Goal: Task Accomplishment & Management: Manage account settings

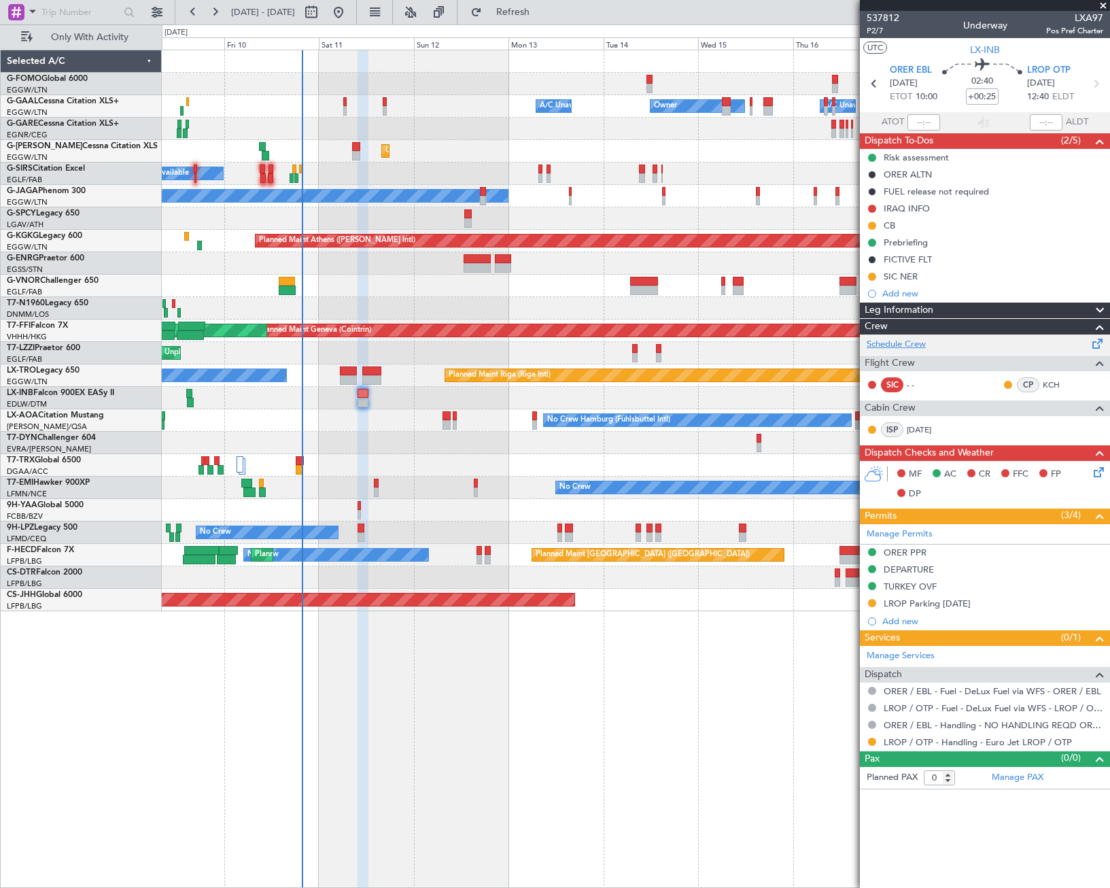
click at [901, 346] on link "Schedule Crew" at bounding box center [896, 345] width 59 height 14
click at [542, 16] on span "Refresh" at bounding box center [513, 12] width 57 height 10
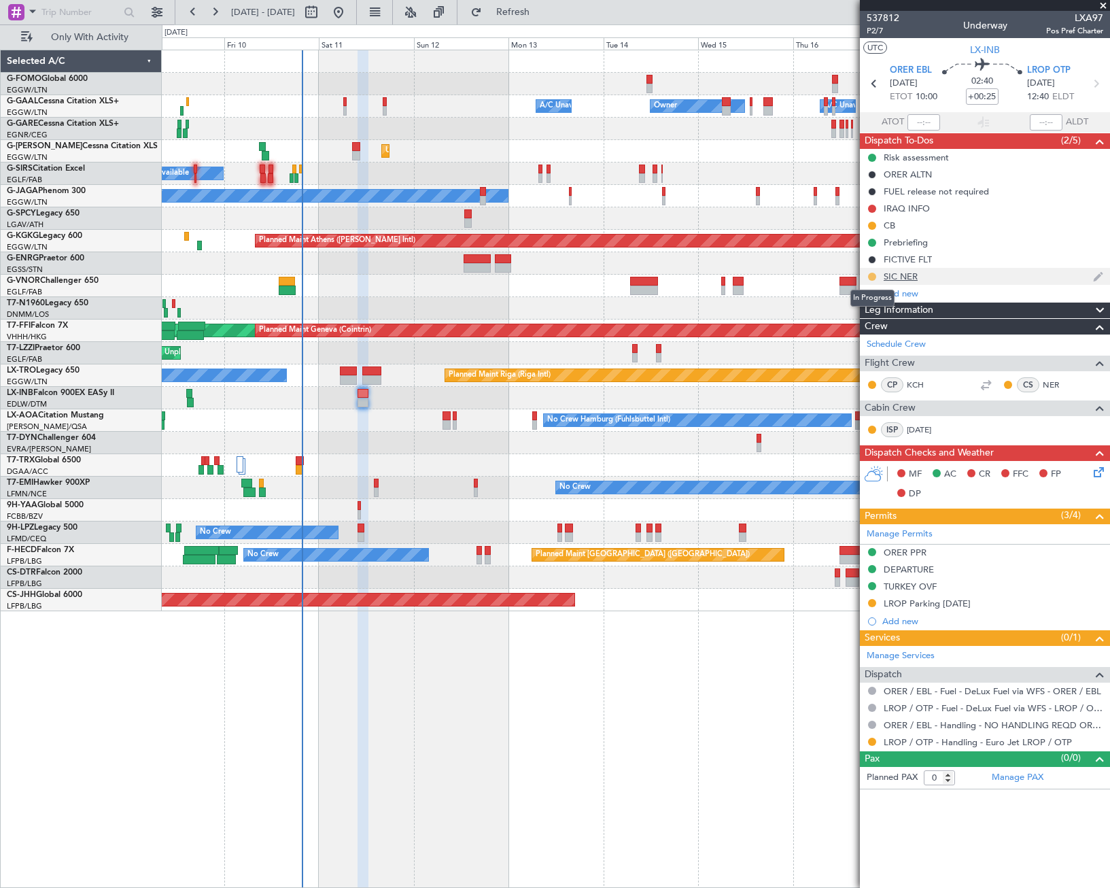
click at [871, 277] on button at bounding box center [872, 277] width 8 height 8
click at [872, 341] on span "Completed" at bounding box center [877, 337] width 45 height 14
click at [907, 346] on link "Schedule Crew" at bounding box center [896, 345] width 59 height 14
click at [869, 33] on span "P2/7" at bounding box center [883, 31] width 33 height 12
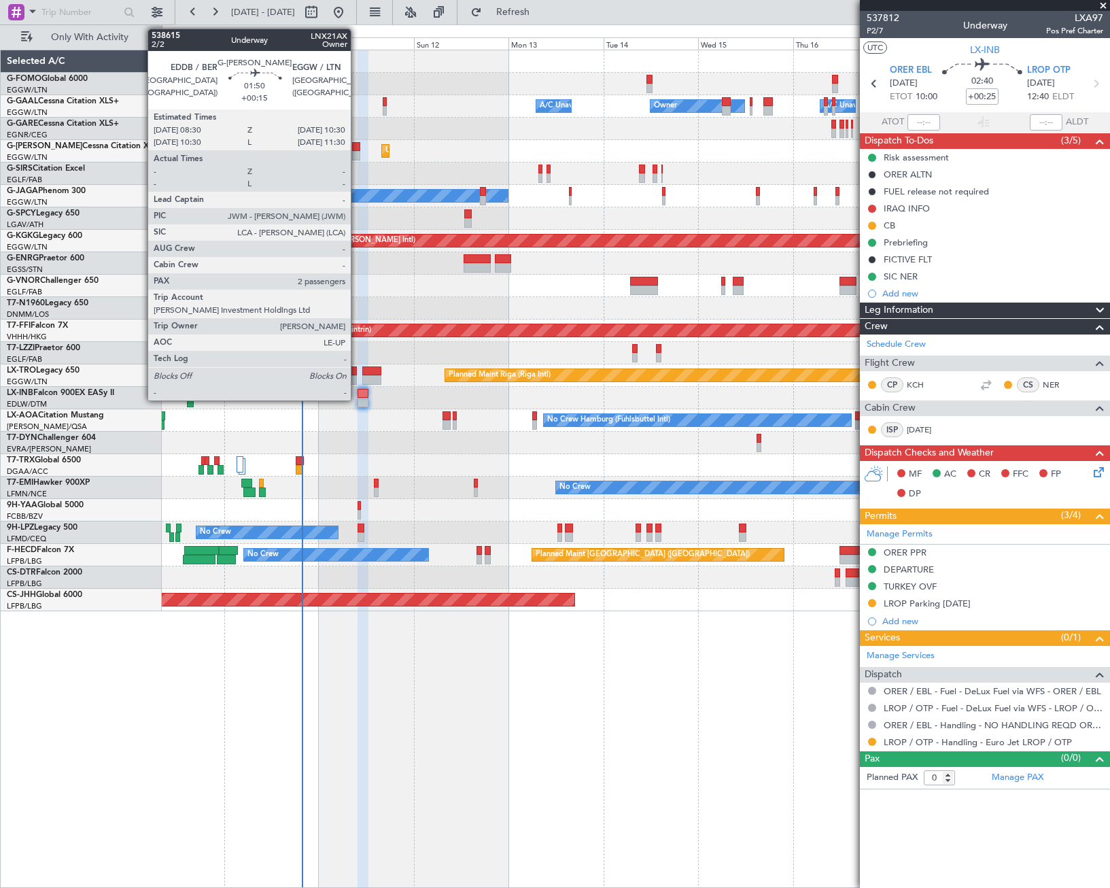
click at [357, 154] on div at bounding box center [356, 156] width 8 height 10
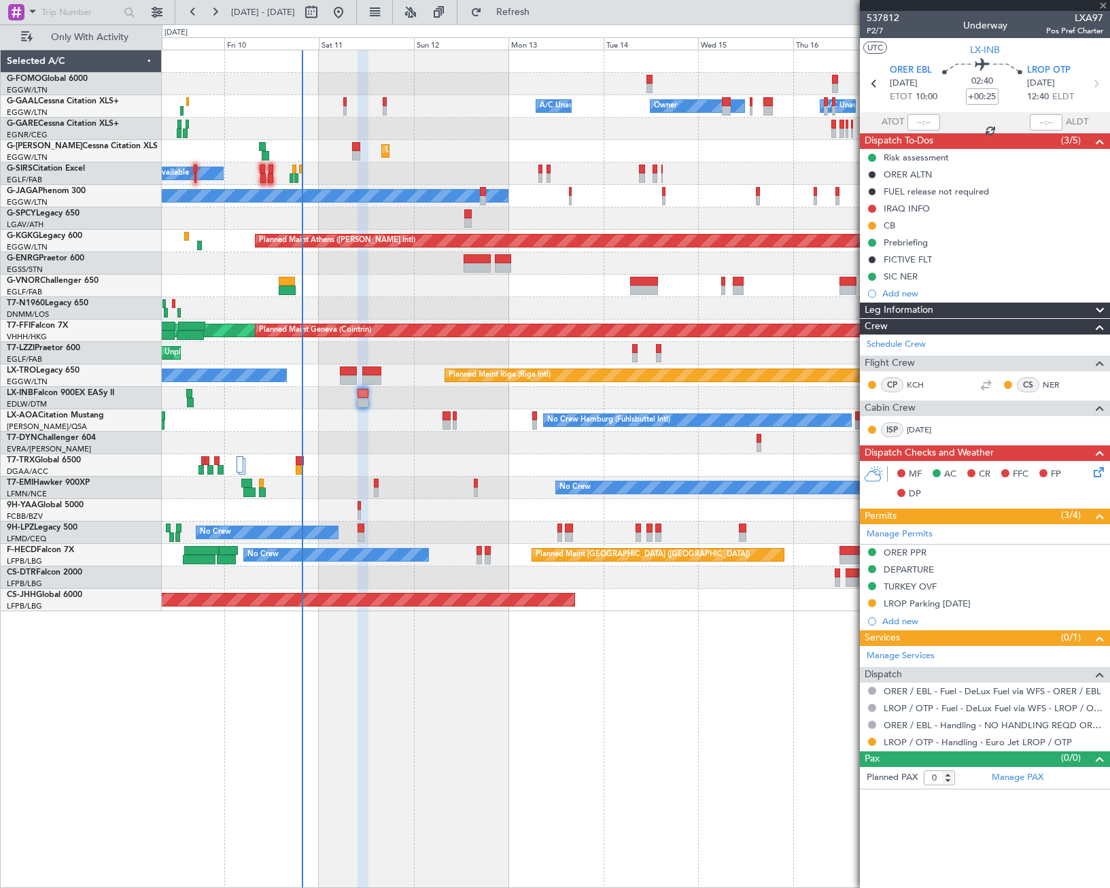
type input "+00:15"
type input "2"
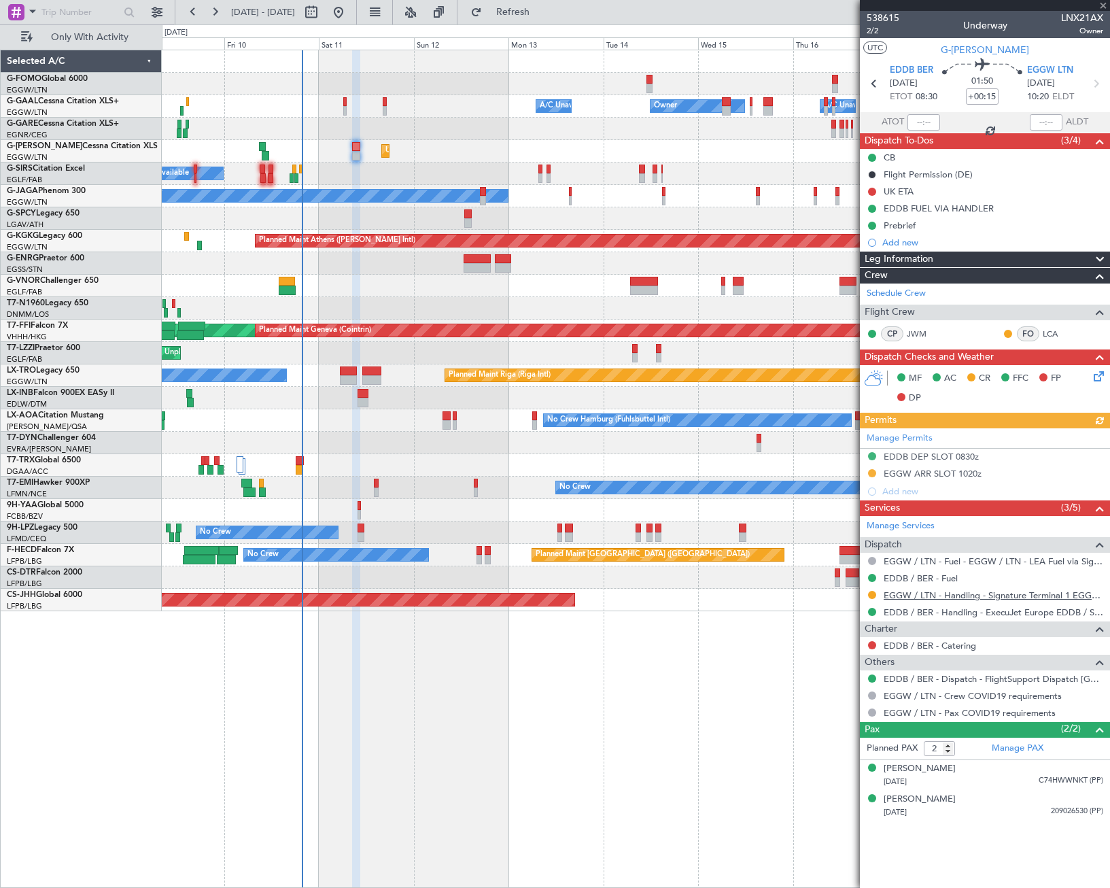
click at [1008, 595] on link "EGGW / LTN - Handling - Signature Terminal 1 EGGW / LTN" at bounding box center [994, 595] width 220 height 12
drag, startPoint x: 871, startPoint y: 593, endPoint x: 864, endPoint y: 604, distance: 13.4
click at [871, 593] on button at bounding box center [872, 595] width 8 height 8
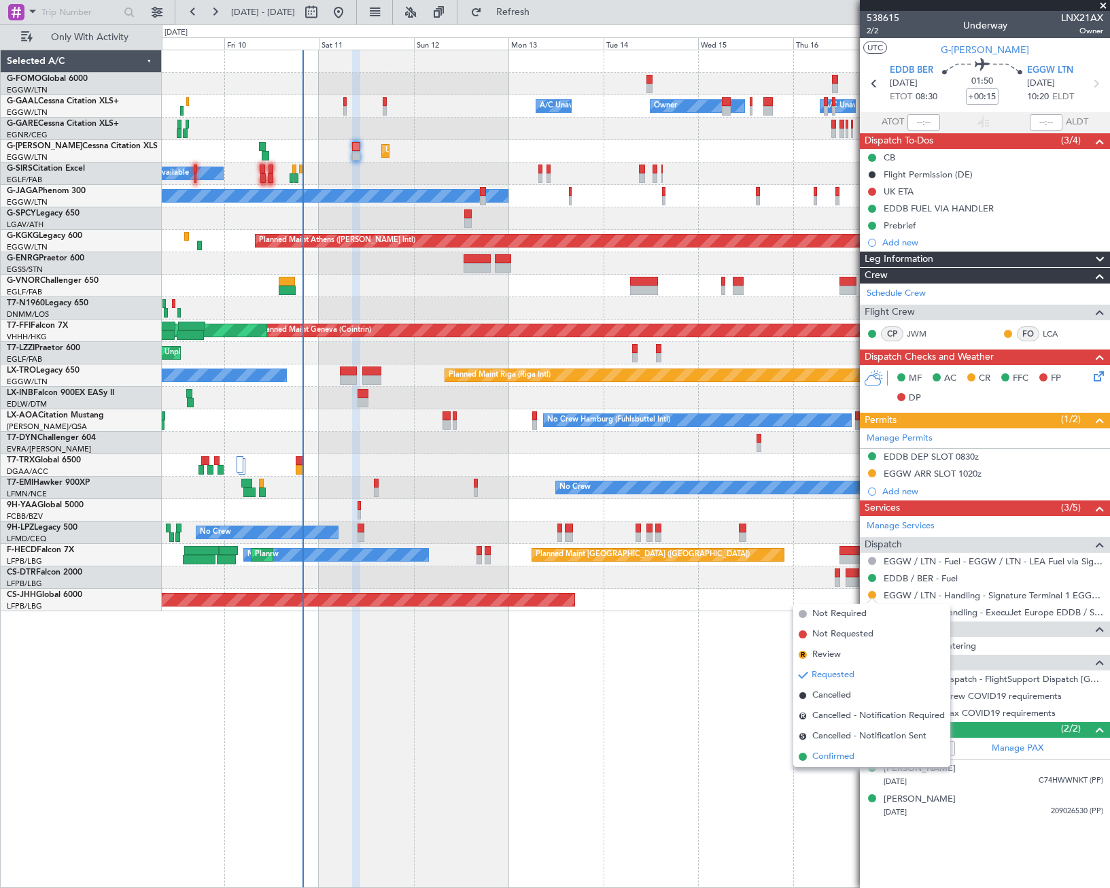
click at [824, 761] on span "Confirmed" at bounding box center [833, 757] width 42 height 14
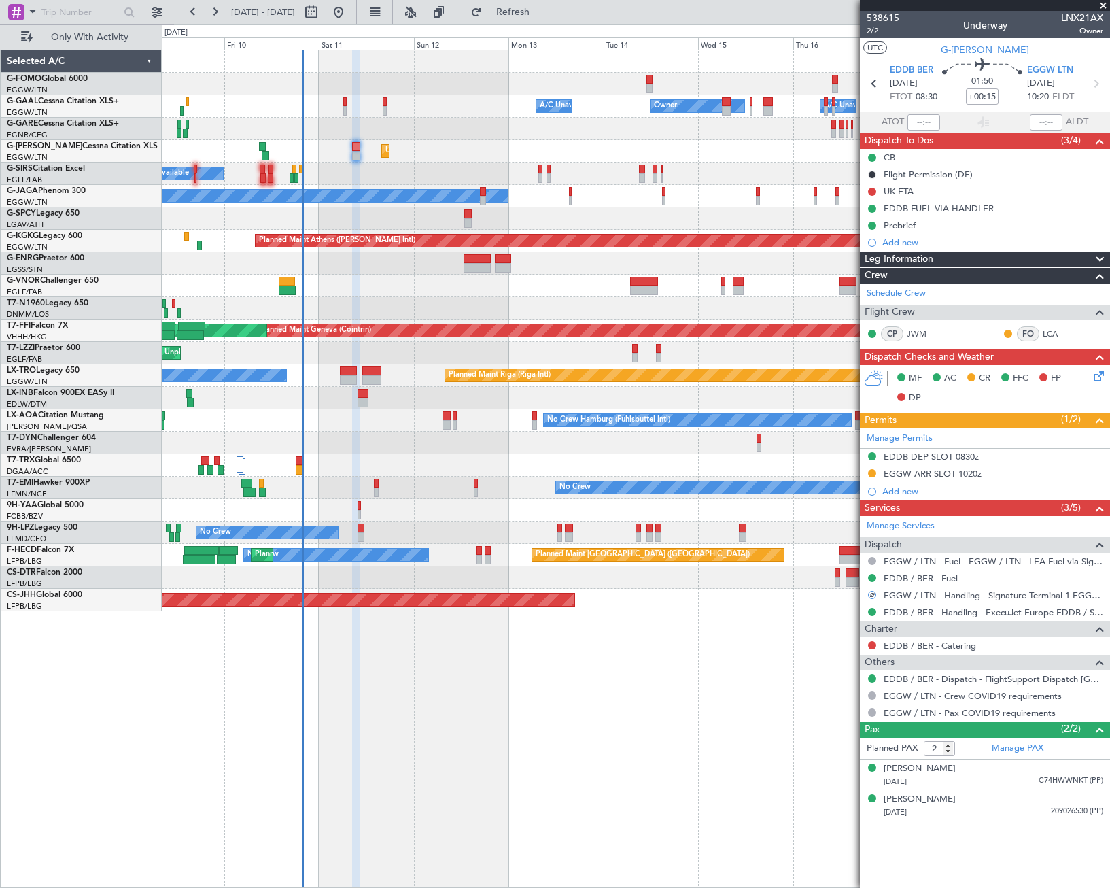
click at [960, 473] on mat-tooltip-component "EDDB DEP SLOT 0830z" at bounding box center [931, 480] width 104 height 36
click at [973, 476] on div "EGGW ARR SLOT 1020z" at bounding box center [933, 474] width 98 height 12
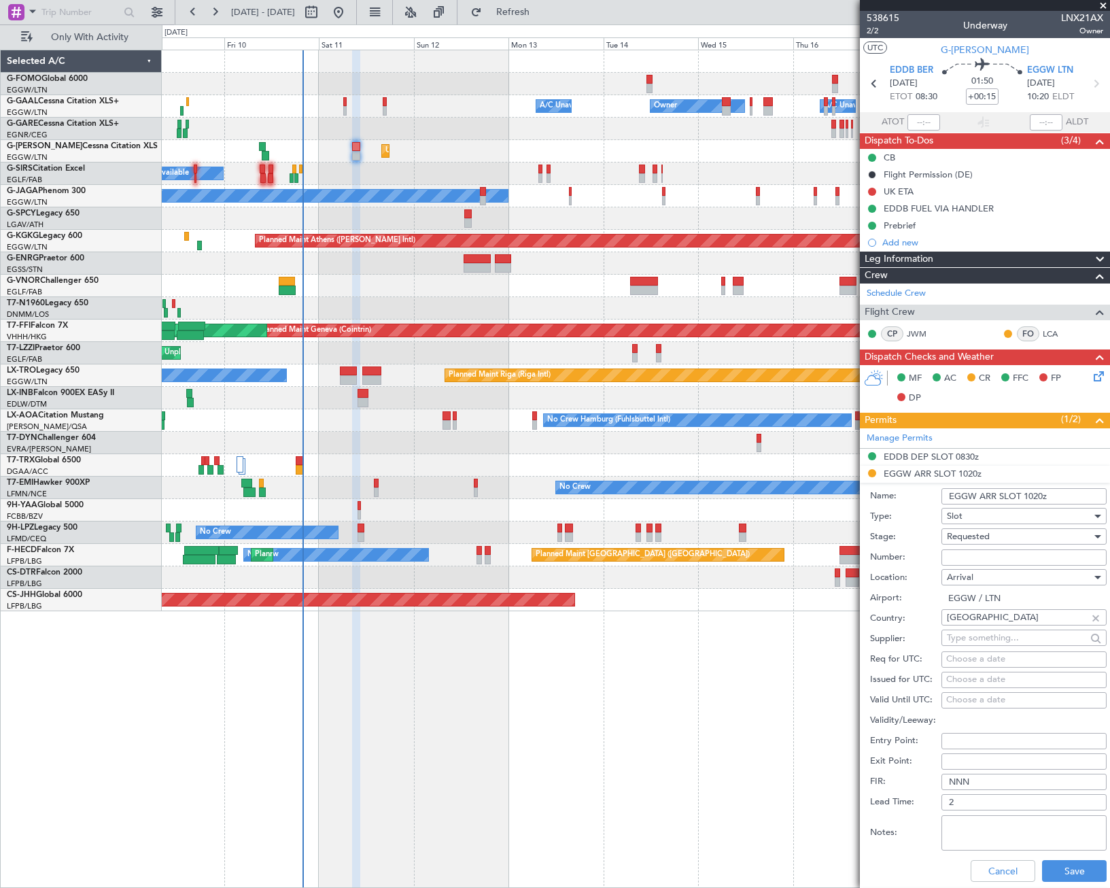
click at [1042, 493] on input "EGGW ARR SLOT 1020z" at bounding box center [1023, 496] width 165 height 16
type input "EGGW ARR SLOT 1030z"
click at [999, 536] on div "Requested" at bounding box center [1019, 536] width 145 height 20
click at [1003, 640] on span "Received OK" at bounding box center [1019, 639] width 143 height 20
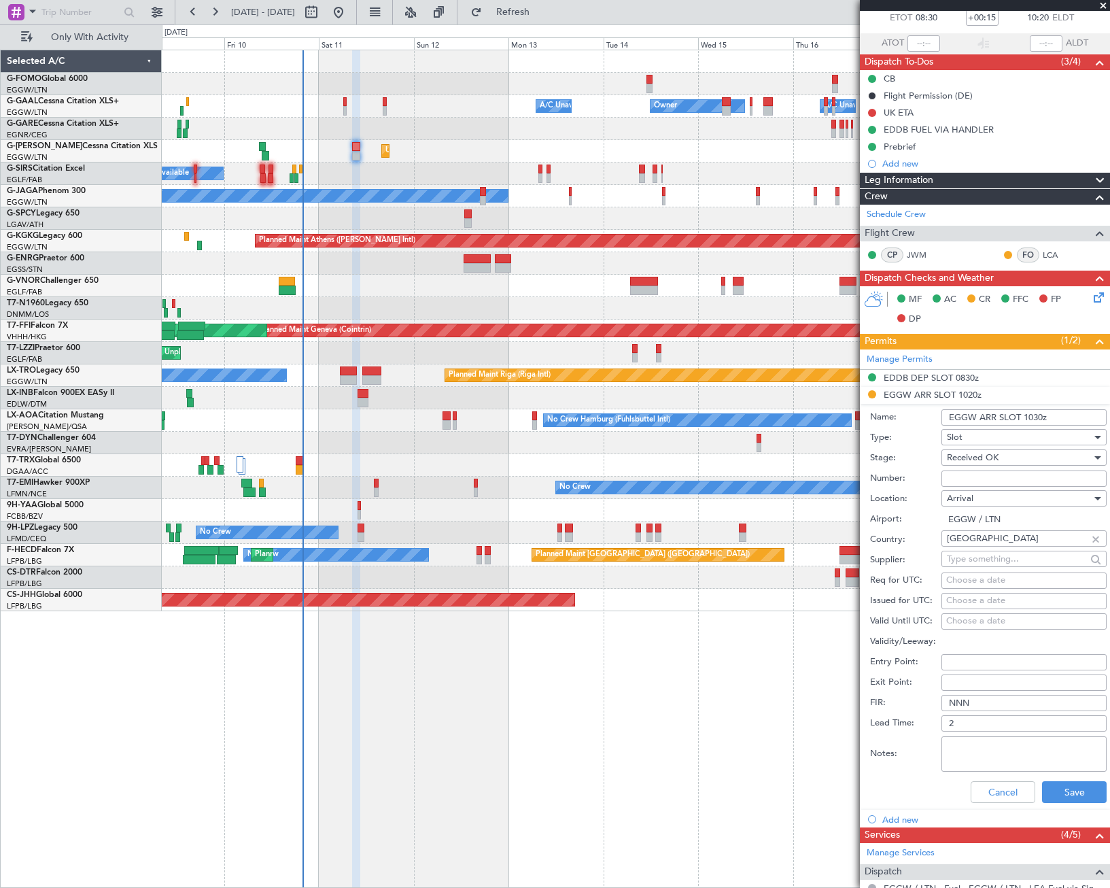
scroll to position [136, 0]
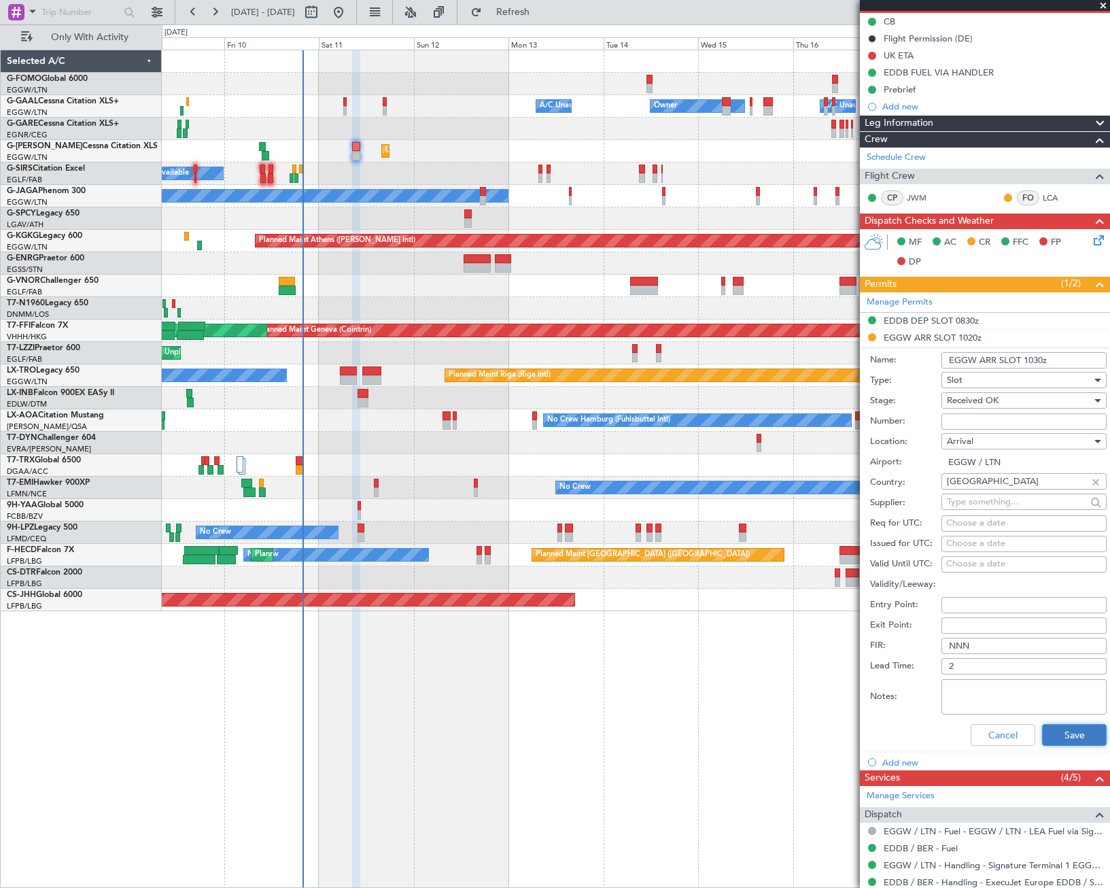
click at [1081, 733] on button "Save" at bounding box center [1074, 735] width 65 height 22
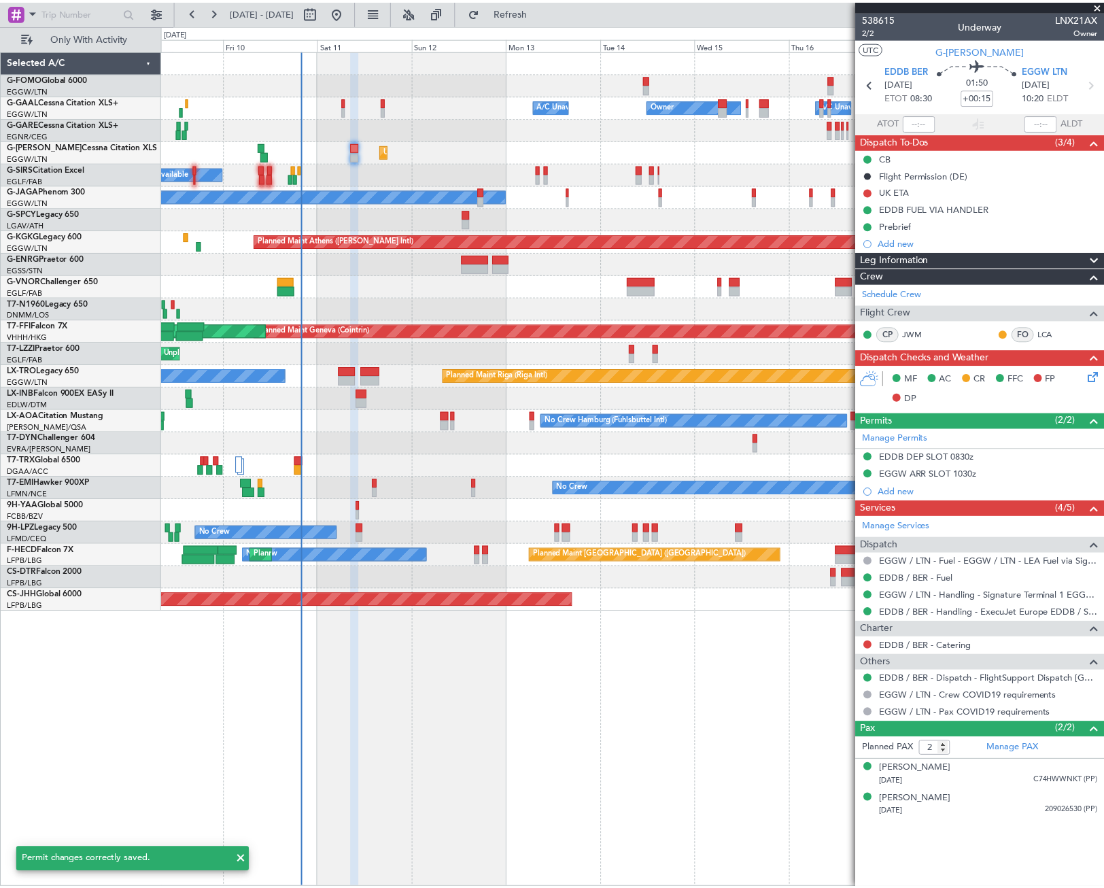
scroll to position [0, 0]
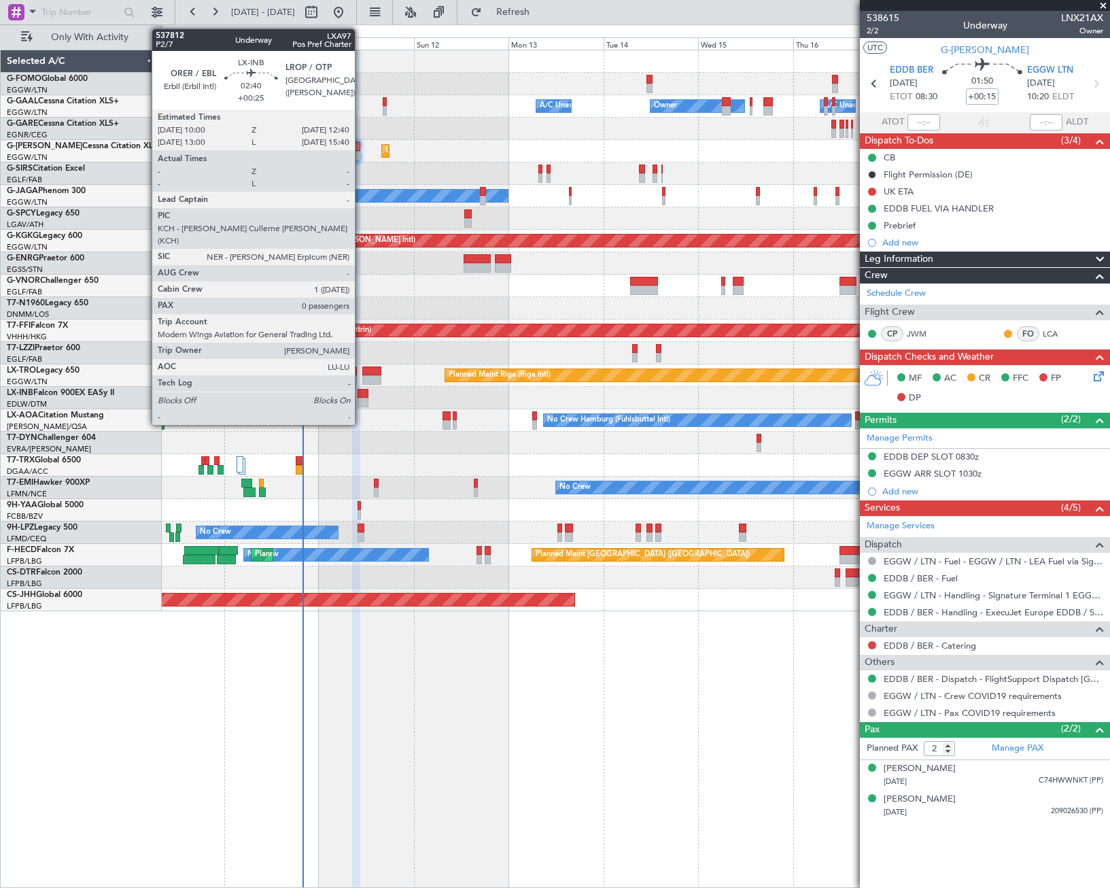
click at [361, 396] on div at bounding box center [363, 394] width 11 height 10
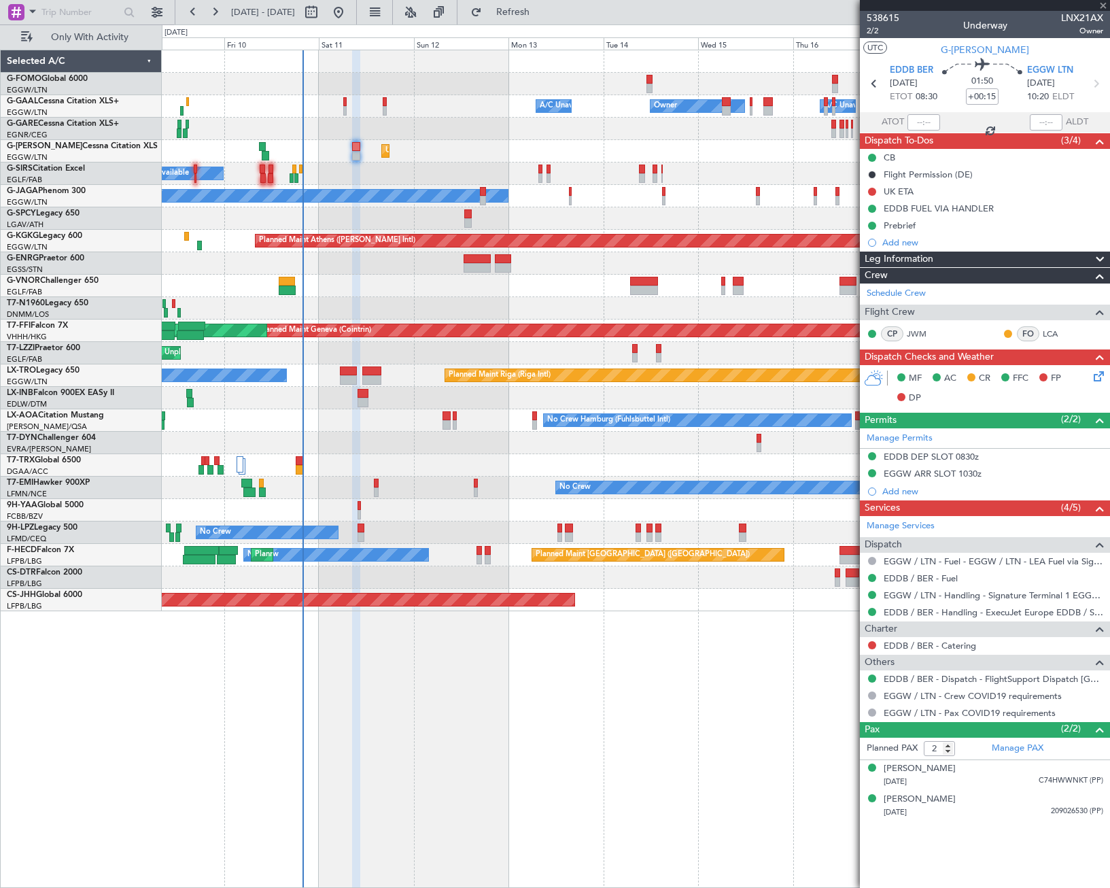
type input "+00:25"
type input "0"
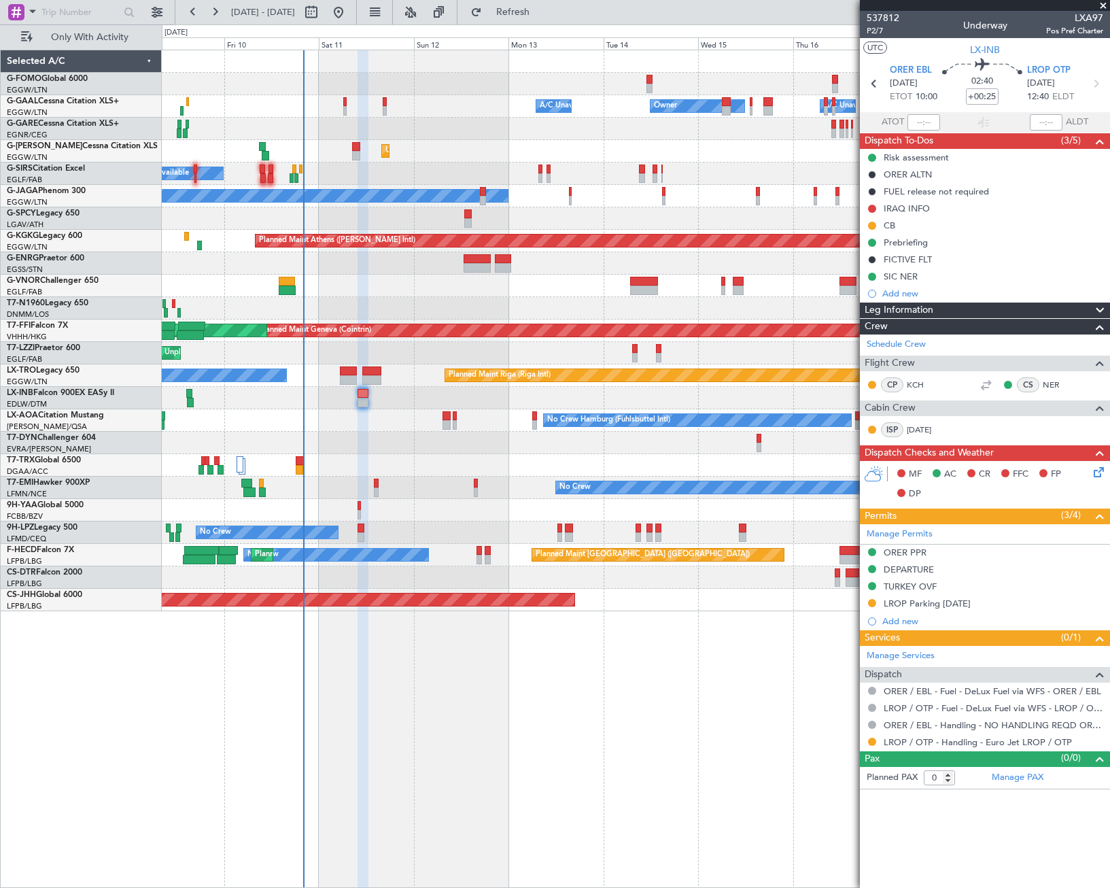
click at [1095, 472] on icon at bounding box center [1096, 469] width 11 height 11
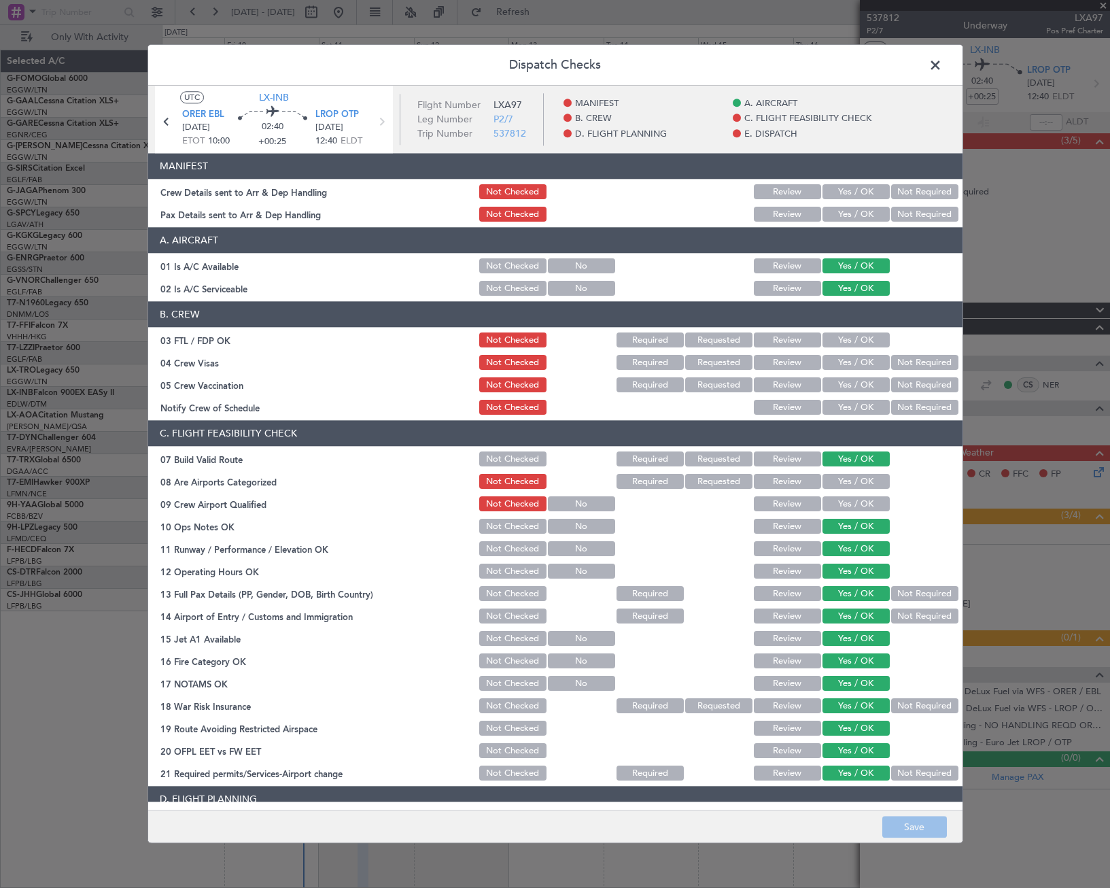
click at [861, 342] on button "Yes / OK" at bounding box center [855, 340] width 67 height 15
click at [897, 362] on button "Not Required" at bounding box center [924, 362] width 67 height 15
click at [899, 381] on button "Not Required" at bounding box center [924, 385] width 67 height 15
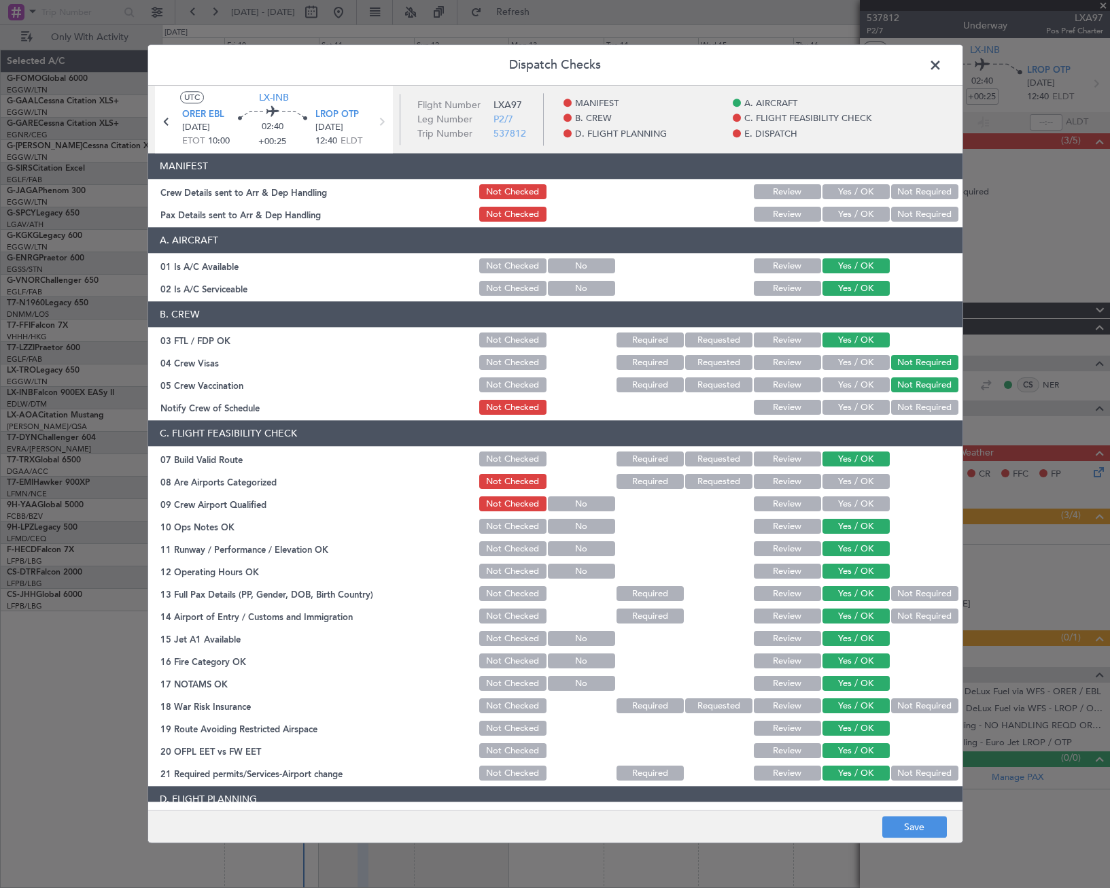
click at [863, 404] on button "Yes / OK" at bounding box center [855, 407] width 67 height 15
click at [861, 482] on button "Yes / OK" at bounding box center [855, 481] width 67 height 15
click at [856, 509] on button "Yes / OK" at bounding box center [855, 504] width 67 height 15
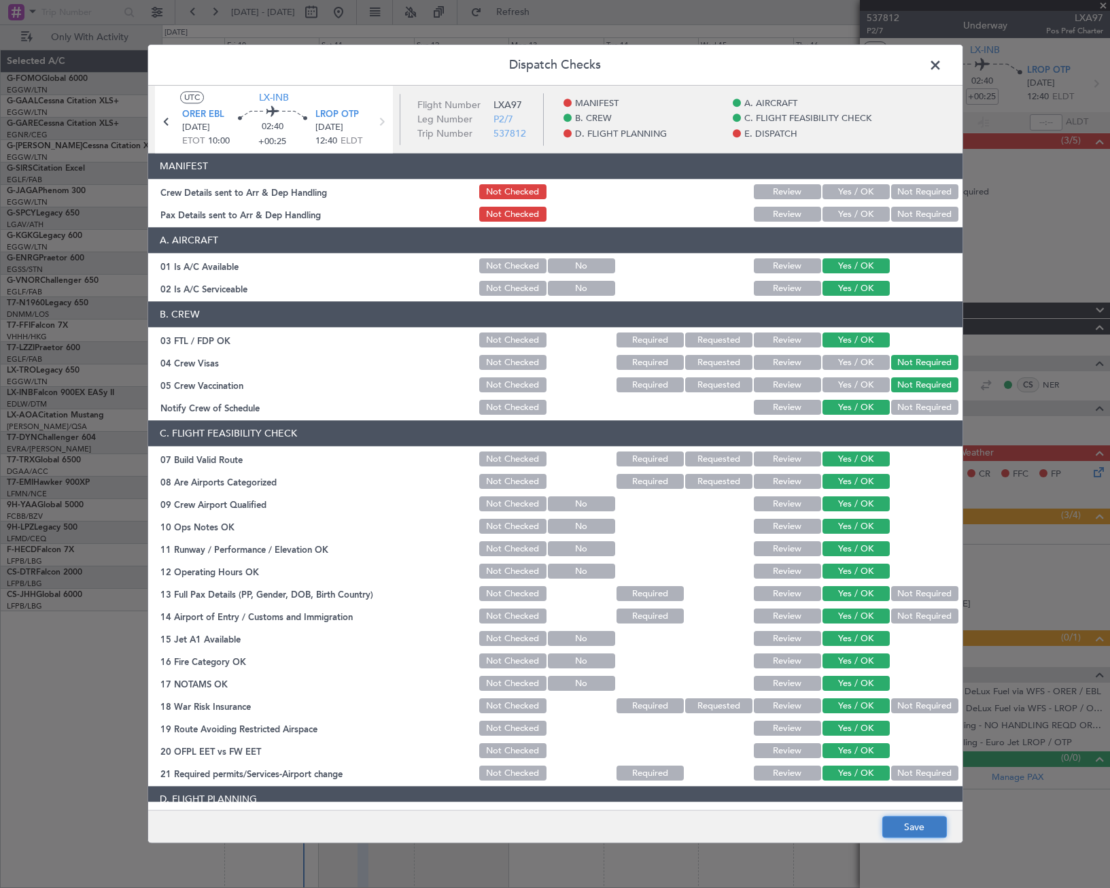
click at [922, 827] on button "Save" at bounding box center [914, 827] width 65 height 22
click at [942, 67] on span at bounding box center [942, 68] width 0 height 27
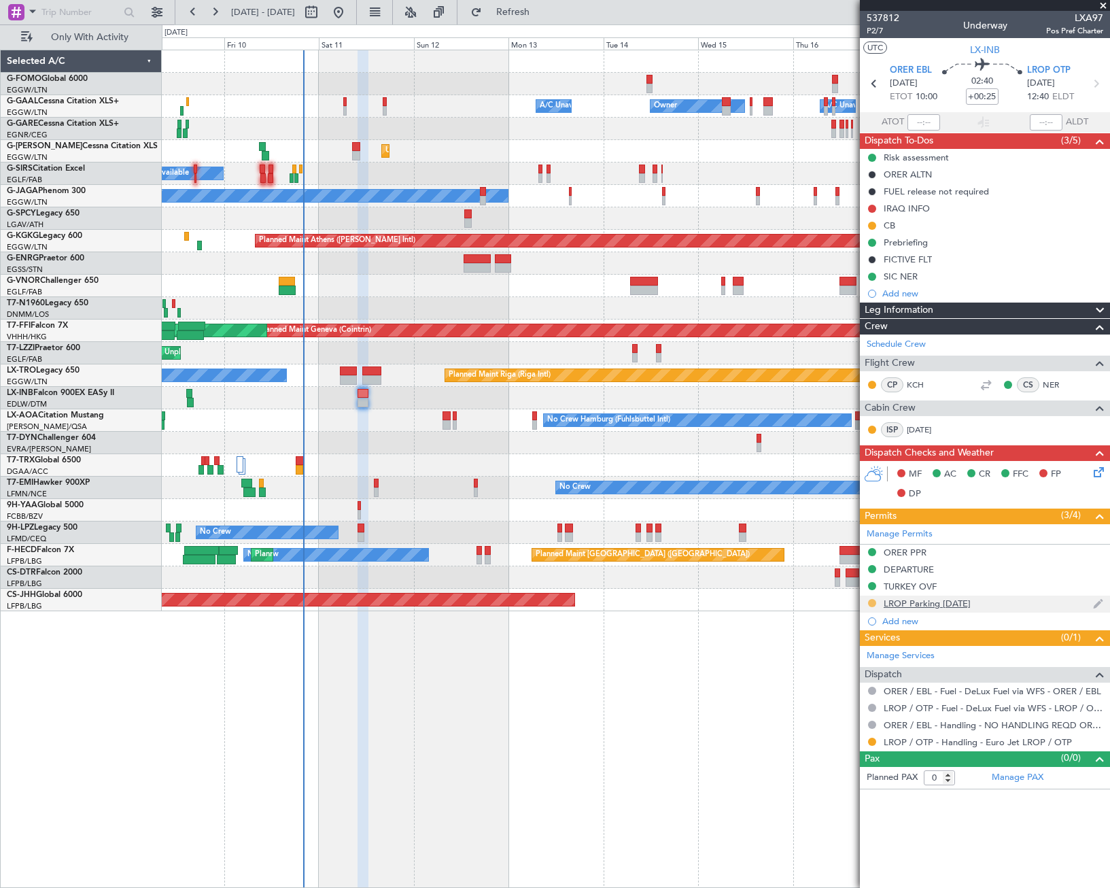
click at [869, 603] on button at bounding box center [872, 603] width 8 height 8
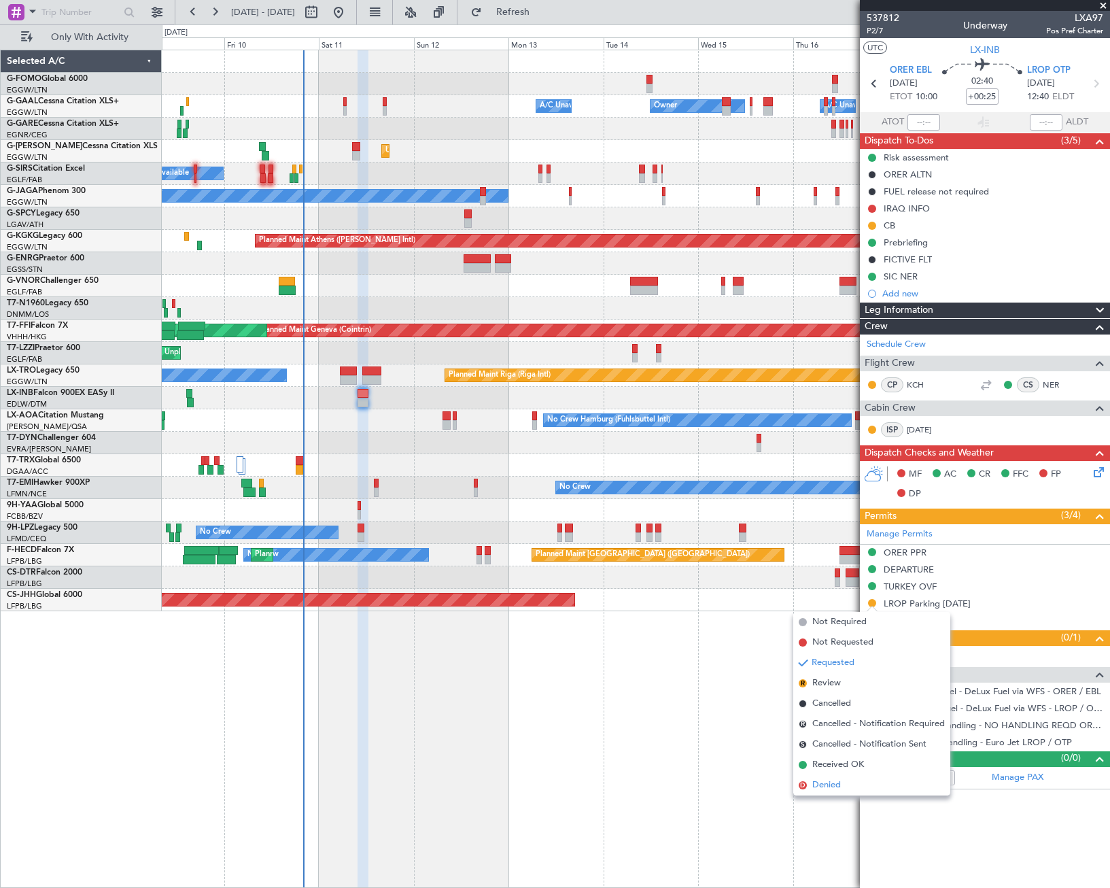
click at [828, 784] on span "Denied" at bounding box center [826, 785] width 29 height 14
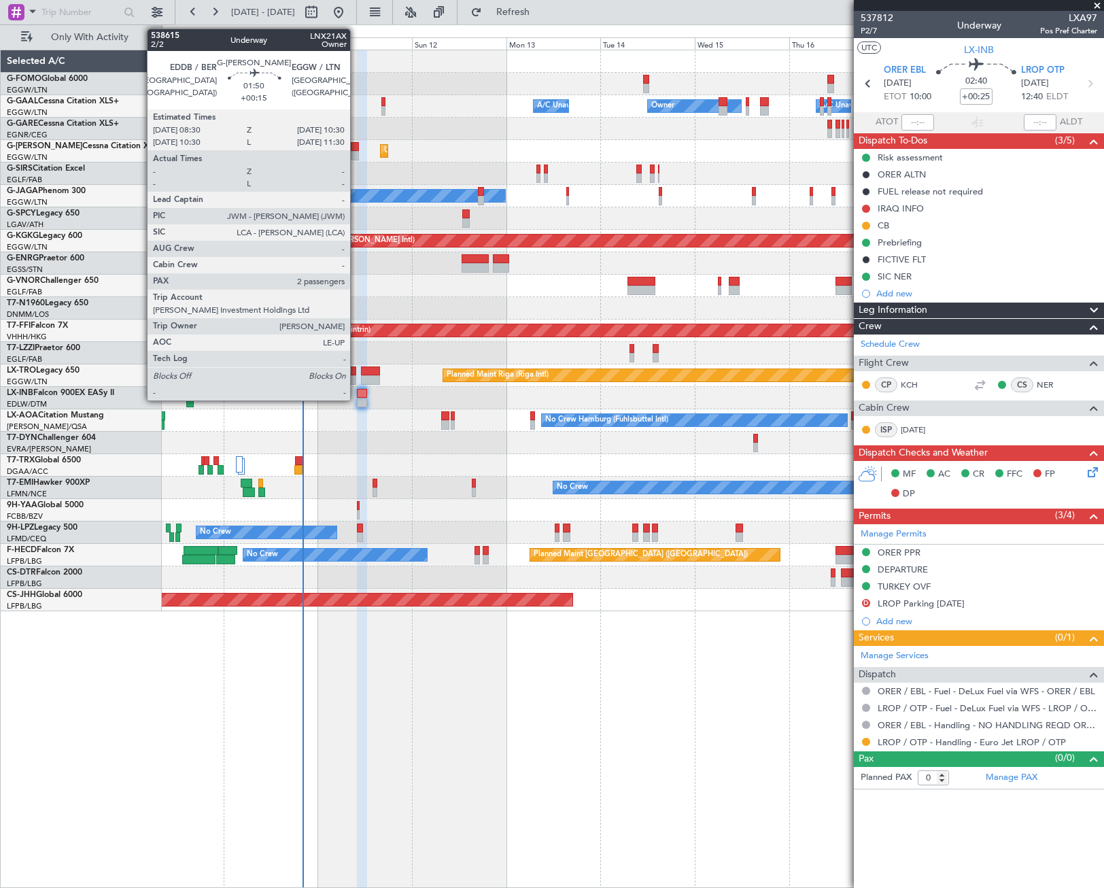
click at [356, 146] on div at bounding box center [355, 147] width 8 height 10
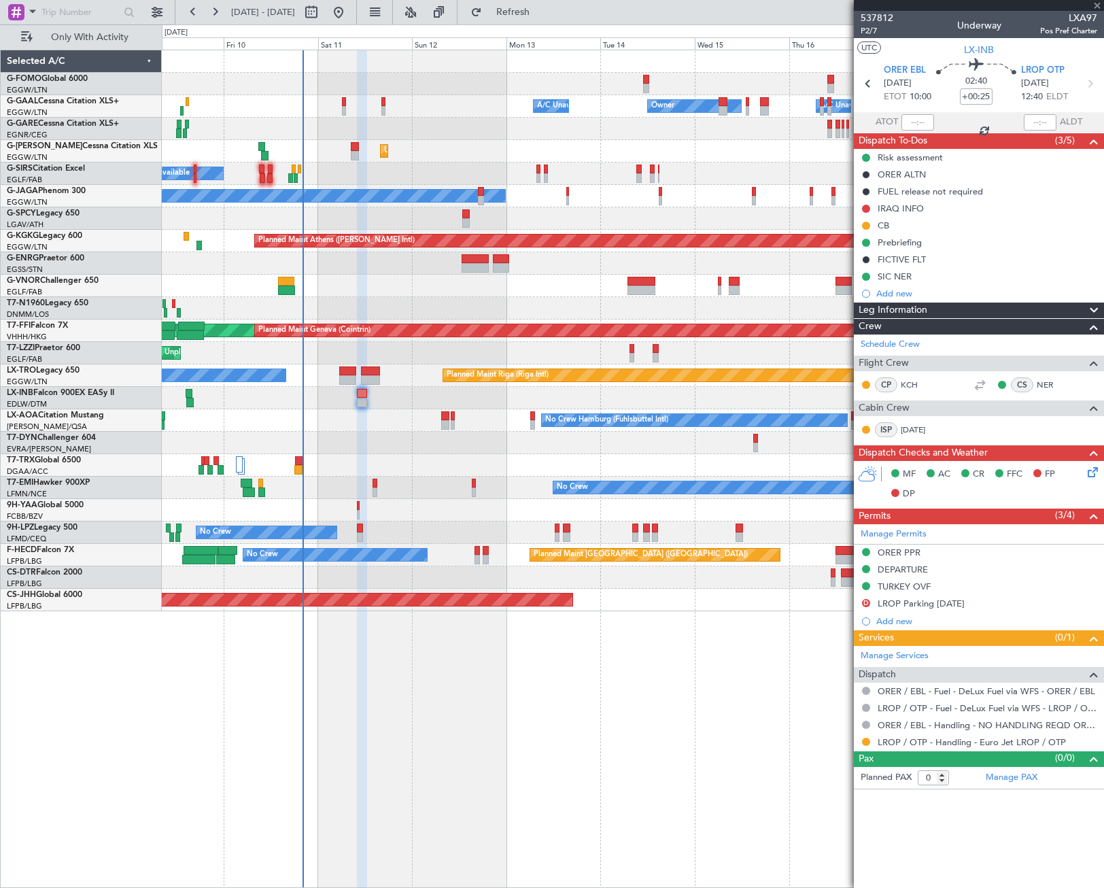
type input "+00:15"
type input "2"
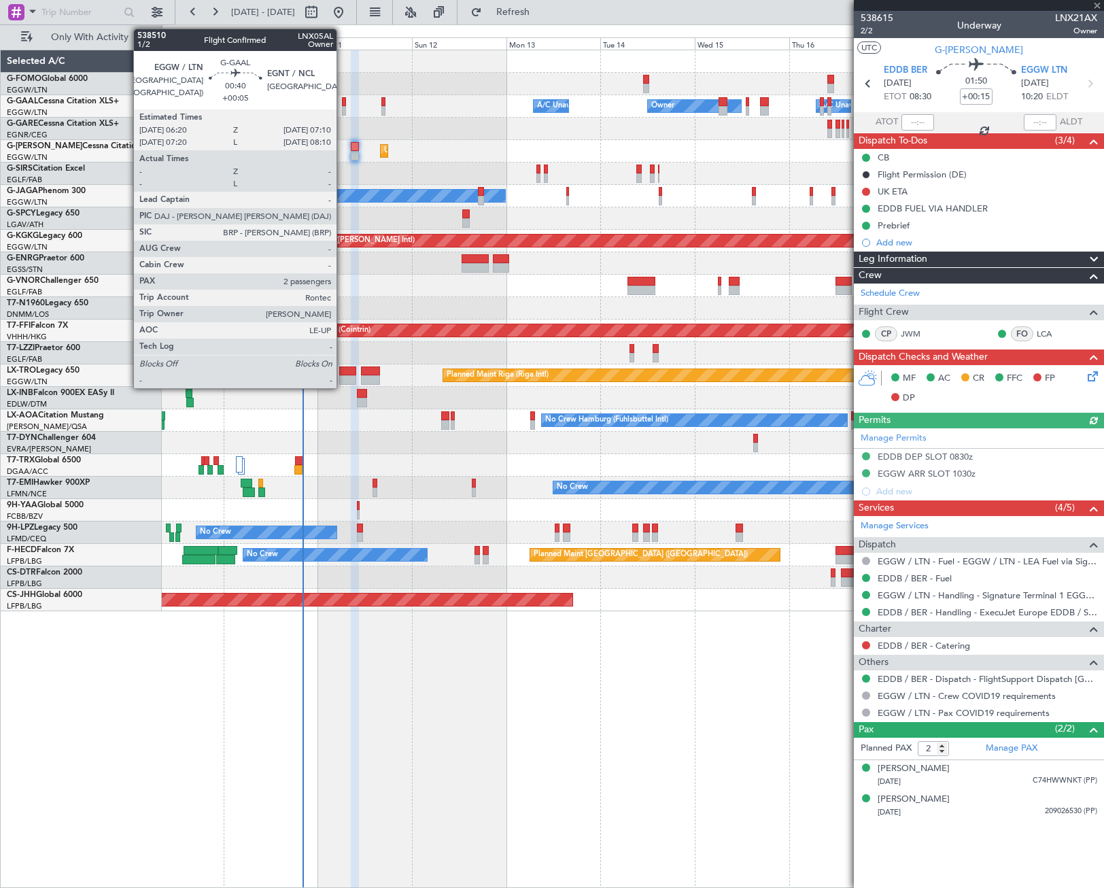
click at [343, 106] on div at bounding box center [343, 111] width 3 height 10
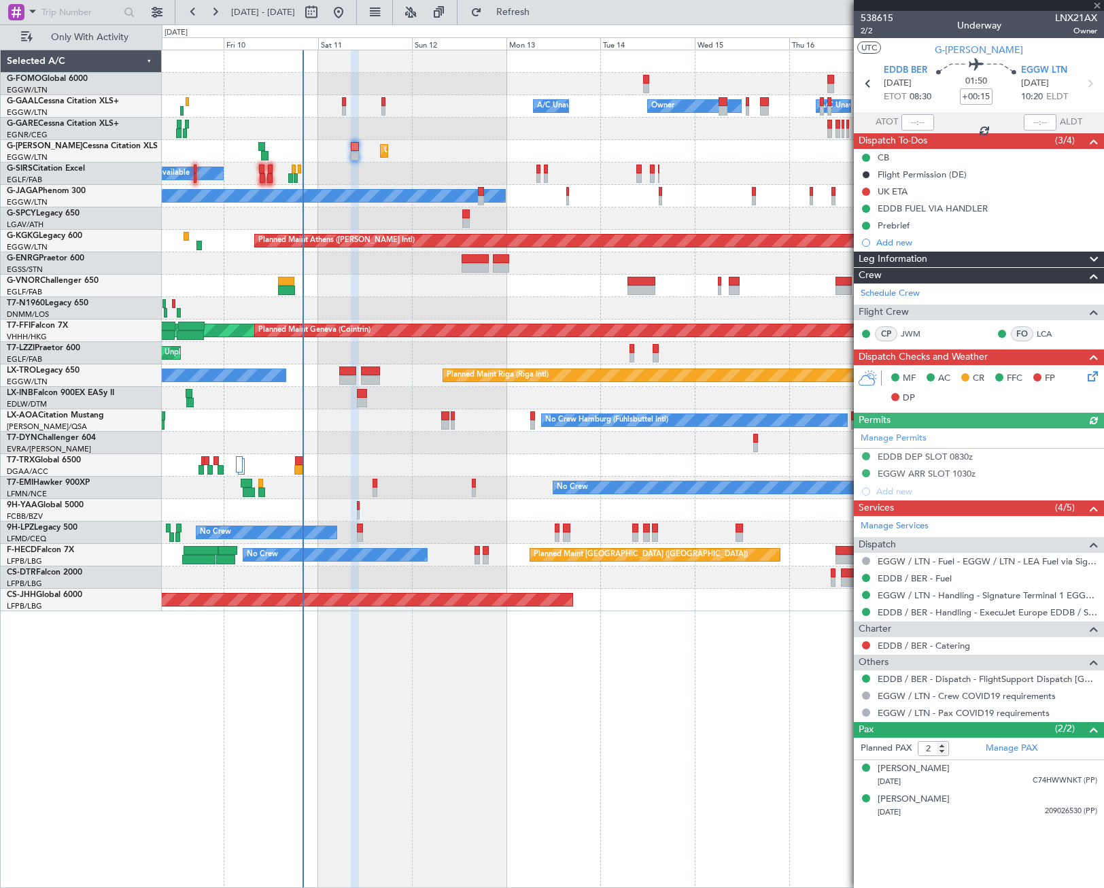
type input "+00:05"
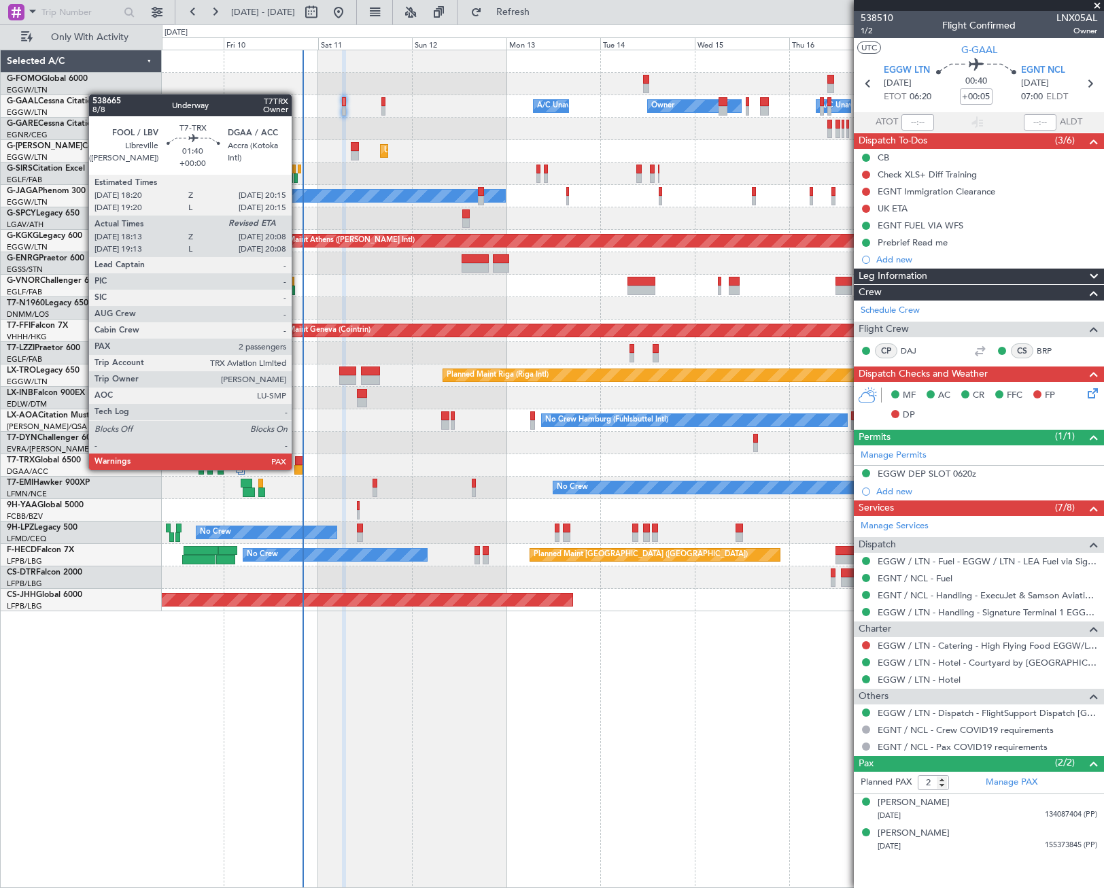
click at [298, 468] on div at bounding box center [298, 470] width 8 height 10
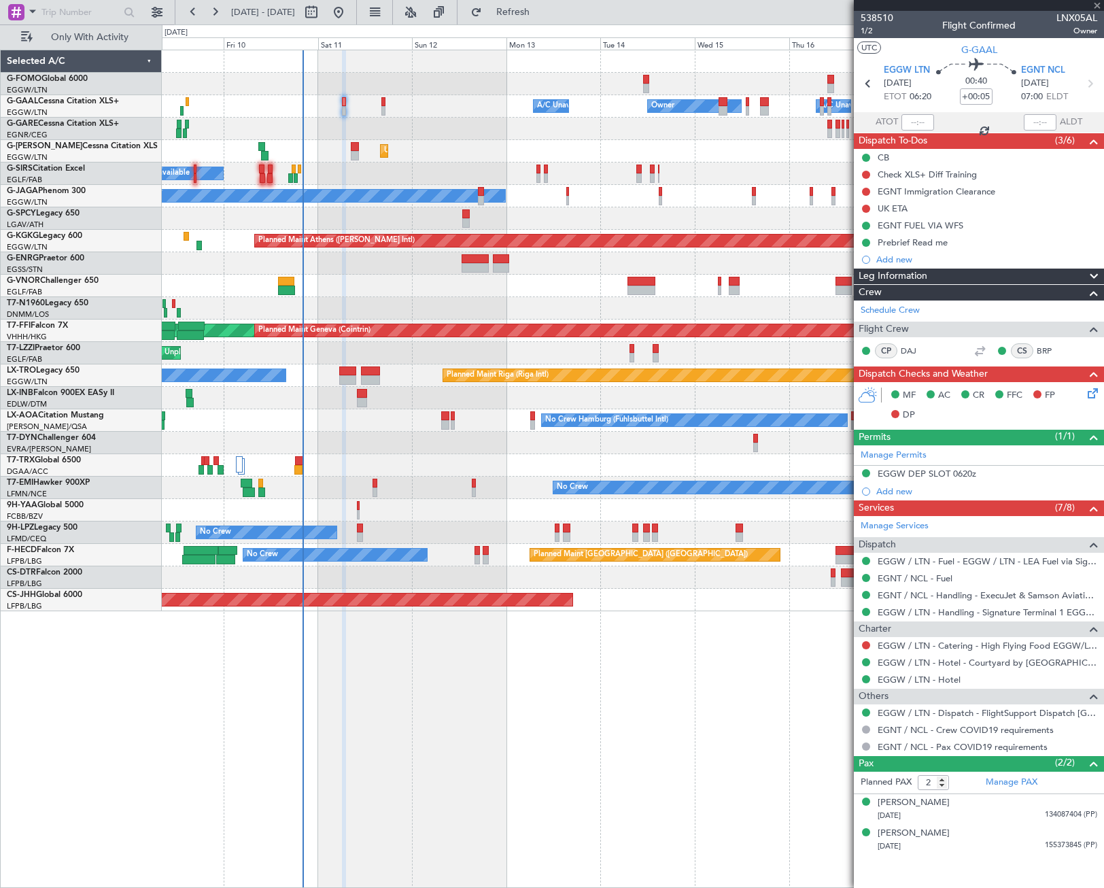
type input "18:23"
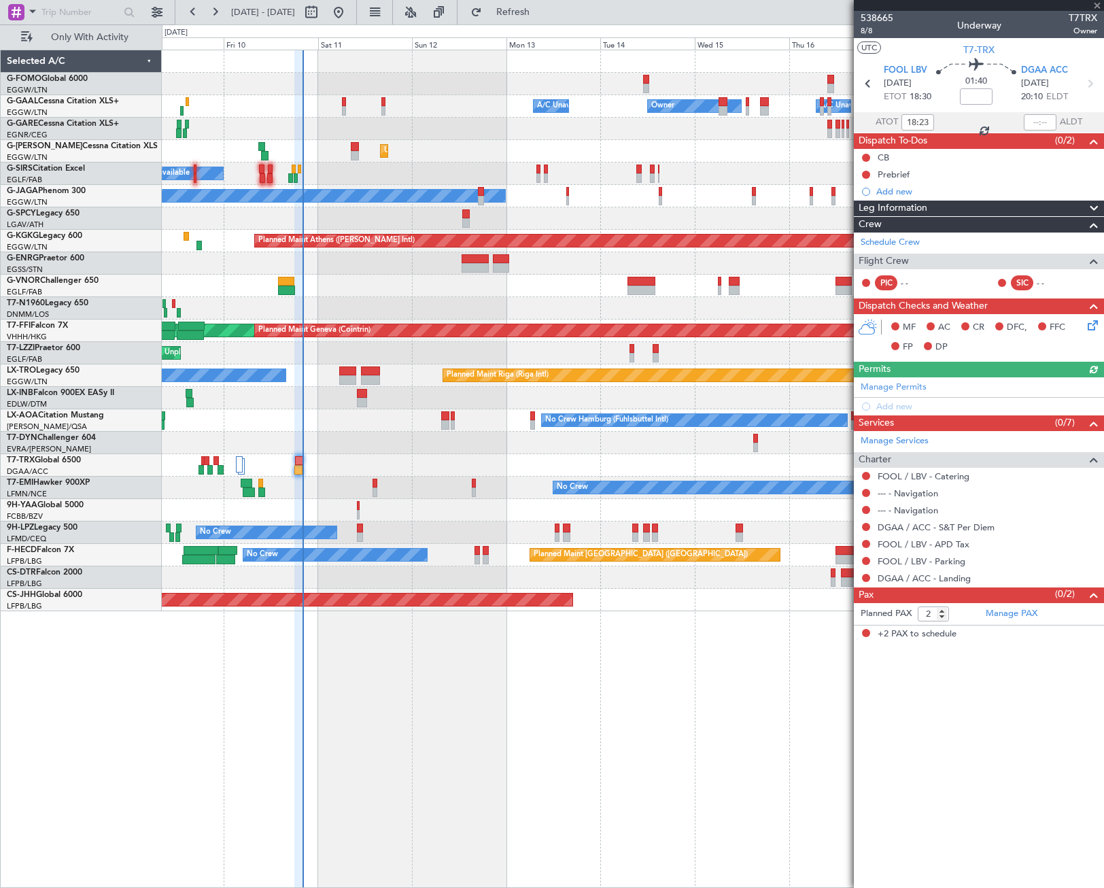
click at [1026, 120] on mat-tooltip-component "Estimated Landing Time" at bounding box center [1032, 121] width 107 height 36
click at [1046, 124] on input "text" at bounding box center [1040, 122] width 33 height 16
click at [714, 764] on div "Owner Owner A/C Unavailable A/C Unavailable Unplanned Maint London (Luton) Plan…" at bounding box center [633, 469] width 942 height 838
type input "19:59"
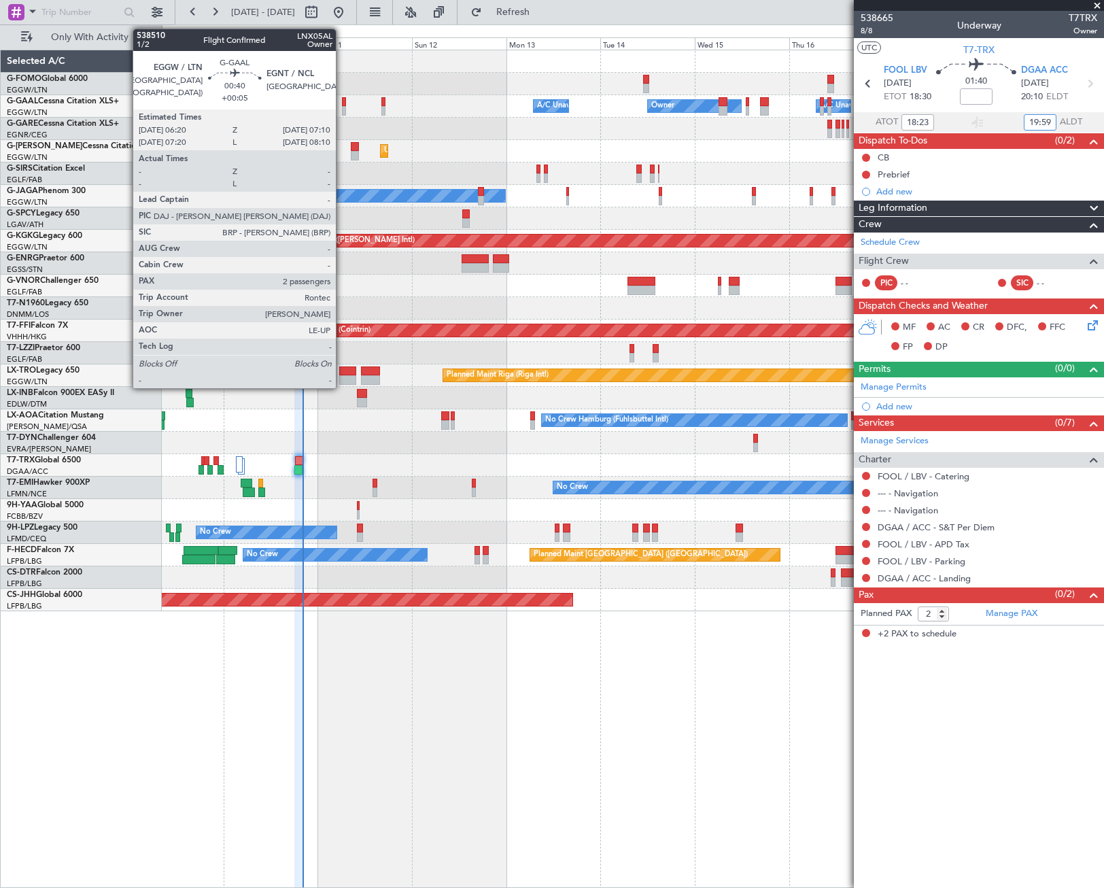
click at [342, 107] on div at bounding box center [343, 111] width 3 height 10
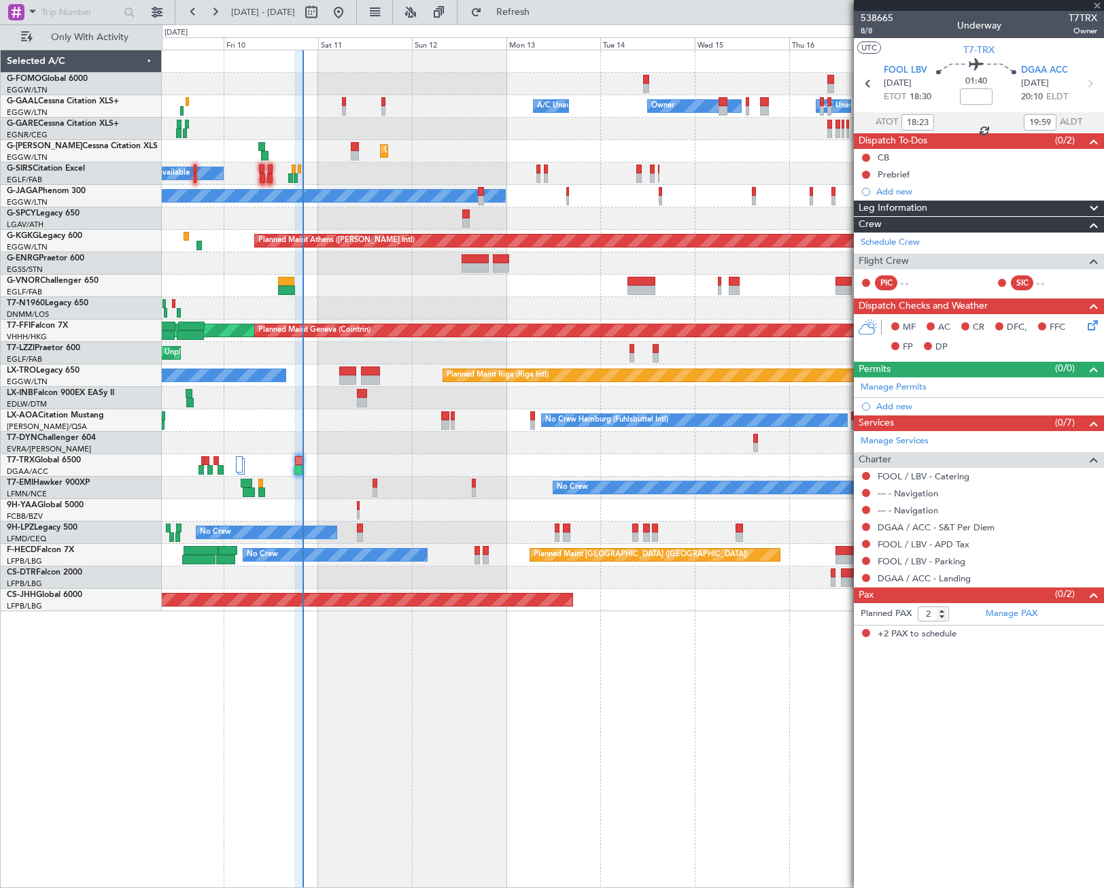
type input "+00:05"
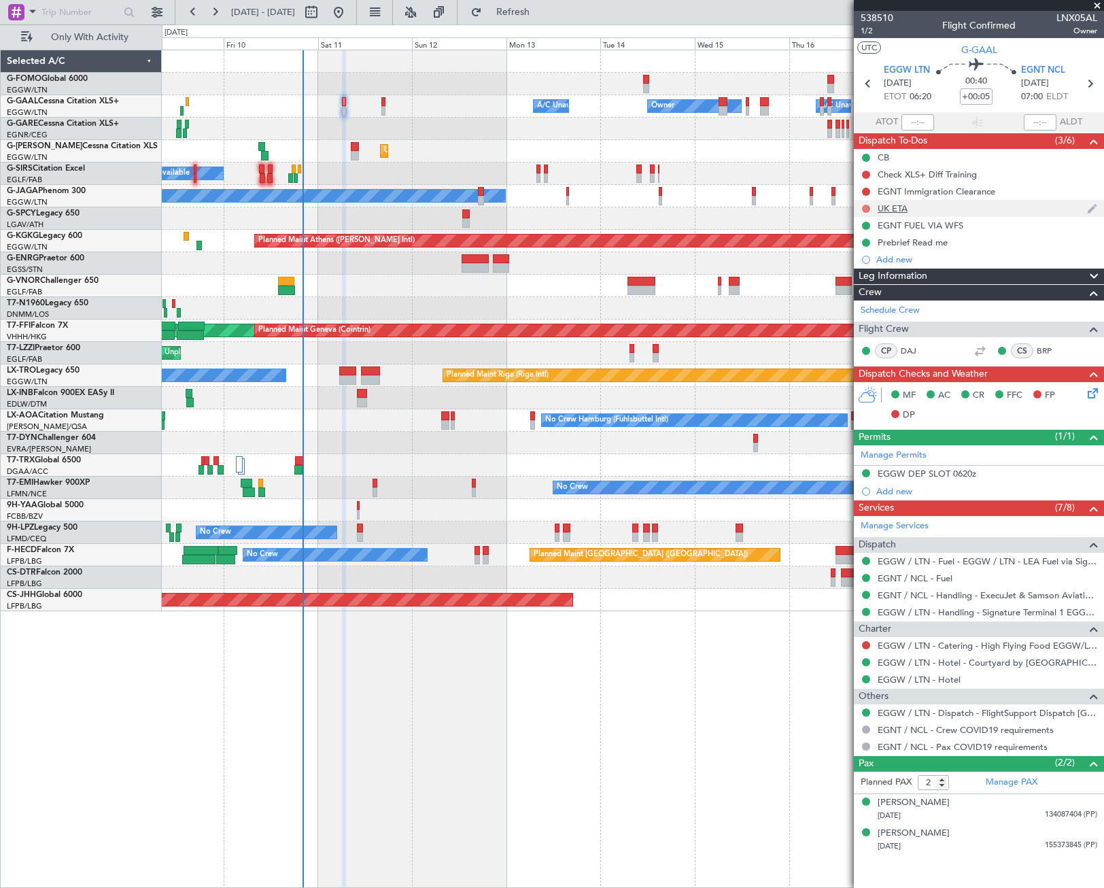
click at [864, 209] on button at bounding box center [866, 209] width 8 height 8
click at [846, 295] on li "Cancelled" at bounding box center [867, 289] width 72 height 20
click at [928, 194] on div "EGNT Immigration Clearance" at bounding box center [937, 192] width 118 height 12
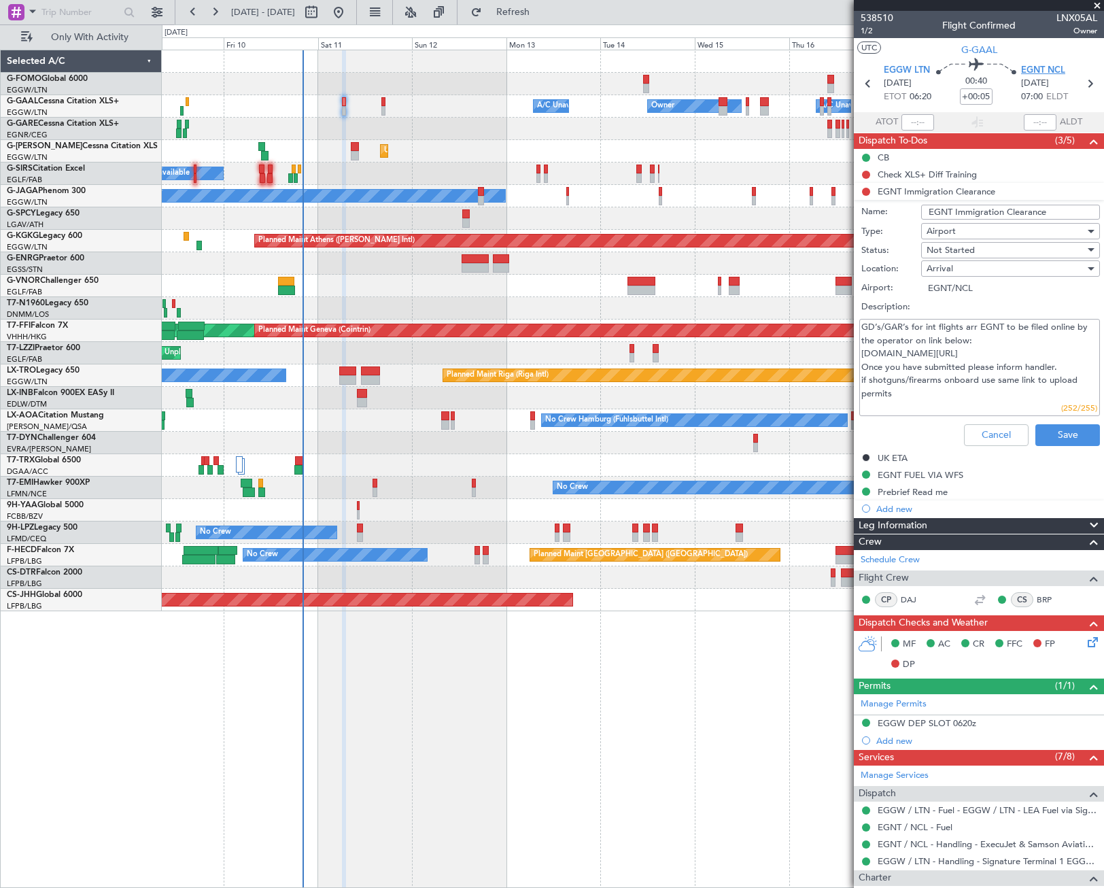
click at [1037, 71] on span "EGNT NCL" at bounding box center [1043, 71] width 44 height 14
drag, startPoint x: 973, startPoint y: 365, endPoint x: 854, endPoint y: 353, distance: 119.5
click at [854, 353] on div "GD’s/GAR’s for int flights arr EGNT to be filed online by the operator on link …" at bounding box center [979, 367] width 264 height 103
drag, startPoint x: 869, startPoint y: 362, endPoint x: 997, endPoint y: 341, distance: 129.5
click at [997, 341] on textarea "GD’s/GAR’s for int flights arr EGNT to be filed online by the operator on link …" at bounding box center [979, 367] width 241 height 97
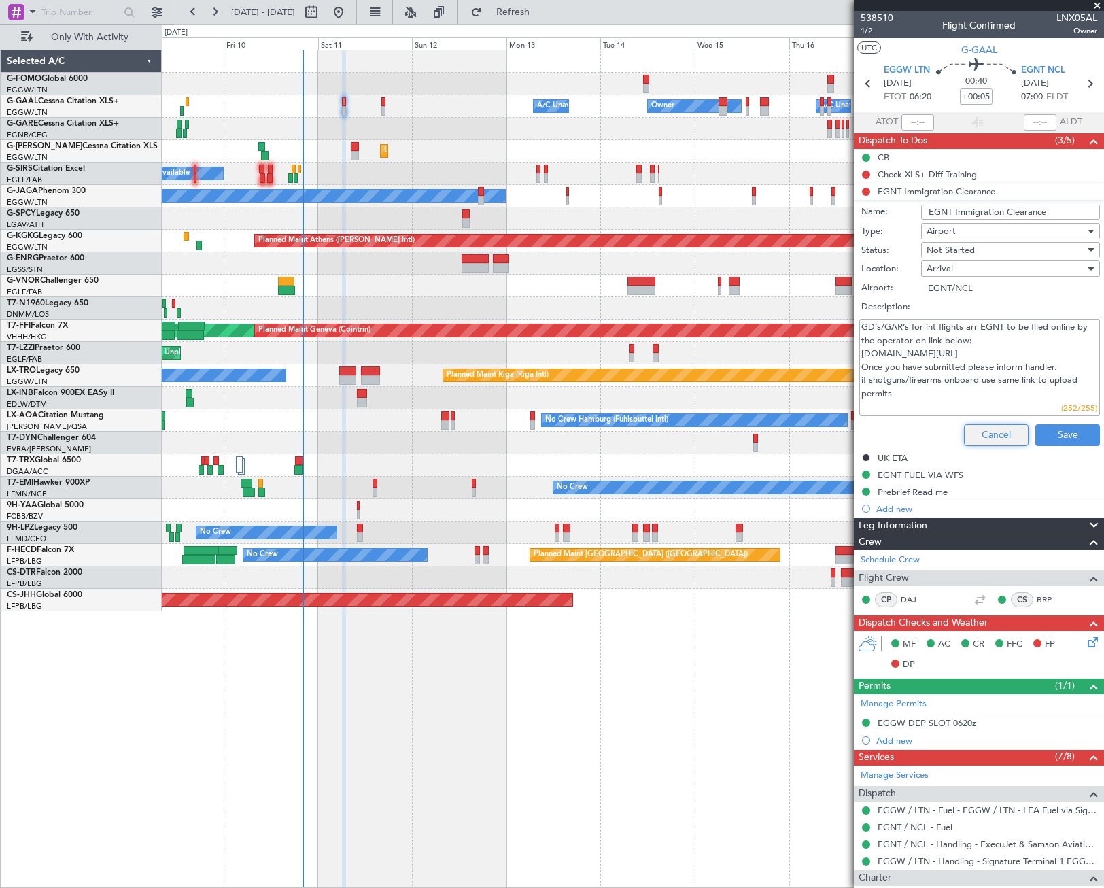
click at [998, 426] on button "Cancel" at bounding box center [996, 435] width 65 height 22
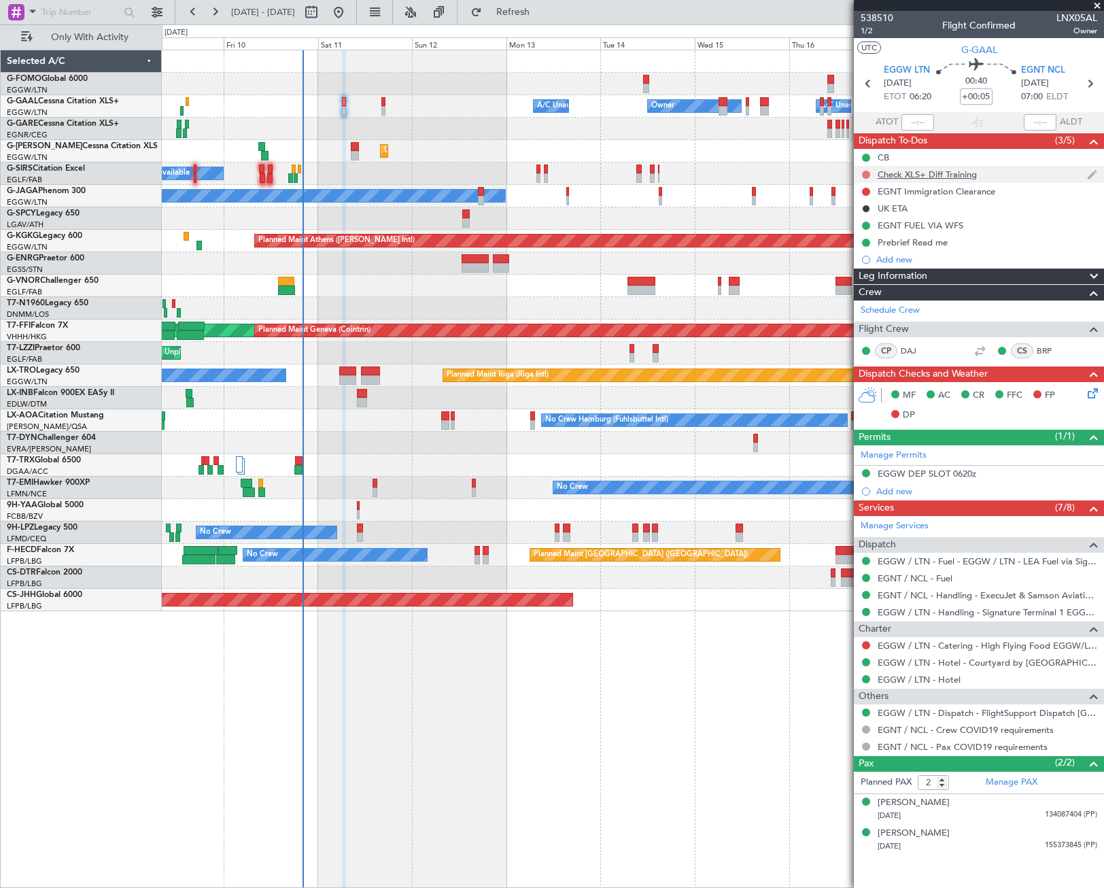
click at [867, 173] on button at bounding box center [866, 175] width 8 height 8
click at [867, 258] on span "Cancelled" at bounding box center [869, 255] width 39 height 14
click at [867, 193] on button at bounding box center [866, 192] width 8 height 8
click at [867, 274] on span "Cancelled" at bounding box center [869, 272] width 39 height 14
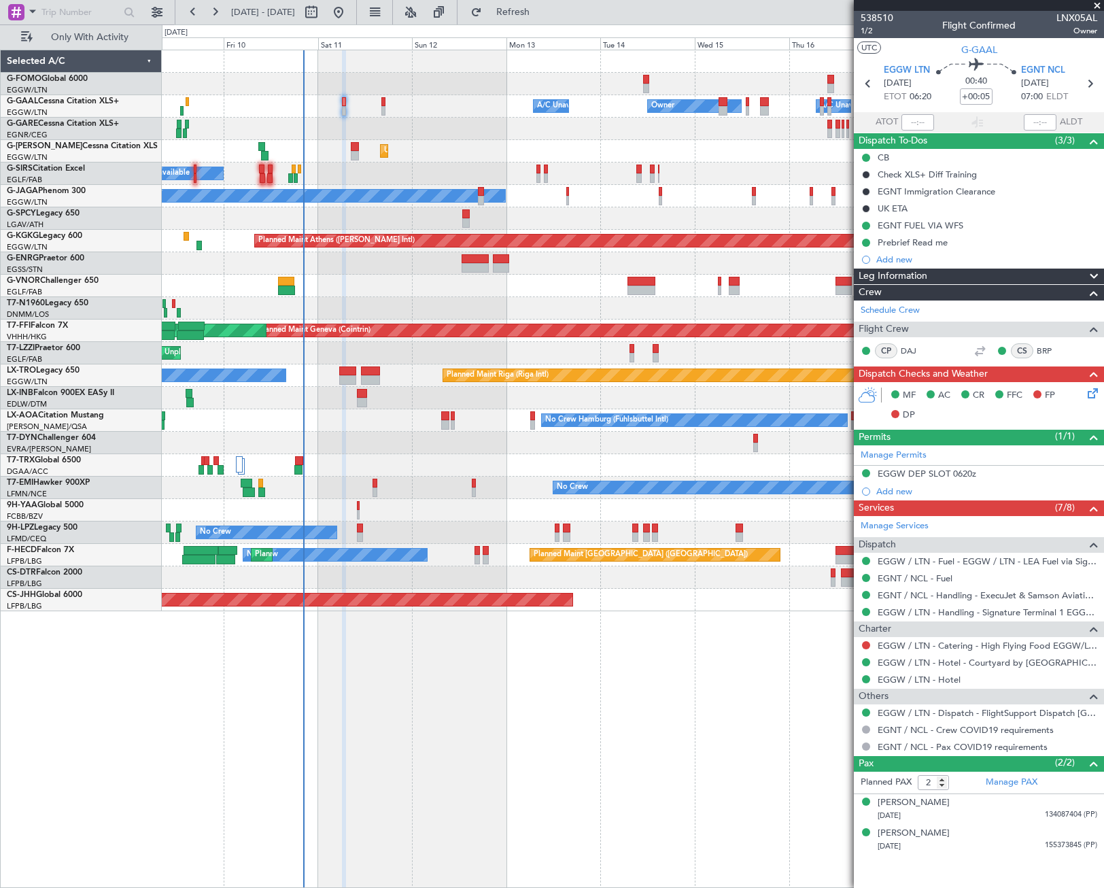
click at [921, 240] on div "EGNT FUEL VIA WFS" at bounding box center [921, 240] width 0 height 0
click at [937, 241] on div "Prebrief Read me" at bounding box center [913, 243] width 70 height 12
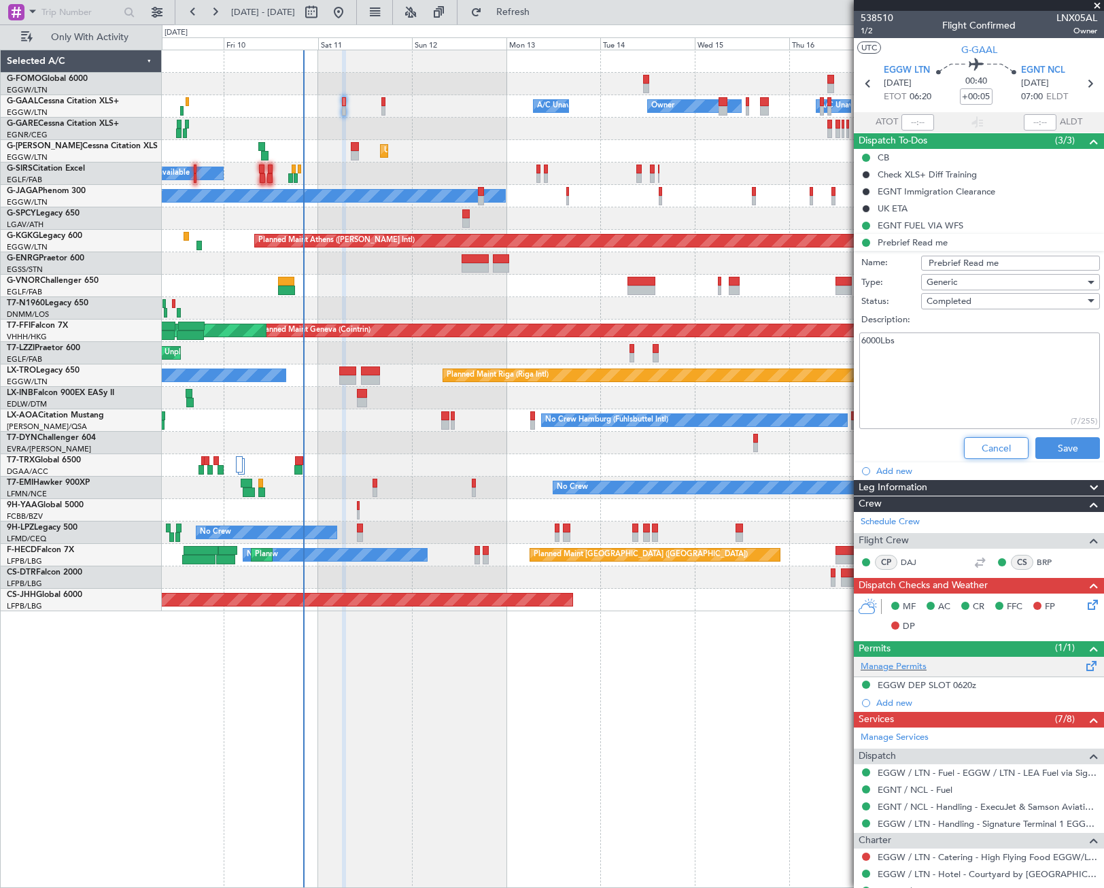
click at [980, 447] on button "Cancel" at bounding box center [996, 448] width 65 height 22
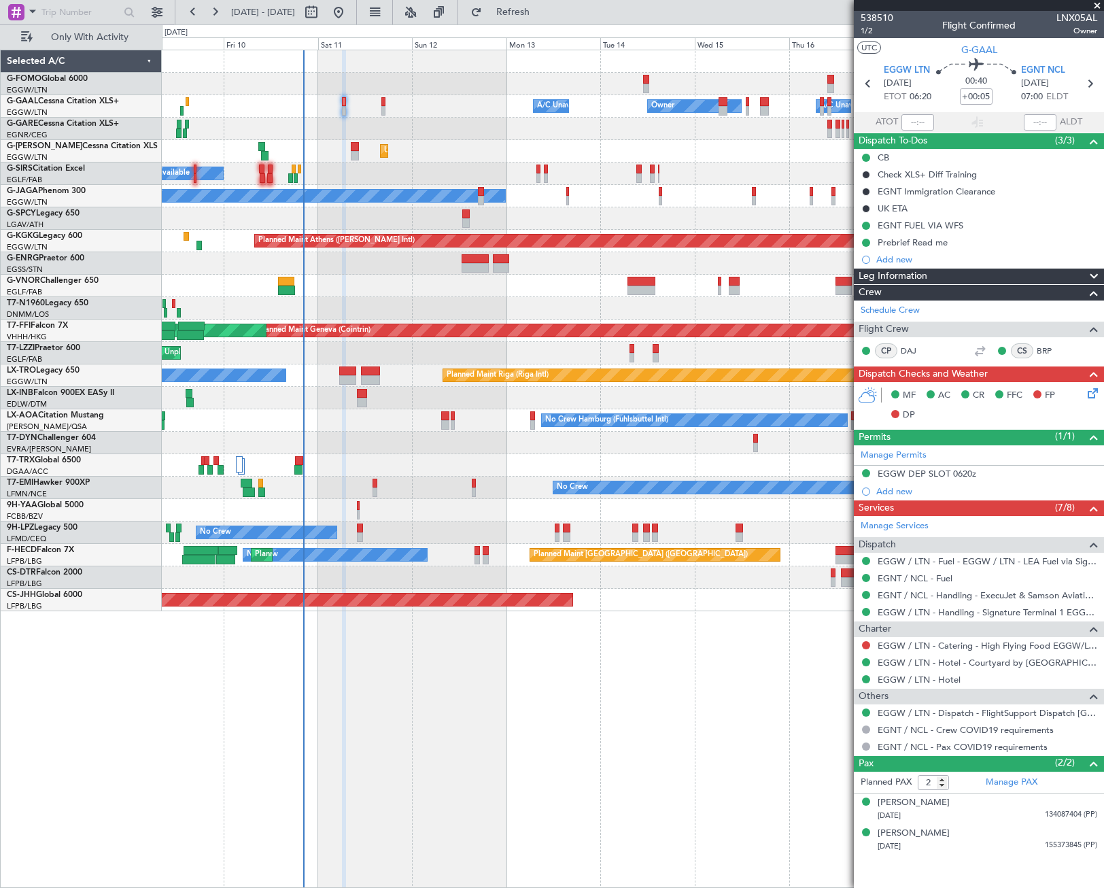
click at [937, 270] on div "Leg Information" at bounding box center [979, 276] width 250 height 16
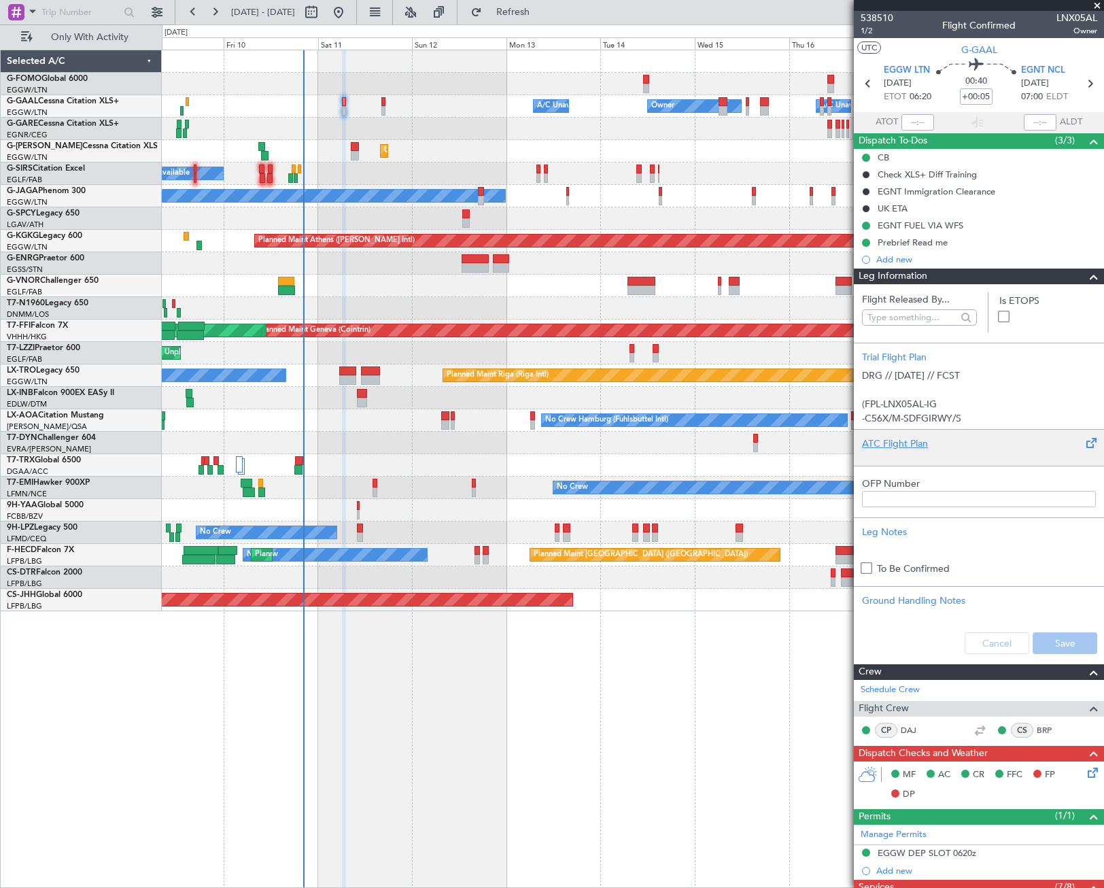
click at [916, 452] on div at bounding box center [979, 455] width 234 height 8
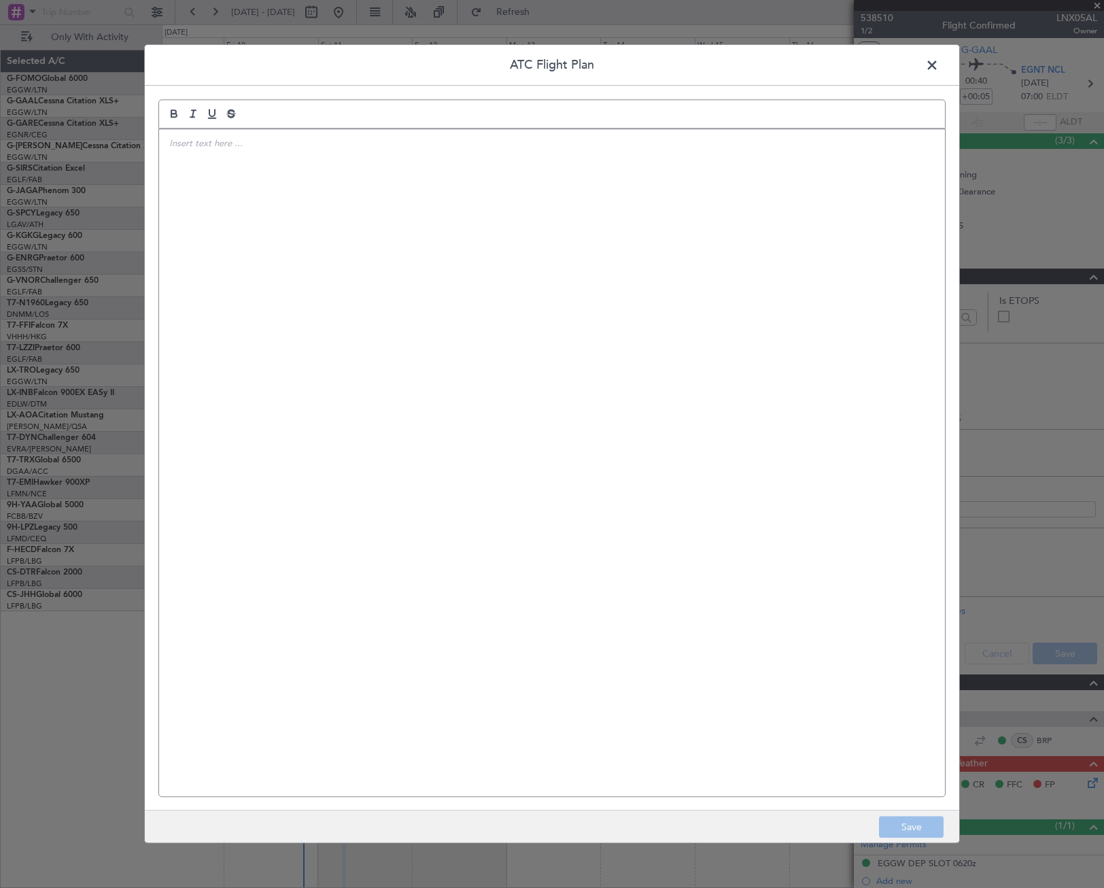
click at [619, 430] on div at bounding box center [552, 462] width 786 height 667
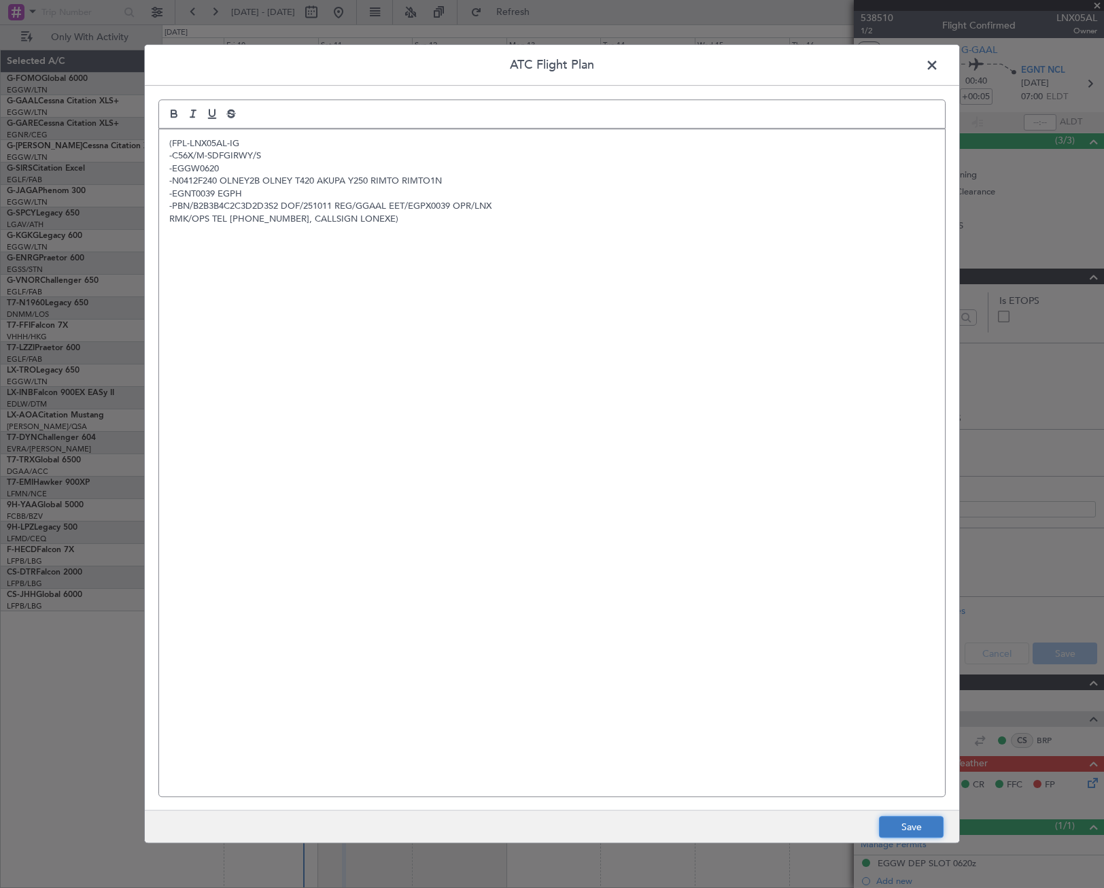
click at [910, 829] on button "Save" at bounding box center [911, 827] width 65 height 22
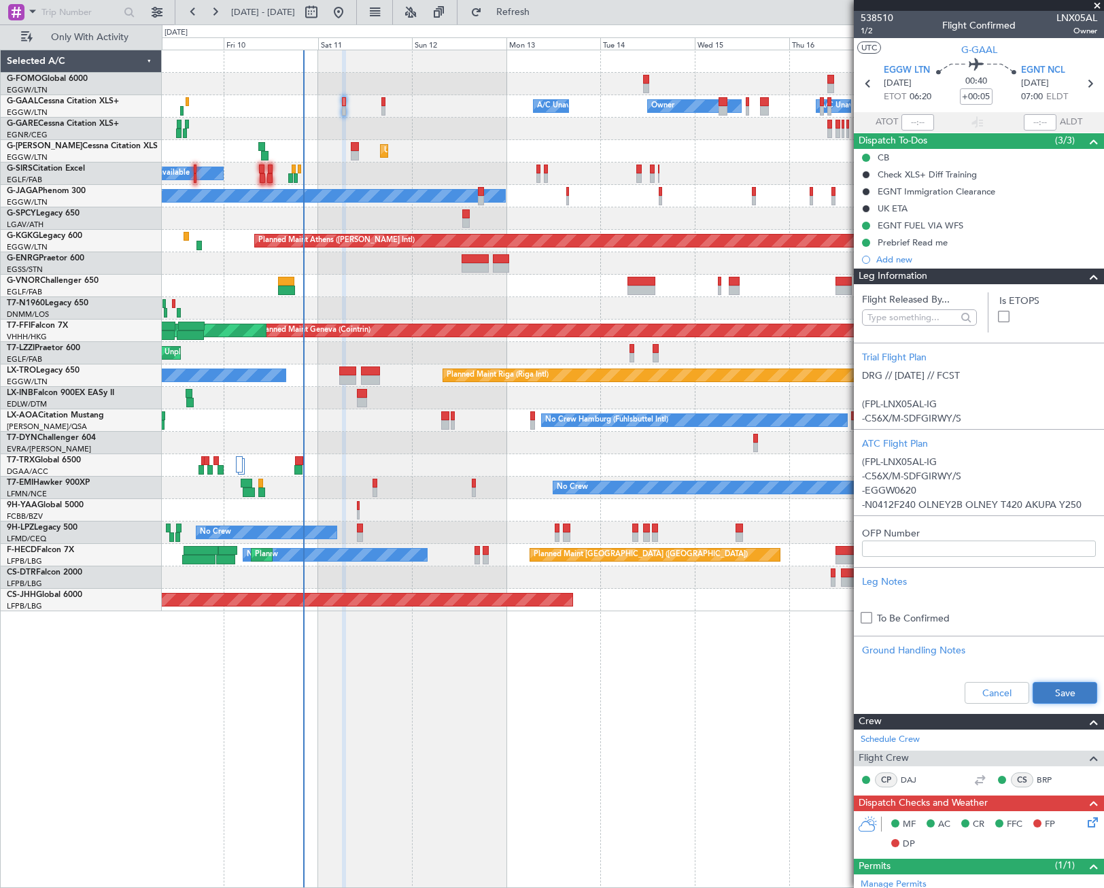
click at [1050, 699] on button "Save" at bounding box center [1064, 693] width 65 height 22
click at [1086, 280] on span at bounding box center [1094, 276] width 16 height 16
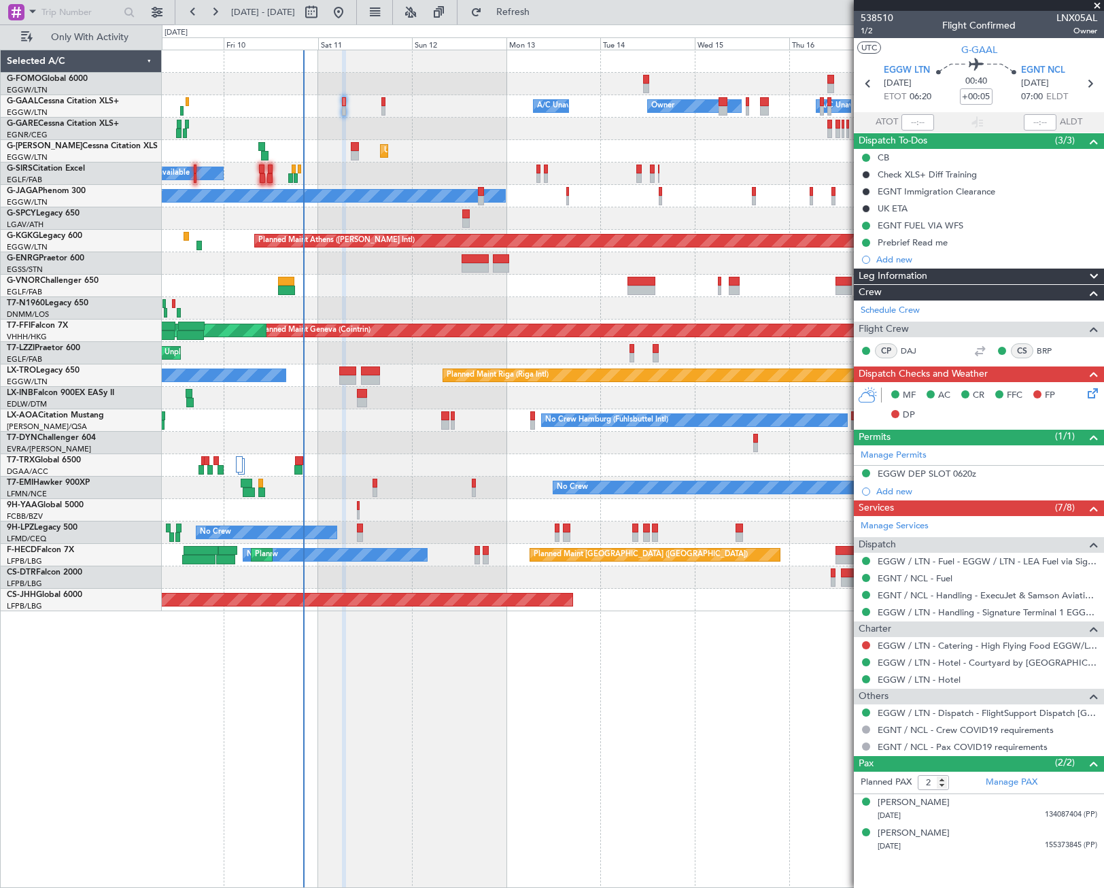
click at [1094, 396] on icon at bounding box center [1090, 390] width 11 height 11
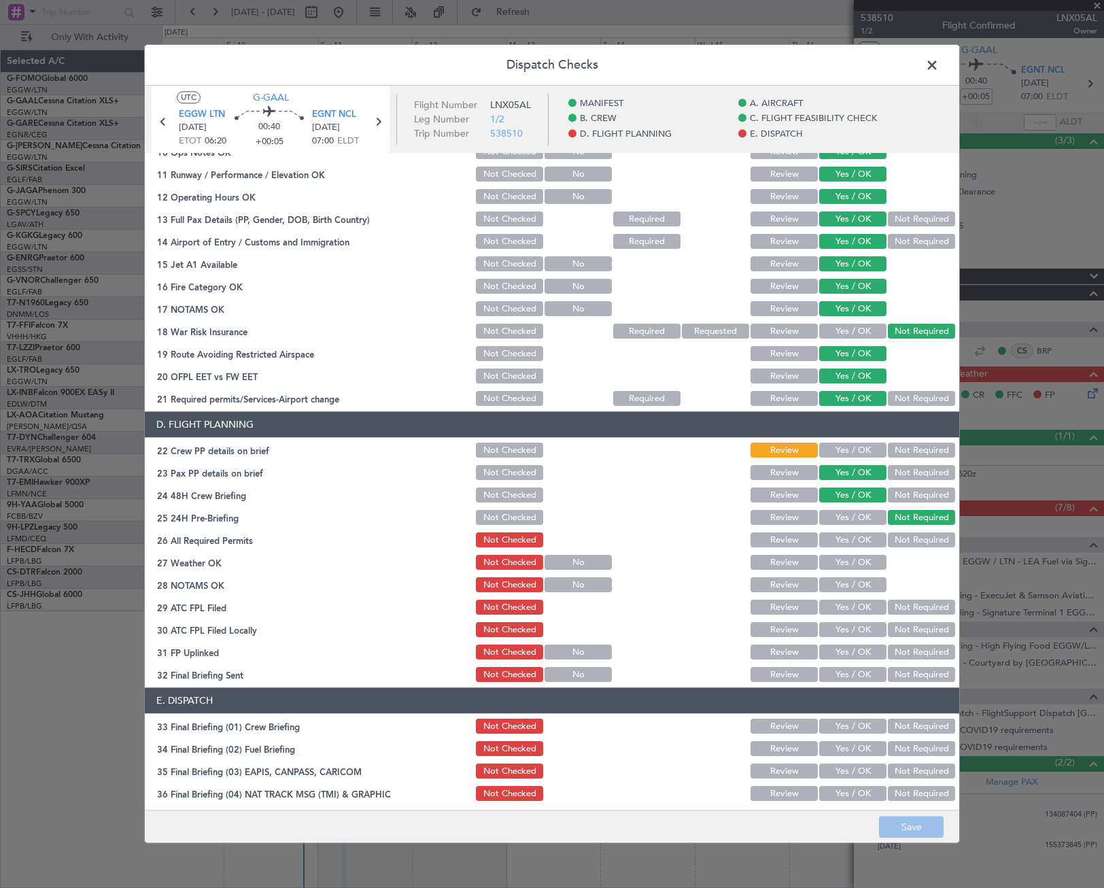
scroll to position [476, 0]
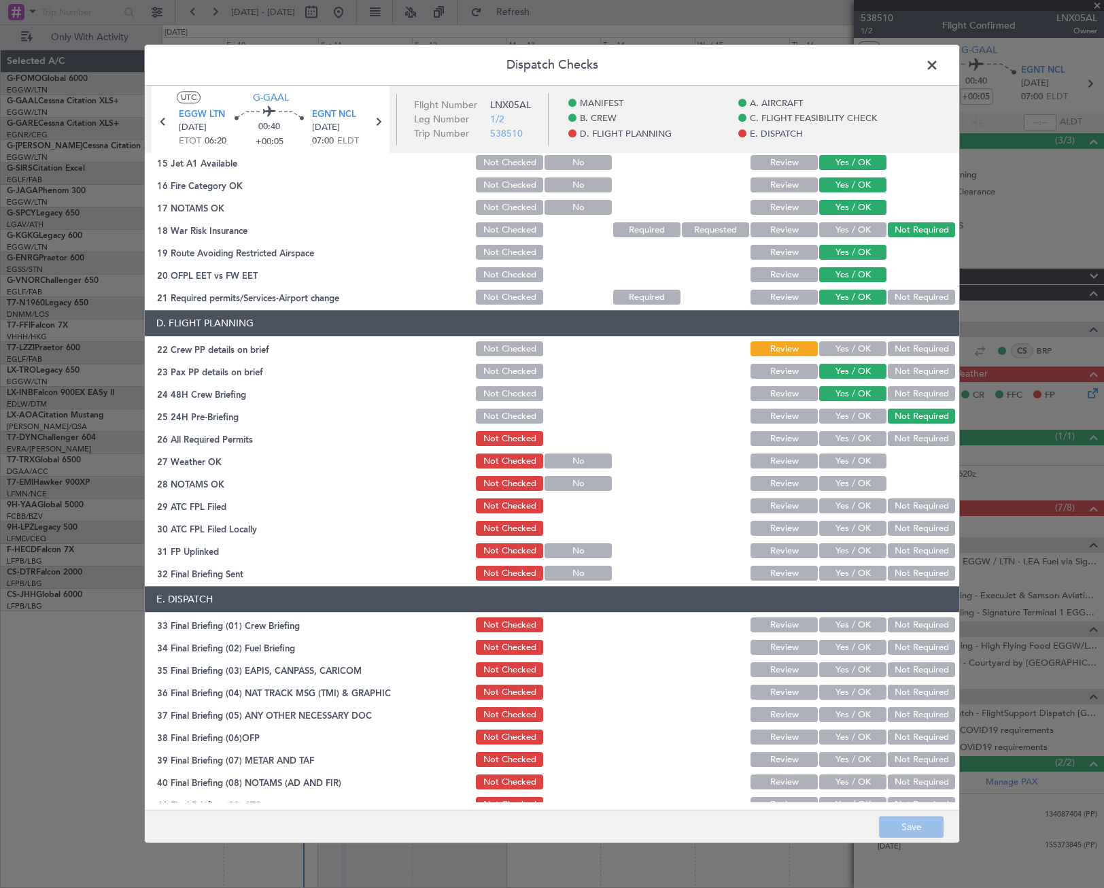
click at [846, 345] on button "Yes / OK" at bounding box center [852, 349] width 67 height 15
click at [854, 436] on button "Yes / OK" at bounding box center [852, 439] width 67 height 15
click at [855, 460] on button "Yes / OK" at bounding box center [852, 461] width 67 height 15
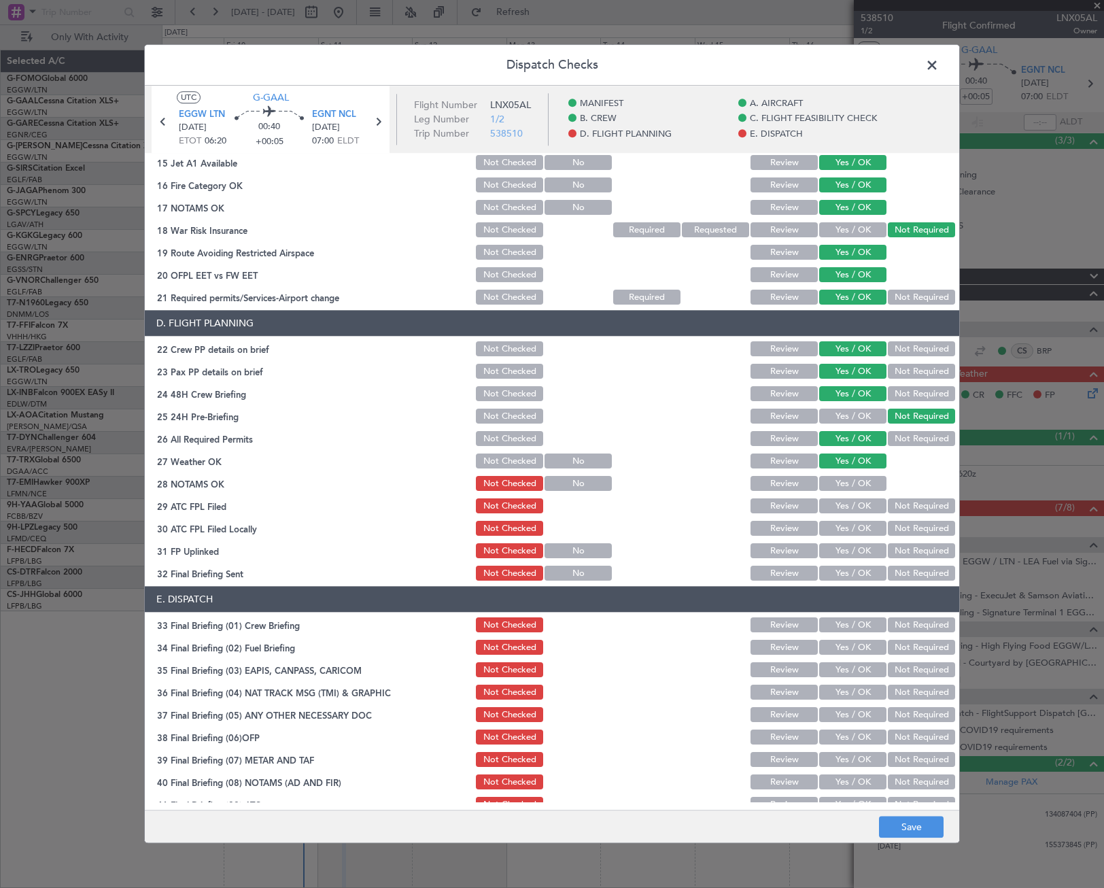
click at [852, 484] on button "Yes / OK" at bounding box center [852, 483] width 67 height 15
click at [856, 505] on button "Yes / OK" at bounding box center [852, 506] width 67 height 15
click at [897, 530] on button "Not Required" at bounding box center [921, 528] width 67 height 15
drag, startPoint x: 864, startPoint y: 550, endPoint x: 858, endPoint y: 575, distance: 25.9
click at [864, 551] on button "Yes / OK" at bounding box center [852, 551] width 67 height 15
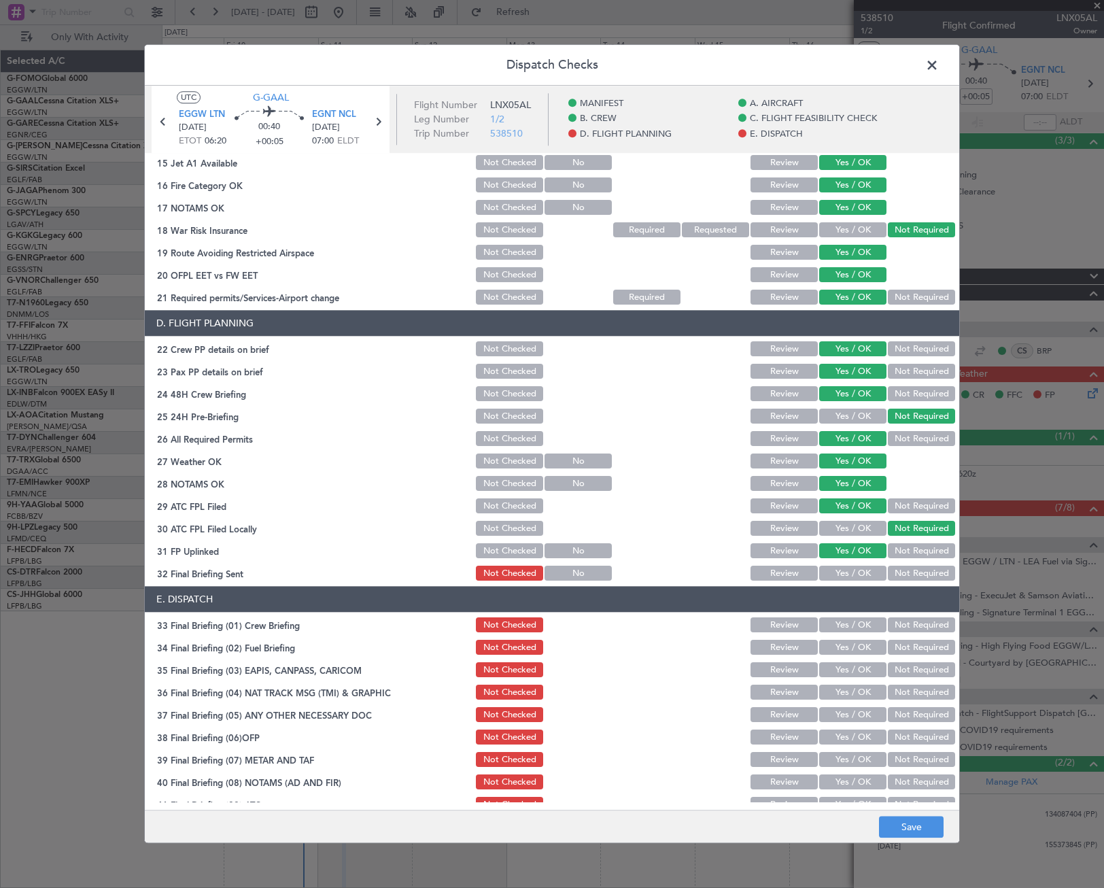
click at [857, 575] on button "Yes / OK" at bounding box center [852, 573] width 67 height 15
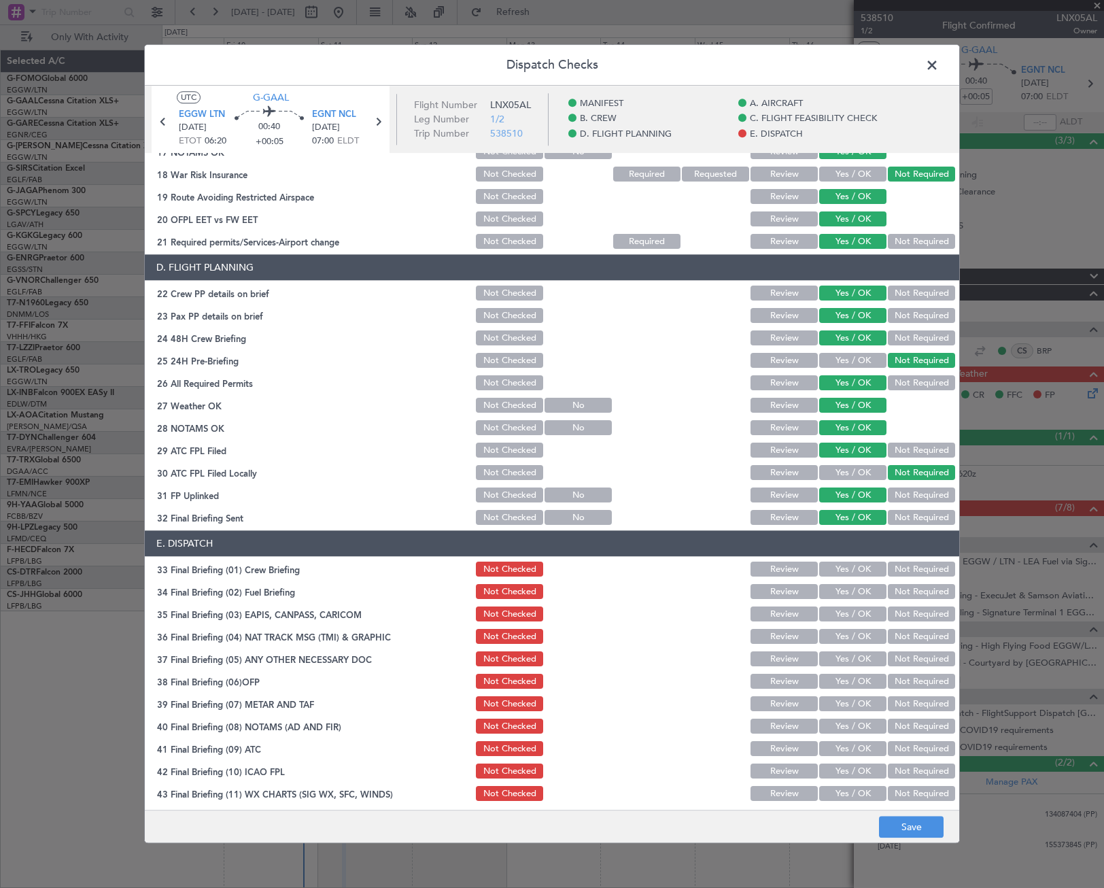
scroll to position [559, 0]
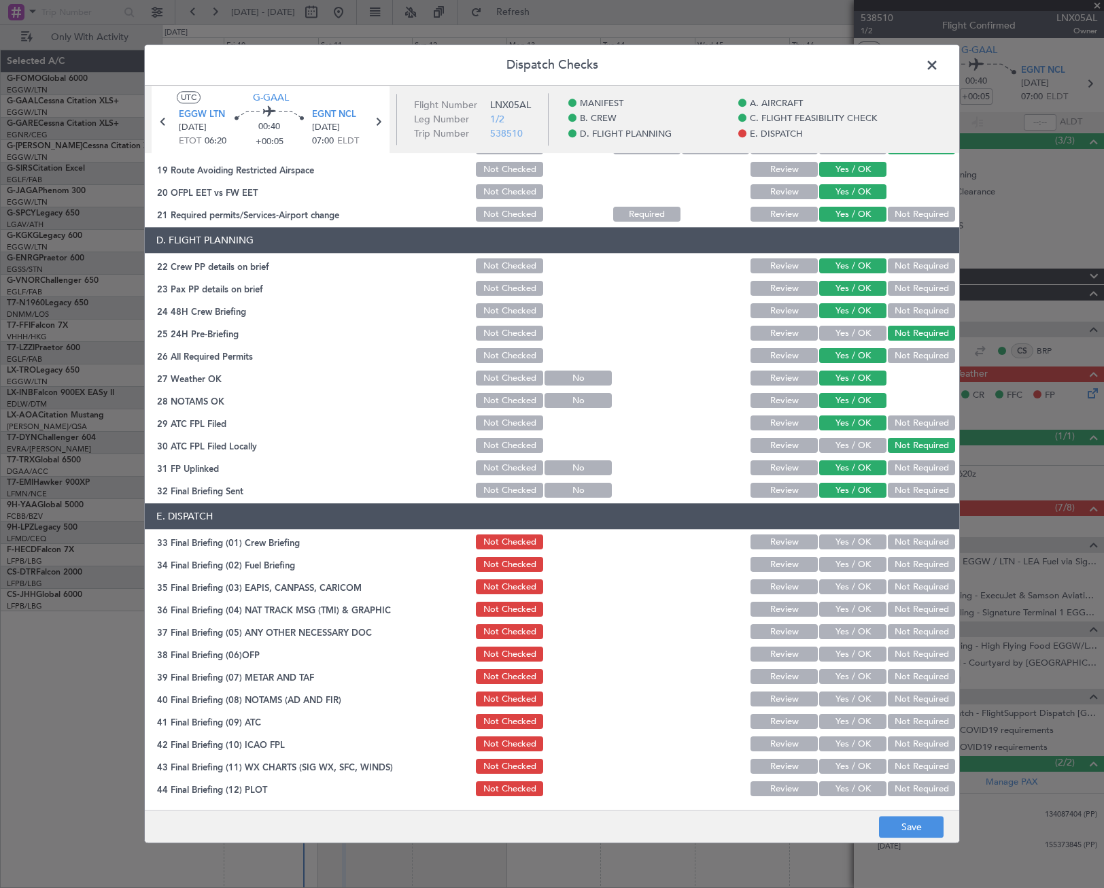
drag, startPoint x: 842, startPoint y: 556, endPoint x: 854, endPoint y: 538, distance: 21.1
click at [843, 555] on div "Yes / OK" at bounding box center [851, 564] width 69 height 19
click at [856, 536] on button "Yes / OK" at bounding box center [852, 542] width 67 height 15
drag, startPoint x: 855, startPoint y: 551, endPoint x: 852, endPoint y: 569, distance: 18.7
click at [854, 551] on div "Yes / OK" at bounding box center [851, 542] width 69 height 19
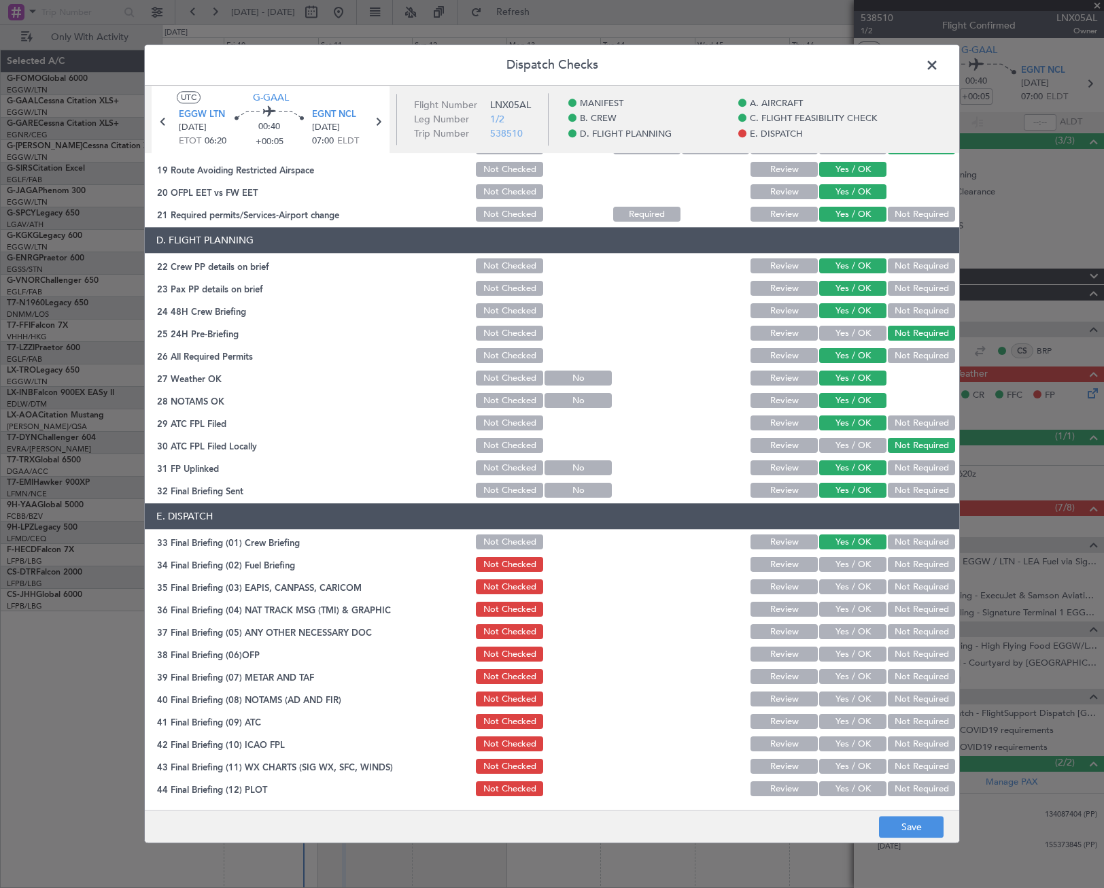
click at [852, 567] on button "Yes / OK" at bounding box center [852, 564] width 67 height 15
click at [894, 581] on button "Not Required" at bounding box center [921, 587] width 67 height 15
click at [898, 607] on button "Not Required" at bounding box center [921, 609] width 67 height 15
click at [855, 625] on button "Yes / OK" at bounding box center [852, 632] width 67 height 15
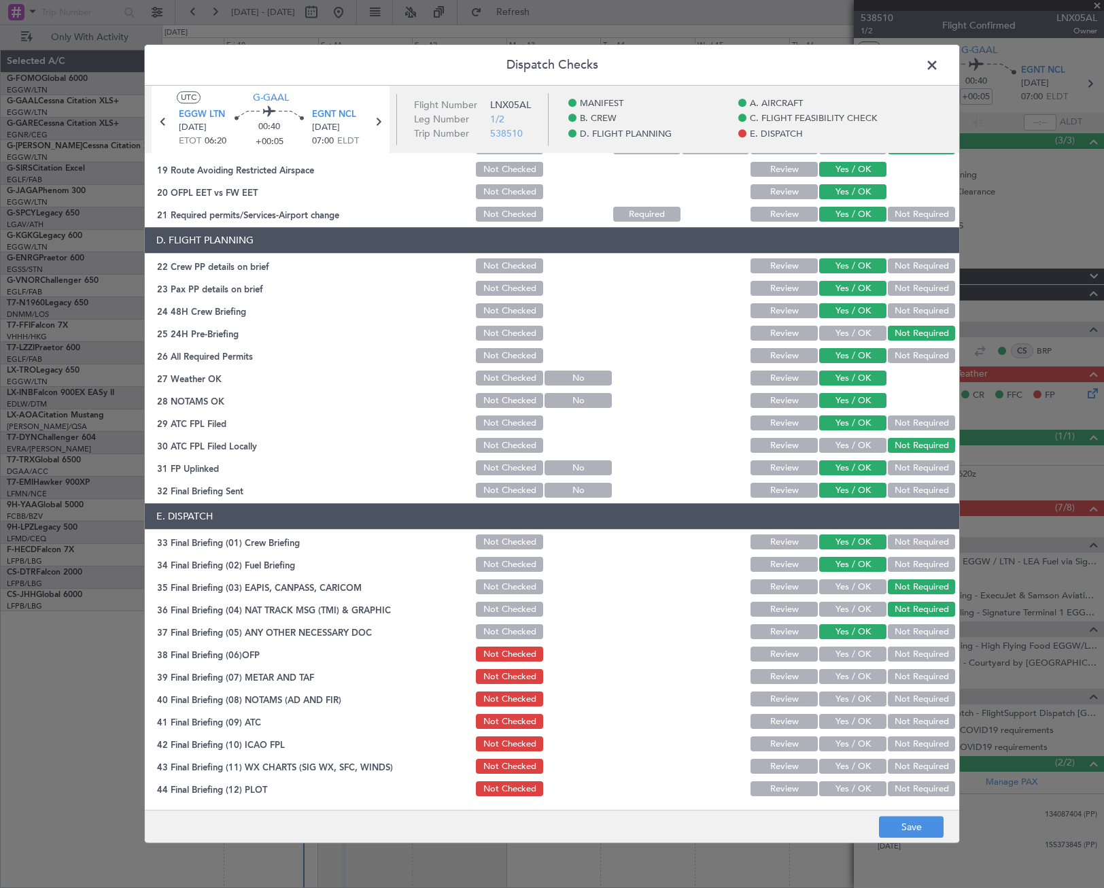
click at [857, 663] on section "E. DISPATCH 33 Final Briefing (01) Crew Briefing Not Checked Review Yes / OK No…" at bounding box center [552, 651] width 814 height 295
click at [856, 656] on button "Yes / OK" at bounding box center [852, 654] width 67 height 15
click at [858, 680] on button "Yes / OK" at bounding box center [852, 677] width 67 height 15
click at [862, 699] on button "Yes / OK" at bounding box center [852, 699] width 67 height 15
click at [866, 731] on section "E. DISPATCH 33 Final Briefing (01) Crew Briefing Not Checked Review Yes / OK No…" at bounding box center [552, 651] width 814 height 295
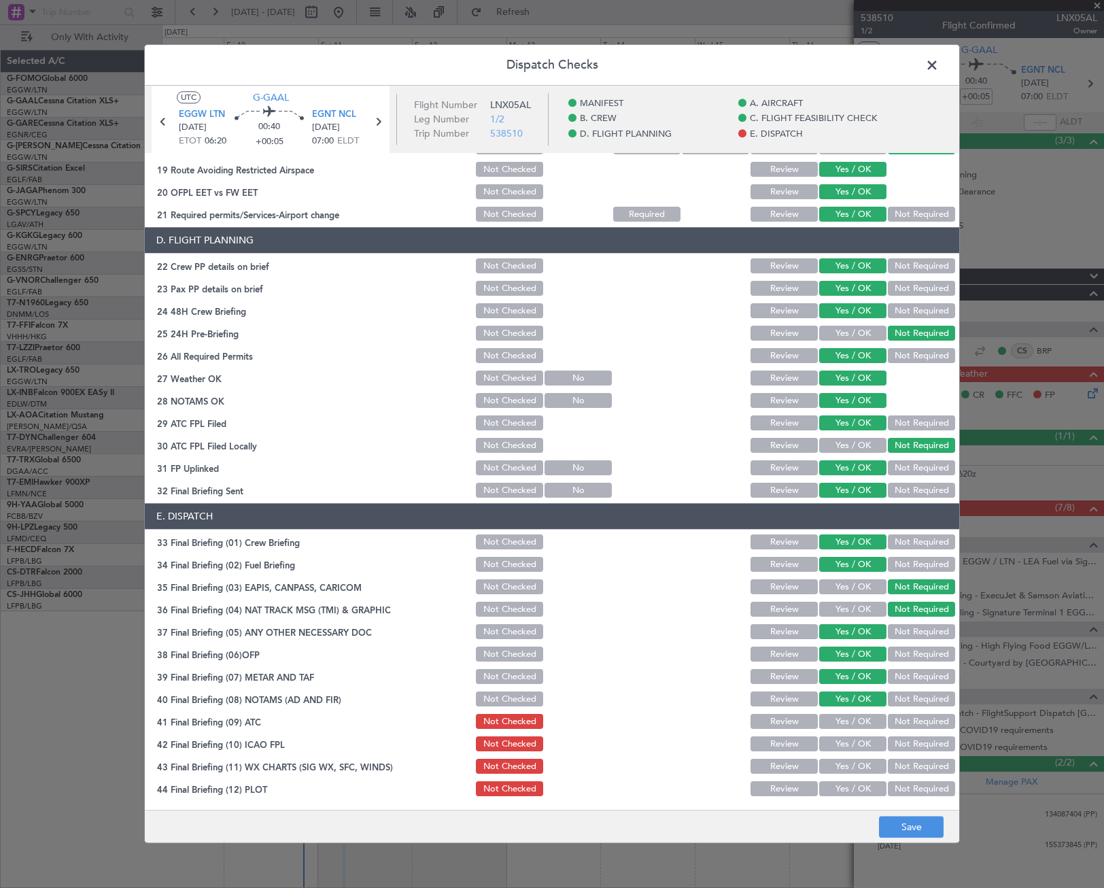
click at [860, 719] on button "Yes / OK" at bounding box center [852, 721] width 67 height 15
click at [861, 740] on button "Yes / OK" at bounding box center [852, 744] width 67 height 15
click at [865, 768] on button "Yes / OK" at bounding box center [852, 766] width 67 height 15
click at [861, 783] on button "Yes / OK" at bounding box center [852, 789] width 67 height 15
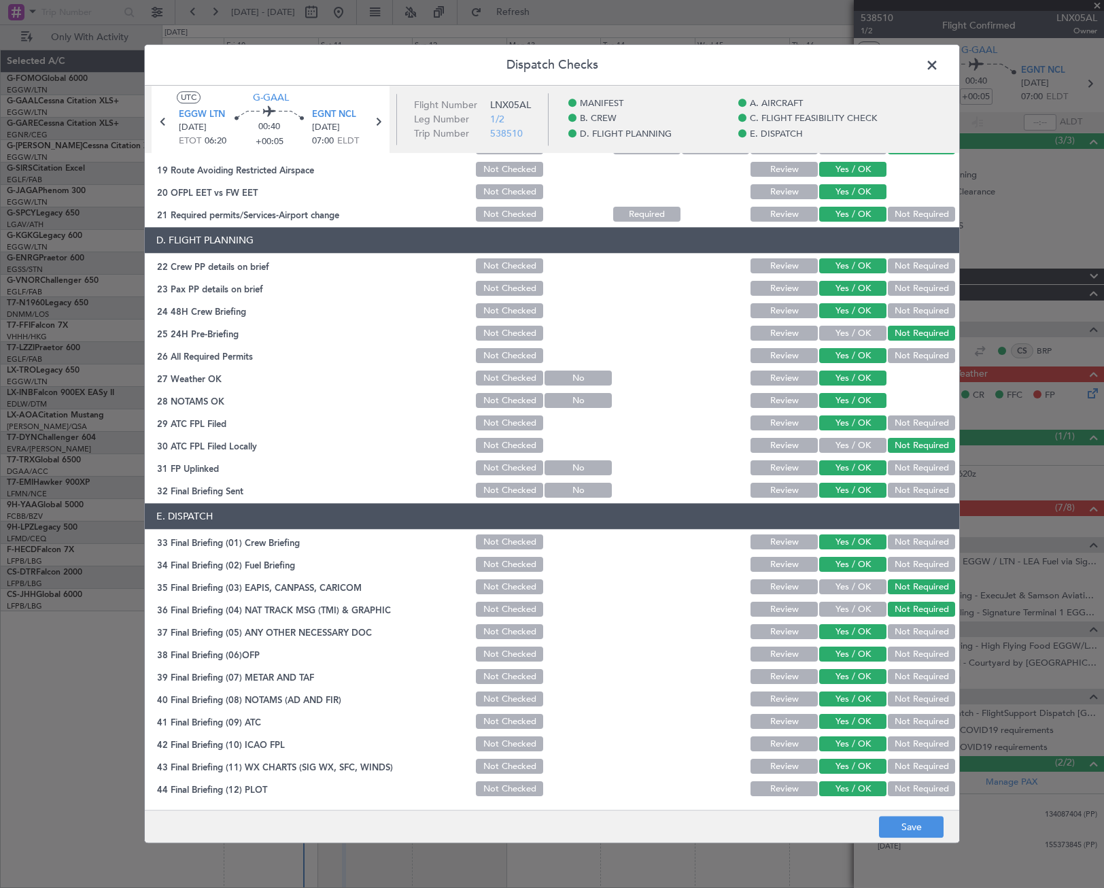
click at [900, 814] on footer "Save" at bounding box center [552, 826] width 814 height 33
click at [907, 832] on button "Save" at bounding box center [911, 827] width 65 height 22
click at [939, 63] on span at bounding box center [939, 68] width 0 height 27
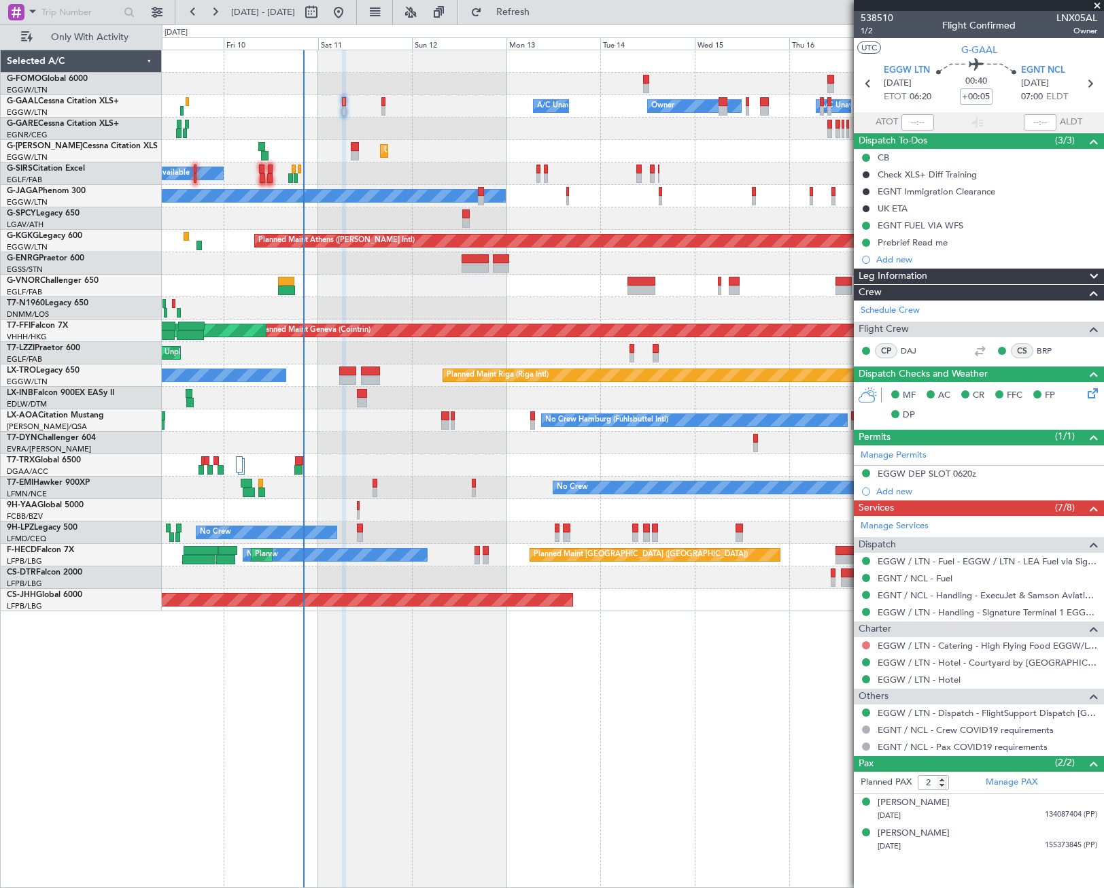
click at [865, 644] on button at bounding box center [866, 645] width 8 height 8
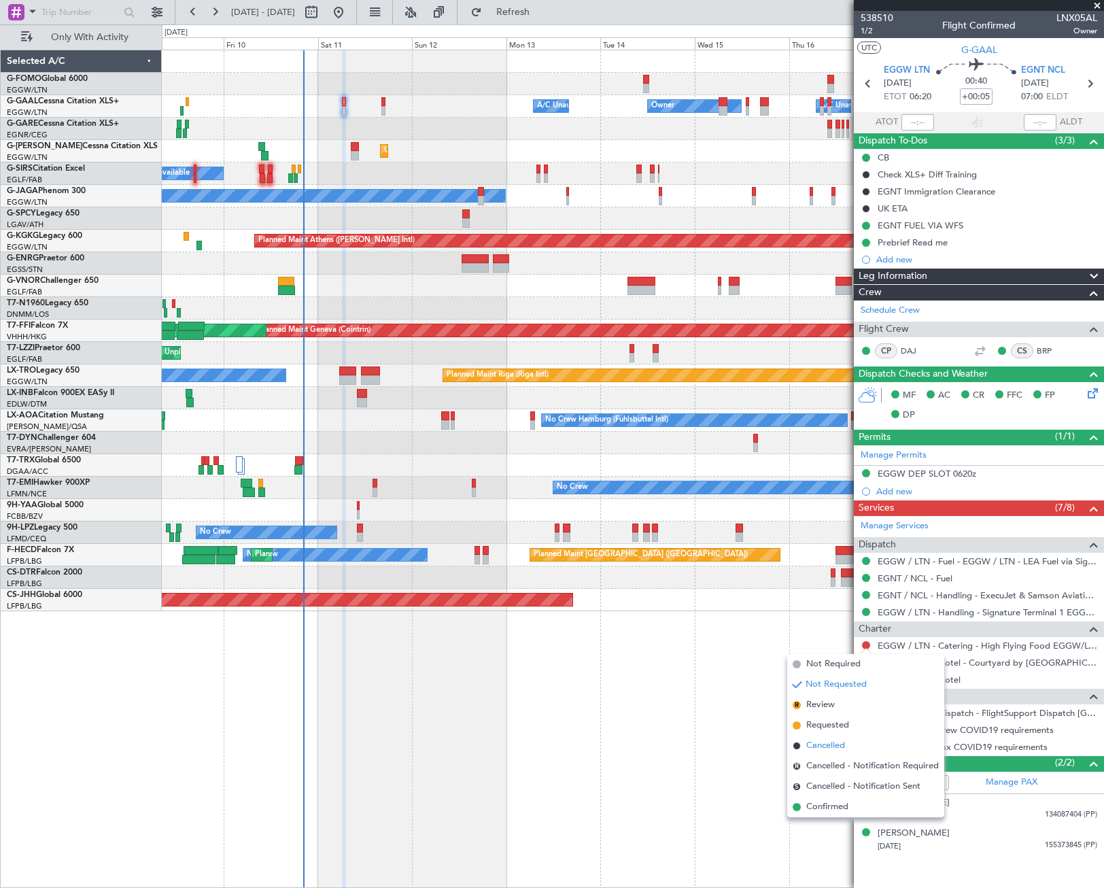
click at [823, 743] on span "Cancelled" at bounding box center [825, 746] width 39 height 14
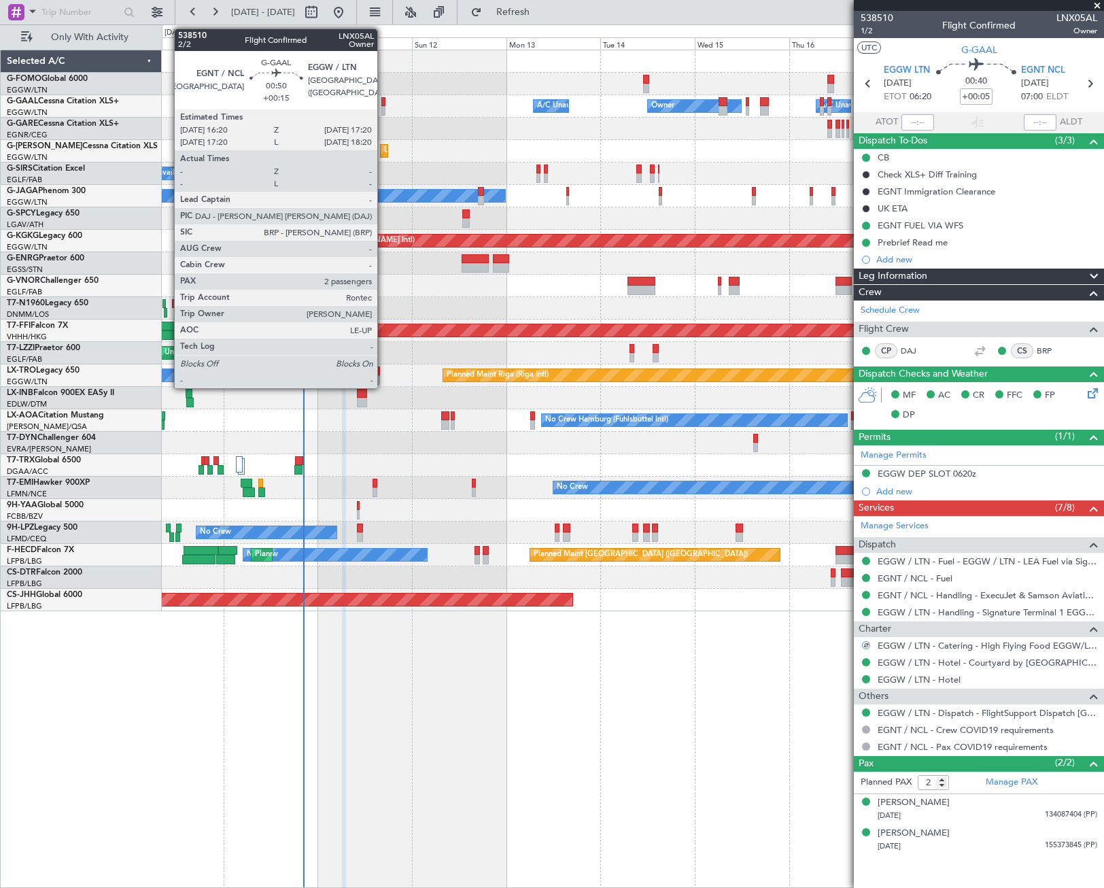
click at [383, 103] on div at bounding box center [383, 102] width 4 height 10
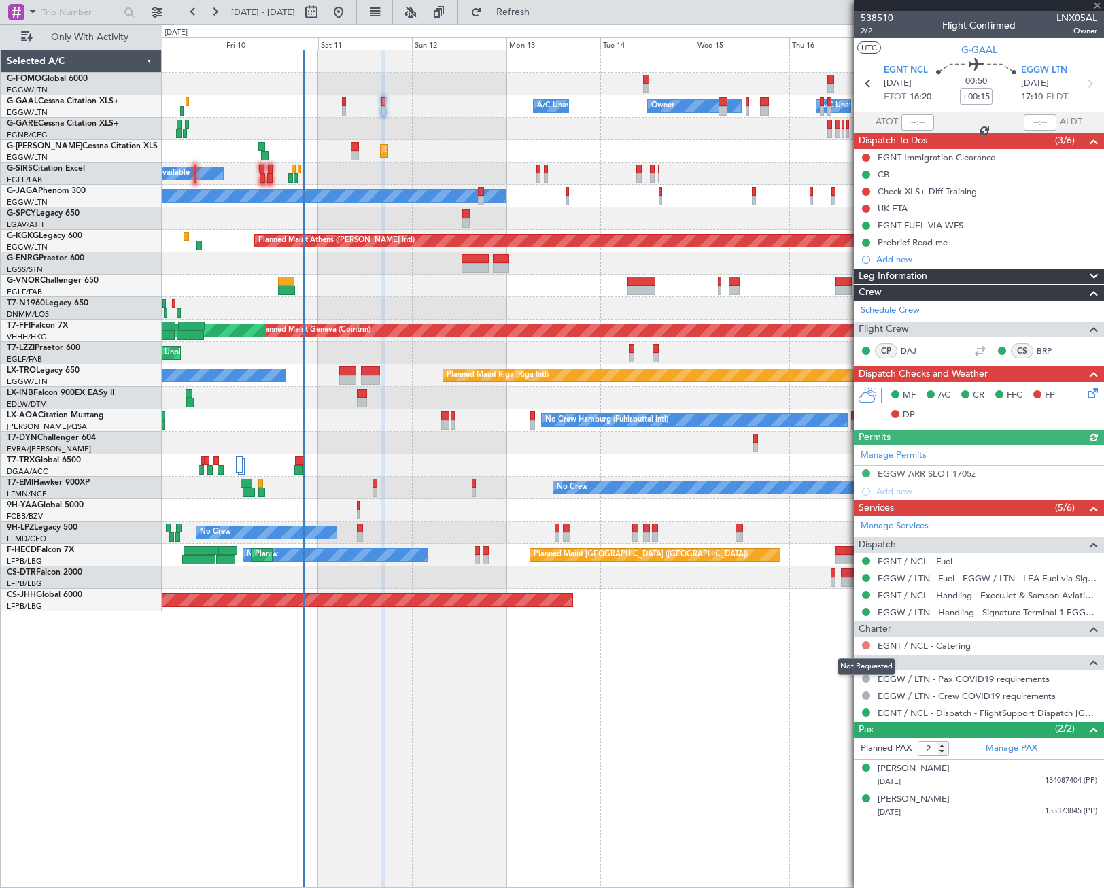
click at [866, 647] on button at bounding box center [866, 645] width 8 height 8
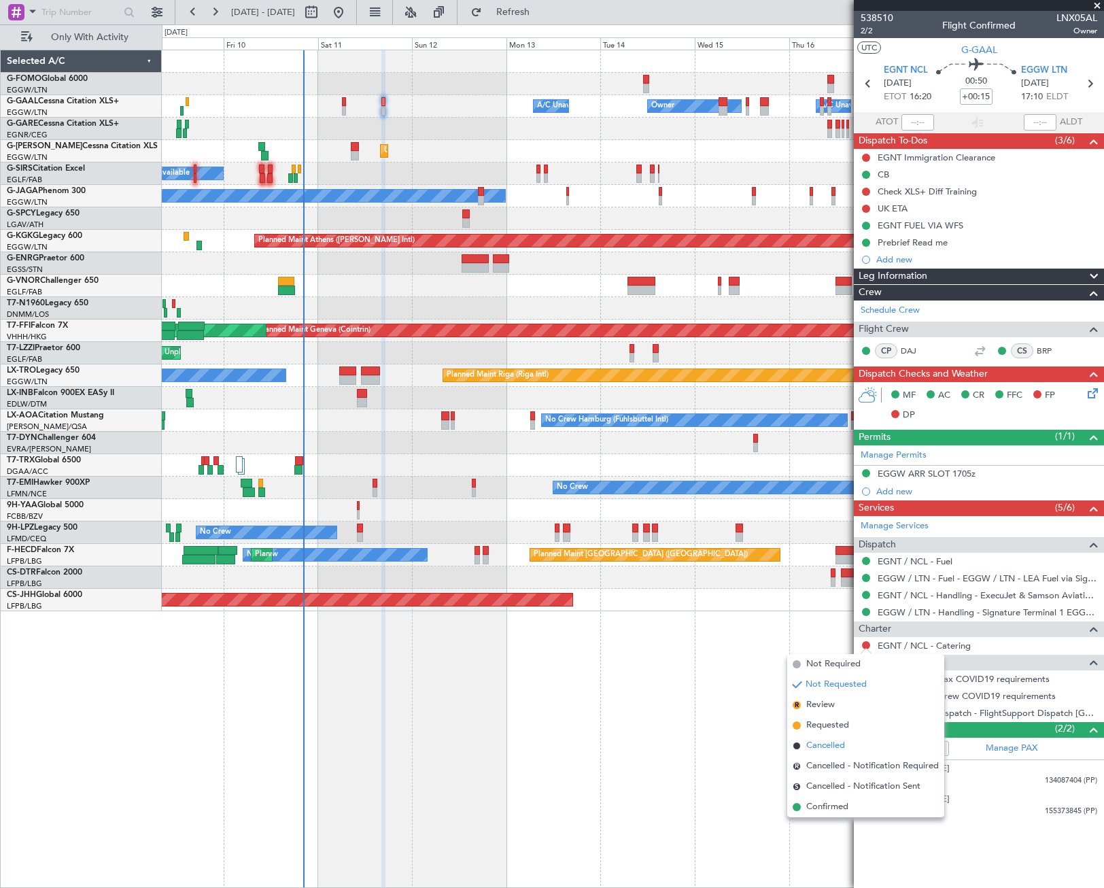
click at [820, 748] on span "Cancelled" at bounding box center [825, 746] width 39 height 14
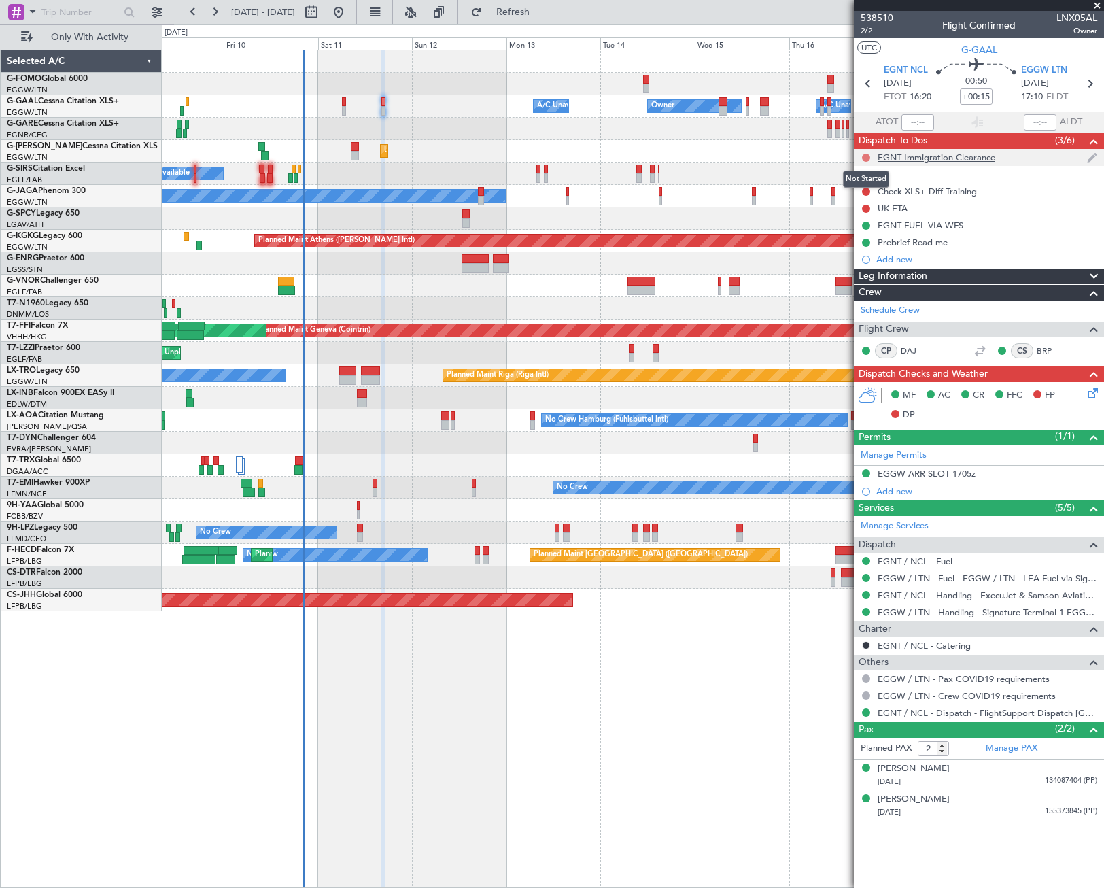
click at [867, 156] on button at bounding box center [866, 158] width 8 height 8
click at [882, 239] on span "Cancelled" at bounding box center [869, 238] width 39 height 14
click at [866, 191] on button at bounding box center [866, 192] width 8 height 8
click at [869, 273] on span "Cancelled" at bounding box center [869, 272] width 39 height 14
click at [867, 209] on button at bounding box center [866, 209] width 8 height 8
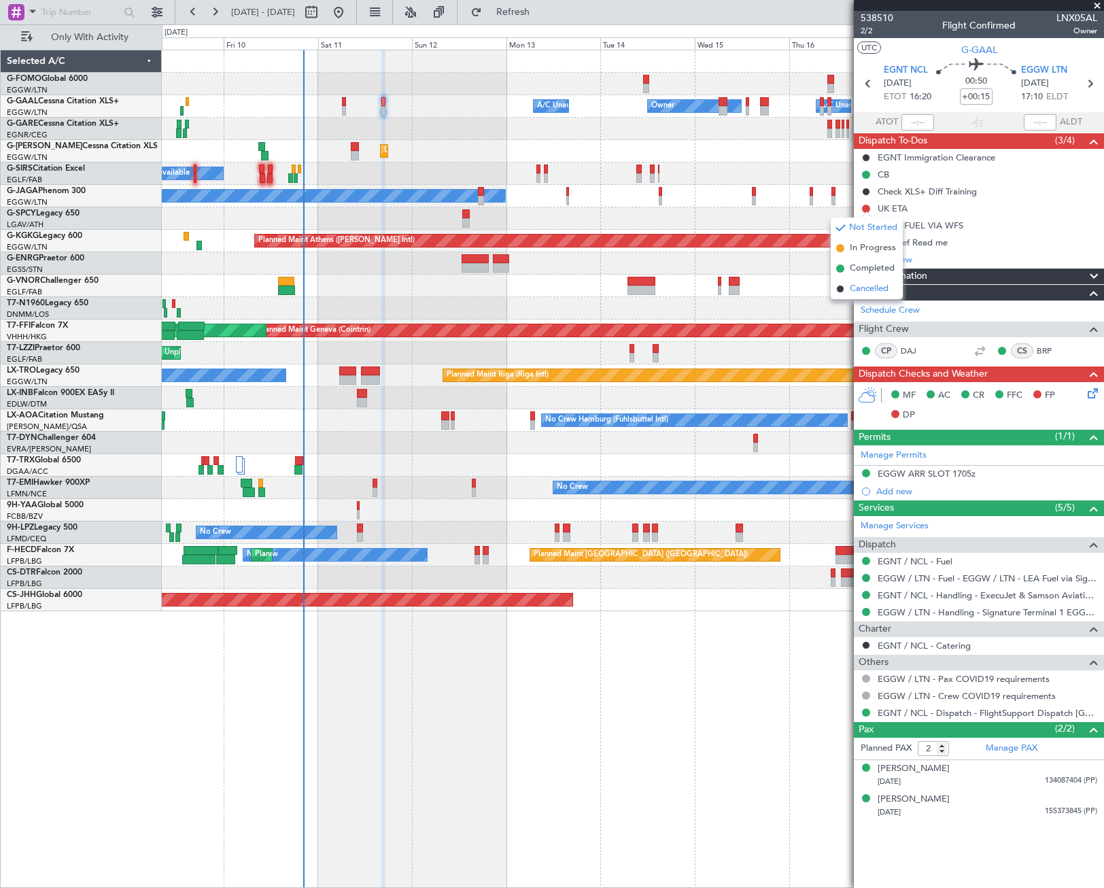
click at [865, 291] on span "Cancelled" at bounding box center [869, 289] width 39 height 14
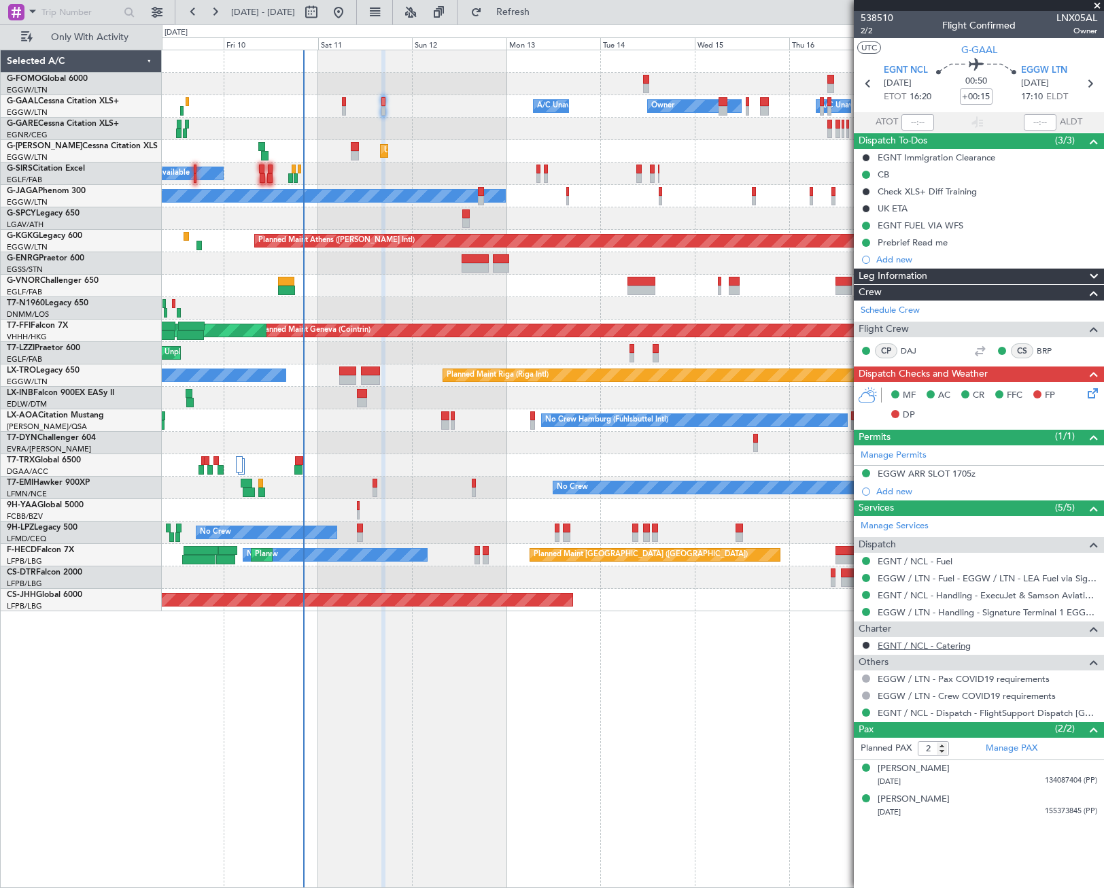
click at [934, 650] on mat-tooltip-component "EGNT / NCL - Catering" at bounding box center [925, 668] width 104 height 36
click at [937, 648] on link "EGNT / NCL - Catering" at bounding box center [924, 646] width 93 height 12
click at [929, 249] on div "Prebrief Read me" at bounding box center [979, 242] width 250 height 17
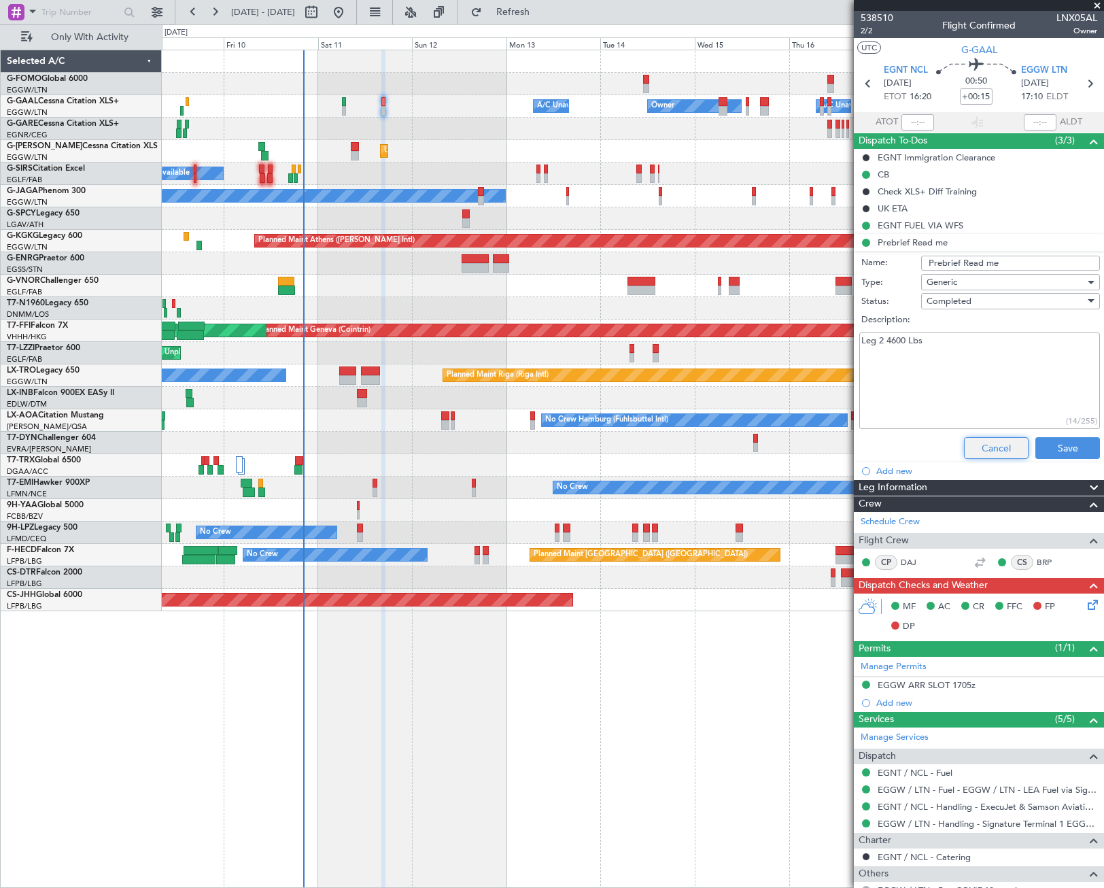
click at [971, 445] on button "Cancel" at bounding box center [996, 448] width 65 height 22
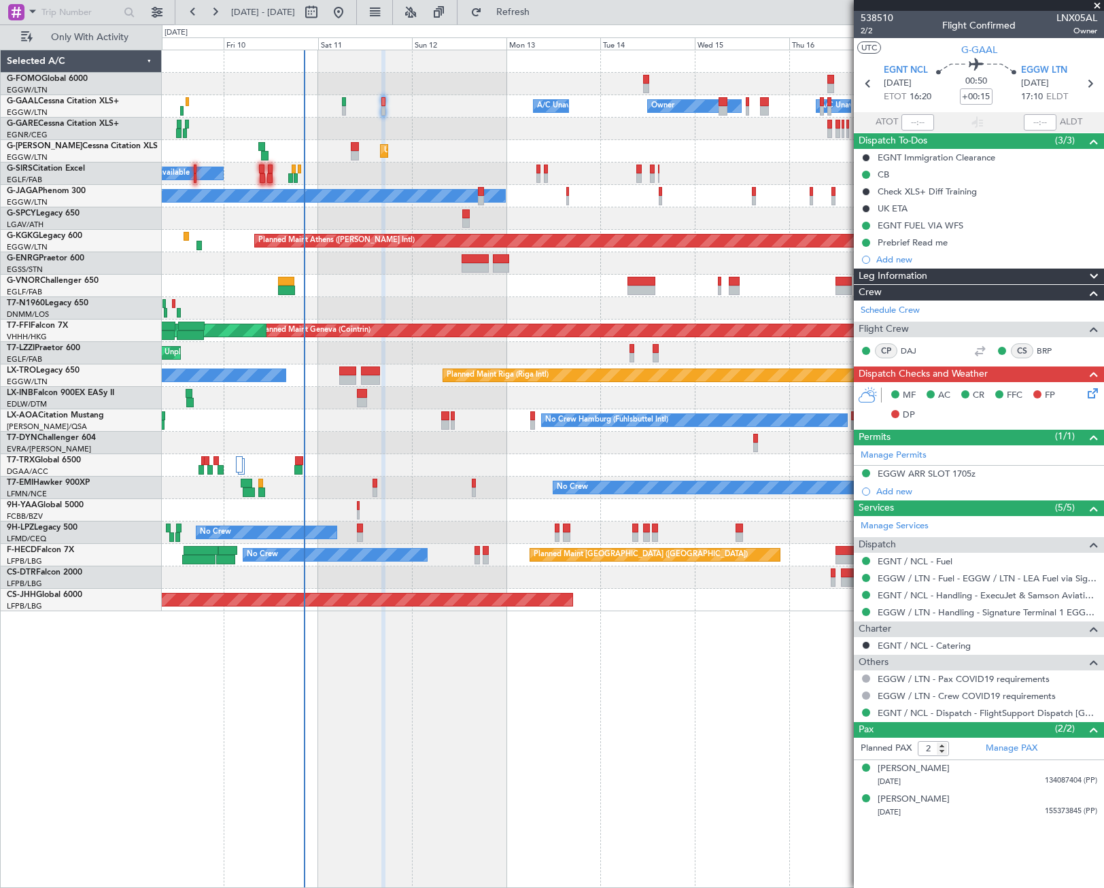
click at [948, 274] on div "Leg Information" at bounding box center [979, 276] width 250 height 16
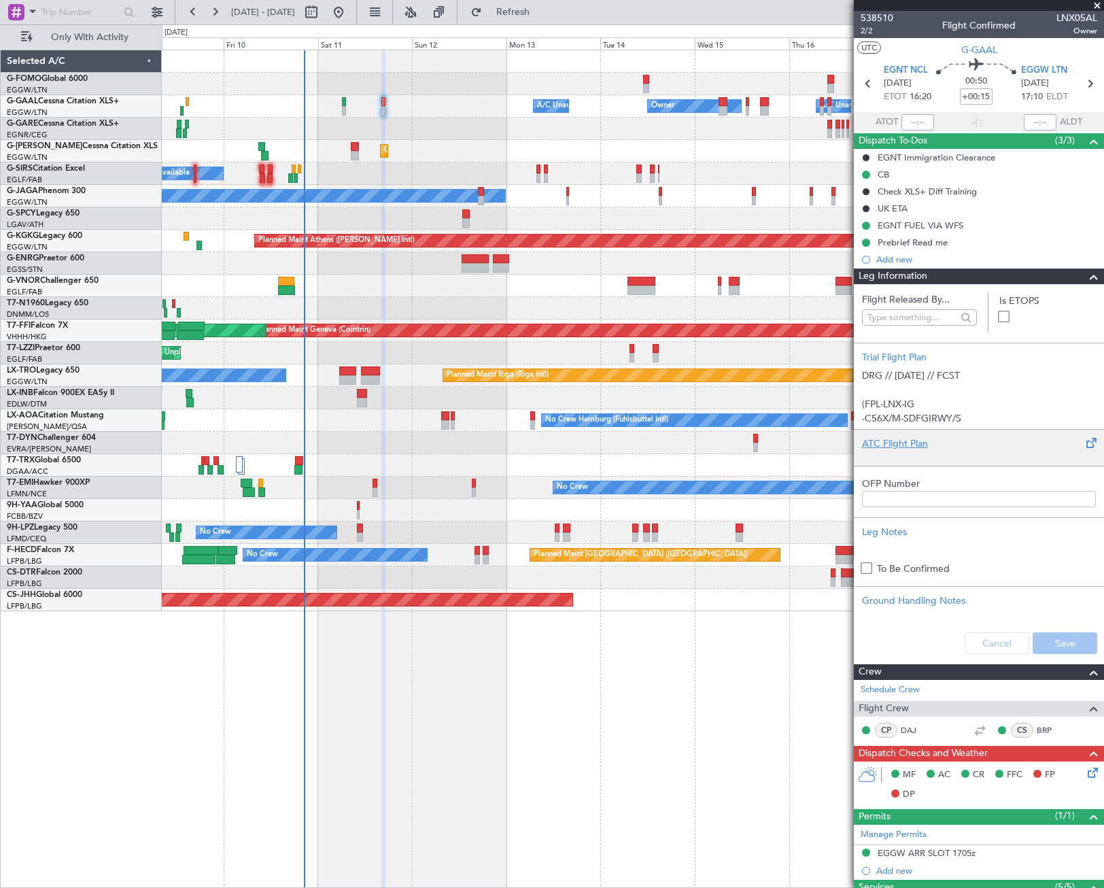
click at [908, 452] on div at bounding box center [979, 455] width 234 height 8
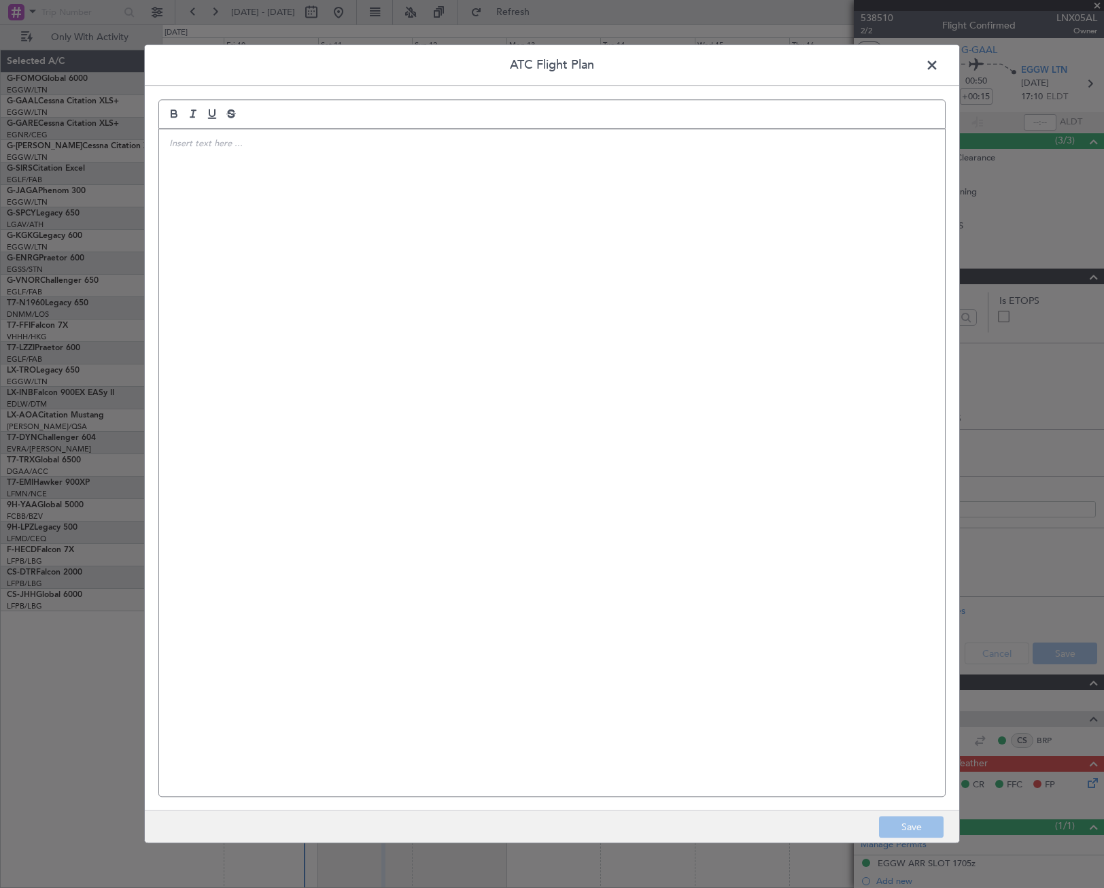
click at [568, 421] on div at bounding box center [552, 462] width 786 height 667
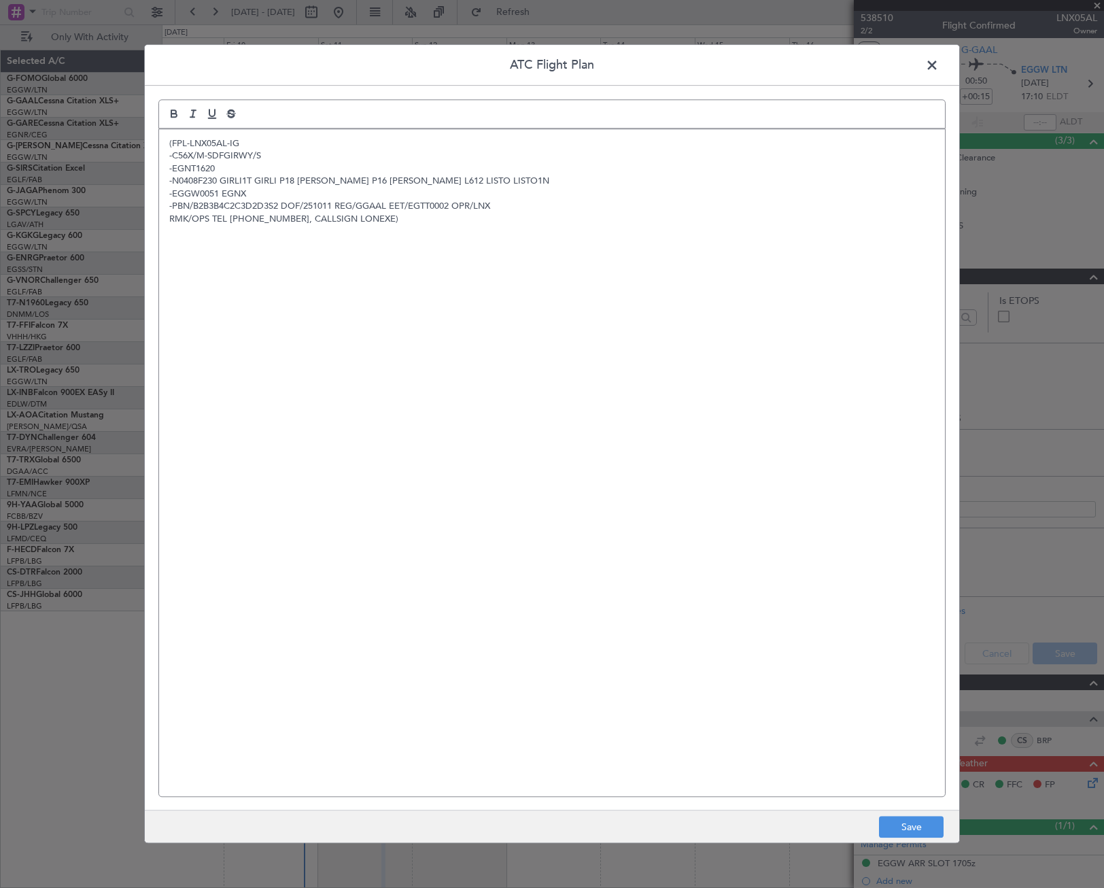
scroll to position [0, 0]
click at [898, 824] on button "Save" at bounding box center [911, 827] width 65 height 22
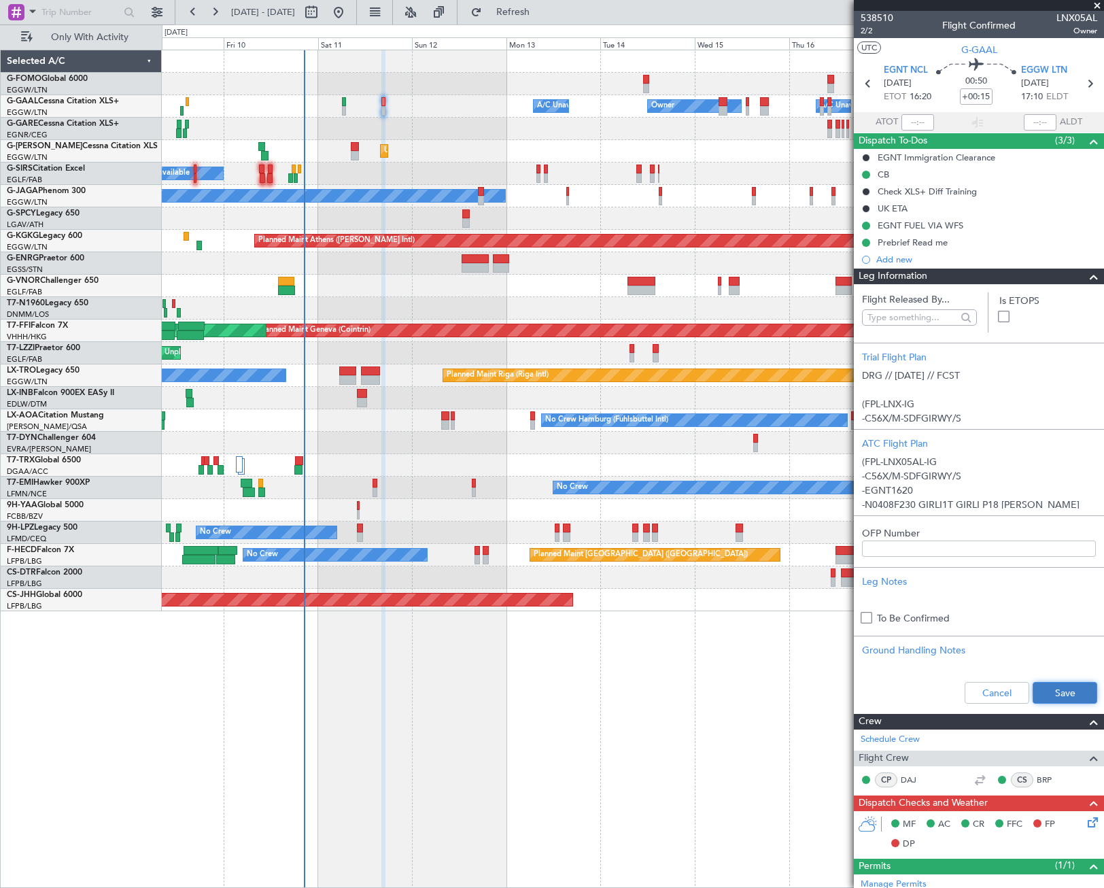
click at [1044, 694] on button "Save" at bounding box center [1064, 693] width 65 height 22
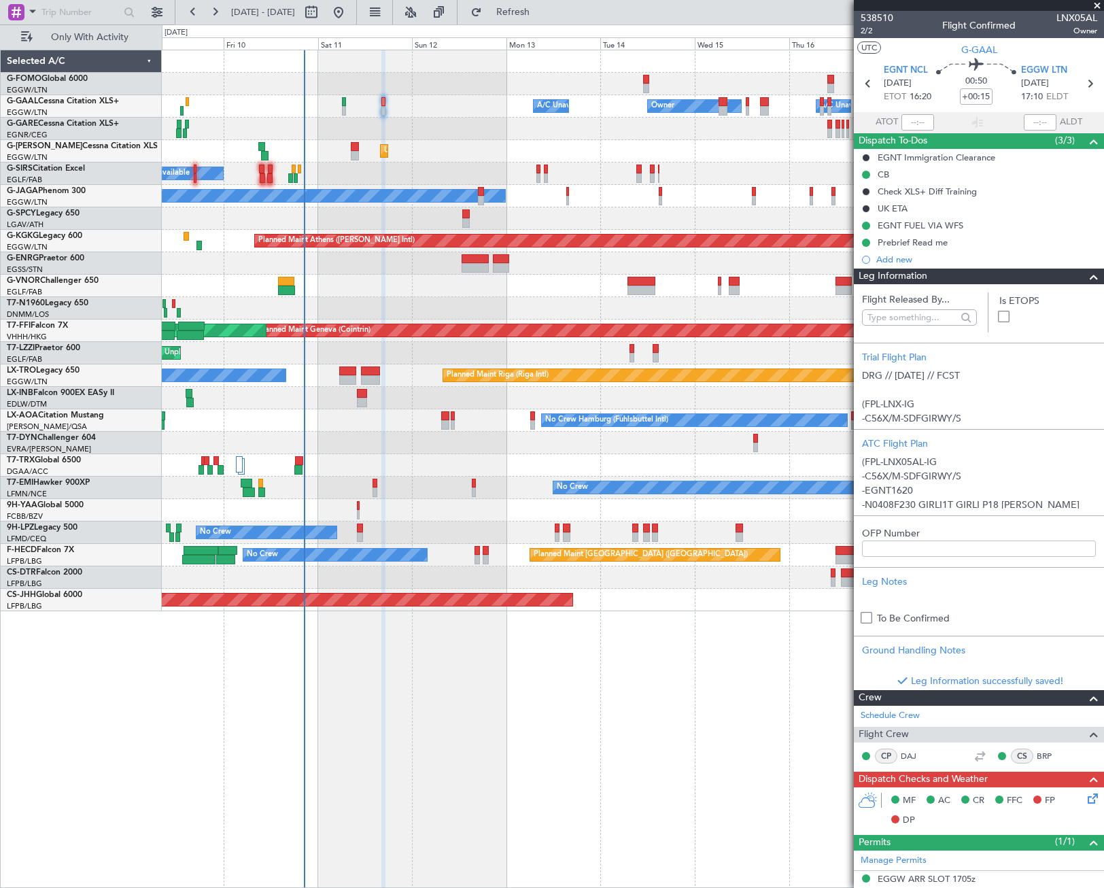
click at [1086, 276] on span at bounding box center [1094, 276] width 16 height 16
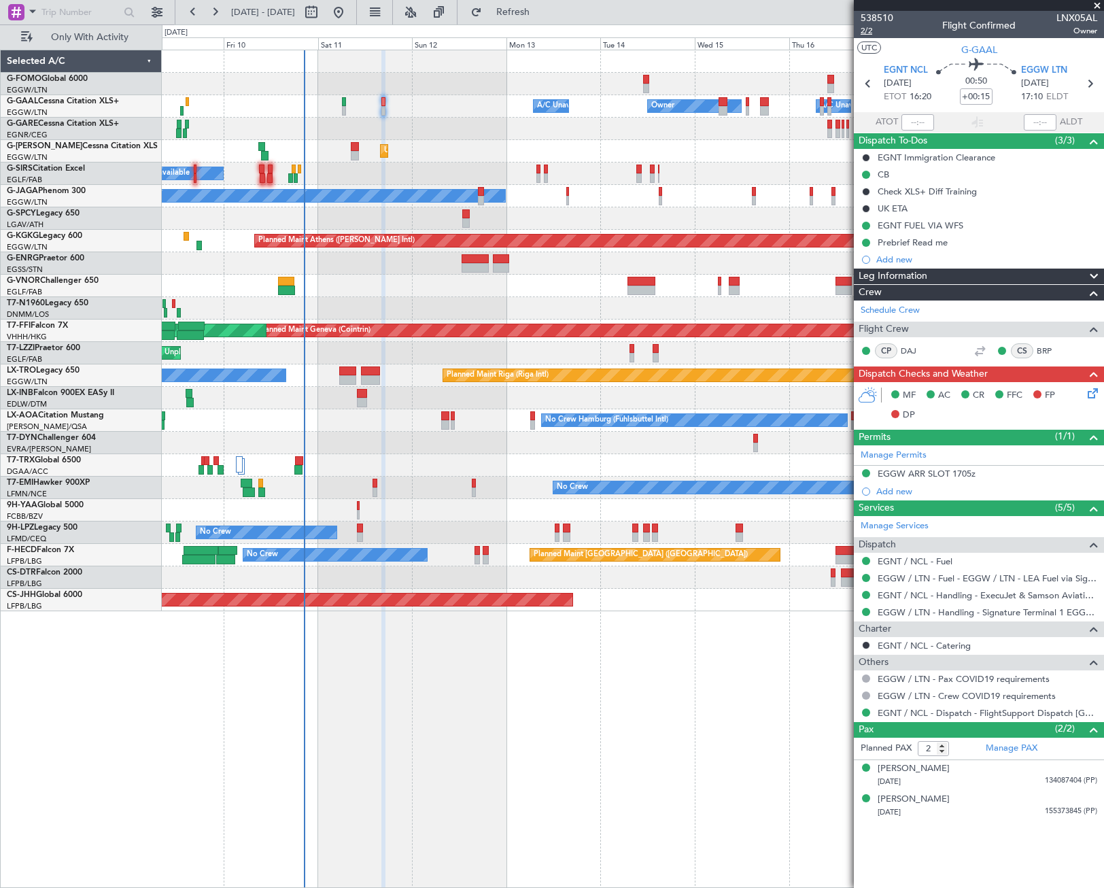
click at [866, 32] on span "2/2" at bounding box center [877, 31] width 33 height 12
click at [1094, 389] on icon at bounding box center [1090, 390] width 11 height 11
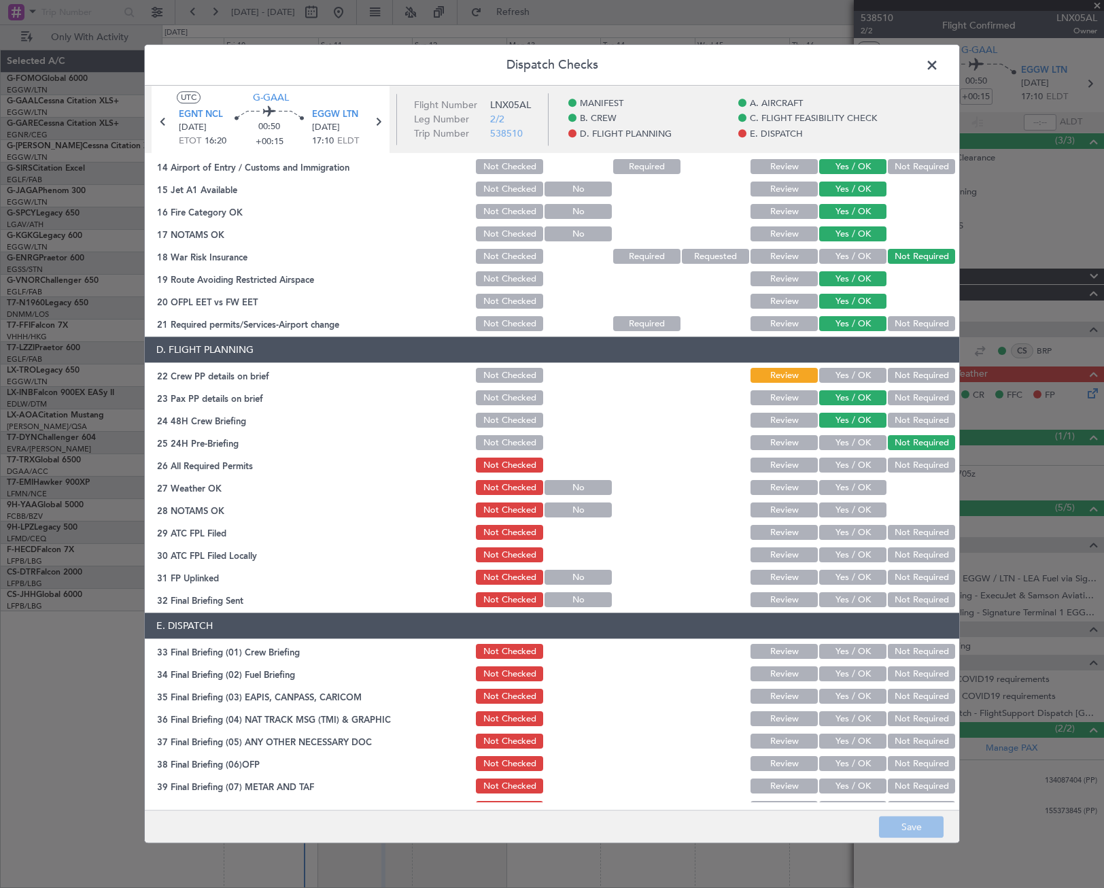
scroll to position [476, 0]
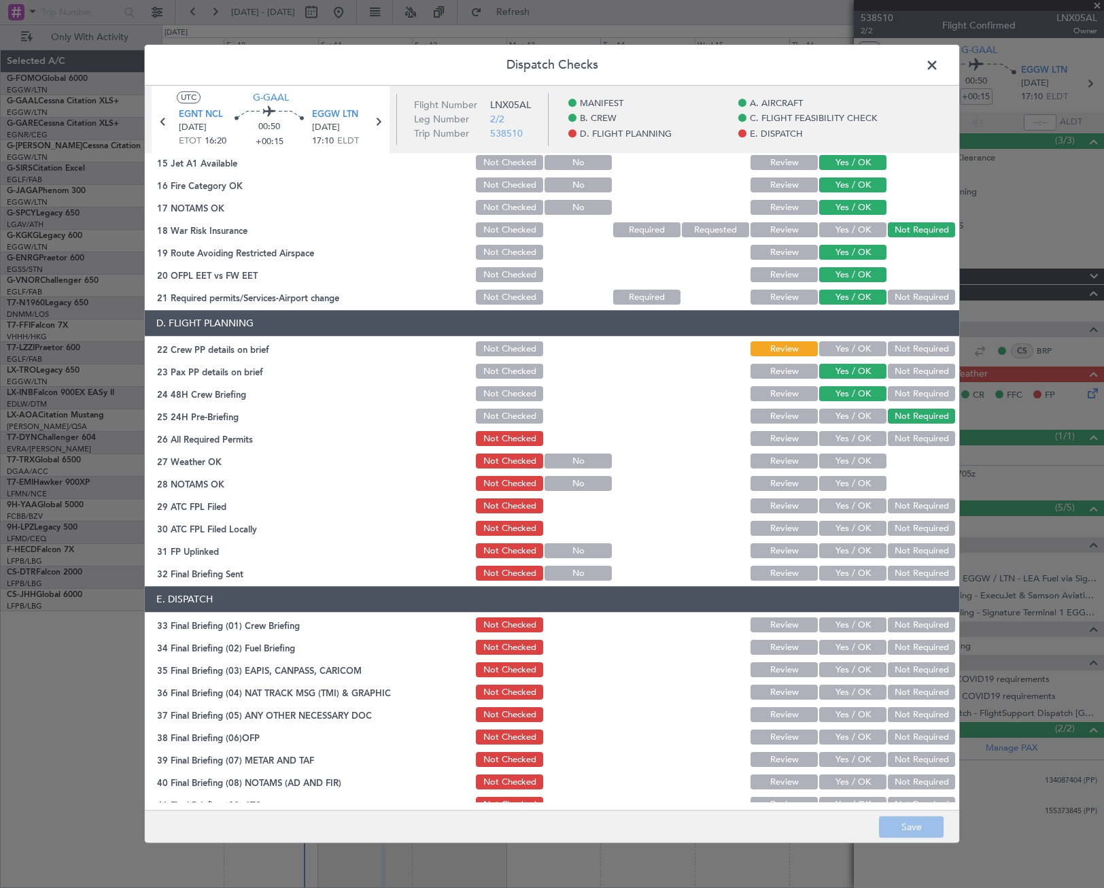
click at [863, 343] on button "Yes / OK" at bounding box center [852, 349] width 67 height 15
click at [866, 438] on button "Yes / OK" at bounding box center [852, 439] width 67 height 15
click at [859, 465] on button "Yes / OK" at bounding box center [852, 461] width 67 height 15
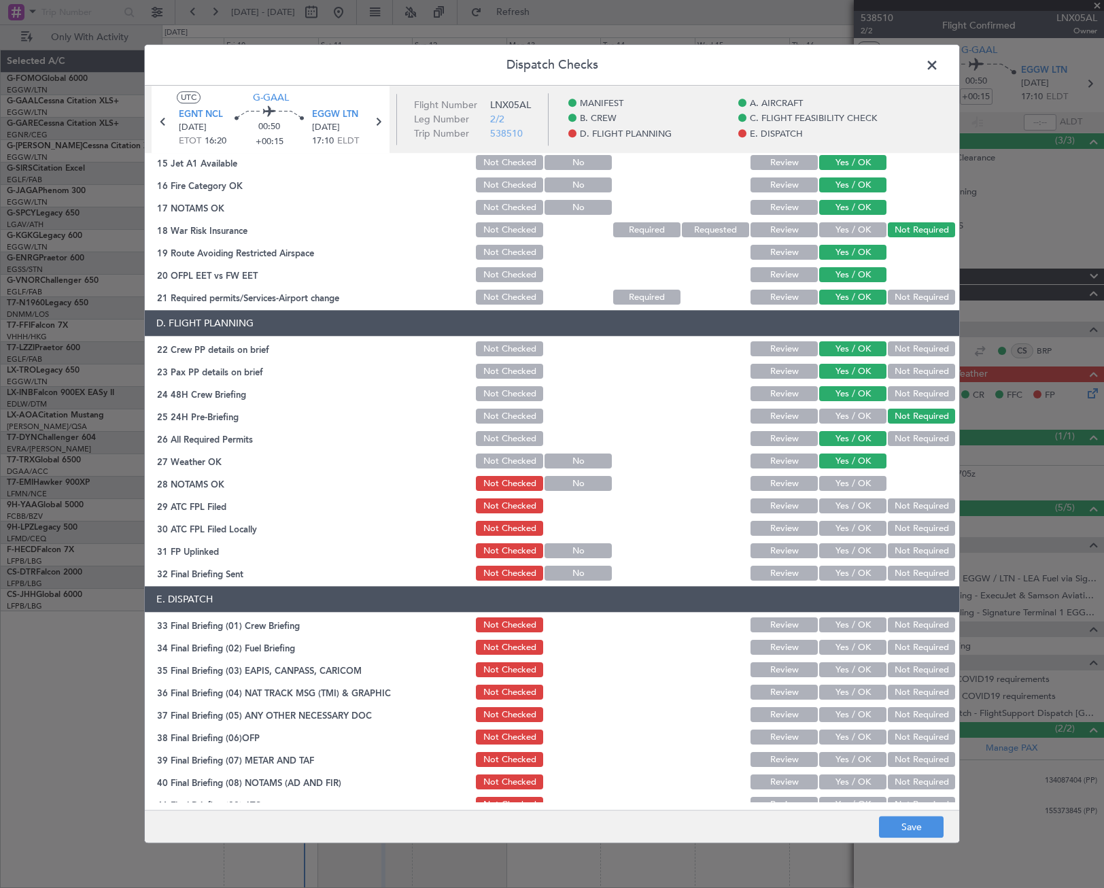
drag, startPoint x: 859, startPoint y: 481, endPoint x: 855, endPoint y: 508, distance: 28.2
click at [858, 481] on button "Yes / OK" at bounding box center [852, 483] width 67 height 15
click at [855, 508] on button "Yes / OK" at bounding box center [852, 506] width 67 height 15
click at [888, 531] on button "Not Required" at bounding box center [921, 528] width 67 height 15
click at [863, 549] on button "Yes / OK" at bounding box center [852, 551] width 67 height 15
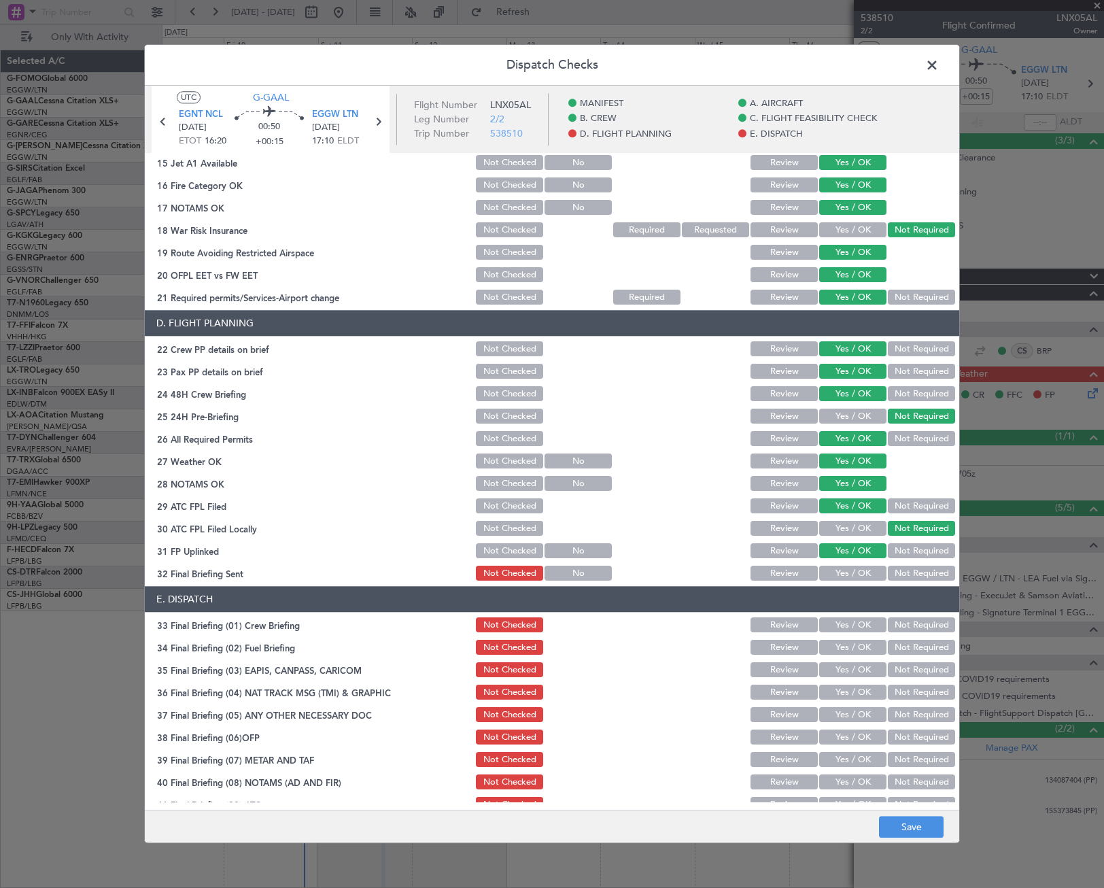
click at [850, 567] on button "Yes / OK" at bounding box center [852, 573] width 67 height 15
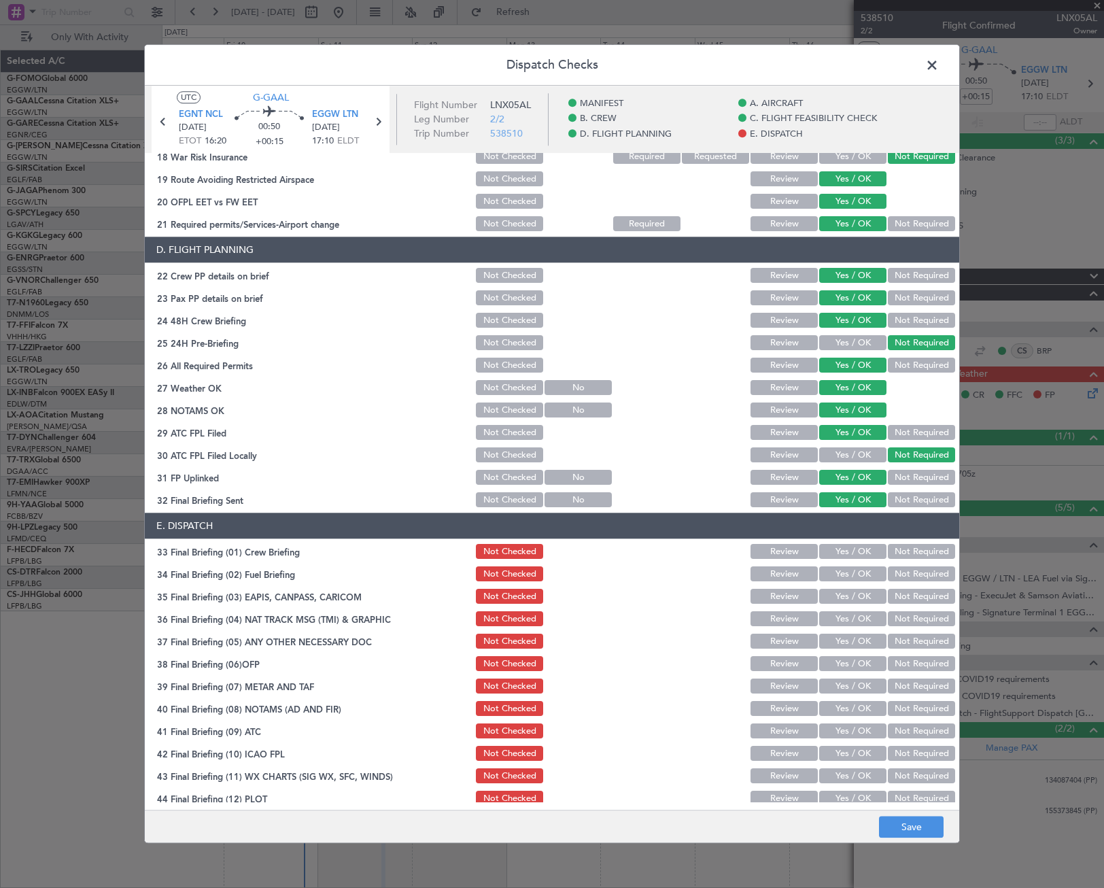
scroll to position [559, 0]
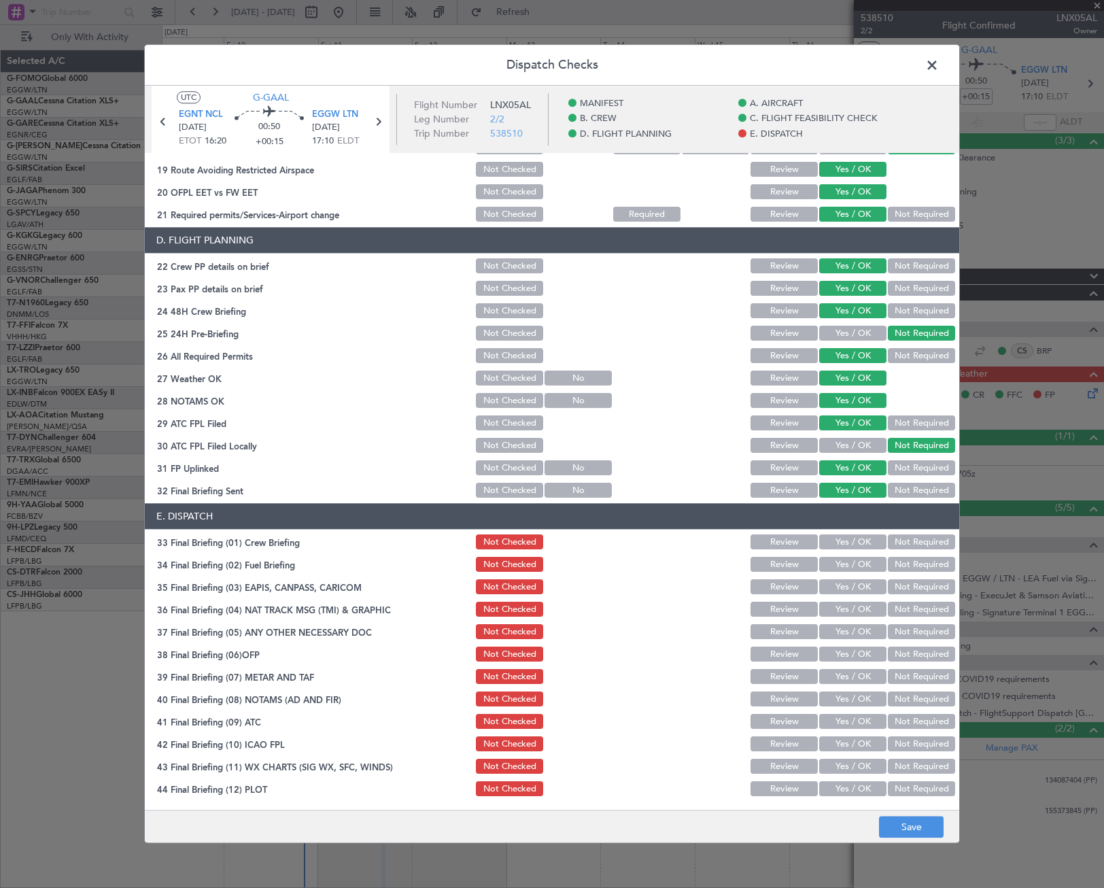
click at [861, 539] on button "Yes / OK" at bounding box center [852, 542] width 67 height 15
click at [854, 566] on button "Yes / OK" at bounding box center [852, 564] width 67 height 15
click at [901, 591] on button "Not Required" at bounding box center [921, 587] width 67 height 15
click at [901, 612] on button "Not Required" at bounding box center [921, 609] width 67 height 15
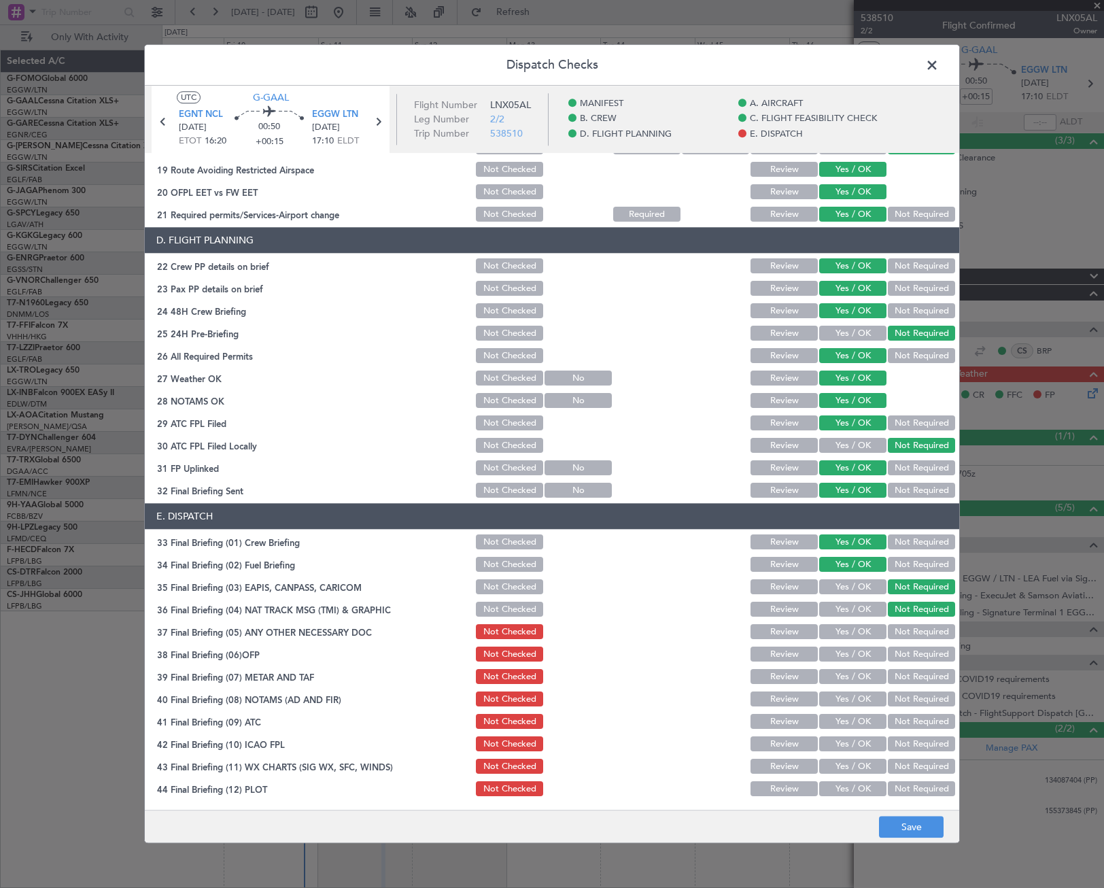
click at [864, 628] on button "Yes / OK" at bounding box center [852, 632] width 67 height 15
click at [856, 654] on button "Yes / OK" at bounding box center [852, 654] width 67 height 15
click at [858, 677] on button "Yes / OK" at bounding box center [852, 677] width 67 height 15
click at [854, 694] on button "Yes / OK" at bounding box center [852, 699] width 67 height 15
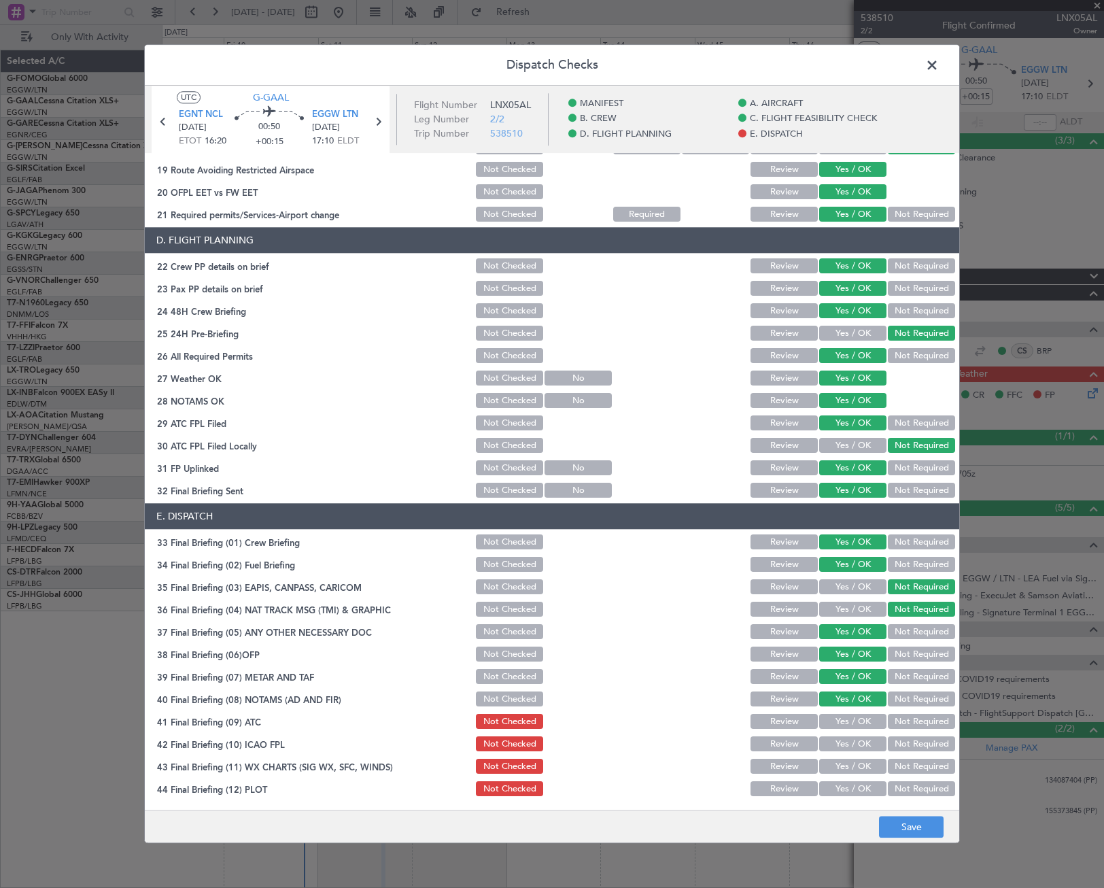
click at [855, 721] on button "Yes / OK" at bounding box center [852, 721] width 67 height 15
click at [858, 745] on button "Yes / OK" at bounding box center [852, 744] width 67 height 15
click at [858, 778] on section "E. DISPATCH 33 Final Briefing (01) Crew Briefing Not Checked Review Yes / OK No…" at bounding box center [552, 651] width 814 height 295
click at [854, 767] on button "Yes / OK" at bounding box center [852, 766] width 67 height 15
click at [851, 788] on button "Yes / OK" at bounding box center [852, 789] width 67 height 15
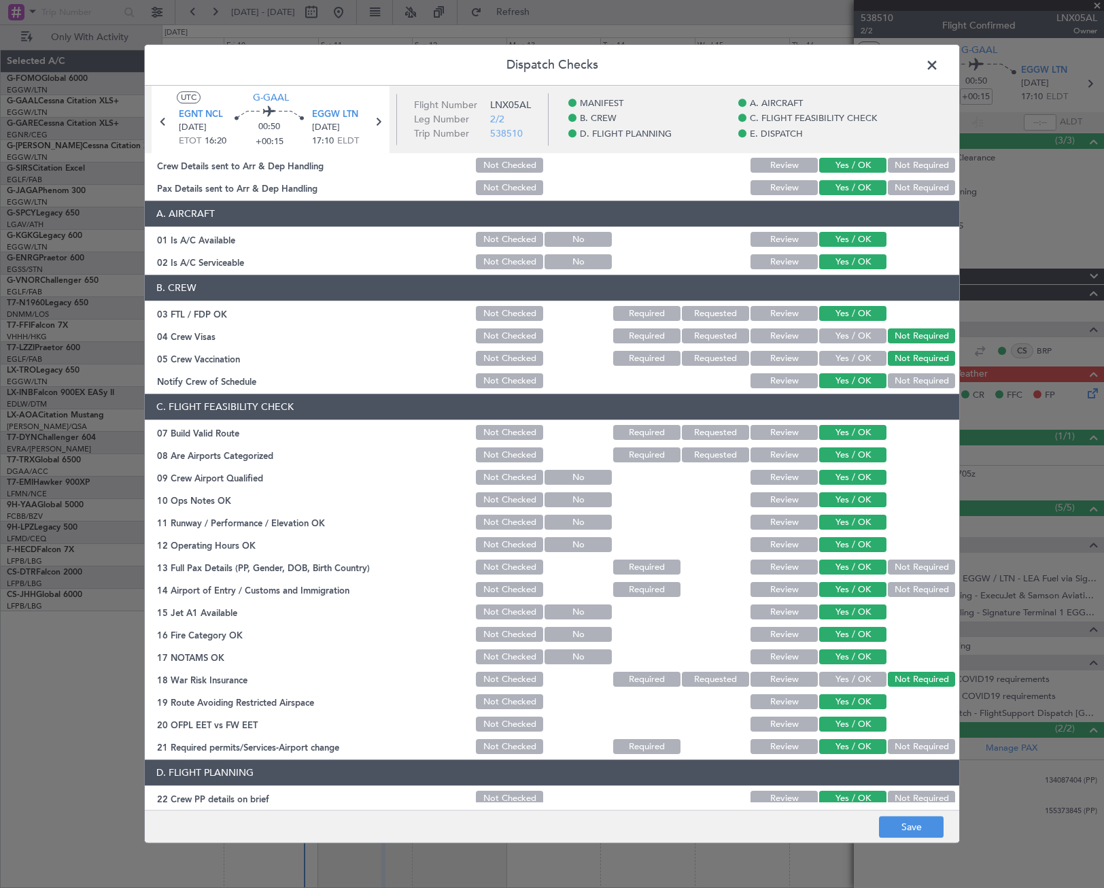
scroll to position [0, 0]
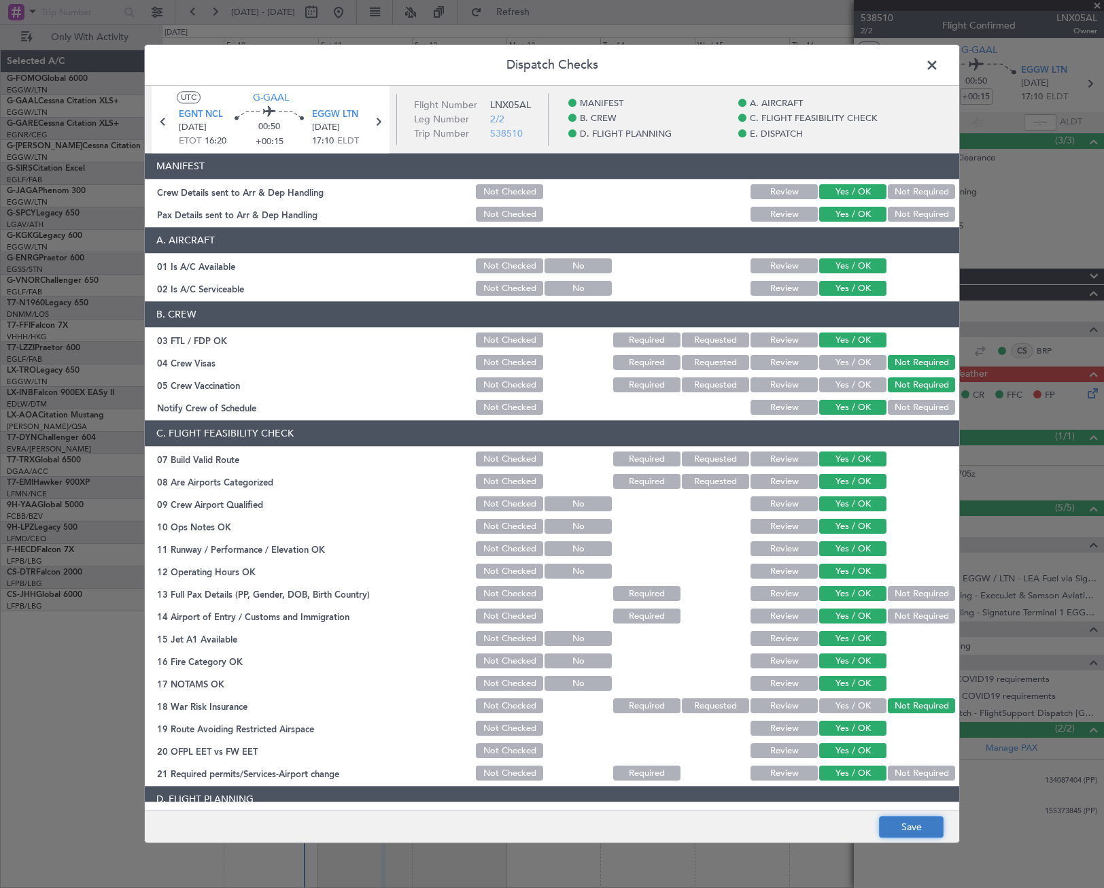
click at [913, 820] on button "Save" at bounding box center [911, 827] width 65 height 22
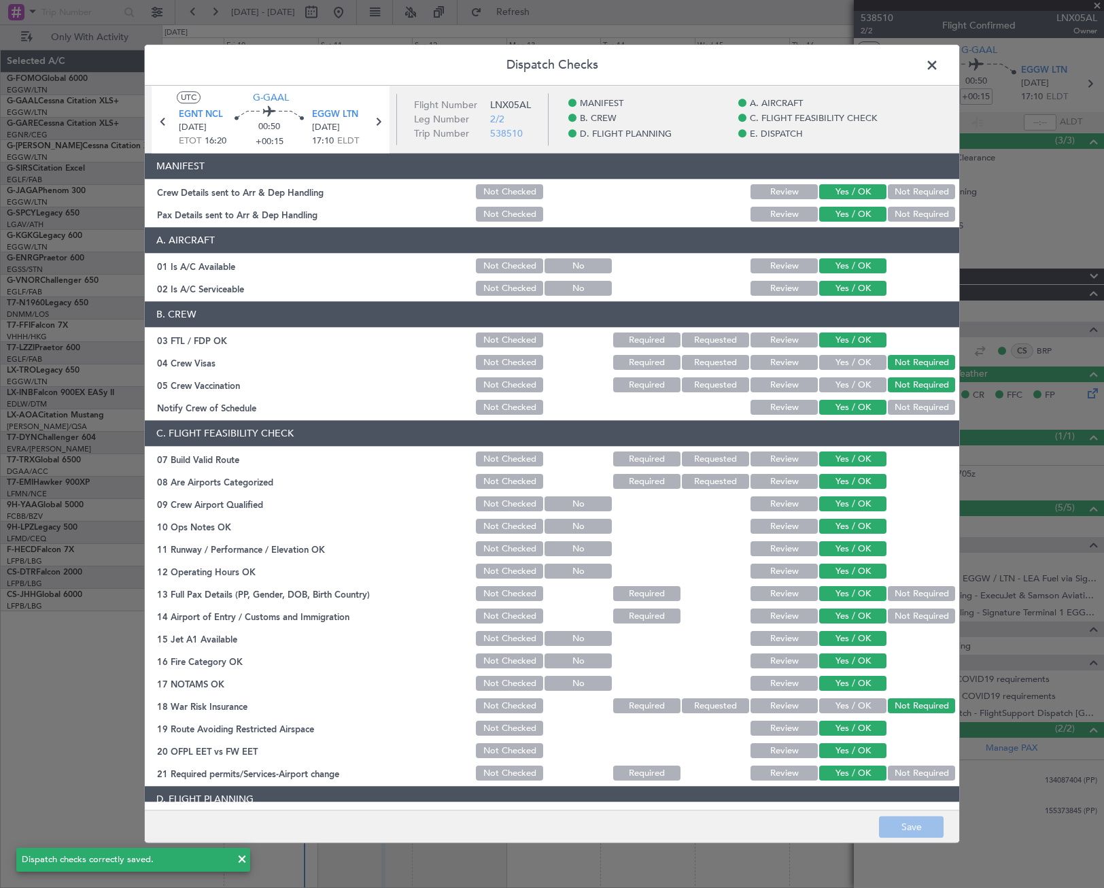
click at [939, 66] on span at bounding box center [939, 68] width 0 height 27
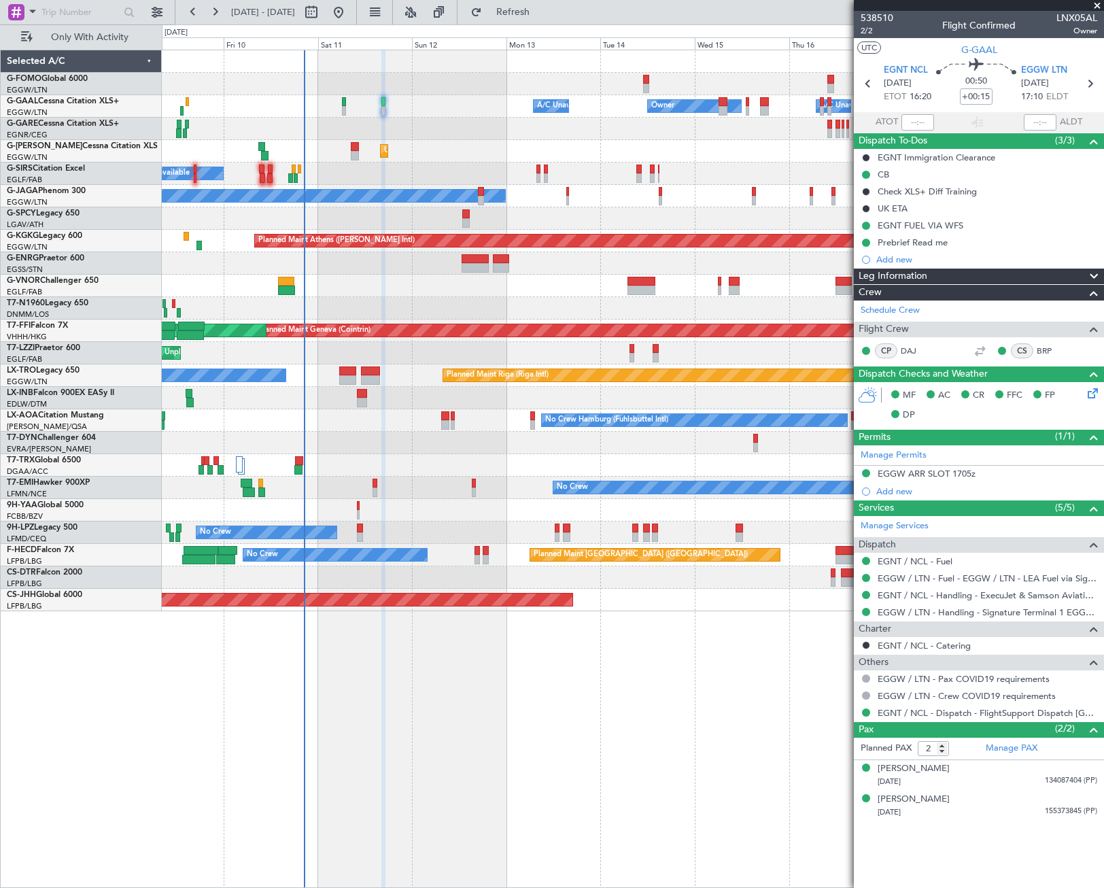
click at [1040, 271] on div "Leg Information" at bounding box center [979, 276] width 250 height 16
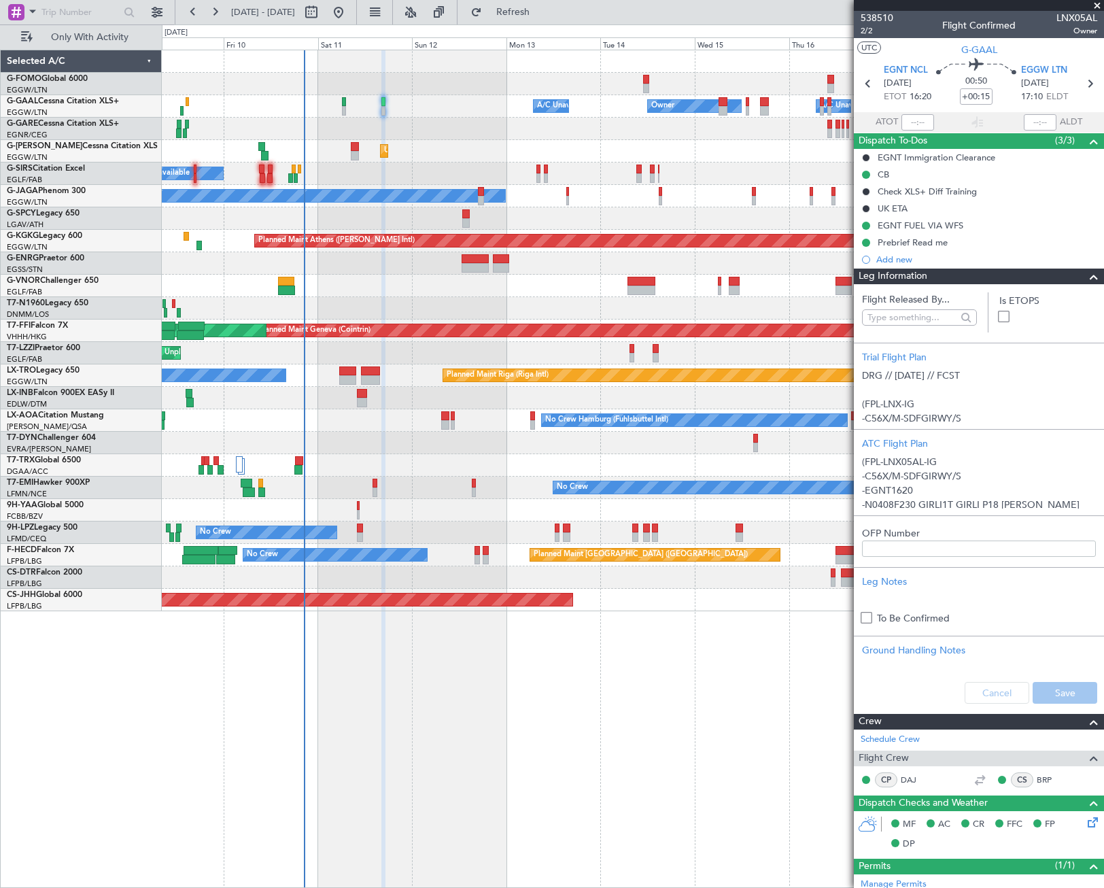
click at [1040, 271] on div "Leg Information" at bounding box center [979, 276] width 250 height 16
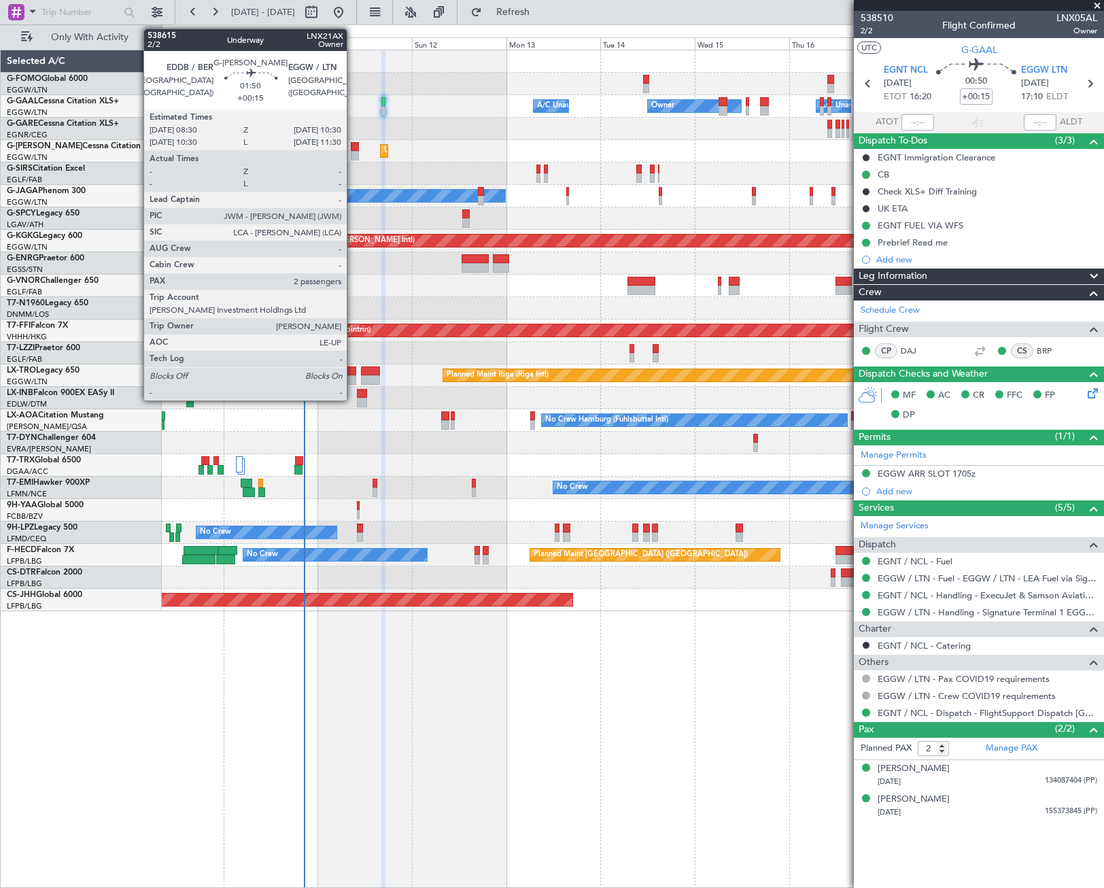
click at [353, 150] on div at bounding box center [355, 147] width 8 height 10
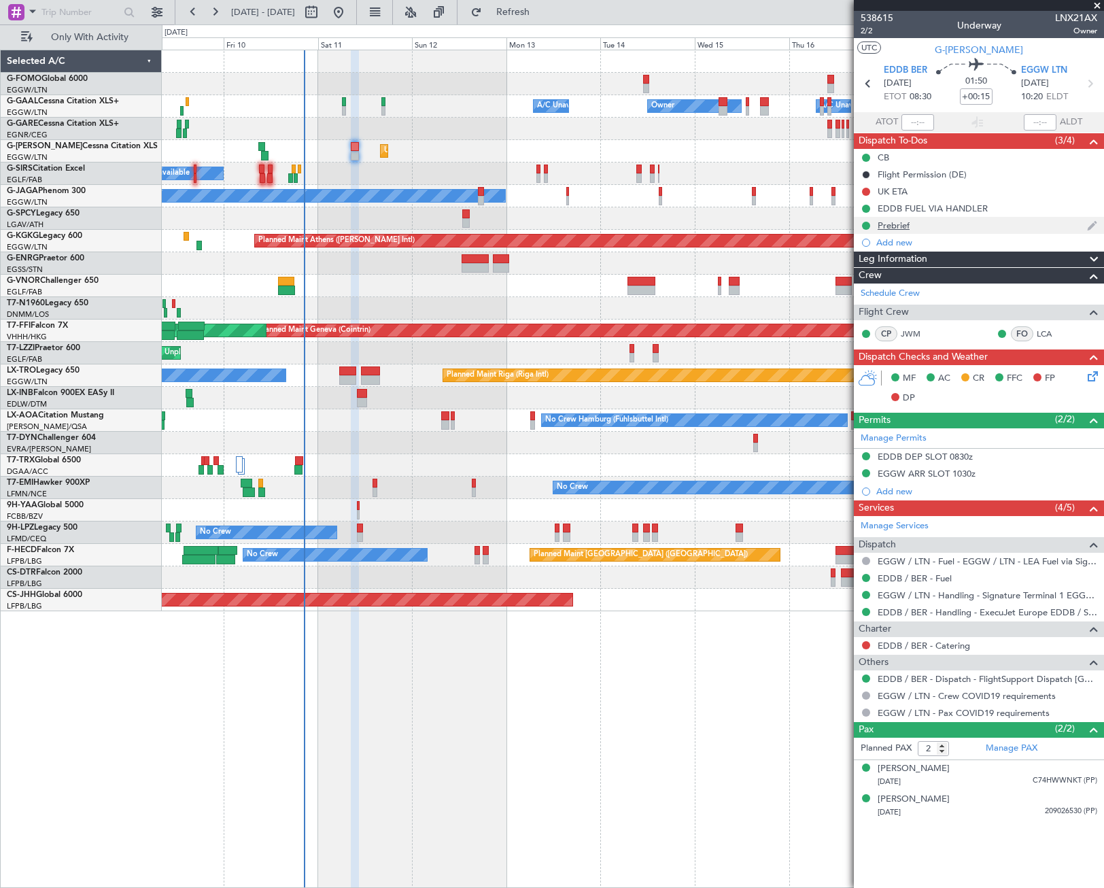
click at [901, 225] on div "Prebrief" at bounding box center [894, 226] width 32 height 12
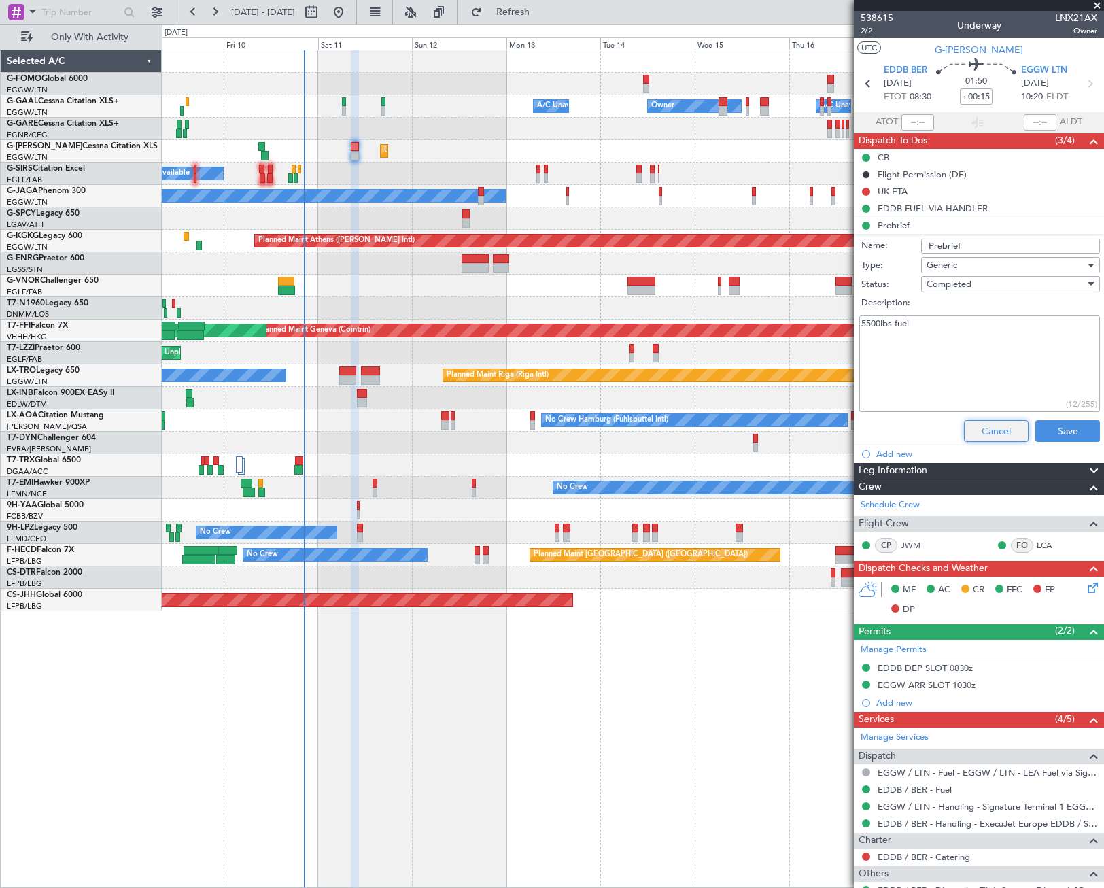
click at [999, 430] on button "Cancel" at bounding box center [996, 431] width 65 height 22
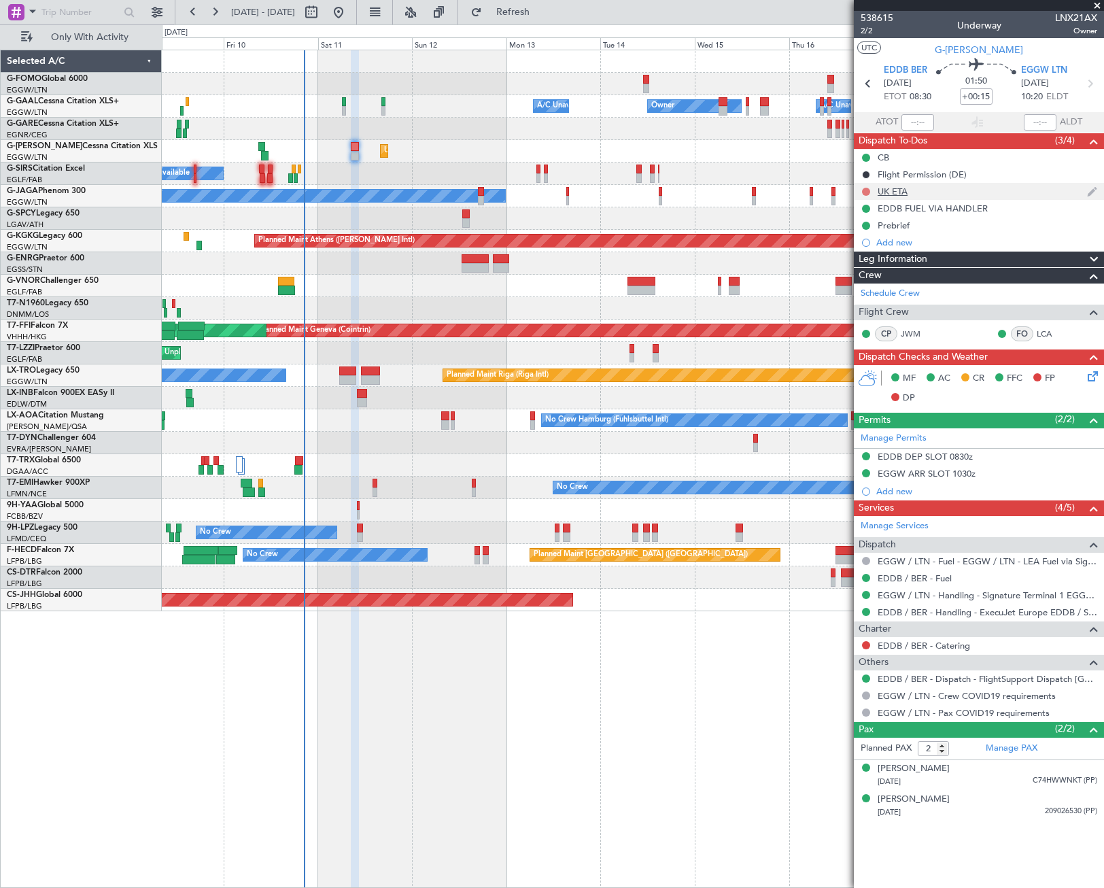
click at [862, 190] on button at bounding box center [866, 192] width 8 height 8
click at [865, 273] on span "Cancelled" at bounding box center [869, 272] width 39 height 14
click at [992, 95] on mat-tooltip-component "Flight Time" at bounding box center [976, 106] width 63 height 36
click at [988, 95] on mat-tooltip-component "Flight Time" at bounding box center [976, 106] width 63 height 36
click at [984, 98] on div "Flight Time" at bounding box center [976, 106] width 44 height 17
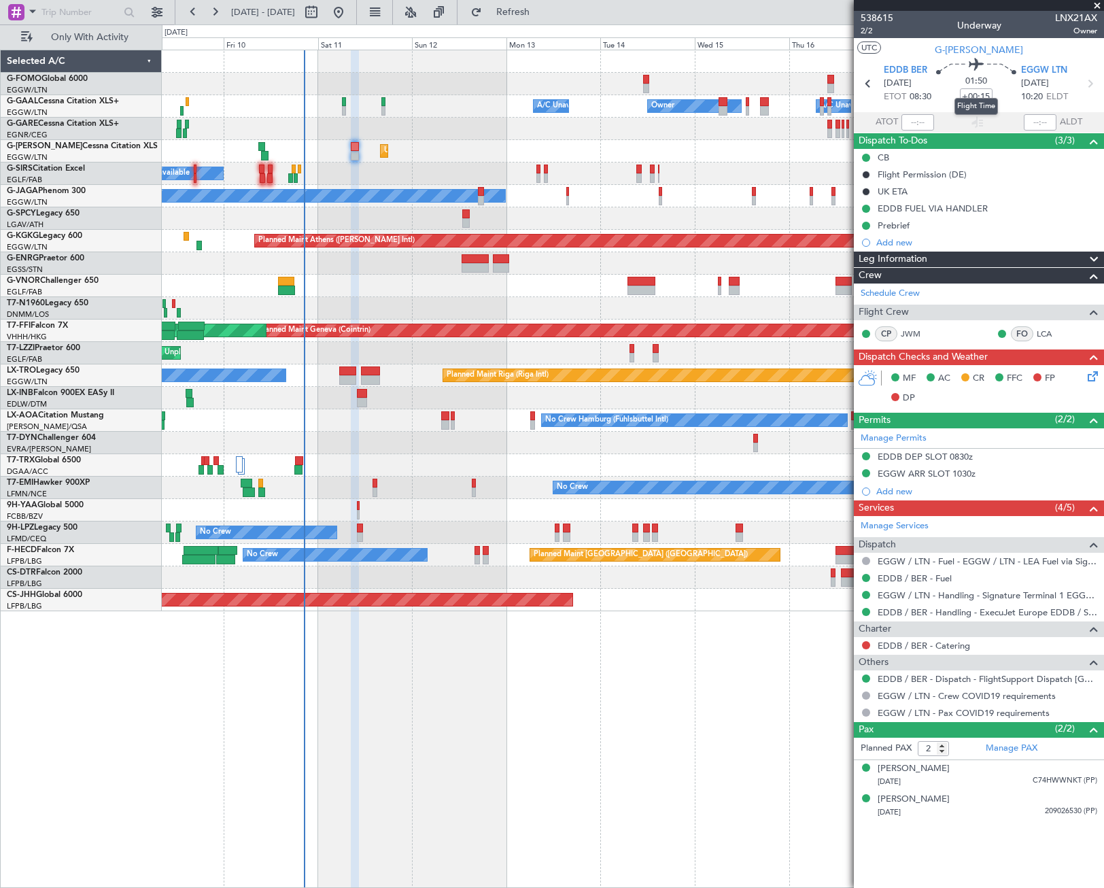
click at [987, 93] on mat-tooltip-component "Flight Time" at bounding box center [976, 106] width 63 height 36
click at [983, 92] on mat-tooltip-component "Flight Time" at bounding box center [976, 106] width 63 height 36
click at [986, 96] on mat-tooltip-component "Flight Time" at bounding box center [976, 106] width 63 height 36
click at [984, 94] on mat-tooltip-component "Flight Time" at bounding box center [976, 106] width 63 height 36
click at [984, 93] on input "+00:15" at bounding box center [976, 96] width 33 height 16
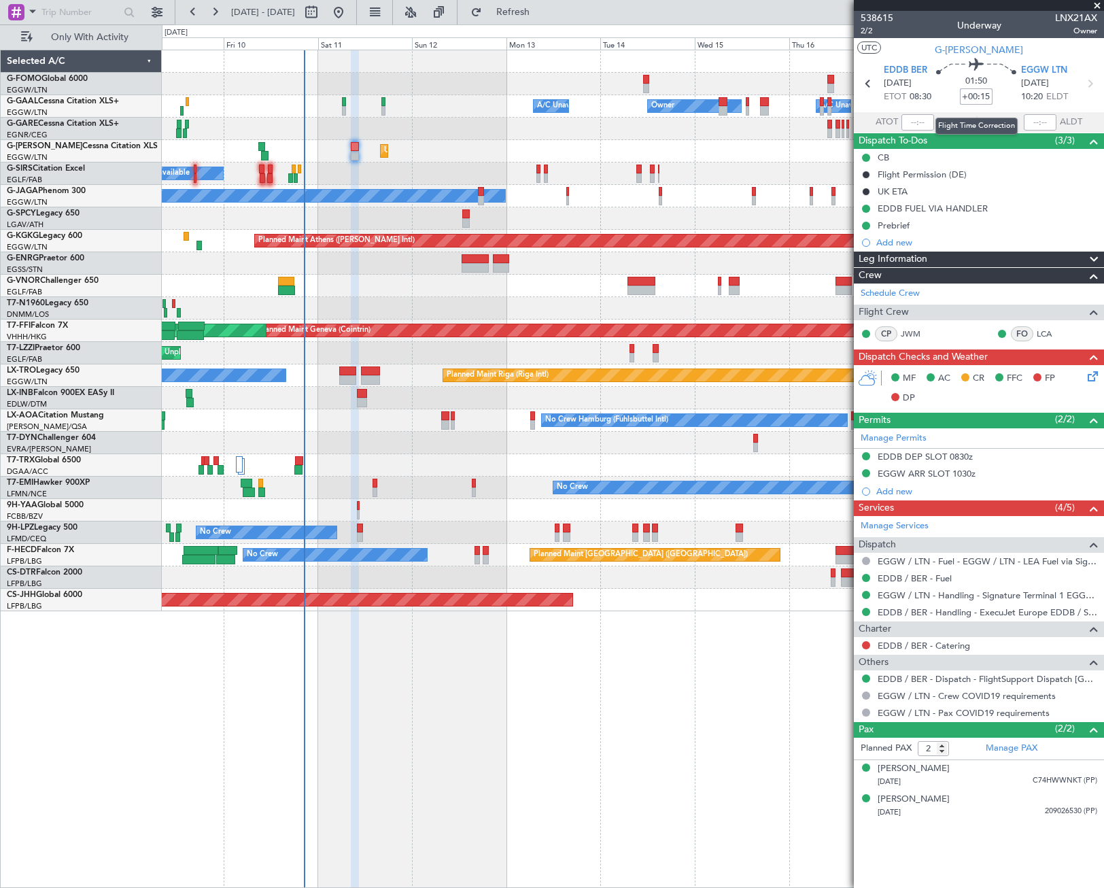
click at [985, 95] on input "+00:15" at bounding box center [976, 96] width 33 height 16
click at [780, 602] on div "Planned Maint [GEOGRAPHIC_DATA] ([GEOGRAPHIC_DATA])" at bounding box center [632, 600] width 941 height 22
type input "+00:05"
click at [932, 458] on div "EDDB DEP SLOT 0830z" at bounding box center [925, 457] width 95 height 12
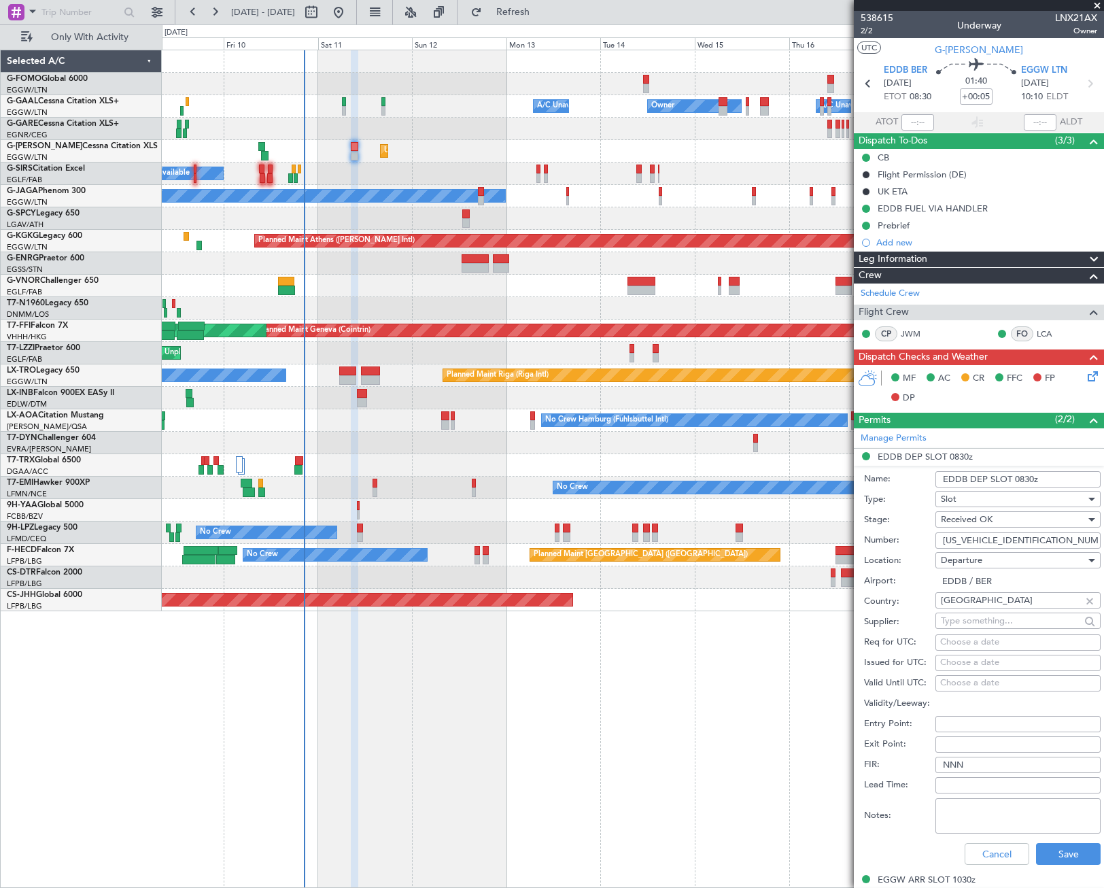
click at [971, 538] on input "ASLEDDB0810256320" at bounding box center [1017, 540] width 165 height 16
click at [1087, 418] on span at bounding box center [1094, 420] width 16 height 16
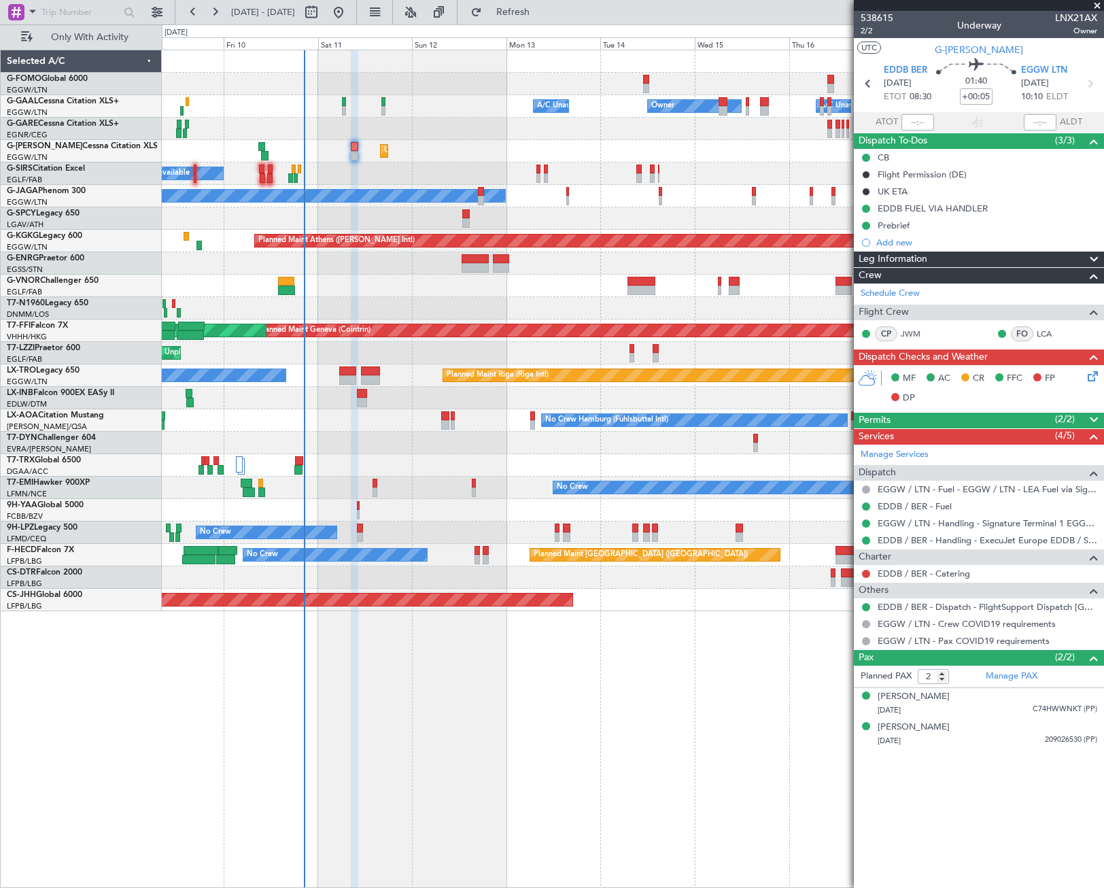
click at [1040, 422] on div "Permits (2/2)" at bounding box center [979, 421] width 250 height 16
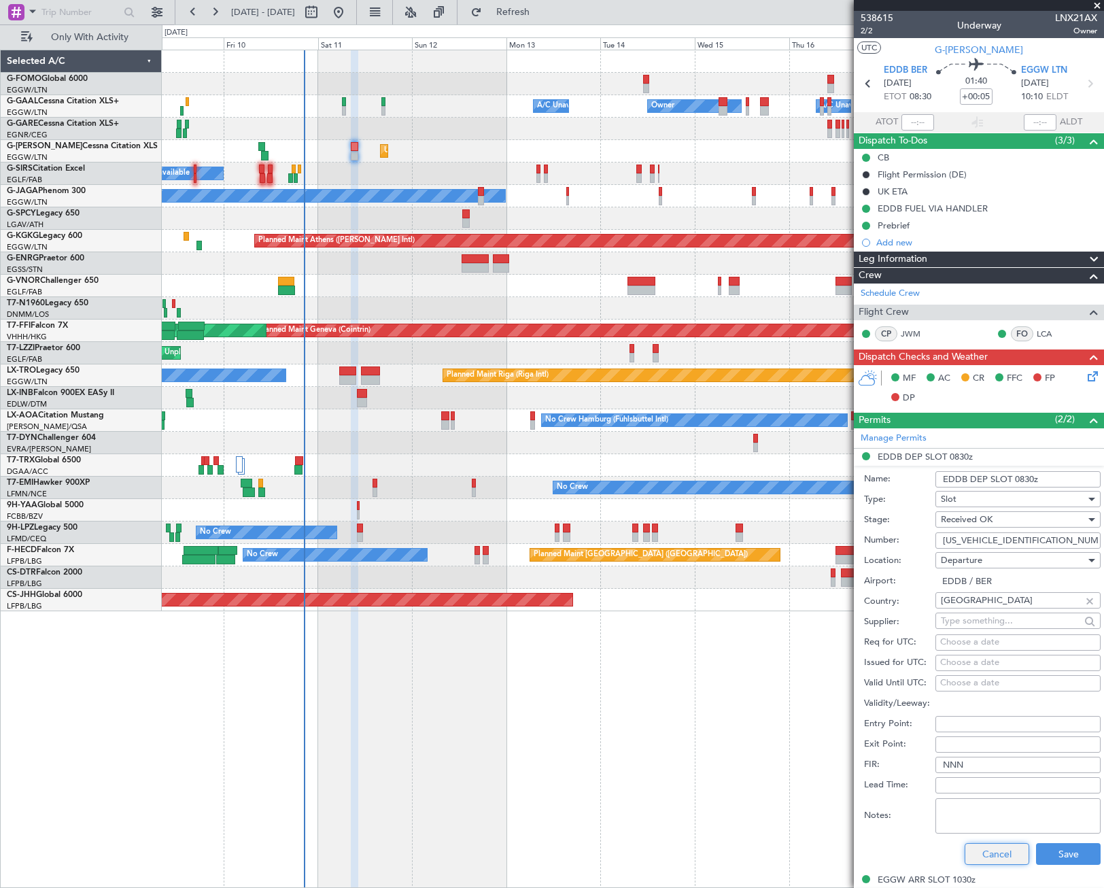
click at [984, 863] on button "Cancel" at bounding box center [997, 854] width 65 height 22
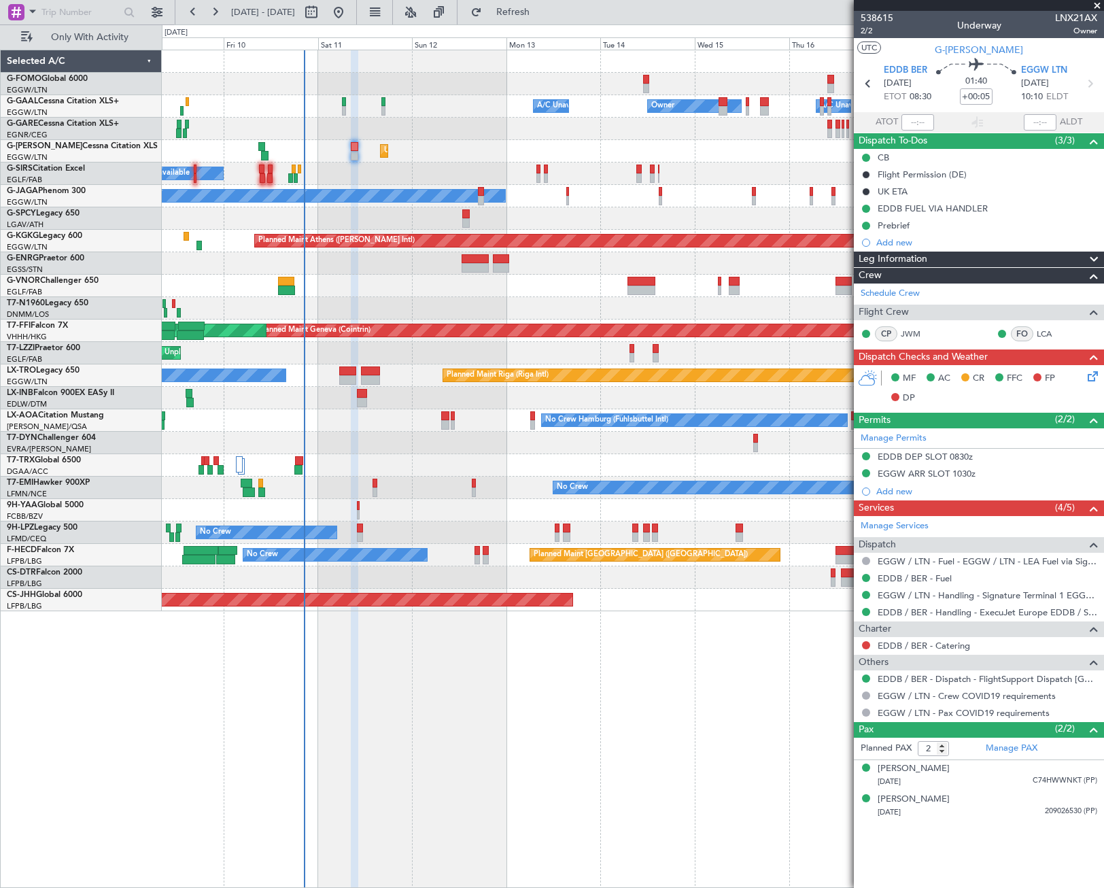
click at [1078, 260] on div at bounding box center [1088, 259] width 27 height 16
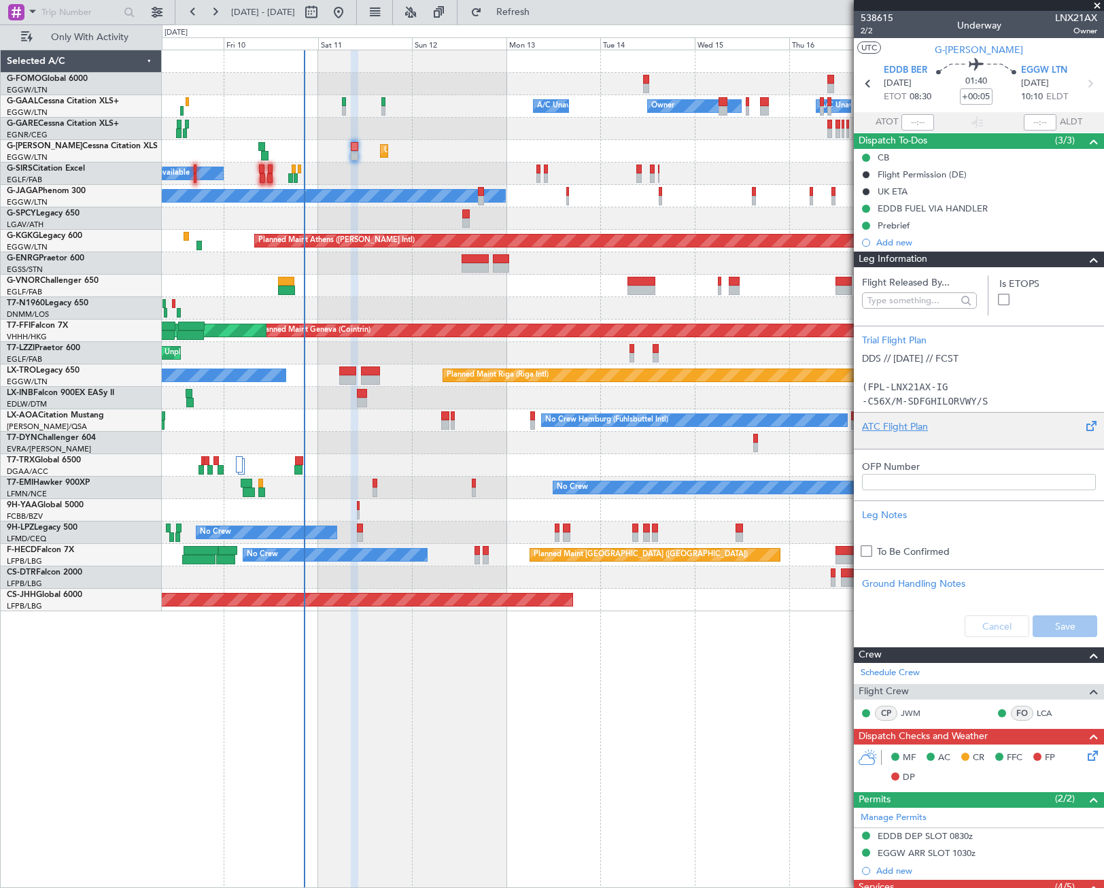
click at [966, 434] on div at bounding box center [979, 438] width 234 height 8
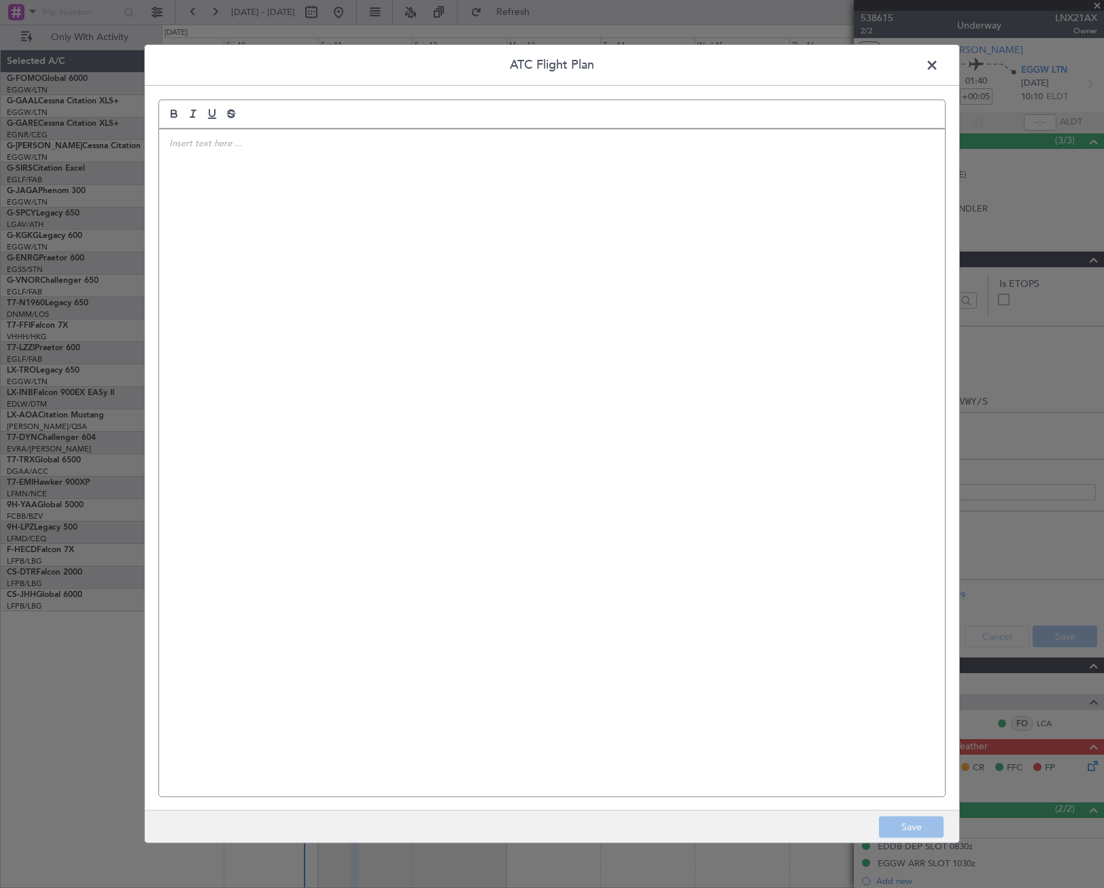
click at [624, 413] on div at bounding box center [552, 462] width 786 height 667
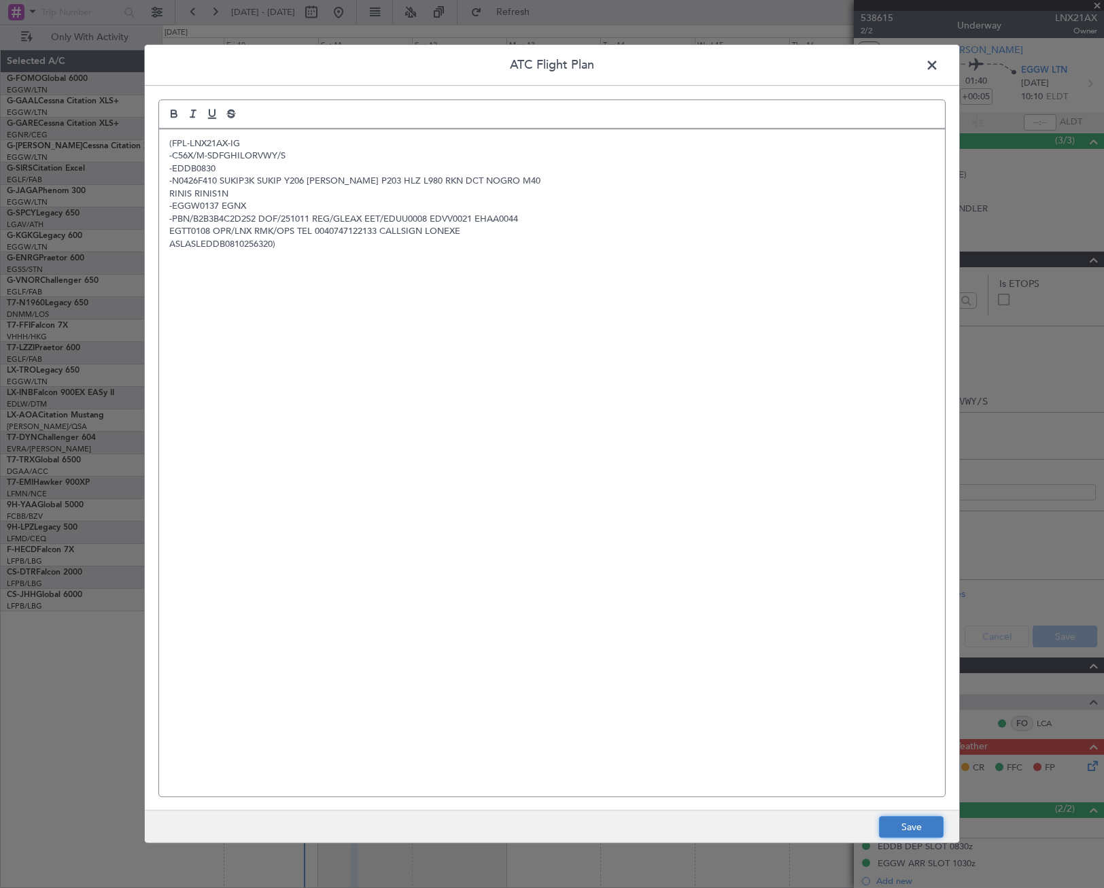
click at [895, 827] on button "Save" at bounding box center [911, 827] width 65 height 22
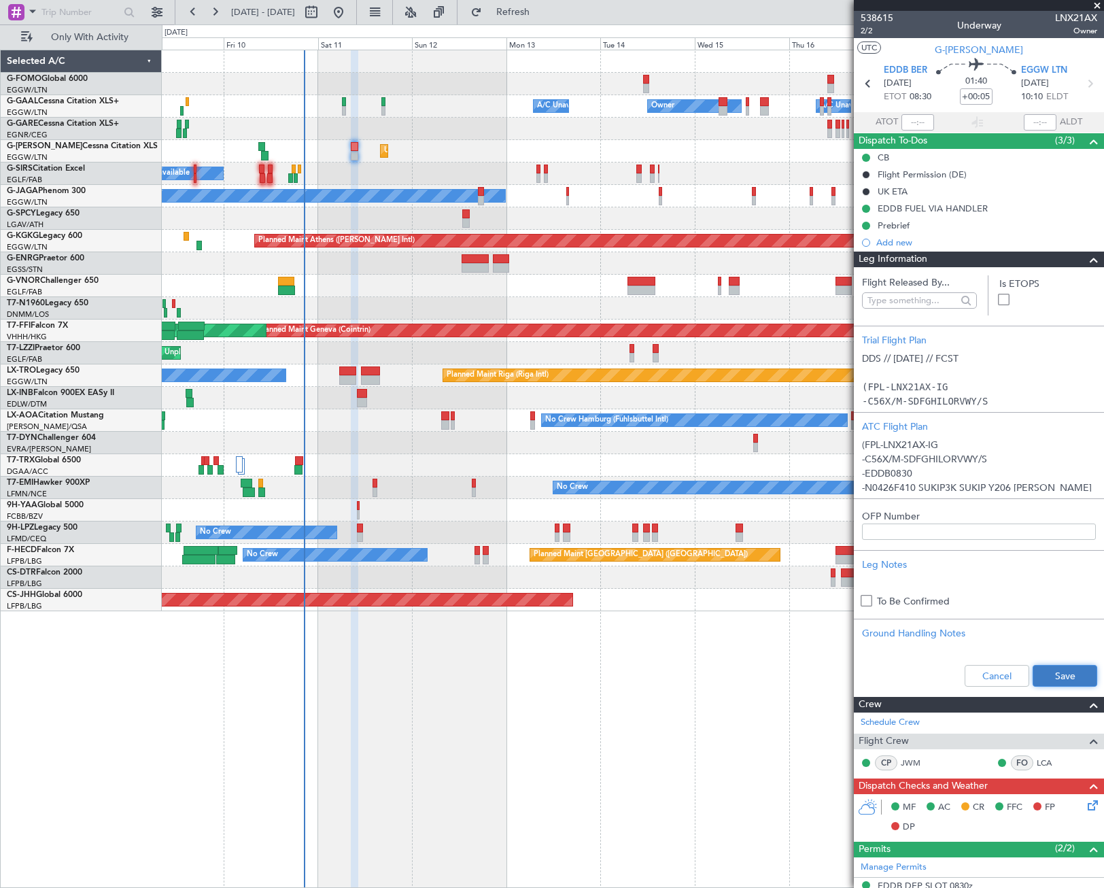
click at [1062, 675] on button "Save" at bounding box center [1064, 676] width 65 height 22
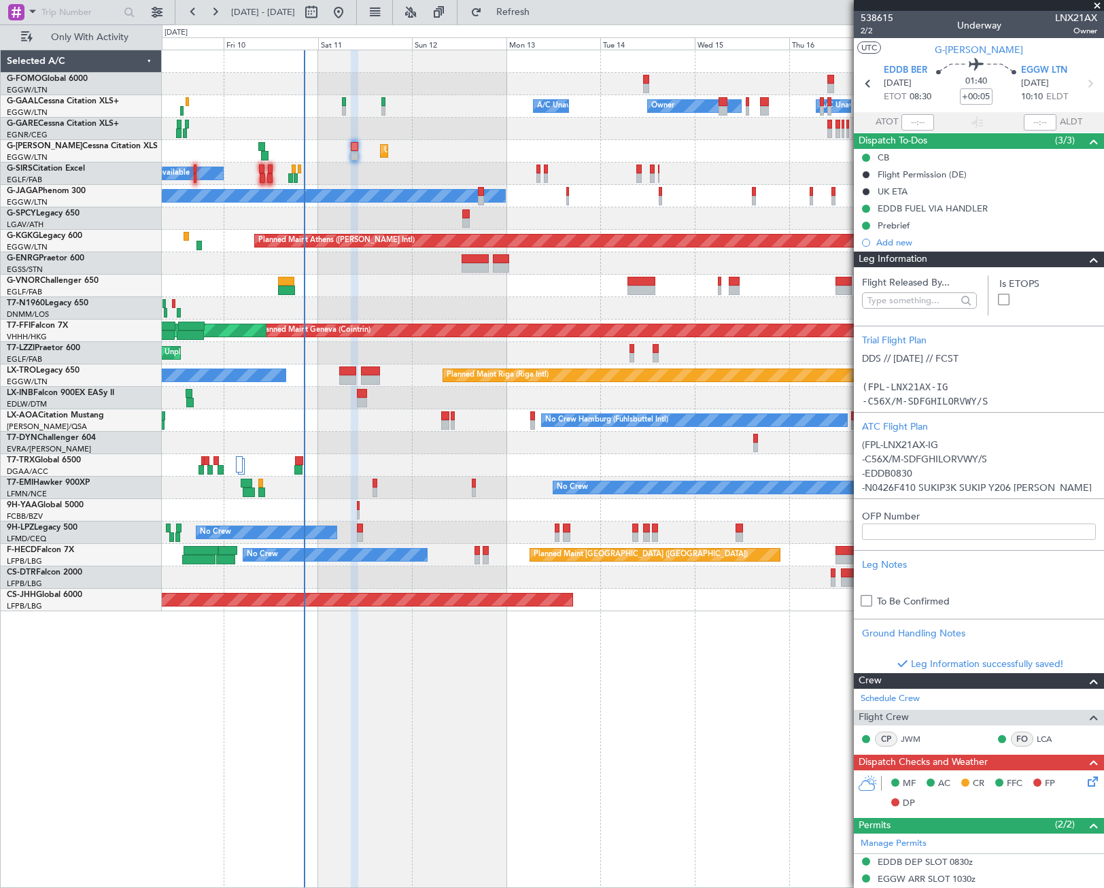
click at [1087, 261] on span at bounding box center [1094, 259] width 16 height 16
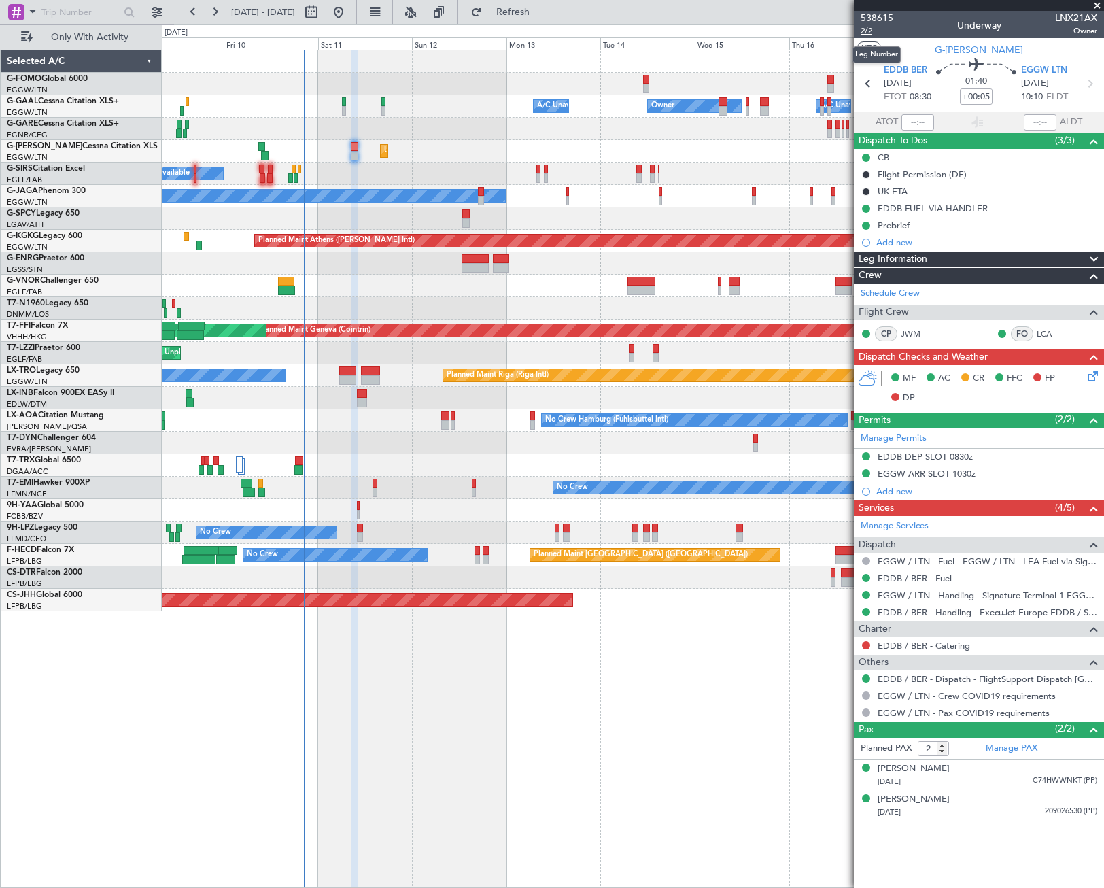
click at [864, 31] on span "2/2" at bounding box center [877, 31] width 33 height 12
click at [1095, 377] on icon at bounding box center [1090, 373] width 11 height 11
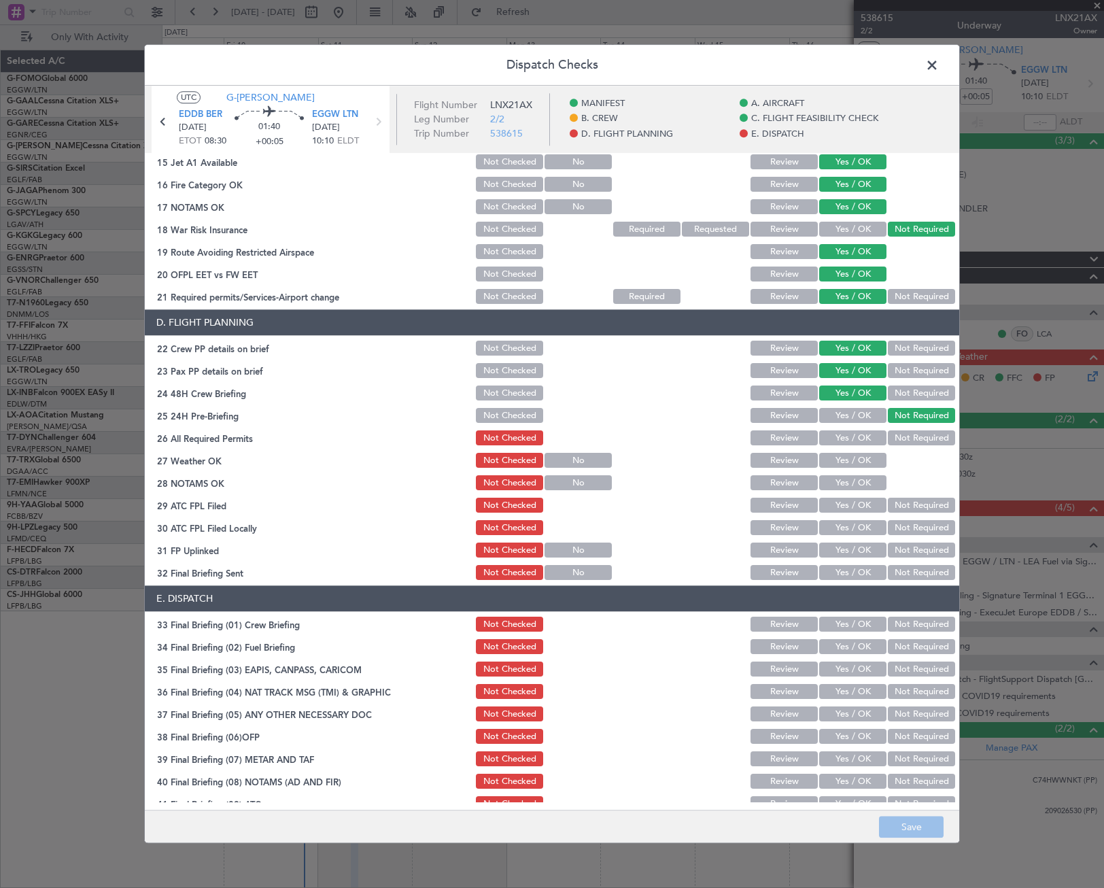
scroll to position [544, 0]
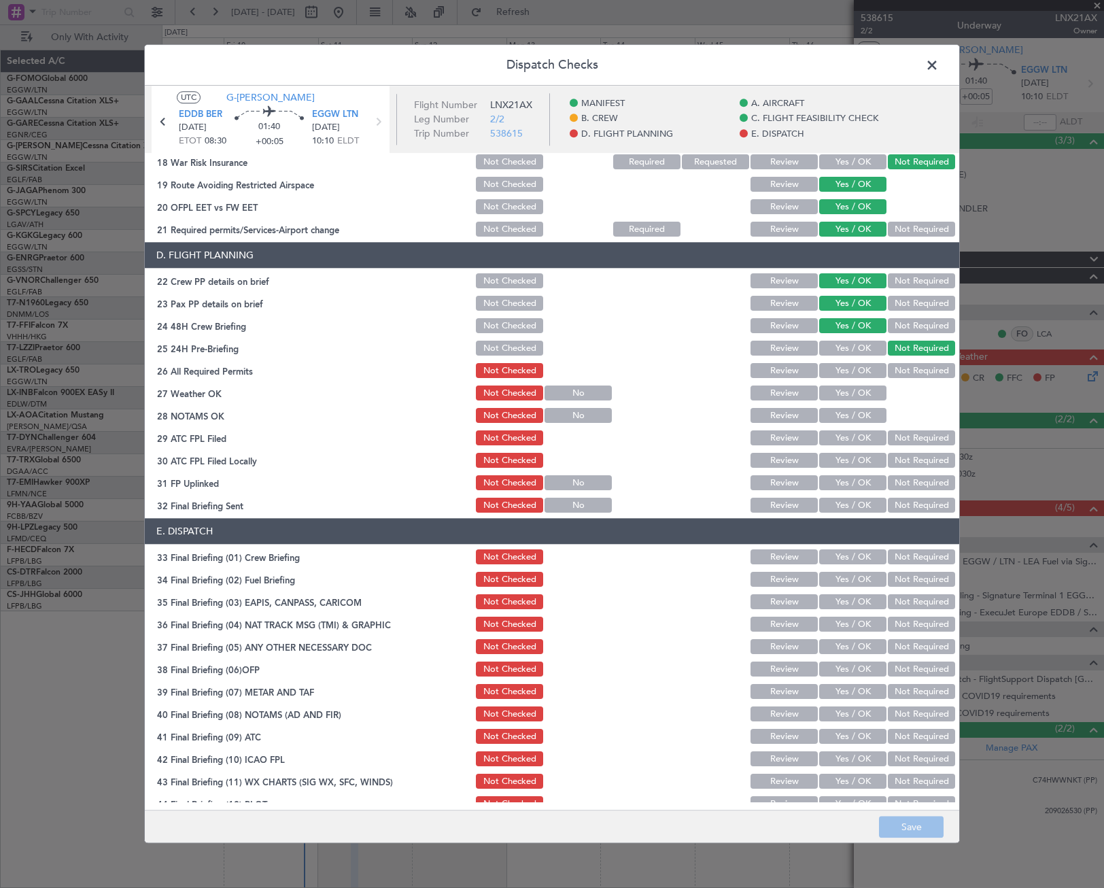
click at [861, 366] on button "Yes / OK" at bounding box center [852, 371] width 67 height 15
click at [852, 398] on button "Yes / OK" at bounding box center [852, 393] width 67 height 15
click at [858, 424] on div "Yes / OK" at bounding box center [851, 415] width 69 height 19
click at [861, 417] on button "Yes / OK" at bounding box center [852, 416] width 67 height 15
click at [854, 434] on button "Yes / OK" at bounding box center [852, 438] width 67 height 15
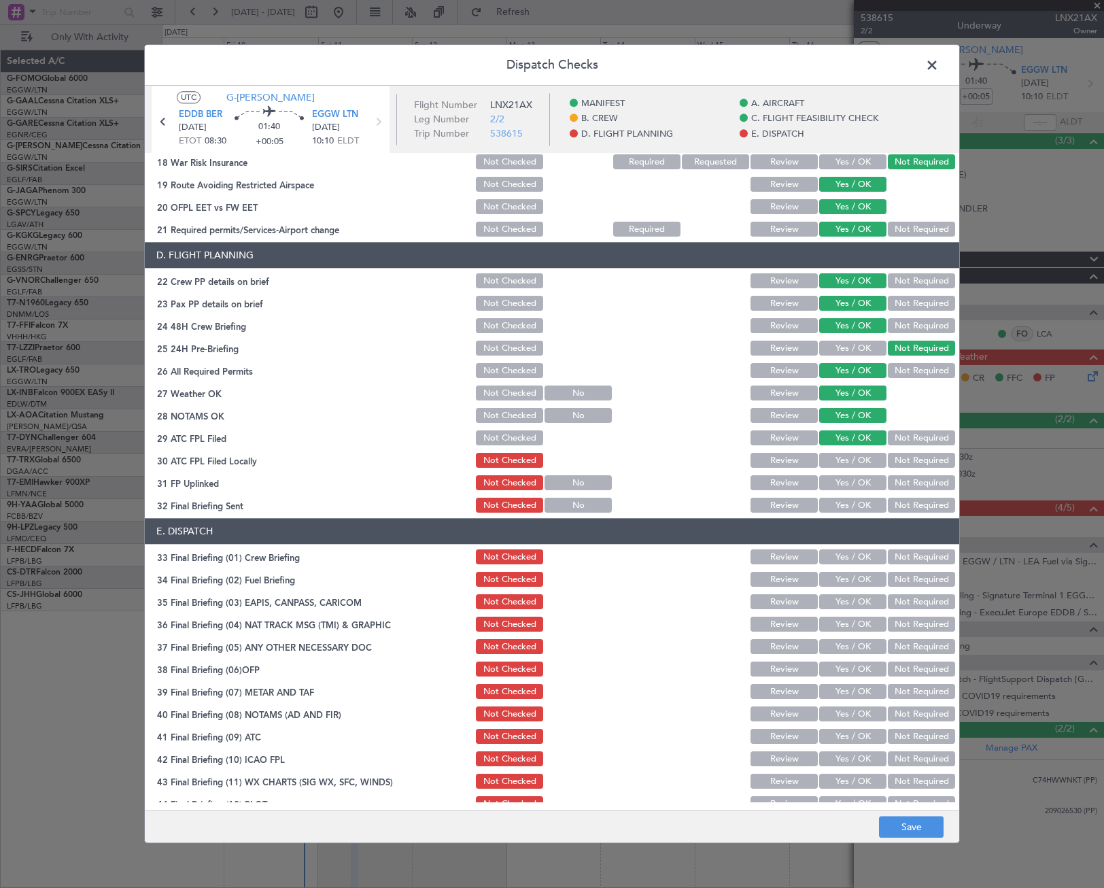
click at [898, 464] on button "Not Required" at bounding box center [921, 460] width 67 height 15
click at [867, 480] on button "Yes / OK" at bounding box center [852, 483] width 67 height 15
click at [863, 504] on button "Yes / OK" at bounding box center [852, 505] width 67 height 15
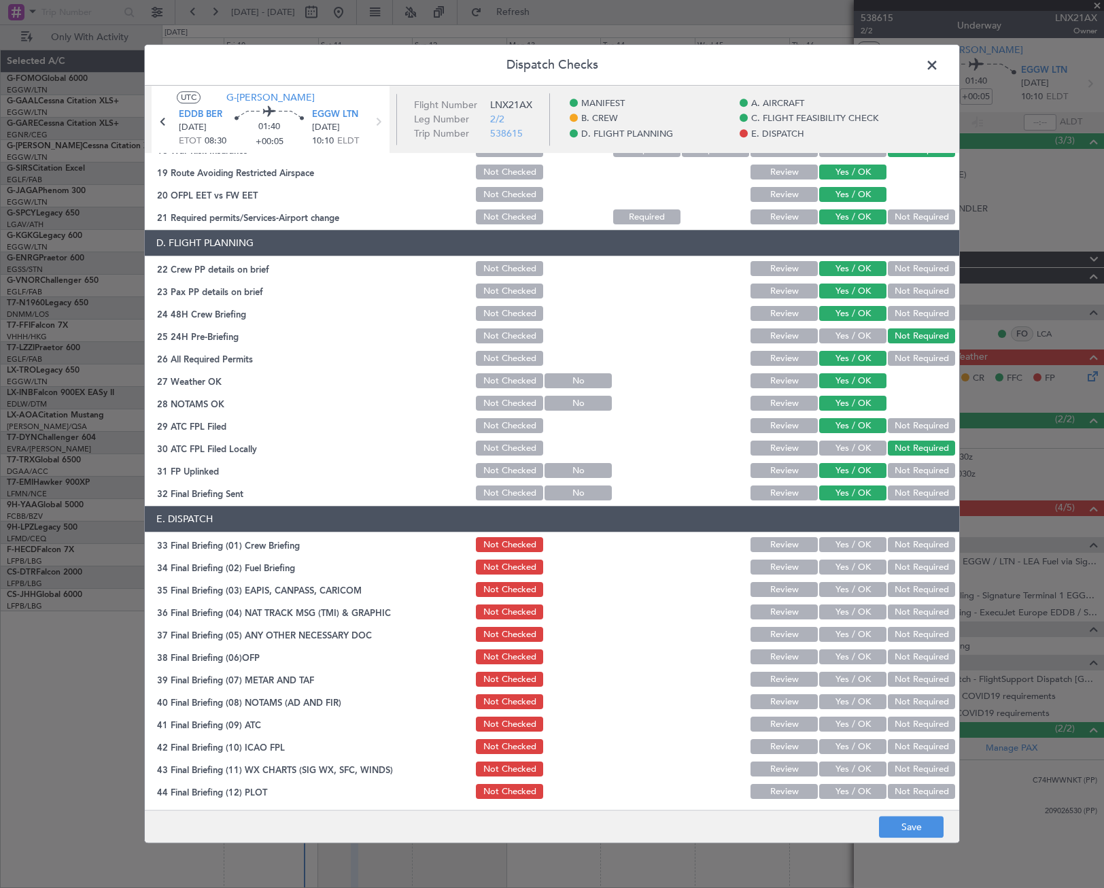
scroll to position [559, 0]
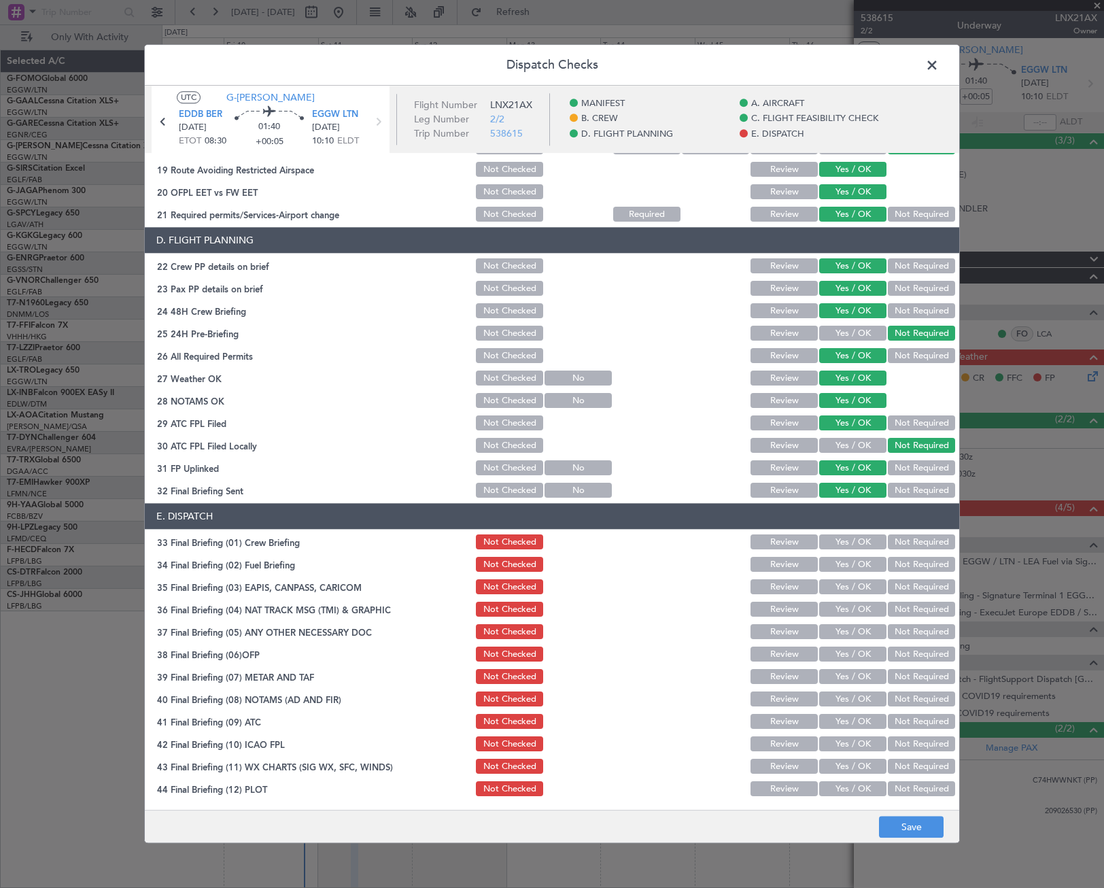
click at [850, 541] on button "Yes / OK" at bounding box center [852, 542] width 67 height 15
click at [856, 557] on button "Yes / OK" at bounding box center [852, 564] width 67 height 15
click at [895, 593] on button "Not Required" at bounding box center [921, 587] width 67 height 15
click at [899, 605] on button "Not Required" at bounding box center [921, 609] width 67 height 15
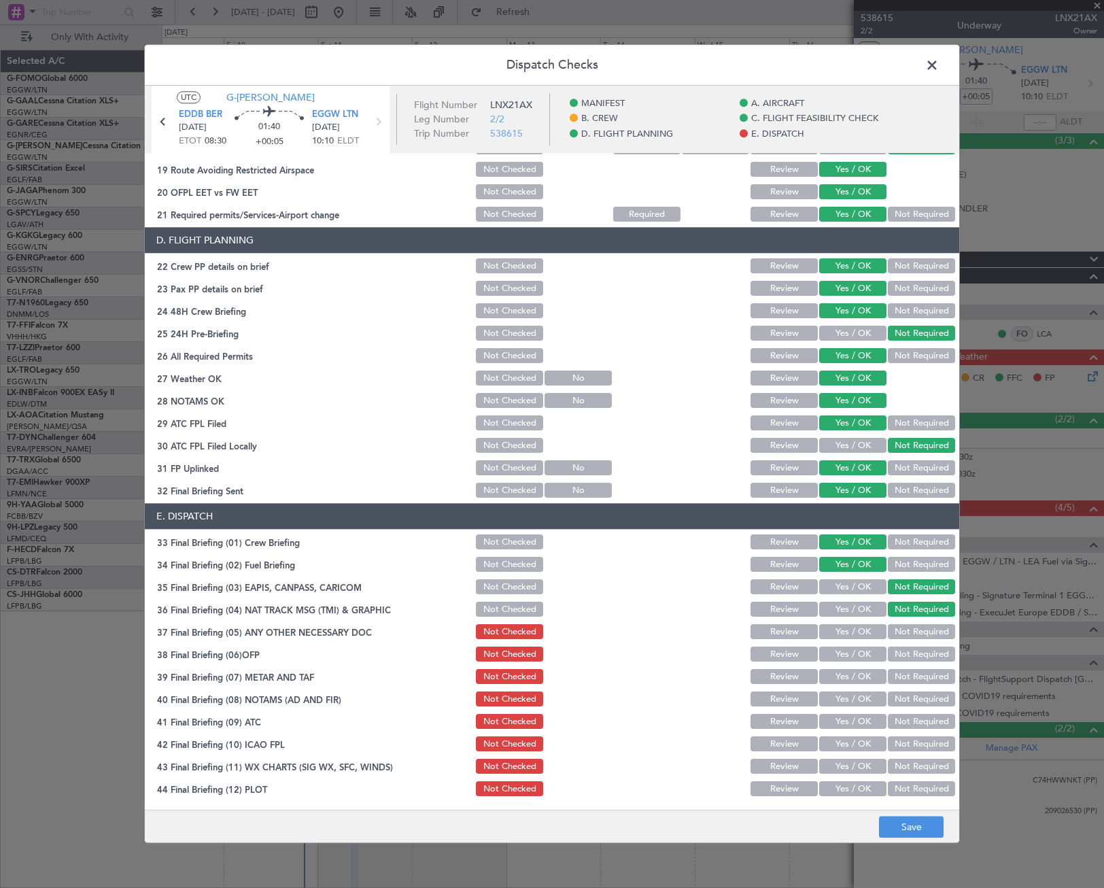
click at [867, 632] on button "Yes / OK" at bounding box center [852, 632] width 67 height 15
click at [864, 655] on button "Yes / OK" at bounding box center [852, 654] width 67 height 15
drag, startPoint x: 865, startPoint y: 672, endPoint x: 866, endPoint y: 680, distance: 8.2
click at [866, 672] on button "Yes / OK" at bounding box center [852, 677] width 67 height 15
drag, startPoint x: 867, startPoint y: 693, endPoint x: 867, endPoint y: 716, distance: 23.8
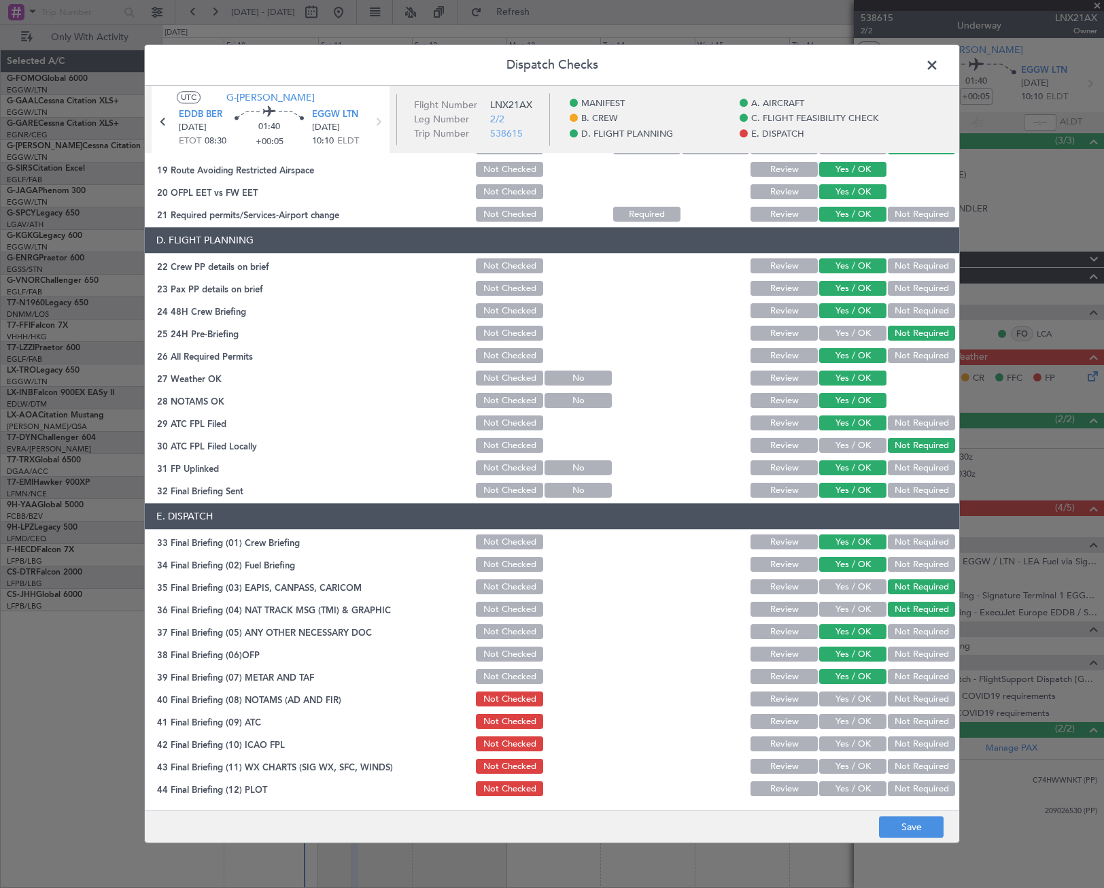
click at [868, 693] on button "Yes / OK" at bounding box center [852, 699] width 67 height 15
click at [868, 717] on button "Yes / OK" at bounding box center [852, 721] width 67 height 15
drag, startPoint x: 865, startPoint y: 738, endPoint x: 863, endPoint y: 748, distance: 9.7
click at [865, 740] on button "Yes / OK" at bounding box center [852, 744] width 67 height 15
click at [864, 767] on button "Yes / OK" at bounding box center [852, 766] width 67 height 15
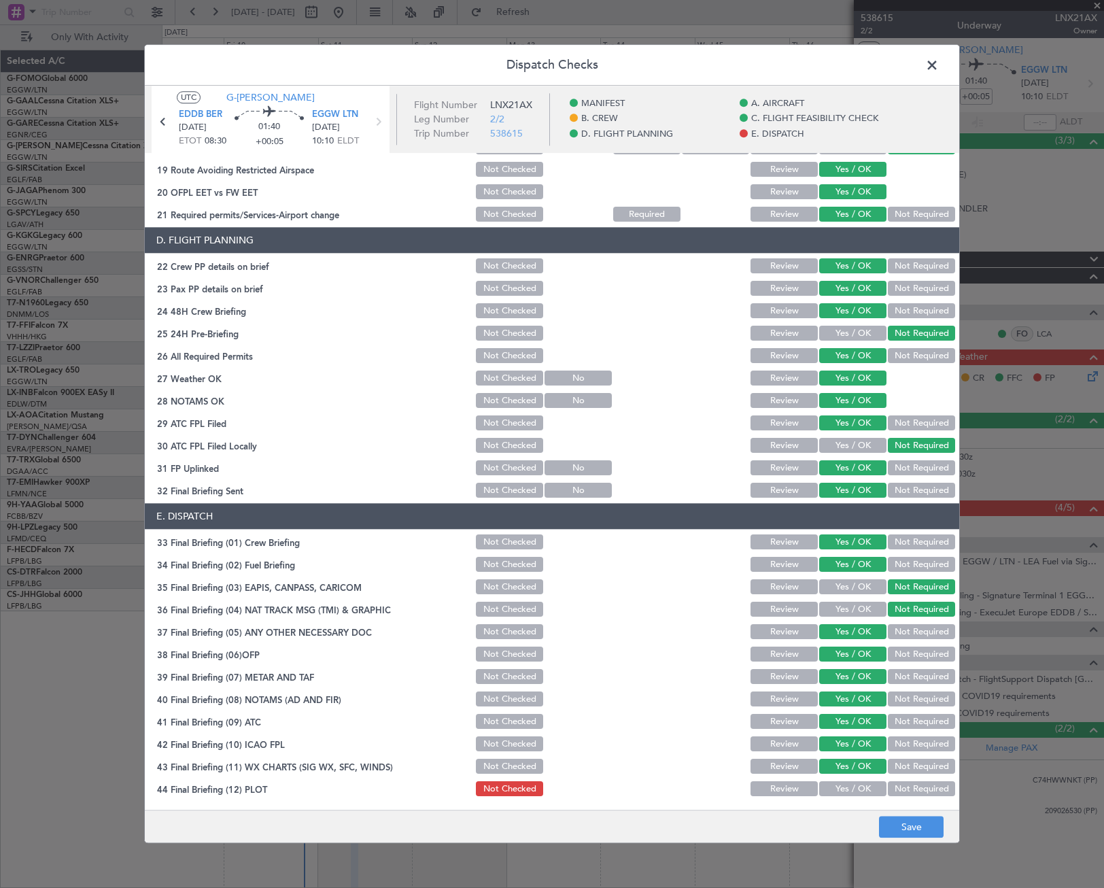
click at [865, 787] on button "Yes / OK" at bounding box center [852, 789] width 67 height 15
click at [909, 837] on button "Save" at bounding box center [911, 827] width 65 height 22
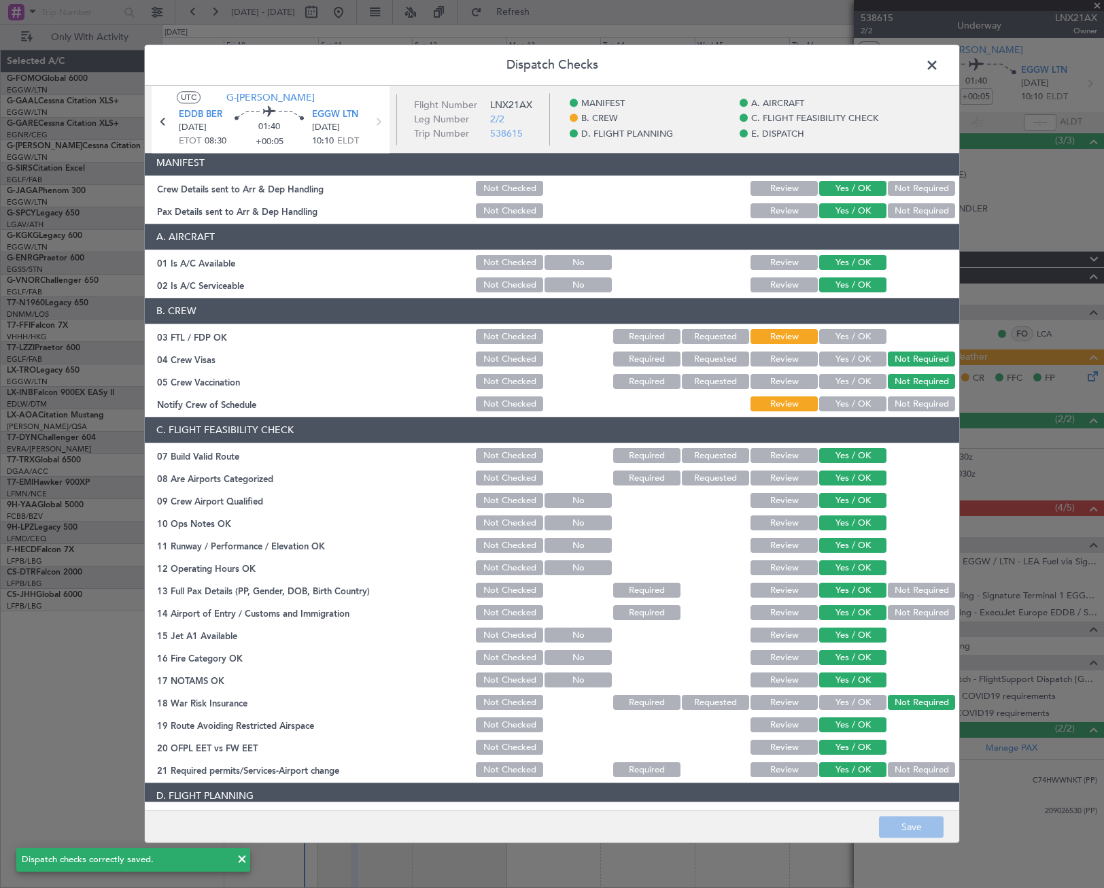
scroll to position [0, 0]
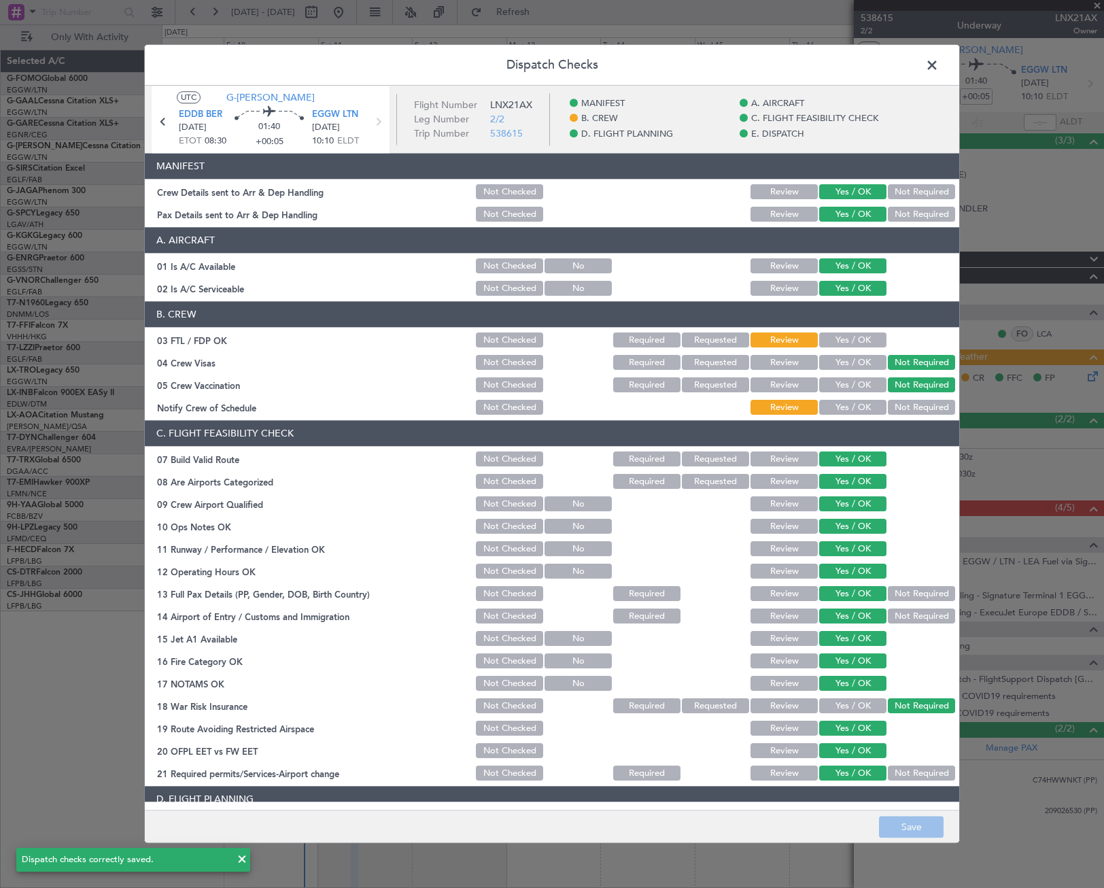
click at [939, 72] on span at bounding box center [939, 68] width 0 height 27
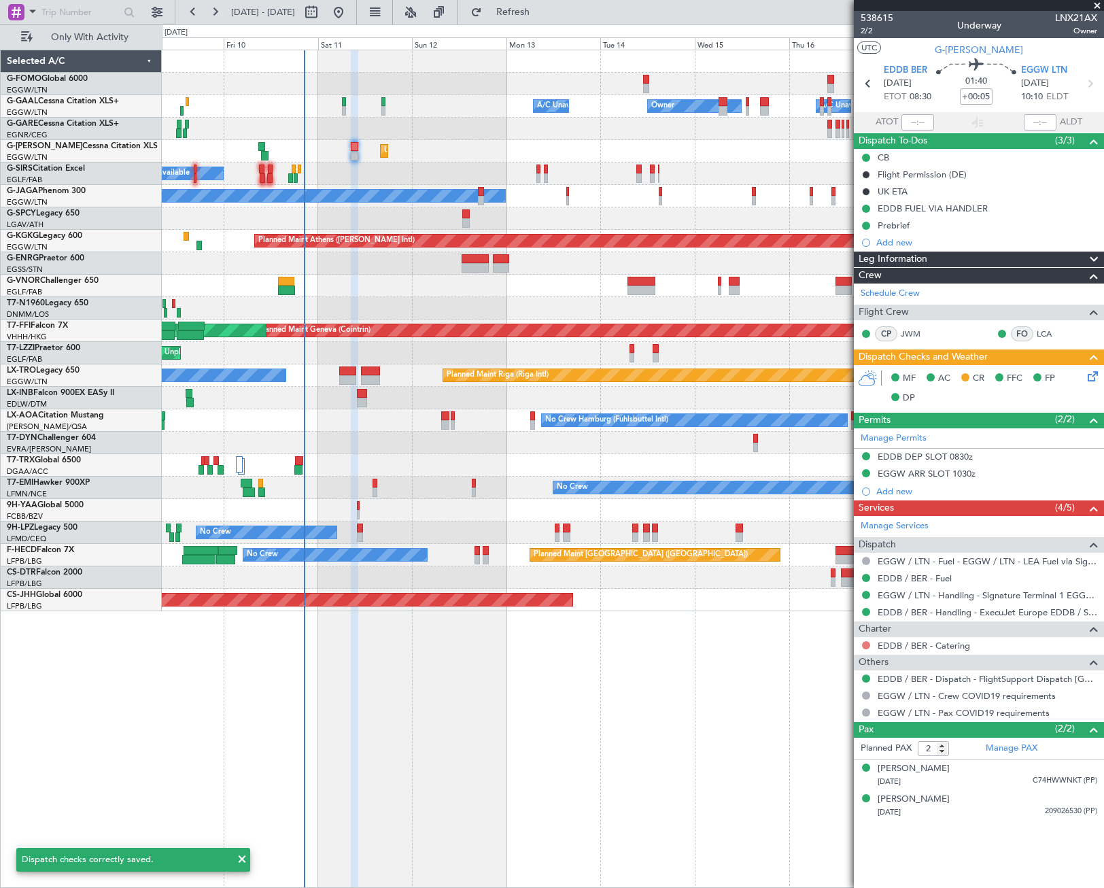
click at [864, 643] on button at bounding box center [866, 645] width 8 height 8
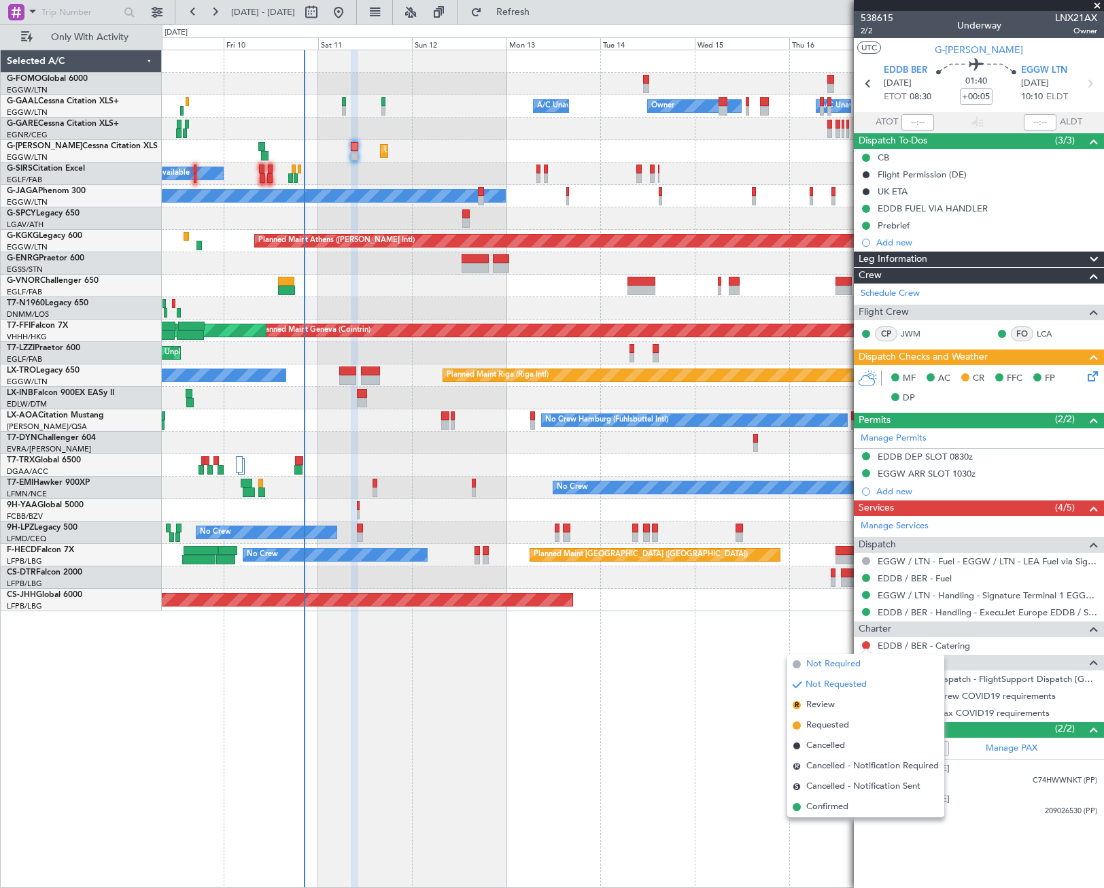
click at [819, 663] on span "Not Required" at bounding box center [833, 664] width 54 height 14
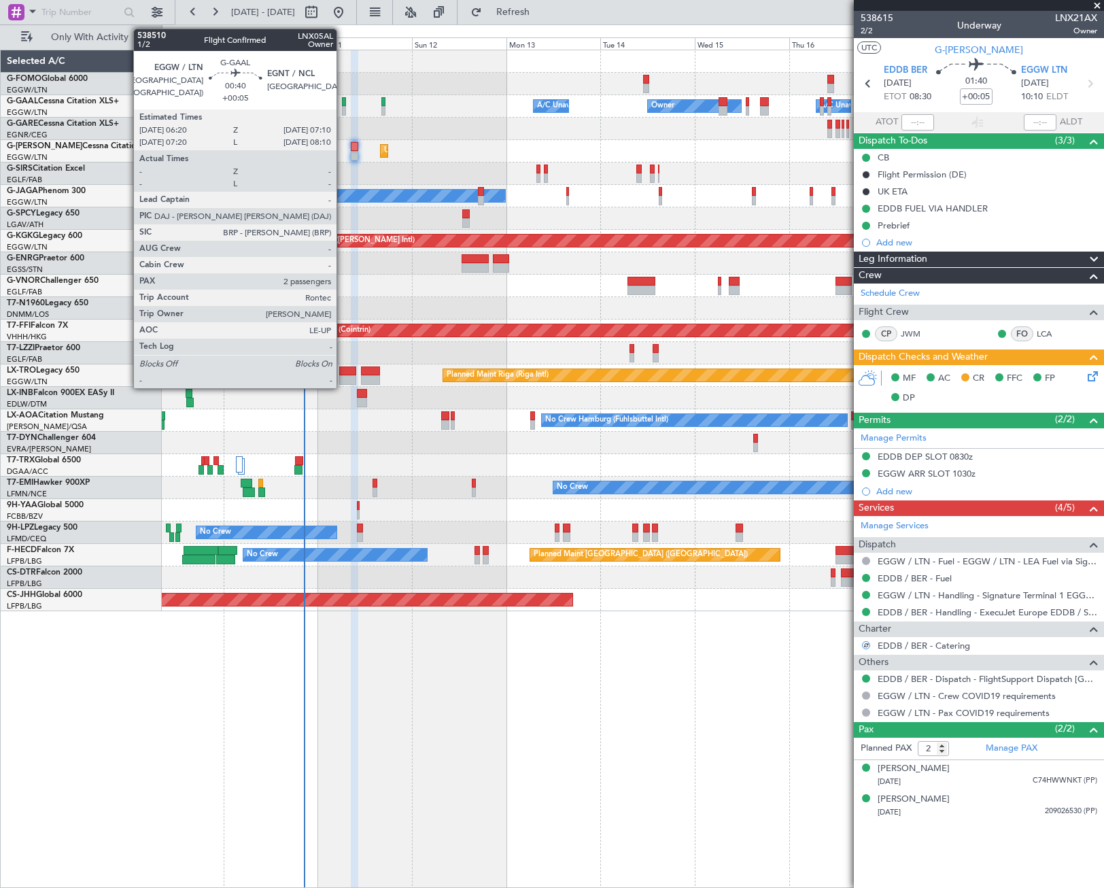
click at [343, 107] on div at bounding box center [343, 111] width 3 height 10
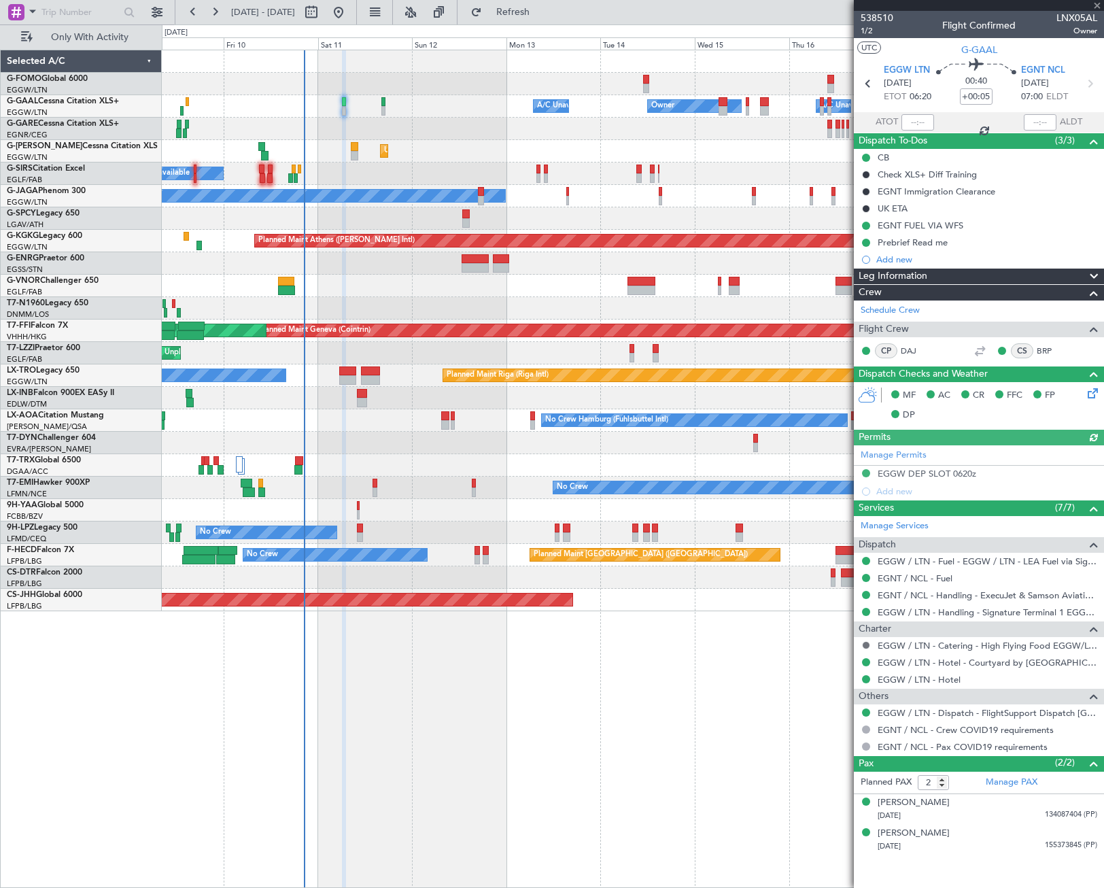
click at [865, 645] on button at bounding box center [866, 645] width 8 height 8
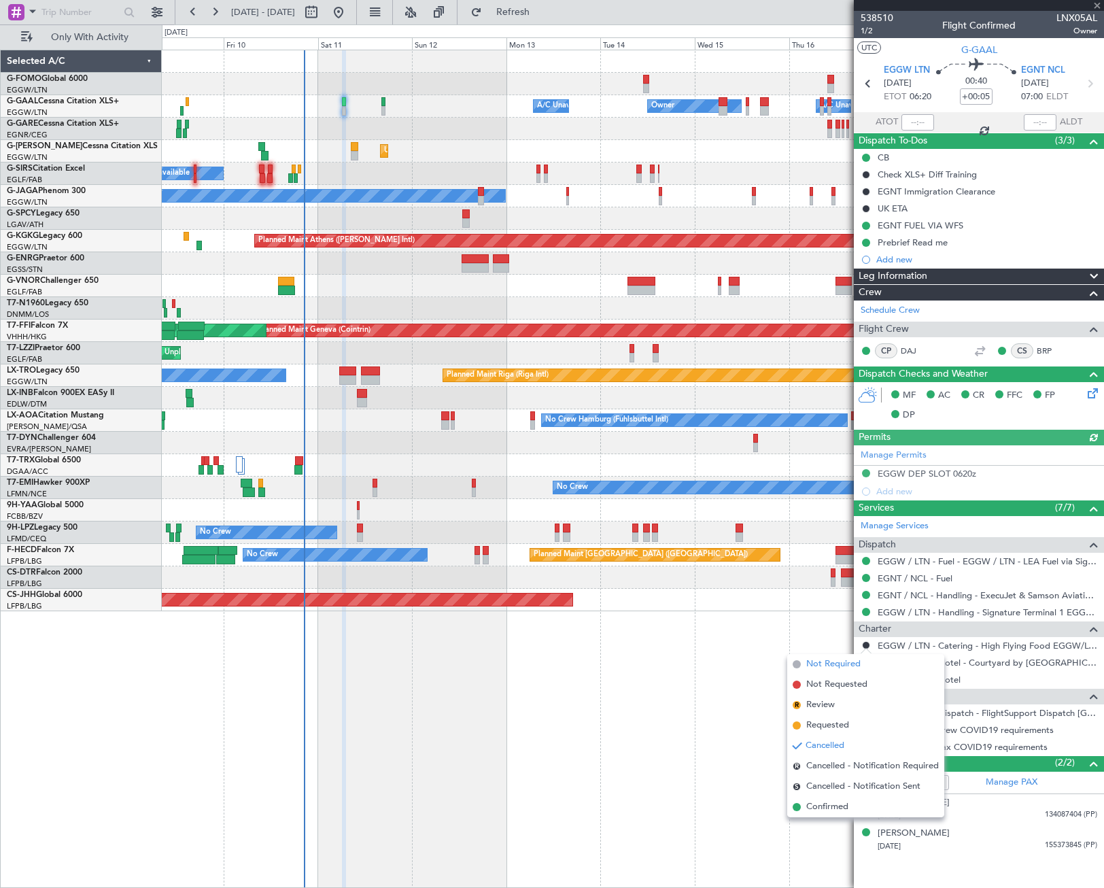
click at [816, 665] on span "Not Required" at bounding box center [833, 664] width 54 height 14
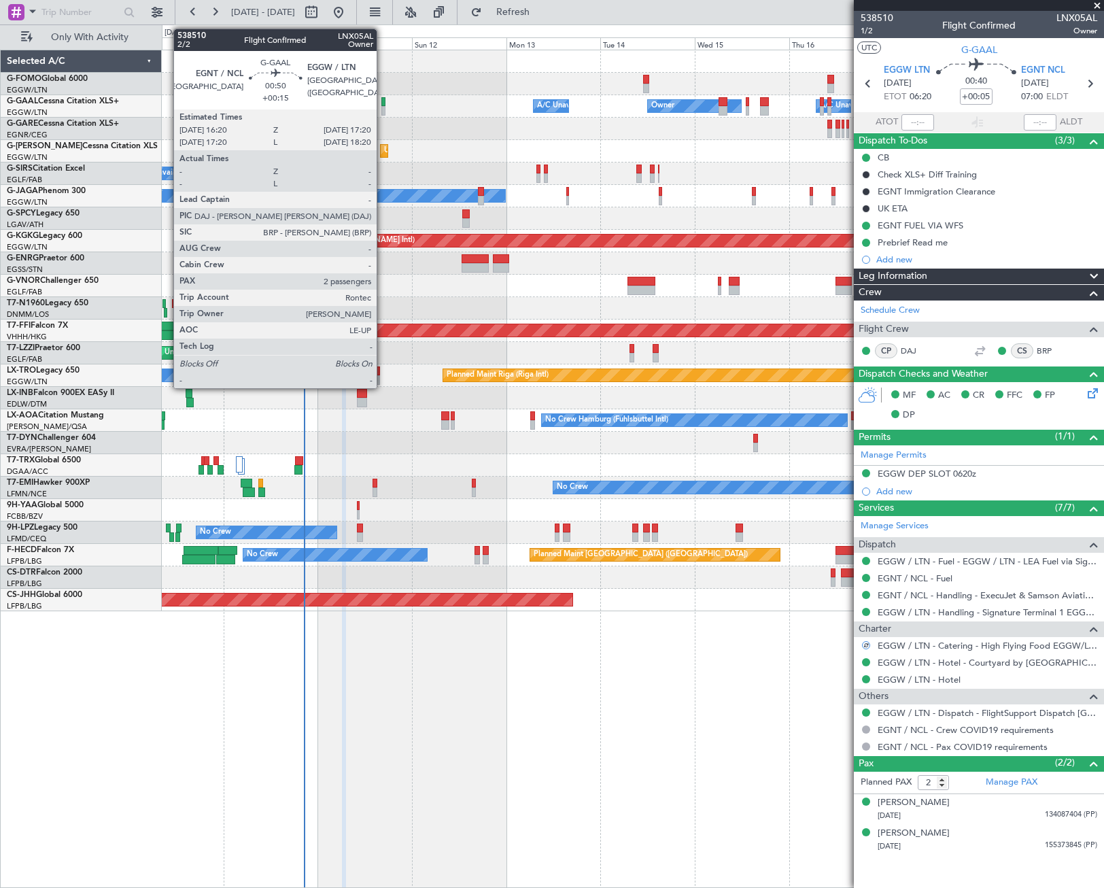
click at [383, 108] on div at bounding box center [383, 111] width 4 height 10
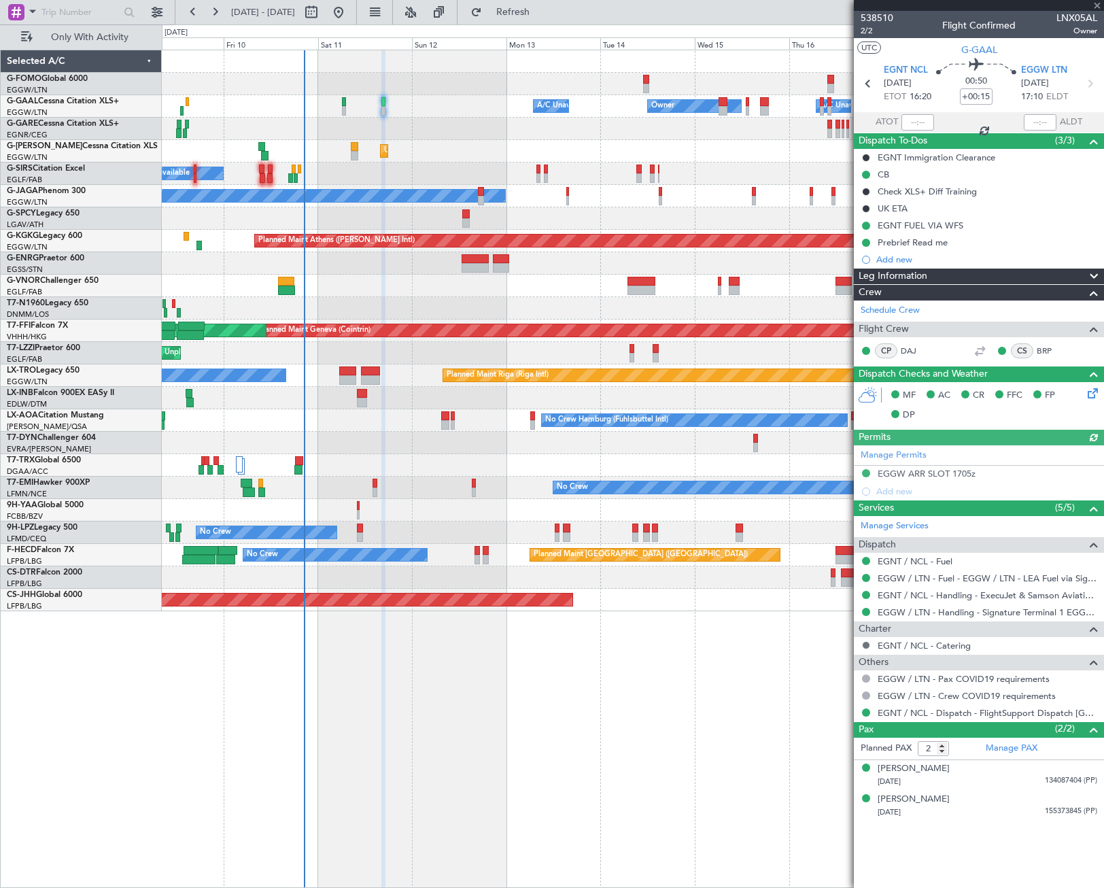
click at [865, 646] on button at bounding box center [866, 645] width 8 height 8
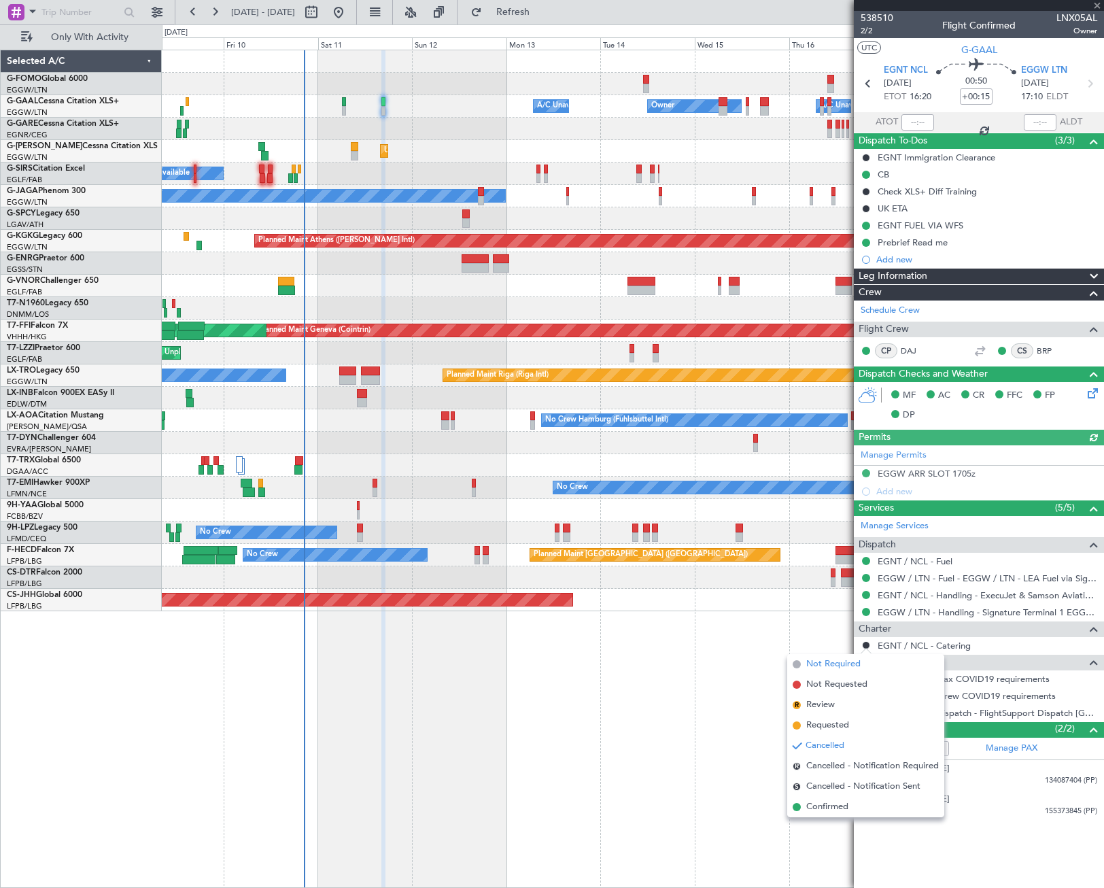
click at [822, 667] on span "Not Required" at bounding box center [833, 664] width 54 height 14
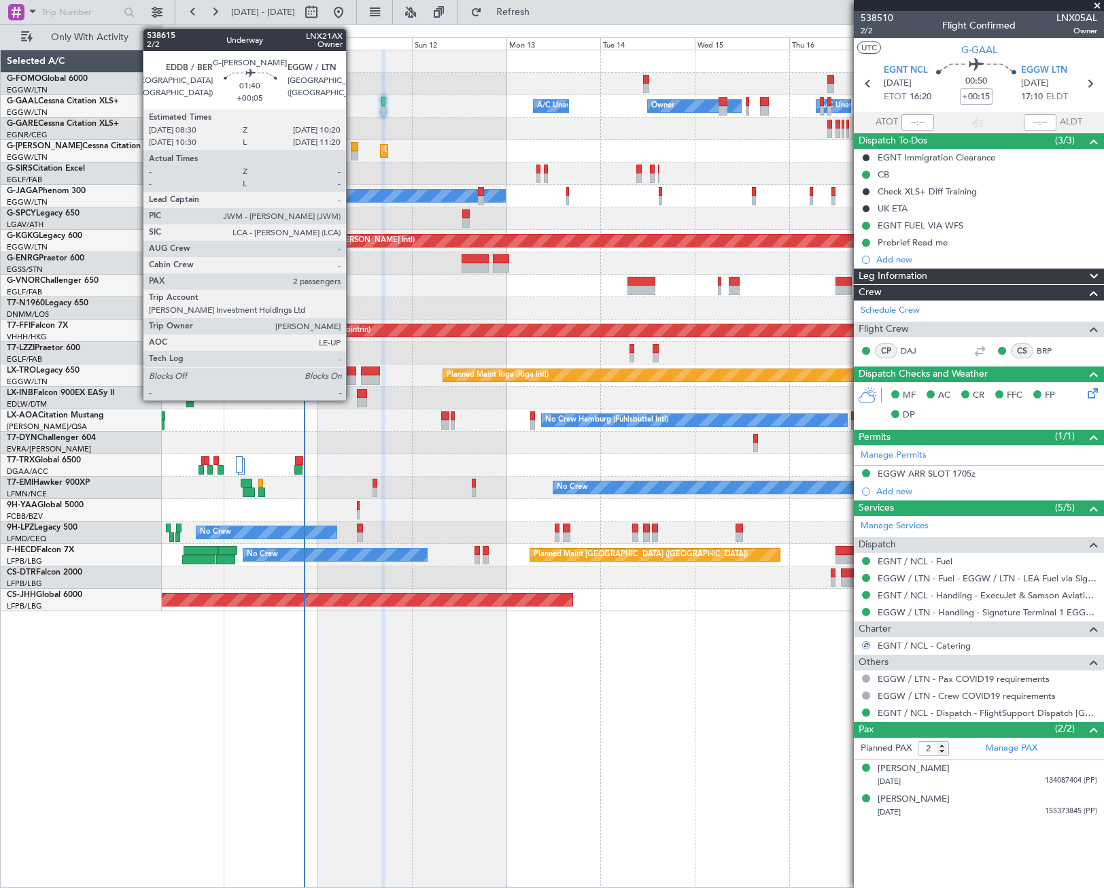
click at [352, 150] on div at bounding box center [354, 147] width 7 height 10
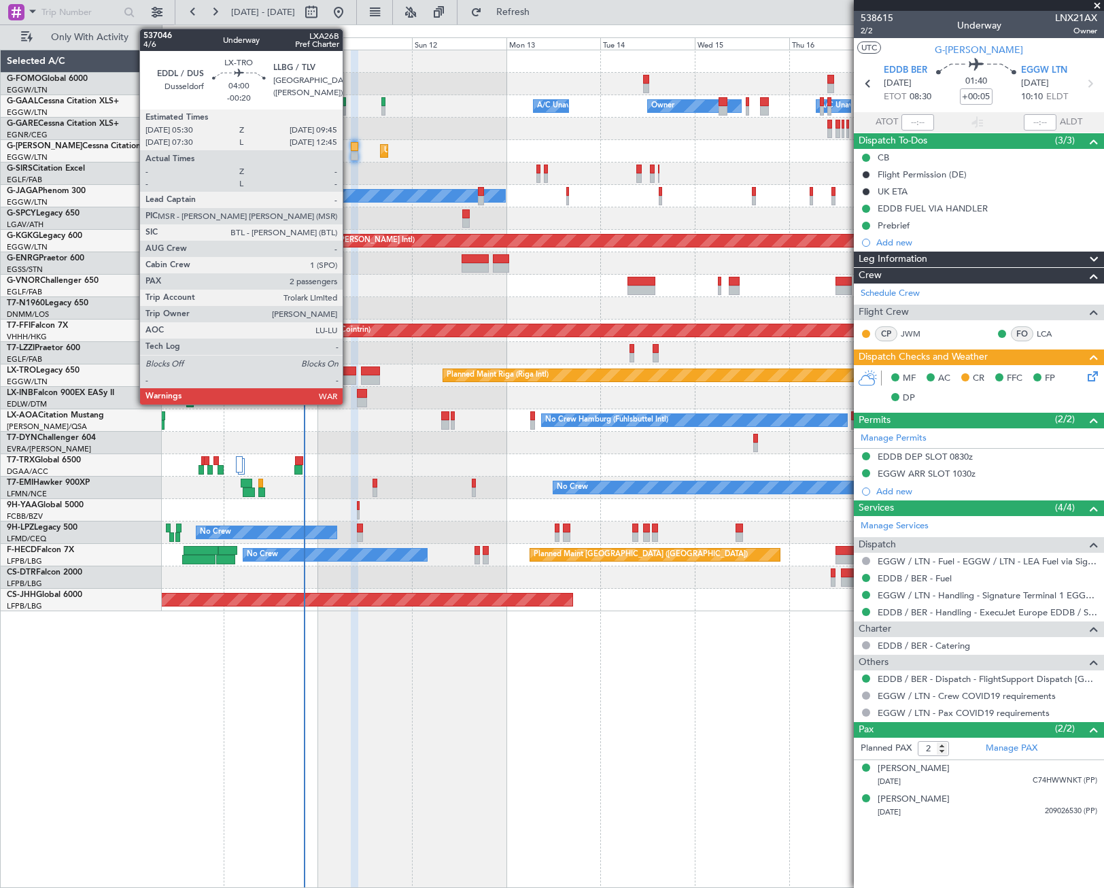
click at [349, 372] on div at bounding box center [347, 371] width 17 height 10
click at [350, 368] on div at bounding box center [347, 371] width 17 height 10
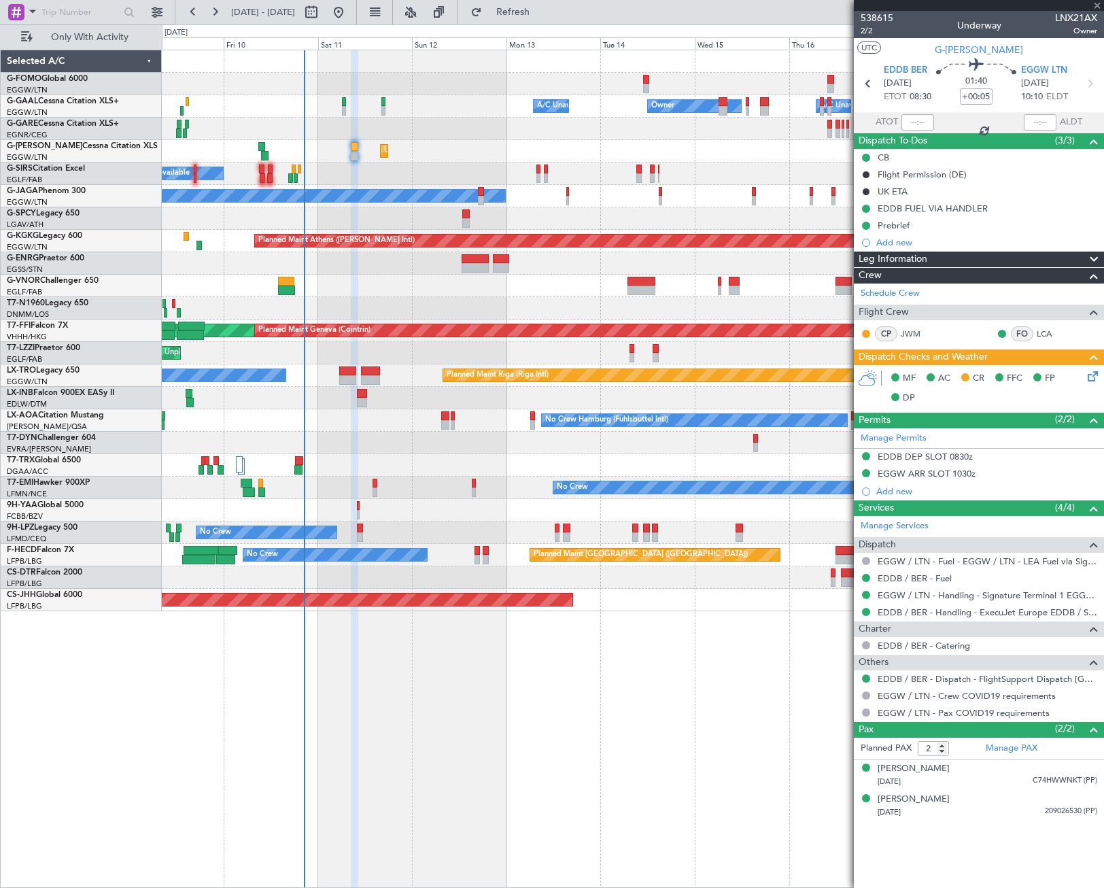
type input "-00:20"
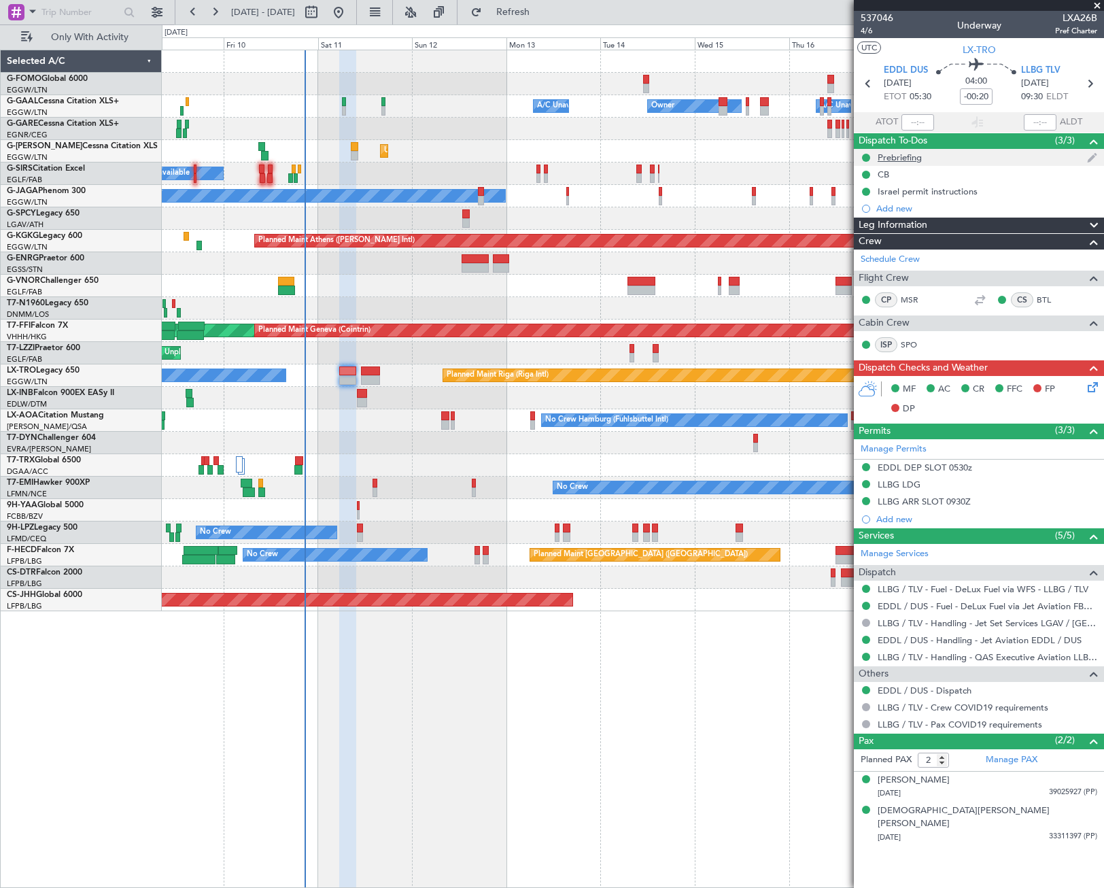
click at [893, 161] on div "Prebriefing" at bounding box center [900, 158] width 44 height 12
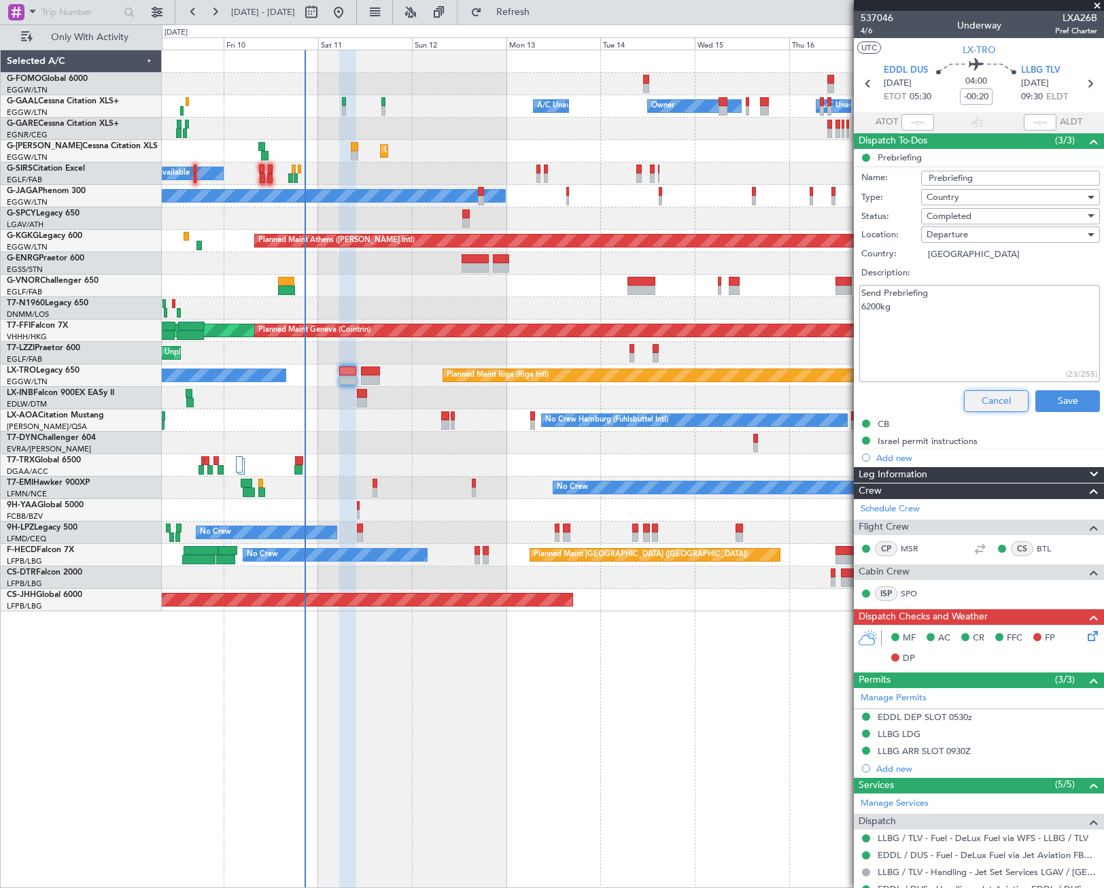
click at [988, 399] on button "Cancel" at bounding box center [996, 401] width 65 height 22
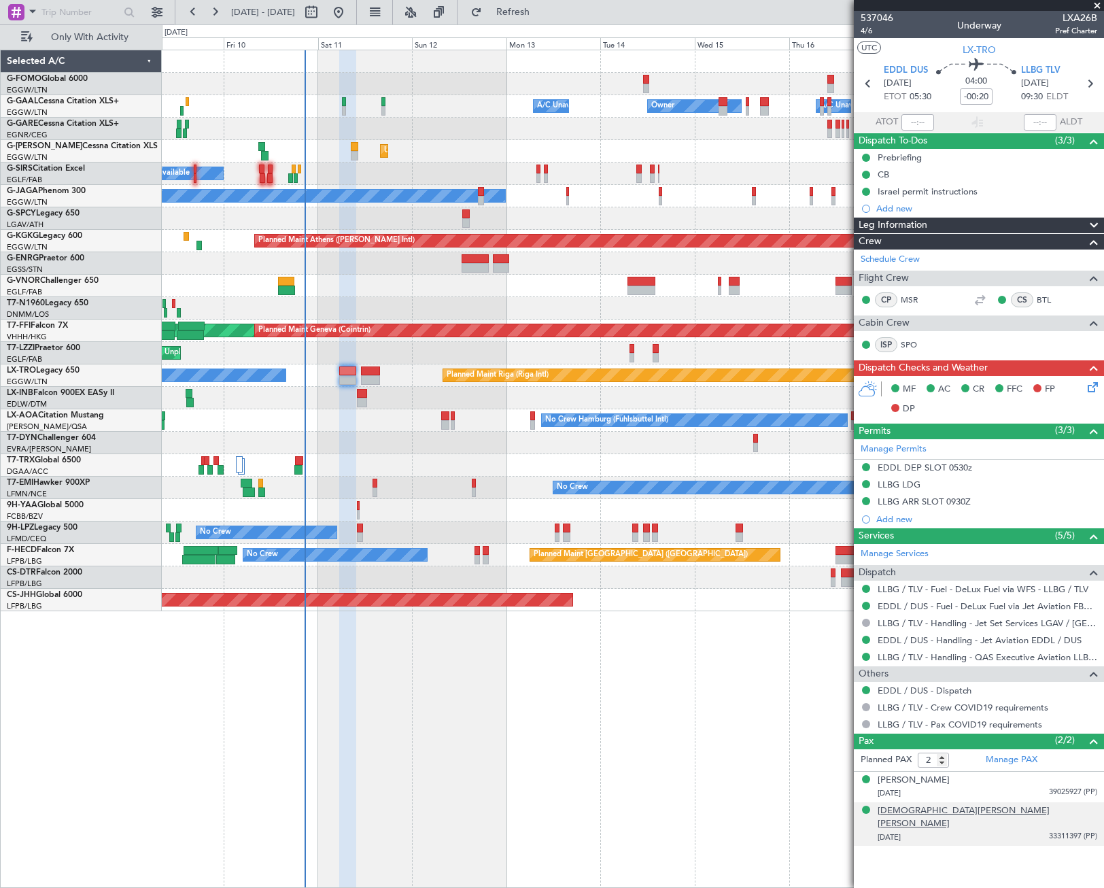
click at [920, 812] on div "[DEMOGRAPHIC_DATA][PERSON_NAME] [PERSON_NAME]" at bounding box center [988, 817] width 220 height 27
click at [911, 810] on div "[DEMOGRAPHIC_DATA][PERSON_NAME] [PERSON_NAME]" at bounding box center [988, 817] width 220 height 27
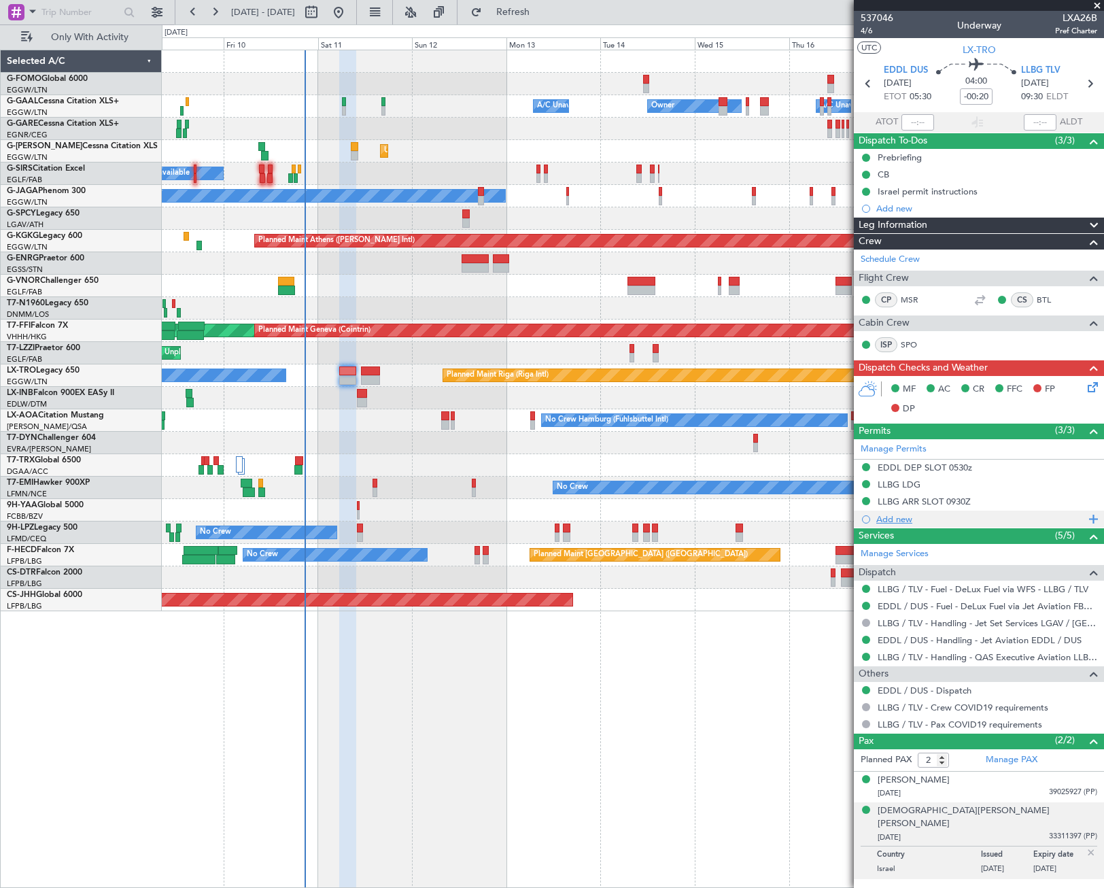
click at [897, 520] on div "Add new" at bounding box center [980, 519] width 209 height 12
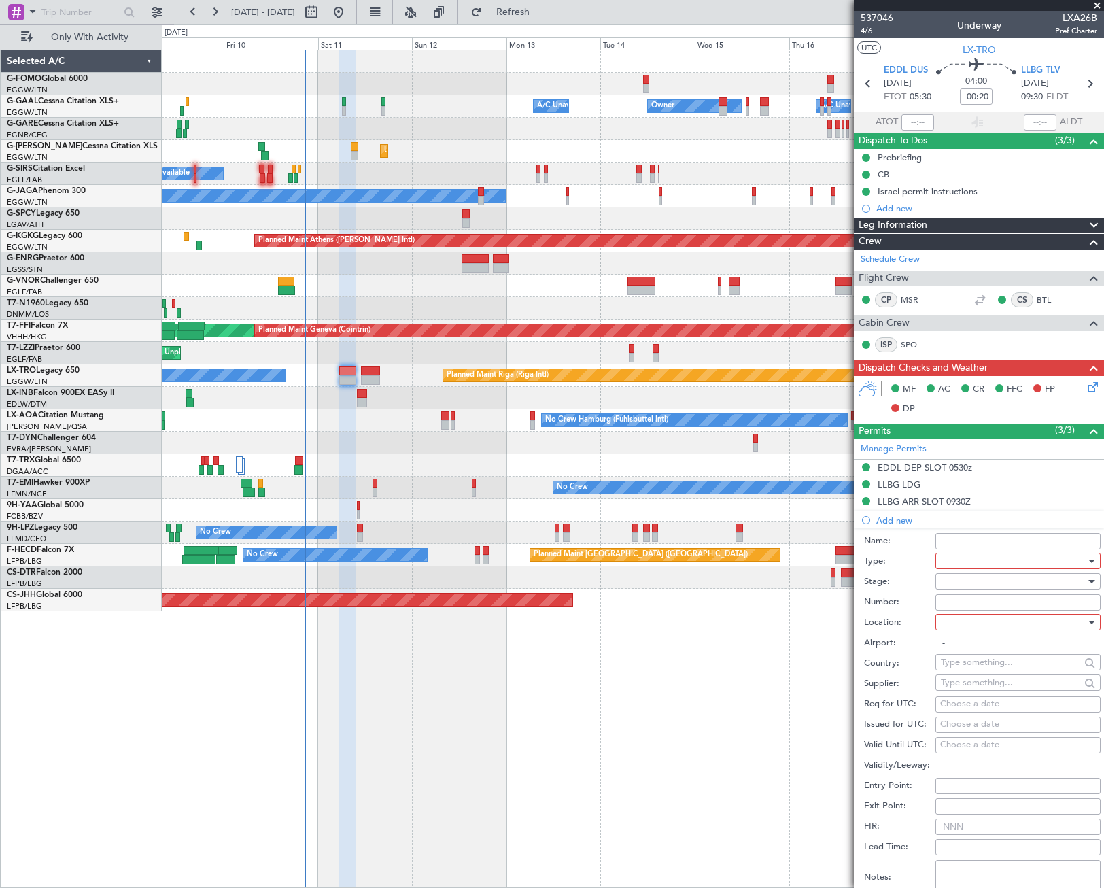
click at [954, 556] on div at bounding box center [1013, 561] width 145 height 20
click at [979, 682] on span "Overflight" at bounding box center [1012, 682] width 143 height 20
click at [1035, 582] on div at bounding box center [1013, 581] width 145 height 20
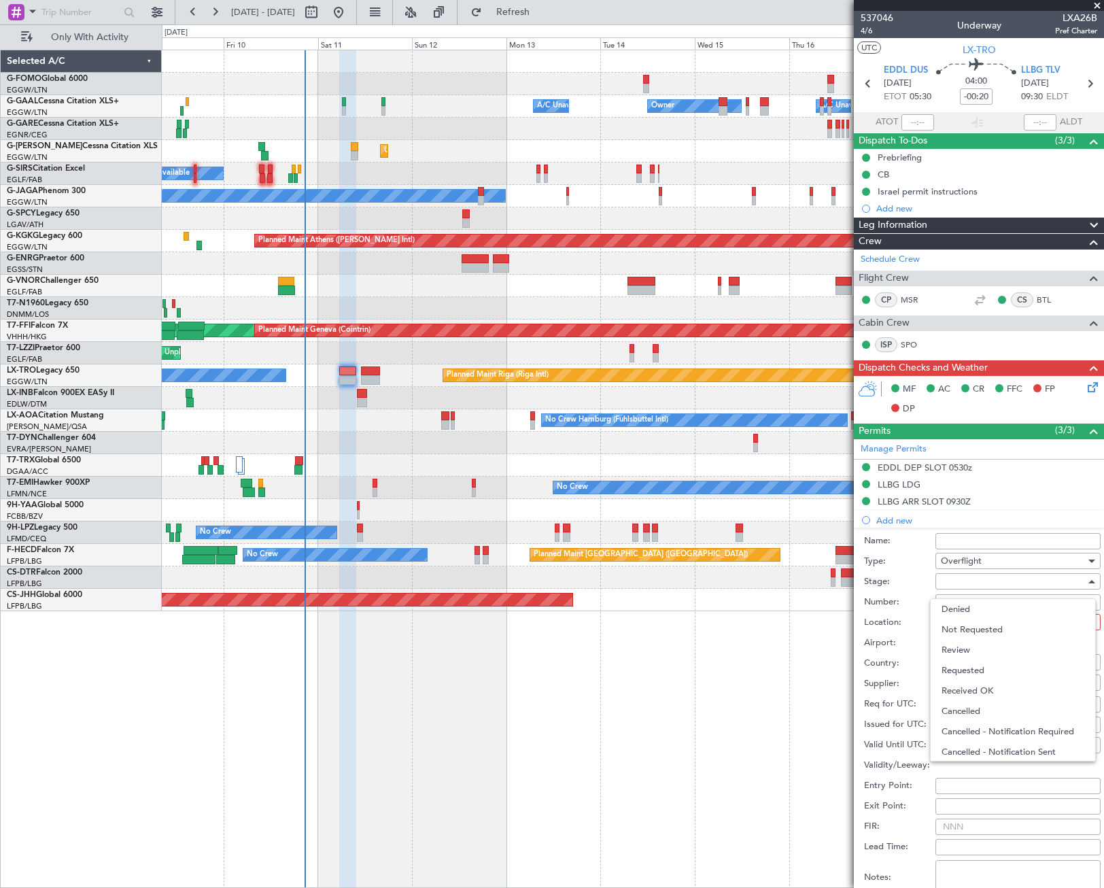
click at [999, 694] on span "Received OK" at bounding box center [1012, 690] width 143 height 20
click at [975, 599] on input "Number:" at bounding box center [1017, 602] width 165 height 16
type input "ECAC BUSINESS FLIGHT"
click at [981, 625] on div at bounding box center [1013, 622] width 145 height 20
click at [974, 729] on span "Enroute" at bounding box center [1012, 731] width 143 height 20
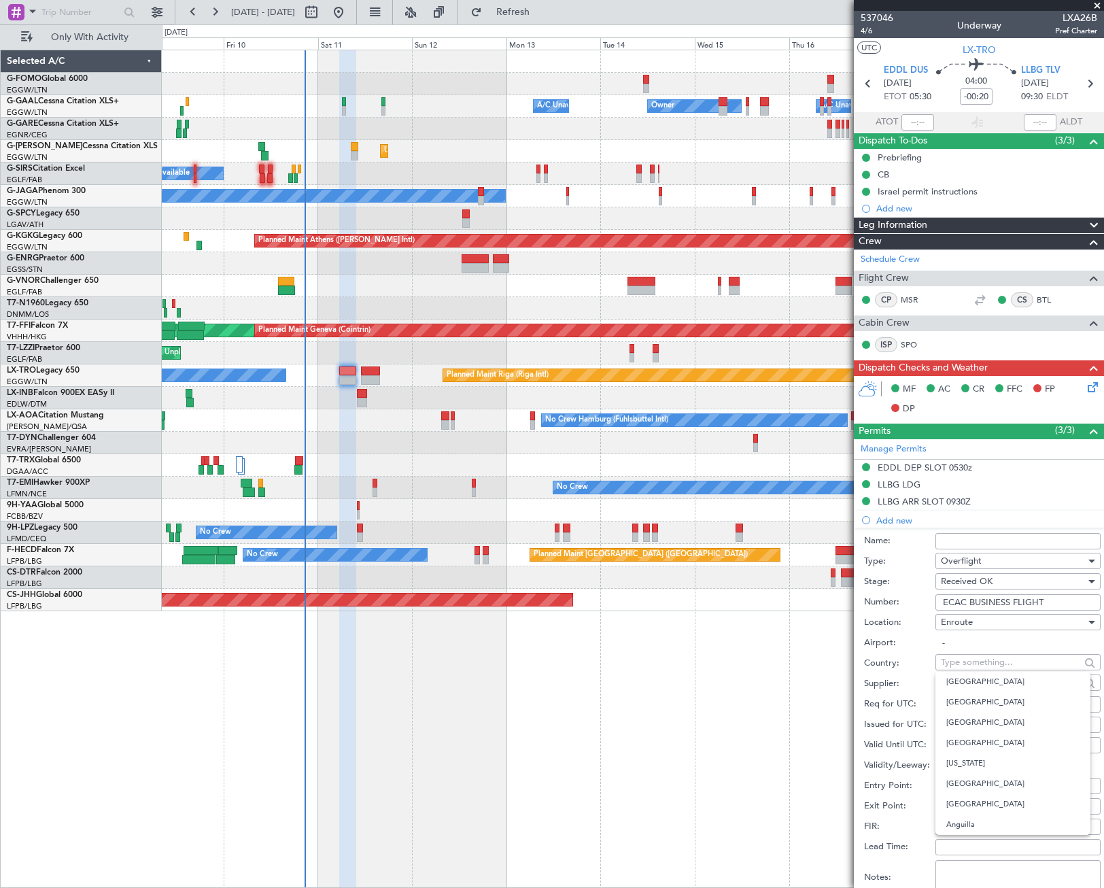
click at [963, 663] on input "text" at bounding box center [1010, 662] width 139 height 20
click at [975, 682] on span "Turkey" at bounding box center [1012, 682] width 133 height 20
type input "Turkey"
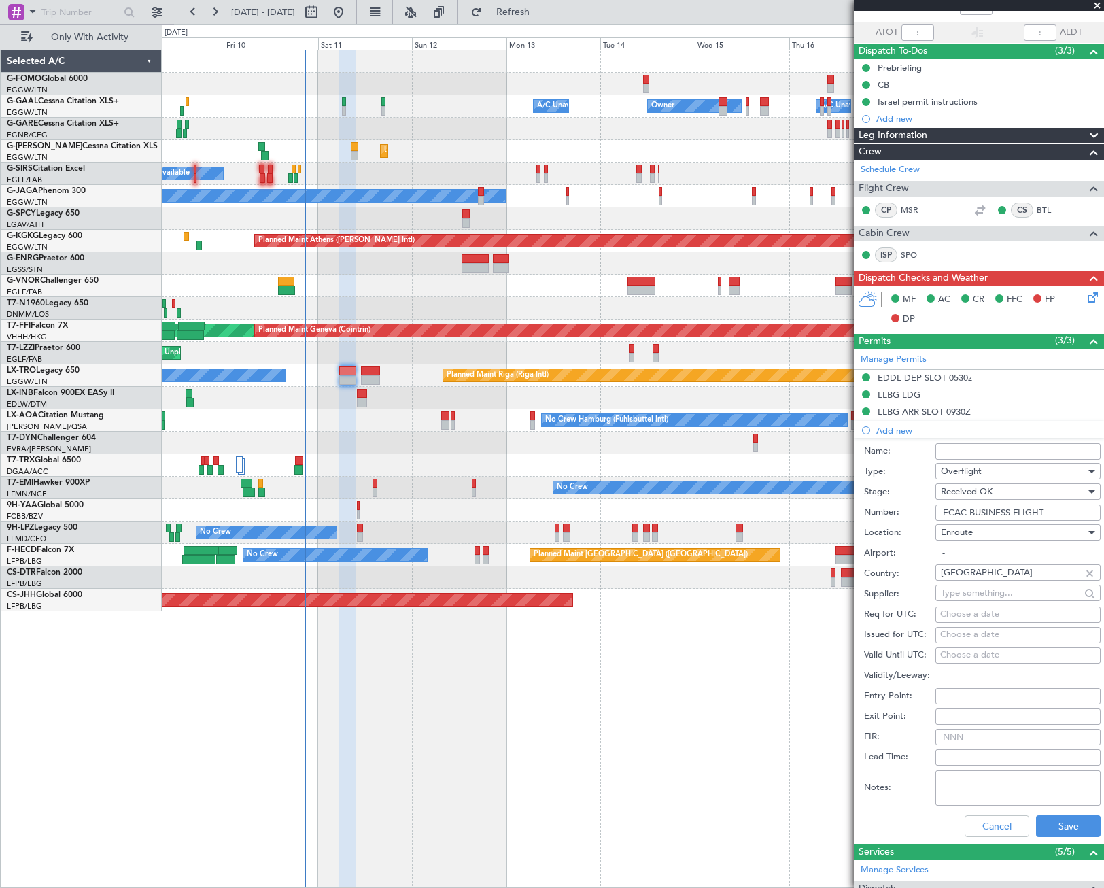
scroll to position [204, 0]
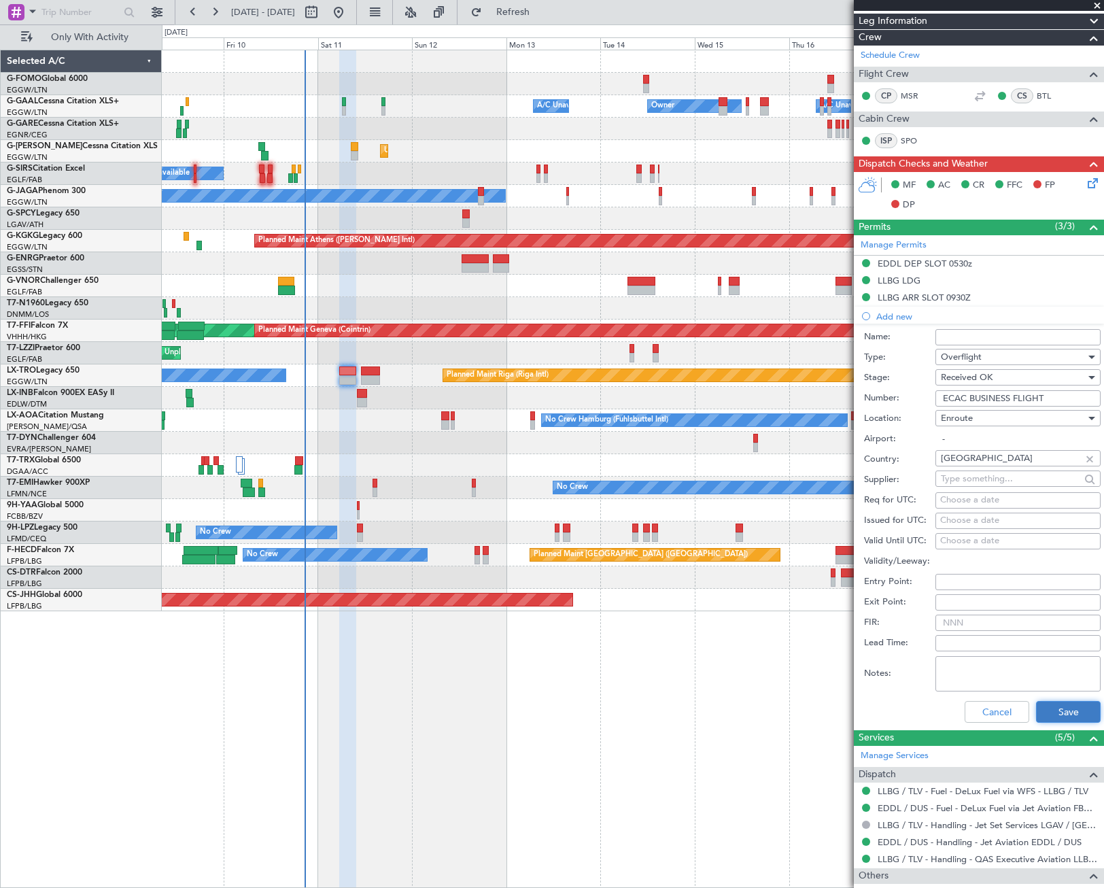
click at [1062, 710] on button "Save" at bounding box center [1068, 712] width 65 height 22
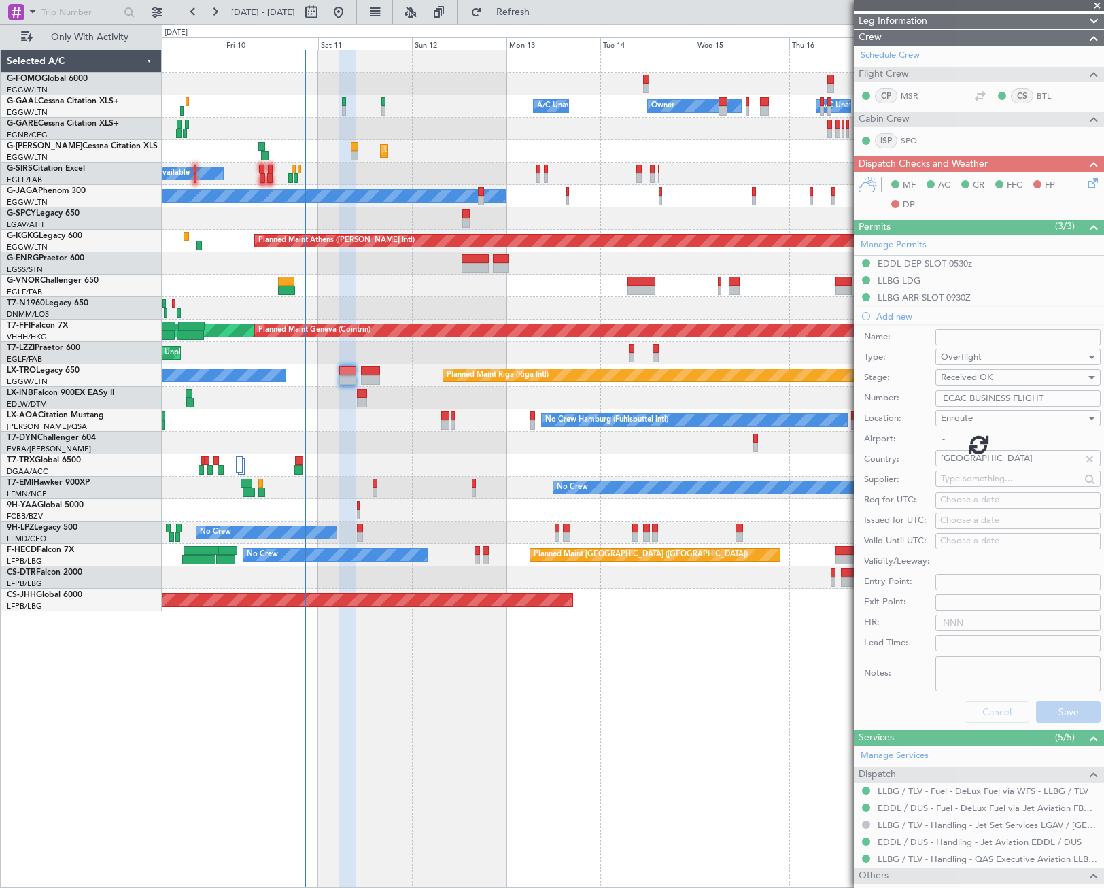
scroll to position [0, 0]
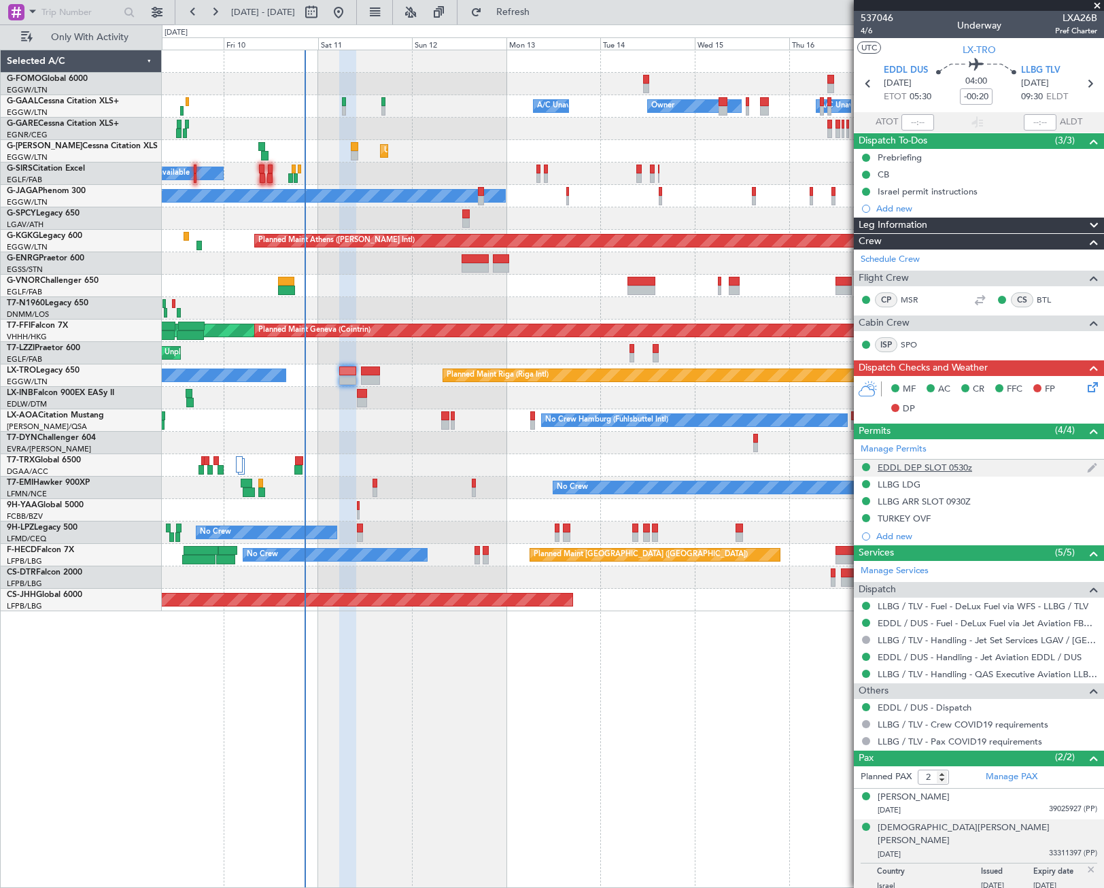
click at [919, 473] on div "EDDL DEP SLOT 0530z" at bounding box center [979, 467] width 250 height 17
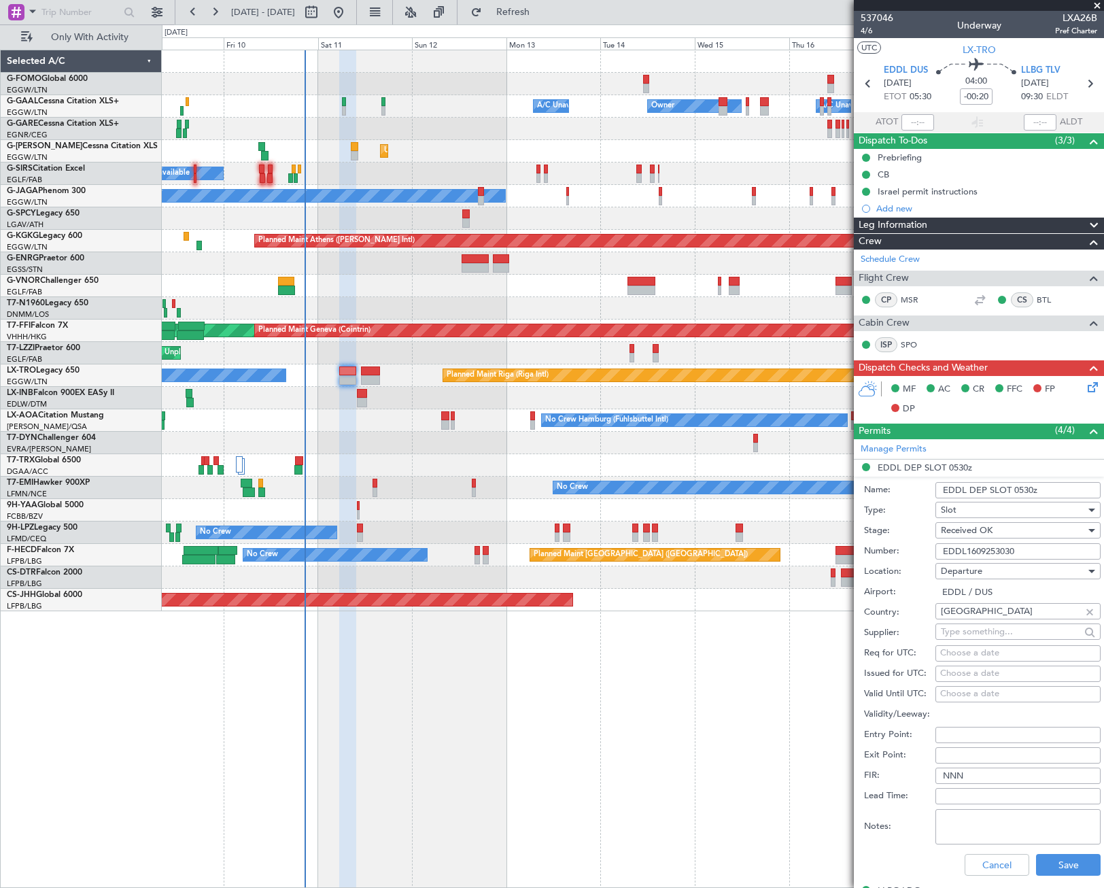
click at [983, 551] on input "EDDL1609253030" at bounding box center [1017, 551] width 165 height 16
click at [998, 861] on button "Cancel" at bounding box center [997, 865] width 65 height 22
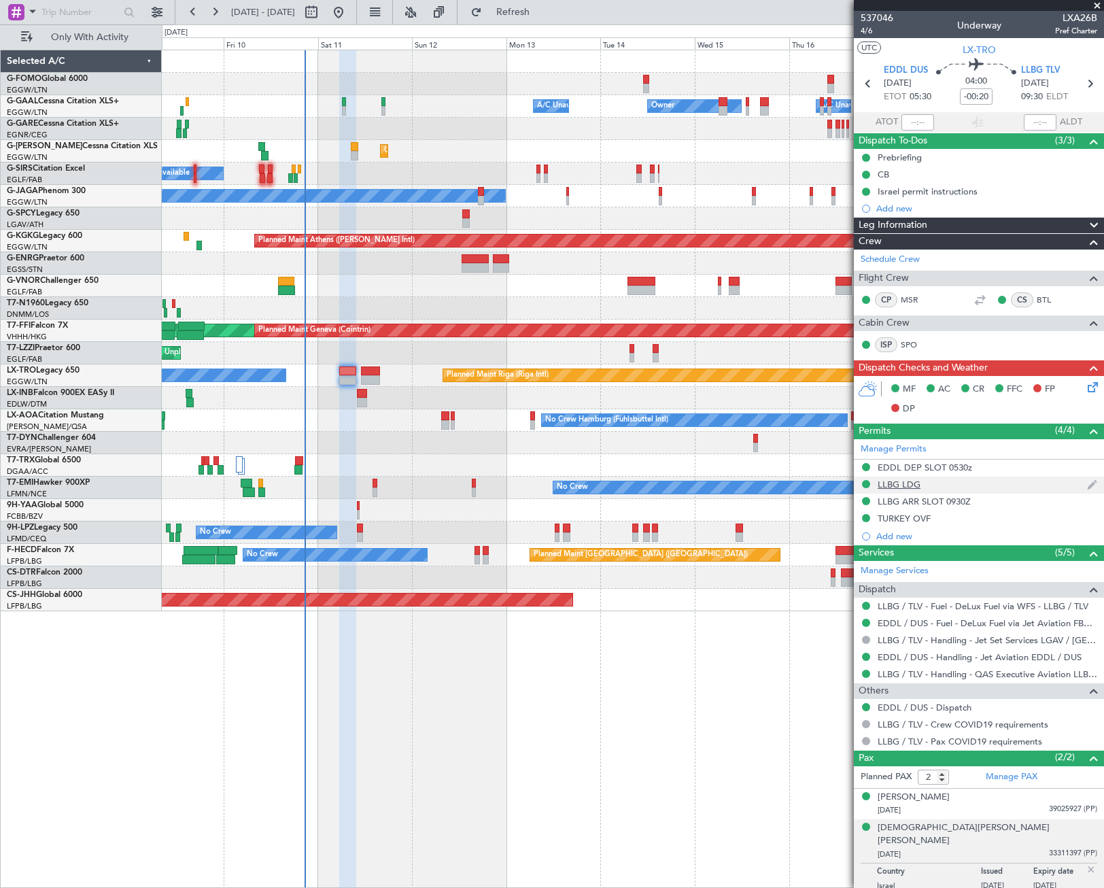
click at [905, 486] on div "LLBG LDG" at bounding box center [899, 485] width 43 height 12
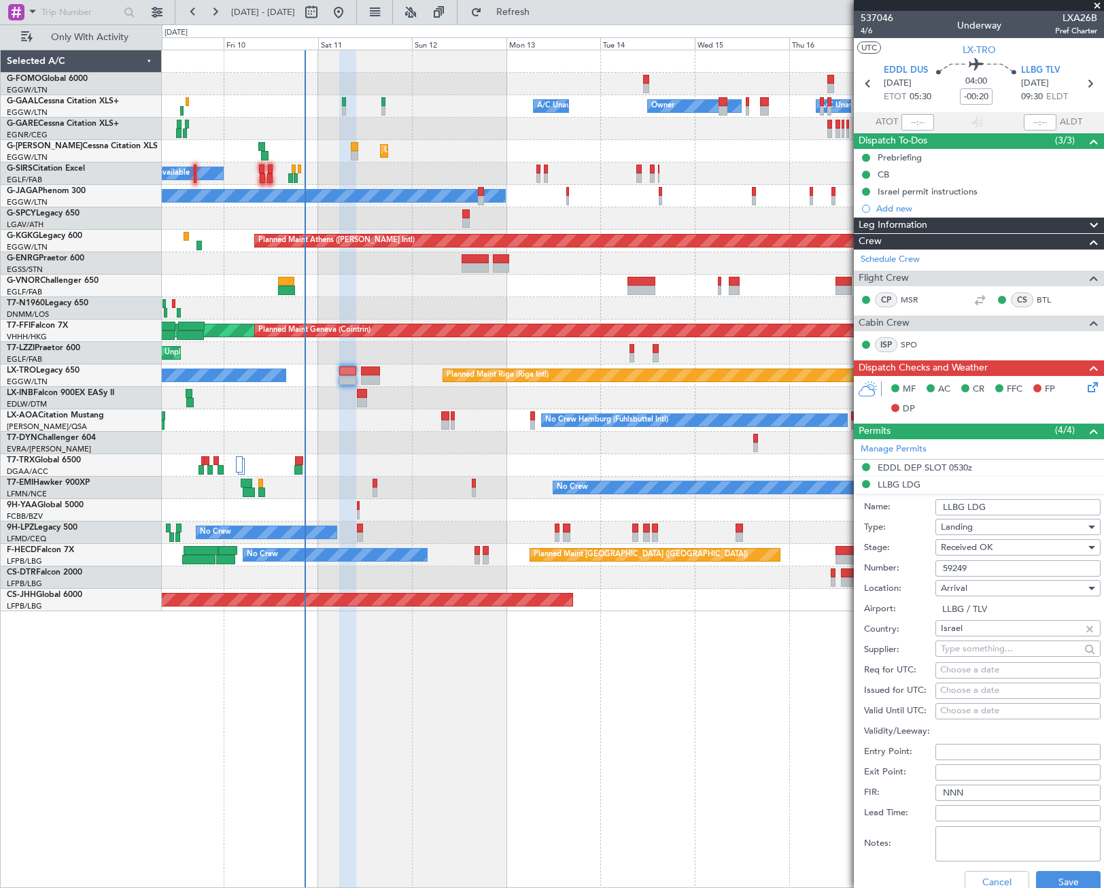
click at [958, 568] on input "59249" at bounding box center [1017, 568] width 165 height 16
click at [991, 876] on button "Cancel" at bounding box center [997, 882] width 65 height 22
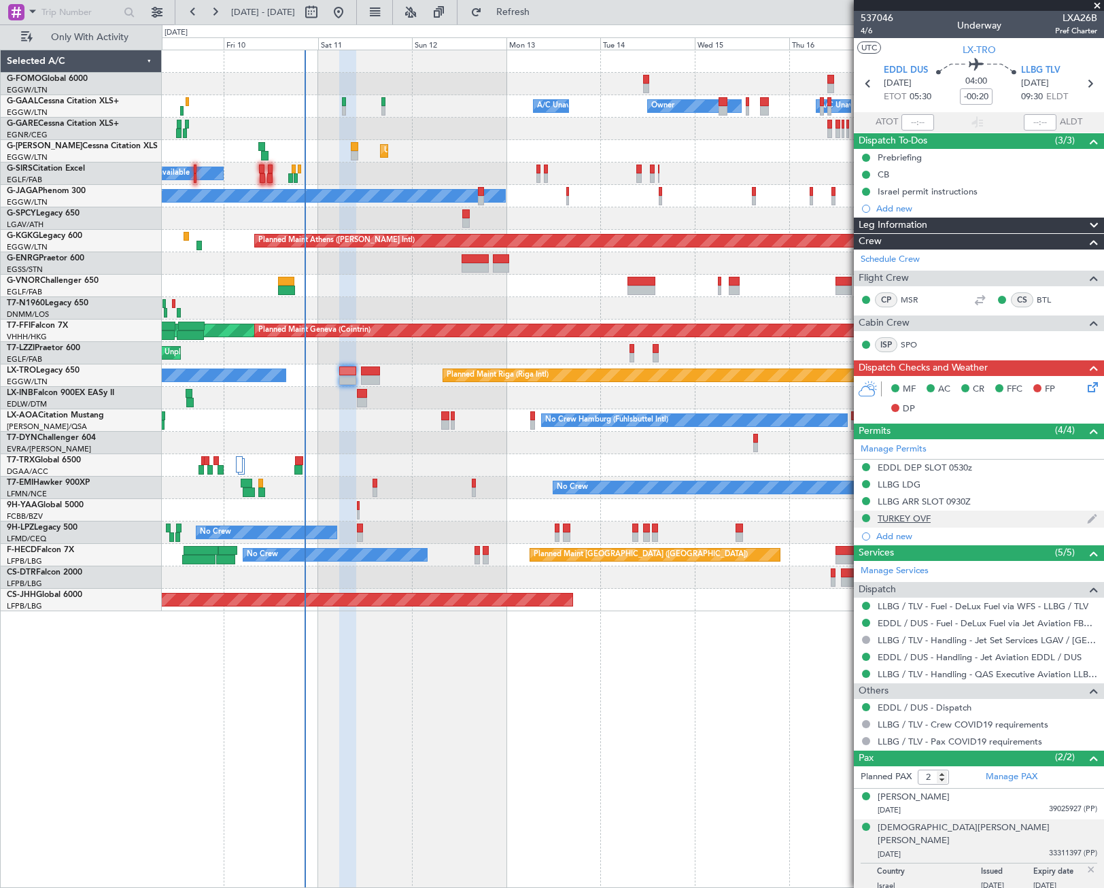
click at [912, 521] on div "TURKEY OVF" at bounding box center [904, 519] width 53 height 12
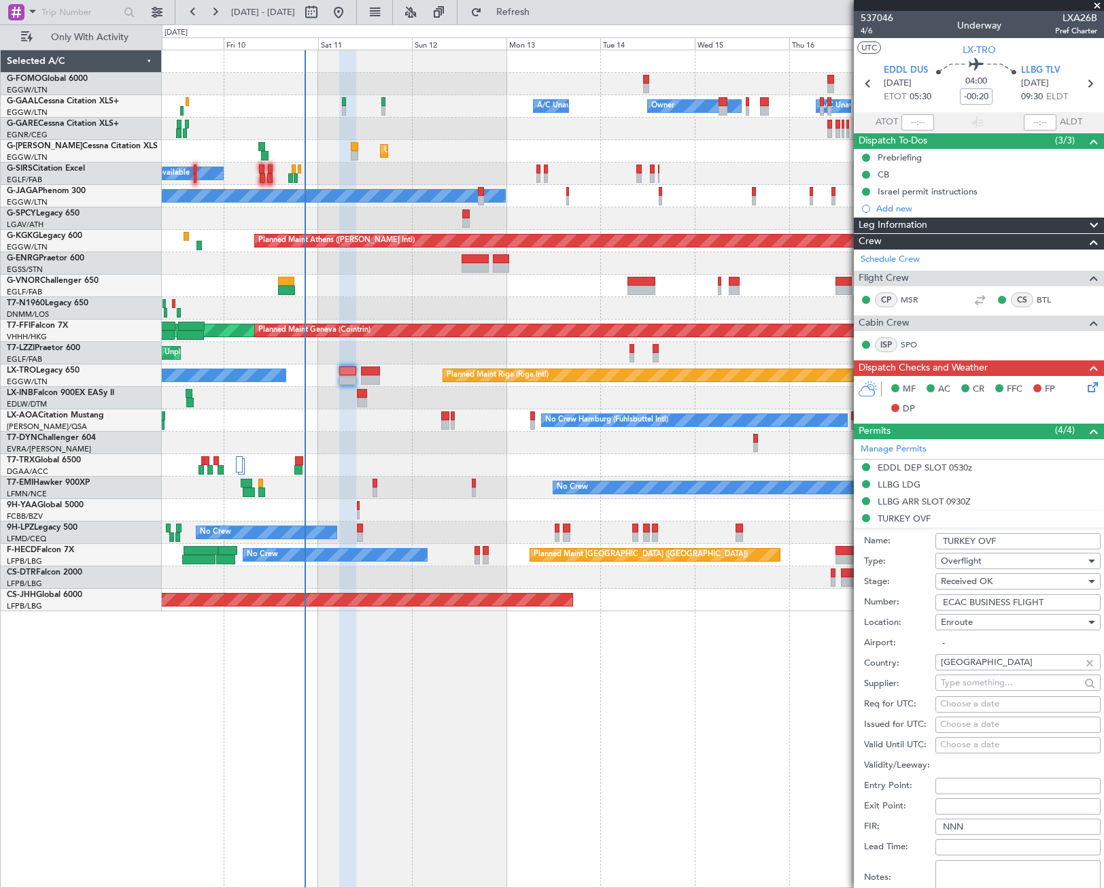
drag, startPoint x: 981, startPoint y: 538, endPoint x: 939, endPoint y: 539, distance: 42.1
click at [939, 539] on input "TURKEY OVF" at bounding box center [1017, 541] width 165 height 16
drag, startPoint x: 1032, startPoint y: 604, endPoint x: 1046, endPoint y: 602, distance: 13.9
click at [1032, 604] on input "ECAC BUSINESS FLIGHT" at bounding box center [1017, 602] width 165 height 16
drag, startPoint x: 1060, startPoint y: 600, endPoint x: 937, endPoint y: 602, distance: 123.0
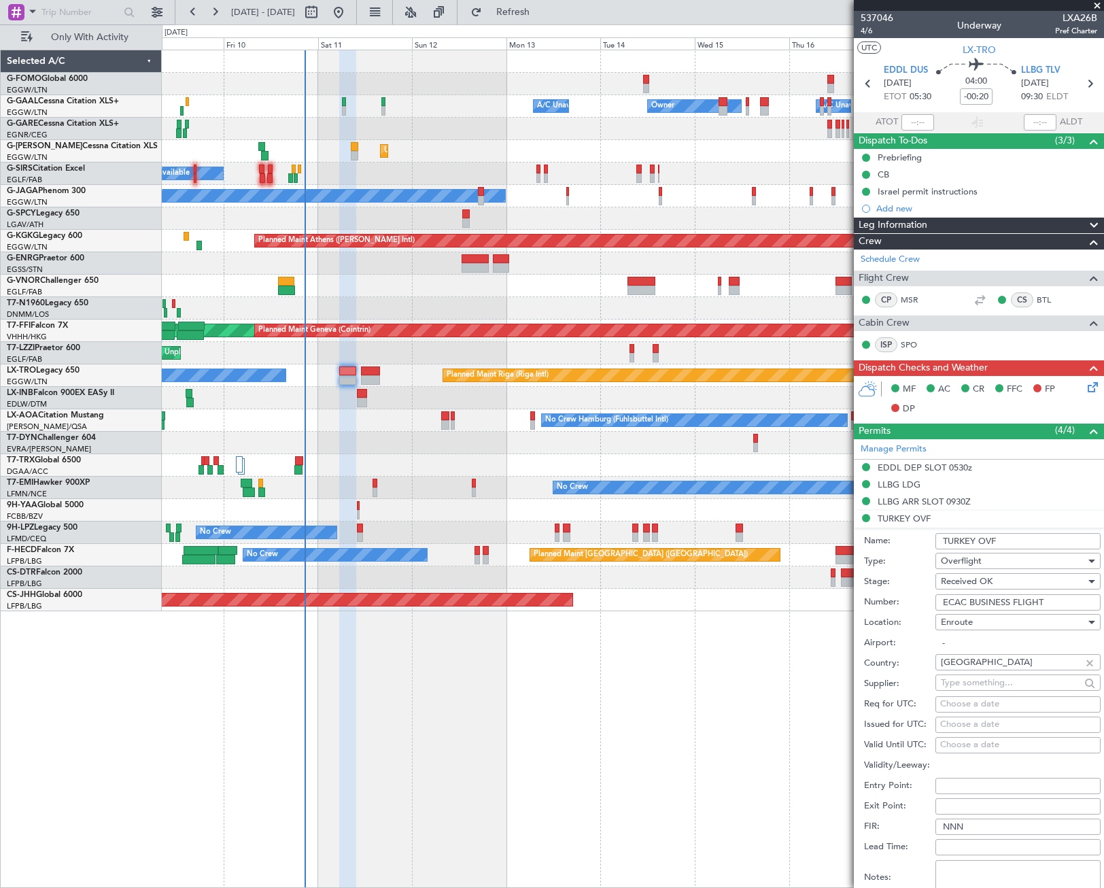
click at [937, 602] on input "ECAC BUSINESS FLIGHT" at bounding box center [1017, 602] width 165 height 16
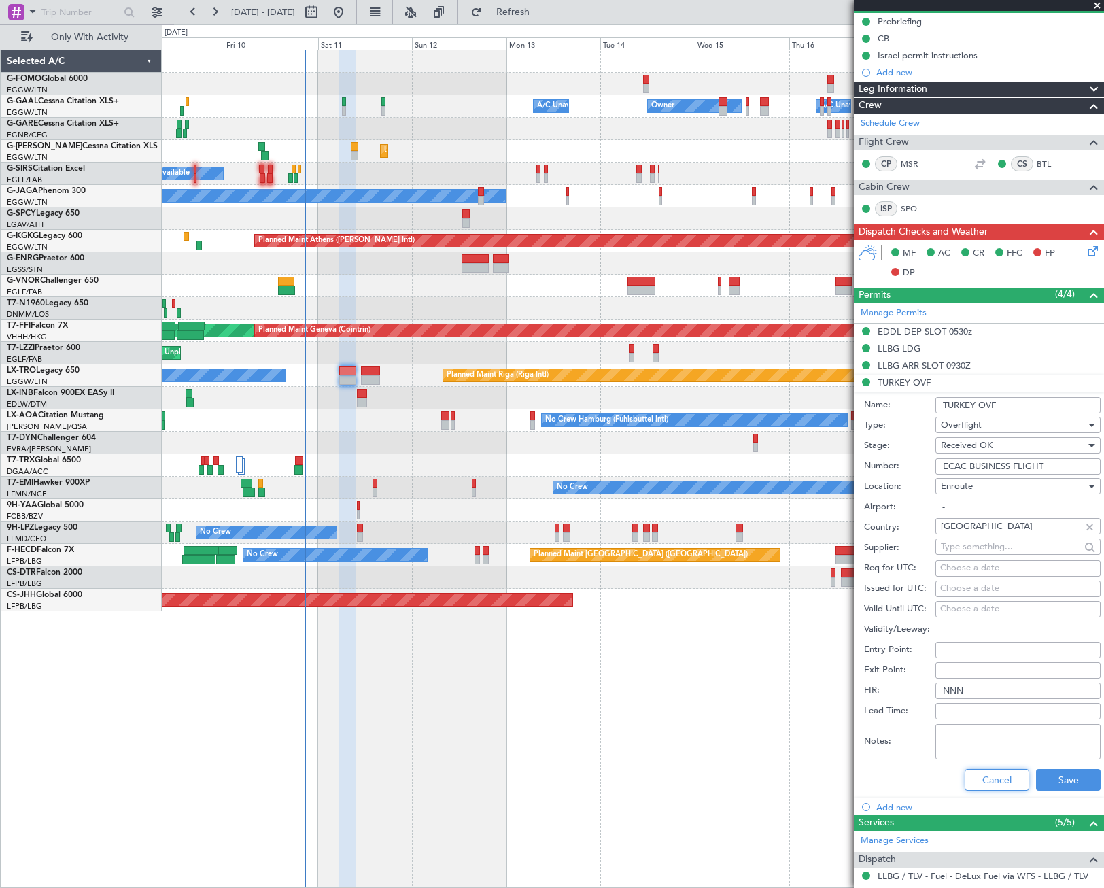
click at [990, 777] on button "Cancel" at bounding box center [997, 780] width 65 height 22
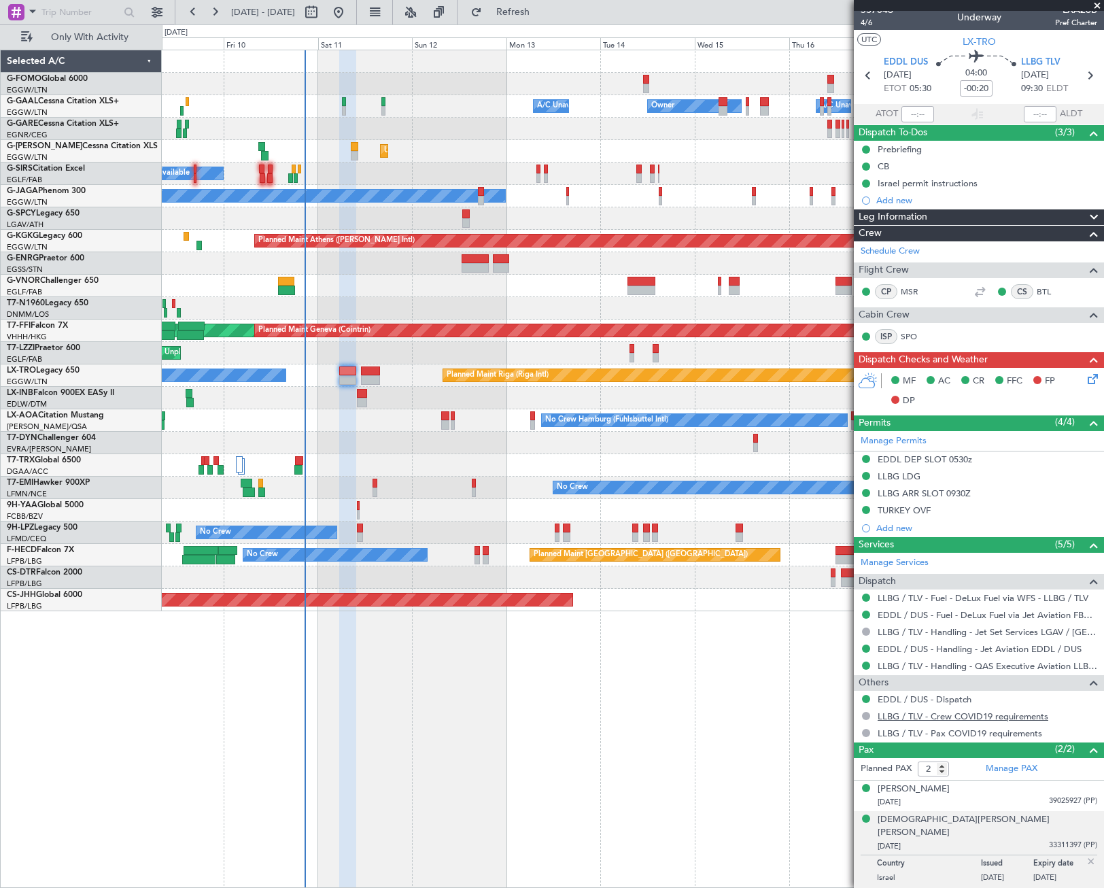
scroll to position [0, 0]
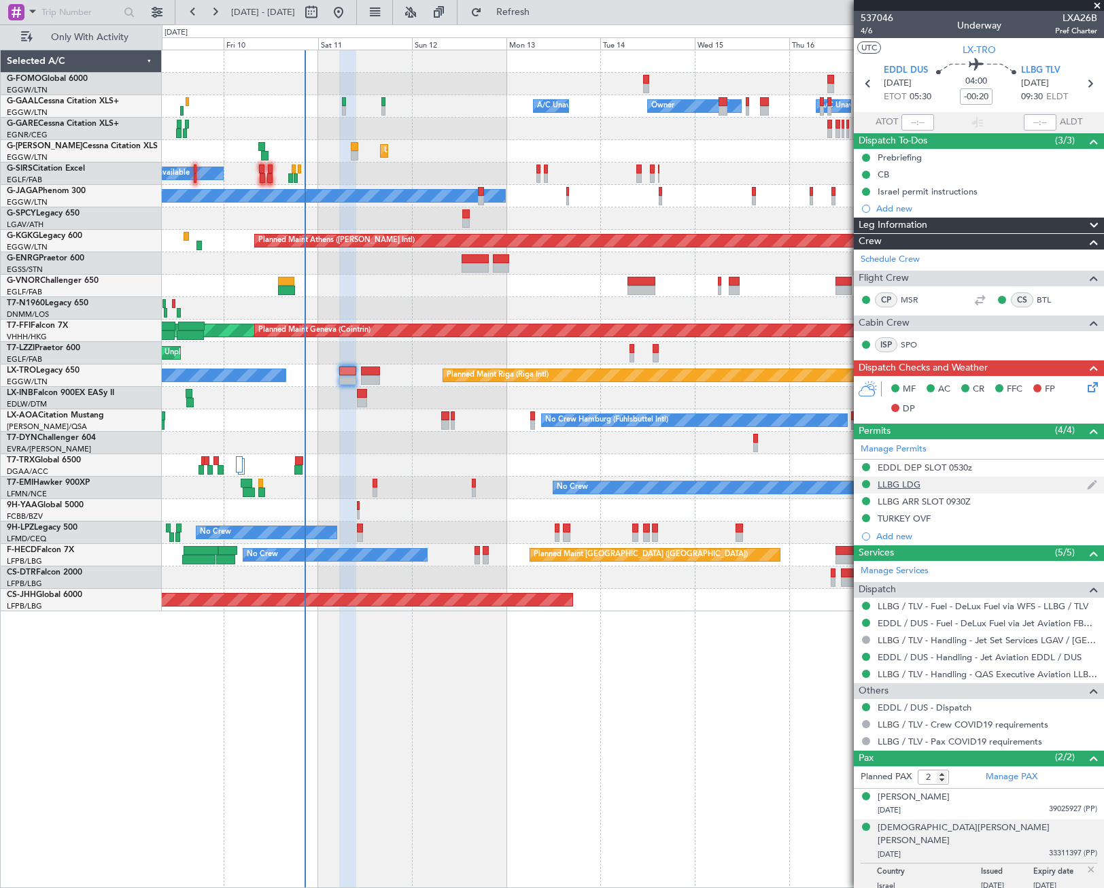
click at [902, 485] on div "LLBG LDG" at bounding box center [899, 485] width 43 height 12
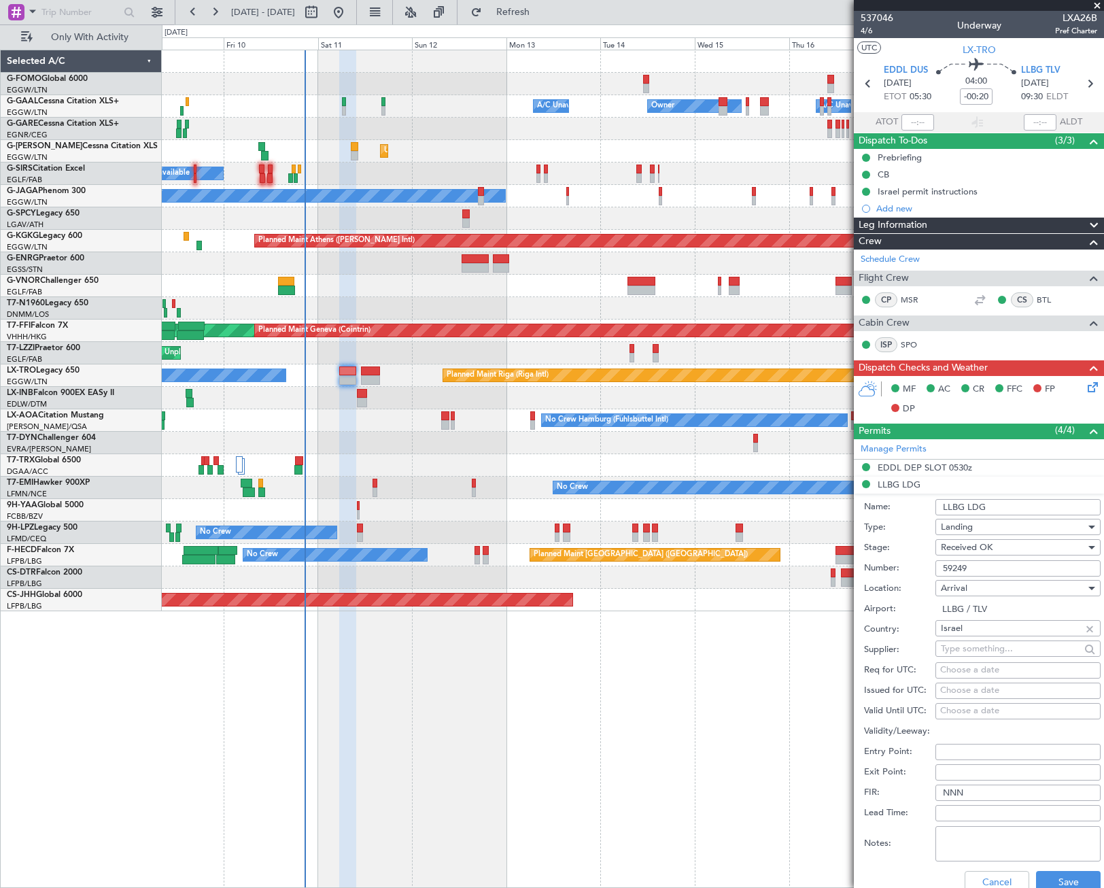
click at [953, 570] on input "59249" at bounding box center [1017, 568] width 165 height 16
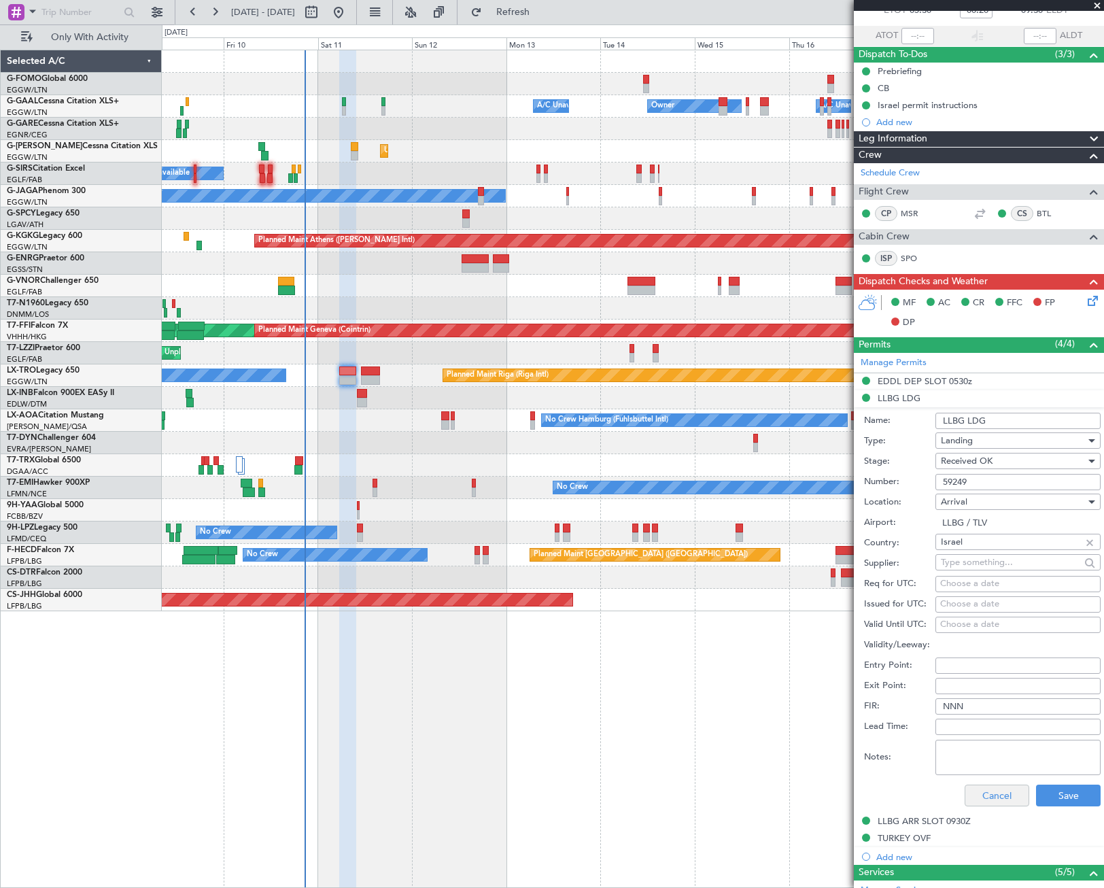
scroll to position [136, 0]
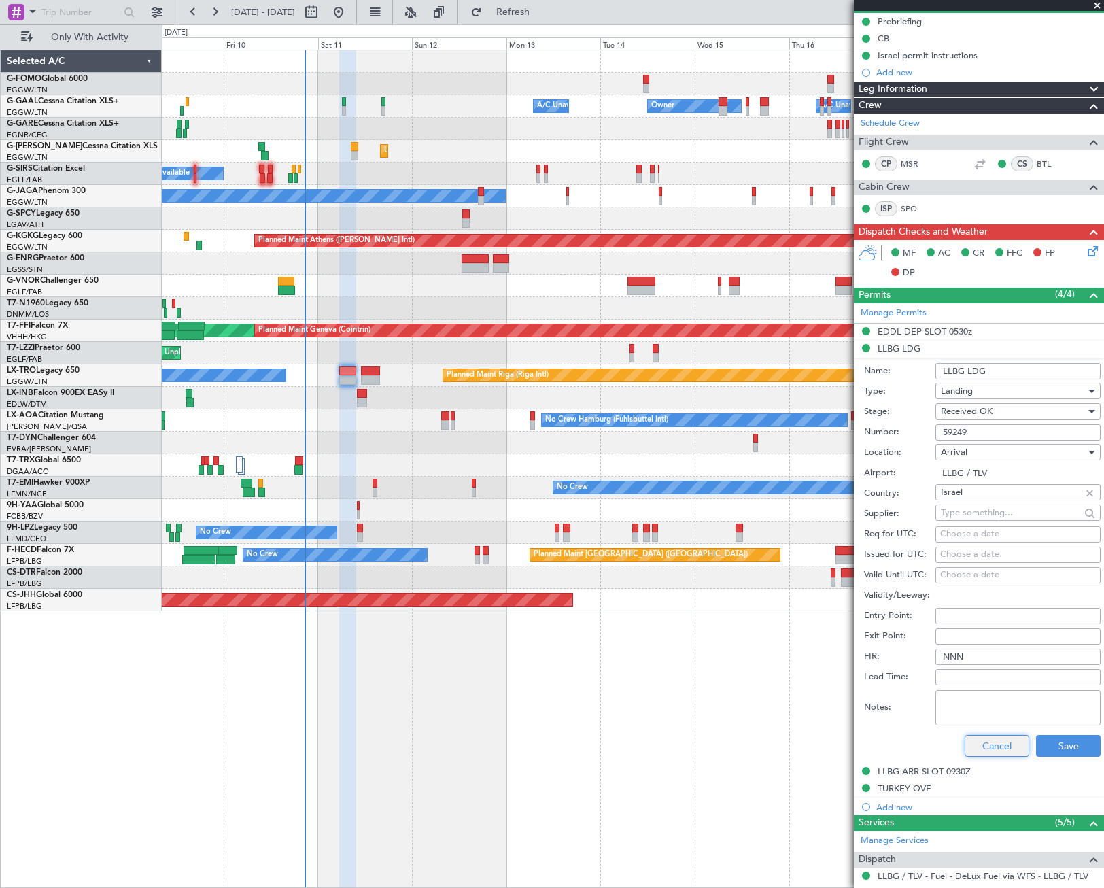
click at [989, 752] on button "Cancel" at bounding box center [997, 746] width 65 height 22
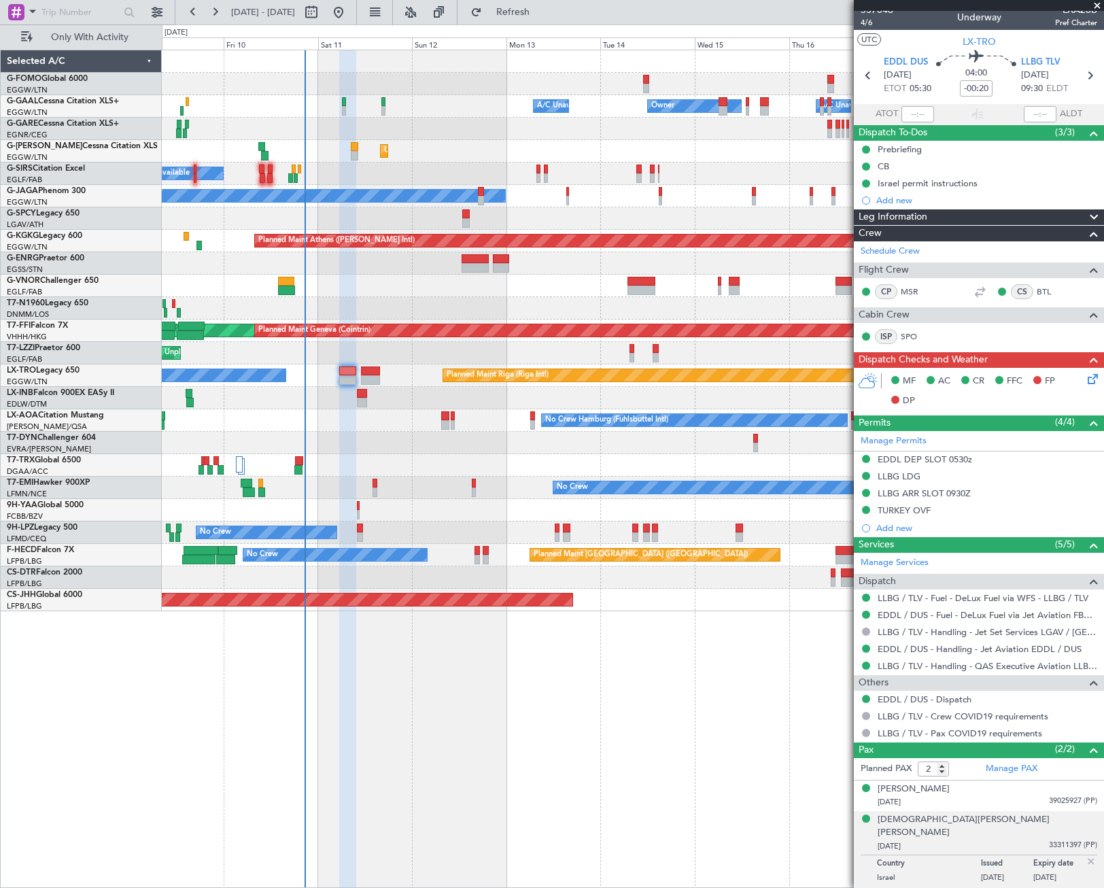
scroll to position [0, 0]
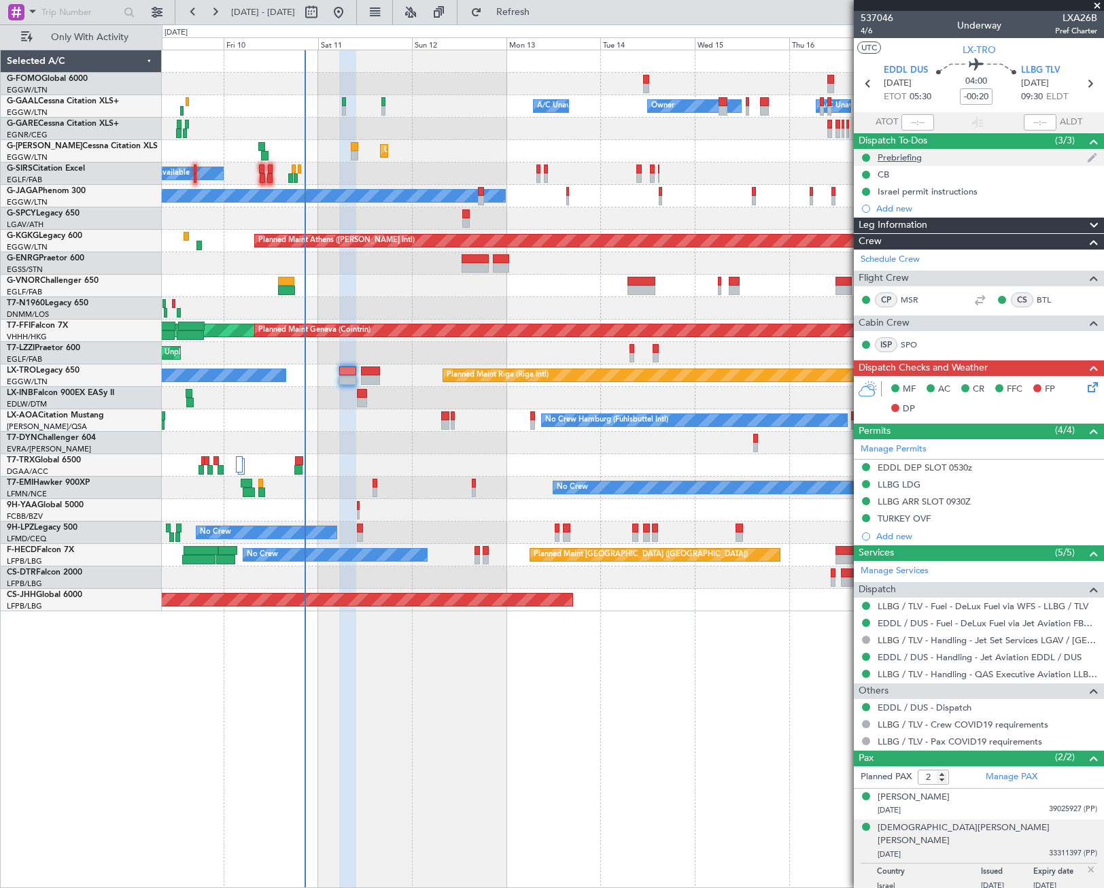
click at [903, 158] on div "Prebriefing" at bounding box center [900, 158] width 44 height 12
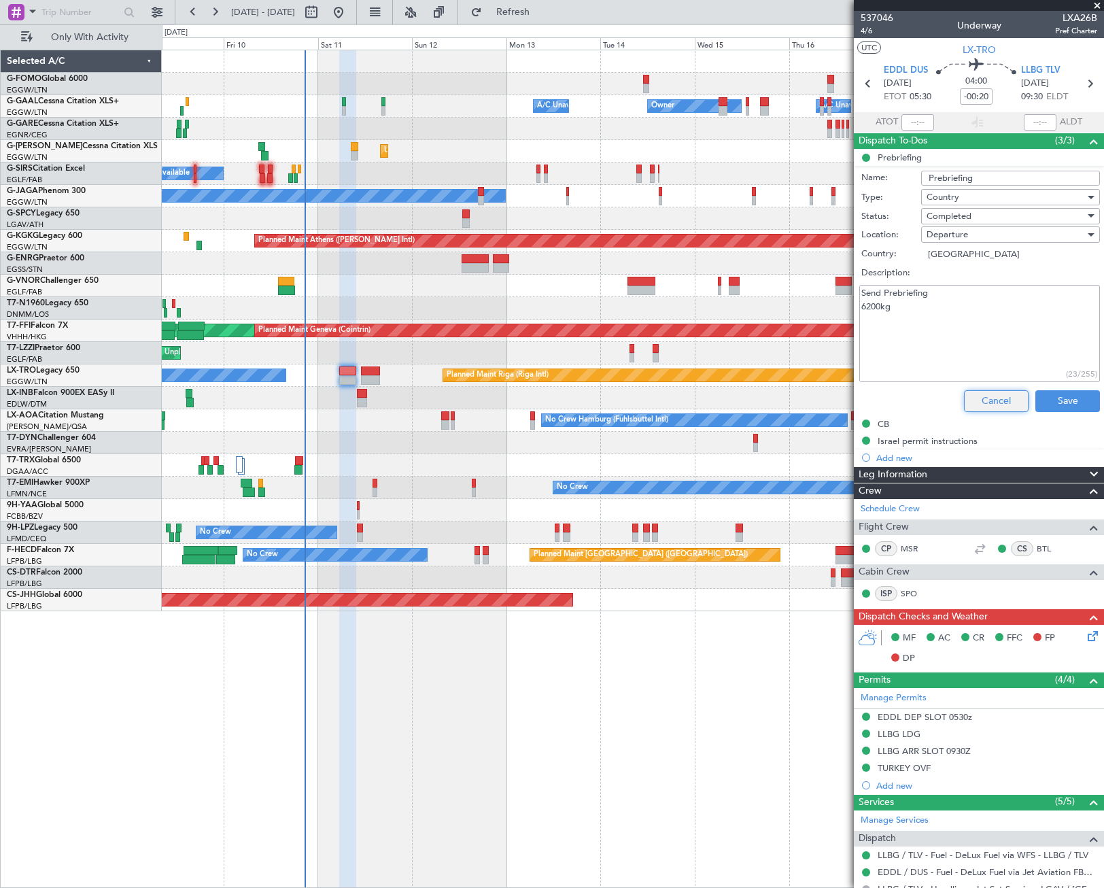
click at [992, 401] on button "Cancel" at bounding box center [996, 401] width 65 height 22
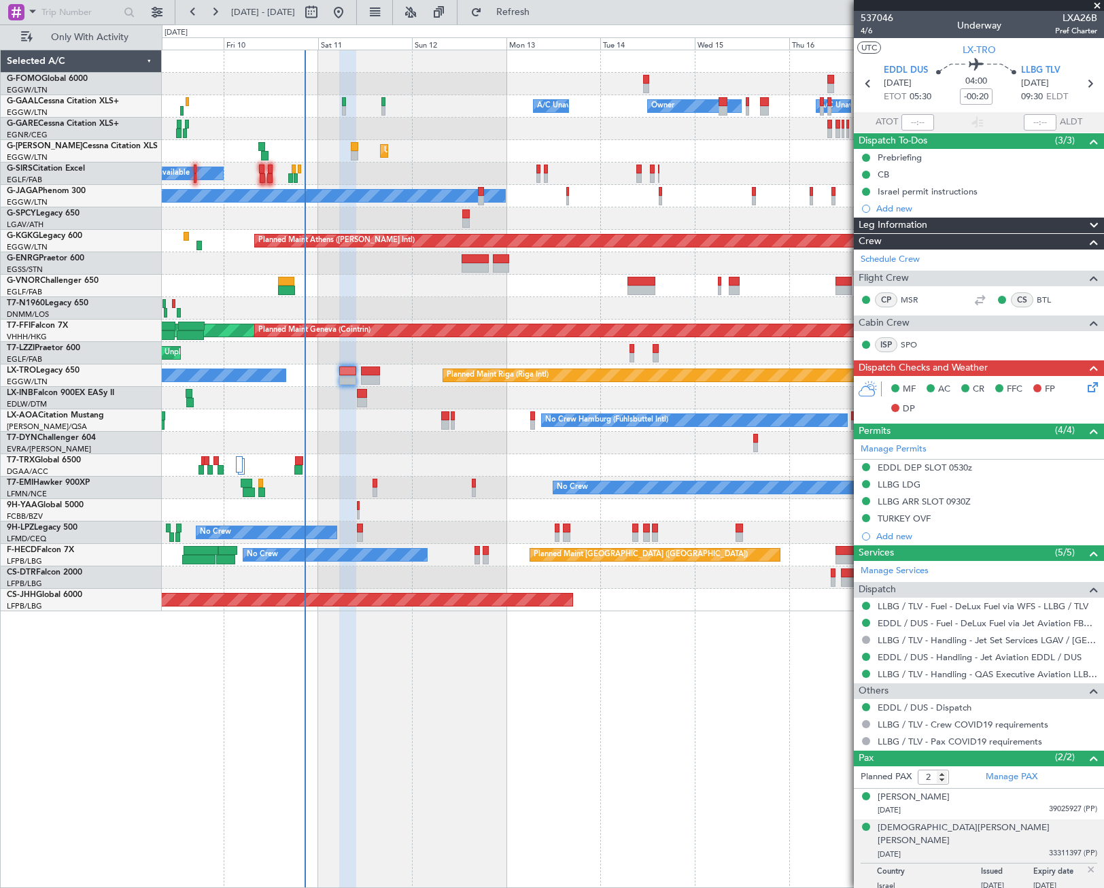
click at [918, 226] on span "Leg Information" at bounding box center [892, 226] width 69 height 16
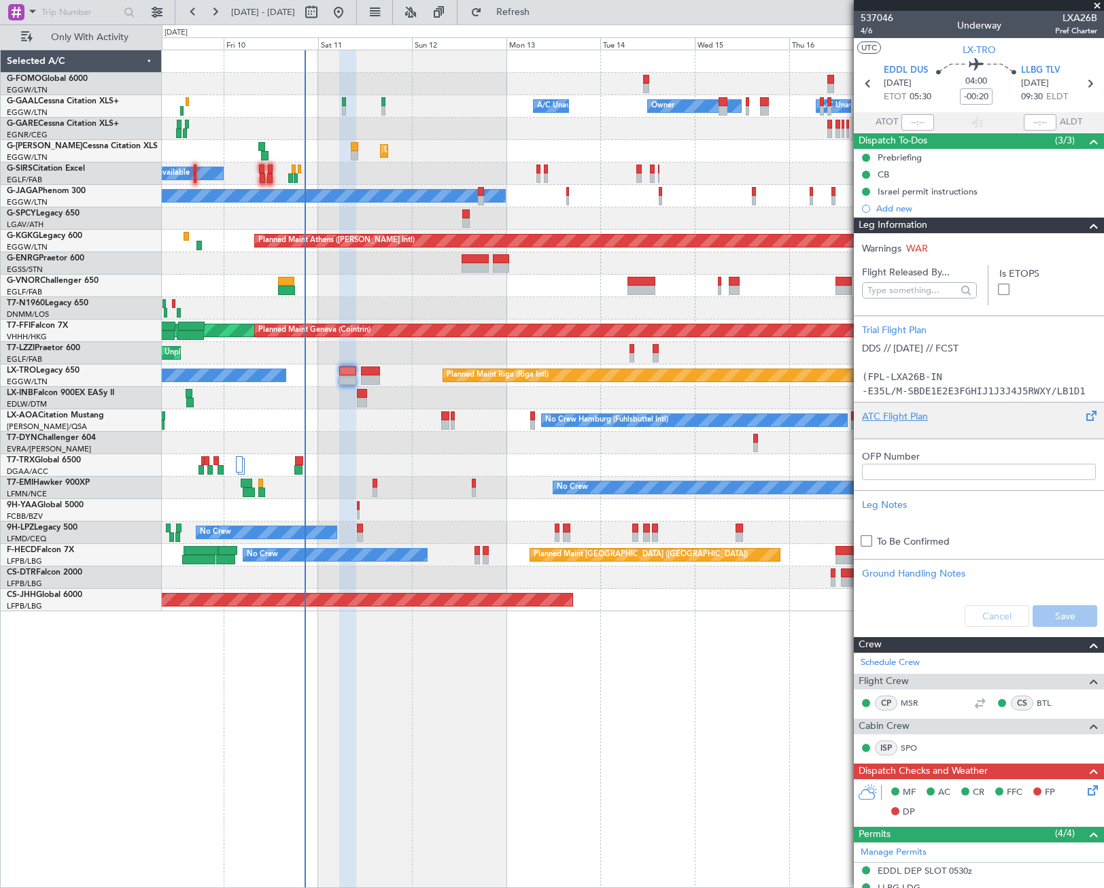
click at [928, 424] on div at bounding box center [979, 427] width 234 height 8
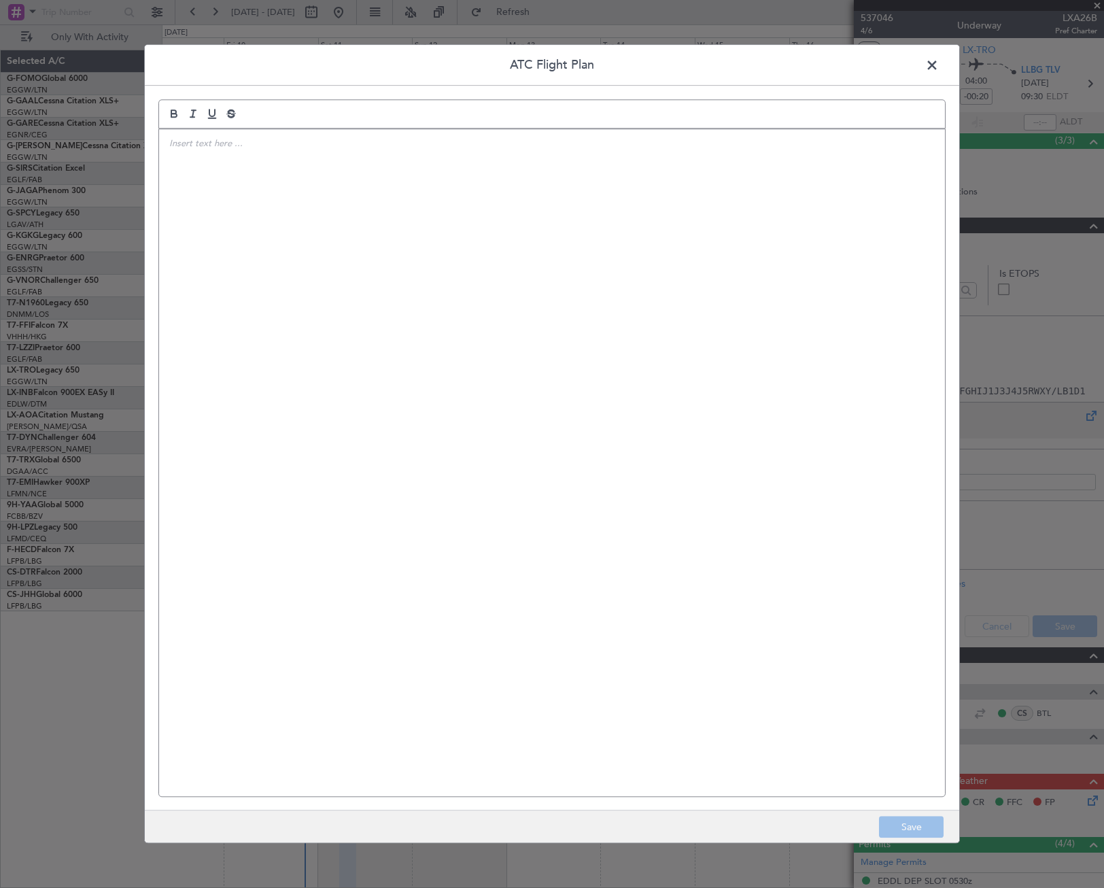
click at [723, 387] on div at bounding box center [552, 462] width 786 height 667
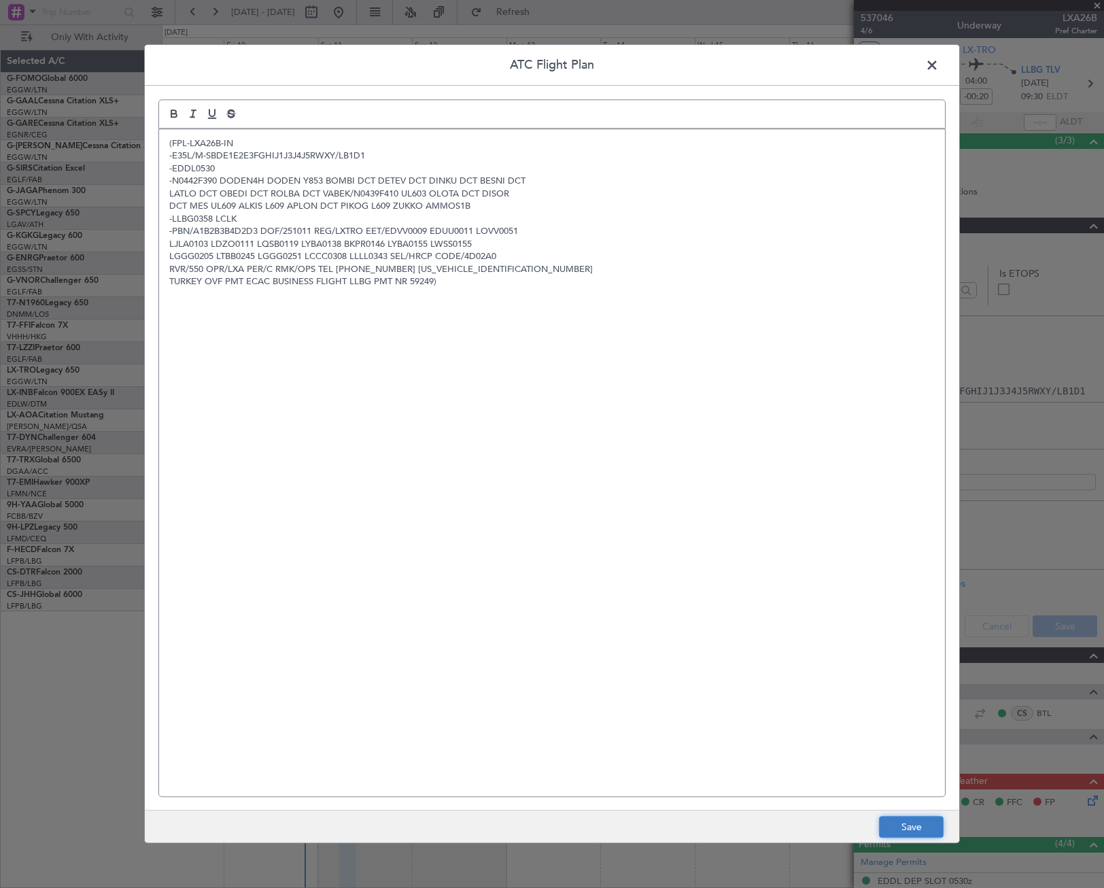
click at [905, 828] on button "Save" at bounding box center [911, 827] width 65 height 22
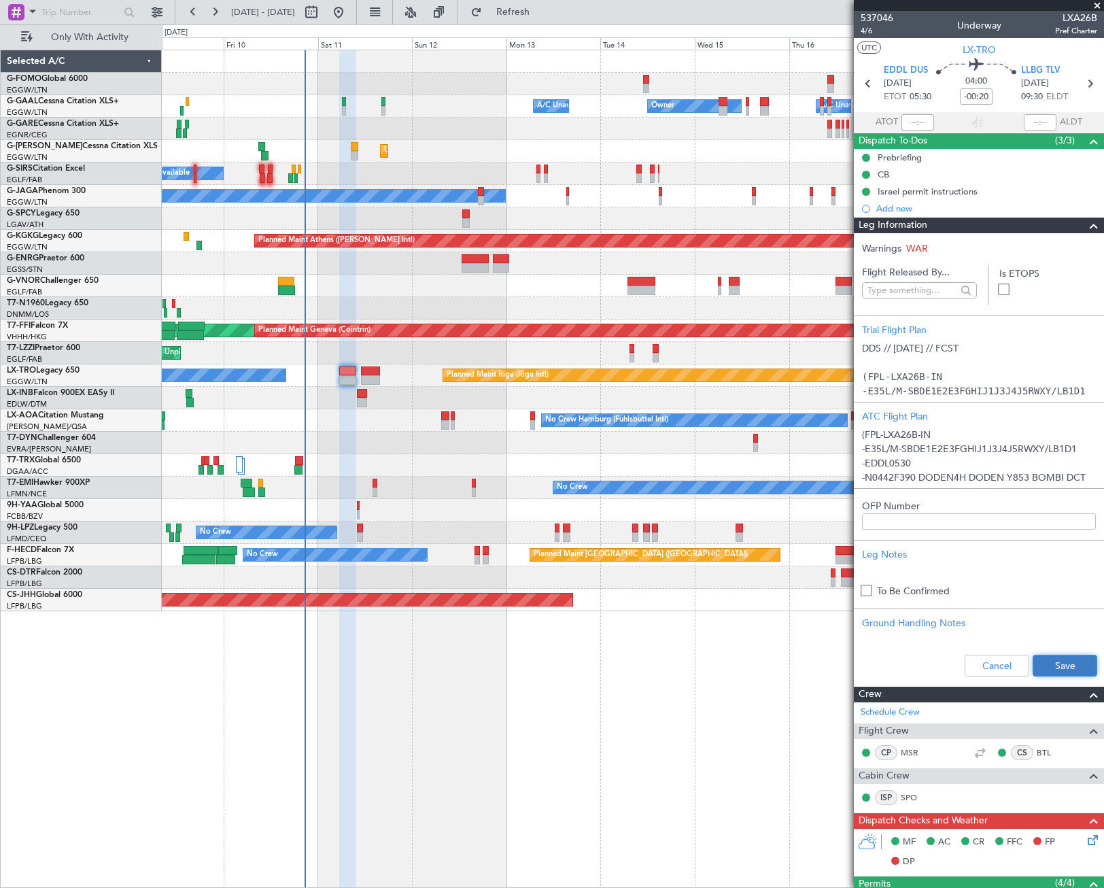
click at [1047, 670] on button "Save" at bounding box center [1064, 666] width 65 height 22
click at [1086, 227] on span at bounding box center [1094, 226] width 16 height 16
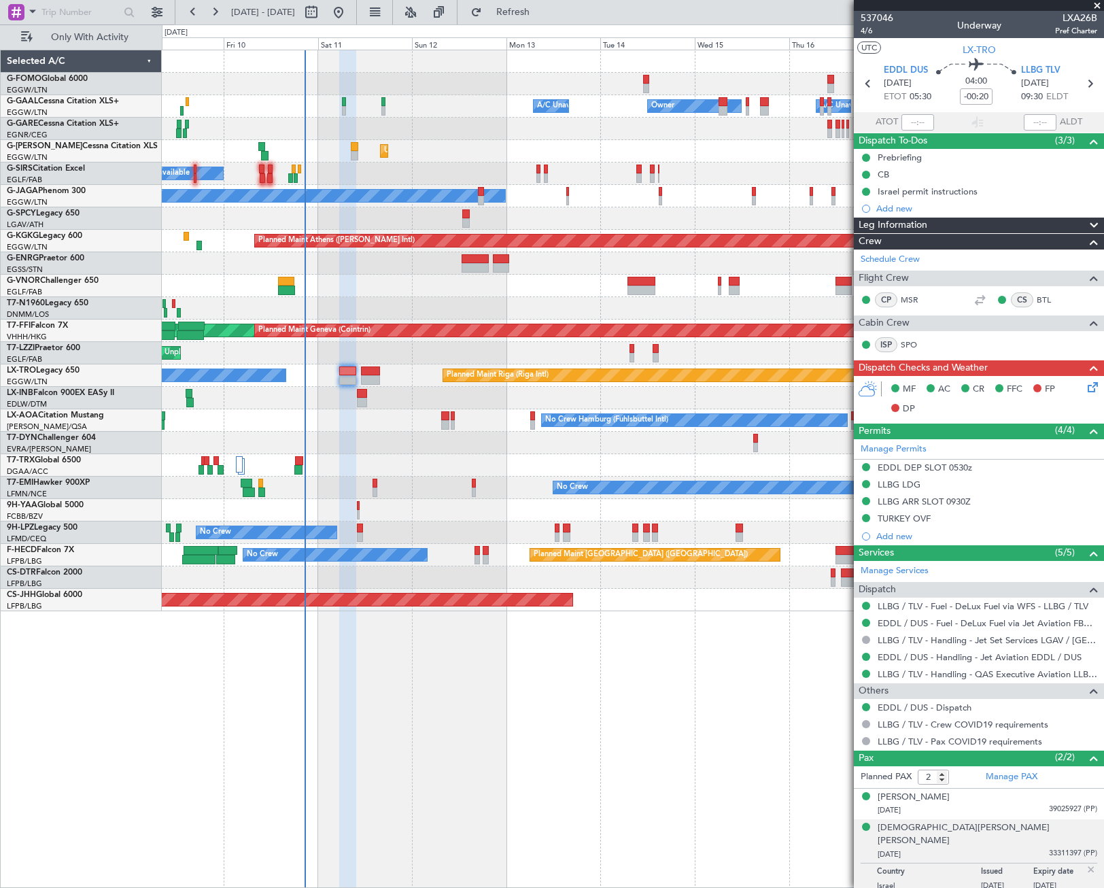
click at [1090, 385] on icon at bounding box center [1090, 384] width 11 height 11
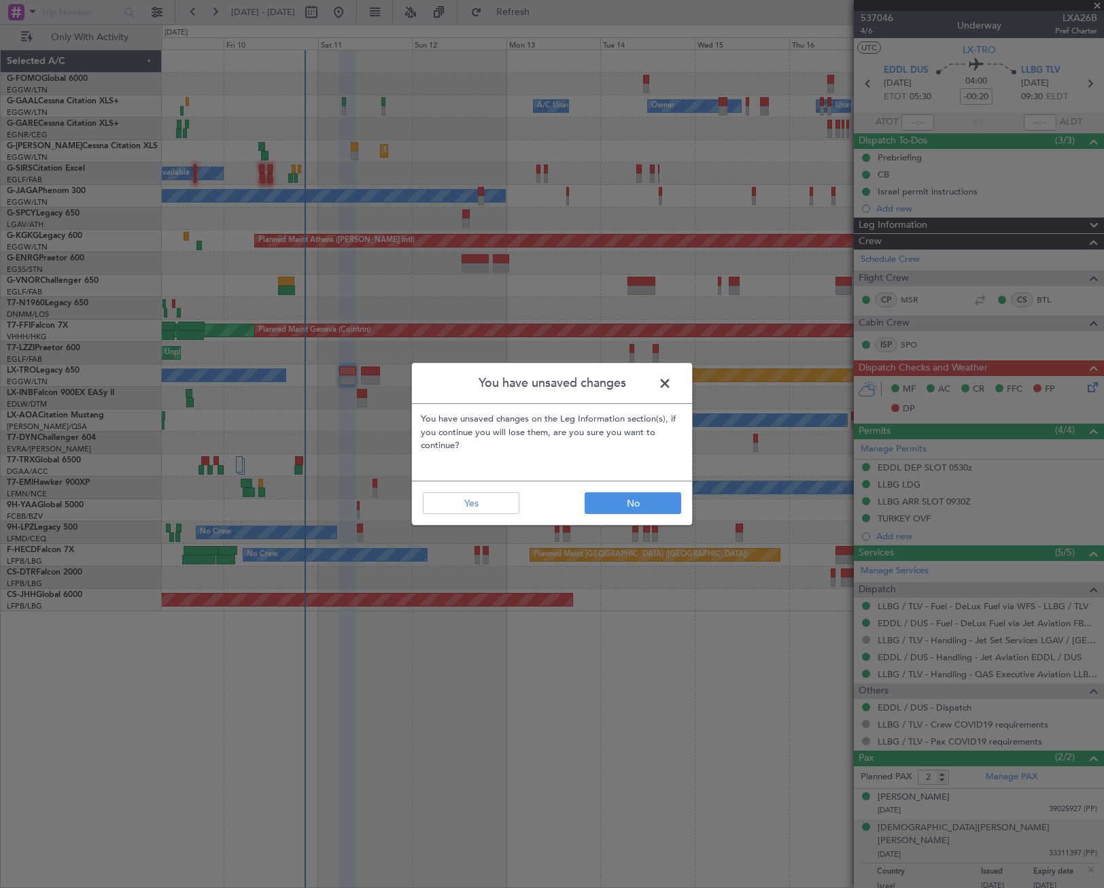
click at [672, 385] on span at bounding box center [672, 386] width 0 height 27
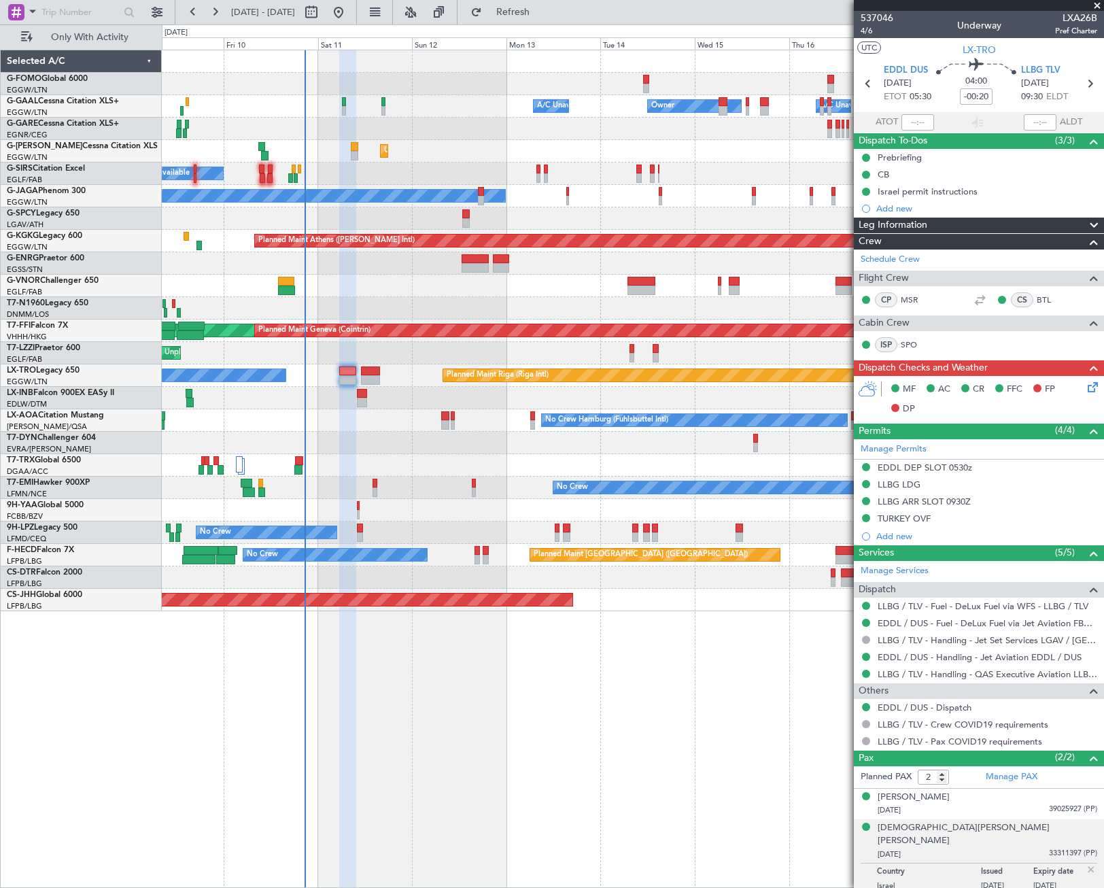
click at [1094, 379] on icon at bounding box center [1090, 384] width 11 height 11
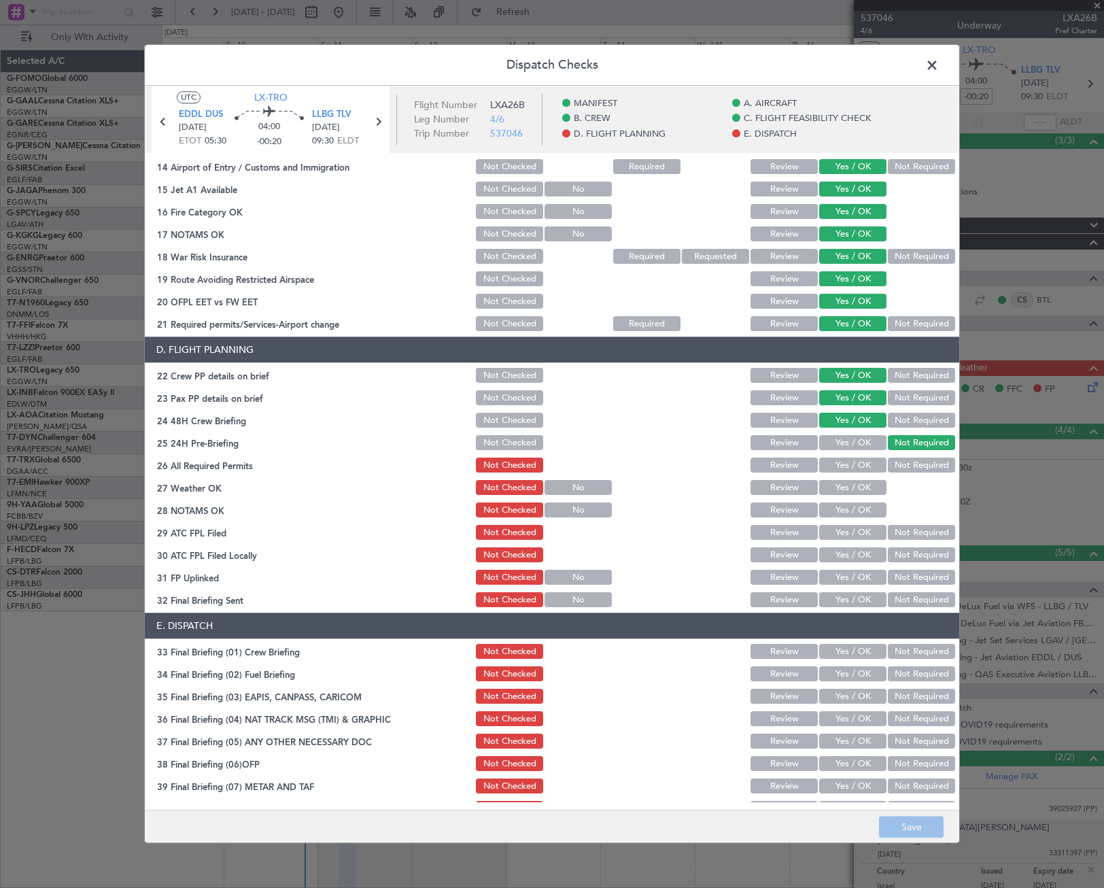
scroll to position [544, 0]
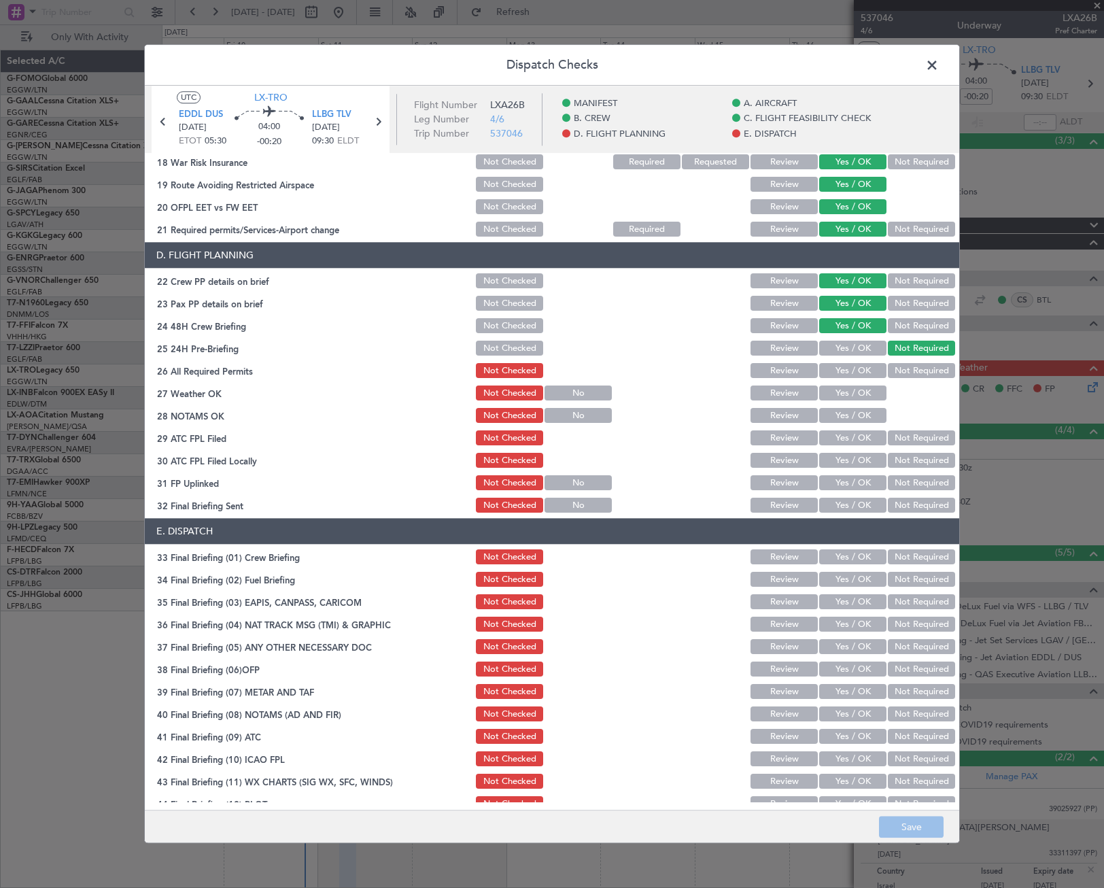
click at [858, 369] on button "Yes / OK" at bounding box center [852, 371] width 67 height 15
click at [858, 389] on button "Yes / OK" at bounding box center [852, 393] width 67 height 15
click at [859, 415] on button "Yes / OK" at bounding box center [852, 416] width 67 height 15
click at [861, 432] on button "Yes / OK" at bounding box center [852, 438] width 67 height 15
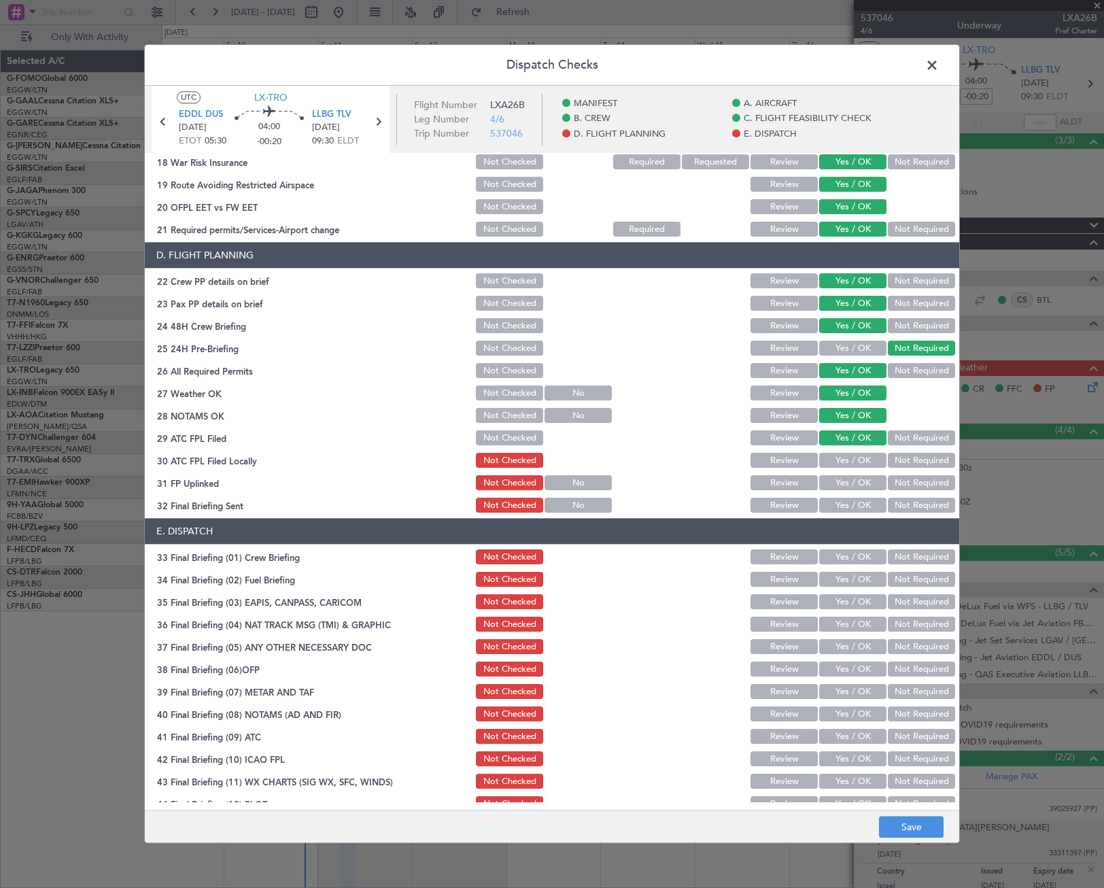
click at [901, 460] on button "Not Required" at bounding box center [921, 460] width 67 height 15
click at [863, 481] on button "Yes / OK" at bounding box center [852, 483] width 67 height 15
click at [859, 502] on button "Yes / OK" at bounding box center [852, 505] width 67 height 15
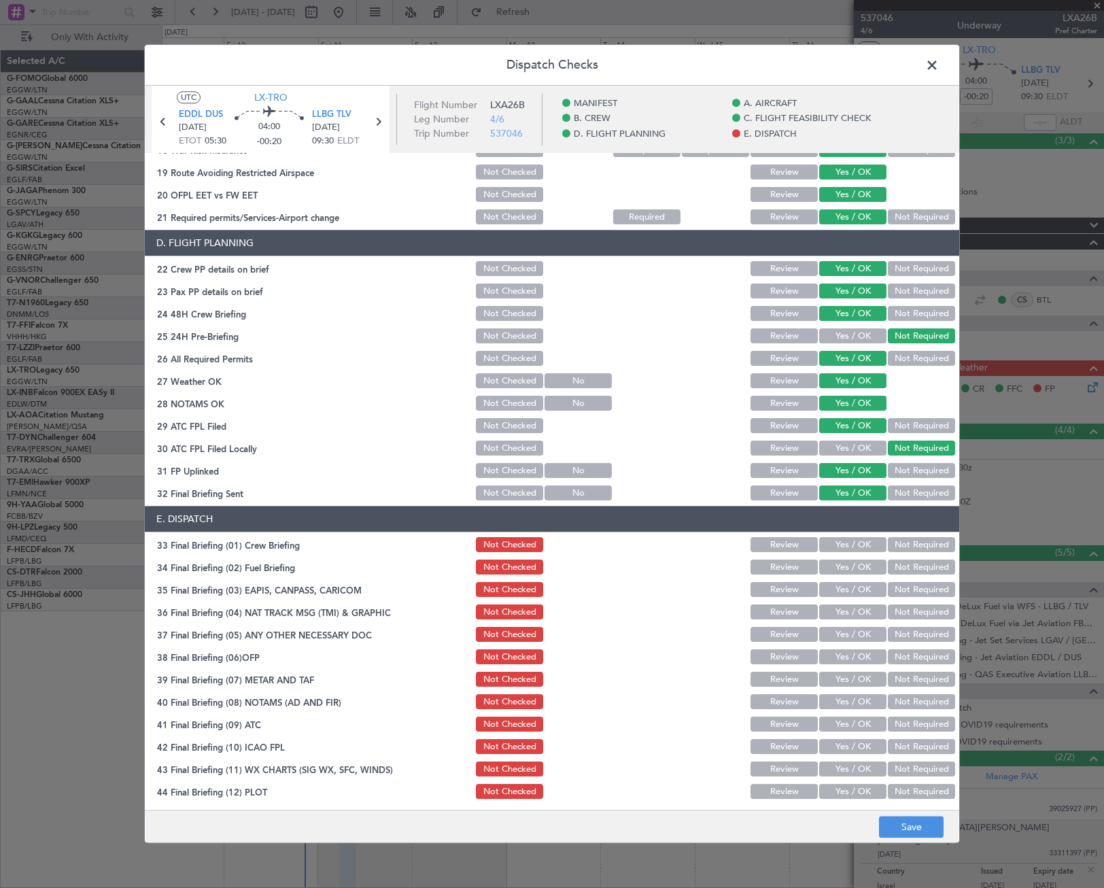
scroll to position [559, 0]
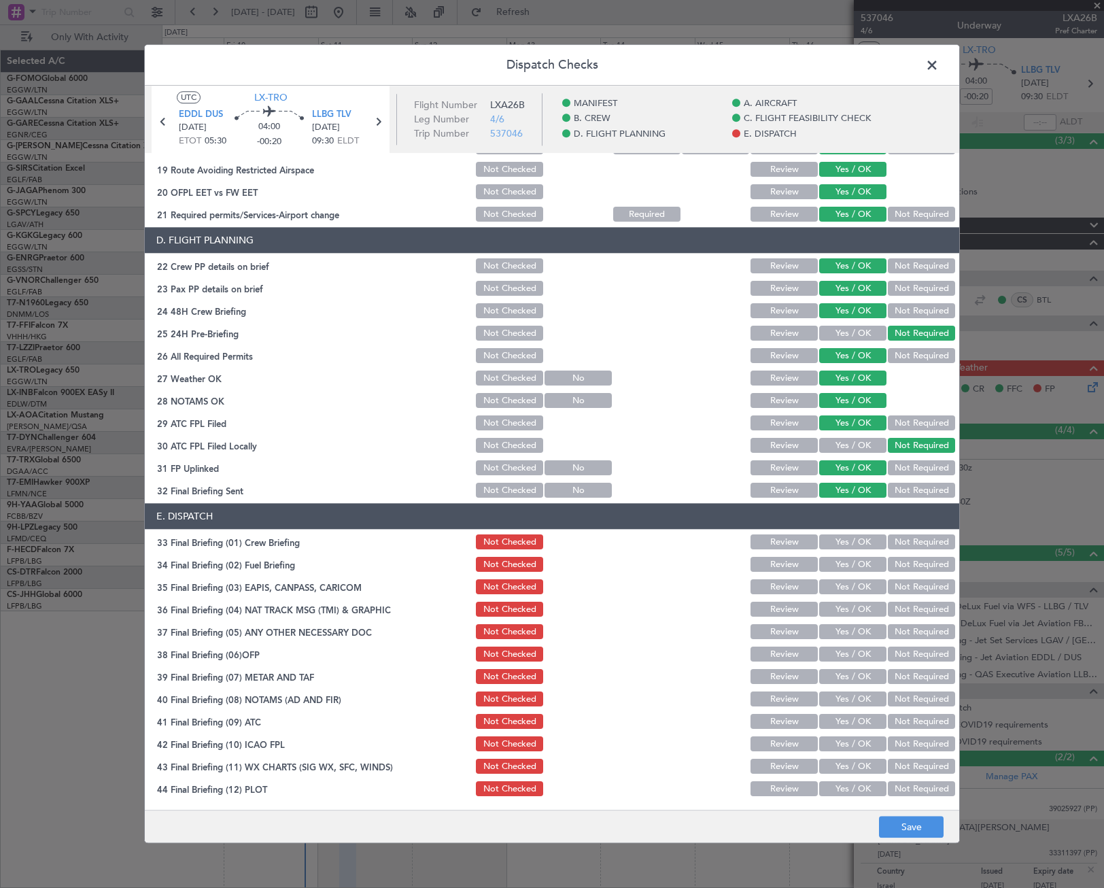
click at [861, 536] on button "Yes / OK" at bounding box center [852, 542] width 67 height 15
click at [852, 564] on button "Yes / OK" at bounding box center [852, 564] width 67 height 15
click at [888, 591] on button "Not Required" at bounding box center [921, 587] width 67 height 15
click at [895, 614] on button "Not Required" at bounding box center [921, 609] width 67 height 15
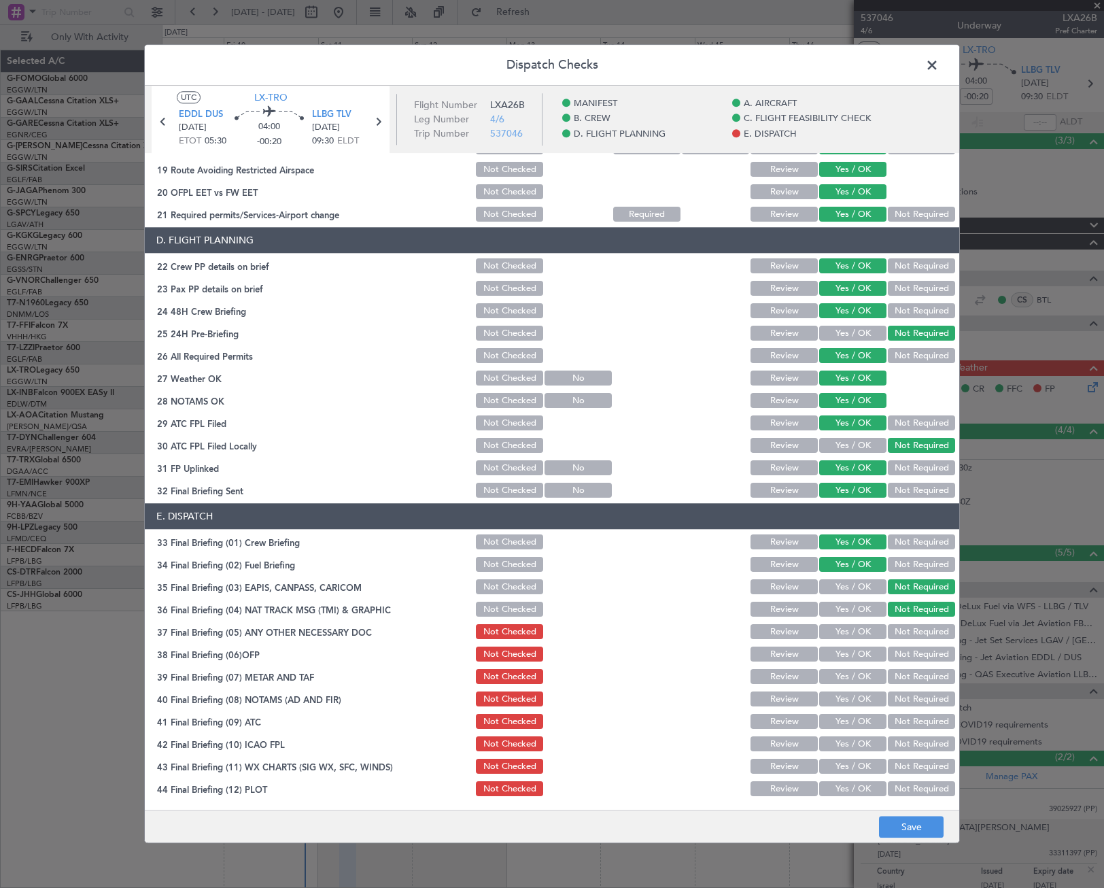
click at [858, 628] on button "Yes / OK" at bounding box center [852, 632] width 67 height 15
click at [849, 659] on button "Yes / OK" at bounding box center [852, 654] width 67 height 15
click at [854, 678] on button "Yes / OK" at bounding box center [852, 677] width 67 height 15
click at [858, 698] on button "Yes / OK" at bounding box center [852, 699] width 67 height 15
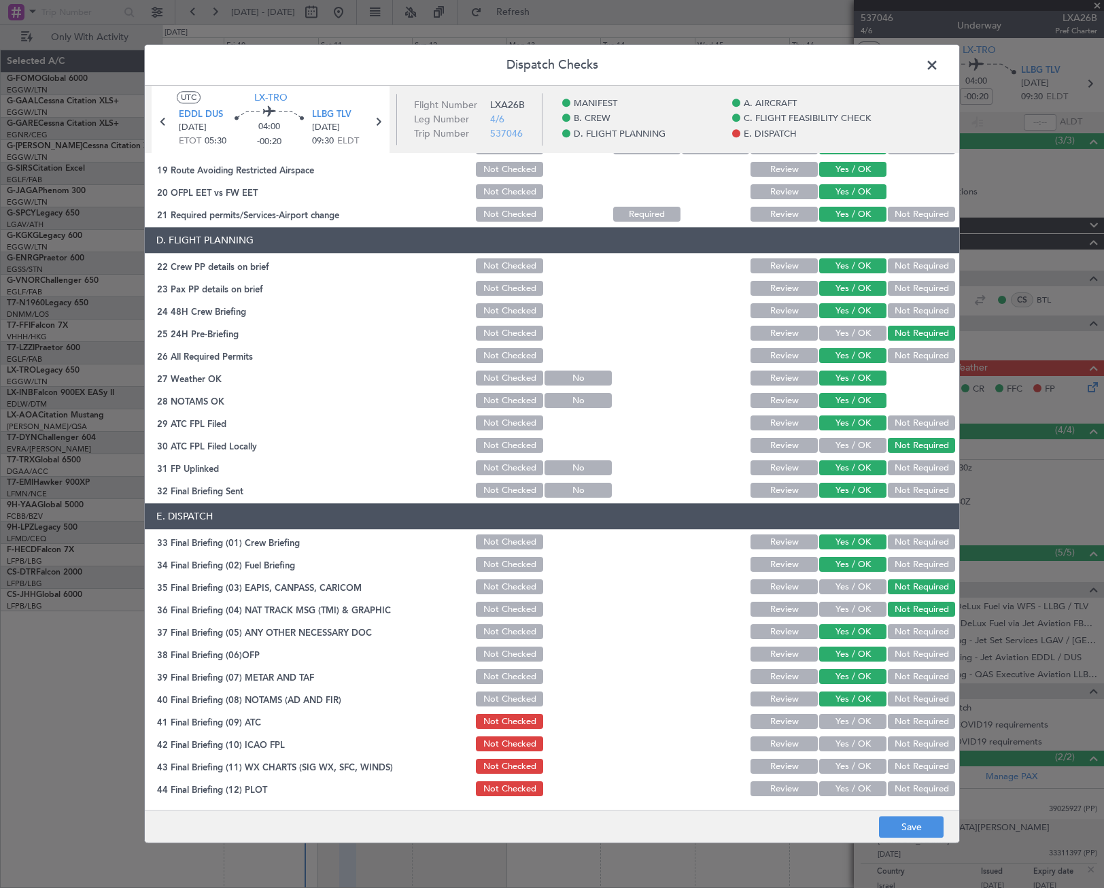
click at [863, 716] on button "Yes / OK" at bounding box center [852, 721] width 67 height 15
drag, startPoint x: 863, startPoint y: 737, endPoint x: 869, endPoint y: 767, distance: 30.7
click at [862, 741] on button "Yes / OK" at bounding box center [852, 744] width 67 height 15
click at [864, 763] on button "Yes / OK" at bounding box center [852, 766] width 67 height 15
click at [851, 795] on button "Yes / OK" at bounding box center [852, 789] width 67 height 15
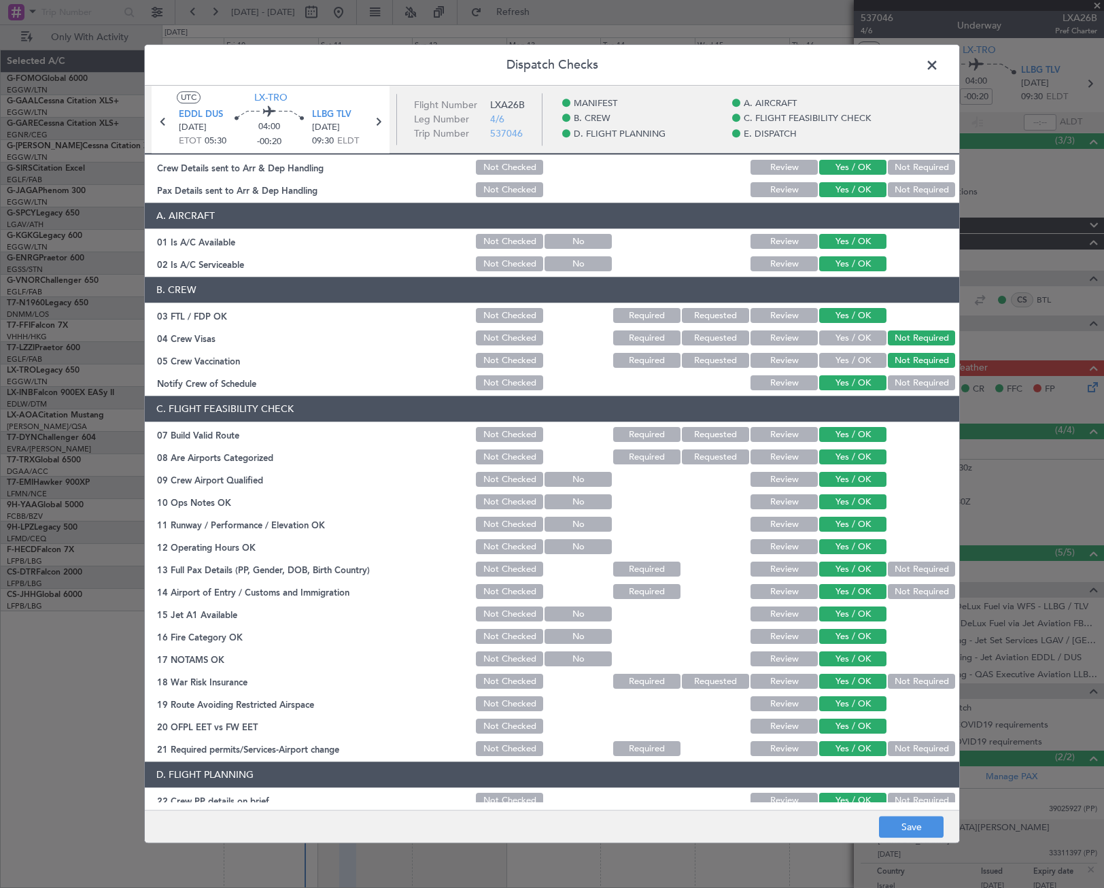
scroll to position [0, 0]
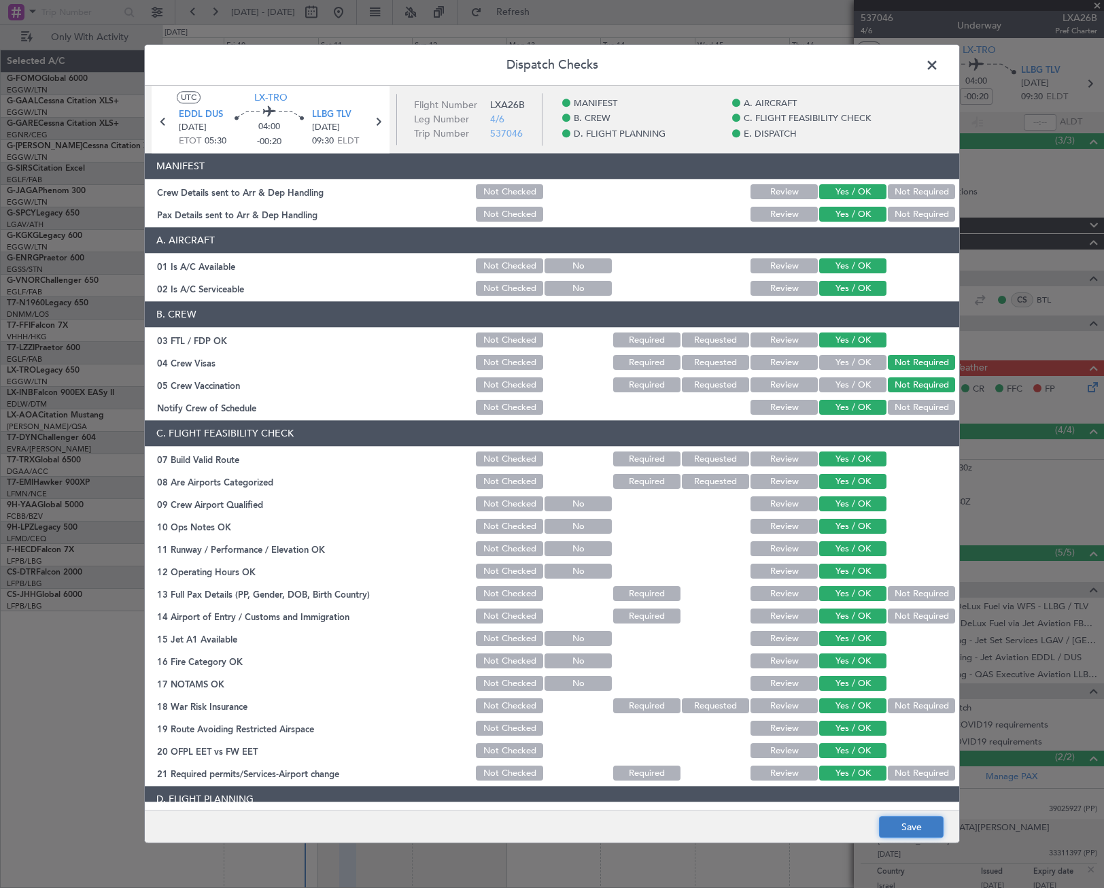
click at [914, 833] on button "Save" at bounding box center [911, 827] width 65 height 22
click at [939, 61] on span at bounding box center [939, 68] width 0 height 27
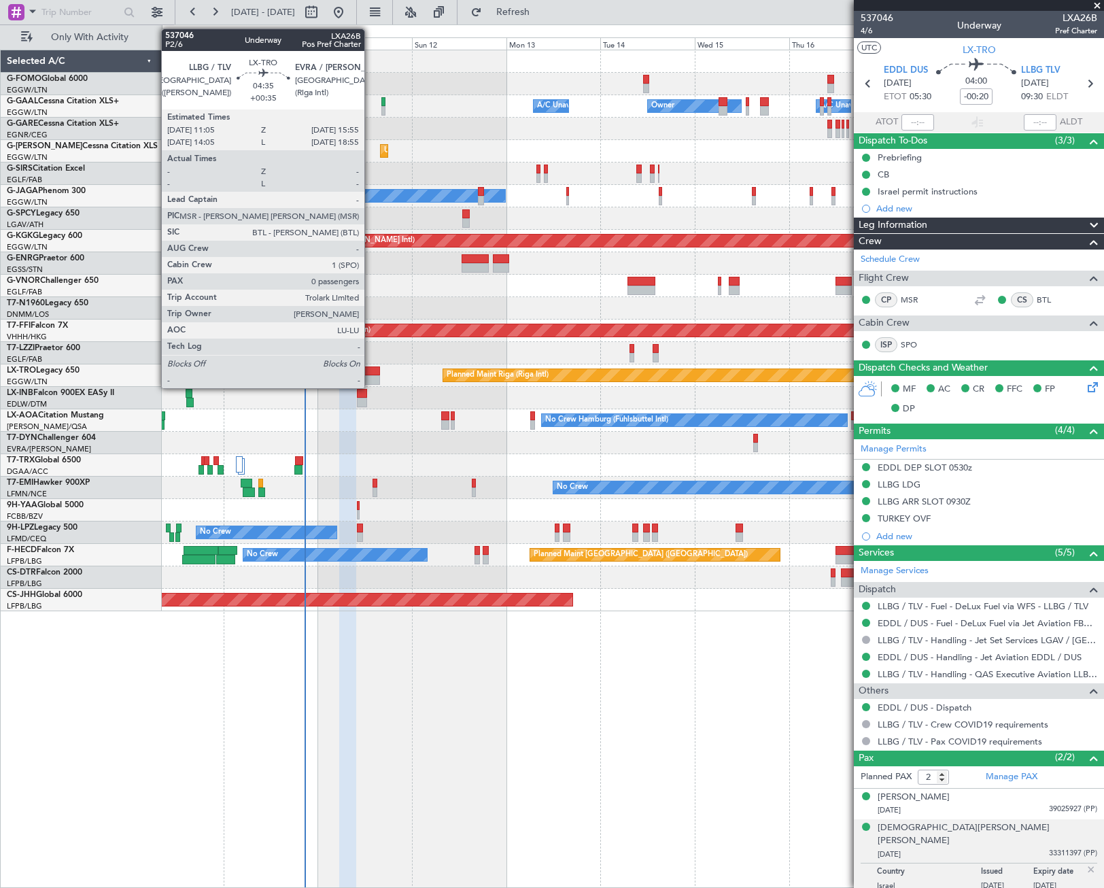
click at [370, 377] on div at bounding box center [370, 380] width 19 height 10
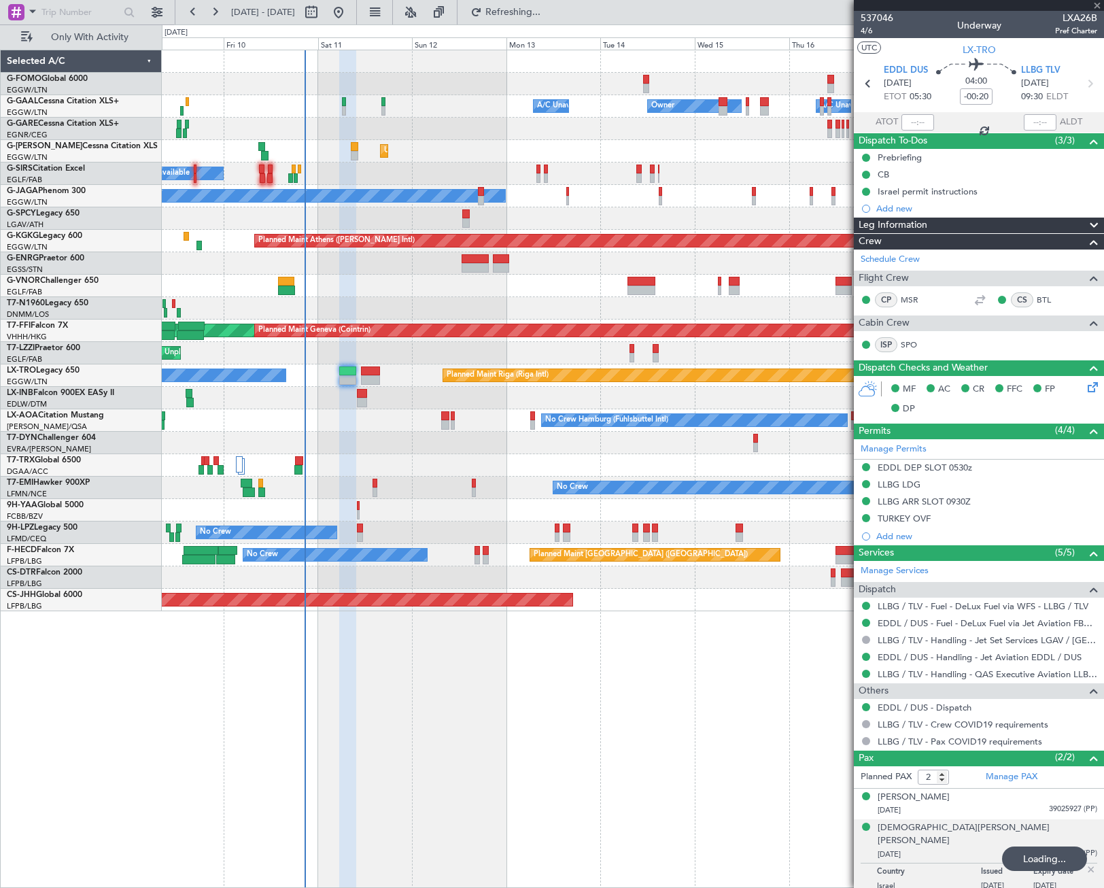
type input "+00:35"
type input "0"
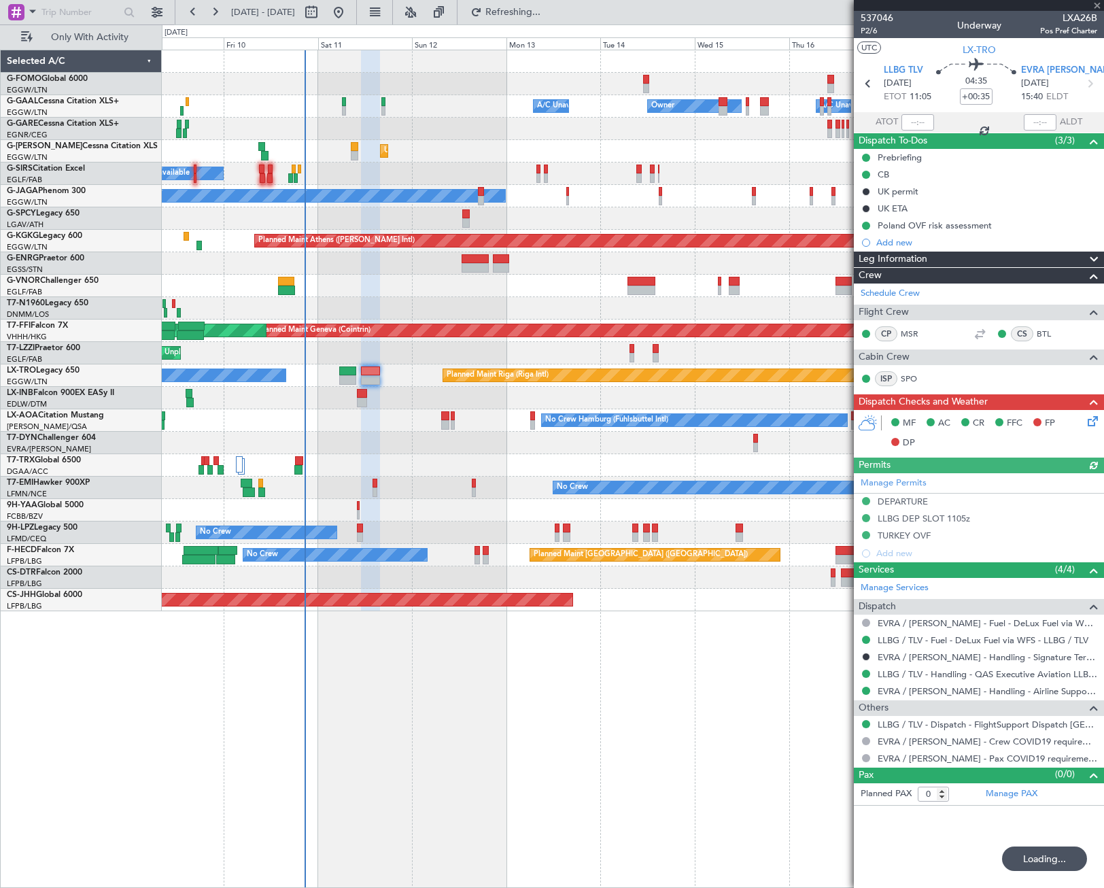
type input "-00:20"
type input "2"
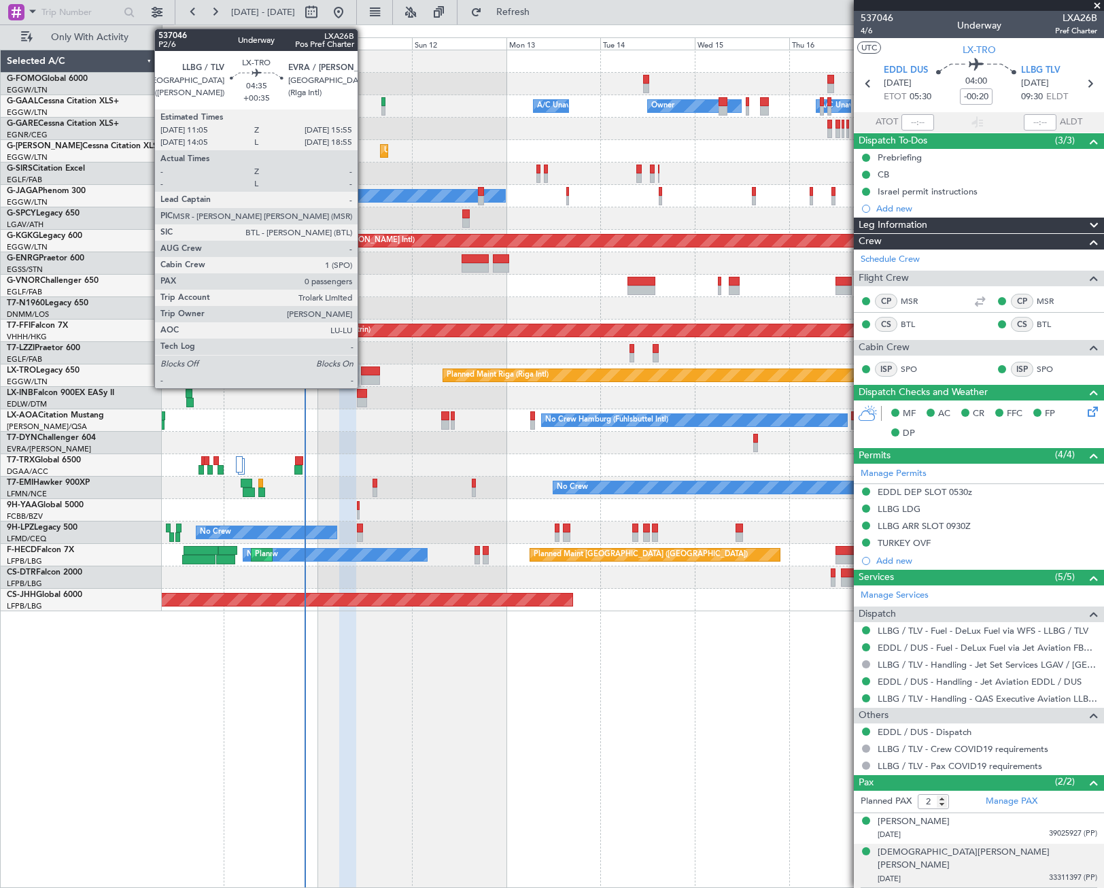
click at [364, 378] on div at bounding box center [370, 380] width 19 height 10
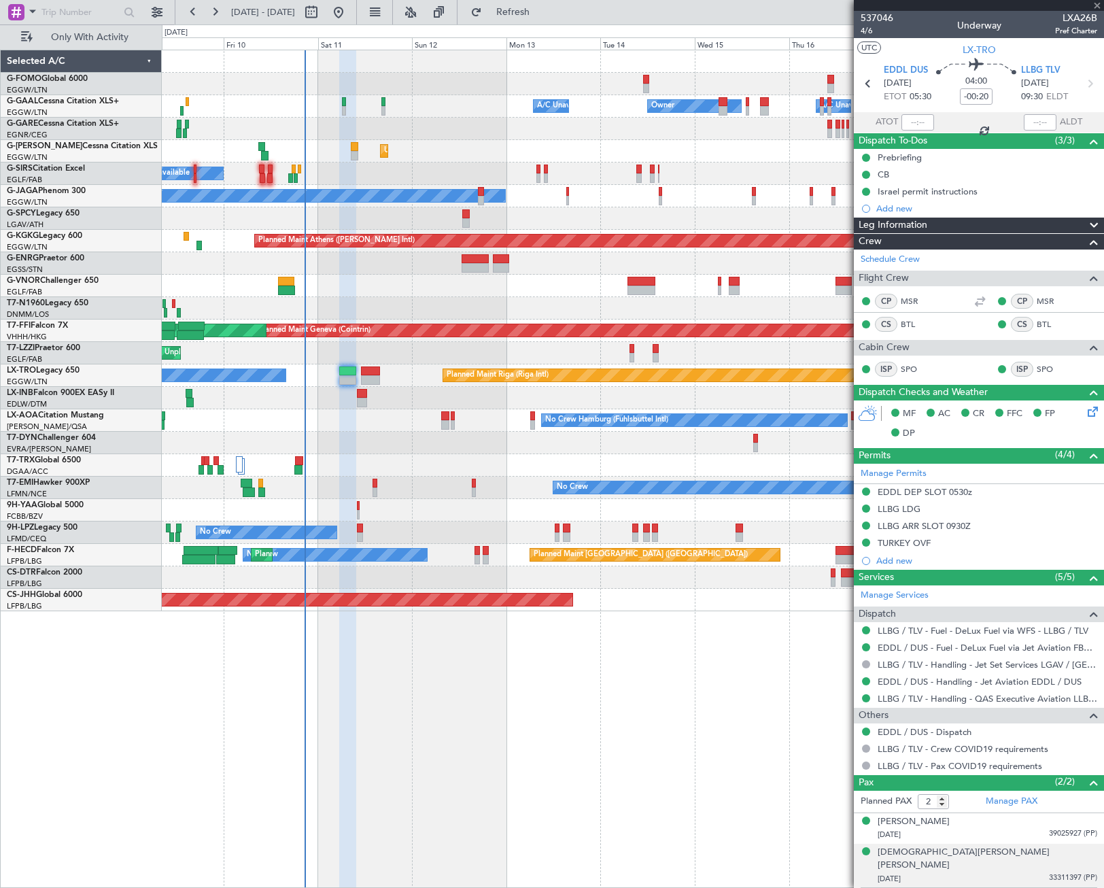
type input "+00:35"
type input "0"
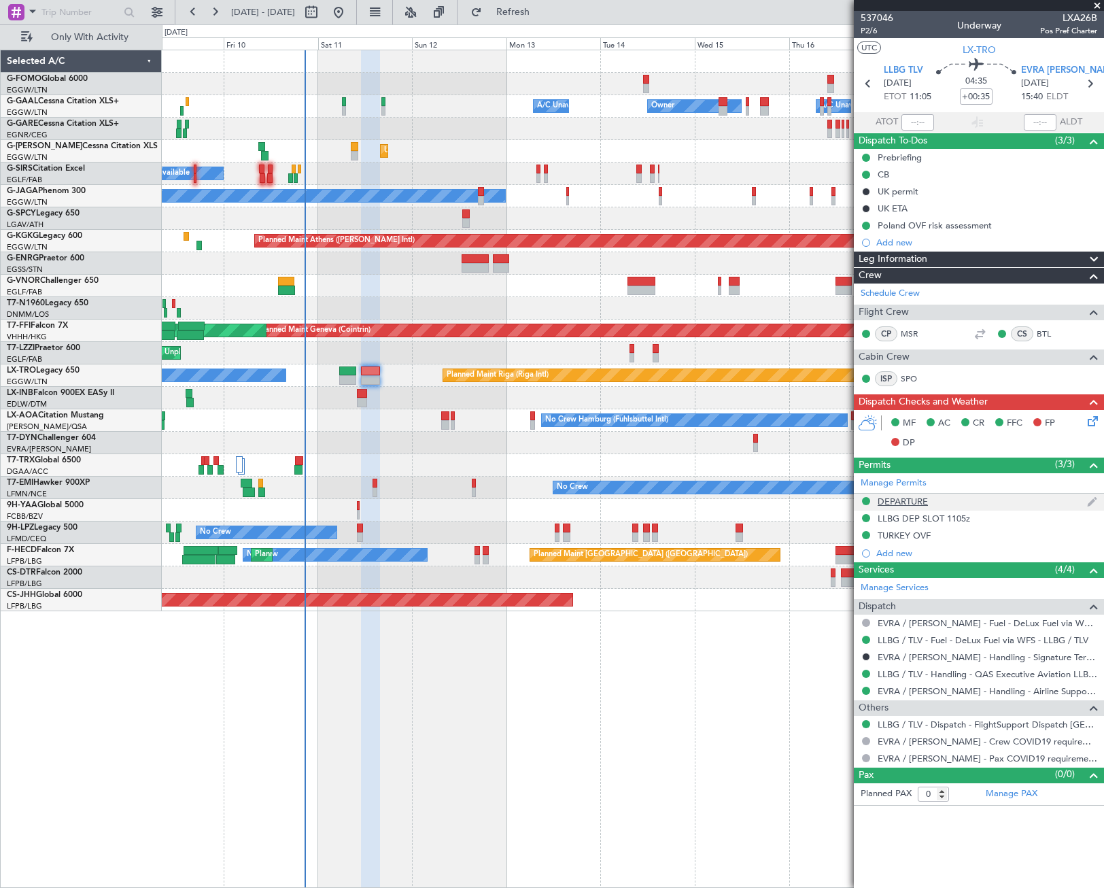
click at [894, 501] on div "DEPARTURE" at bounding box center [903, 502] width 50 height 12
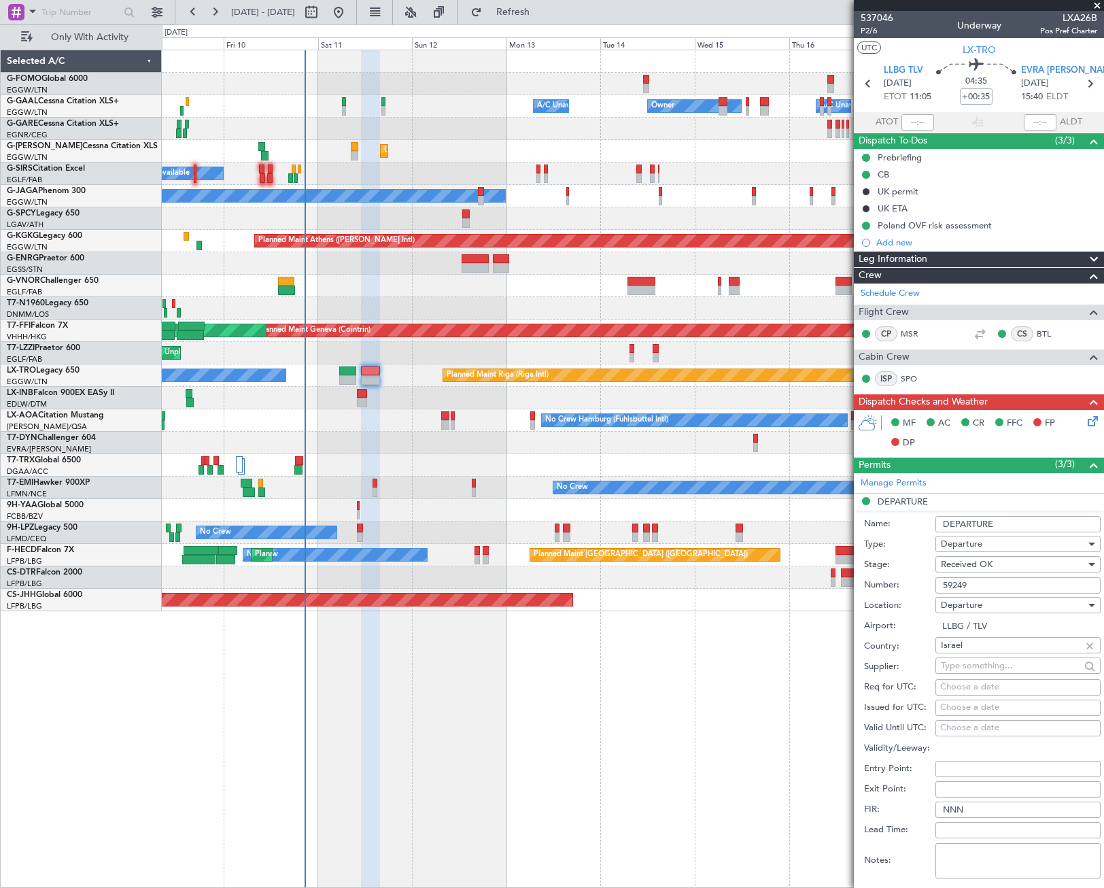
click at [954, 589] on input "59249" at bounding box center [1017, 585] width 165 height 16
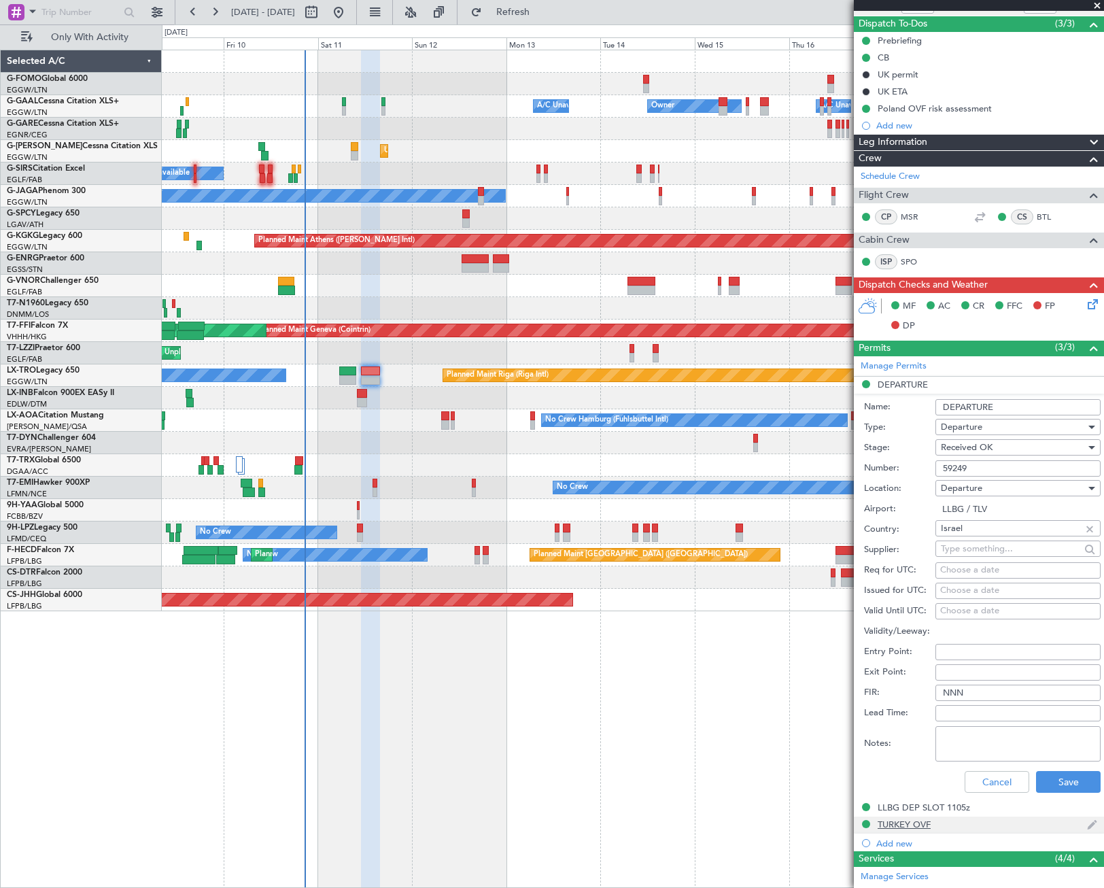
scroll to position [204, 0]
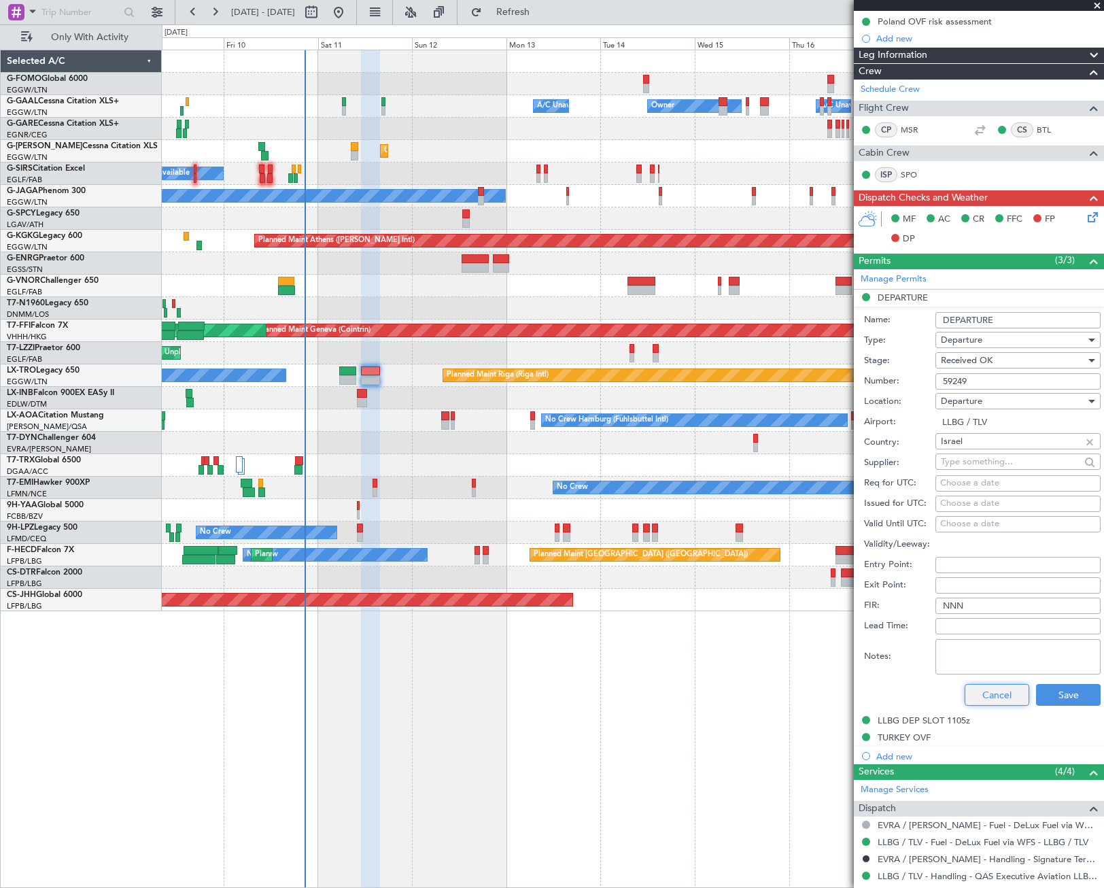
click at [985, 697] on button "Cancel" at bounding box center [997, 695] width 65 height 22
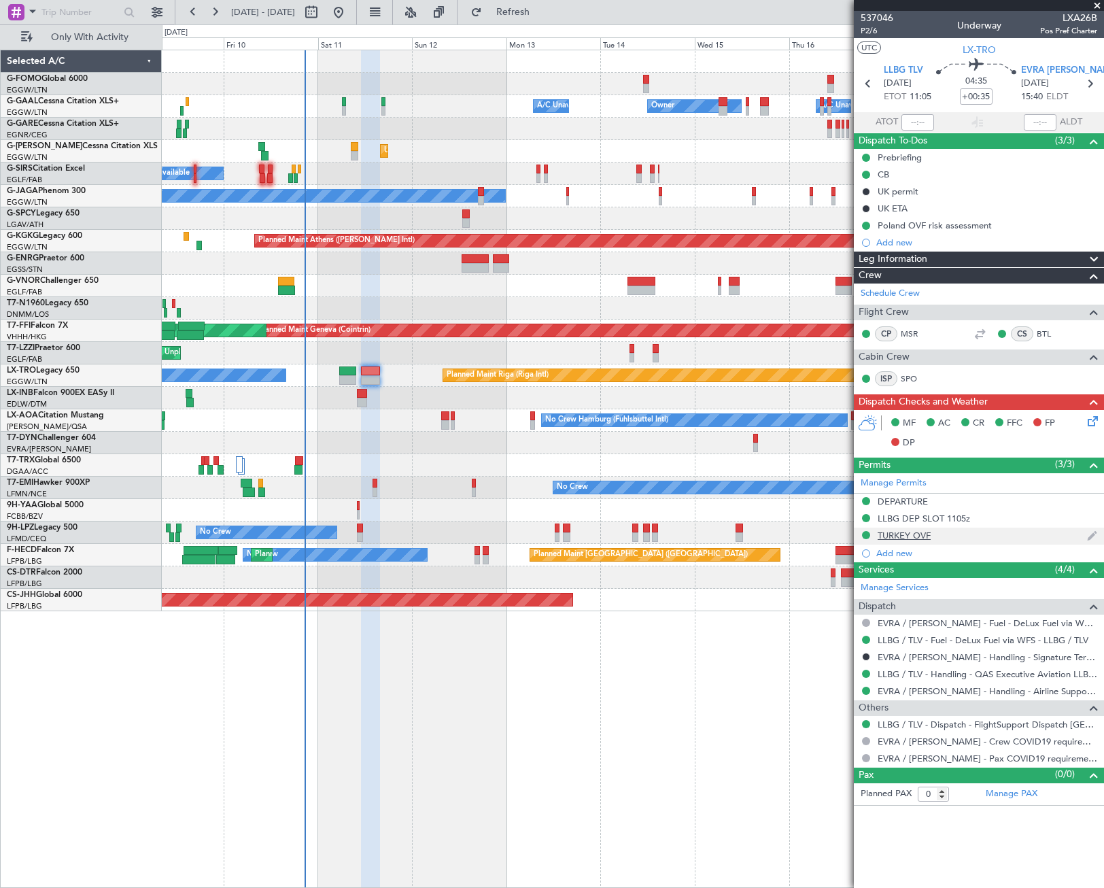
click at [909, 538] on div "TURKEY OVF" at bounding box center [904, 536] width 53 height 12
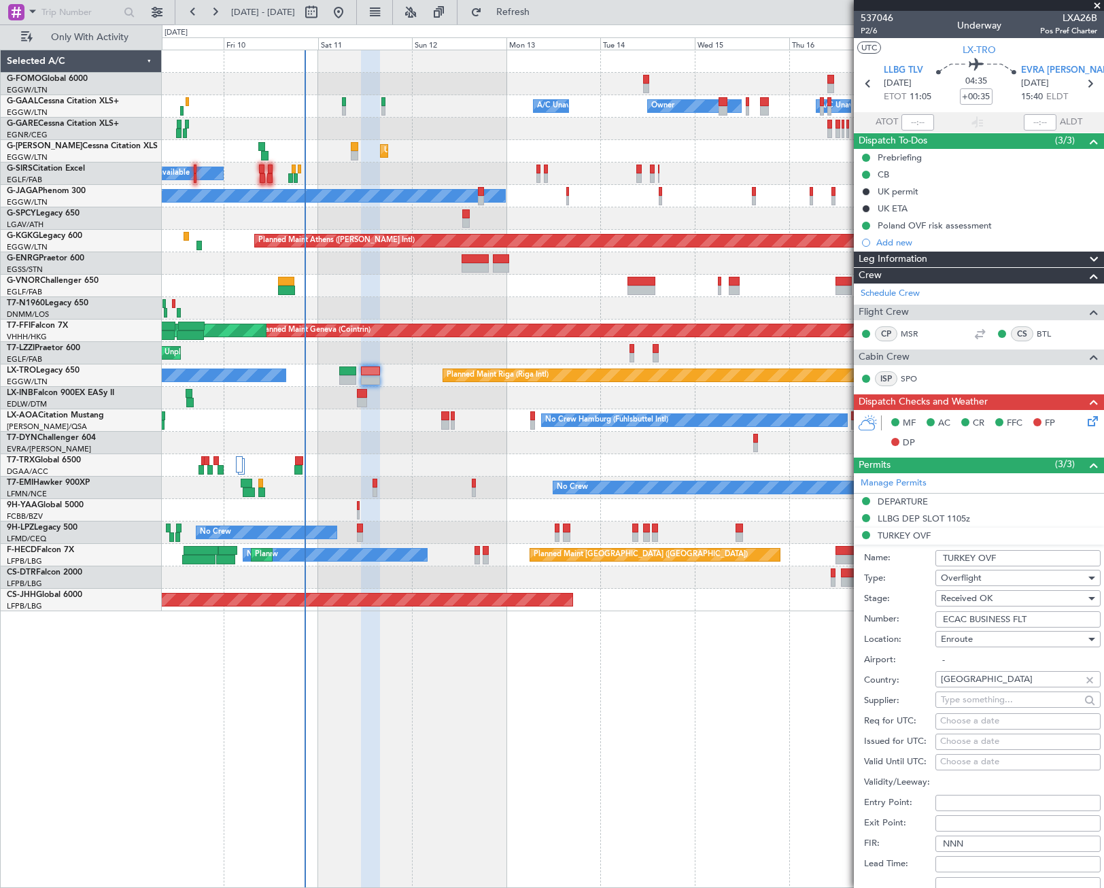
drag, startPoint x: 1039, startPoint y: 553, endPoint x: 930, endPoint y: 558, distance: 109.6
click at [930, 558] on div "Name: TURKEY OVF" at bounding box center [982, 558] width 237 height 20
drag, startPoint x: 1039, startPoint y: 617, endPoint x: 933, endPoint y: 629, distance: 106.7
click at [933, 629] on form "Name: TURKEY OVF Type: Overflight Stage: Received OK Number: ECAC BUSINESS FLT …" at bounding box center [979, 747] width 250 height 406
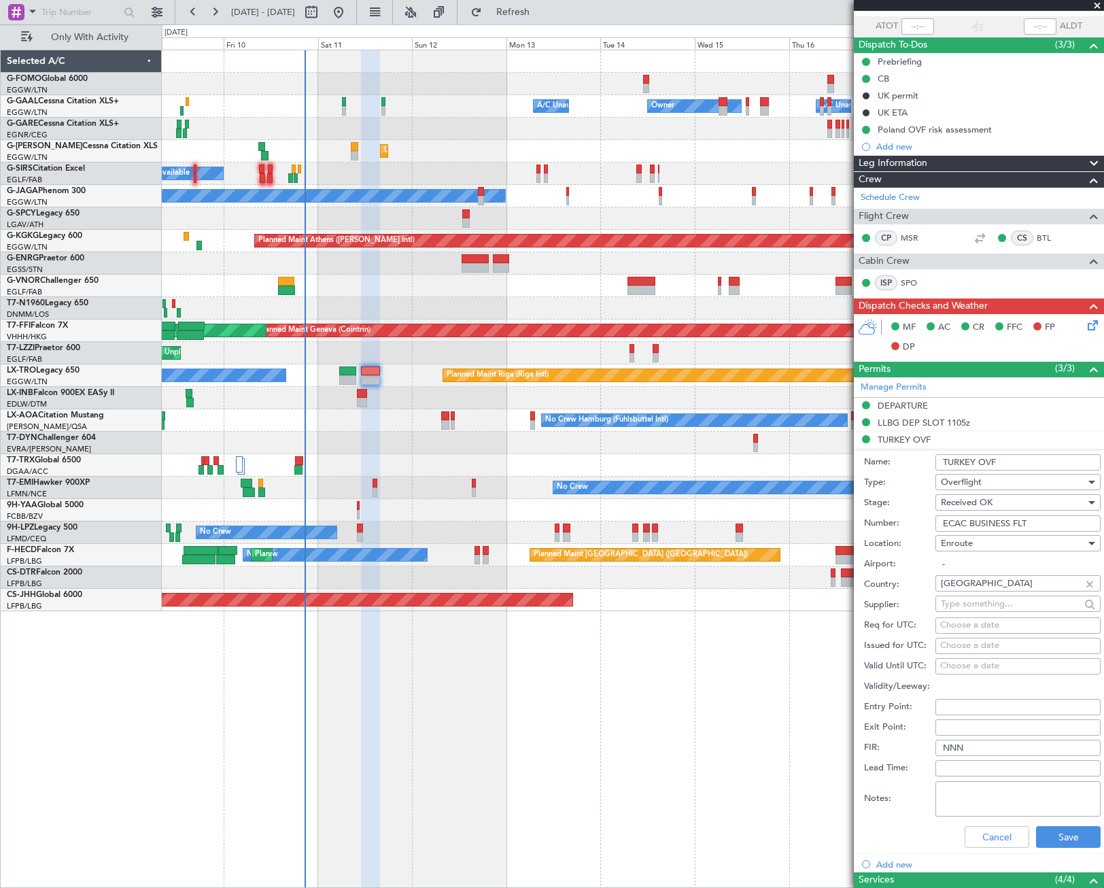
scroll to position [204, 0]
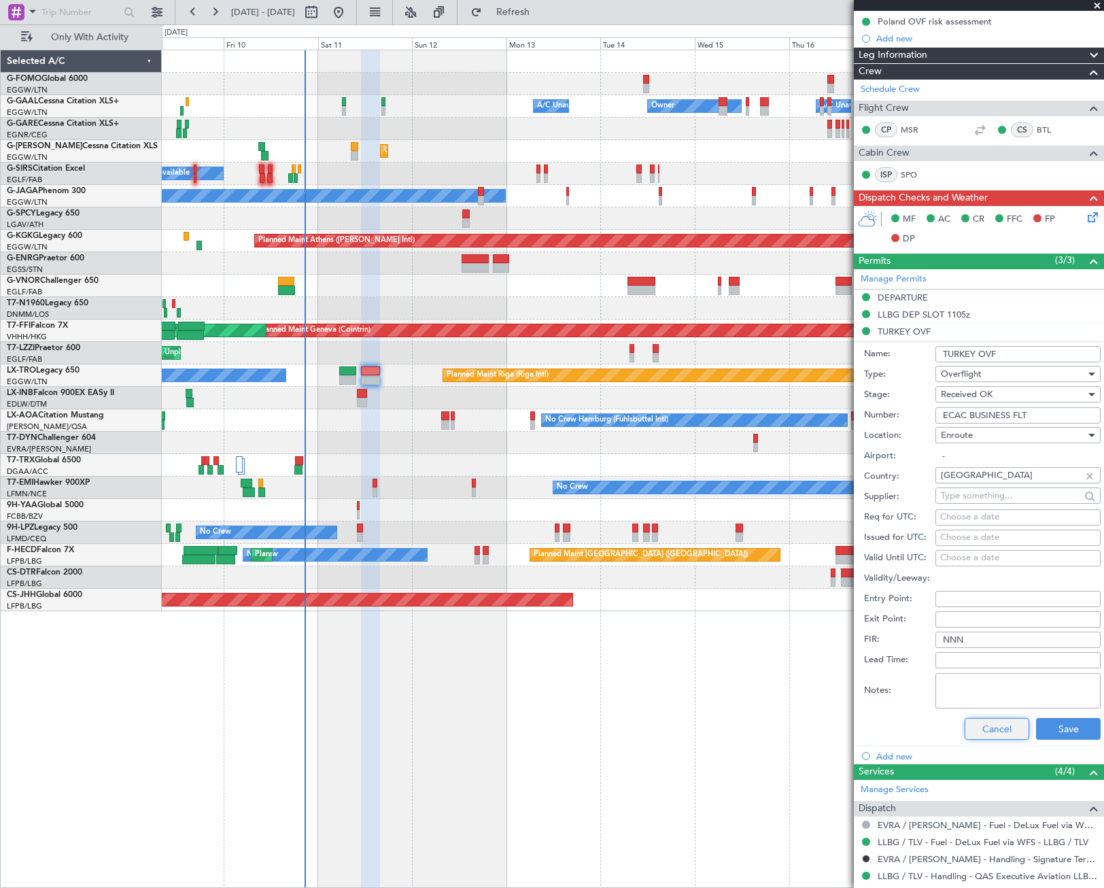
click at [1009, 729] on button "Cancel" at bounding box center [997, 729] width 65 height 22
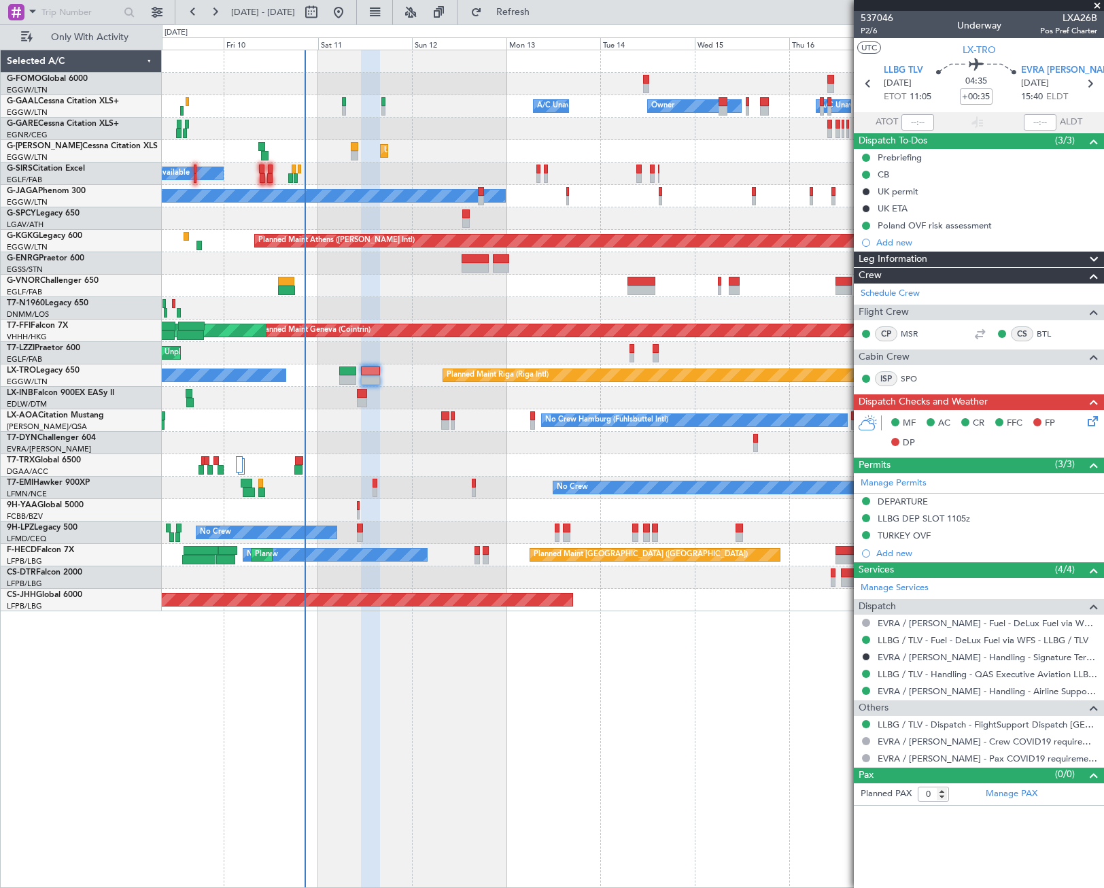
scroll to position [0, 0]
click at [899, 150] on div "Prebriefing" at bounding box center [979, 157] width 250 height 17
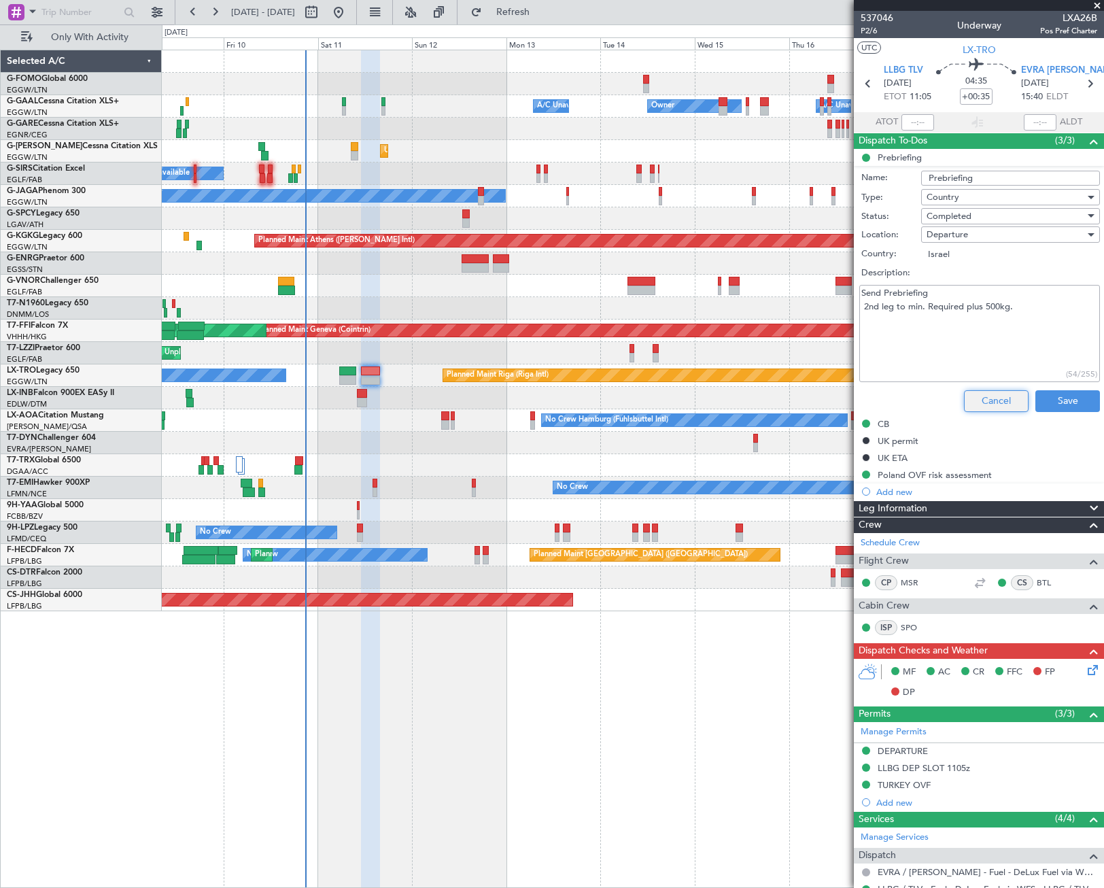
click at [984, 404] on button "Cancel" at bounding box center [996, 401] width 65 height 22
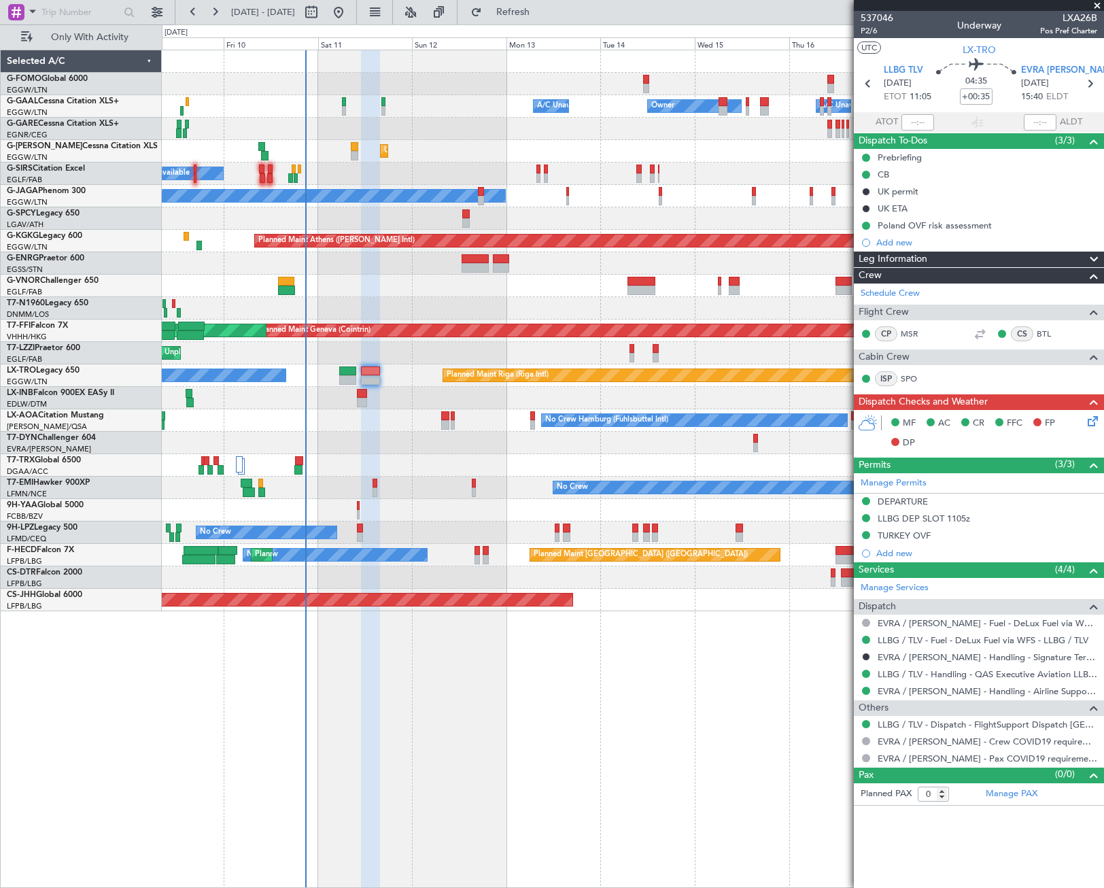
click at [1088, 417] on icon at bounding box center [1090, 418] width 11 height 11
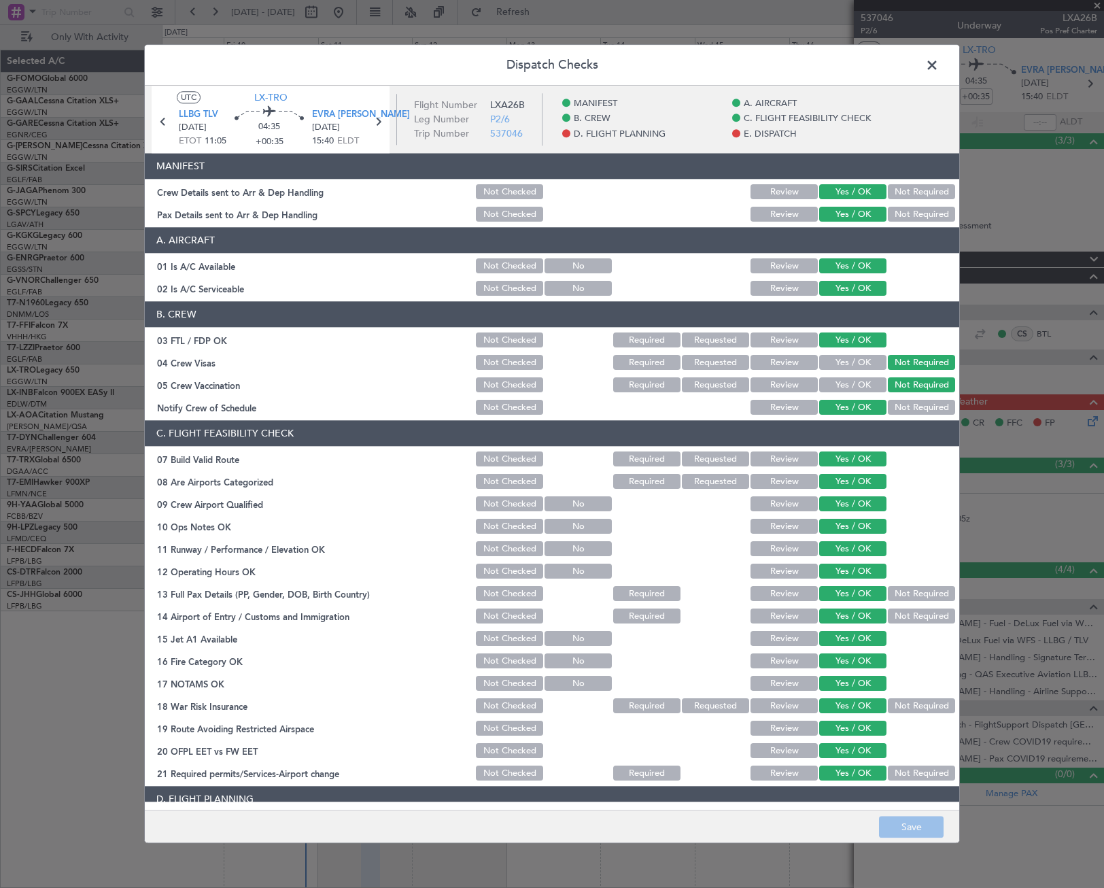
click at [939, 65] on span at bounding box center [939, 68] width 0 height 27
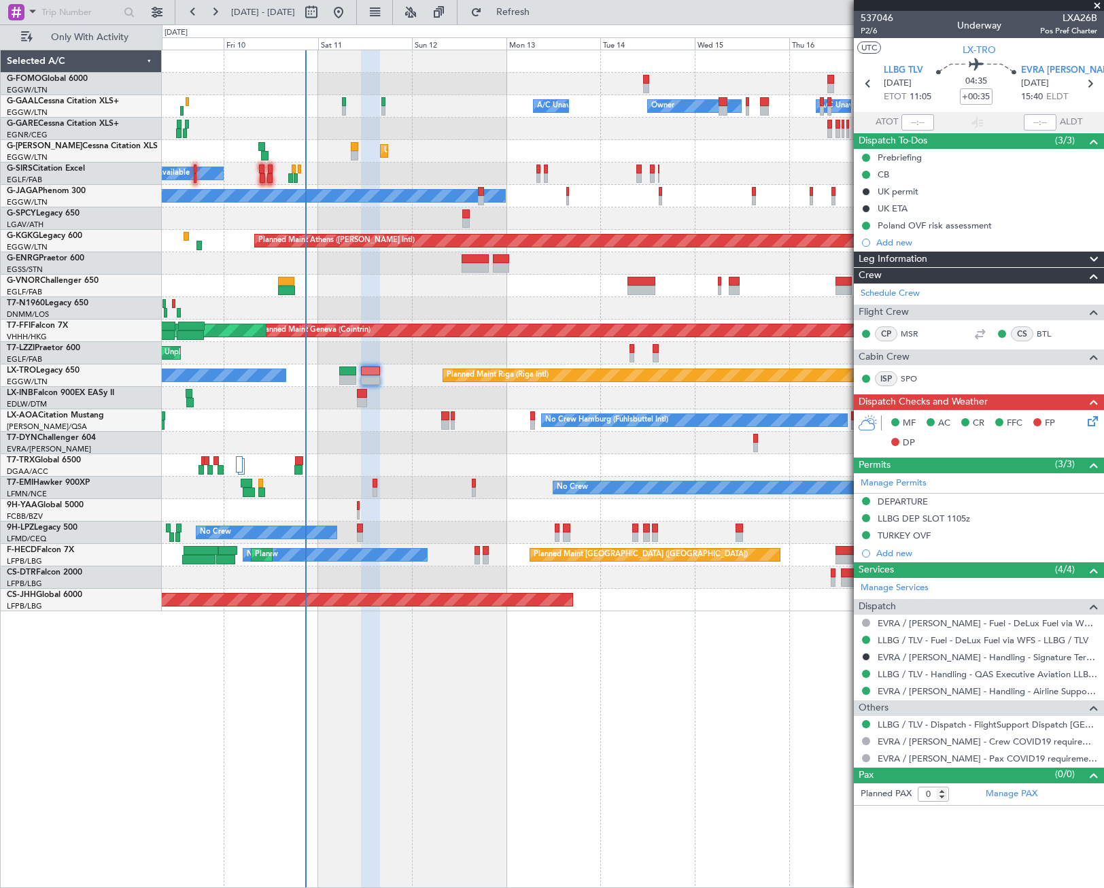
click at [960, 253] on div "Leg Information" at bounding box center [979, 259] width 250 height 16
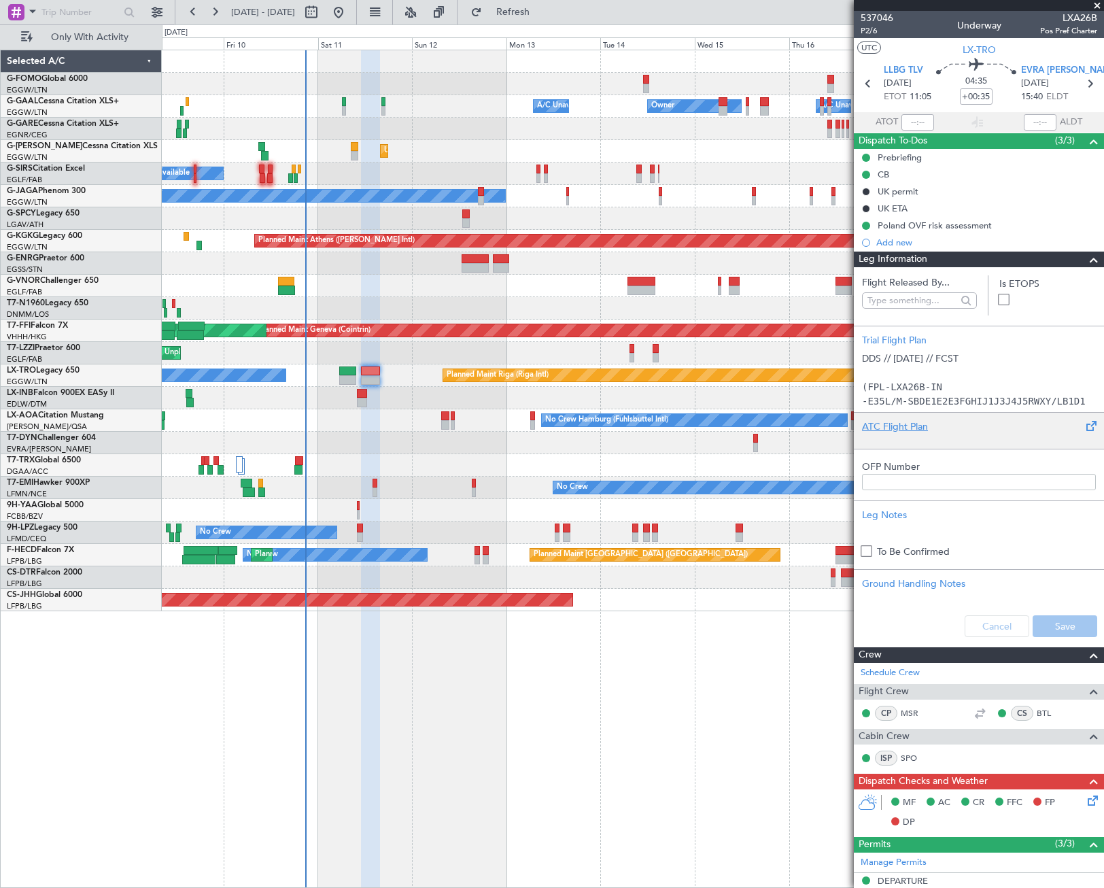
click at [907, 435] on div at bounding box center [979, 438] width 234 height 8
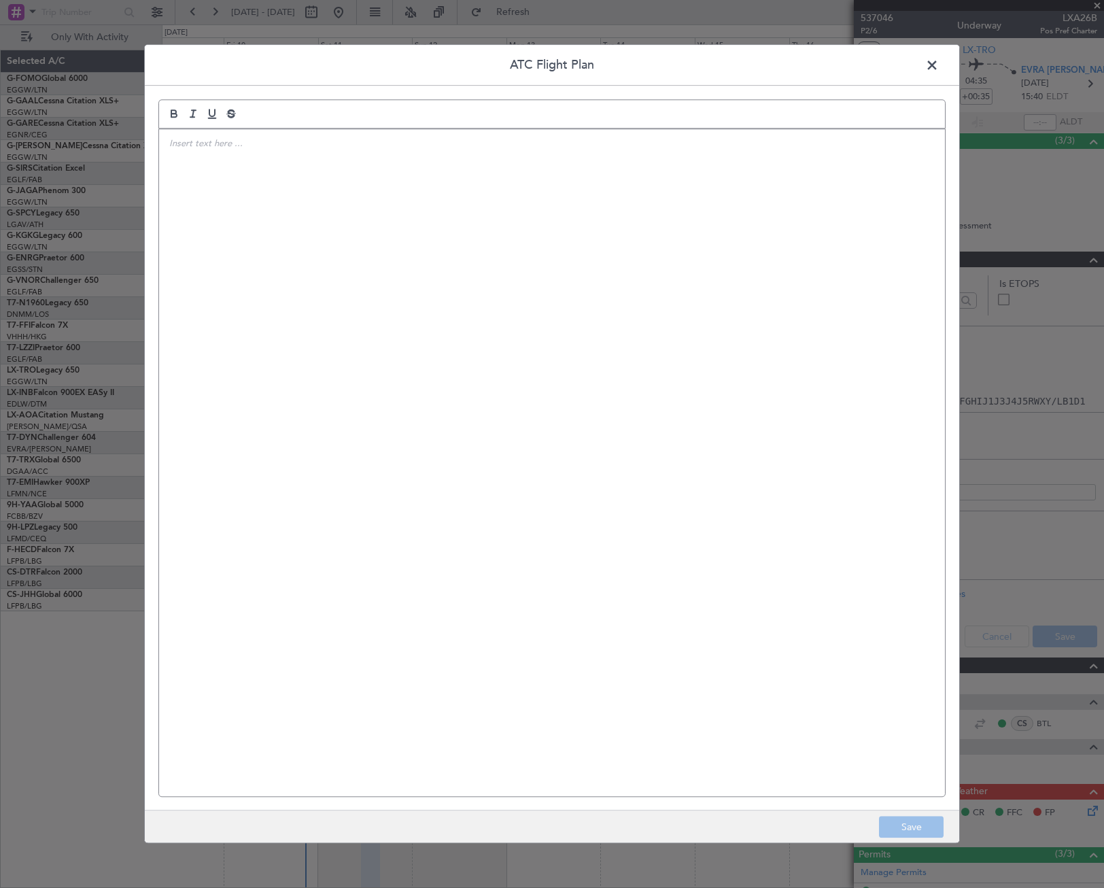
click at [595, 368] on div at bounding box center [552, 462] width 786 height 667
click at [529, 326] on div "ECAC BUSINESS FLT" at bounding box center [552, 462] width 786 height 667
click at [318, 306] on div at bounding box center [552, 462] width 786 height 667
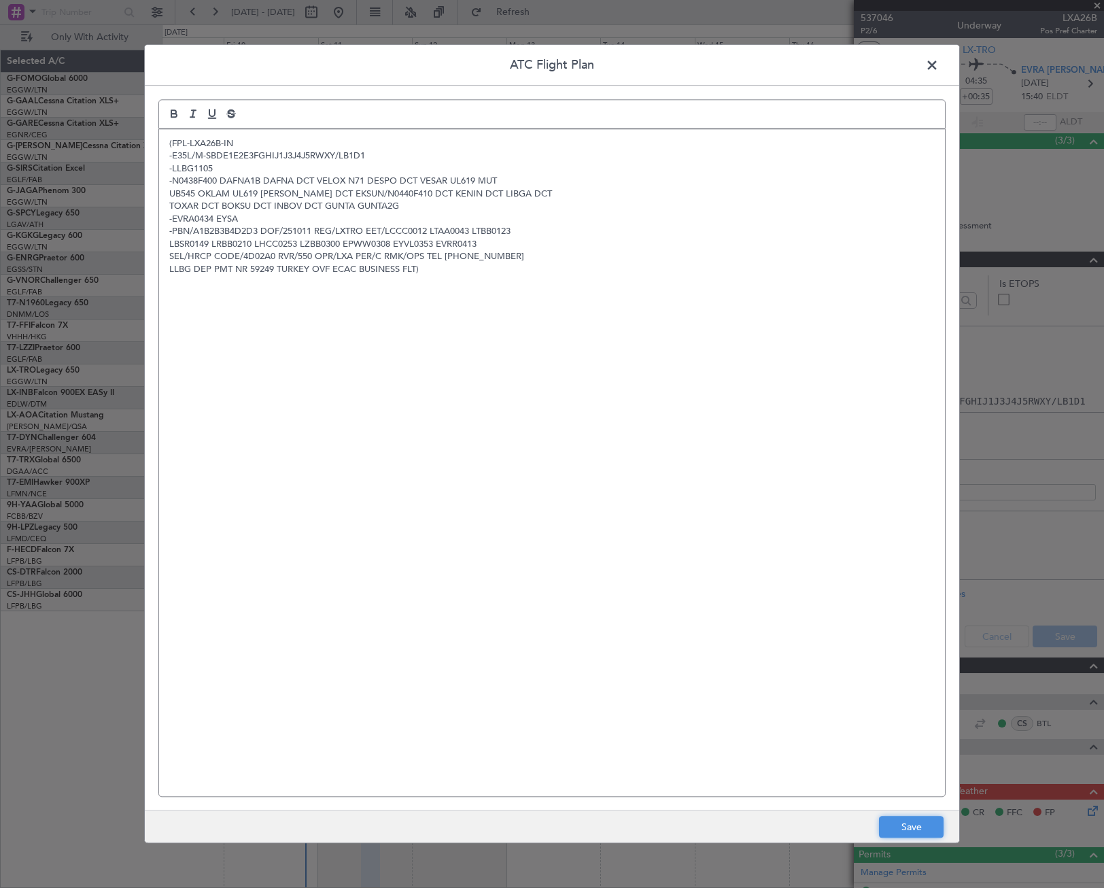
click at [906, 824] on button "Save" at bounding box center [911, 827] width 65 height 22
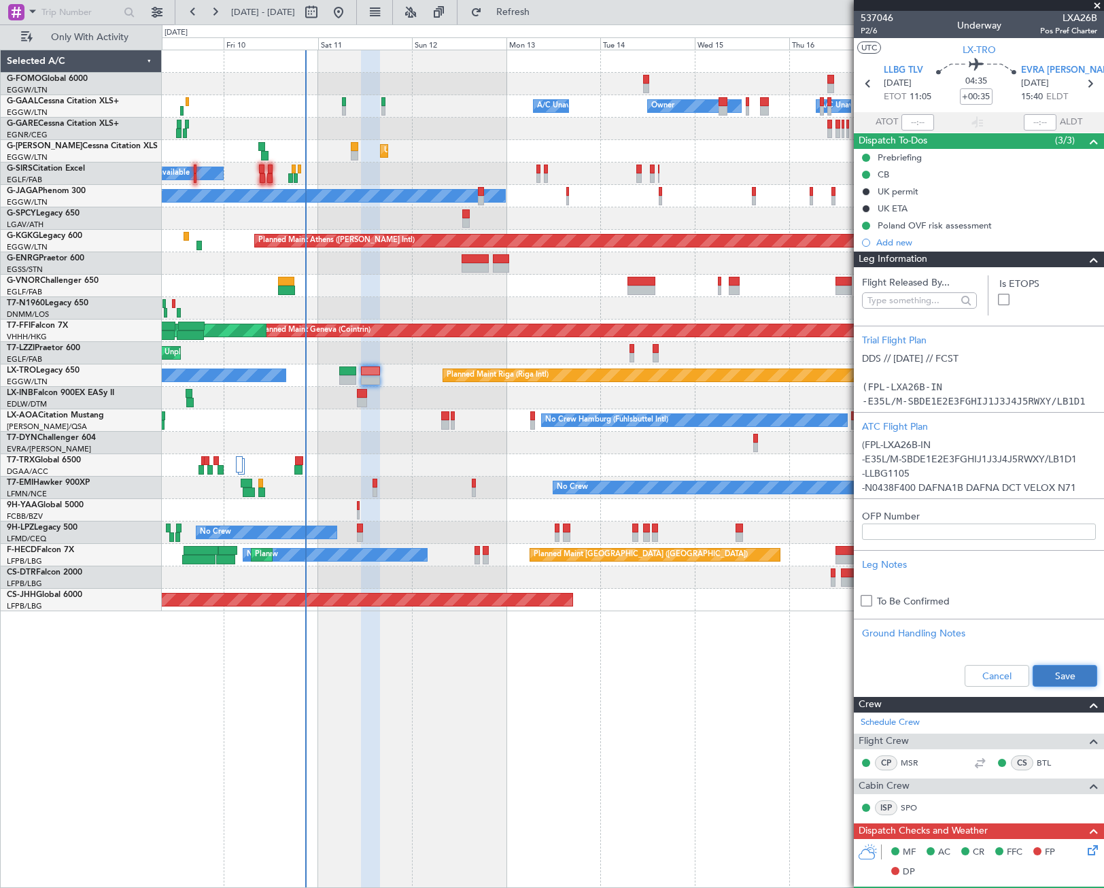
click at [1032, 676] on button "Save" at bounding box center [1064, 676] width 65 height 22
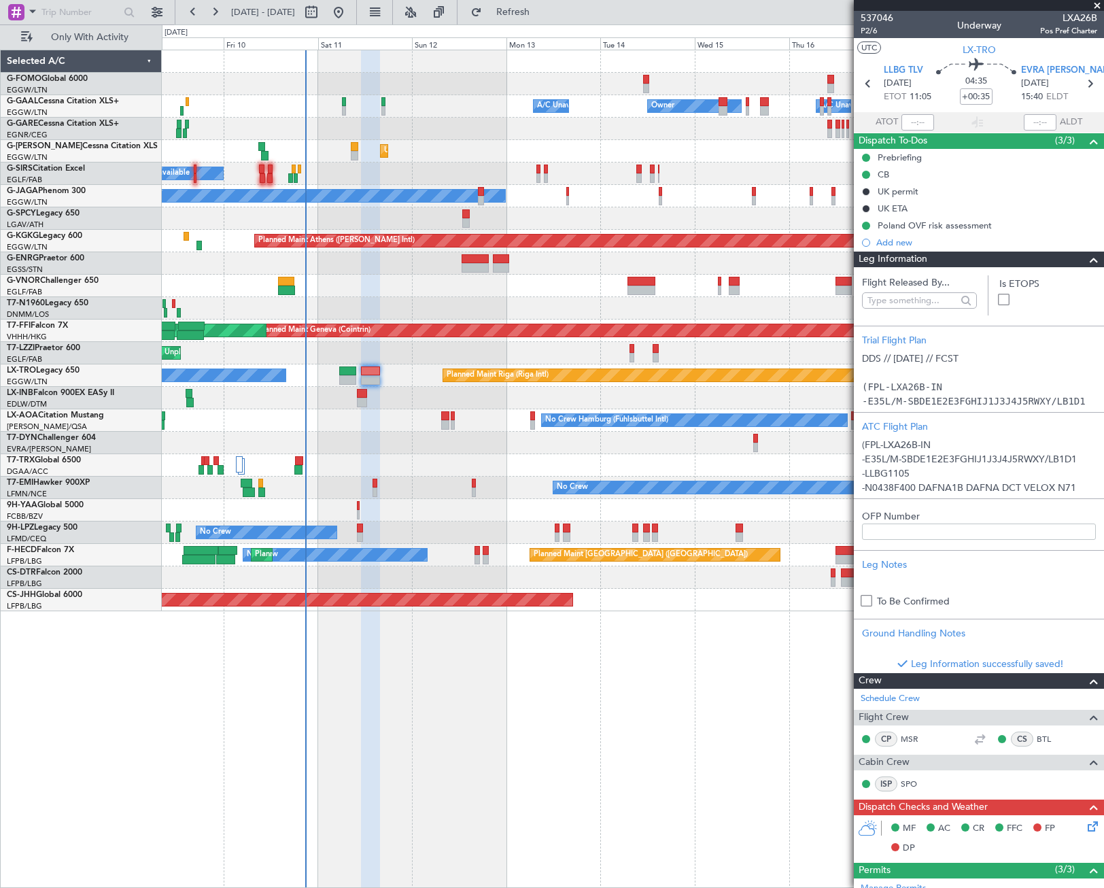
click at [1086, 258] on span at bounding box center [1094, 259] width 16 height 16
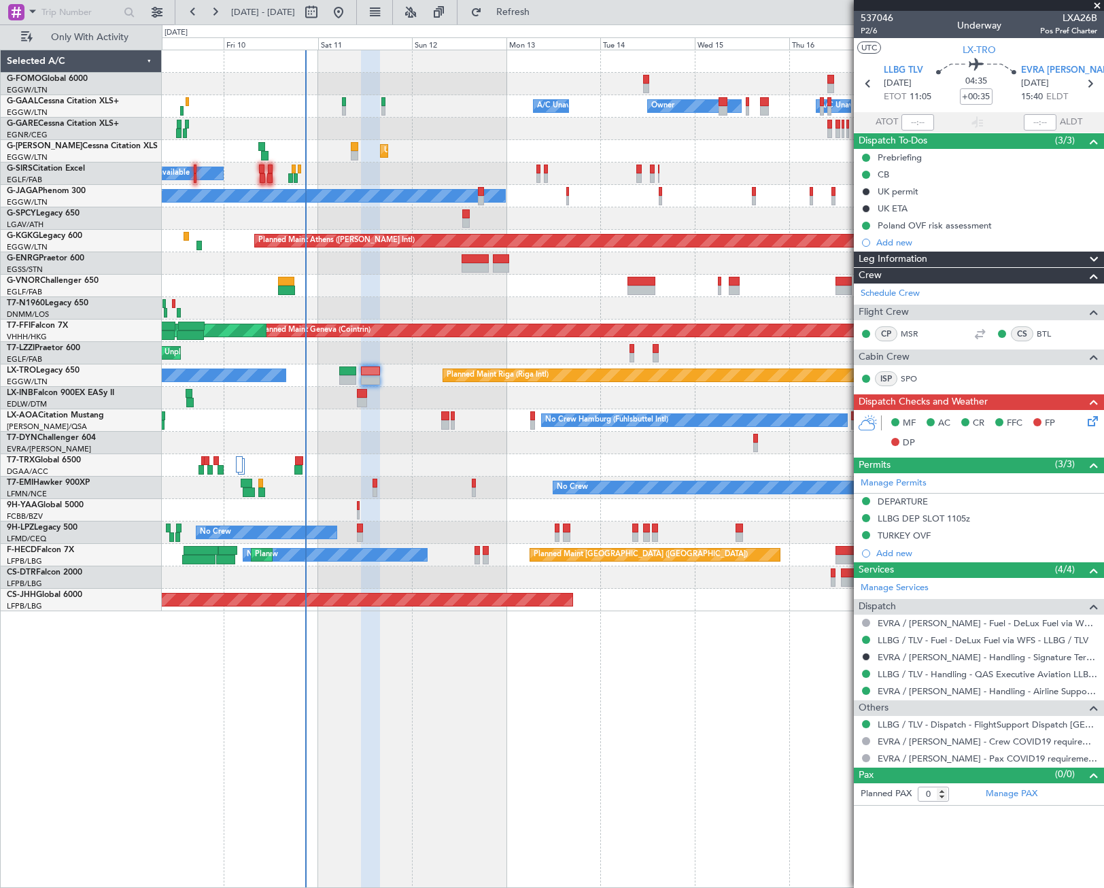
click at [1096, 422] on icon at bounding box center [1090, 418] width 11 height 11
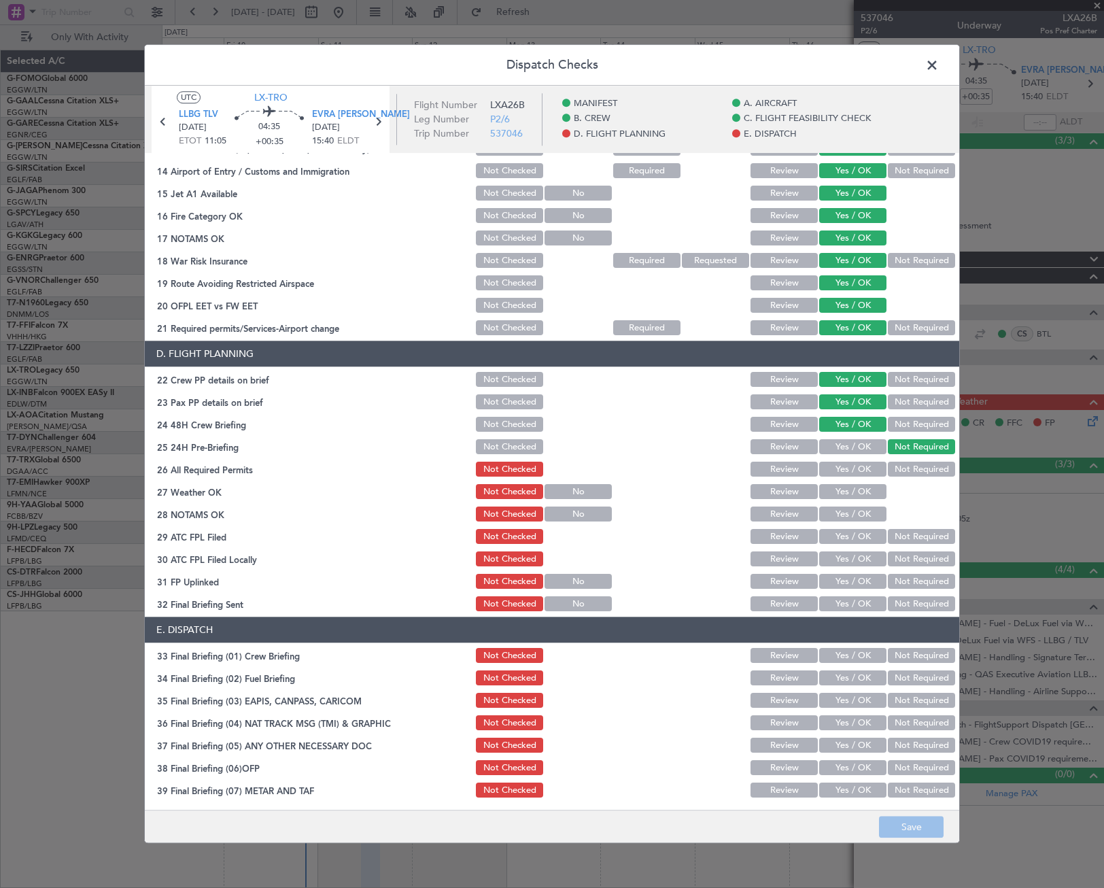
scroll to position [544, 0]
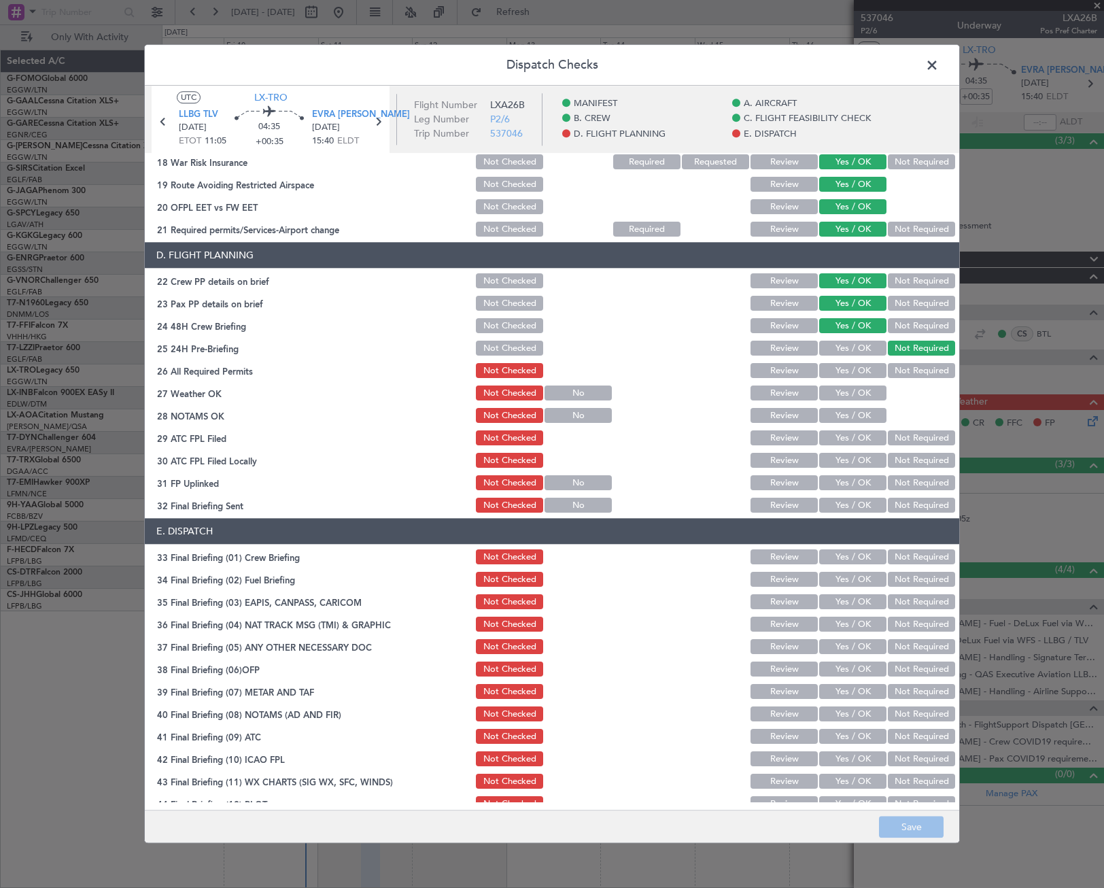
click at [865, 369] on button "Yes / OK" at bounding box center [852, 371] width 67 height 15
click at [863, 390] on button "Yes / OK" at bounding box center [852, 393] width 67 height 15
click at [856, 415] on button "Yes / OK" at bounding box center [852, 416] width 67 height 15
click at [863, 437] on button "Yes / OK" at bounding box center [852, 438] width 67 height 15
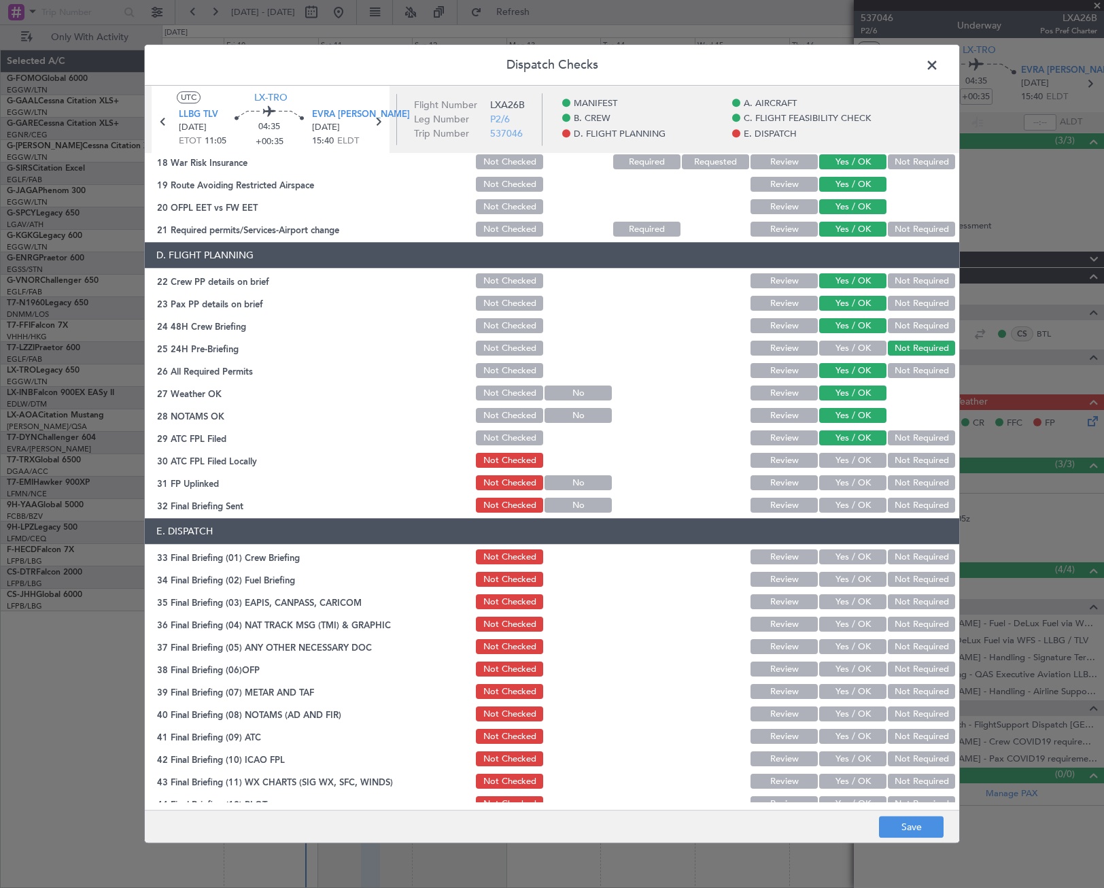
click at [888, 463] on button "Not Required" at bounding box center [921, 460] width 67 height 15
click at [860, 480] on button "Yes / OK" at bounding box center [852, 483] width 67 height 15
click at [858, 498] on button "Yes / OK" at bounding box center [852, 505] width 67 height 15
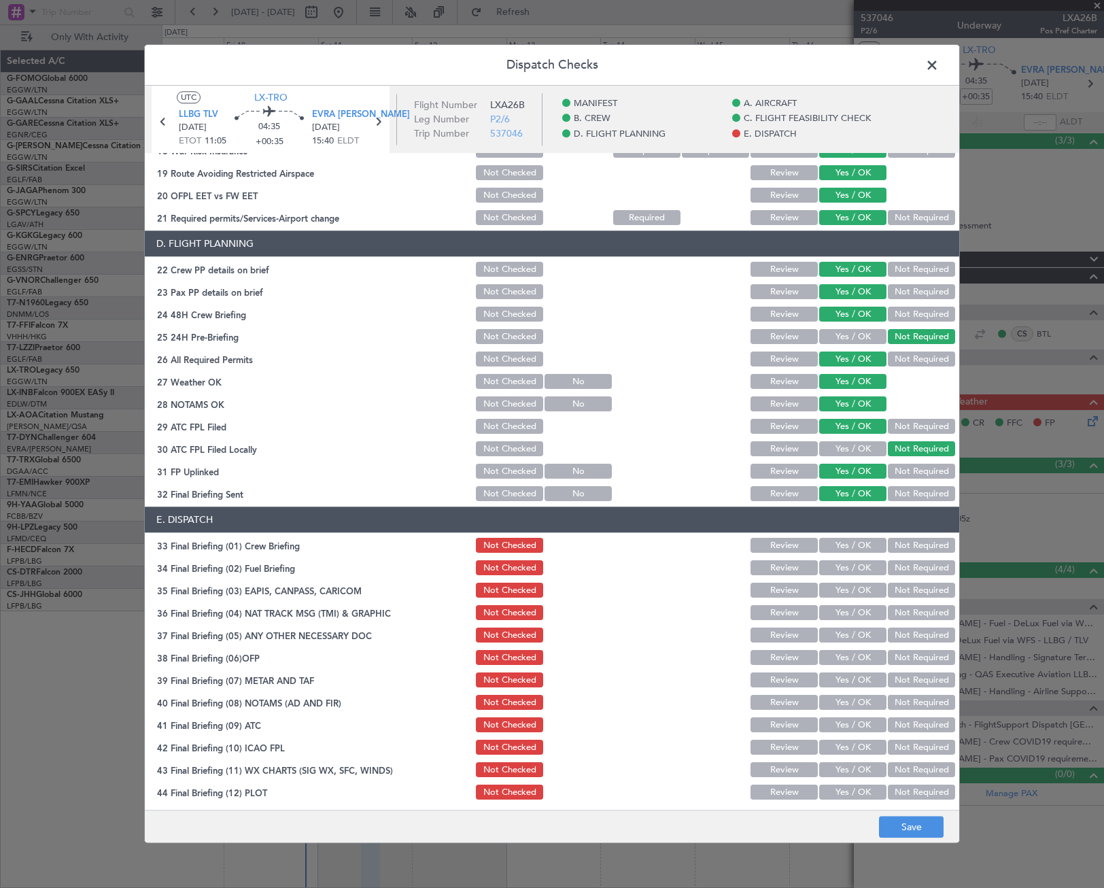
scroll to position [559, 0]
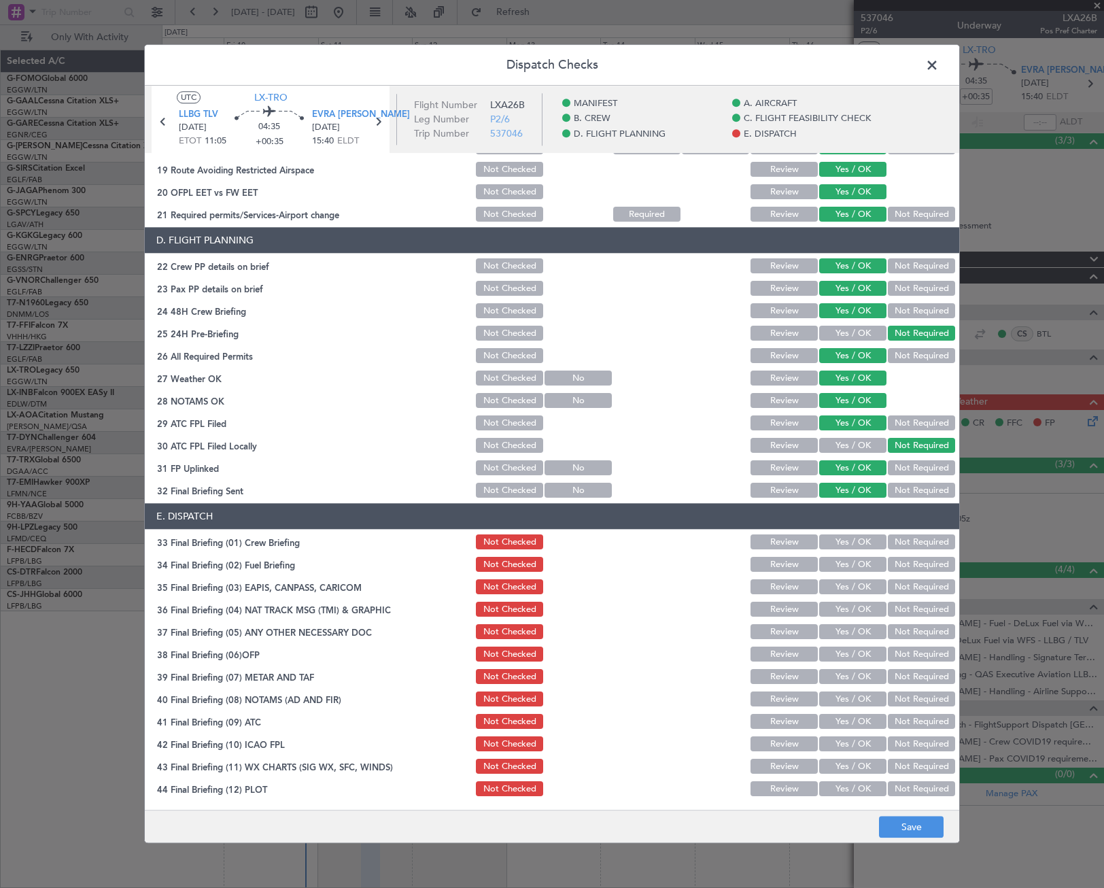
click at [855, 541] on button "Yes / OK" at bounding box center [852, 542] width 67 height 15
click at [857, 561] on button "Yes / OK" at bounding box center [852, 564] width 67 height 15
click at [888, 587] on button "Not Required" at bounding box center [921, 587] width 67 height 15
click at [895, 608] on button "Not Required" at bounding box center [921, 609] width 67 height 15
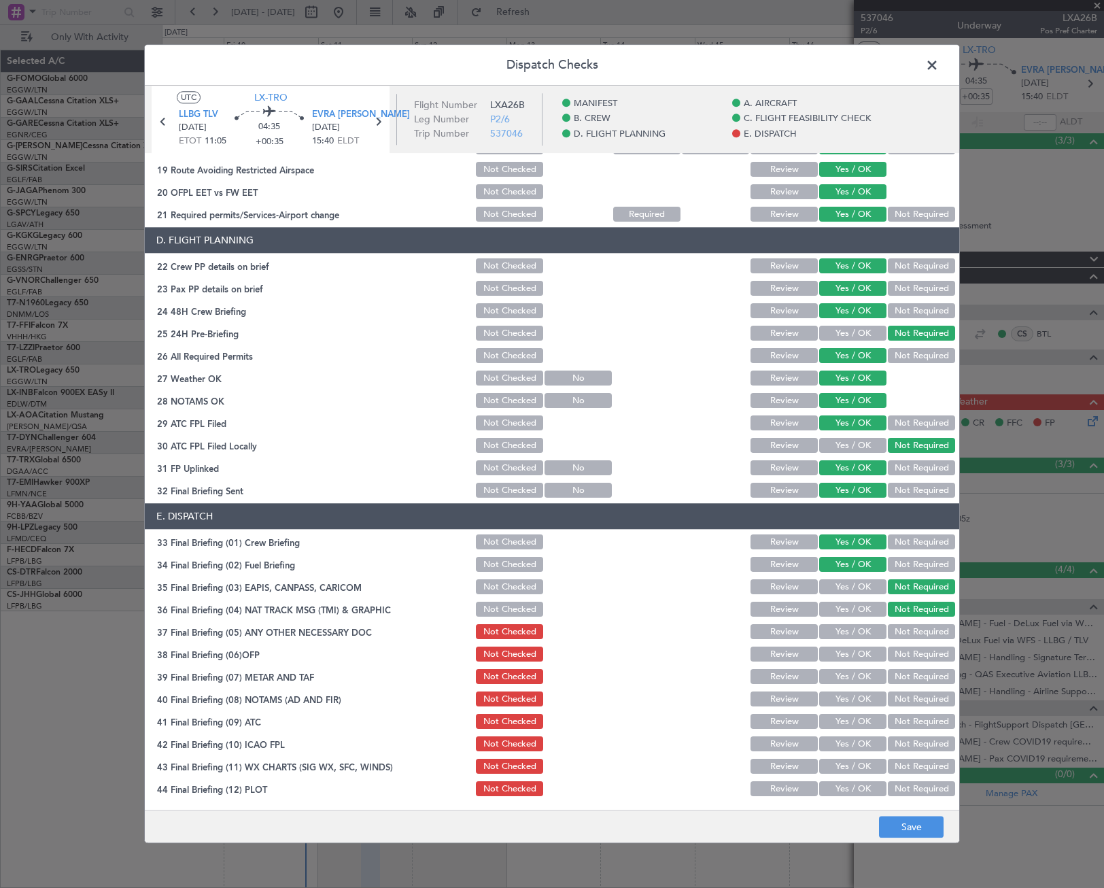
click at [850, 632] on button "Yes / OK" at bounding box center [852, 632] width 67 height 15
click at [851, 658] on button "Yes / OK" at bounding box center [852, 654] width 67 height 15
click at [854, 676] on button "Yes / OK" at bounding box center [852, 677] width 67 height 15
drag, startPoint x: 858, startPoint y: 697, endPoint x: 861, endPoint y: 712, distance: 14.4
click at [858, 699] on button "Yes / OK" at bounding box center [852, 699] width 67 height 15
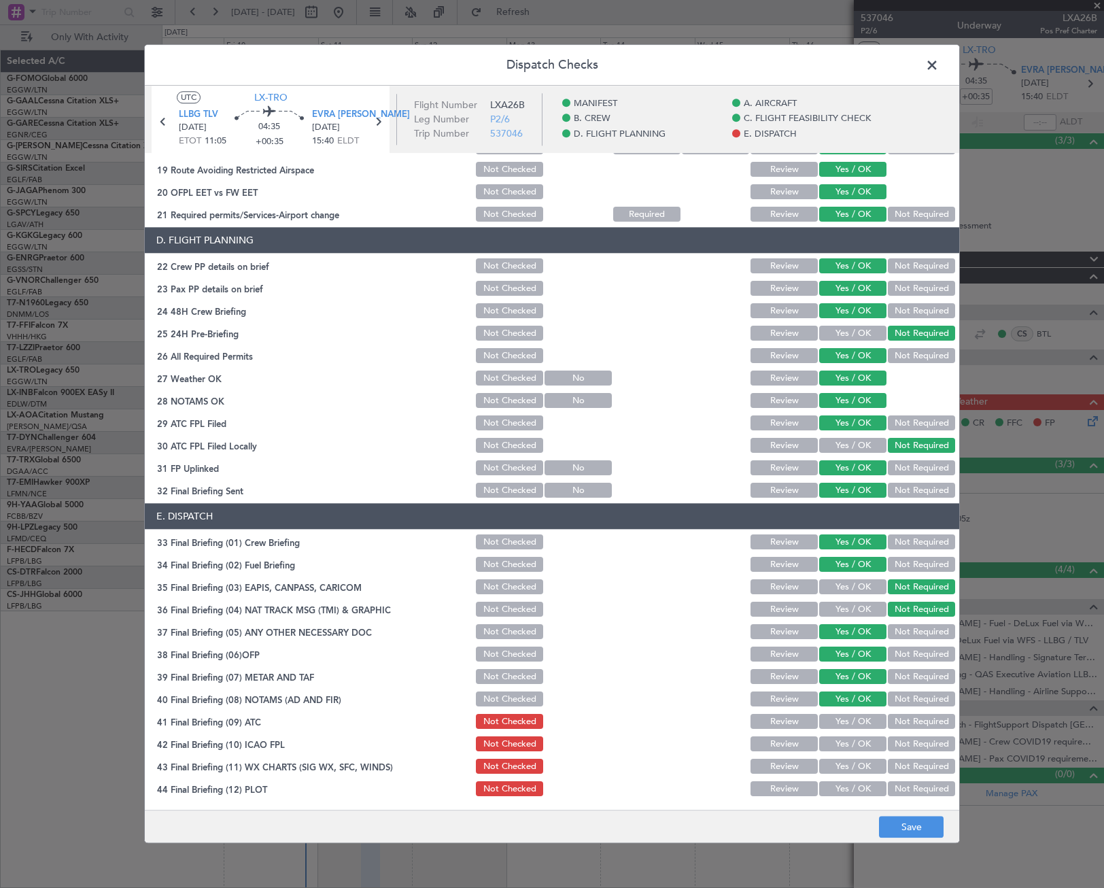
click at [861, 712] on div "Yes / OK" at bounding box center [851, 721] width 69 height 19
click at [861, 723] on button "Yes / OK" at bounding box center [852, 721] width 67 height 15
click at [861, 740] on button "Yes / OK" at bounding box center [852, 744] width 67 height 15
click at [859, 769] on button "Yes / OK" at bounding box center [852, 766] width 67 height 15
click at [861, 791] on button "Yes / OK" at bounding box center [852, 789] width 67 height 15
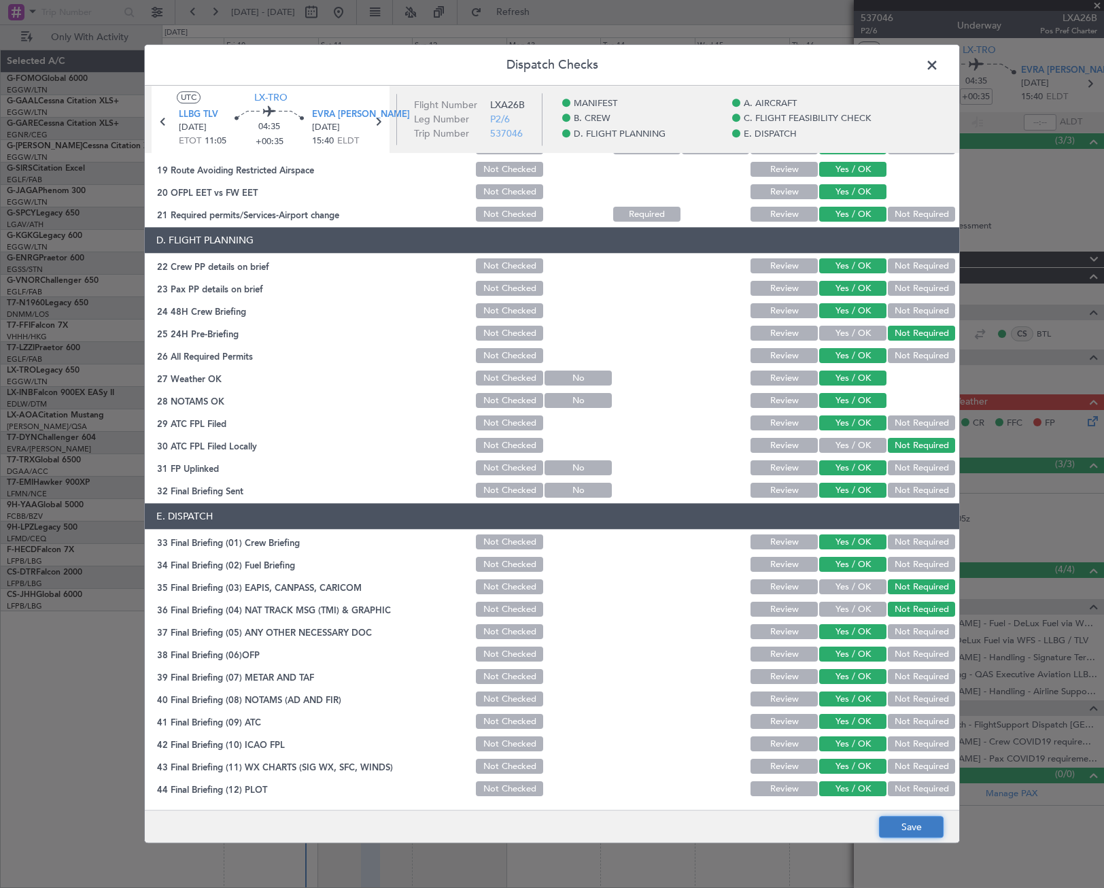
click at [912, 837] on button "Save" at bounding box center [911, 827] width 65 height 22
click at [939, 65] on span at bounding box center [939, 68] width 0 height 27
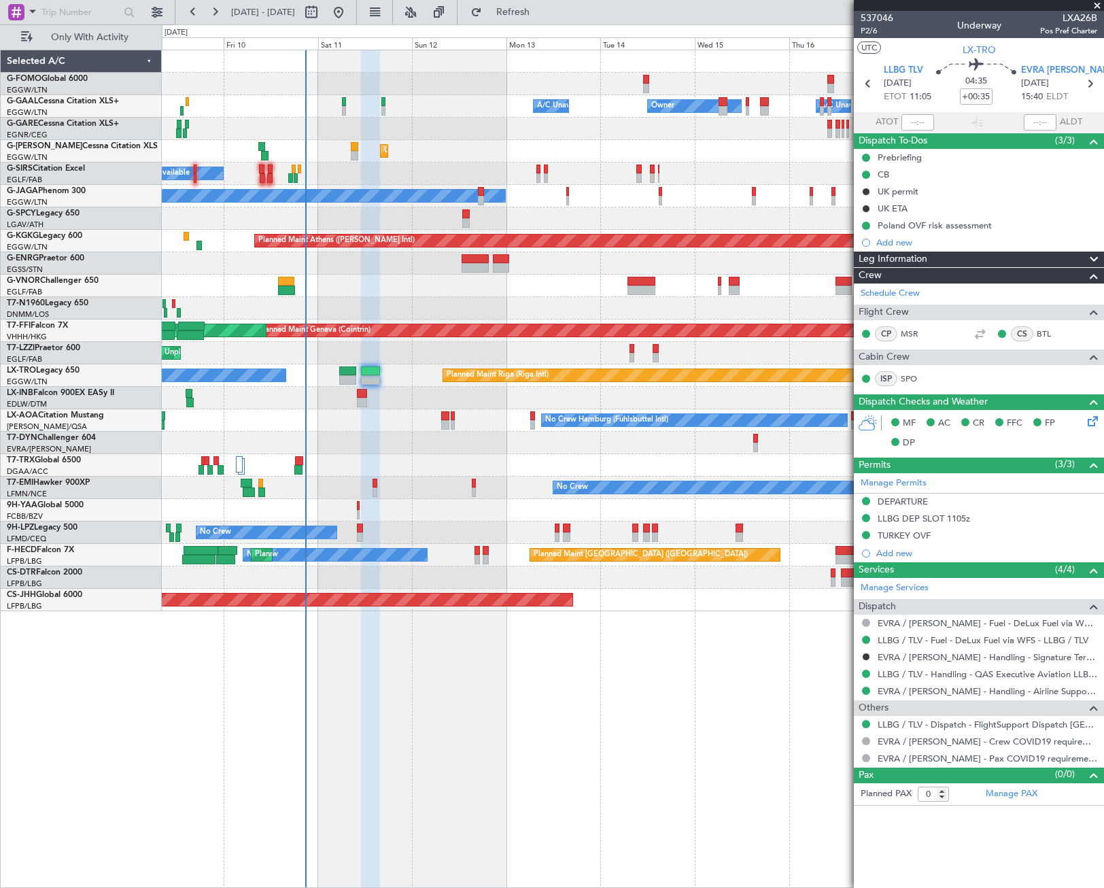
click at [67, 651] on div "Owner Owner A/C Unavailable A/C Unavailable Unplanned Maint [GEOGRAPHIC_DATA] (…" at bounding box center [552, 455] width 1104 height 863
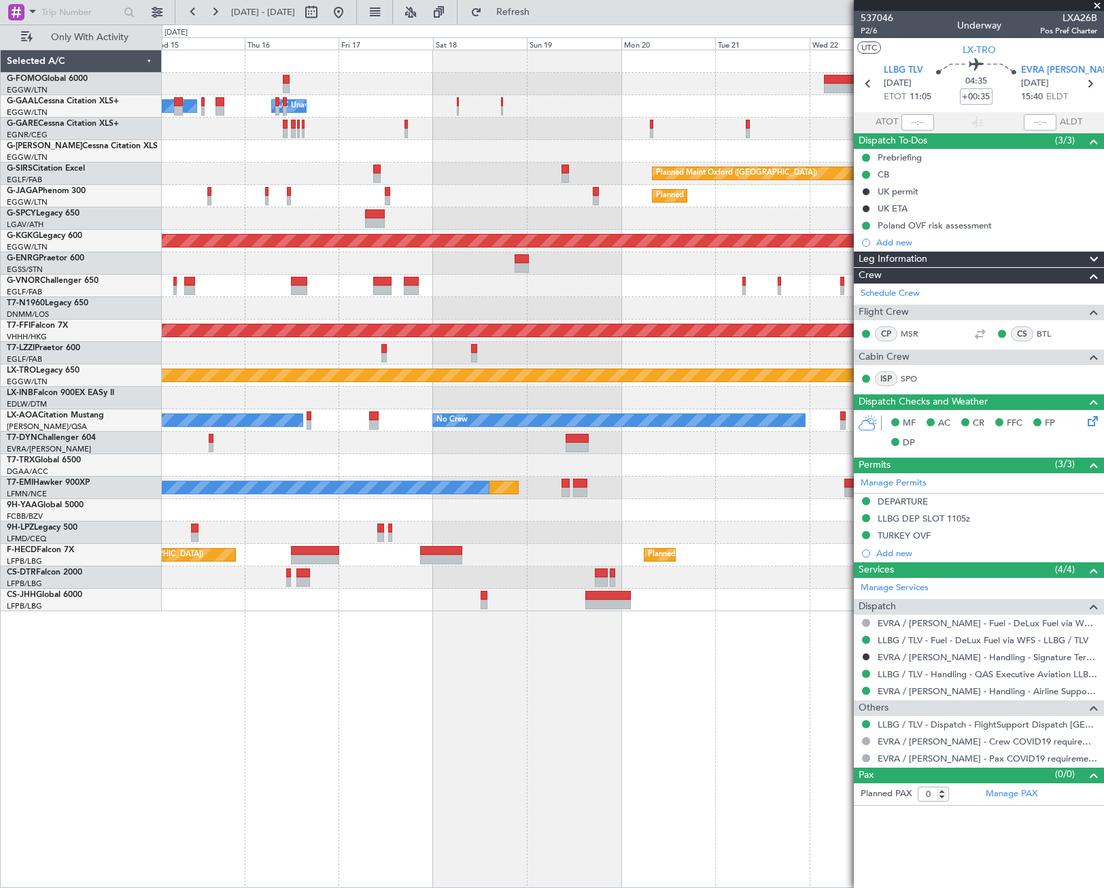
click at [131, 731] on div "Owner Owner A/C Unavailable A/C Unavailable Owner Planned Maint Oxford (Kidling…" at bounding box center [552, 455] width 1104 height 863
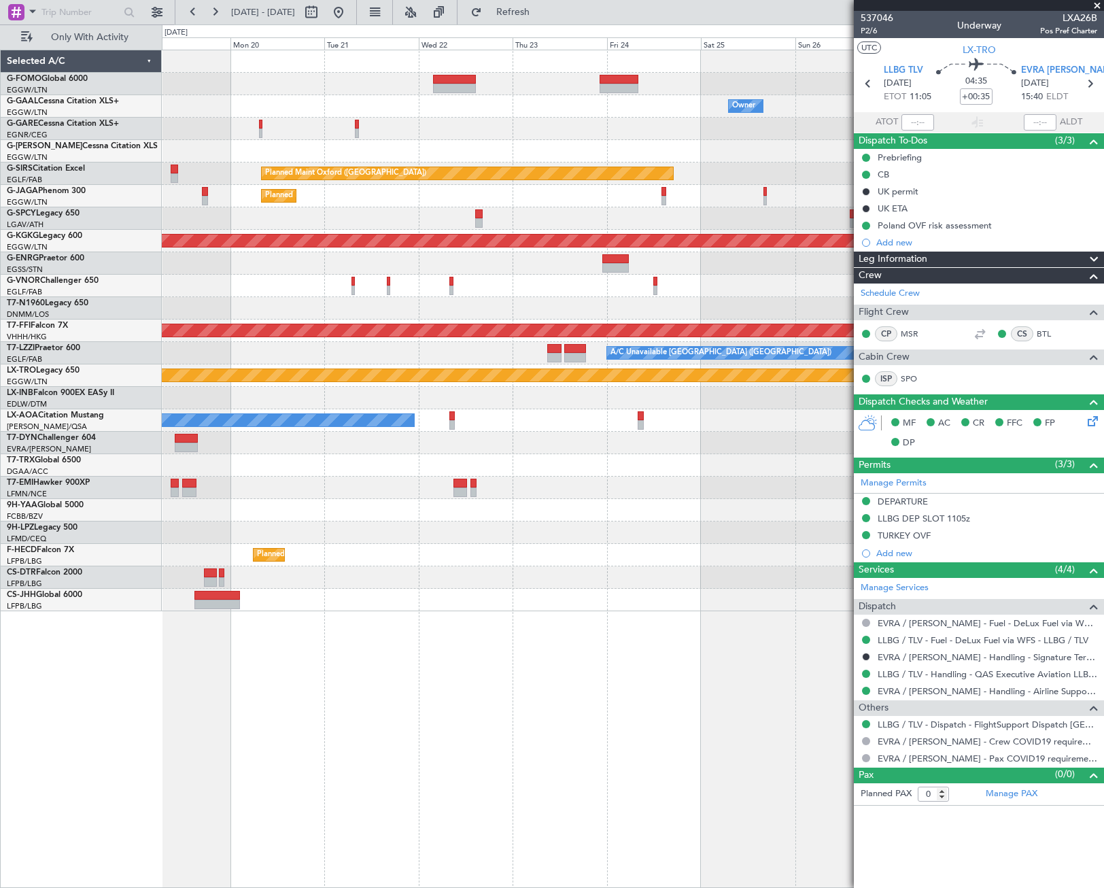
click at [81, 803] on div "Owner Planned Maint Oxford (Kidlington) Planned Maint Paris (Le Bourget) Planne…" at bounding box center [552, 455] width 1104 height 863
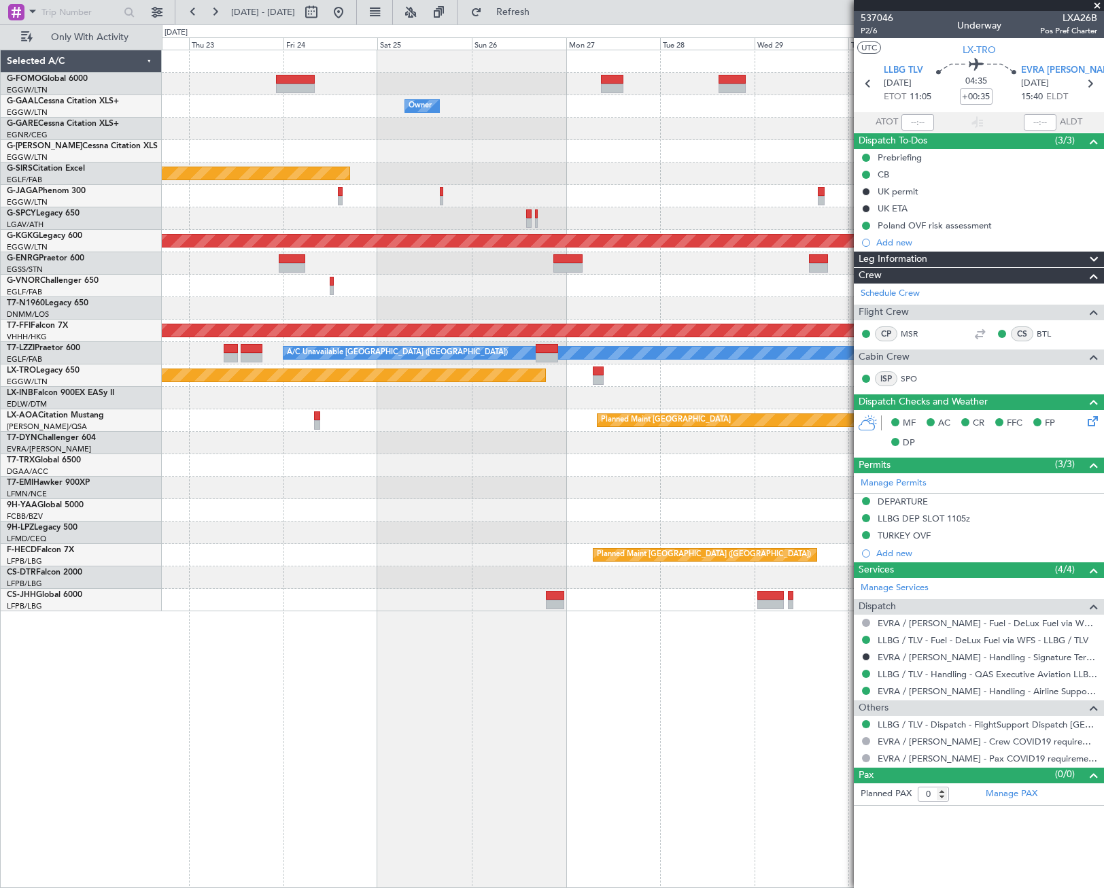
click at [145, 781] on div "Owner Owner Planned Maint Oxford (Kidlington) Planned Maint Paris (Le Bourget) …" at bounding box center [552, 455] width 1104 height 863
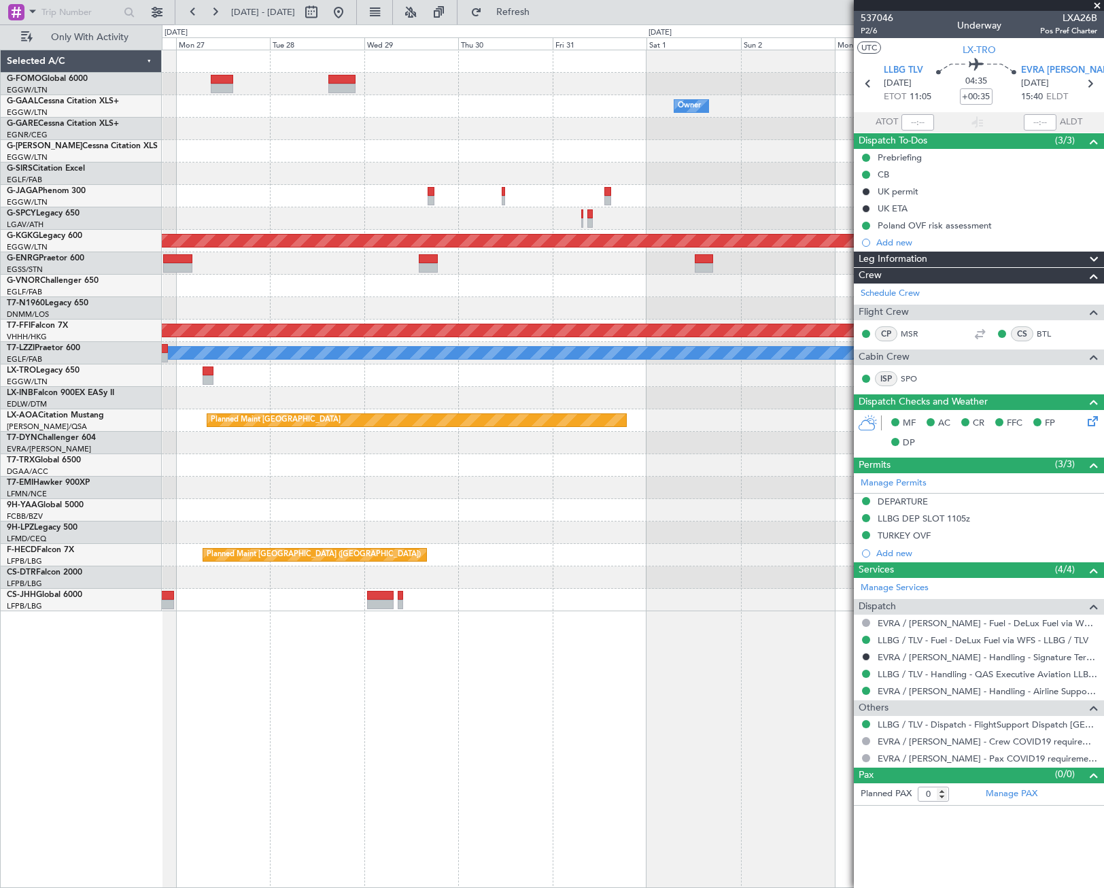
click at [496, 715] on div "Owner Owner Planned Maint Oxford (Kidlington) Planned Maint Athens (Eleftherios…" at bounding box center [633, 469] width 942 height 838
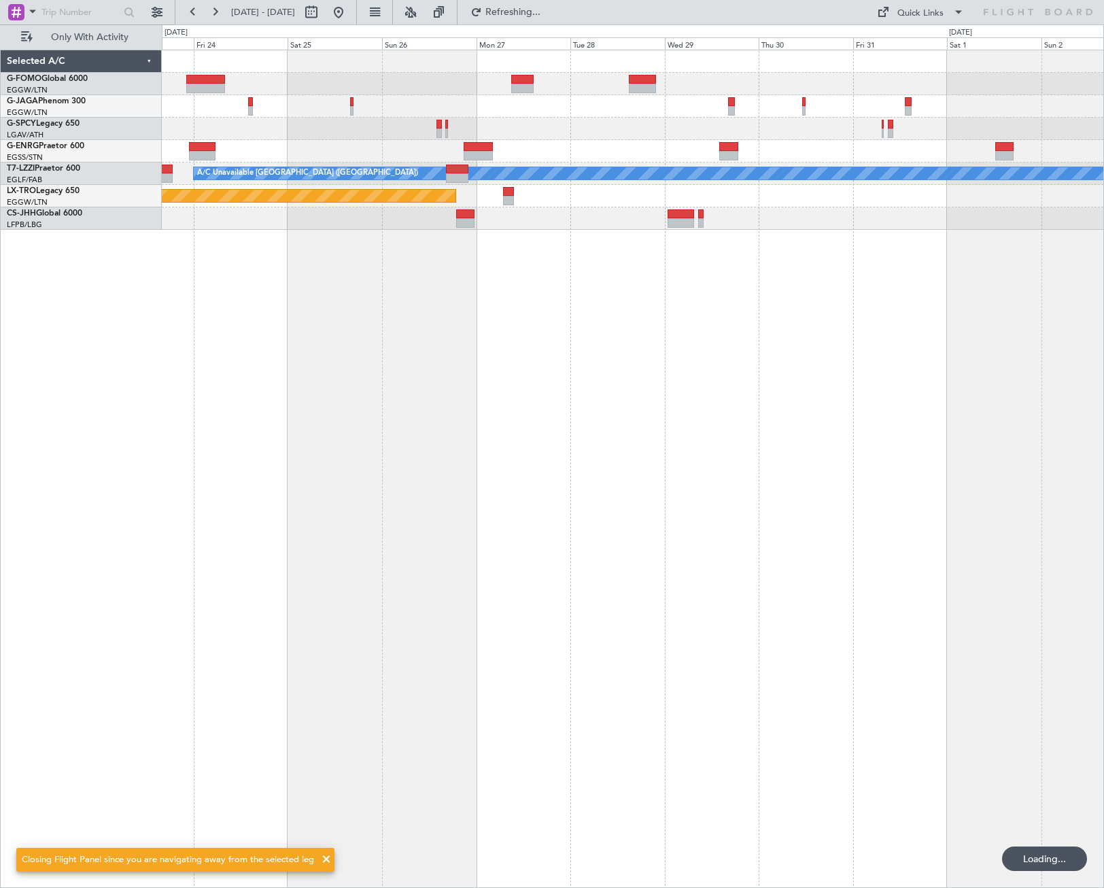
click at [586, 709] on div "A/C Unavailable London (Luton) Planned Maint Riga (Riga Intl)" at bounding box center [633, 469] width 942 height 838
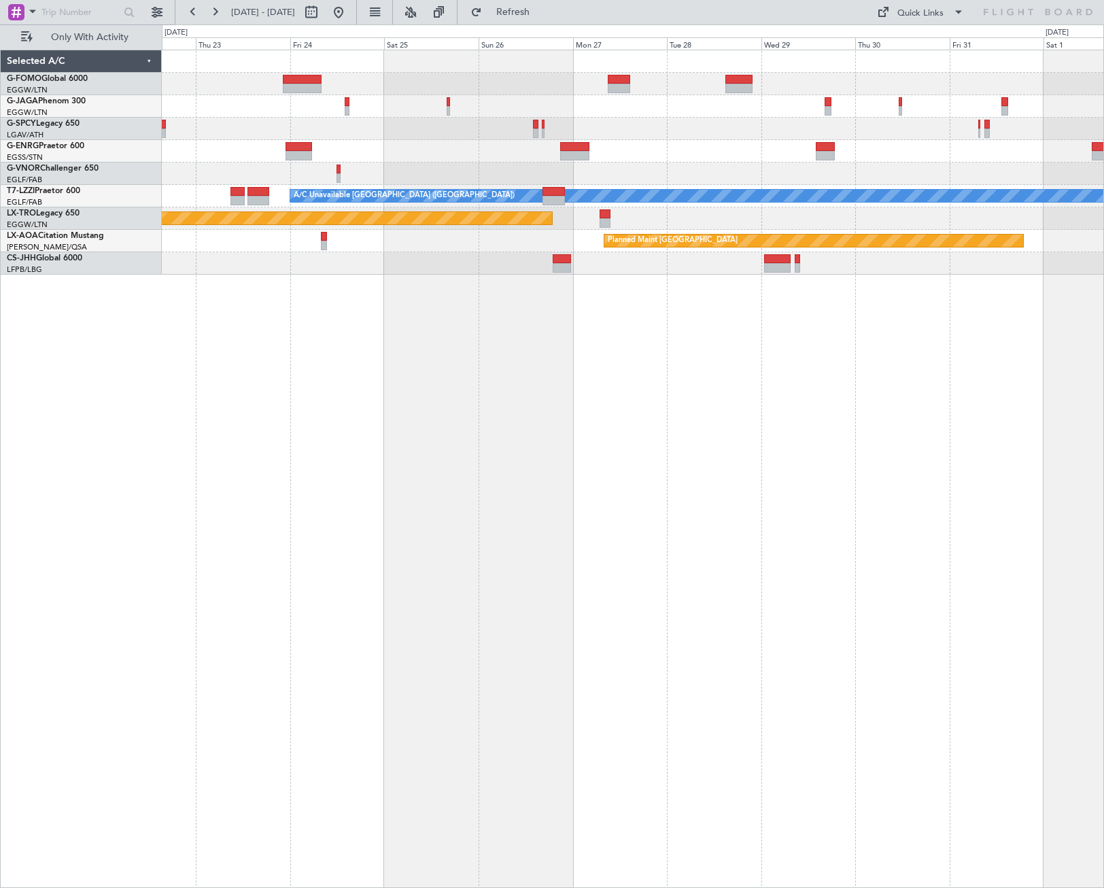
click at [434, 510] on div "Planned Maint [GEOGRAPHIC_DATA] ([GEOGRAPHIC_DATA]) A/C Unavailable [GEOGRAPHIC…" at bounding box center [633, 469] width 942 height 838
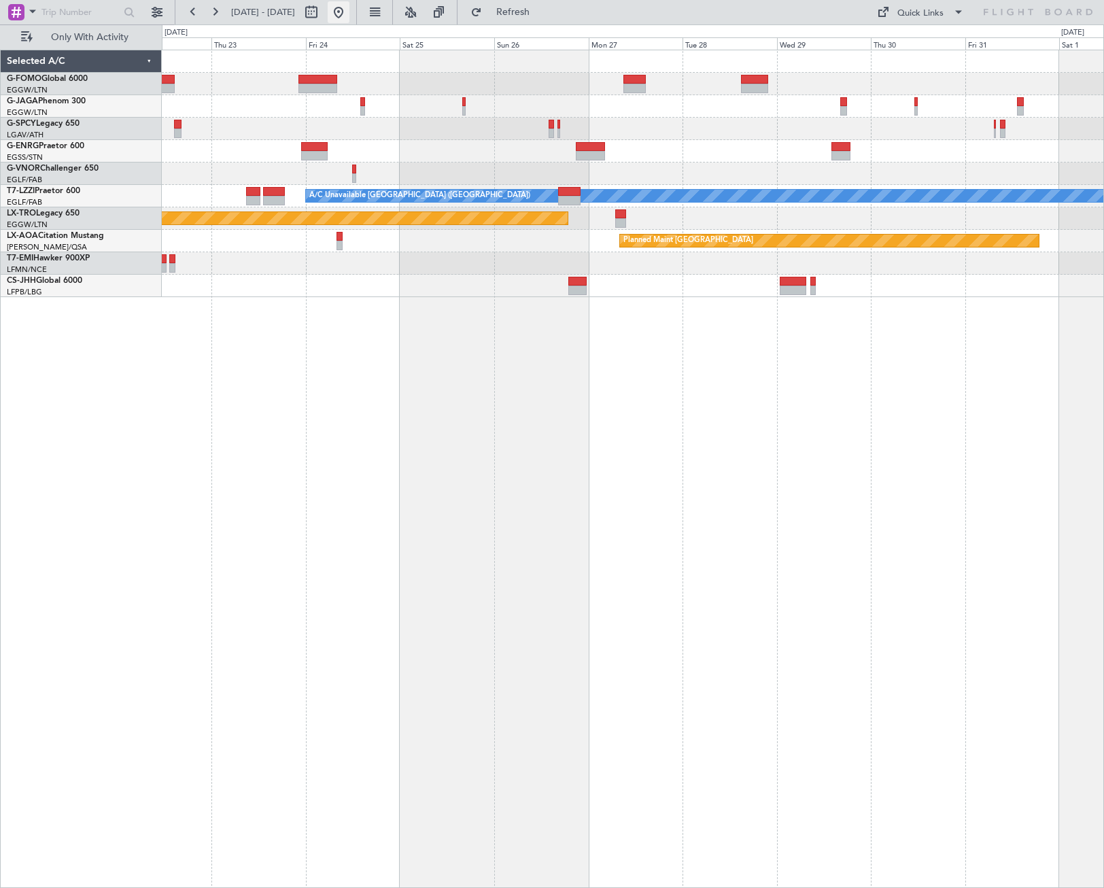
click at [349, 14] on button at bounding box center [339, 12] width 22 height 22
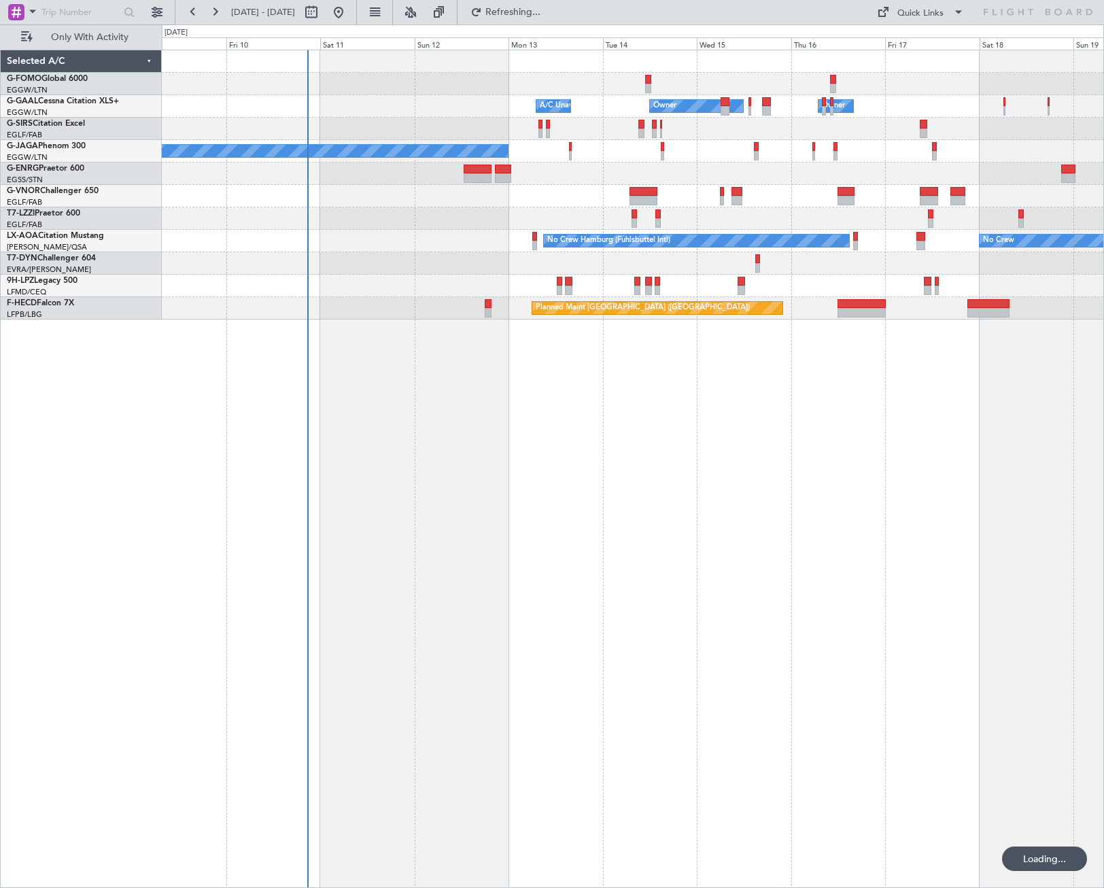
click at [463, 597] on div "Owner A/C Unavailable A/C Unavailable Owner Planned Maint Oxford (Kidlington) N…" at bounding box center [633, 469] width 942 height 838
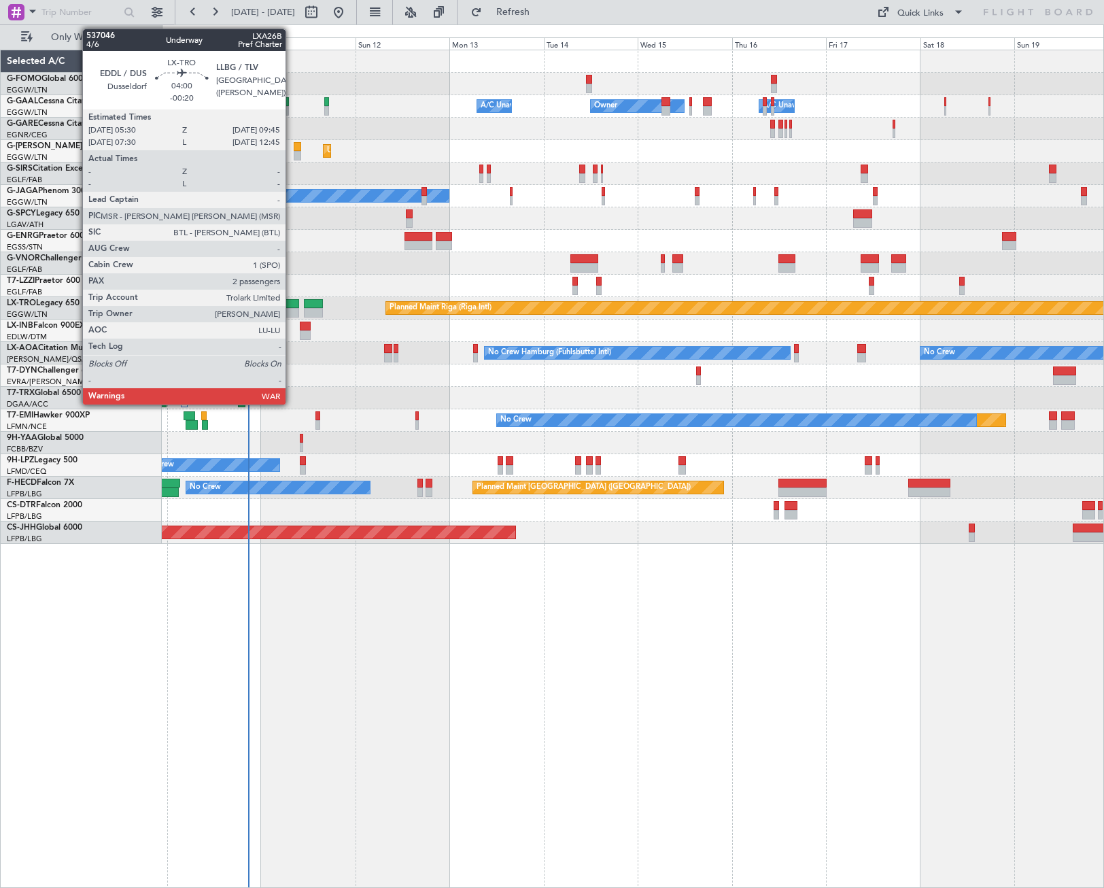
click at [288, 311] on div at bounding box center [290, 313] width 17 height 10
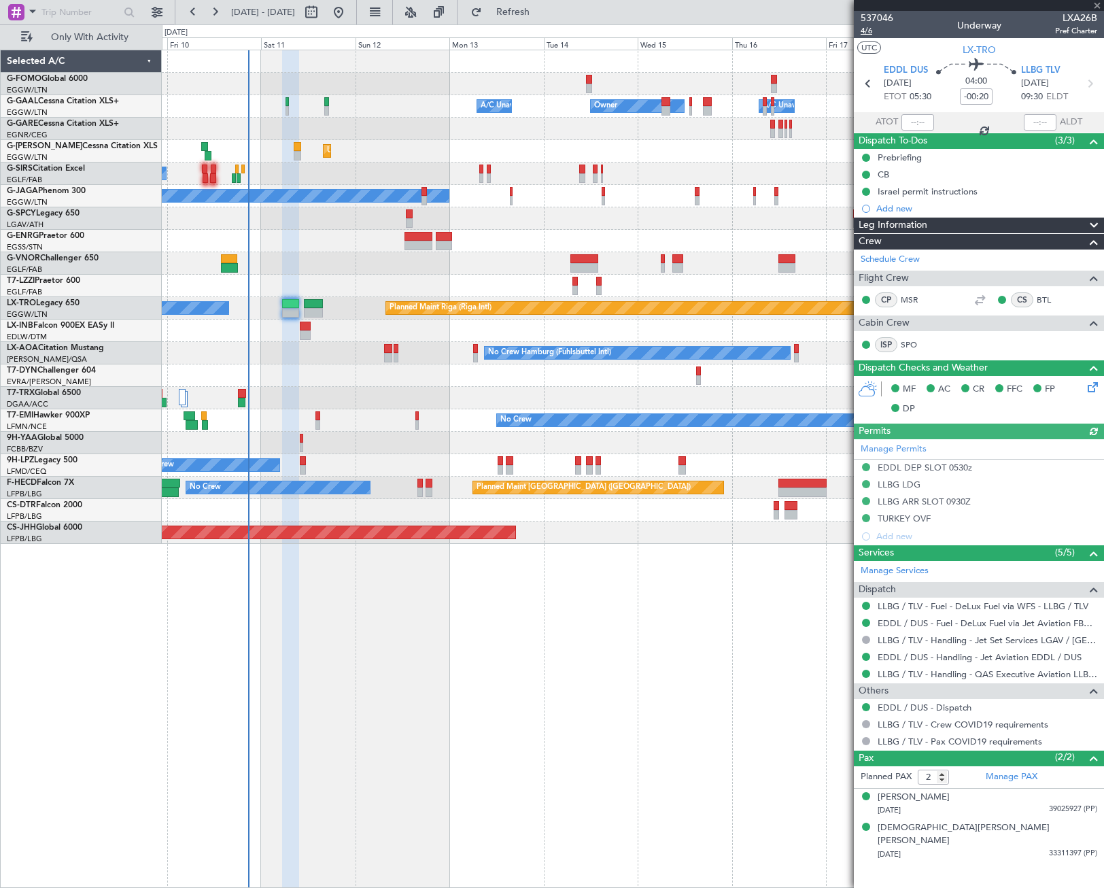
click at [861, 34] on span "4/6" at bounding box center [877, 31] width 33 height 12
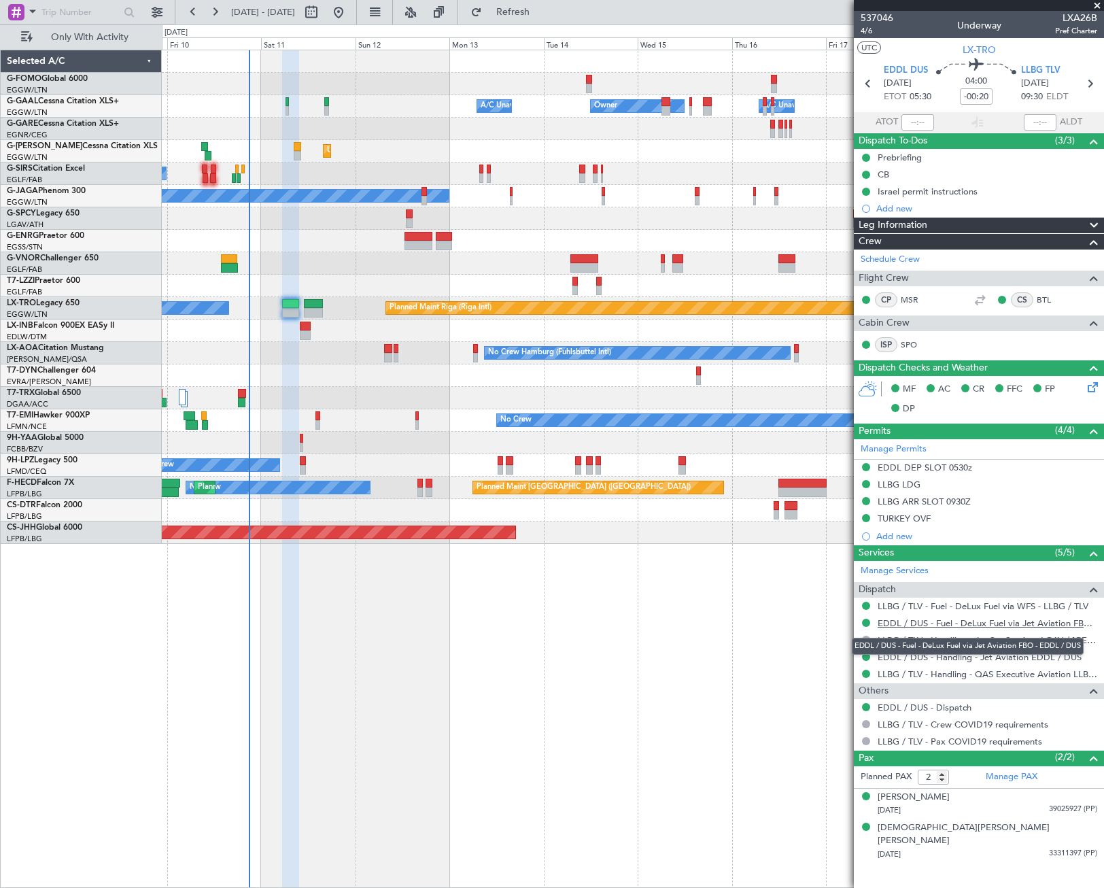
click at [962, 621] on link "EDDL / DUS - Fuel - DeLux Fuel via Jet Aviation FBO - EDDL / DUS" at bounding box center [988, 623] width 220 height 12
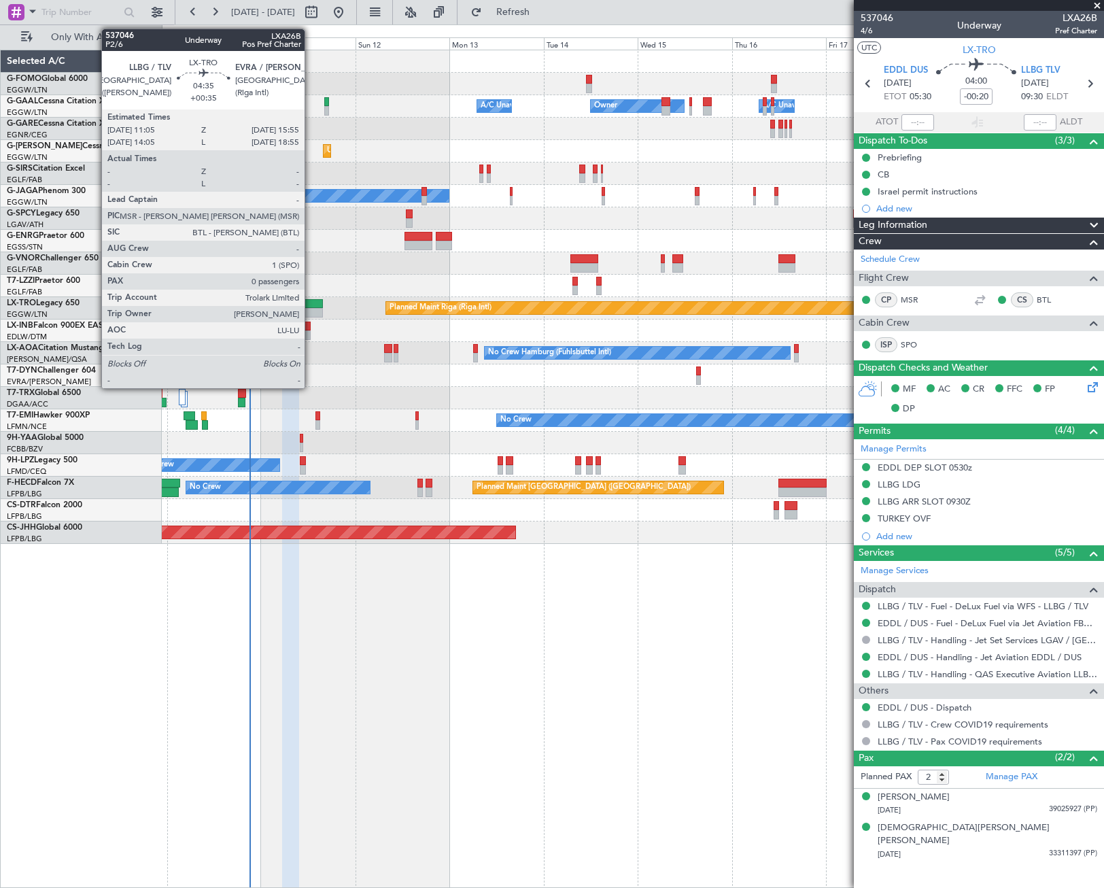
click at [311, 310] on div at bounding box center [313, 313] width 19 height 10
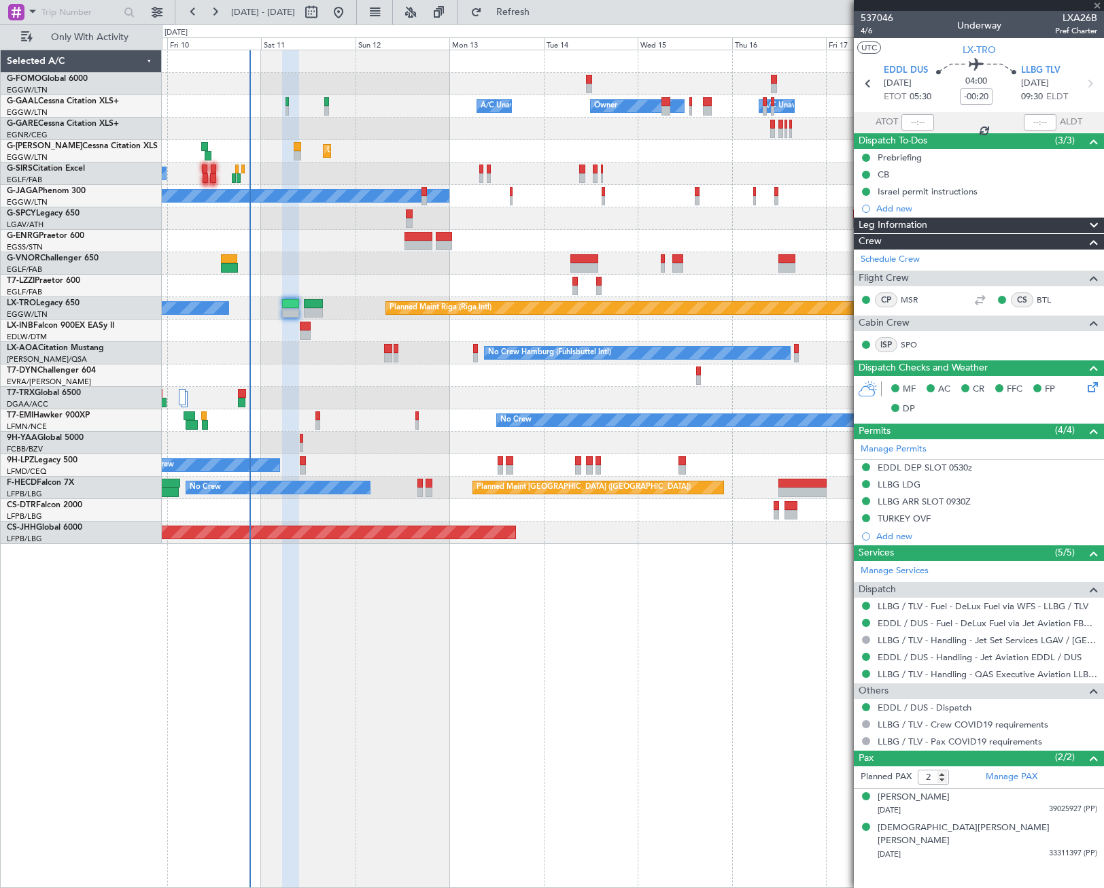
type input "+00:35"
type input "0"
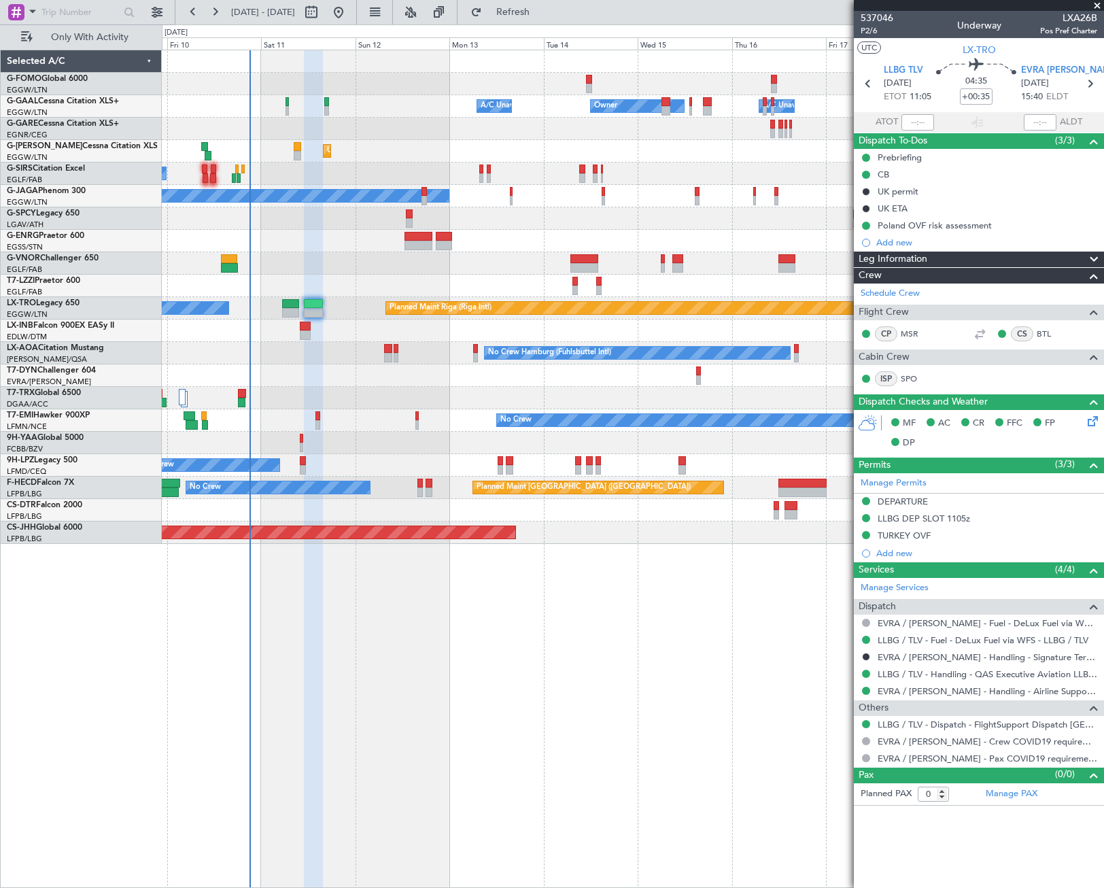
click at [294, 306] on div at bounding box center [290, 304] width 17 height 10
type input "-00:20"
type input "2"
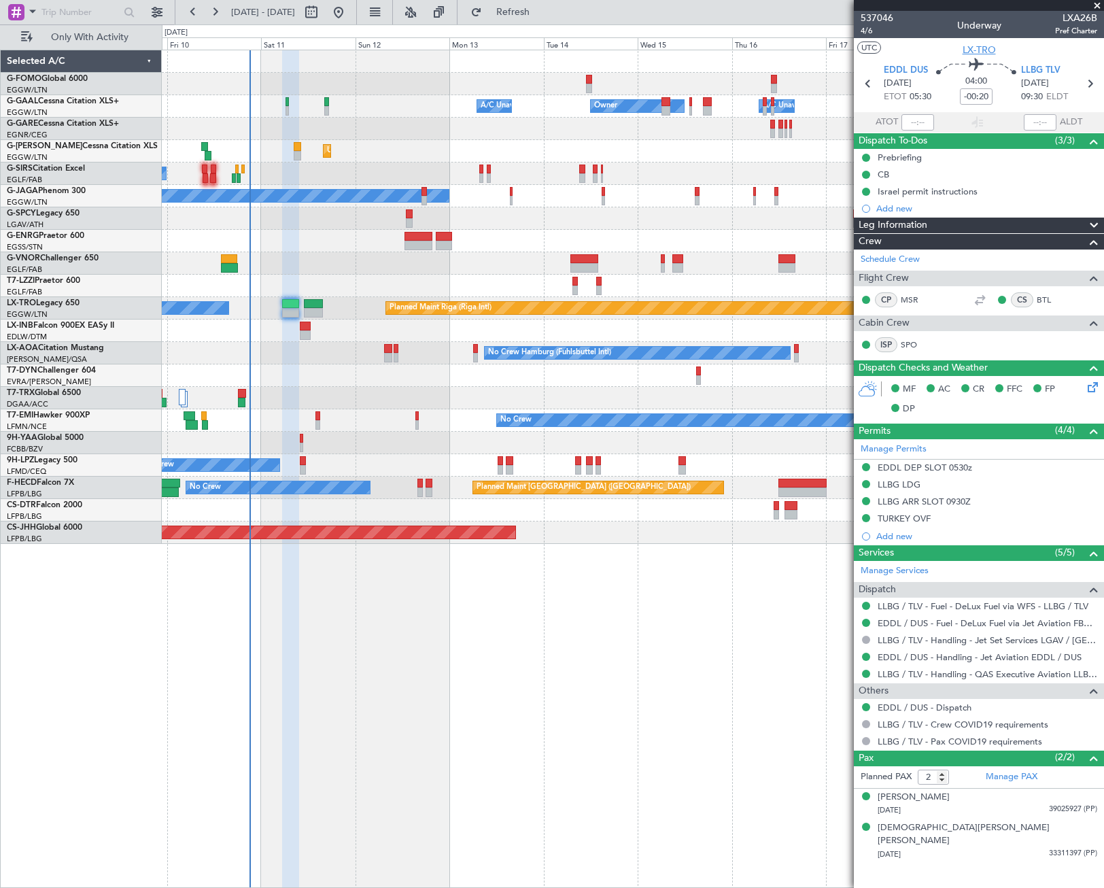
click at [984, 50] on span "LX-TRO" at bounding box center [978, 50] width 33 height 14
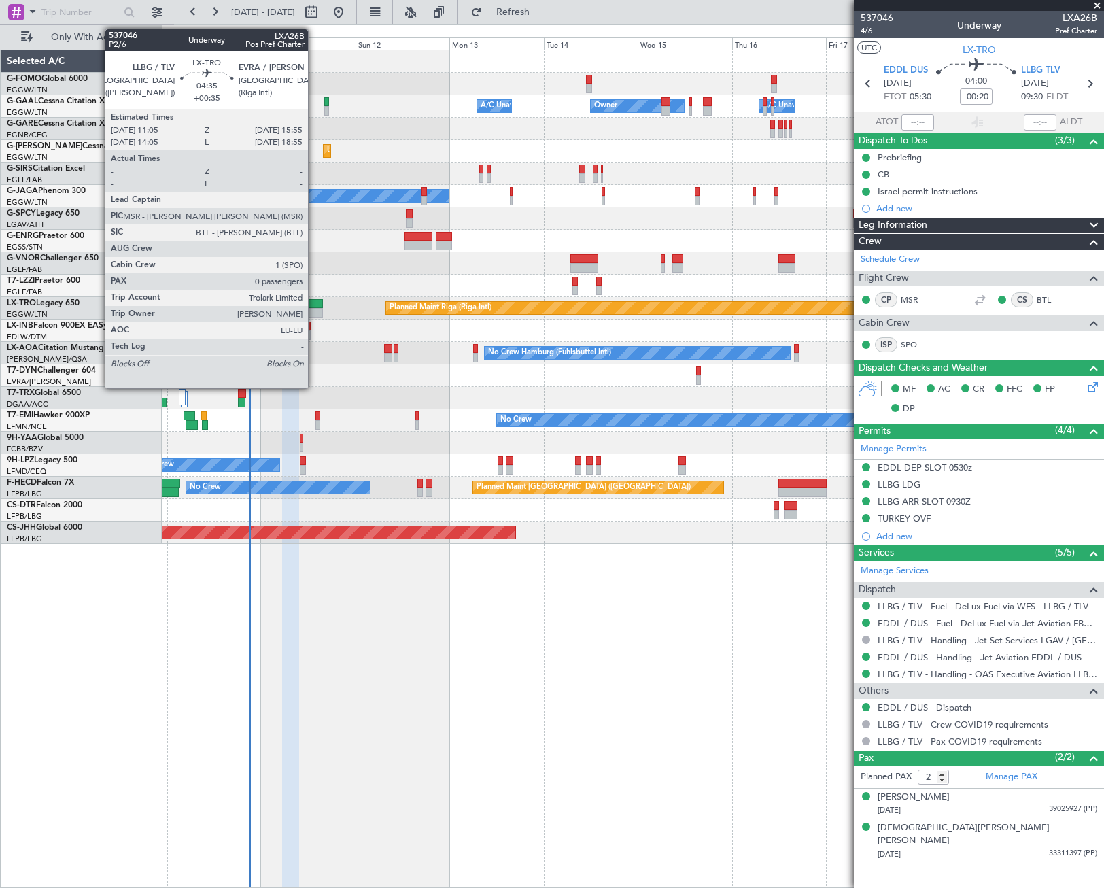
click at [314, 306] on div at bounding box center [313, 304] width 19 height 10
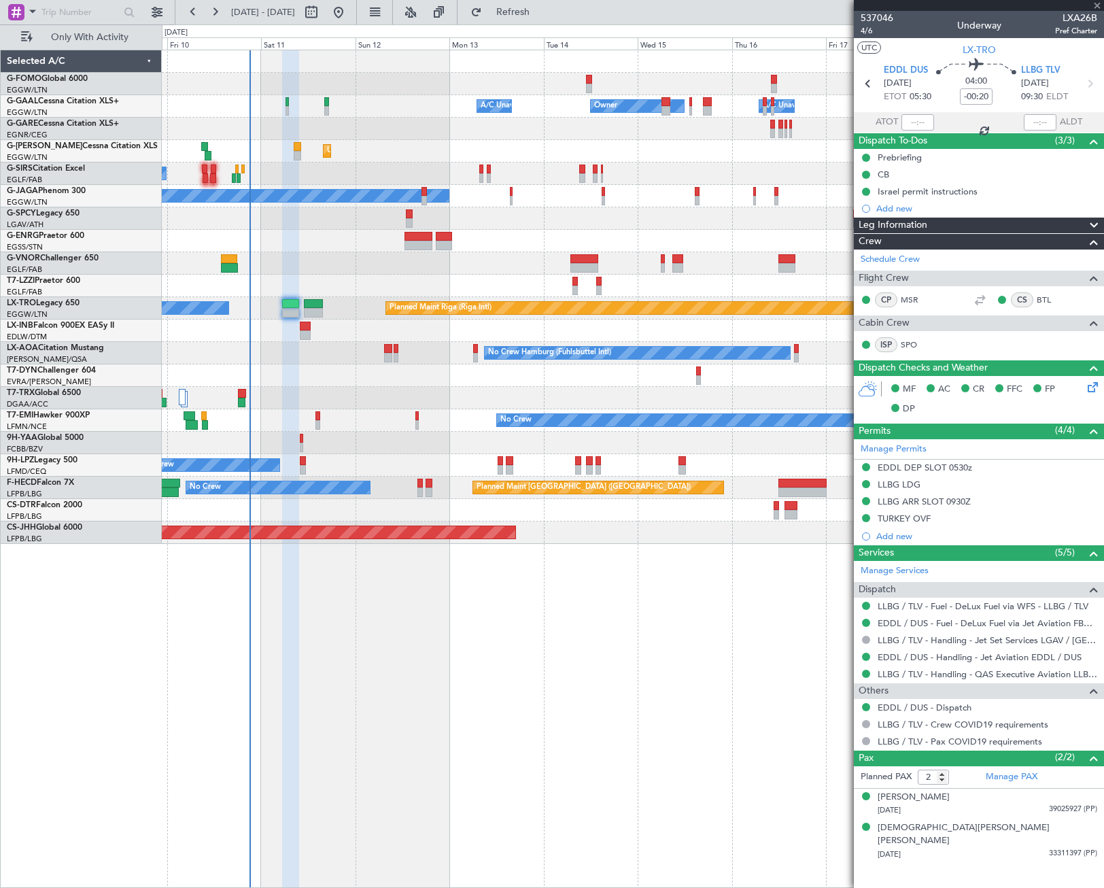
type input "+00:35"
type input "0"
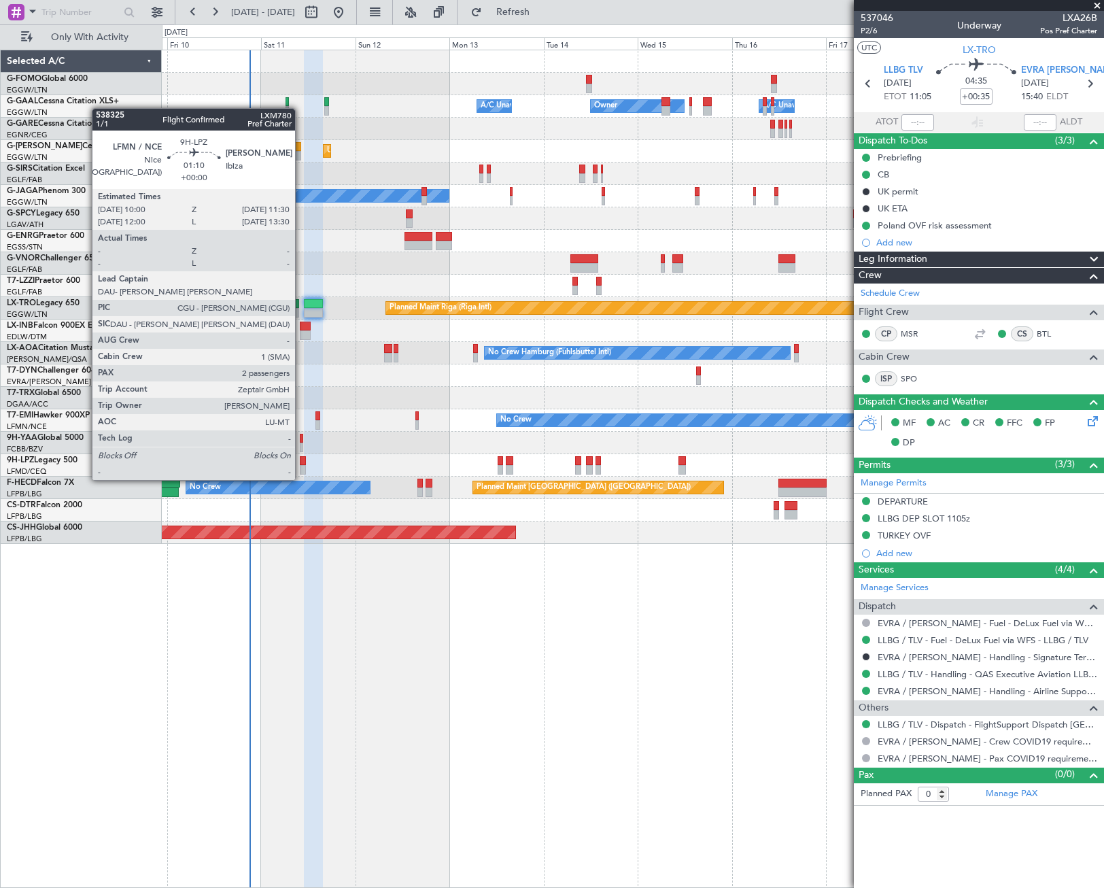
click at [301, 466] on div at bounding box center [303, 470] width 6 height 10
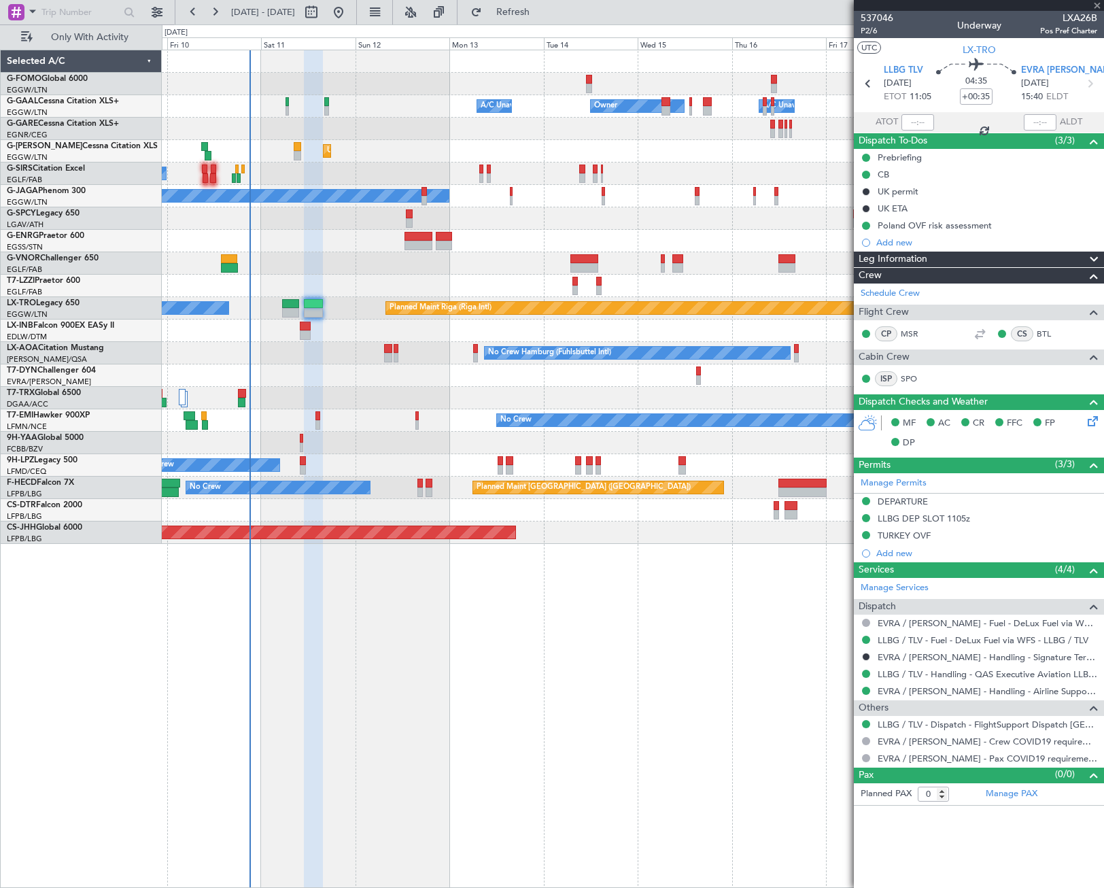
type input "2"
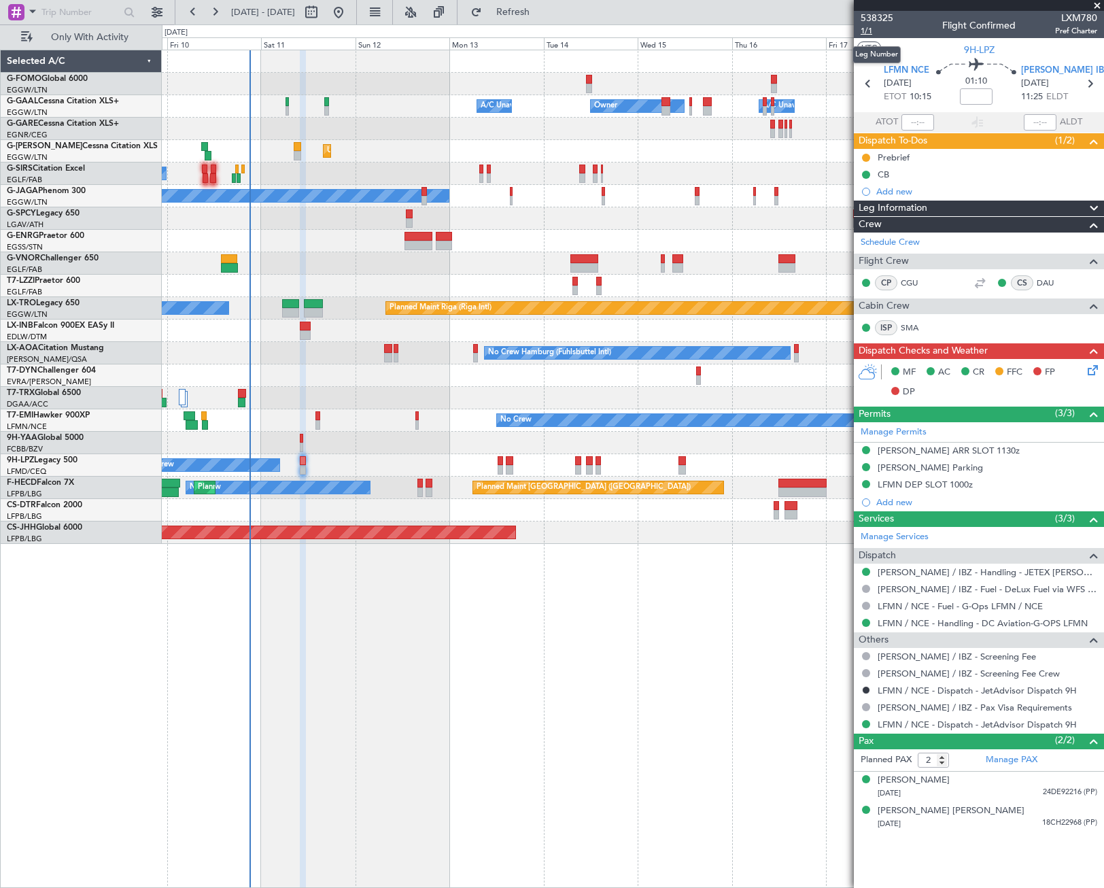
click at [867, 31] on span "1/1" at bounding box center [877, 31] width 33 height 12
click at [865, 158] on button at bounding box center [866, 158] width 8 height 8
click at [876, 239] on span "Cancelled" at bounding box center [868, 238] width 39 height 14
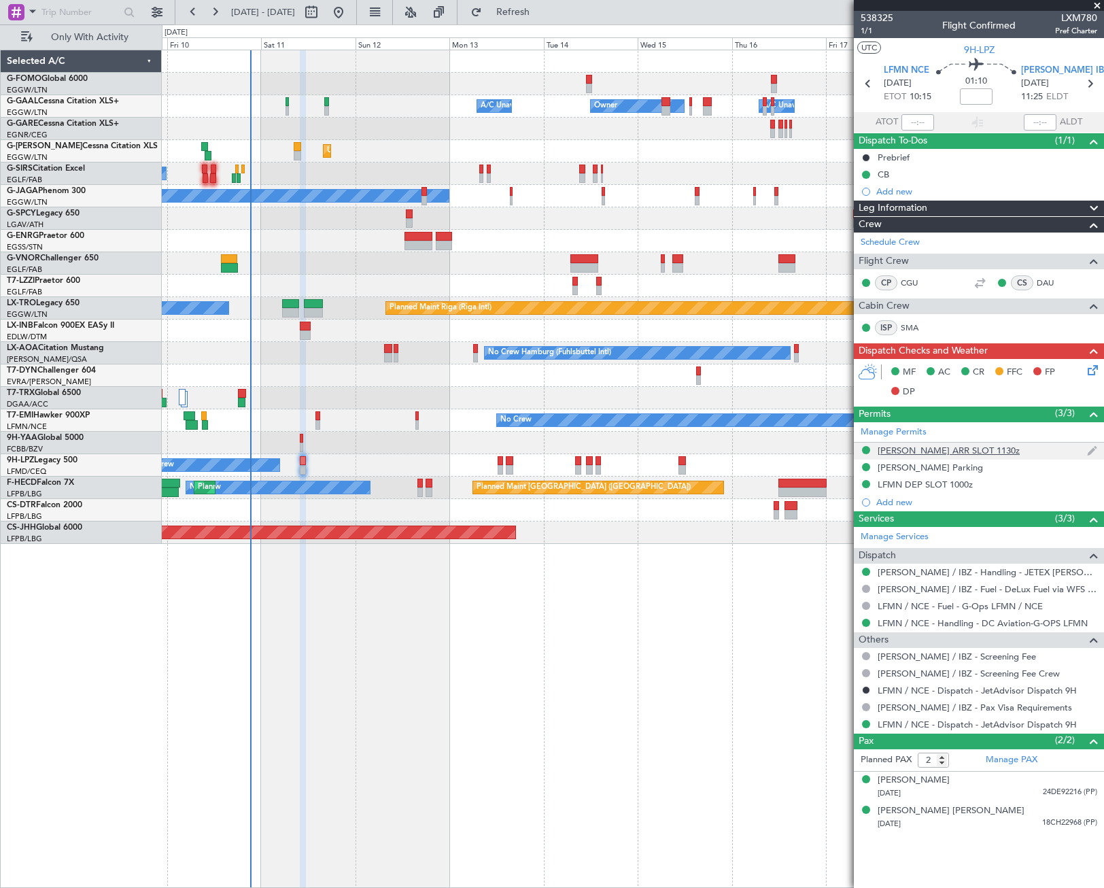
click at [930, 445] on div "LEIB ARR SLOT 1130z" at bounding box center [949, 451] width 142 height 12
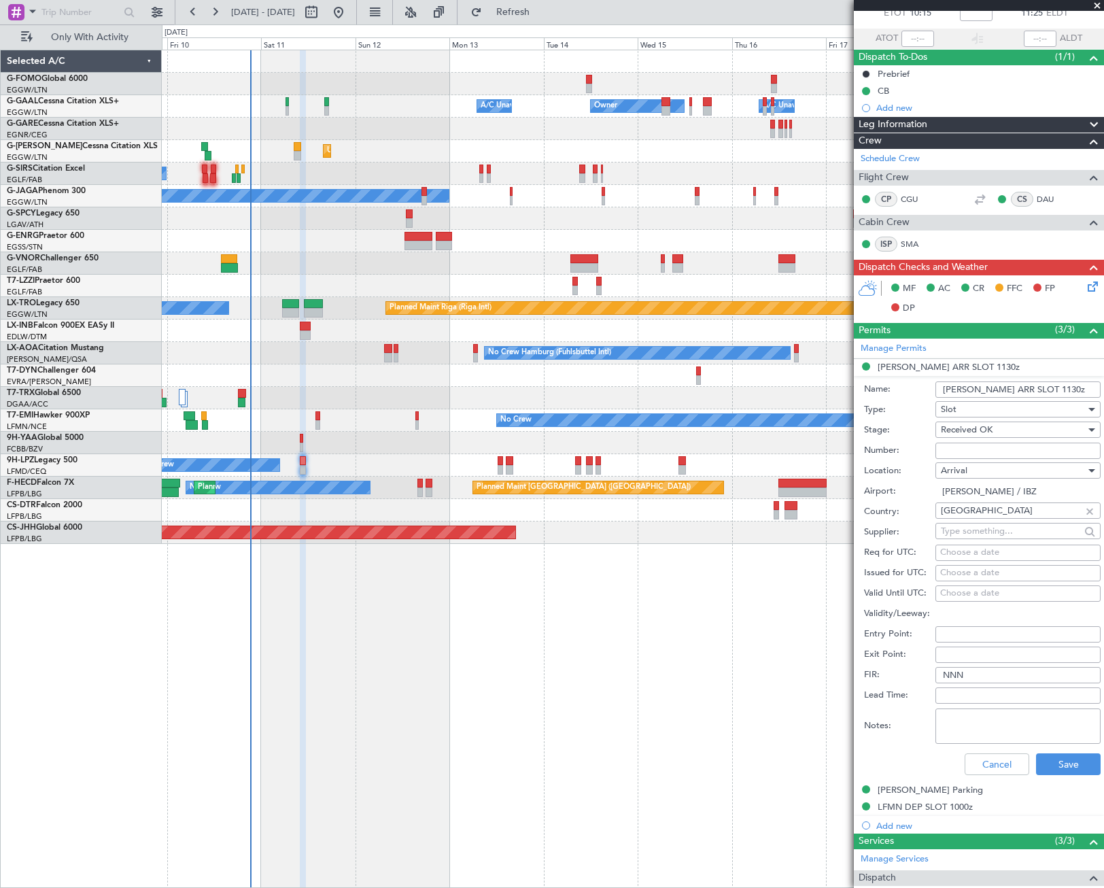
scroll to position [272, 0]
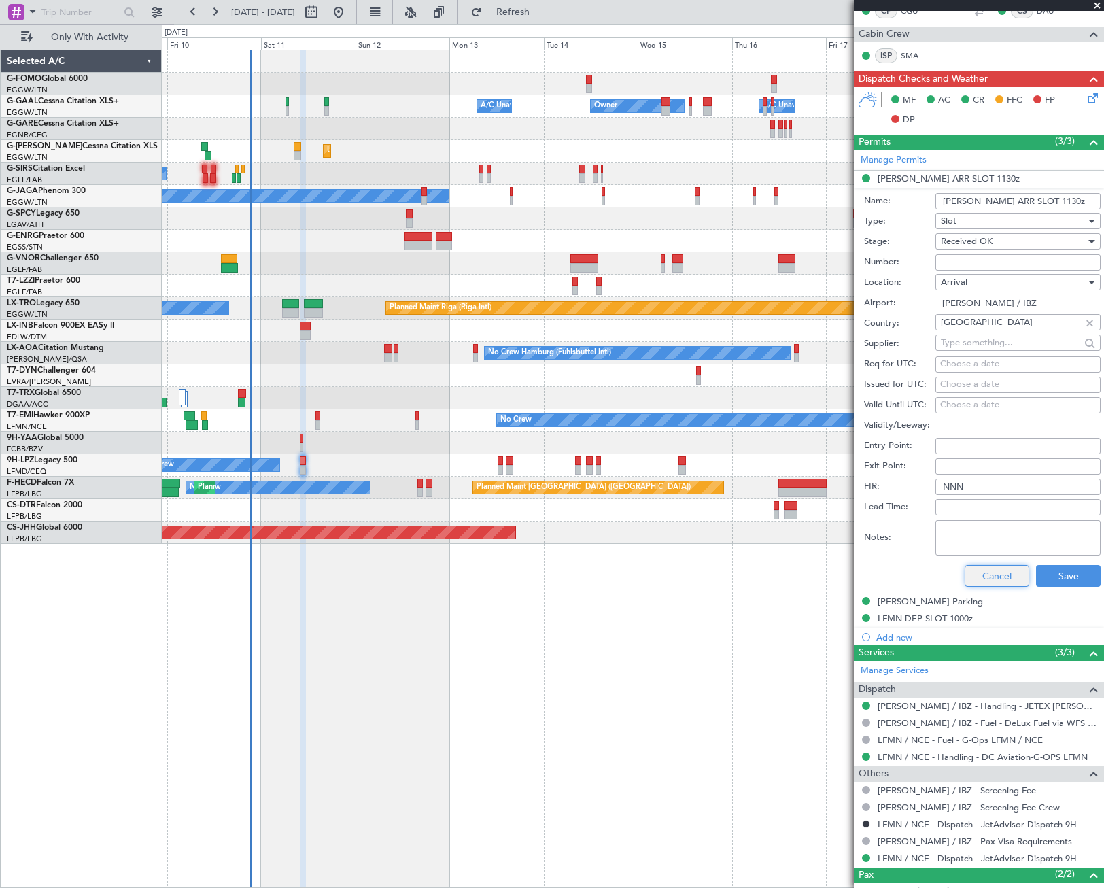
click at [997, 570] on button "Cancel" at bounding box center [997, 576] width 65 height 22
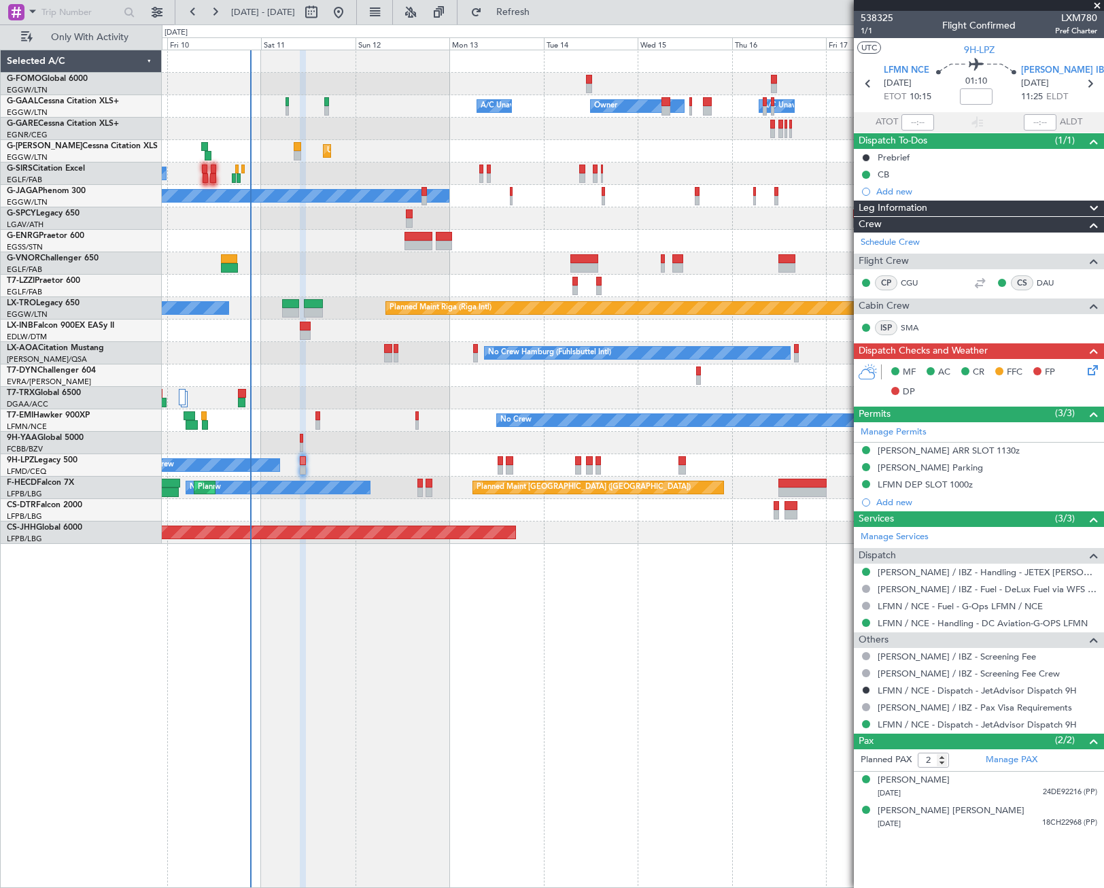
scroll to position [0, 0]
click at [927, 486] on div "LFMN DEP SLOT 1000z" at bounding box center [925, 485] width 95 height 12
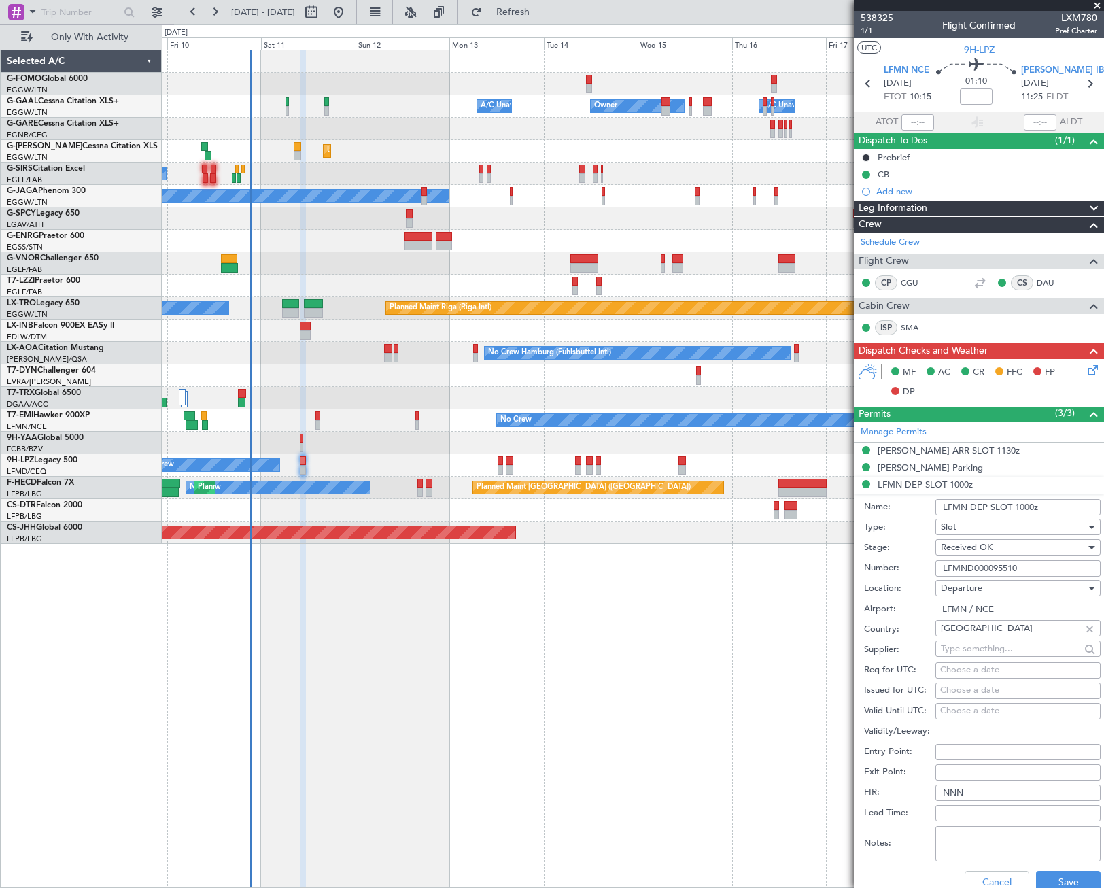
click at [973, 569] on input "LFMND000095510" at bounding box center [1017, 568] width 165 height 16
click at [986, 873] on button "Cancel" at bounding box center [997, 882] width 65 height 22
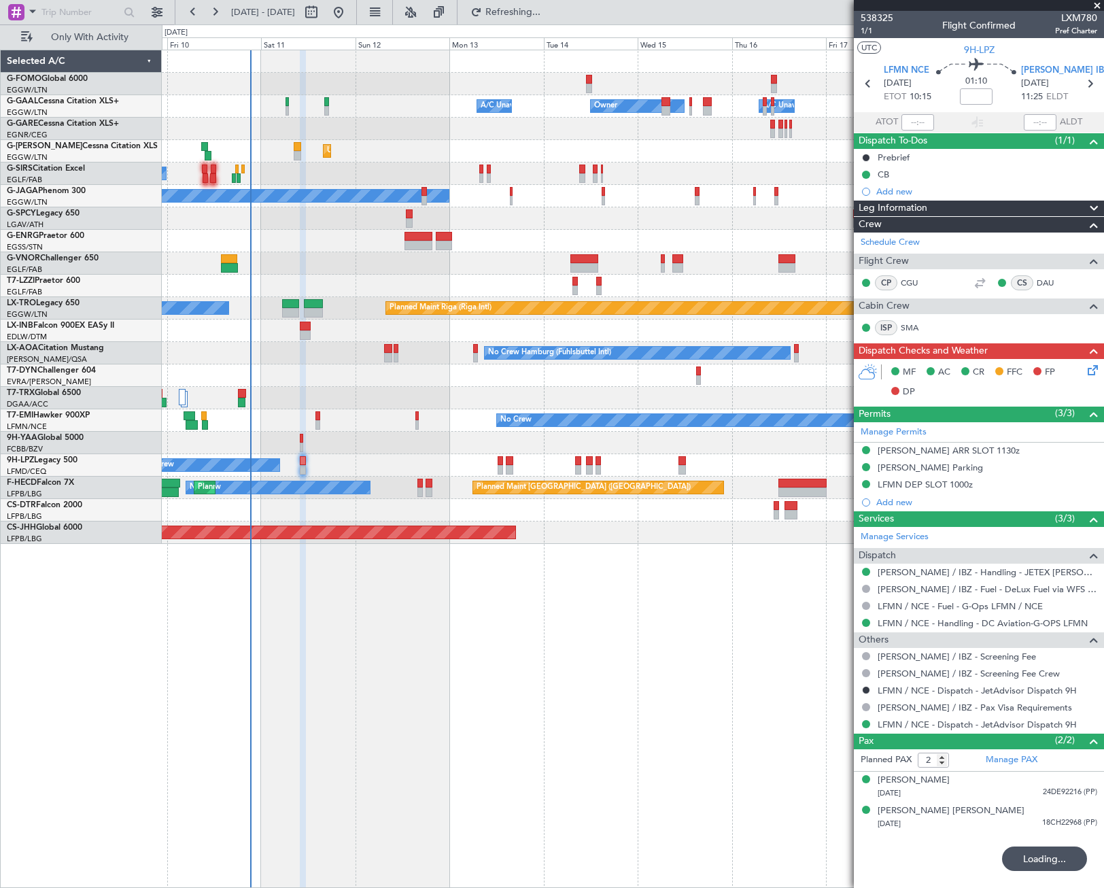
click at [914, 210] on span "Leg Information" at bounding box center [892, 209] width 69 height 16
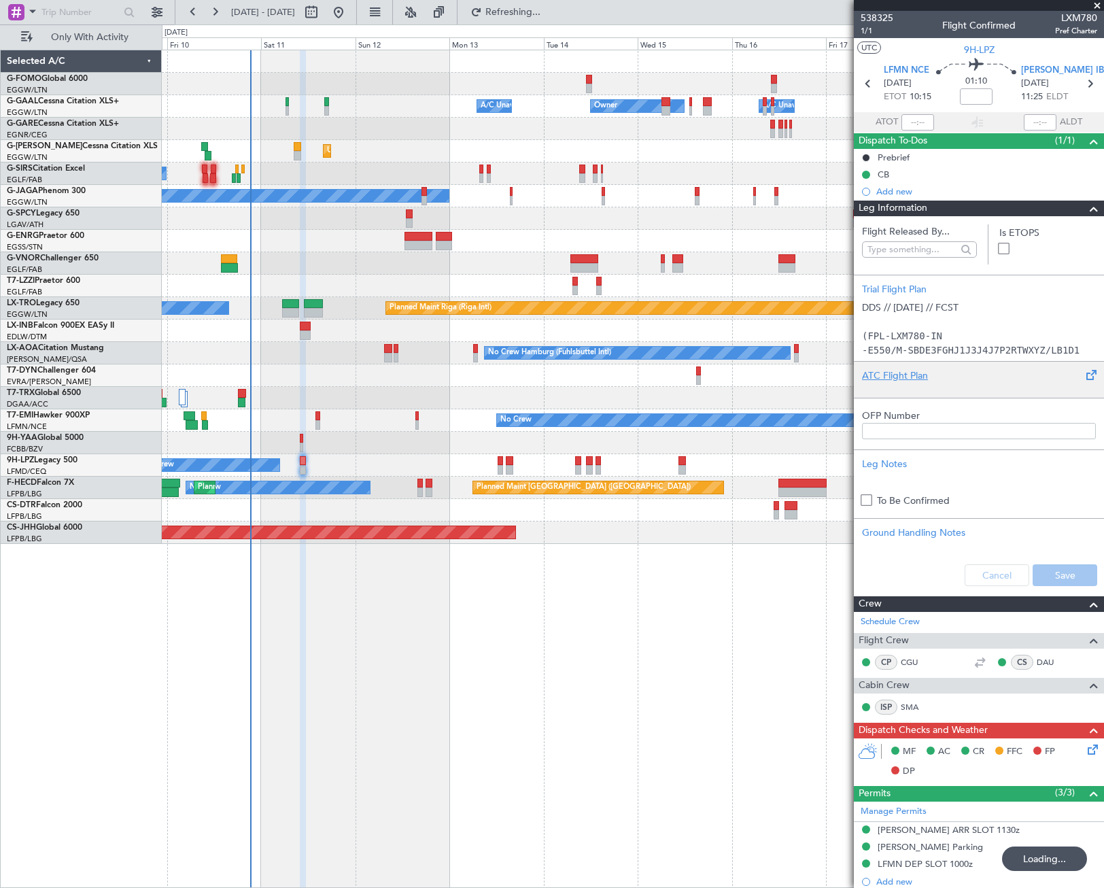
drag, startPoint x: 890, startPoint y: 374, endPoint x: 883, endPoint y: 374, distance: 7.5
click at [883, 374] on div "ATC Flight Plan" at bounding box center [979, 375] width 234 height 14
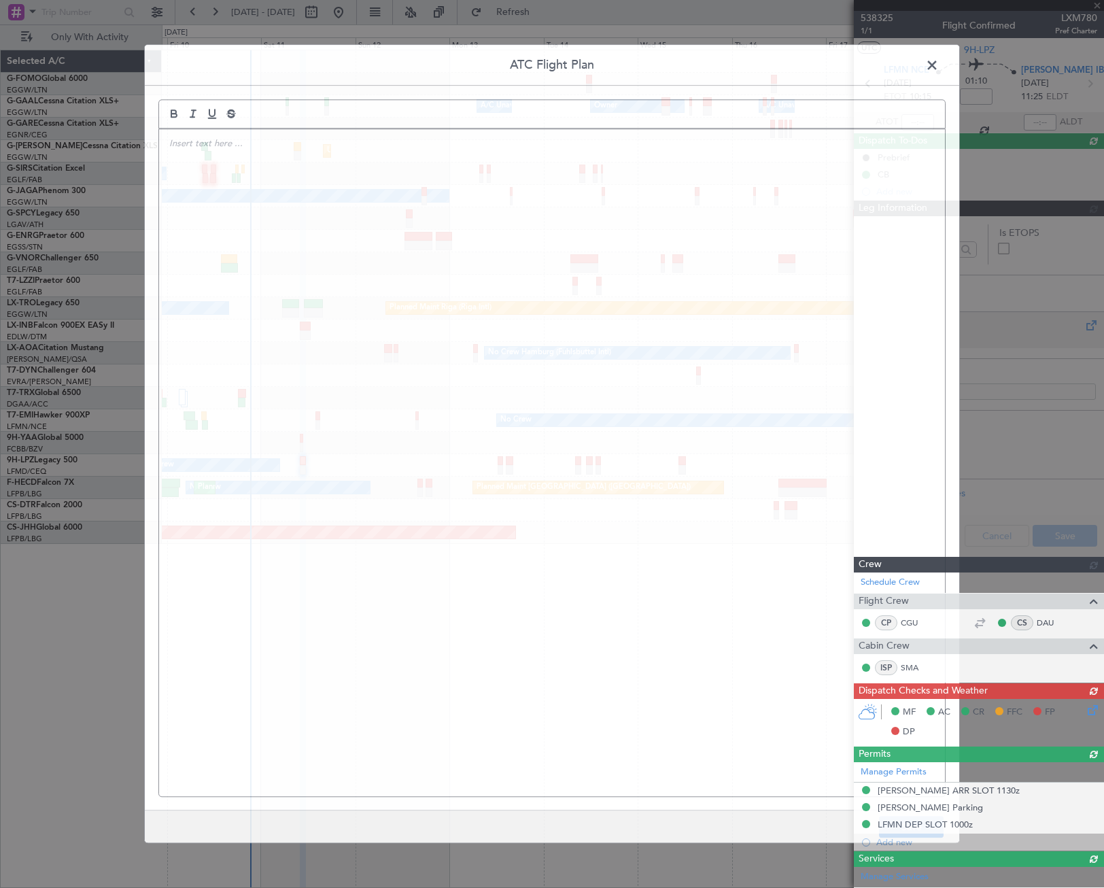
click at [354, 265] on div at bounding box center [632, 263] width 941 height 22
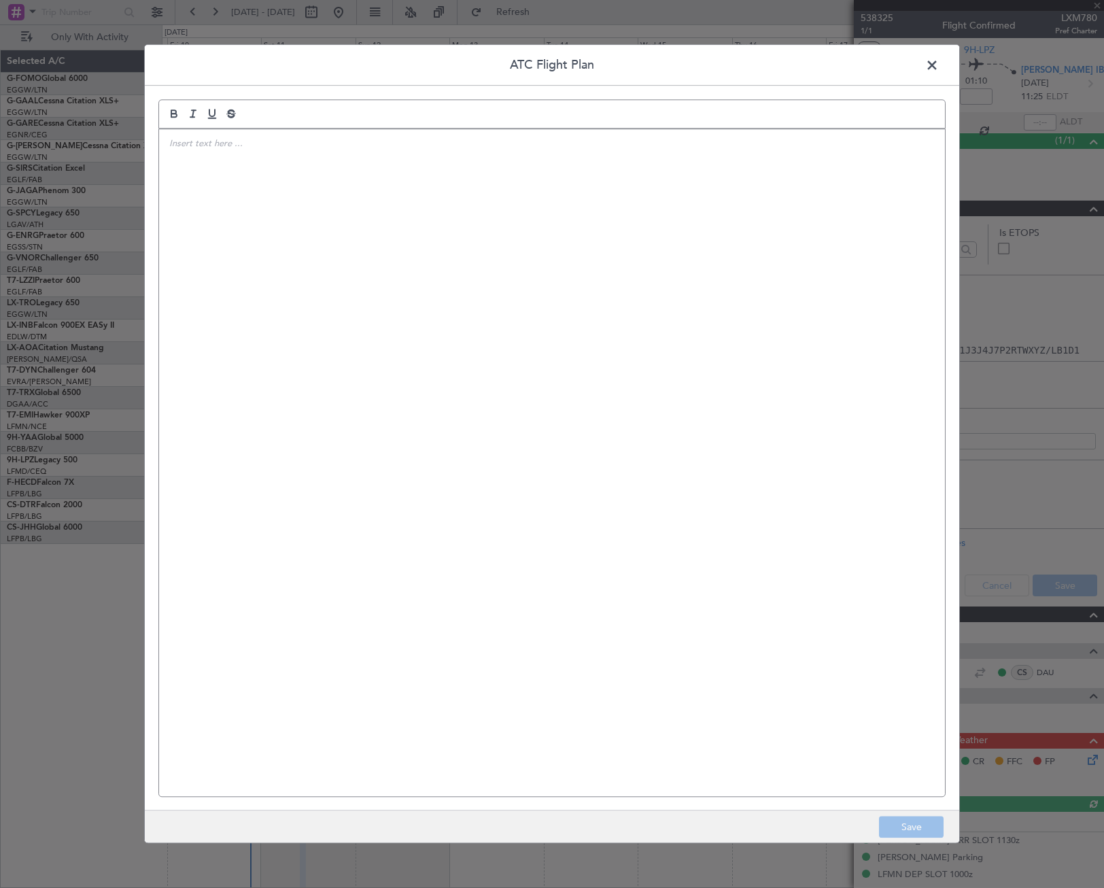
click at [409, 230] on div at bounding box center [552, 462] width 786 height 667
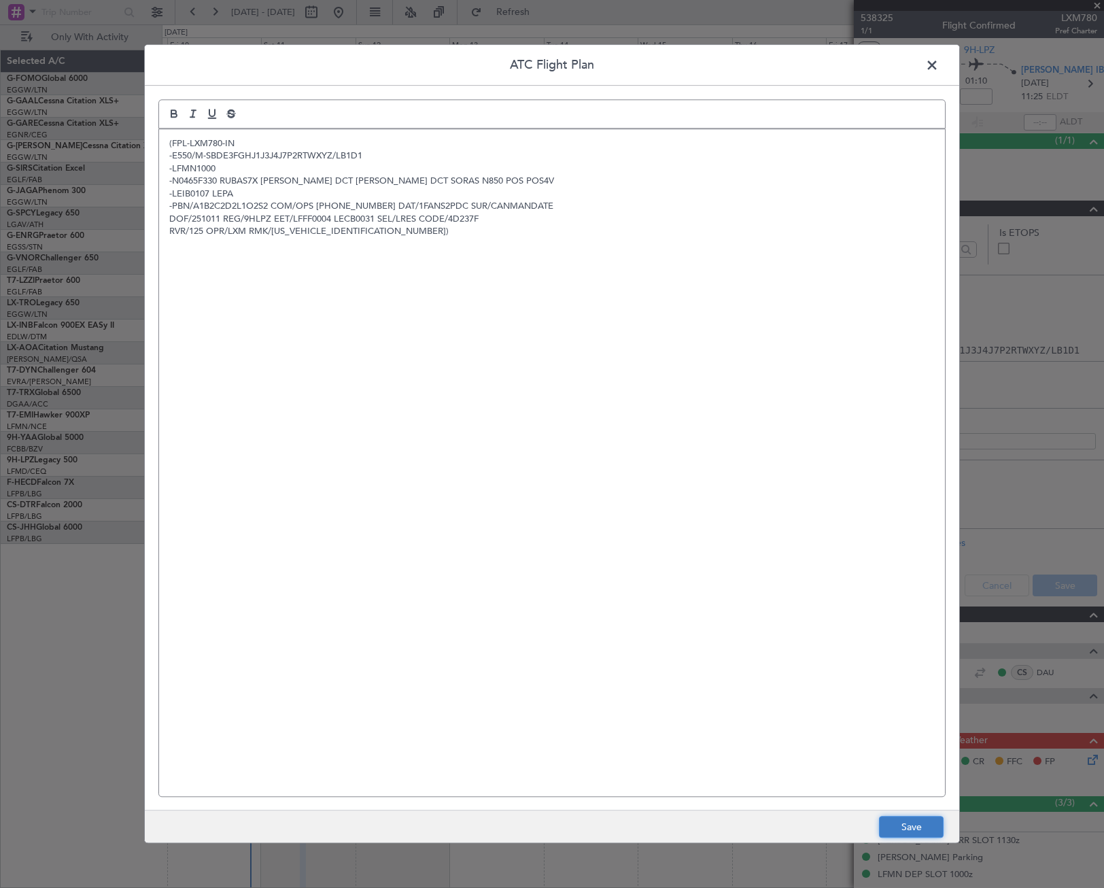
click at [930, 822] on button "Save" at bounding box center [911, 827] width 65 height 22
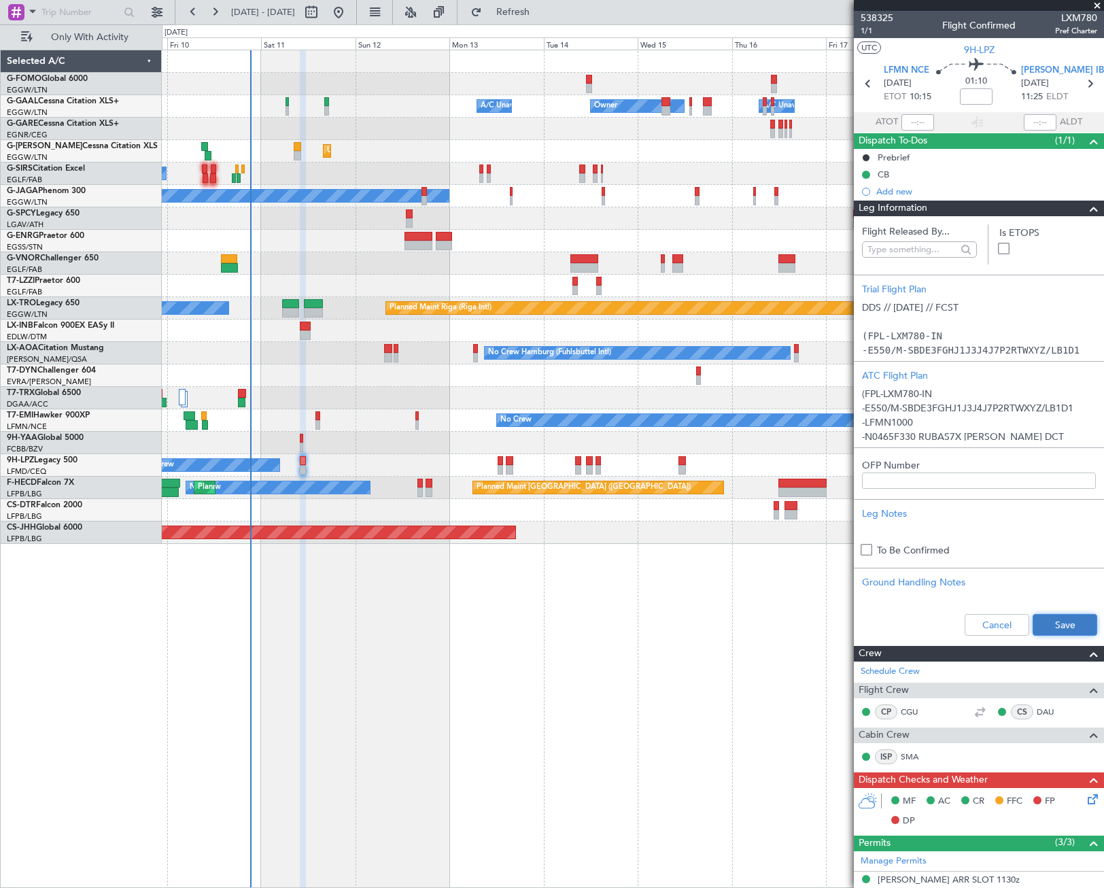
click at [1051, 627] on button "Save" at bounding box center [1064, 625] width 65 height 22
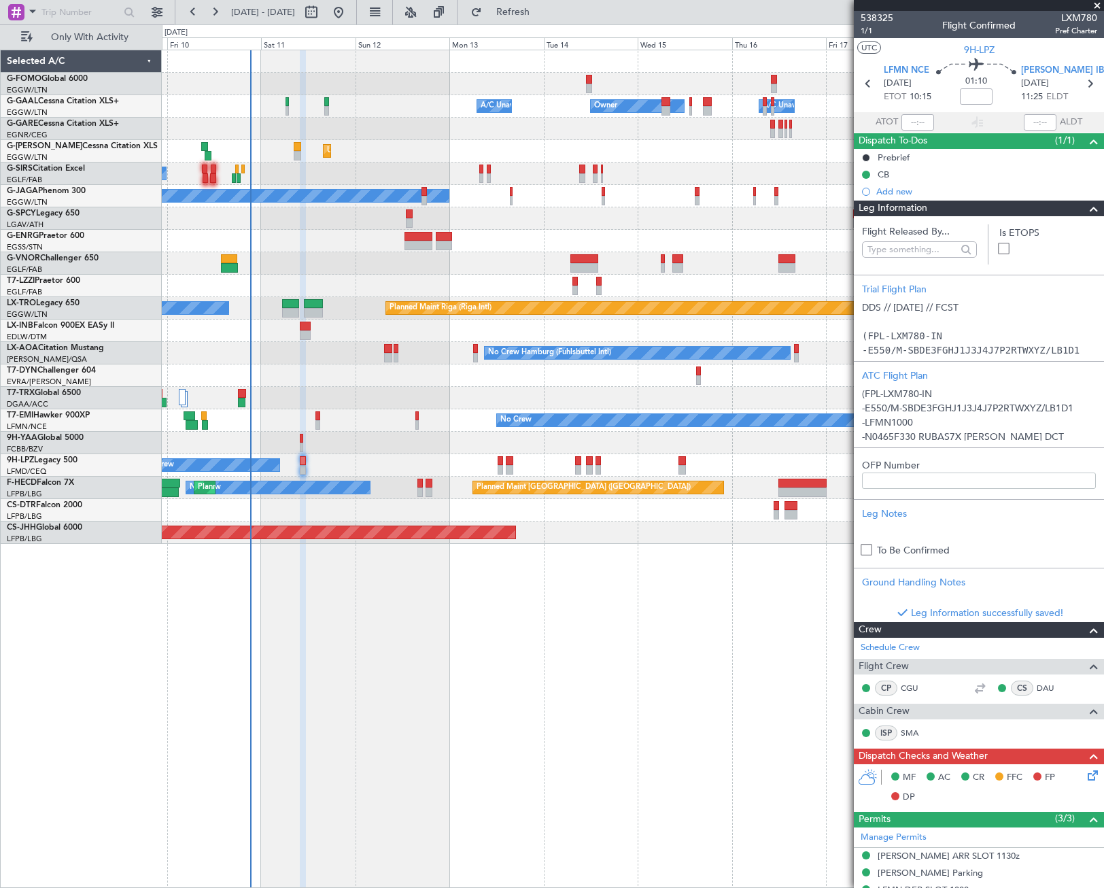
click at [1090, 211] on span at bounding box center [1094, 209] width 16 height 16
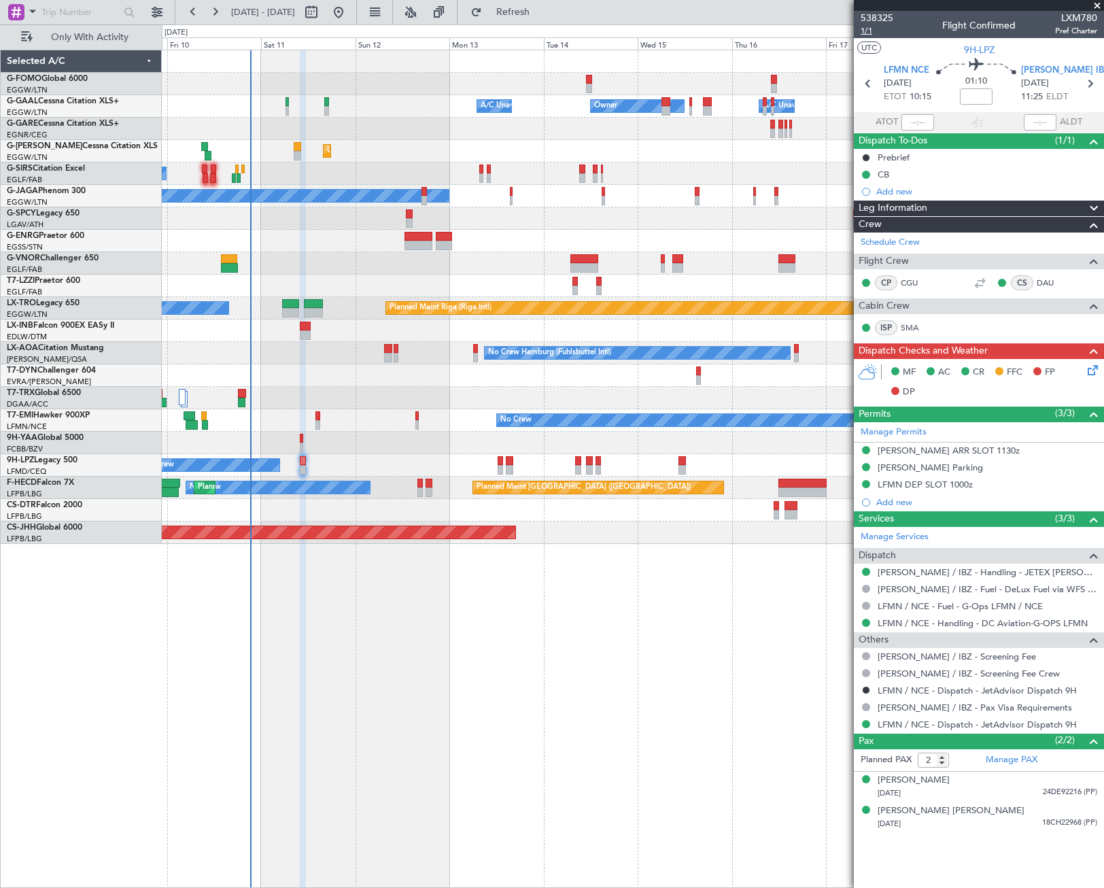
click at [869, 33] on span "1/1" at bounding box center [877, 31] width 33 height 12
click at [1092, 370] on icon at bounding box center [1090, 367] width 11 height 11
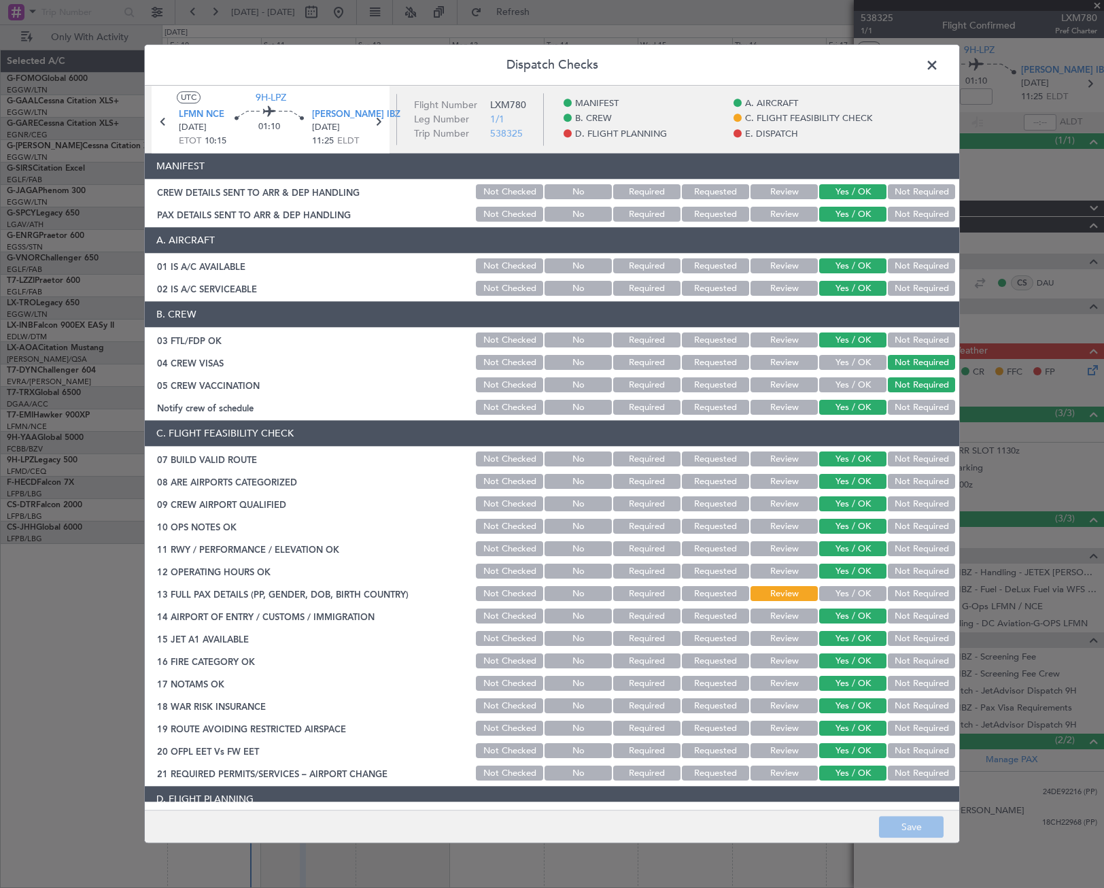
click at [853, 587] on button "Yes / OK" at bounding box center [852, 594] width 67 height 15
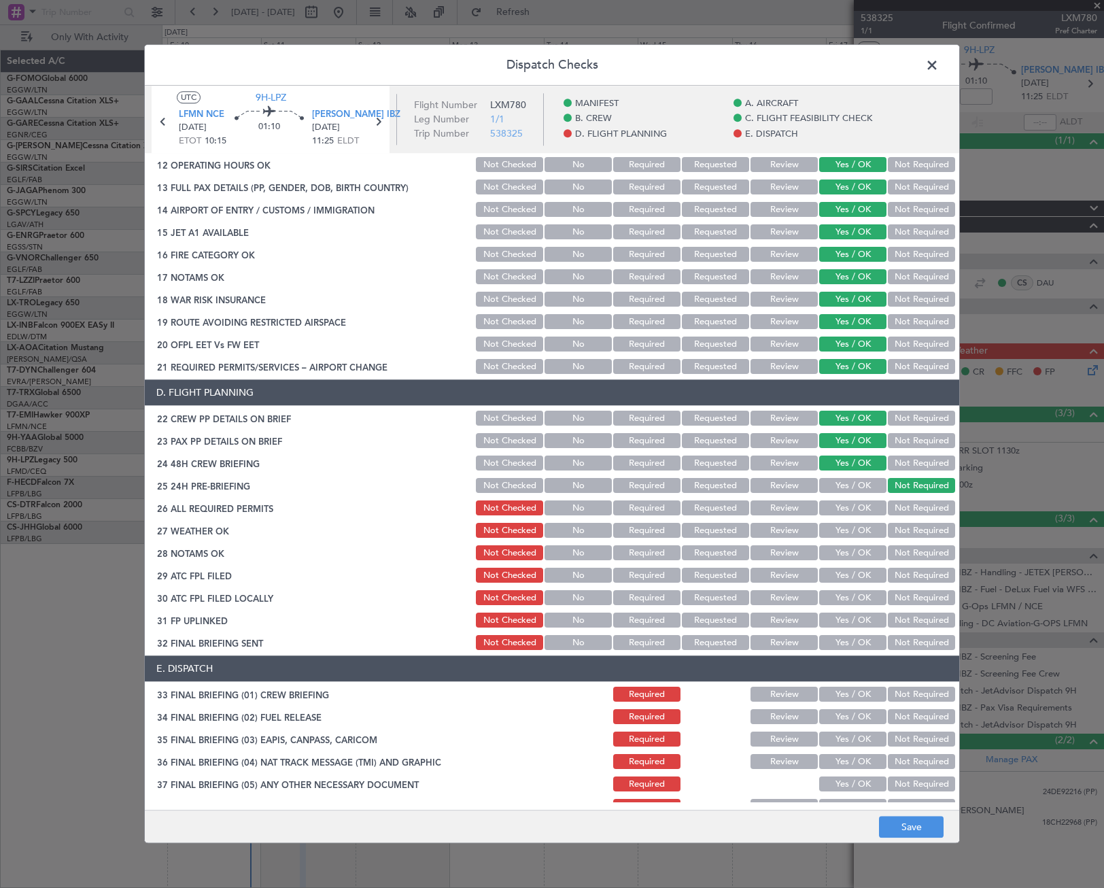
scroll to position [408, 0]
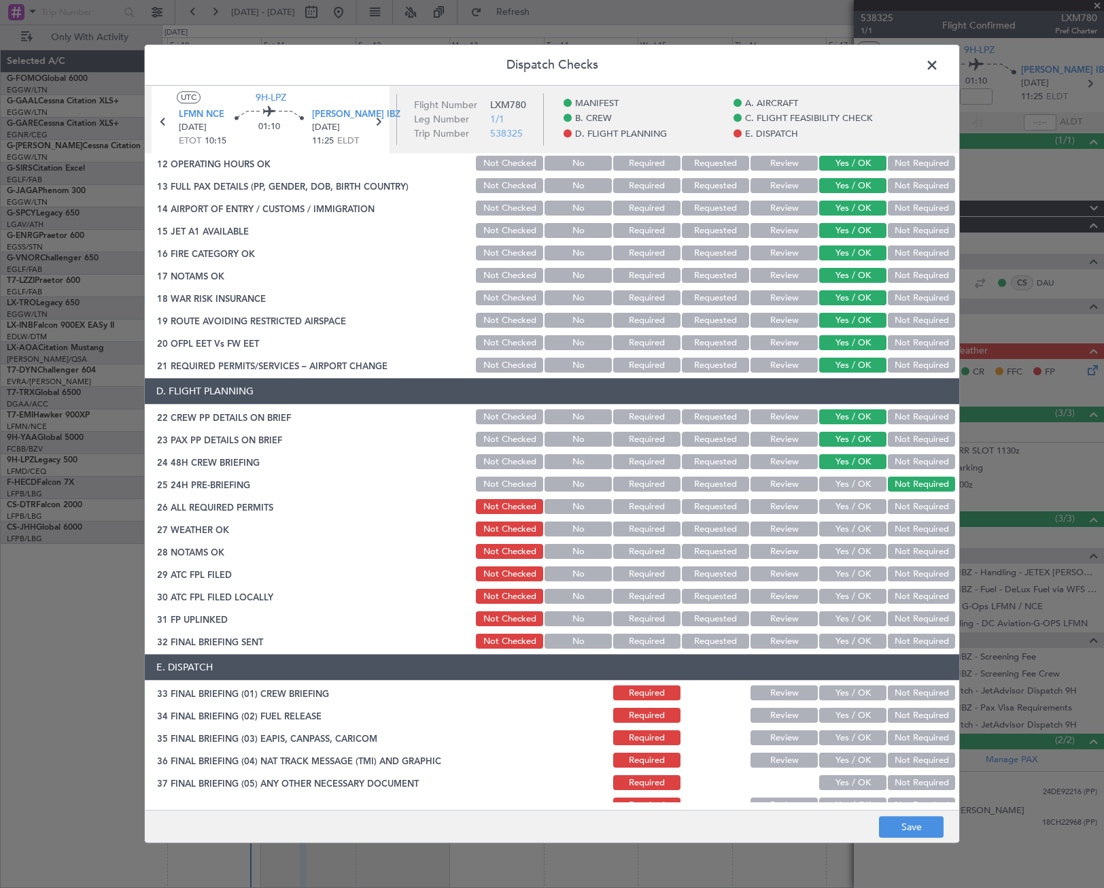
click at [856, 507] on button "Yes / OK" at bounding box center [852, 507] width 67 height 15
click at [861, 522] on button "Yes / OK" at bounding box center [852, 529] width 67 height 15
click at [861, 549] on button "Yes / OK" at bounding box center [852, 551] width 67 height 15
click at [862, 570] on button "Yes / OK" at bounding box center [852, 574] width 67 height 15
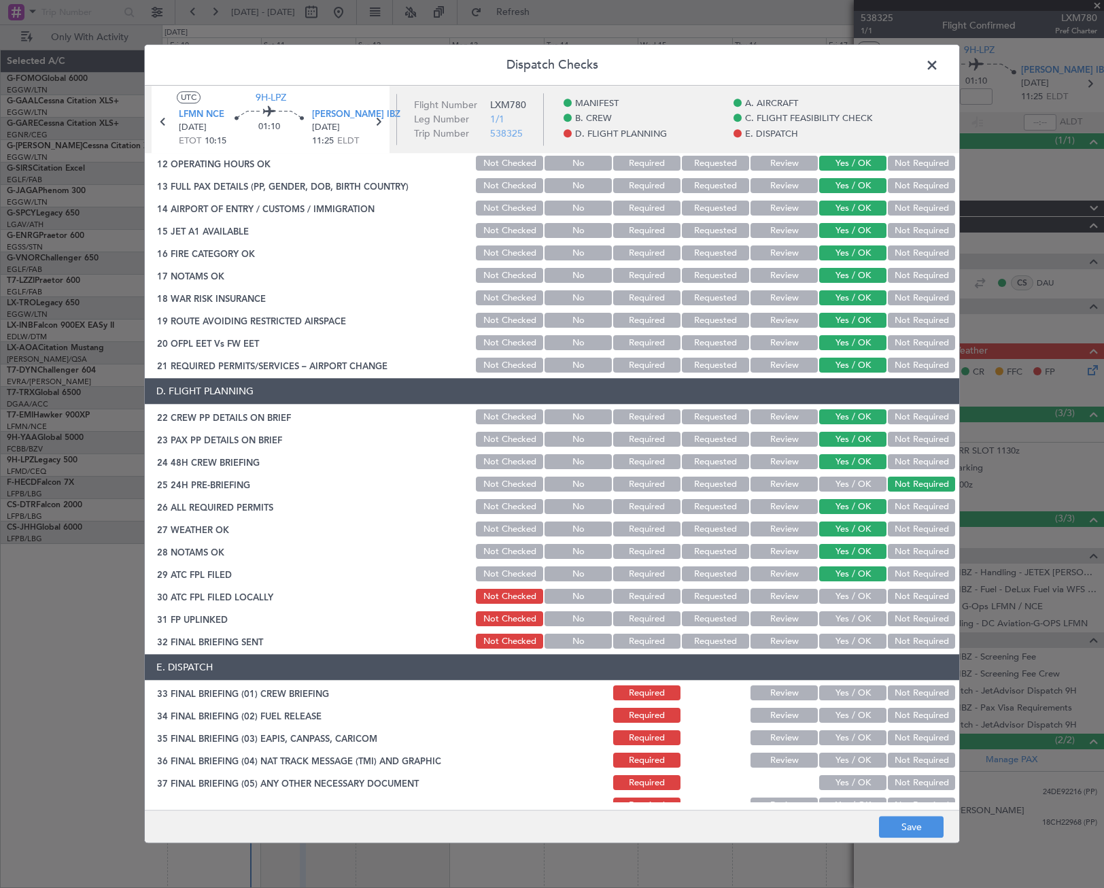
click at [888, 595] on button "Not Required" at bounding box center [921, 596] width 67 height 15
click at [859, 617] on button "Yes / OK" at bounding box center [852, 619] width 67 height 15
click at [858, 640] on button "Yes / OK" at bounding box center [852, 641] width 67 height 15
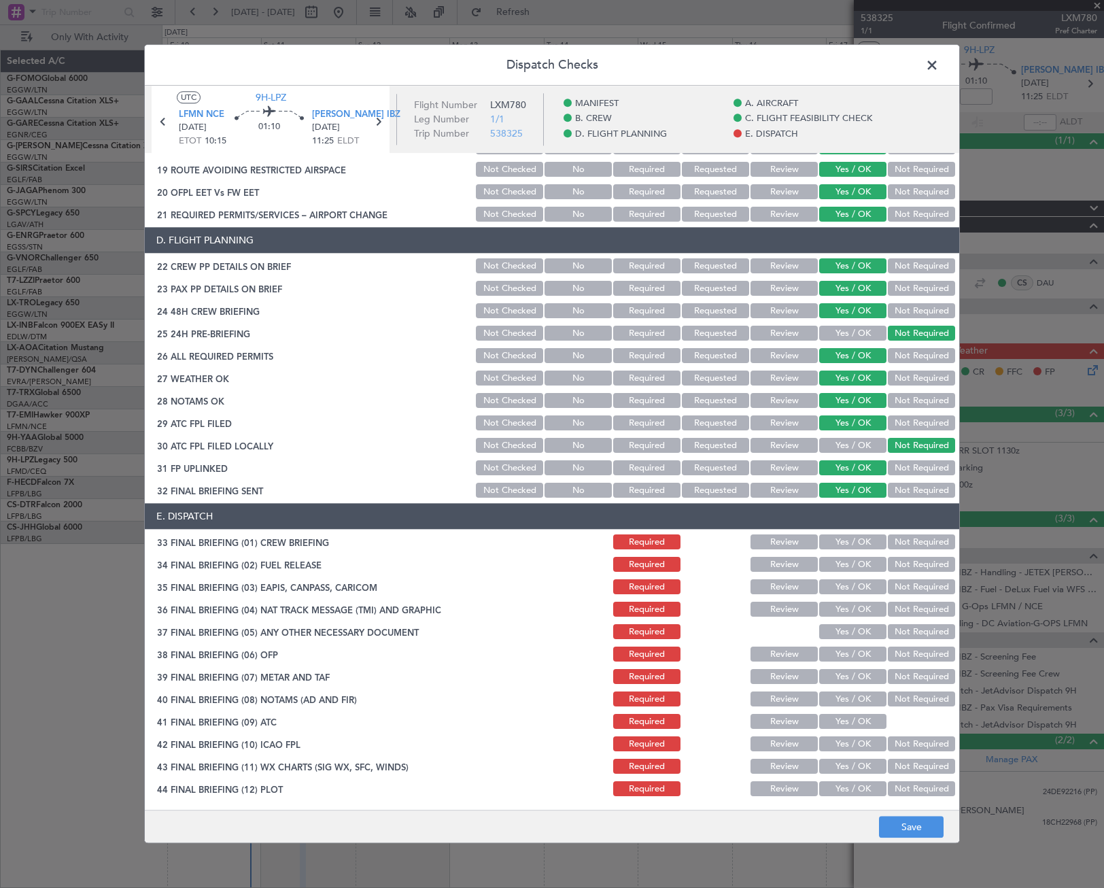
click at [862, 546] on button "Yes / OK" at bounding box center [852, 542] width 67 height 15
click at [858, 561] on button "Yes / OK" at bounding box center [852, 564] width 67 height 15
click at [901, 595] on div "Not Required" at bounding box center [920, 587] width 69 height 19
click at [911, 588] on button "Not Required" at bounding box center [921, 587] width 67 height 15
click at [909, 605] on button "Not Required" at bounding box center [921, 609] width 67 height 15
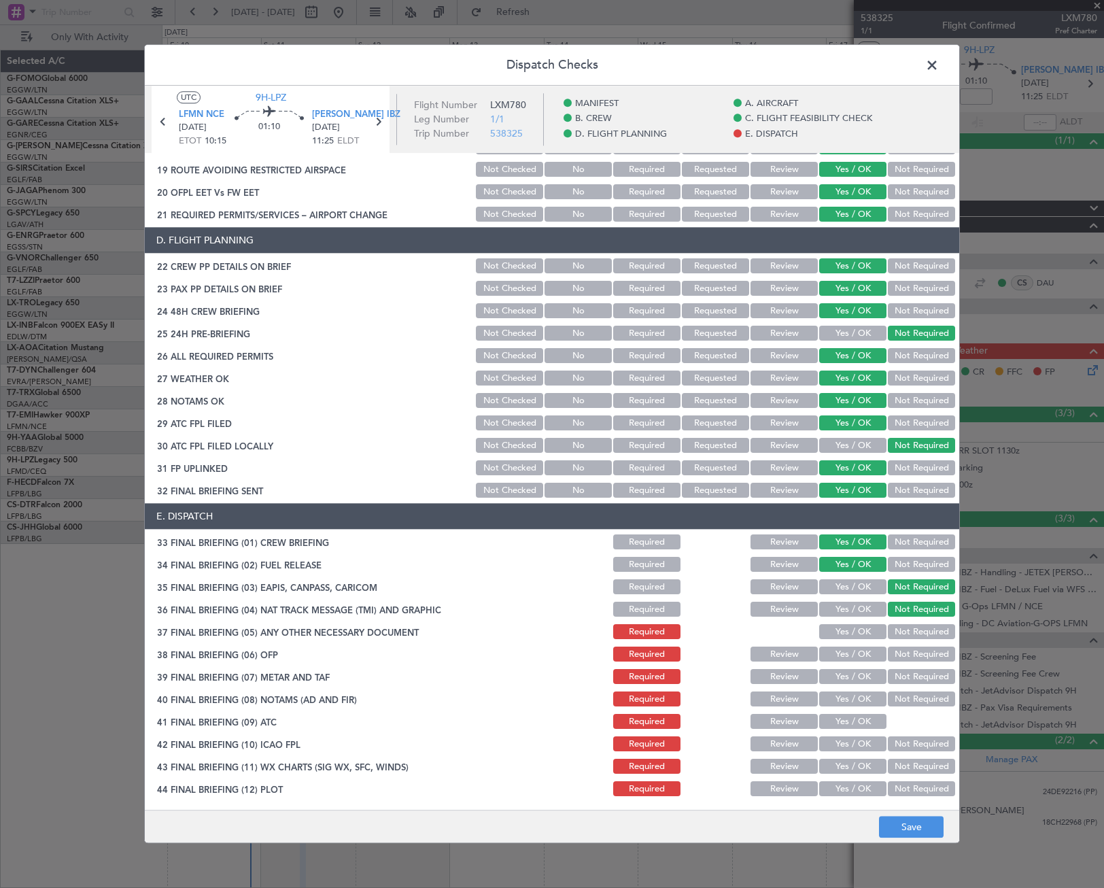
click at [859, 625] on button "Yes / OK" at bounding box center [852, 632] width 67 height 15
click at [863, 648] on button "Yes / OK" at bounding box center [852, 654] width 67 height 15
click at [873, 673] on button "Yes / OK" at bounding box center [852, 677] width 67 height 15
drag, startPoint x: 868, startPoint y: 697, endPoint x: 858, endPoint y: 718, distance: 24.0
click at [867, 699] on button "Yes / OK" at bounding box center [852, 699] width 67 height 15
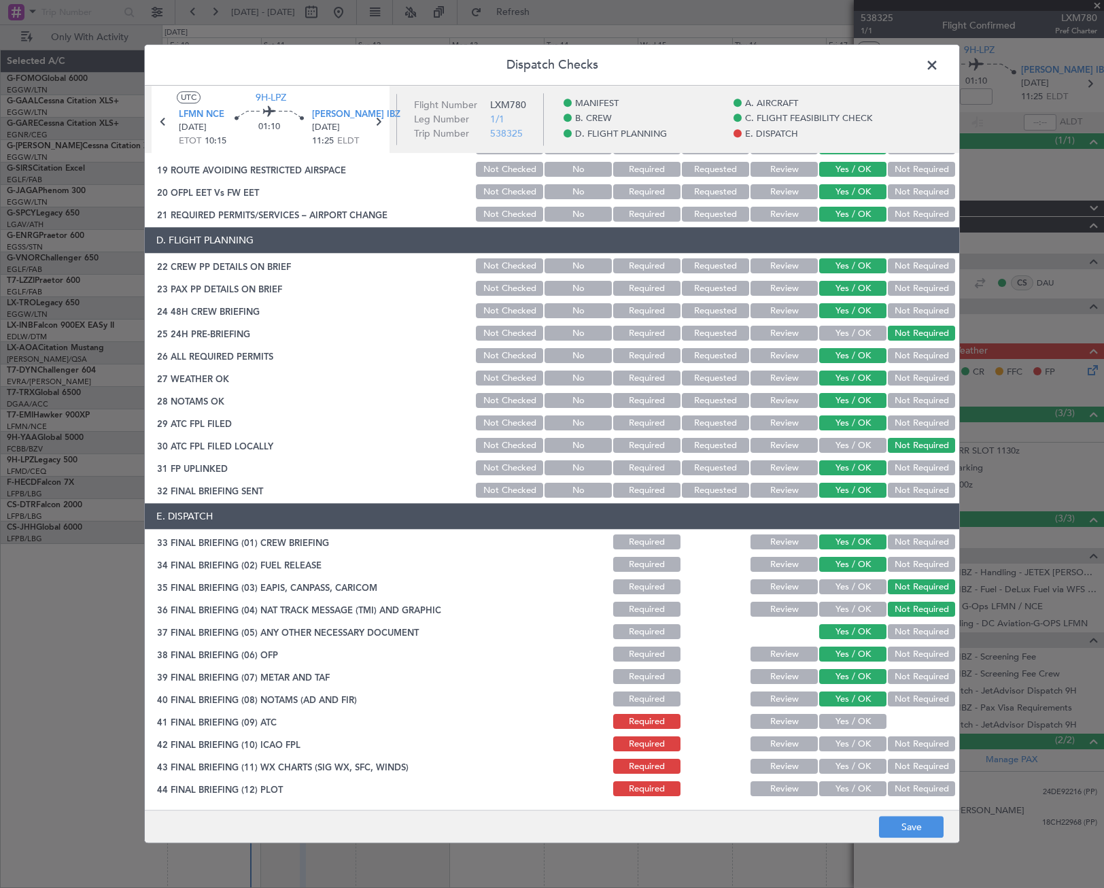
click at [856, 723] on button "Yes / OK" at bounding box center [852, 721] width 67 height 15
click at [852, 741] on button "Yes / OK" at bounding box center [852, 744] width 67 height 15
click at [854, 761] on button "Yes / OK" at bounding box center [852, 766] width 67 height 15
click at [861, 787] on button "Yes / OK" at bounding box center [852, 789] width 67 height 15
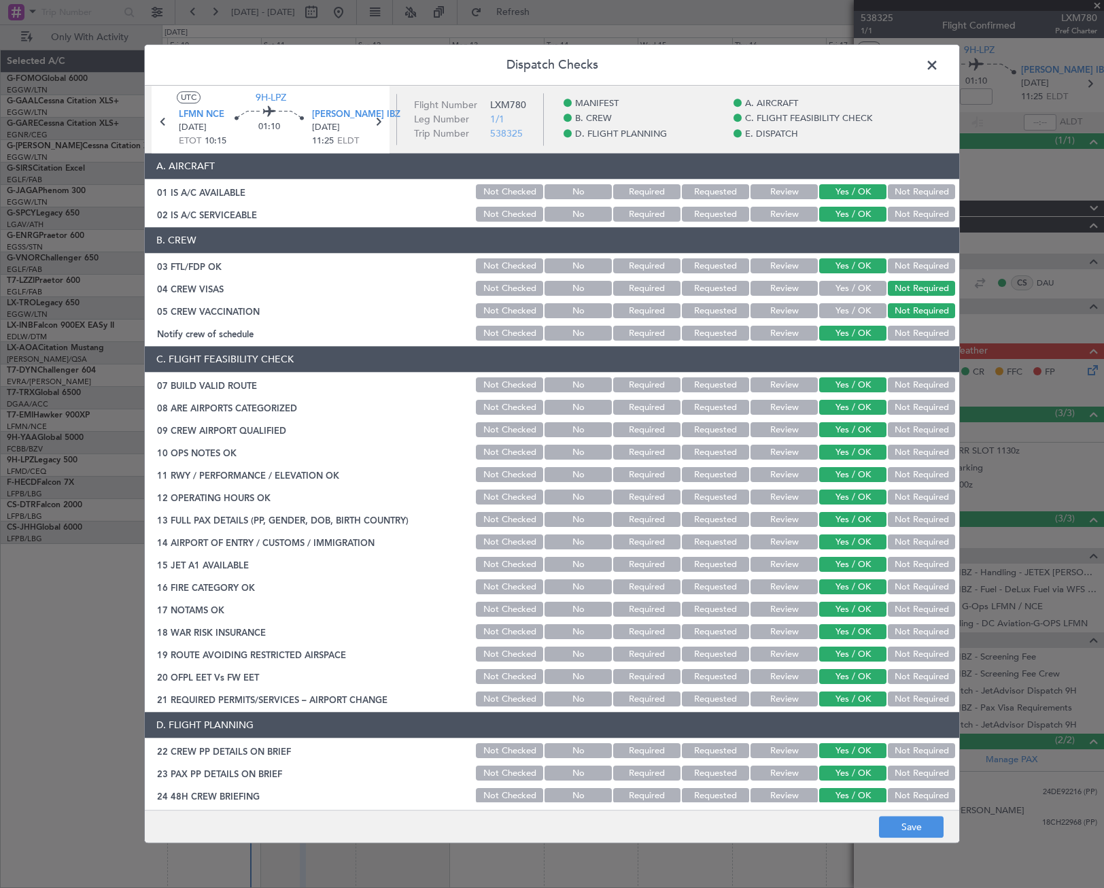
scroll to position [0, 0]
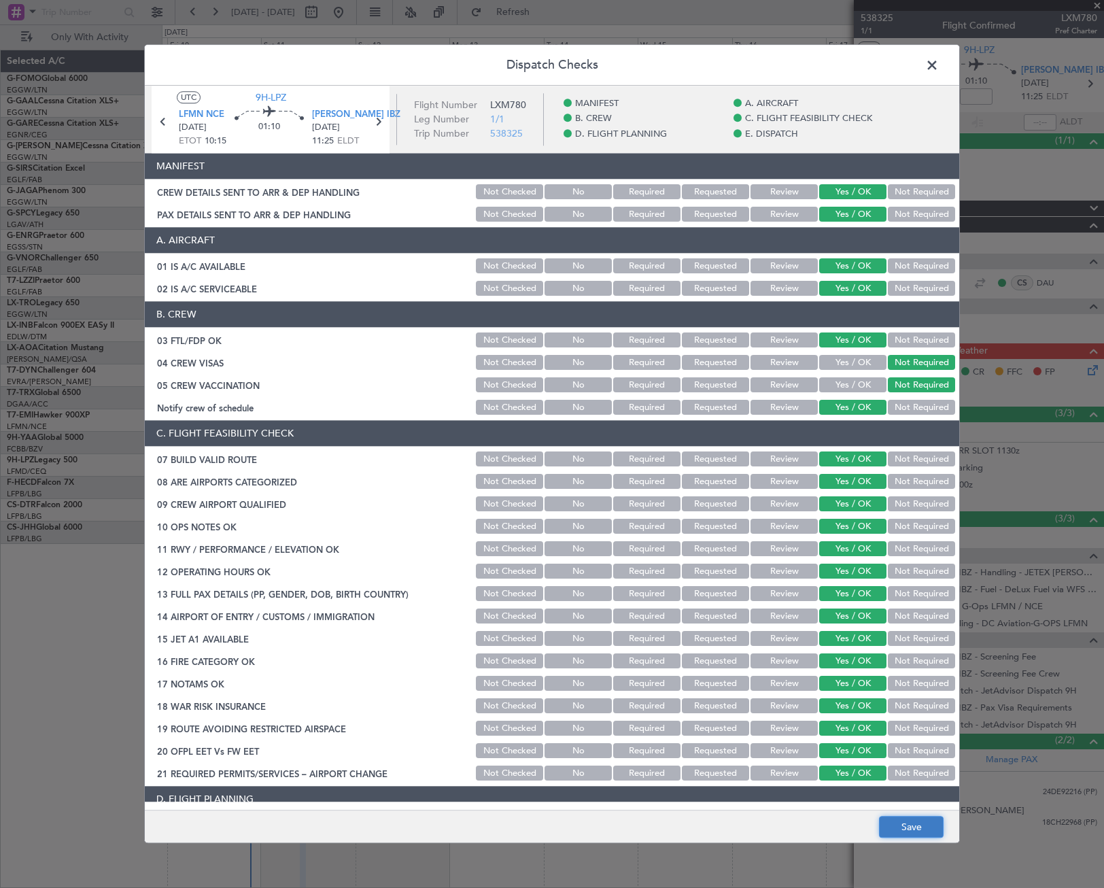
click at [923, 827] on button "Save" at bounding box center [911, 827] width 65 height 22
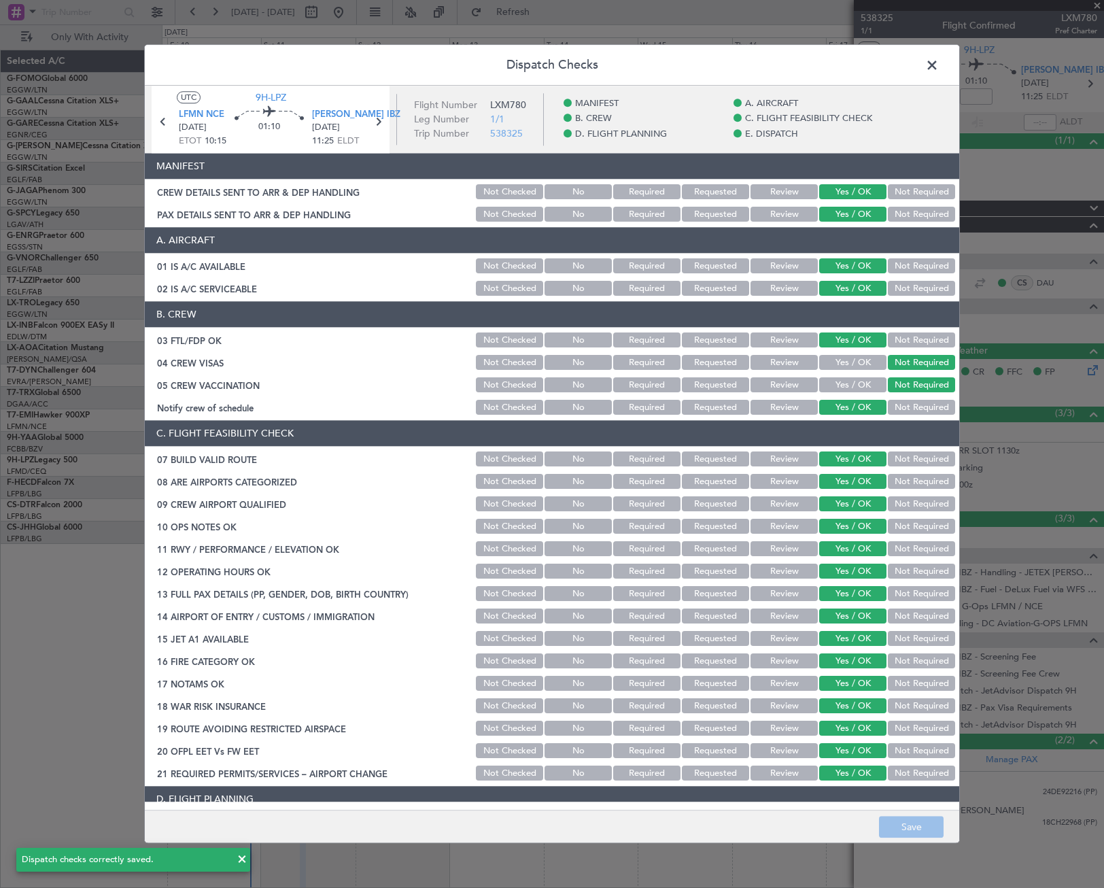
click at [939, 58] on span at bounding box center [939, 68] width 0 height 27
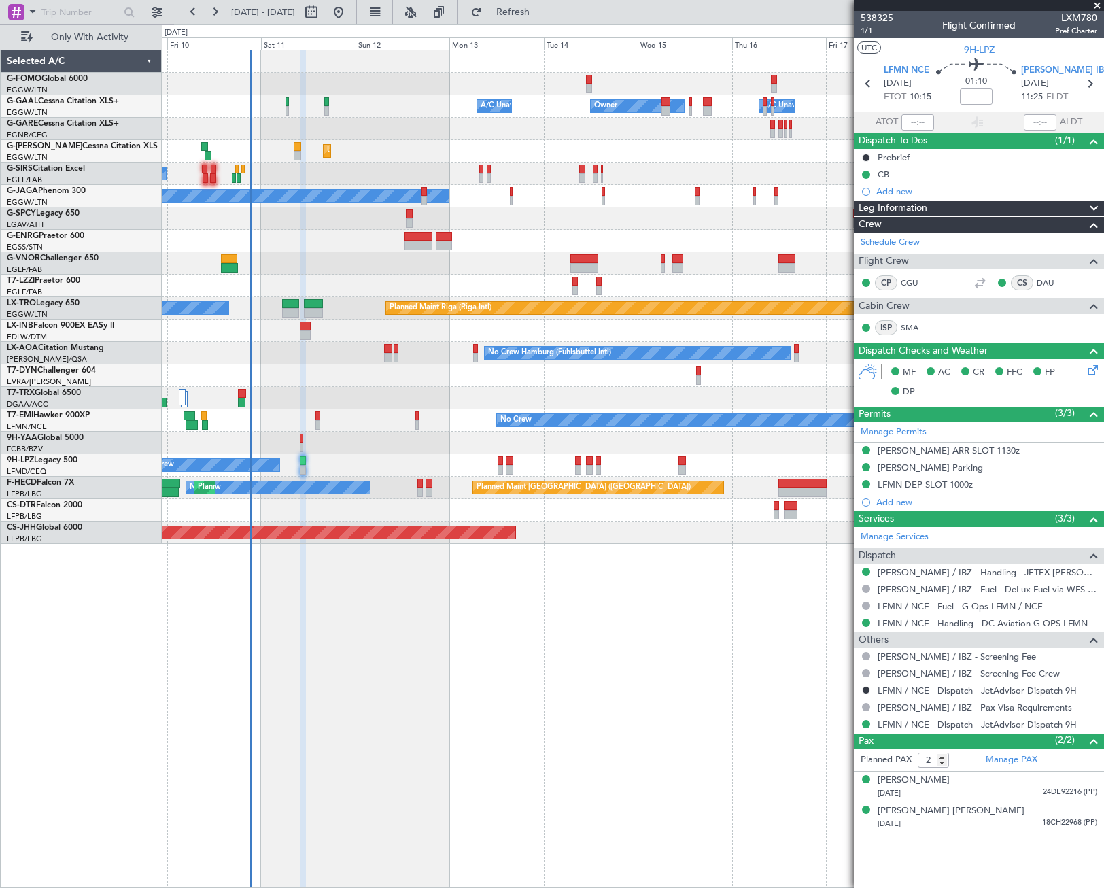
click at [1052, 209] on div "Leg Information" at bounding box center [979, 209] width 250 height 16
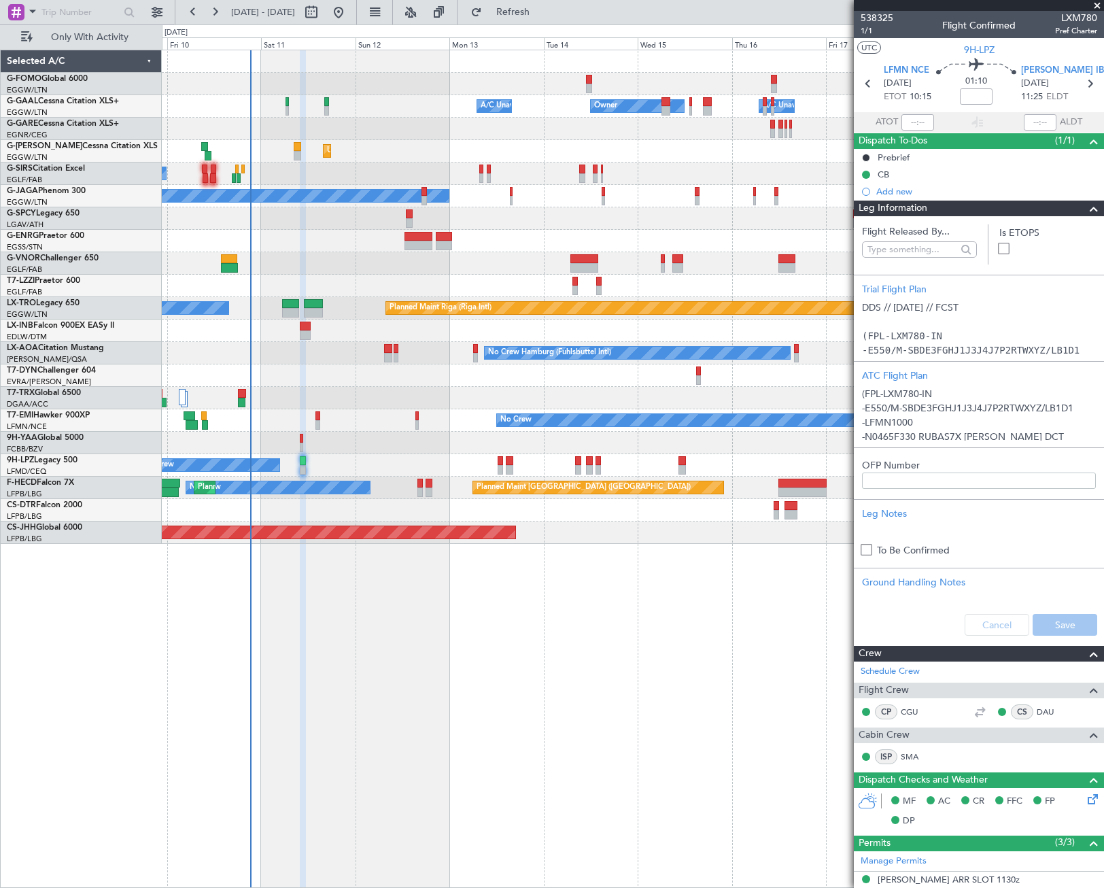
click at [1075, 205] on div at bounding box center [1088, 209] width 27 height 16
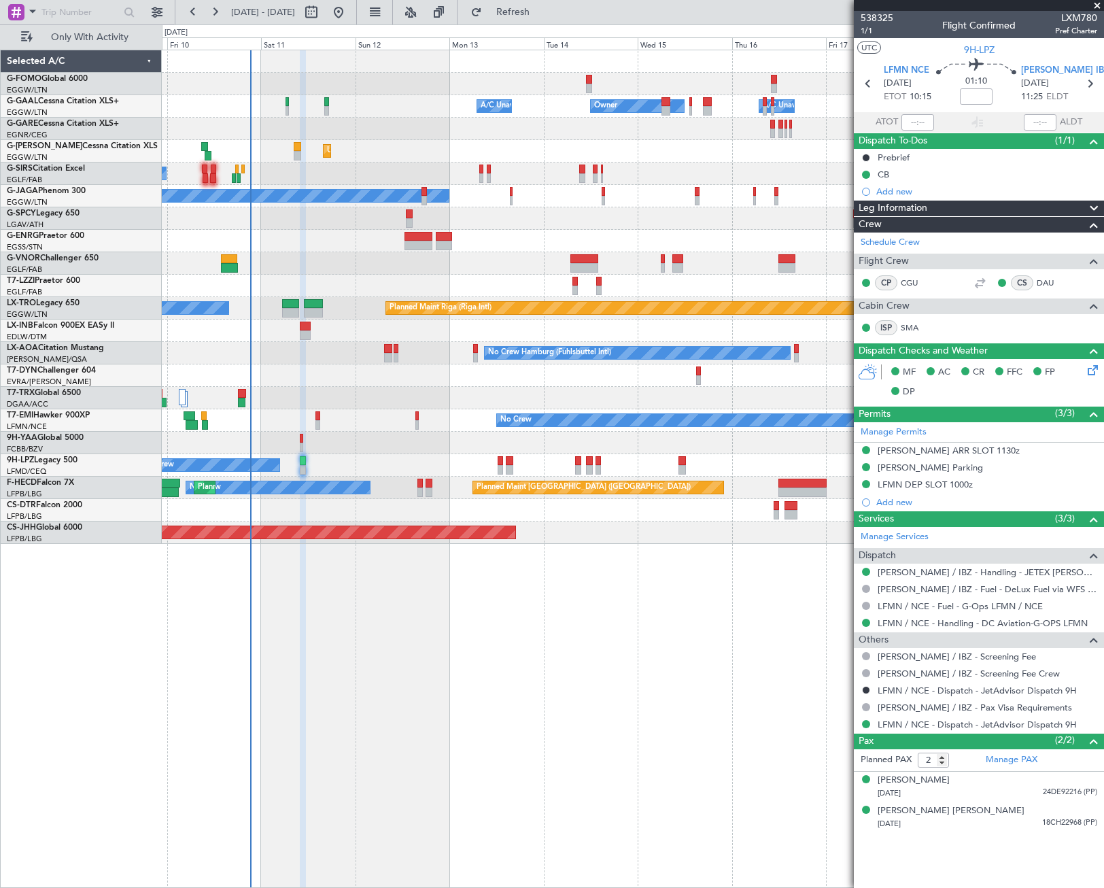
click at [1096, 366] on icon at bounding box center [1090, 367] width 11 height 11
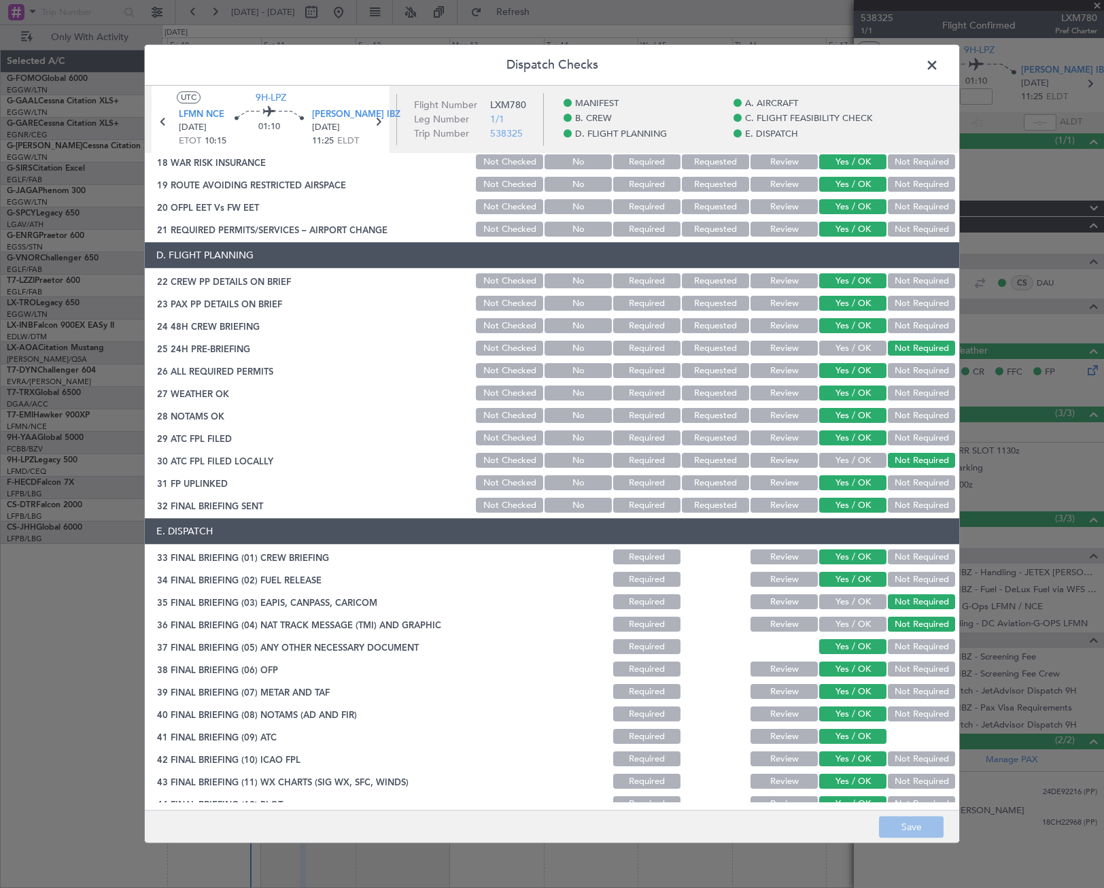
scroll to position [559, 0]
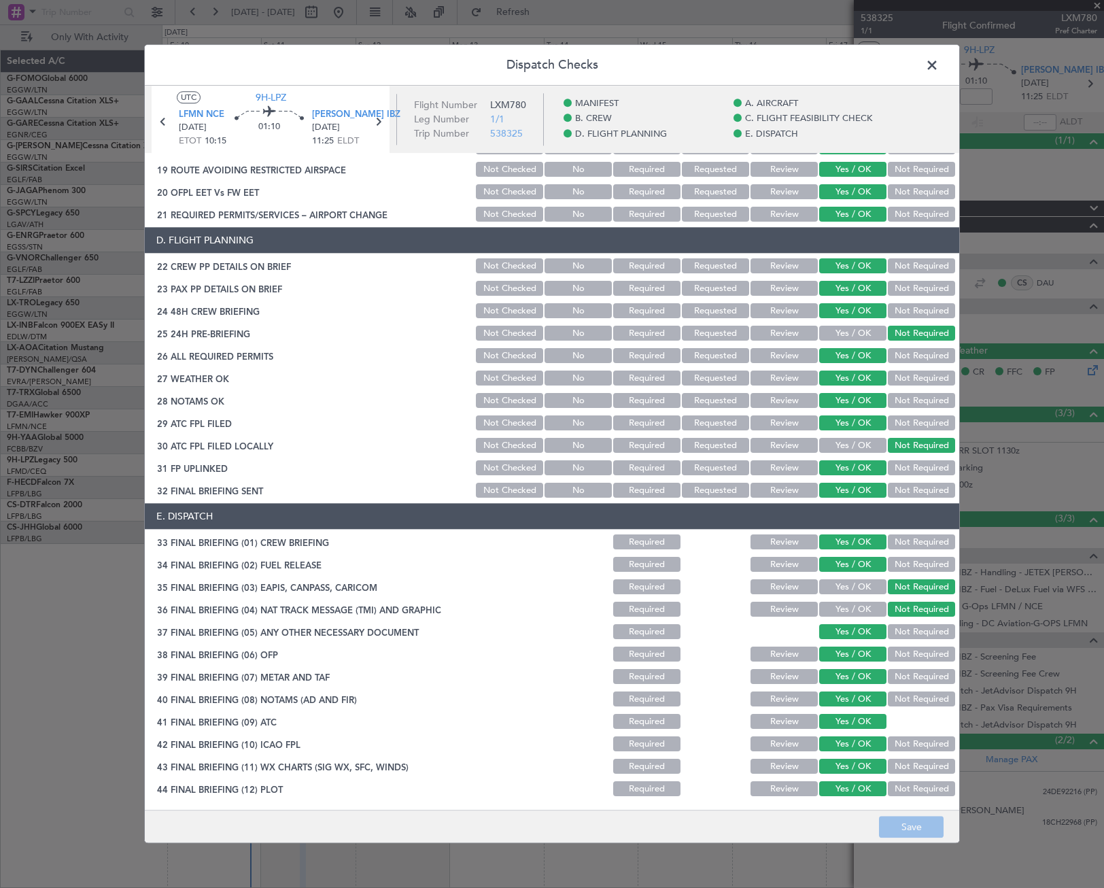
click at [793, 377] on button "Review" at bounding box center [783, 378] width 67 height 15
click at [792, 394] on button "Review" at bounding box center [783, 401] width 67 height 15
click at [909, 827] on button "Save" at bounding box center [911, 827] width 65 height 22
drag, startPoint x: 931, startPoint y: 66, endPoint x: 899, endPoint y: 69, distance: 32.1
click at [939, 66] on span at bounding box center [939, 68] width 0 height 27
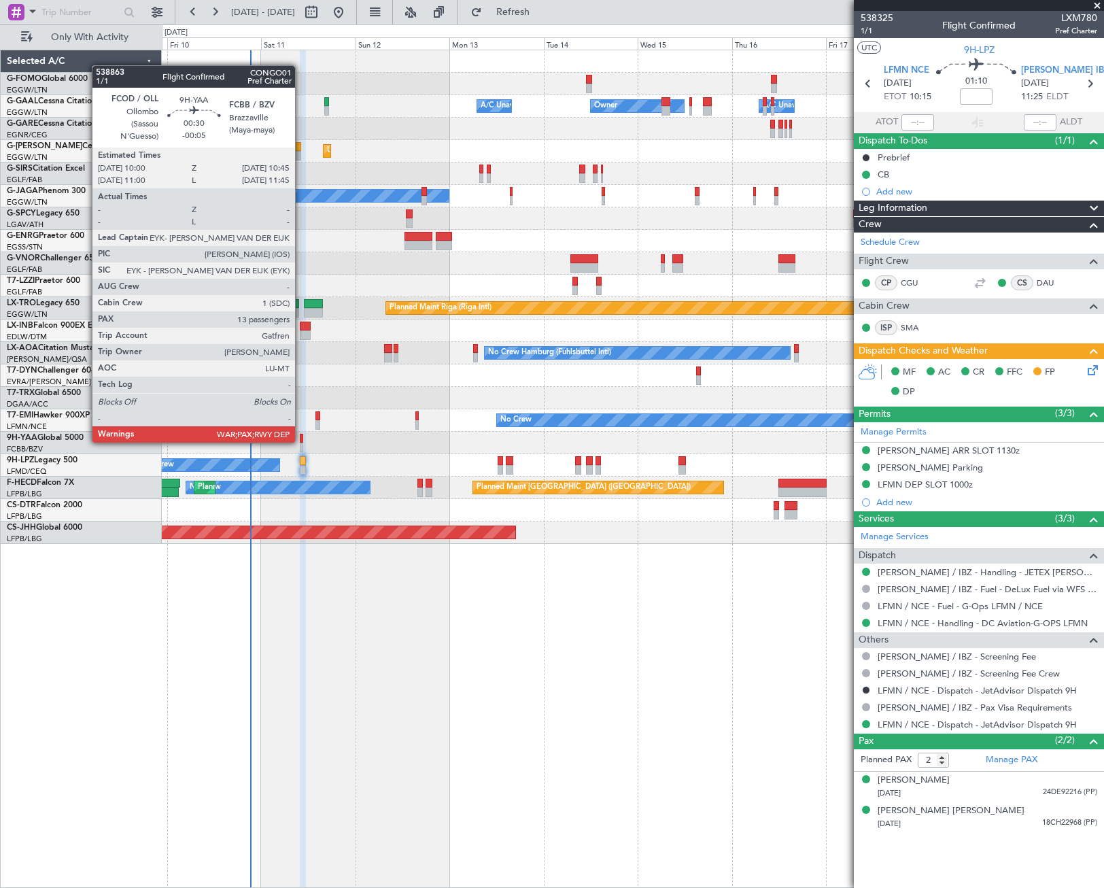
click at [301, 441] on div at bounding box center [301, 439] width 3 height 10
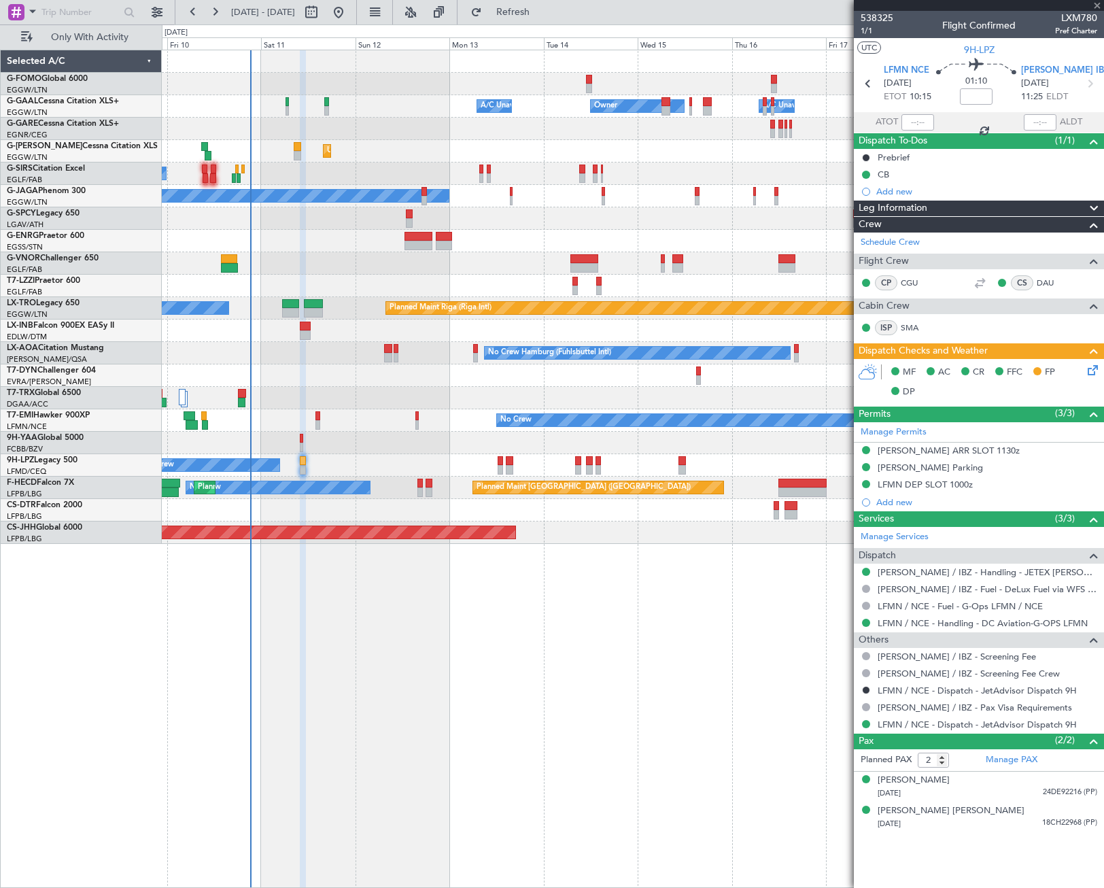
type input "-00:05"
type input "13"
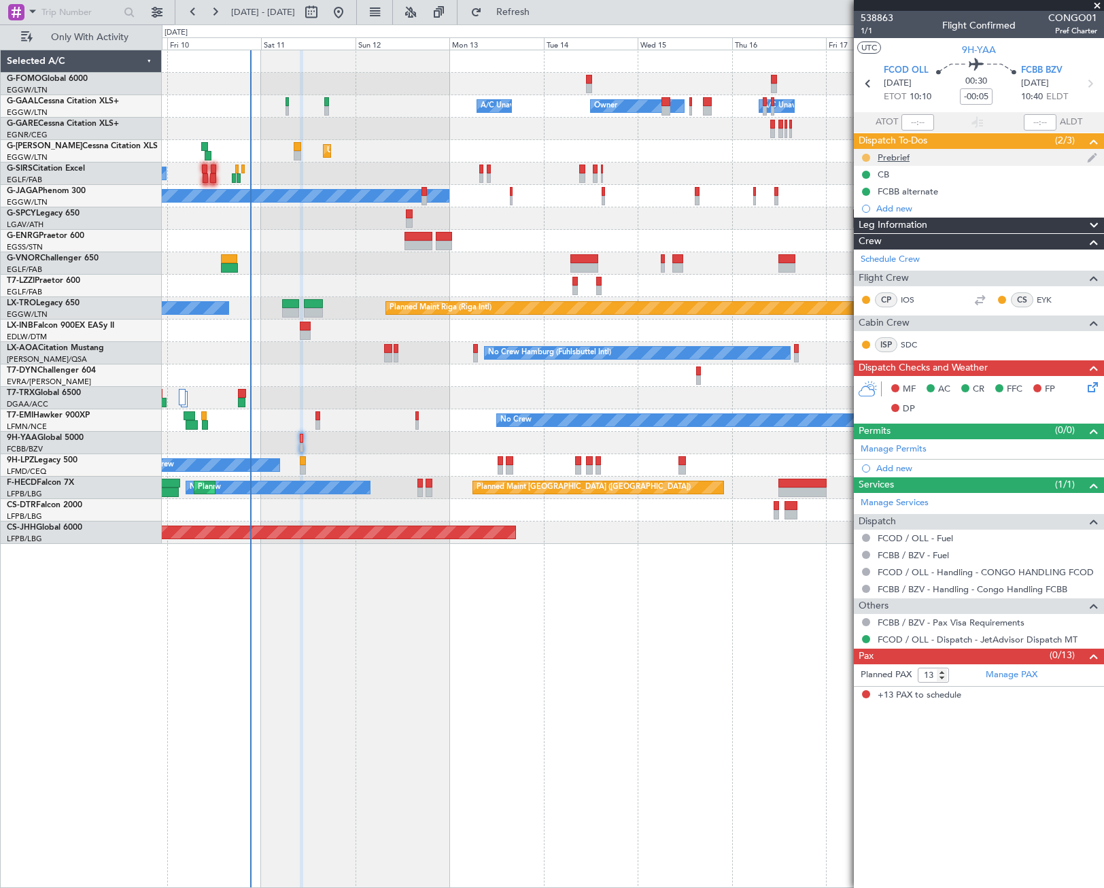
click at [867, 156] on button at bounding box center [866, 158] width 8 height 8
click at [863, 239] on span "Cancelled" at bounding box center [868, 238] width 39 height 14
click at [897, 158] on div "Prebrief" at bounding box center [894, 158] width 32 height 12
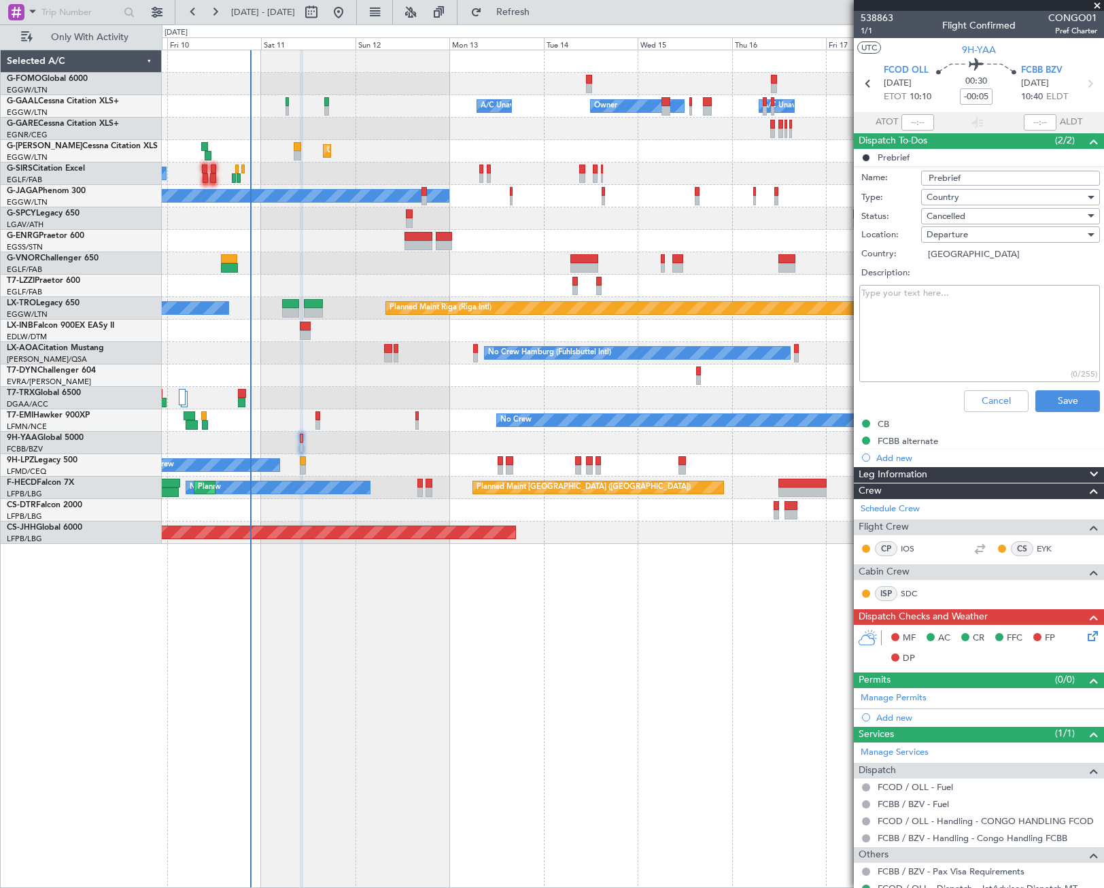
click at [943, 305] on textarea "Description:" at bounding box center [979, 333] width 241 height 97
paste textarea "FOB 18700/ Pax 13/ CARGO 1000"
type textarea "FOB 18700/ Pax 13/ CARGO 1000"
click at [970, 216] on div "Cancelled" at bounding box center [1005, 216] width 158 height 20
click at [956, 278] on span "Completed" at bounding box center [1003, 284] width 159 height 20
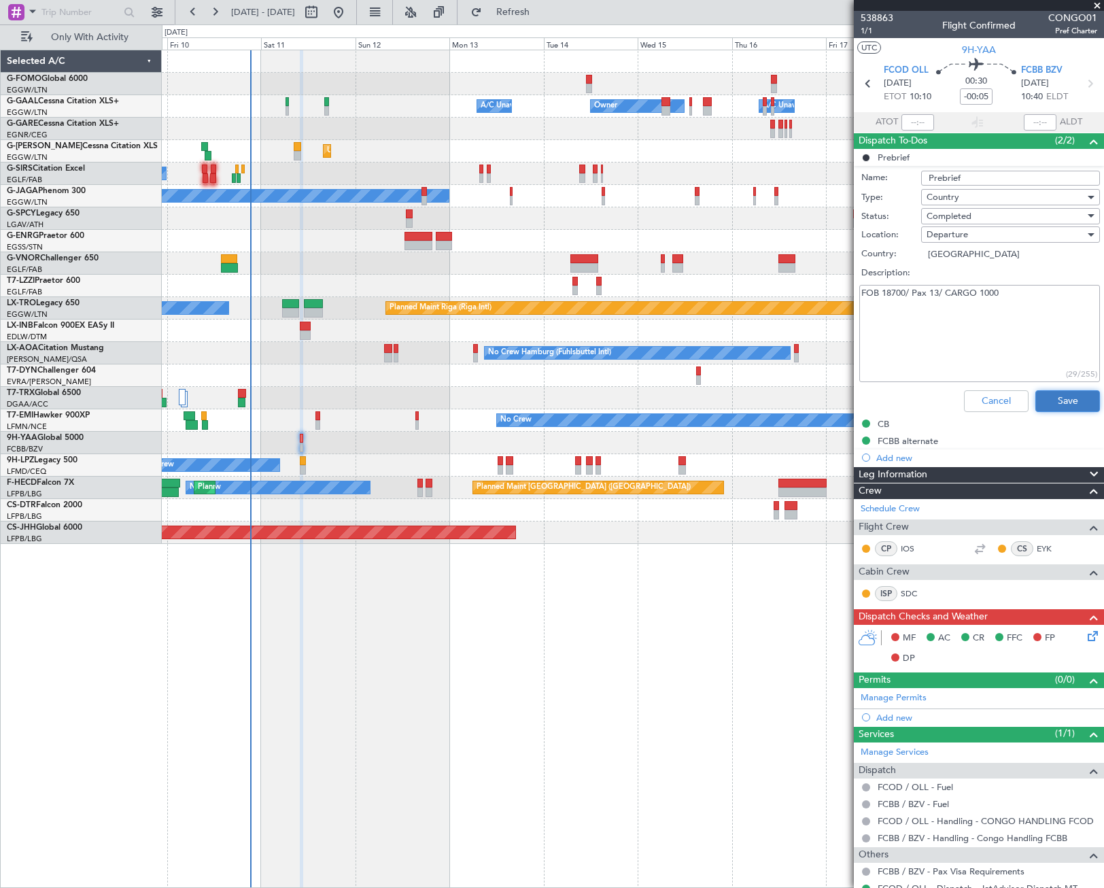
click at [1057, 399] on button "Save" at bounding box center [1067, 401] width 65 height 22
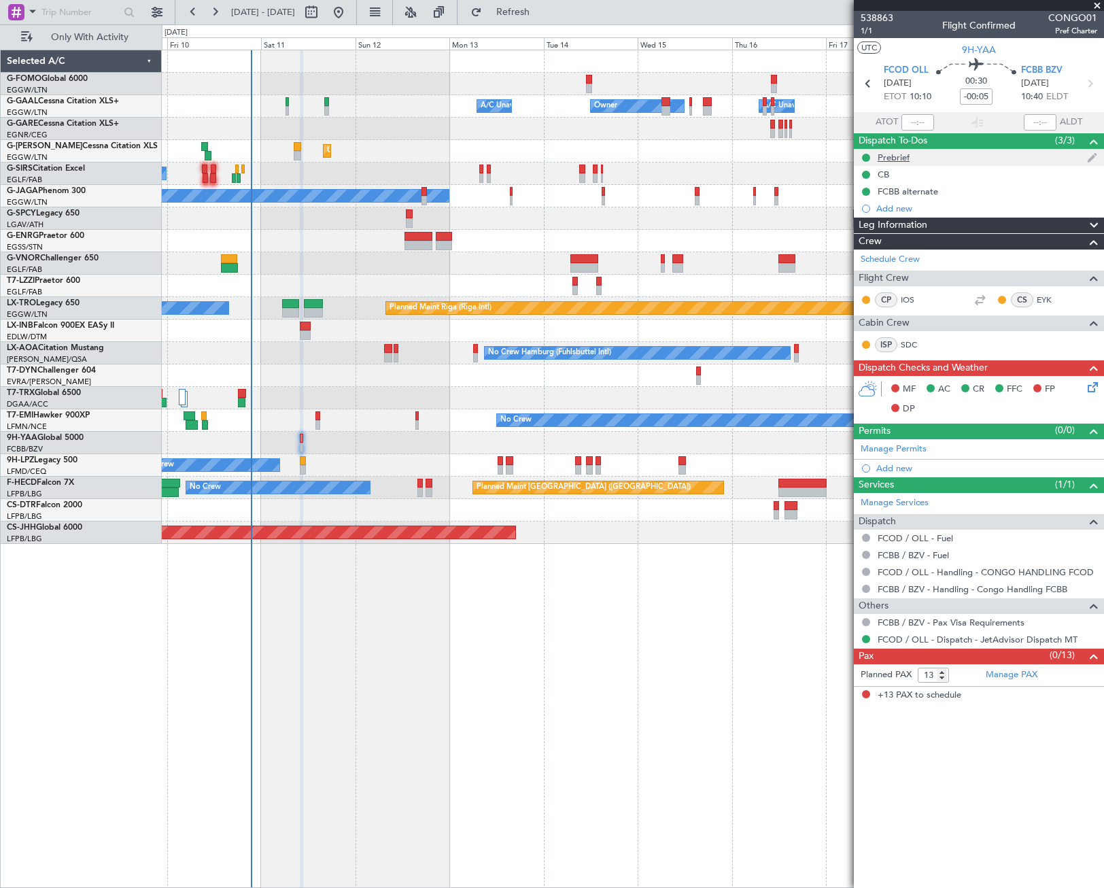
click at [886, 154] on div "Prebrief" at bounding box center [894, 158] width 32 height 12
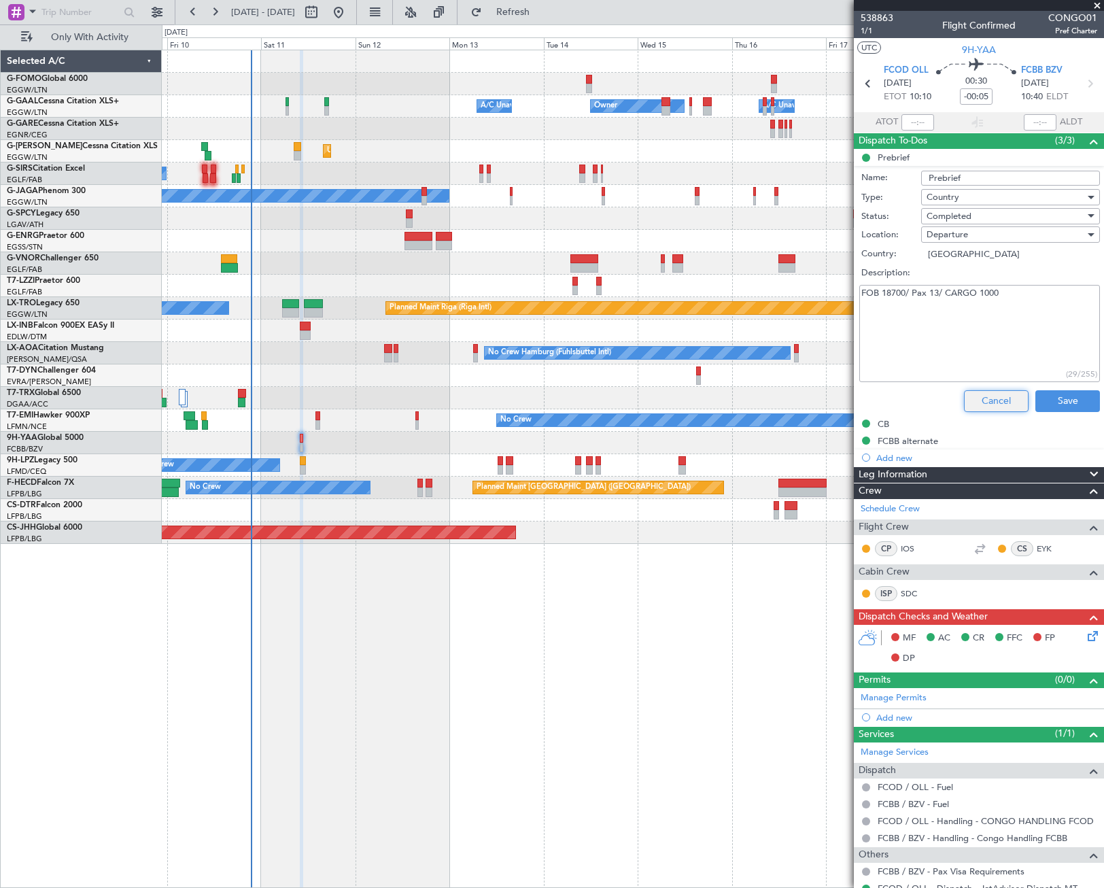
click at [992, 403] on button "Cancel" at bounding box center [996, 401] width 65 height 22
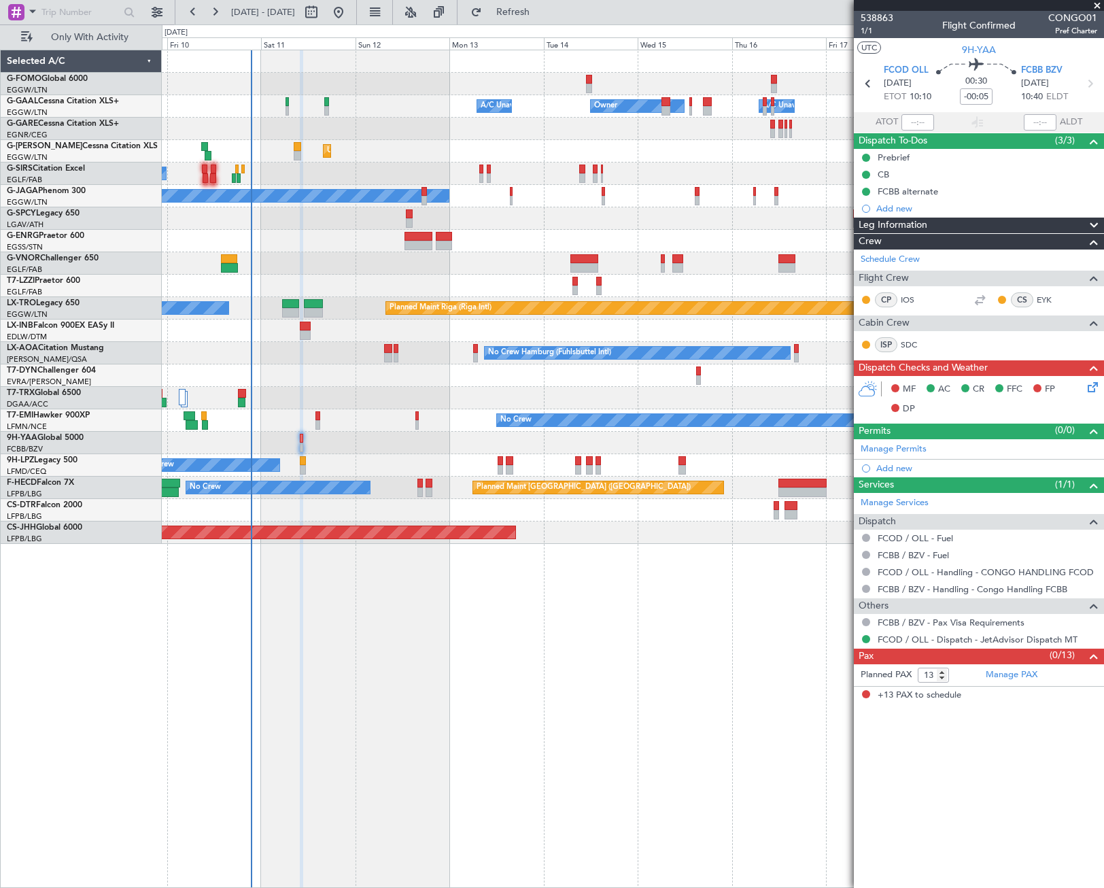
click at [960, 218] on div "Leg Information" at bounding box center [979, 226] width 250 height 16
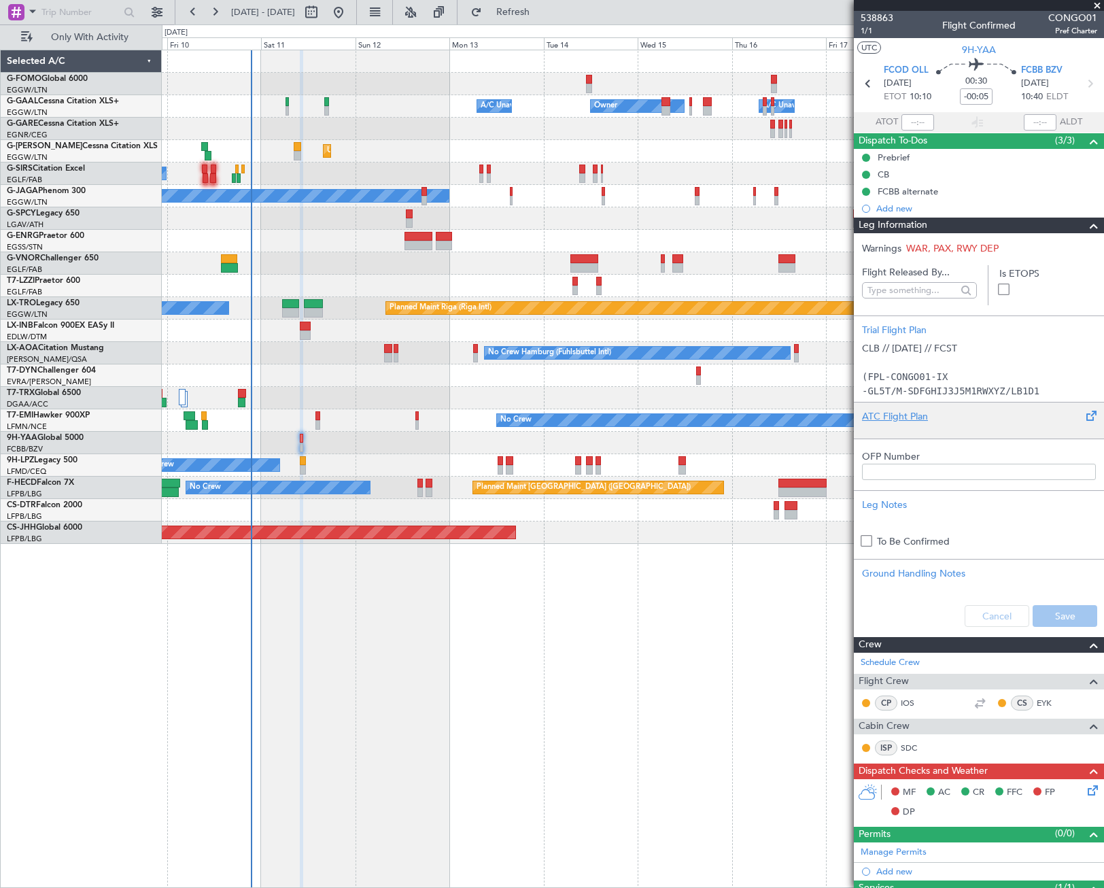
click at [890, 415] on div "ATC Flight Plan" at bounding box center [979, 416] width 234 height 14
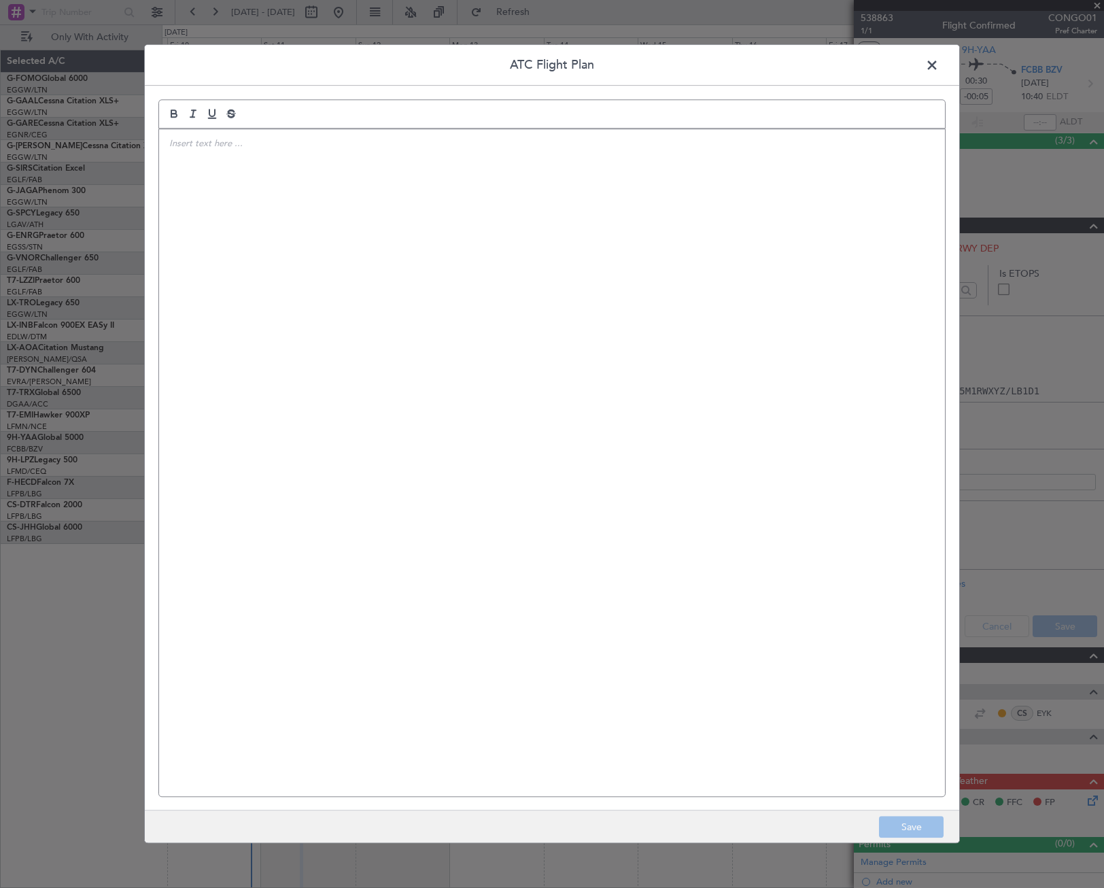
click at [622, 423] on div at bounding box center [552, 462] width 786 height 667
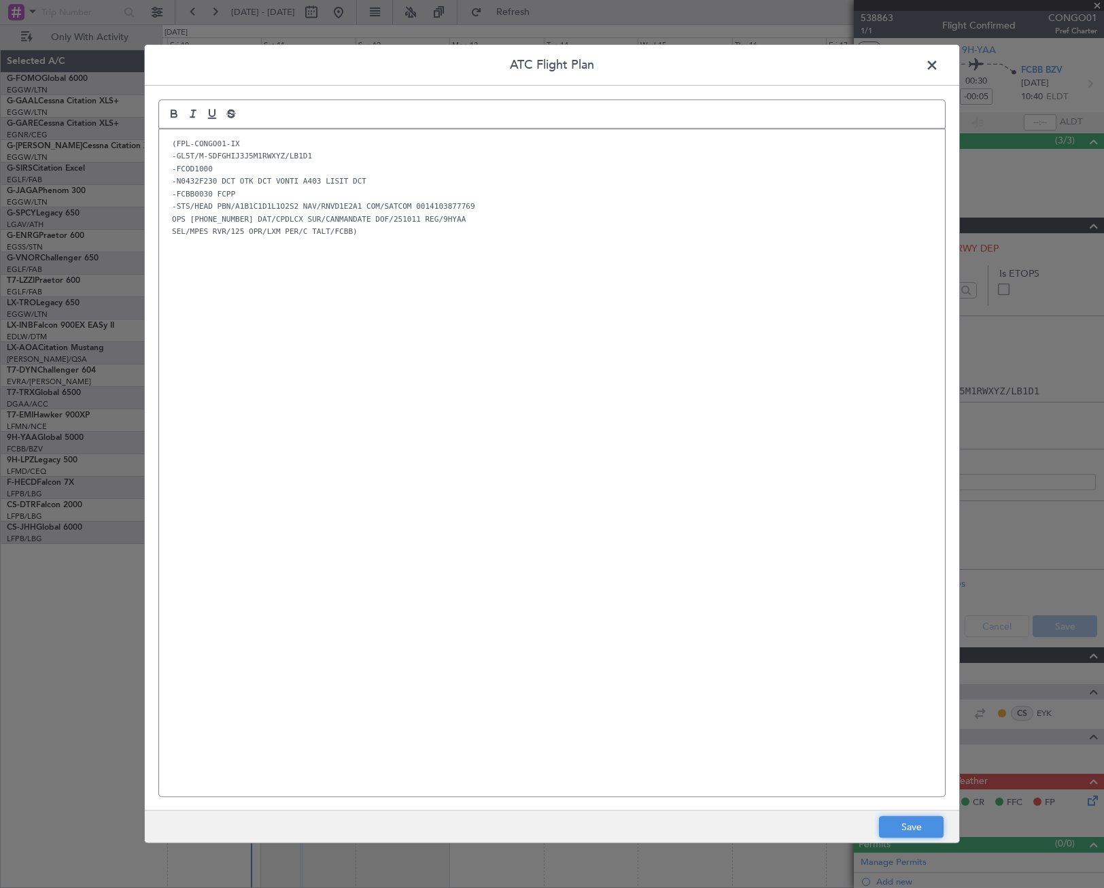
drag, startPoint x: 911, startPoint y: 828, endPoint x: 953, endPoint y: 797, distance: 52.1
click at [912, 828] on button "Save" at bounding box center [911, 827] width 65 height 22
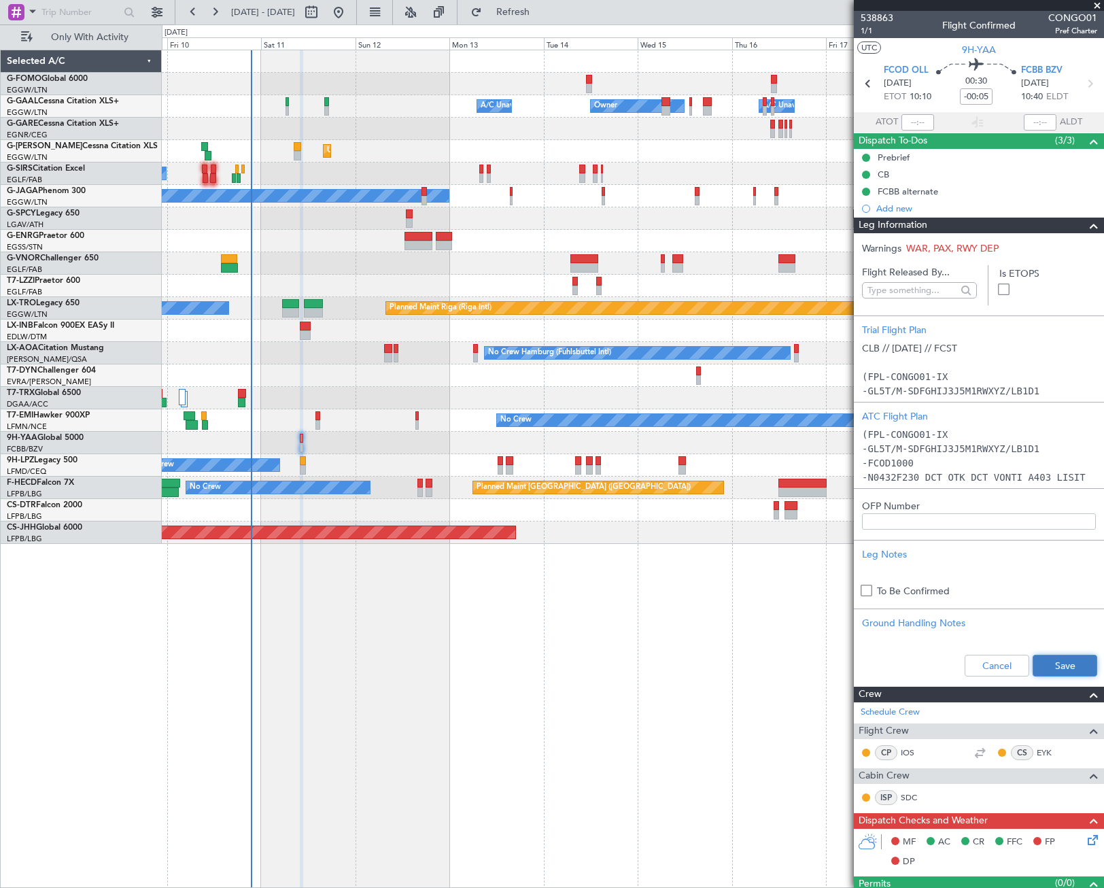
click at [1049, 667] on button "Save" at bounding box center [1064, 666] width 65 height 22
click at [1086, 224] on span at bounding box center [1094, 226] width 16 height 16
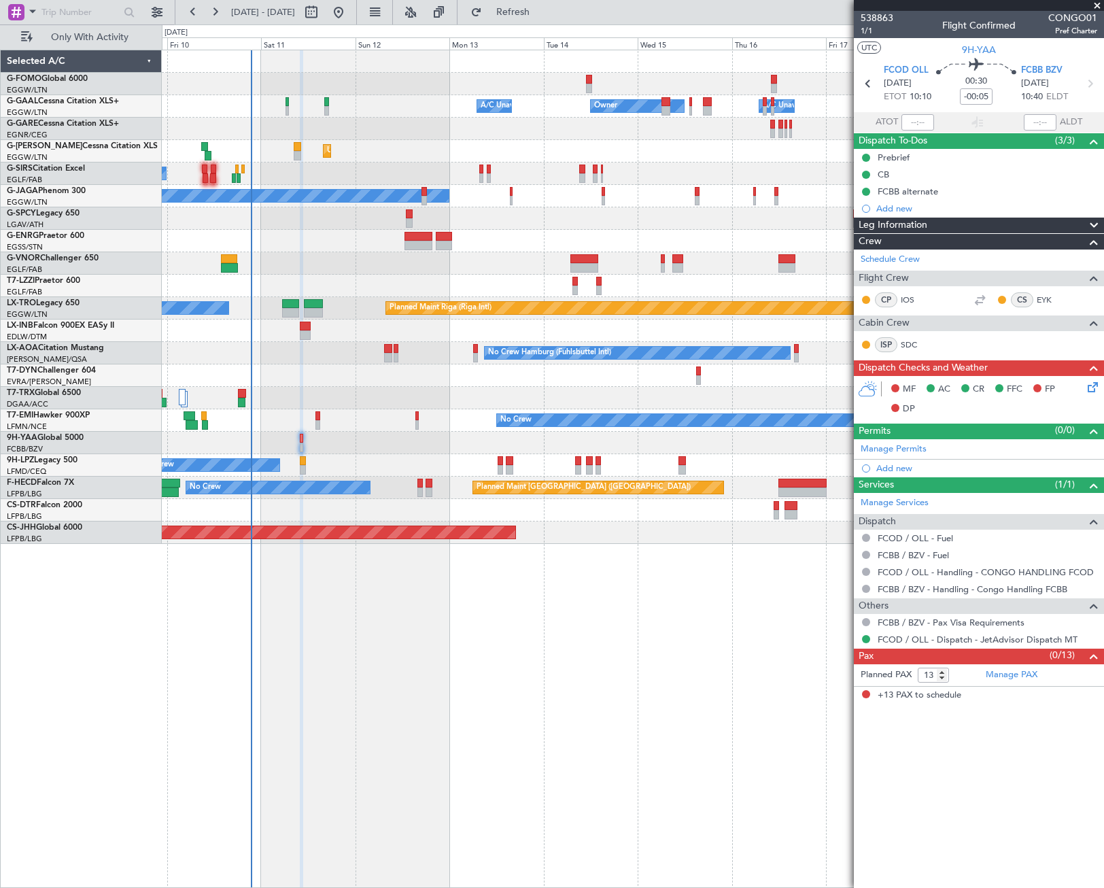
click at [1070, 227] on div "Leg Information" at bounding box center [979, 226] width 250 height 16
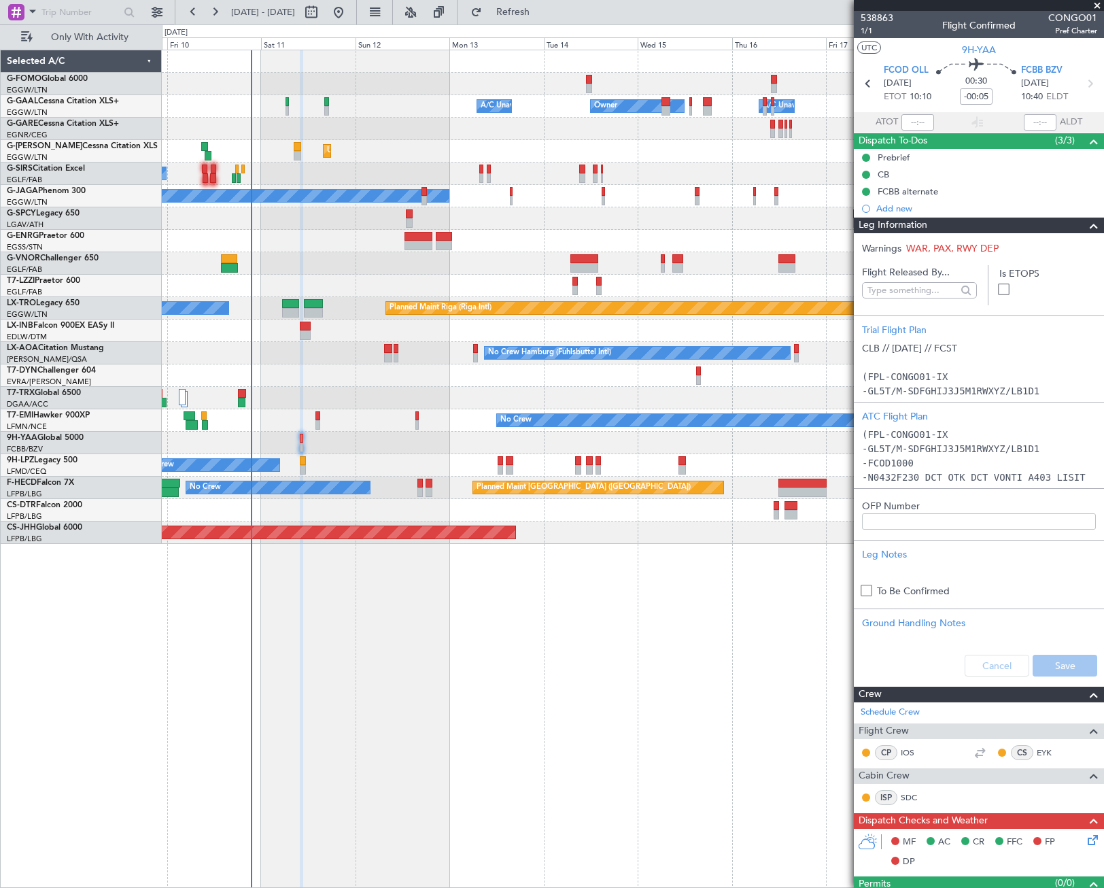
click at [1075, 227] on div at bounding box center [1088, 226] width 27 height 16
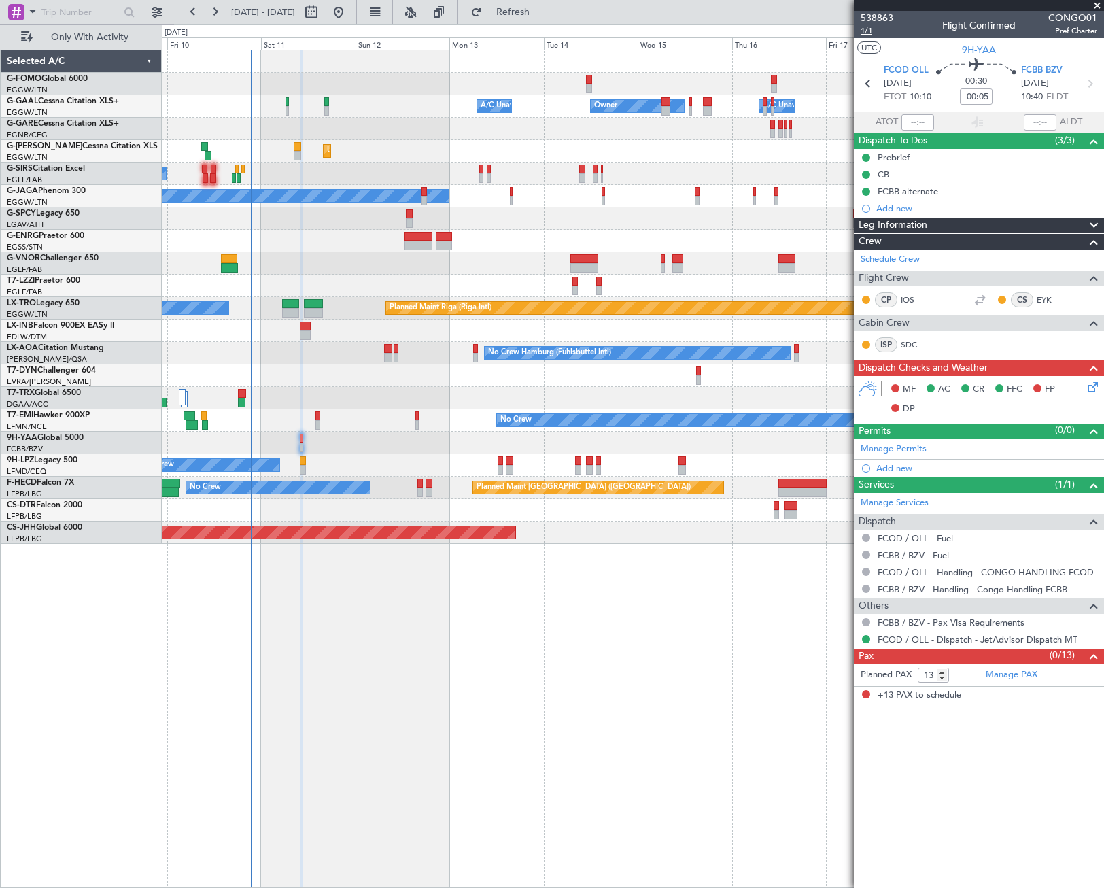
click at [868, 27] on span "1/1" at bounding box center [877, 31] width 33 height 12
click at [1092, 389] on icon at bounding box center [1090, 384] width 11 height 11
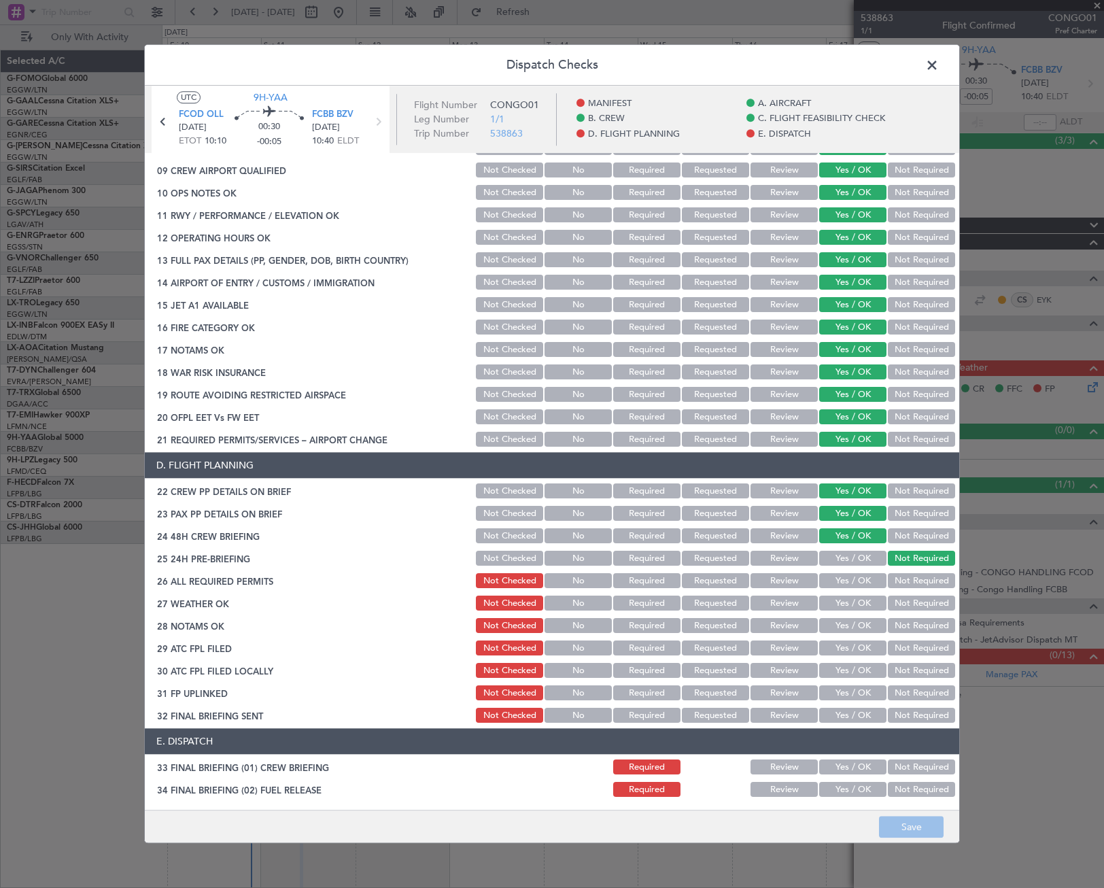
scroll to position [340, 0]
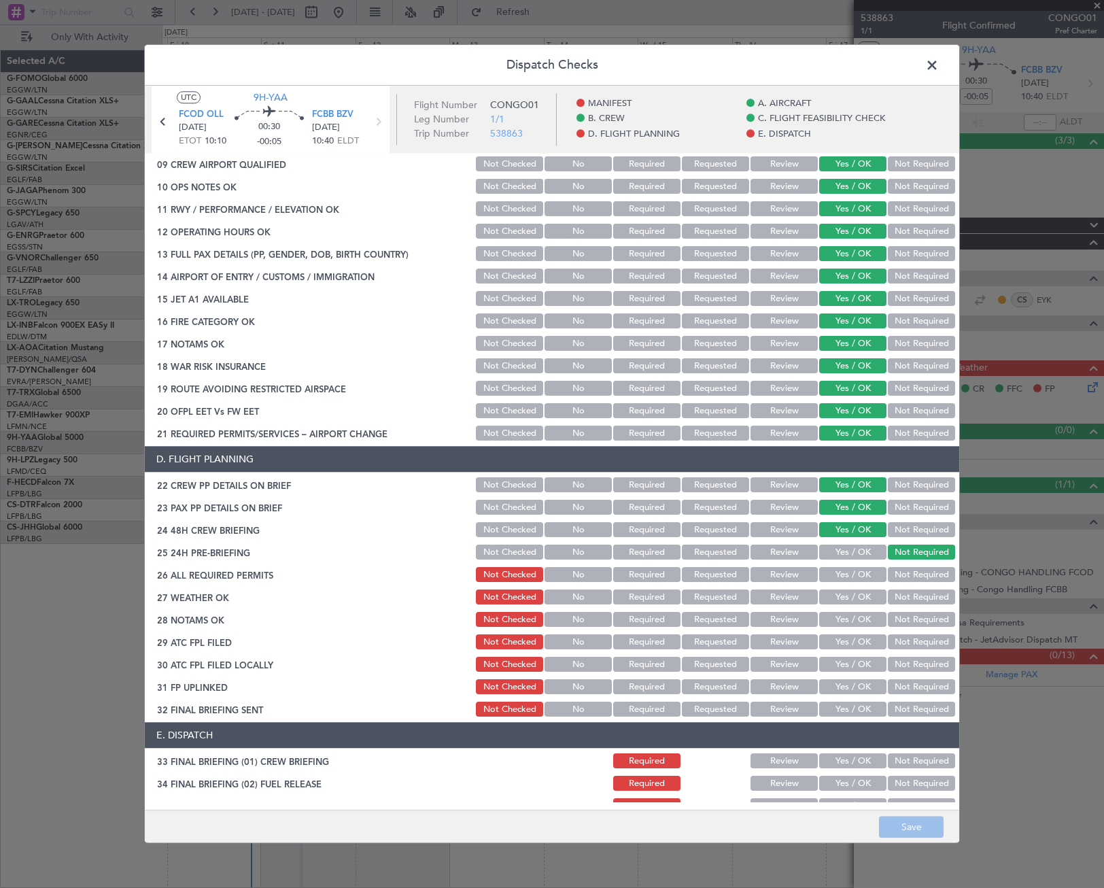
click at [859, 577] on button "Yes / OK" at bounding box center [852, 575] width 67 height 15
click at [859, 595] on button "Yes / OK" at bounding box center [852, 597] width 67 height 15
click at [857, 619] on button "Yes / OK" at bounding box center [852, 619] width 67 height 15
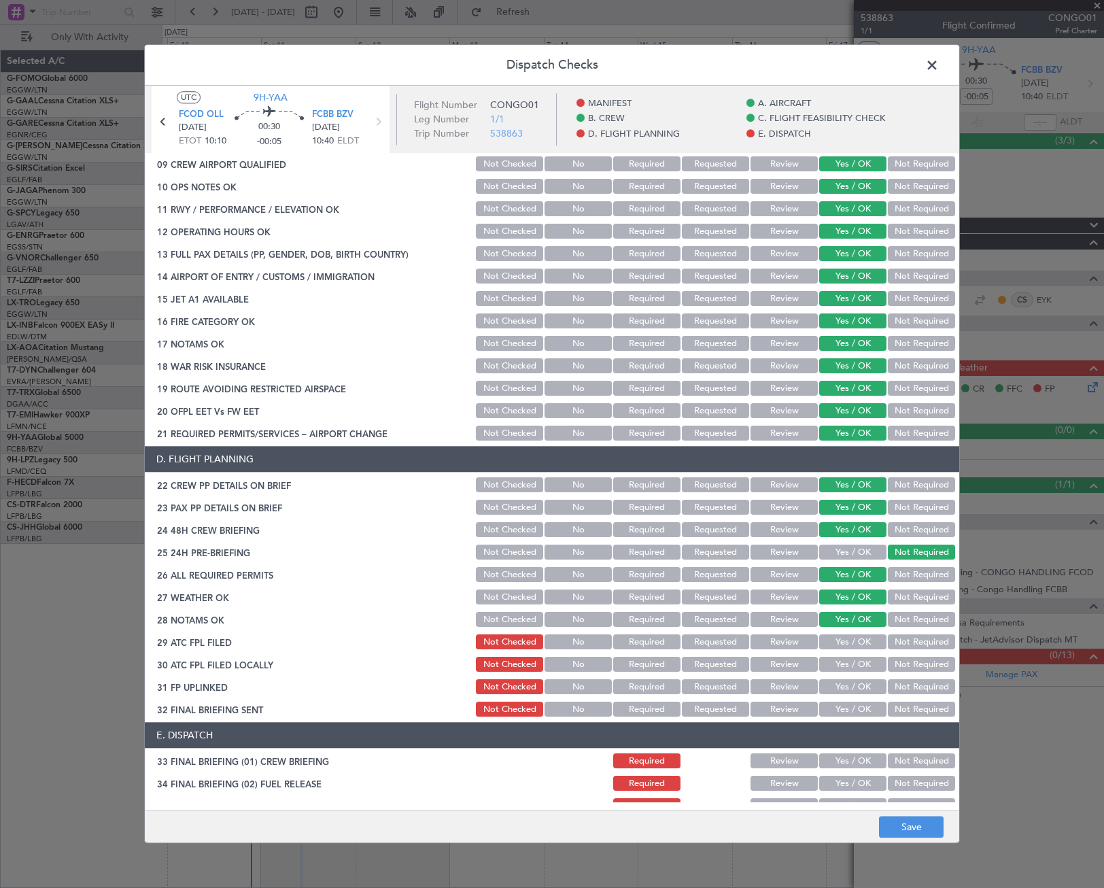
click at [856, 640] on button "Yes / OK" at bounding box center [852, 642] width 67 height 15
click at [899, 660] on button "Not Required" at bounding box center [921, 664] width 67 height 15
click at [863, 681] on button "Yes / OK" at bounding box center [852, 687] width 67 height 15
click at [843, 714] on button "Yes / OK" at bounding box center [852, 709] width 67 height 15
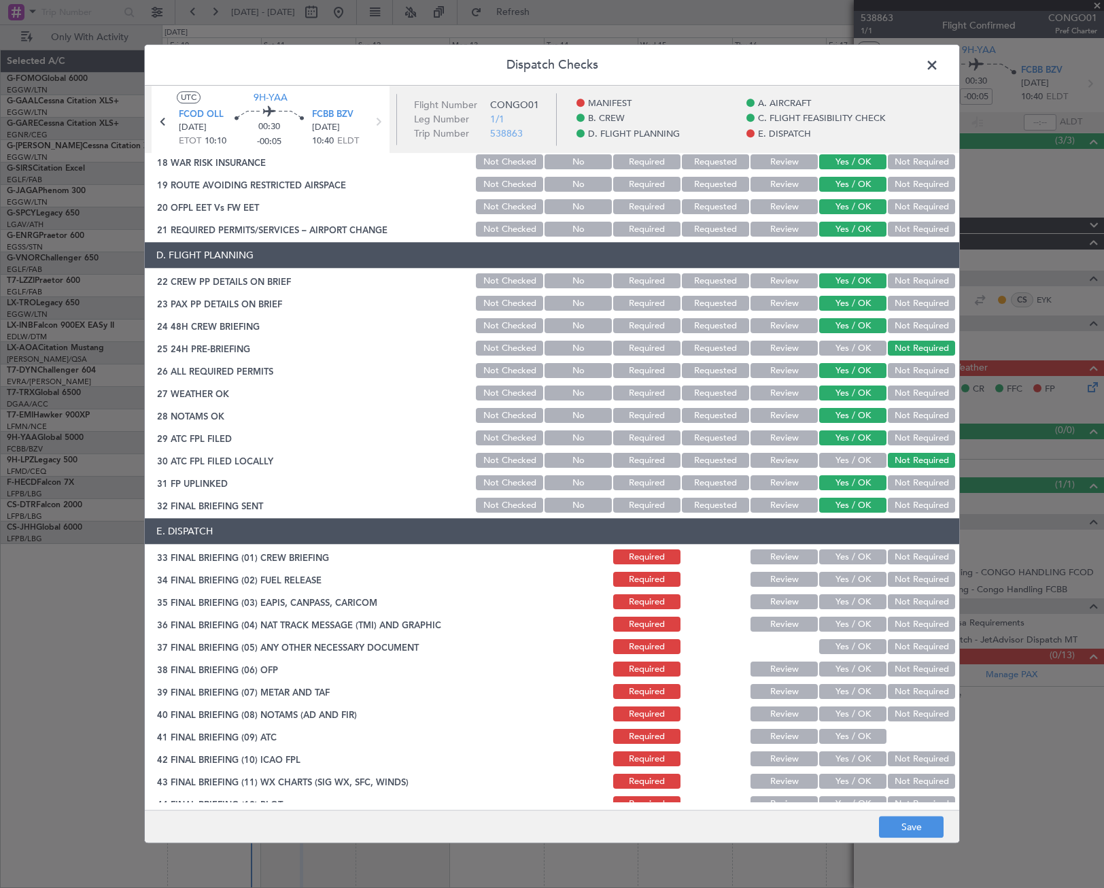
scroll to position [559, 0]
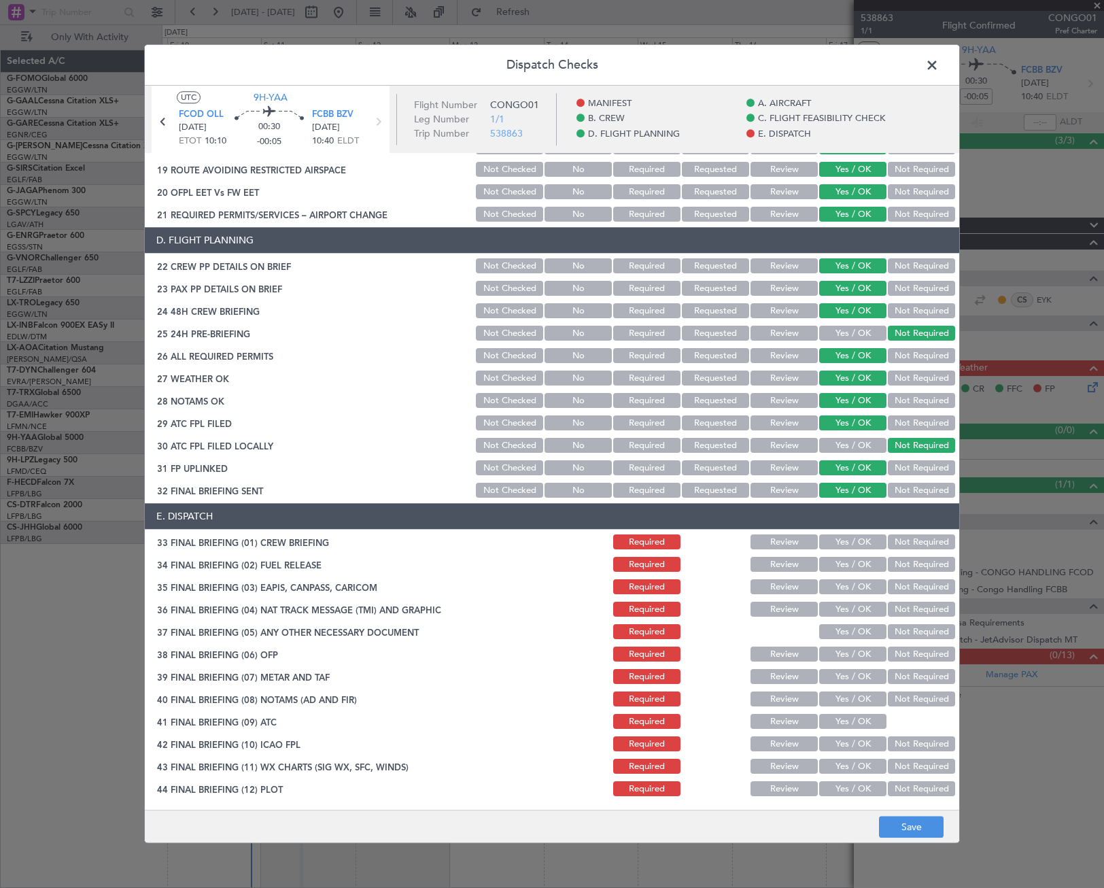
click at [840, 542] on button "Yes / OK" at bounding box center [852, 542] width 67 height 15
click at [853, 559] on button "Yes / OK" at bounding box center [852, 564] width 67 height 15
click at [912, 583] on button "Not Required" at bounding box center [921, 587] width 67 height 15
click at [914, 608] on button "Not Required" at bounding box center [921, 609] width 67 height 15
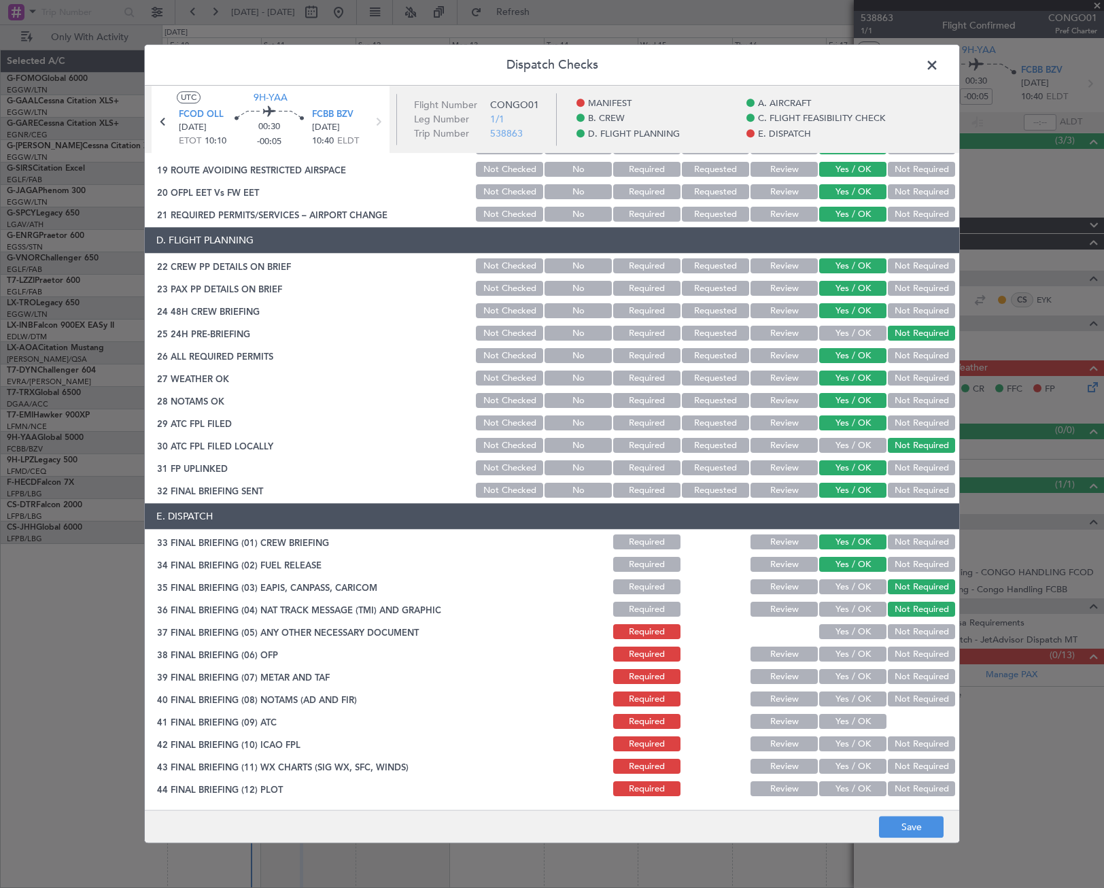
click at [869, 629] on button "Yes / OK" at bounding box center [852, 632] width 67 height 15
drag, startPoint x: 863, startPoint y: 649, endPoint x: 863, endPoint y: 670, distance: 20.4
click at [863, 650] on button "Yes / OK" at bounding box center [852, 654] width 67 height 15
click at [865, 670] on button "Yes / OK" at bounding box center [852, 677] width 67 height 15
click at [867, 701] on button "Yes / OK" at bounding box center [852, 699] width 67 height 15
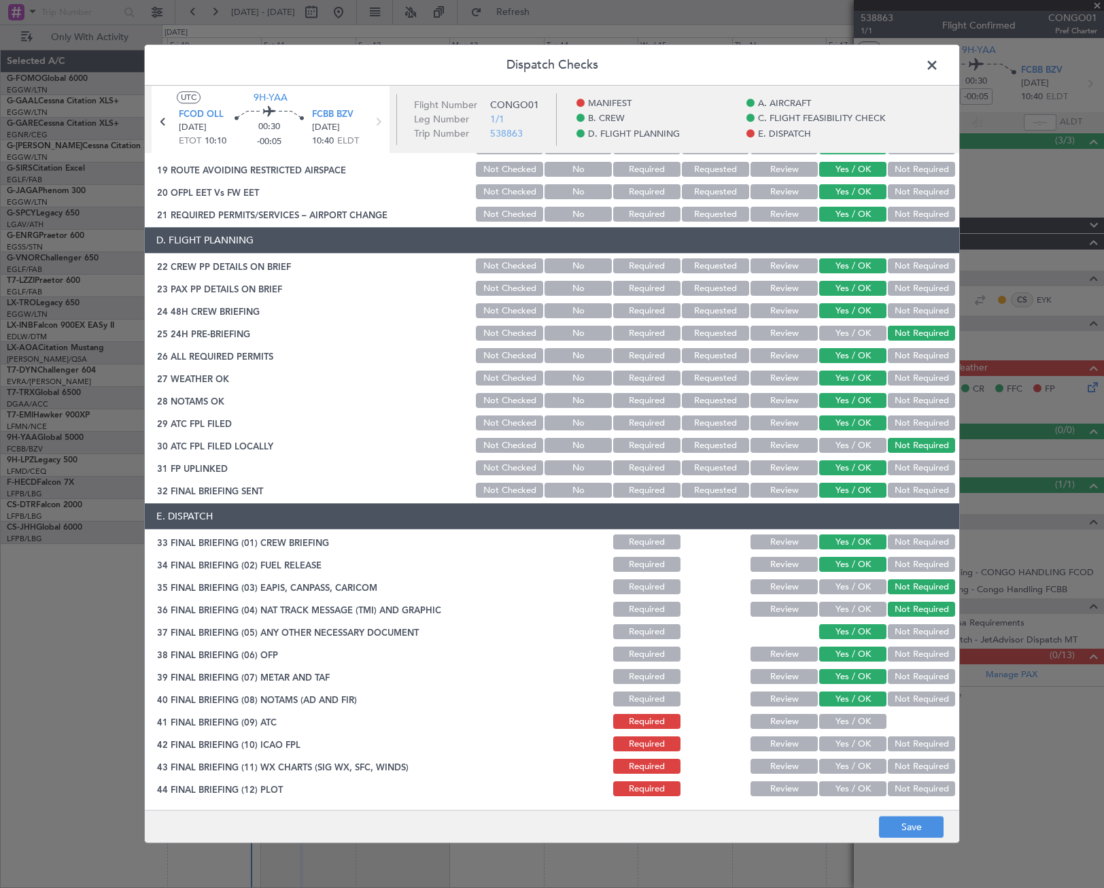
click at [863, 718] on button "Yes / OK" at bounding box center [852, 721] width 67 height 15
click at [864, 736] on div "Yes / OK" at bounding box center [851, 744] width 69 height 19
click at [863, 745] on button "Yes / OK" at bounding box center [852, 744] width 67 height 15
click at [862, 761] on button "Yes / OK" at bounding box center [852, 766] width 67 height 15
click at [861, 786] on button "Yes / OK" at bounding box center [852, 789] width 67 height 15
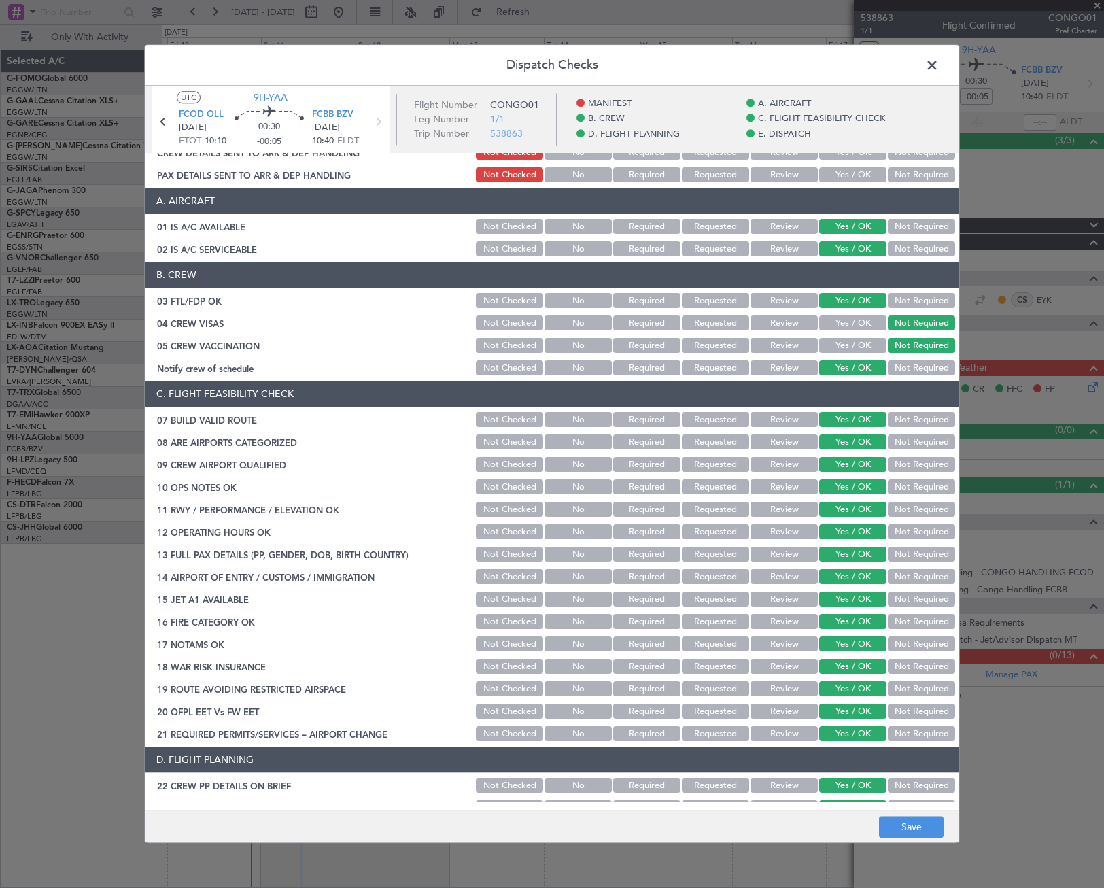
scroll to position [0, 0]
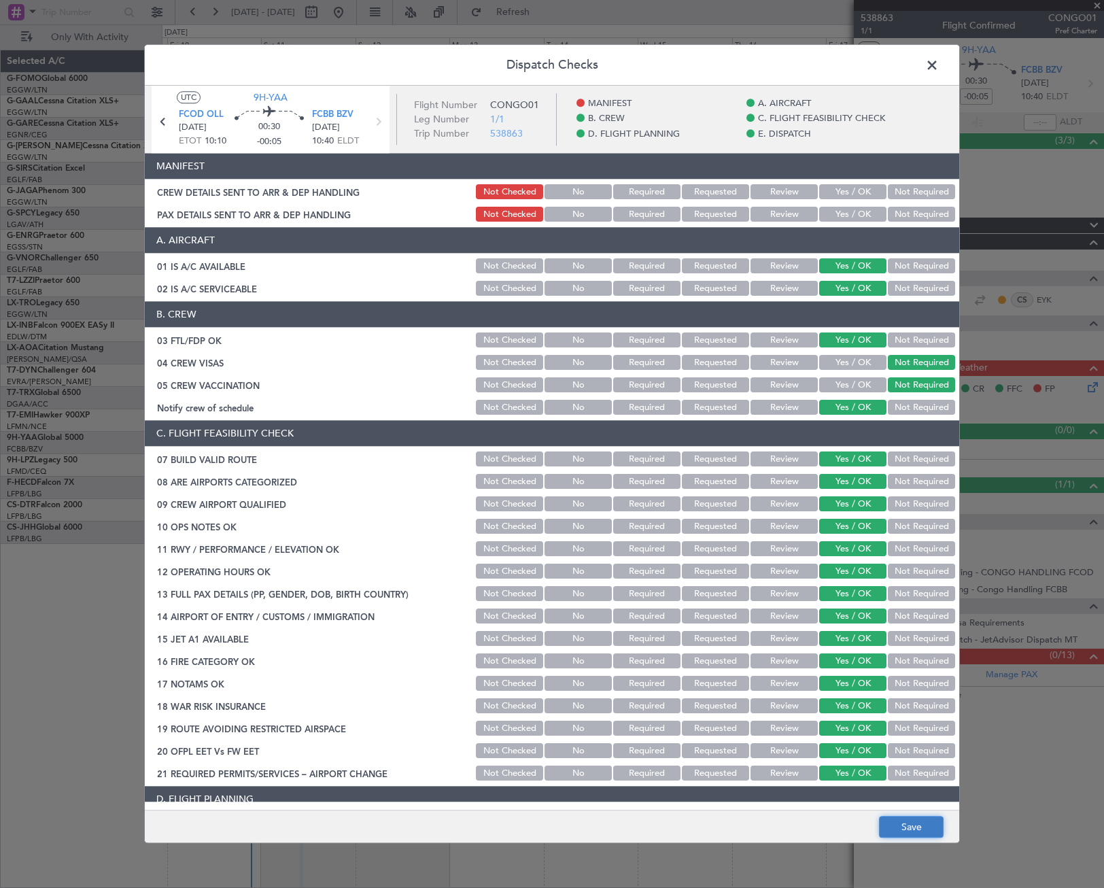
click at [912, 821] on button "Save" at bounding box center [911, 827] width 65 height 22
click at [939, 68] on span at bounding box center [939, 68] width 0 height 27
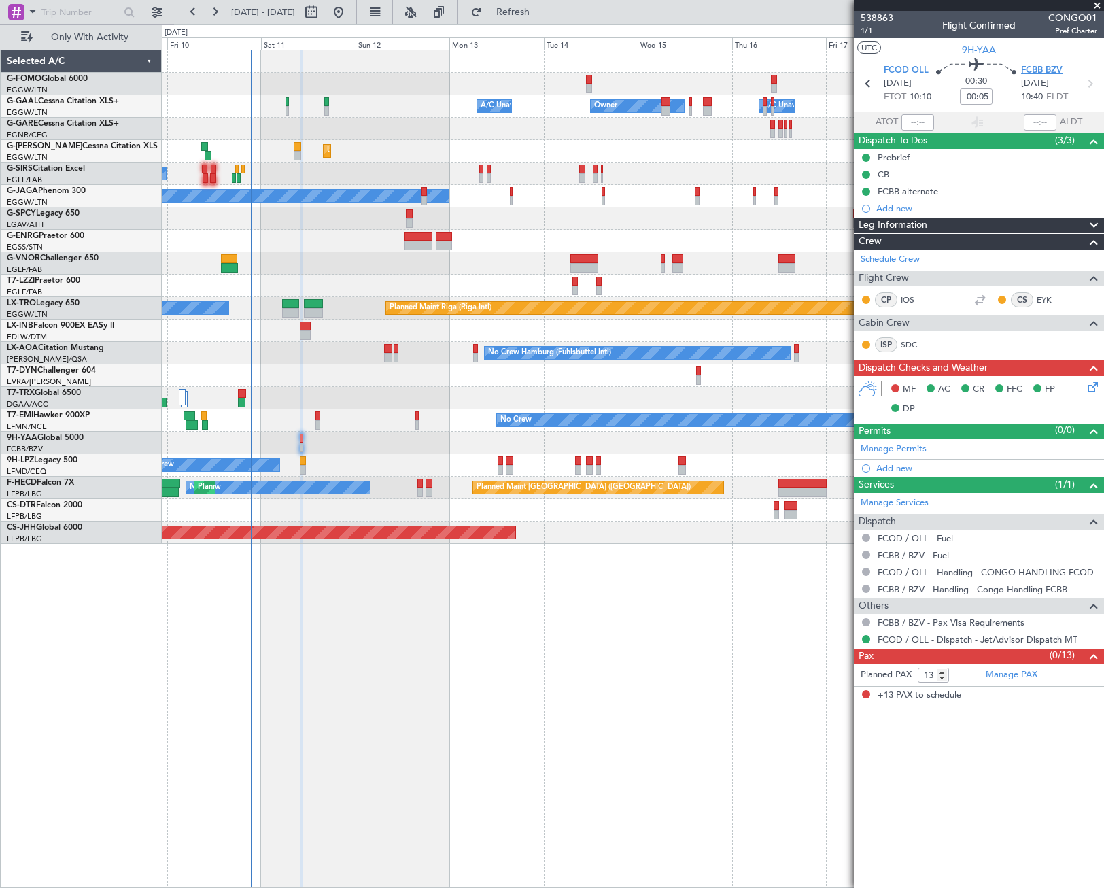
click at [1054, 69] on span "FCBB BZV" at bounding box center [1041, 71] width 41 height 14
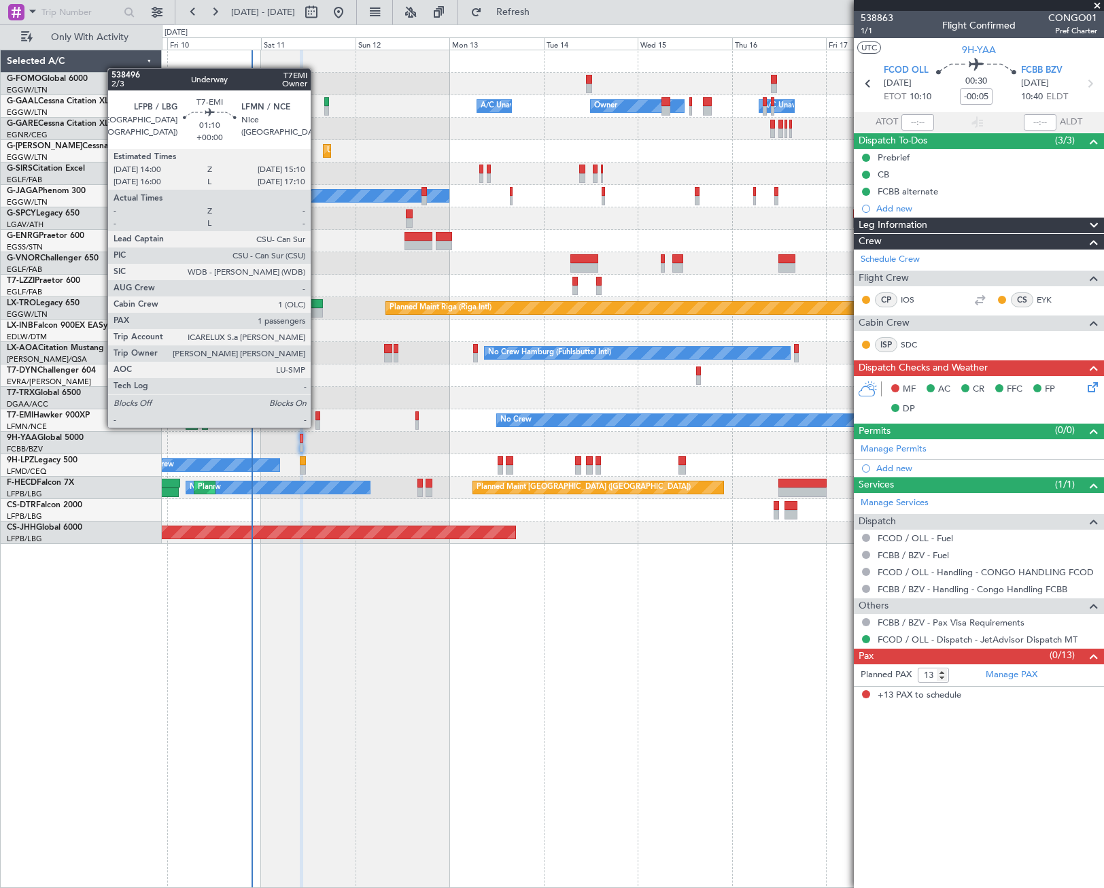
click at [317, 426] on div at bounding box center [317, 425] width 5 height 10
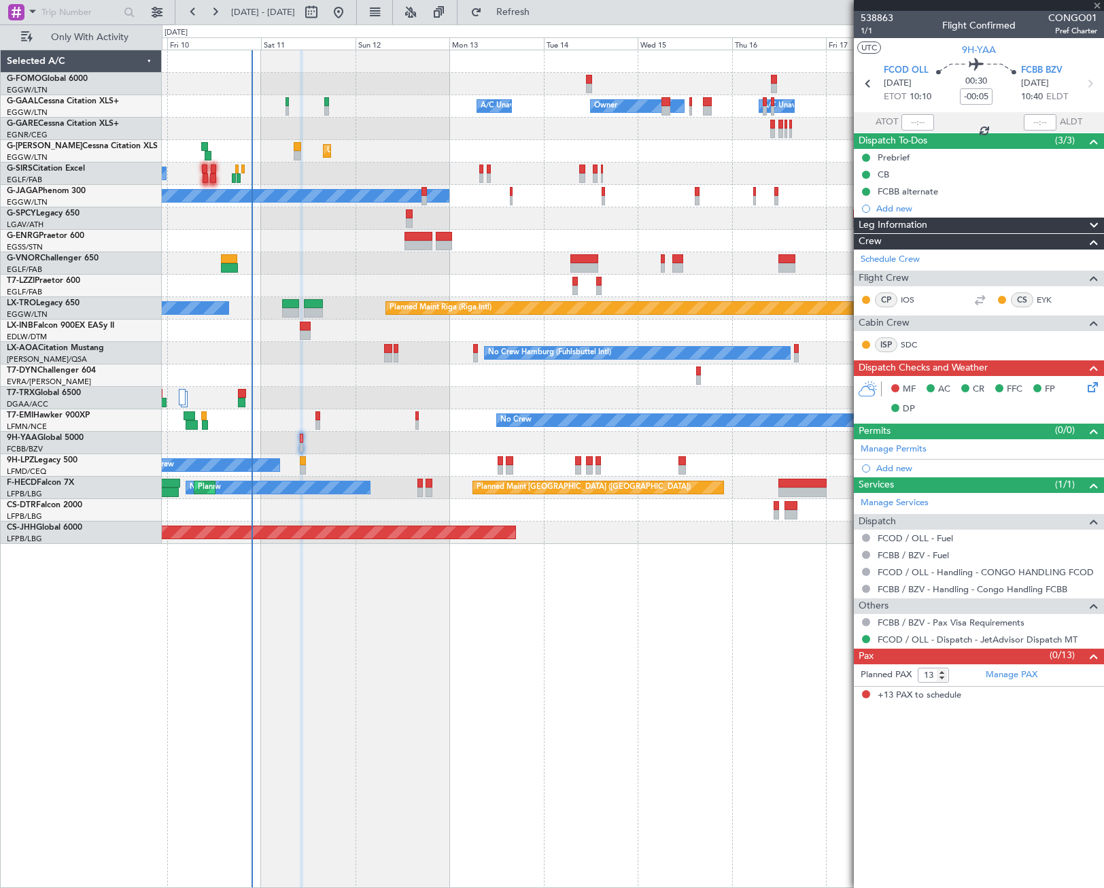
type input "1"
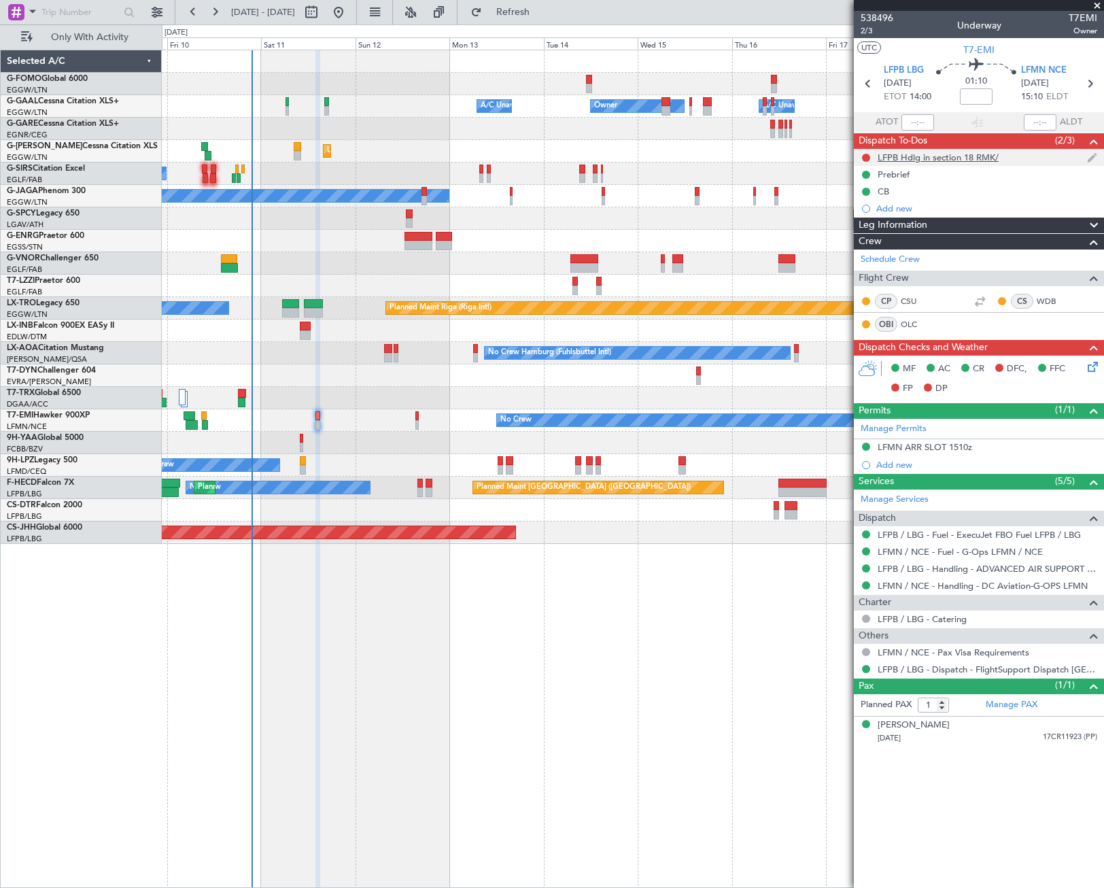
click at [887, 159] on div "LFPB Hdlg in section 18 RMK/" at bounding box center [938, 158] width 121 height 12
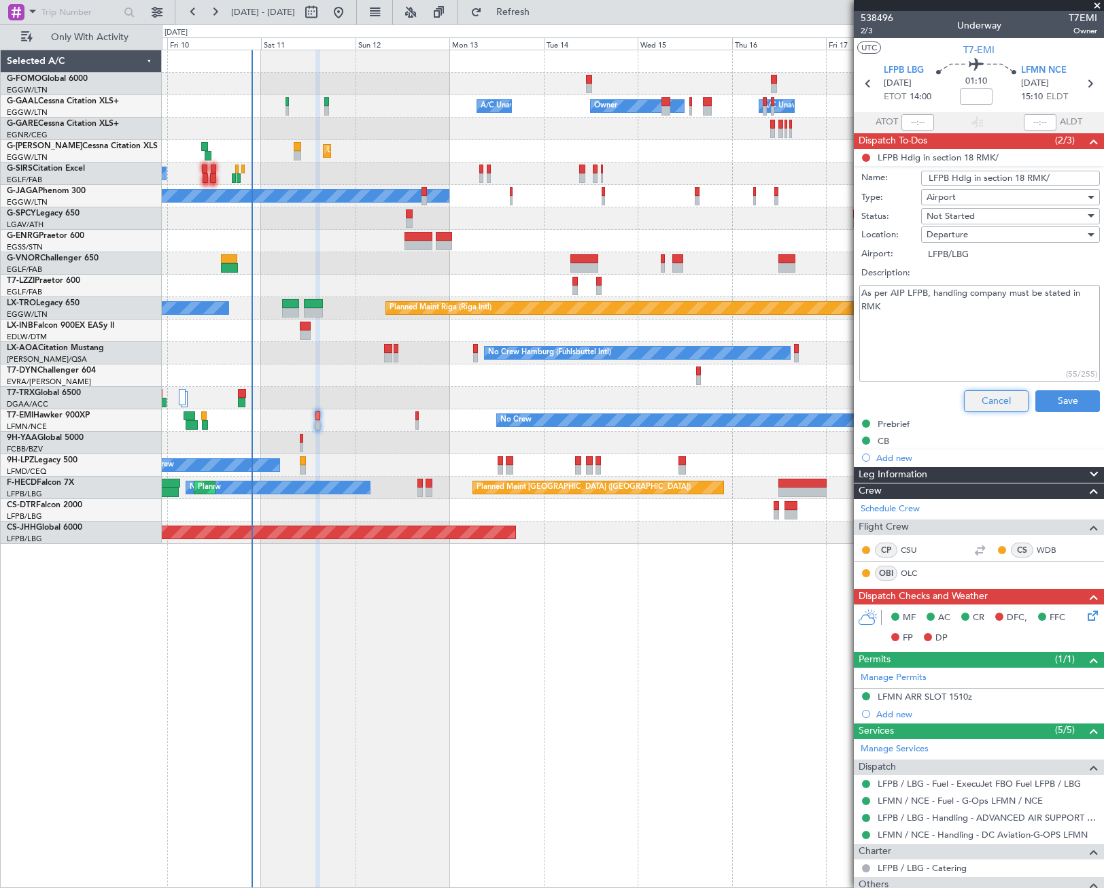
click at [995, 400] on button "Cancel" at bounding box center [996, 401] width 65 height 22
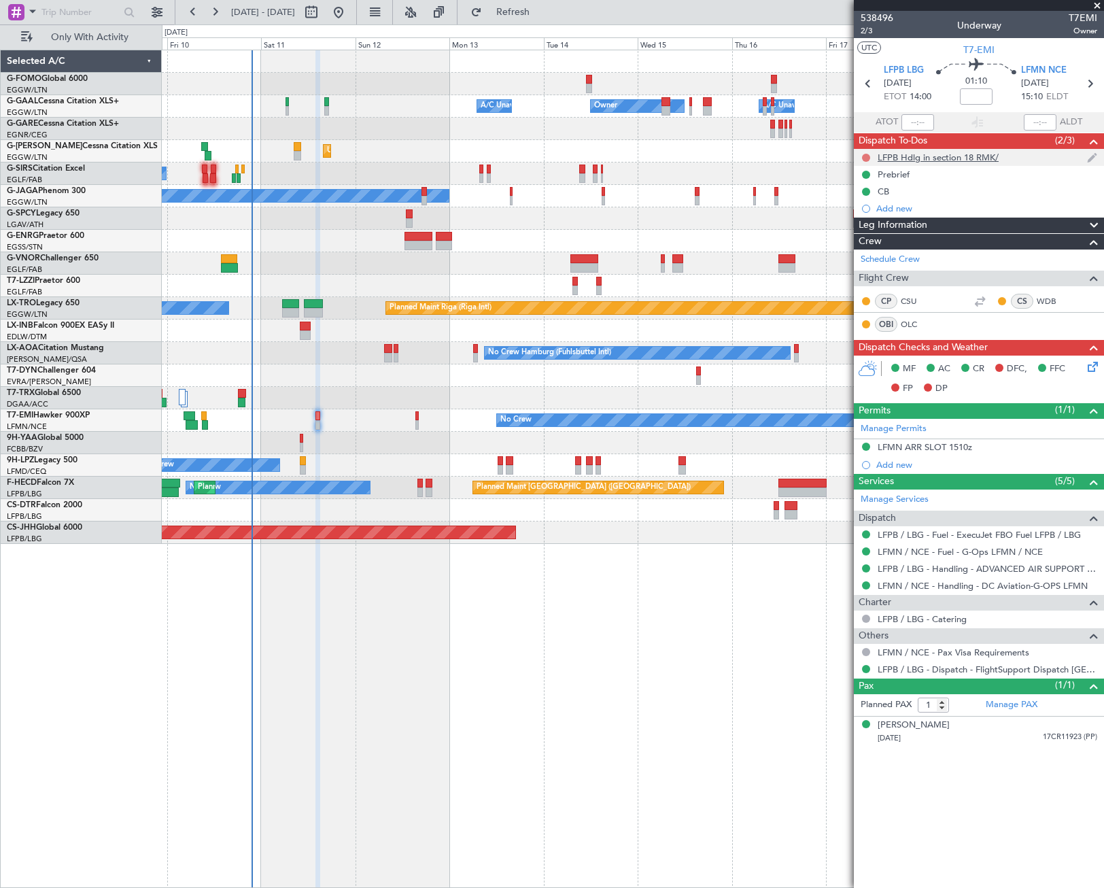
click at [864, 157] on button at bounding box center [866, 158] width 8 height 8
click at [858, 235] on span "Cancelled" at bounding box center [869, 238] width 39 height 14
click at [867, 160] on button at bounding box center [866, 158] width 8 height 8
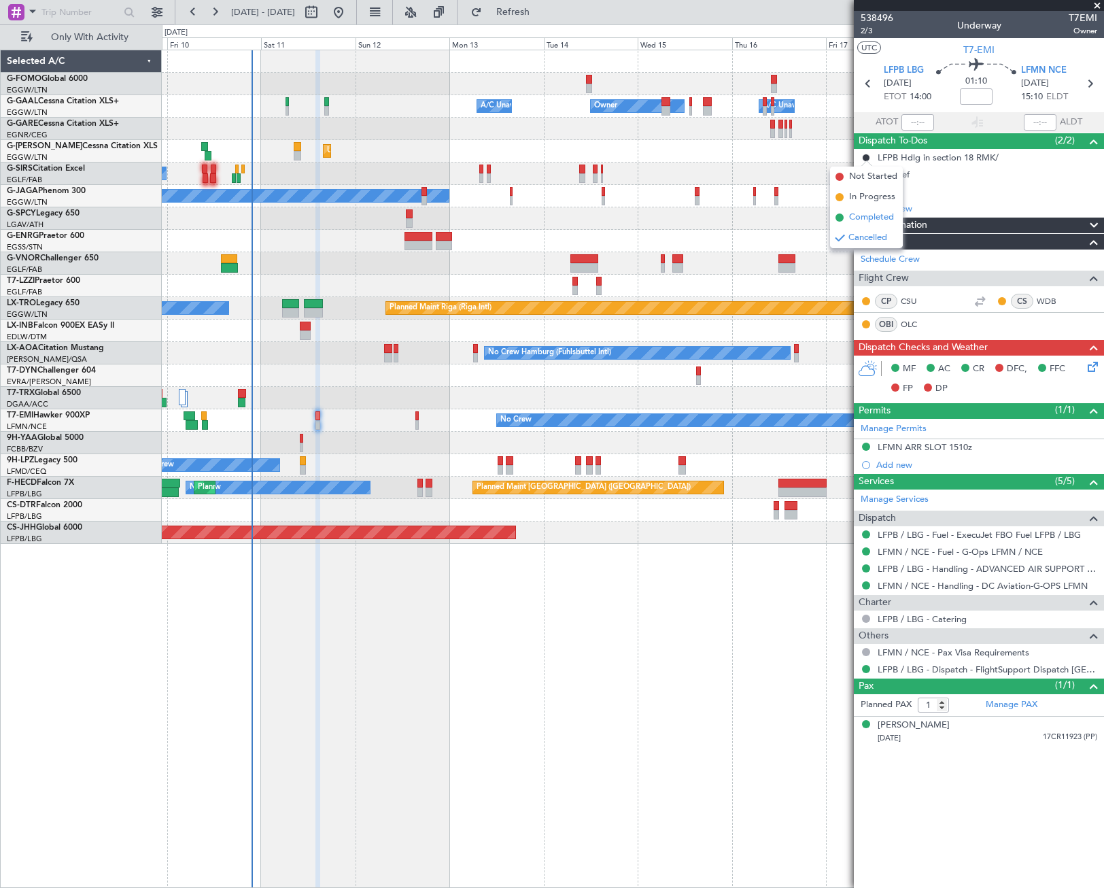
click at [870, 222] on span "Completed" at bounding box center [871, 218] width 45 height 14
click at [905, 175] on div "Prebrief" at bounding box center [894, 175] width 32 height 12
click at [929, 446] on div "LFMN ARR SLOT 1510z" at bounding box center [925, 447] width 94 height 12
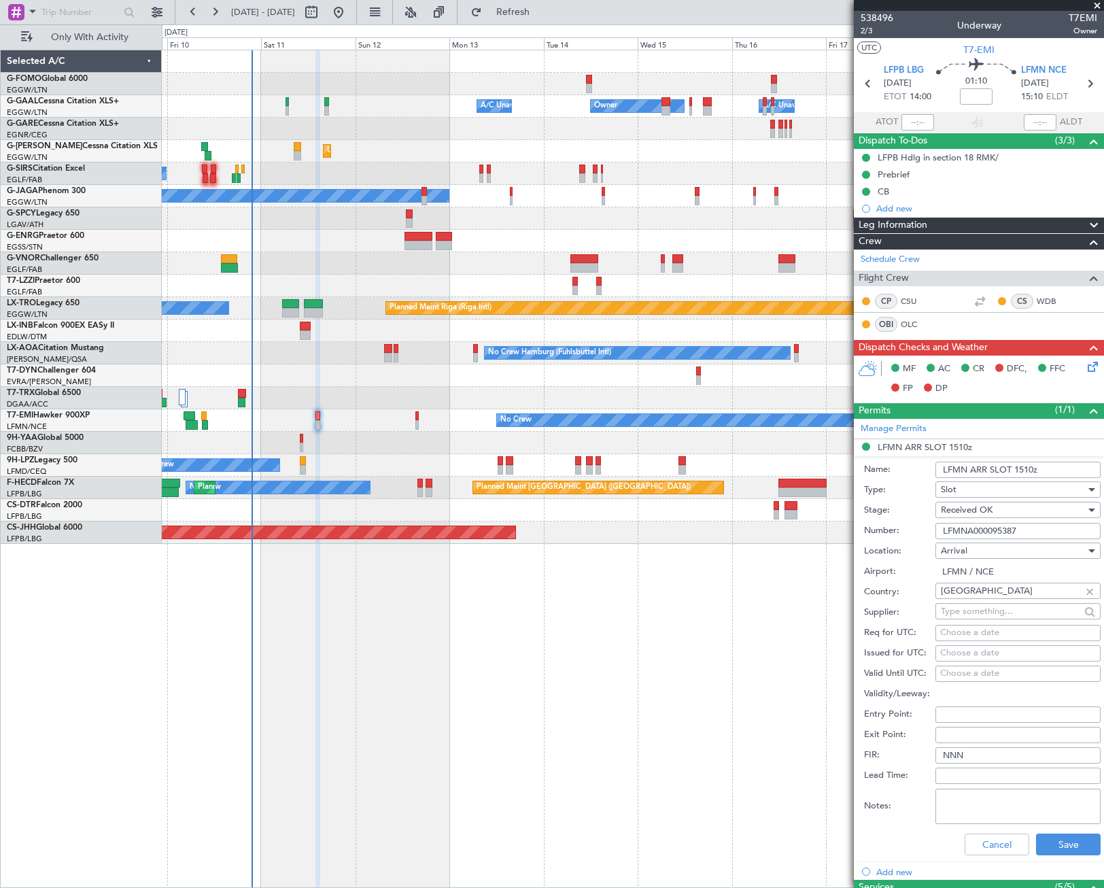
click at [981, 527] on input "LFMNA000095387" at bounding box center [1017, 531] width 165 height 16
click at [1005, 841] on button "Cancel" at bounding box center [997, 844] width 65 height 22
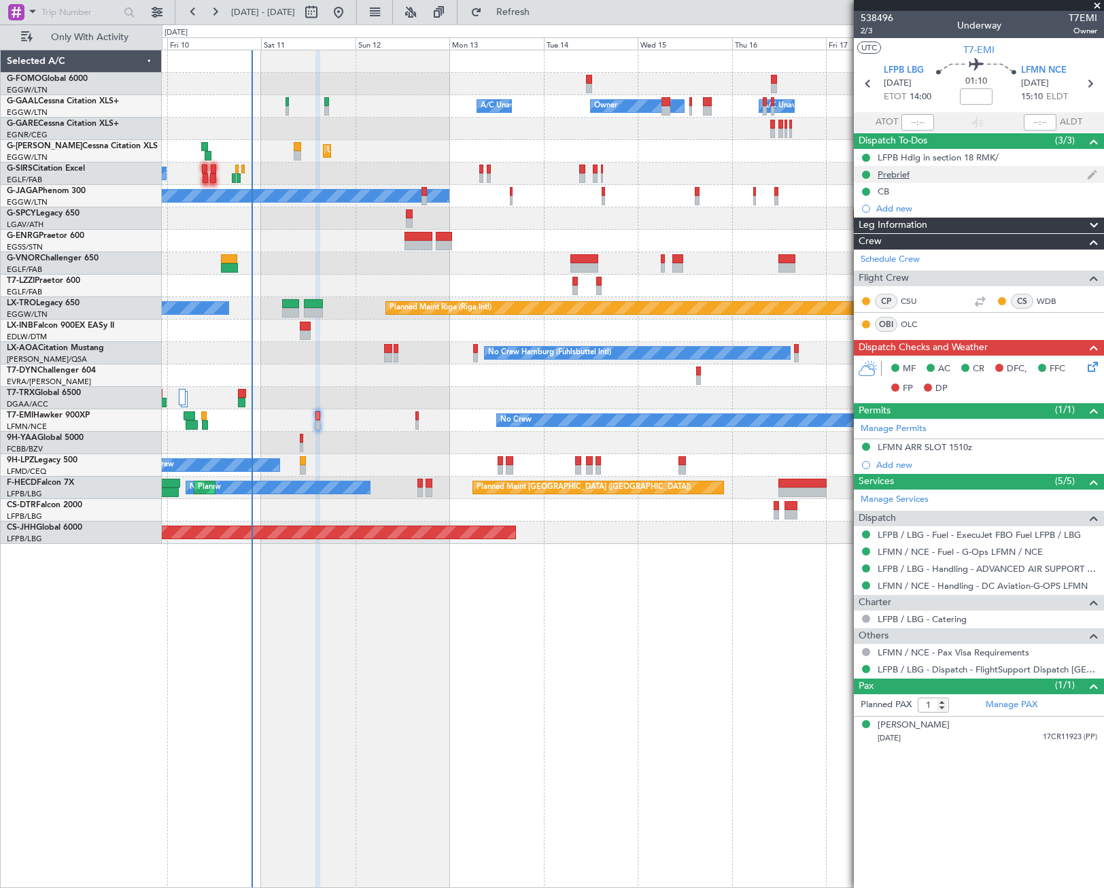
click at [891, 174] on div "Prebrief" at bounding box center [894, 175] width 32 height 12
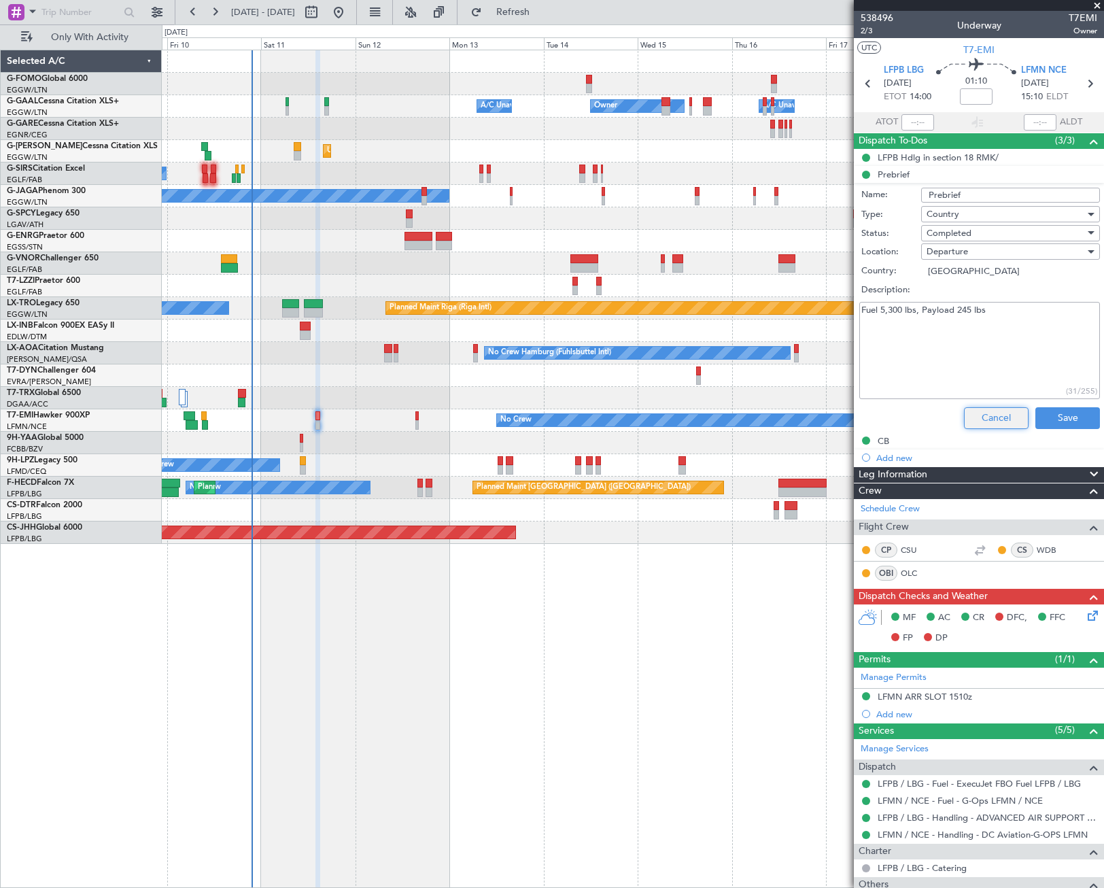
click at [996, 409] on button "Cancel" at bounding box center [996, 418] width 65 height 22
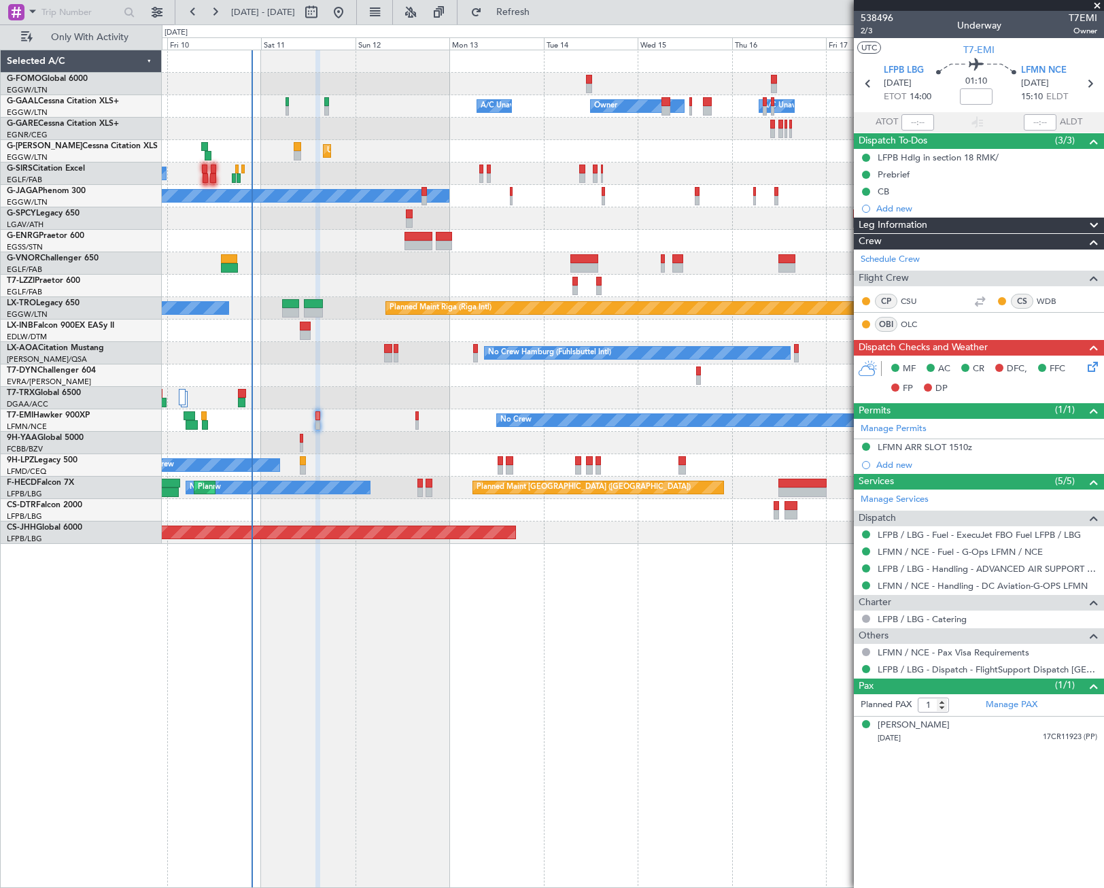
click at [935, 224] on div "Leg Information" at bounding box center [979, 226] width 250 height 16
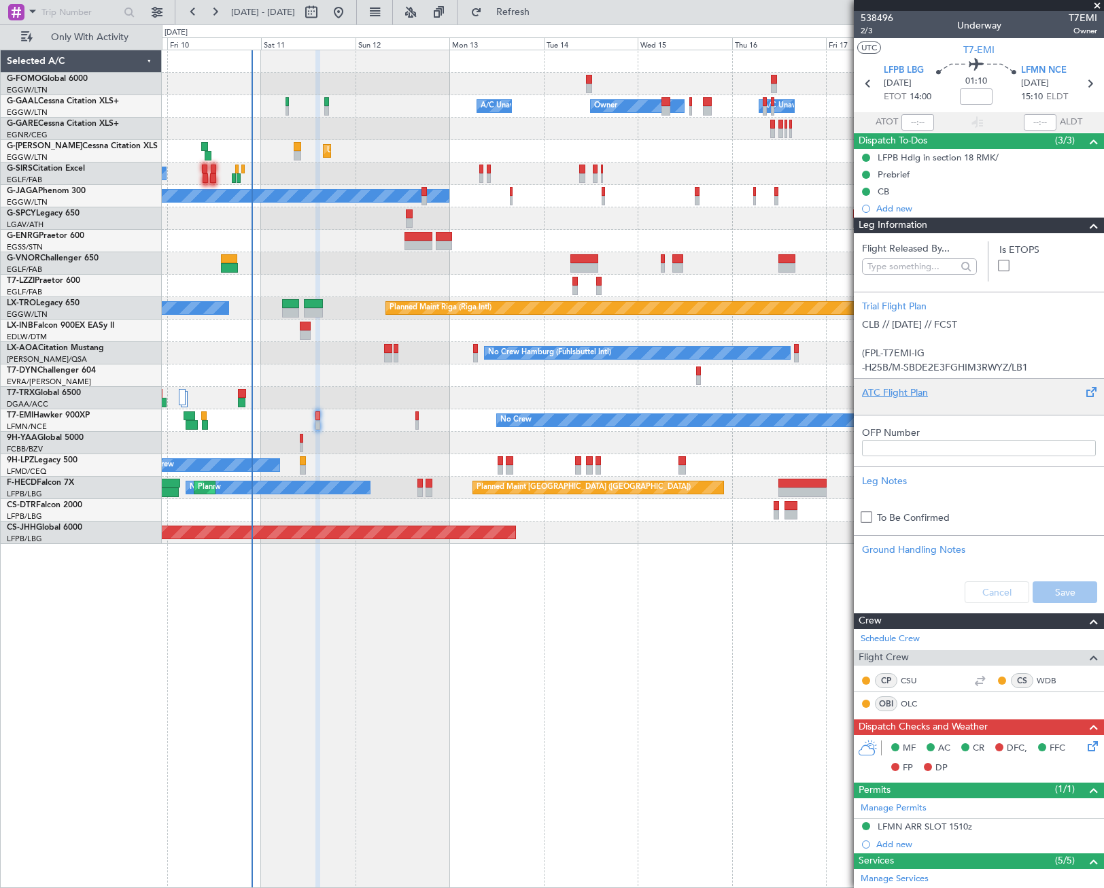
click at [907, 404] on div at bounding box center [979, 404] width 234 height 8
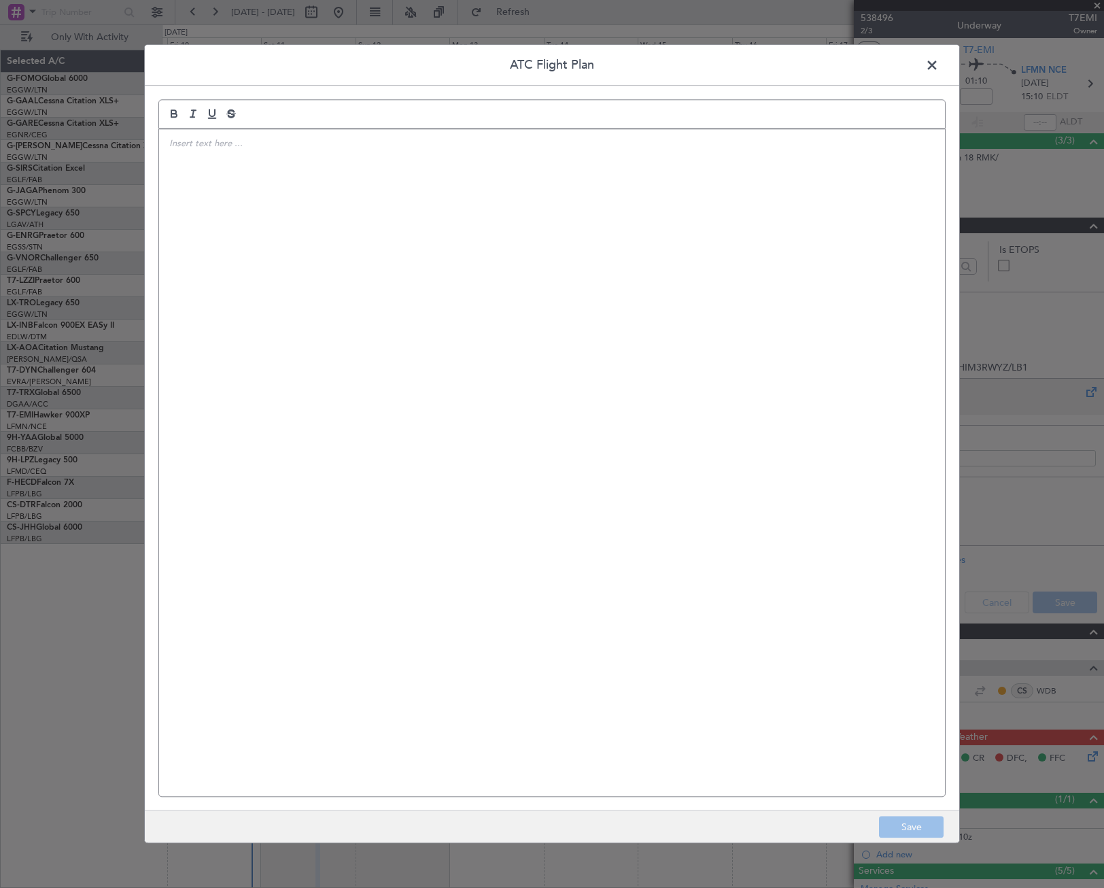
click at [619, 396] on div at bounding box center [552, 462] width 786 height 667
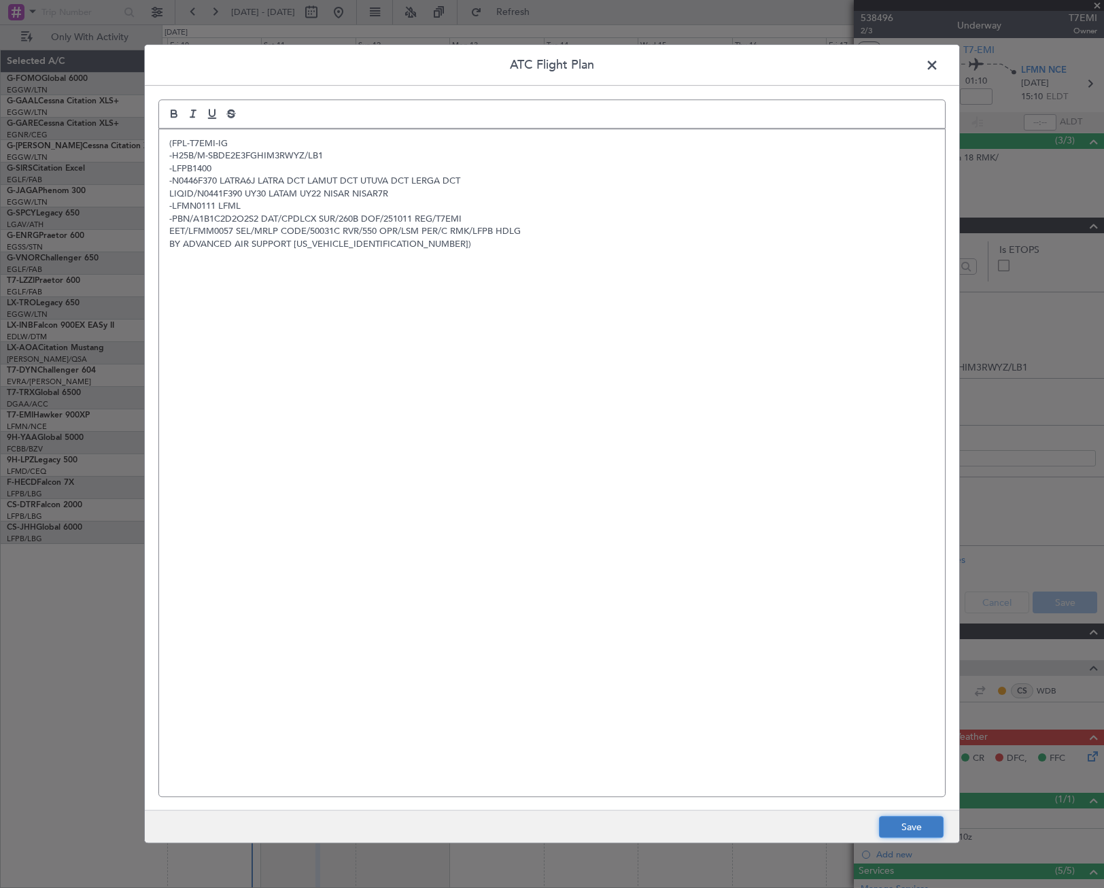
click at [903, 830] on button "Save" at bounding box center [911, 827] width 65 height 22
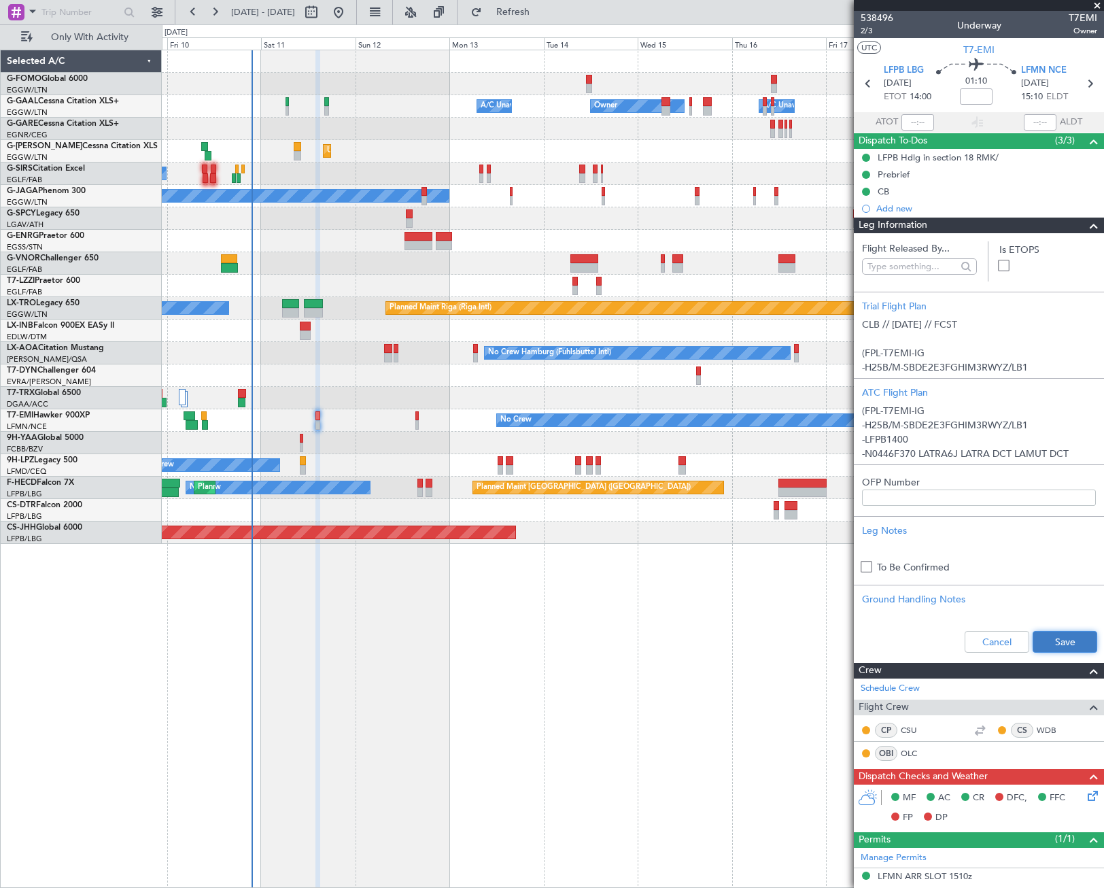
click at [1046, 644] on button "Save" at bounding box center [1064, 642] width 65 height 22
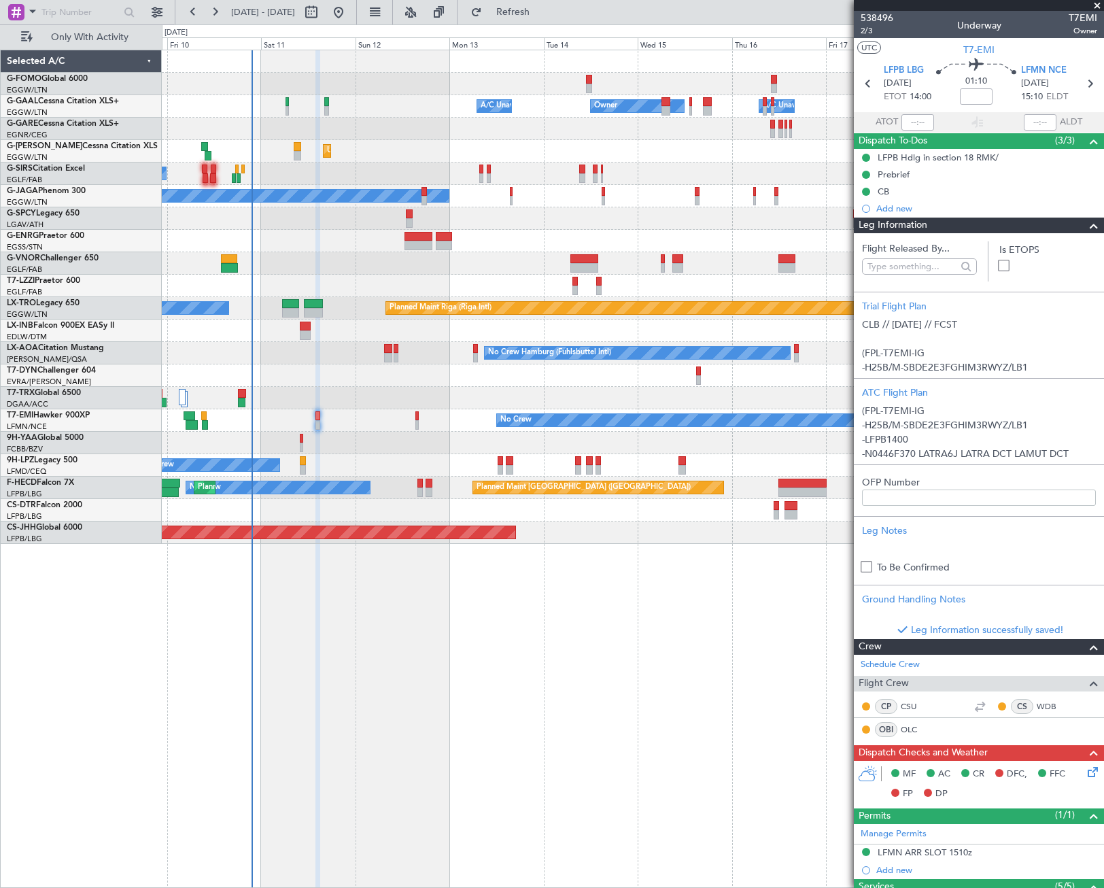
click at [1086, 228] on span at bounding box center [1094, 226] width 16 height 16
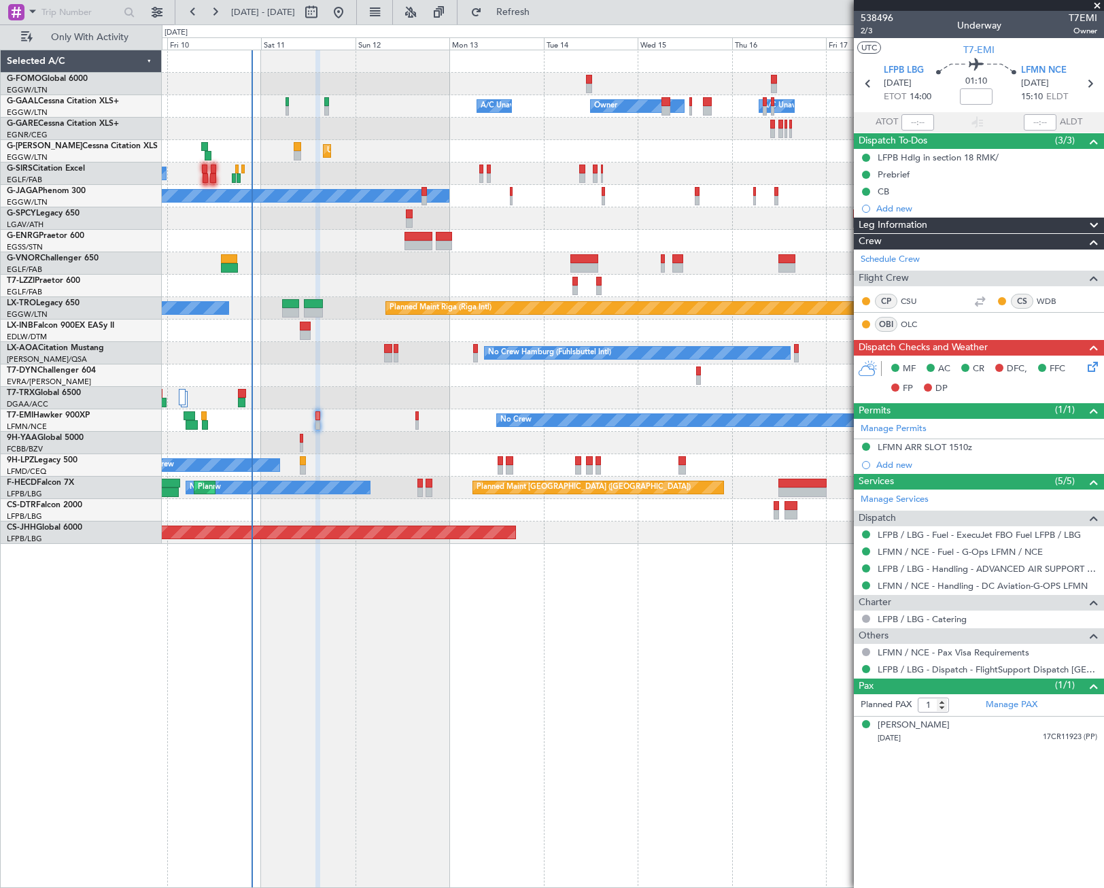
click at [987, 228] on div "Leg Information" at bounding box center [979, 226] width 250 height 16
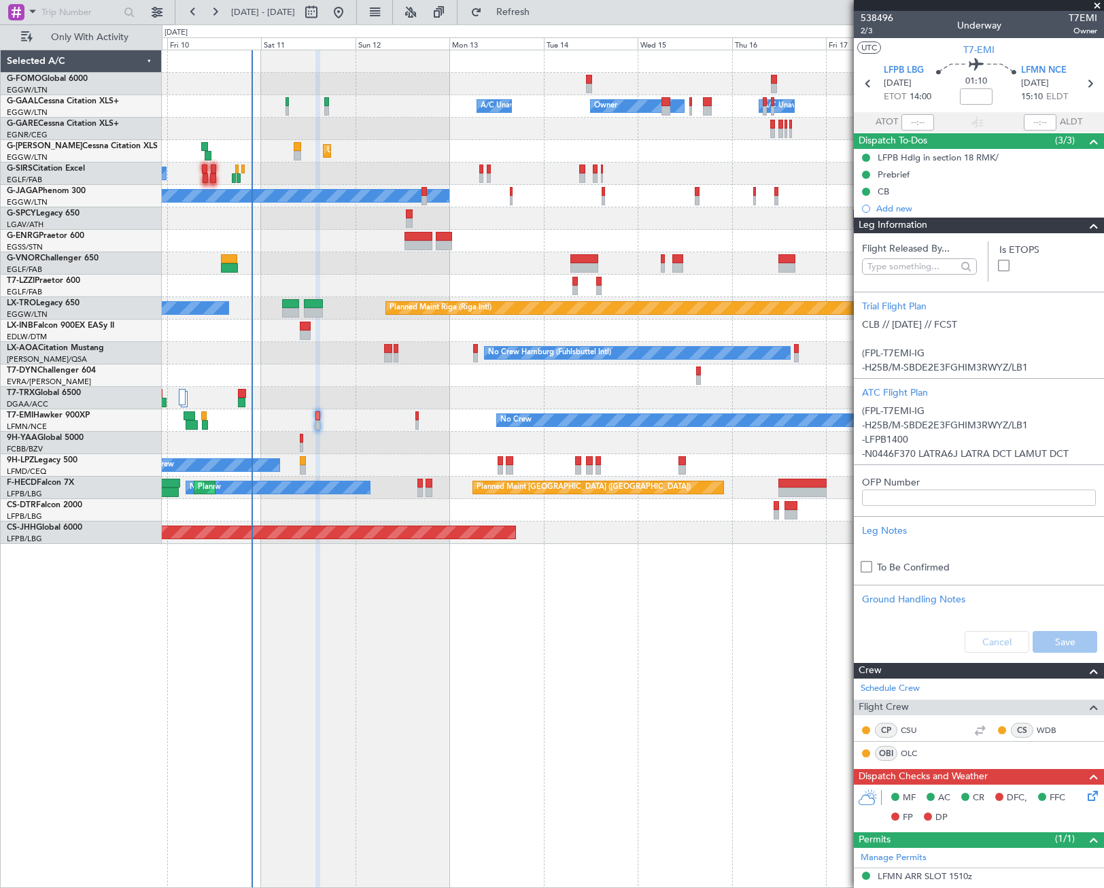
click at [987, 228] on div "Leg Information" at bounding box center [979, 226] width 250 height 16
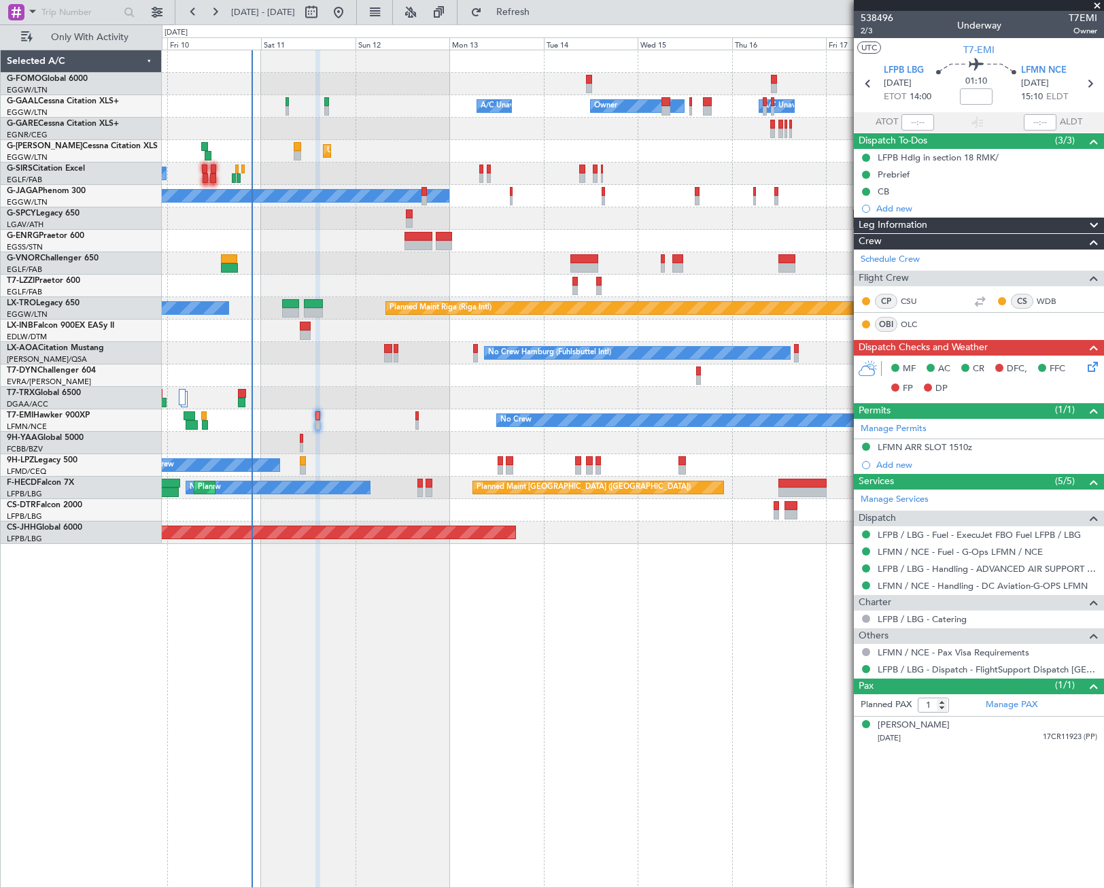
click at [865, 31] on mat-tooltip-component "Trip Number" at bounding box center [876, 43] width 67 height 36
click at [869, 29] on span "2/3" at bounding box center [877, 31] width 33 height 12
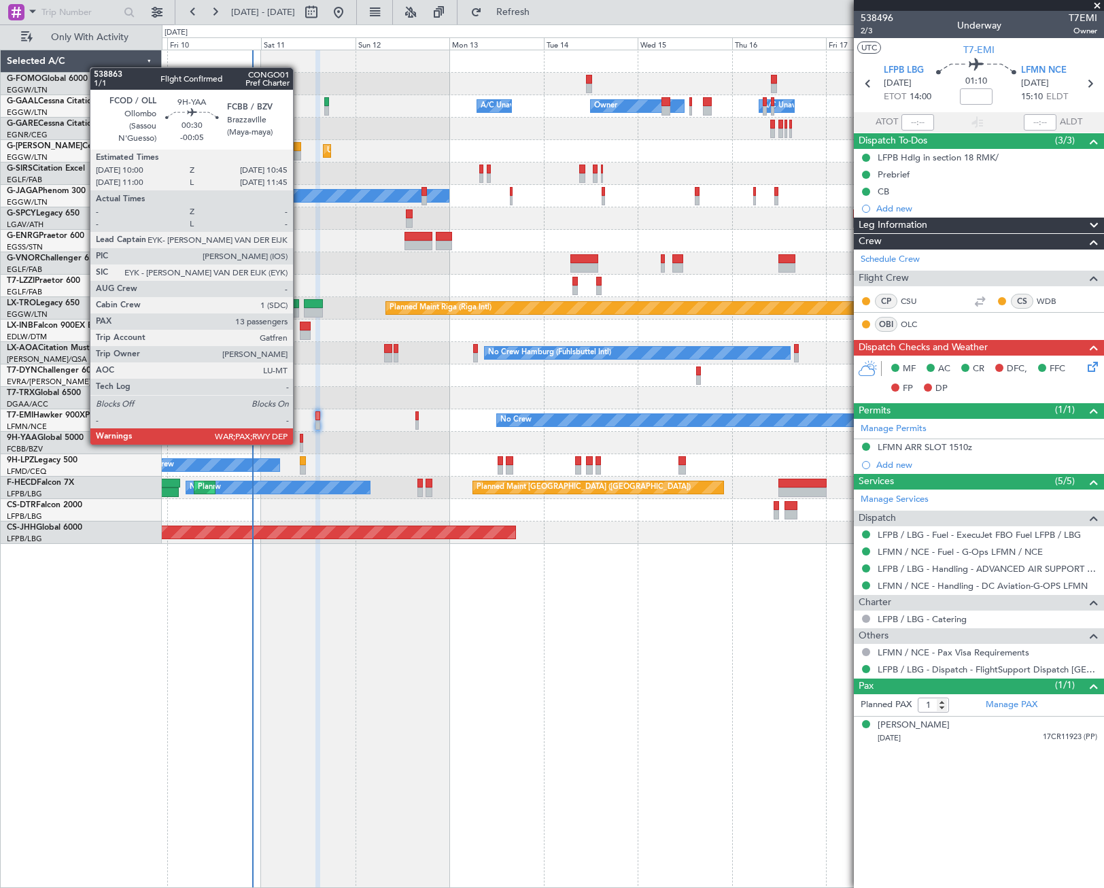
click at [300, 443] on div at bounding box center [301, 447] width 3 height 10
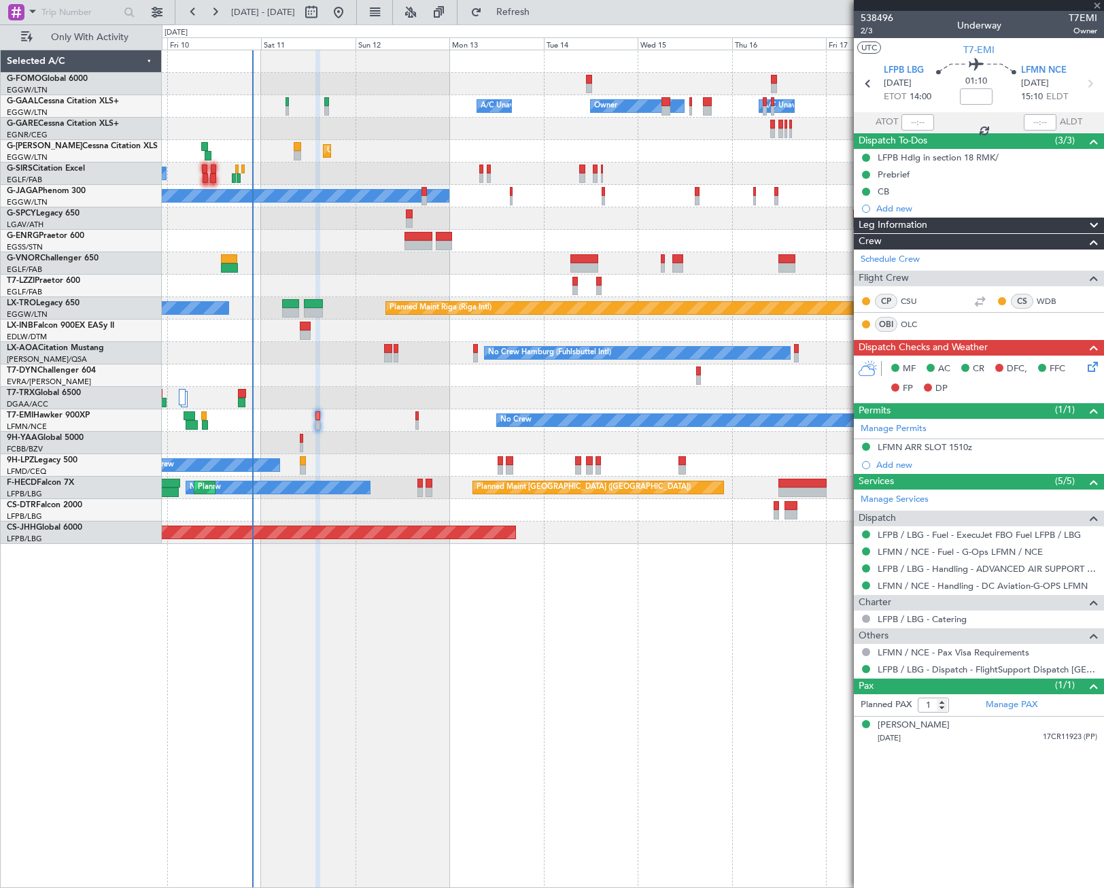
type input "-00:05"
type input "13"
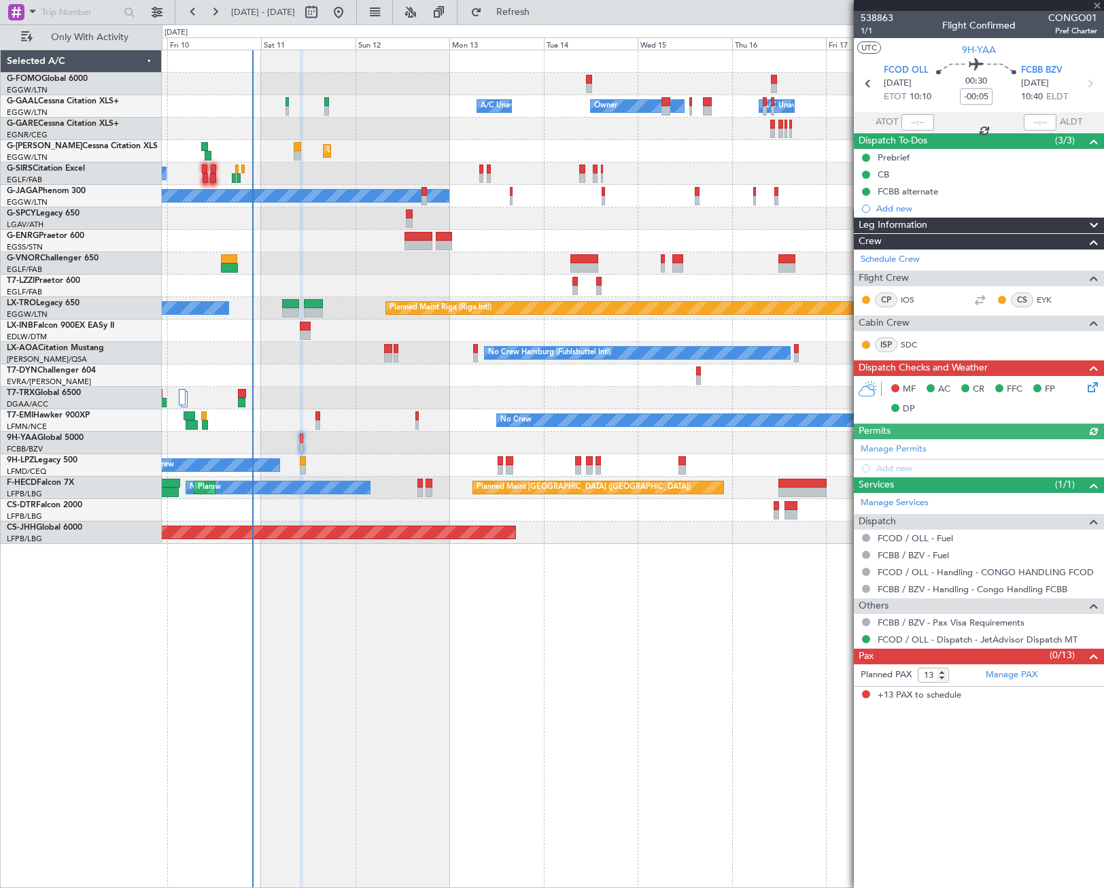
click at [1092, 390] on icon at bounding box center [1090, 384] width 11 height 11
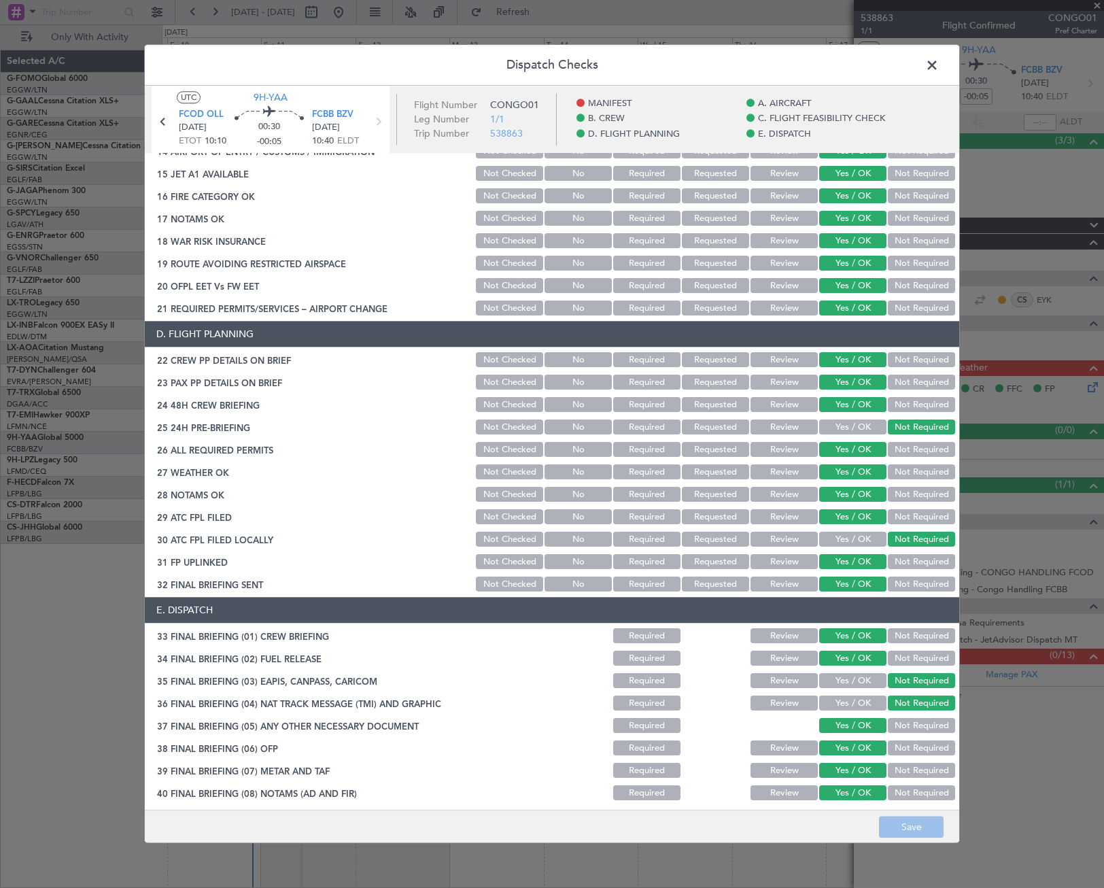
scroll to position [476, 0]
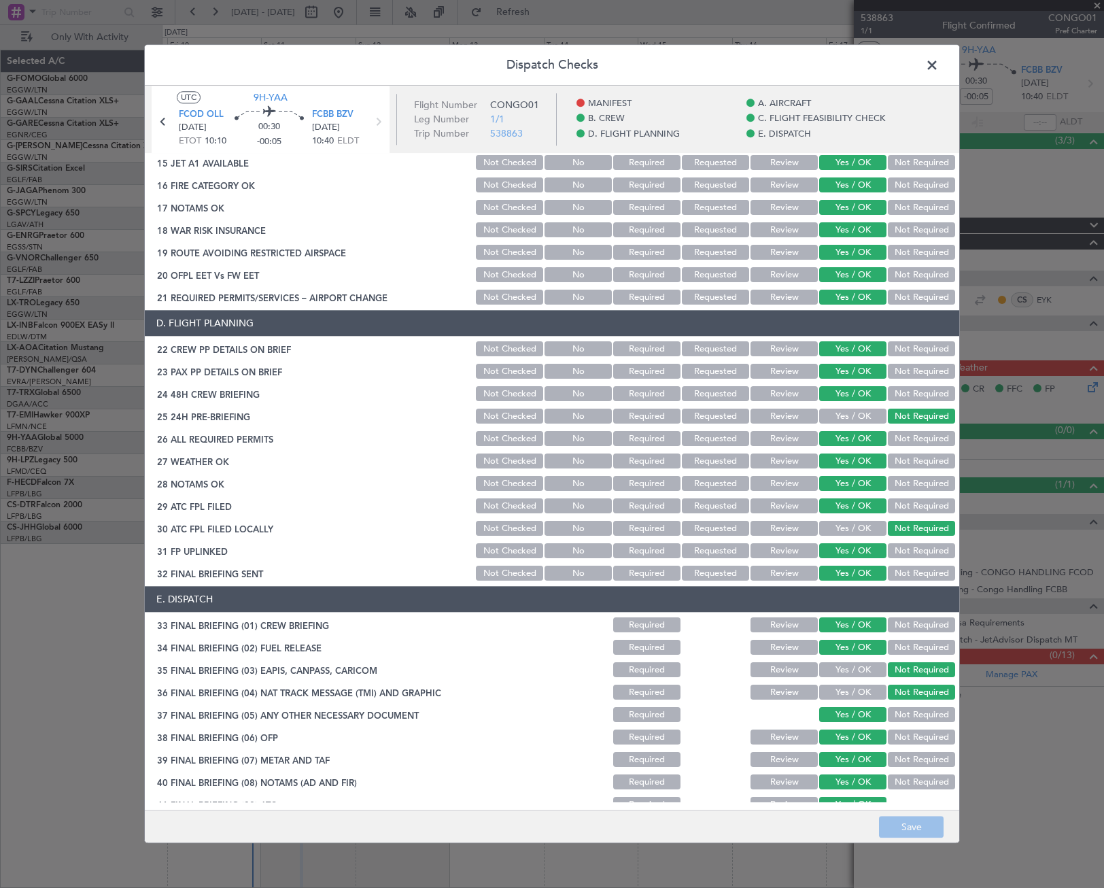
click at [787, 462] on button "Review" at bounding box center [783, 461] width 67 height 15
click at [786, 481] on button "Review" at bounding box center [783, 483] width 67 height 15
click at [909, 822] on button "Save" at bounding box center [911, 827] width 65 height 22
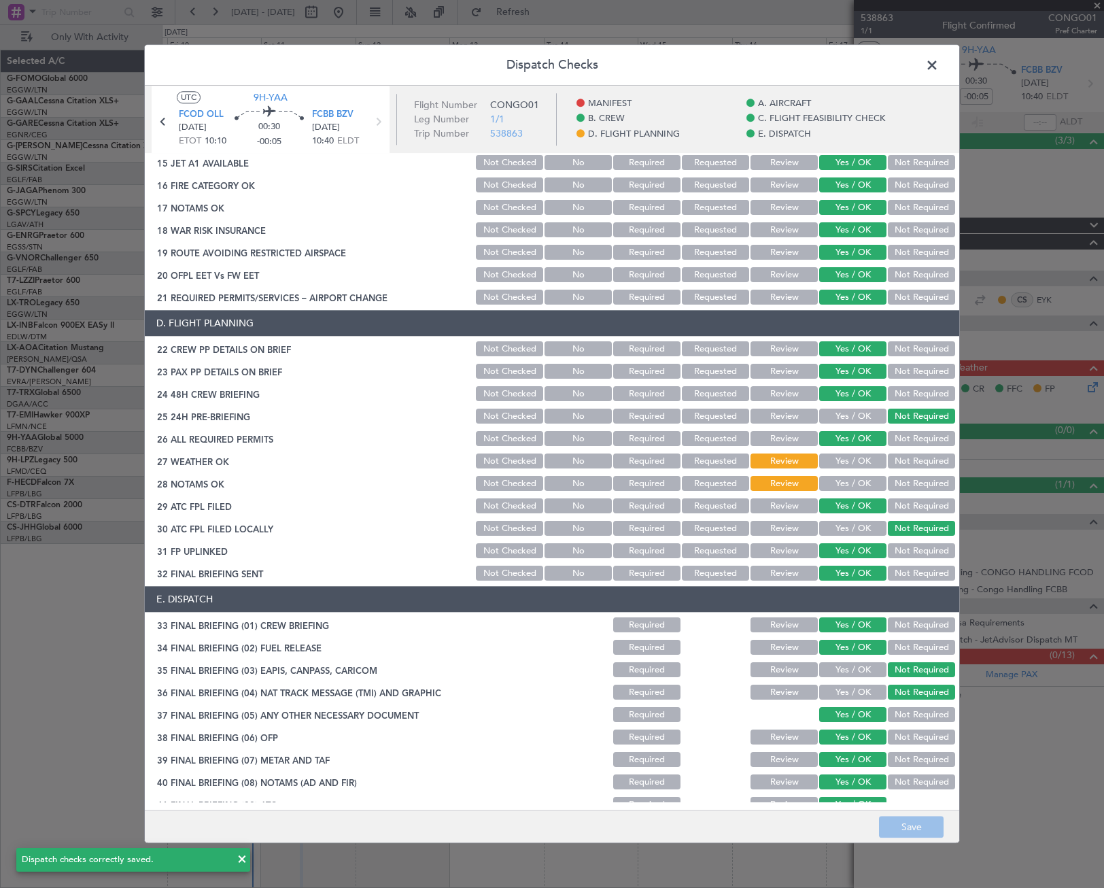
click at [939, 69] on span at bounding box center [939, 68] width 0 height 27
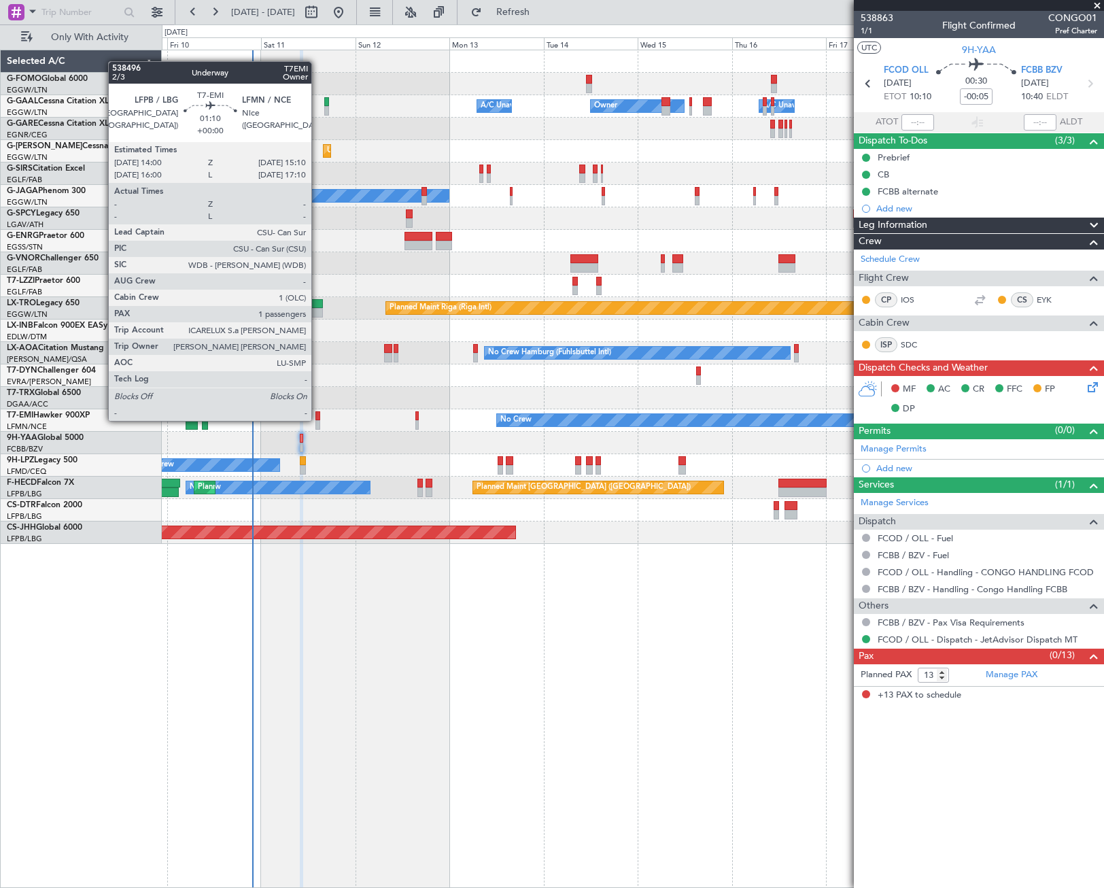
click at [317, 419] on div at bounding box center [317, 416] width 5 height 10
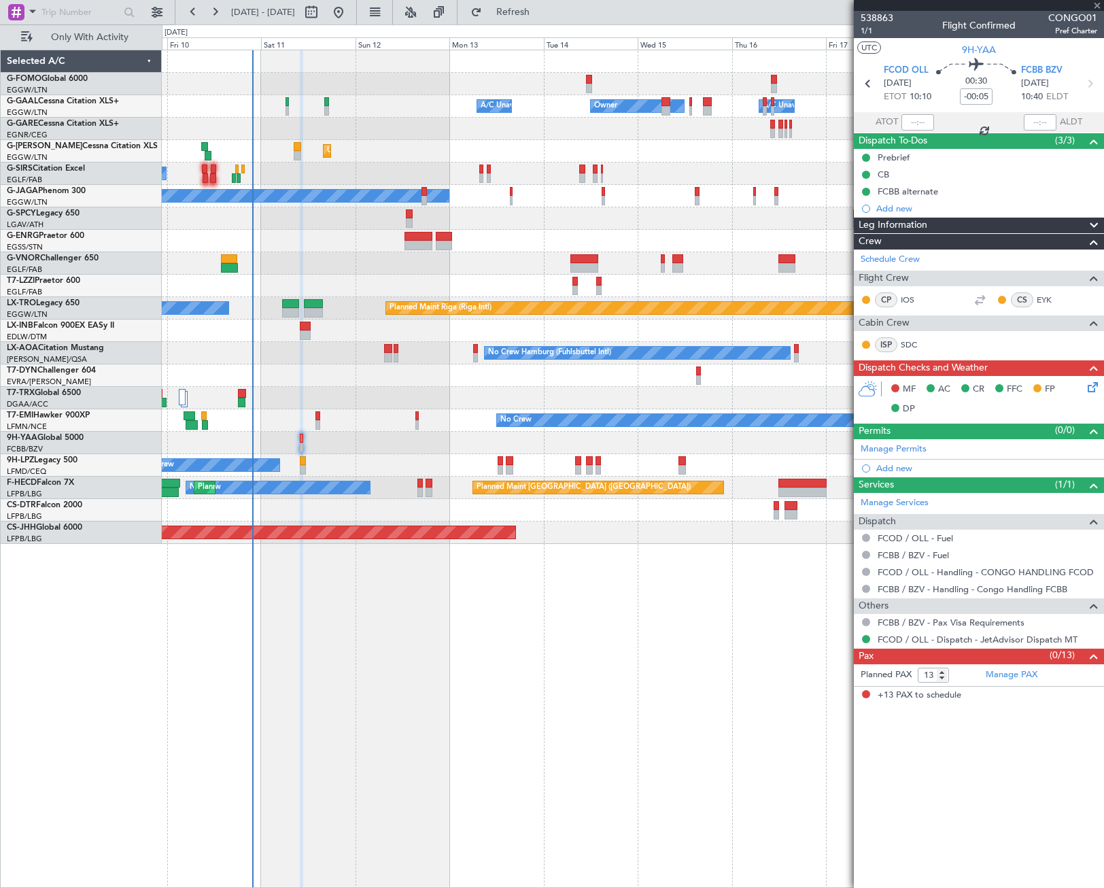
type input "1"
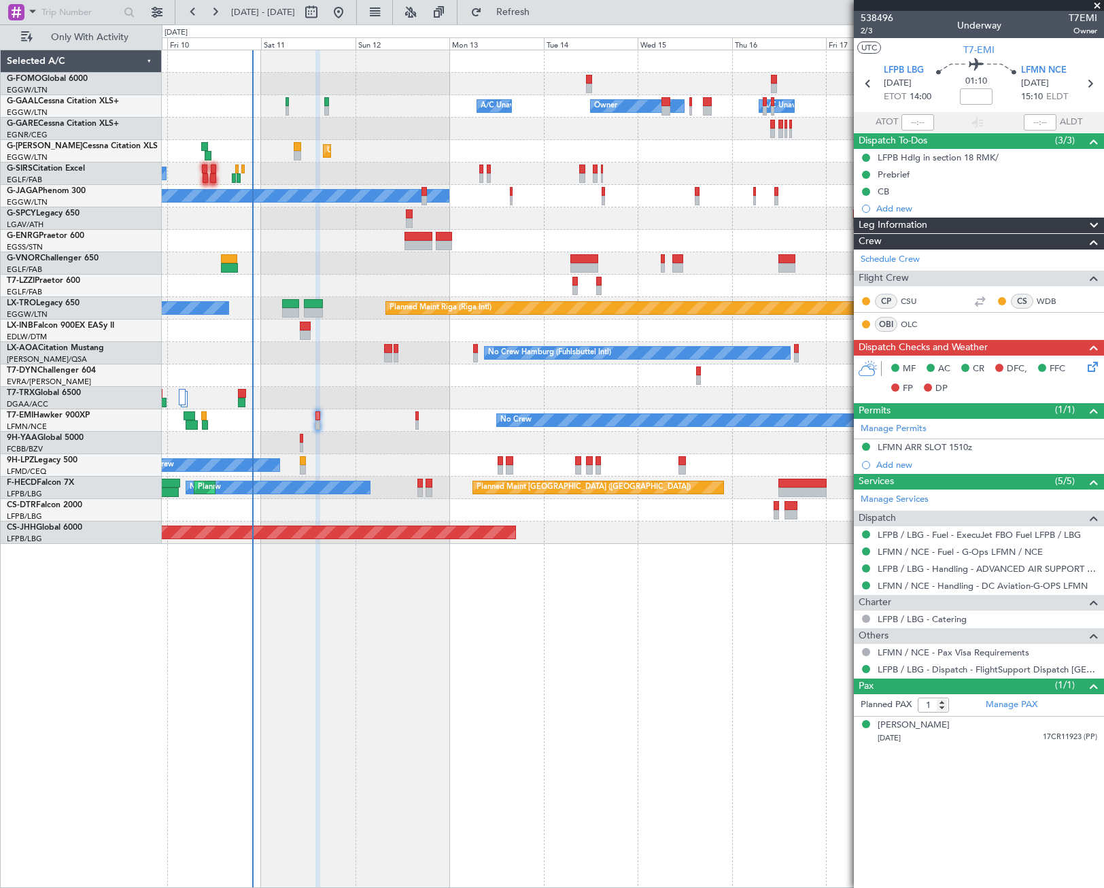
click at [1092, 370] on icon at bounding box center [1090, 364] width 11 height 11
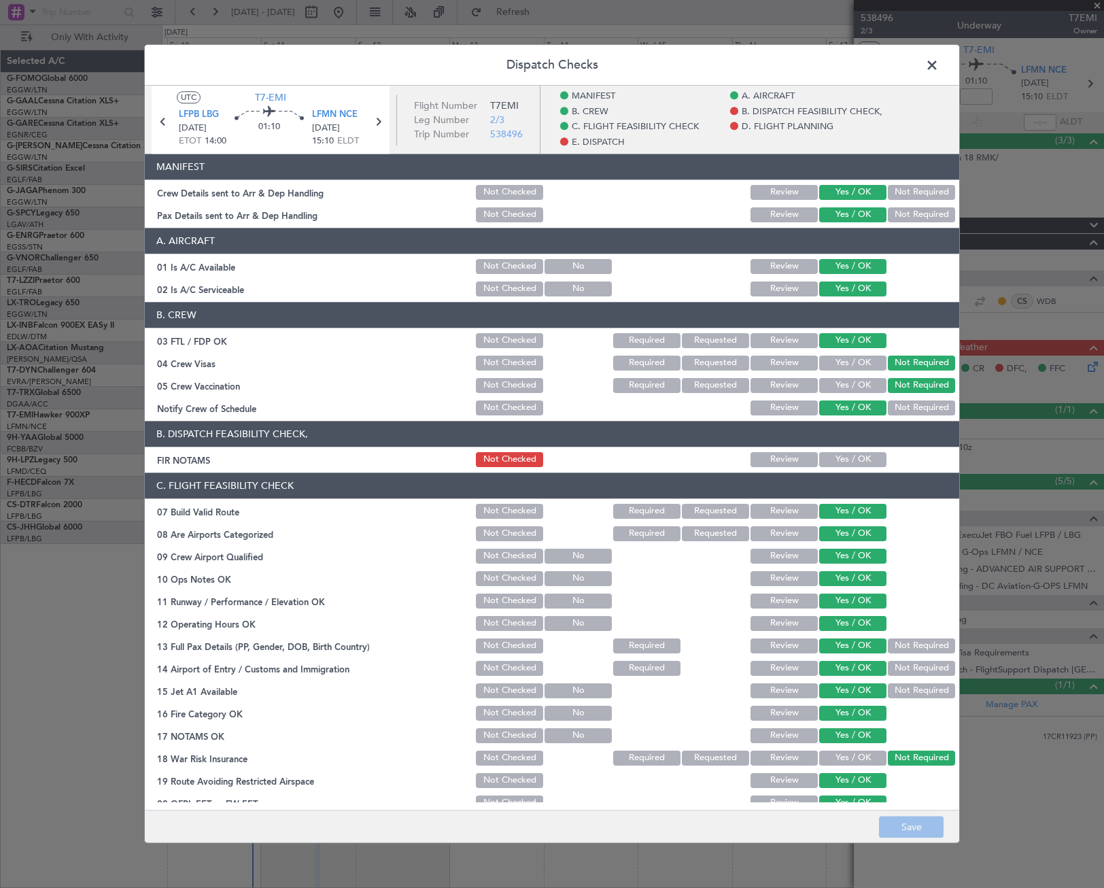
click at [831, 460] on button "Yes / OK" at bounding box center [852, 459] width 67 height 15
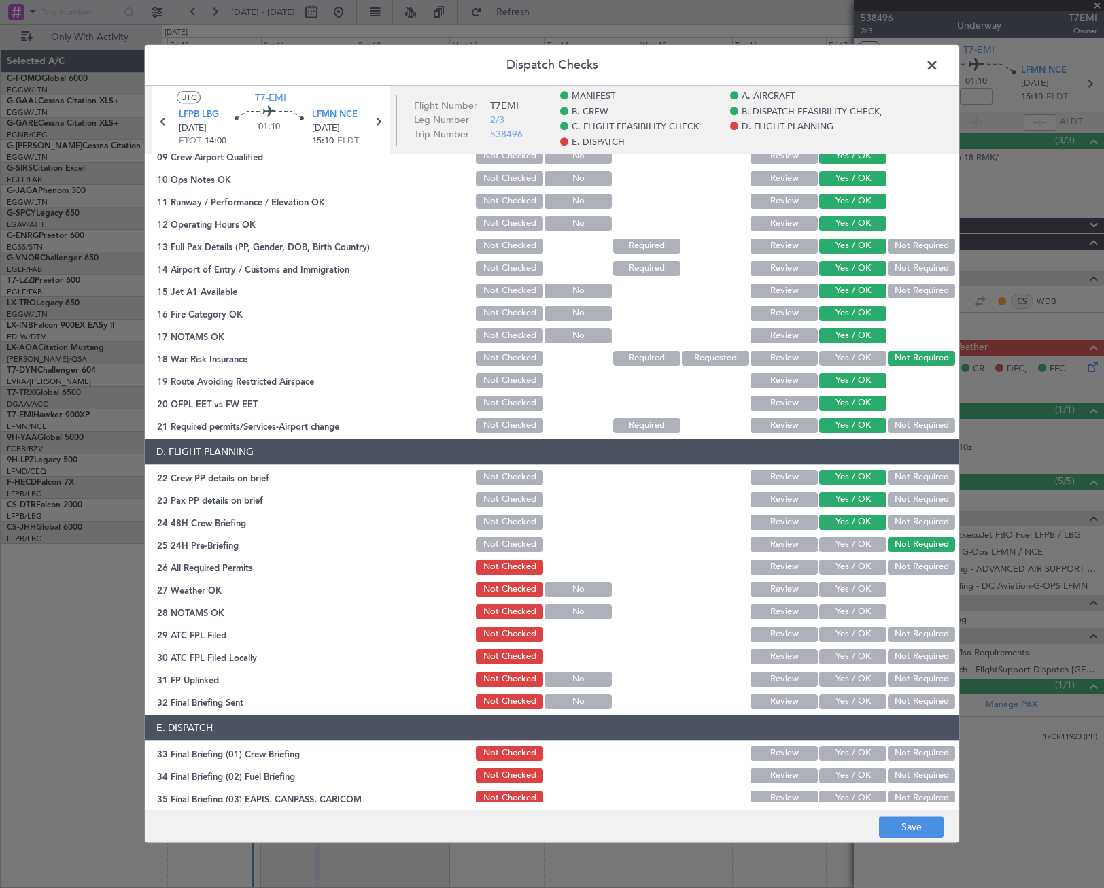
scroll to position [408, 0]
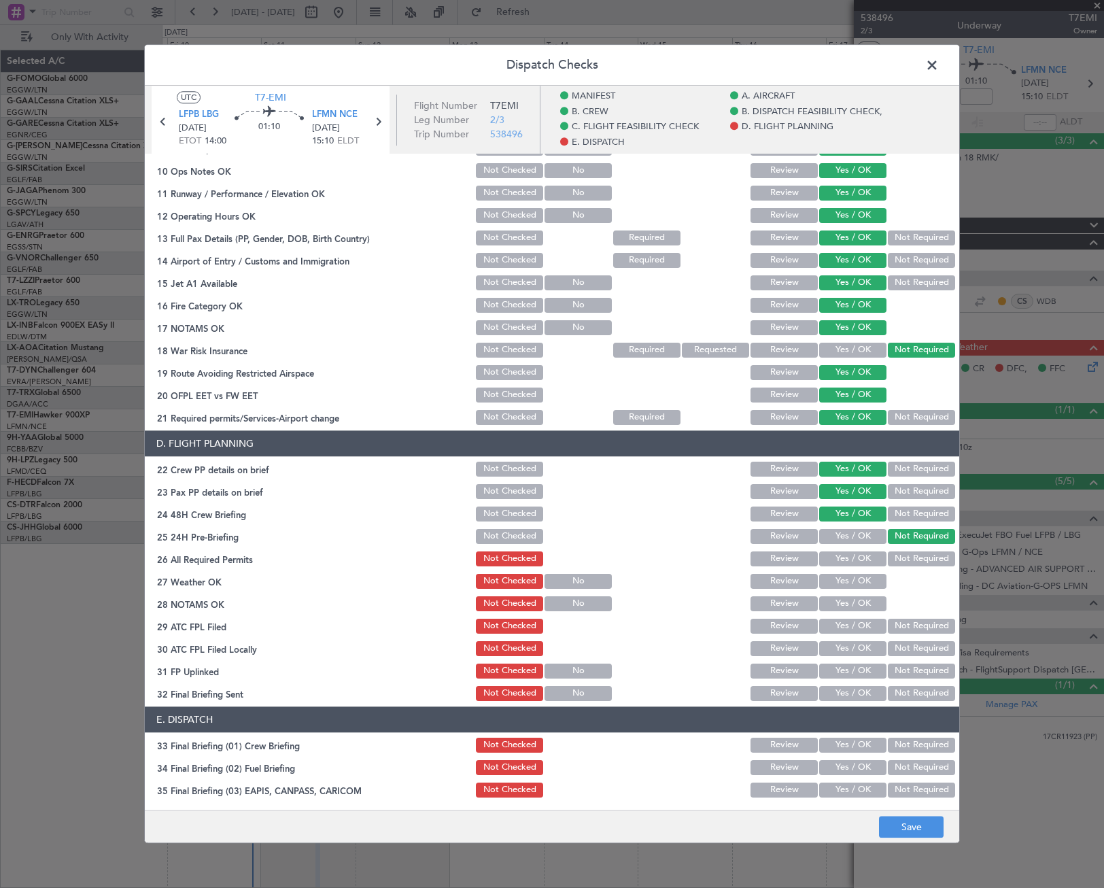
click at [862, 559] on button "Yes / OK" at bounding box center [852, 558] width 67 height 15
click at [858, 580] on button "Yes / OK" at bounding box center [852, 581] width 67 height 15
click at [861, 598] on button "Yes / OK" at bounding box center [852, 603] width 67 height 15
click at [865, 627] on button "Yes / OK" at bounding box center [852, 626] width 67 height 15
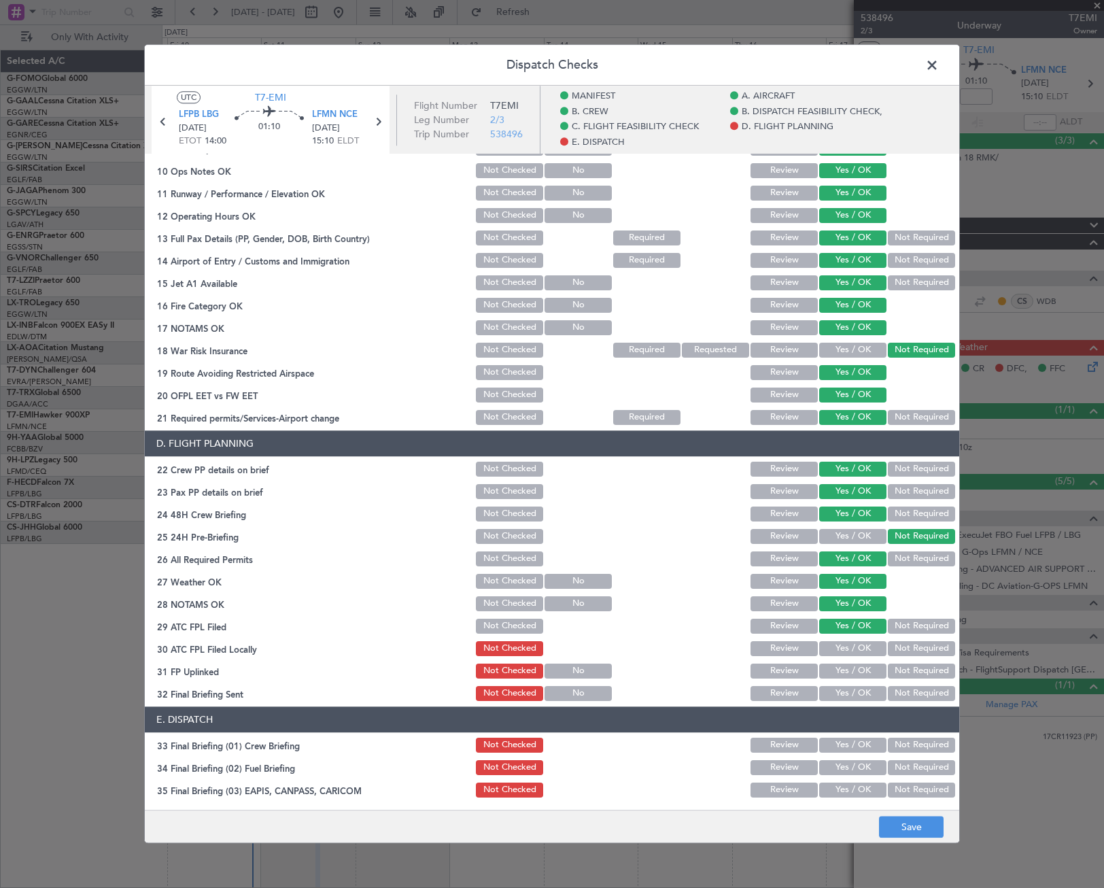
click at [888, 650] on button "Not Required" at bounding box center [921, 648] width 67 height 15
click at [853, 676] on button "Yes / OK" at bounding box center [852, 670] width 67 height 15
click at [855, 694] on button "Yes / OK" at bounding box center [852, 693] width 67 height 15
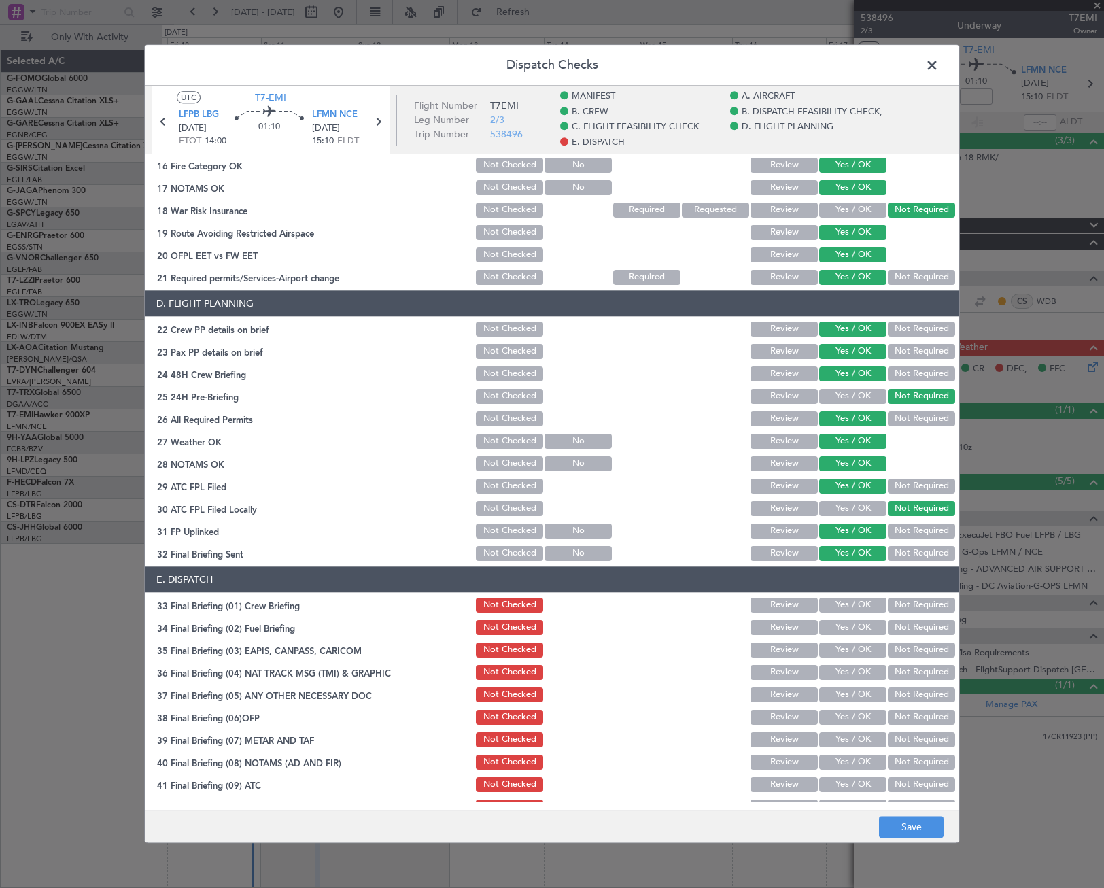
scroll to position [611, 0]
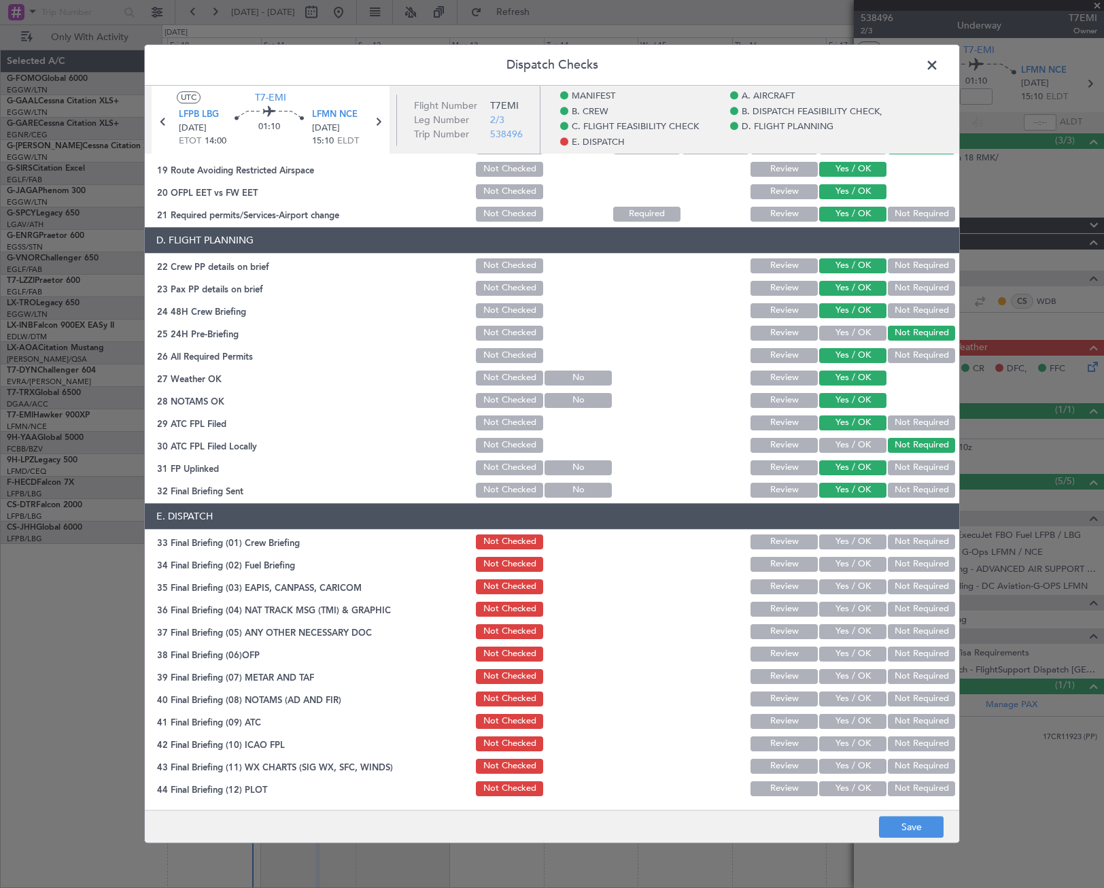
click at [853, 547] on button "Yes / OK" at bounding box center [852, 541] width 67 height 15
click at [856, 567] on button "Yes / OK" at bounding box center [852, 564] width 67 height 15
click at [901, 581] on button "Not Required" at bounding box center [921, 586] width 67 height 15
click at [899, 605] on button "Not Required" at bounding box center [921, 609] width 67 height 15
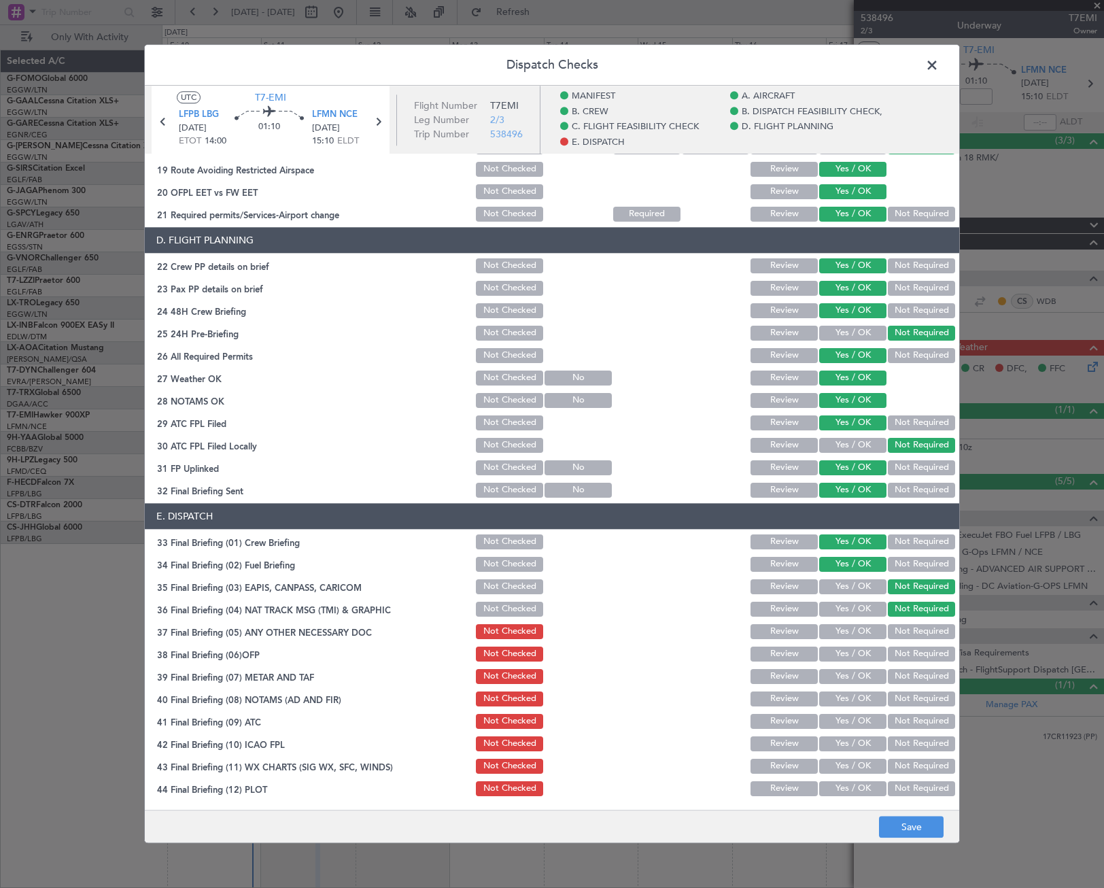
click at [853, 638] on button "Yes / OK" at bounding box center [852, 631] width 67 height 15
click at [855, 657] on button "Yes / OK" at bounding box center [852, 653] width 67 height 15
click at [856, 674] on button "Yes / OK" at bounding box center [852, 676] width 67 height 15
click at [857, 699] on button "Yes / OK" at bounding box center [852, 698] width 67 height 15
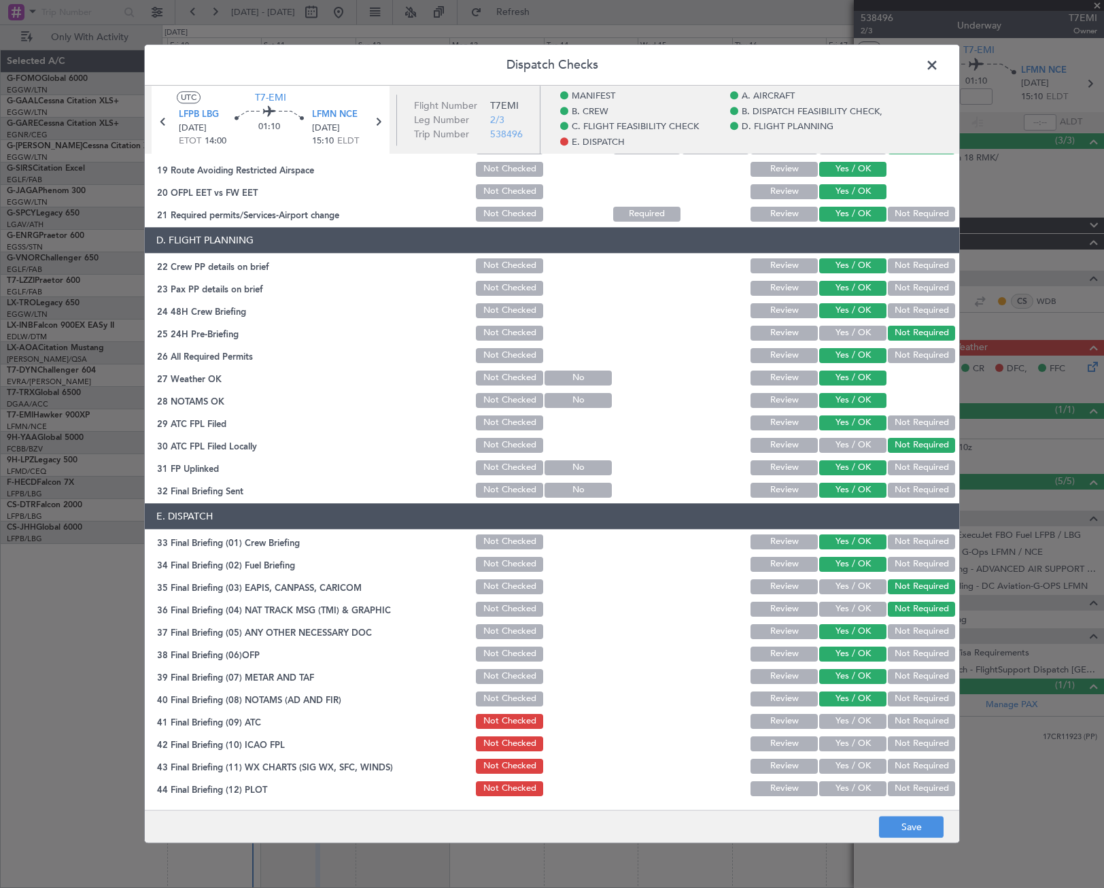
drag, startPoint x: 864, startPoint y: 718, endPoint x: 864, endPoint y: 727, distance: 8.8
click at [864, 719] on button "Yes / OK" at bounding box center [852, 721] width 67 height 15
drag, startPoint x: 859, startPoint y: 741, endPoint x: 856, endPoint y: 761, distance: 20.0
click at [859, 743] on button "Yes / OK" at bounding box center [852, 743] width 67 height 15
click at [856, 765] on button "Yes / OK" at bounding box center [852, 766] width 67 height 15
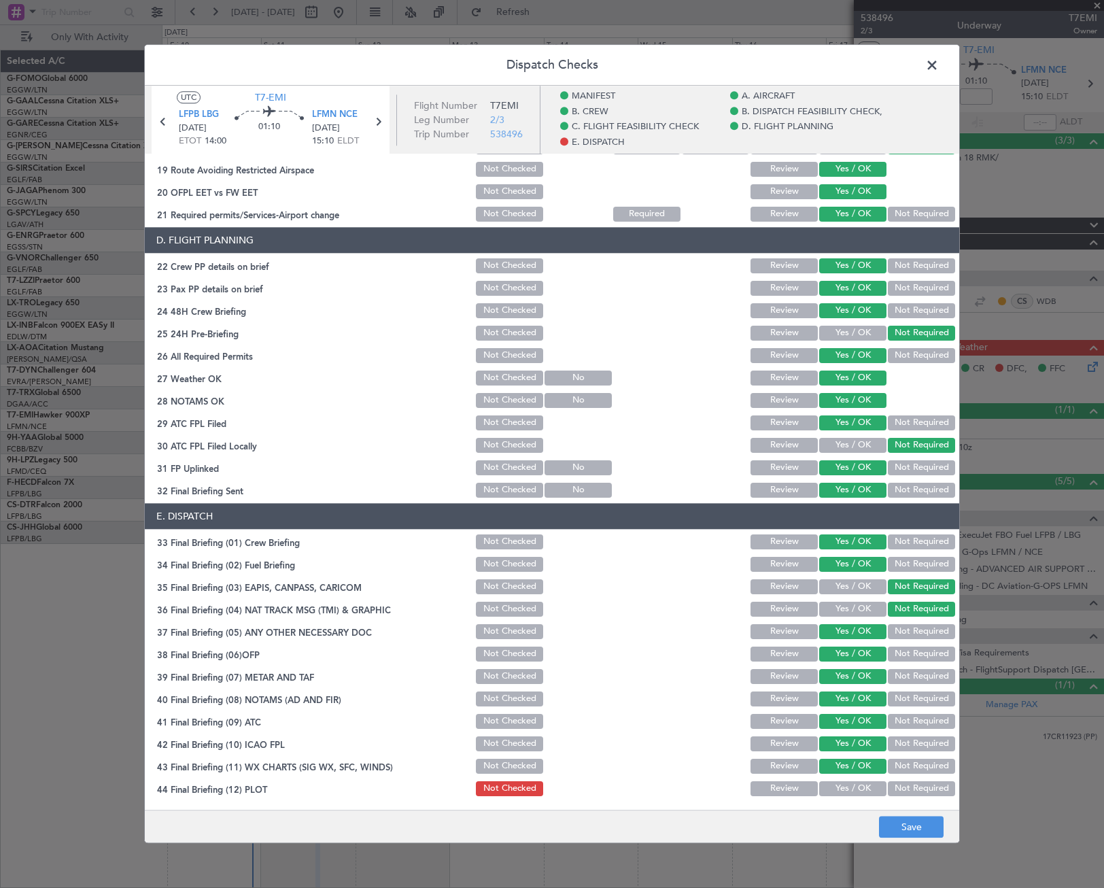
click at [857, 789] on button "Yes / OK" at bounding box center [852, 788] width 67 height 15
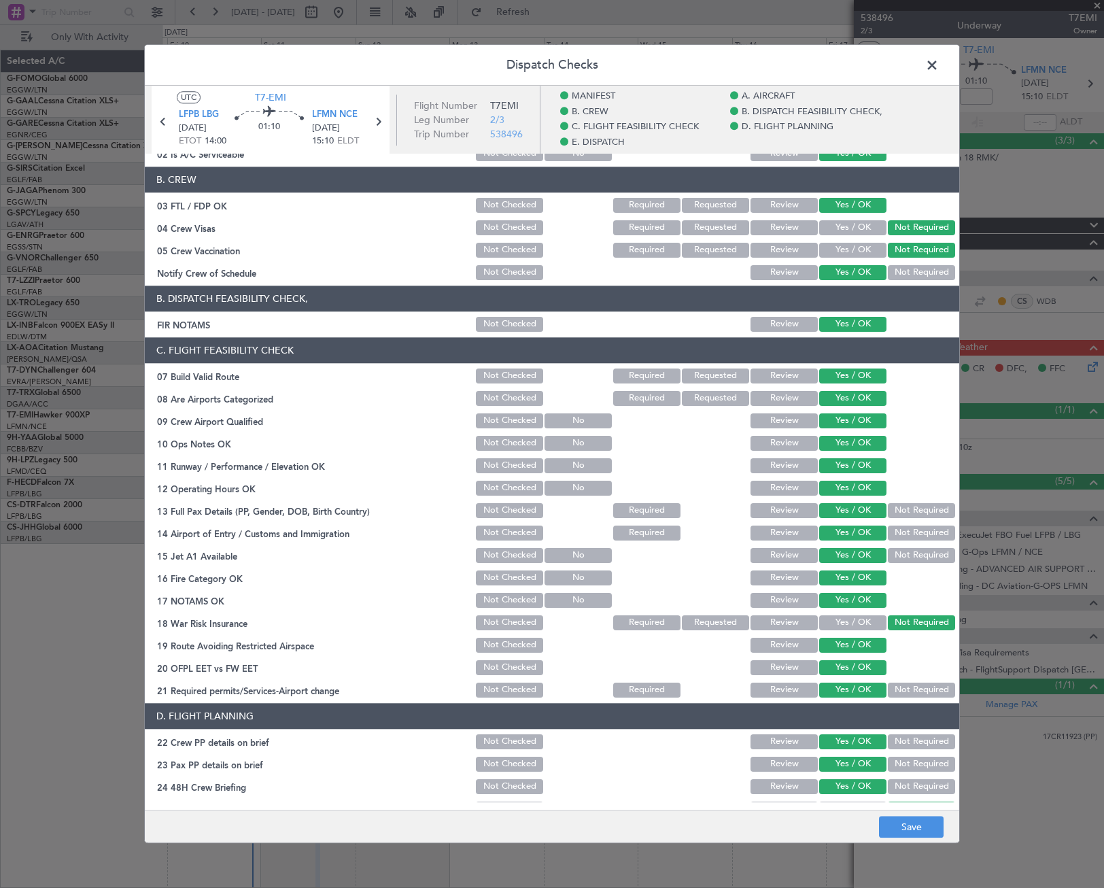
scroll to position [0, 0]
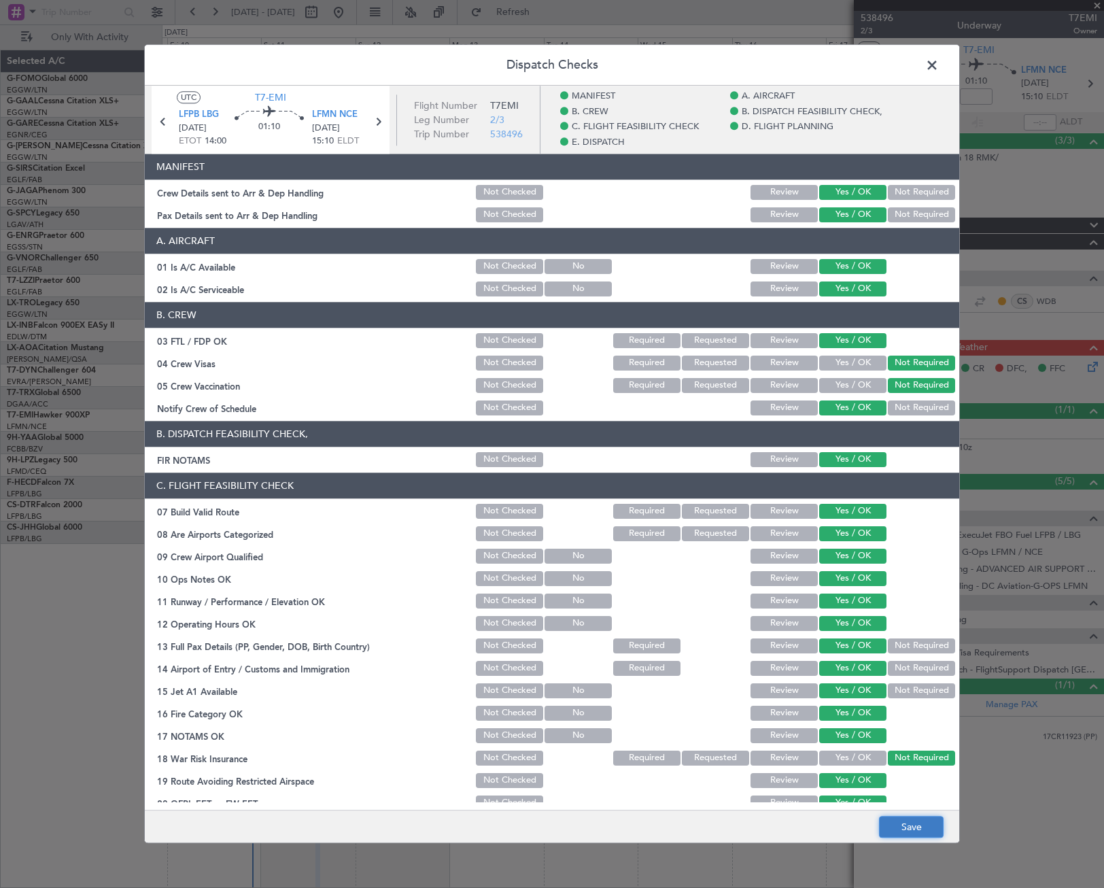
click at [900, 830] on button "Save" at bounding box center [911, 827] width 65 height 22
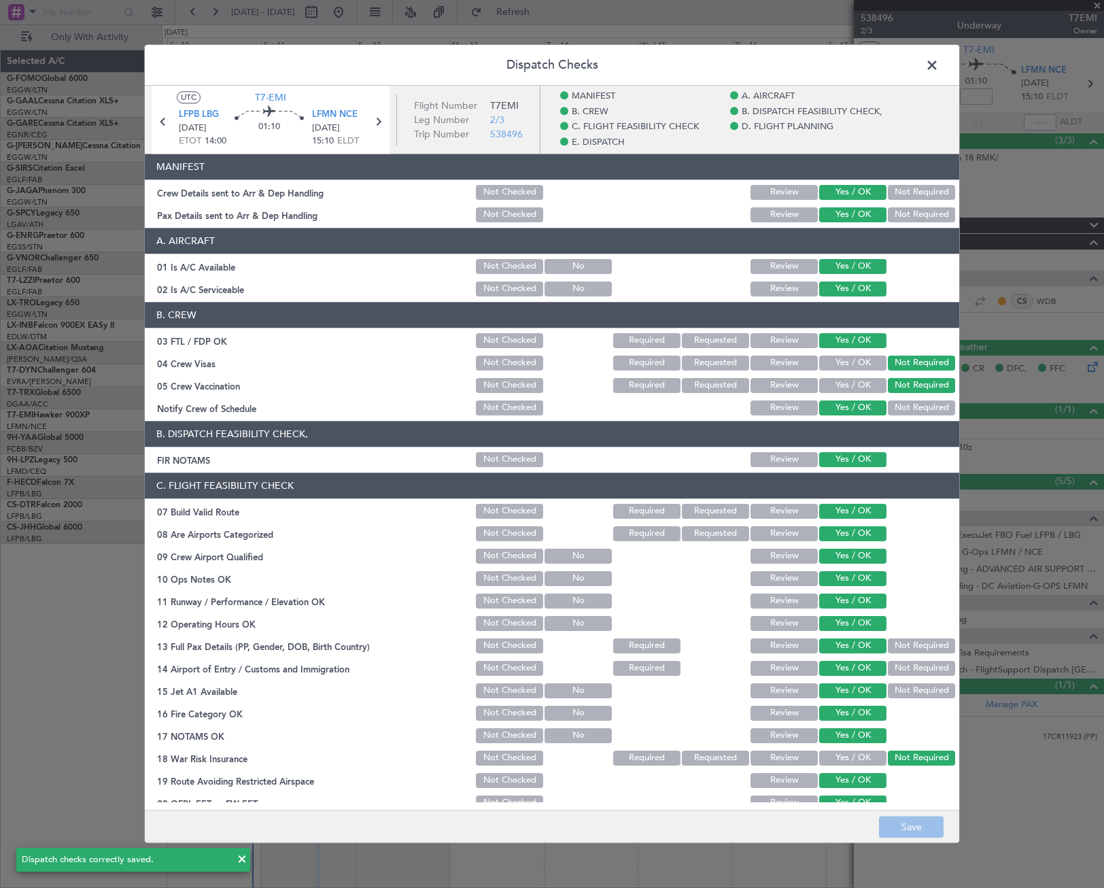
click at [939, 62] on span at bounding box center [939, 68] width 0 height 27
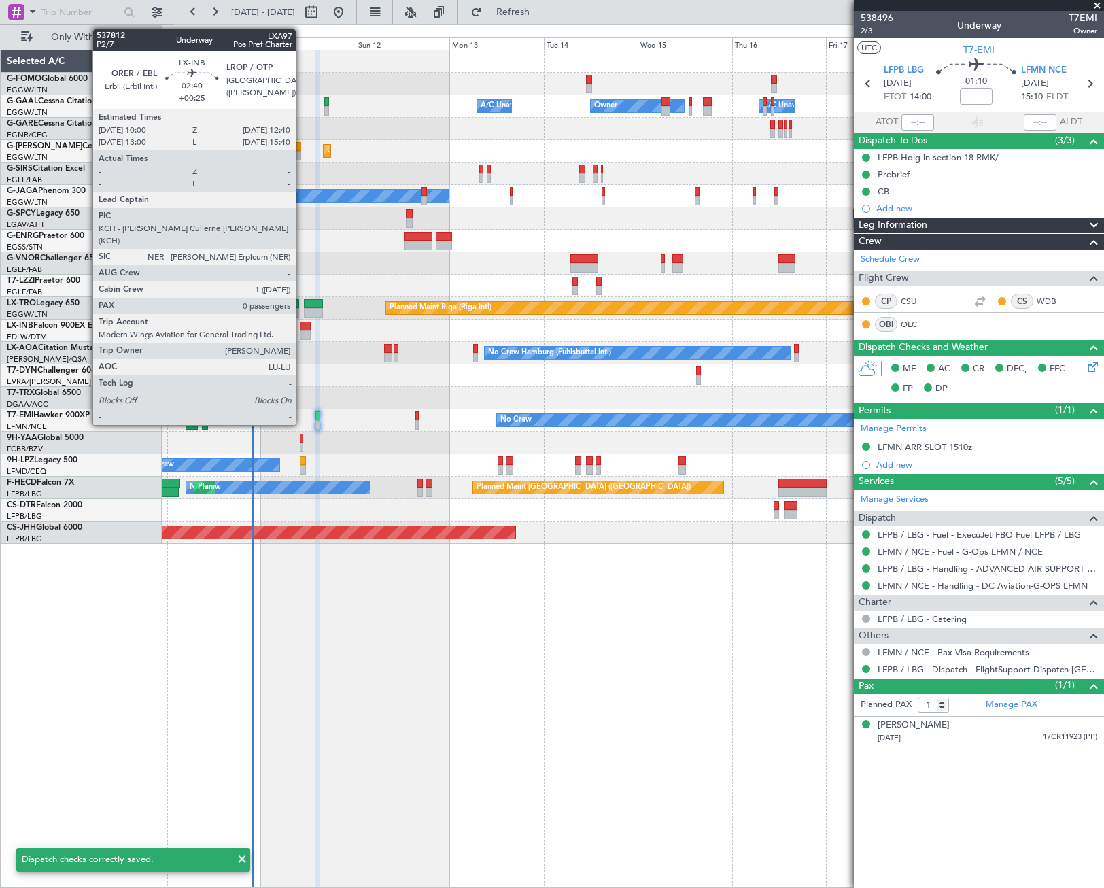
click at [302, 332] on div at bounding box center [305, 335] width 11 height 10
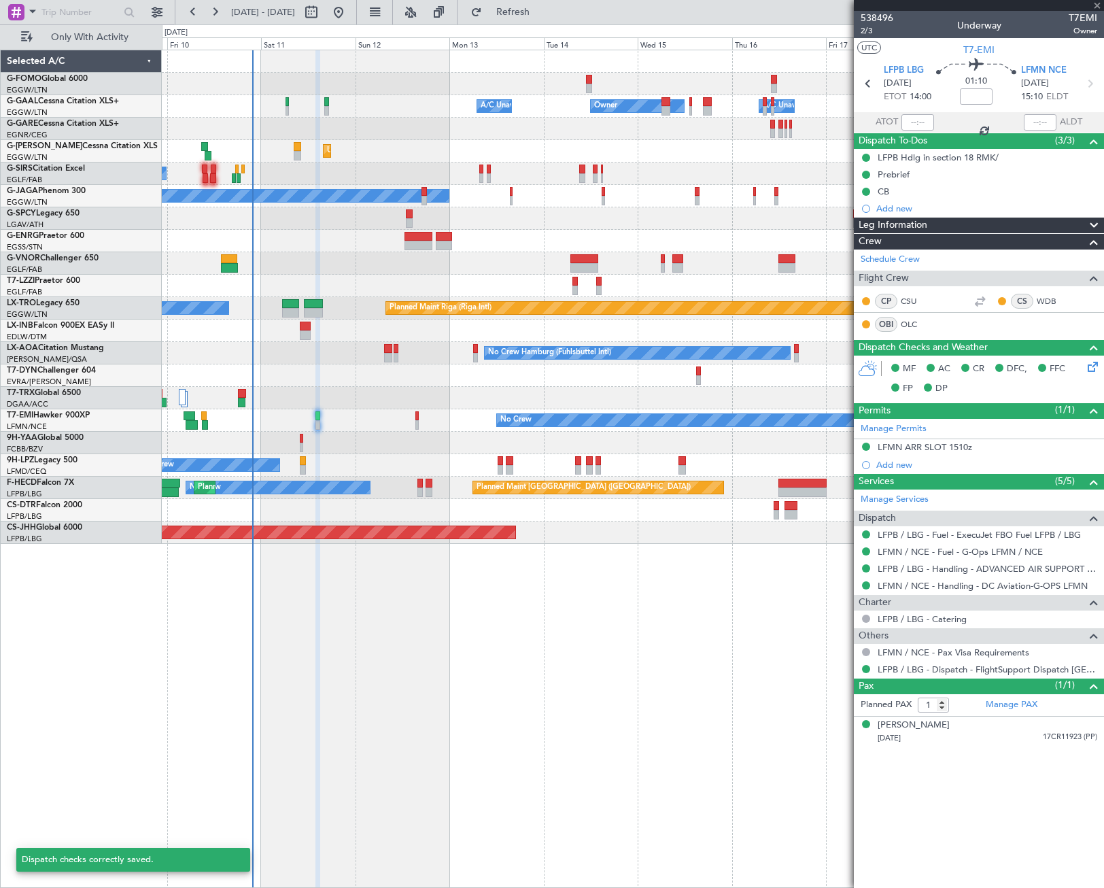
type input "+00:25"
type input "0"
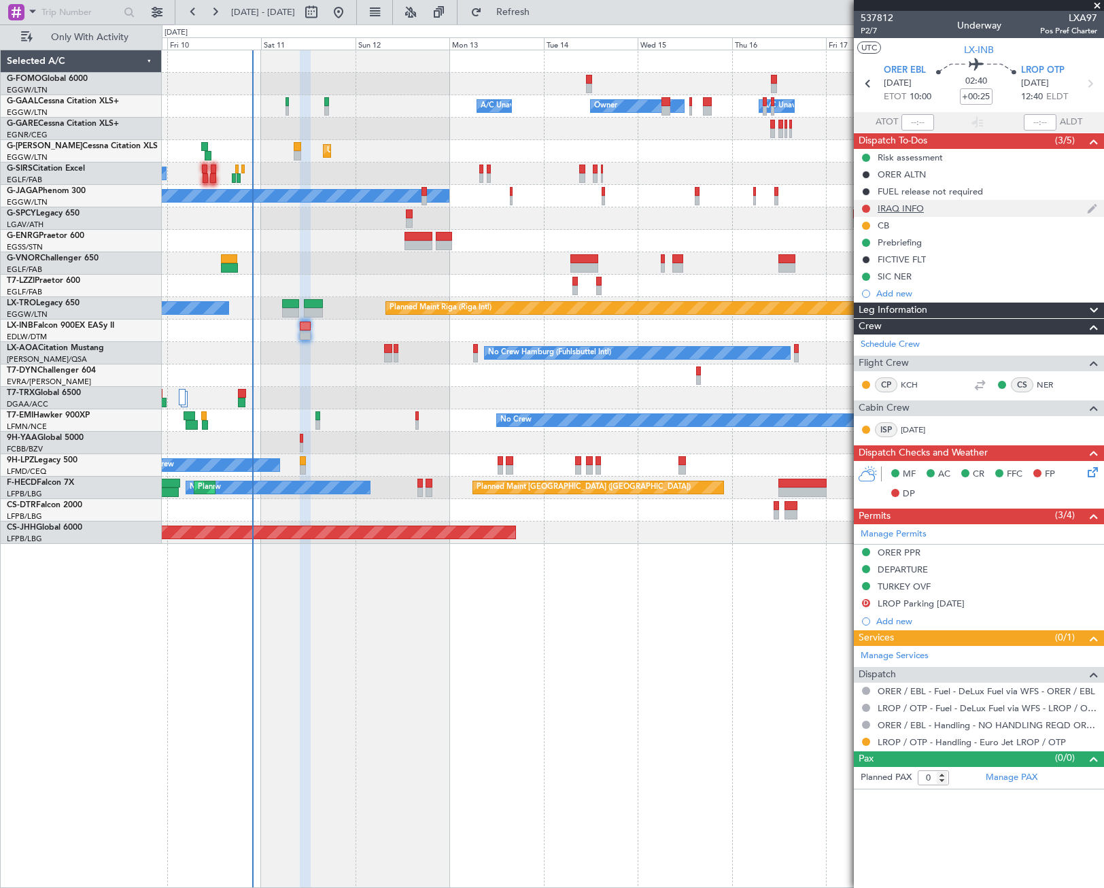
click at [890, 206] on div "IRAQ INFO" at bounding box center [901, 209] width 46 height 12
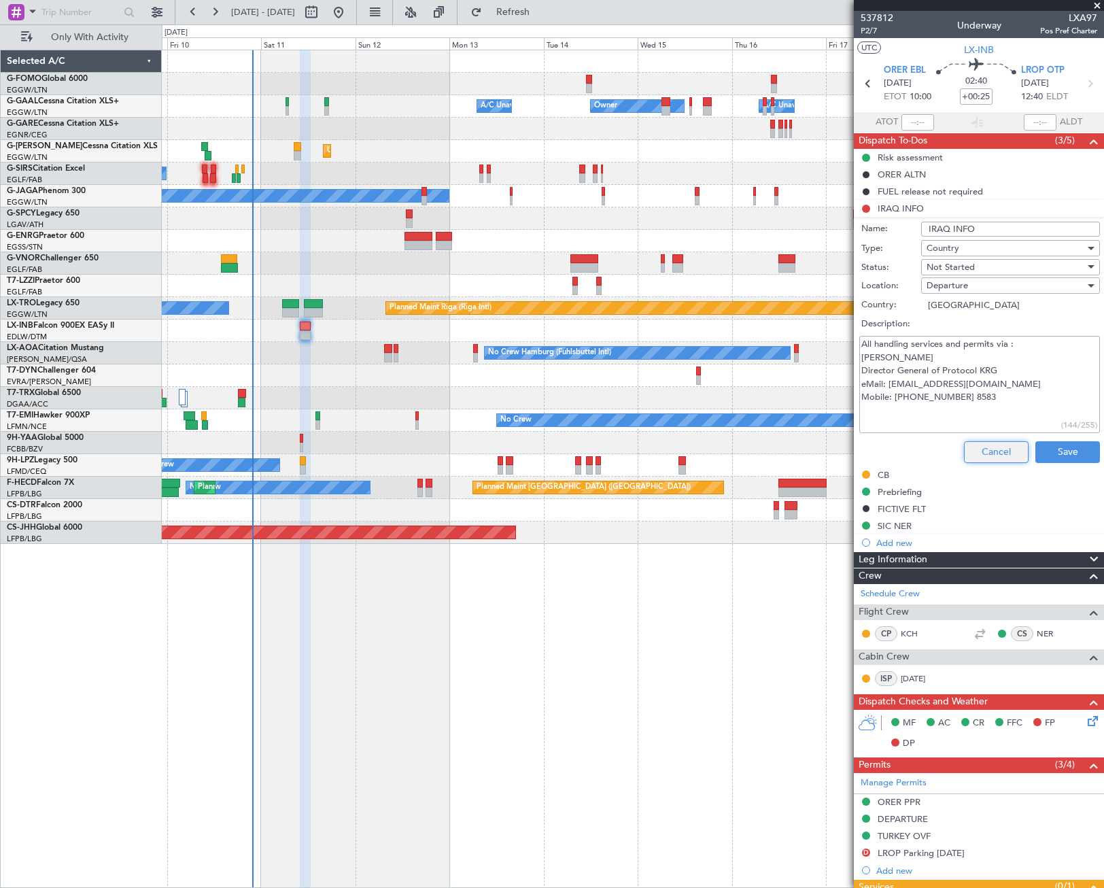
click at [996, 452] on button "Cancel" at bounding box center [996, 452] width 65 height 22
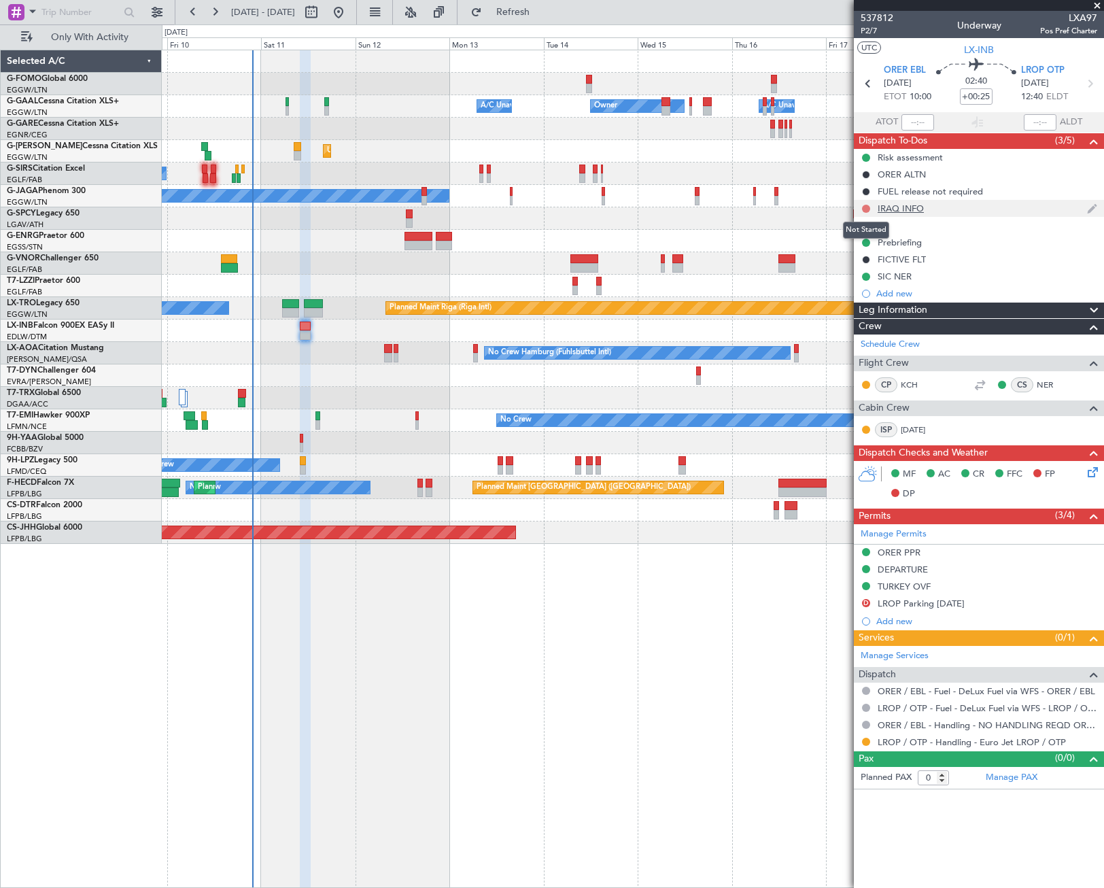
click at [867, 209] on button at bounding box center [866, 209] width 8 height 8
click at [868, 267] on span "Completed" at bounding box center [872, 269] width 45 height 14
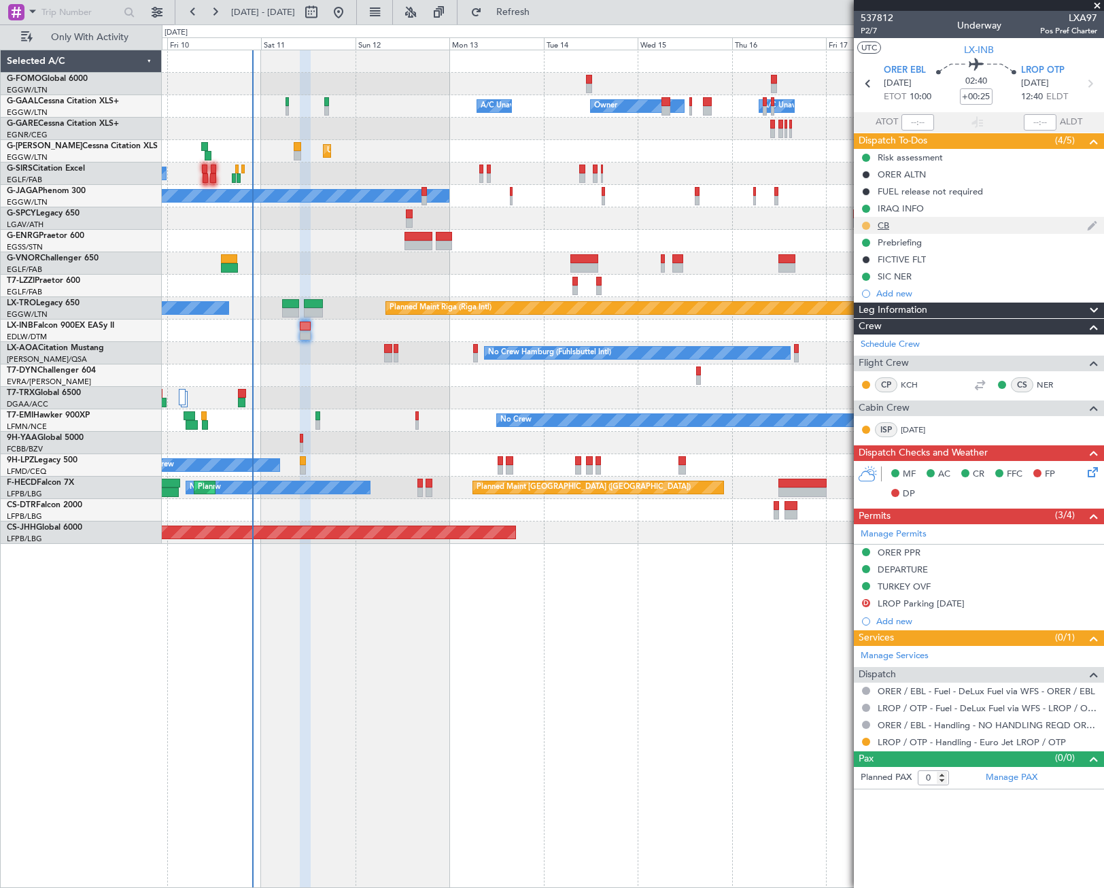
click at [867, 224] on button at bounding box center [866, 226] width 8 height 8
click at [871, 287] on span "Completed" at bounding box center [871, 286] width 45 height 14
click at [907, 242] on div "Prebriefing" at bounding box center [900, 243] width 44 height 12
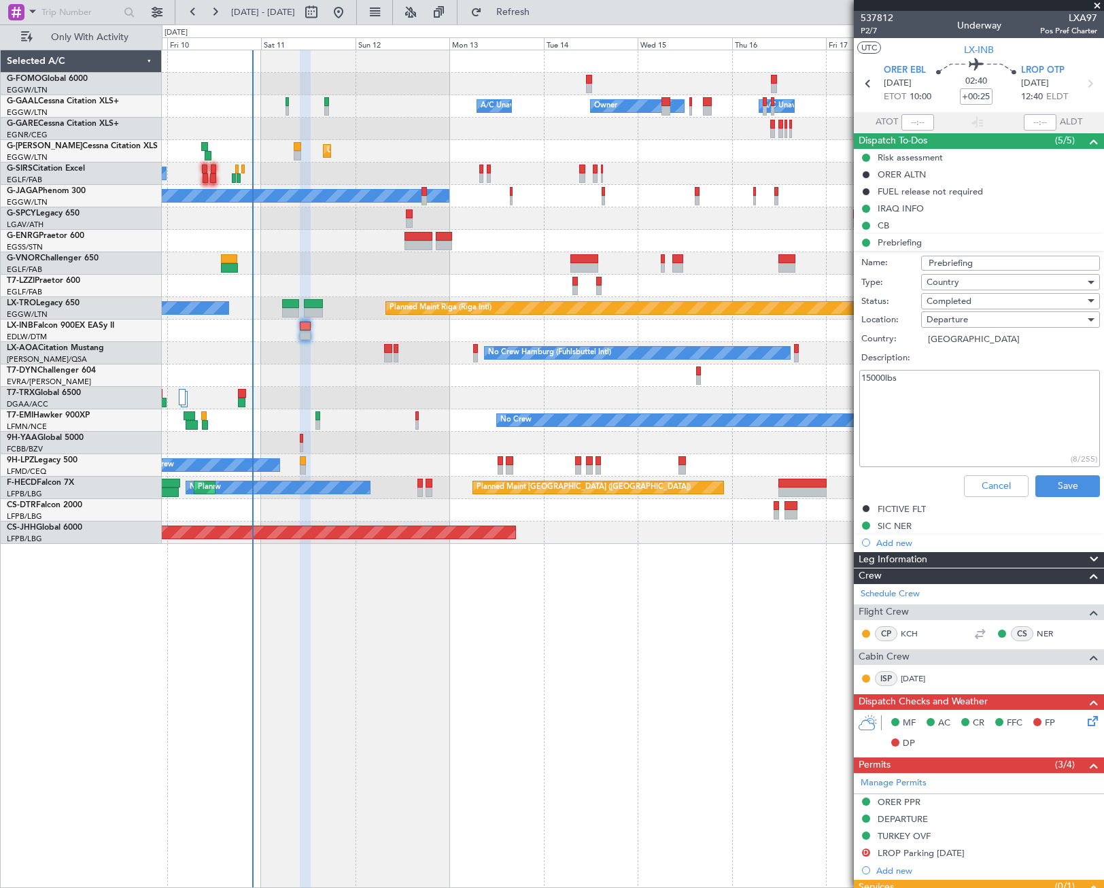
drag, startPoint x: 886, startPoint y: 379, endPoint x: 842, endPoint y: 383, distance: 43.7
click at [842, 383] on fb-app "09 Oct 2025 - 19 Oct 2025 Refresh Quick Links Only With Activity Owner Owner A/…" at bounding box center [552, 449] width 1104 height 878
click at [1003, 484] on button "Cancel" at bounding box center [996, 486] width 65 height 22
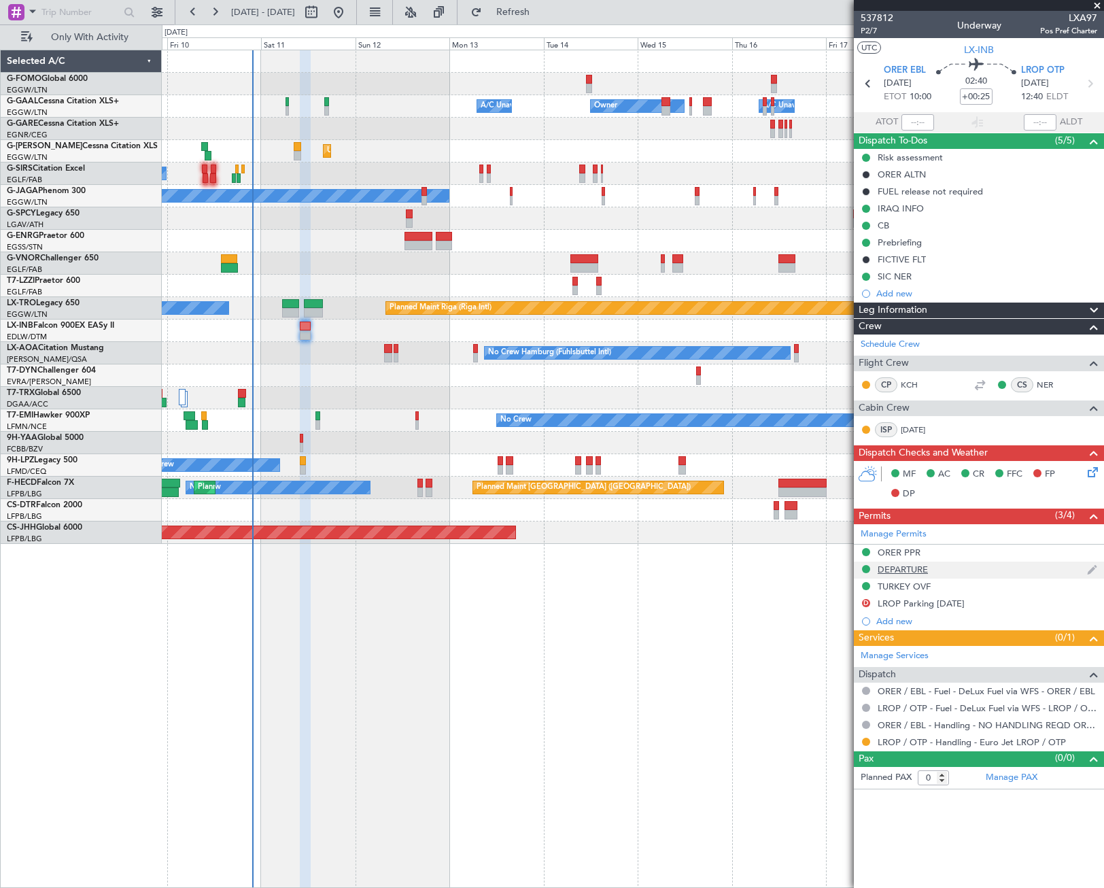
click at [905, 571] on div "DEPARTURE" at bounding box center [903, 569] width 50 height 12
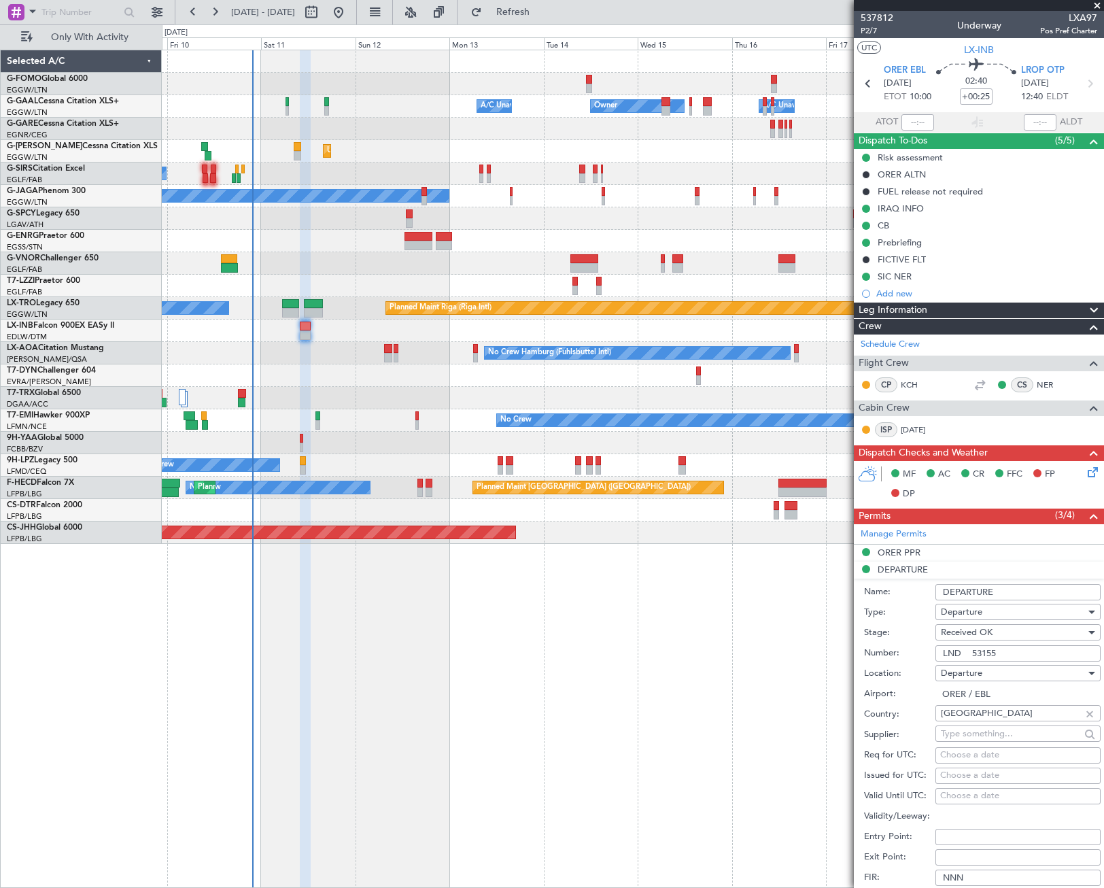
drag, startPoint x: 1005, startPoint y: 656, endPoint x: 939, endPoint y: 655, distance: 65.9
click at [939, 655] on input "LND 53155" at bounding box center [1017, 653] width 165 height 16
click at [896, 552] on div "ORER PPR" at bounding box center [899, 552] width 43 height 12
drag, startPoint x: 1019, startPoint y: 633, endPoint x: 939, endPoint y: 638, distance: 79.7
click at [935, 638] on div "Number: PPR# 4143/10/09" at bounding box center [982, 636] width 237 height 20
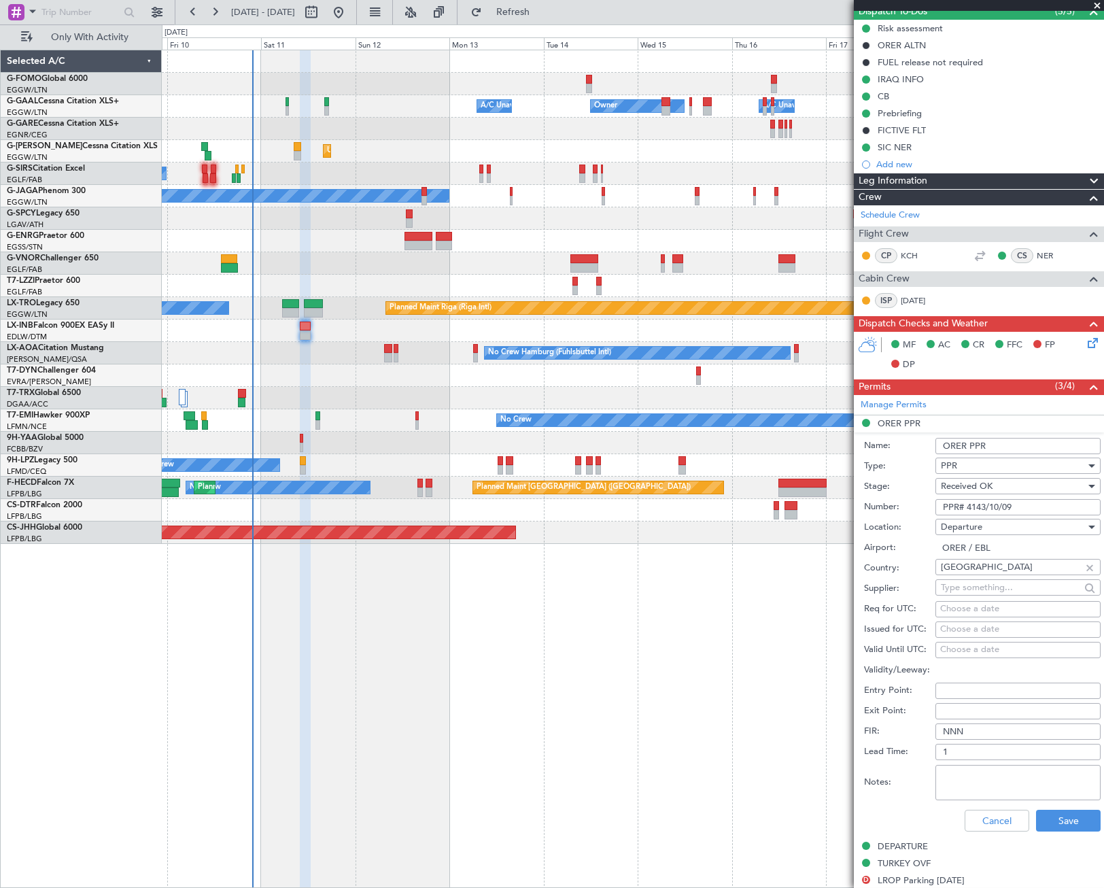
scroll to position [204, 0]
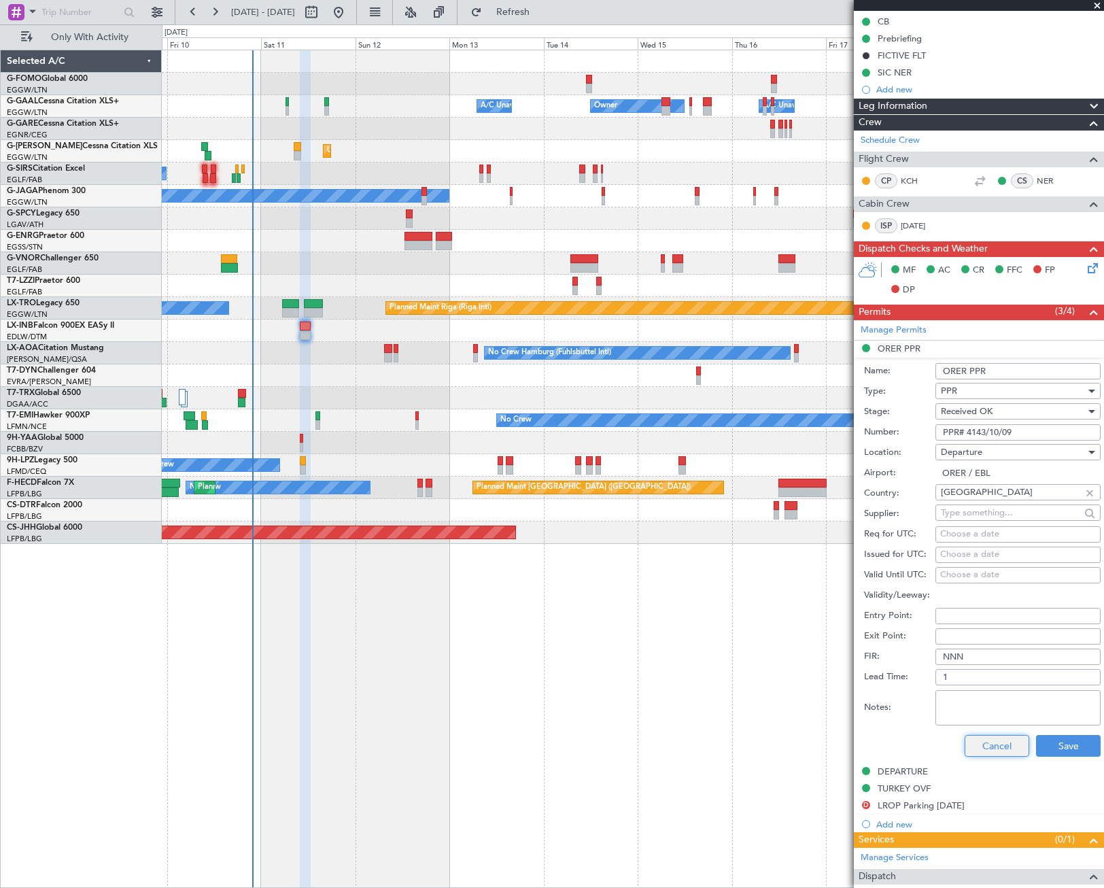
click at [1002, 740] on button "Cancel" at bounding box center [997, 746] width 65 height 22
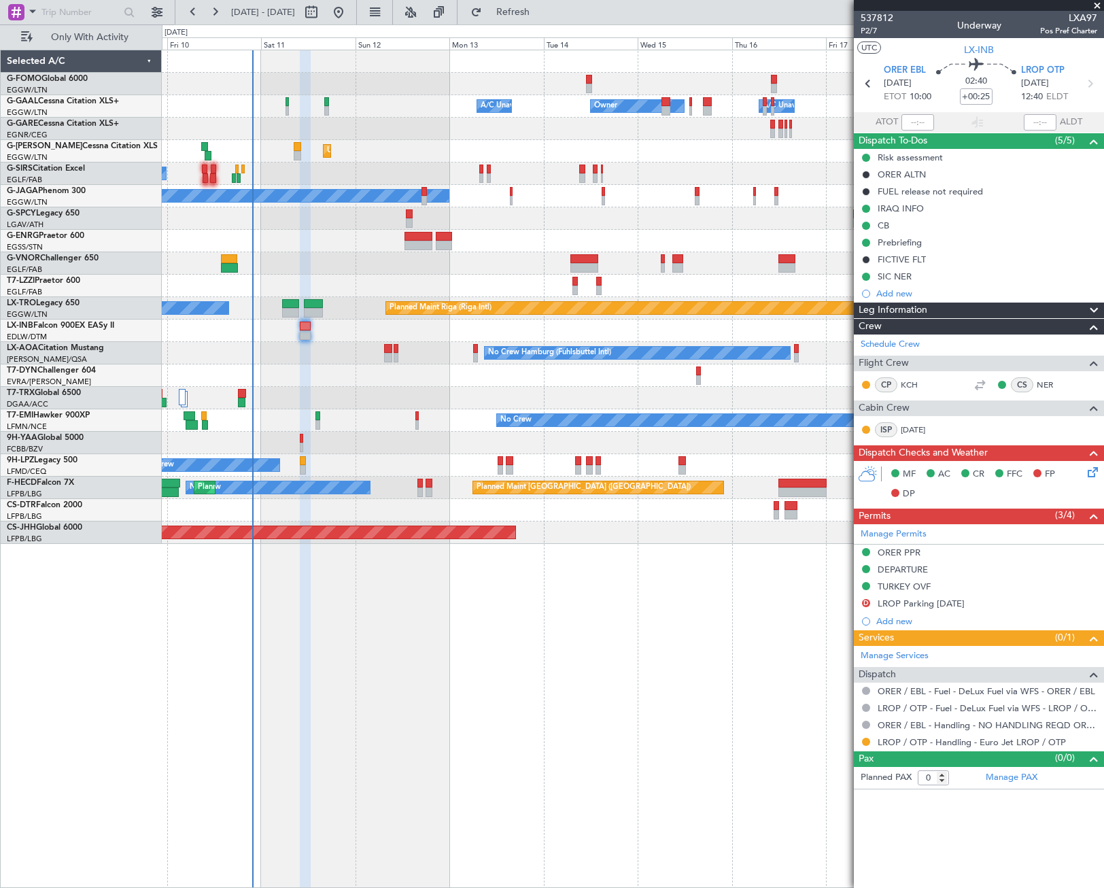
scroll to position [0, 0]
click at [905, 588] on div "TURKEY OVF" at bounding box center [904, 586] width 53 height 12
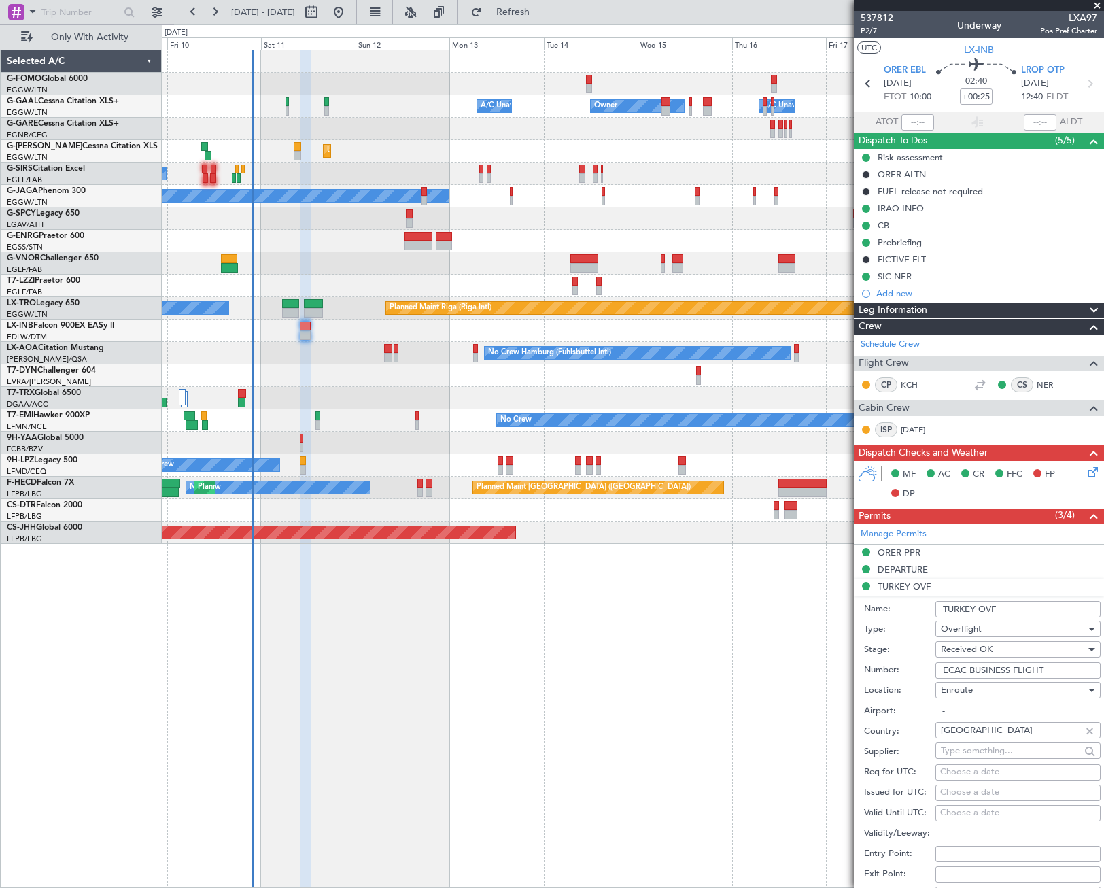
drag, startPoint x: 1014, startPoint y: 608, endPoint x: 928, endPoint y: 617, distance: 86.8
click at [928, 617] on div "Name: TURKEY OVF" at bounding box center [982, 609] width 237 height 20
drag, startPoint x: 1051, startPoint y: 666, endPoint x: 938, endPoint y: 668, distance: 112.9
click at [938, 668] on input "ECAC BUSINESS FLIGHT" at bounding box center [1017, 670] width 165 height 16
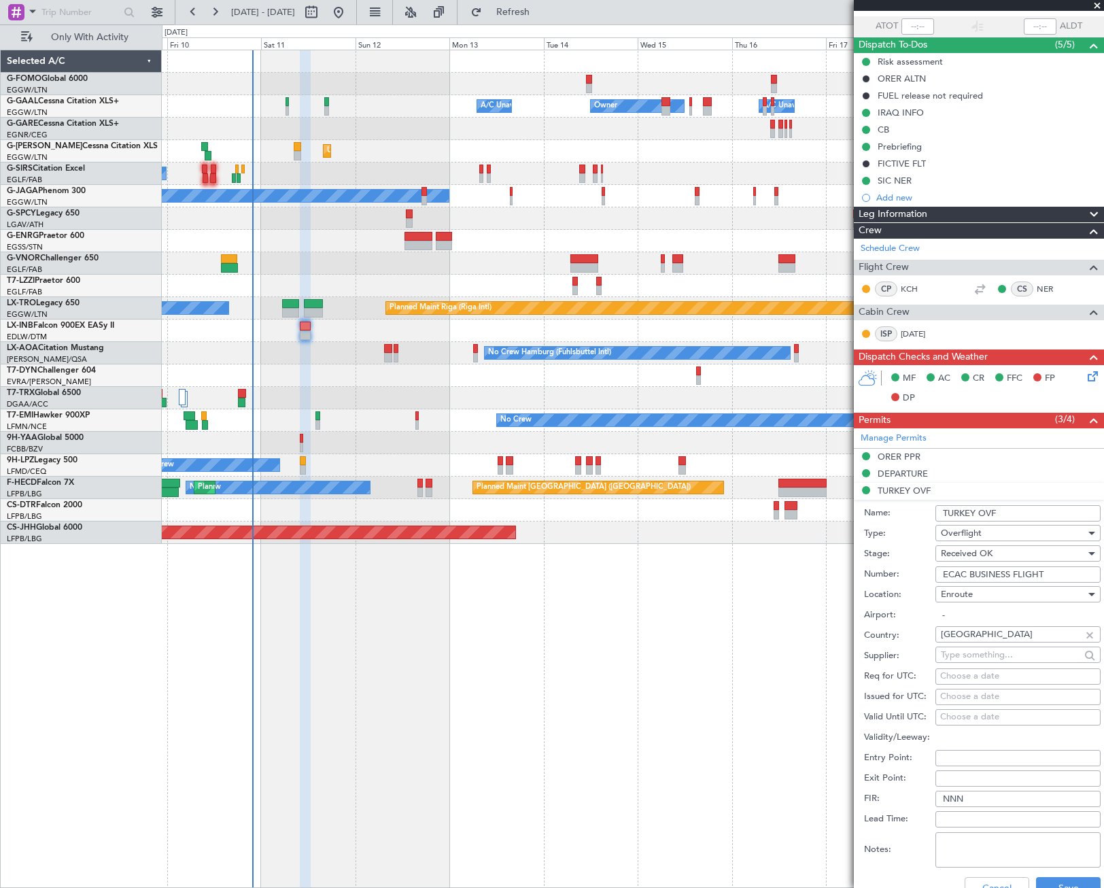
scroll to position [272, 0]
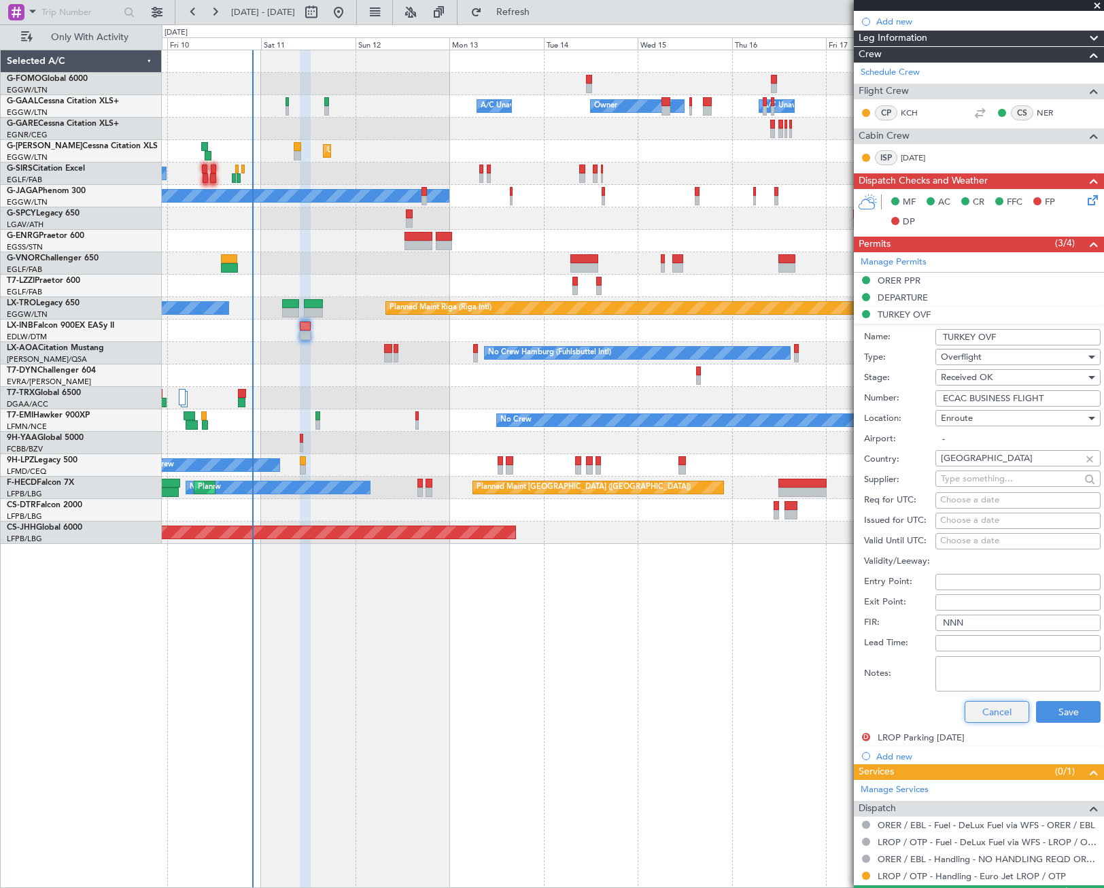
click at [995, 716] on button "Cancel" at bounding box center [997, 712] width 65 height 22
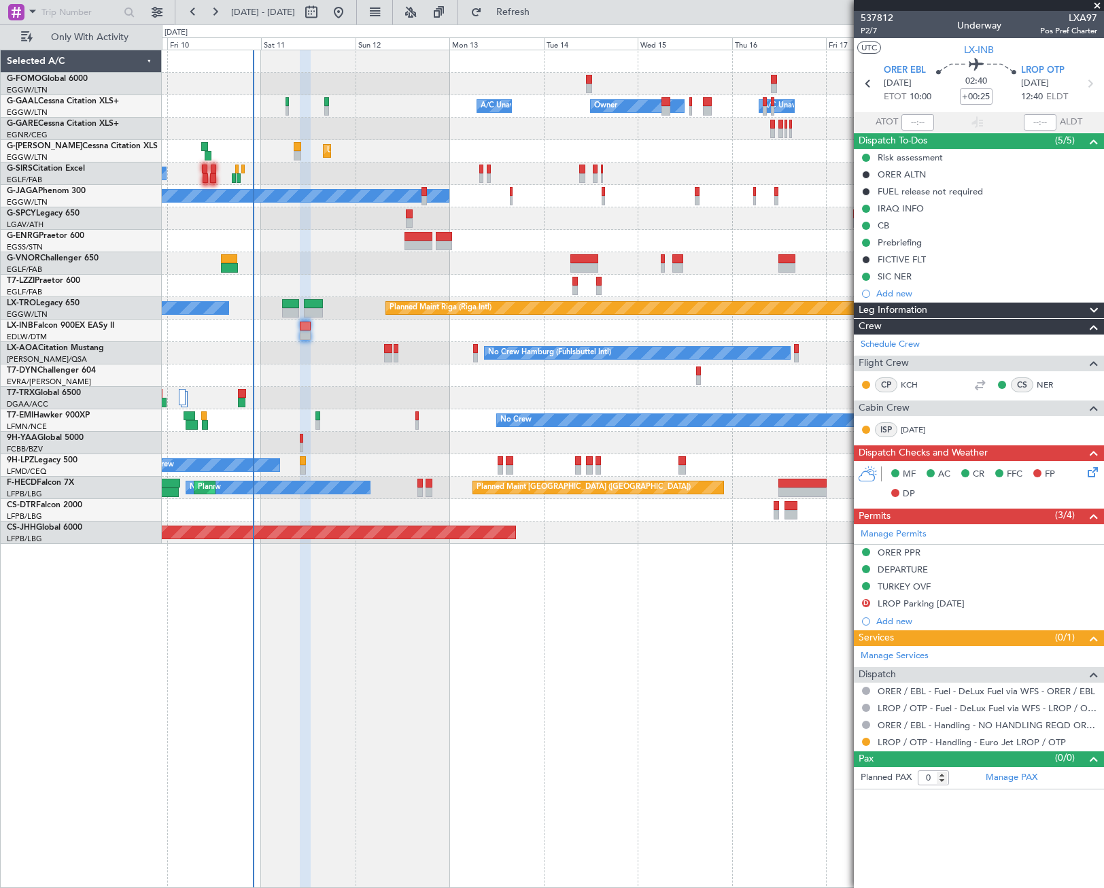
click at [955, 307] on div "Leg Information" at bounding box center [979, 310] width 250 height 16
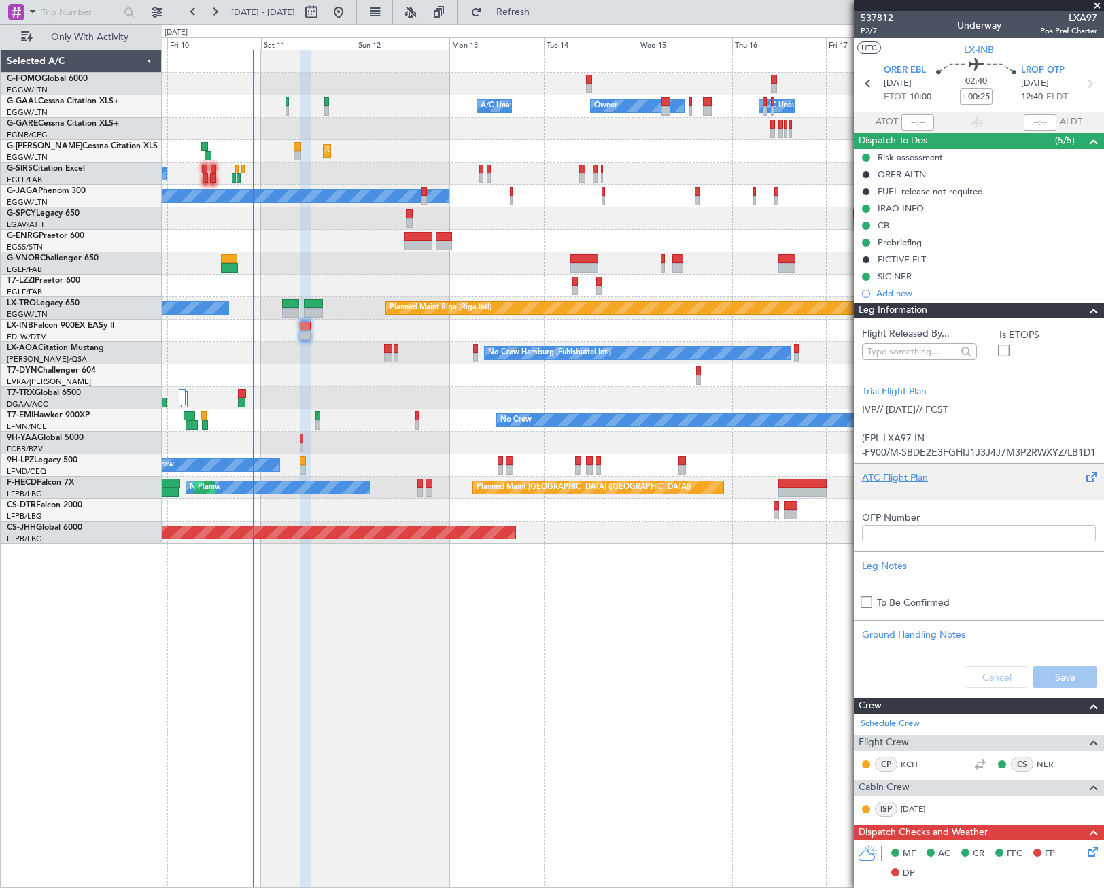
click at [904, 480] on div "ATC Flight Plan" at bounding box center [979, 477] width 234 height 14
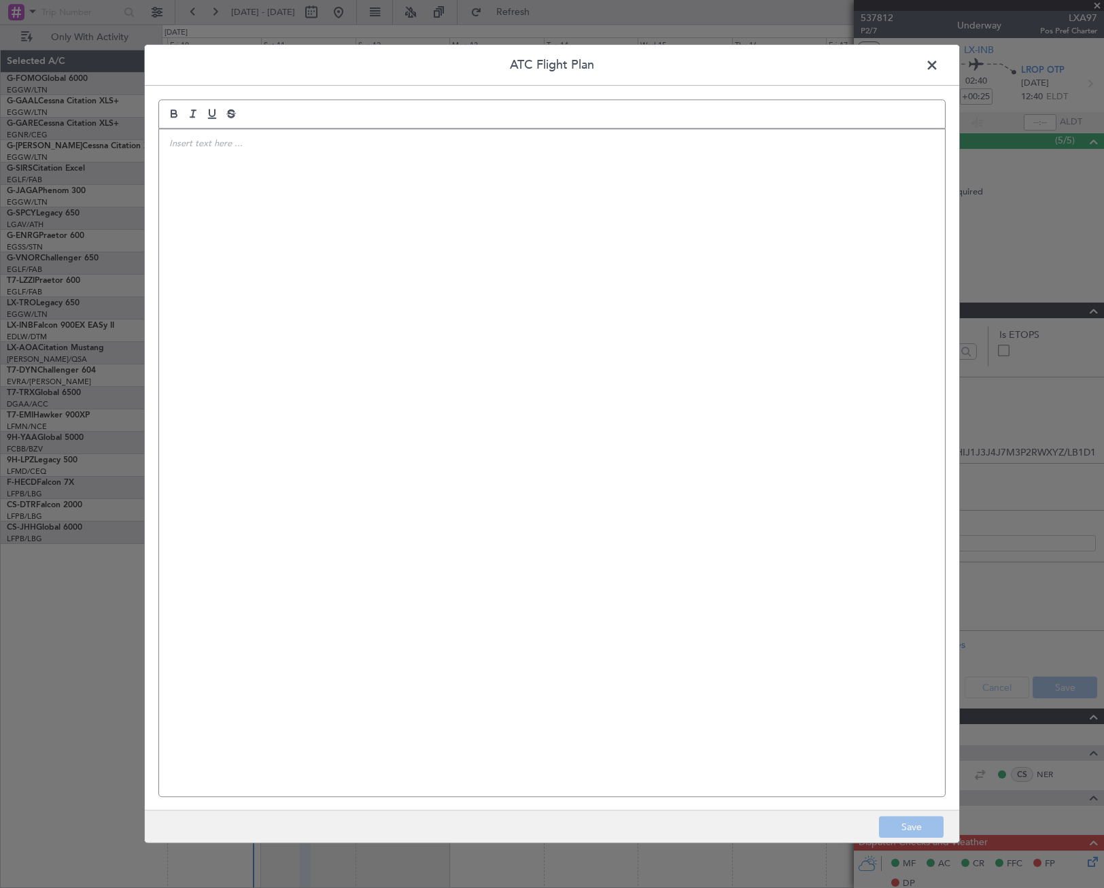
click at [724, 465] on div at bounding box center [552, 462] width 786 height 667
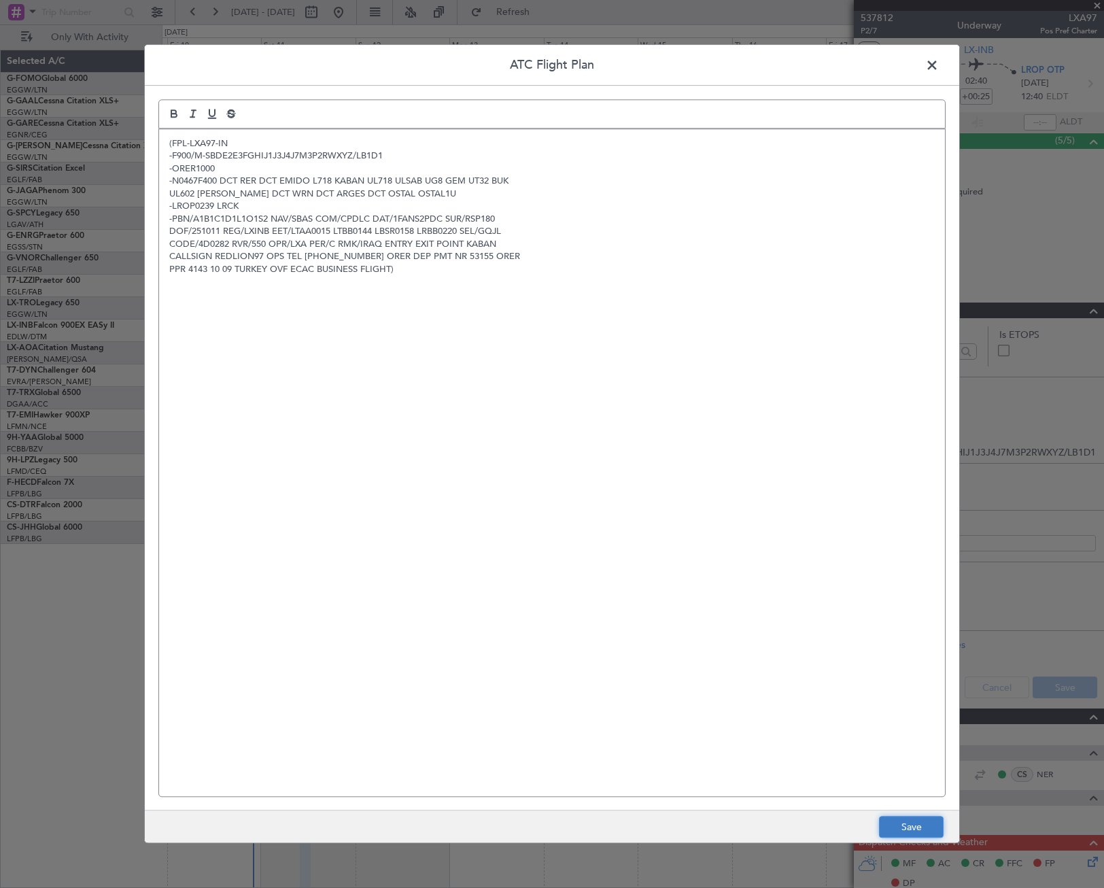
click at [920, 826] on button "Save" at bounding box center [911, 827] width 65 height 22
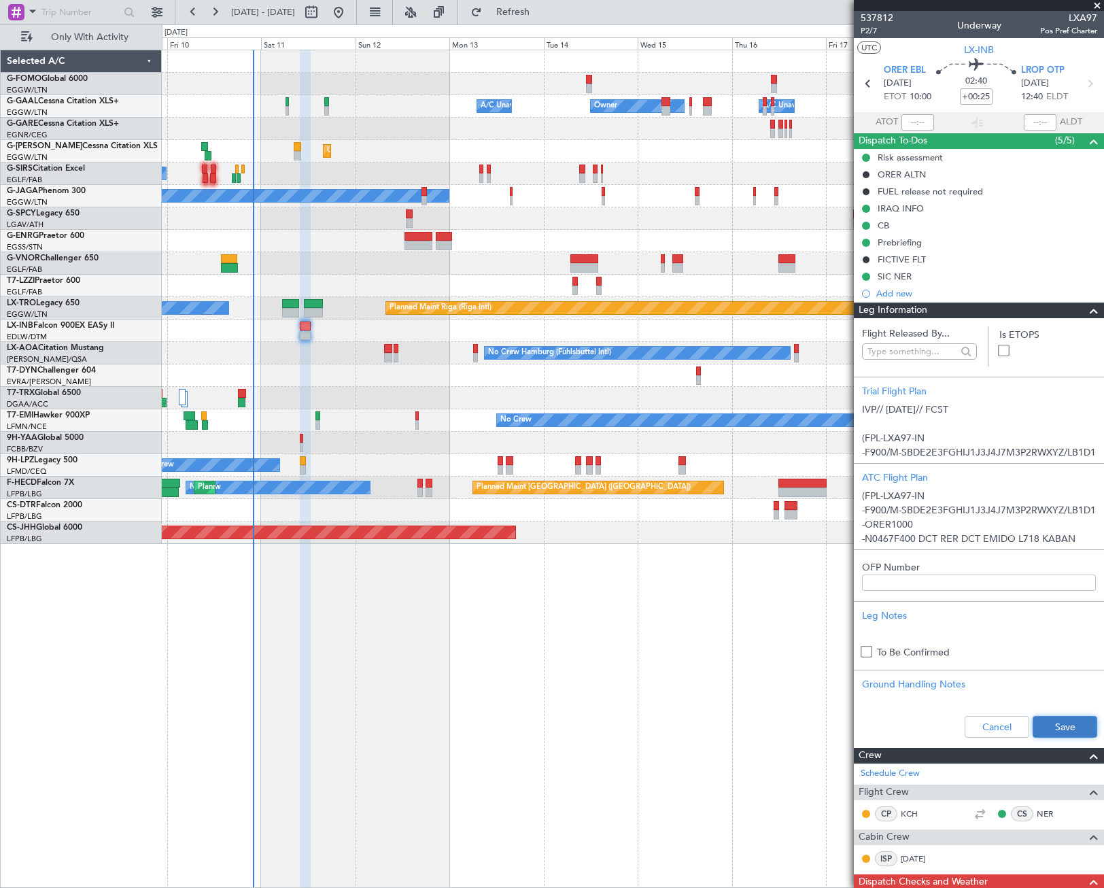
click at [1045, 729] on button "Save" at bounding box center [1064, 727] width 65 height 22
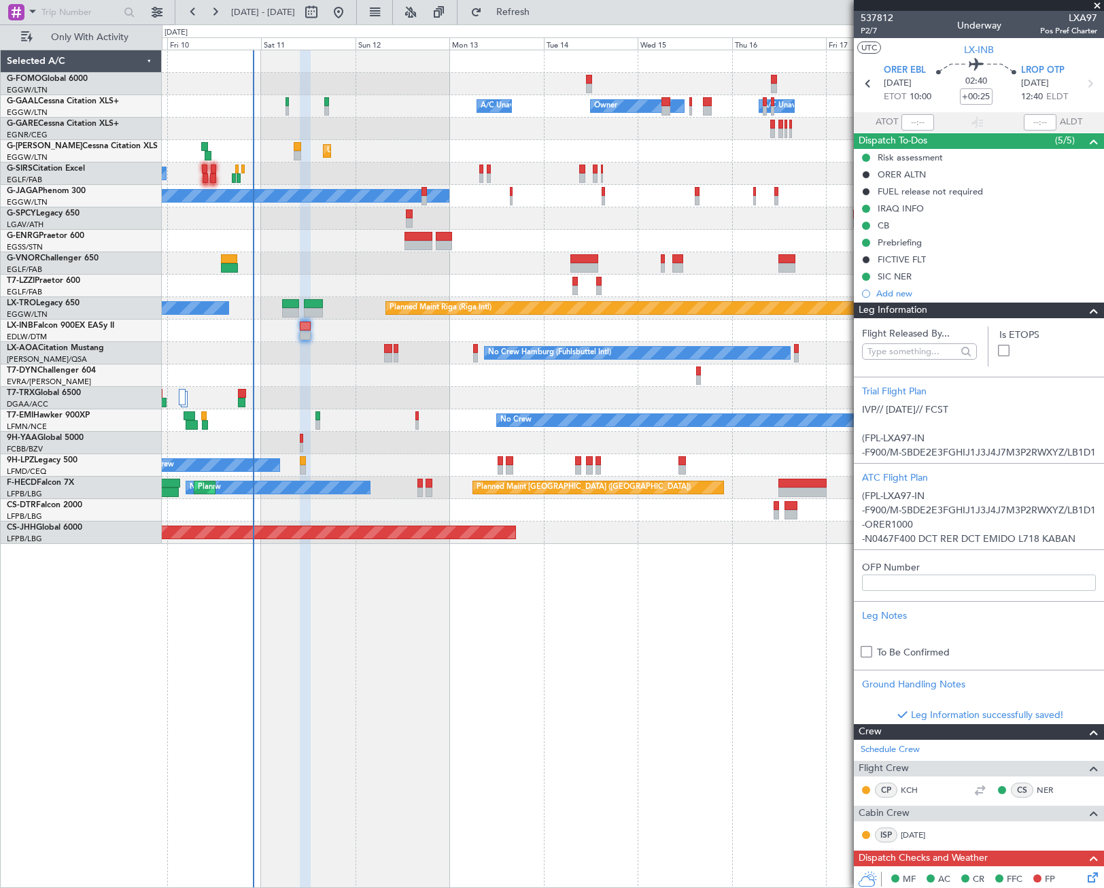
click at [1086, 309] on span at bounding box center [1094, 310] width 16 height 16
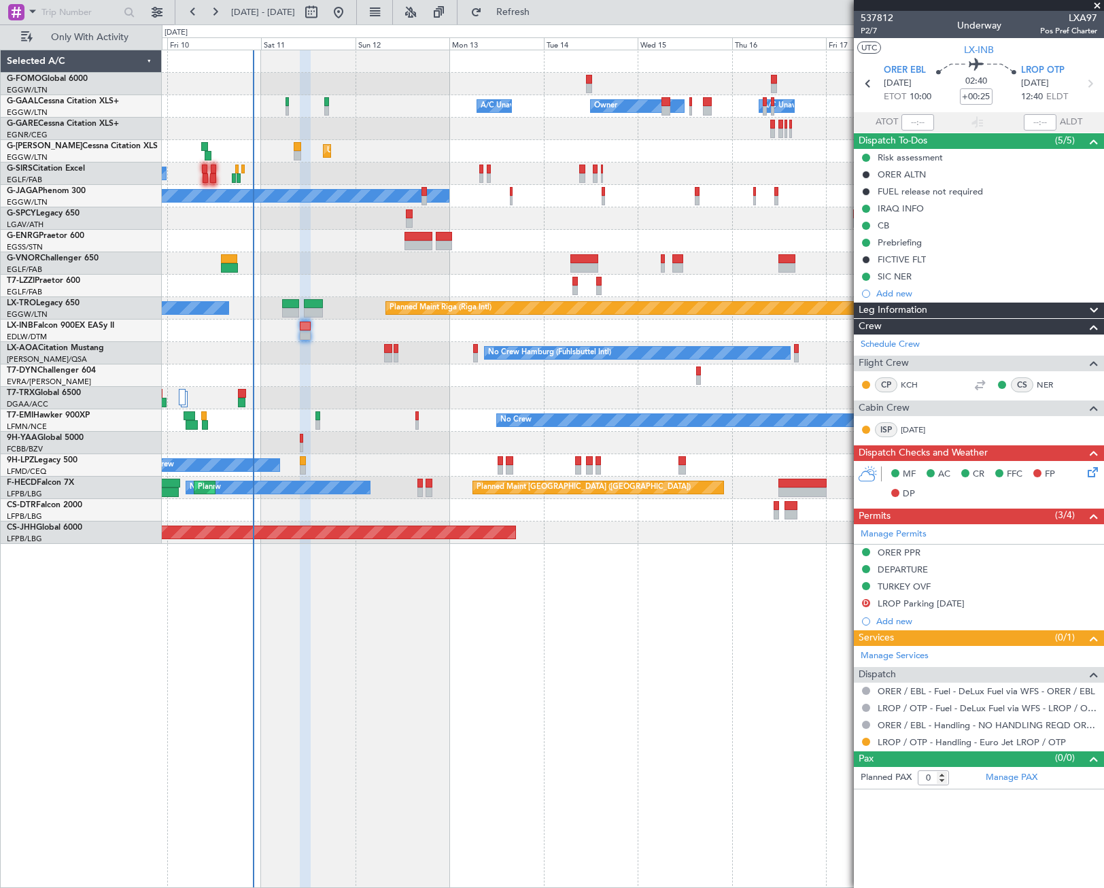
click at [1096, 474] on icon at bounding box center [1090, 469] width 11 height 11
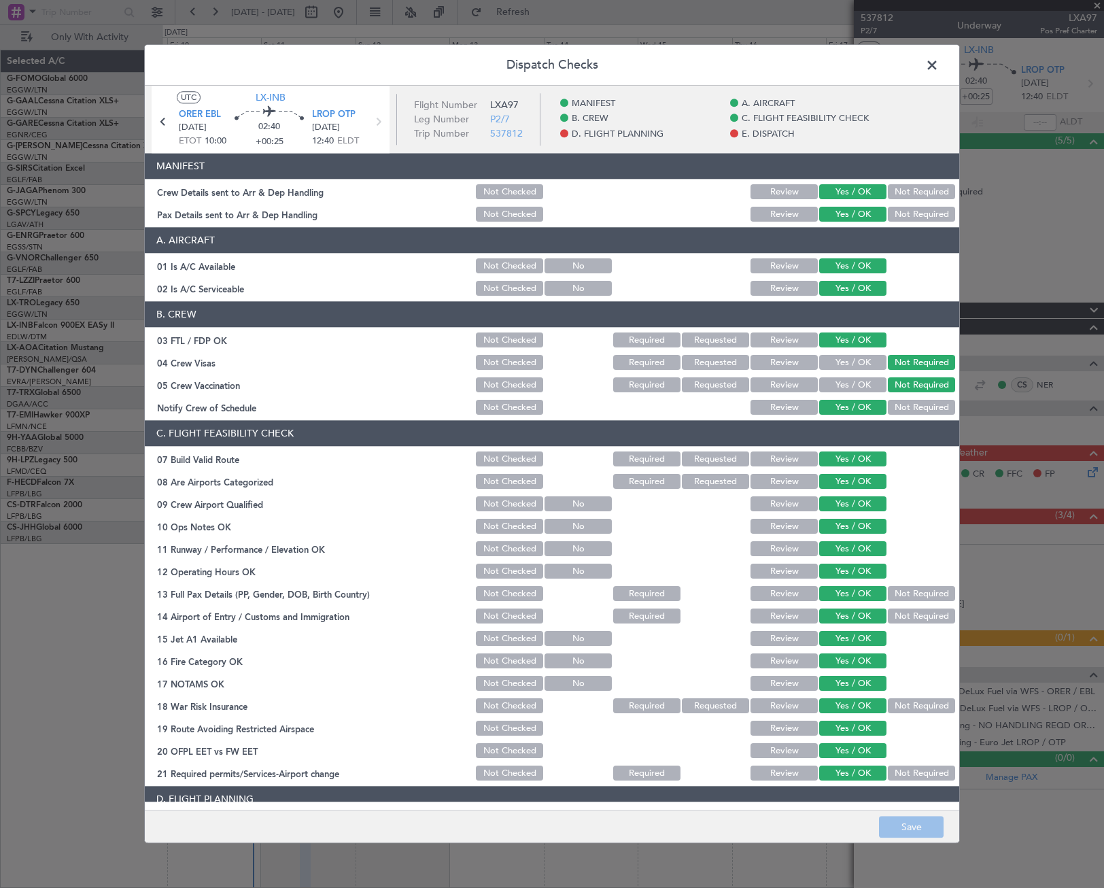
scroll to position [408, 0]
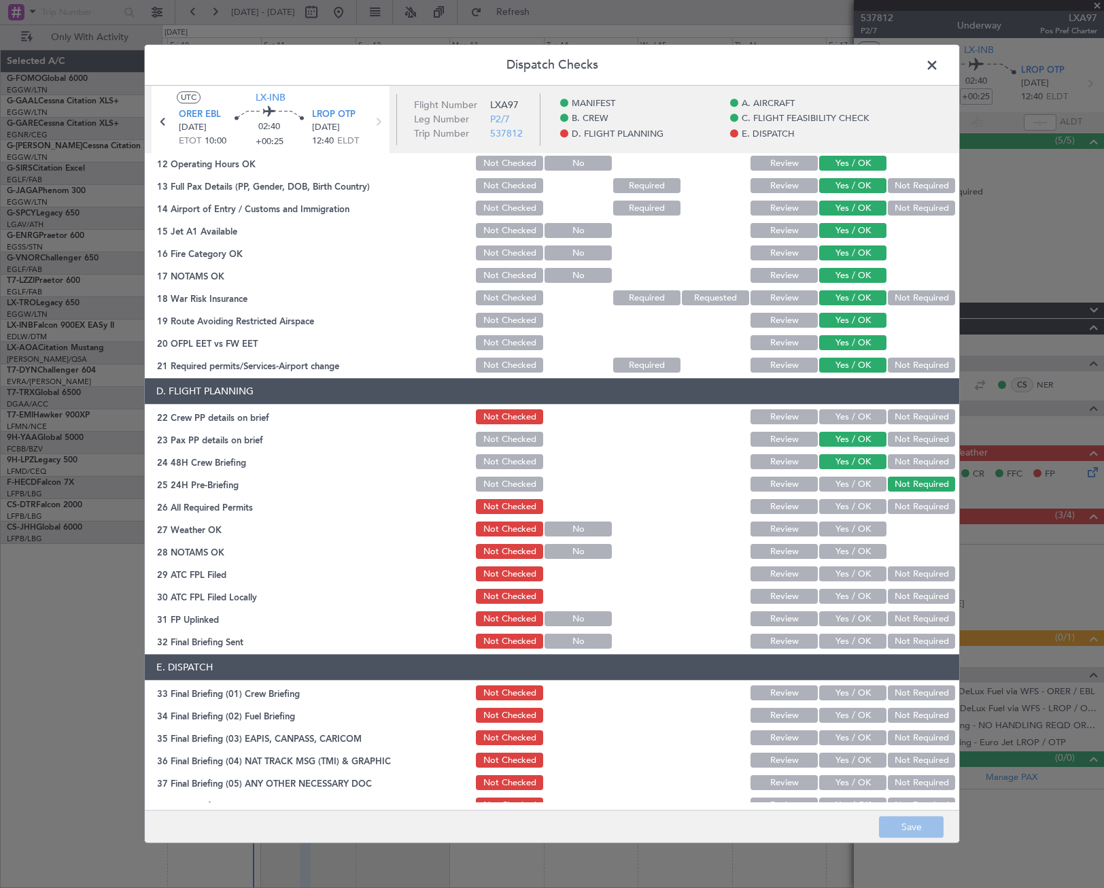
click at [843, 417] on button "Yes / OK" at bounding box center [852, 417] width 67 height 15
click at [855, 507] on button "Yes / OK" at bounding box center [852, 507] width 67 height 15
click at [859, 528] on button "Yes / OK" at bounding box center [852, 529] width 67 height 15
click at [862, 543] on section "D. FLIGHT PLANNING 22 Crew PP details on brief Not Checked Review Yes / OK Not …" at bounding box center [552, 515] width 814 height 273
click at [861, 556] on button "Yes / OK" at bounding box center [852, 551] width 67 height 15
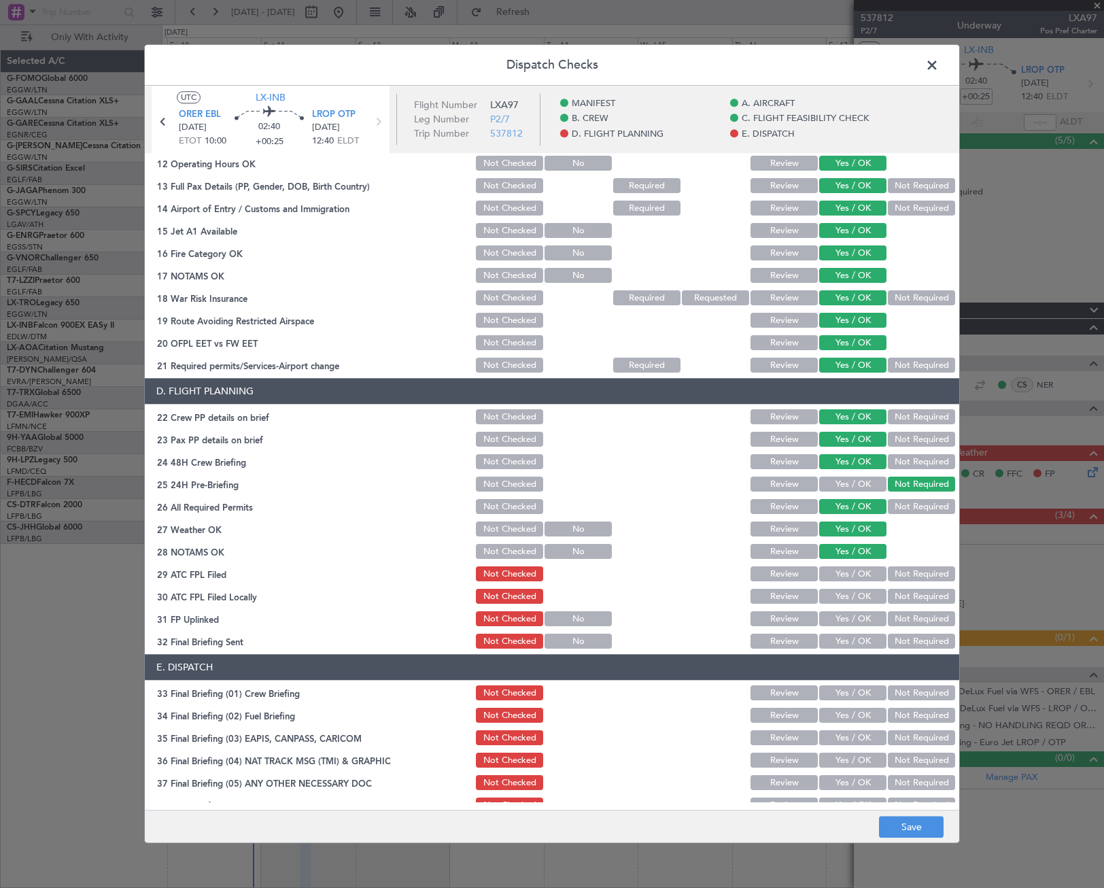
click at [860, 572] on button "Yes / OK" at bounding box center [852, 574] width 67 height 15
click at [894, 594] on button "Not Required" at bounding box center [921, 596] width 67 height 15
click at [857, 613] on button "Yes / OK" at bounding box center [852, 619] width 67 height 15
click at [858, 633] on div "Yes / OK" at bounding box center [851, 641] width 69 height 19
click at [858, 640] on button "Yes / OK" at bounding box center [852, 641] width 67 height 15
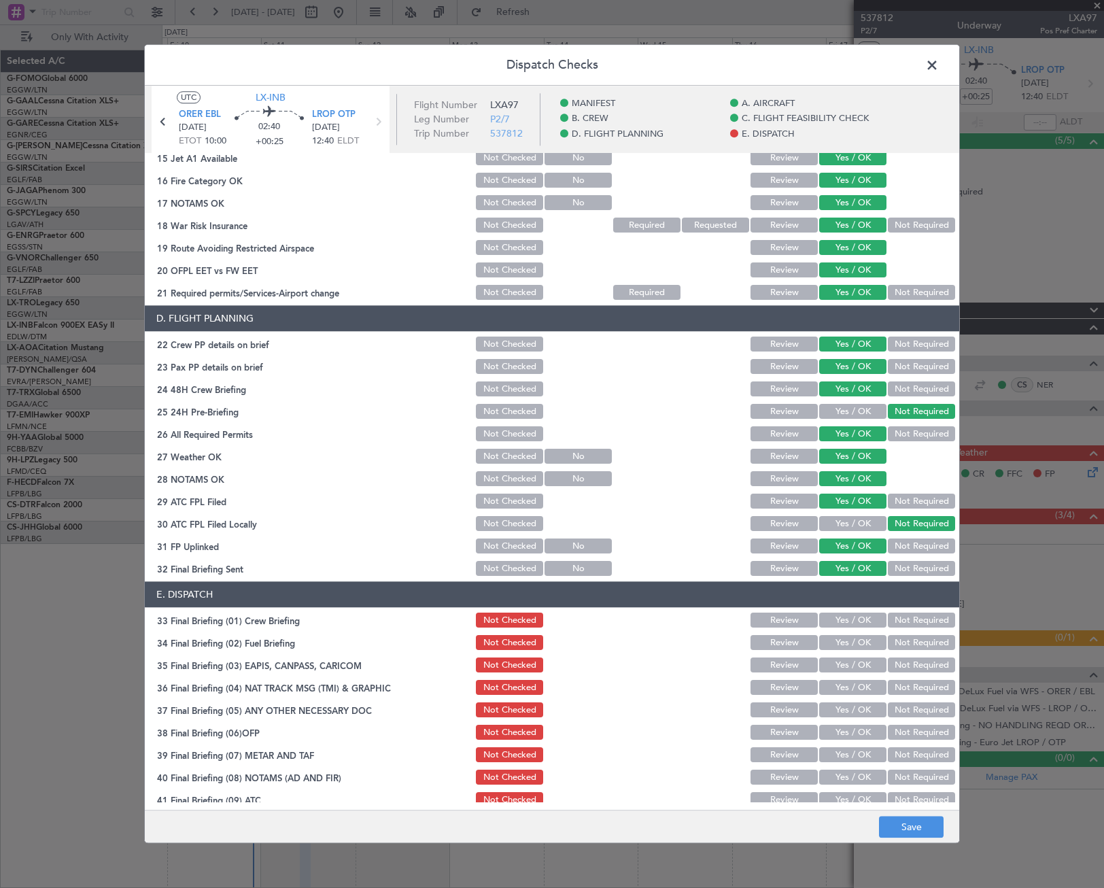
scroll to position [559, 0]
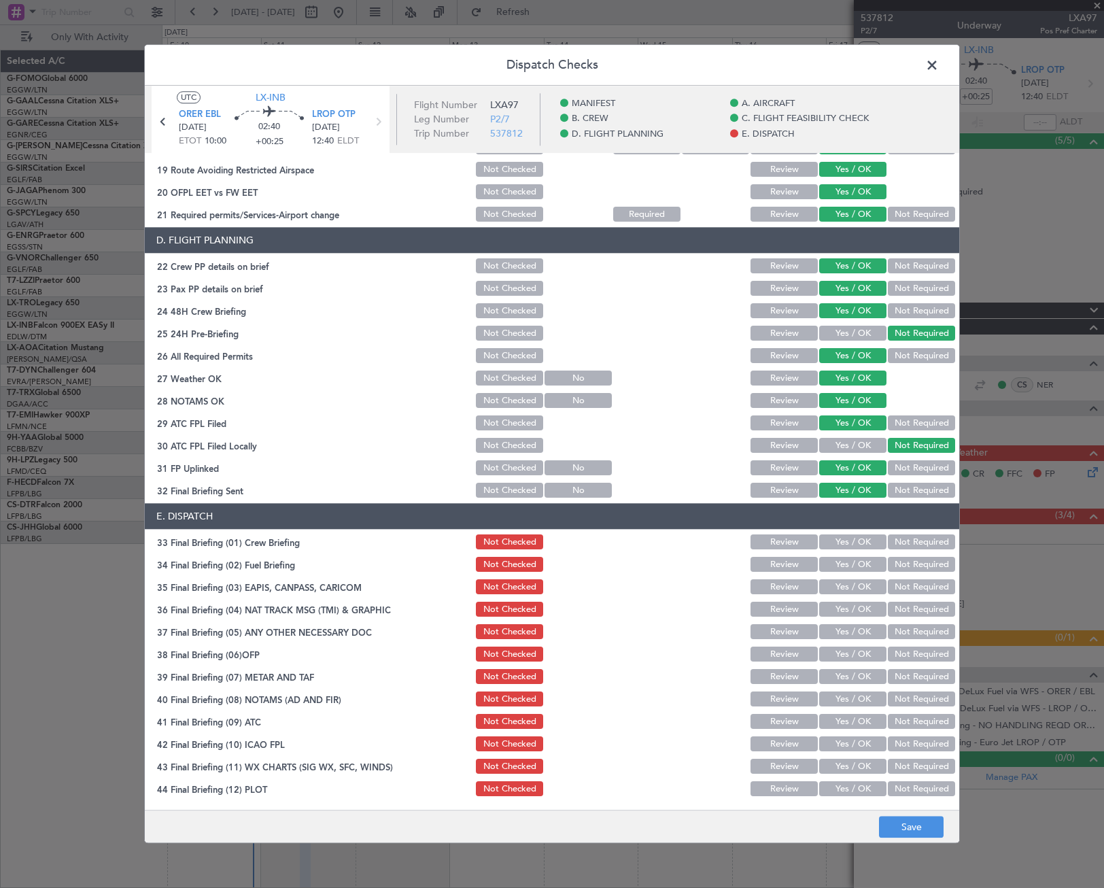
click at [848, 542] on button "Yes / OK" at bounding box center [852, 542] width 67 height 15
click at [852, 566] on button "Yes / OK" at bounding box center [852, 564] width 67 height 15
click at [891, 589] on button "Not Required" at bounding box center [921, 587] width 67 height 15
click at [898, 604] on button "Not Required" at bounding box center [921, 609] width 67 height 15
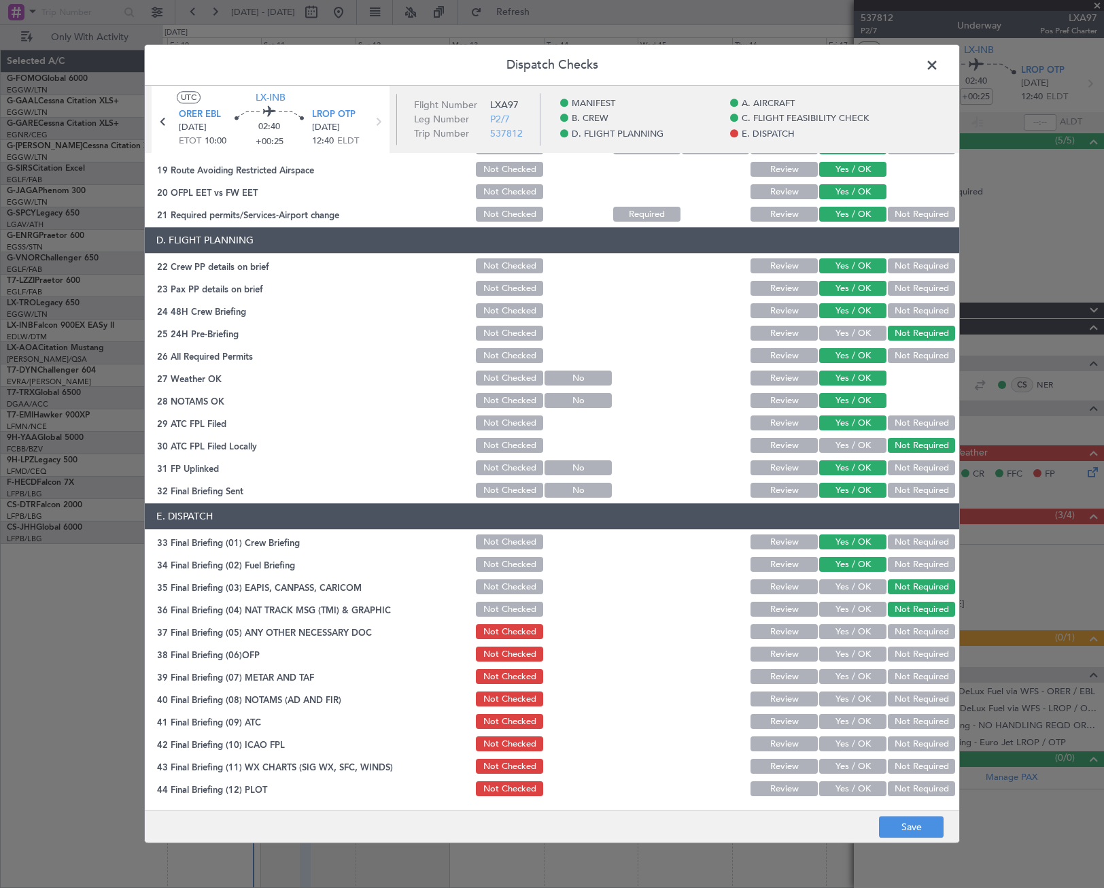
click at [859, 623] on div "Yes / OK" at bounding box center [851, 632] width 69 height 19
click at [864, 638] on button "Yes / OK" at bounding box center [852, 632] width 67 height 15
drag, startPoint x: 866, startPoint y: 650, endPoint x: 866, endPoint y: 660, distance: 9.5
click at [866, 652] on button "Yes / OK" at bounding box center [852, 654] width 67 height 15
click at [867, 675] on button "Yes / OK" at bounding box center [852, 677] width 67 height 15
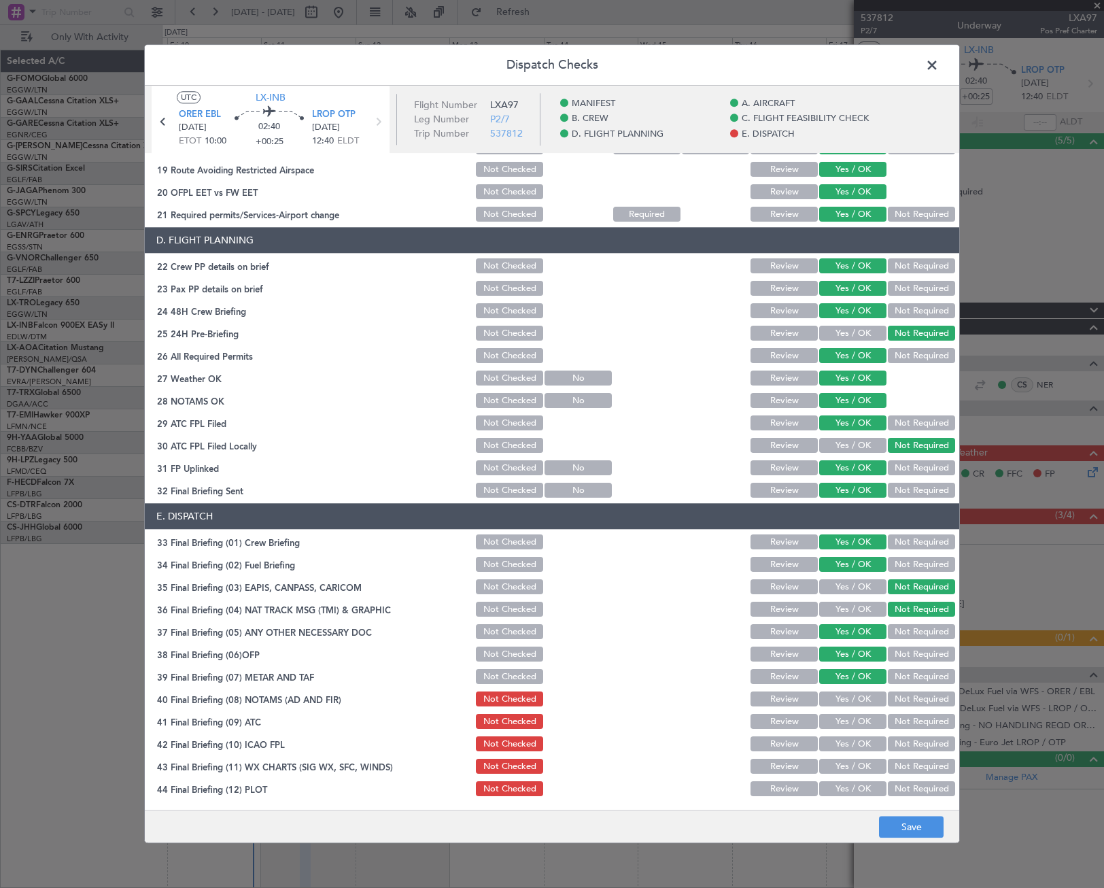
click at [867, 693] on button "Yes / OK" at bounding box center [852, 699] width 67 height 15
click at [865, 717] on button "Yes / OK" at bounding box center [852, 721] width 67 height 15
drag, startPoint x: 860, startPoint y: 740, endPoint x: 861, endPoint y: 754, distance: 14.3
click at [859, 743] on button "Yes / OK" at bounding box center [852, 744] width 67 height 15
click at [864, 761] on button "Yes / OK" at bounding box center [852, 766] width 67 height 15
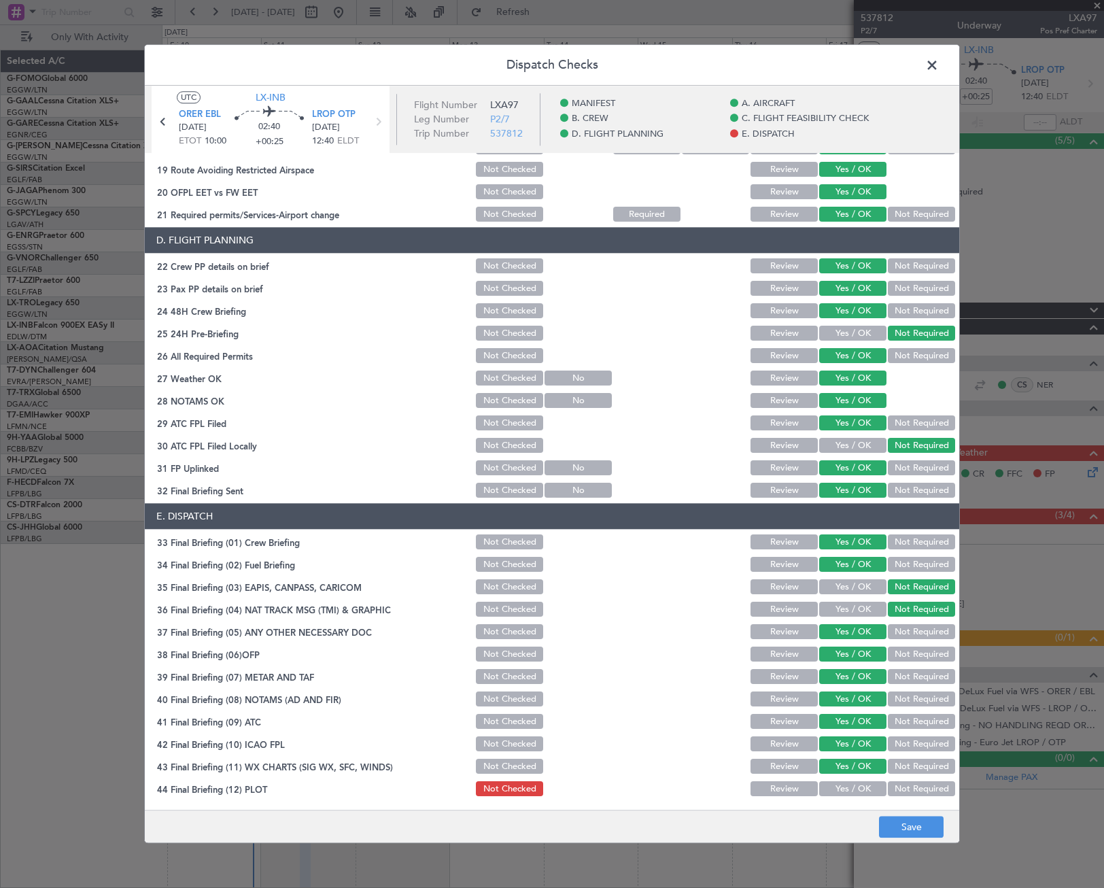
click at [863, 788] on button "Yes / OK" at bounding box center [852, 789] width 67 height 15
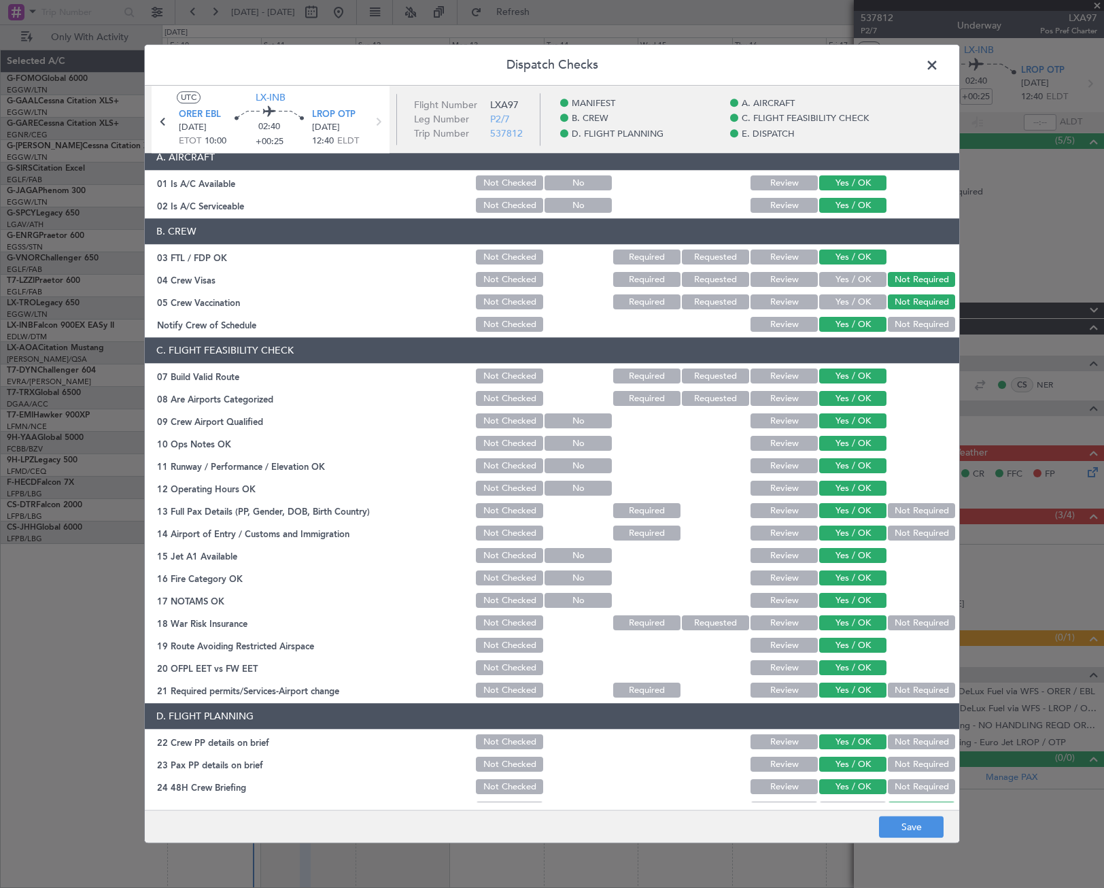
scroll to position [0, 0]
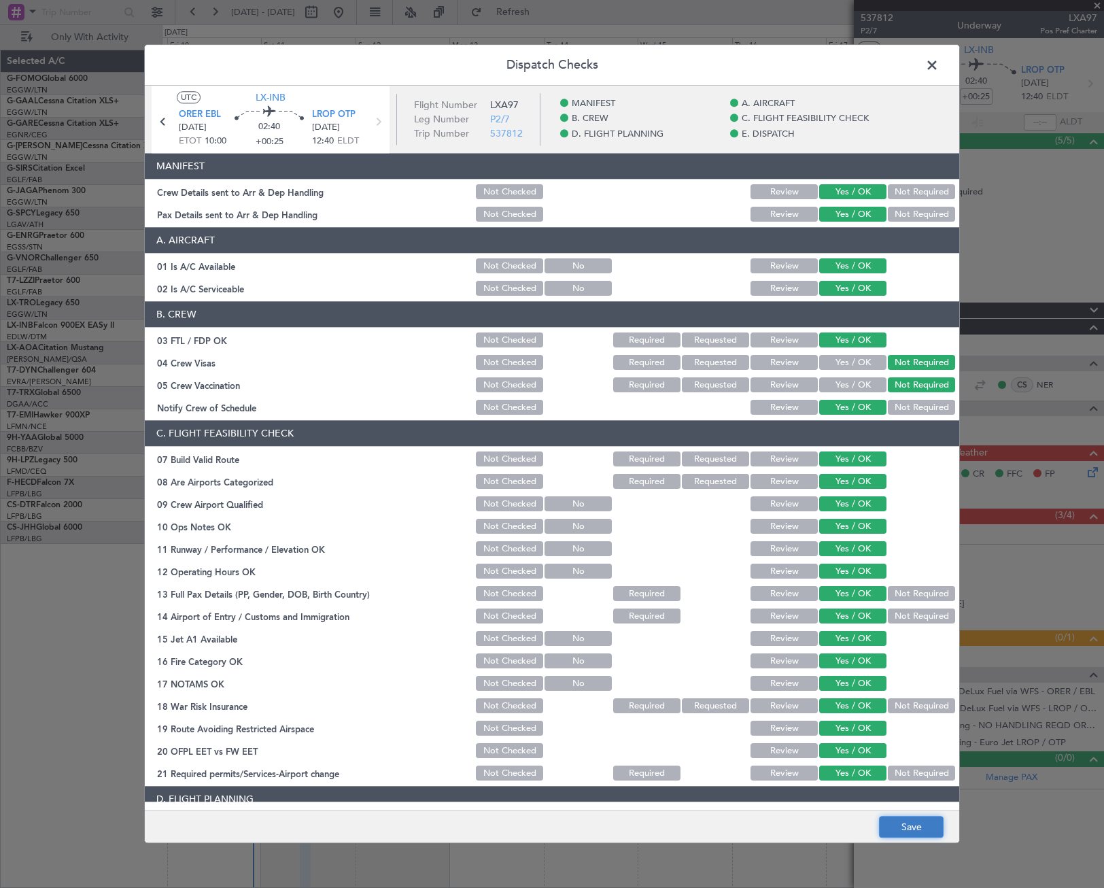
click at [906, 828] on button "Save" at bounding box center [911, 827] width 65 height 22
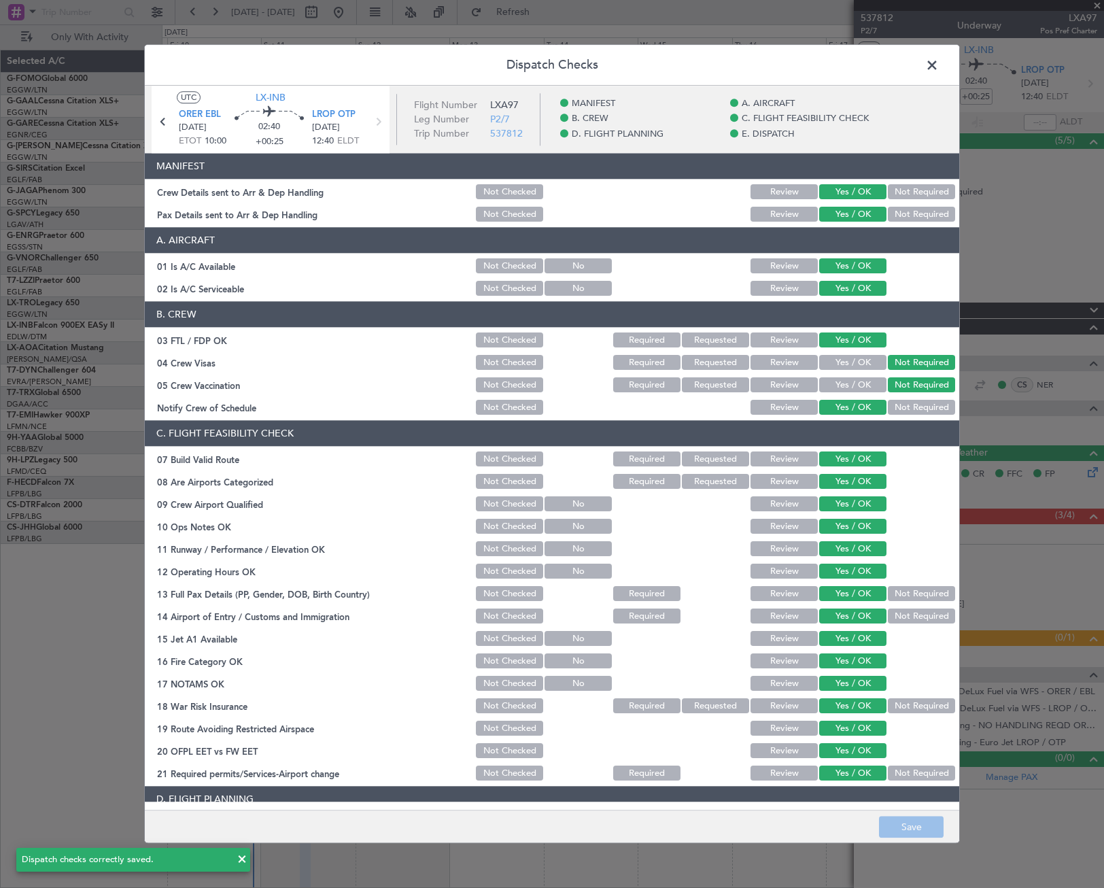
click at [939, 72] on span at bounding box center [939, 68] width 0 height 27
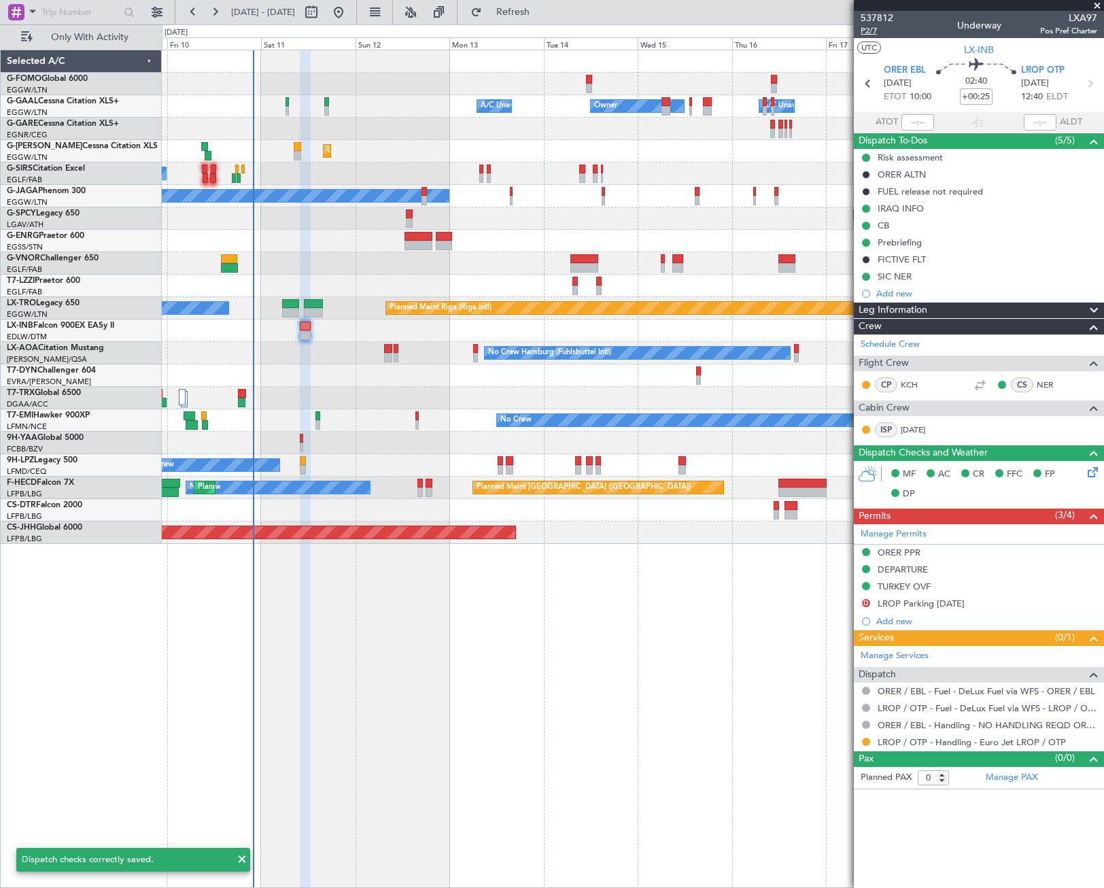
click at [869, 33] on span "P2/7" at bounding box center [877, 31] width 33 height 12
click at [528, 572] on div "Owner Owner A/C Unavailable A/C Unavailable Unplanned Maint London (Luton) Plan…" at bounding box center [633, 469] width 942 height 838
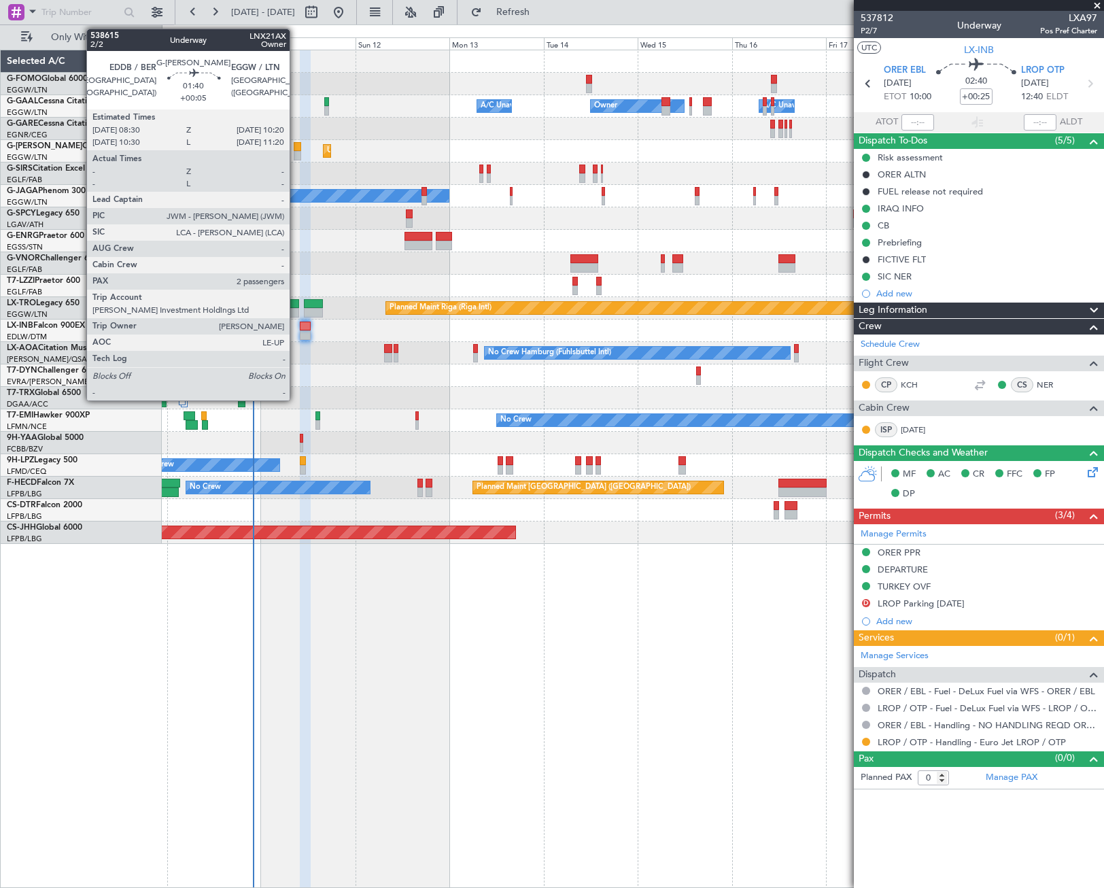
click at [297, 151] on div at bounding box center [297, 156] width 7 height 10
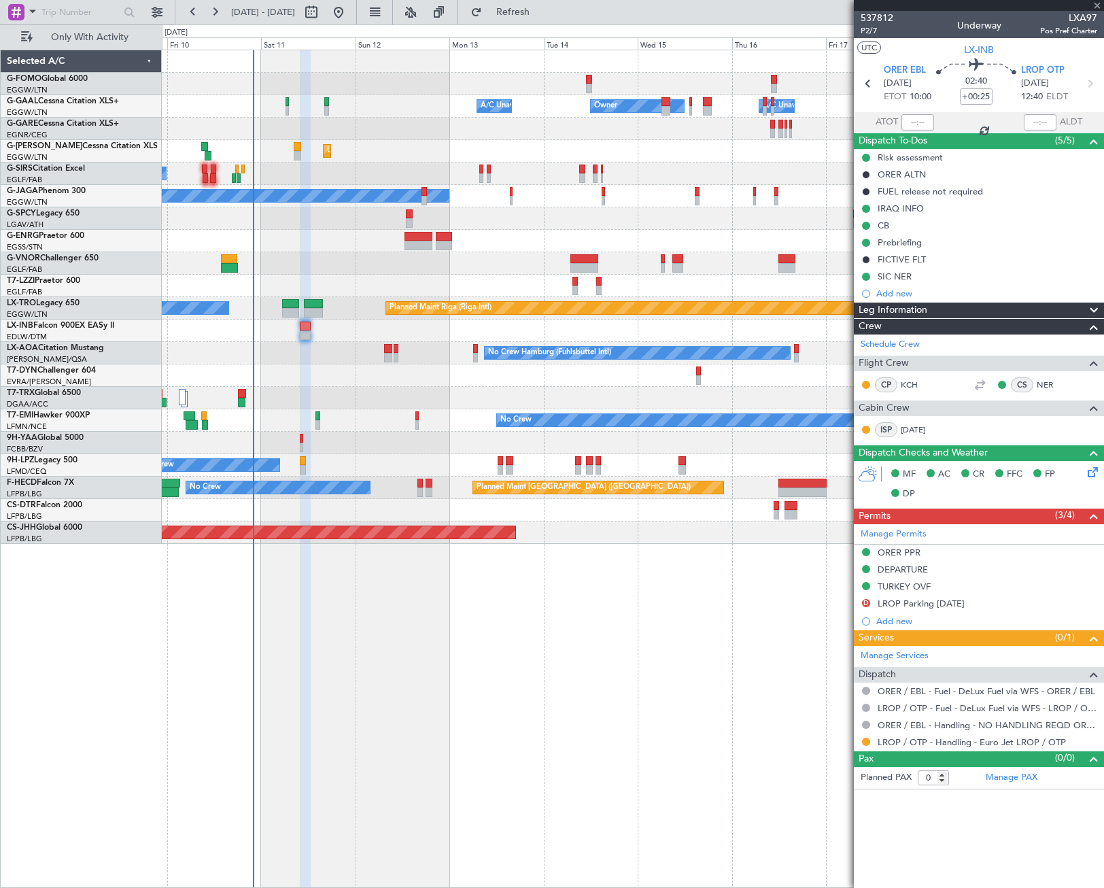
type input "+00:05"
type input "2"
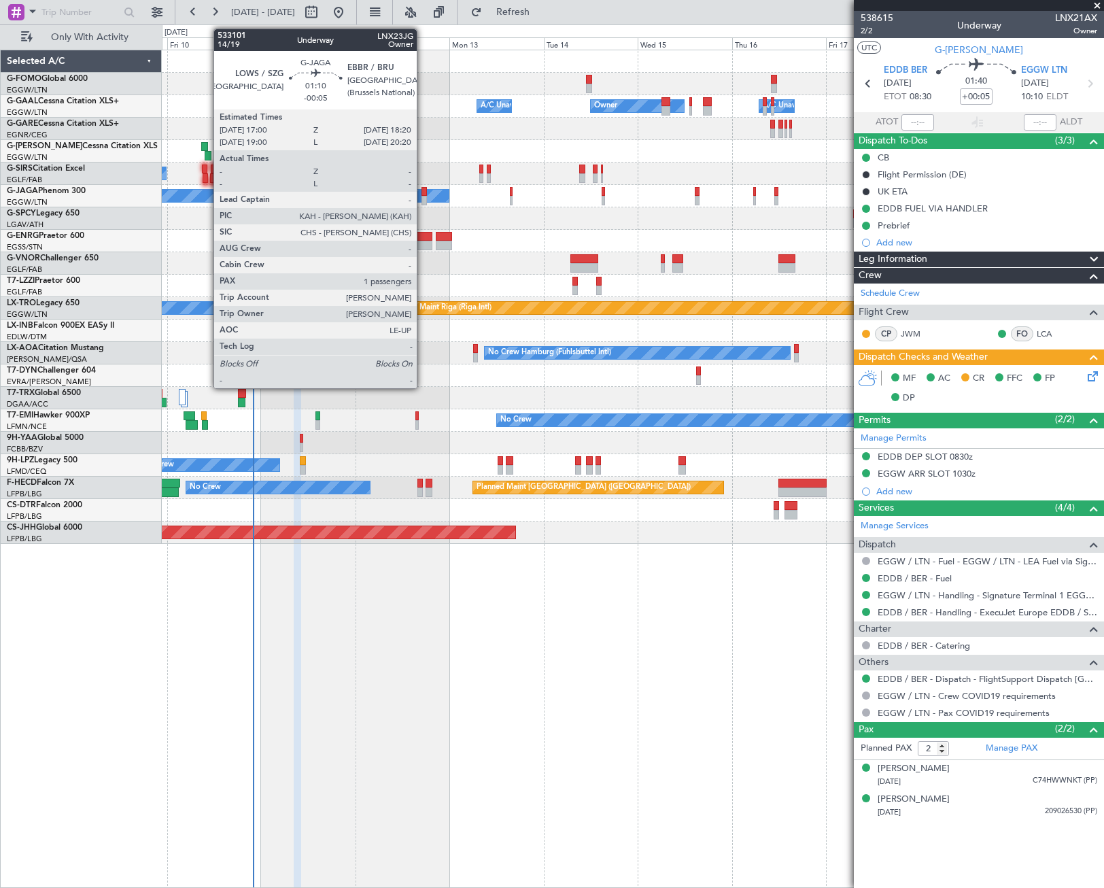
click at [423, 193] on div at bounding box center [423, 192] width 5 height 10
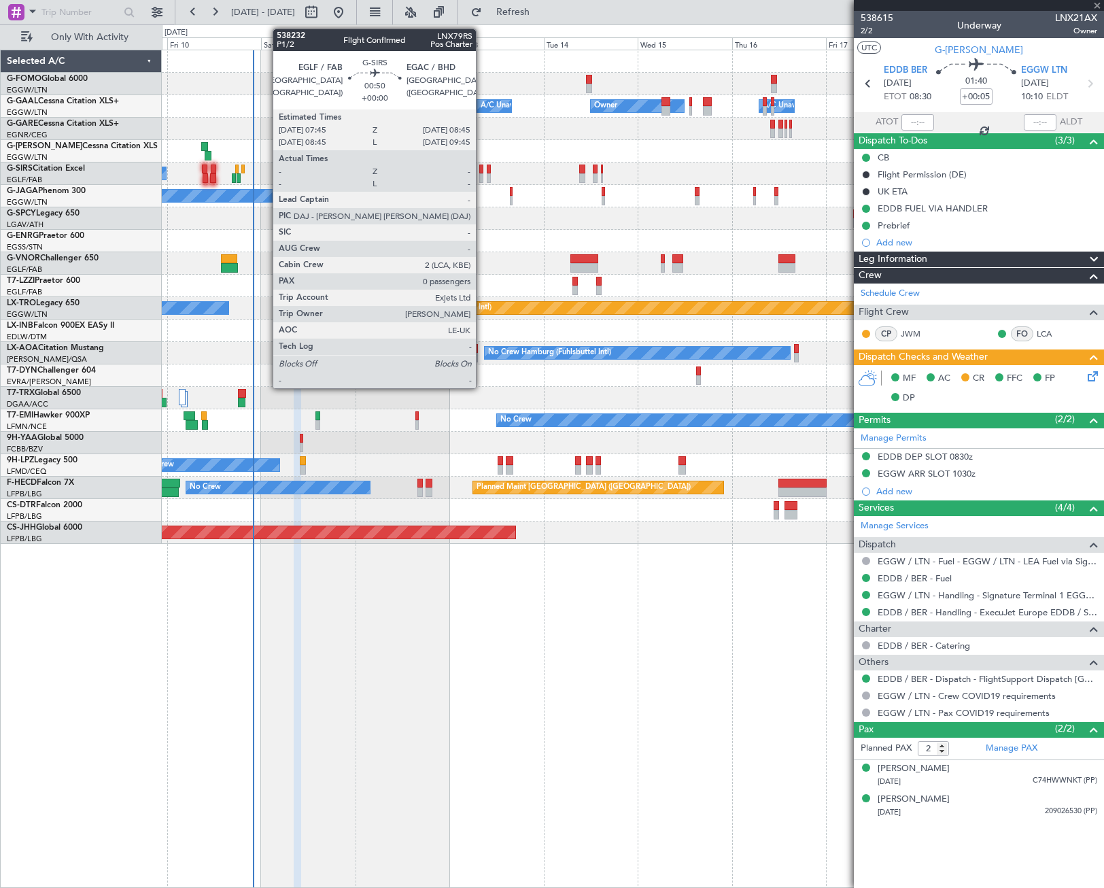
type input "-00:05"
type input "1"
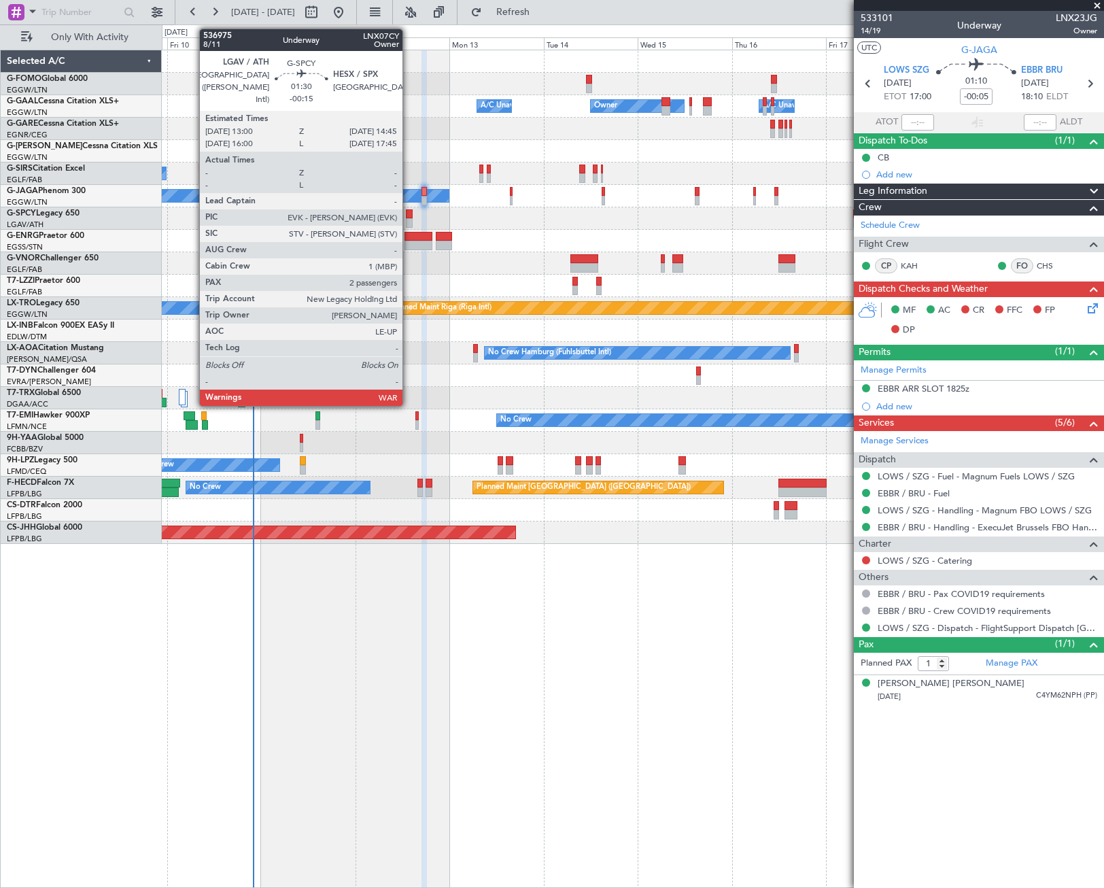
click at [409, 220] on div at bounding box center [409, 223] width 7 height 10
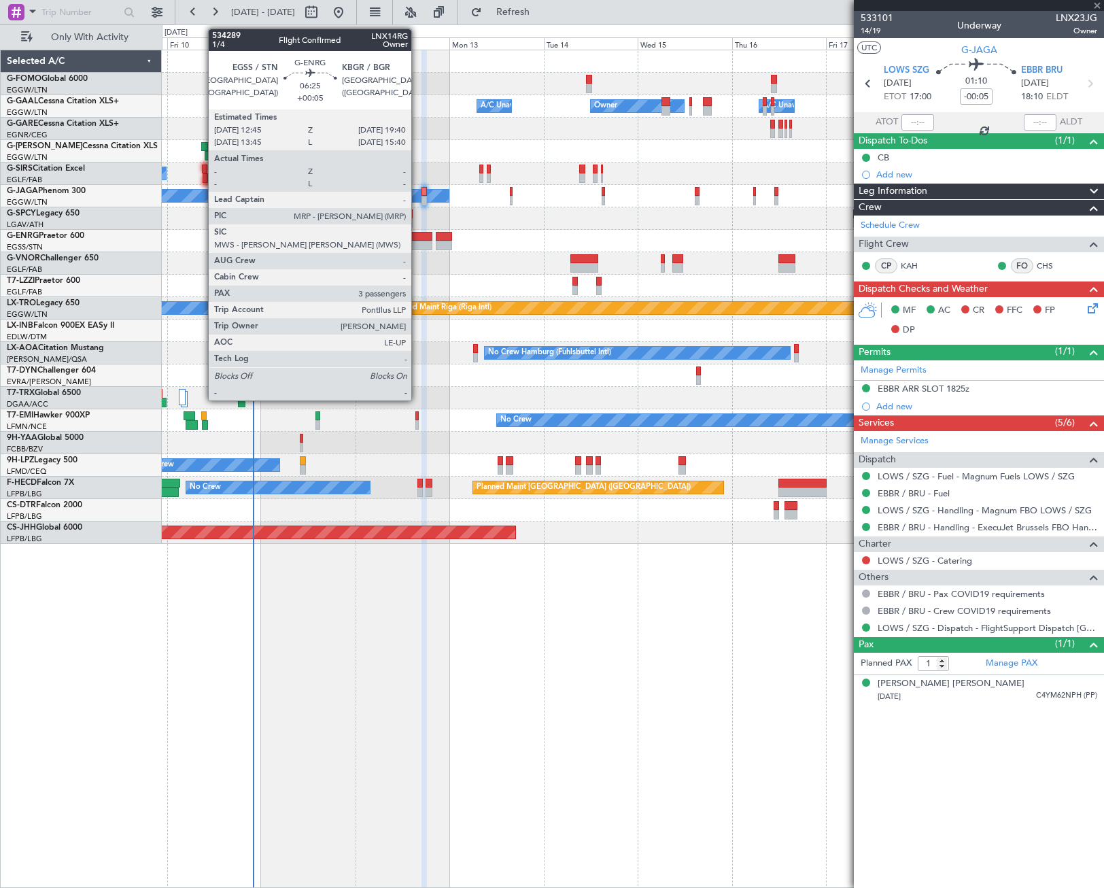
type input "-00:15"
type input "2"
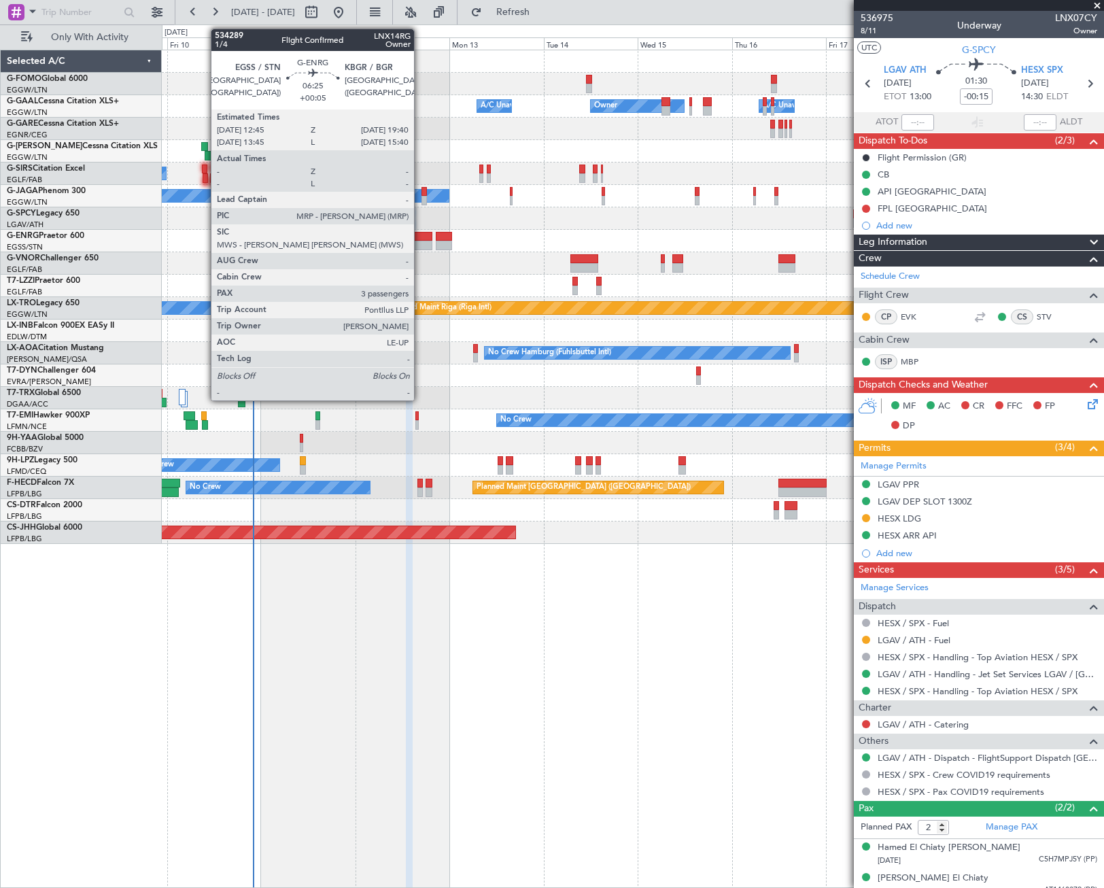
click at [420, 236] on div at bounding box center [417, 237] width 27 height 10
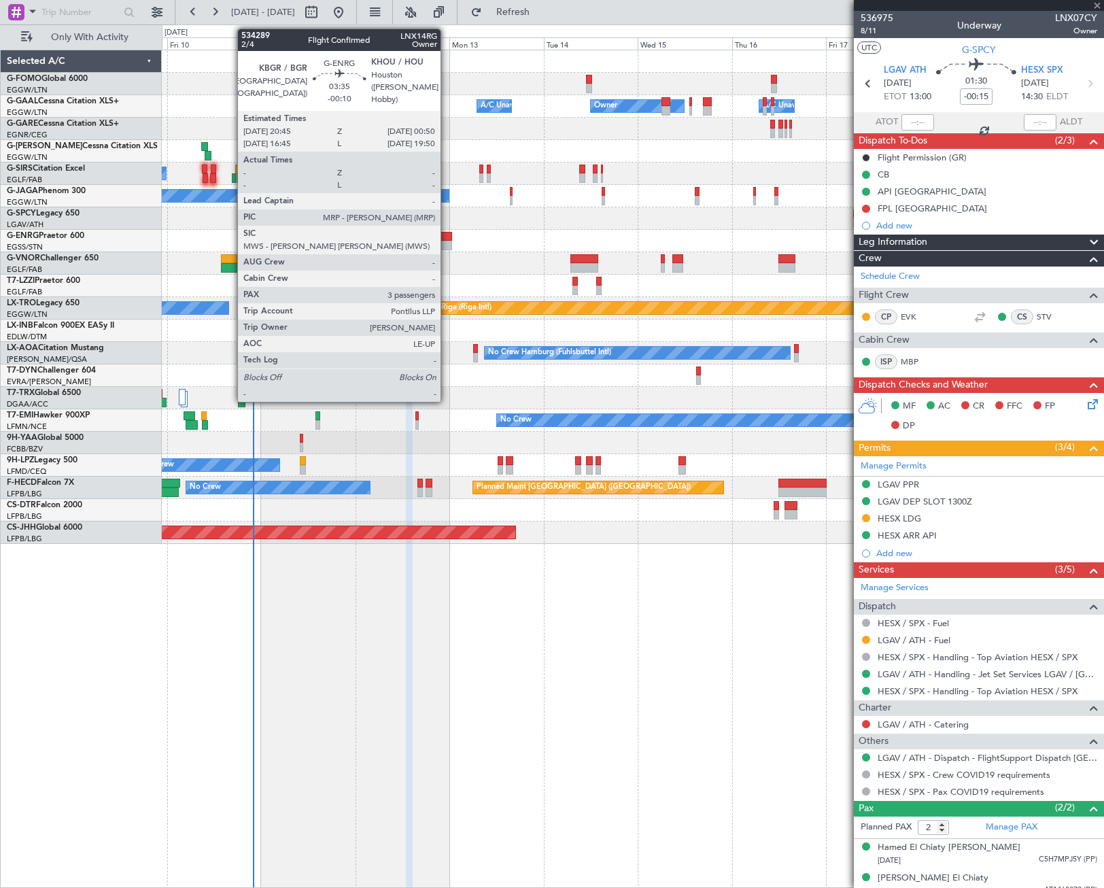
type input "+00:05"
type input "3"
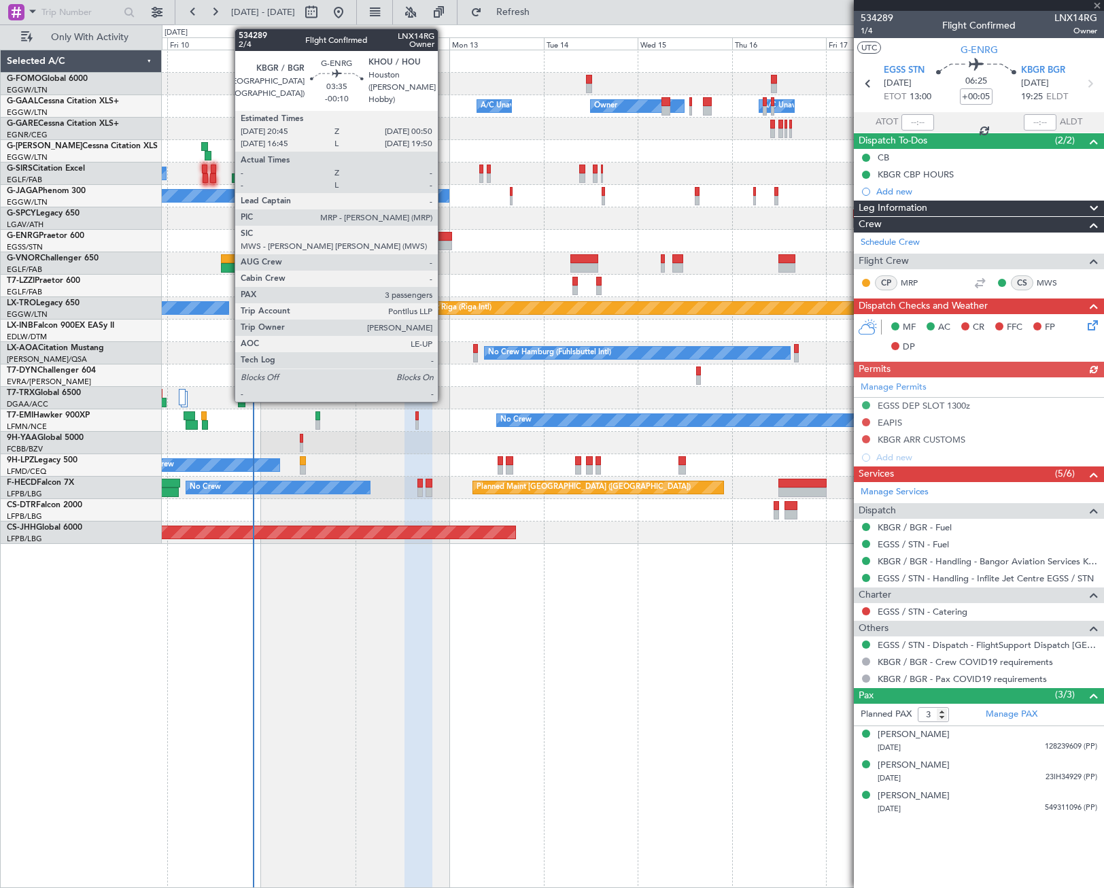
click at [444, 243] on div at bounding box center [444, 246] width 16 height 10
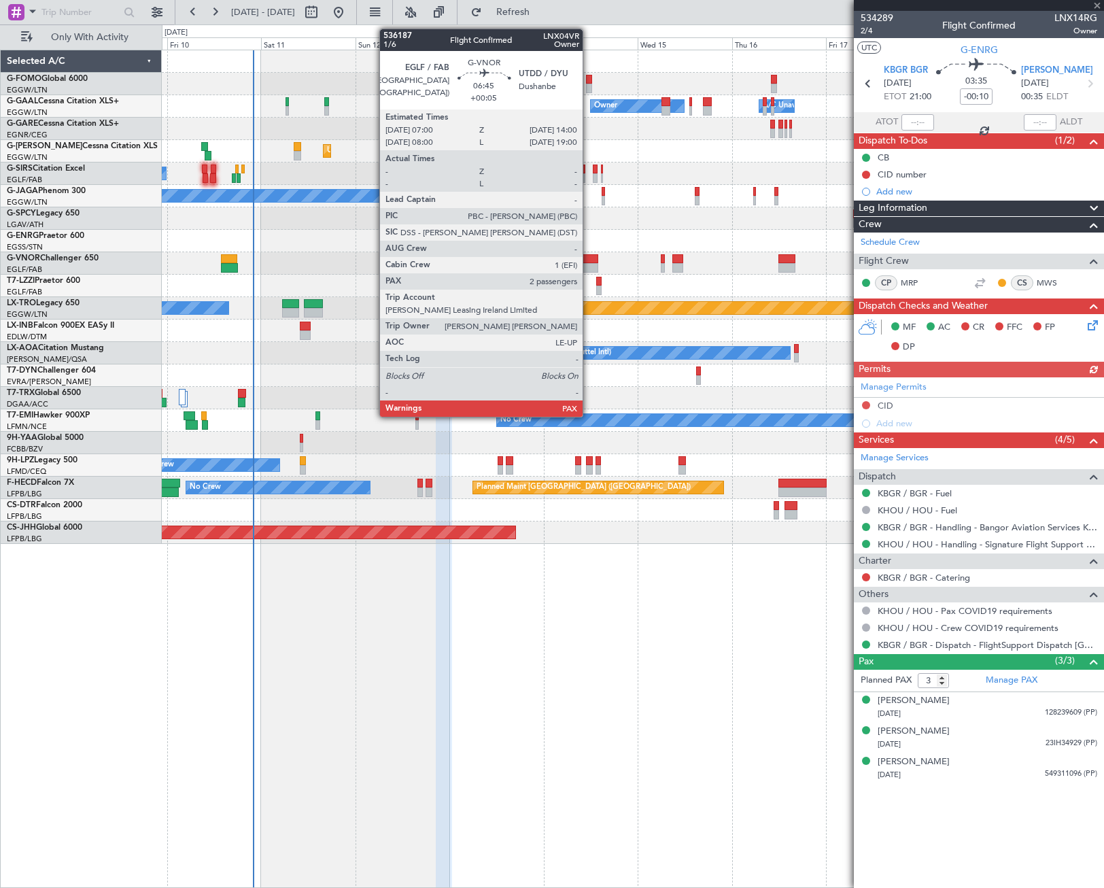
click at [589, 264] on div at bounding box center [584, 268] width 28 height 10
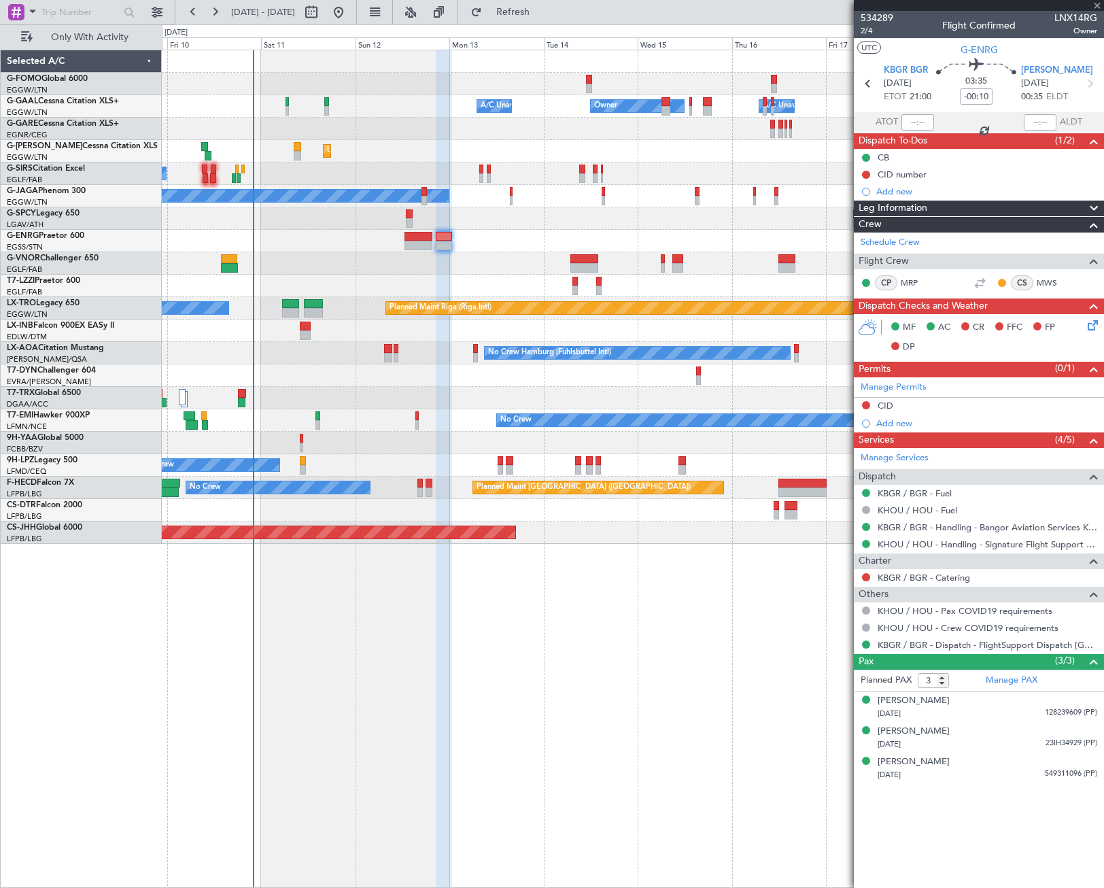
type input "+00:05"
type input "2"
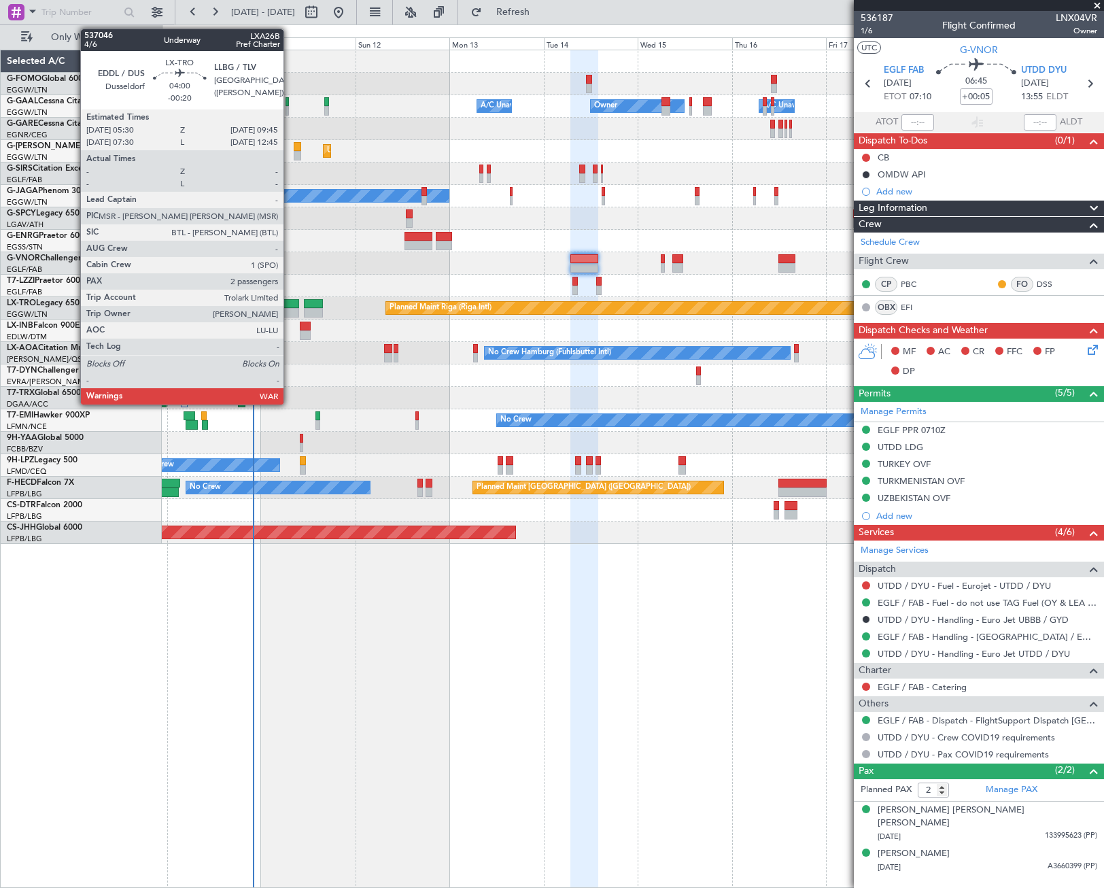
click at [290, 308] on div at bounding box center [290, 313] width 17 height 10
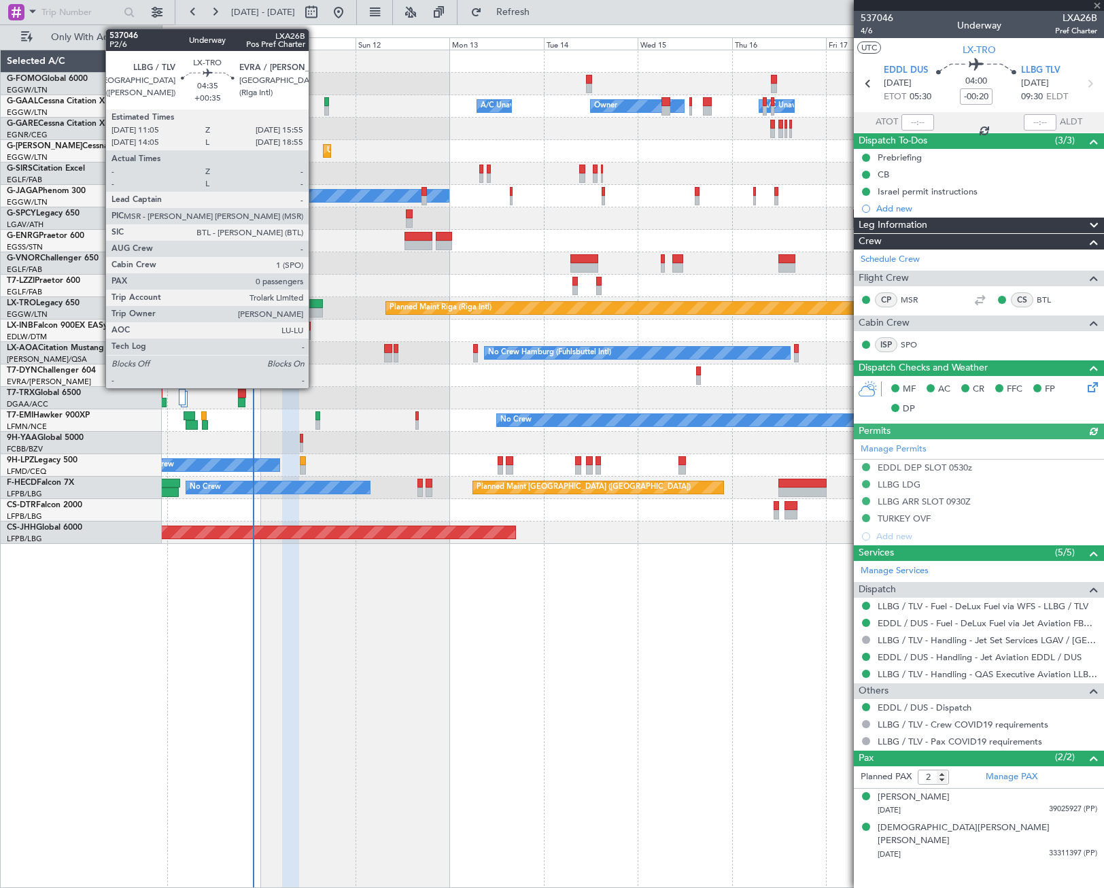
click at [315, 306] on div at bounding box center [313, 304] width 19 height 10
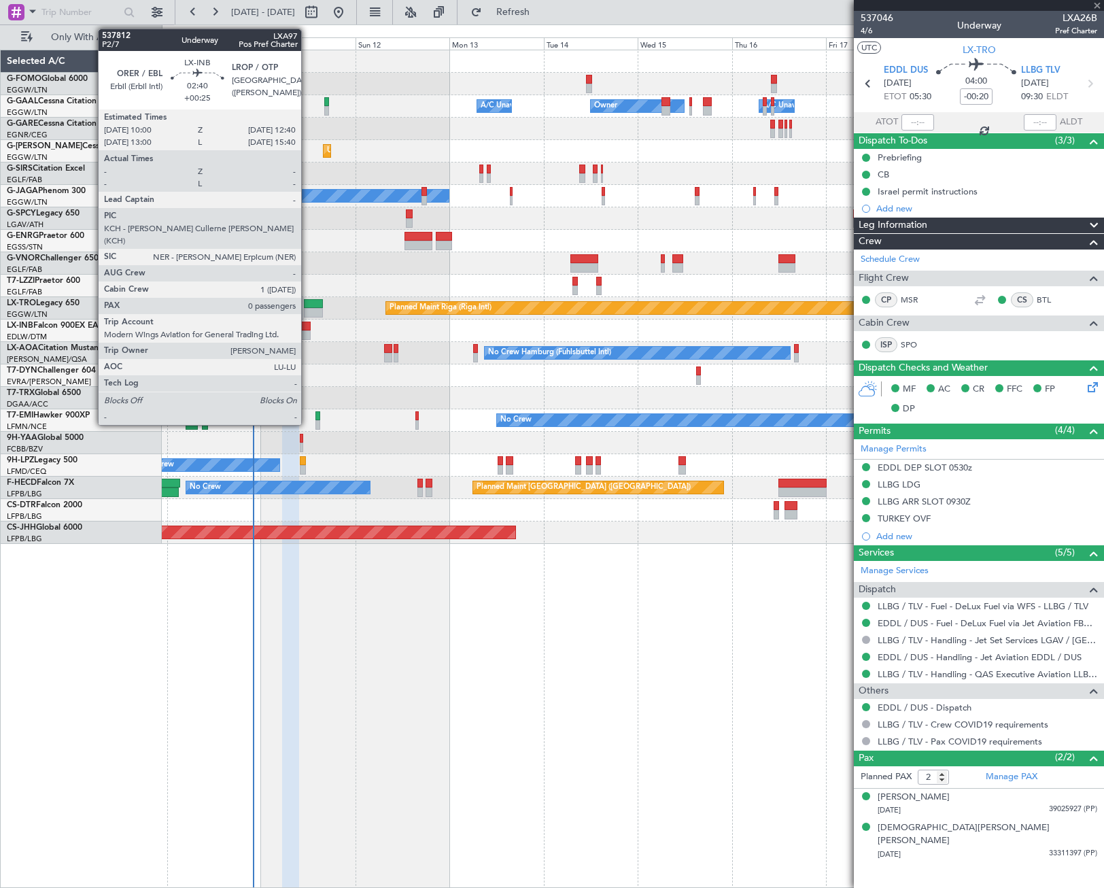
type input "+00:35"
type input "0"
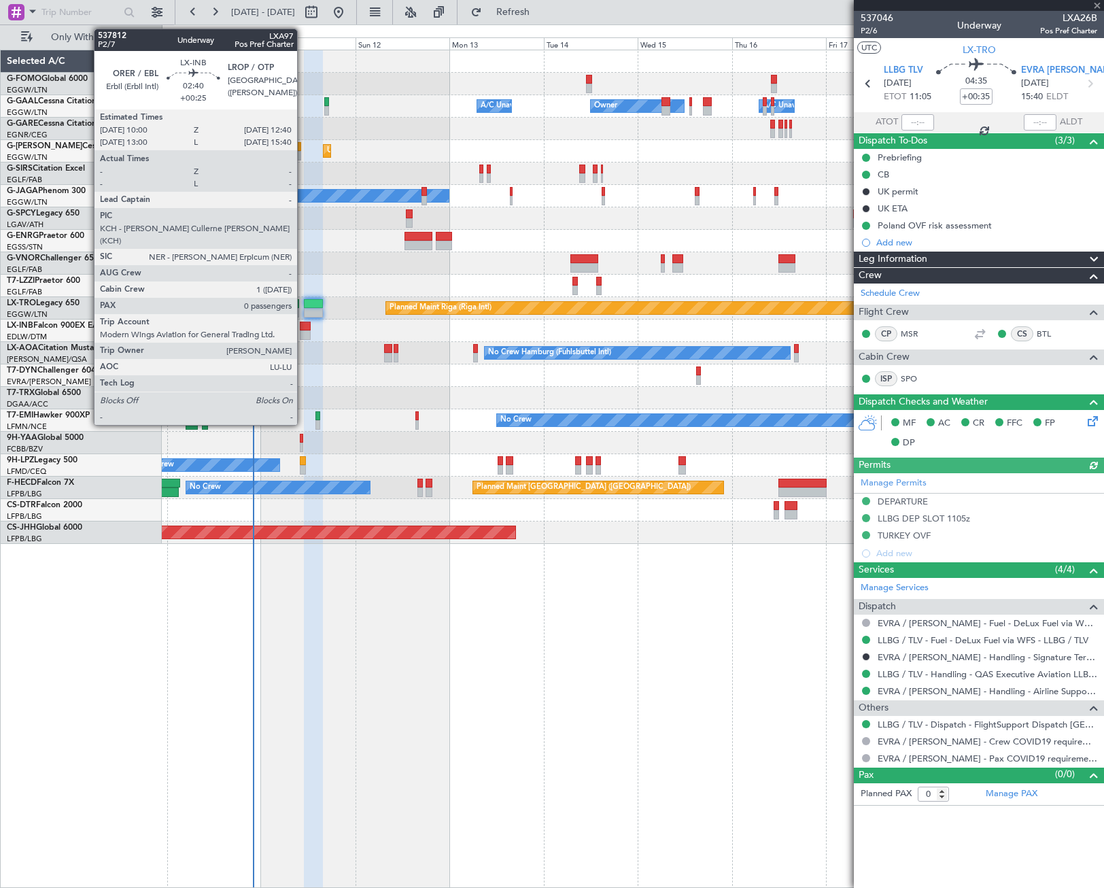
click at [303, 330] on div at bounding box center [305, 327] width 11 height 10
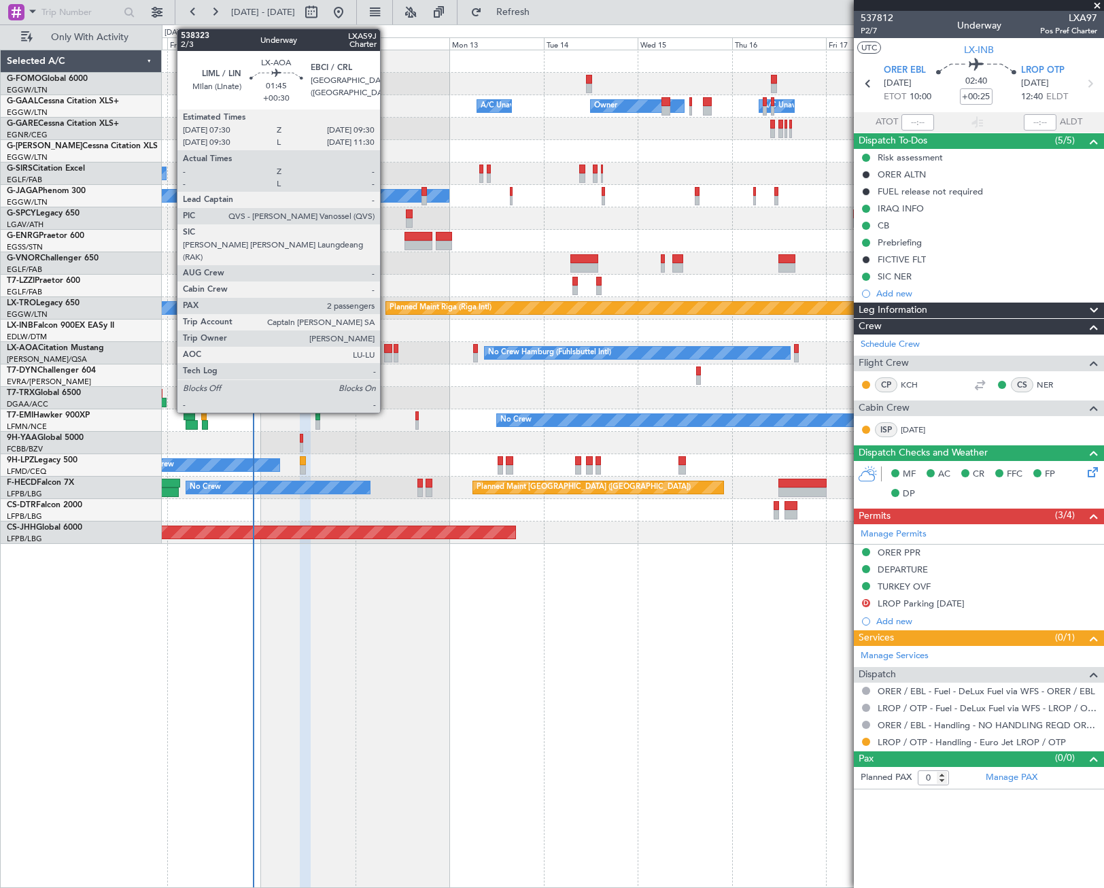
click at [386, 355] on div at bounding box center [388, 358] width 8 height 10
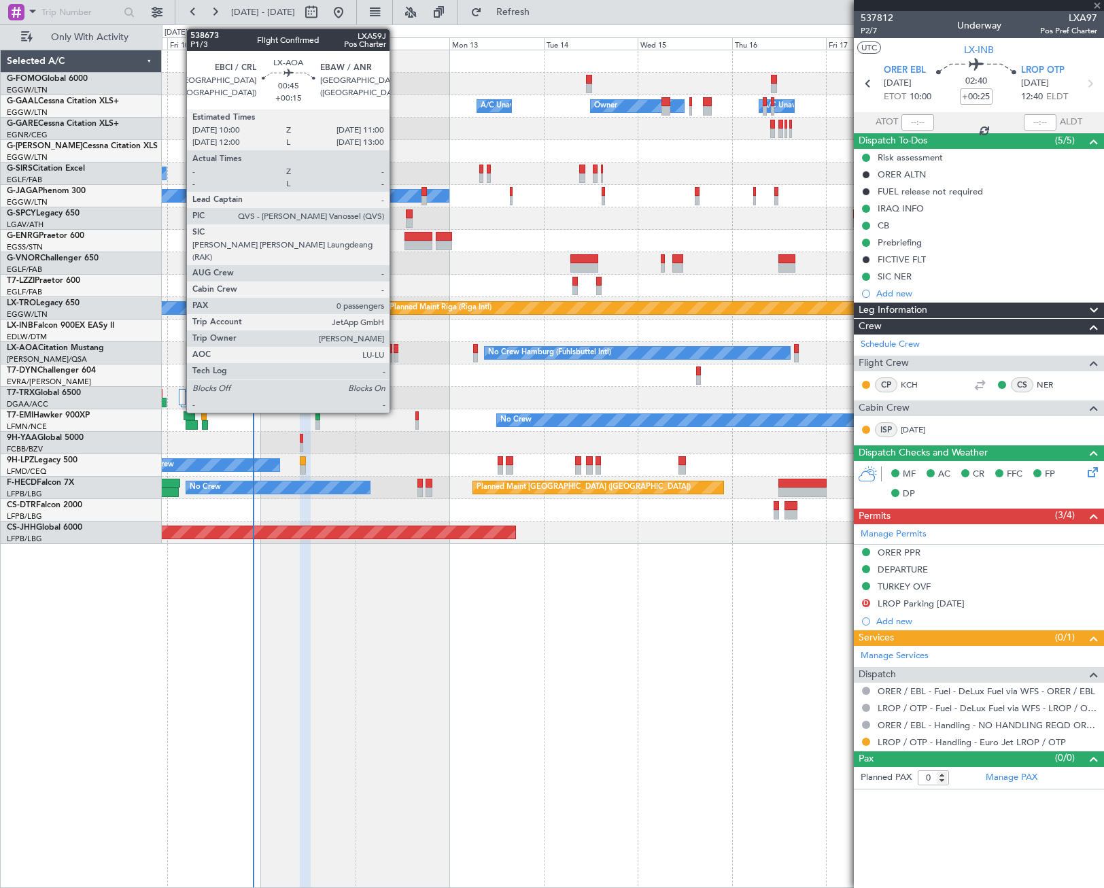
type input "+00:30"
type input "2"
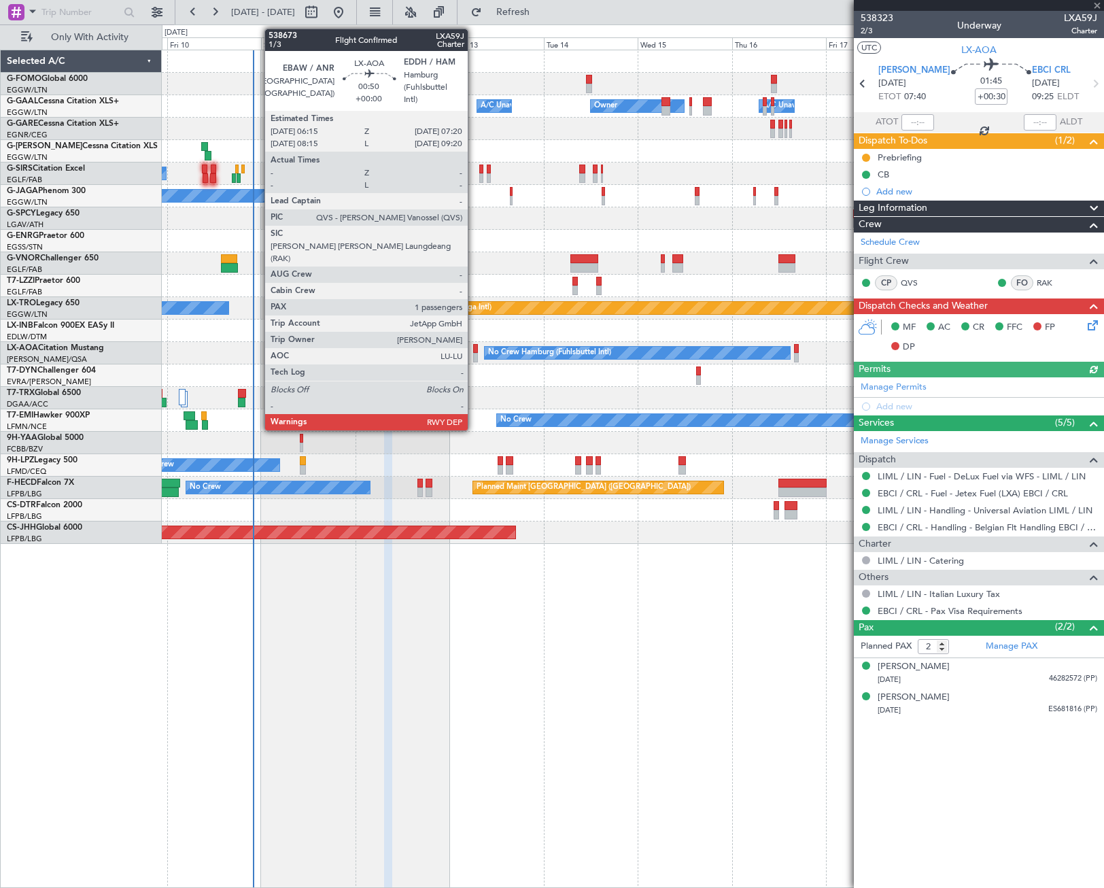
click at [474, 352] on div at bounding box center [475, 349] width 5 height 10
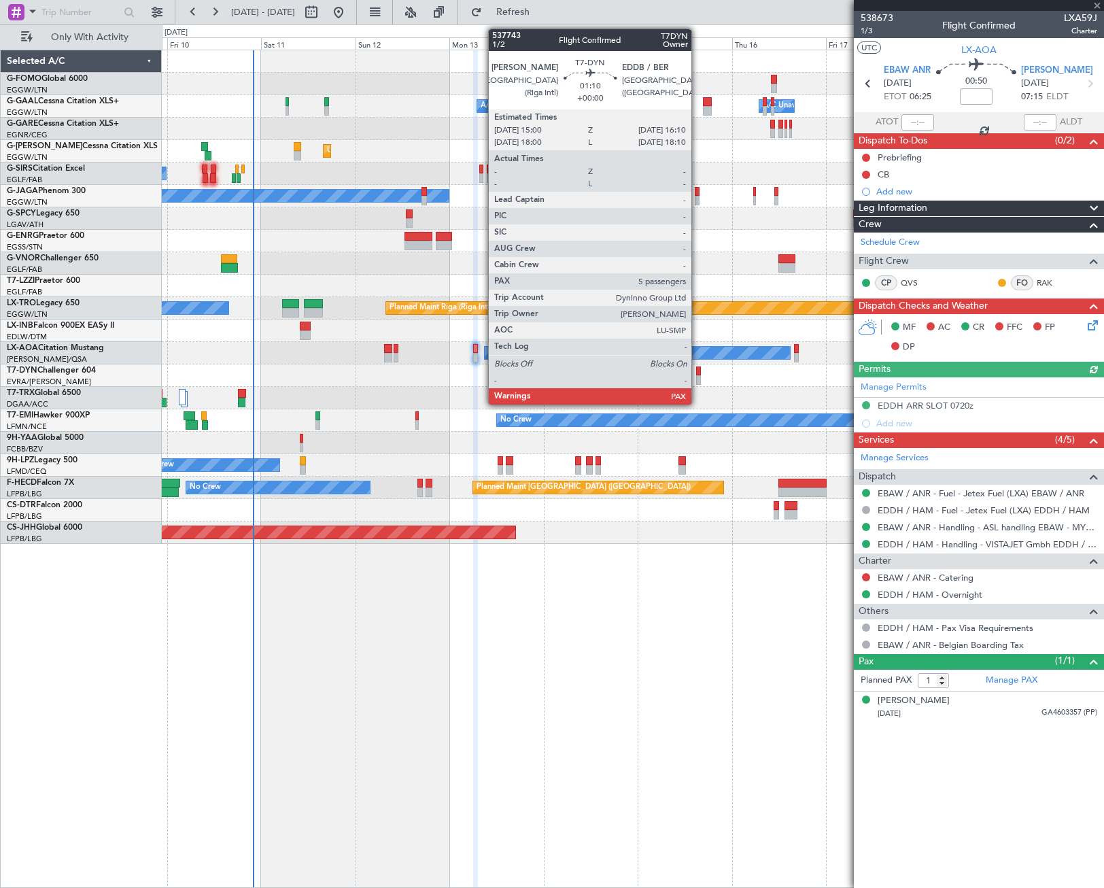
click at [697, 378] on div at bounding box center [698, 380] width 5 height 10
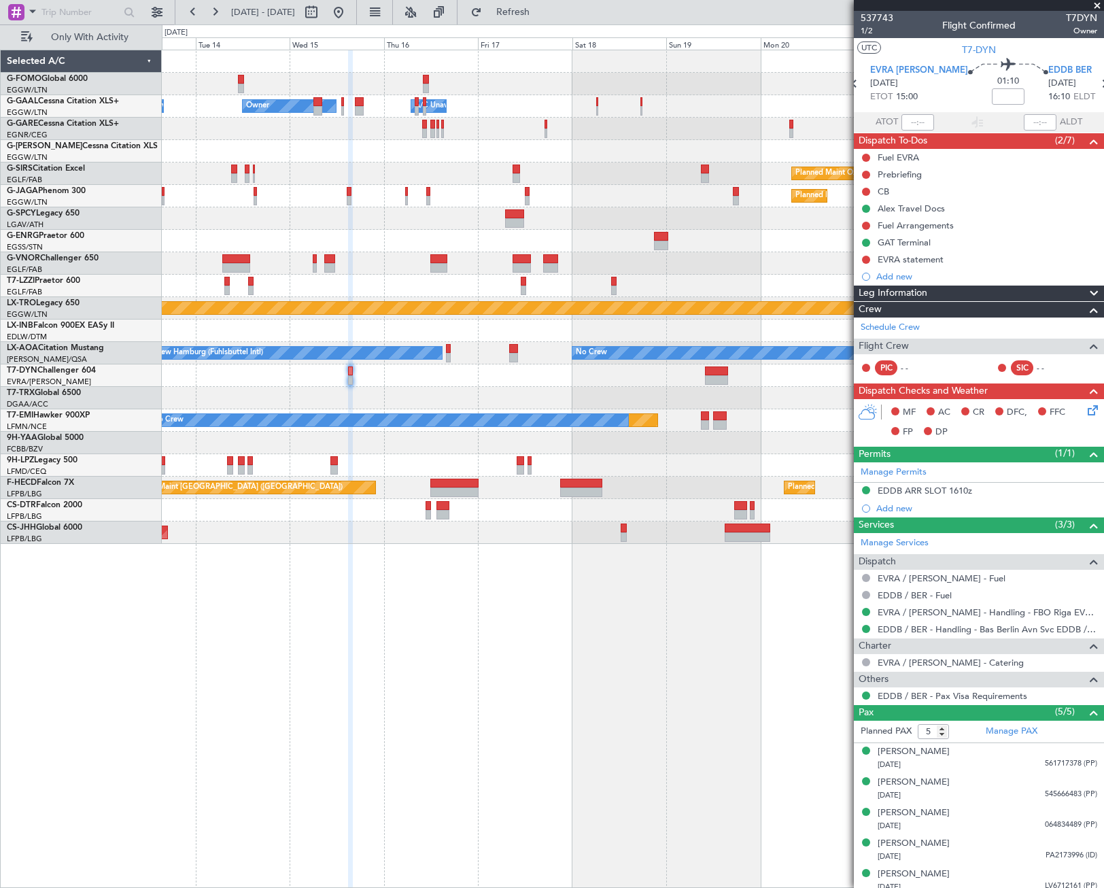
click at [417, 639] on div "Owner Owner A/C Unavailable A/C Unavailable Owner Unplanned Maint London (Luton…" at bounding box center [633, 469] width 942 height 838
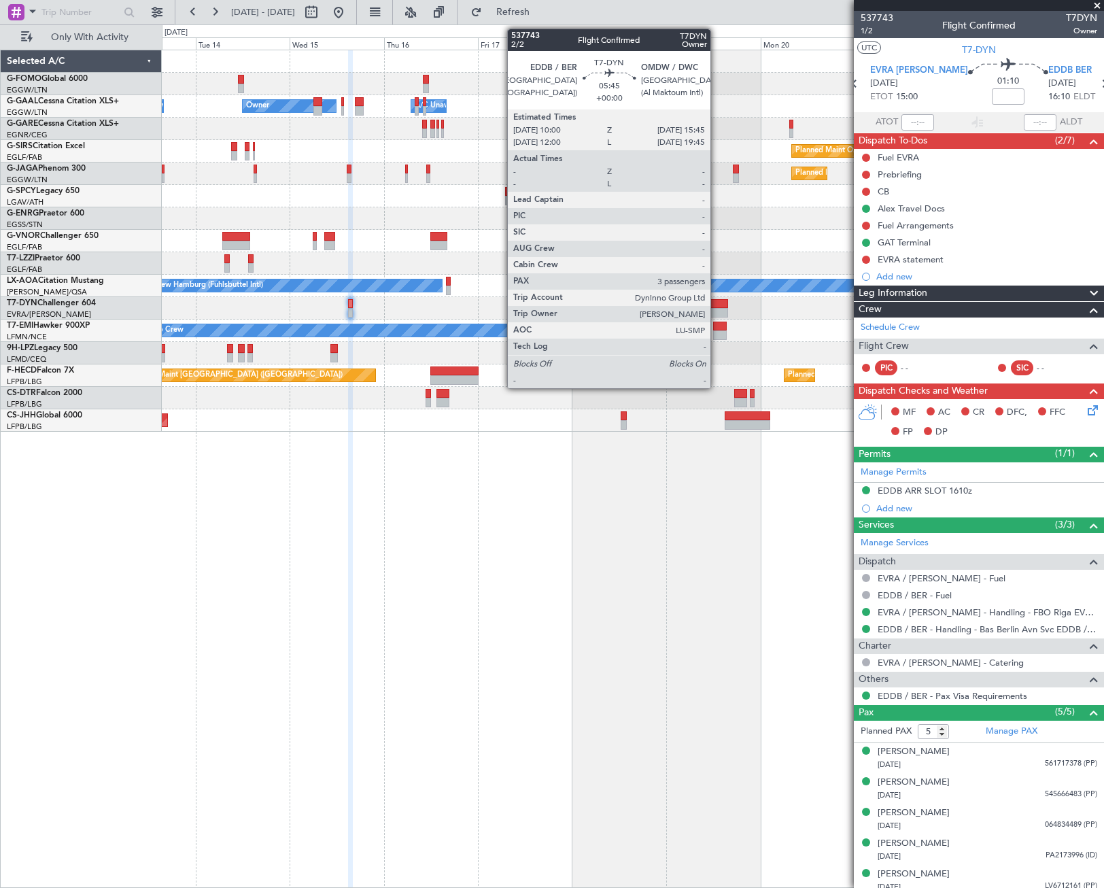
click at [716, 310] on div at bounding box center [716, 313] width 23 height 10
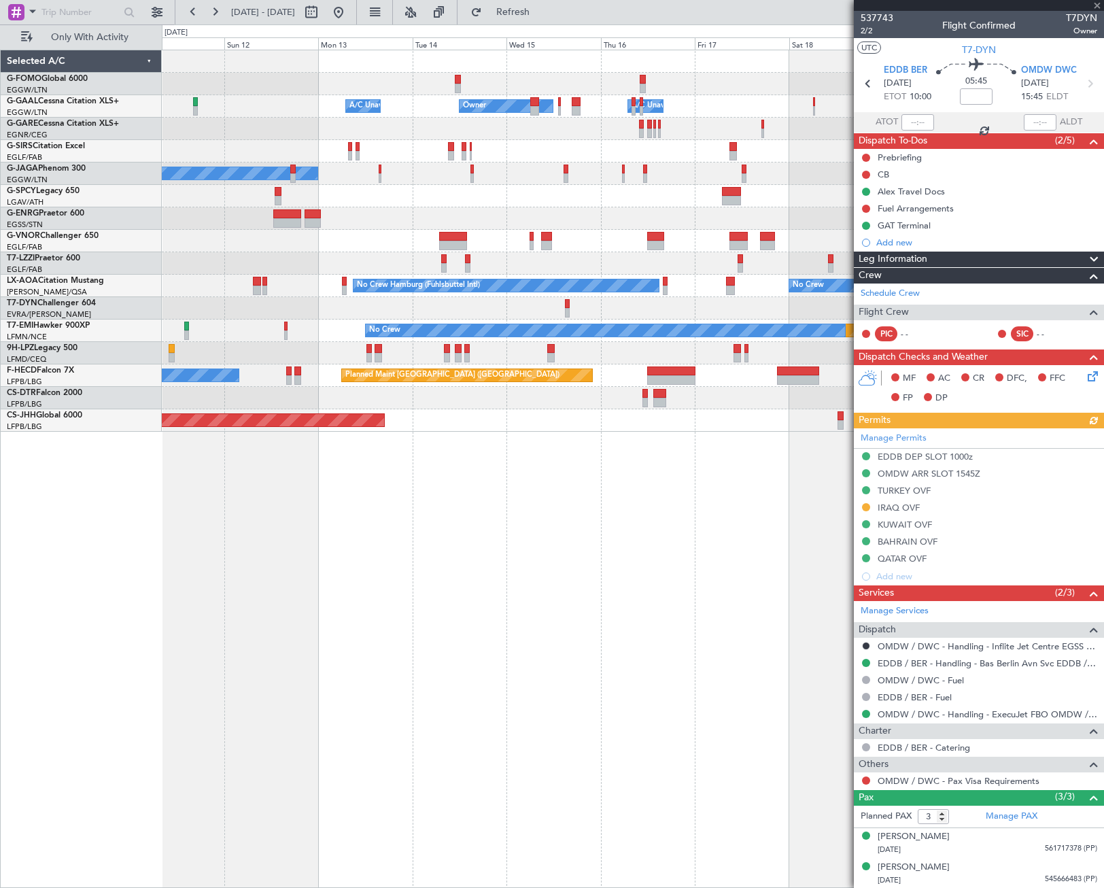
click at [720, 577] on div "Owner Owner A/C Unavailable A/C Unavailable Planned Maint Oxford (Kidlington) A…" at bounding box center [633, 469] width 942 height 838
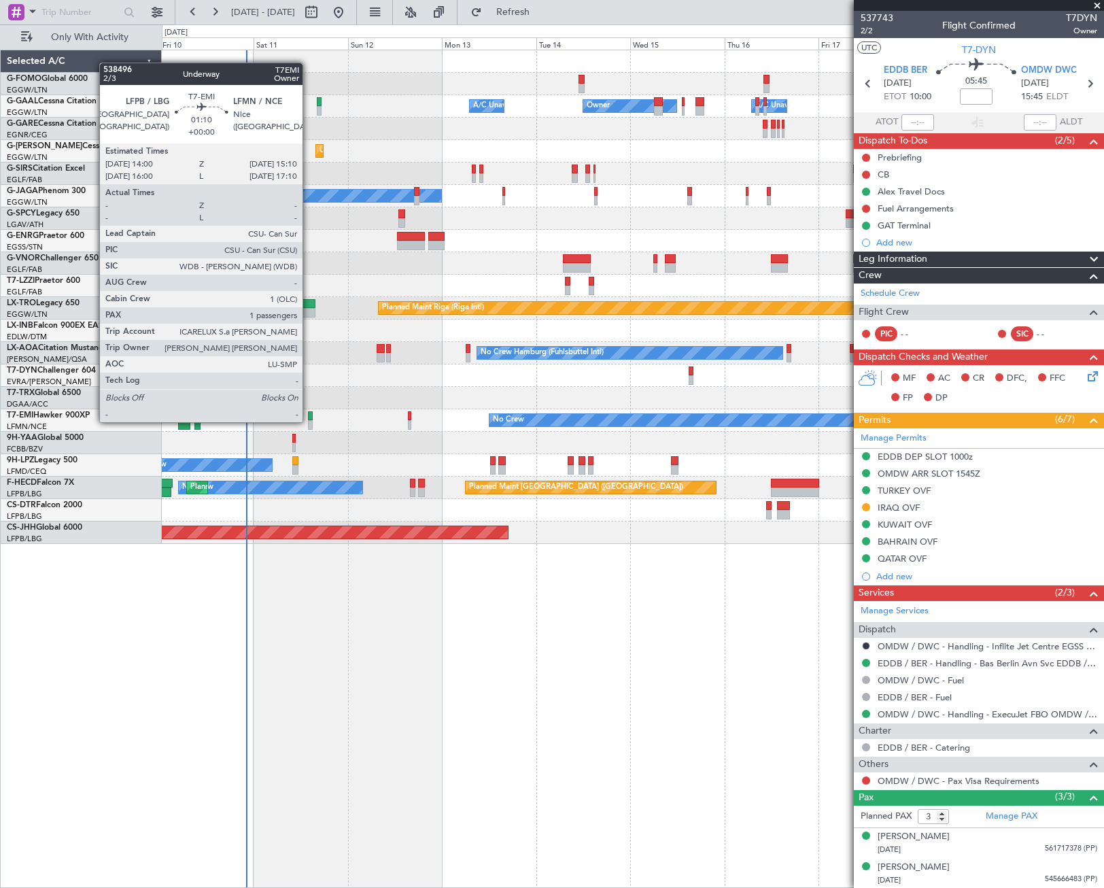
click at [309, 421] on div at bounding box center [310, 425] width 5 height 10
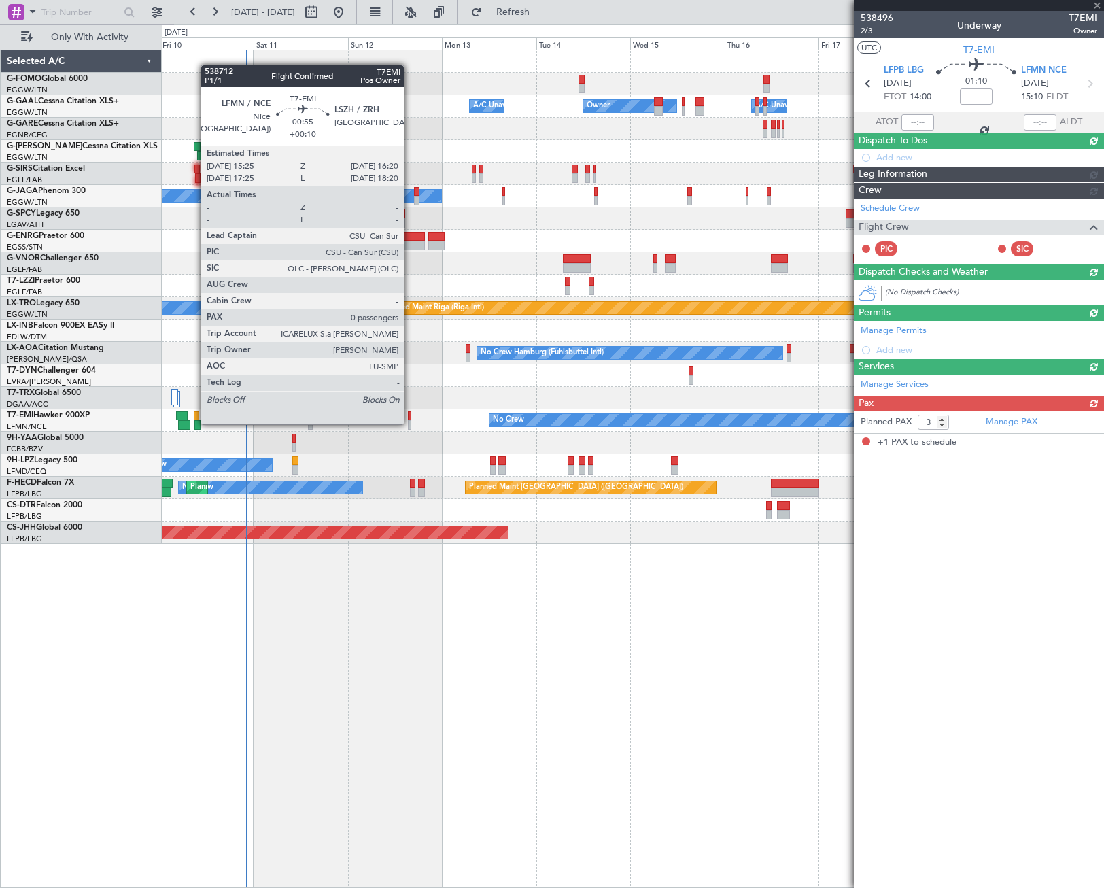
type input "1"
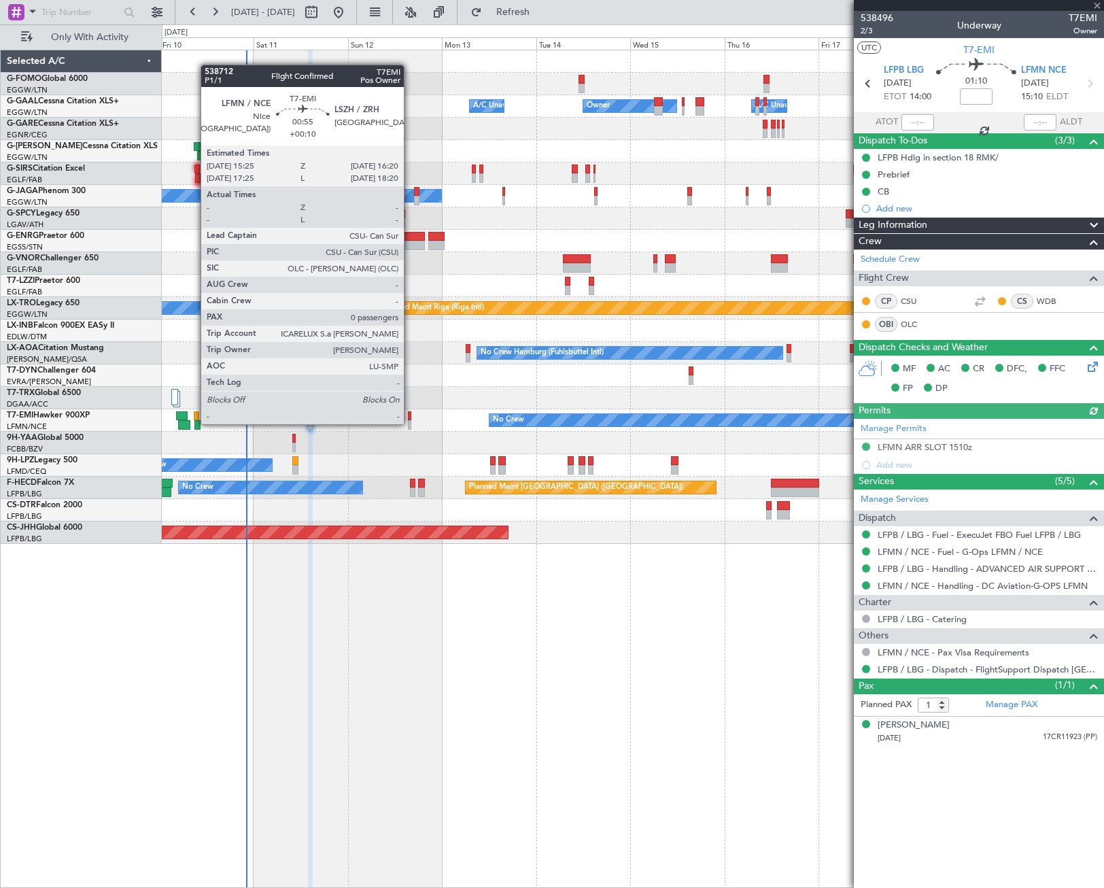
click at [410, 423] on div at bounding box center [410, 425] width 4 height 10
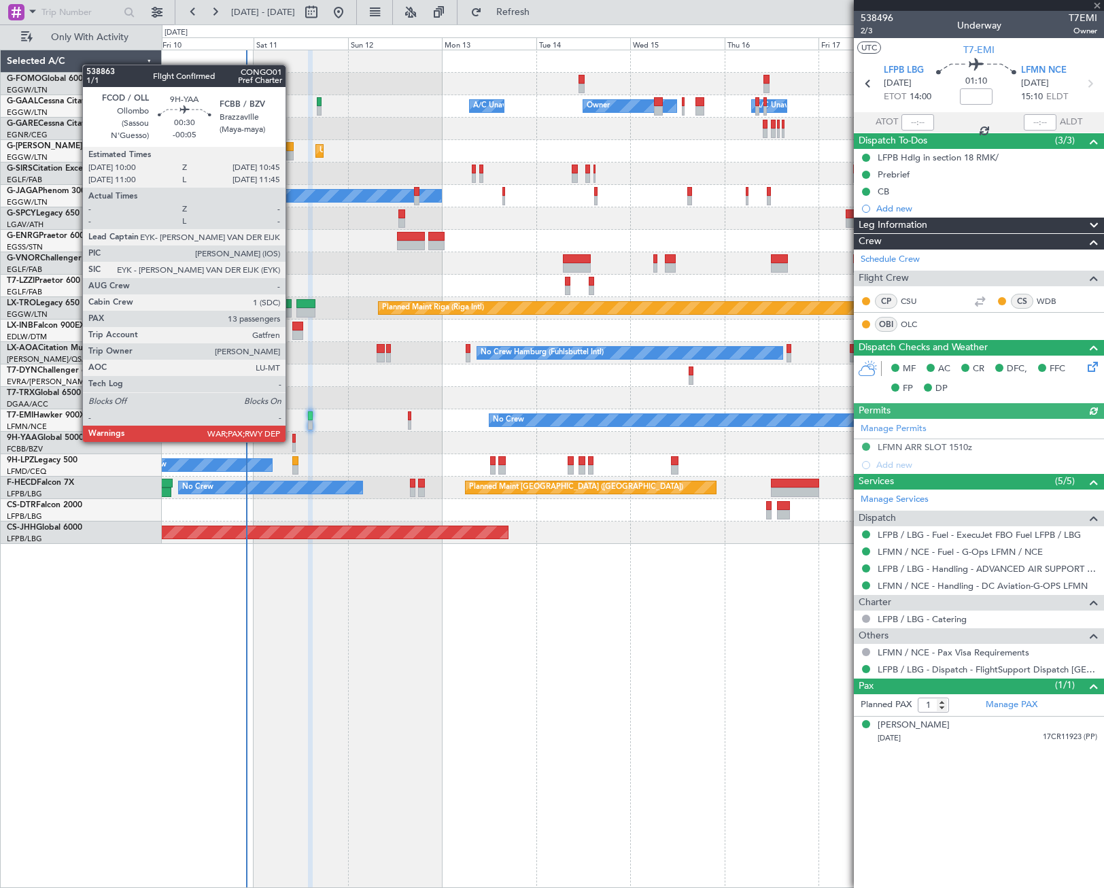
type input "+00:10"
type input "0"
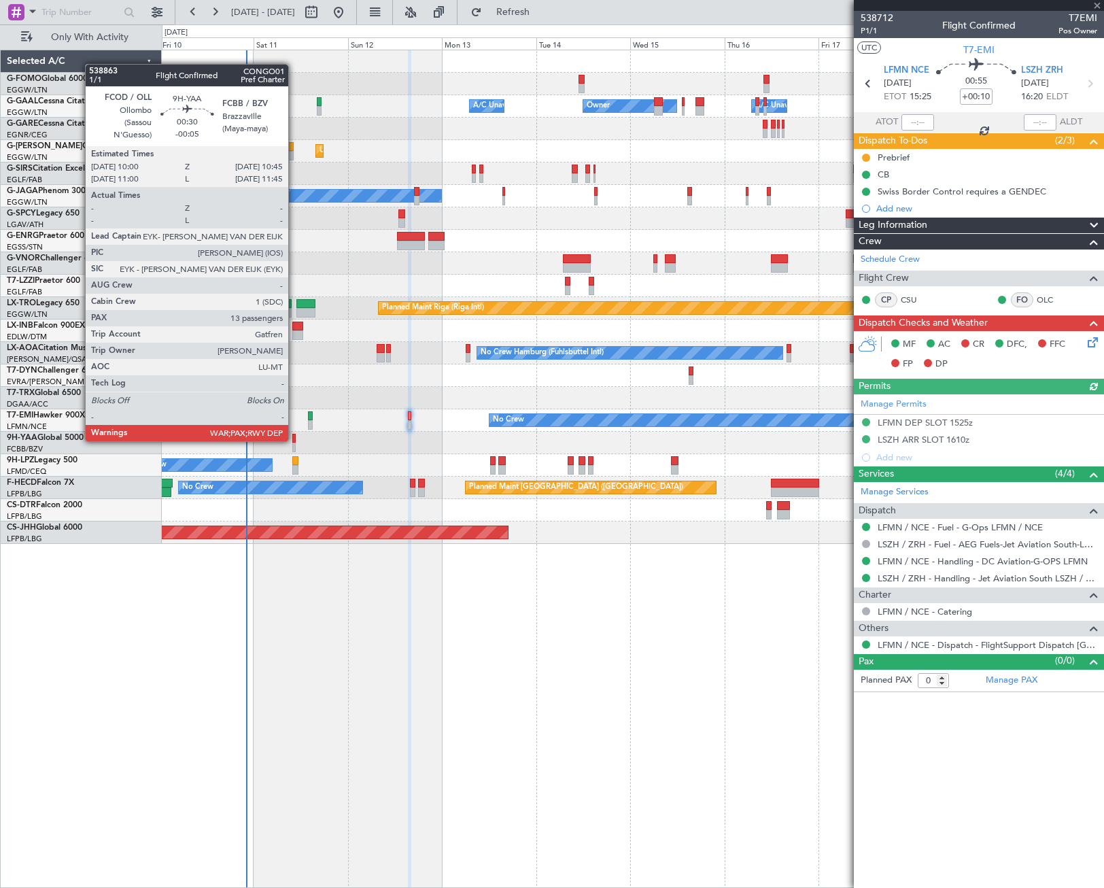
click at [294, 440] on div at bounding box center [293, 439] width 3 height 10
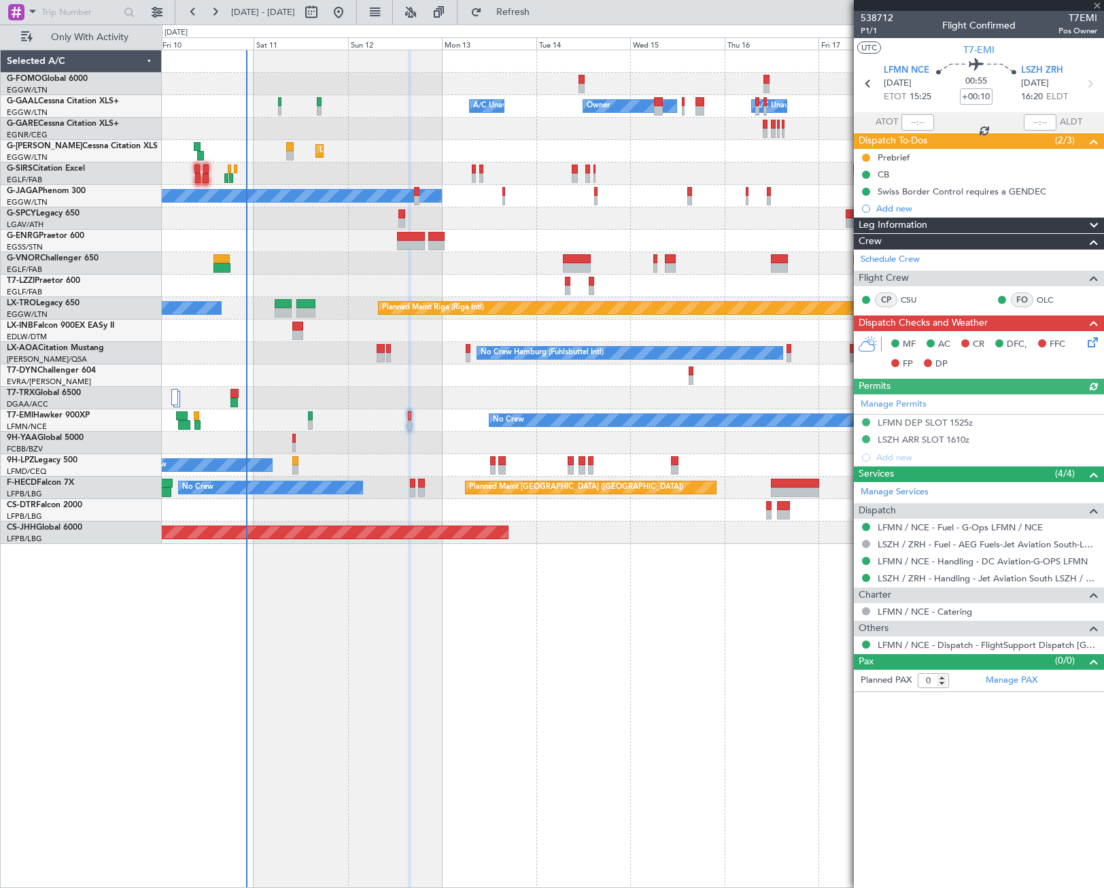
type input "-00:05"
type input "13"
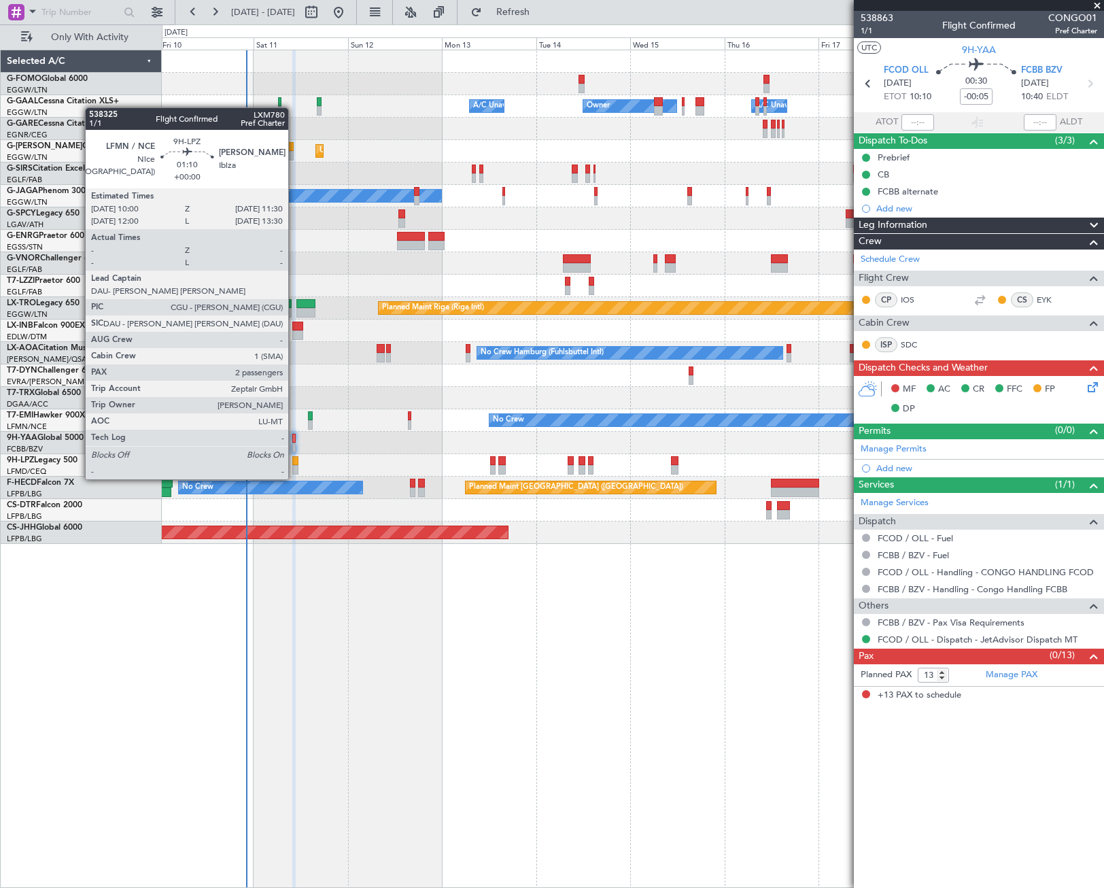
click at [294, 466] on div at bounding box center [295, 470] width 6 height 10
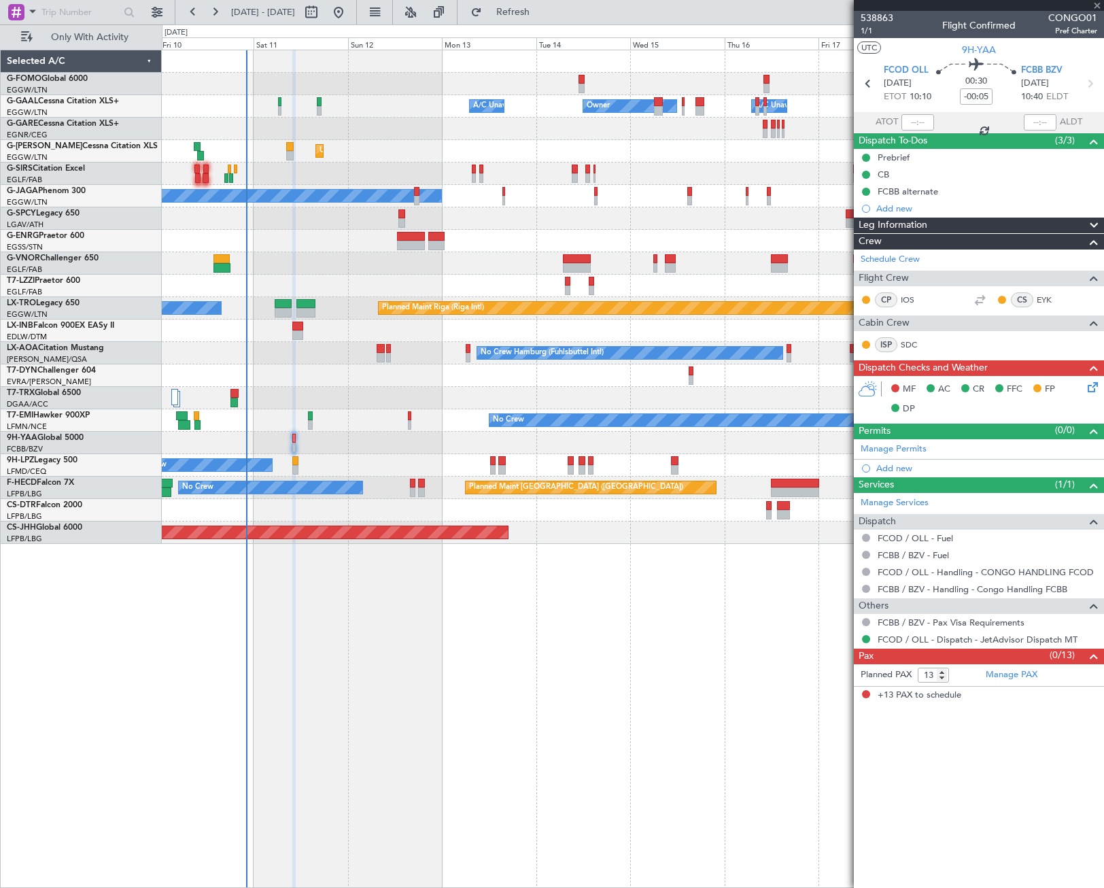
type input "2"
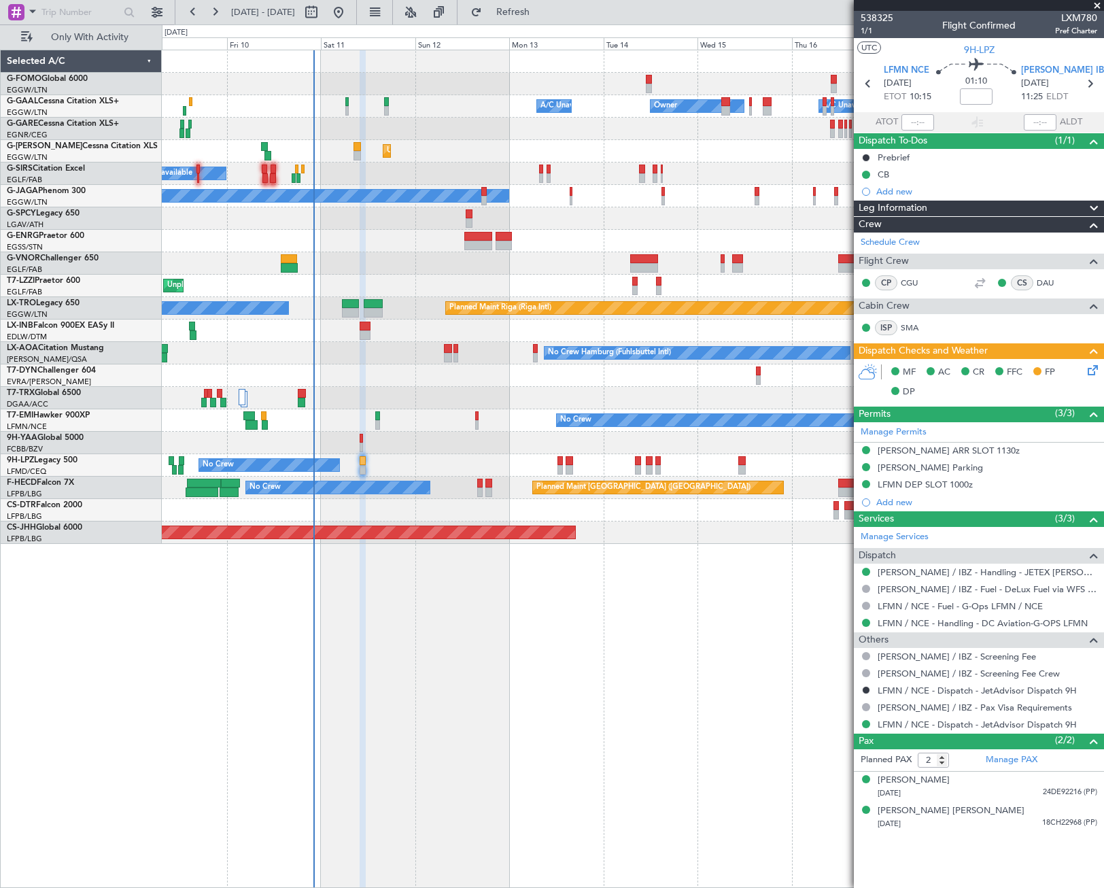
click at [475, 715] on div "Owner Owner A/C Unavailable A/C Unavailable Unplanned Maint London (Luton) Plan…" at bounding box center [633, 469] width 942 height 838
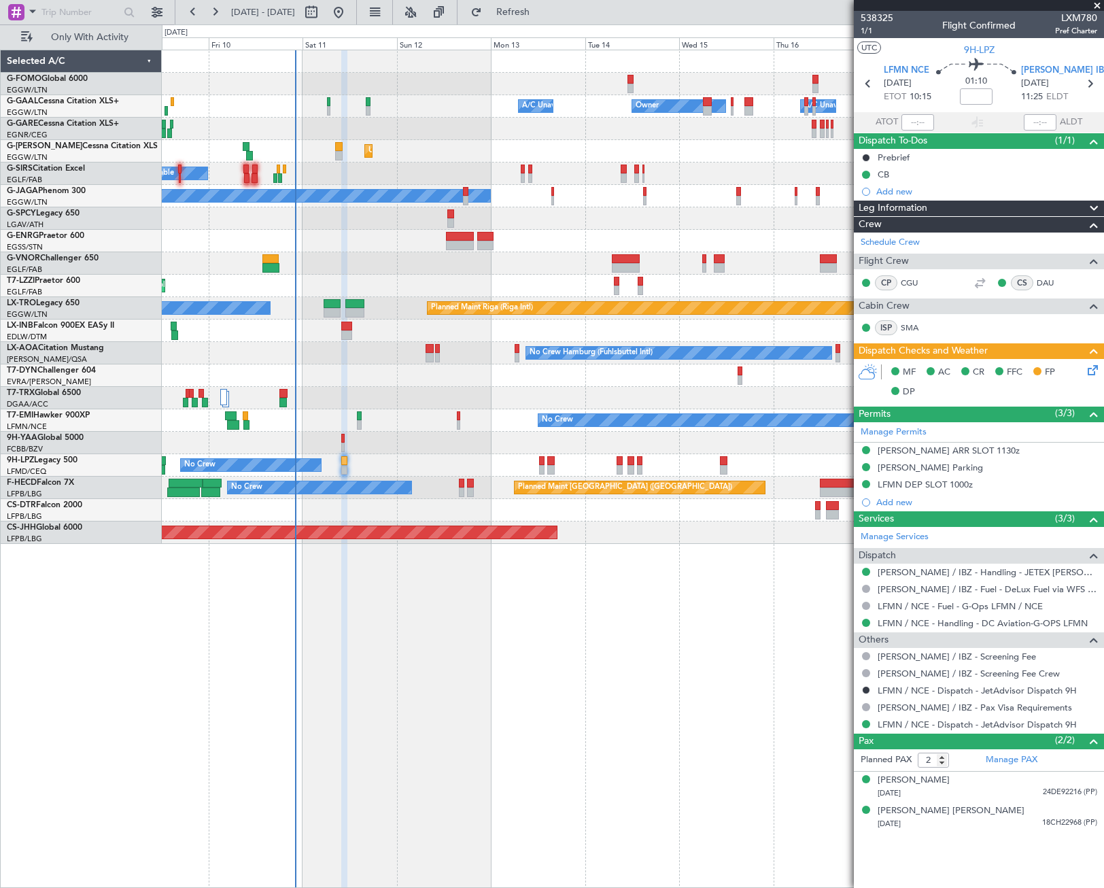
click at [411, 717] on div "Owner Owner A/C Unavailable A/C Unavailable Unplanned Maint London (Luton) Plan…" at bounding box center [633, 469] width 942 height 838
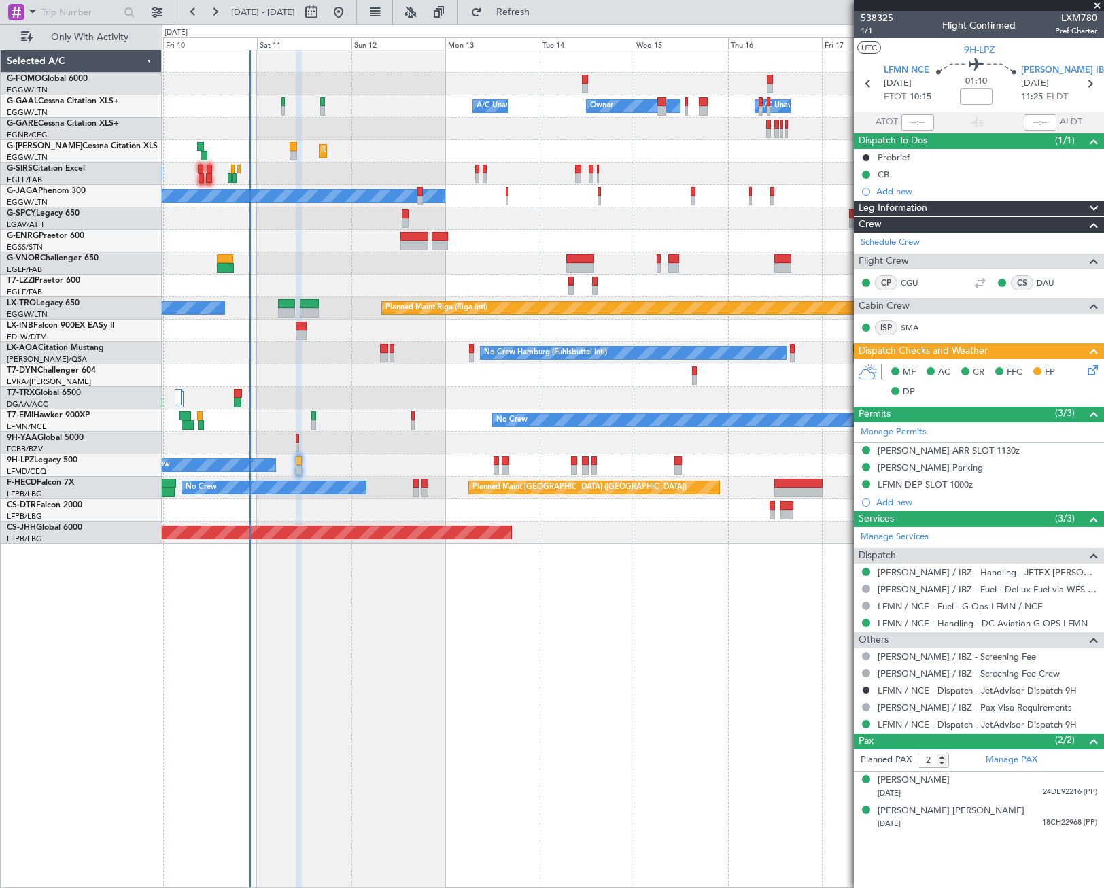
click at [574, 606] on div "Owner Owner A/C Unavailable A/C Unavailable Unplanned Maint London (Luton) Plan…" at bounding box center [633, 469] width 942 height 838
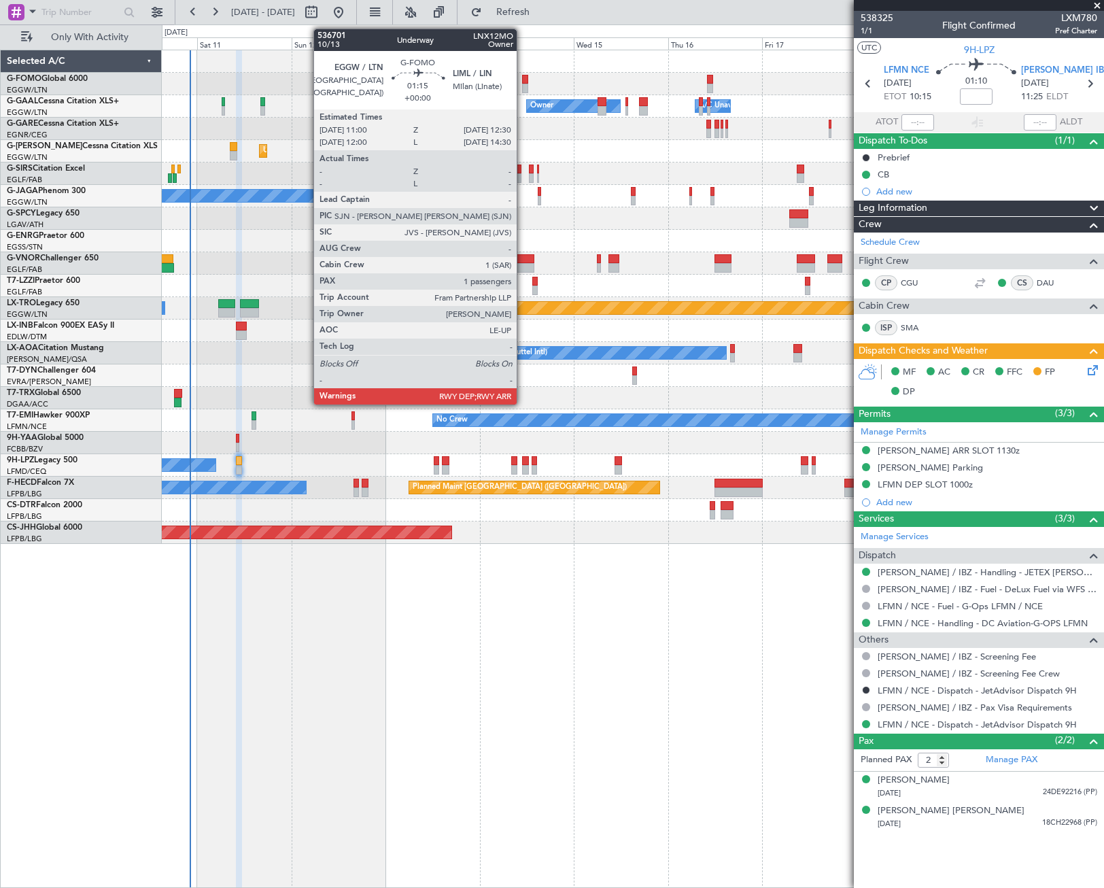
click at [523, 89] on div at bounding box center [525, 89] width 6 height 10
type input "1"
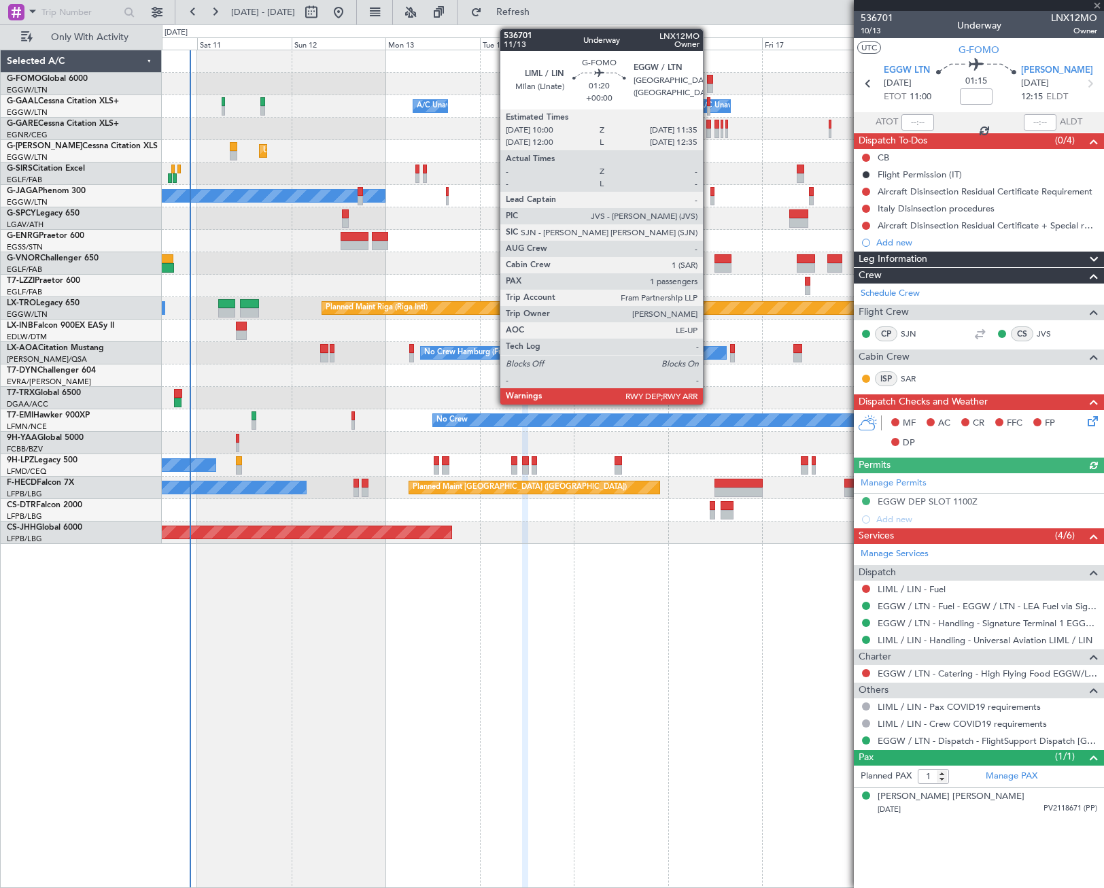
click at [709, 78] on div at bounding box center [710, 80] width 7 height 10
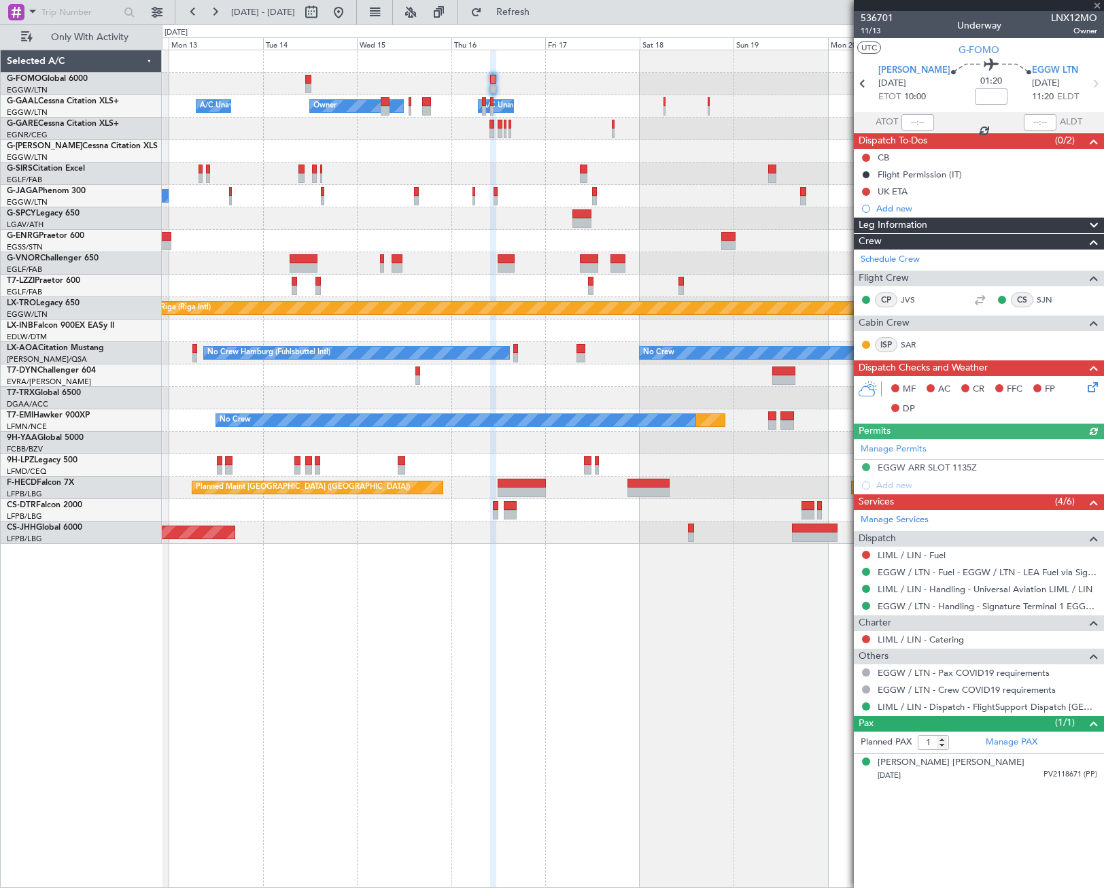
click at [471, 121] on div "Owner Owner A/C Unavailable A/C Unavailable Owner Unplanned Maint London (Luton…" at bounding box center [632, 296] width 941 height 493
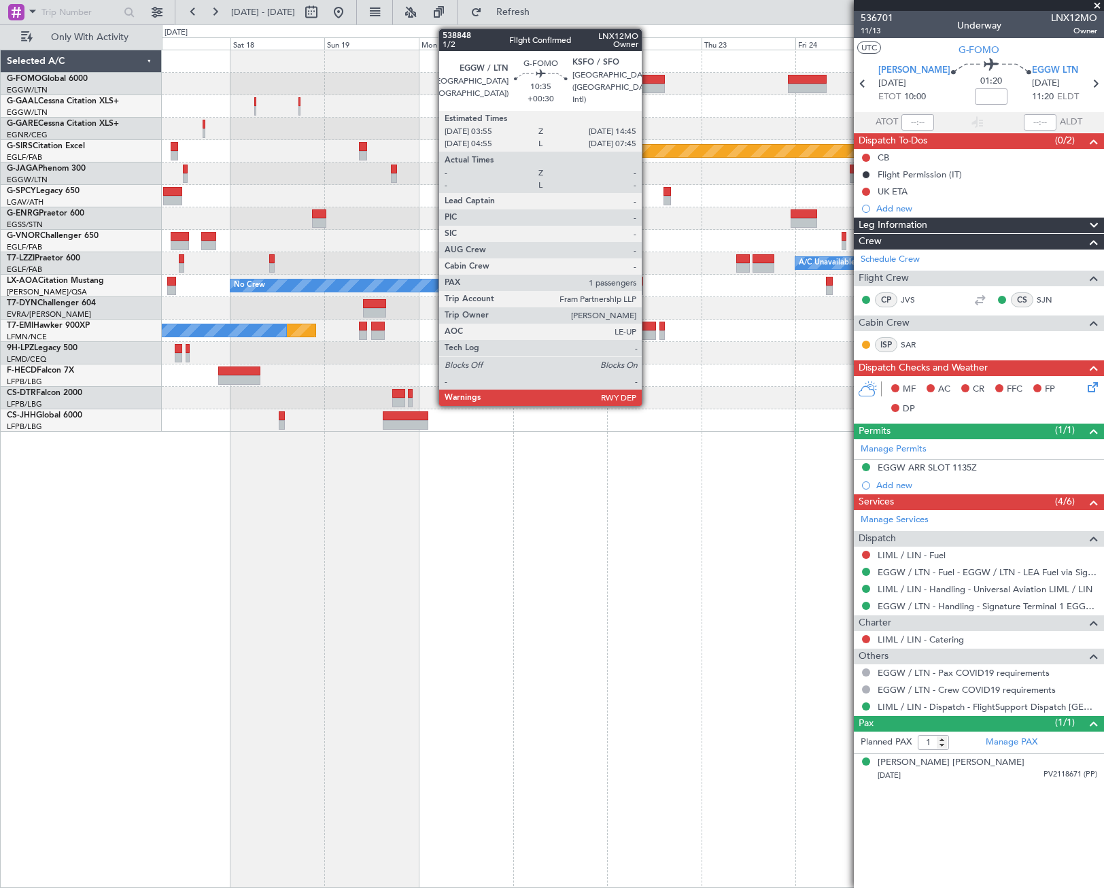
click at [648, 83] on div at bounding box center [643, 80] width 43 height 10
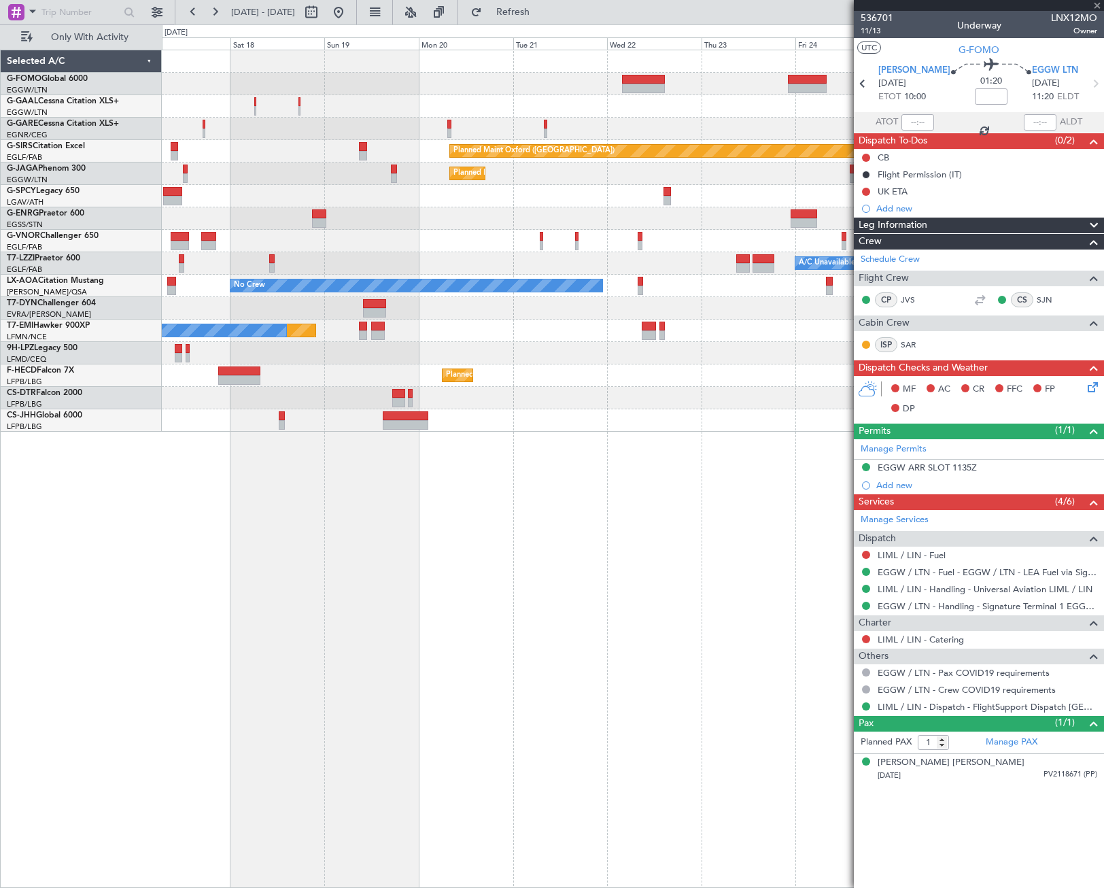
type input "+00:30"
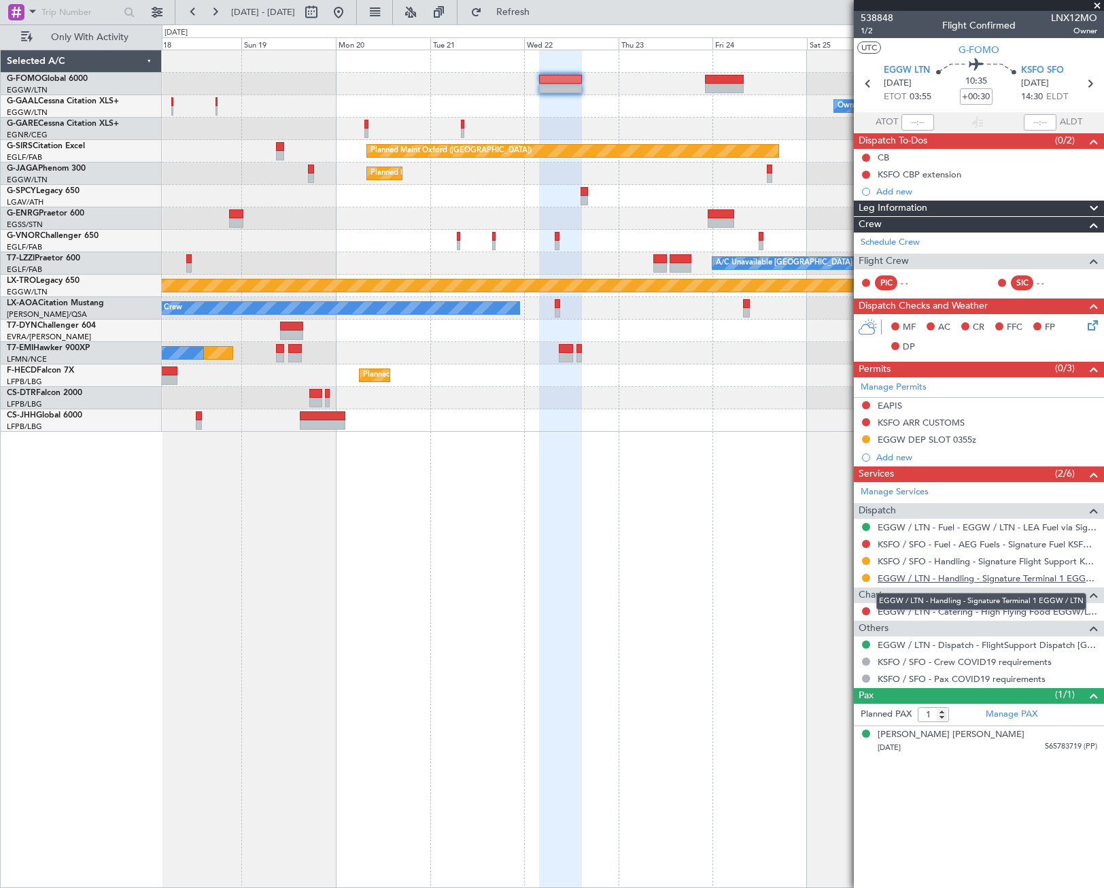
click at [999, 580] on link "EGGW / LTN - Handling - Signature Terminal 1 EGGW / LTN" at bounding box center [988, 578] width 220 height 12
click at [730, 84] on div at bounding box center [724, 89] width 39 height 10
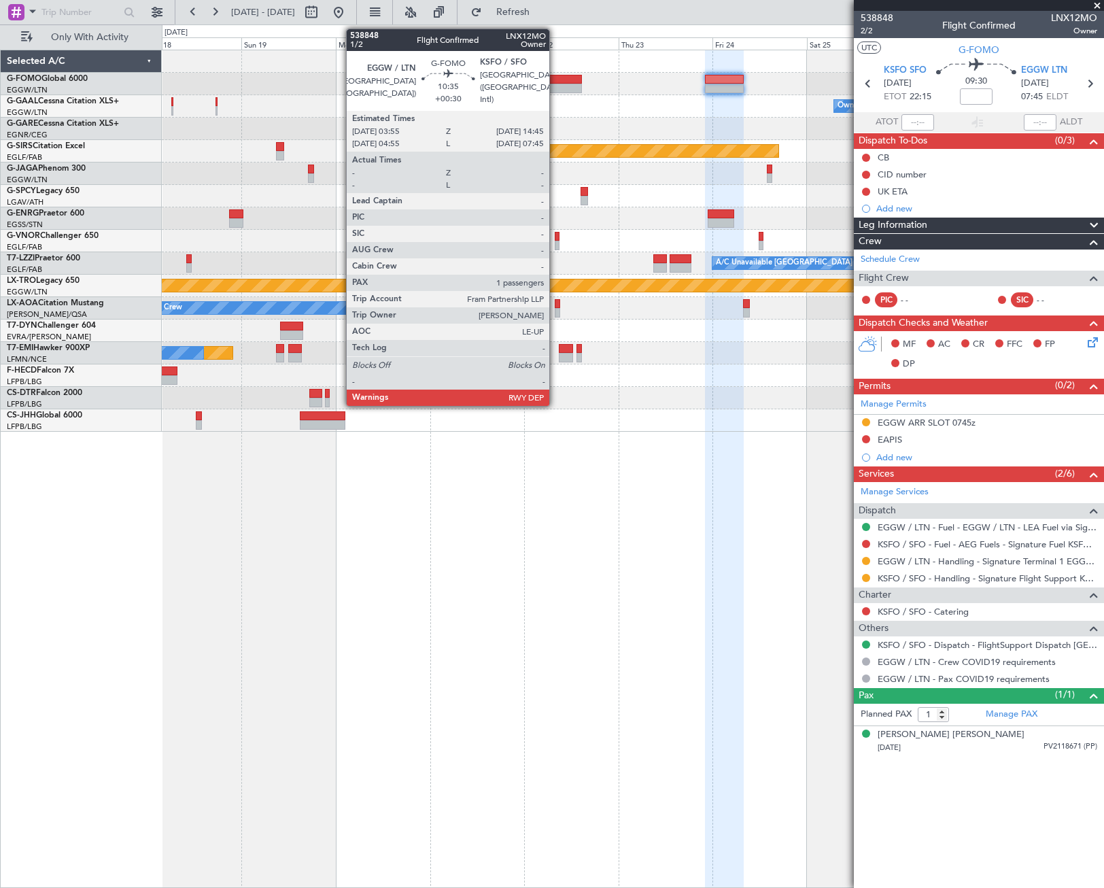
click at [555, 85] on div at bounding box center [560, 89] width 43 height 10
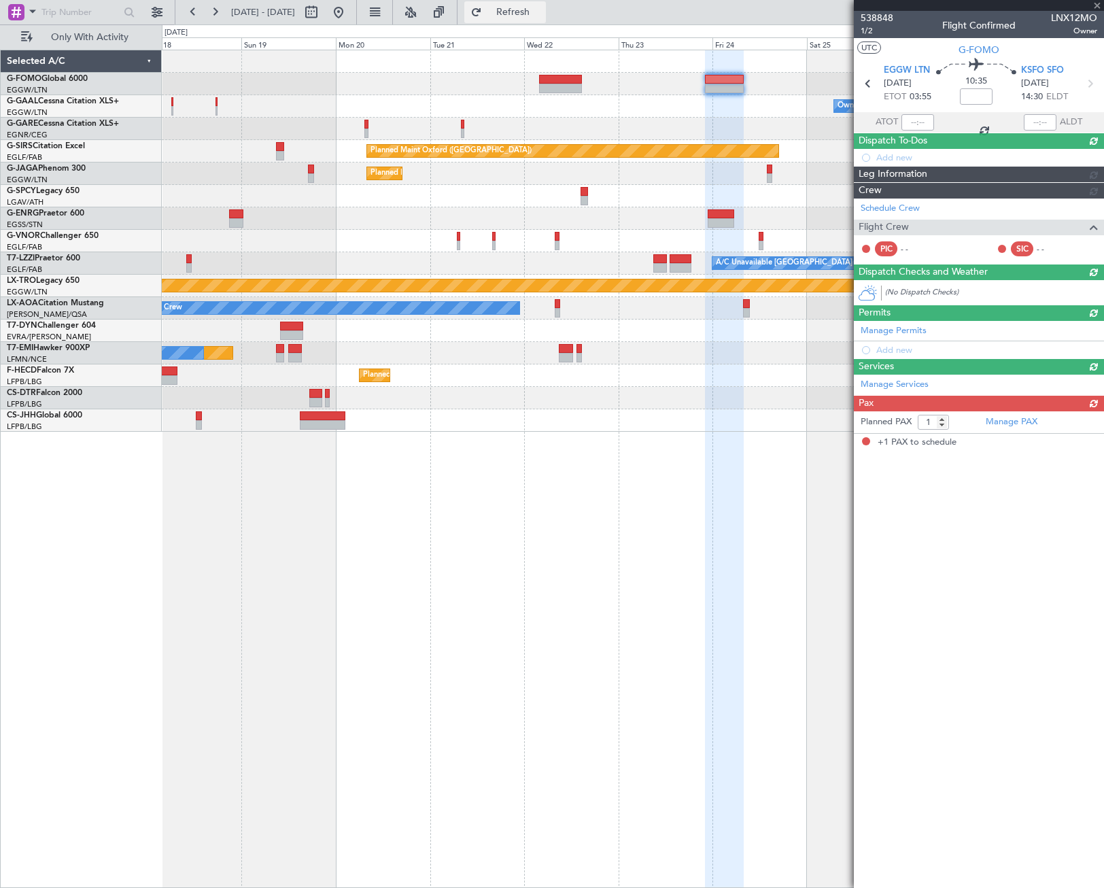
type input "+00:30"
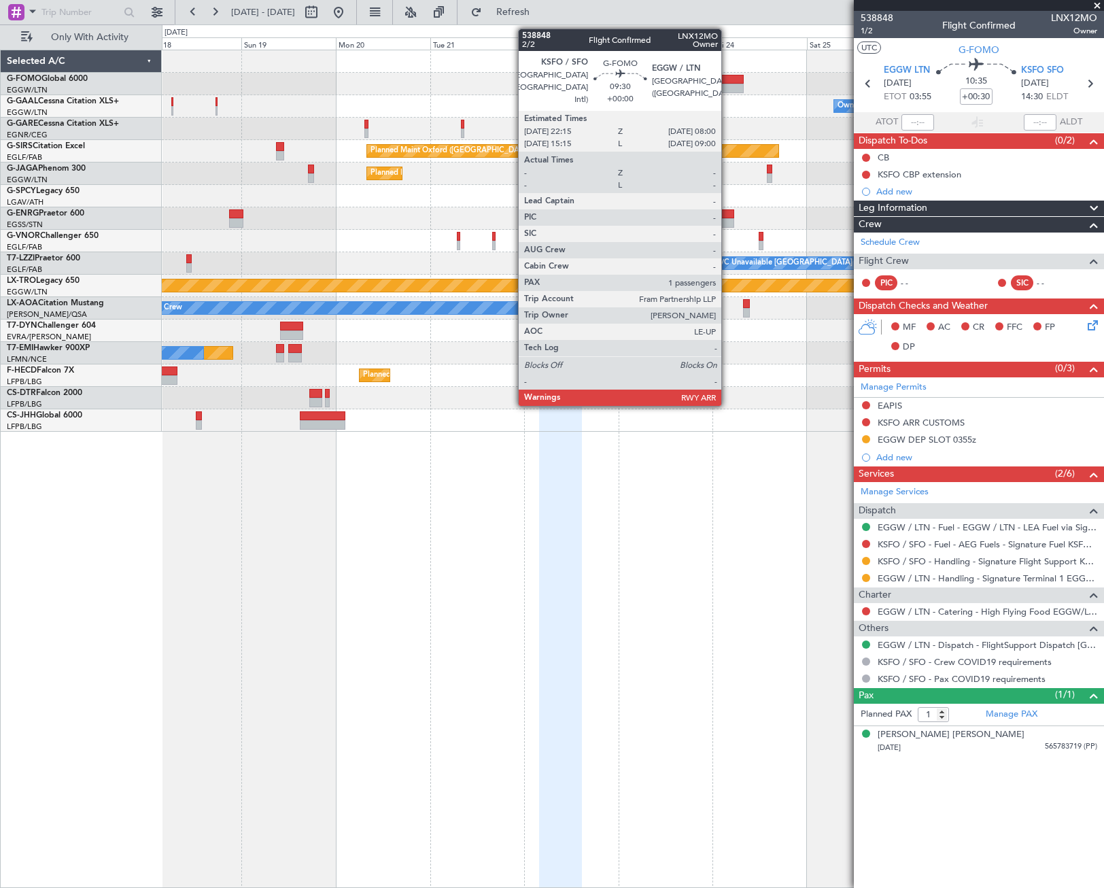
click at [727, 83] on div at bounding box center [724, 80] width 39 height 10
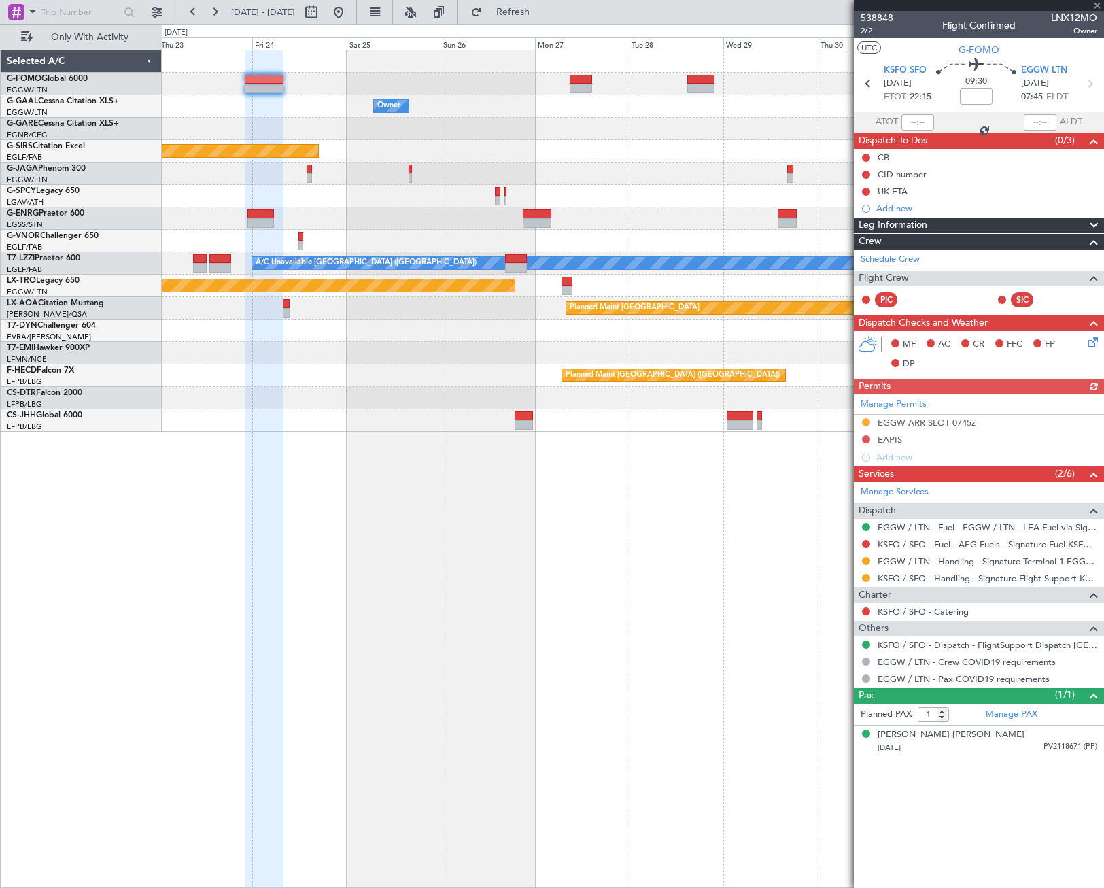
click at [322, 262] on div "Owner Owner Planned Maint Oxford (Kidlington) Planned Maint Bournemouth Planned…" at bounding box center [632, 240] width 941 height 381
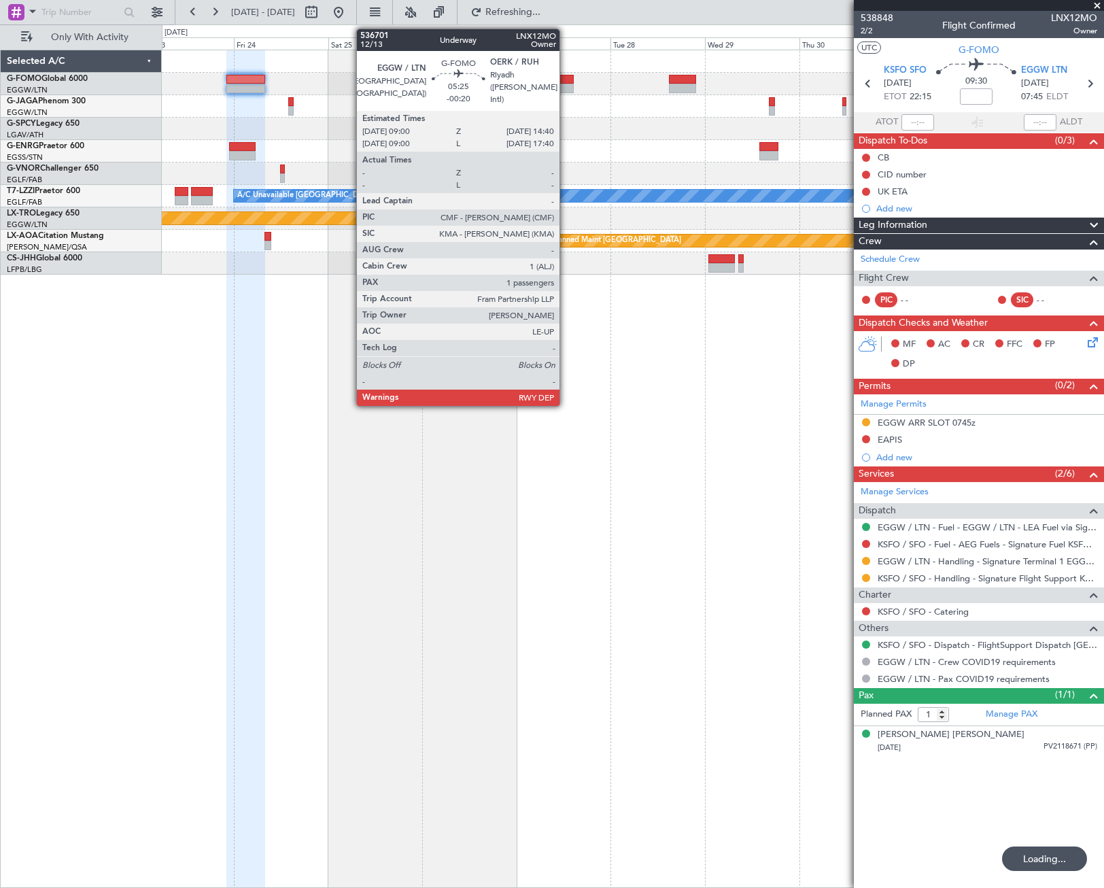
click at [566, 82] on div at bounding box center [562, 80] width 22 height 10
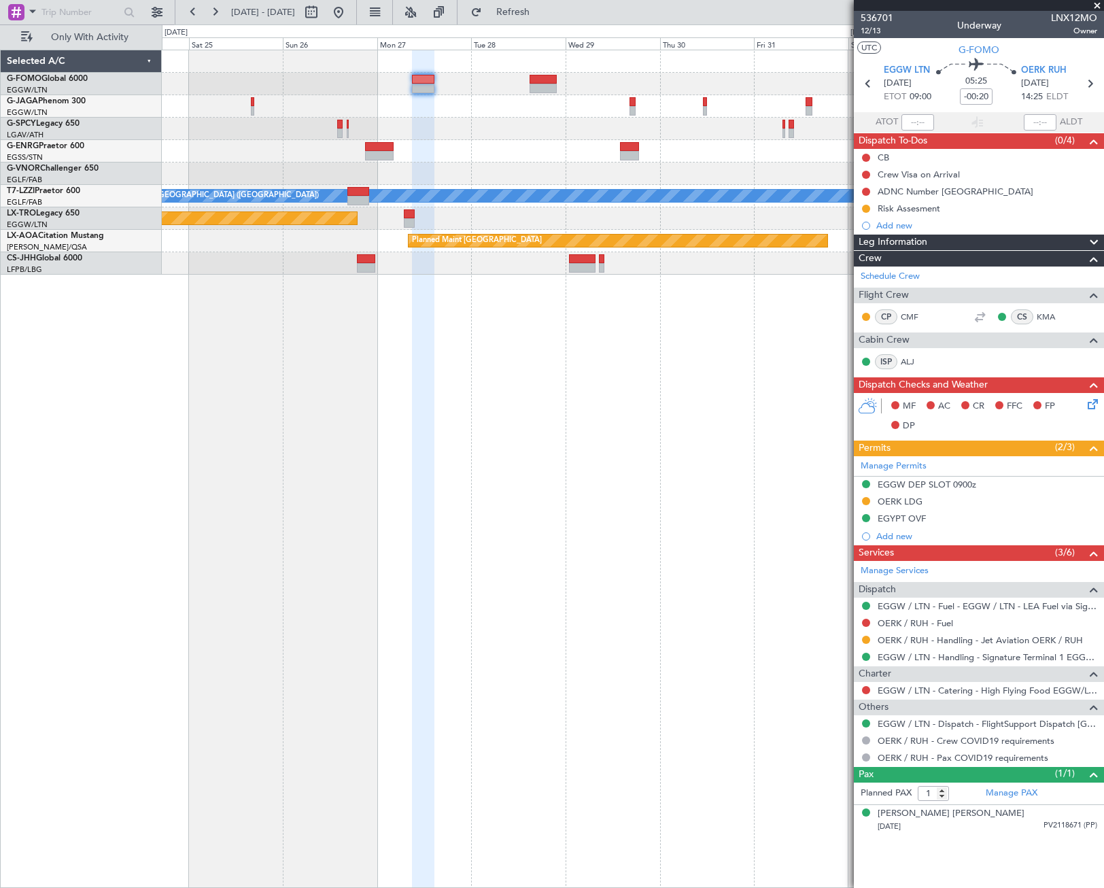
click at [574, 594] on div "A/C Unavailable London (Luton) Planned Maint Riga (Riga Intl) Planned Maint Mon…" at bounding box center [633, 469] width 942 height 838
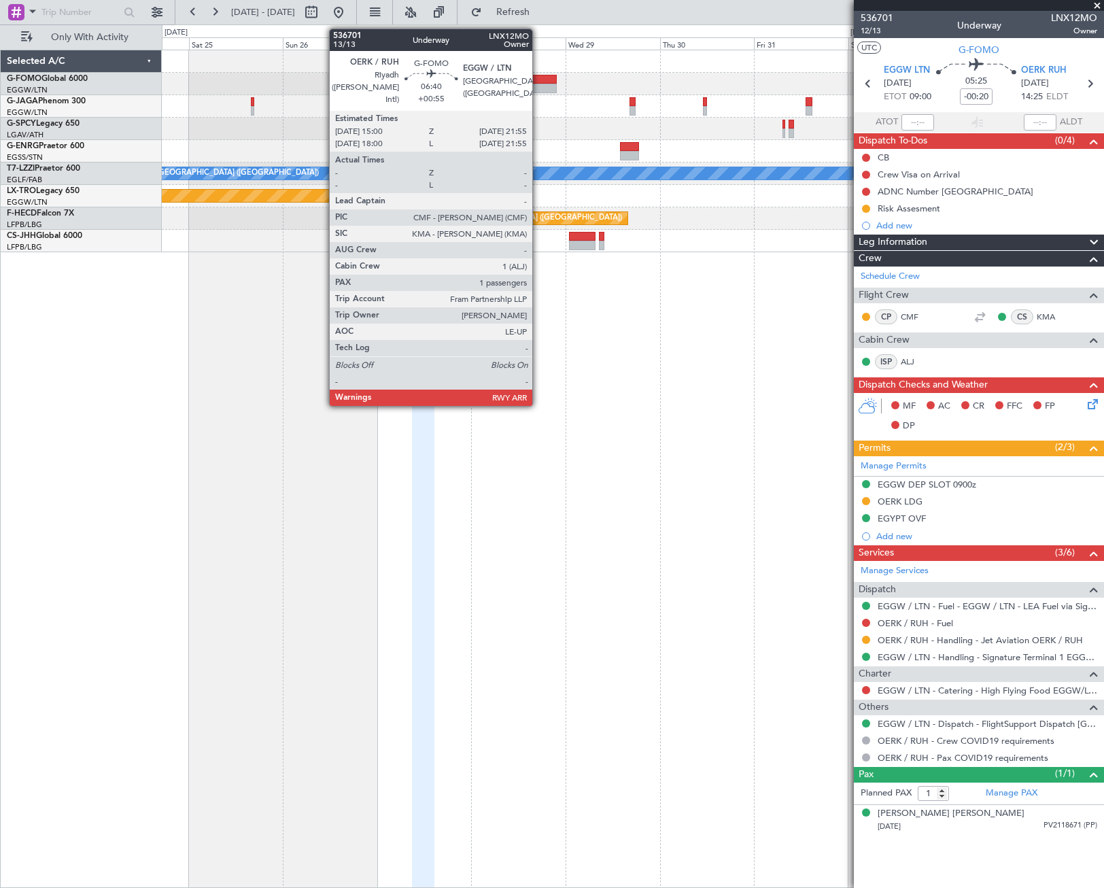
click at [538, 83] on div at bounding box center [543, 80] width 27 height 10
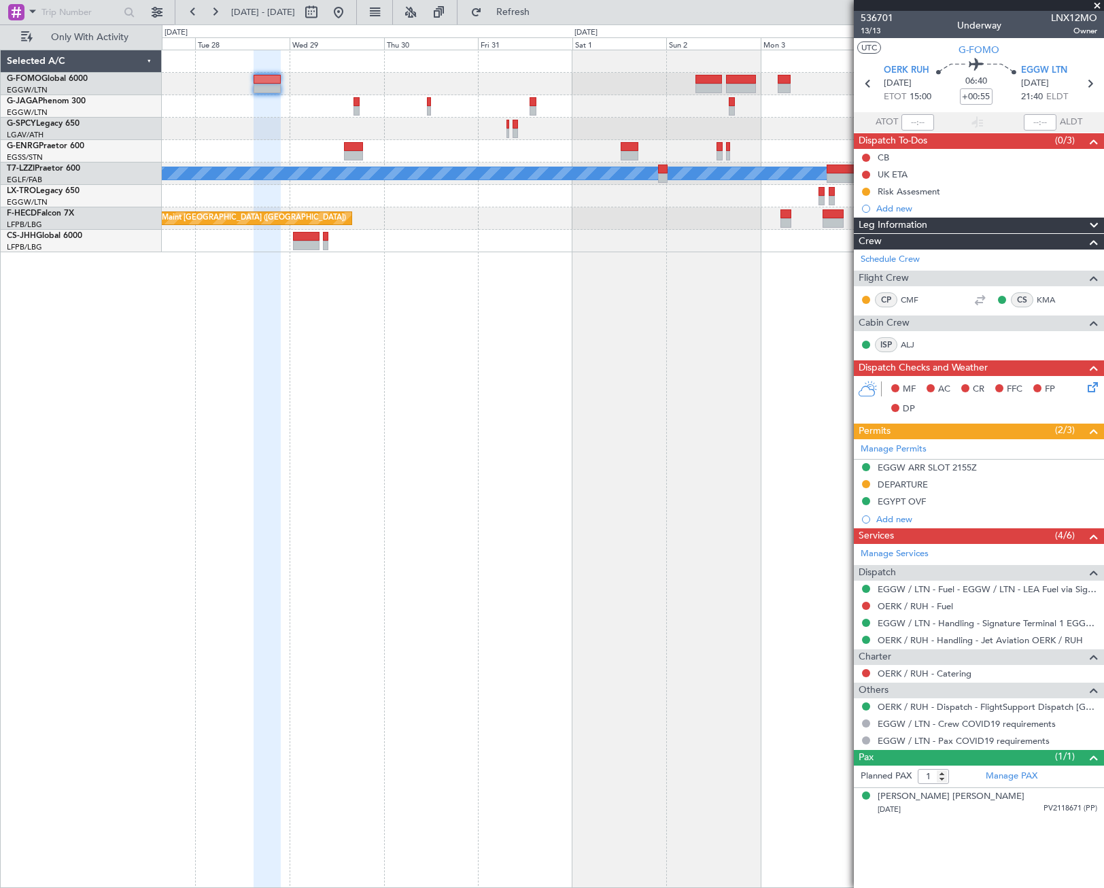
click at [345, 317] on div "A/C Unavailable London (Luton) Planned Maint Riga (Riga Intl) Planned Maint Par…" at bounding box center [633, 469] width 942 height 838
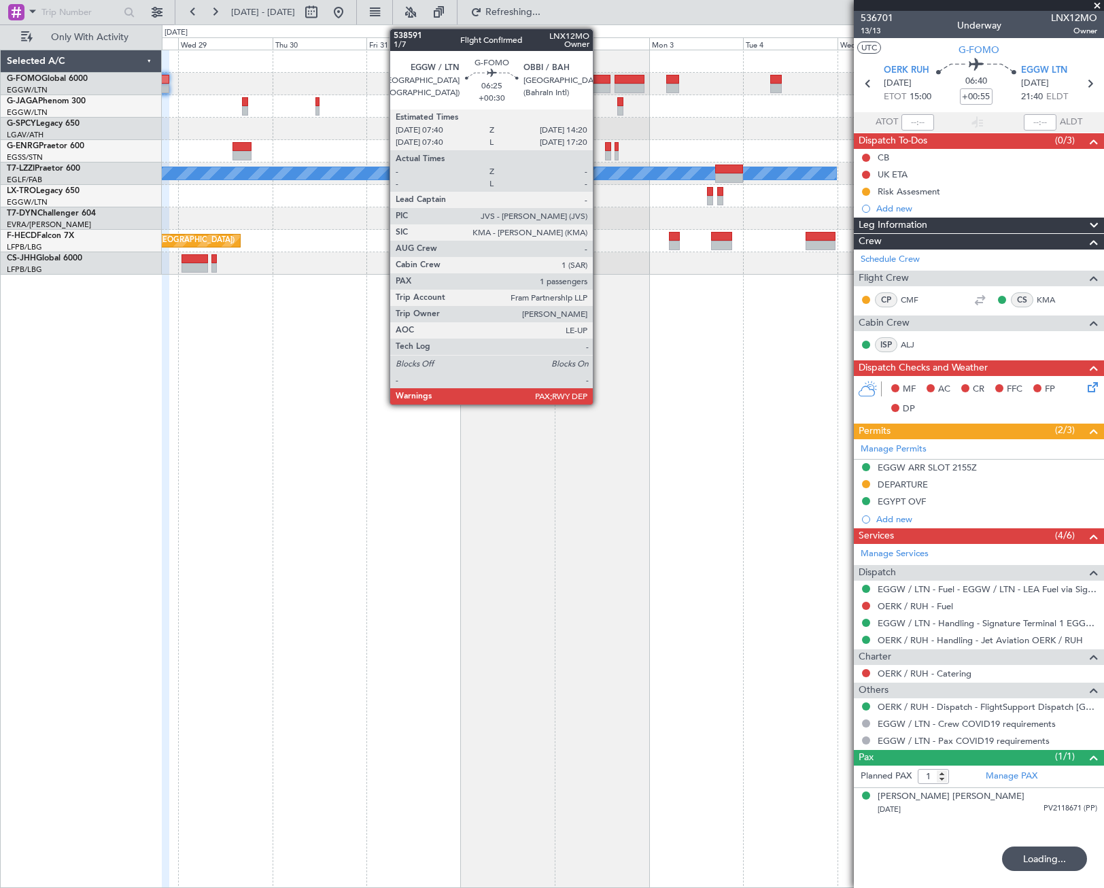
click at [599, 82] on div at bounding box center [597, 80] width 27 height 10
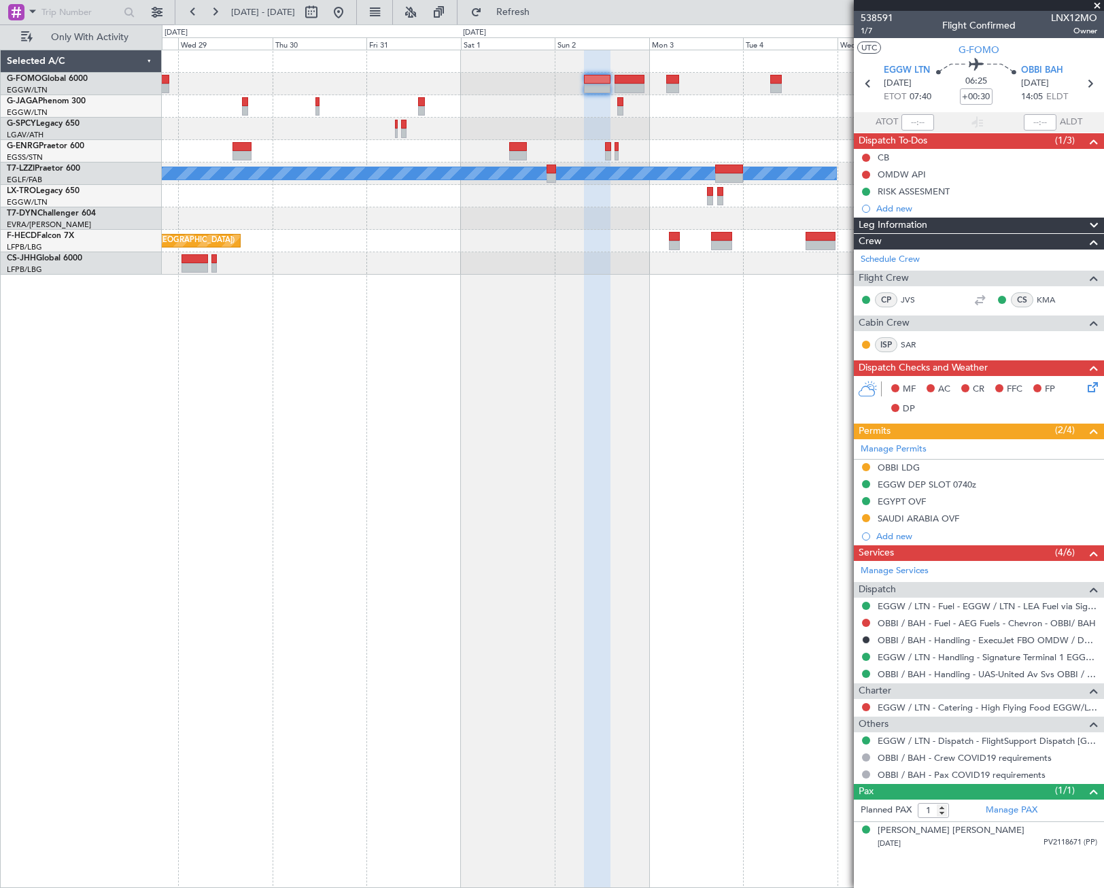
click at [627, 82] on div at bounding box center [629, 80] width 31 height 10
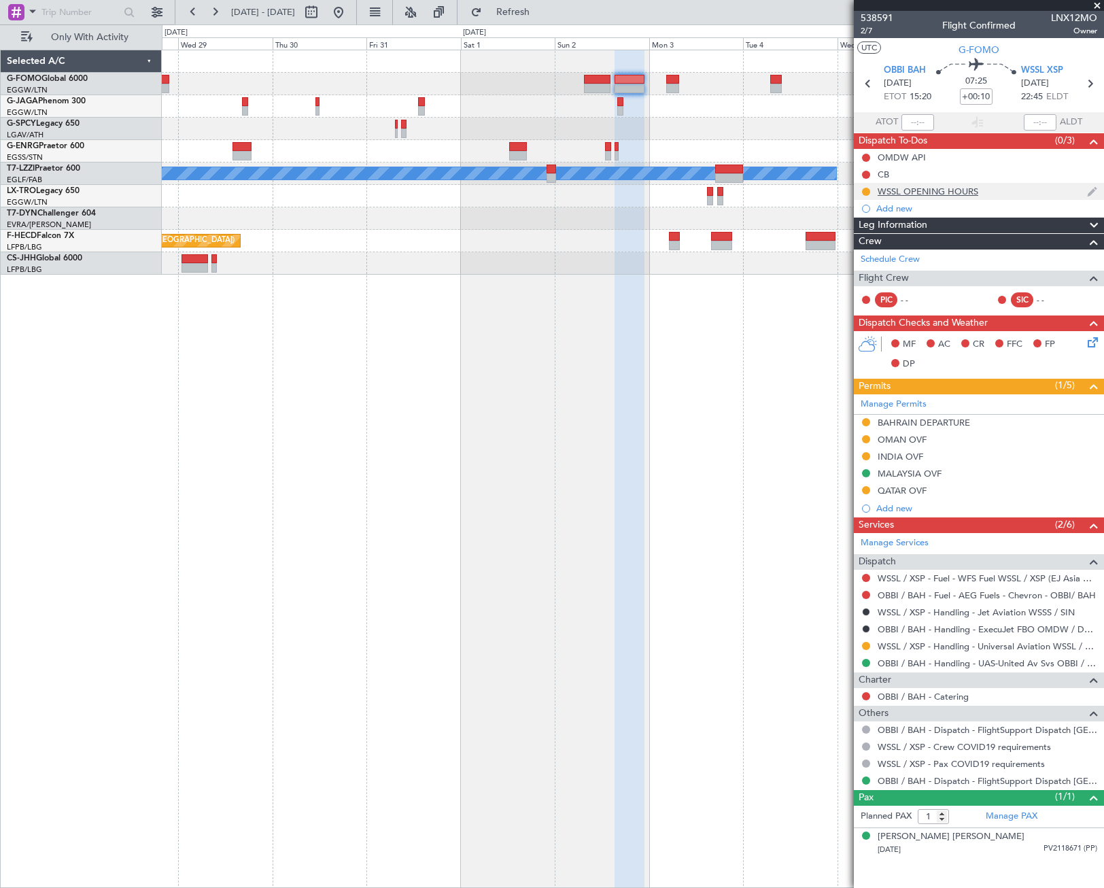
click at [958, 190] on div "WSSL OPENING HOURS" at bounding box center [928, 192] width 101 height 12
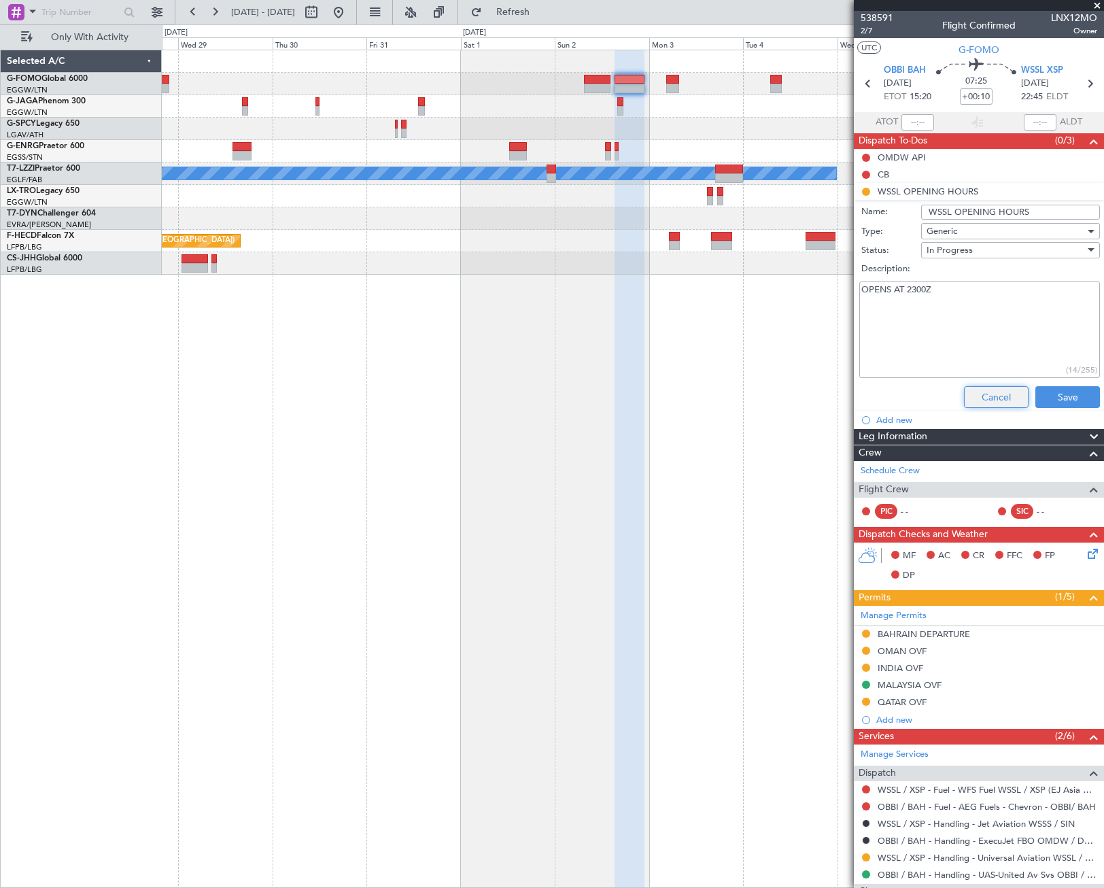
click at [971, 392] on button "Cancel" at bounding box center [996, 397] width 65 height 22
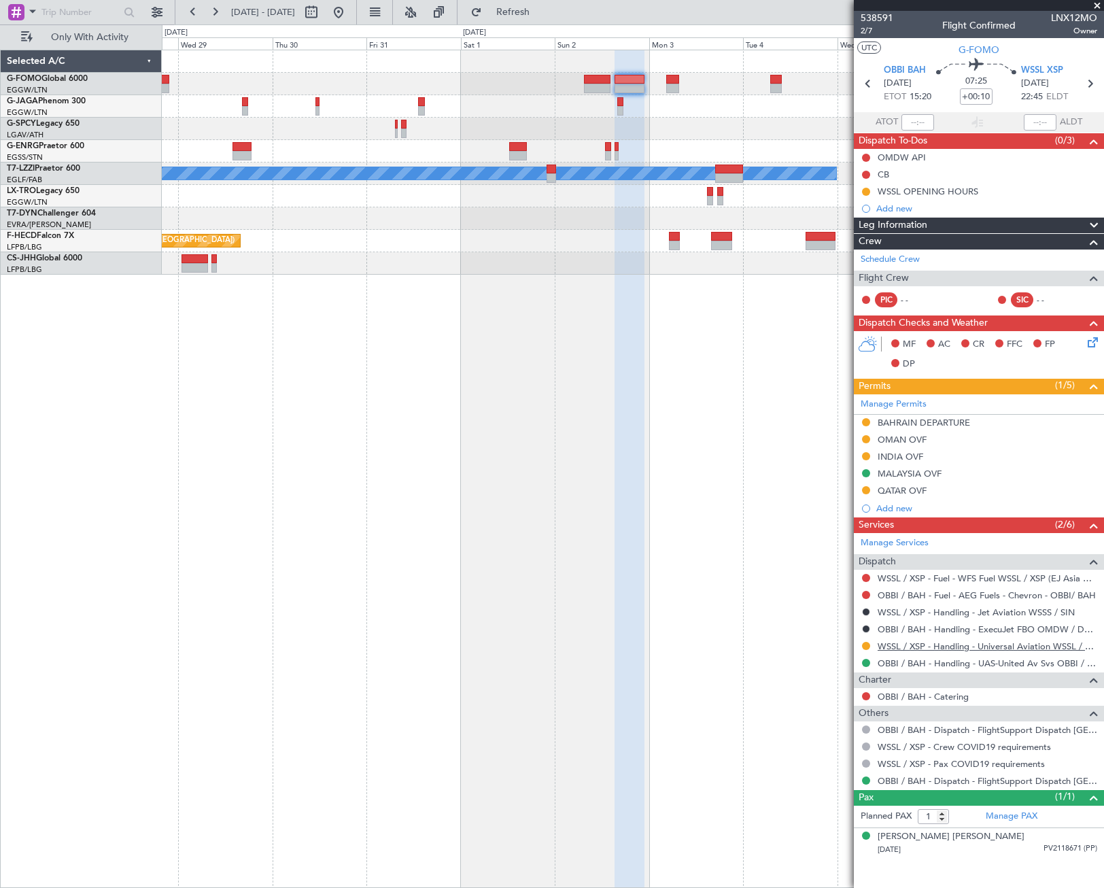
click at [1016, 644] on link "WSSL / XSP - Handling - Universal Aviation WSSL / XSP" at bounding box center [988, 646] width 220 height 12
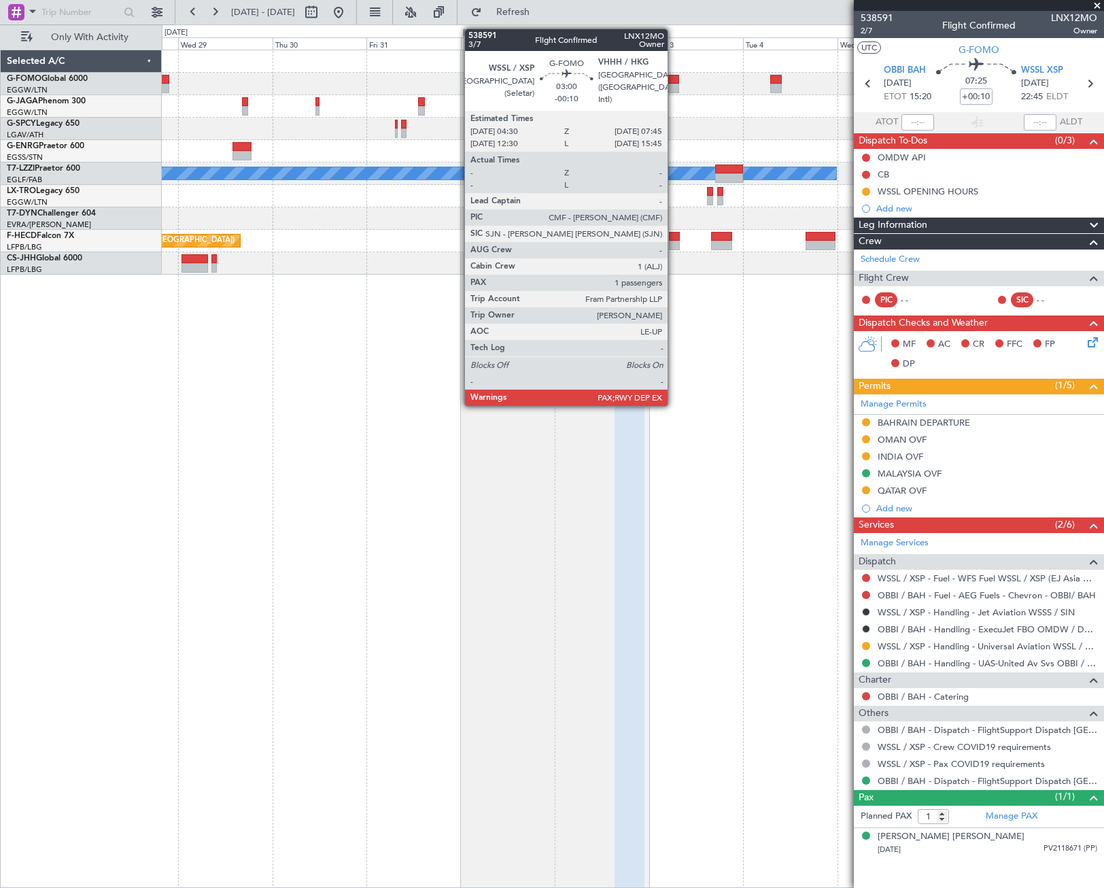
click at [674, 82] on div at bounding box center [672, 80] width 13 height 10
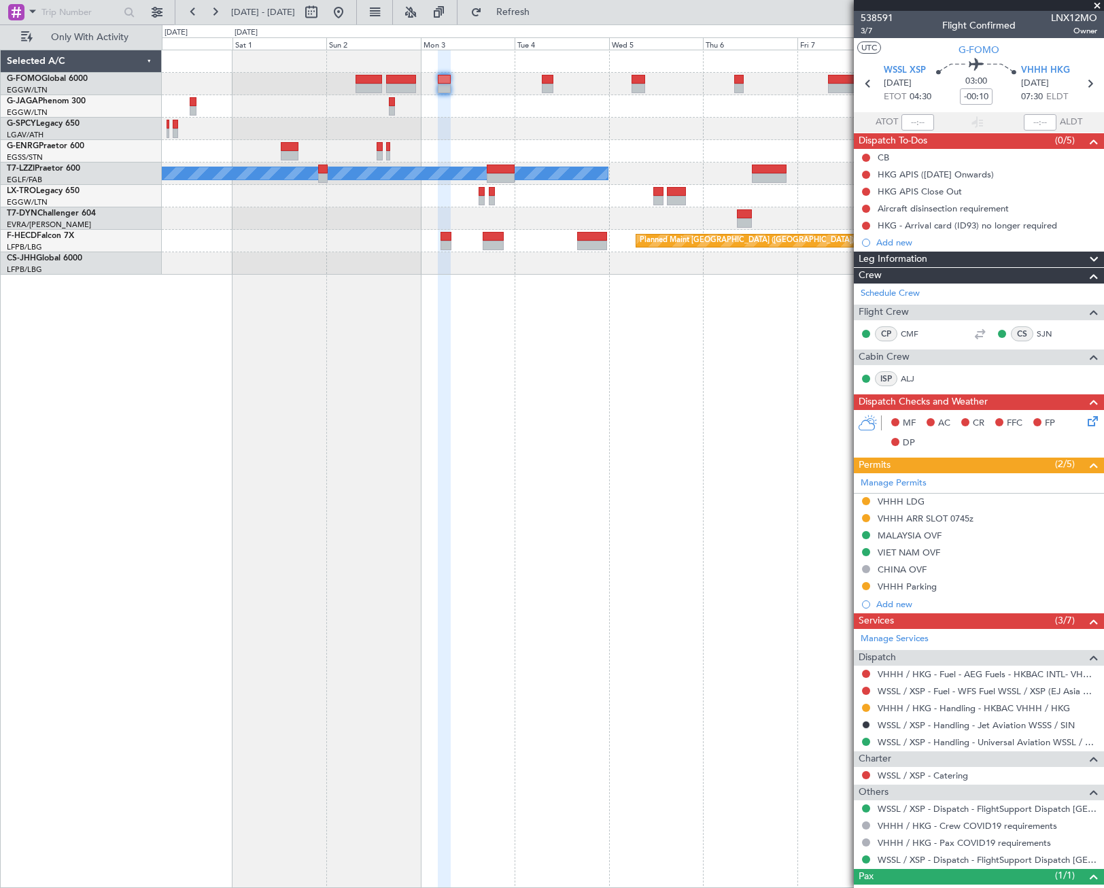
click at [496, 372] on div "A/C Unavailable London (Luton) Planned Maint Riga (Riga Intl) Planned Maint Par…" at bounding box center [633, 469] width 942 height 838
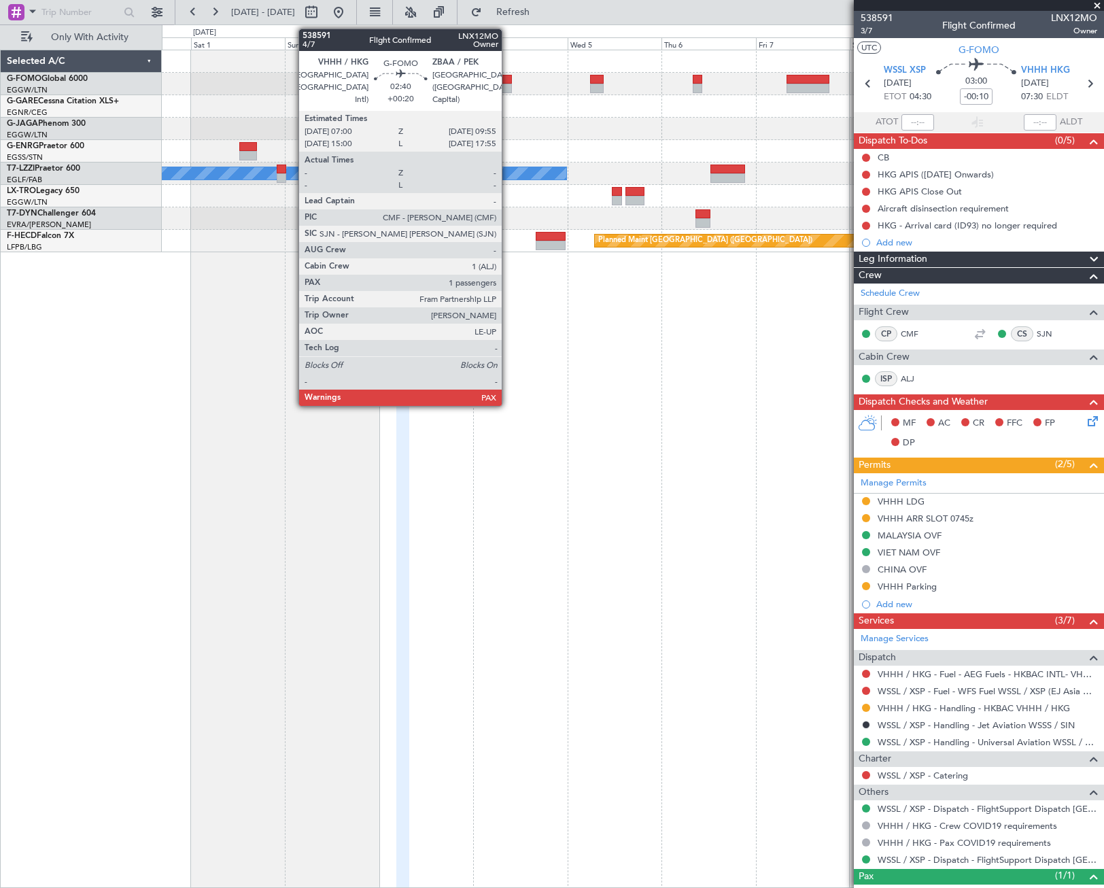
click at [508, 83] on div at bounding box center [506, 80] width 12 height 10
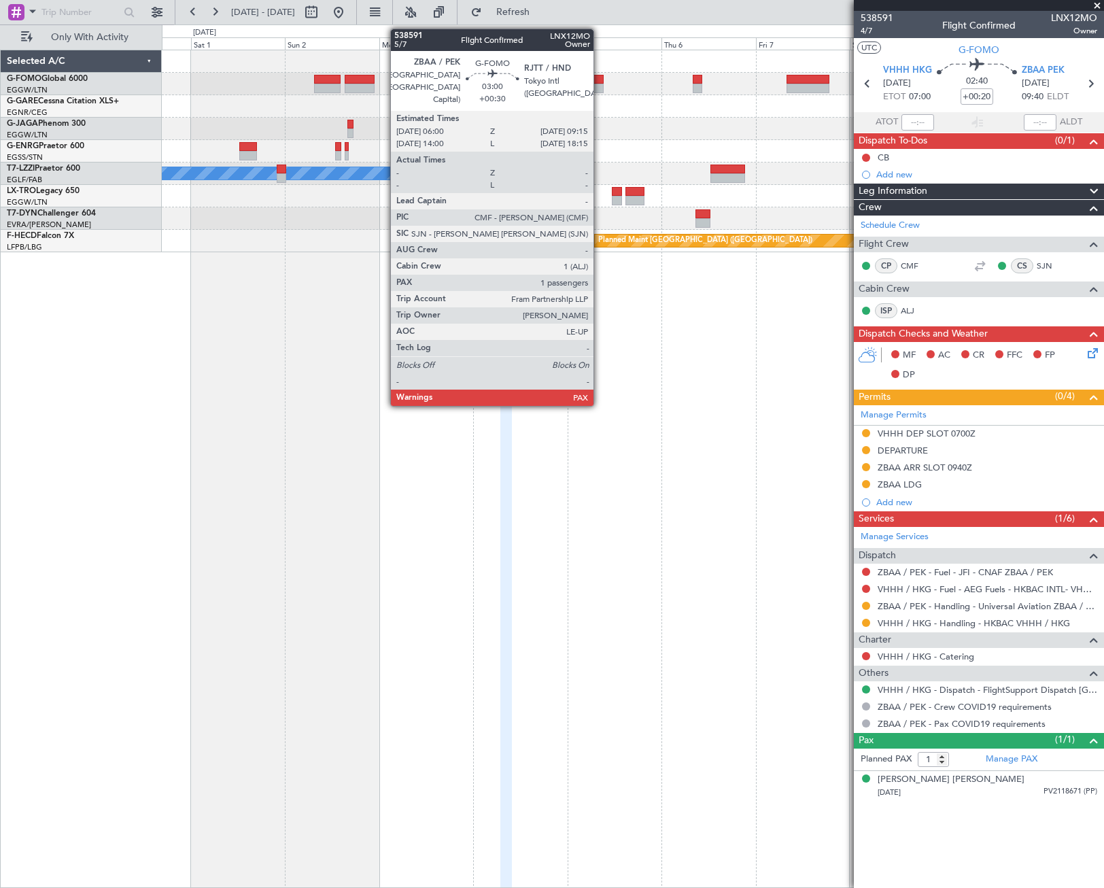
click at [600, 81] on div at bounding box center [596, 80] width 13 height 10
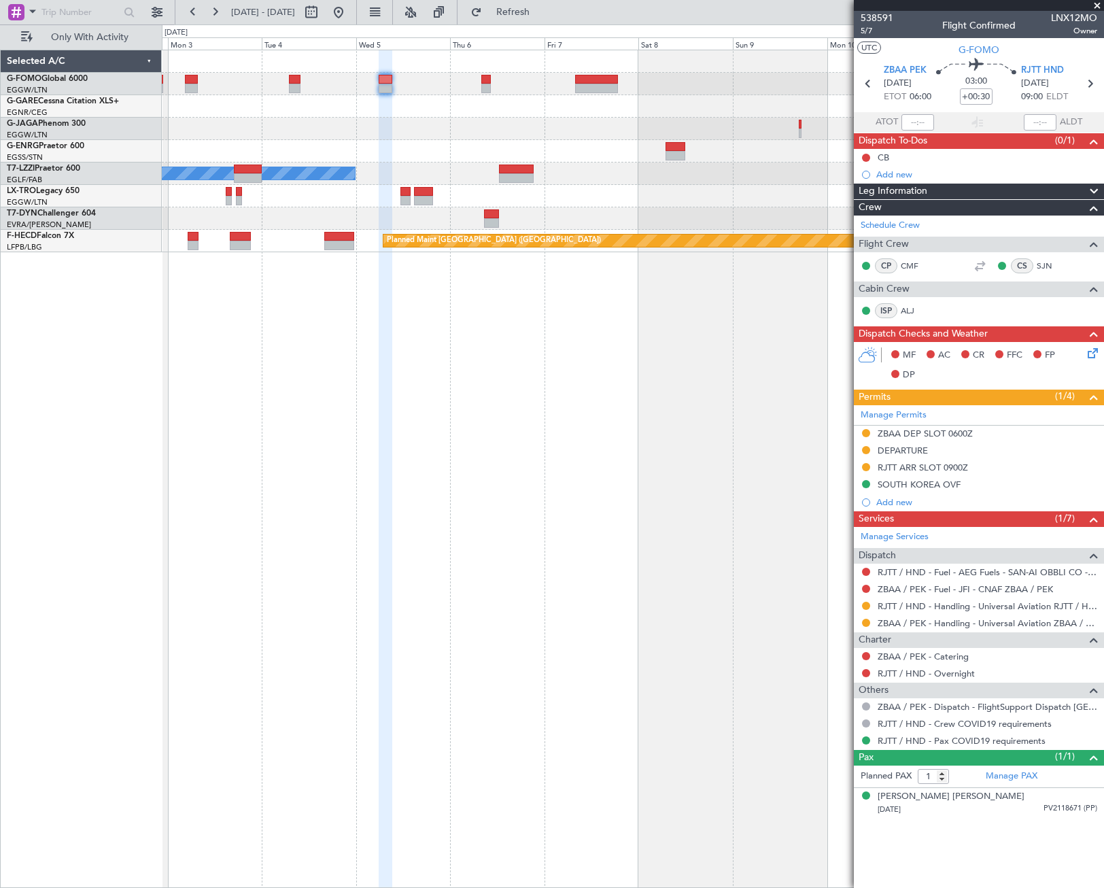
click at [442, 487] on div "A/C Unavailable London (Luton) Planned Maint Riga (Riga Intl) Planned Maint Par…" at bounding box center [633, 469] width 942 height 838
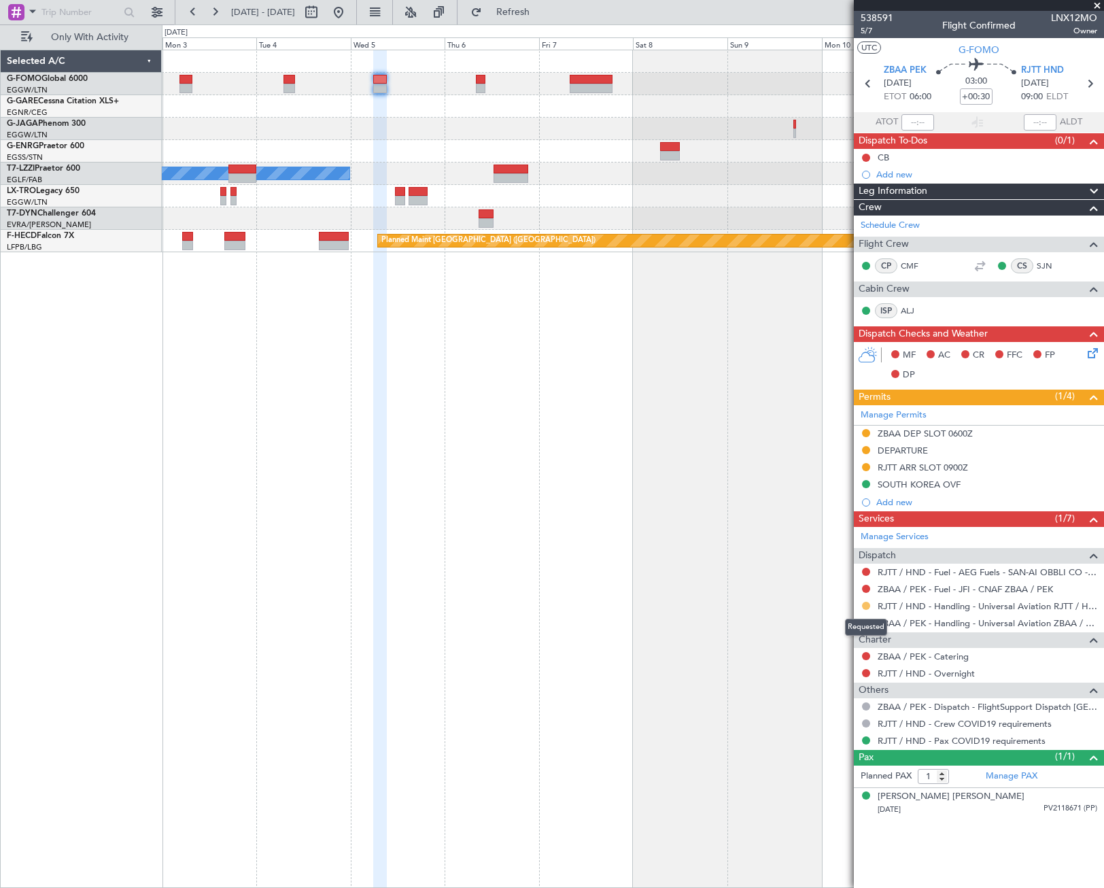
click at [867, 604] on button at bounding box center [866, 606] width 8 height 8
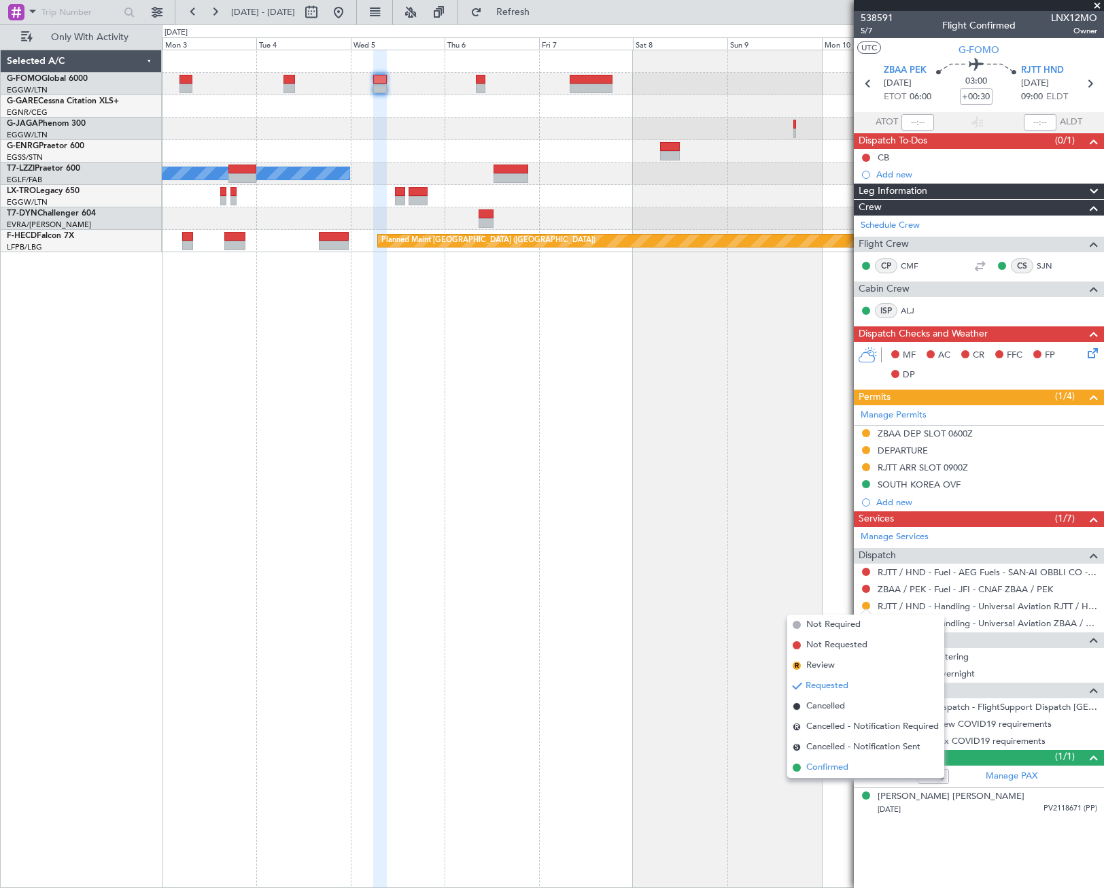
click at [820, 769] on span "Confirmed" at bounding box center [827, 768] width 42 height 14
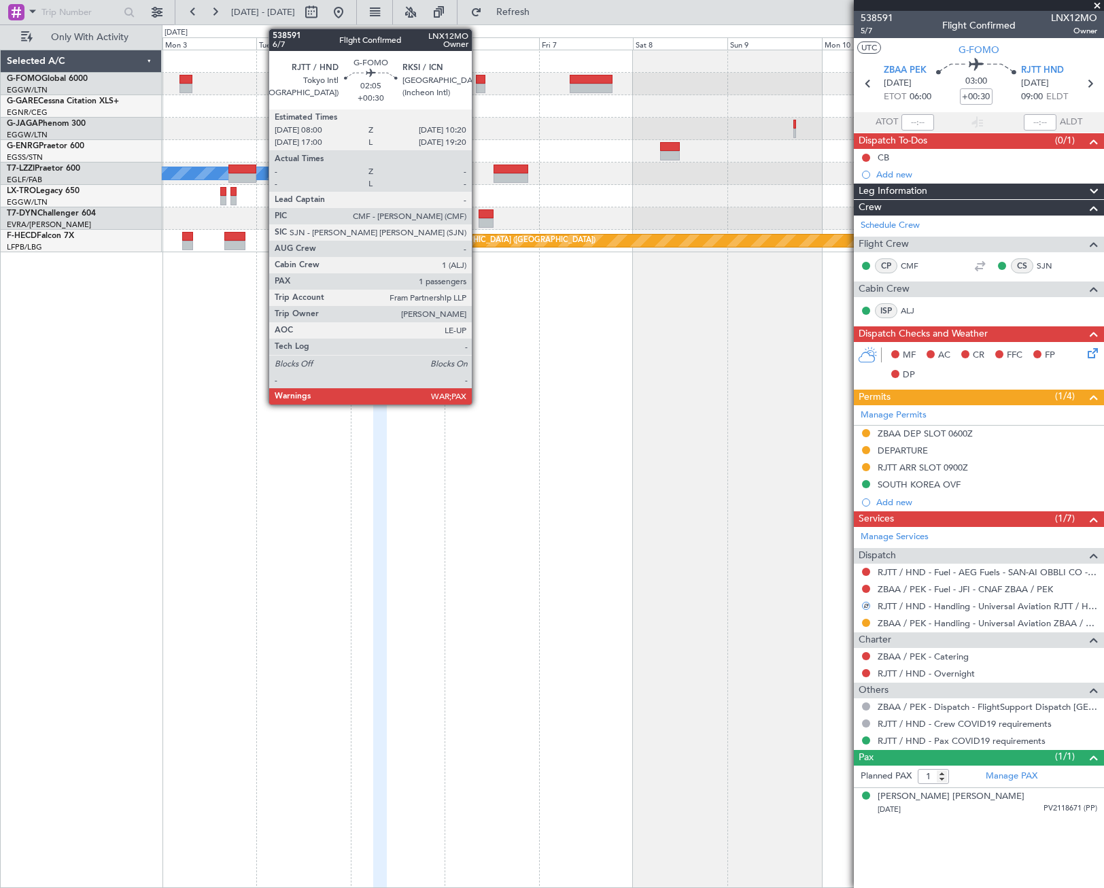
click at [478, 80] on div at bounding box center [481, 80] width 10 height 10
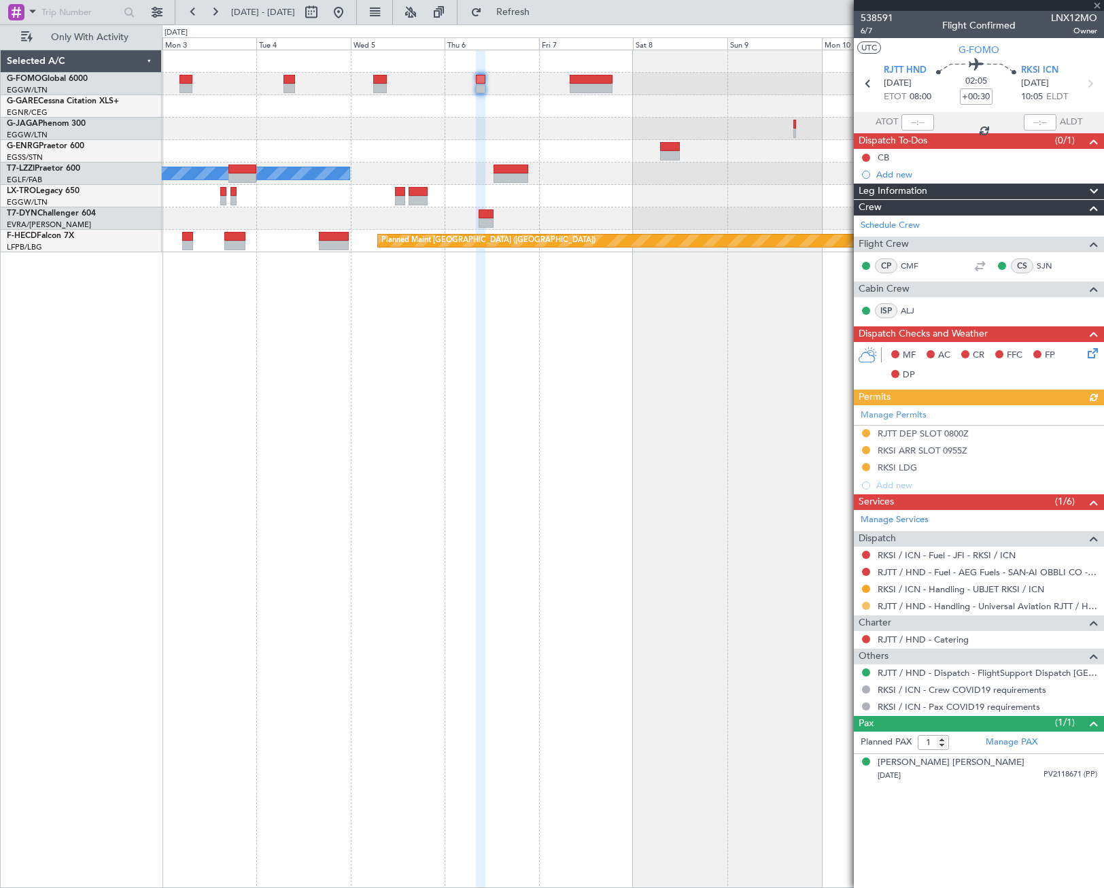
click at [865, 605] on button at bounding box center [866, 606] width 8 height 8
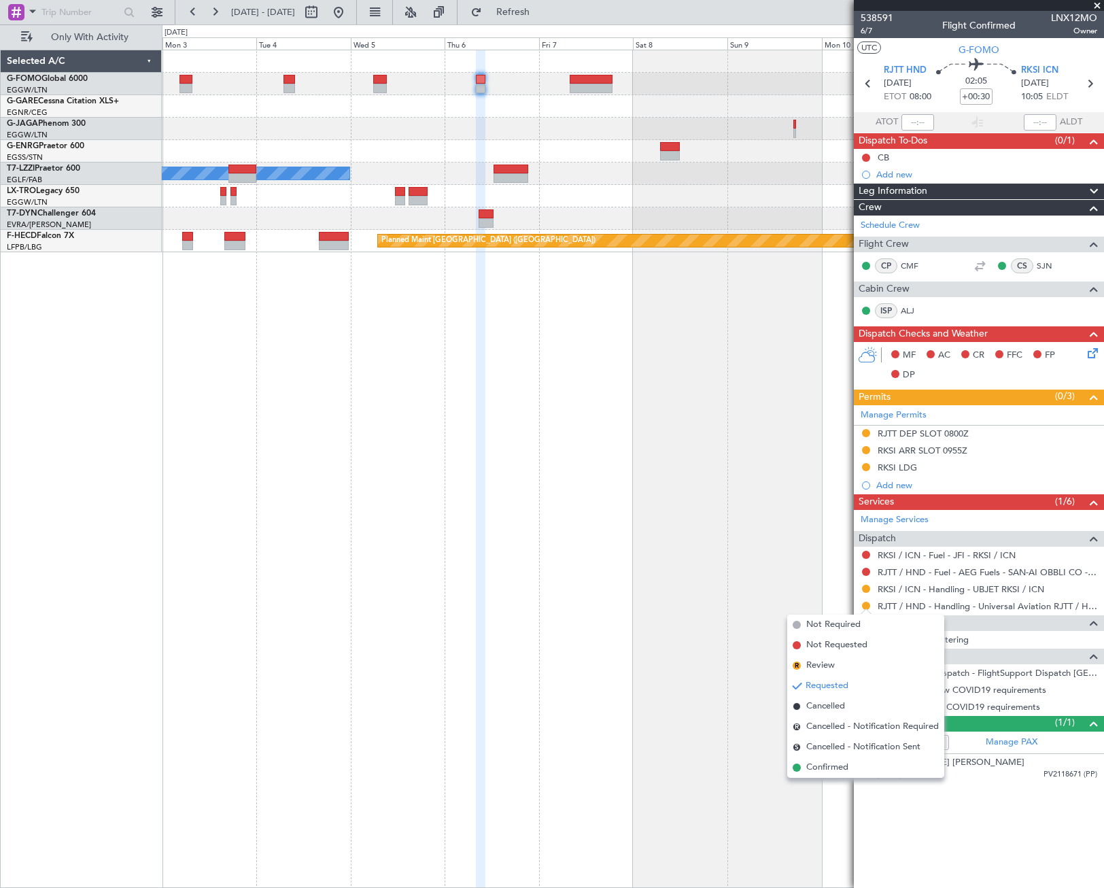
drag, startPoint x: 833, startPoint y: 767, endPoint x: 816, endPoint y: 765, distance: 17.2
click at [833, 767] on span "Confirmed" at bounding box center [827, 768] width 42 height 14
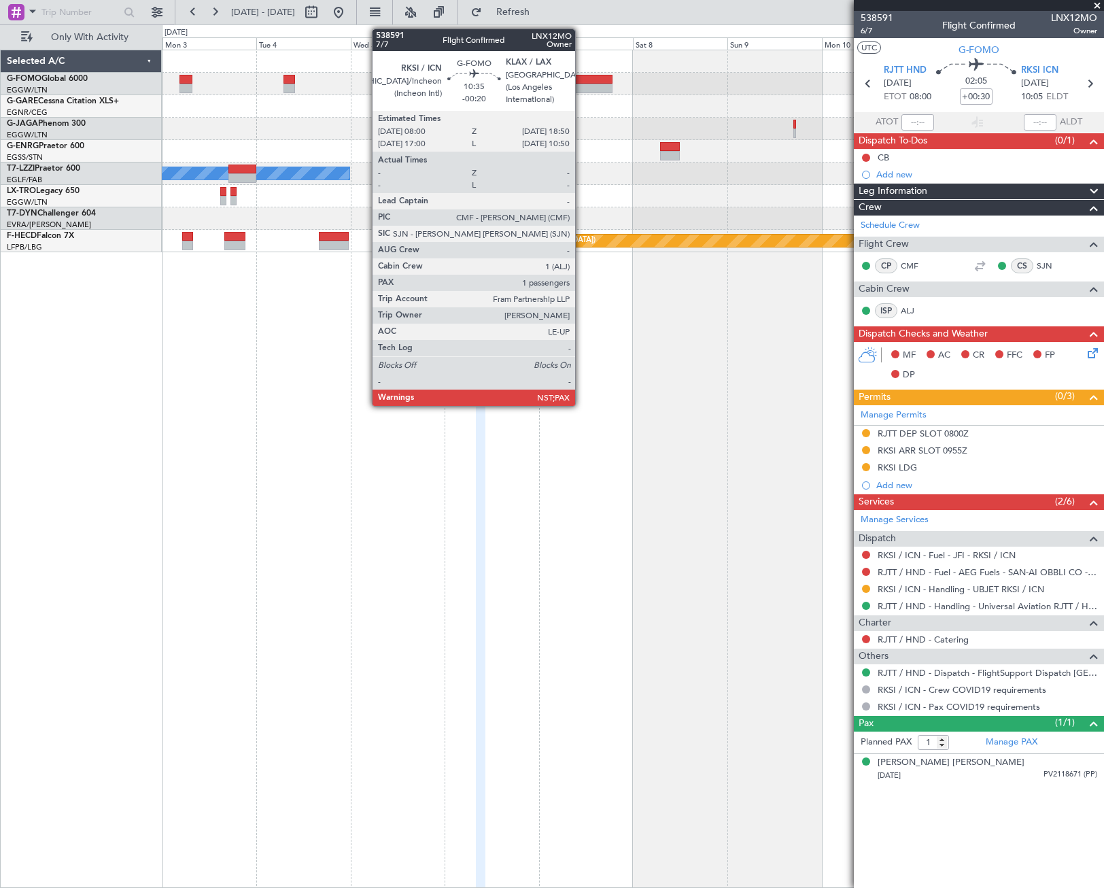
click at [583, 92] on div at bounding box center [591, 89] width 43 height 10
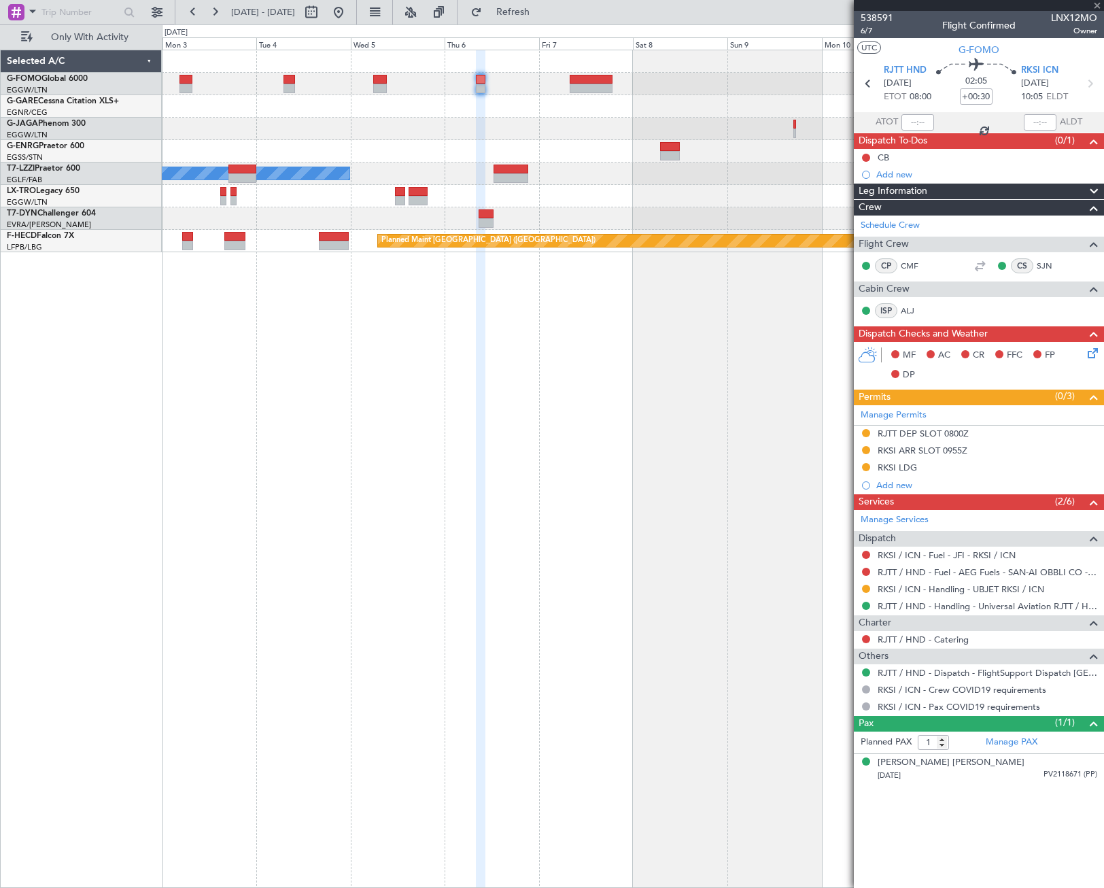
type input "-00:20"
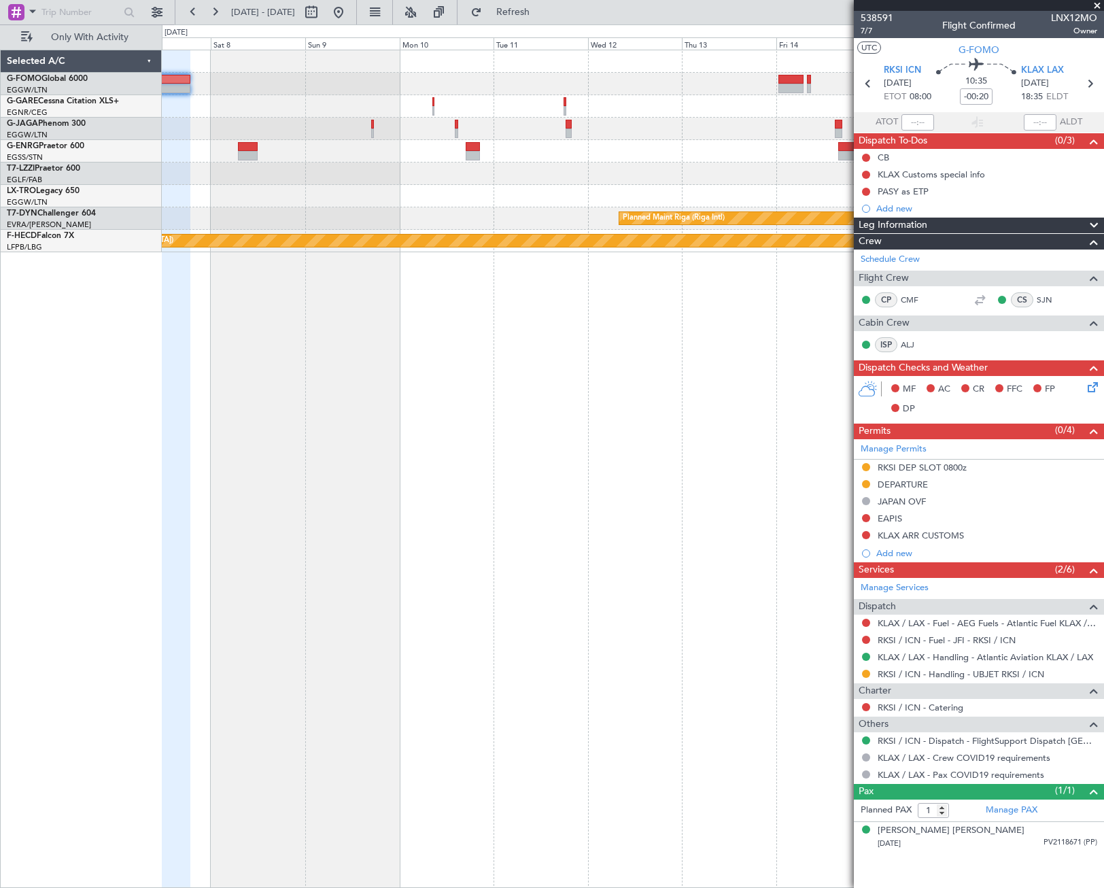
click at [254, 216] on div "A/C Unavailable London (Luton) Planned Maint Riga (Riga Intl) Planned Maint Par…" at bounding box center [632, 151] width 941 height 202
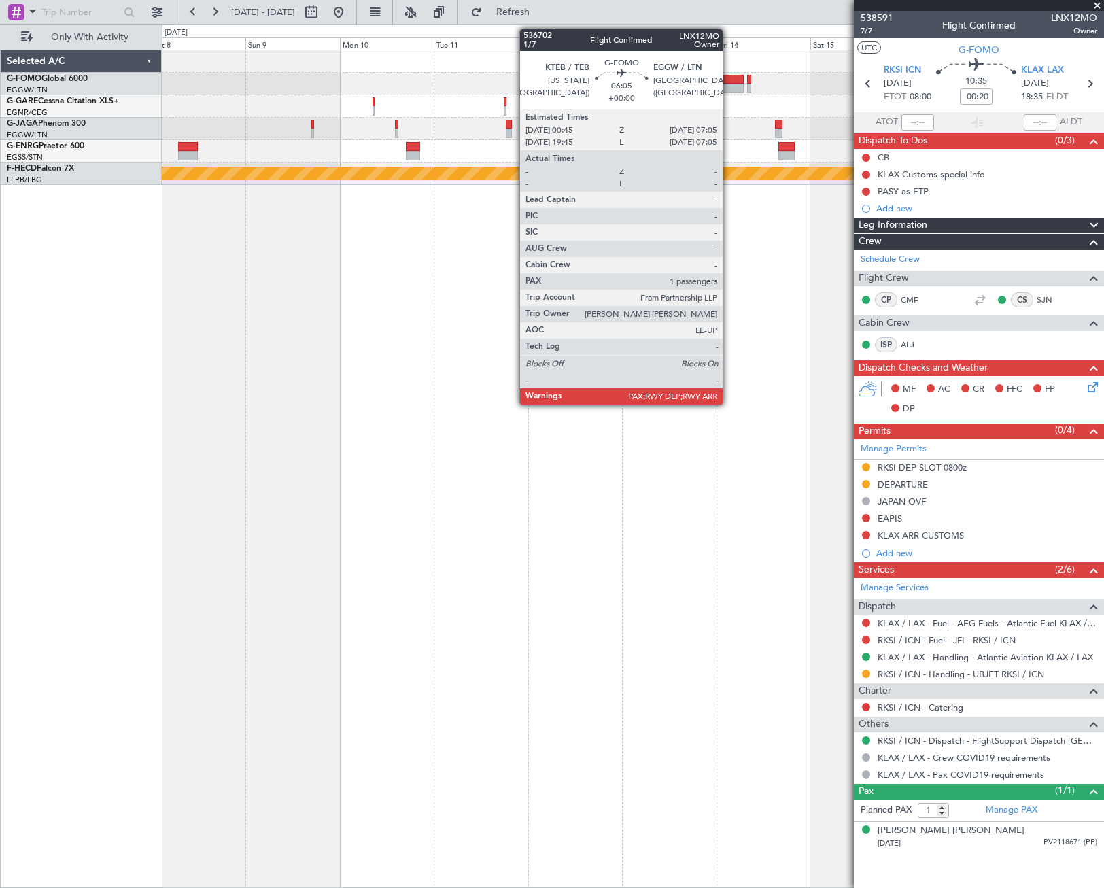
click at [729, 83] on div at bounding box center [730, 80] width 25 height 10
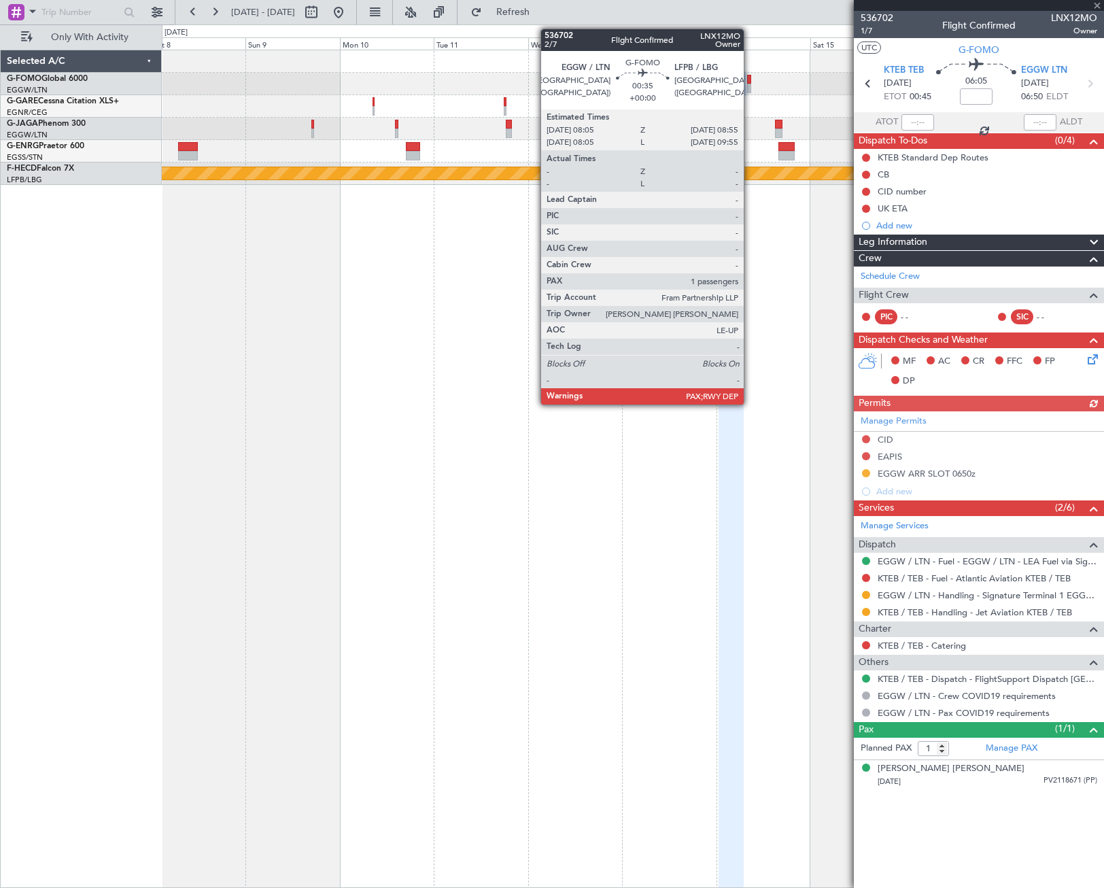
click at [750, 82] on div at bounding box center [748, 80] width 3 height 10
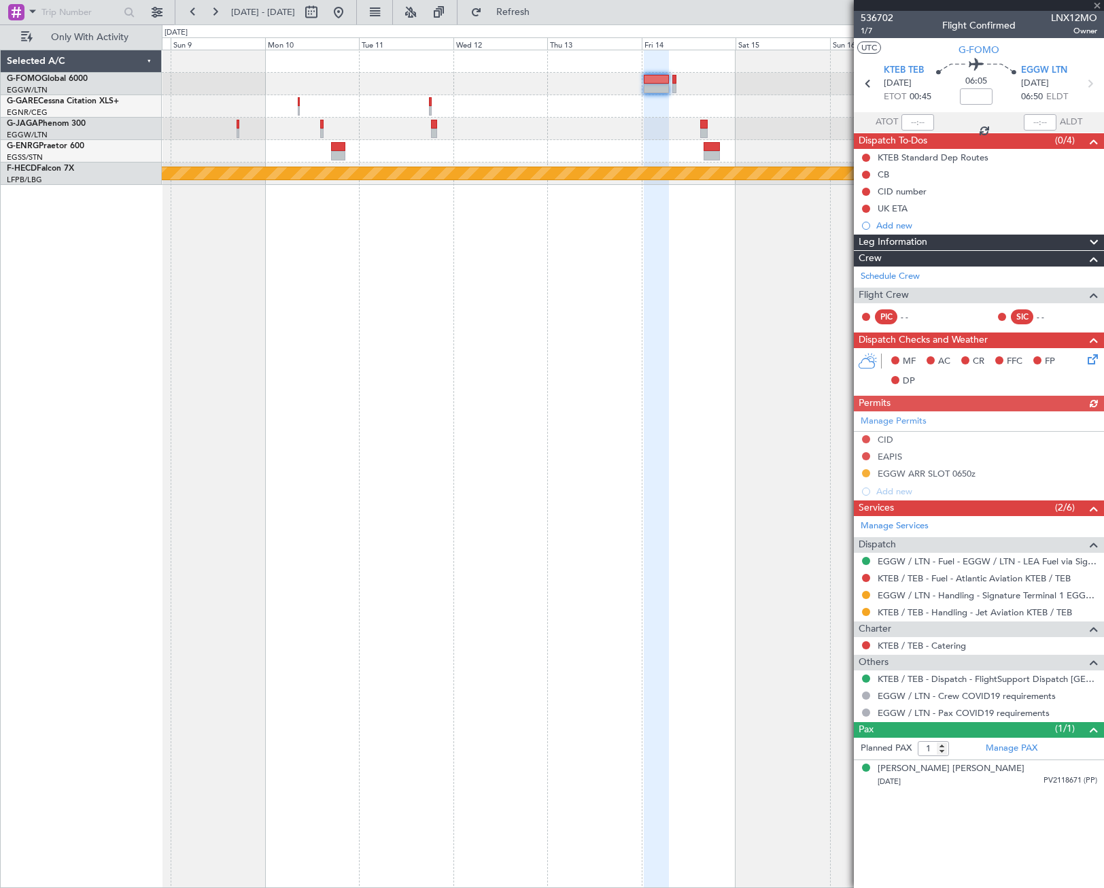
click at [480, 276] on div "Planned Maint [GEOGRAPHIC_DATA] ([GEOGRAPHIC_DATA])" at bounding box center [633, 469] width 942 height 838
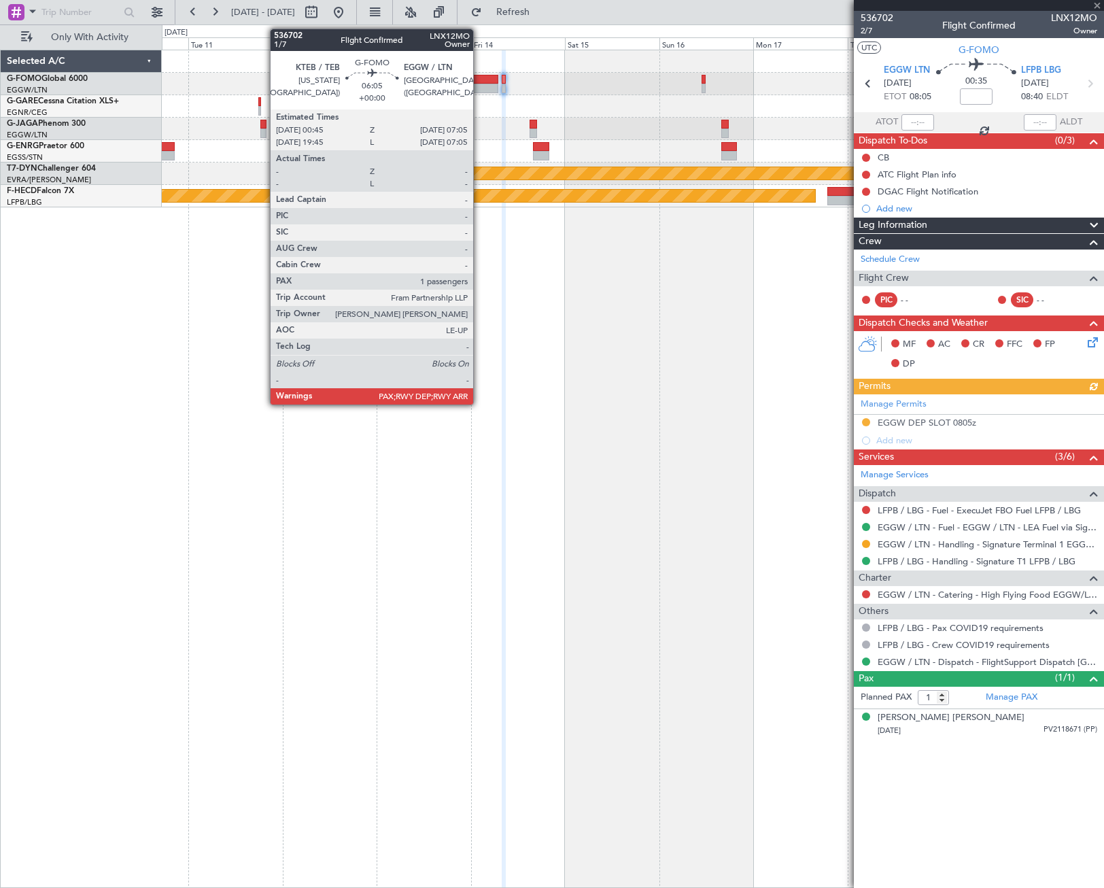
click at [479, 80] on div at bounding box center [485, 80] width 25 height 10
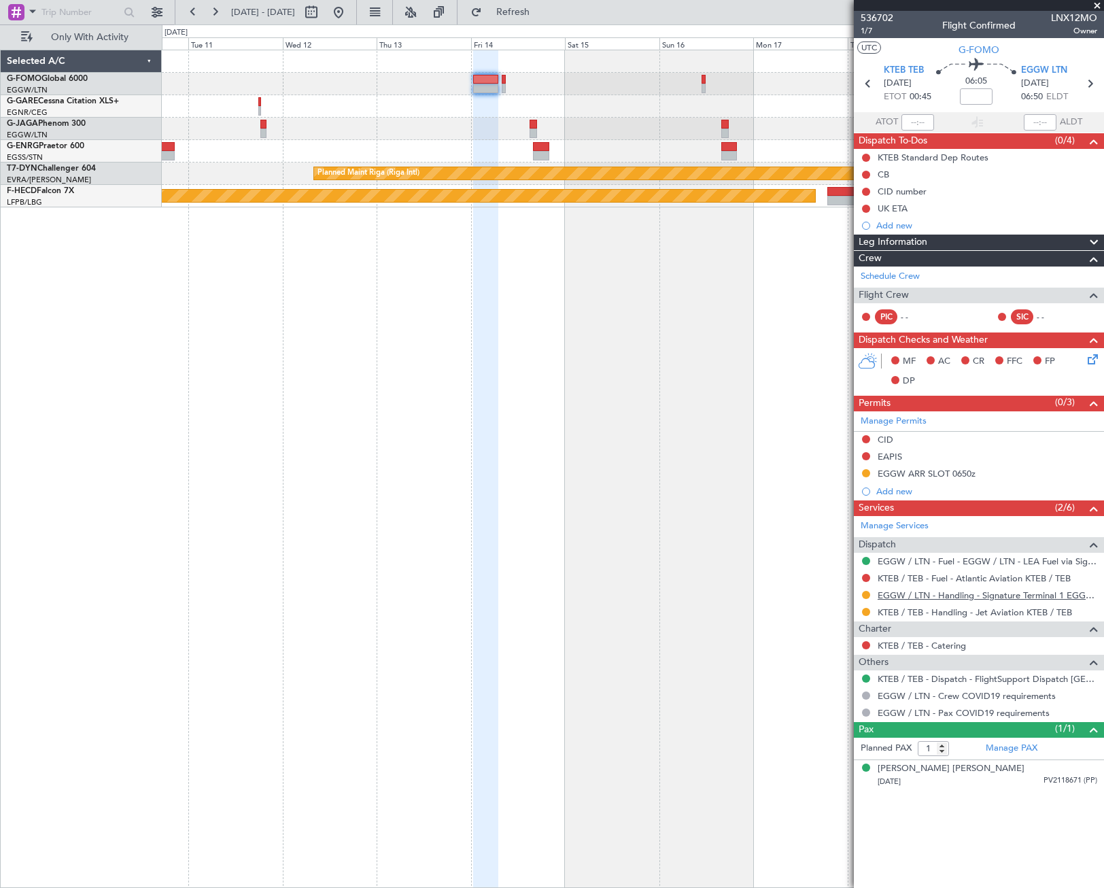
click at [1026, 593] on link "EGGW / LTN - Handling - Signature Terminal 1 EGGW / LTN" at bounding box center [988, 595] width 220 height 12
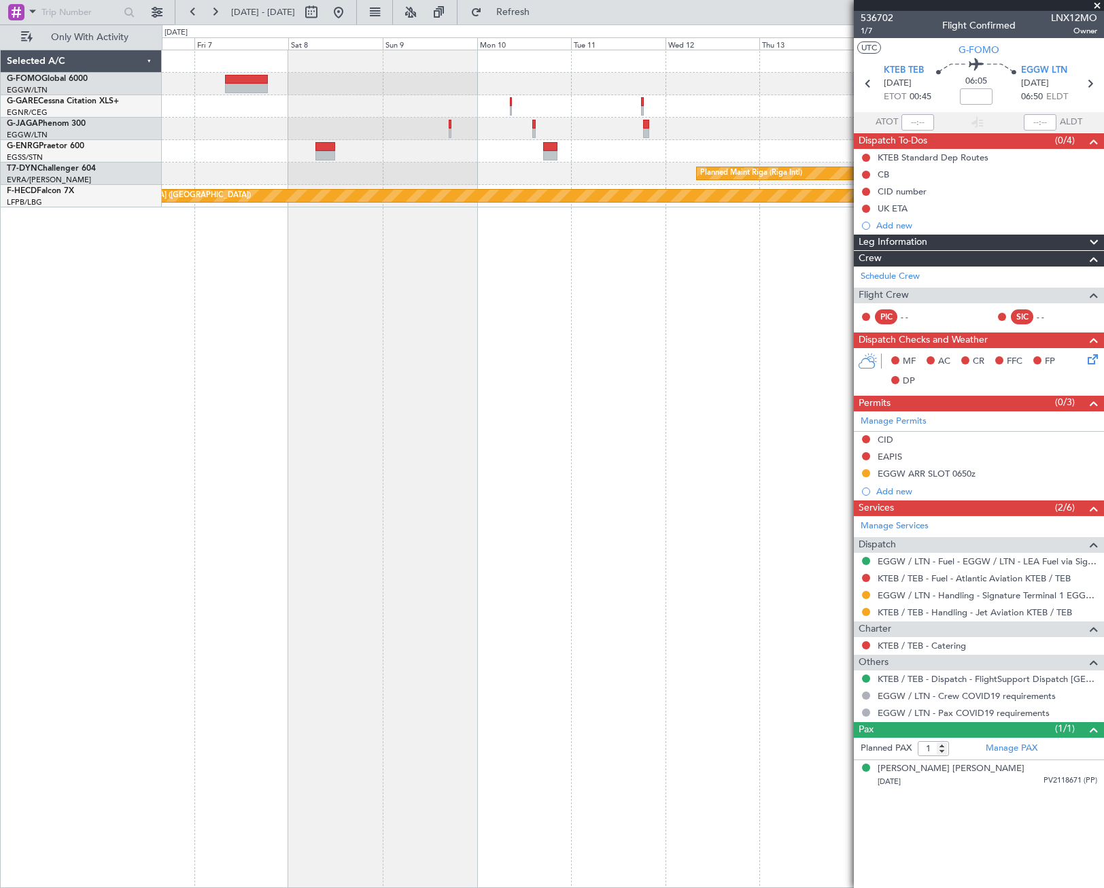
click at [671, 313] on div "Planned Maint Riga (Riga Intl) Planned Maint Paris (Le Bourget)" at bounding box center [633, 469] width 942 height 838
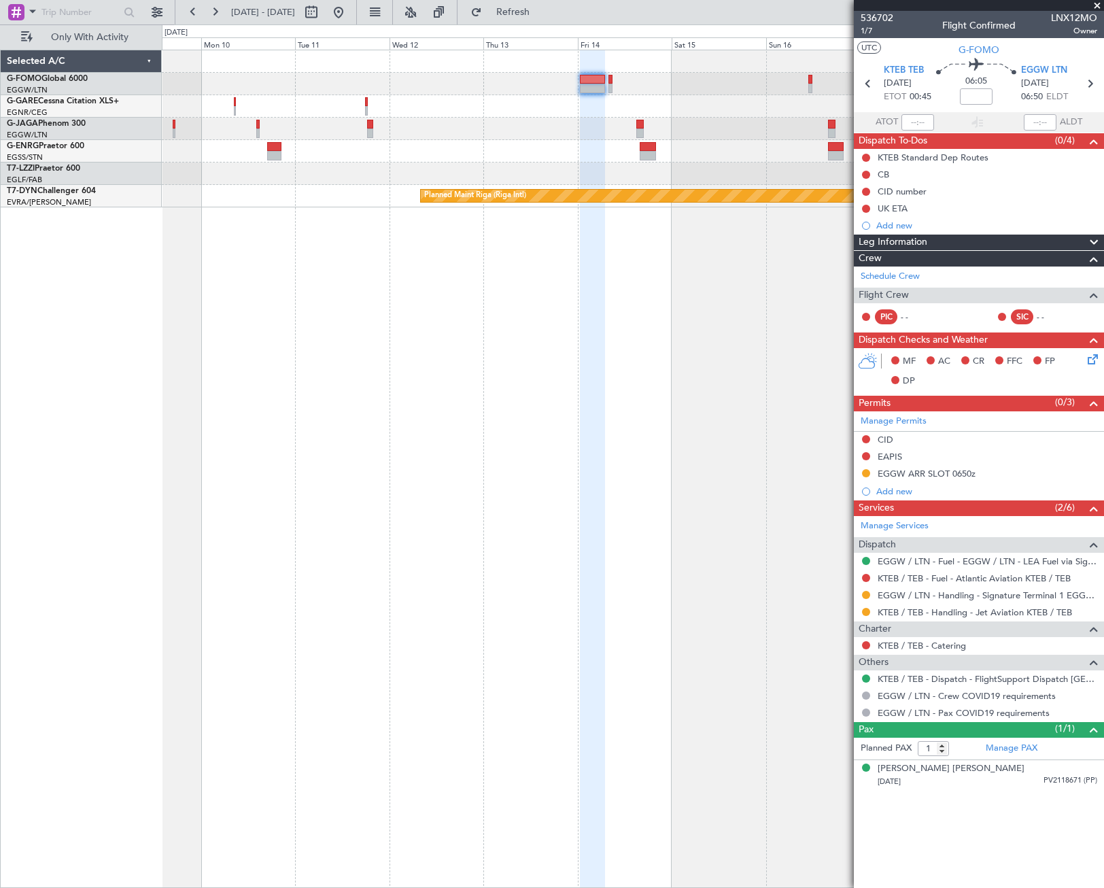
click at [258, 118] on div "Planned Maint Riga (Riga Intl)" at bounding box center [632, 128] width 941 height 157
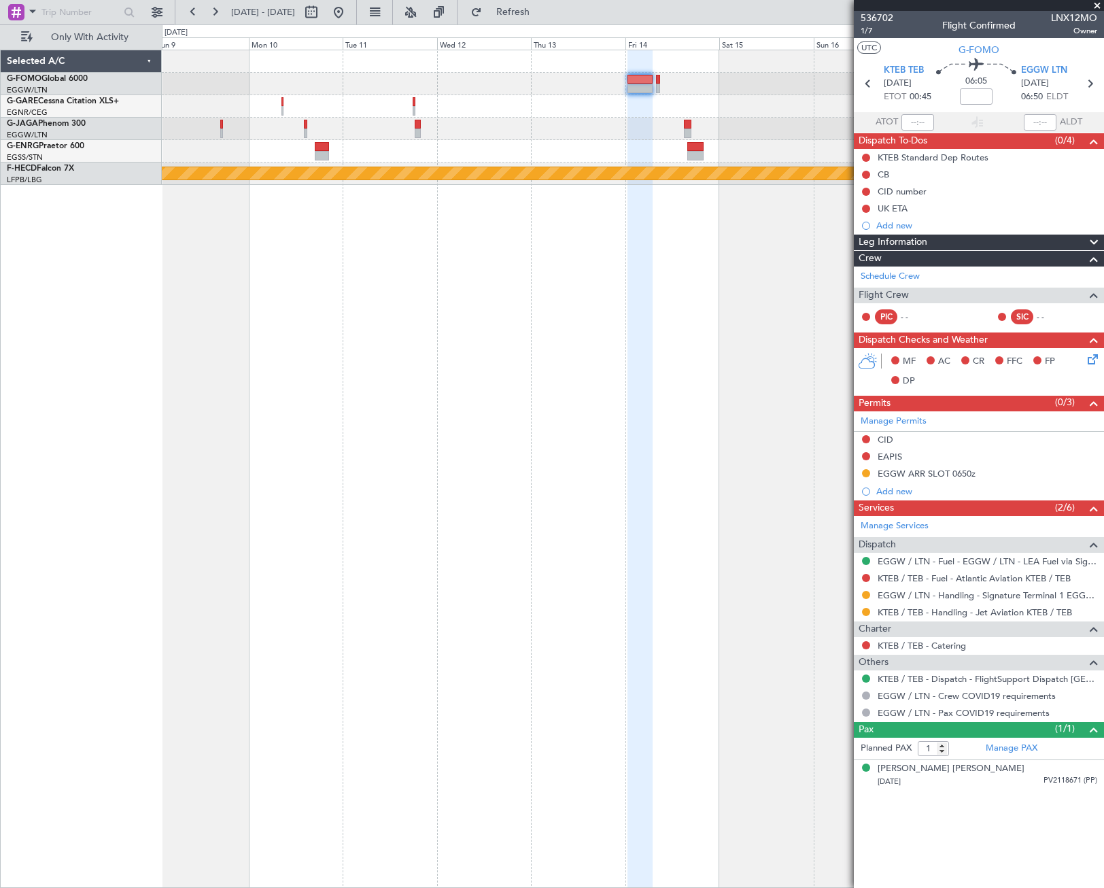
click at [695, 318] on div "Planned Maint [GEOGRAPHIC_DATA] ([GEOGRAPHIC_DATA])" at bounding box center [633, 469] width 942 height 838
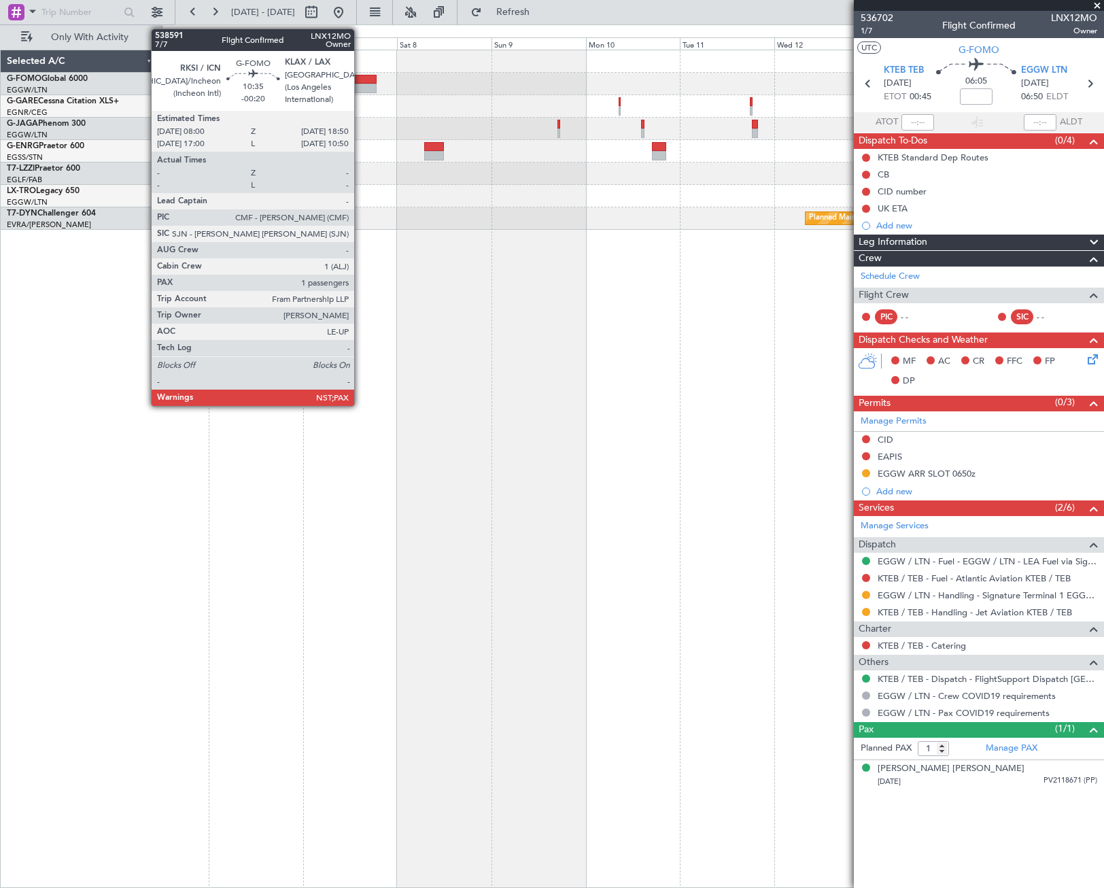
click at [360, 84] on div at bounding box center [355, 89] width 43 height 10
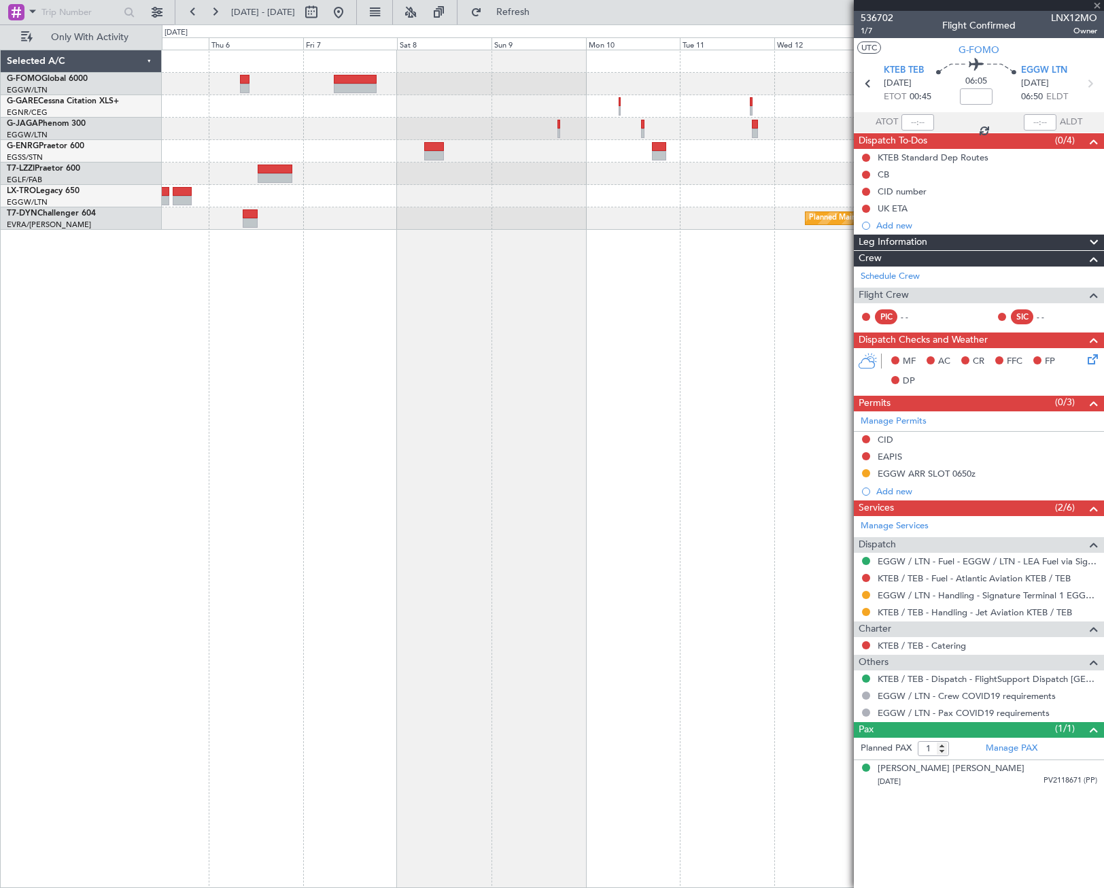
type input "-00:20"
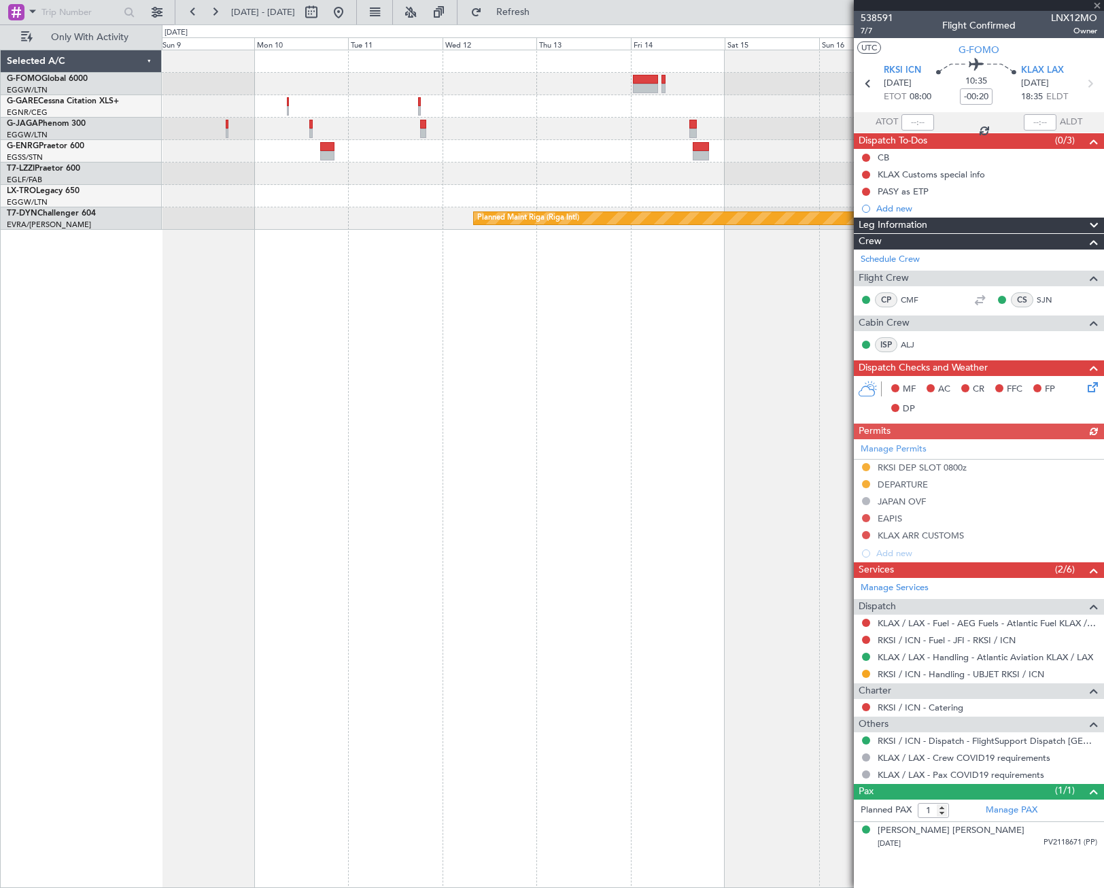
click at [169, 412] on div "Planned Maint Riga (Riga Intl)" at bounding box center [633, 469] width 942 height 838
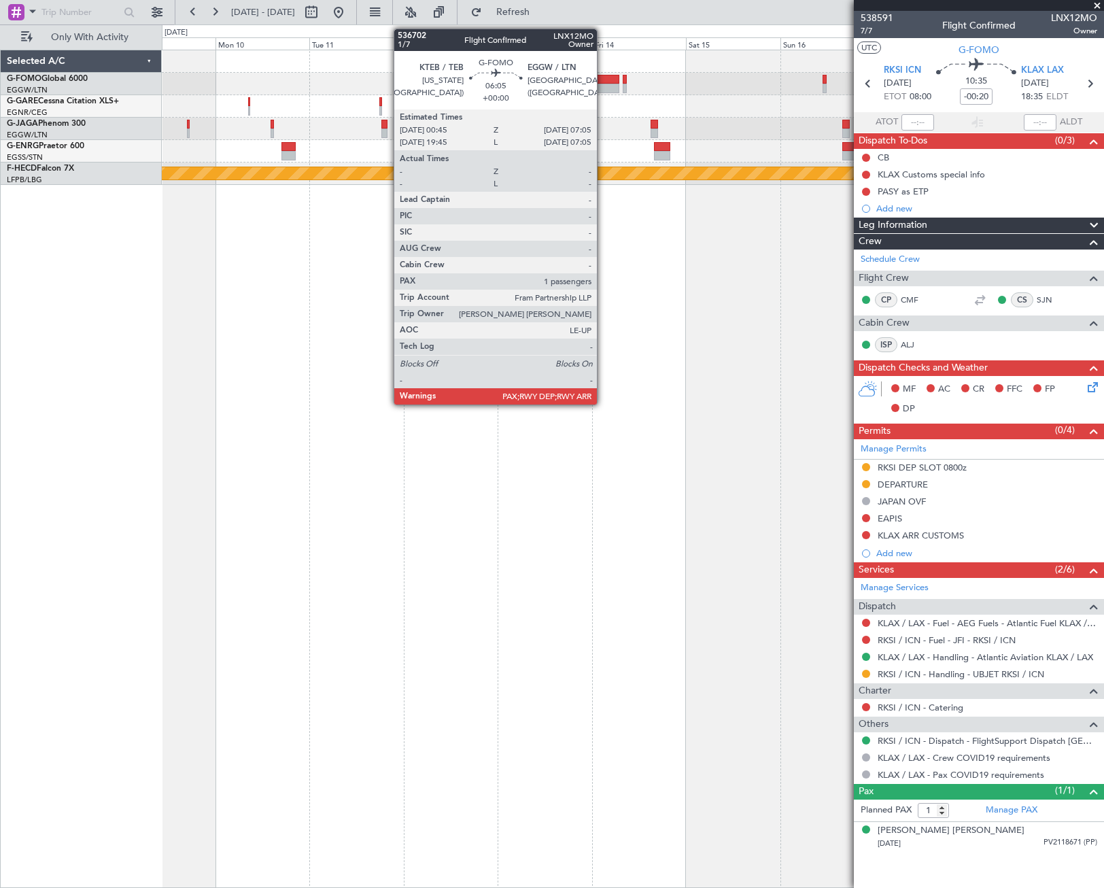
click at [603, 81] on div at bounding box center [606, 80] width 25 height 10
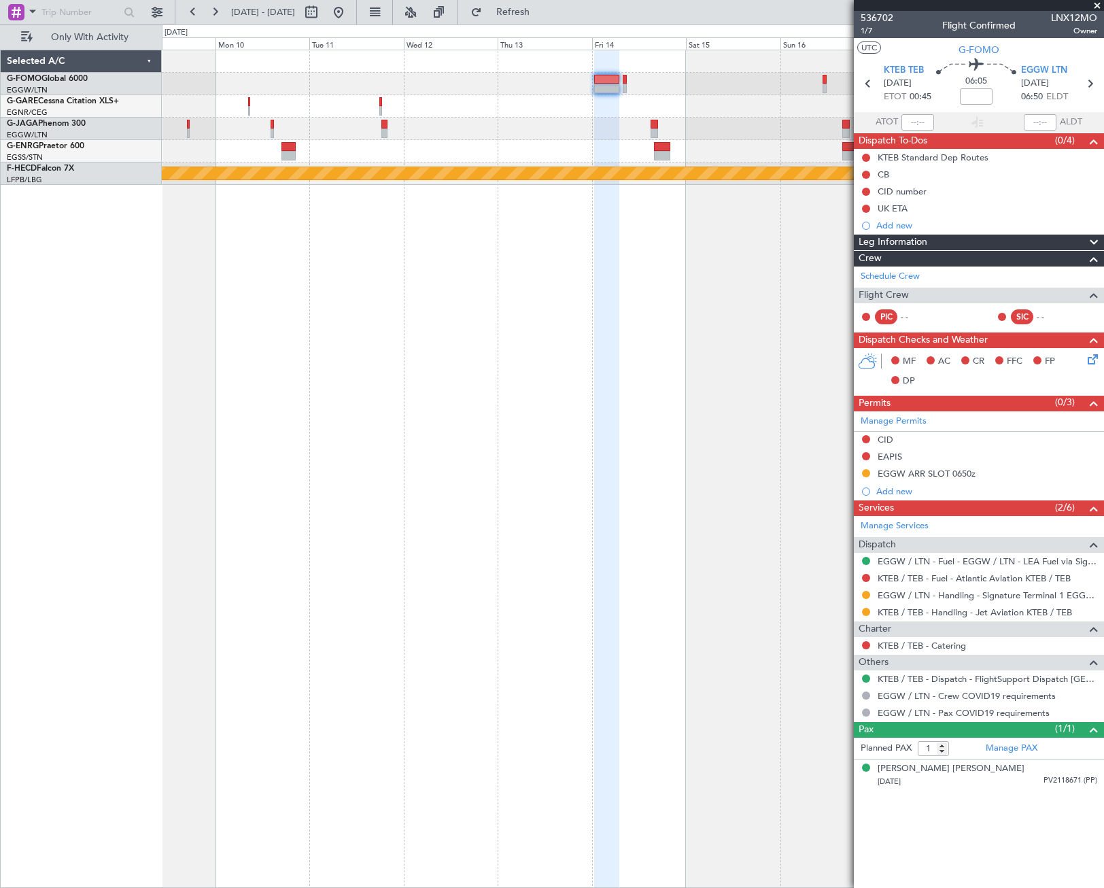
click at [645, 249] on div "Planned Maint [GEOGRAPHIC_DATA] ([GEOGRAPHIC_DATA])" at bounding box center [633, 469] width 942 height 838
click at [349, 14] on button at bounding box center [339, 12] width 22 height 22
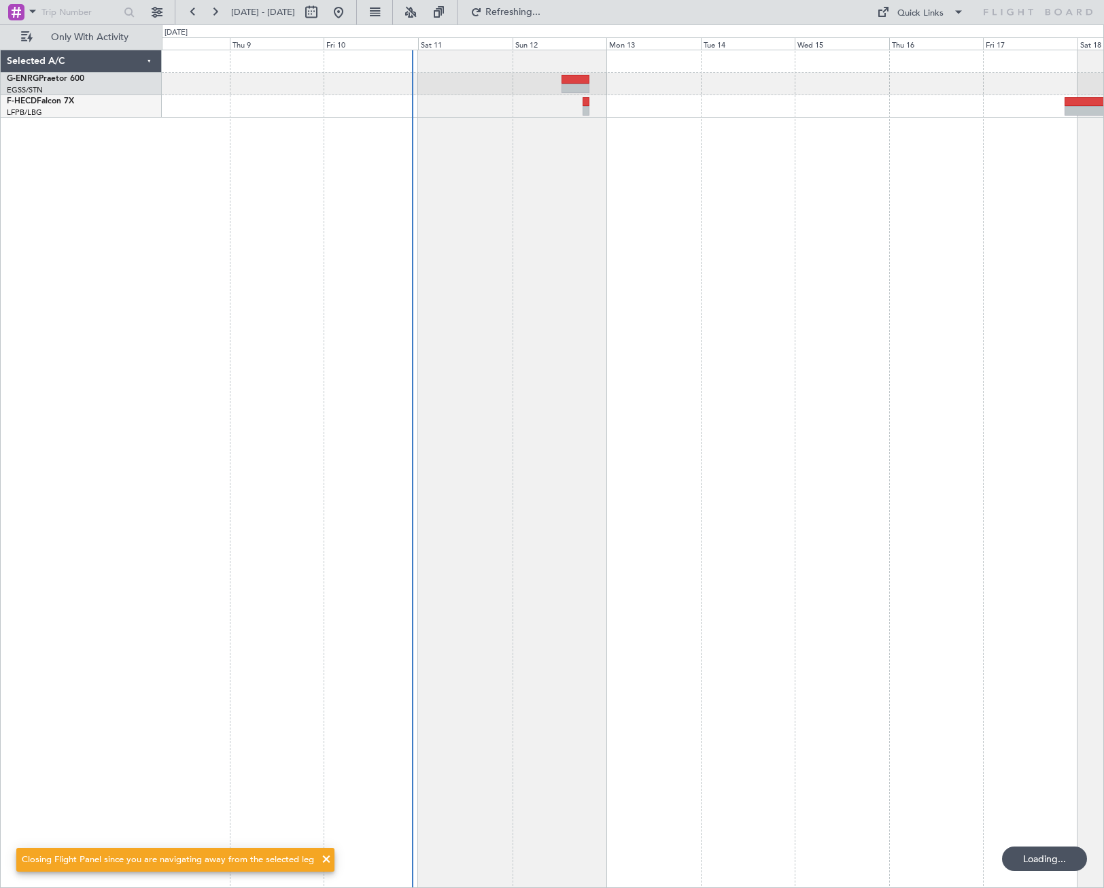
click at [393, 444] on div "Planned Maint [GEOGRAPHIC_DATA] ([GEOGRAPHIC_DATA])" at bounding box center [633, 469] width 942 height 838
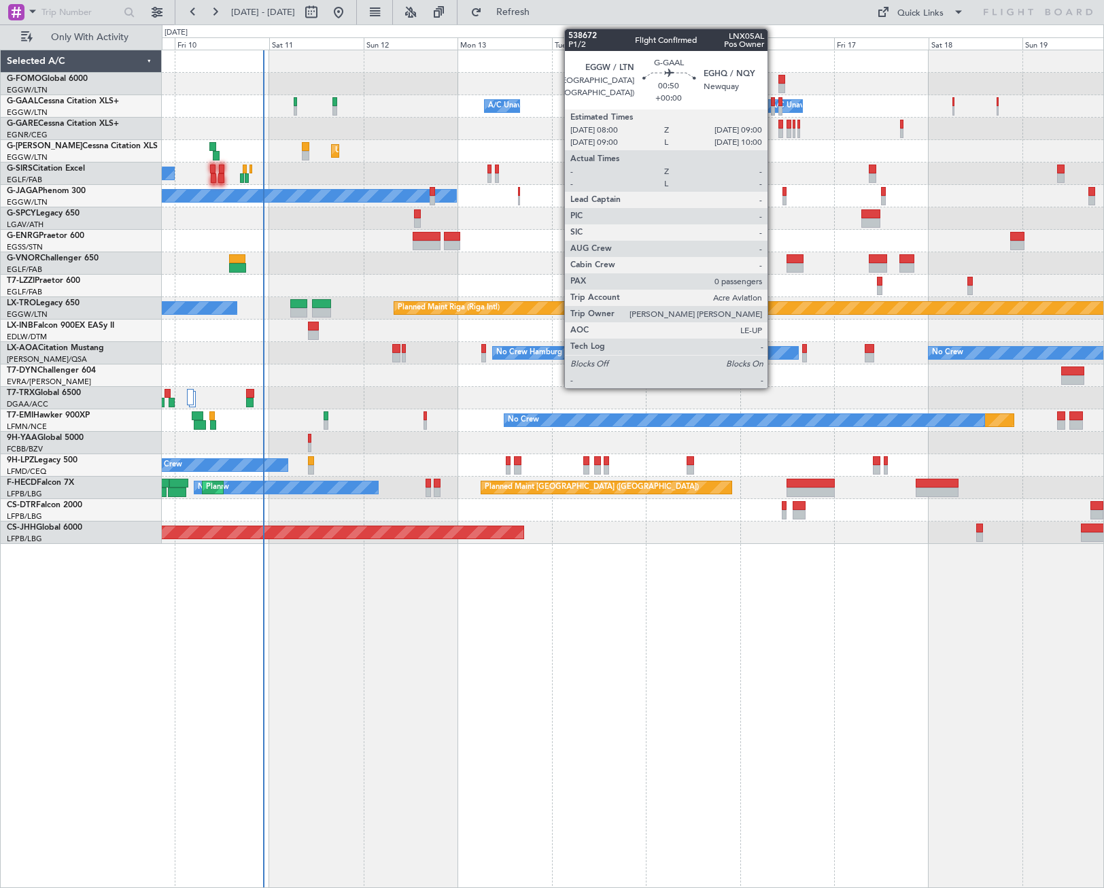
click at [774, 107] on div at bounding box center [773, 111] width 4 height 10
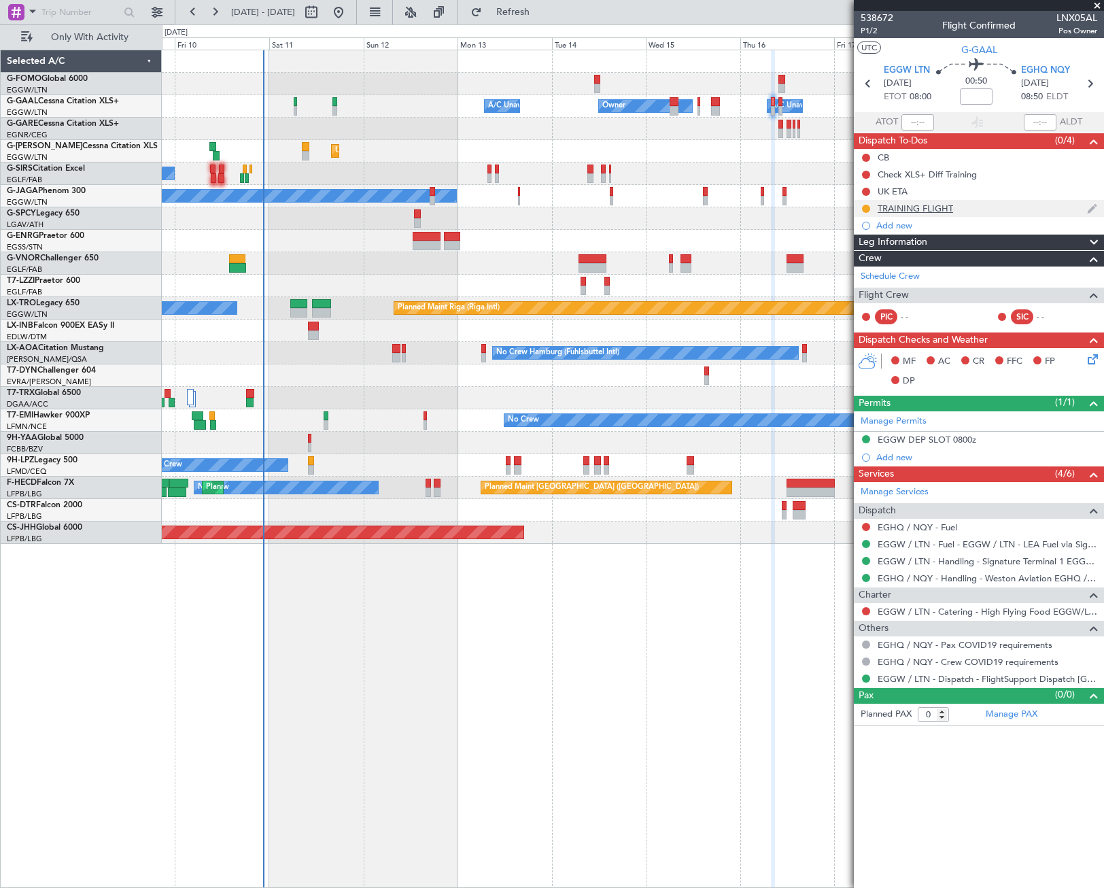
click at [905, 203] on div "TRAINING FLIGHT" at bounding box center [915, 209] width 75 height 12
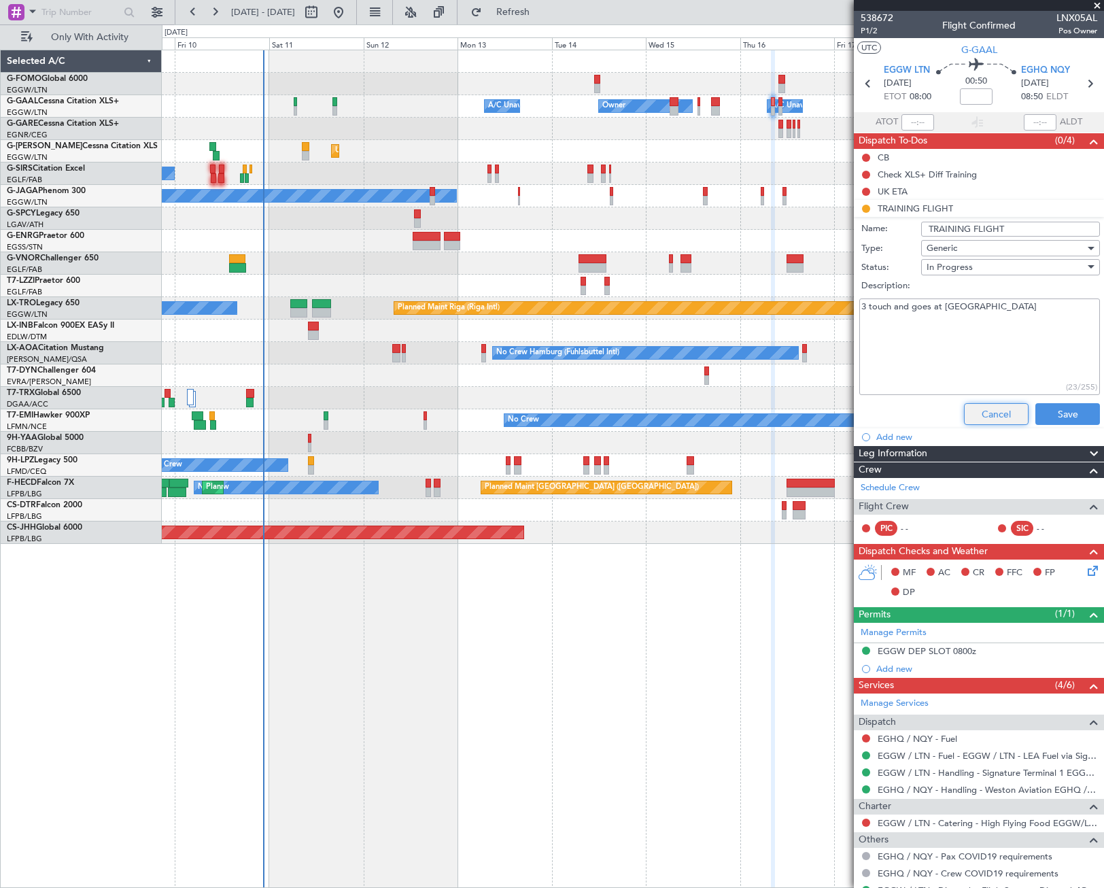
click at [999, 409] on button "Cancel" at bounding box center [996, 414] width 65 height 22
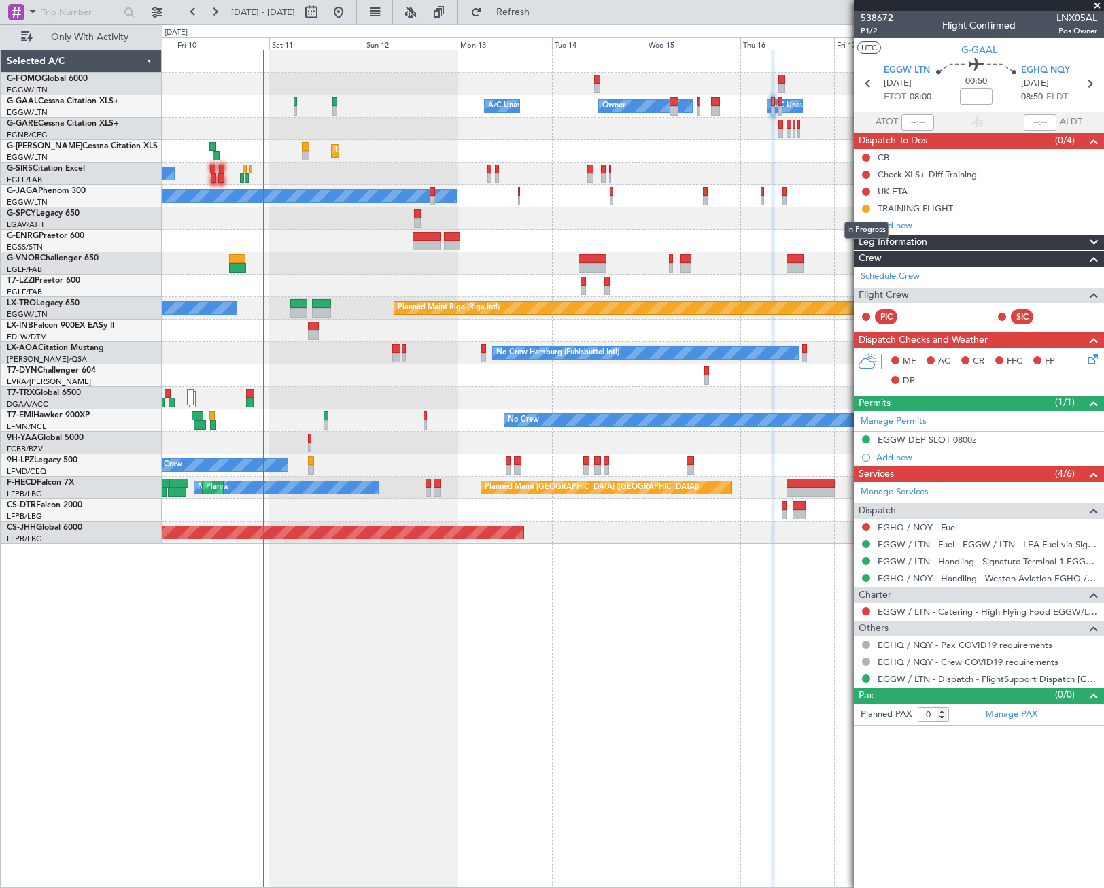
drag, startPoint x: 866, startPoint y: 206, endPoint x: 850, endPoint y: 237, distance: 35.0
click at [866, 206] on button at bounding box center [866, 209] width 8 height 8
click at [845, 272] on li "Completed" at bounding box center [866, 268] width 73 height 20
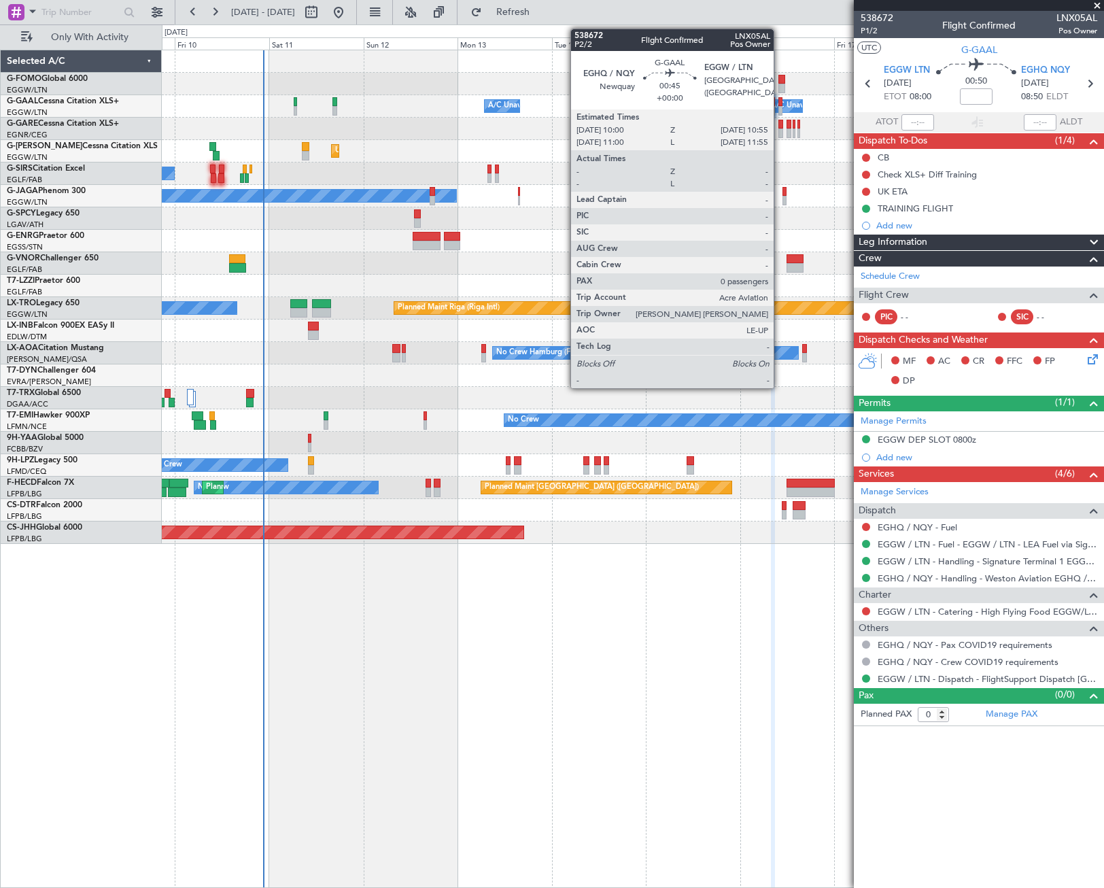
click at [780, 109] on div at bounding box center [780, 111] width 4 height 10
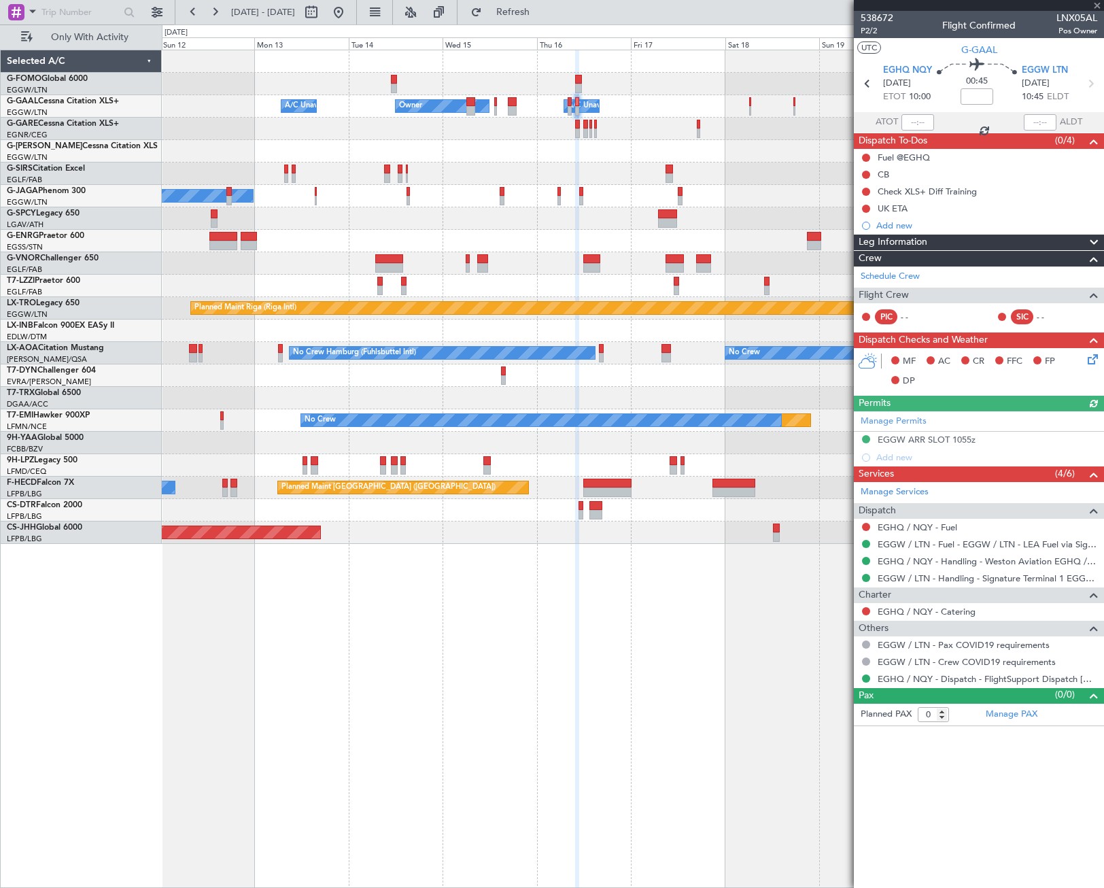
click at [438, 214] on div "Owner Owner A/C Unavailable A/C Unavailable Unplanned Maint London (Luton) Plan…" at bounding box center [632, 296] width 941 height 493
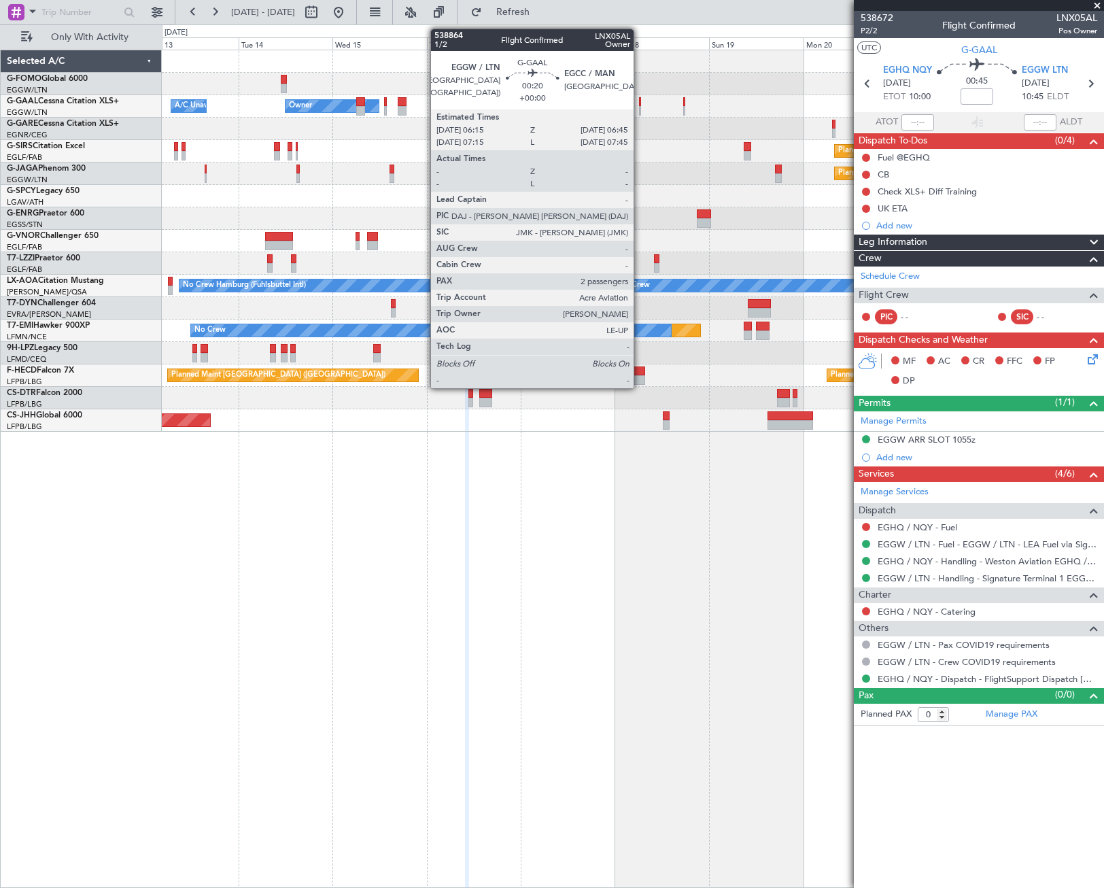
click at [640, 107] on div at bounding box center [640, 111] width 2 height 10
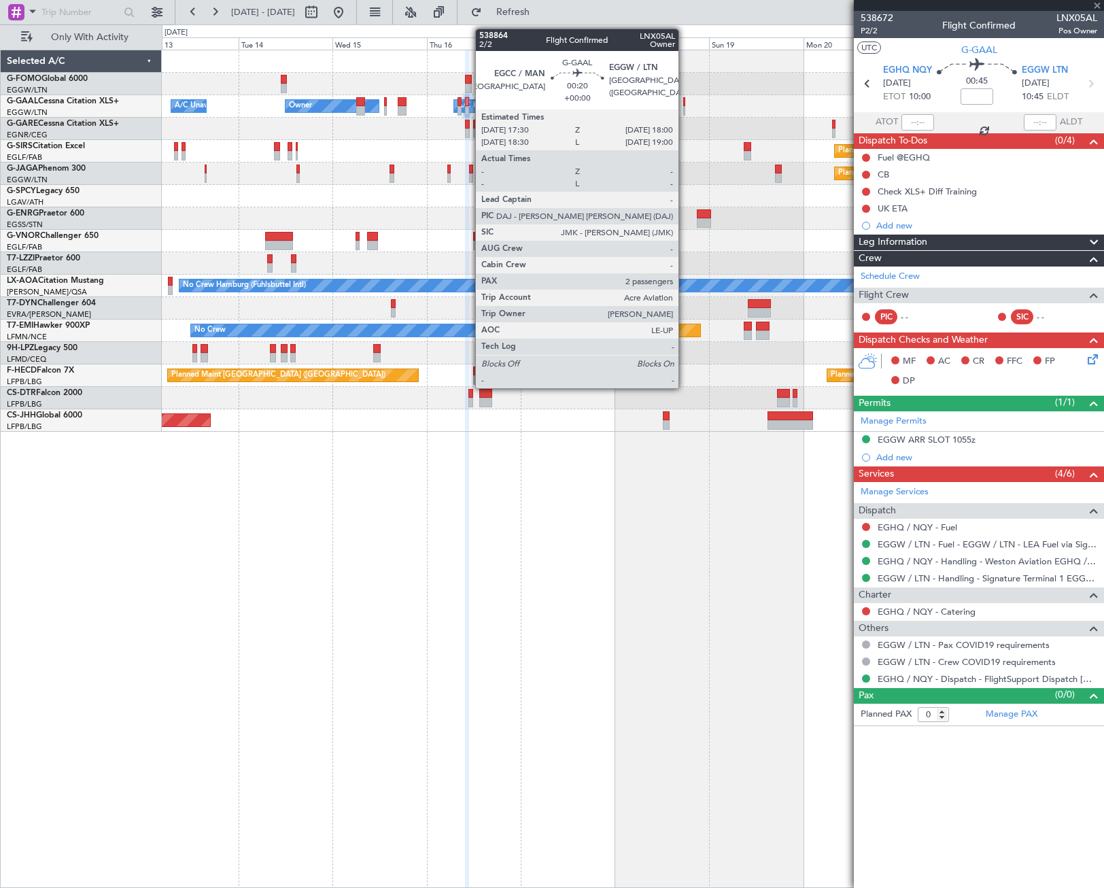
type input "2"
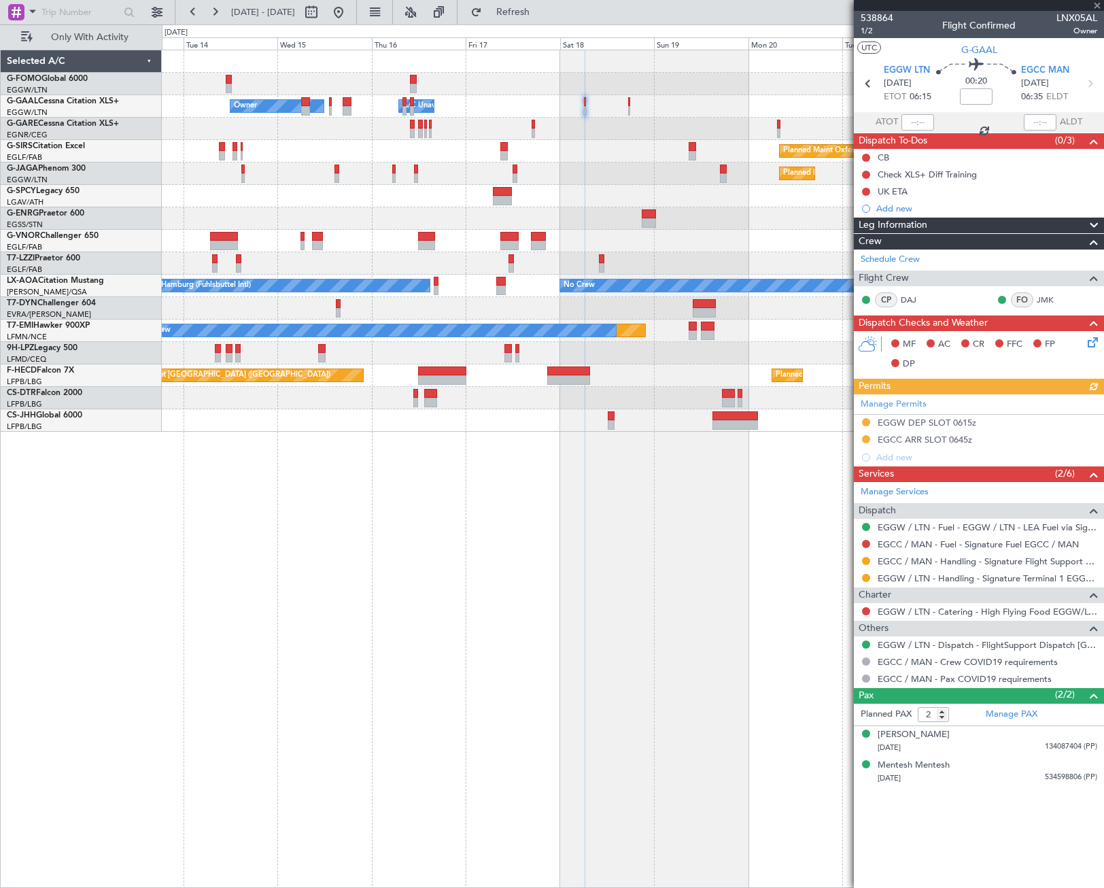
click at [602, 192] on div at bounding box center [632, 196] width 941 height 22
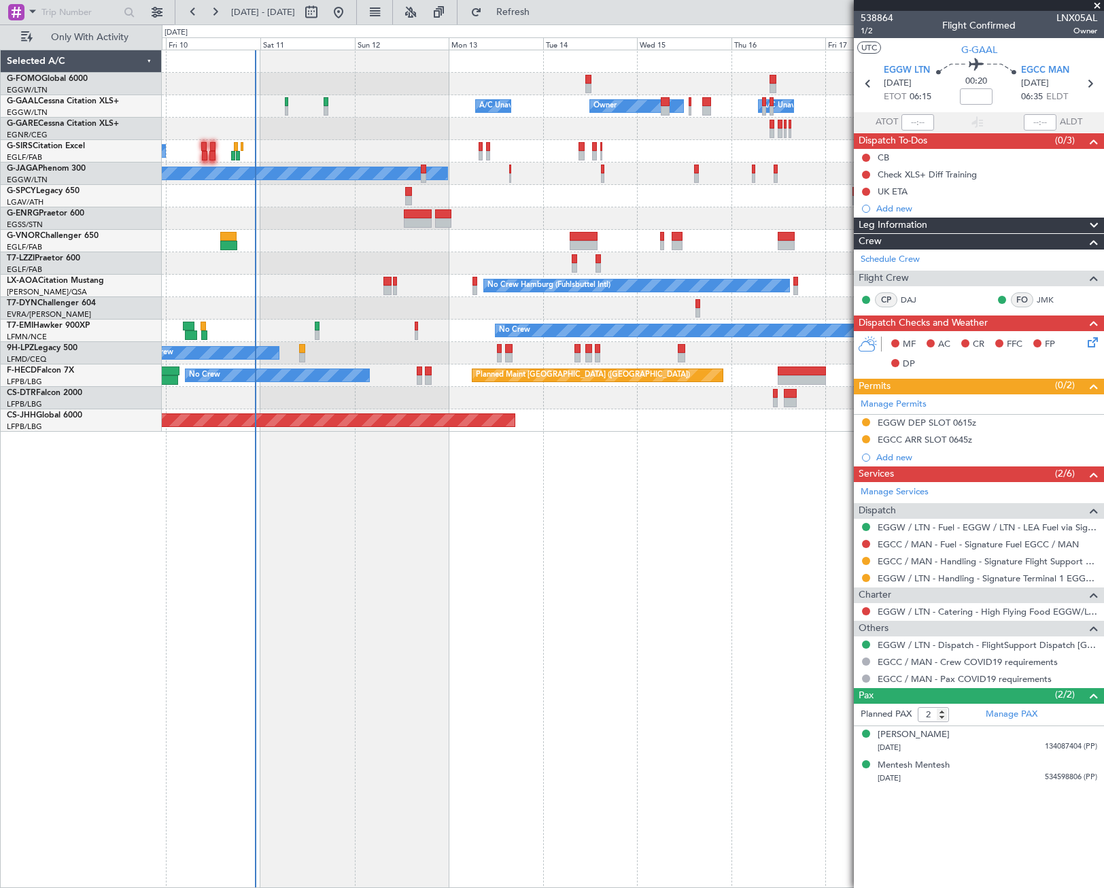
click at [729, 521] on div "Owner Owner A/C Unavailable A/C Unavailable A/C Unavailable Planned Maint Oxfor…" at bounding box center [633, 469] width 942 height 838
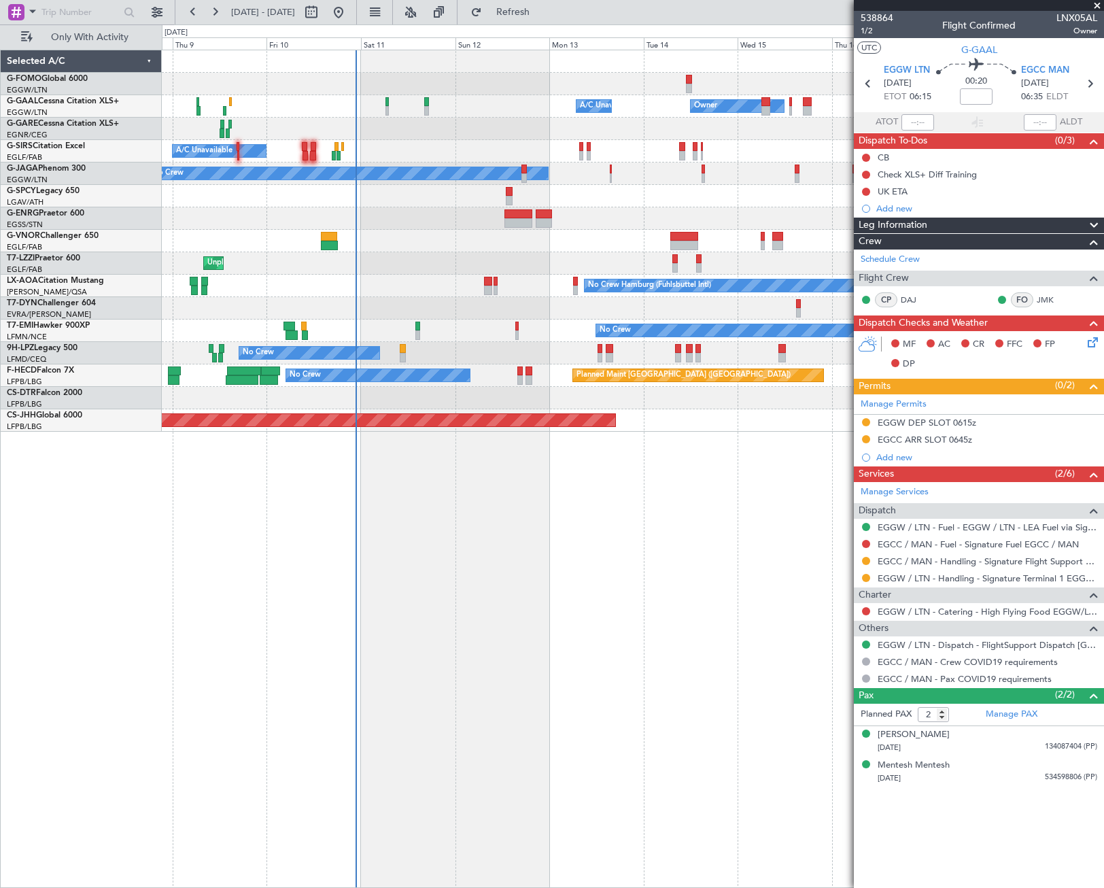
click at [462, 564] on div "Owner Owner A/C Unavailable A/C Unavailable A/C Unavailable Planned Maint Oxfor…" at bounding box center [633, 469] width 942 height 838
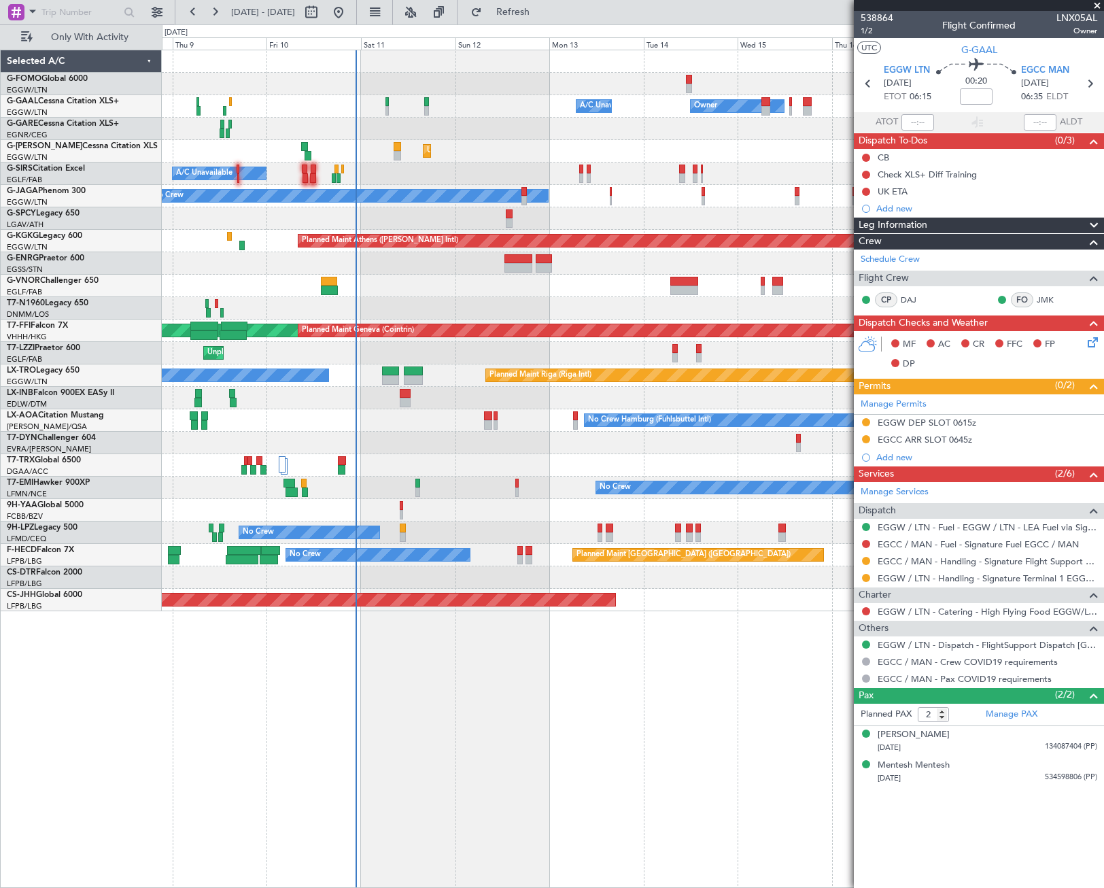
click at [417, 587] on div at bounding box center [632, 577] width 941 height 22
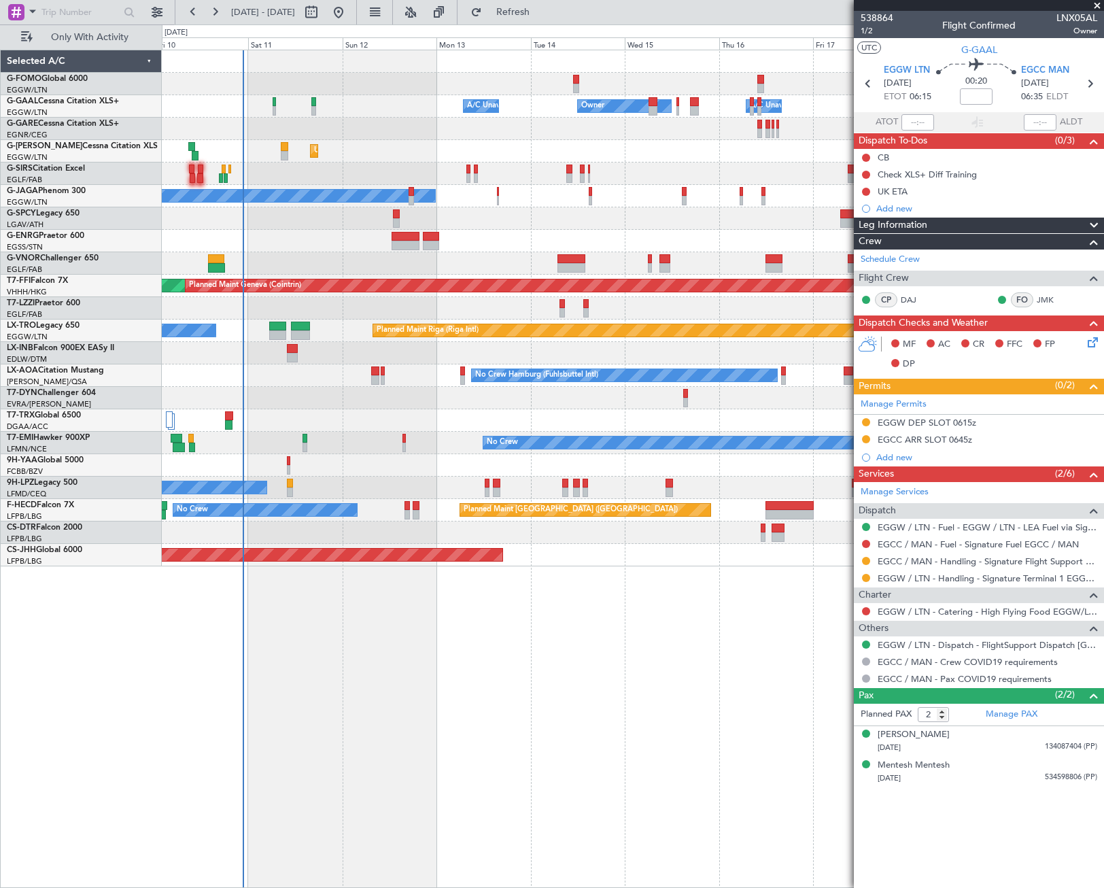
click at [421, 597] on div "Owner Owner A/C Unavailable A/C Unavailable Unplanned Maint London (Luton) Plan…" at bounding box center [633, 469] width 942 height 838
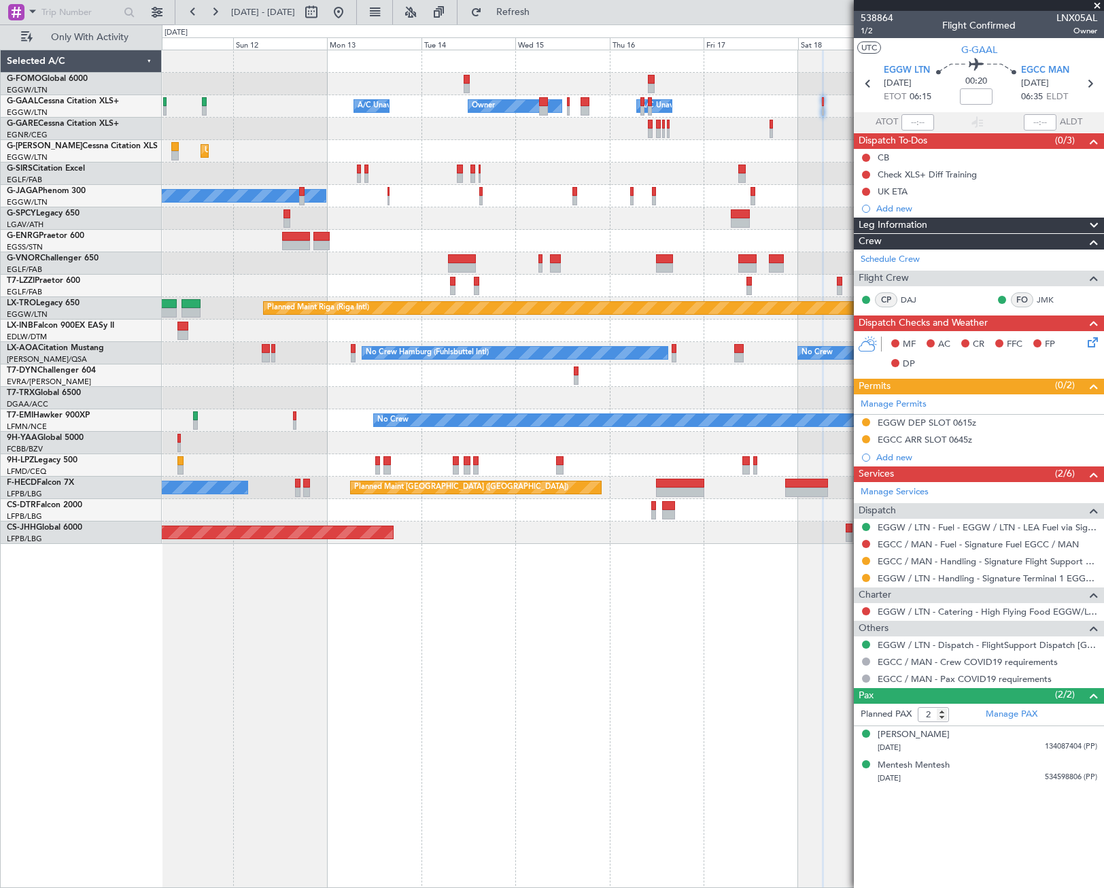
click at [551, 646] on div "Owner Owner A/C Unavailable A/C Unavailable Unplanned Maint London (Luton) Plan…" at bounding box center [633, 469] width 942 height 838
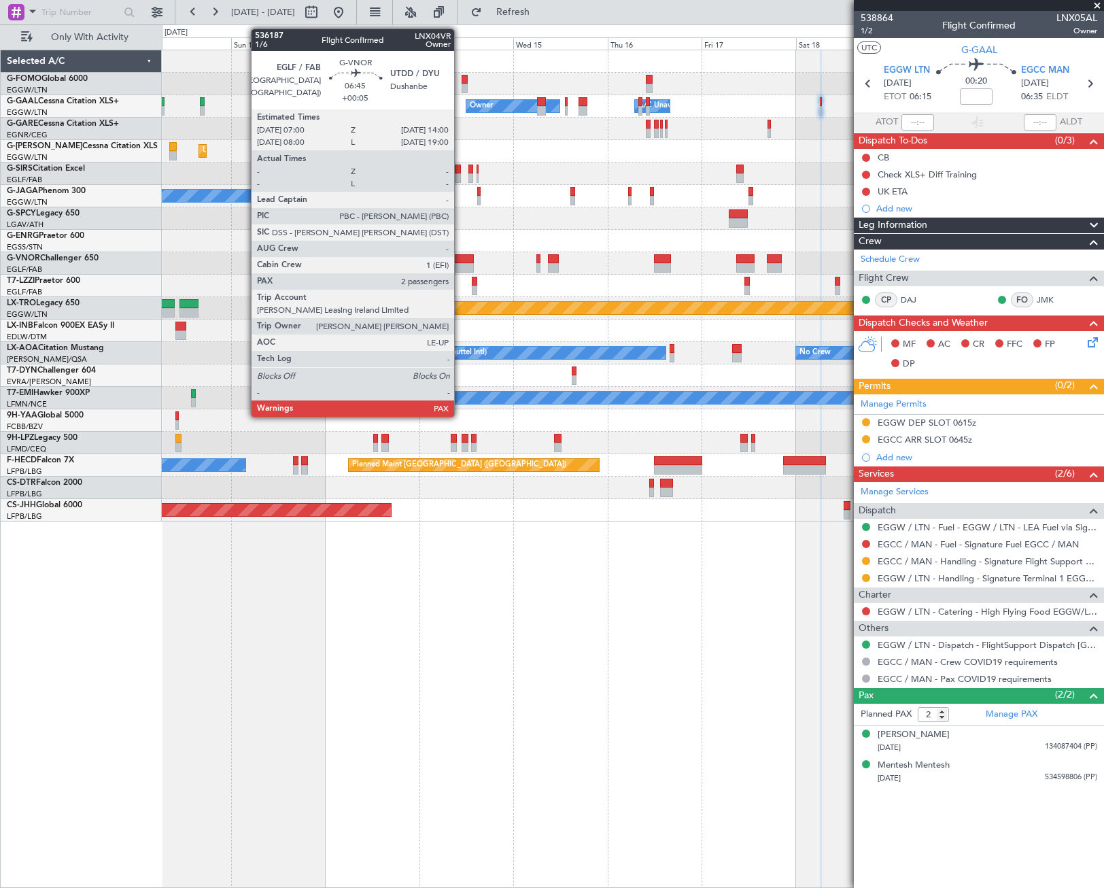
click at [460, 263] on div at bounding box center [460, 268] width 28 height 10
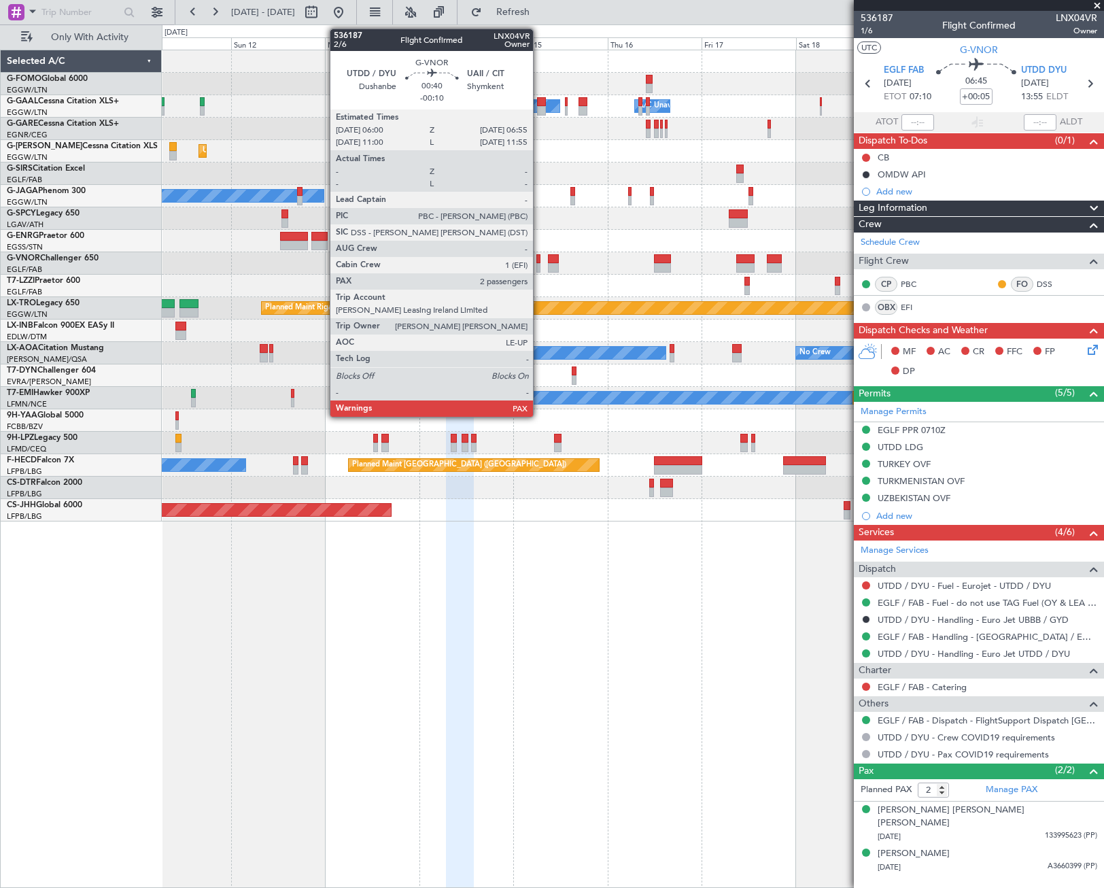
click at [539, 262] on div at bounding box center [538, 259] width 4 height 10
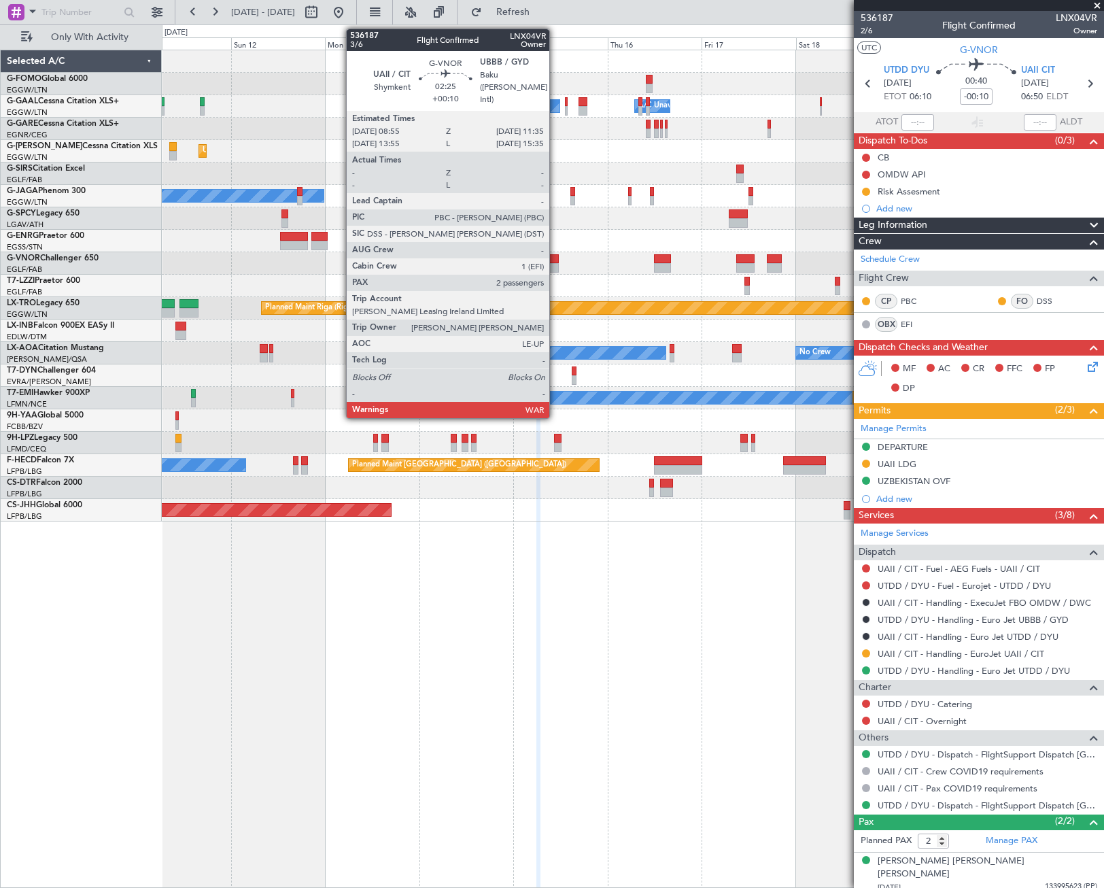
click at [555, 264] on div at bounding box center [553, 268] width 11 height 10
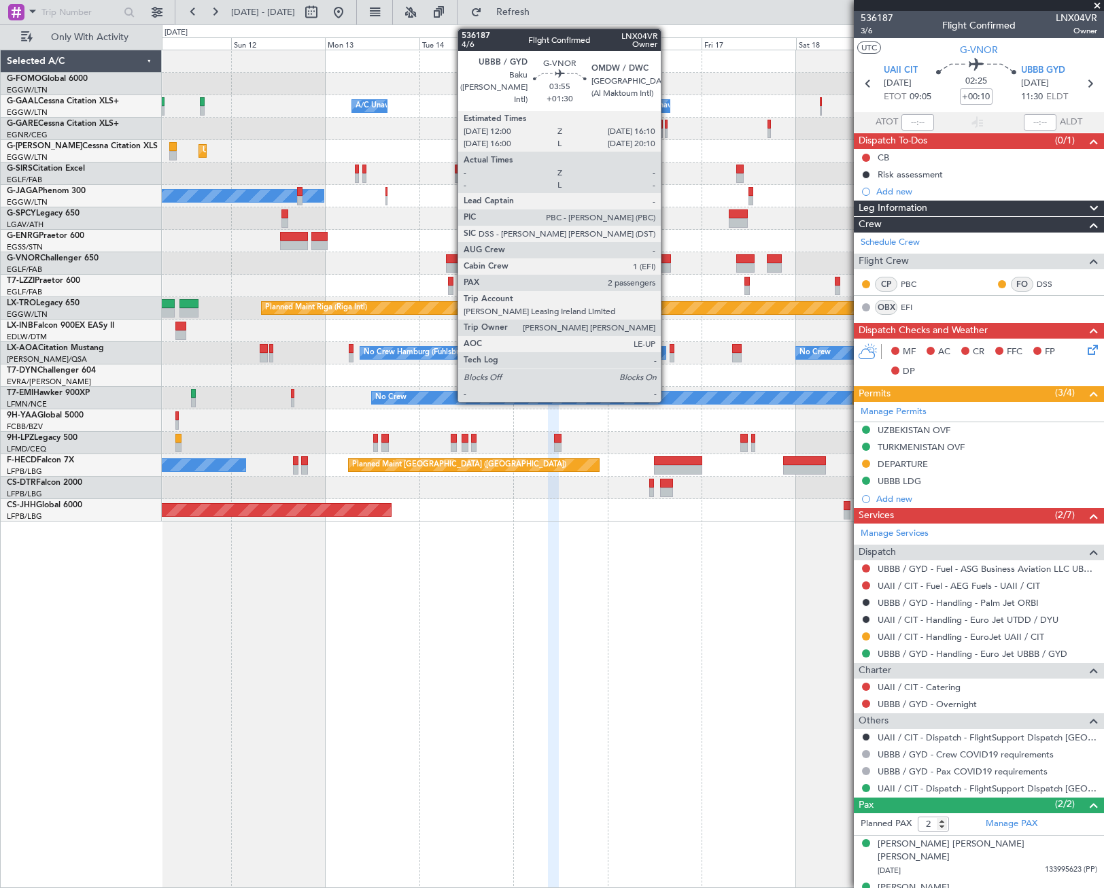
click at [667, 264] on div at bounding box center [662, 268] width 17 height 10
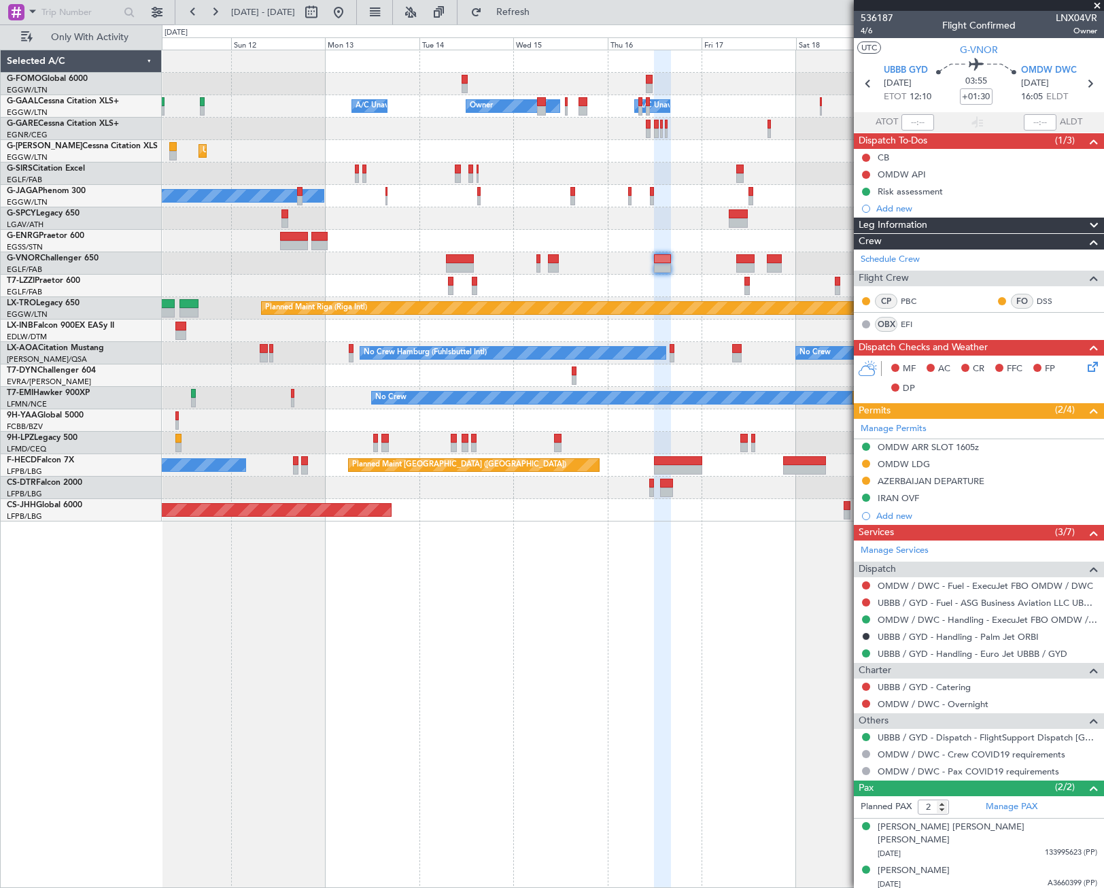
click at [1015, 223] on div "Leg Information" at bounding box center [979, 226] width 250 height 16
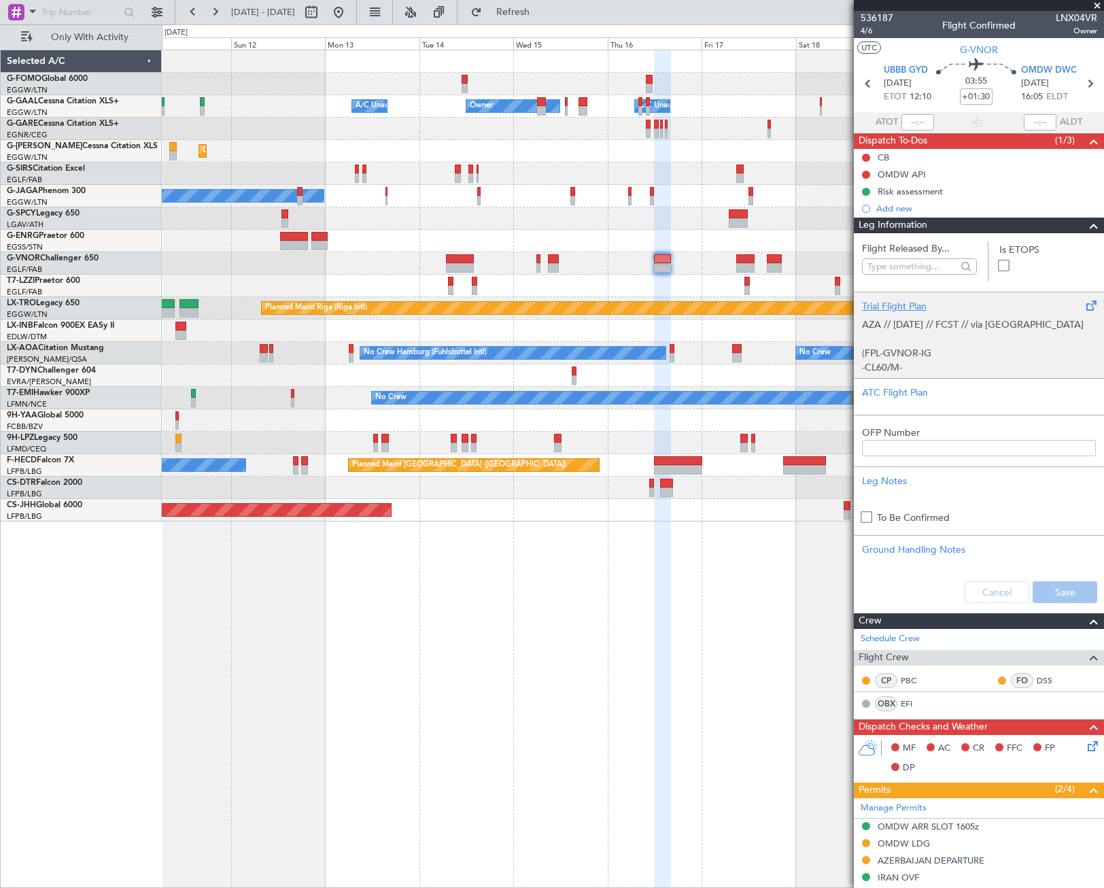
click at [942, 324] on p "AZA // 04OCT // FCST // via Iraq (FPL-GVNOR-IG -CL60/M-SBDE2E3FGHIJ1J3J4J5M1M3R…" at bounding box center [979, 624] width 234 height 614
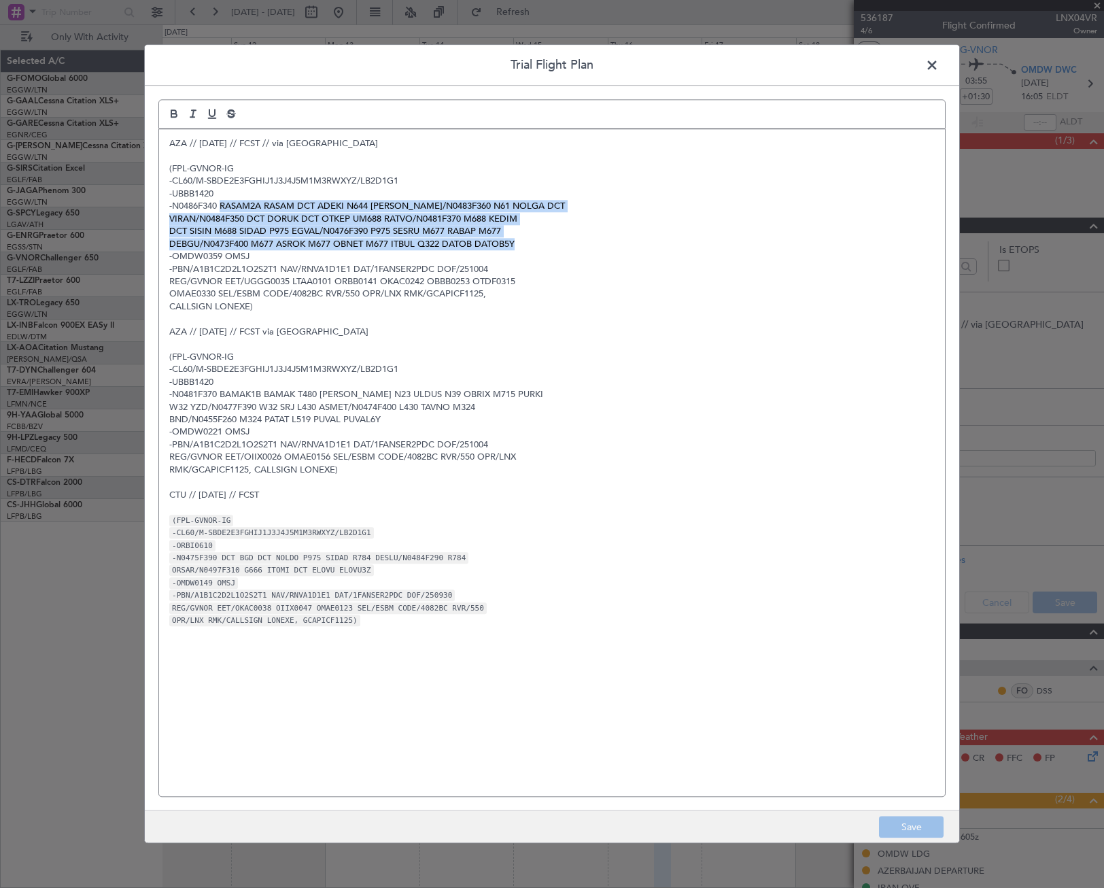
drag, startPoint x: 220, startPoint y: 204, endPoint x: 526, endPoint y: 241, distance: 308.1
click at [526, 241] on div "AZA // 04OCT // FCST // via Iraq (FPL-GVNOR-IG -CL60/M-SBDE2E3FGHIJ1J3J4J5M1M3R…" at bounding box center [552, 462] width 786 height 667
copy div "RASAM2A RASAM DCT ADEKI N644 LAGAS/N0483F360 N61 NOLGA DCT VIRAN/N0484F350 DCT …"
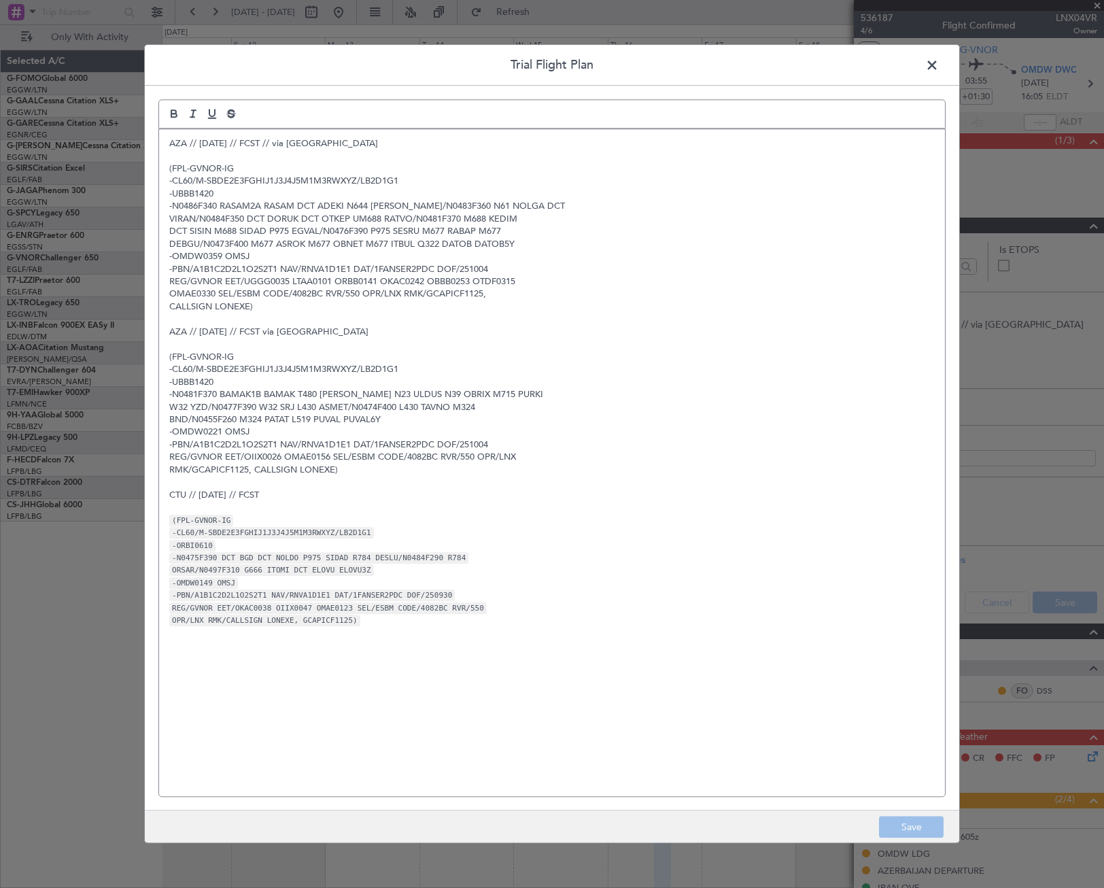
click at [939, 58] on span at bounding box center [939, 68] width 0 height 27
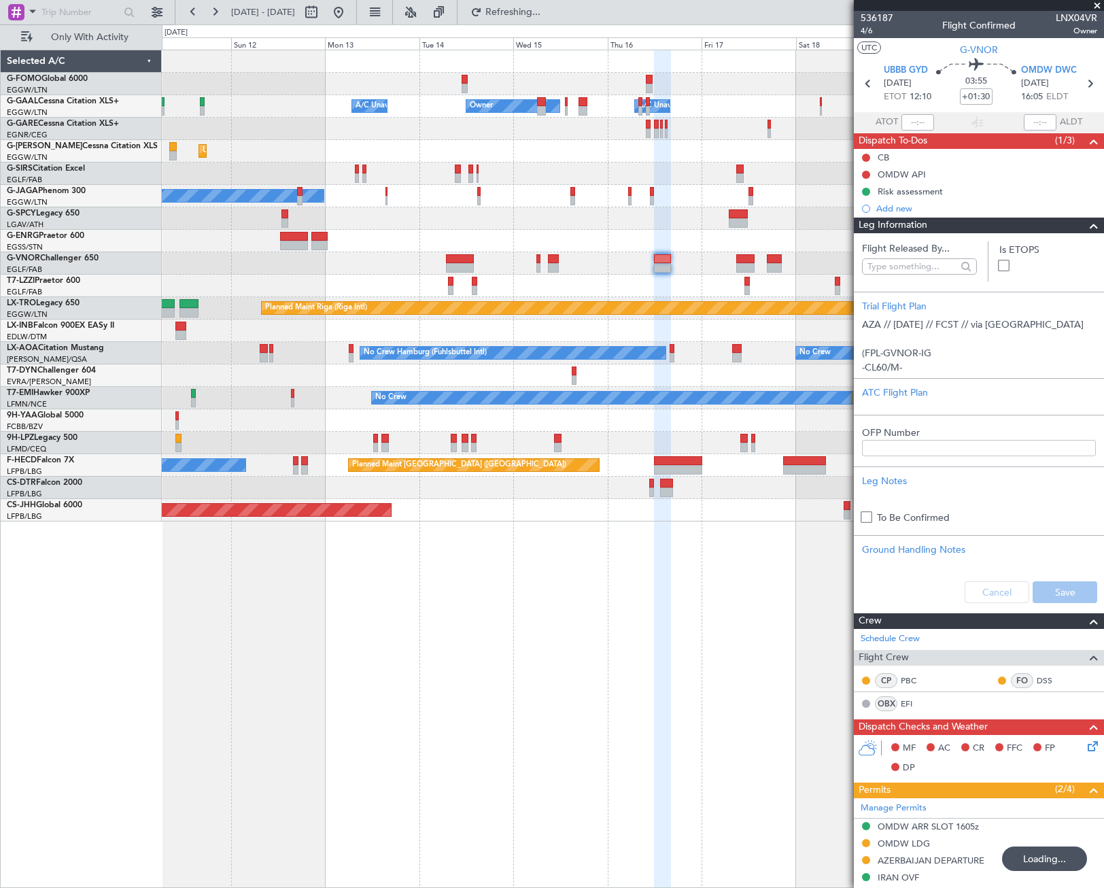
click at [1086, 232] on span at bounding box center [1094, 226] width 16 height 16
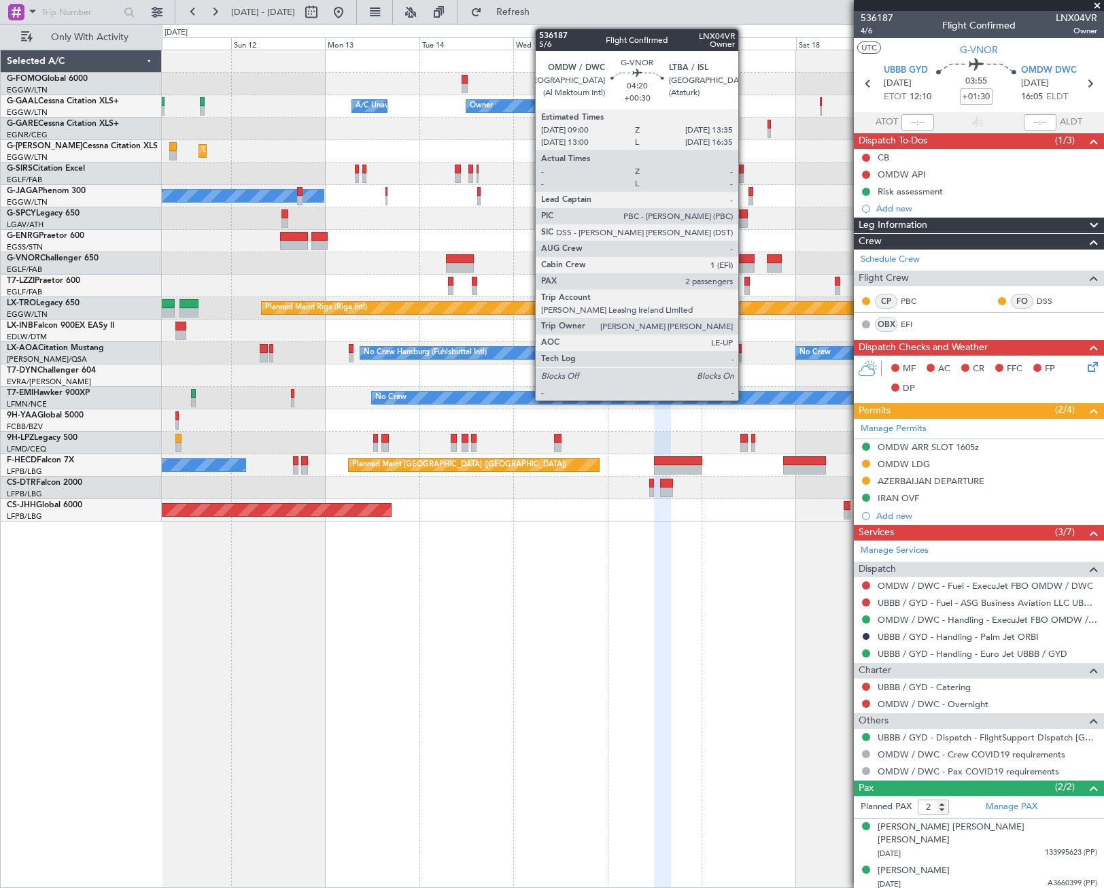
click at [744, 256] on div at bounding box center [745, 259] width 18 height 10
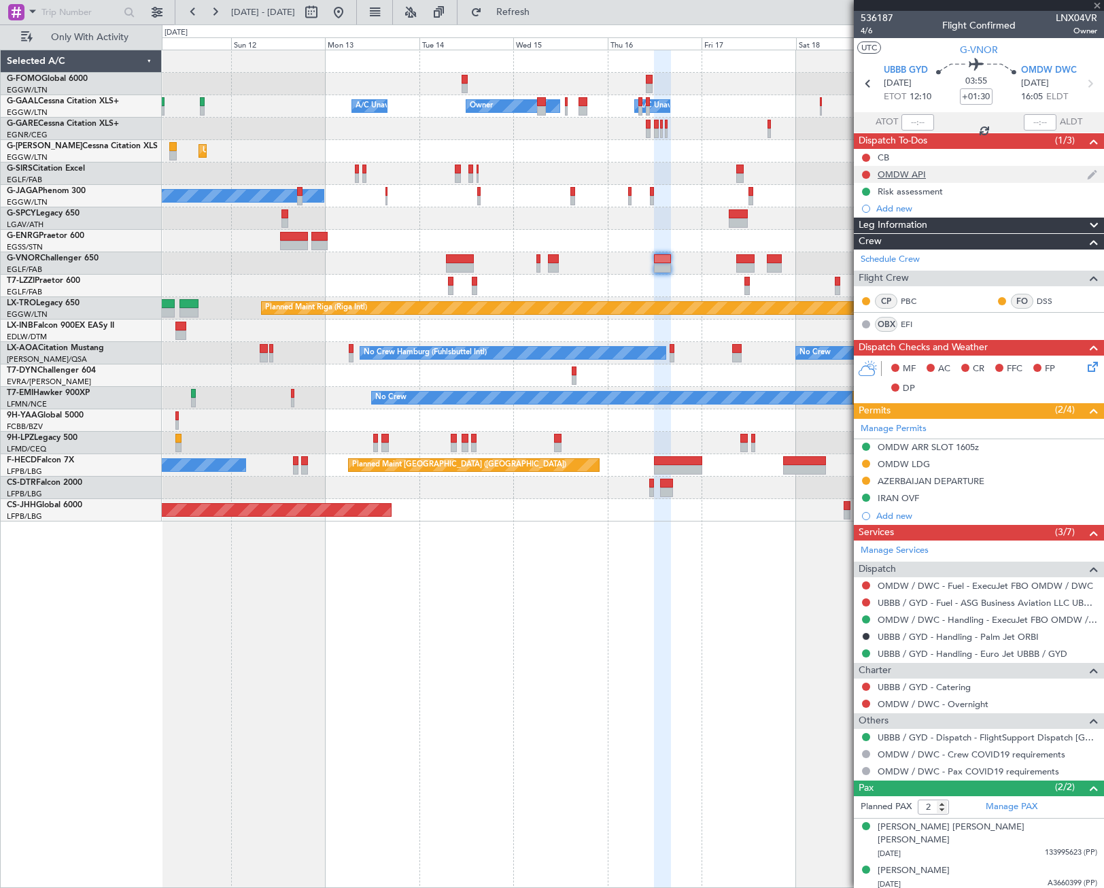
type input "+00:30"
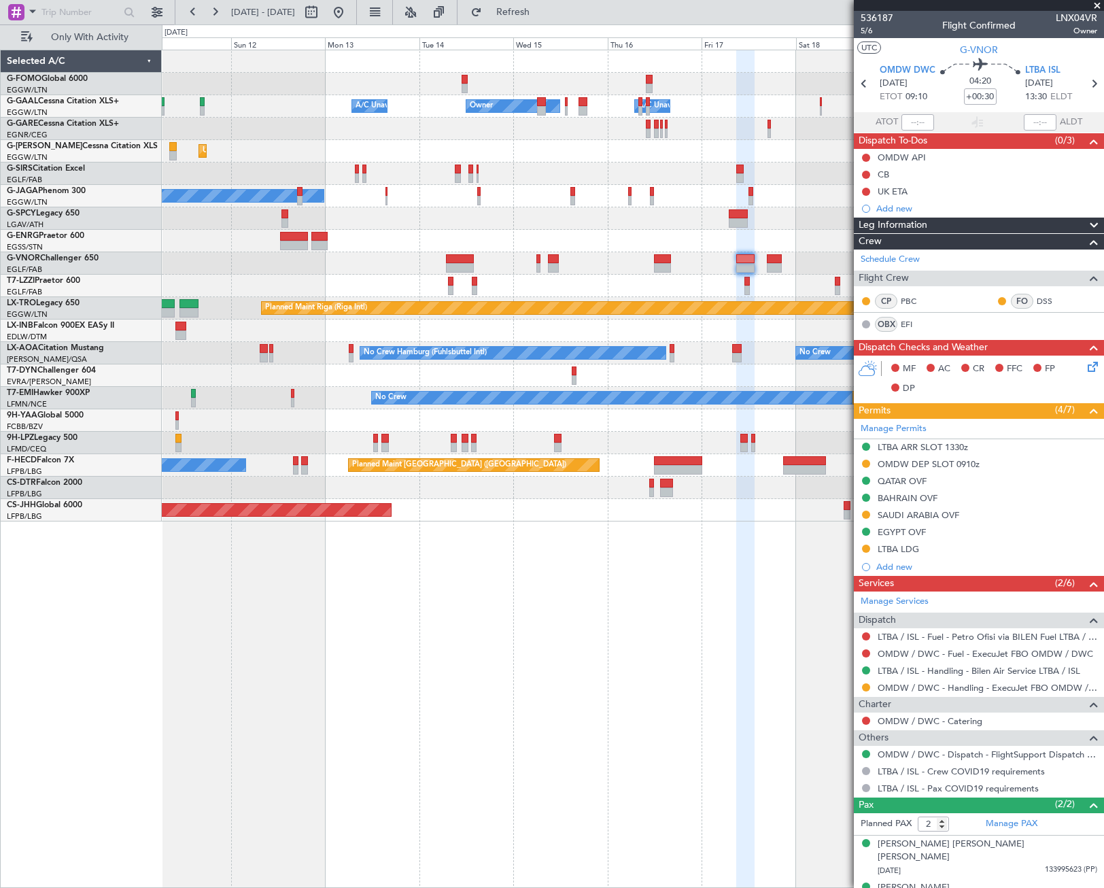
click at [918, 512] on div "SAUDI ARABIA OVF" at bounding box center [919, 515] width 82 height 12
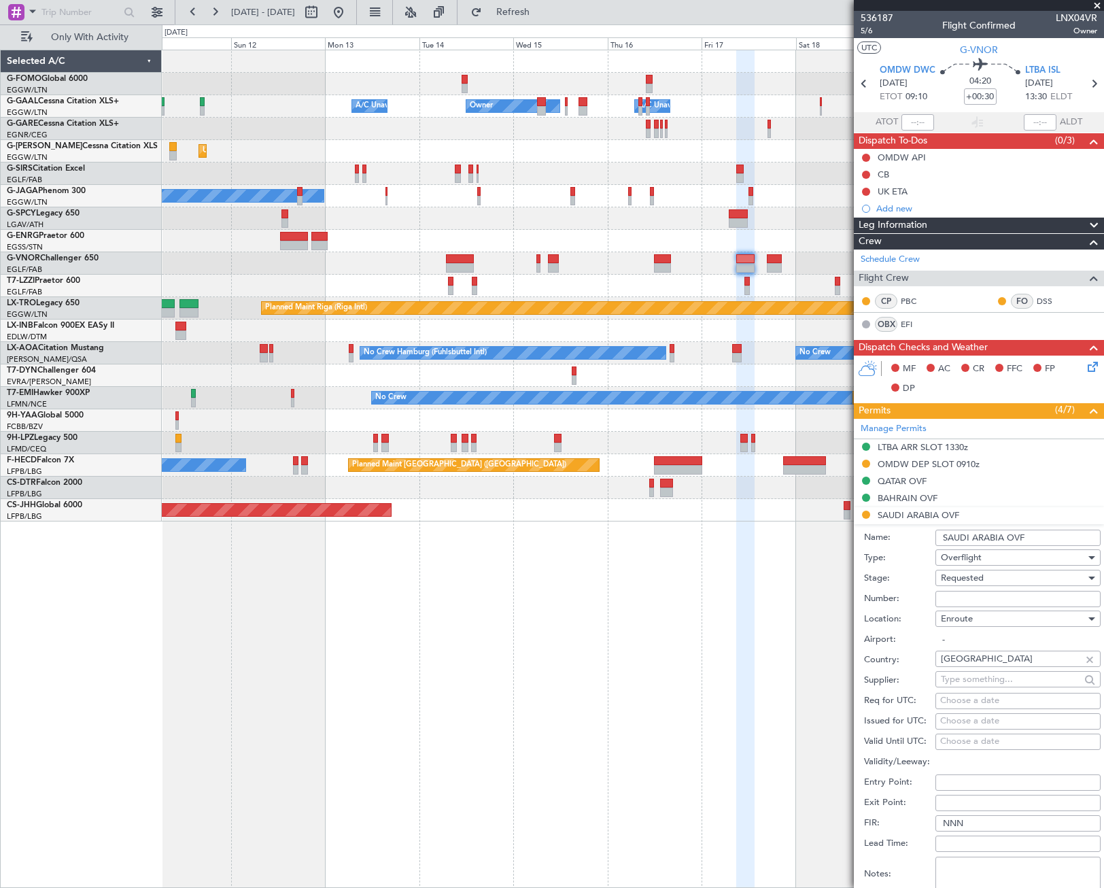
click at [954, 595] on input "Number:" at bounding box center [1017, 599] width 165 height 16
paste input "2501022537"
type input "2501022537"
click at [962, 580] on span "Requested" at bounding box center [962, 578] width 43 height 12
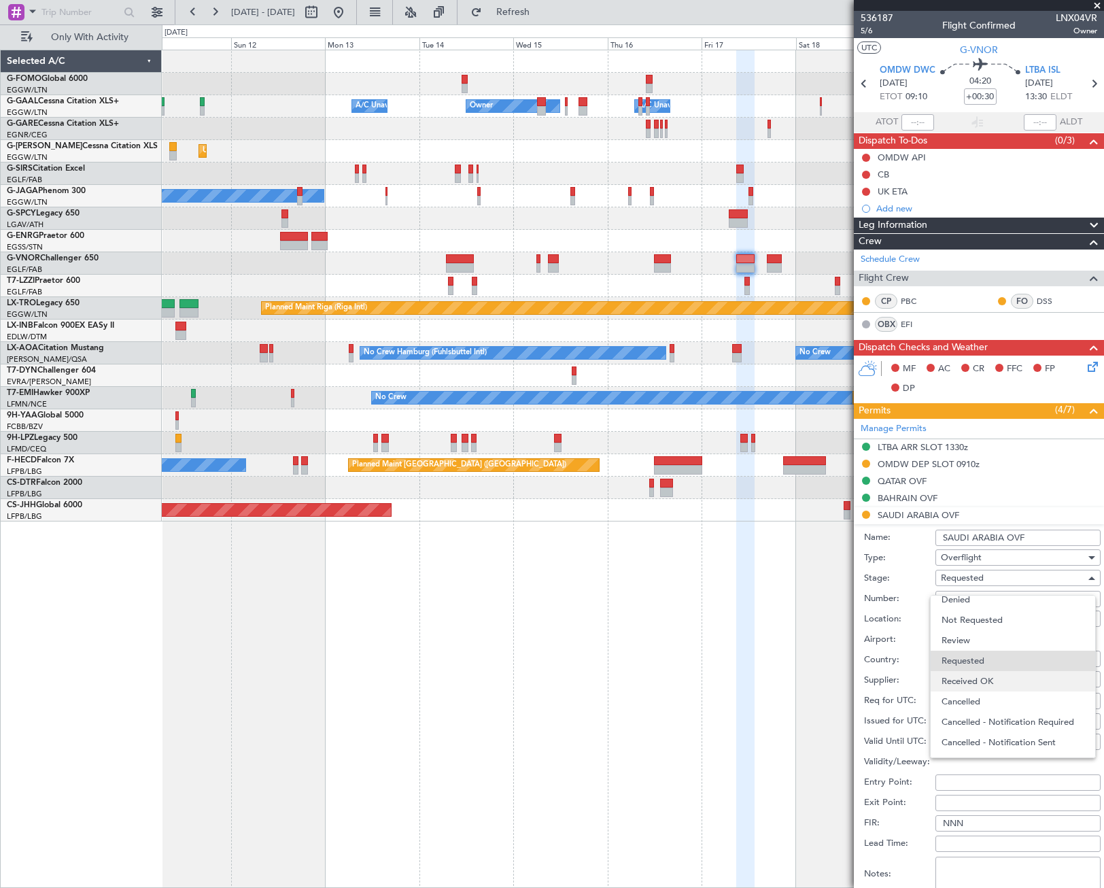
click at [972, 684] on span "Received OK" at bounding box center [1012, 681] width 143 height 20
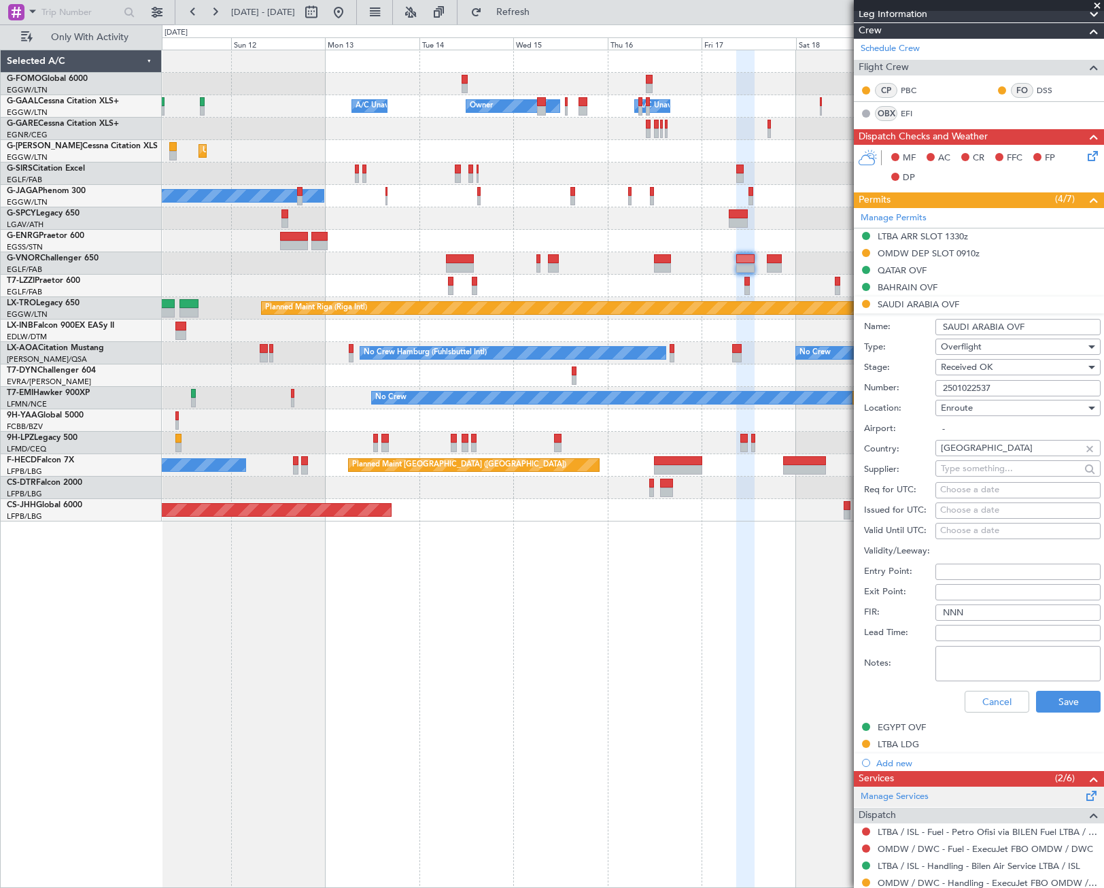
scroll to position [340, 0]
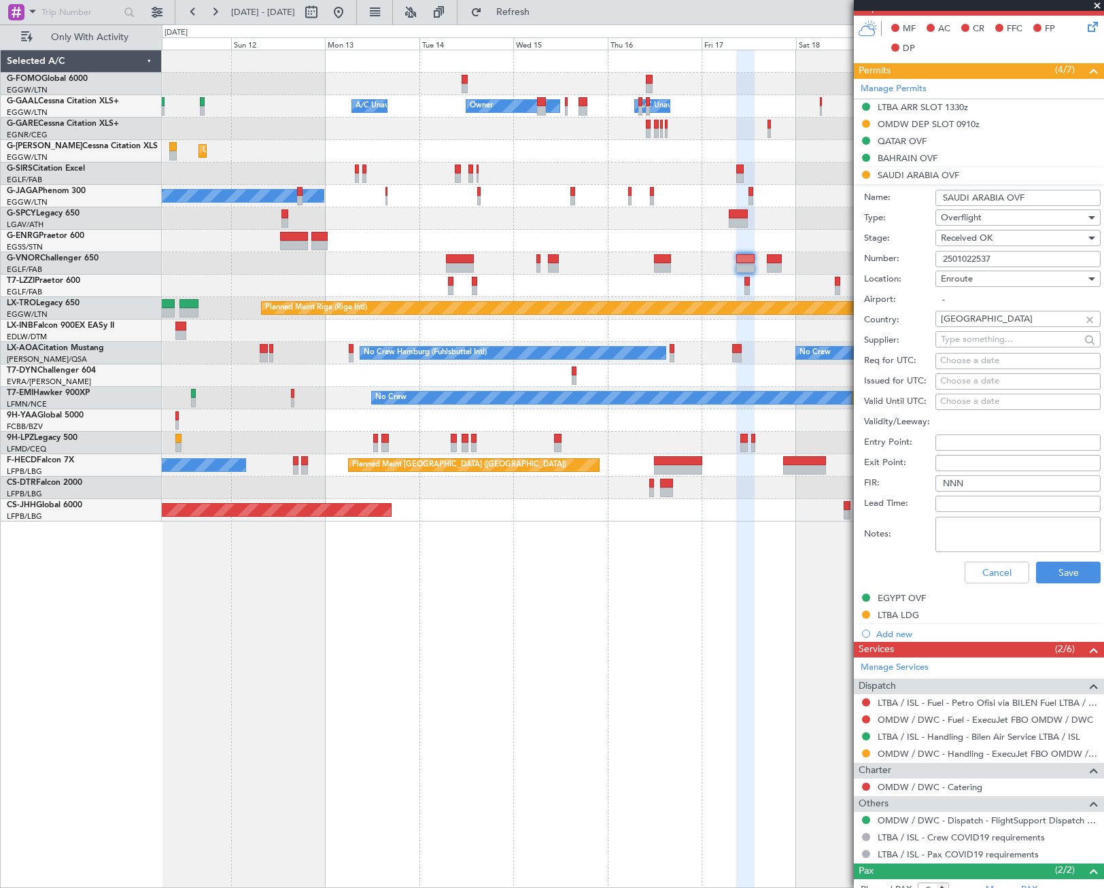
click at [960, 540] on textarea "Notes:" at bounding box center [1017, 534] width 165 height 35
click at [954, 540] on textarea "UAS" at bounding box center [1017, 534] width 165 height 35
click at [983, 530] on textarea "UAS" at bounding box center [1017, 534] width 165 height 35
paste textarea "ETD(Z): 17 OCT 2025 09:10"
type textarea "UAS ETD(Z): 17 OCT 2025 09:10"
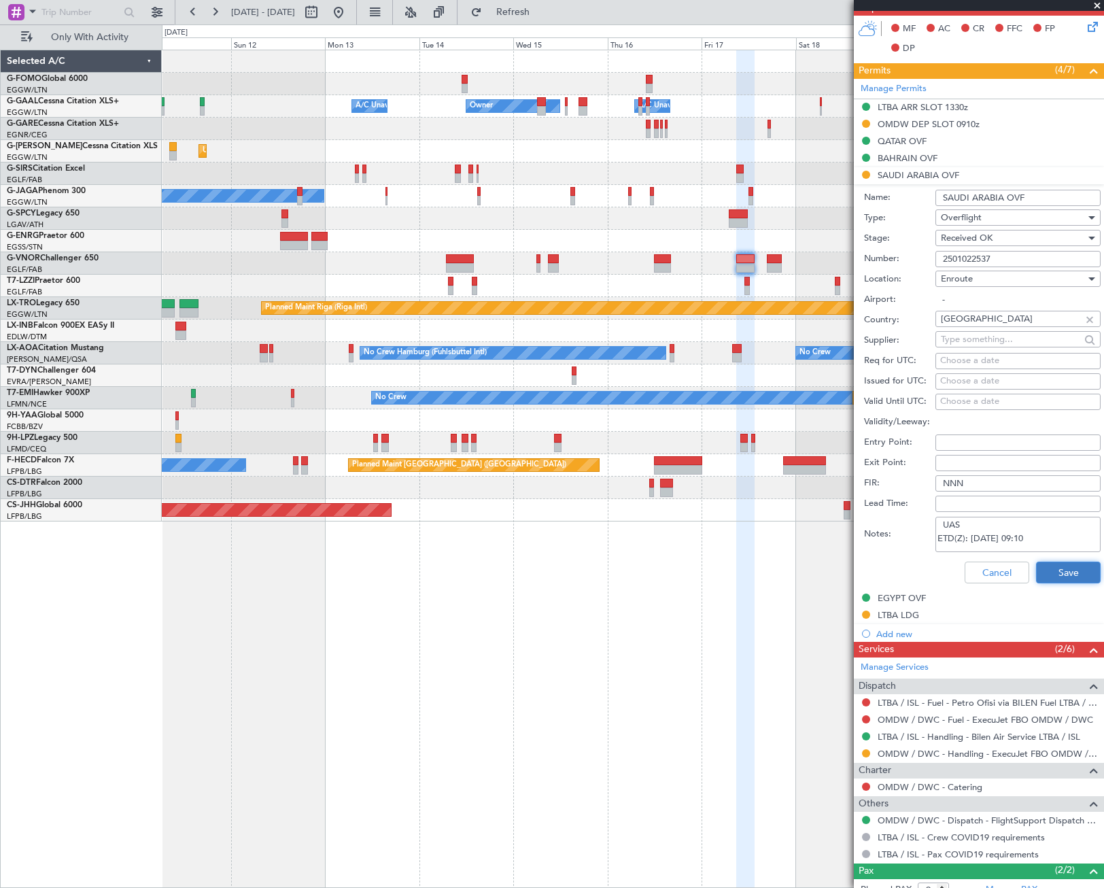
click at [1056, 576] on button "Save" at bounding box center [1068, 572] width 65 height 22
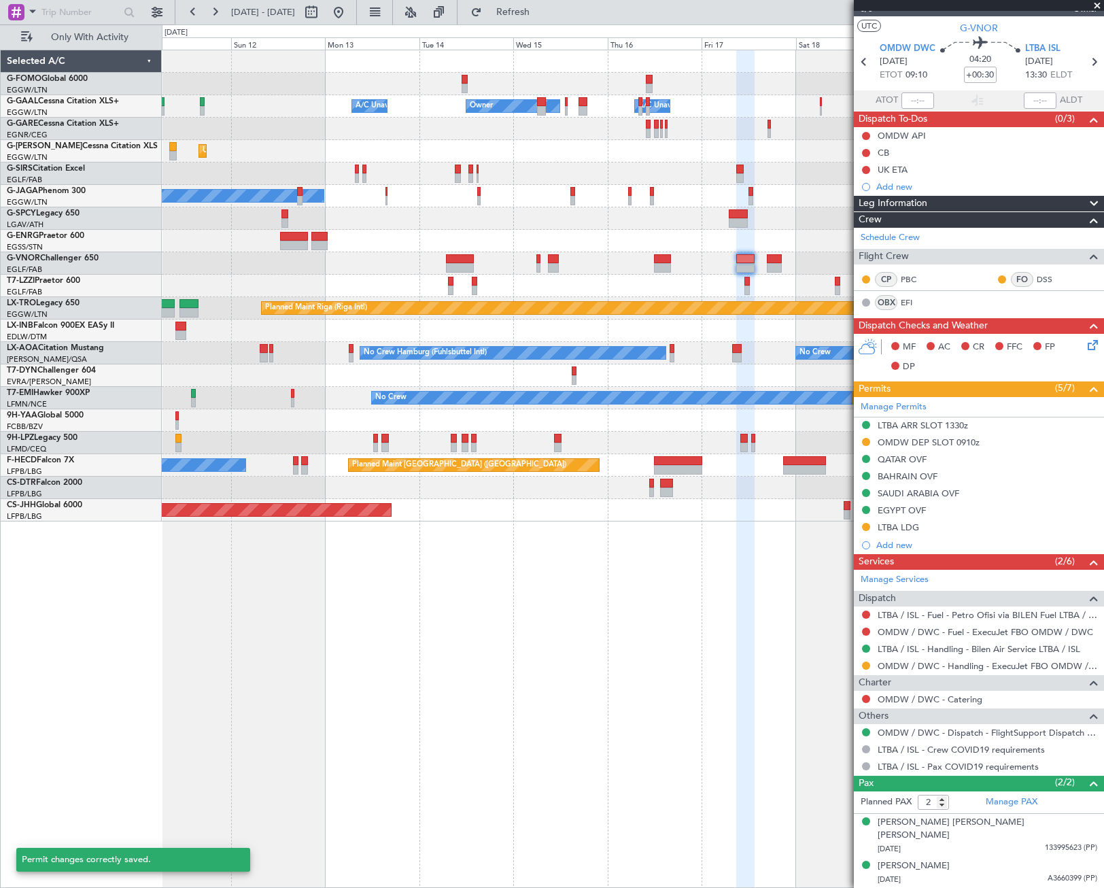
scroll to position [8, 0]
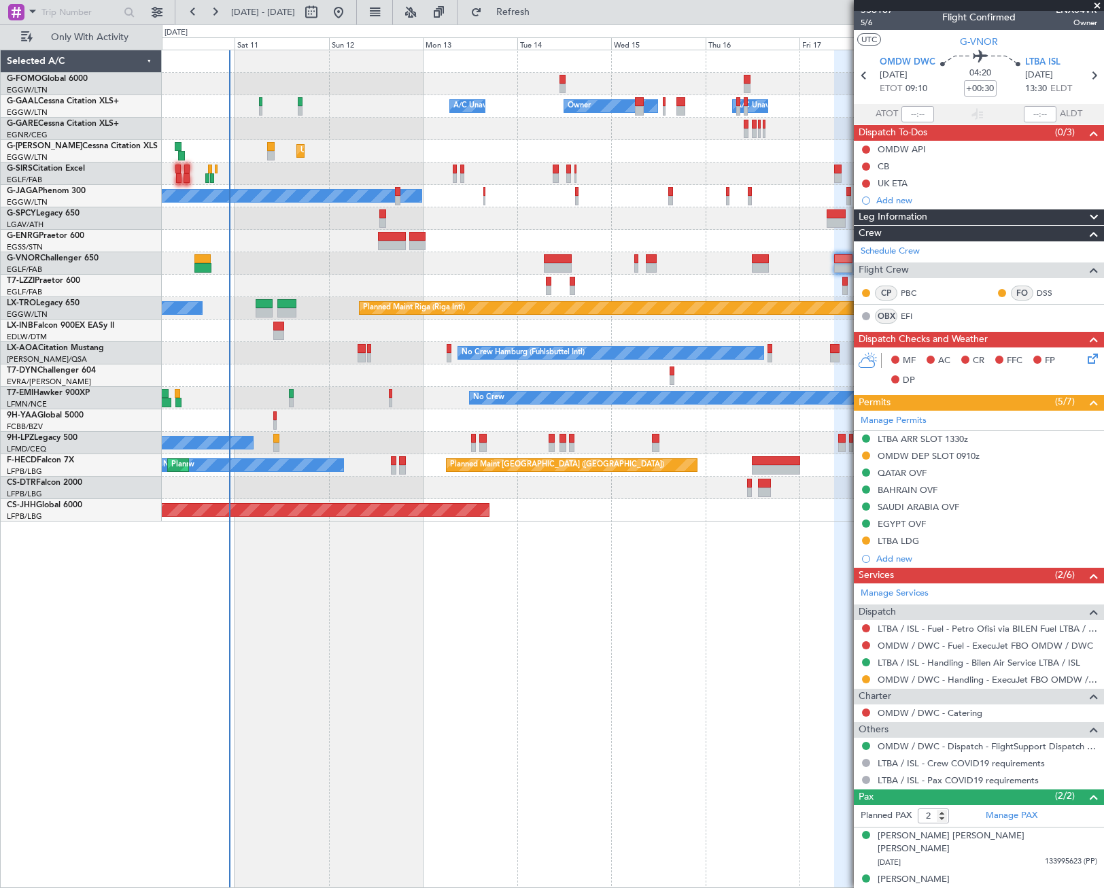
click at [455, 336] on div "Owner Owner A/C Unavailable A/C Unavailable Unplanned Maint London (Luton) Plan…" at bounding box center [632, 285] width 941 height 471
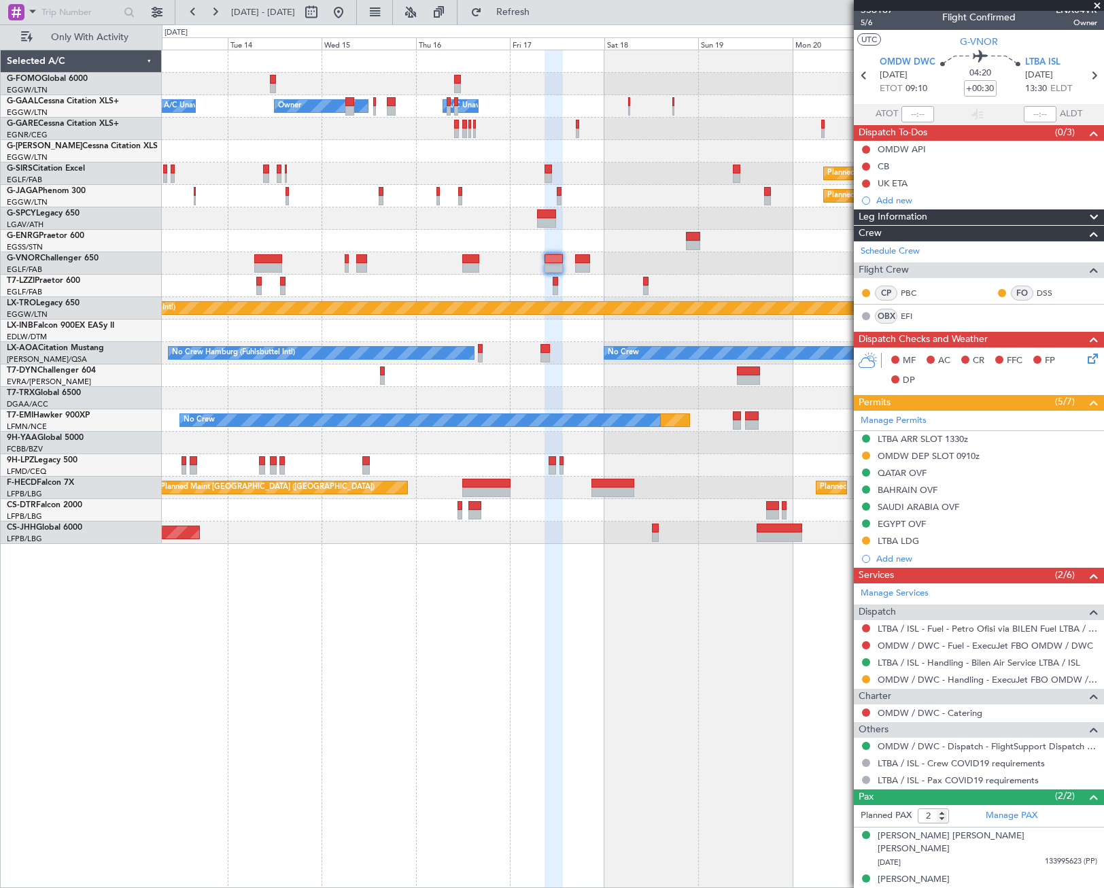
click at [368, 252] on div "Owner Owner A/C Unavailable A/C Unavailable Owner Unplanned Maint London (Luton…" at bounding box center [632, 296] width 941 height 493
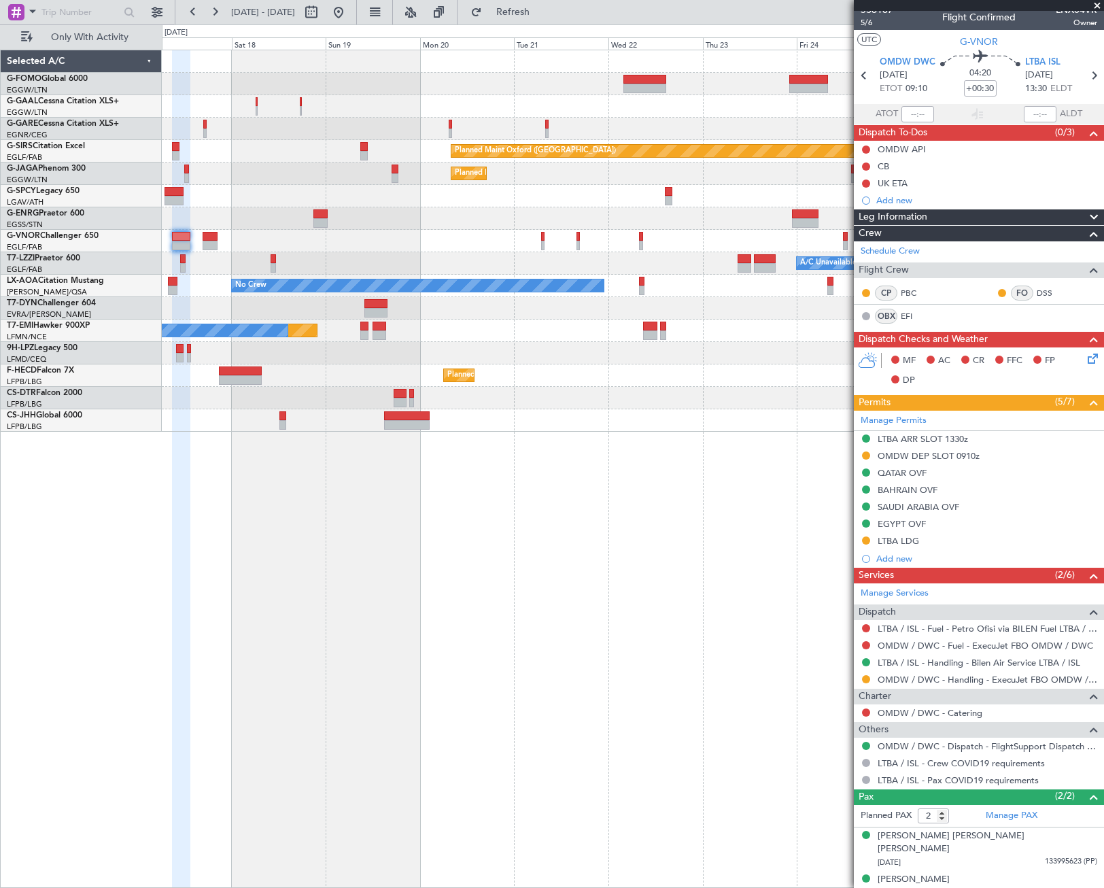
click at [455, 139] on div "Owner Owner A/C Unavailable Owner Planned Maint Oxford (Kidlington) Planned Mai…" at bounding box center [632, 240] width 941 height 381
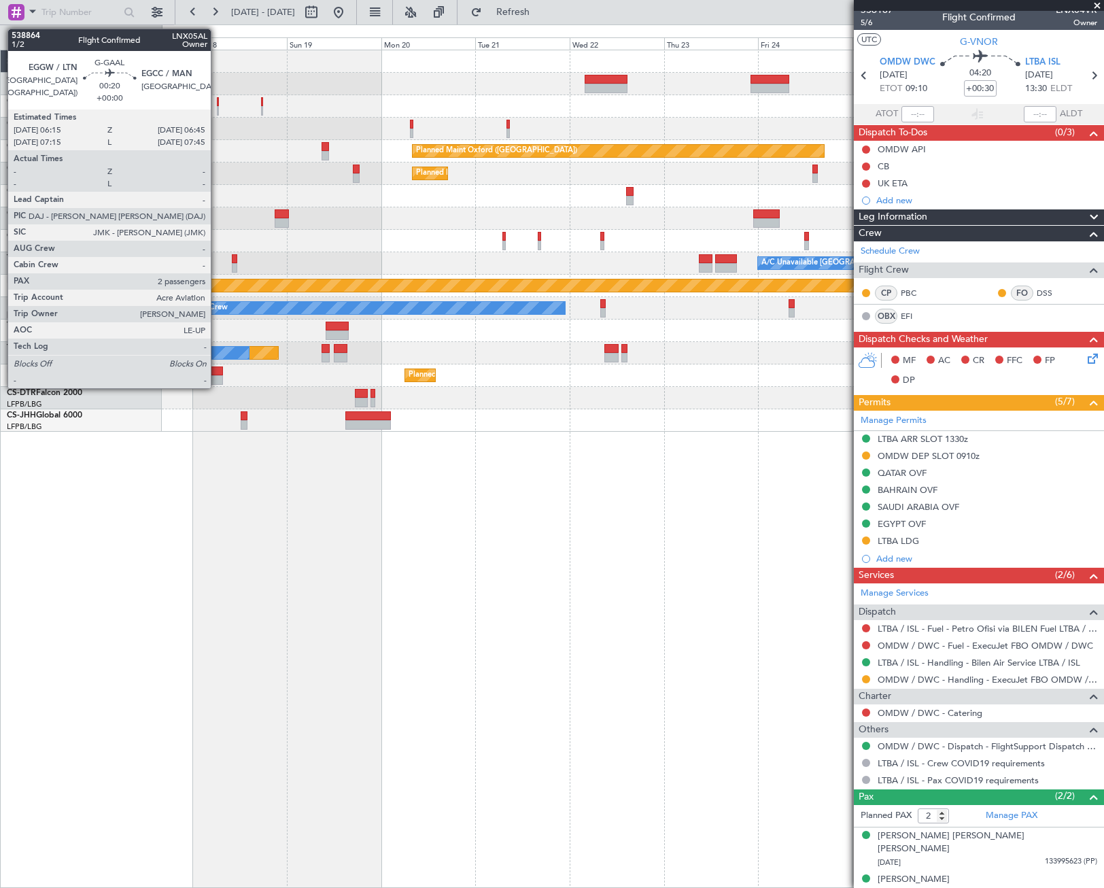
click at [217, 105] on div at bounding box center [218, 102] width 2 height 10
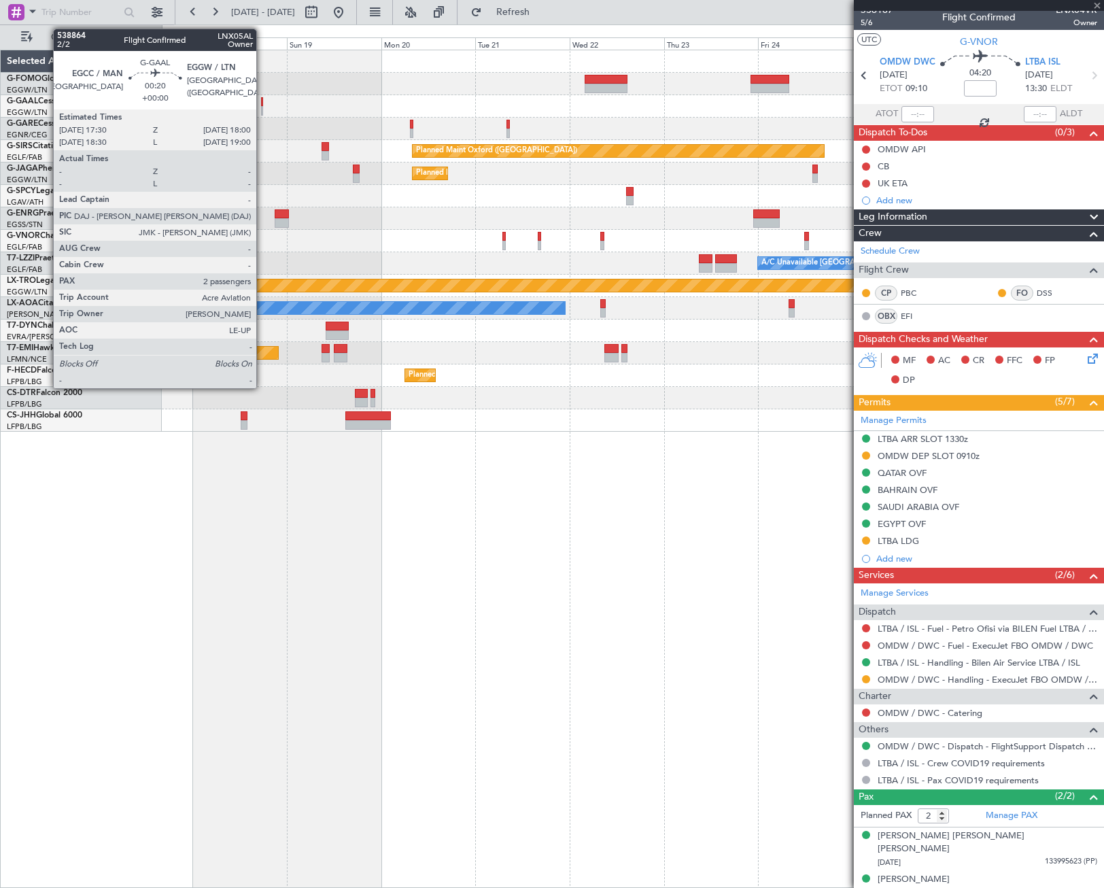
scroll to position [0, 0]
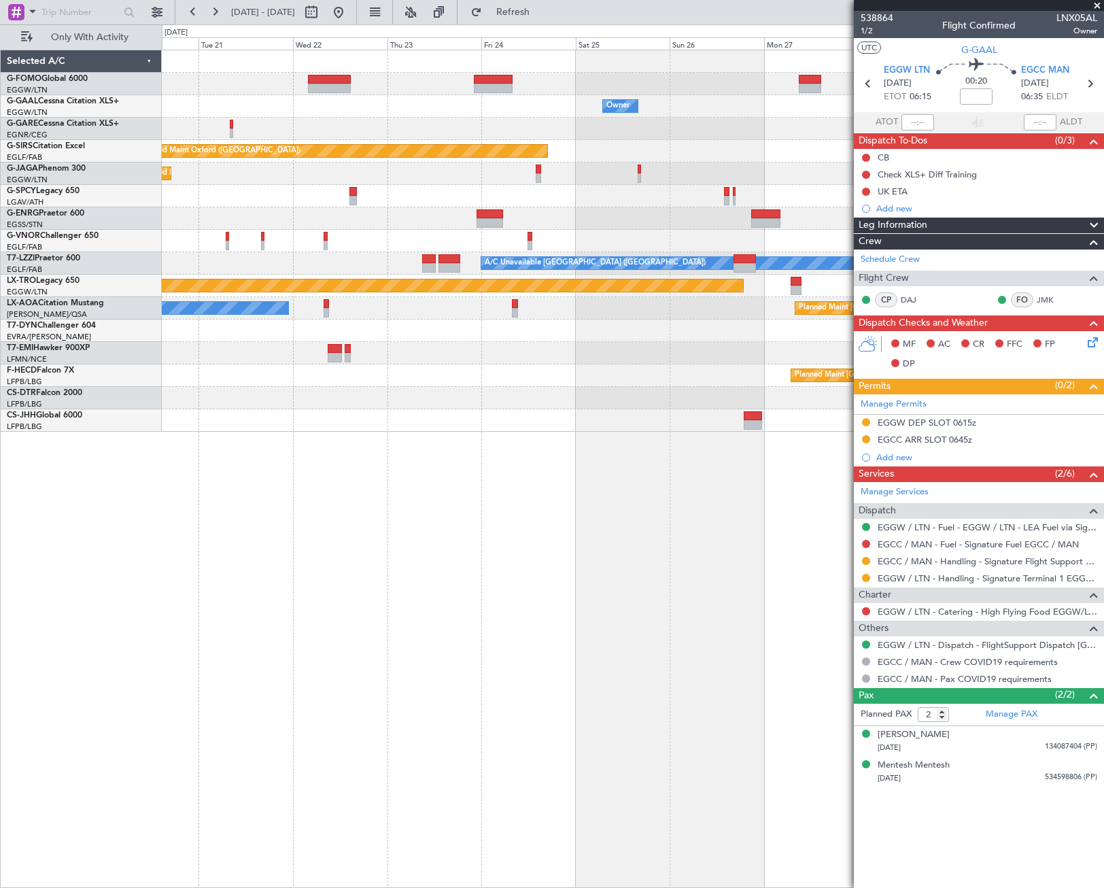
click at [271, 190] on div "Owner Owner Planned Maint Oxford (Kidlington) Planned Maint Paris (Le Bourget) …" at bounding box center [632, 240] width 941 height 381
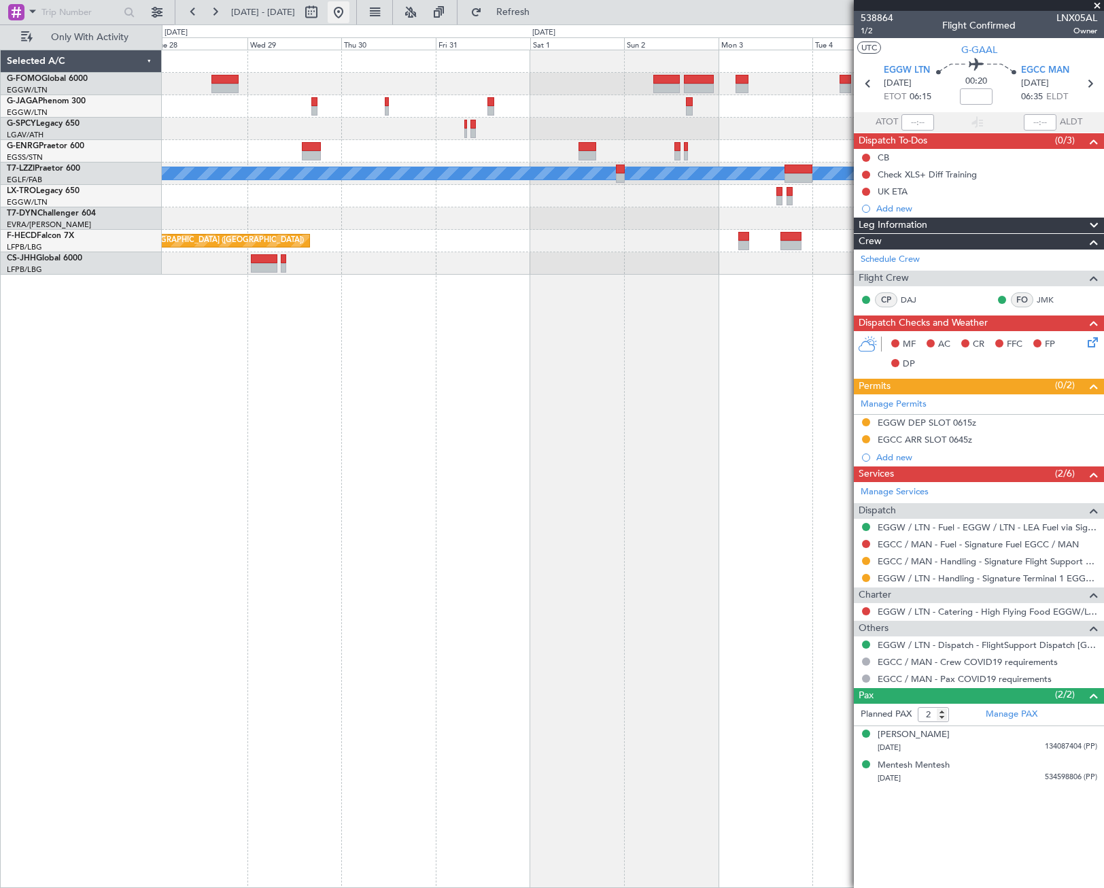
click at [349, 16] on button at bounding box center [339, 12] width 22 height 22
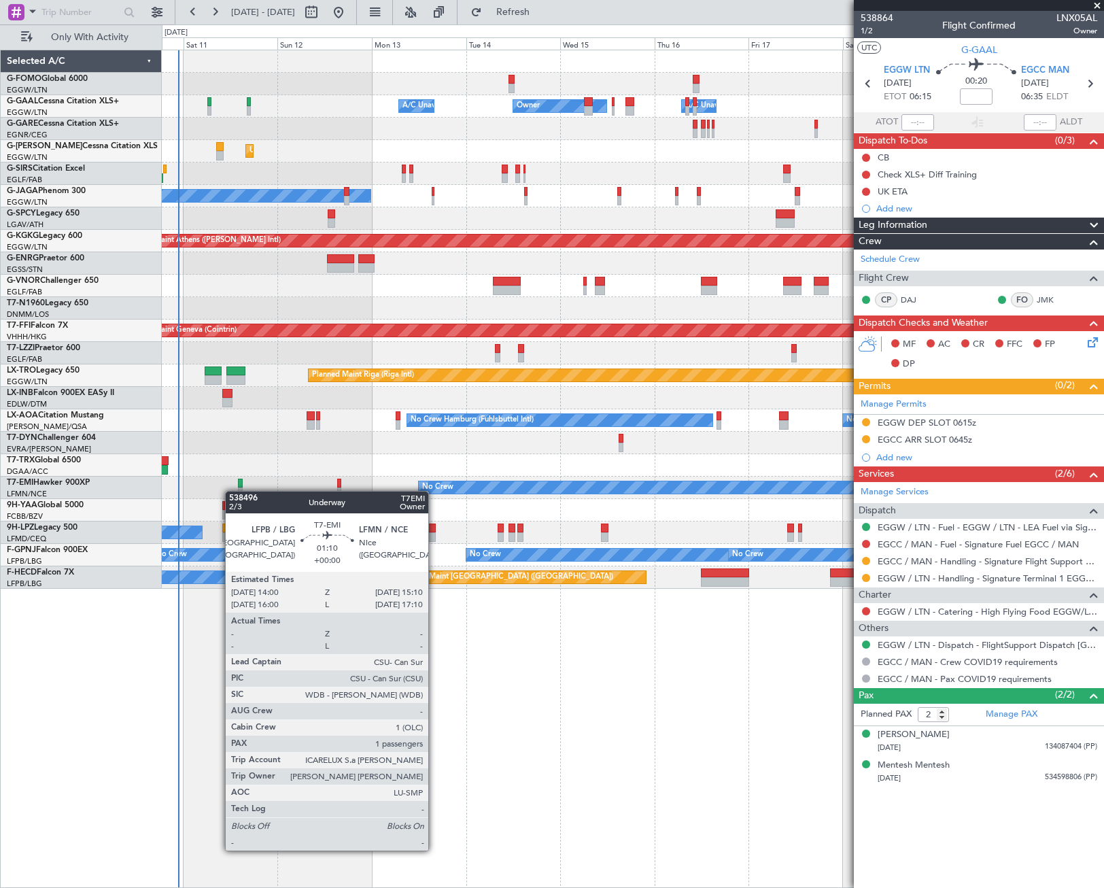
click at [239, 491] on div "Owner A/C Unavailable Owner A/C Unavailable Unplanned Maint London (Luton) Plan…" at bounding box center [632, 319] width 941 height 538
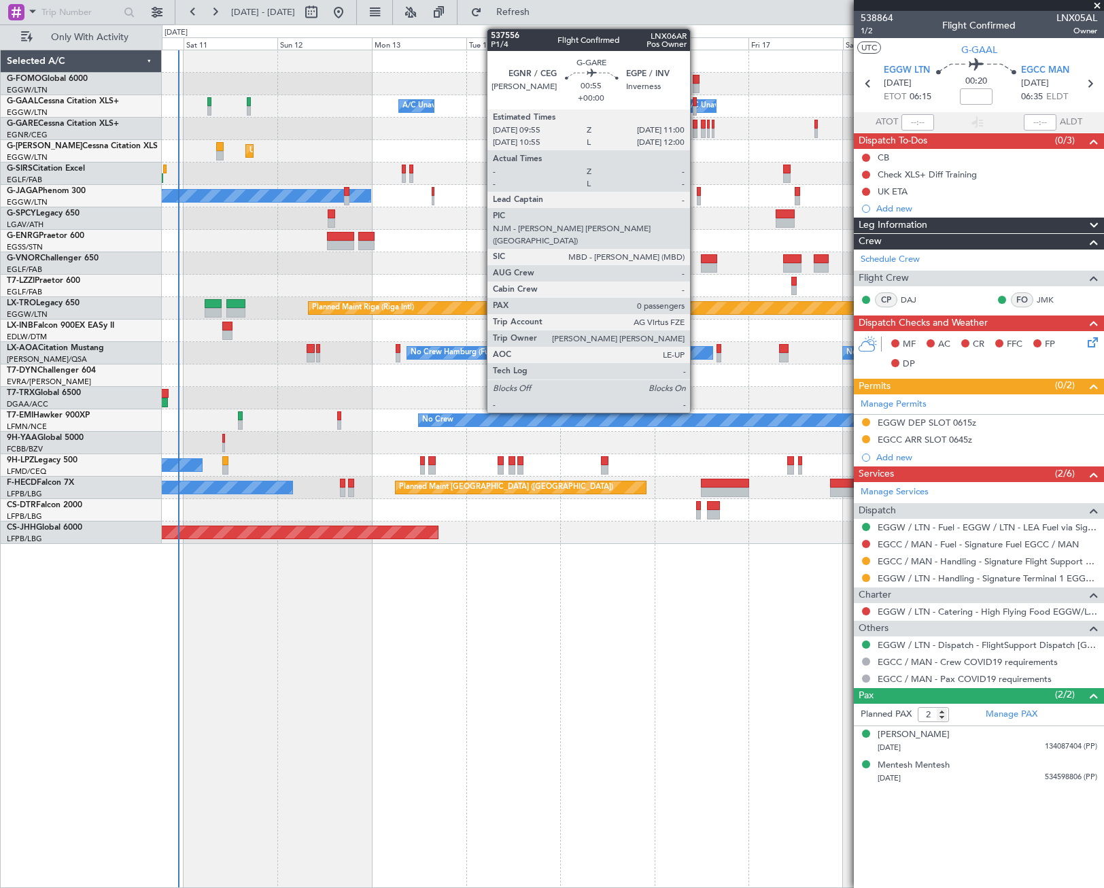
click at [696, 126] on div at bounding box center [695, 125] width 5 height 10
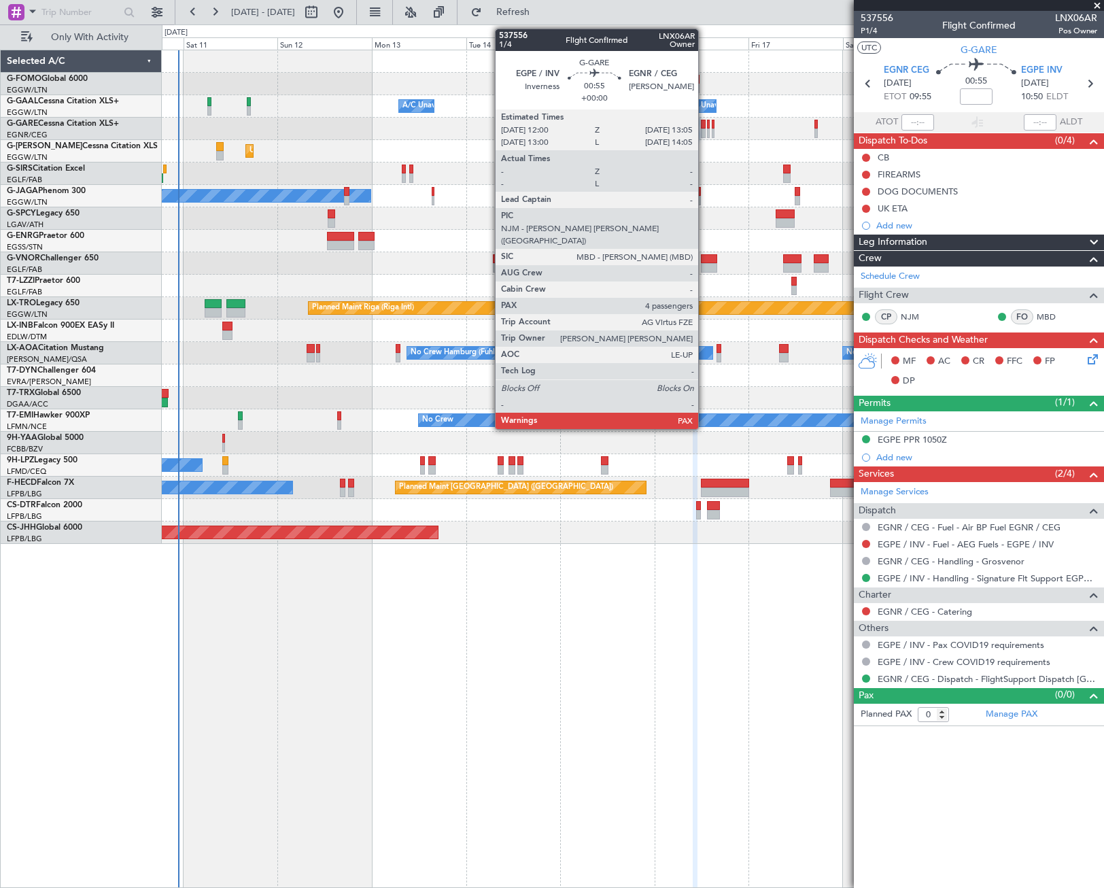
click at [704, 128] on div at bounding box center [703, 133] width 5 height 10
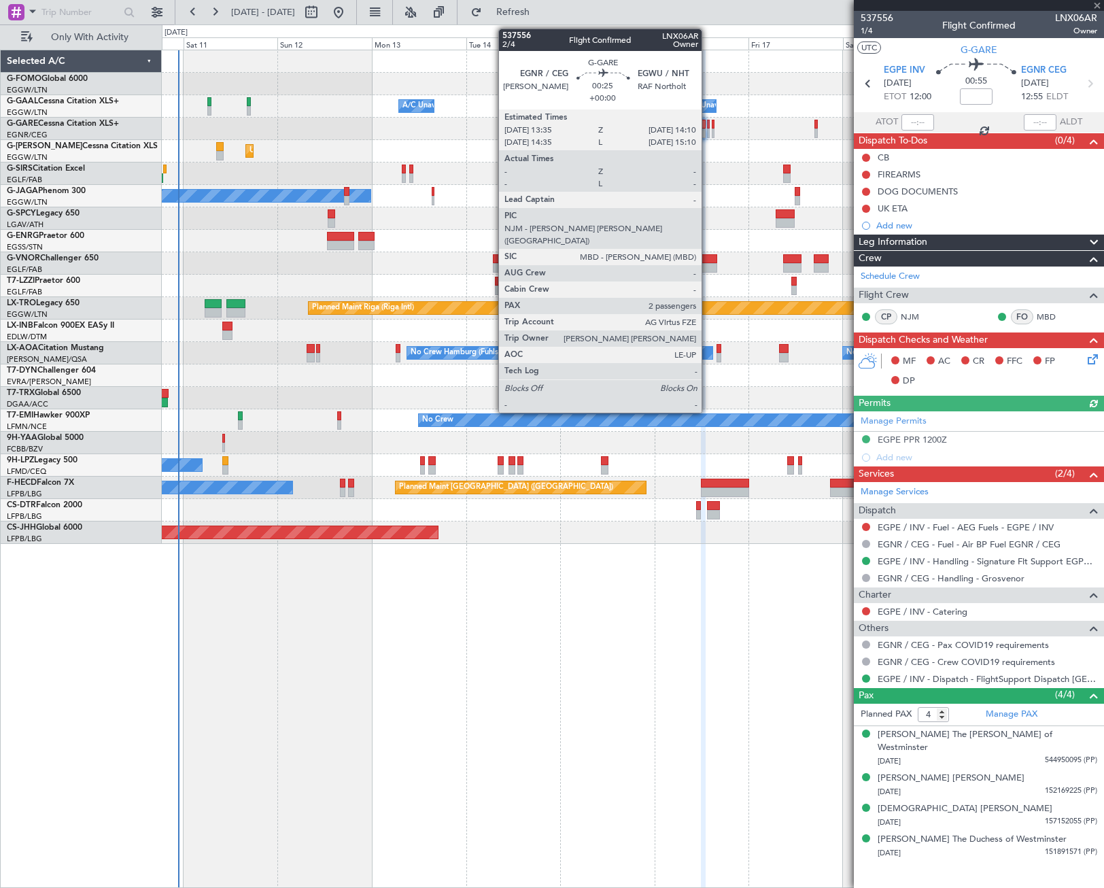
click at [708, 131] on div at bounding box center [708, 133] width 3 height 10
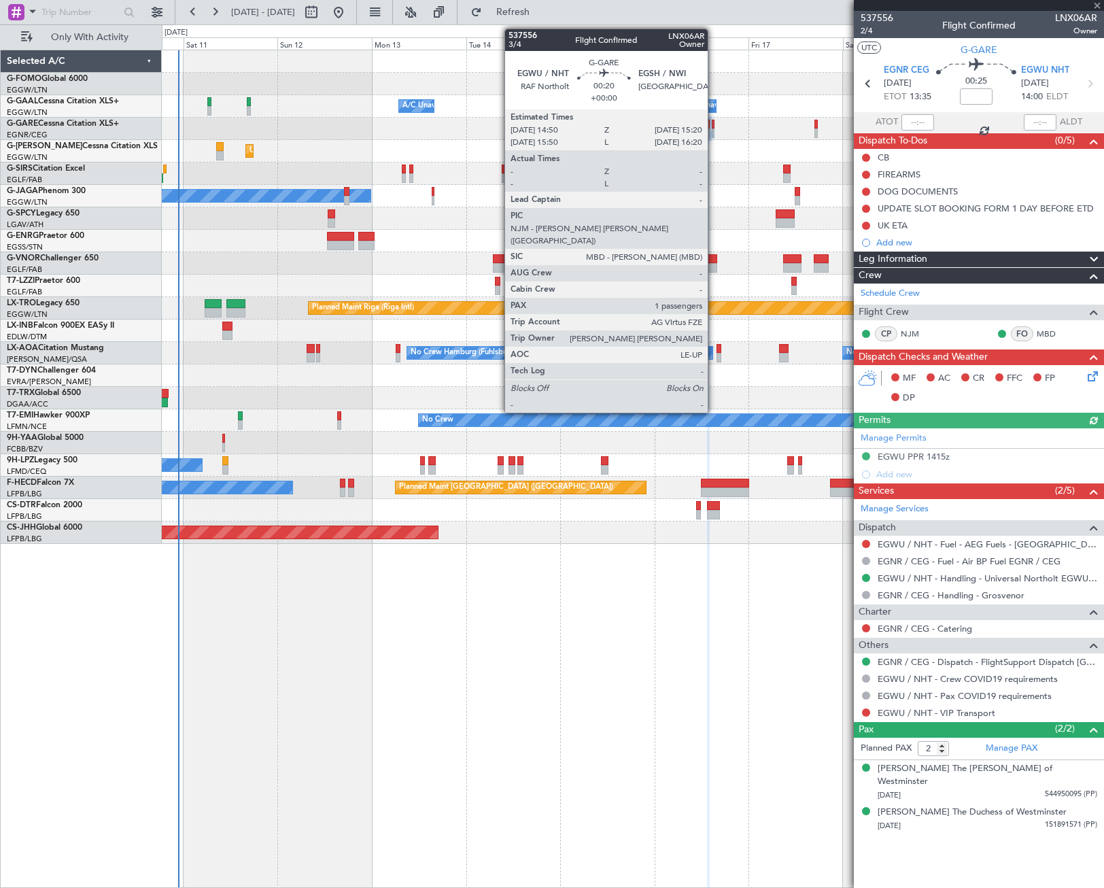
click at [714, 130] on div at bounding box center [713, 133] width 2 height 10
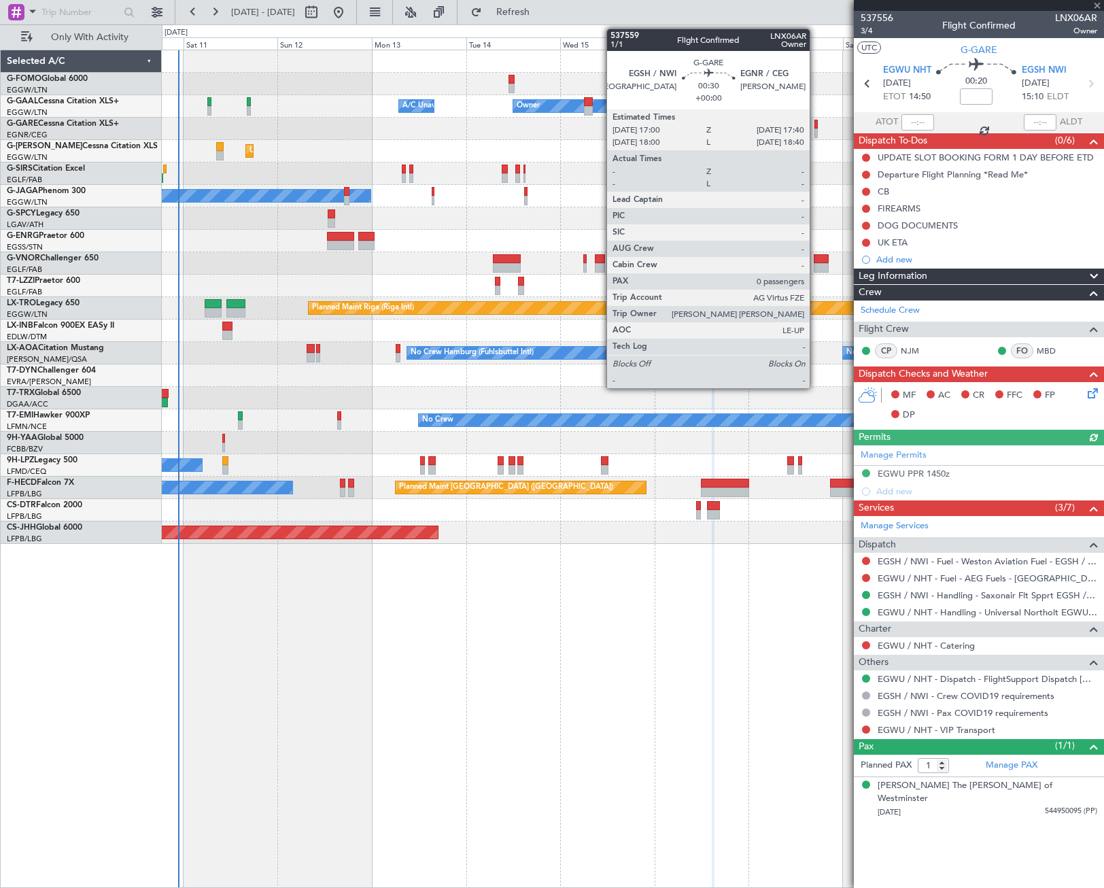
click at [816, 128] on div at bounding box center [815, 133] width 3 height 10
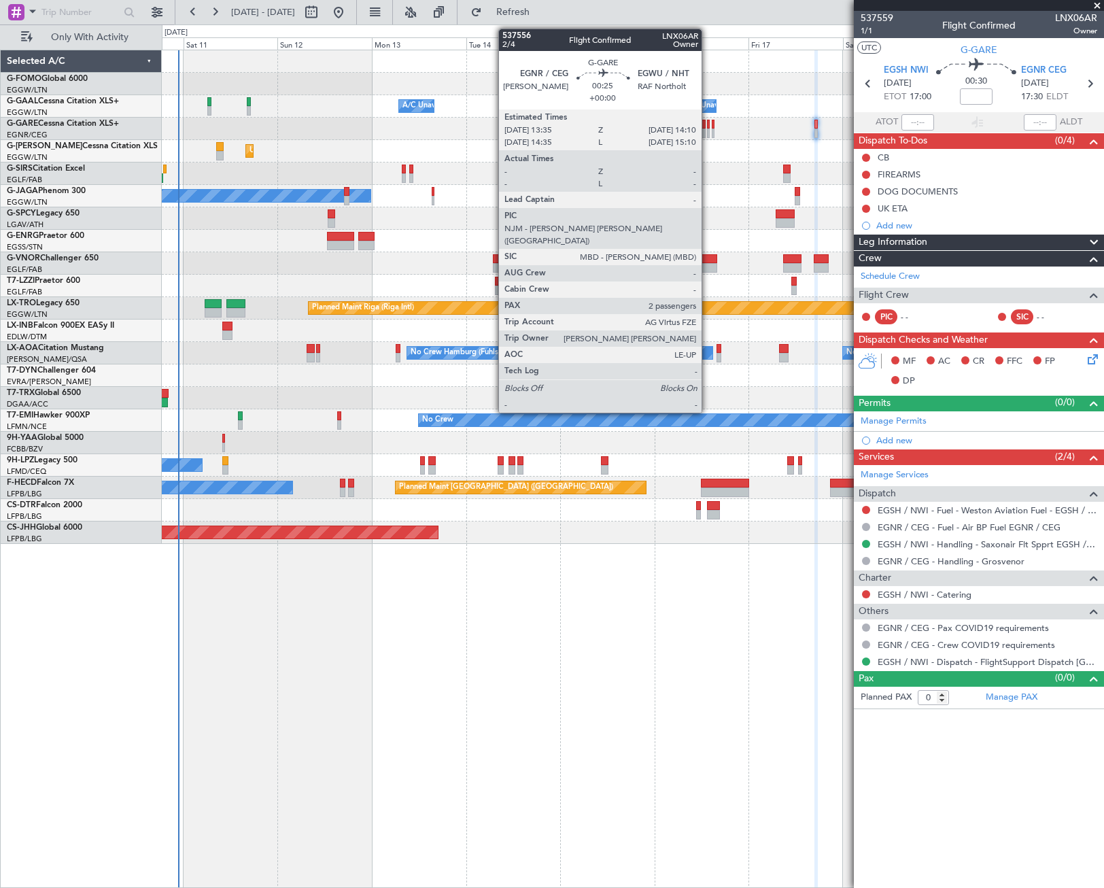
click at [708, 126] on div at bounding box center [708, 125] width 3 height 10
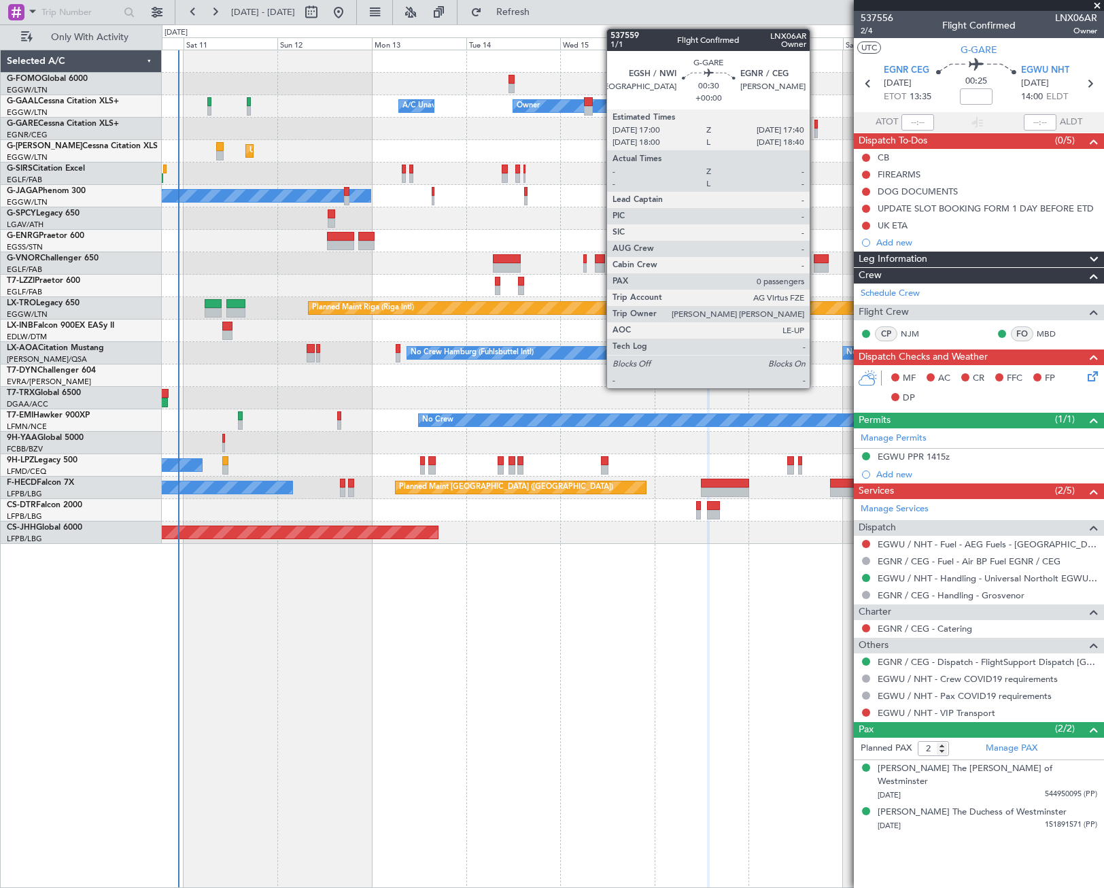
click at [816, 131] on div at bounding box center [815, 133] width 3 height 10
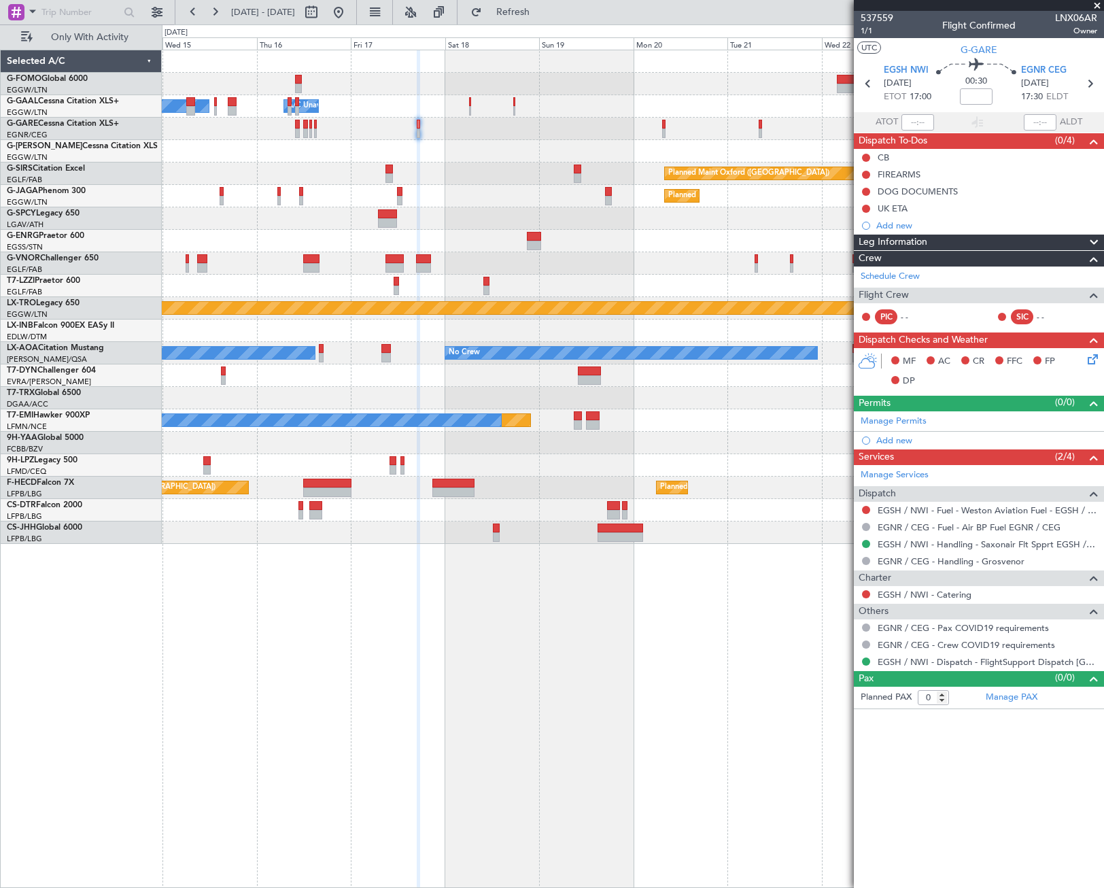
click at [289, 275] on div "Owner Owner A/C Unavailable A/C Unavailable Owner Planned Maint Oxford (Kidling…" at bounding box center [632, 296] width 941 height 493
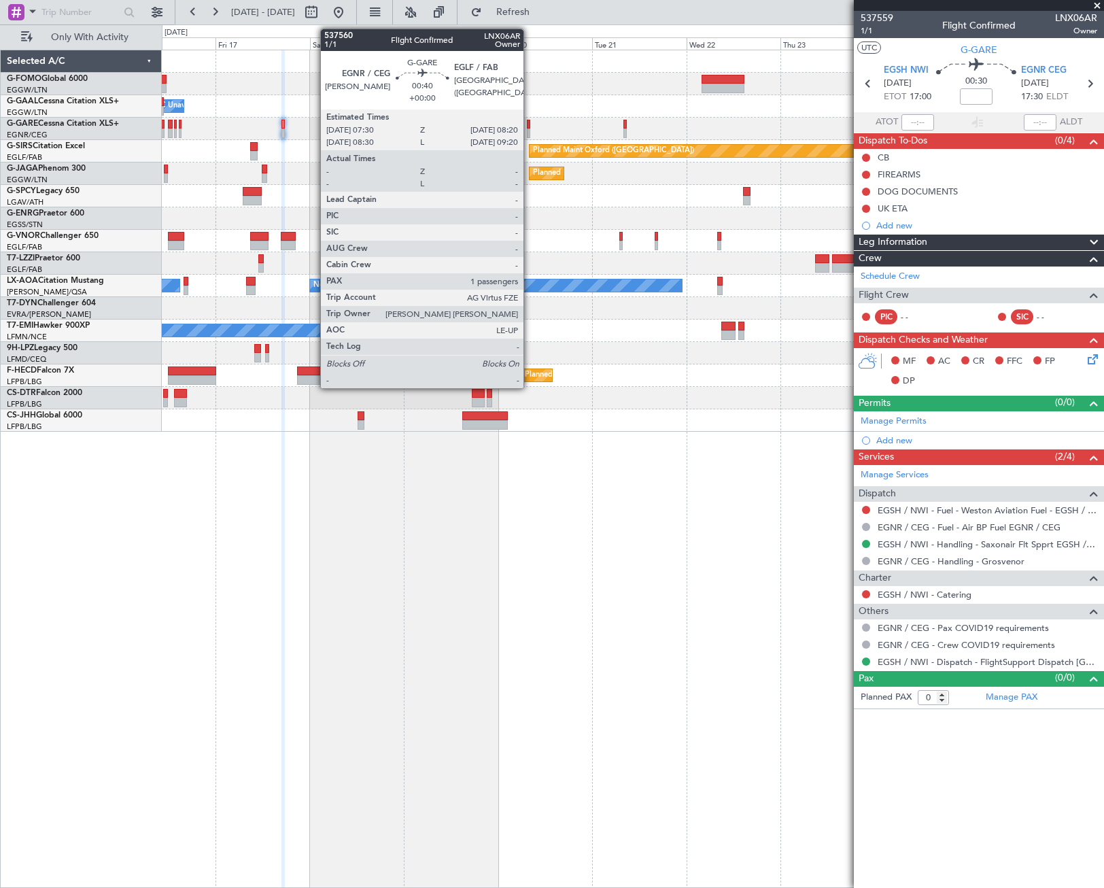
click at [530, 128] on div at bounding box center [528, 133] width 3 height 10
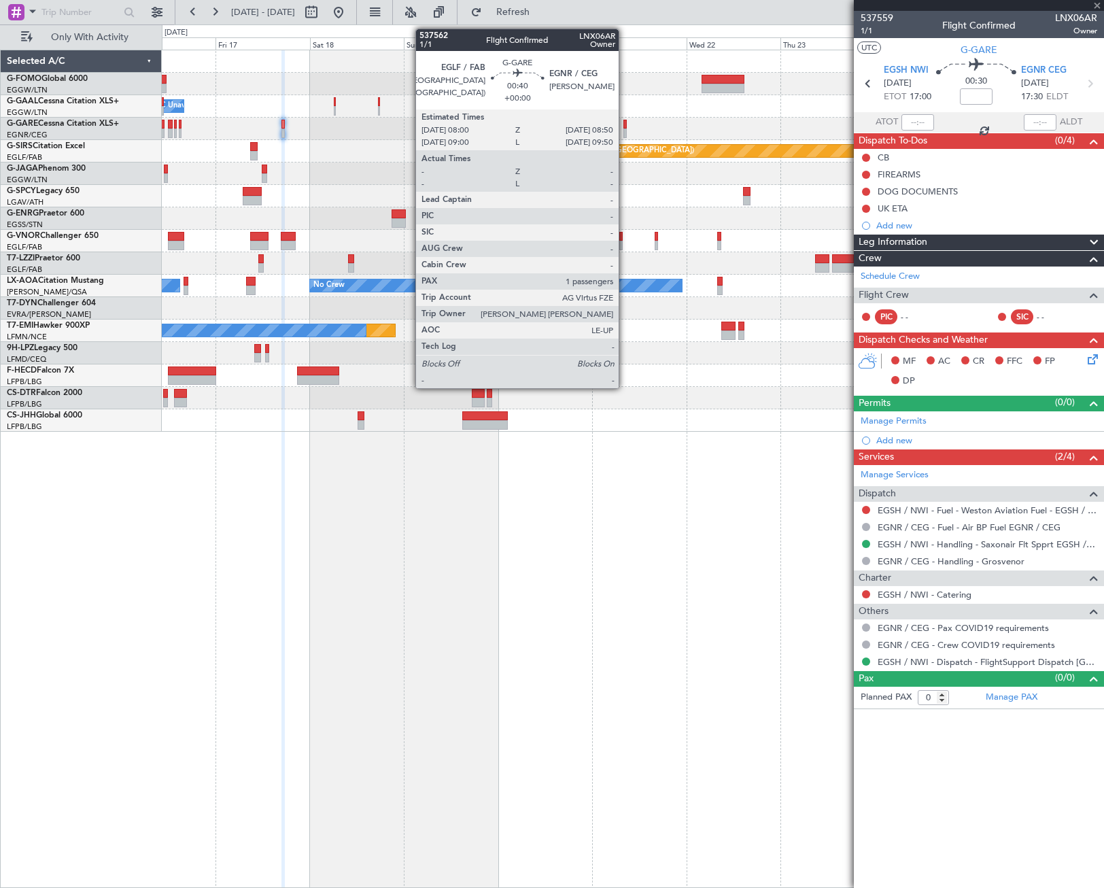
type input "1"
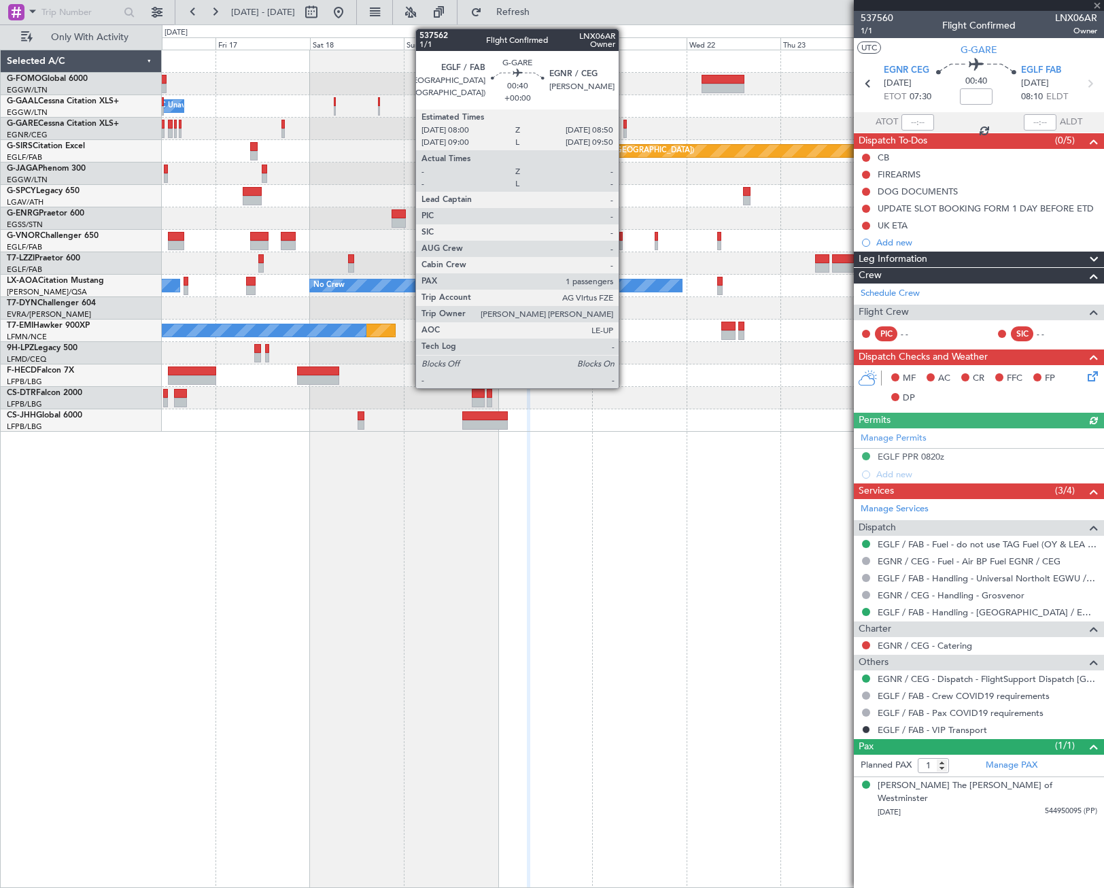
click at [625, 128] on div at bounding box center [624, 125] width 3 height 10
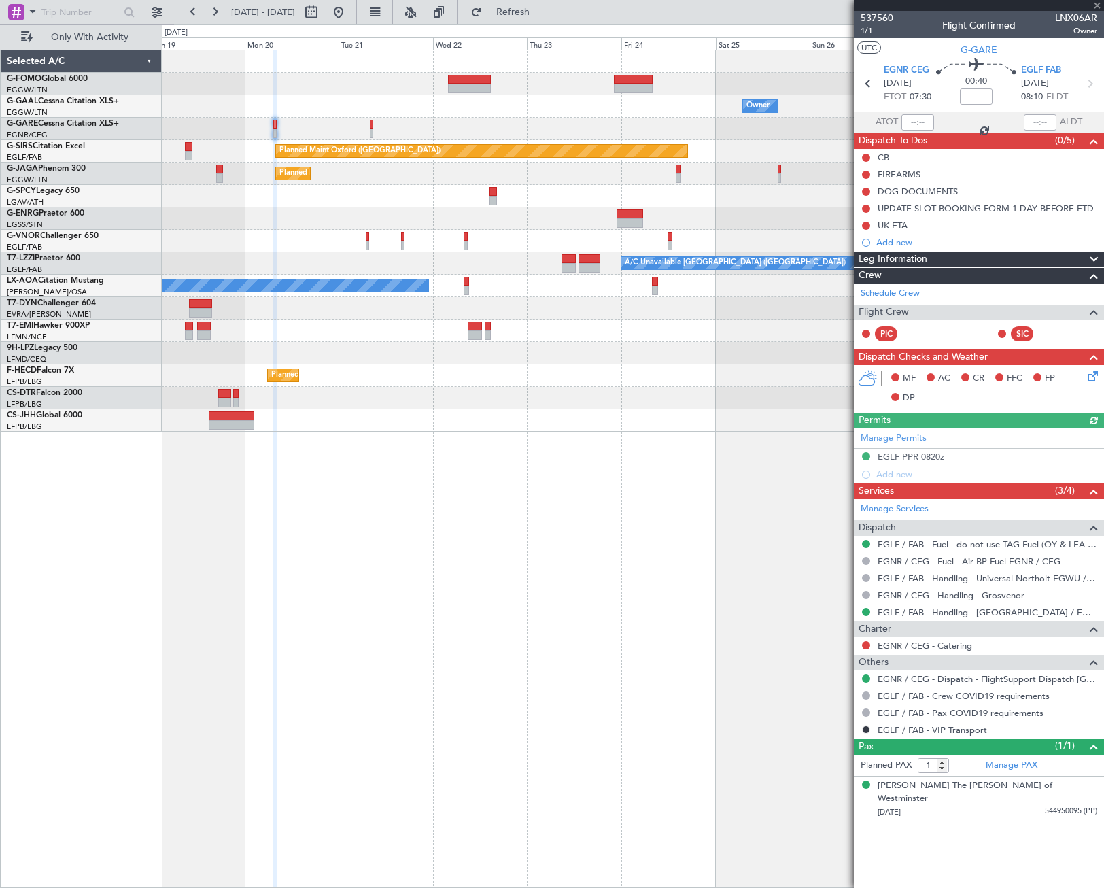
click at [359, 189] on div "Owner A/C Unavailable Owner Planned Maint Oxford (Kidlington) Planned Maint Par…" at bounding box center [632, 240] width 941 height 381
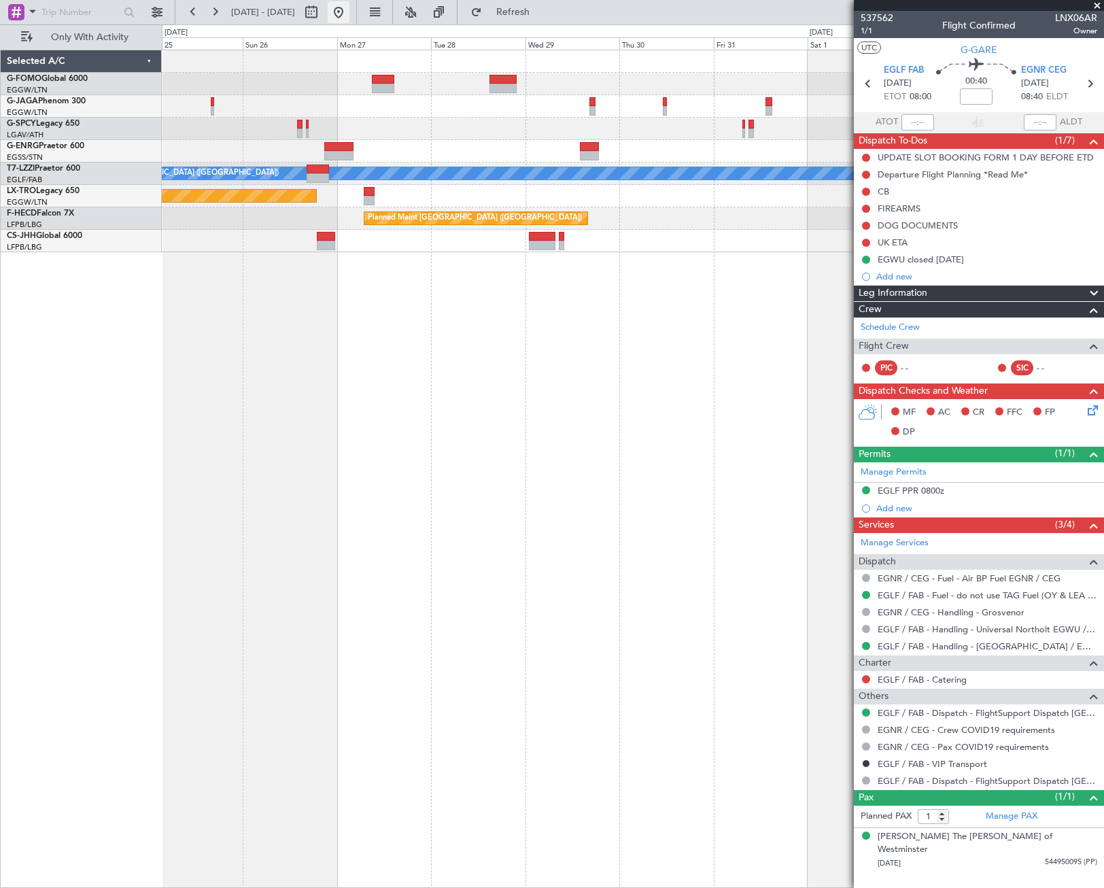
click at [349, 13] on button at bounding box center [339, 12] width 22 height 22
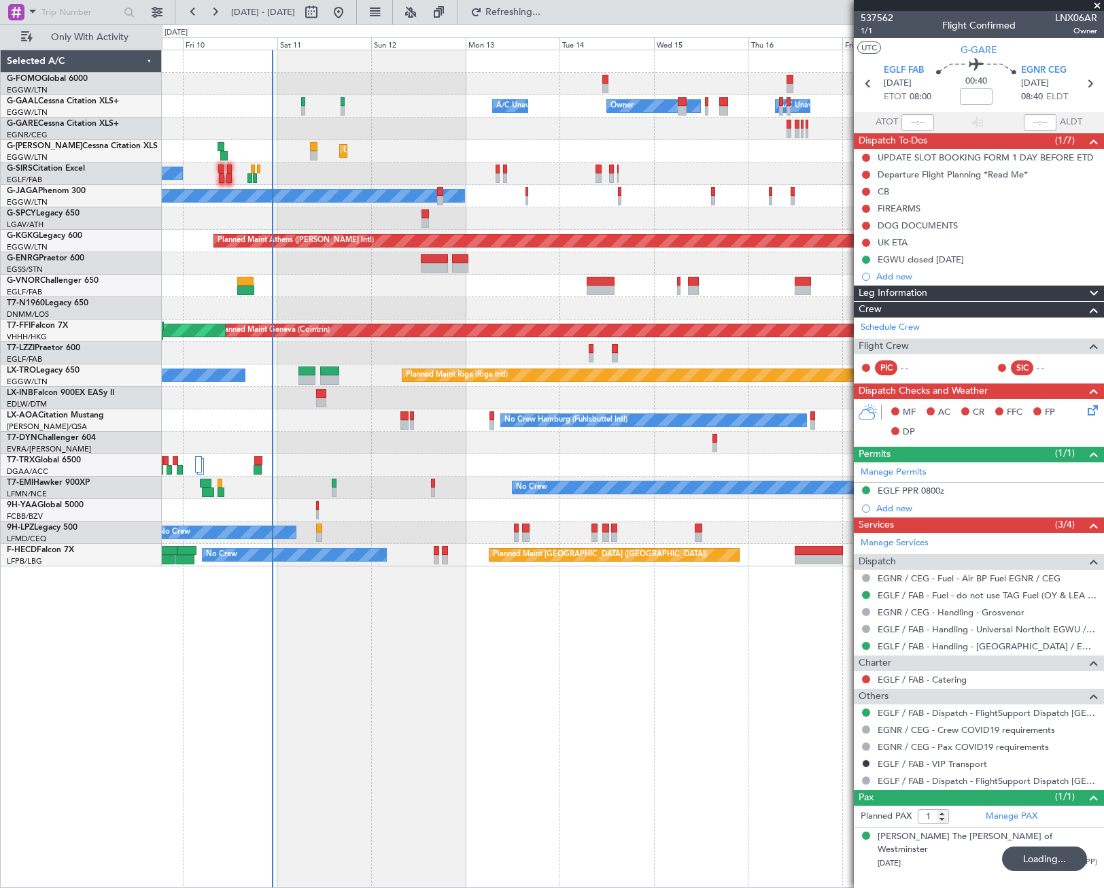
click at [163, 466] on div "Owner A/C Unavailable Owner A/C Unavailable Unplanned Maint London (Luton) Plan…" at bounding box center [632, 308] width 941 height 516
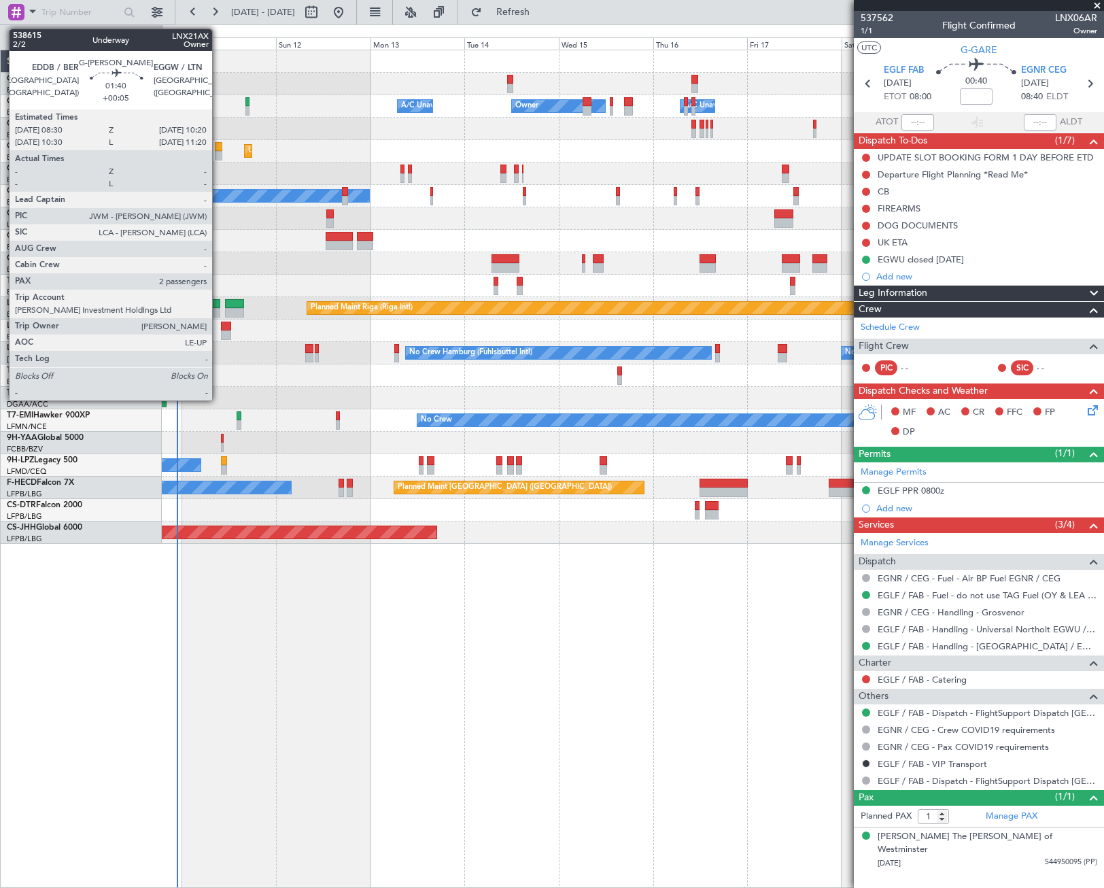
click at [218, 152] on div at bounding box center [218, 156] width 7 height 10
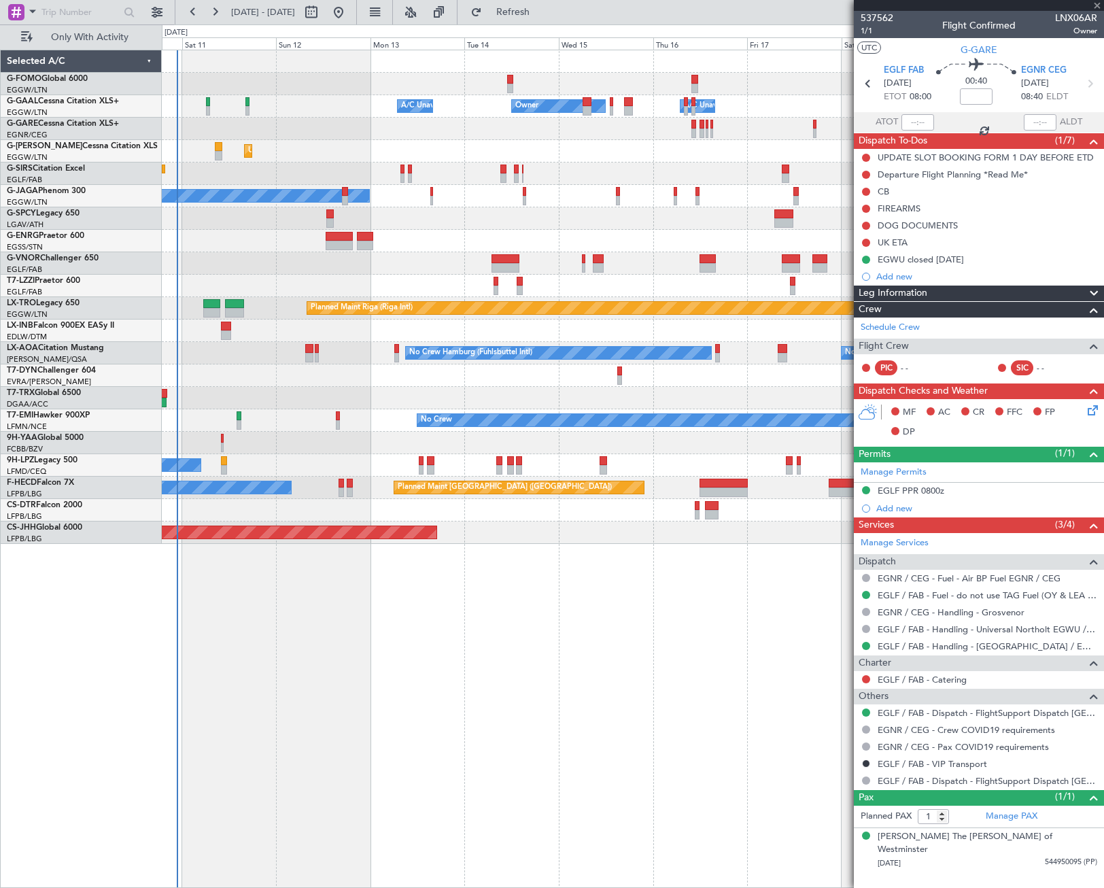
type input "+00:05"
type input "2"
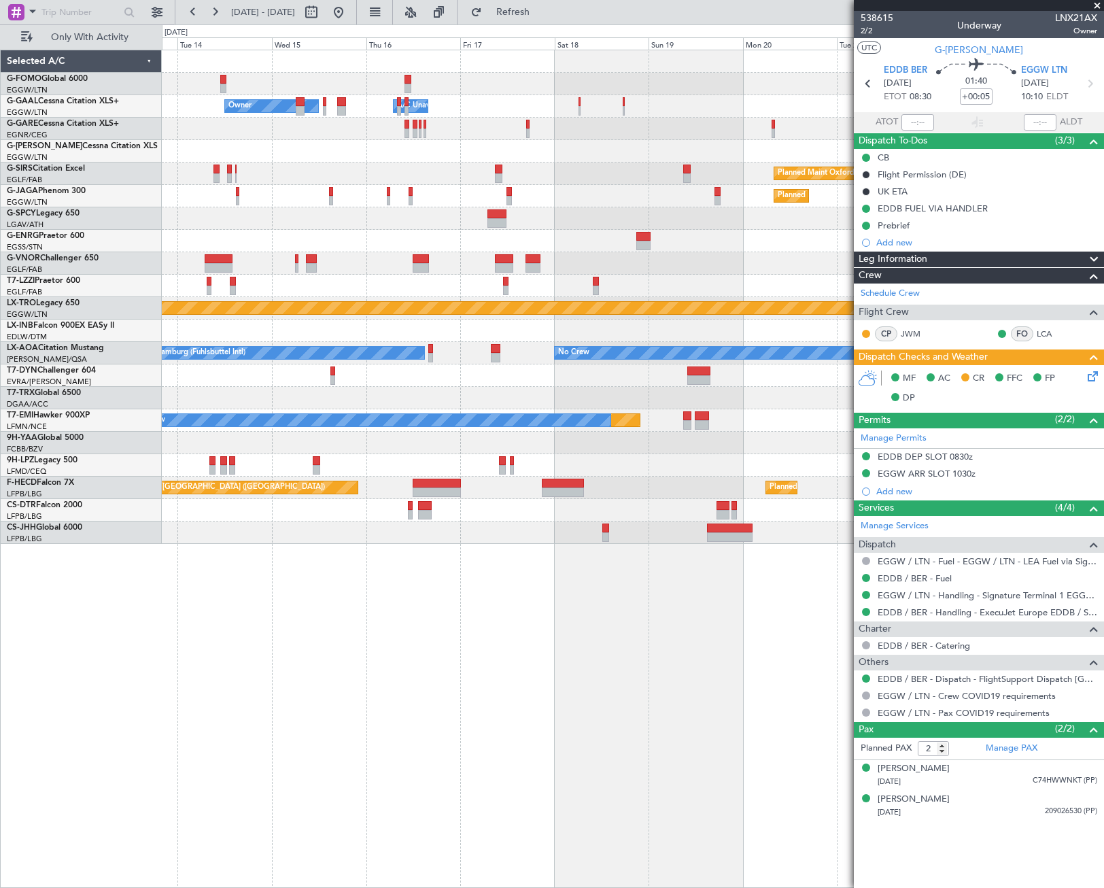
click at [279, 238] on div "Owner Owner A/C Unavailable A/C Unavailable Owner Unplanned Maint London (Luton…" at bounding box center [632, 296] width 941 height 493
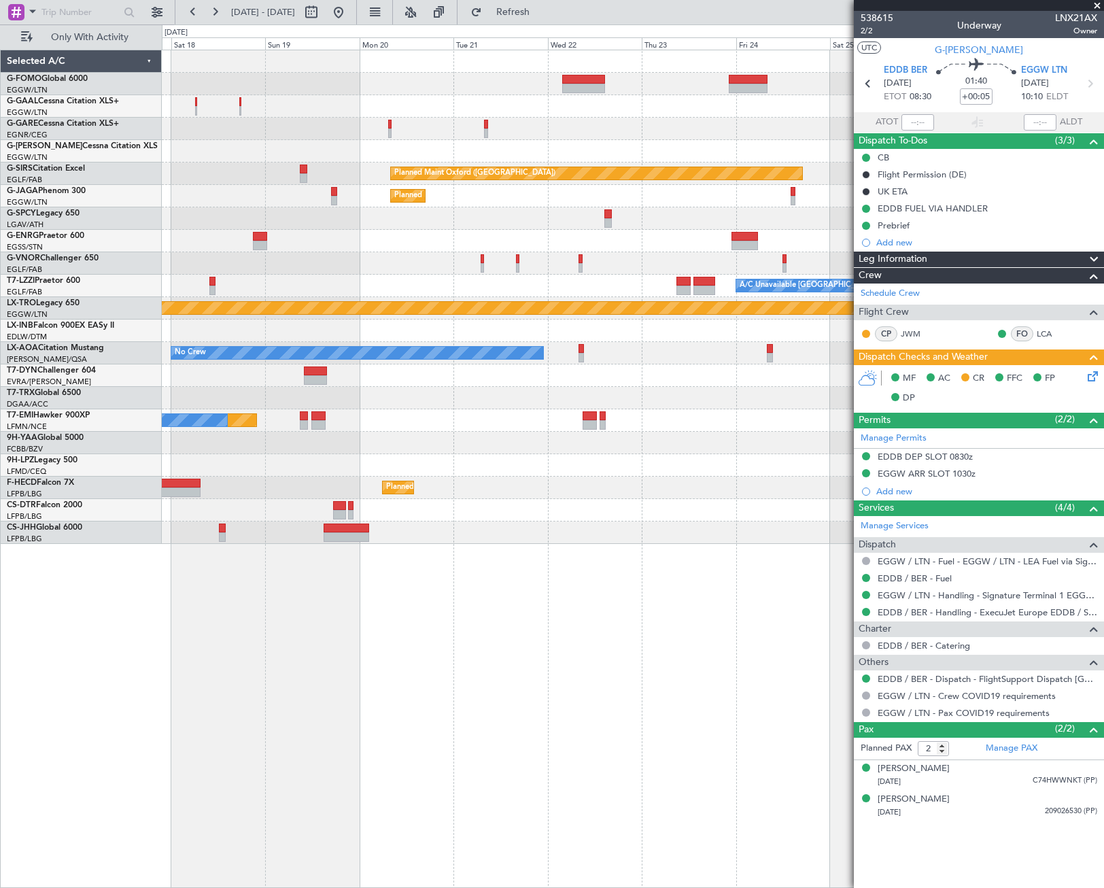
click at [284, 322] on div "Owner Owner A/C Unavailable Owner Planned Maint Oxford (Kidlington) Planned Mai…" at bounding box center [632, 296] width 941 height 493
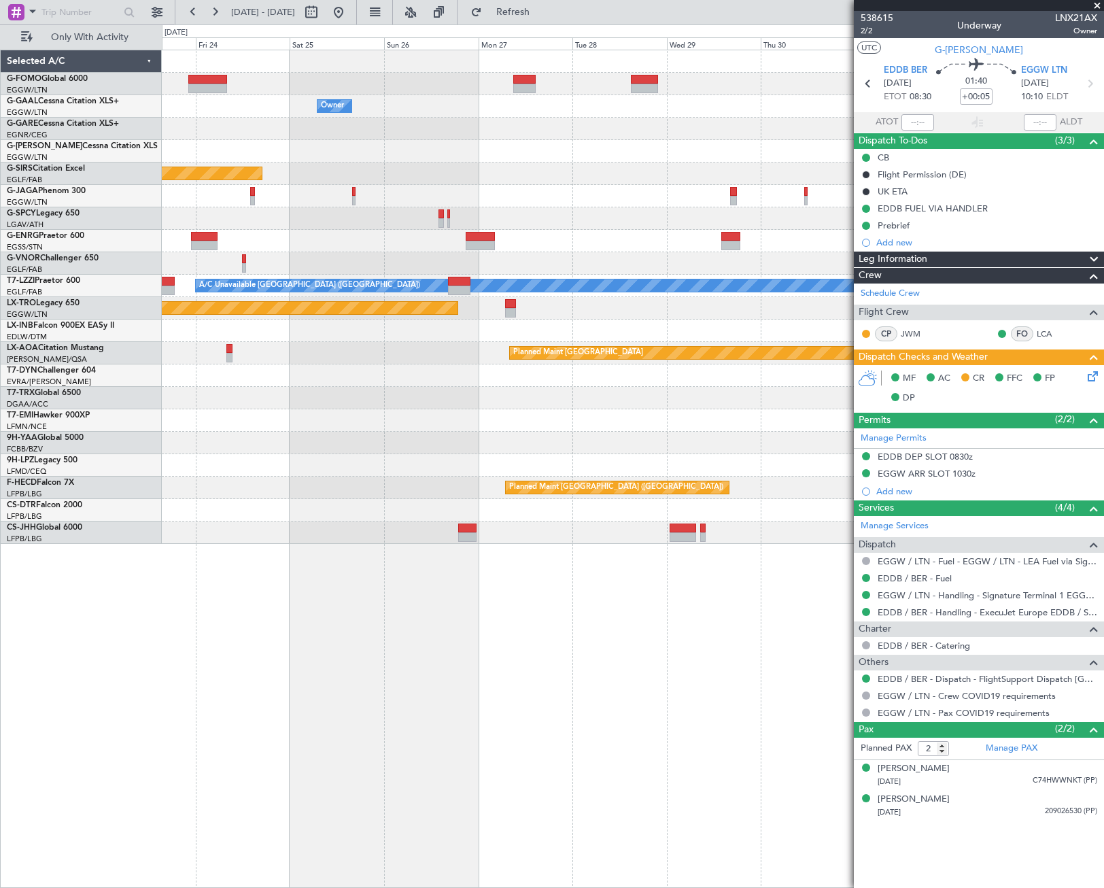
click at [356, 352] on div "Owner Owner Planned Maint [GEOGRAPHIC_DATA] ([GEOGRAPHIC_DATA]) Planned Maint […" at bounding box center [632, 296] width 941 height 493
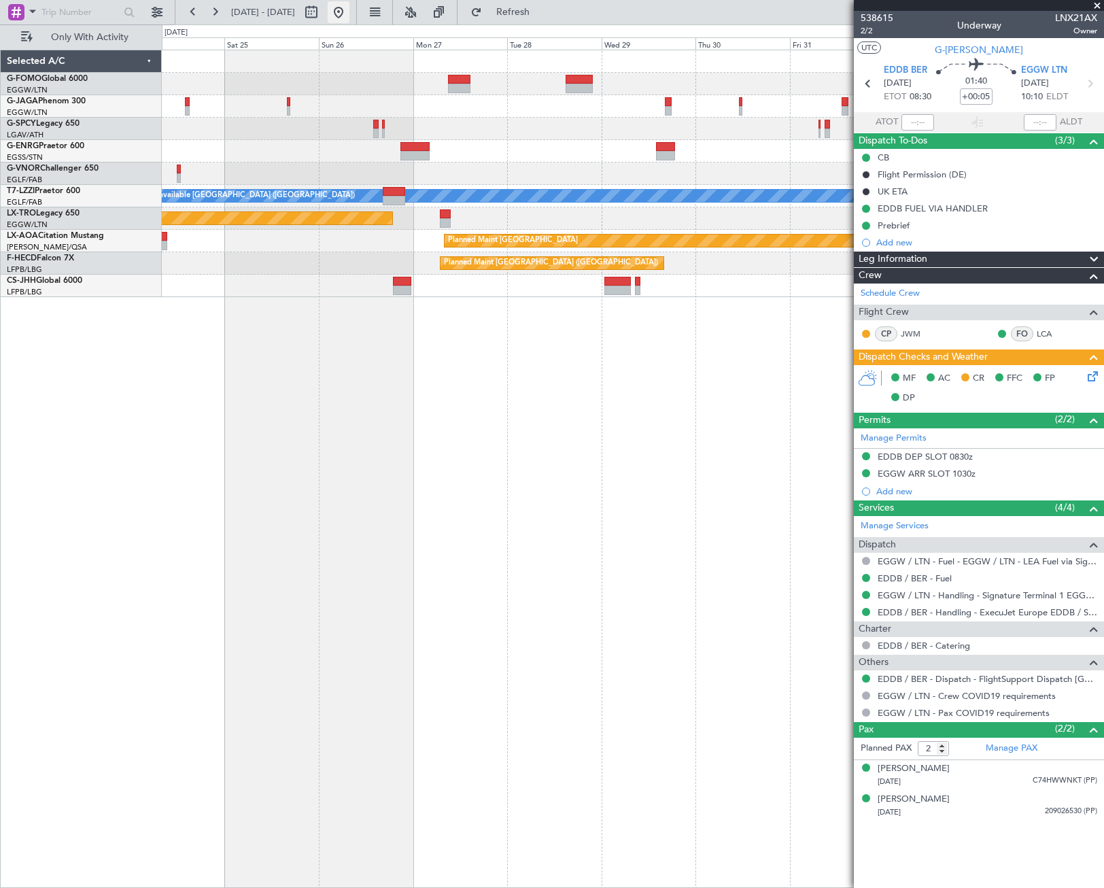
click at [349, 11] on button at bounding box center [339, 12] width 22 height 22
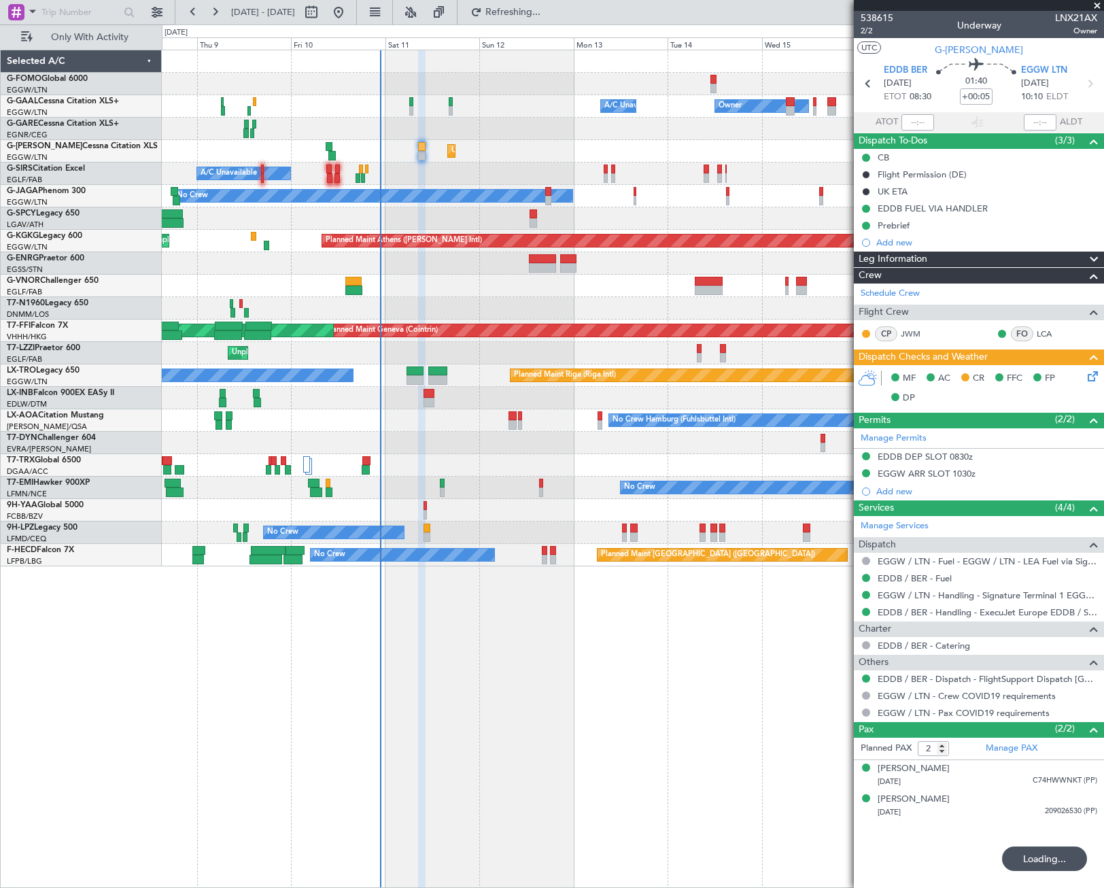
click at [262, 523] on div "Owner A/C Unavailable Owner A/C Unavailable Unplanned Maint [GEOGRAPHIC_DATA] (…" at bounding box center [632, 308] width 941 height 516
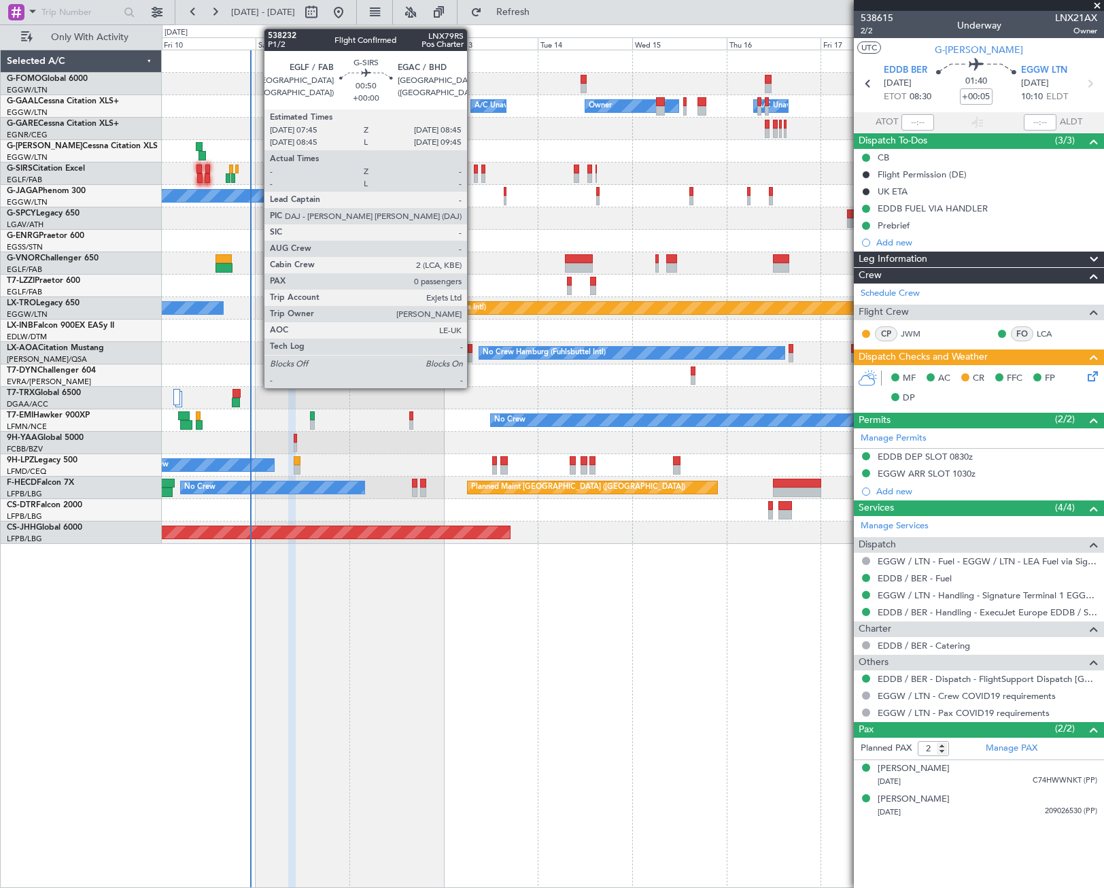
click at [474, 173] on div at bounding box center [476, 169] width 4 height 10
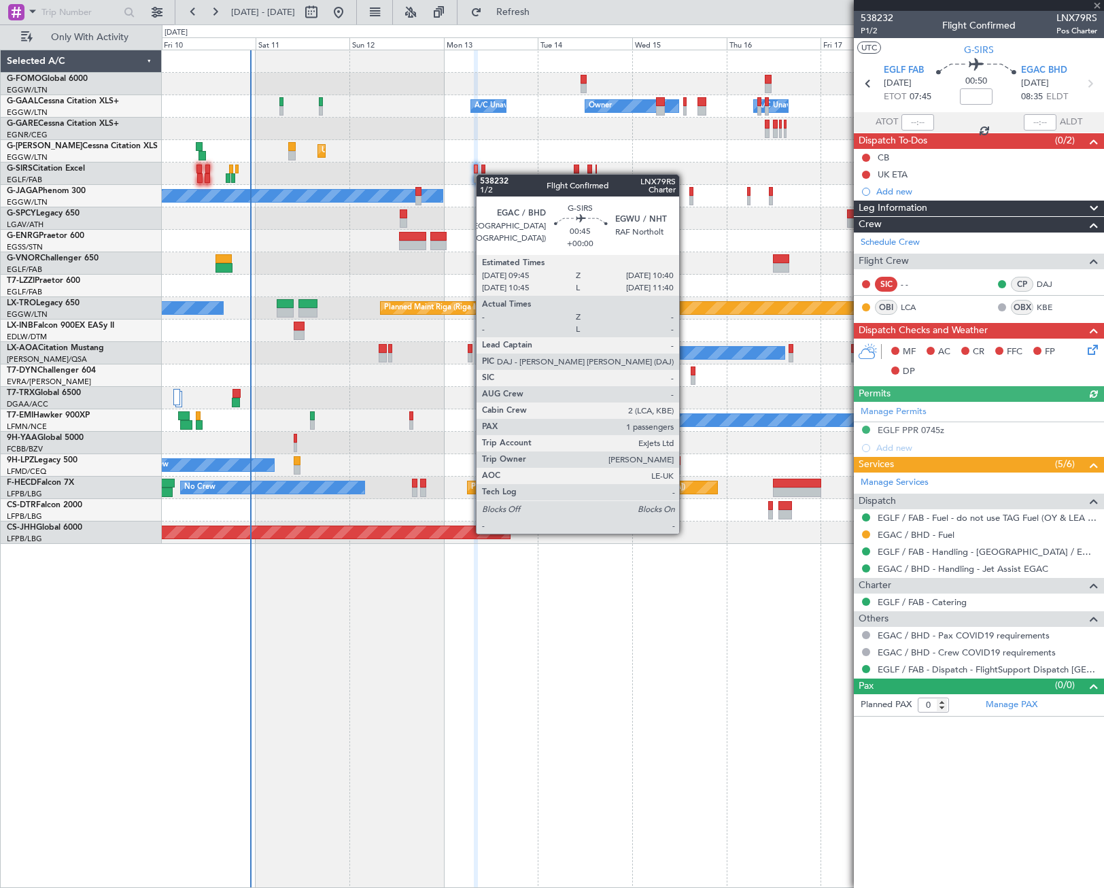
click at [483, 174] on div at bounding box center [483, 178] width 4 height 10
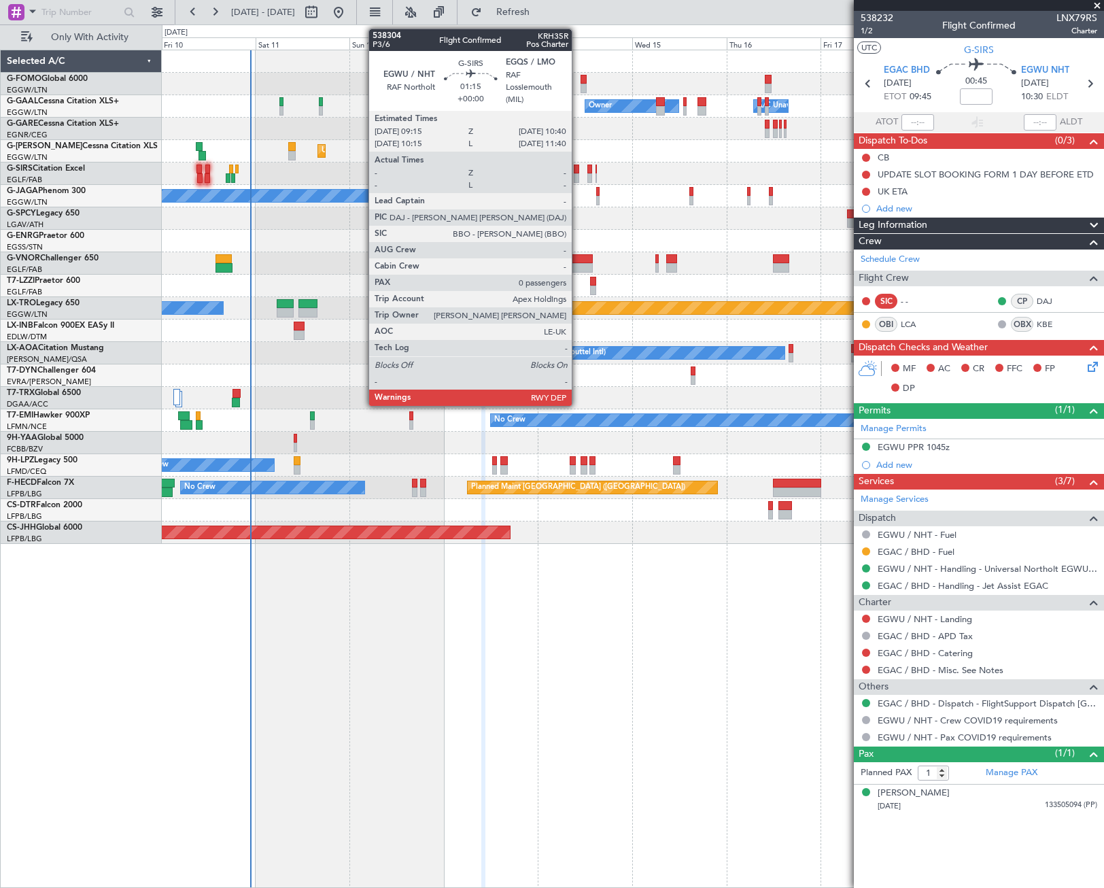
click at [578, 178] on div at bounding box center [577, 178] width 6 height 10
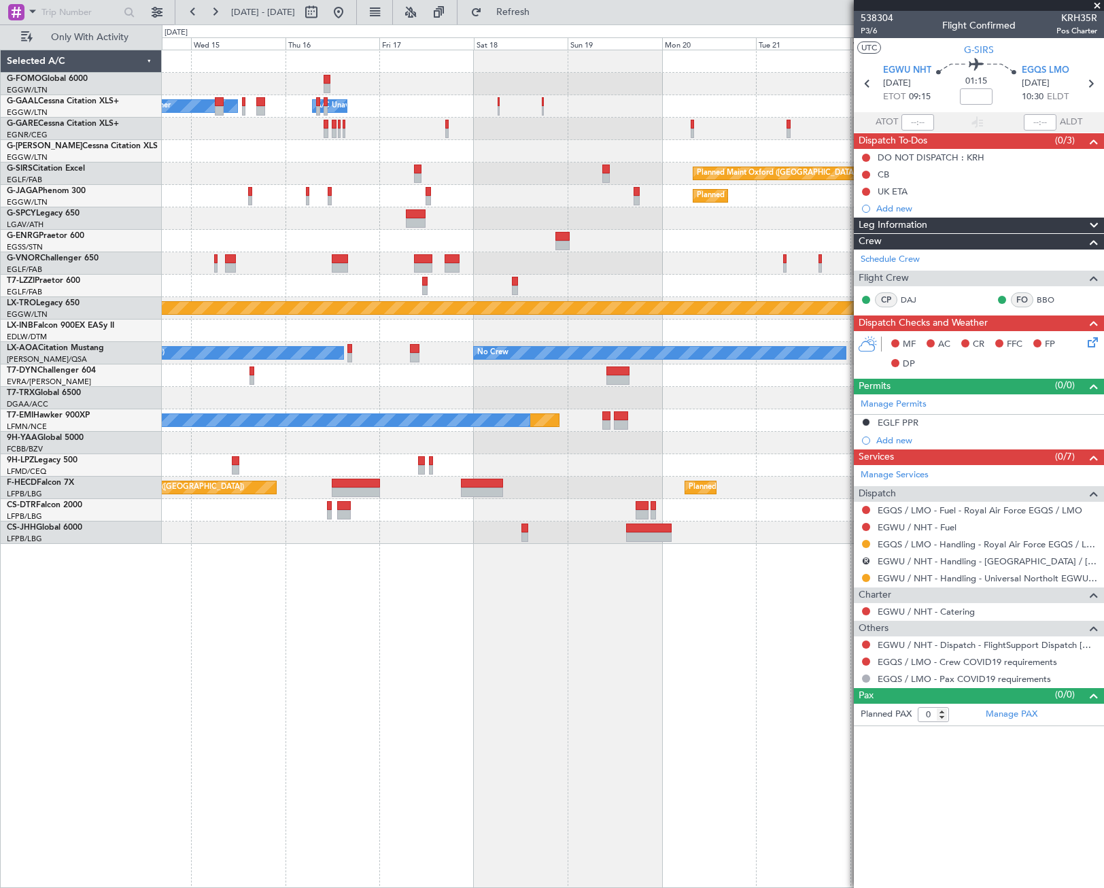
click at [224, 258] on div "Owner Owner A/C Unavailable A/C Unavailable Owner Planned Maint [GEOGRAPHIC_DAT…" at bounding box center [632, 296] width 941 height 493
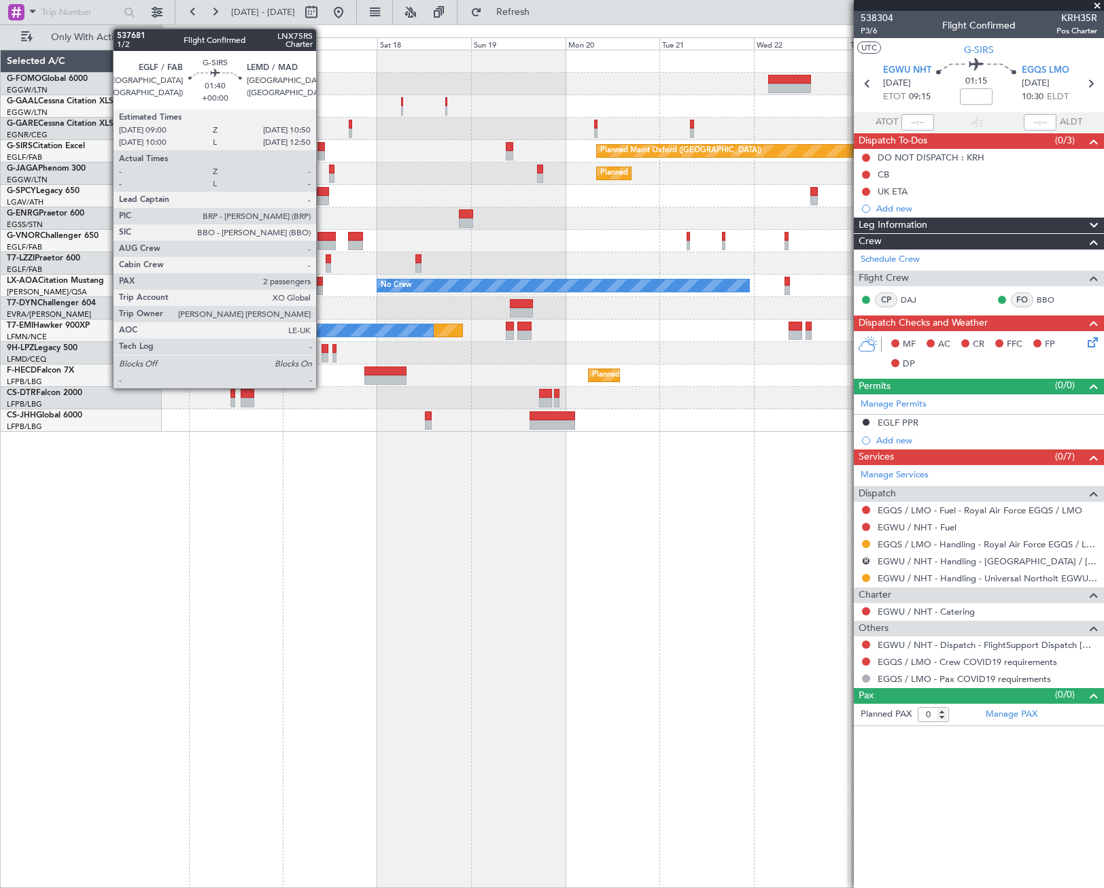
click at [322, 147] on div at bounding box center [320, 147] width 7 height 10
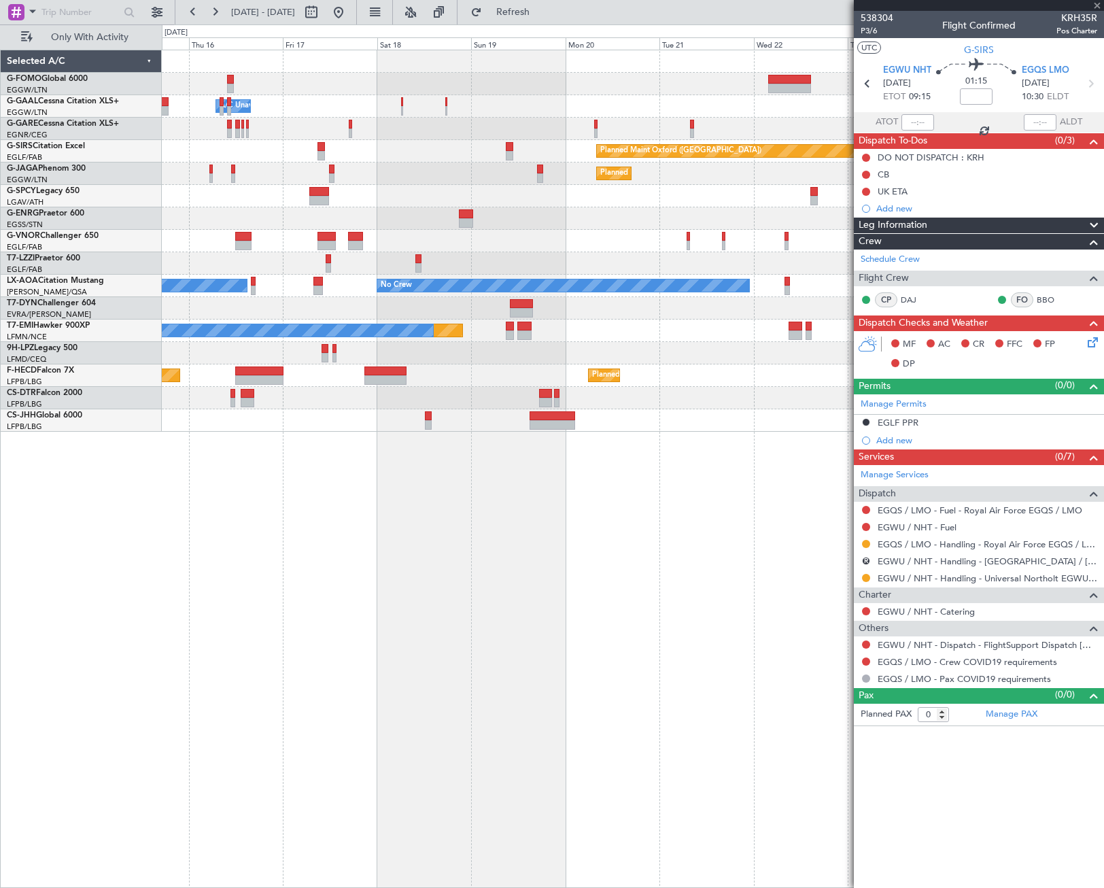
type input "2"
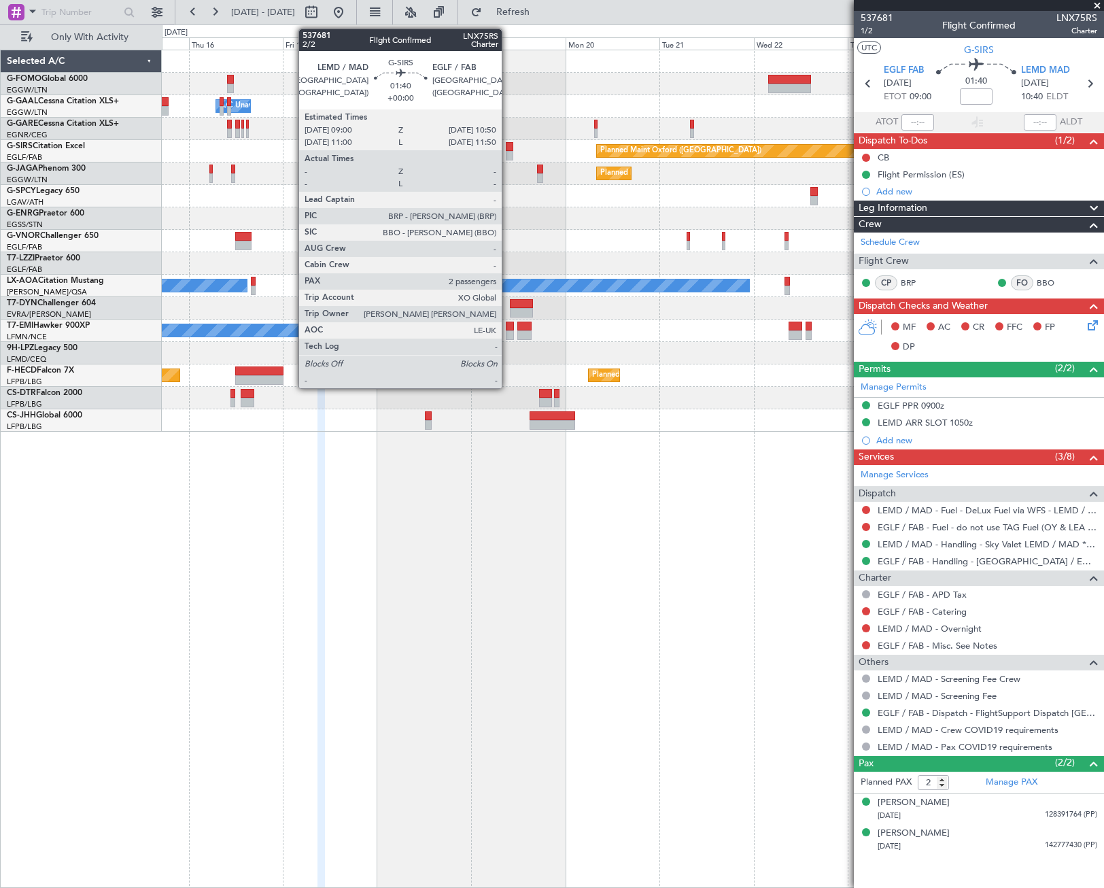
click at [508, 149] on div at bounding box center [509, 147] width 7 height 10
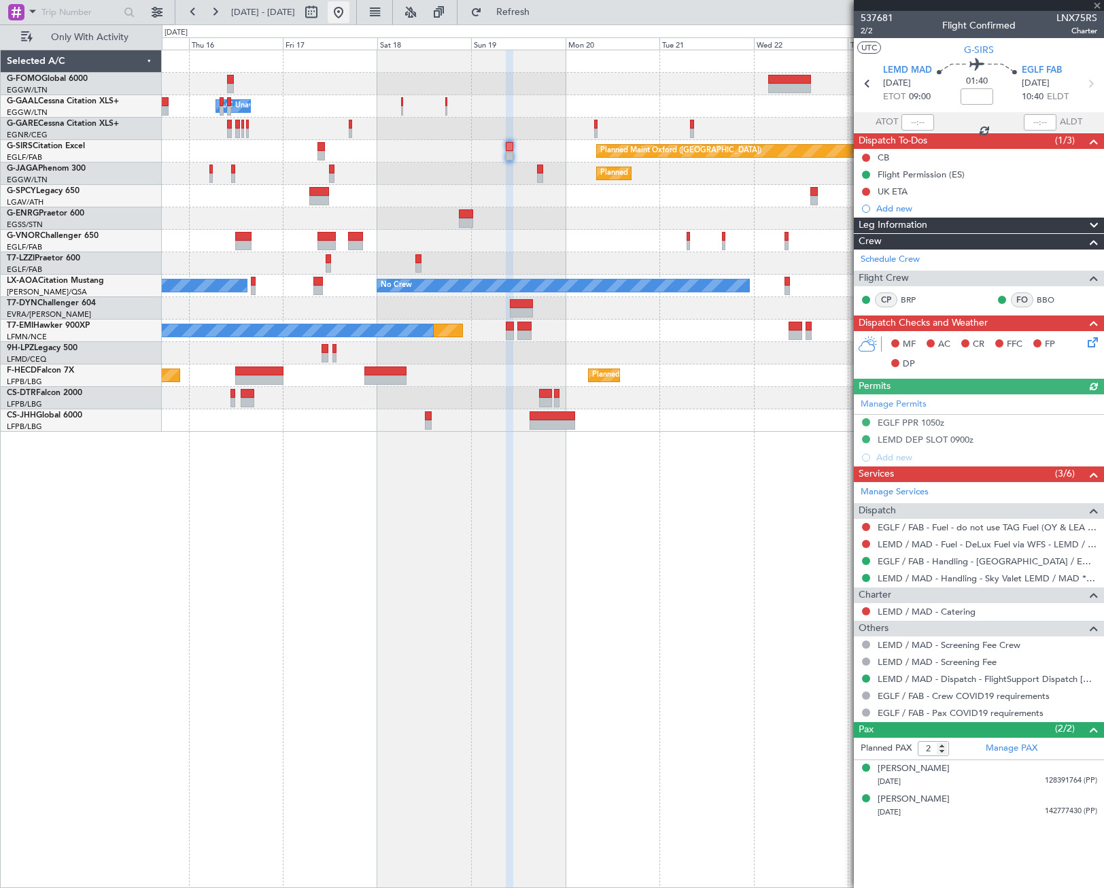
click at [349, 15] on button at bounding box center [339, 12] width 22 height 22
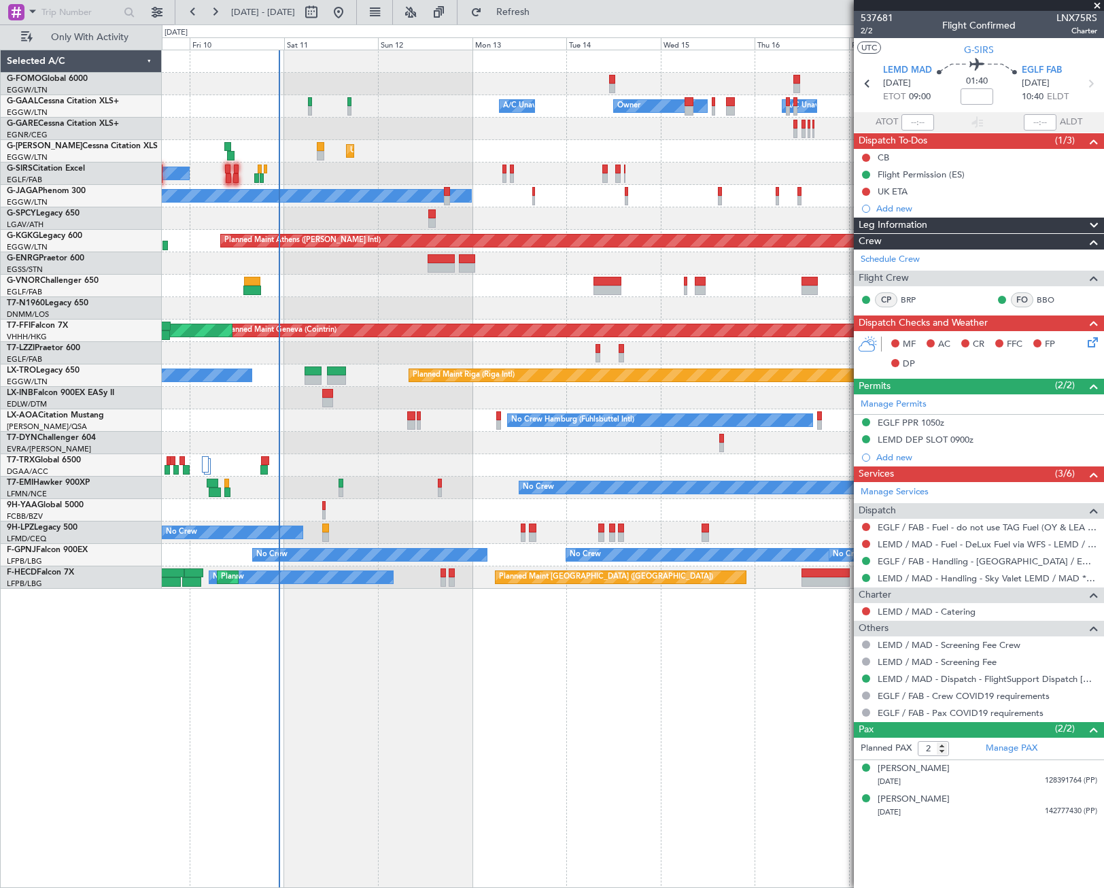
click at [343, 636] on div "Owner A/C Unavailable Owner A/C Unavailable Unplanned Maint [GEOGRAPHIC_DATA] (…" at bounding box center [633, 469] width 942 height 838
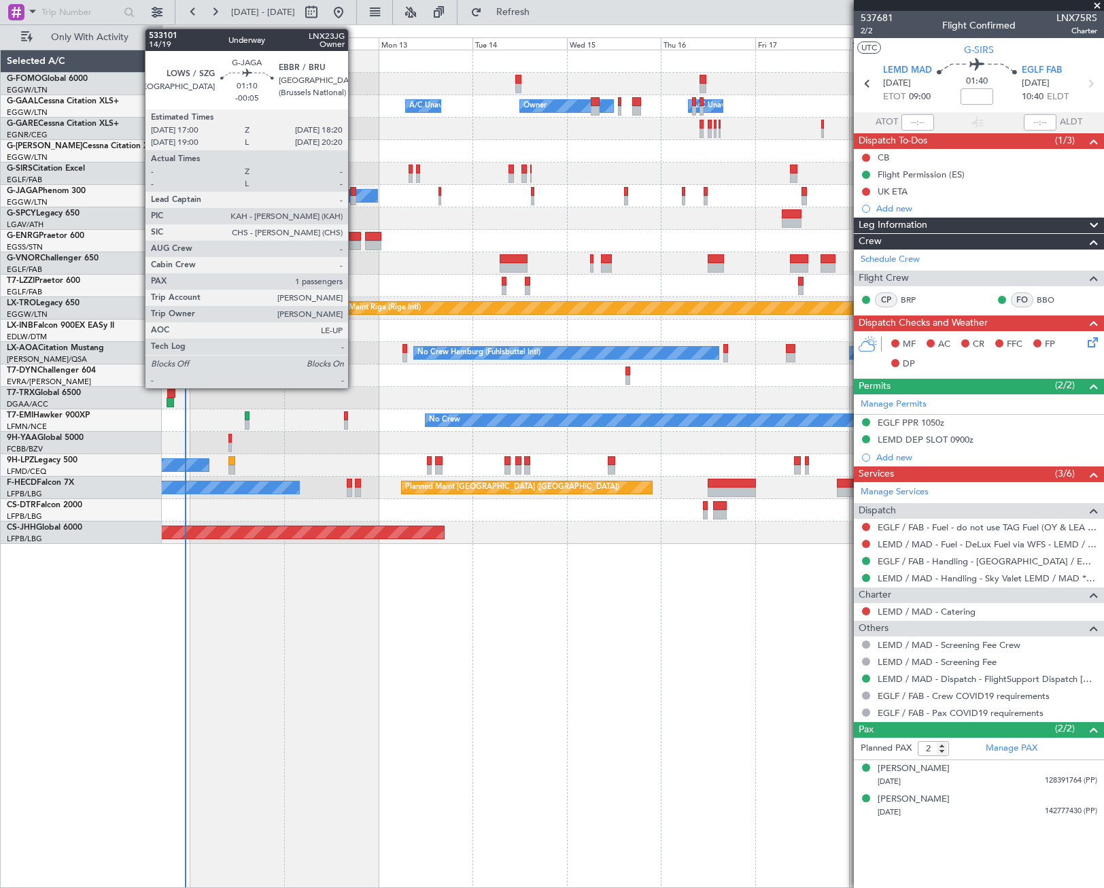
click at [354, 191] on div at bounding box center [352, 192] width 5 height 10
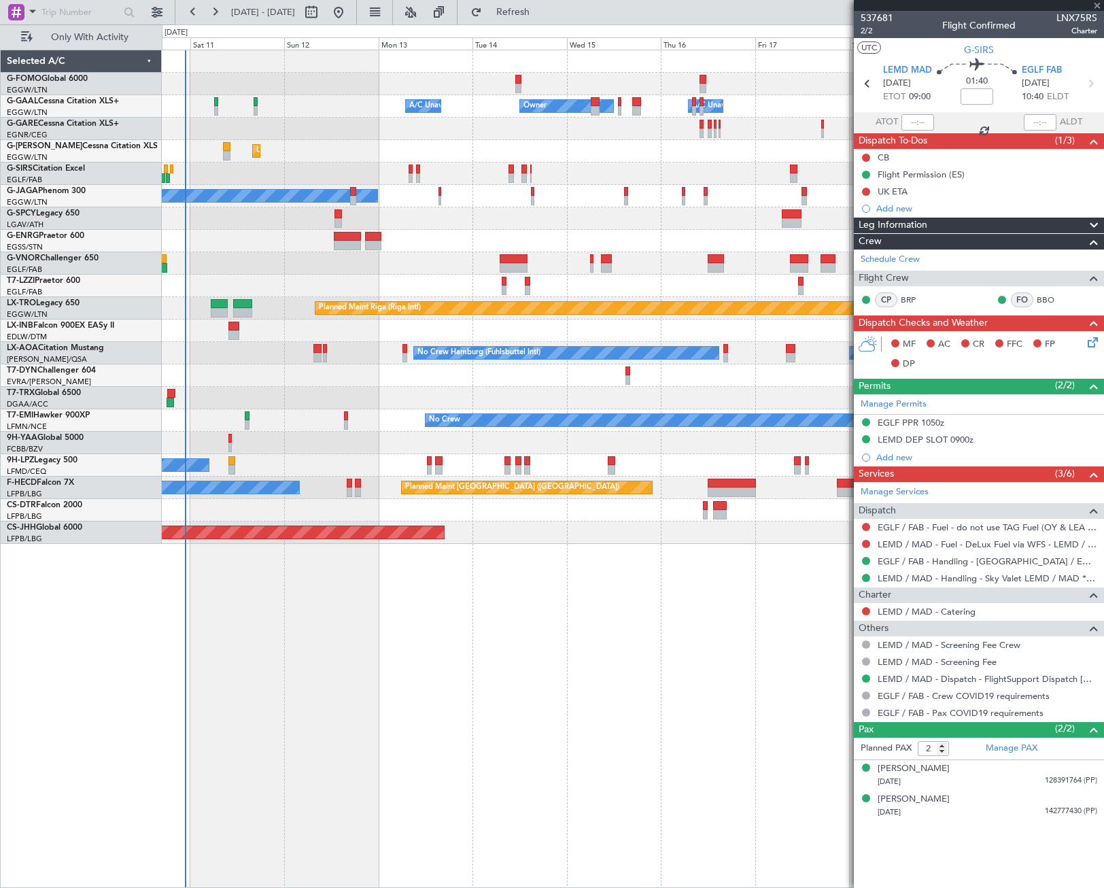
type input "-00:05"
type input "1"
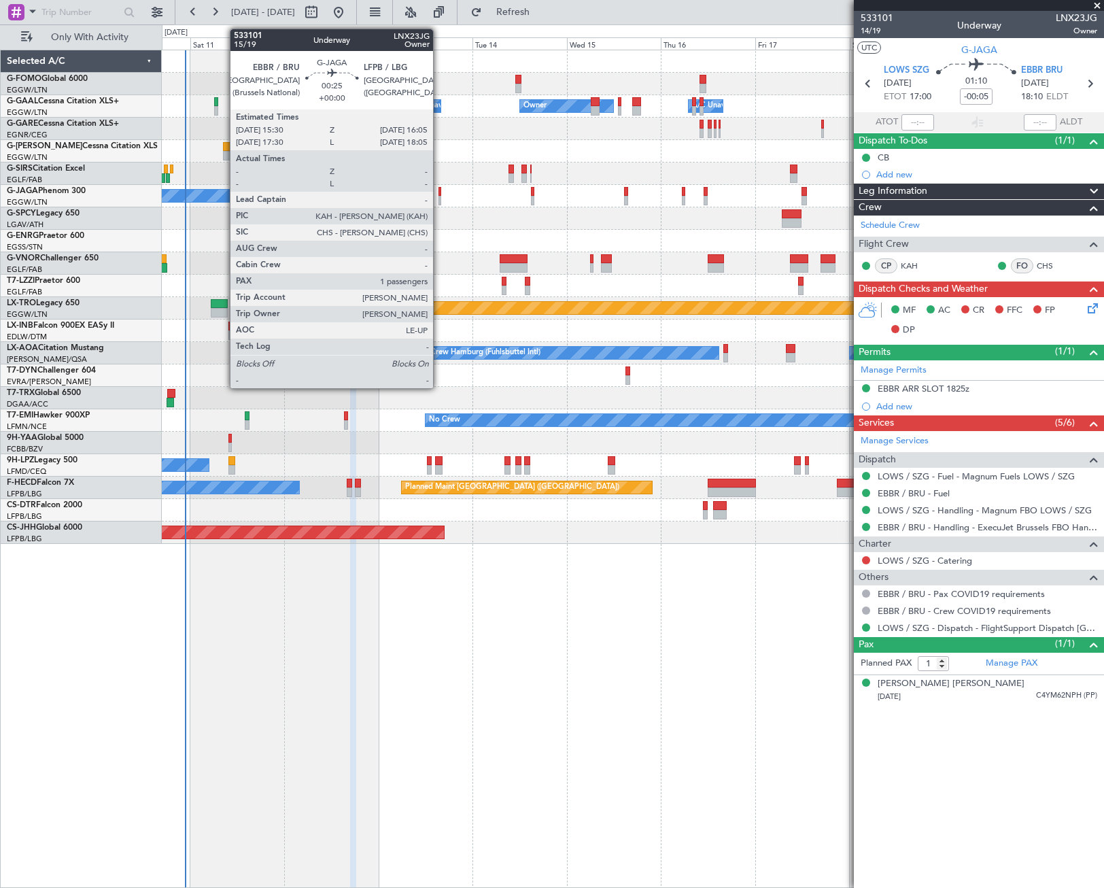
click at [439, 196] on div at bounding box center [439, 201] width 3 height 10
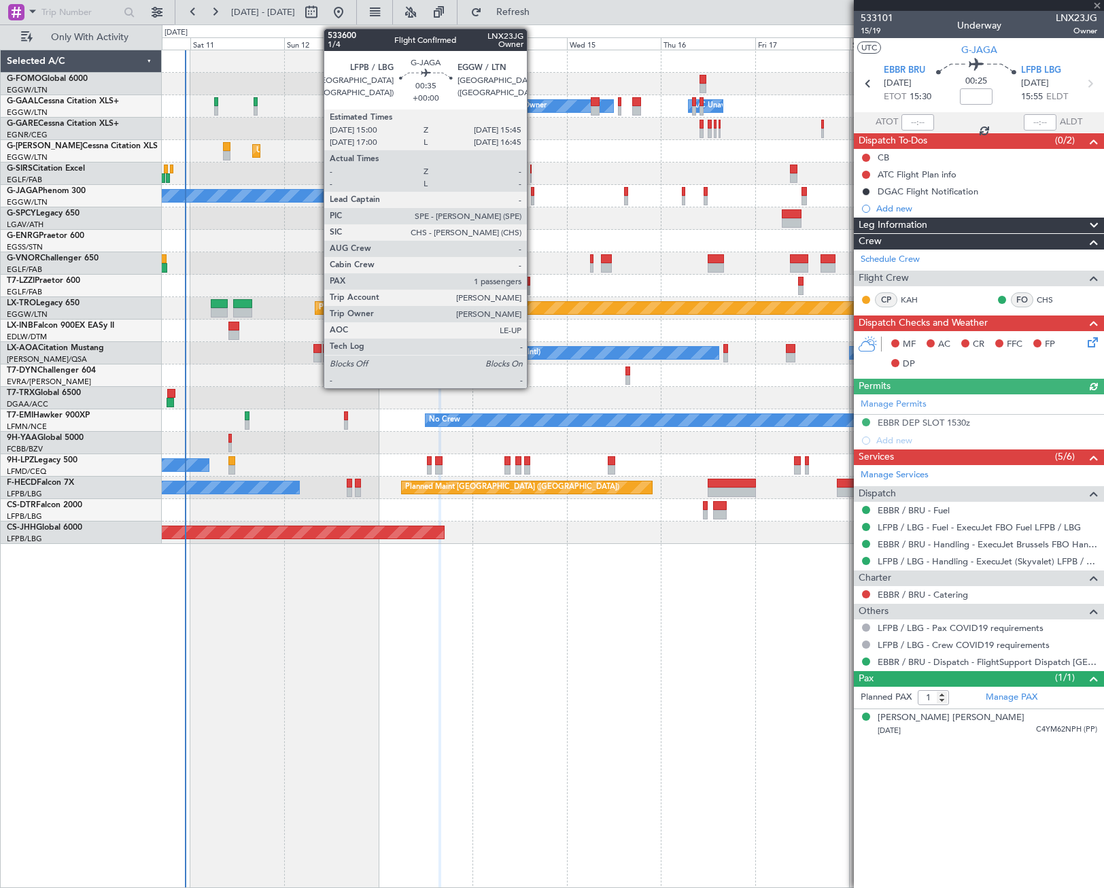
click at [533, 194] on div at bounding box center [532, 192] width 3 height 10
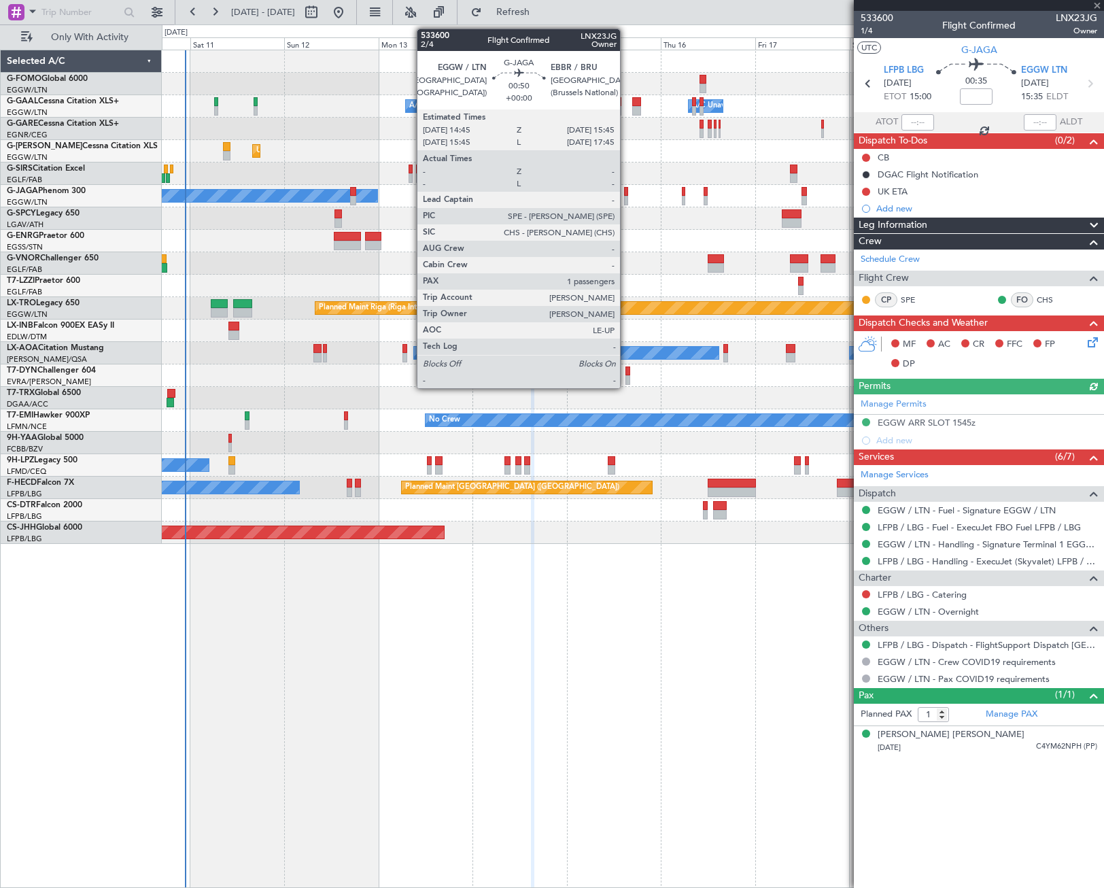
click at [626, 201] on div at bounding box center [626, 201] width 4 height 10
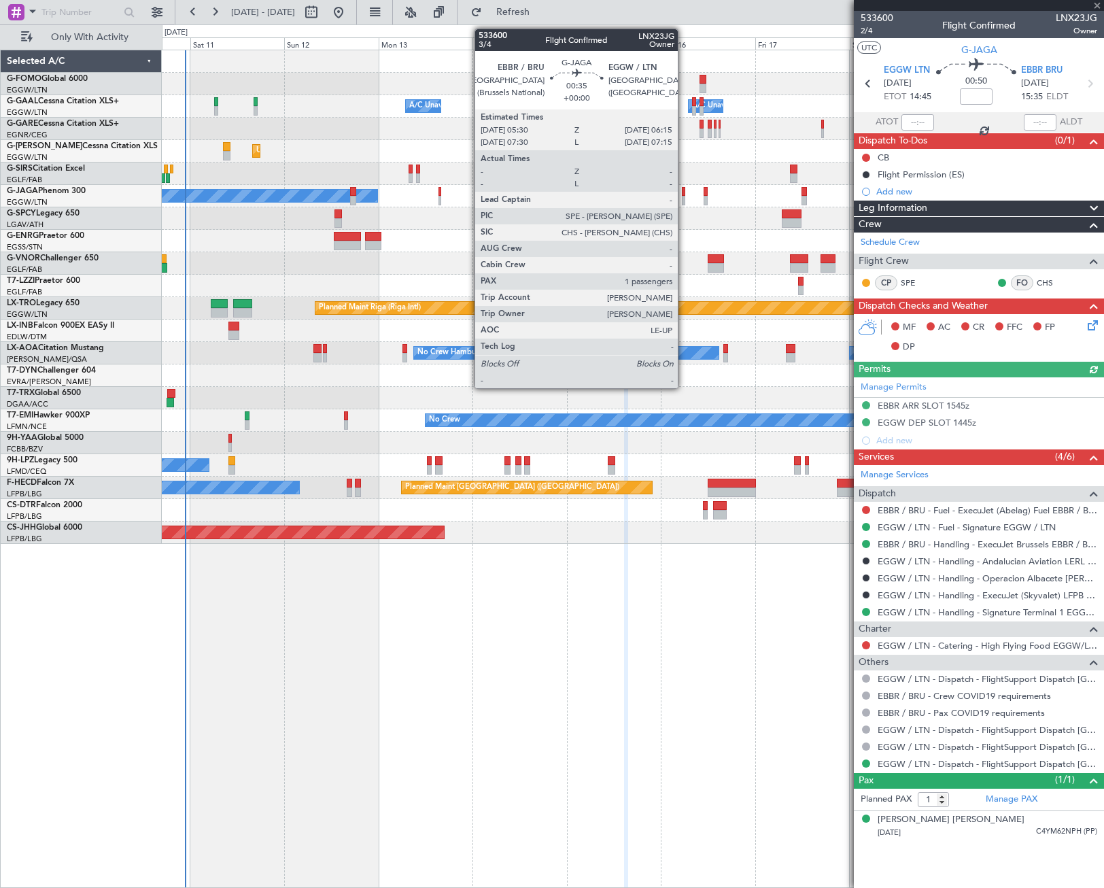
click at [684, 198] on div at bounding box center [683, 201] width 3 height 10
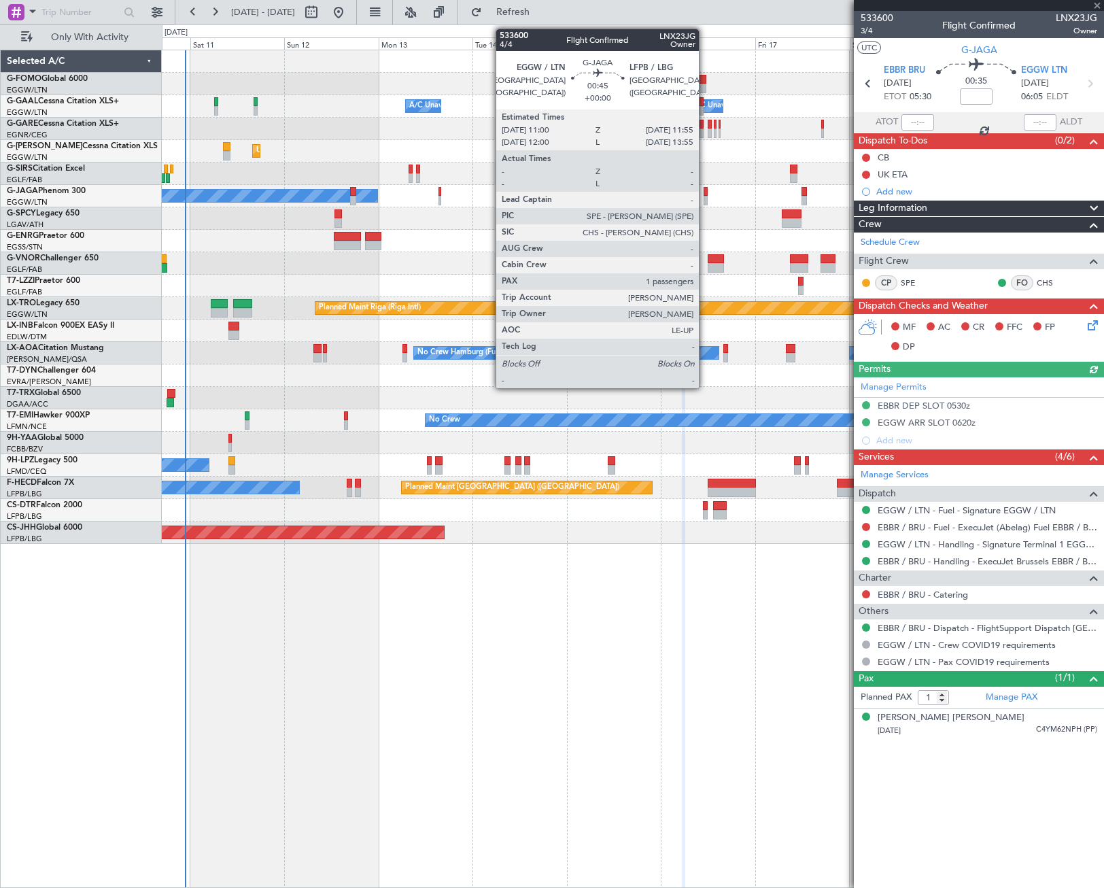
click at [705, 201] on div at bounding box center [706, 201] width 4 height 10
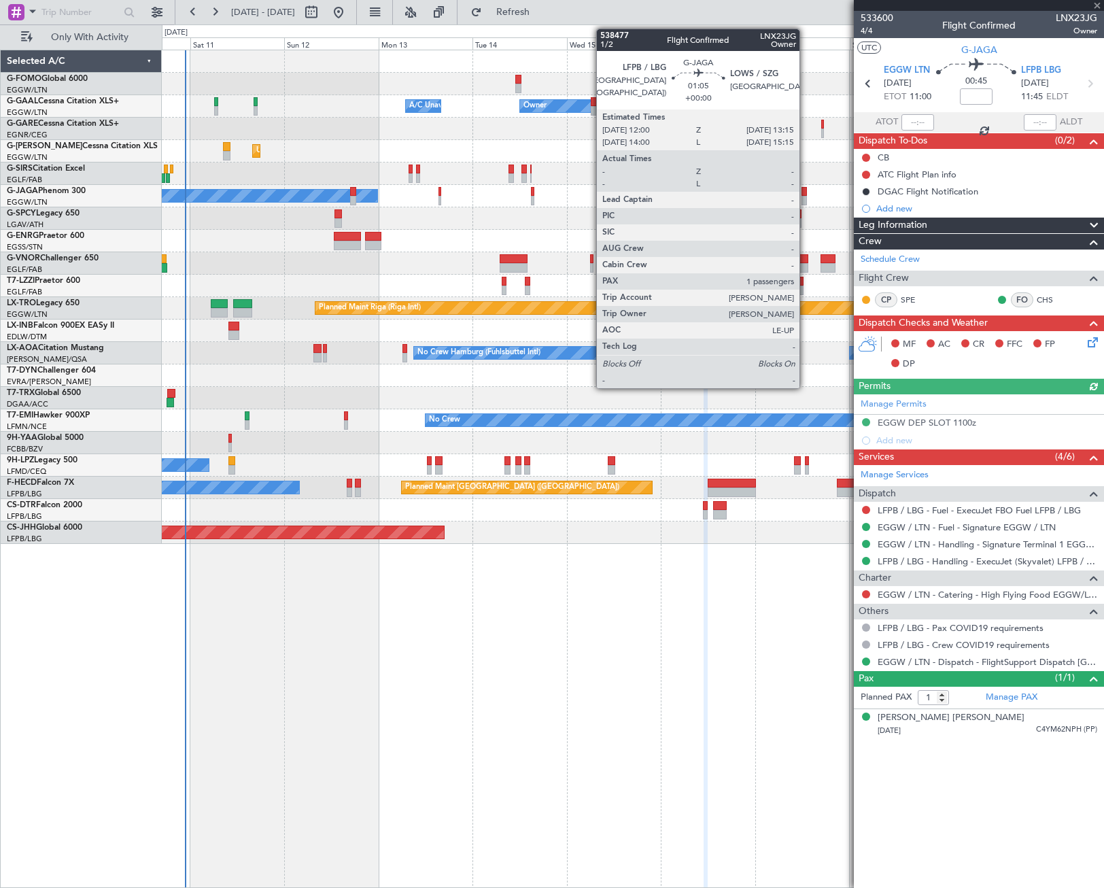
click at [805, 196] on div at bounding box center [803, 201] width 5 height 10
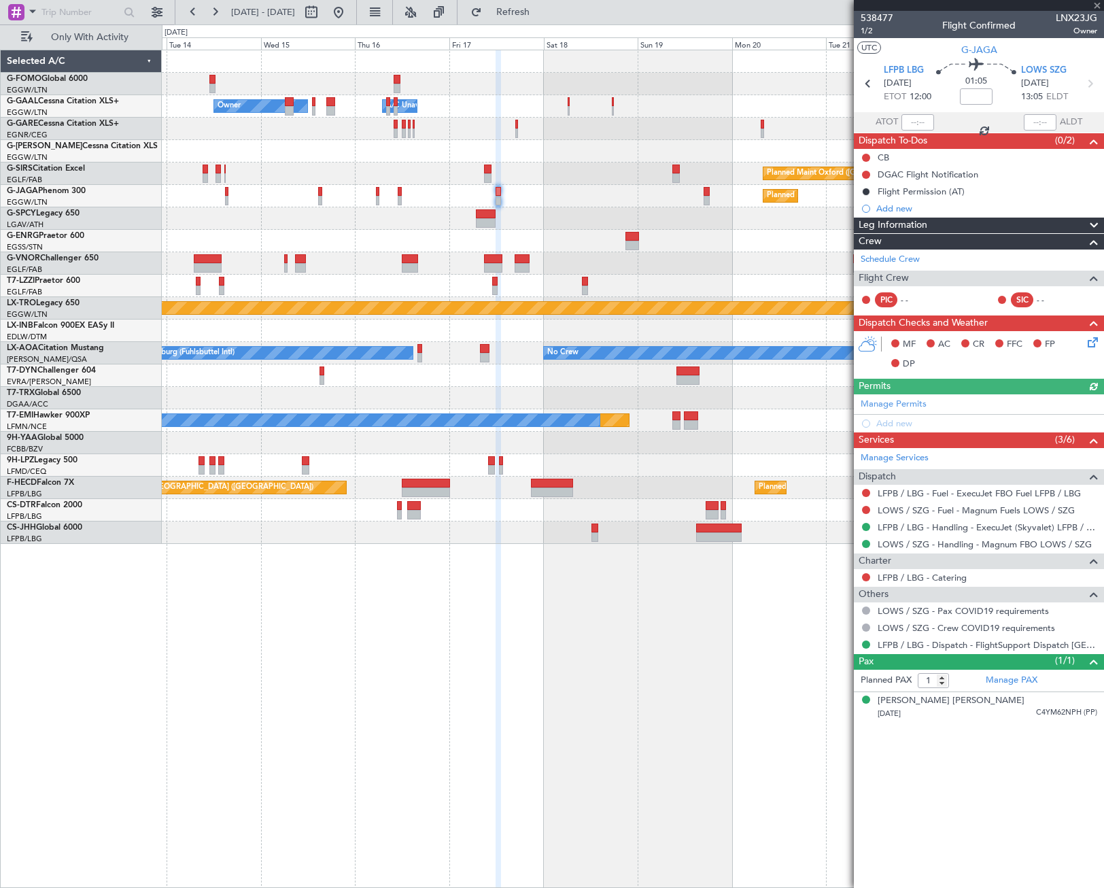
click at [504, 266] on div "Owner Owner A/C Unavailable A/C Unavailable Owner Unplanned Maint [GEOGRAPHIC_D…" at bounding box center [632, 296] width 941 height 493
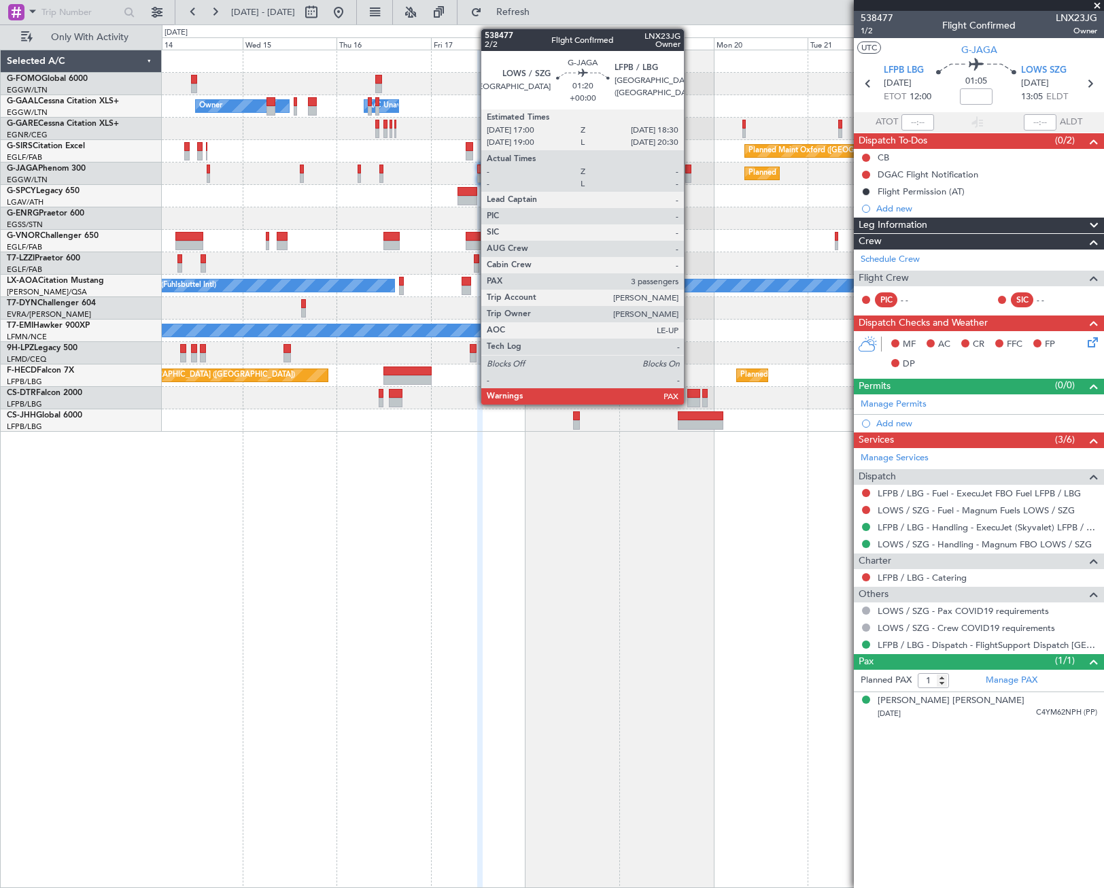
click at [690, 177] on div at bounding box center [688, 178] width 6 height 10
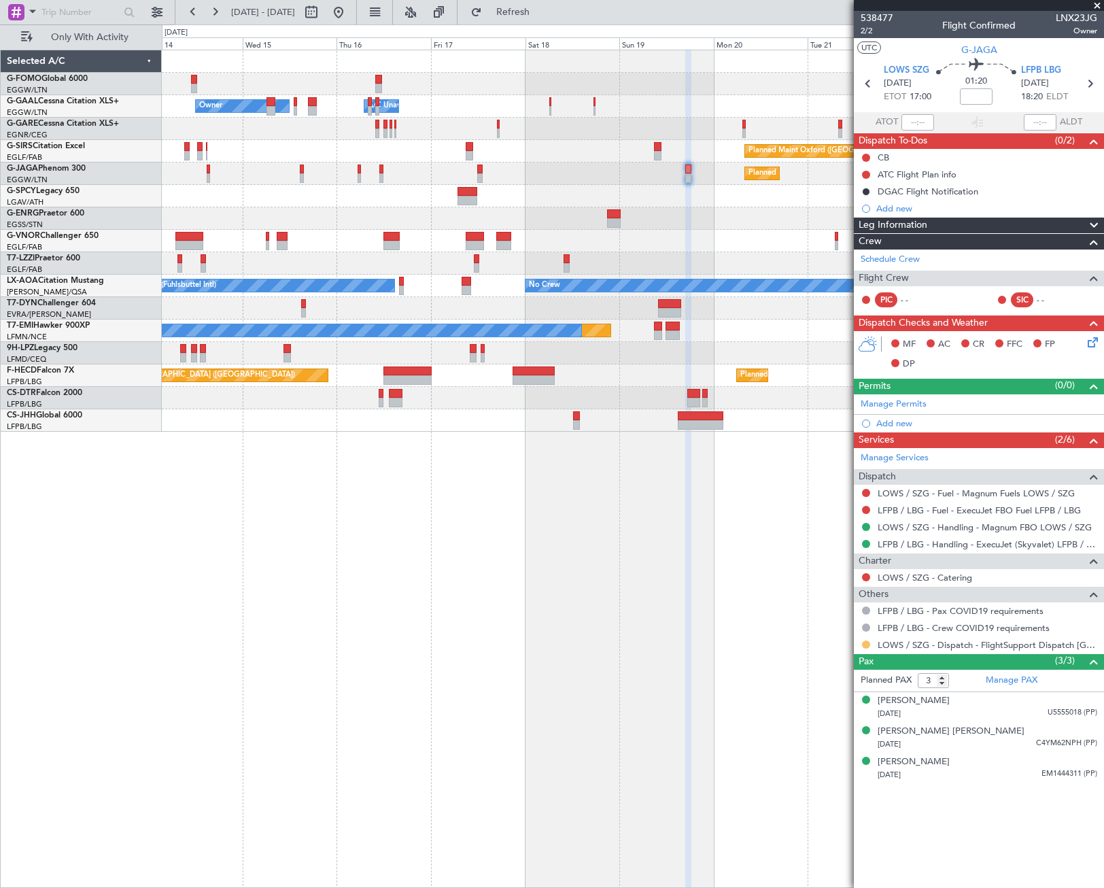
click at [868, 642] on button at bounding box center [866, 644] width 8 height 8
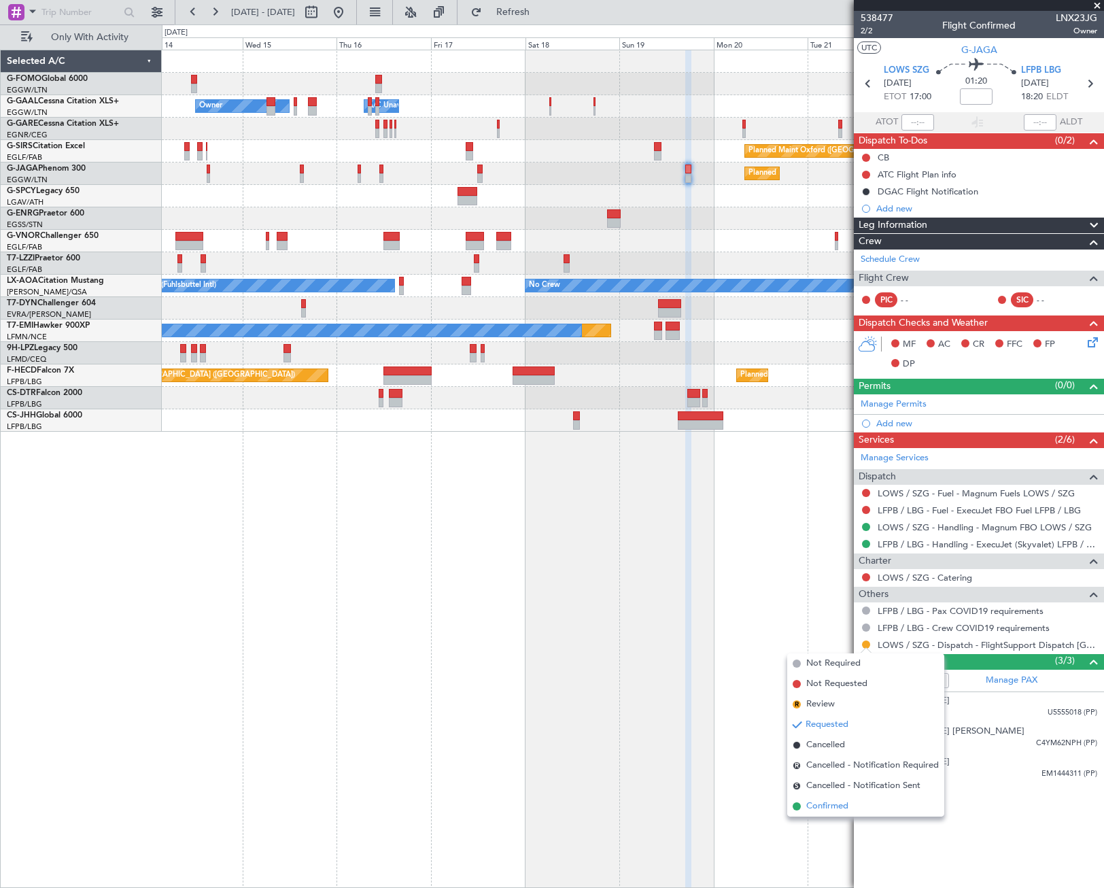
click at [829, 806] on span "Confirmed" at bounding box center [827, 806] width 42 height 14
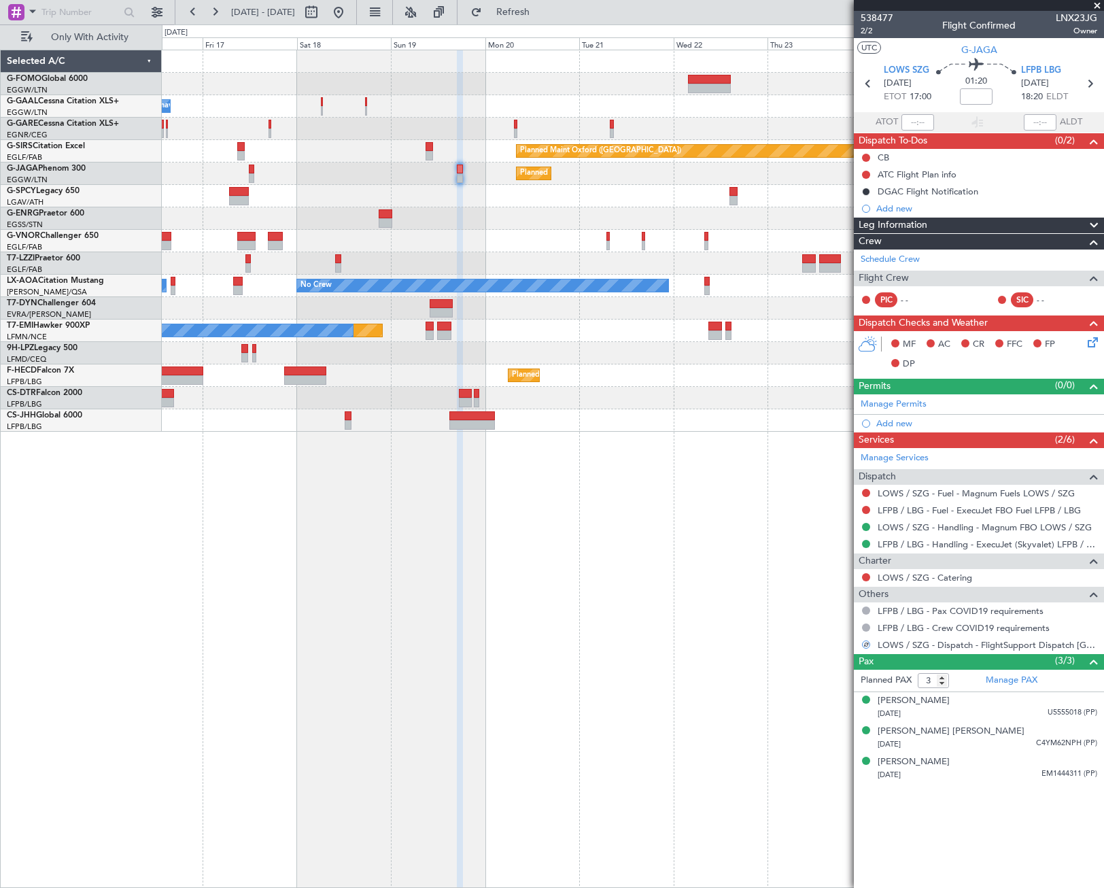
click at [394, 230] on div "Owner A/C Unavailable Owner Owner Planned Maint [GEOGRAPHIC_DATA] ([GEOGRAPHIC_…" at bounding box center [632, 240] width 941 height 381
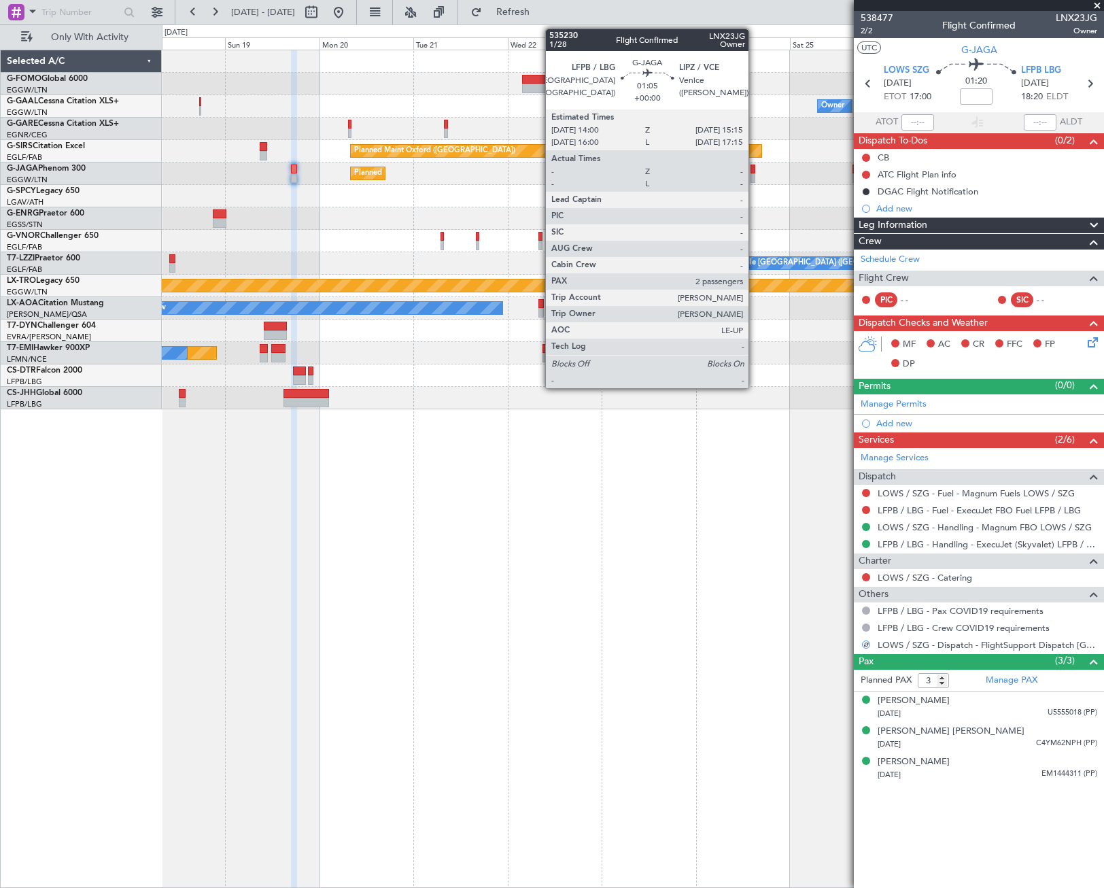
click at [754, 173] on div at bounding box center [752, 178] width 5 height 10
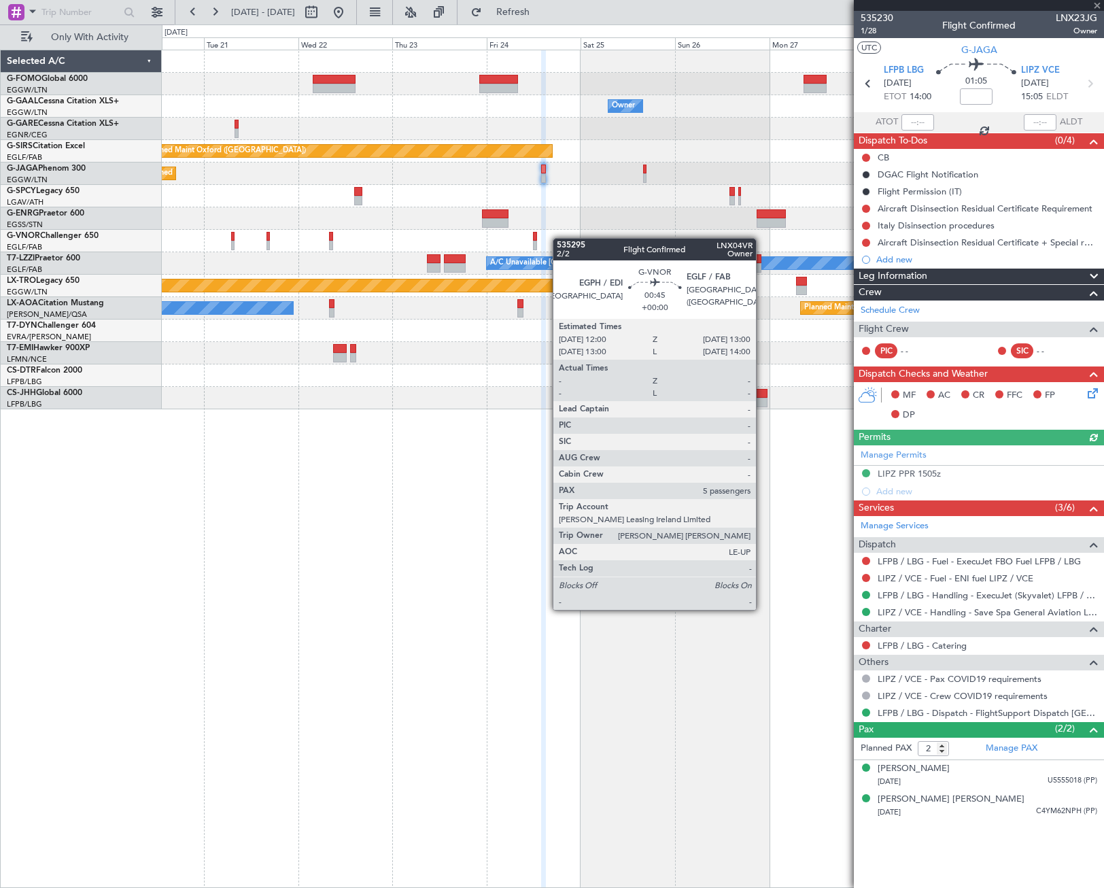
click at [381, 269] on div "Owner Owner Planned Maint [GEOGRAPHIC_DATA] ([GEOGRAPHIC_DATA]) Planned Maint […" at bounding box center [632, 229] width 941 height 359
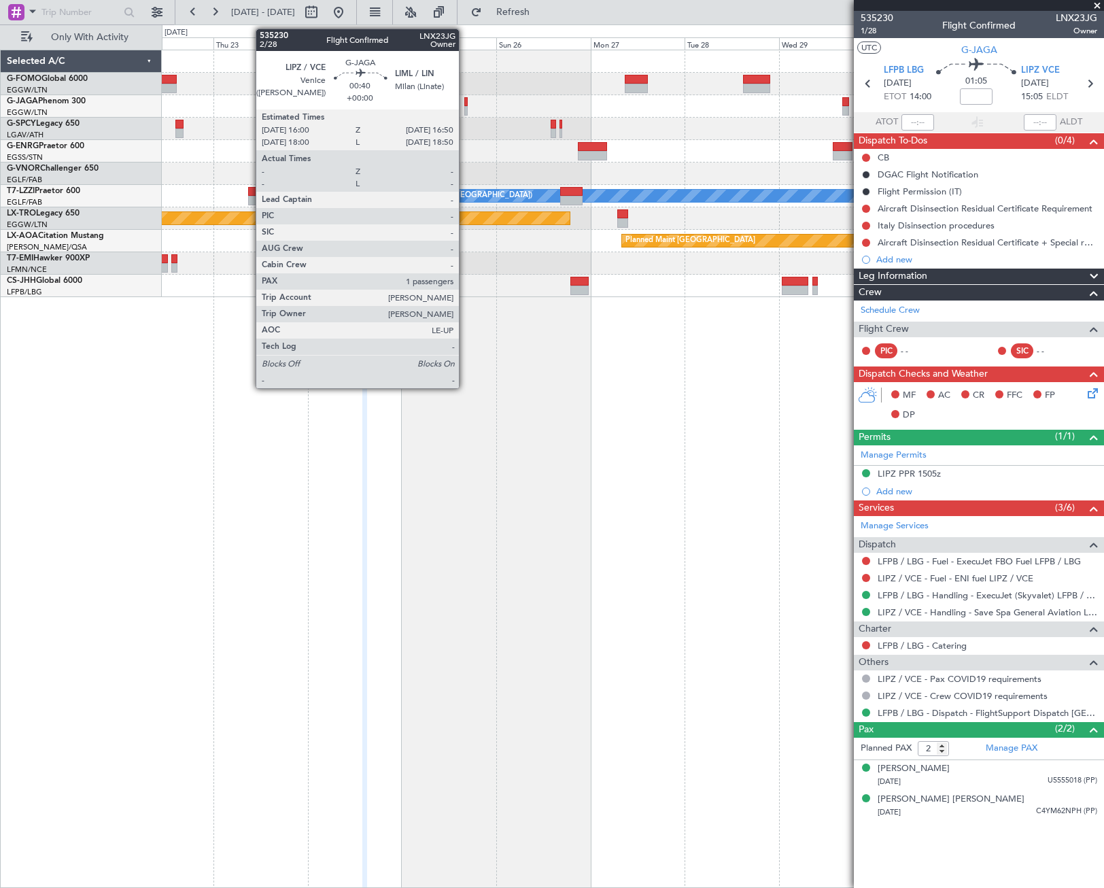
click at [465, 110] on div at bounding box center [465, 111] width 3 height 10
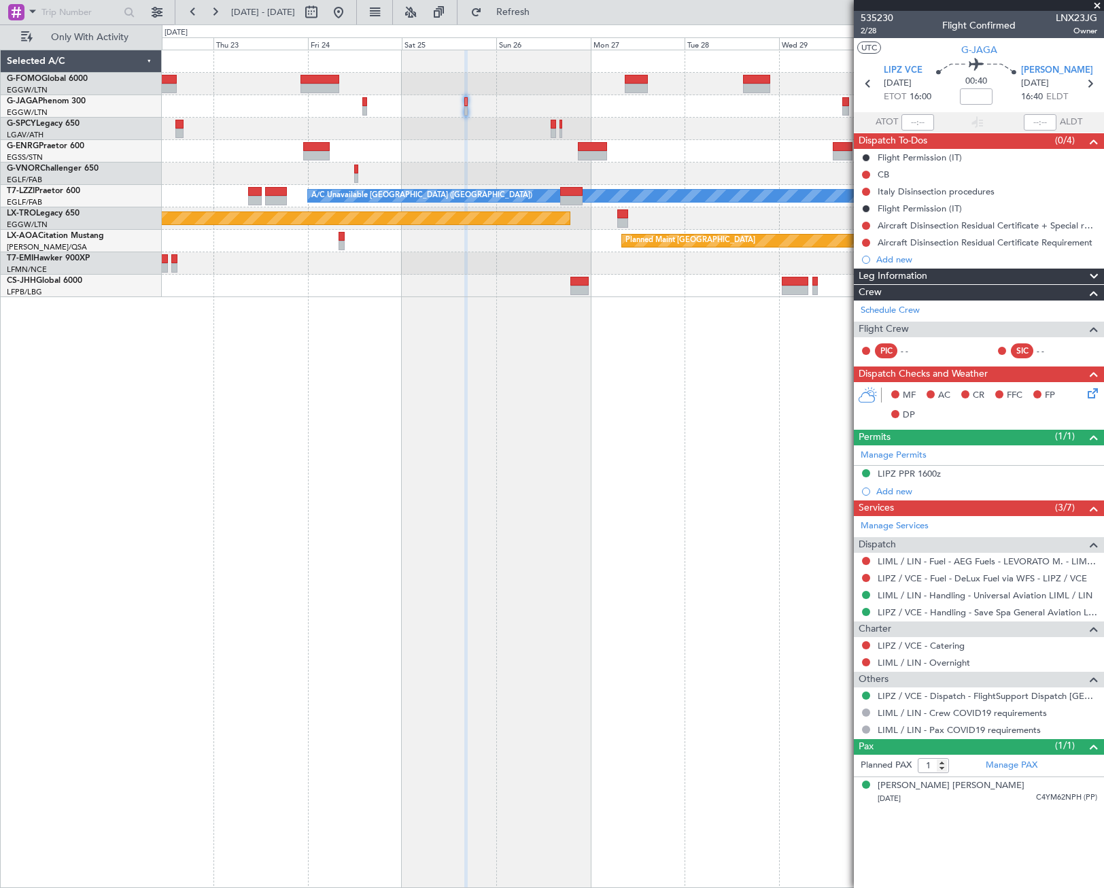
click at [538, 151] on div "Planned Maint [GEOGRAPHIC_DATA] ([GEOGRAPHIC_DATA]) A/C Unavailable [GEOGRAPHIC…" at bounding box center [632, 173] width 941 height 247
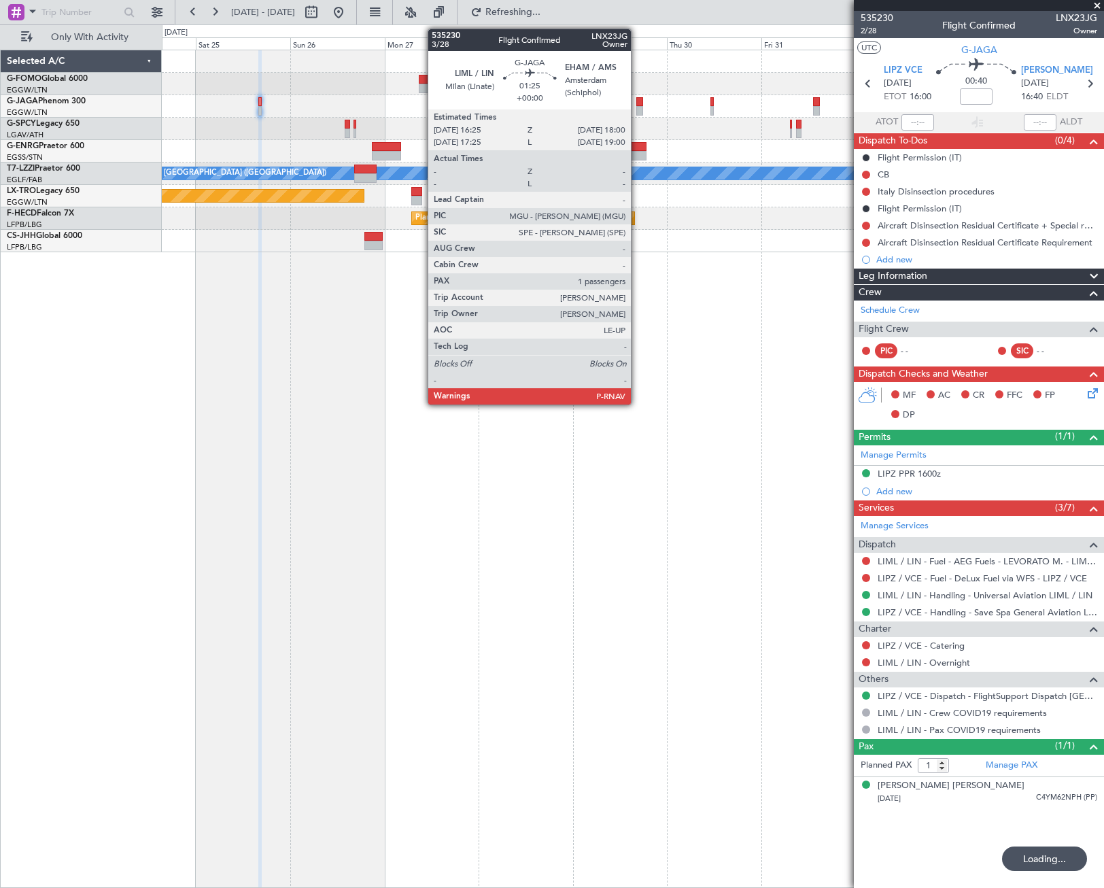
click at [637, 107] on div at bounding box center [639, 111] width 7 height 10
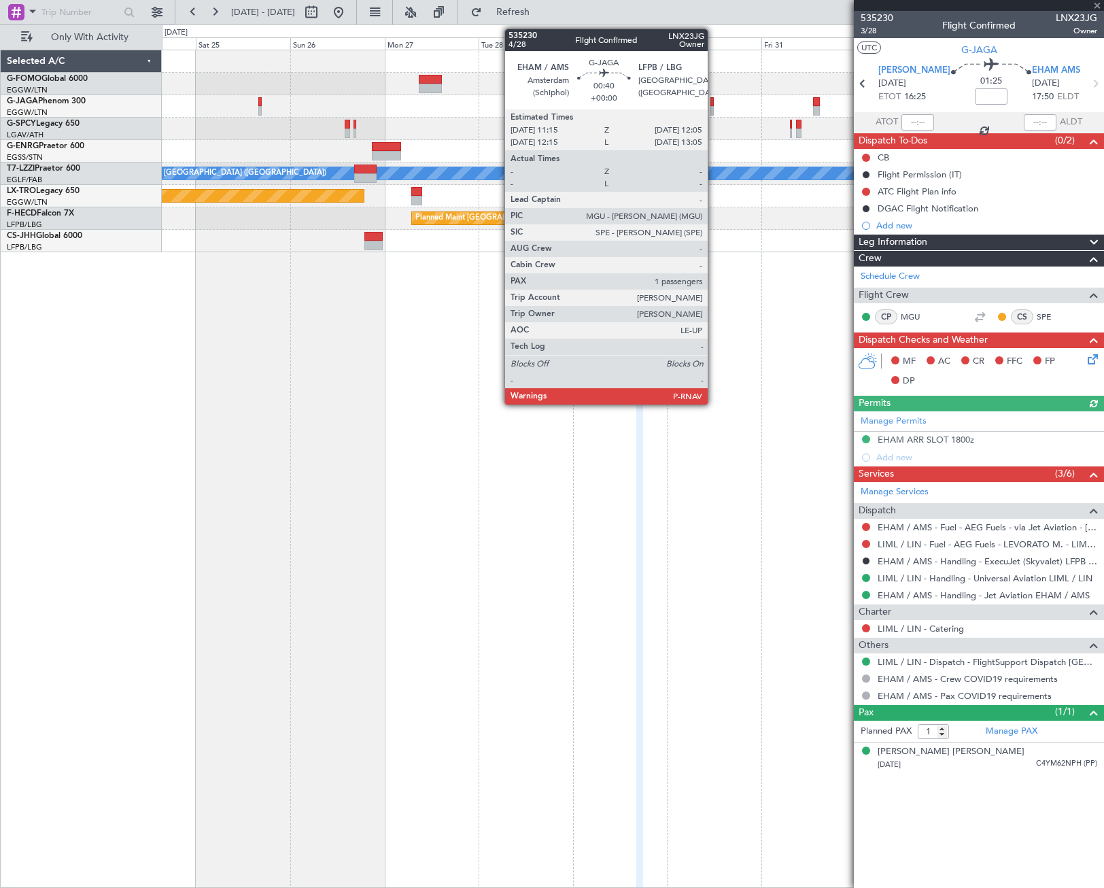
click at [714, 111] on div at bounding box center [711, 111] width 3 height 10
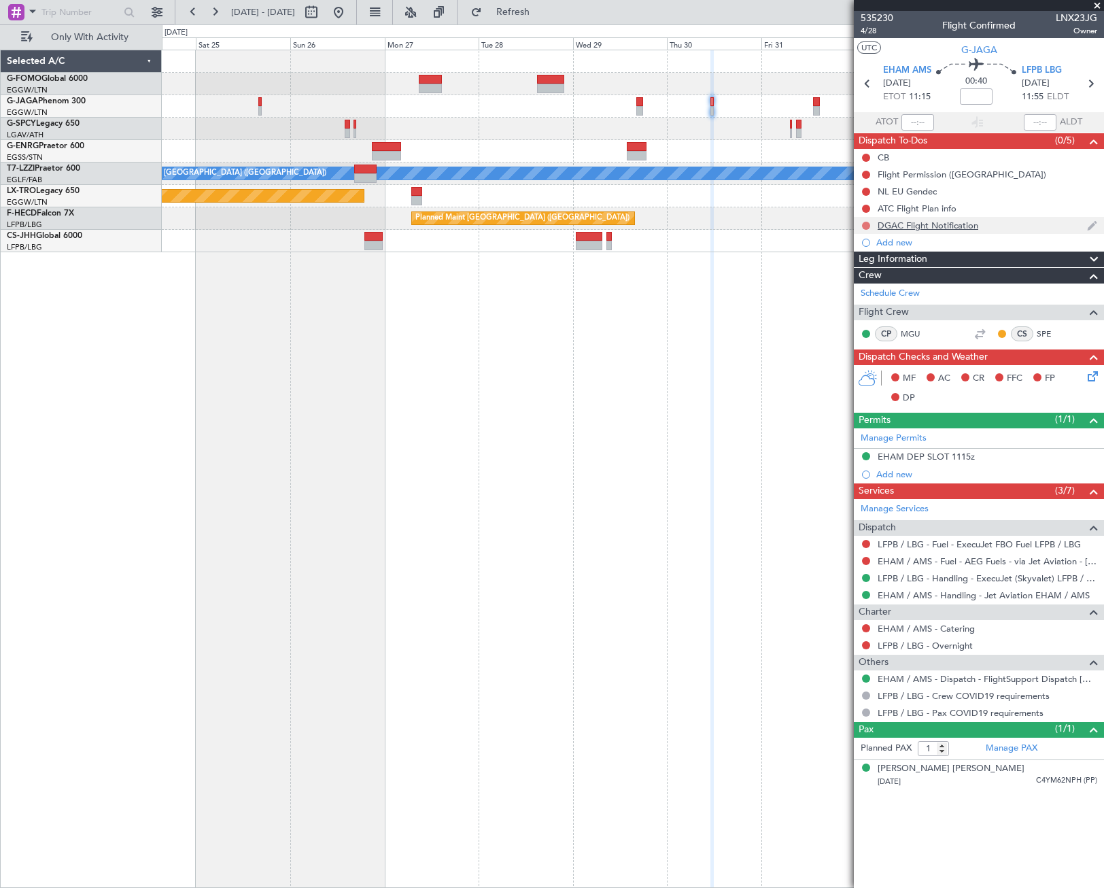
click at [867, 226] on button at bounding box center [866, 226] width 8 height 8
click at [871, 309] on span "Cancelled" at bounding box center [869, 306] width 39 height 14
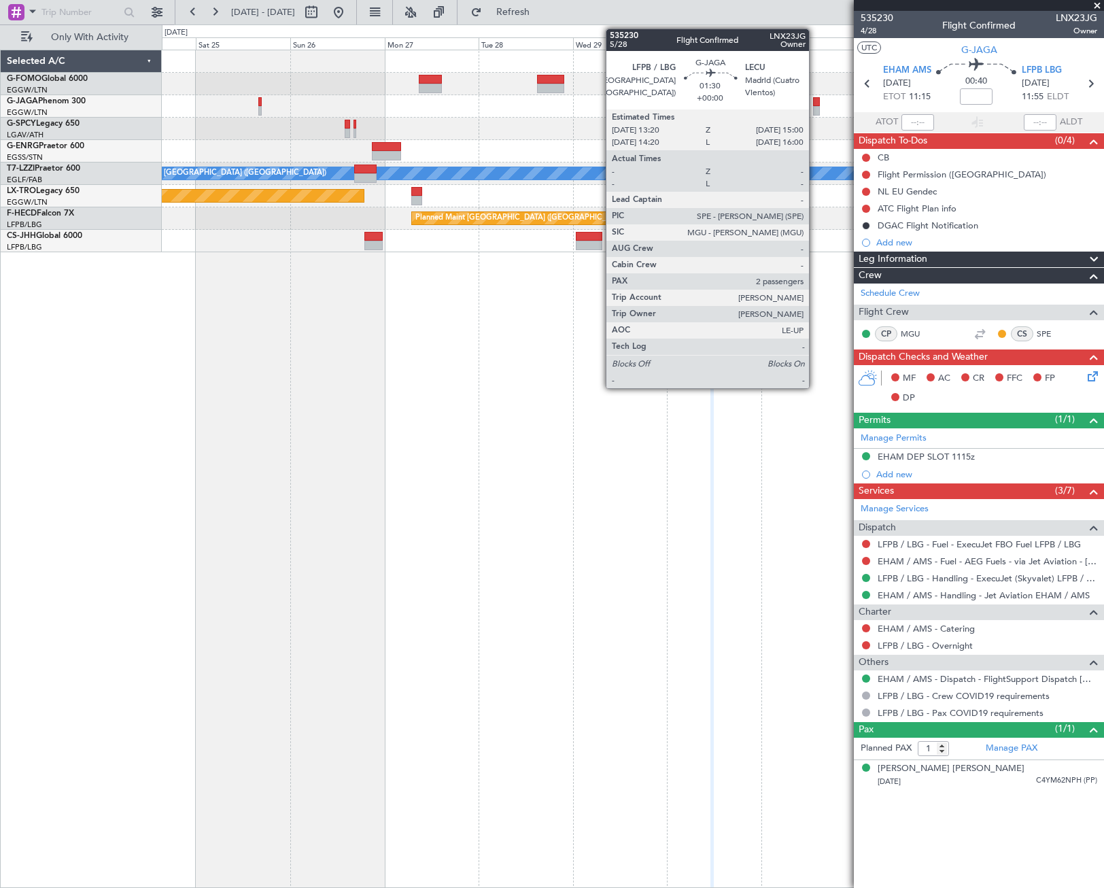
click at [815, 108] on div at bounding box center [816, 111] width 7 height 10
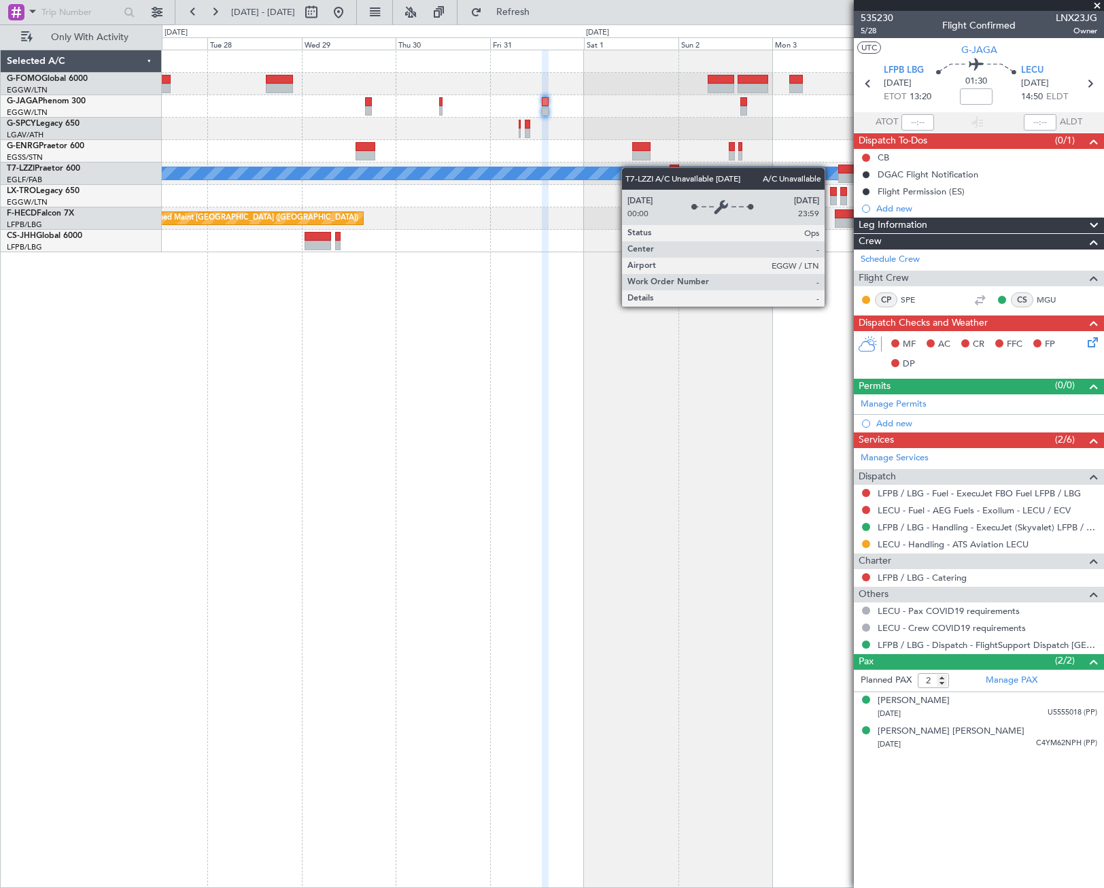
click at [513, 188] on div "A/C Unavailable [GEOGRAPHIC_DATA] ([GEOGRAPHIC_DATA]) Planned Maint [GEOGRAPHIC…" at bounding box center [632, 151] width 941 height 202
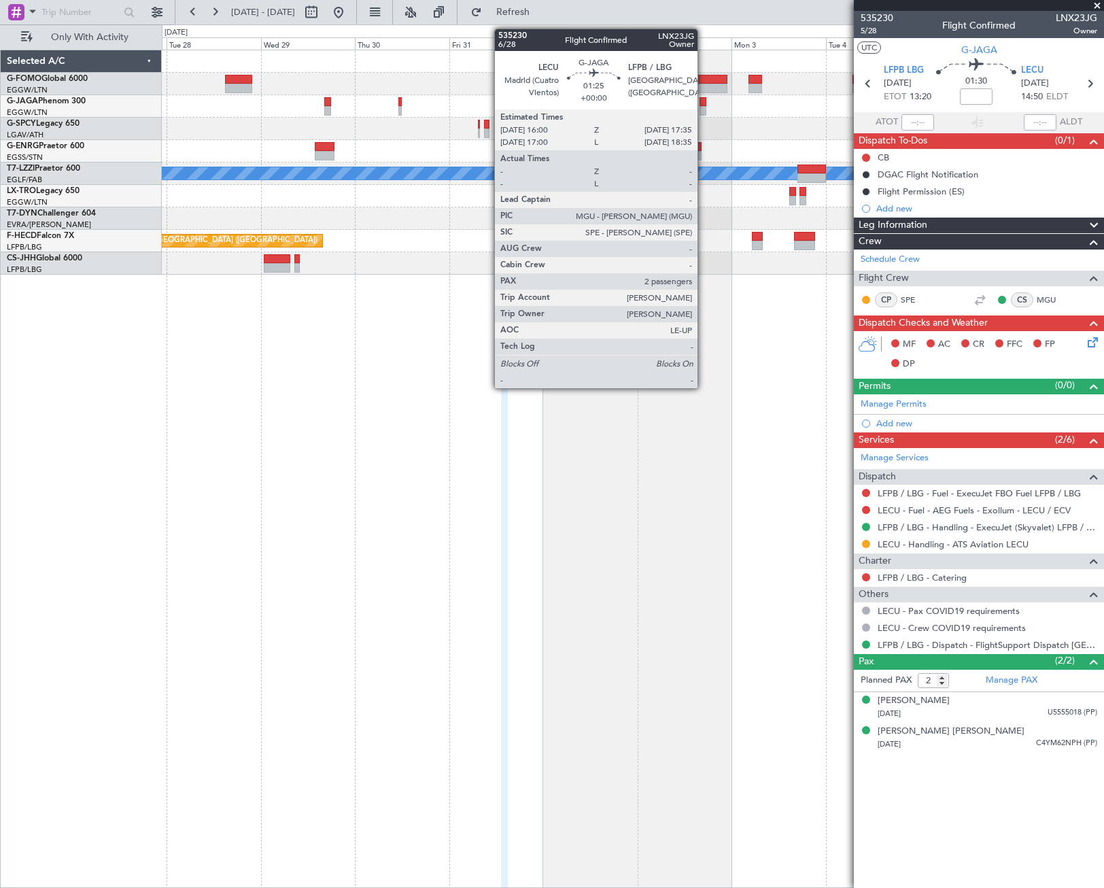
click at [704, 111] on div at bounding box center [702, 111] width 7 height 10
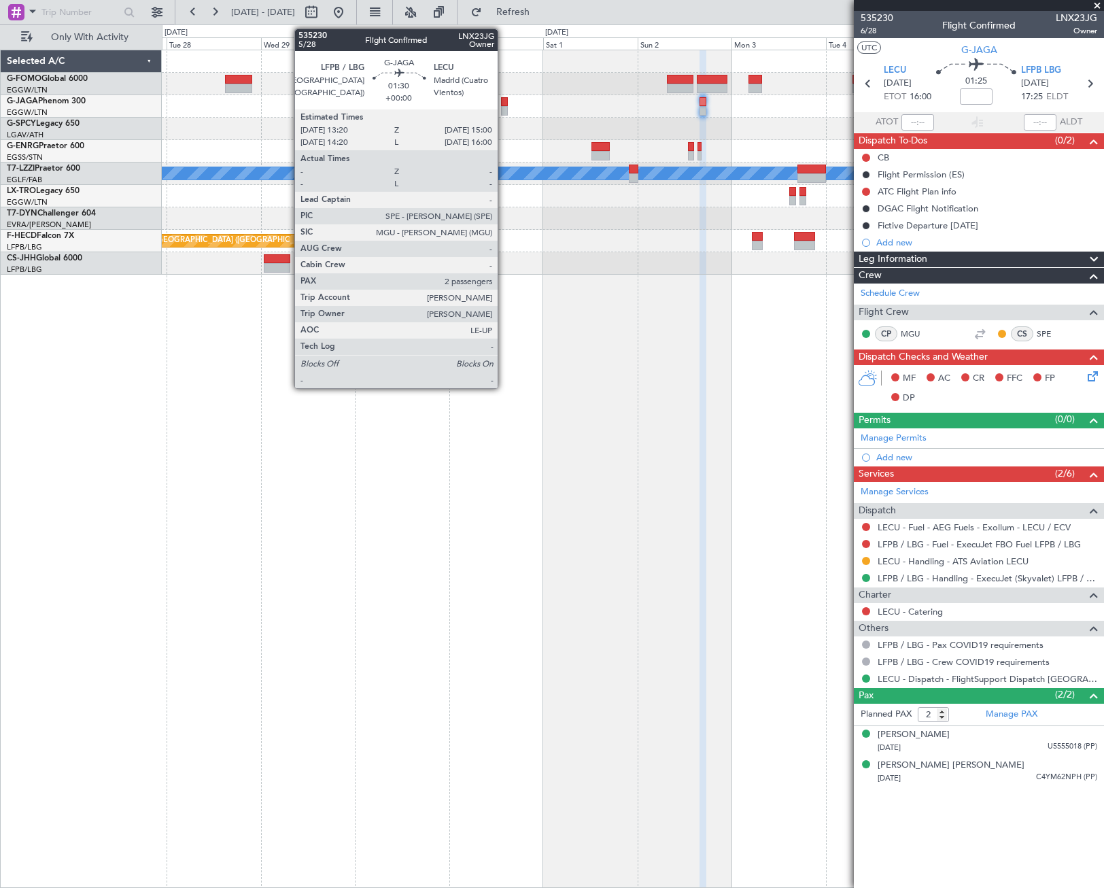
click at [504, 104] on div at bounding box center [504, 102] width 7 height 10
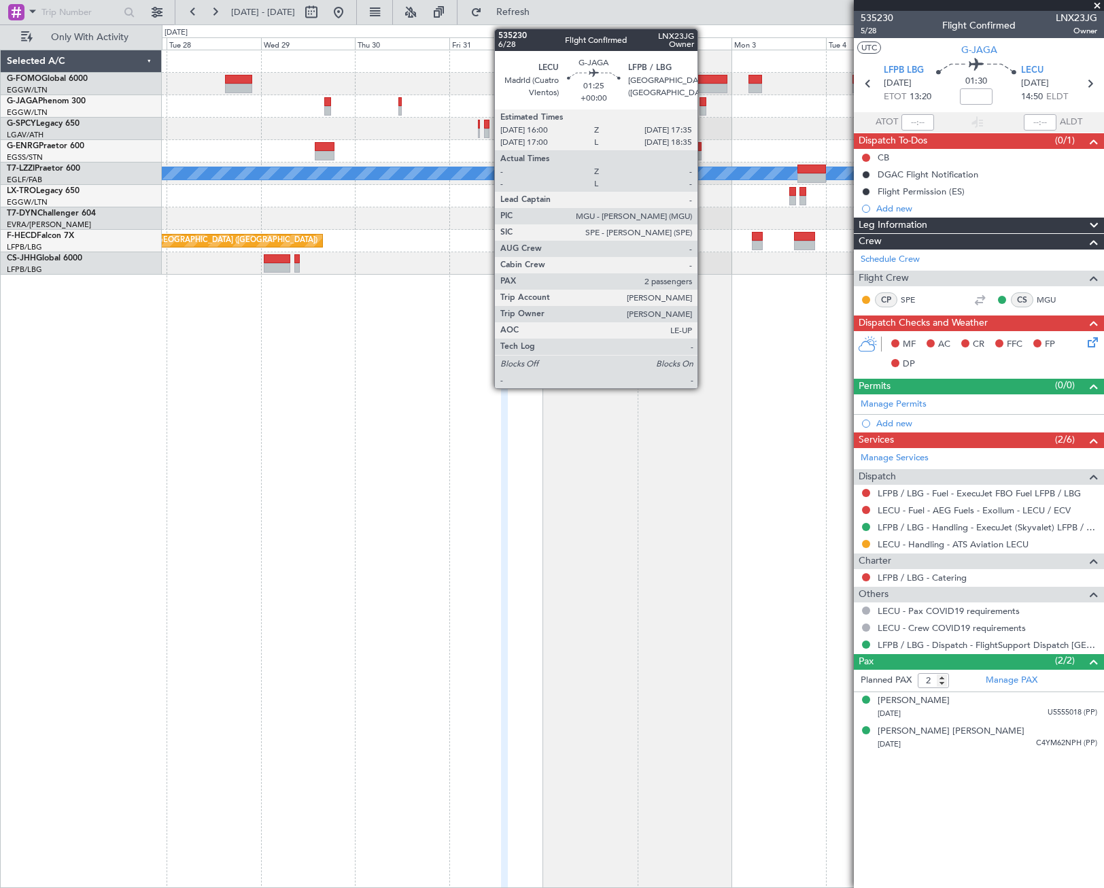
click at [704, 103] on div at bounding box center [702, 102] width 7 height 10
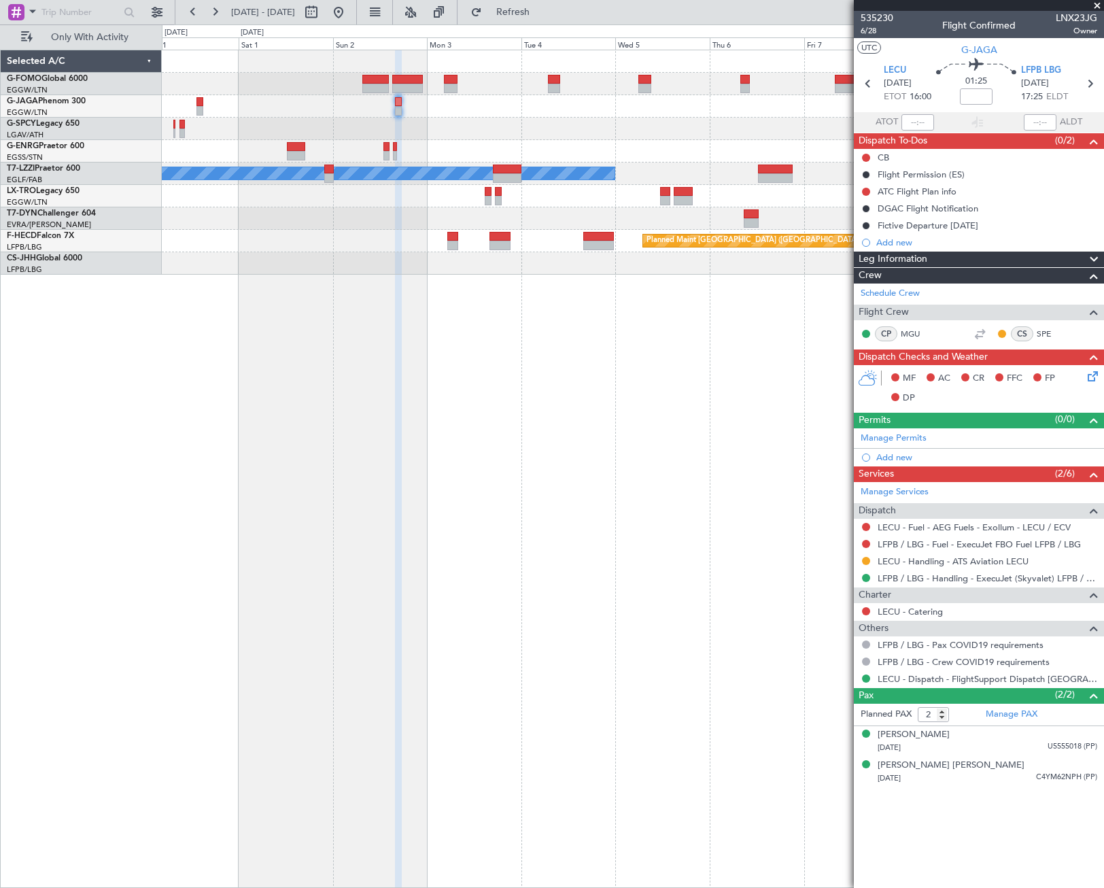
click at [175, 242] on div "A/C Unavailable [GEOGRAPHIC_DATA] ([GEOGRAPHIC_DATA]) Planned Maint [GEOGRAPHIC…" at bounding box center [632, 162] width 941 height 224
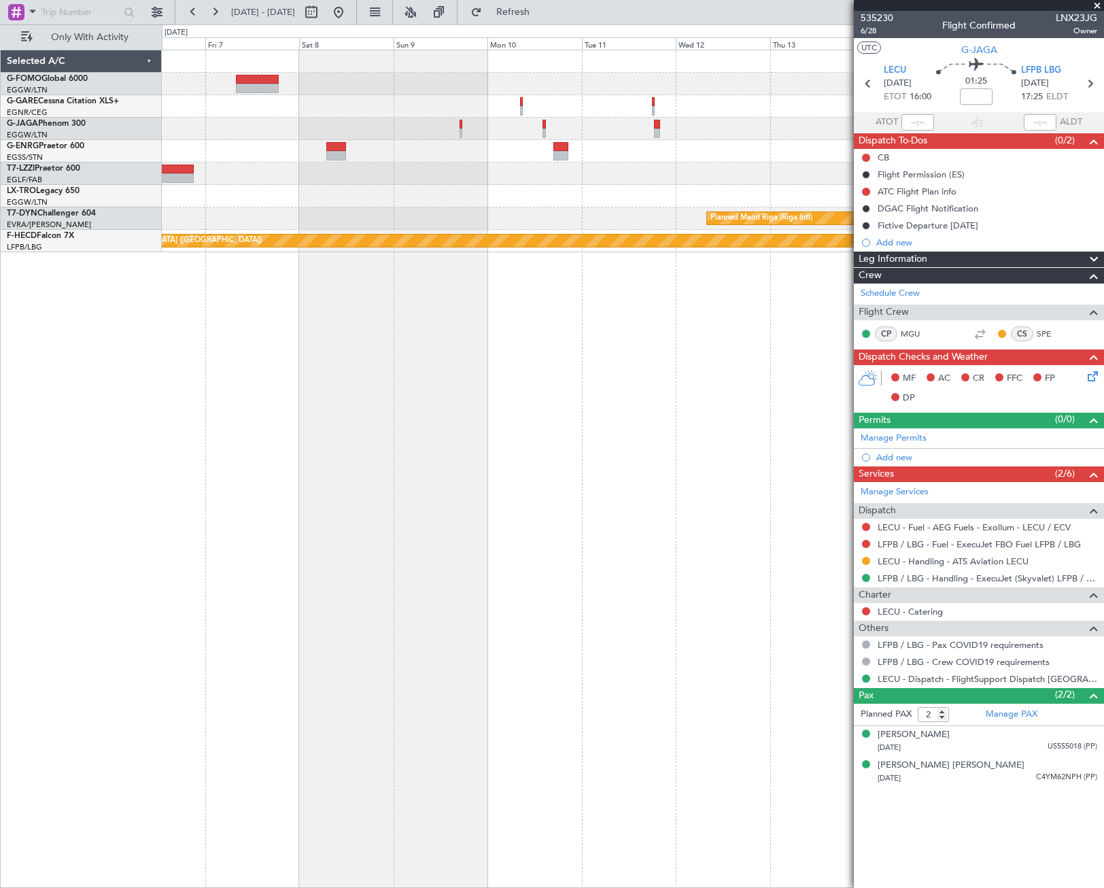
click at [383, 188] on div "A/C Unavailable [GEOGRAPHIC_DATA] ([GEOGRAPHIC_DATA]) Planned Maint [GEOGRAPHIC…" at bounding box center [632, 151] width 941 height 202
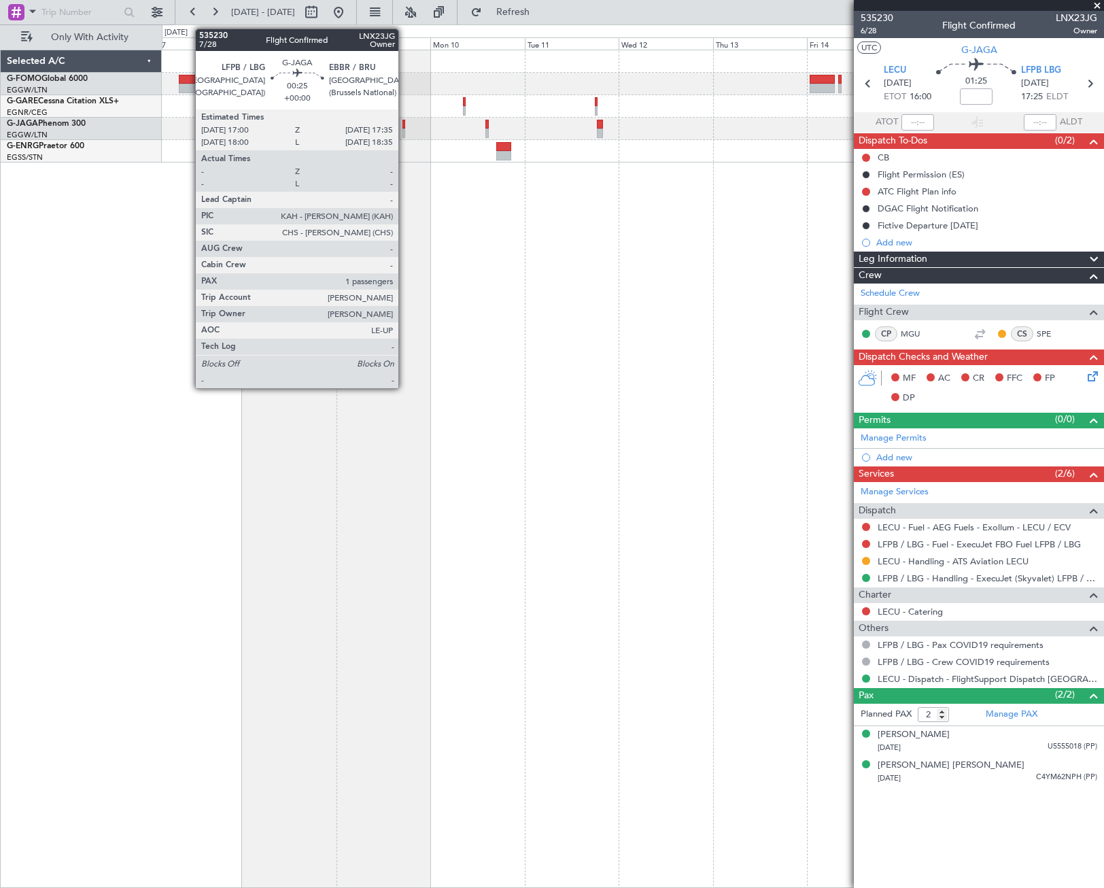
click at [404, 126] on div at bounding box center [403, 125] width 3 height 10
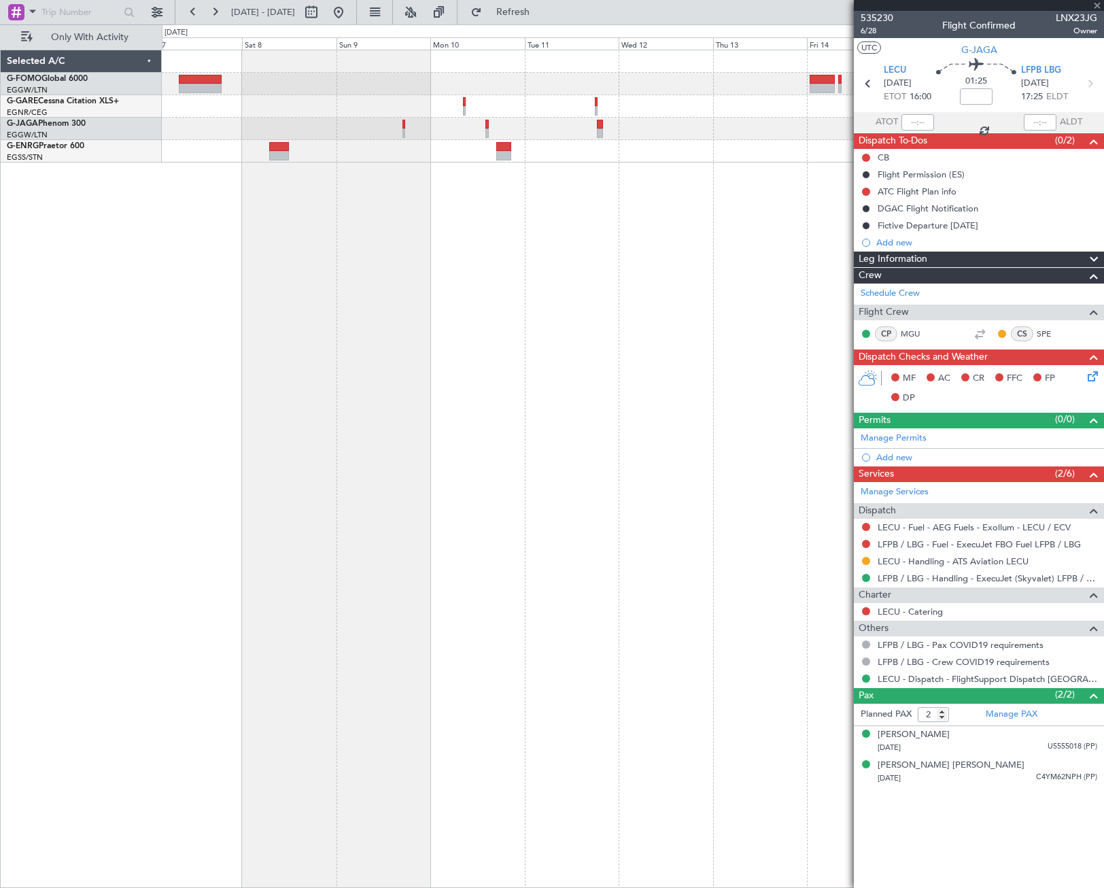
type input "1"
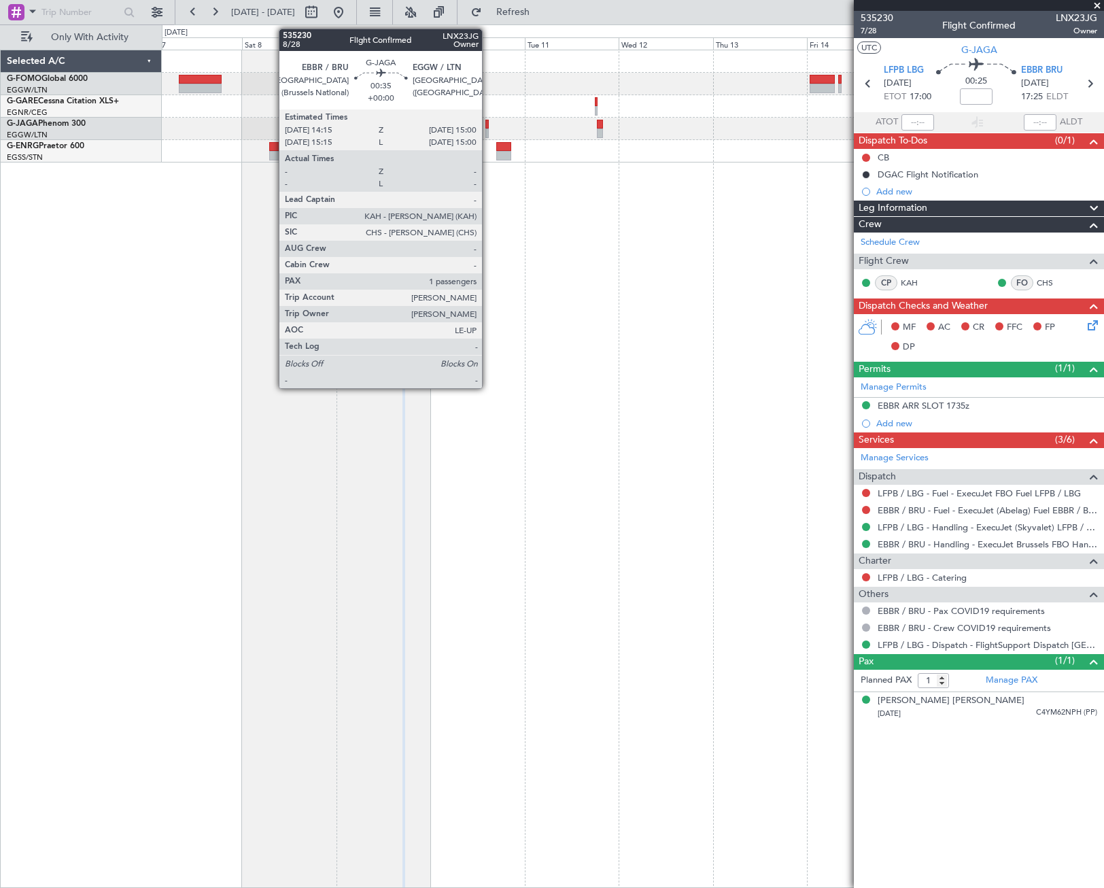
click at [488, 126] on div at bounding box center [486, 125] width 3 height 10
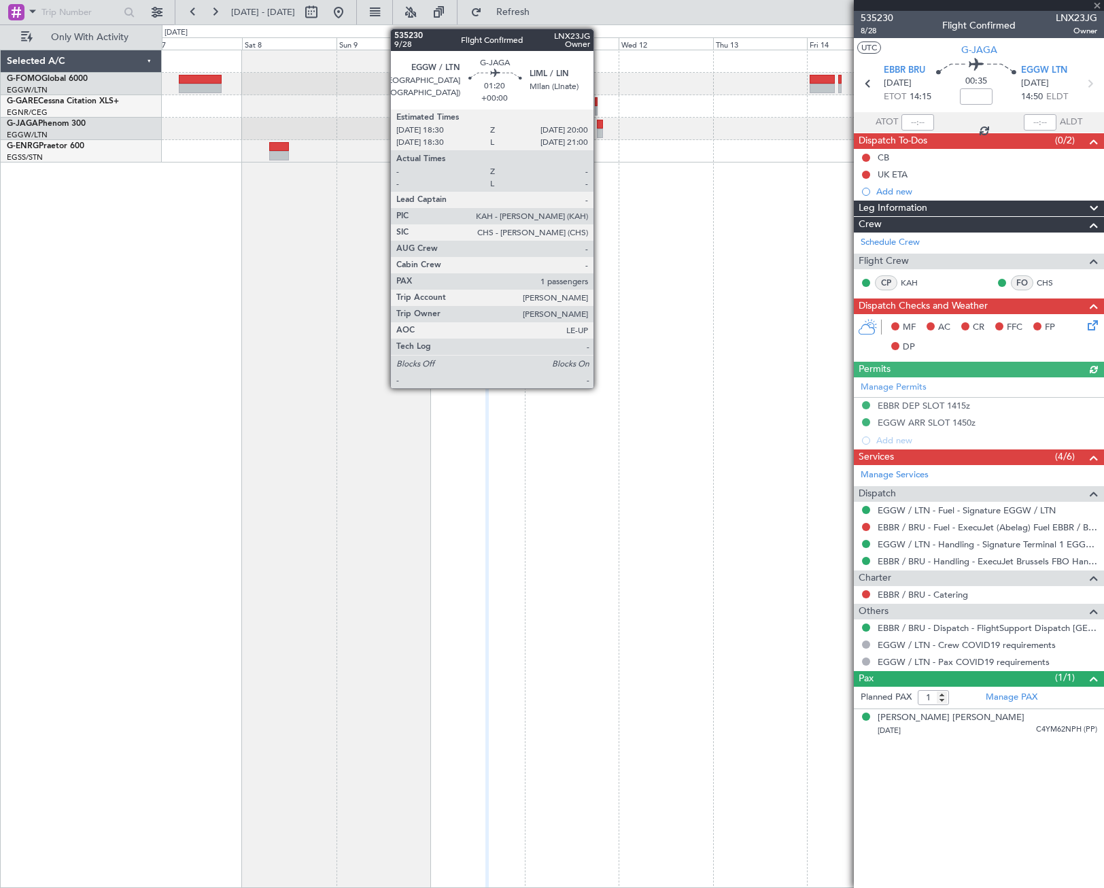
click at [600, 131] on div at bounding box center [600, 133] width 6 height 10
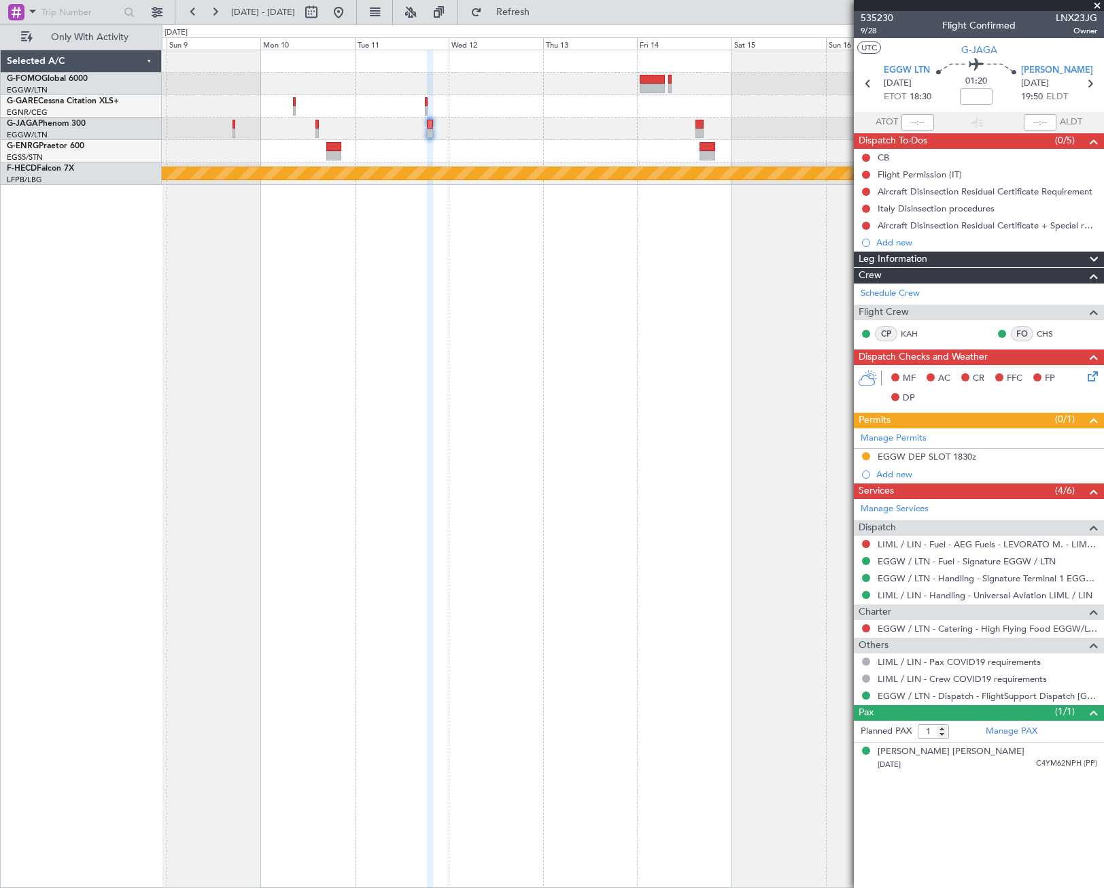
click at [657, 239] on div "Planned Maint [GEOGRAPHIC_DATA] ([GEOGRAPHIC_DATA])" at bounding box center [633, 469] width 942 height 838
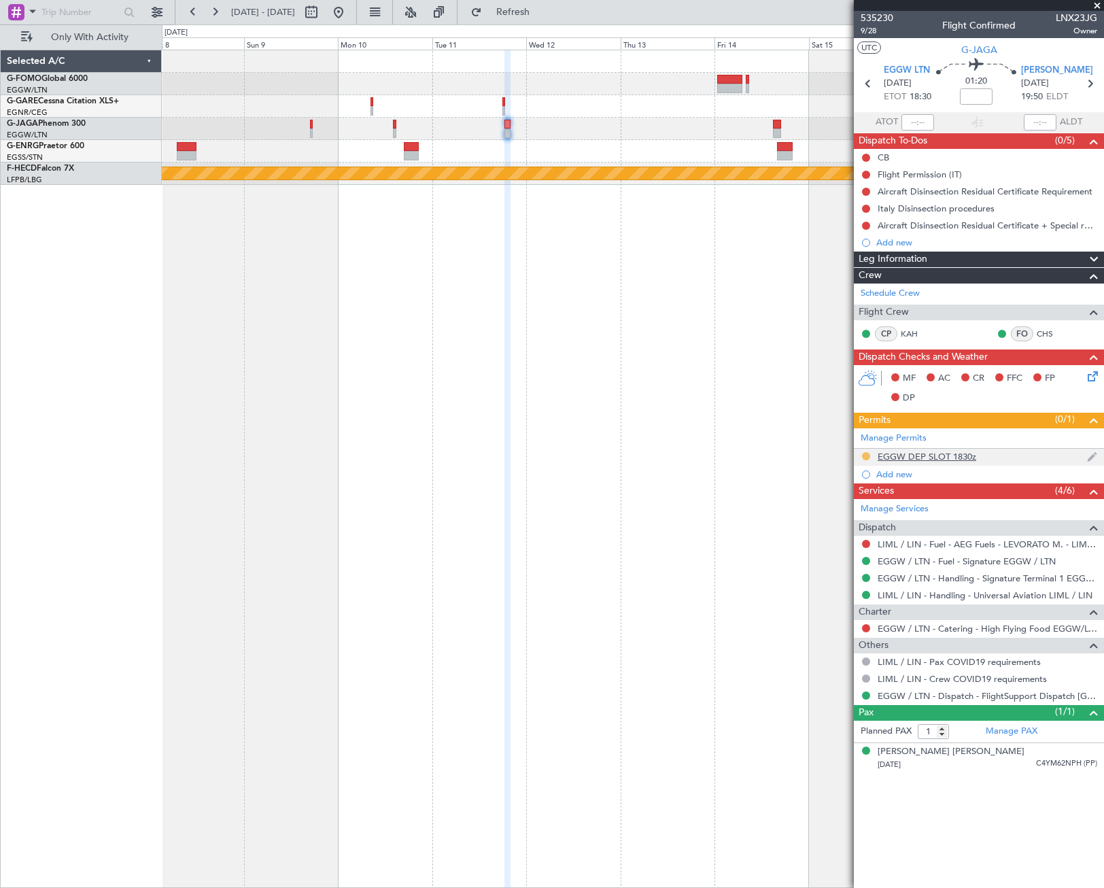
click at [865, 457] on button at bounding box center [866, 456] width 8 height 8
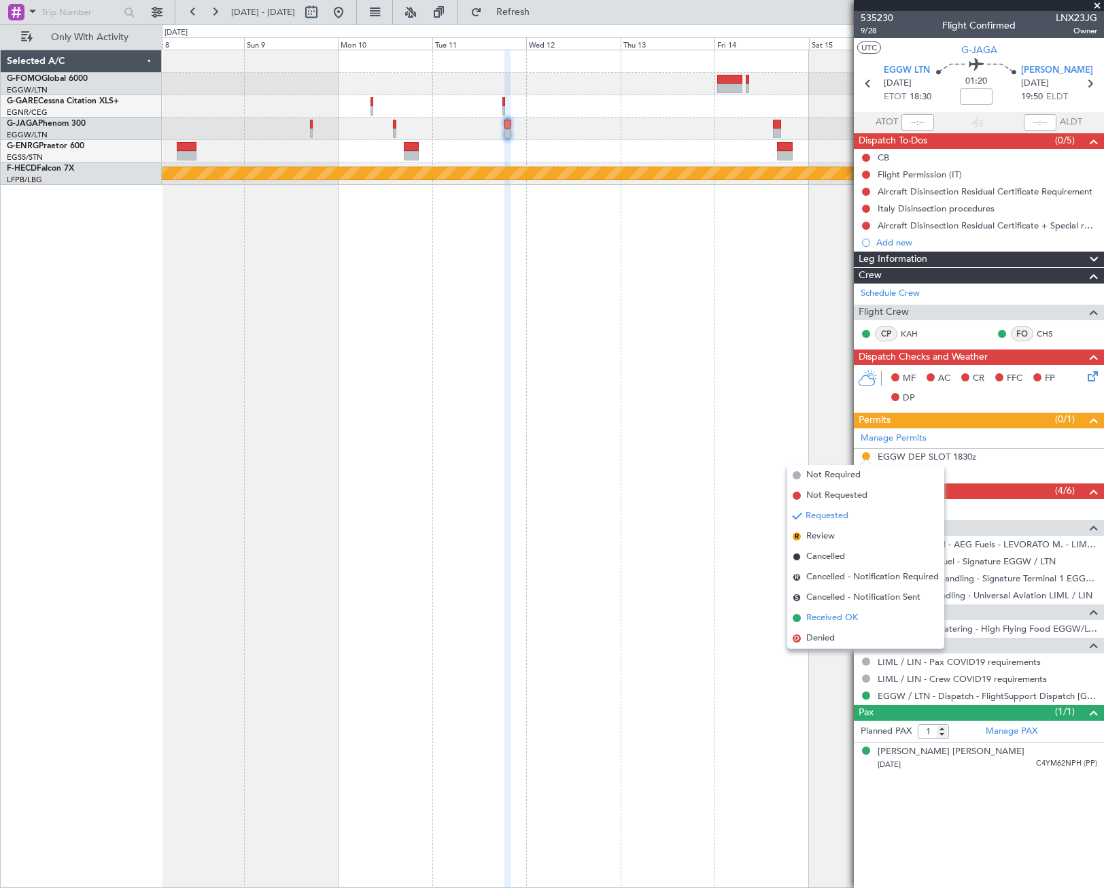
click at [833, 618] on span "Received OK" at bounding box center [832, 618] width 52 height 14
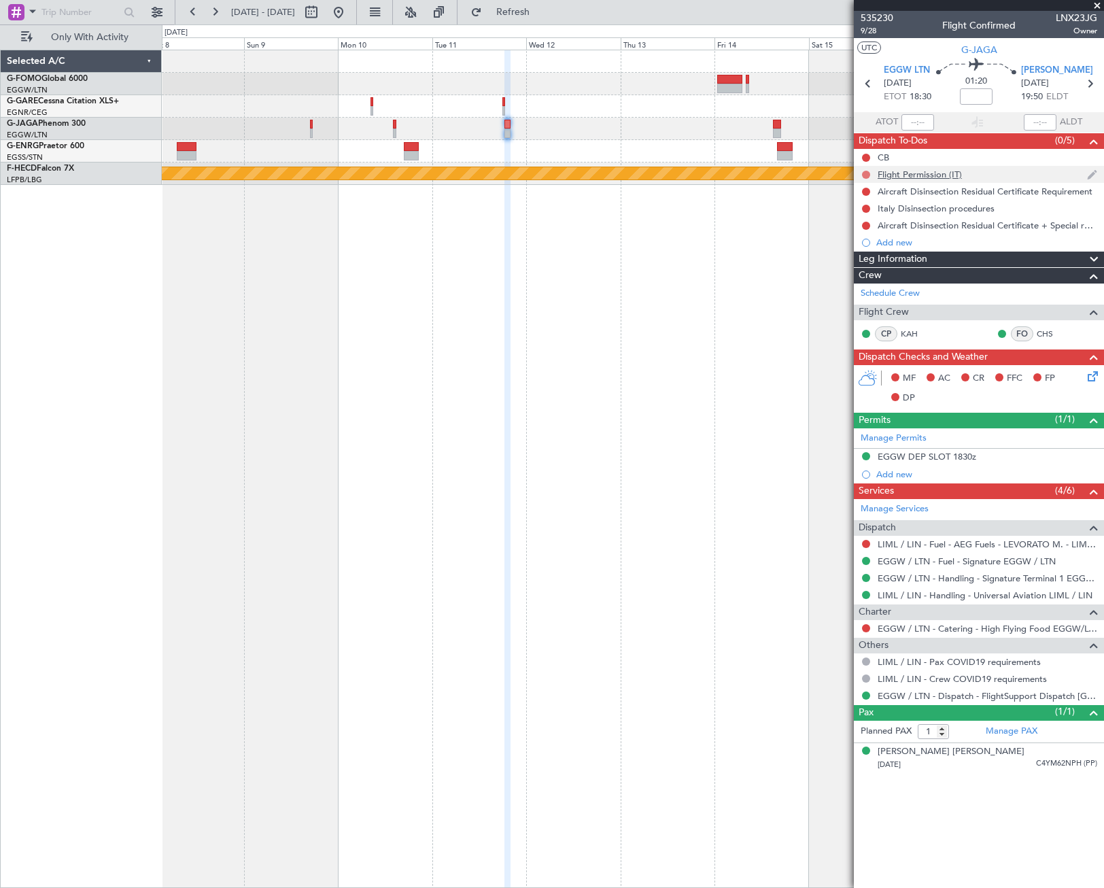
click at [867, 175] on button at bounding box center [866, 175] width 8 height 8
click at [867, 252] on span "Cancelled" at bounding box center [869, 255] width 39 height 14
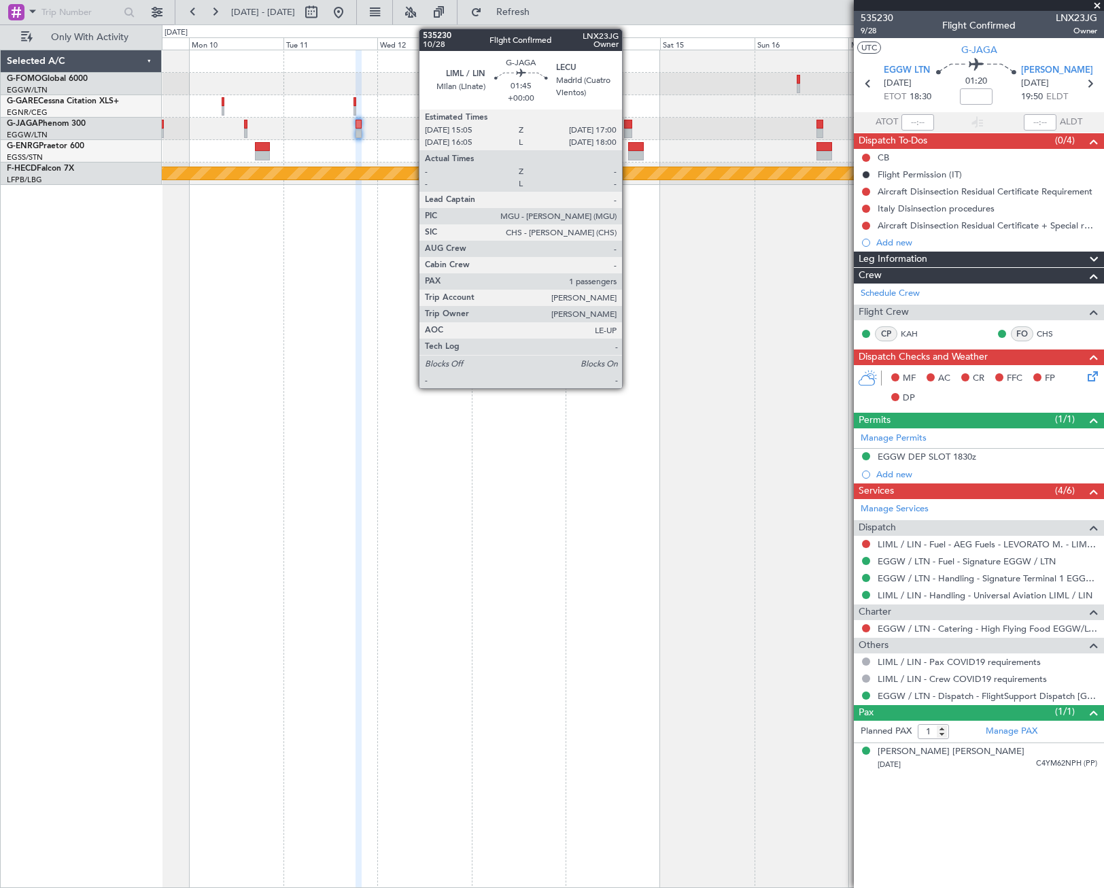
click at [628, 126] on div at bounding box center [628, 125] width 8 height 10
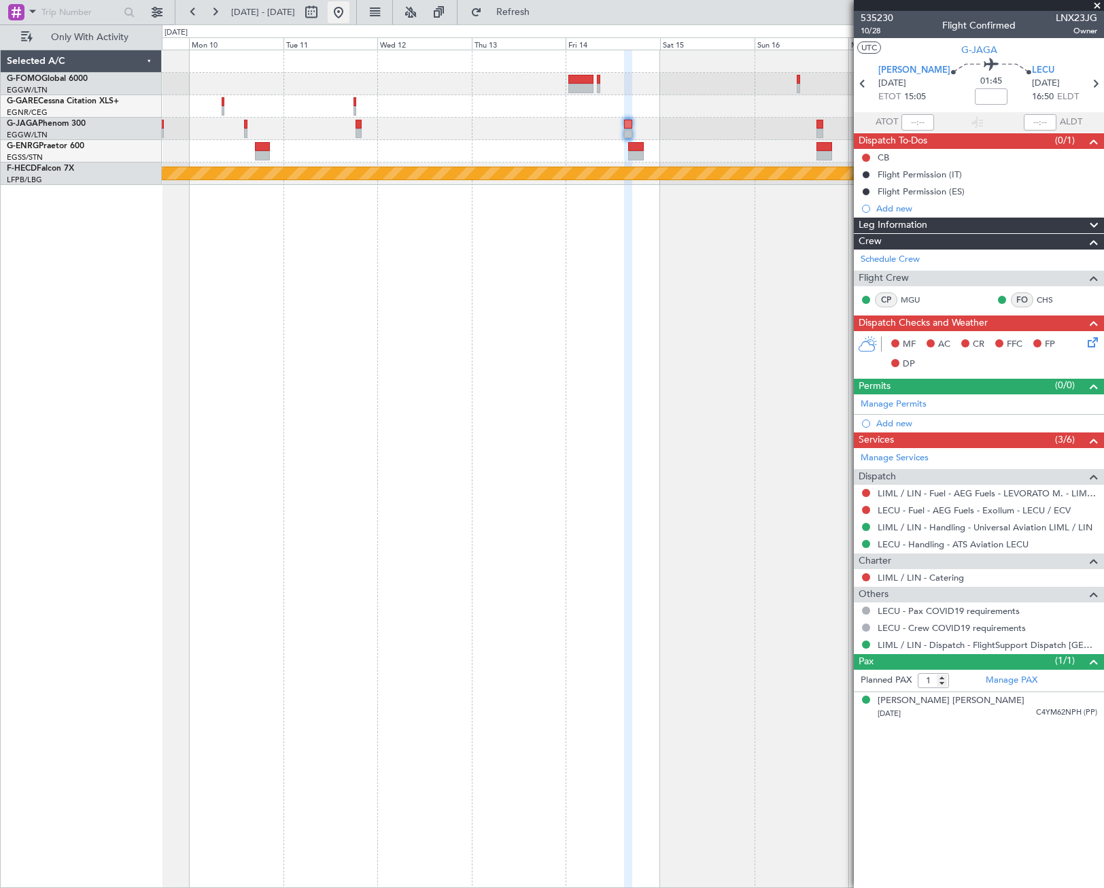
click at [349, 10] on button at bounding box center [339, 12] width 22 height 22
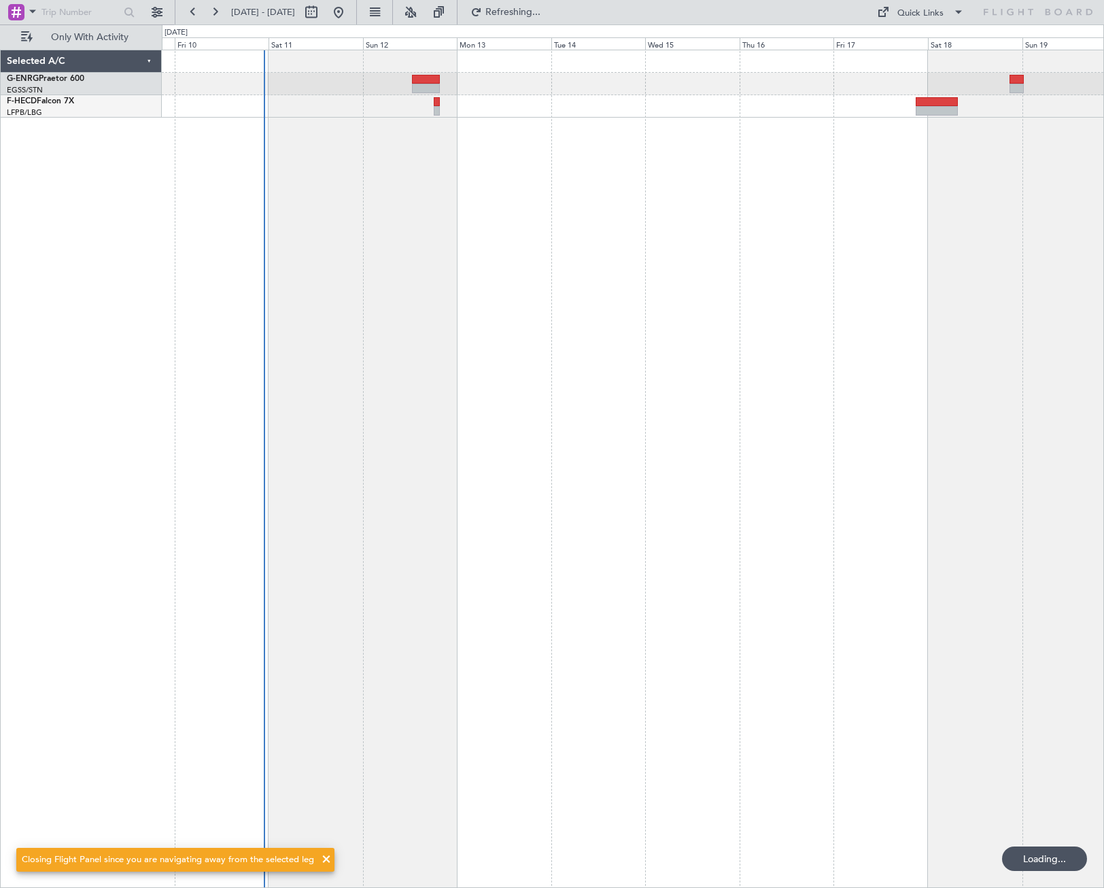
click at [326, 508] on div "Planned Maint [GEOGRAPHIC_DATA] ([GEOGRAPHIC_DATA])" at bounding box center [633, 469] width 942 height 838
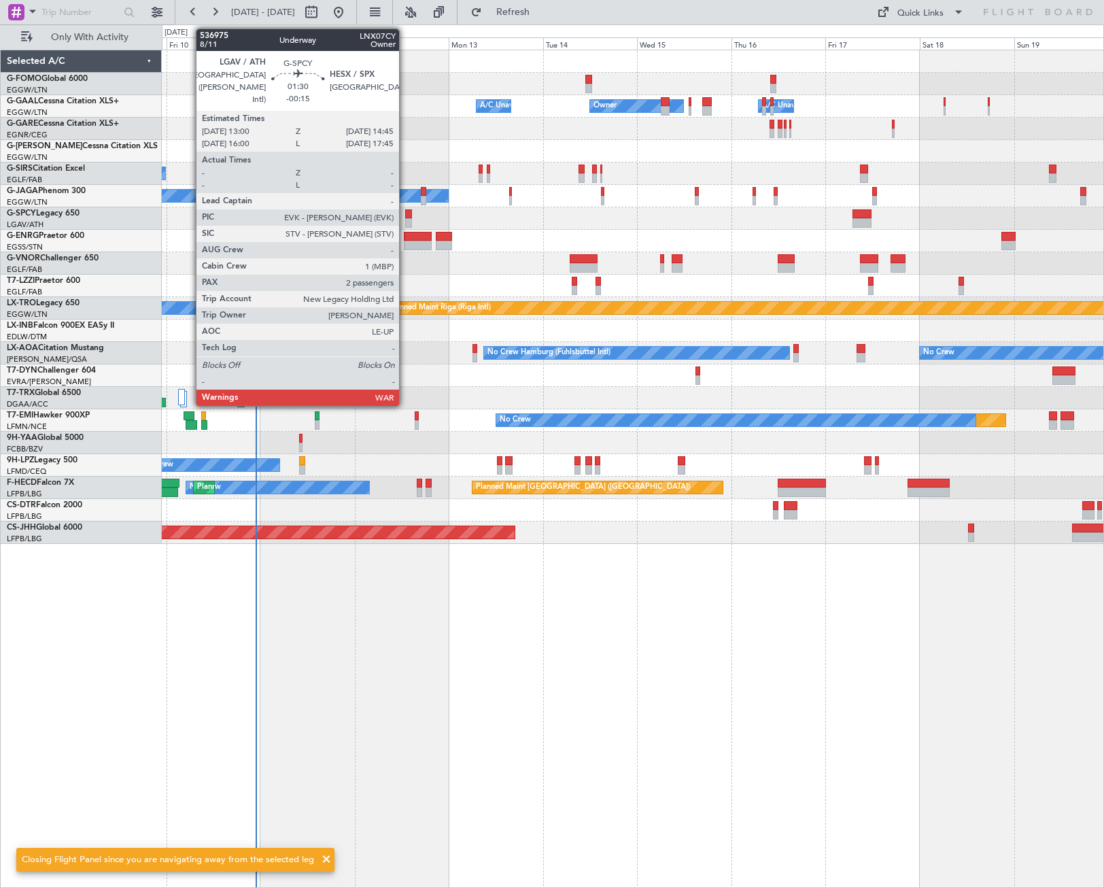
click at [405, 221] on div at bounding box center [408, 223] width 7 height 10
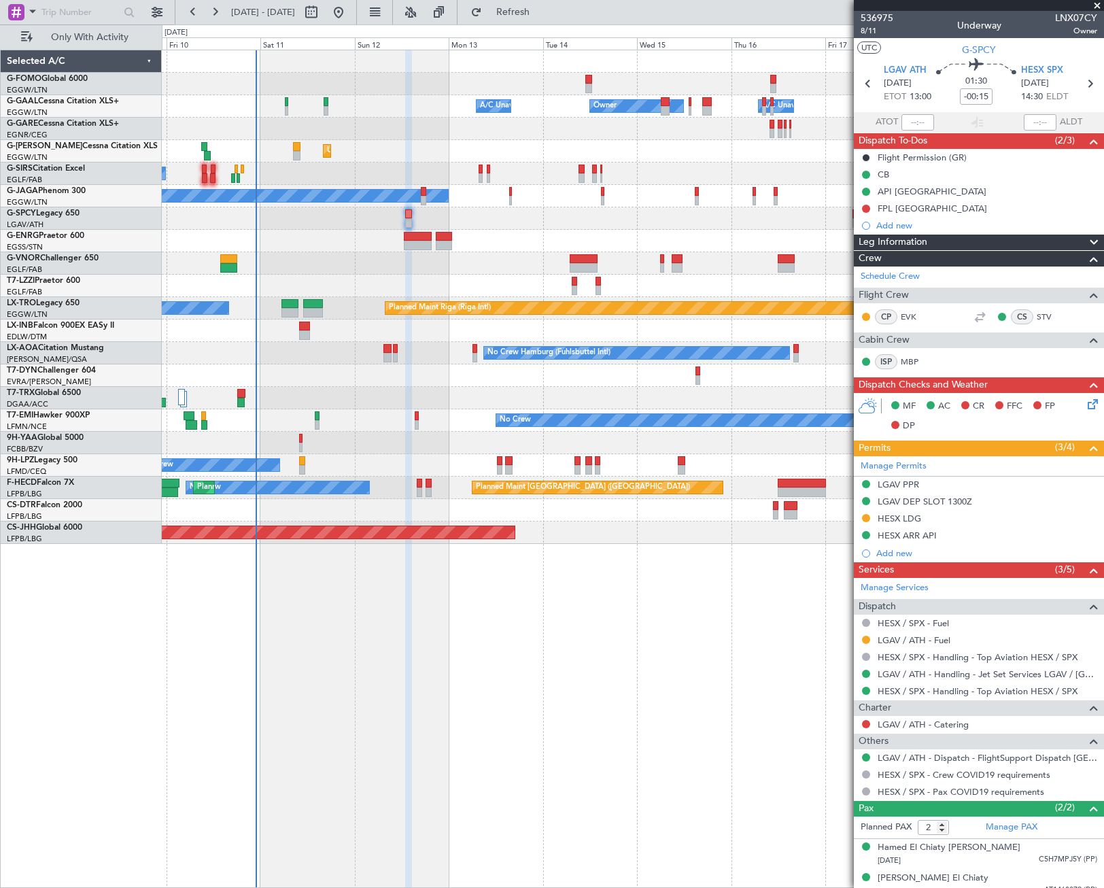
click at [1085, 407] on icon at bounding box center [1090, 401] width 11 height 11
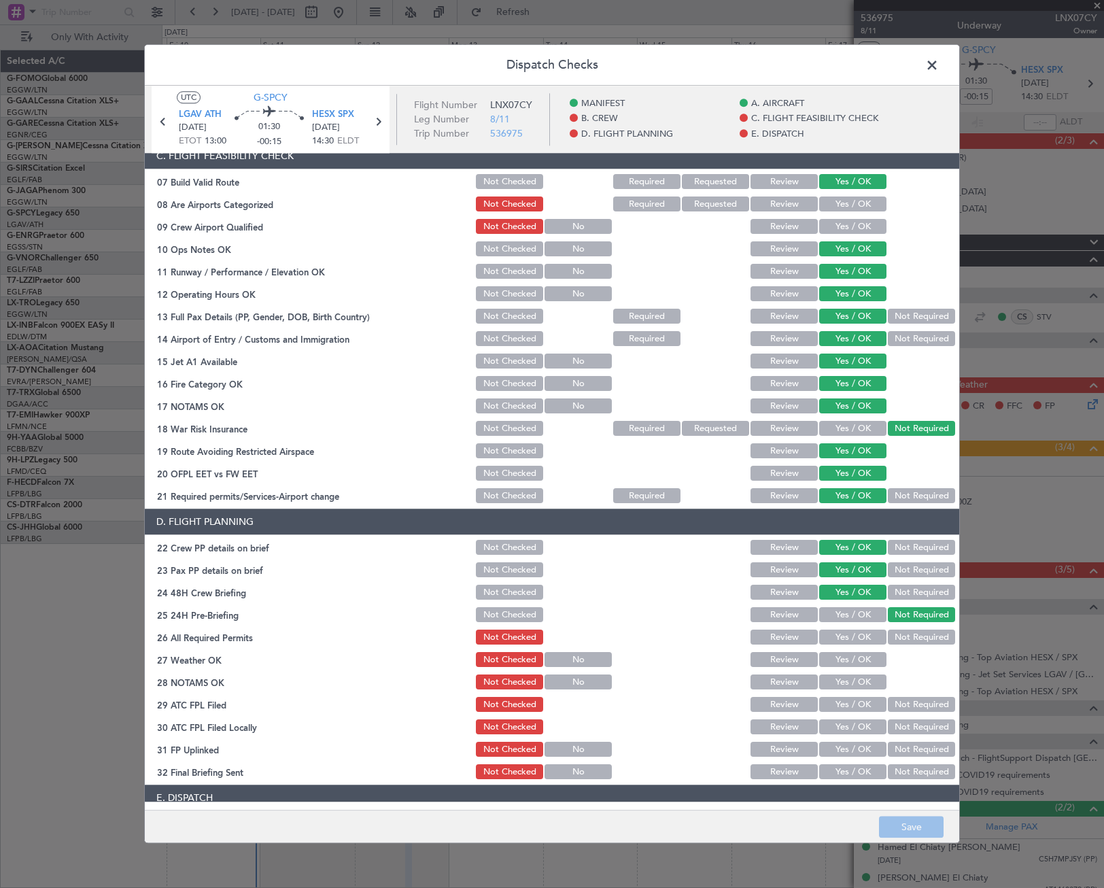
scroll to position [476, 0]
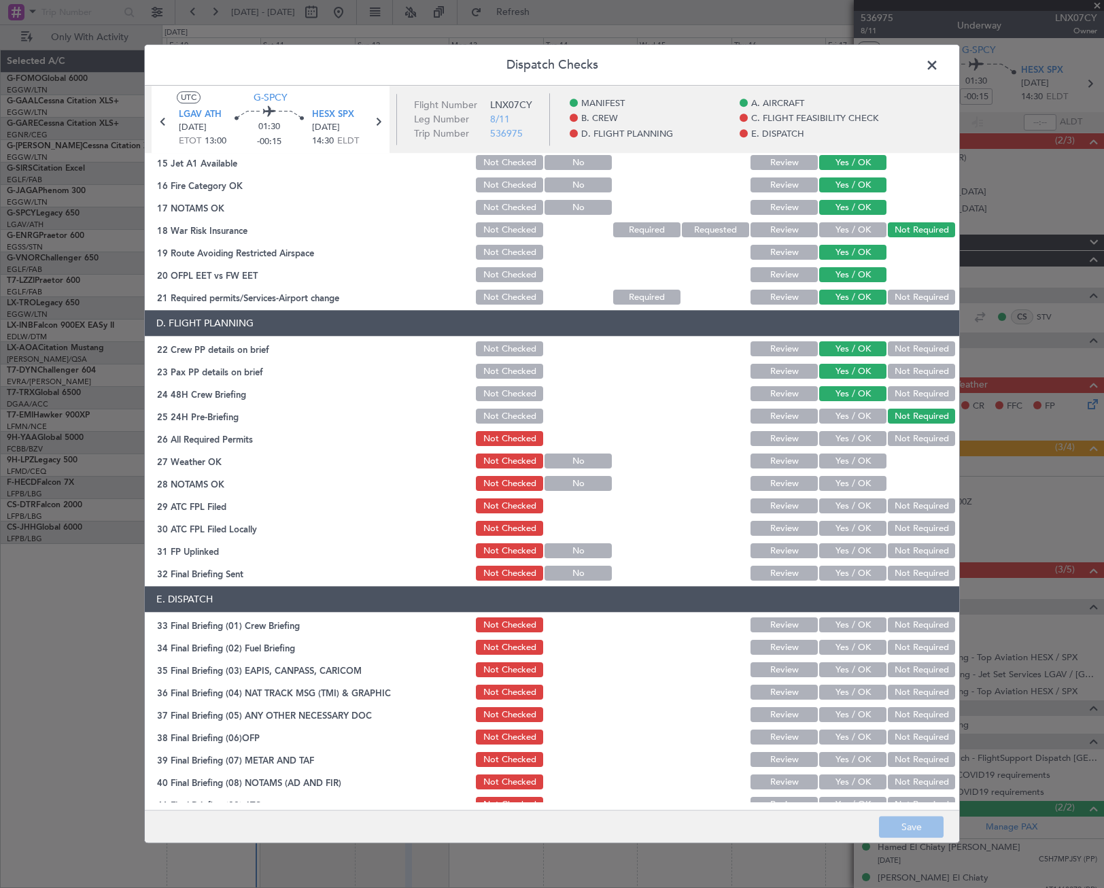
click at [939, 69] on span at bounding box center [939, 68] width 0 height 27
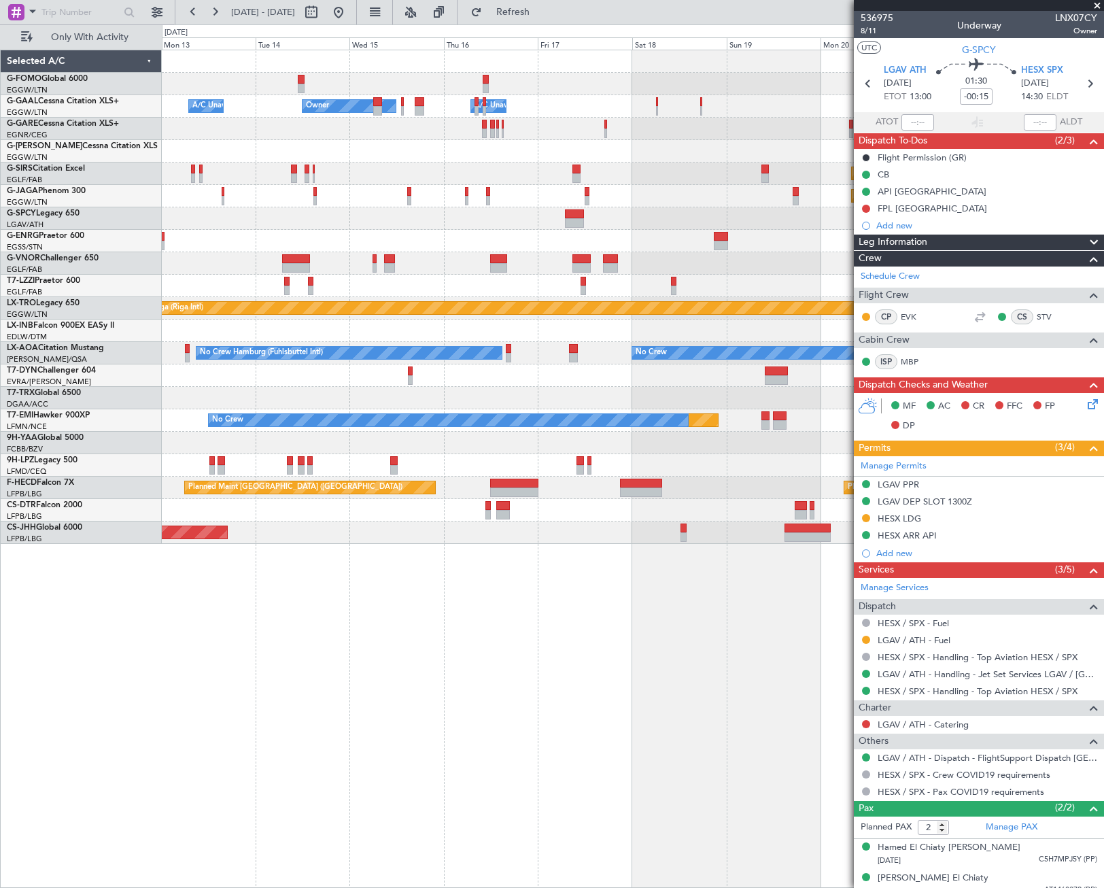
click at [378, 277] on div "Owner Owner A/C Unavailable A/C Unavailable Owner Unplanned Maint [GEOGRAPHIC_D…" at bounding box center [632, 296] width 941 height 493
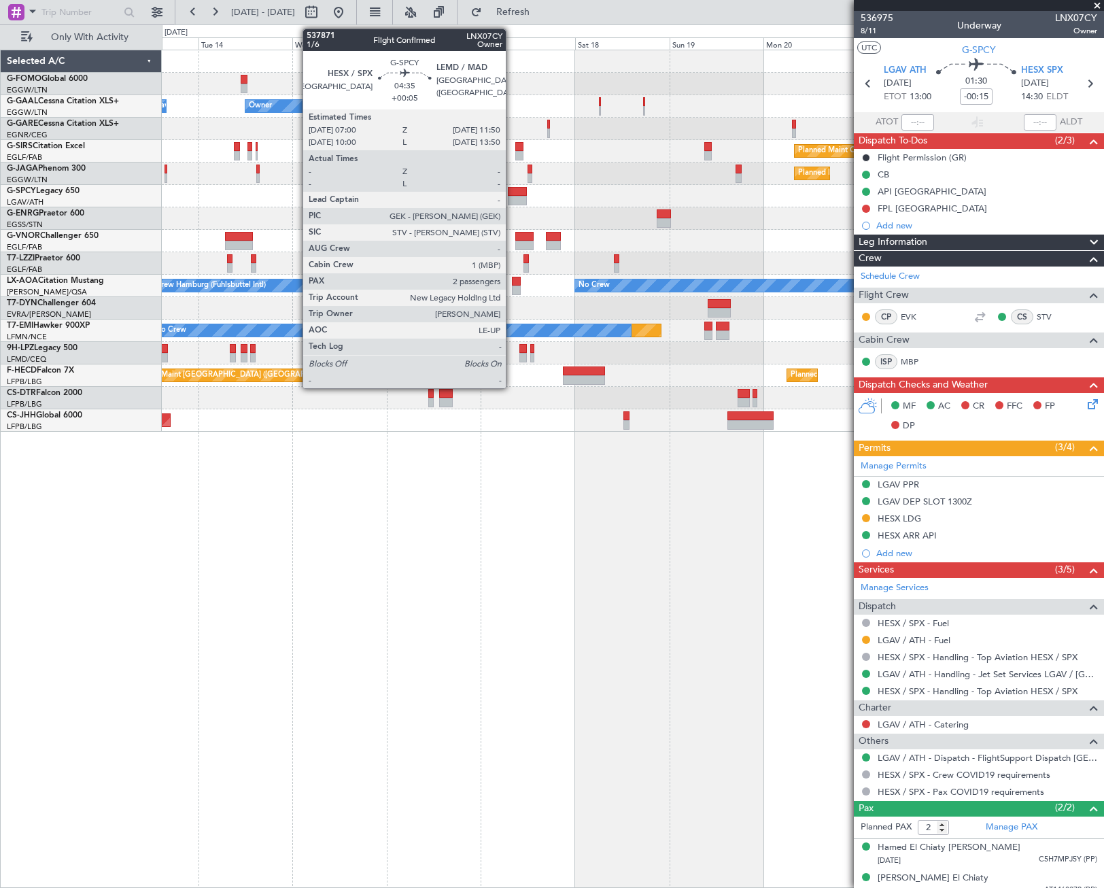
click at [512, 196] on div at bounding box center [517, 201] width 19 height 10
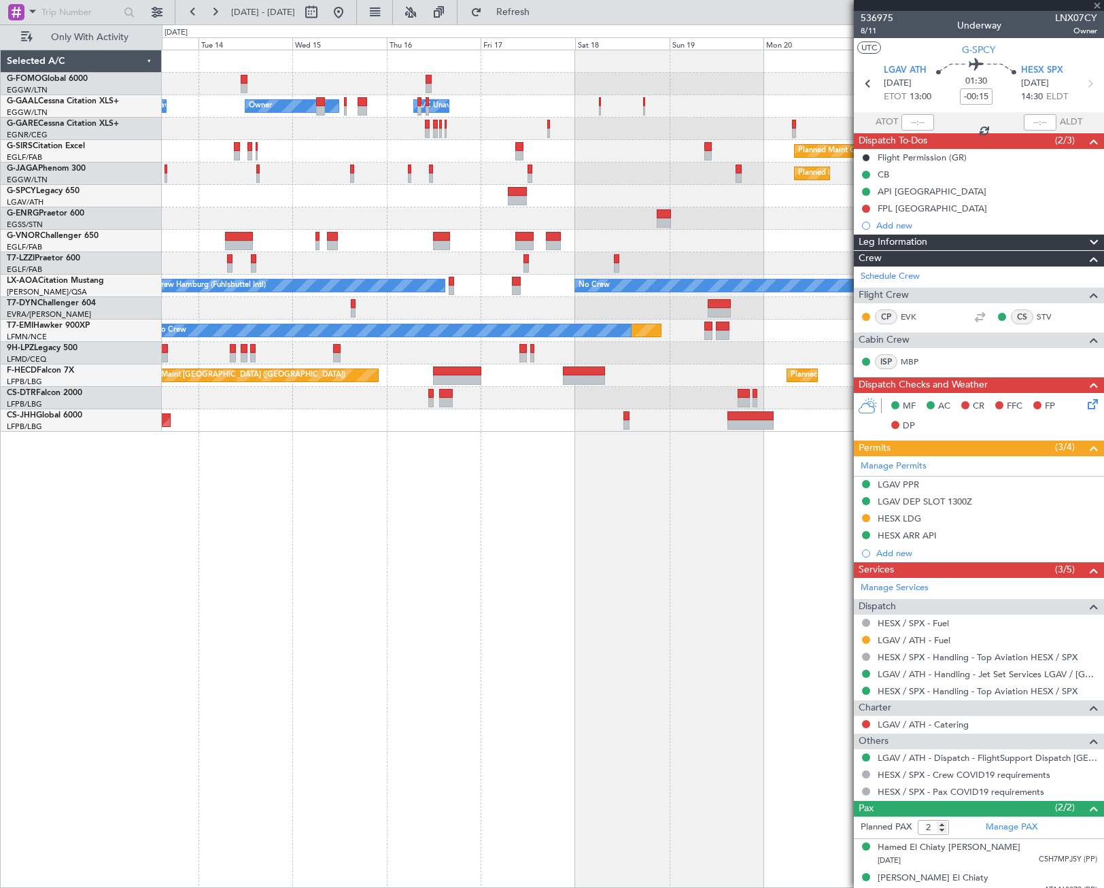
type input "+00:05"
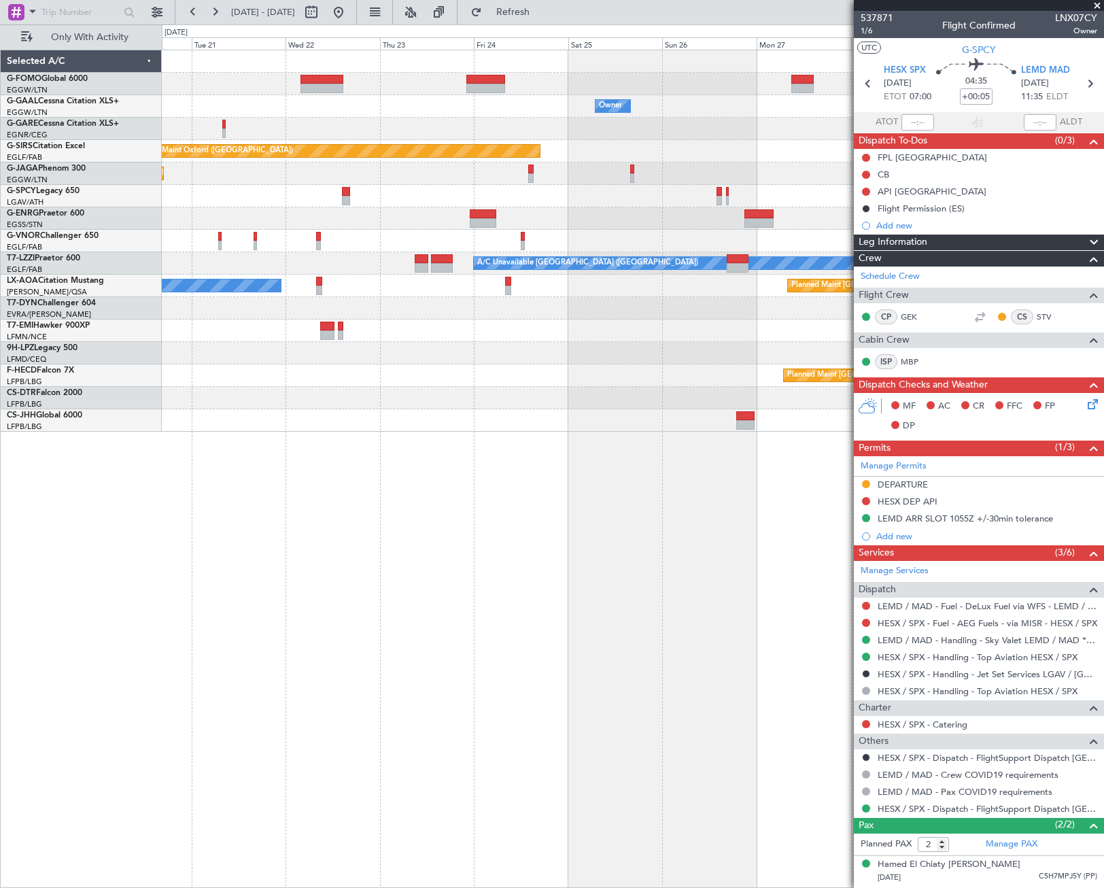
click at [79, 433] on div "Owner Owner Planned Maint [GEOGRAPHIC_DATA] ([GEOGRAPHIC_DATA]) Planned Maint […" at bounding box center [552, 455] width 1104 height 863
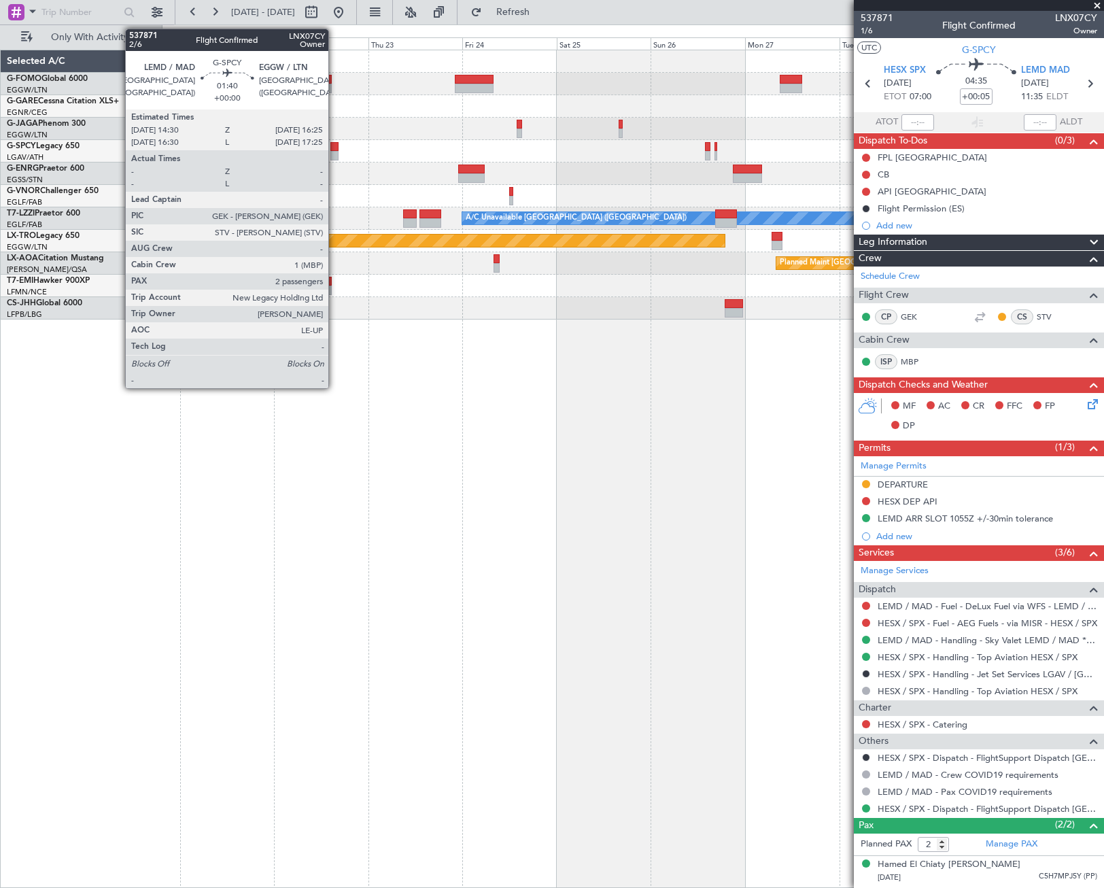
click at [334, 154] on div at bounding box center [334, 156] width 8 height 10
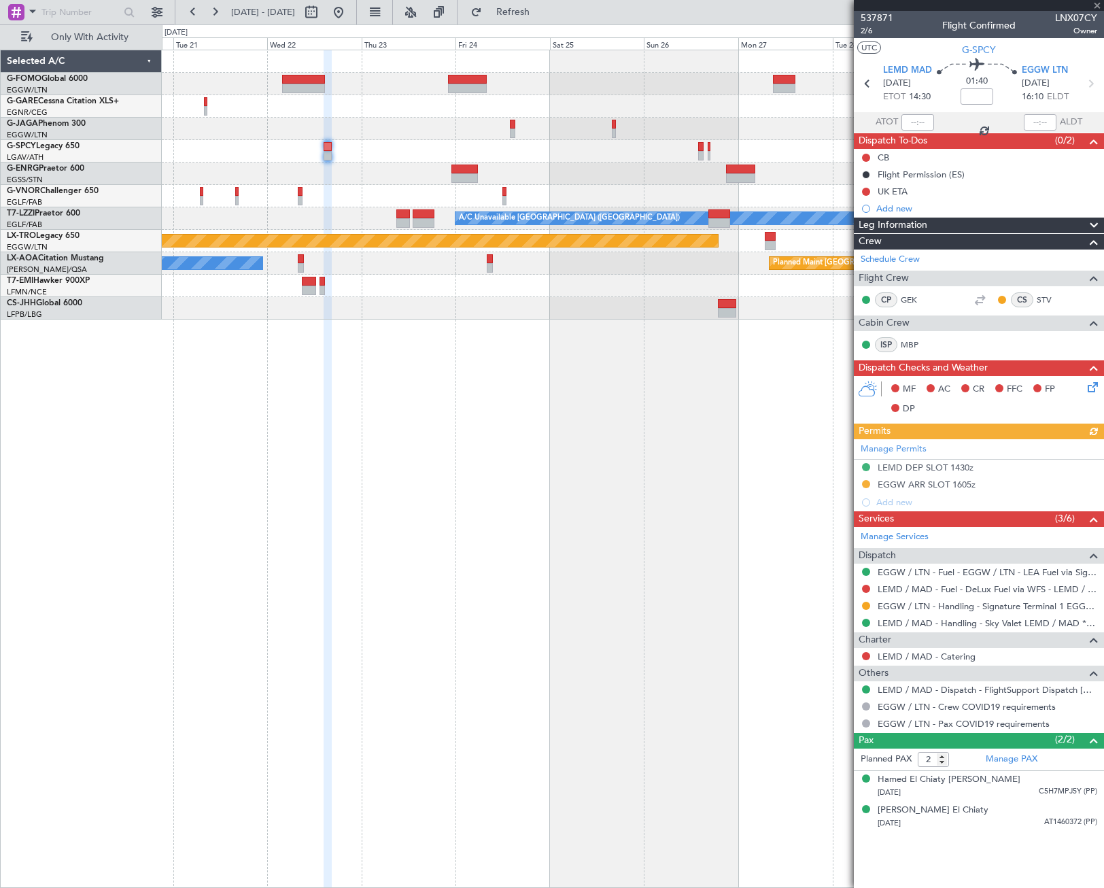
click at [581, 290] on div "Planned Maint No Crew" at bounding box center [632, 286] width 941 height 22
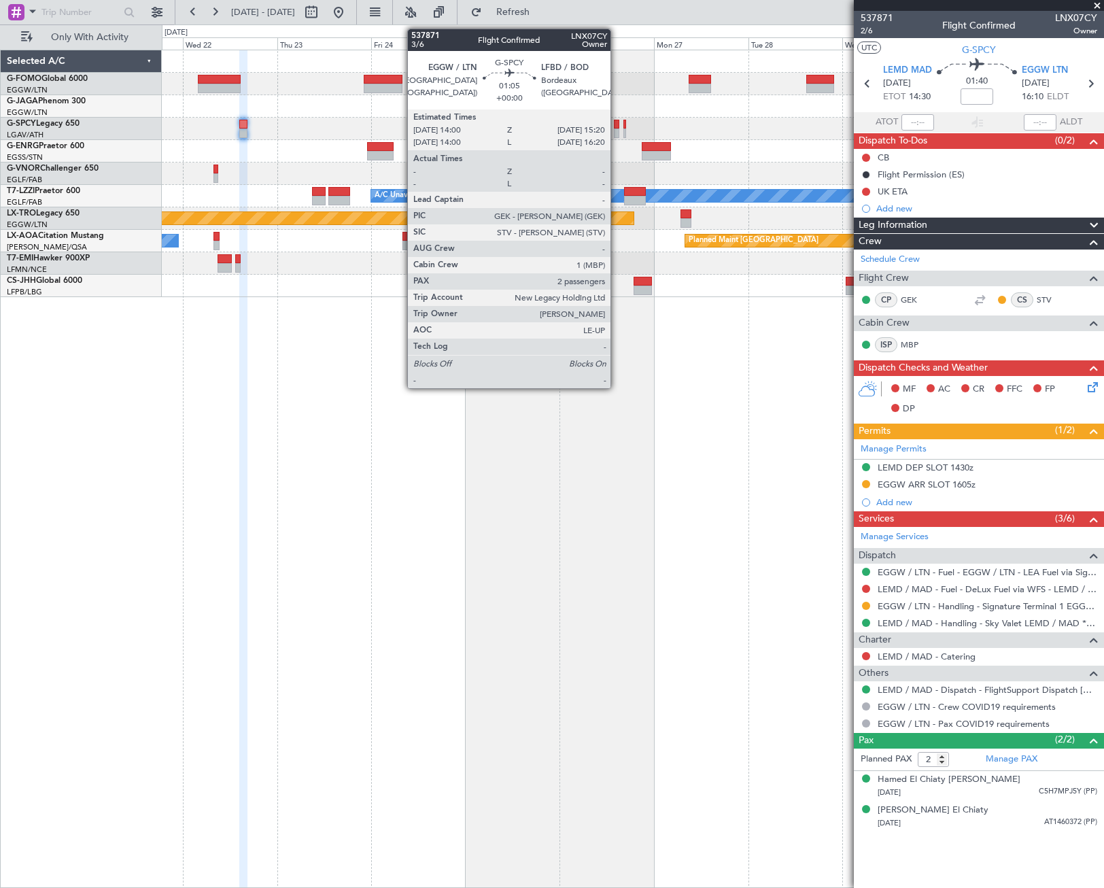
click at [617, 134] on div at bounding box center [616, 133] width 5 height 10
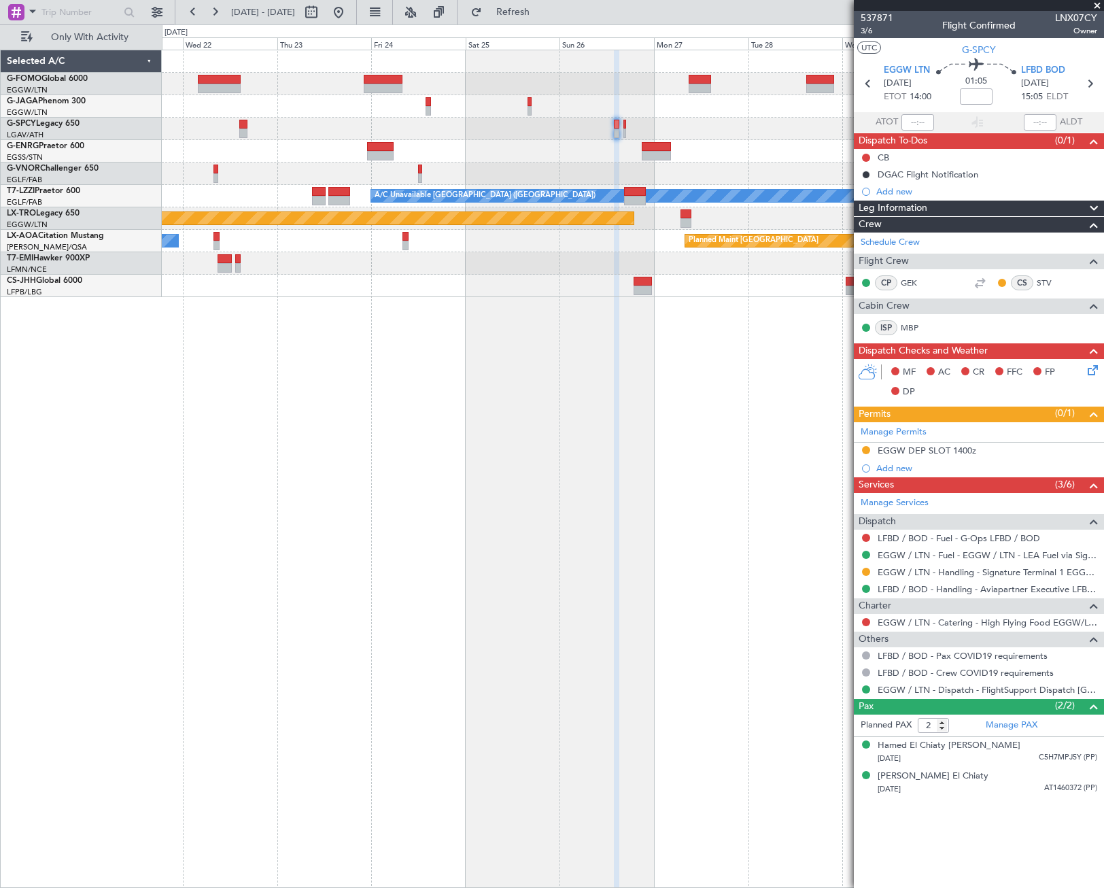
click at [626, 128] on div at bounding box center [632, 129] width 941 height 22
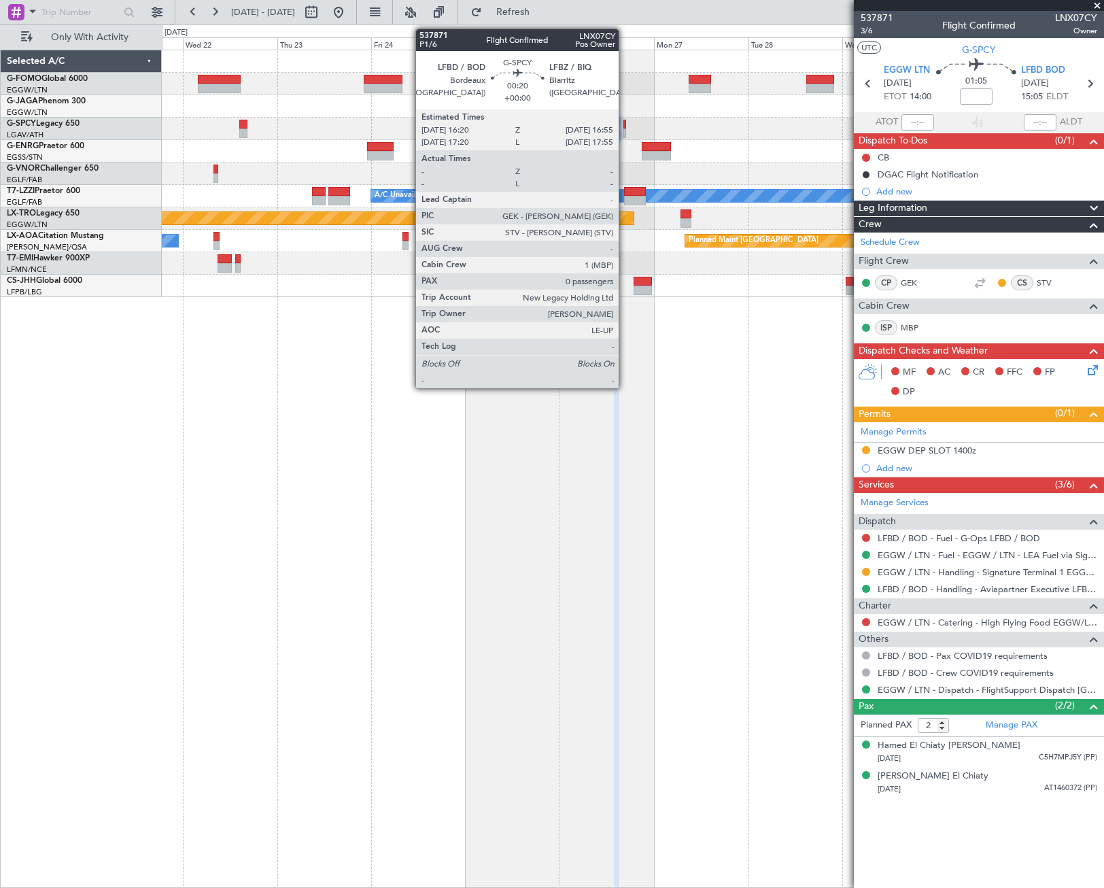
click at [625, 125] on div at bounding box center [624, 125] width 3 height 10
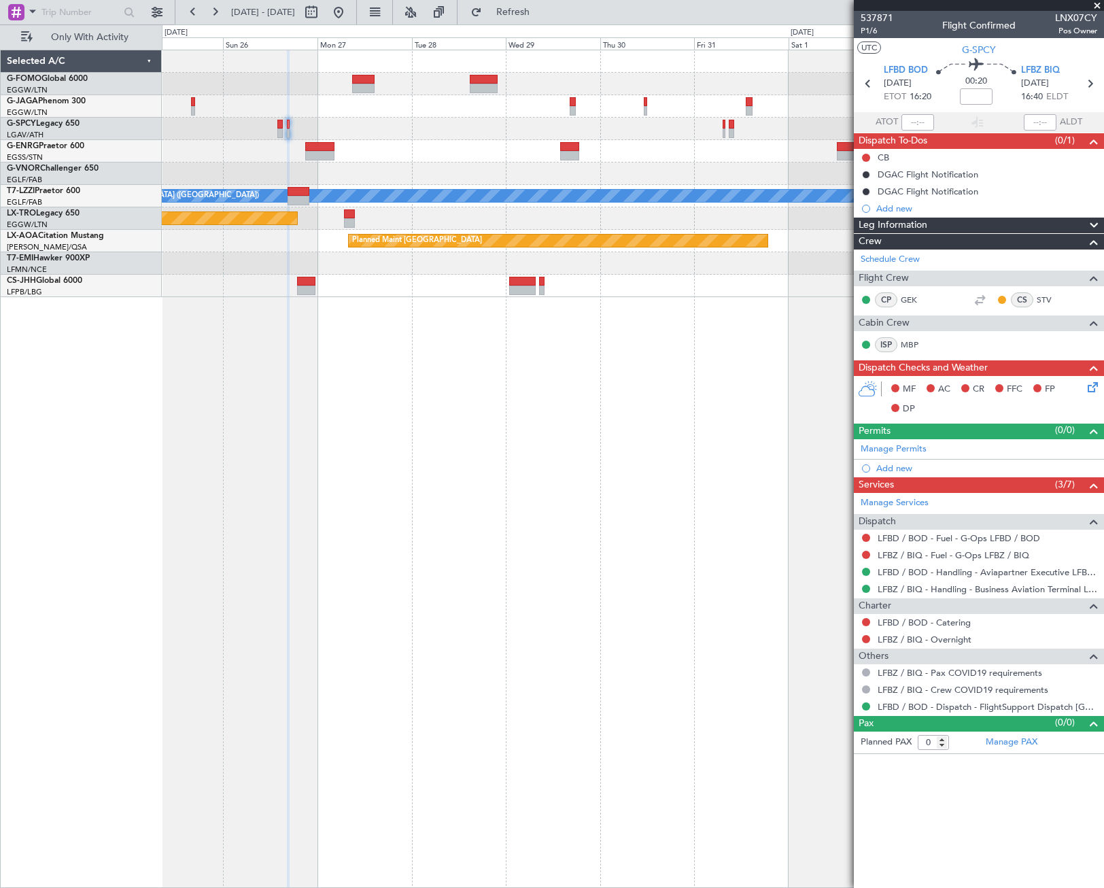
click at [196, 281] on div "A/C Unavailable [GEOGRAPHIC_DATA] ([GEOGRAPHIC_DATA]) Planned Maint [GEOGRAPHIC…" at bounding box center [632, 173] width 941 height 247
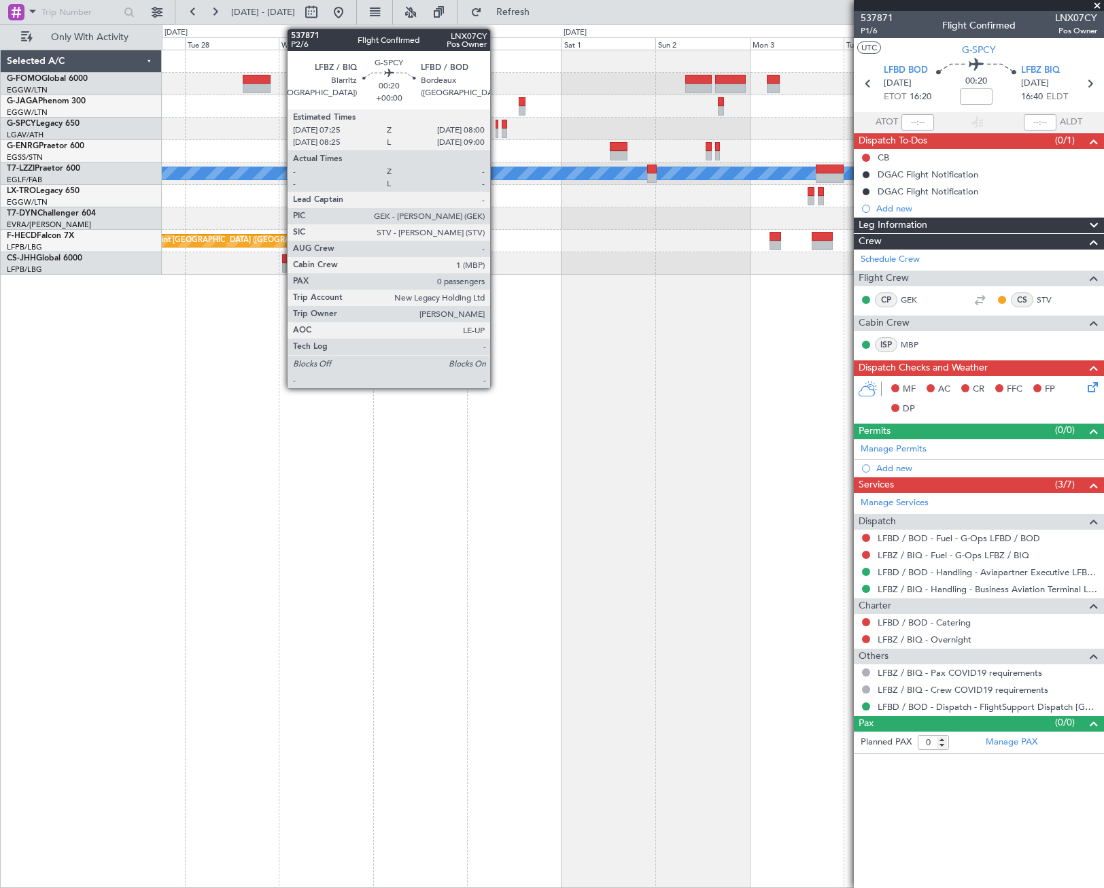
click at [496, 128] on div at bounding box center [497, 133] width 3 height 10
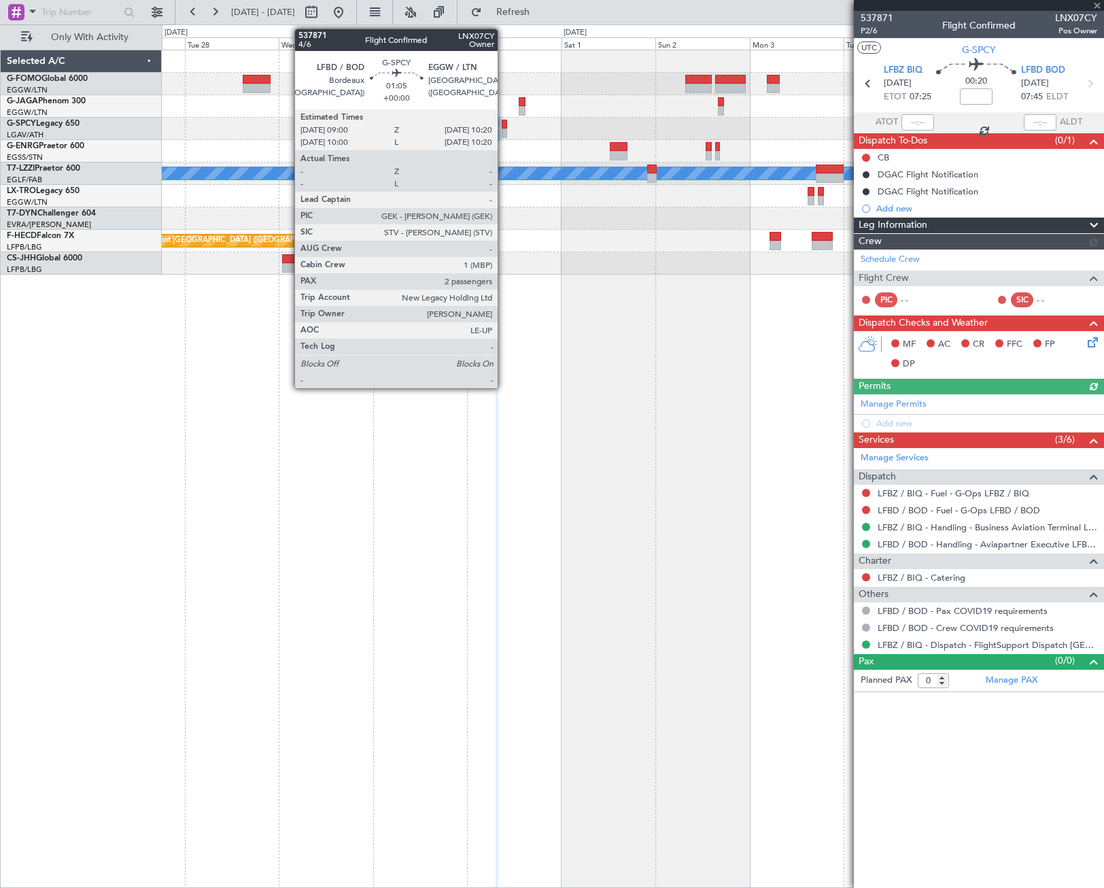
click at [504, 130] on div at bounding box center [504, 133] width 5 height 10
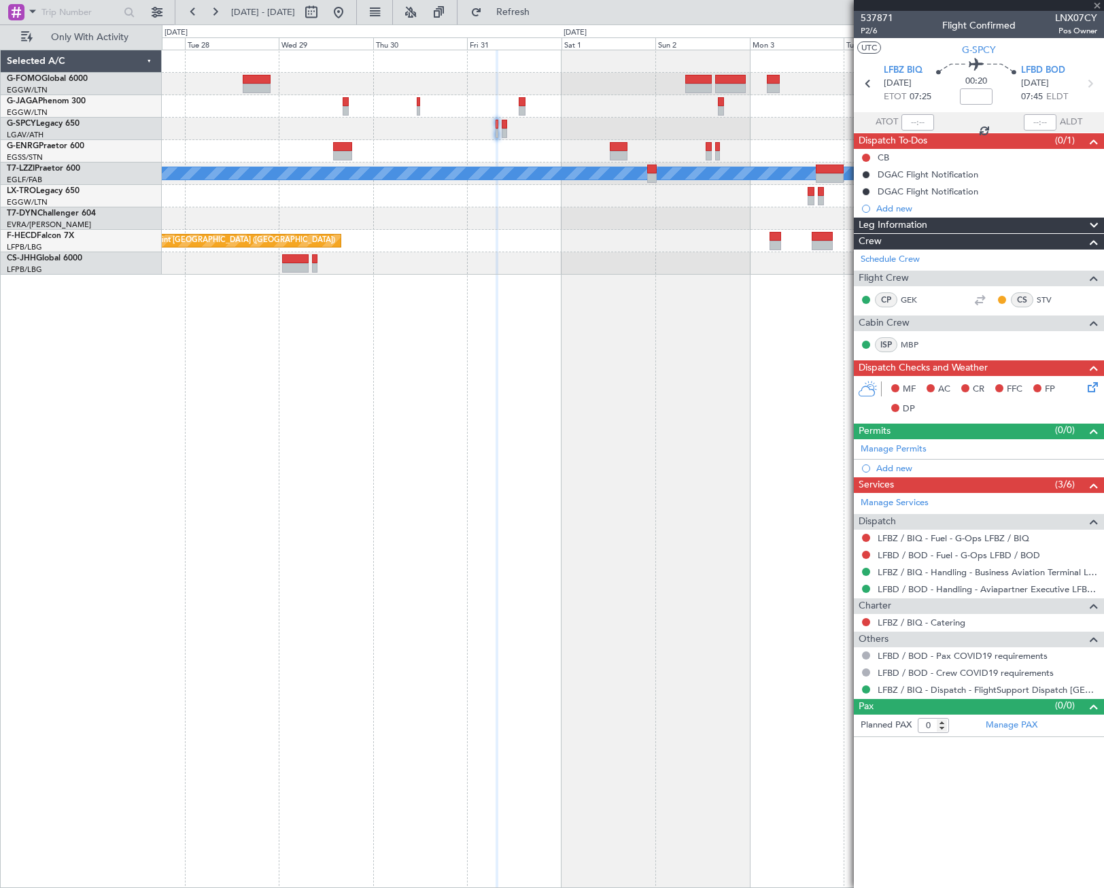
type input "2"
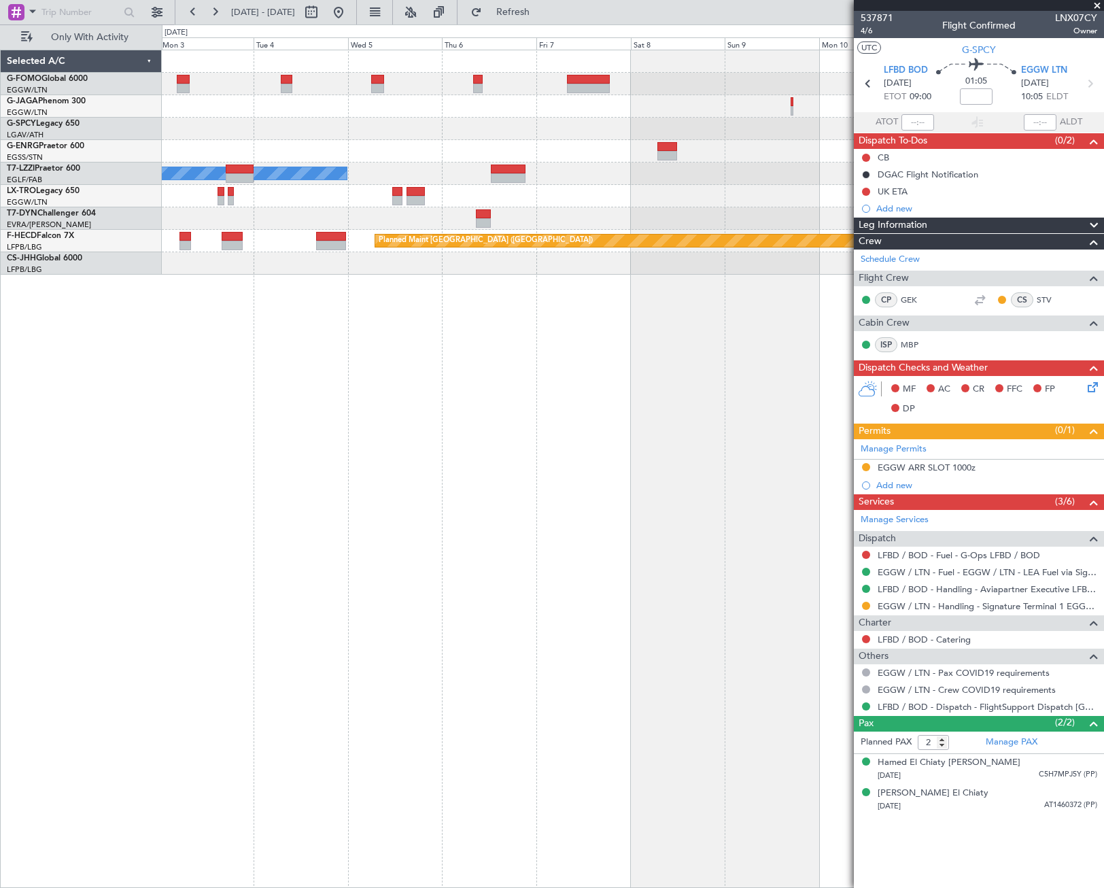
click at [140, 288] on div "A/C Unavailable [GEOGRAPHIC_DATA] ([GEOGRAPHIC_DATA]) Planned Maint [GEOGRAPHIC…" at bounding box center [552, 455] width 1104 height 863
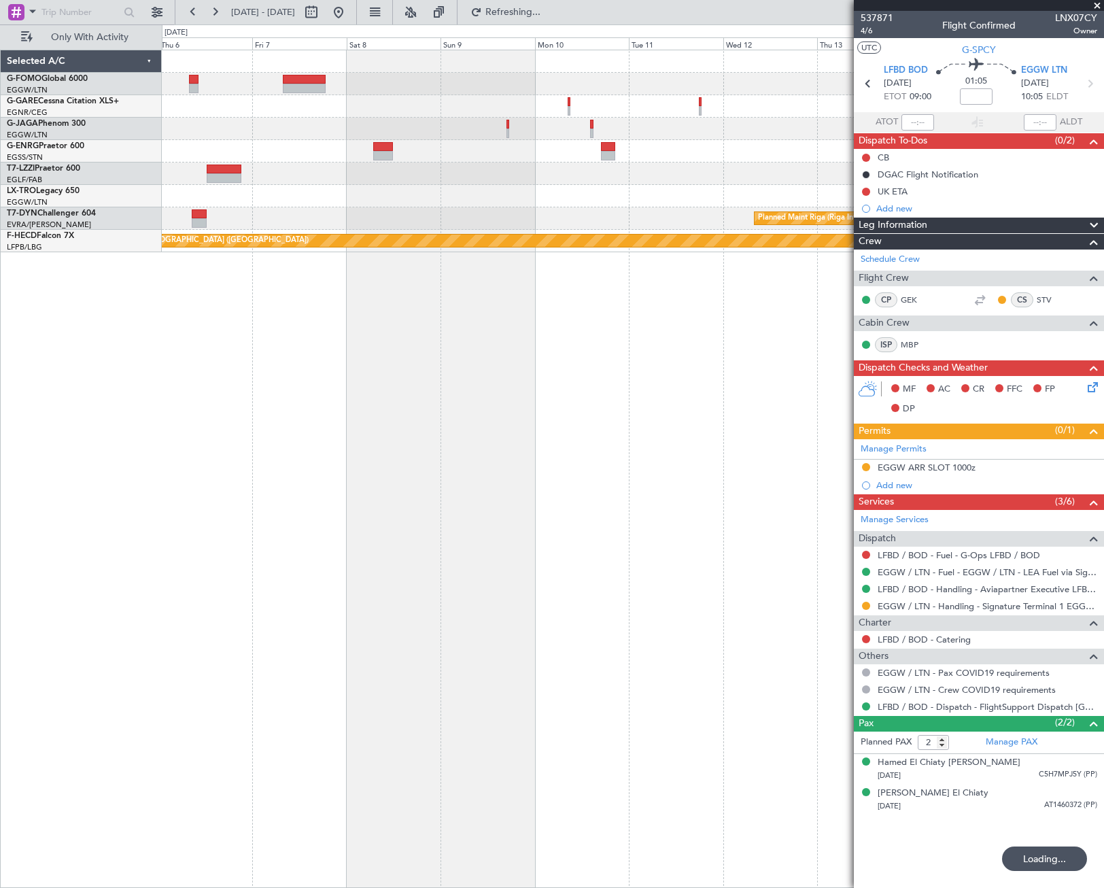
click at [409, 372] on div "A/C Unavailable [GEOGRAPHIC_DATA] ([GEOGRAPHIC_DATA]) Planned Maint [GEOGRAPHIC…" at bounding box center [633, 469] width 942 height 838
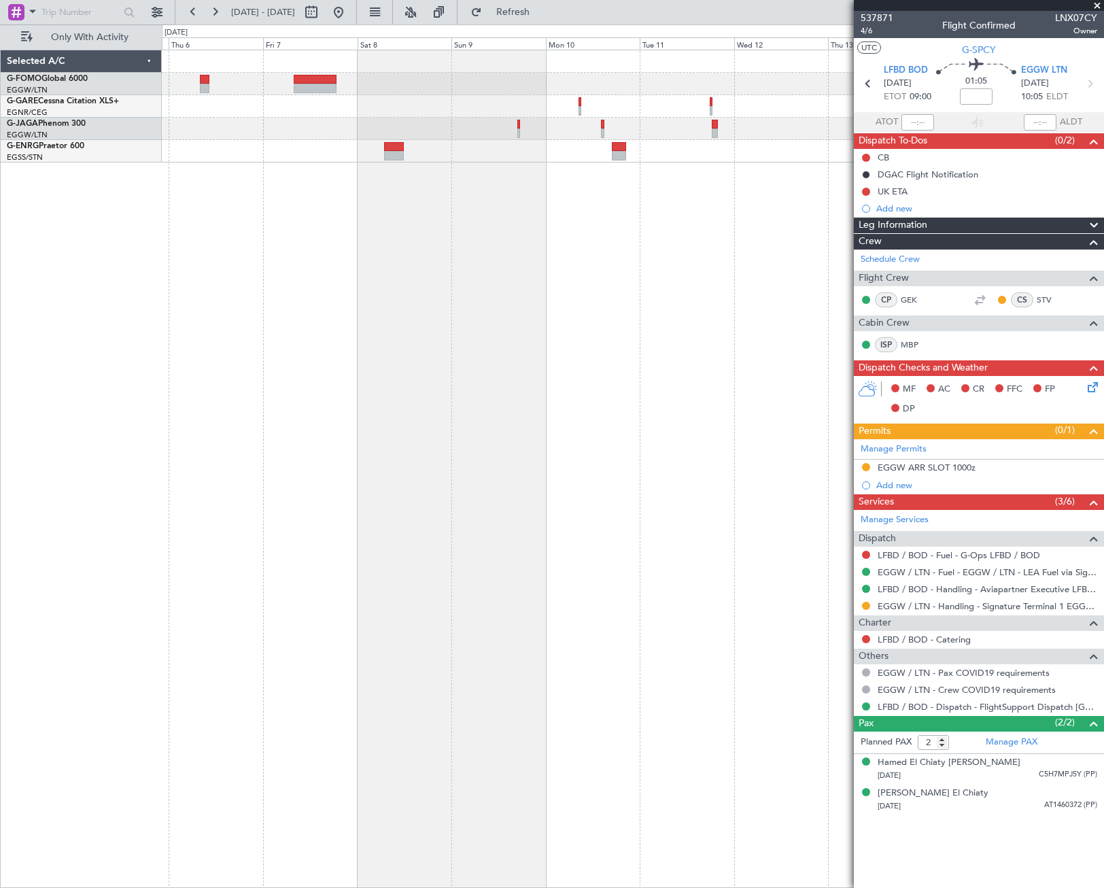
click at [882, 392] on fb-app "[DATE] - [DATE] Refresh Quick Links Only With Activity Selected A/C G-FOMO Glob…" at bounding box center [552, 449] width 1104 height 878
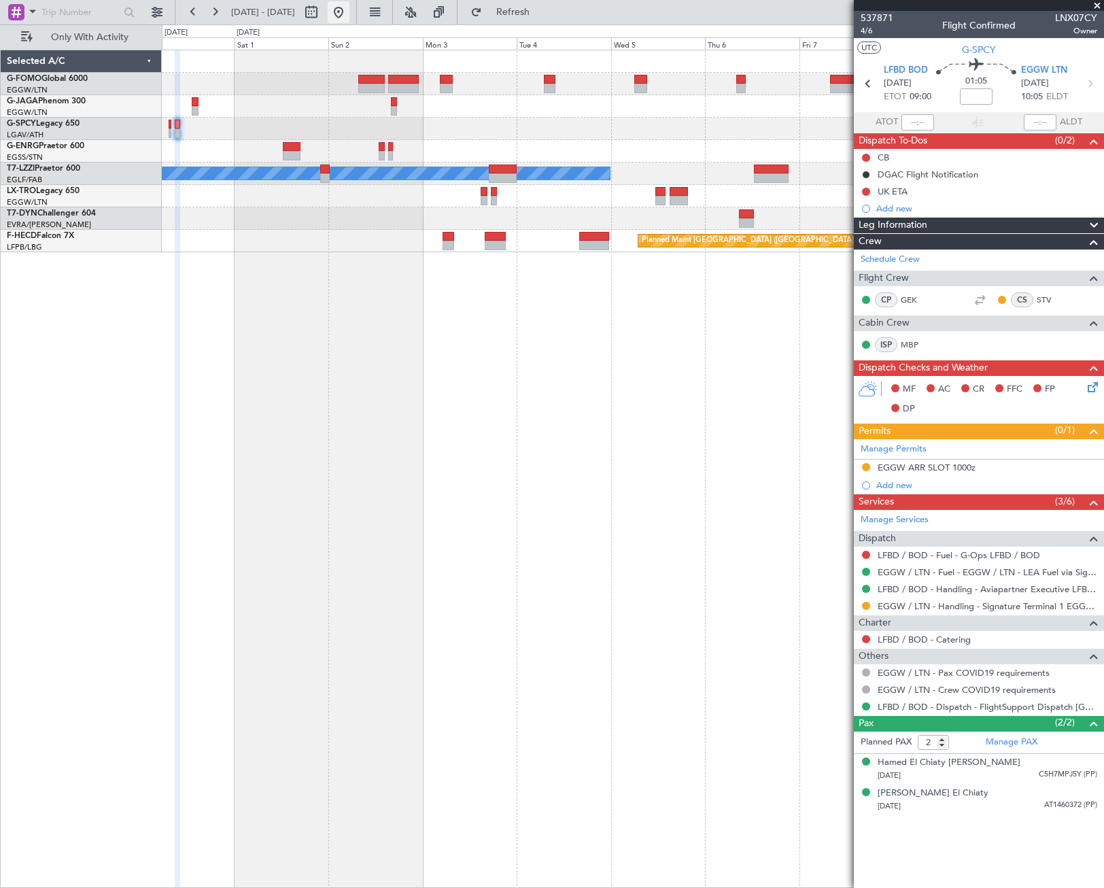
drag, startPoint x: 386, startPoint y: 16, endPoint x: 387, endPoint y: 22, distance: 6.9
click at [349, 16] on button at bounding box center [339, 12] width 22 height 22
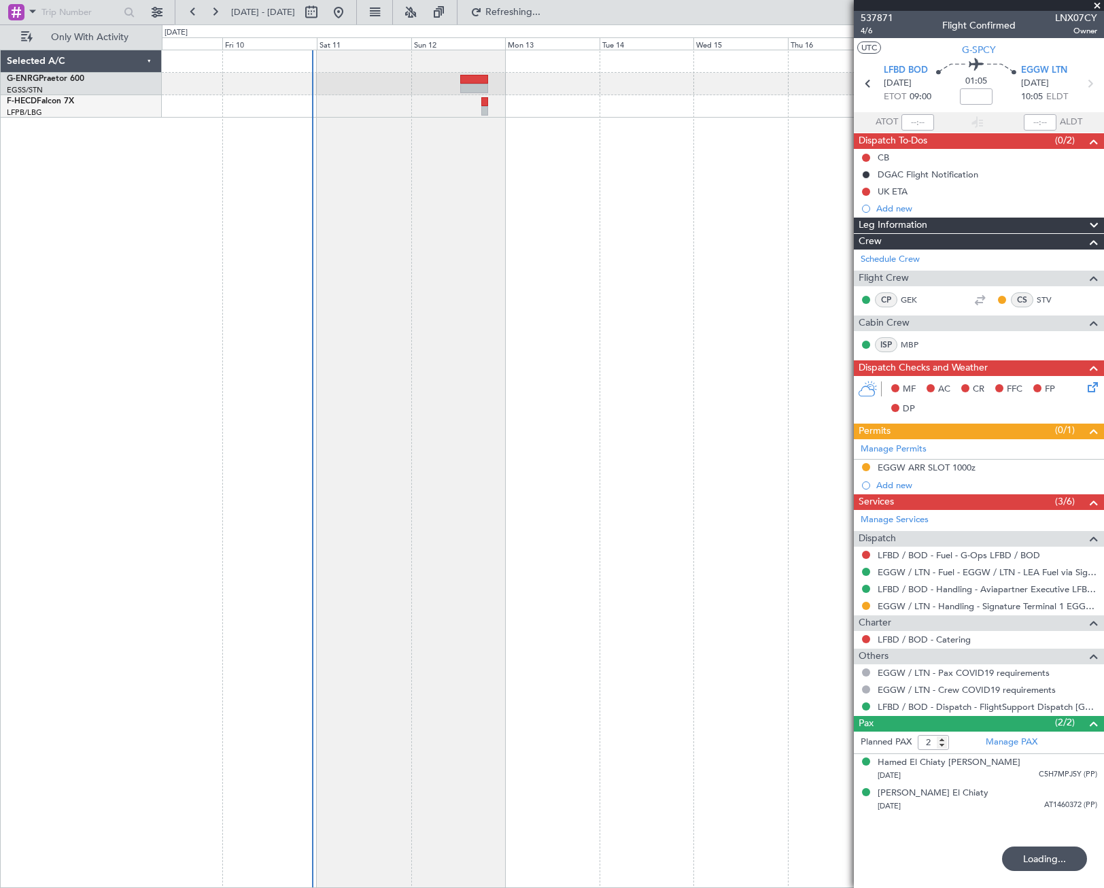
click at [329, 664] on div "Planned Maint [GEOGRAPHIC_DATA] ([GEOGRAPHIC_DATA])" at bounding box center [633, 469] width 942 height 838
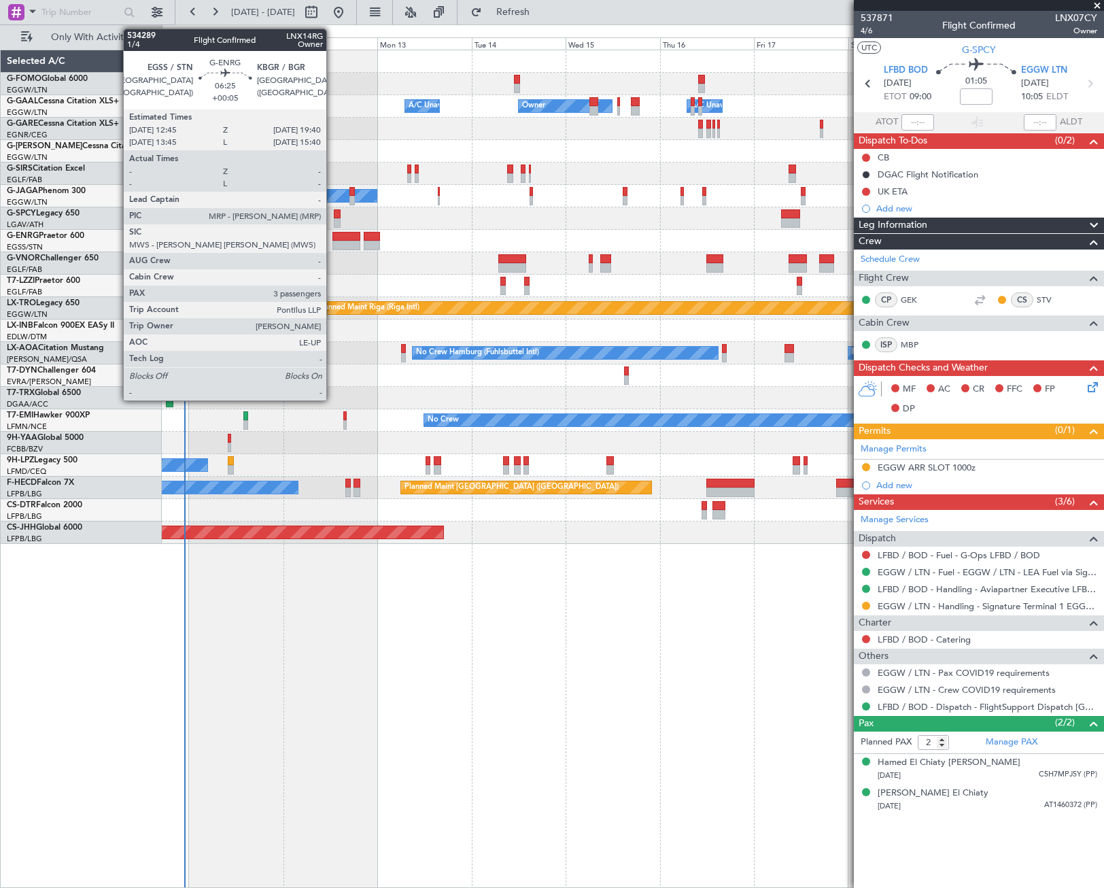
click at [332, 243] on div at bounding box center [345, 246] width 27 height 10
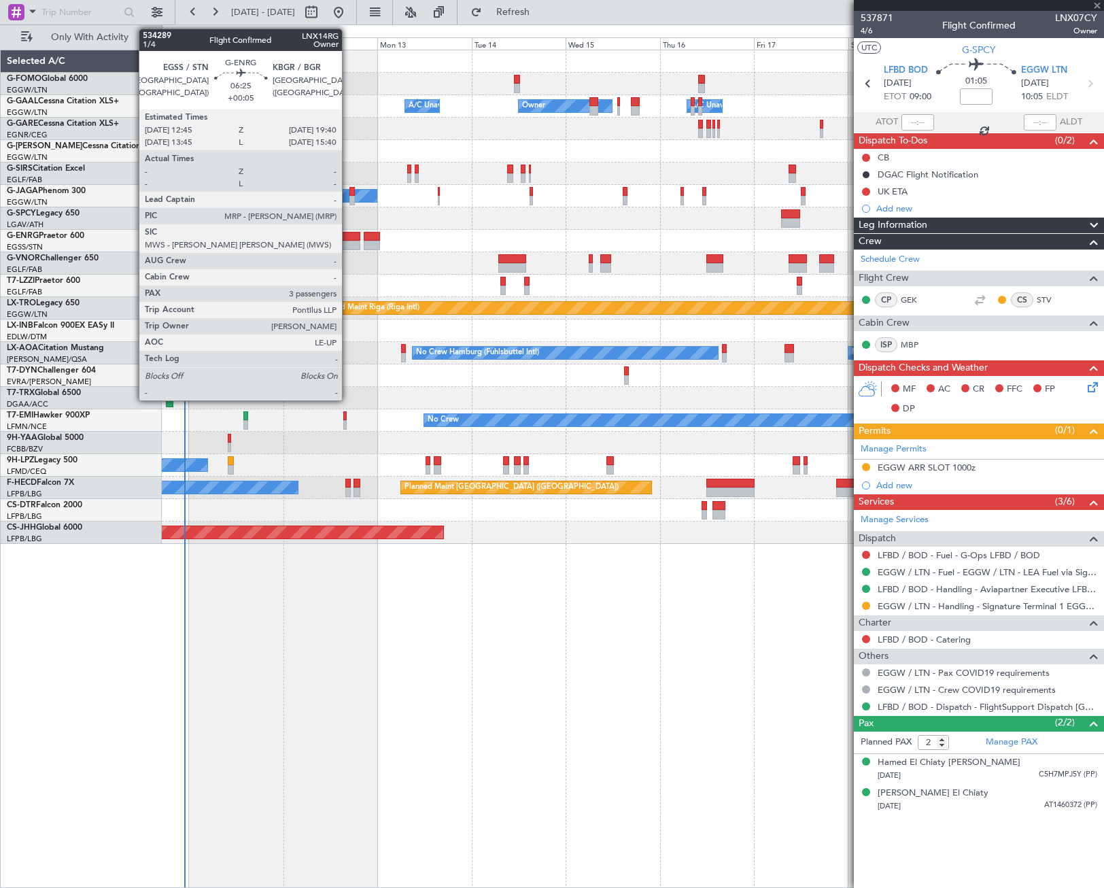
type input "+00:05"
type input "3"
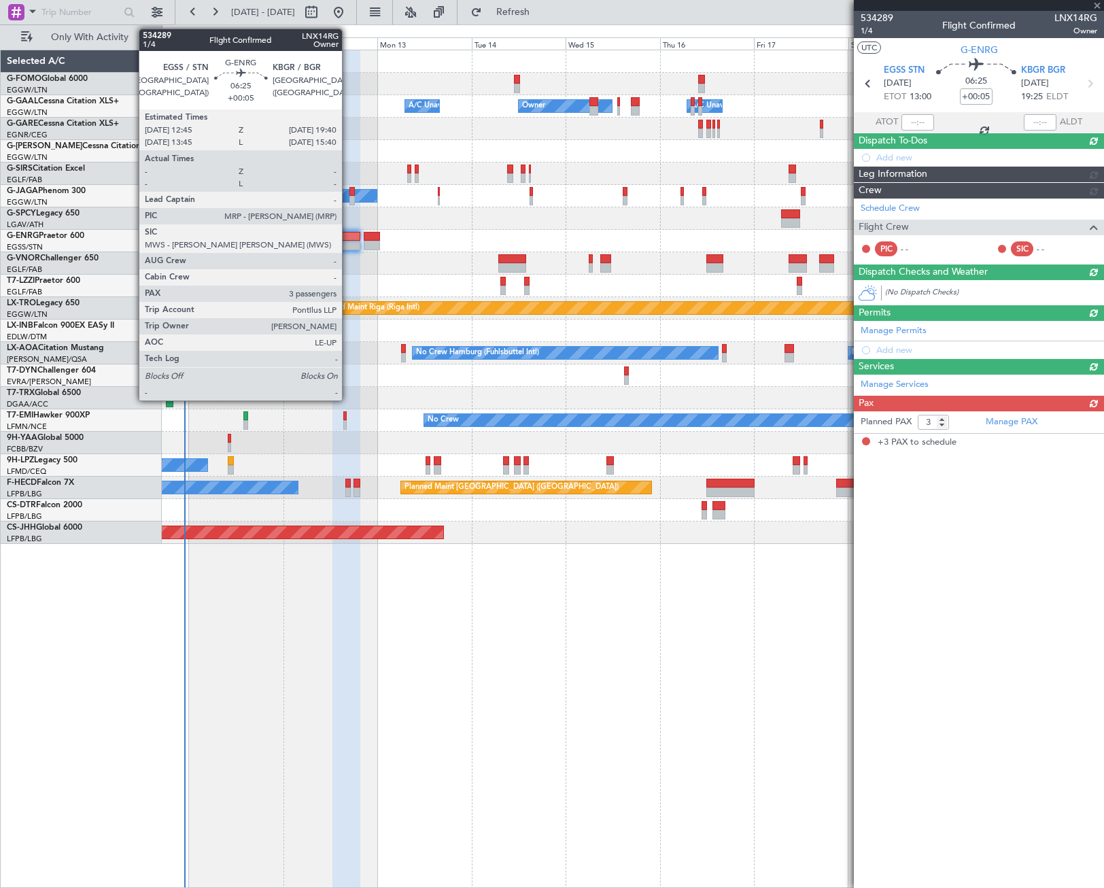
click at [348, 243] on div at bounding box center [345, 246] width 27 height 10
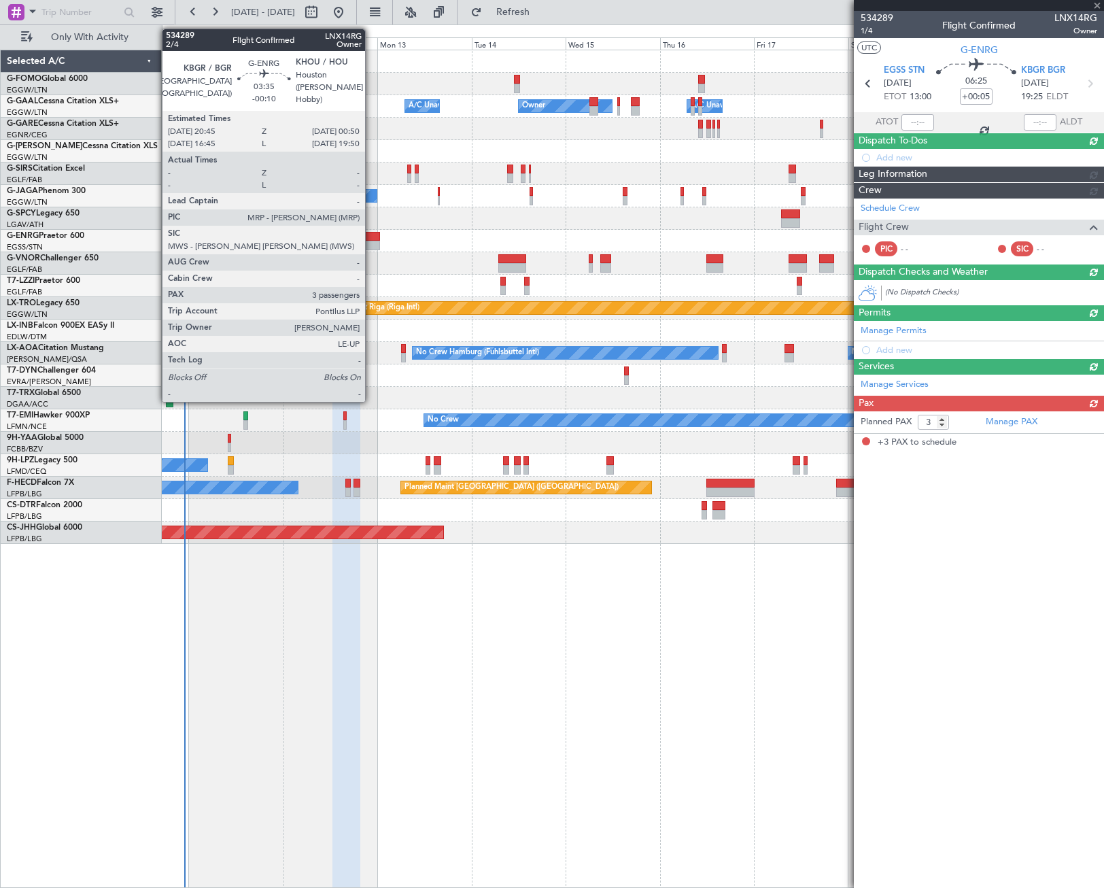
click at [373, 240] on div at bounding box center [372, 237] width 16 height 10
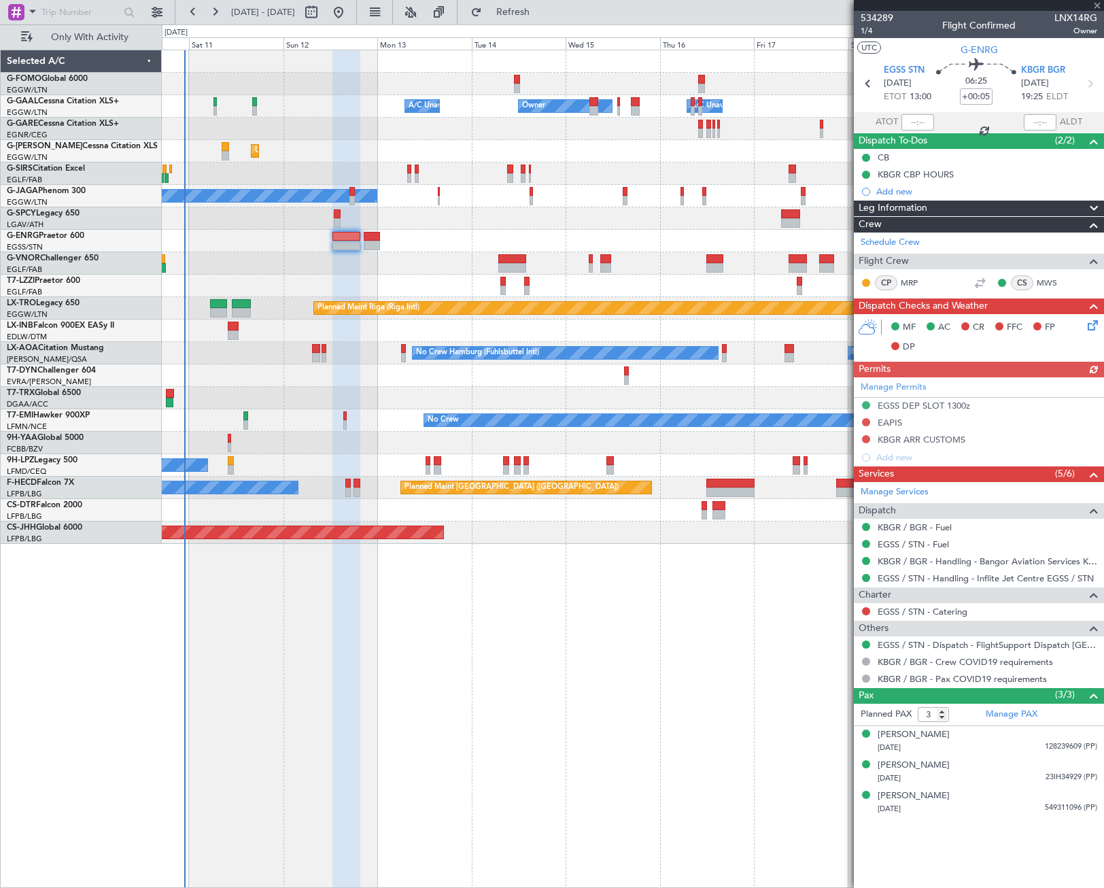
type input "-00:10"
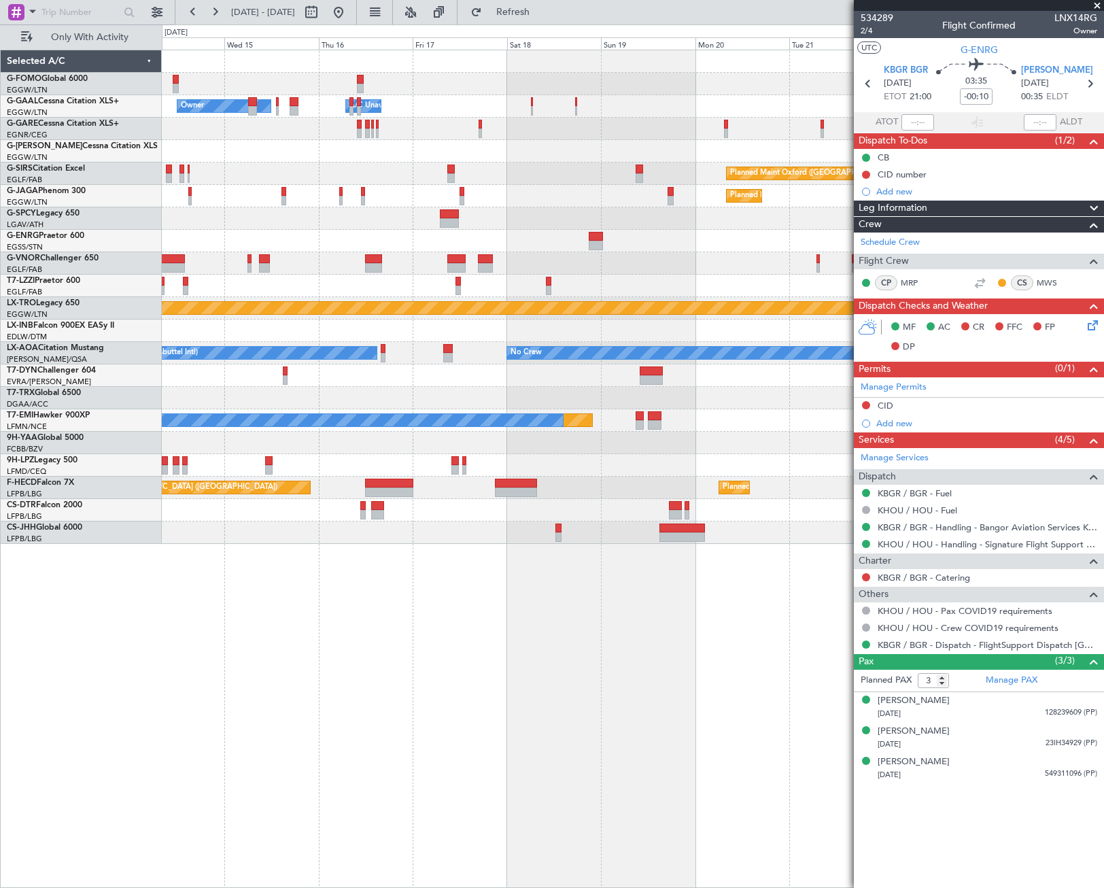
click at [310, 294] on div "Owner Owner A/C Unavailable A/C Unavailable Owner Planned Maint [GEOGRAPHIC_DAT…" at bounding box center [632, 296] width 941 height 493
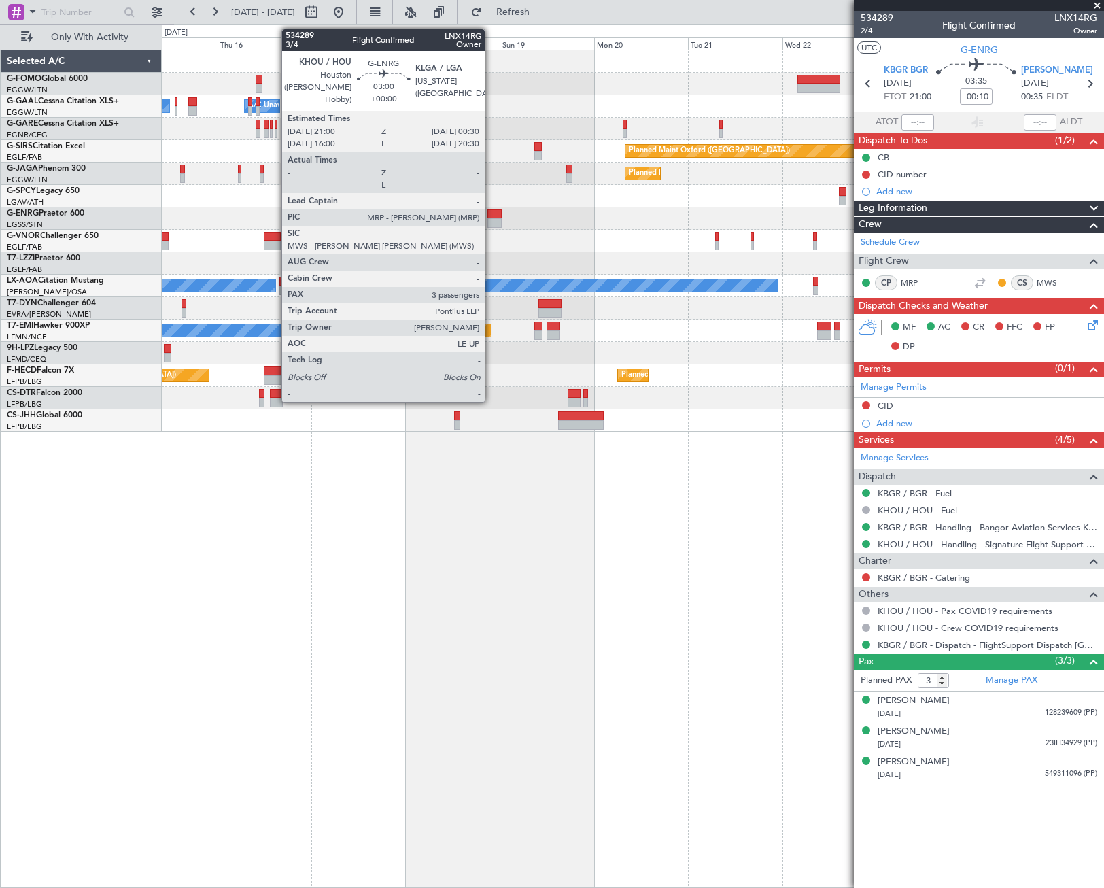
click at [491, 219] on div at bounding box center [494, 223] width 14 height 10
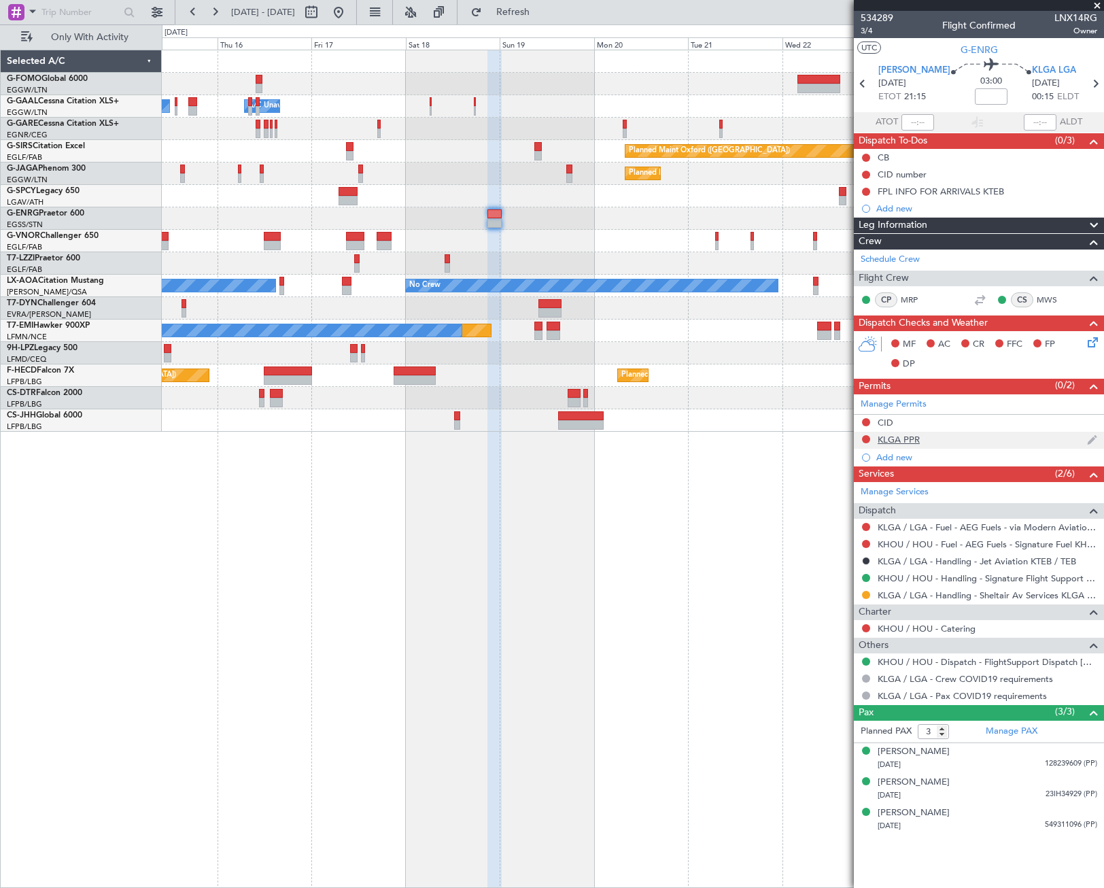
click at [907, 442] on div "KLGA PPR" at bounding box center [899, 440] width 42 height 12
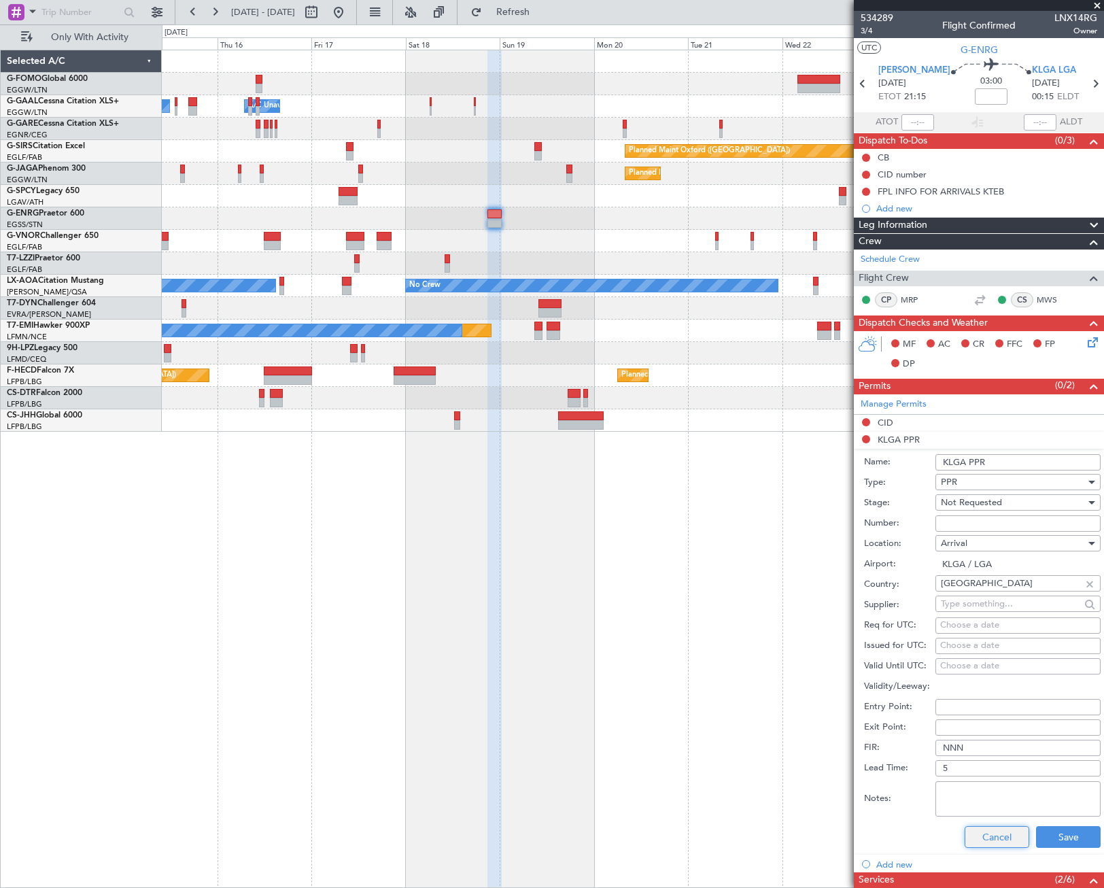
click at [993, 835] on button "Cancel" at bounding box center [997, 837] width 65 height 22
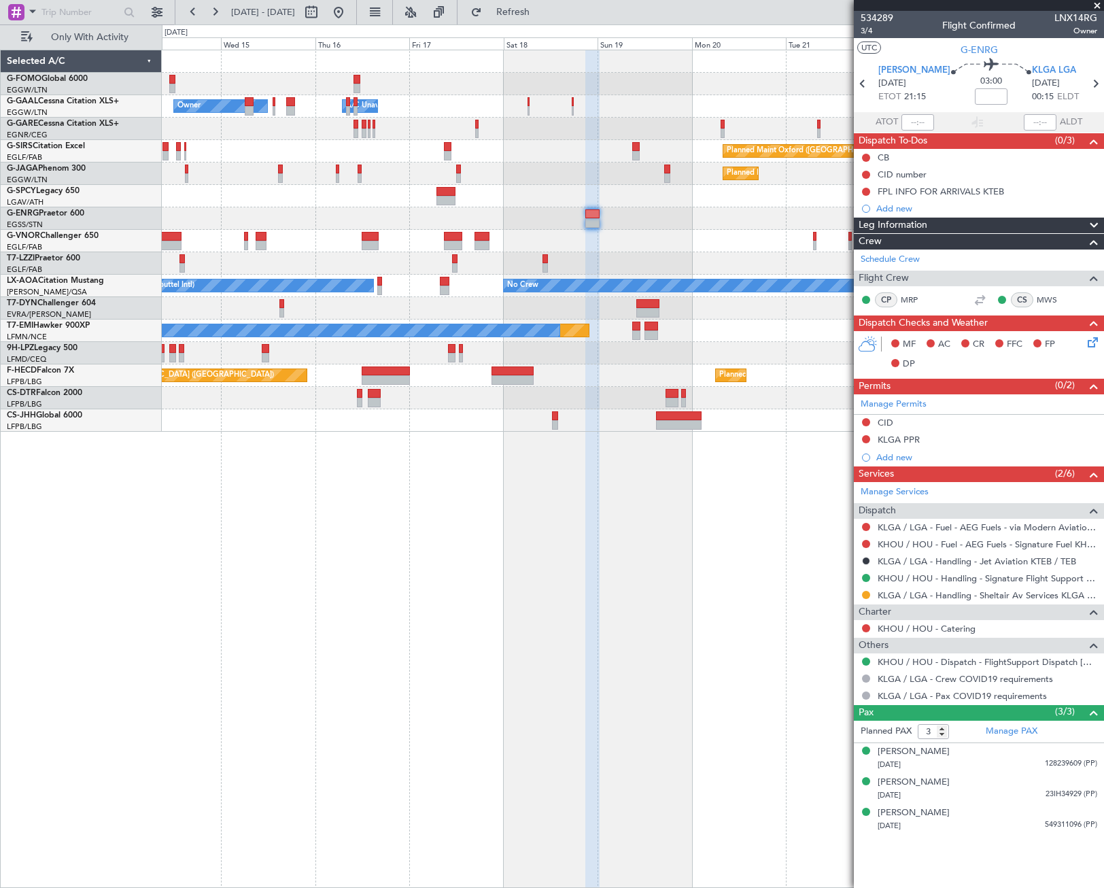
click at [528, 581] on div "Owner Owner A/C Unavailable A/C Unavailable Owner Planned Maint [GEOGRAPHIC_DAT…" at bounding box center [633, 469] width 942 height 838
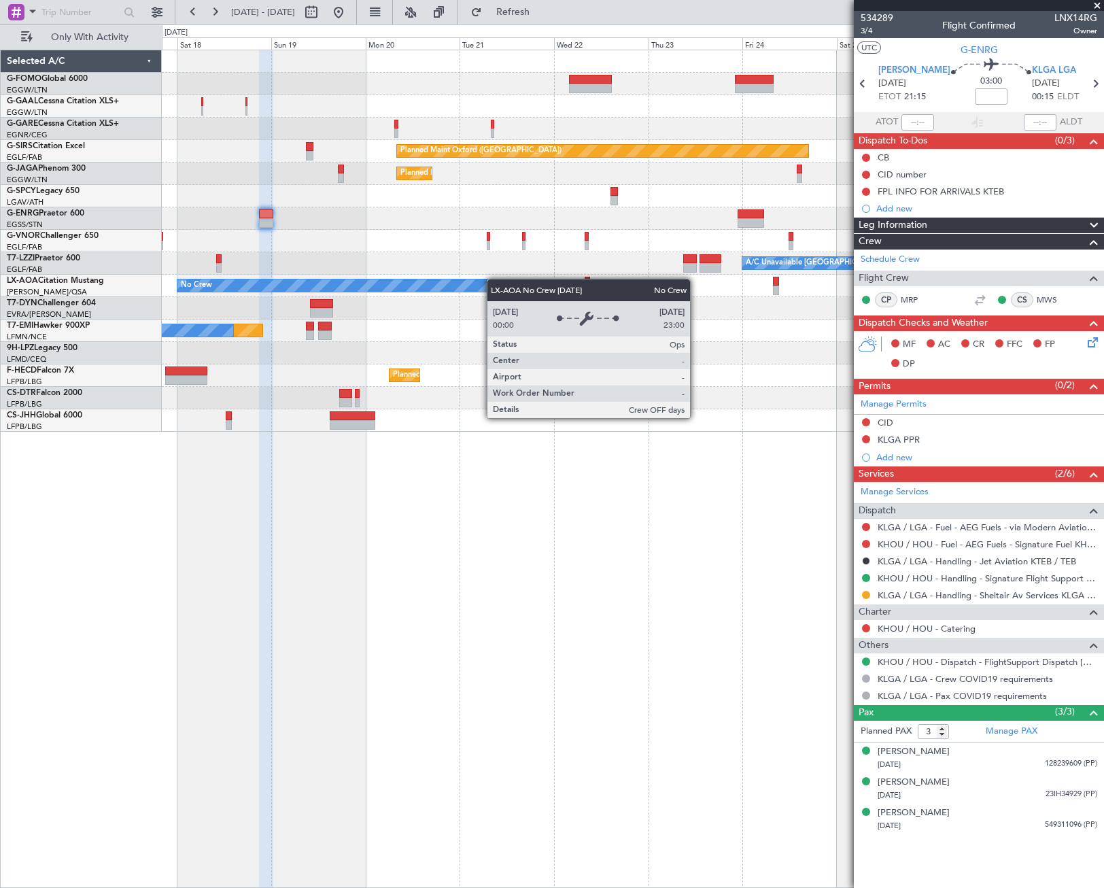
click at [392, 280] on div "Owner Owner A/C Unavailable Owner Planned Maint [GEOGRAPHIC_DATA] ([GEOGRAPHIC_…" at bounding box center [632, 240] width 941 height 381
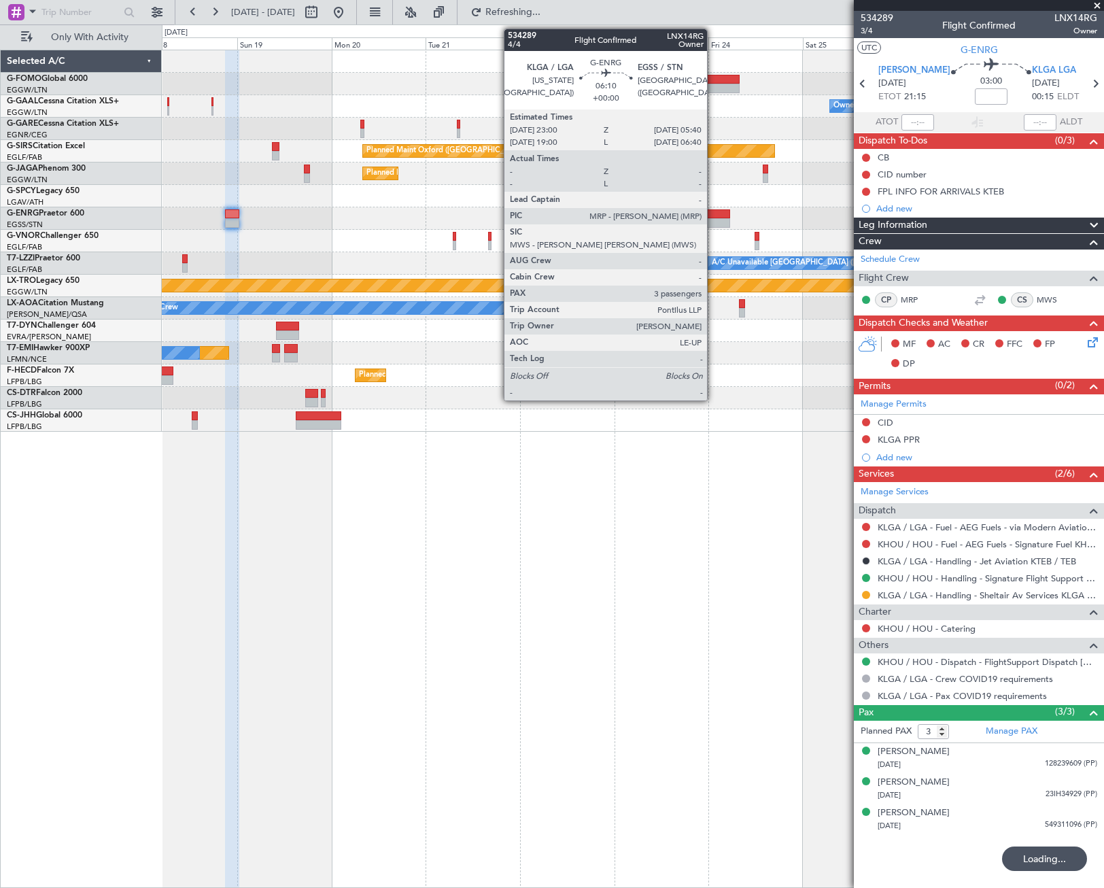
click at [713, 216] on div at bounding box center [717, 214] width 27 height 10
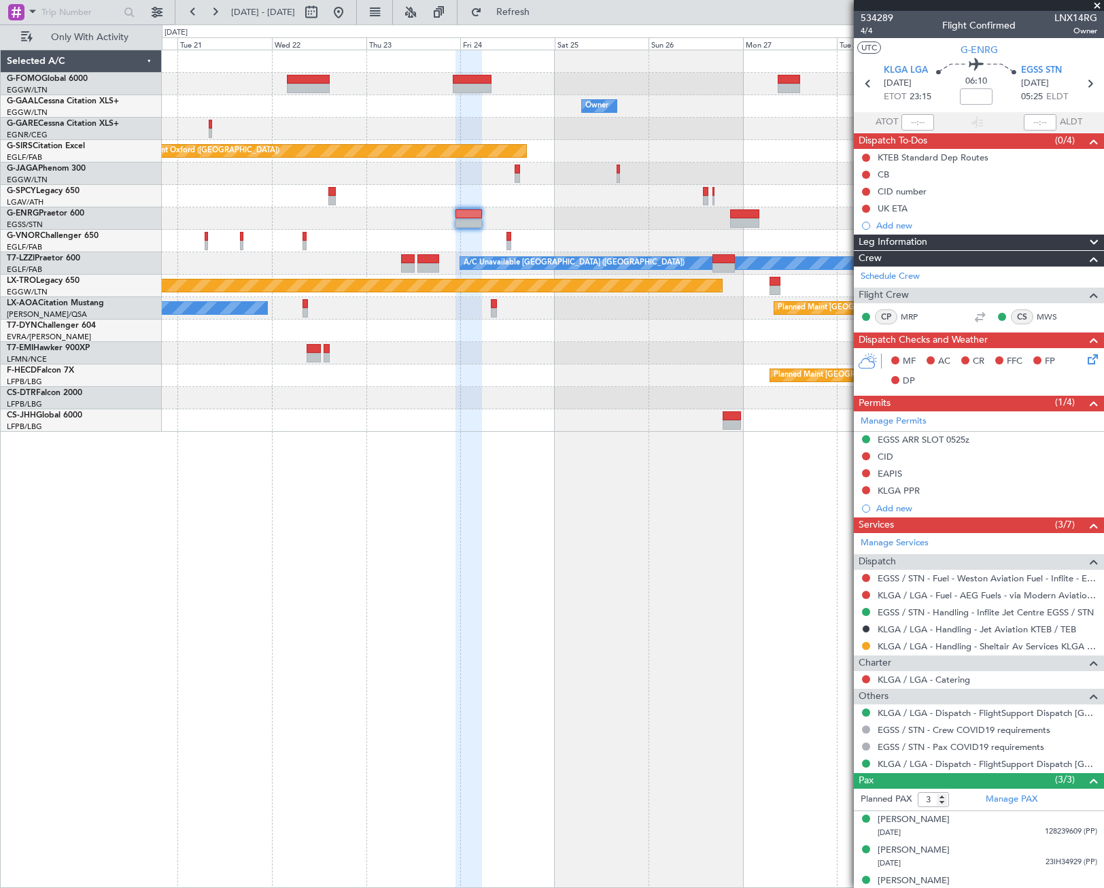
click at [349, 233] on div "Owner Owner Planned Maint [GEOGRAPHIC_DATA] ([GEOGRAPHIC_DATA]) Planned Maint […" at bounding box center [632, 240] width 941 height 381
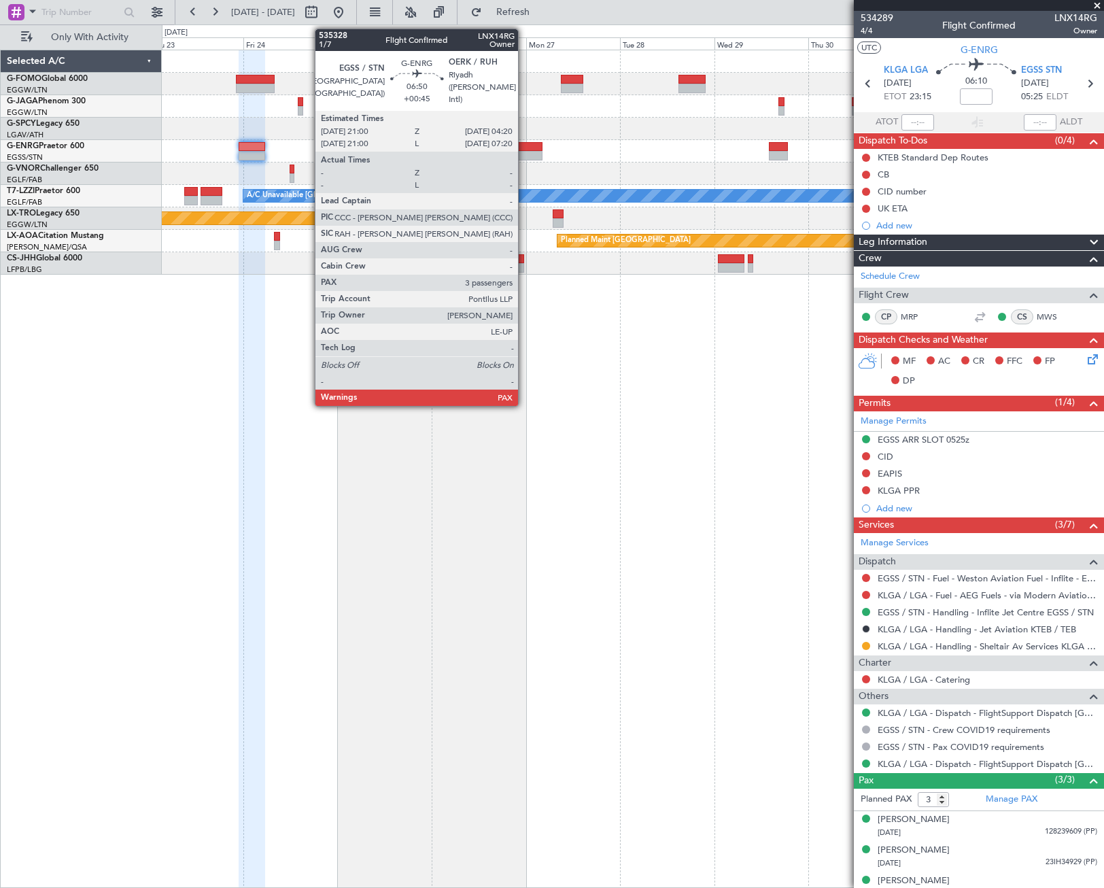
click at [523, 154] on div at bounding box center [527, 156] width 29 height 10
type input "+00:45"
type input "5"
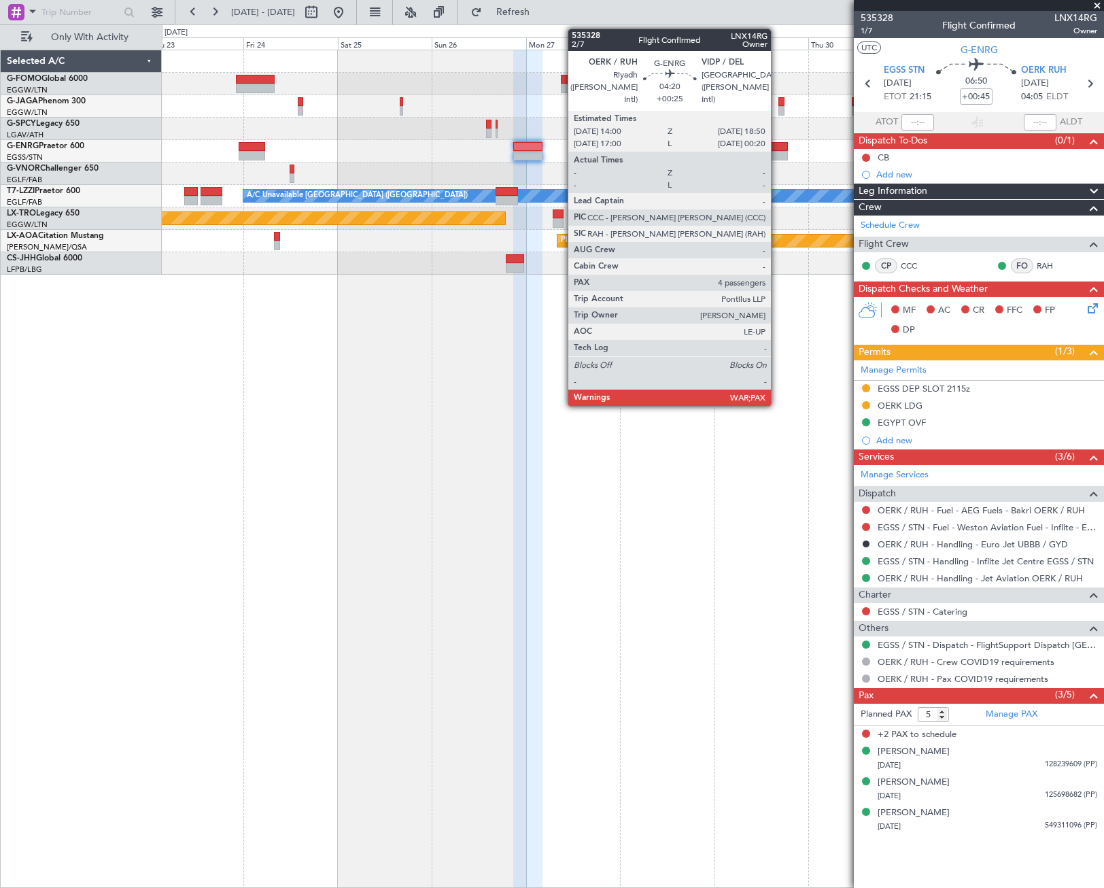
click at [777, 151] on div at bounding box center [778, 156] width 19 height 10
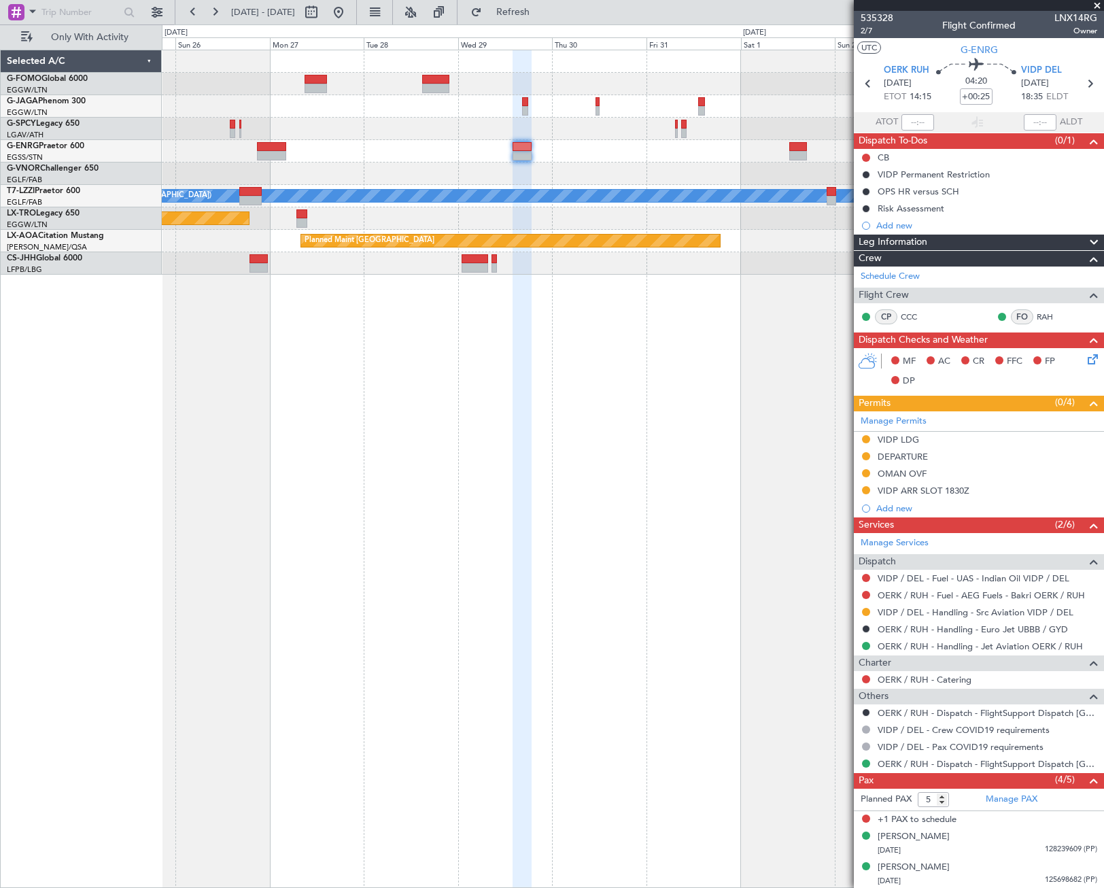
click at [400, 493] on div "A/C Unavailable [GEOGRAPHIC_DATA] ([GEOGRAPHIC_DATA]) Planned Maint [GEOGRAPHIC…" at bounding box center [633, 469] width 942 height 838
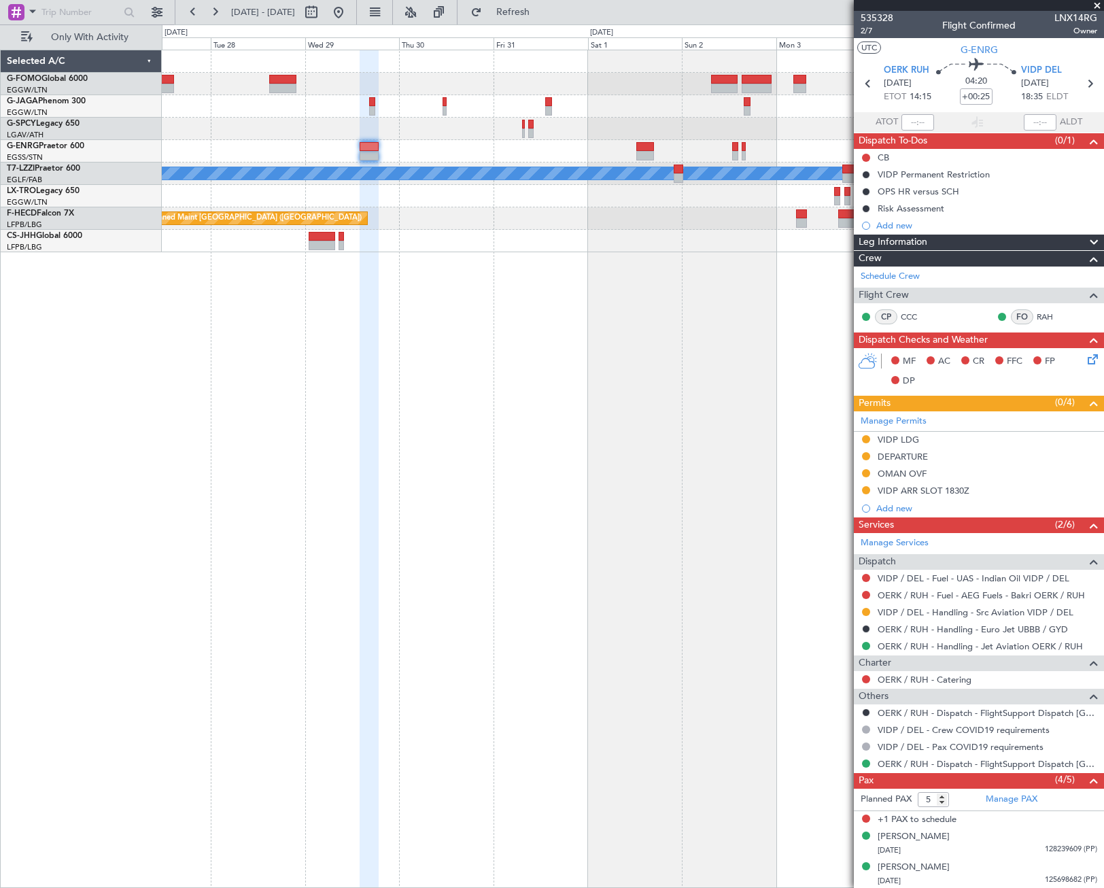
click at [330, 542] on div "A/C Unavailable [GEOGRAPHIC_DATA] ([GEOGRAPHIC_DATA]) Planned Maint [GEOGRAPHIC…" at bounding box center [633, 469] width 942 height 838
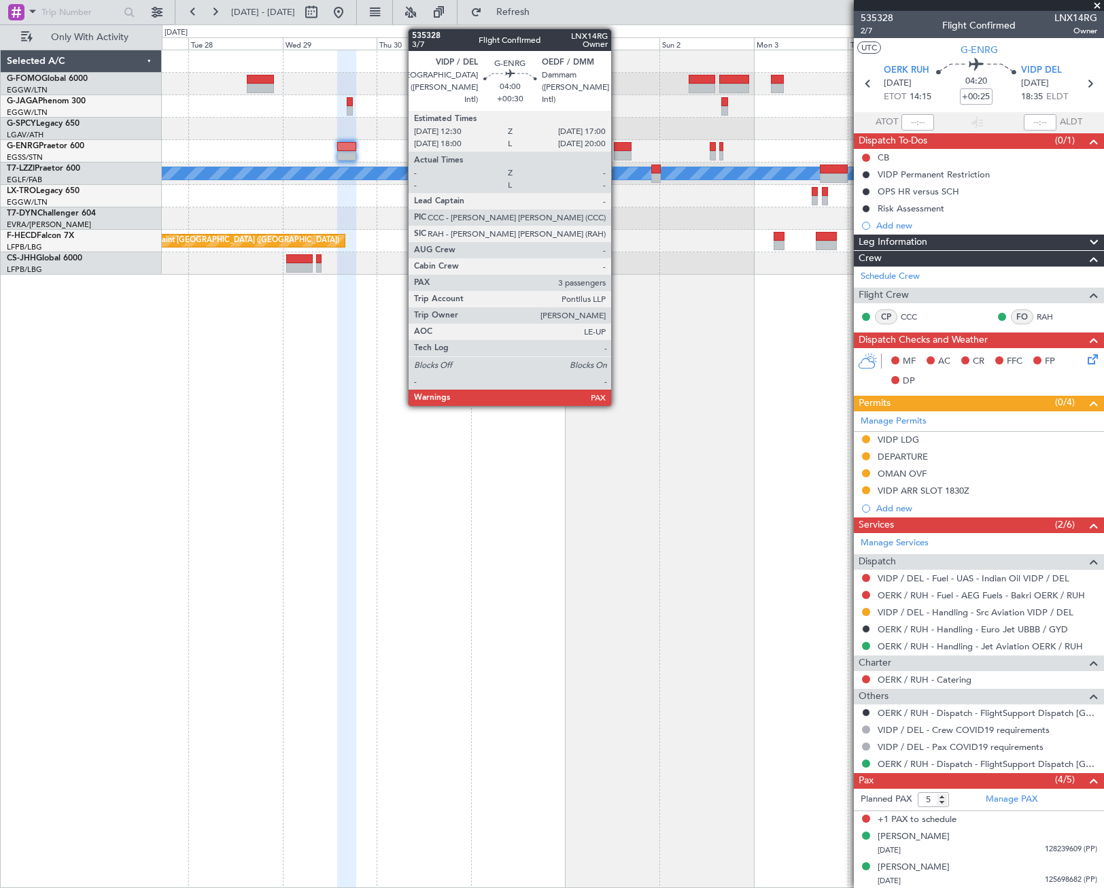
click at [617, 150] on div at bounding box center [623, 147] width 18 height 10
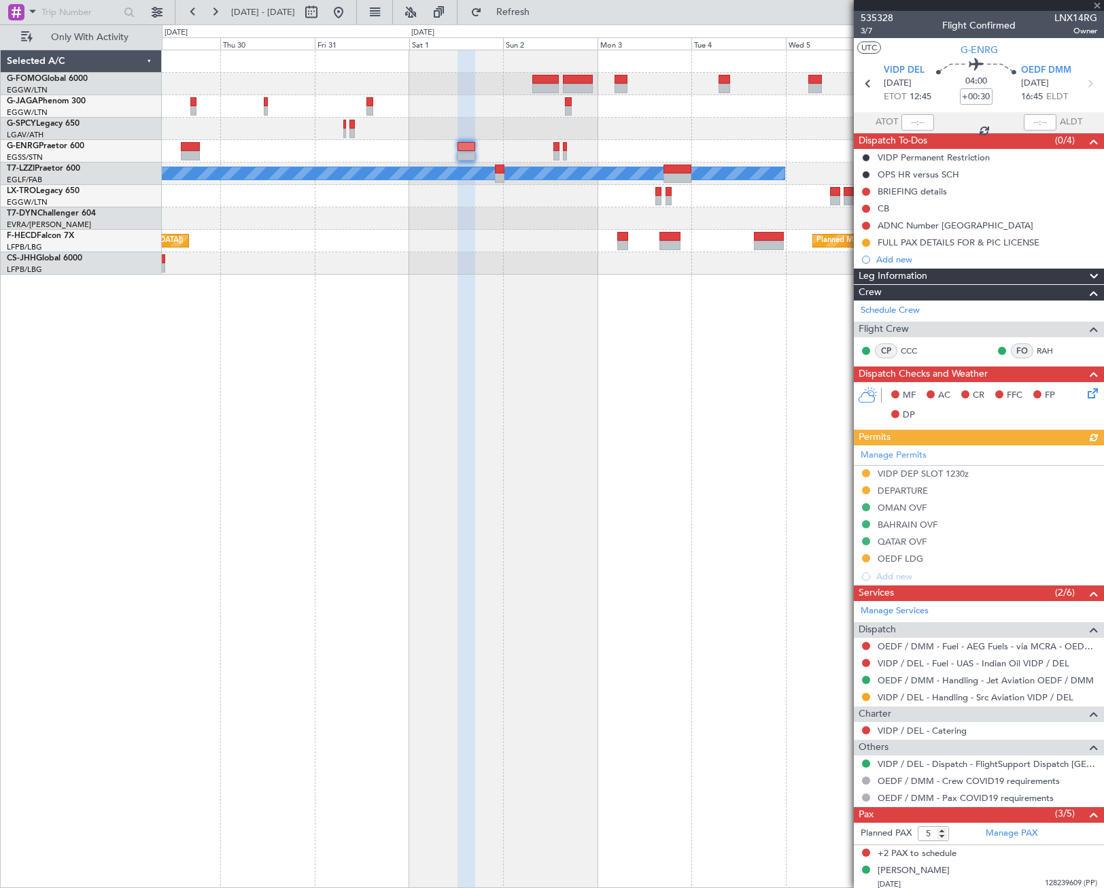
click at [483, 423] on div "A/C Unavailable [GEOGRAPHIC_DATA] ([GEOGRAPHIC_DATA]) Planned Maint [GEOGRAPHIC…" at bounding box center [633, 469] width 942 height 838
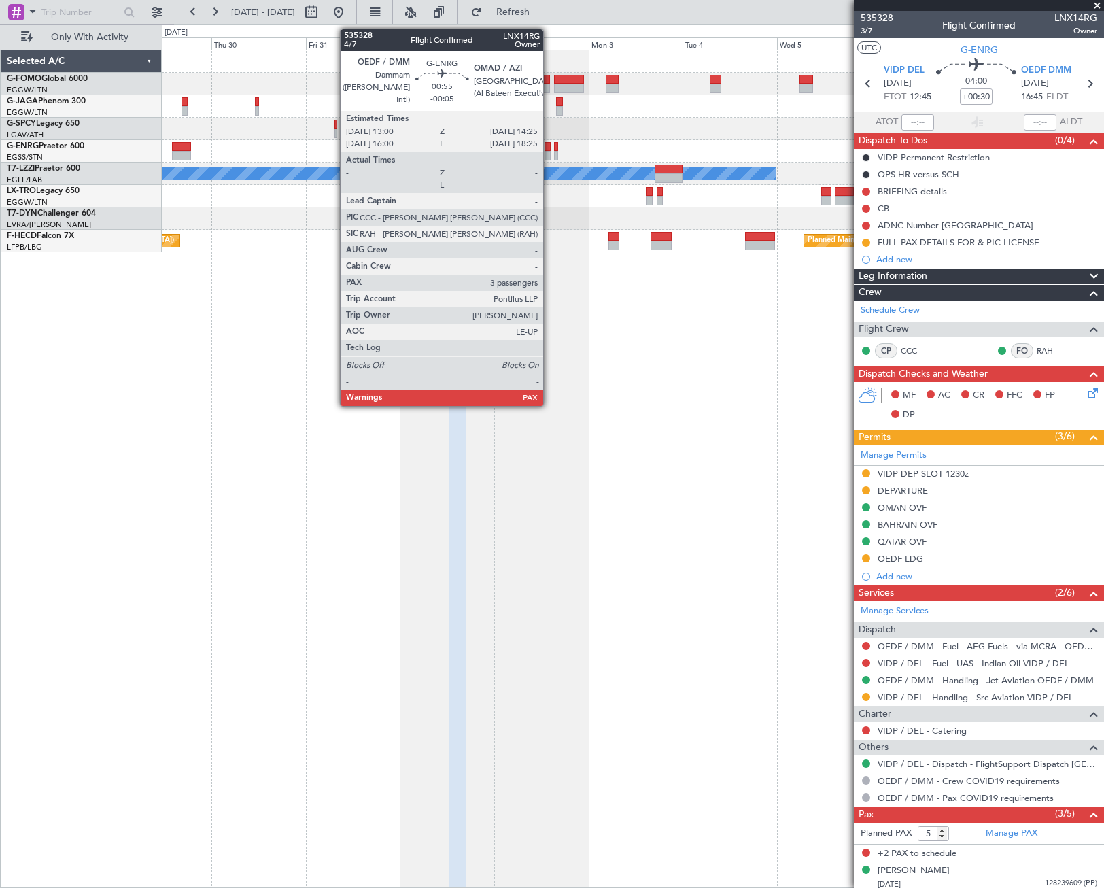
click at [549, 148] on div at bounding box center [547, 147] width 6 height 10
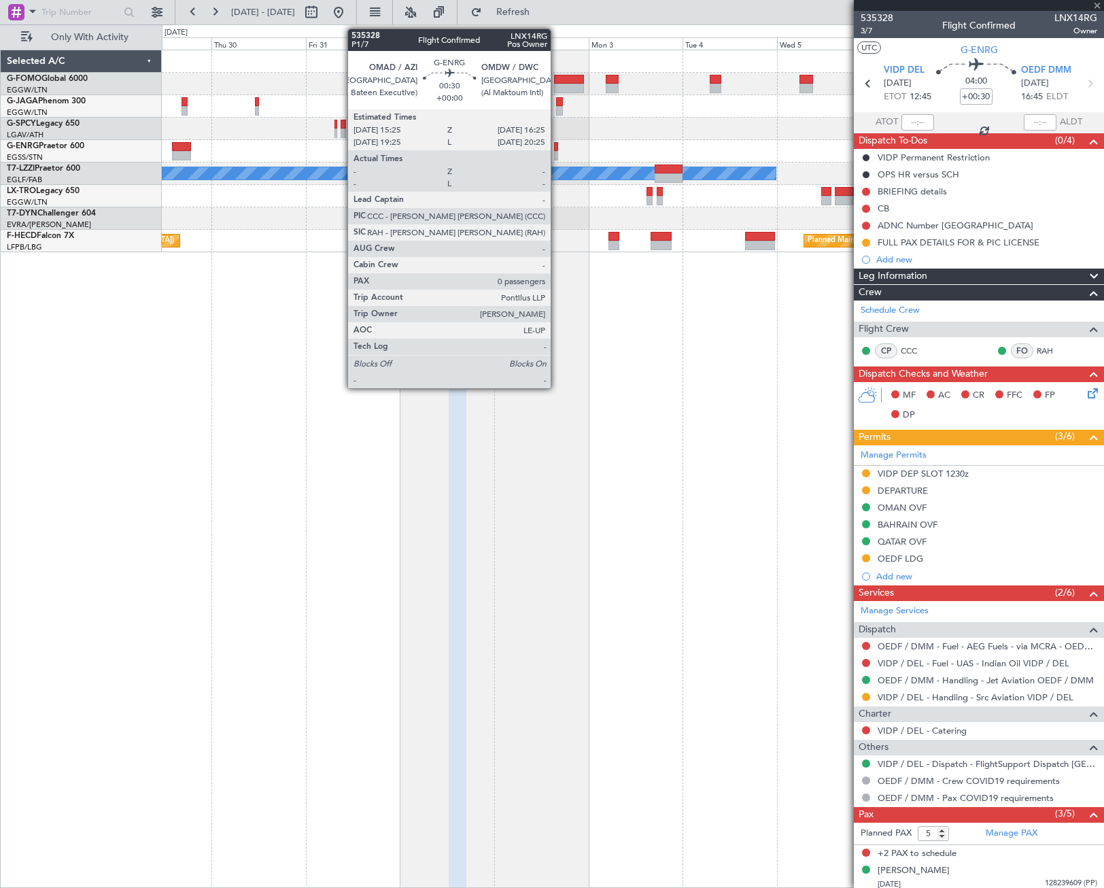
type input "-00:05"
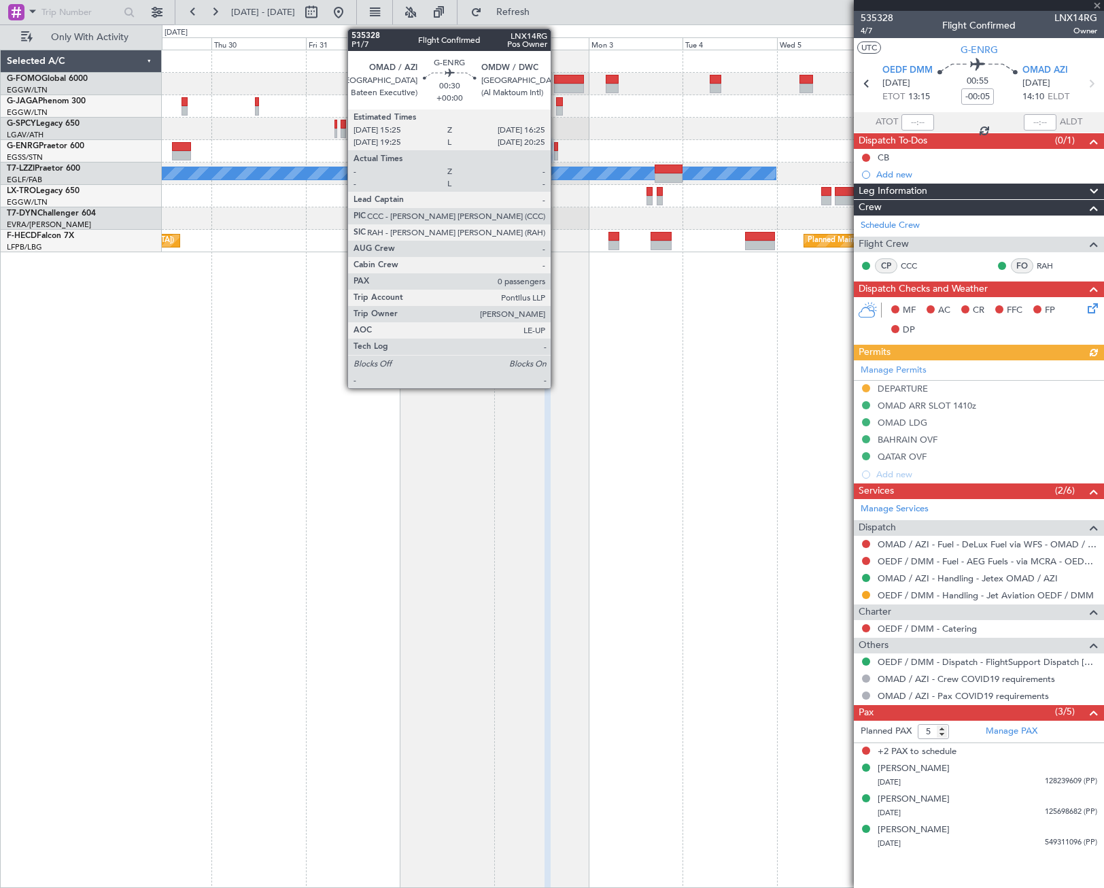
click at [557, 152] on div at bounding box center [556, 156] width 4 height 10
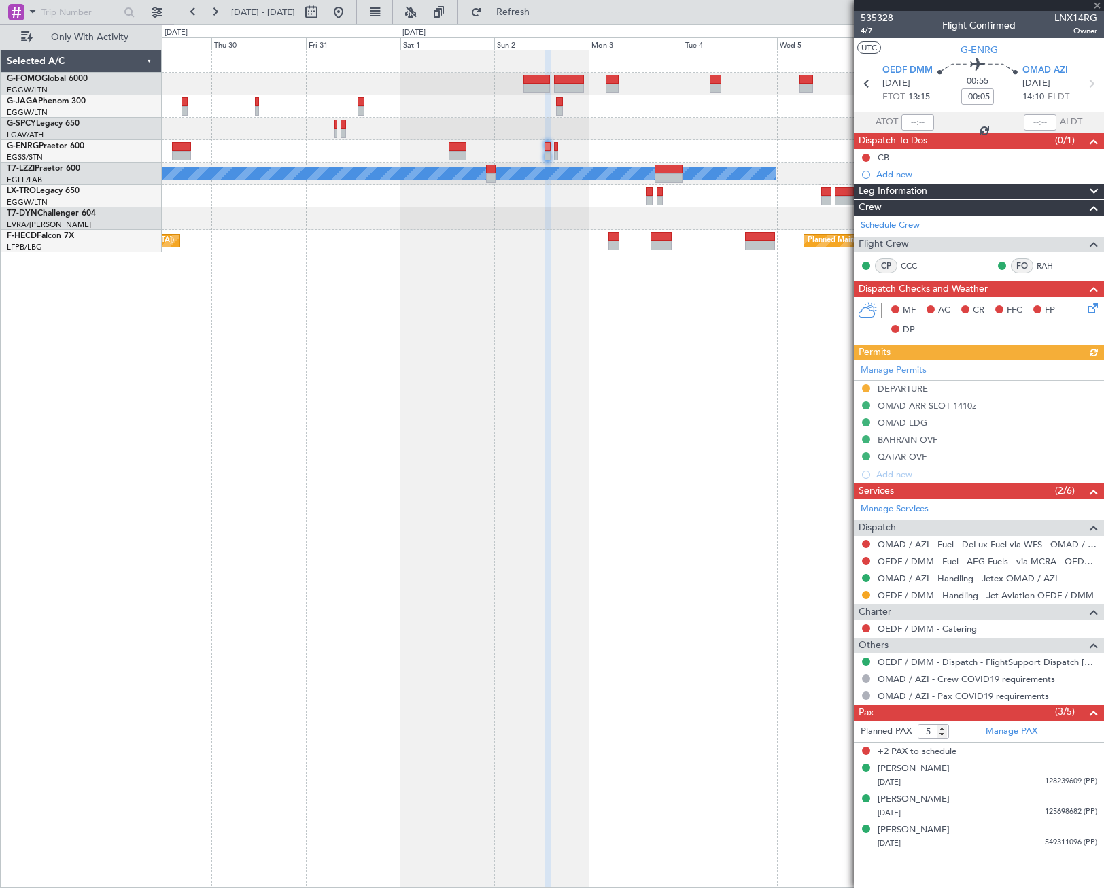
type input "0"
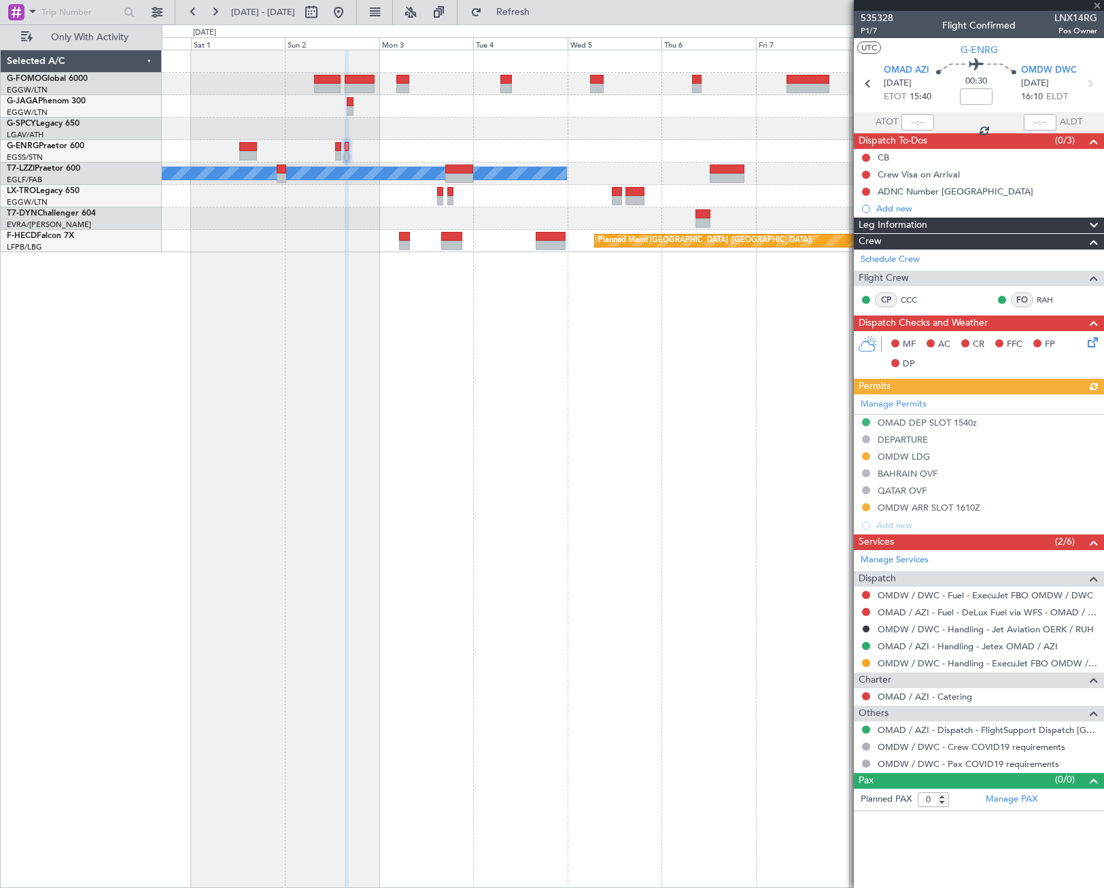
click at [404, 646] on div "A/C Unavailable [GEOGRAPHIC_DATA] ([GEOGRAPHIC_DATA]) Planned Maint [GEOGRAPHIC…" at bounding box center [633, 469] width 942 height 838
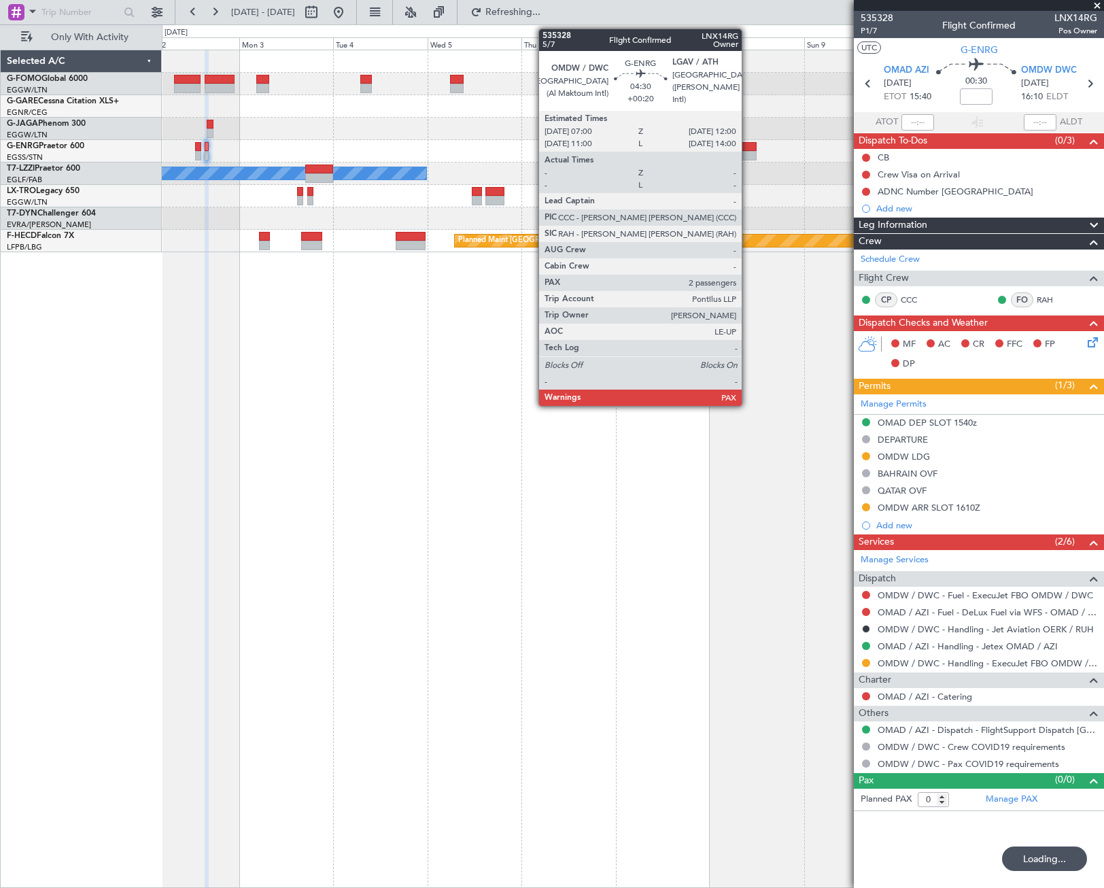
click at [748, 144] on div at bounding box center [747, 147] width 20 height 10
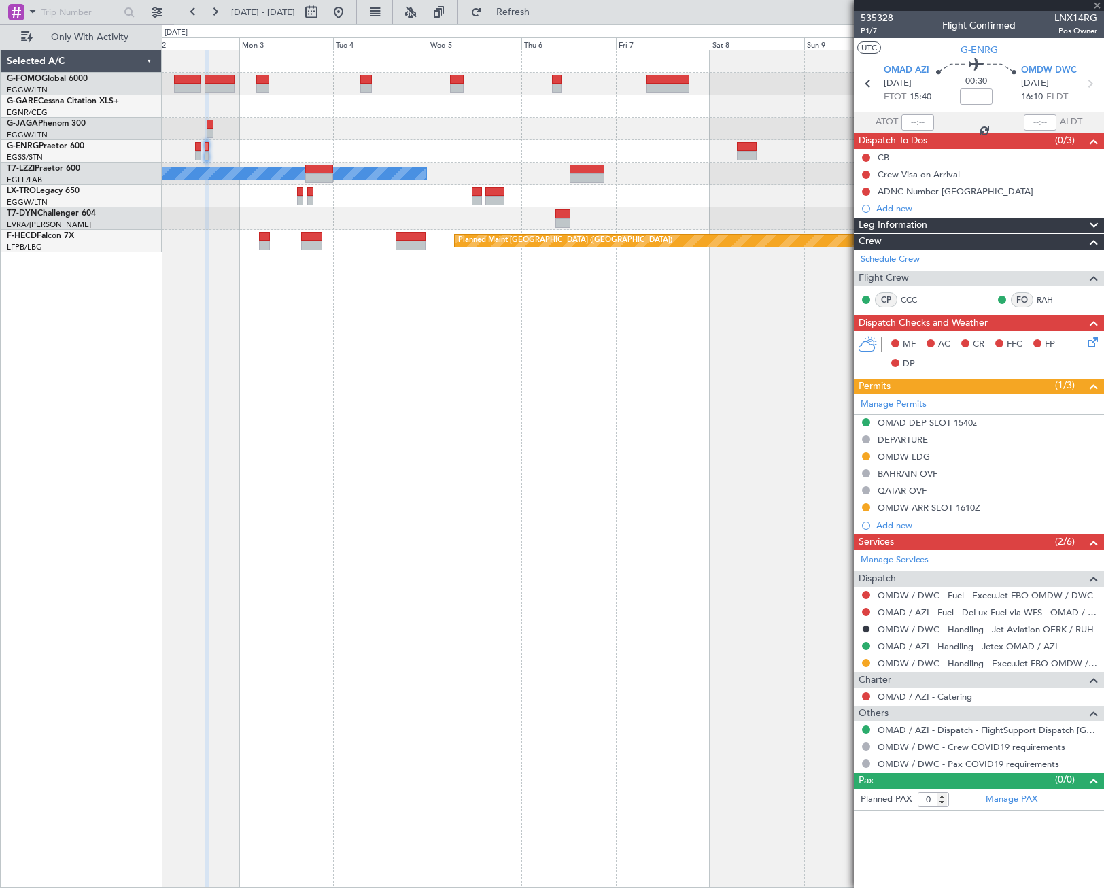
type input "+00:20"
type input "5"
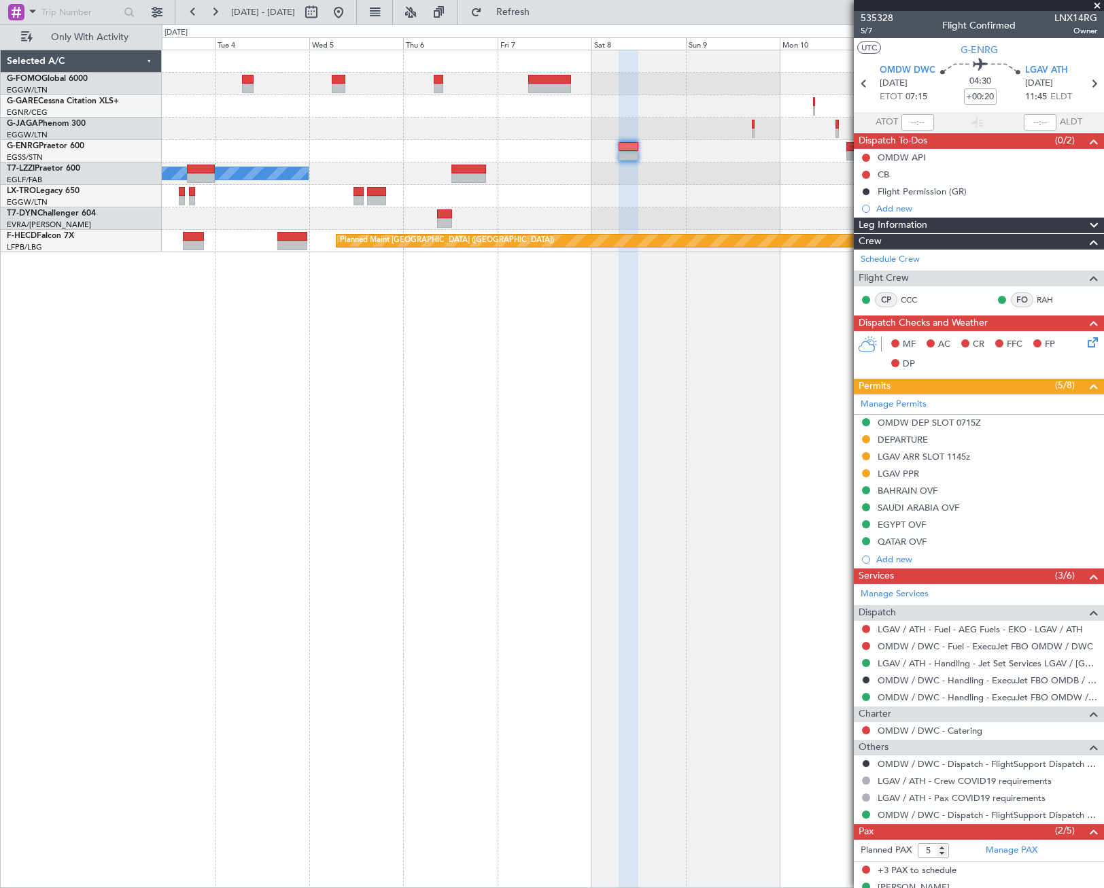
click at [546, 400] on div "A/C Unavailable [GEOGRAPHIC_DATA] ([GEOGRAPHIC_DATA]) Planned Maint [GEOGRAPHIC…" at bounding box center [633, 469] width 942 height 838
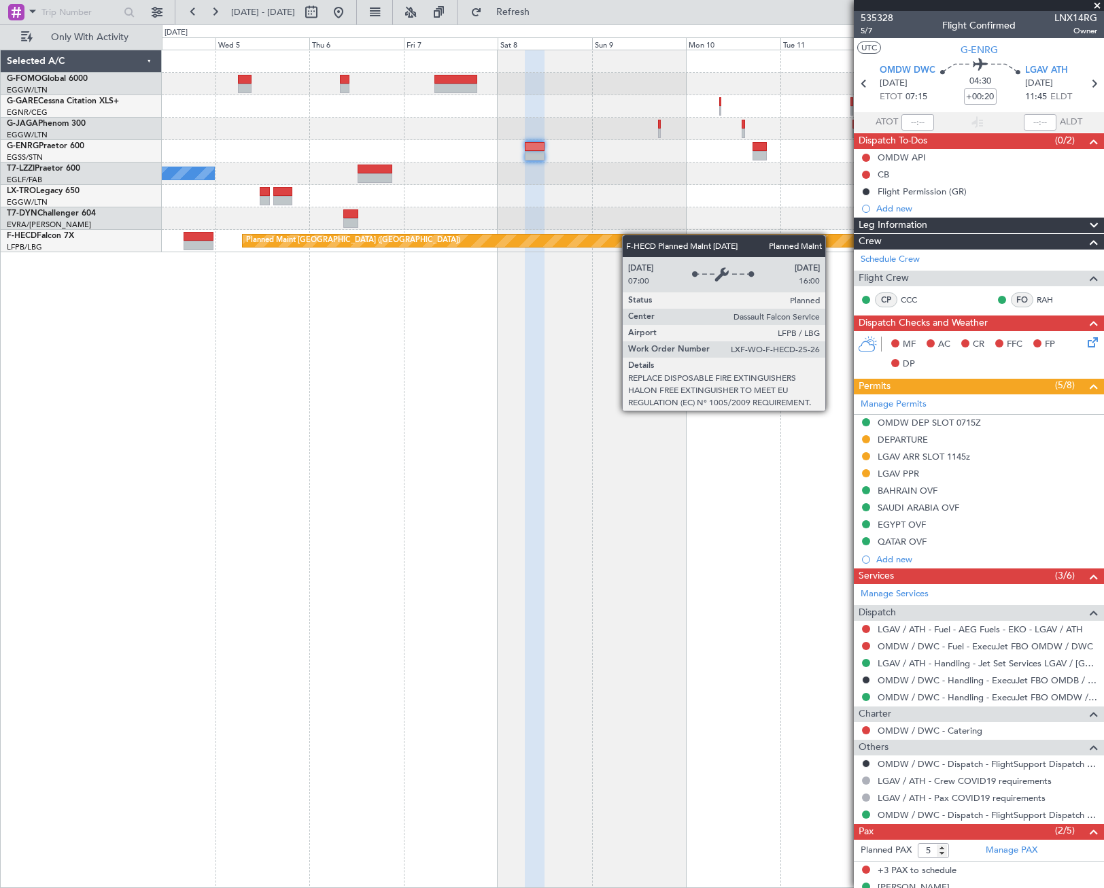
click at [484, 281] on div "A/C Unavailable [GEOGRAPHIC_DATA] ([GEOGRAPHIC_DATA]) Planned Maint [GEOGRAPHIC…" at bounding box center [633, 469] width 942 height 838
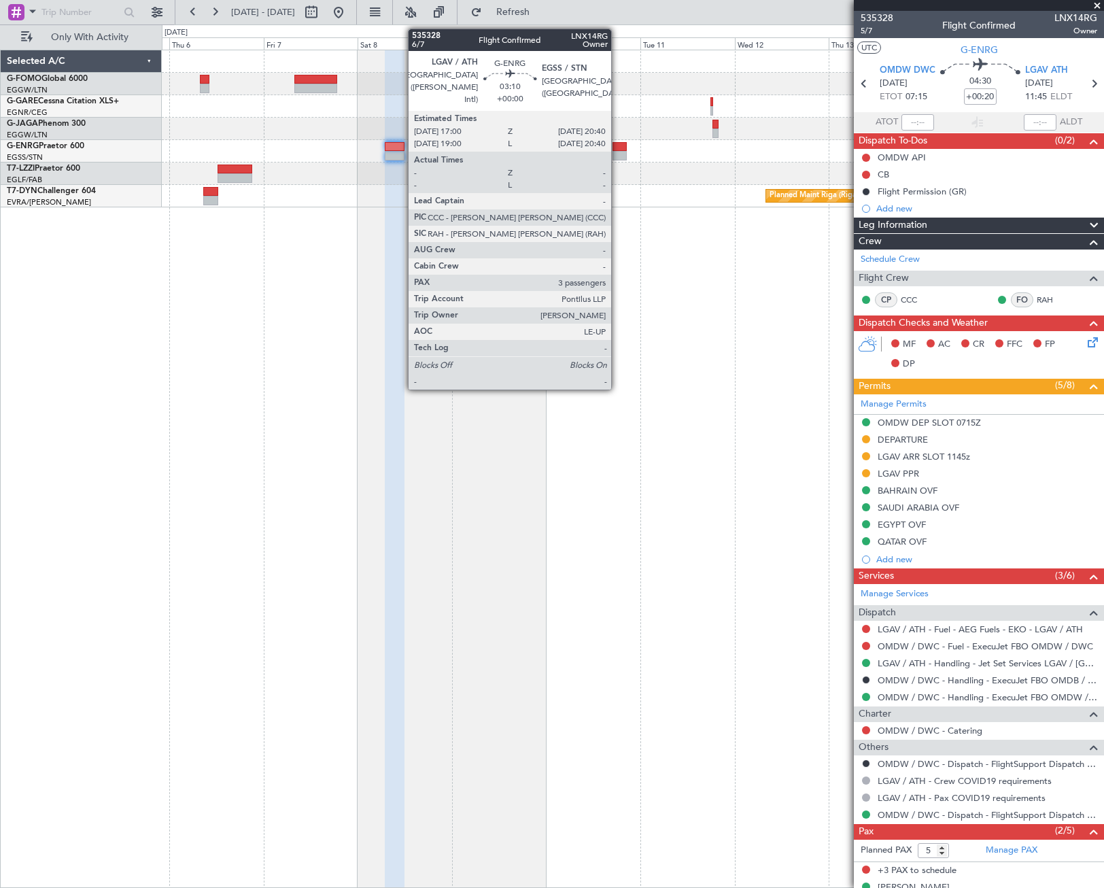
click at [617, 151] on div at bounding box center [619, 156] width 15 height 10
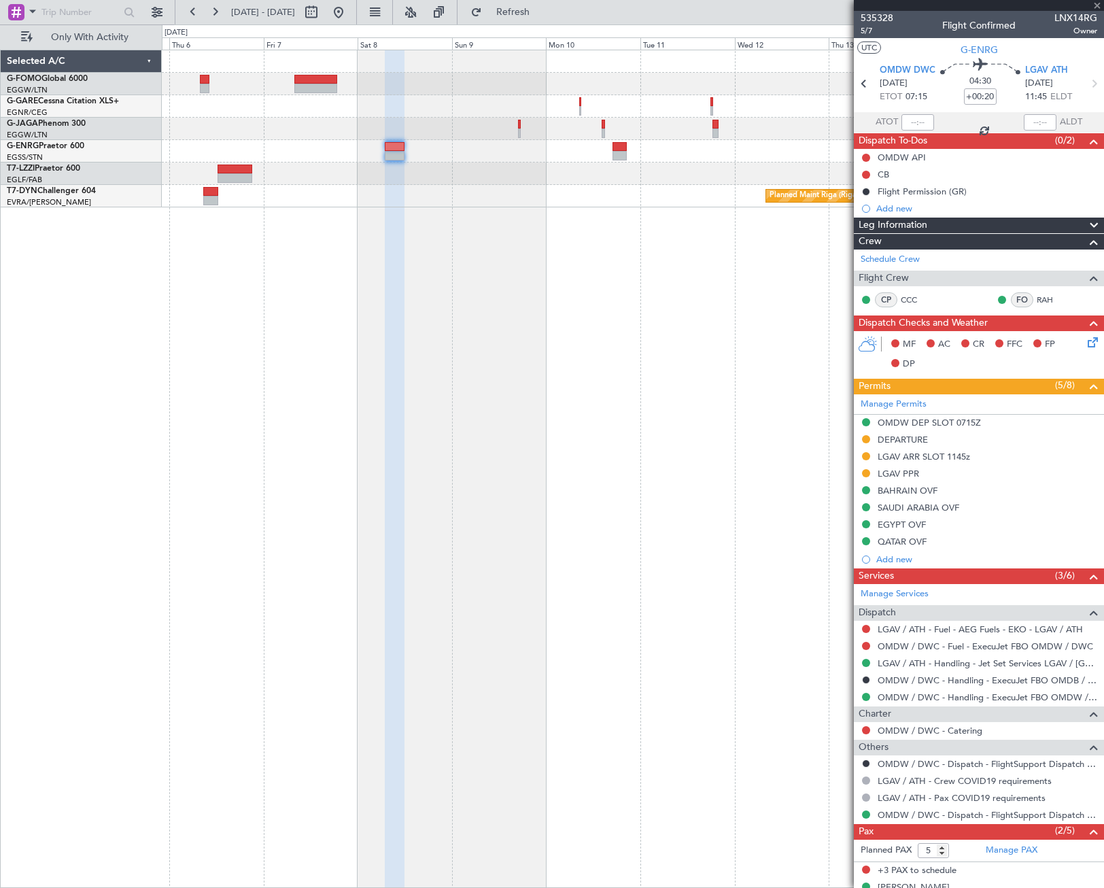
type input "3"
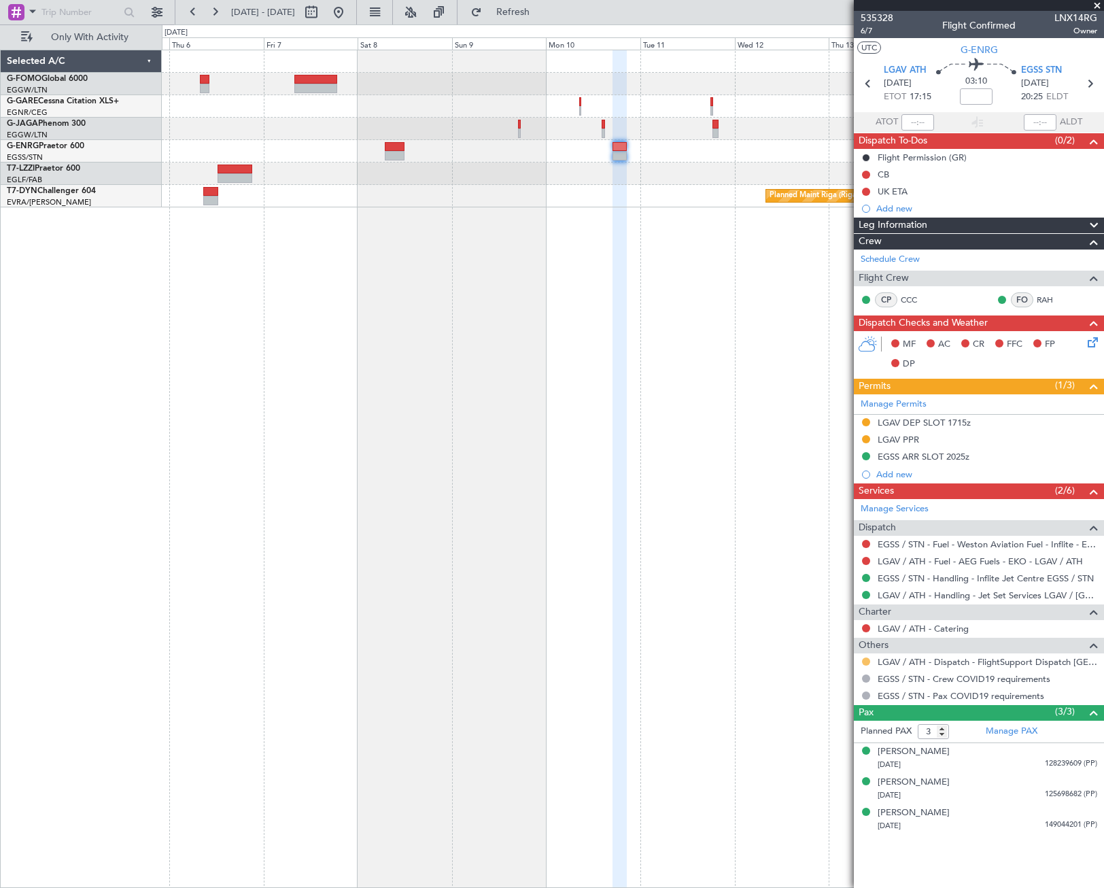
click at [867, 660] on button at bounding box center [866, 661] width 8 height 8
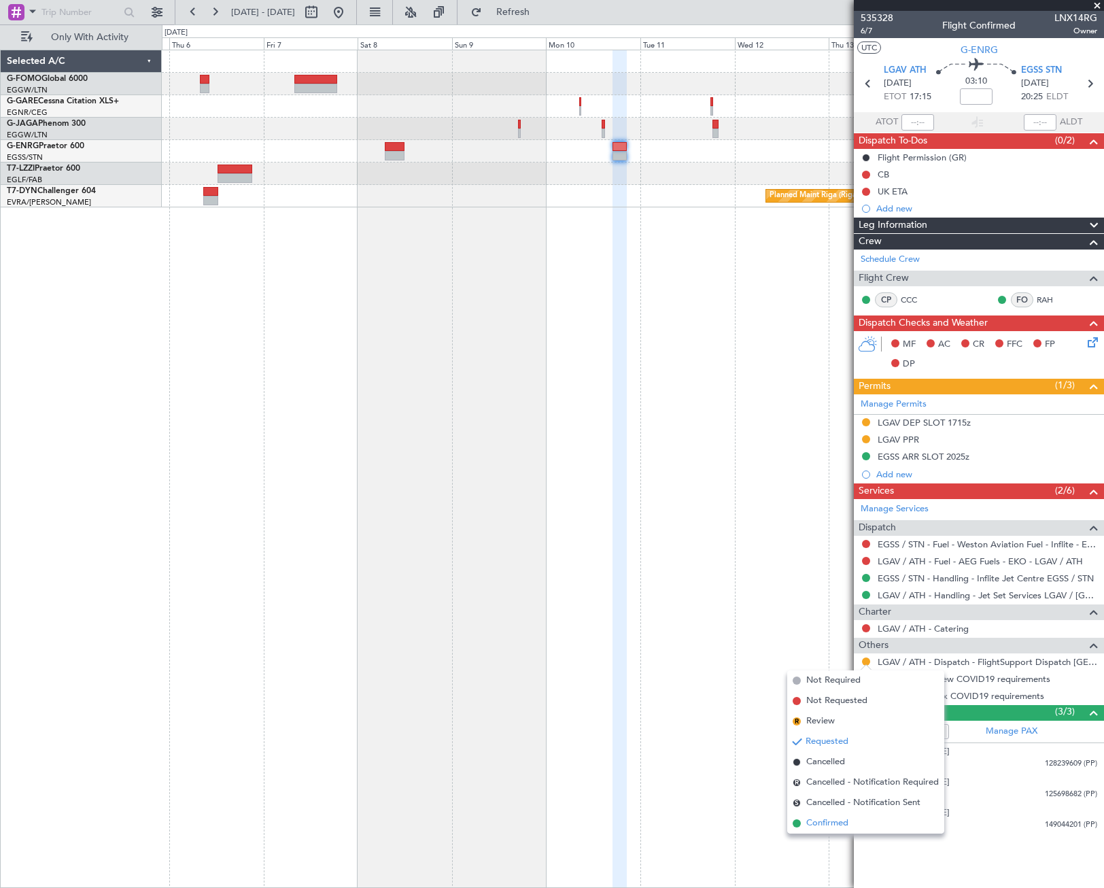
click at [829, 820] on span "Confirmed" at bounding box center [827, 823] width 42 height 14
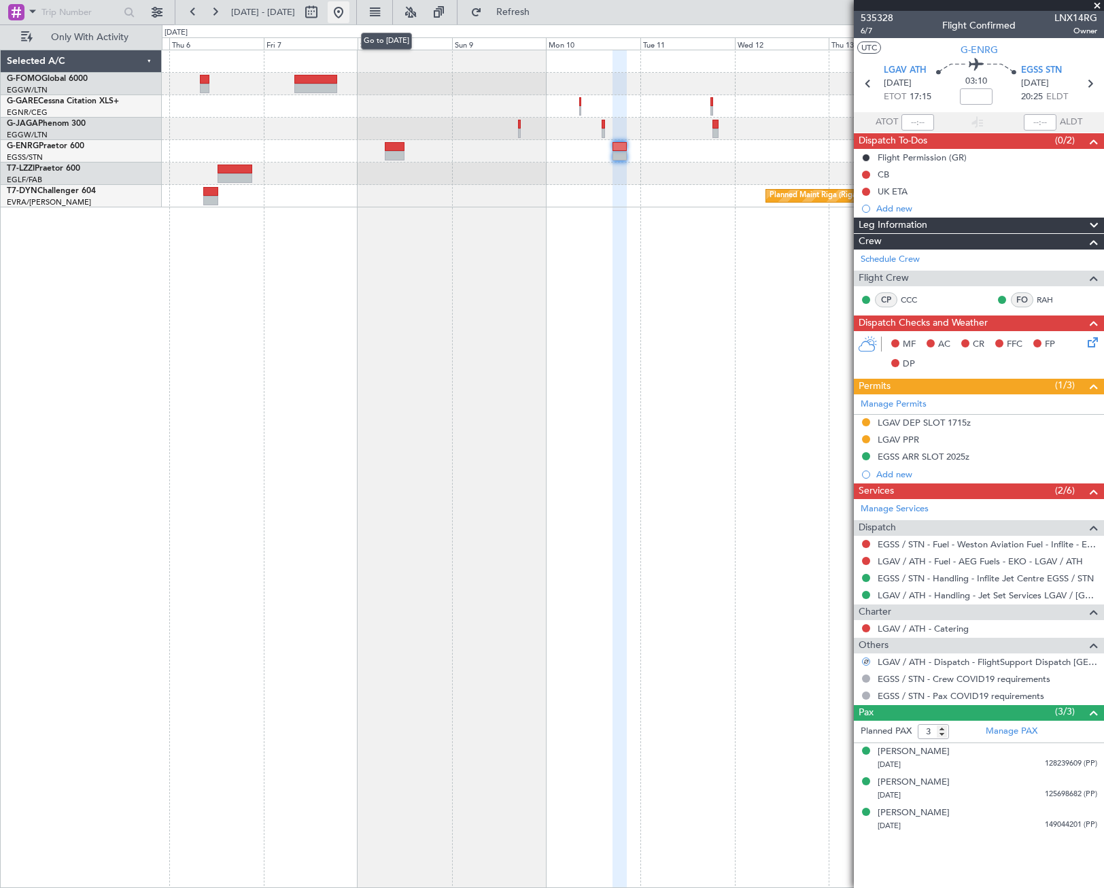
click at [349, 13] on button at bounding box center [339, 12] width 22 height 22
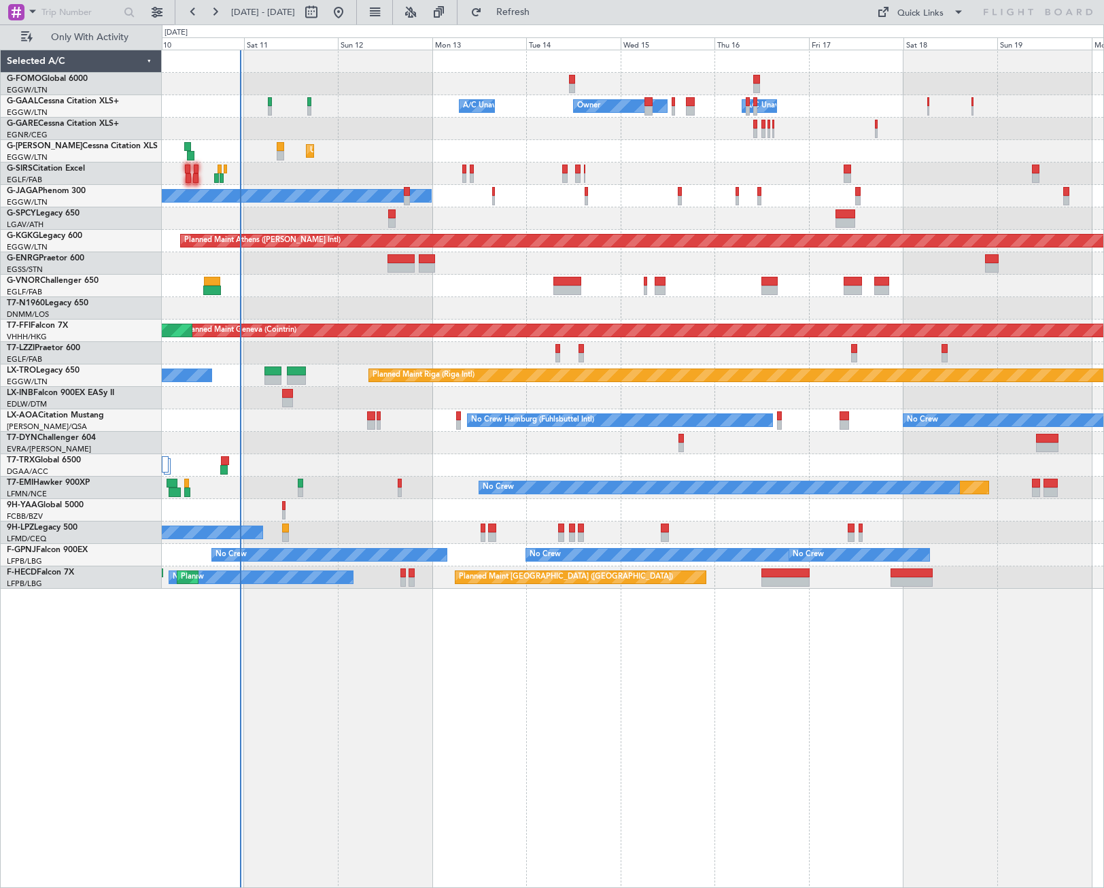
click at [406, 539] on div "Owner A/C Unavailable Owner A/C Unavailable Unplanned Maint [GEOGRAPHIC_DATA] (…" at bounding box center [632, 319] width 941 height 538
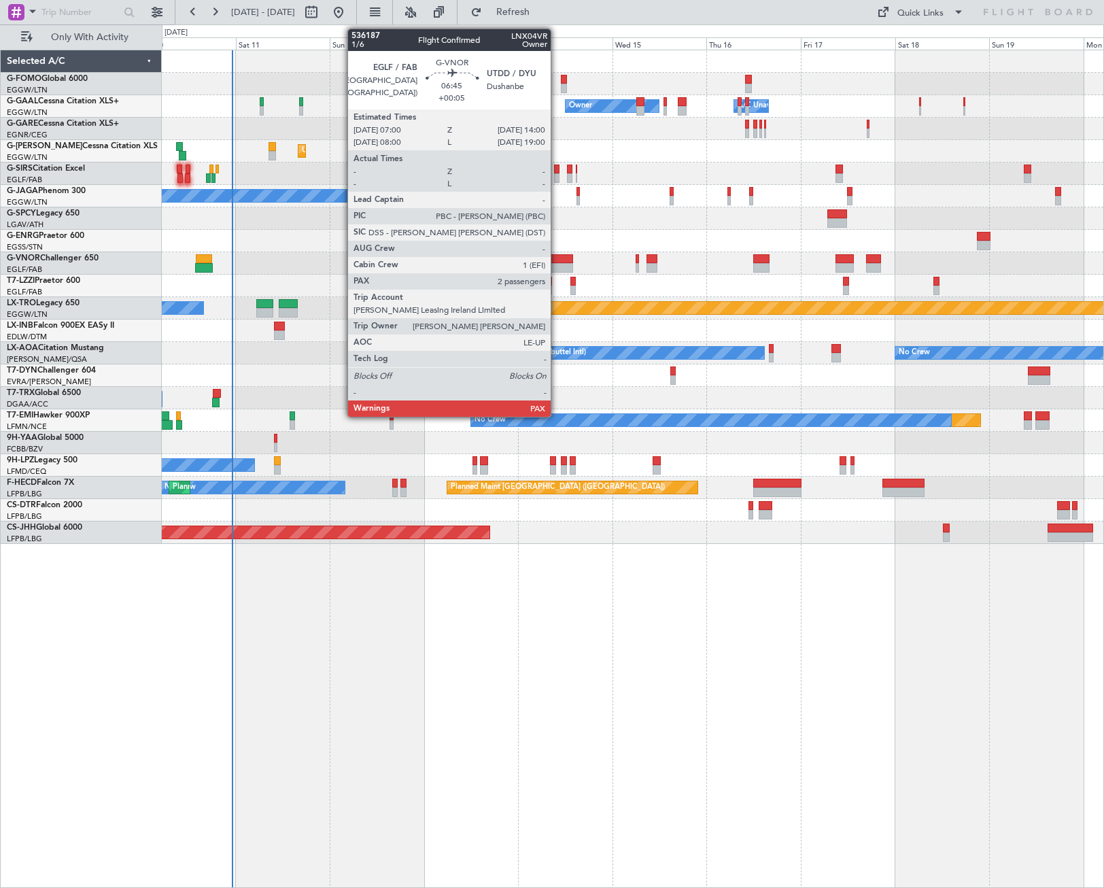
click at [557, 258] on div at bounding box center [559, 259] width 28 height 10
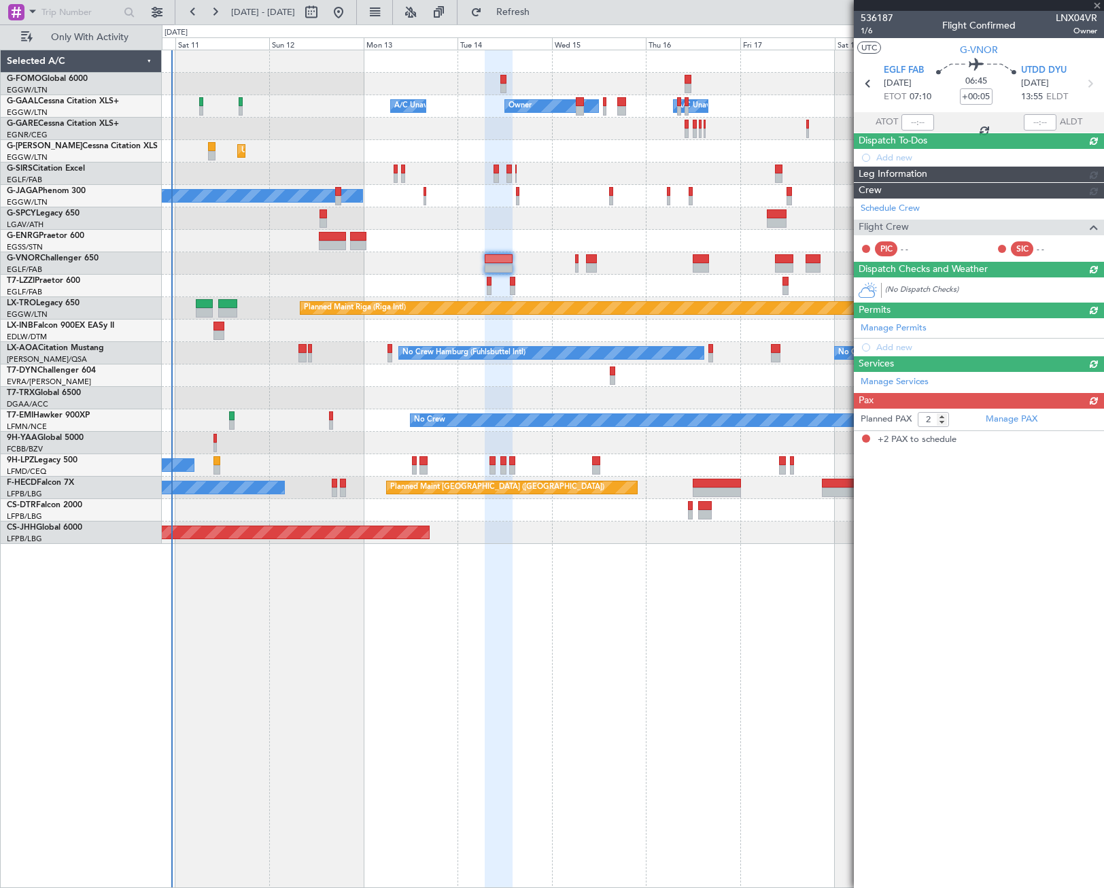
click at [593, 558] on div "Owner Owner A/C Unavailable A/C Unavailable Unplanned Maint [GEOGRAPHIC_DATA] (…" at bounding box center [633, 469] width 942 height 838
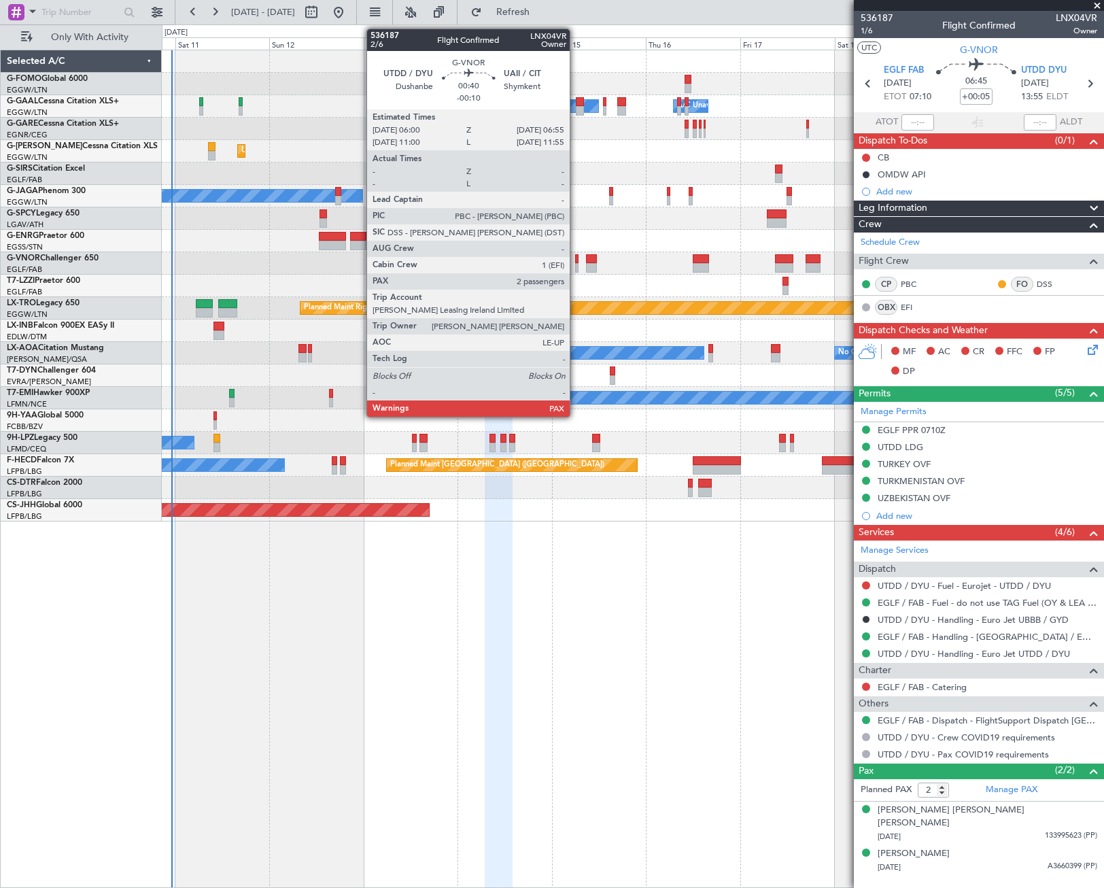
click at [576, 261] on div at bounding box center [577, 259] width 4 height 10
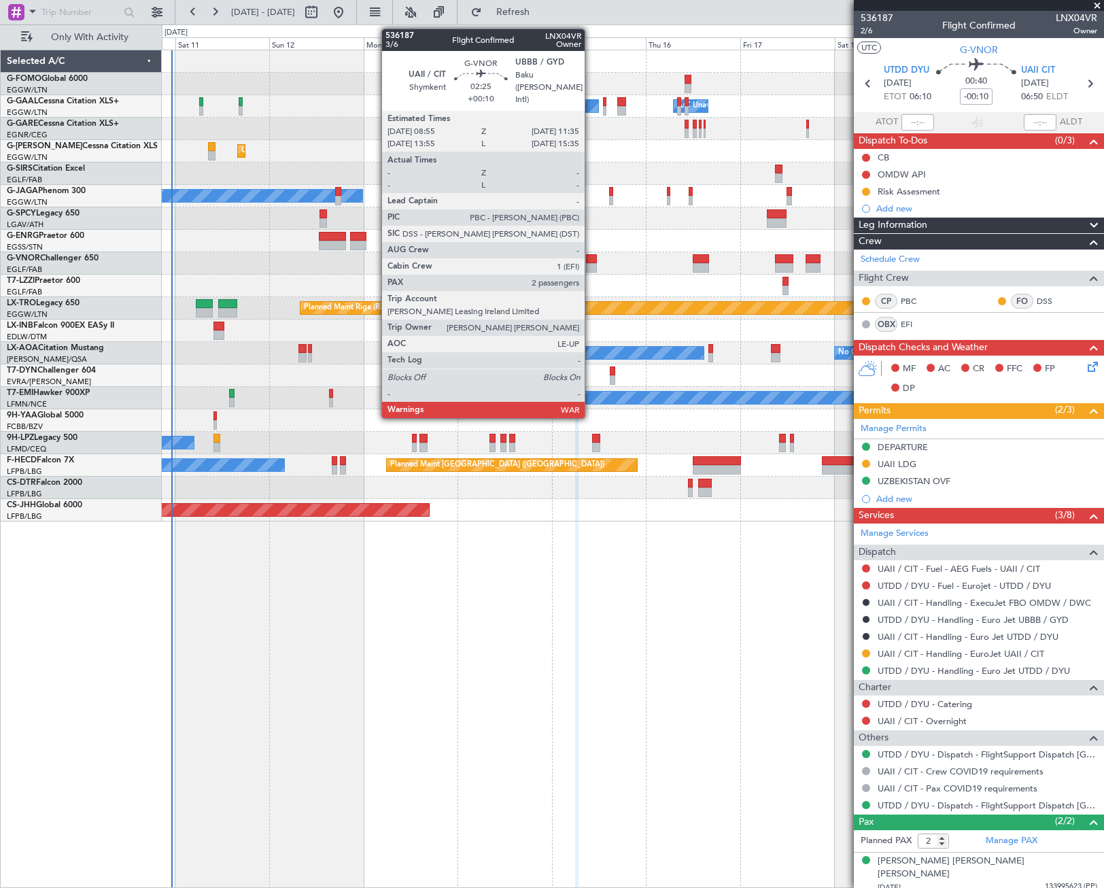
click at [591, 262] on div at bounding box center [591, 259] width 11 height 10
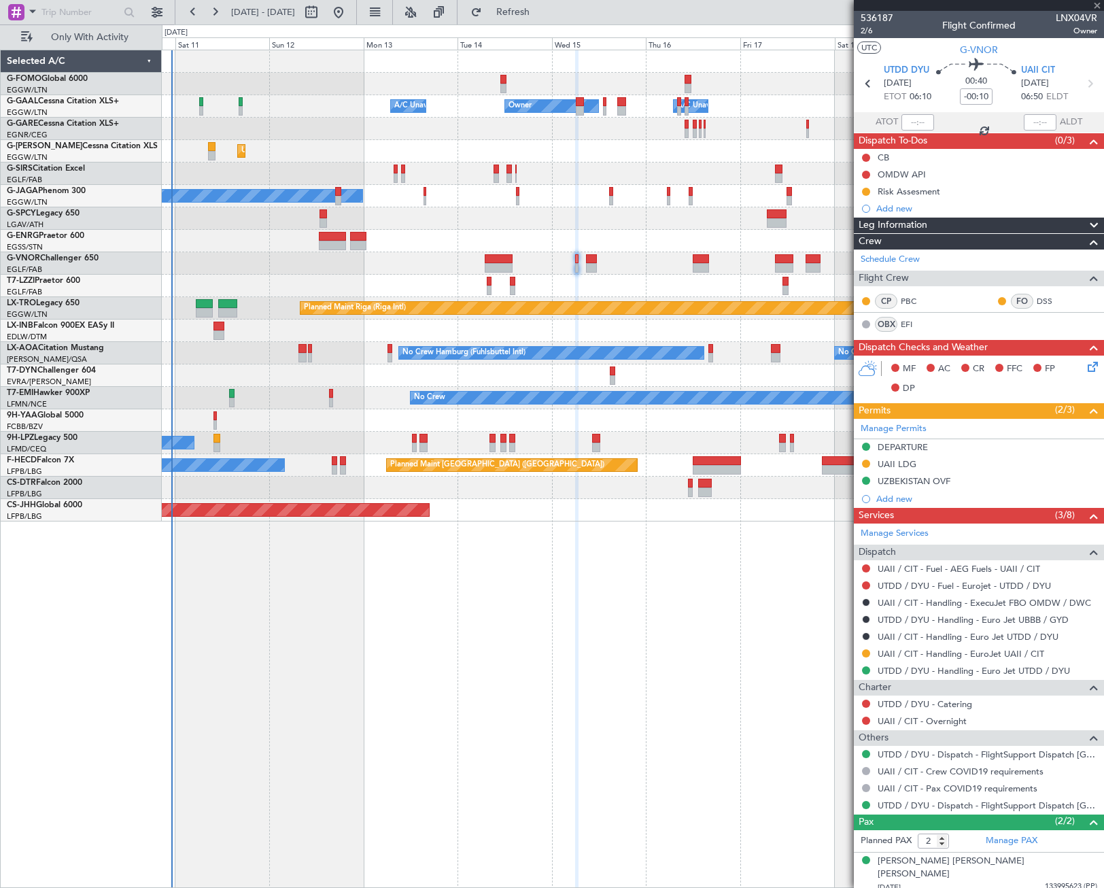
type input "+00:10"
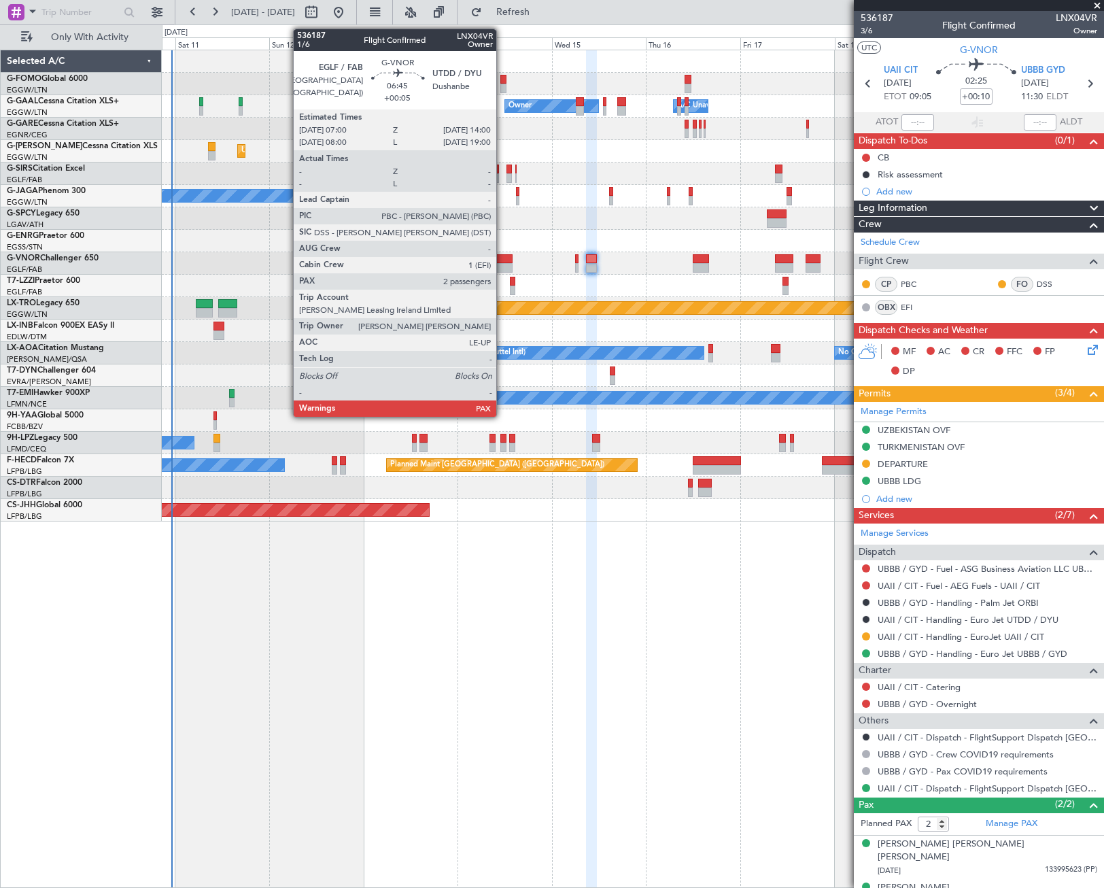
click at [502, 262] on div at bounding box center [499, 259] width 28 height 10
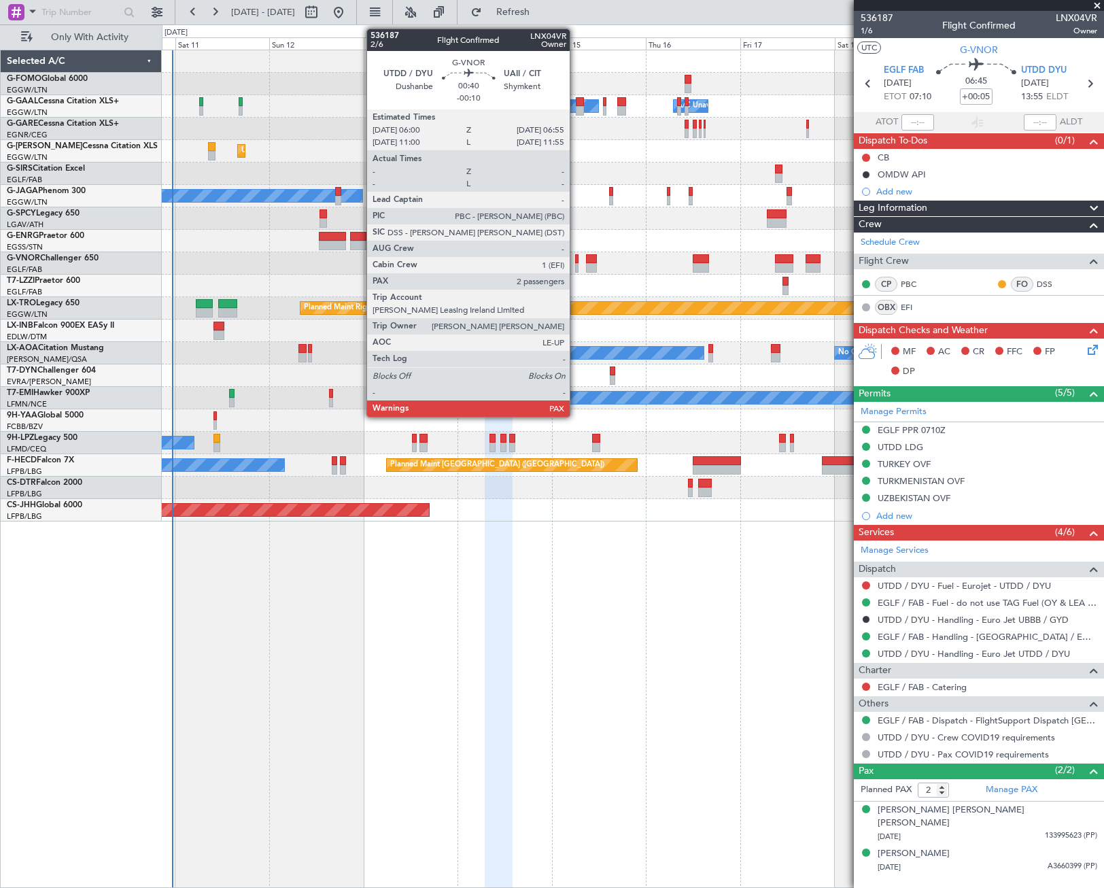
click at [576, 264] on div at bounding box center [577, 268] width 4 height 10
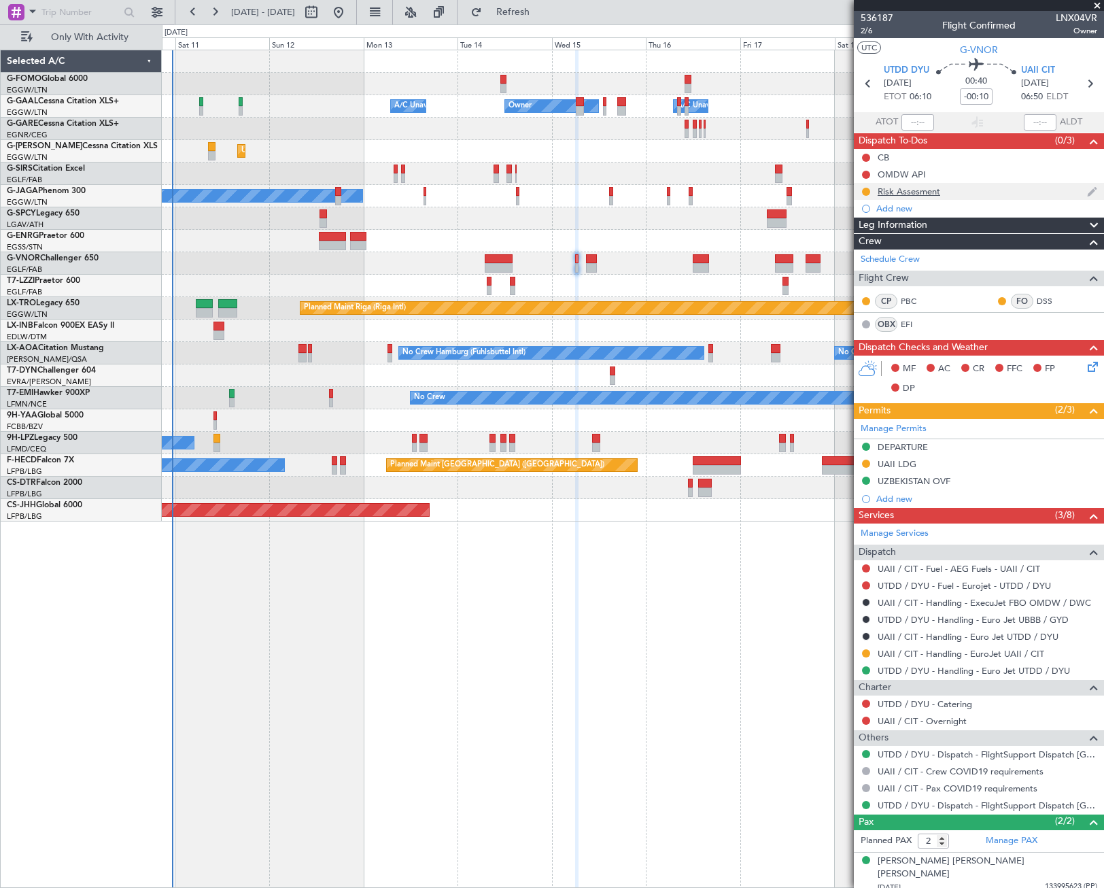
click at [884, 188] on div "Risk Assesment" at bounding box center [909, 192] width 63 height 12
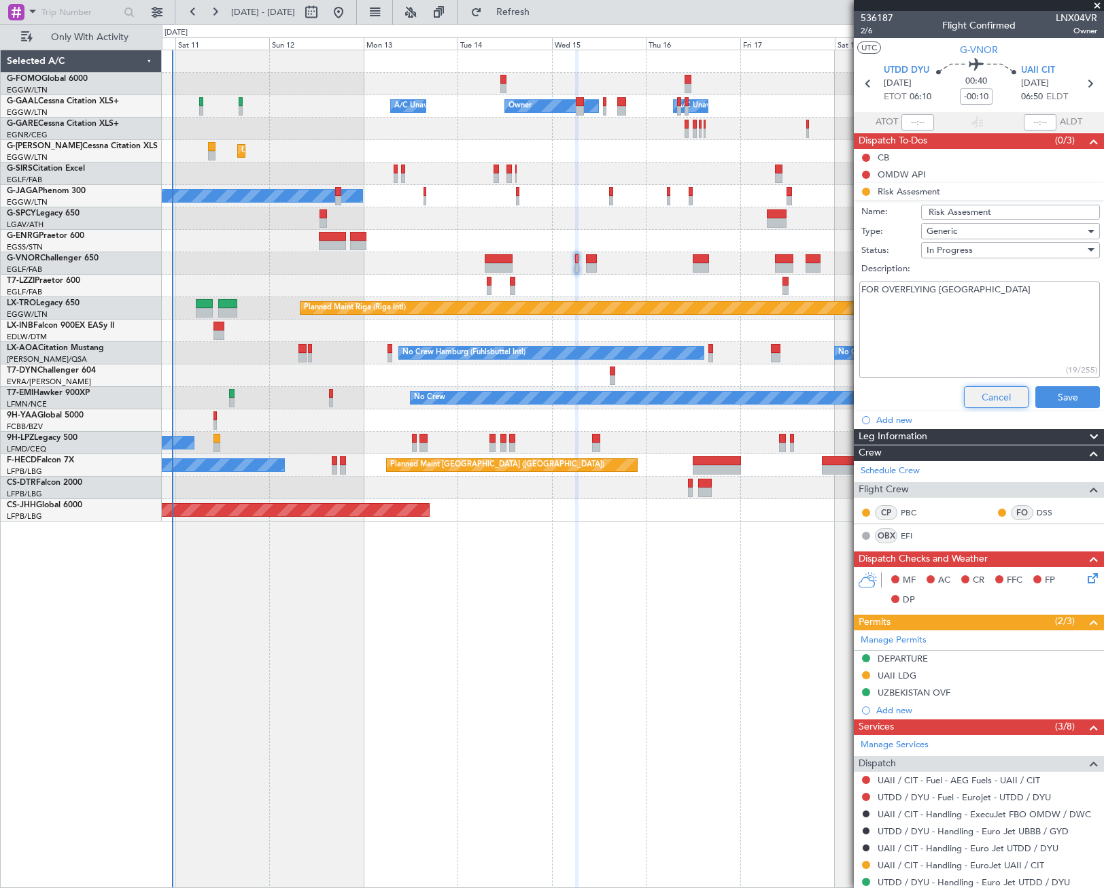
click at [981, 387] on button "Cancel" at bounding box center [996, 397] width 65 height 22
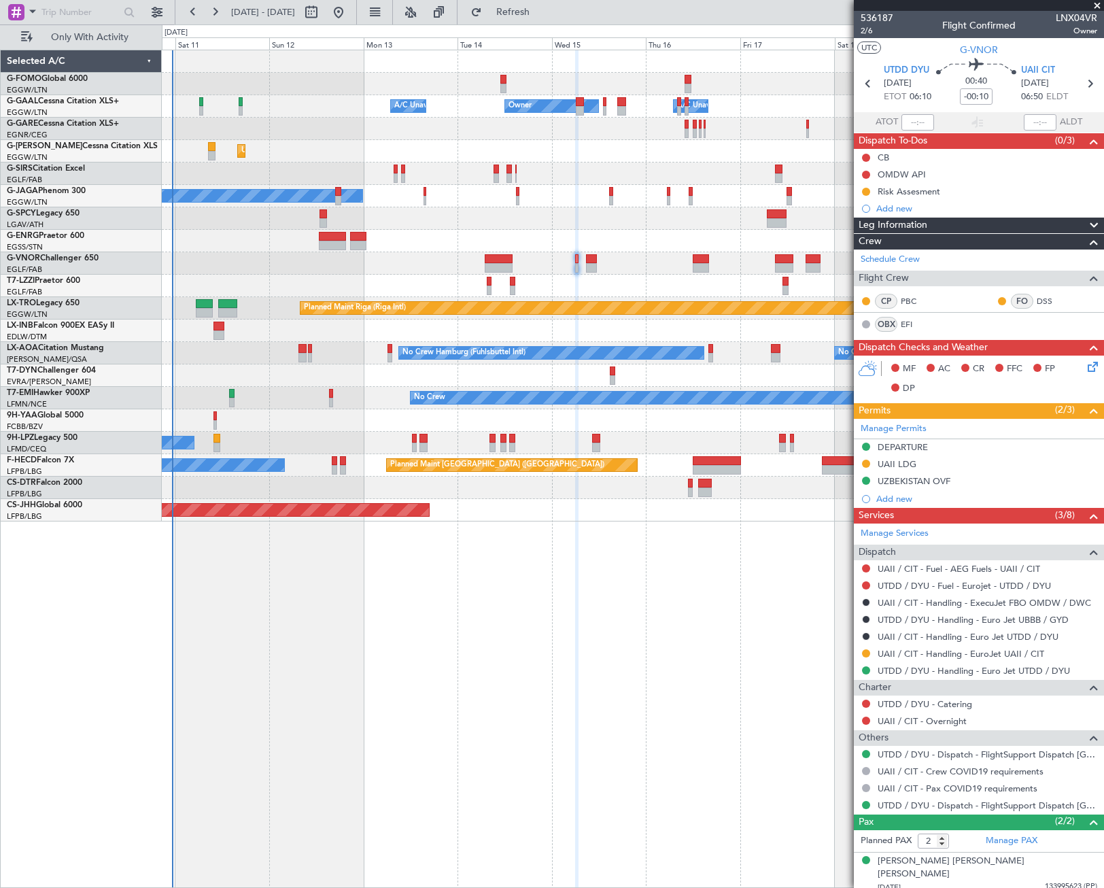
click at [939, 226] on div "Leg Information" at bounding box center [979, 226] width 250 height 16
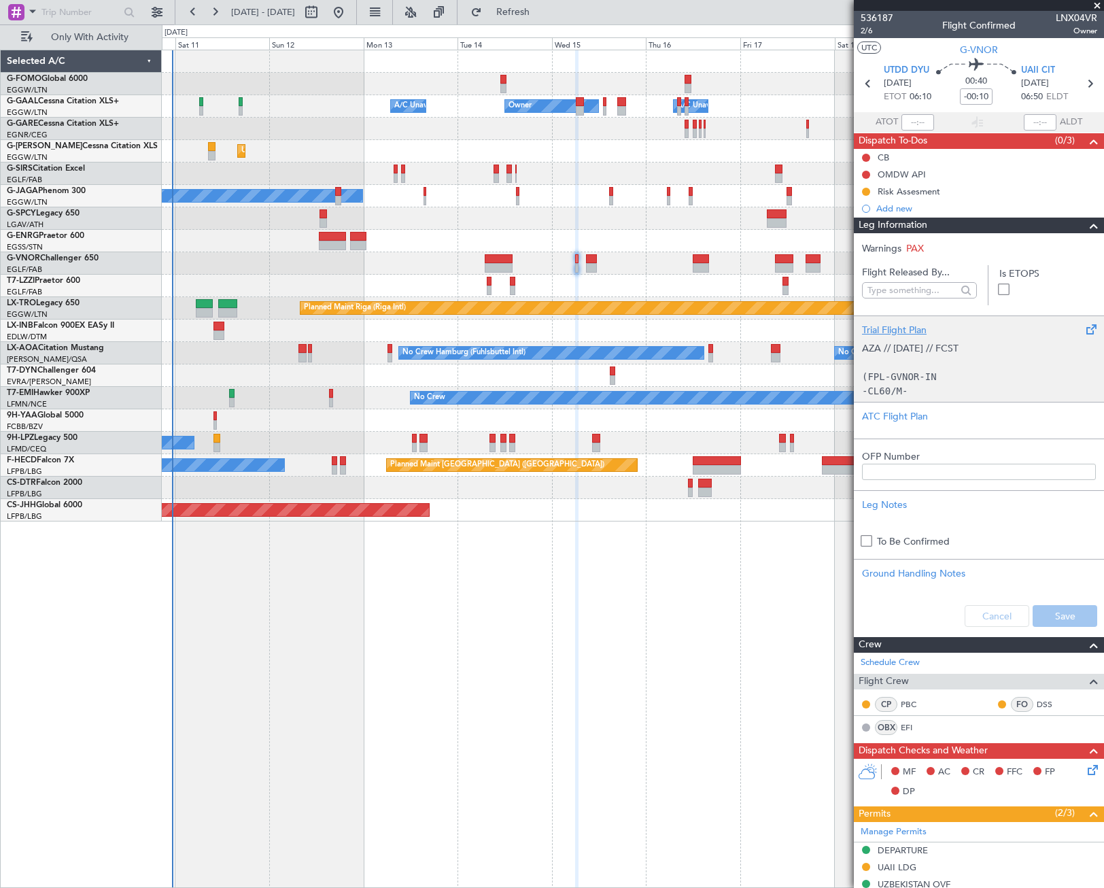
click at [948, 327] on div "Trial Flight Plan" at bounding box center [979, 330] width 234 height 14
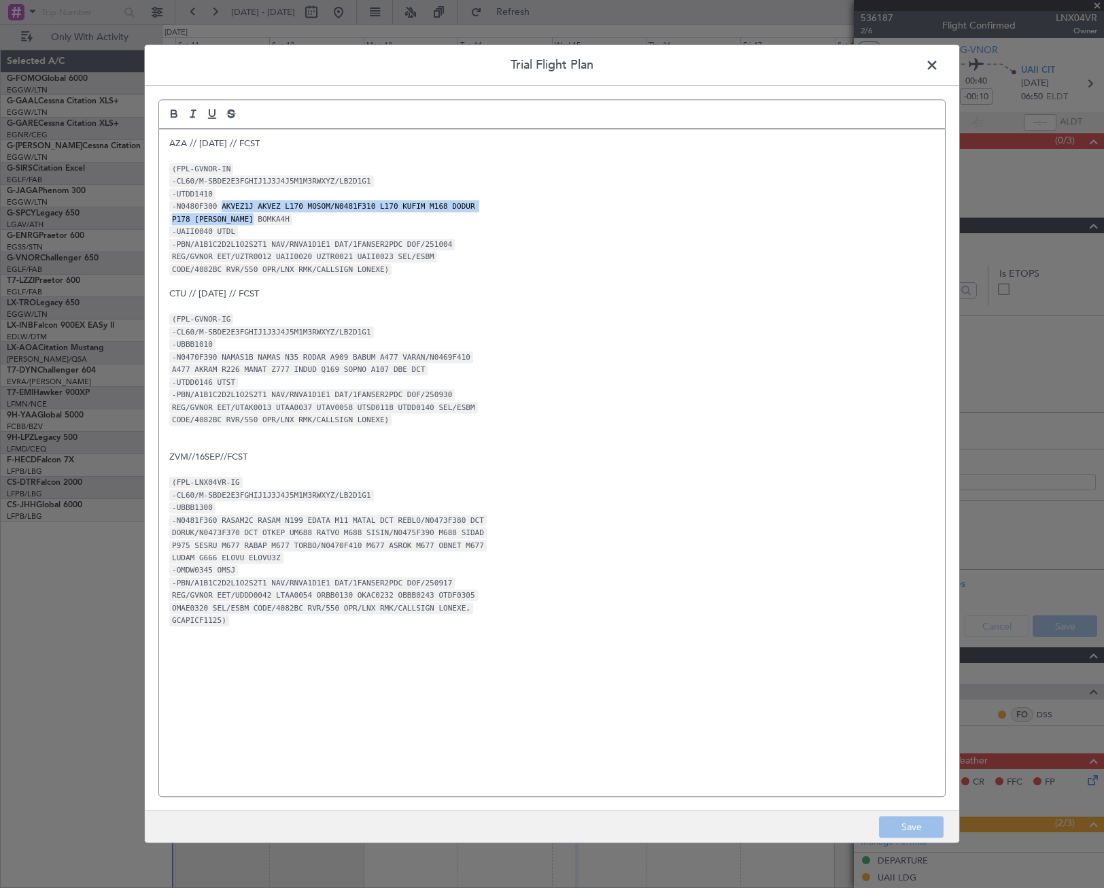
drag, startPoint x: 215, startPoint y: 207, endPoint x: 275, endPoint y: 217, distance: 60.7
click at [275, 217] on div "AZA // [DATE] // FCST (FPL-GVNOR-IN -CL60/M-SBDE2E3FGHIJ1J3J4J5M1M3RWXYZ/LB2D1G…" at bounding box center [552, 462] width 786 height 667
click at [939, 60] on span at bounding box center [939, 68] width 0 height 27
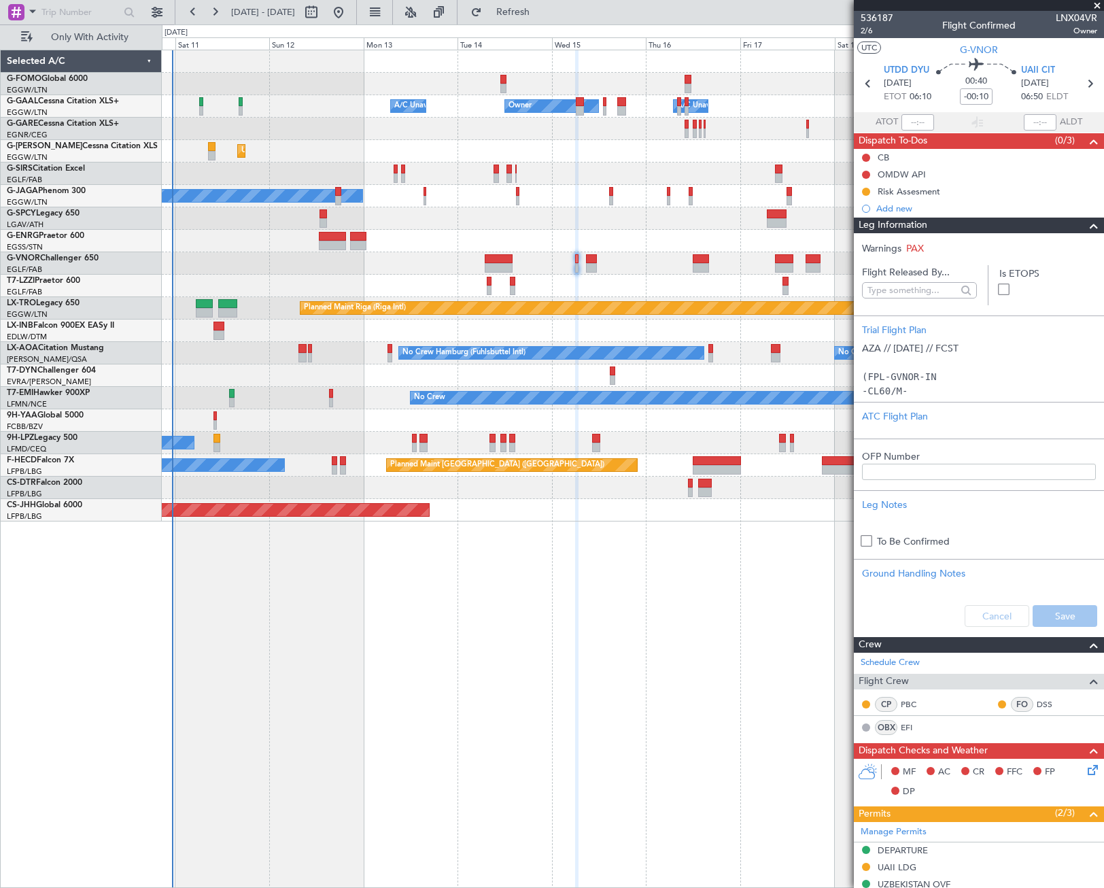
click at [1086, 224] on span at bounding box center [1094, 226] width 16 height 16
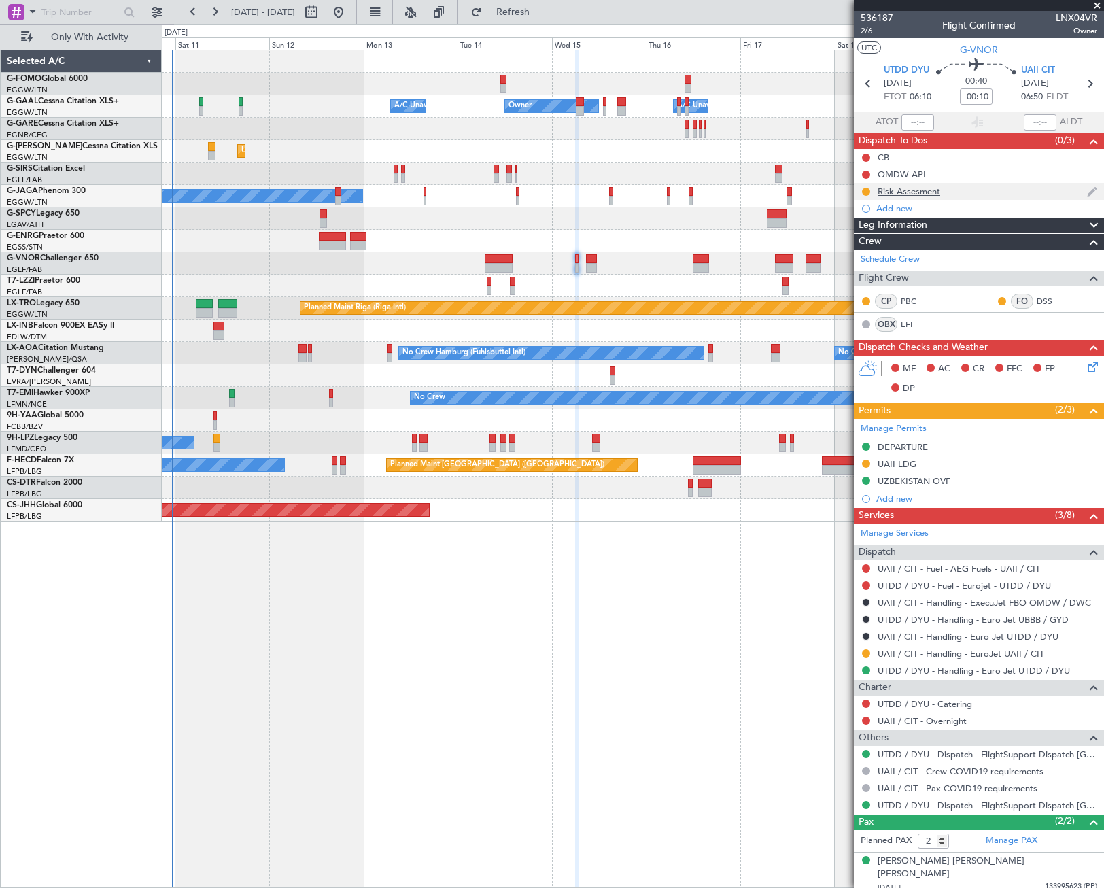
click at [911, 194] on div "Risk Assesment" at bounding box center [909, 192] width 63 height 12
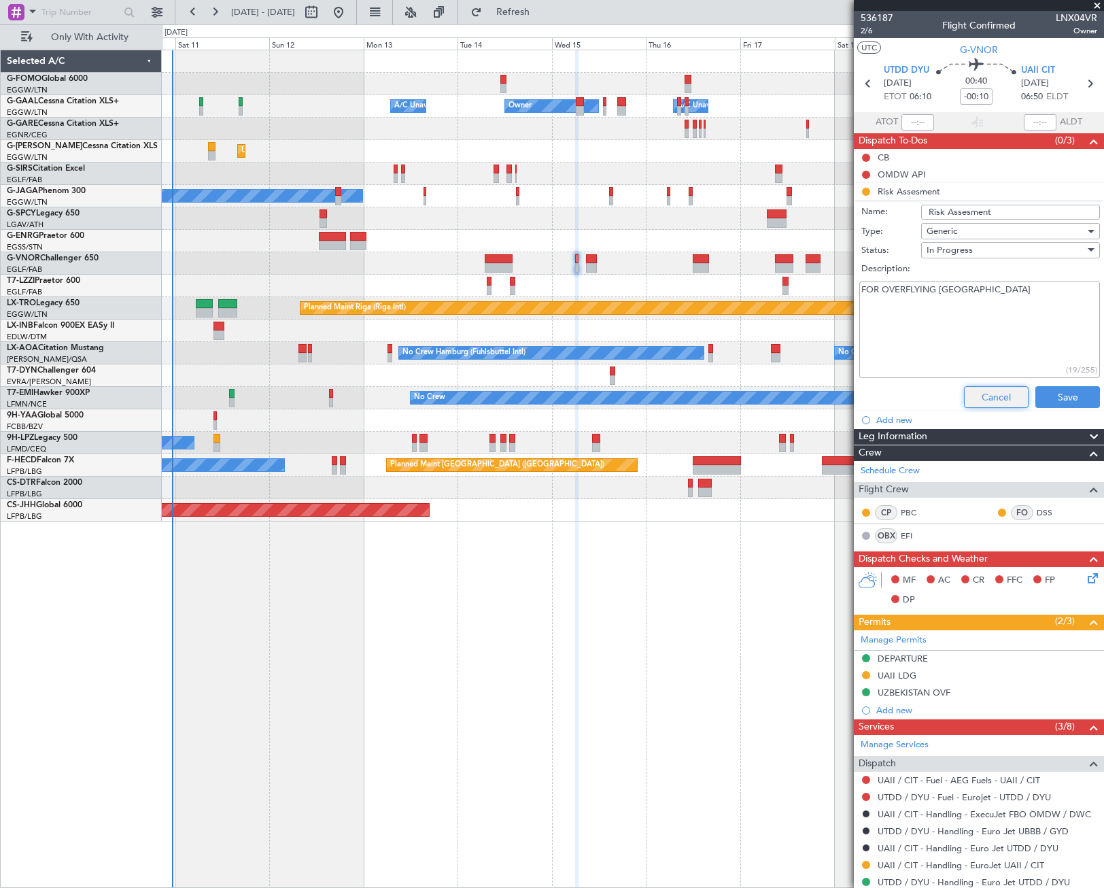
click at [974, 401] on button "Cancel" at bounding box center [996, 397] width 65 height 22
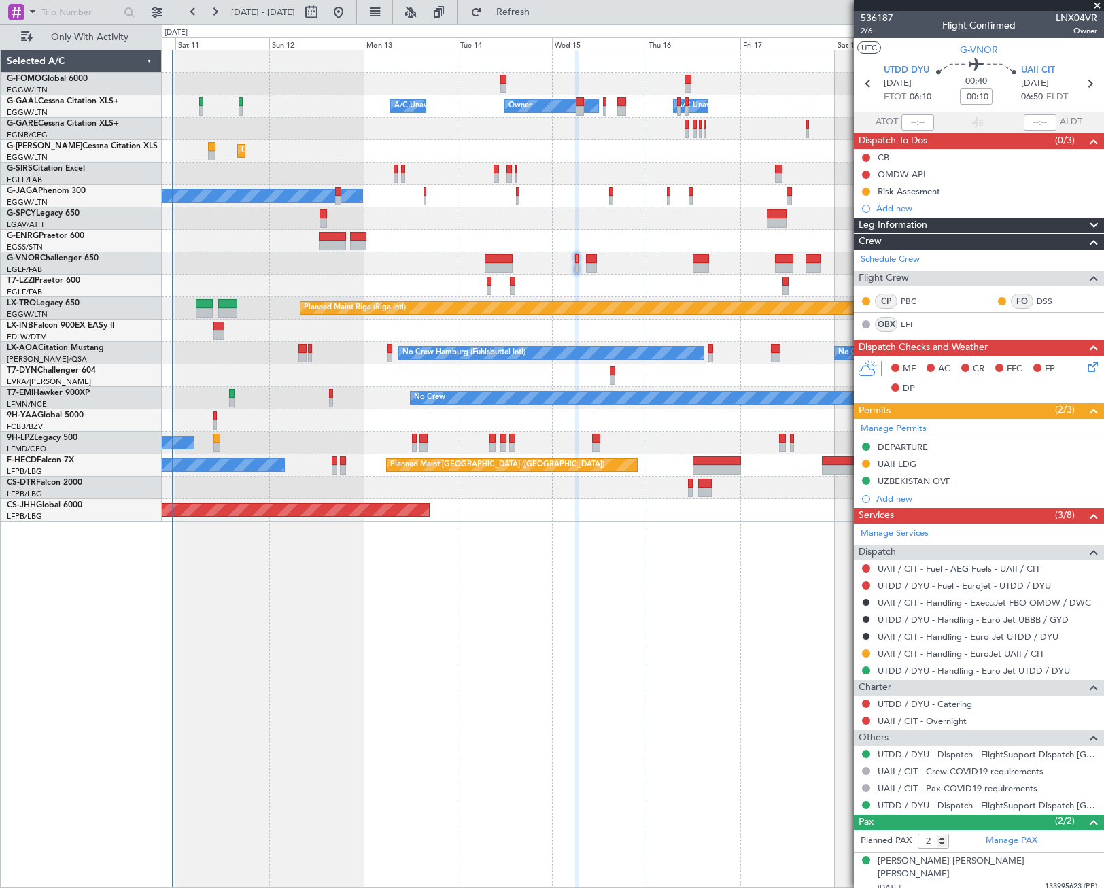
click at [969, 221] on div "Leg Information" at bounding box center [979, 226] width 250 height 16
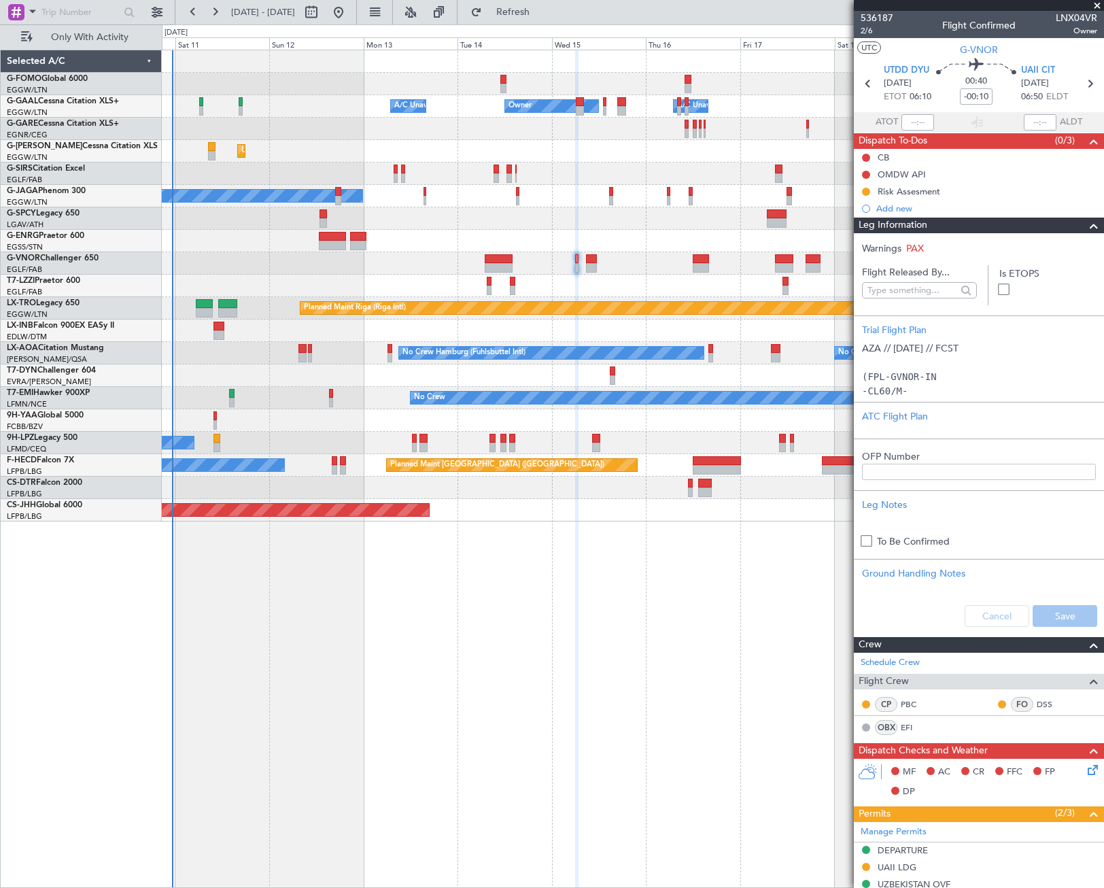
click at [969, 221] on div "Leg Information" at bounding box center [979, 226] width 250 height 16
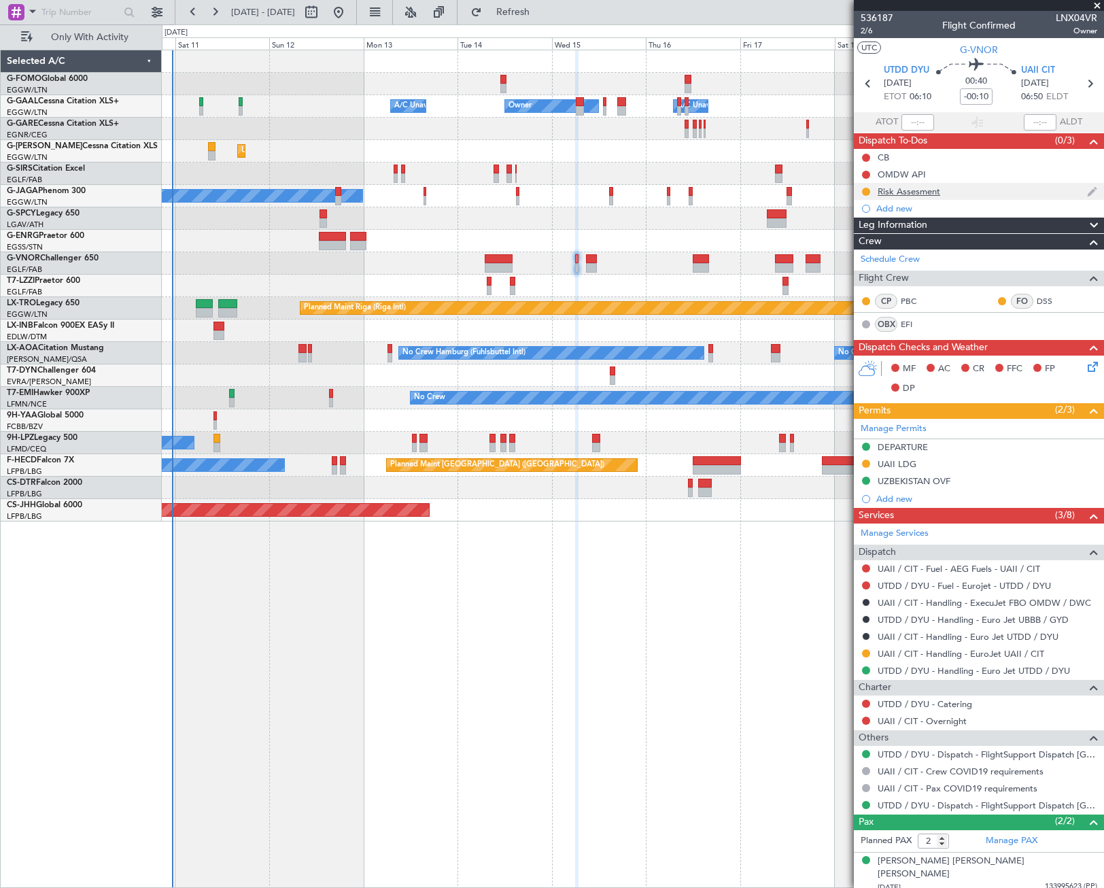
click at [939, 196] on div "Risk Assesment" at bounding box center [979, 191] width 250 height 17
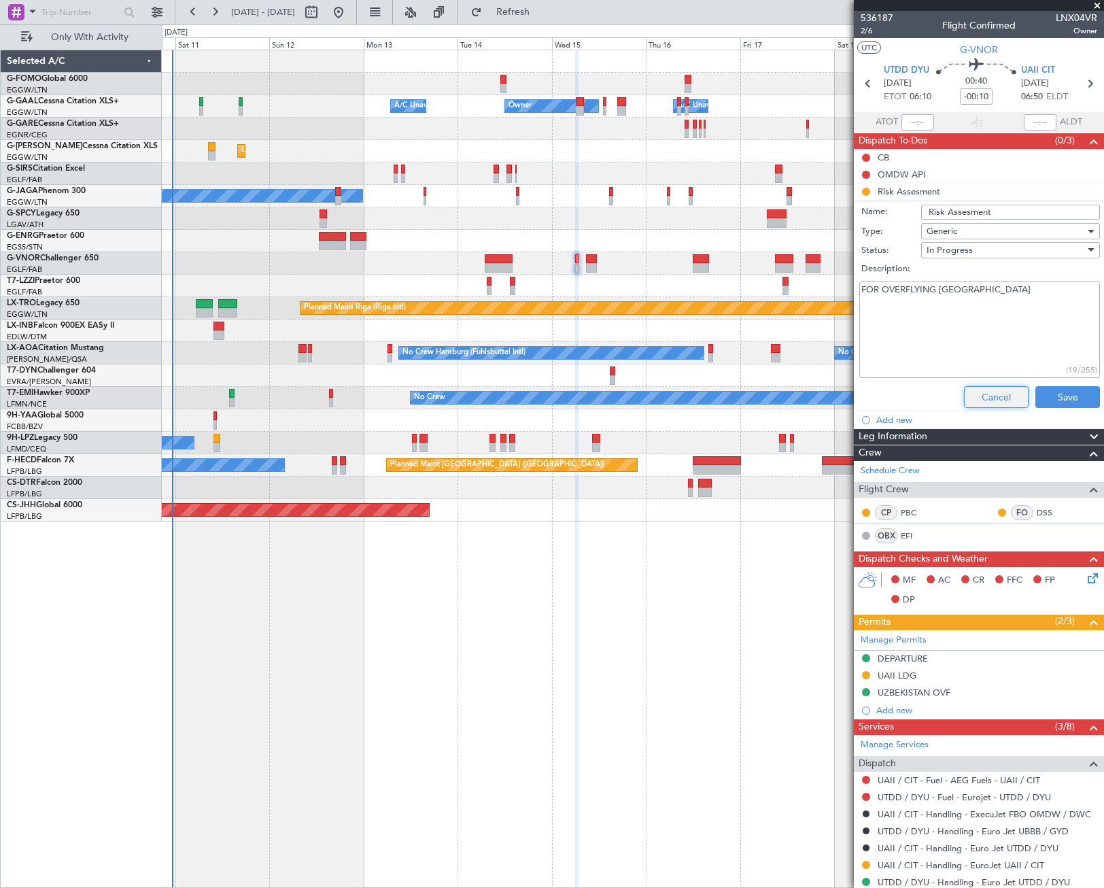
click at [988, 394] on button "Cancel" at bounding box center [996, 397] width 65 height 22
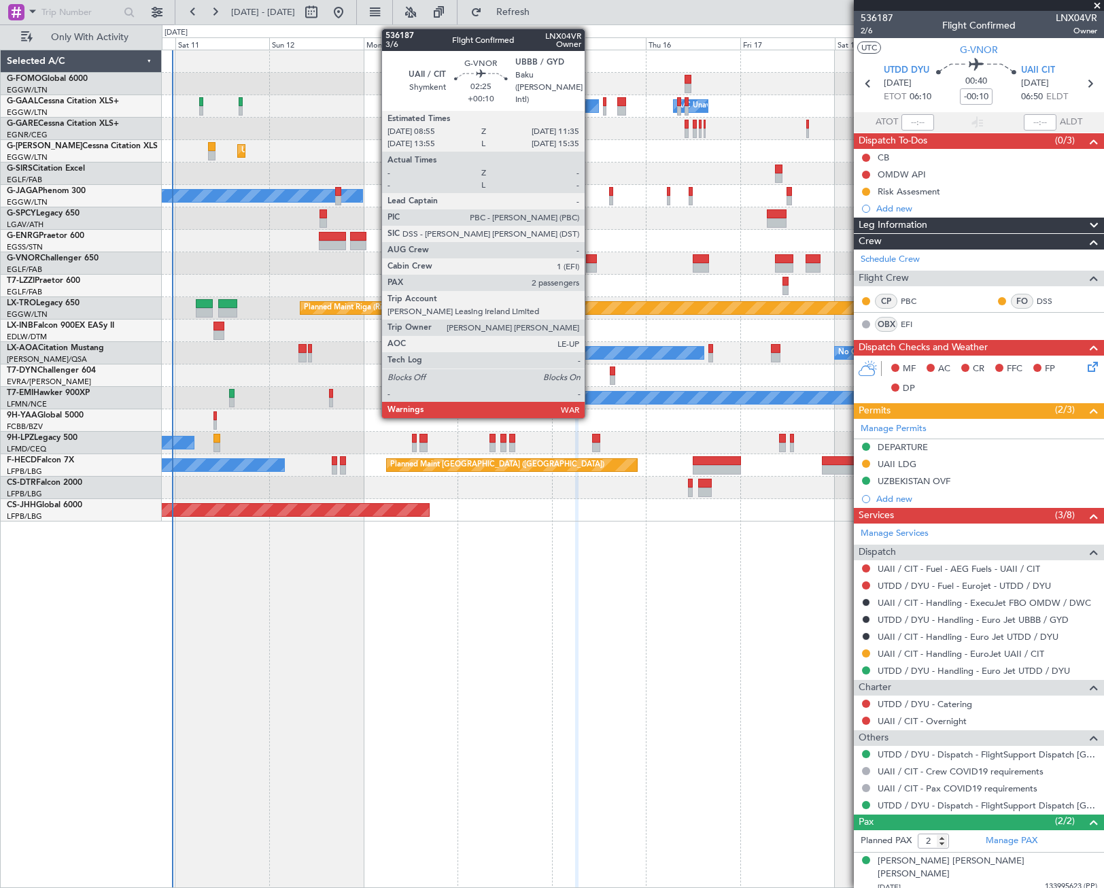
click at [591, 263] on div at bounding box center [591, 268] width 11 height 10
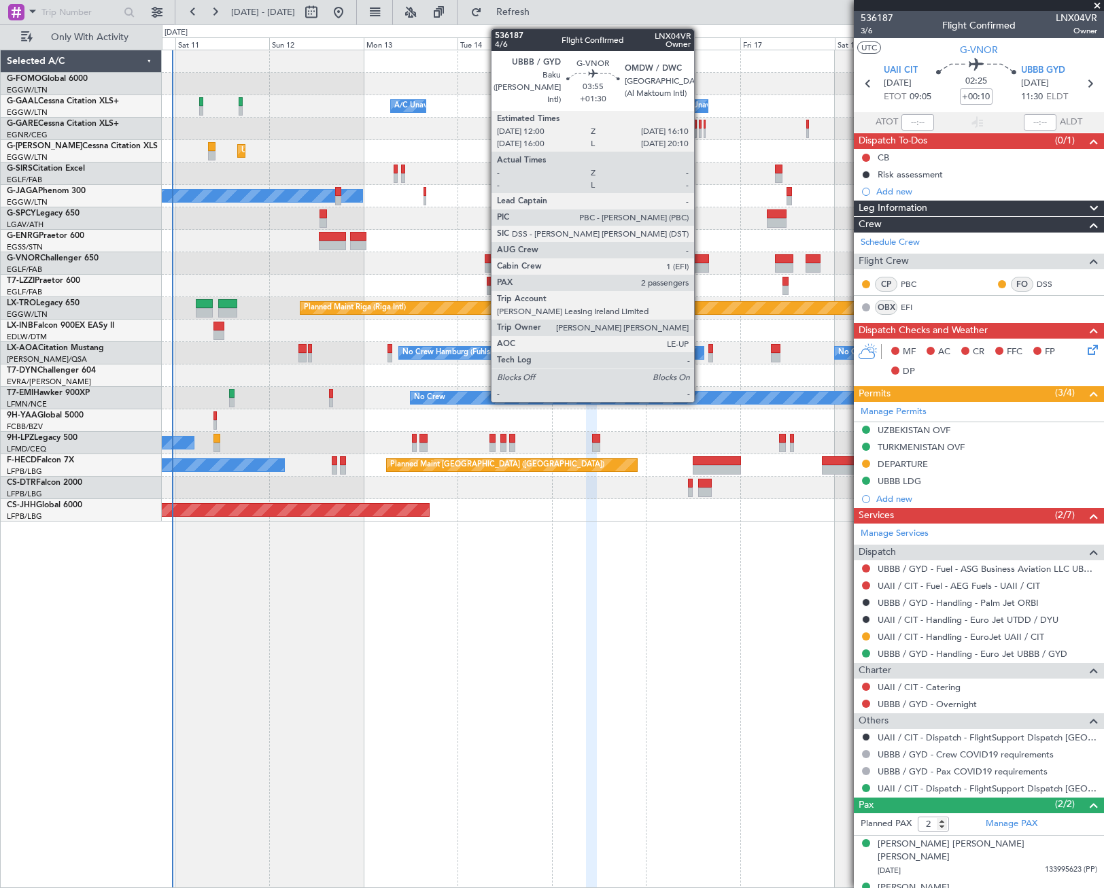
click at [700, 262] on div at bounding box center [701, 259] width 17 height 10
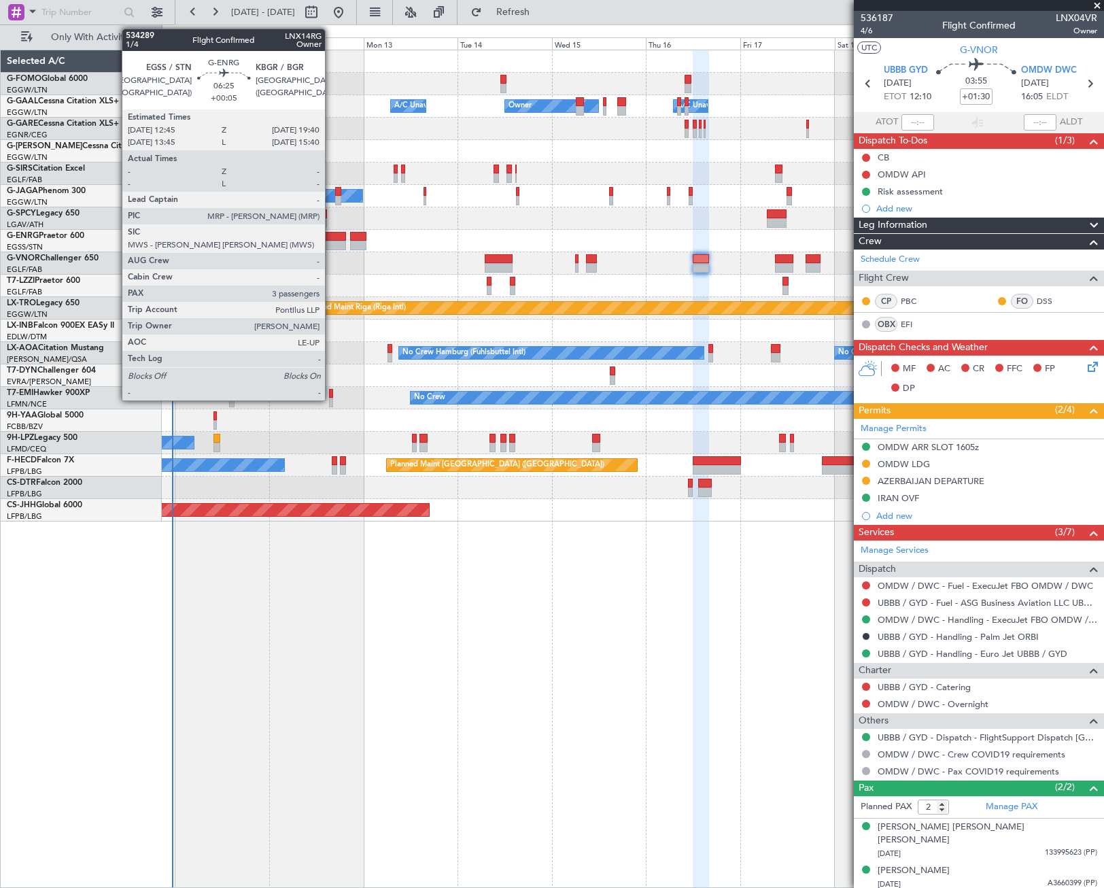
click at [331, 243] on div at bounding box center [332, 246] width 27 height 10
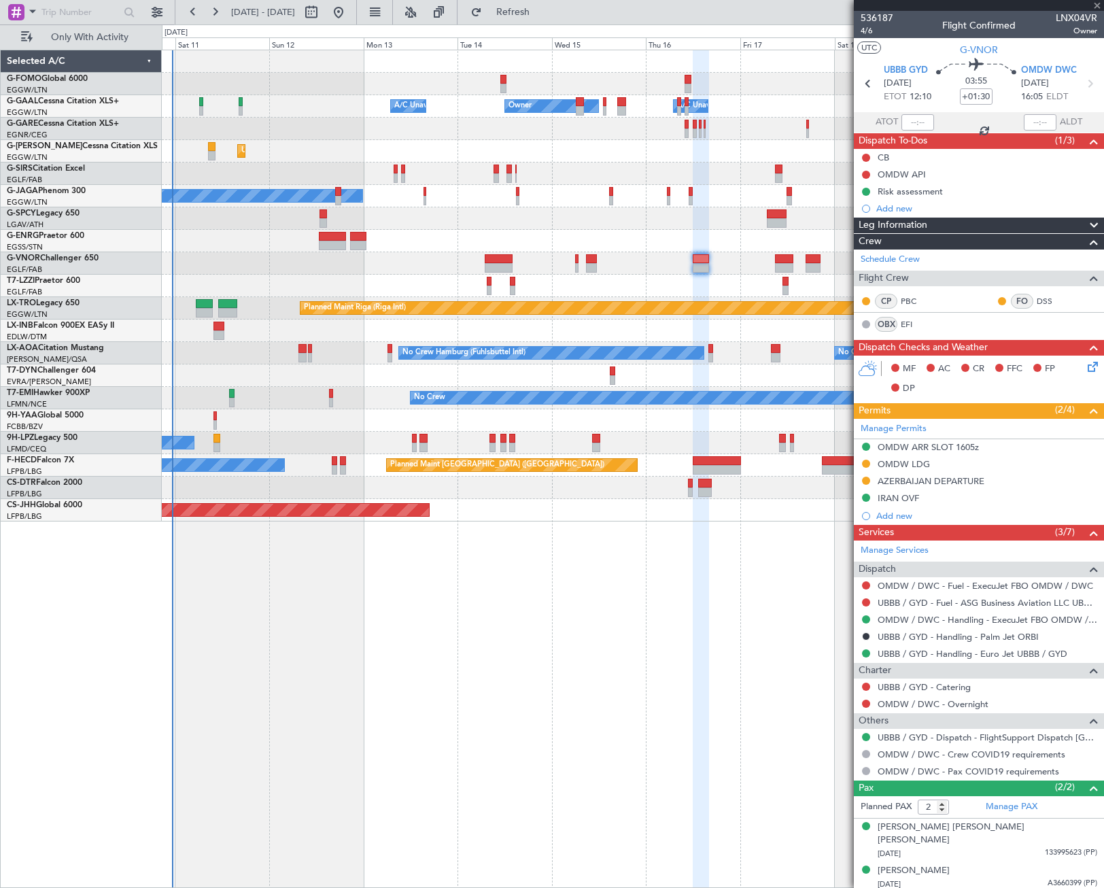
type input "+00:05"
type input "3"
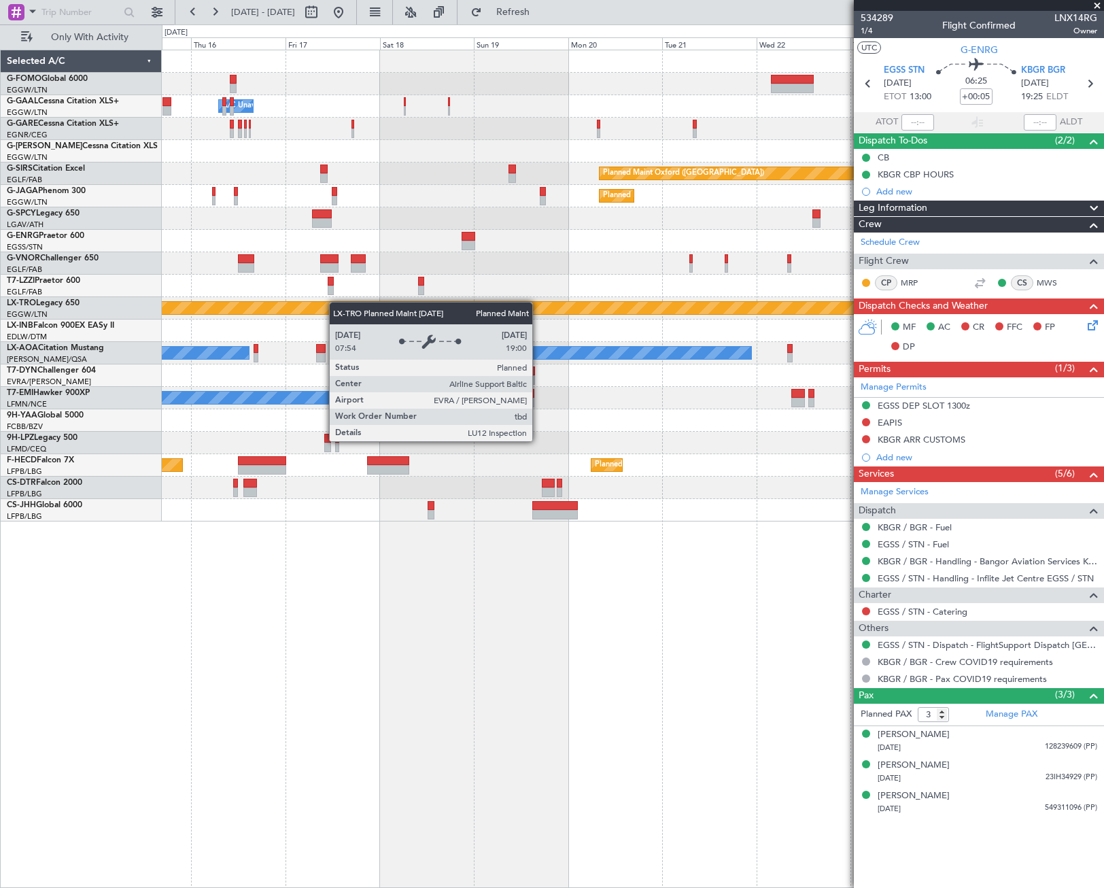
click at [292, 315] on div "Owner A/C Unavailable Owner Owner A/C Unavailable Planned Maint [GEOGRAPHIC_DAT…" at bounding box center [632, 285] width 941 height 471
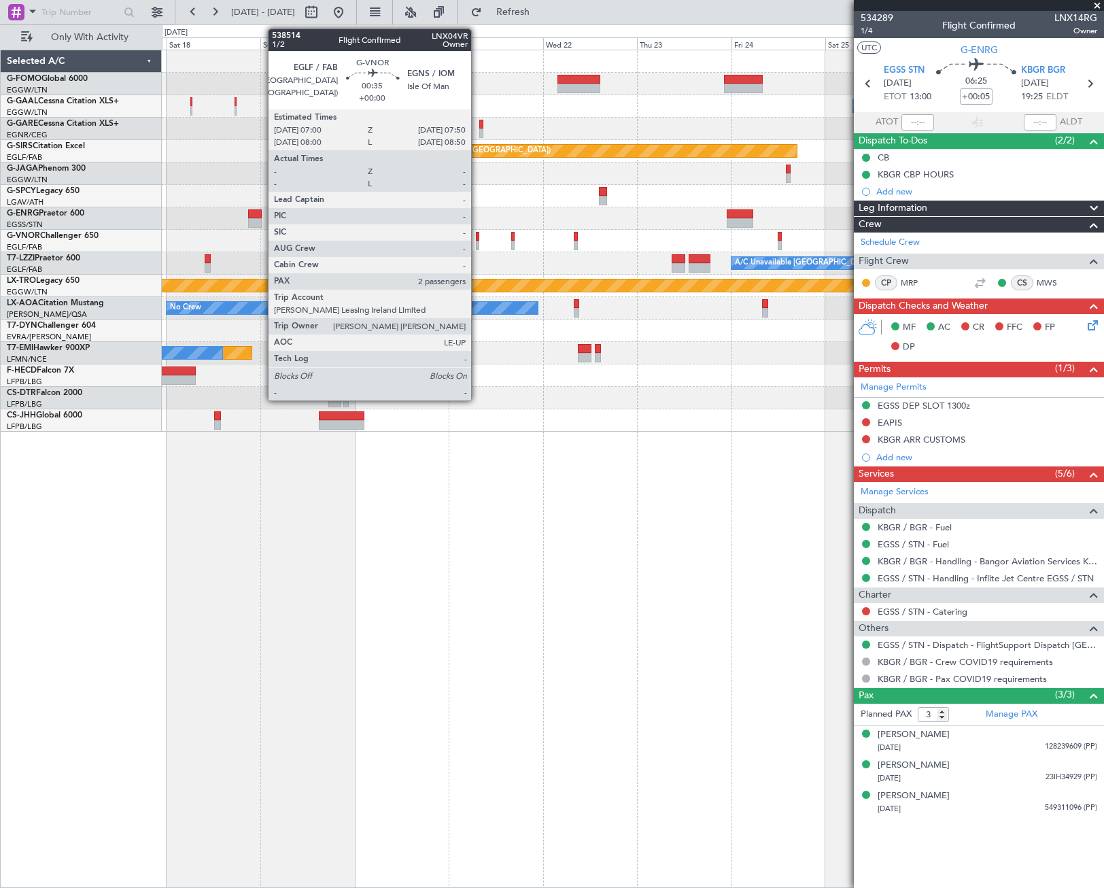
click at [477, 240] on div at bounding box center [477, 237] width 3 height 10
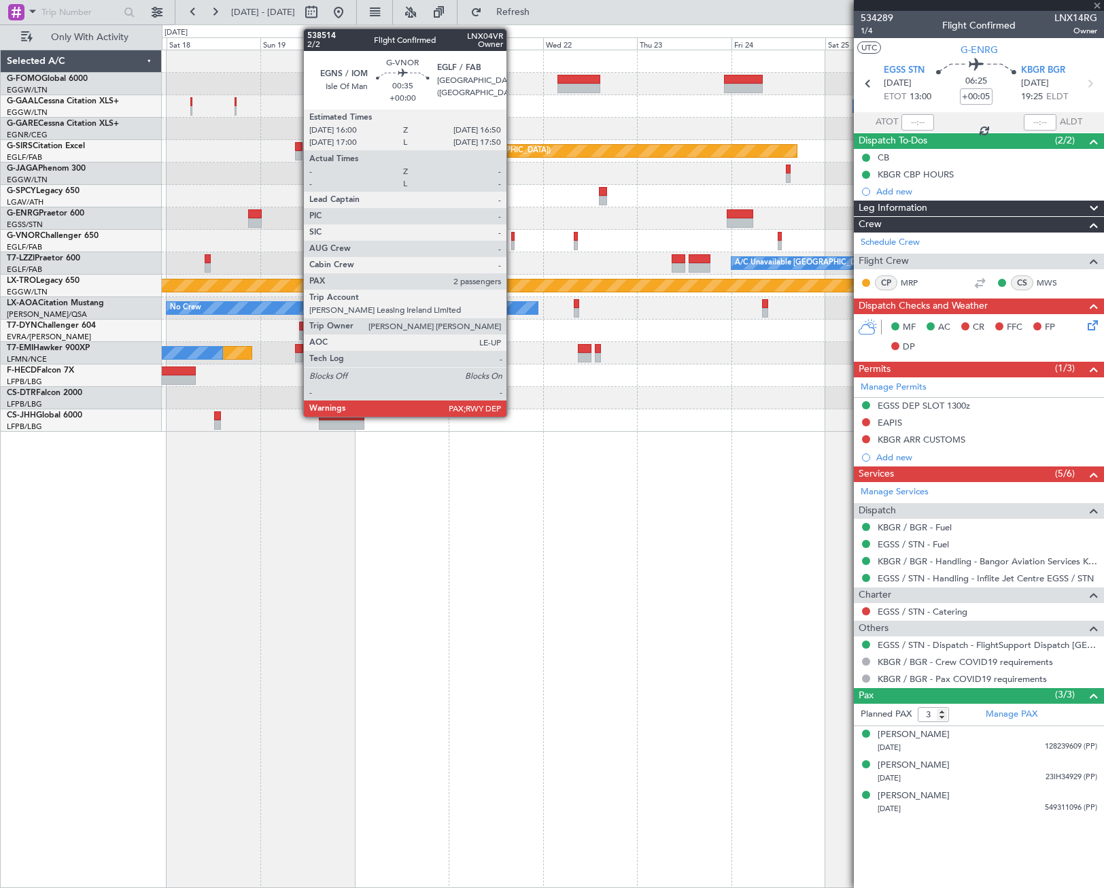
type input "2"
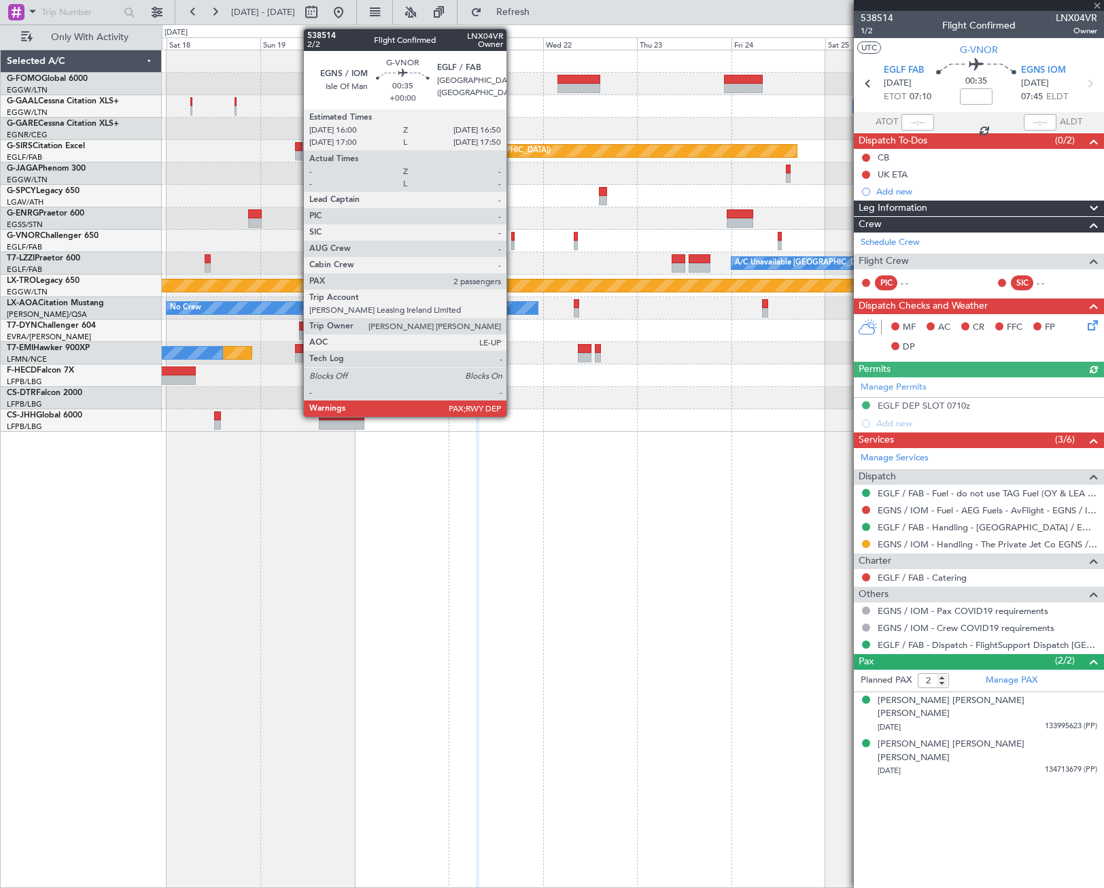
click at [513, 246] on div at bounding box center [512, 246] width 3 height 10
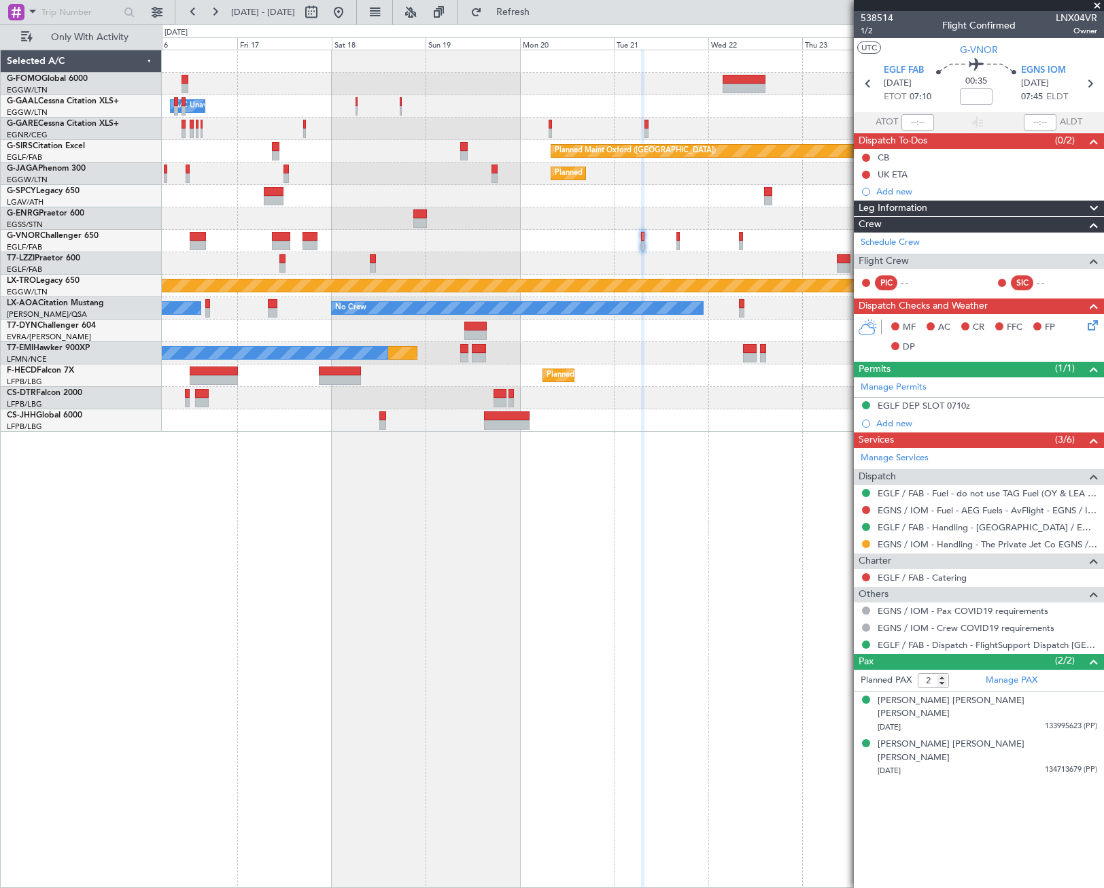
click at [502, 268] on div "Owner Owner A/C Unavailable Owner Planned Maint [GEOGRAPHIC_DATA] ([GEOGRAPHIC_…" at bounding box center [632, 240] width 941 height 381
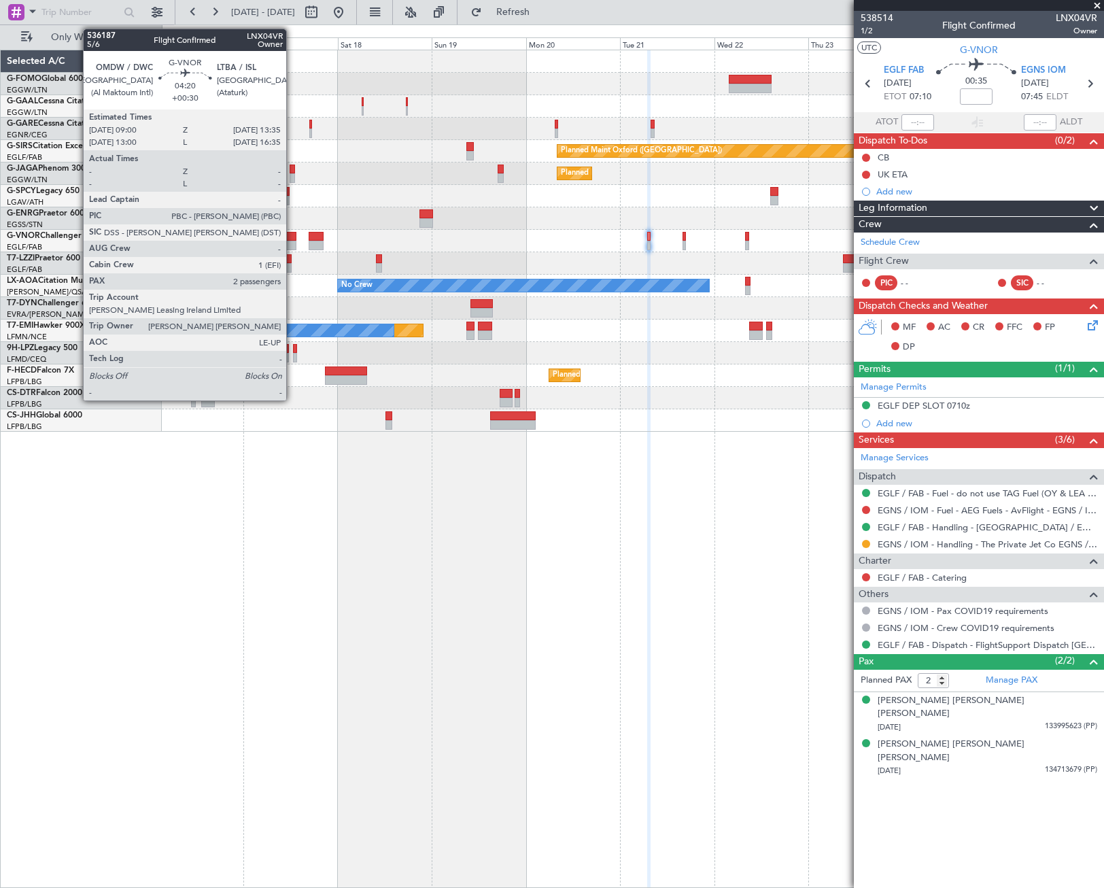
click at [292, 234] on div at bounding box center [287, 237] width 18 height 10
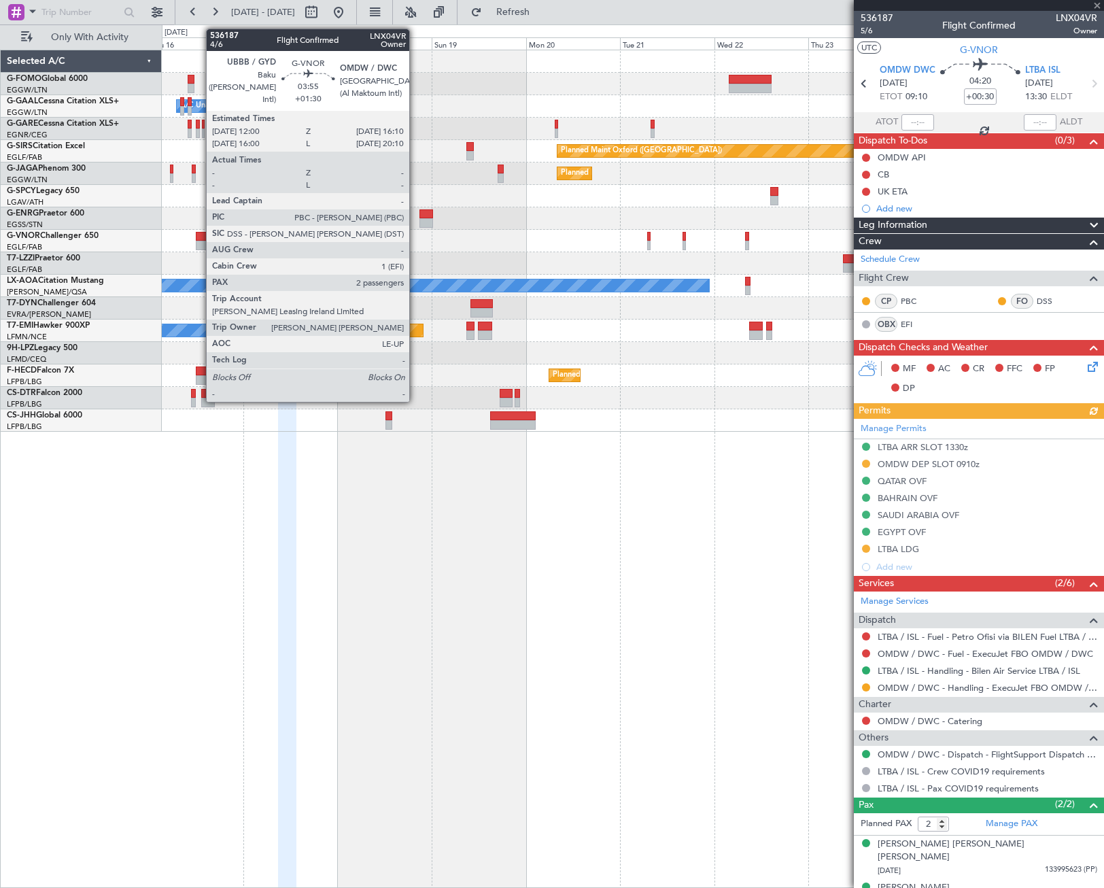
click at [202, 242] on div at bounding box center [204, 246] width 17 height 10
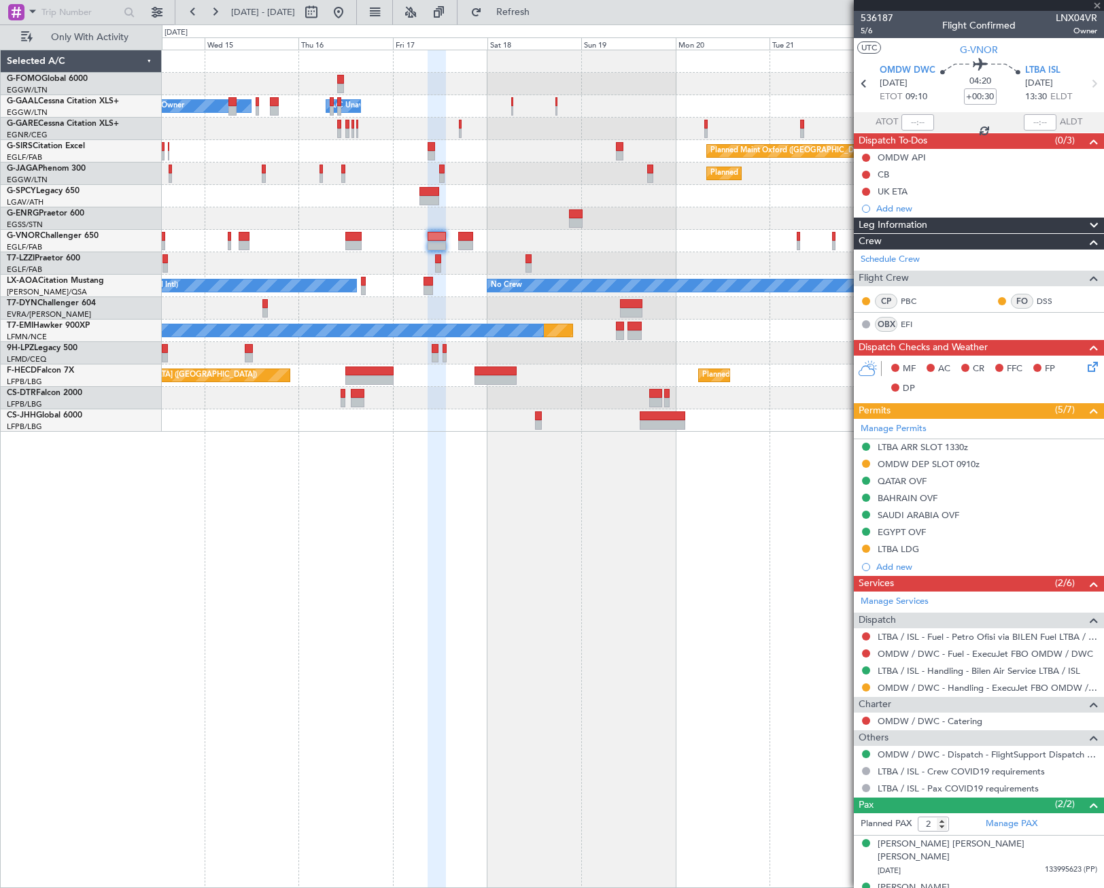
click at [487, 432] on div "Owner A/C Unavailable Owner A/C Unavailable Owner Planned Maint [GEOGRAPHIC_DAT…" at bounding box center [632, 240] width 941 height 381
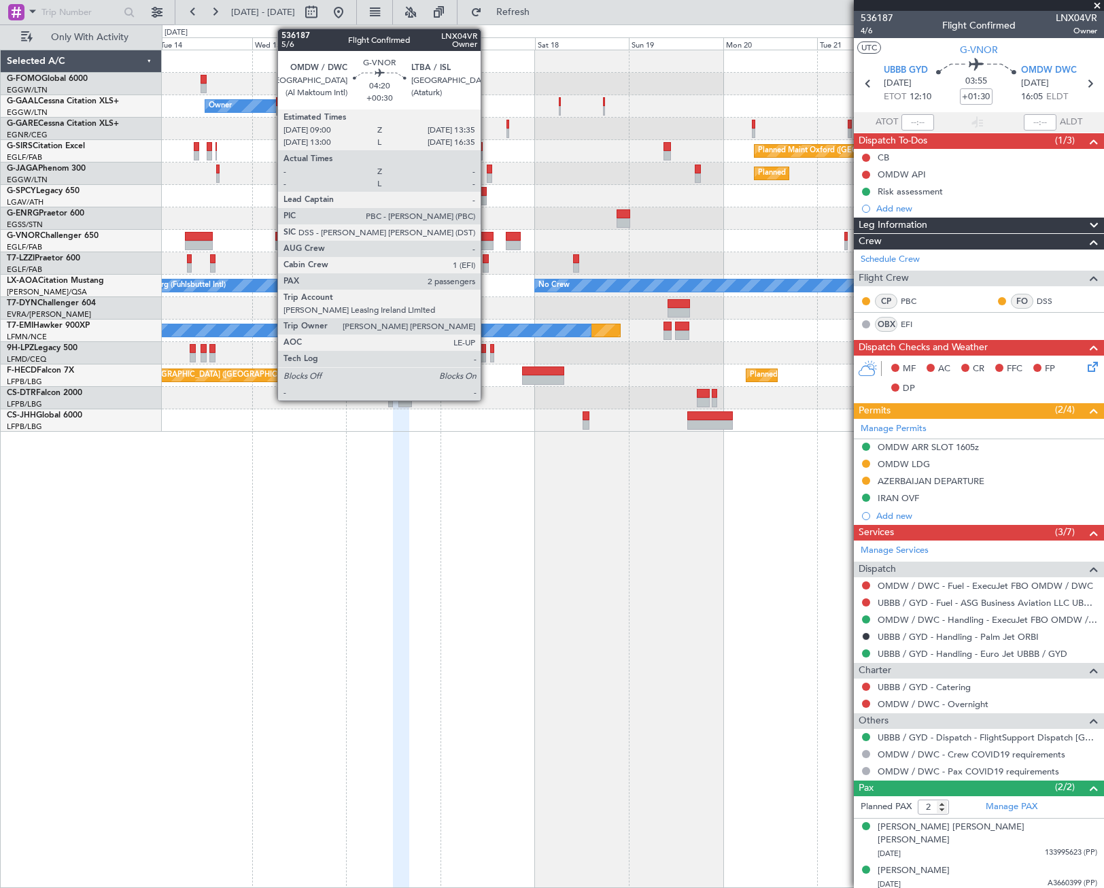
click at [487, 243] on div at bounding box center [484, 246] width 18 height 10
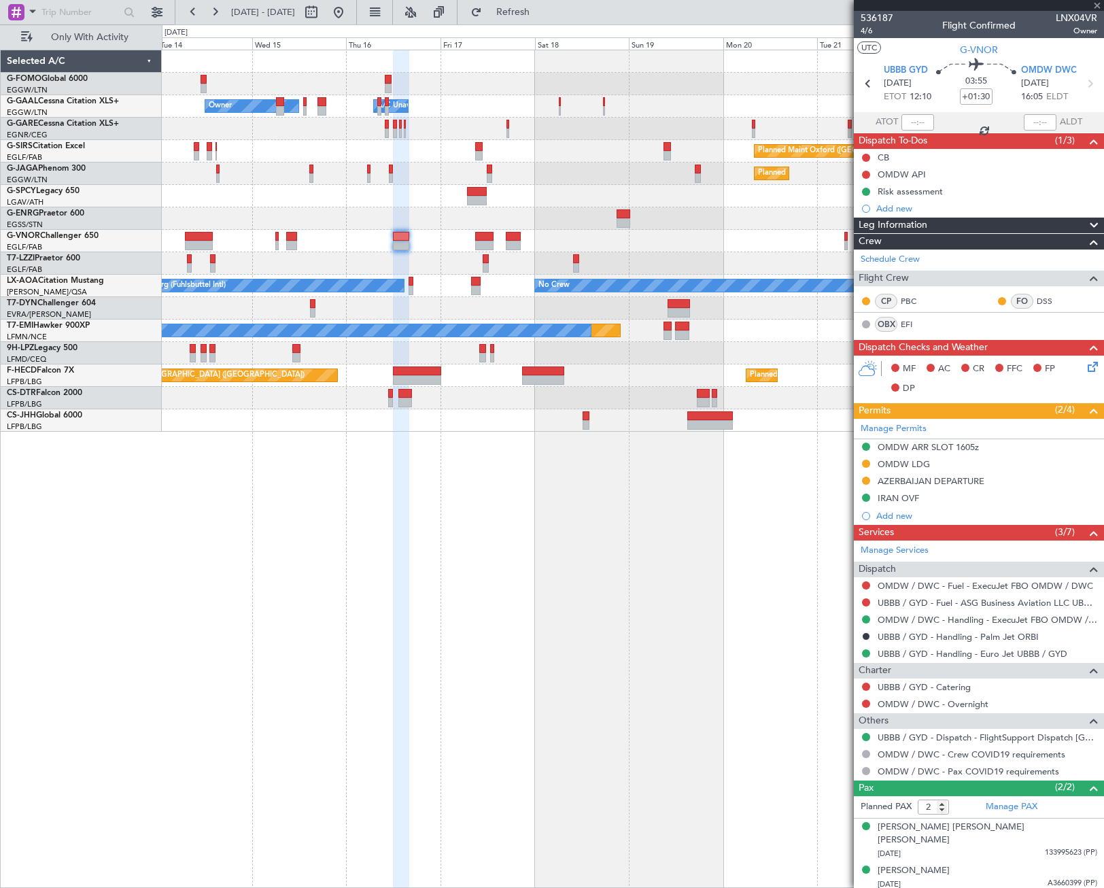
type input "+00:30"
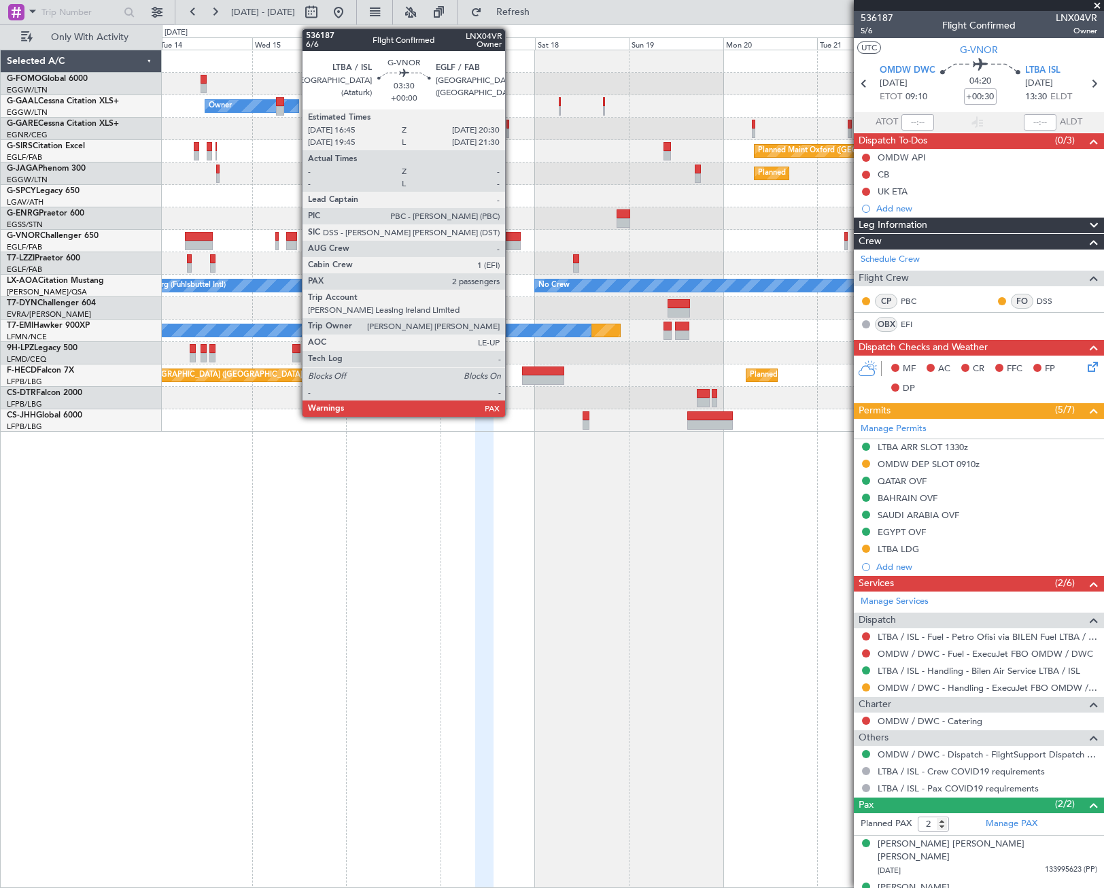
click at [511, 241] on div at bounding box center [513, 246] width 15 height 10
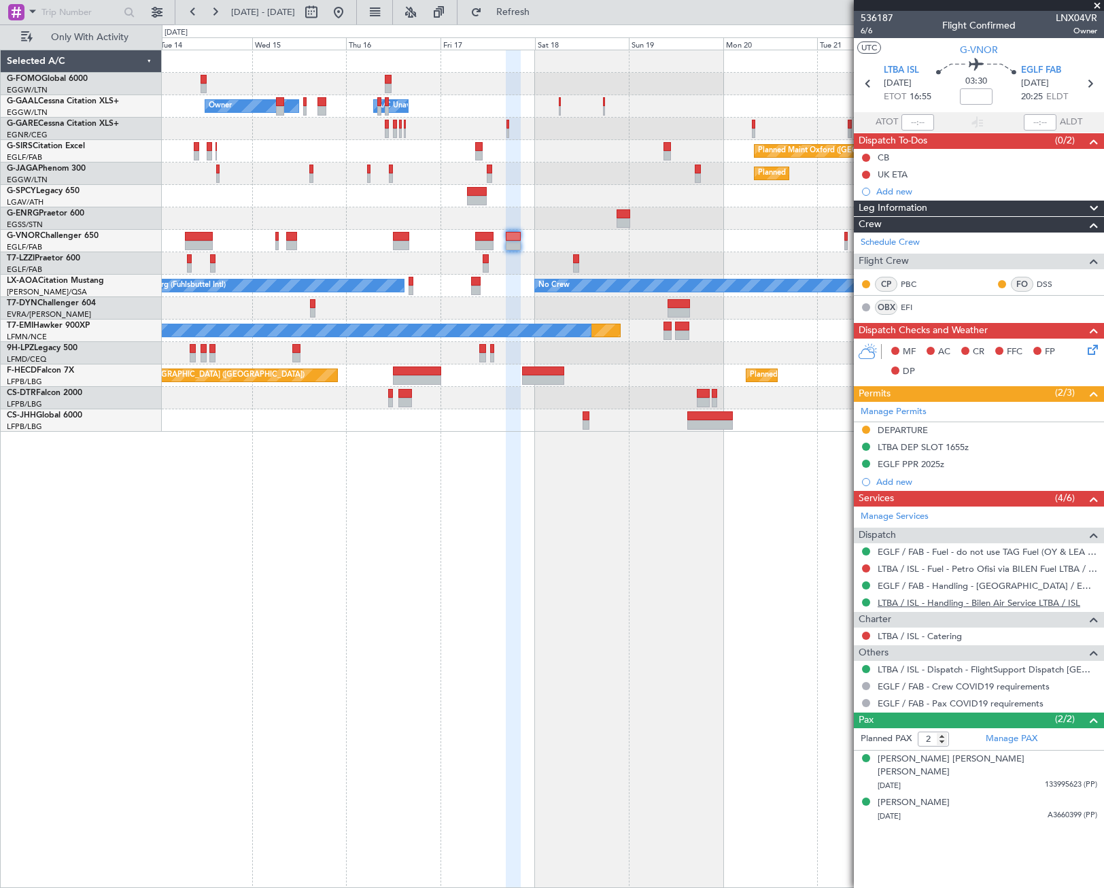
click at [919, 602] on link "LTBA / ISL - Handling - Bilen Air Service LTBA / ISL" at bounding box center [979, 603] width 203 height 12
click at [913, 434] on div "DEPARTURE" at bounding box center [903, 430] width 50 height 12
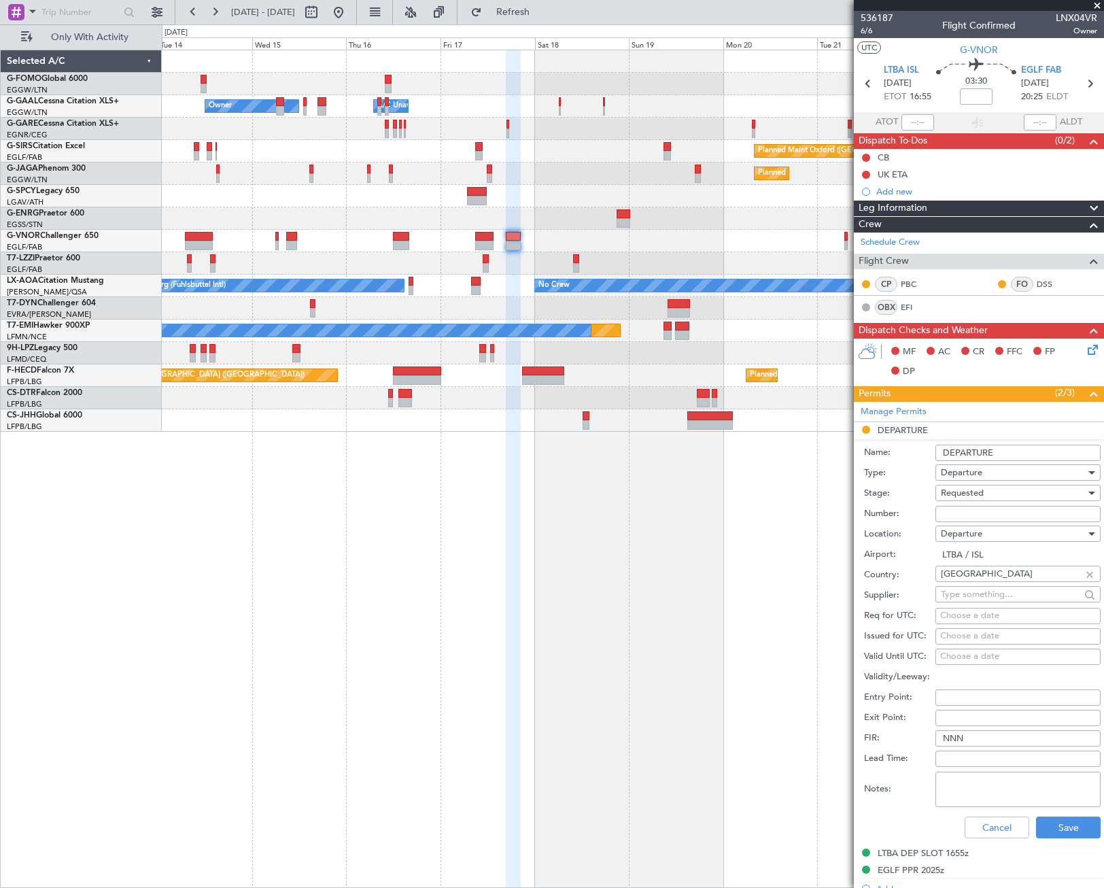
click at [960, 514] on input "Number:" at bounding box center [1017, 514] width 165 height 16
type input "ECAC BUSINESS FLIGHT"
click at [984, 493] on div "Requested" at bounding box center [1013, 493] width 145 height 20
click at [998, 597] on span "Received OK" at bounding box center [1012, 596] width 143 height 20
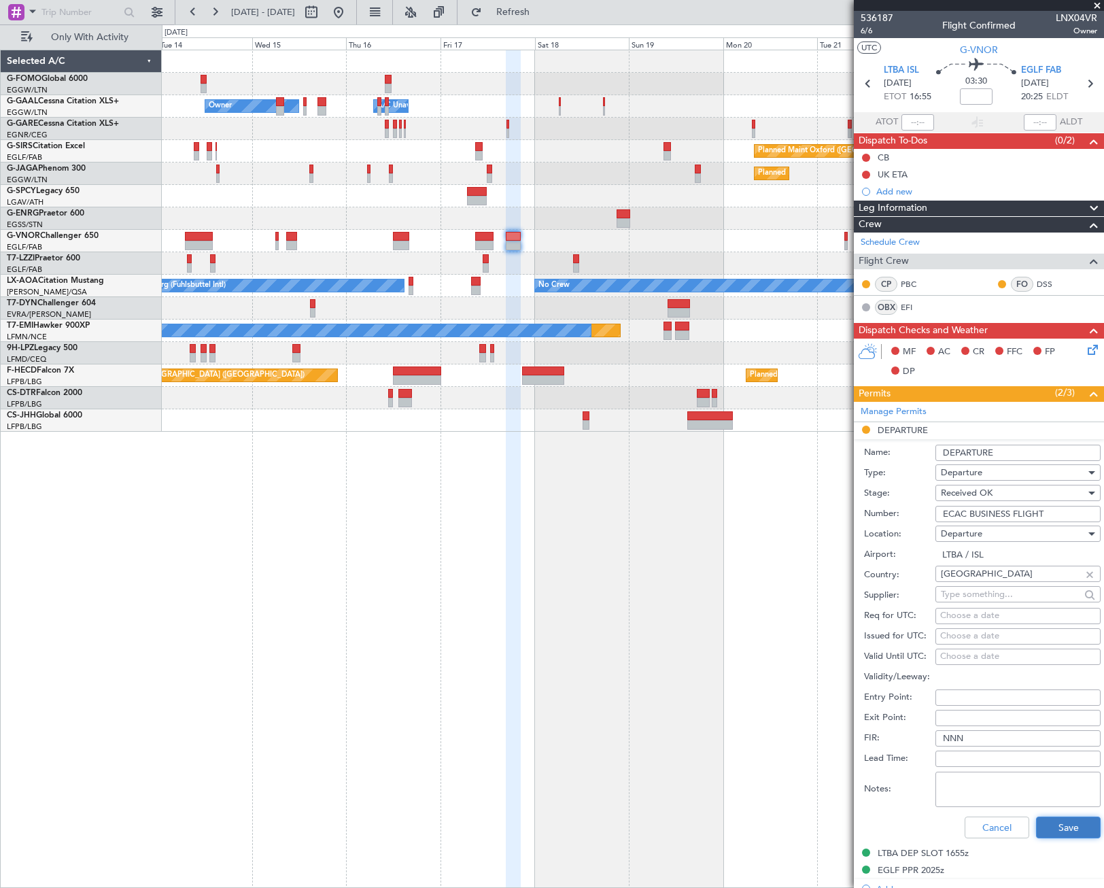
click at [1045, 819] on button "Save" at bounding box center [1068, 827] width 65 height 22
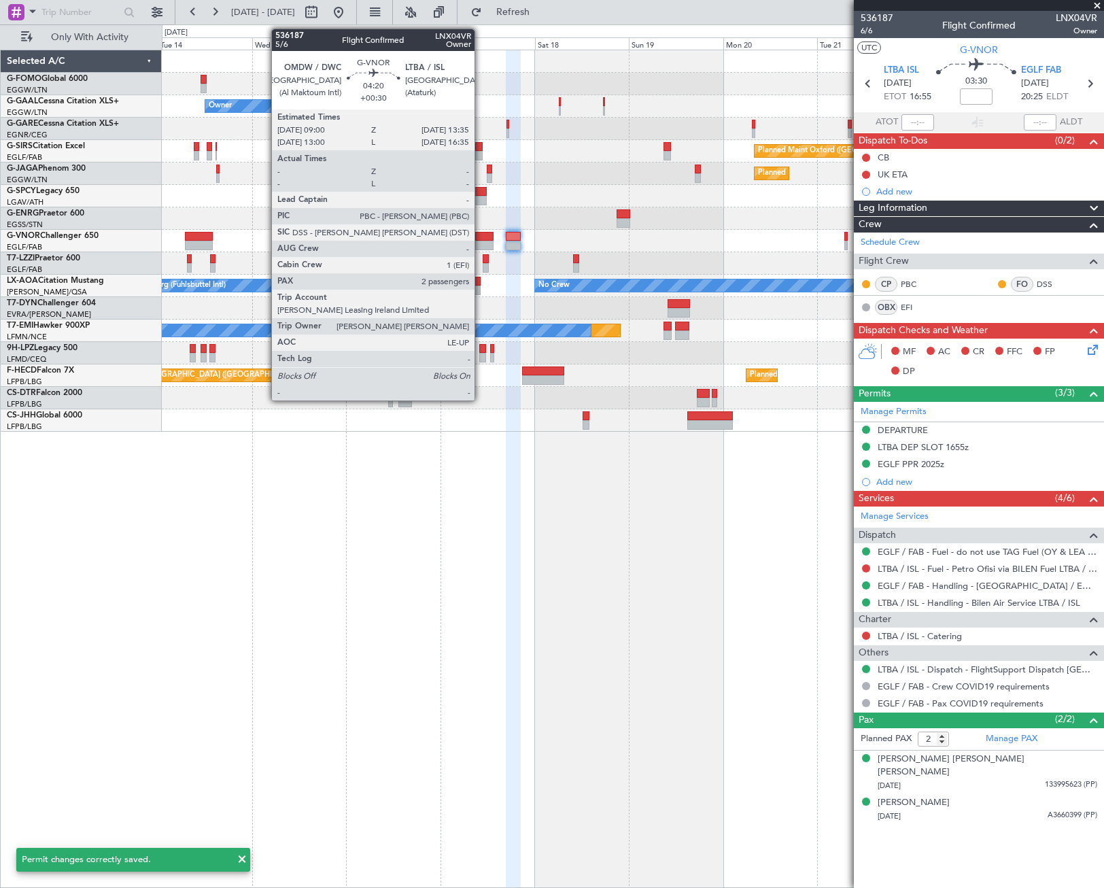
click at [481, 243] on div at bounding box center [484, 246] width 18 height 10
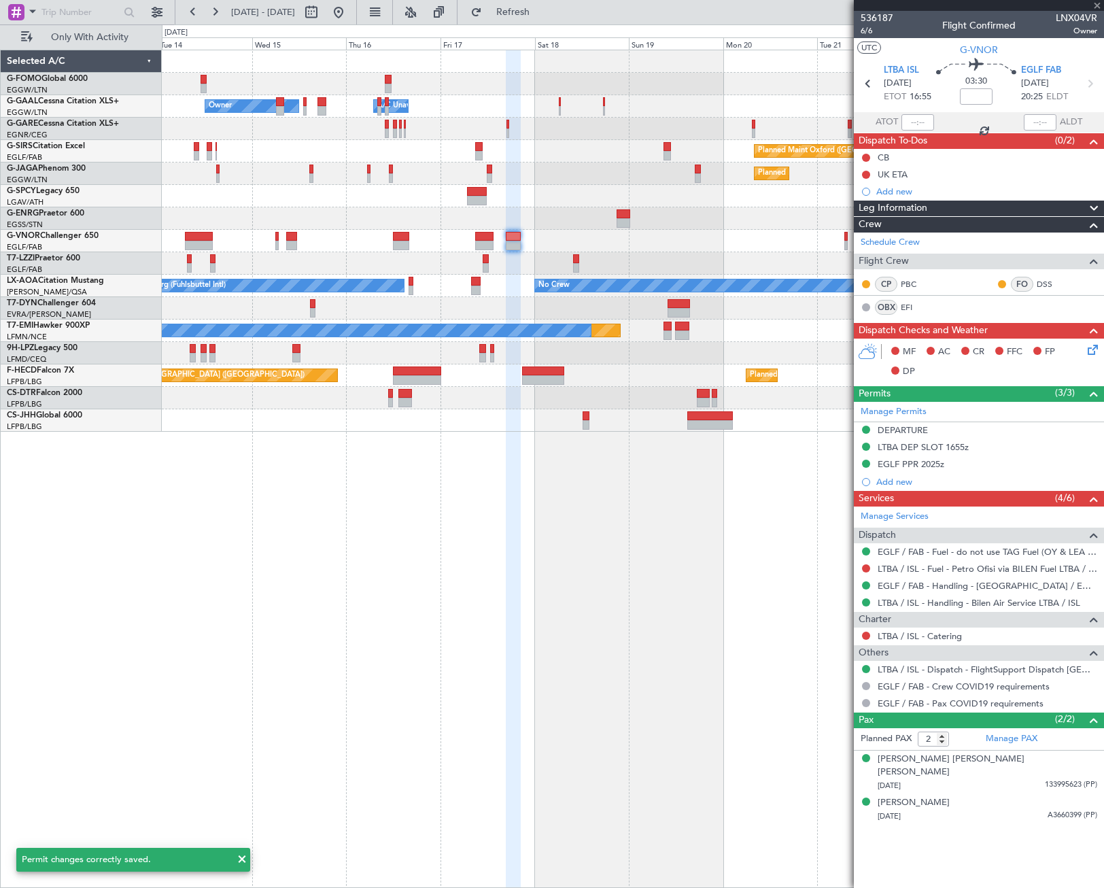
type input "+00:30"
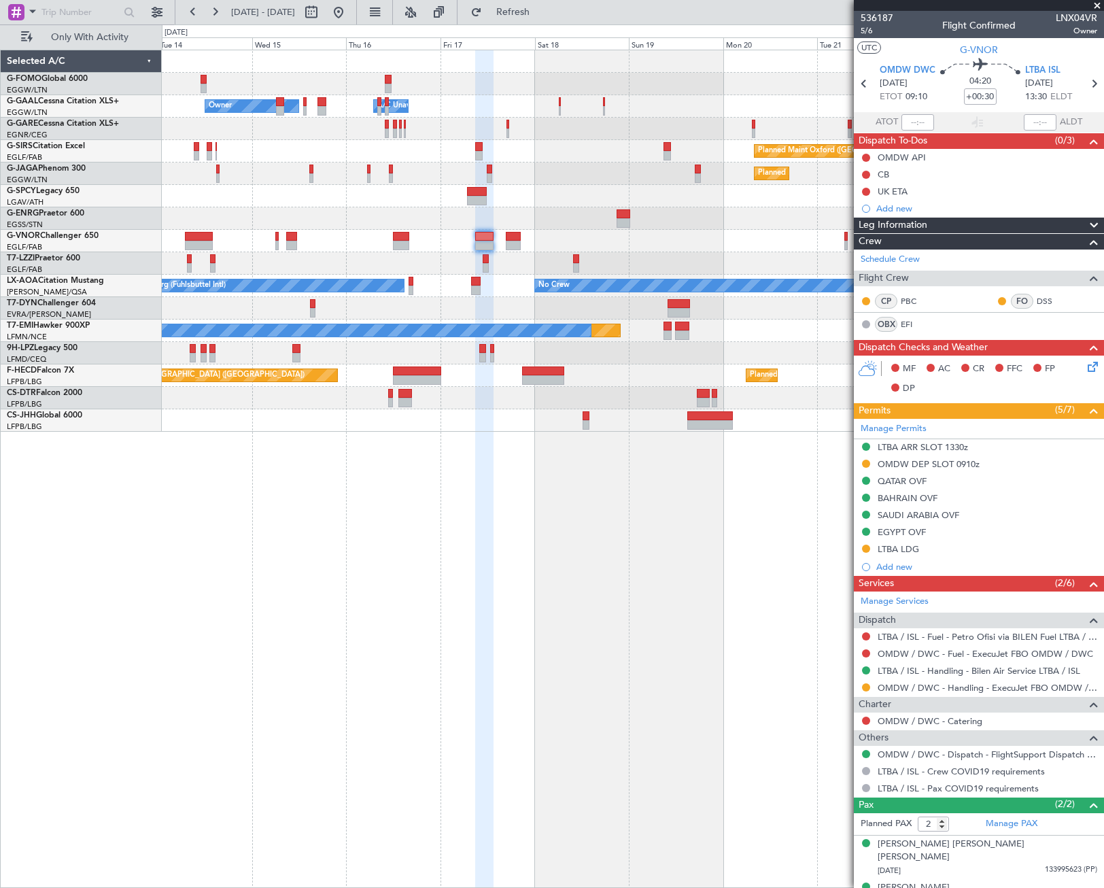
drag, startPoint x: 904, startPoint y: 548, endPoint x: 918, endPoint y: 558, distance: 17.0
click at [904, 548] on div "LTBA LDG" at bounding box center [898, 549] width 41 height 12
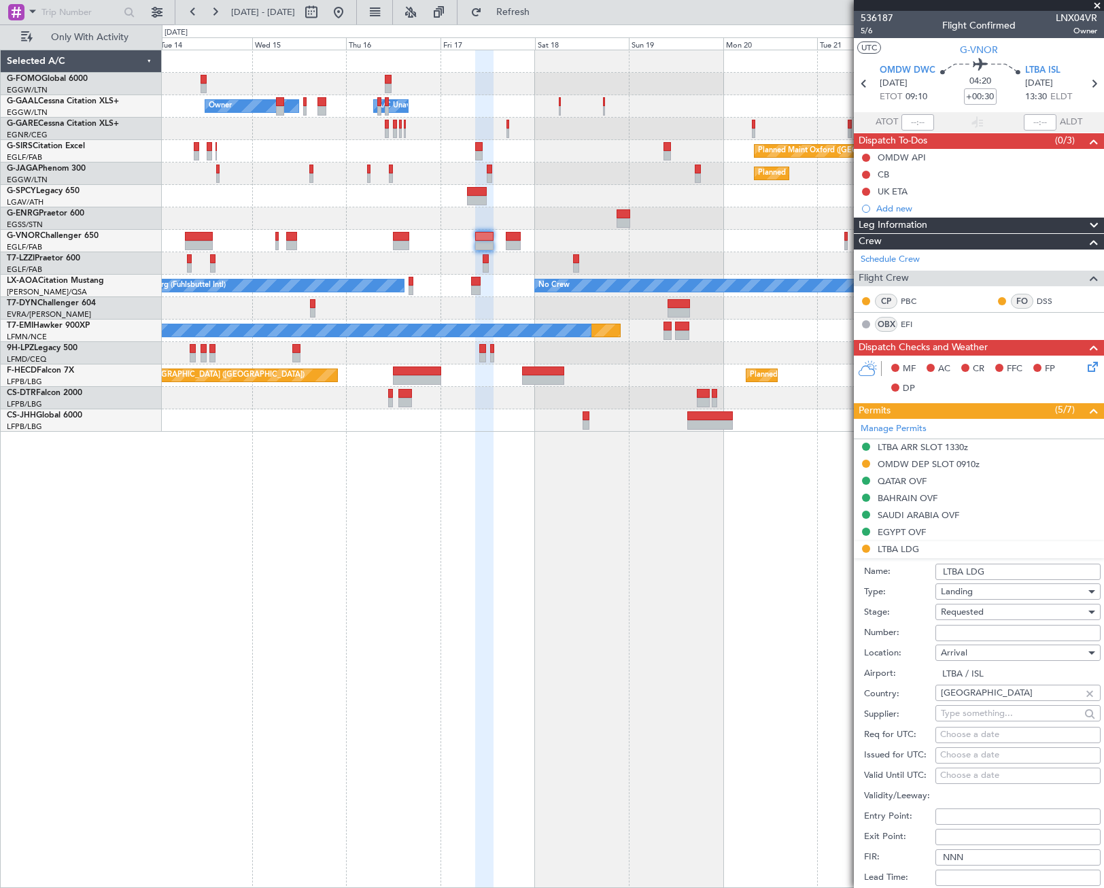
click at [947, 631] on input "Number:" at bounding box center [1017, 633] width 165 height 16
type input "ECAC BUSINESS FLIGHT"
click at [994, 617] on div "Requested" at bounding box center [1013, 612] width 145 height 20
click at [983, 711] on span "Received OK" at bounding box center [1012, 715] width 143 height 20
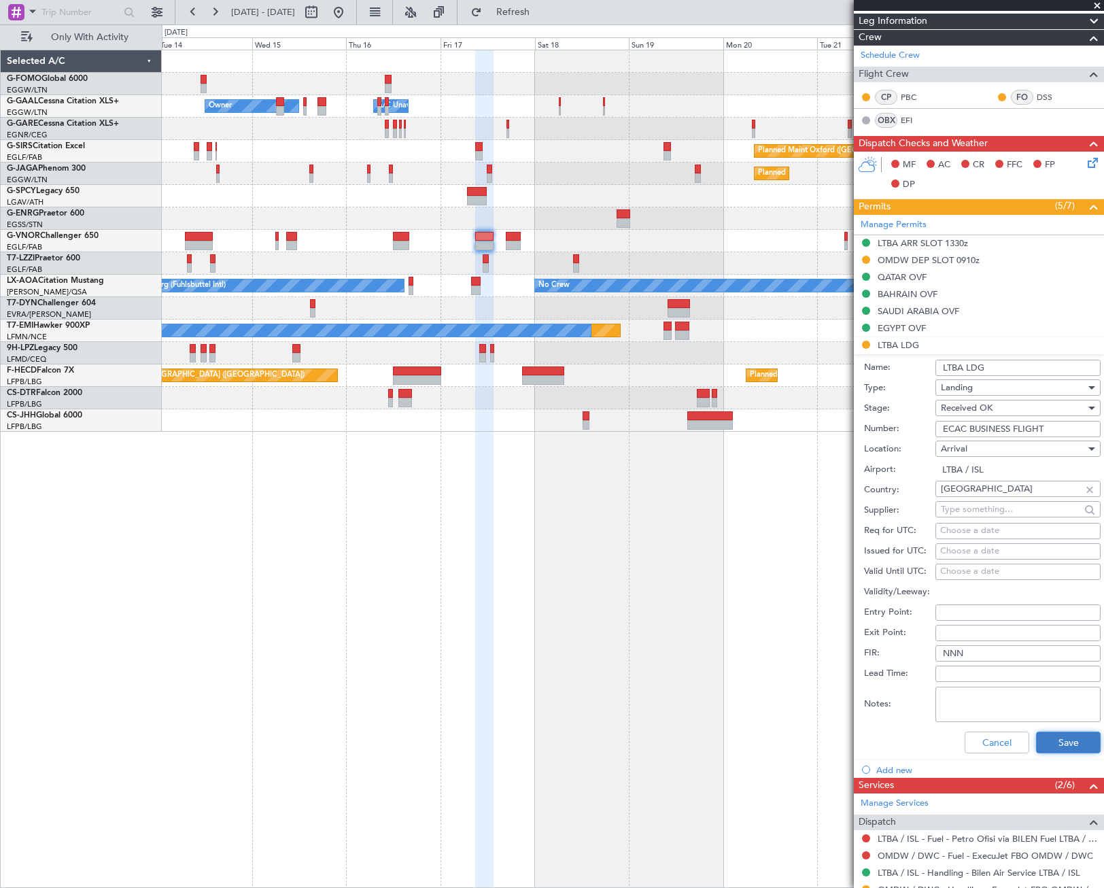
click at [1051, 740] on button "Save" at bounding box center [1068, 742] width 65 height 22
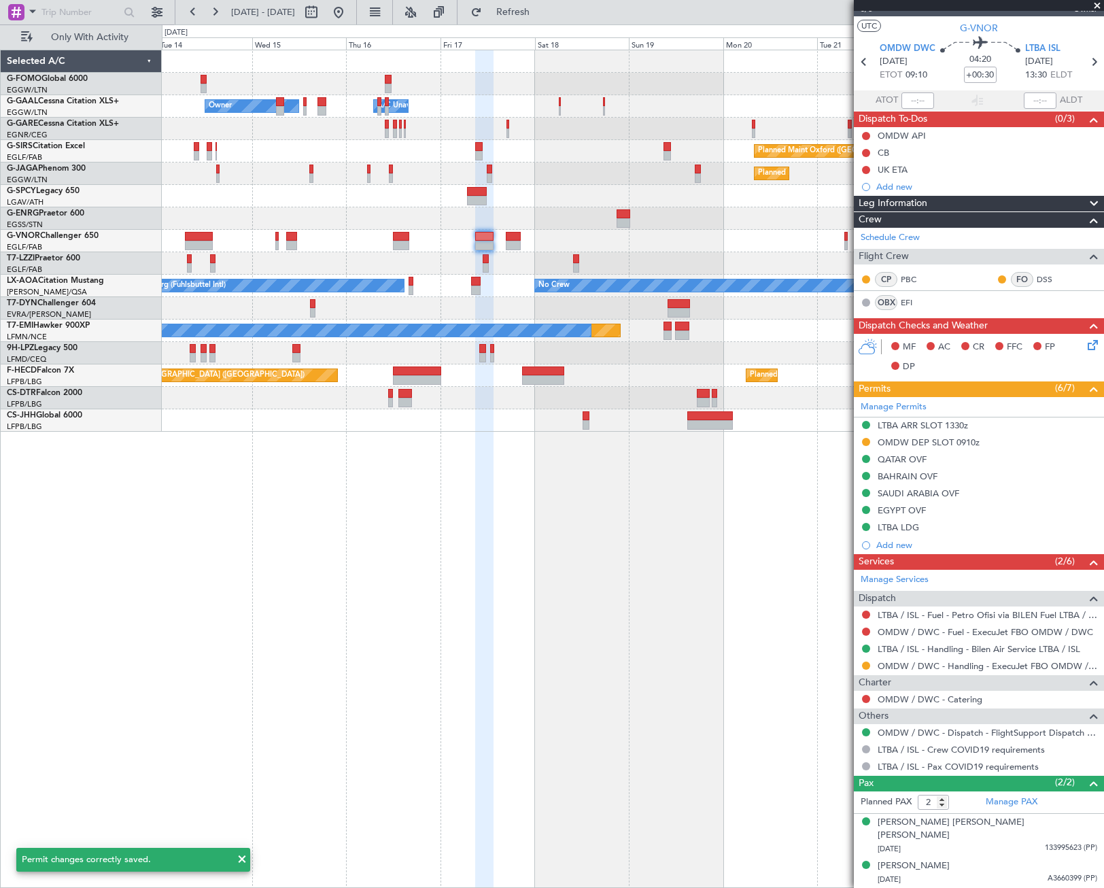
scroll to position [8, 0]
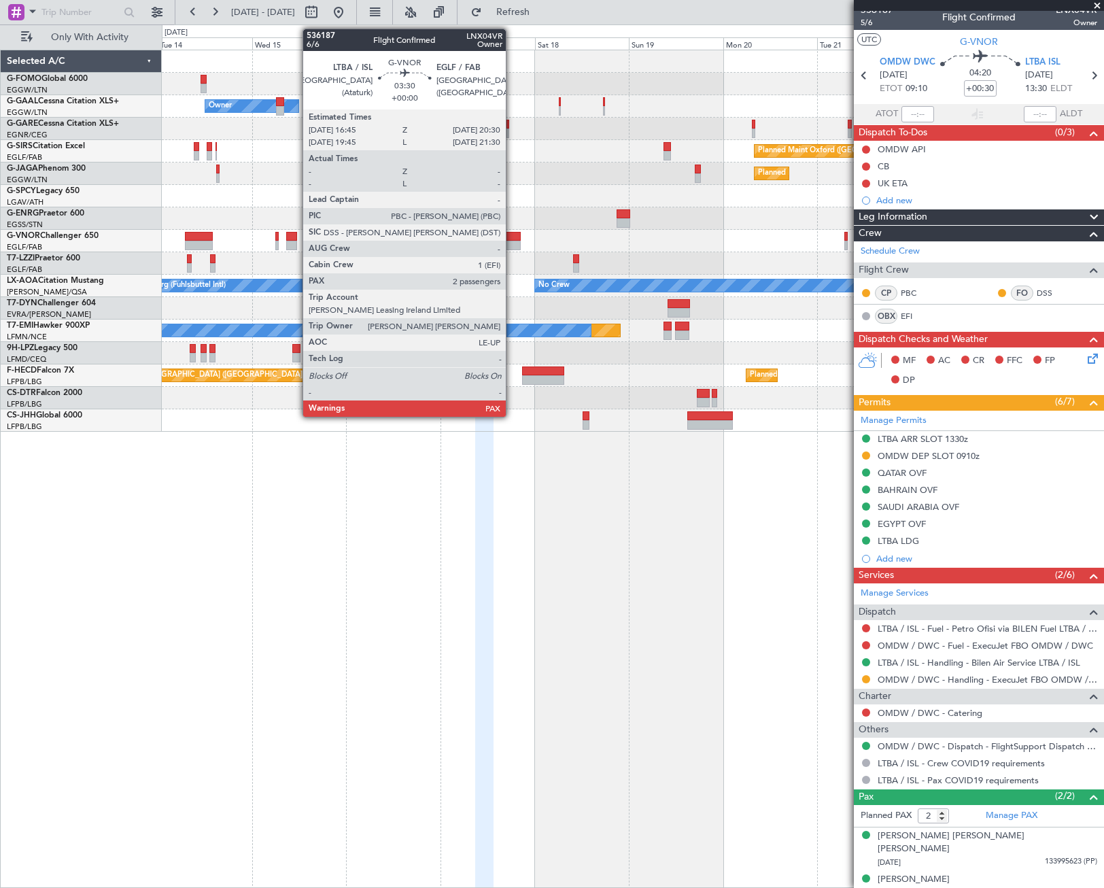
click at [512, 239] on div at bounding box center [513, 237] width 15 height 10
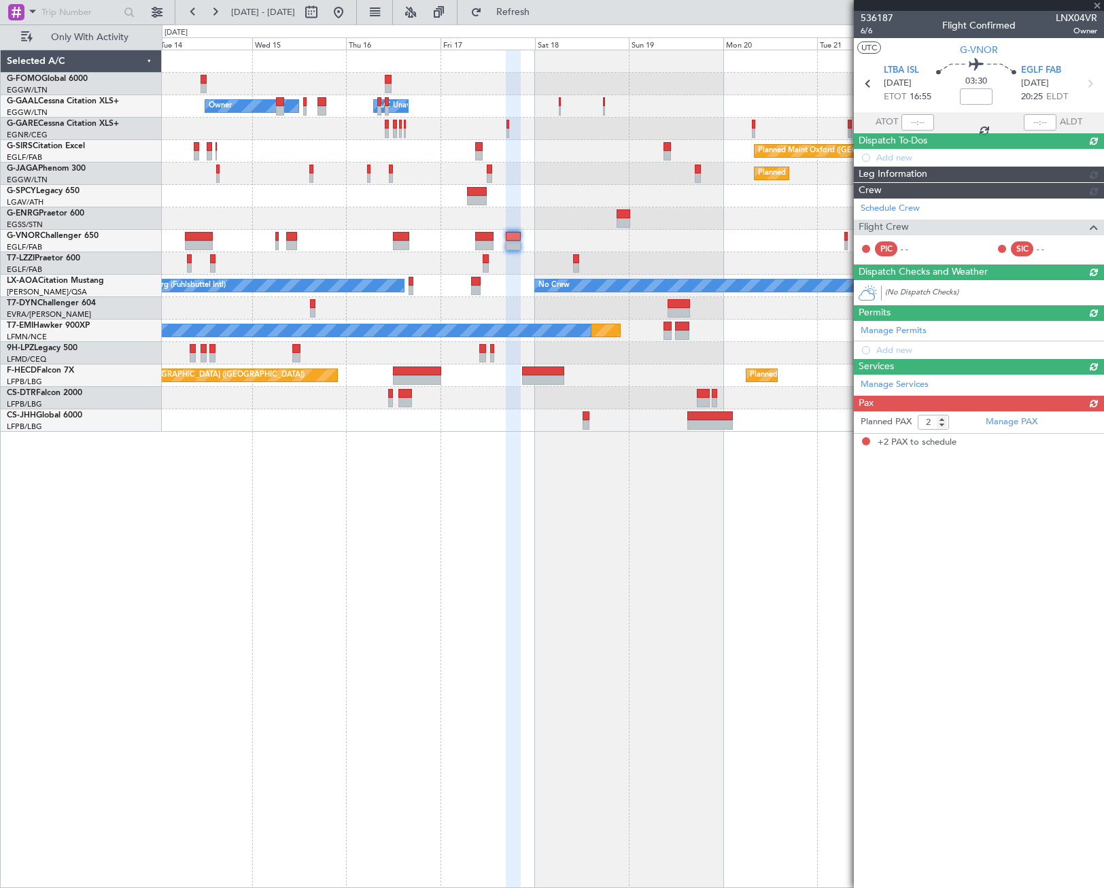
scroll to position [0, 0]
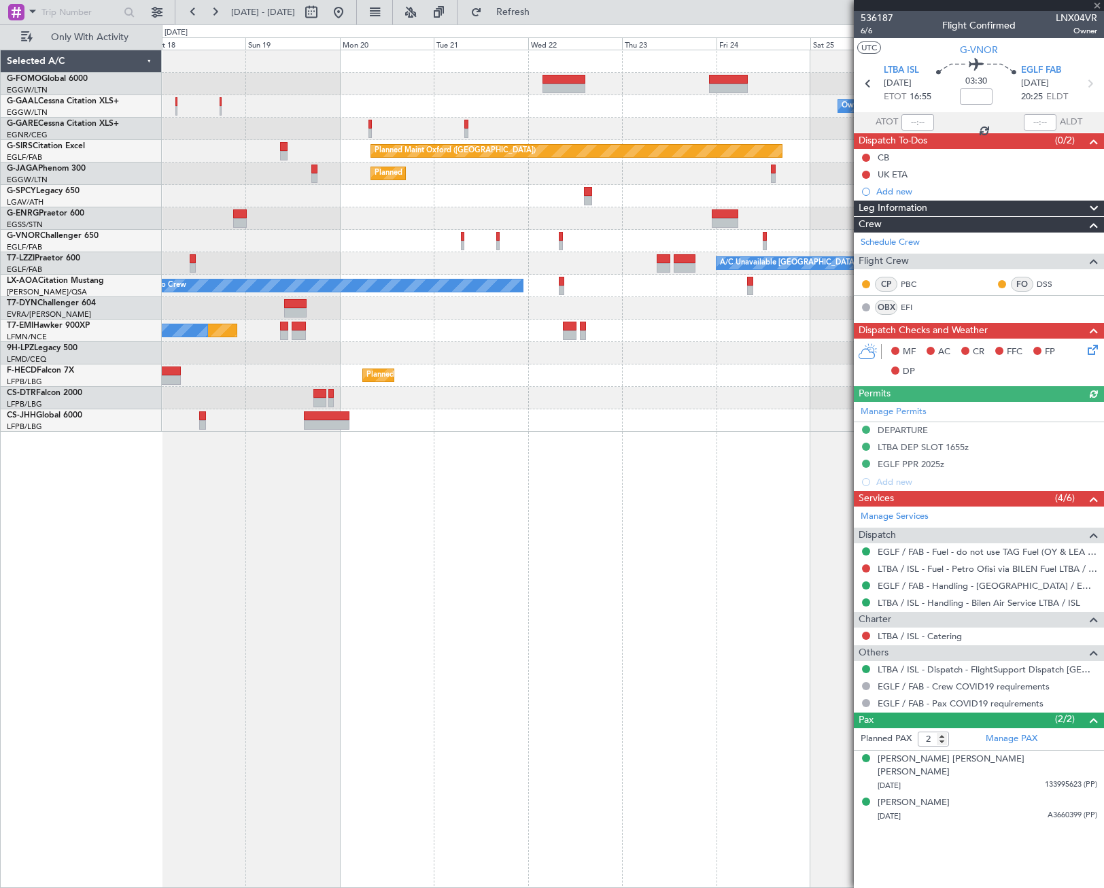
click at [319, 349] on div "Owner Owner A/C Unavailable Planned Maint Oxford (Kidlington) Planned Maint Par…" at bounding box center [632, 240] width 941 height 381
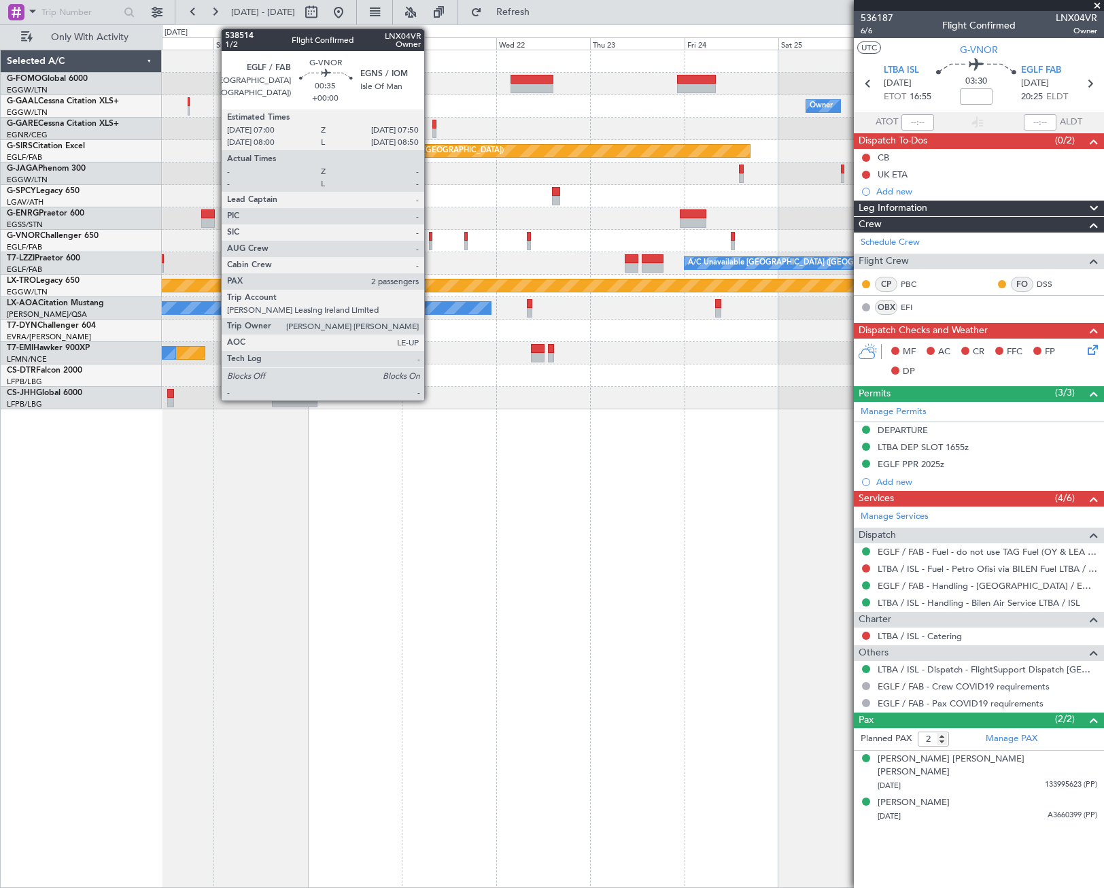
click at [430, 238] on div at bounding box center [430, 237] width 3 height 10
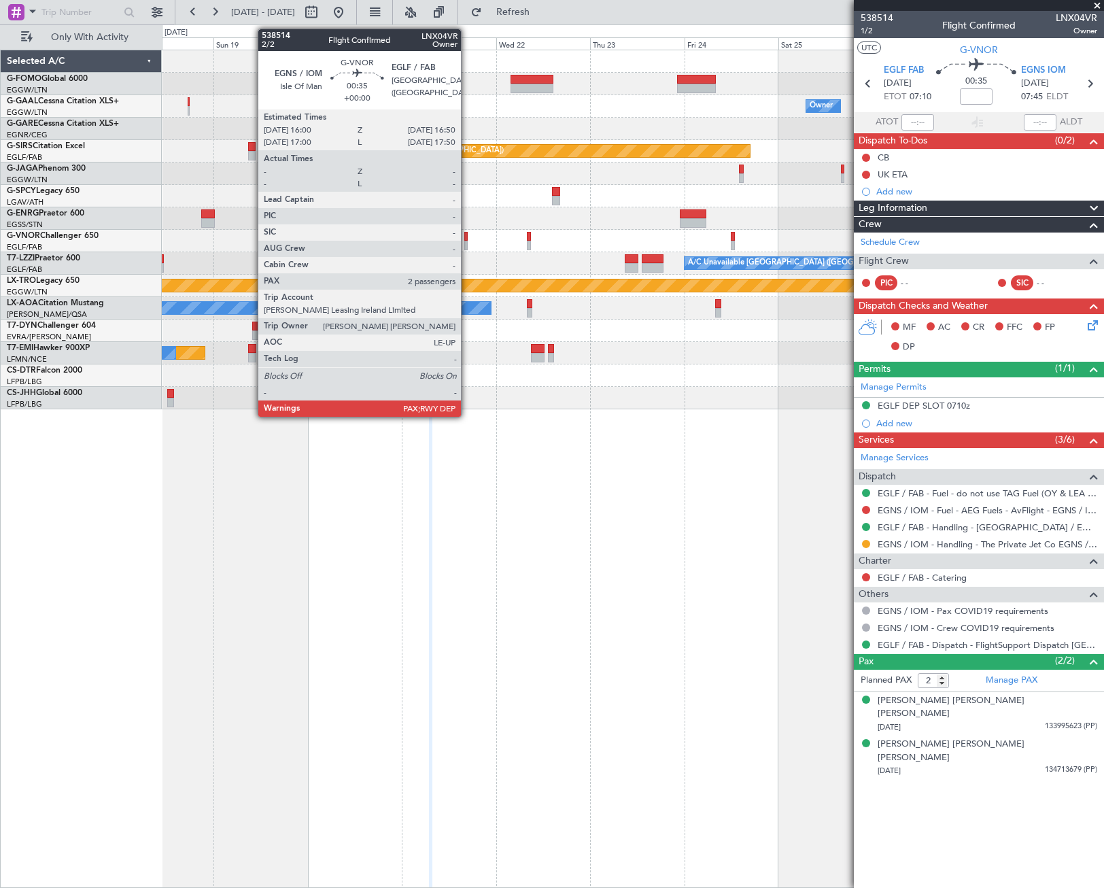
click at [467, 240] on div at bounding box center [465, 237] width 3 height 10
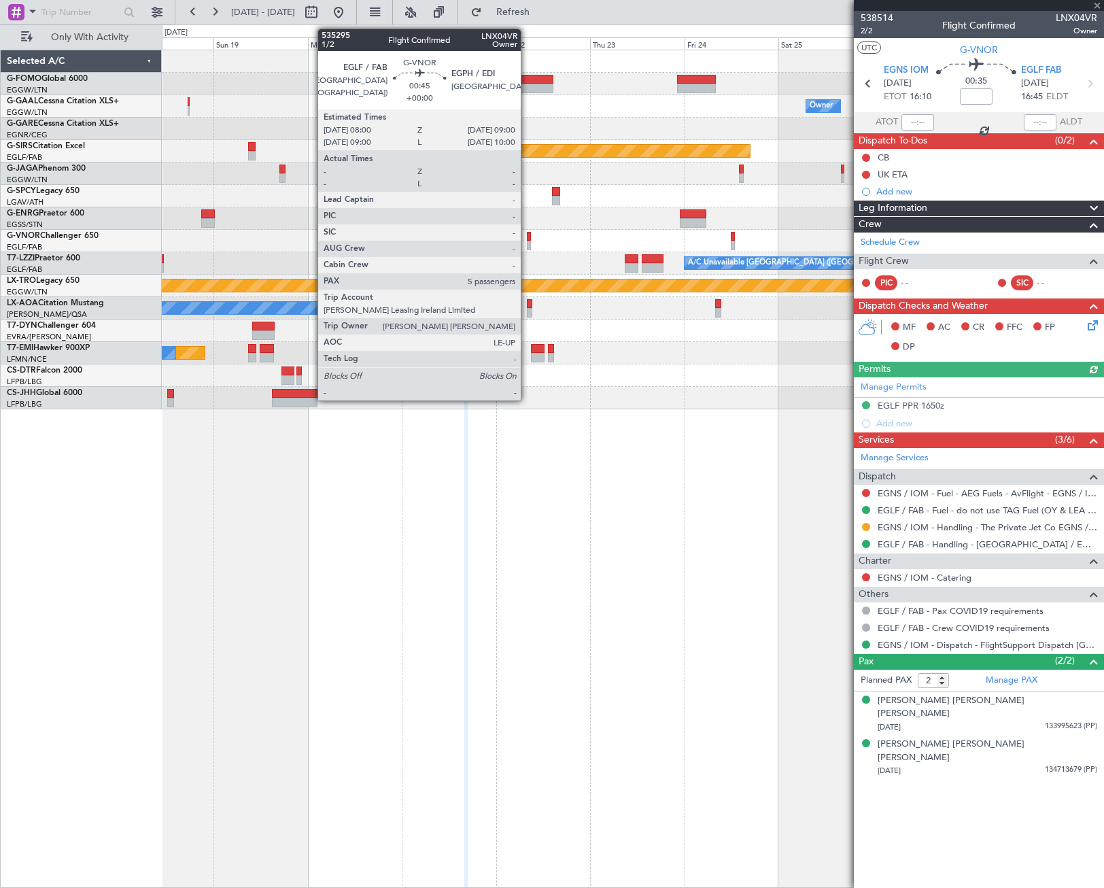
click at [527, 241] on div at bounding box center [529, 246] width 4 height 10
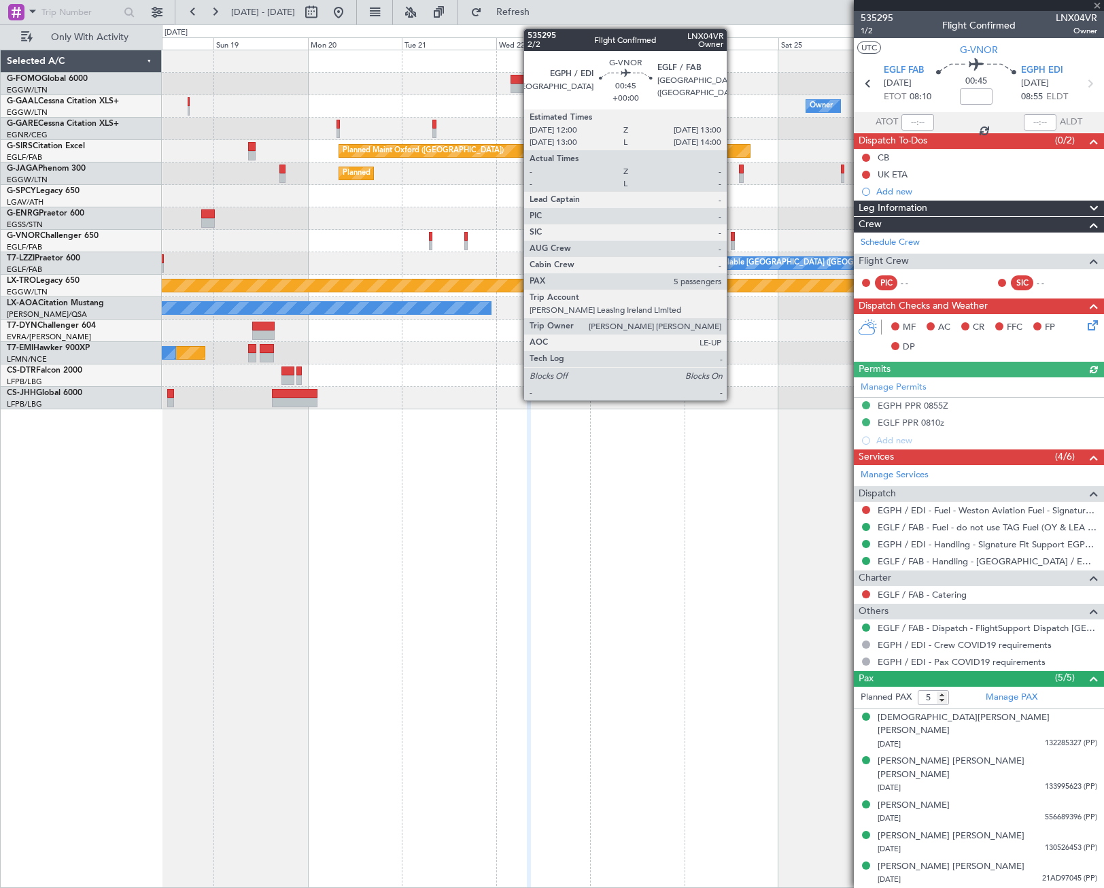
click at [733, 242] on div at bounding box center [733, 246] width 4 height 10
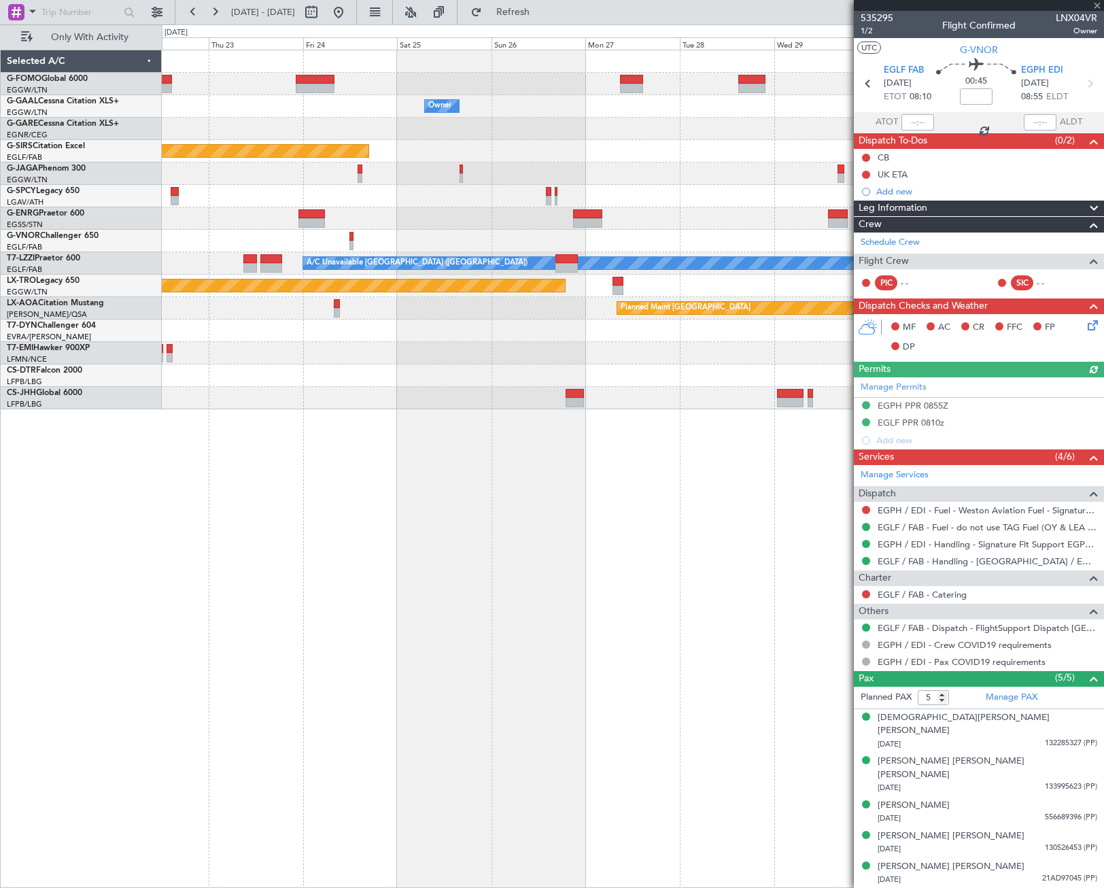
click at [340, 434] on div "Owner Owner Planned Maint Oxford (Kidlington) Planned Maint Bournemouth Planned…" at bounding box center [633, 469] width 942 height 838
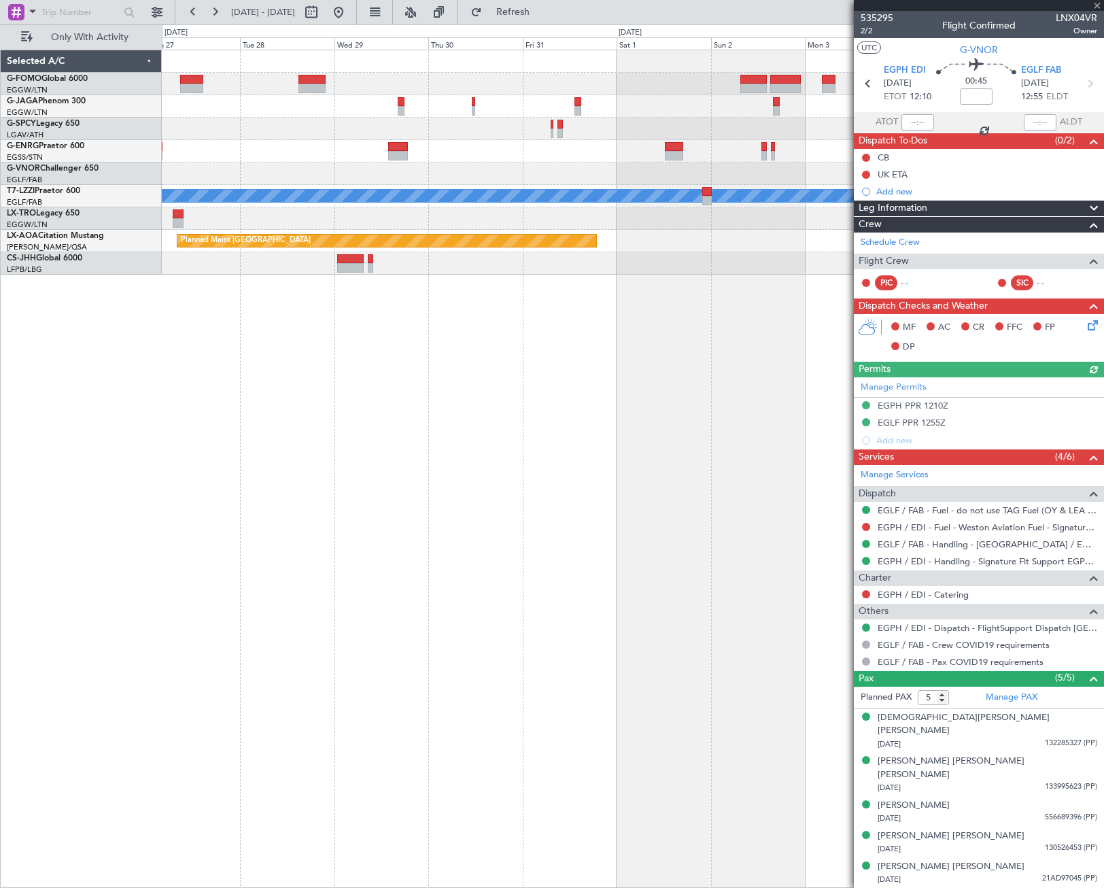
click at [190, 540] on div "A/C Unavailable London (Luton) Planned Maint Riga (Riga Intl) Planned Maint Mon…" at bounding box center [633, 469] width 942 height 838
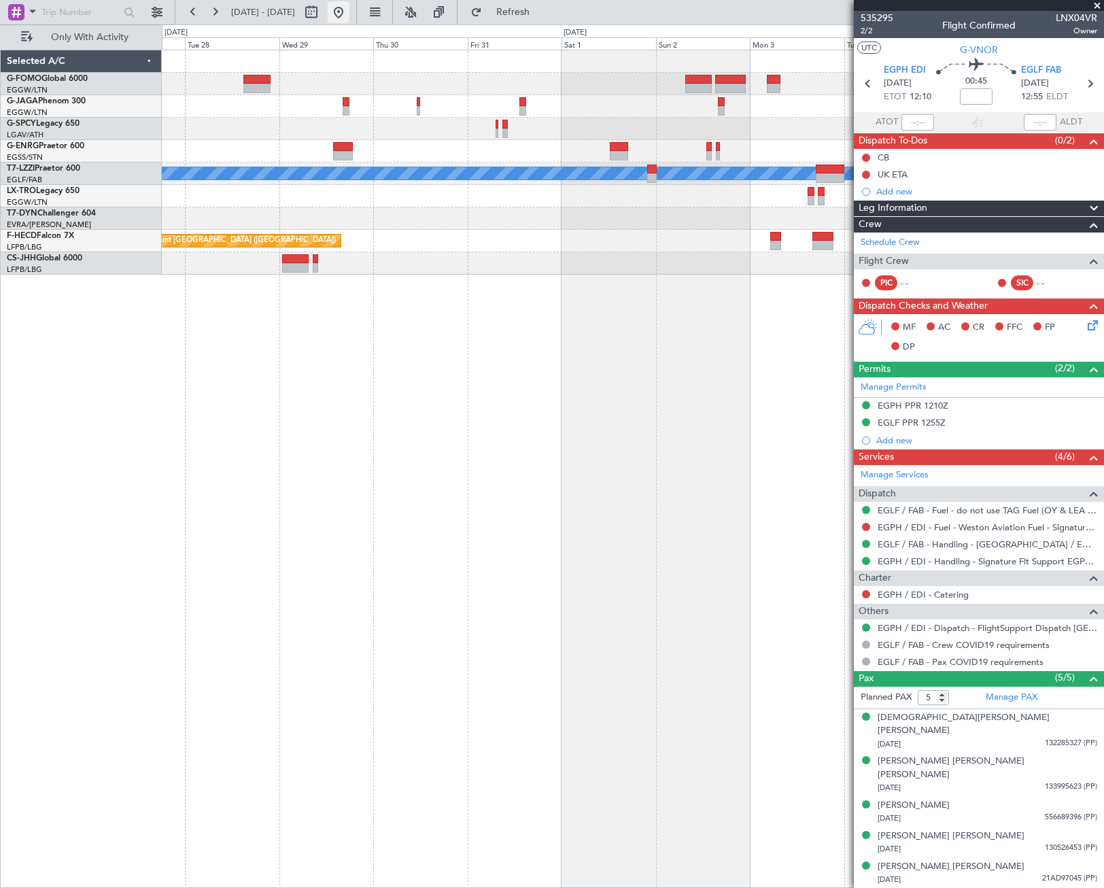
click at [349, 16] on button at bounding box center [339, 12] width 22 height 22
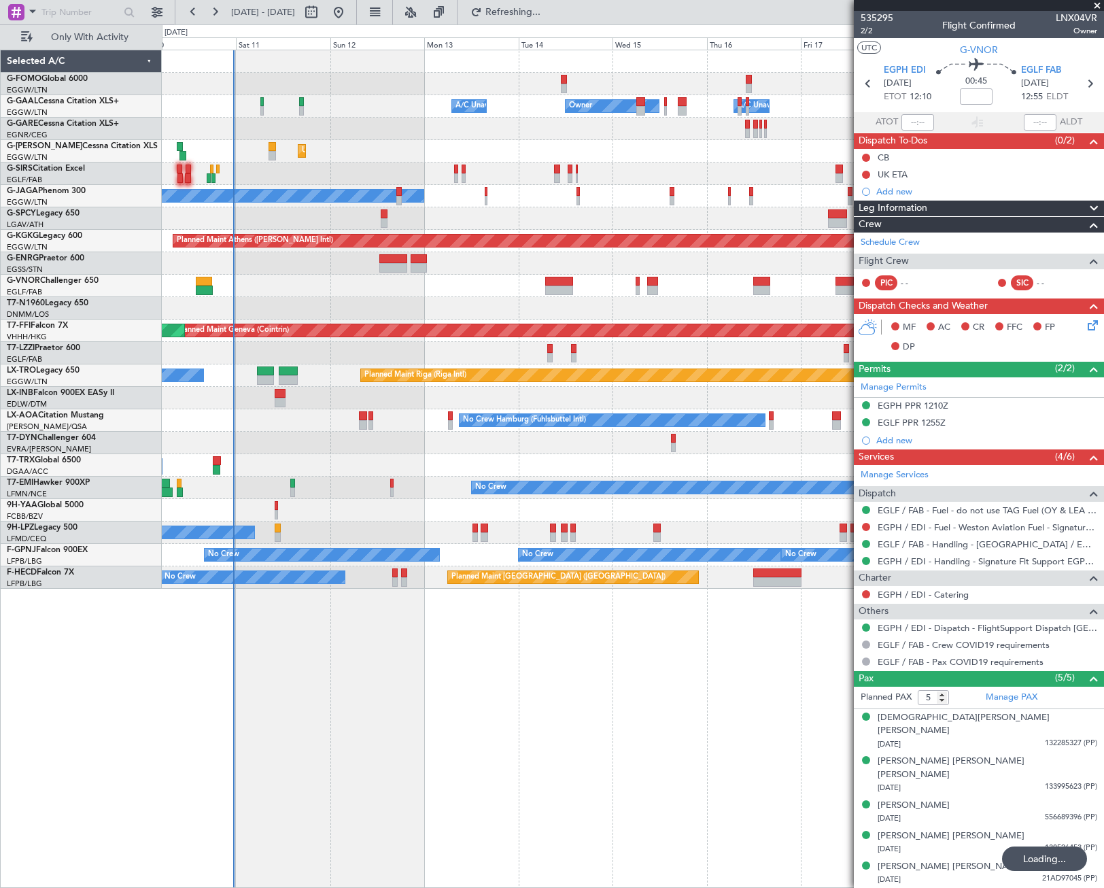
click at [305, 676] on div "Owner A/C Unavailable Owner A/C Unavailable Unplanned Maint London (Luton) Plan…" at bounding box center [633, 469] width 942 height 838
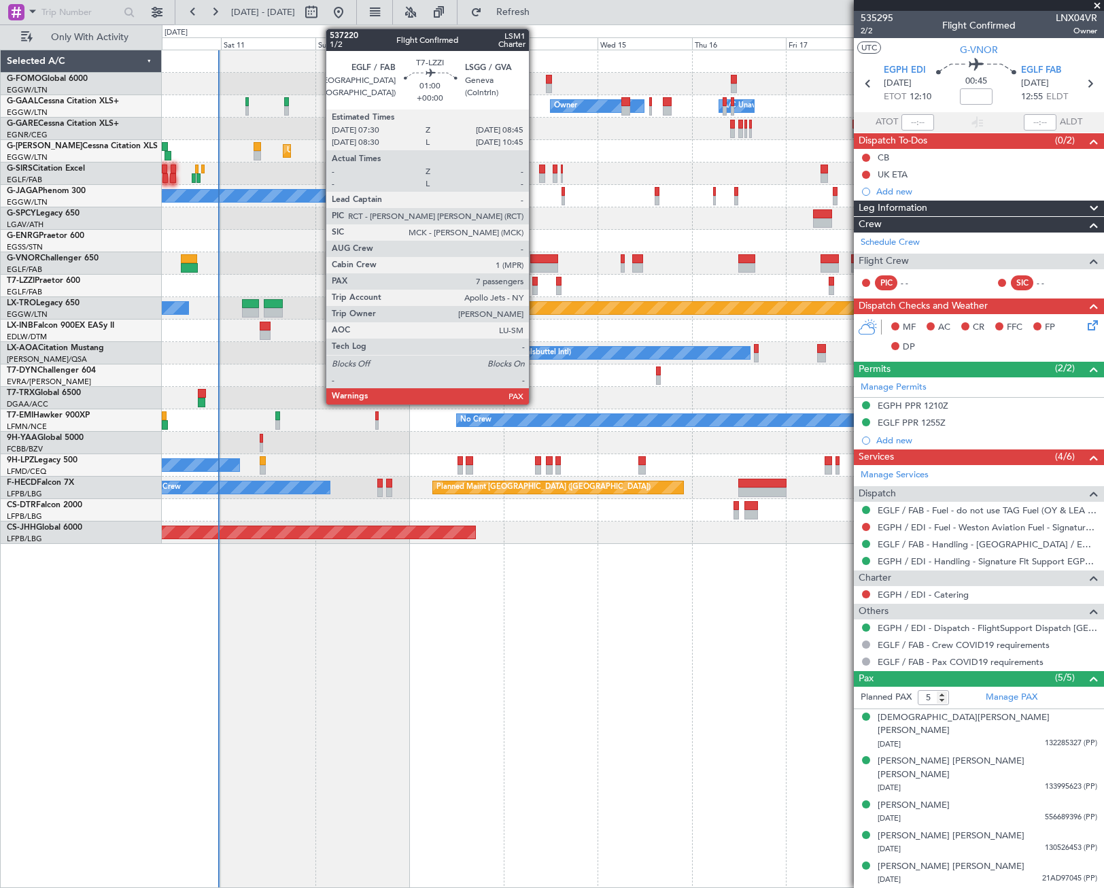
click at [535, 282] on div at bounding box center [534, 282] width 5 height 10
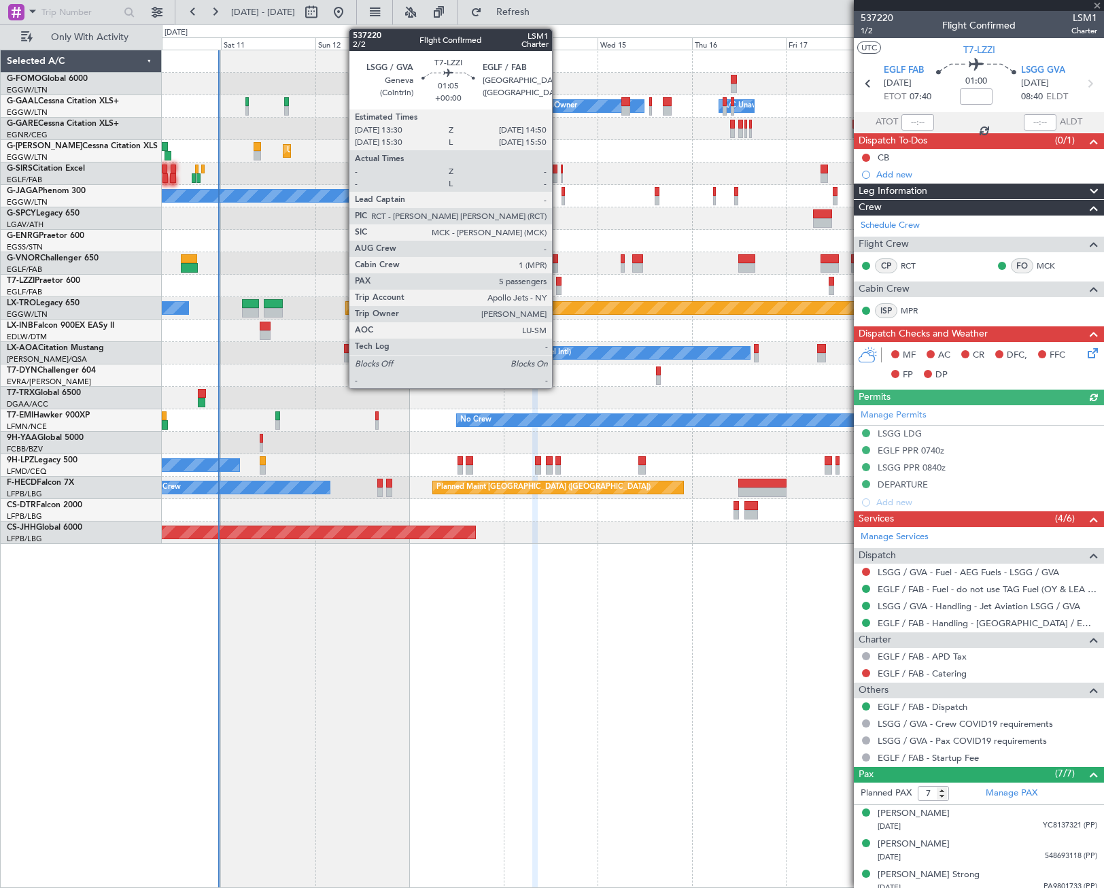
click at [558, 288] on div at bounding box center [558, 290] width 5 height 10
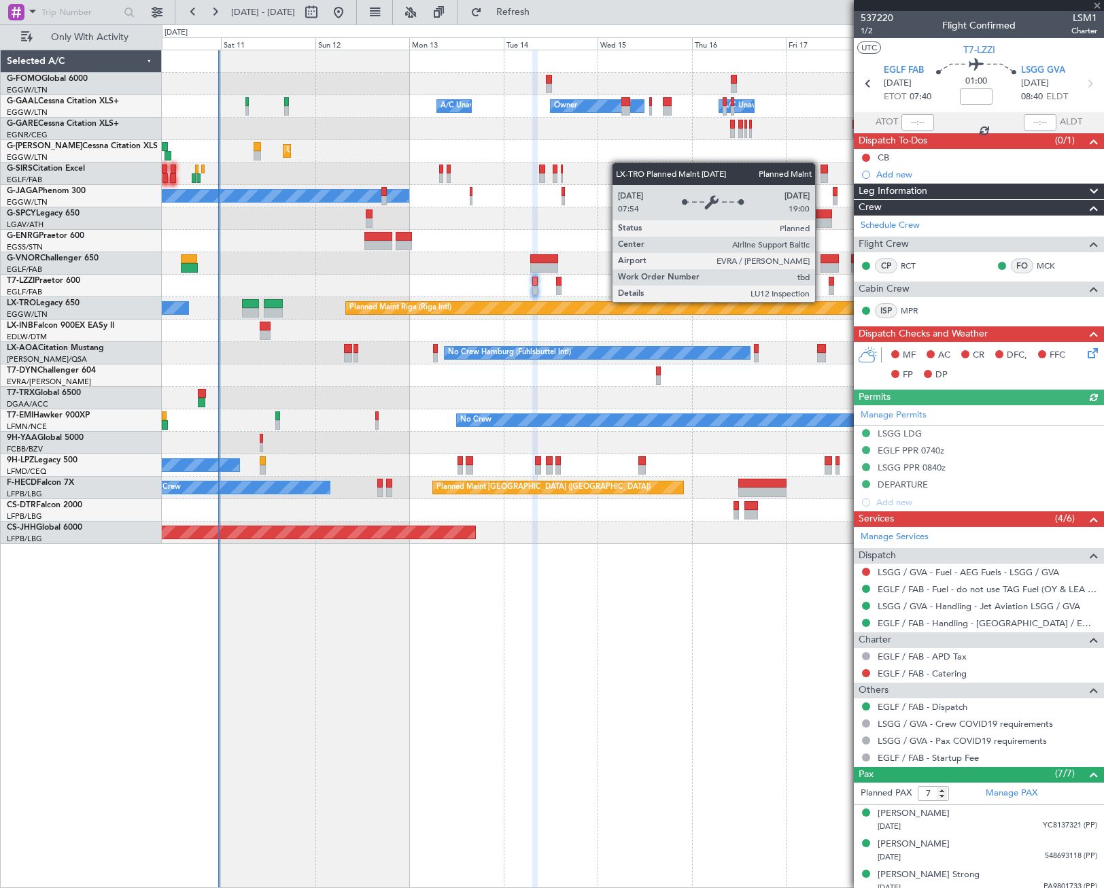
type input "5"
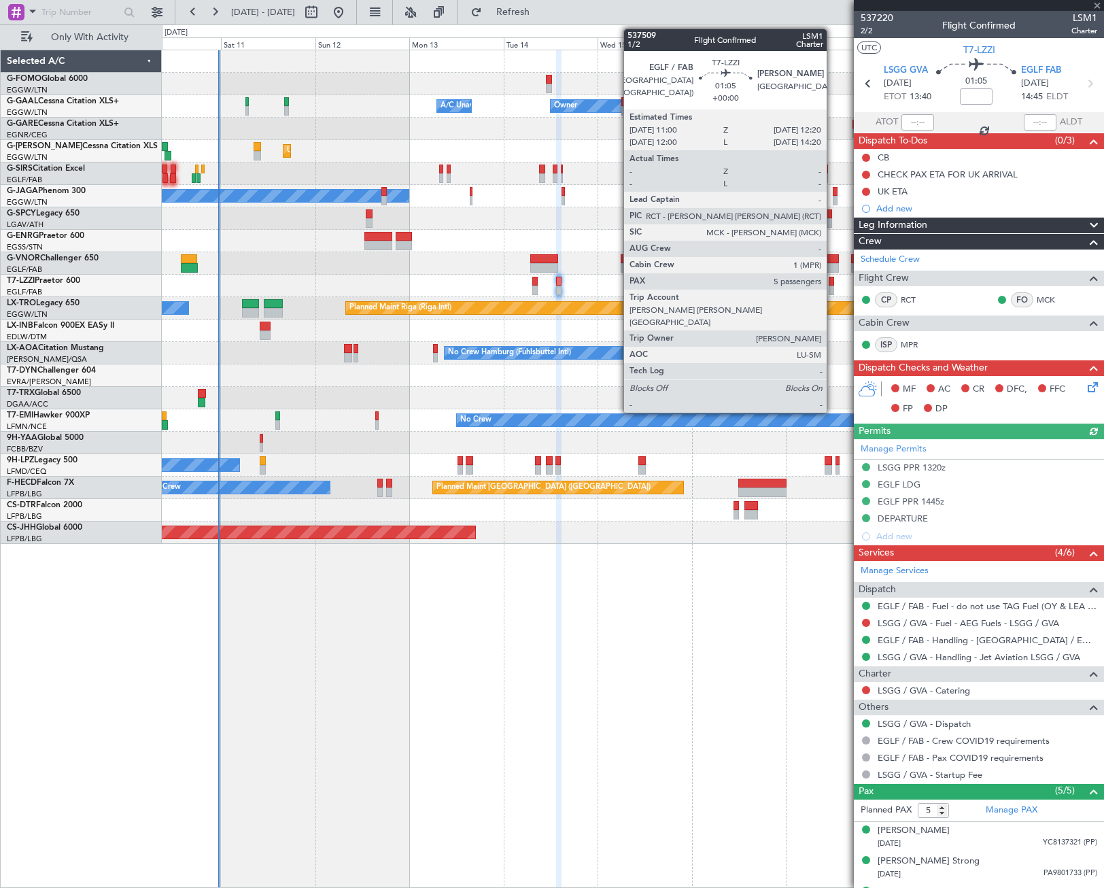
click at [833, 282] on div at bounding box center [831, 282] width 5 height 10
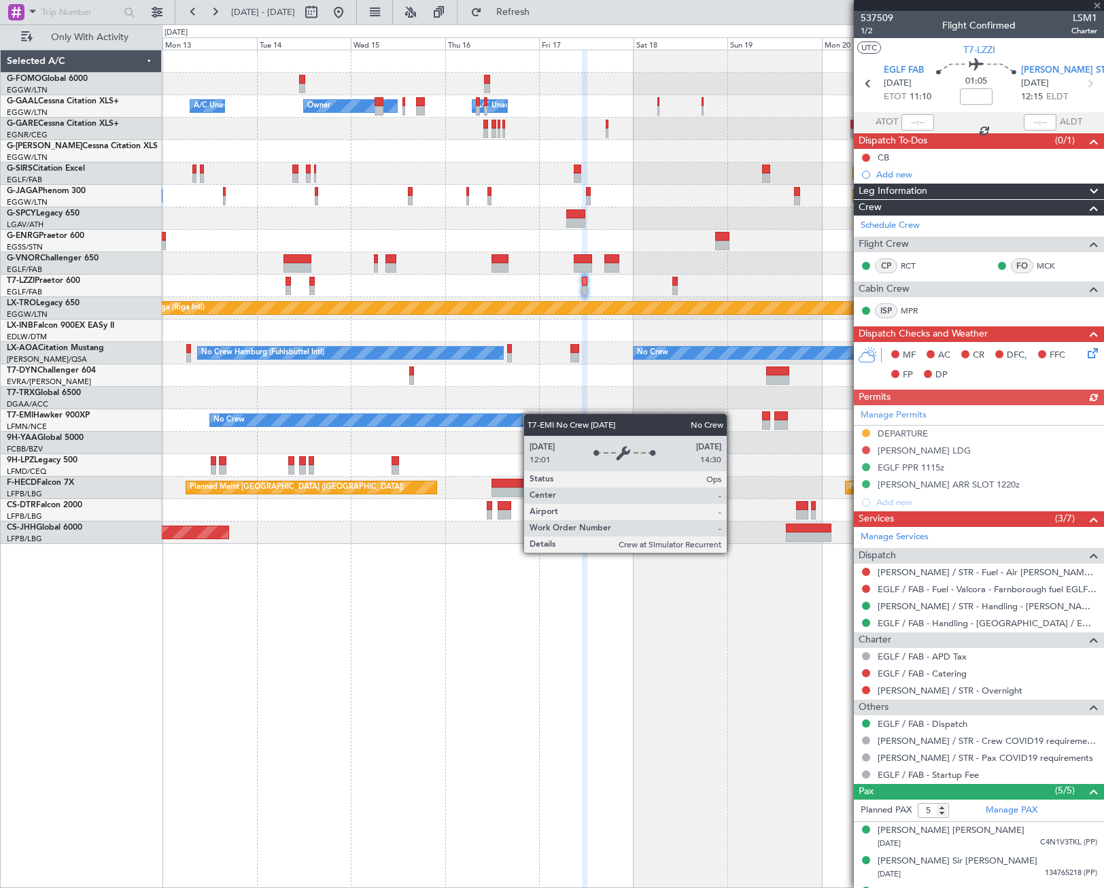
click at [515, 415] on div "Owner Owner A/C Unavailable A/C Unavailable Owner Unplanned Maint London (Luton…" at bounding box center [632, 296] width 941 height 493
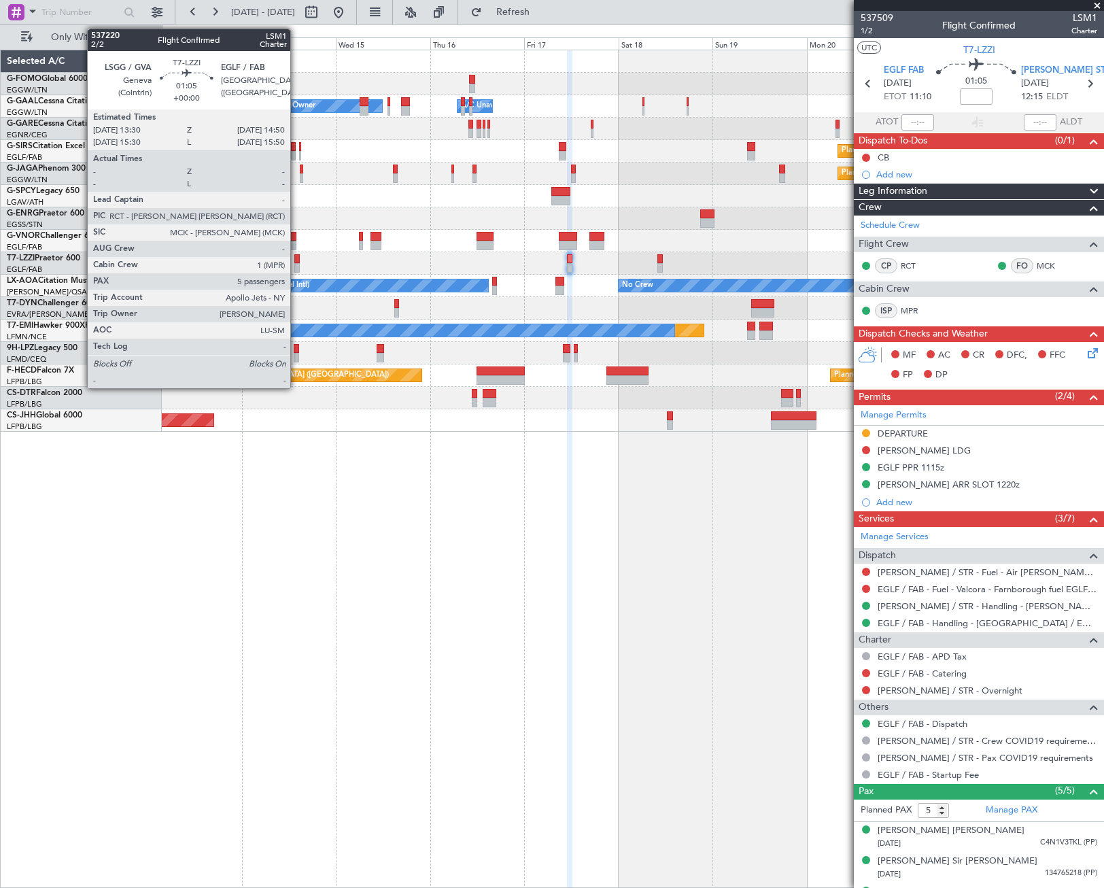
click at [296, 263] on div at bounding box center [296, 268] width 5 height 10
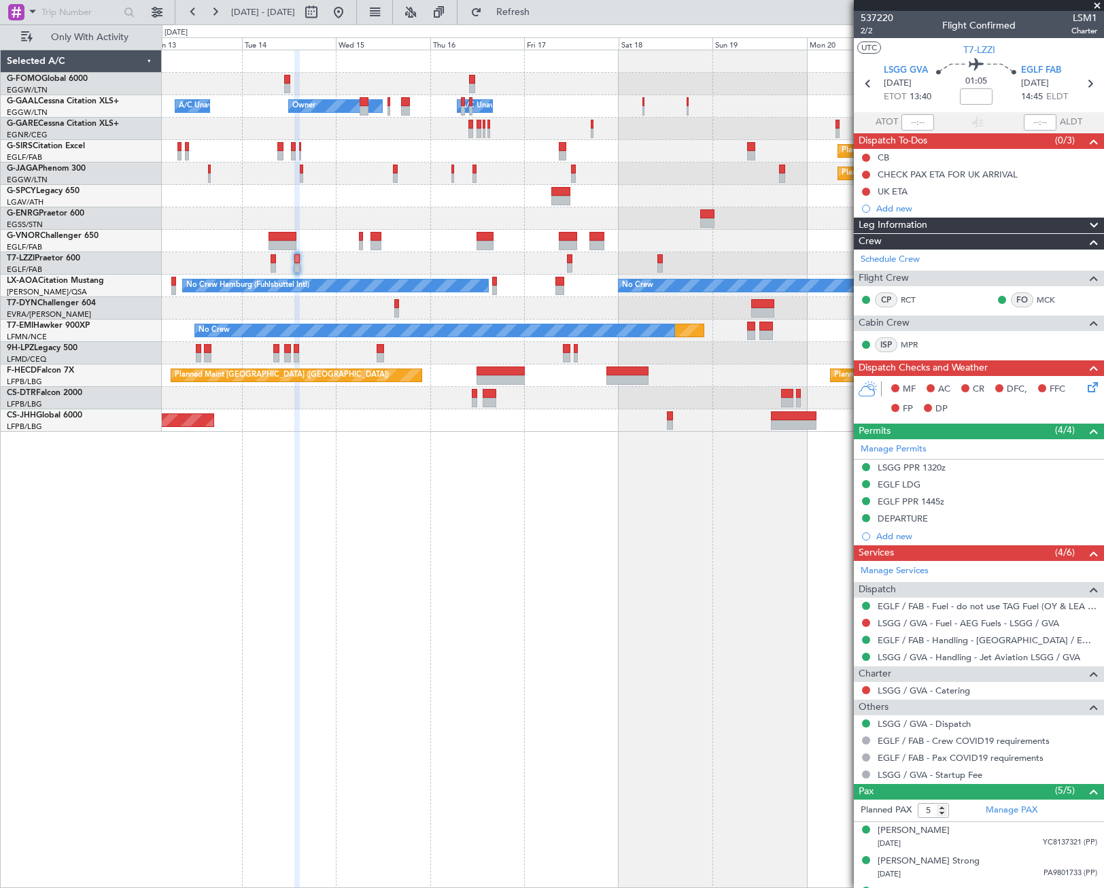
drag, startPoint x: 907, startPoint y: 482, endPoint x: 909, endPoint y: 491, distance: 9.1
click at [912, 482] on div "LSGG PPR 1320z" at bounding box center [912, 482] width 0 height 0
click at [918, 488] on div "EGLF LDG" at bounding box center [899, 485] width 43 height 12
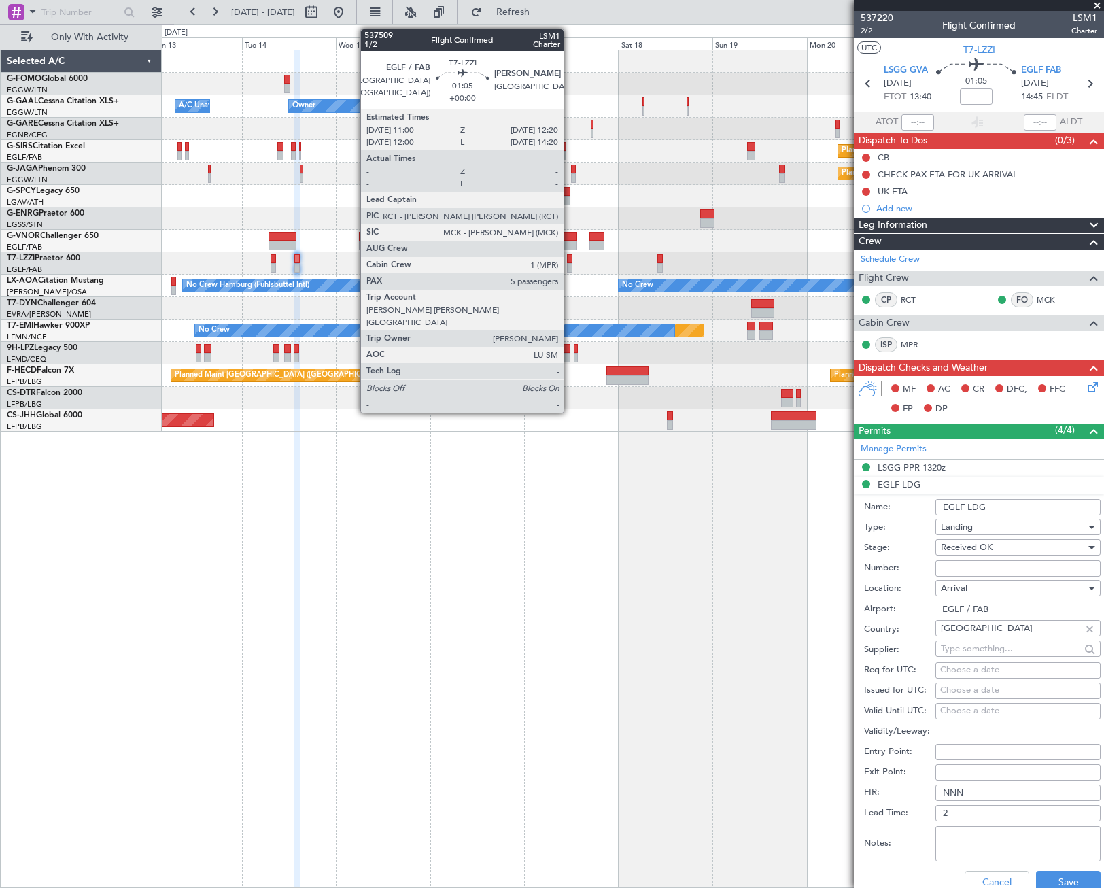
click at [570, 260] on div at bounding box center [569, 259] width 5 height 10
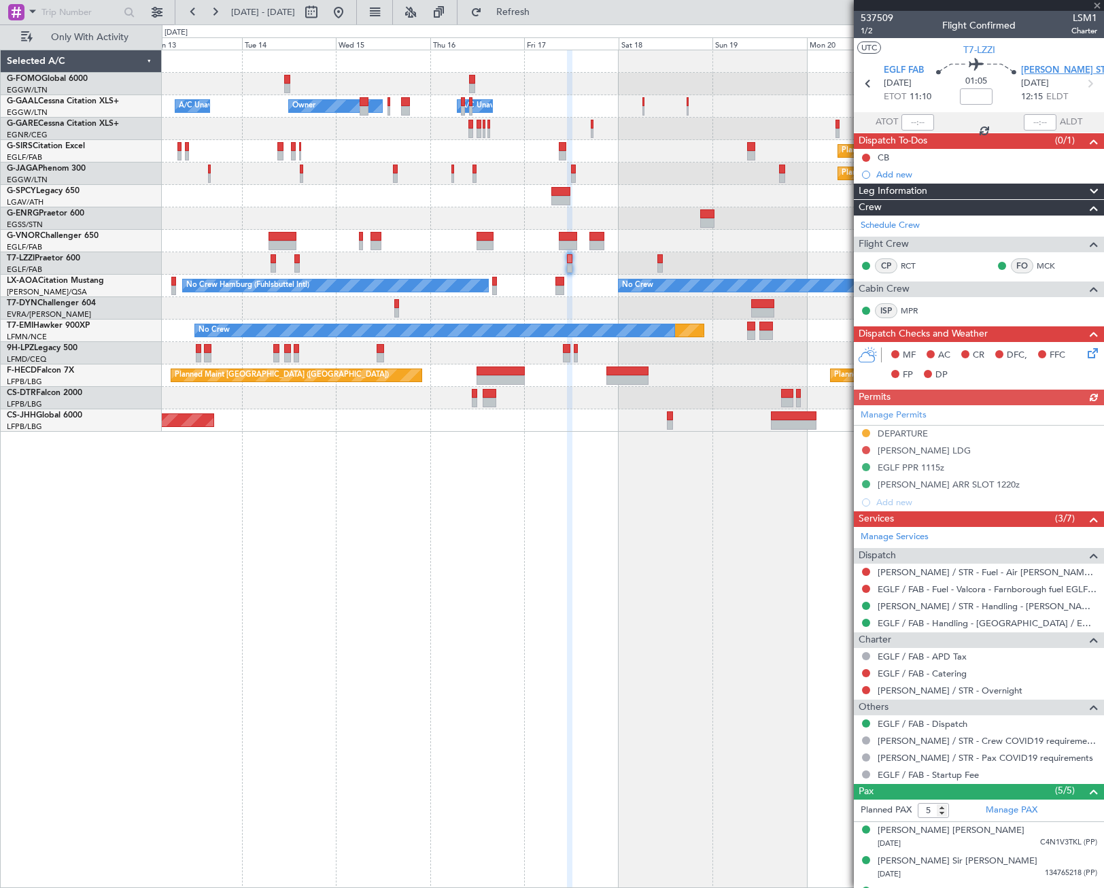
click at [1022, 69] on span "EDDS STR" at bounding box center [1066, 71] width 90 height 14
click at [868, 35] on span "1/2" at bounding box center [877, 31] width 33 height 12
click at [29, 12] on span at bounding box center [32, 11] width 16 height 17
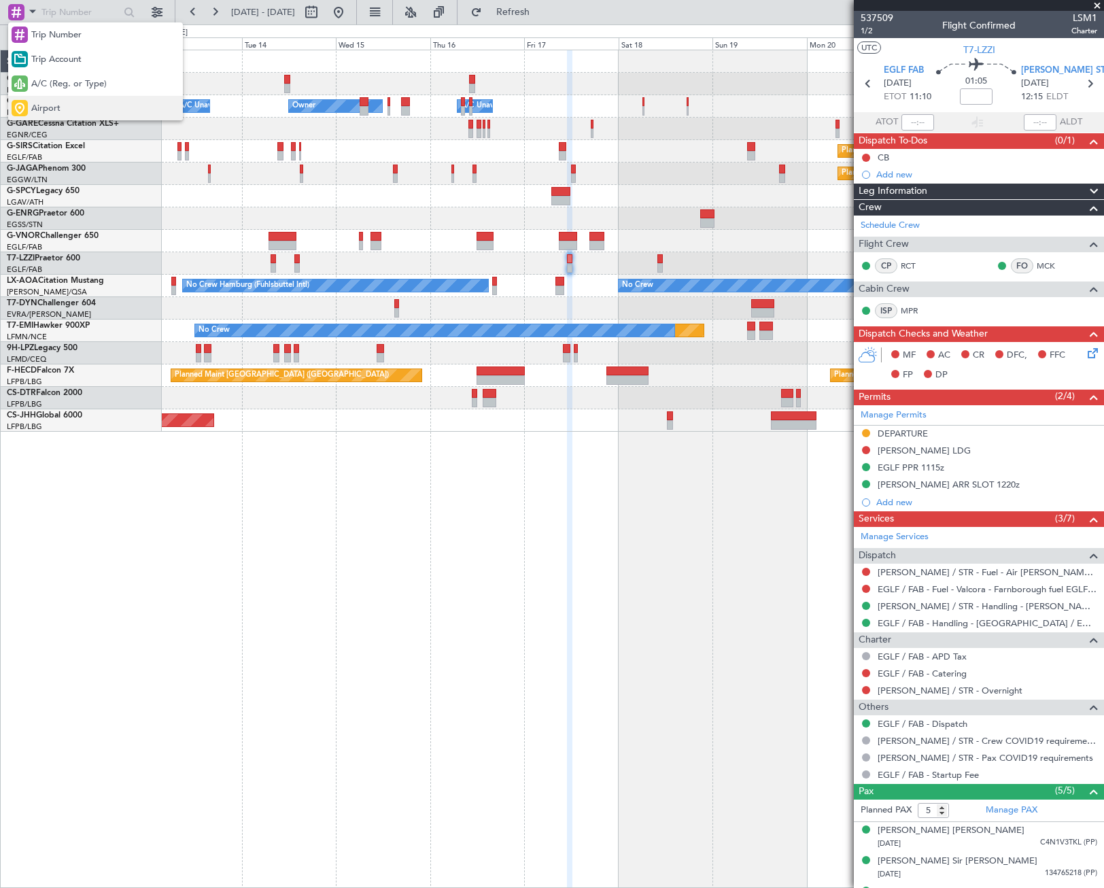
click at [60, 105] on div "Airport" at bounding box center [95, 108] width 175 height 24
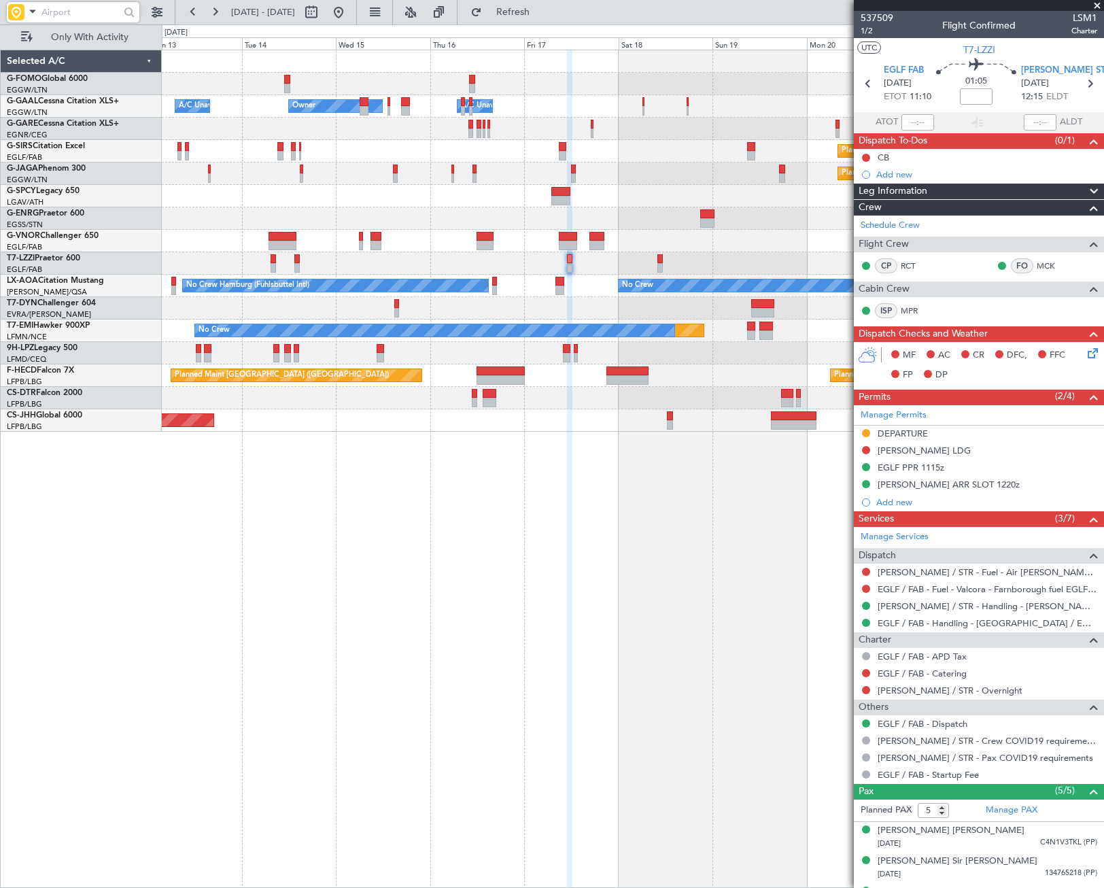
click at [52, 14] on input "text" at bounding box center [80, 12] width 78 height 20
type input "eg"
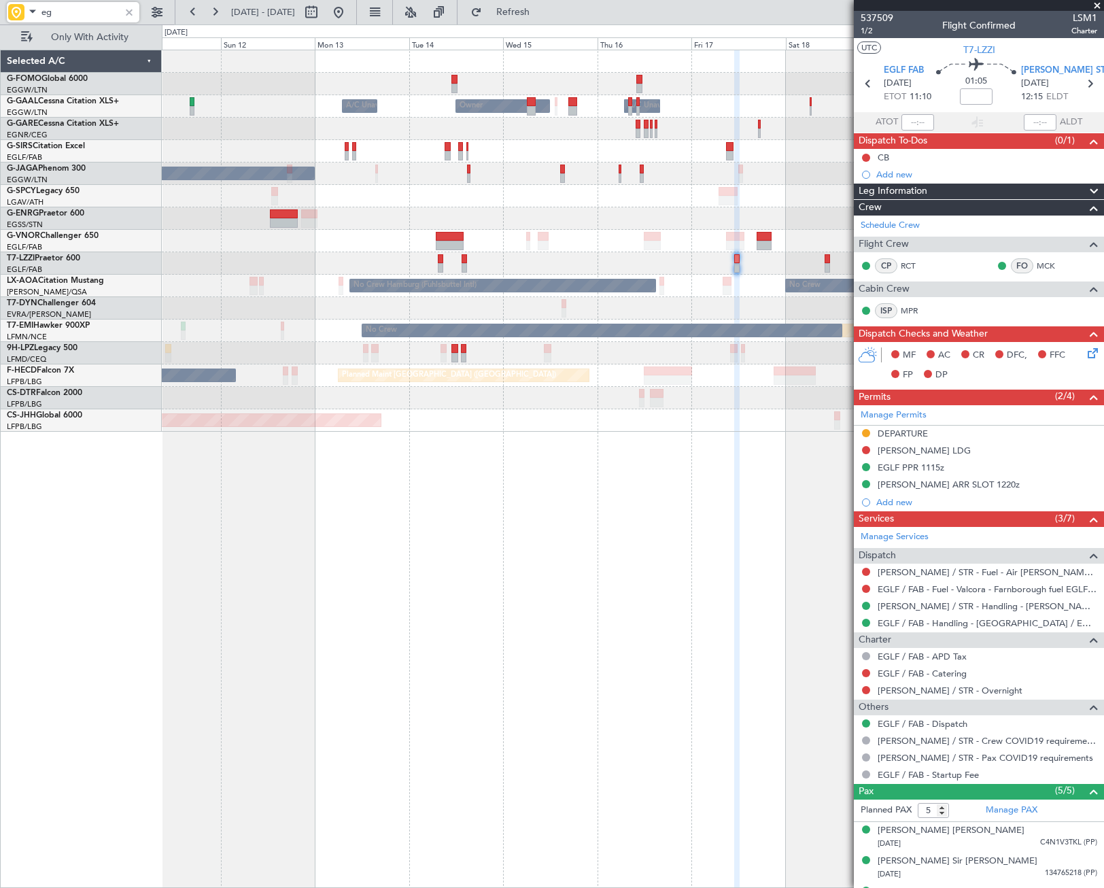
click at [476, 281] on div "No Crew Hamburg (Fuhlsbuttel Intl)" at bounding box center [414, 285] width 123 height 20
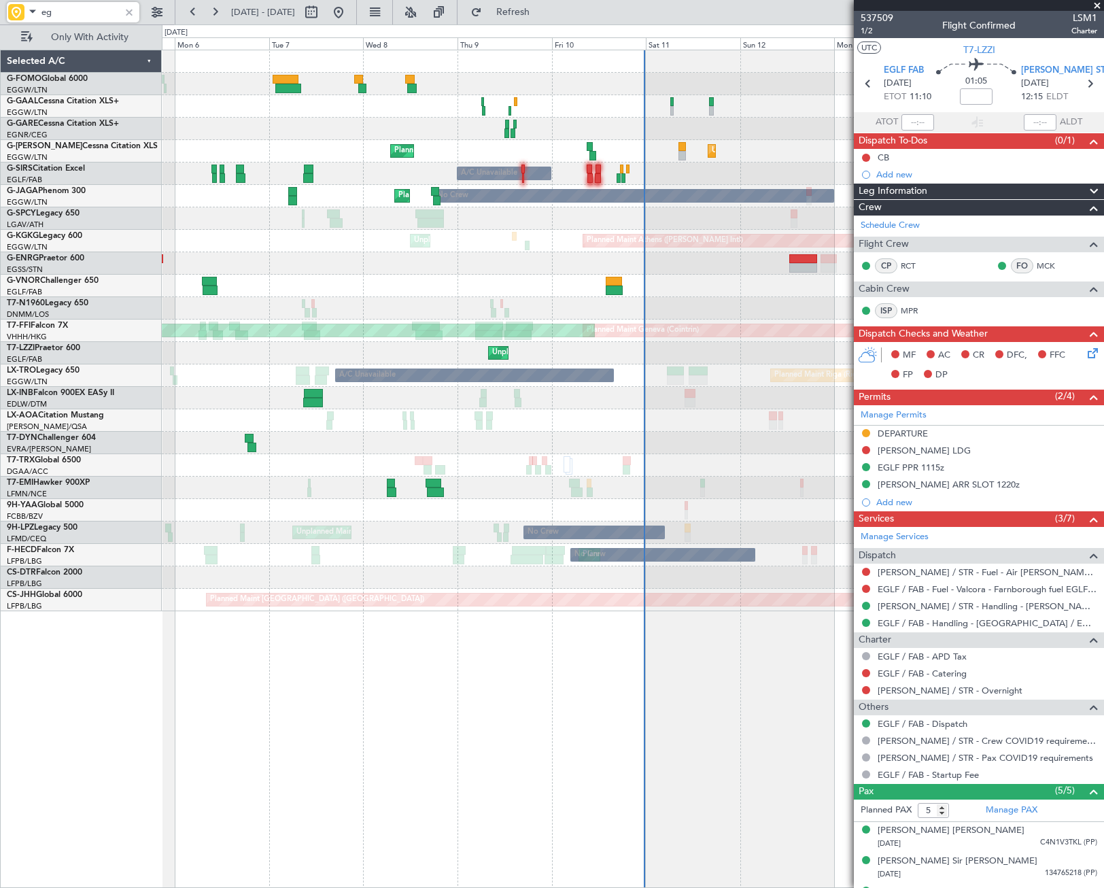
click at [609, 368] on div "Planned Maint Riga (Riga Intl) A/C Unavailable" at bounding box center [632, 375] width 941 height 22
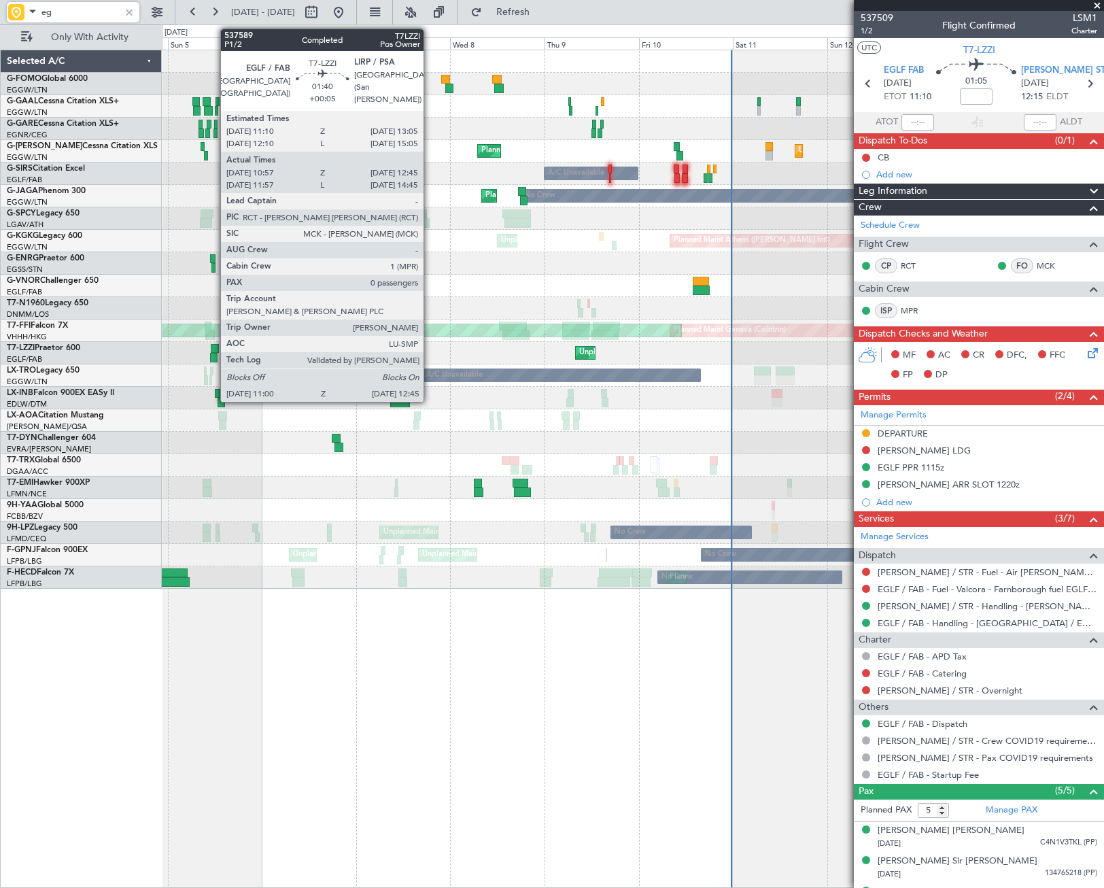
click at [213, 358] on div at bounding box center [213, 358] width 7 height 10
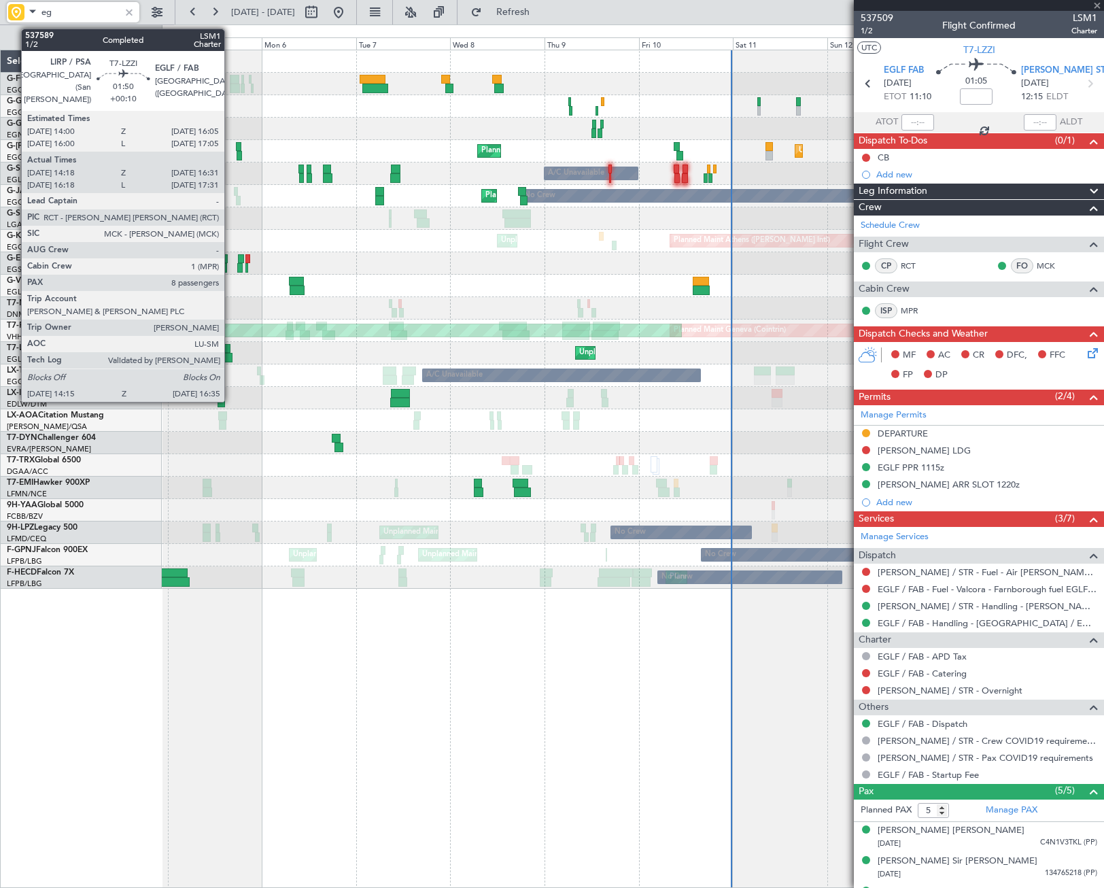
type input "+00:05"
type input "11:07"
type input "12:40"
type input "0"
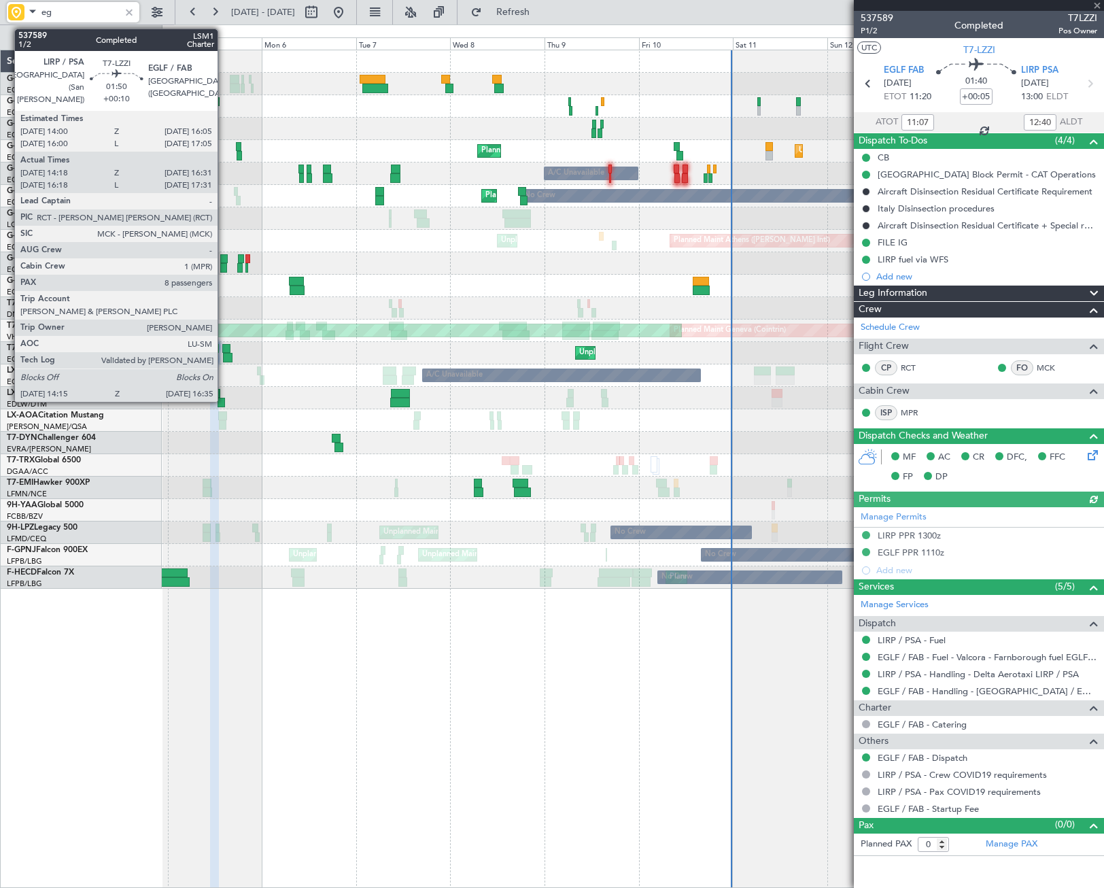
click at [224, 361] on div at bounding box center [228, 358] width 10 height 10
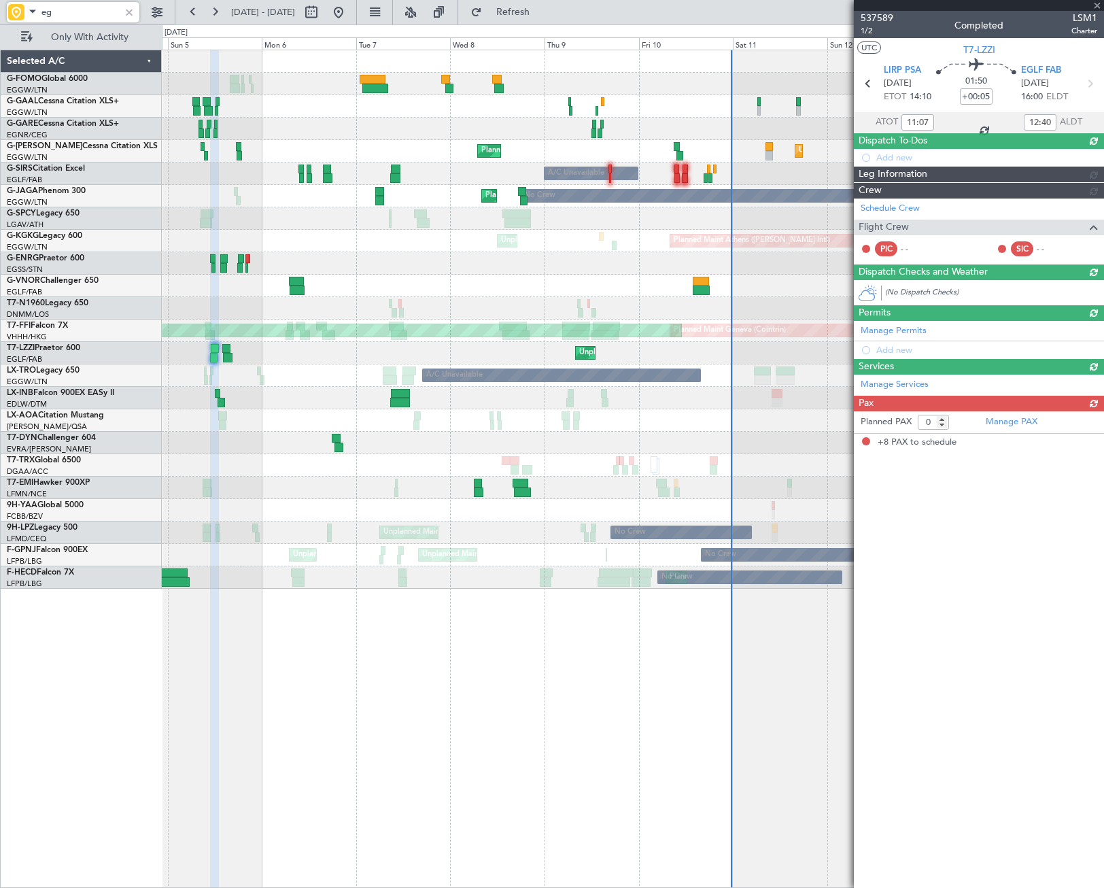
type input "+00:10"
type input "14:28"
type input "16:26"
type input "8"
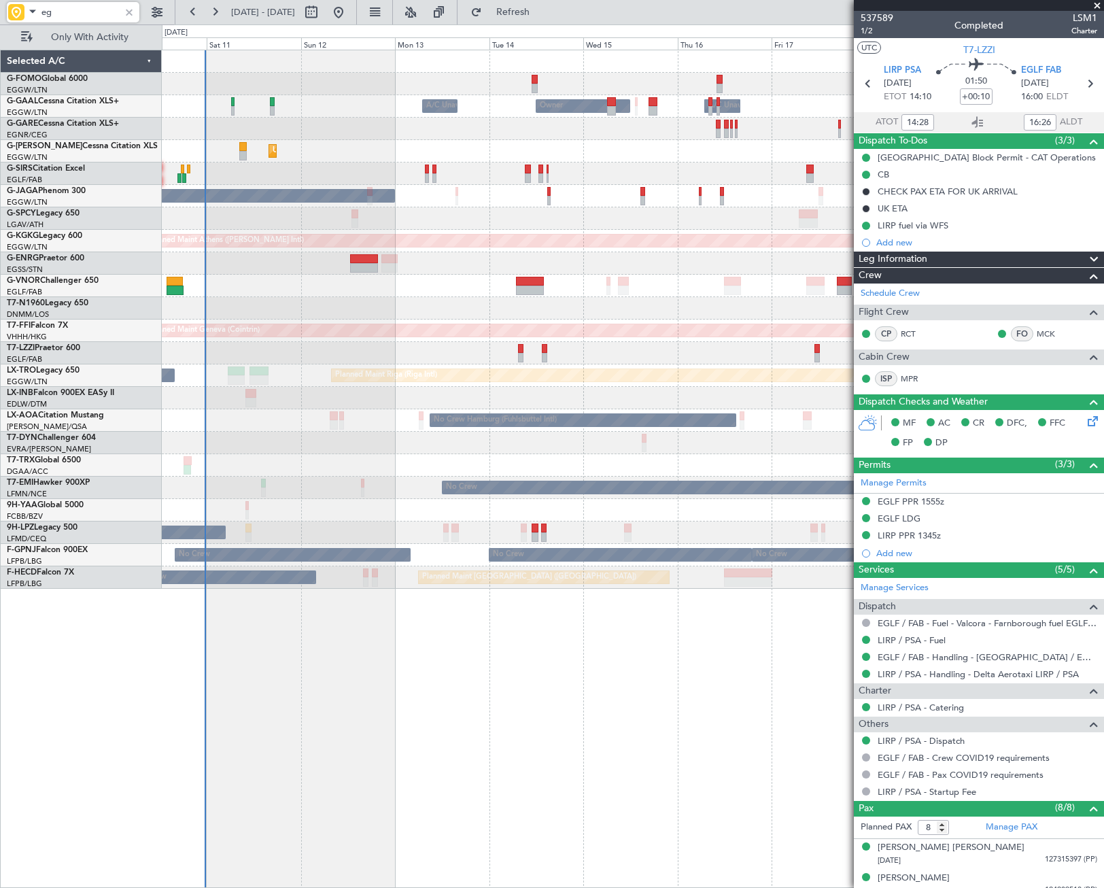
click at [216, 452] on div "Owner A/C Unavailable Owner A/C Unavailable Unplanned Maint London (Luton) Plan…" at bounding box center [632, 319] width 941 height 538
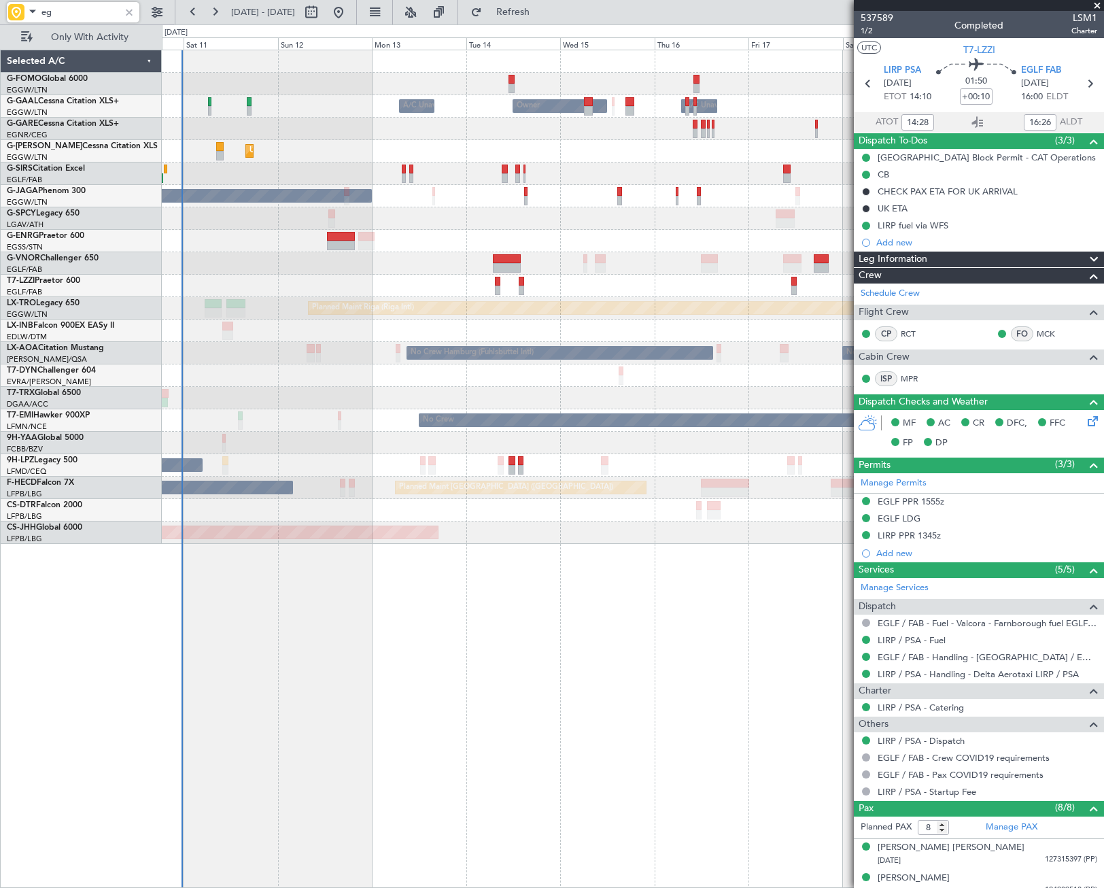
type input "eg"
click at [129, 14] on div at bounding box center [129, 12] width 15 height 15
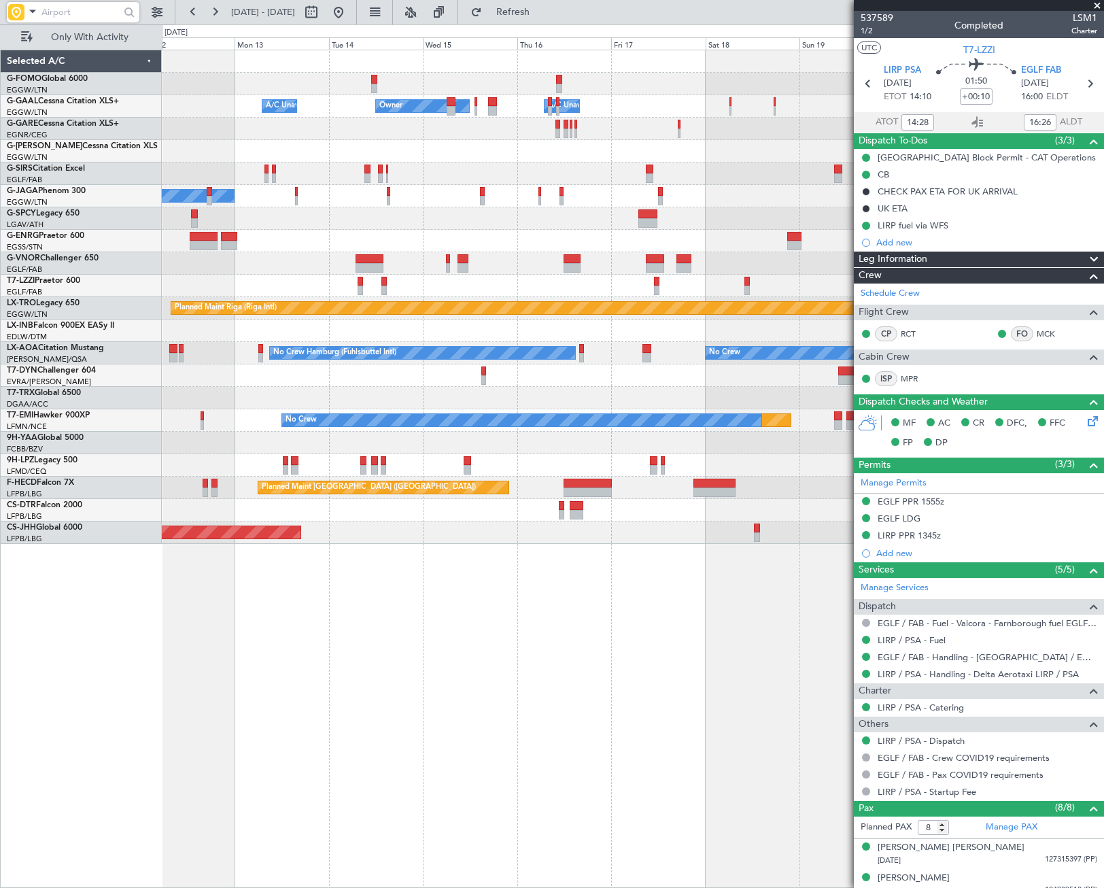
click at [399, 396] on div "Owner Owner A/C Unavailable A/C Unavailable Unplanned Maint London (Luton) Plan…" at bounding box center [632, 296] width 941 height 493
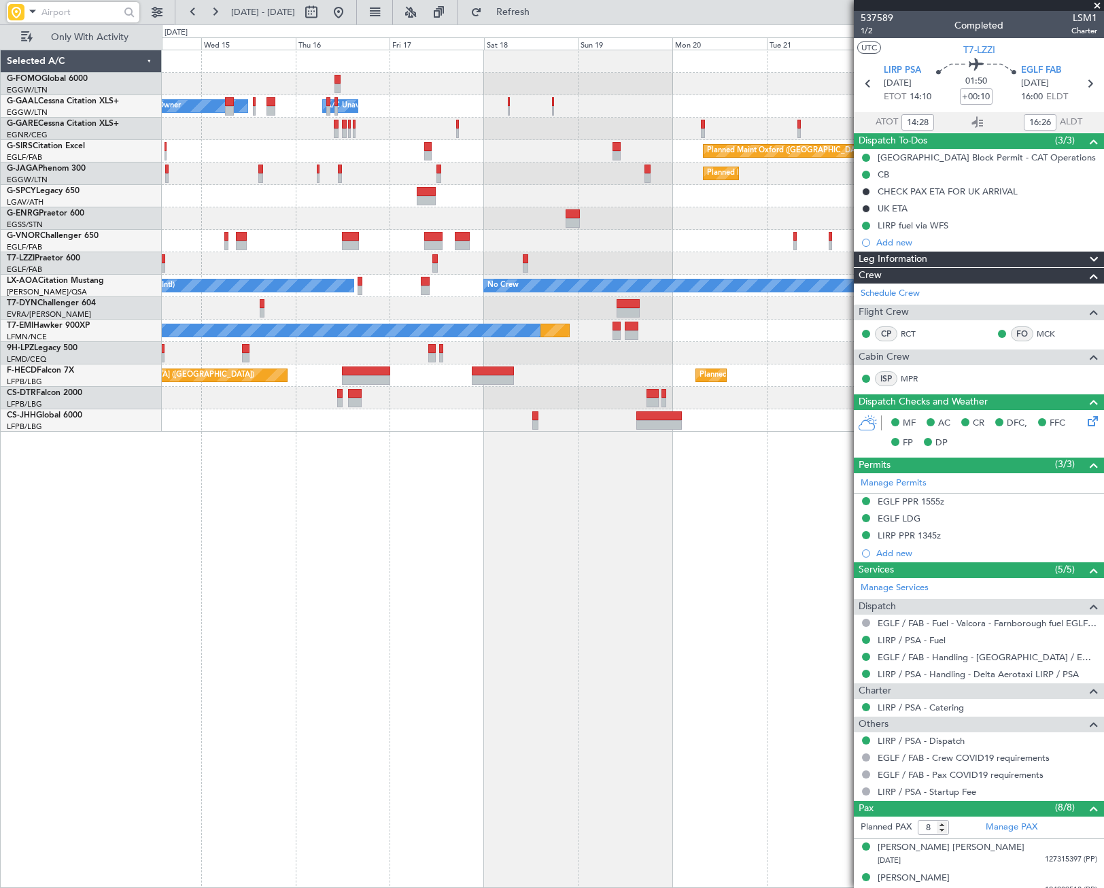
click at [473, 390] on div "Owner Owner A/C Unavailable A/C Unavailable Owner Planned Maint Oxford (Kidling…" at bounding box center [632, 240] width 941 height 381
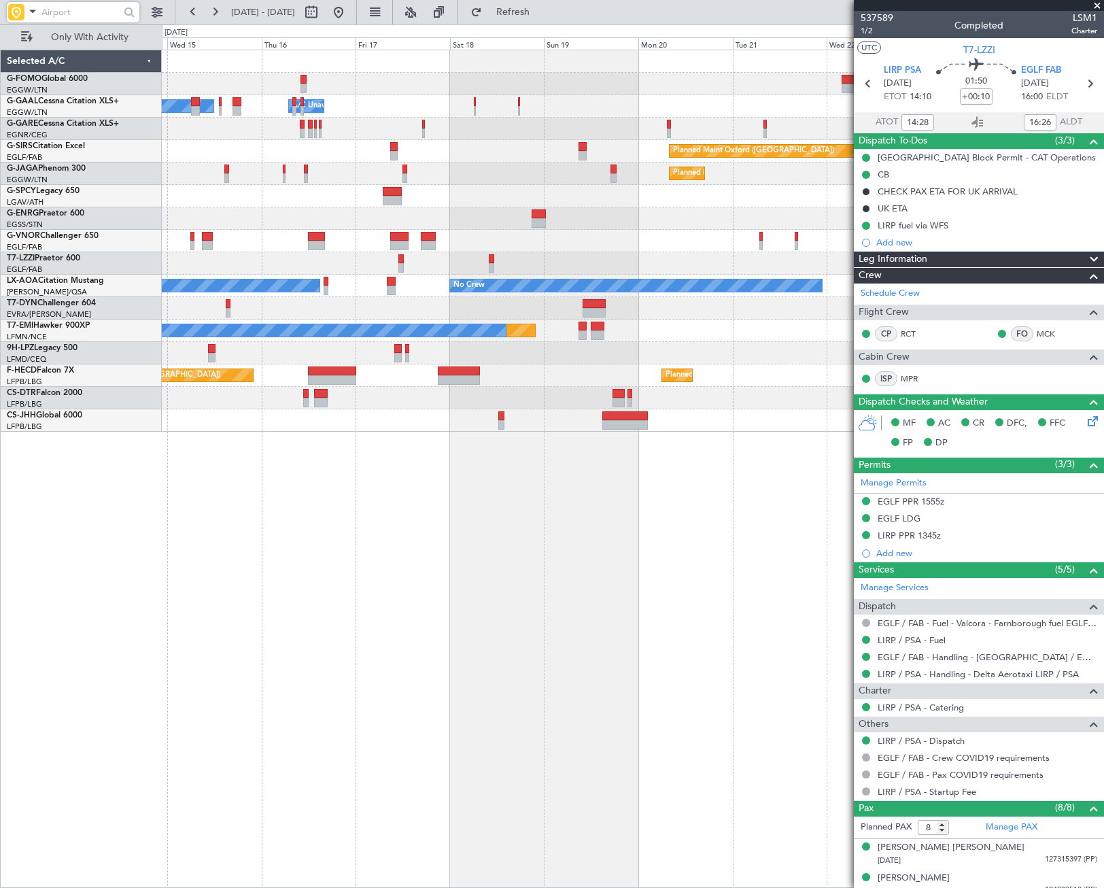
click at [542, 515] on div "Owner Owner A/C Unavailable A/C Unavailable Owner Planned Maint [GEOGRAPHIC_DAT…" at bounding box center [633, 469] width 942 height 838
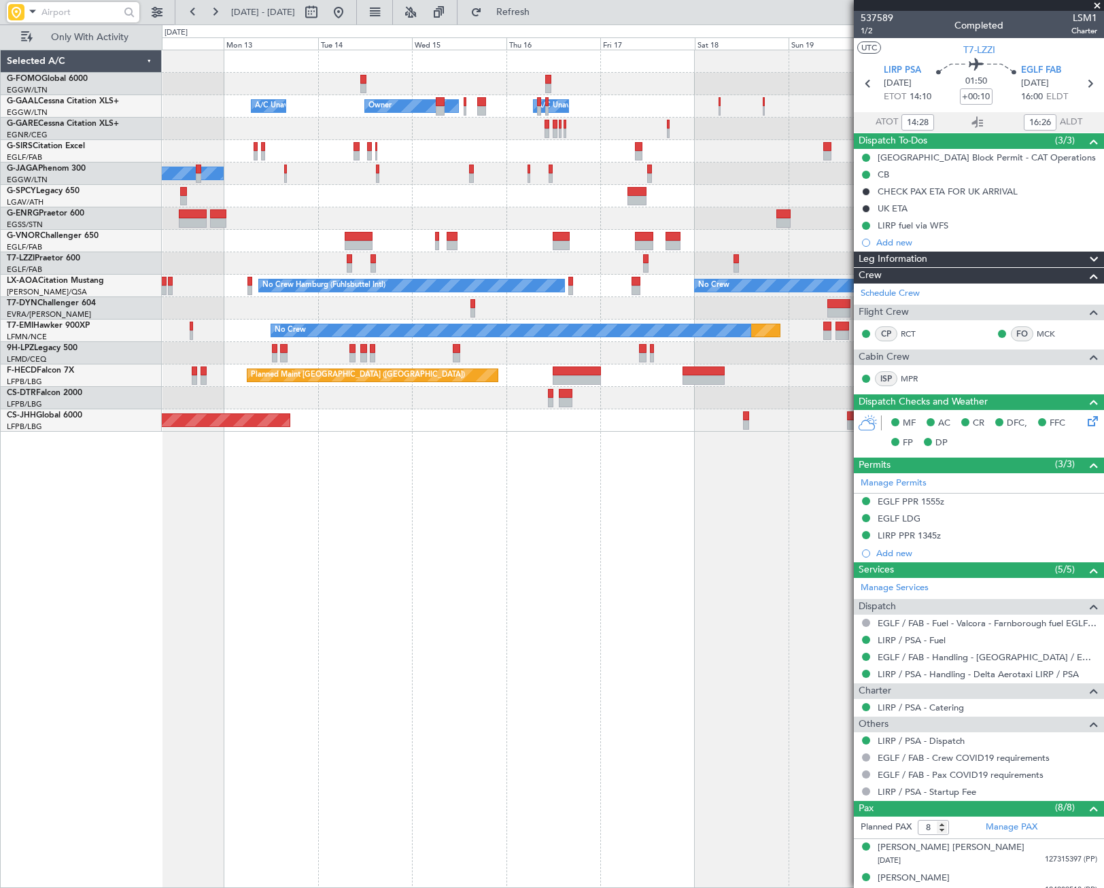
click at [561, 566] on div "Owner Owner A/C Unavailable A/C Unavailable Planned Maint Oxford (Kidlington) A…" at bounding box center [633, 469] width 942 height 838
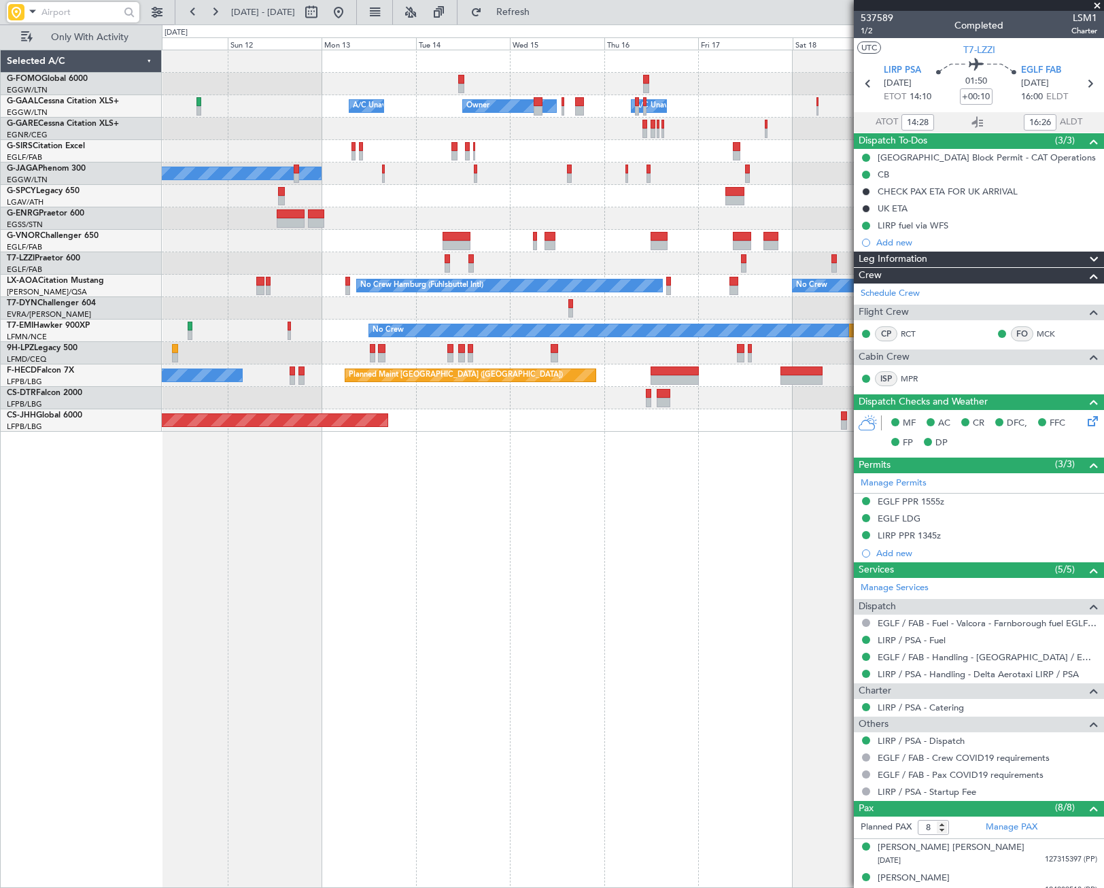
click at [553, 600] on div "Owner Owner A/C Unavailable A/C Unavailable Planned Maint Oxford (Kidlington) A…" at bounding box center [633, 469] width 942 height 838
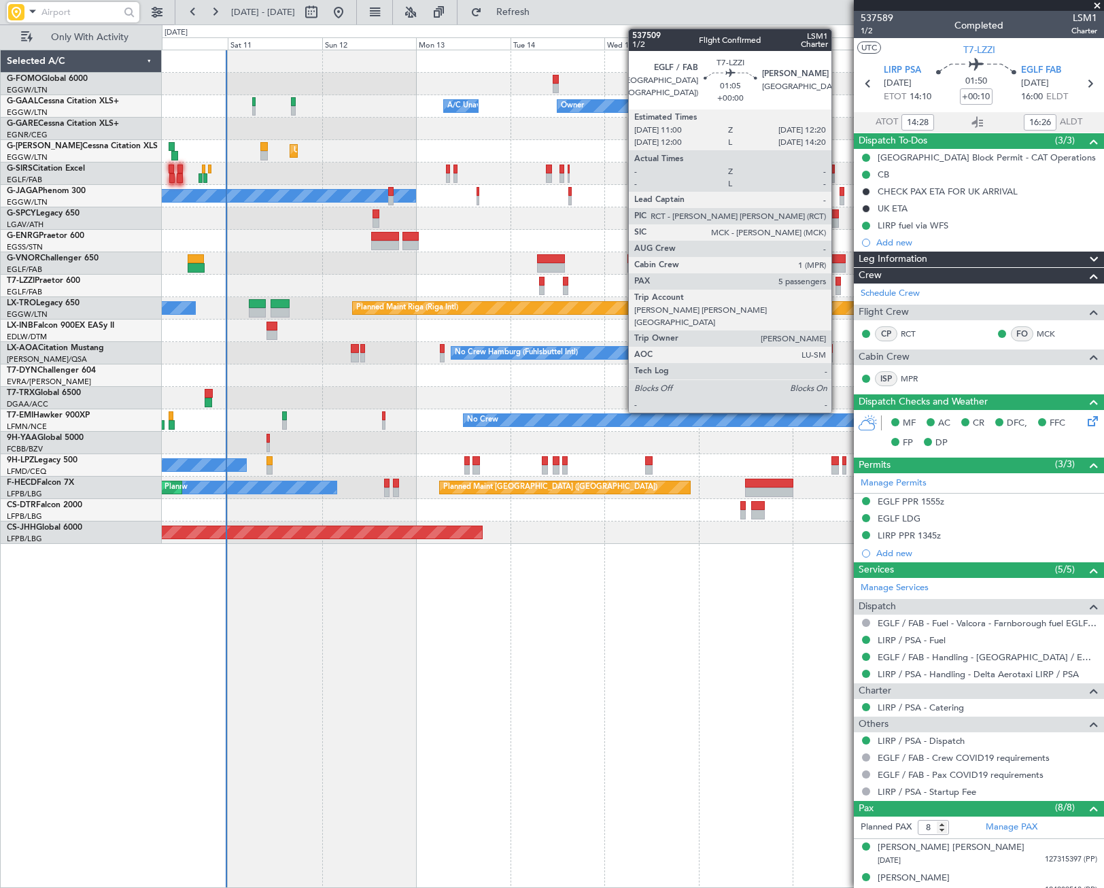
click at [837, 288] on div at bounding box center [837, 290] width 5 height 10
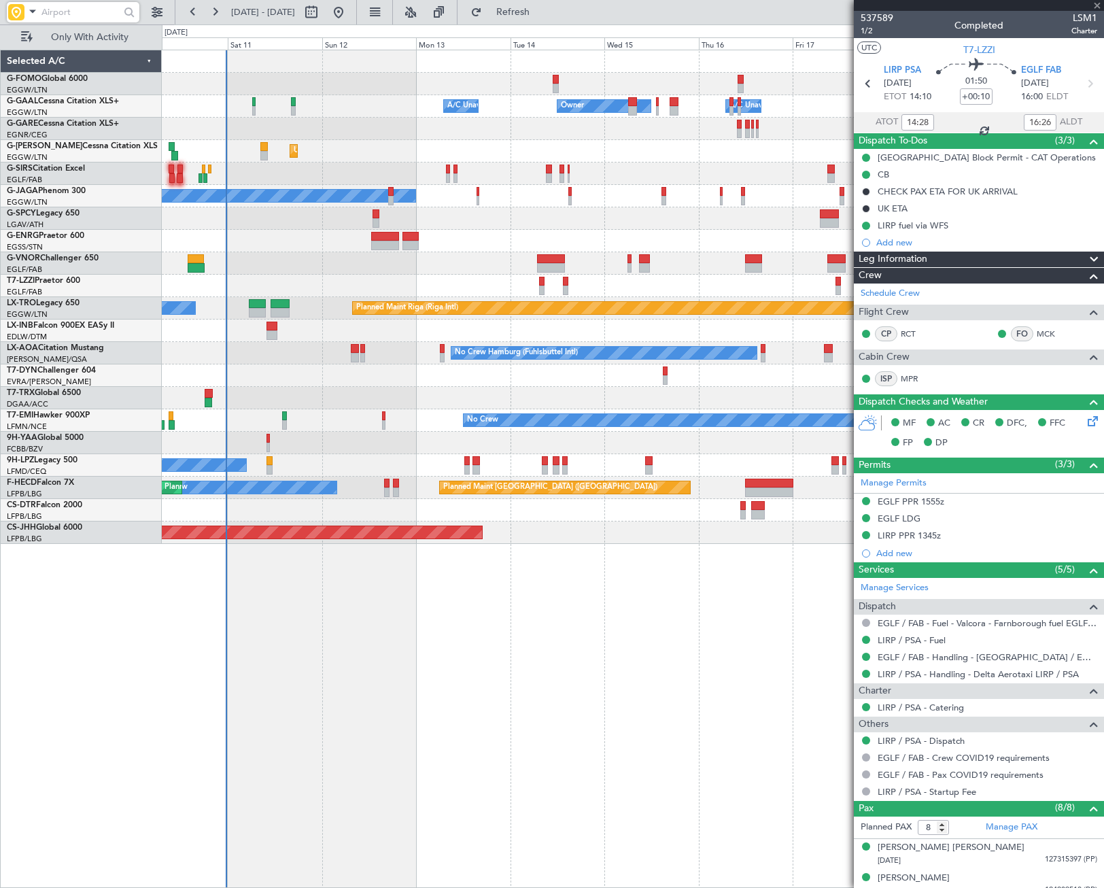
click at [614, 307] on div "Owner Owner A/C Unavailable A/C Unavailable Unplanned Maint London (Luton) Plan…" at bounding box center [632, 296] width 941 height 493
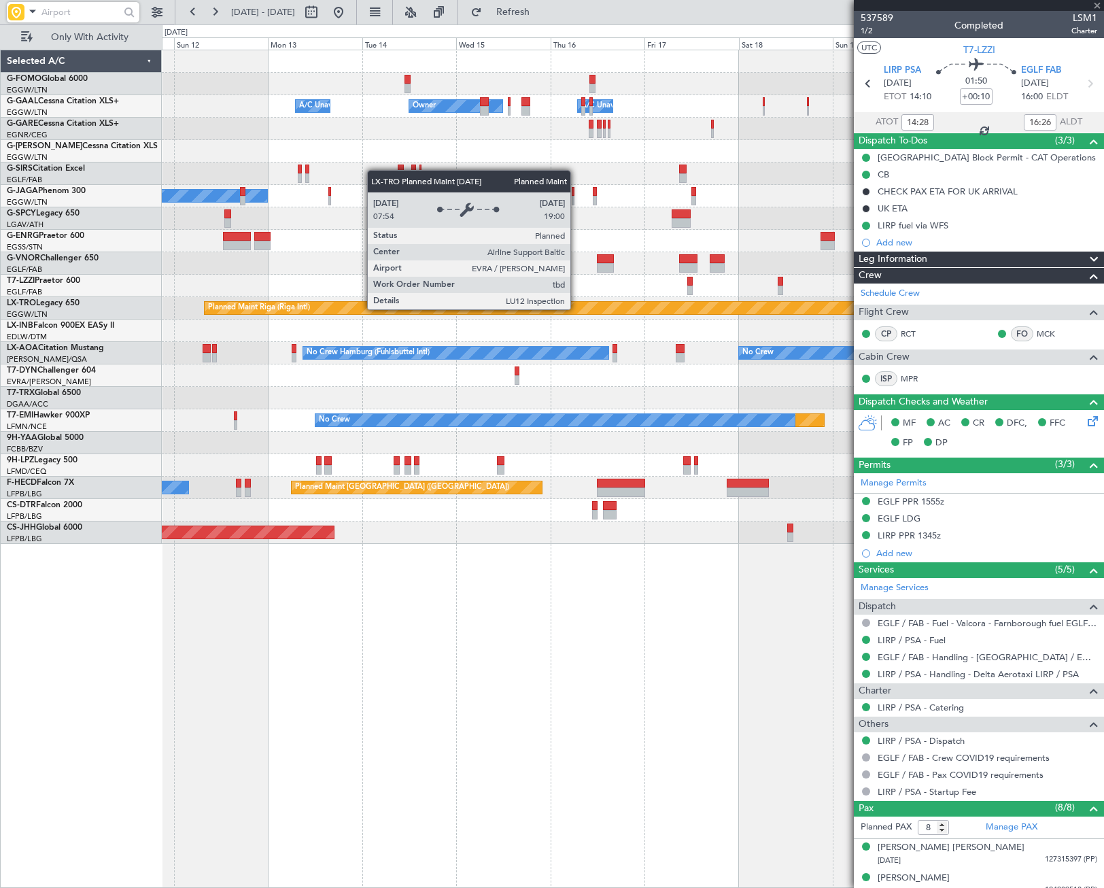
type input "5"
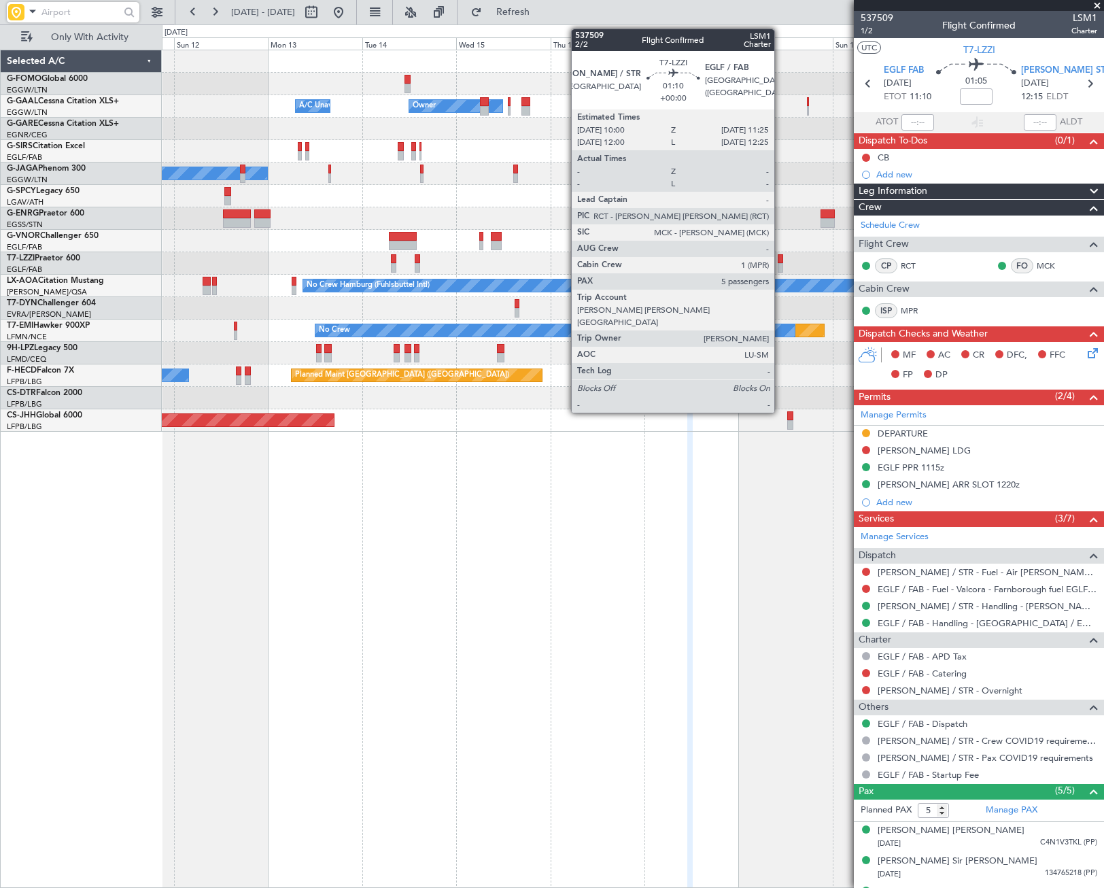
click at [780, 262] on div at bounding box center [781, 259] width 6 height 10
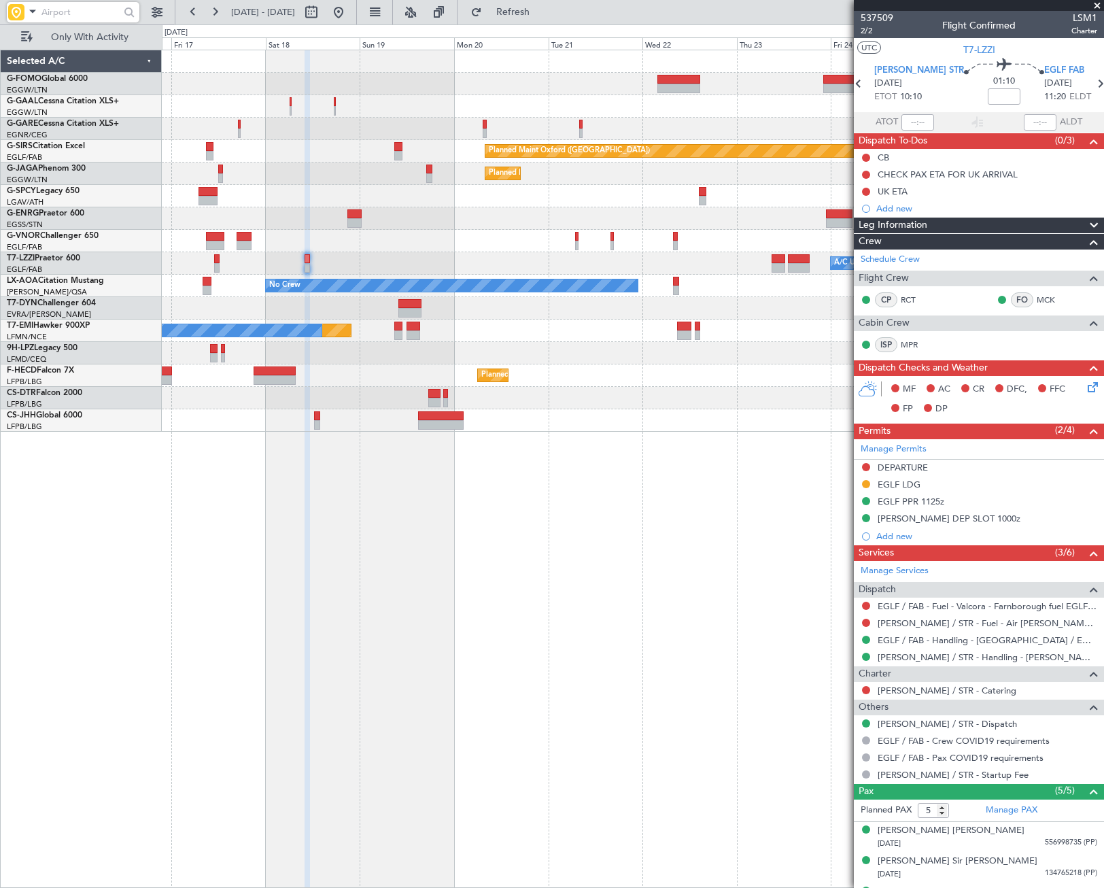
click at [225, 673] on div "Owner Owner Owner A/C Unavailable Planned Maint Oxford (Kidlington) Planned Mai…" at bounding box center [633, 469] width 942 height 838
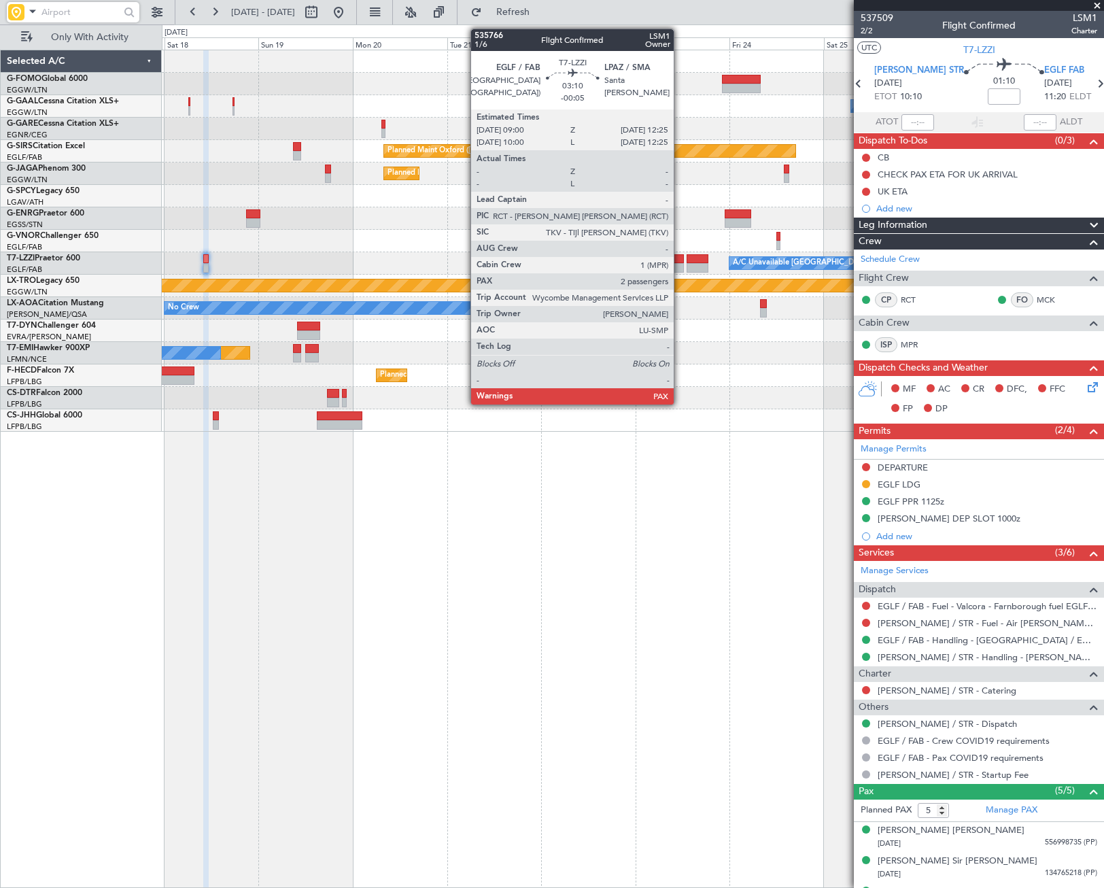
click at [678, 262] on div at bounding box center [677, 259] width 14 height 10
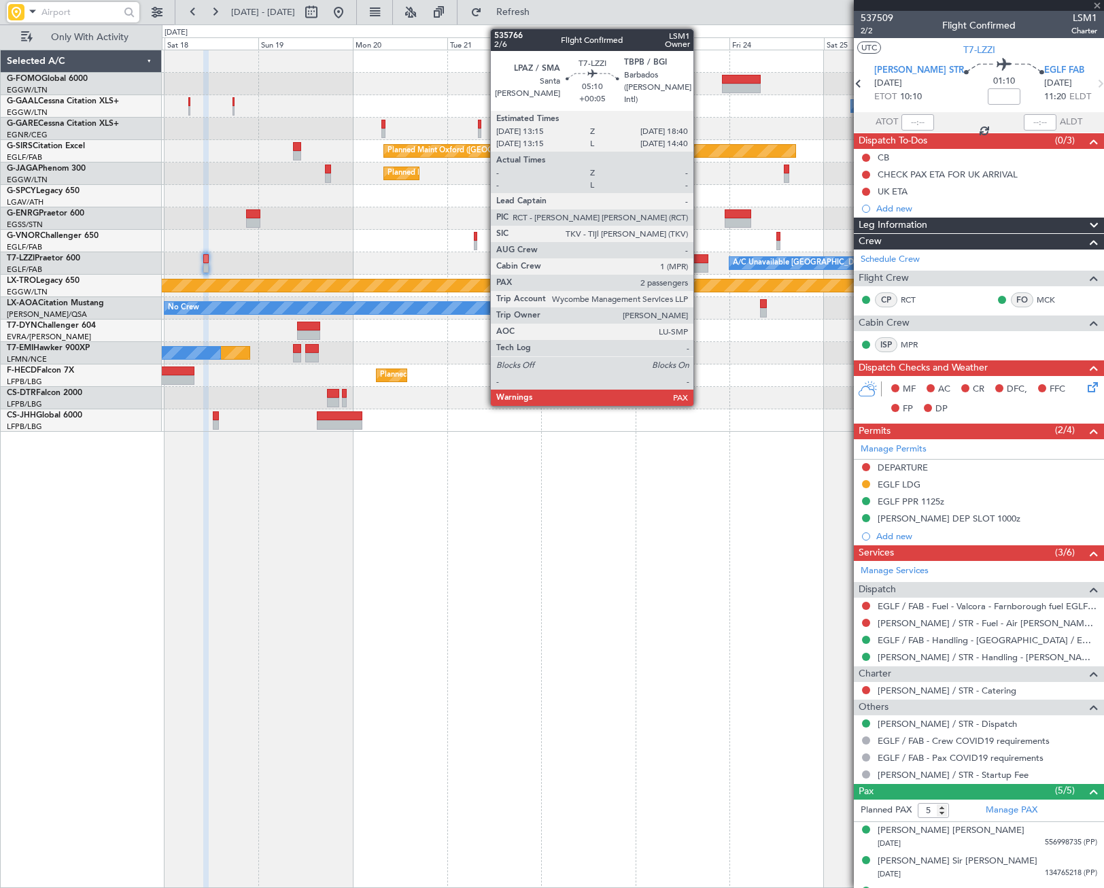
type input "-00:05"
type input "2"
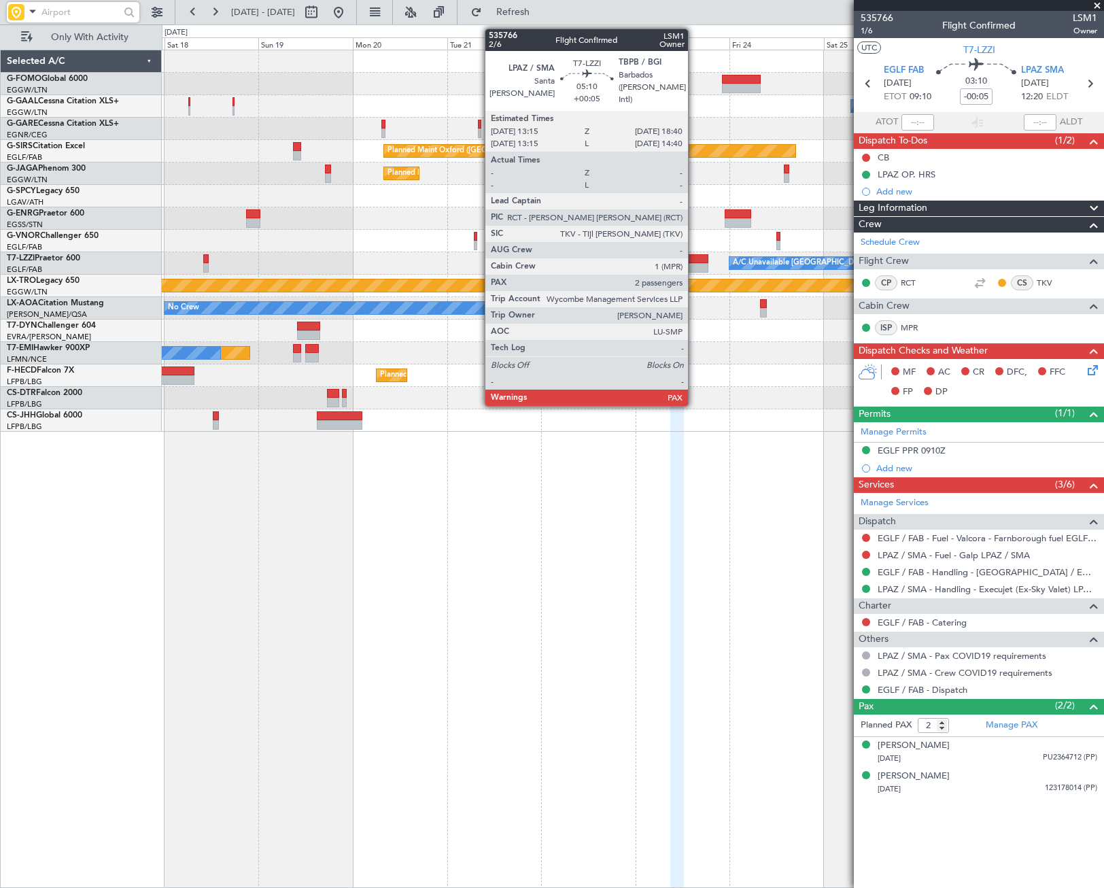
click at [694, 260] on div at bounding box center [698, 259] width 22 height 10
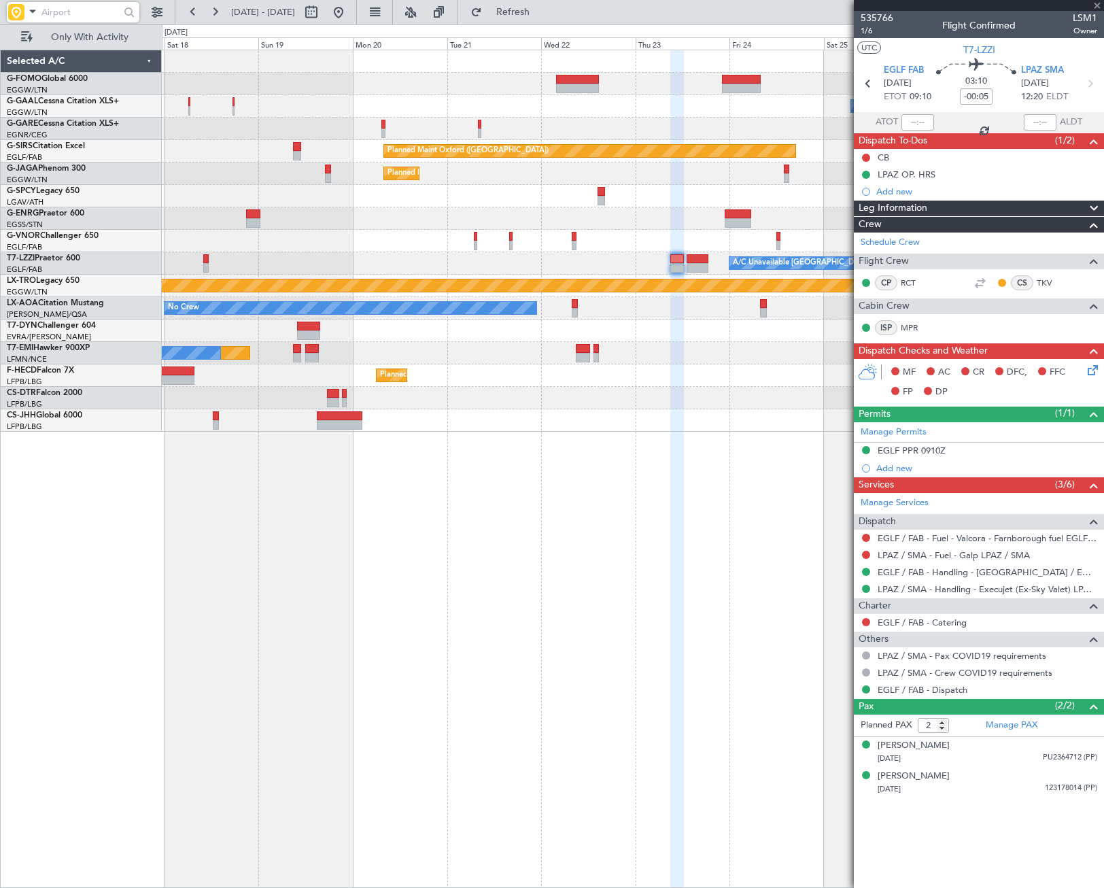
type input "+00:05"
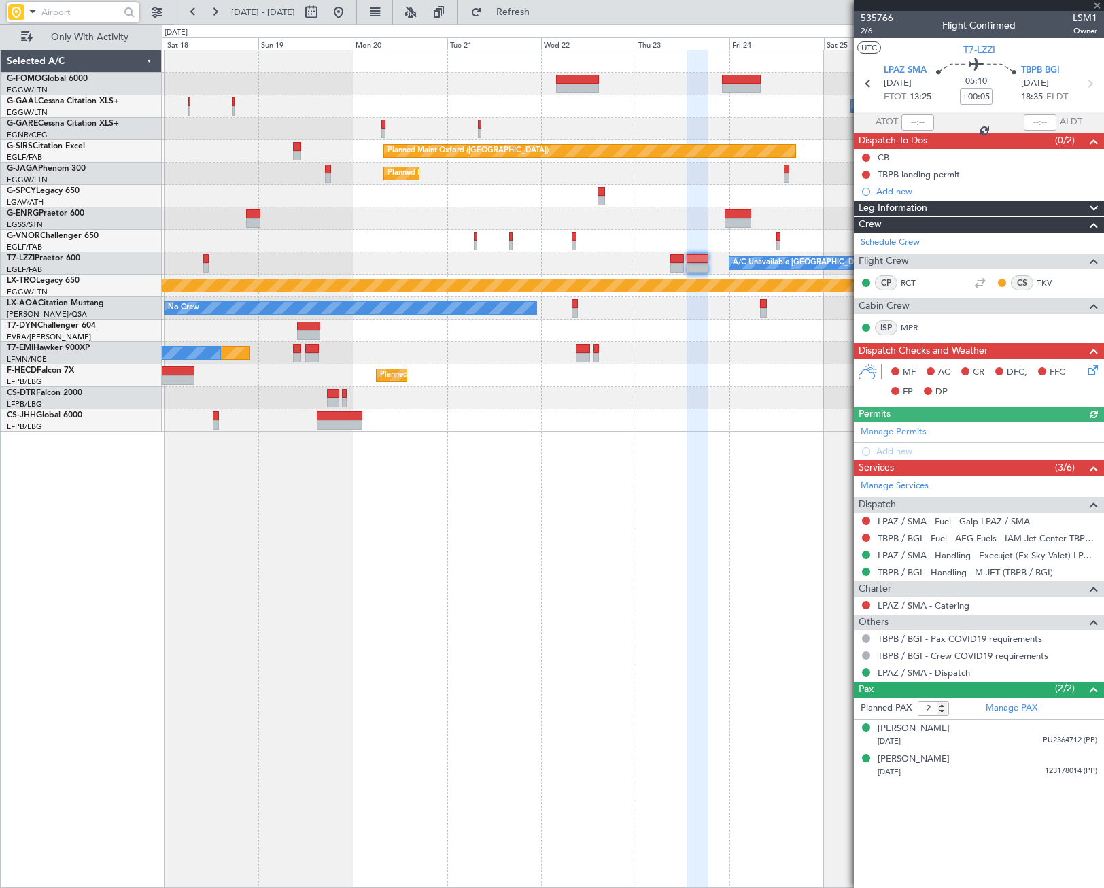
click at [931, 209] on div "Leg Information" at bounding box center [979, 209] width 250 height 16
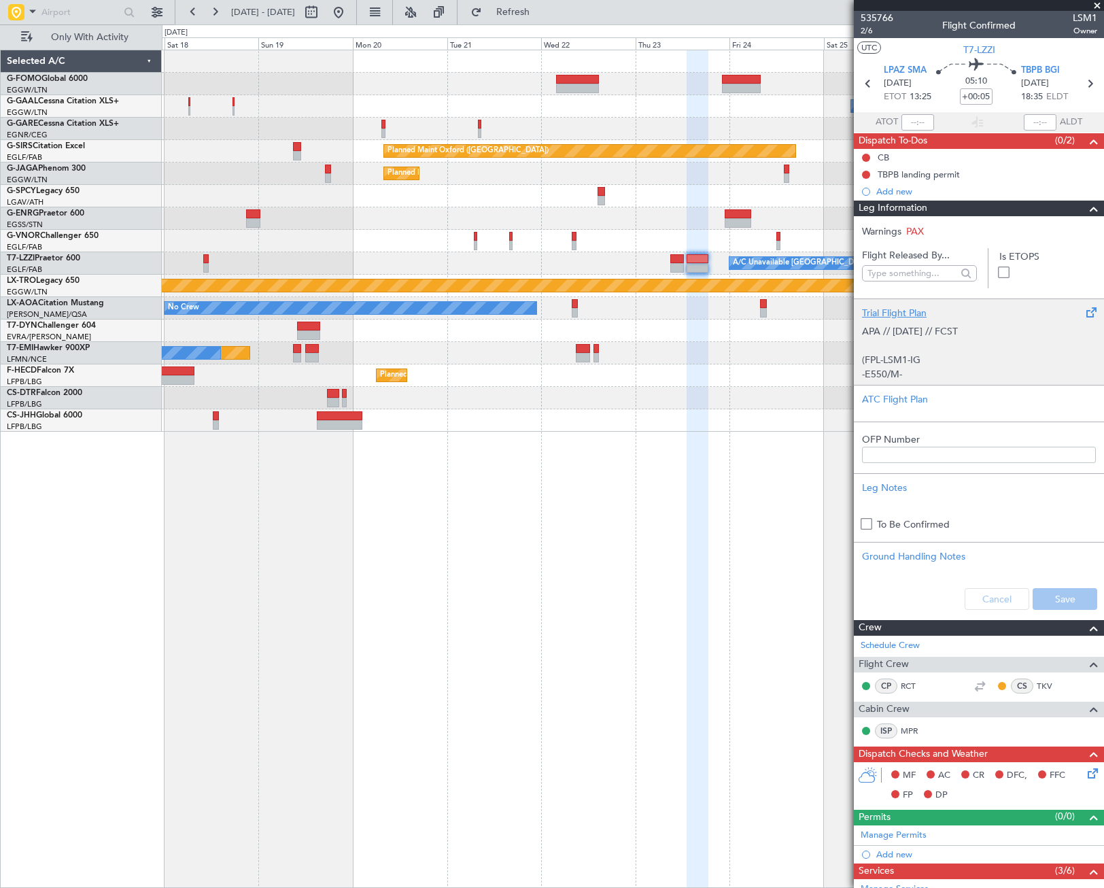
click at [924, 365] on p "(FPL-LSM1-IG" at bounding box center [979, 360] width 234 height 14
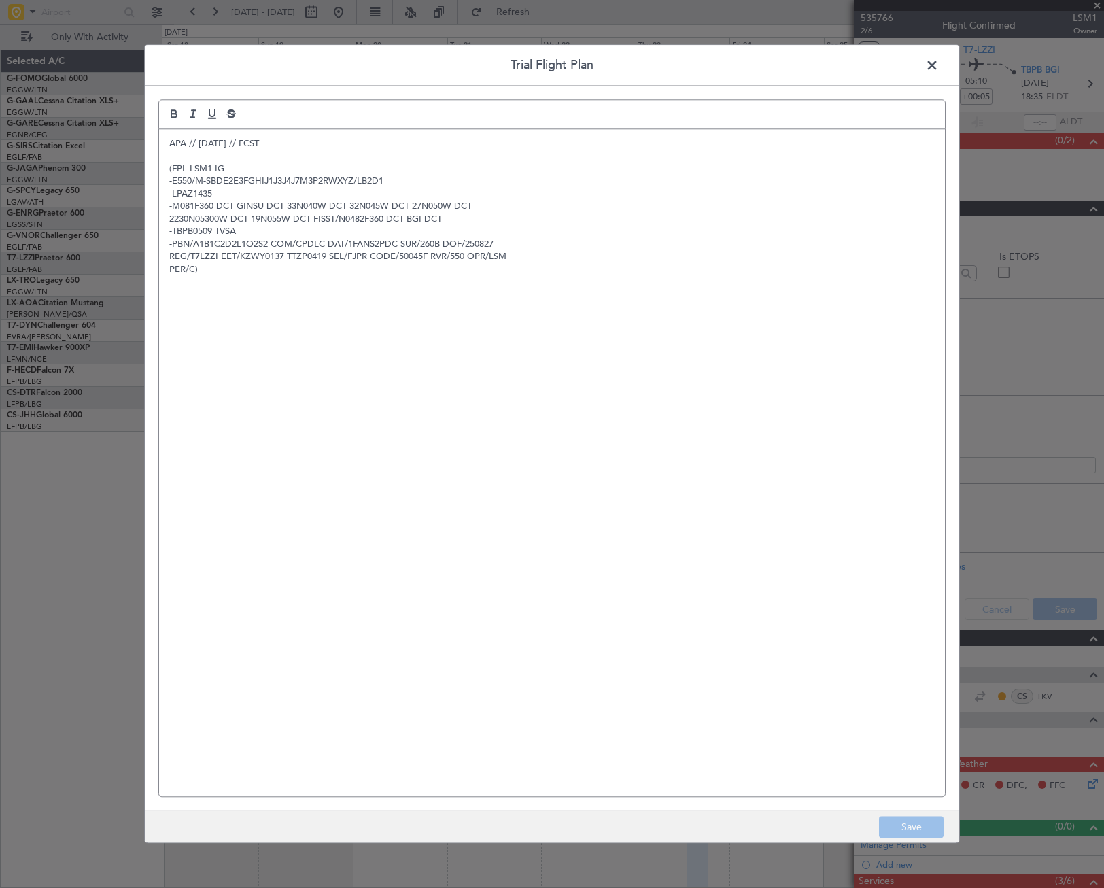
click at [939, 66] on span at bounding box center [939, 68] width 0 height 27
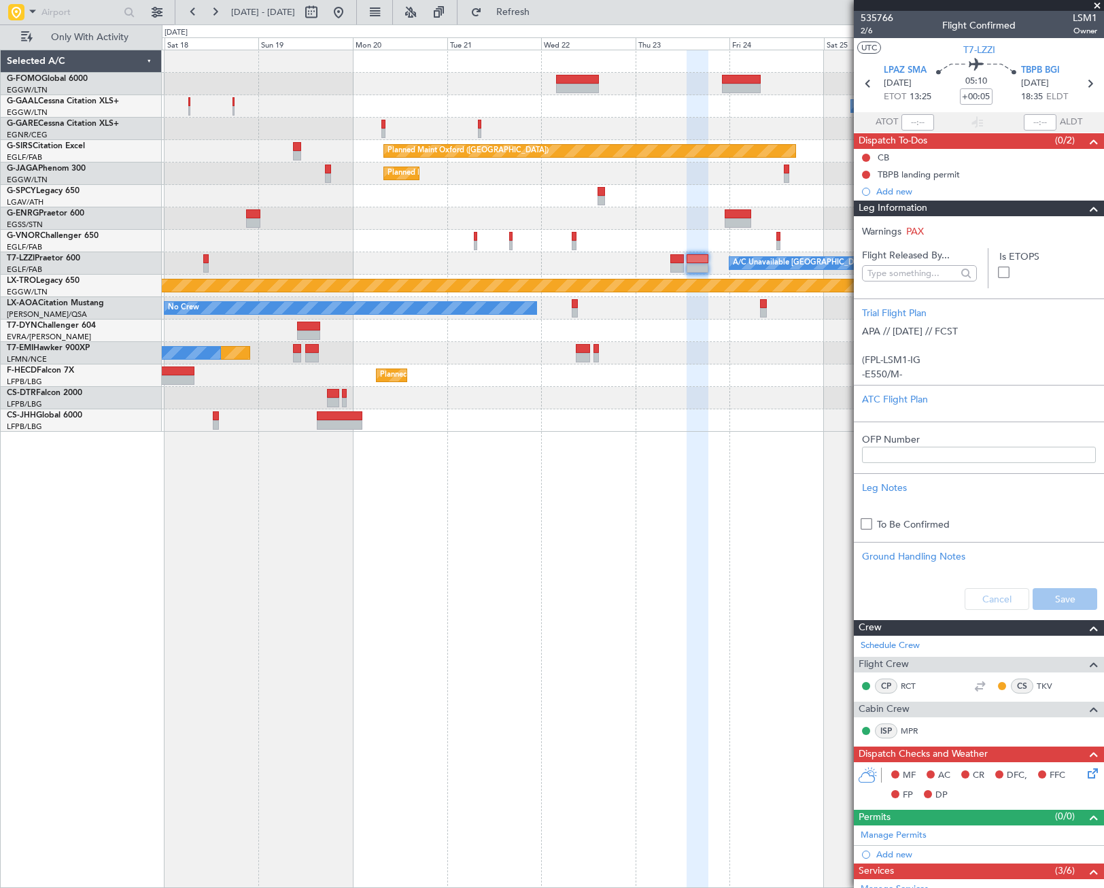
click at [1086, 209] on span at bounding box center [1094, 209] width 16 height 16
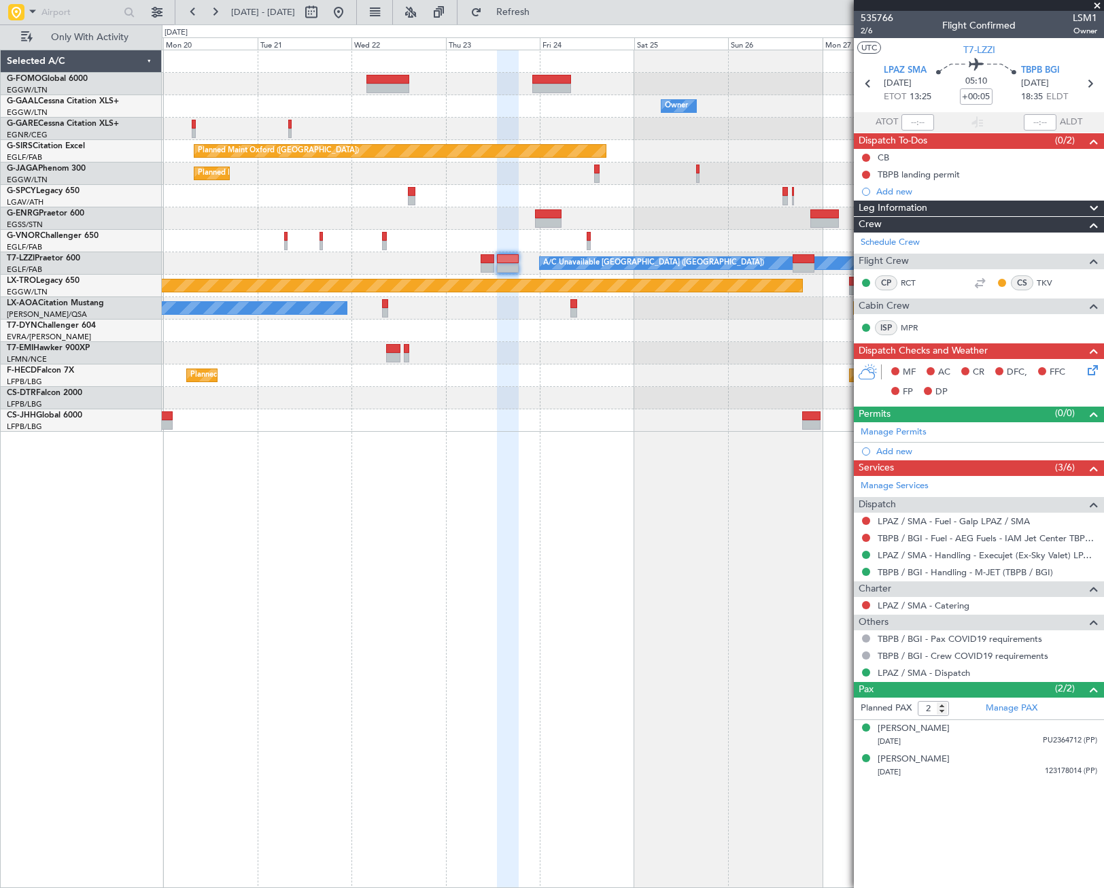
click at [491, 527] on div "Owner Owner Planned Maint Oxford (Kidlington) Planned Maint Paris (Le Bourget) …" at bounding box center [633, 469] width 942 height 838
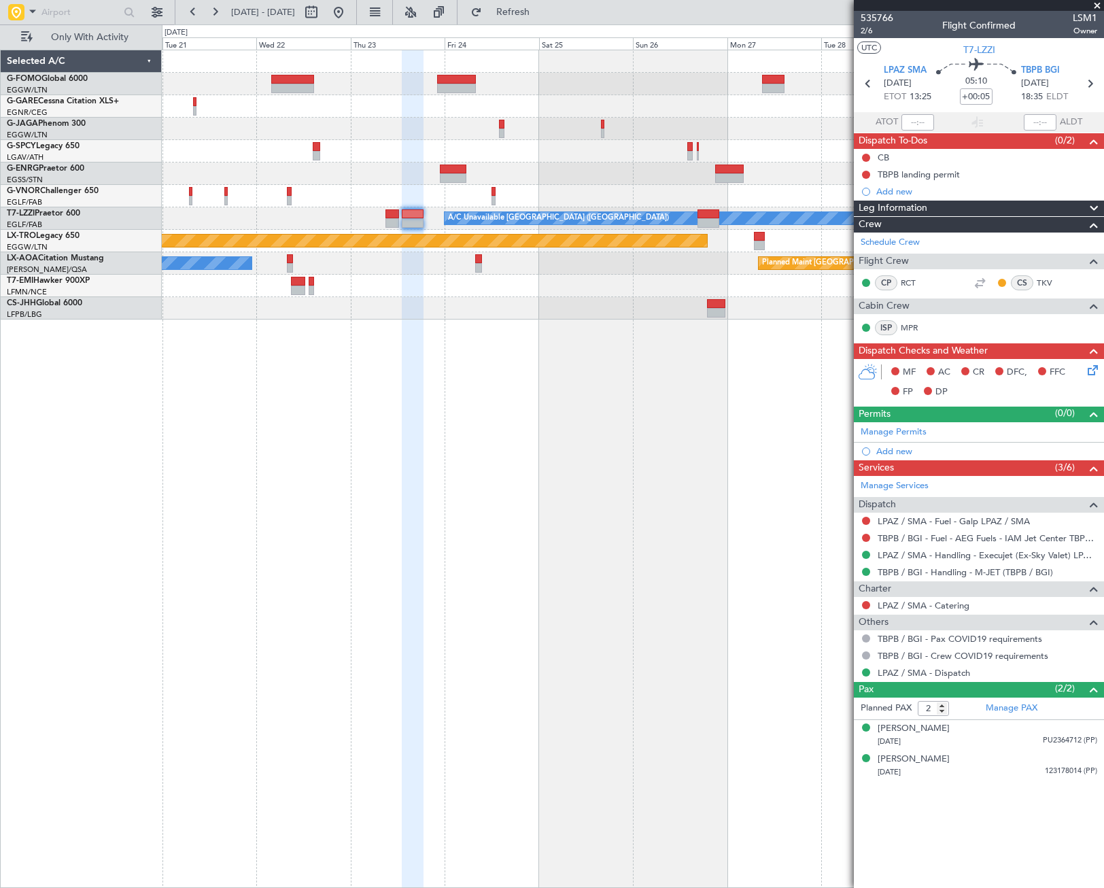
click at [534, 511] on div "Planned Maint Paris (Le Bourget) A/C Unavailable London (Luton) Planned Maint R…" at bounding box center [633, 469] width 942 height 838
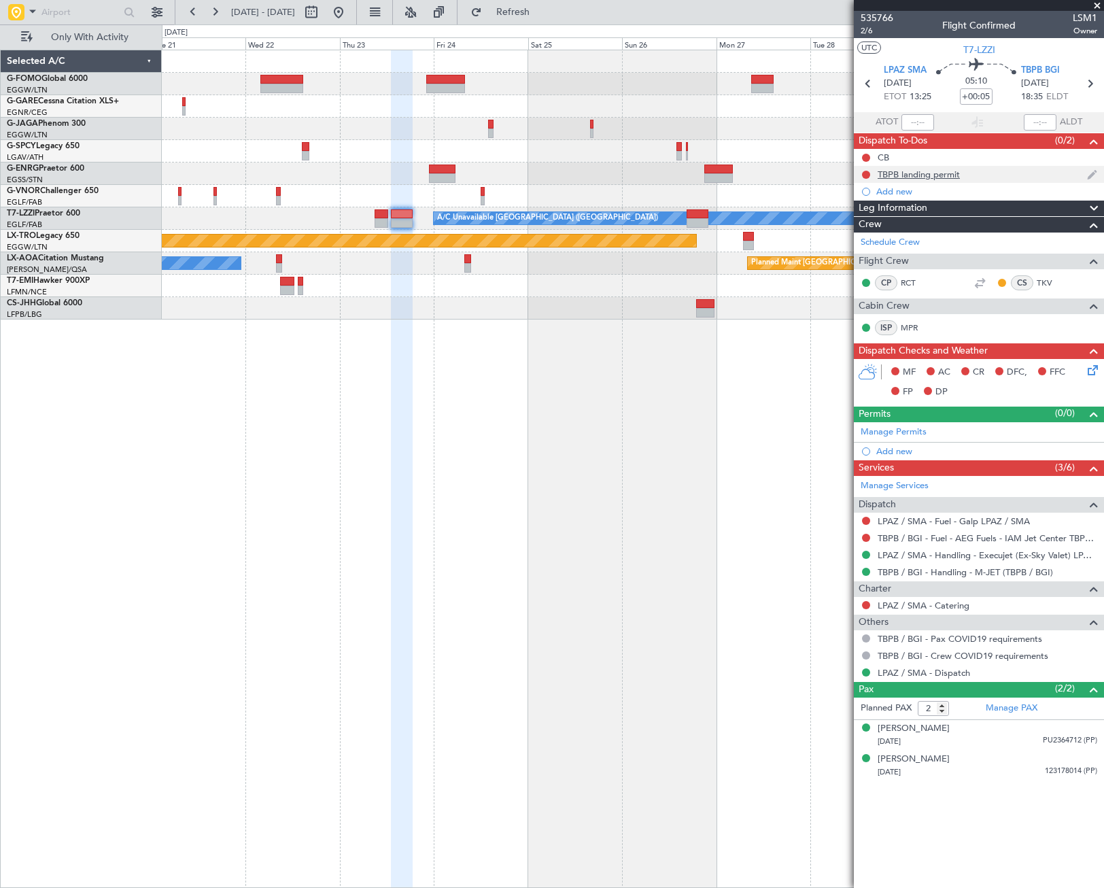
click at [923, 176] on div "TBPB landing permit" at bounding box center [919, 175] width 82 height 12
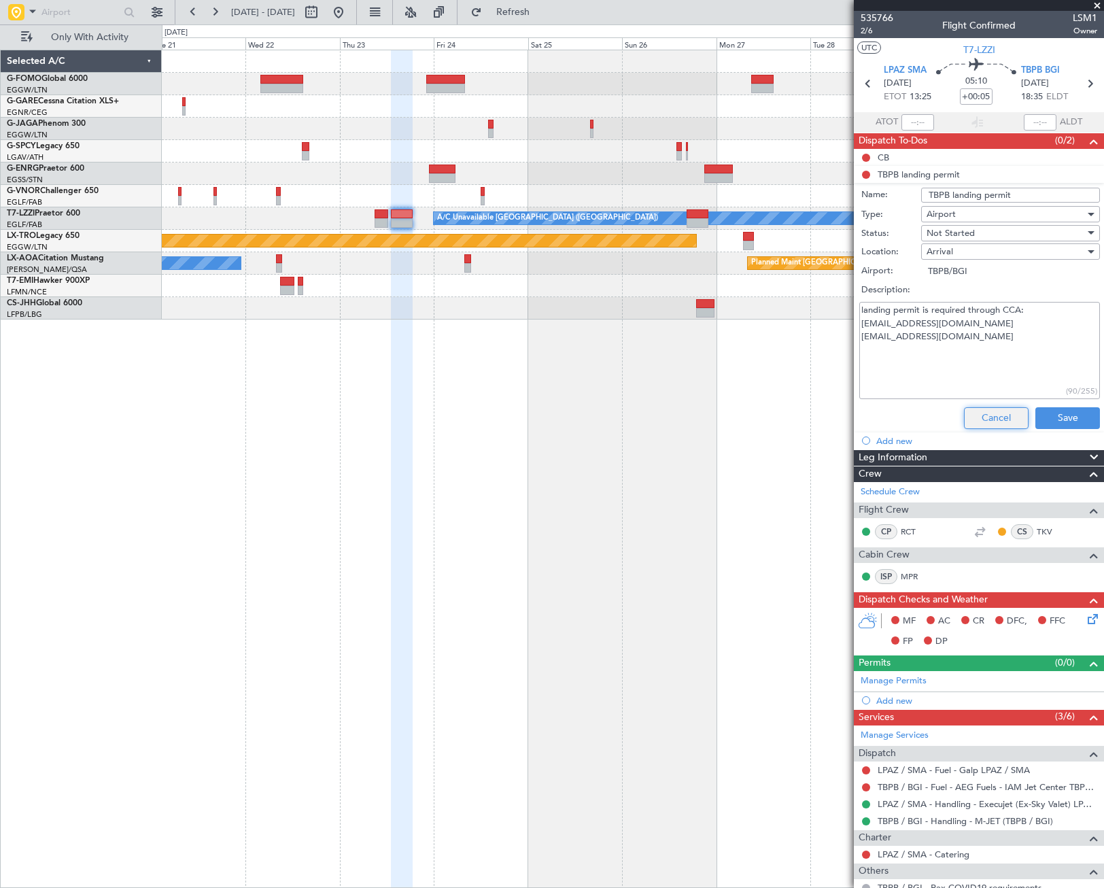
click at [1005, 408] on button "Cancel" at bounding box center [996, 418] width 65 height 22
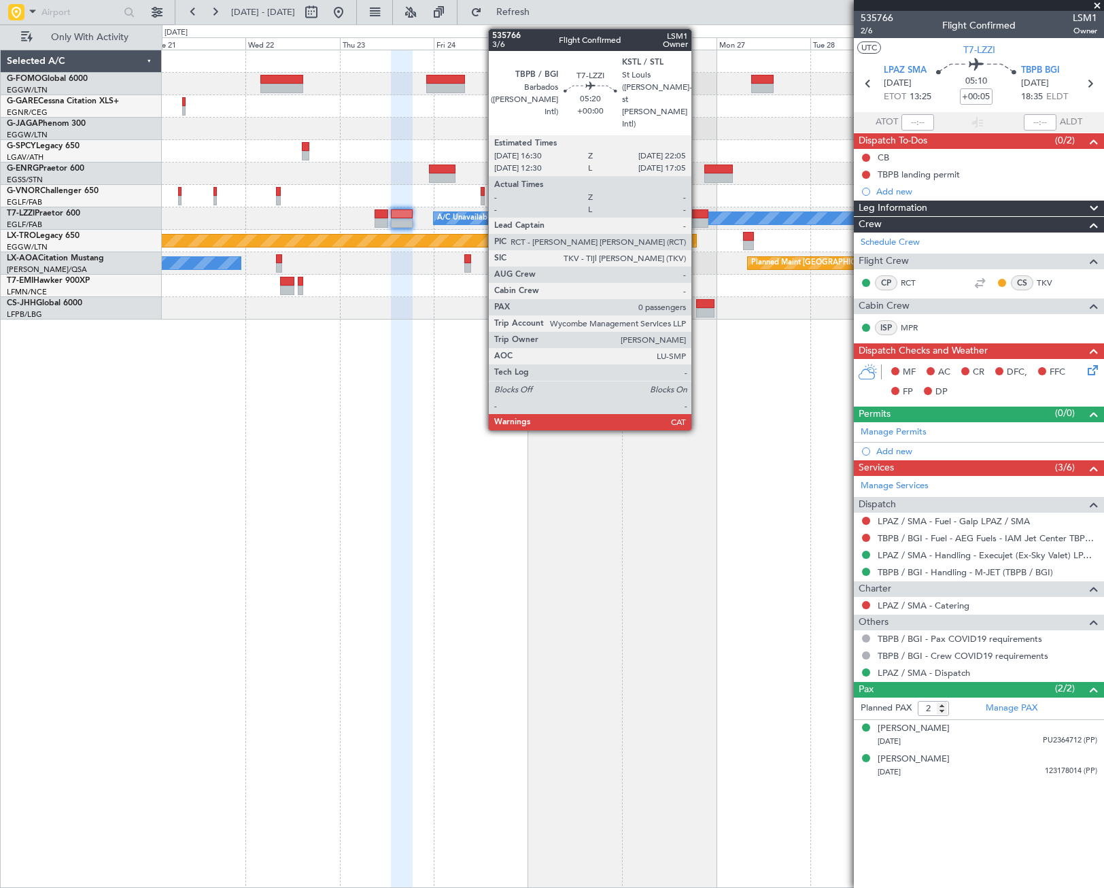
click at [697, 216] on div at bounding box center [698, 214] width 22 height 10
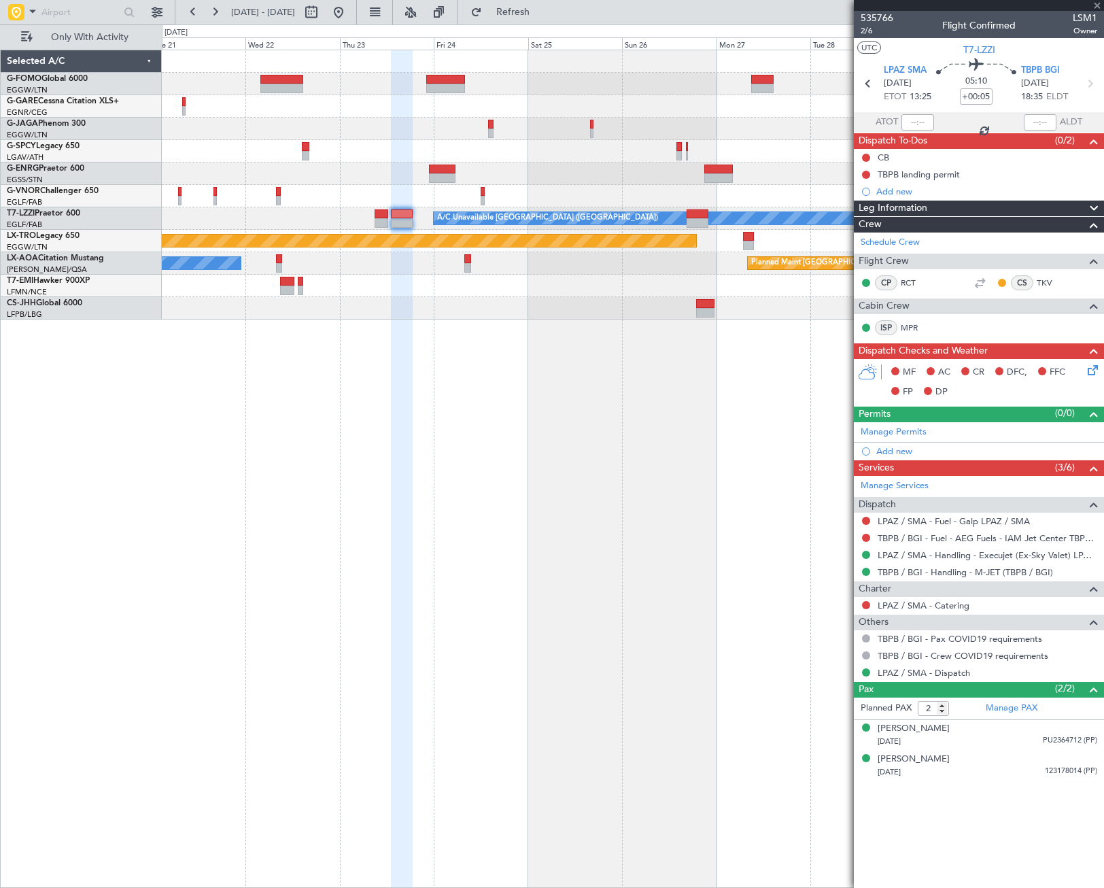
type input "0"
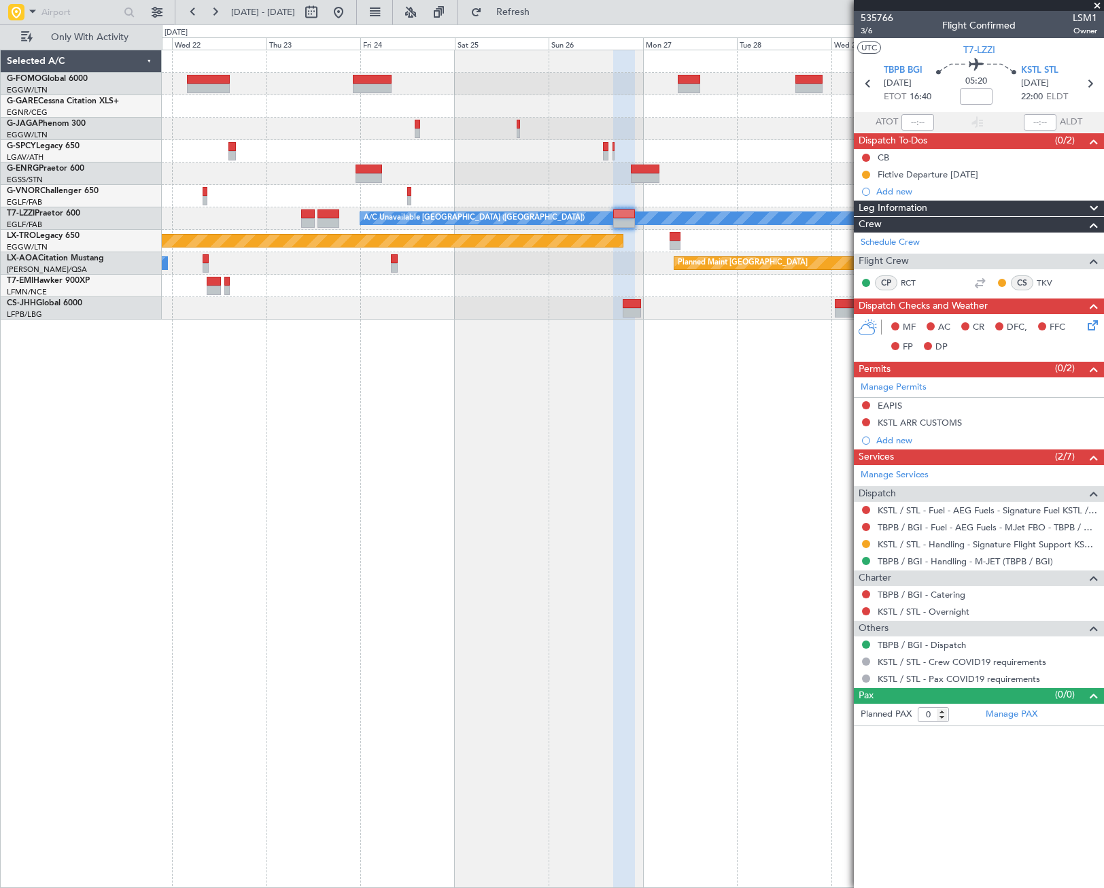
click at [561, 412] on div "Planned Maint Paris (Le Bourget) A/C Unavailable London (Luton) Planned Maint R…" at bounding box center [633, 469] width 942 height 838
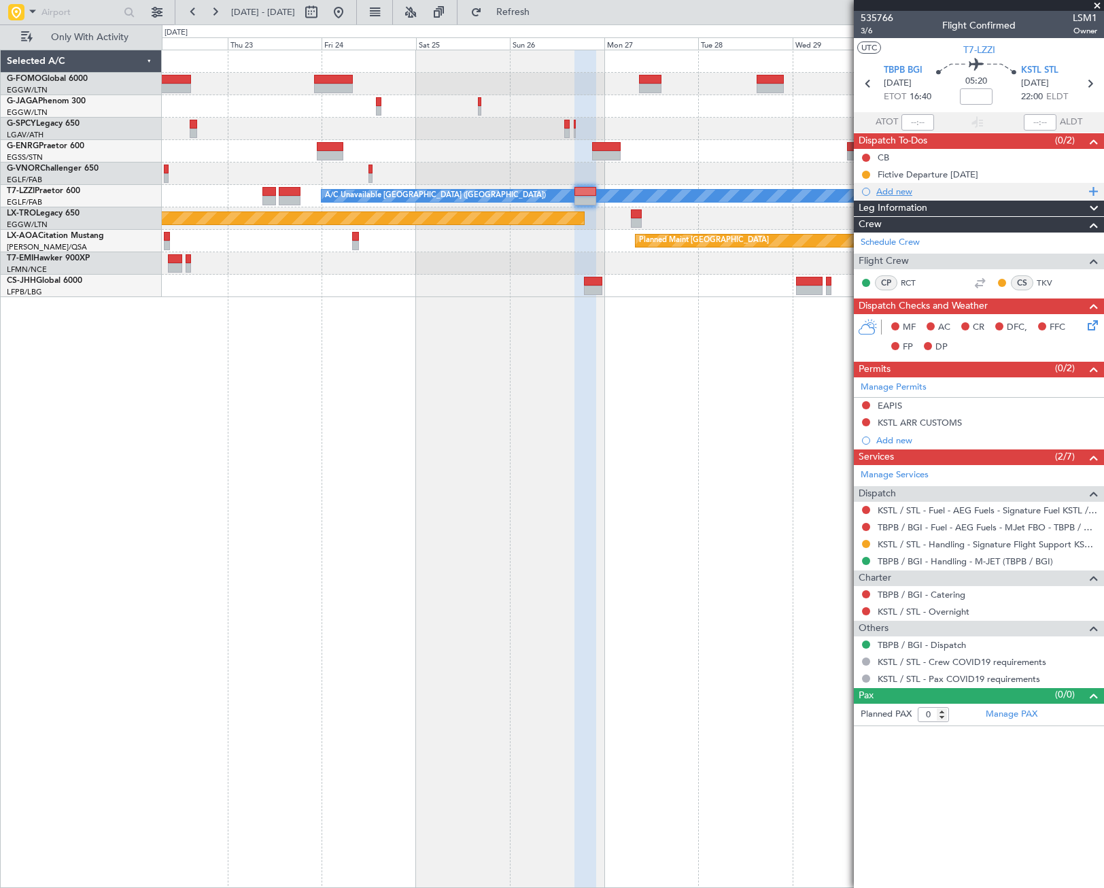
click at [908, 194] on div "Add new" at bounding box center [980, 192] width 209 height 12
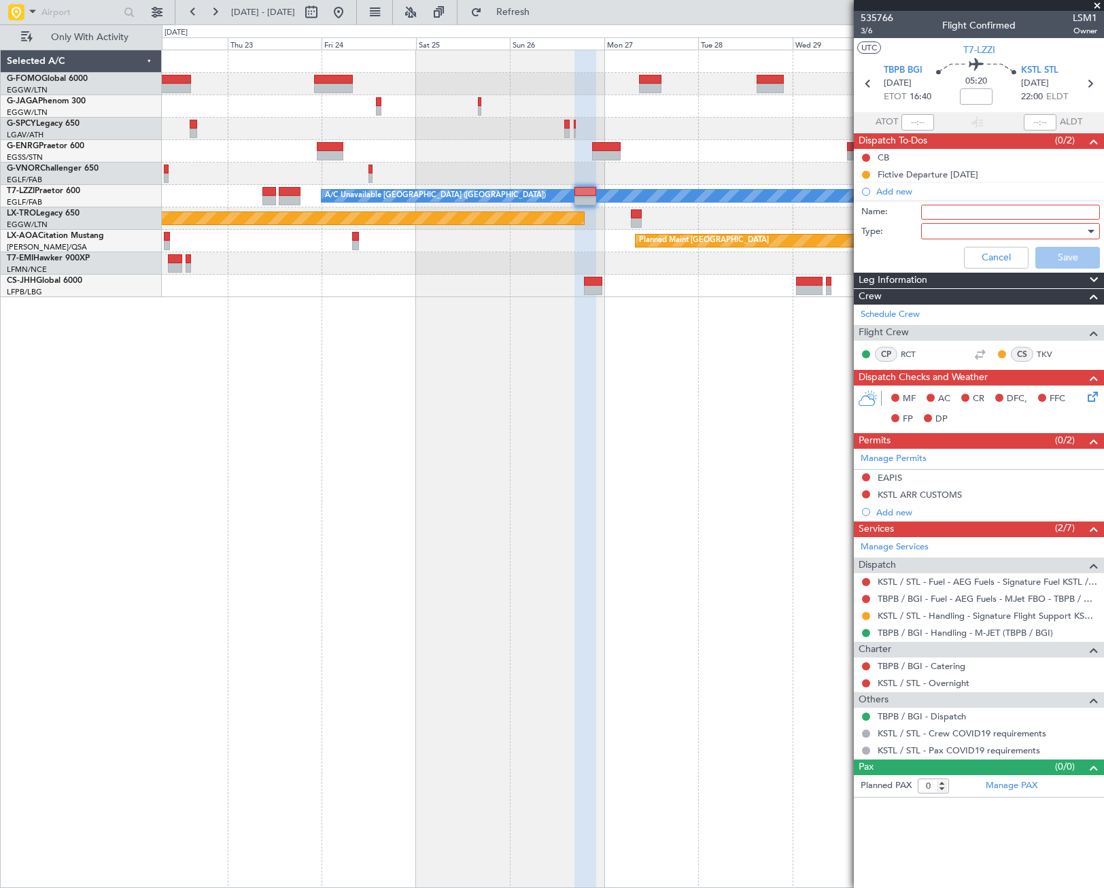
click at [934, 212] on input "Name:" at bounding box center [1010, 212] width 179 height 15
type input "KSTL CBP Operating hours"
click at [1038, 225] on div at bounding box center [1005, 231] width 158 height 20
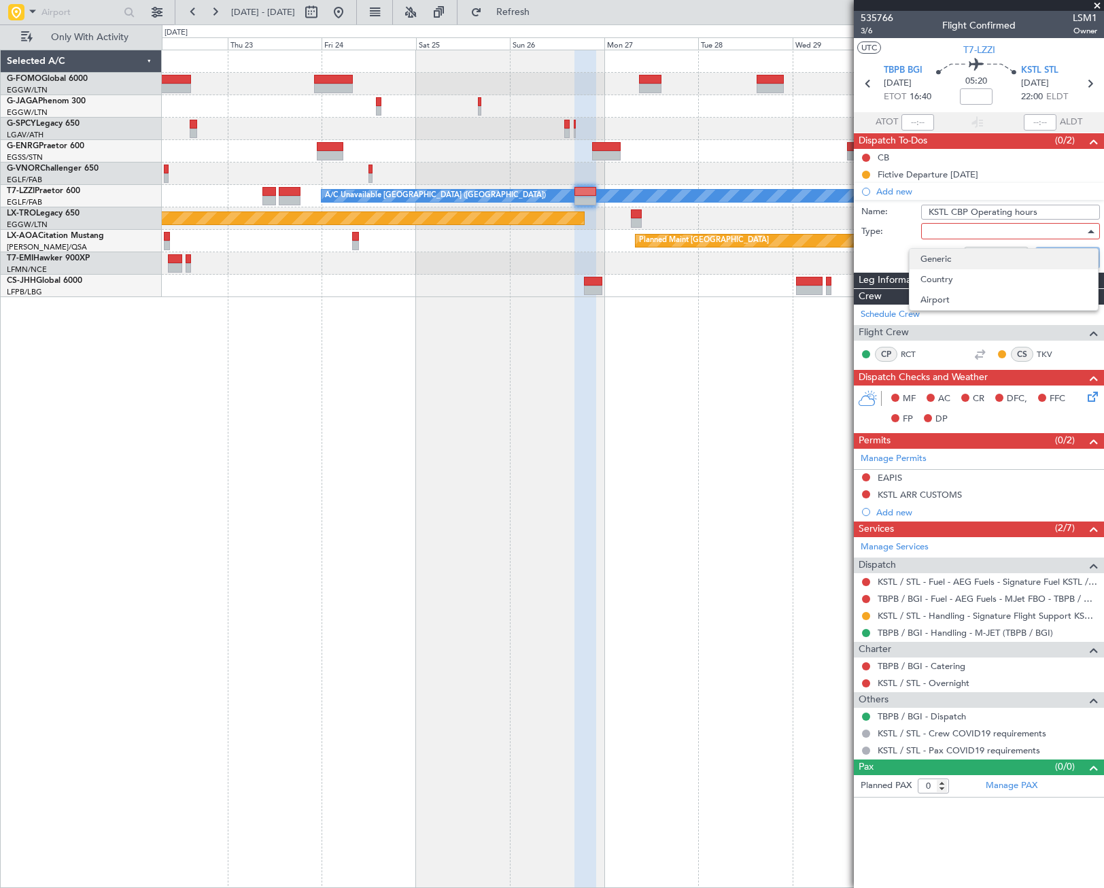
click at [984, 261] on span "Generic" at bounding box center [1003, 259] width 167 height 20
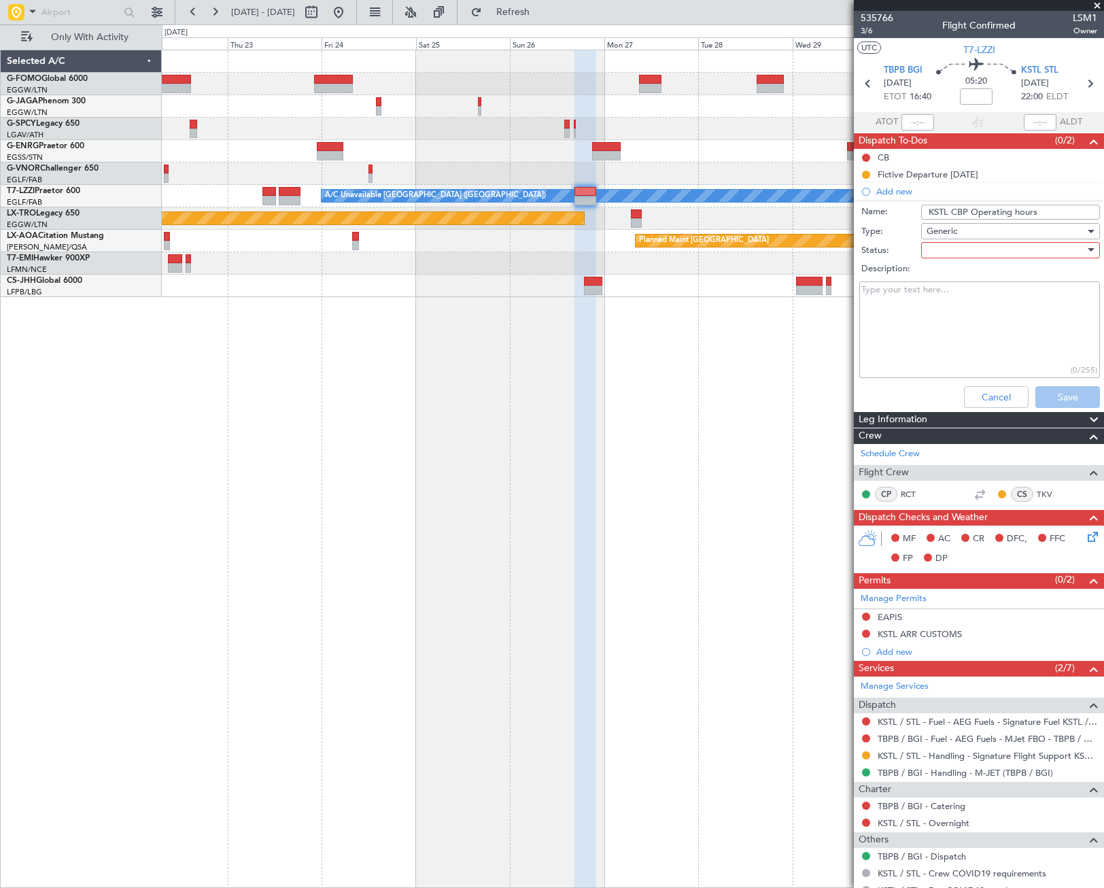
click at [1020, 249] on div at bounding box center [1005, 250] width 158 height 20
click at [994, 313] on span "Completed" at bounding box center [1003, 318] width 159 height 20
click at [1024, 248] on div "Completed" at bounding box center [1005, 250] width 158 height 20
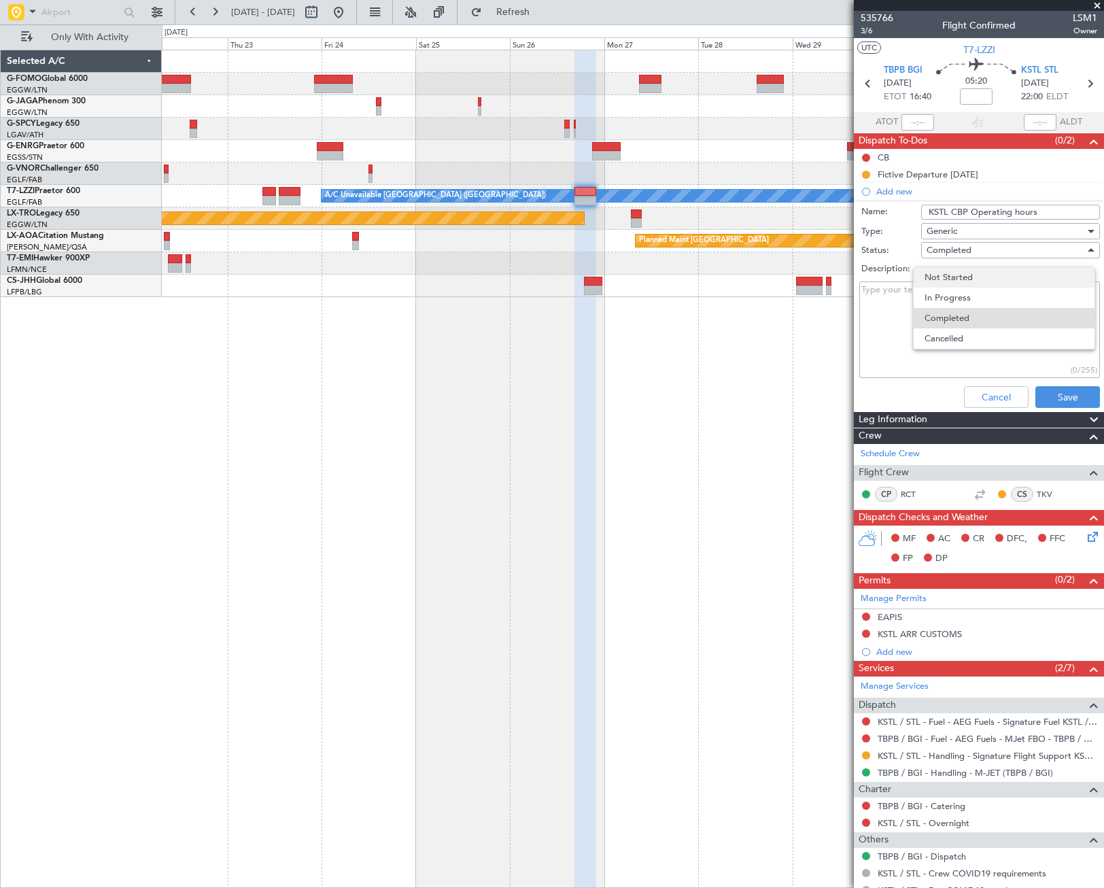
click at [988, 282] on span "Not Started" at bounding box center [1003, 277] width 159 height 20
click at [971, 295] on textarea "Description:" at bounding box center [979, 329] width 241 height 97
paste textarea "Regular Office Hours [DATE]-[DATE], 0800-1600"
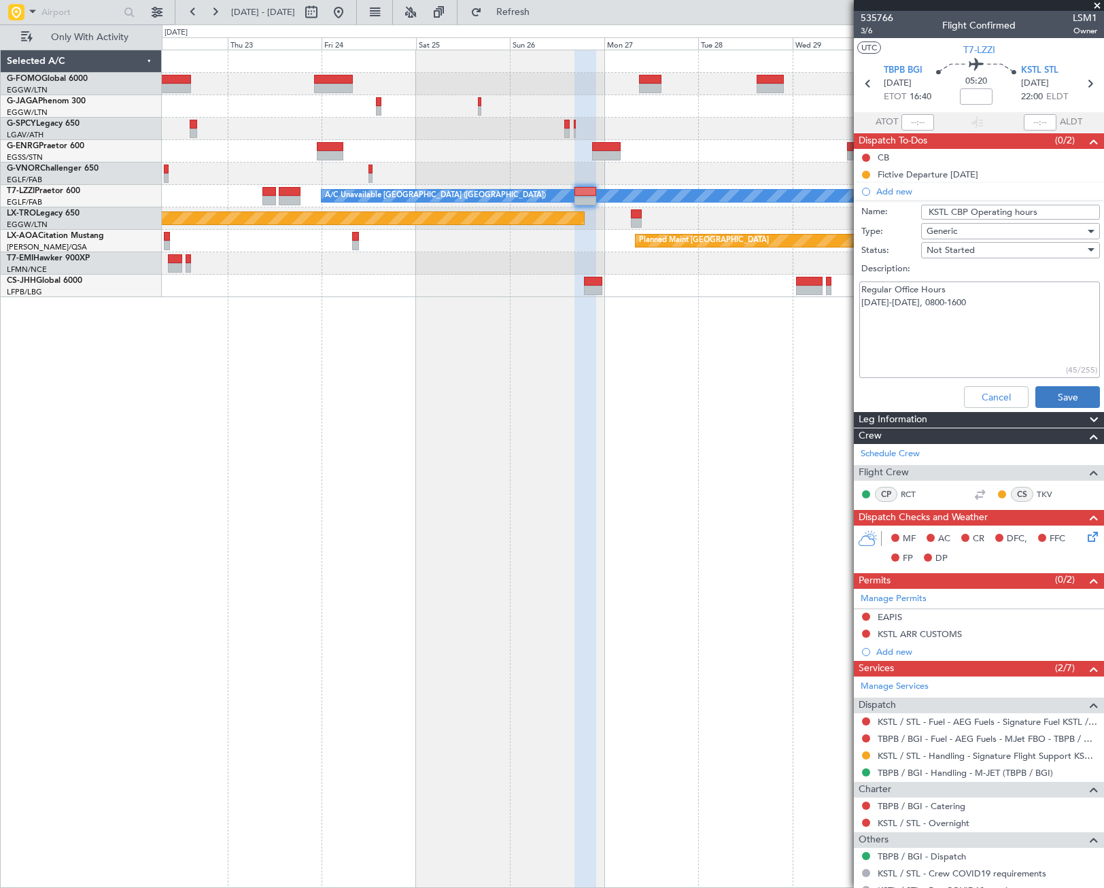
type textarea "Regular Office Hours [DATE]-[DATE], 0800-1600"
click at [1068, 397] on button "Save" at bounding box center [1067, 397] width 65 height 22
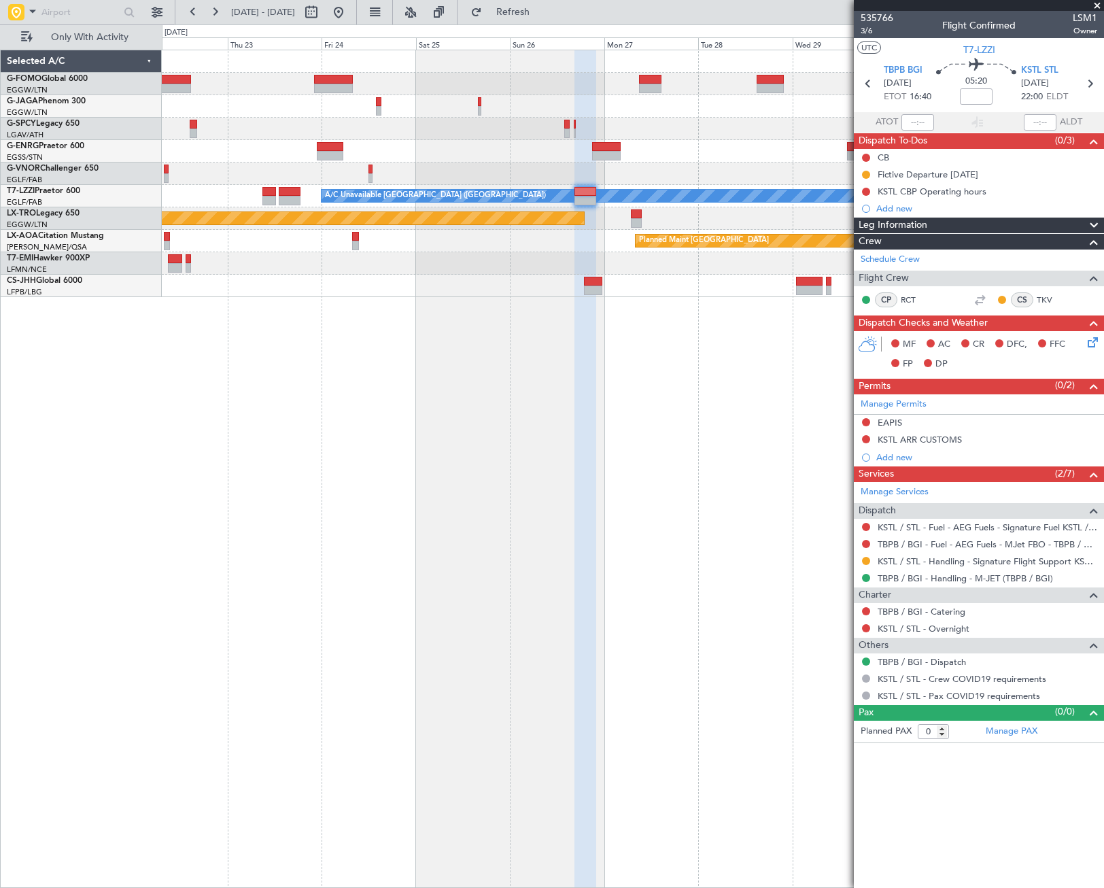
click at [967, 192] on div "KSTL CBP Operating hours" at bounding box center [932, 192] width 109 height 12
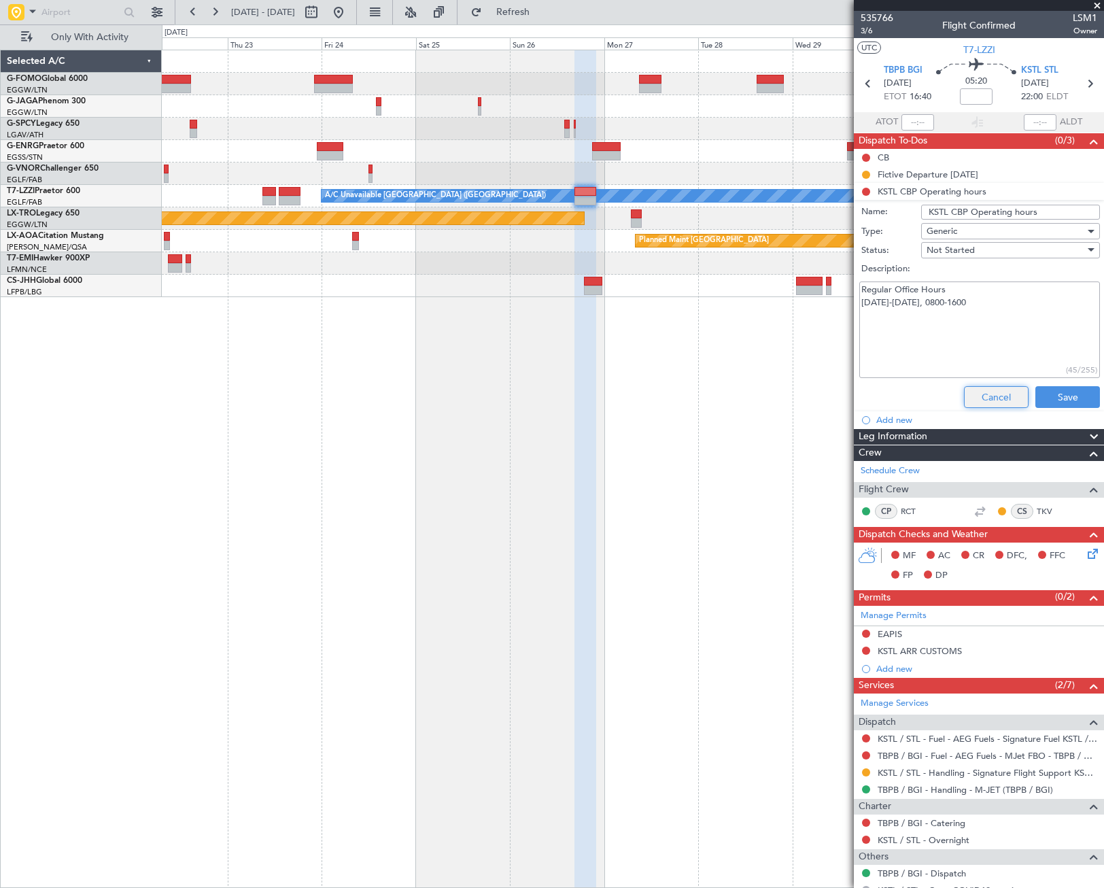
click at [996, 392] on button "Cancel" at bounding box center [996, 397] width 65 height 22
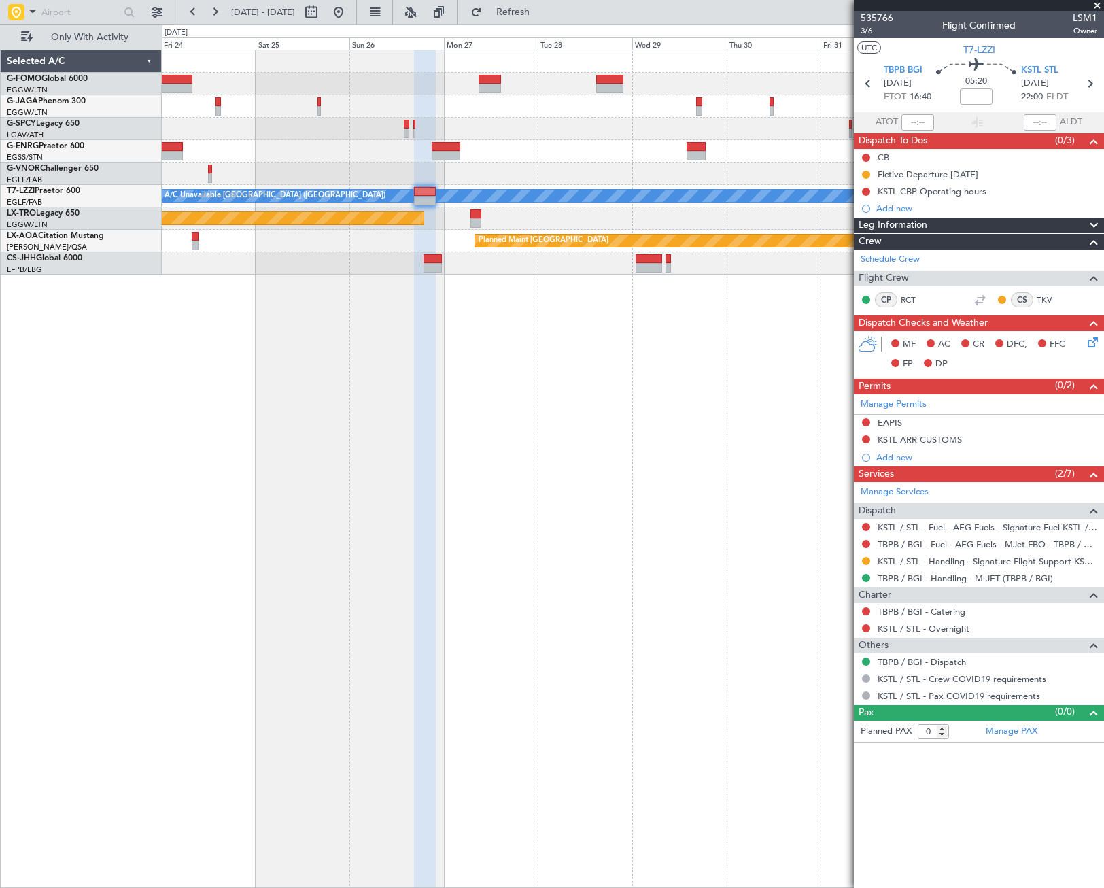
click at [573, 373] on div "A/C Unavailable London (Luton) Planned Maint Riga (Riga Intl) Planned Maint Mon…" at bounding box center [633, 469] width 942 height 838
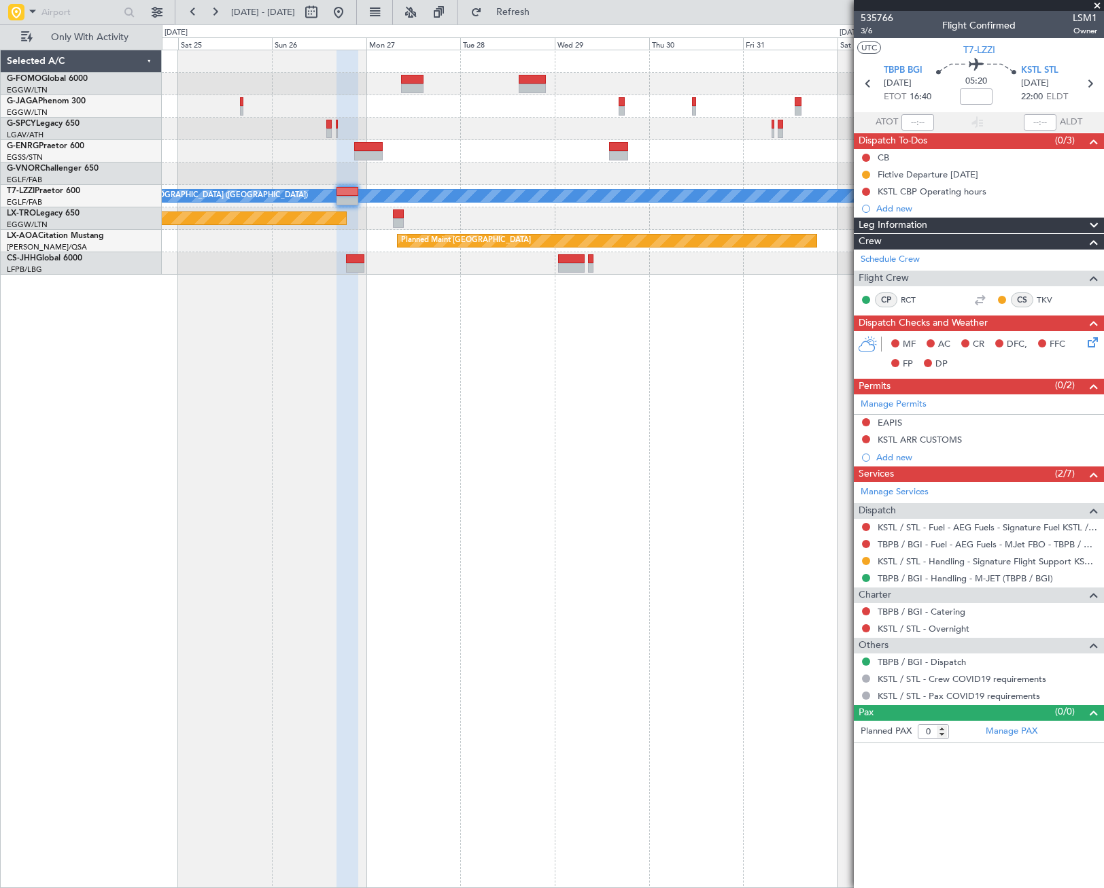
click at [303, 383] on div "A/C Unavailable London (Luton) Planned Maint Riga (Riga Intl) Planned Maint Mon…" at bounding box center [633, 469] width 942 height 838
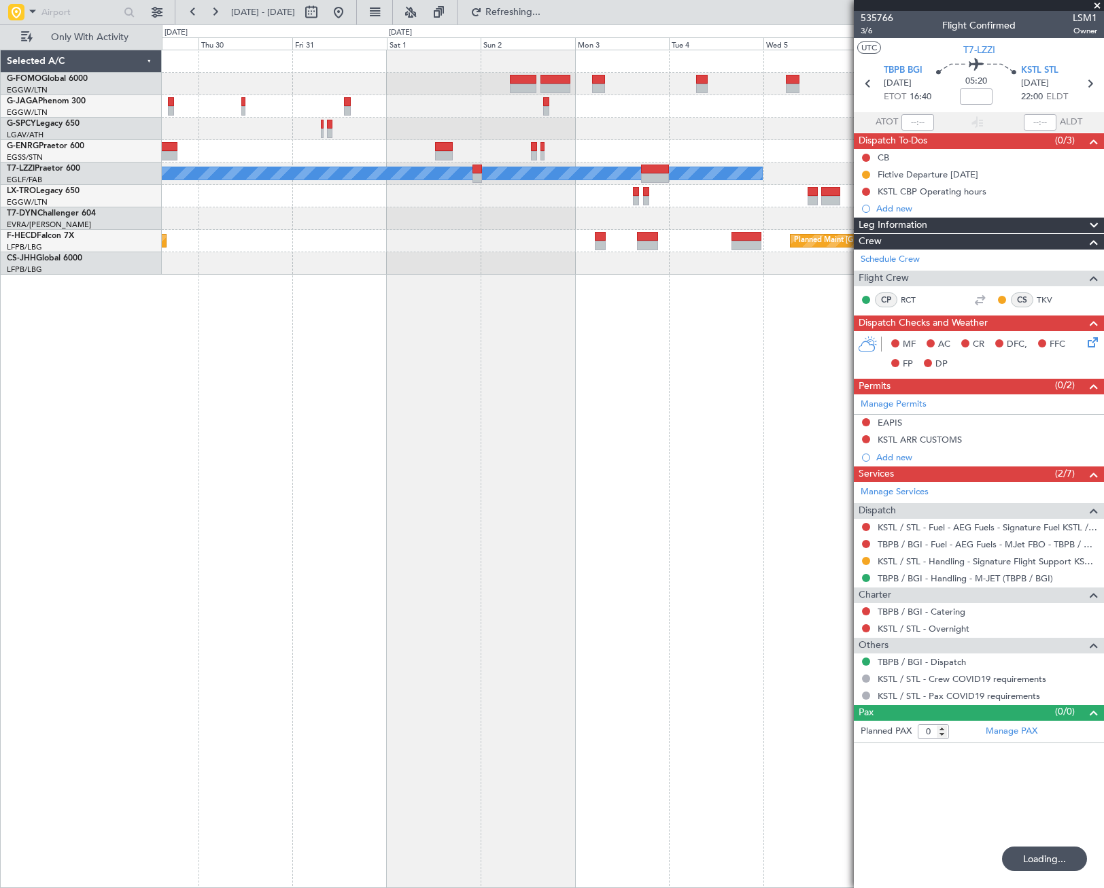
click at [324, 391] on div "A/C Unavailable London (Luton) Planned Maint Paris (Le Bourget) Planned Maint P…" at bounding box center [633, 469] width 942 height 838
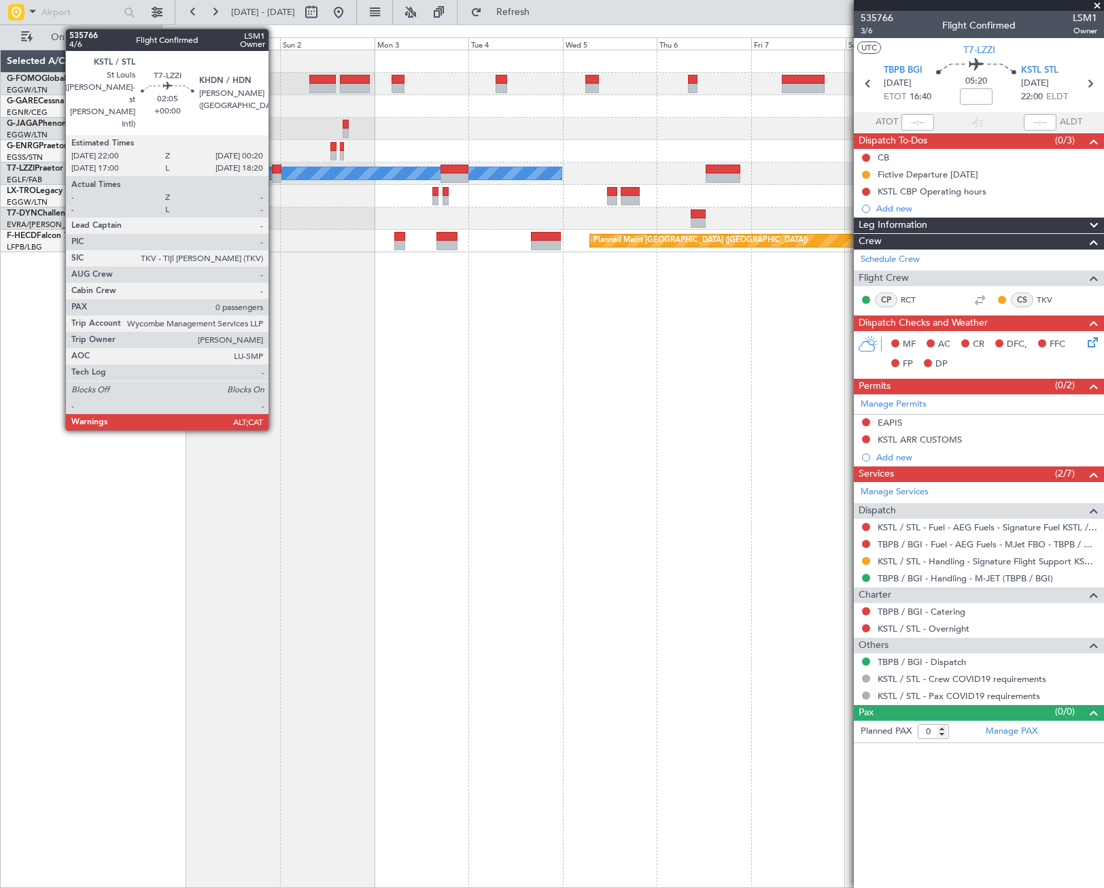
click at [275, 175] on div at bounding box center [277, 178] width 10 height 10
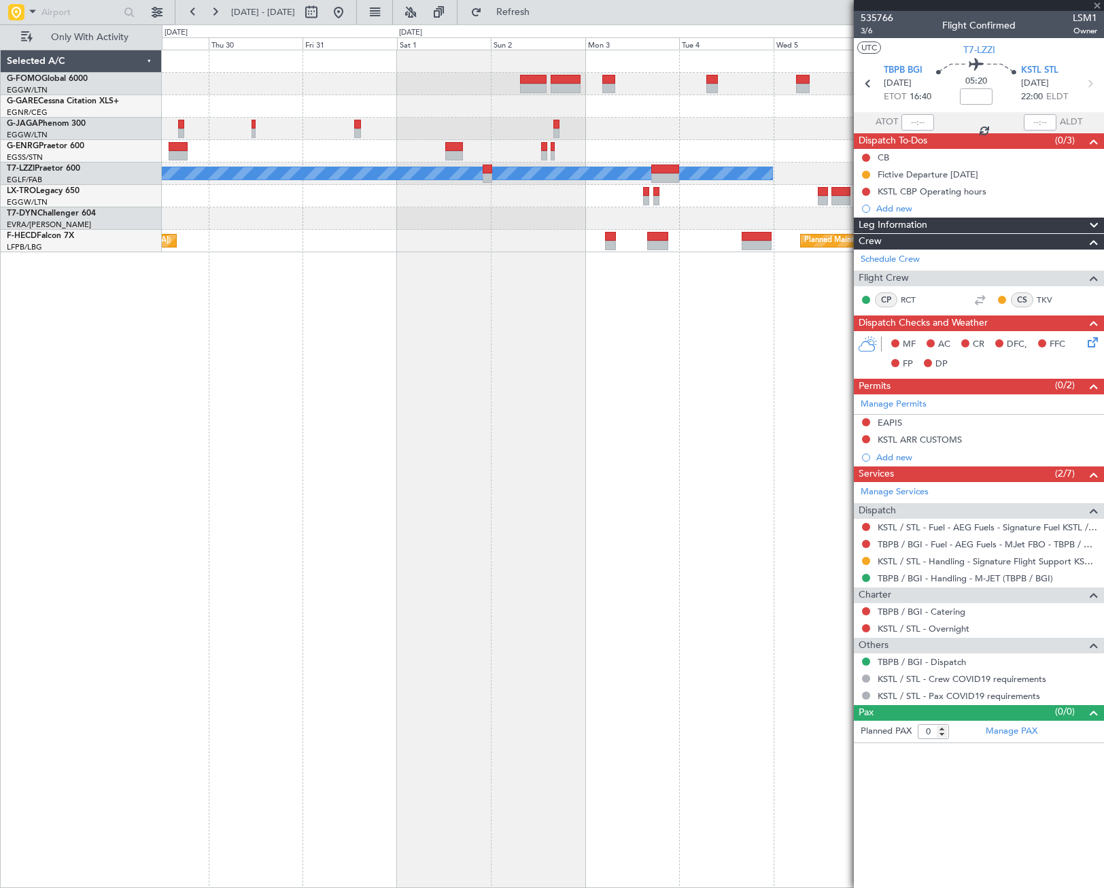
click at [389, 379] on div "A/C Unavailable London (Luton) Planned Maint Paris (Le Bourget) Planned Maint P…" at bounding box center [633, 469] width 942 height 838
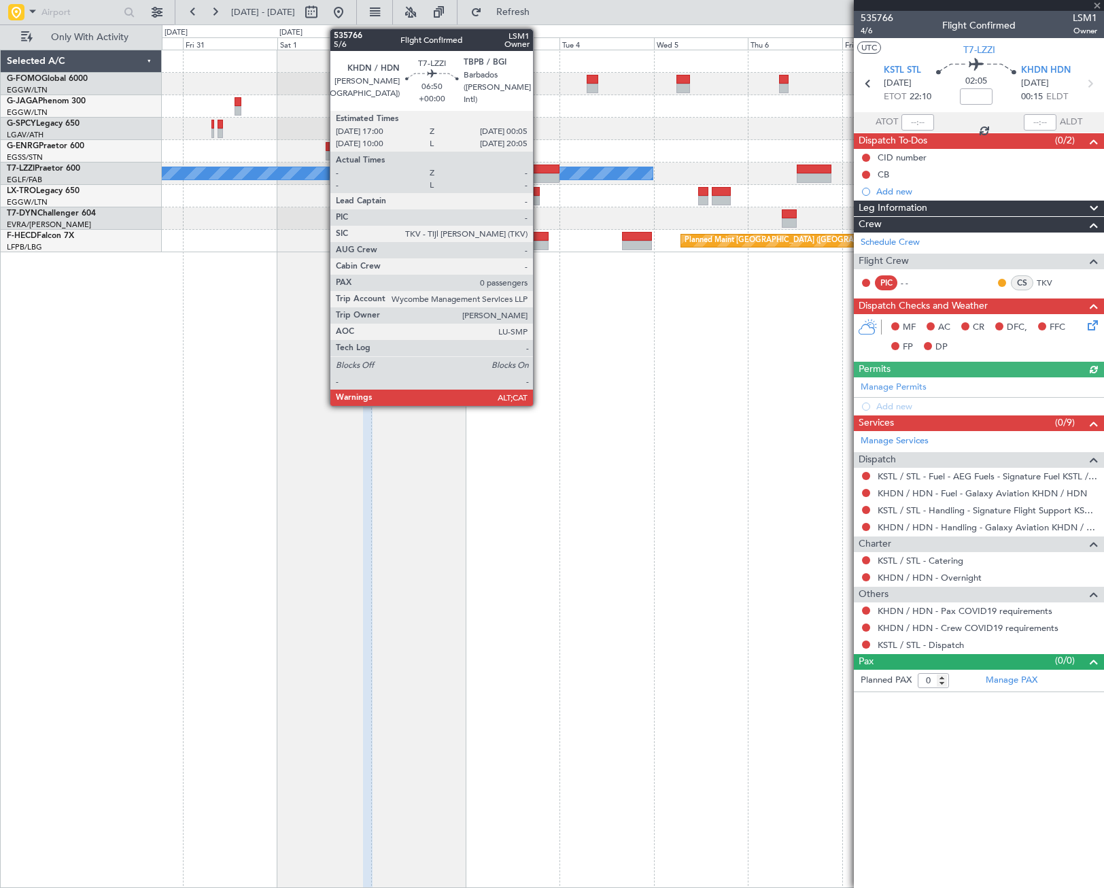
click at [539, 170] on div at bounding box center [546, 169] width 28 height 10
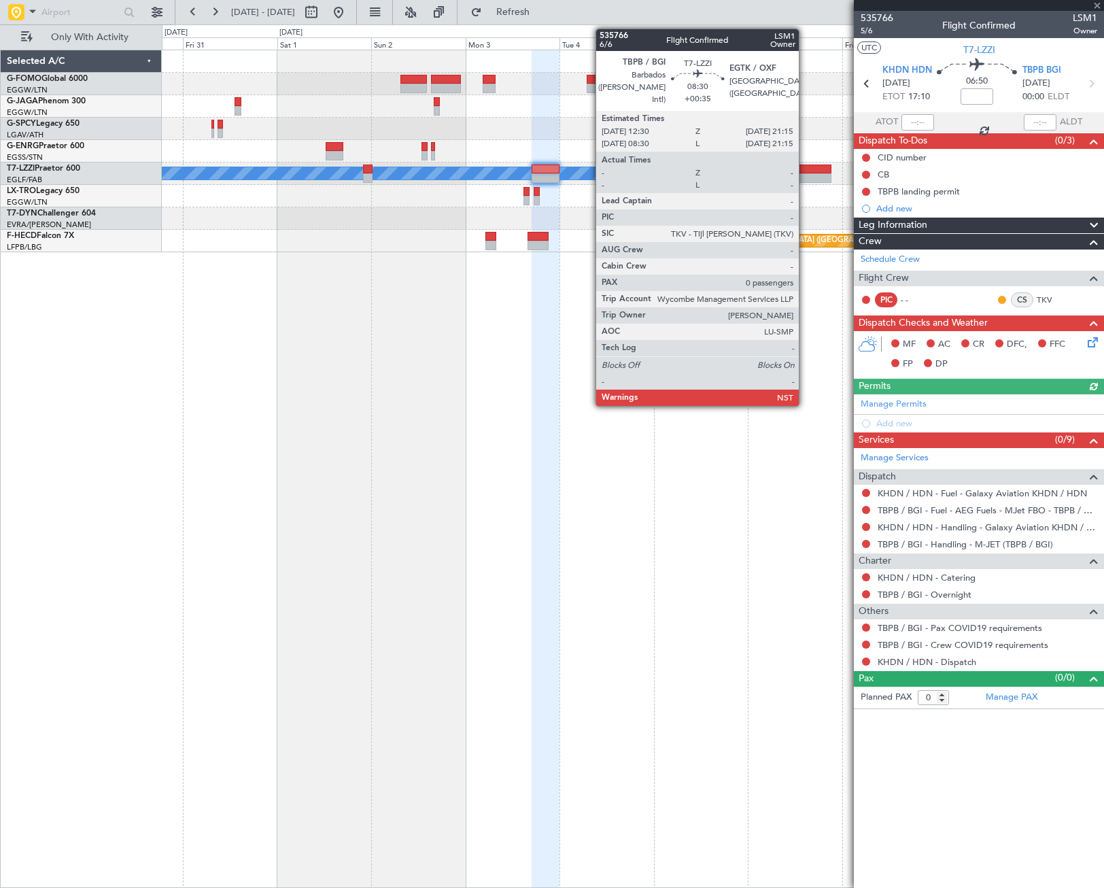
click at [805, 171] on div at bounding box center [814, 169] width 35 height 10
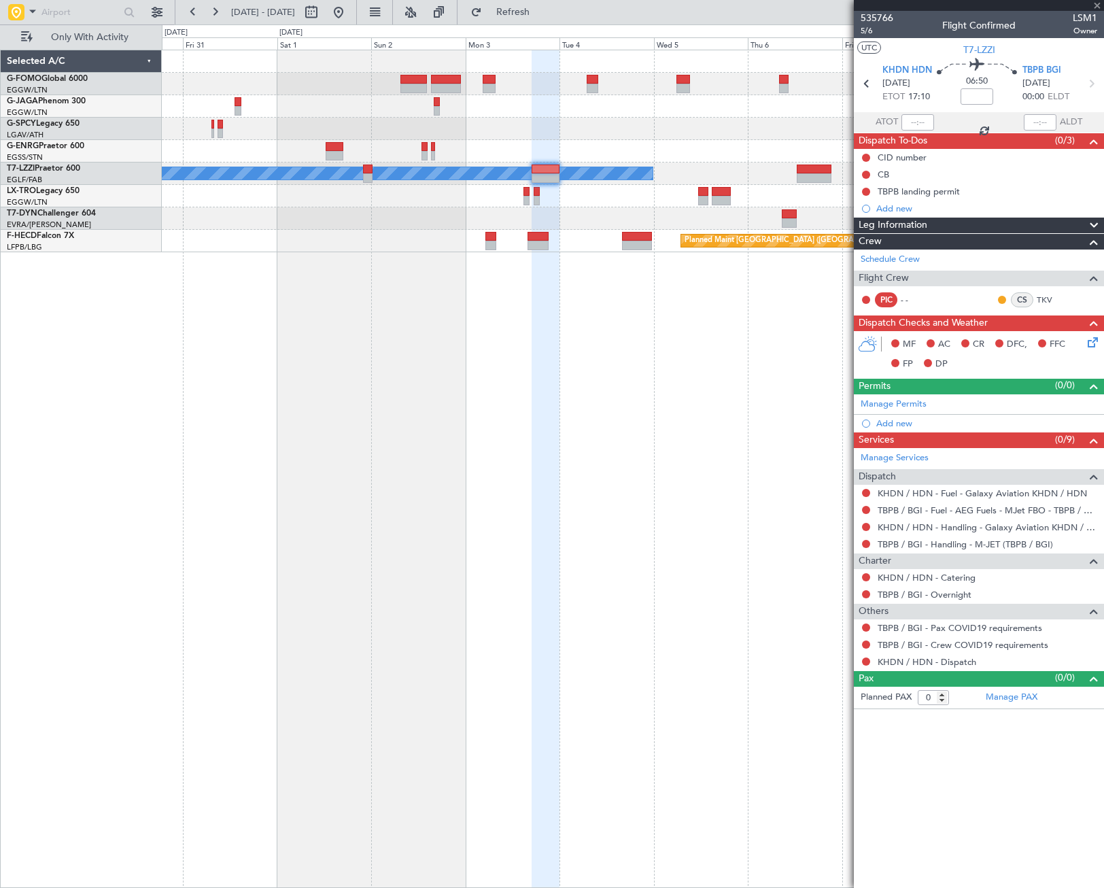
type input "+00:35"
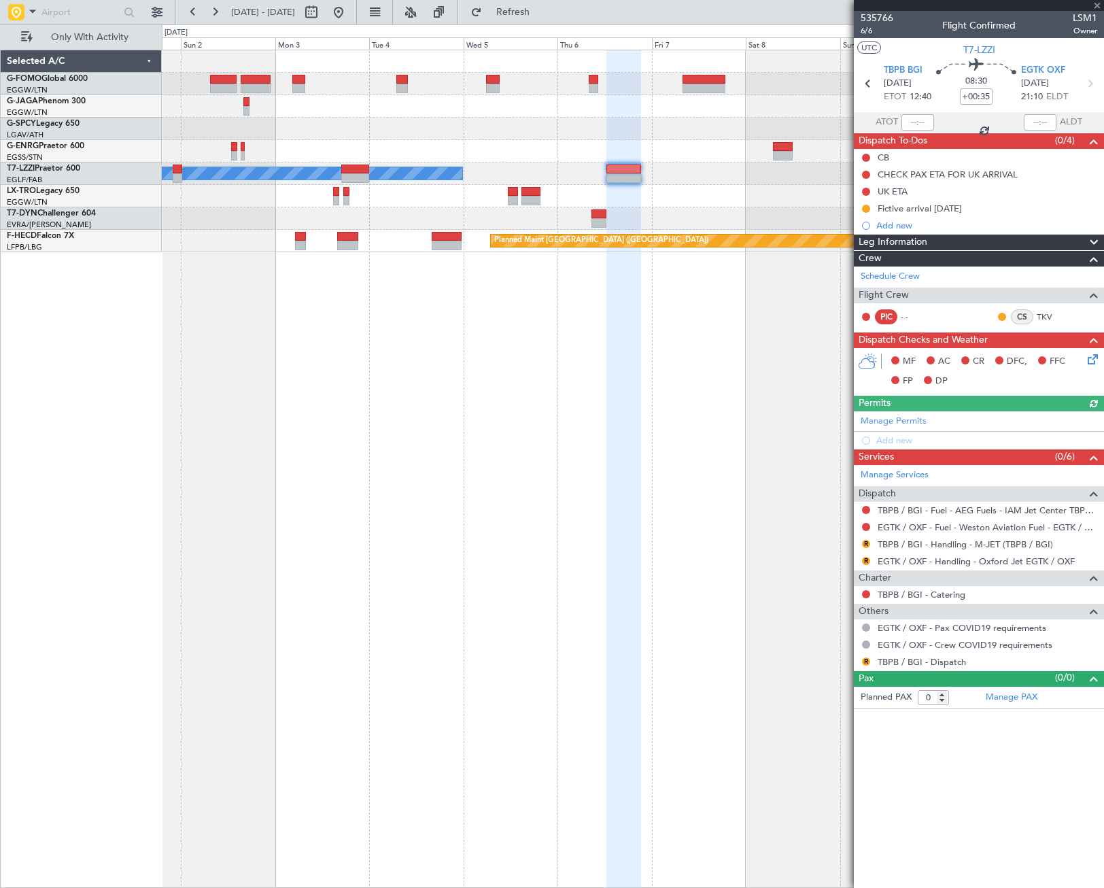
click at [361, 503] on div "A/C Unavailable [GEOGRAPHIC_DATA] ([GEOGRAPHIC_DATA]) Planned Maint [GEOGRAPHIC…" at bounding box center [633, 469] width 942 height 838
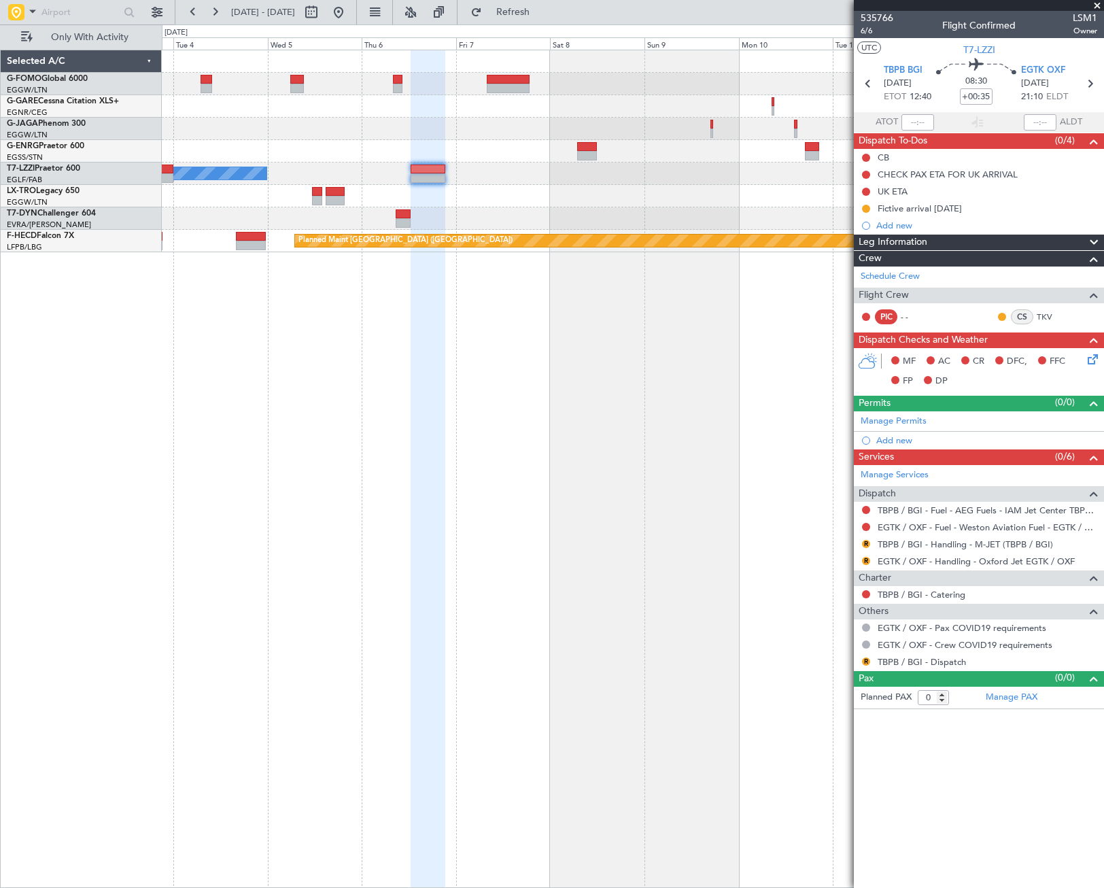
click at [467, 428] on div "A/C Unavailable [GEOGRAPHIC_DATA] ([GEOGRAPHIC_DATA]) Planned Maint [GEOGRAPHIC…" at bounding box center [633, 469] width 942 height 838
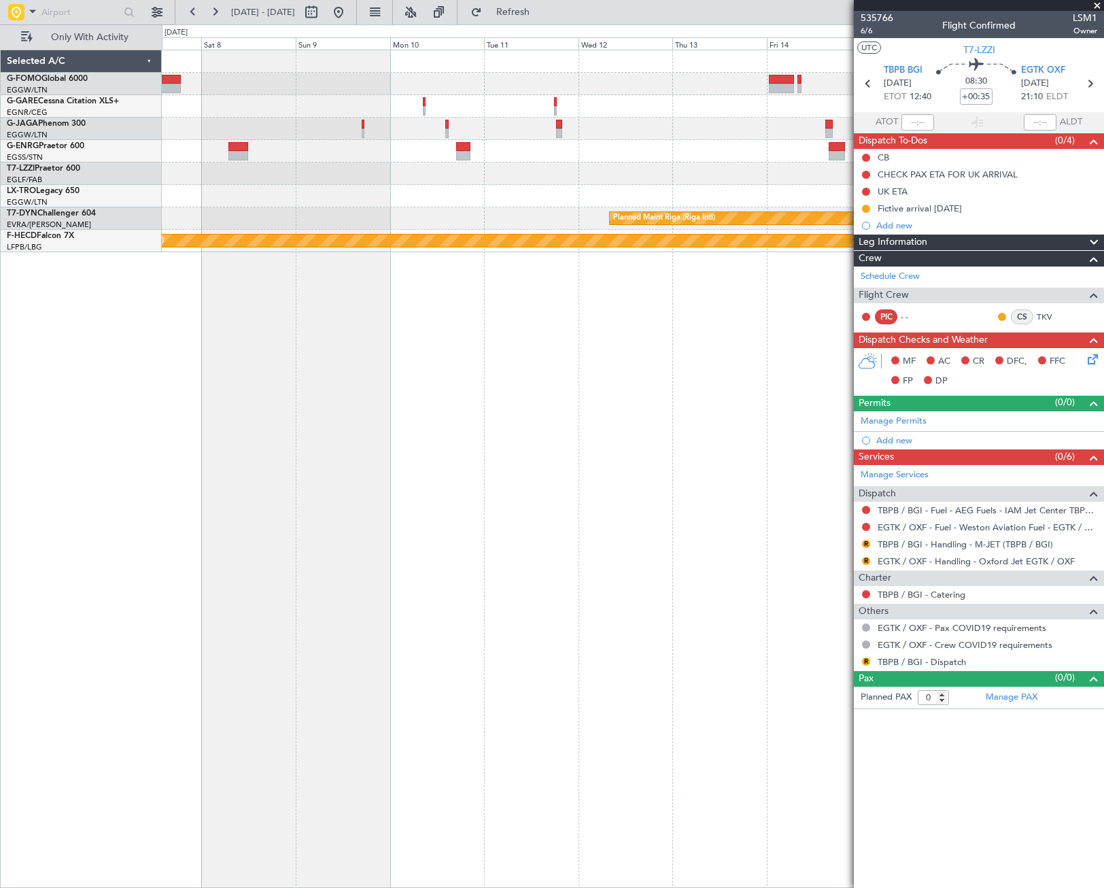
click at [415, 254] on div "Planned Maint Riga (Riga Intl) Planned Maint [GEOGRAPHIC_DATA] ([GEOGRAPHIC_DAT…" at bounding box center [633, 469] width 942 height 838
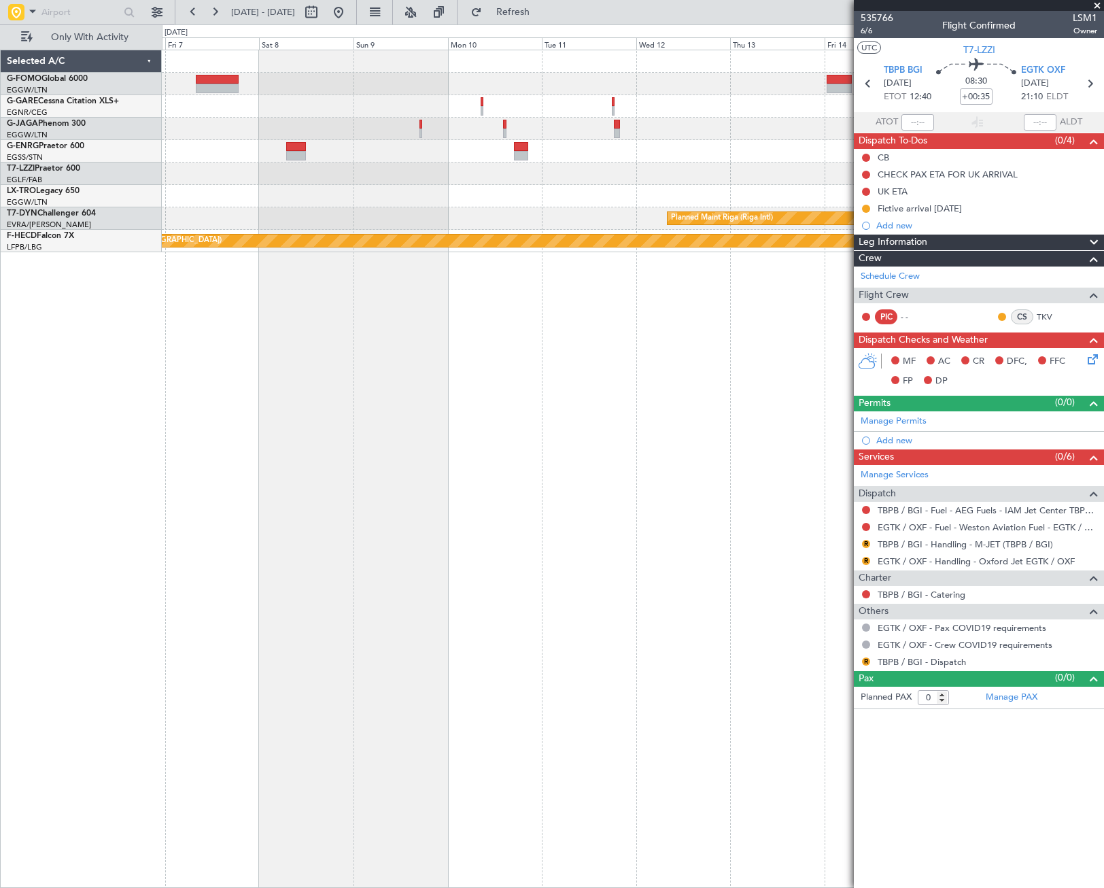
click at [596, 413] on div "A/C Unavailable [GEOGRAPHIC_DATA] ([GEOGRAPHIC_DATA]) Planned Maint [GEOGRAPHIC…" at bounding box center [633, 469] width 942 height 838
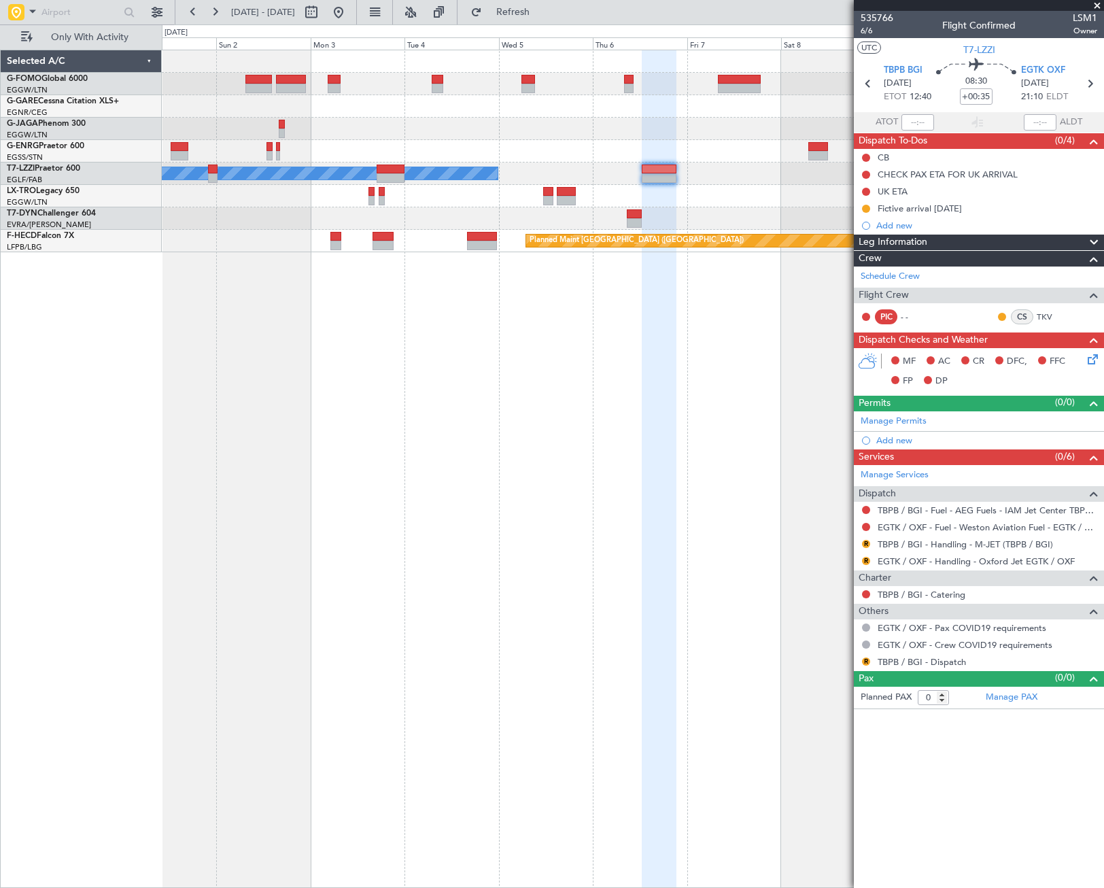
click at [829, 424] on div "A/C Unavailable [GEOGRAPHIC_DATA] ([GEOGRAPHIC_DATA]) Planned Maint [GEOGRAPHIC…" at bounding box center [633, 469] width 942 height 838
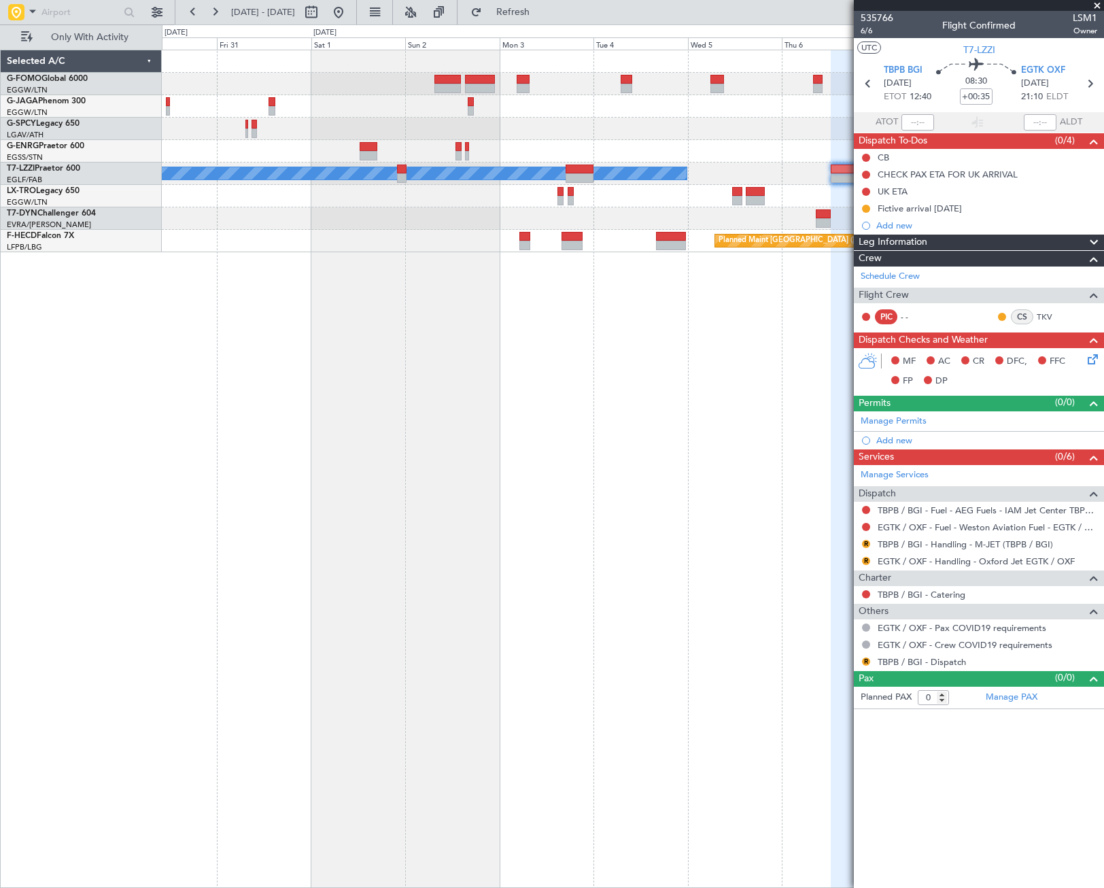
click at [869, 424] on fb-app "30 Oct 2025 - 09 Nov 2025 Refresh Quick Links Only With Activity A/C Unavailabl…" at bounding box center [552, 449] width 1104 height 878
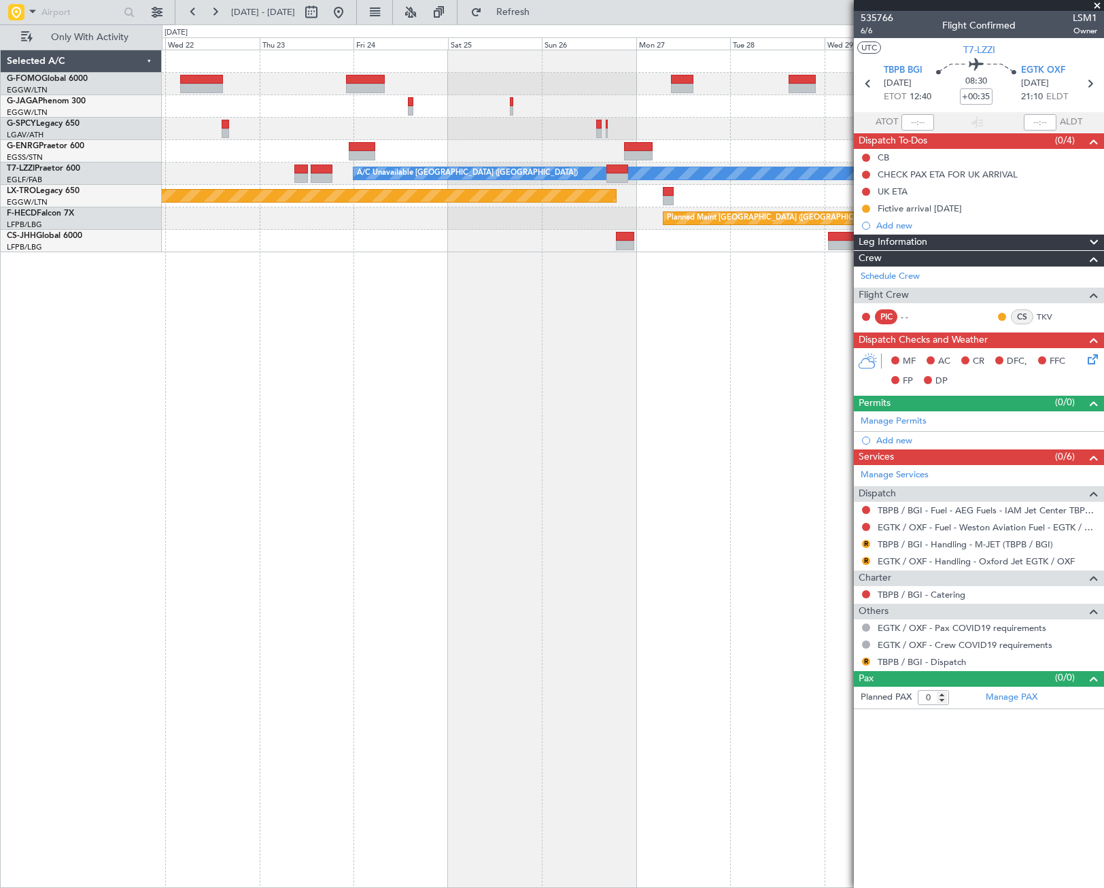
click at [771, 422] on div "Planned Maint Paris (Le Bourget) A/C Unavailable London (Luton) Planned Maint R…" at bounding box center [633, 469] width 942 height 838
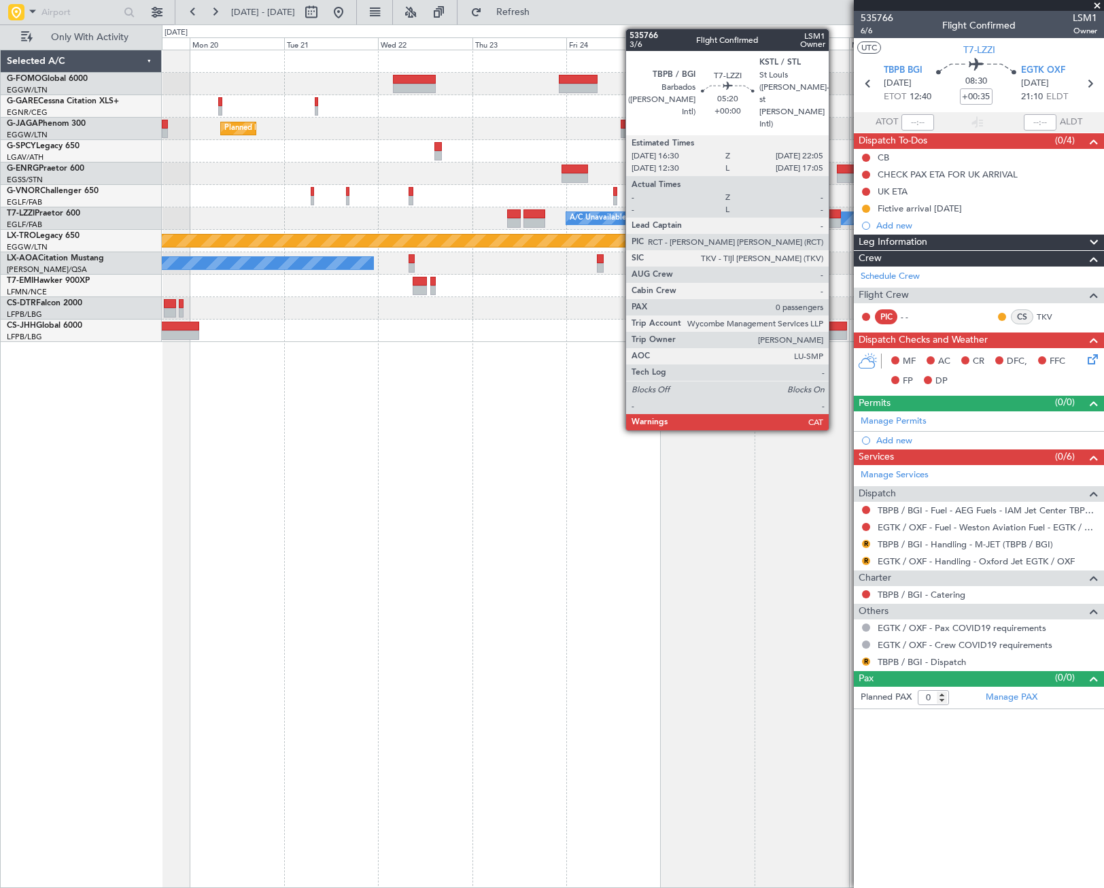
click at [835, 222] on div at bounding box center [830, 223] width 22 height 10
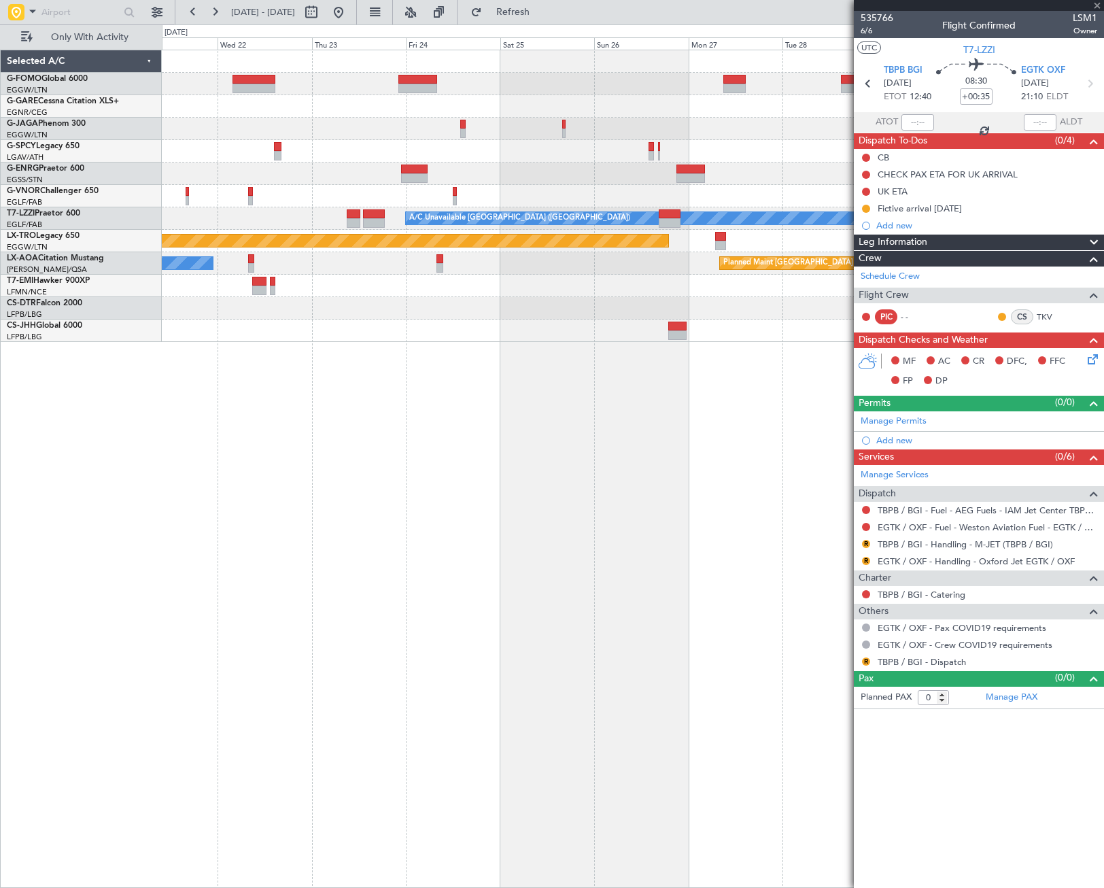
click at [459, 375] on div "Planned Maint Paris (Le Bourget) A/C Unavailable London (Luton) Planned Maint R…" at bounding box center [633, 469] width 942 height 838
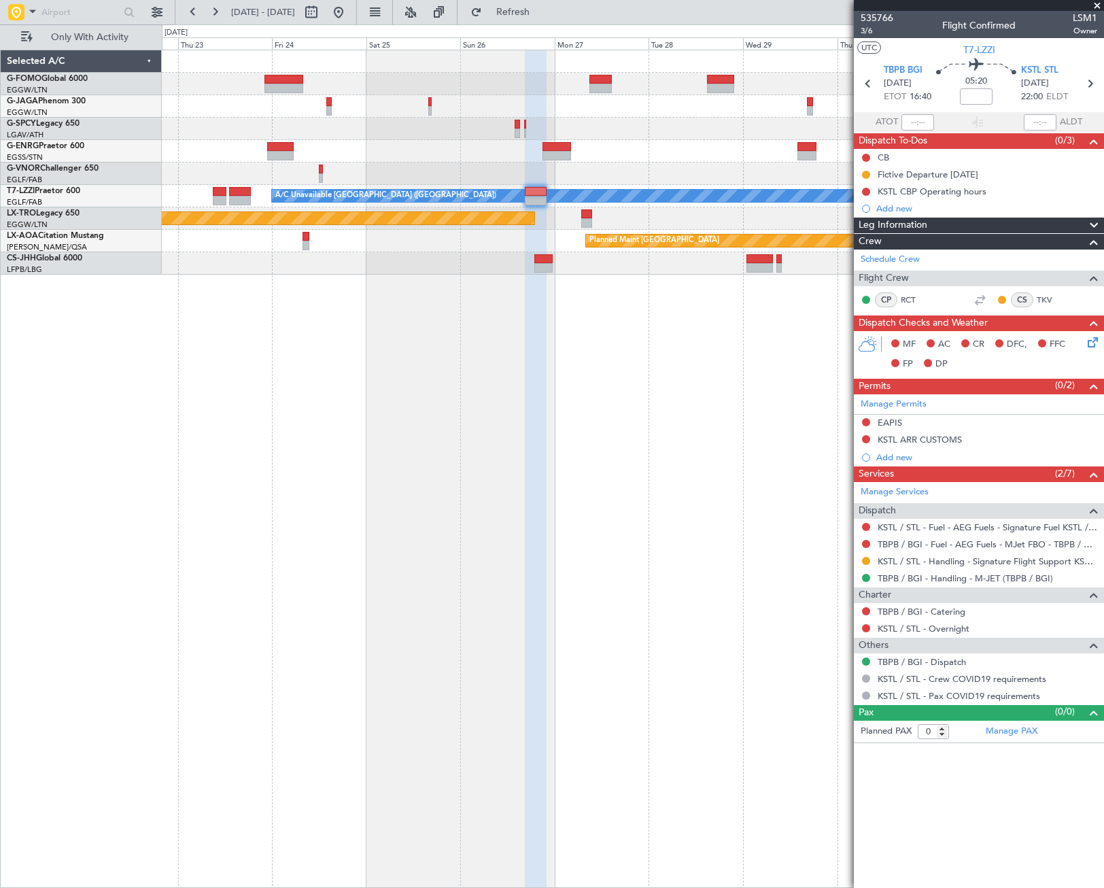
click at [288, 419] on div "Planned Maint [GEOGRAPHIC_DATA] ([GEOGRAPHIC_DATA]) A/C Unavailable [GEOGRAPHIC…" at bounding box center [633, 469] width 942 height 838
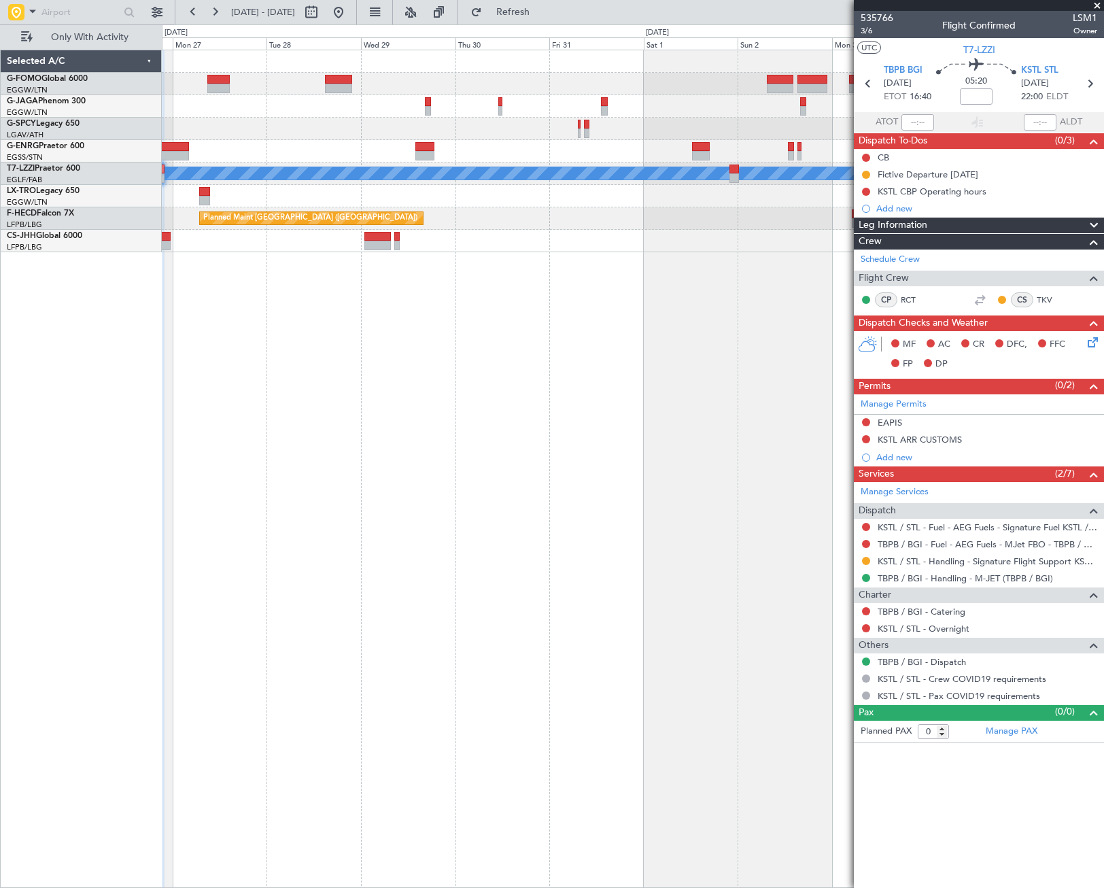
click at [979, 225] on div "Leg Information" at bounding box center [979, 226] width 250 height 16
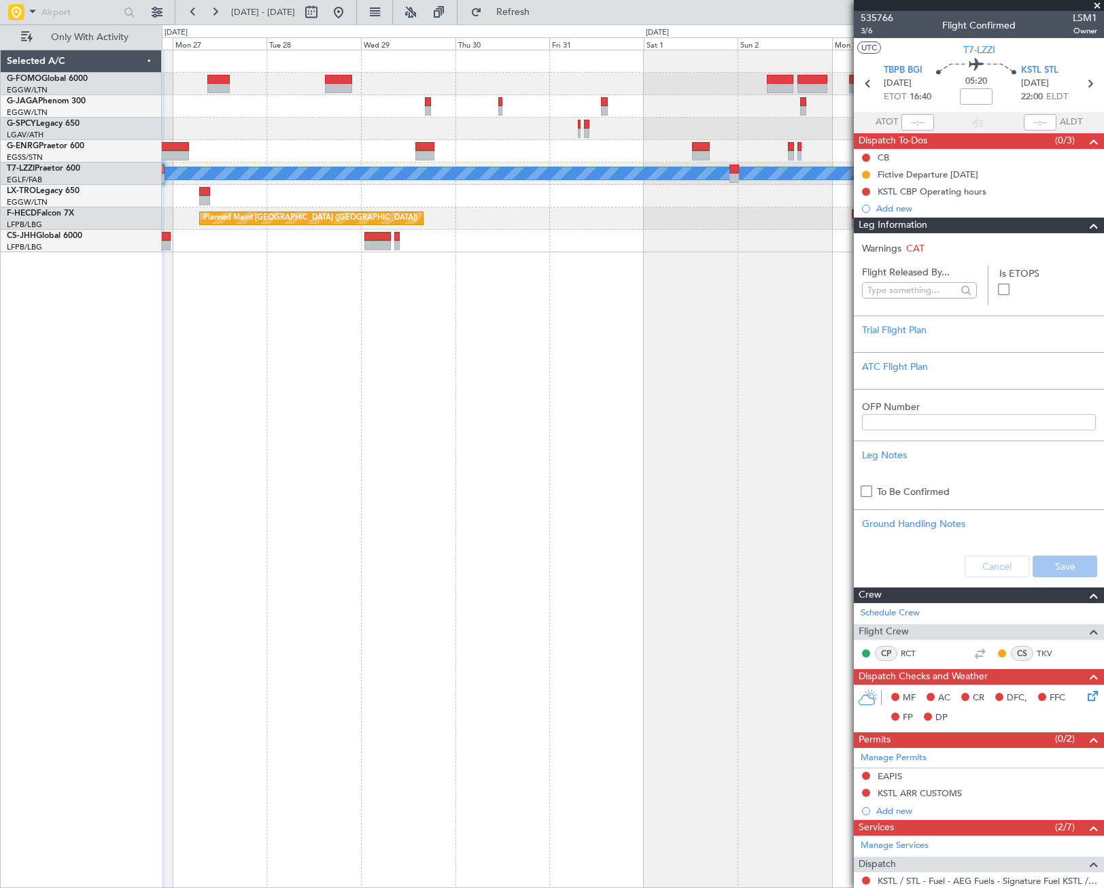
click at [982, 229] on div "Leg Information" at bounding box center [979, 226] width 250 height 16
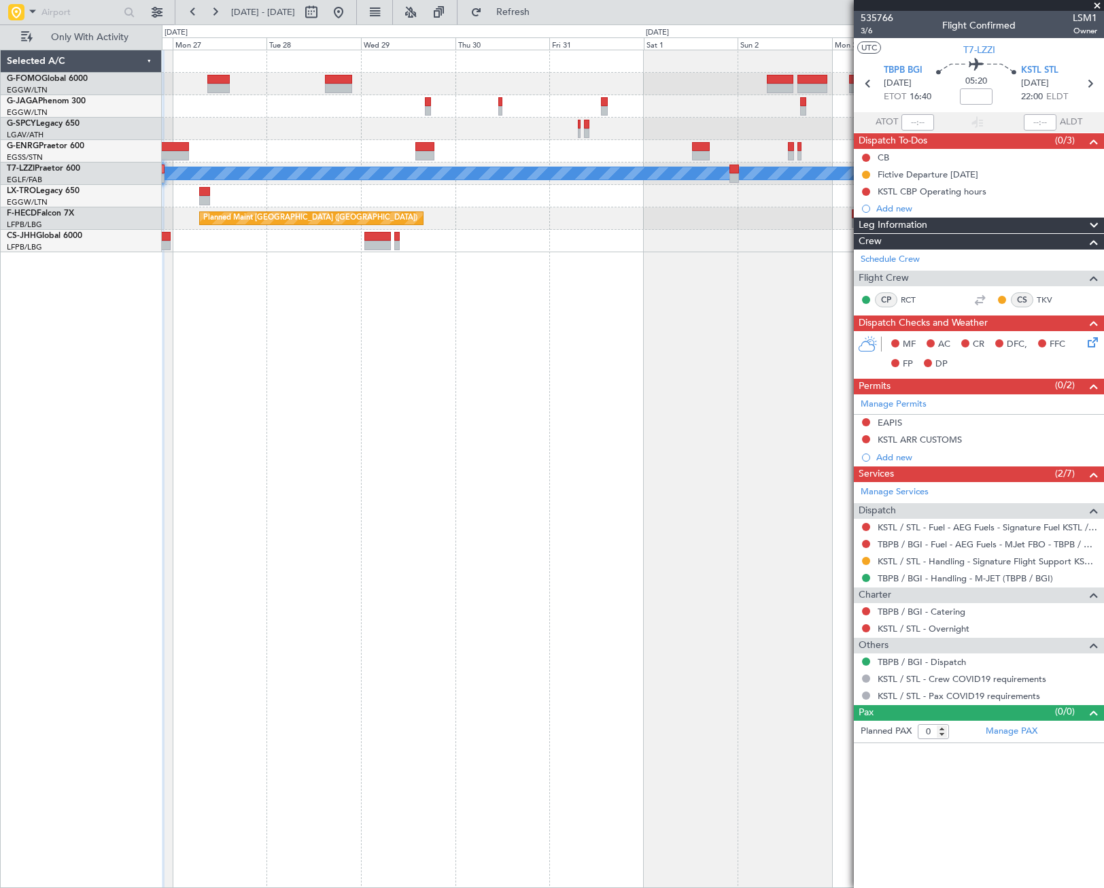
click at [946, 228] on div "Leg Information" at bounding box center [979, 226] width 250 height 16
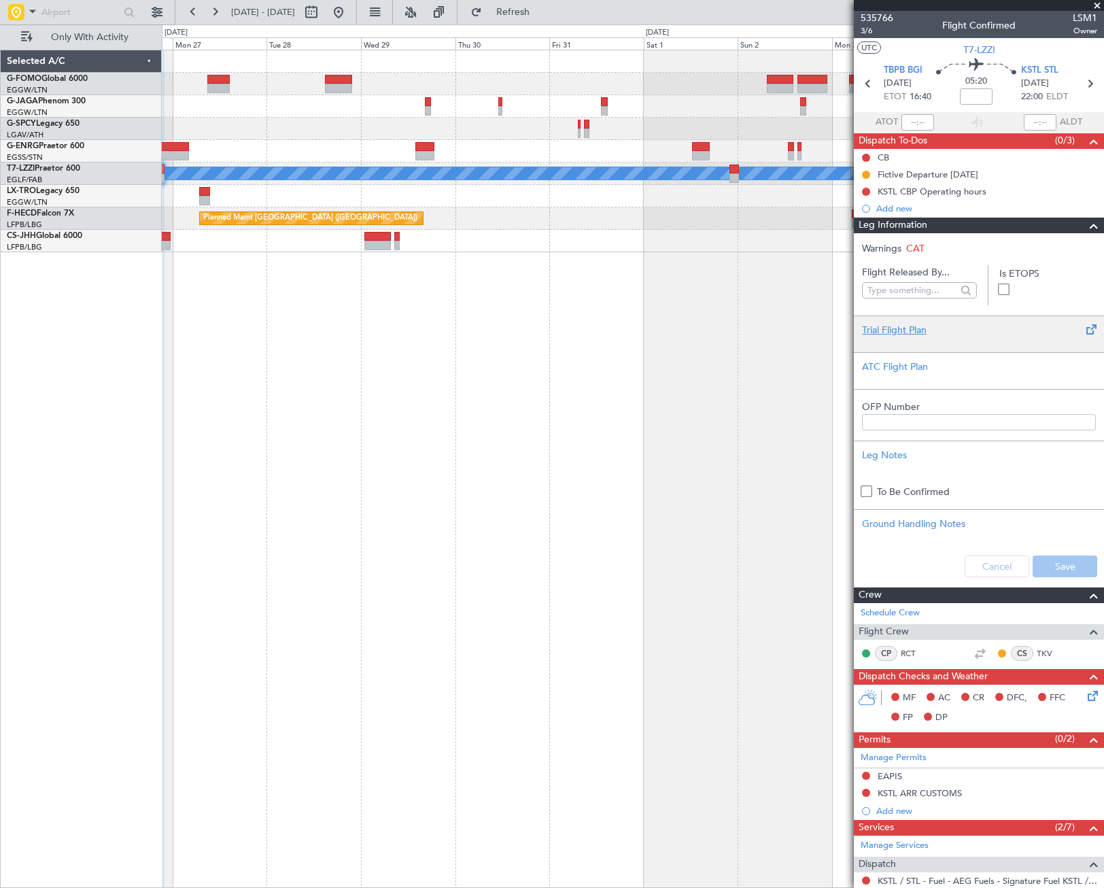
click at [905, 326] on div "Trial Flight Plan" at bounding box center [979, 330] width 234 height 14
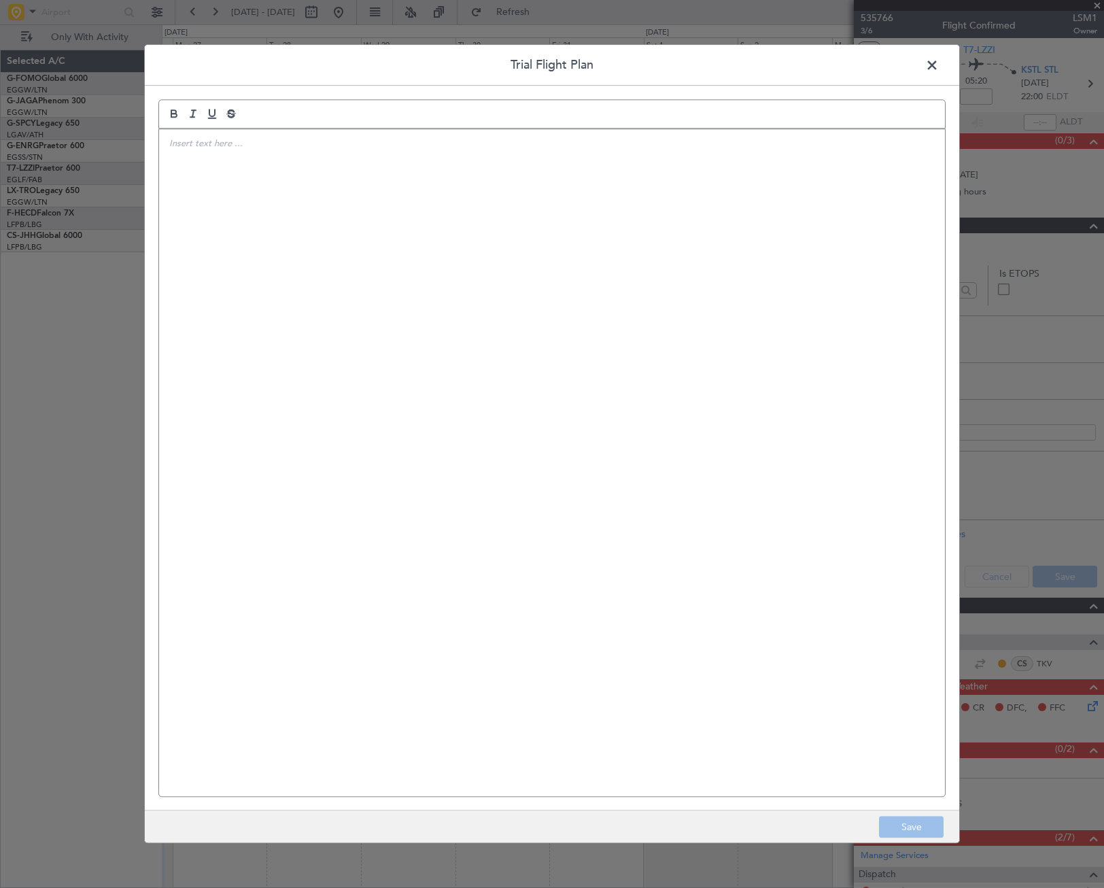
click at [518, 296] on div at bounding box center [552, 462] width 786 height 667
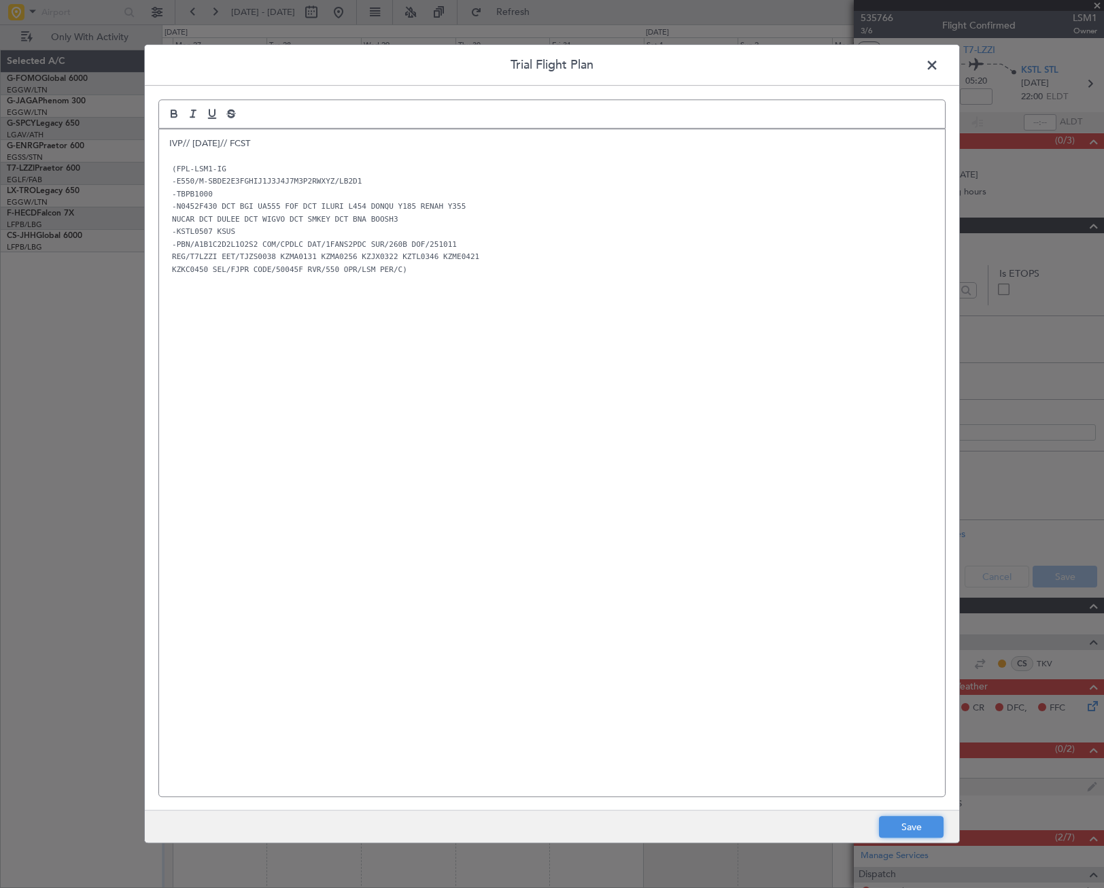
click at [912, 822] on button "Save" at bounding box center [911, 827] width 65 height 22
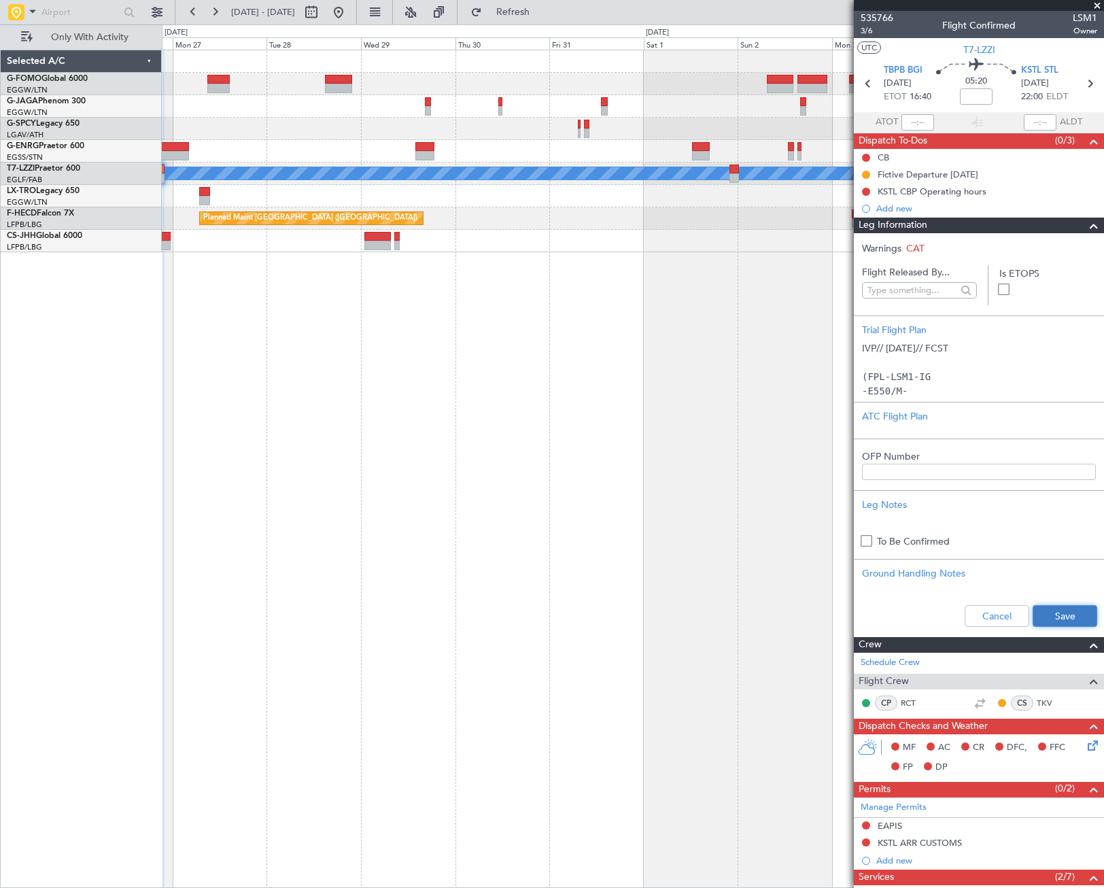
click at [1064, 616] on button "Save" at bounding box center [1064, 616] width 65 height 22
click at [1086, 230] on span at bounding box center [1094, 226] width 16 height 16
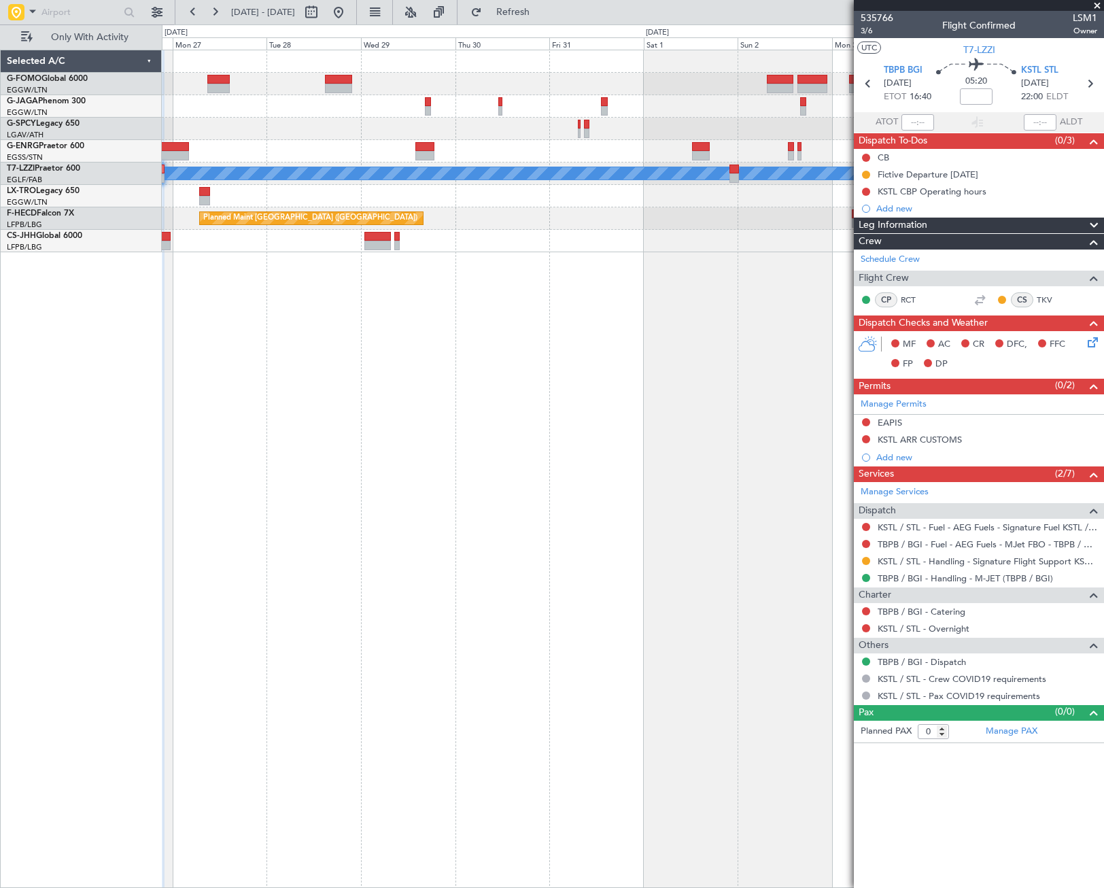
click at [977, 803] on article "535766 3/6 Flight Confirmed LSM1 Owner UTC T7-LZZI TBPB BGI 26/10/2025 ETOT 16:…" at bounding box center [979, 449] width 250 height 877
click at [960, 223] on div "Leg Information" at bounding box center [979, 226] width 250 height 16
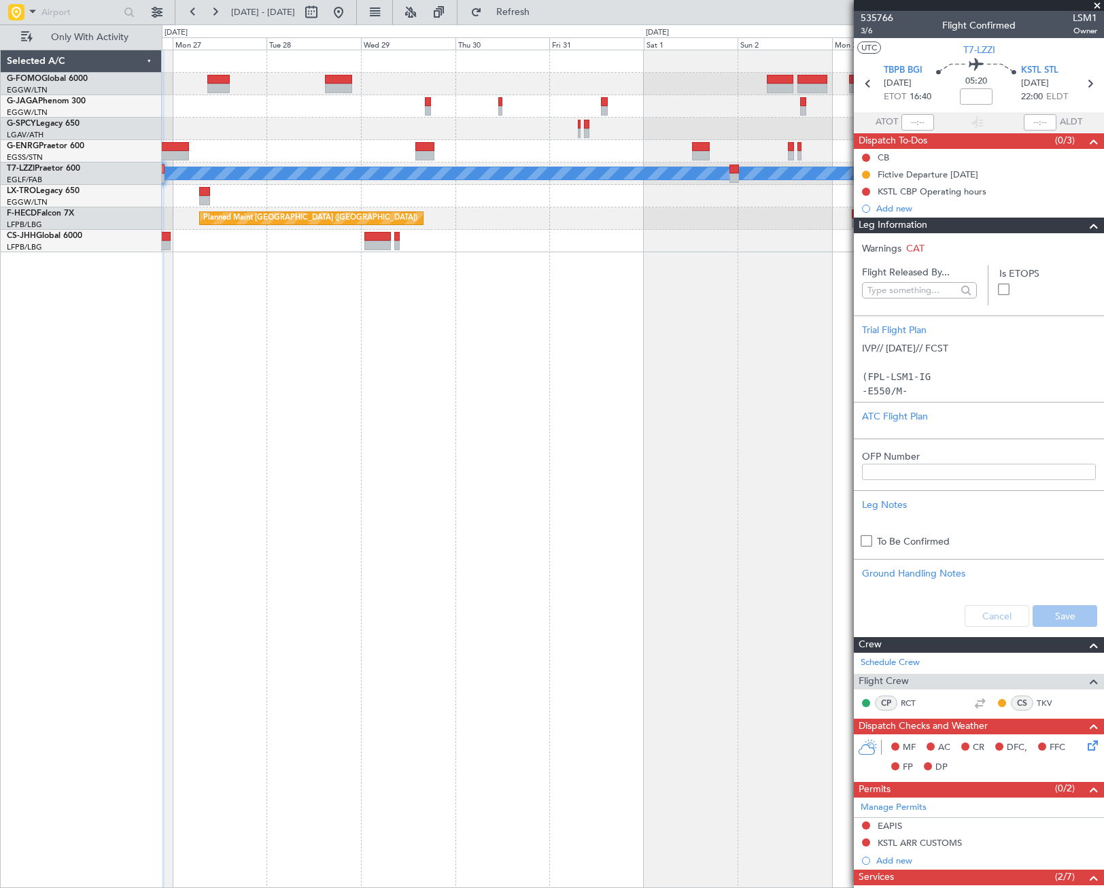
click at [1003, 220] on div "Leg Information" at bounding box center [979, 226] width 250 height 16
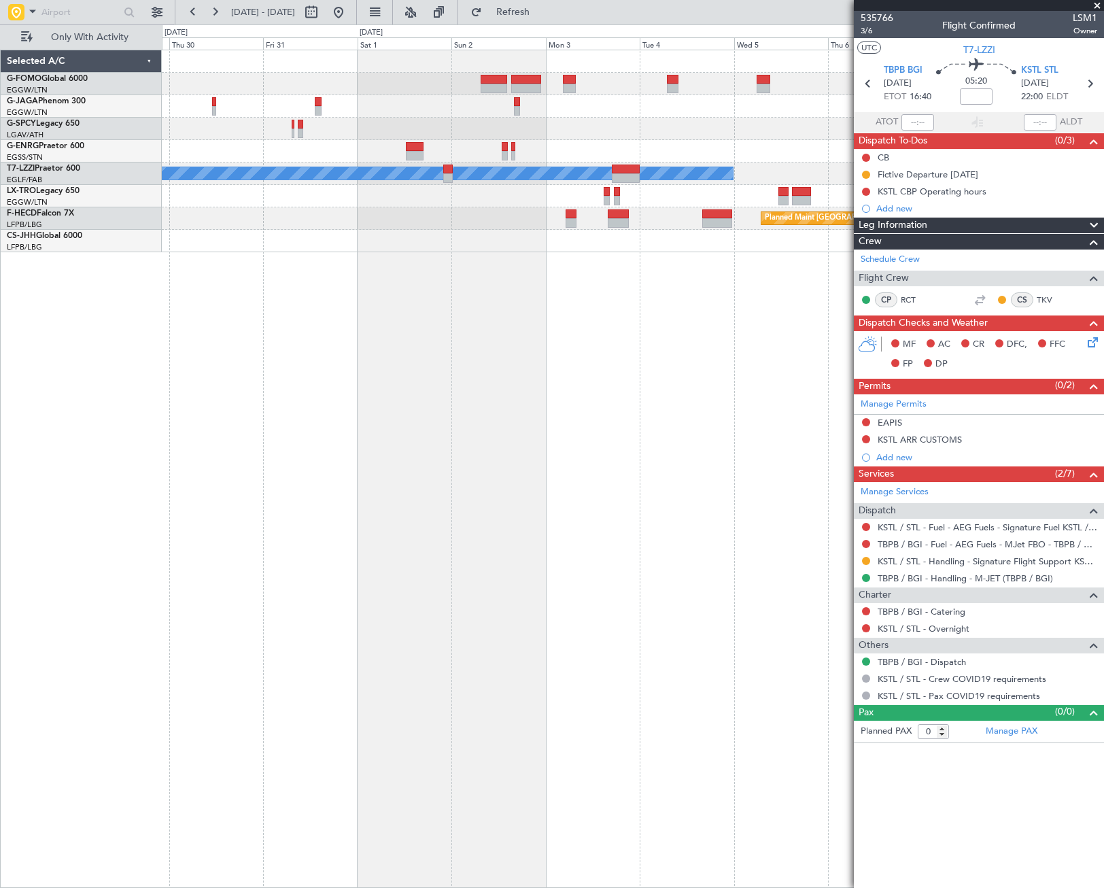
click at [16, 606] on div "A/C Unavailable London (Luton) Planned Maint Paris (Le Bourget) Planned Maint P…" at bounding box center [552, 455] width 1104 height 863
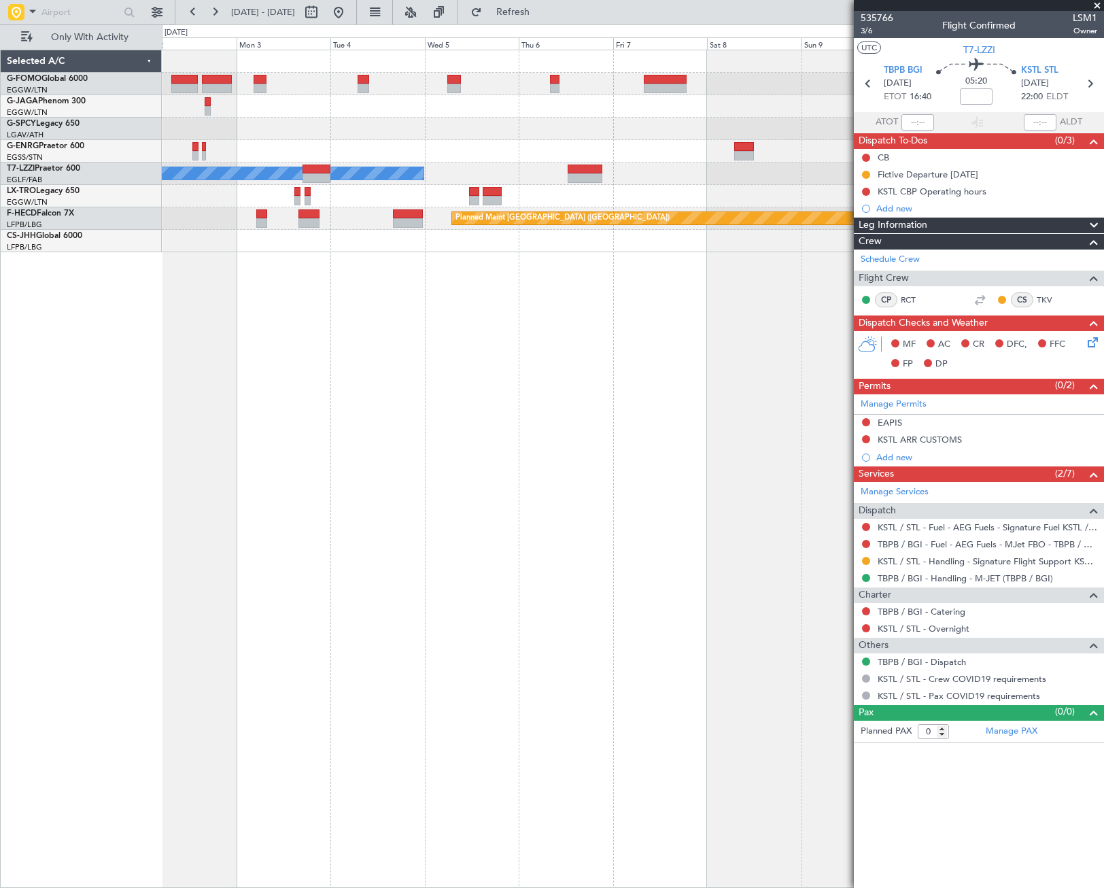
click at [281, 572] on div "A/C Unavailable London (Luton) Planned Maint Paris (Le Bourget)" at bounding box center [633, 469] width 942 height 838
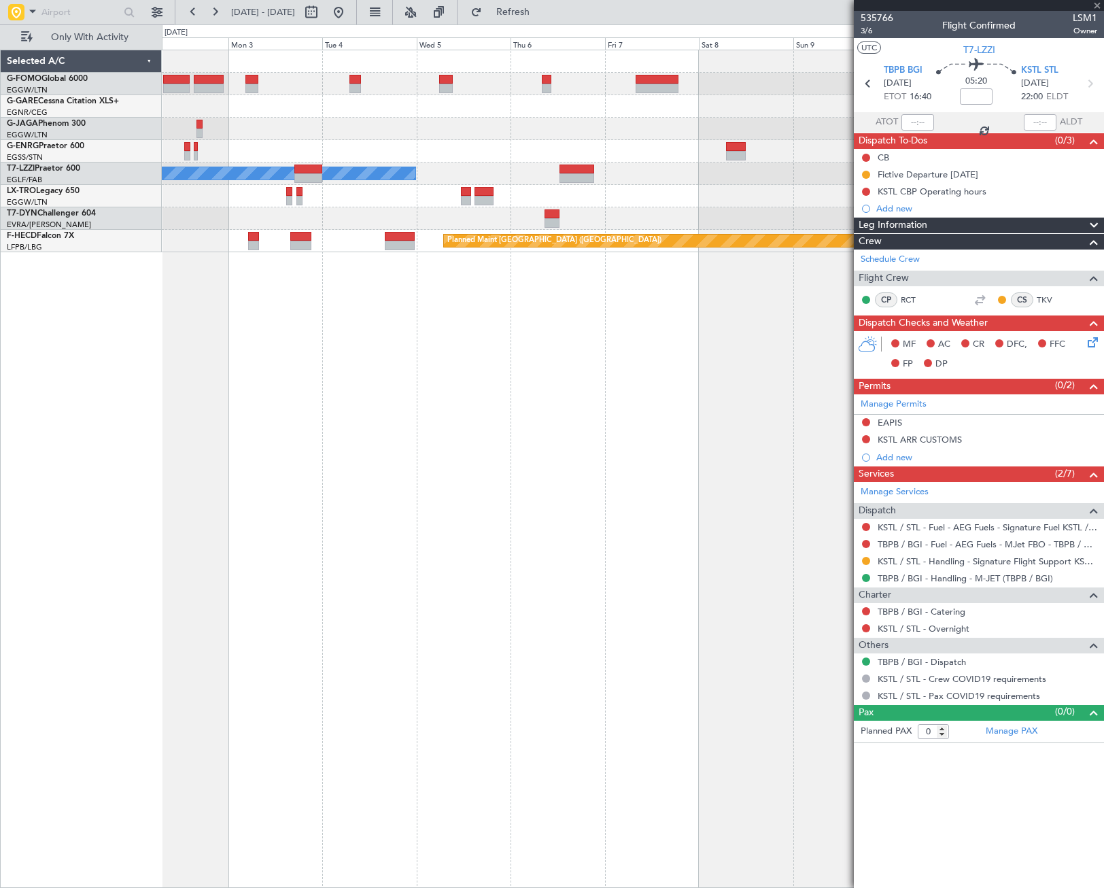
type input "+00:35"
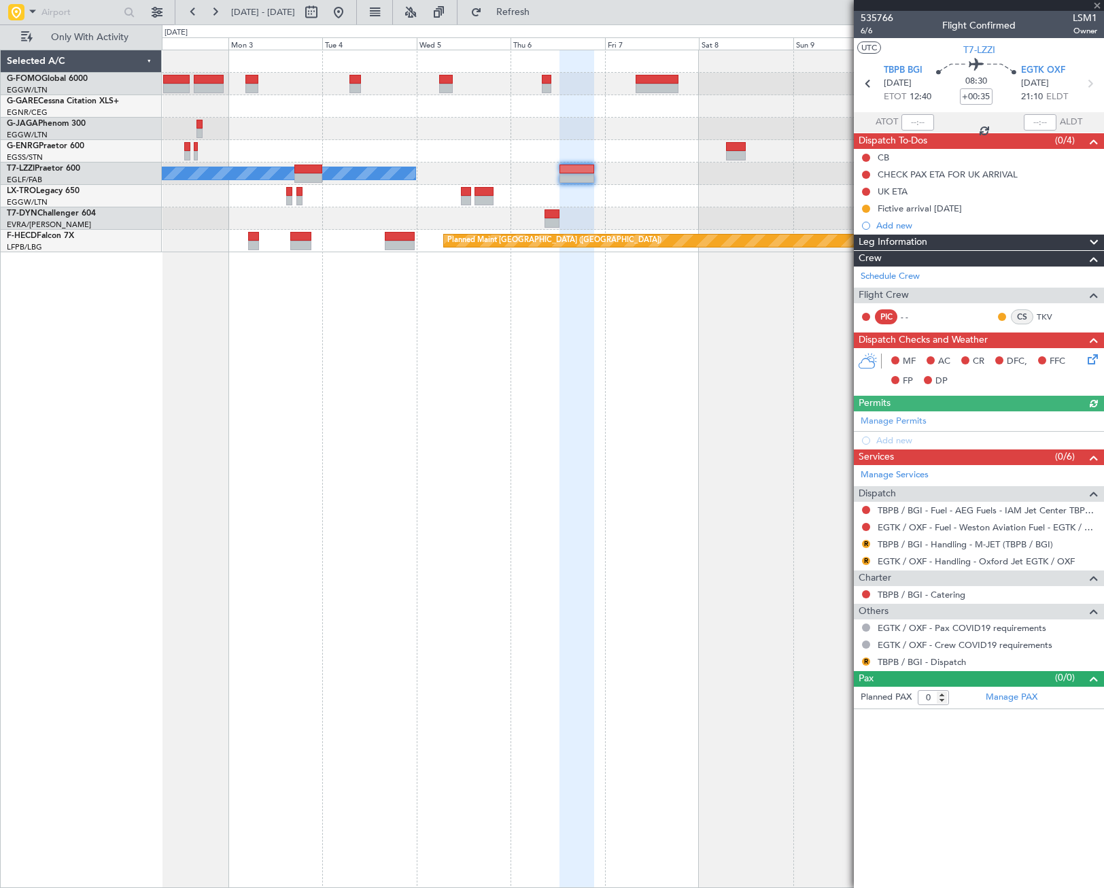
click at [960, 239] on div "Leg Information" at bounding box center [979, 243] width 250 height 16
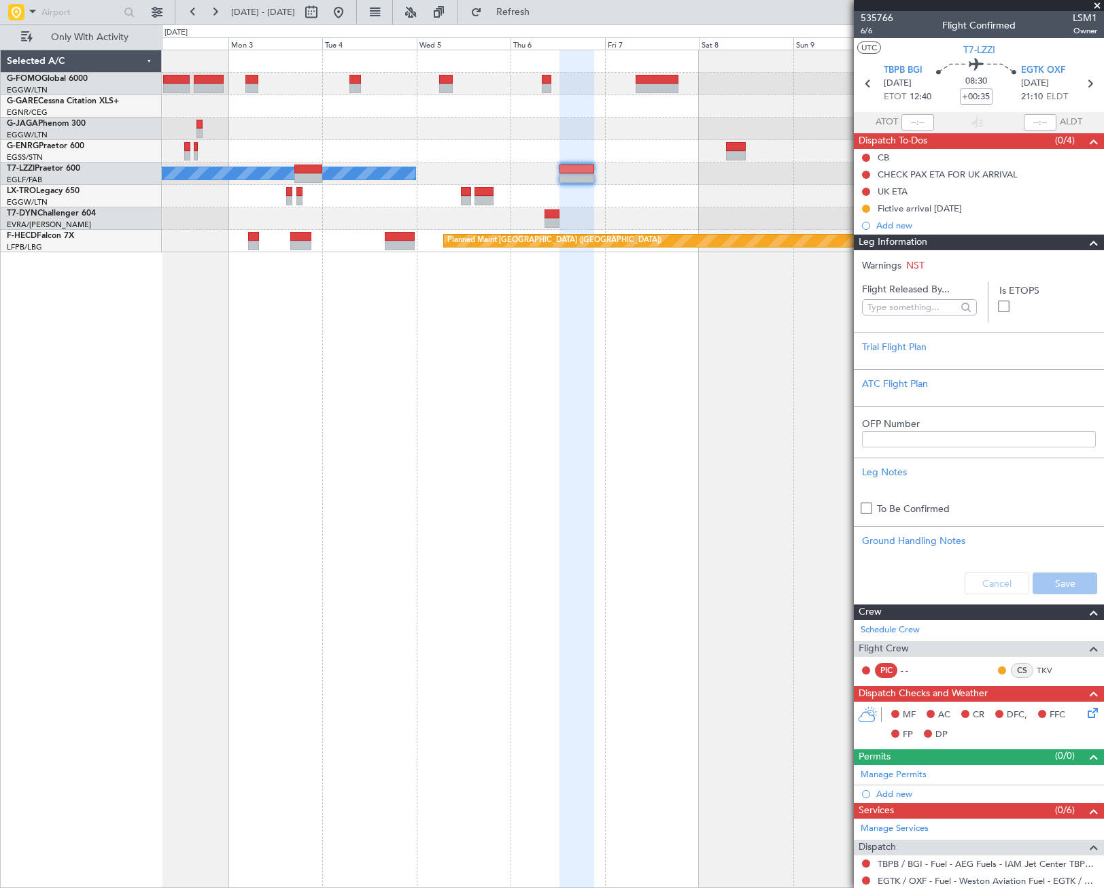
click at [960, 239] on div "Leg Information" at bounding box center [979, 243] width 250 height 16
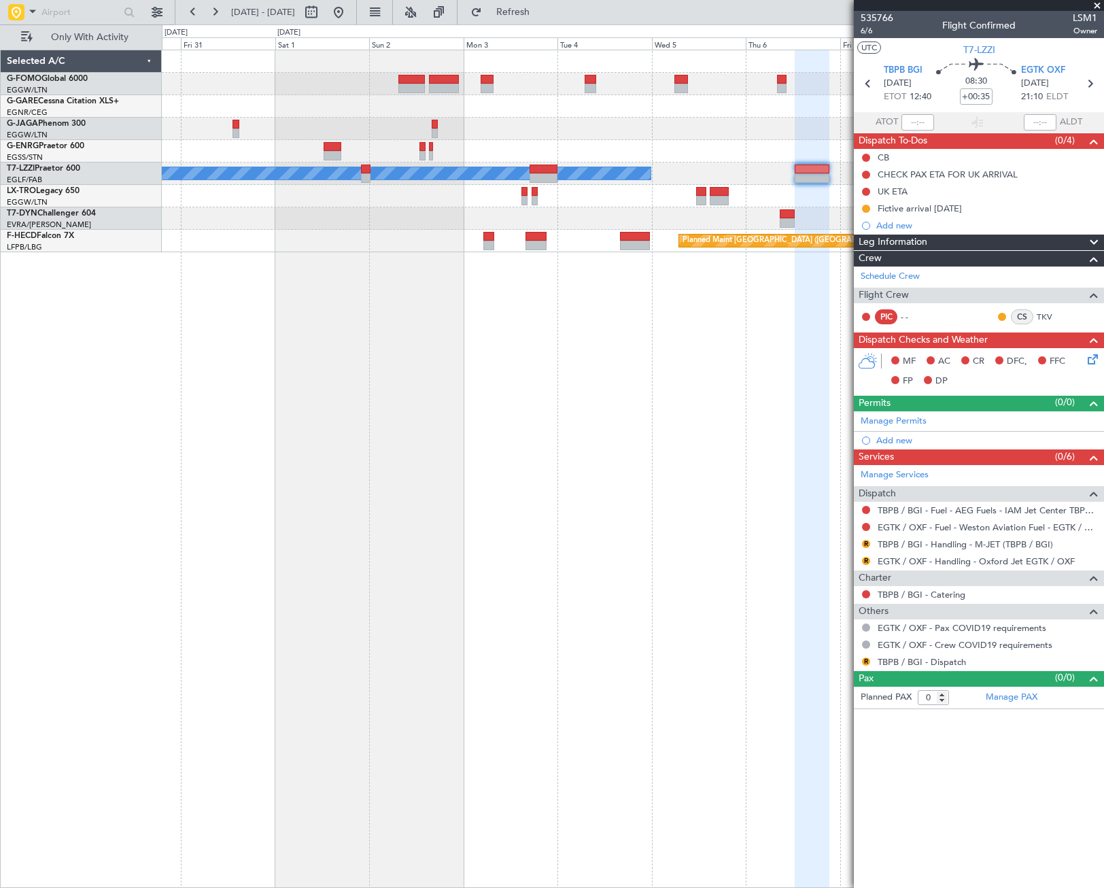
click at [597, 381] on div "A/C Unavailable London (Luton) Planned Maint Paris (Le Bourget) Planned Maint P…" at bounding box center [633, 469] width 942 height 838
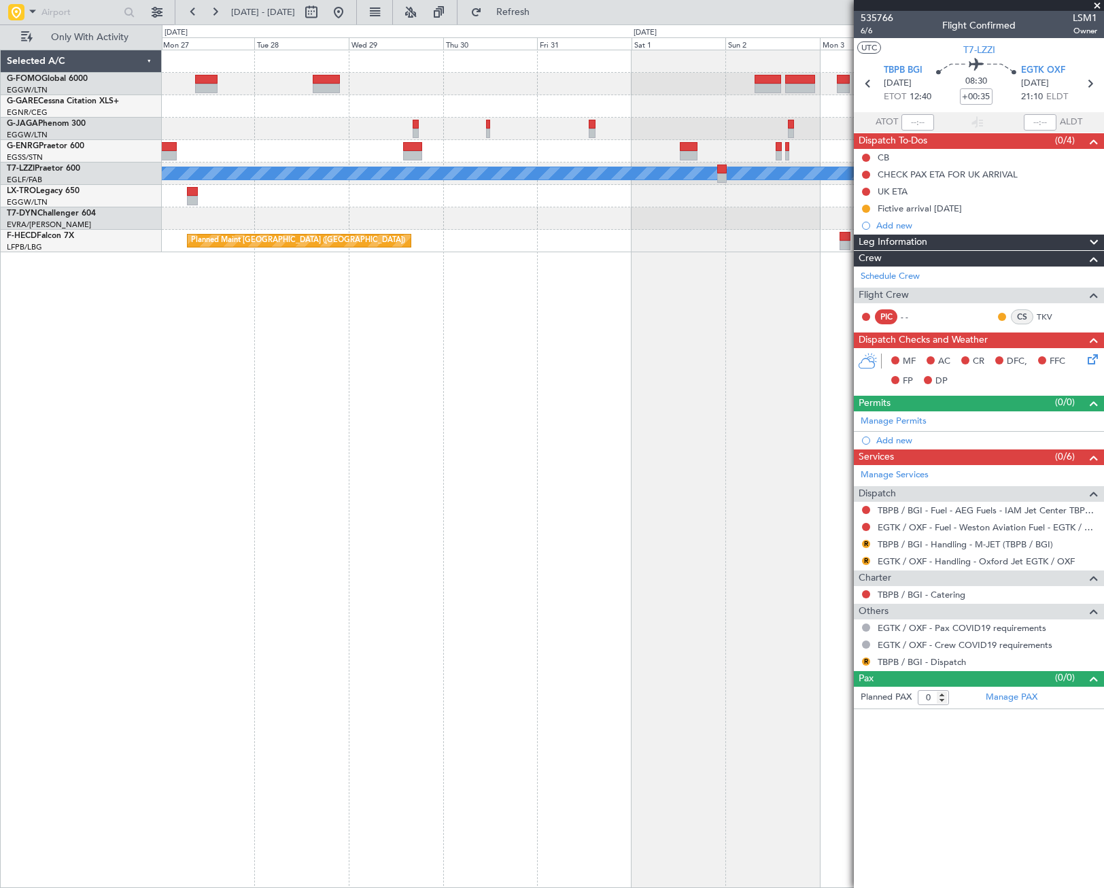
click at [703, 419] on div "A/C Unavailable London (Luton) Planned Maint Riga (Riga Intl) Planned Maint Par…" at bounding box center [633, 469] width 942 height 838
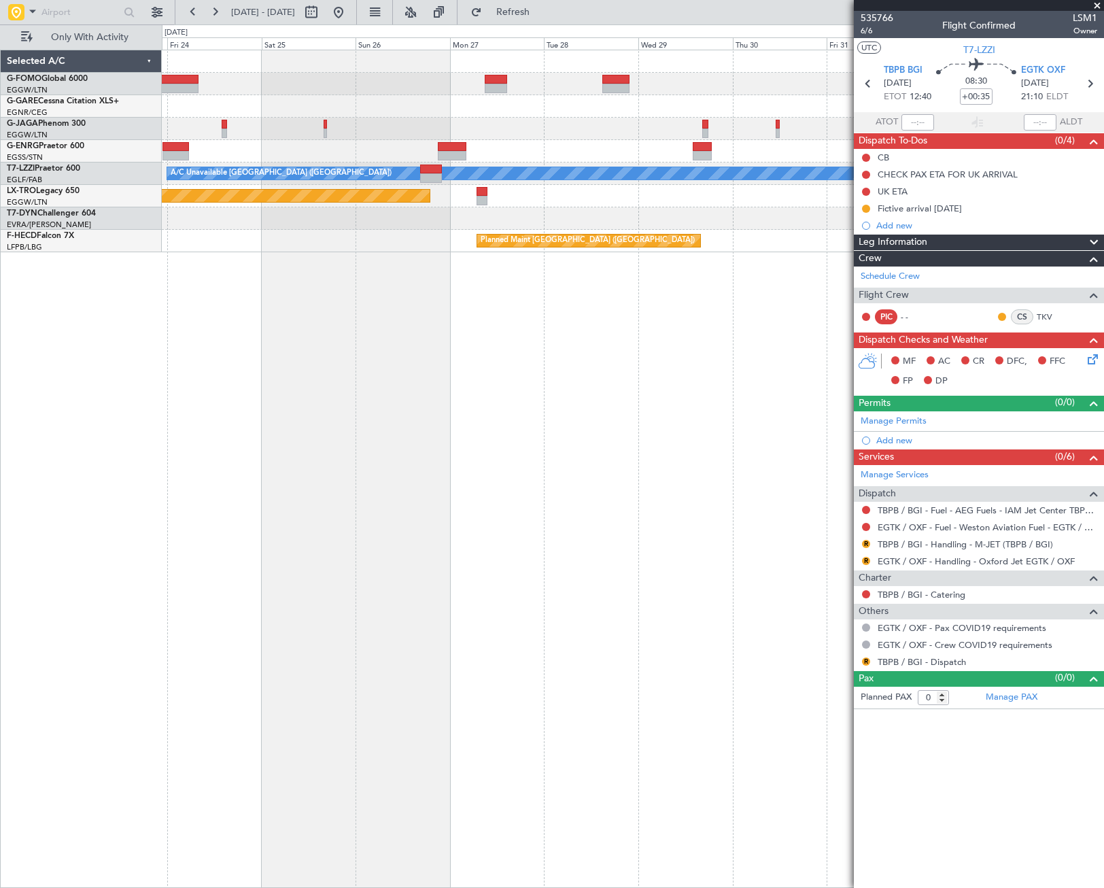
click at [591, 456] on div "A/C Unavailable London (Luton) Planned Maint Riga (Riga Intl) Planned Maint Par…" at bounding box center [633, 469] width 942 height 838
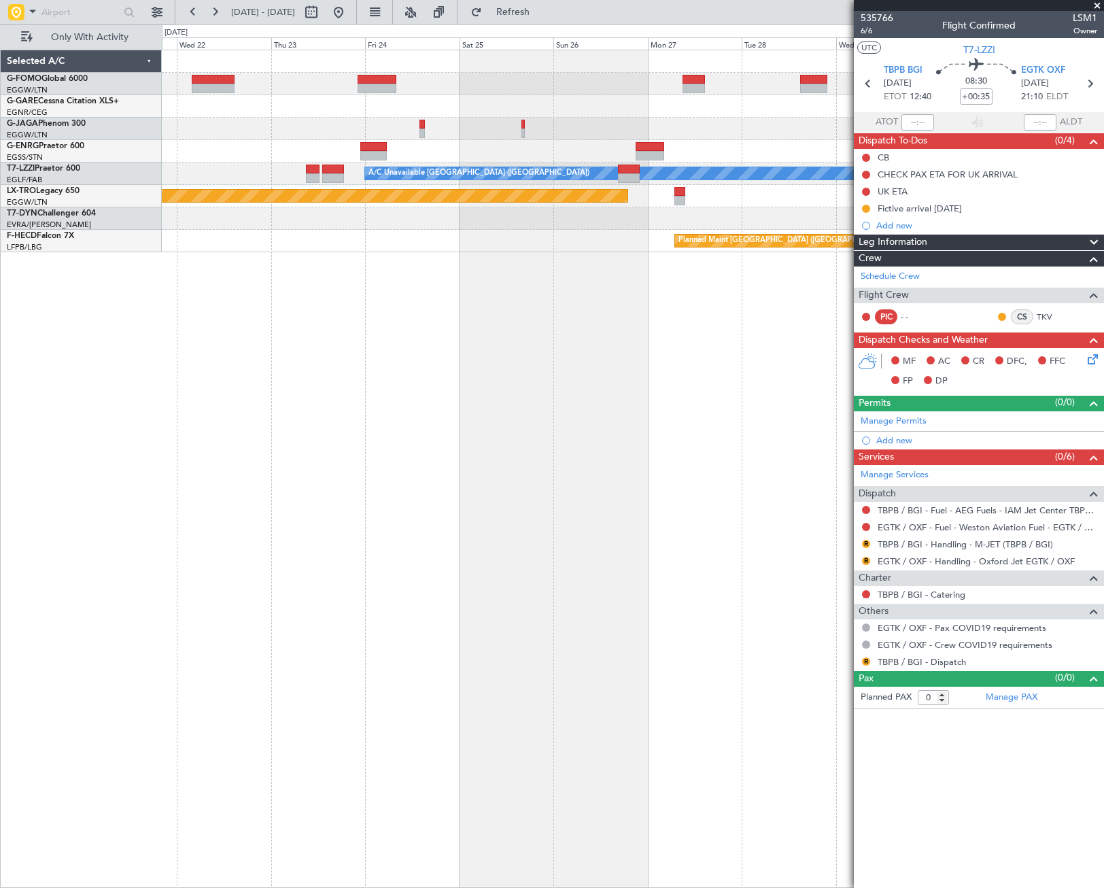
click at [589, 449] on div "Planned Maint Paris (Le Bourget) A/C Unavailable London (Luton) Planned Maint R…" at bounding box center [633, 469] width 942 height 838
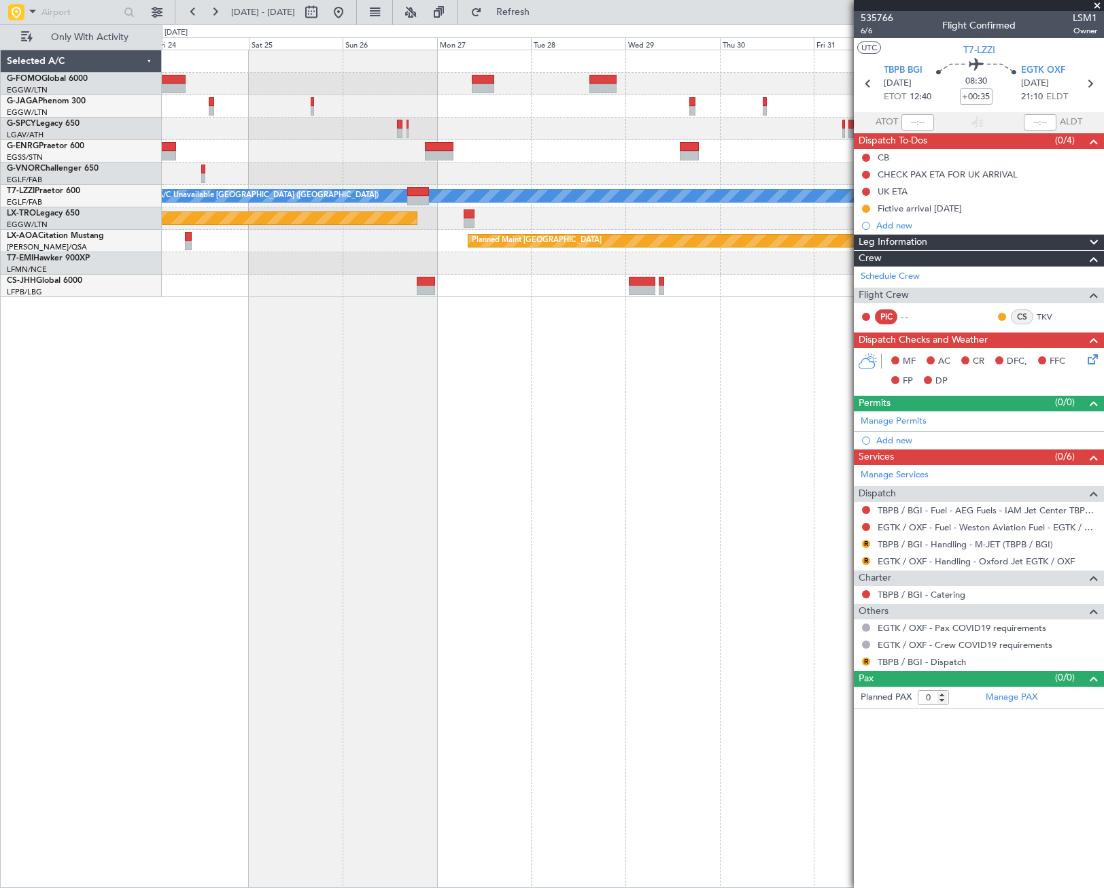
click at [307, 485] on div "A/C Unavailable London (Luton) Planned Maint Riga (Riga Intl) Planned Maint Mon…" at bounding box center [633, 469] width 942 height 838
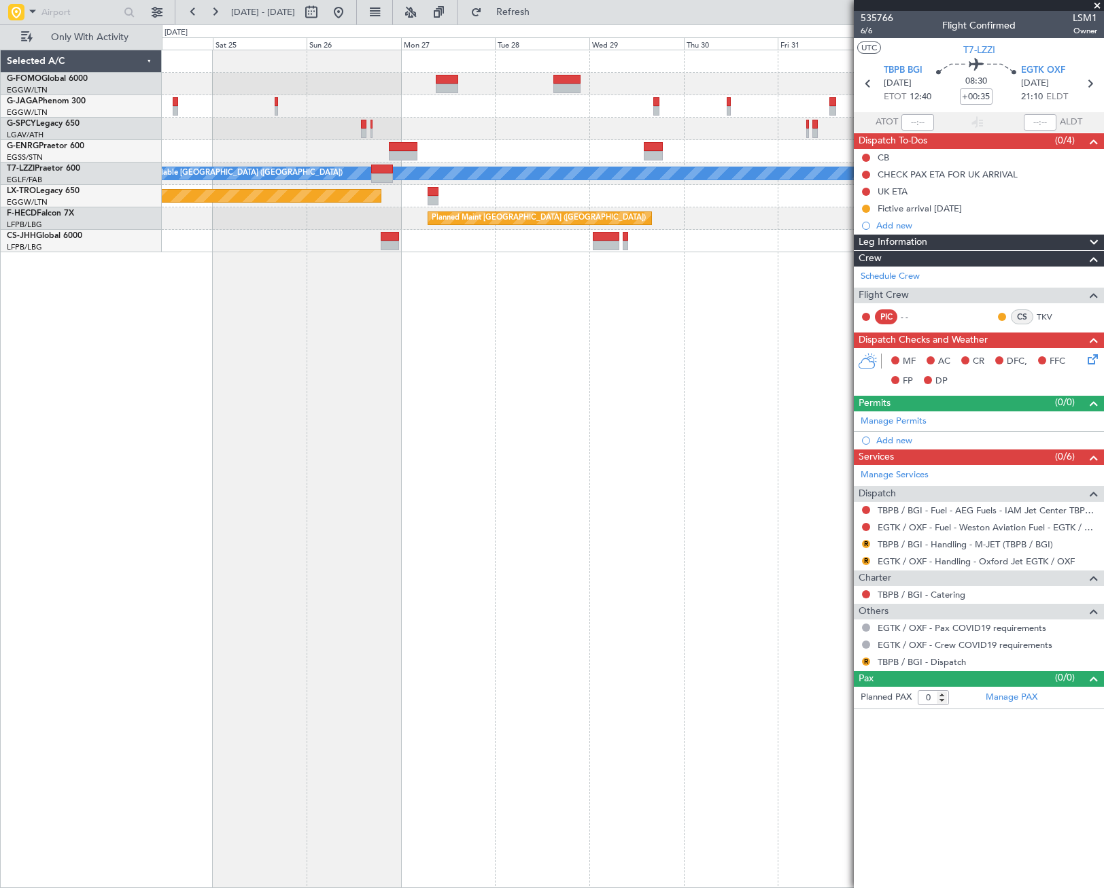
click at [555, 398] on div "A/C Unavailable London (Luton) Planned Maint Riga (Riga Intl) Planned Maint Par…" at bounding box center [633, 469] width 942 height 838
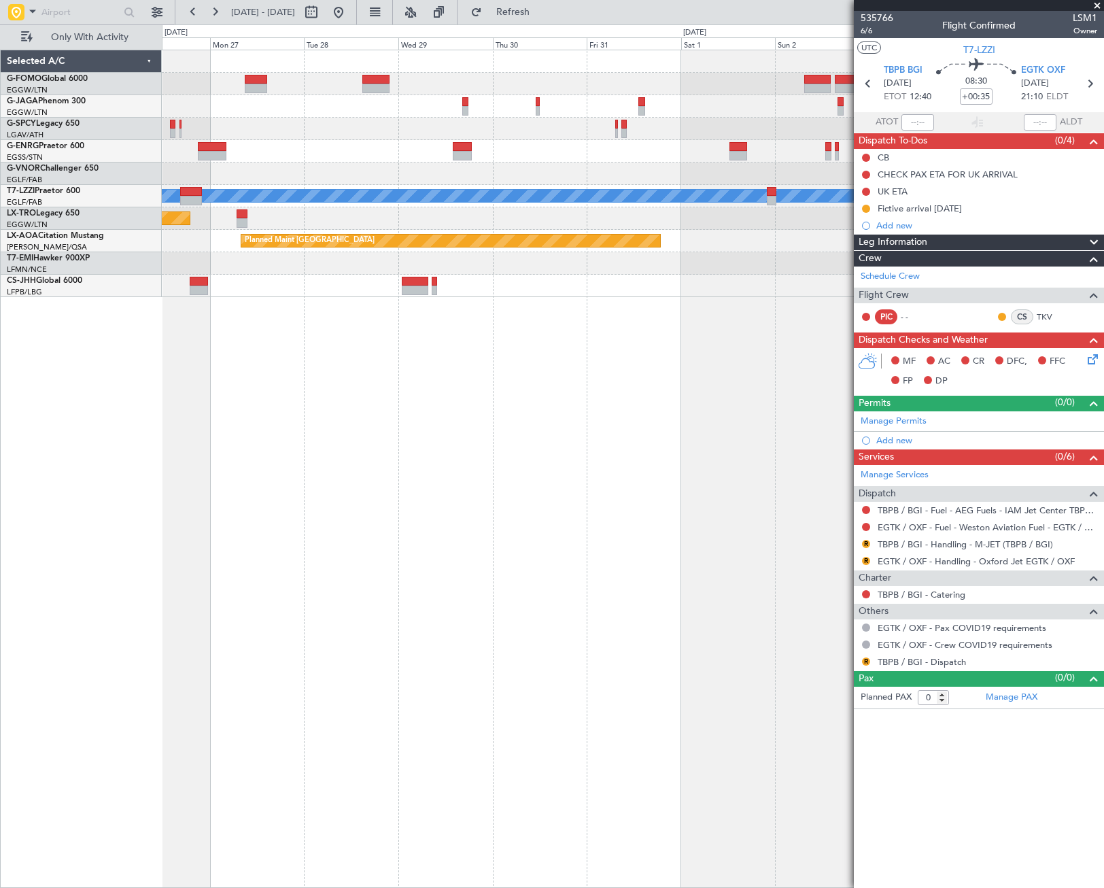
click at [62, 447] on div "A/C Unavailable London (Luton) Planned Maint Riga (Riga Intl) Planned Maint Mon…" at bounding box center [552, 455] width 1104 height 863
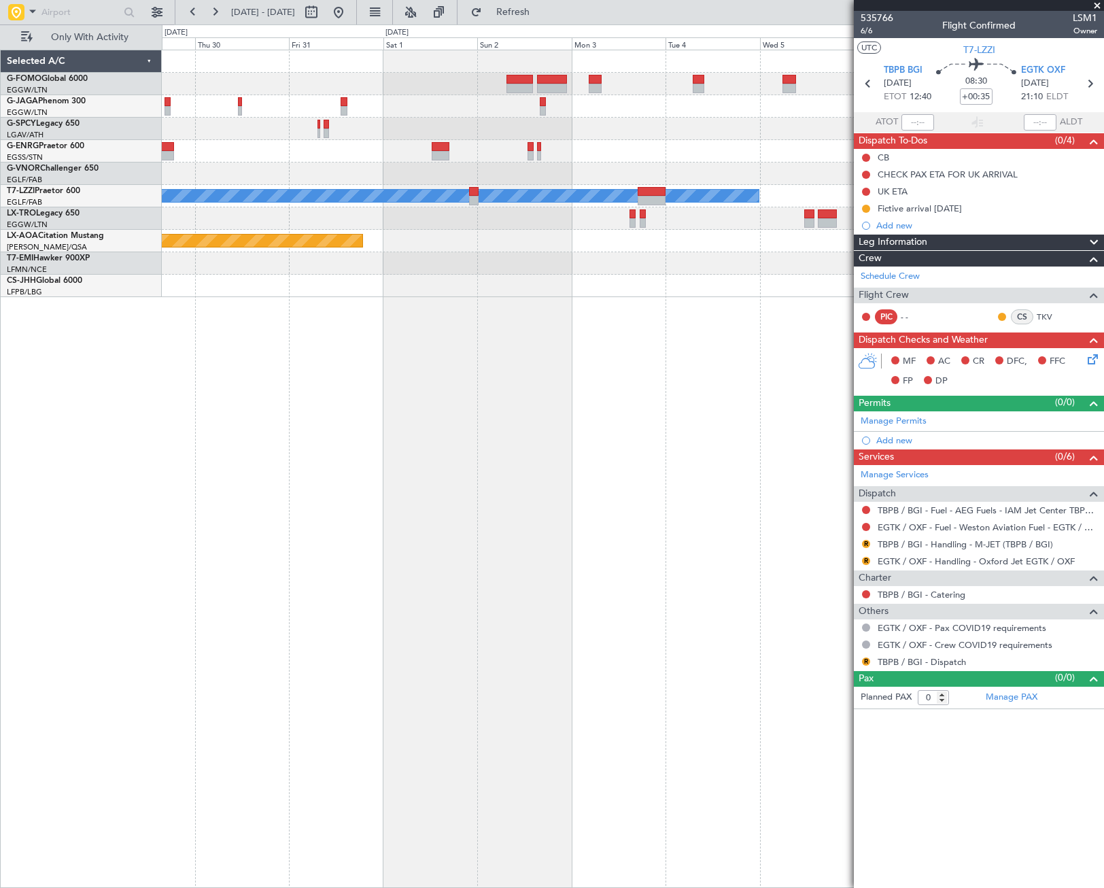
click at [233, 463] on div "A/C Unavailable London (Luton) Planned Maint Monchengladbach No Crew Monchengla…" at bounding box center [633, 469] width 942 height 838
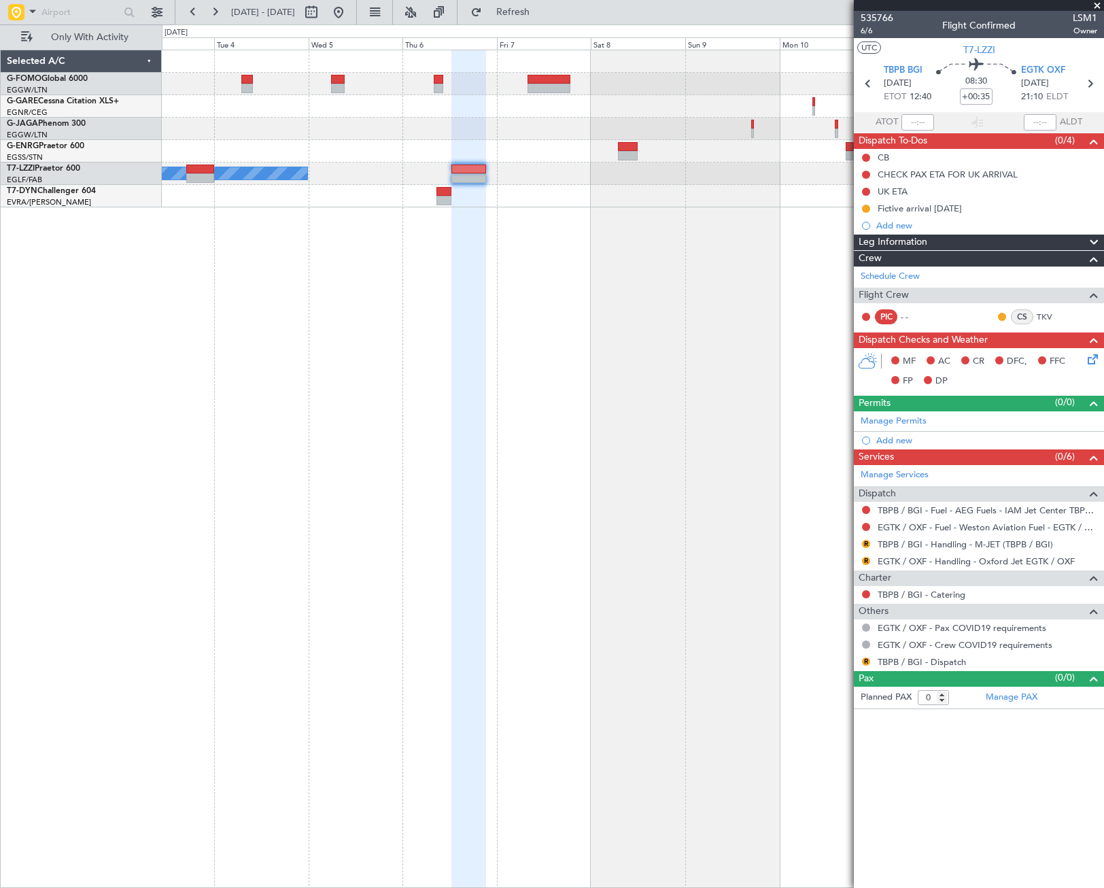
click at [564, 539] on div "A/C Unavailable London (Luton) Planned Maint Riga (Riga Intl)" at bounding box center [633, 469] width 942 height 838
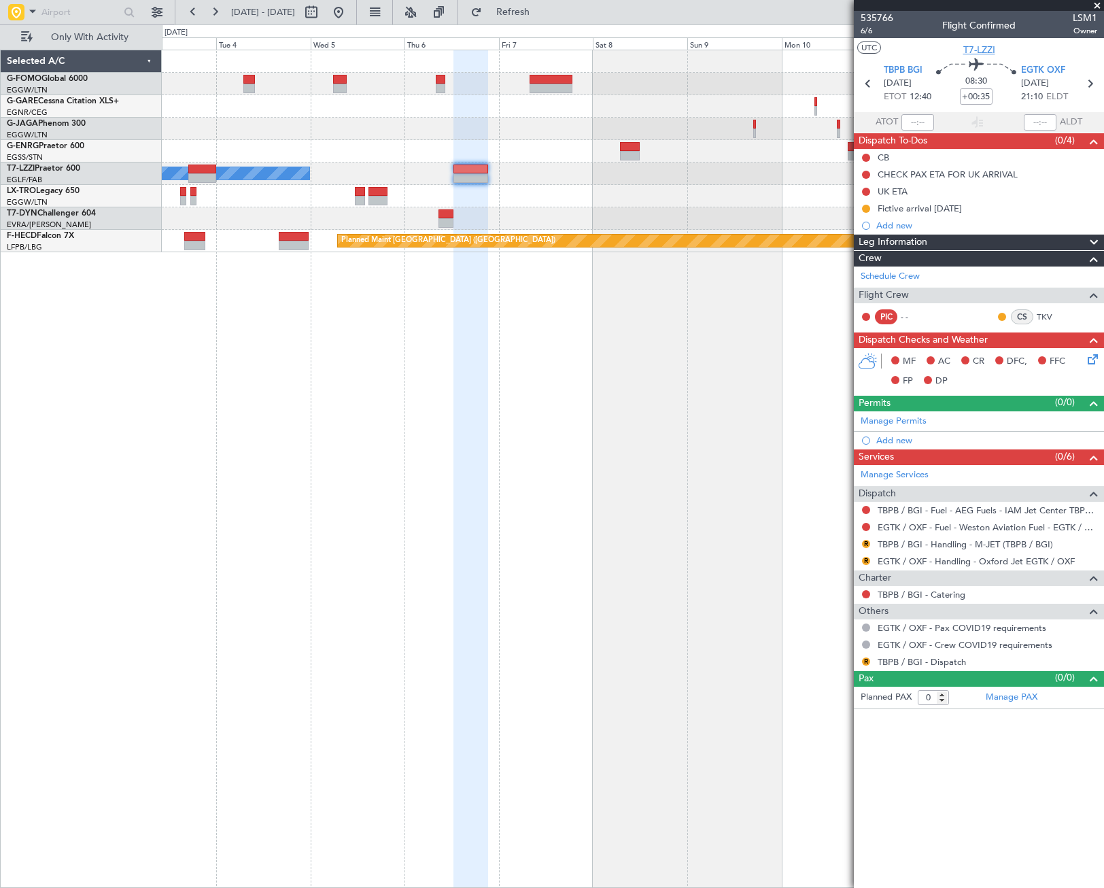
click at [985, 51] on span "T7-LZZI" at bounding box center [979, 50] width 32 height 14
click at [911, 238] on span "Leg Information" at bounding box center [892, 243] width 69 height 16
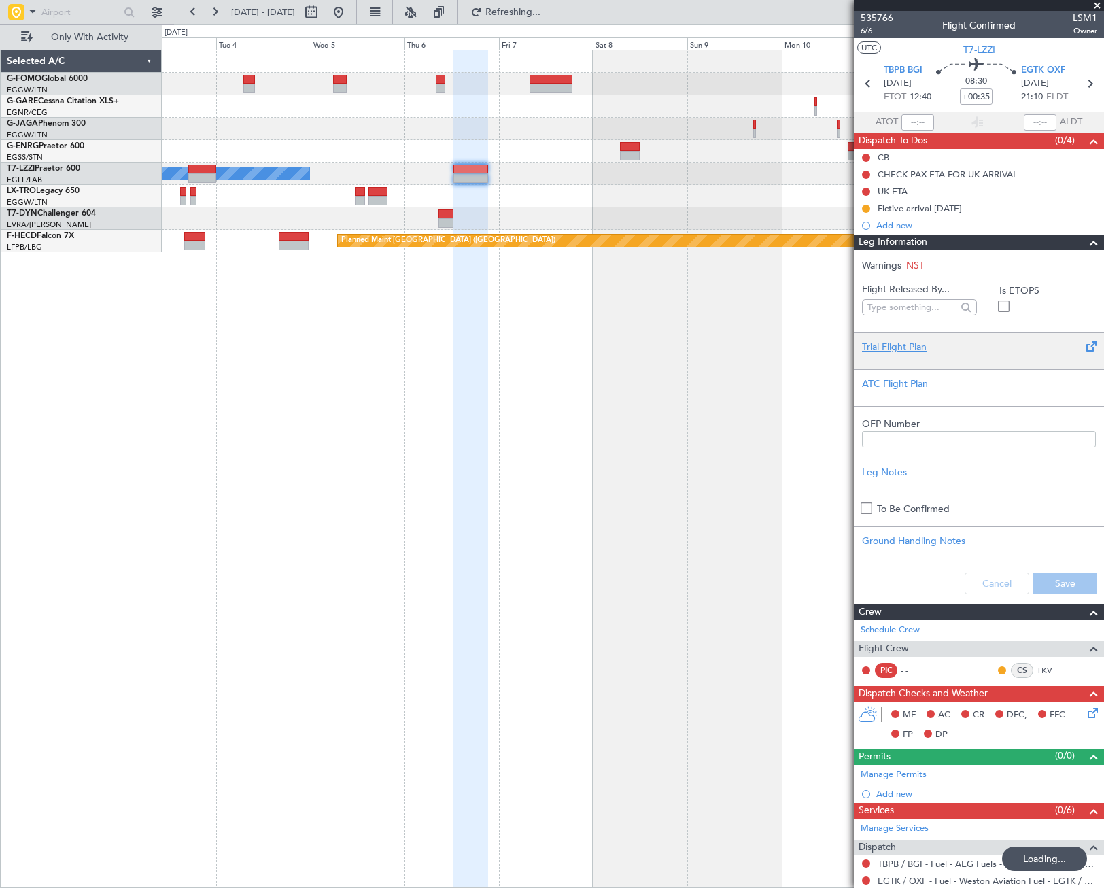
click at [894, 351] on div "Trial Flight Plan" at bounding box center [979, 347] width 234 height 14
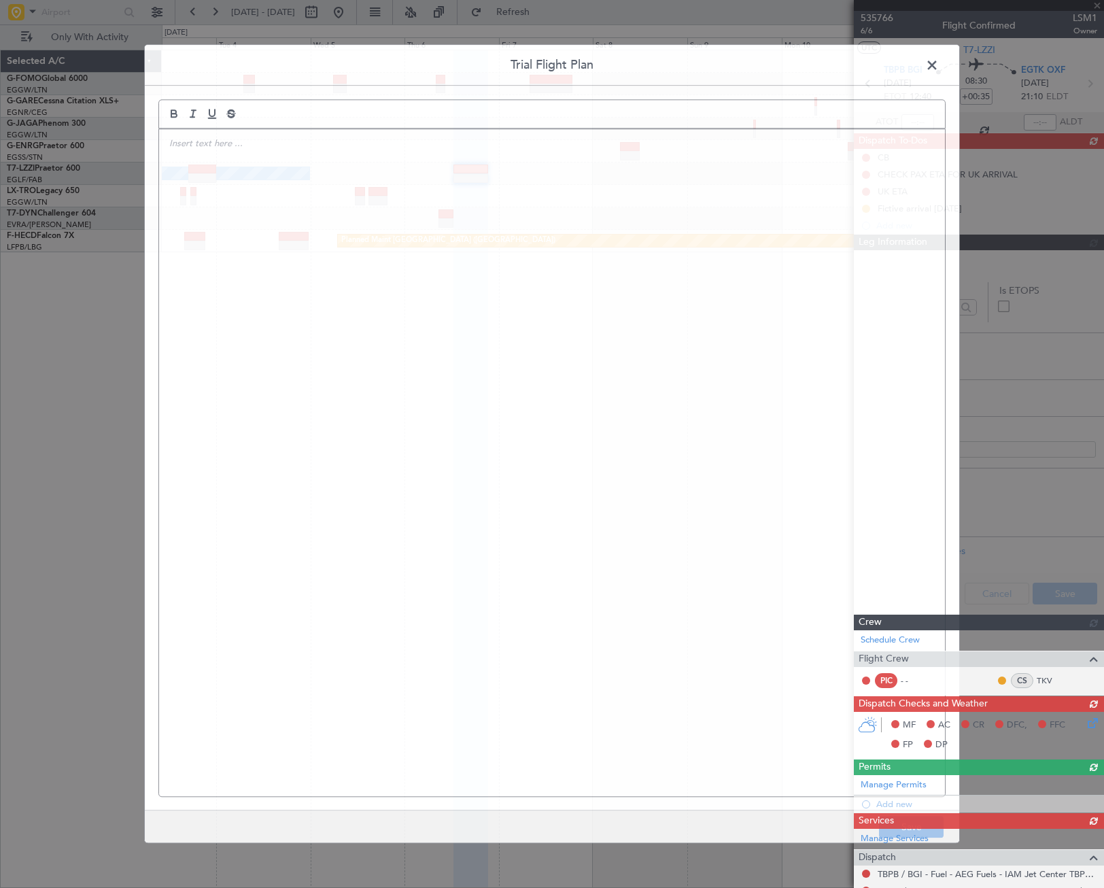
click at [646, 349] on div "A/C Unavailable [GEOGRAPHIC_DATA] ([GEOGRAPHIC_DATA]) Planned Maint [GEOGRAPHIC…" at bounding box center [633, 469] width 942 height 838
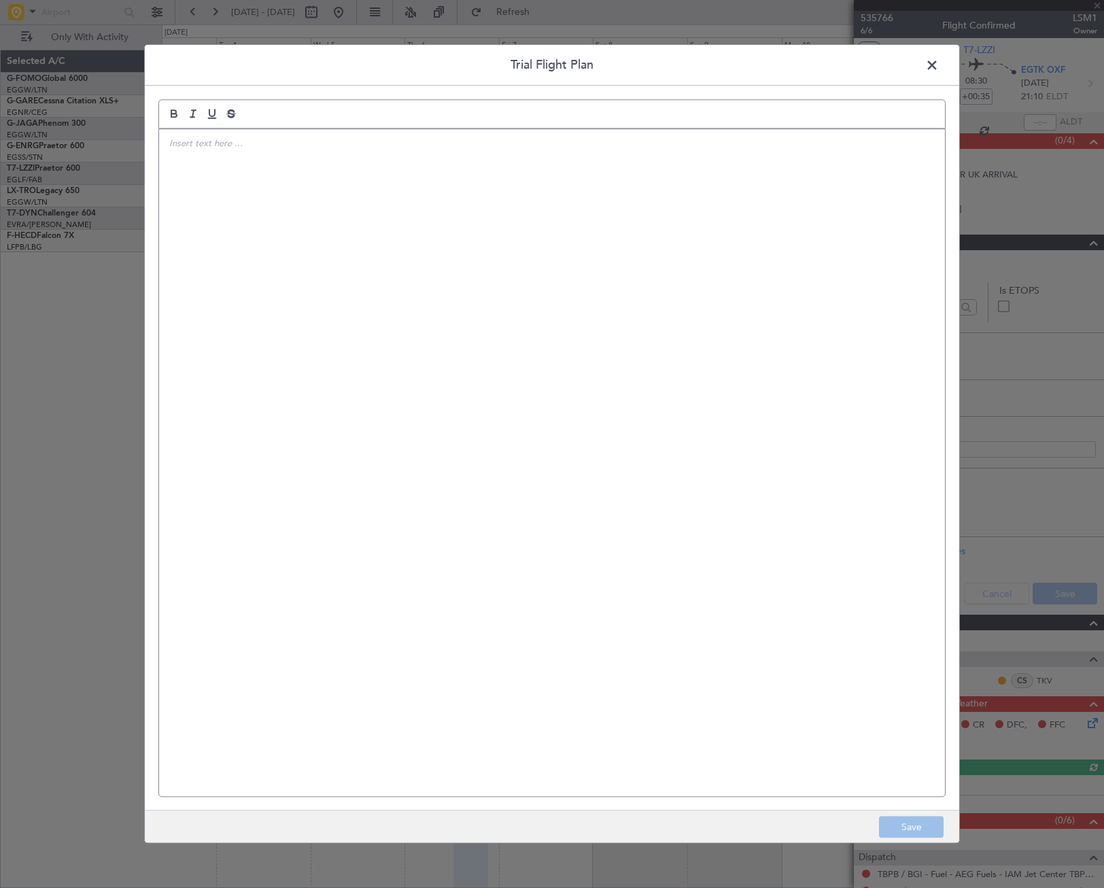
click at [297, 187] on div at bounding box center [552, 462] width 786 height 667
click at [299, 145] on p "IVP// [DATE]// FCST// LRC" at bounding box center [551, 143] width 765 height 12
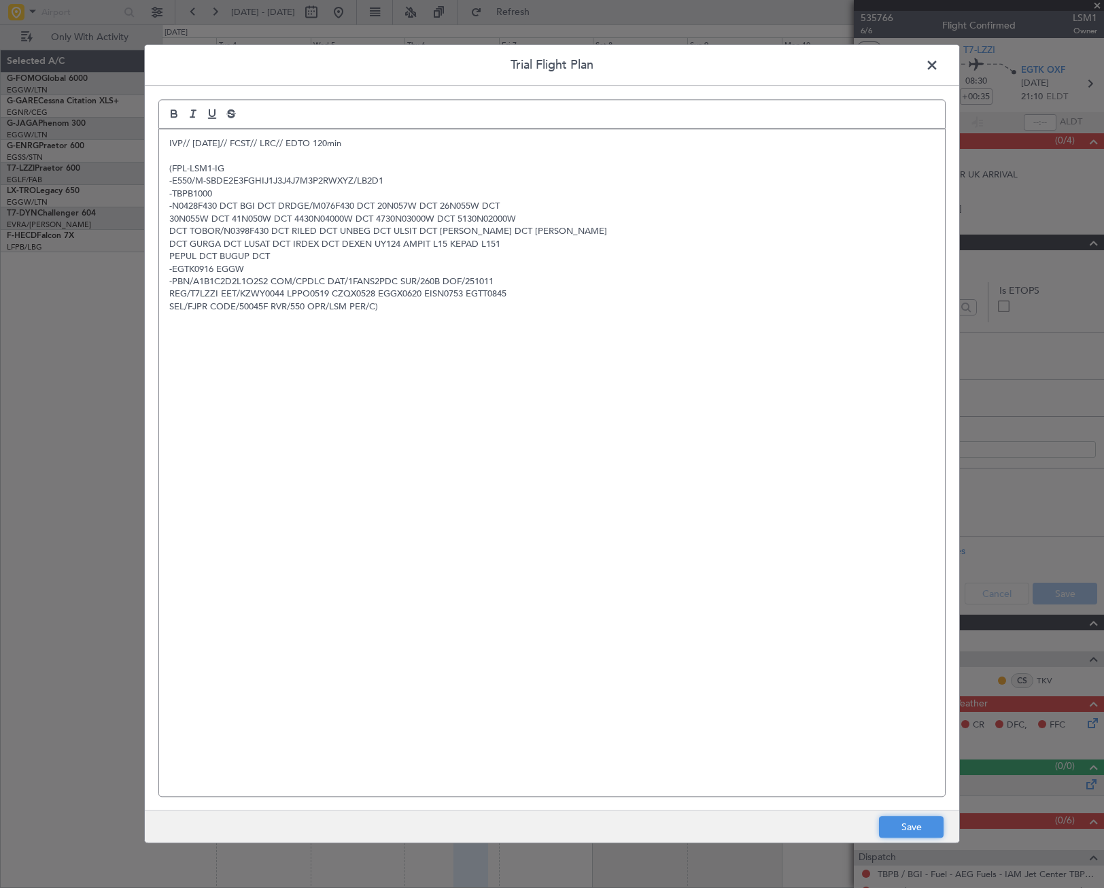
click at [919, 831] on button "Save" at bounding box center [911, 827] width 65 height 22
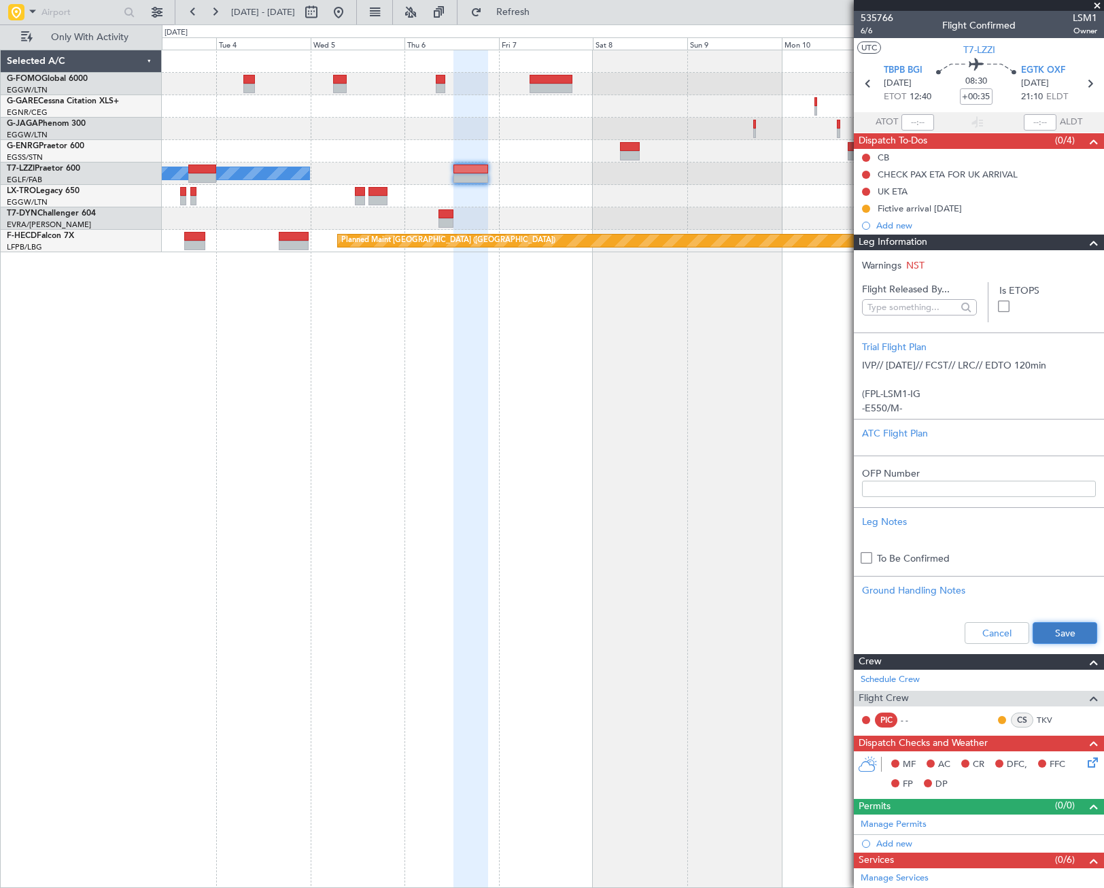
click at [1069, 635] on button "Save" at bounding box center [1064, 633] width 65 height 22
click at [1088, 244] on span at bounding box center [1094, 243] width 16 height 16
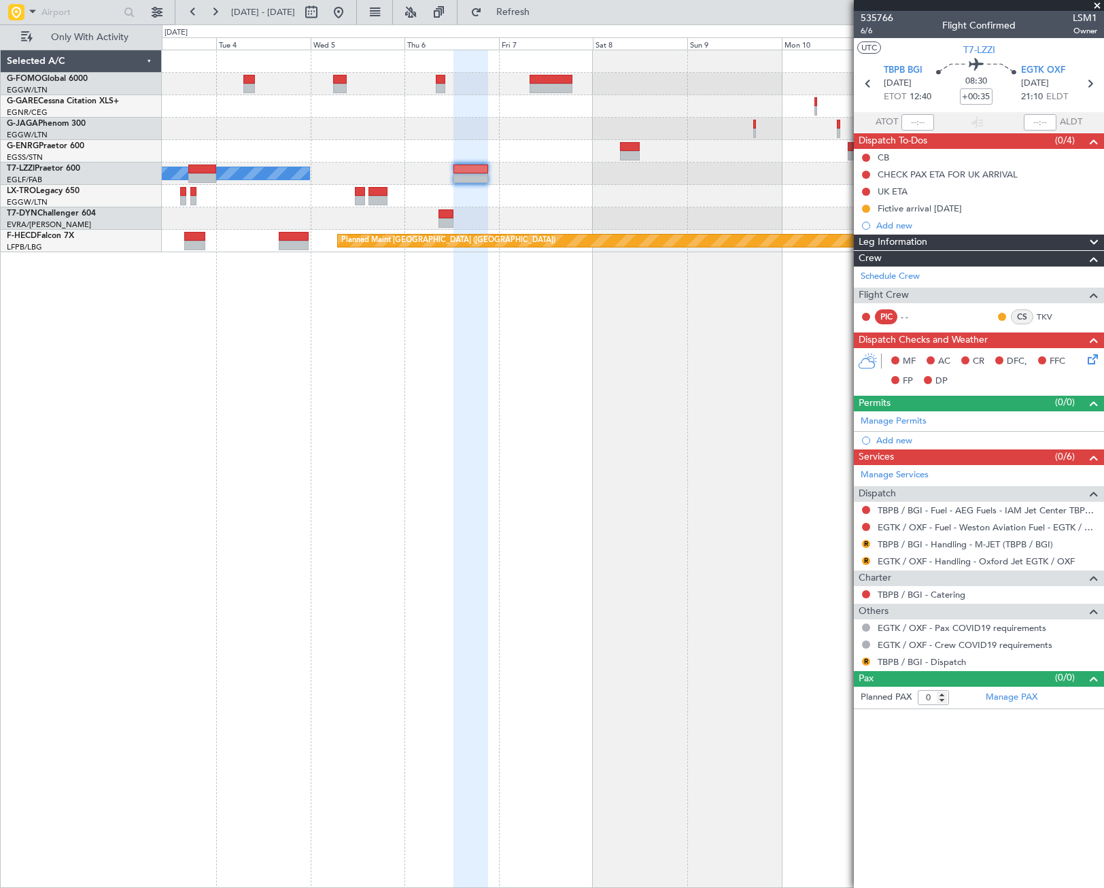
click at [503, 341] on div "A/C Unavailable [GEOGRAPHIC_DATA] ([GEOGRAPHIC_DATA]) Planned Maint [GEOGRAPHIC…" at bounding box center [633, 469] width 942 height 838
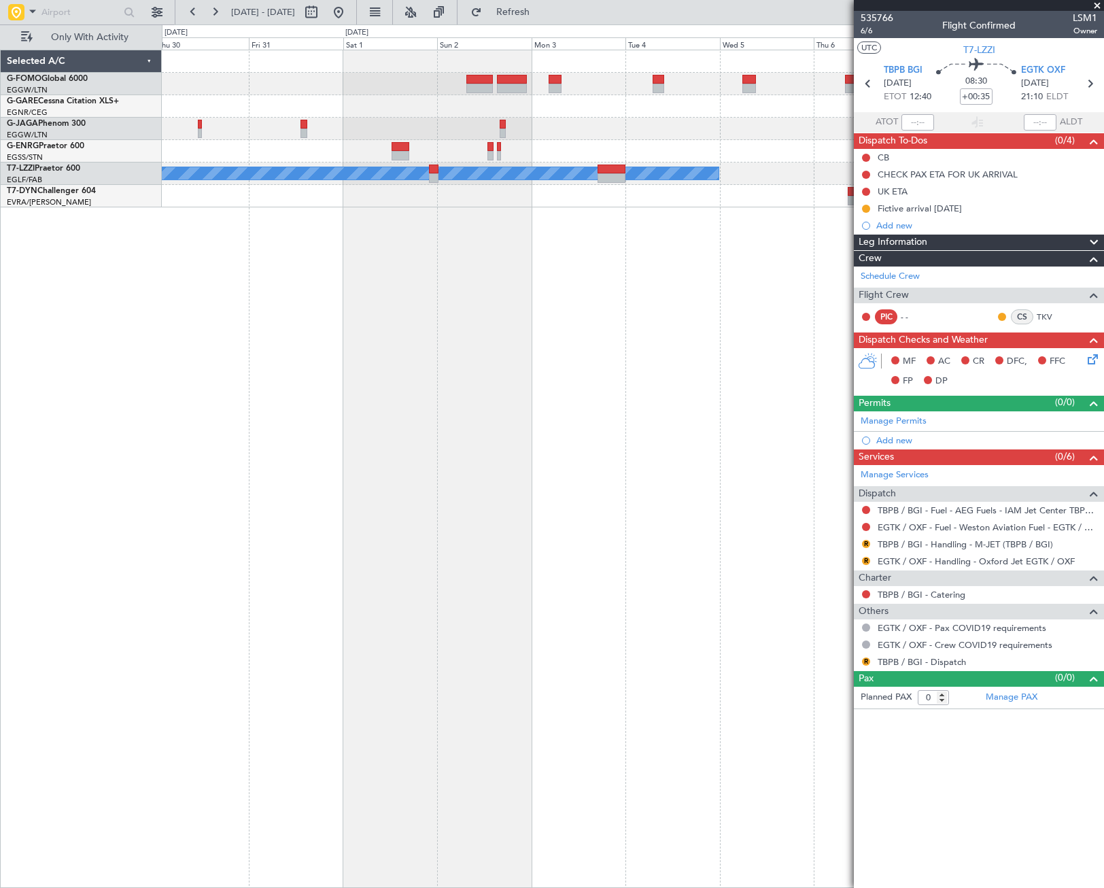
click at [928, 409] on fb-app "[DATE] - [DATE] Refresh Quick Links Only With Activity A/C Unavailable [GEOGRAP…" at bounding box center [552, 449] width 1104 height 878
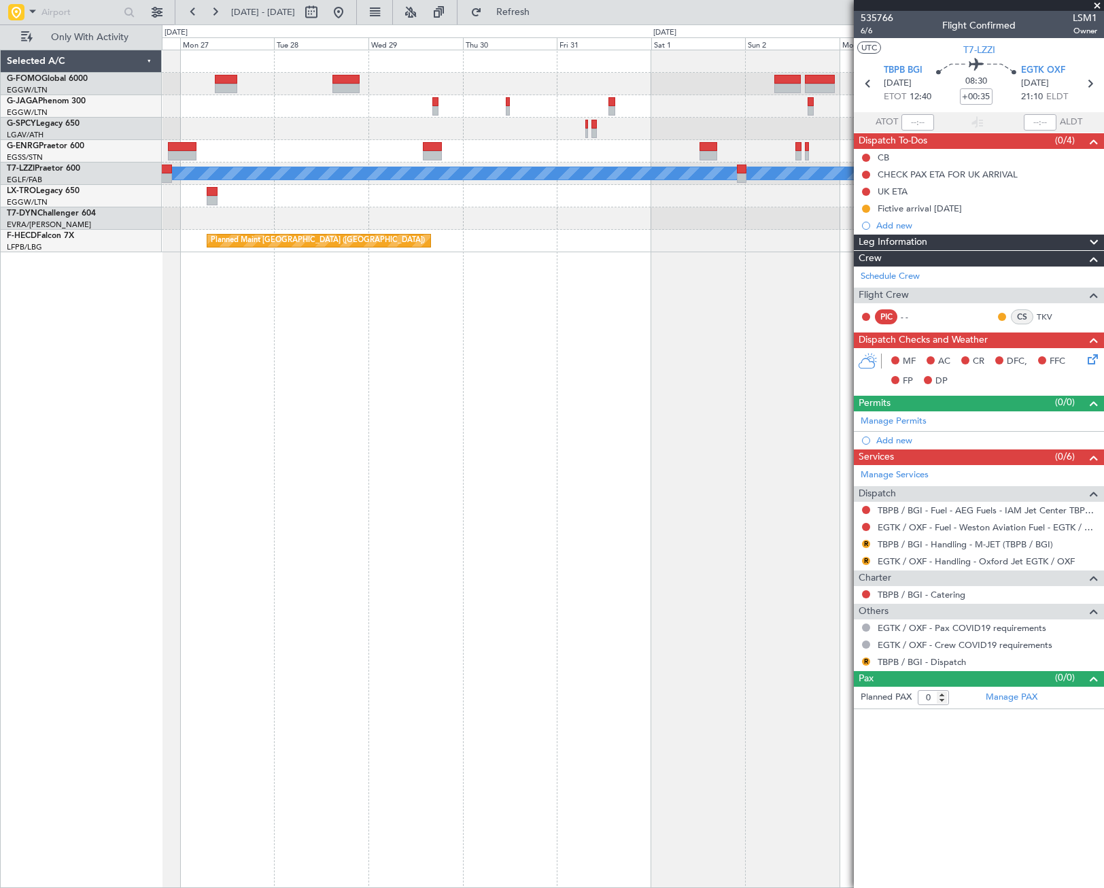
click at [764, 427] on div "A/C Unavailable [GEOGRAPHIC_DATA] ([GEOGRAPHIC_DATA]) Planned Maint [GEOGRAPHIC…" at bounding box center [633, 469] width 942 height 838
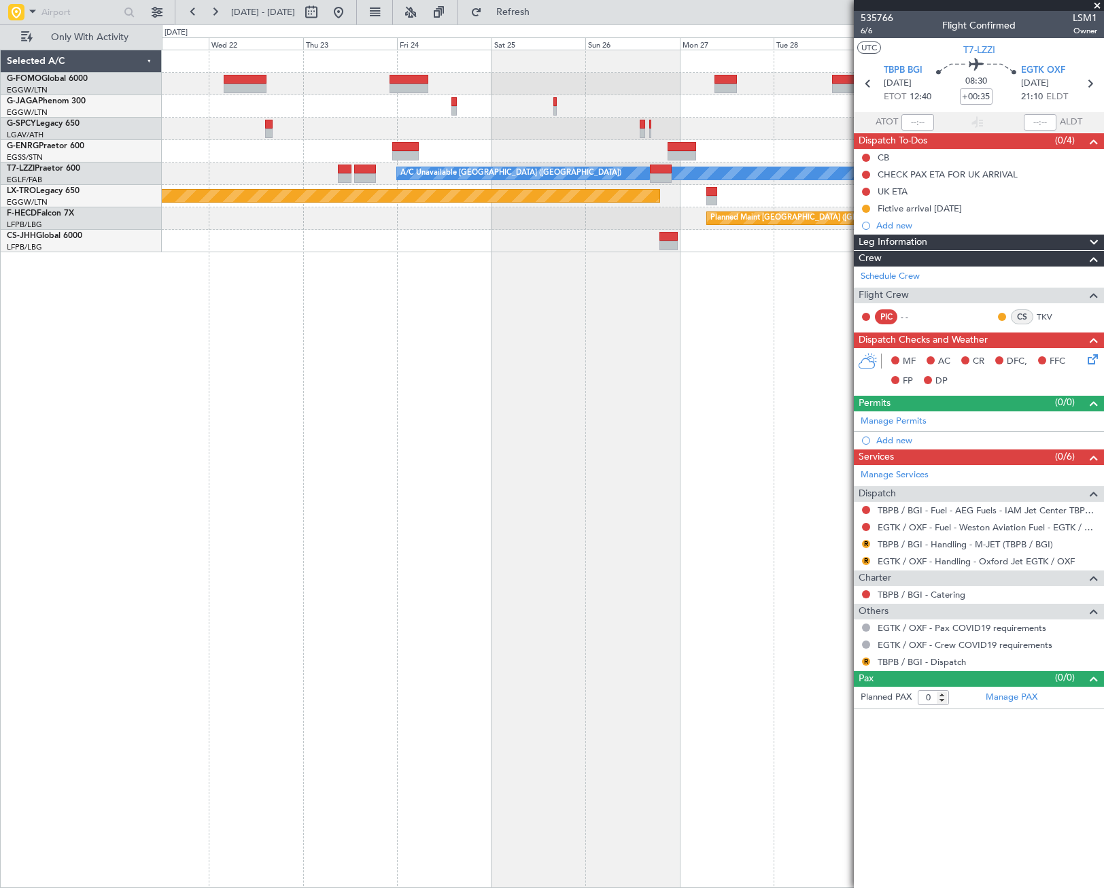
click at [634, 341] on div "Planned Maint [GEOGRAPHIC_DATA] ([GEOGRAPHIC_DATA]) A/C Unavailable [GEOGRAPHIC…" at bounding box center [633, 469] width 942 height 838
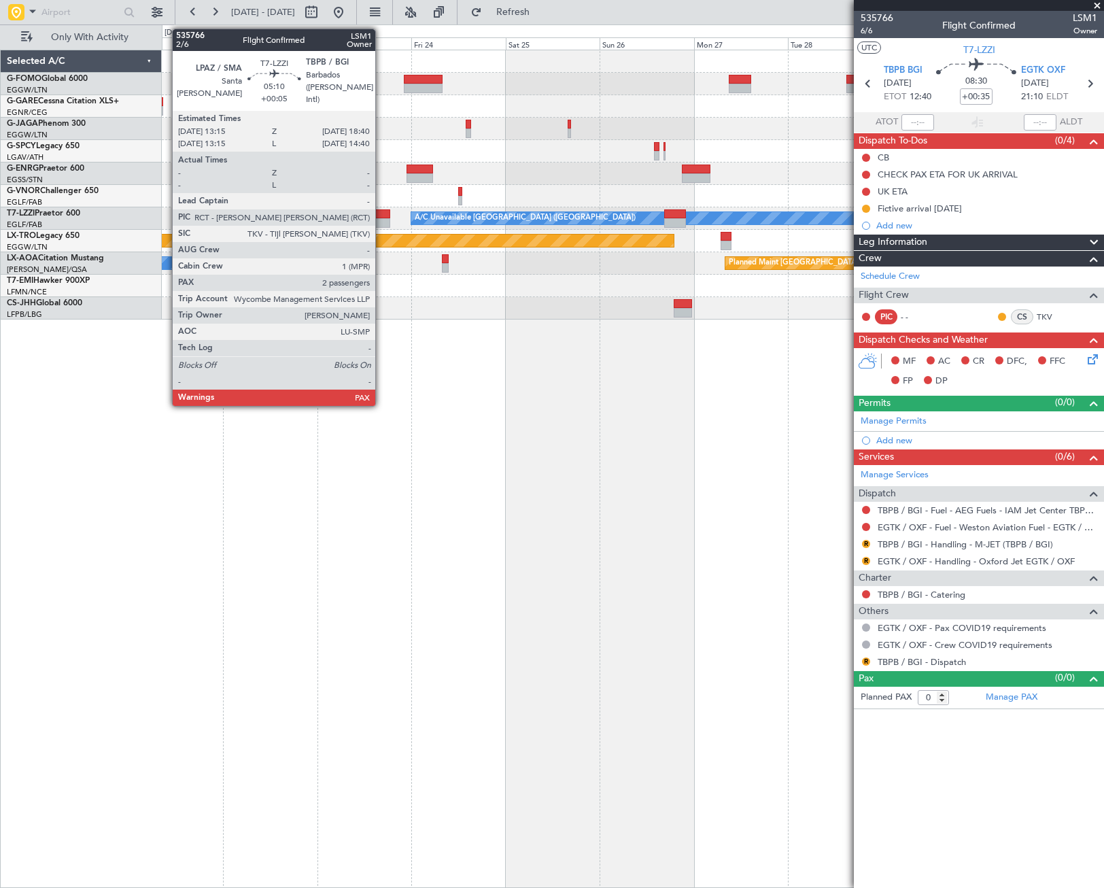
click at [381, 215] on div at bounding box center [379, 214] width 22 height 10
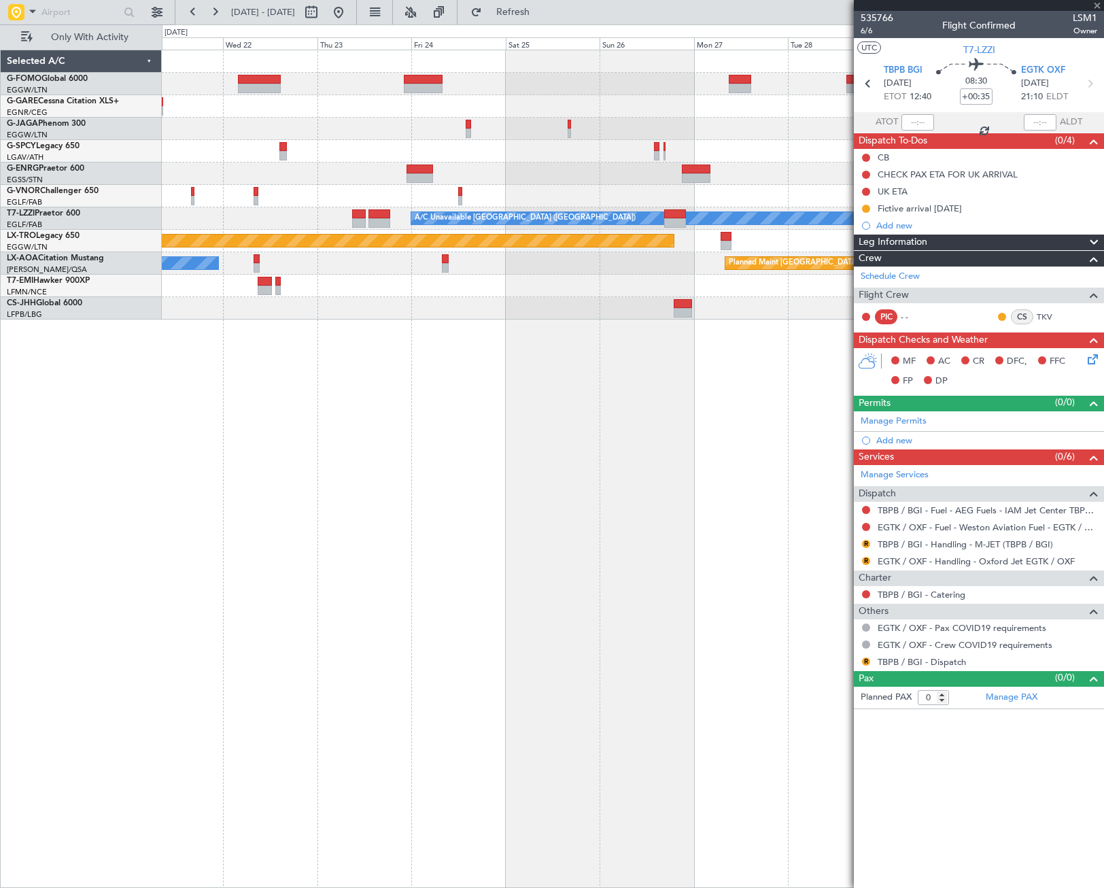
type input "+00:05"
type input "2"
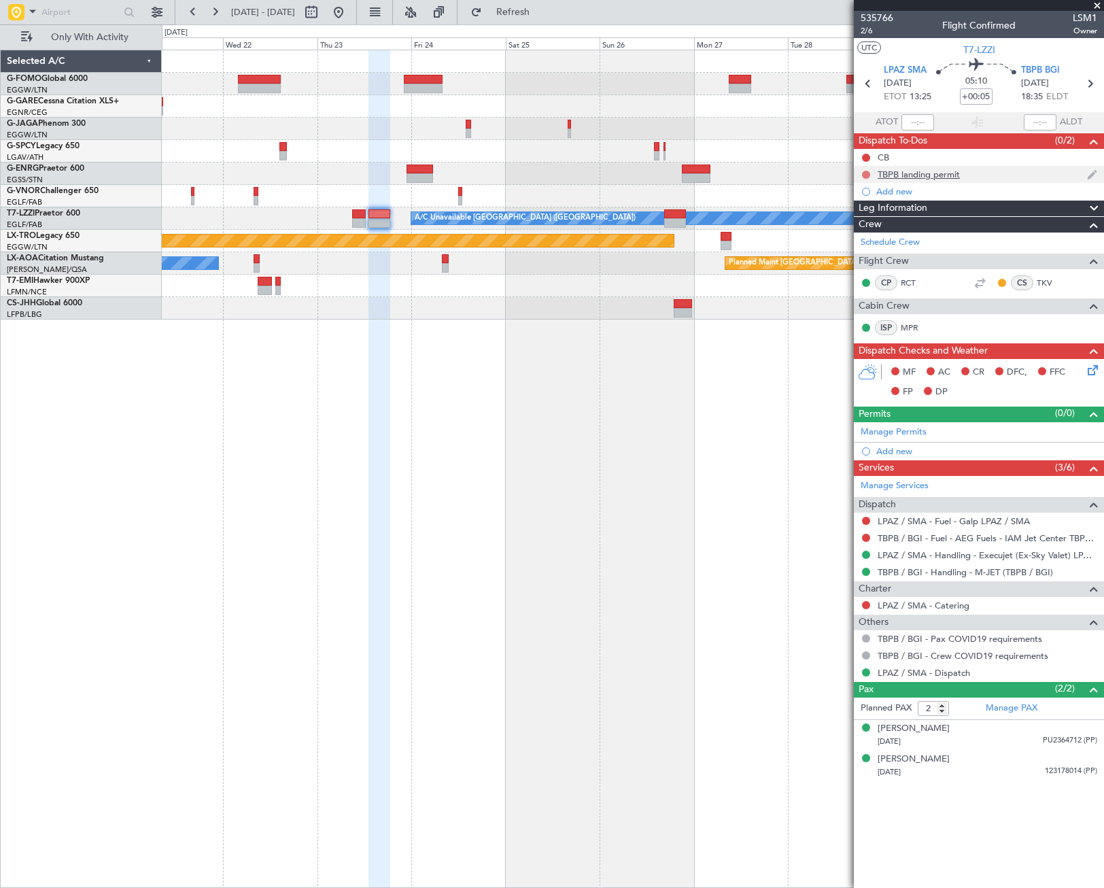
click at [866, 175] on button at bounding box center [866, 175] width 8 height 8
click at [875, 258] on span "Cancelled" at bounding box center [869, 255] width 39 height 14
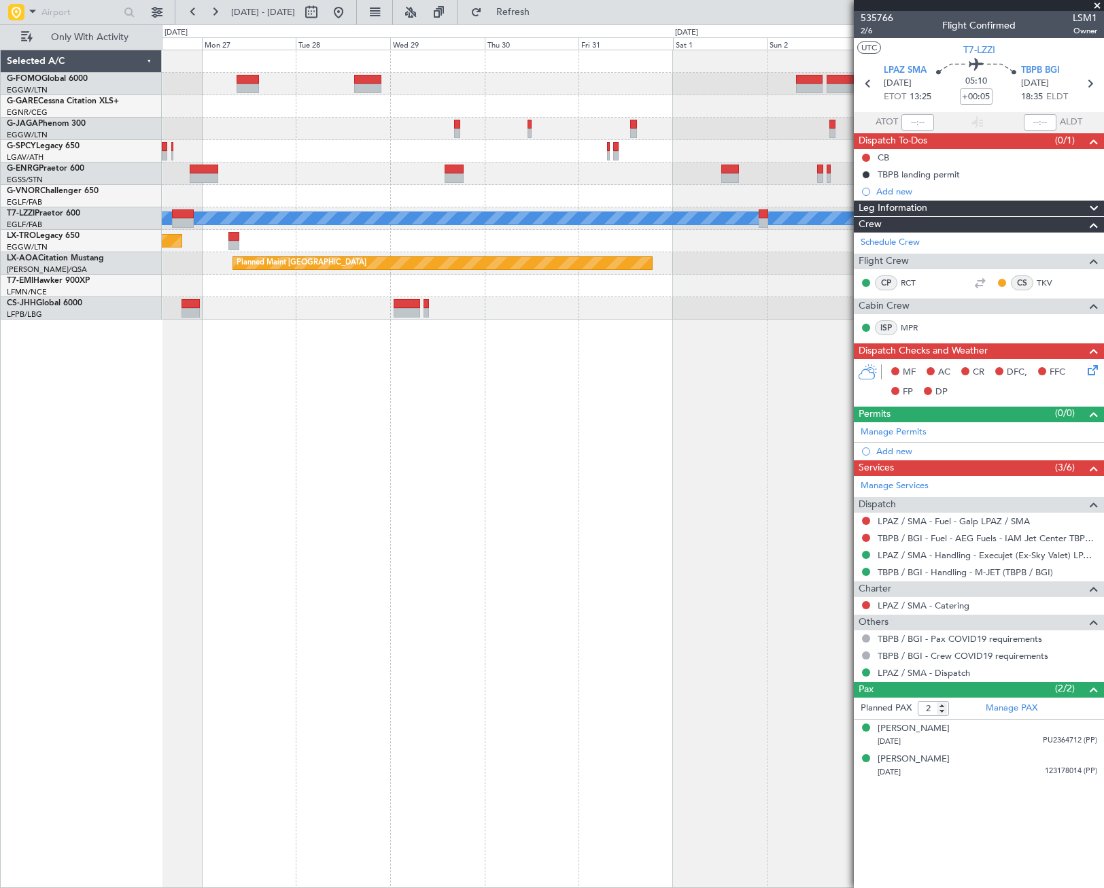
click at [50, 622] on div "A/C Unavailable London (Luton) Planned Maint Riga (Riga Intl) Planned Maint Mon…" at bounding box center [552, 455] width 1104 height 863
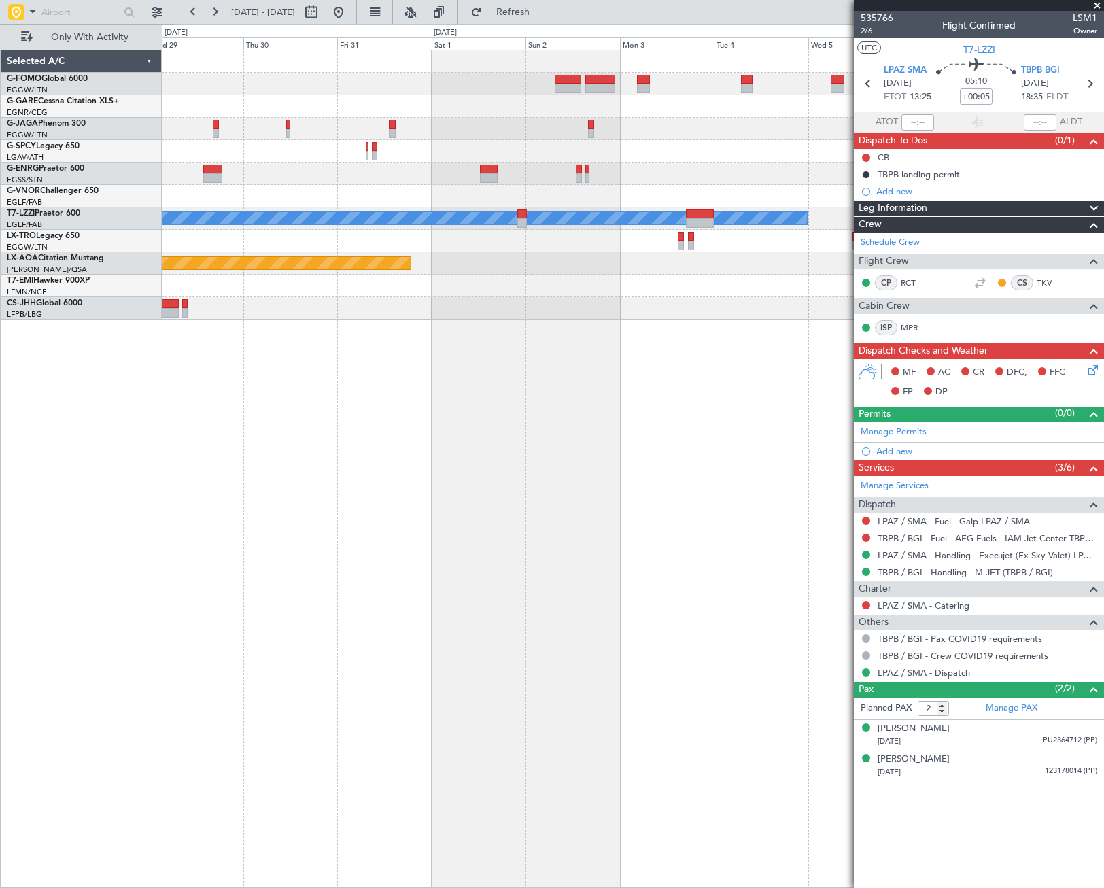
click at [88, 605] on div "A/C Unavailable London (Luton) Planned Maint Riga (Riga Intl) Planned Maint Mon…" at bounding box center [552, 455] width 1104 height 863
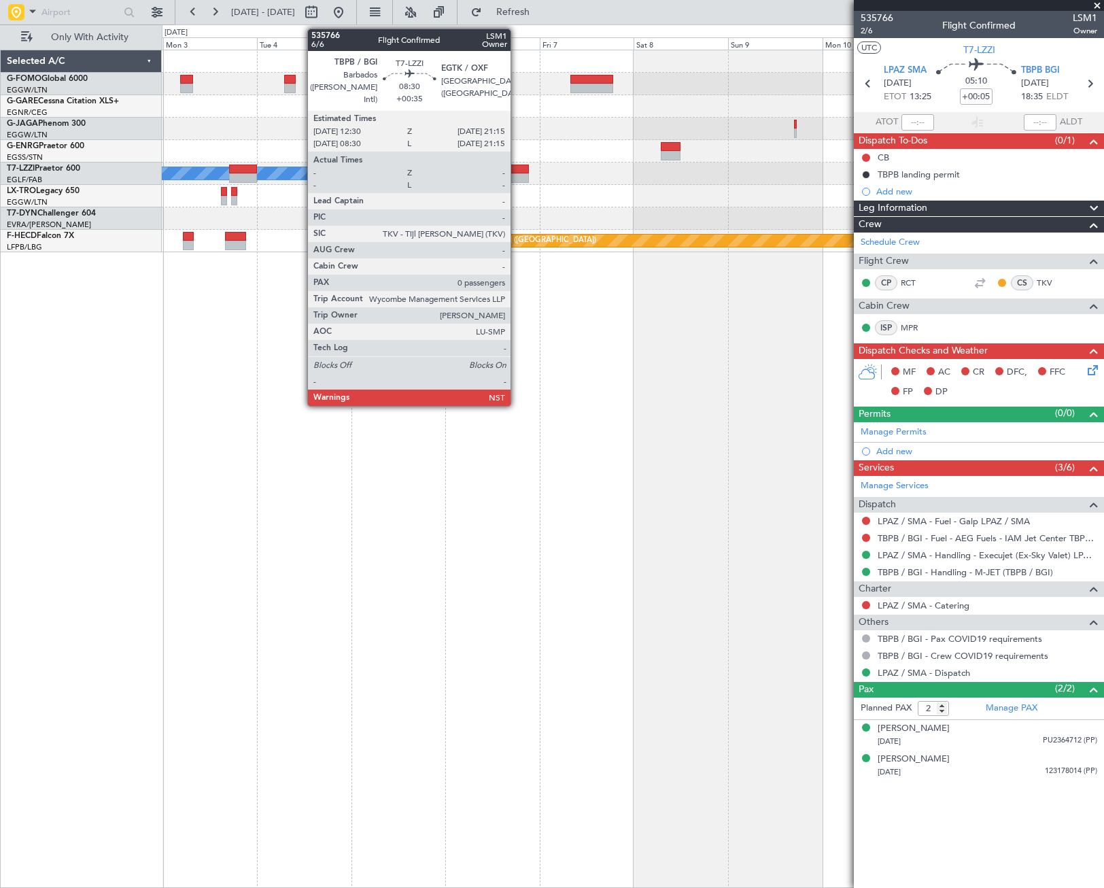
click at [517, 173] on div at bounding box center [511, 169] width 35 height 10
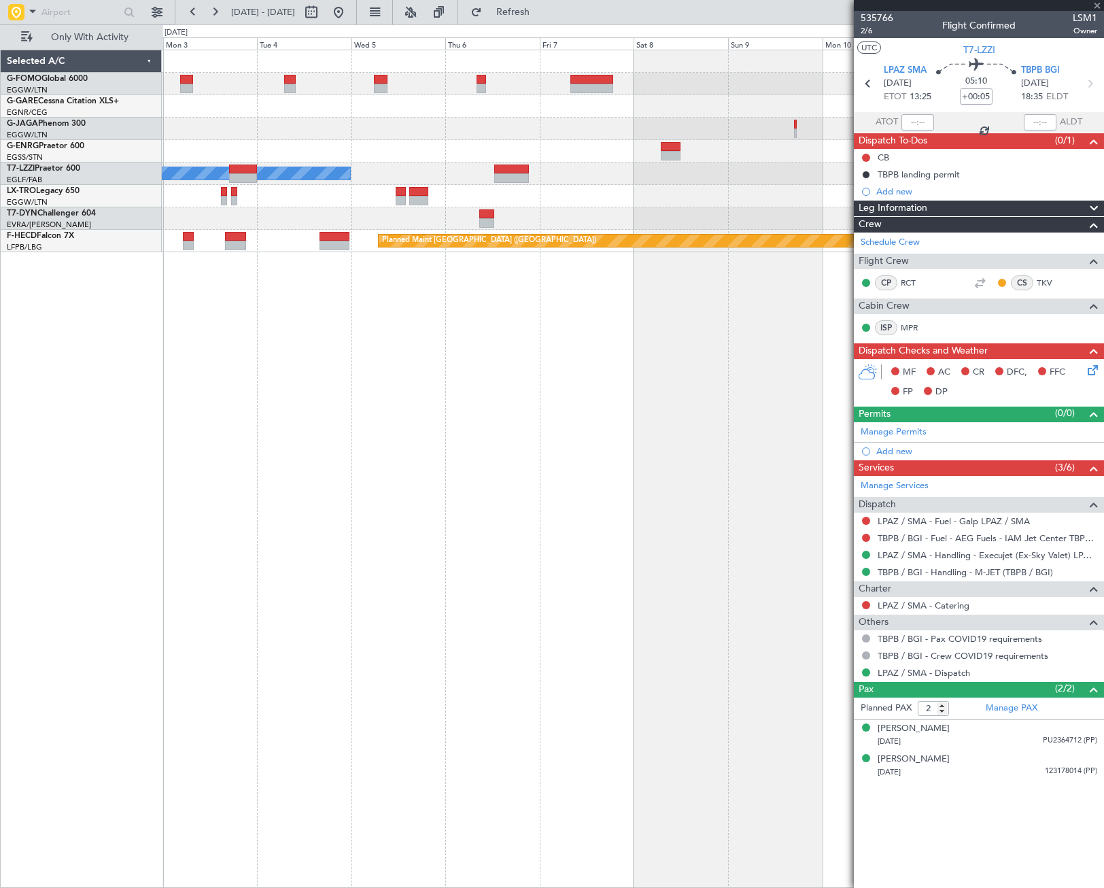
type input "+00:35"
type input "0"
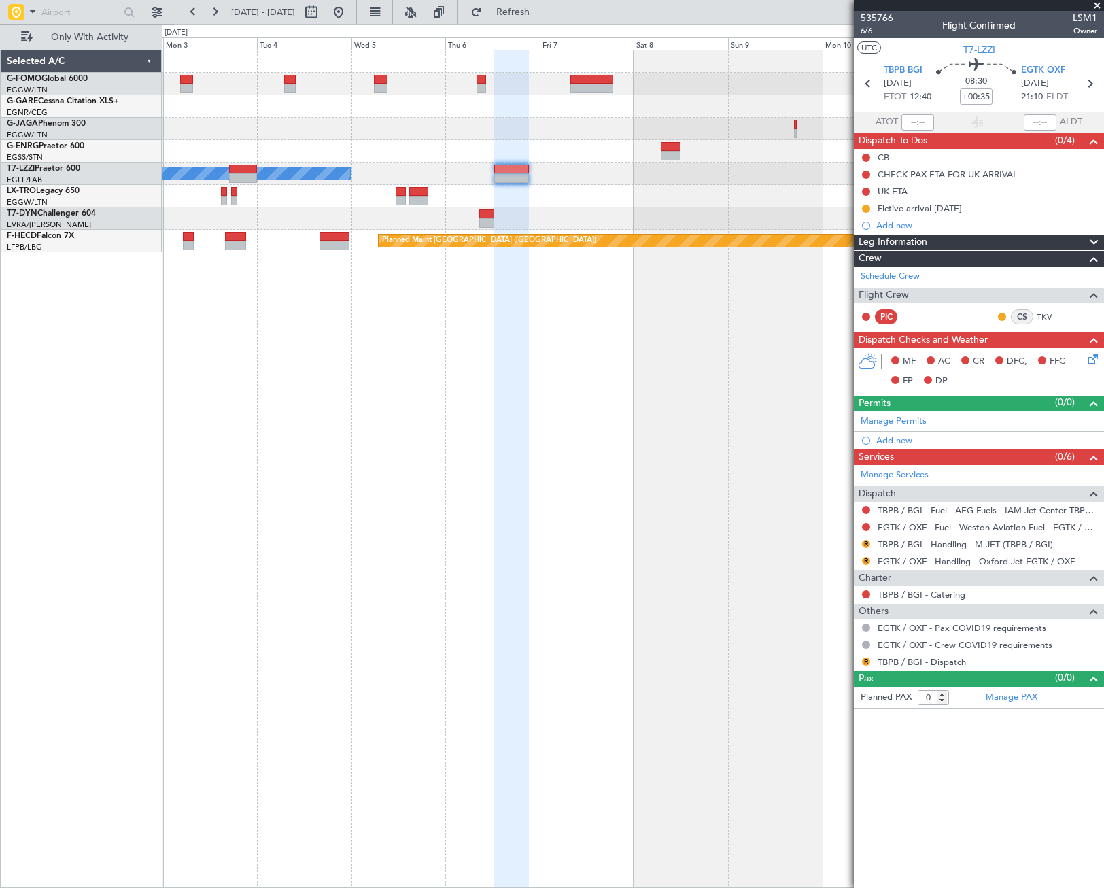
click at [971, 235] on div "Leg Information" at bounding box center [979, 243] width 250 height 16
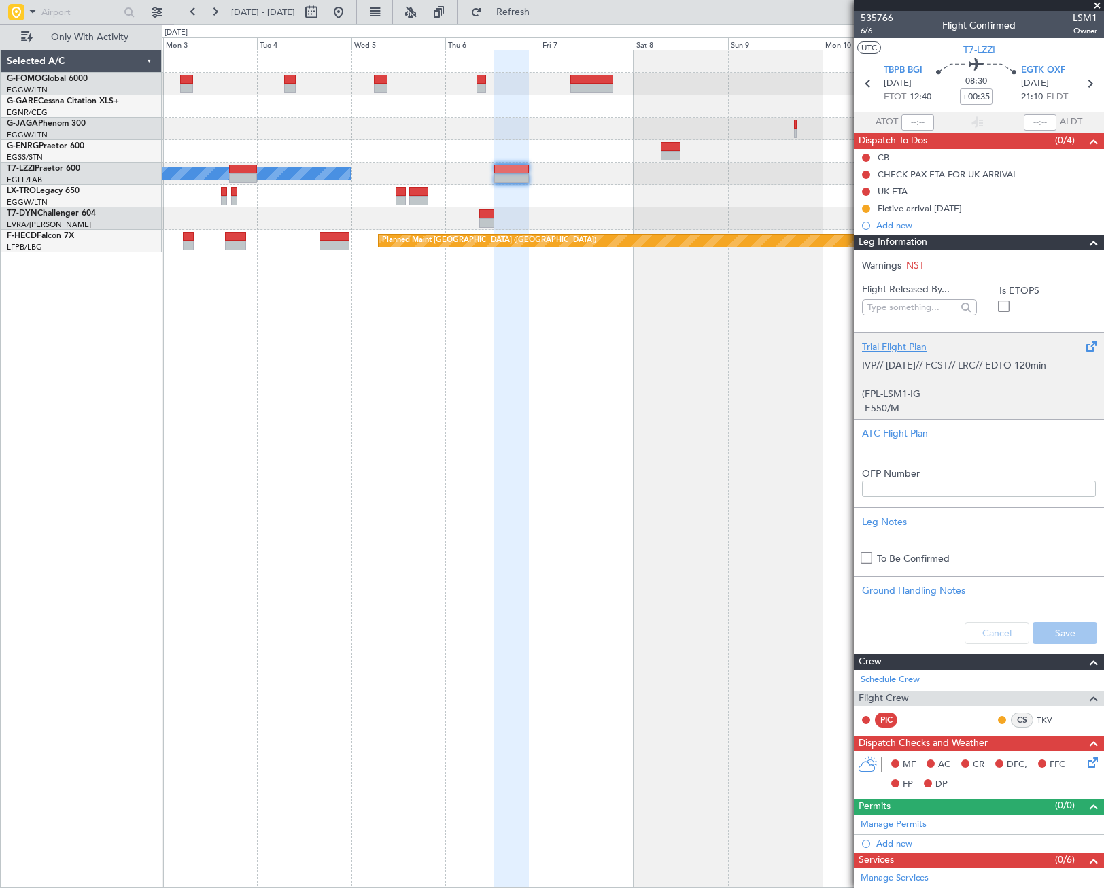
click at [954, 396] on p "(FPL-LSM1-IG" at bounding box center [979, 394] width 234 height 14
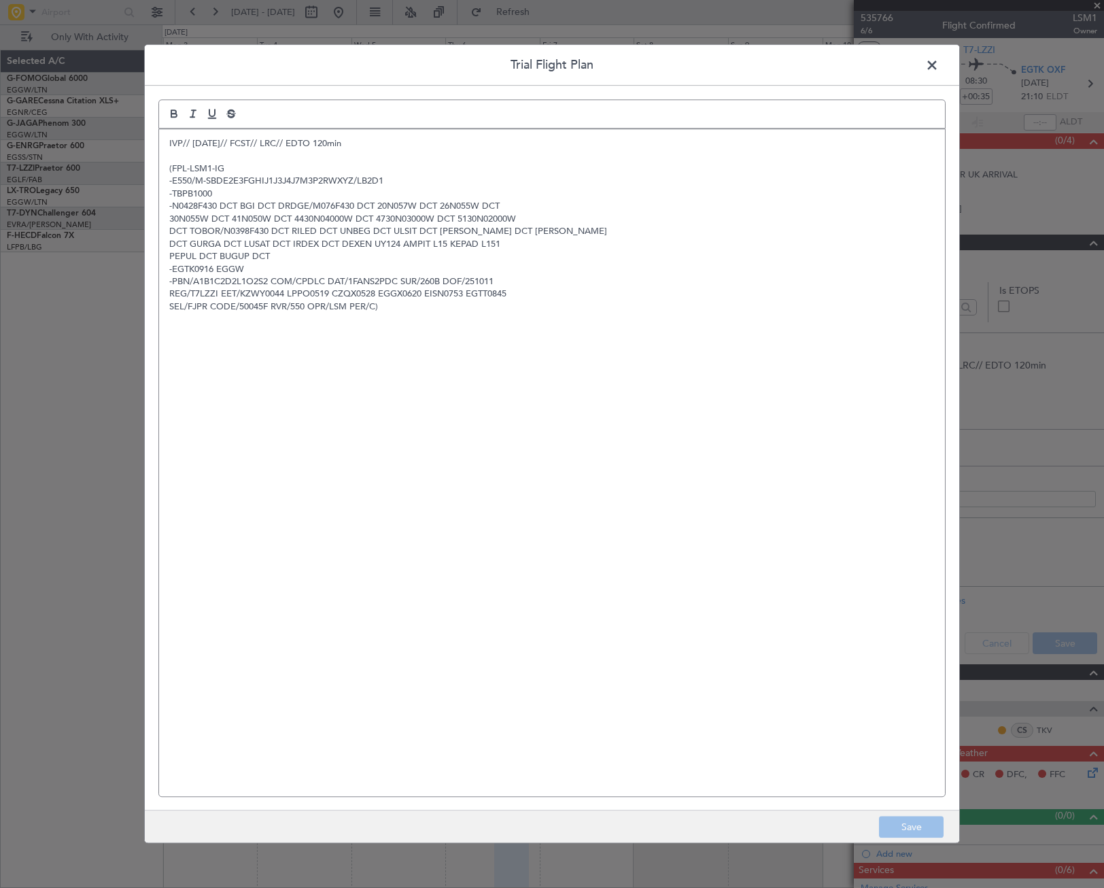
click at [270, 413] on div "IVP// 11OCT// FCST// LRC// EDTO 120min (FPL-LSM1-IG -E550/M-SBDE2E3FGHIJ1J3J4J7…" at bounding box center [552, 462] width 786 height 667
click at [939, 63] on span at bounding box center [939, 68] width 0 height 27
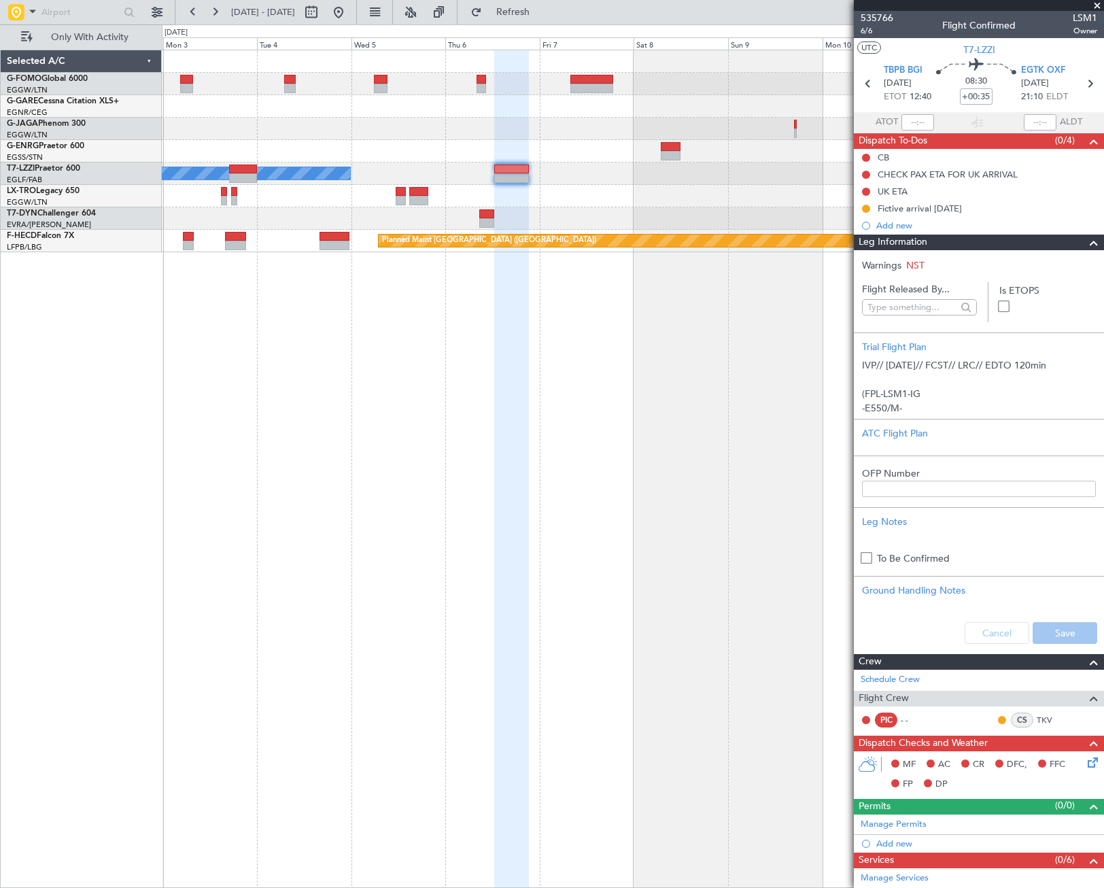
click at [1086, 244] on span at bounding box center [1094, 243] width 16 height 16
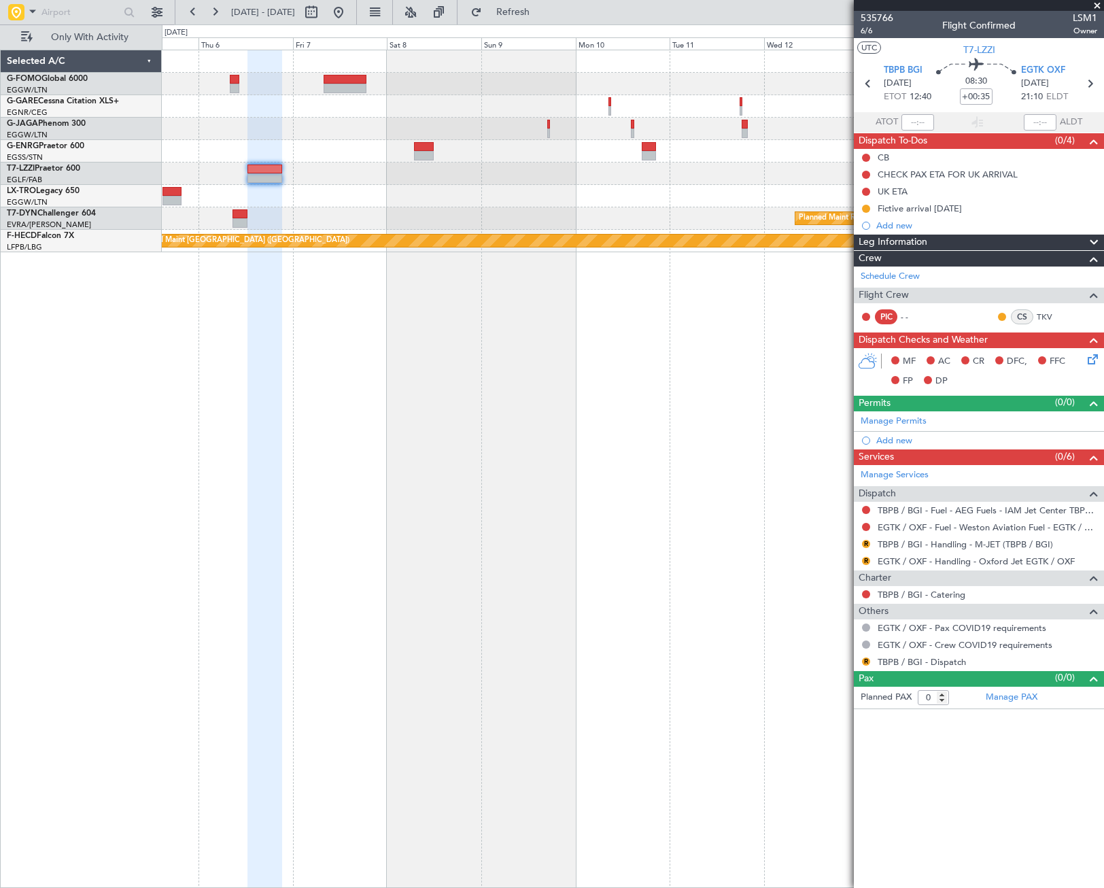
click at [326, 464] on div "A/C Unavailable [GEOGRAPHIC_DATA] ([GEOGRAPHIC_DATA]) Planned Maint [GEOGRAPHIC…" at bounding box center [633, 469] width 942 height 838
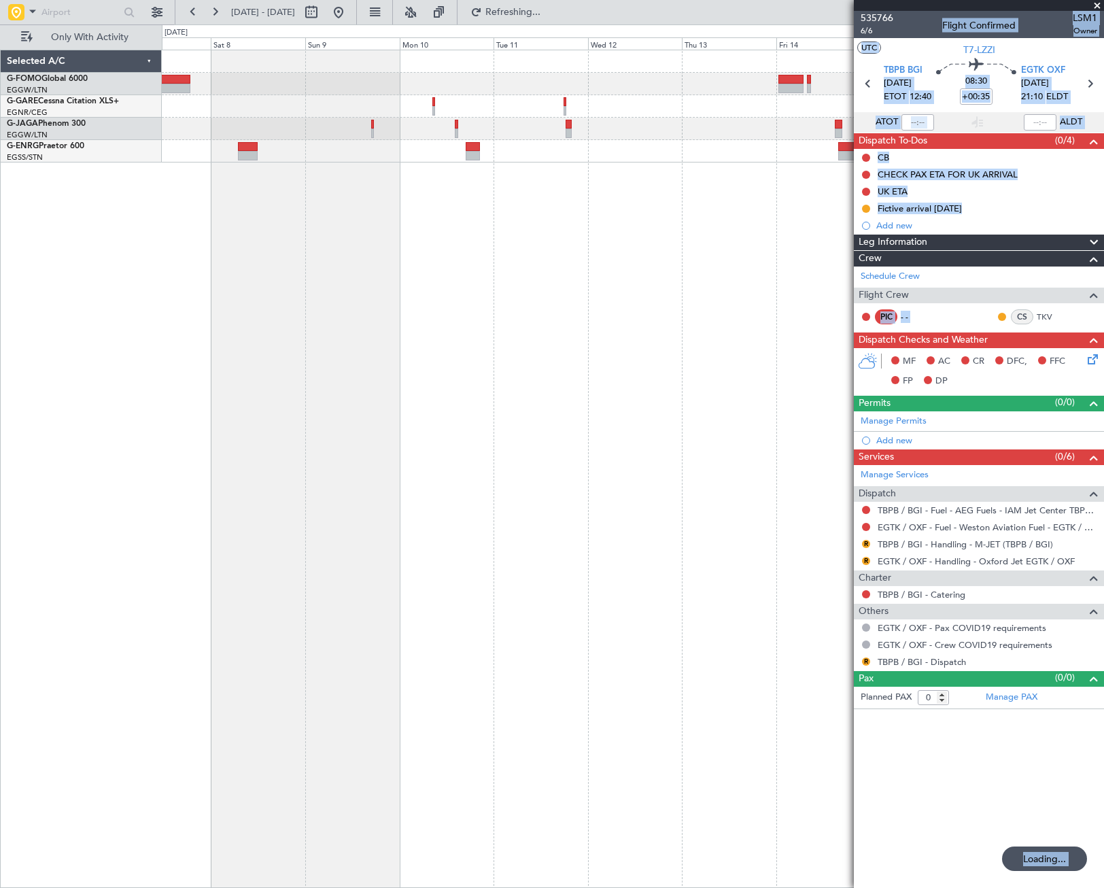
drag, startPoint x: 863, startPoint y: 353, endPoint x: 774, endPoint y: 377, distance: 92.2
click at [774, 377] on fb-app "07 Nov 2025 - 17 Nov 2025 Refreshing... Quick Links Only With Activity Selected…" at bounding box center [552, 449] width 1104 height 878
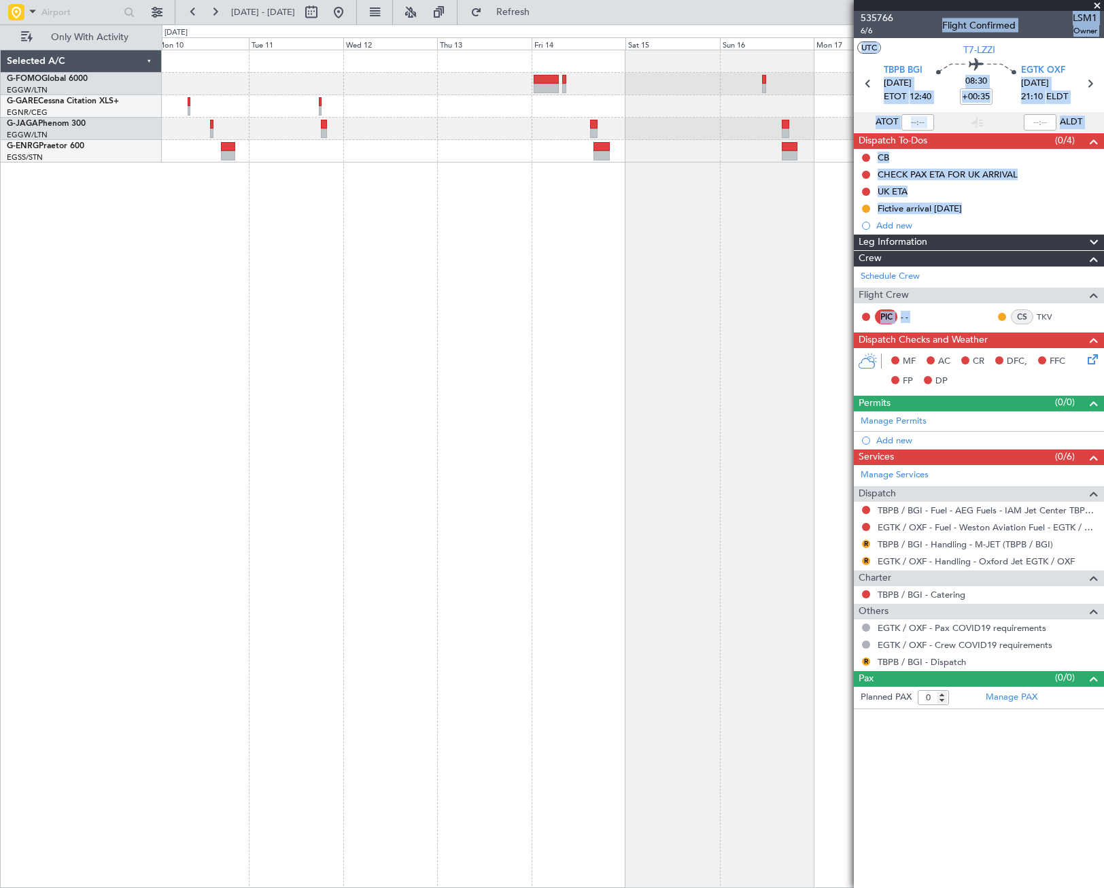
click at [476, 479] on div at bounding box center [633, 469] width 942 height 838
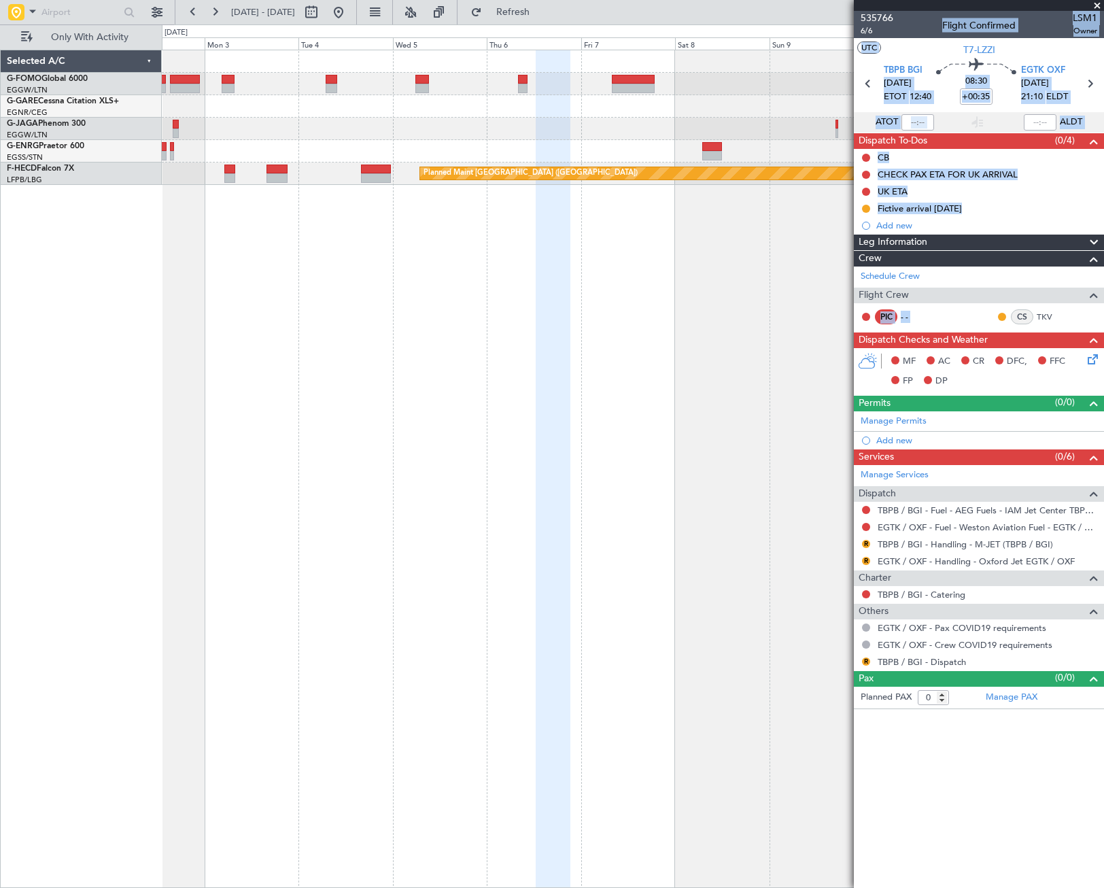
click at [1043, 302] on fb-app "10 Nov 2025 - 20 Nov 2025 Refresh Quick Links Only With Activity Planned Maint …" at bounding box center [552, 449] width 1104 height 878
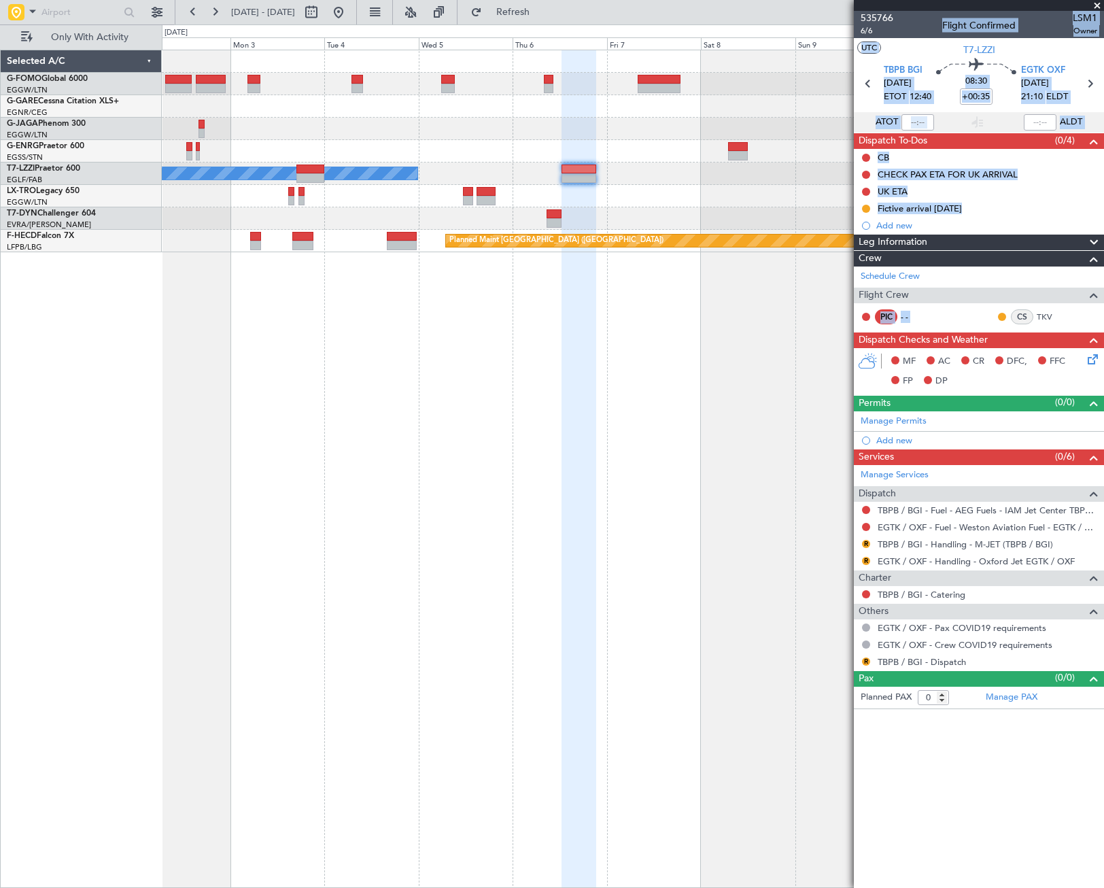
click at [457, 364] on div "A/C Unavailable [GEOGRAPHIC_DATA] ([GEOGRAPHIC_DATA]) Planned Maint [GEOGRAPHIC…" at bounding box center [633, 469] width 942 height 838
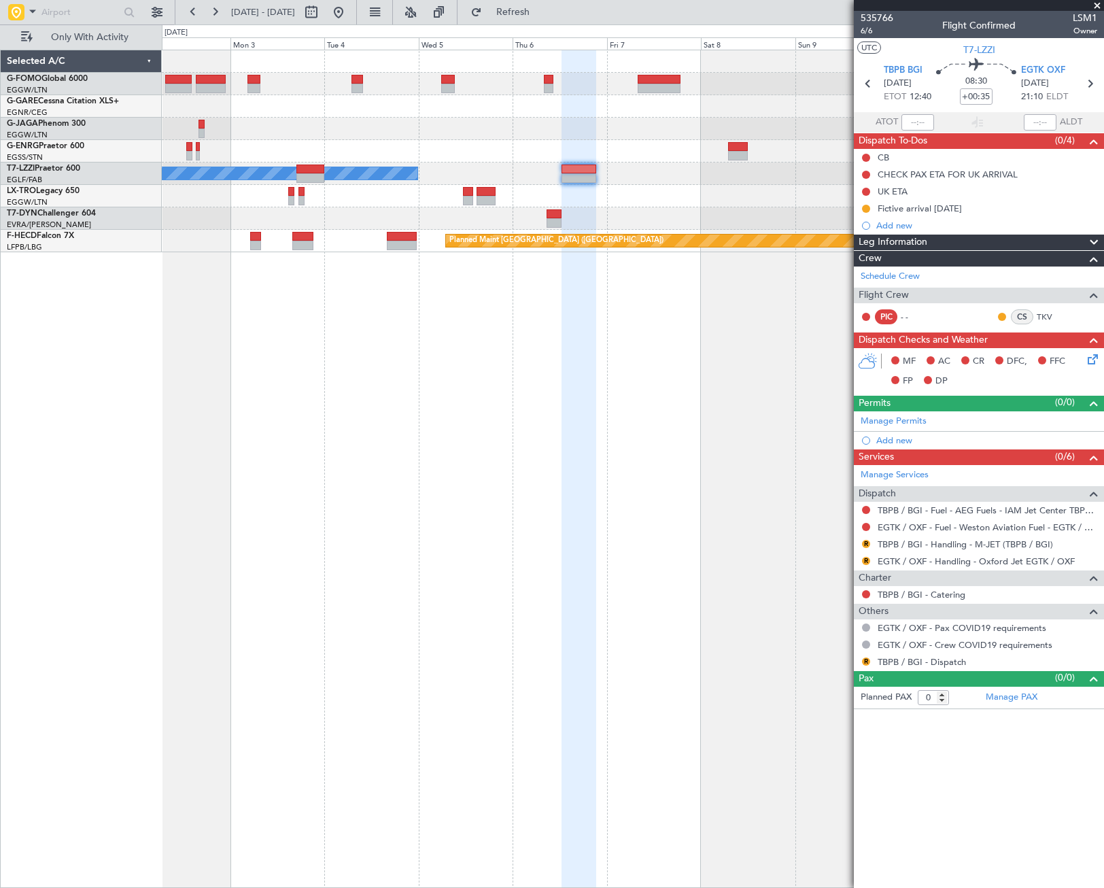
click at [1032, 759] on article "535766 6/6 Flight Confirmed LSM1 Owner UTC T7-LZZI TBPB BGI 06/11/2025 ETOT 12:…" at bounding box center [979, 449] width 250 height 877
click at [921, 241] on span "Leg Information" at bounding box center [892, 243] width 69 height 16
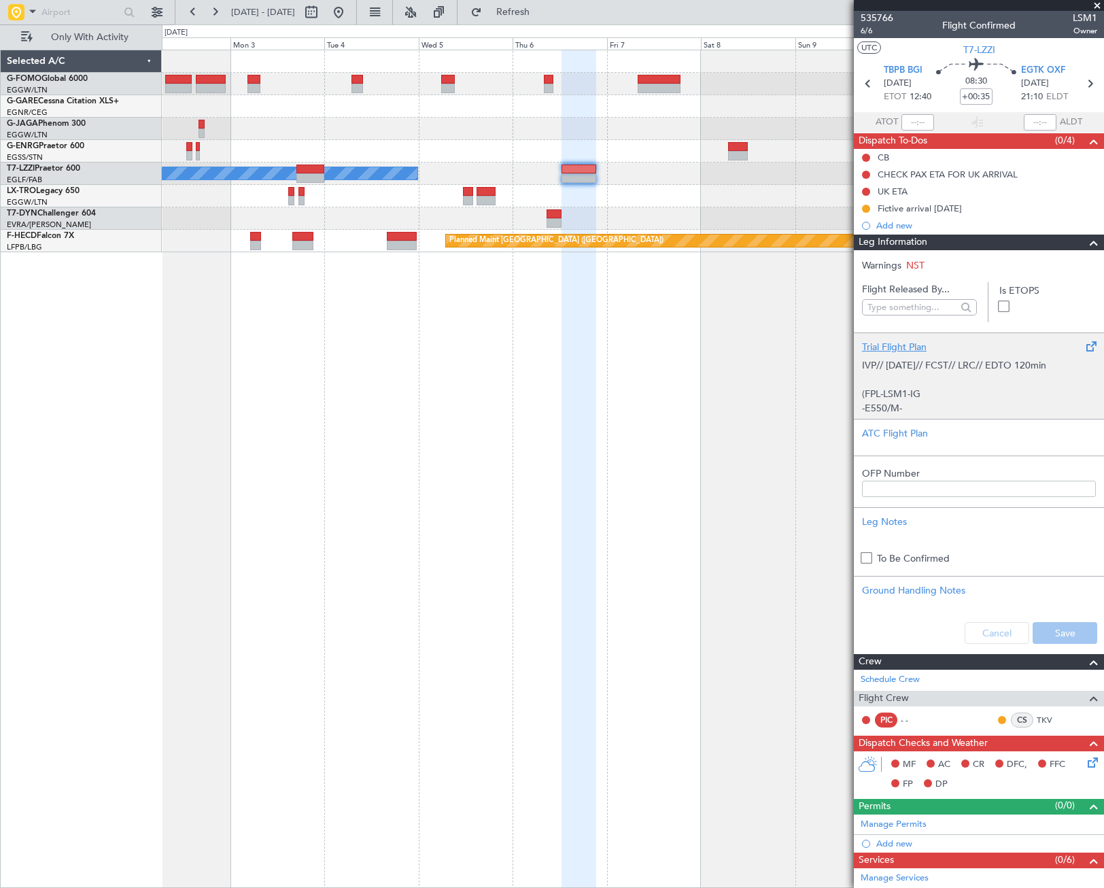
click at [937, 392] on p "(FPL-LSM1-IG" at bounding box center [979, 394] width 234 height 14
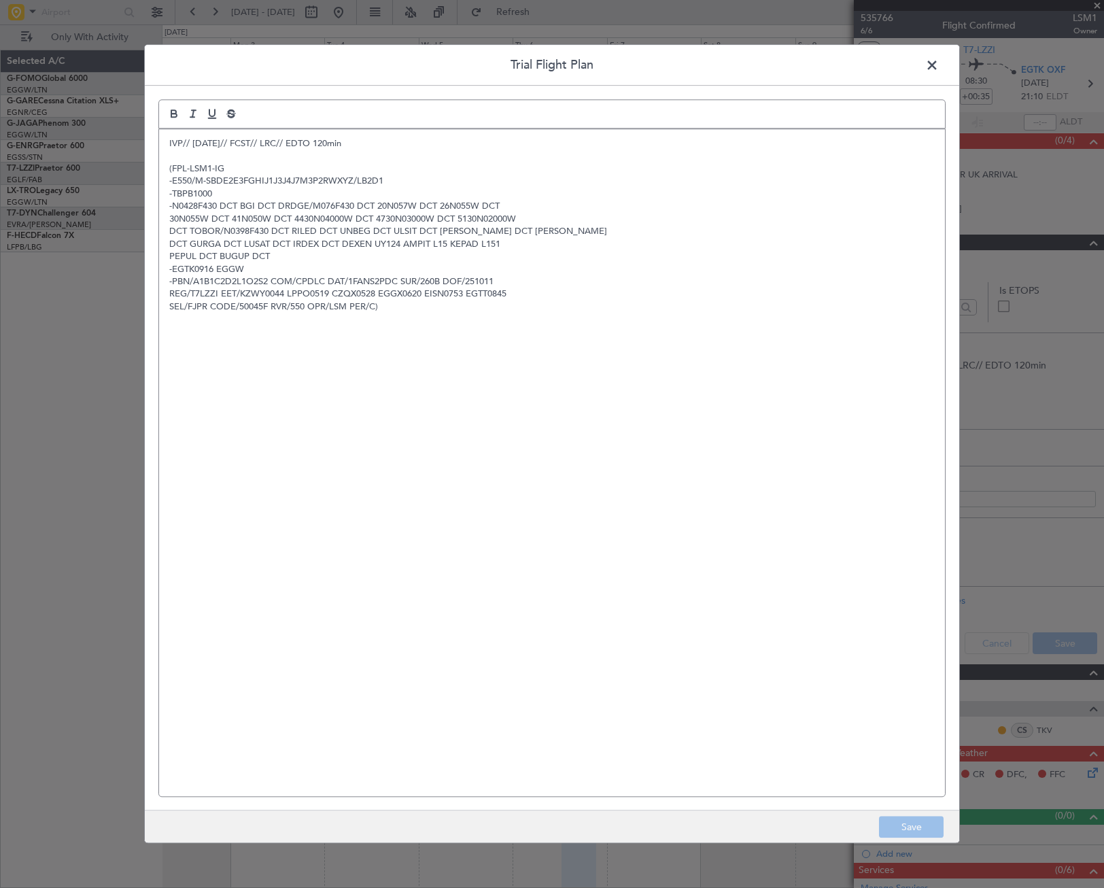
click at [409, 313] on p "SEL/FJPR CODE/50045F RVR/550 OPR/LSM PER/C)" at bounding box center [551, 306] width 765 height 12
drag, startPoint x: 351, startPoint y: 353, endPoint x: 167, endPoint y: 340, distance: 185.3
click at [167, 340] on div "IVP// 11OCT// FCST// LRC// EDTO 120min (FPL-LSM1-IG -E550/M-SBDE2E3FGHIJ1J3J4J7…" at bounding box center [552, 462] width 786 height 667
click at [165, 143] on div "IVP// 11OCT// FCST// LRC// EDTO 120min (FPL-LSM1-IG -E550/M-SBDE2E3FGHIJ1J3J4J7…" at bounding box center [552, 462] width 786 height 667
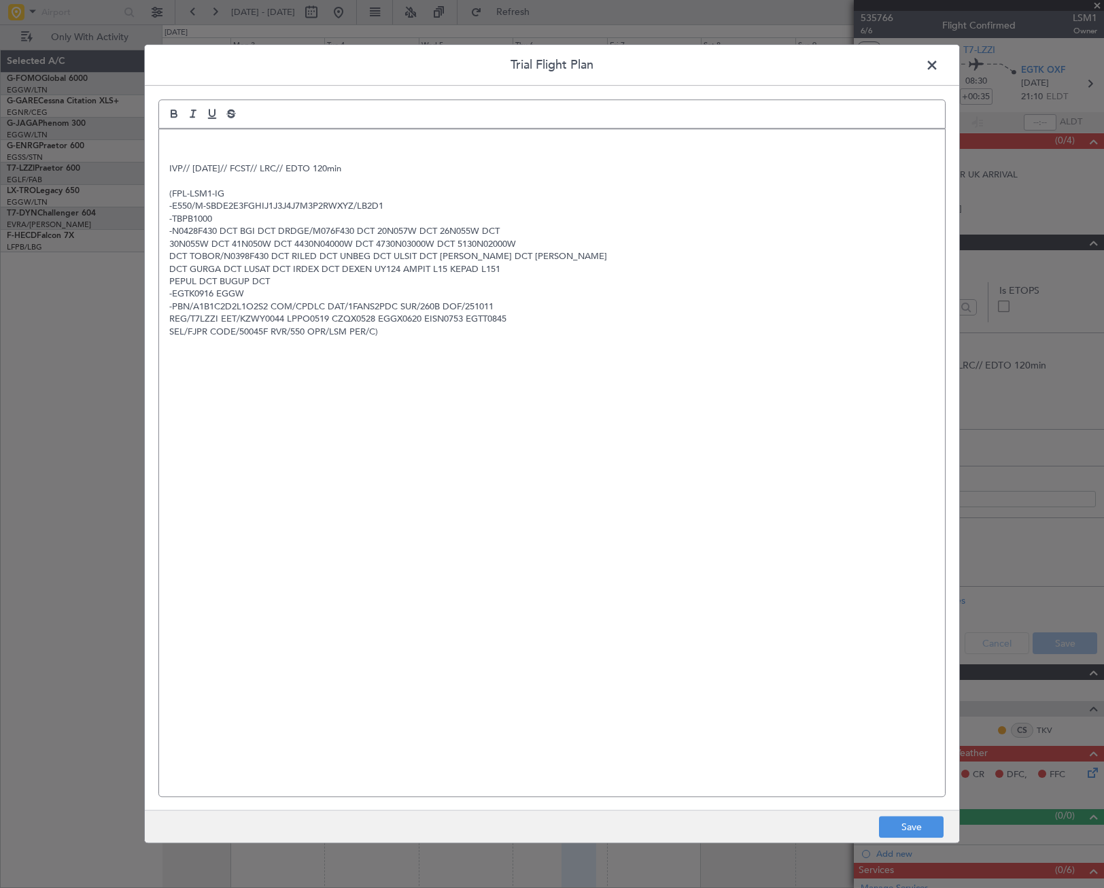
click at [169, 140] on div "IVP// 11OCT// FCST// LRC// EDTO 120min (FPL-LSM1-IG -E550/M-SBDE2E3FGHIJ1J3J4J7…" at bounding box center [552, 462] width 786 height 667
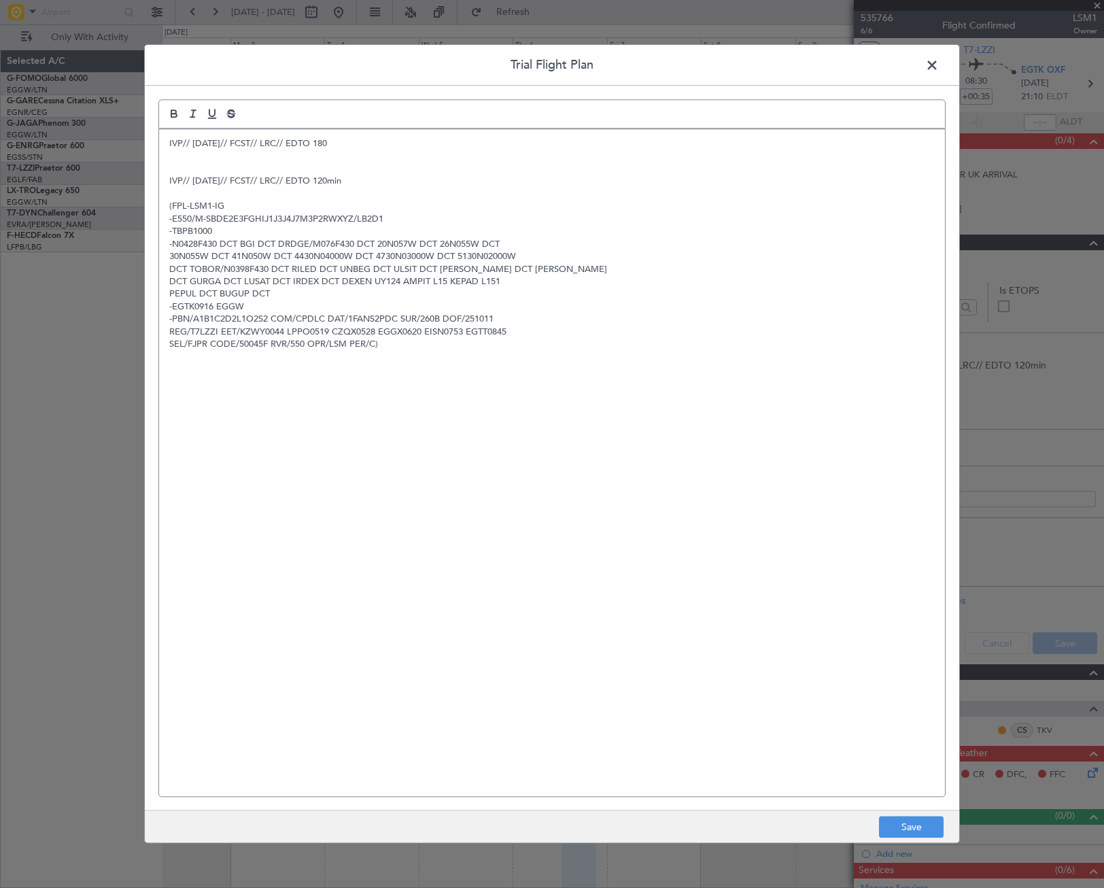
click at [353, 139] on p "IVP// 11OCT// FCST// LRC// EDTO 180" at bounding box center [551, 143] width 765 height 12
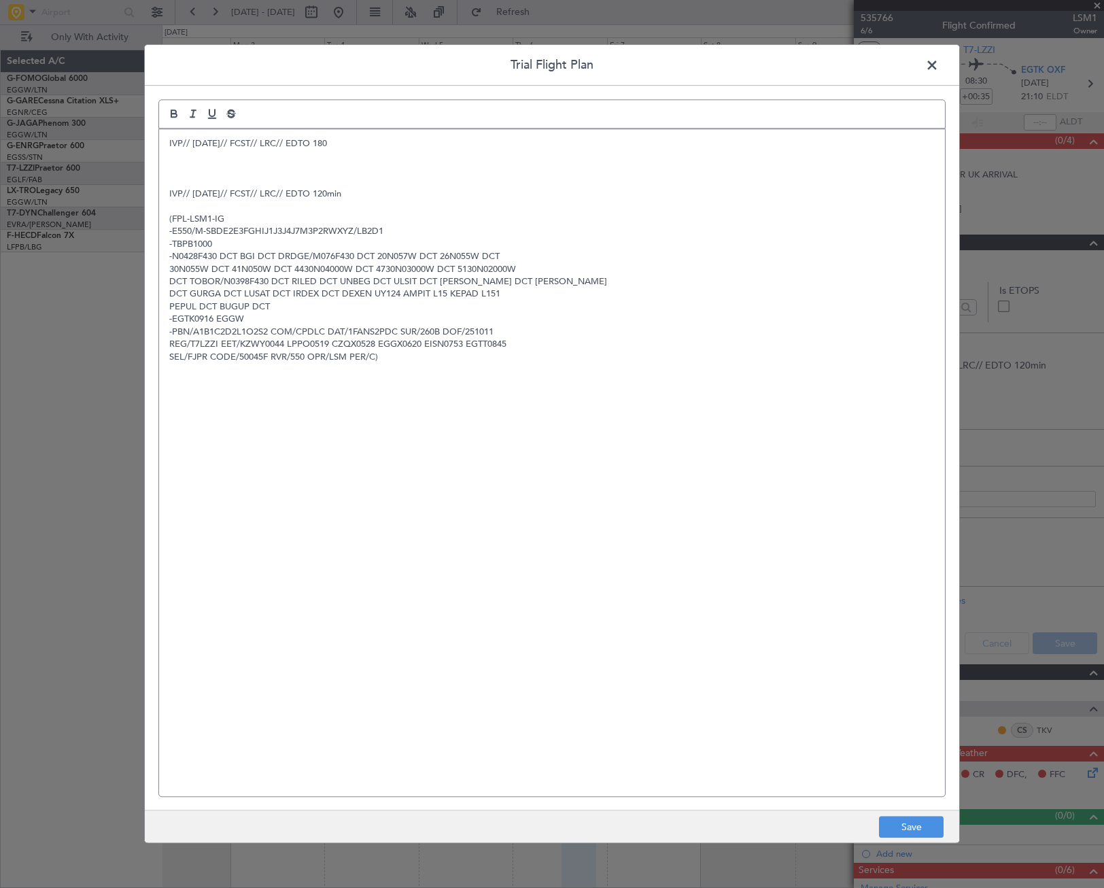
click at [247, 171] on p at bounding box center [551, 168] width 765 height 12
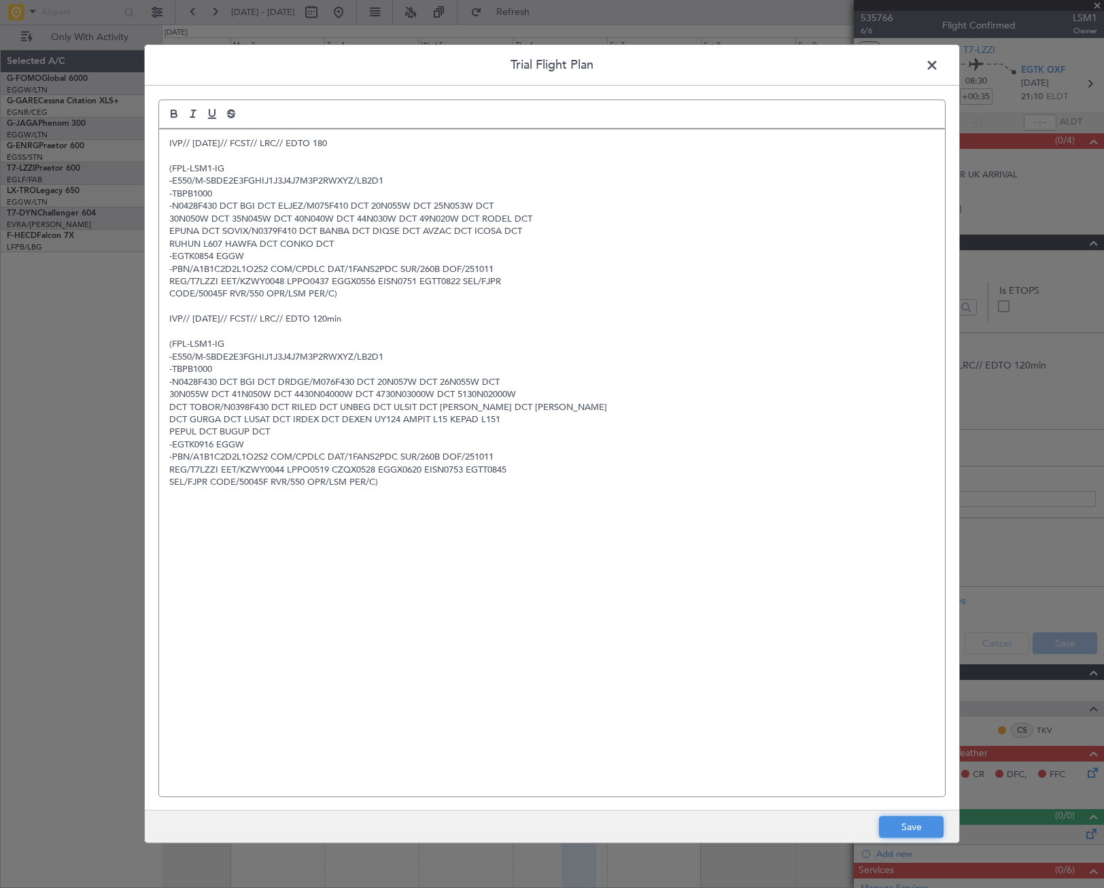
click at [907, 826] on button "Save" at bounding box center [911, 827] width 65 height 22
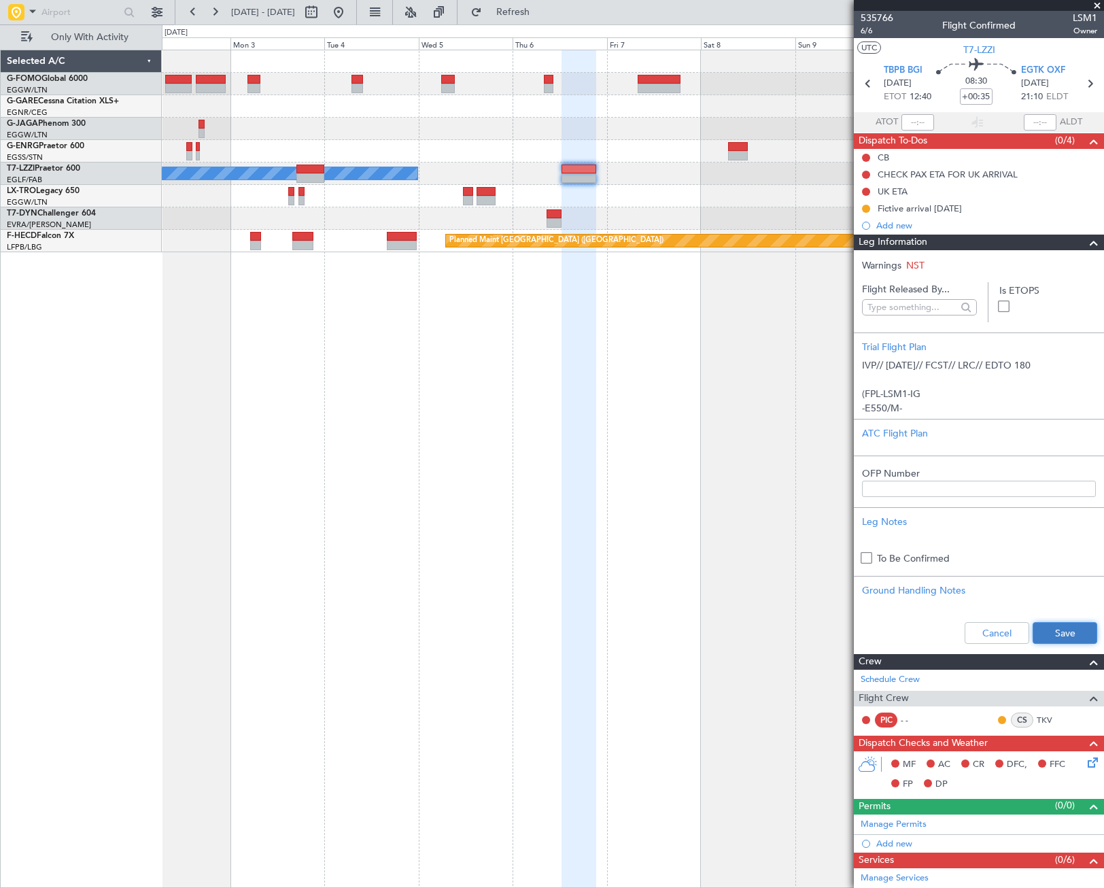
click at [1070, 631] on button "Save" at bounding box center [1064, 633] width 65 height 22
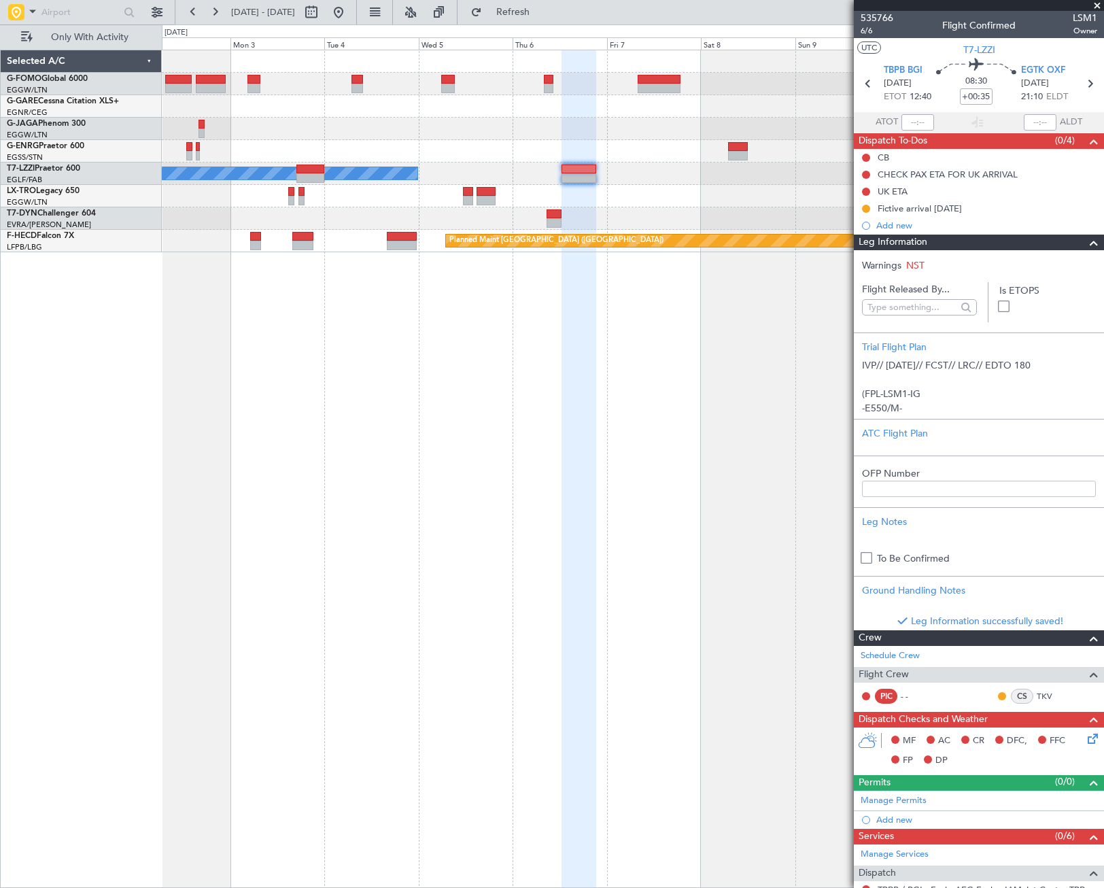
click at [1086, 243] on span at bounding box center [1094, 243] width 16 height 16
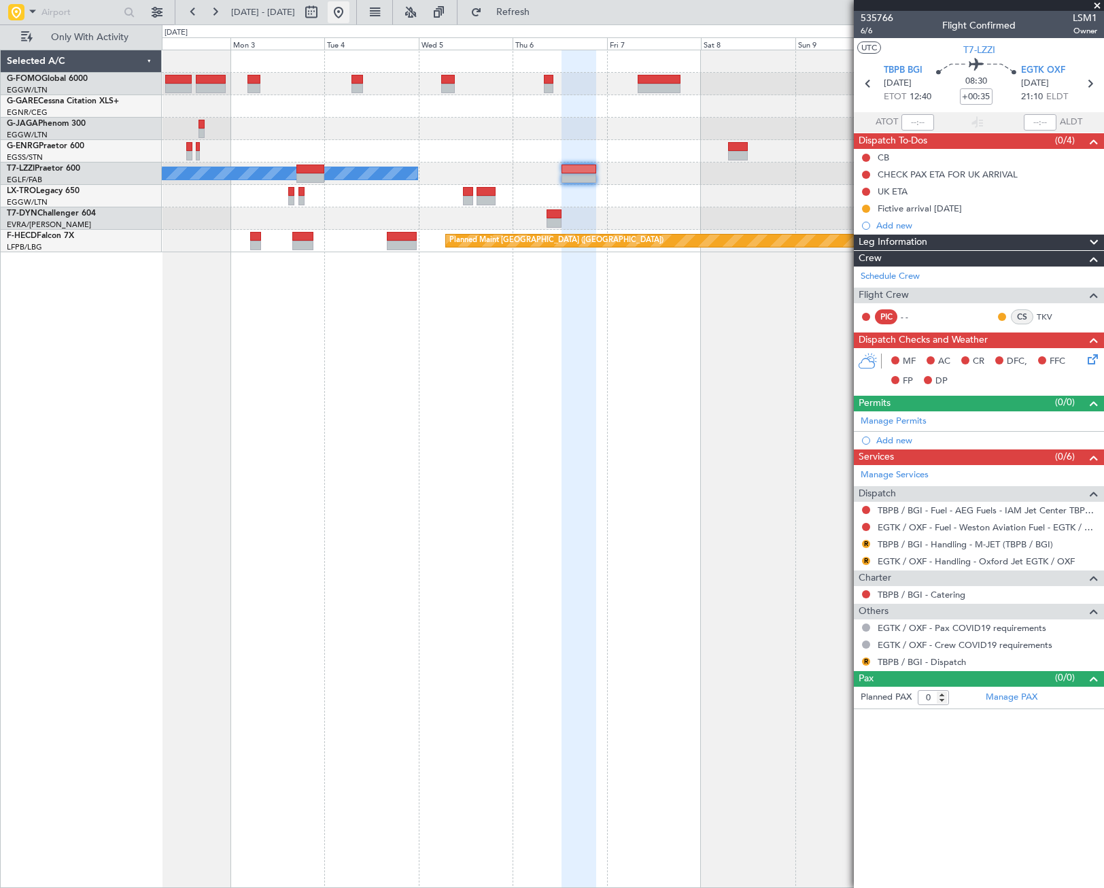
click at [349, 14] on button at bounding box center [339, 12] width 22 height 22
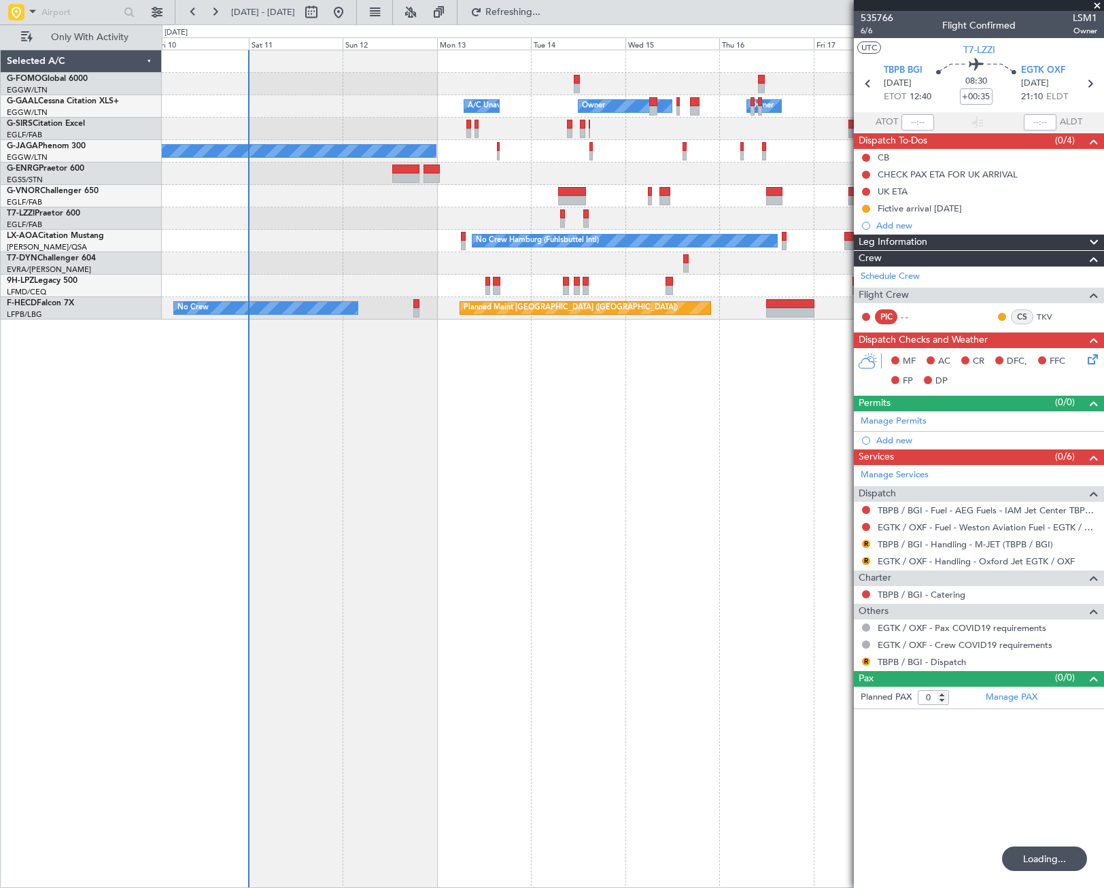
click at [300, 543] on div "Owner A/C Unavailable A/C Unavailable Owner Planned Maint Oxford (Kidlington) N…" at bounding box center [633, 469] width 942 height 838
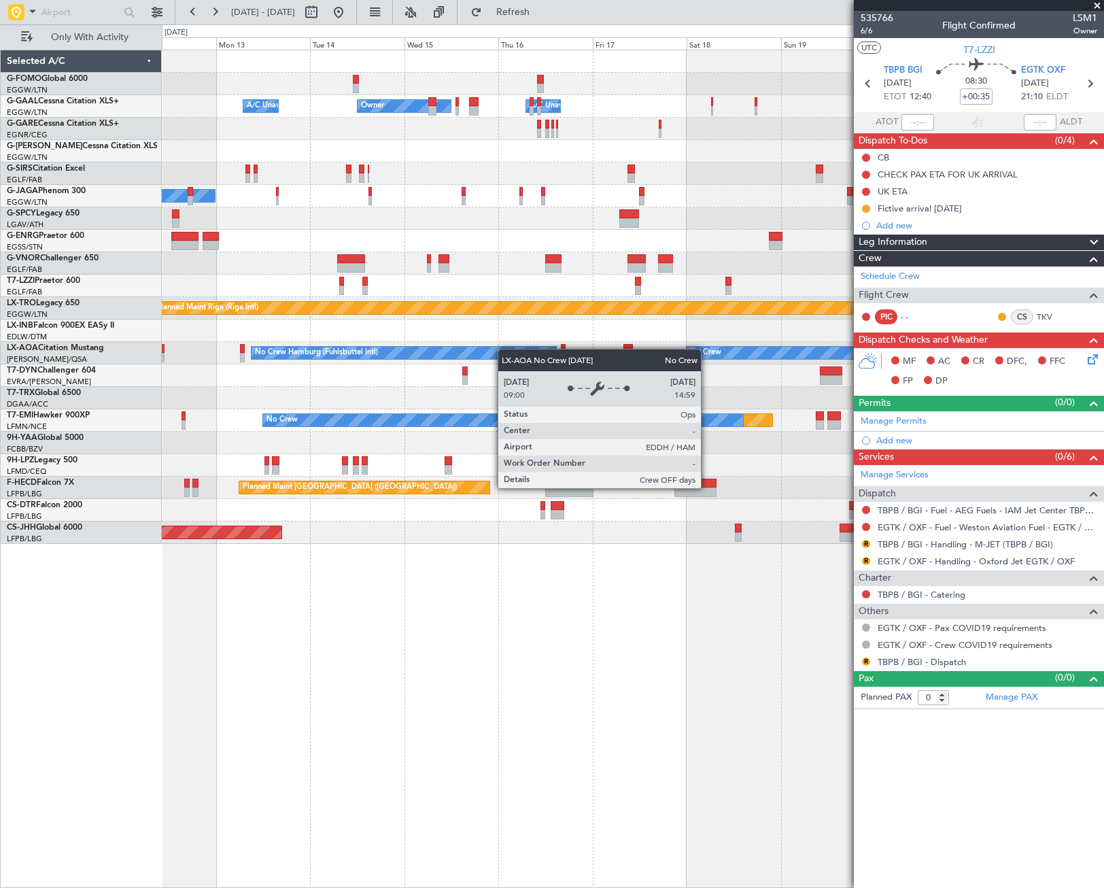
click at [456, 358] on div "Owner Owner A/C Unavailable A/C Unavailable Unplanned Maint London (Luton) Plan…" at bounding box center [632, 296] width 941 height 493
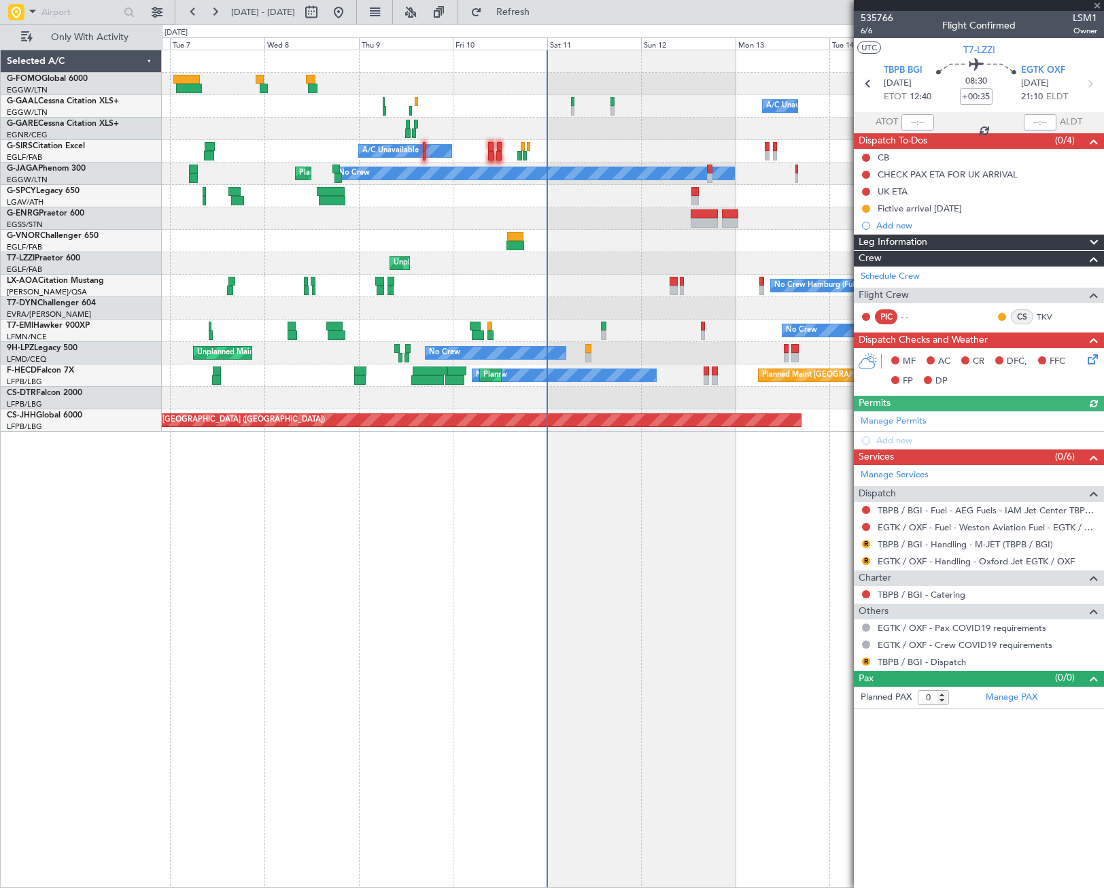
click at [638, 612] on div "Owner Owner A/C Unavailable A/C Unavailable A/C Unavailable Planned Maint Londo…" at bounding box center [633, 469] width 942 height 838
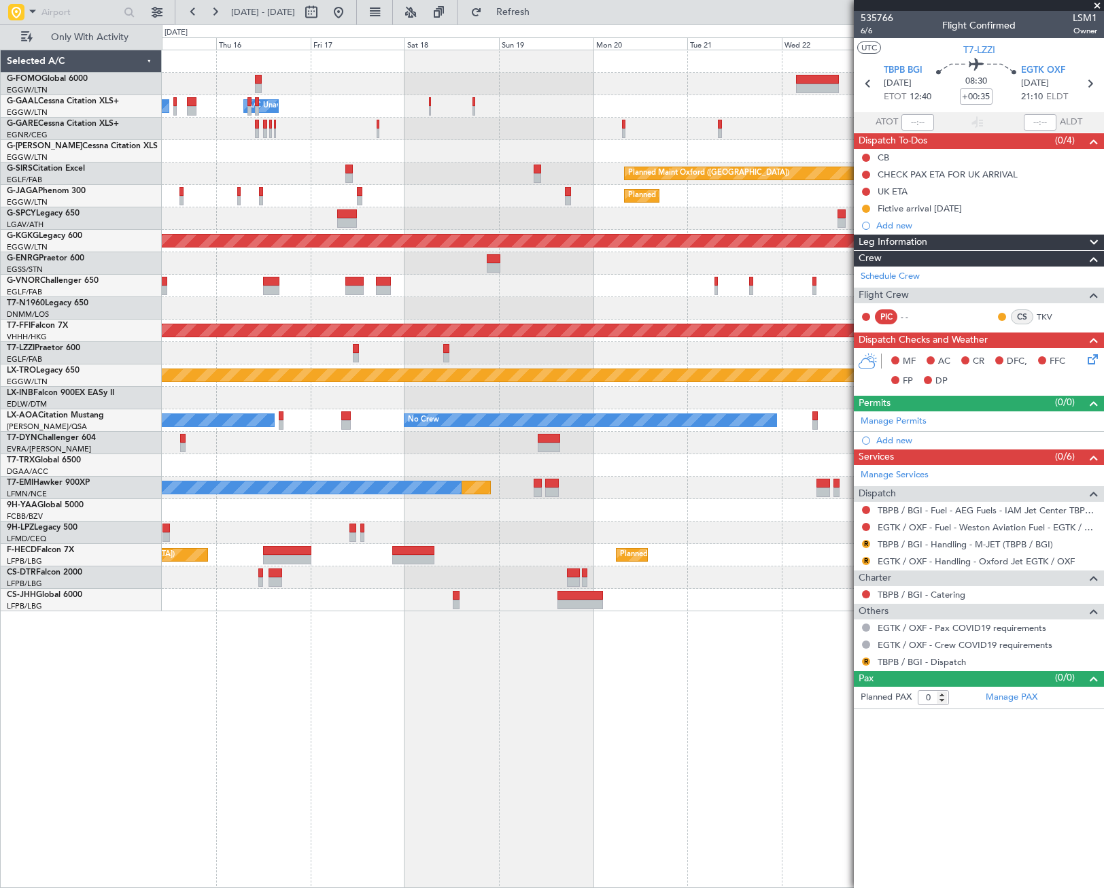
click at [97, 573] on div "Owner Owner A/C Unavailable Owner A/C Unavailable Planned Maint Oxford (Kidling…" at bounding box center [552, 455] width 1104 height 863
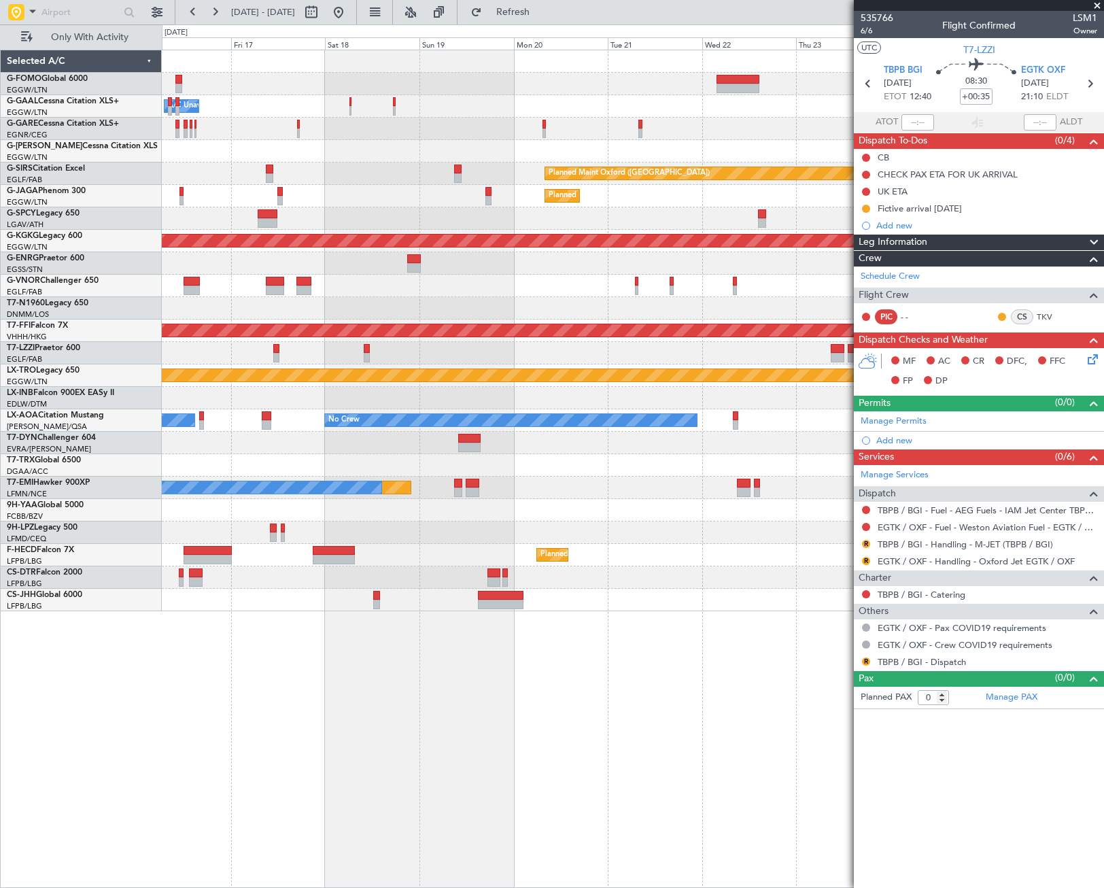
click at [87, 682] on div "Owner A/C Unavailable Owner Owner Planned Maint Oxford (Kidlington) Planned Mai…" at bounding box center [552, 455] width 1104 height 863
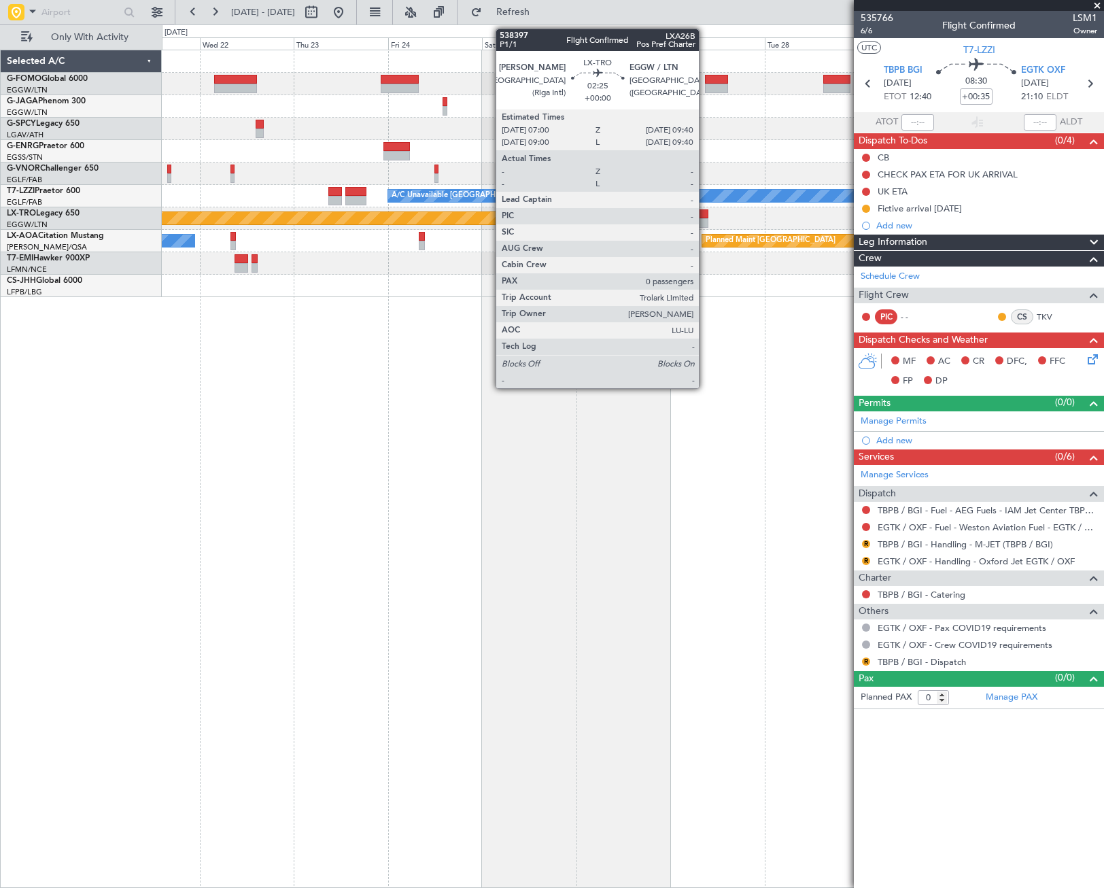
click at [705, 218] on div at bounding box center [702, 214] width 11 height 10
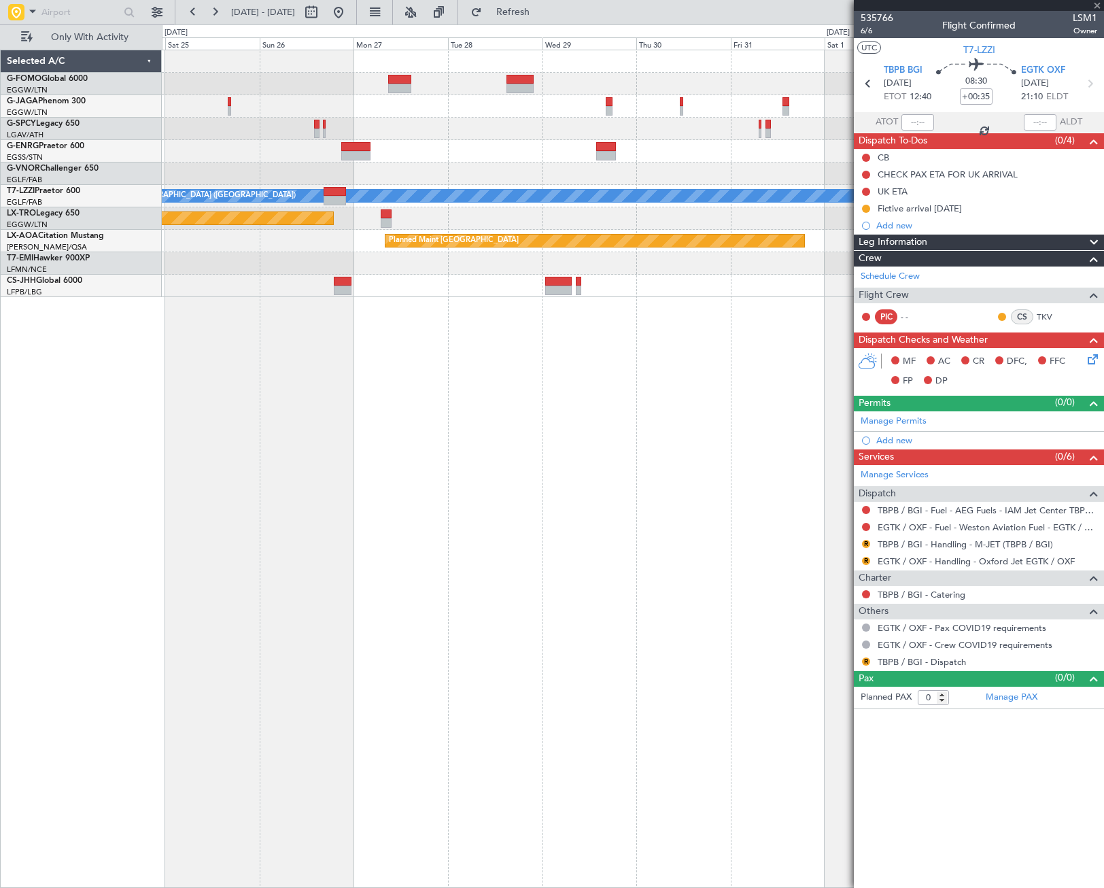
click at [318, 546] on div "A/C Unavailable London (Luton) Planned Maint Riga (Riga Intl) Planned Maint Mon…" at bounding box center [633, 469] width 942 height 838
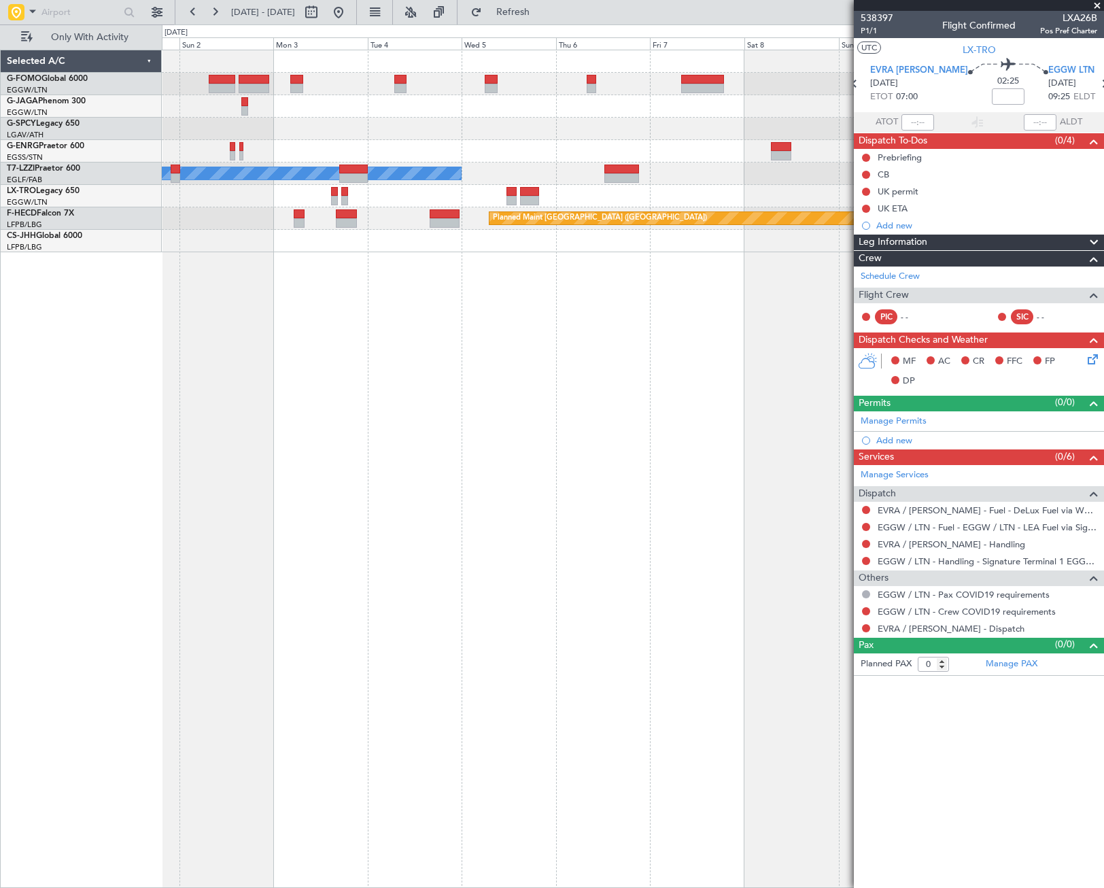
click at [91, 472] on div "A/C Unavailable London (Luton) Planned Maint Paris (Le Bourget) Selected A/C G-…" at bounding box center [552, 455] width 1104 height 863
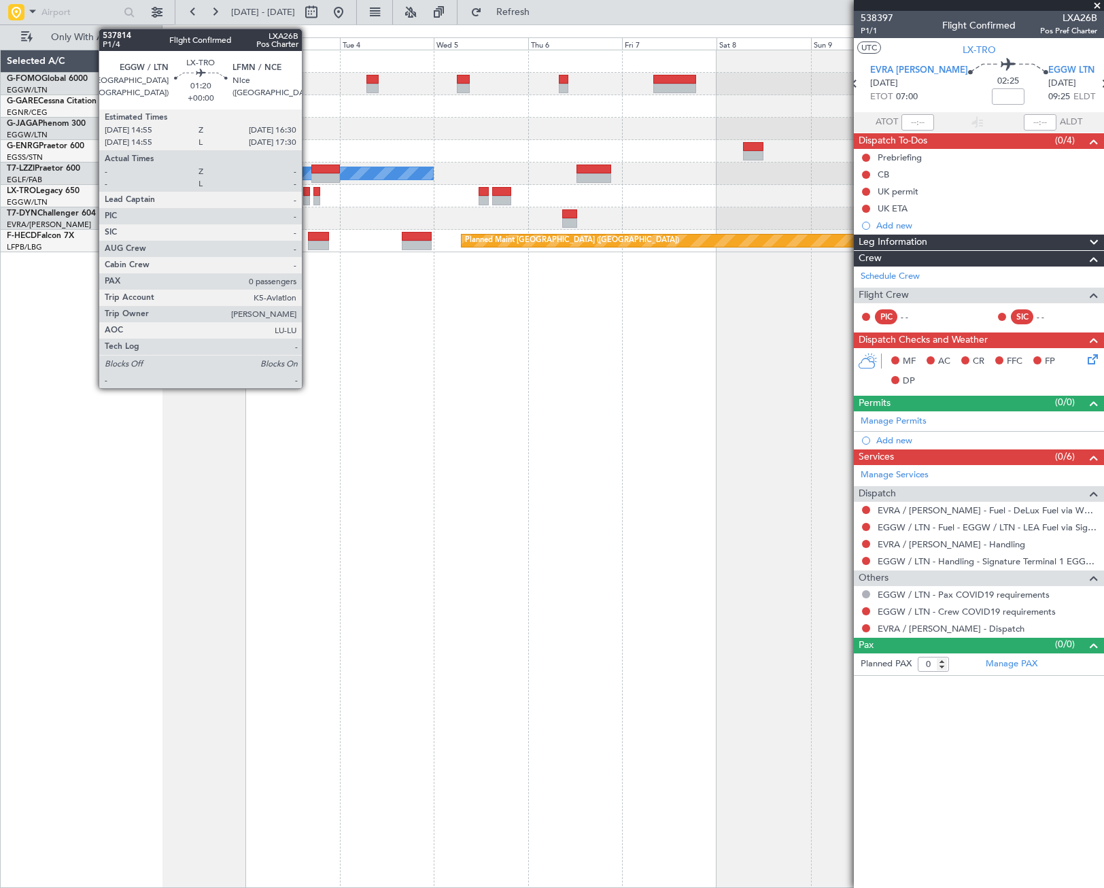
click at [308, 192] on div at bounding box center [306, 192] width 7 height 10
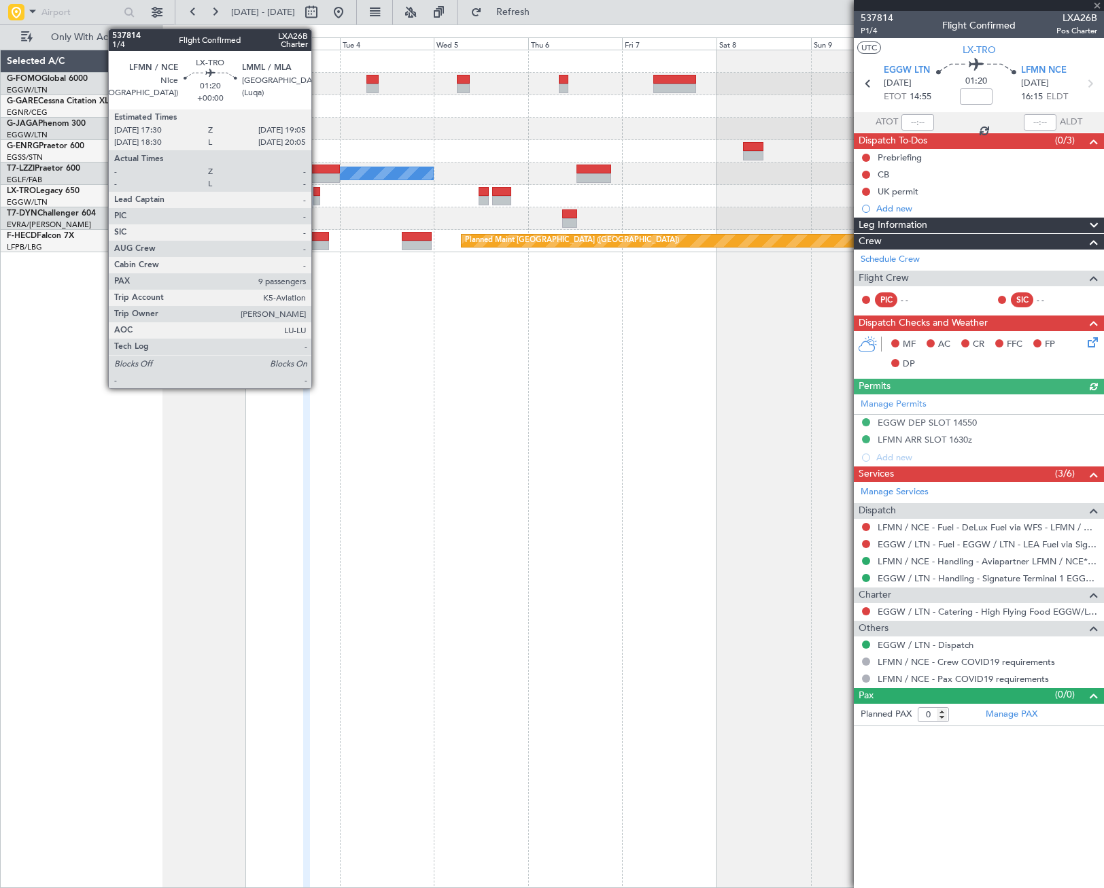
click at [317, 196] on div at bounding box center [316, 201] width 7 height 10
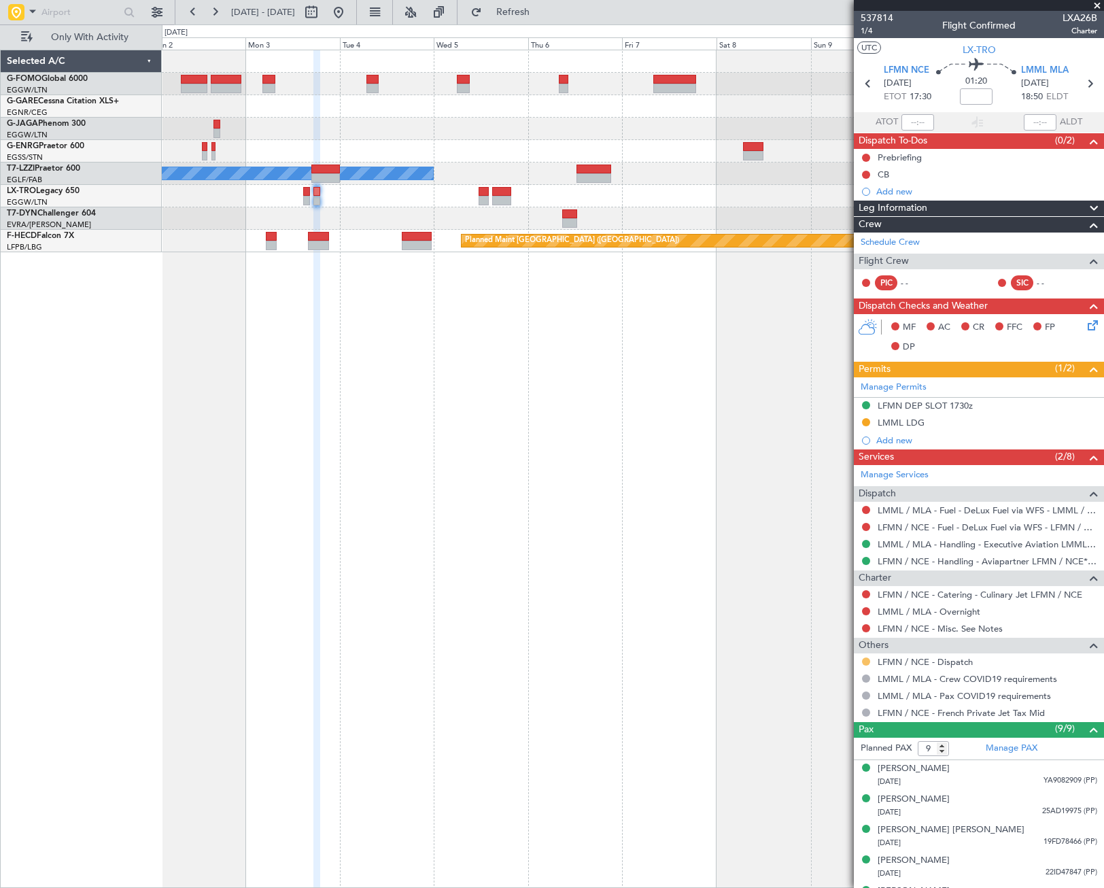
click at [867, 661] on button at bounding box center [866, 661] width 8 height 8
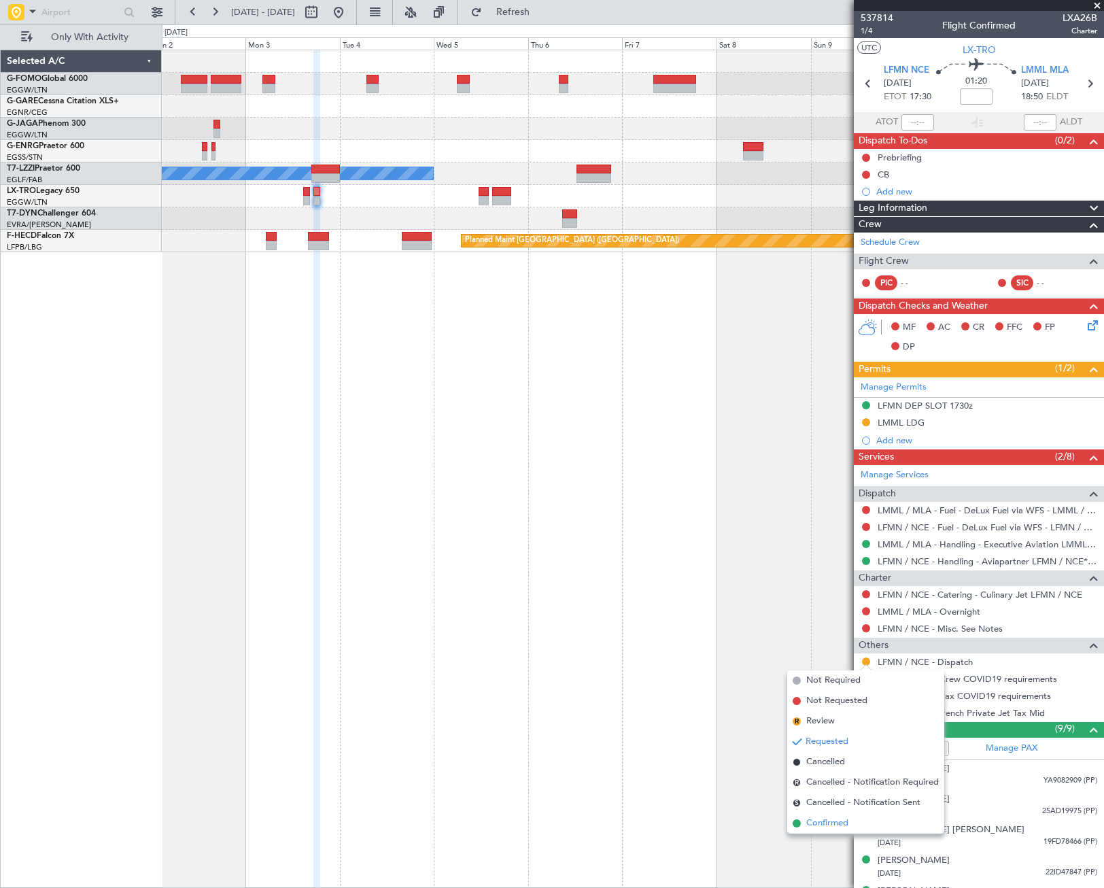
click at [840, 827] on span "Confirmed" at bounding box center [827, 823] width 42 height 14
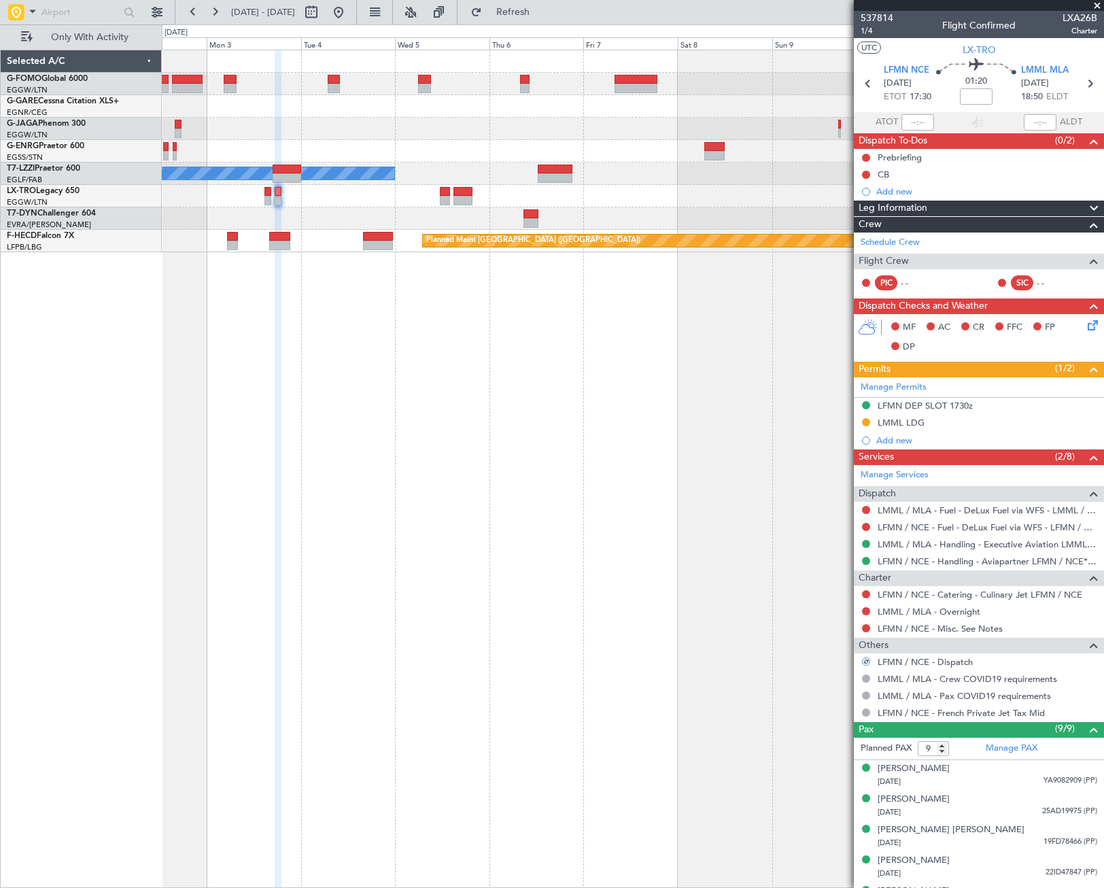
click at [625, 579] on div "A/C Unavailable [GEOGRAPHIC_DATA] ([GEOGRAPHIC_DATA]) Planned Maint [GEOGRAPHIC…" at bounding box center [633, 469] width 942 height 838
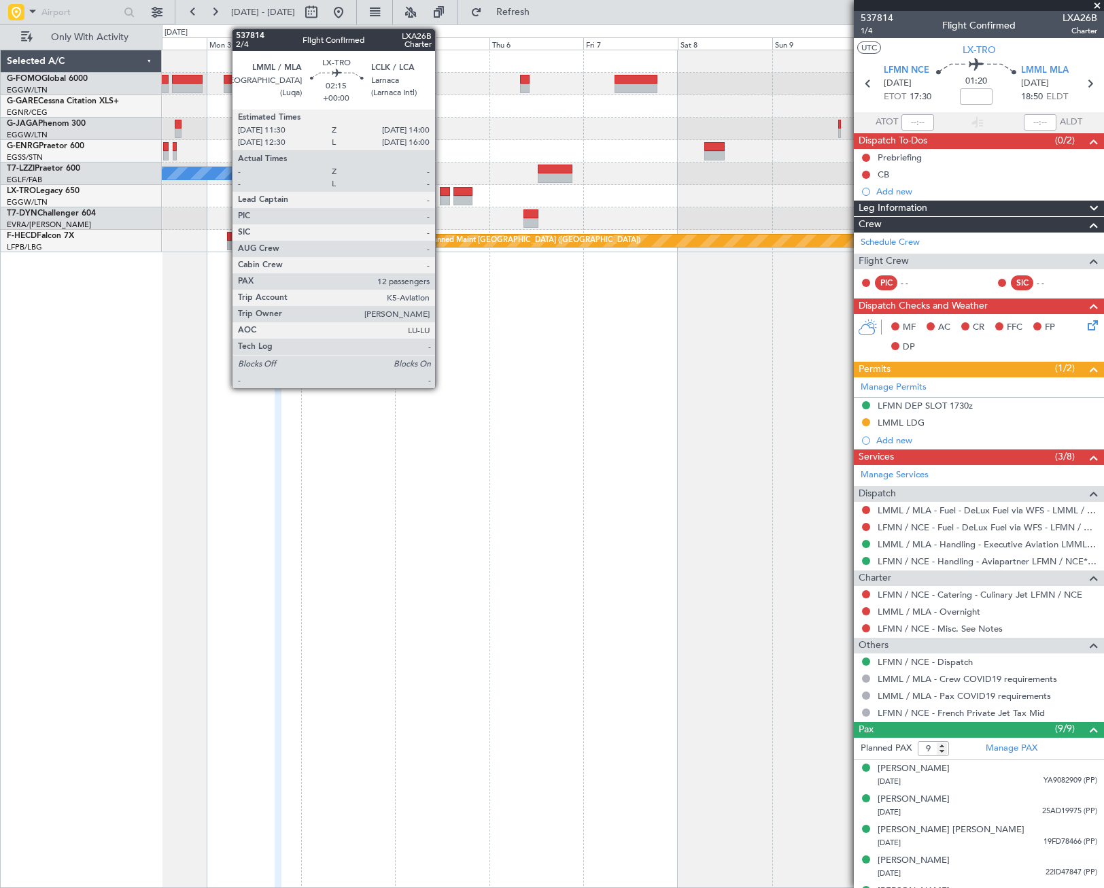
click at [441, 193] on div at bounding box center [445, 192] width 10 height 10
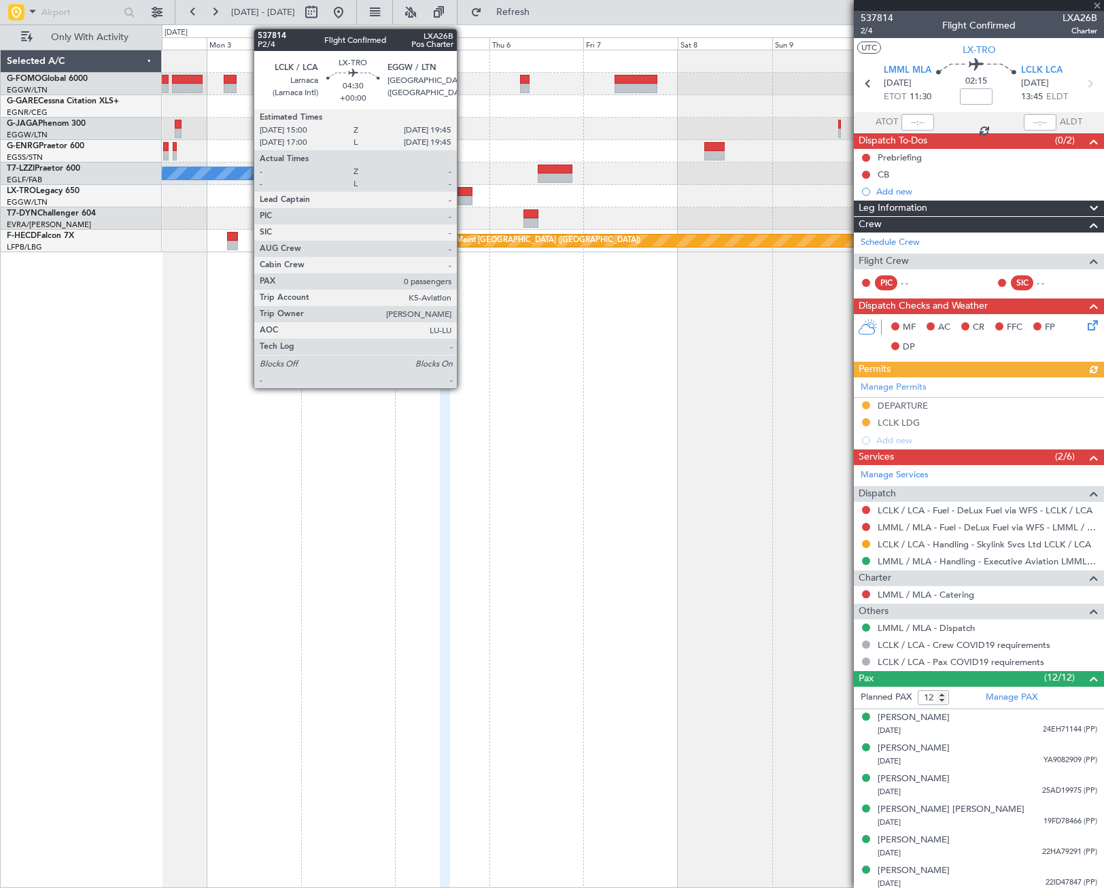
click at [463, 192] on div at bounding box center [462, 192] width 19 height 10
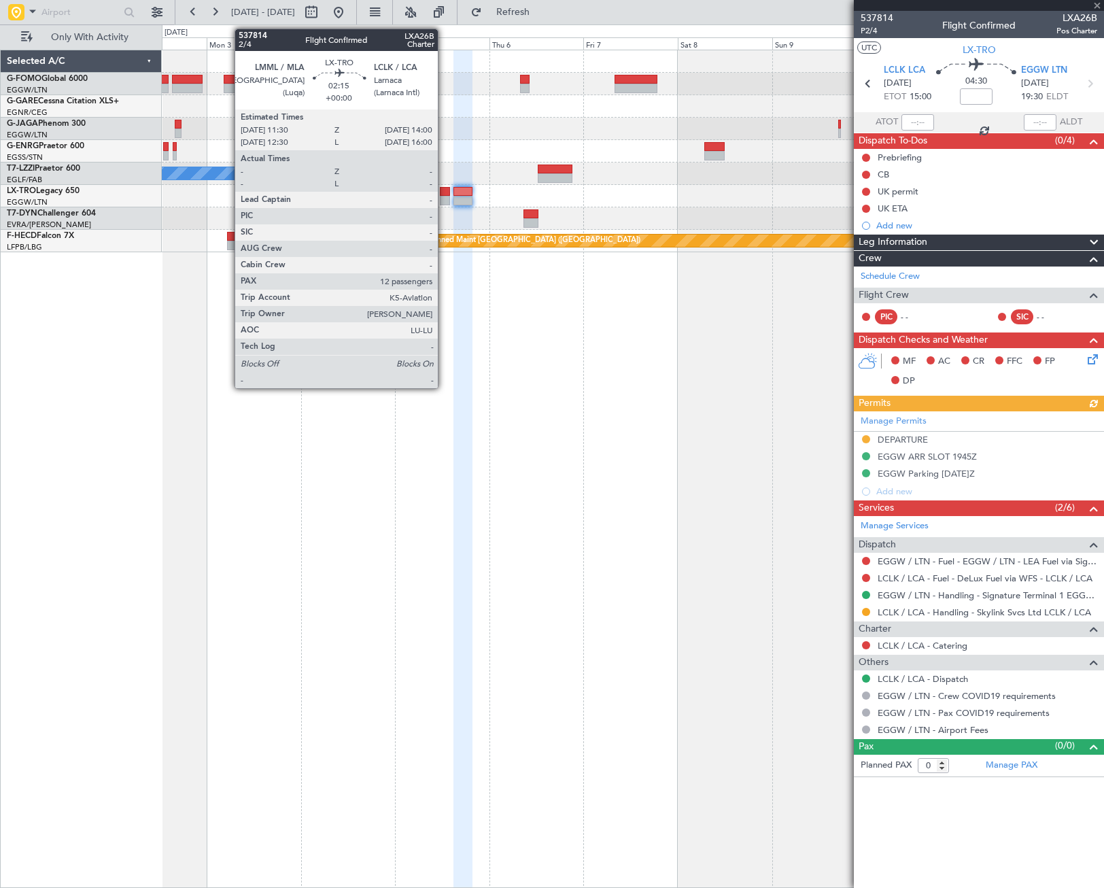
click at [444, 196] on div at bounding box center [445, 201] width 10 height 10
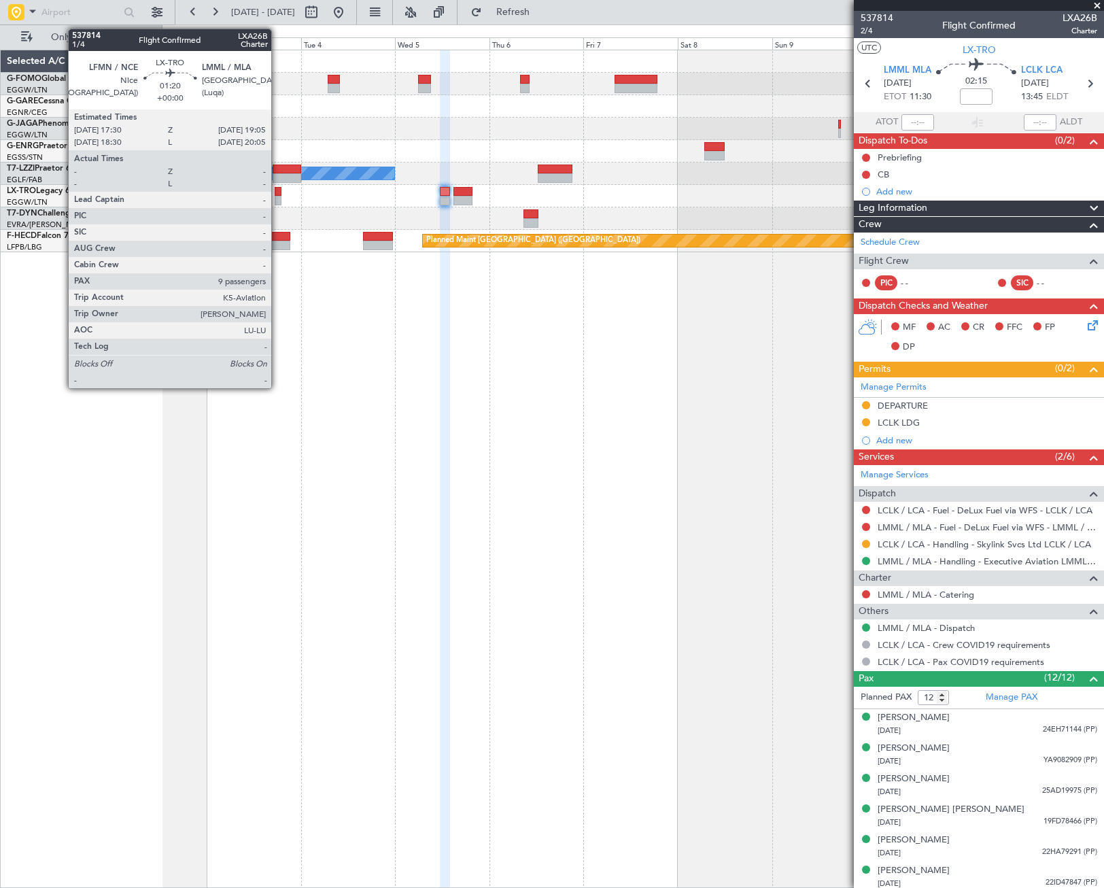
click at [277, 199] on div at bounding box center [278, 201] width 7 height 10
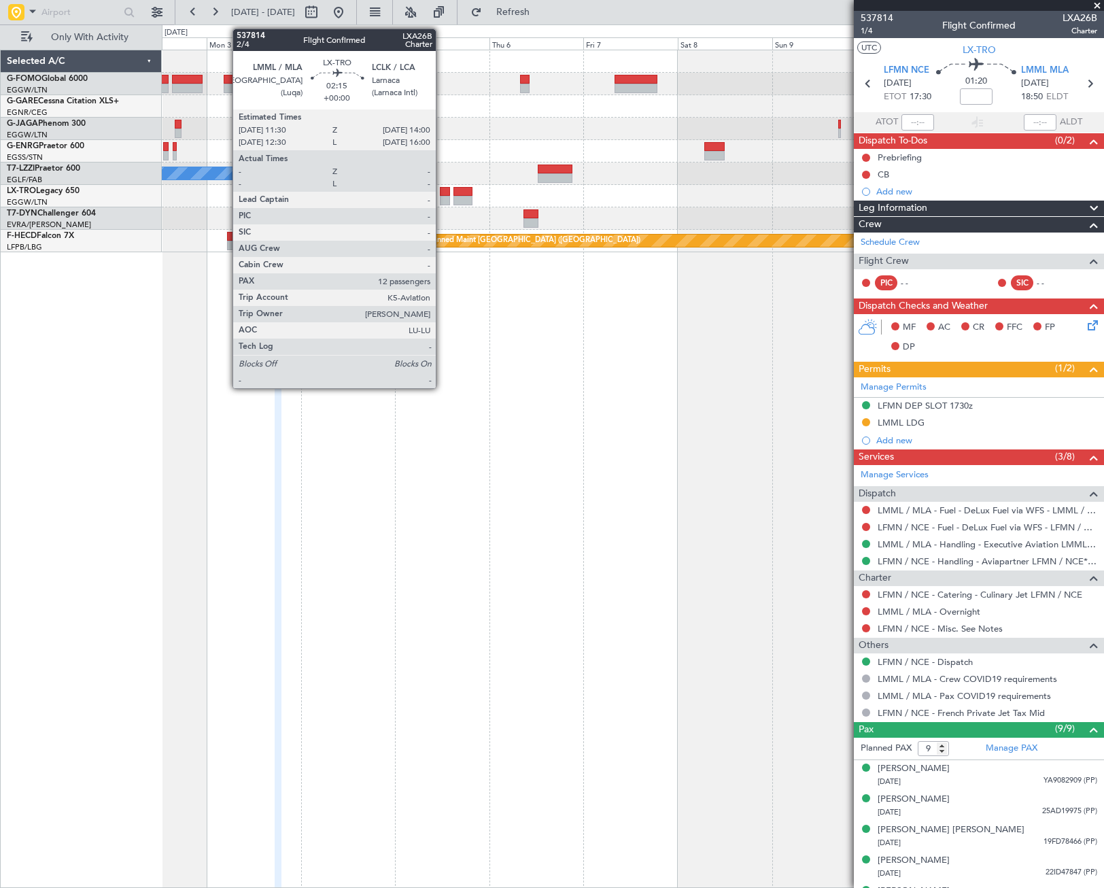
click at [442, 195] on div at bounding box center [445, 192] width 10 height 10
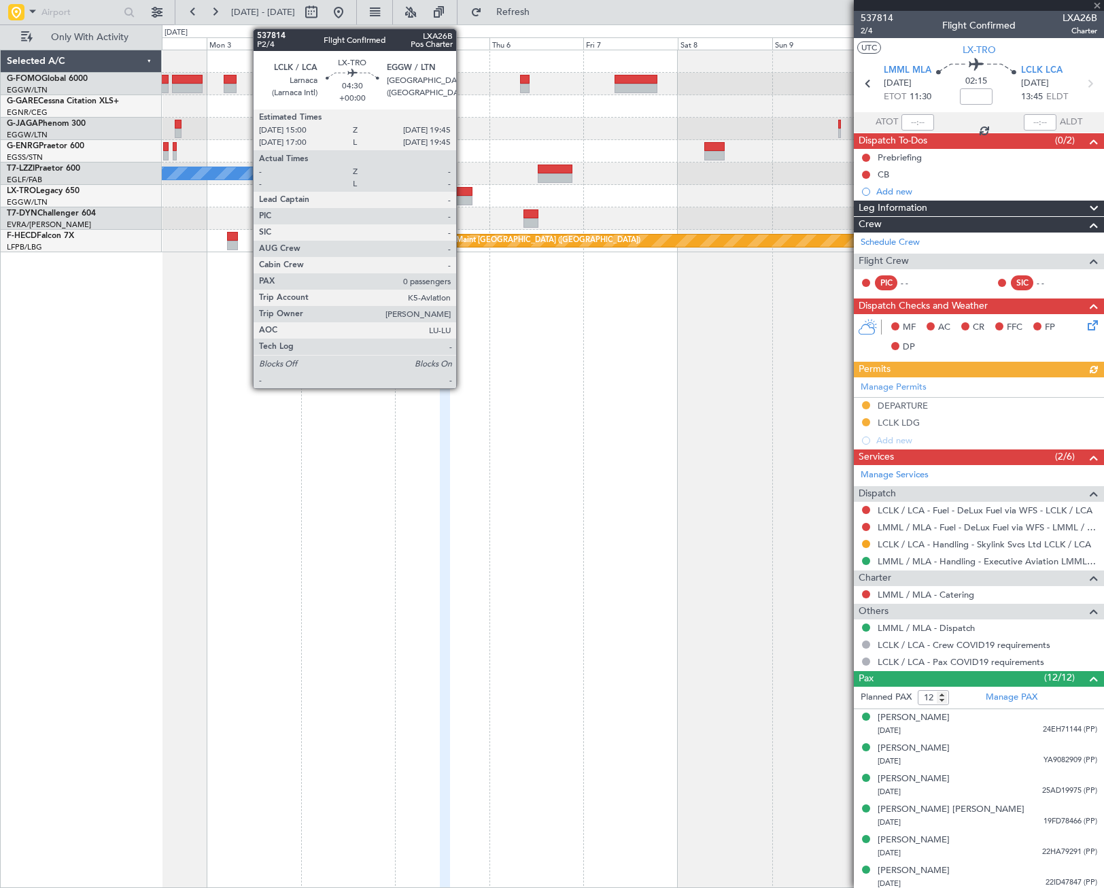
click at [462, 197] on div at bounding box center [462, 201] width 19 height 10
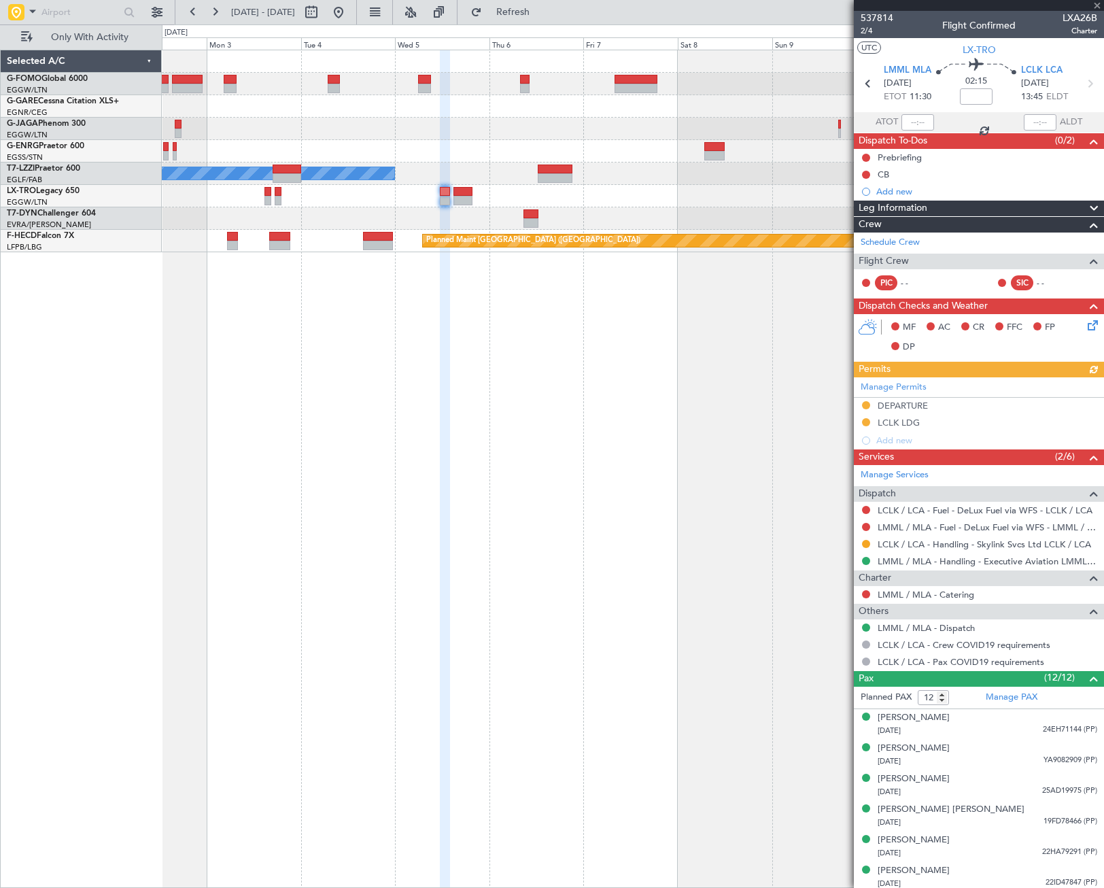
type input "0"
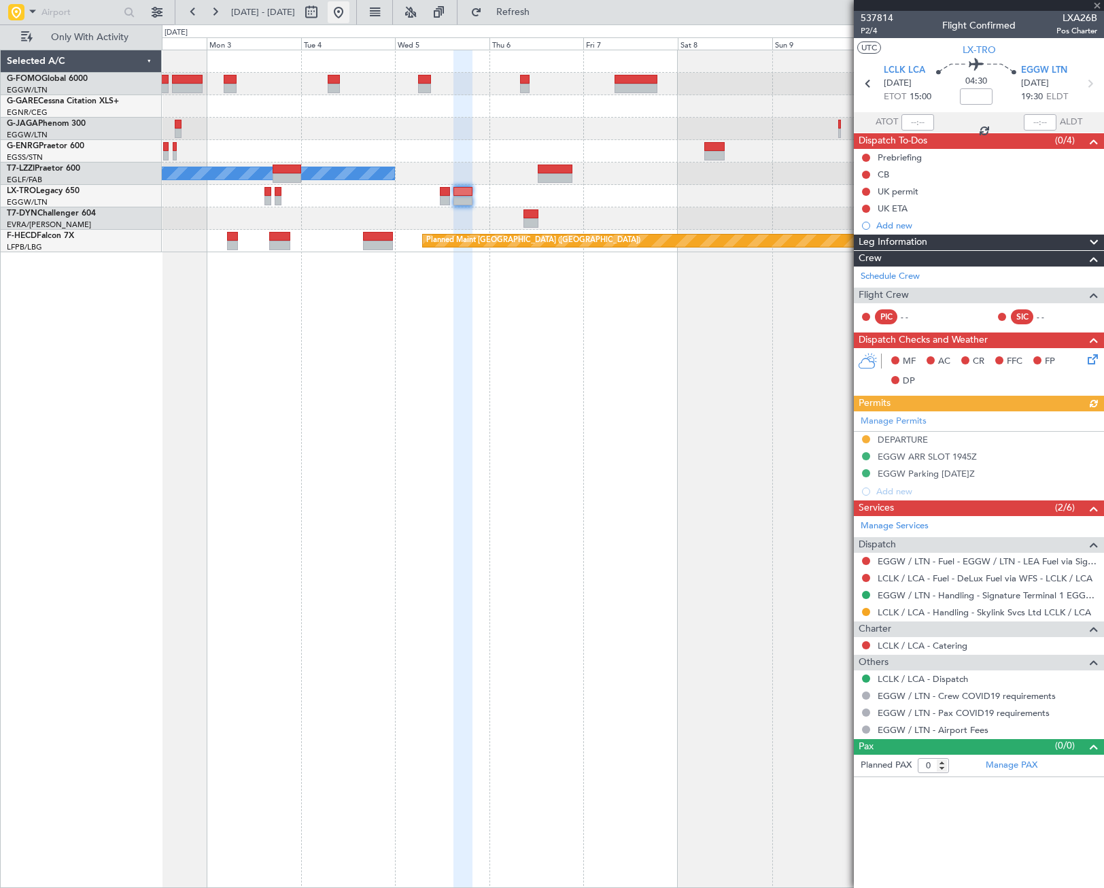
click at [349, 4] on button at bounding box center [339, 12] width 22 height 22
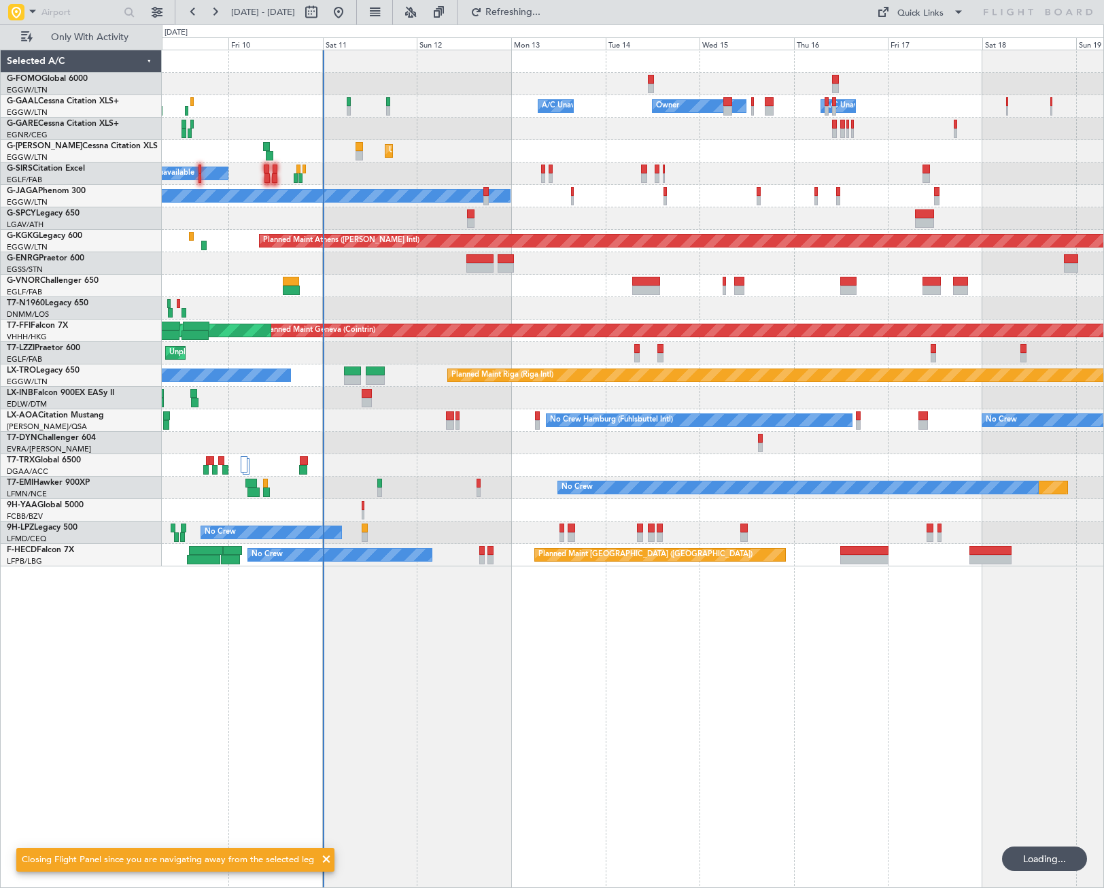
click at [302, 657] on div "Owner A/C Unavailable Owner A/C Unavailable Unplanned Maint London (Luton) Plan…" at bounding box center [633, 469] width 942 height 838
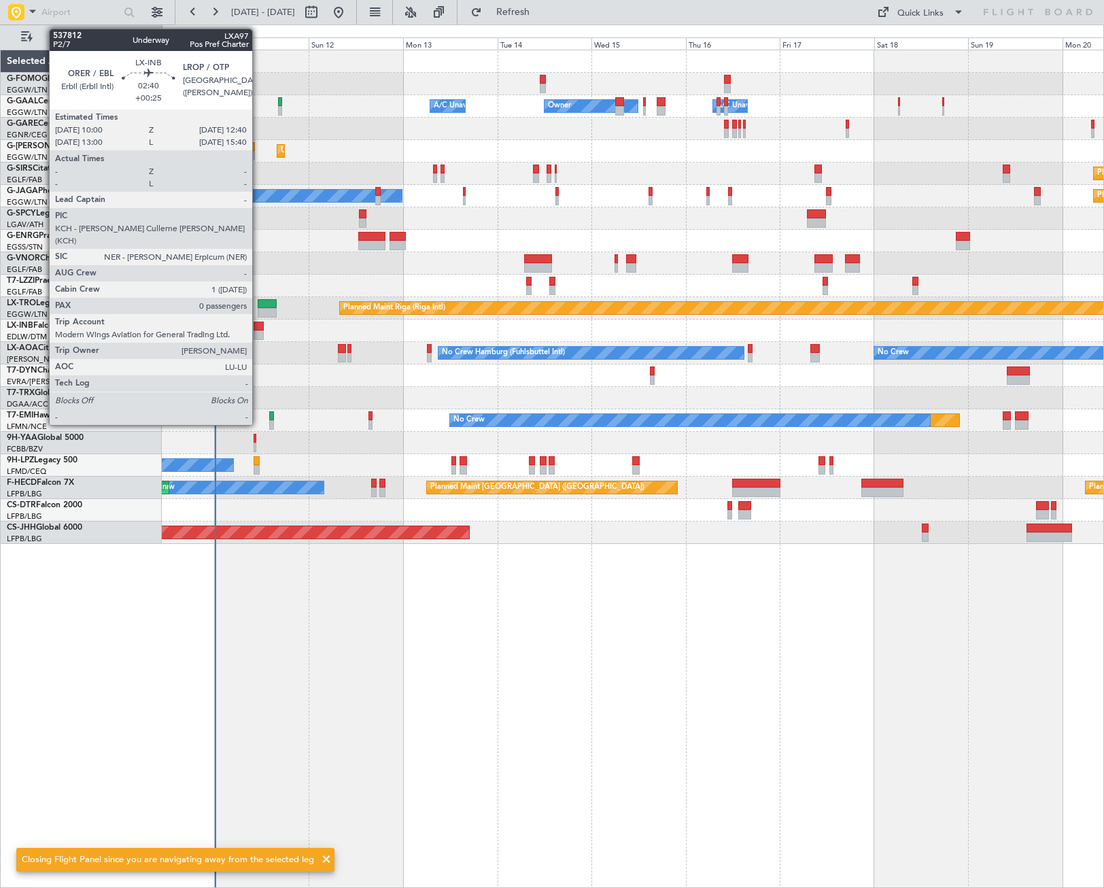
click at [258, 332] on div at bounding box center [259, 335] width 11 height 10
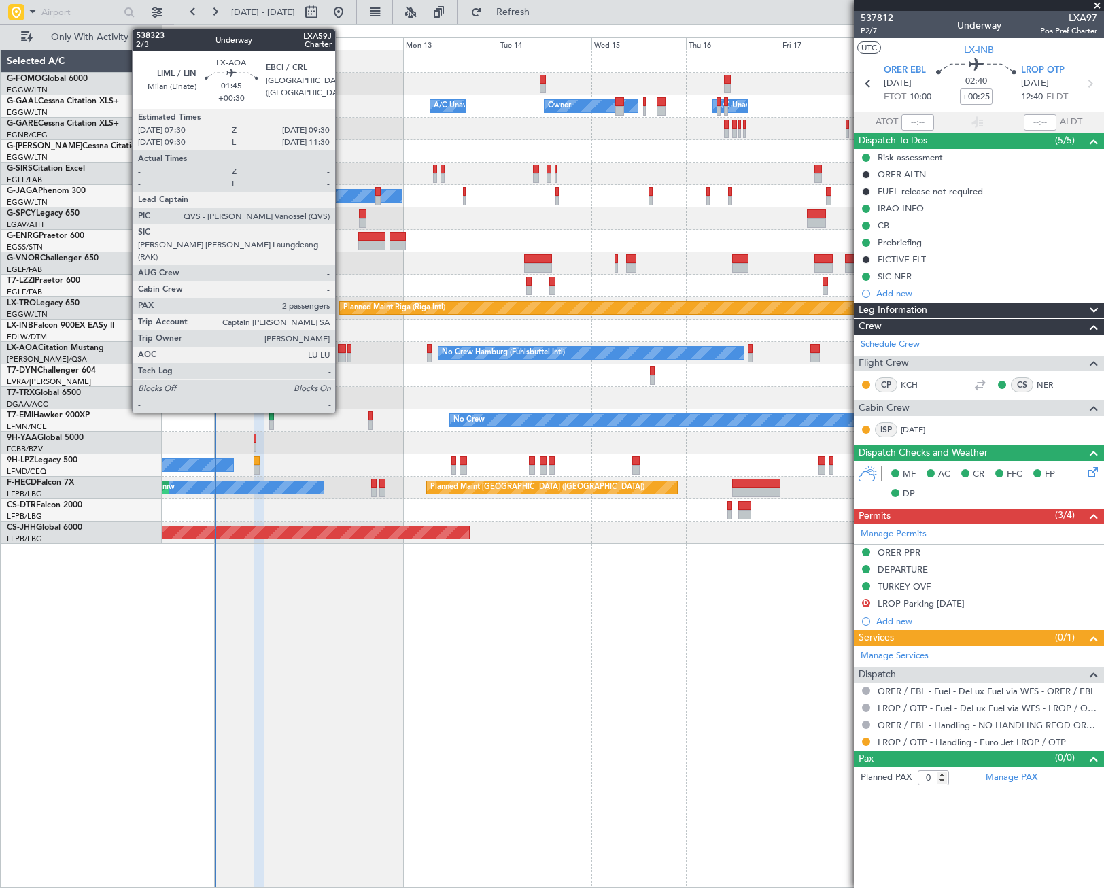
click at [341, 352] on div at bounding box center [342, 349] width 8 height 10
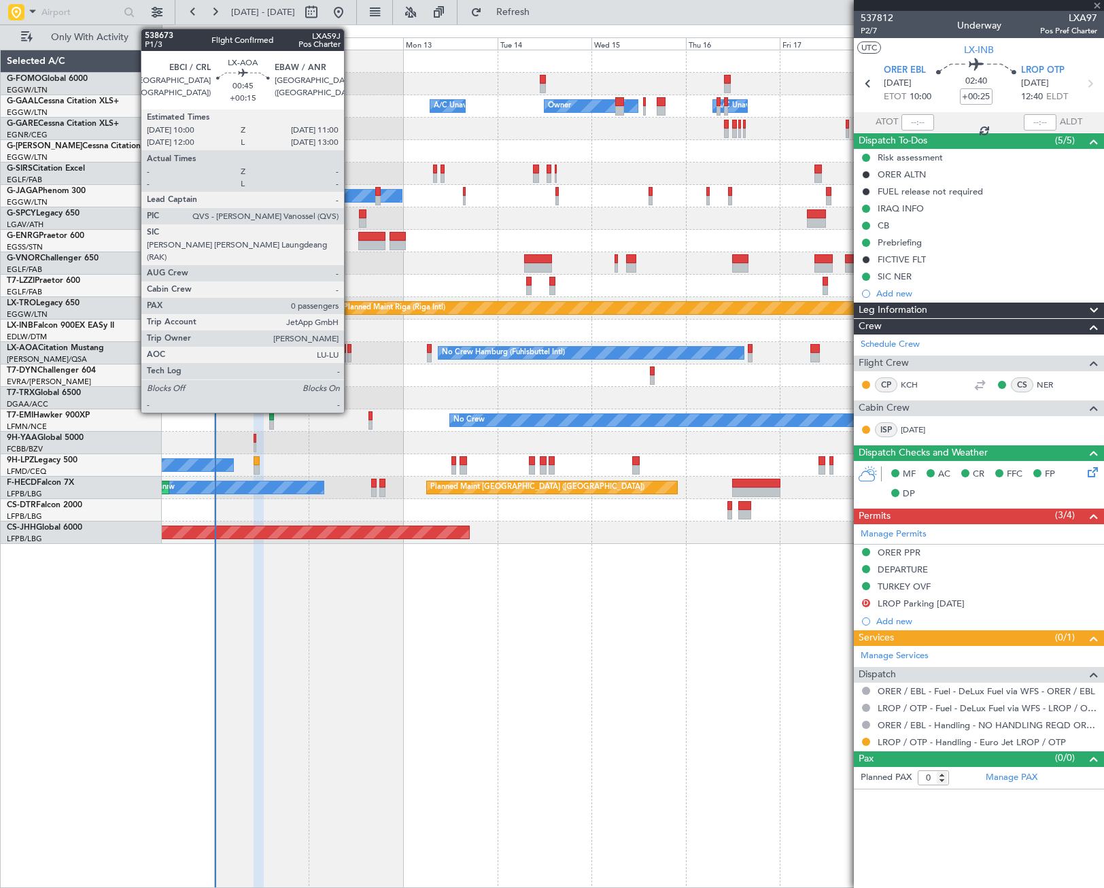
type input "+00:30"
type input "2"
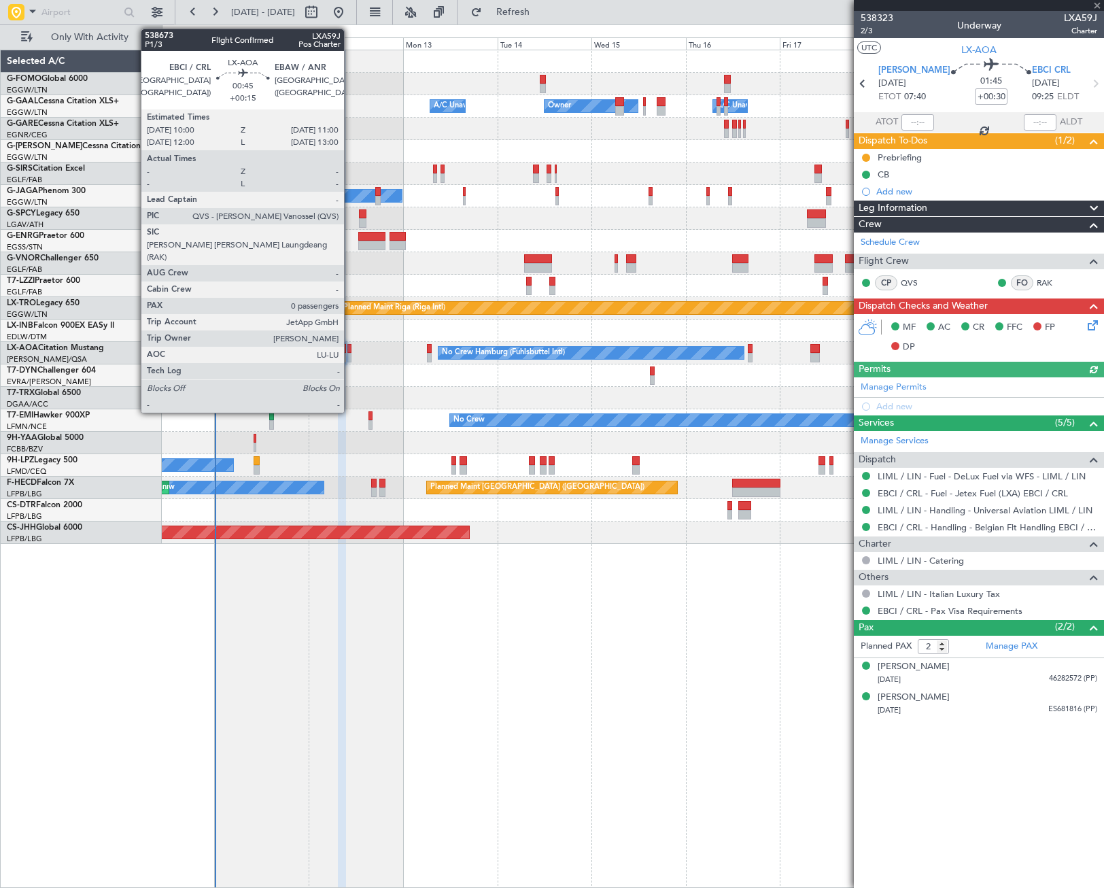
click at [350, 358] on div at bounding box center [349, 358] width 4 height 10
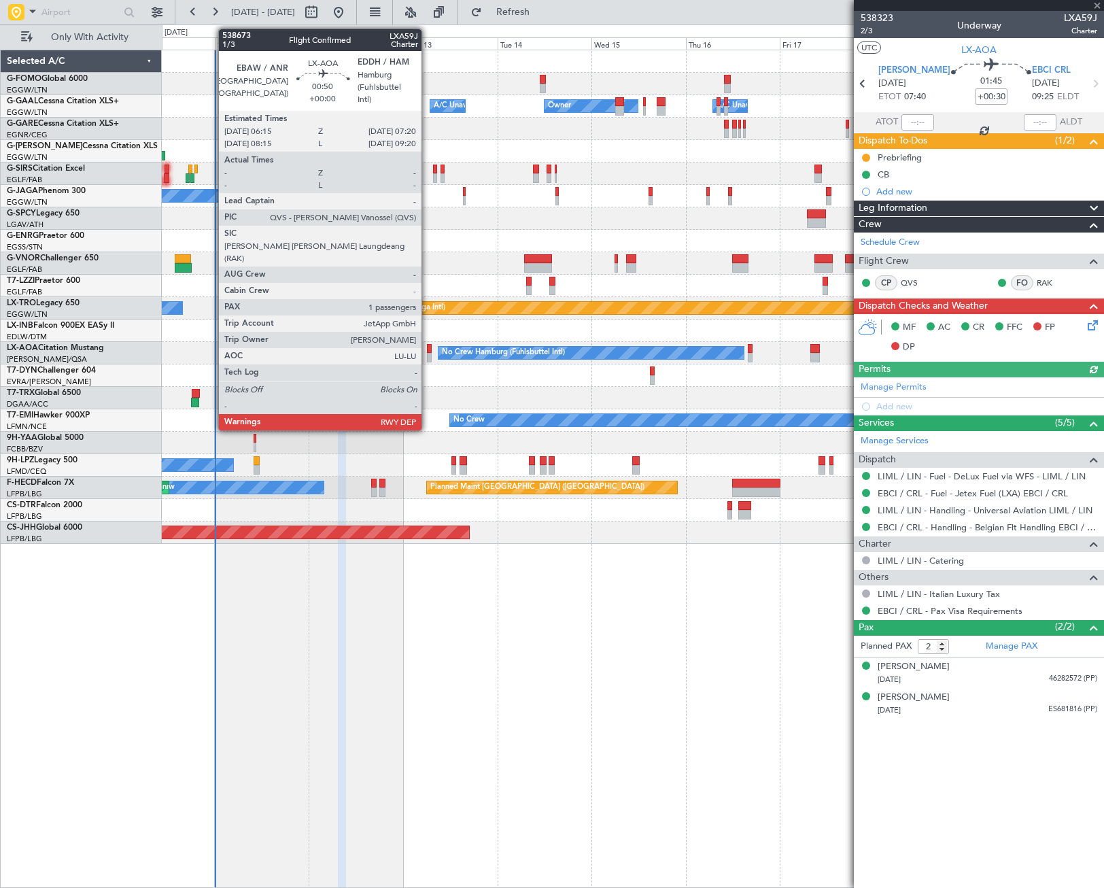
type input "+00:15"
type input "0"
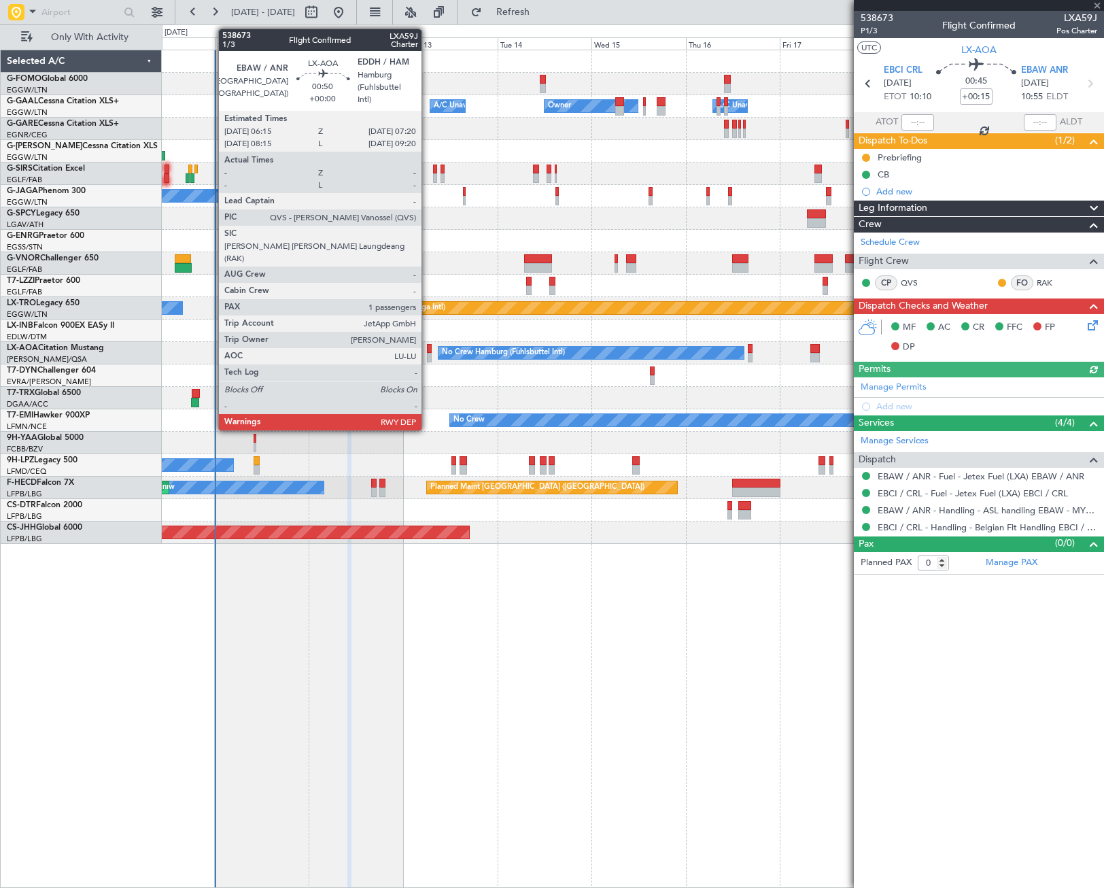
click at [428, 357] on div at bounding box center [429, 358] width 5 height 10
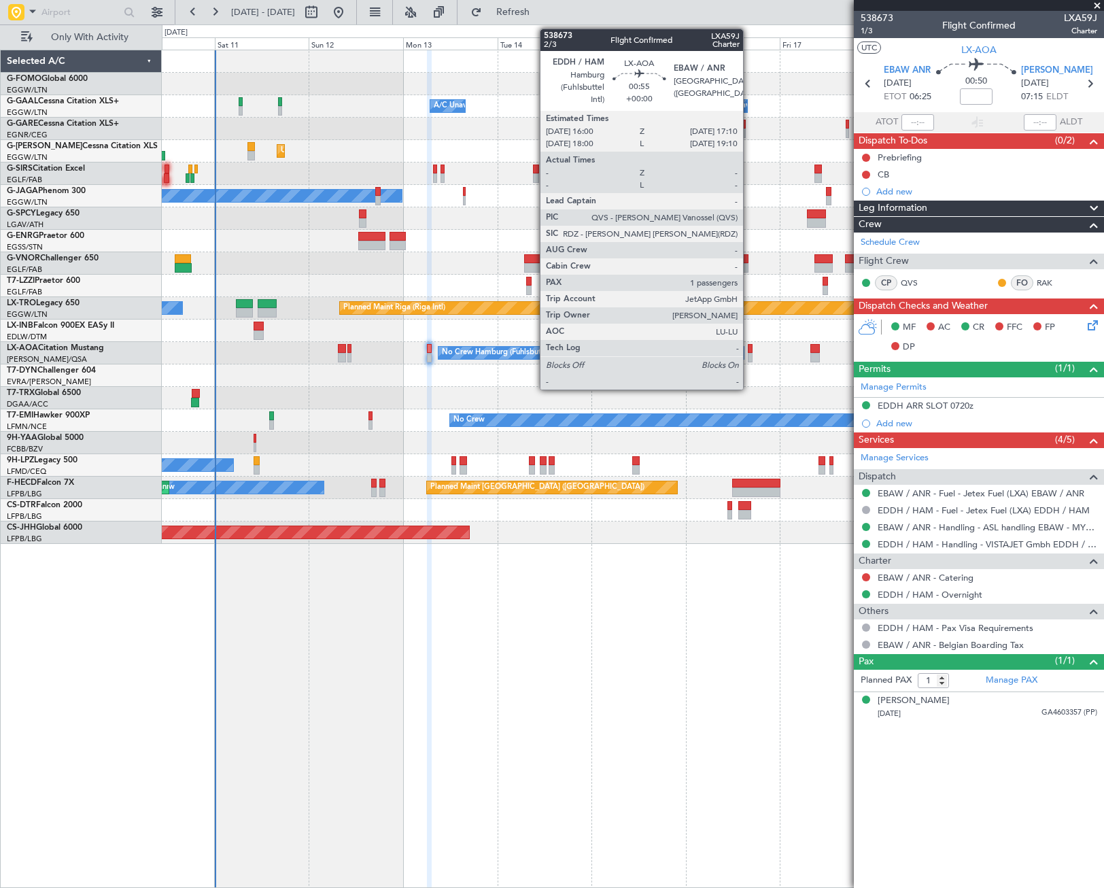
click at [749, 352] on div at bounding box center [750, 349] width 5 height 10
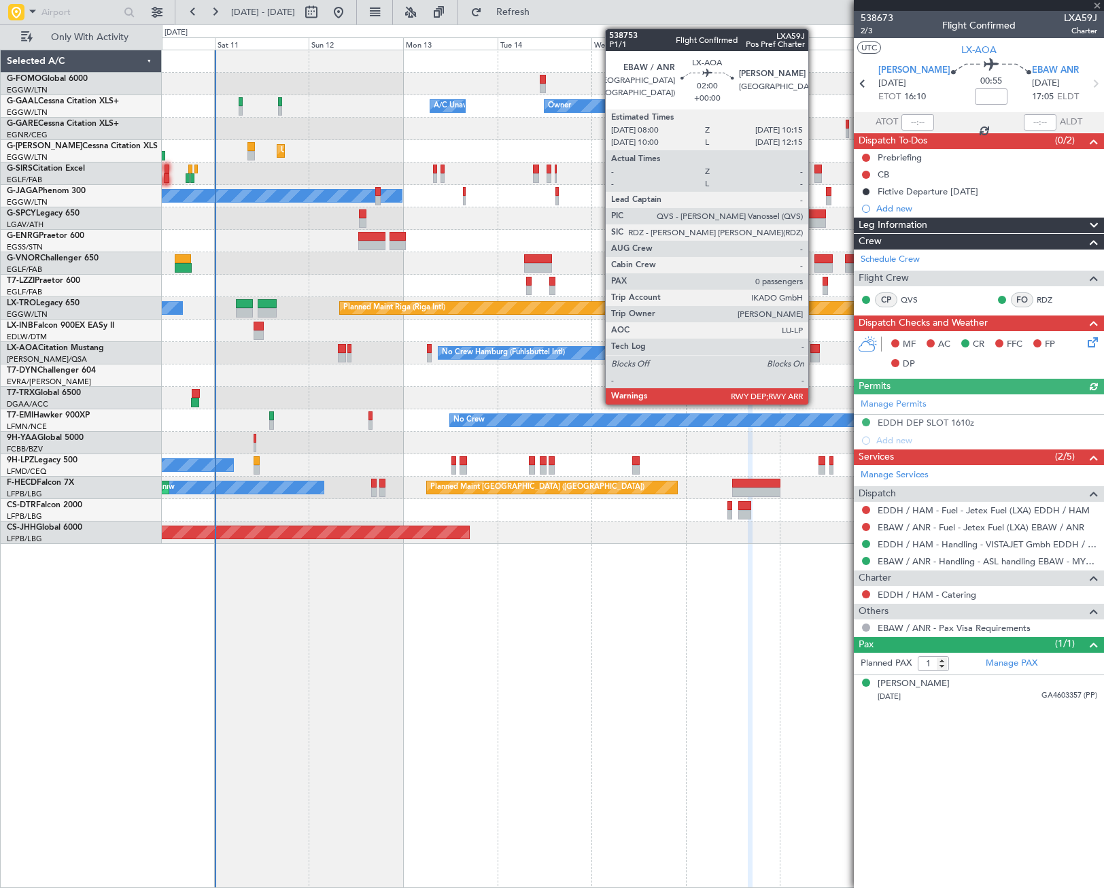
click at [814, 355] on div at bounding box center [814, 358] width 9 height 10
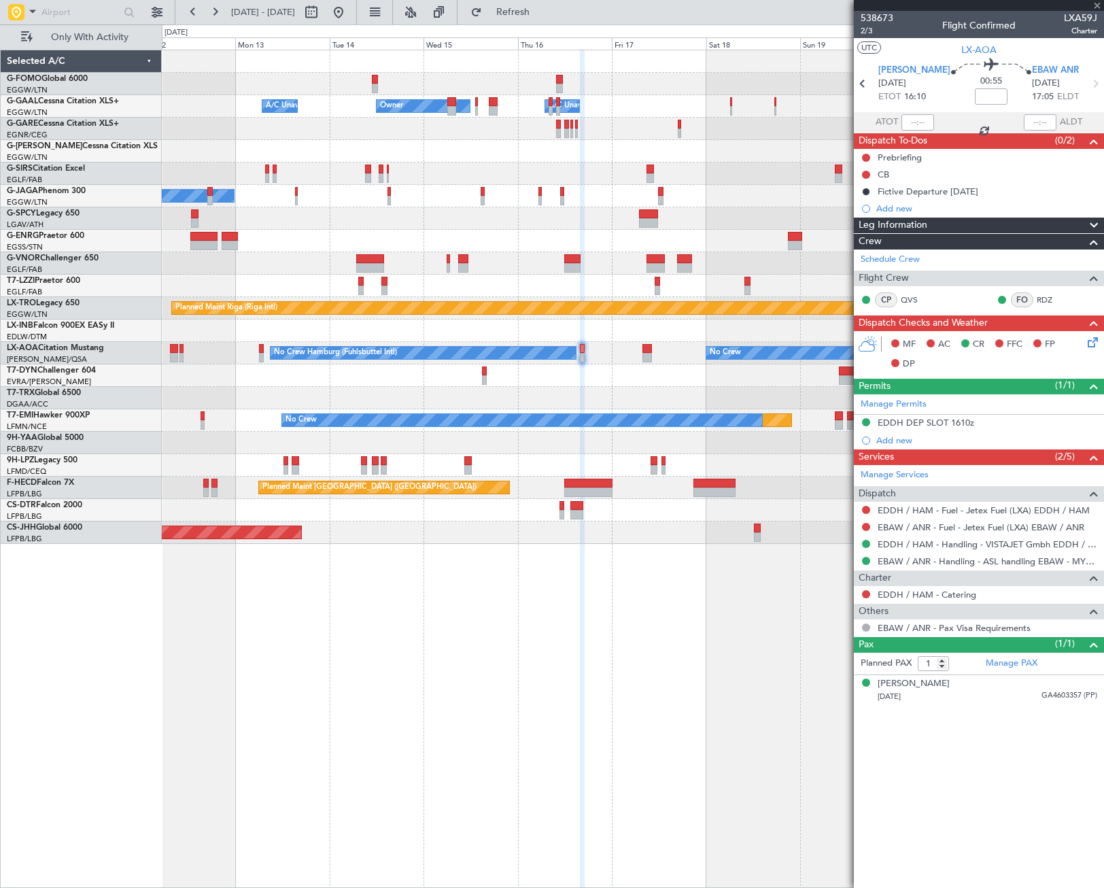
click at [427, 544] on div "Owner Owner A/C Unavailable A/C Unavailable Unplanned Maint London (Luton) Plan…" at bounding box center [633, 469] width 942 height 838
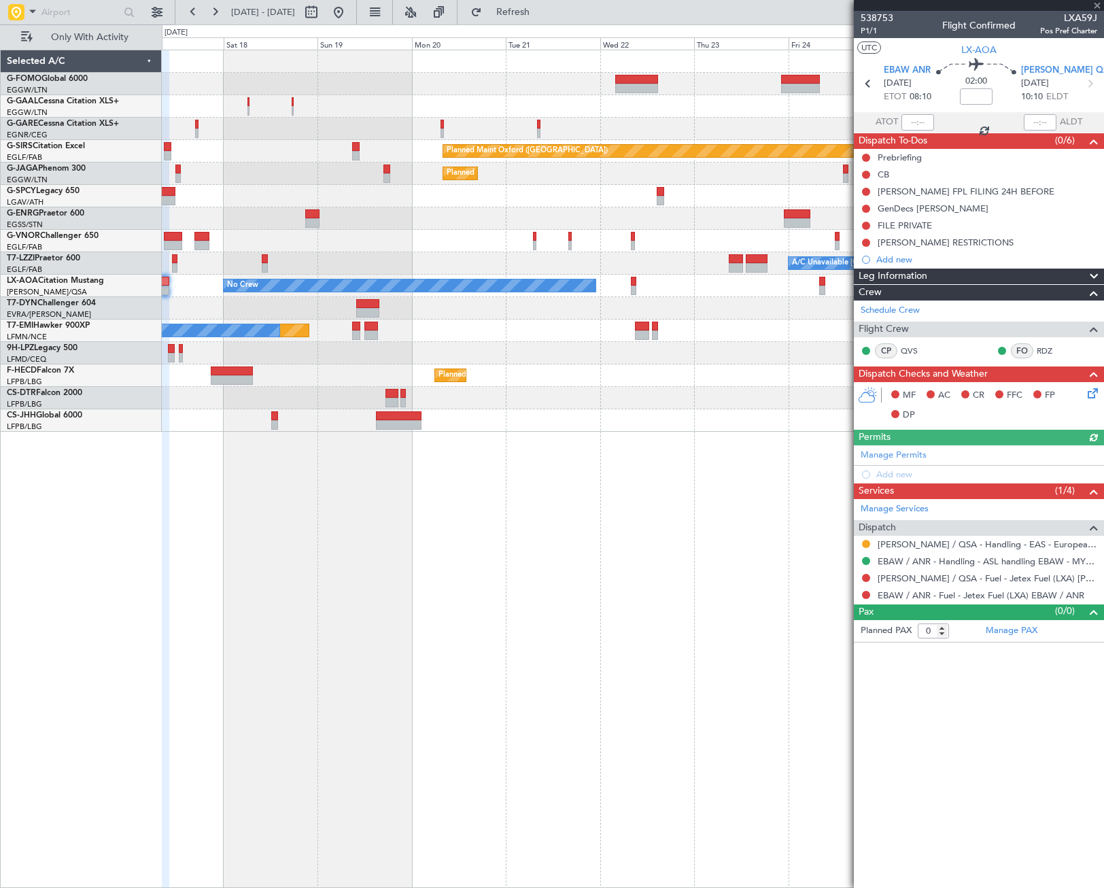
click at [288, 665] on div "Owner Owner A/C Unavailable Owner Planned Maint [GEOGRAPHIC_DATA] ([GEOGRAPHIC_…" at bounding box center [633, 469] width 942 height 838
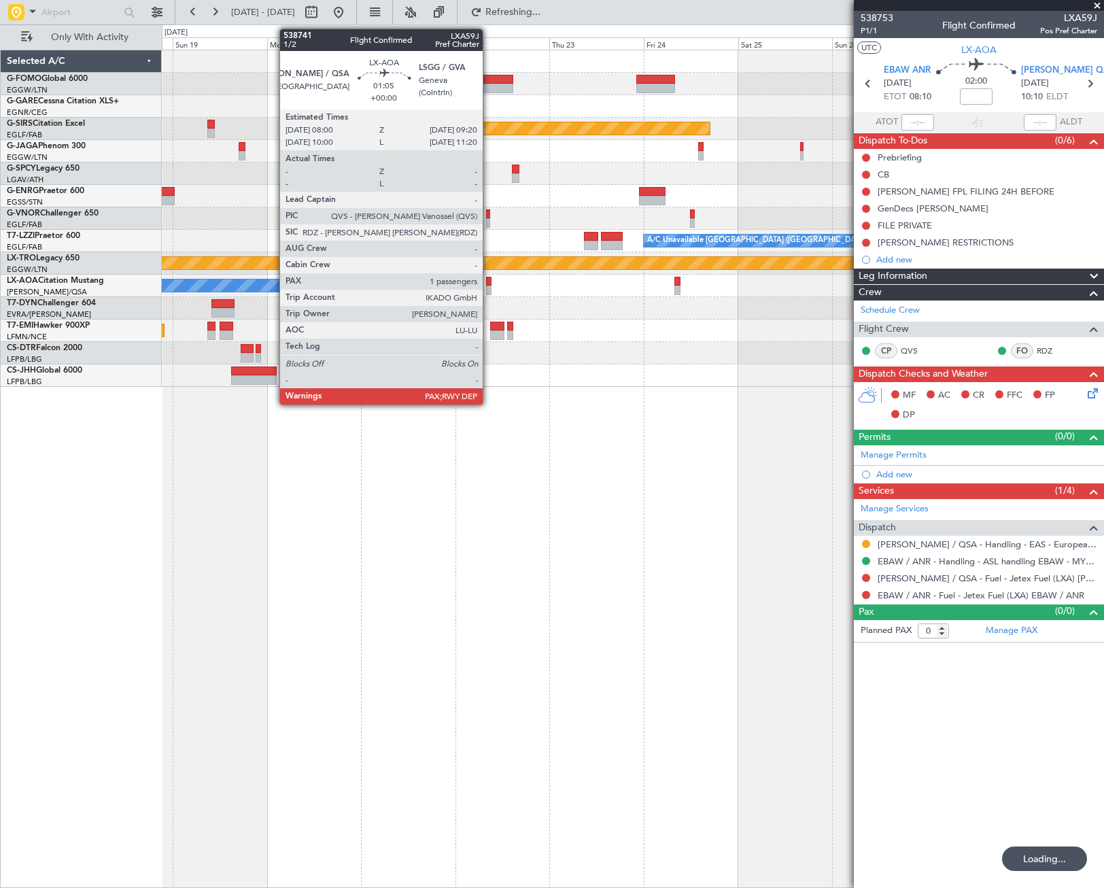
click at [489, 282] on div at bounding box center [488, 282] width 5 height 10
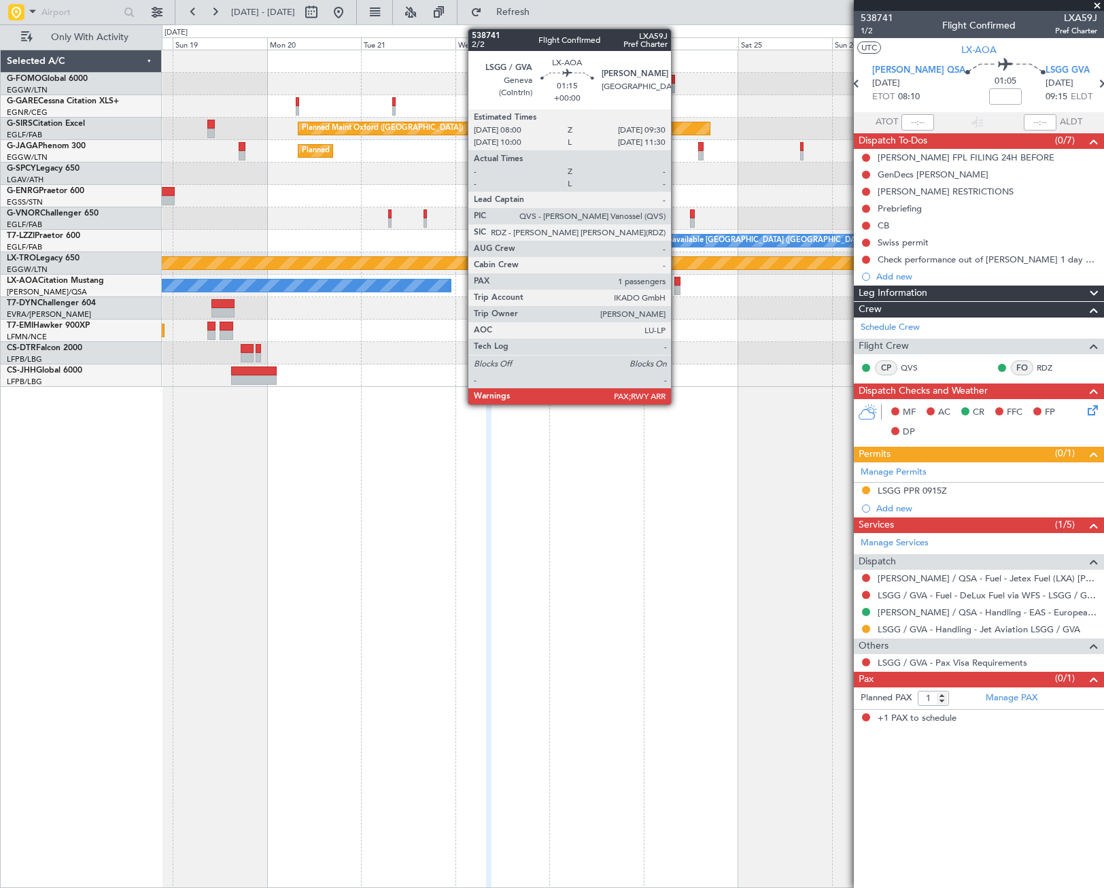
click at [678, 286] on div at bounding box center [677, 290] width 6 height 10
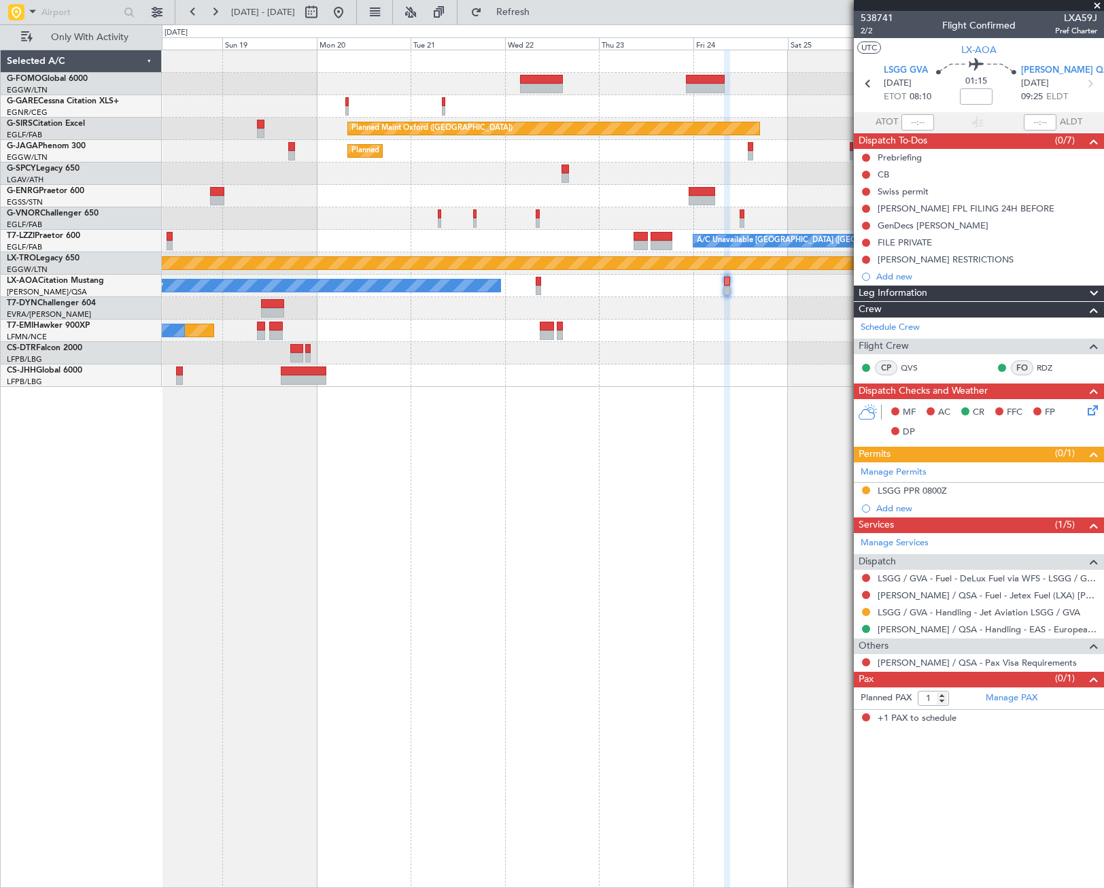
click at [419, 555] on div "Planned Maint Oxford (Kidlington) Planned Maint Paris (Le Bourget) A/C Unavaila…" at bounding box center [633, 469] width 942 height 838
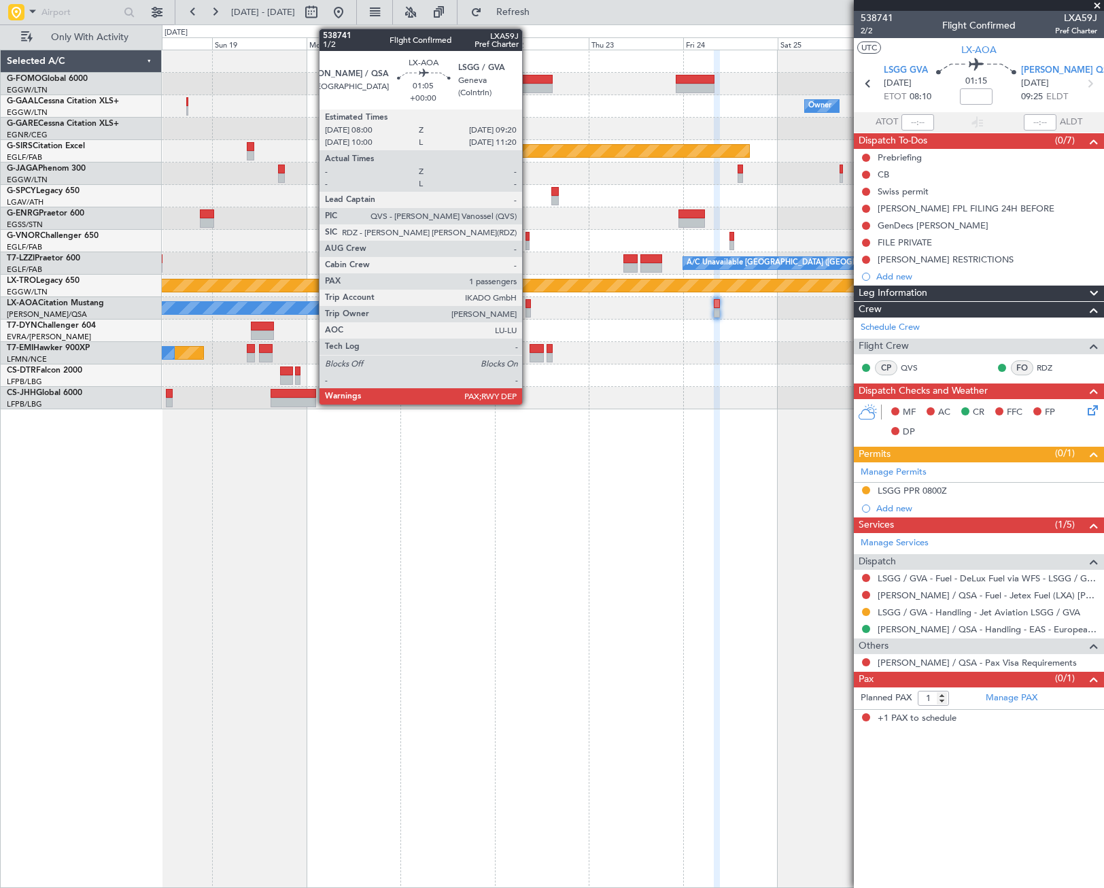
click at [528, 307] on div at bounding box center [527, 304] width 5 height 10
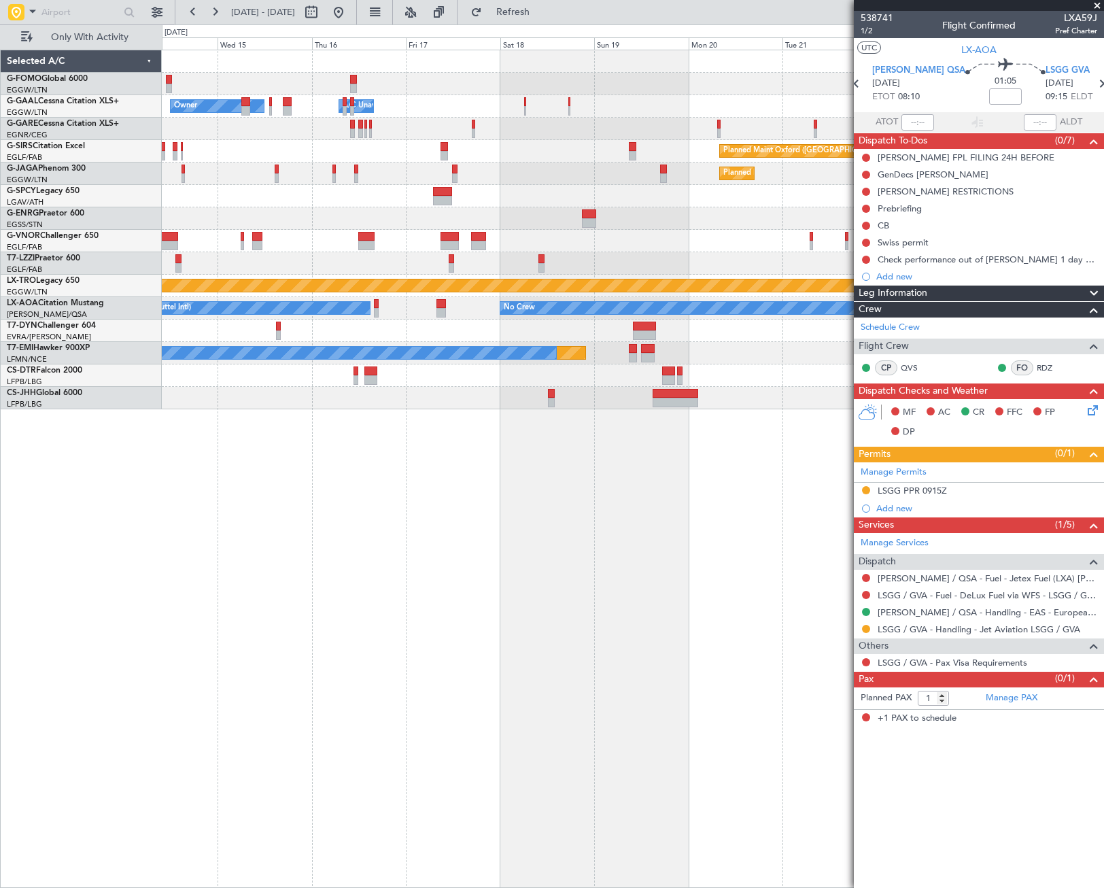
click at [814, 635] on div "Owner A/C Unavailable Owner A/C Unavailable Owner Planned Maint Oxford (Kidling…" at bounding box center [633, 469] width 942 height 838
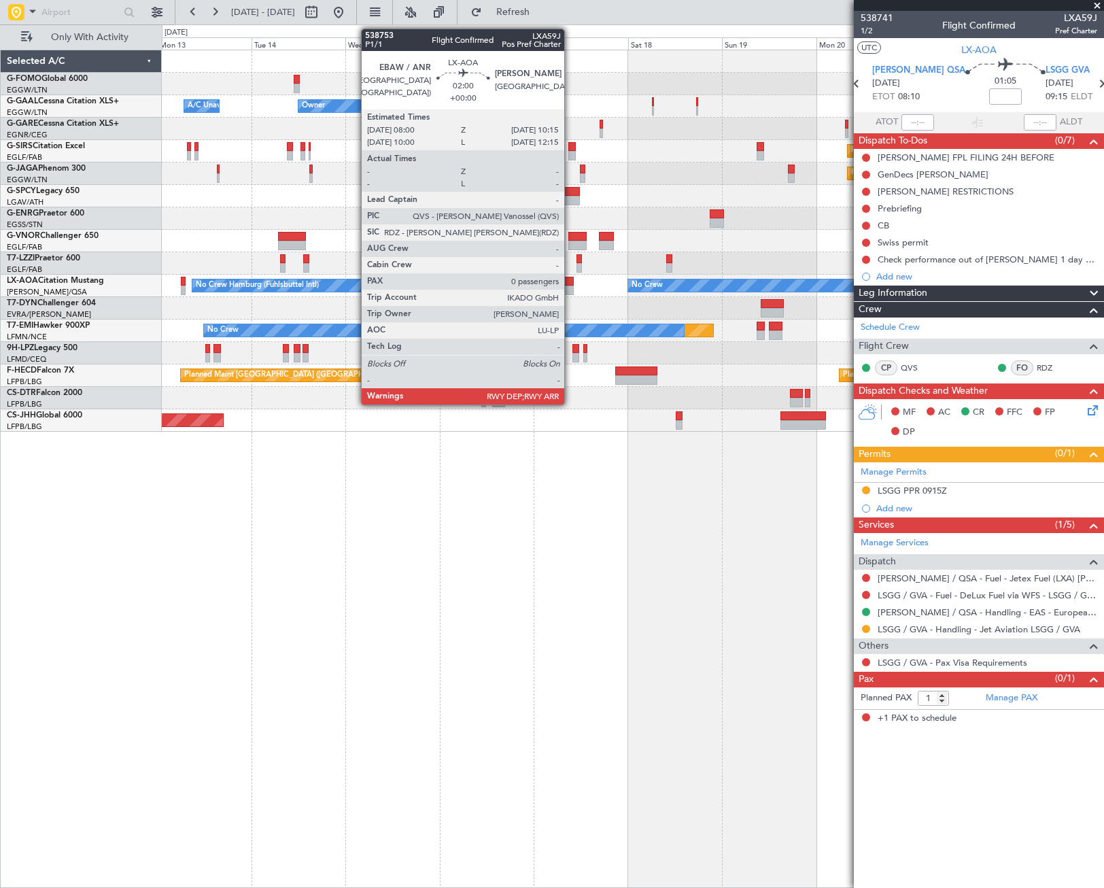
click at [570, 293] on div at bounding box center [568, 290] width 9 height 10
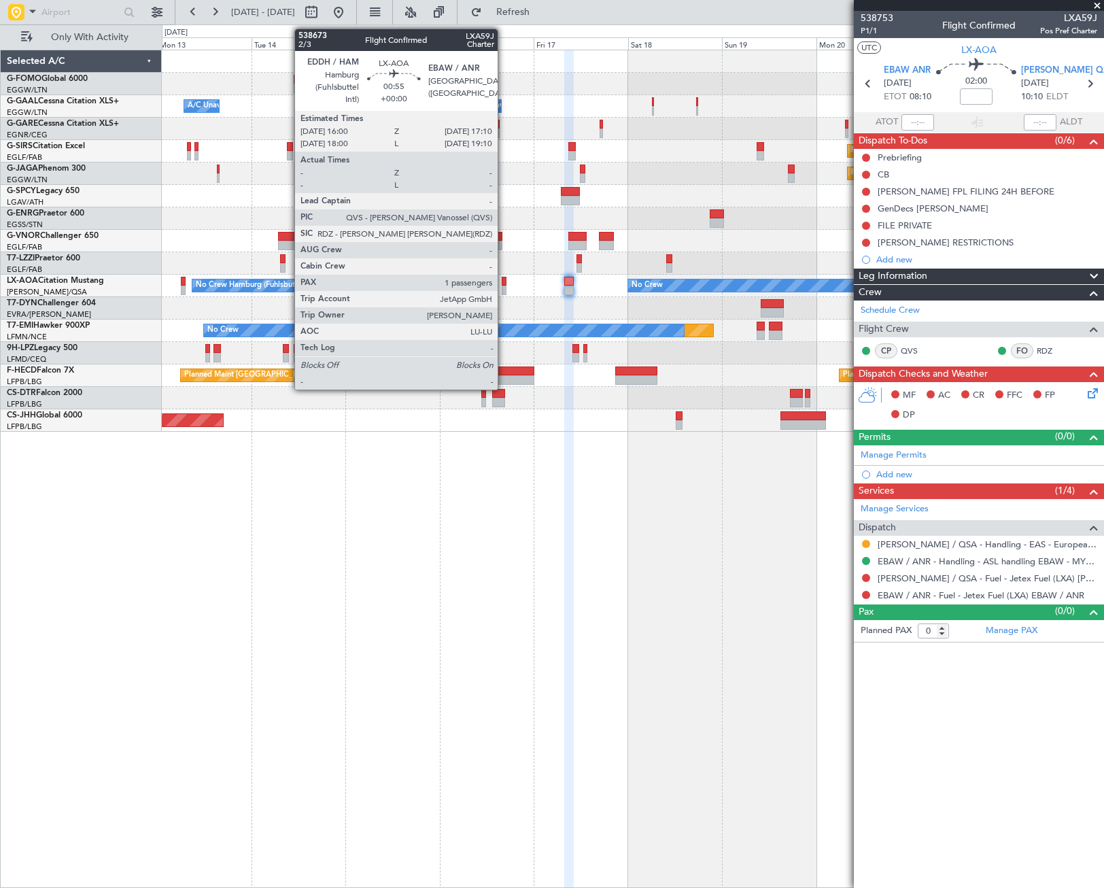
click at [504, 285] on div at bounding box center [504, 282] width 5 height 10
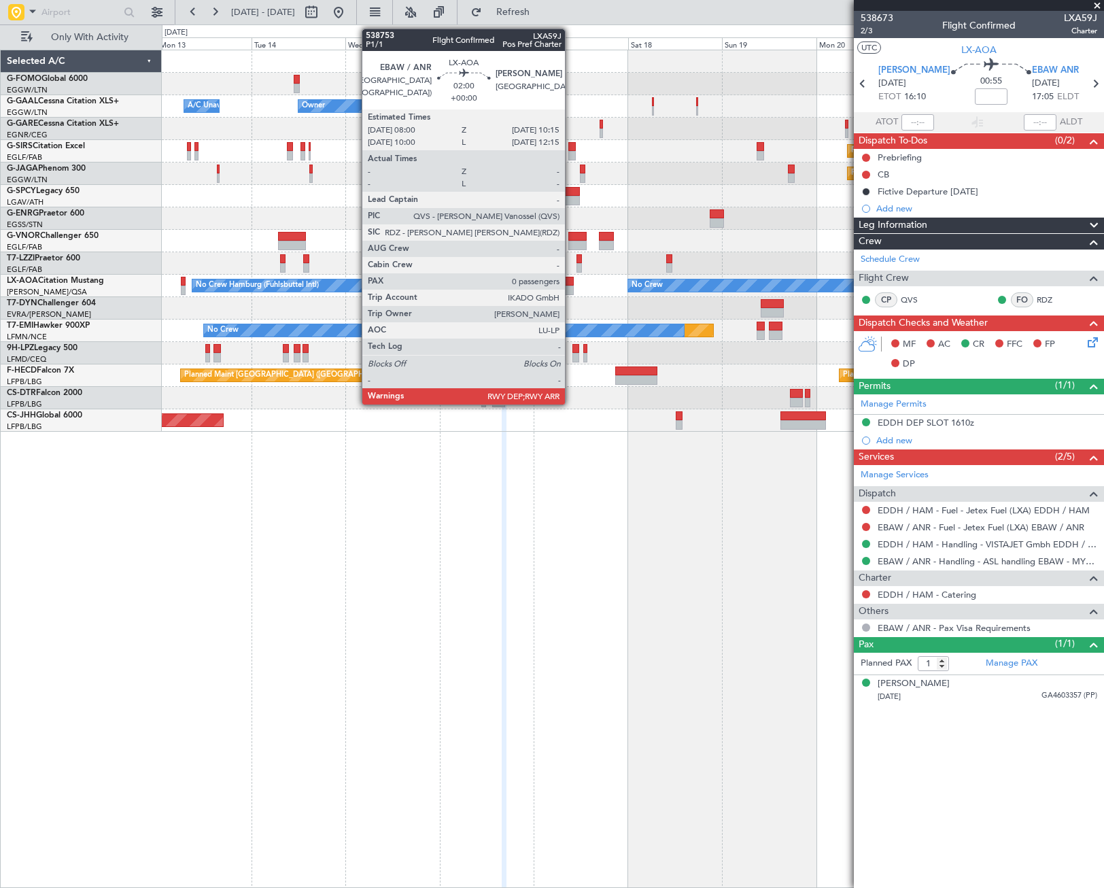
click at [571, 289] on div at bounding box center [568, 290] width 9 height 10
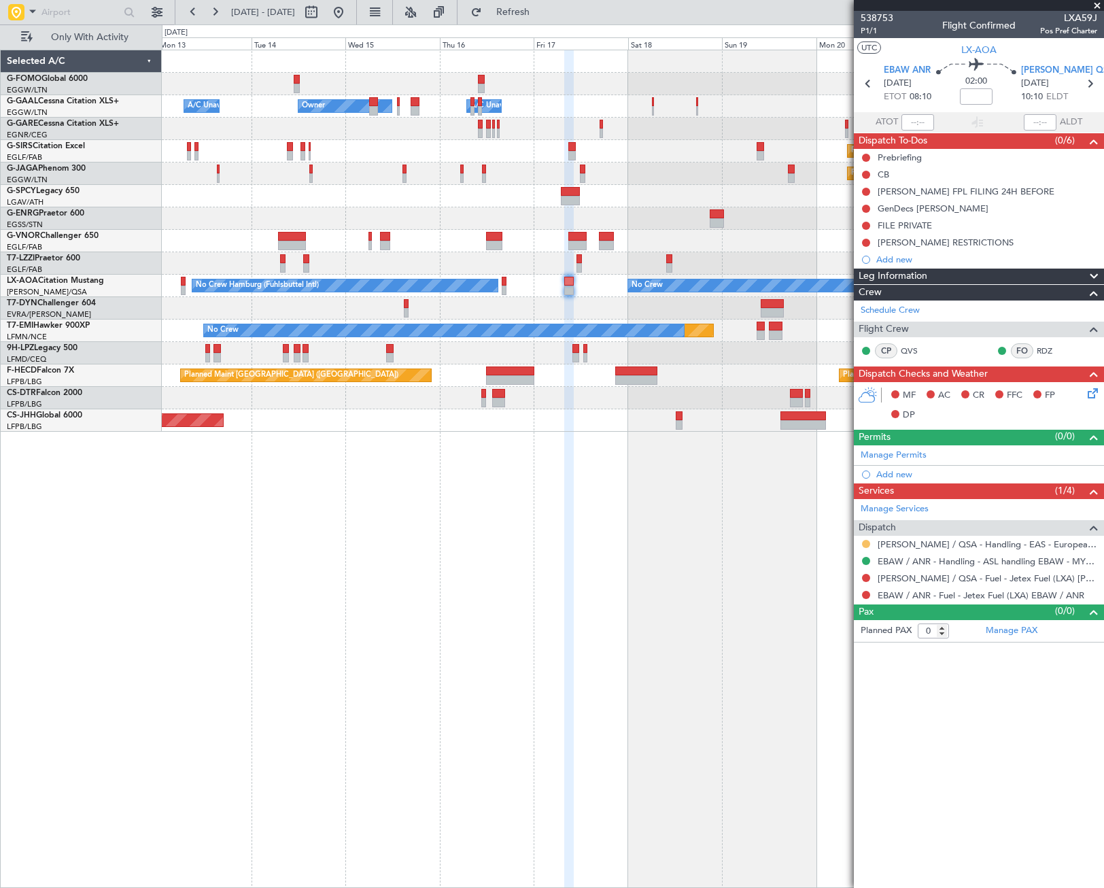
click at [866, 542] on button at bounding box center [866, 544] width 8 height 8
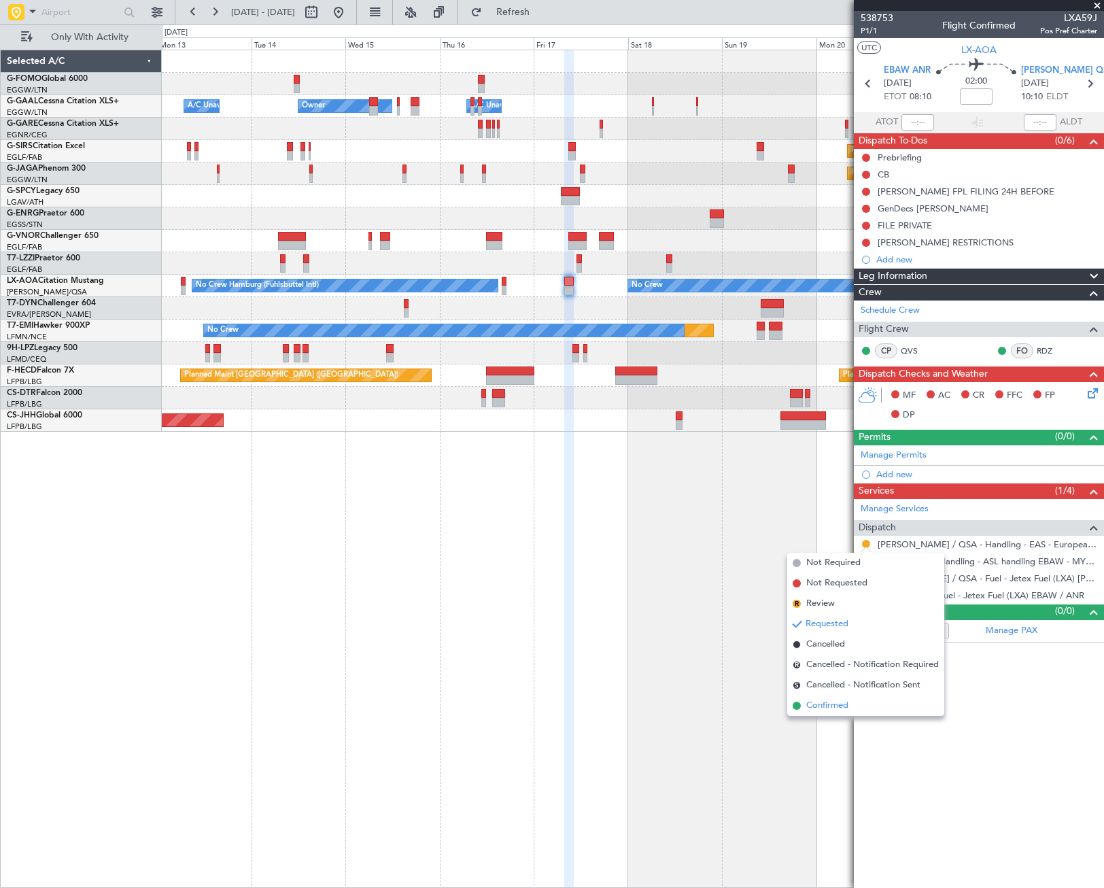
click at [821, 705] on span "Confirmed" at bounding box center [827, 706] width 42 height 14
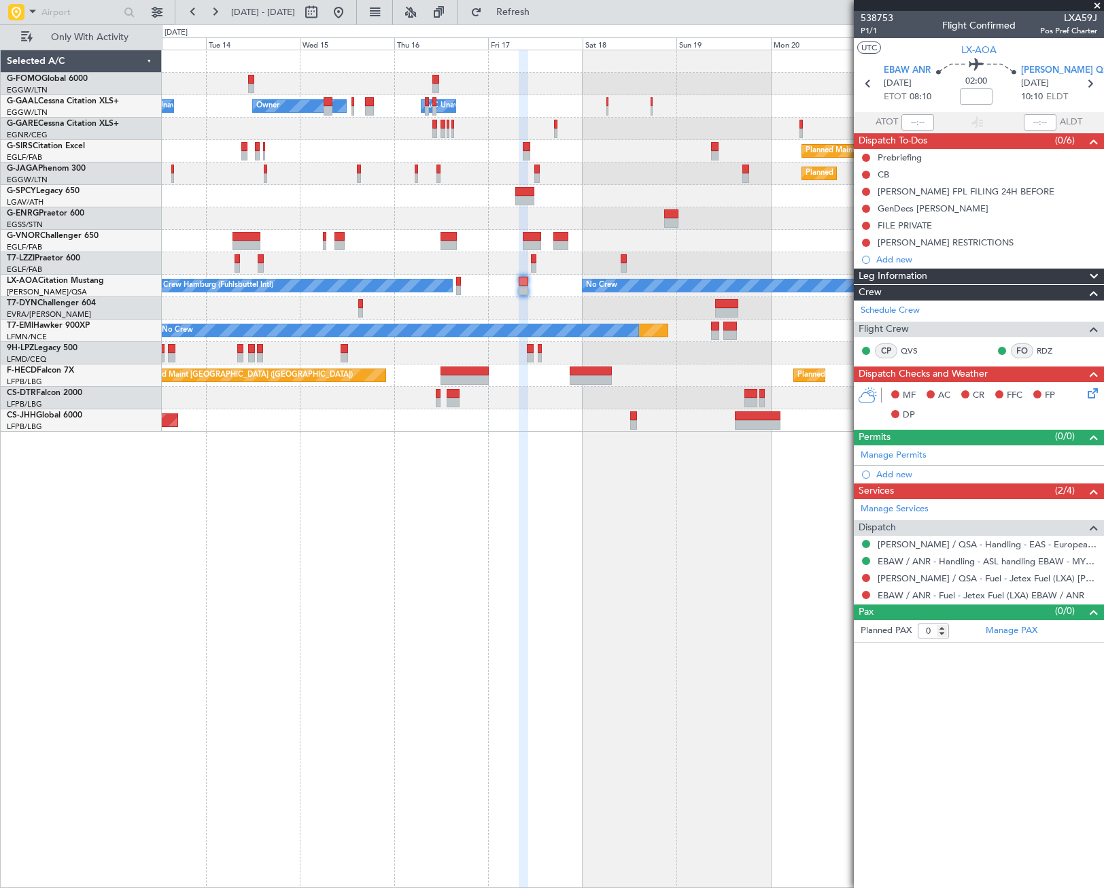
click at [707, 602] on div "Owner Owner A/C Unavailable A/C Unavailable Owner Planned Maint Oxford (Kidling…" at bounding box center [633, 469] width 942 height 838
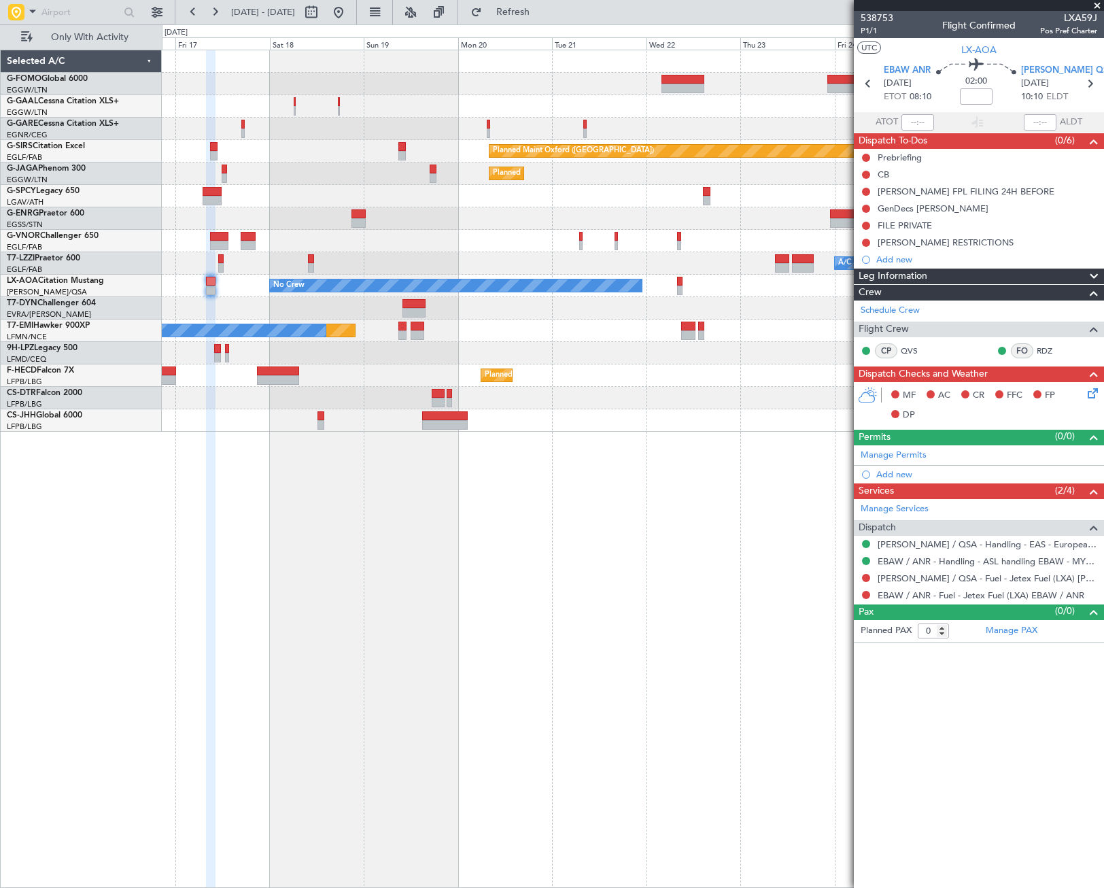
click at [419, 677] on div "Owner Owner Owner A/C Unavailable Planned Maint Oxford (Kidlington) Planned Mai…" at bounding box center [633, 469] width 942 height 838
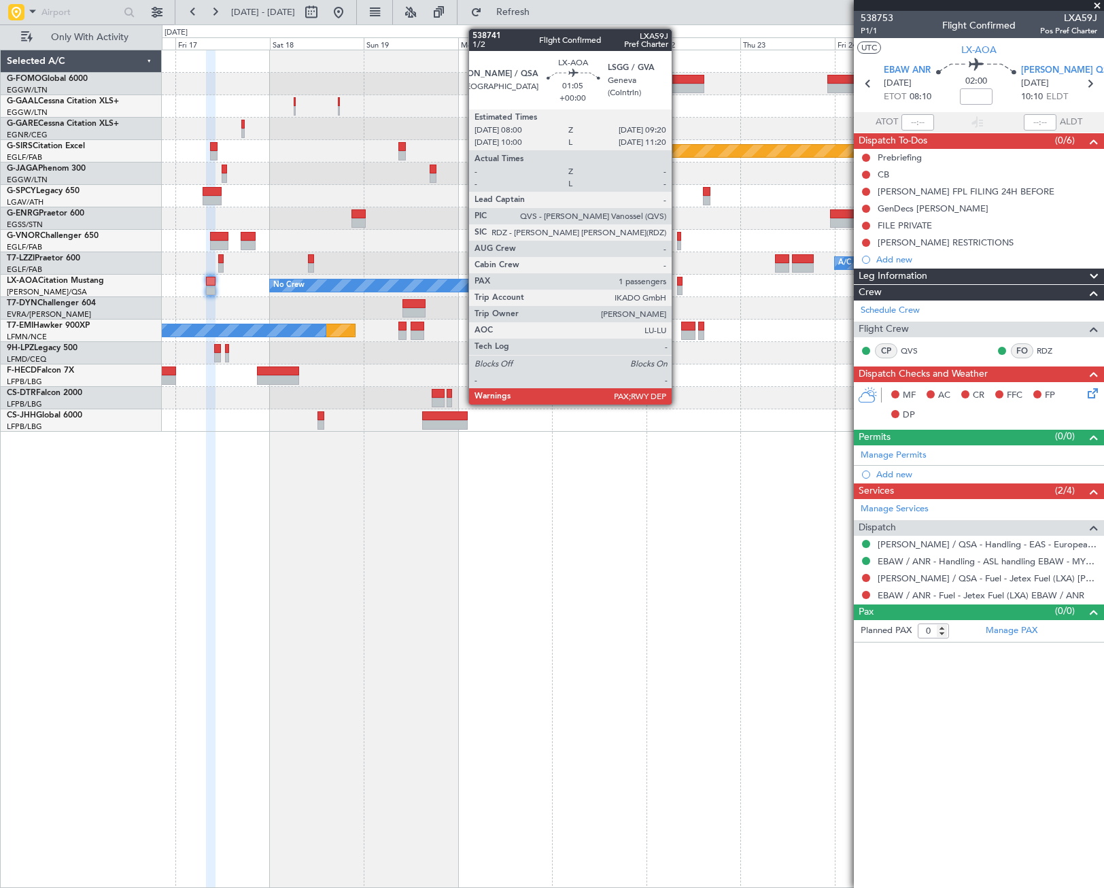
click at [678, 283] on div at bounding box center [679, 282] width 5 height 10
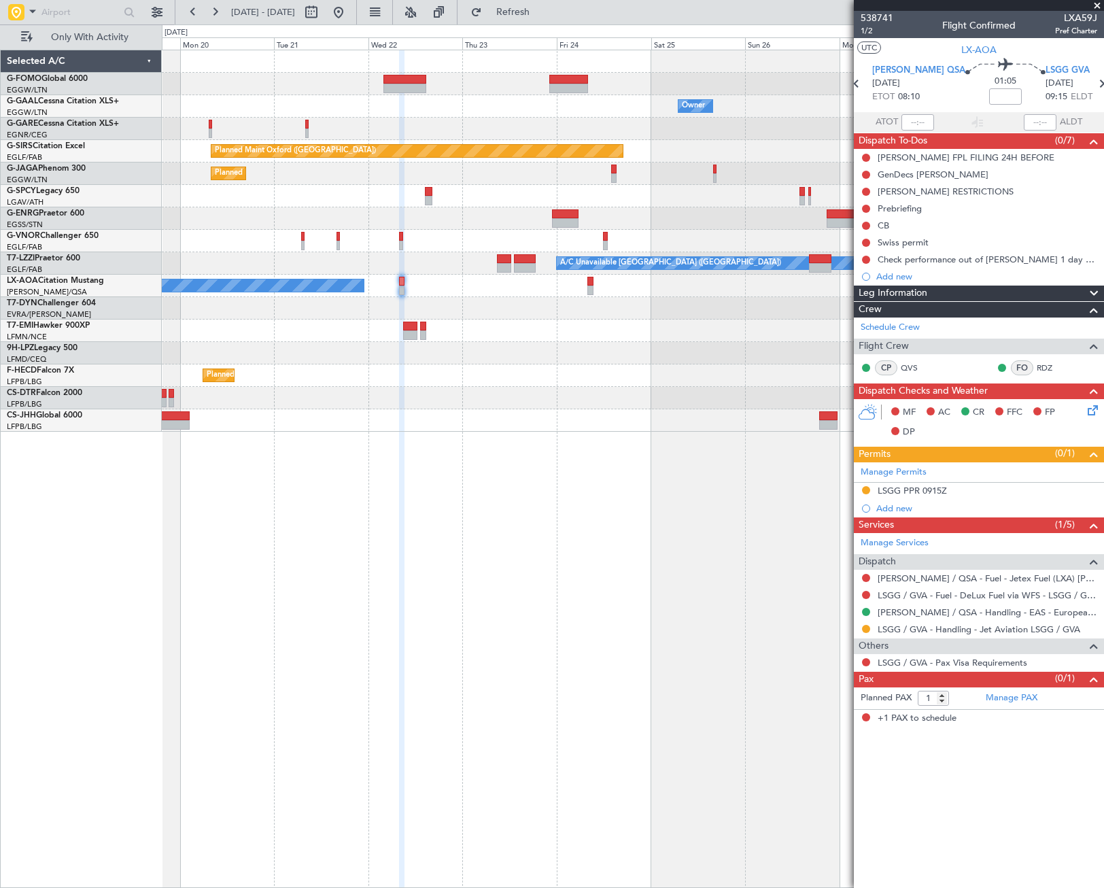
click at [282, 627] on div "Owner Owner Planned Maint Oxford (Kidlington) Planned Maint Paris (Le Bourget) …" at bounding box center [633, 469] width 942 height 838
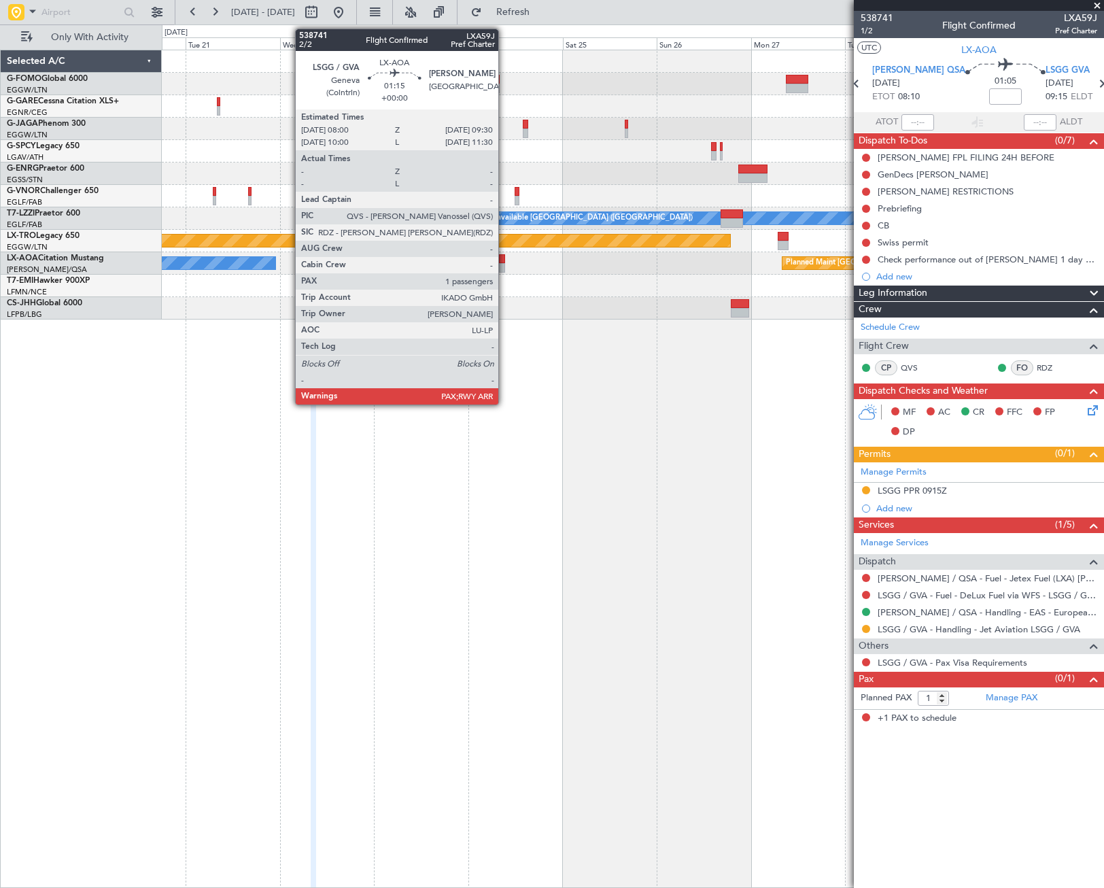
click at [500, 260] on div at bounding box center [502, 259] width 6 height 10
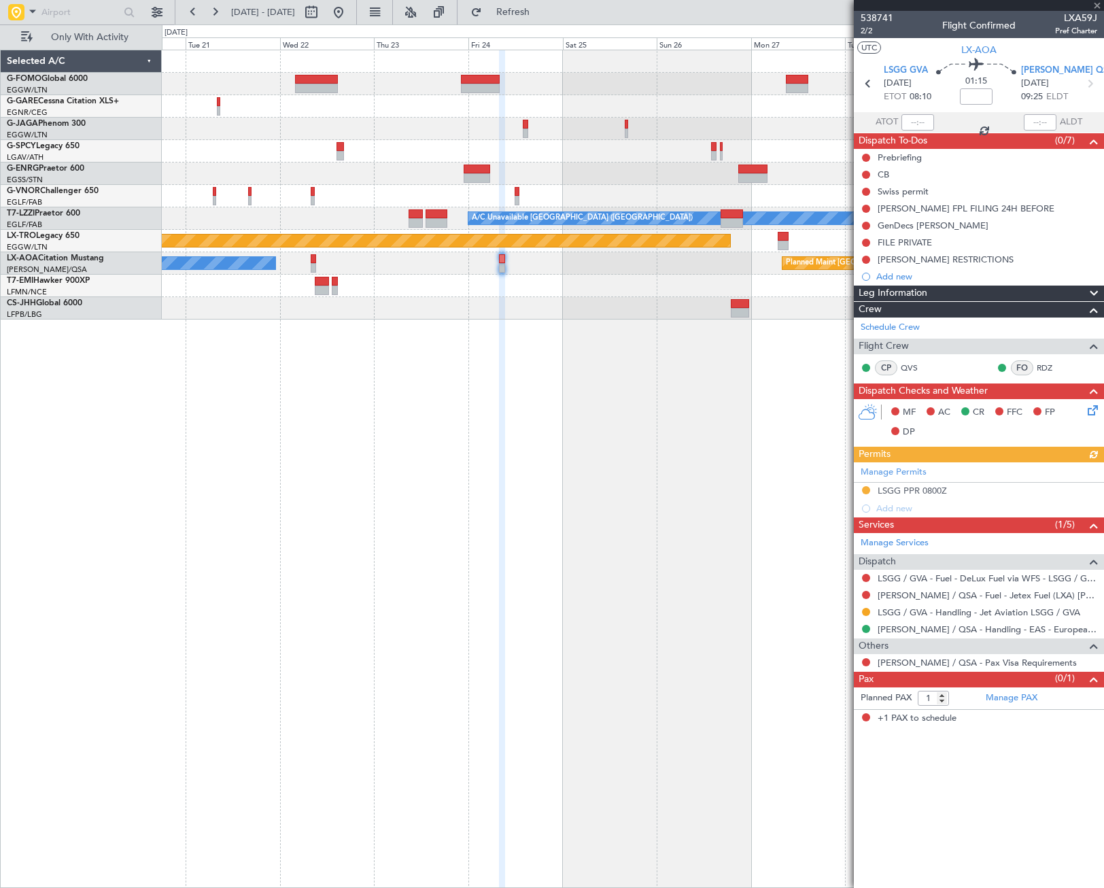
drag, startPoint x: 386, startPoint y: 12, endPoint x: 372, endPoint y: 74, distance: 63.5
click at [349, 12] on button at bounding box center [339, 12] width 22 height 22
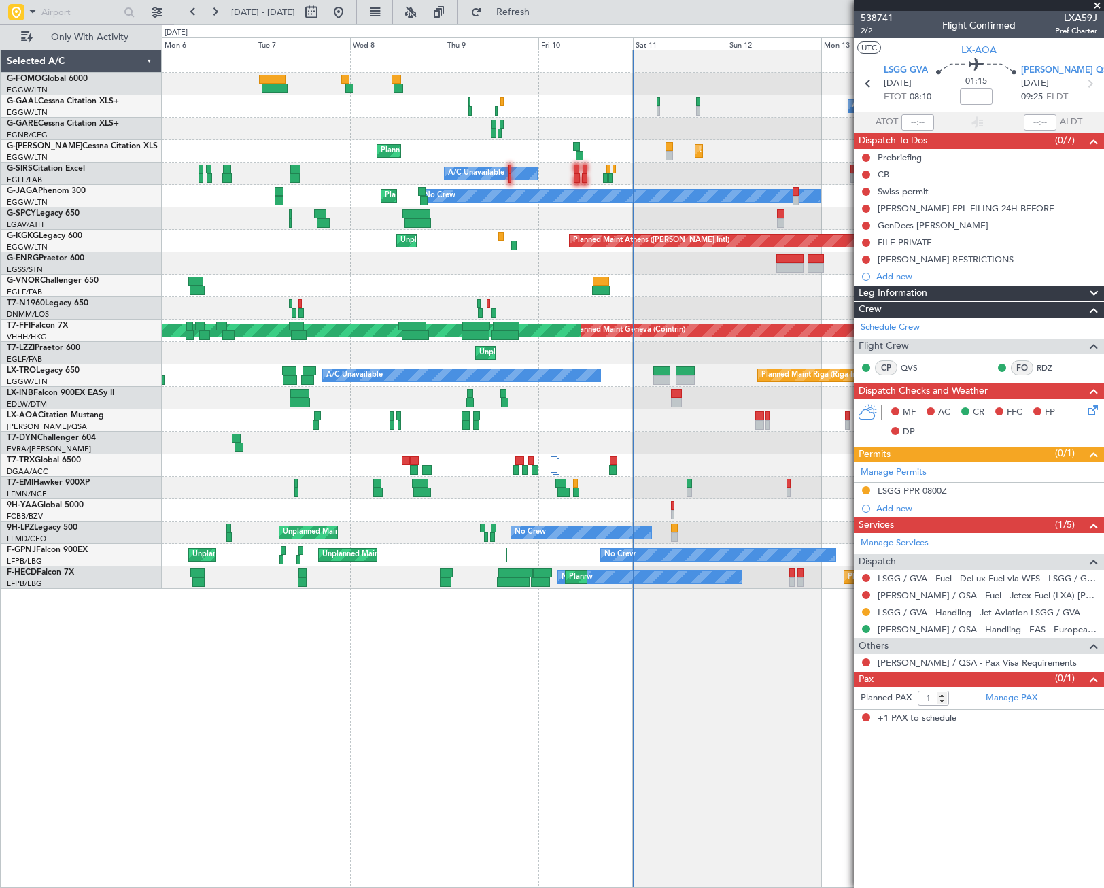
click at [259, 774] on div "Owner A/C Unavailable Owner A/C Unavailable Unplanned Maint London (Luton) Plan…" at bounding box center [633, 469] width 942 height 838
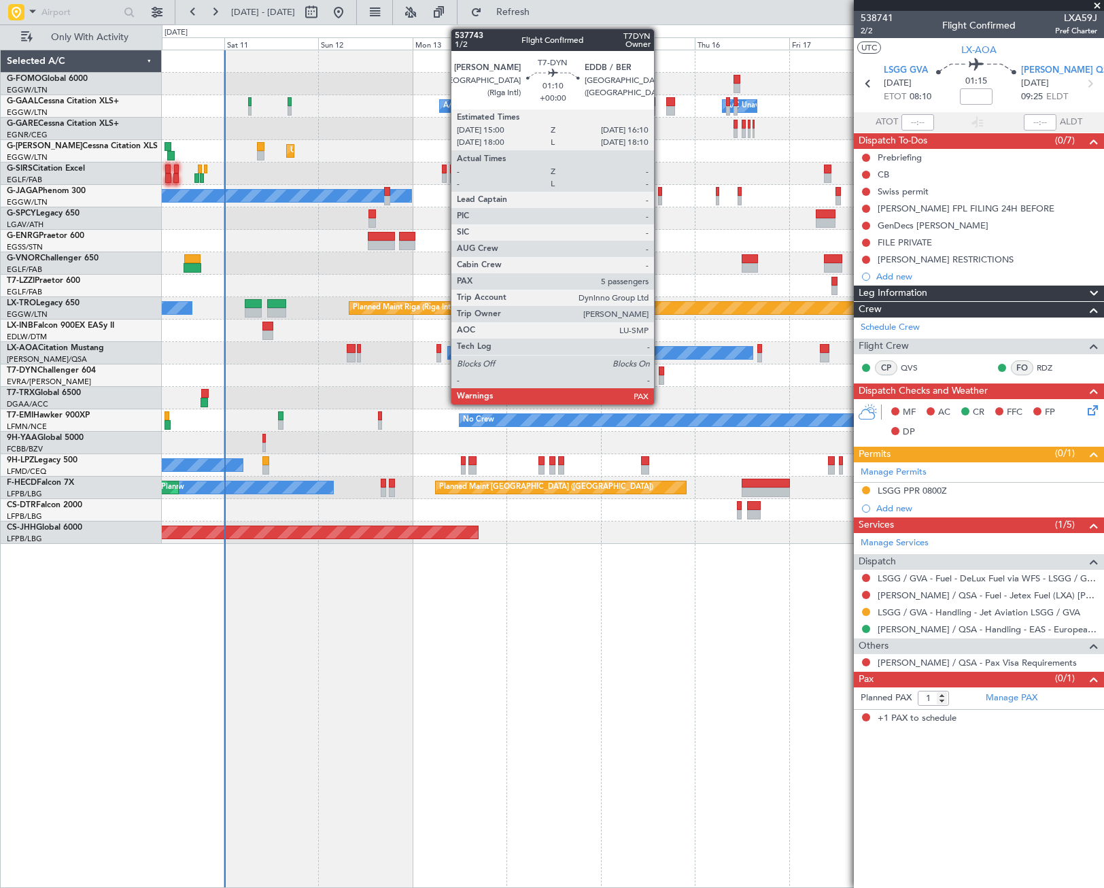
click at [660, 381] on div at bounding box center [661, 380] width 5 height 10
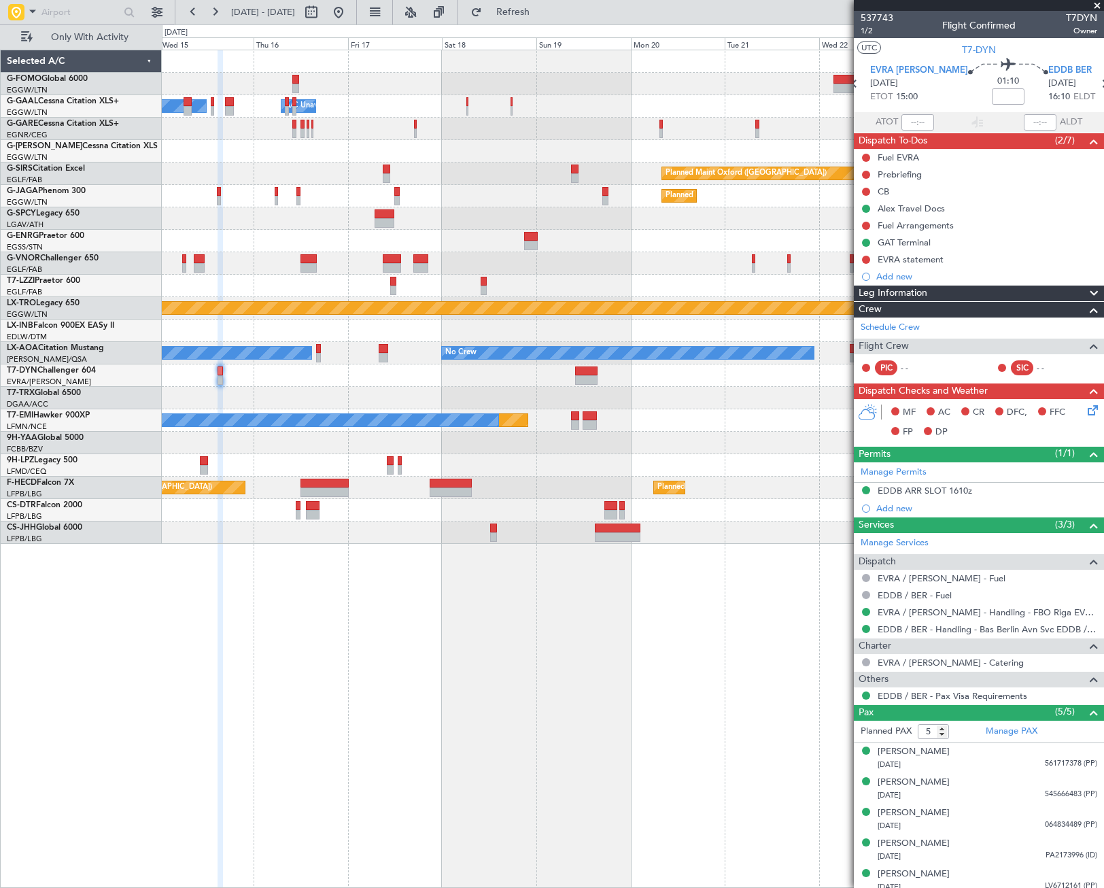
click at [258, 542] on div "Owner Owner A/C Unavailable A/C Unavailable Owner Planned Maint Oxford (Kidling…" at bounding box center [632, 296] width 941 height 493
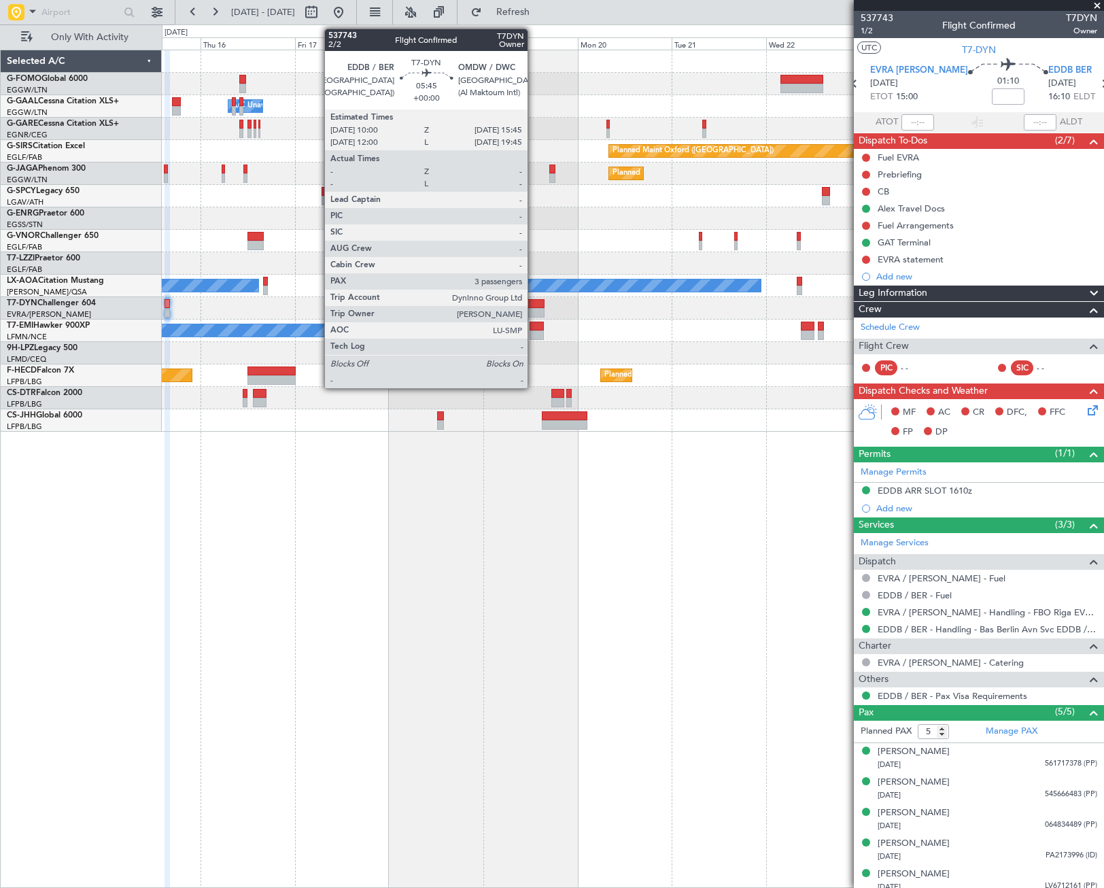
click at [532, 307] on div at bounding box center [533, 304] width 23 height 10
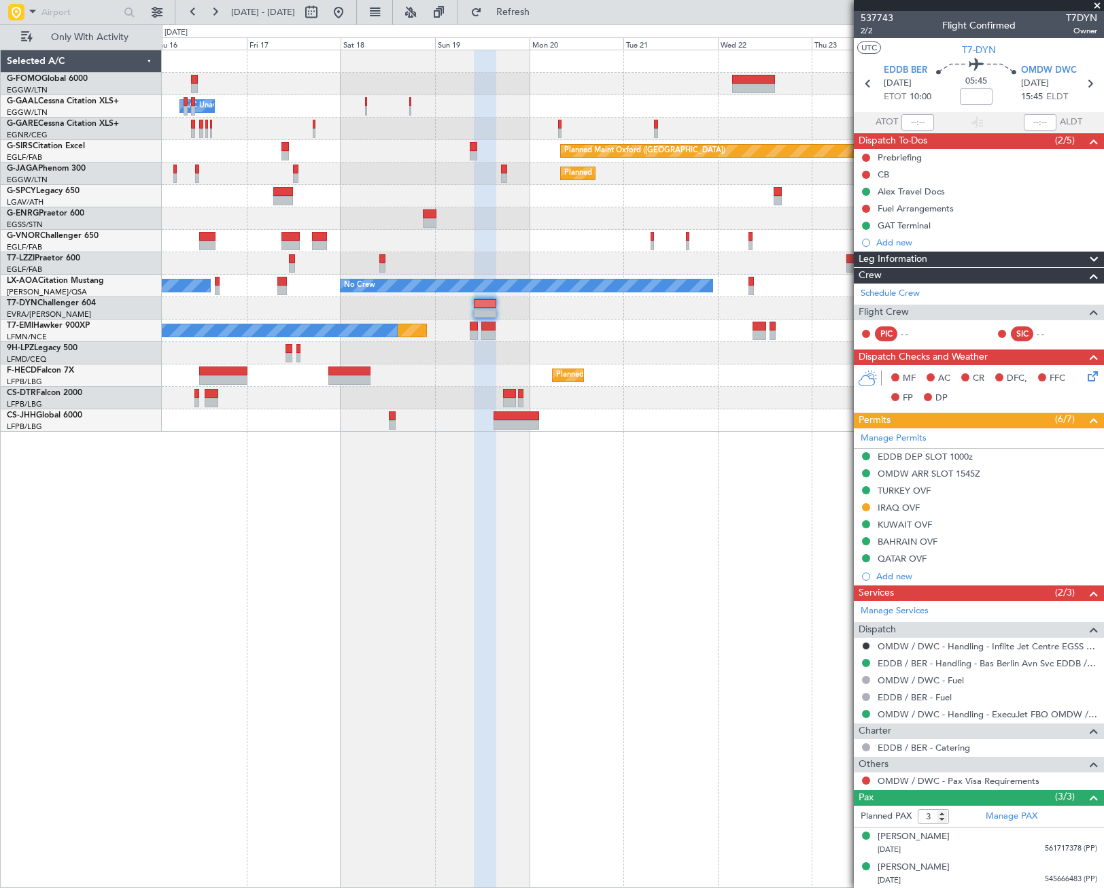
click at [431, 593] on div "Owner Owner A/C Unavailable Owner A/C Unavailable Planned Maint Oxford (Kidling…" at bounding box center [633, 469] width 942 height 838
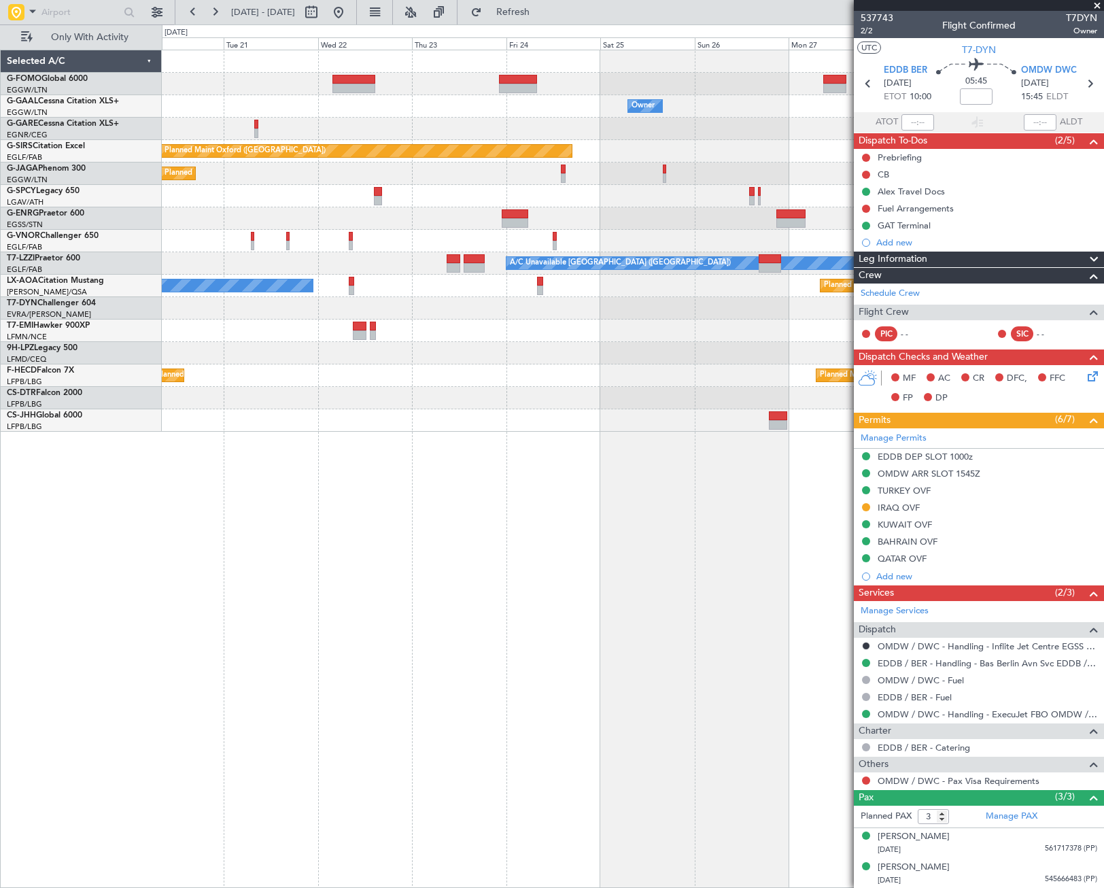
click at [413, 520] on div "Owner Owner Planned Maint Oxford (Kidlington) Planned Maint Paris (Le Bourget) …" at bounding box center [633, 469] width 942 height 838
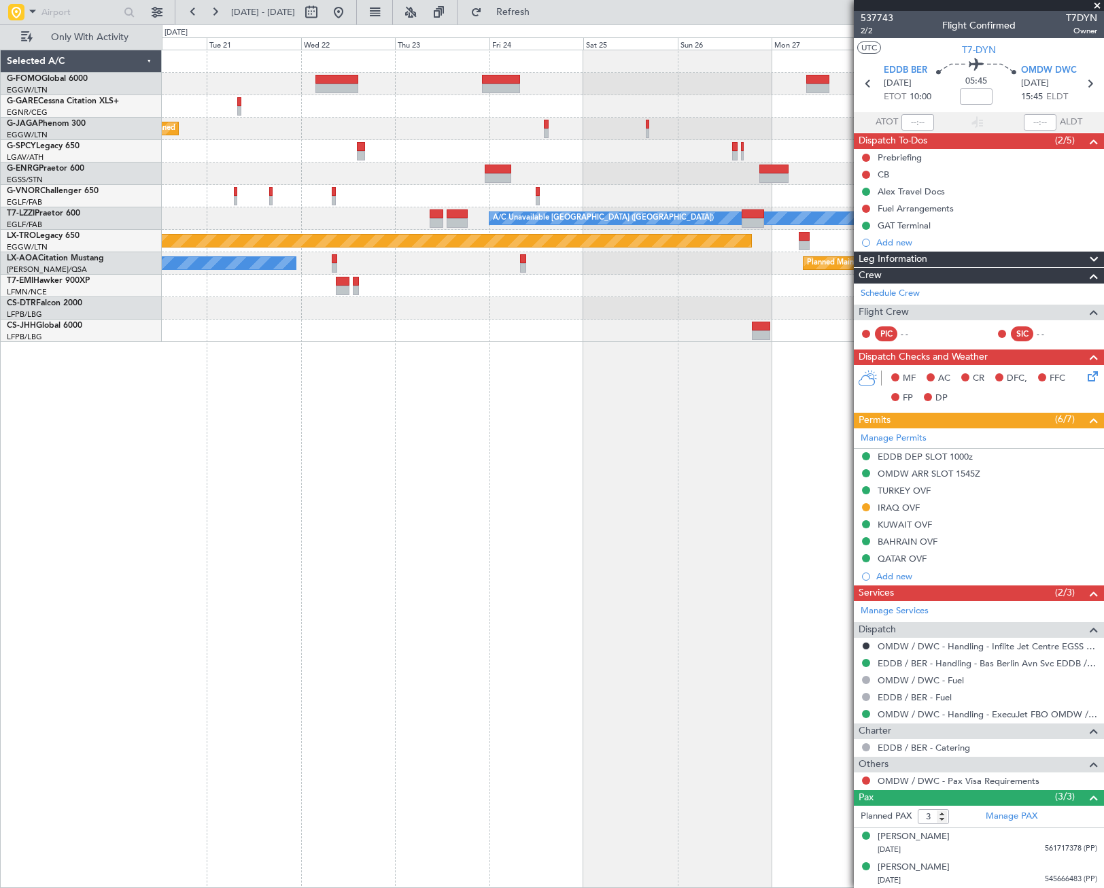
click at [50, 572] on div "Planned Maint Paris (Le Bourget) A/C Unavailable London (Luton) Planned Maint R…" at bounding box center [552, 455] width 1104 height 863
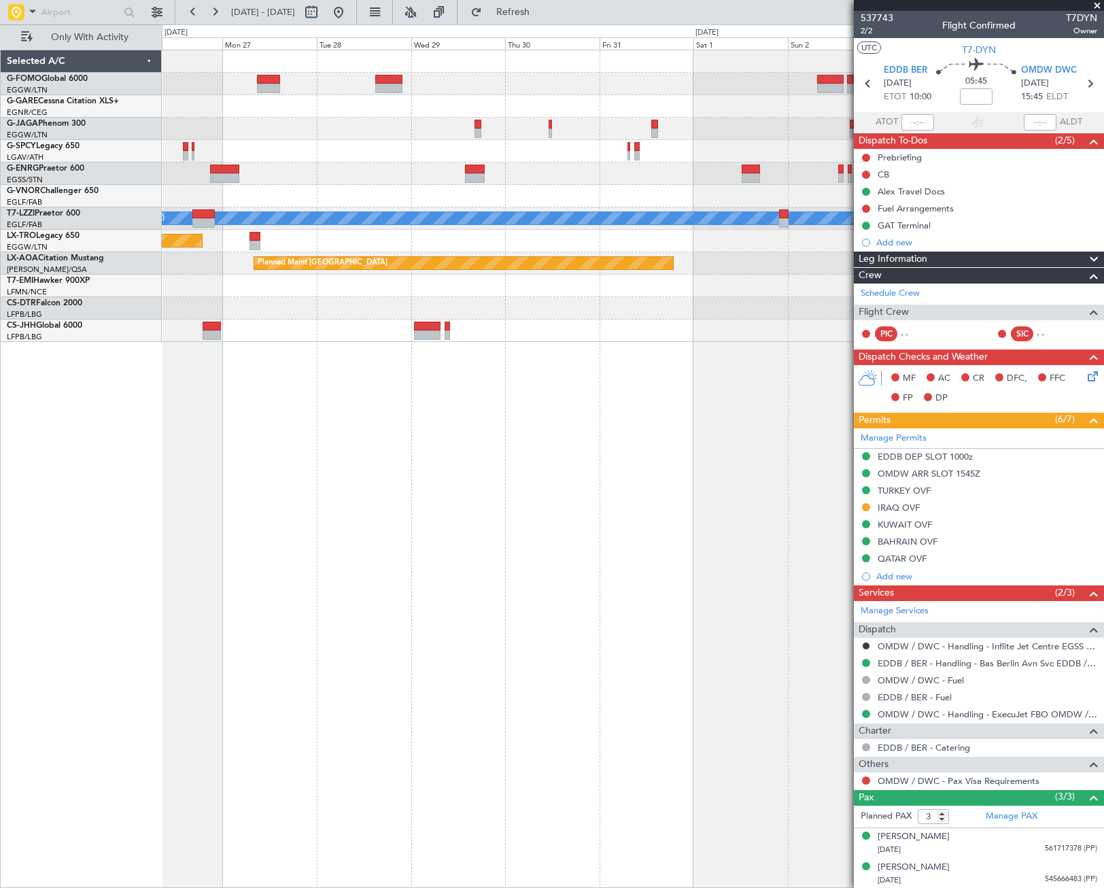
drag, startPoint x: 370, startPoint y: 550, endPoint x: 273, endPoint y: 587, distance: 103.3
click at [282, 582] on fb-app "19 Oct 2025 - 29 Oct 2025 Refresh Quick Links Only With Activity A/C Unavailabl…" at bounding box center [552, 449] width 1104 height 878
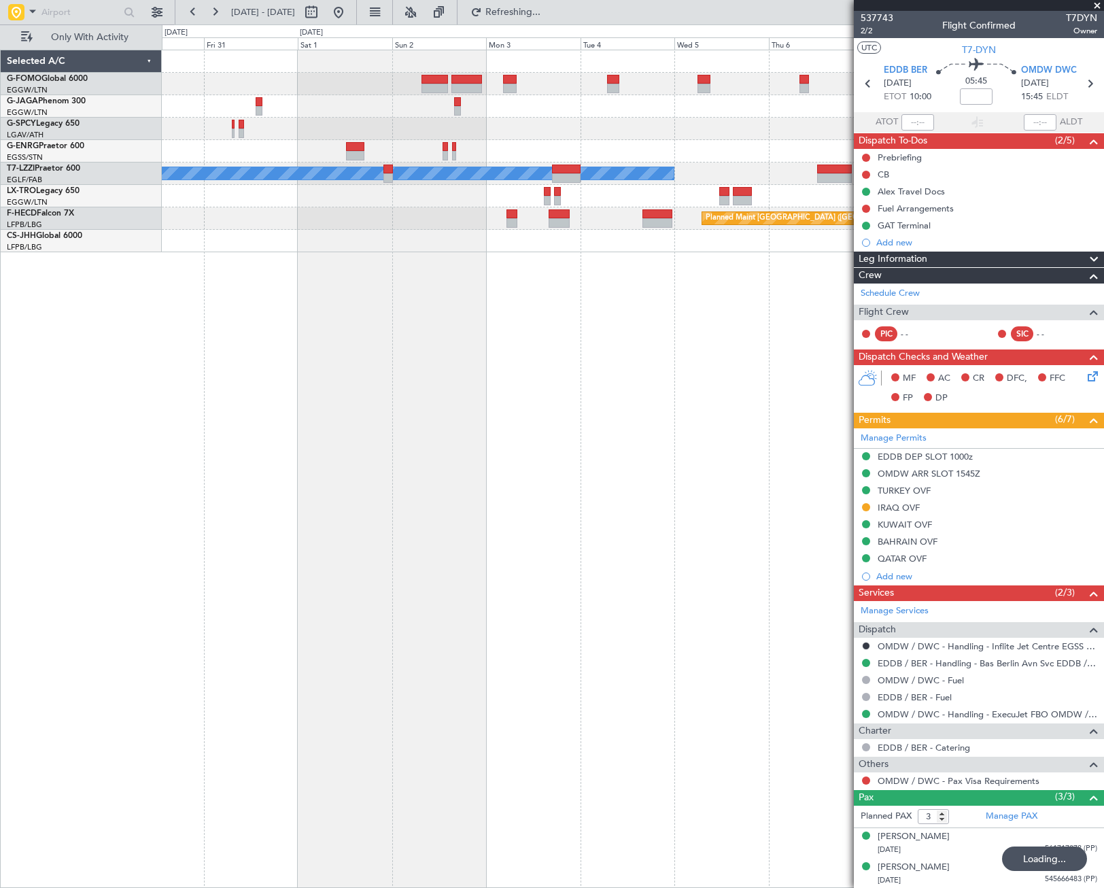
click at [215, 636] on div "A/C Unavailable [GEOGRAPHIC_DATA] ([GEOGRAPHIC_DATA]) Planned Maint [GEOGRAPHIC…" at bounding box center [633, 469] width 942 height 838
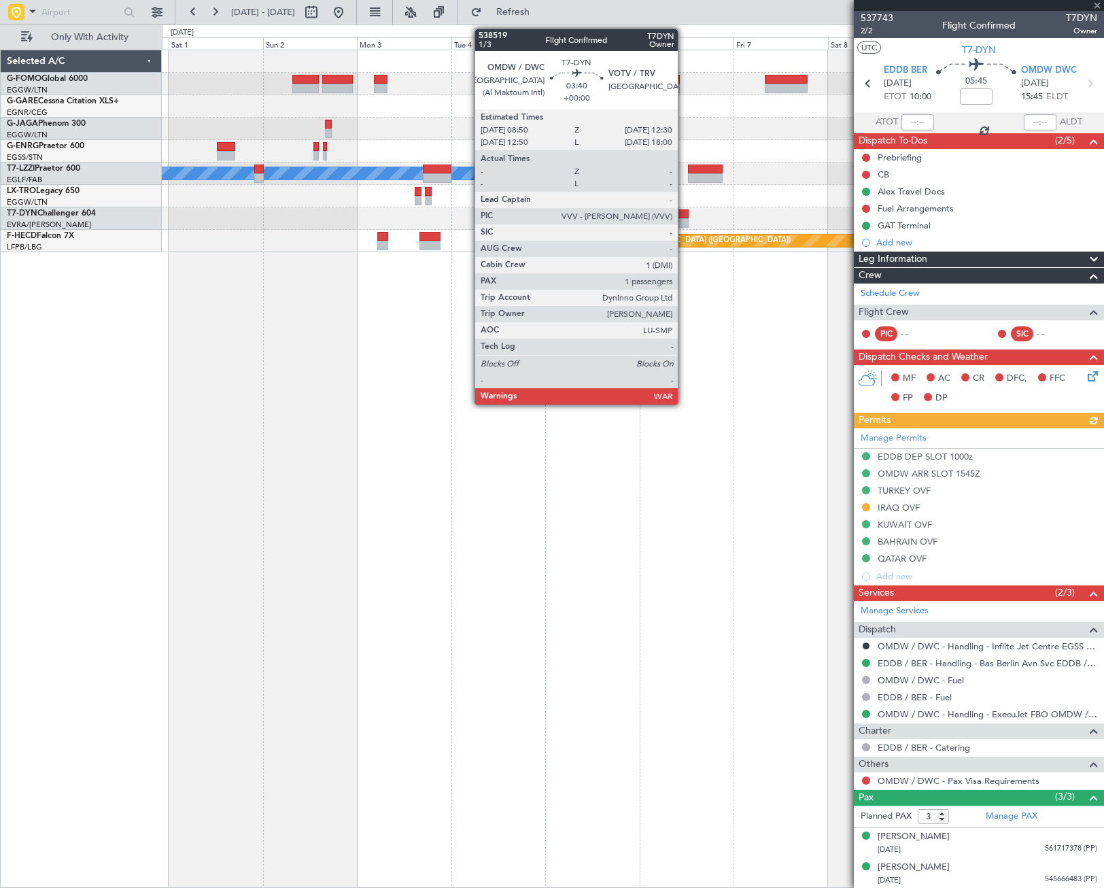
click at [684, 216] on div at bounding box center [681, 214] width 15 height 10
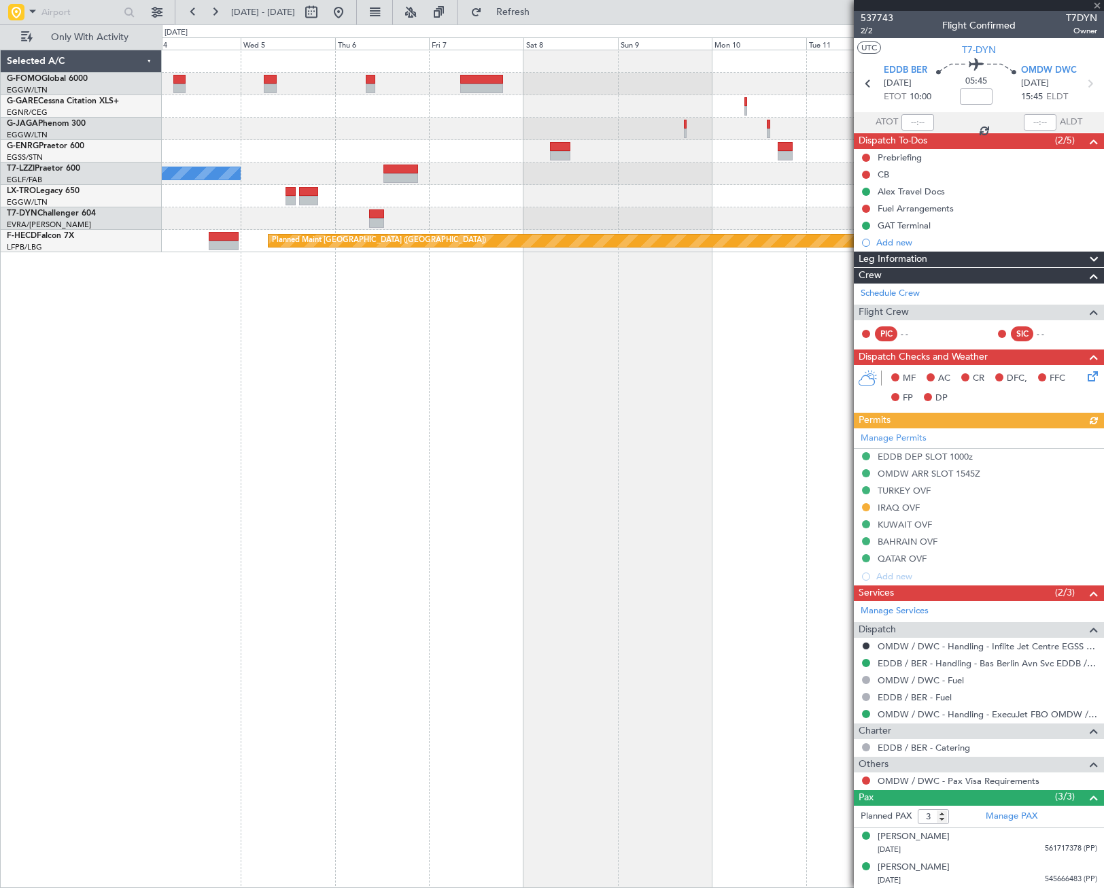
click at [305, 453] on div "A/C Unavailable [GEOGRAPHIC_DATA] ([GEOGRAPHIC_DATA]) Planned Maint [GEOGRAPHIC…" at bounding box center [633, 469] width 942 height 838
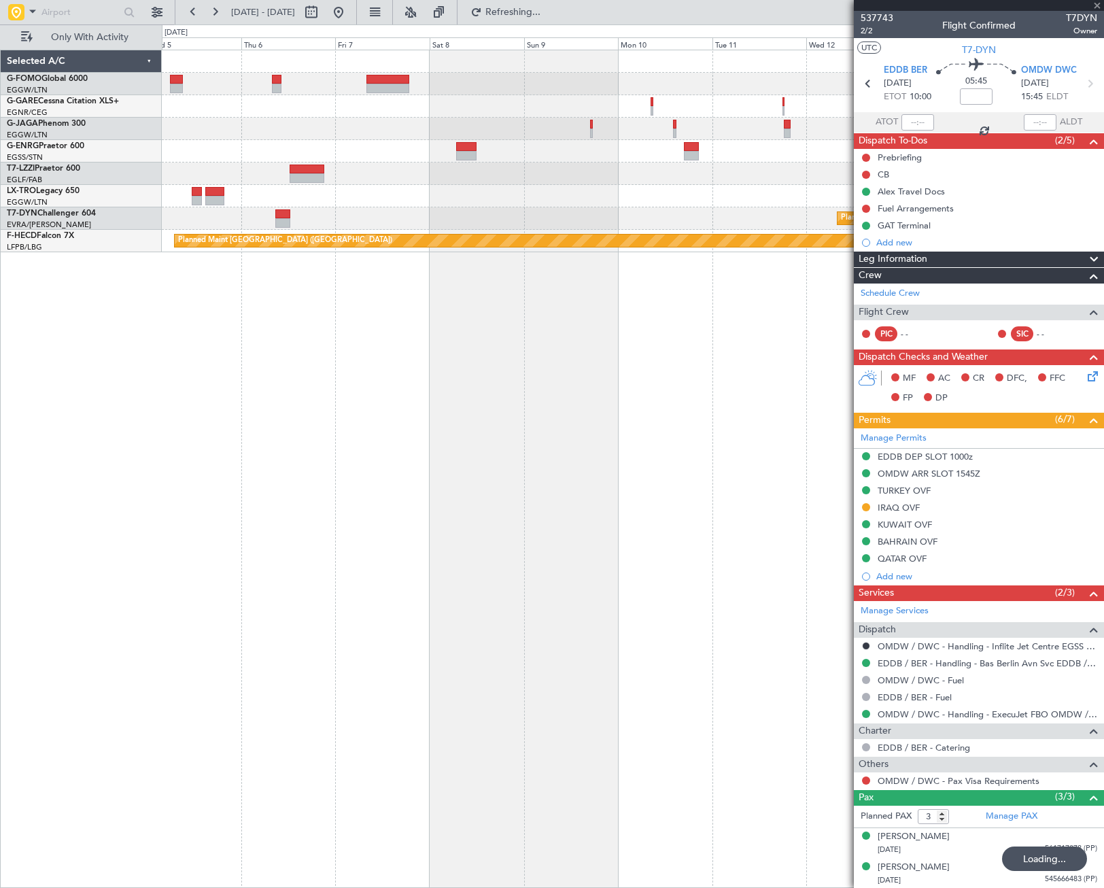
type input "1"
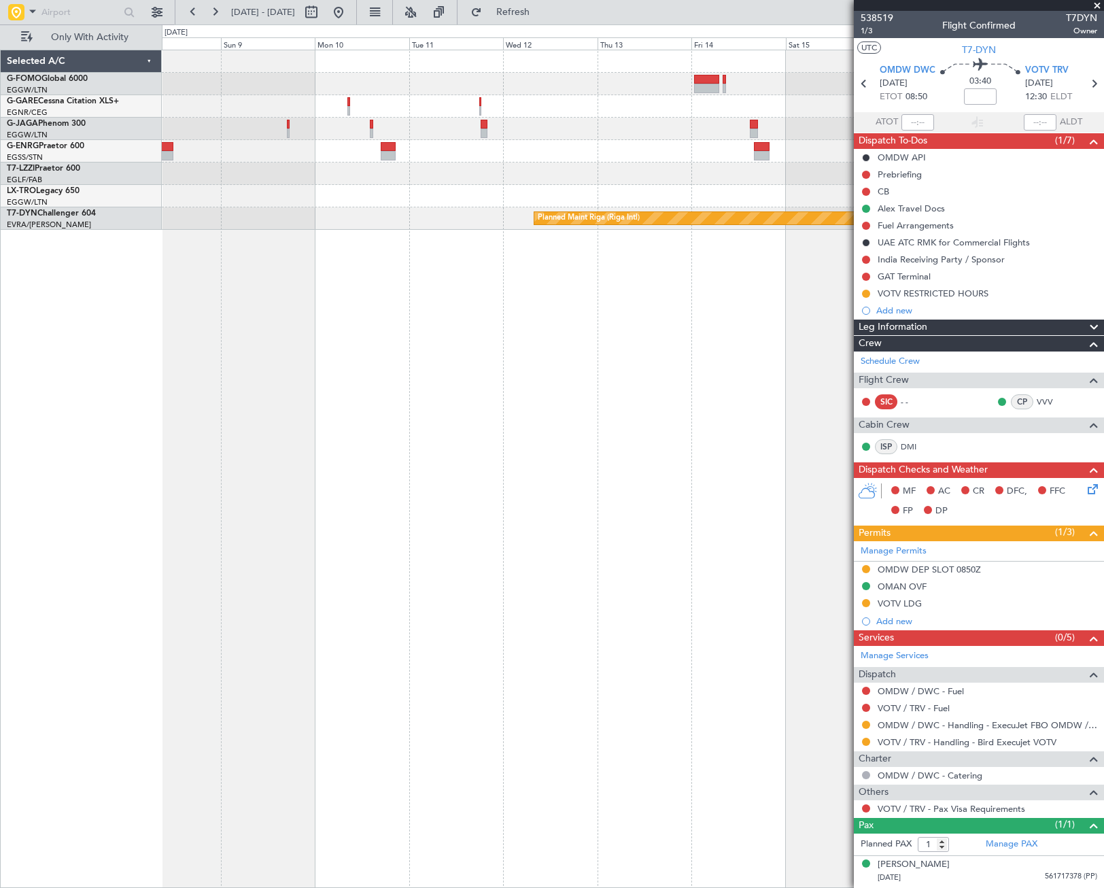
click at [276, 423] on div "Planned Maint Riga (Riga Intl)" at bounding box center [633, 469] width 942 height 838
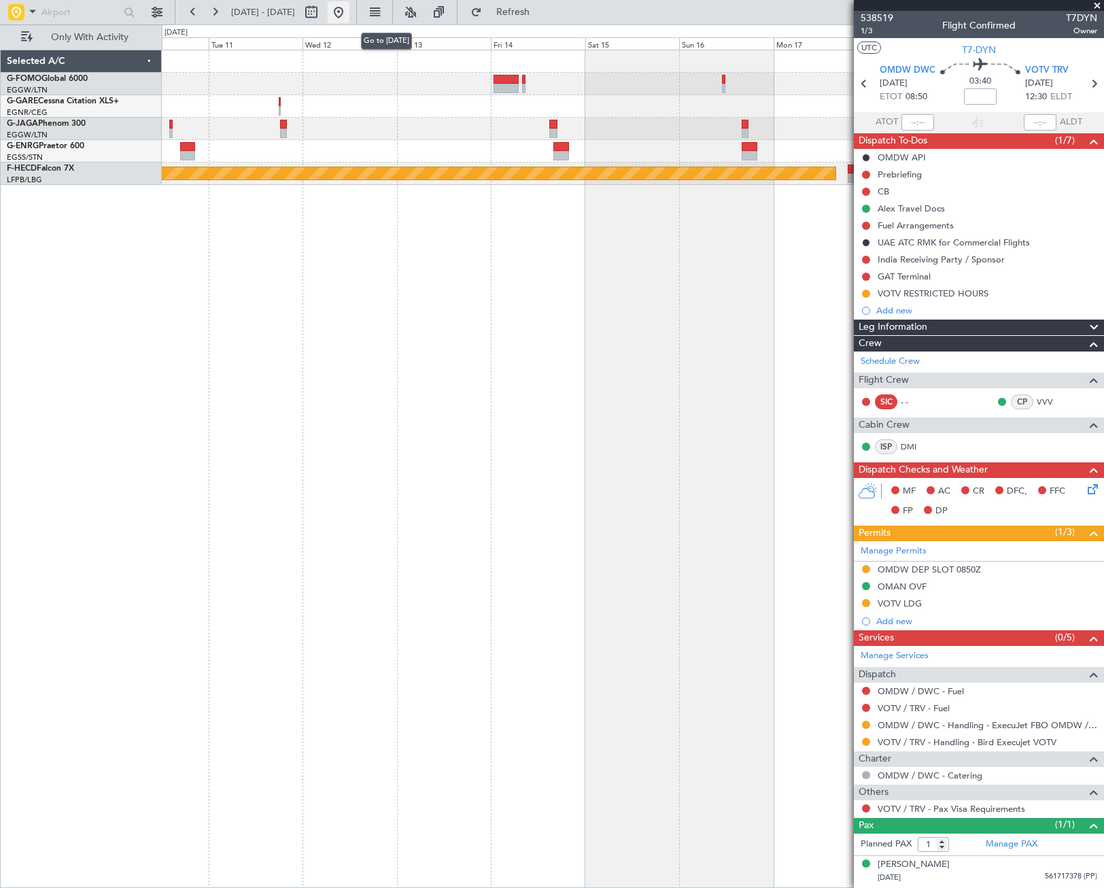
click at [349, 12] on button at bounding box center [339, 12] width 22 height 22
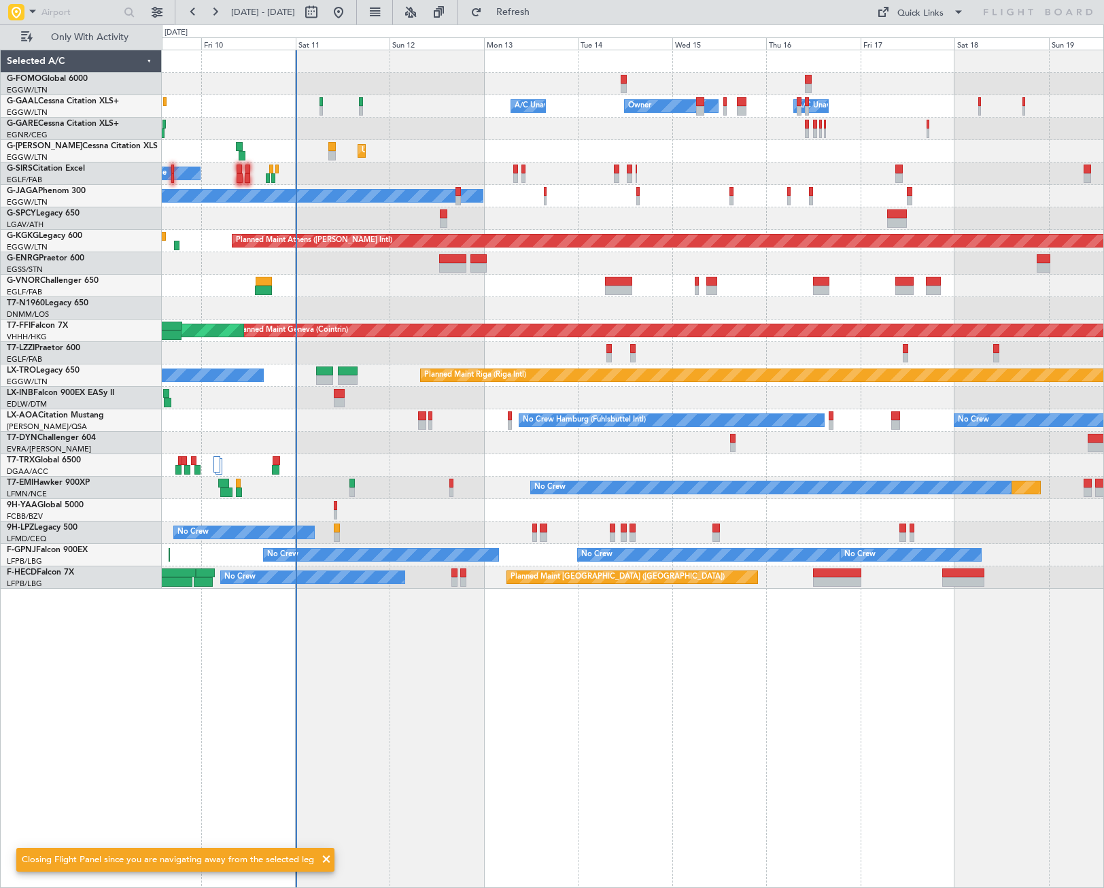
click at [406, 779] on div "Owner A/C Unavailable Owner A/C Unavailable Unplanned Maint London (Luton) Plan…" at bounding box center [633, 469] width 942 height 838
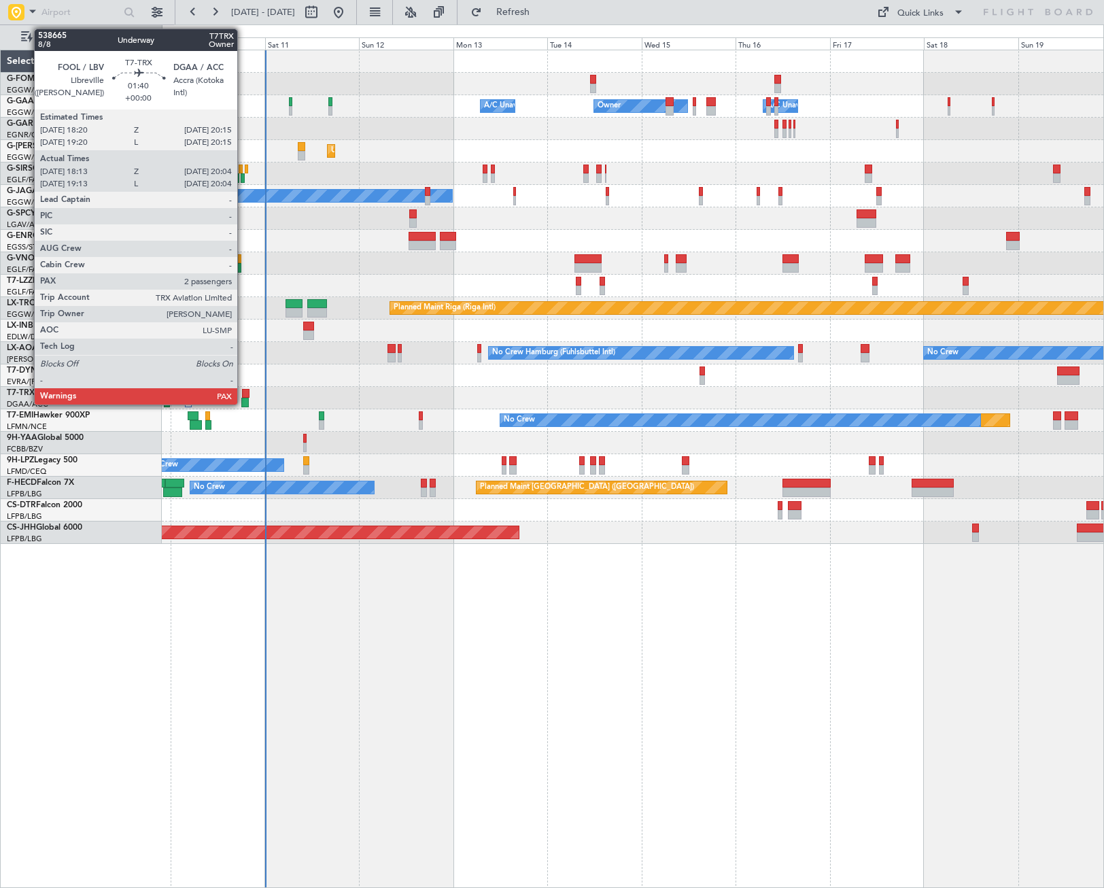
click at [243, 400] on div at bounding box center [244, 403] width 7 height 10
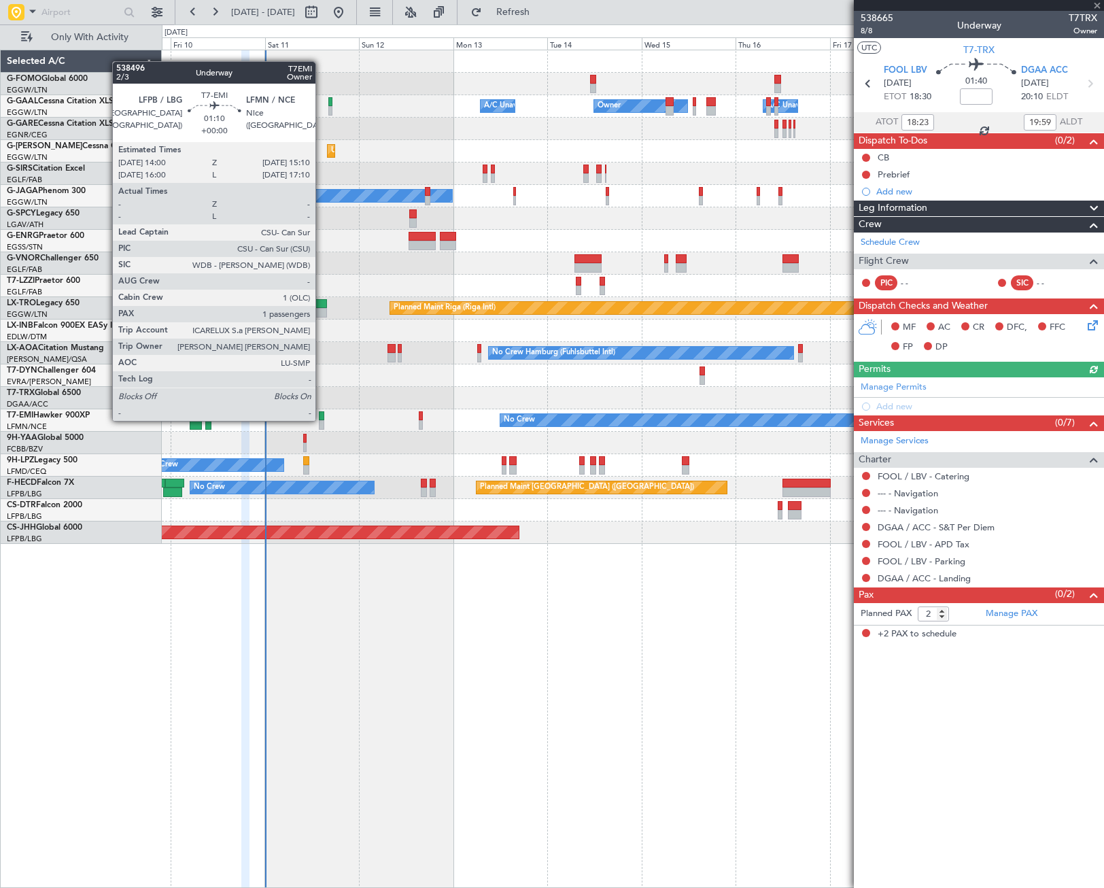
click at [322, 419] on div at bounding box center [321, 416] width 5 height 10
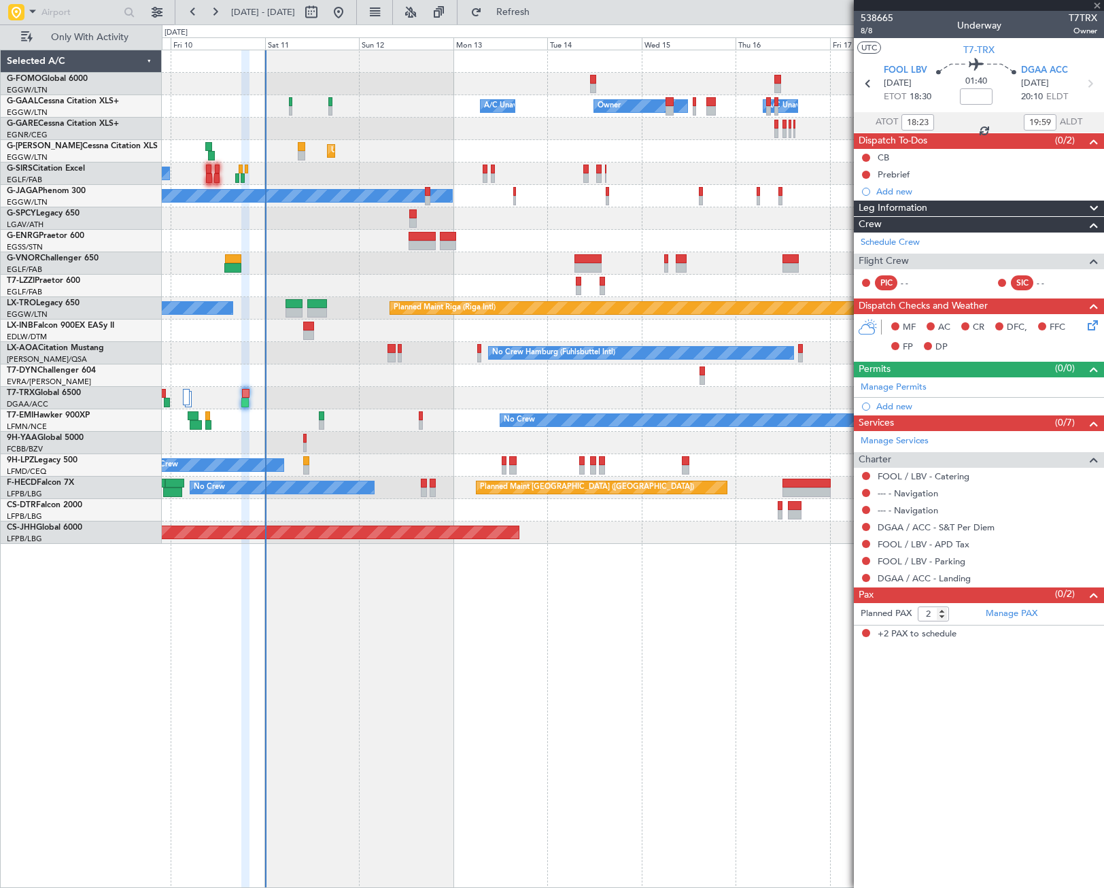
type input "1"
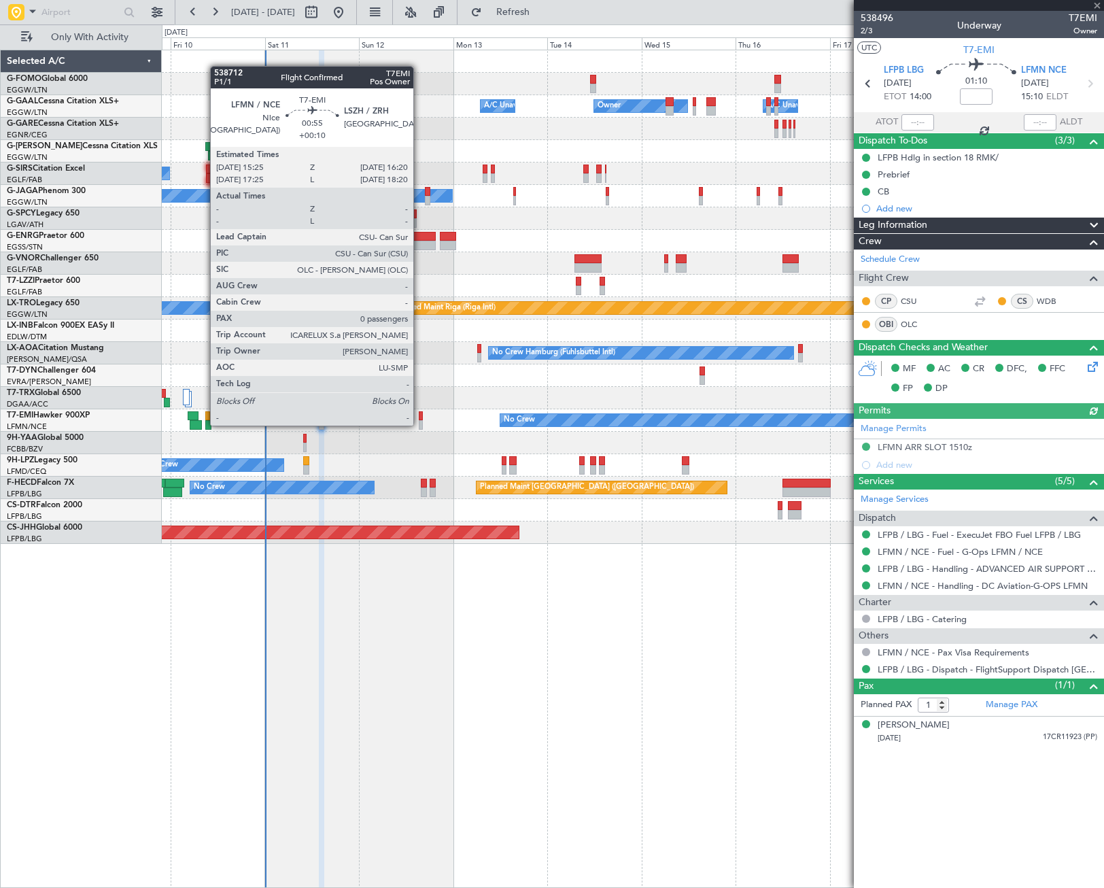
click at [419, 424] on div at bounding box center [421, 425] width 4 height 10
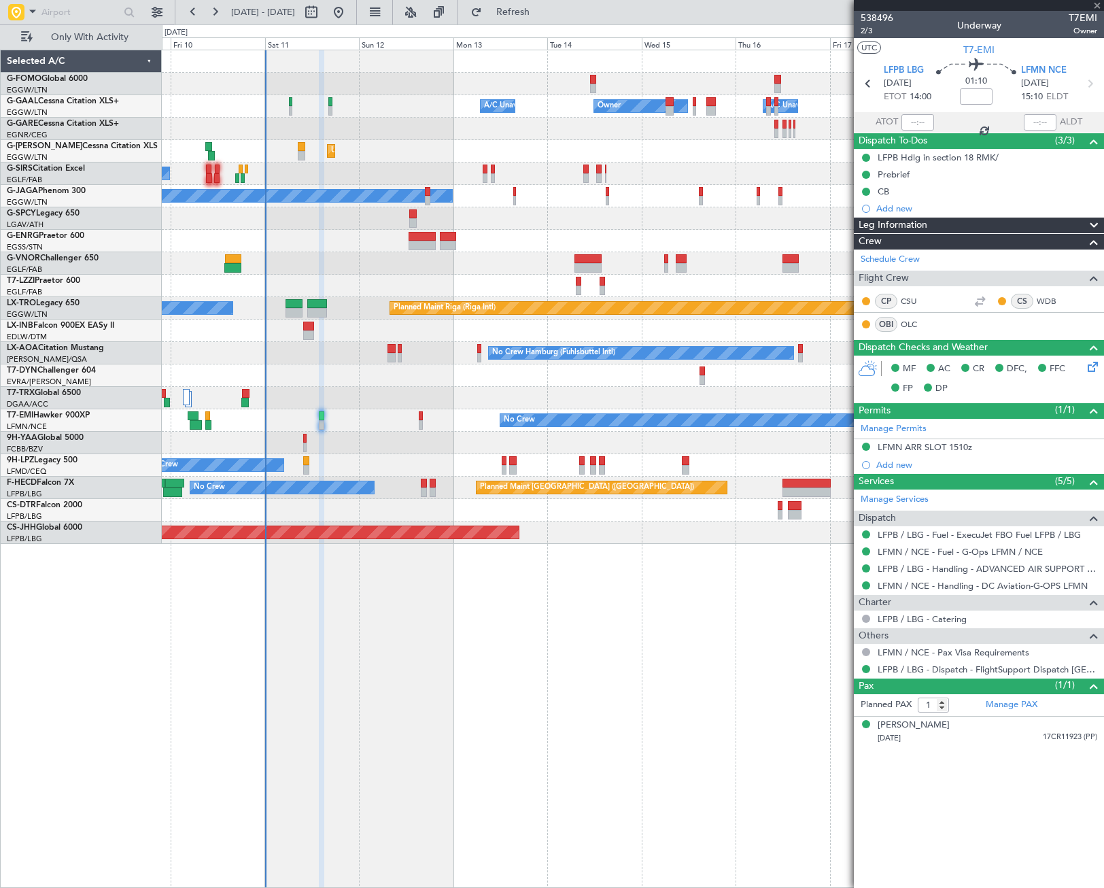
type input "+00:10"
type input "0"
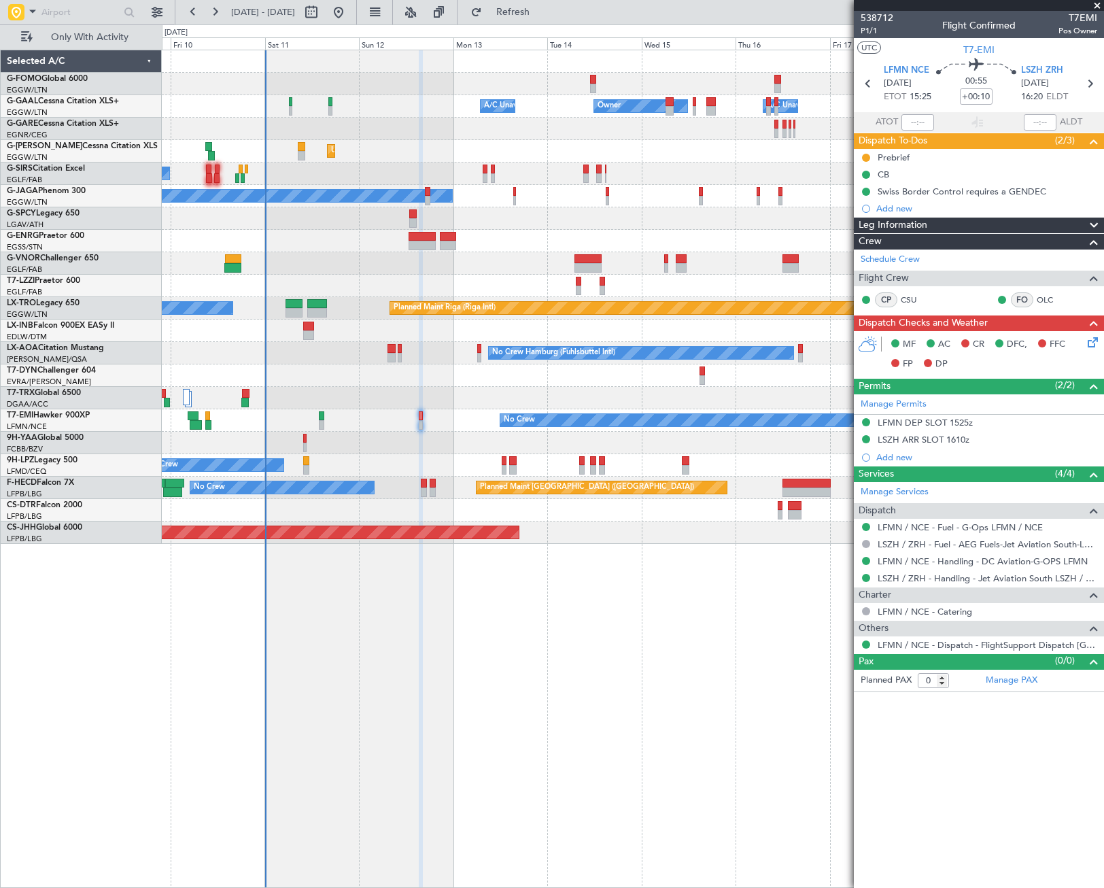
click at [1094, 345] on icon at bounding box center [1090, 339] width 11 height 11
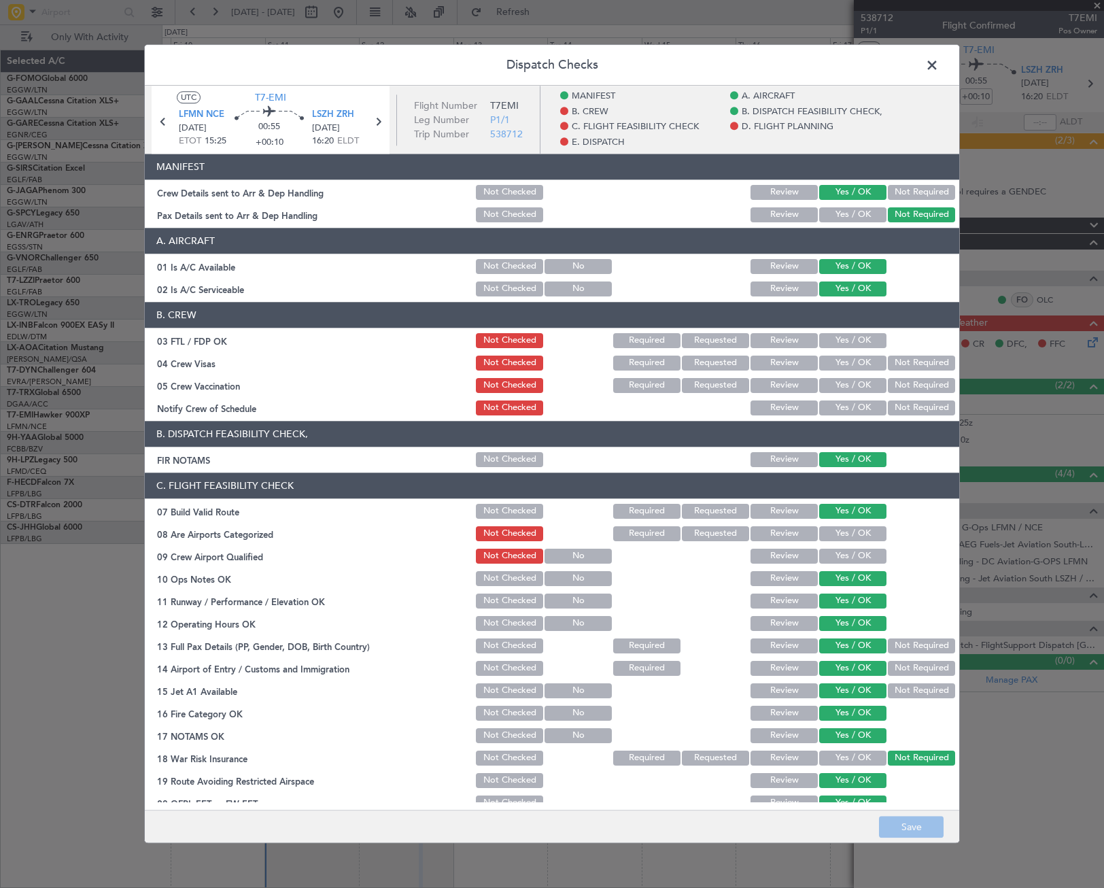
click at [939, 69] on span at bounding box center [939, 68] width 0 height 27
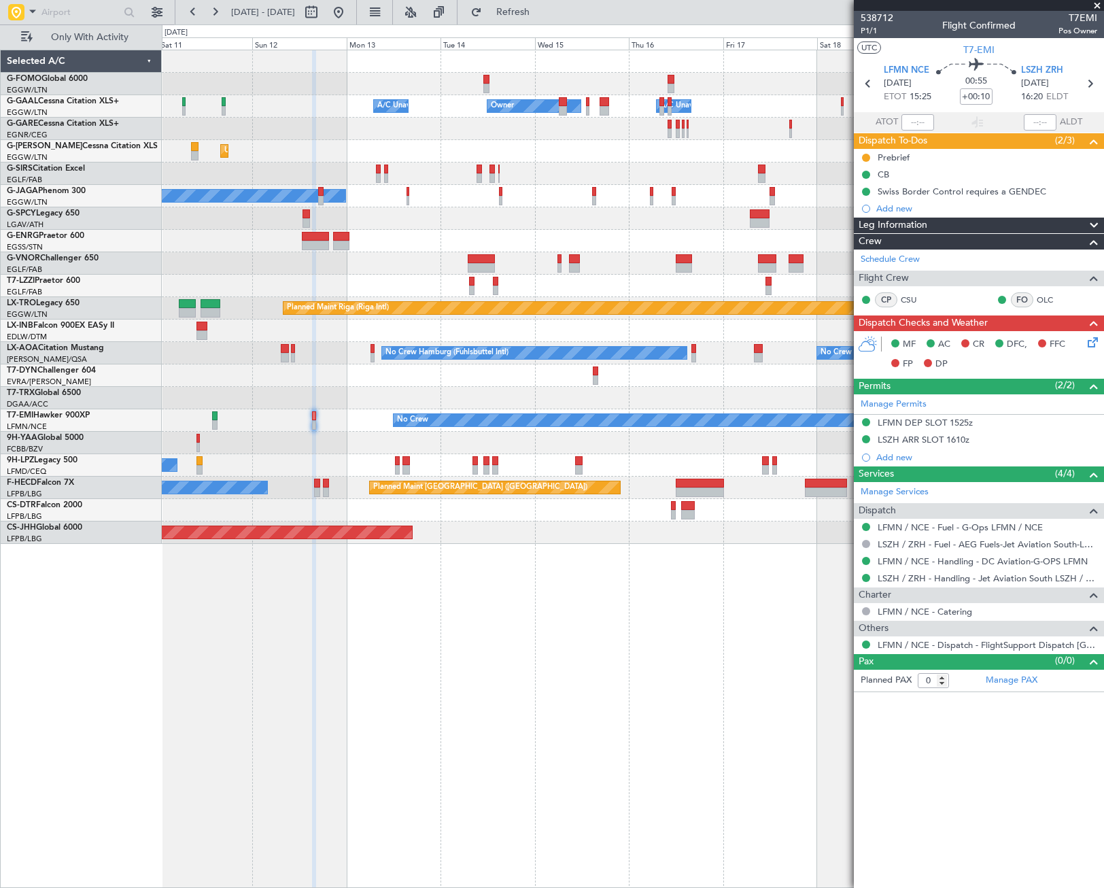
click at [588, 591] on div "Owner Owner A/C Unavailable A/C Unavailable Unplanned Maint London (Luton) Plan…" at bounding box center [633, 469] width 942 height 838
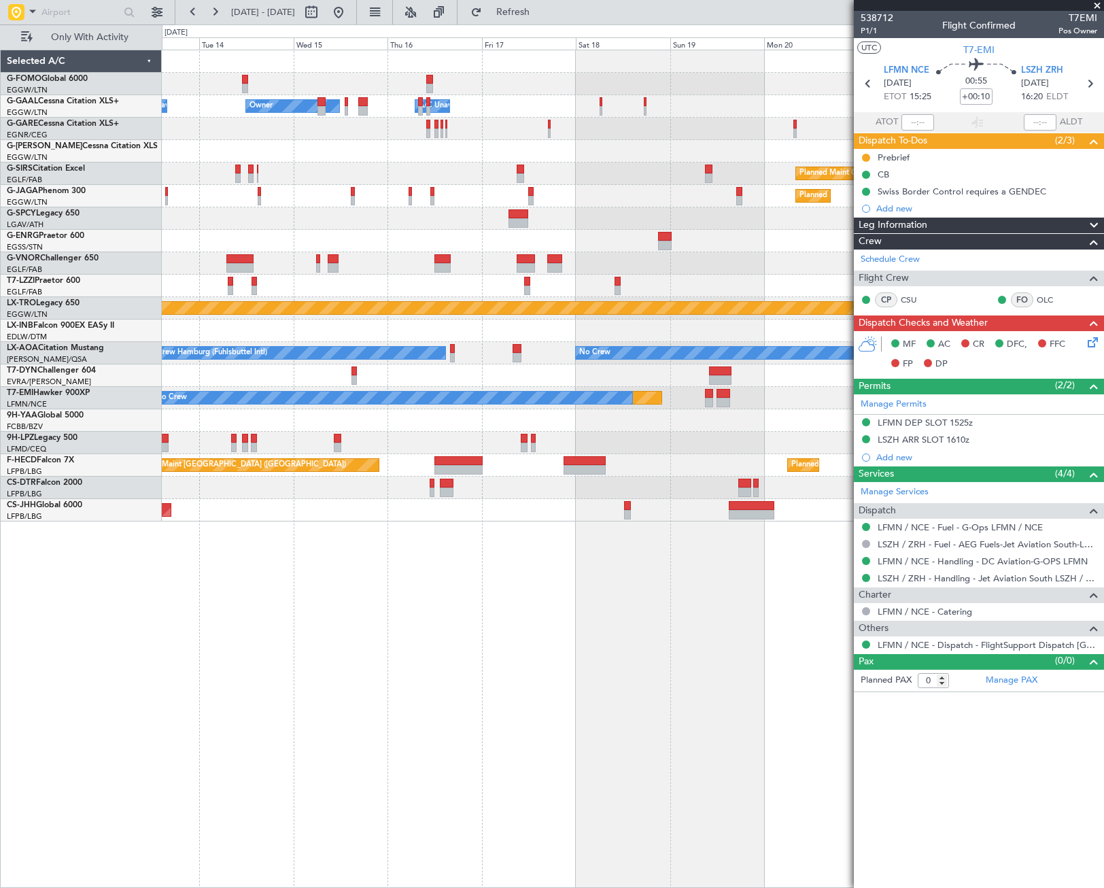
click at [184, 672] on div "Owner Owner A/C Unavailable A/C Unavailable Owner Unplanned Maint London (Luton…" at bounding box center [633, 469] width 942 height 838
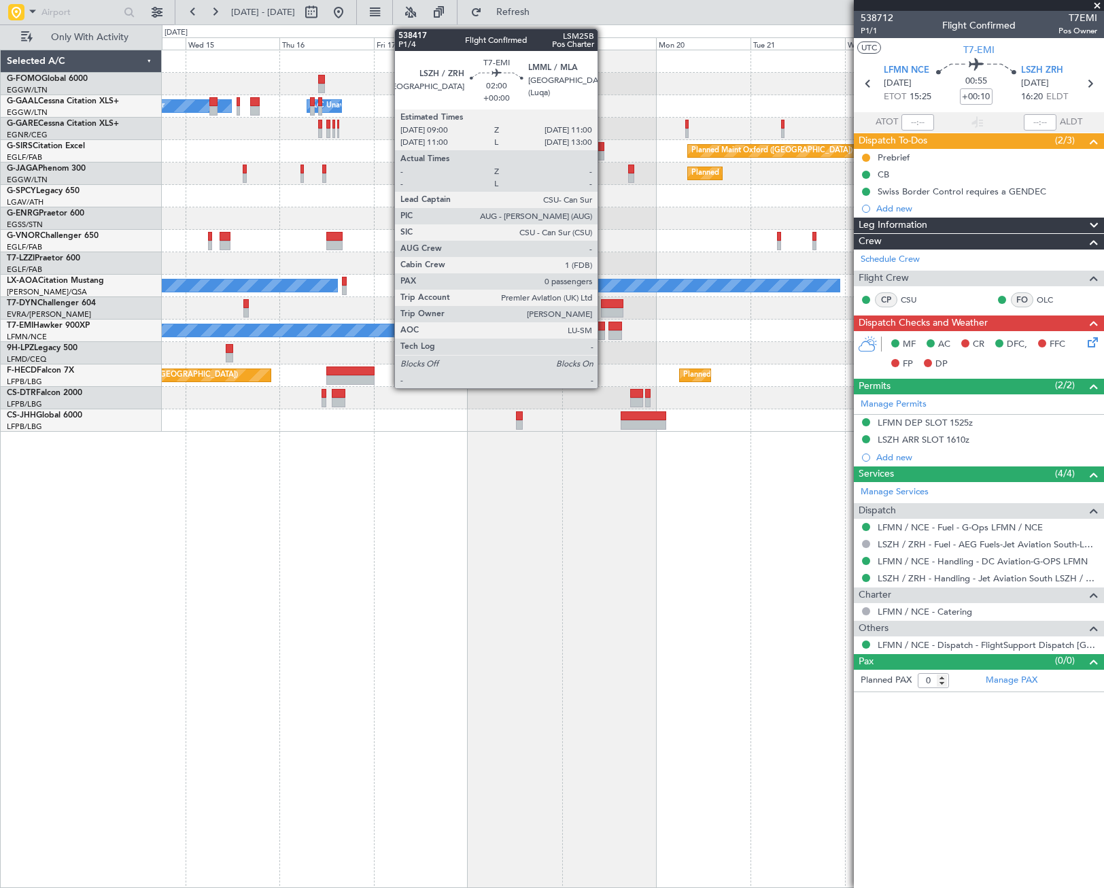
click at [604, 328] on div at bounding box center [601, 327] width 8 height 10
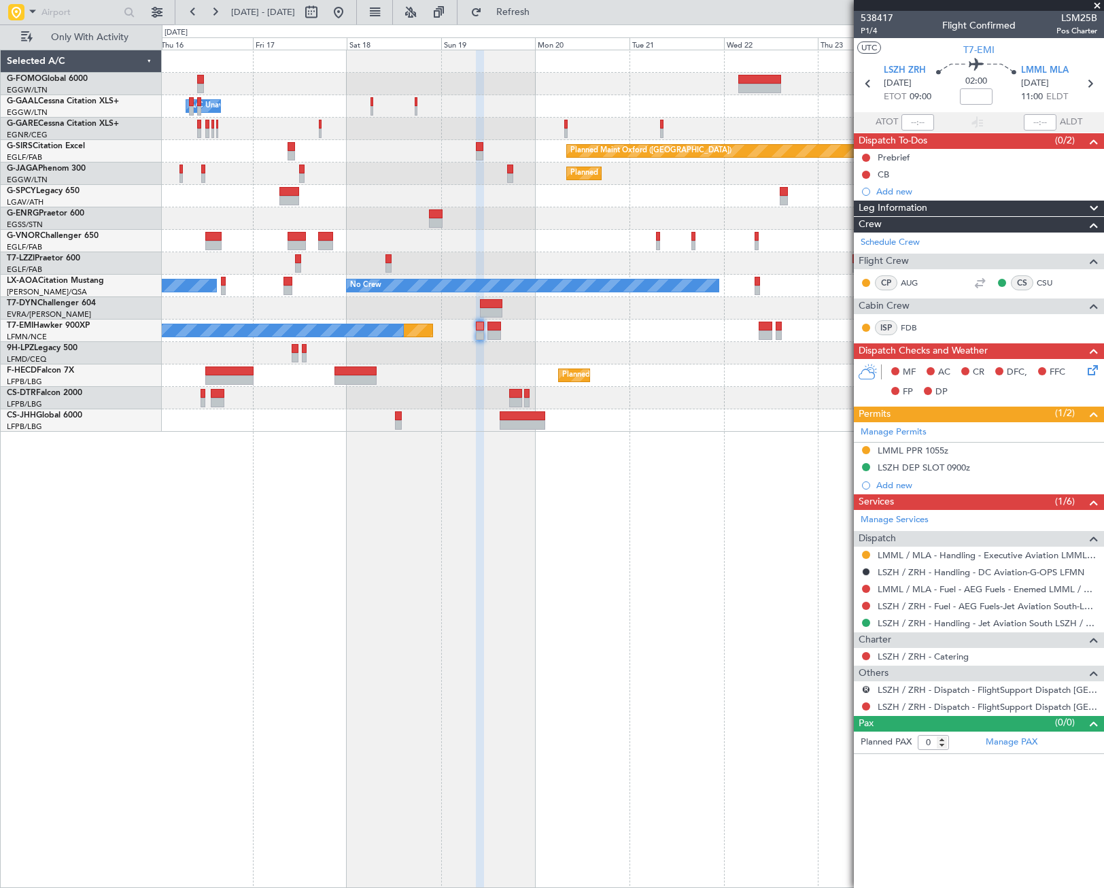
click at [521, 580] on div "Owner A/C Unavailable Owner Owner A/C Unavailable Planned Maint Oxford (Kidling…" at bounding box center [633, 469] width 942 height 838
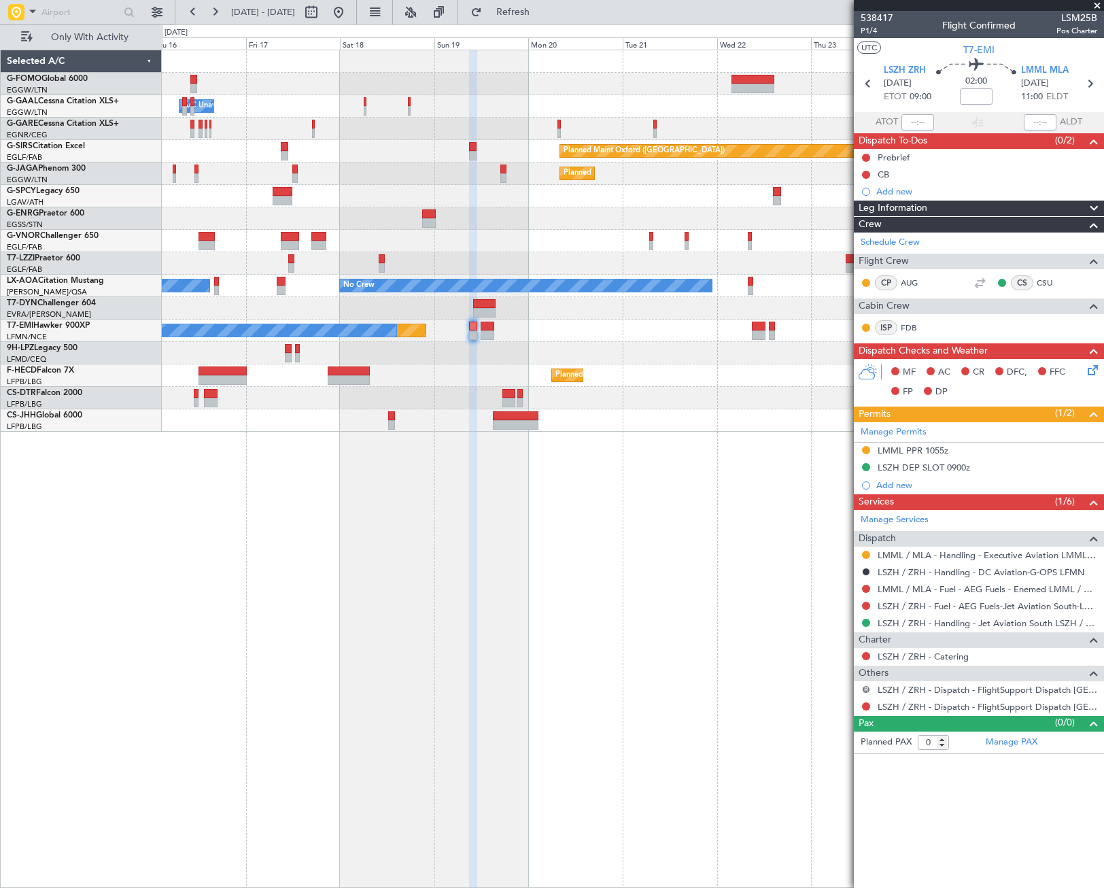
click at [864, 685] on button "R" at bounding box center [866, 689] width 8 height 8
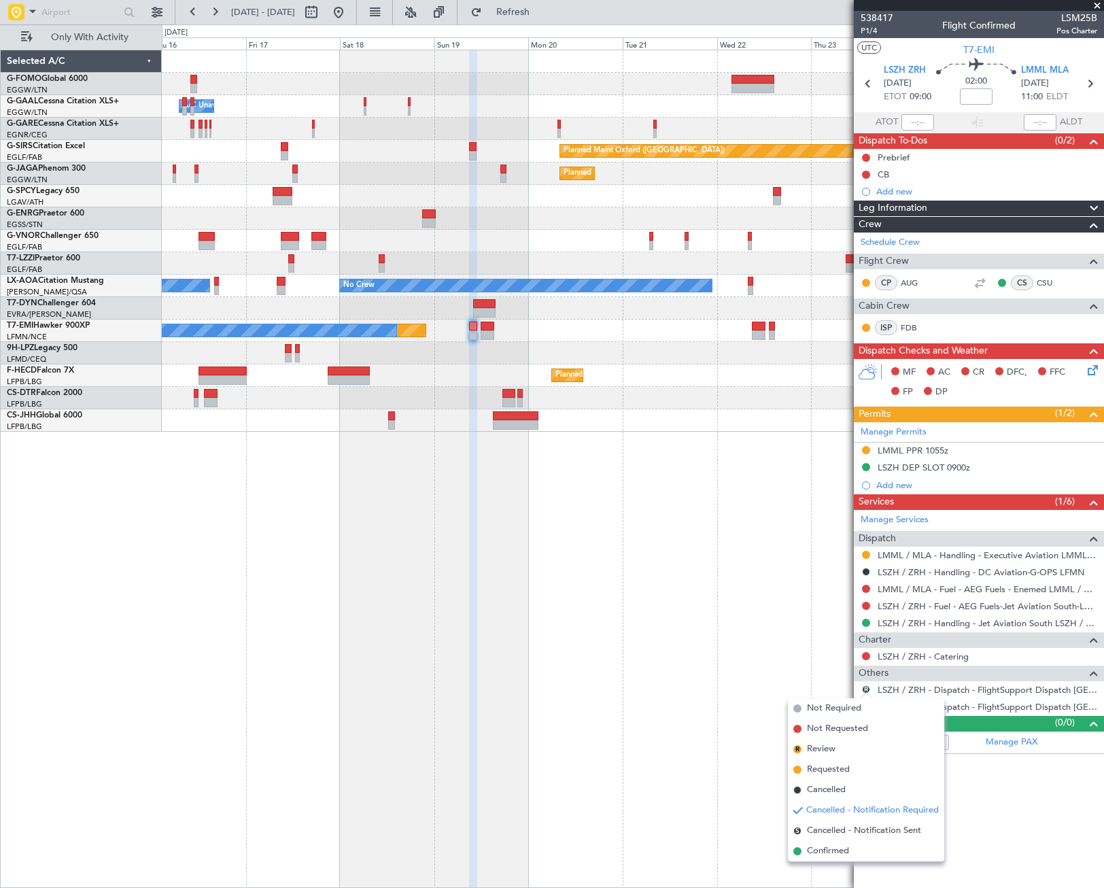
click at [838, 796] on span "Cancelled" at bounding box center [826, 790] width 39 height 14
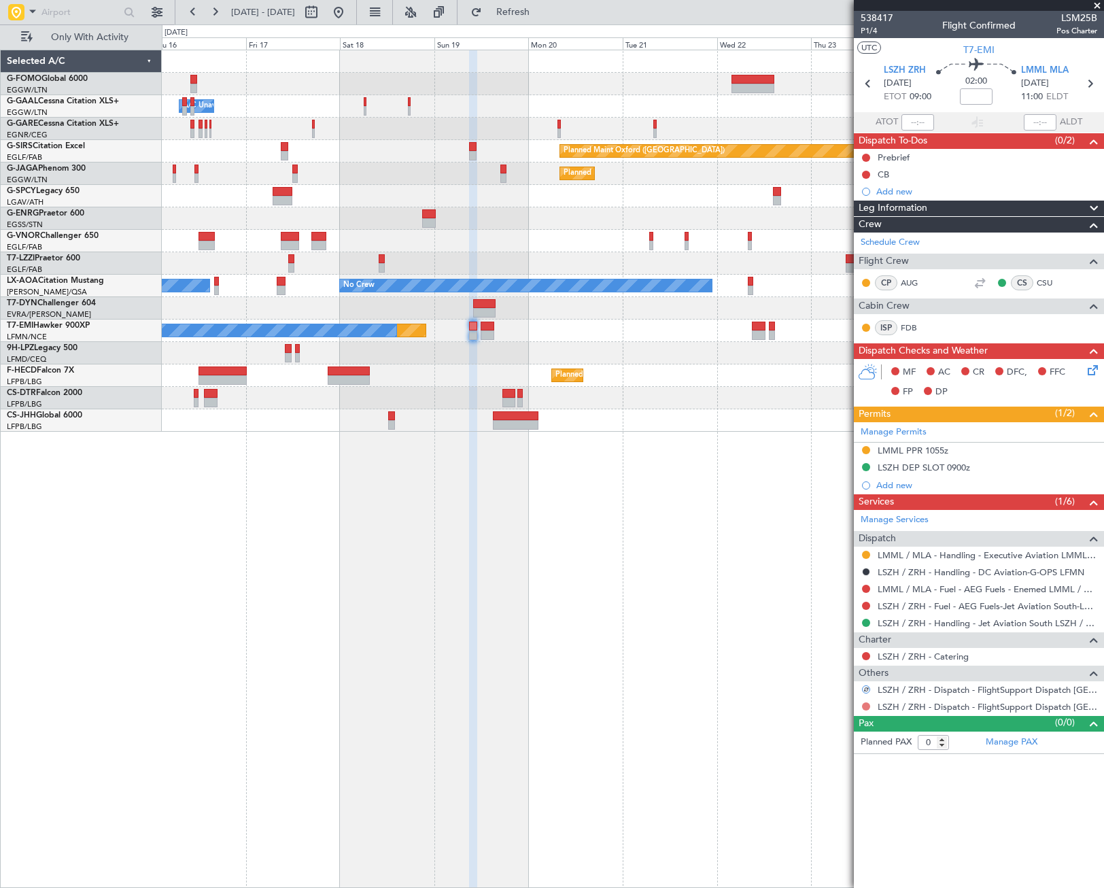
click at [868, 705] on button at bounding box center [866, 706] width 8 height 8
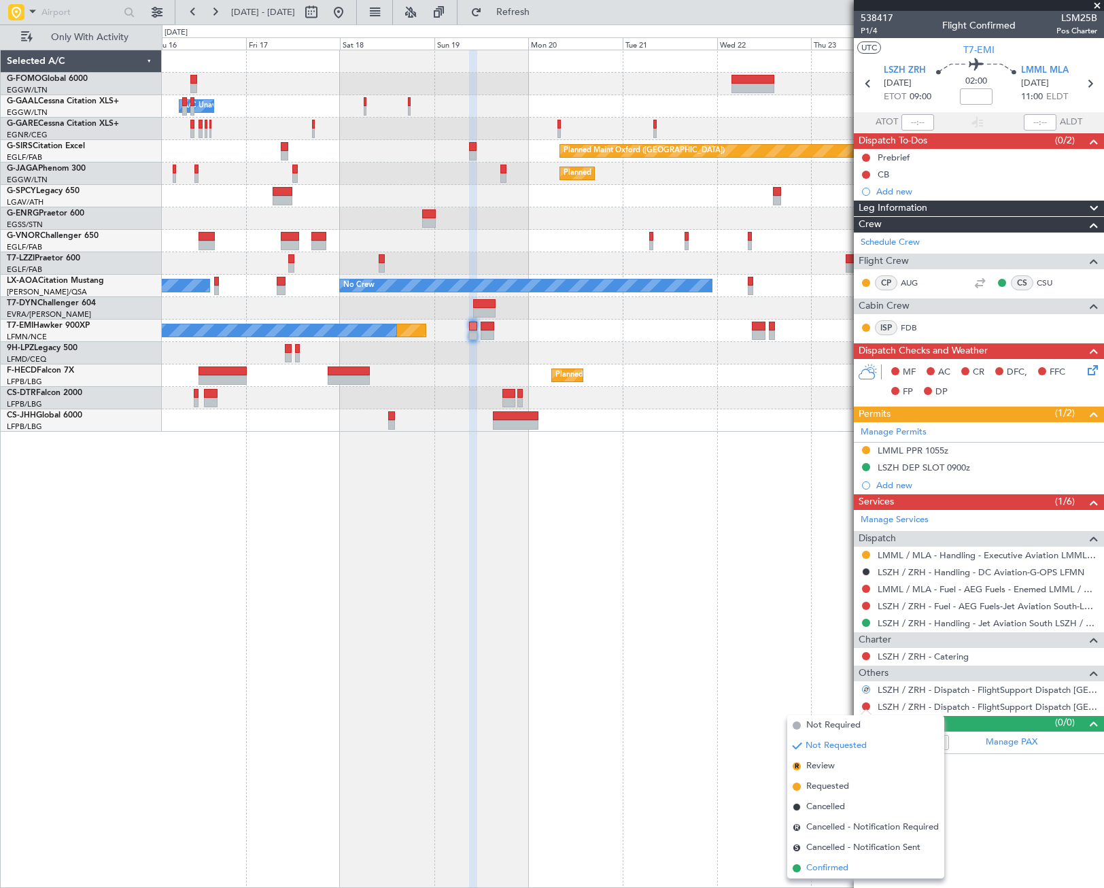
click at [808, 865] on span "Confirmed" at bounding box center [827, 868] width 42 height 14
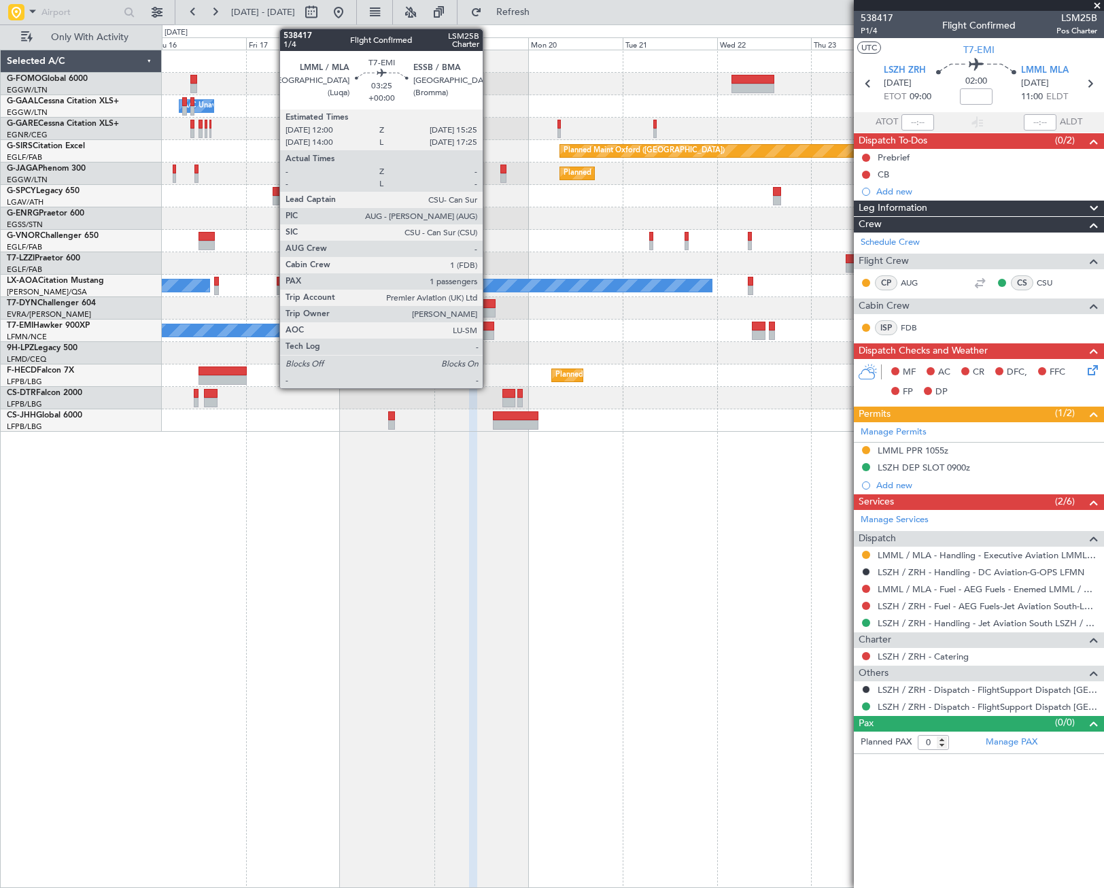
click at [489, 328] on div at bounding box center [488, 327] width 14 height 10
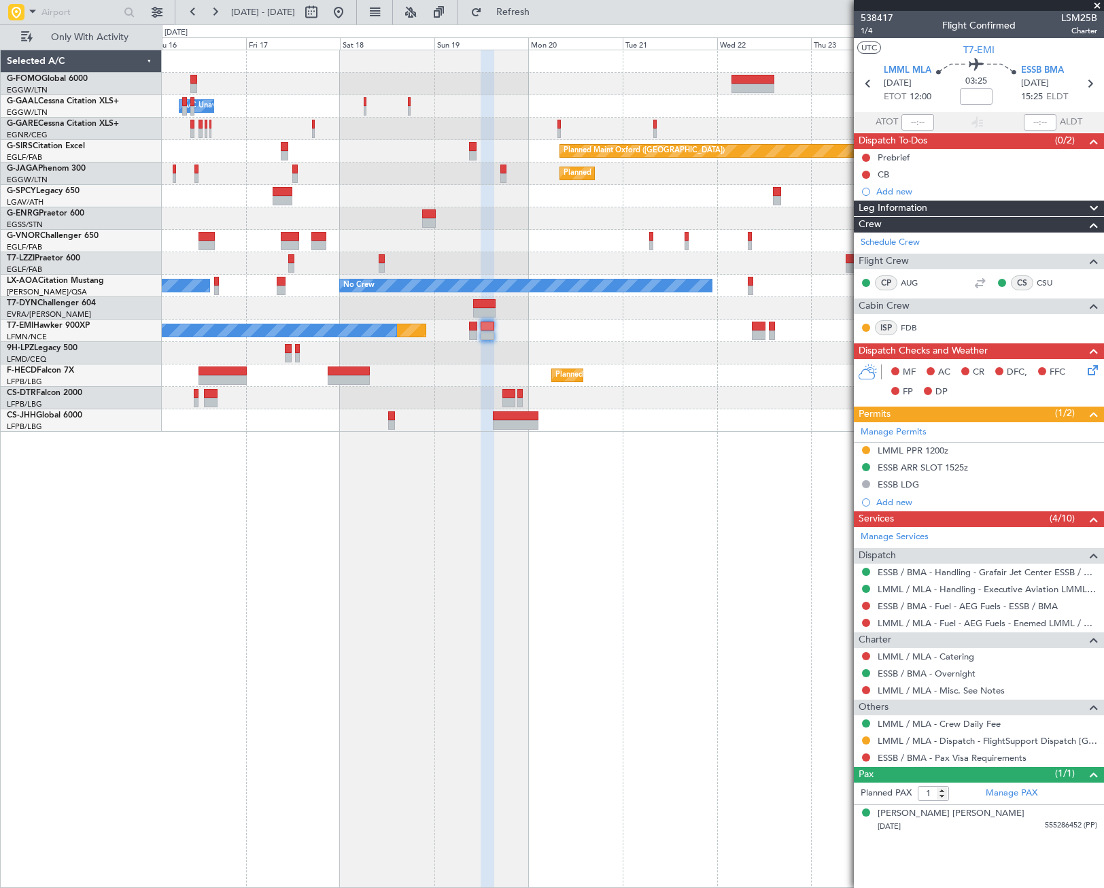
drag, startPoint x: 865, startPoint y: 740, endPoint x: 865, endPoint y: 754, distance: 14.3
click at [865, 740] on button at bounding box center [866, 740] width 8 height 8
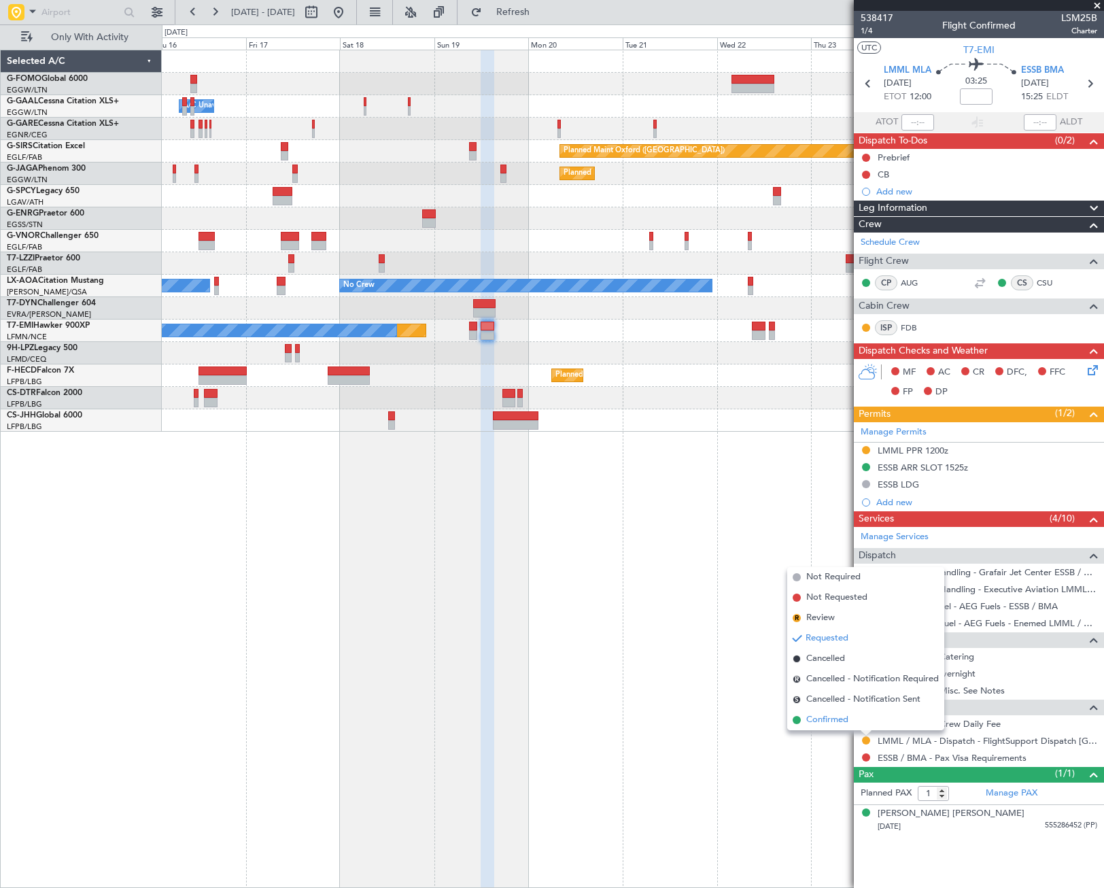
click at [821, 721] on span "Confirmed" at bounding box center [827, 720] width 42 height 14
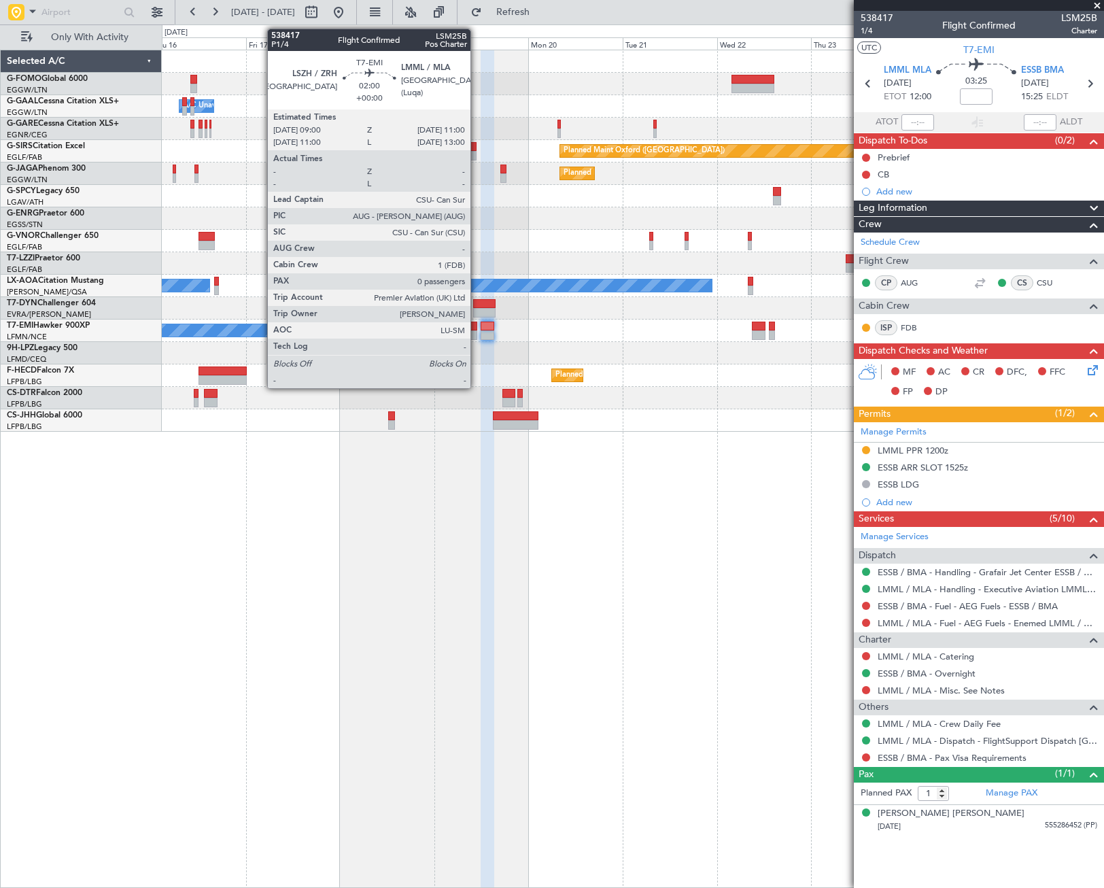
click at [473, 329] on div at bounding box center [473, 327] width 8 height 10
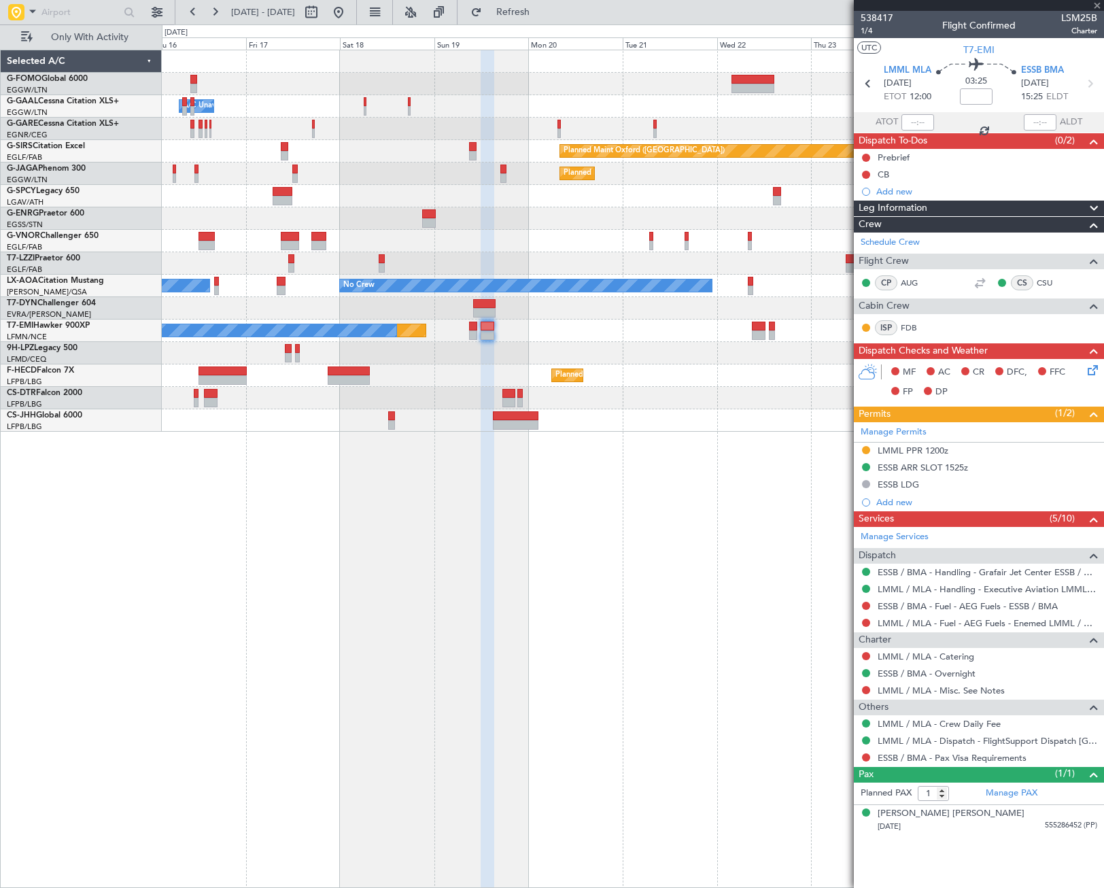
type input "0"
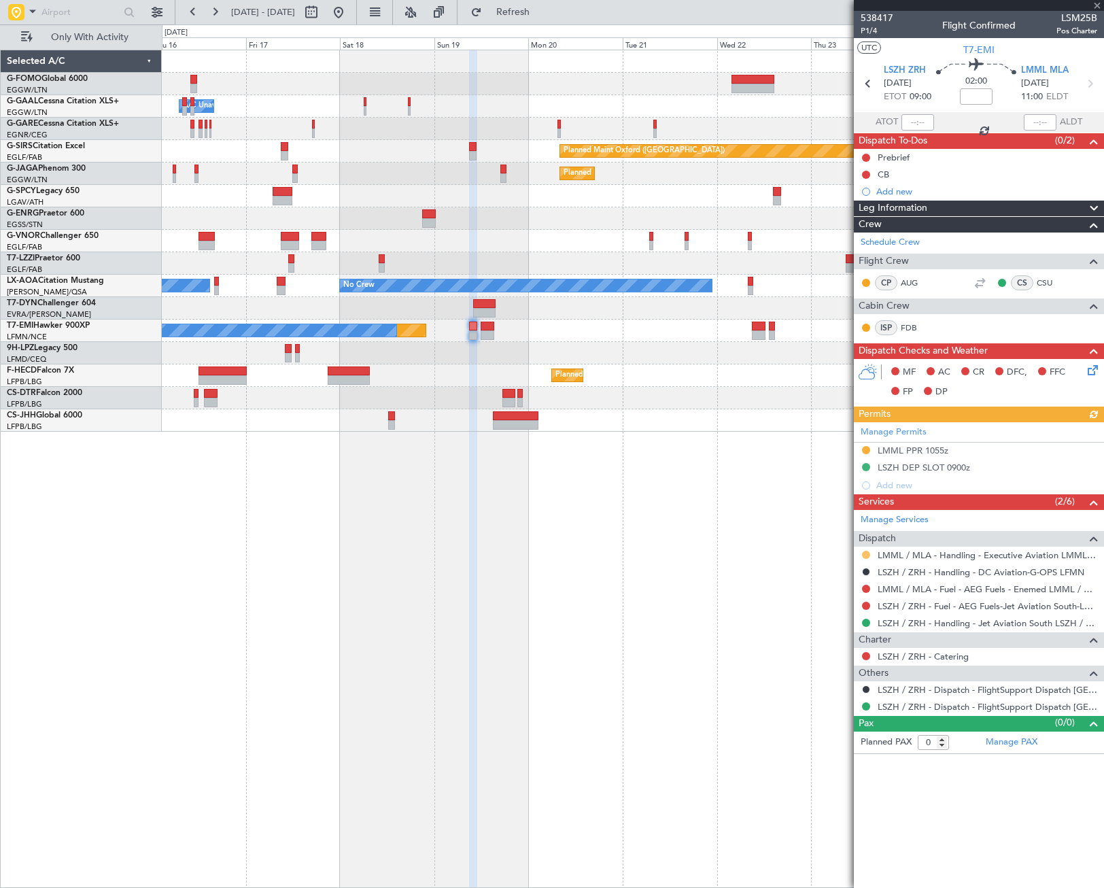
click at [867, 553] on button at bounding box center [866, 555] width 8 height 8
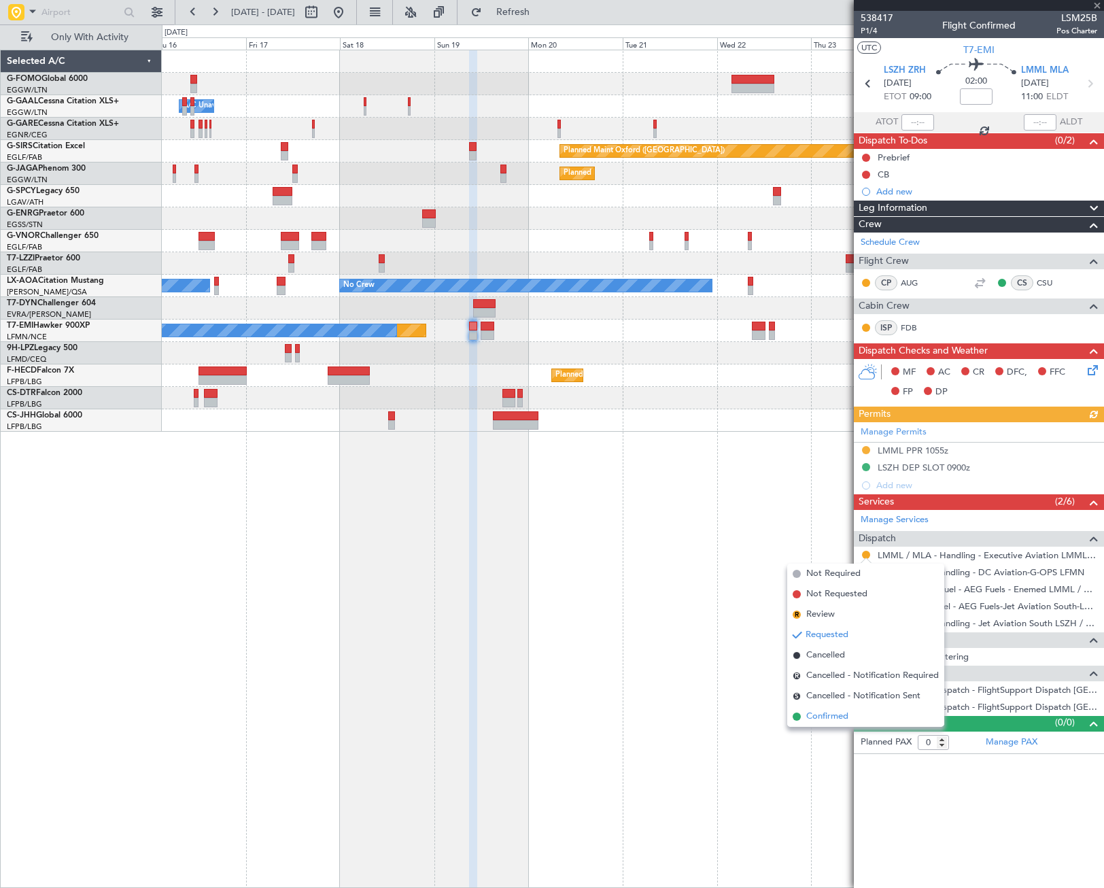
click at [833, 718] on span "Confirmed" at bounding box center [827, 717] width 42 height 14
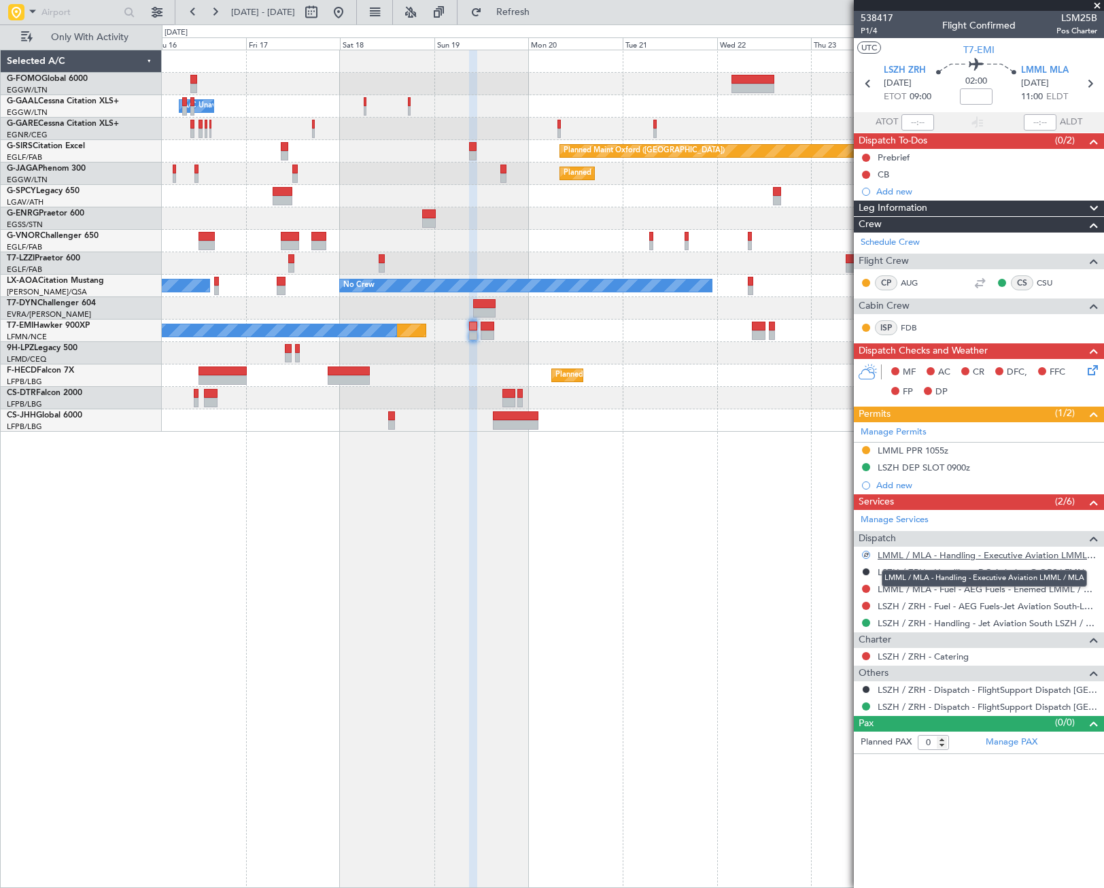
click at [996, 555] on link "LMML / MLA - Handling - Executive Aviation LMML / MLA" at bounding box center [988, 555] width 220 height 12
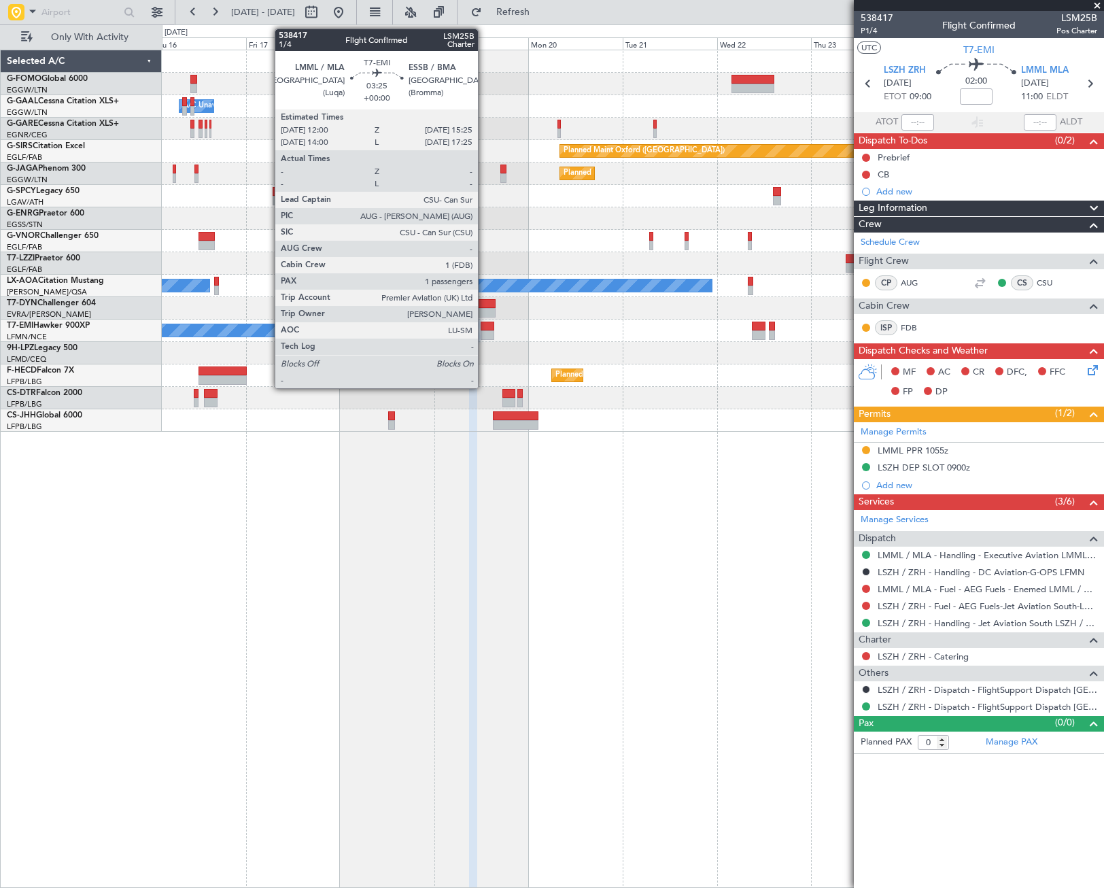
click at [484, 335] on div at bounding box center [488, 335] width 14 height 10
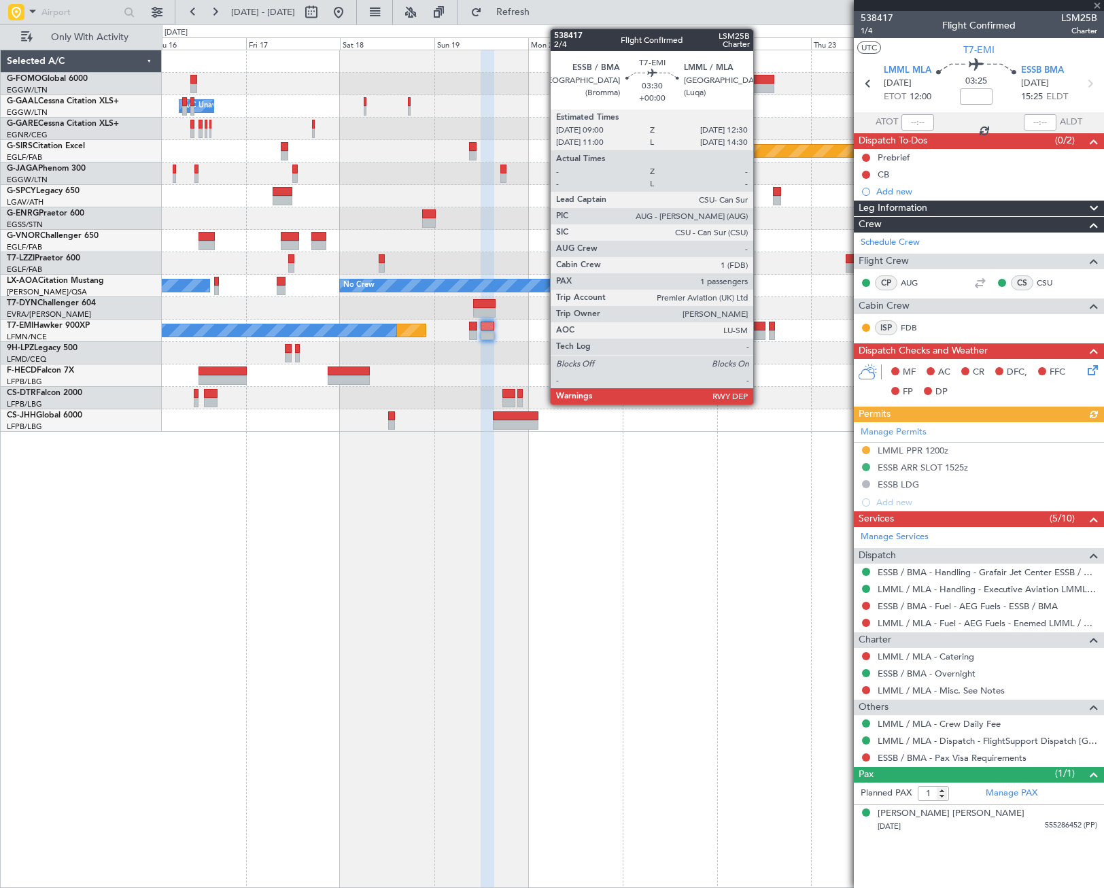
click at [759, 334] on div at bounding box center [759, 335] width 14 height 10
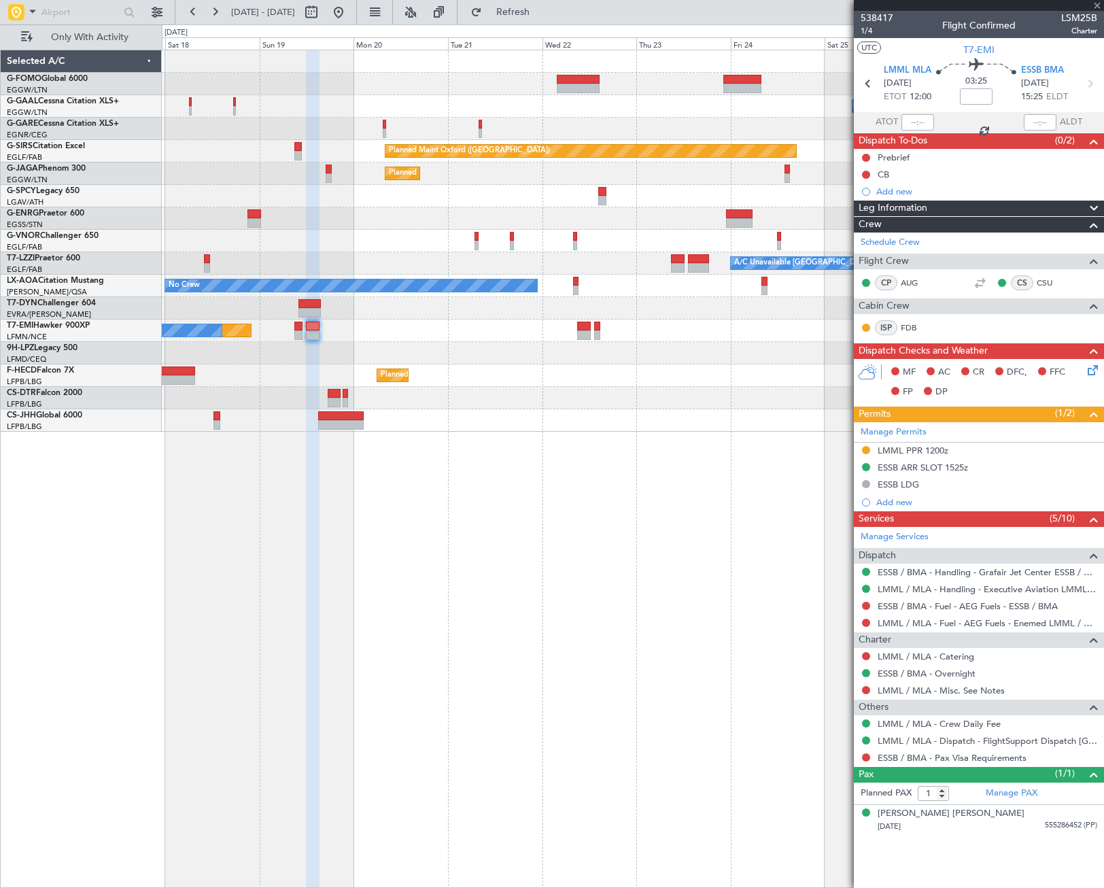
click at [617, 372] on div "Owner Owner A/C Unavailable Owner Planned Maint [GEOGRAPHIC_DATA] ([GEOGRAPHIC_…" at bounding box center [632, 240] width 941 height 381
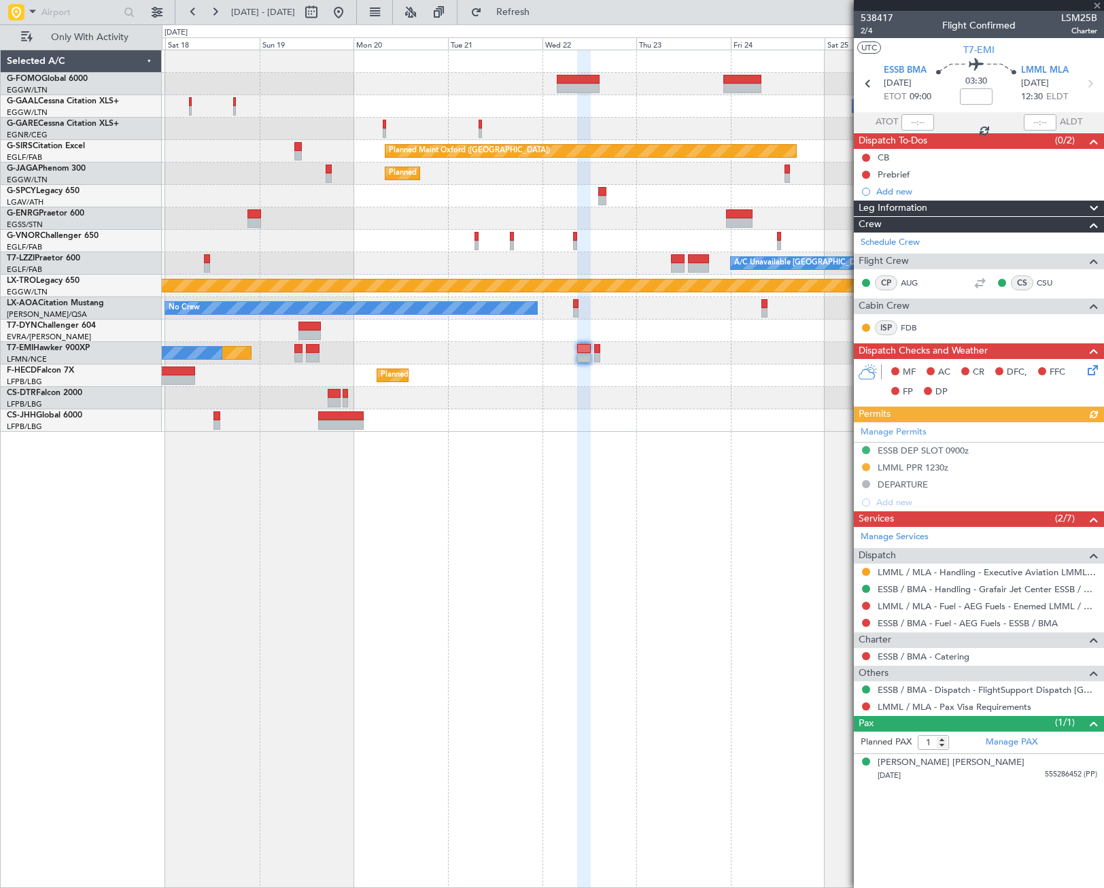
click at [596, 329] on div at bounding box center [632, 330] width 941 height 22
click at [601, 353] on div "Planned Maint No Crew" at bounding box center [632, 353] width 941 height 22
click at [600, 354] on div "Planned Maint No Crew" at bounding box center [632, 353] width 941 height 22
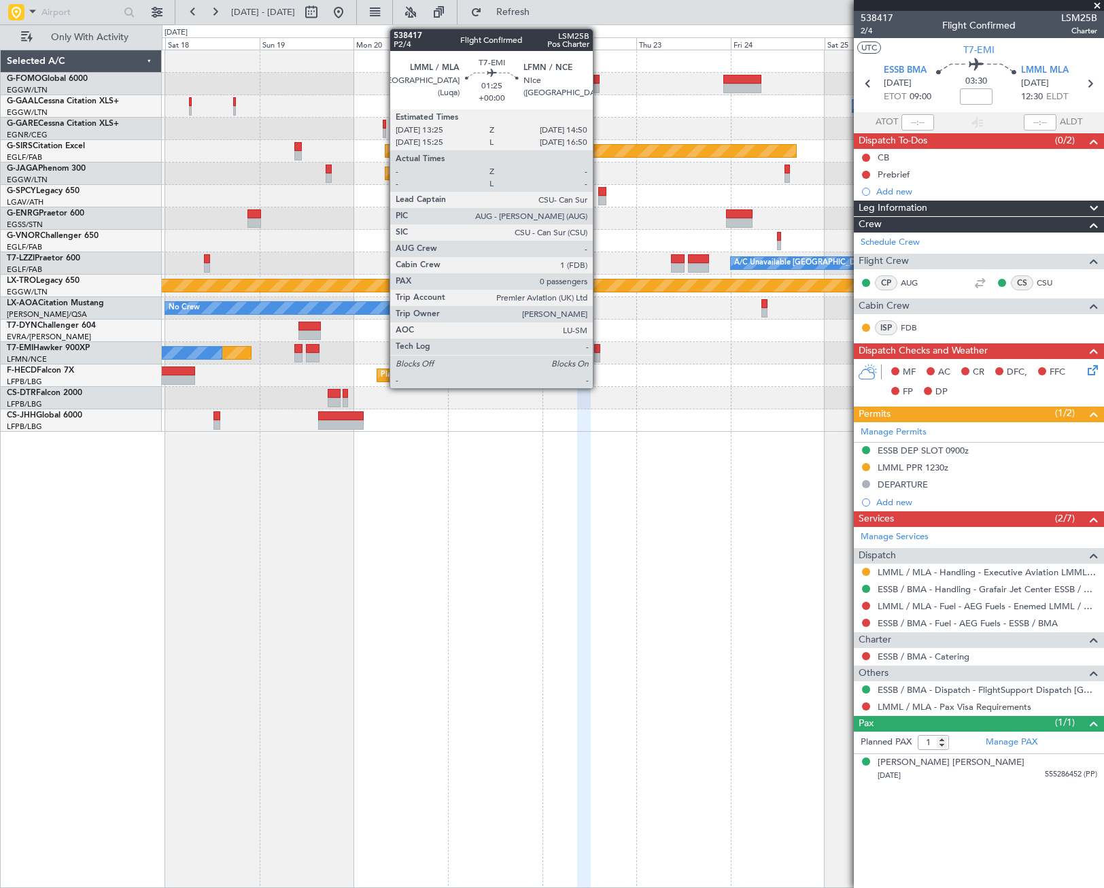
click at [599, 353] on div at bounding box center [597, 358] width 6 height 10
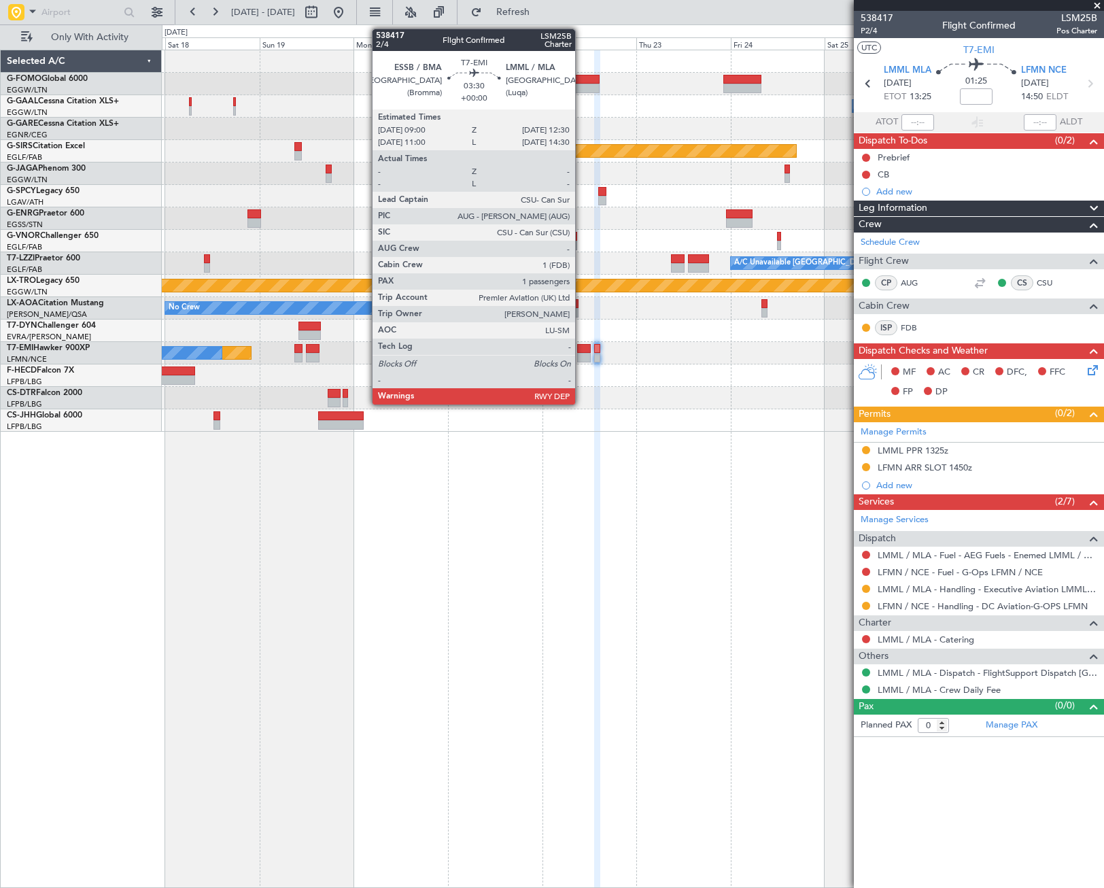
click at [581, 353] on div at bounding box center [584, 358] width 14 height 10
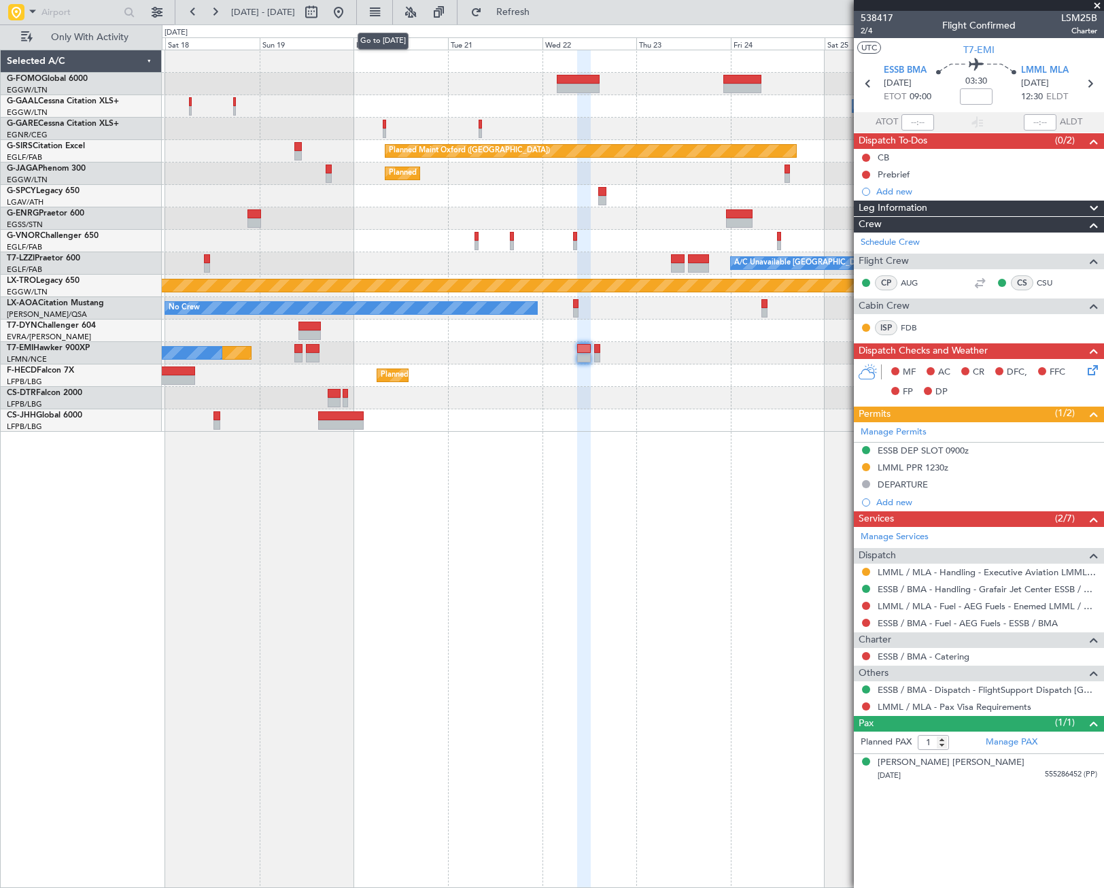
drag, startPoint x: 384, startPoint y: 16, endPoint x: 385, endPoint y: 42, distance: 25.8
click at [349, 16] on button at bounding box center [339, 12] width 22 height 22
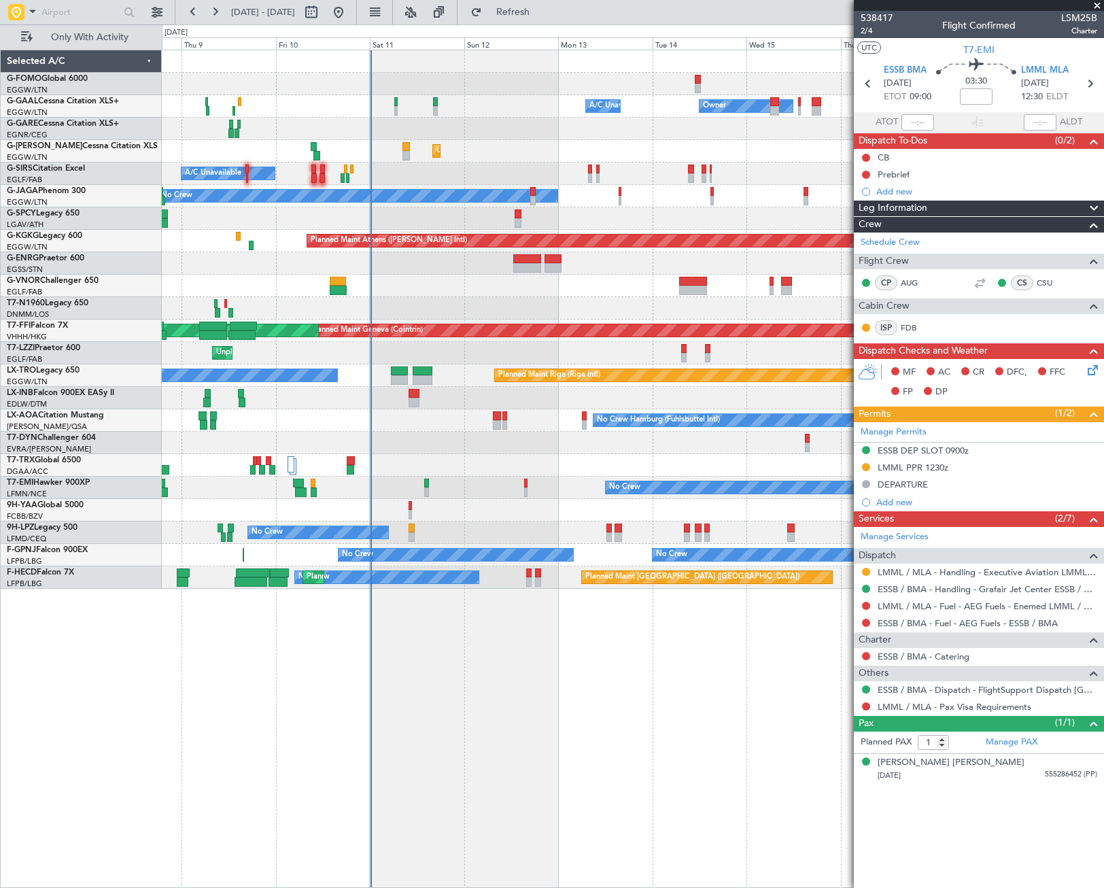
click at [392, 652] on div "Owner A/C Unavailable Owner A/C Unavailable Unplanned Maint [GEOGRAPHIC_DATA] (…" at bounding box center [633, 469] width 942 height 838
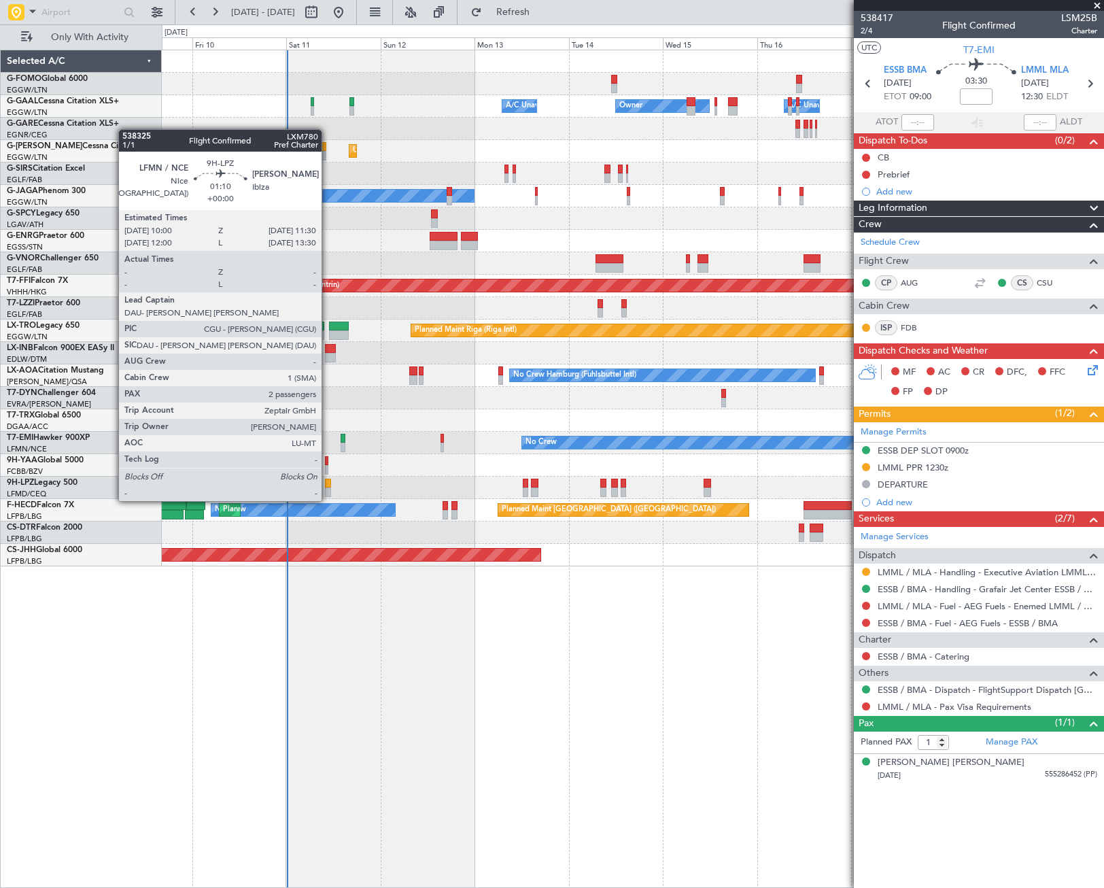
click at [328, 487] on div at bounding box center [328, 492] width 6 height 10
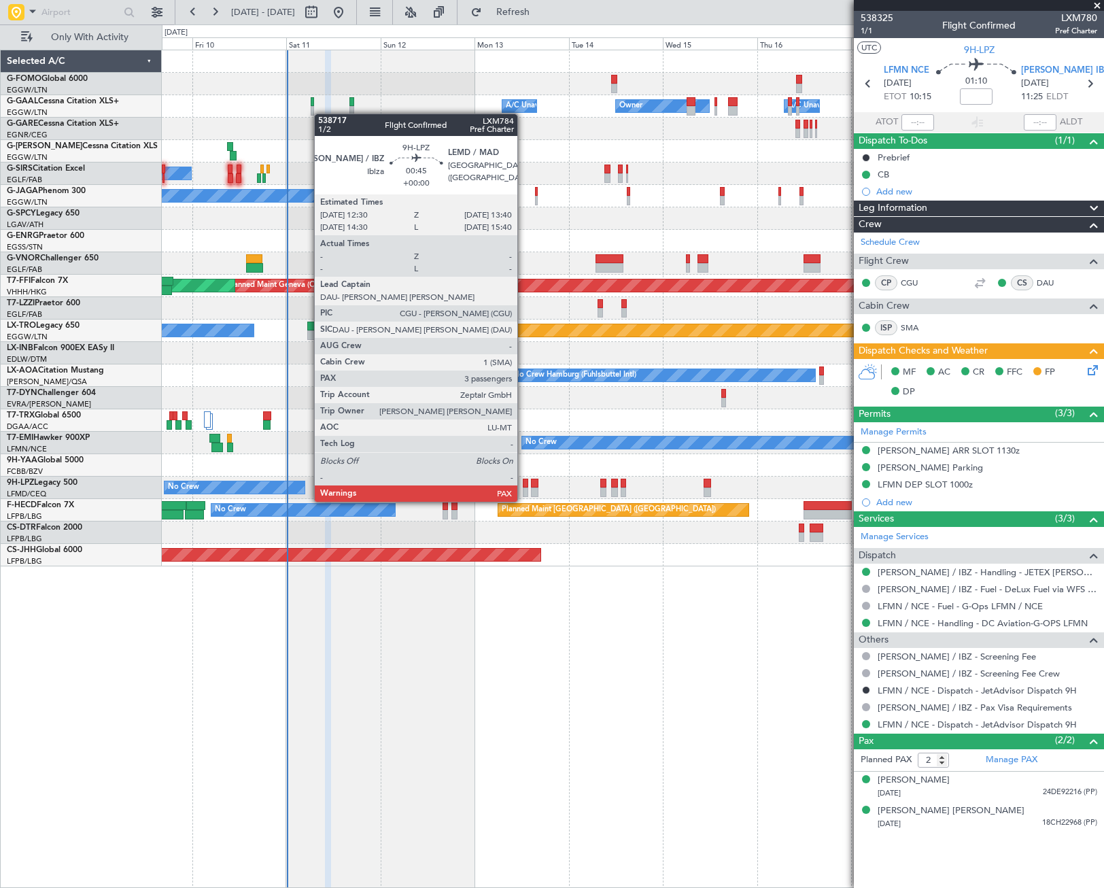
click at [523, 488] on div at bounding box center [525, 492] width 5 height 10
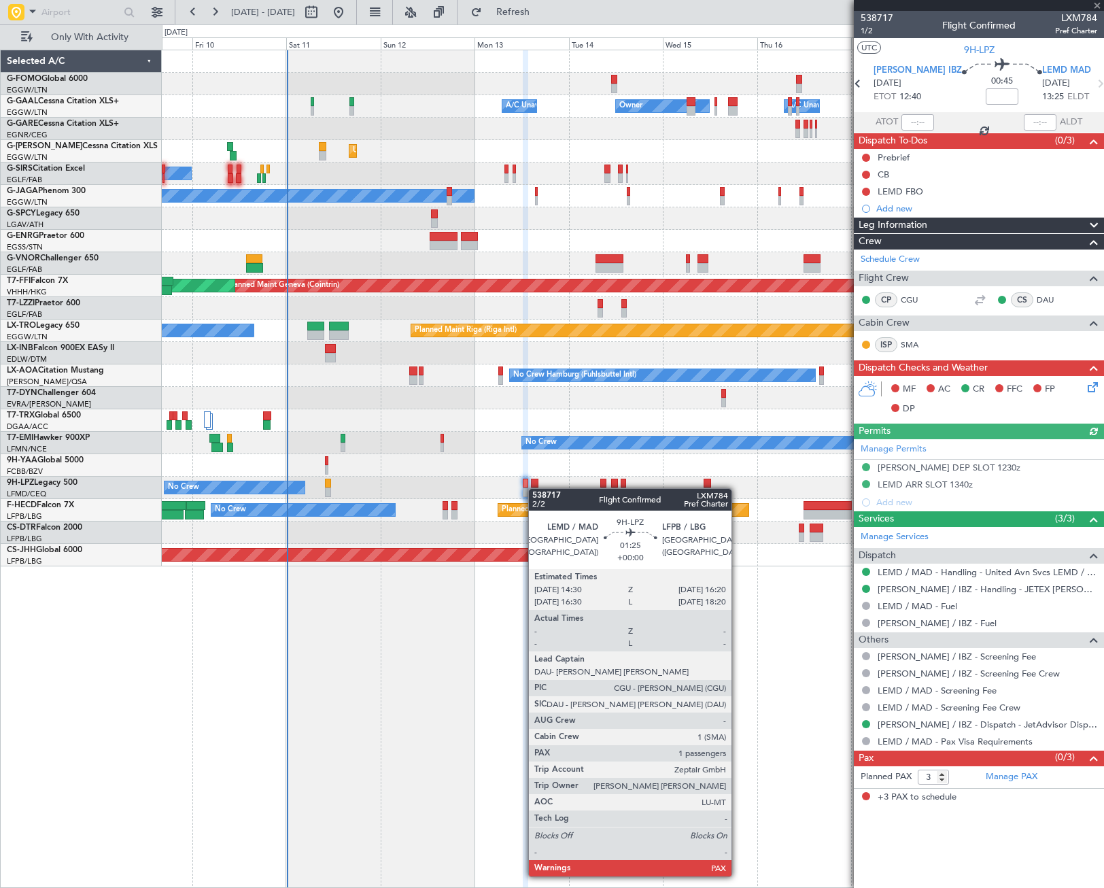
click at [535, 488] on div at bounding box center [534, 492] width 7 height 10
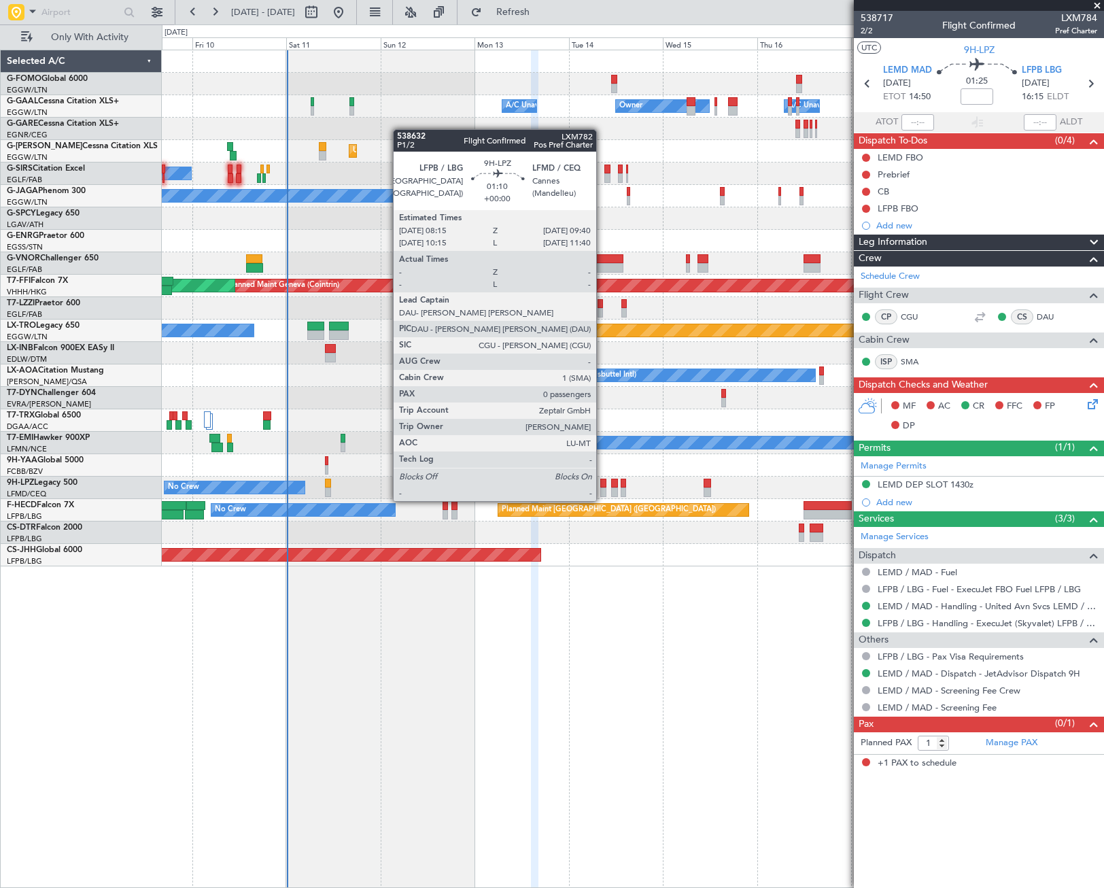
click at [602, 487] on div at bounding box center [603, 492] width 6 height 10
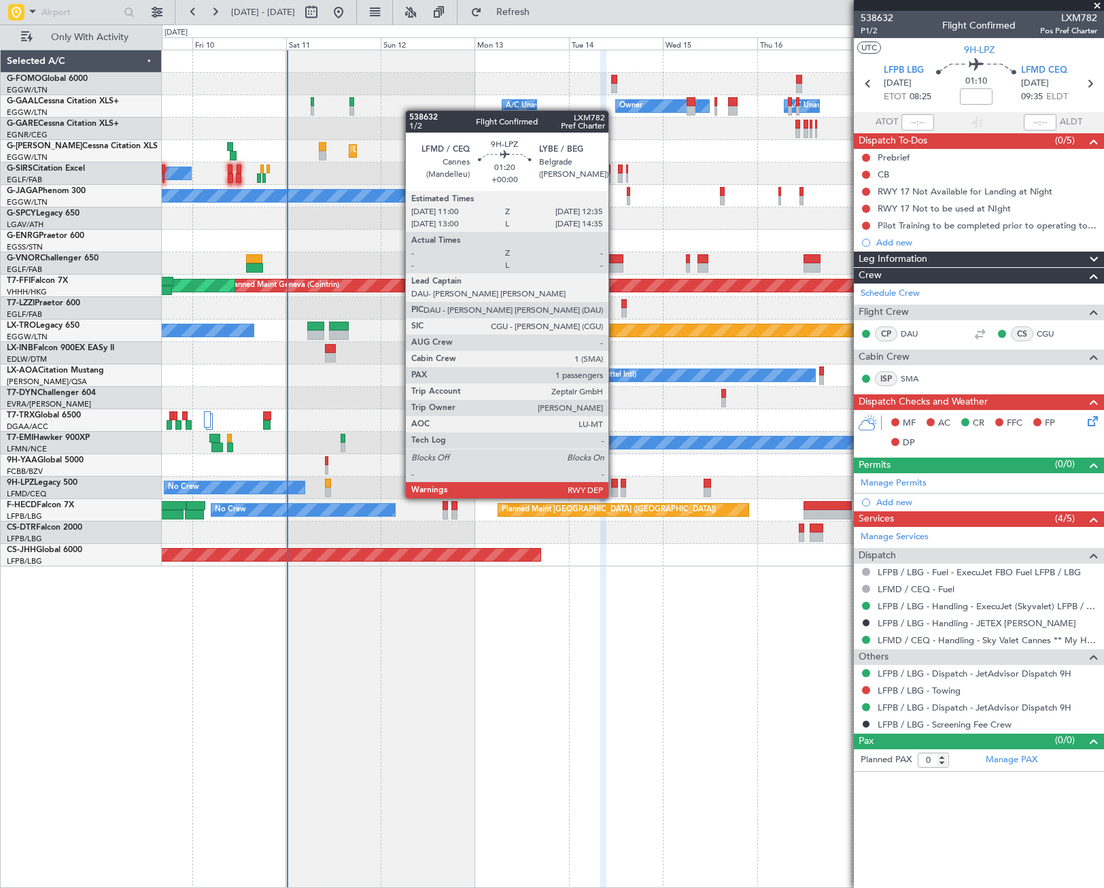
click at [614, 485] on div at bounding box center [614, 484] width 7 height 10
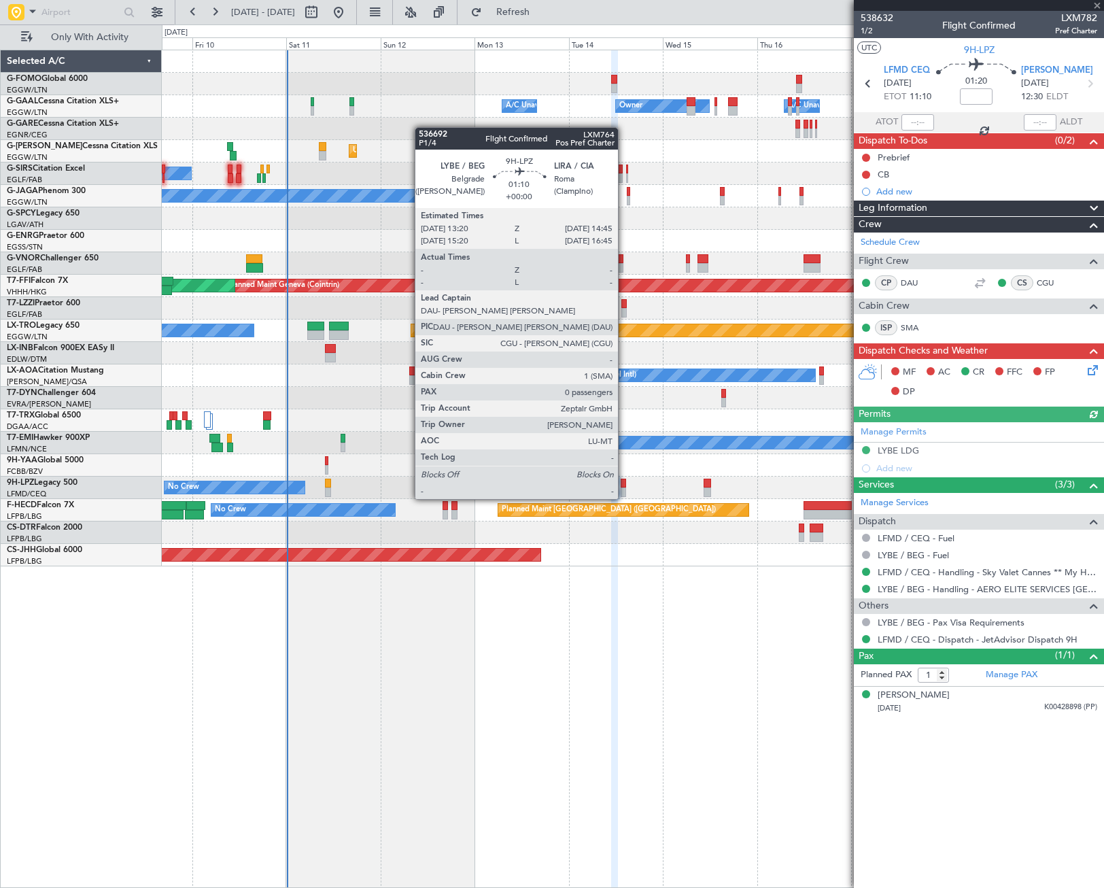
click at [624, 485] on div at bounding box center [624, 484] width 6 height 10
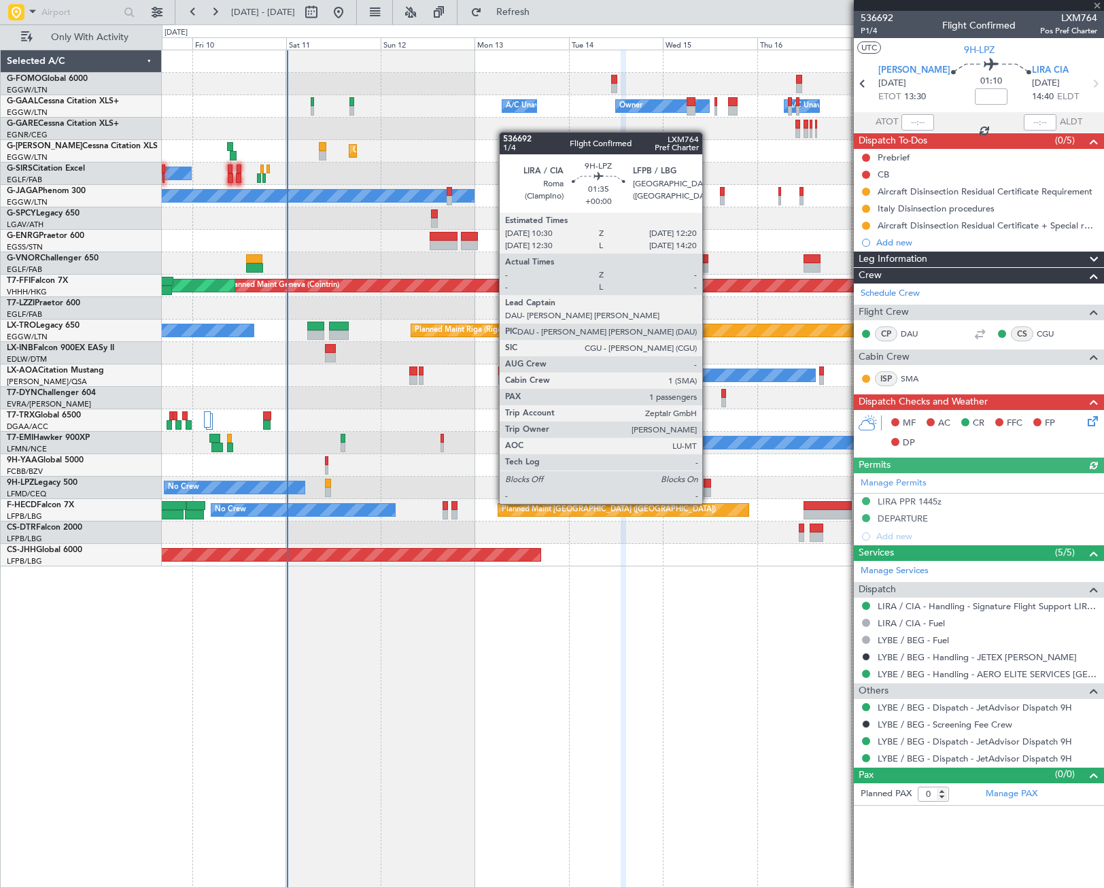
click at [708, 490] on div at bounding box center [707, 492] width 7 height 10
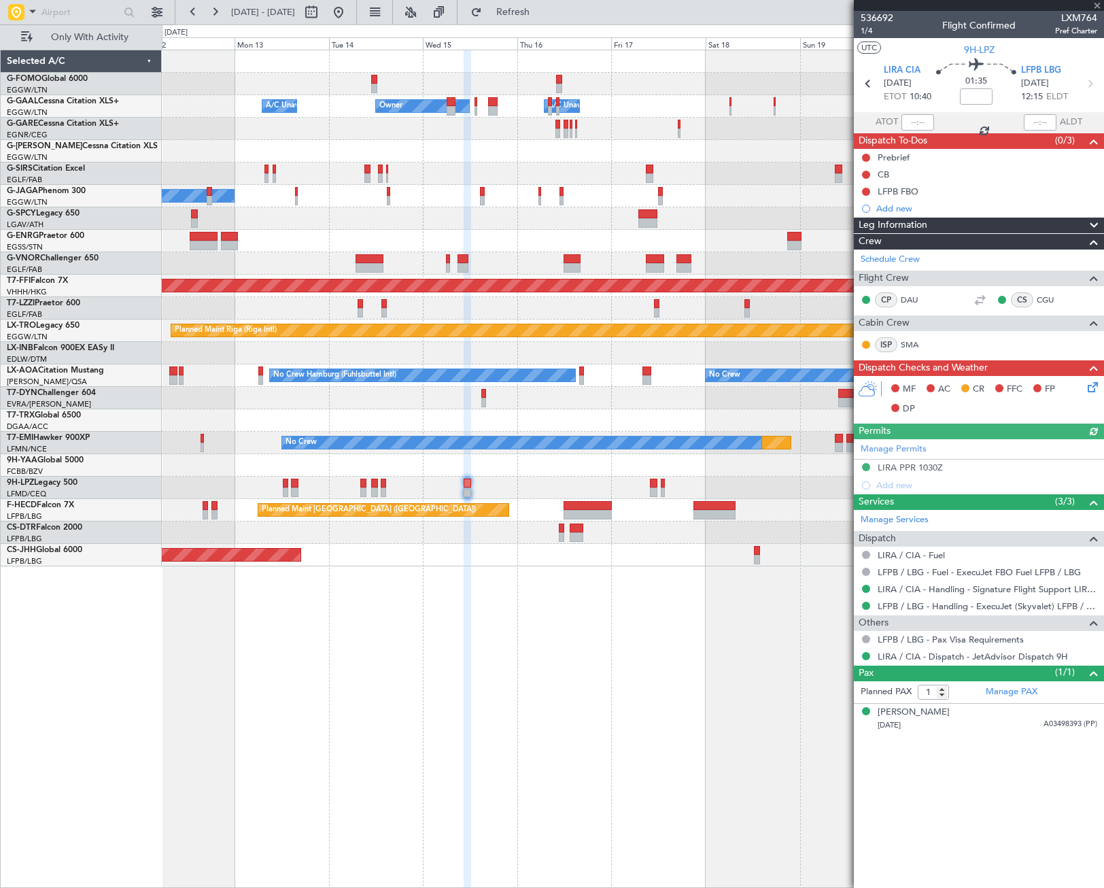
click at [366, 608] on div "Owner Owner A/C Unavailable A/C Unavailable Unplanned Maint [GEOGRAPHIC_DATA] (…" at bounding box center [633, 469] width 942 height 838
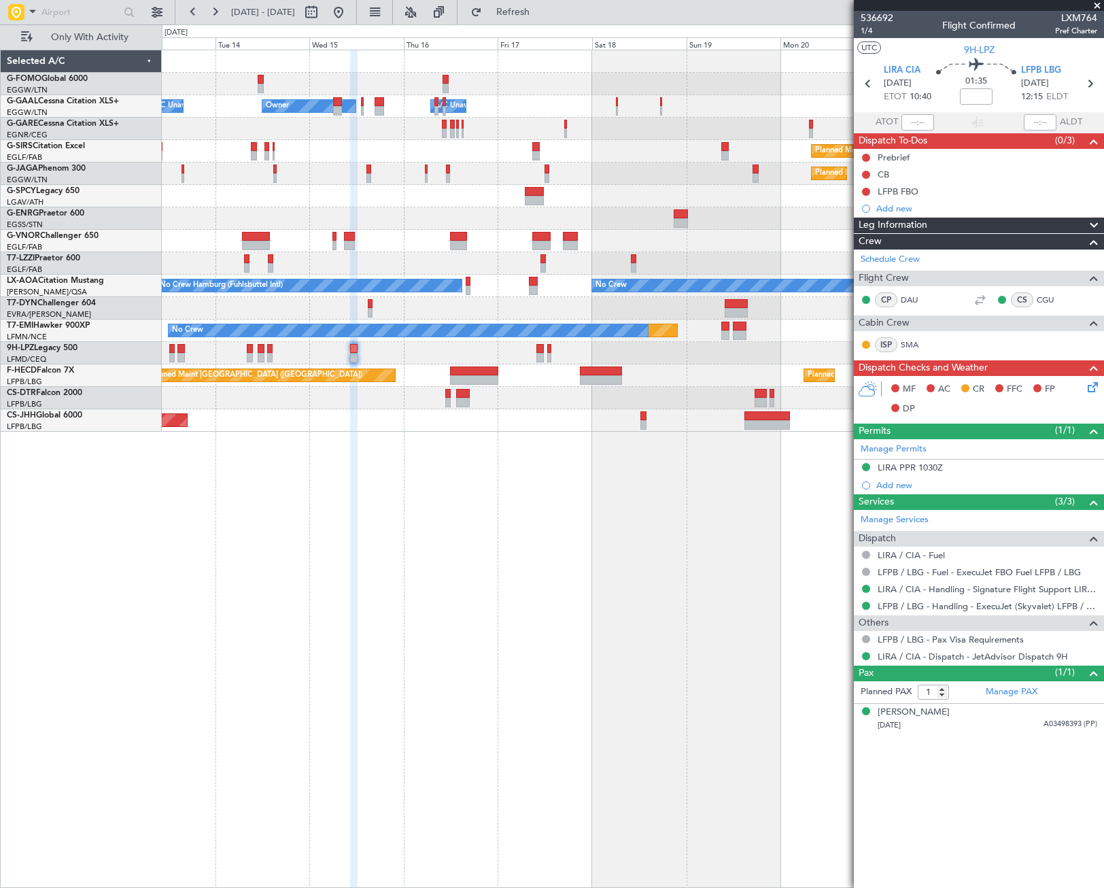
click at [536, 354] on div "No Crew" at bounding box center [632, 353] width 941 height 22
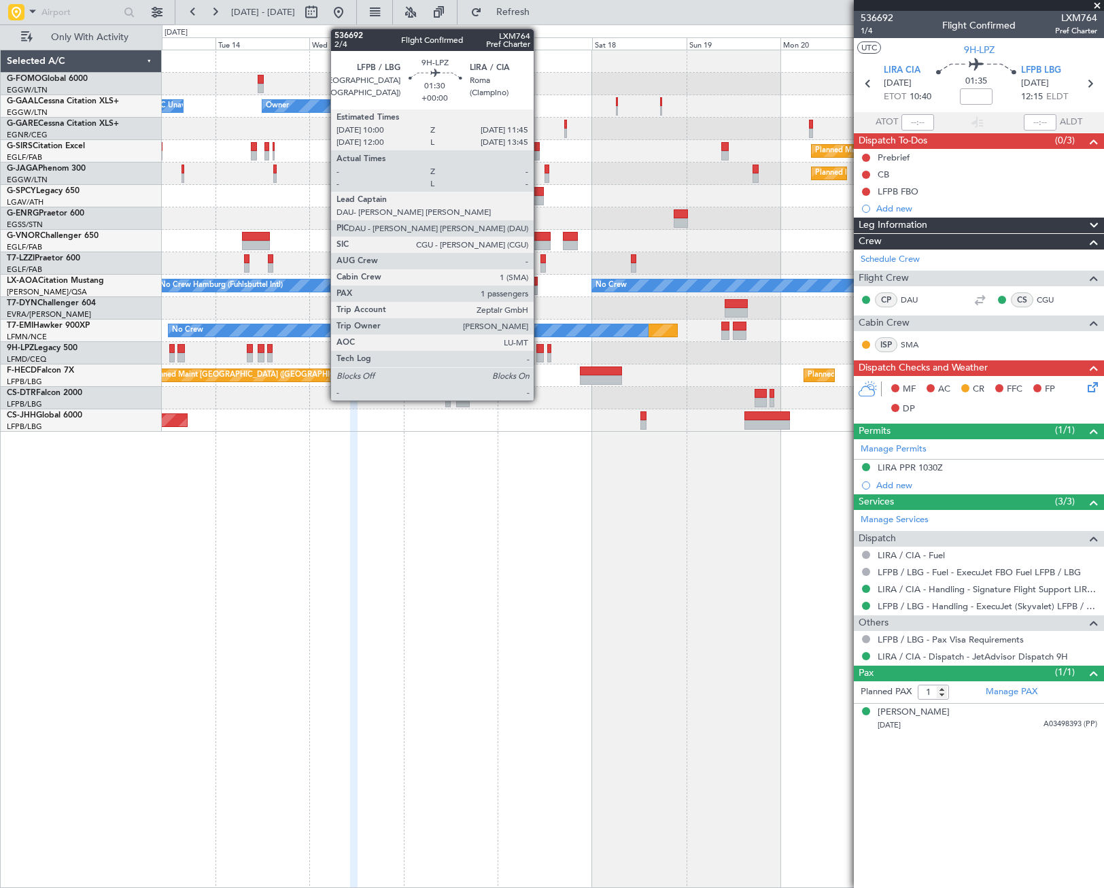
click at [540, 355] on div at bounding box center [539, 358] width 7 height 10
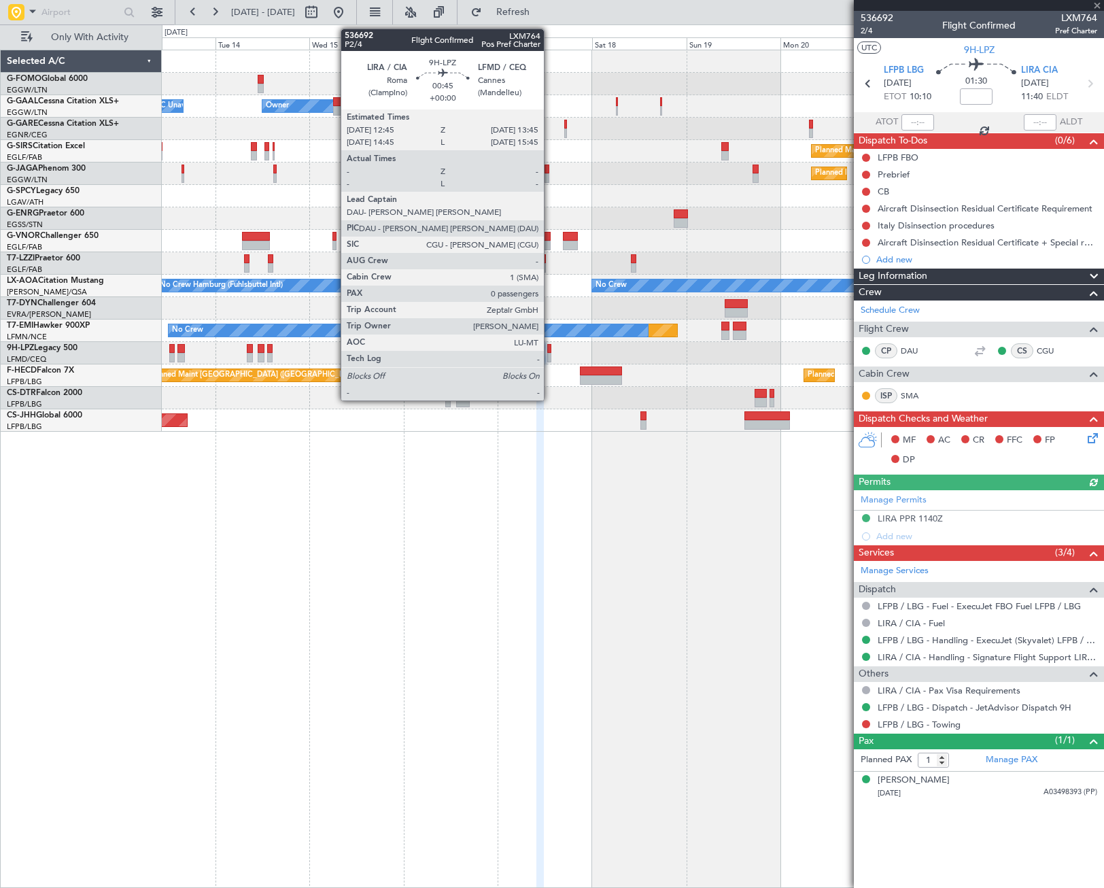
click at [550, 353] on div at bounding box center [549, 358] width 4 height 10
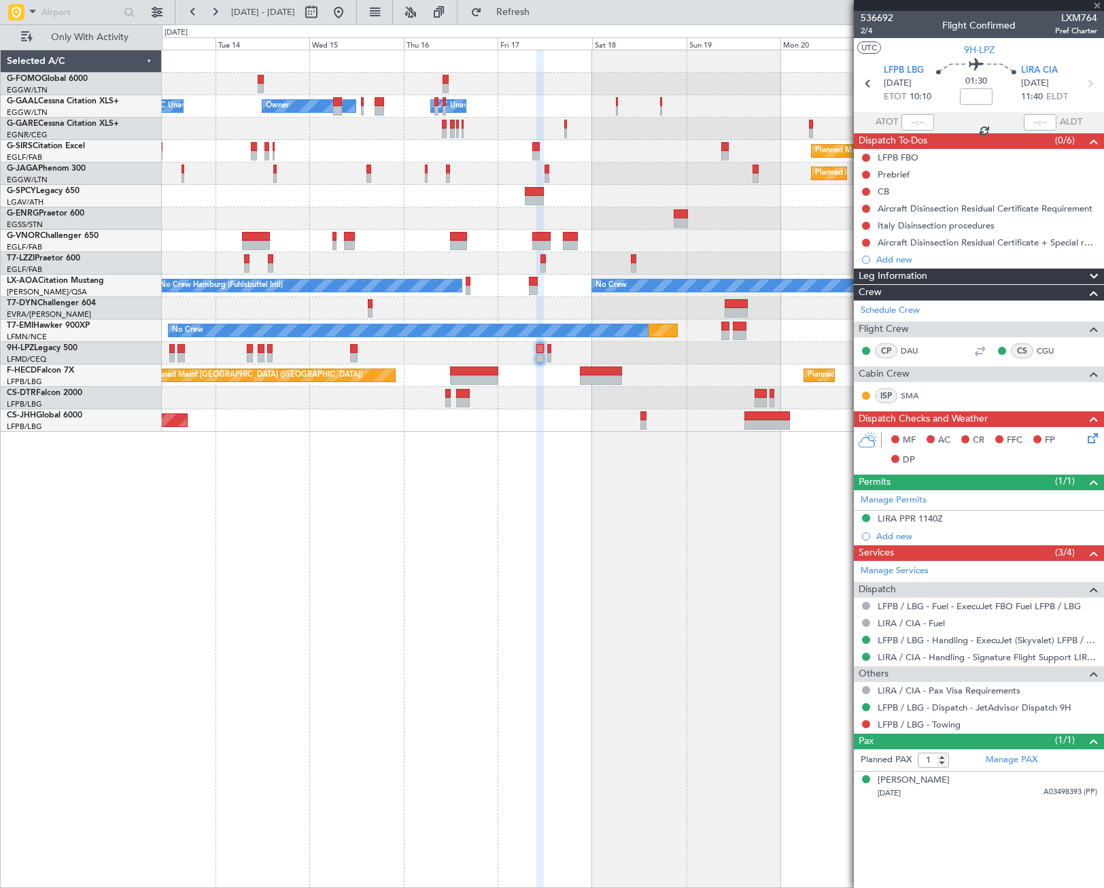
type input "0"
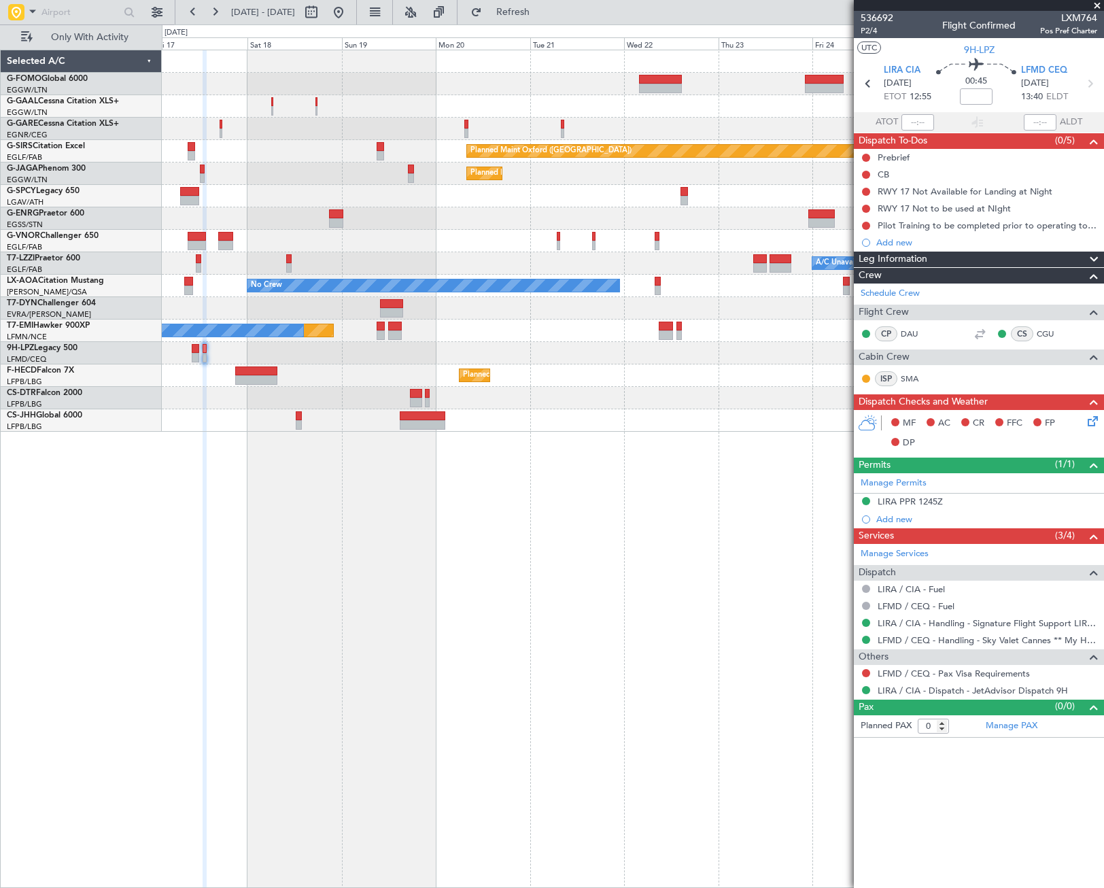
click at [578, 553] on div "Owner Owner A/C Unavailable Owner Planned Maint [GEOGRAPHIC_DATA] ([GEOGRAPHIC_…" at bounding box center [633, 469] width 942 height 838
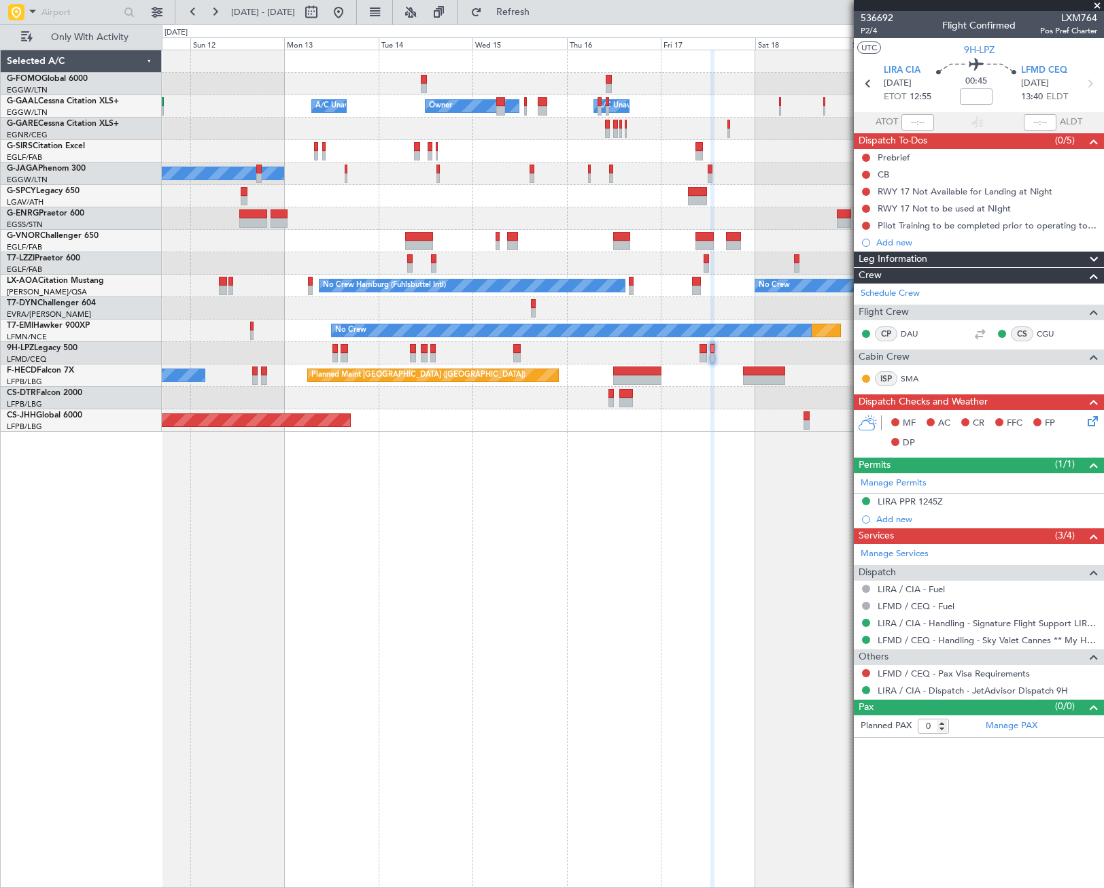
click at [1055, 523] on fb-app "[DATE] - [DATE] Refresh Quick Links Only With Activity Owner Owner A/C Unavaila…" at bounding box center [552, 449] width 1104 height 878
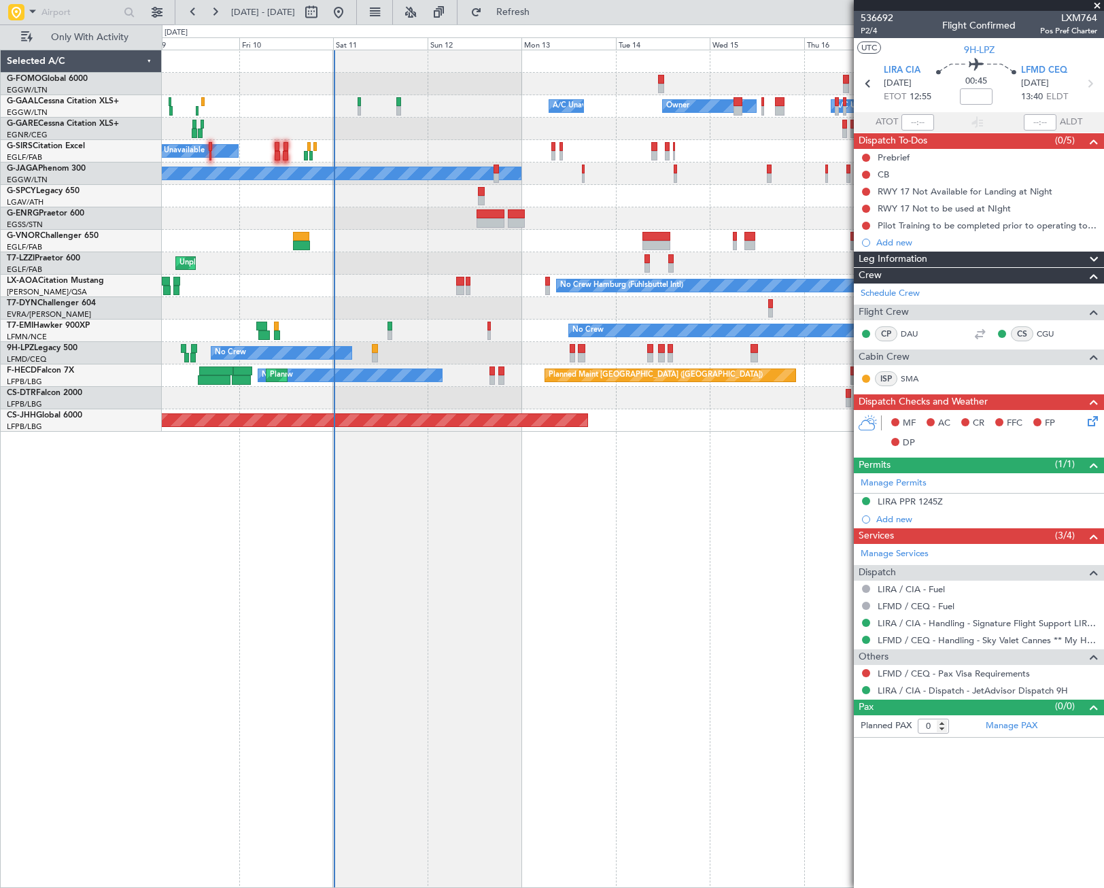
click at [369, 675] on div "Owner Owner A/C Unavailable A/C Unavailable A/C Unavailable Planned Maint [GEOG…" at bounding box center [633, 469] width 942 height 838
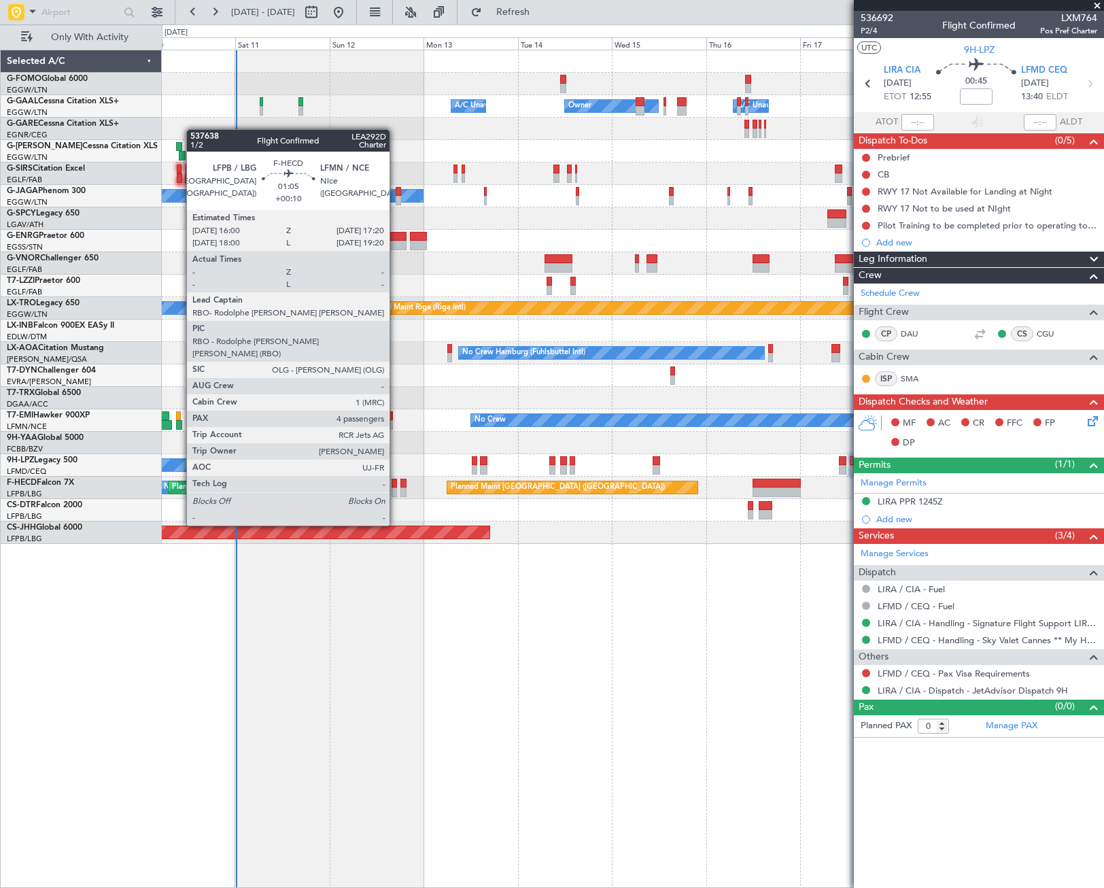
click at [396, 487] on div at bounding box center [394, 492] width 5 height 10
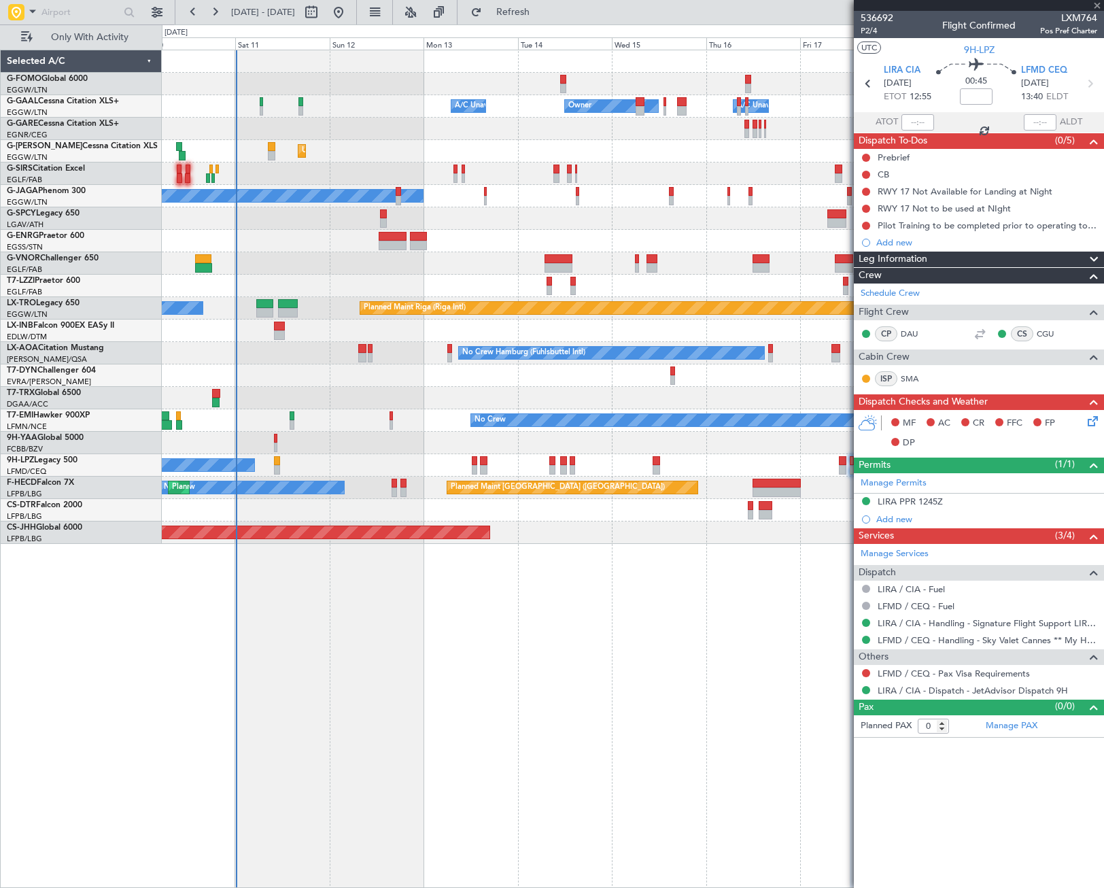
type input "+00:10"
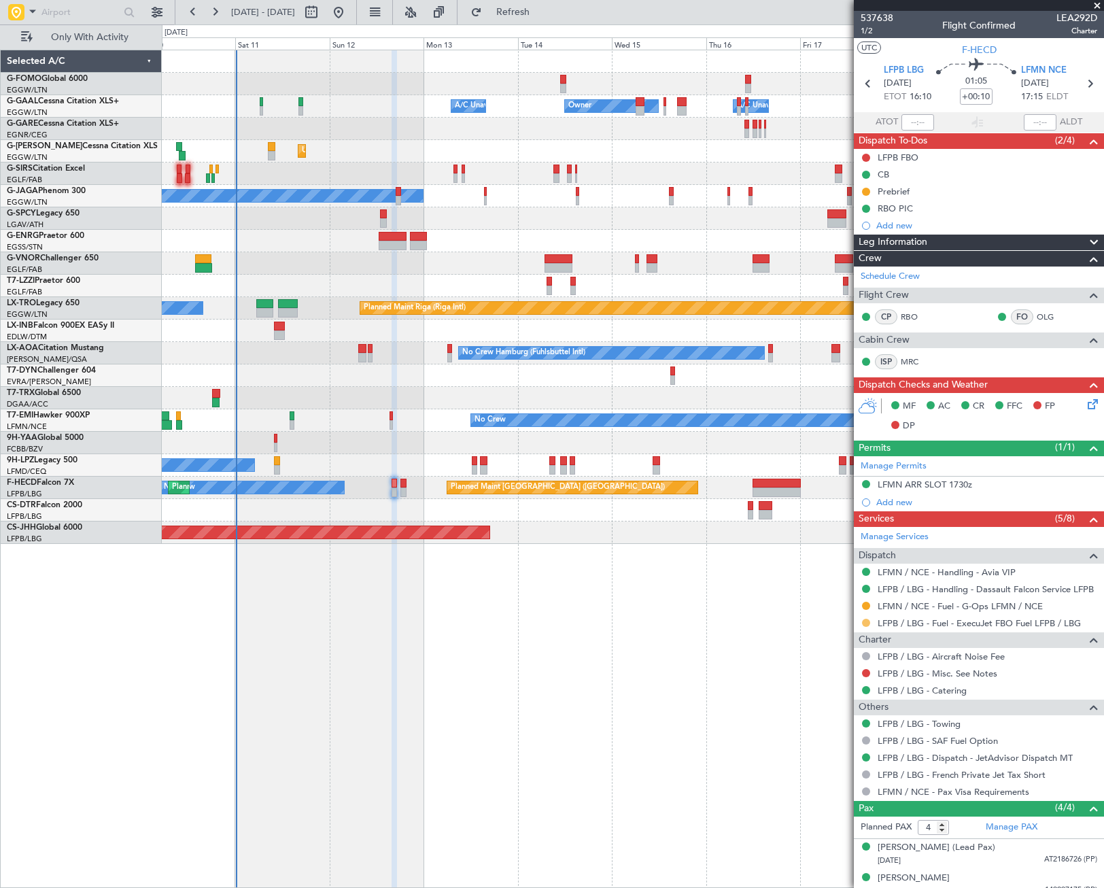
click at [865, 622] on button at bounding box center [866, 623] width 8 height 8
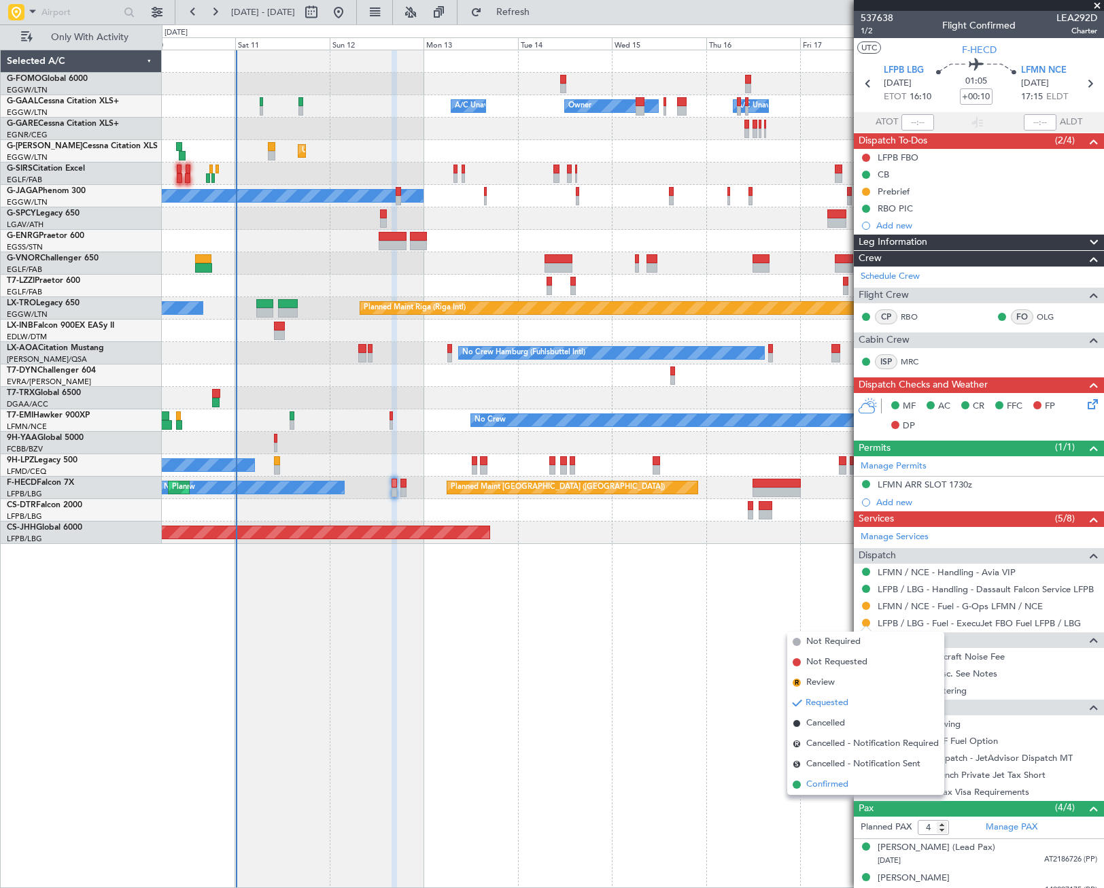
click at [824, 783] on span "Confirmed" at bounding box center [827, 785] width 42 height 14
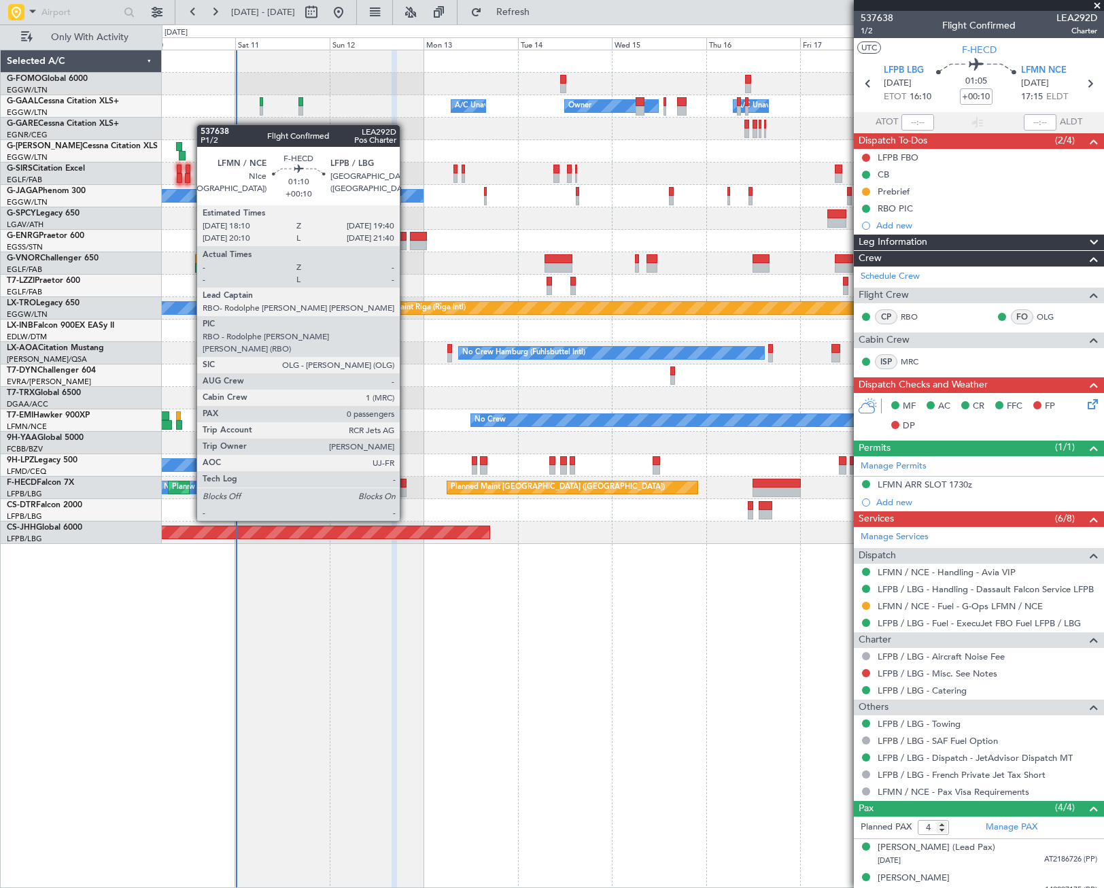
click at [406, 483] on div at bounding box center [403, 484] width 6 height 10
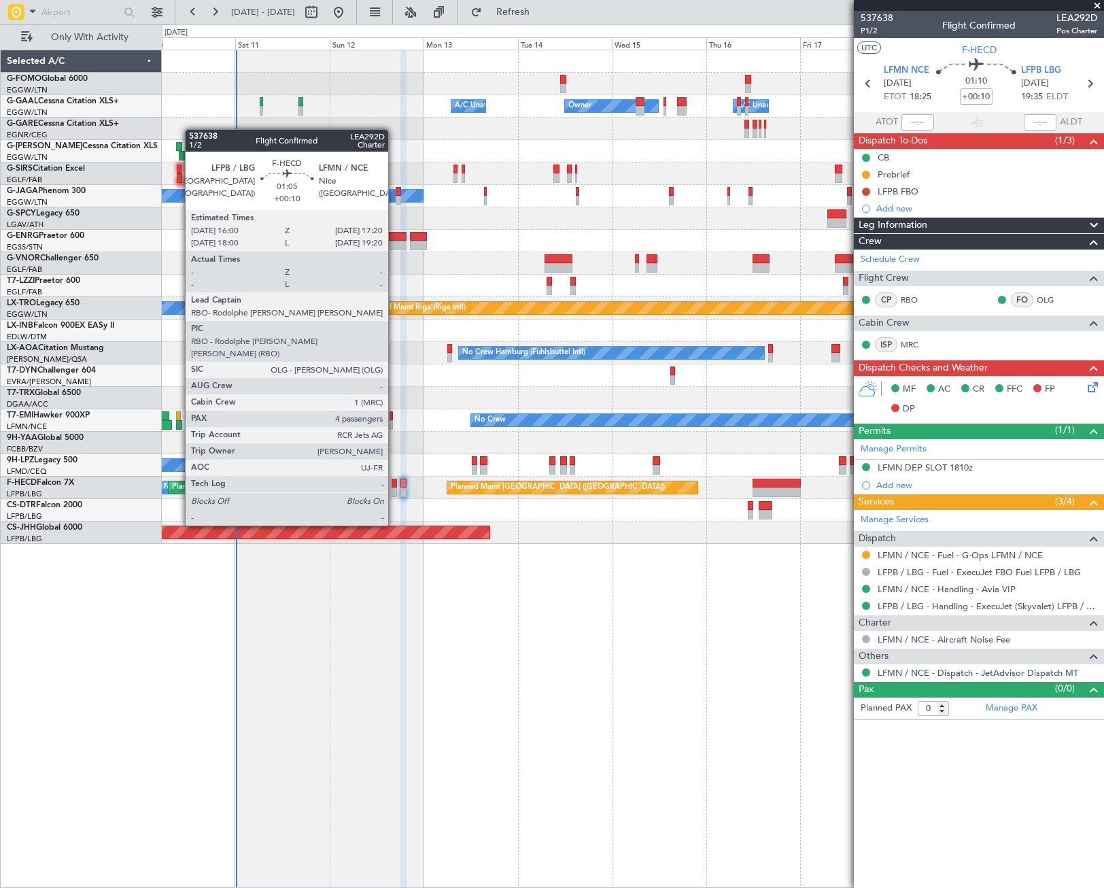
click at [394, 487] on div at bounding box center [394, 492] width 5 height 10
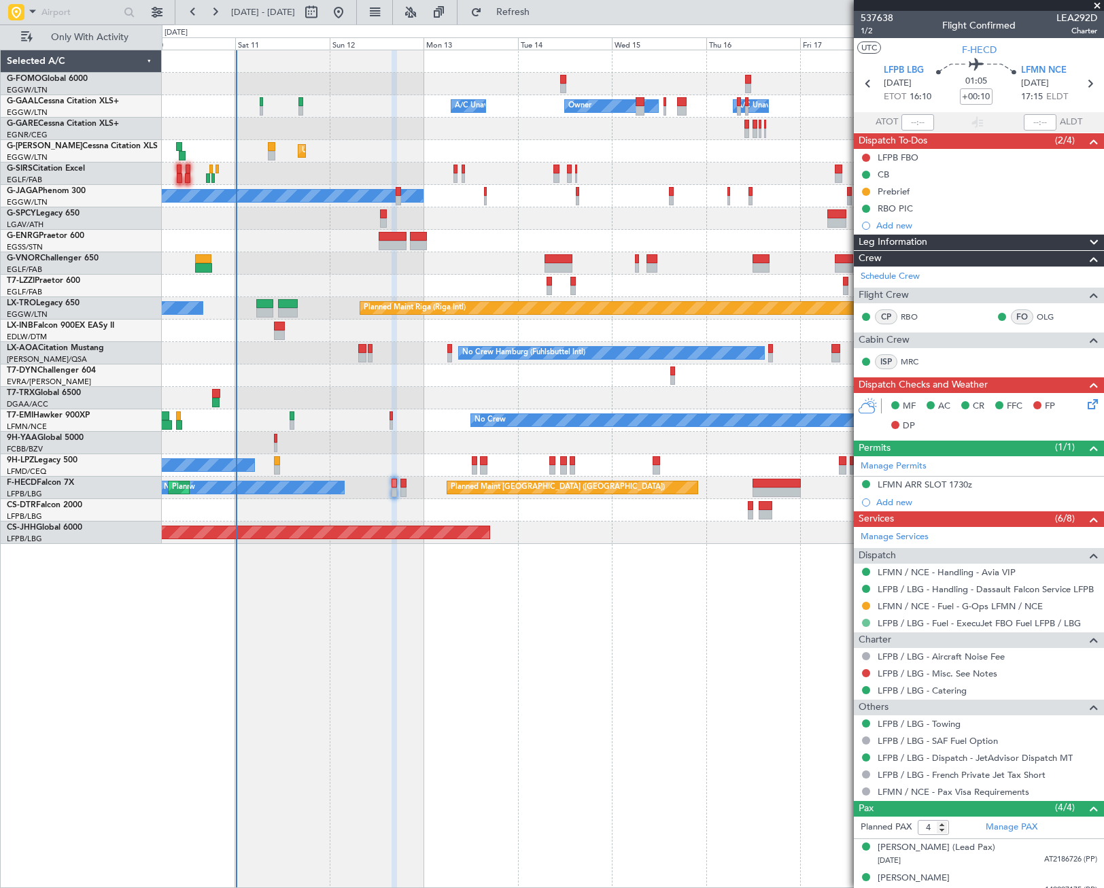
click at [864, 619] on button at bounding box center [866, 623] width 8 height 8
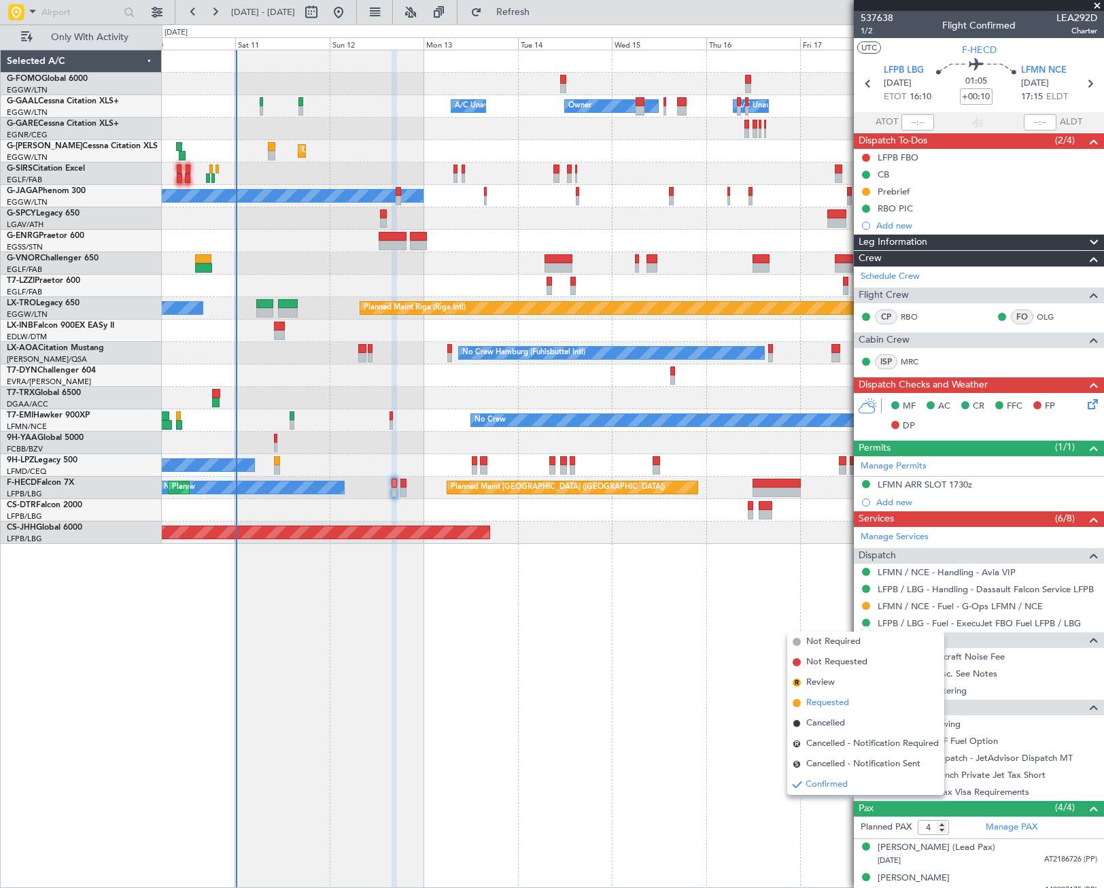
click at [807, 699] on span "Requested" at bounding box center [827, 703] width 43 height 14
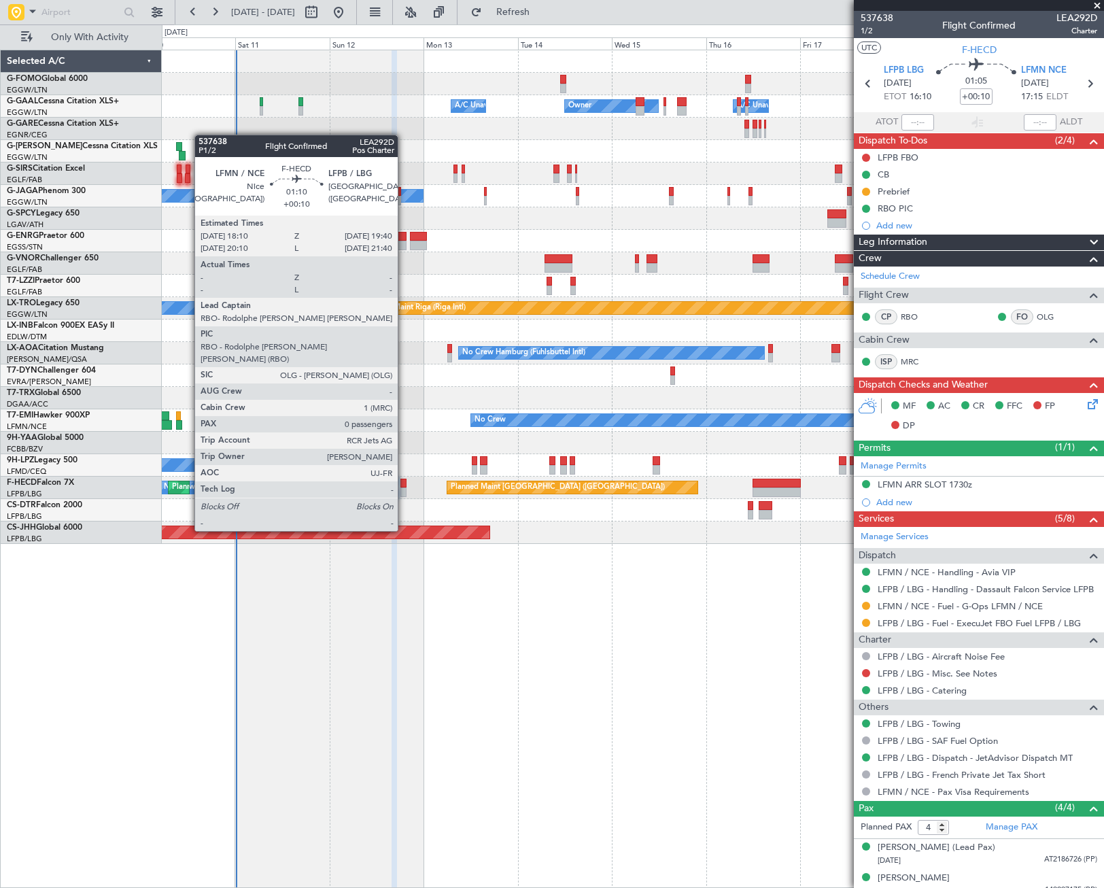
click at [404, 493] on div at bounding box center [403, 492] width 6 height 10
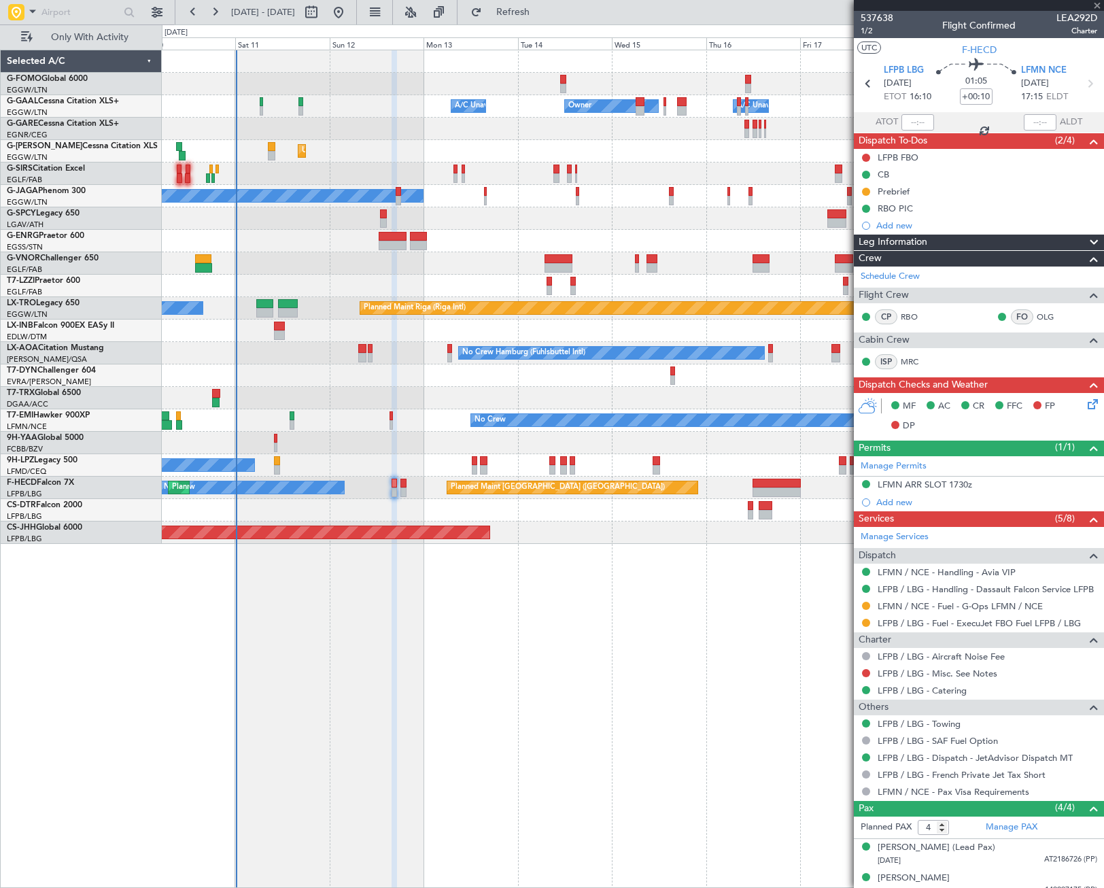
type input "0"
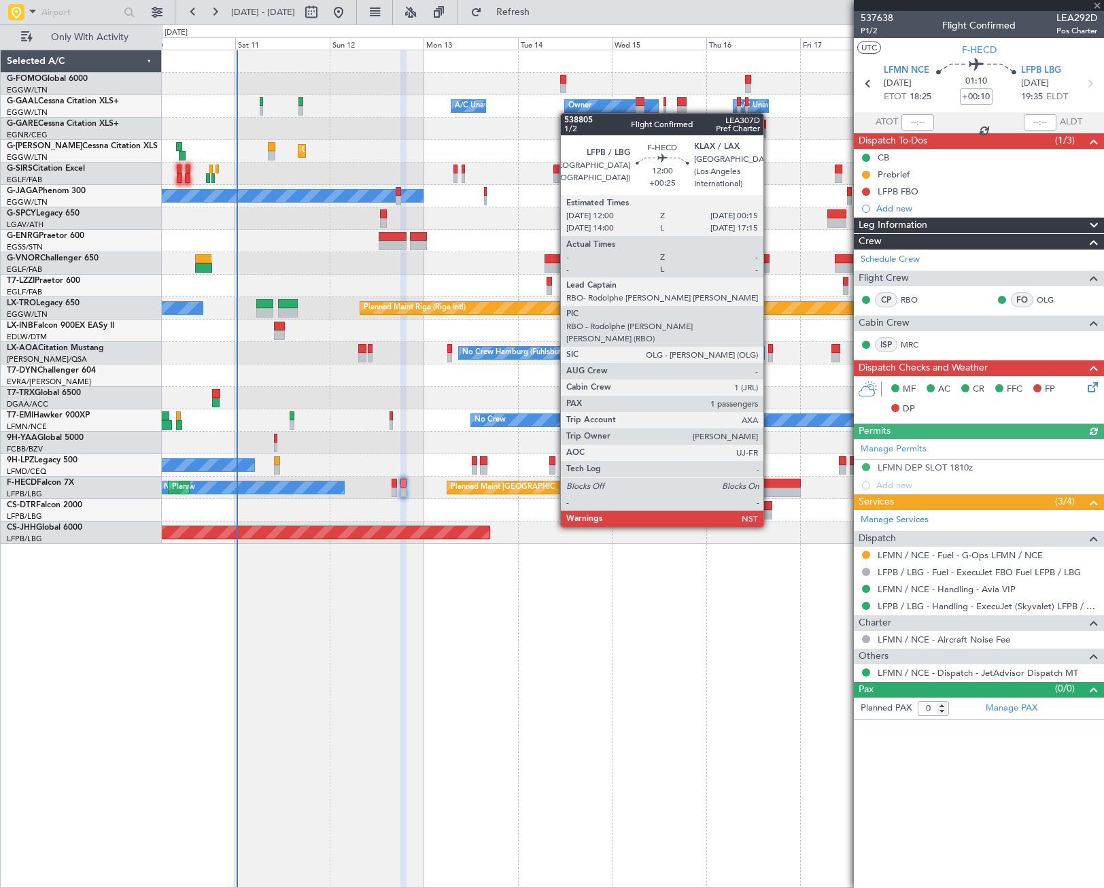
click at [769, 489] on div at bounding box center [776, 492] width 48 height 10
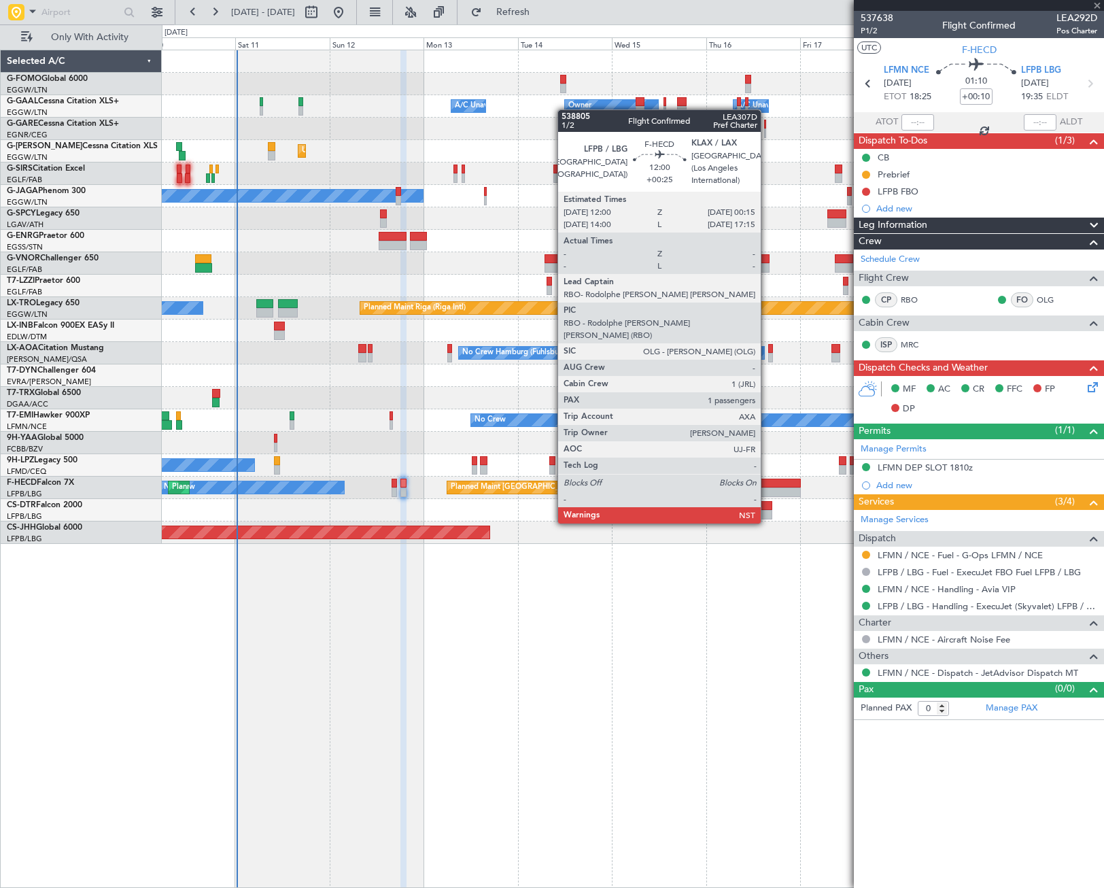
type input "+00:25"
type input "1"
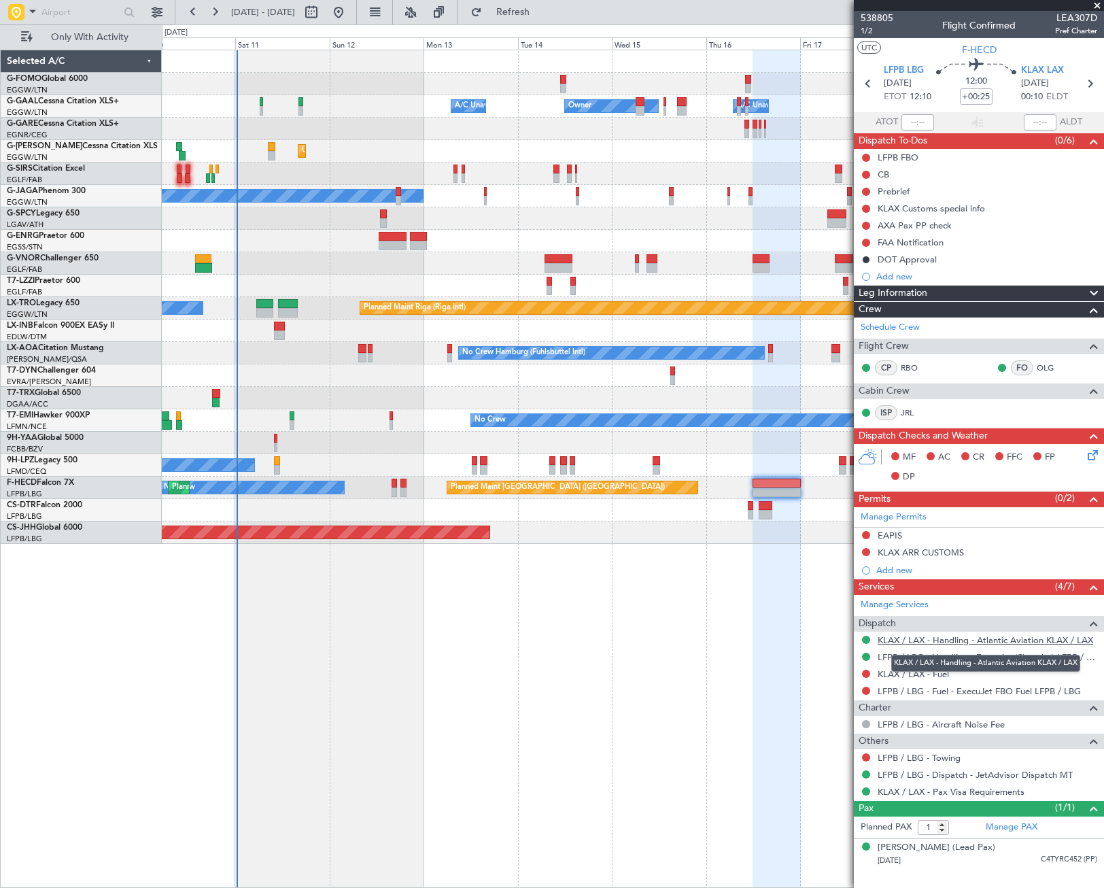
click at [975, 636] on link "KLAX / LAX - Handling - Atlantic Aviation KLAX / LAX" at bounding box center [985, 640] width 215 height 12
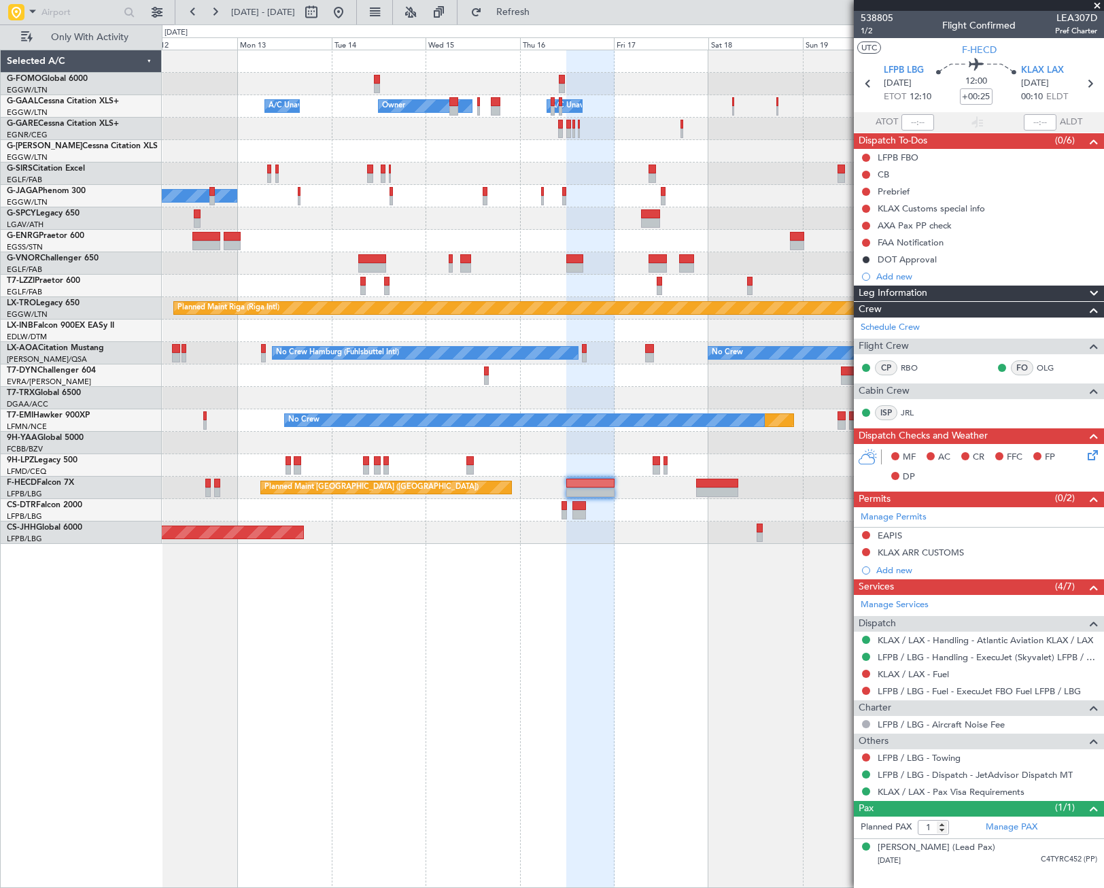
click at [310, 702] on div "Owner Owner A/C Unavailable A/C Unavailable Unplanned Maint [GEOGRAPHIC_DATA] (…" at bounding box center [633, 469] width 942 height 838
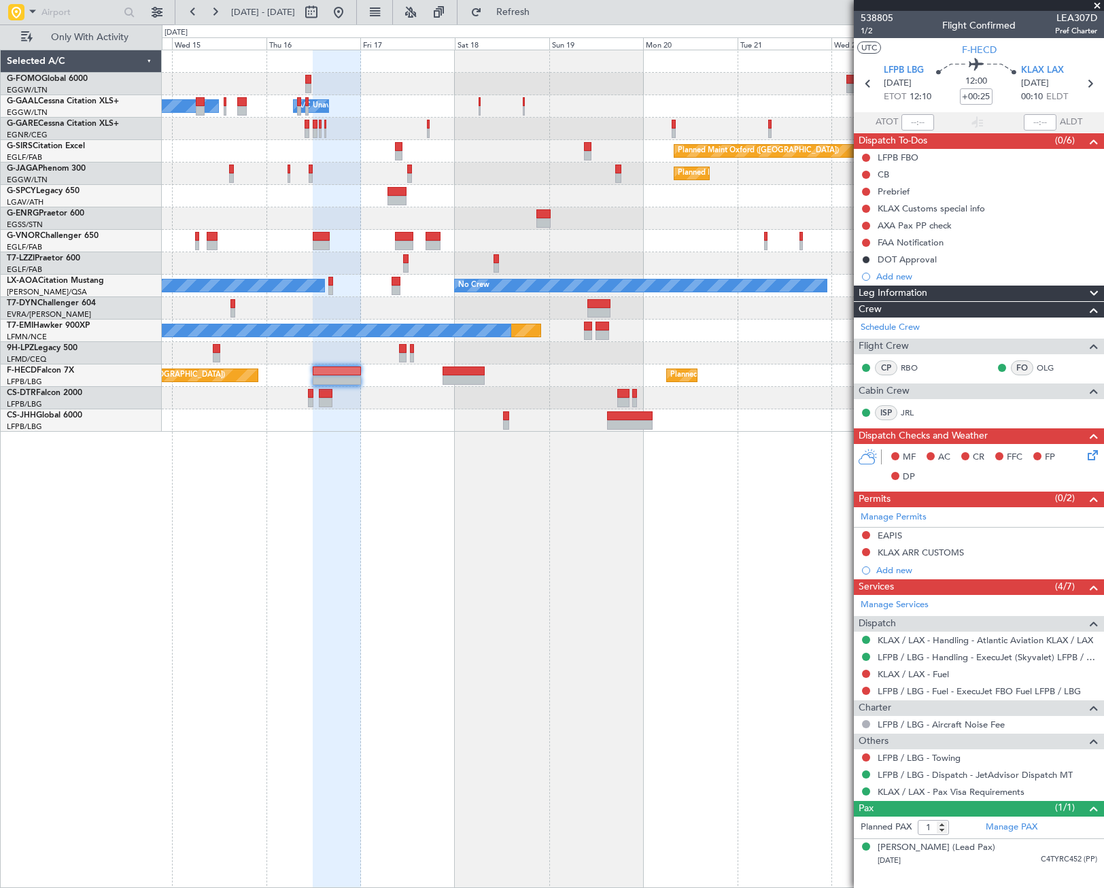
click at [890, 294] on span "Leg Information" at bounding box center [892, 293] width 69 height 16
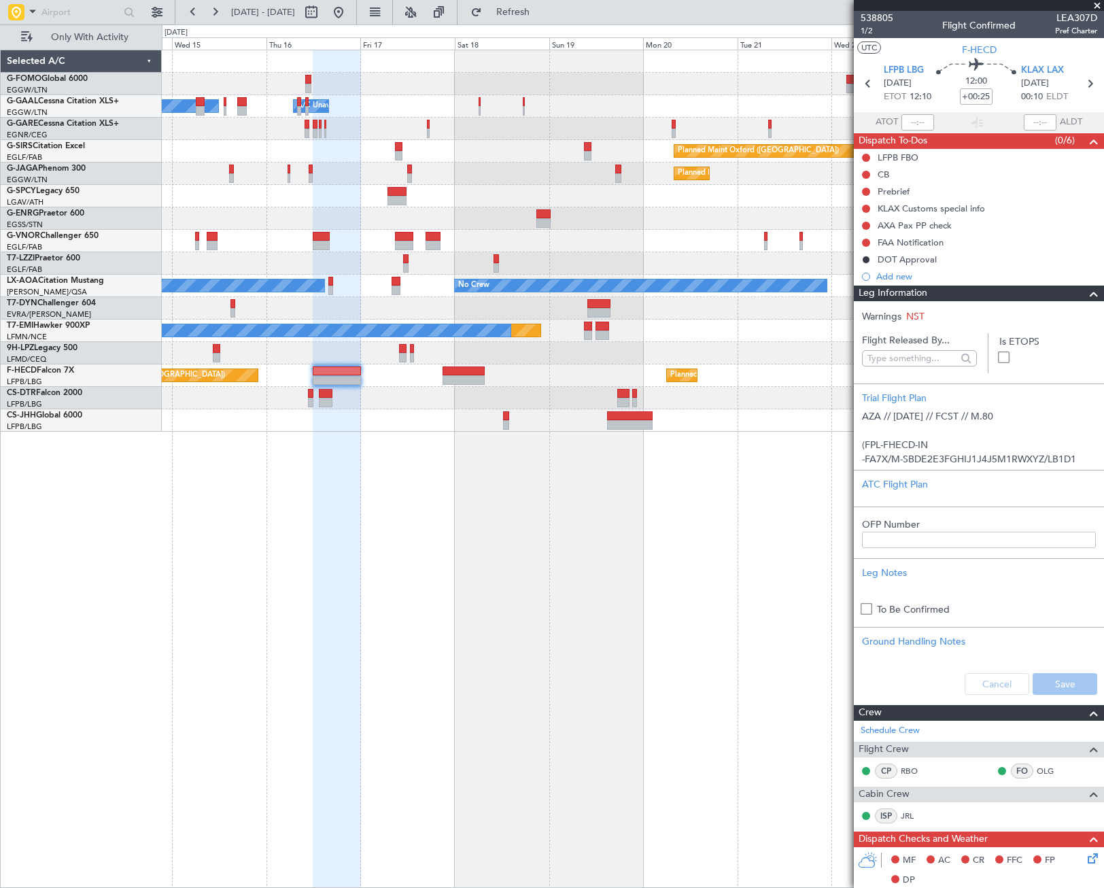
click at [890, 294] on span "Leg Information" at bounding box center [892, 293] width 69 height 16
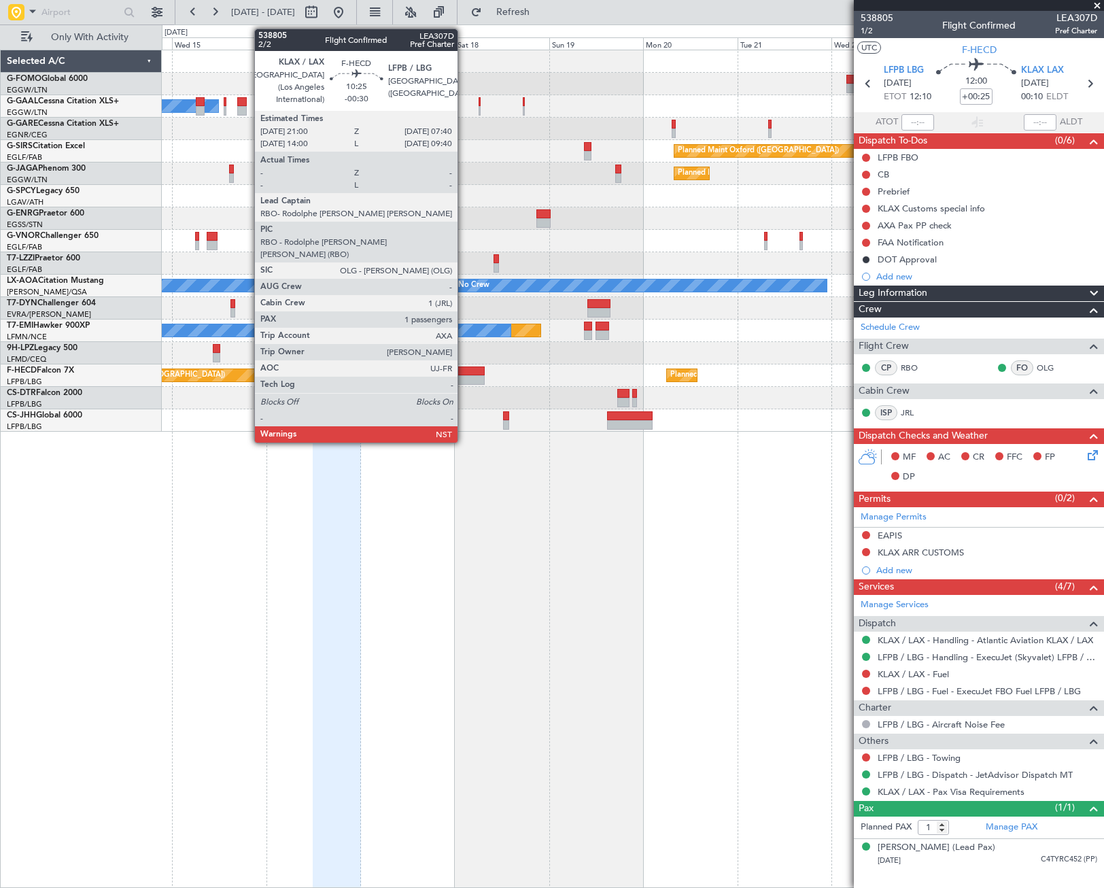
click at [464, 371] on div at bounding box center [463, 371] width 42 height 10
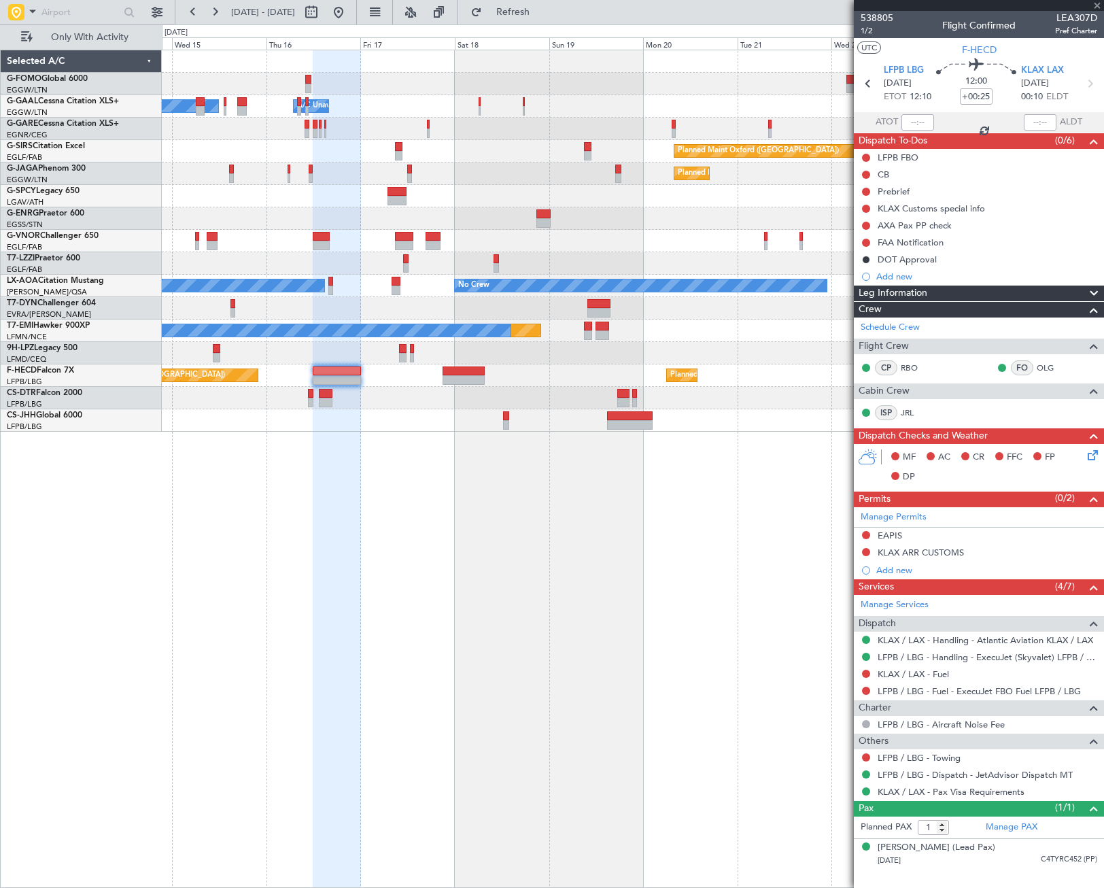
type input "-00:30"
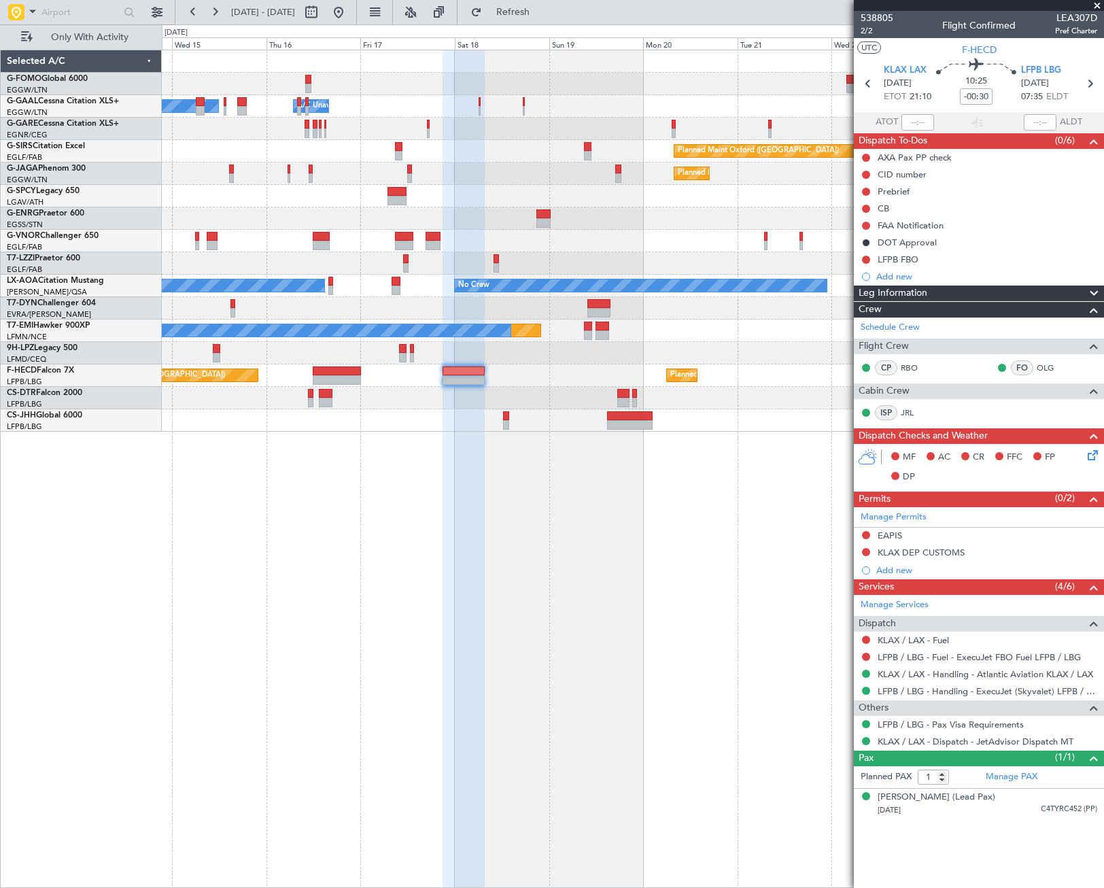
click at [916, 290] on span "Leg Information" at bounding box center [892, 293] width 69 height 16
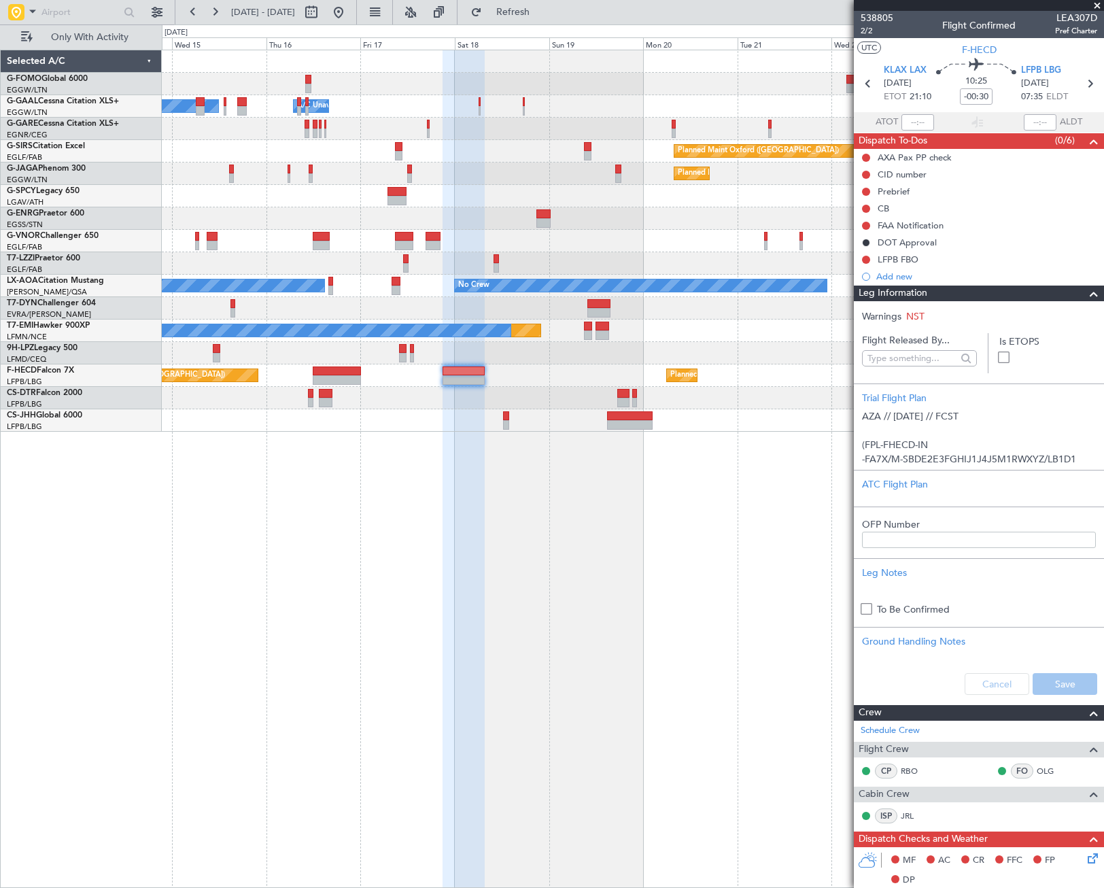
click at [916, 290] on span "Leg Information" at bounding box center [892, 293] width 69 height 16
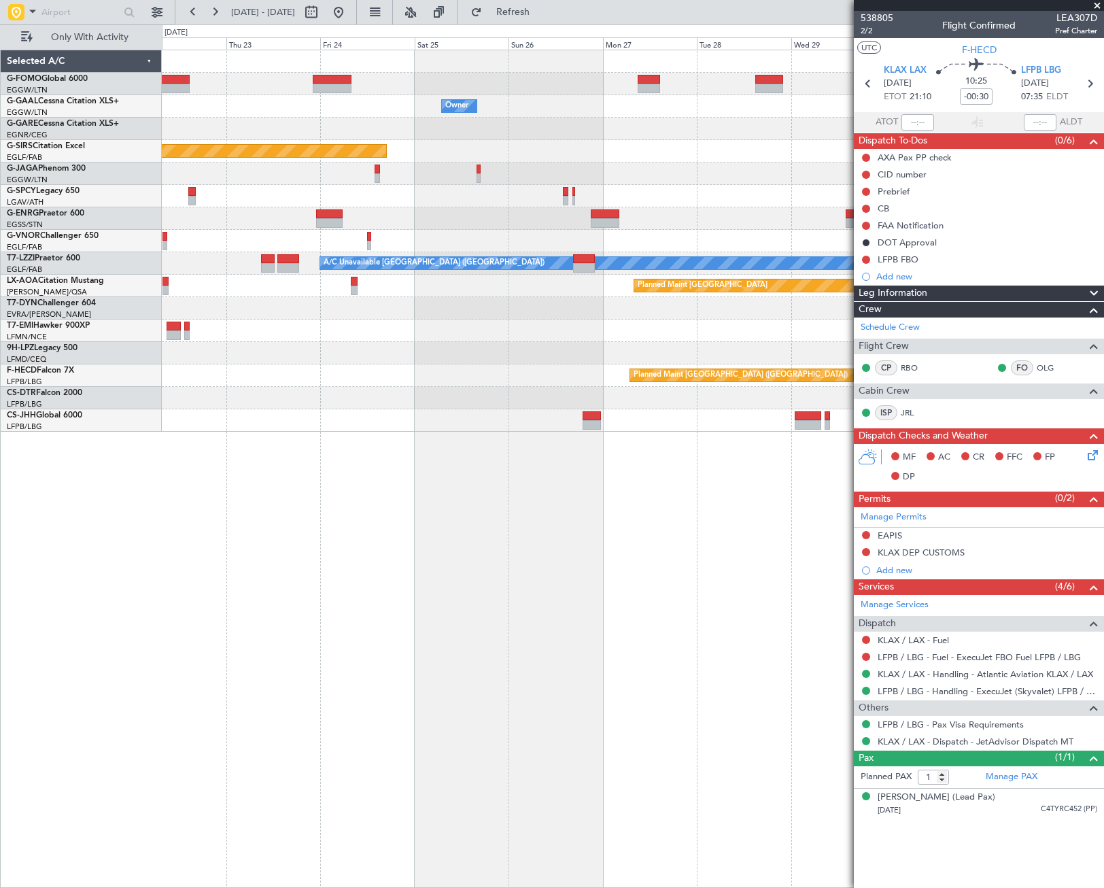
click at [61, 595] on div "Owner Owner Planned Maint [GEOGRAPHIC_DATA] ([GEOGRAPHIC_DATA]) Planned Maint […" at bounding box center [552, 455] width 1104 height 863
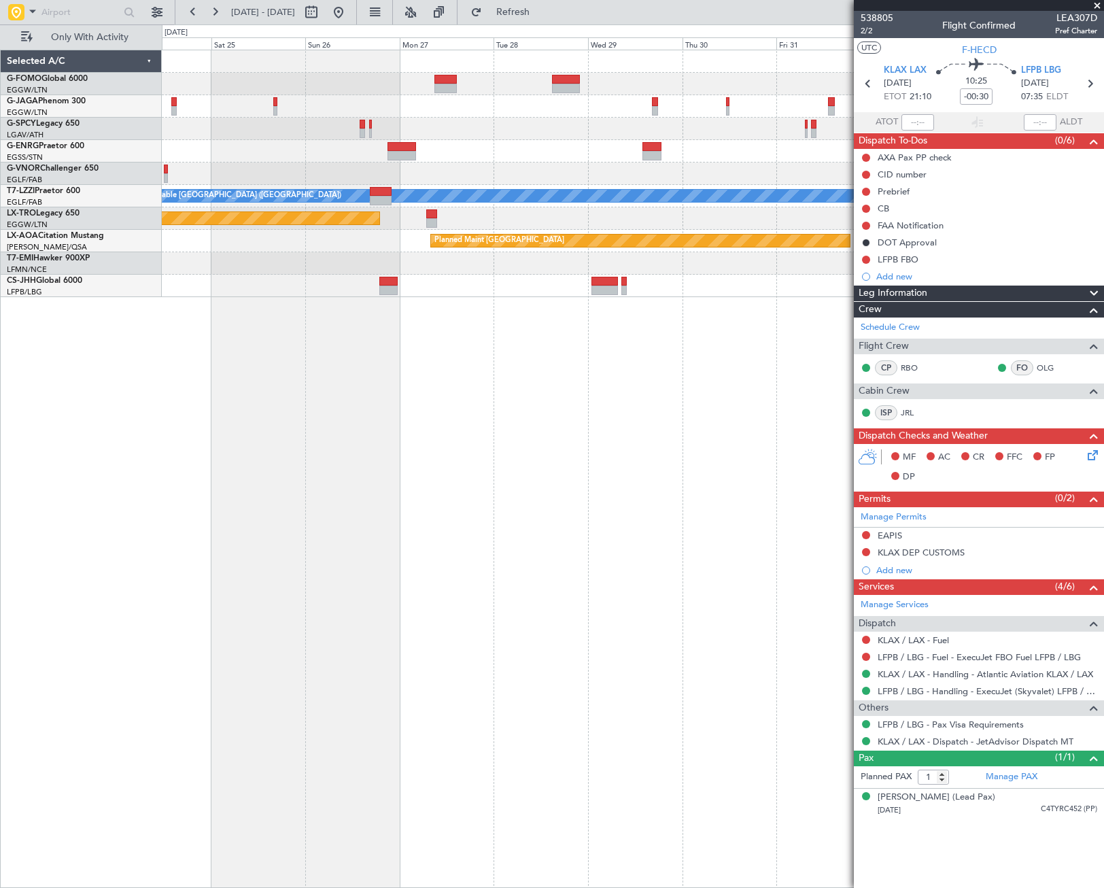
click at [109, 568] on div "A/C Unavailable [GEOGRAPHIC_DATA] ([GEOGRAPHIC_DATA]) Planned Maint [GEOGRAPHIC…" at bounding box center [552, 455] width 1104 height 863
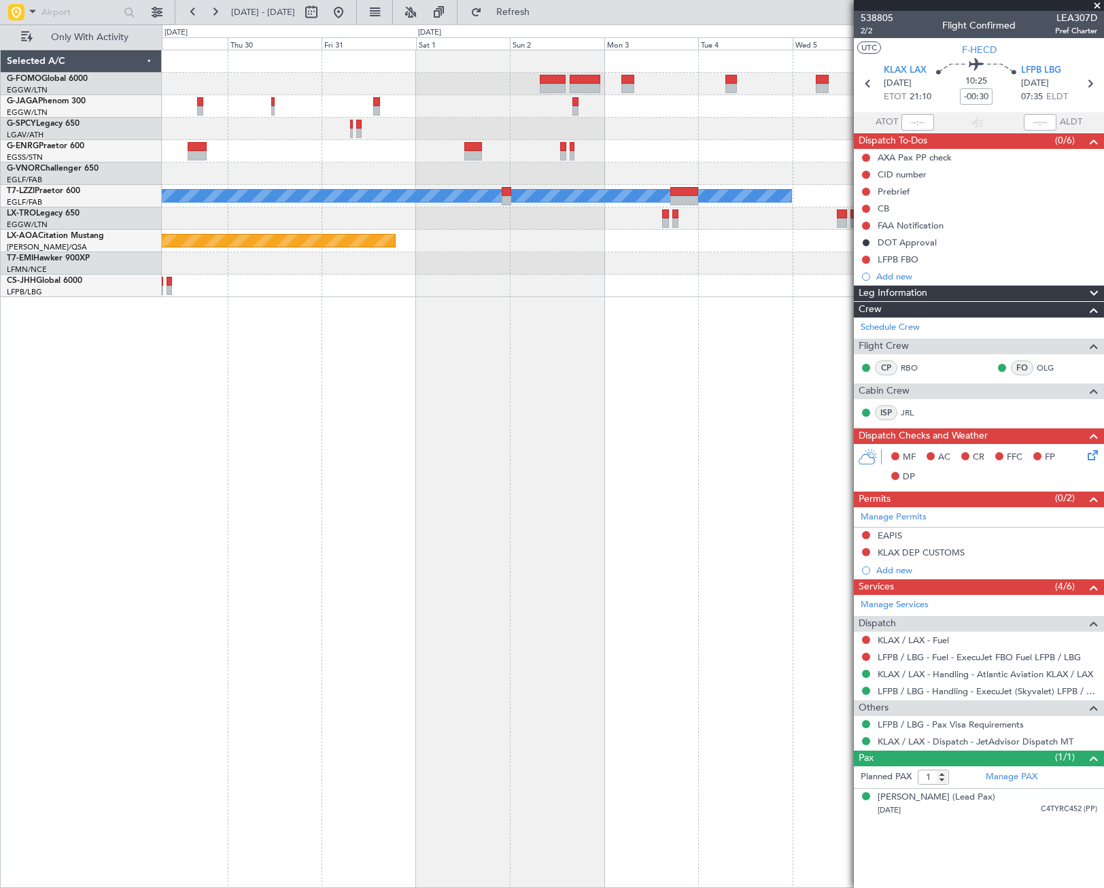
click at [139, 617] on div "A/C Unavailable [GEOGRAPHIC_DATA] ([GEOGRAPHIC_DATA]) Planned Maint [GEOGRAPHIC…" at bounding box center [552, 455] width 1104 height 863
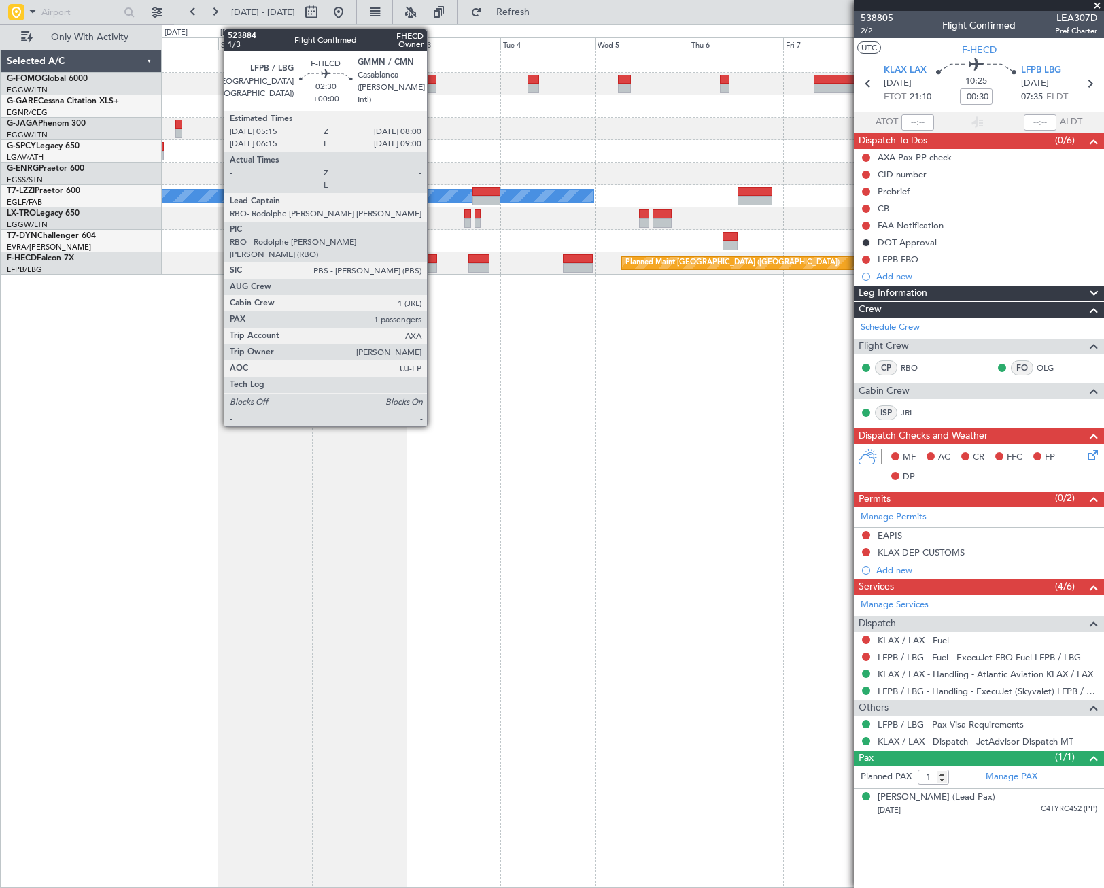
click at [432, 257] on div at bounding box center [431, 259] width 11 height 10
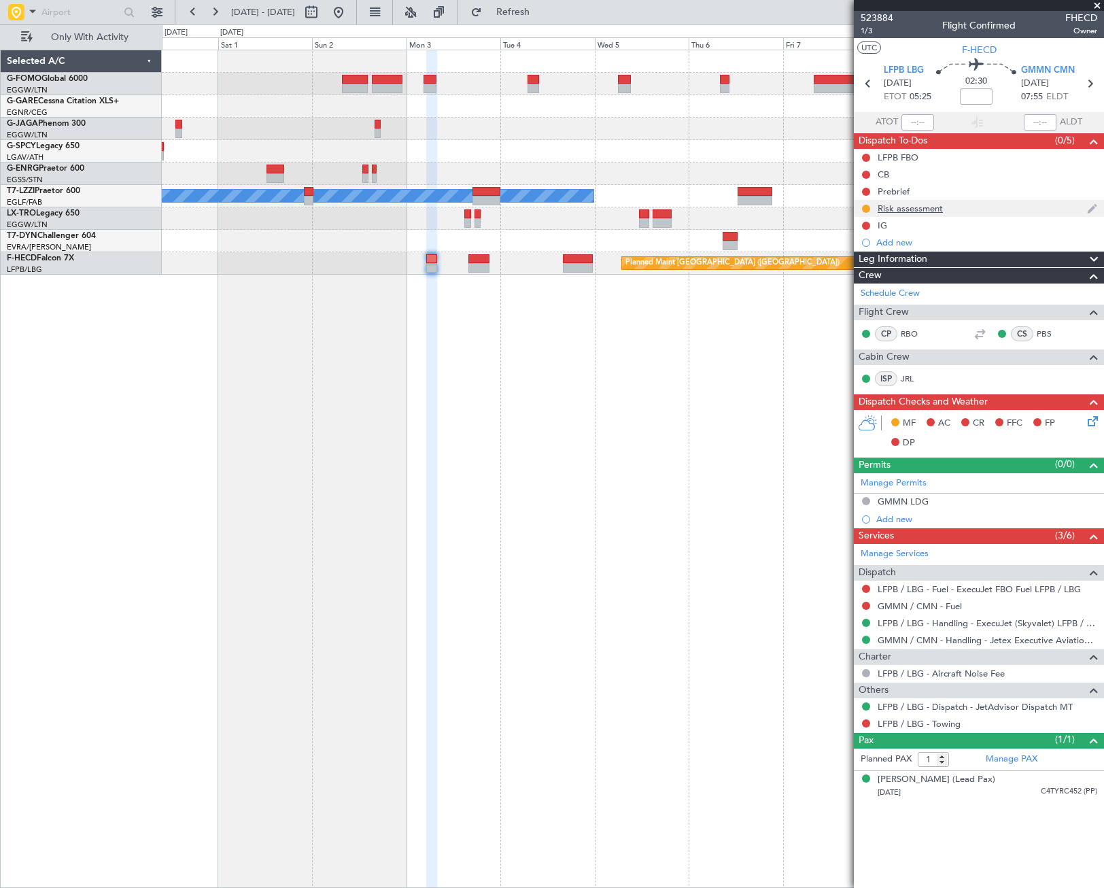
click at [895, 209] on div "Risk assessment" at bounding box center [910, 209] width 65 height 12
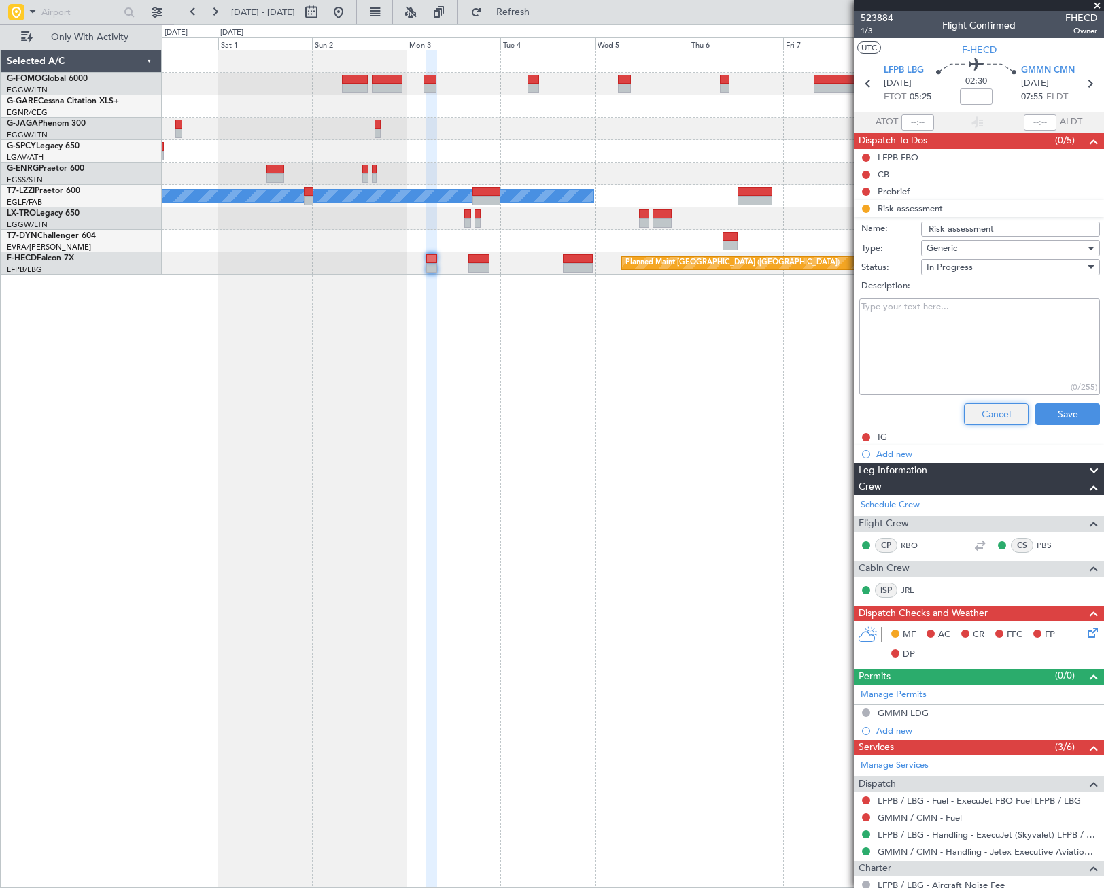
click at [996, 417] on button "Cancel" at bounding box center [996, 414] width 65 height 22
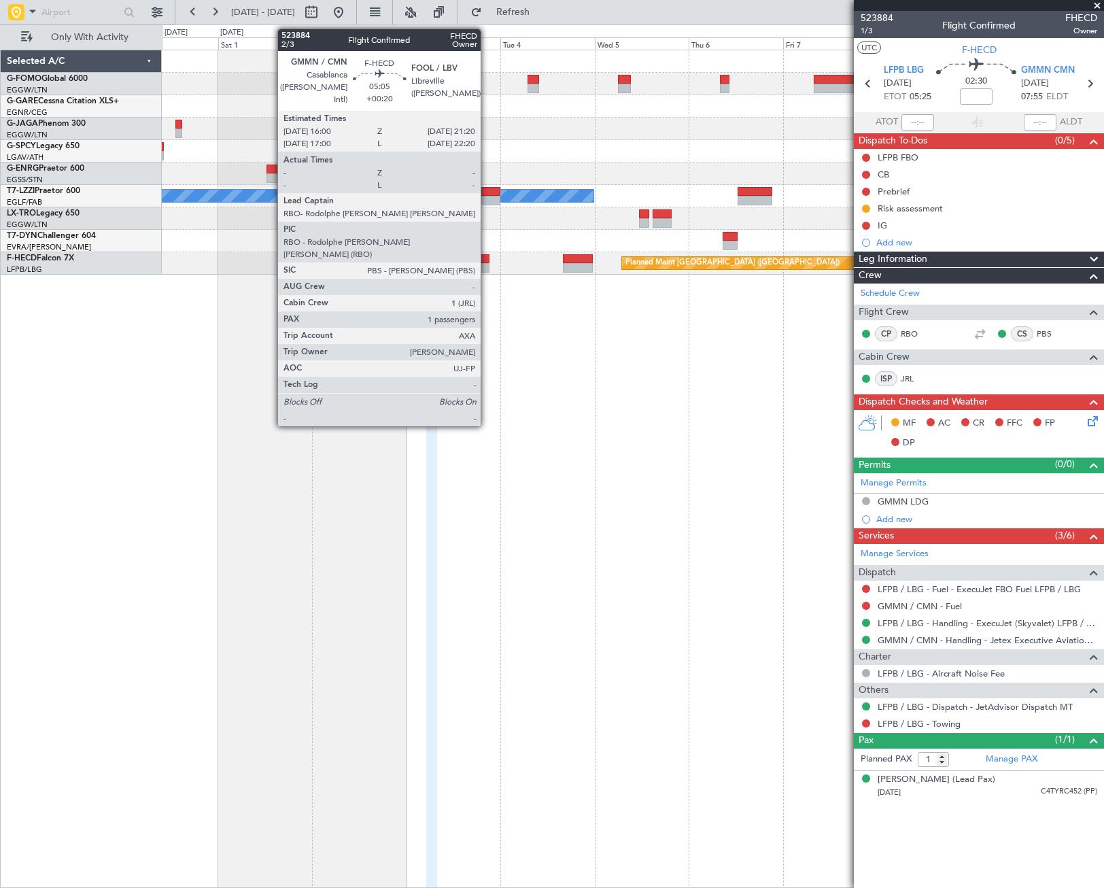
click at [487, 259] on div at bounding box center [478, 259] width 21 height 10
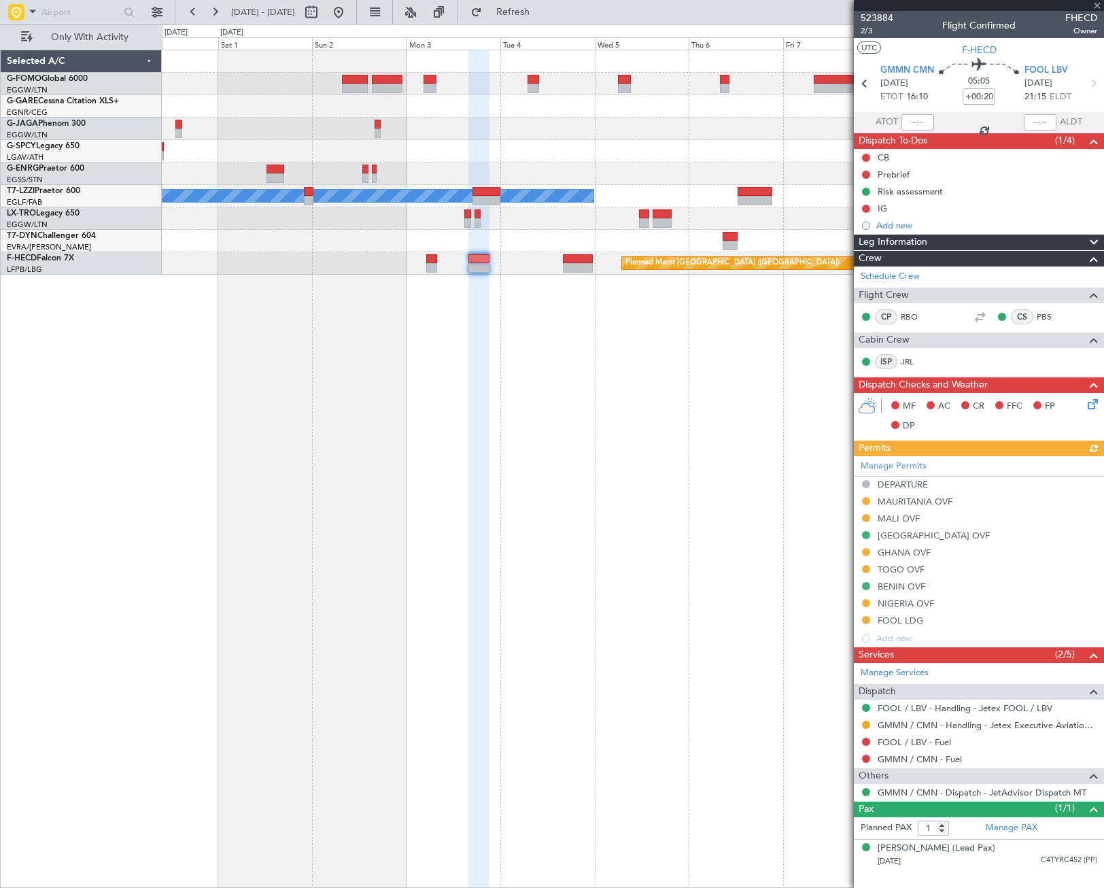
click at [1008, 241] on div "Leg Information" at bounding box center [979, 243] width 250 height 16
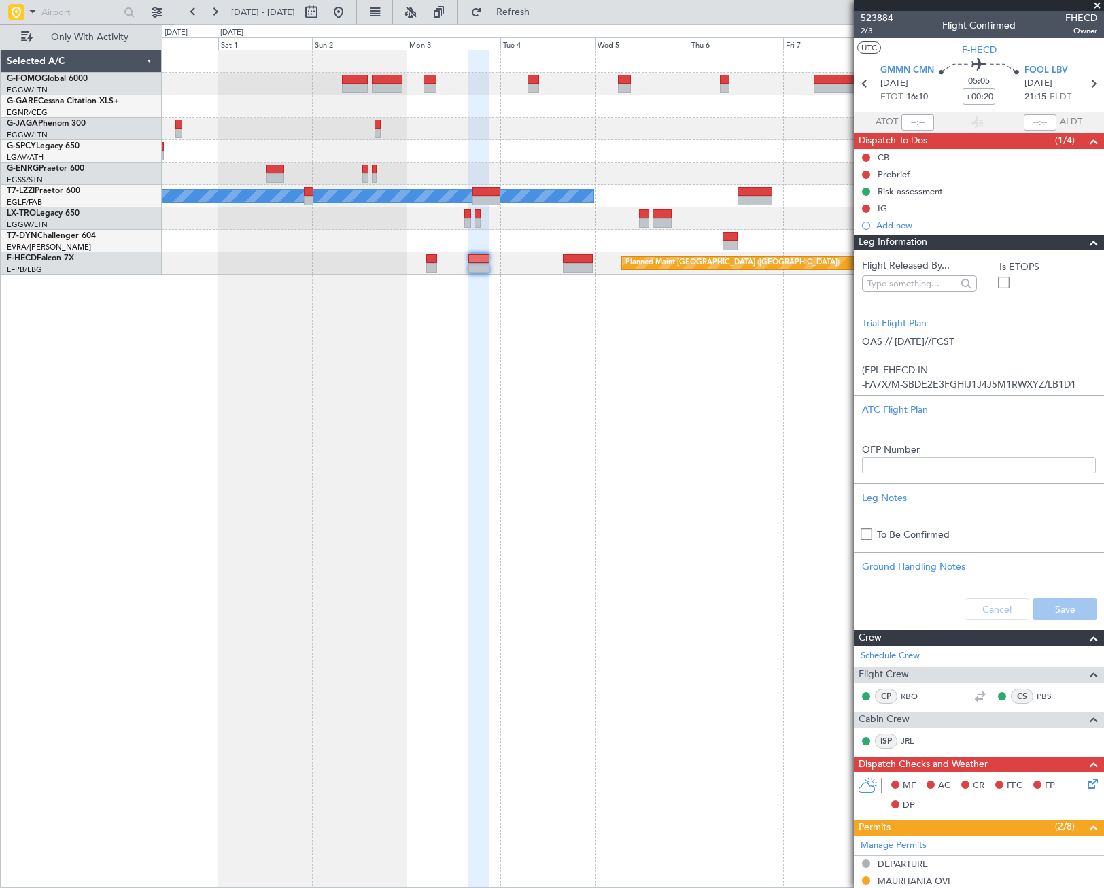
click at [1008, 241] on div "Leg Information" at bounding box center [979, 243] width 250 height 16
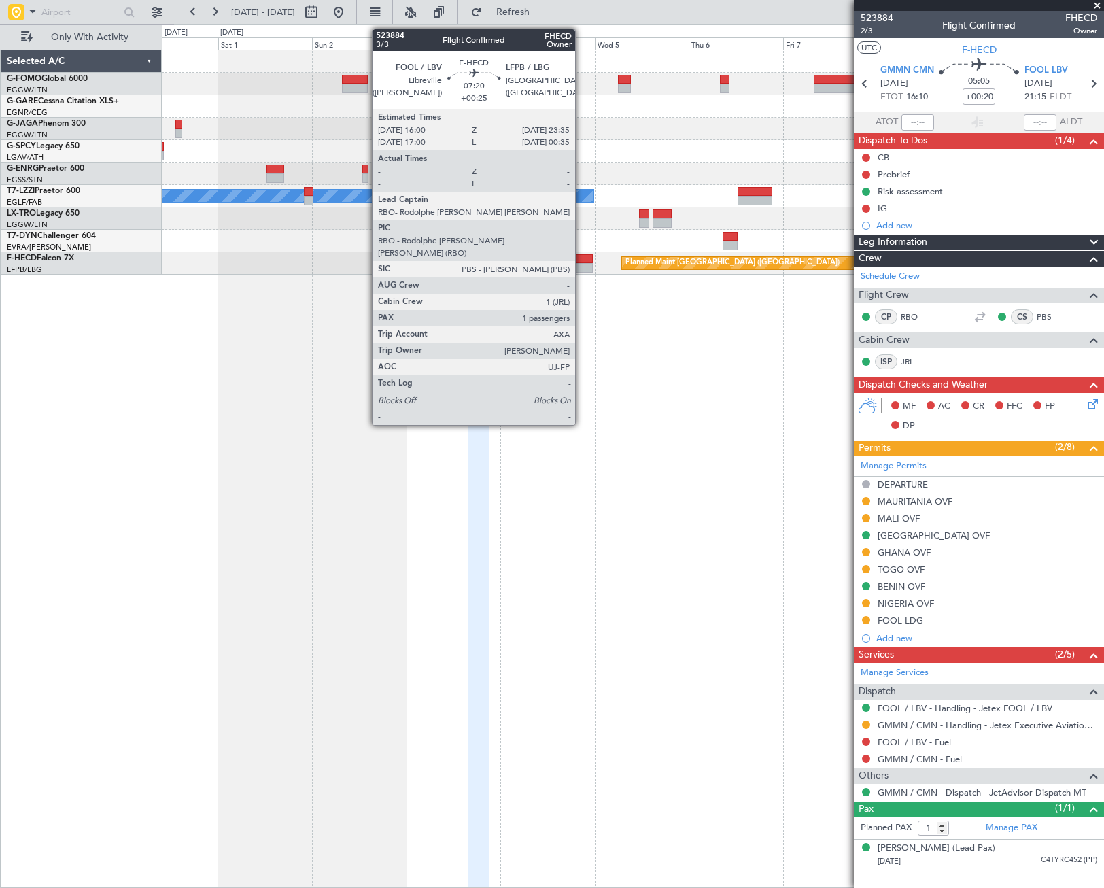
click at [581, 264] on div at bounding box center [578, 268] width 30 height 10
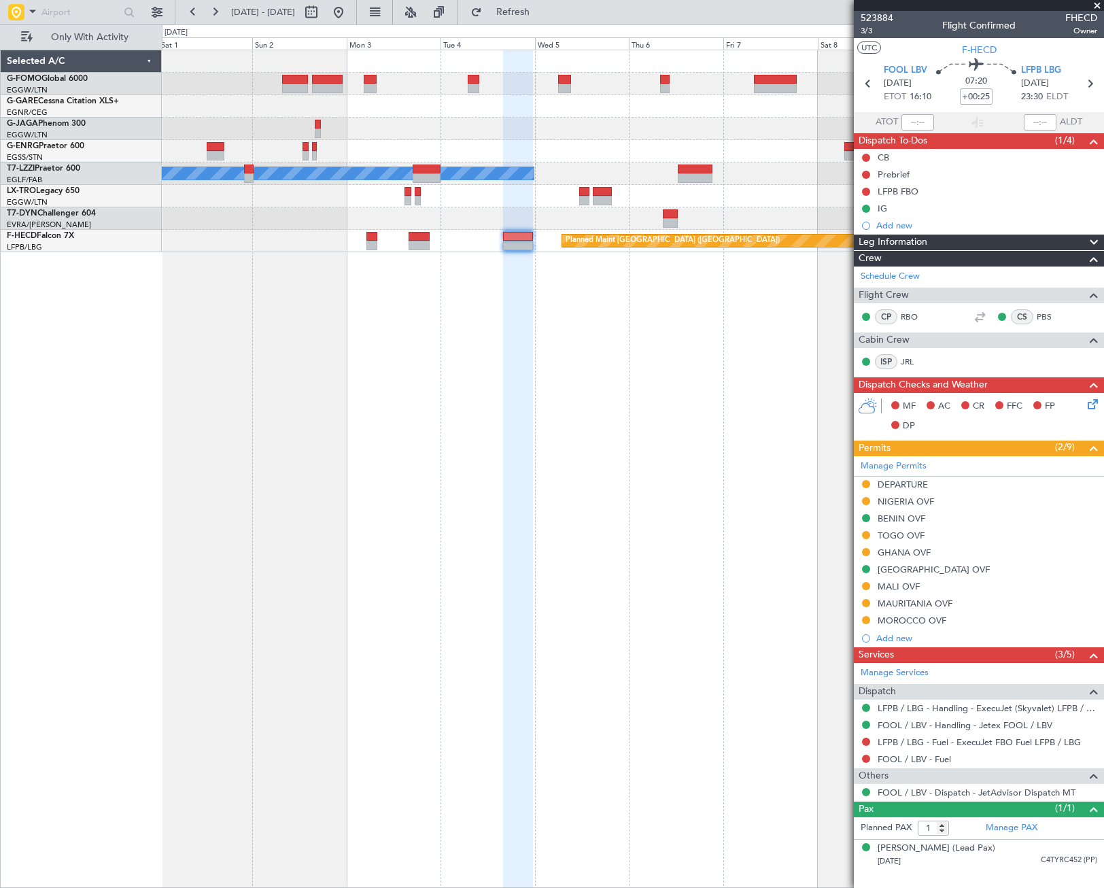
click at [133, 585] on div "A/C Unavailable [GEOGRAPHIC_DATA] ([GEOGRAPHIC_DATA]) Planned Maint [GEOGRAPHIC…" at bounding box center [552, 455] width 1104 height 863
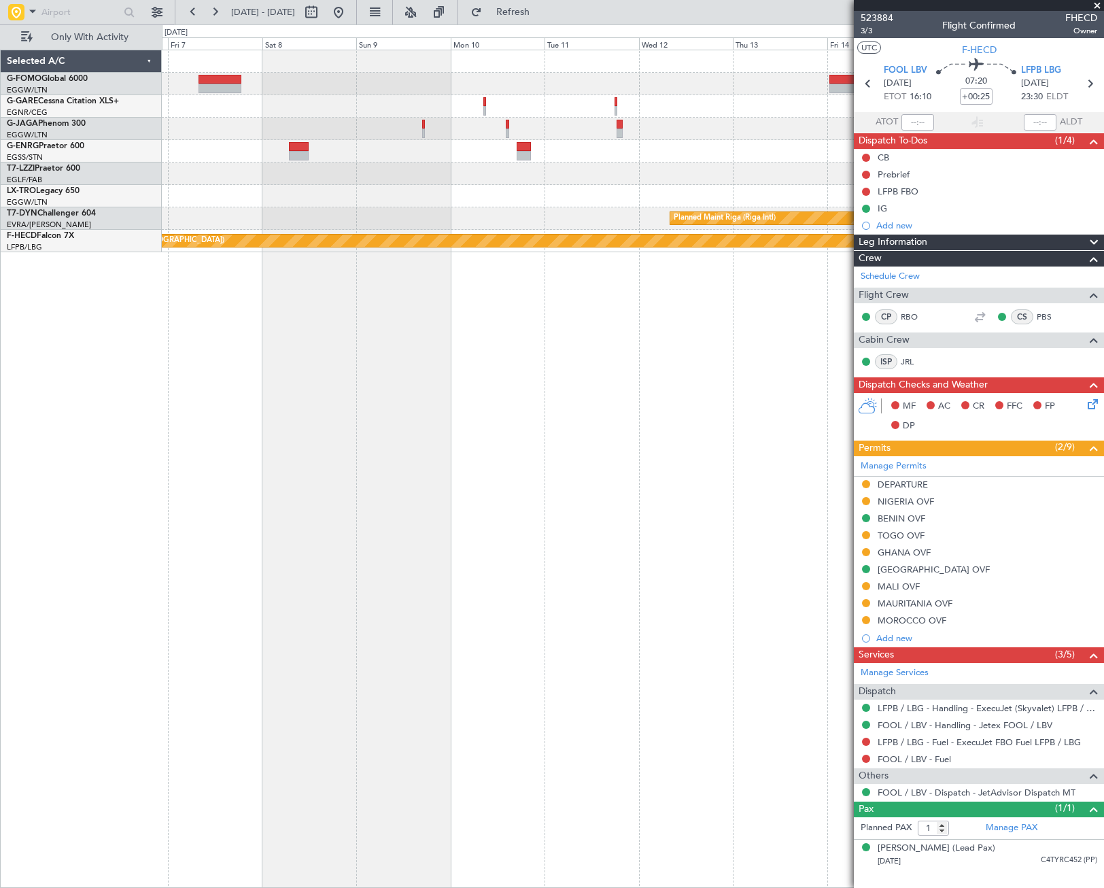
click at [175, 643] on div "A/C Unavailable [GEOGRAPHIC_DATA] ([GEOGRAPHIC_DATA]) Planned Maint [GEOGRAPHIC…" at bounding box center [633, 469] width 942 height 838
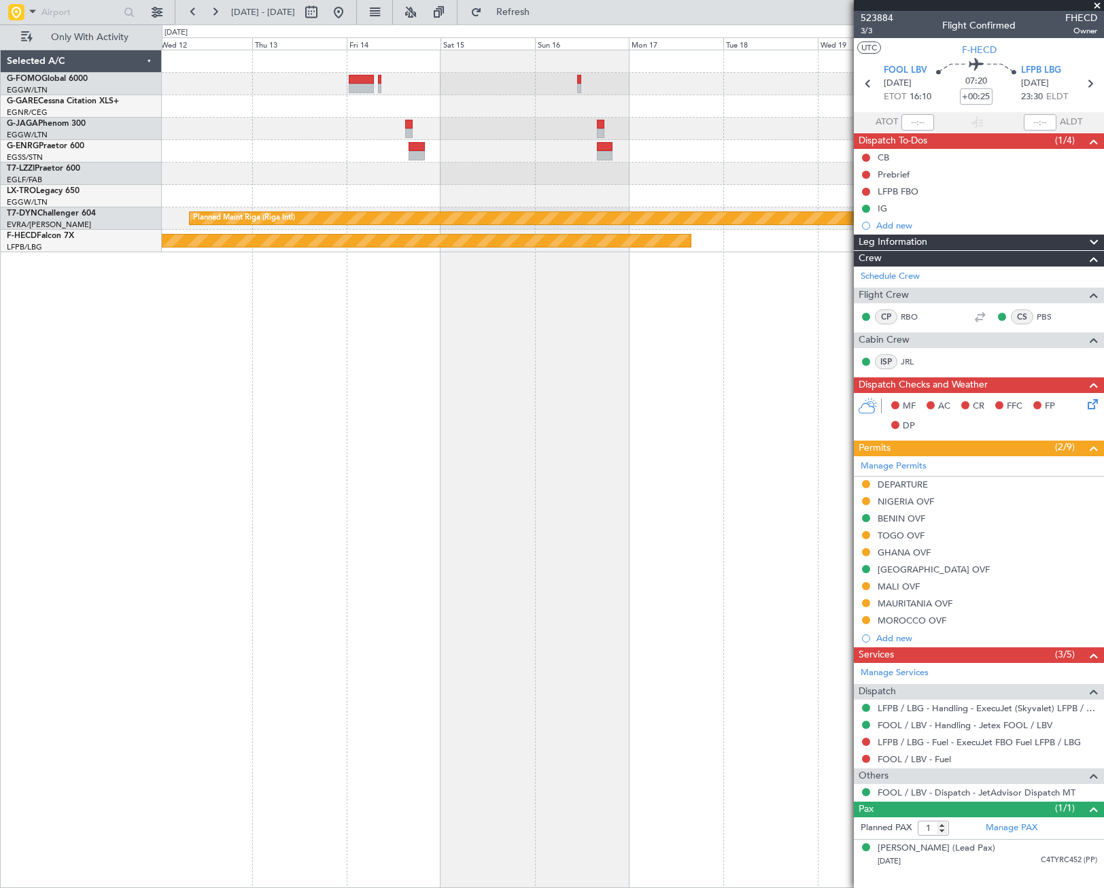
click at [88, 684] on div "Planned Maint Riga (Riga Intl) Planned Maint [GEOGRAPHIC_DATA] ([GEOGRAPHIC_DAT…" at bounding box center [552, 455] width 1104 height 863
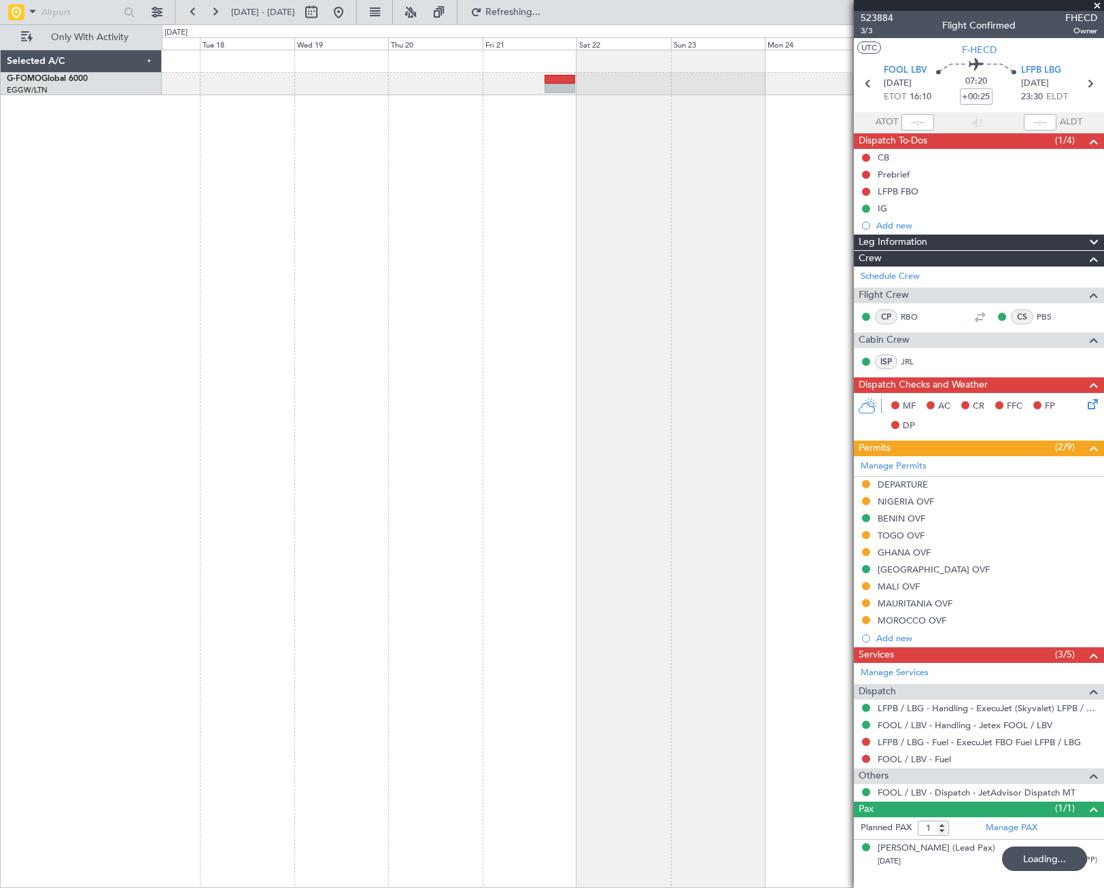
click at [658, 566] on div at bounding box center [633, 469] width 942 height 838
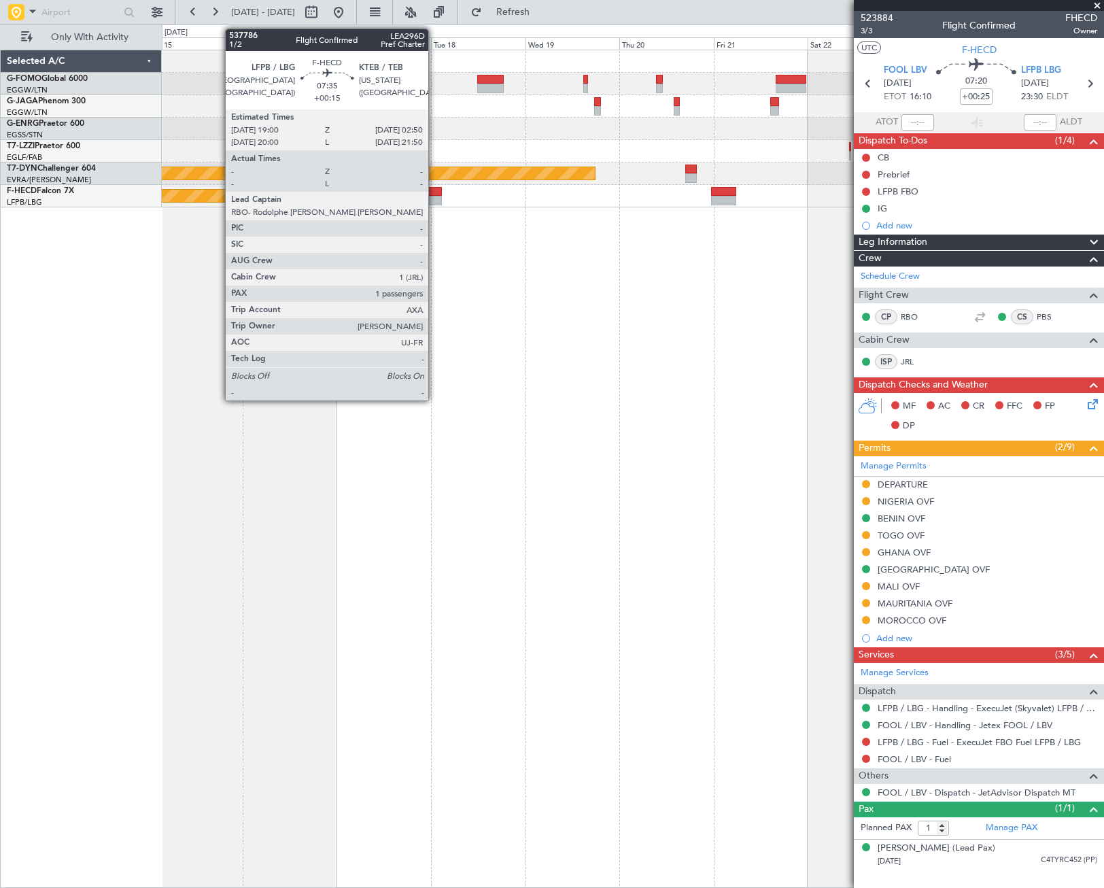
click at [434, 198] on div at bounding box center [426, 201] width 31 height 10
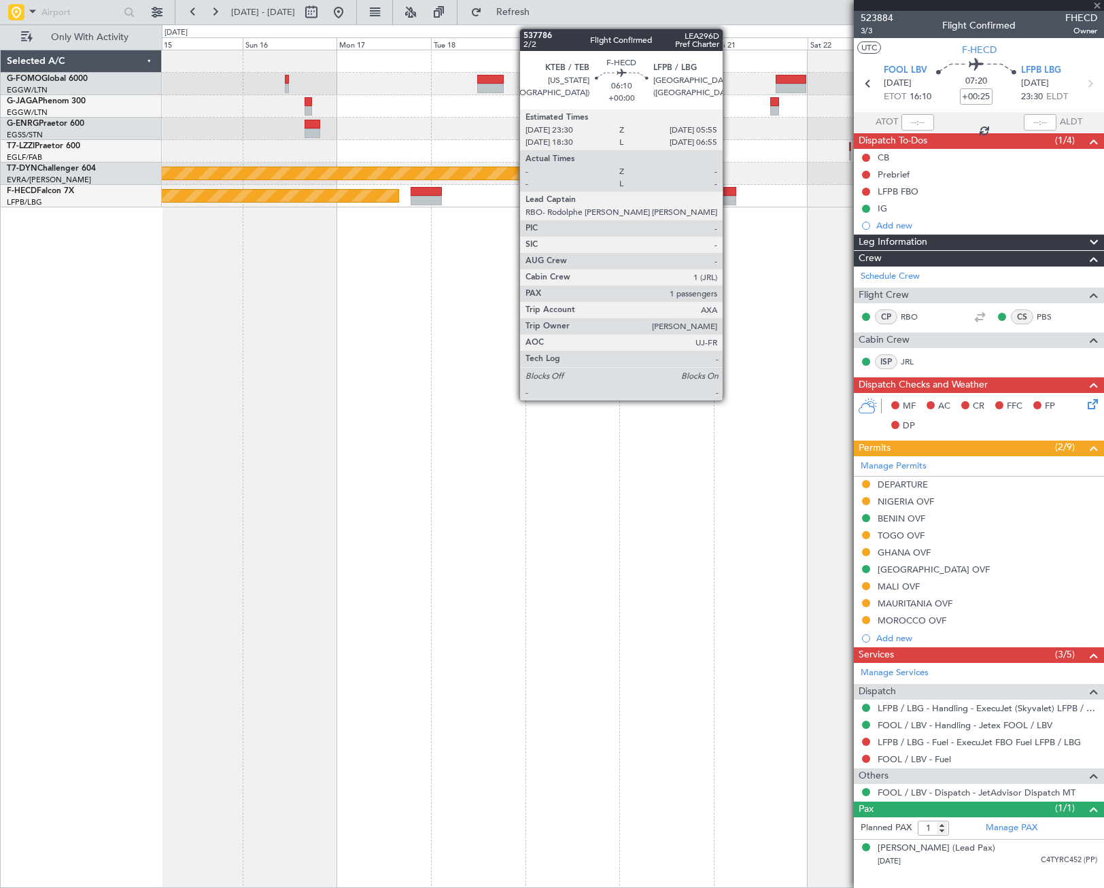
type input "+00:15"
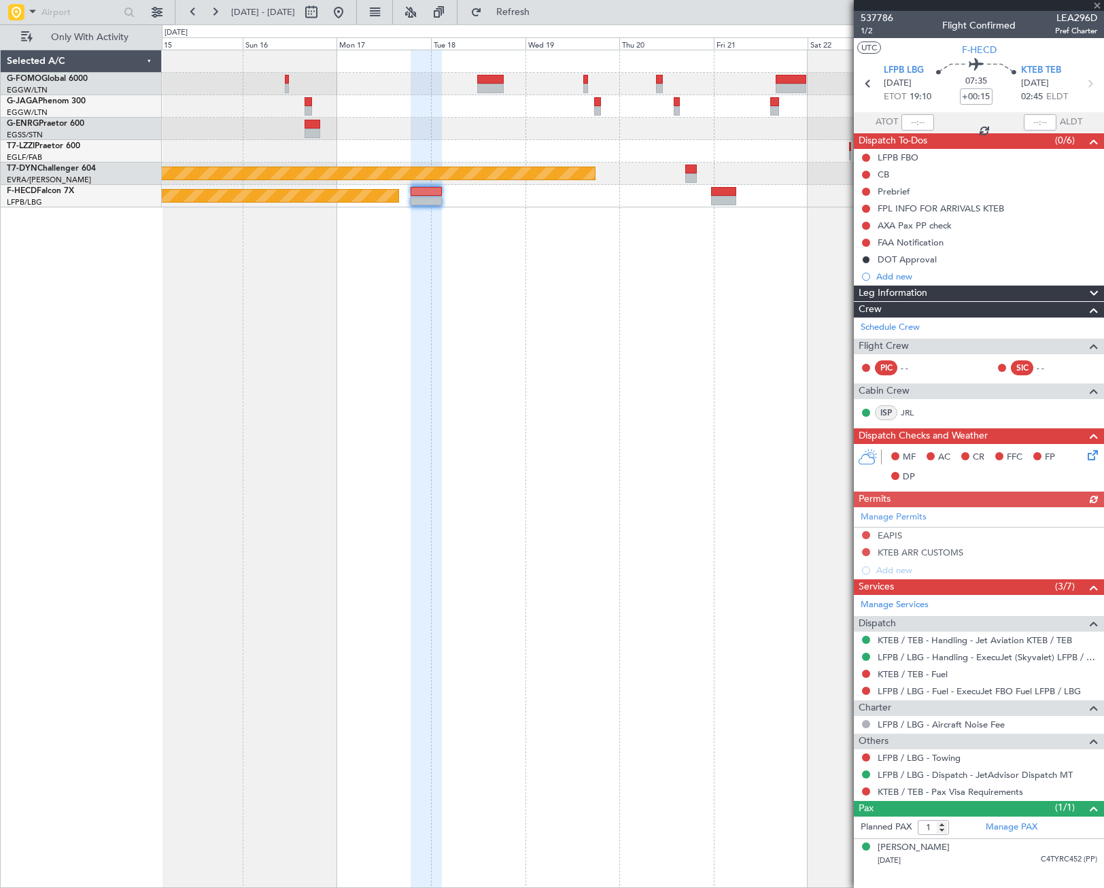
click at [926, 294] on span "Leg Information" at bounding box center [892, 293] width 69 height 16
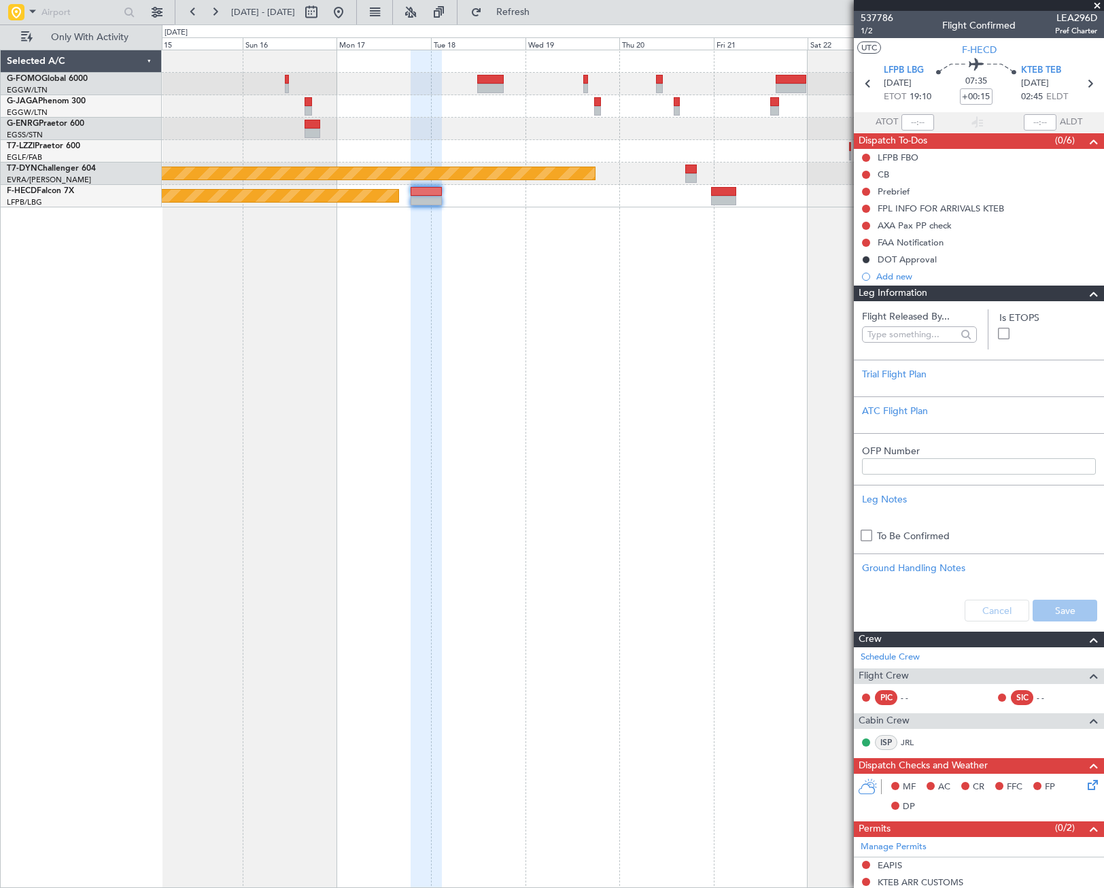
click at [926, 294] on span "Leg Information" at bounding box center [892, 293] width 69 height 16
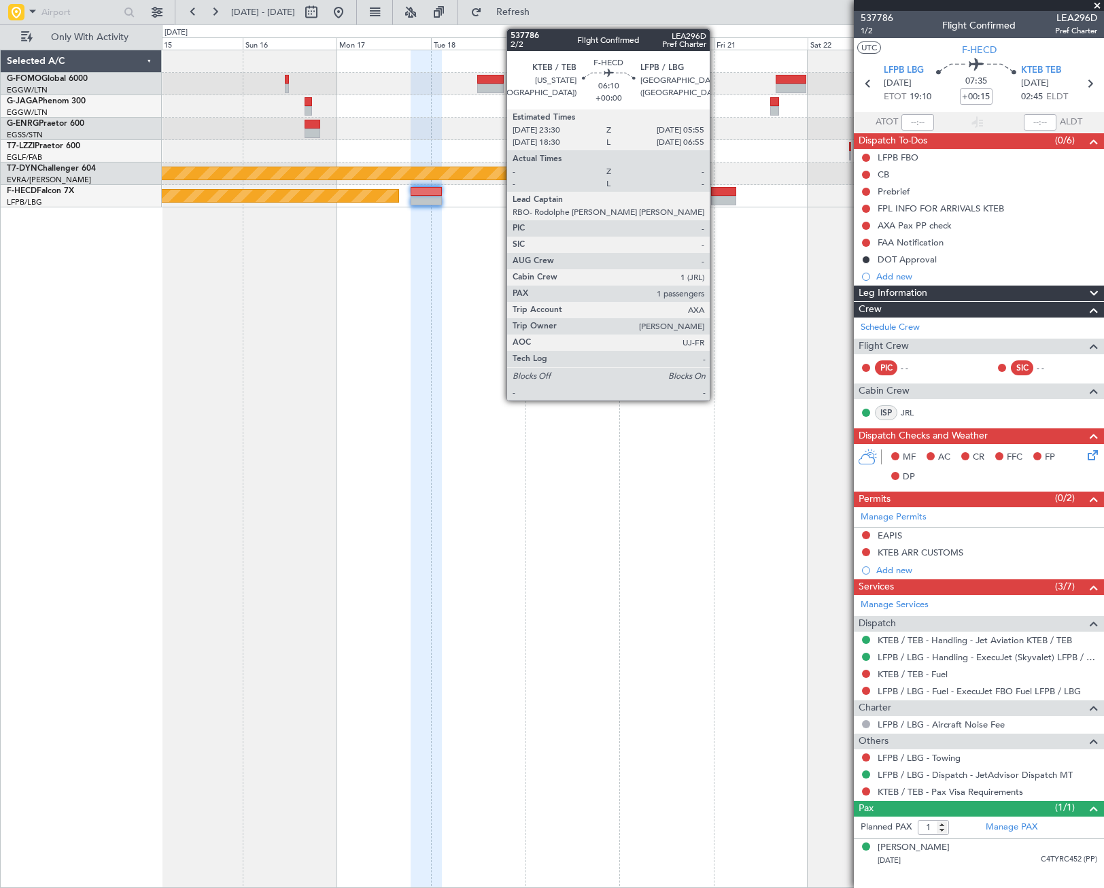
click at [716, 194] on div at bounding box center [724, 192] width 26 height 10
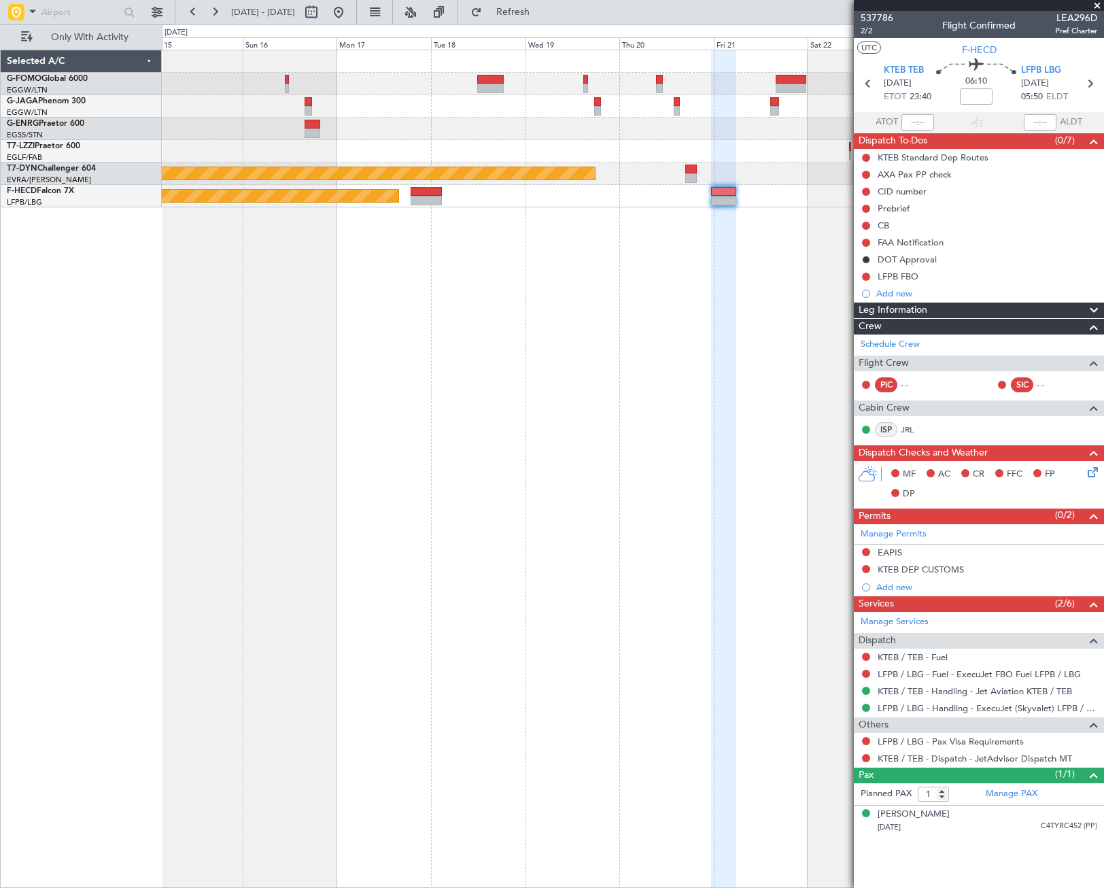
click at [926, 309] on span "Leg Information" at bounding box center [892, 310] width 69 height 16
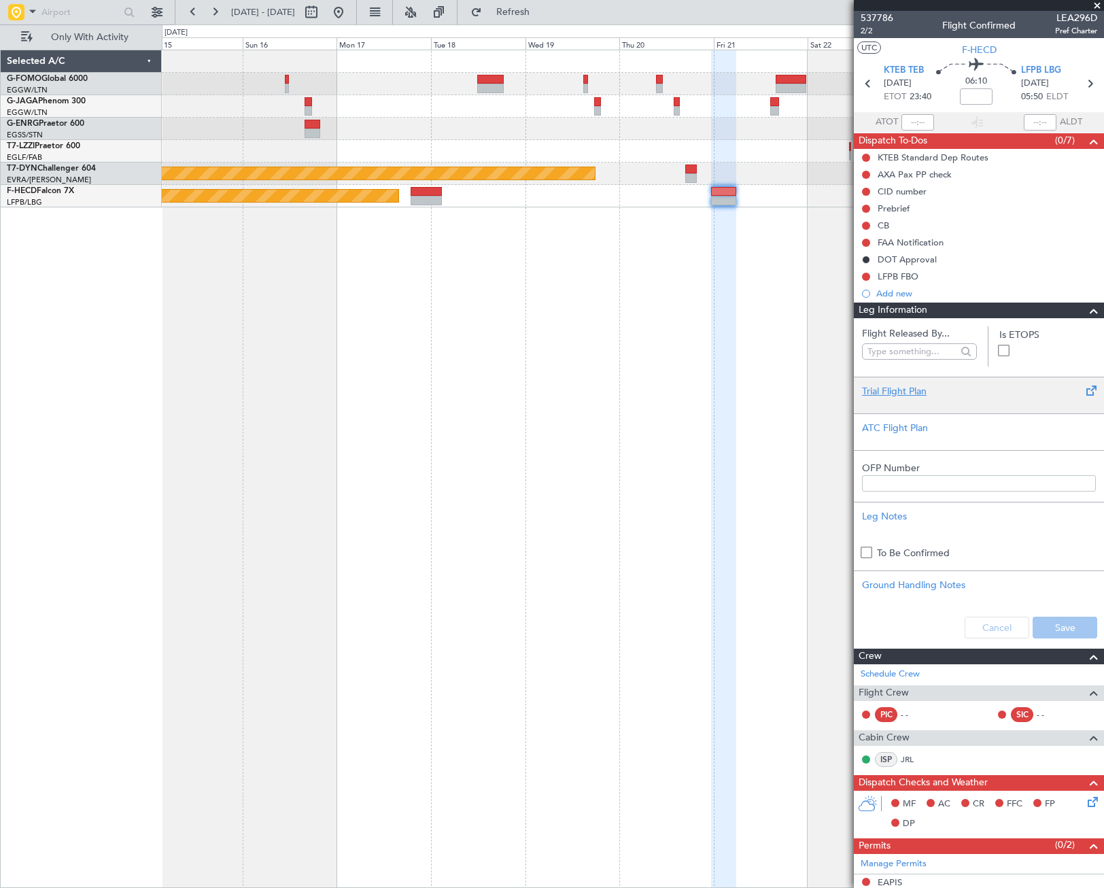
click at [918, 396] on div "Trial Flight Plan" at bounding box center [979, 391] width 234 height 14
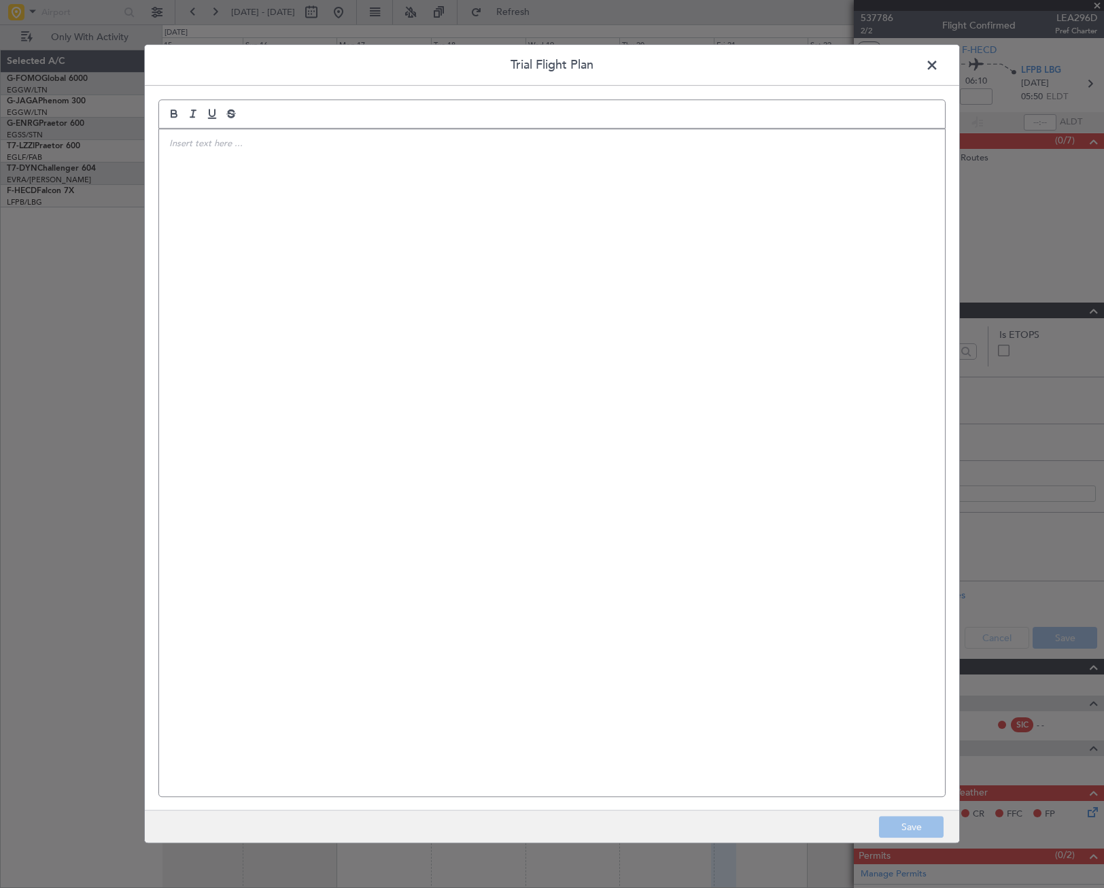
click at [624, 340] on div at bounding box center [552, 462] width 786 height 667
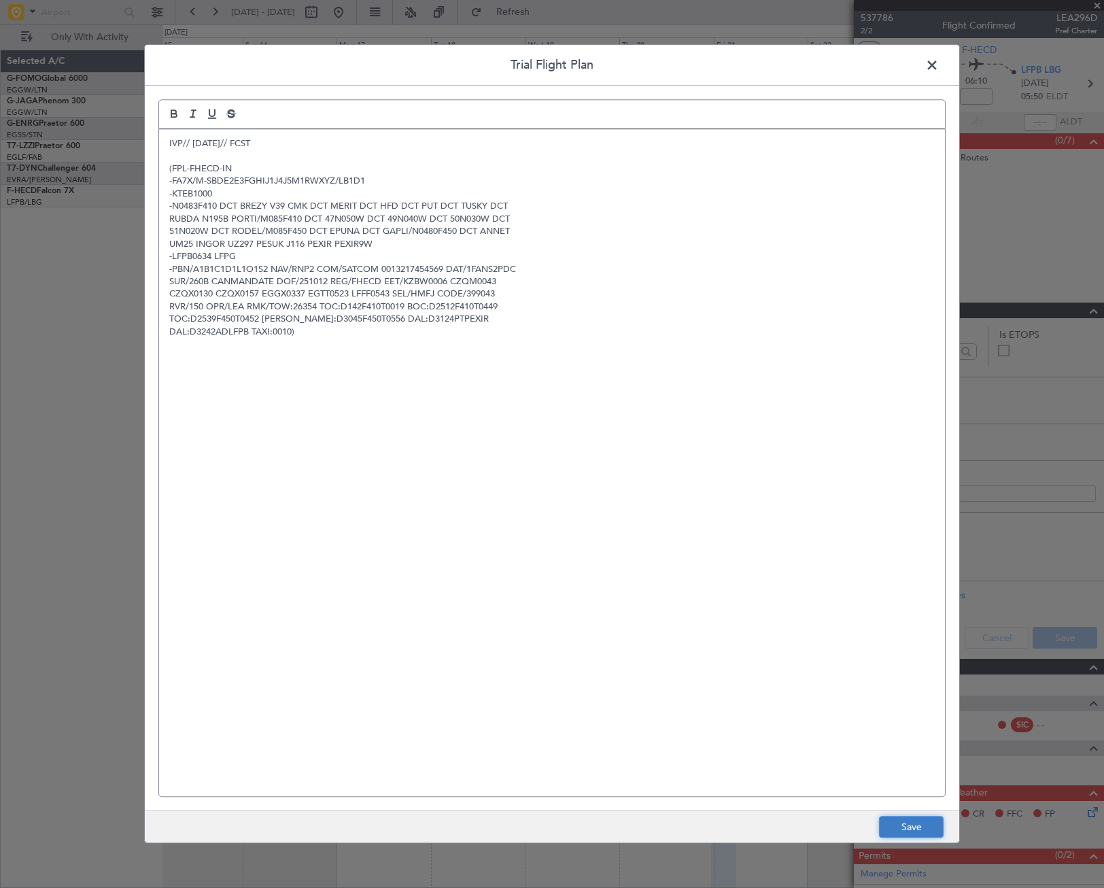
drag, startPoint x: 902, startPoint y: 823, endPoint x: 919, endPoint y: 799, distance: 29.2
click at [902, 822] on button "Save" at bounding box center [911, 827] width 65 height 22
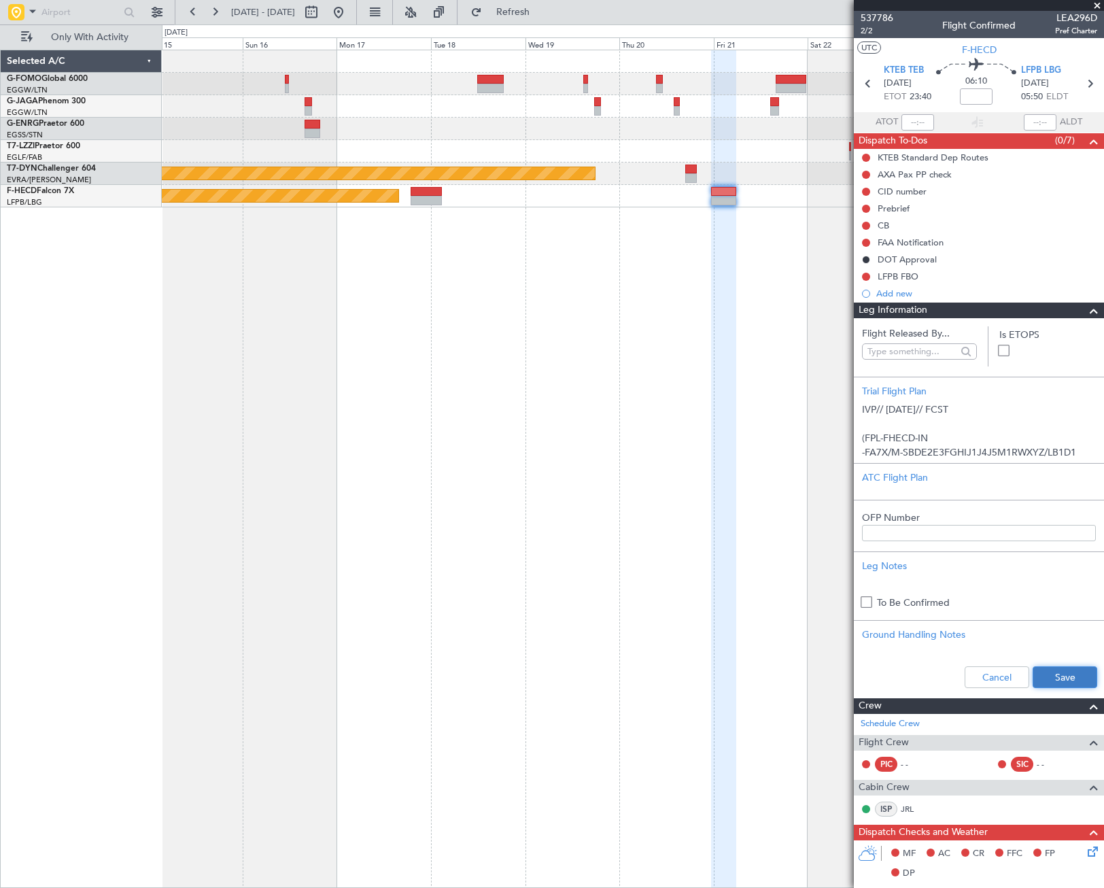
click at [1068, 675] on button "Save" at bounding box center [1064, 677] width 65 height 22
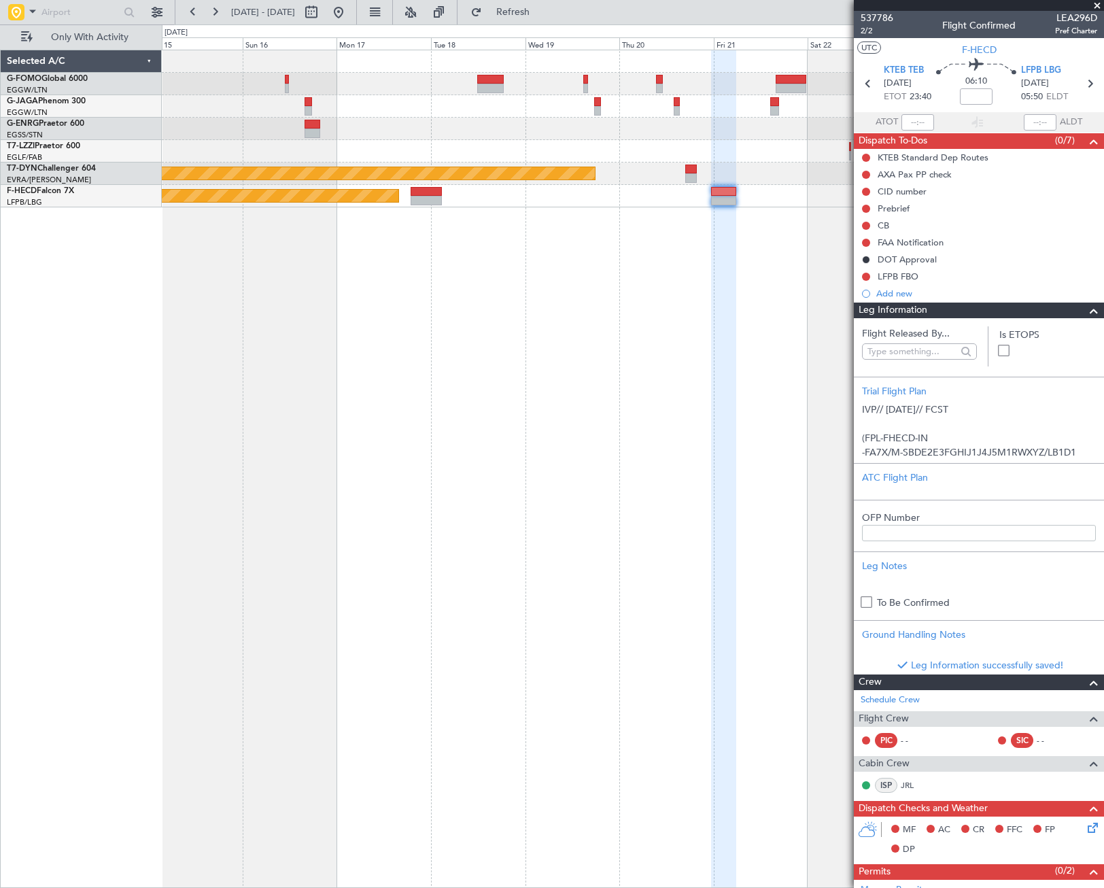
click at [1086, 311] on span at bounding box center [1094, 310] width 16 height 16
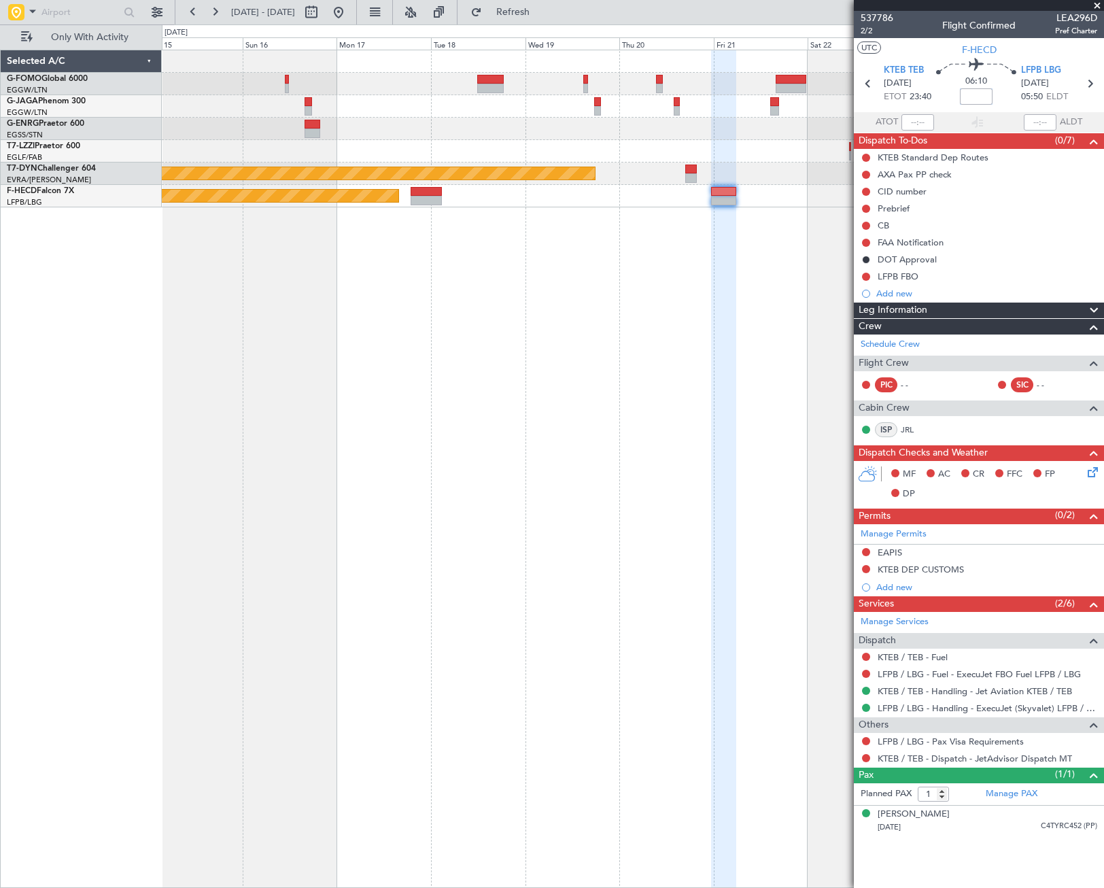
click at [978, 101] on input at bounding box center [976, 96] width 33 height 16
click at [988, 94] on input "+00:25" at bounding box center [976, 96] width 33 height 16
click at [988, 95] on input "+00:20" at bounding box center [976, 96] width 33 height 16
click at [916, 309] on span "Leg Information" at bounding box center [892, 310] width 69 height 16
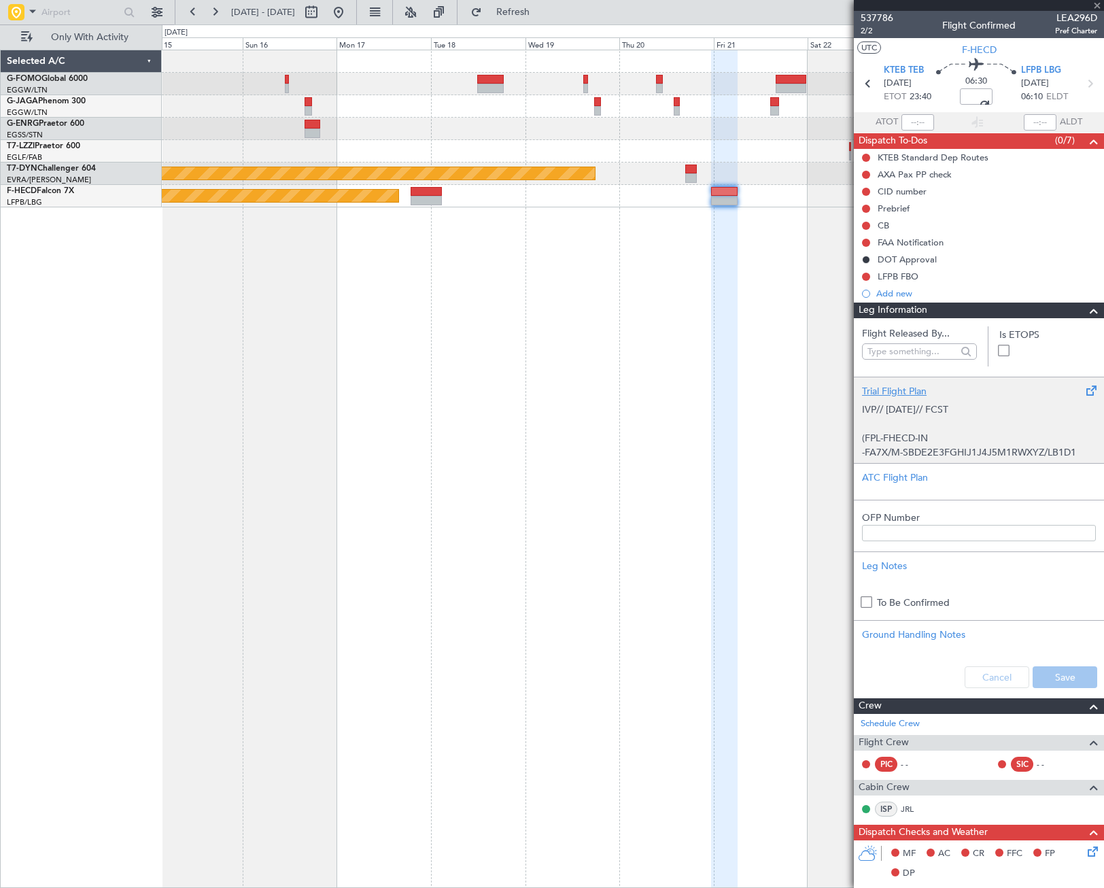
click at [998, 404] on p "IVP// [DATE]// FCST" at bounding box center [979, 409] width 234 height 14
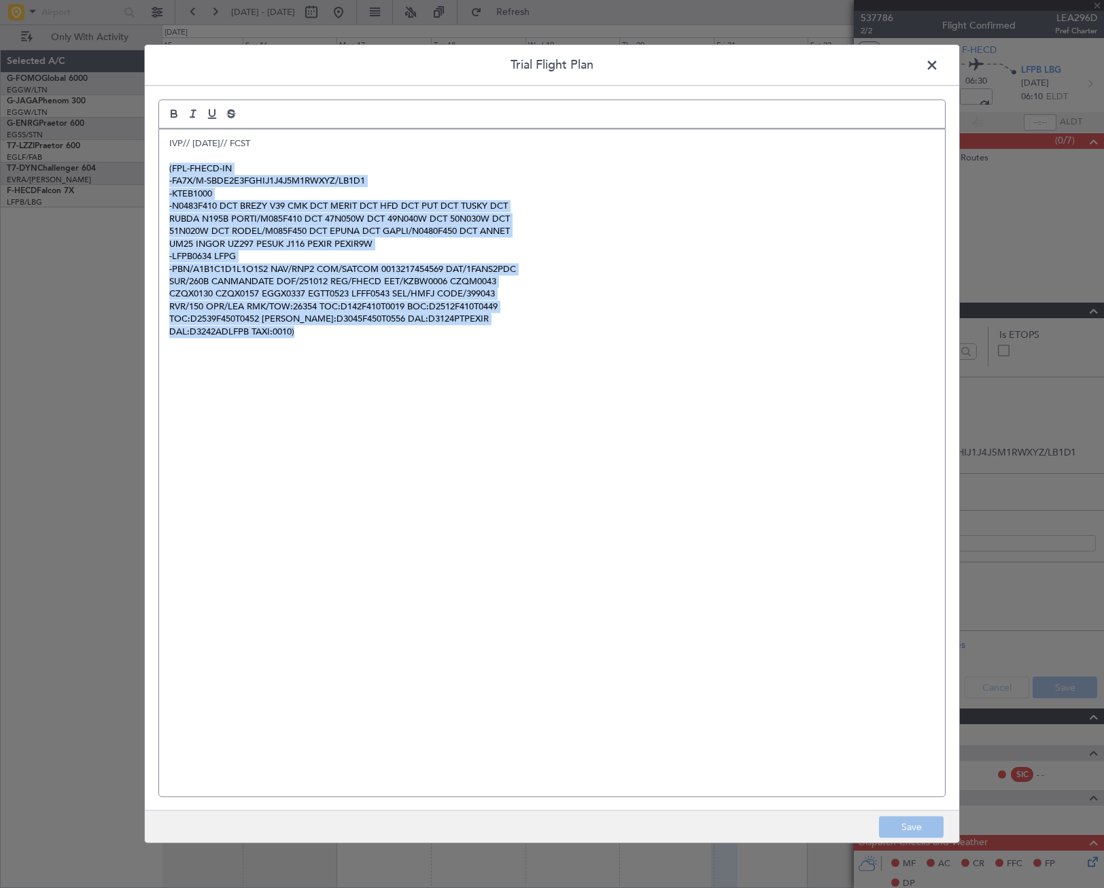
drag, startPoint x: 298, startPoint y: 338, endPoint x: 157, endPoint y: 166, distance: 222.2
click at [157, 166] on div "Trial Flight Plan IVP// 11OCT// FCST (FPL-FHECD-IN -FA7X/M-SBDE2E3FGHIJ1J4J5M1R…" at bounding box center [552, 443] width 816 height 799
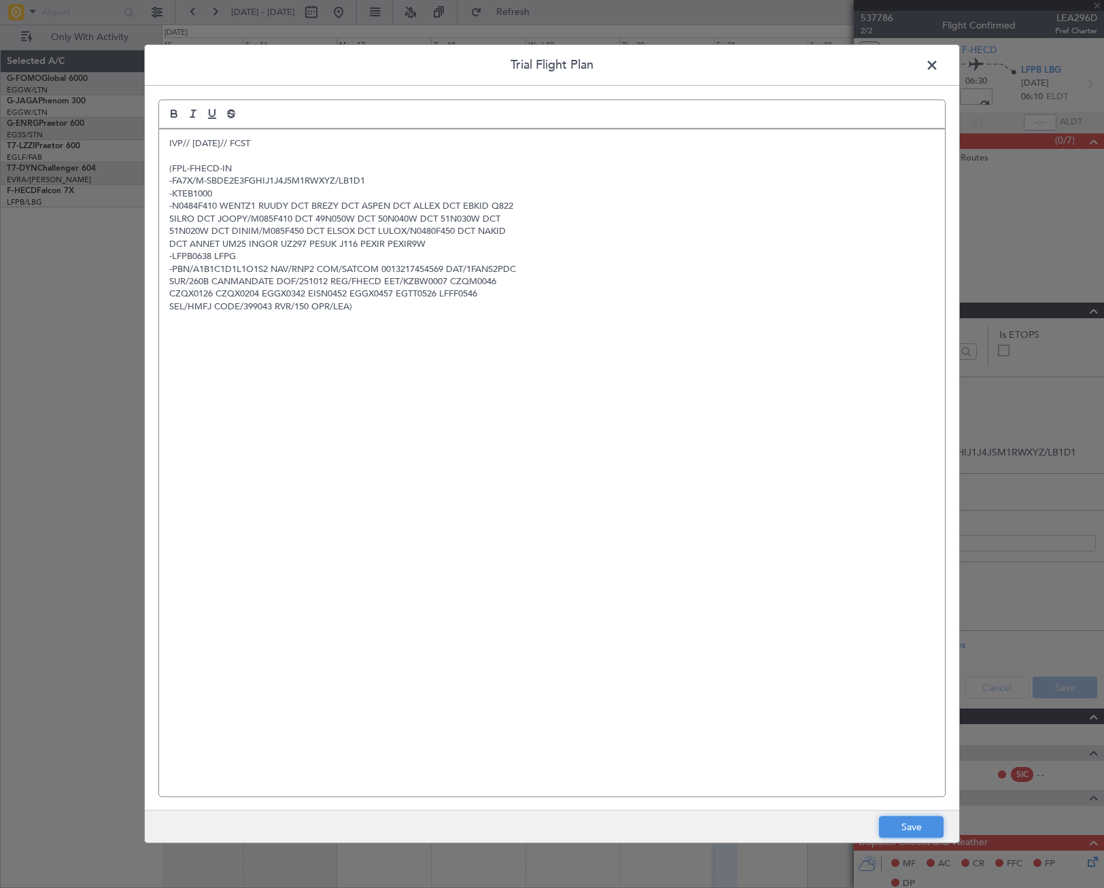
click at [890, 824] on button "Save" at bounding box center [911, 827] width 65 height 22
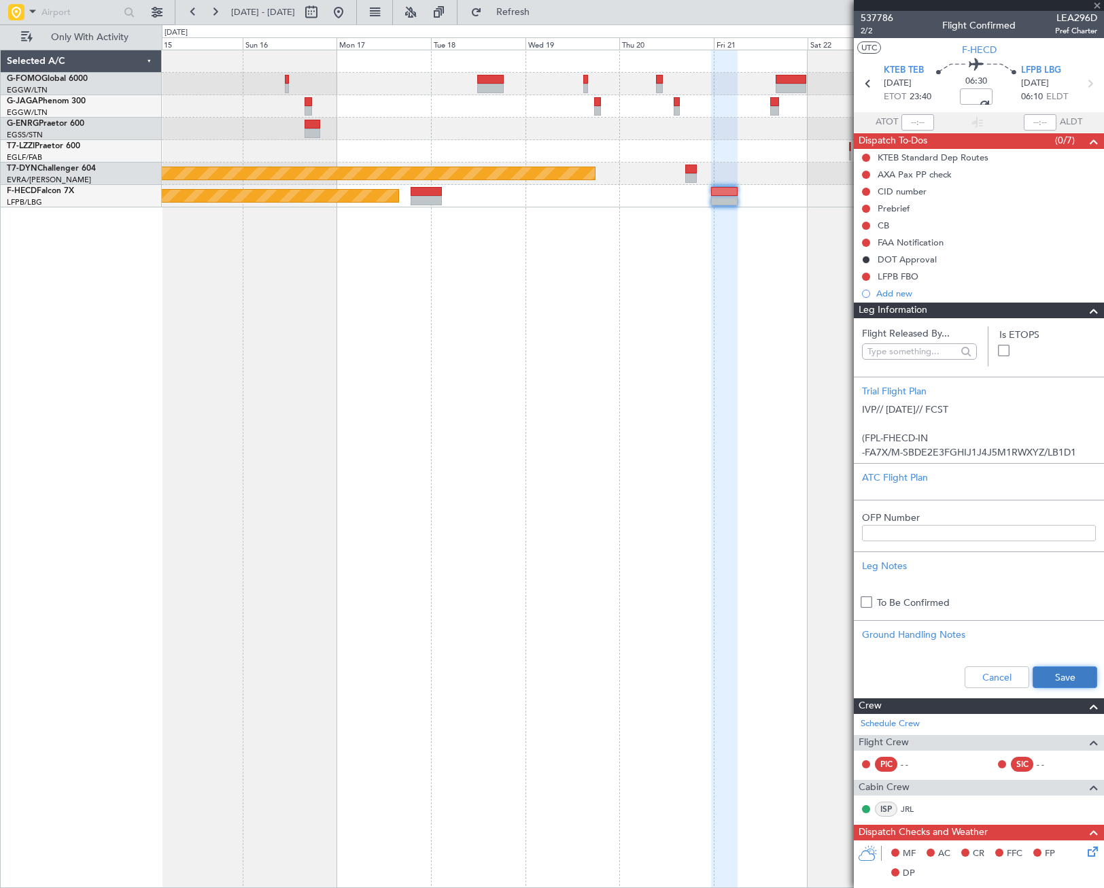
click at [1059, 684] on button "Save" at bounding box center [1064, 677] width 65 height 22
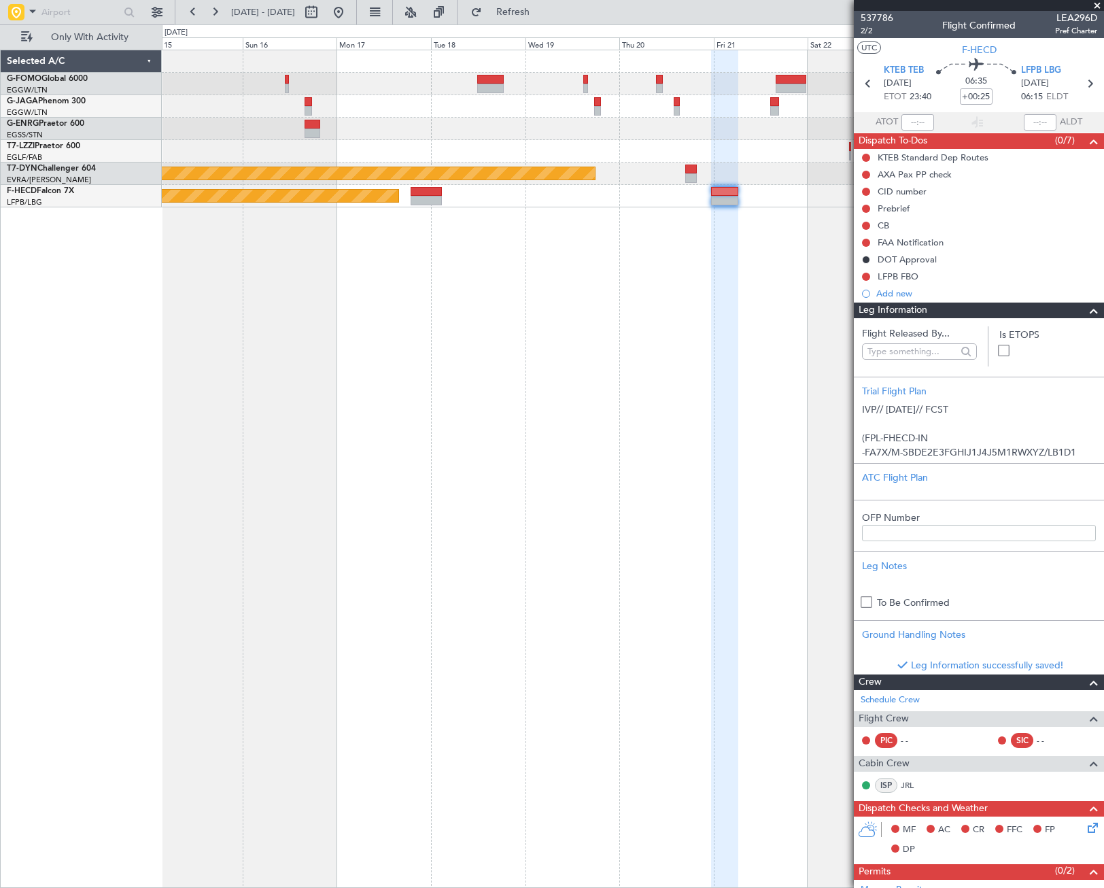
click at [1086, 312] on span at bounding box center [1094, 310] width 16 height 16
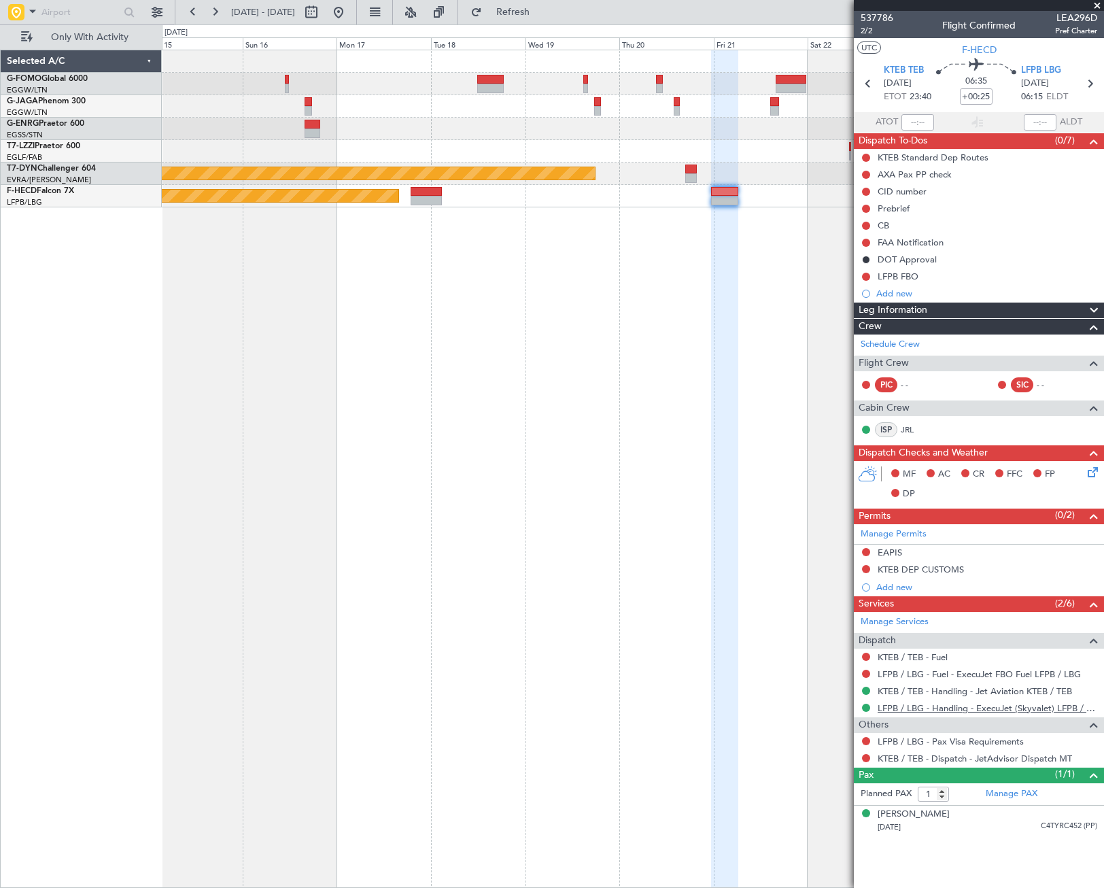
click at [943, 710] on link "LFPB / LBG - Handling - ExecuJet (Skyvalet) LFPB / LBG" at bounding box center [988, 708] width 220 height 12
click at [965, 312] on div "Leg Information" at bounding box center [979, 310] width 250 height 16
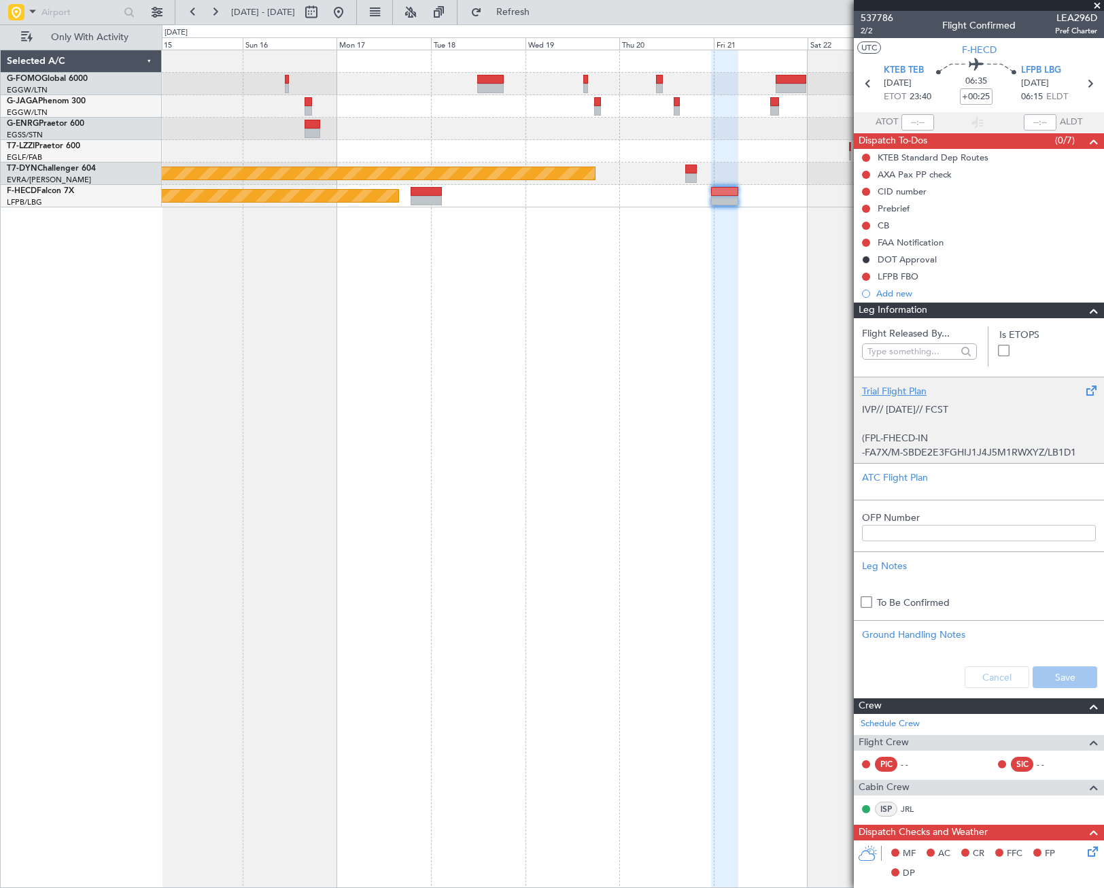
click at [929, 435] on p "(FPL-FHECD-IN" at bounding box center [979, 438] width 234 height 14
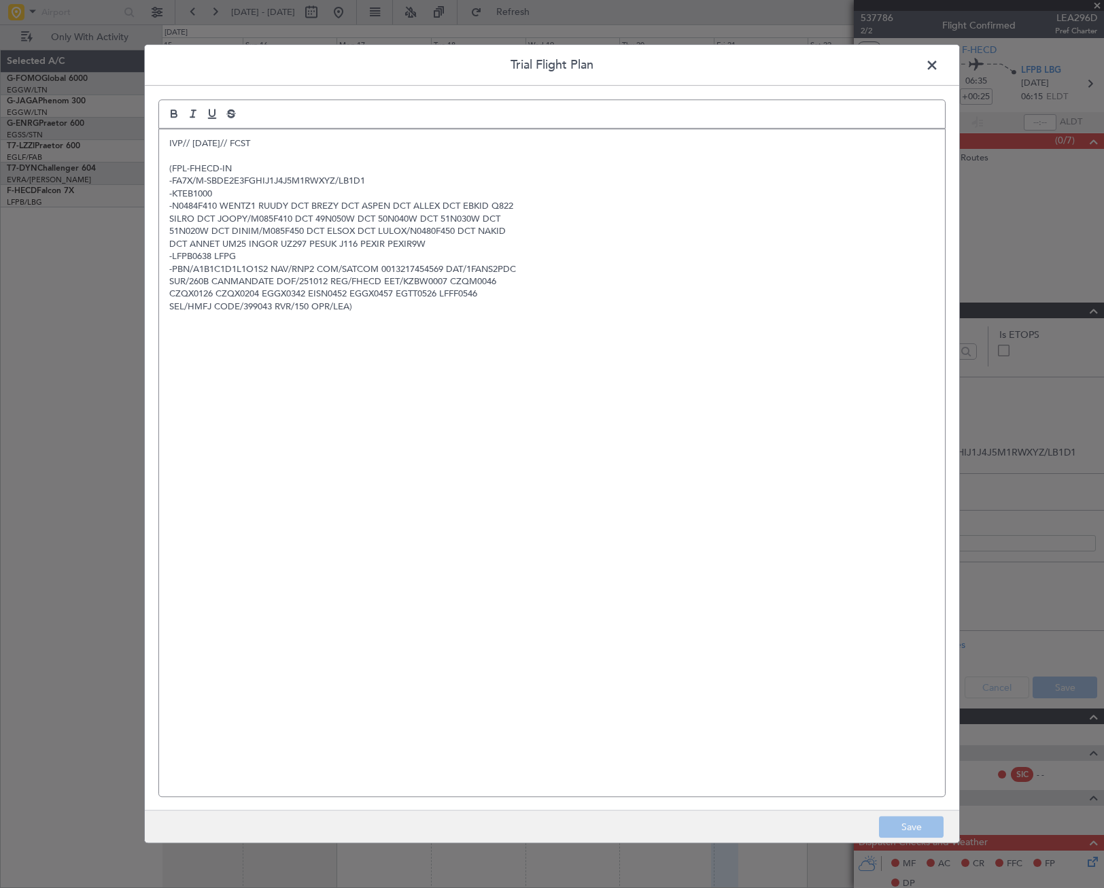
click at [939, 62] on span at bounding box center [939, 68] width 0 height 27
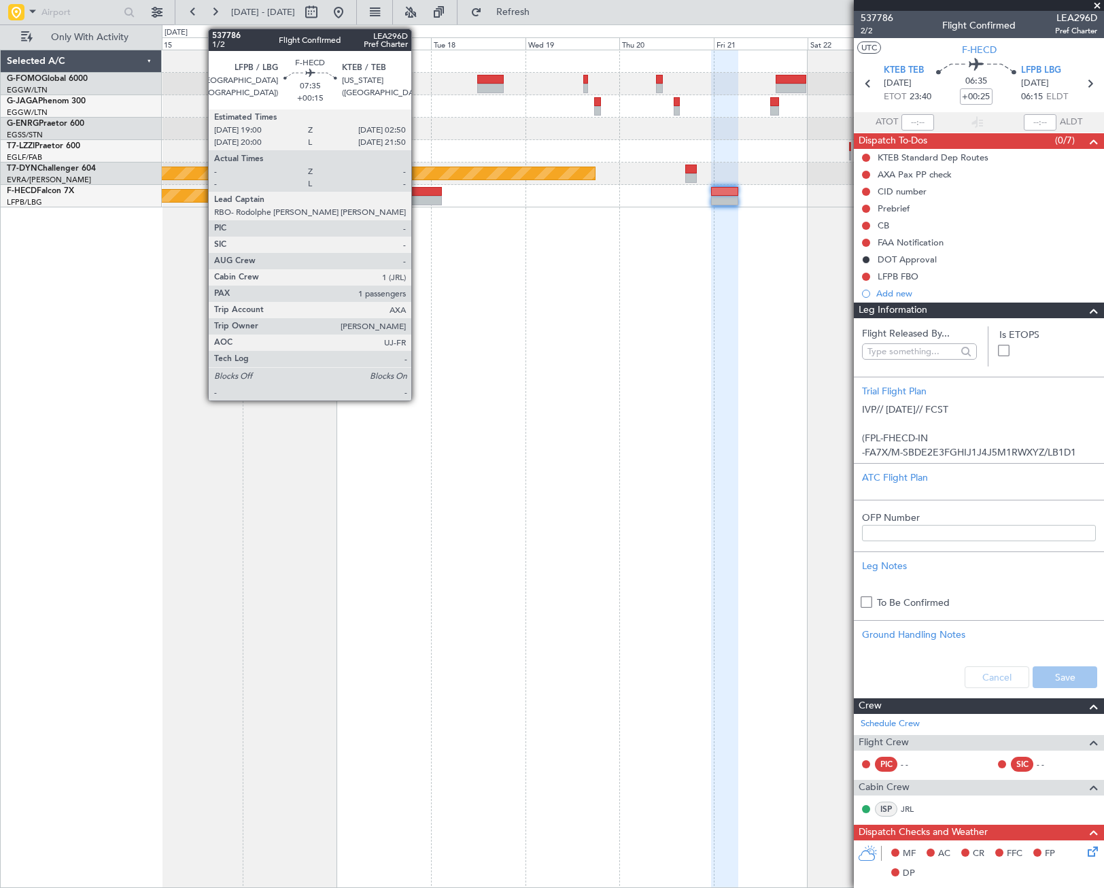
click at [417, 198] on div at bounding box center [426, 201] width 31 height 10
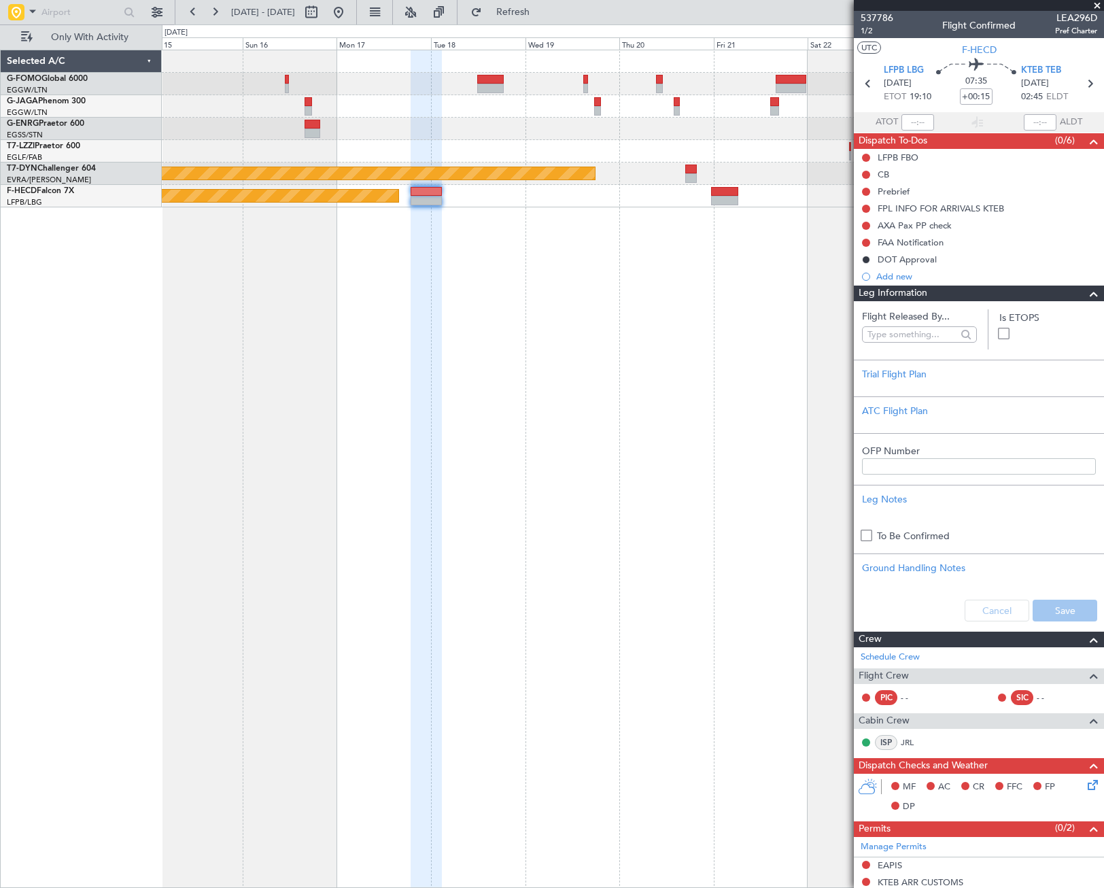
click at [978, 94] on mat-tooltip-component "Flight Time" at bounding box center [972, 106] width 63 height 36
click at [969, 98] on input "+00:15" at bounding box center [976, 96] width 33 height 16
type input "+00:00"
paste input "-015"
type input "-00:15"
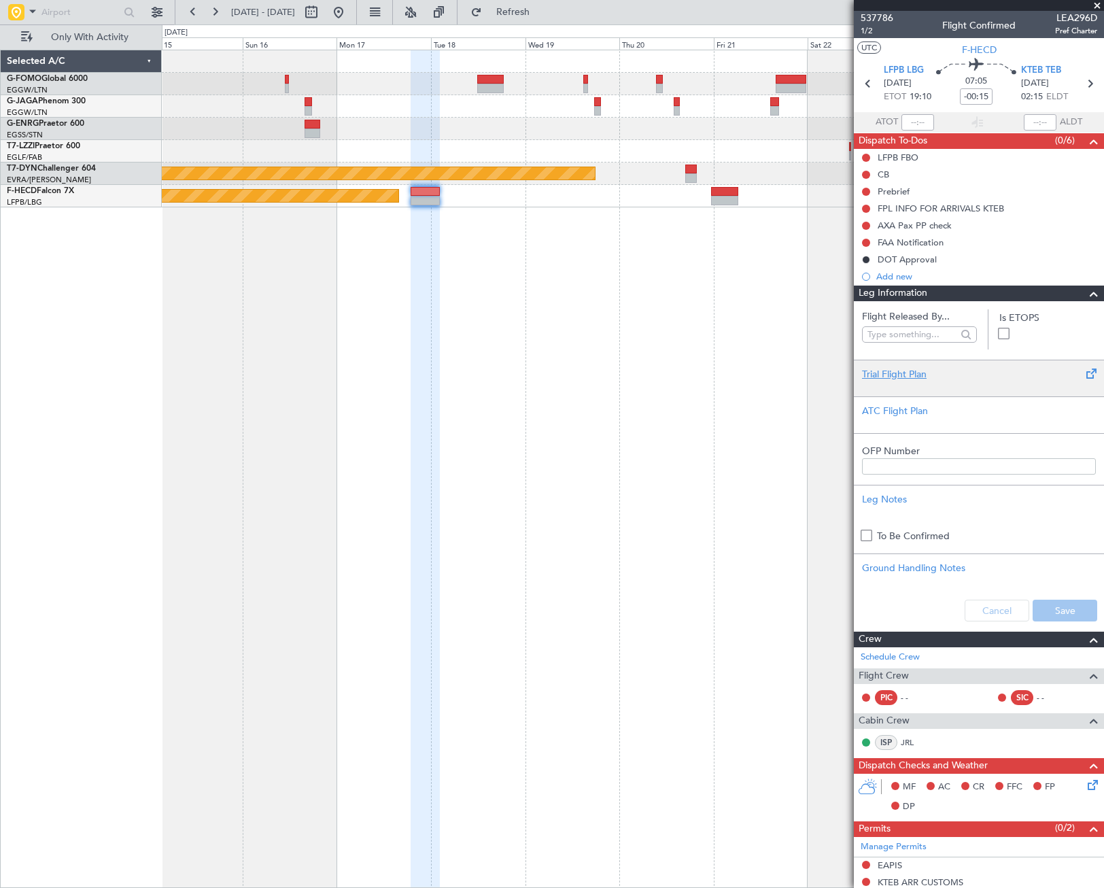
click at [905, 369] on div "Trial Flight Plan" at bounding box center [979, 374] width 234 height 14
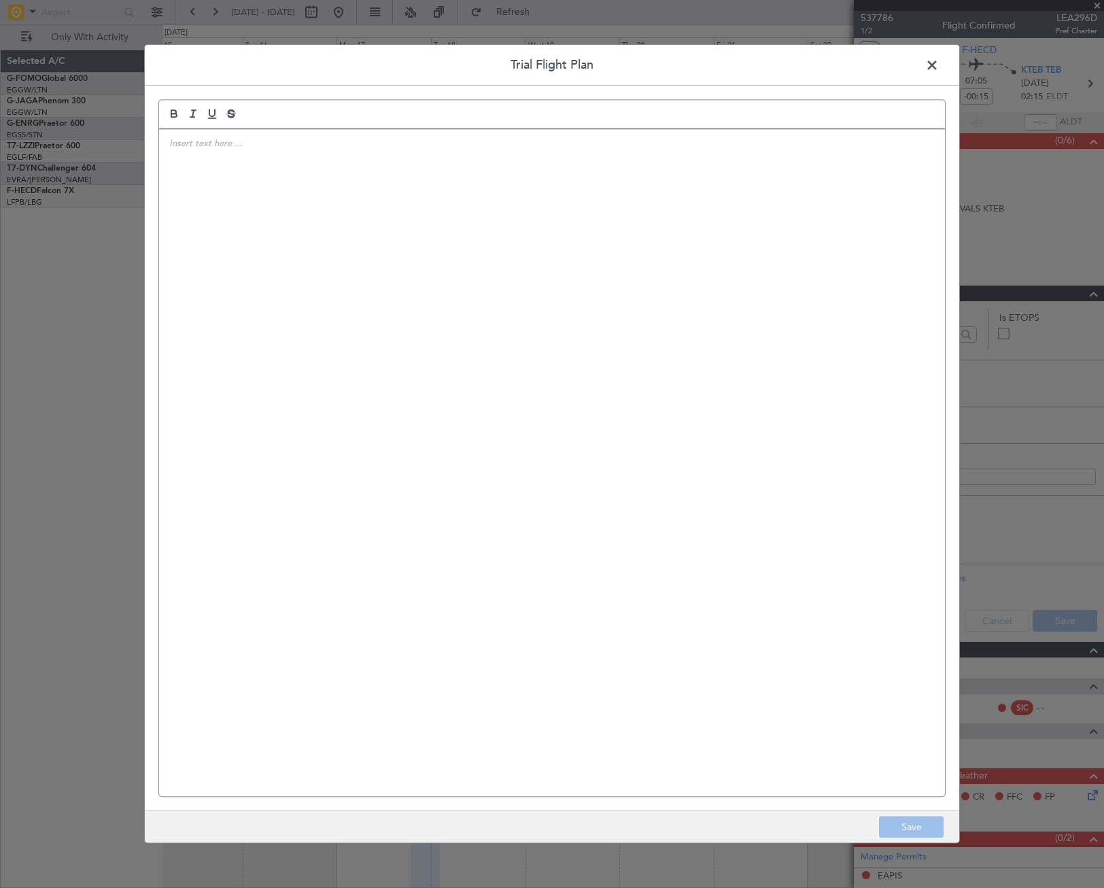
click at [232, 143] on p at bounding box center [551, 143] width 765 height 12
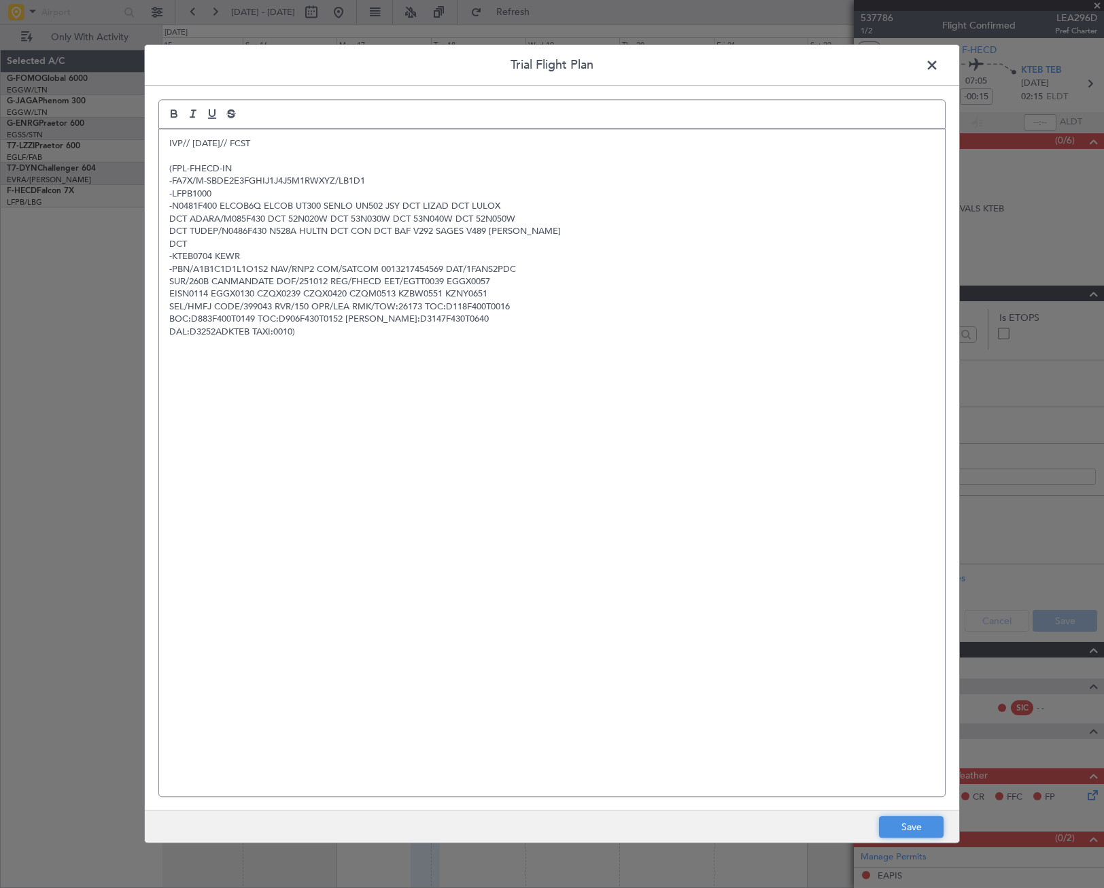
click at [929, 825] on button "Save" at bounding box center [911, 827] width 65 height 22
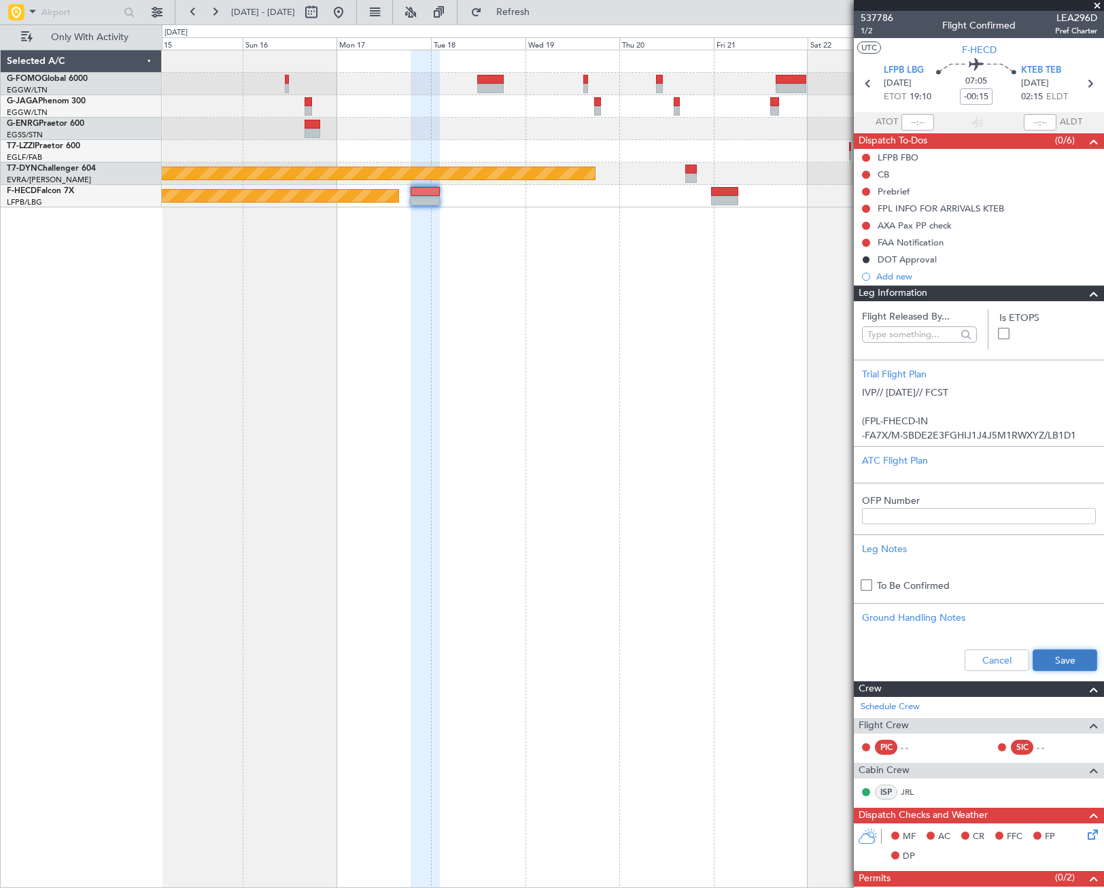
click at [1058, 661] on button "Save" at bounding box center [1064, 660] width 65 height 22
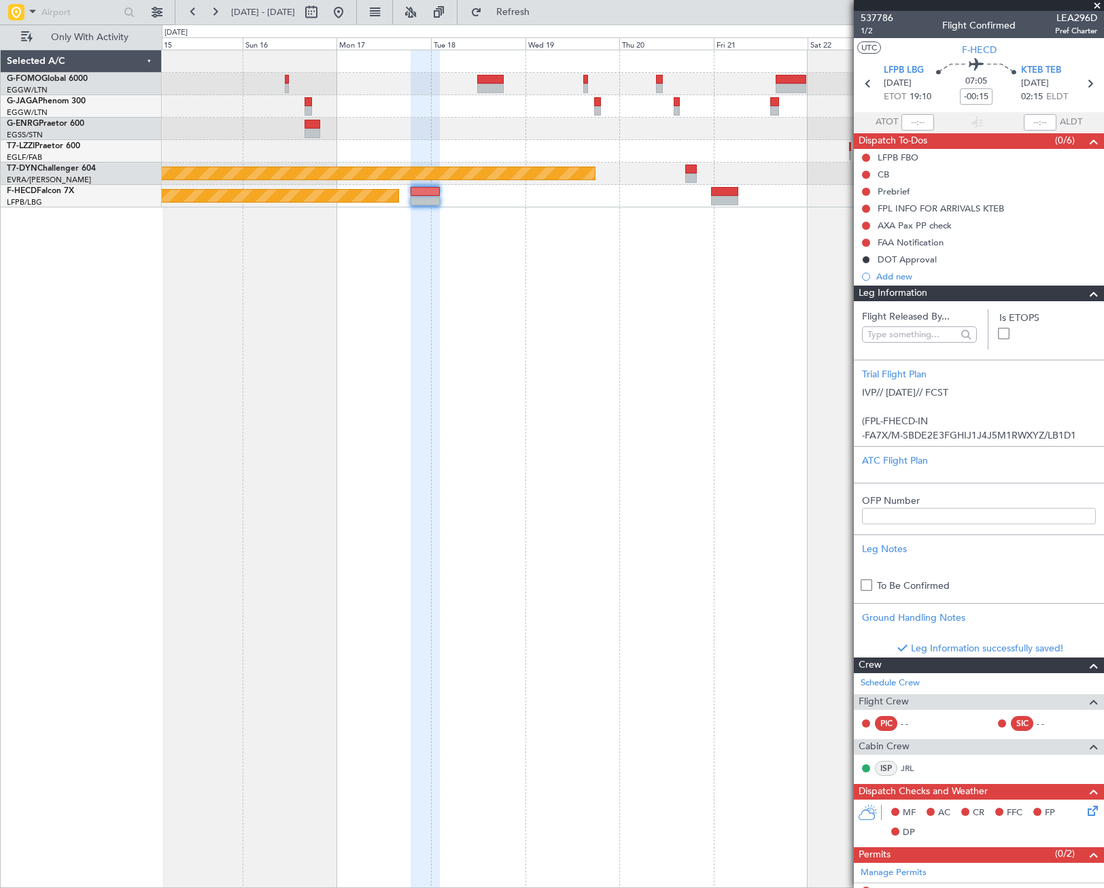
click at [1086, 296] on span at bounding box center [1094, 293] width 16 height 16
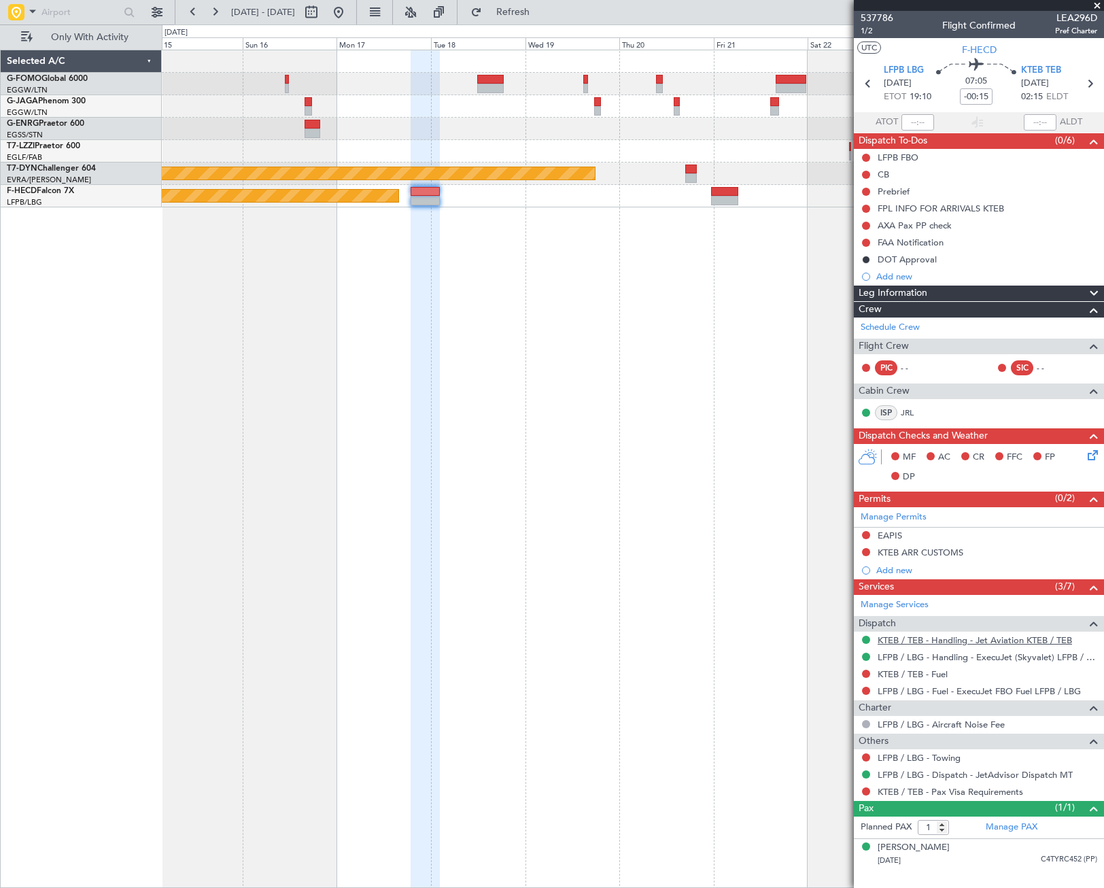
click at [970, 636] on link "KTEB / TEB - Handling - Jet Aviation KTEB / TEB" at bounding box center [975, 640] width 194 height 12
click at [349, 10] on button at bounding box center [339, 12] width 22 height 22
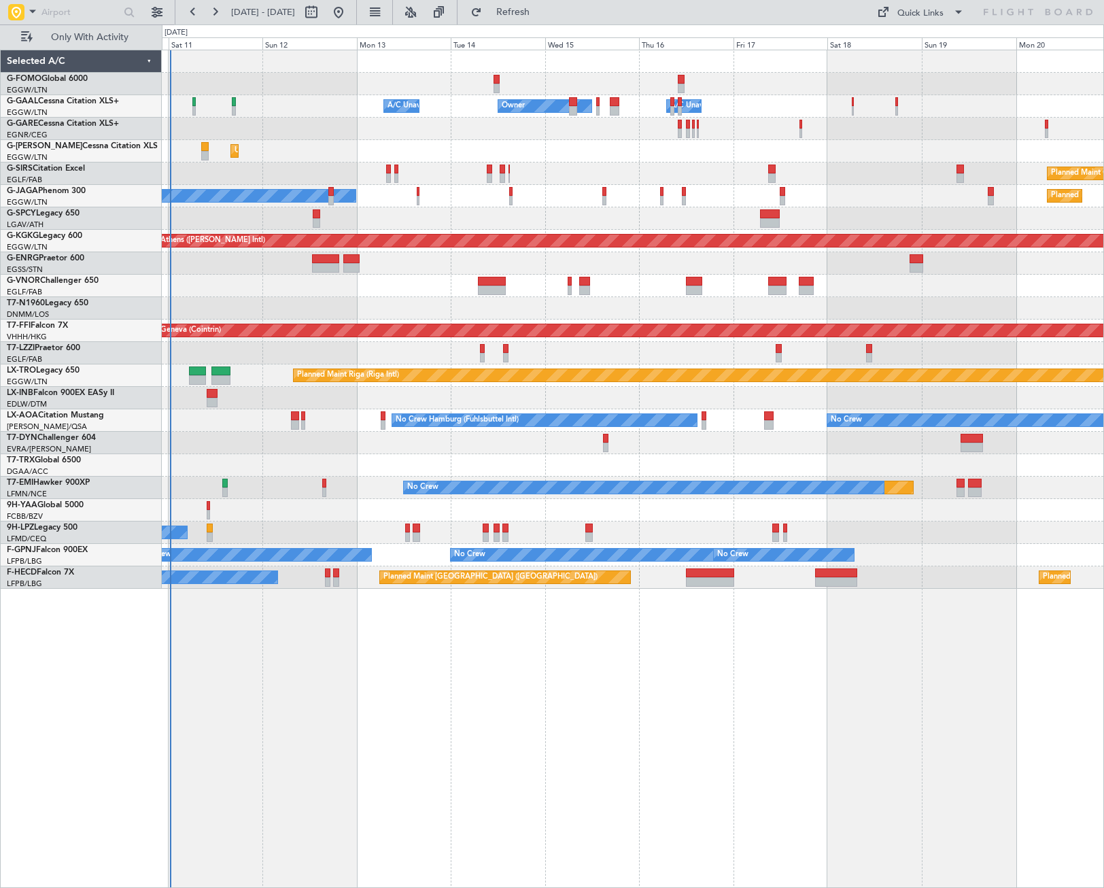
click at [387, 704] on div "Owner A/C Unavailable Owner A/C Unavailable Unplanned Maint London (Luton) Plan…" at bounding box center [633, 469] width 942 height 838
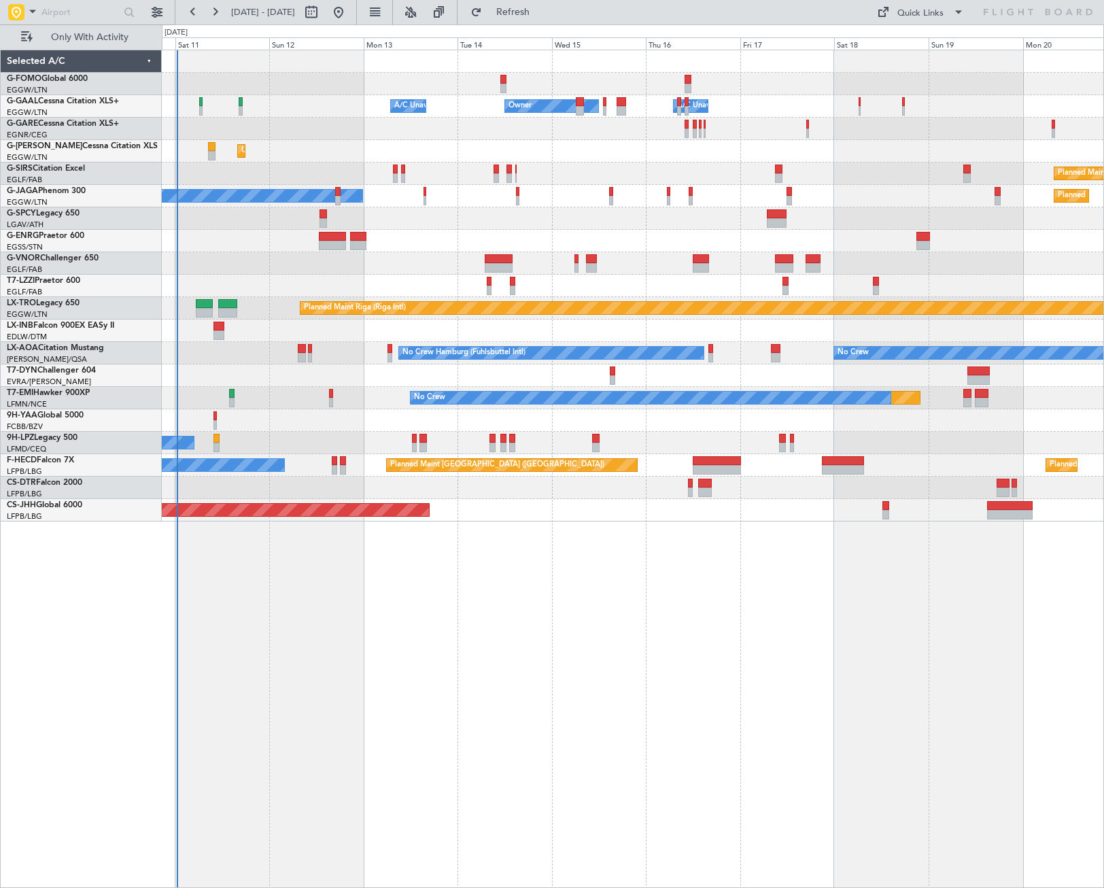
click at [285, 571] on div "Owner Owner A/C Unavailable A/C Unavailable Unplanned Maint London (Luton) Plan…" at bounding box center [633, 469] width 942 height 838
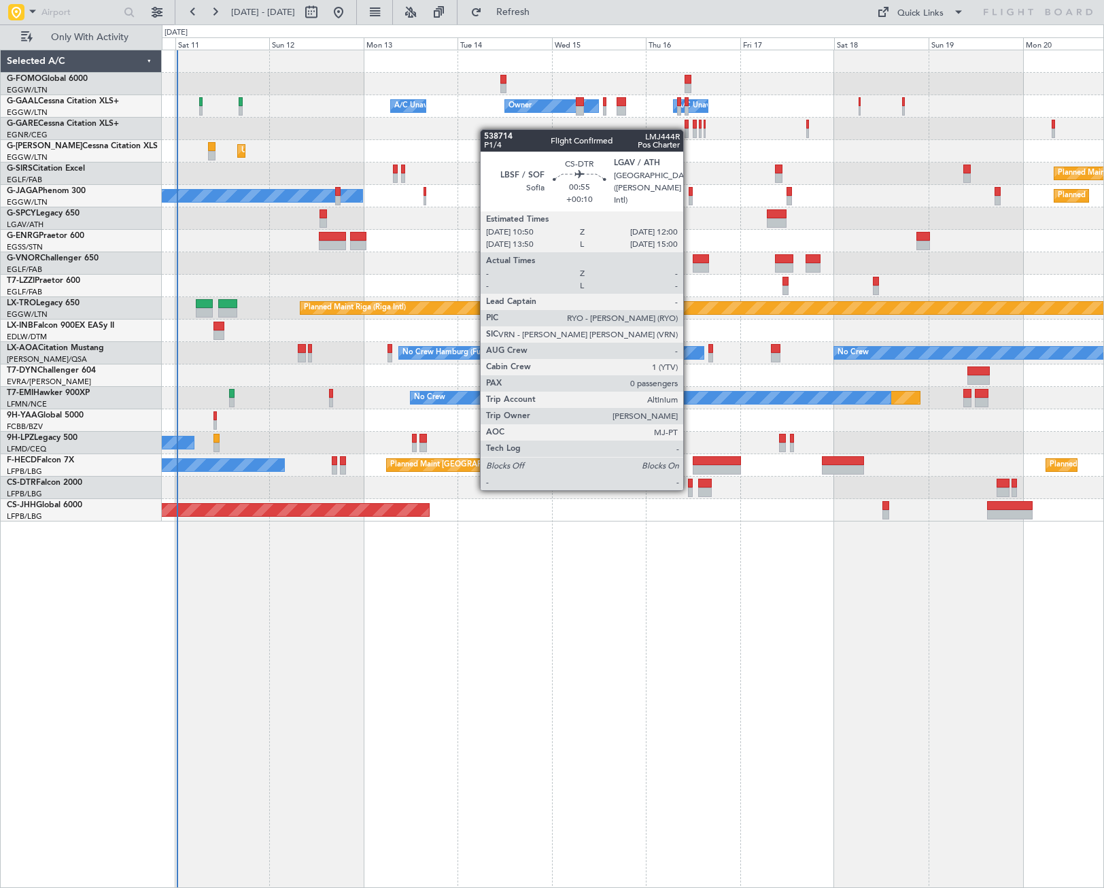
click at [689, 489] on div at bounding box center [690, 492] width 5 height 10
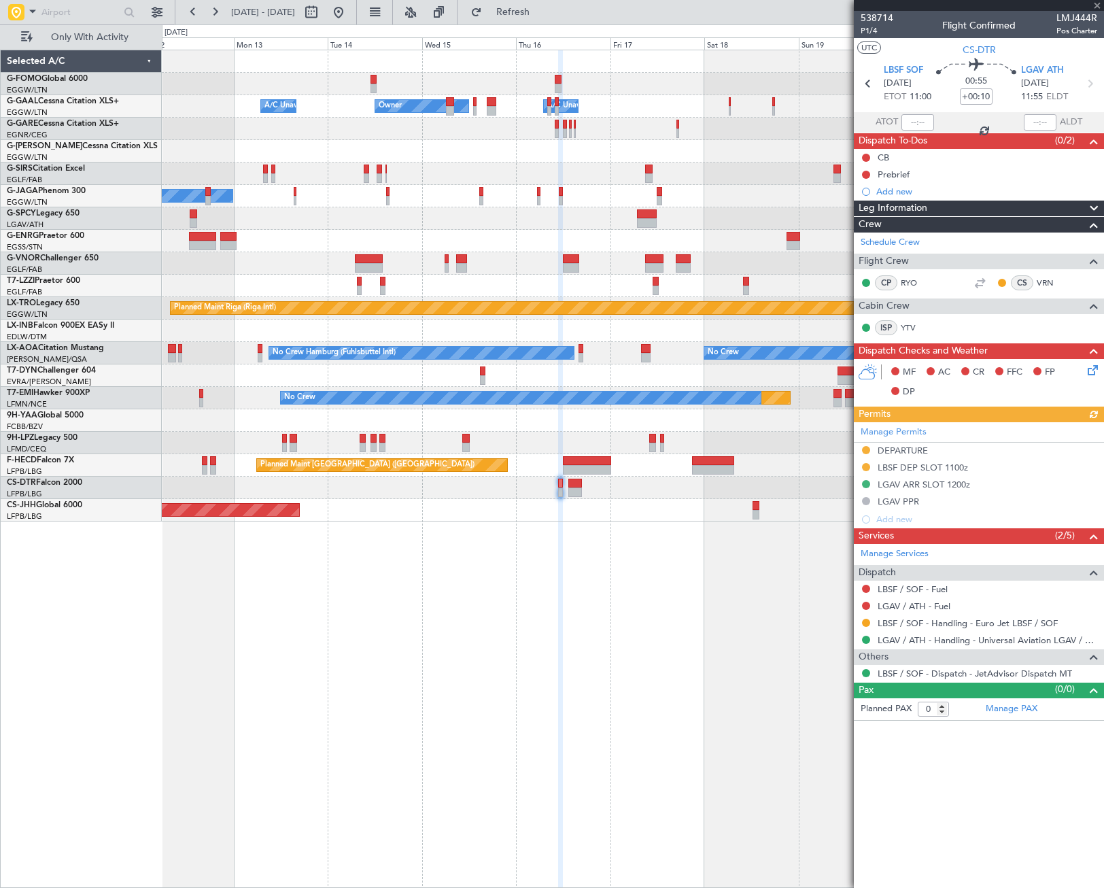
click at [606, 594] on div "Owner Owner A/C Unavailable A/C Unavailable Unplanned Maint London (Luton) Plan…" at bounding box center [633, 469] width 942 height 838
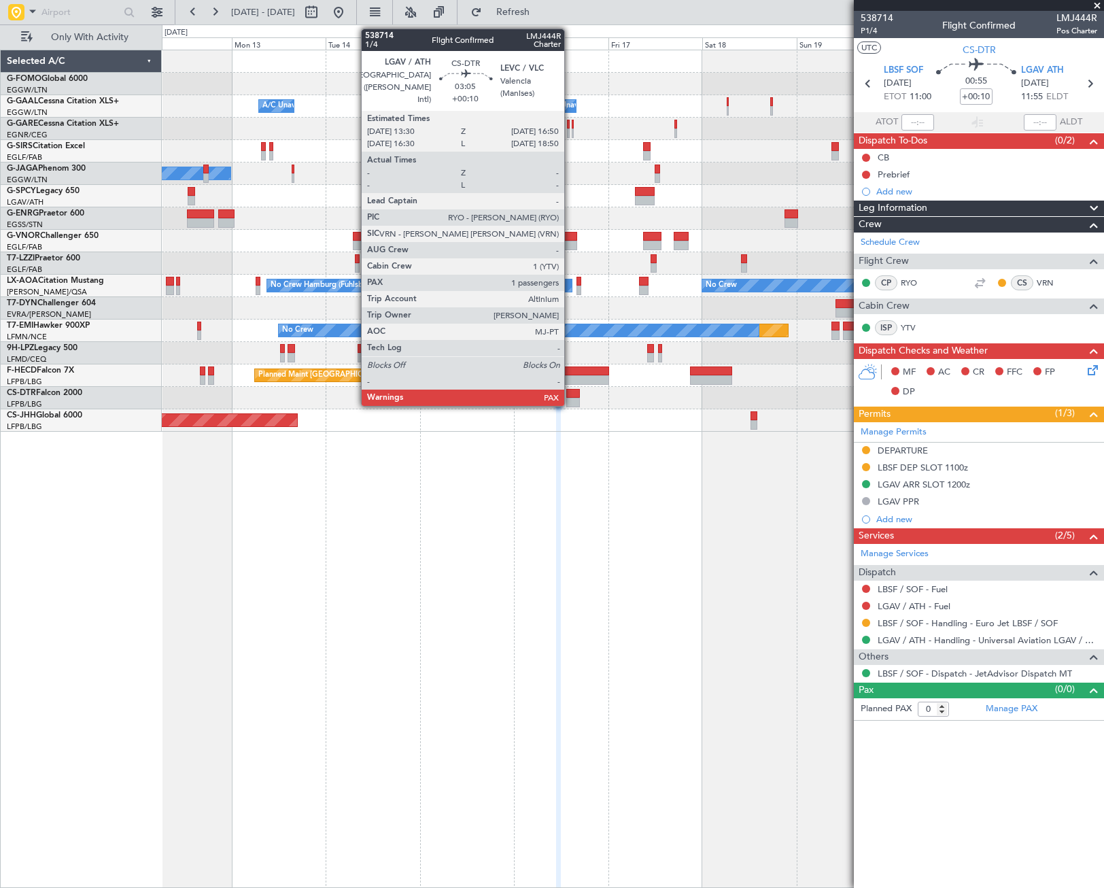
click at [570, 389] on div at bounding box center [573, 394] width 14 height 10
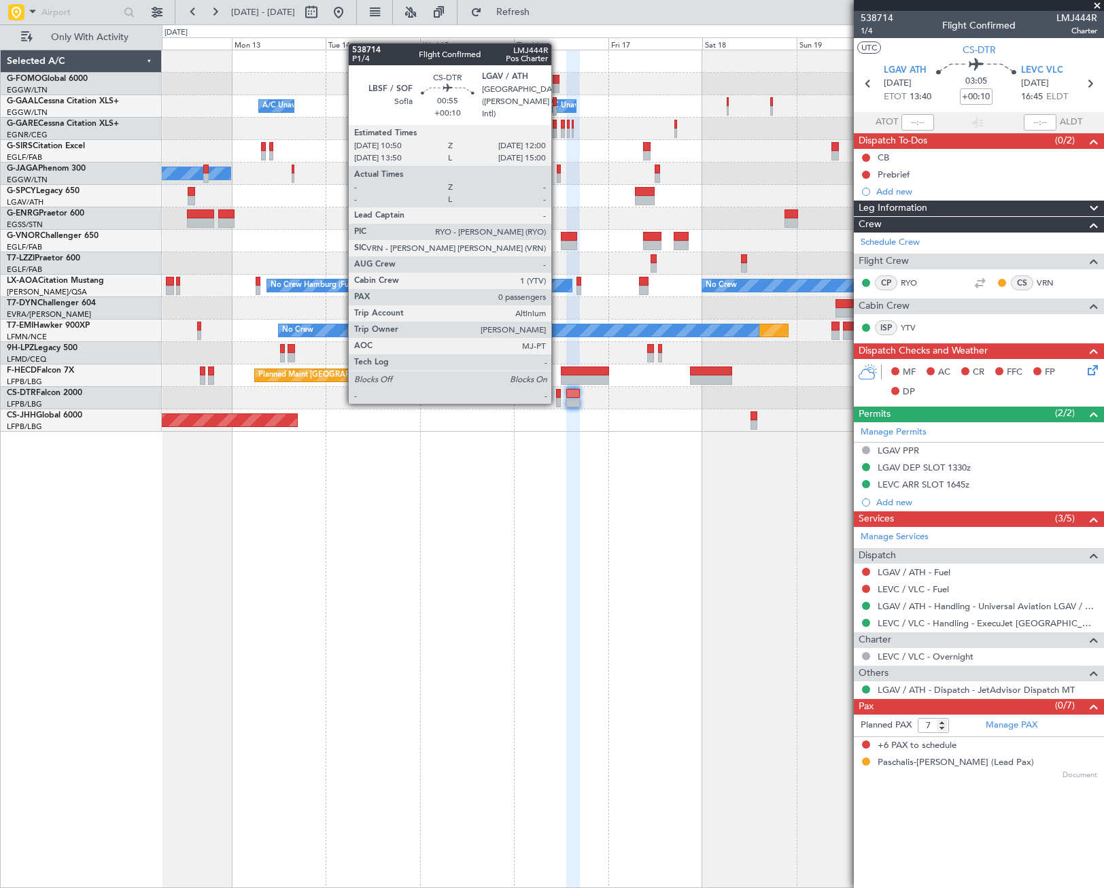
click at [557, 402] on div at bounding box center [558, 403] width 5 height 10
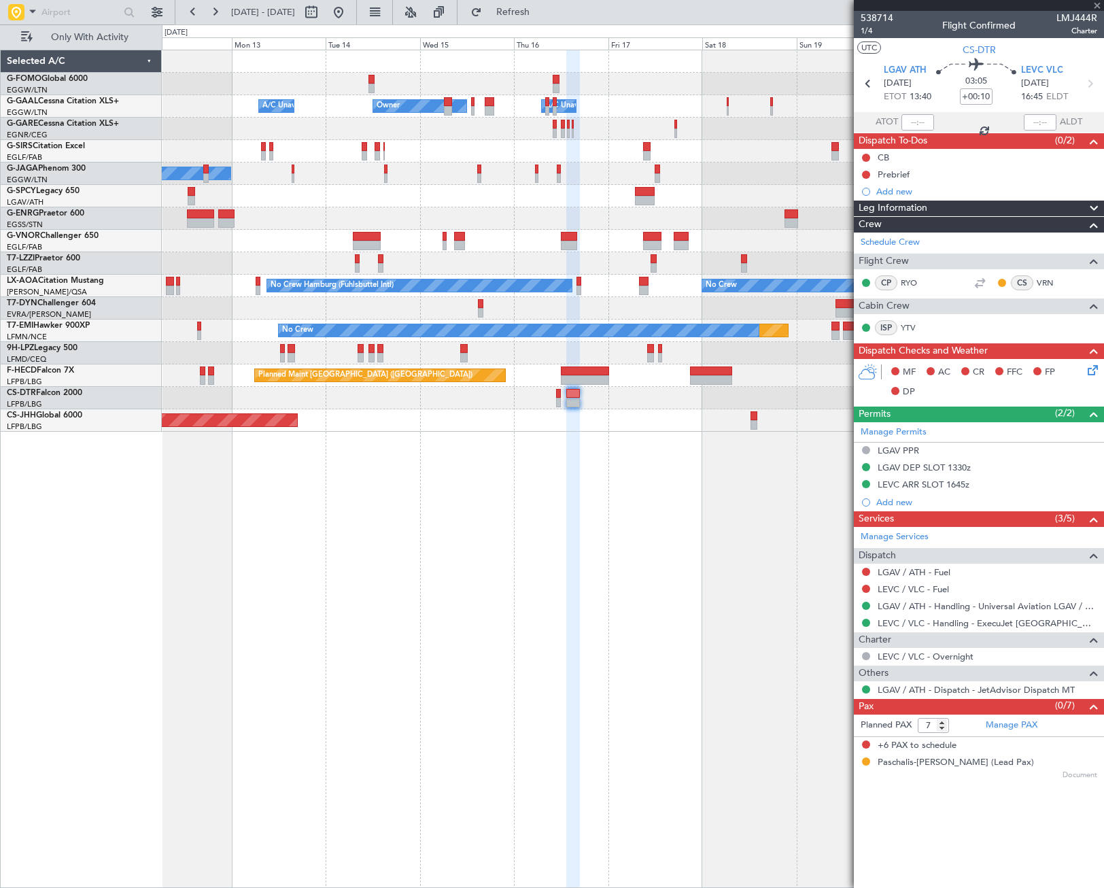
type input "0"
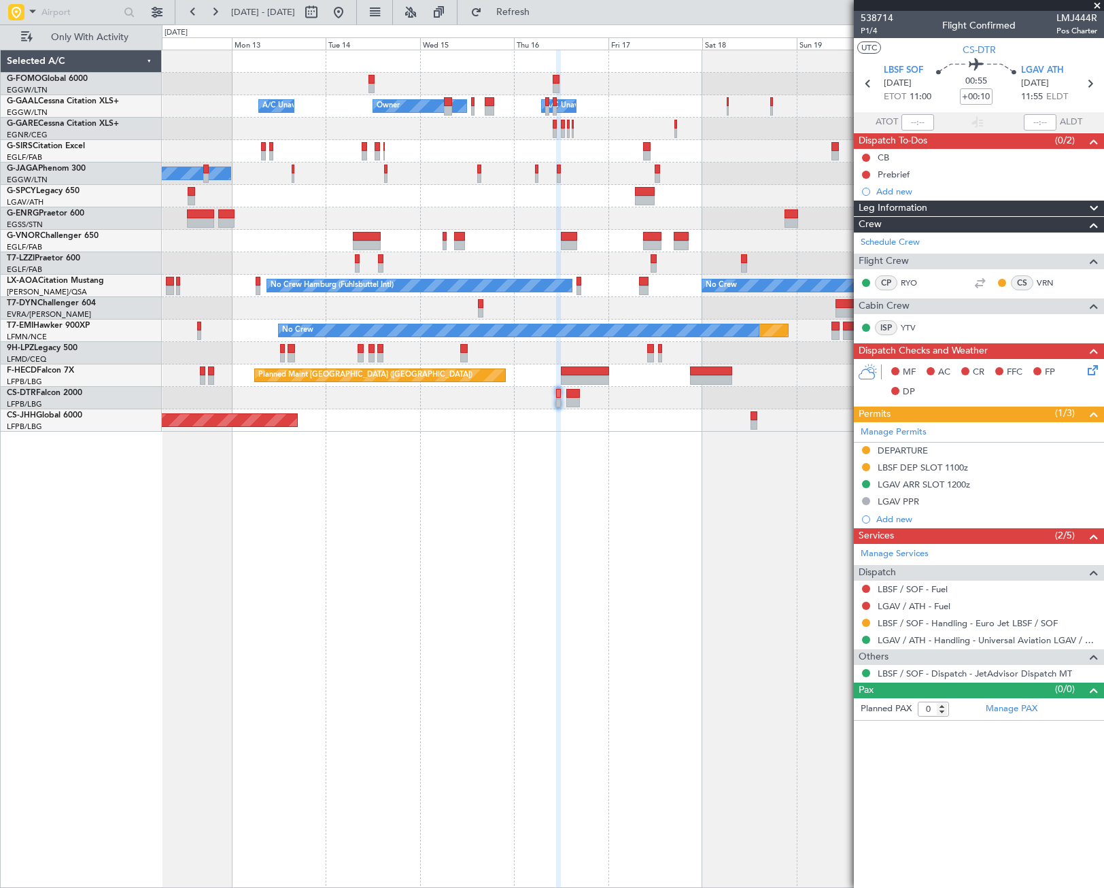
click at [275, 589] on div "Owner Owner A/C Unavailable A/C Unavailable Planned Maint Oxford (Kidlington) A…" at bounding box center [633, 469] width 942 height 838
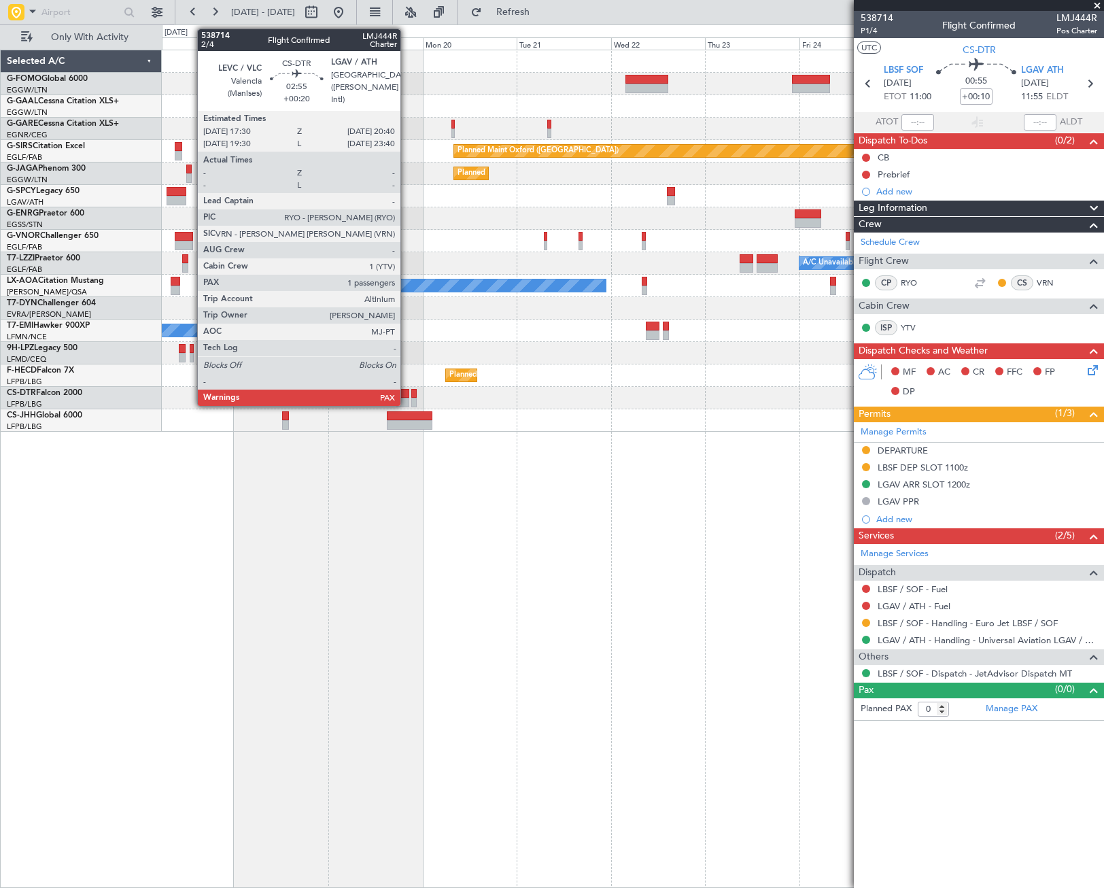
click at [405, 396] on div at bounding box center [402, 394] width 13 height 10
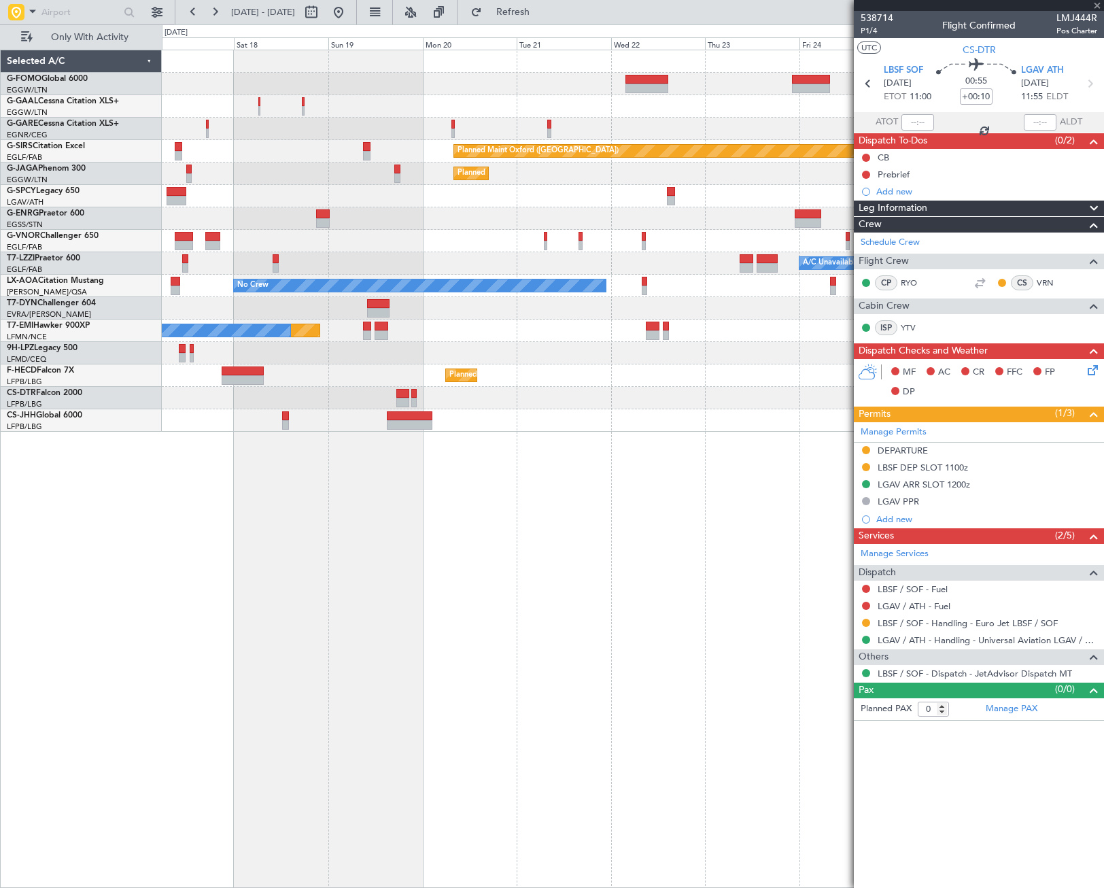
type input "+00:20"
type input "7"
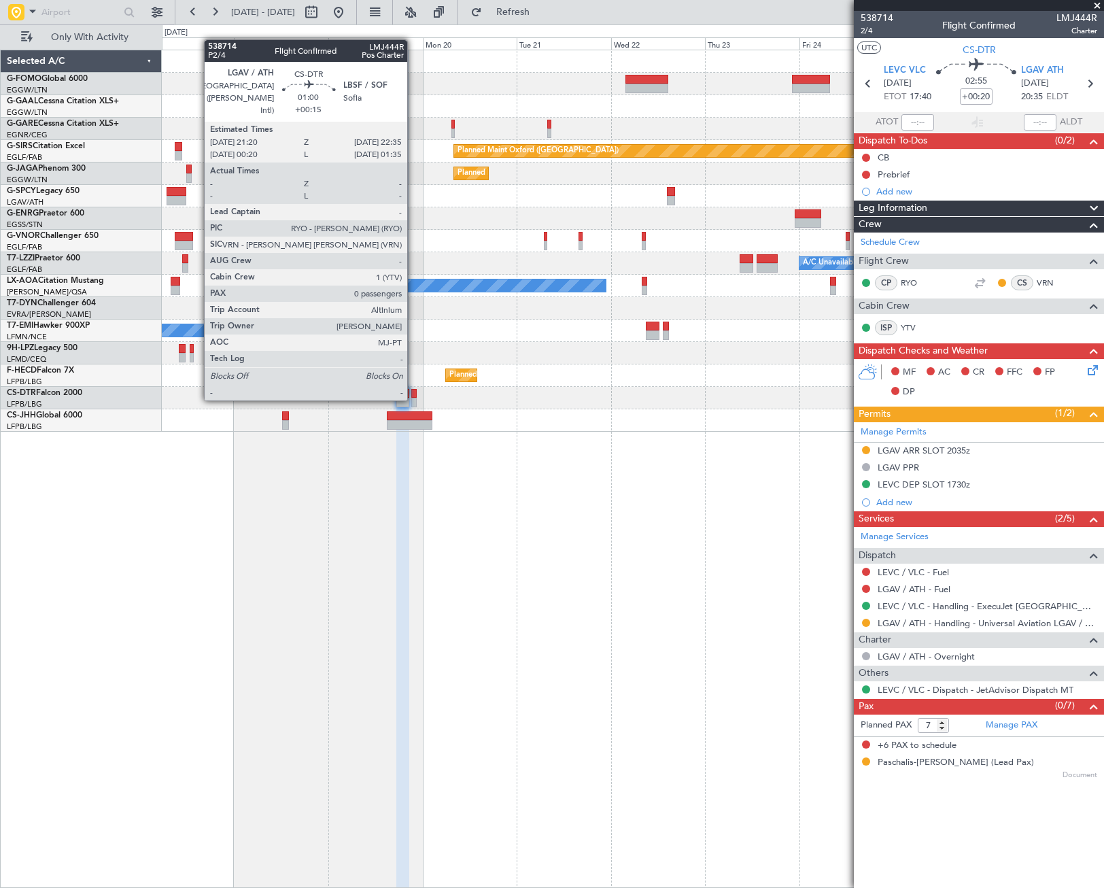
click at [413, 399] on div at bounding box center [413, 403] width 5 height 10
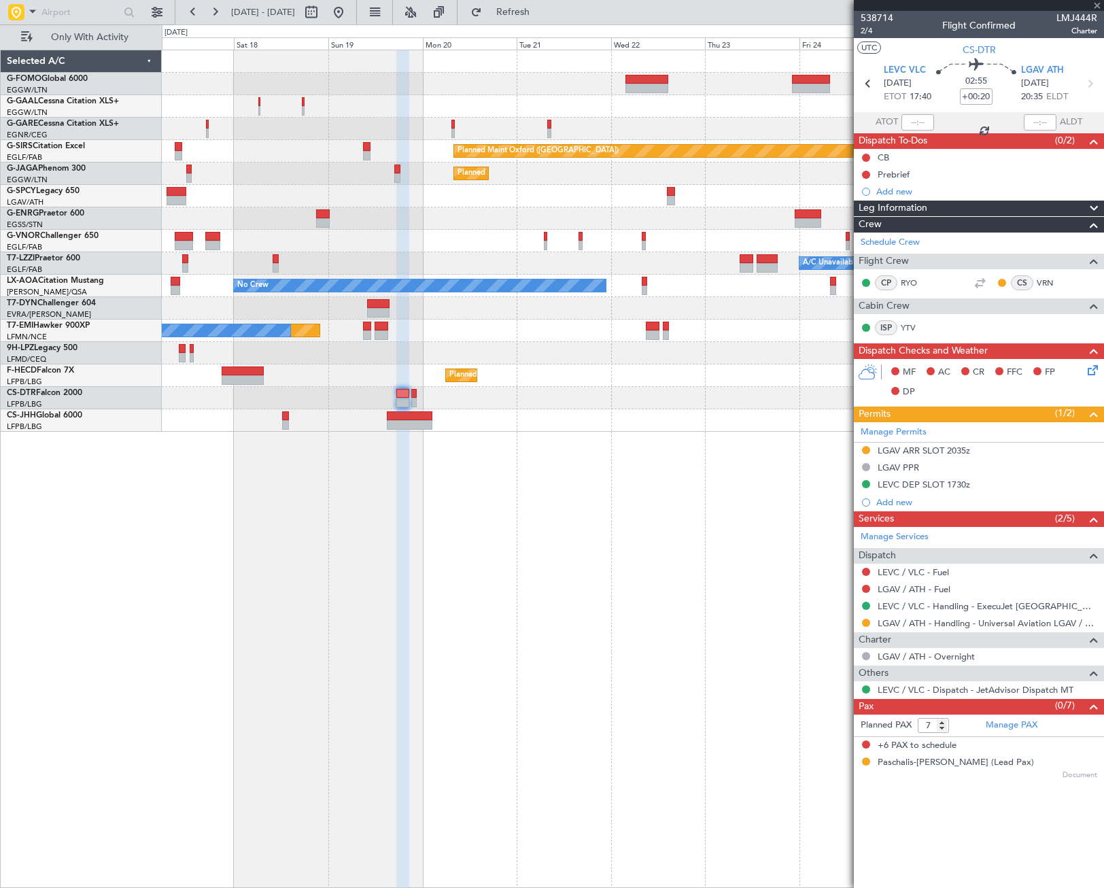
type input "+00:15"
type input "0"
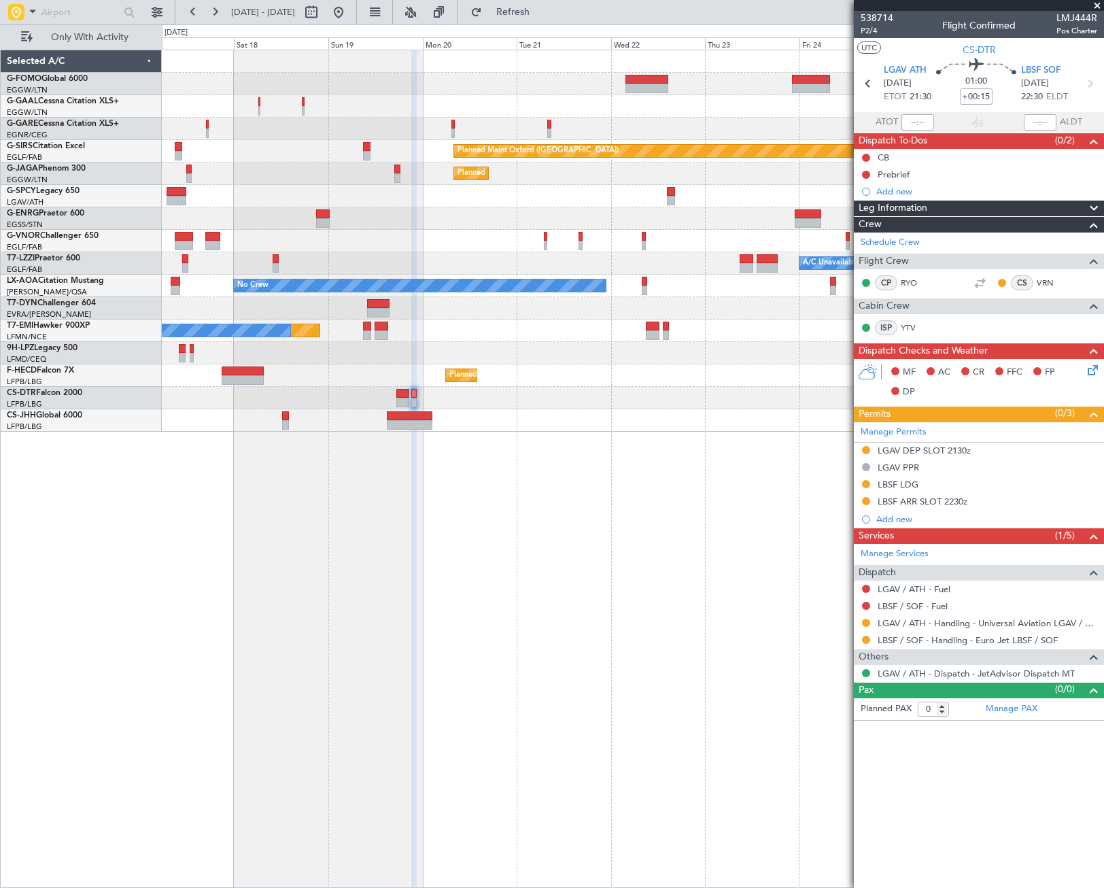
click at [795, 577] on div "Owner Owner A/C Unavailable Owner Planned Maint [GEOGRAPHIC_DATA] ([GEOGRAPHIC_…" at bounding box center [633, 469] width 942 height 838
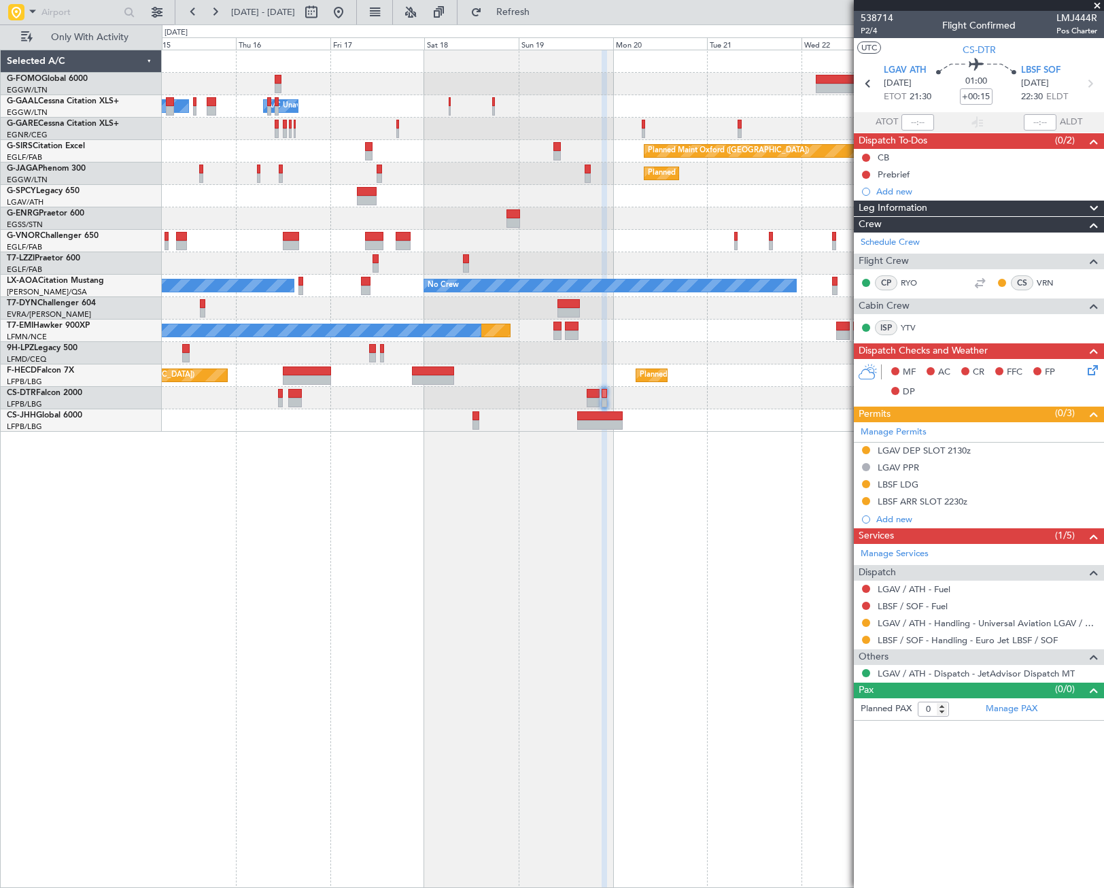
click at [332, 671] on div "Owner A/C Unavailable Owner A/C Unavailable Owner Planned Maint Oxford (Kidling…" at bounding box center [633, 469] width 942 height 838
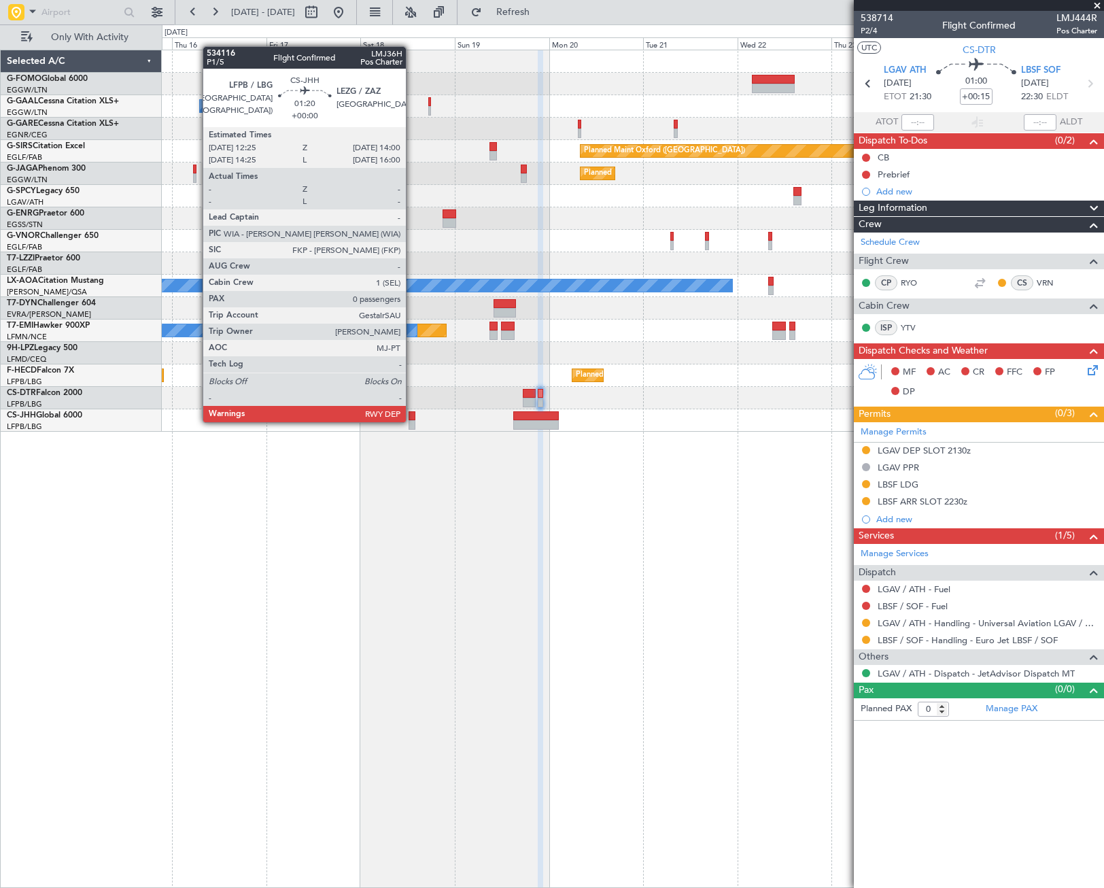
click at [413, 421] on div at bounding box center [412, 425] width 7 height 10
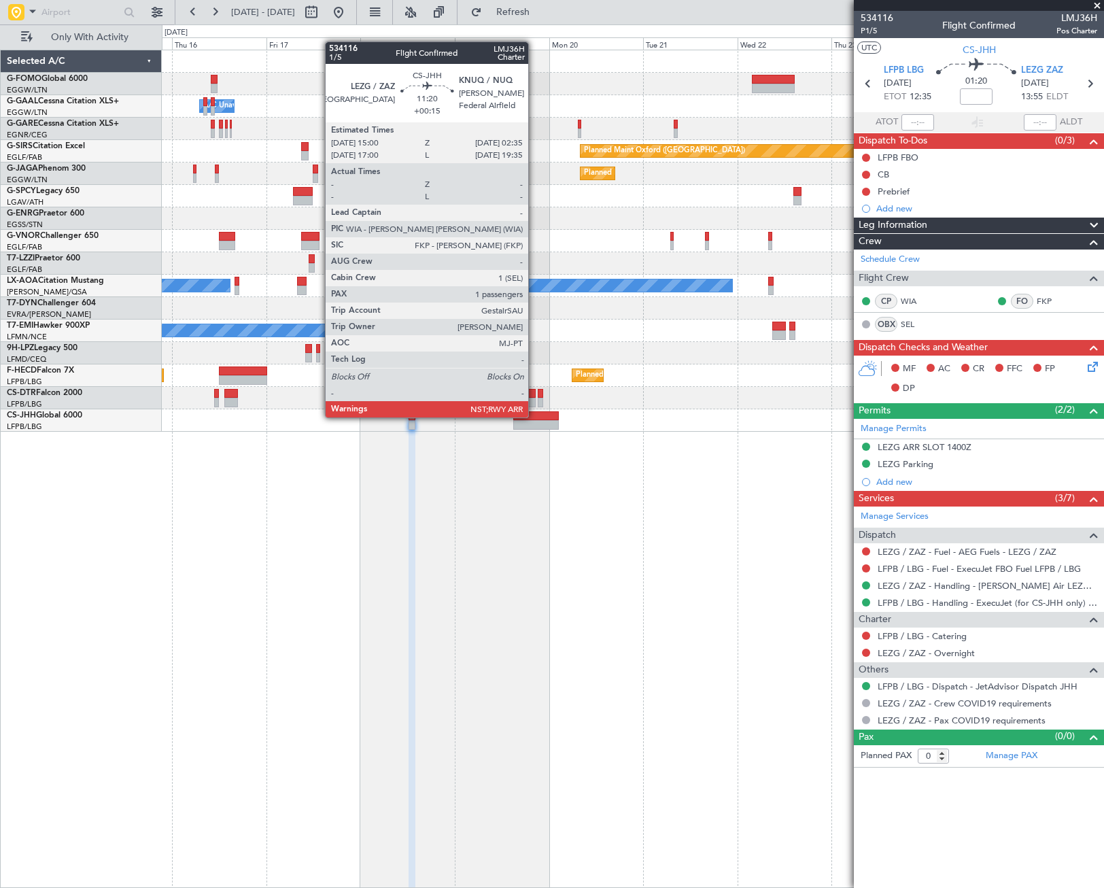
click at [534, 416] on div at bounding box center [536, 416] width 46 height 10
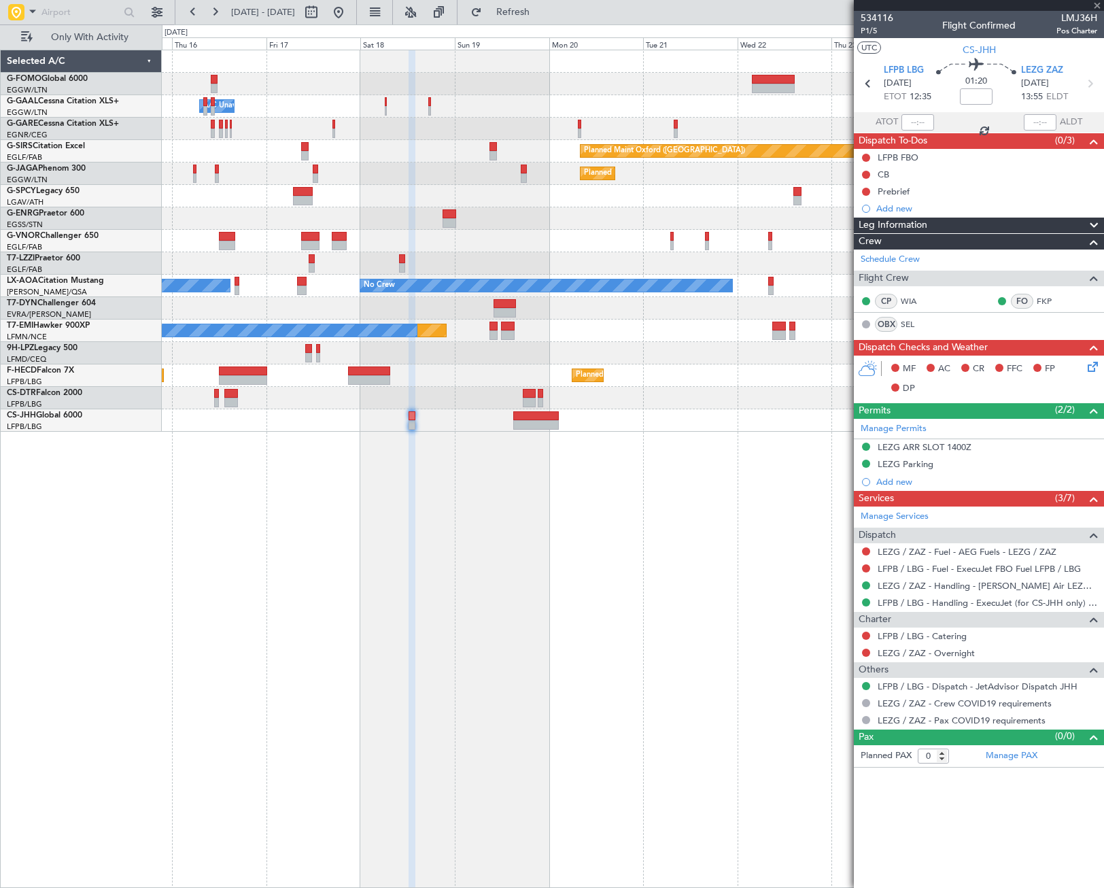
type input "+00:15"
type input "1"
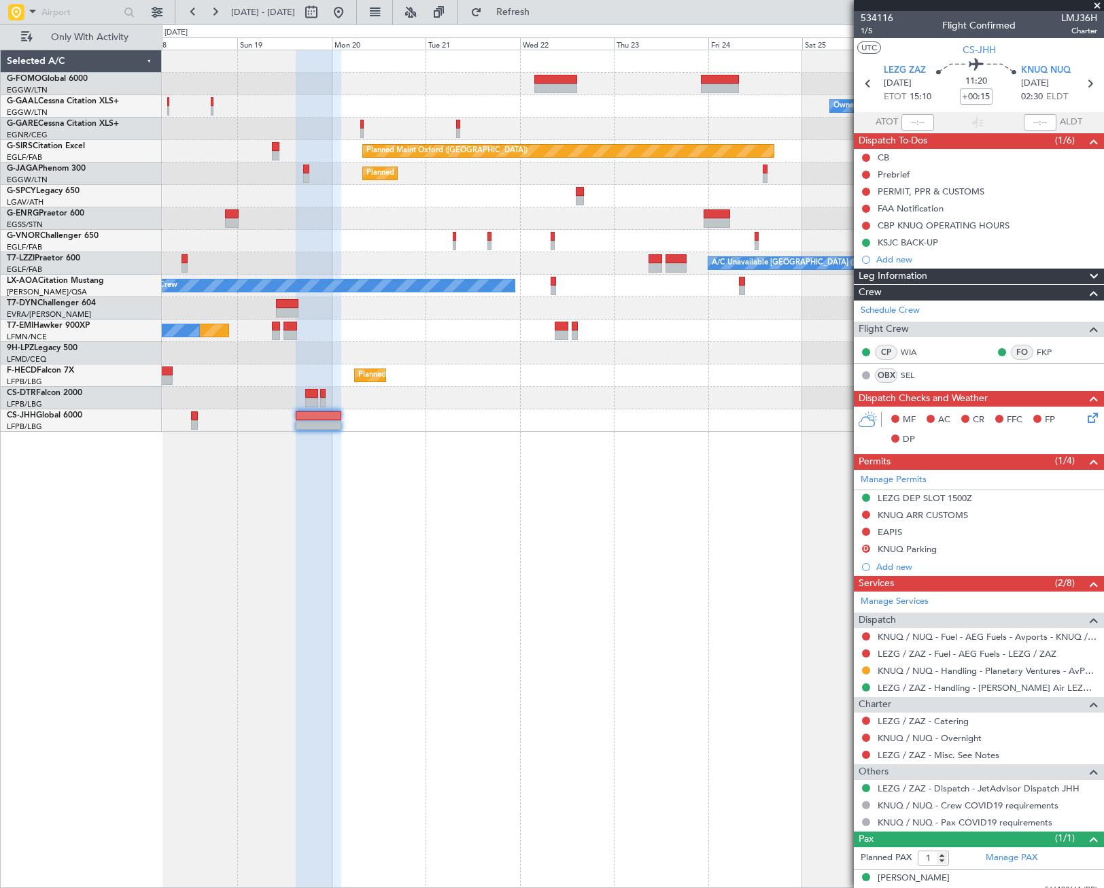
click at [284, 653] on div "Owner Owner A/C Unavailable Planned Maint Oxford (Kidlington) Planned Maint Par…" at bounding box center [633, 469] width 942 height 838
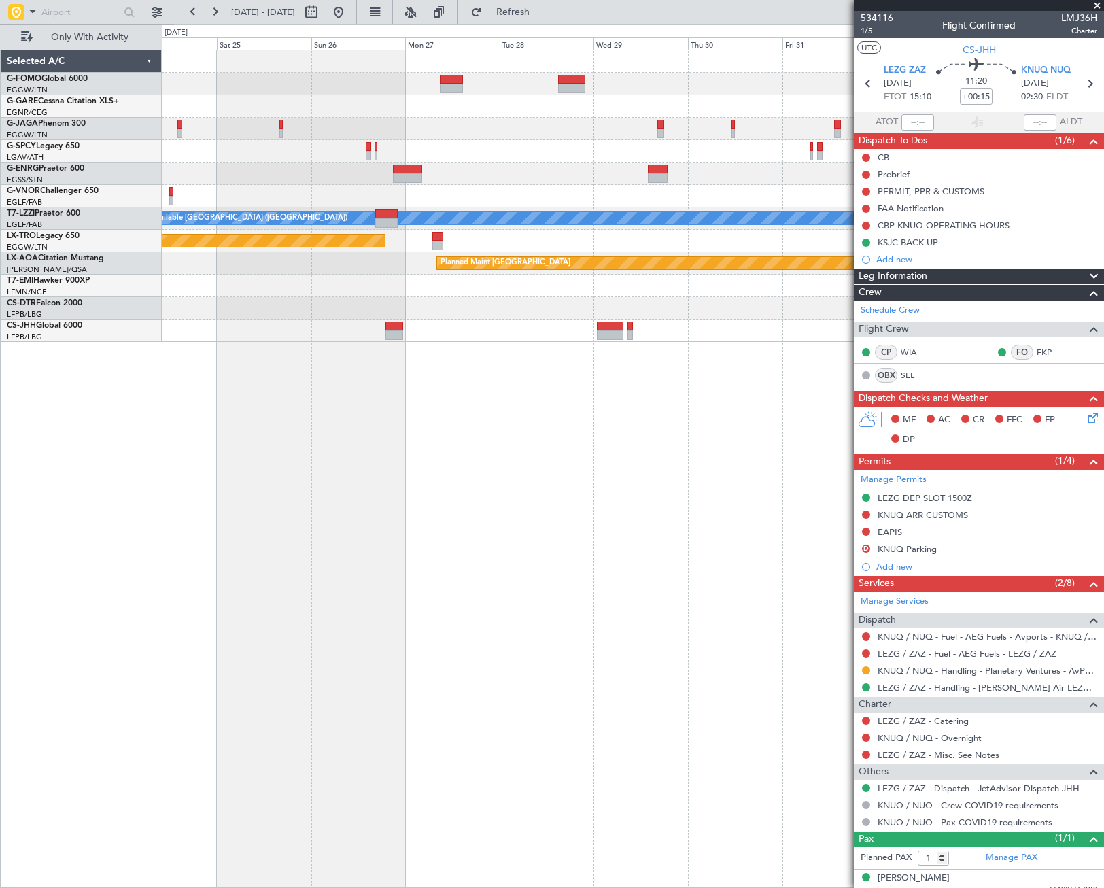
click at [216, 597] on div "A/C Unavailable [GEOGRAPHIC_DATA] ([GEOGRAPHIC_DATA]) Planned Maint [GEOGRAPHIC…" at bounding box center [633, 469] width 942 height 838
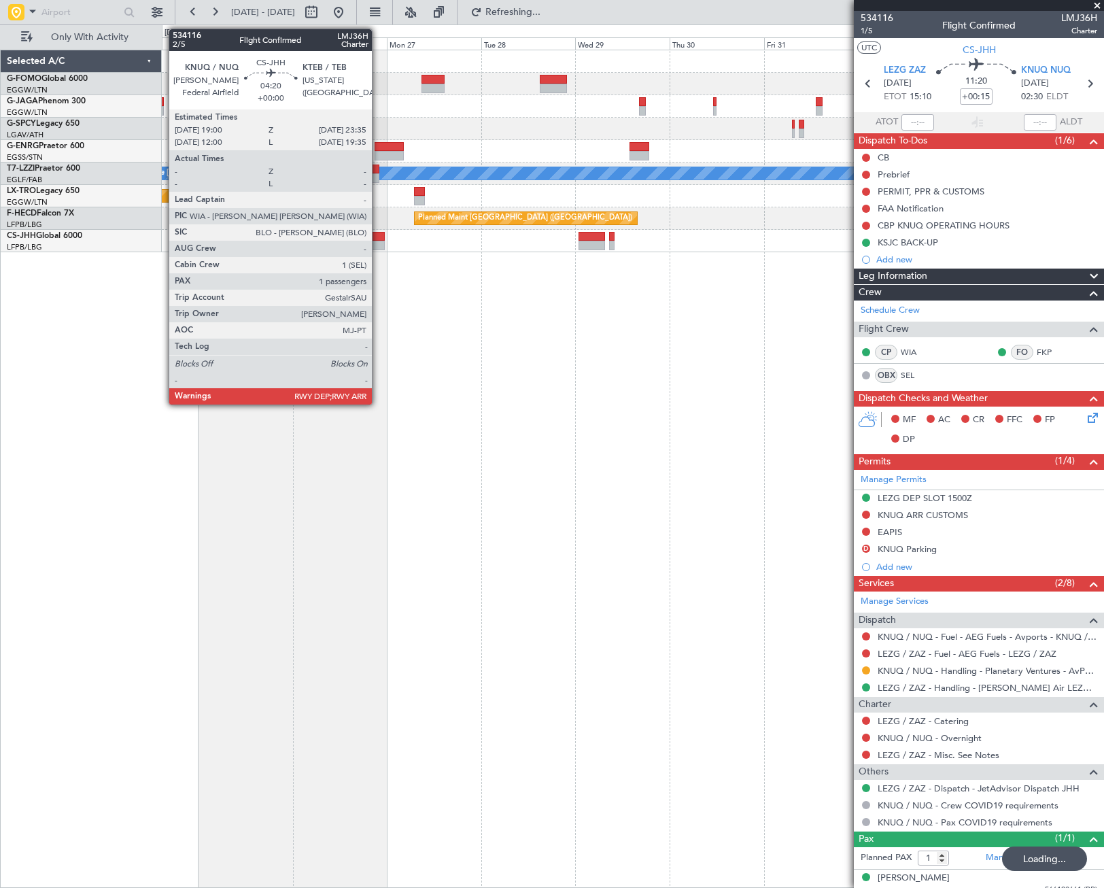
click at [378, 243] on div at bounding box center [376, 246] width 18 height 10
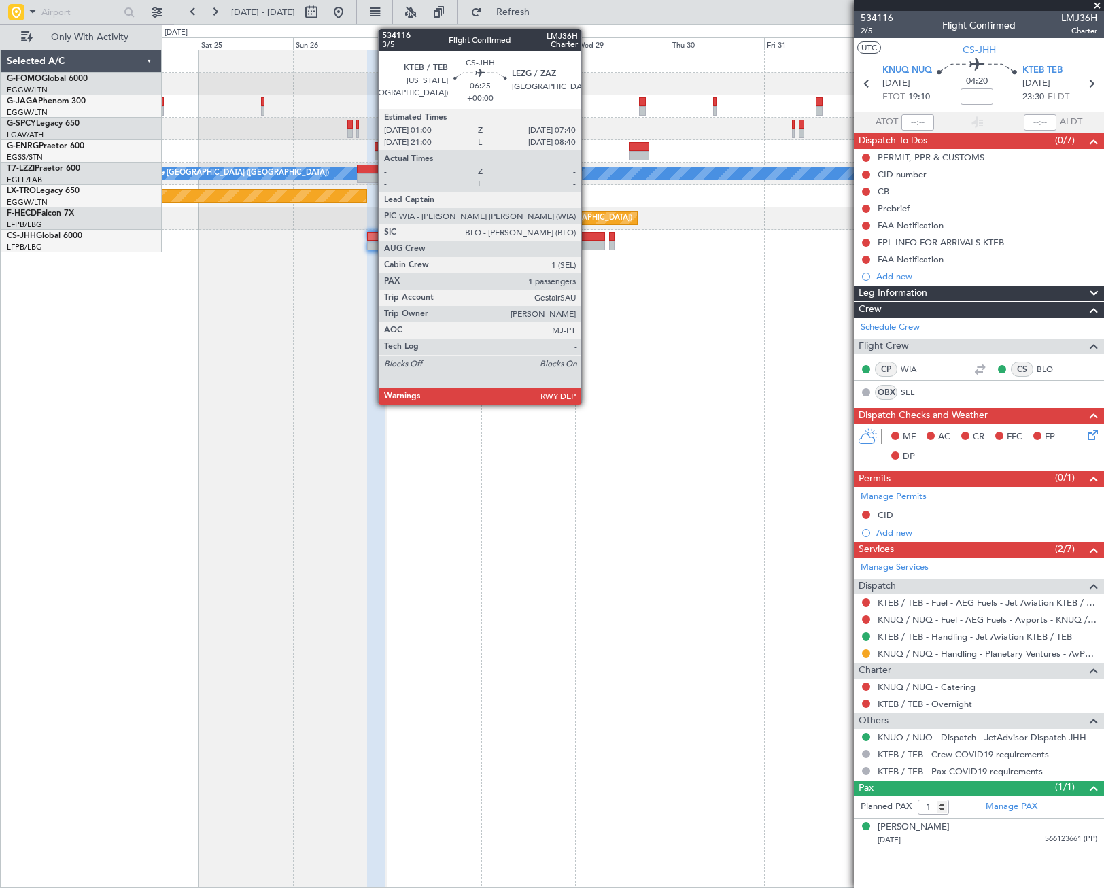
click at [587, 239] on div at bounding box center [591, 237] width 27 height 10
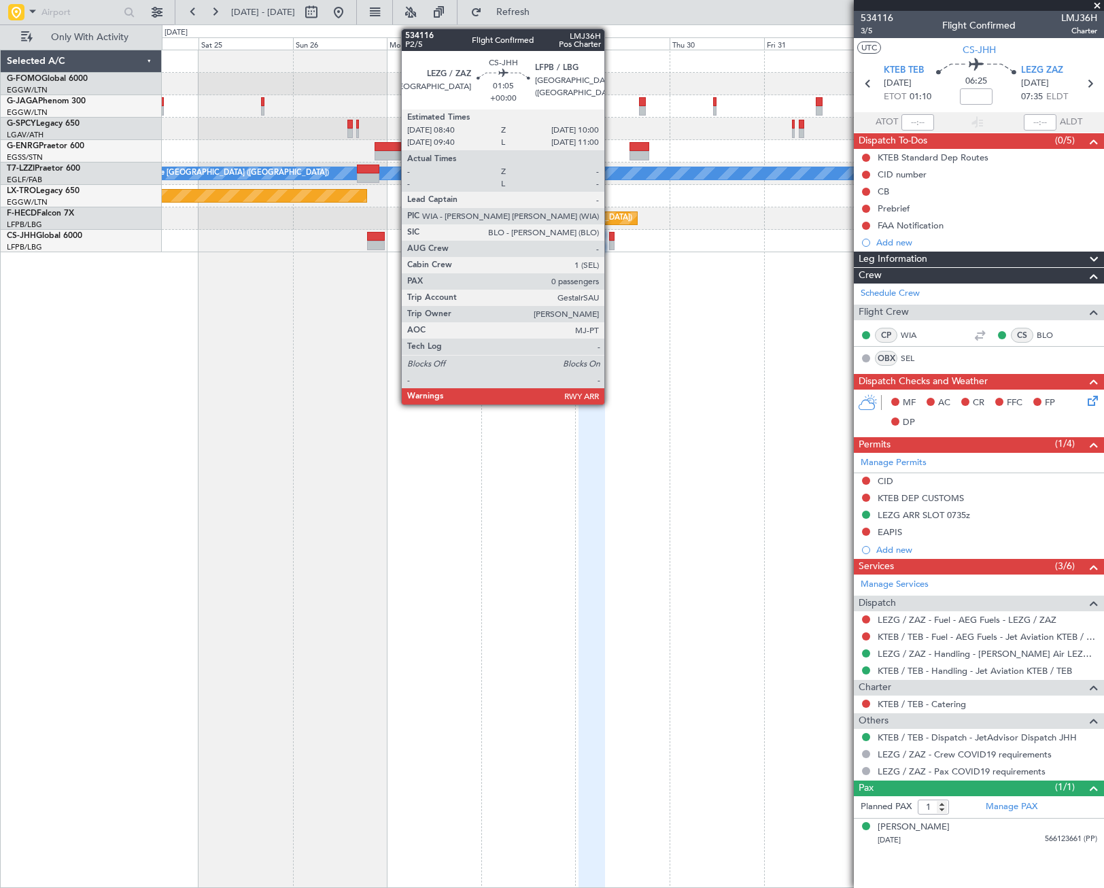
click at [610, 244] on div at bounding box center [611, 246] width 5 height 10
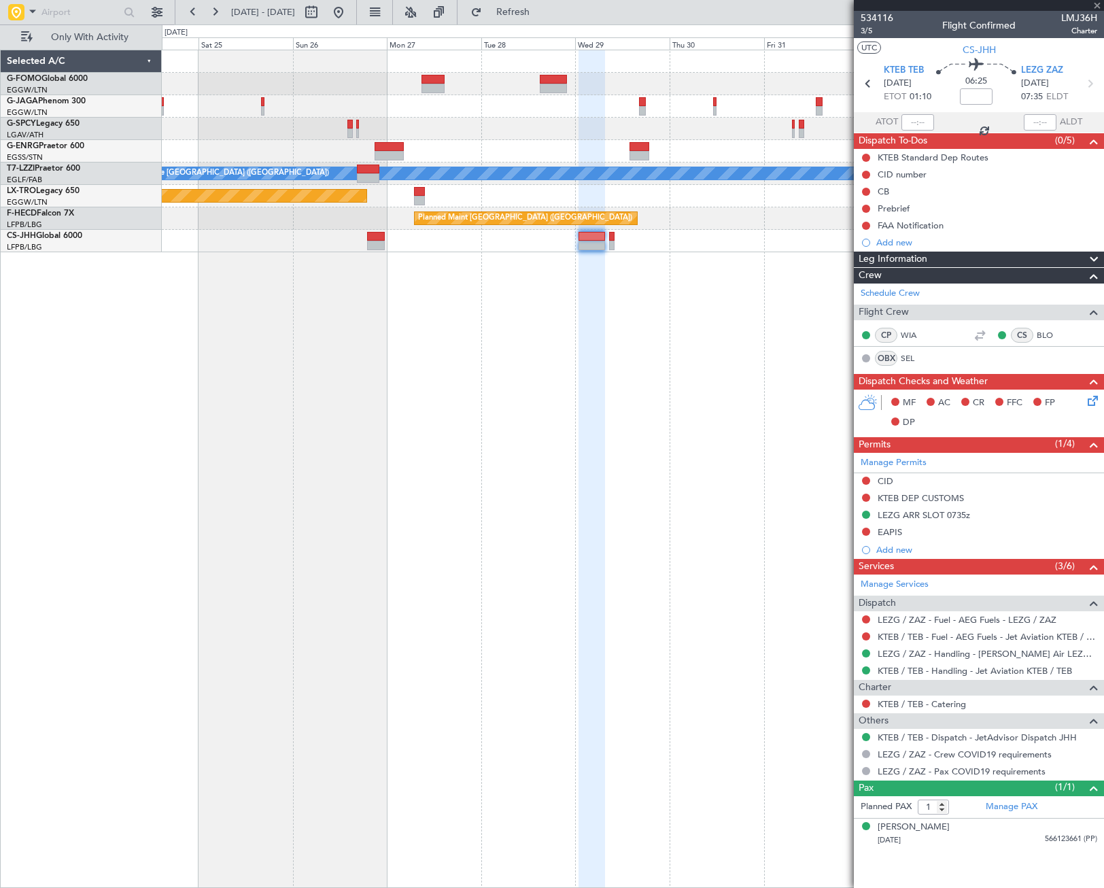
type input "0"
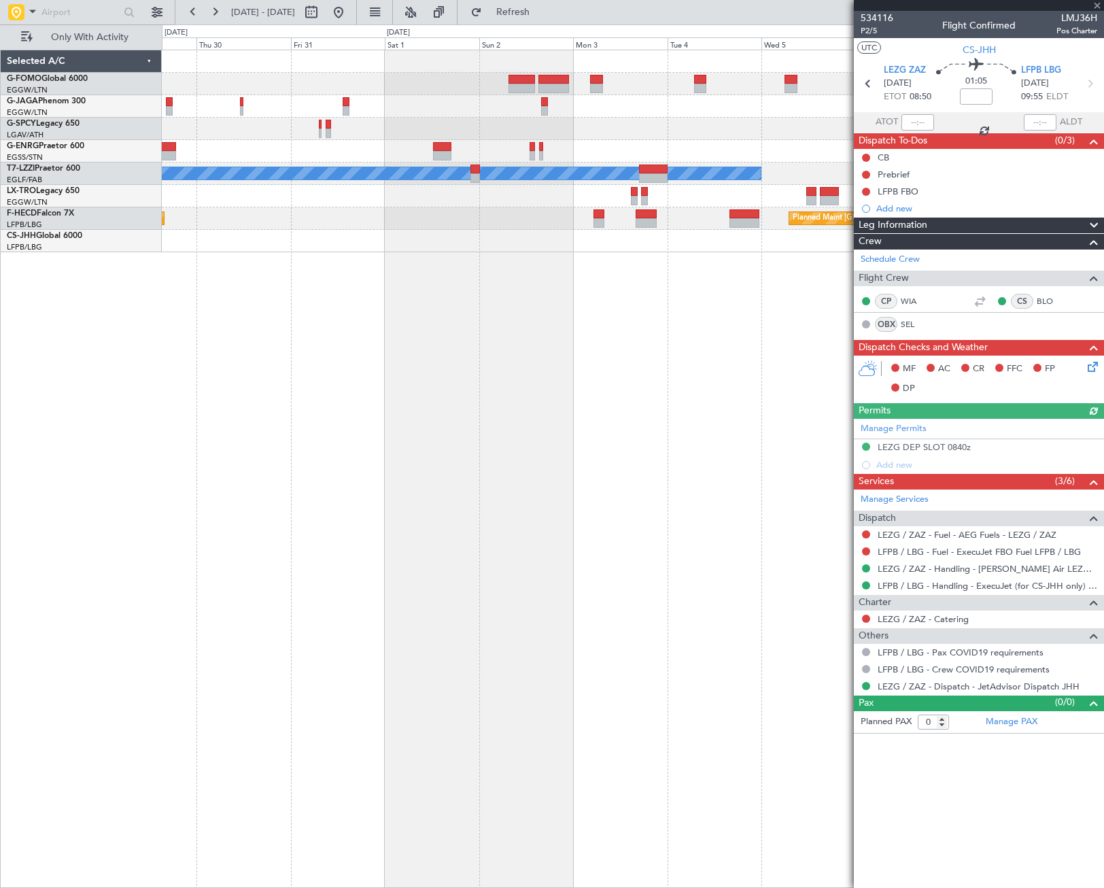
click at [175, 526] on div "A/C Unavailable London (Luton) Planned Maint Paris (Le Bourget) Planned Maint P…" at bounding box center [633, 469] width 942 height 838
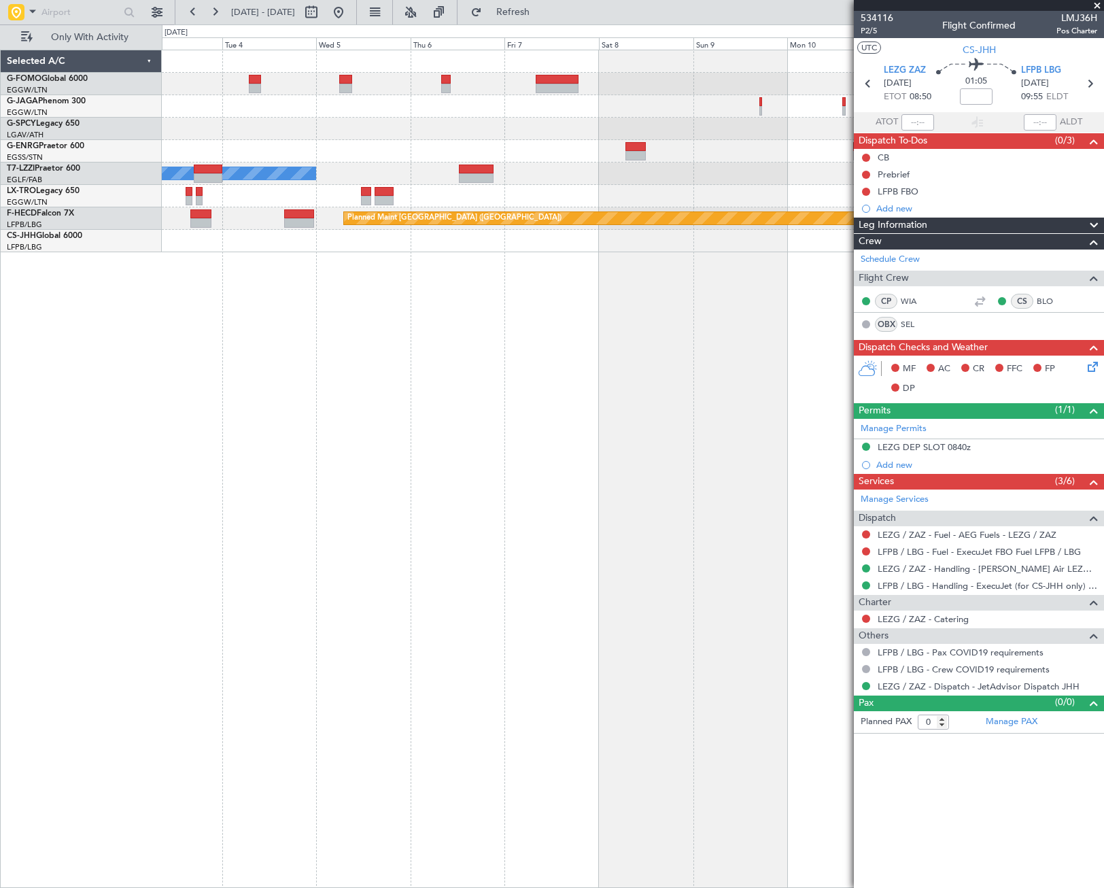
click at [284, 534] on div "A/C Unavailable London (Luton) Planned Maint Paris (Le Bourget)" at bounding box center [633, 469] width 942 height 838
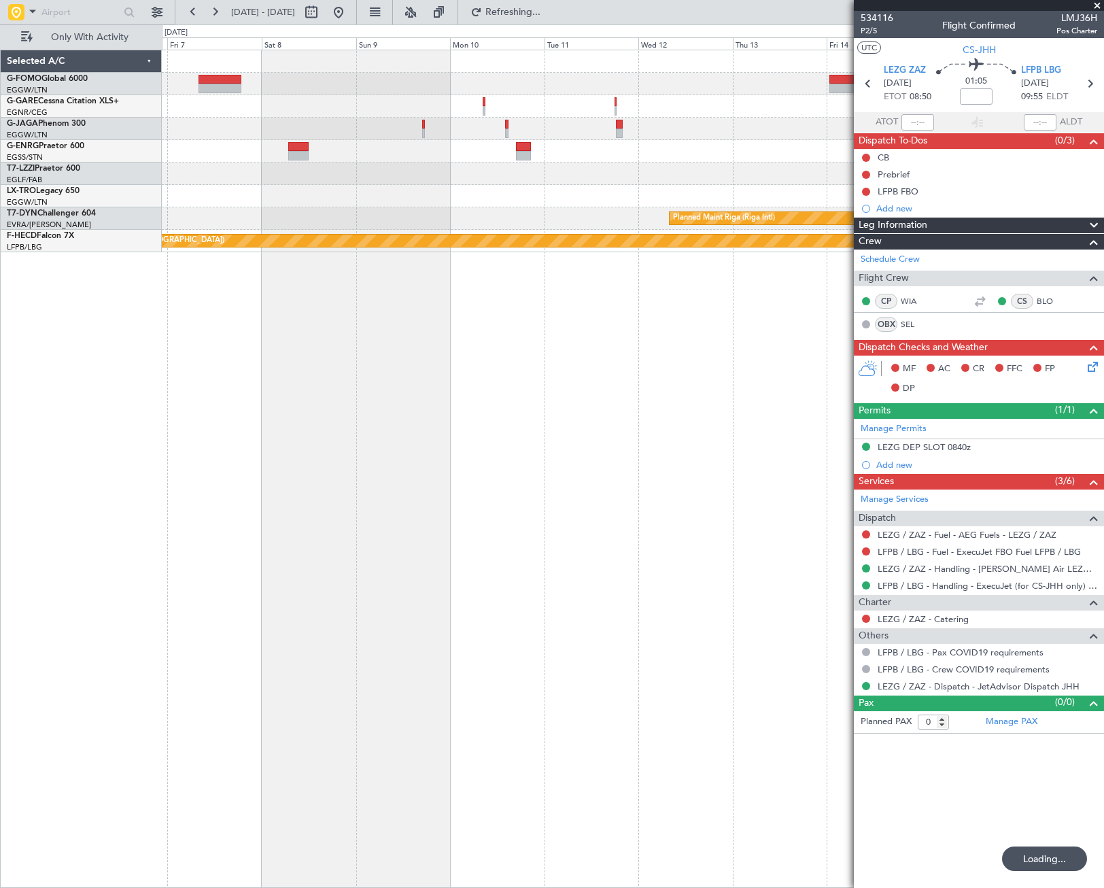
click at [71, 733] on div "A/C Unavailable London (Luton) Planned Maint Riga (Riga Intl) Planned Maint Par…" at bounding box center [552, 455] width 1104 height 863
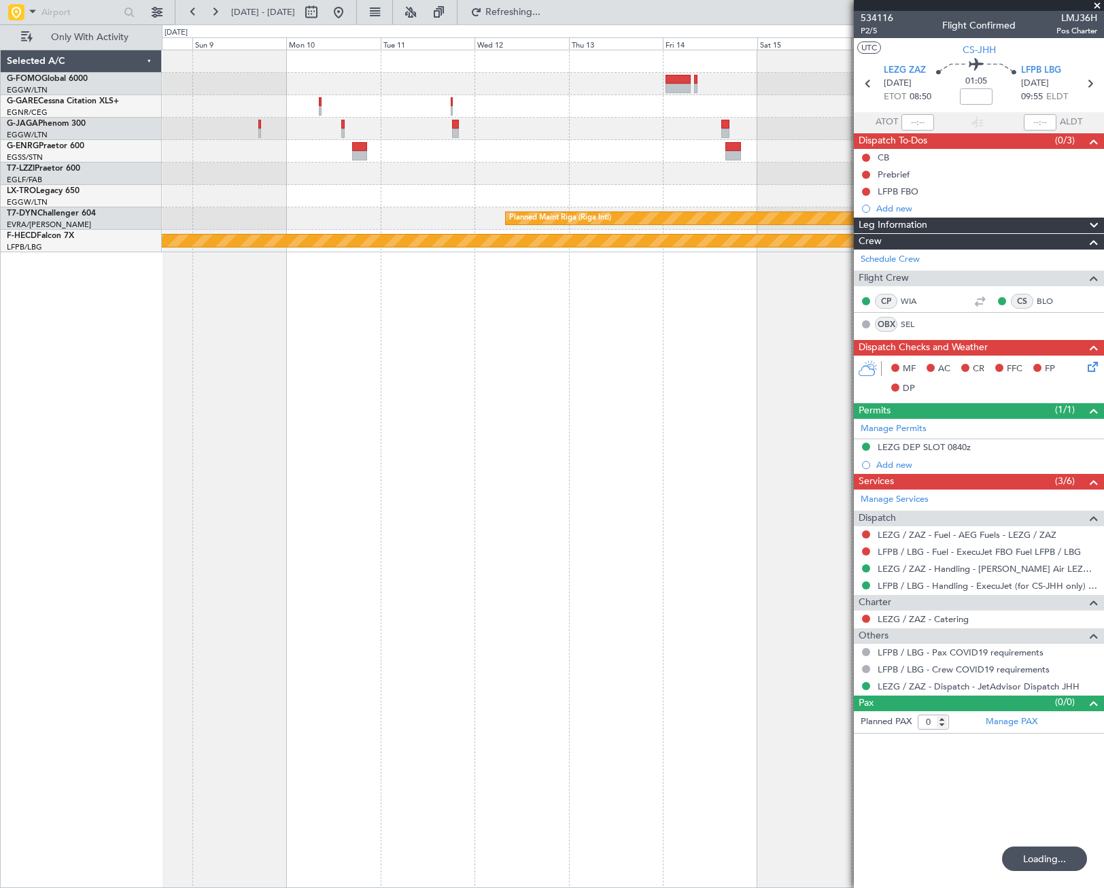
click at [0, 785] on html "03 Nov 2025 - 13 Nov 2025 Refreshing... Quick Links Only With Activity Planned …" at bounding box center [552, 444] width 1104 height 888
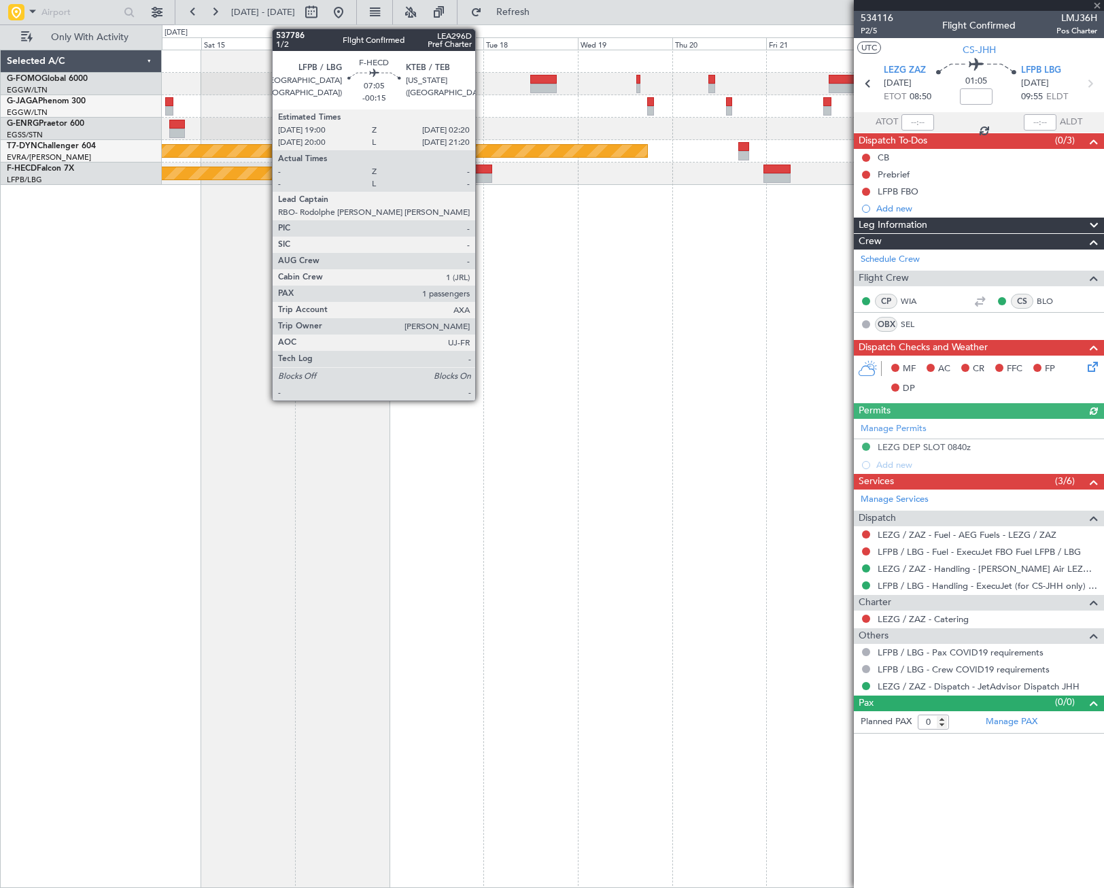
click at [481, 172] on div at bounding box center [478, 169] width 29 height 10
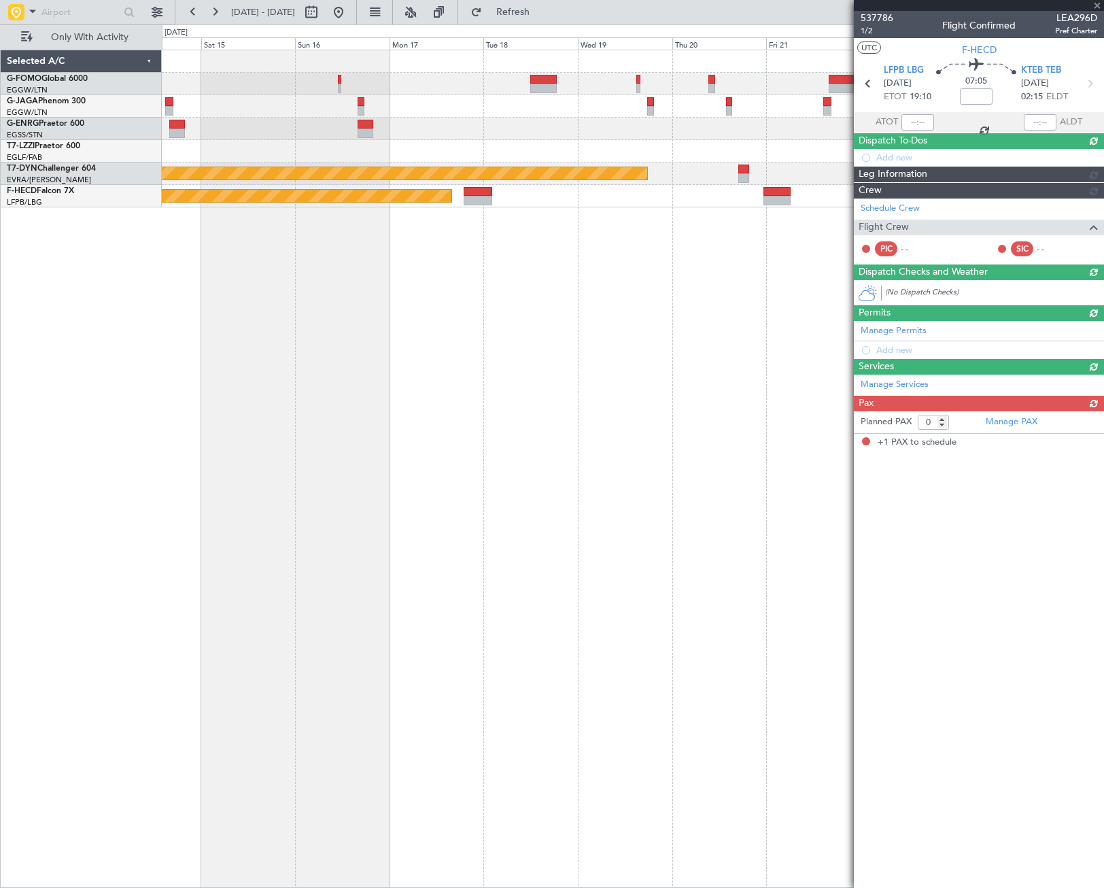
type input "-00:15"
type input "1"
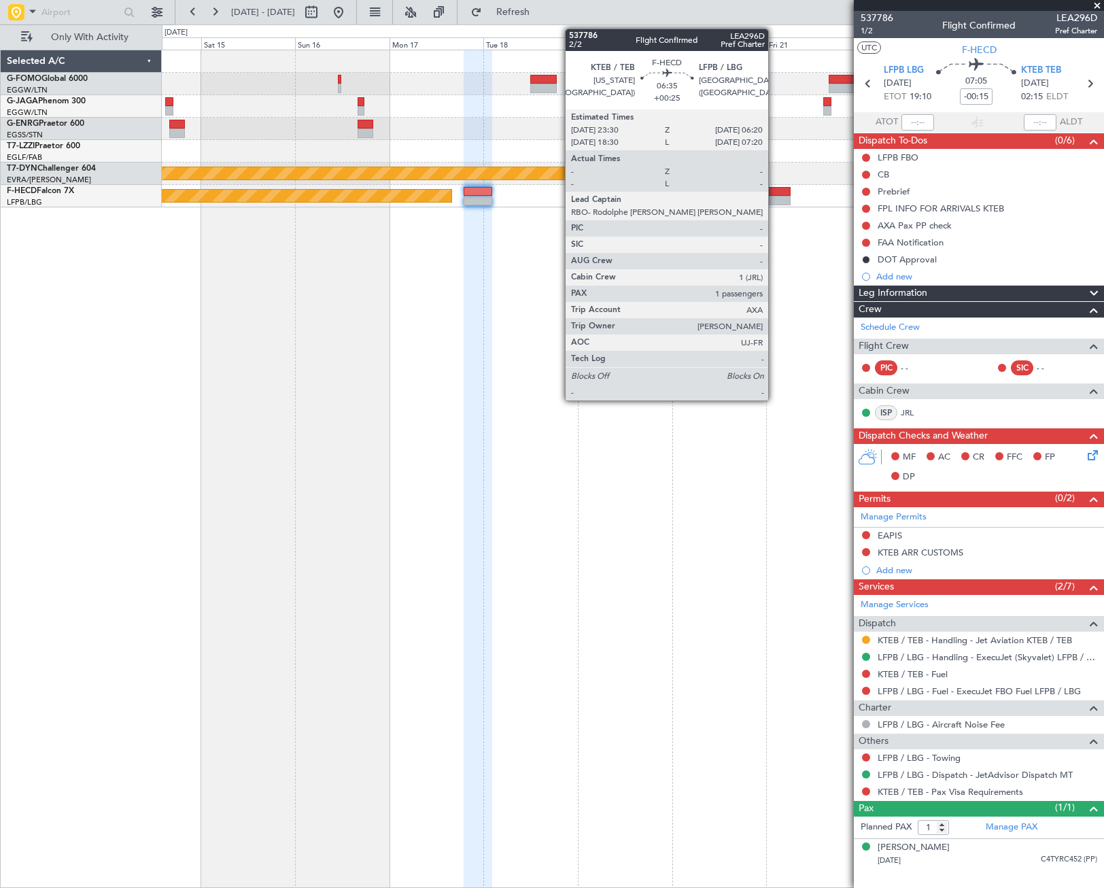
click at [774, 196] on div at bounding box center [776, 201] width 27 height 10
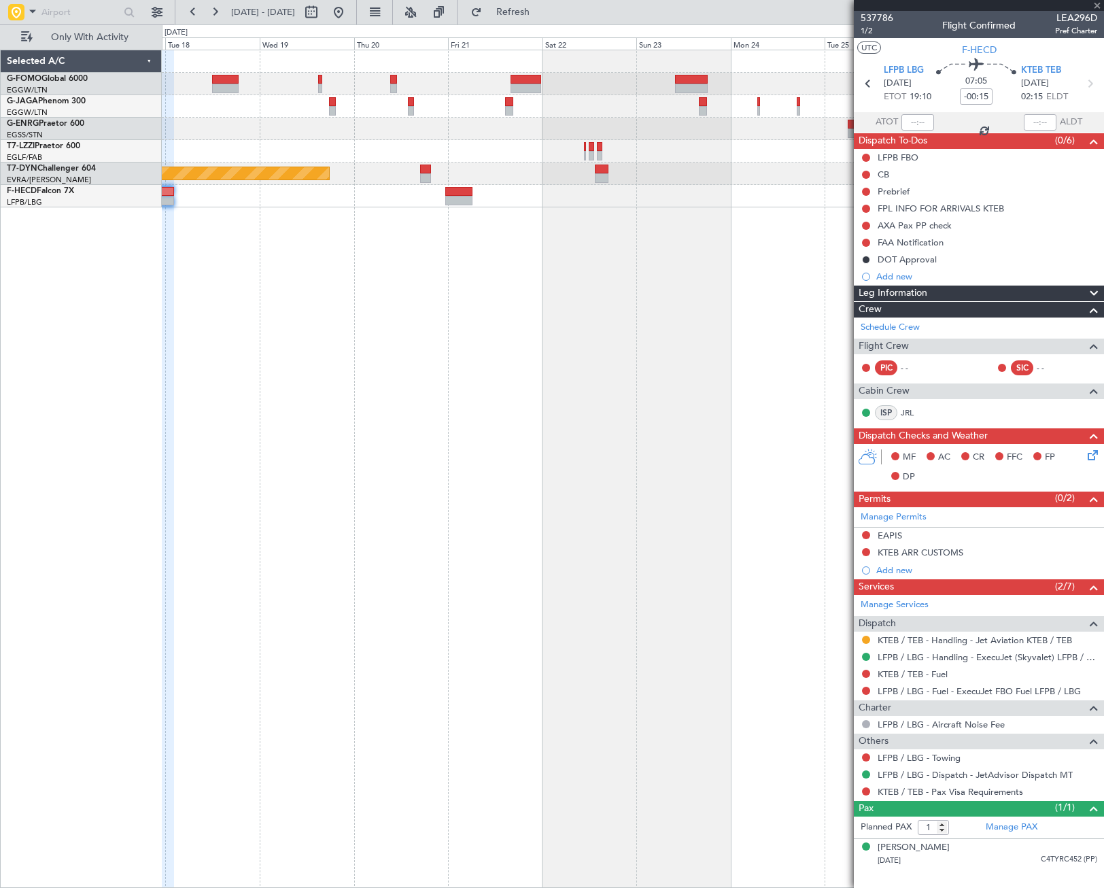
click at [235, 630] on div "Planned Maint Riga (Riga Intl) Planned Maint Paris (Le Bourget)" at bounding box center [633, 469] width 942 height 838
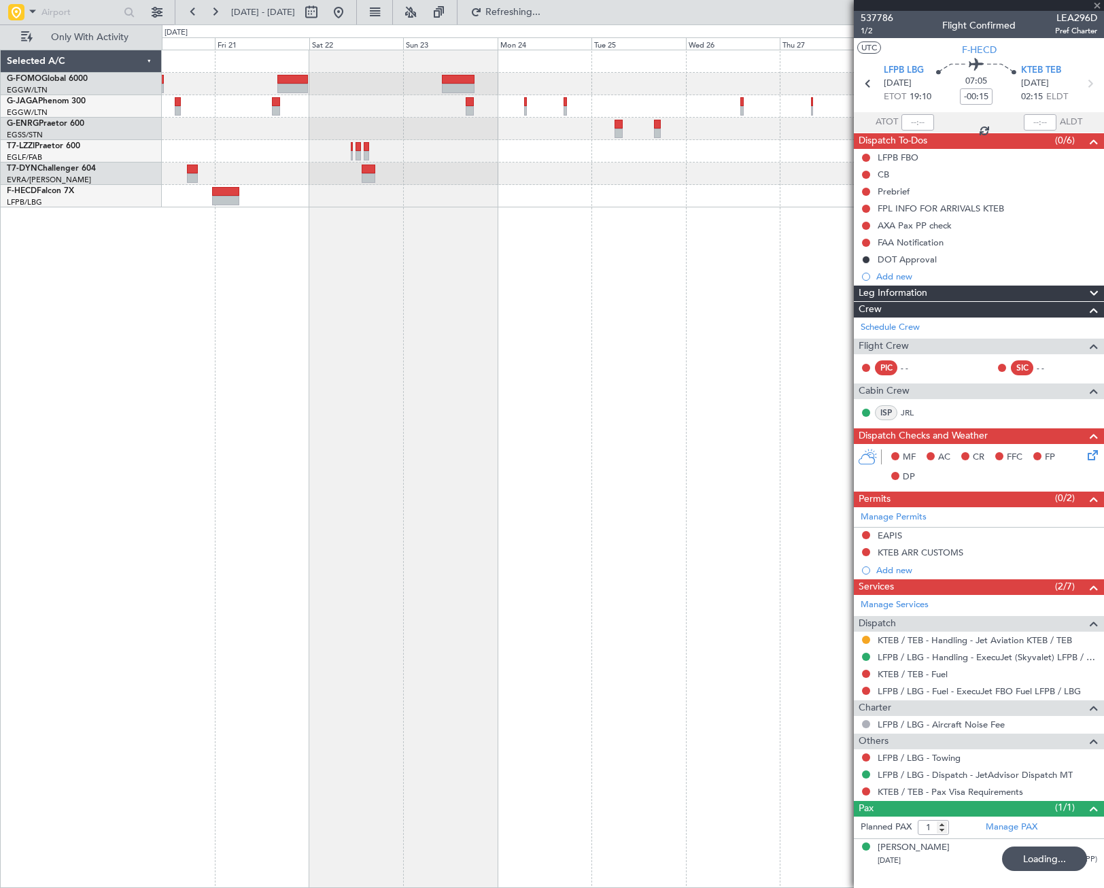
type input "+00:25"
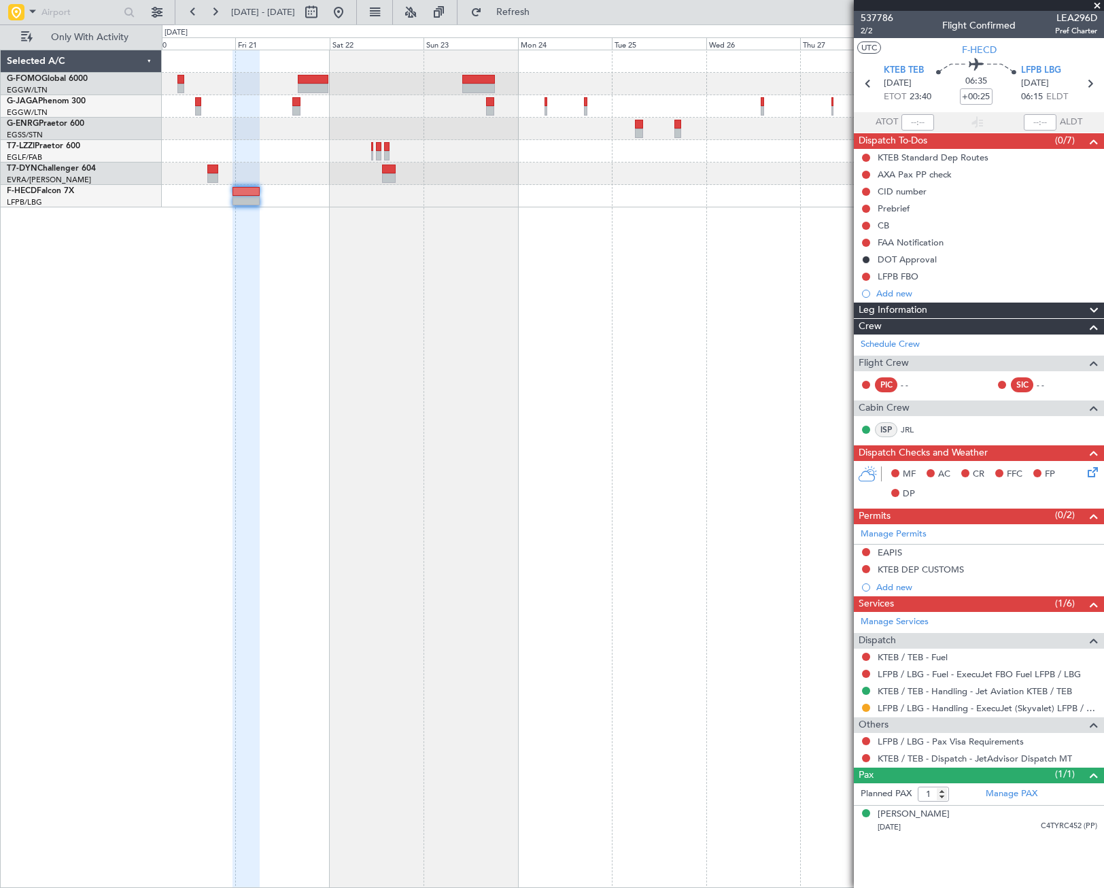
click at [742, 439] on div "Planned Maint Riga (Riga Intl)" at bounding box center [633, 469] width 942 height 838
click at [892, 313] on span "Leg Information" at bounding box center [892, 310] width 69 height 16
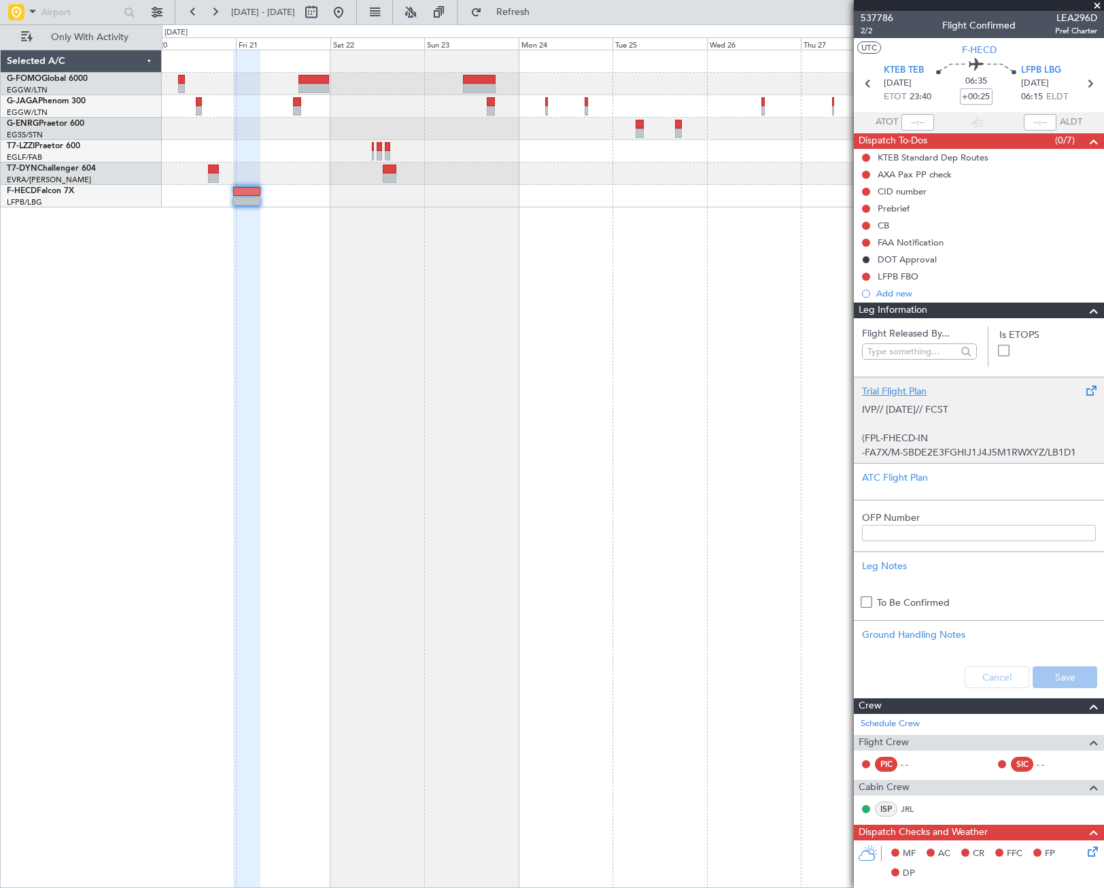
click at [914, 415] on p "IVP// [DATE]// FCST" at bounding box center [979, 409] width 234 height 14
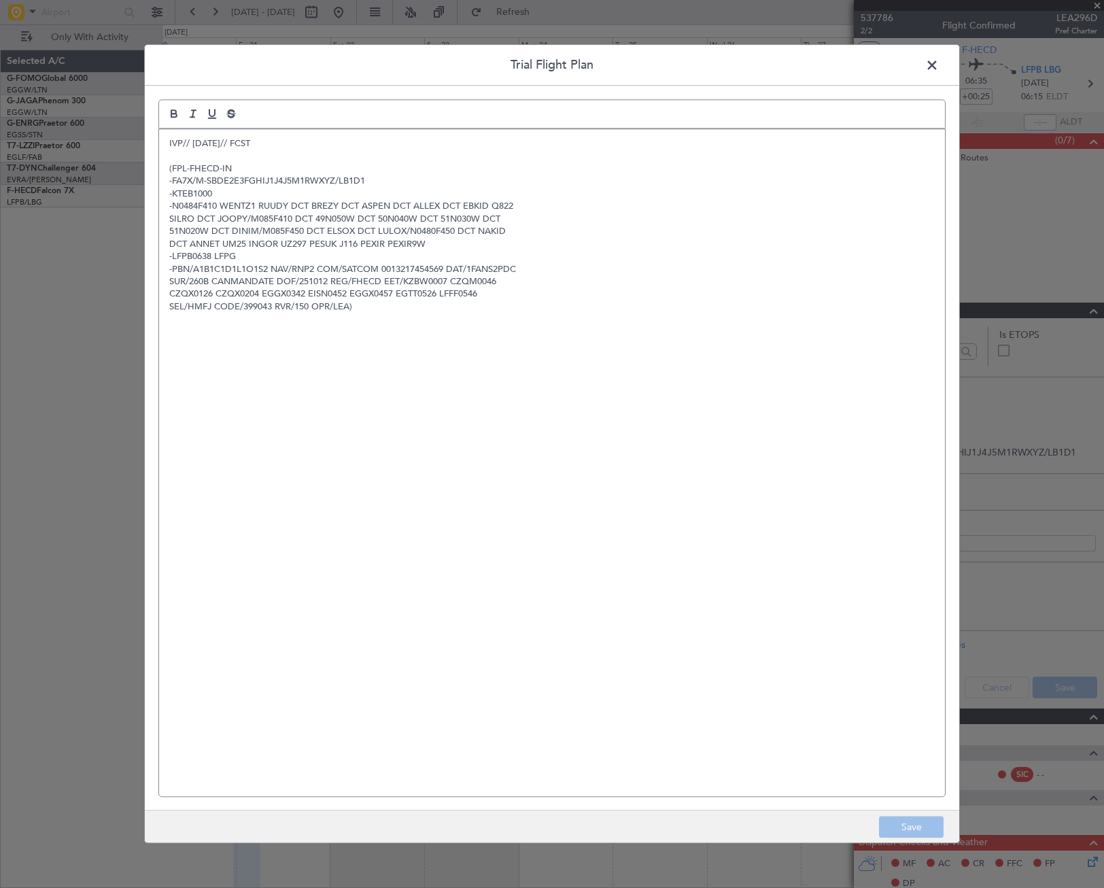
click at [939, 65] on span at bounding box center [939, 68] width 0 height 27
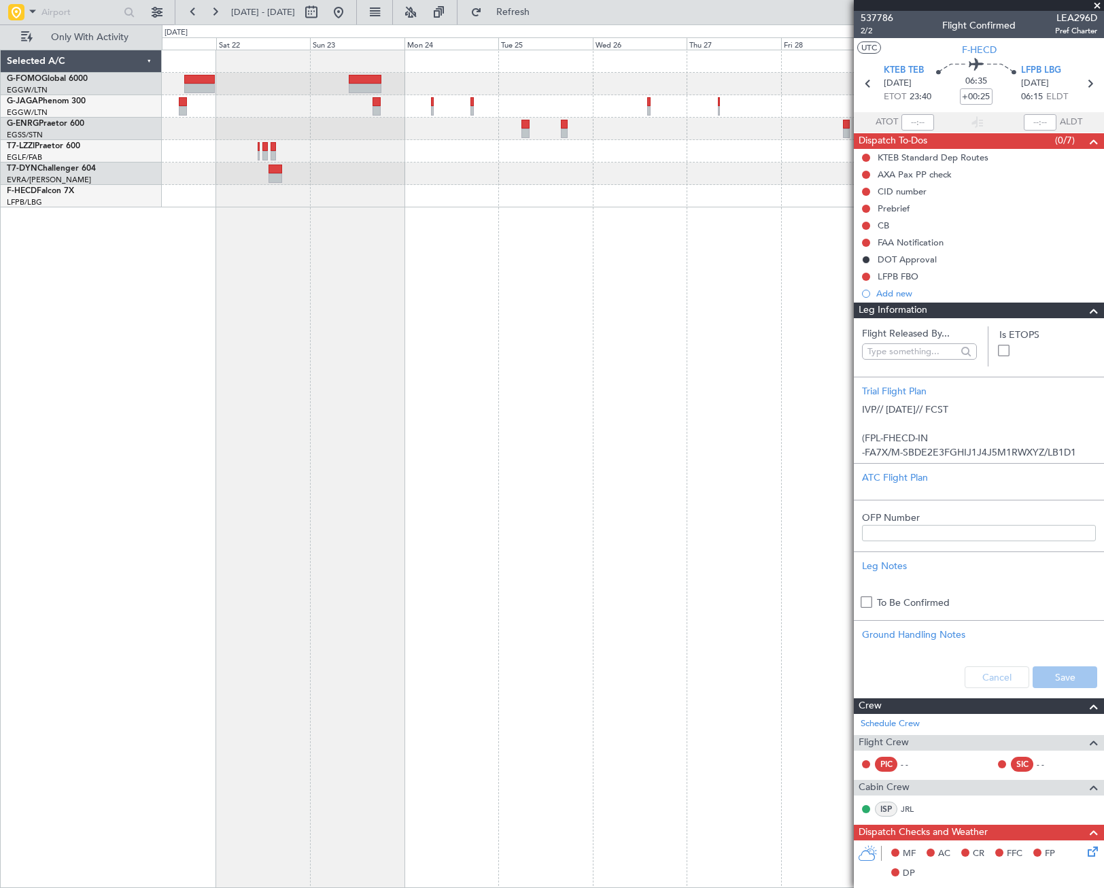
click at [61, 559] on div "Planned Maint Riga (Riga Intl) Selected A/C G-FOMO Global 6000 EGGW/LTN London …" at bounding box center [552, 455] width 1104 height 863
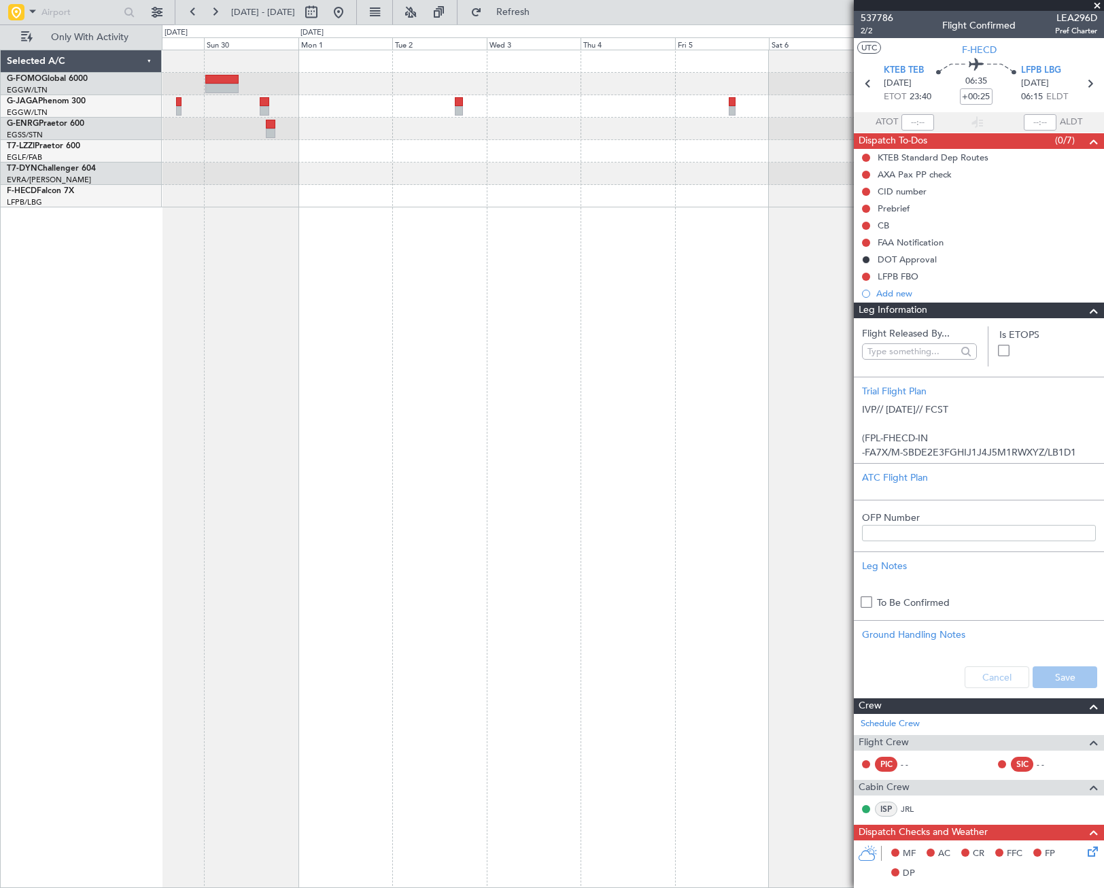
click at [0, 640] on html "20 Nov 2025 - 30 Nov 2025 Refresh Quick Links Only With Activity Selected A/C G…" at bounding box center [552, 444] width 1104 height 888
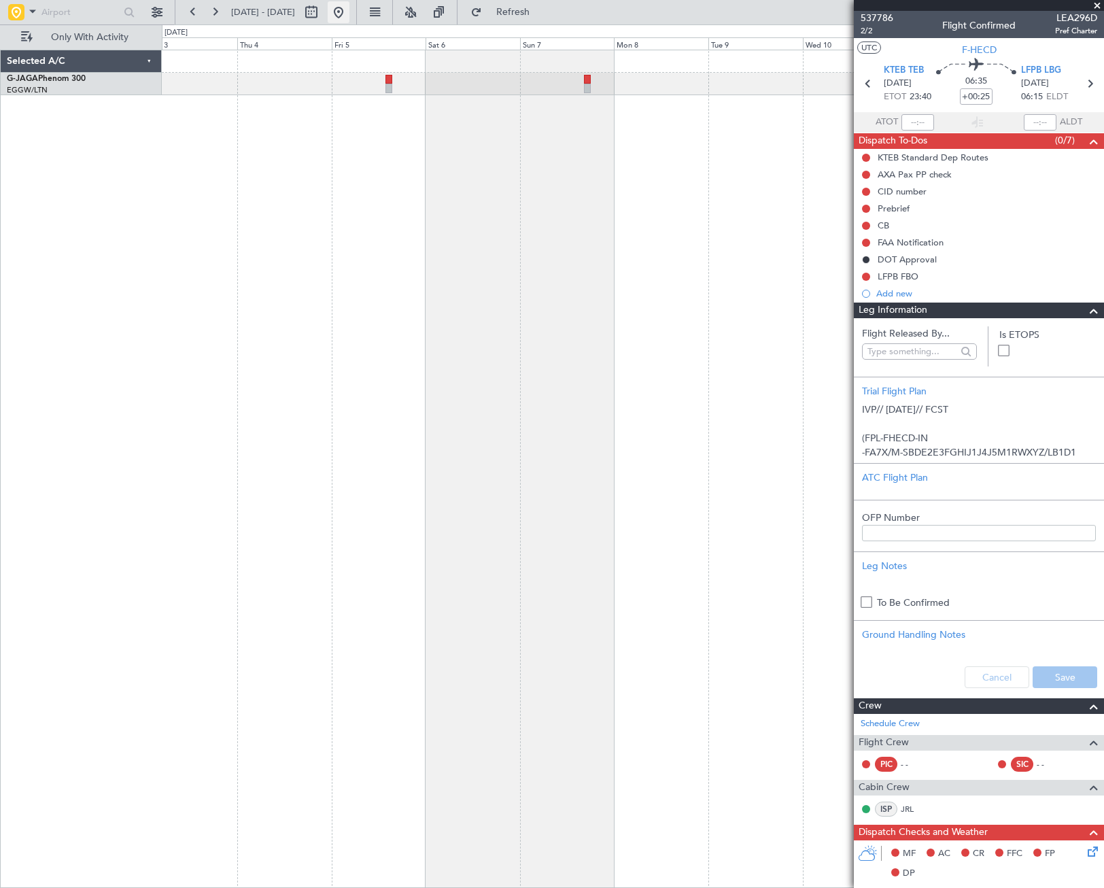
click at [349, 8] on button at bounding box center [339, 12] width 22 height 22
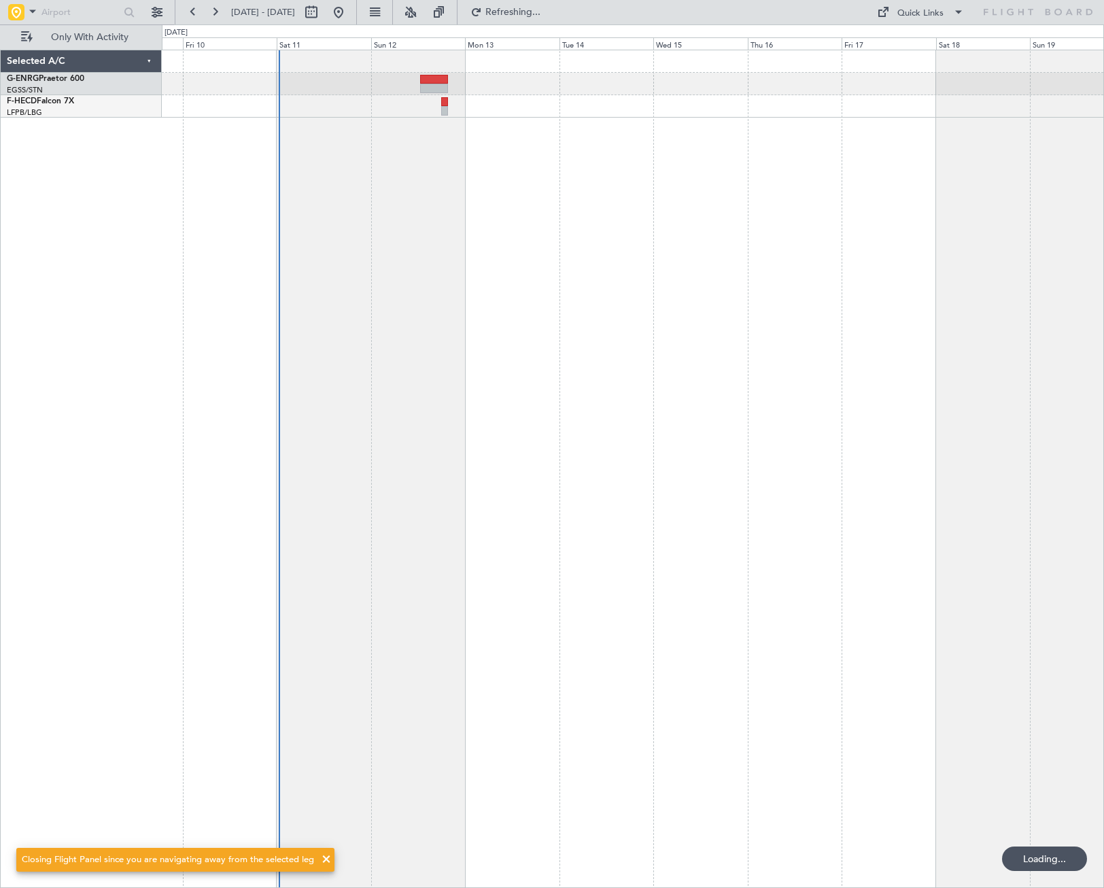
click at [394, 602] on div at bounding box center [633, 469] width 942 height 838
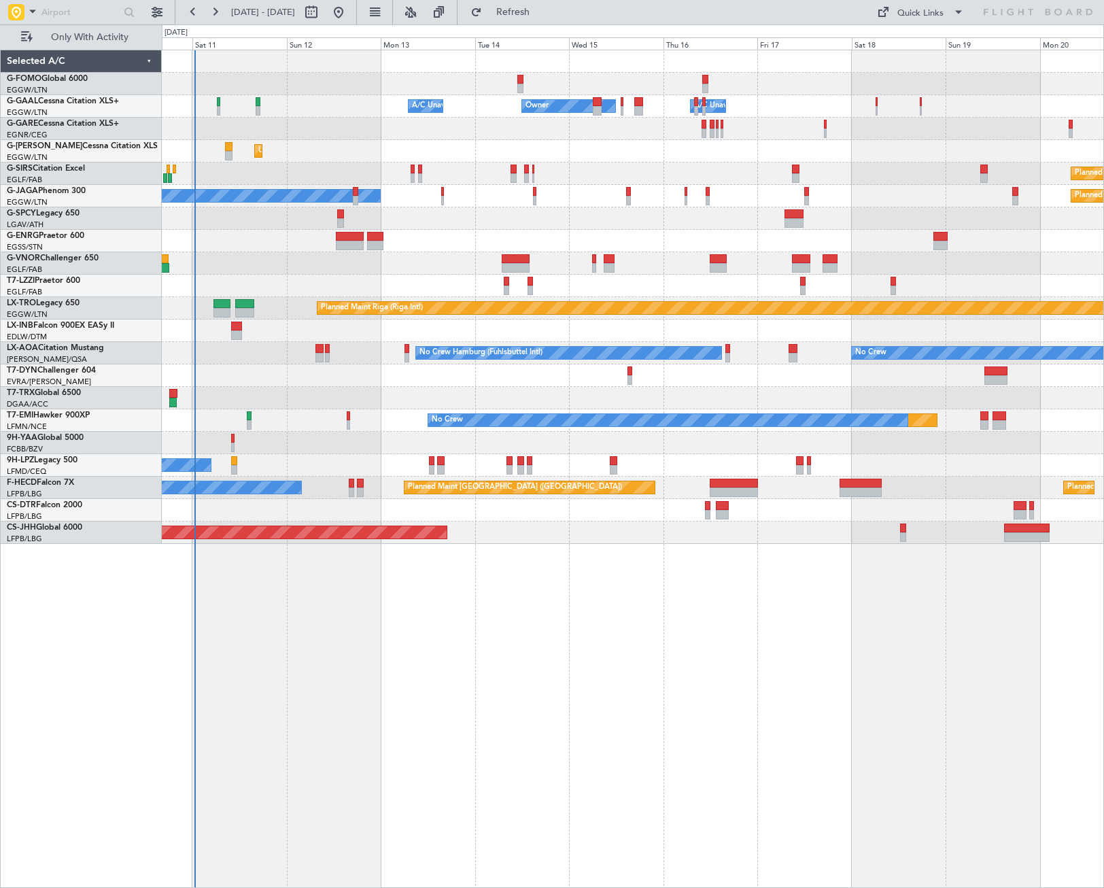
click at [273, 782] on div "Owner Owner A/C Unavailable A/C Unavailable Unplanned Maint London (Luton) Plan…" at bounding box center [633, 469] width 942 height 838
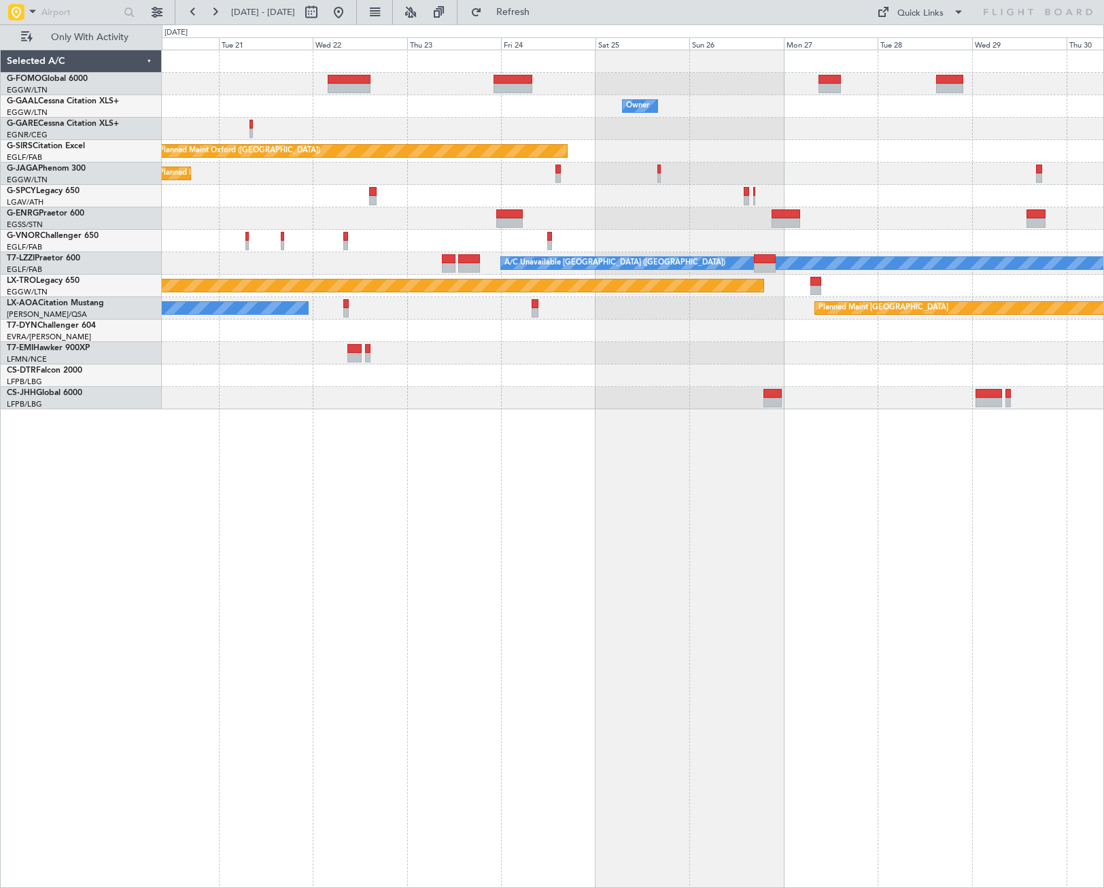
click at [536, 753] on div "Owner Owner Planned Maint Oxford (Kidlington) Planned Maint Paris (Le Bourget) …" at bounding box center [633, 469] width 942 height 838
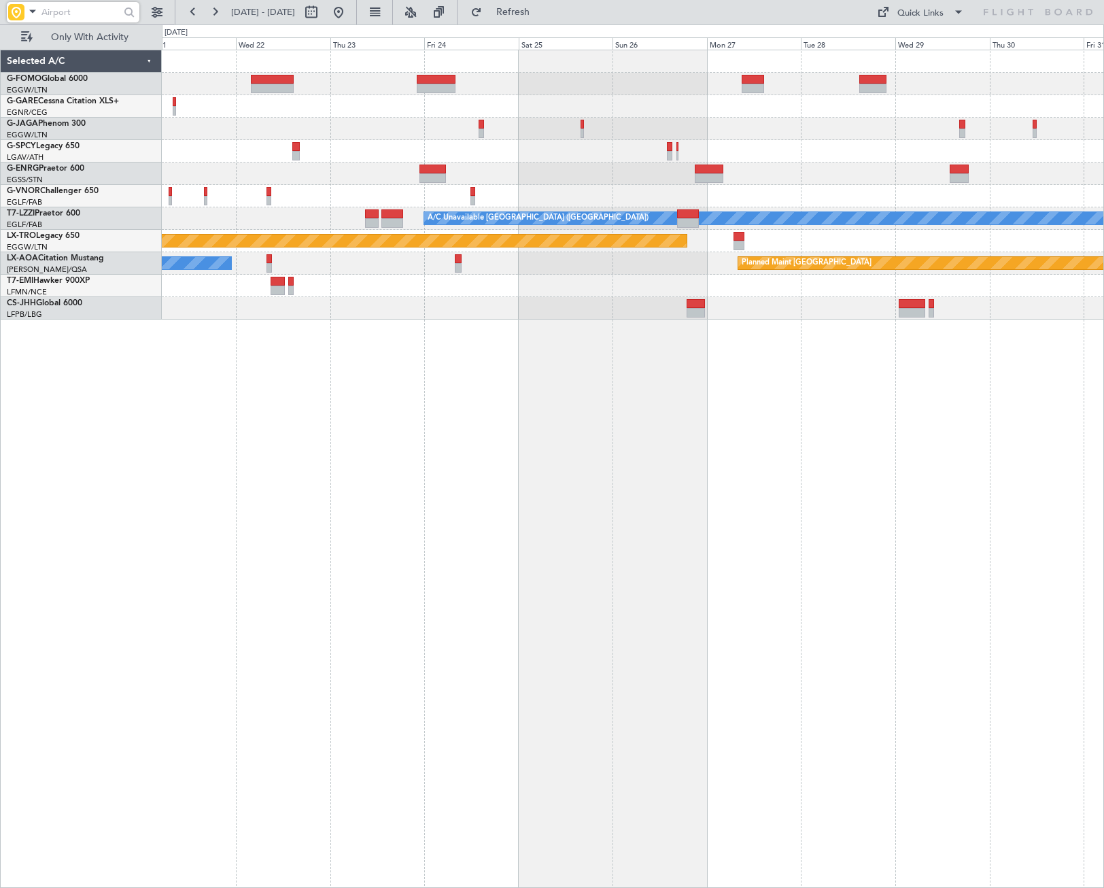
click at [73, 17] on input "text" at bounding box center [80, 12] width 78 height 20
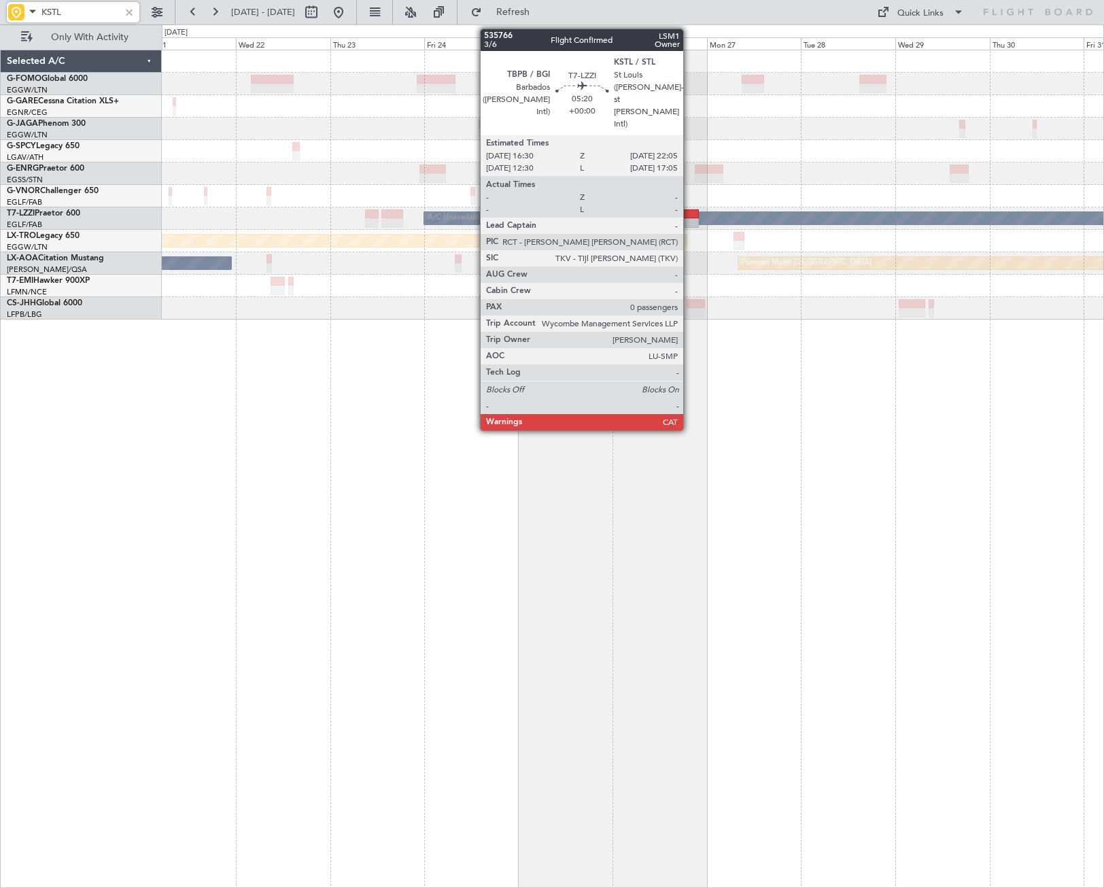
click at [689, 220] on div at bounding box center [688, 223] width 22 height 10
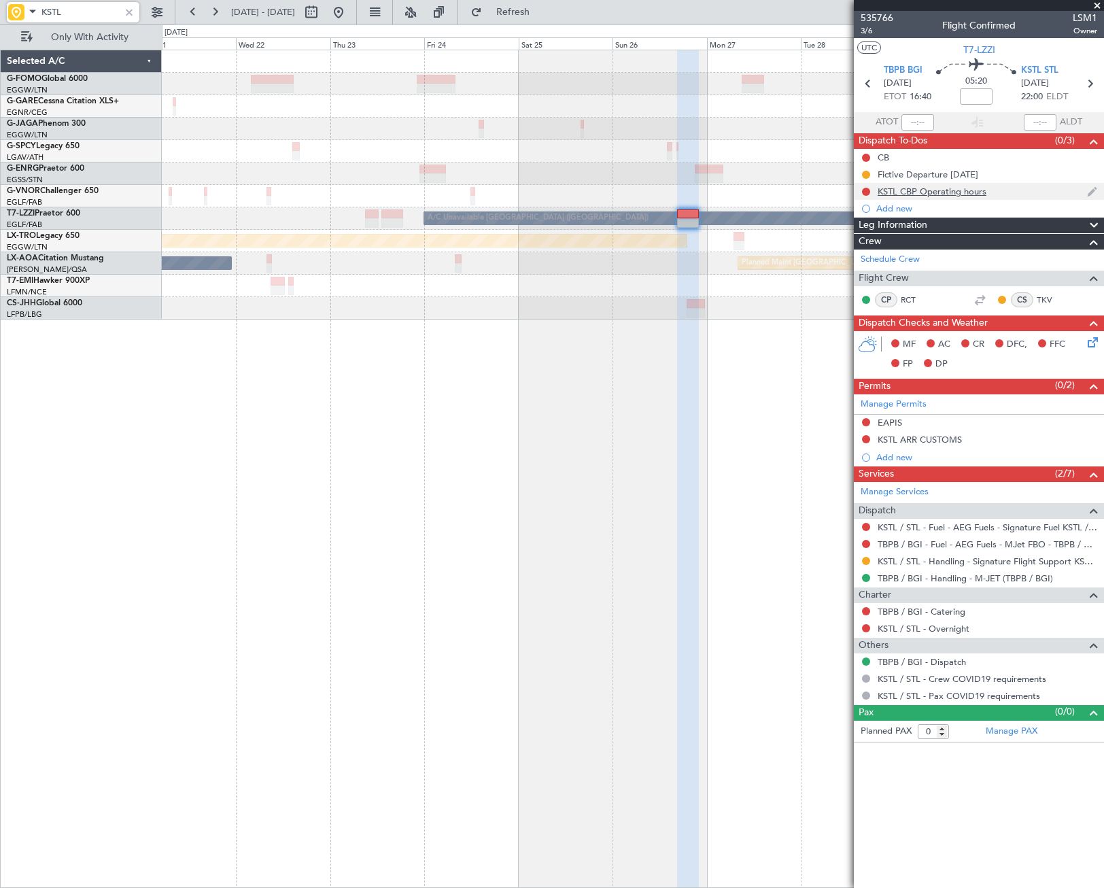
type input "KSTL"
click at [948, 192] on div "KSTL CBP Operating hours" at bounding box center [932, 192] width 109 height 12
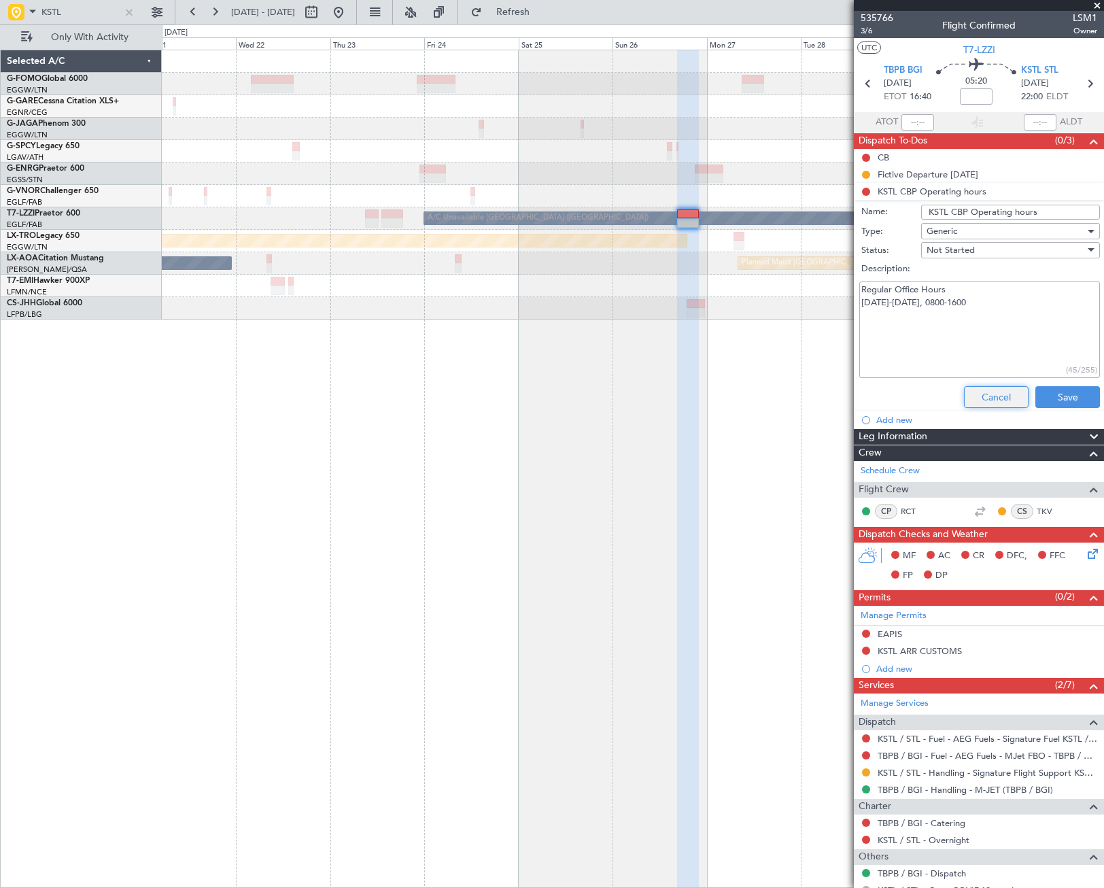
click at [995, 398] on button "Cancel" at bounding box center [996, 397] width 65 height 22
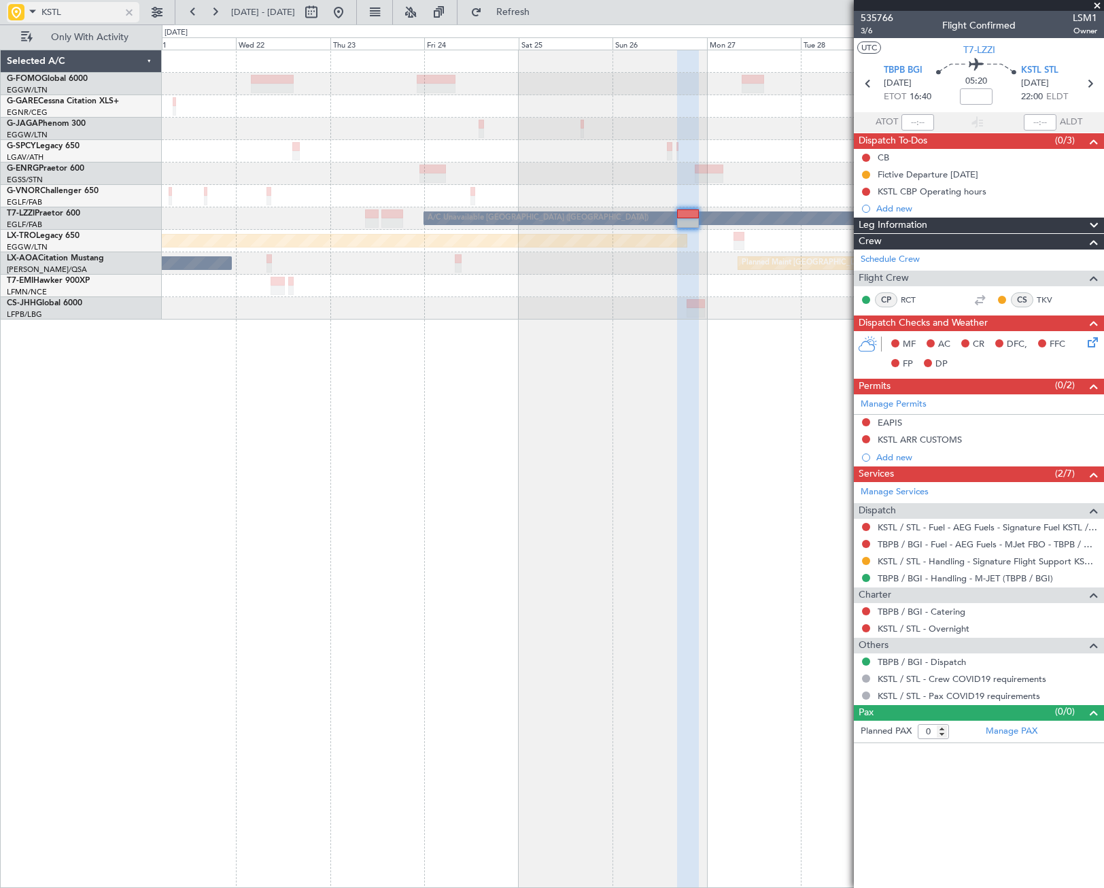
click at [130, 17] on div at bounding box center [129, 12] width 15 height 15
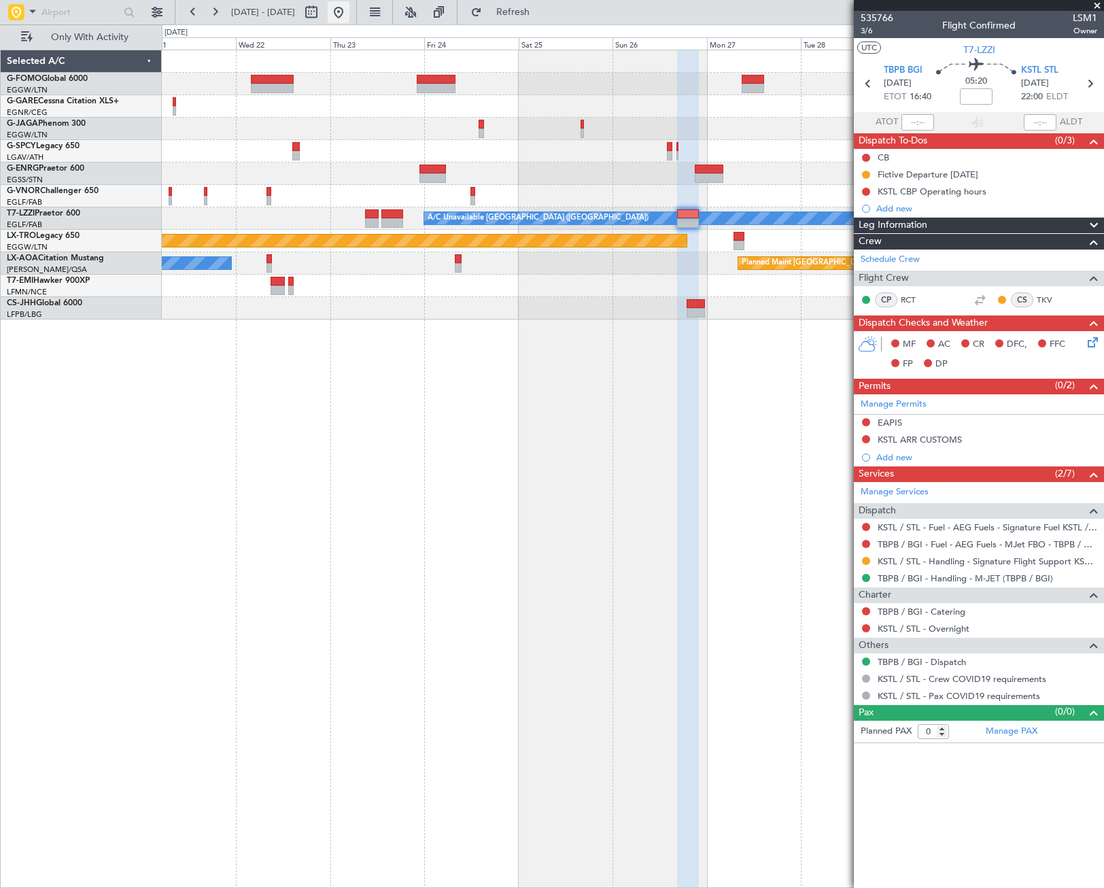
click at [349, 10] on button at bounding box center [339, 12] width 22 height 22
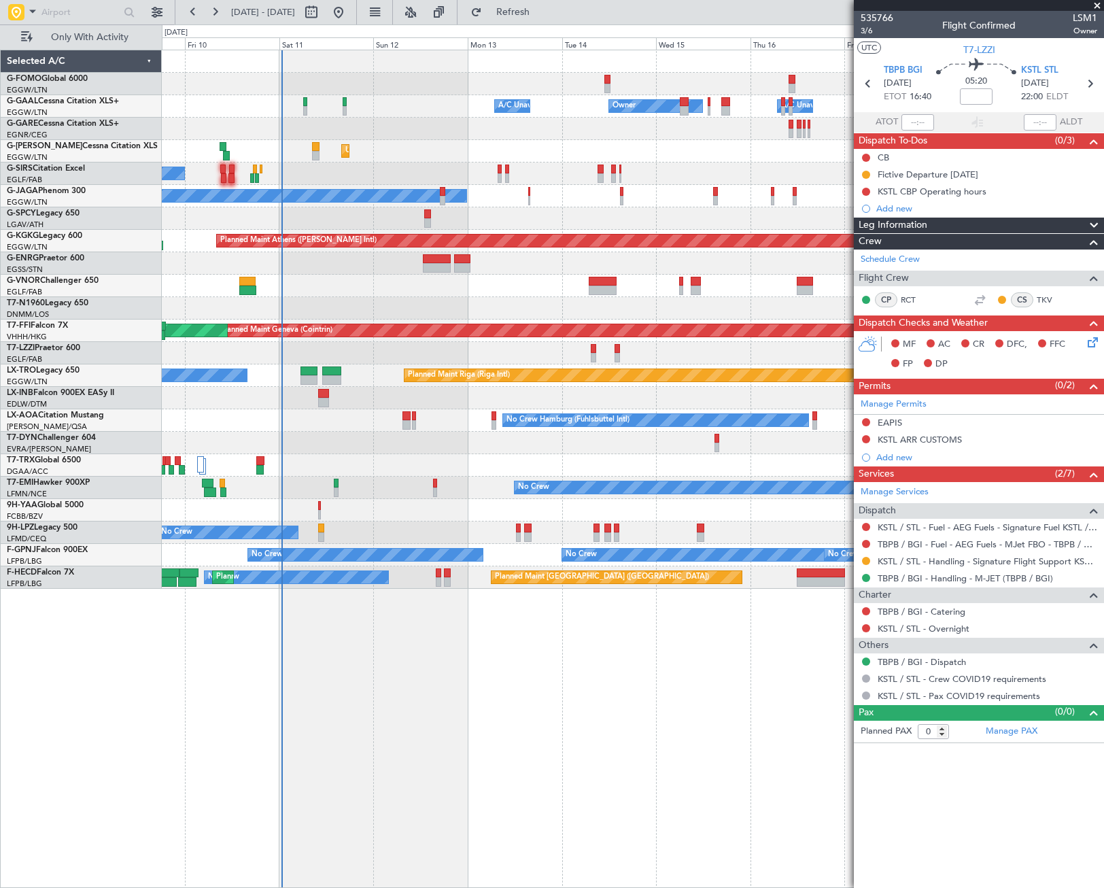
click at [252, 523] on div "Owner A/C Unavailable Owner A/C Unavailable Unplanned Maint London (Luton) Plan…" at bounding box center [632, 319] width 941 height 538
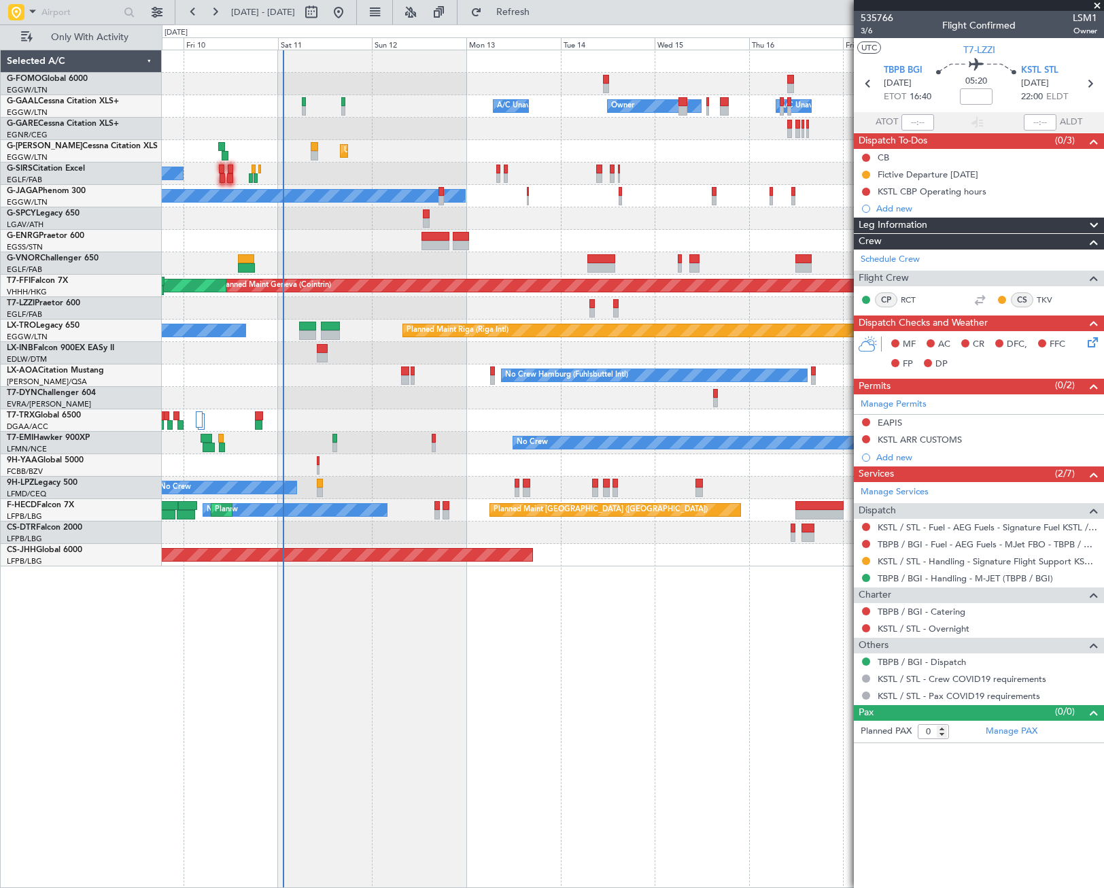
click at [173, 663] on div "Owner Owner A/C Unavailable A/C Unavailable Unplanned Maint [GEOGRAPHIC_DATA] (…" at bounding box center [633, 469] width 942 height 838
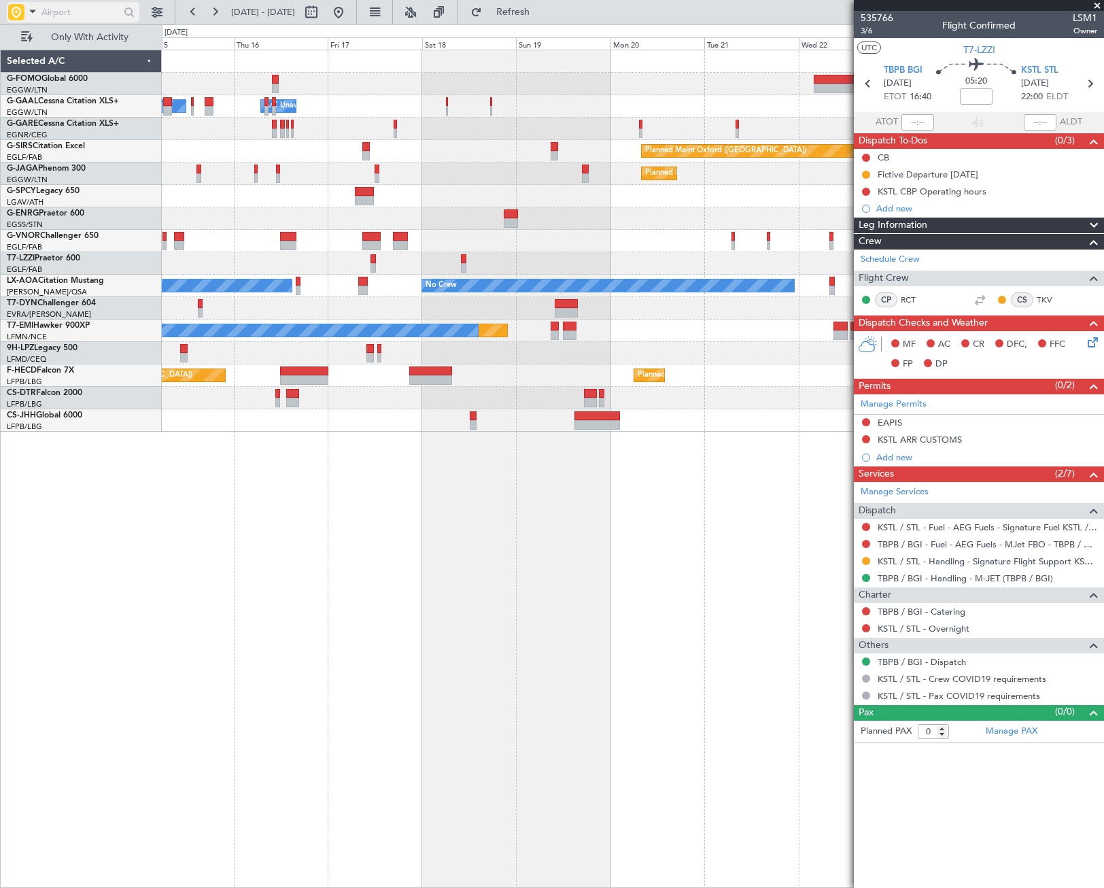
click at [50, 10] on input "text" at bounding box center [80, 12] width 78 height 20
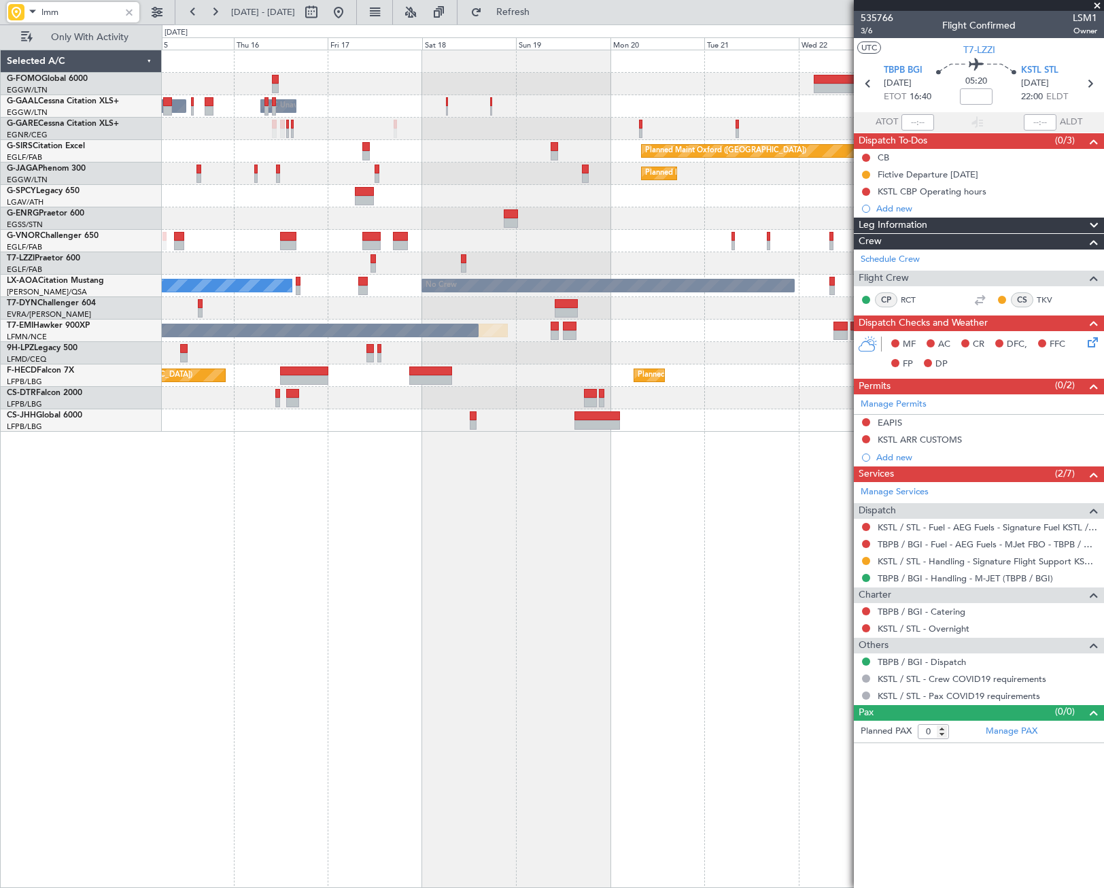
type input "lmml"
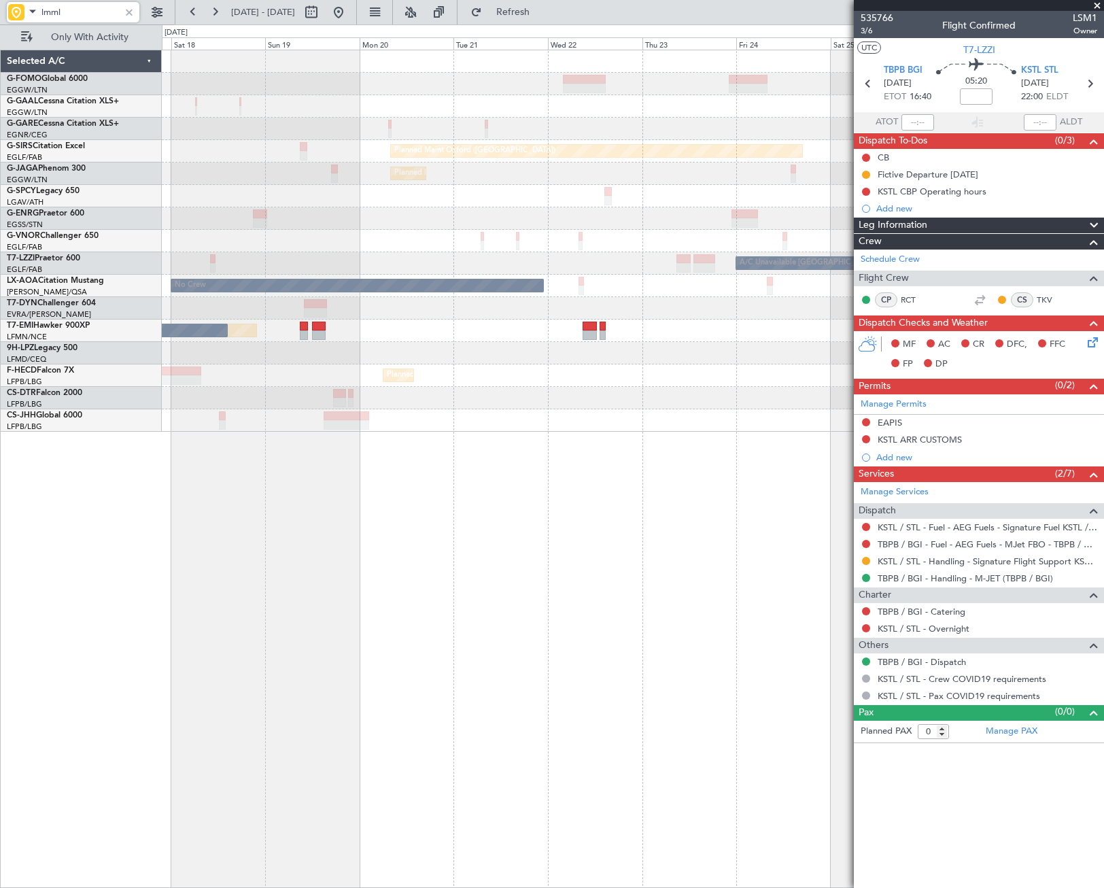
click at [205, 670] on div "Owner Owner A/C Unavailable Owner Planned Maint [GEOGRAPHIC_DATA] ([GEOGRAPHIC_…" at bounding box center [633, 469] width 942 height 838
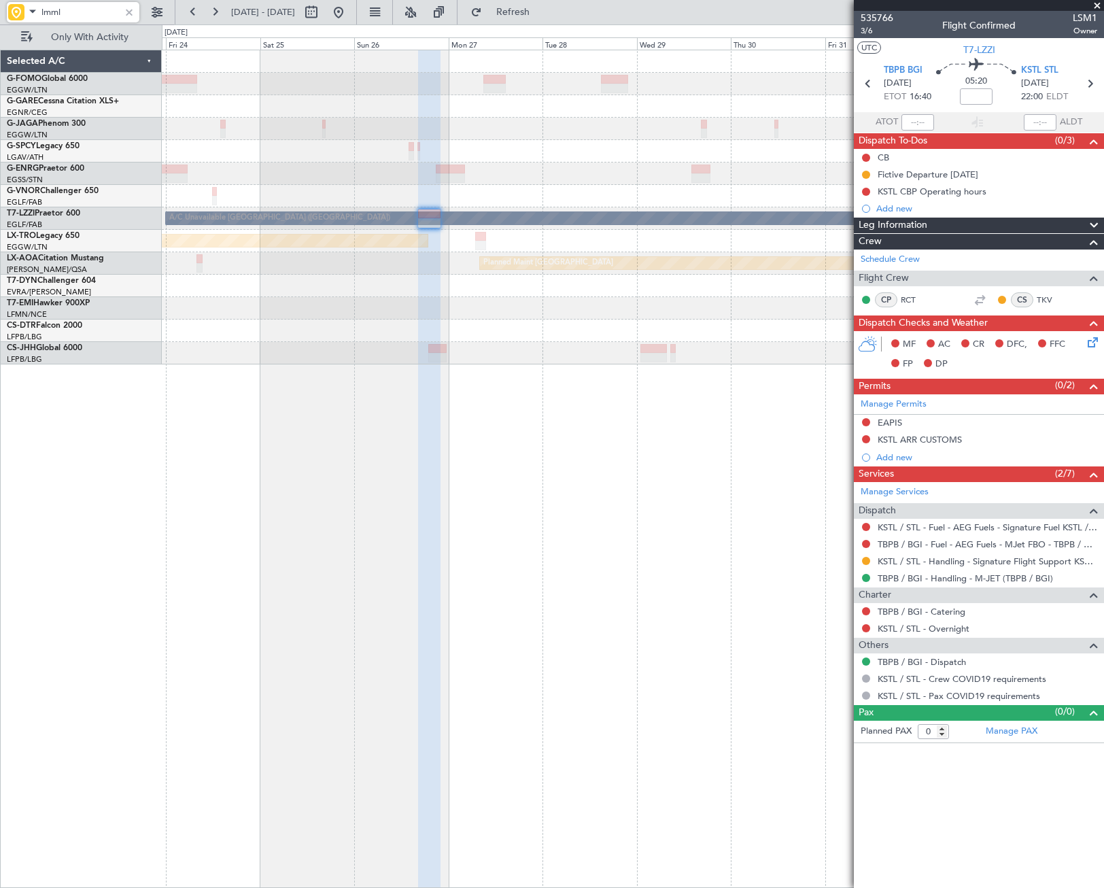
click at [204, 580] on div "A/C Unavailable [GEOGRAPHIC_DATA] ([GEOGRAPHIC_DATA]) Planned Maint [GEOGRAPHIC…" at bounding box center [633, 469] width 942 height 838
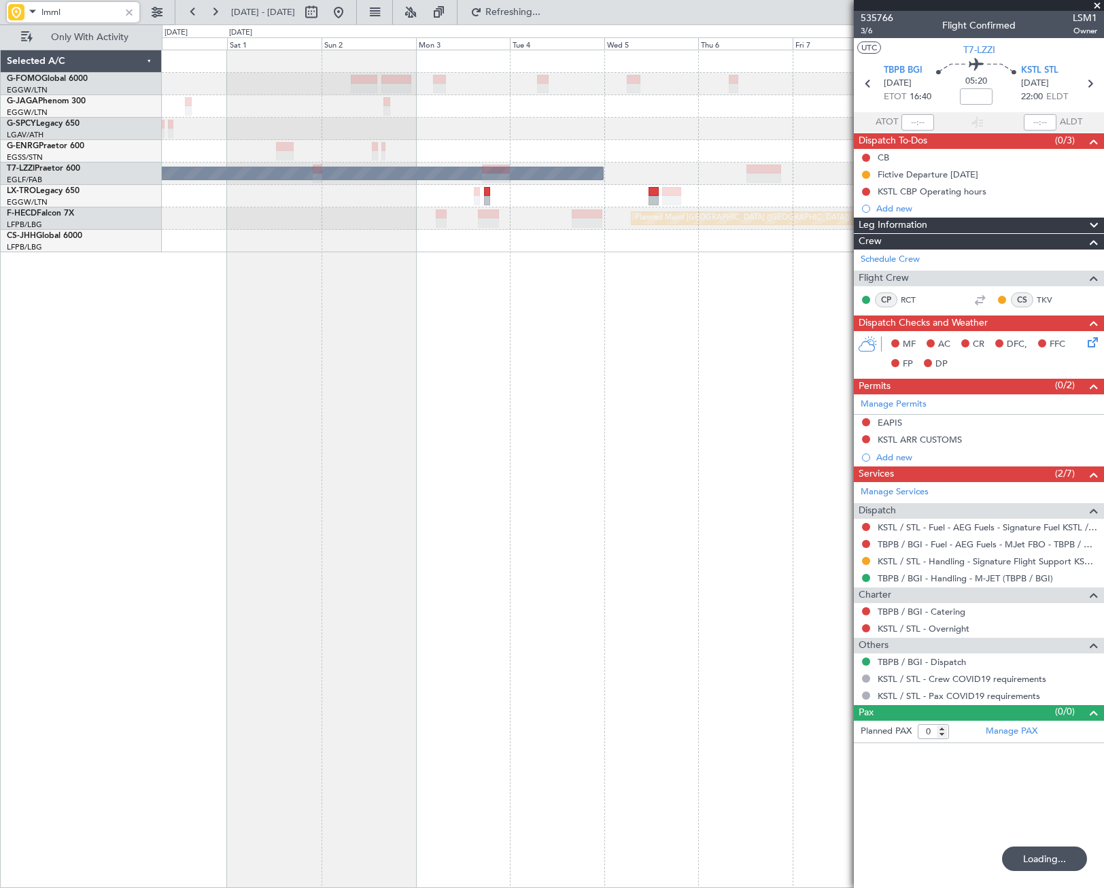
click at [0, 644] on html "lmml [DATE] - [DATE] Refreshing... Quick Links Only With Activity A/C Unavailab…" at bounding box center [552, 444] width 1104 height 888
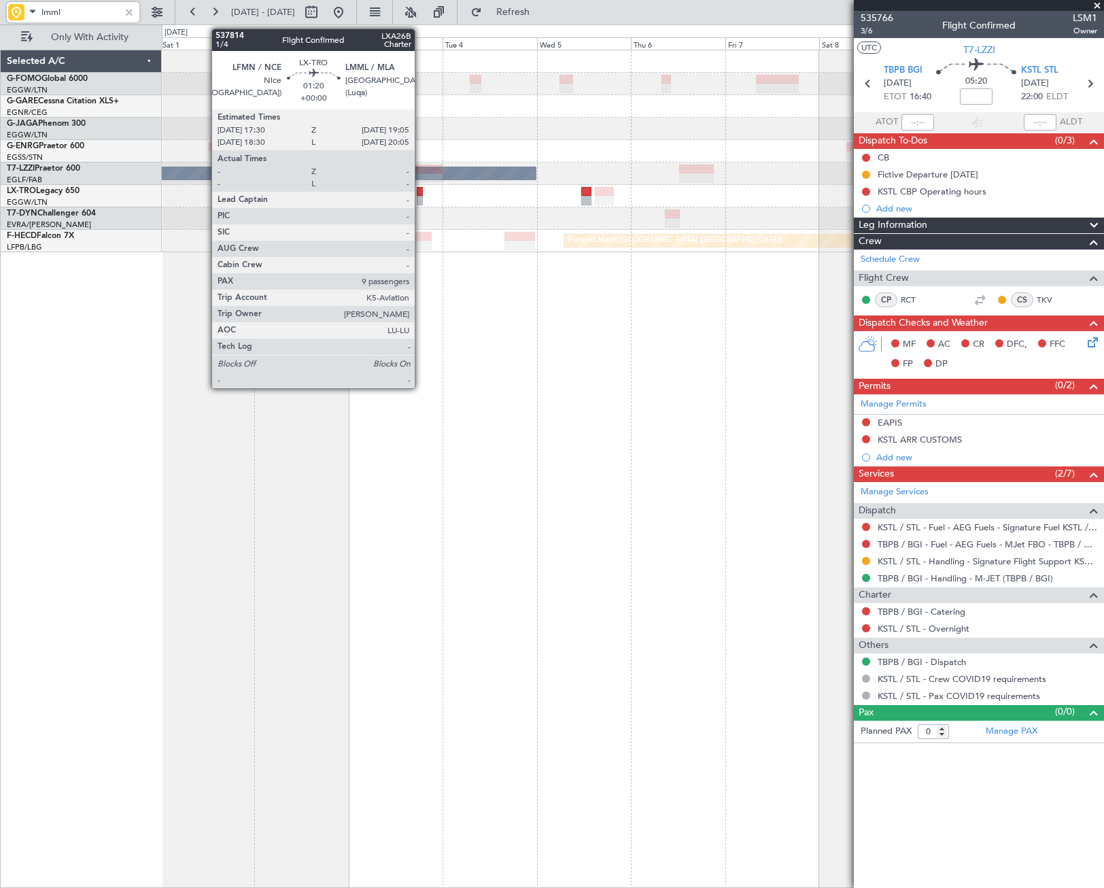
click at [421, 194] on div at bounding box center [420, 192] width 7 height 10
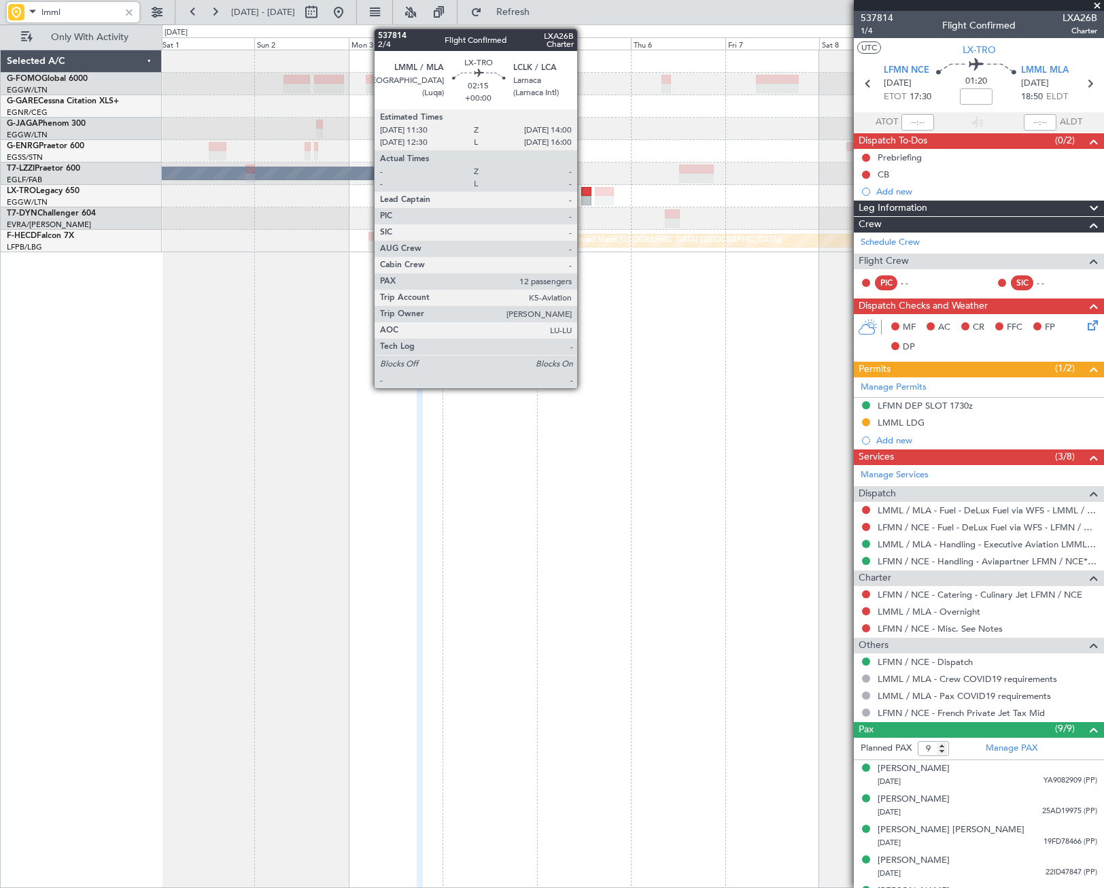
click at [583, 187] on div at bounding box center [586, 192] width 10 height 10
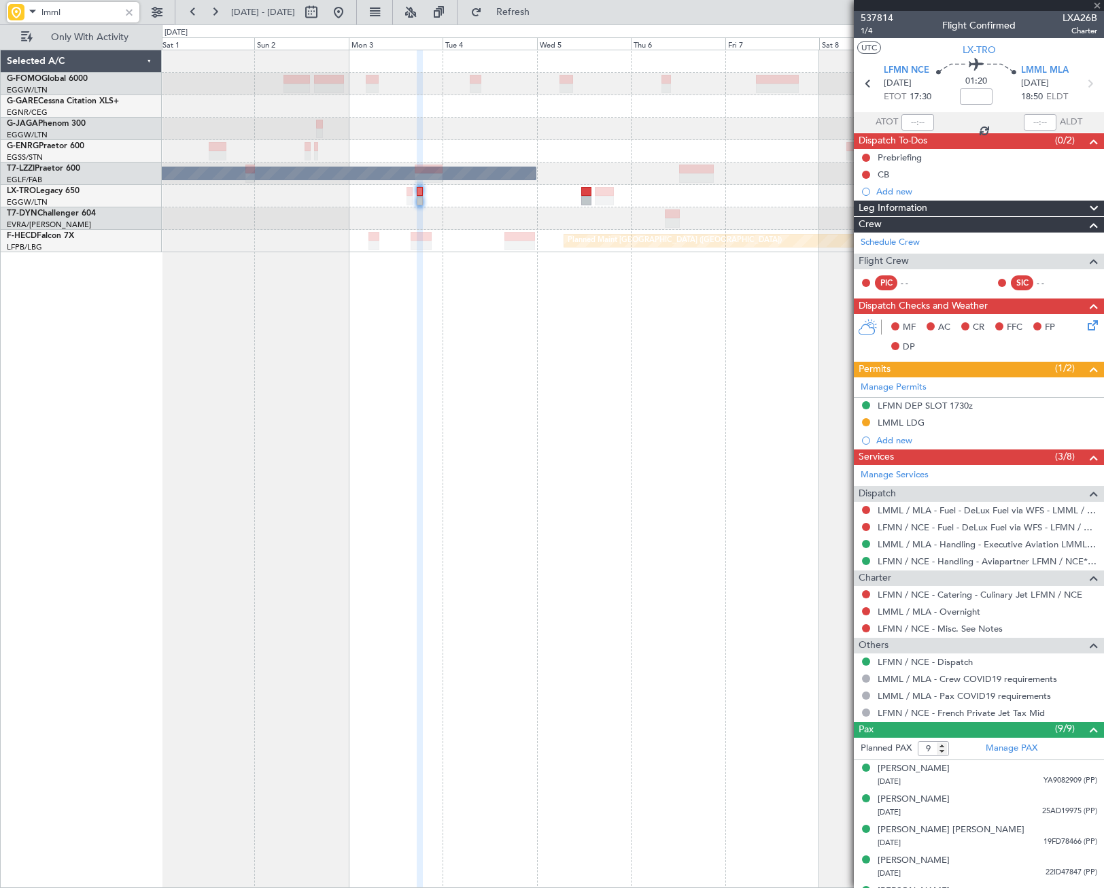
type input "12"
type input "lmml"
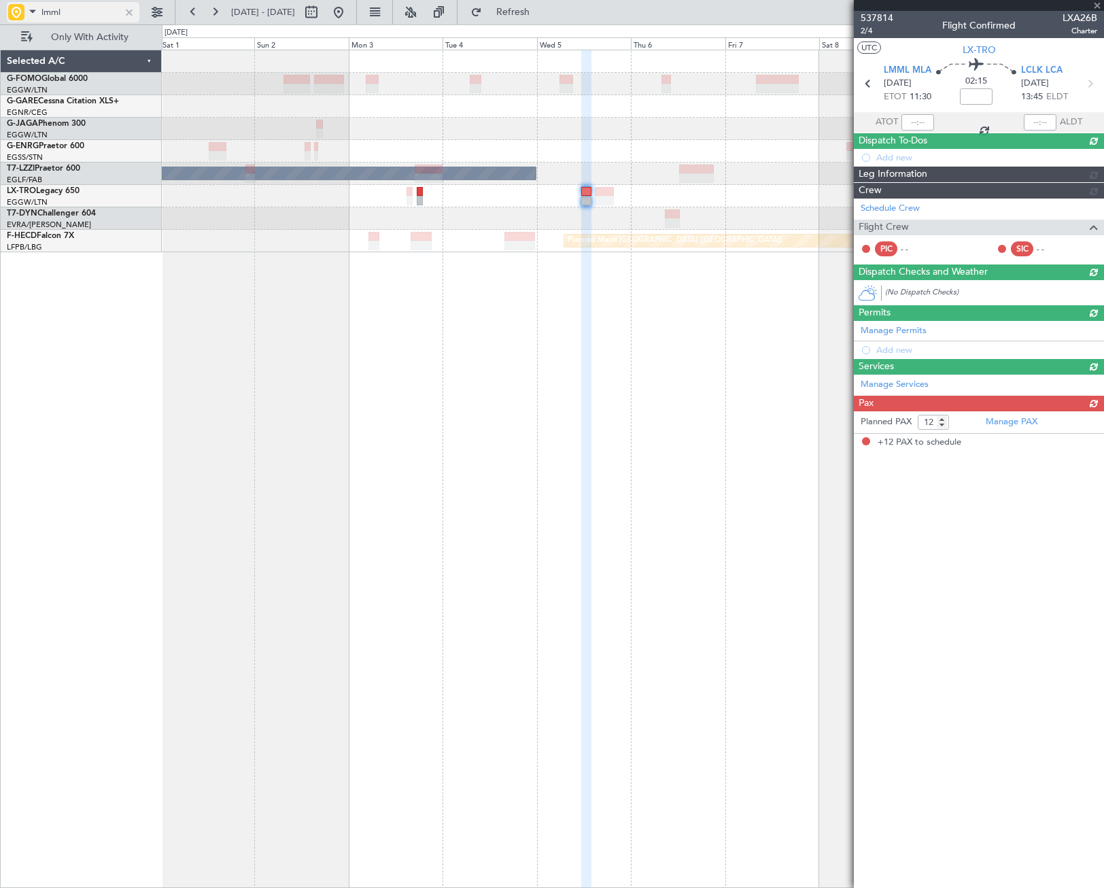
click at [134, 5] on div at bounding box center [129, 12] width 15 height 15
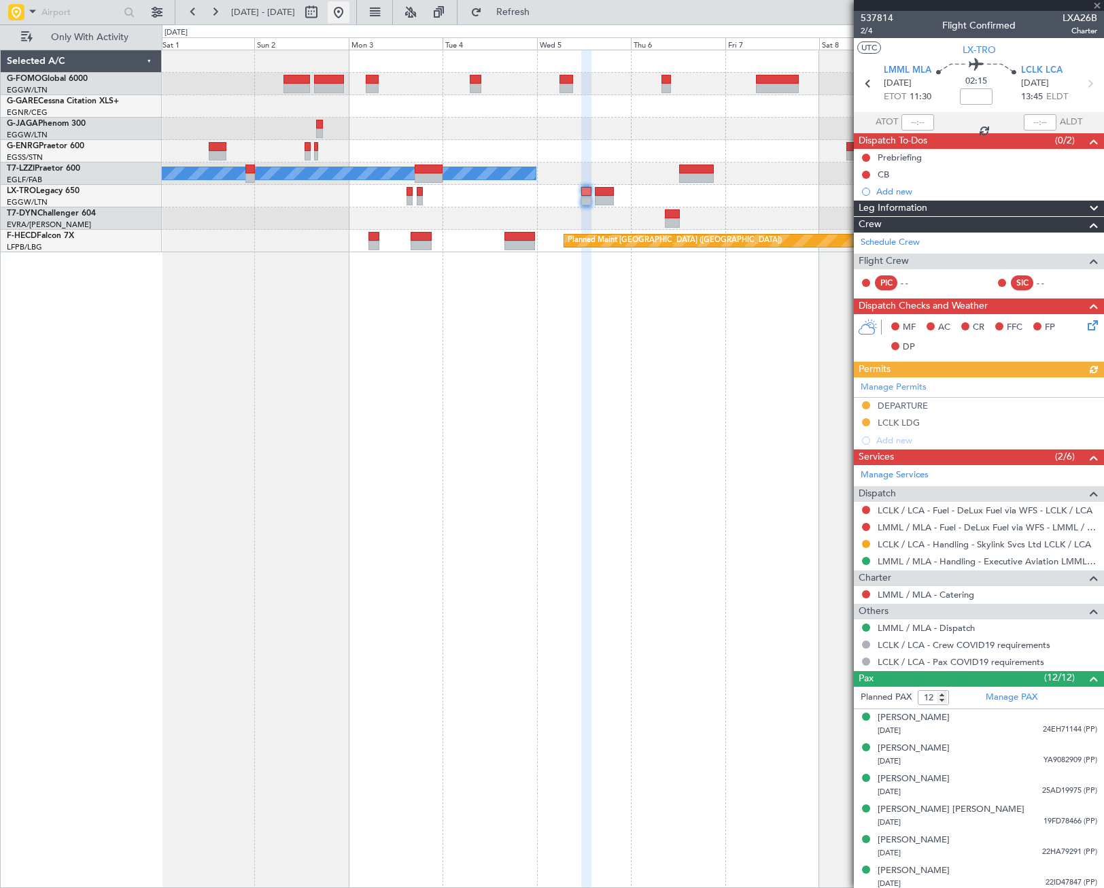
click at [349, 14] on button at bounding box center [339, 12] width 22 height 22
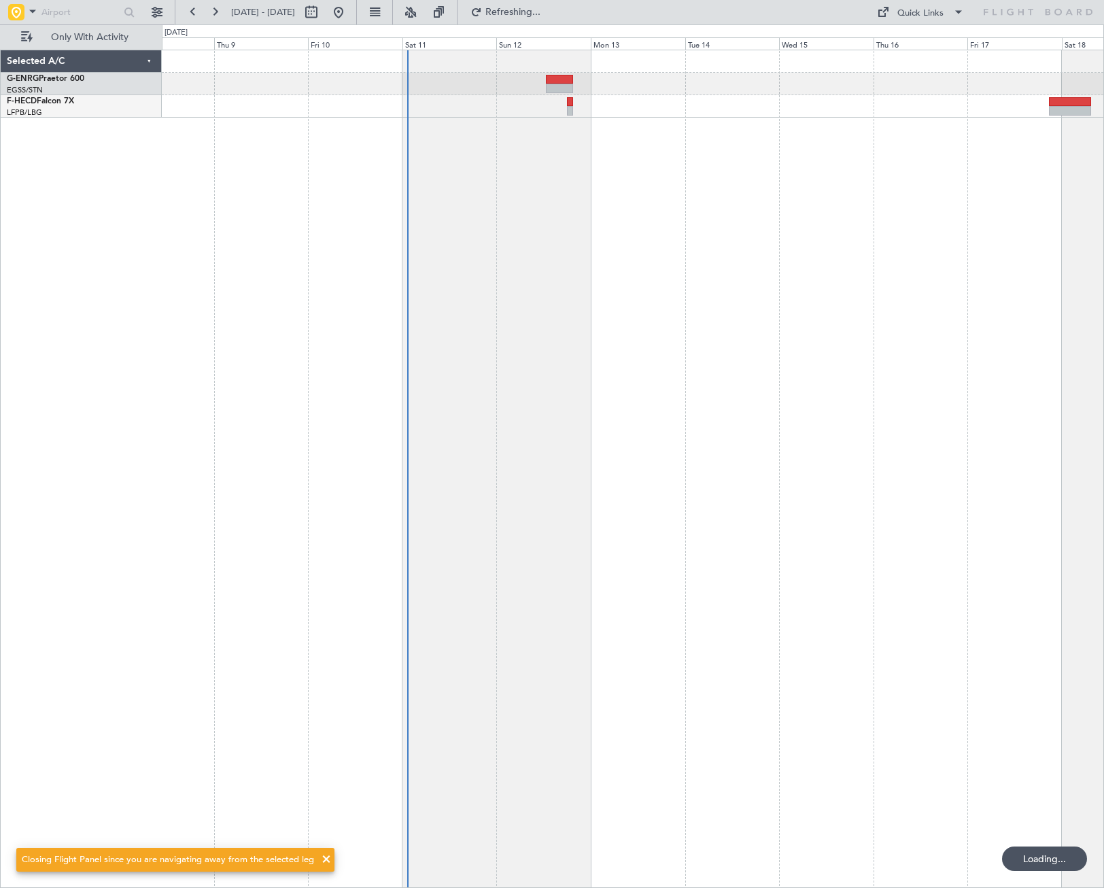
click at [381, 487] on div "Planned Maint [GEOGRAPHIC_DATA] ([GEOGRAPHIC_DATA])" at bounding box center [633, 469] width 942 height 838
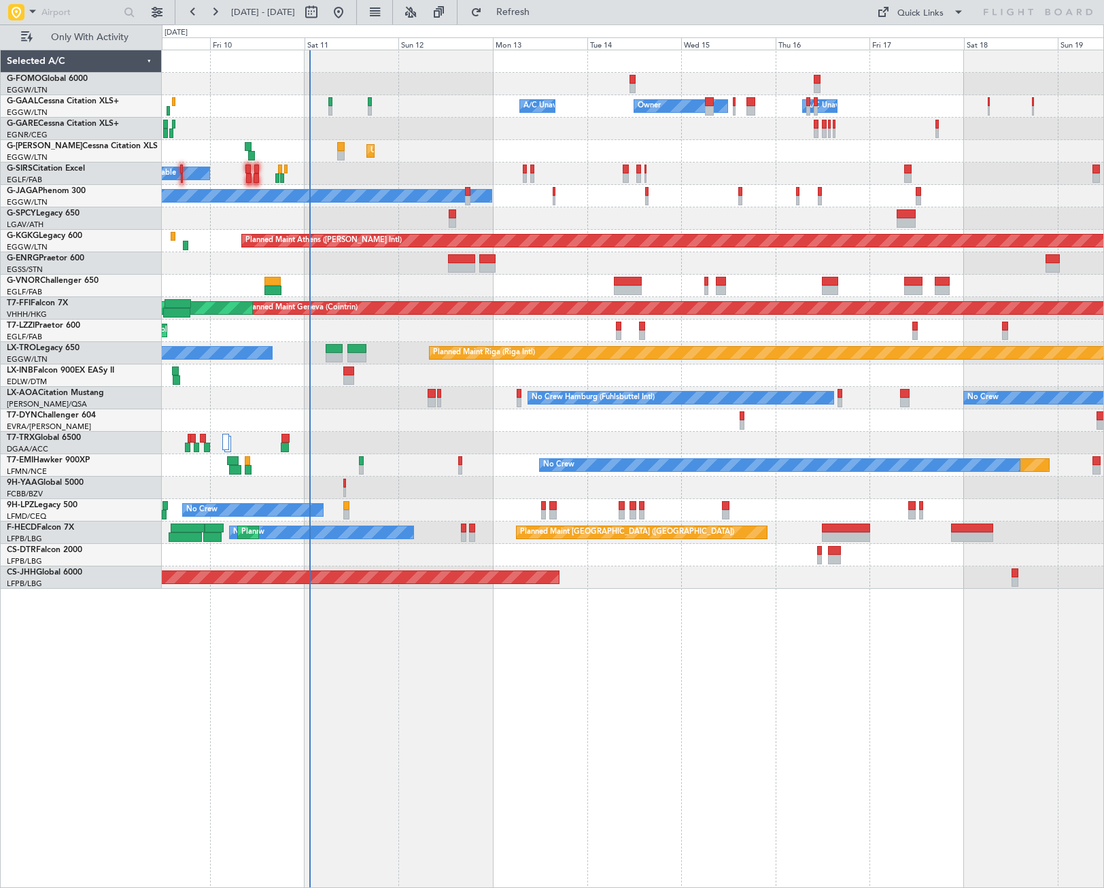
click at [146, 578] on div "Owner Owner A/C Unavailable A/C Unavailable Unplanned Maint [GEOGRAPHIC_DATA] (…" at bounding box center [552, 455] width 1104 height 863
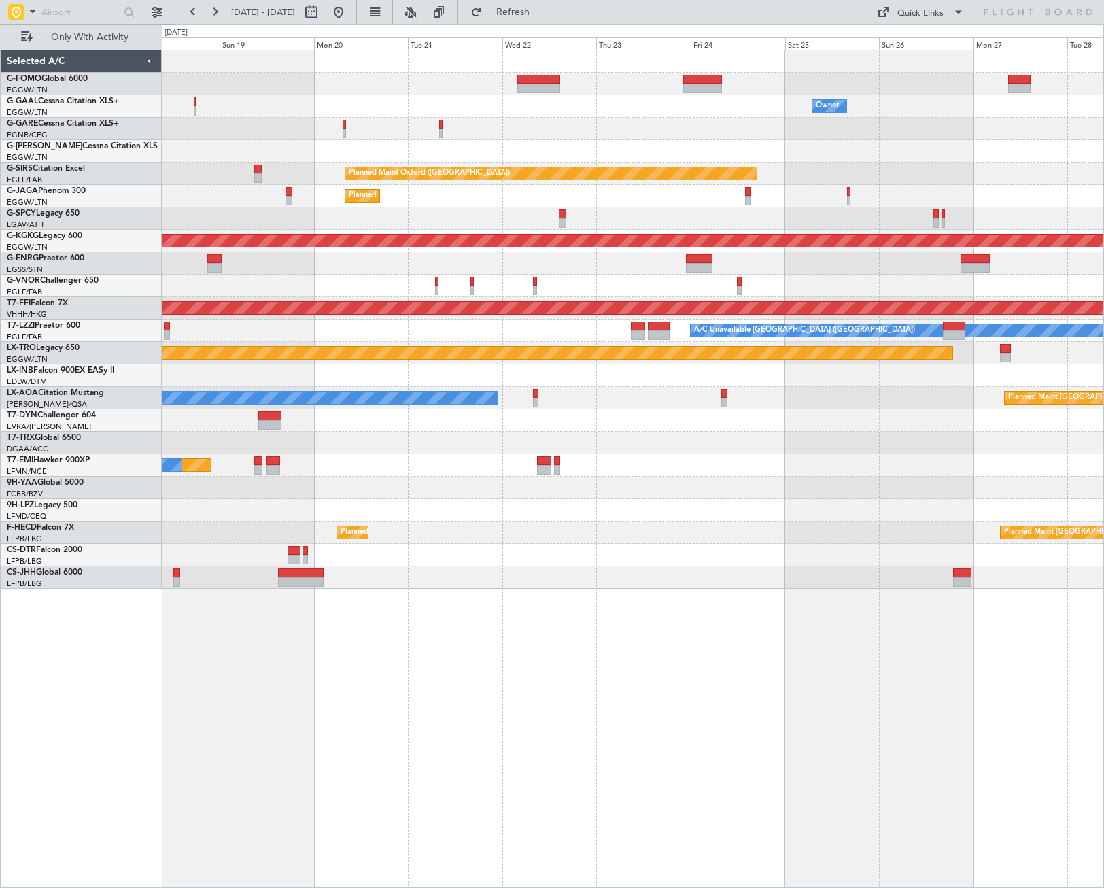
click at [14, 517] on div "Owner Owner A/C Unavailable Planned Maint [GEOGRAPHIC_DATA] ([GEOGRAPHIC_DATA])…" at bounding box center [552, 455] width 1104 height 863
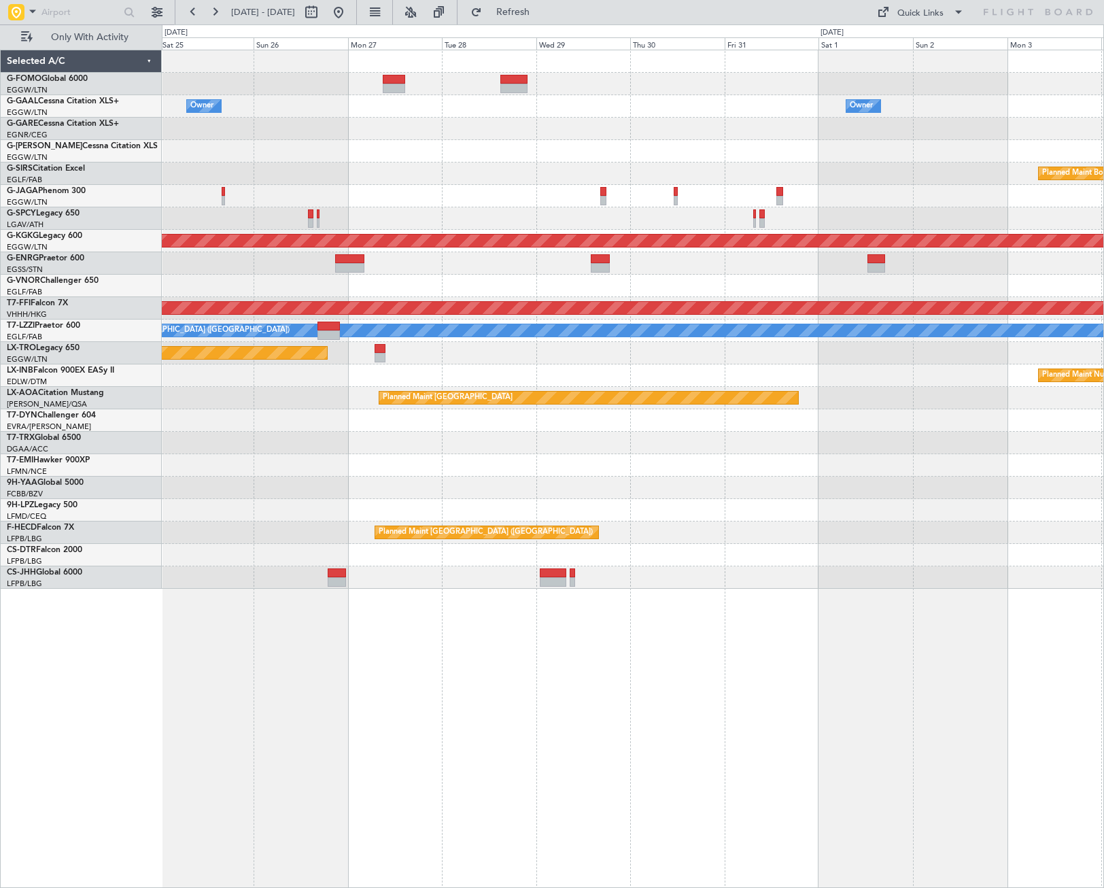
click at [143, 538] on div "Owner Owner Planned Maint [GEOGRAPHIC_DATA] Planned Maint [GEOGRAPHIC_DATA] Pla…" at bounding box center [552, 455] width 1104 height 863
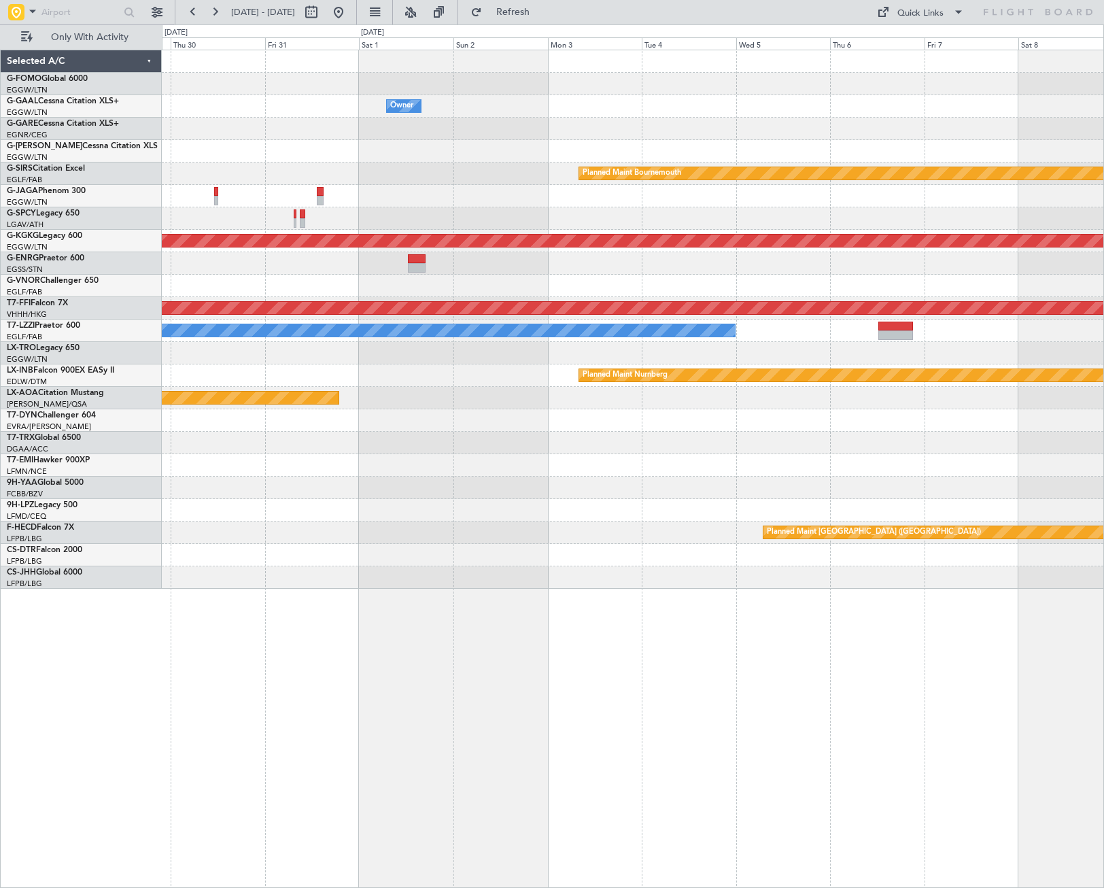
click at [230, 492] on div "Owner Planned Maint [GEOGRAPHIC_DATA] Planned Maint [GEOGRAPHIC_DATA] Planned M…" at bounding box center [632, 319] width 941 height 538
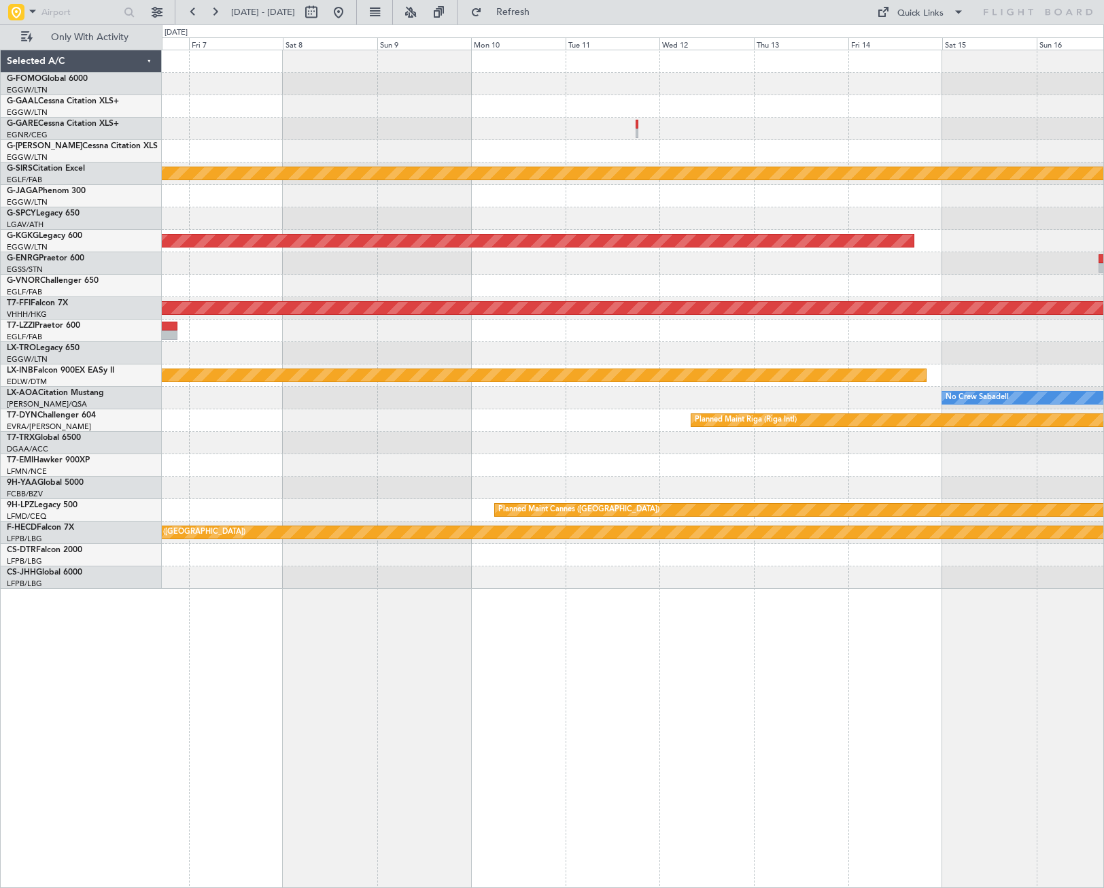
click at [122, 483] on div "Planned Maint Bournemouth Planned Maint [GEOGRAPHIC_DATA] Planned Maint [GEOGRA…" at bounding box center [552, 455] width 1104 height 863
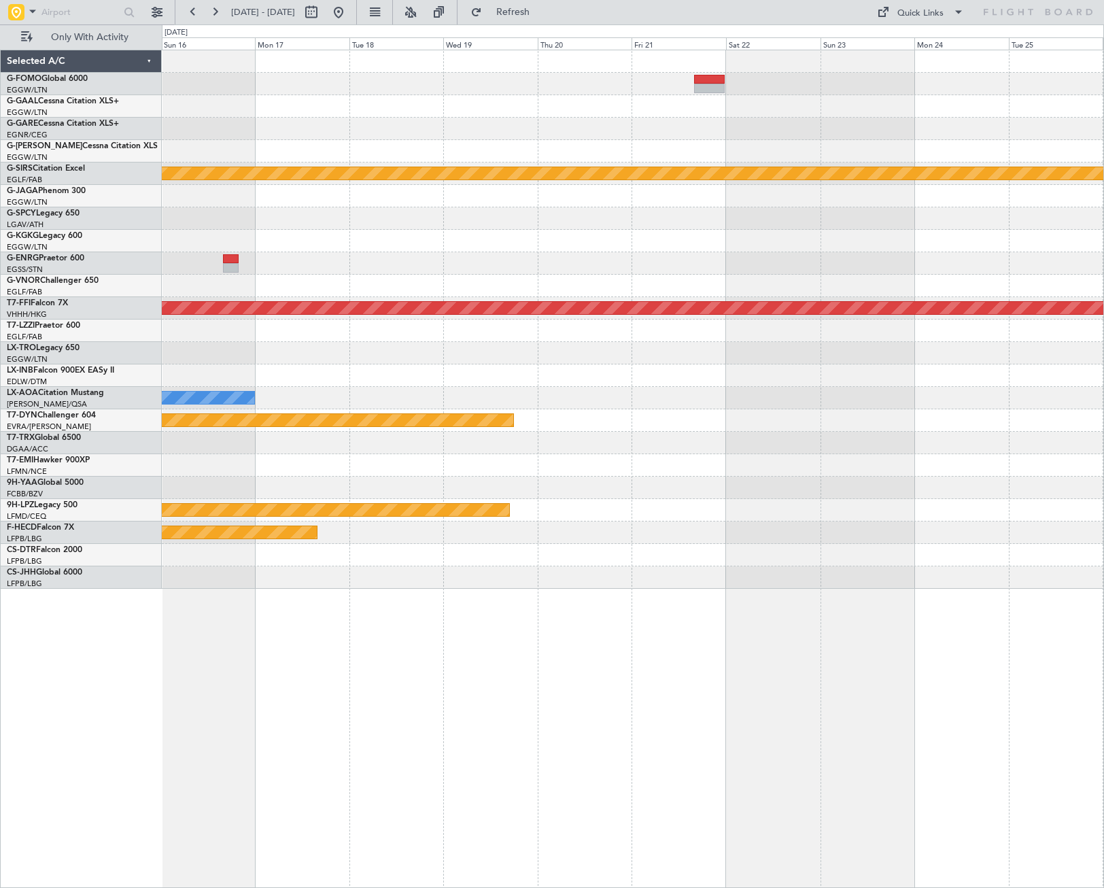
click at [147, 506] on div "Planned Maint Bournemouth Planned Maint [GEOGRAPHIC_DATA] ([PERSON_NAME] Intl) …" at bounding box center [552, 455] width 1104 height 863
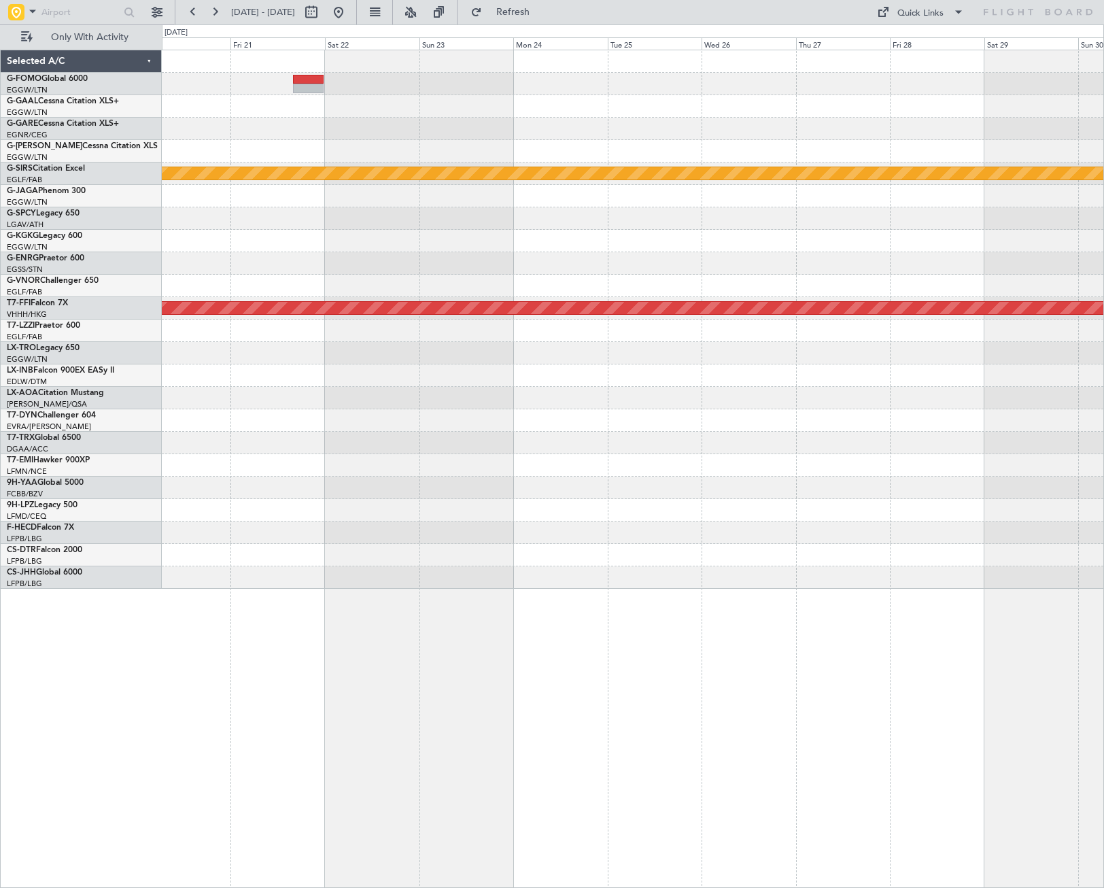
click at [484, 491] on div "Planned Maint Bournemouth Planned Maint Geneva ([GEOGRAPHIC_DATA]) Planned Main…" at bounding box center [632, 319] width 941 height 538
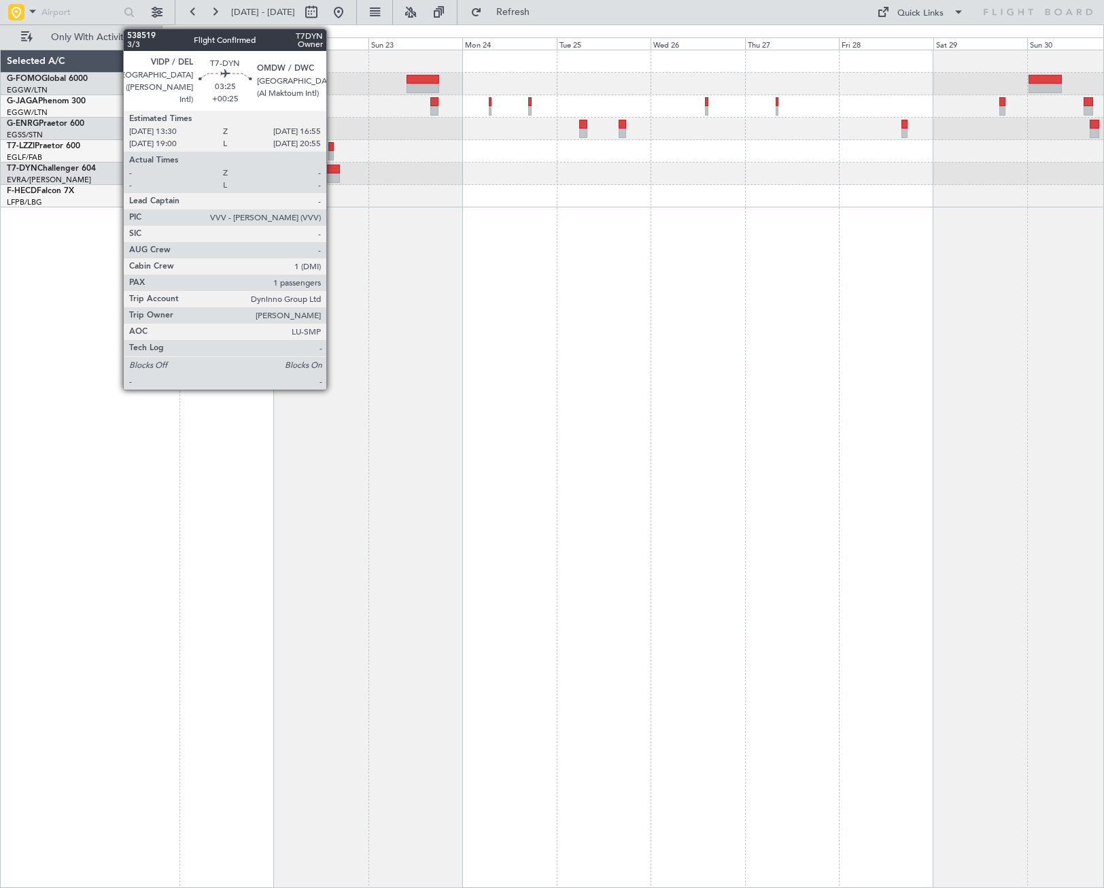
click at [332, 173] on div at bounding box center [333, 178] width 14 height 10
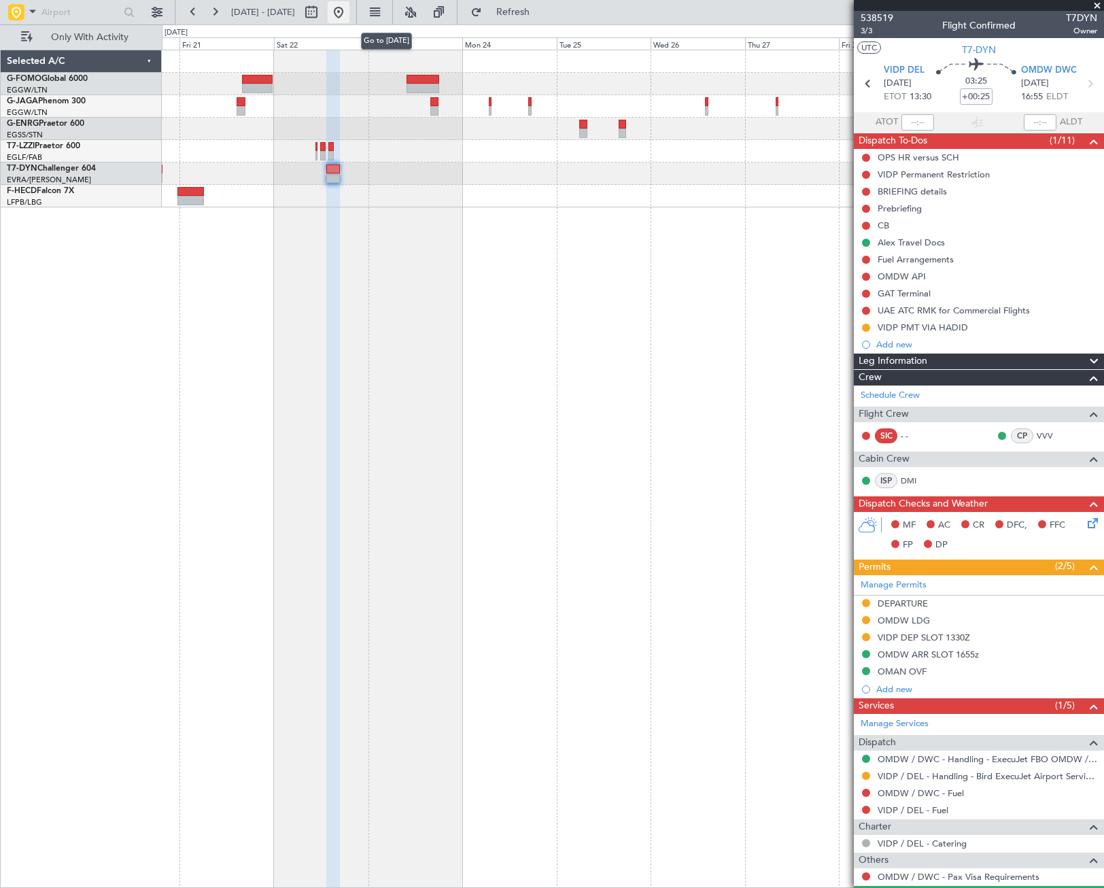
click at [349, 17] on button at bounding box center [339, 12] width 22 height 22
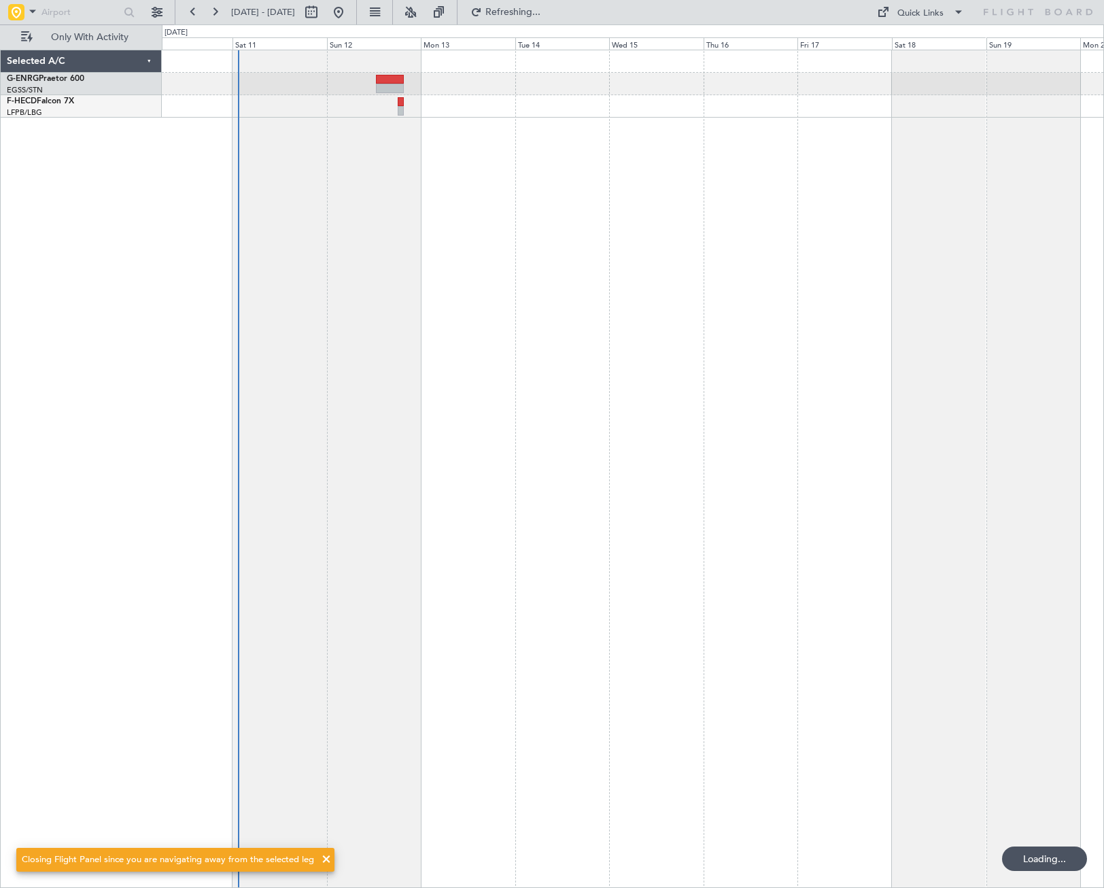
click at [366, 564] on div at bounding box center [633, 469] width 942 height 838
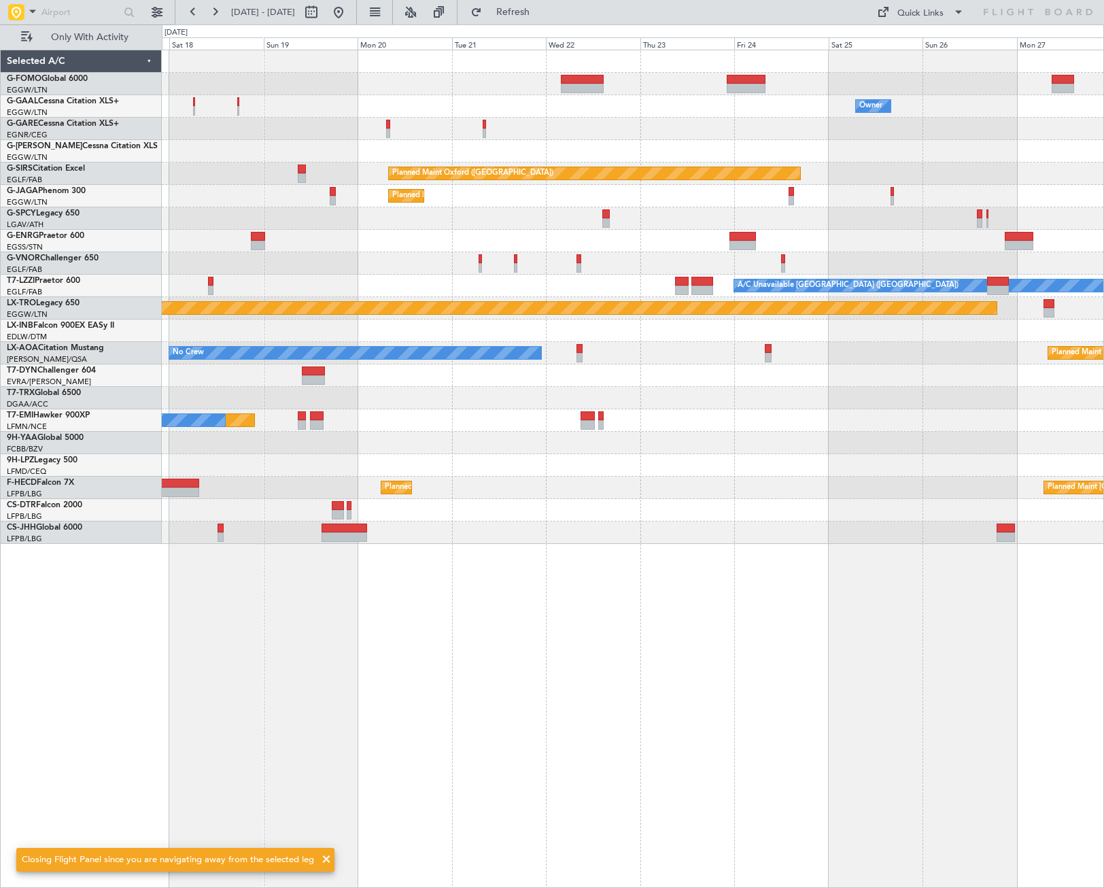
click at [288, 212] on div "Owner Owner A/C Unavailable Owner Planned Maint [GEOGRAPHIC_DATA] ([GEOGRAPHIC_…" at bounding box center [632, 296] width 941 height 493
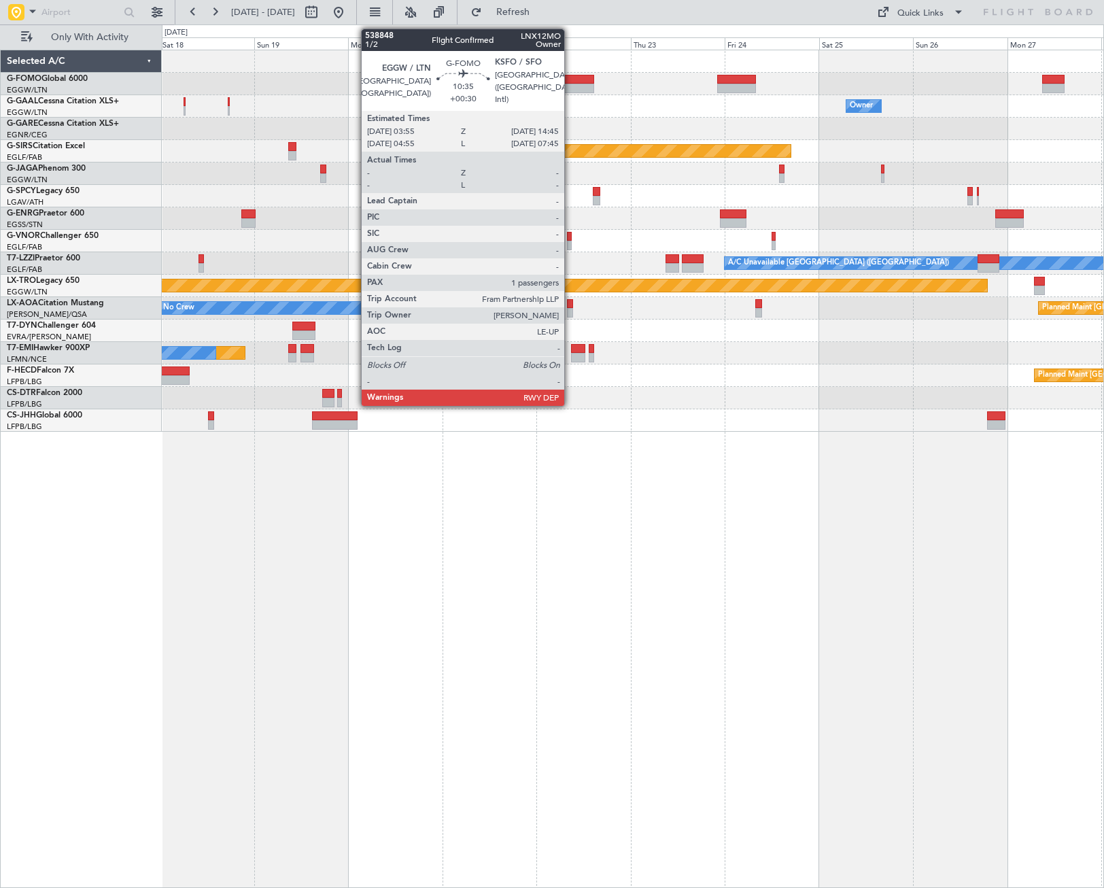
click at [570, 89] on div at bounding box center [572, 89] width 43 height 10
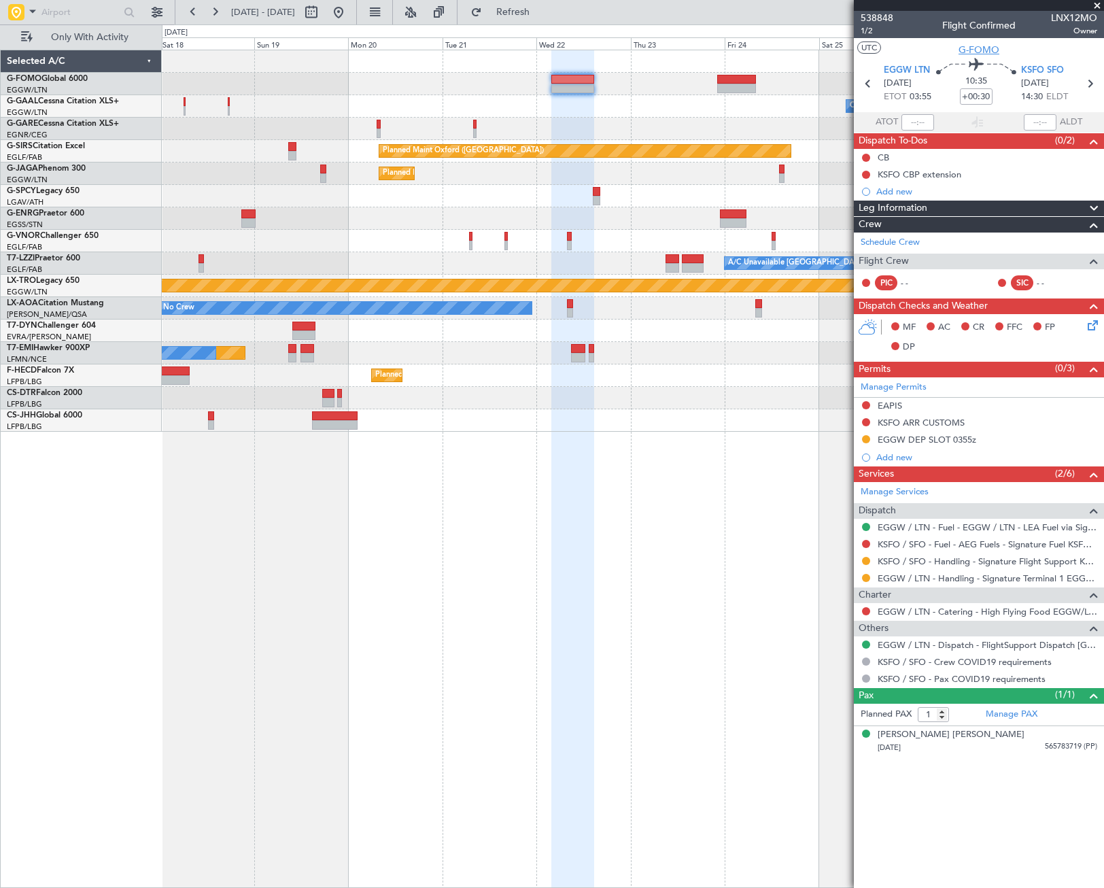
click at [990, 46] on span "G-FOMO" at bounding box center [978, 50] width 41 height 14
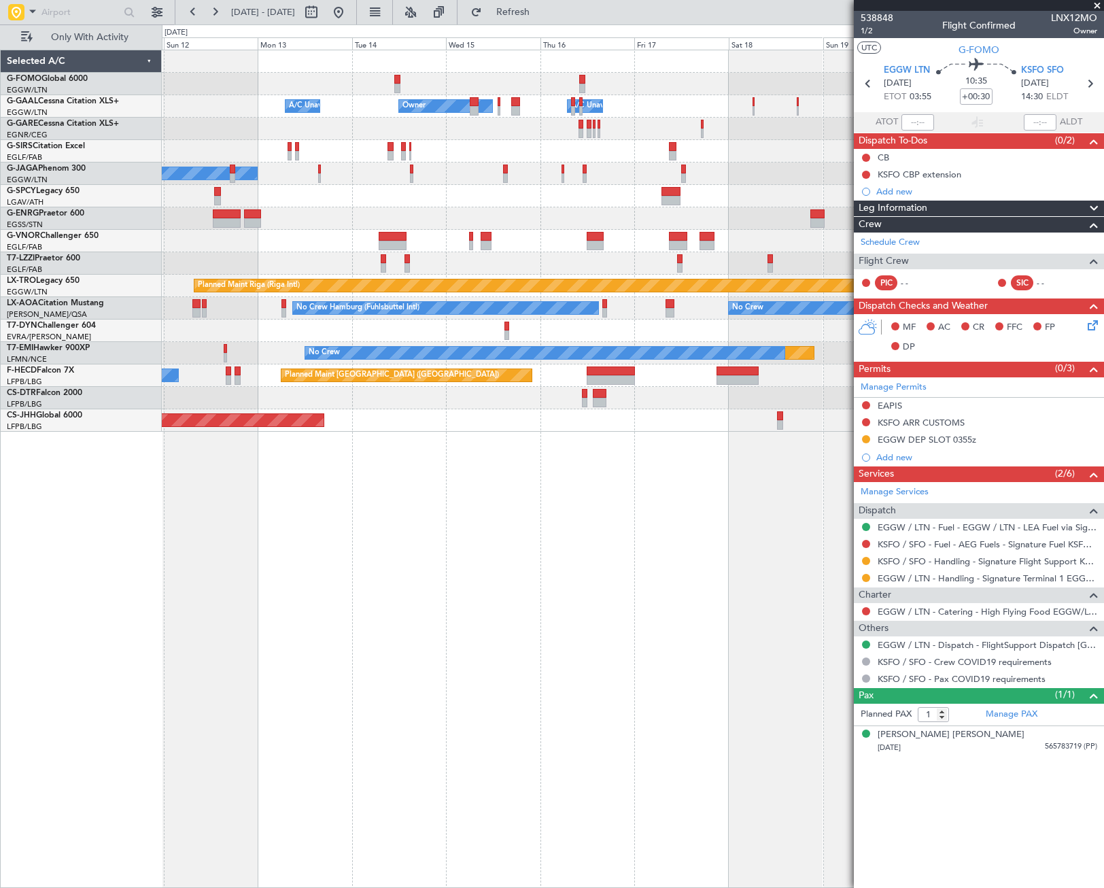
click at [794, 175] on div "Owner A/C Unavailable Owner A/C Unavailable Planned Maint [GEOGRAPHIC_DATA] ([G…" at bounding box center [632, 240] width 941 height 381
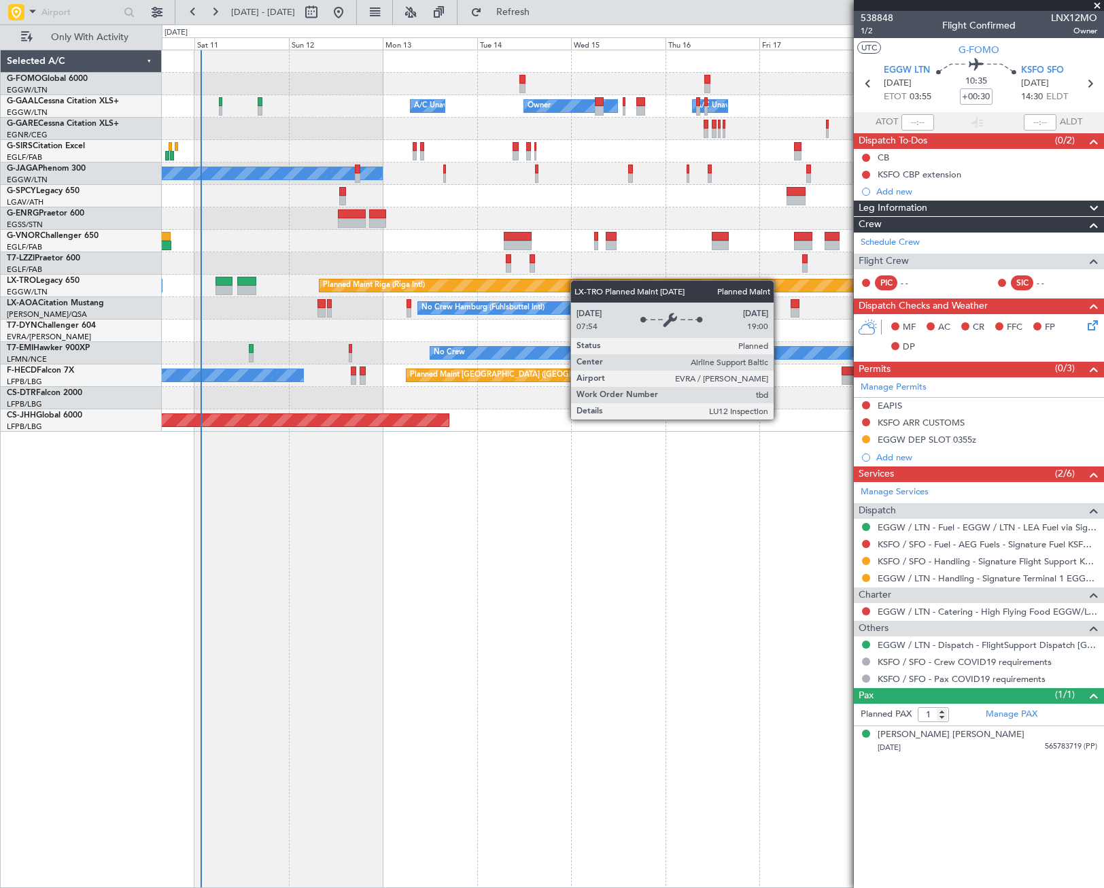
click at [483, 292] on div "Owner A/C Unavailable Owner A/C Unavailable Planned Maint [GEOGRAPHIC_DATA] ([G…" at bounding box center [632, 240] width 941 height 381
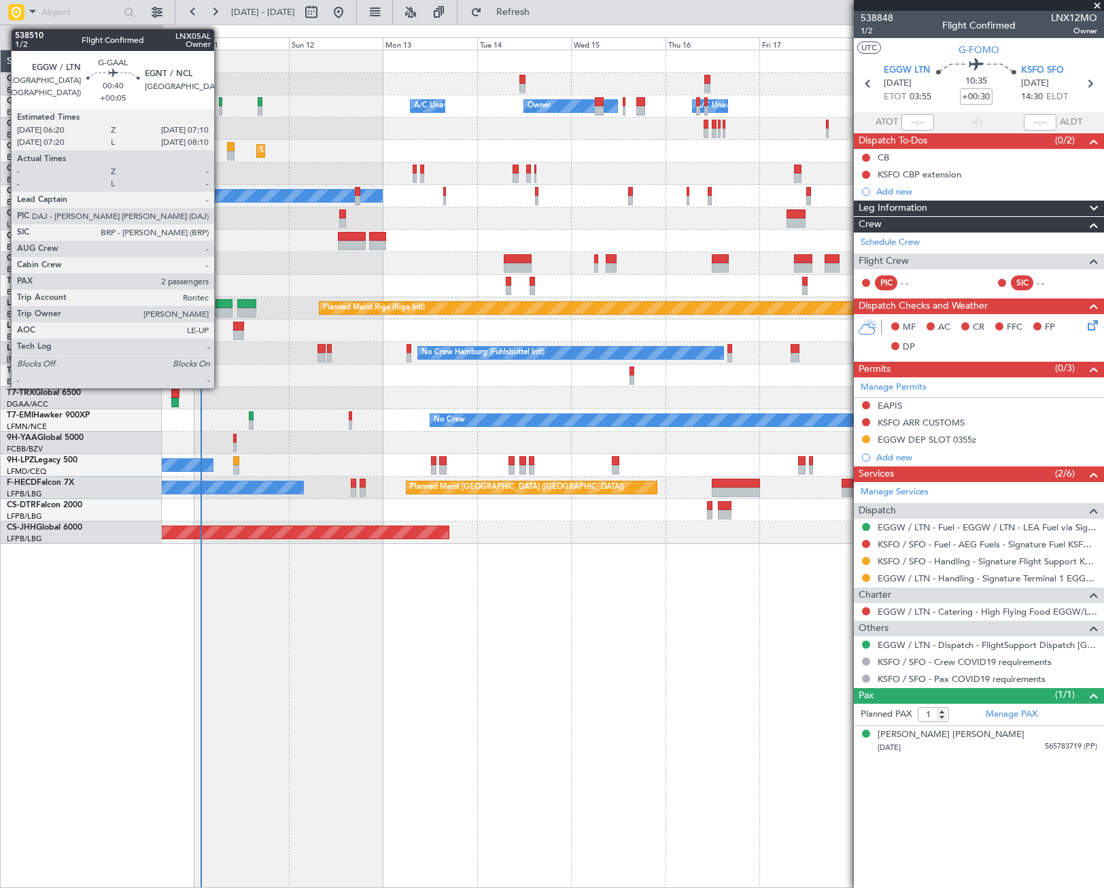
click at [220, 105] on div at bounding box center [220, 102] width 3 height 10
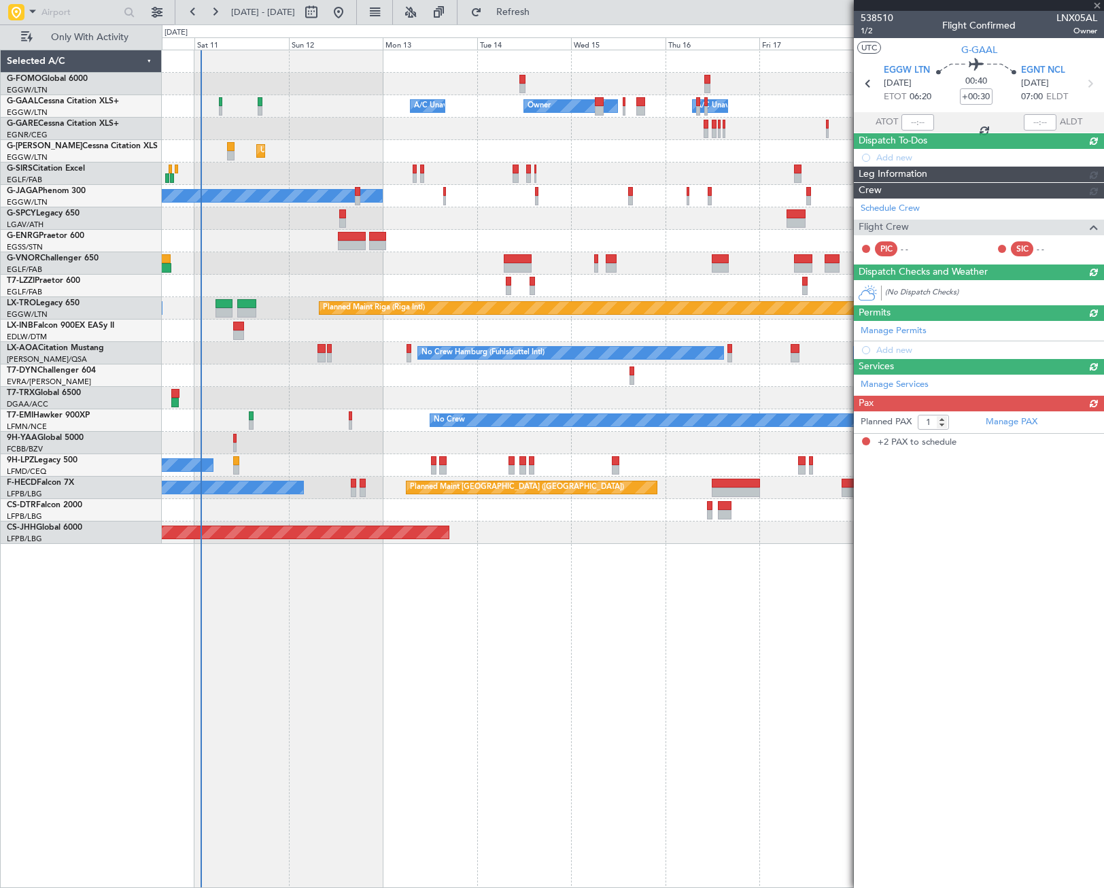
type input "+00:05"
type input "2"
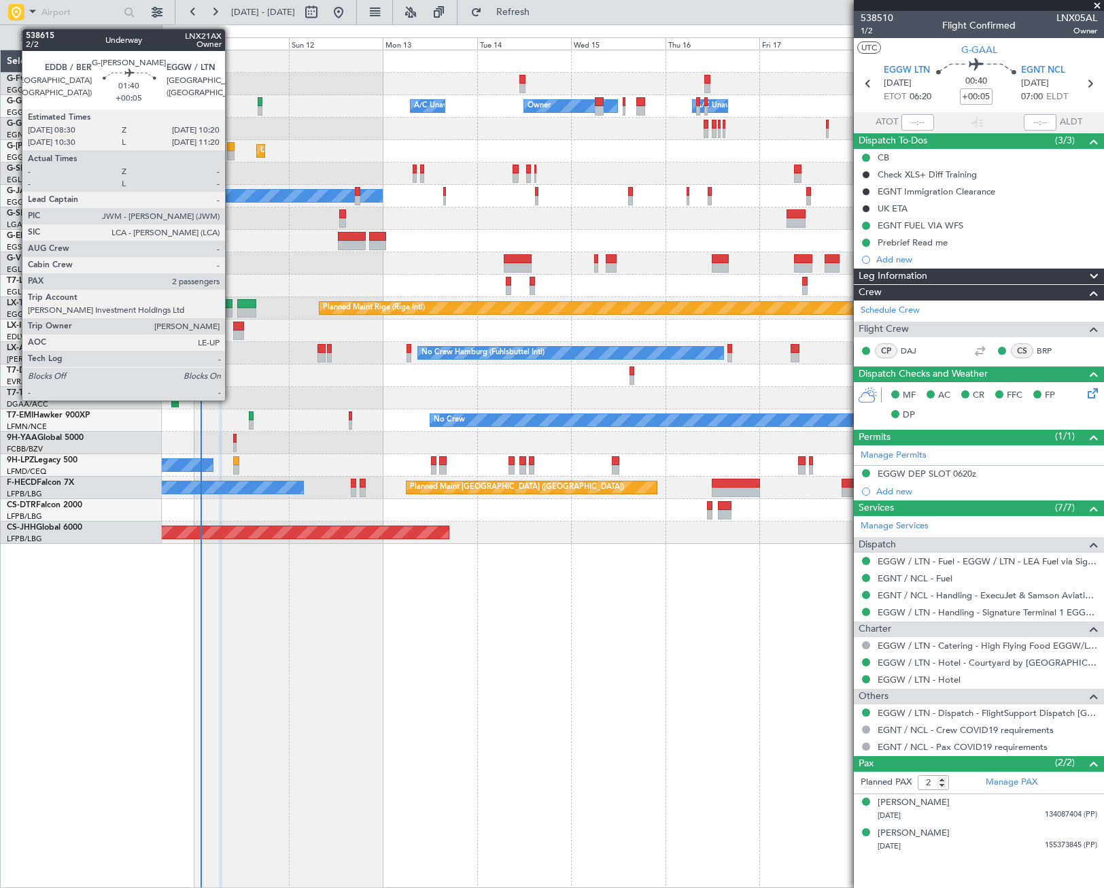
click at [231, 147] on div at bounding box center [230, 147] width 7 height 10
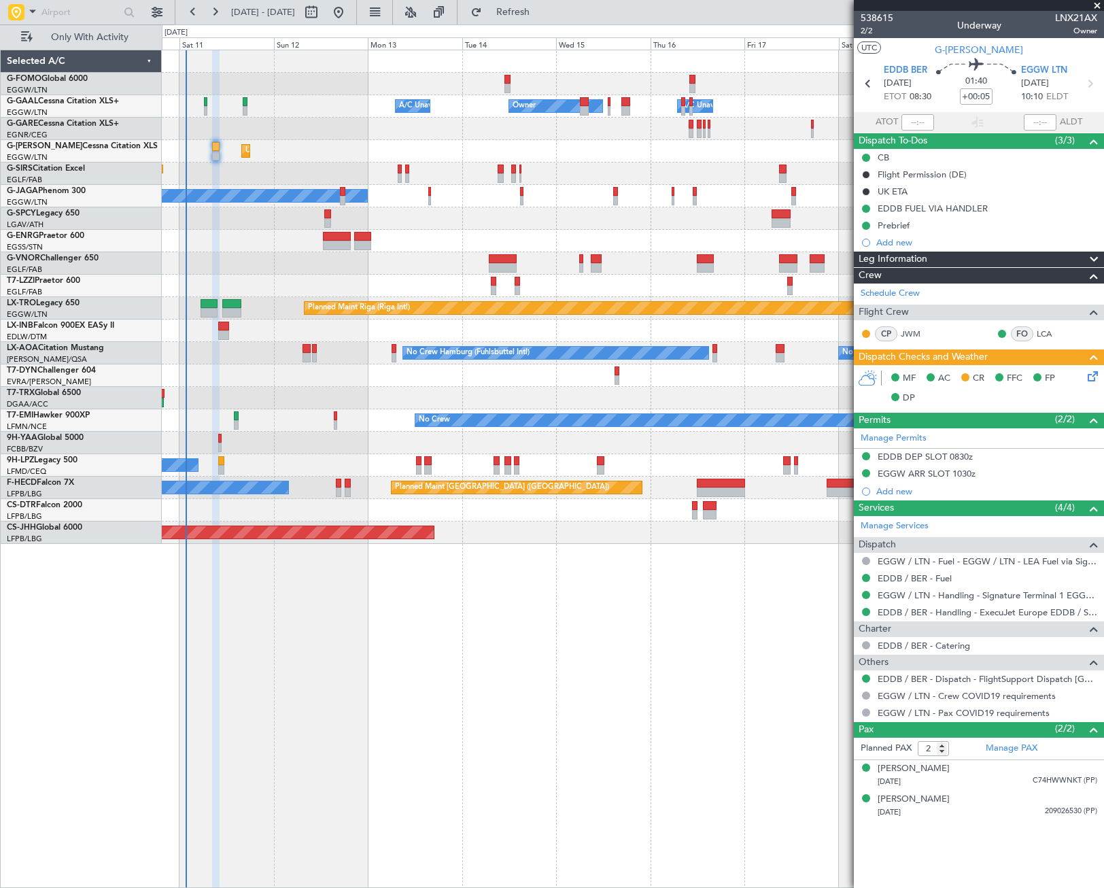
click at [682, 162] on div "Owner Owner A/C Unavailable A/C Unavailable Unplanned Maint [GEOGRAPHIC_DATA] (…" at bounding box center [632, 296] width 941 height 493
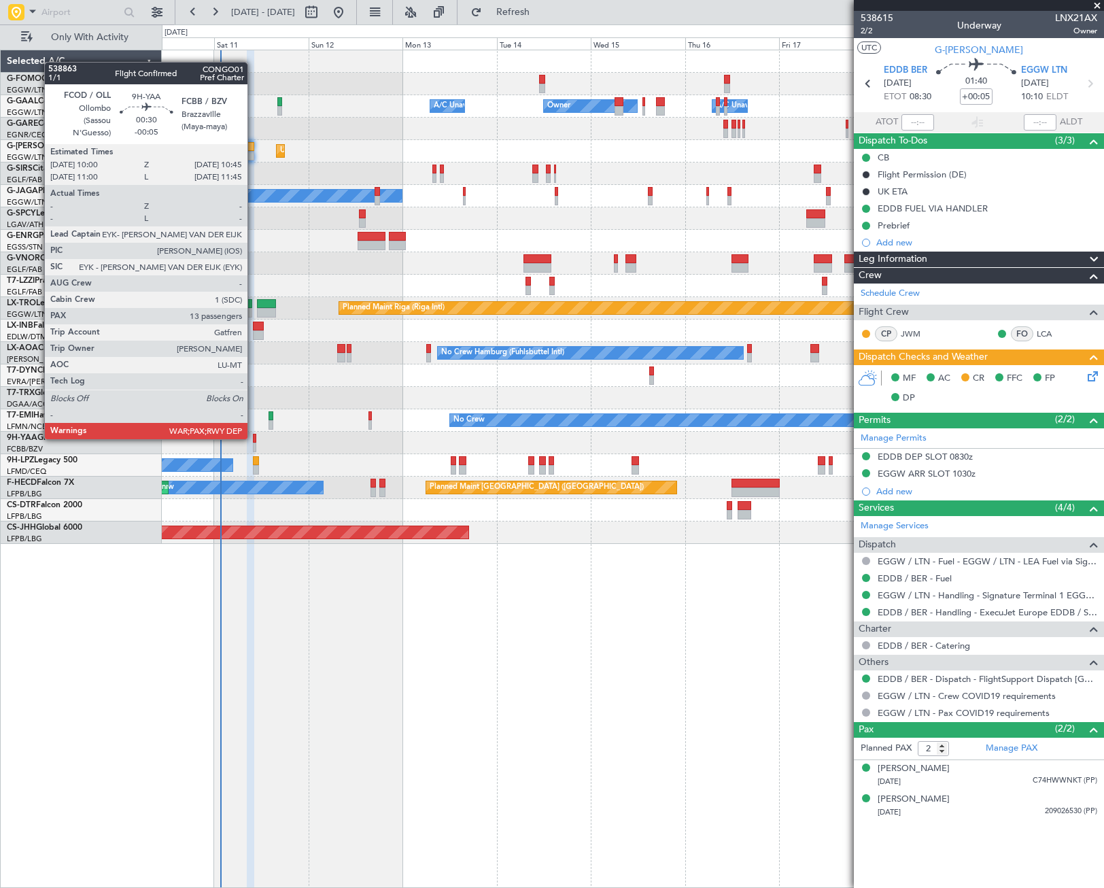
click at [254, 438] on div at bounding box center [254, 439] width 3 height 10
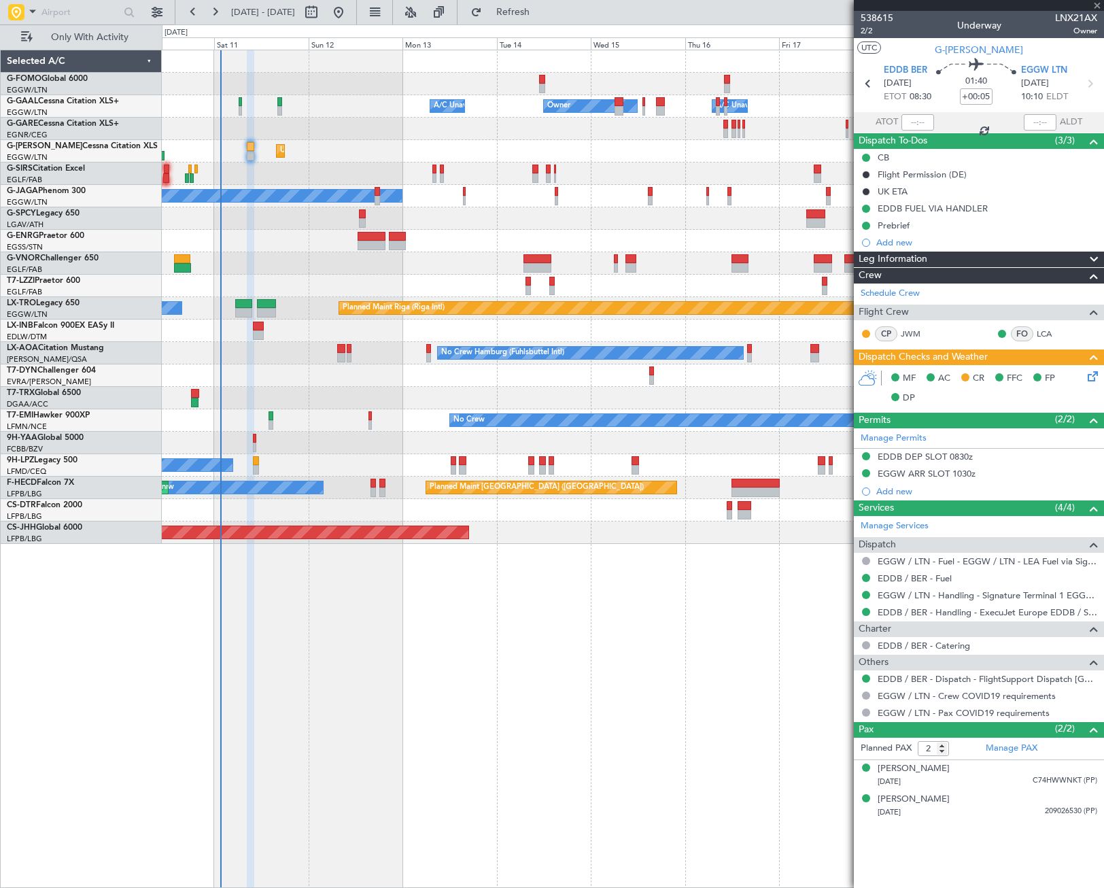
type input "-00:05"
type input "13"
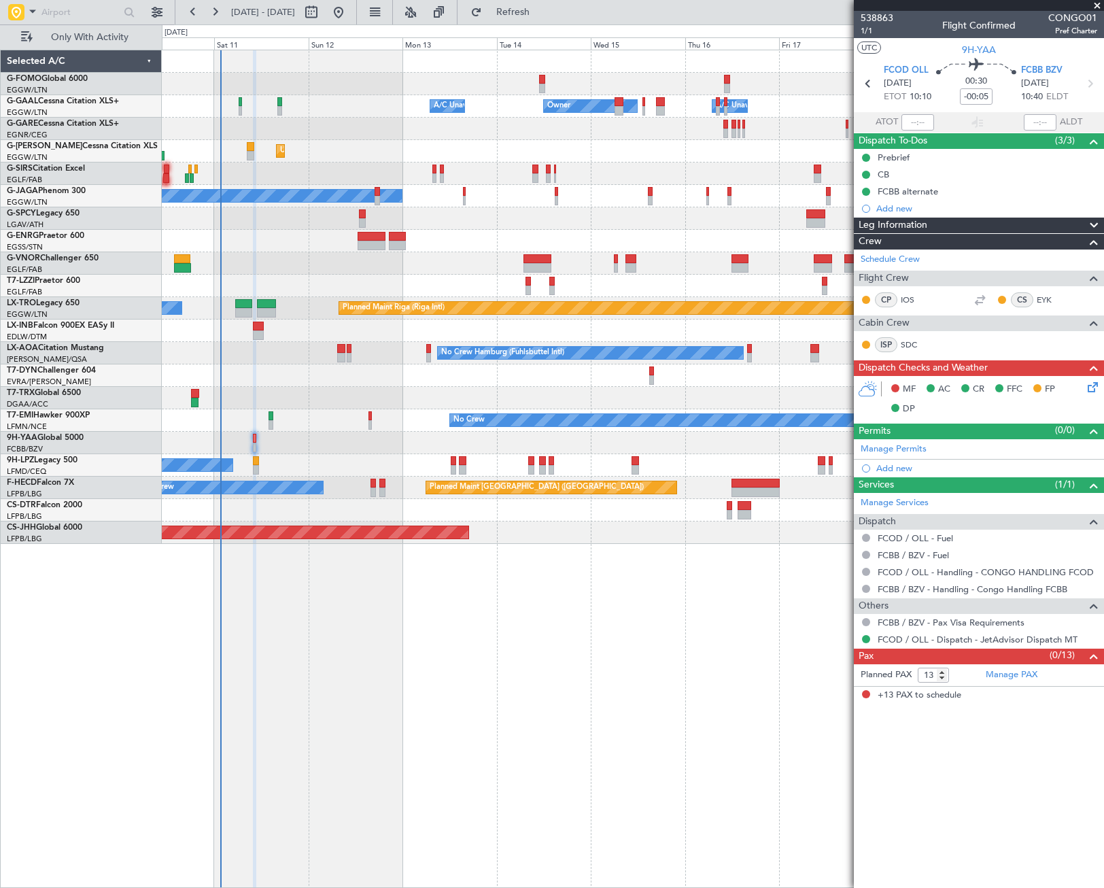
click at [1091, 384] on icon at bounding box center [1090, 384] width 11 height 11
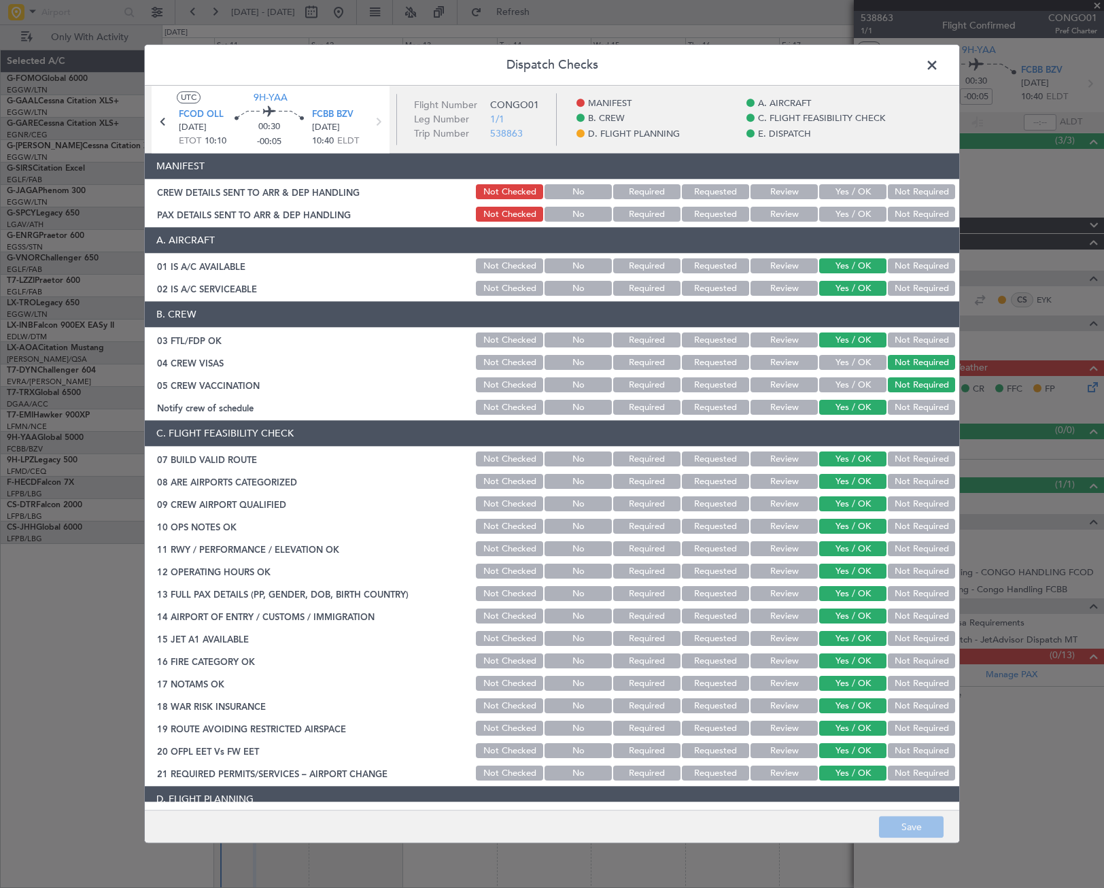
click at [911, 193] on button "Not Required" at bounding box center [921, 192] width 67 height 15
click at [909, 219] on button "Not Required" at bounding box center [921, 214] width 67 height 15
click at [911, 830] on button "Save" at bounding box center [911, 827] width 65 height 22
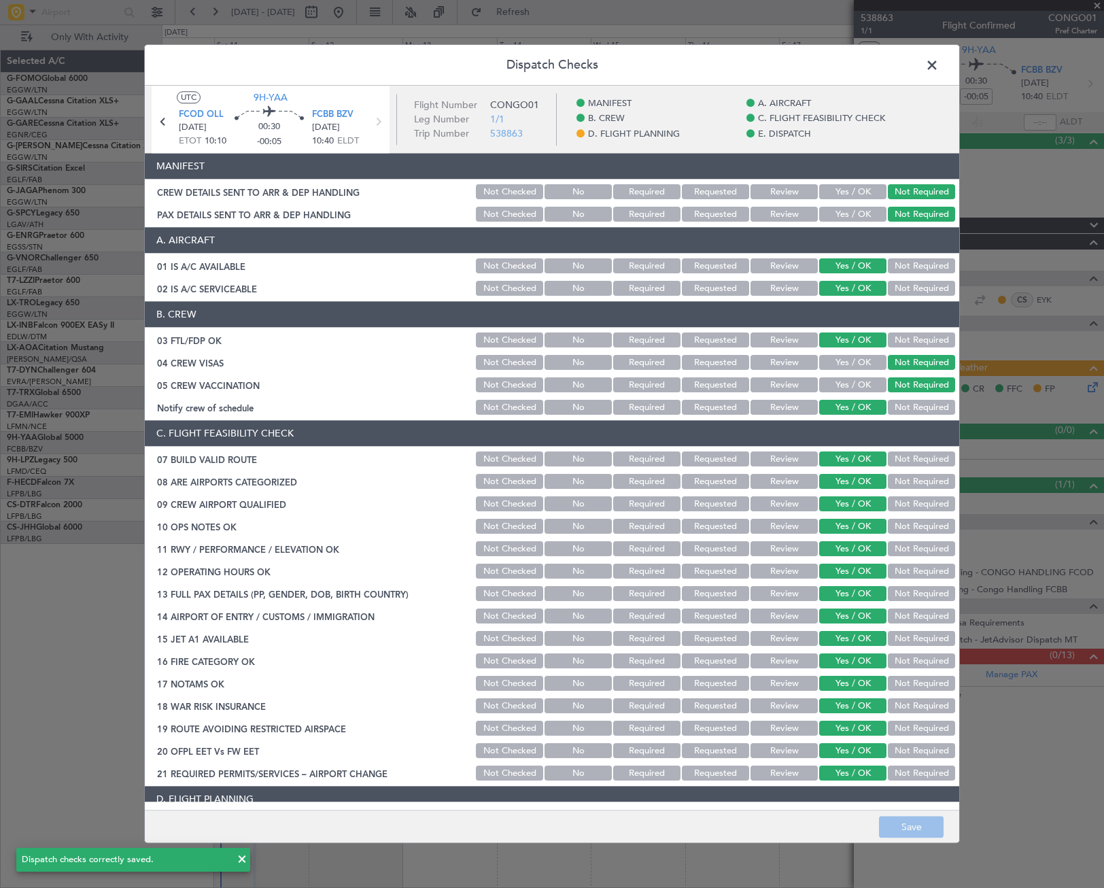
click at [939, 63] on span at bounding box center [939, 68] width 0 height 27
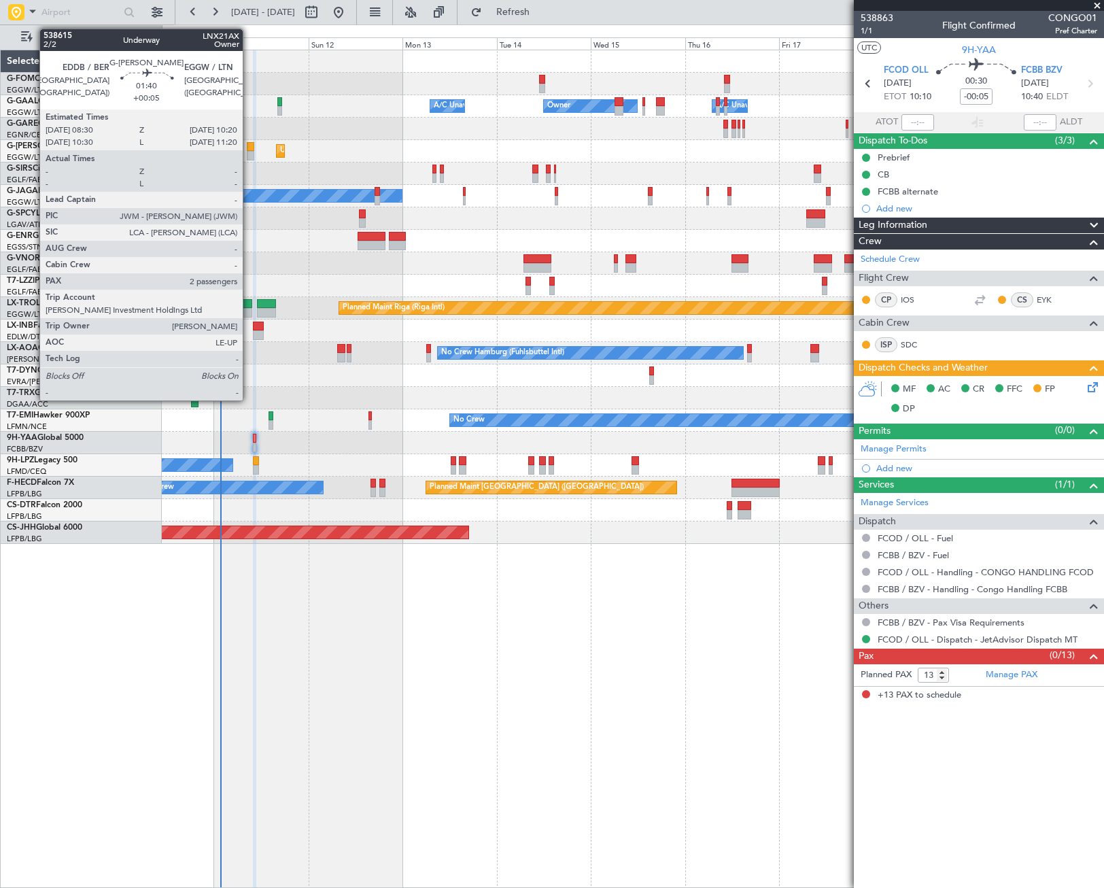
click at [249, 147] on div at bounding box center [250, 147] width 7 height 10
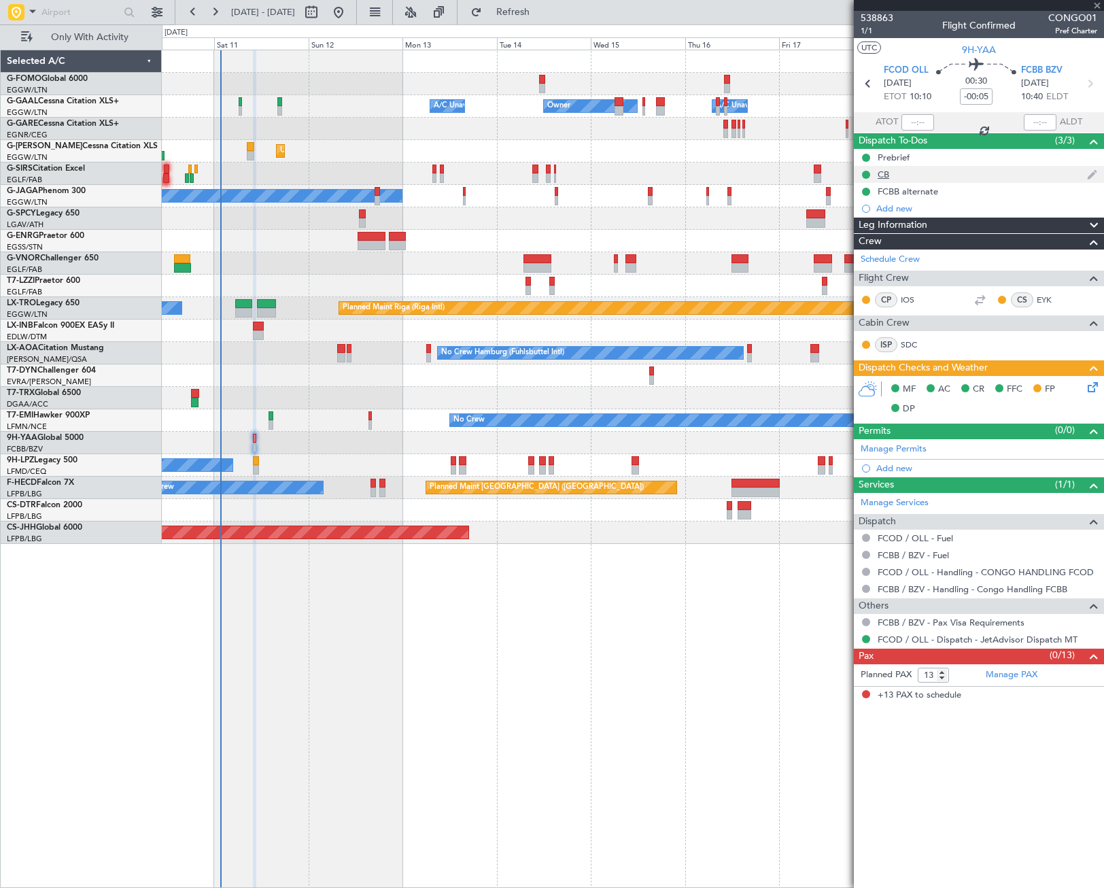
type input "+00:05"
type input "2"
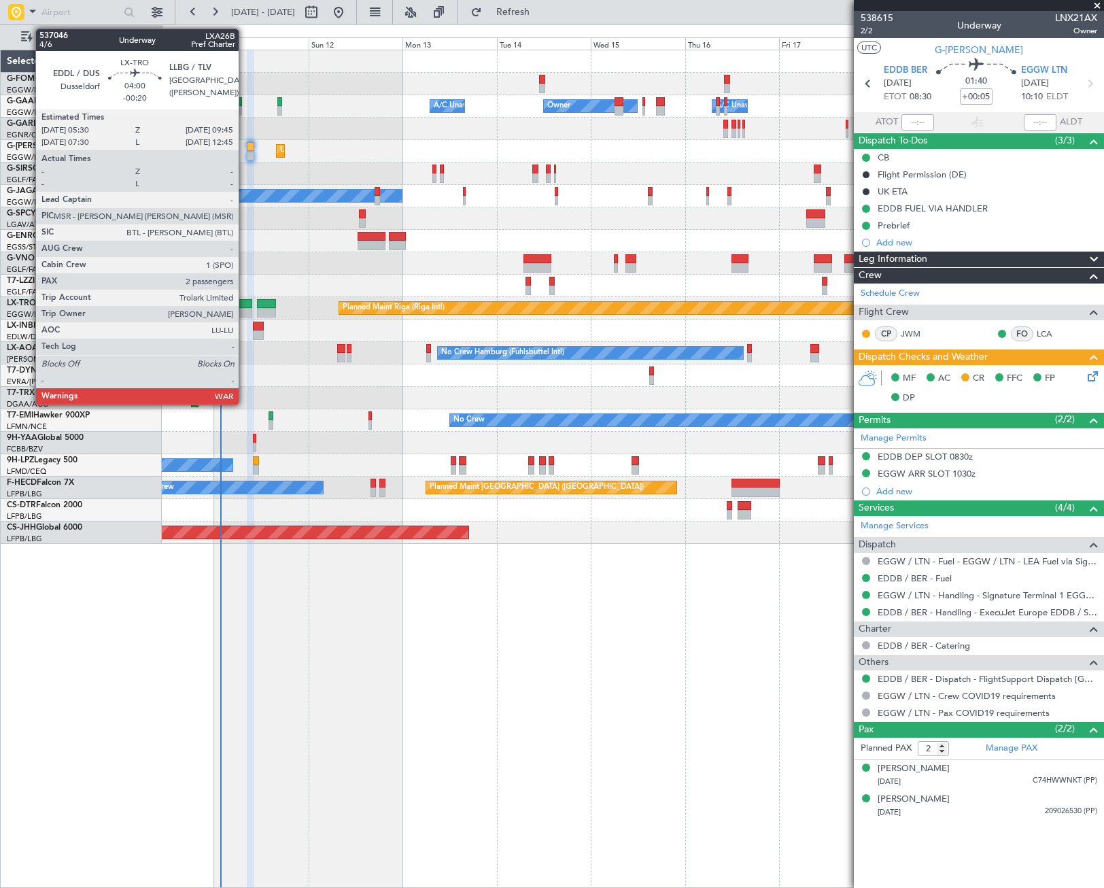
click at [245, 309] on div at bounding box center [243, 313] width 17 height 10
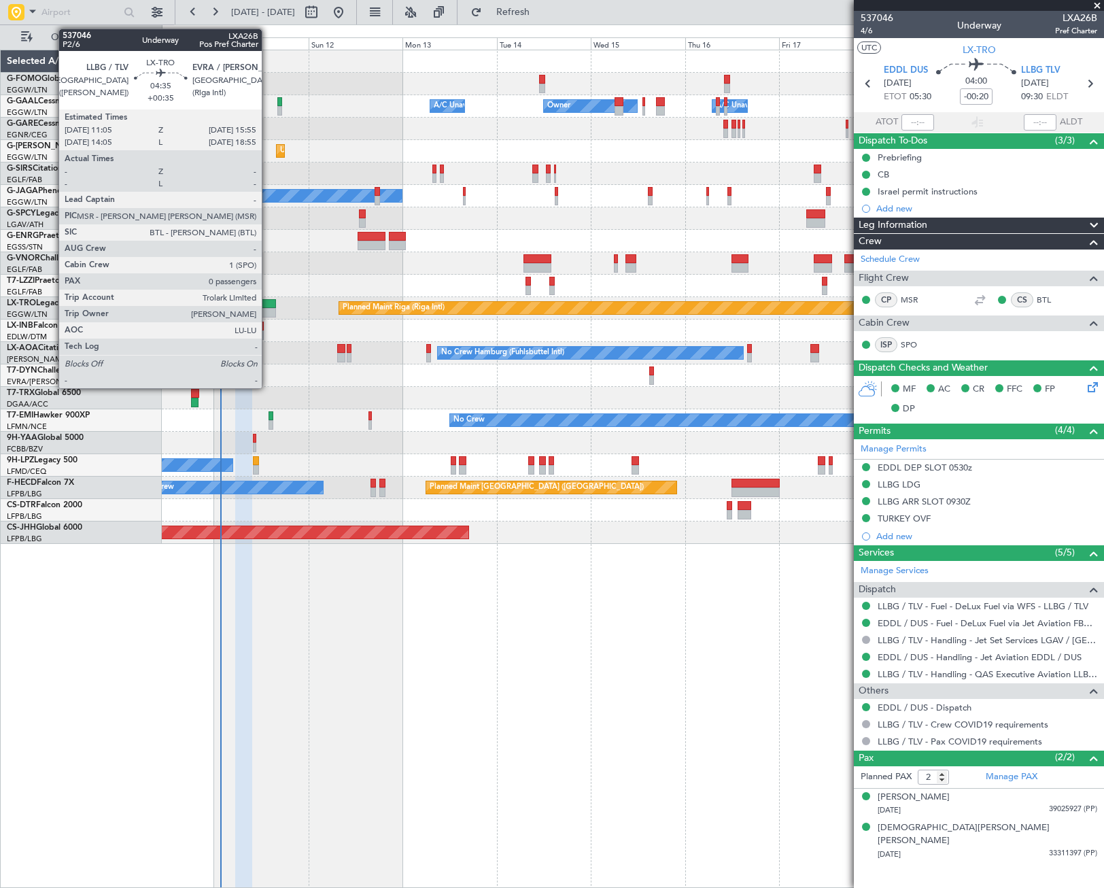
click at [268, 301] on div at bounding box center [266, 304] width 19 height 10
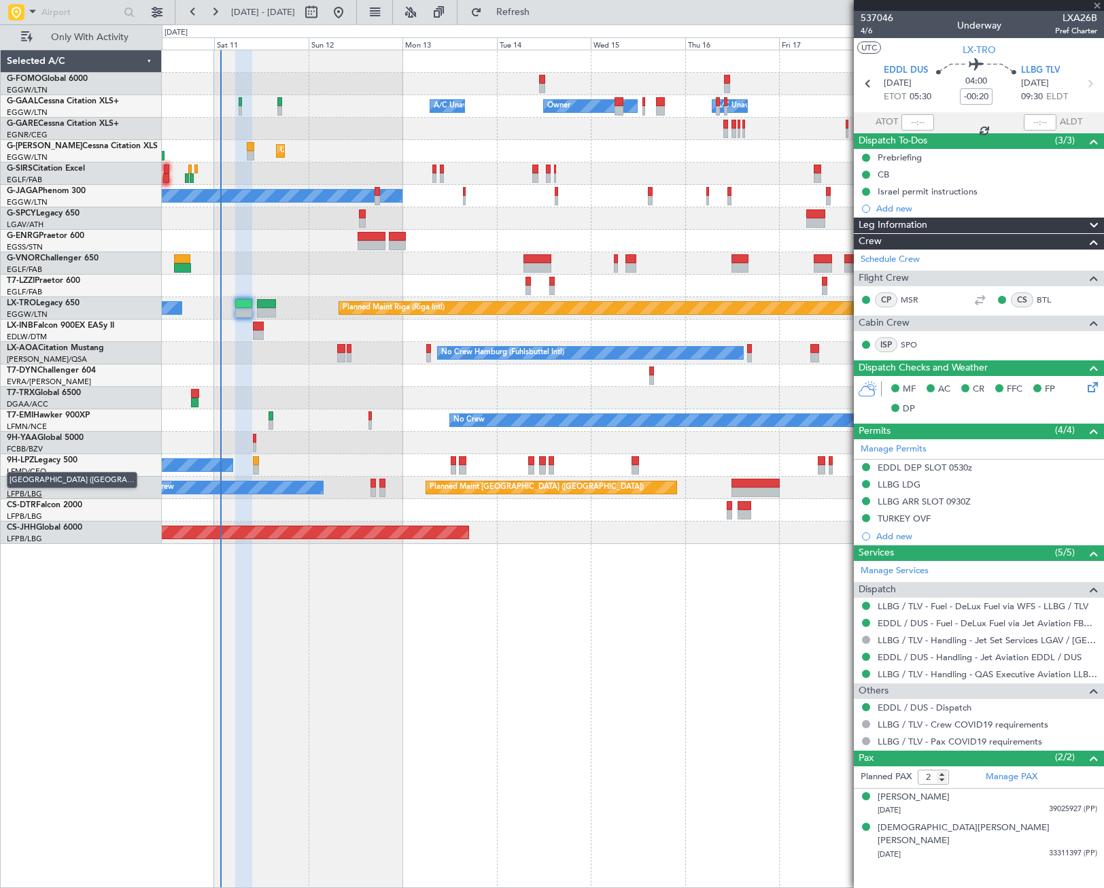
type input "+00:35"
type input "0"
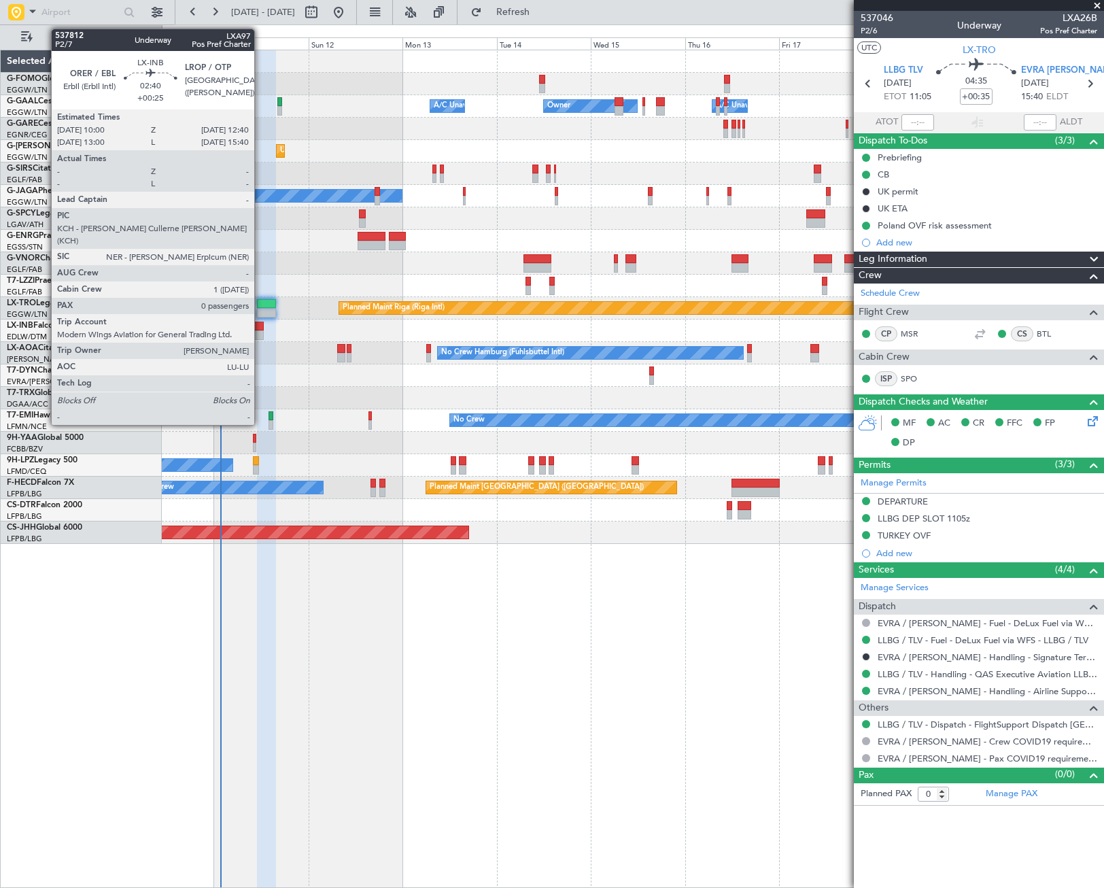
click at [260, 332] on div at bounding box center [258, 335] width 11 height 10
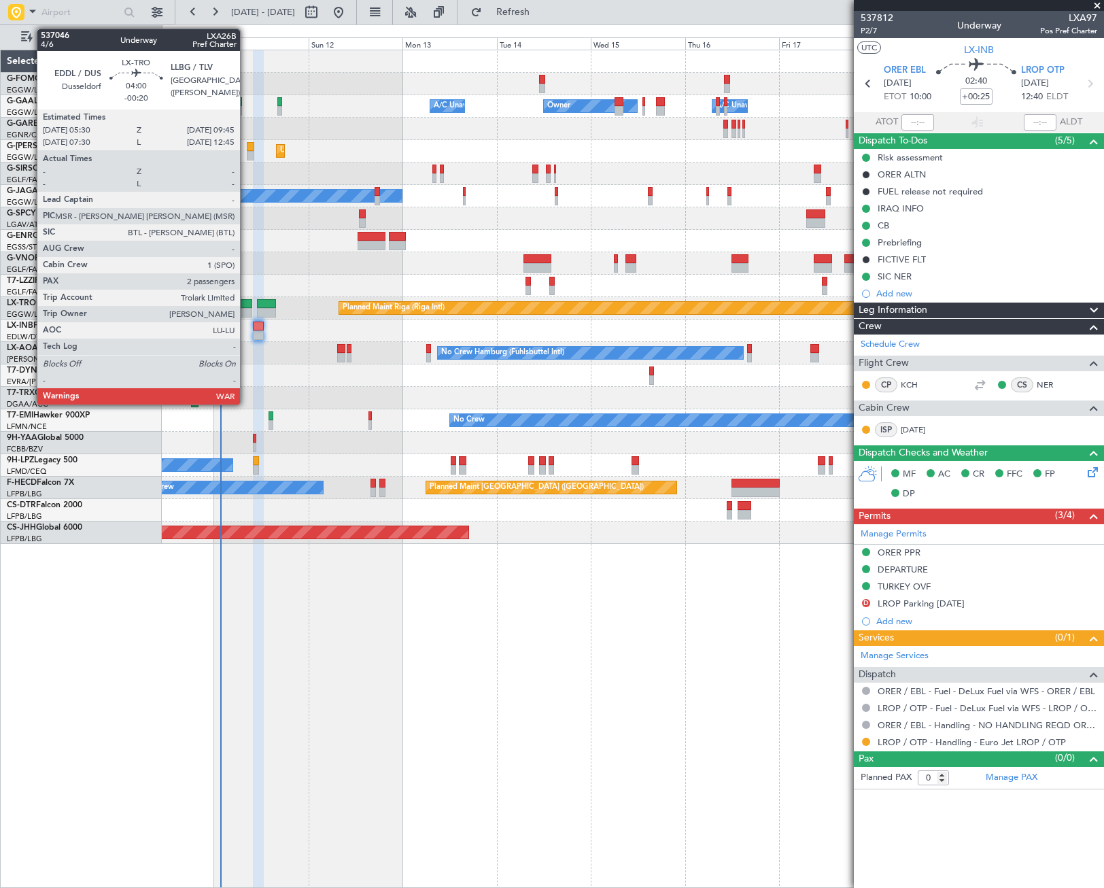
click at [244, 307] on div at bounding box center [243, 304] width 17 height 10
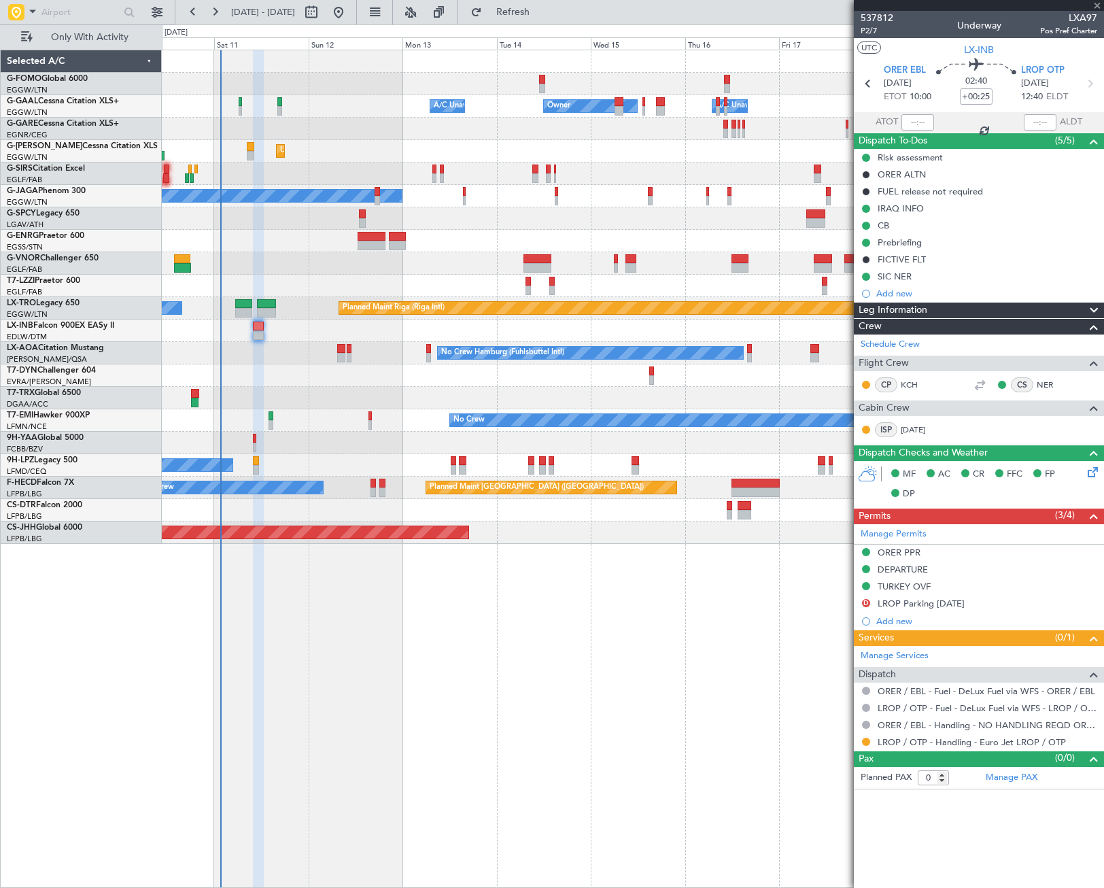
type input "-00:20"
type input "2"
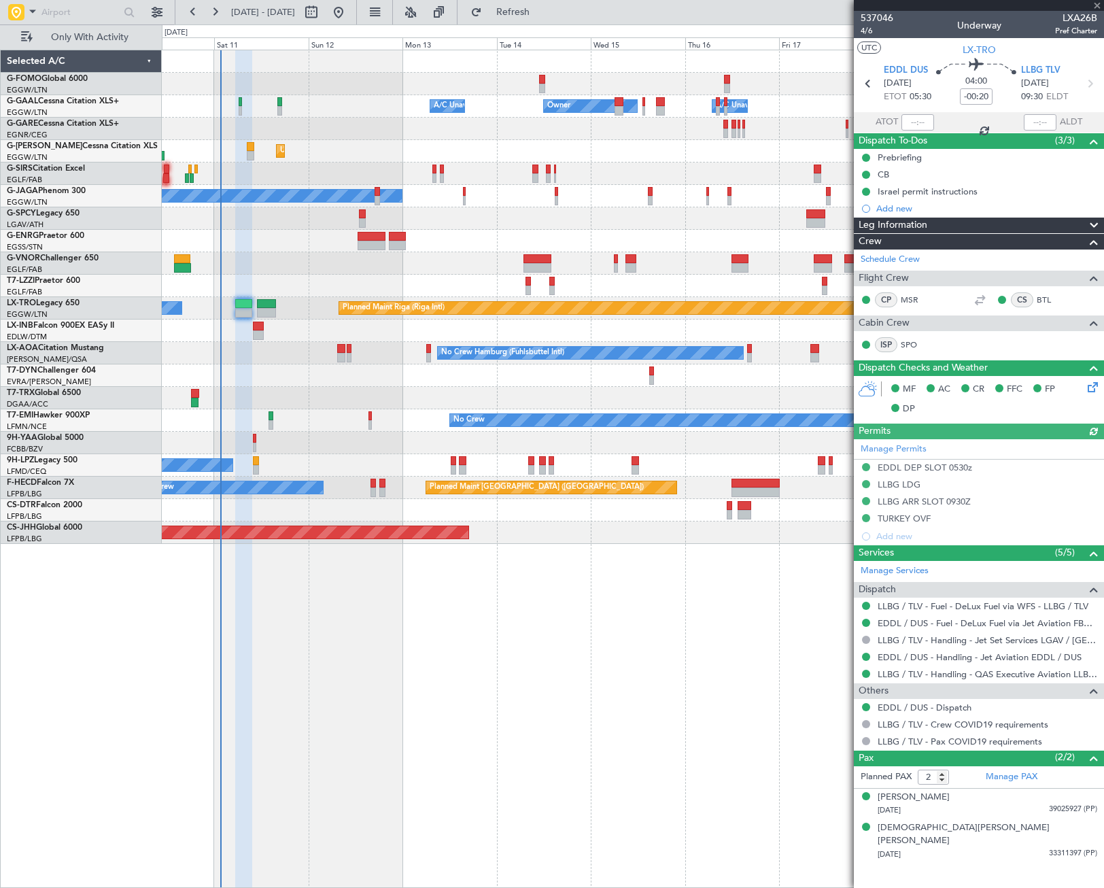
click at [920, 225] on span "Leg Information" at bounding box center [892, 226] width 69 height 16
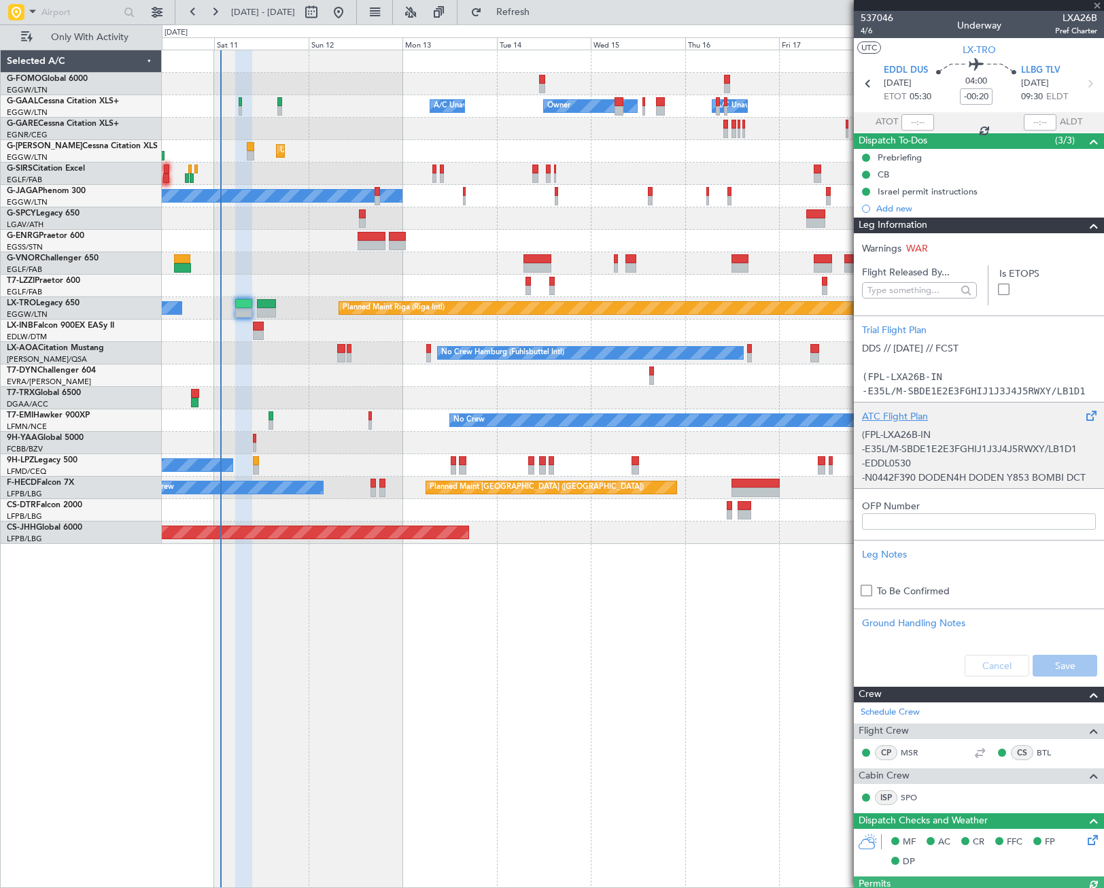
click at [966, 444] on p "-E35L/M-SBDE1E2E3FGHIJ1J3J4J5RWXY/LB1D1" at bounding box center [979, 449] width 234 height 14
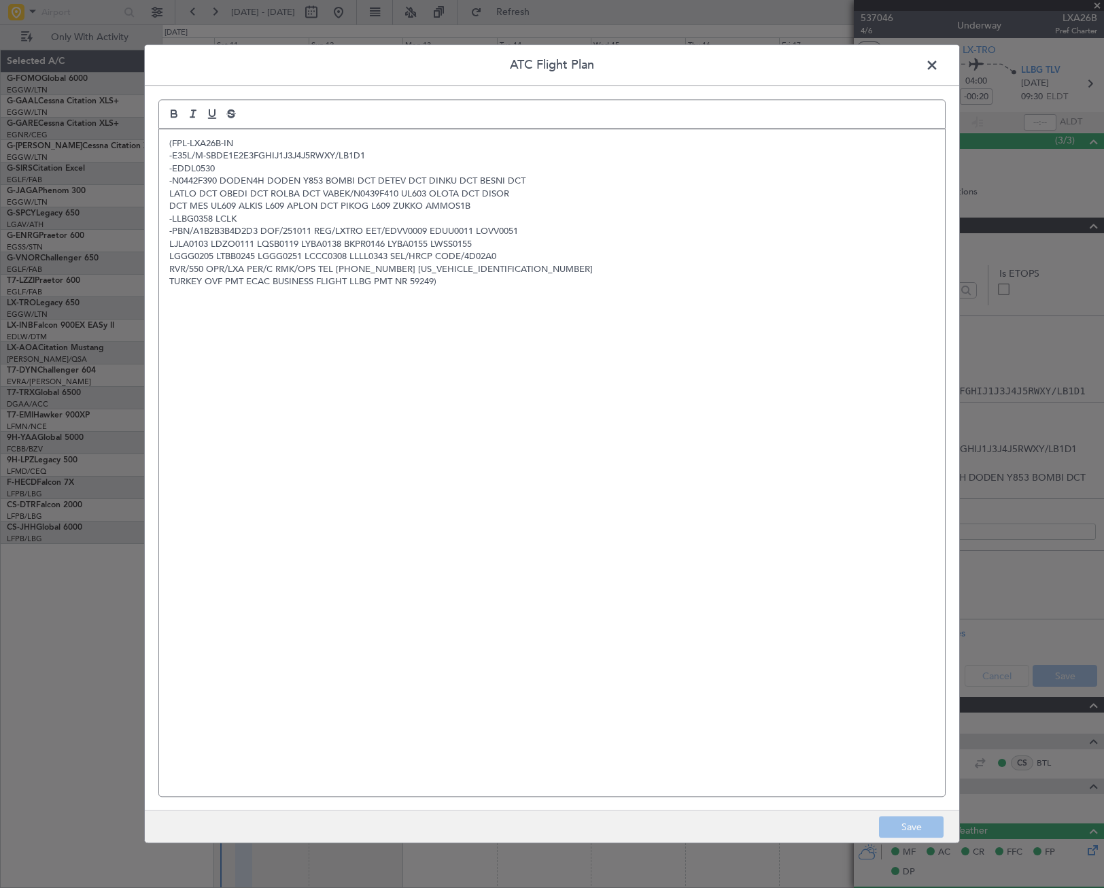
click at [939, 65] on span at bounding box center [939, 68] width 0 height 27
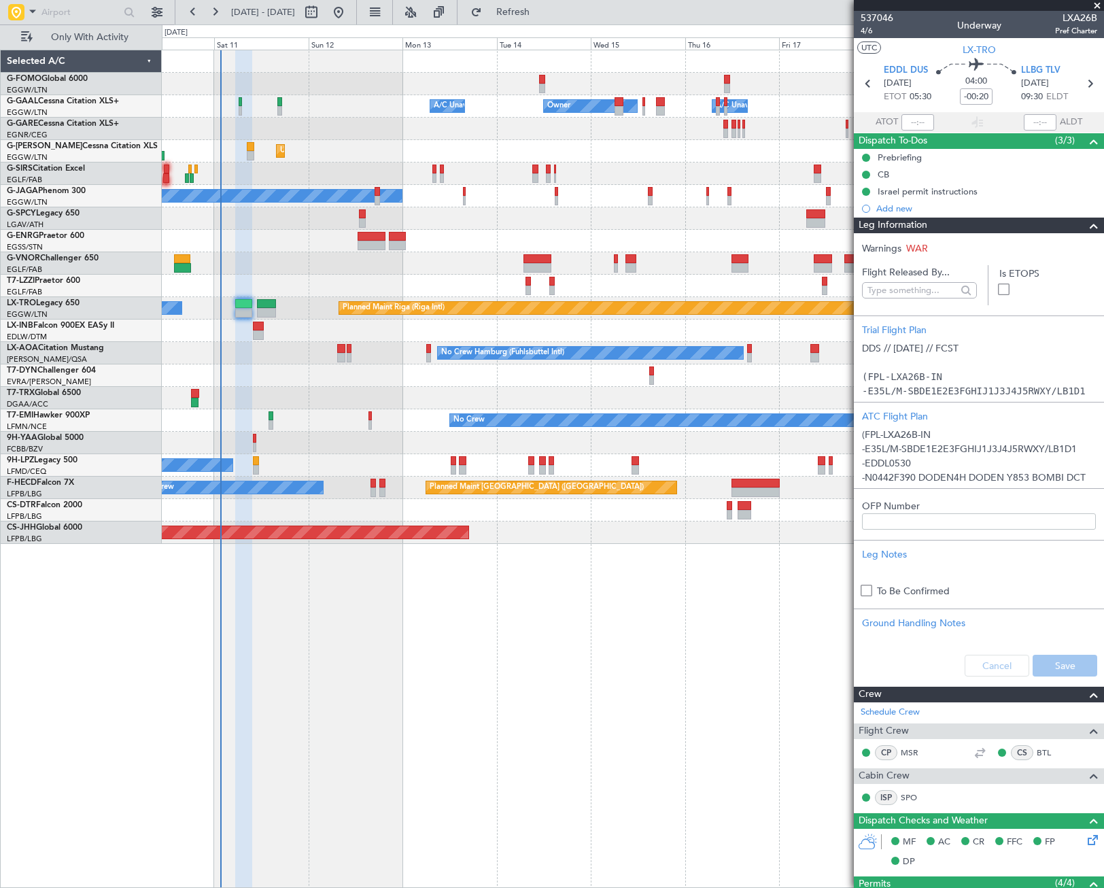
click at [1086, 224] on span at bounding box center [1094, 226] width 16 height 16
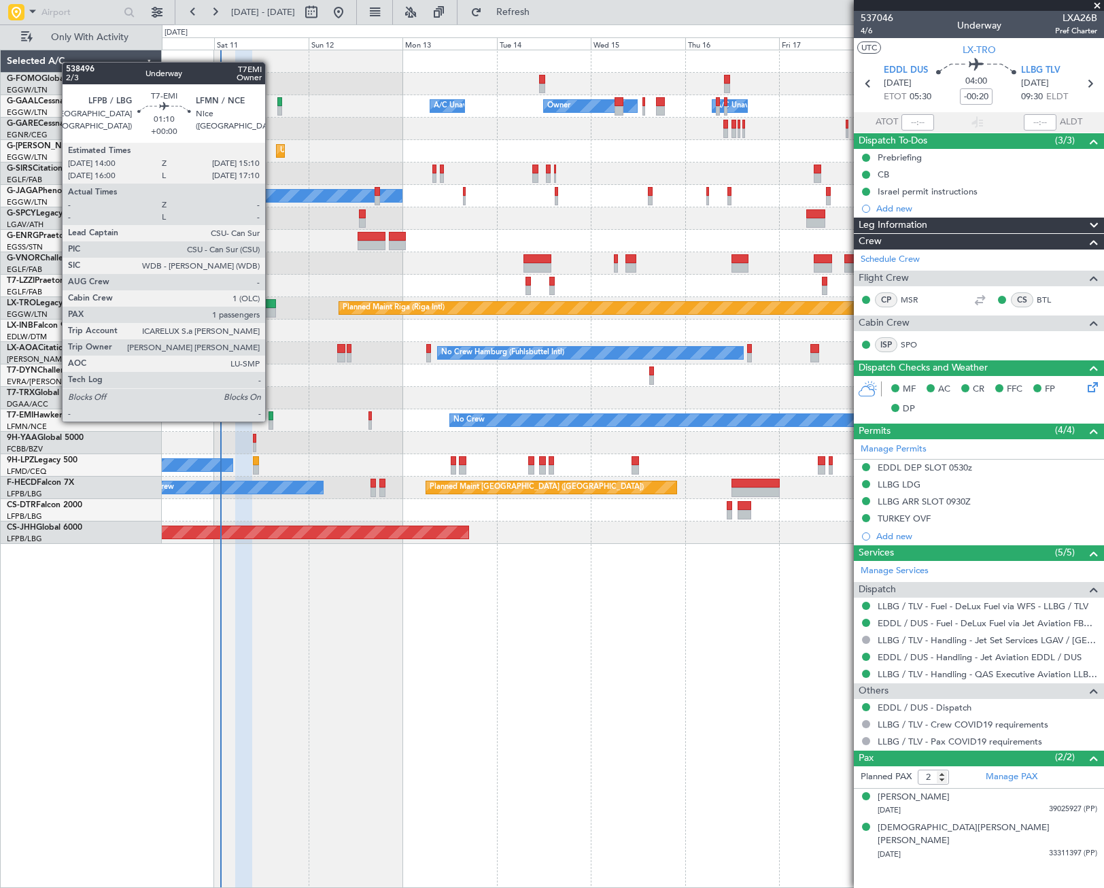
click at [271, 420] on div at bounding box center [270, 425] width 5 height 10
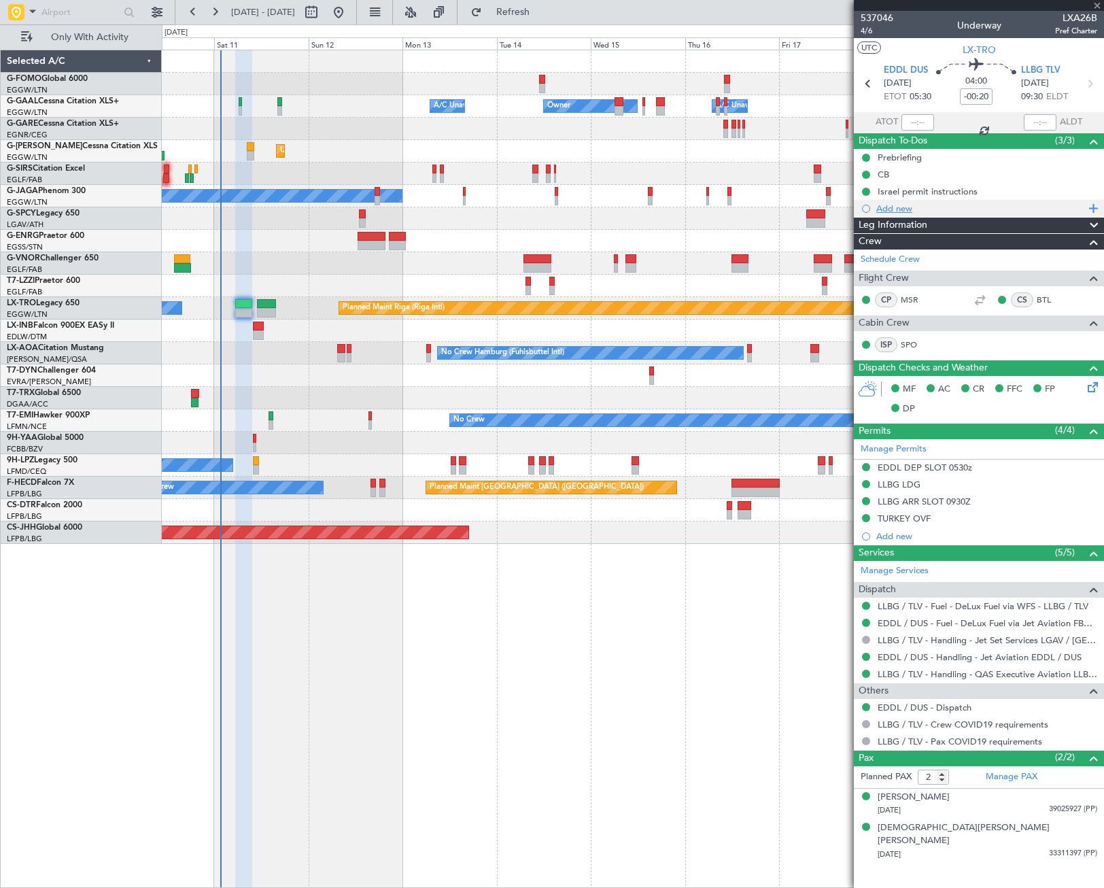
type input "1"
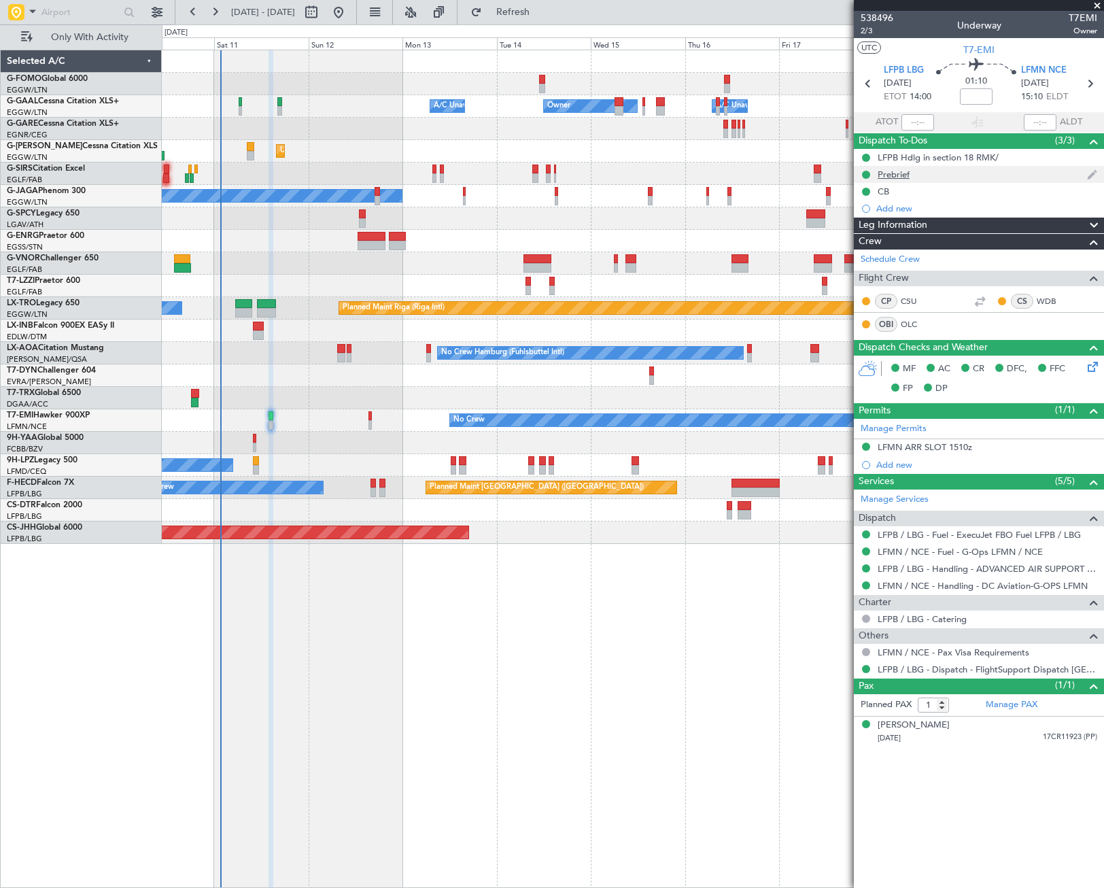
click at [902, 177] on div "Prebrief" at bounding box center [894, 175] width 32 height 12
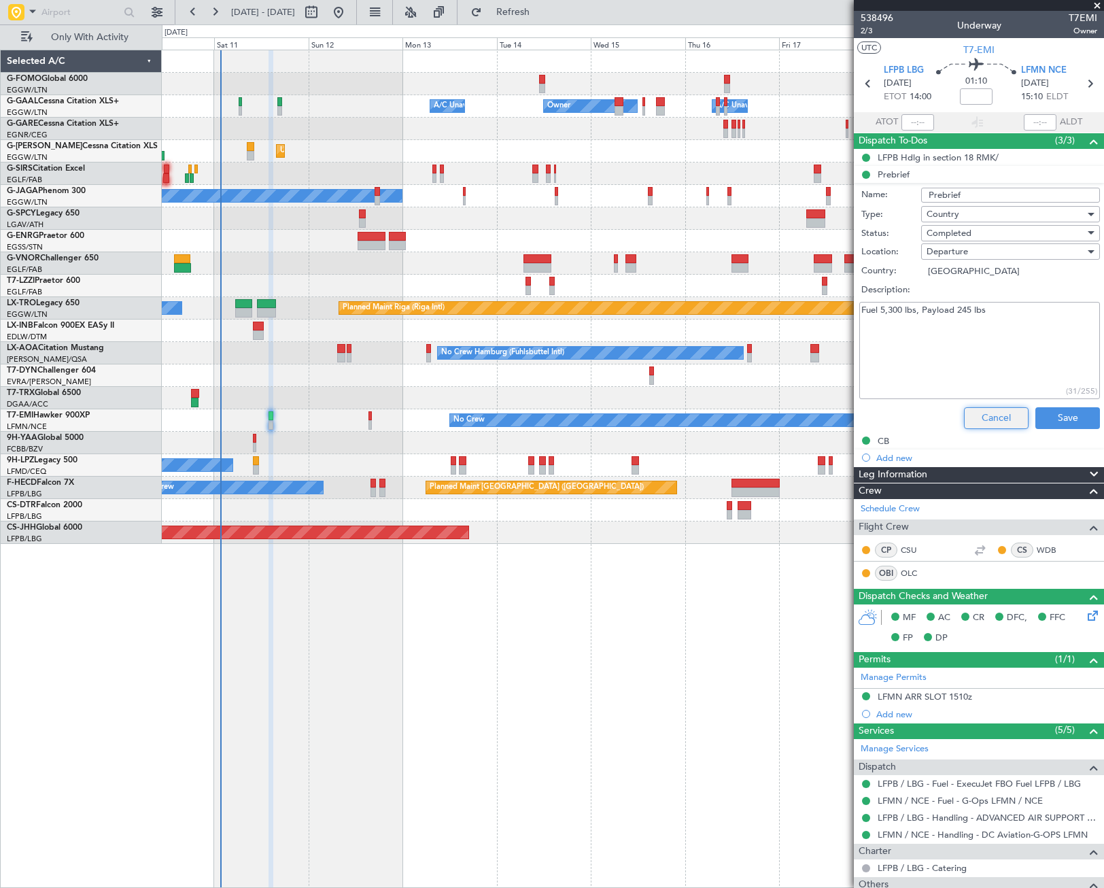
click at [990, 407] on button "Cancel" at bounding box center [996, 418] width 65 height 22
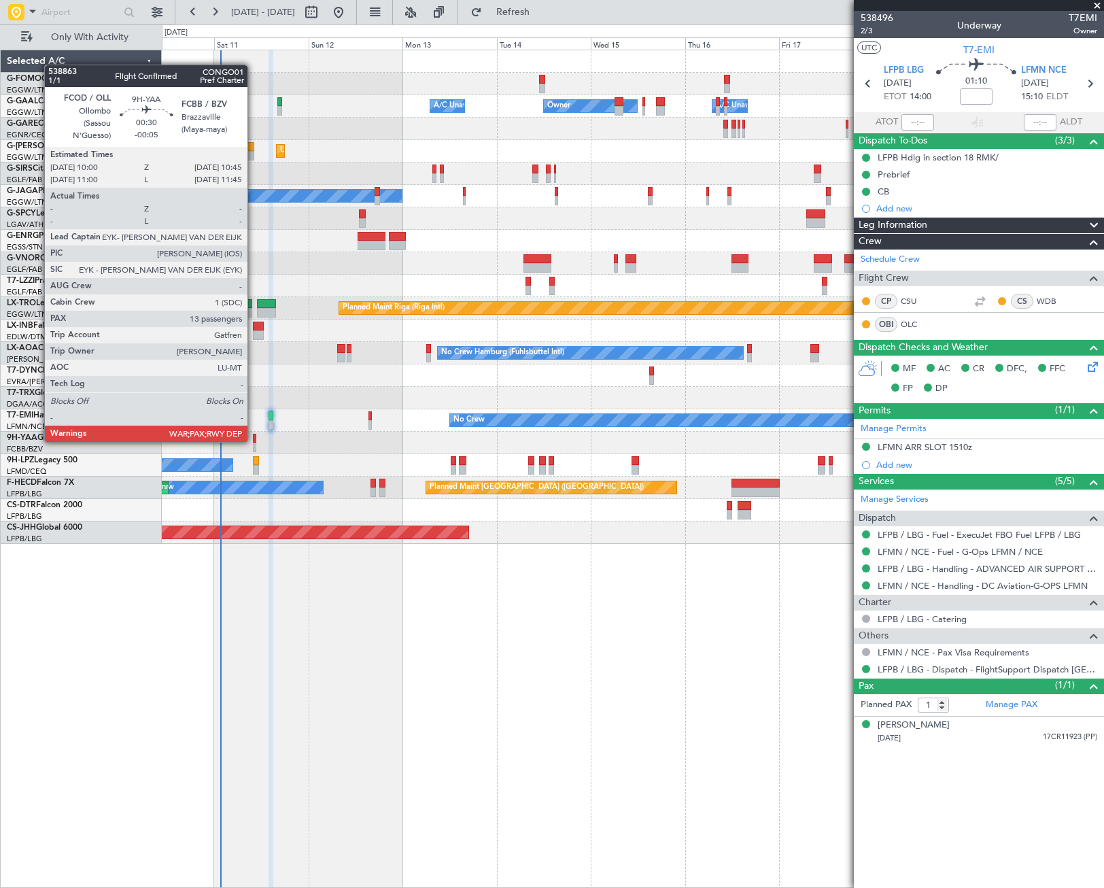
click at [254, 440] on div at bounding box center [254, 439] width 3 height 10
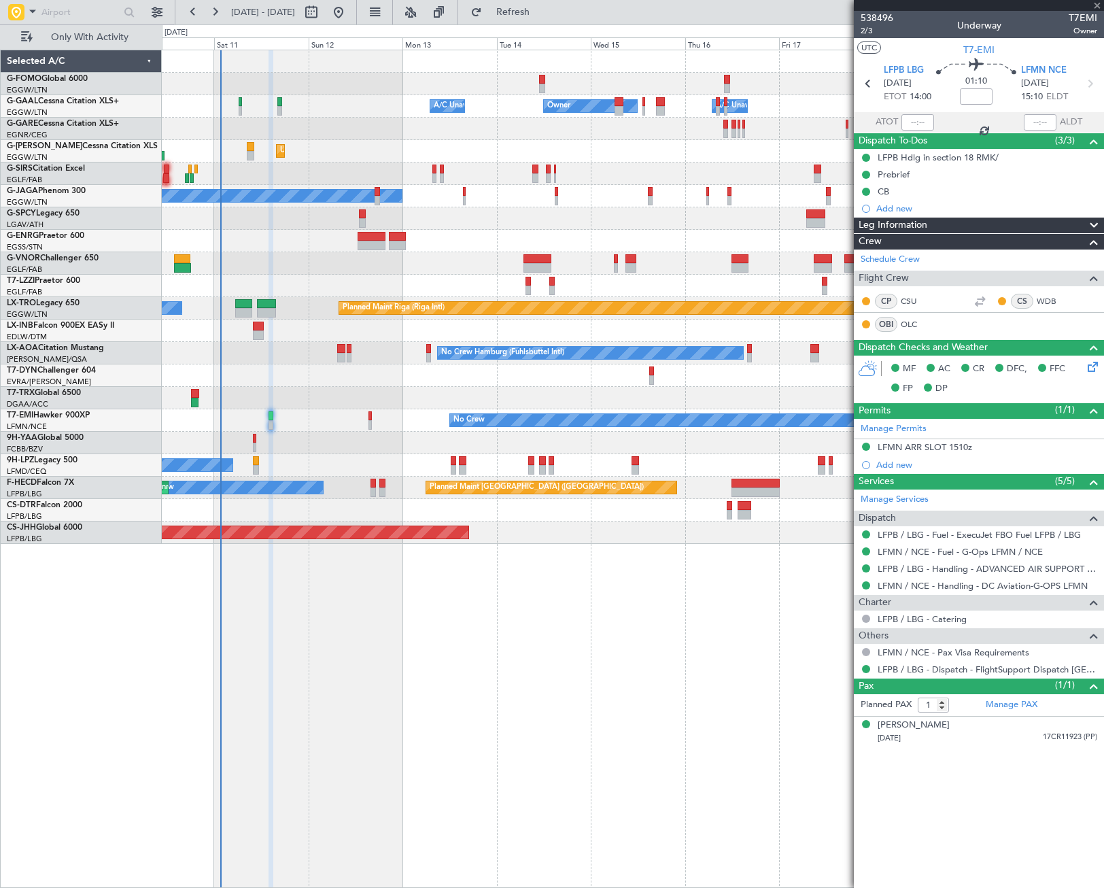
type input "-00:05"
type input "13"
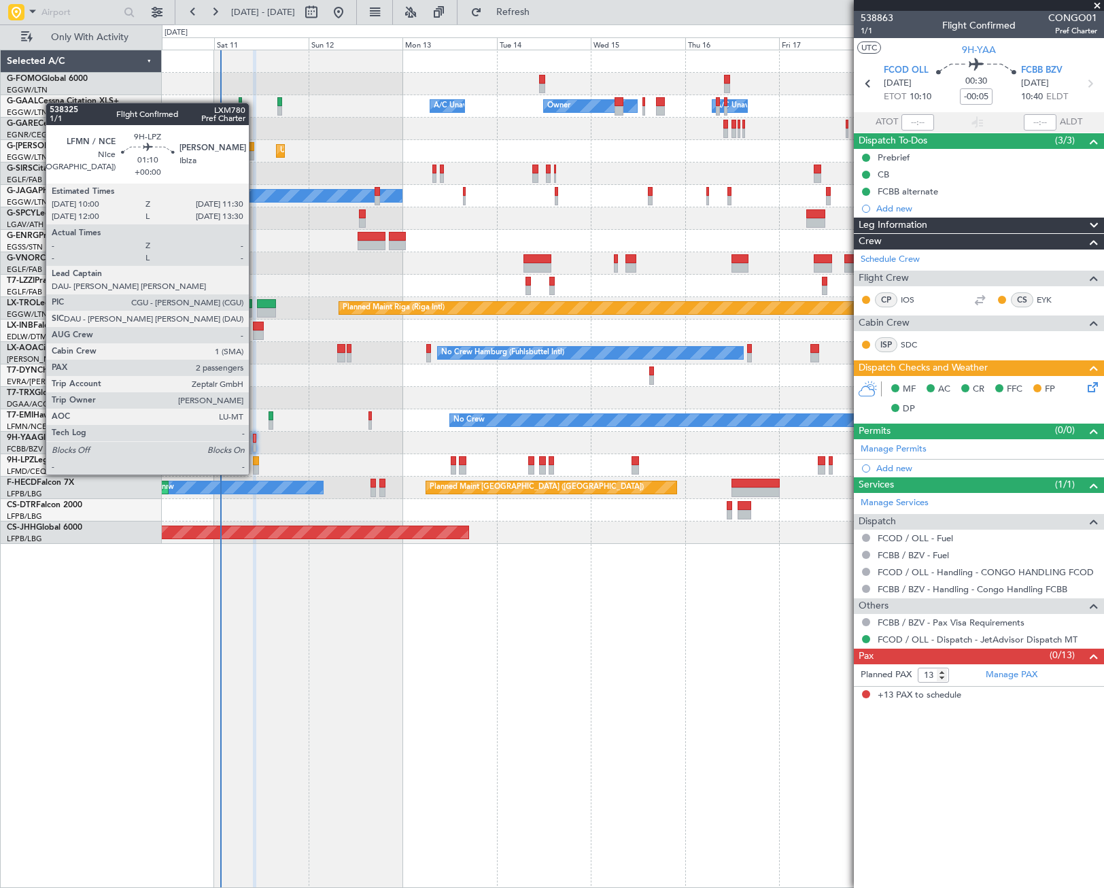
click at [255, 461] on div at bounding box center [256, 461] width 6 height 10
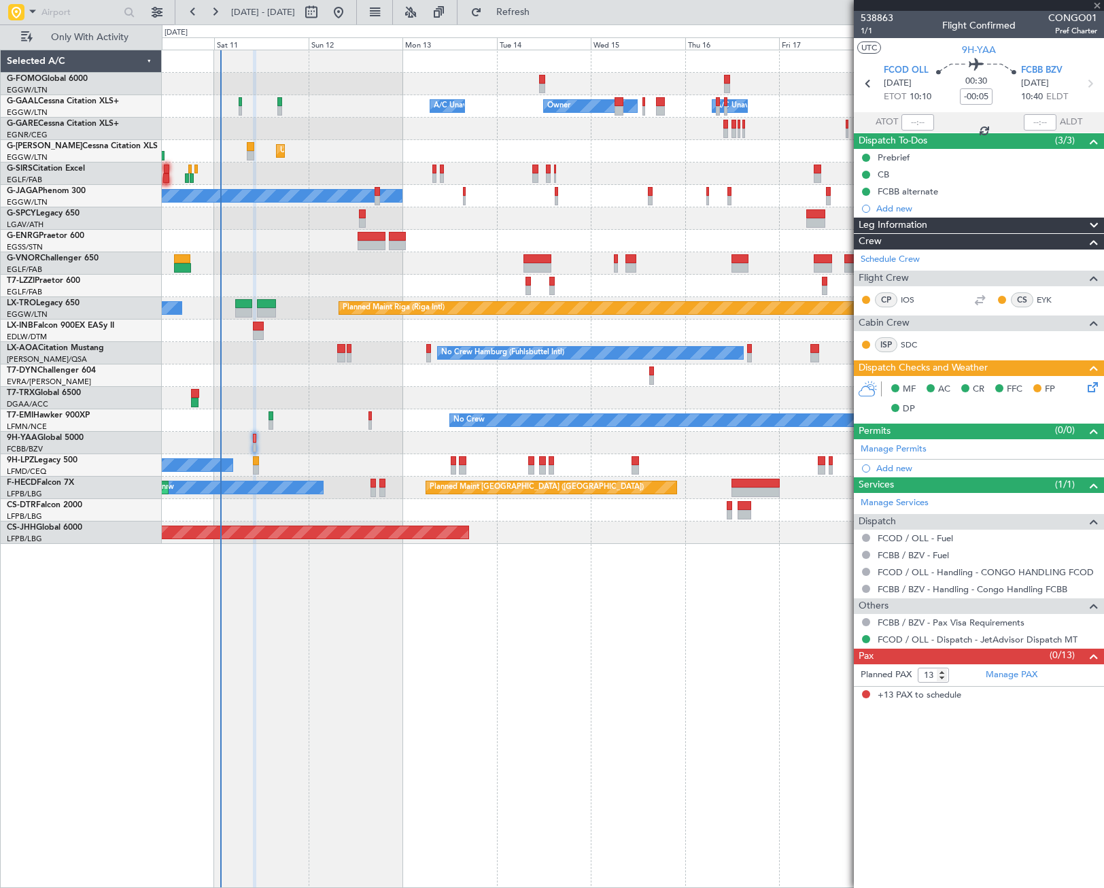
type input "2"
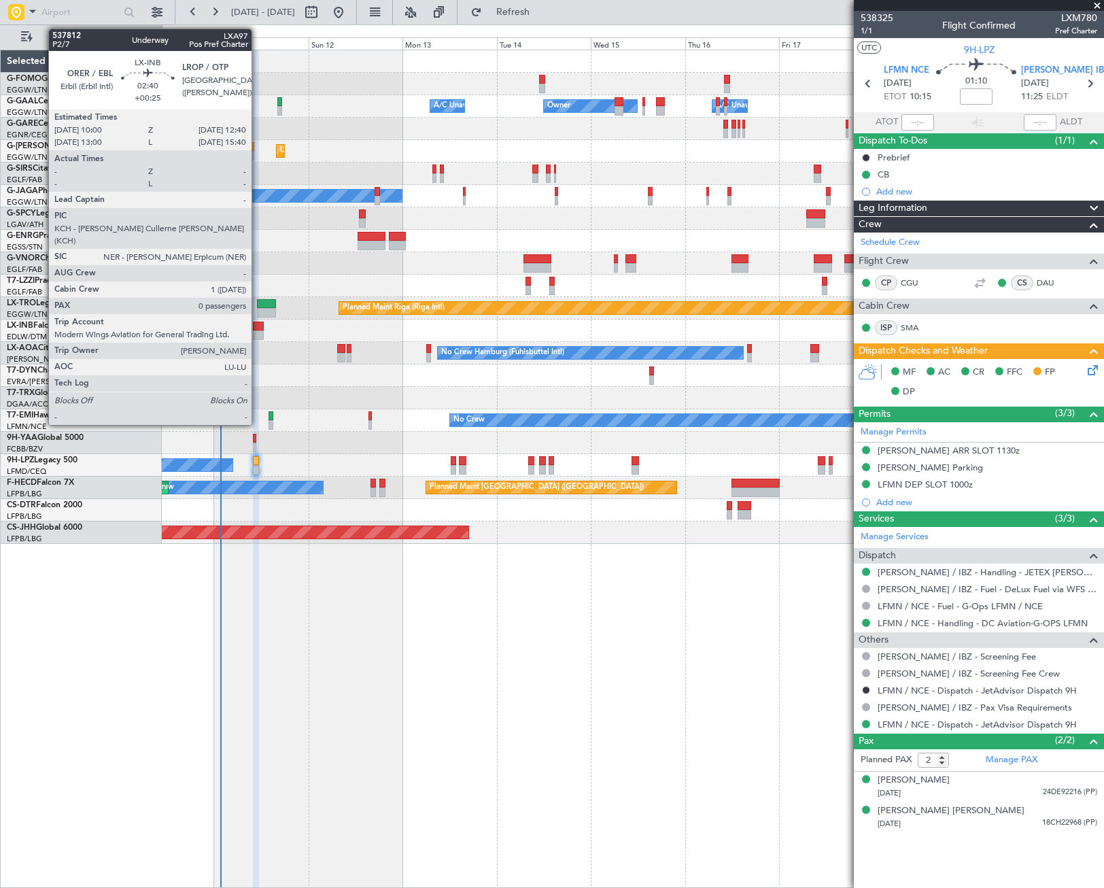
click at [258, 333] on div at bounding box center [258, 335] width 11 height 10
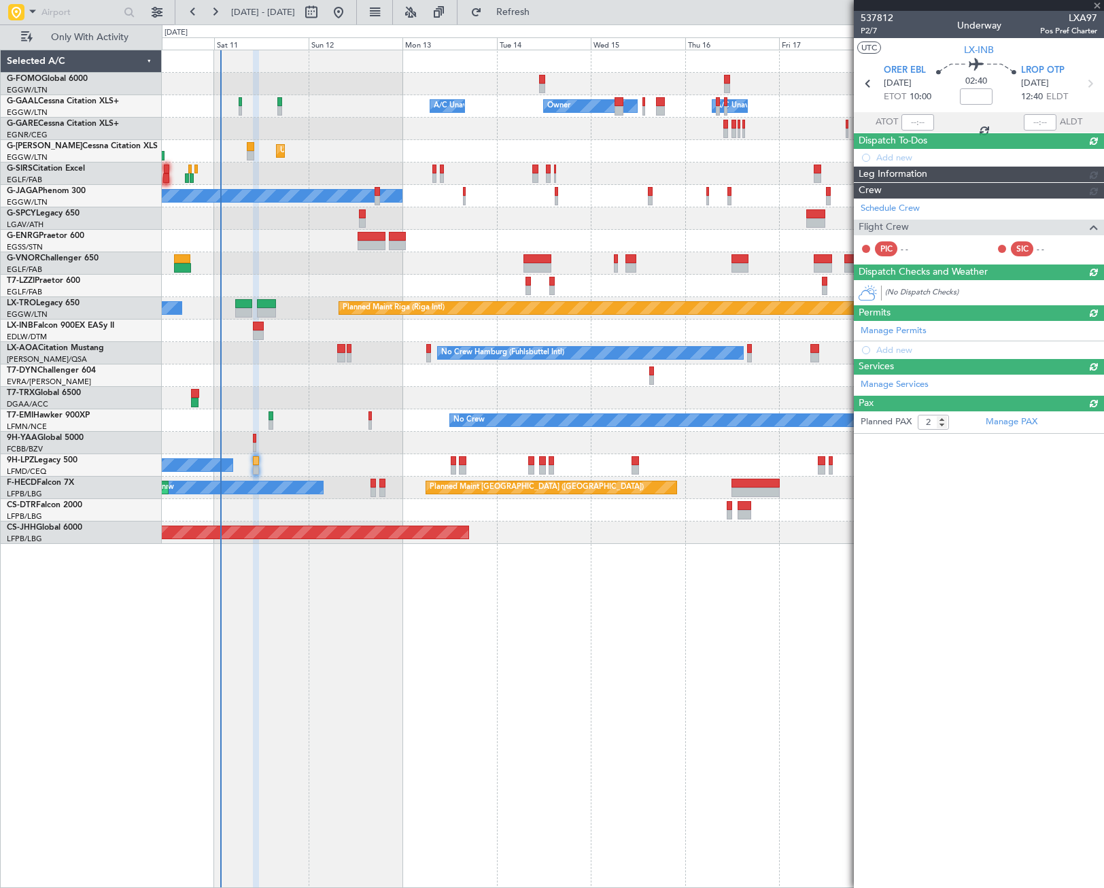
type input "+00:25"
type input "0"
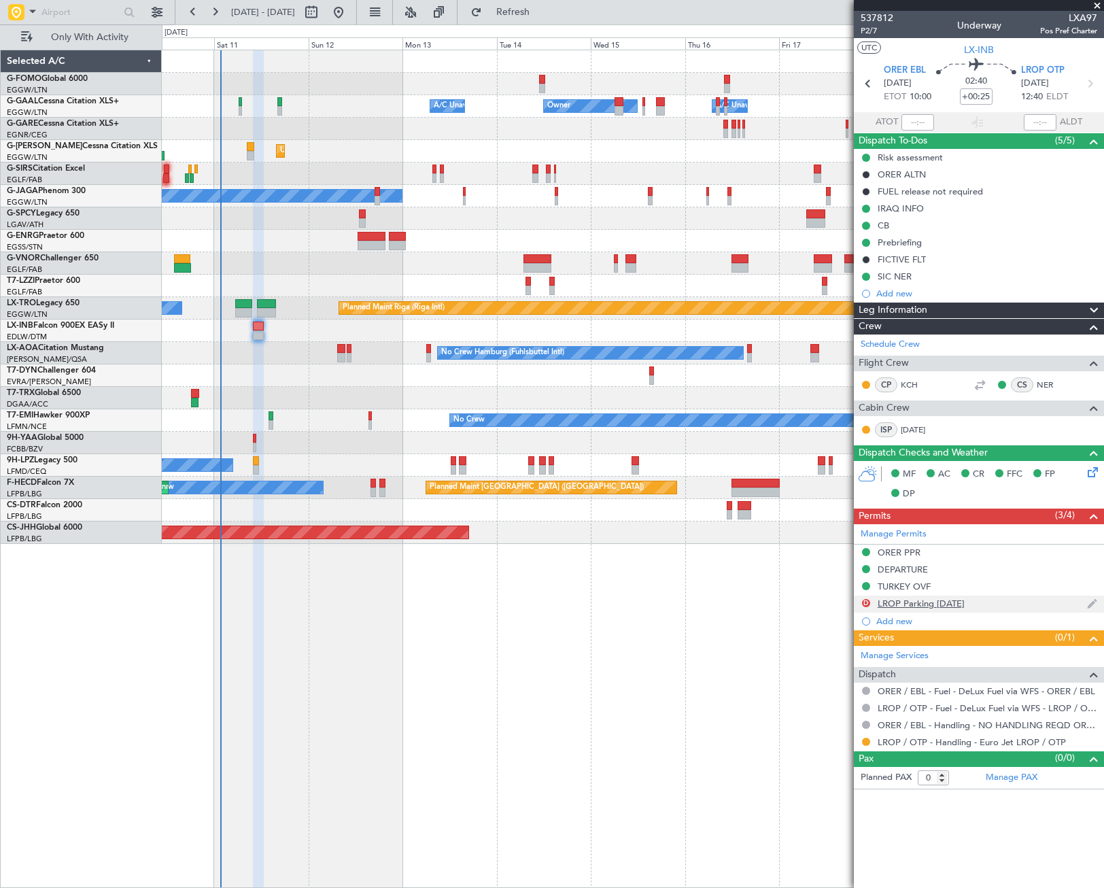
click at [936, 604] on div "LROP Parking 30Oct" at bounding box center [921, 603] width 87 height 12
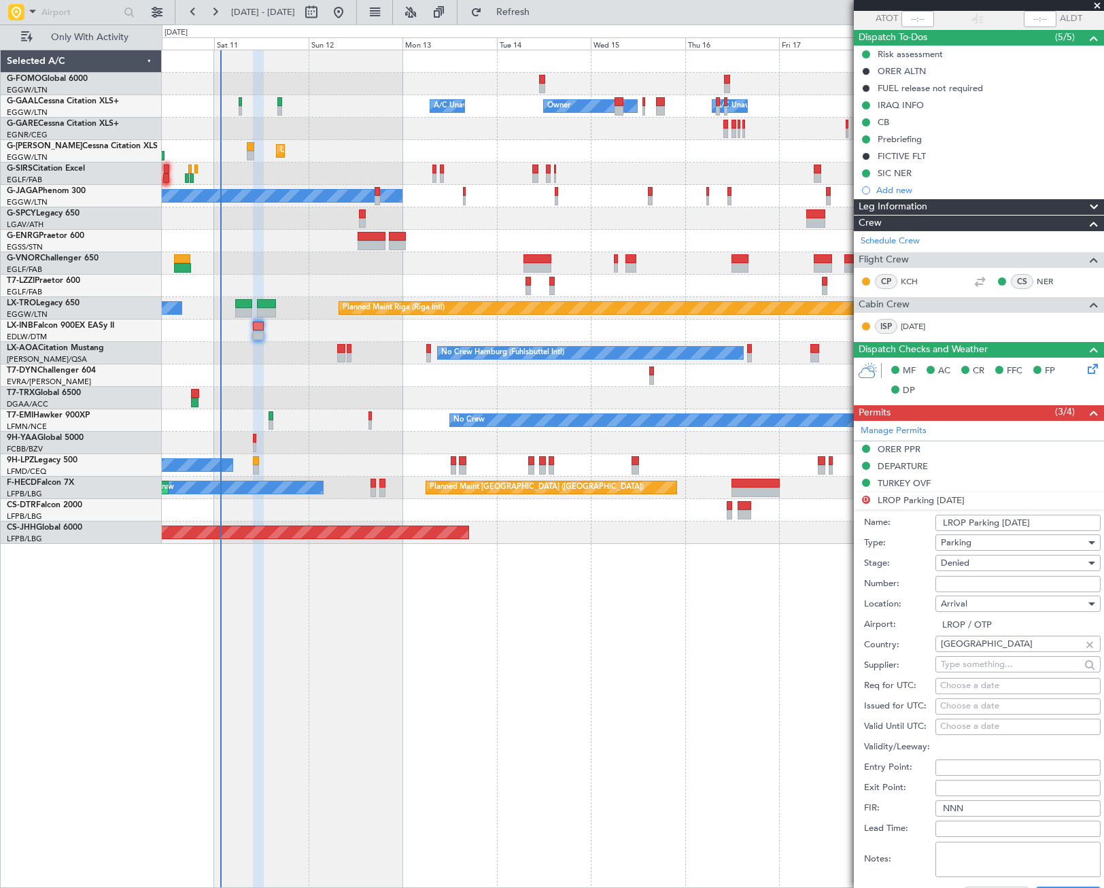
scroll to position [204, 0]
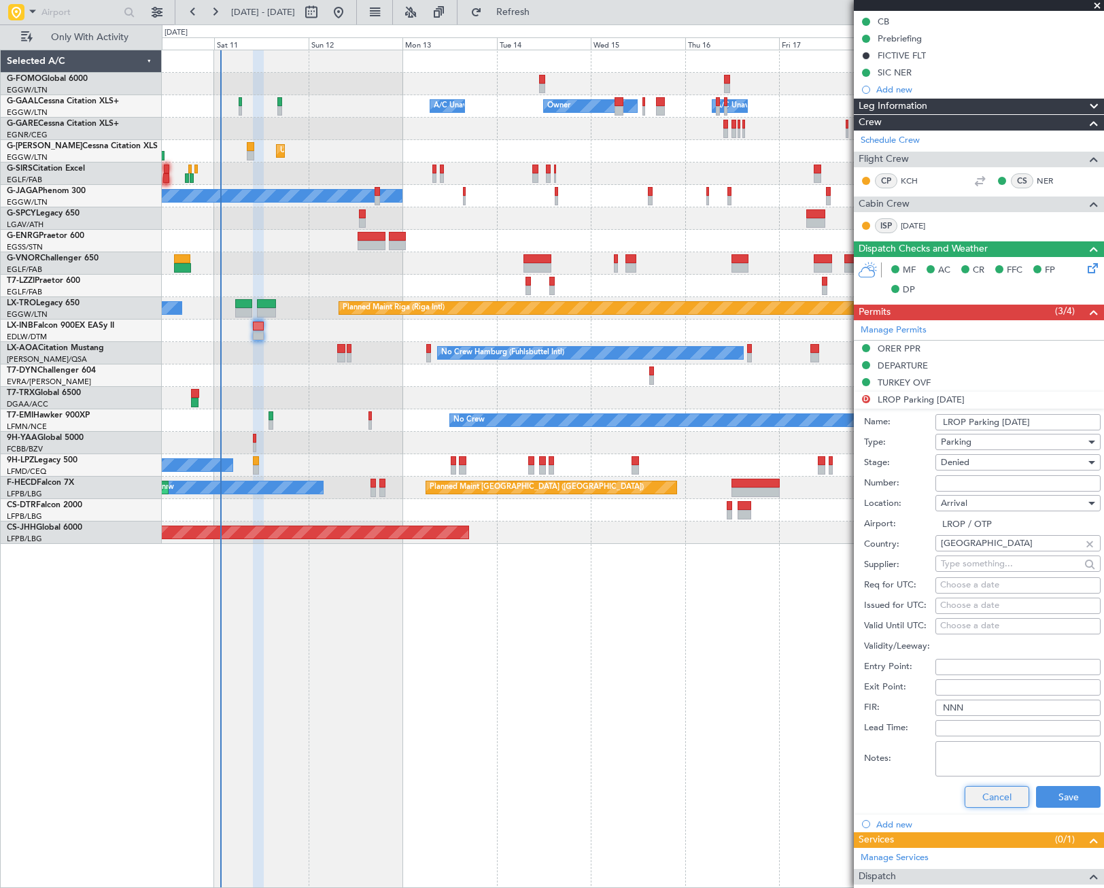
click at [1002, 794] on button "Cancel" at bounding box center [997, 797] width 65 height 22
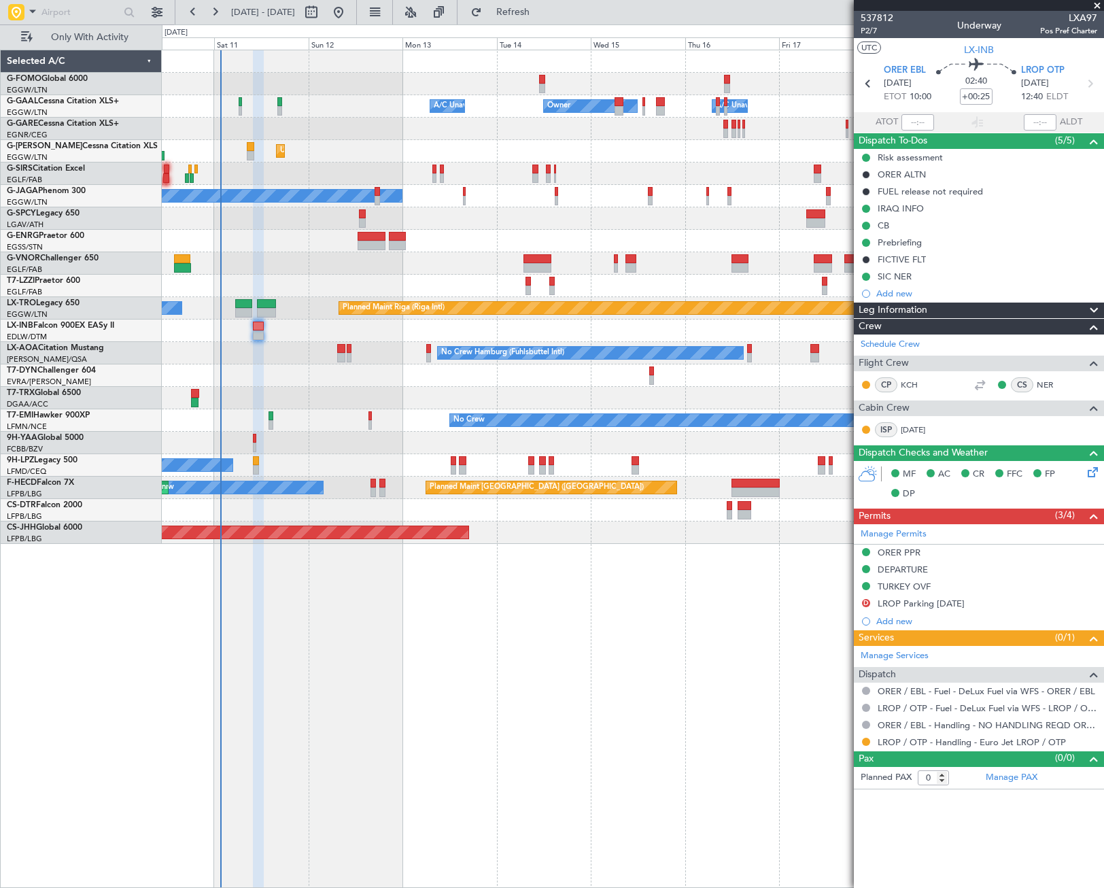
scroll to position [0, 0]
click at [699, 159] on div "Unplanned Maint London (Luton) Planned Maint London (Luton)" at bounding box center [632, 151] width 941 height 22
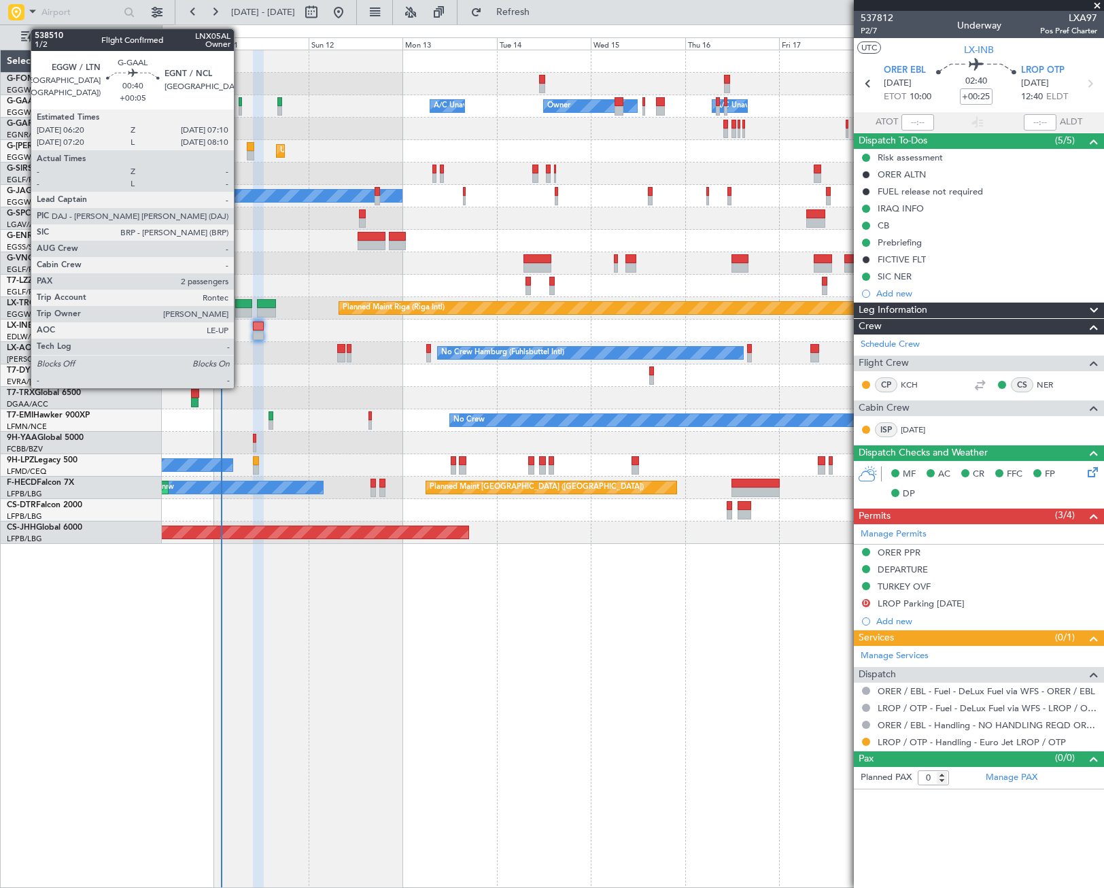
click at [240, 105] on div at bounding box center [240, 102] width 3 height 10
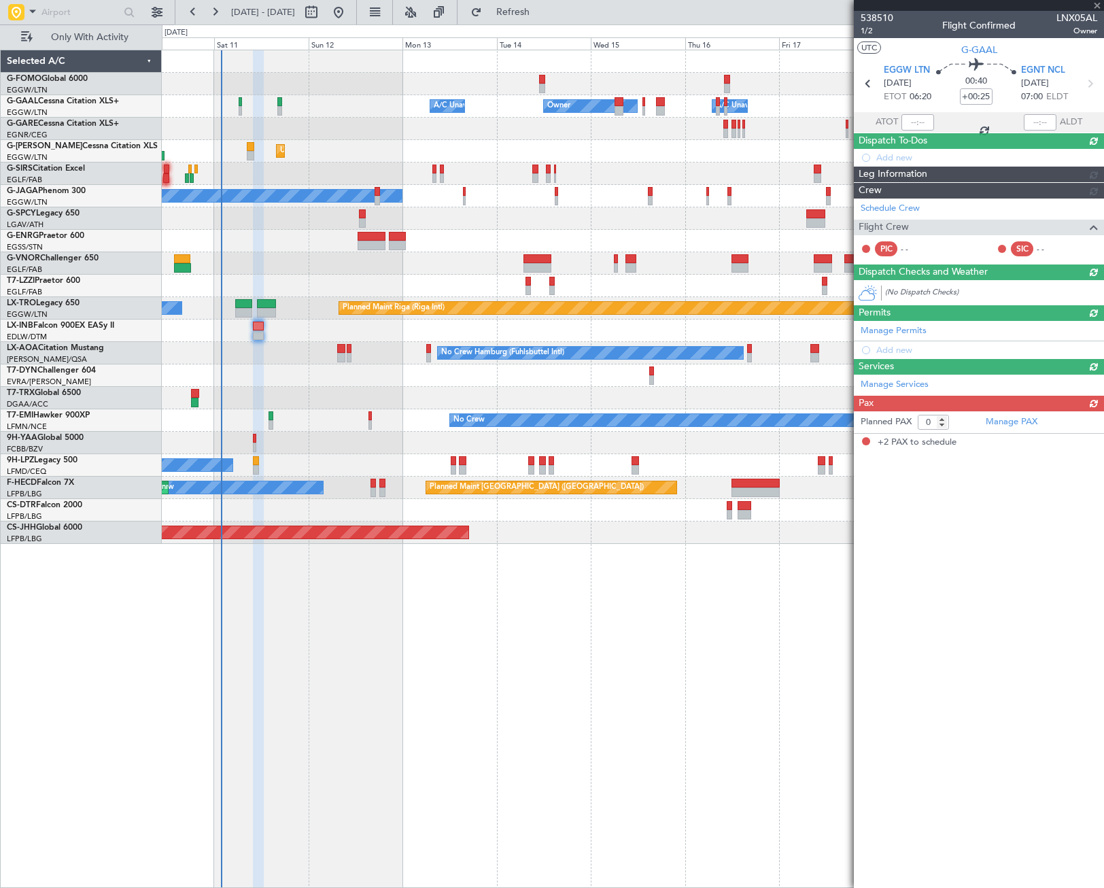
type input "+00:05"
type input "2"
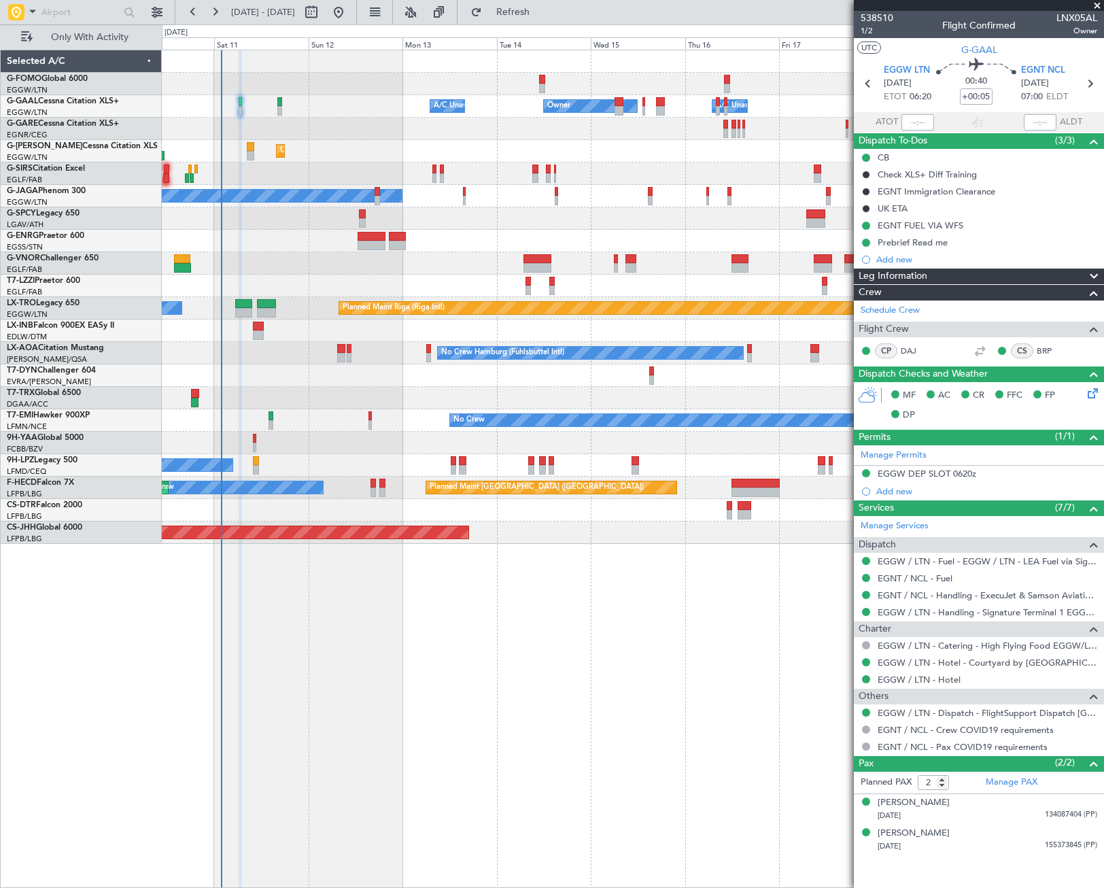
click at [249, 150] on div at bounding box center [250, 147] width 7 height 10
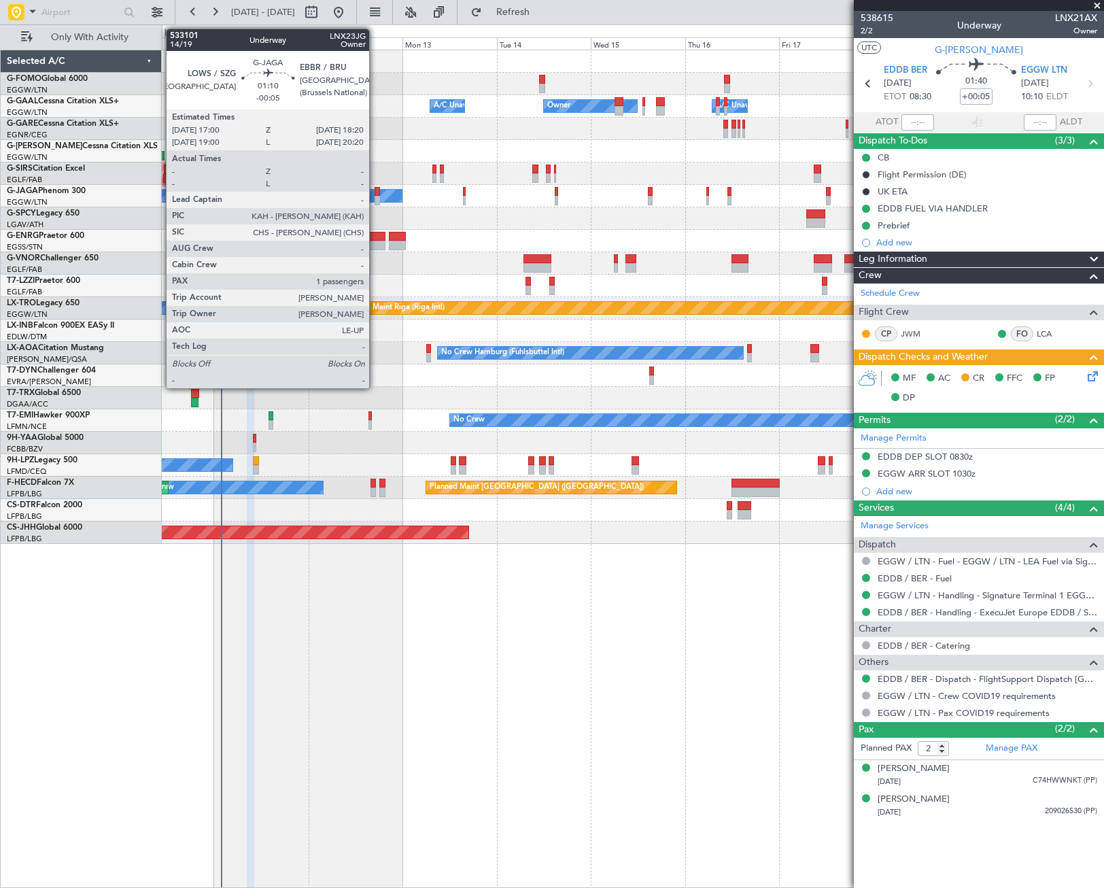
click at [375, 196] on div at bounding box center [377, 201] width 5 height 10
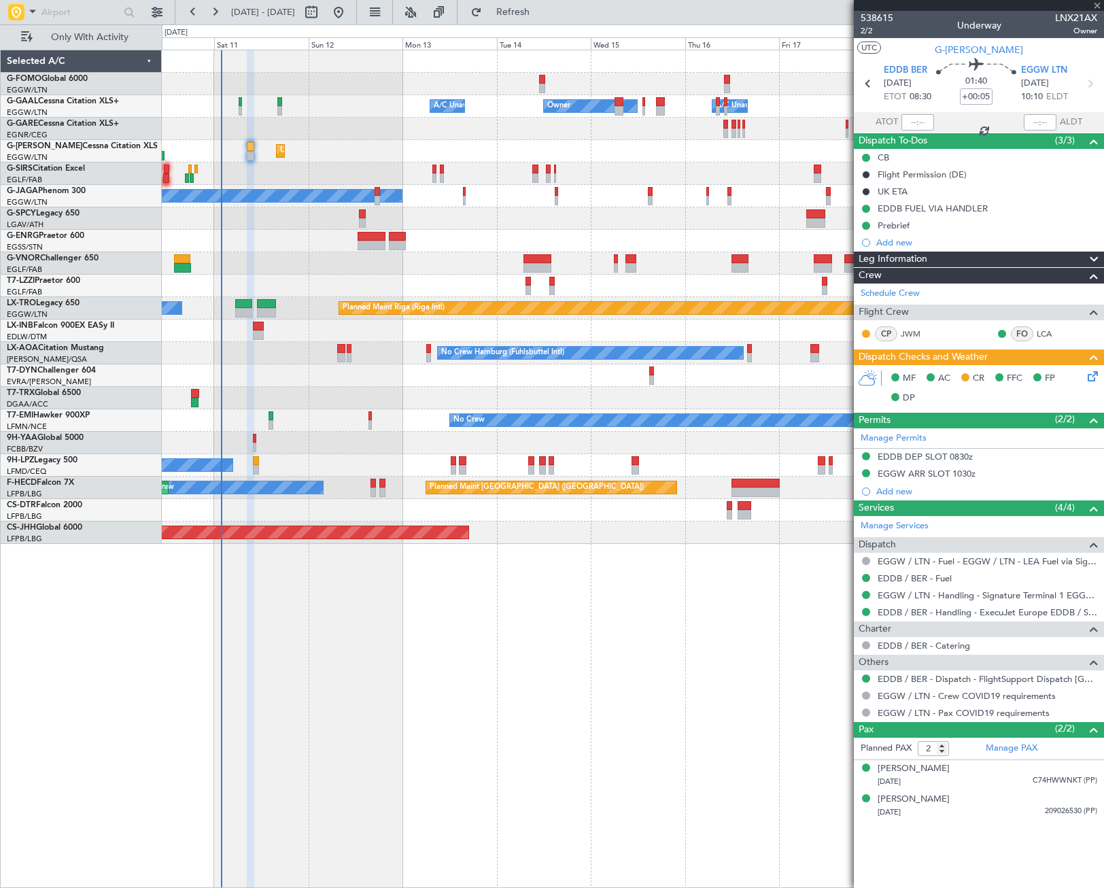
type input "-00:05"
type input "1"
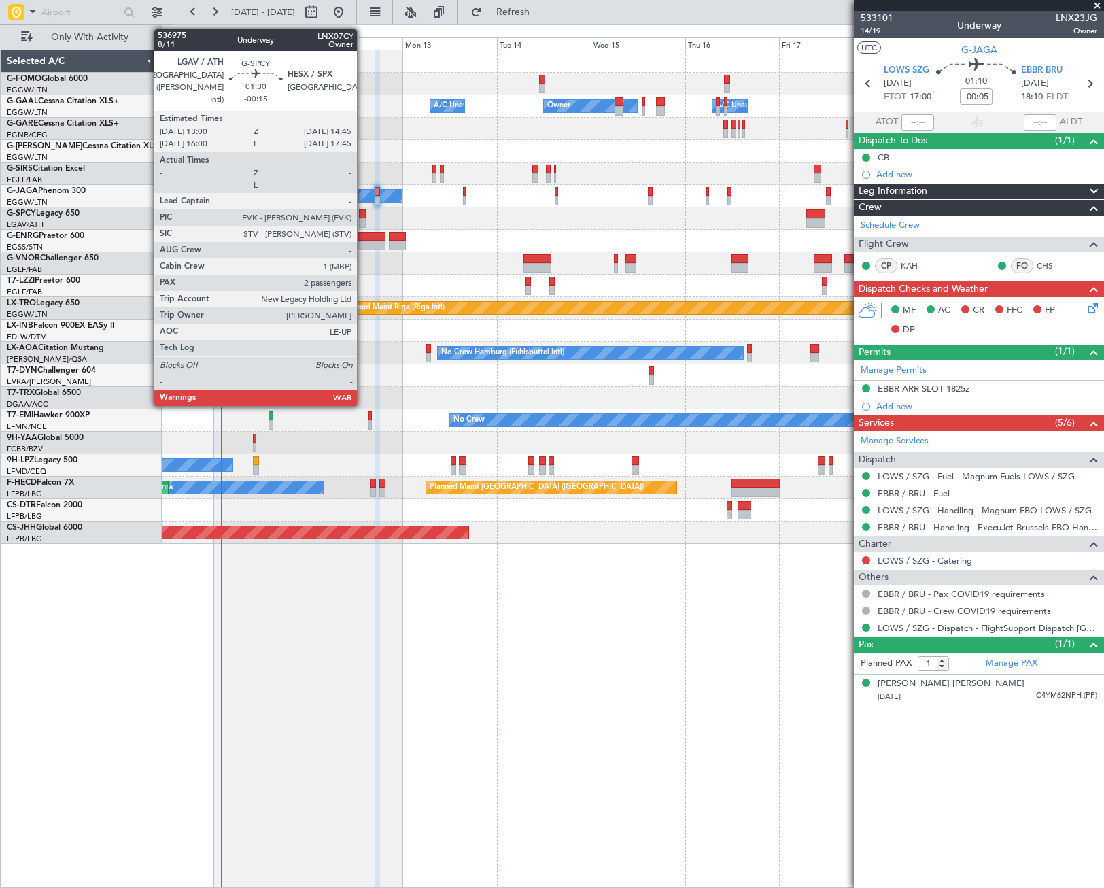
click at [363, 215] on div at bounding box center [362, 214] width 7 height 10
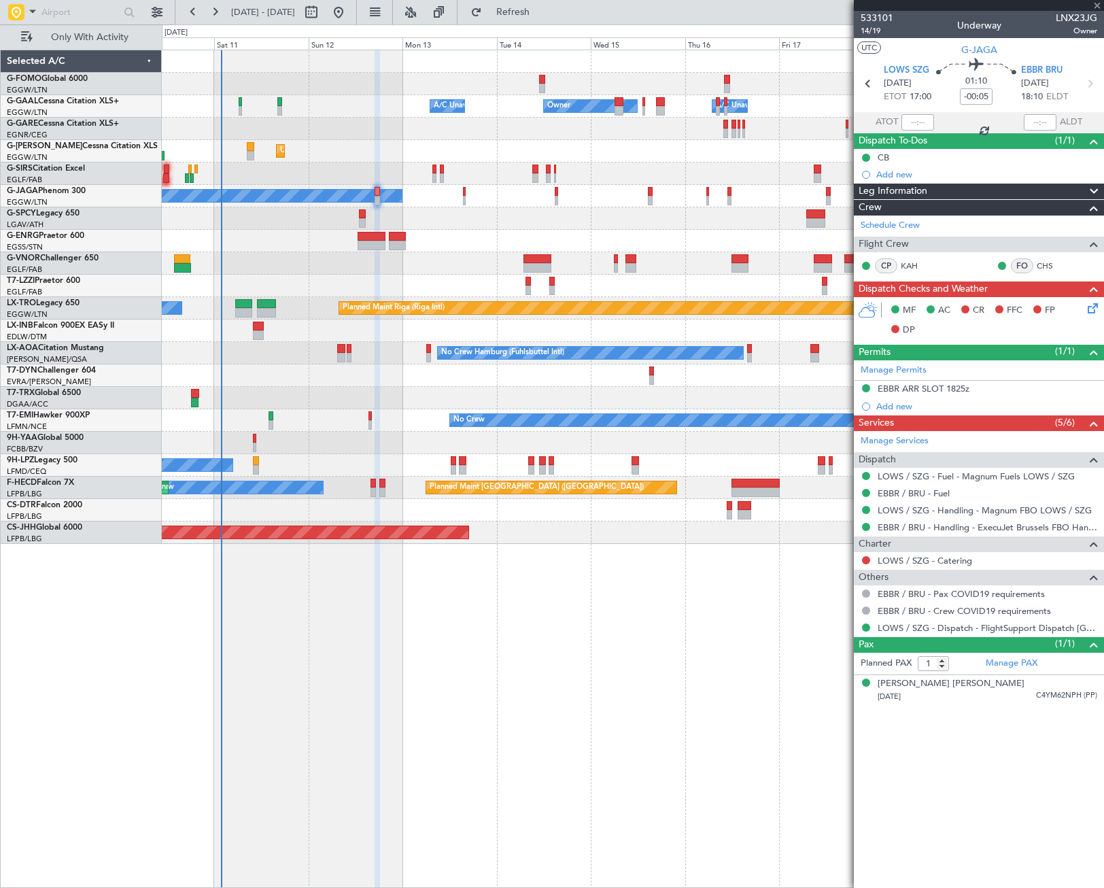
type input "-00:15"
type input "2"
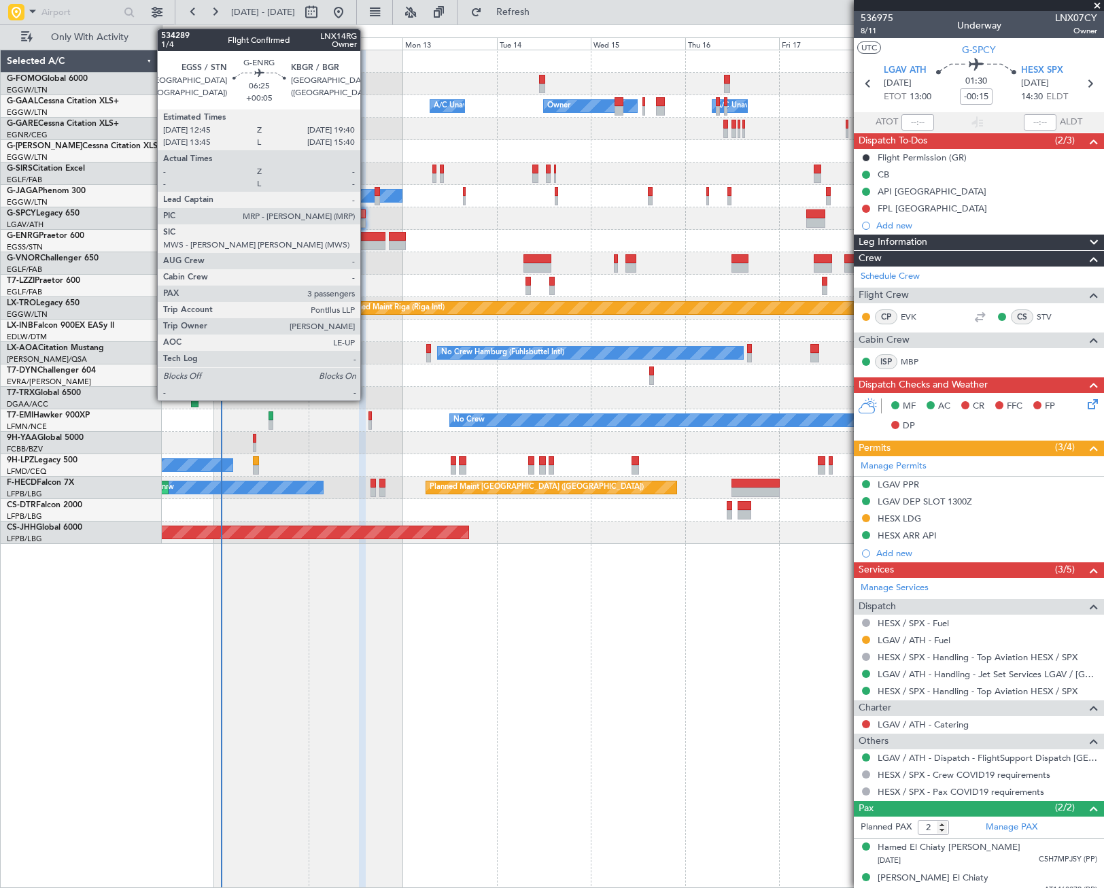
click at [366, 237] on div at bounding box center [371, 237] width 27 height 10
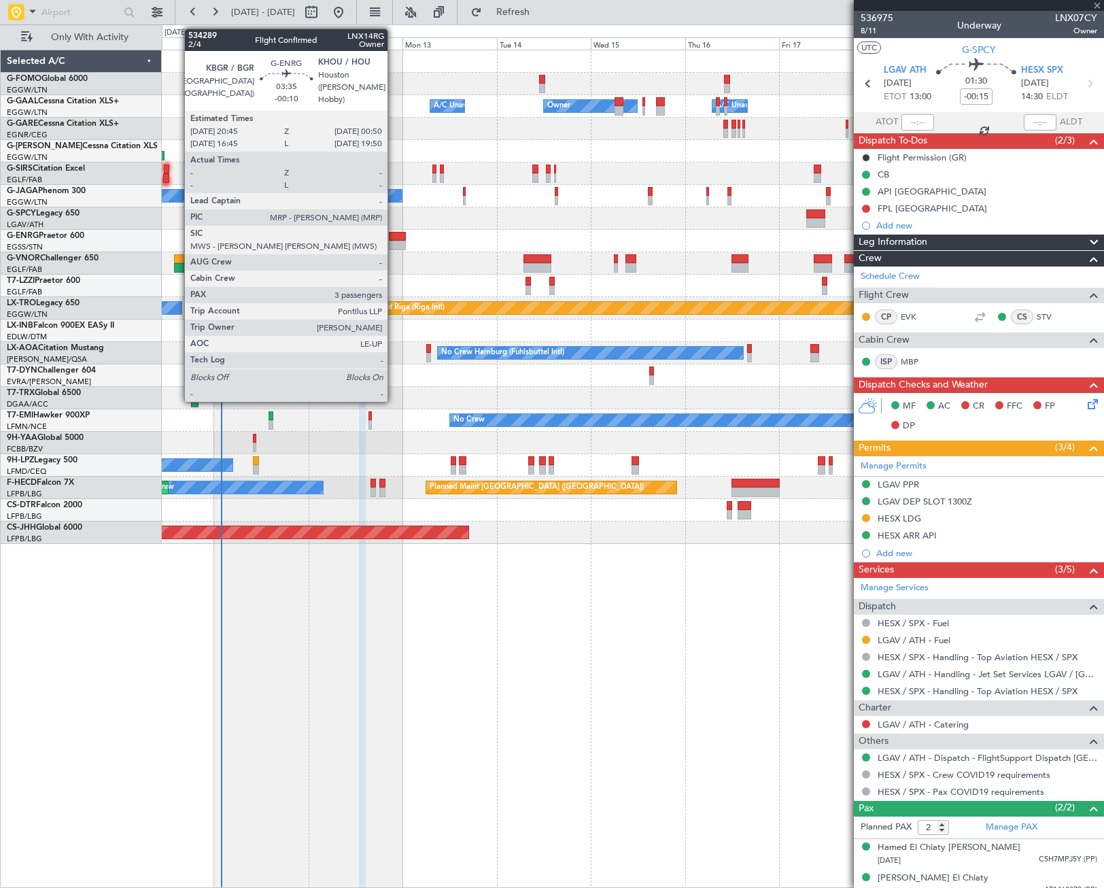
type input "+00:05"
type input "3"
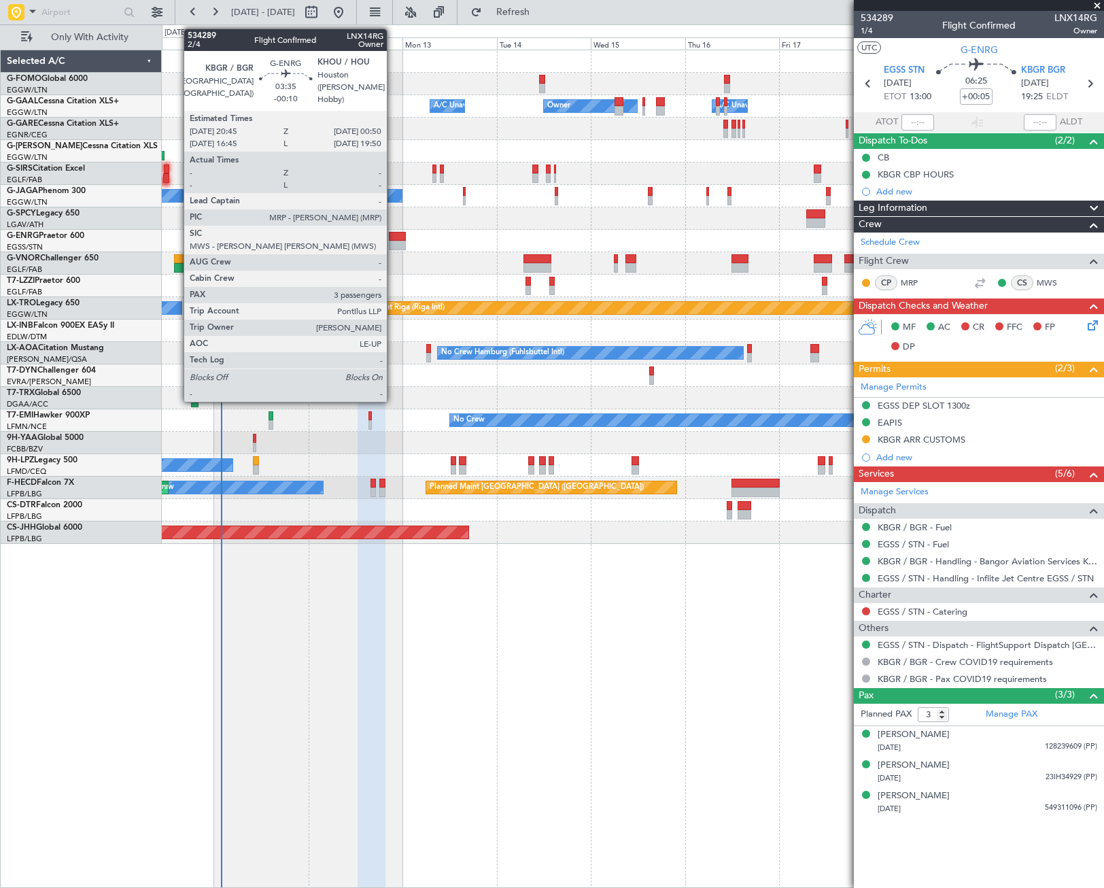
click at [393, 244] on div at bounding box center [397, 246] width 16 height 10
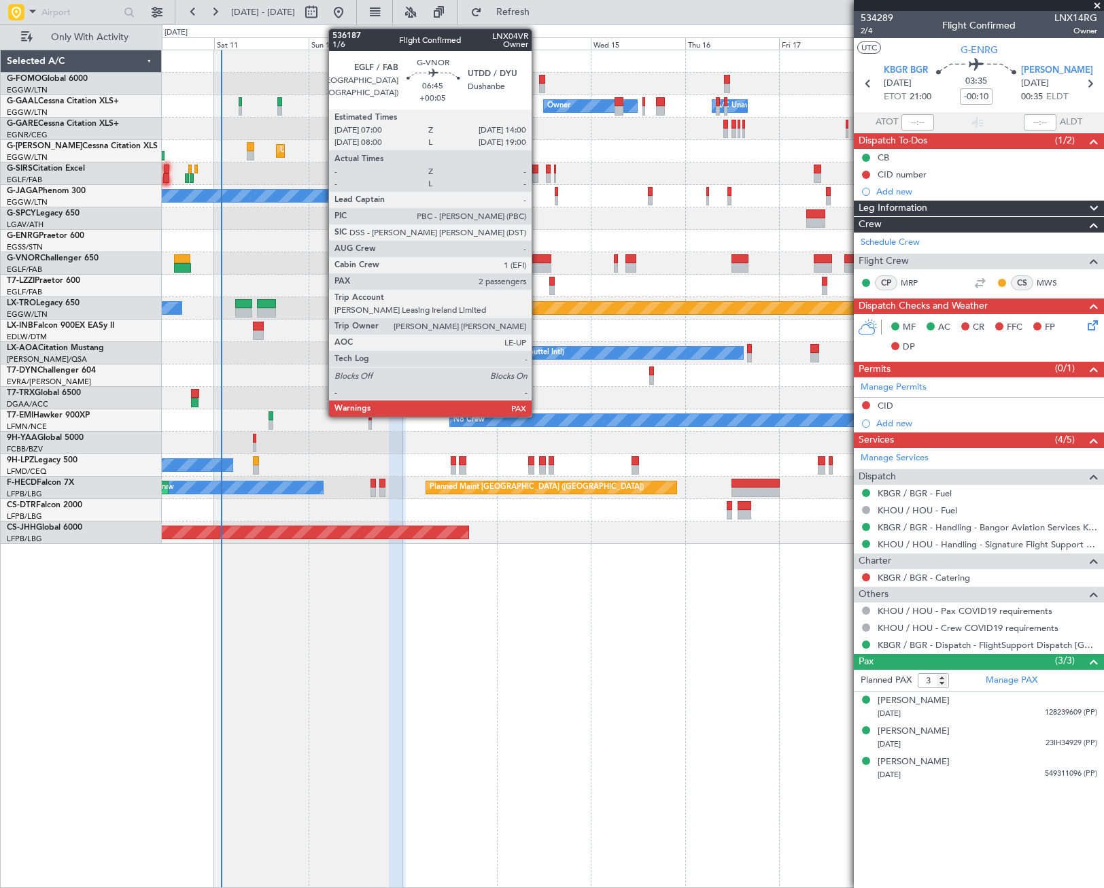
click at [538, 260] on div at bounding box center [537, 259] width 28 height 10
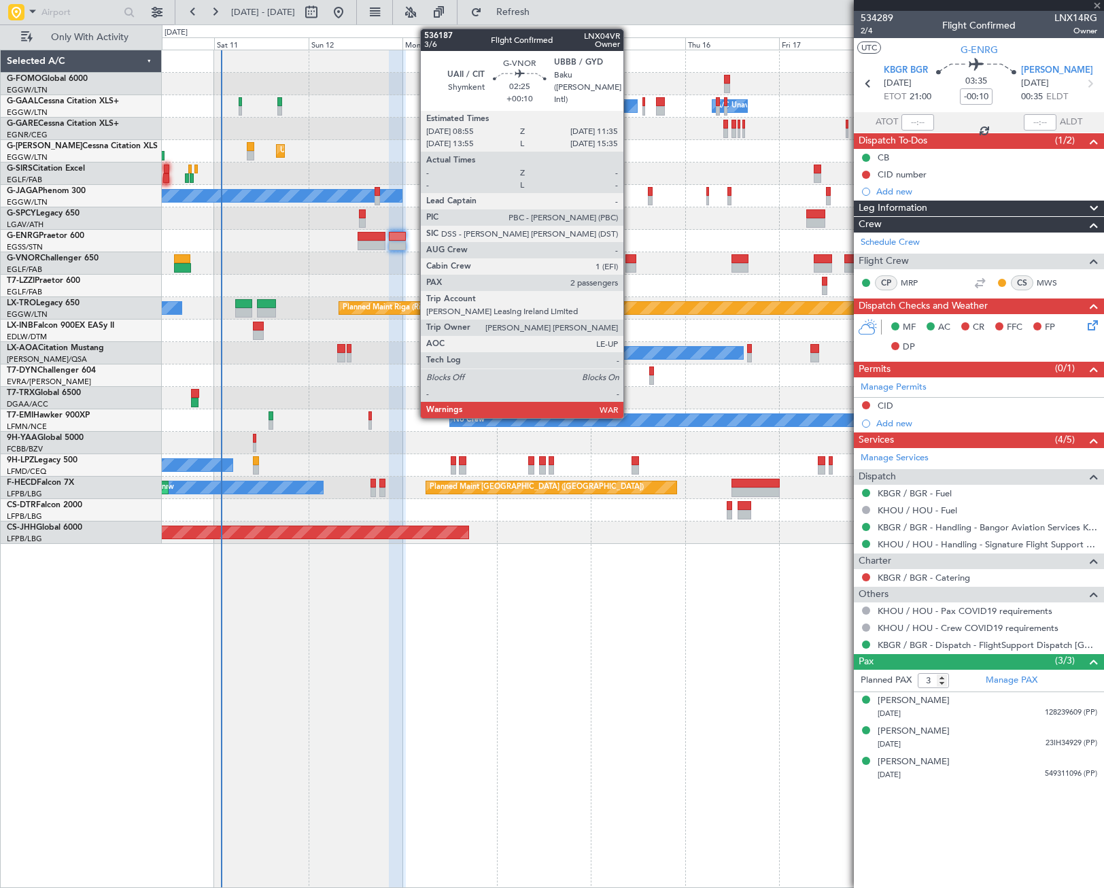
type input "+00:05"
type input "2"
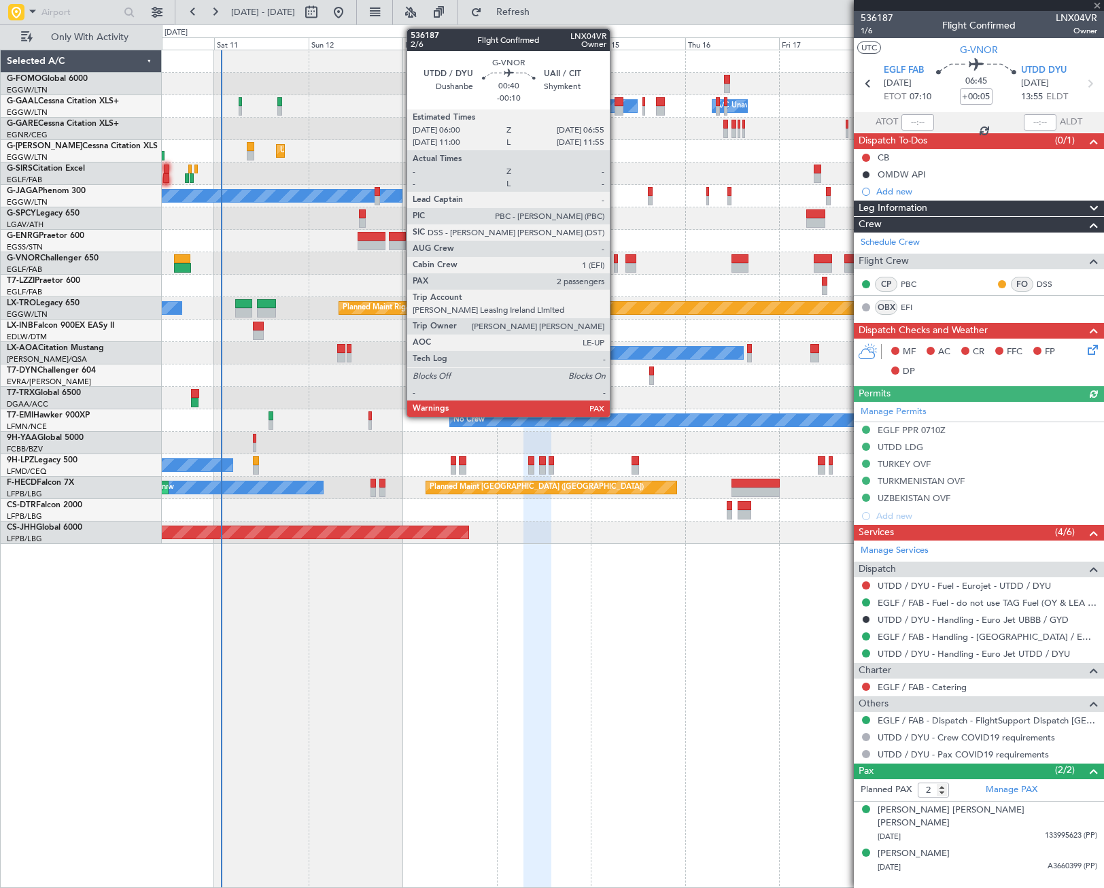
click at [616, 262] on div at bounding box center [616, 259] width 4 height 10
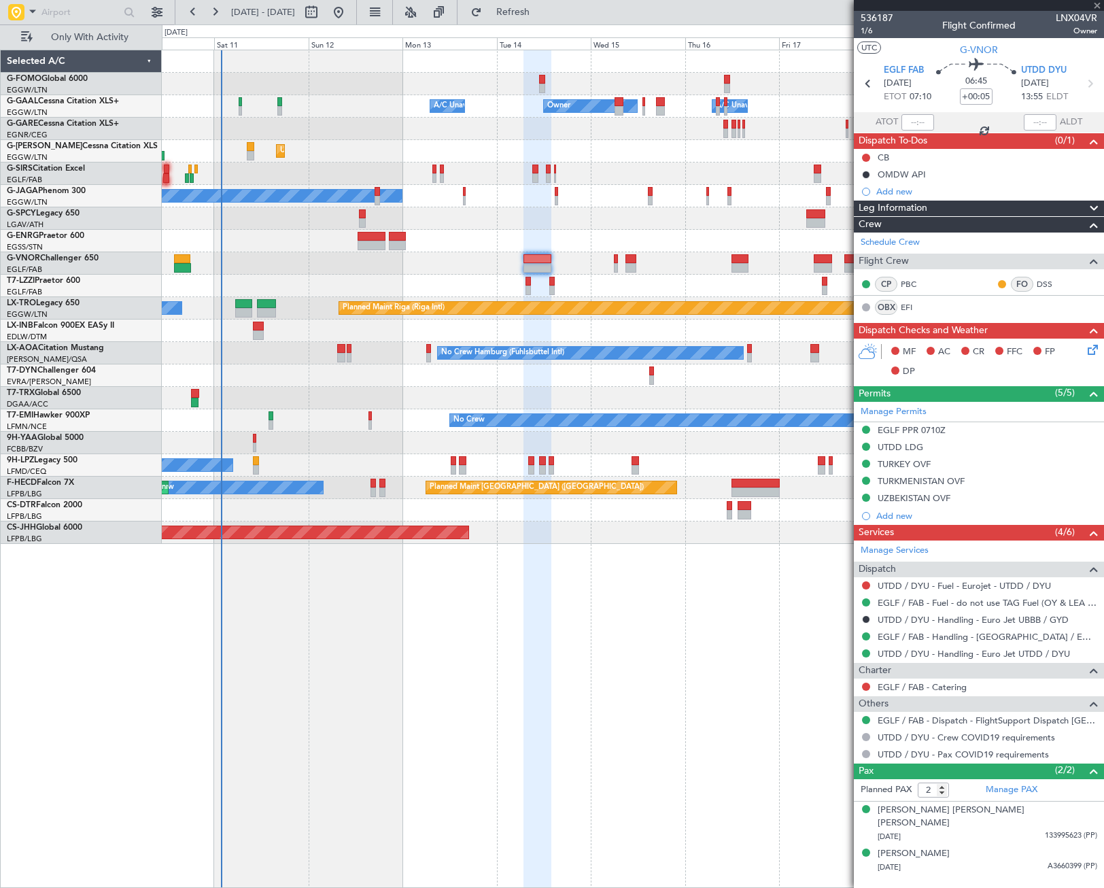
type input "-00:10"
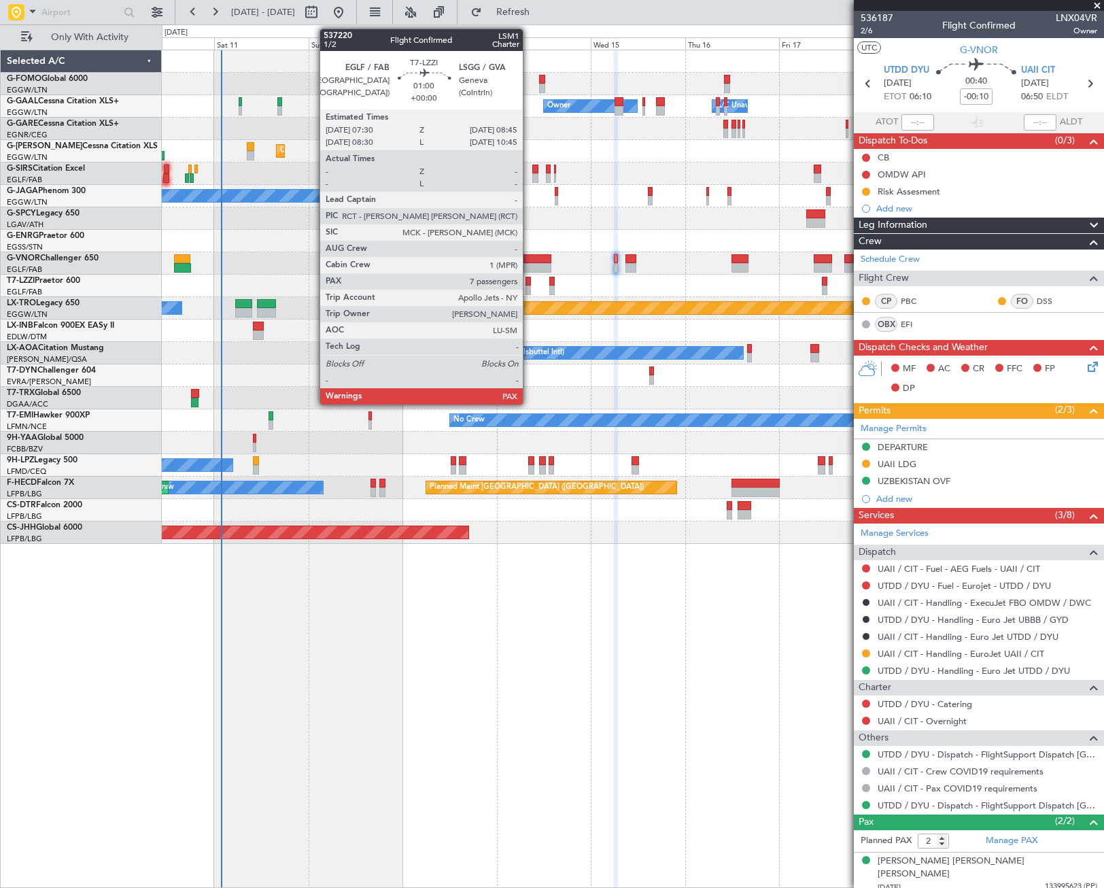
click at [529, 286] on div at bounding box center [527, 290] width 5 height 10
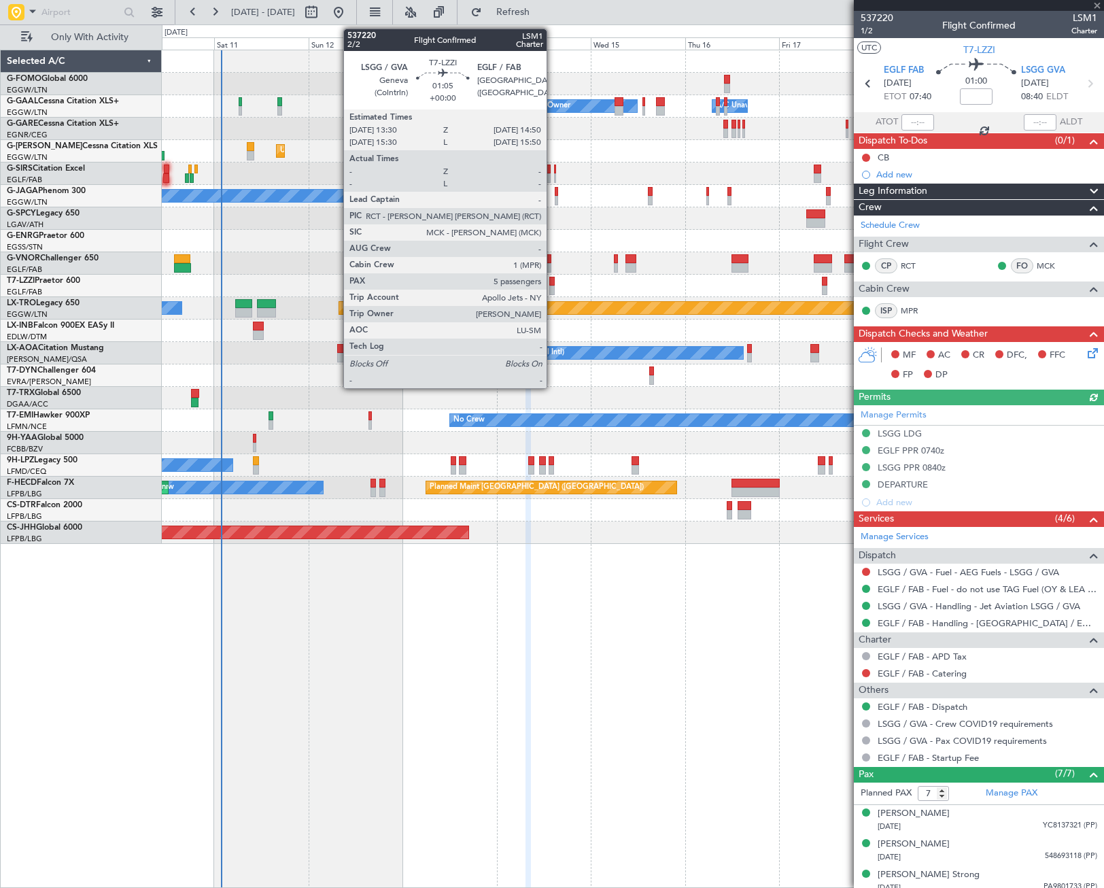
click at [553, 283] on div at bounding box center [551, 282] width 5 height 10
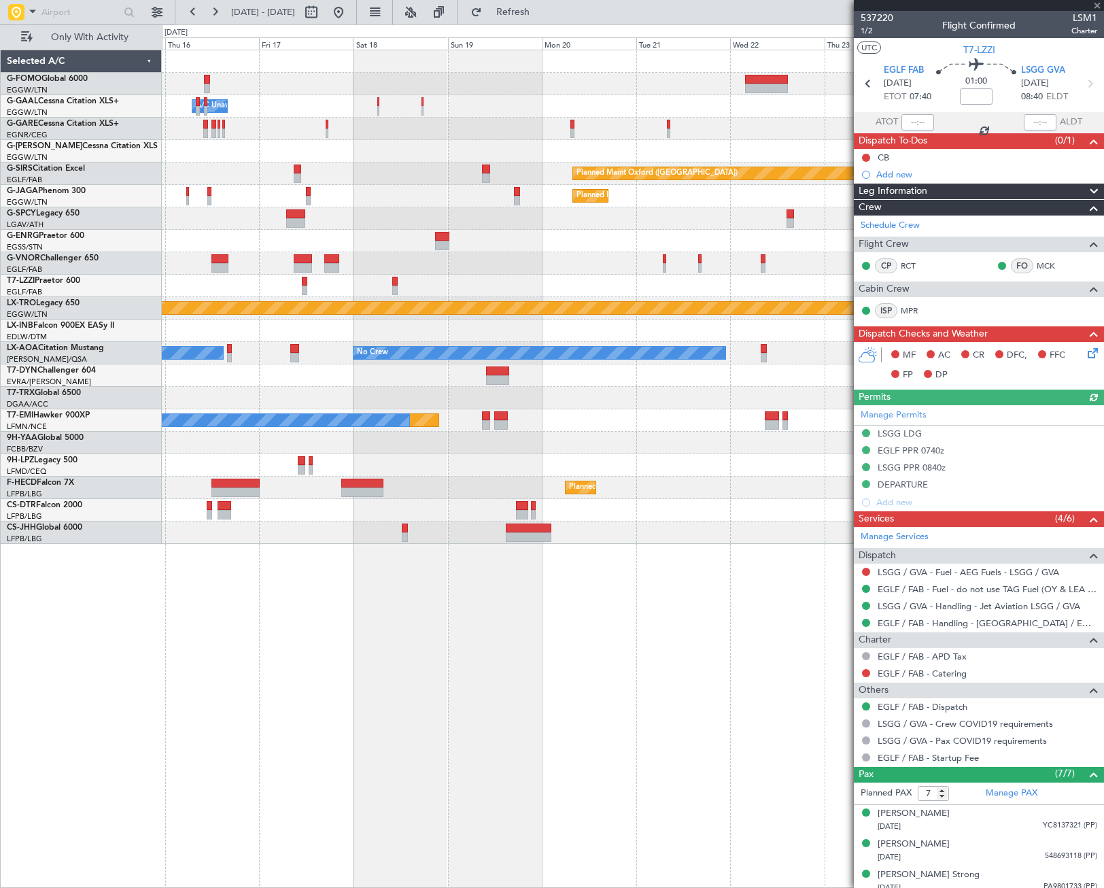
click at [147, 409] on div "Owner A/C Unavailable Owner Owner A/C Unavailable Planned Maint [GEOGRAPHIC_DAT…" at bounding box center [552, 455] width 1104 height 863
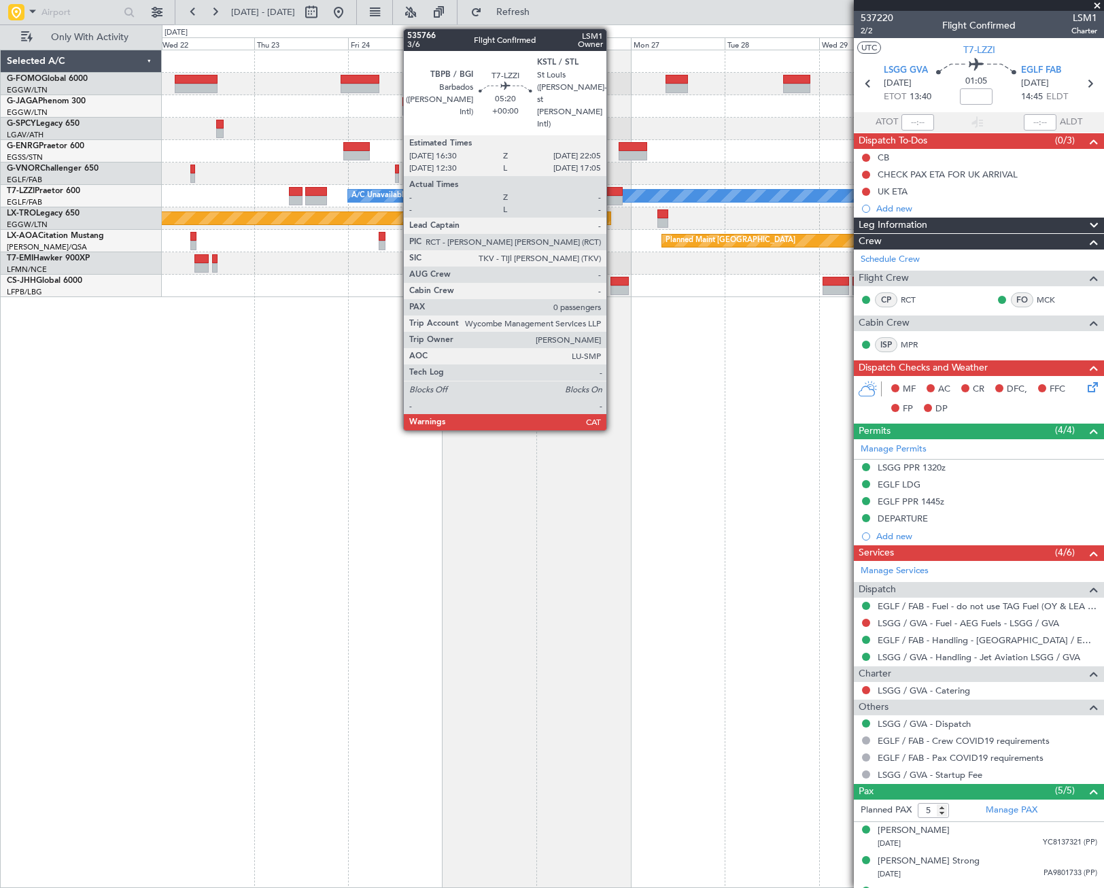
click at [612, 197] on div at bounding box center [612, 201] width 22 height 10
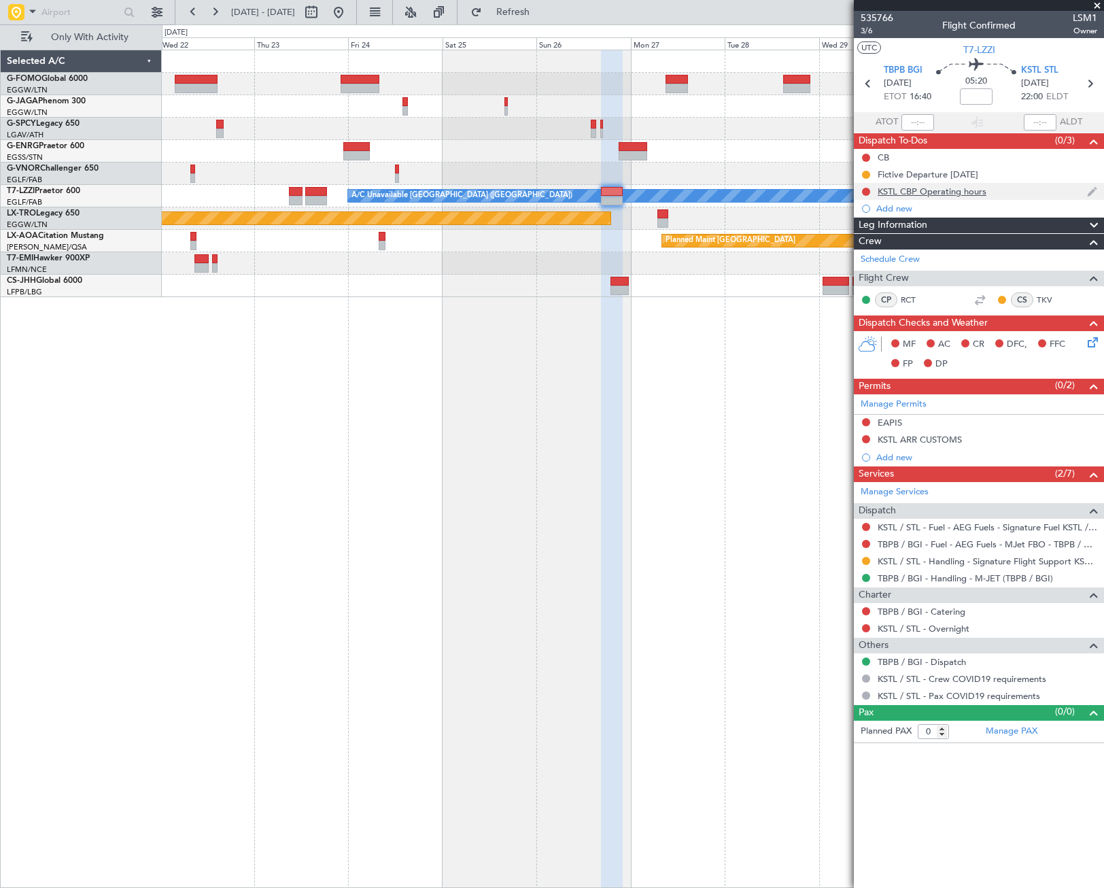
click at [935, 186] on div "KSTL CBP Operating hours" at bounding box center [932, 192] width 109 height 12
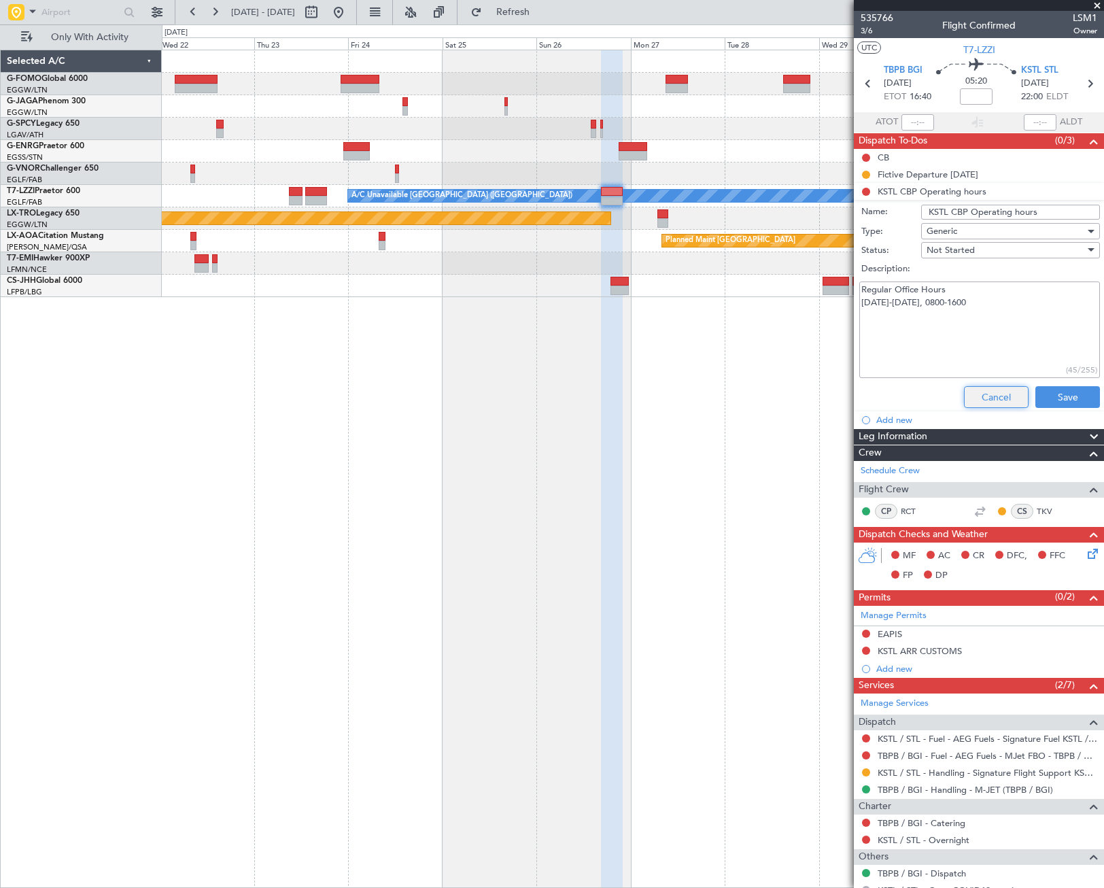
click at [991, 399] on button "Cancel" at bounding box center [996, 397] width 65 height 22
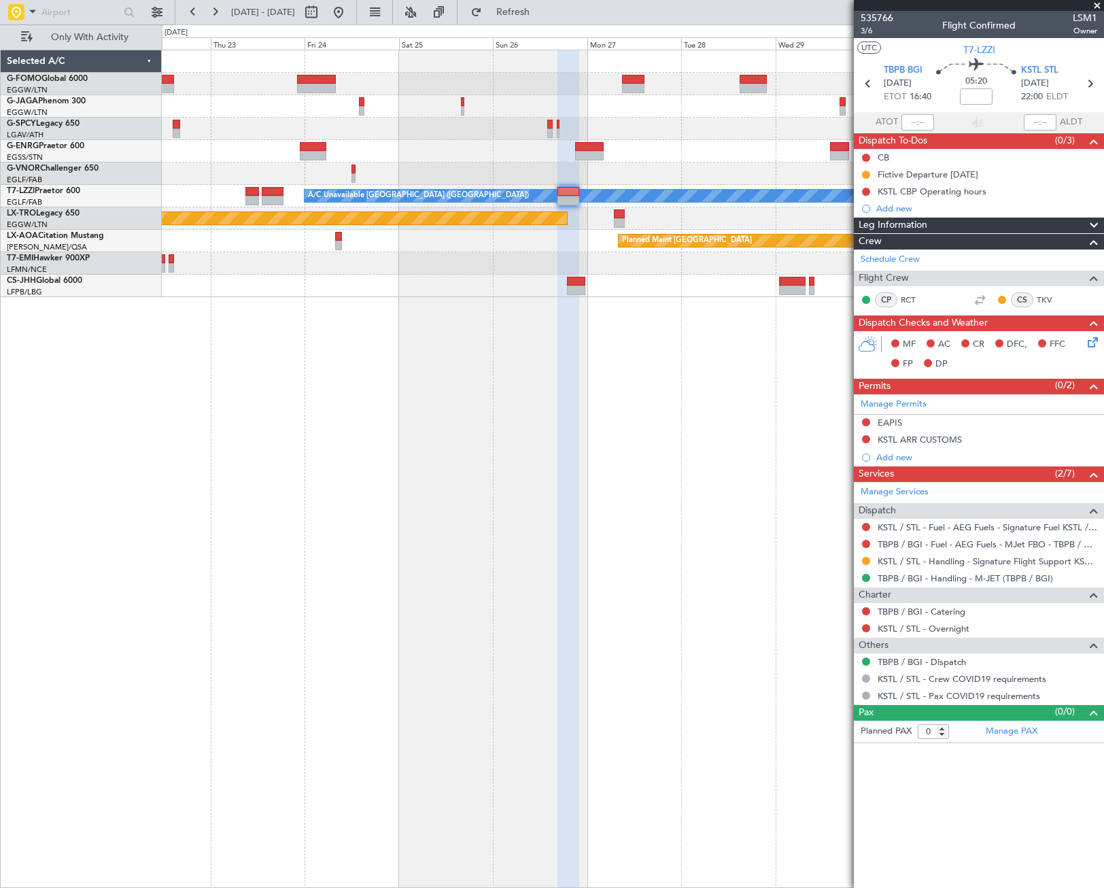
click at [684, 386] on div "Planned Maint [GEOGRAPHIC_DATA] ([GEOGRAPHIC_DATA]) A/C Unavailable [GEOGRAPHIC…" at bounding box center [633, 469] width 942 height 838
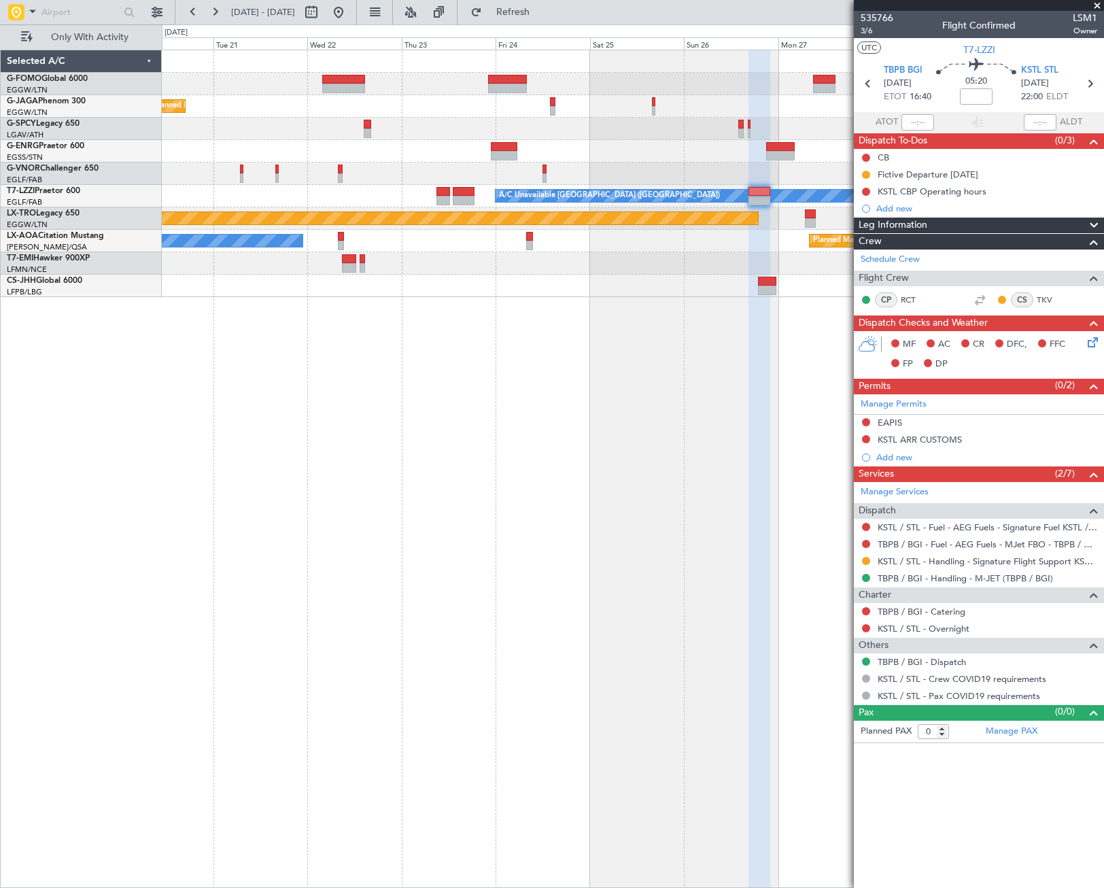
click at [483, 461] on div "Planned Maint [GEOGRAPHIC_DATA] ([GEOGRAPHIC_DATA]) A/C Unavailable [GEOGRAPHIC…" at bounding box center [633, 469] width 942 height 838
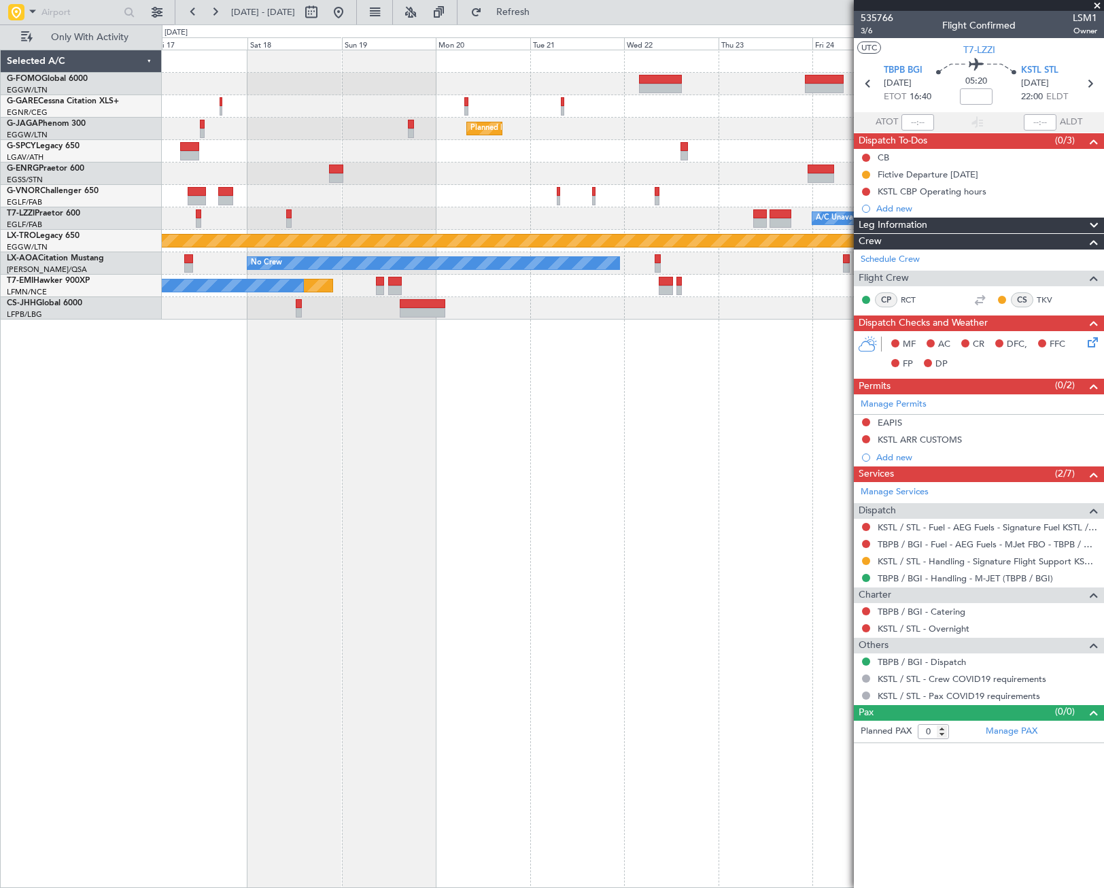
click at [595, 483] on div "Planned Maint [GEOGRAPHIC_DATA] ([GEOGRAPHIC_DATA]) A/C Unavailable [GEOGRAPHIC…" at bounding box center [633, 469] width 942 height 838
click at [700, 470] on div "Planned Maint [GEOGRAPHIC_DATA] ([GEOGRAPHIC_DATA]) A/C Unavailable [GEOGRAPHIC…" at bounding box center [633, 469] width 942 height 838
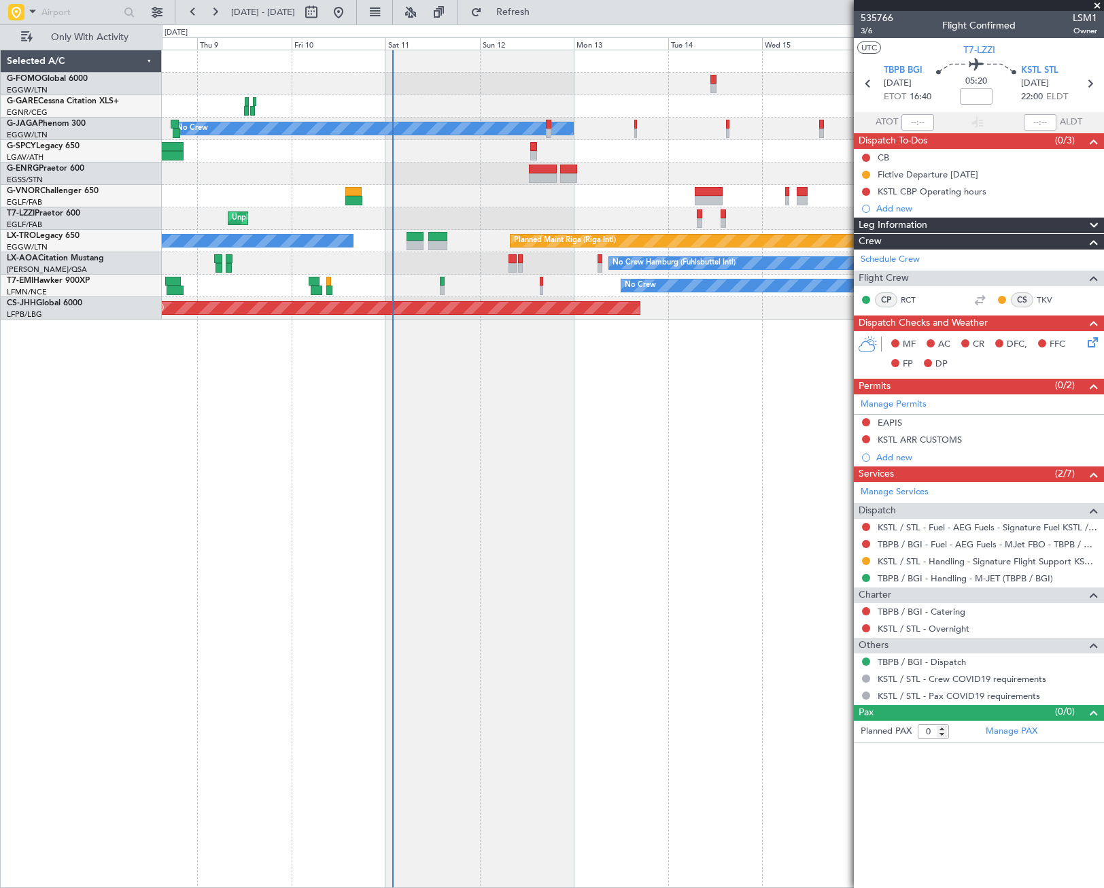
click at [831, 481] on div "No Crew Planned Maint [GEOGRAPHIC_DATA] ([GEOGRAPHIC_DATA]) Planned Maint [GEOG…" at bounding box center [633, 469] width 942 height 838
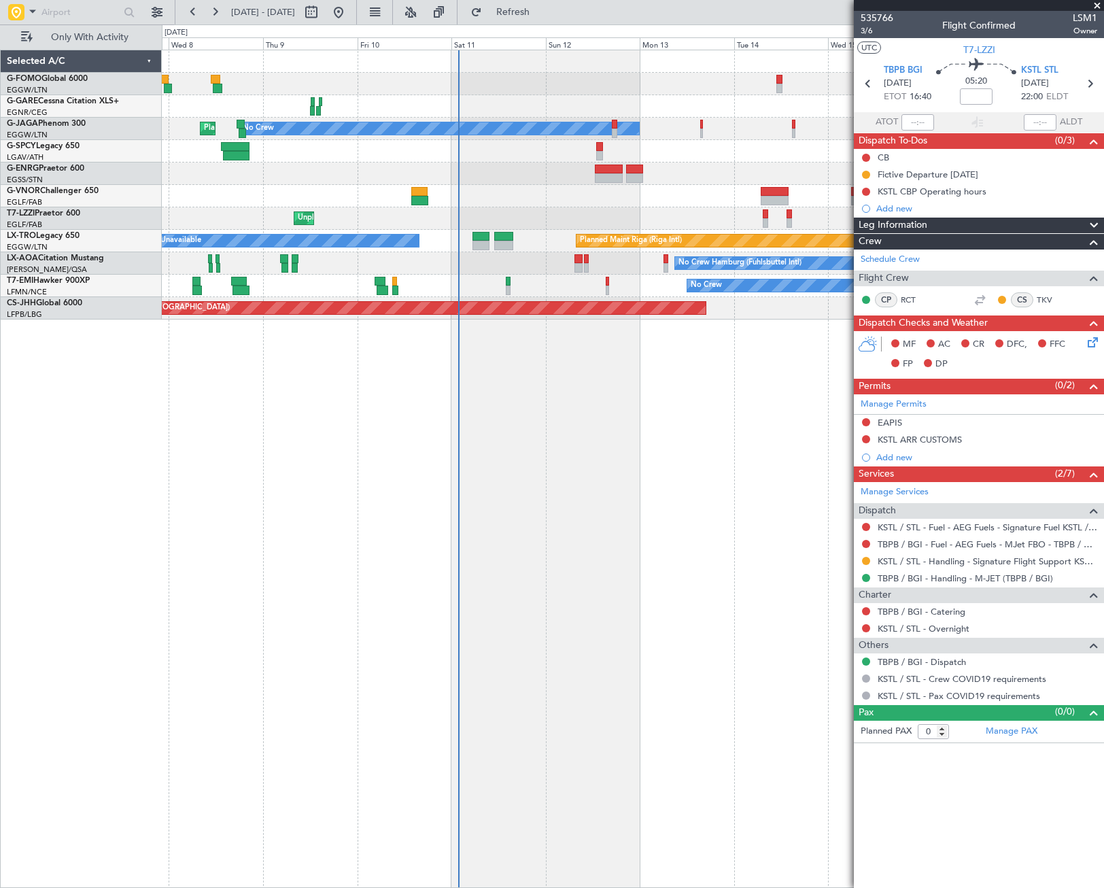
click at [383, 559] on div "No Crew Planned Maint [GEOGRAPHIC_DATA] ([GEOGRAPHIC_DATA]) Planned Maint [GEOG…" at bounding box center [633, 469] width 942 height 838
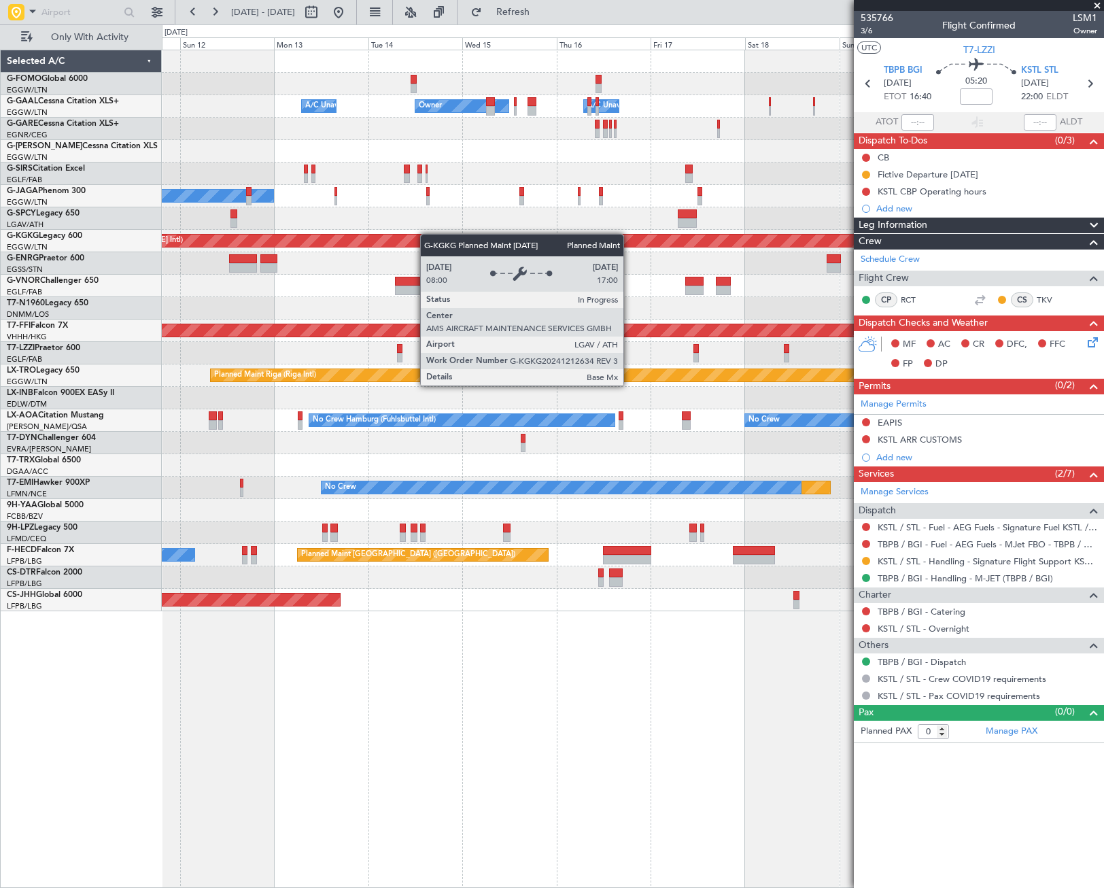
click at [413, 235] on div "Owner Owner A/C Unavailable A/C Unavailable Unplanned Maint [GEOGRAPHIC_DATA] (…" at bounding box center [632, 330] width 941 height 561
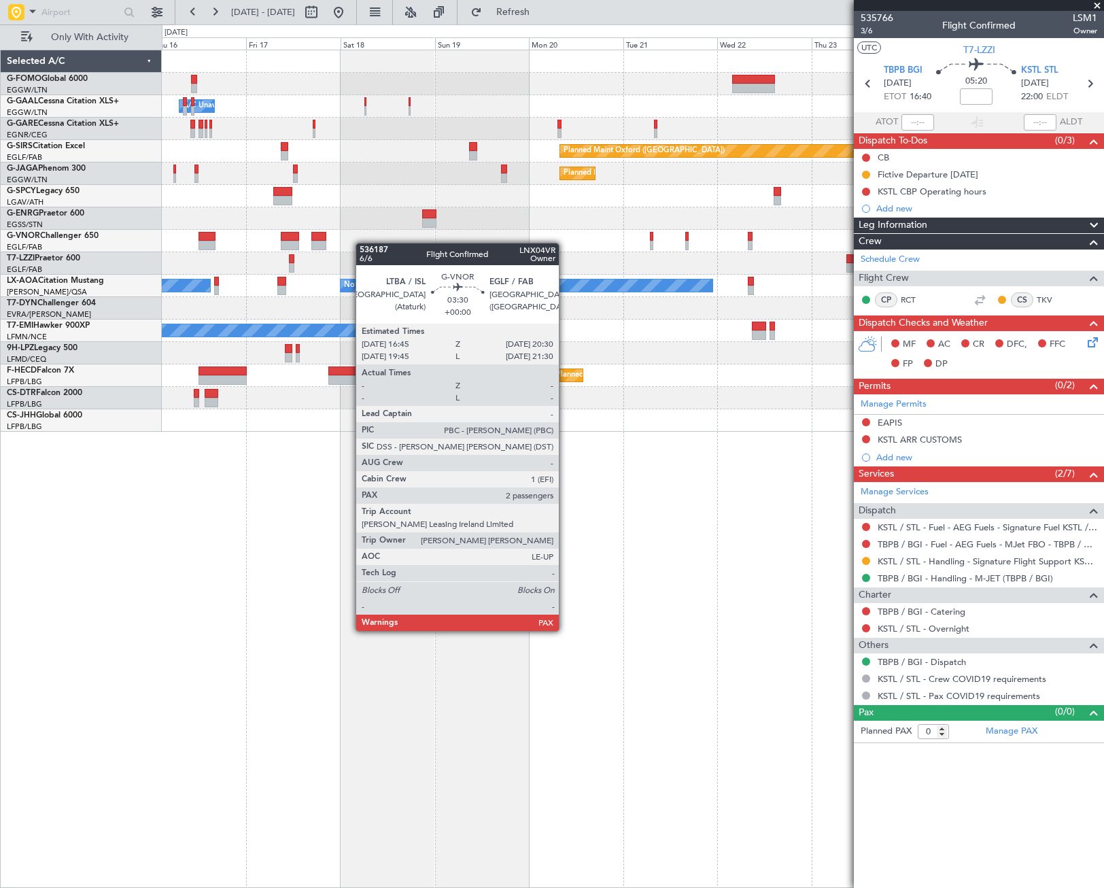
click at [167, 288] on div "Owner A/C Unavailable Owner Owner A/C Unavailable Planned Maint [GEOGRAPHIC_DAT…" at bounding box center [632, 240] width 941 height 381
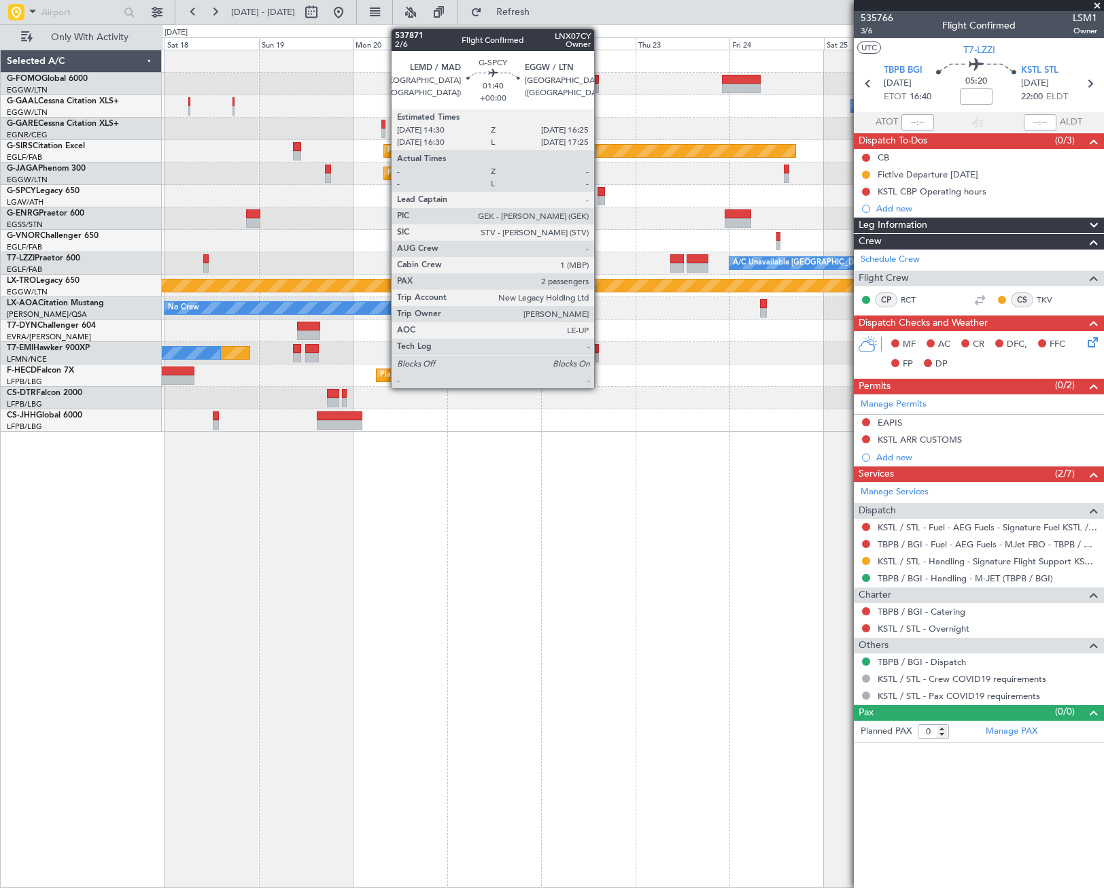
click at [600, 192] on div at bounding box center [601, 192] width 8 height 10
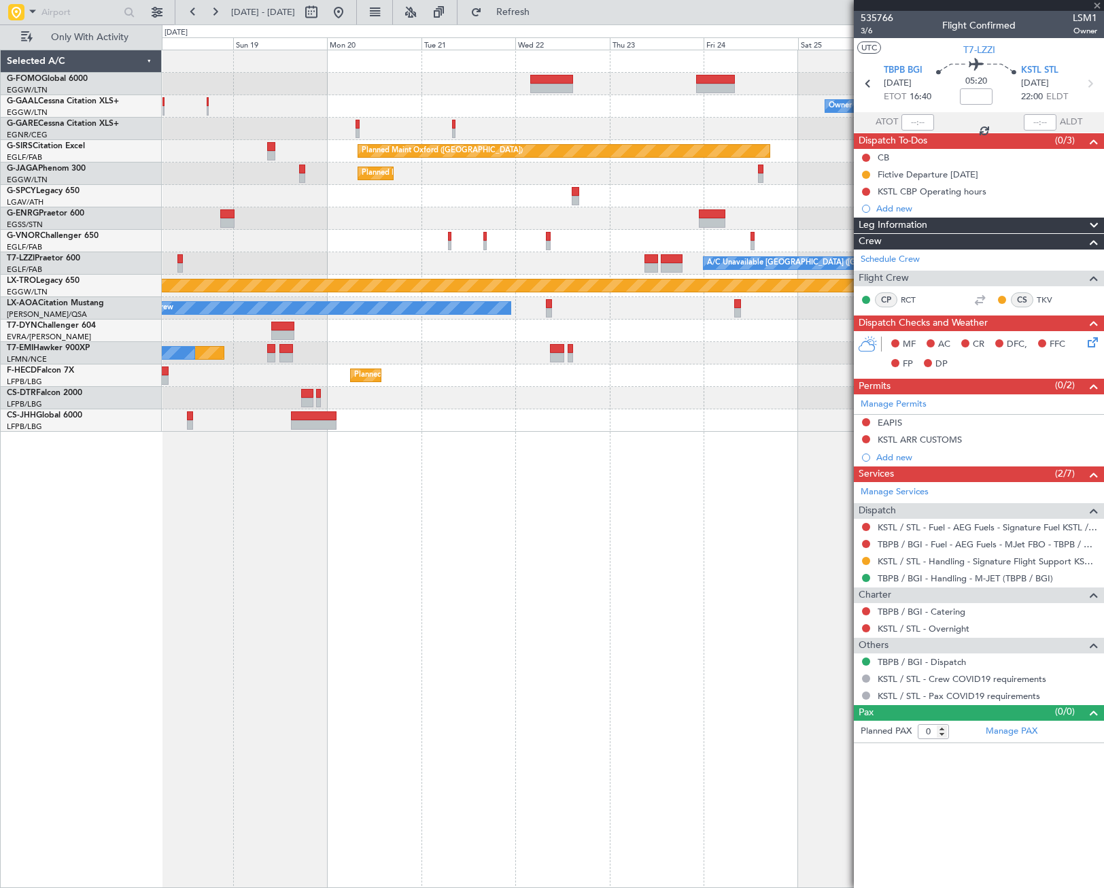
click at [360, 288] on div "Owner A/C Unavailable Owner Planned Maint [GEOGRAPHIC_DATA] ([GEOGRAPHIC_DATA])…" at bounding box center [632, 240] width 941 height 381
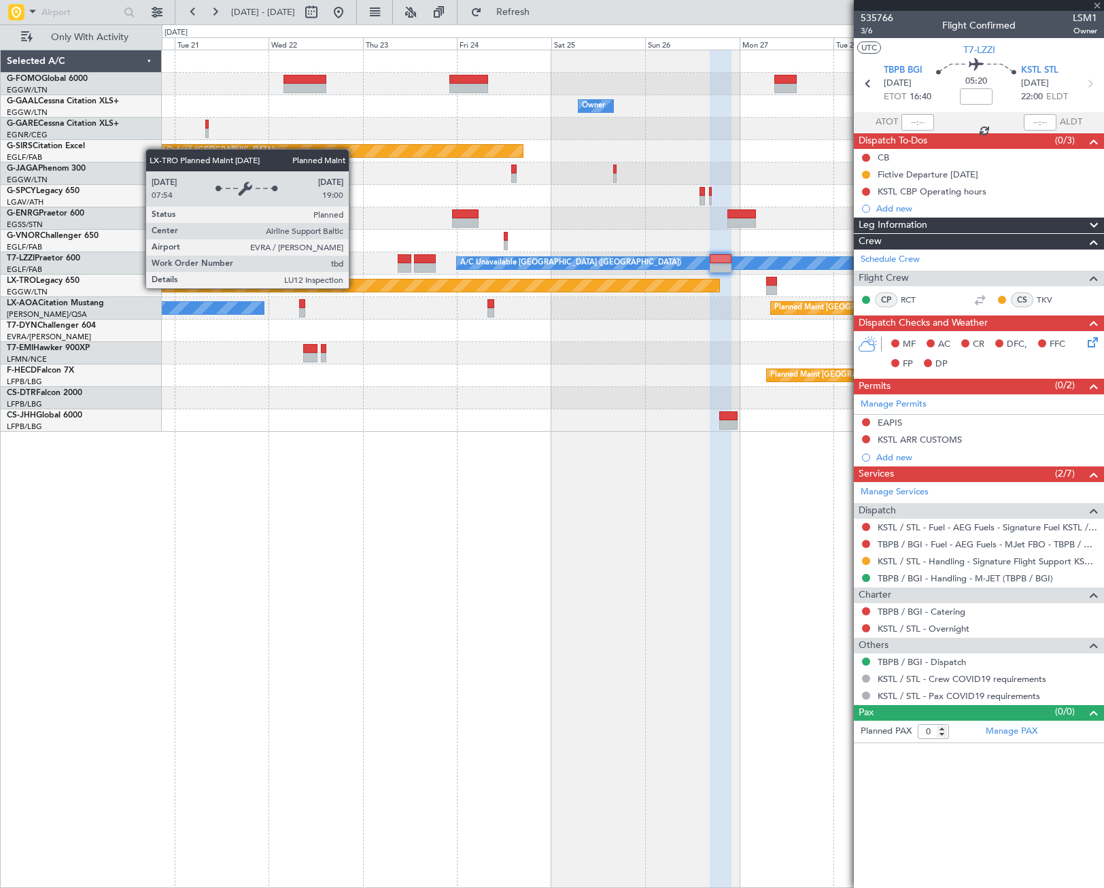
type input "2"
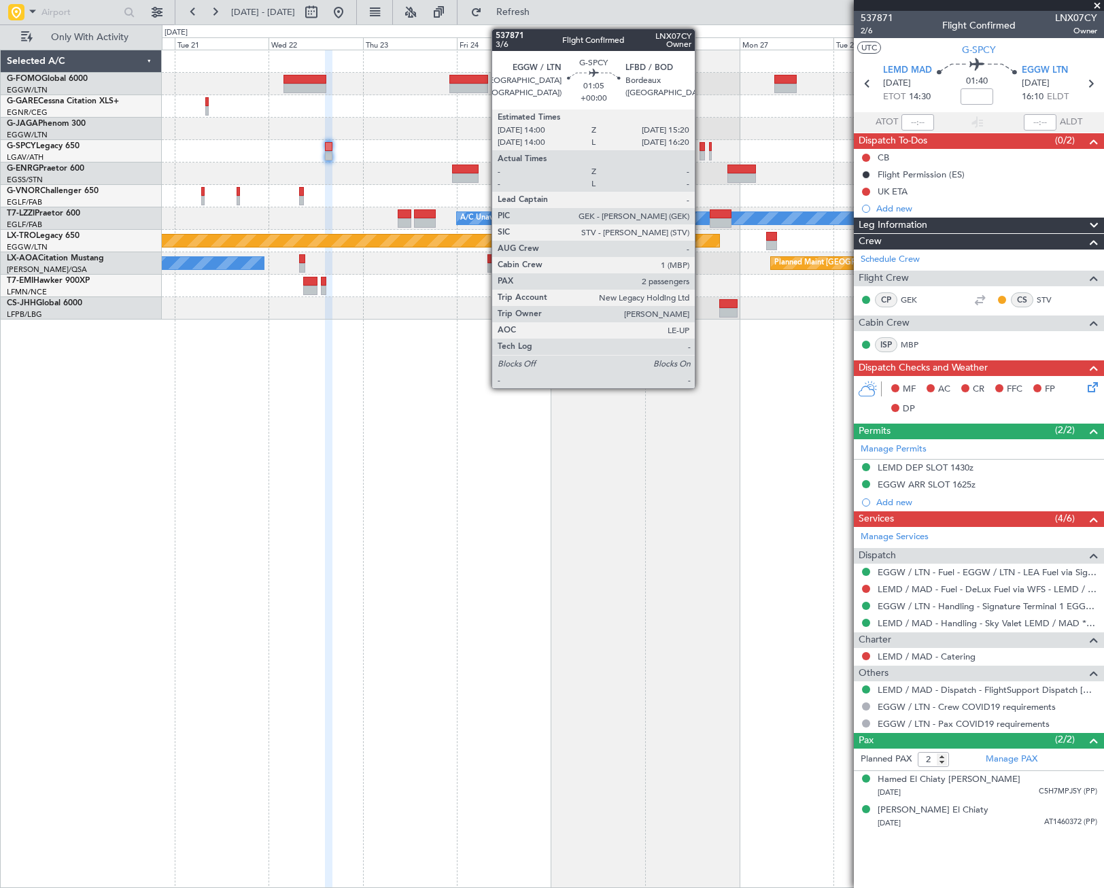
click at [701, 152] on div at bounding box center [701, 156] width 5 height 10
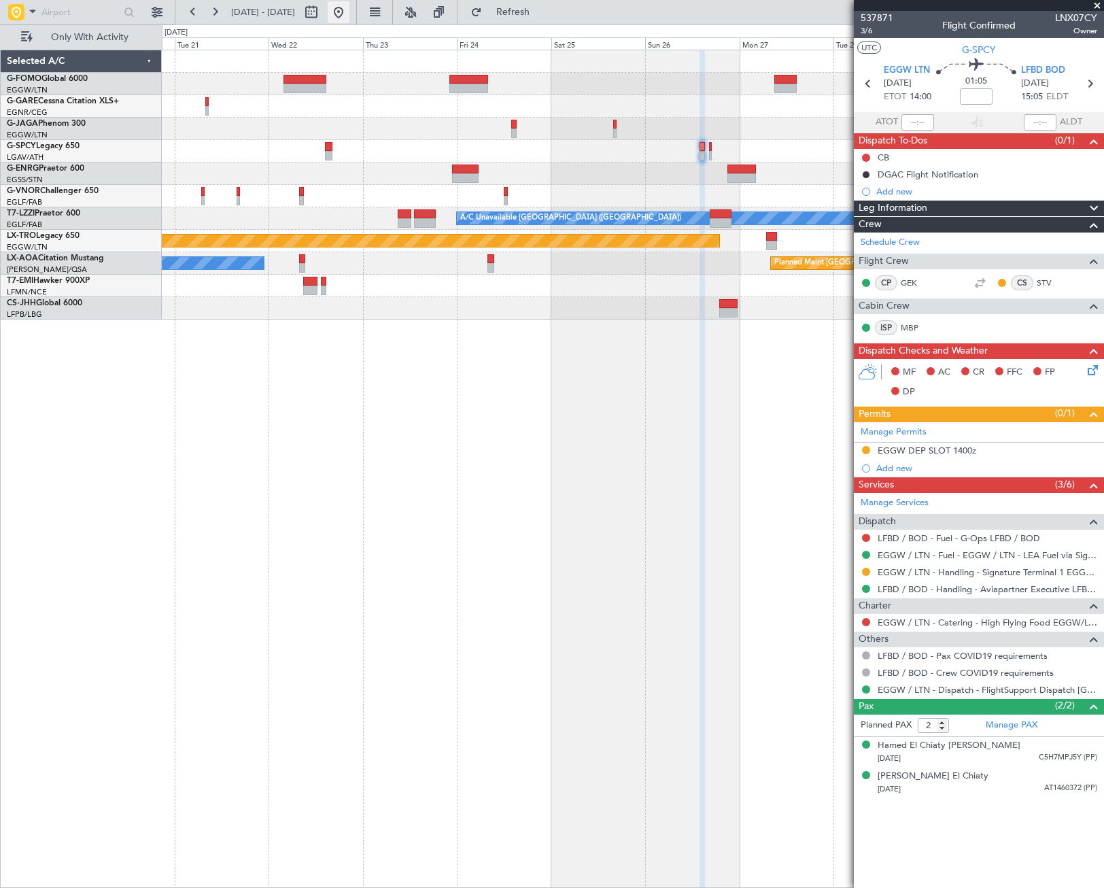
click at [349, 12] on button at bounding box center [339, 12] width 22 height 22
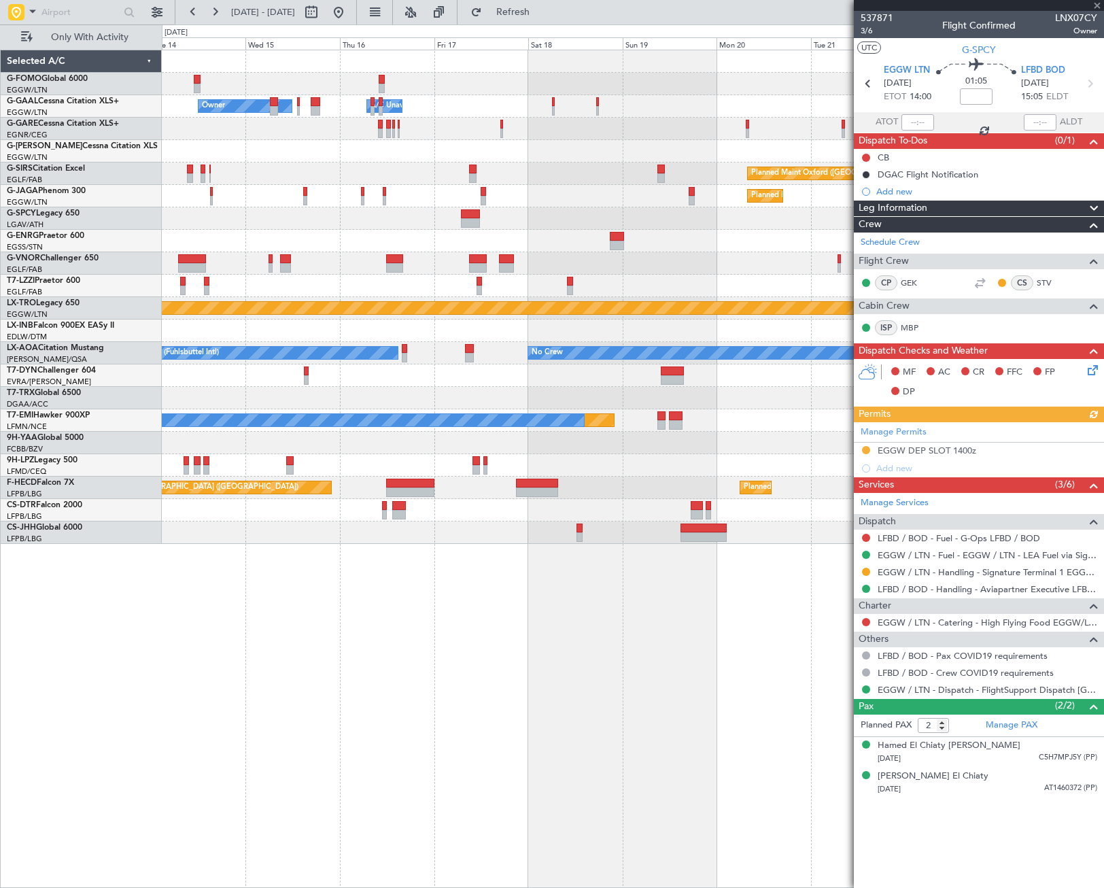
click at [100, 634] on div "Owner Owner A/C Unavailable A/C Unavailable Owner Unplanned Maint [GEOGRAPHIC_D…" at bounding box center [552, 455] width 1104 height 863
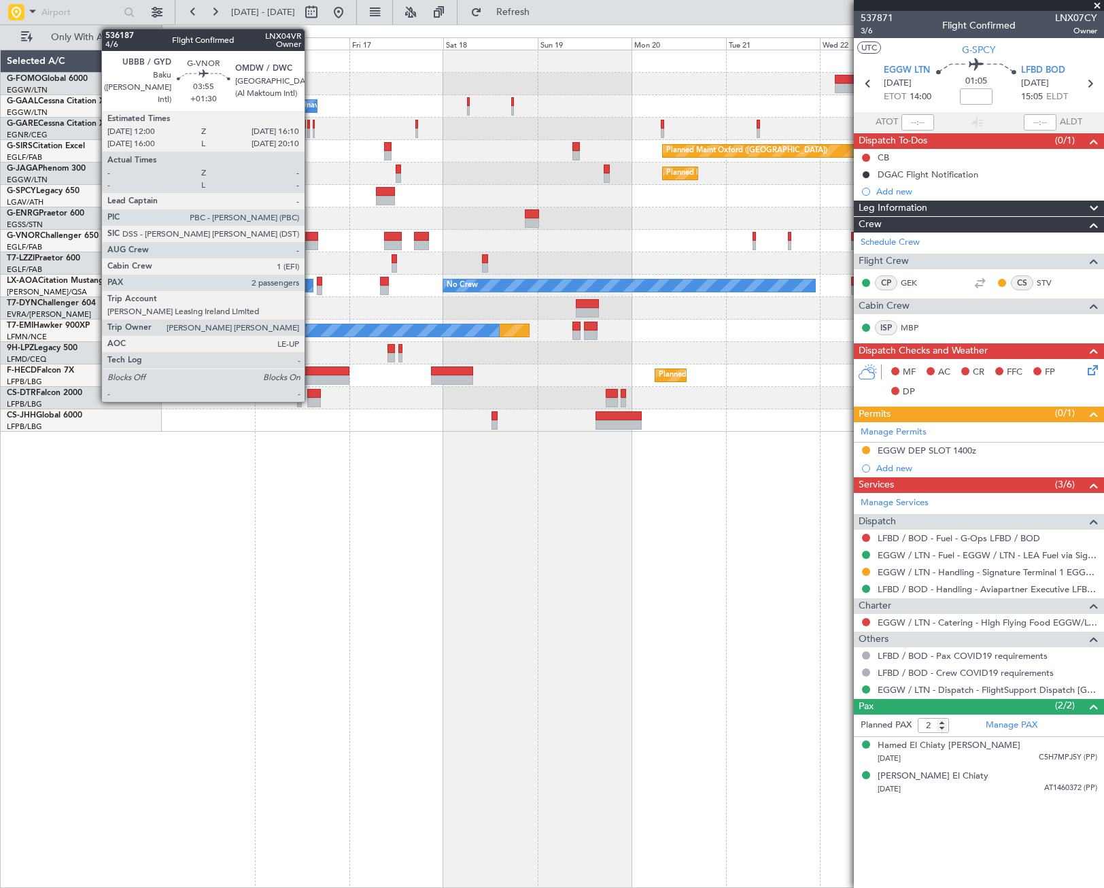
click at [311, 239] on div at bounding box center [309, 237] width 17 height 10
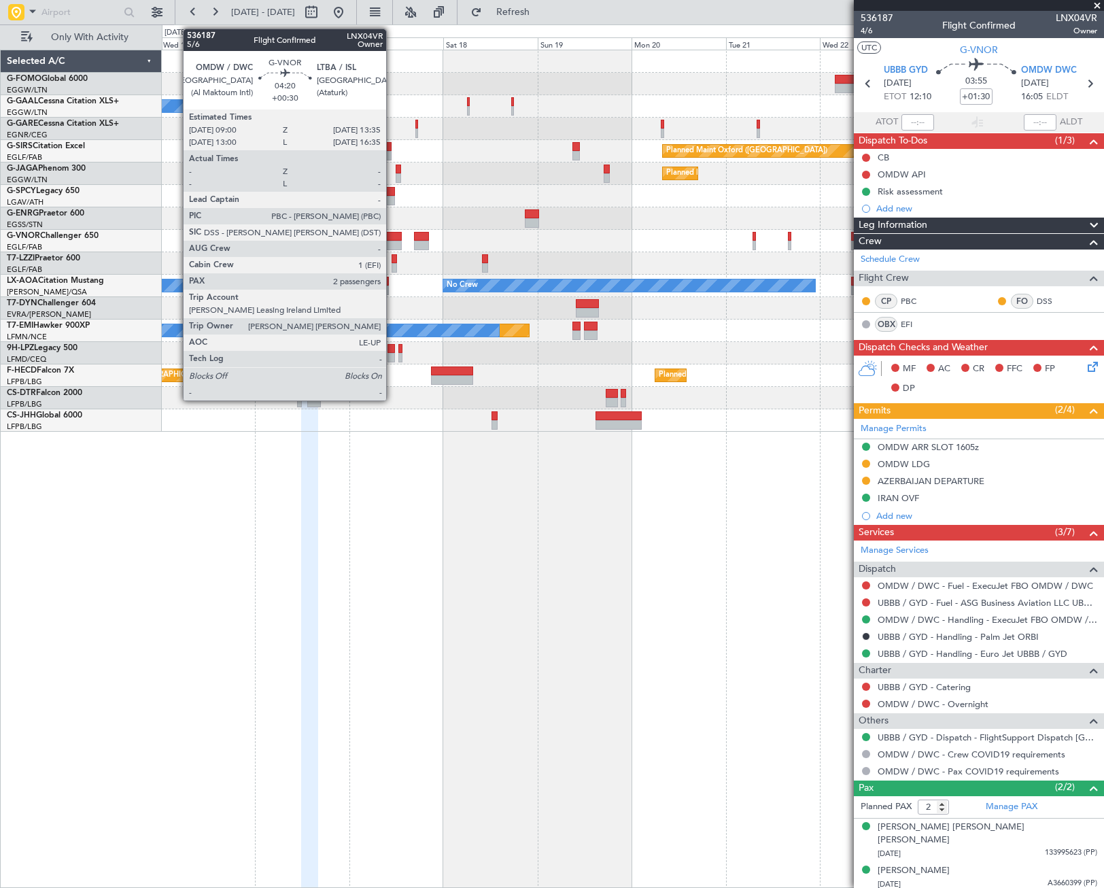
click at [392, 236] on div at bounding box center [393, 237] width 18 height 10
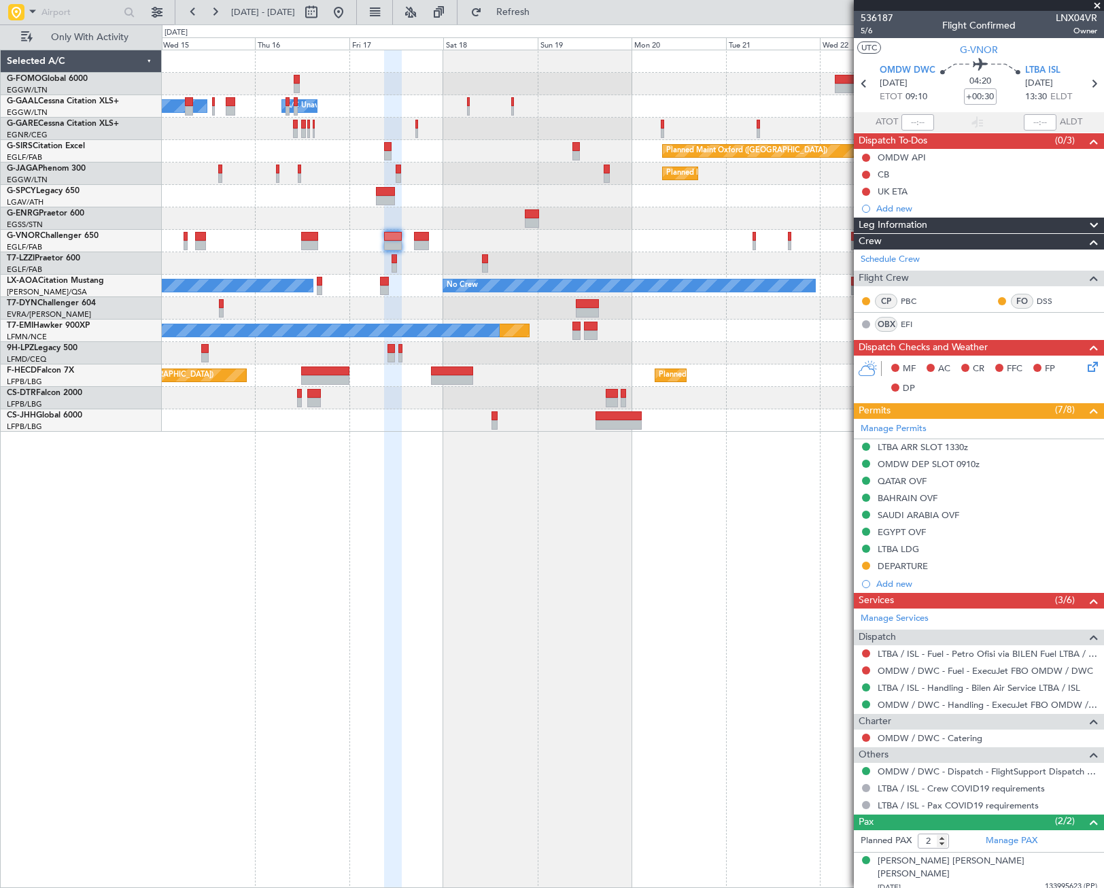
click at [775, 514] on div "Owner Owner A/C Unavailable A/C Unavailable Owner Planned Maint [GEOGRAPHIC_DAT…" at bounding box center [633, 469] width 942 height 838
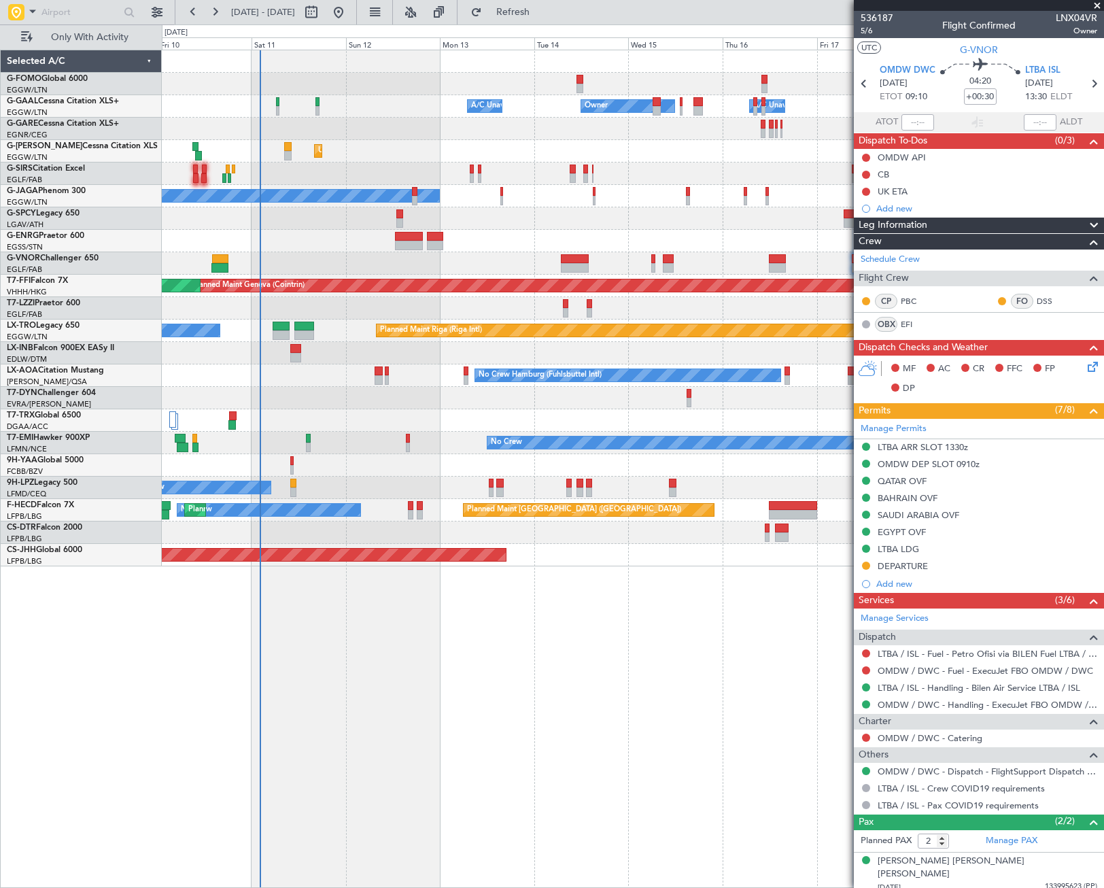
click at [508, 612] on div "Owner Owner A/C Unavailable A/C Unavailable Unplanned Maint [GEOGRAPHIC_DATA] (…" at bounding box center [633, 469] width 942 height 838
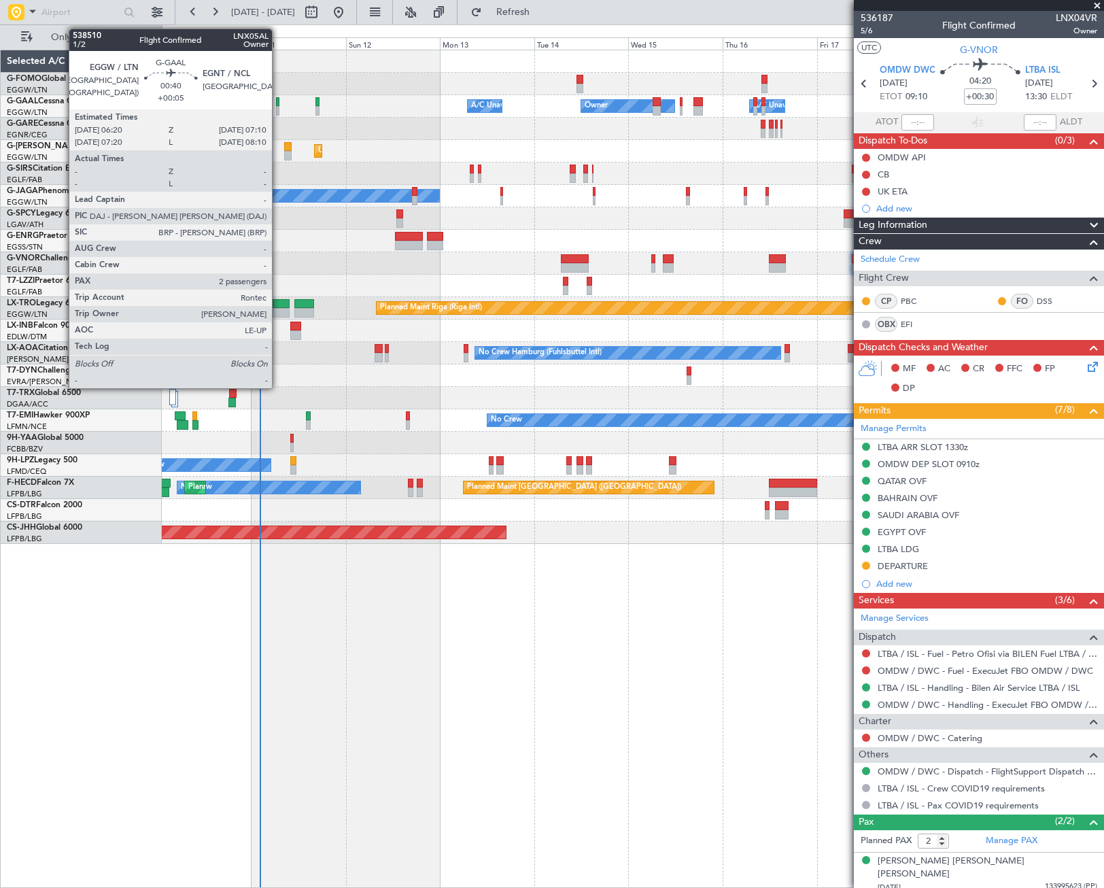
click at [278, 109] on div at bounding box center [277, 111] width 3 height 10
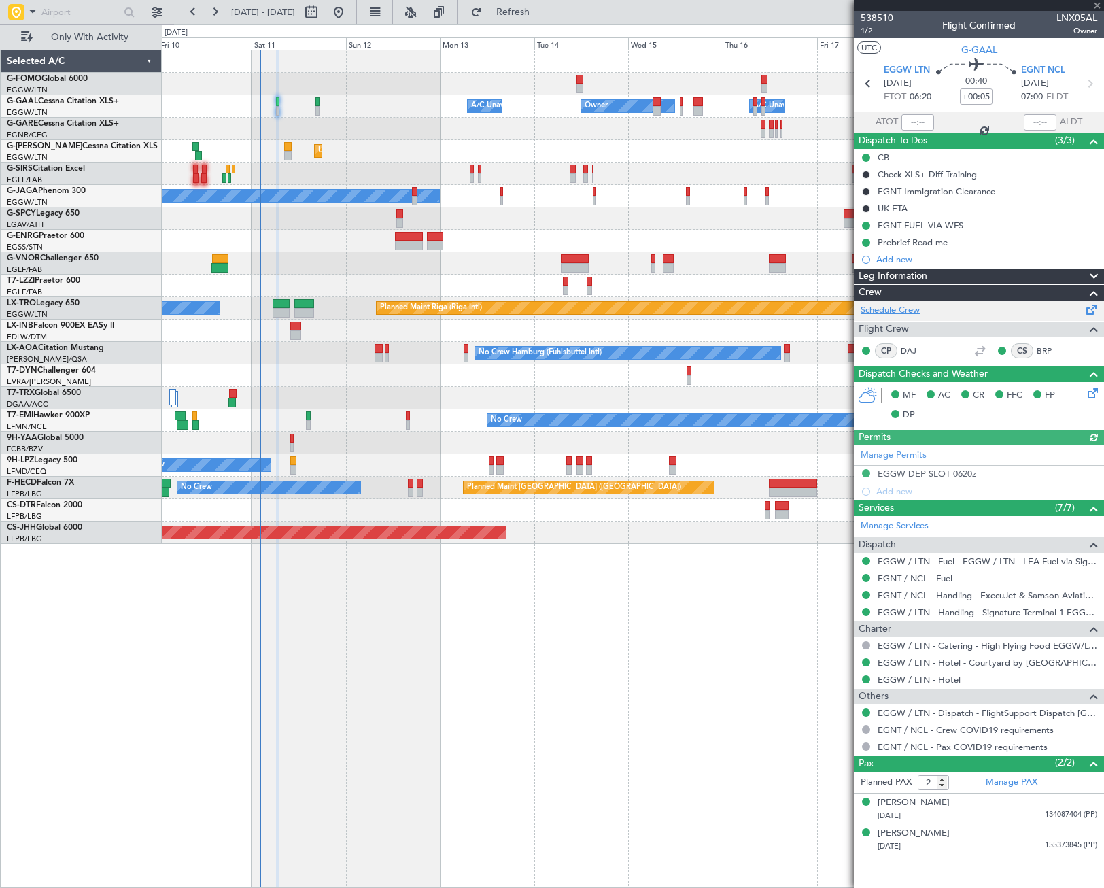
click at [913, 315] on link "Schedule Crew" at bounding box center [890, 311] width 59 height 14
click at [364, 658] on div "Owner Owner A/C Unavailable A/C Unavailable Unplanned Maint [GEOGRAPHIC_DATA] (…" at bounding box center [633, 469] width 942 height 838
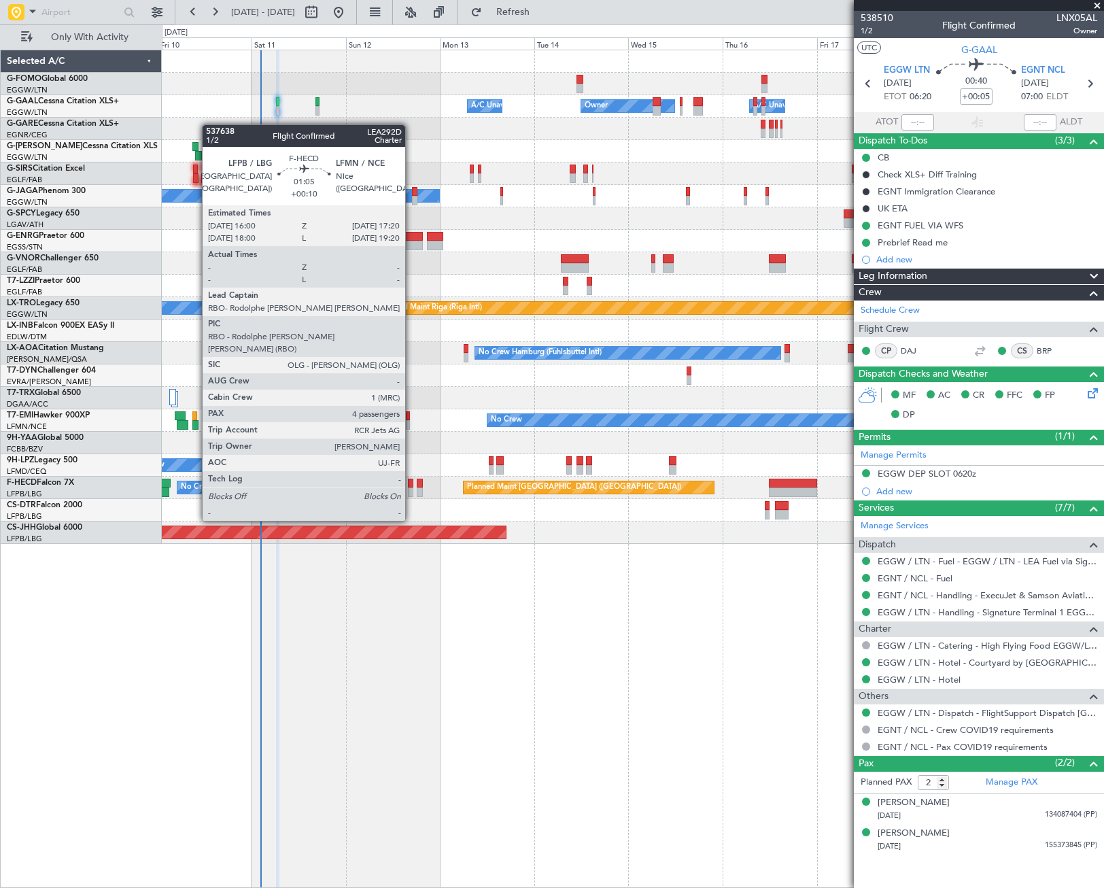
click at [411, 483] on div at bounding box center [410, 484] width 5 height 10
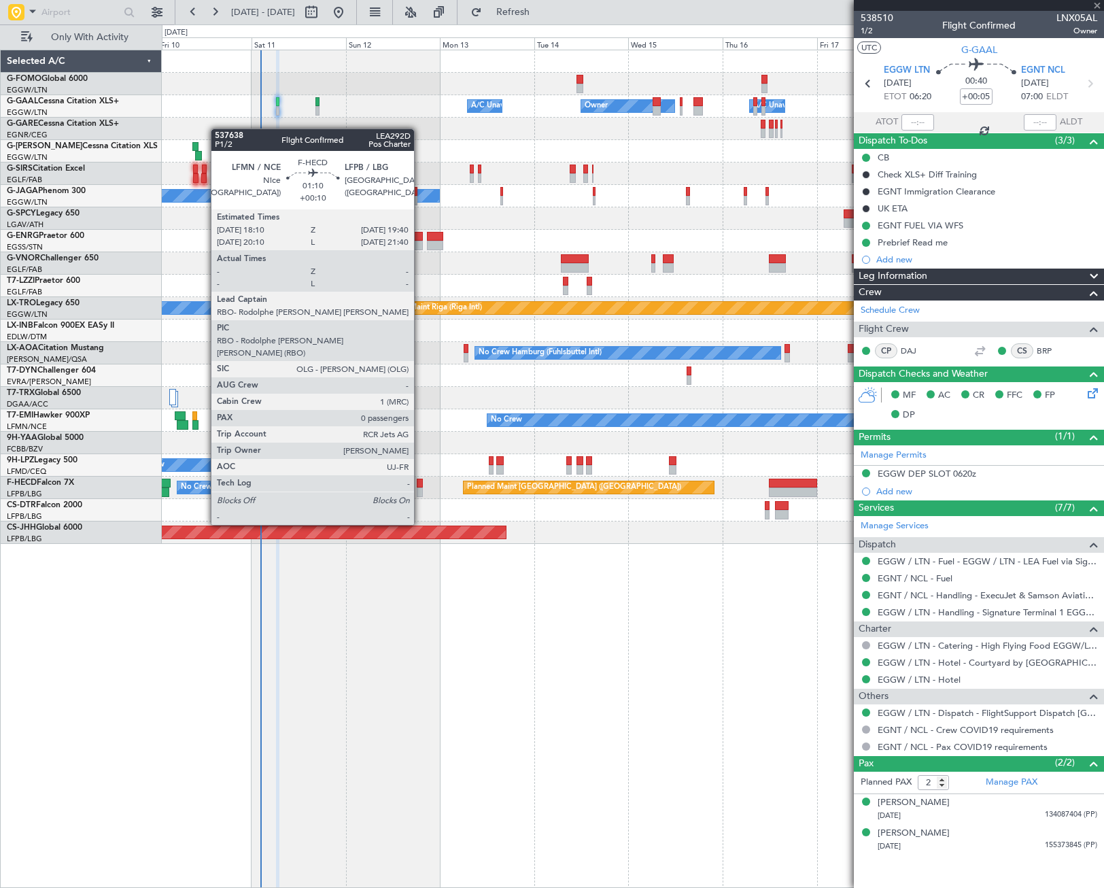
type input "+00:10"
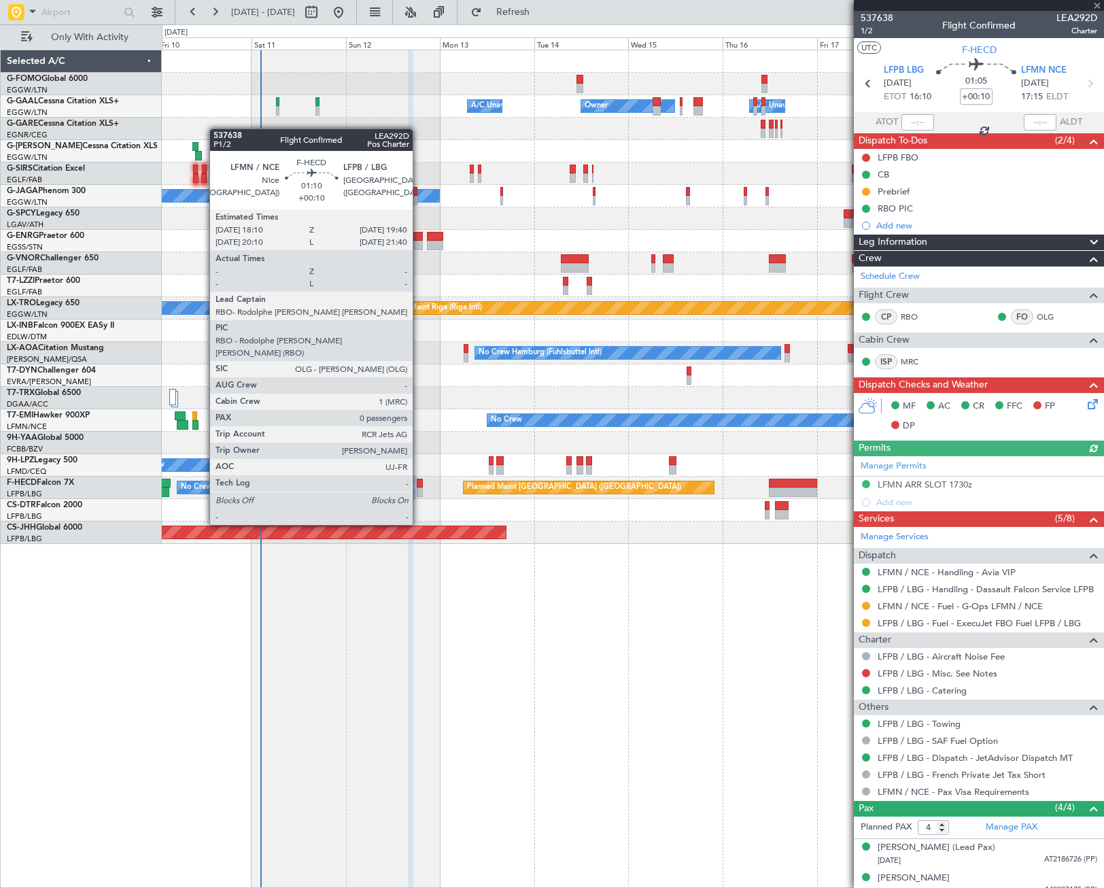
click at [419, 487] on div at bounding box center [420, 484] width 6 height 10
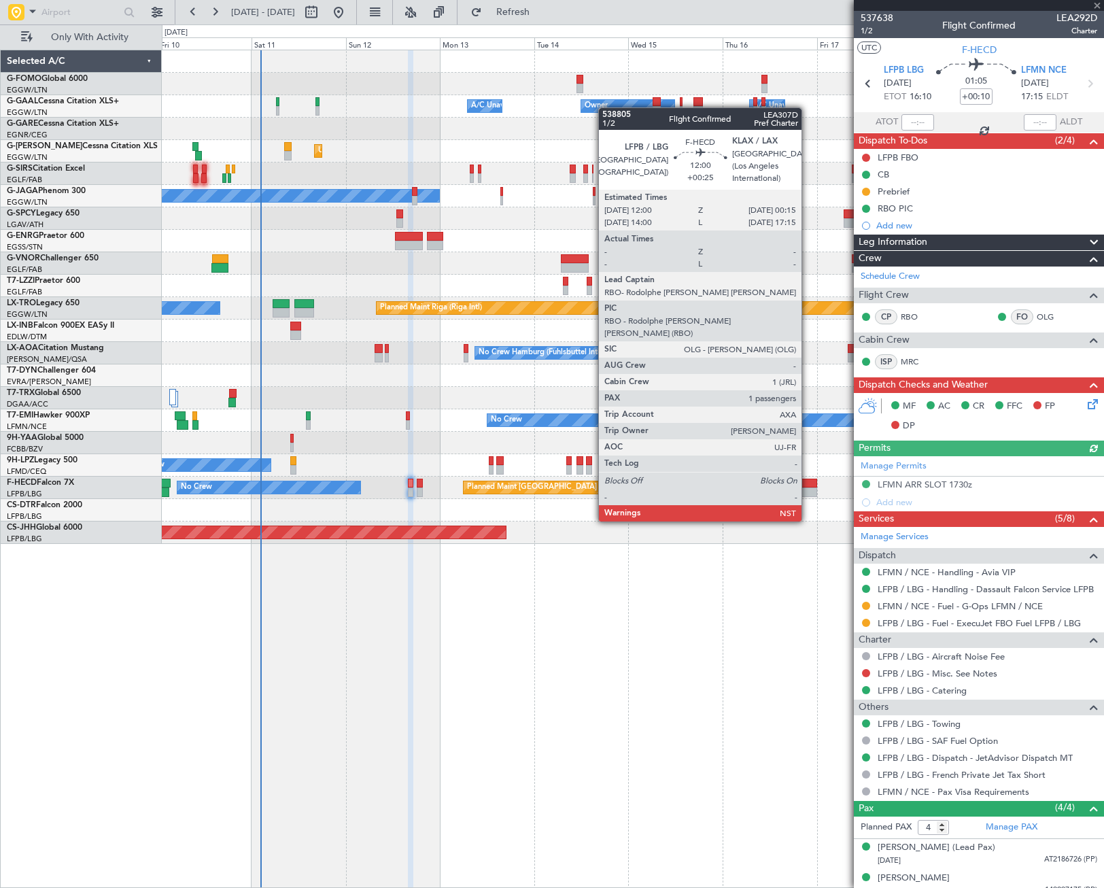
type input "0"
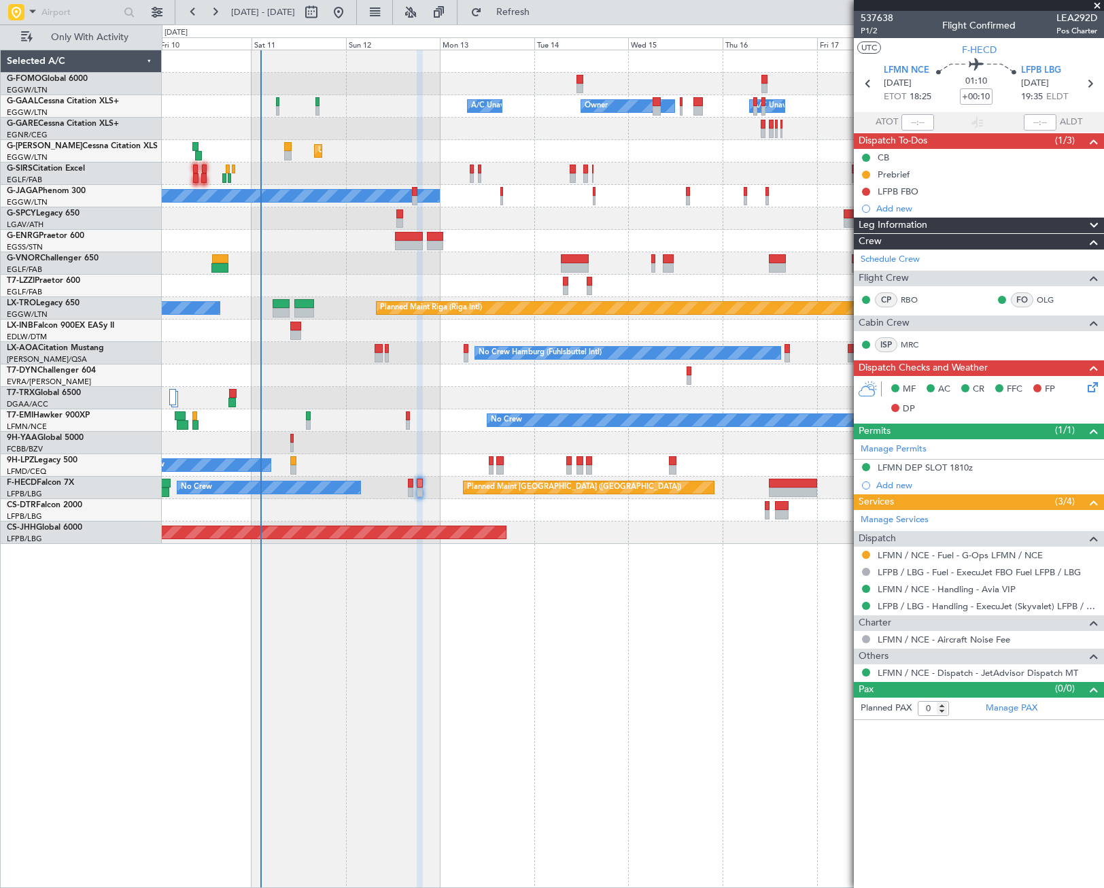
click at [1094, 389] on icon at bounding box center [1090, 384] width 11 height 11
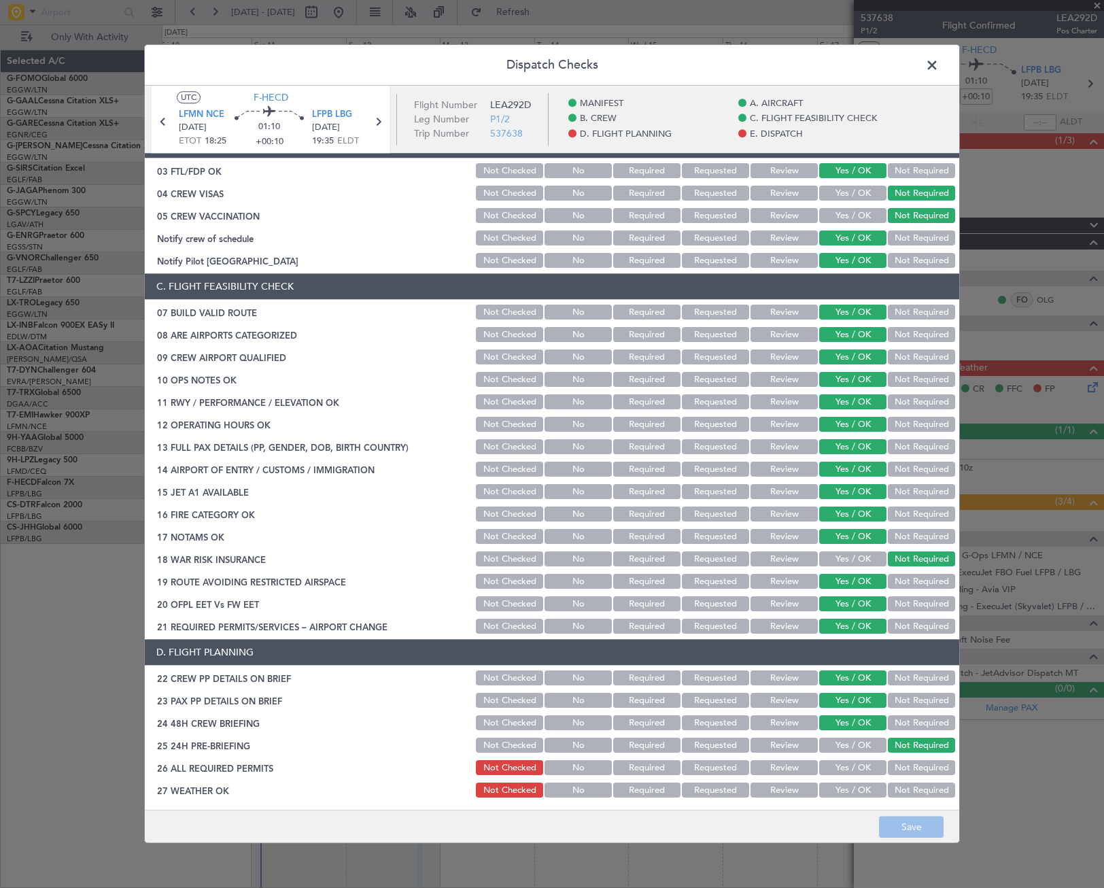
scroll to position [408, 0]
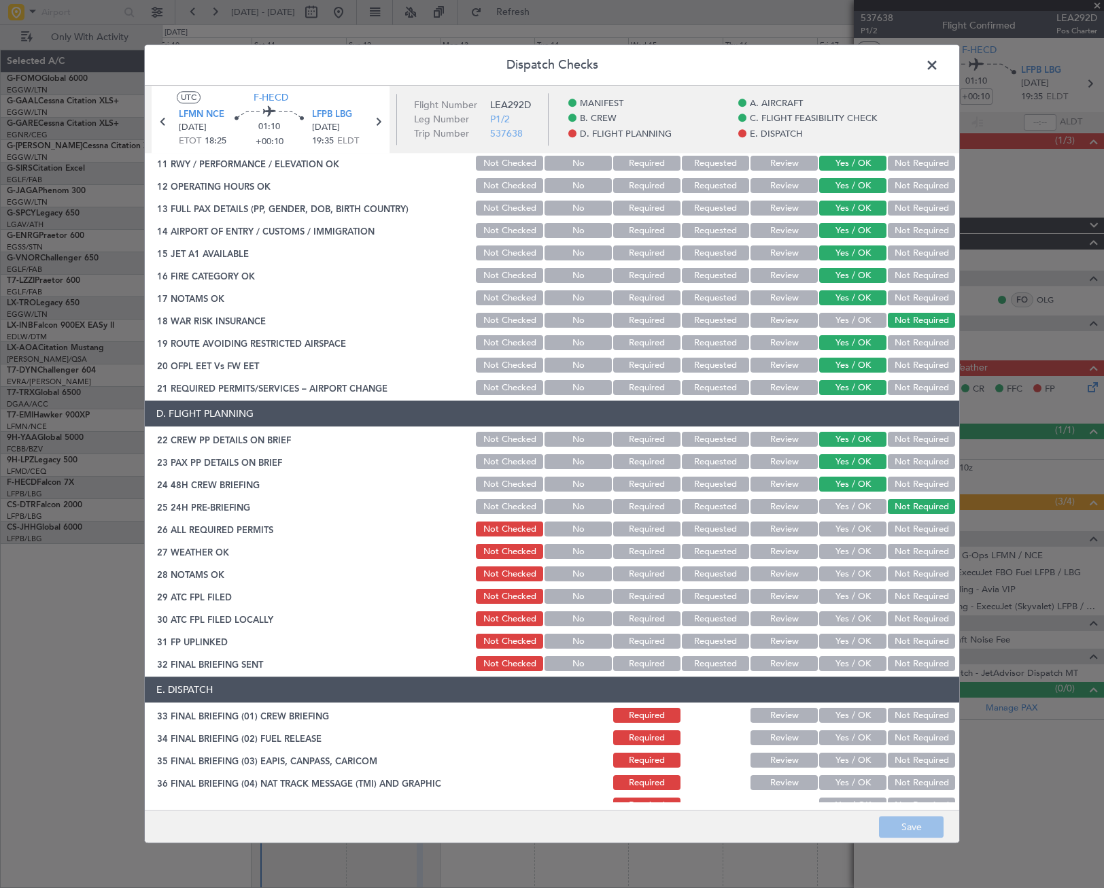
click at [929, 77] on header "Dispatch Checks" at bounding box center [552, 65] width 814 height 41
click at [939, 65] on span at bounding box center [939, 68] width 0 height 27
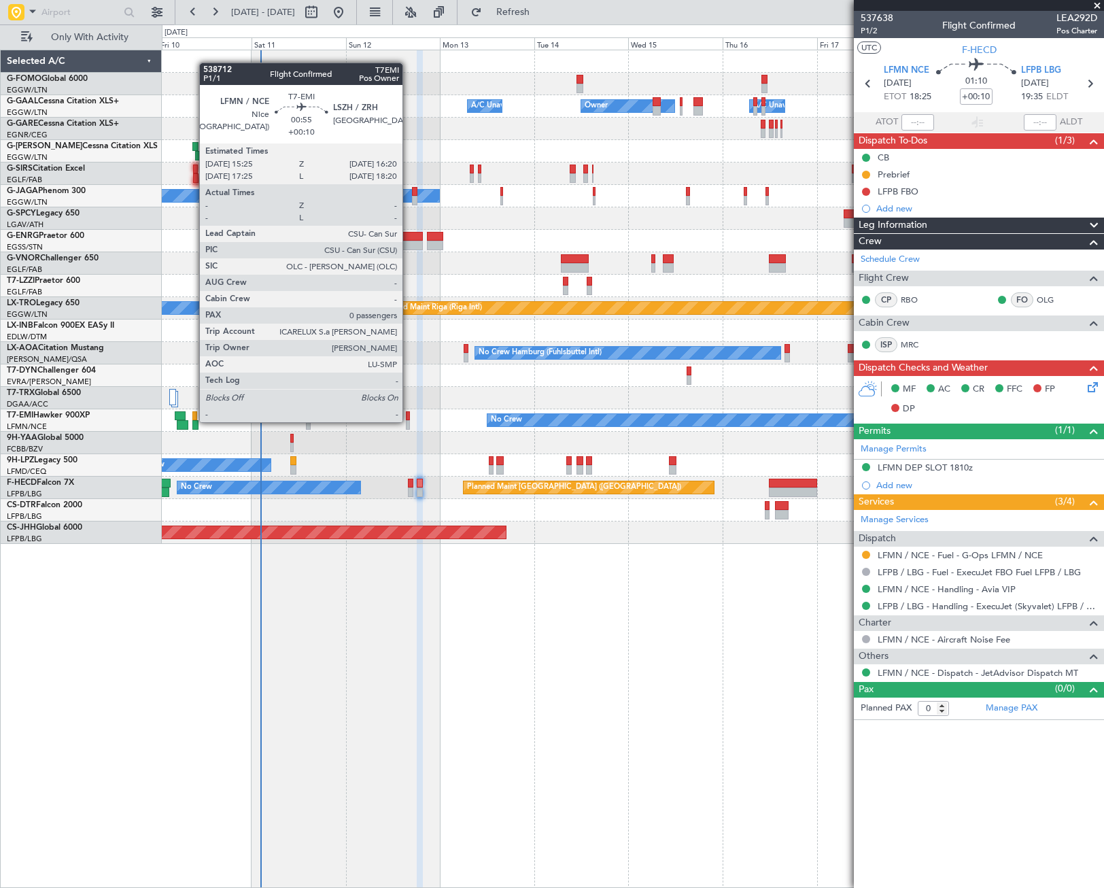
click at [409, 421] on div at bounding box center [408, 425] width 4 height 10
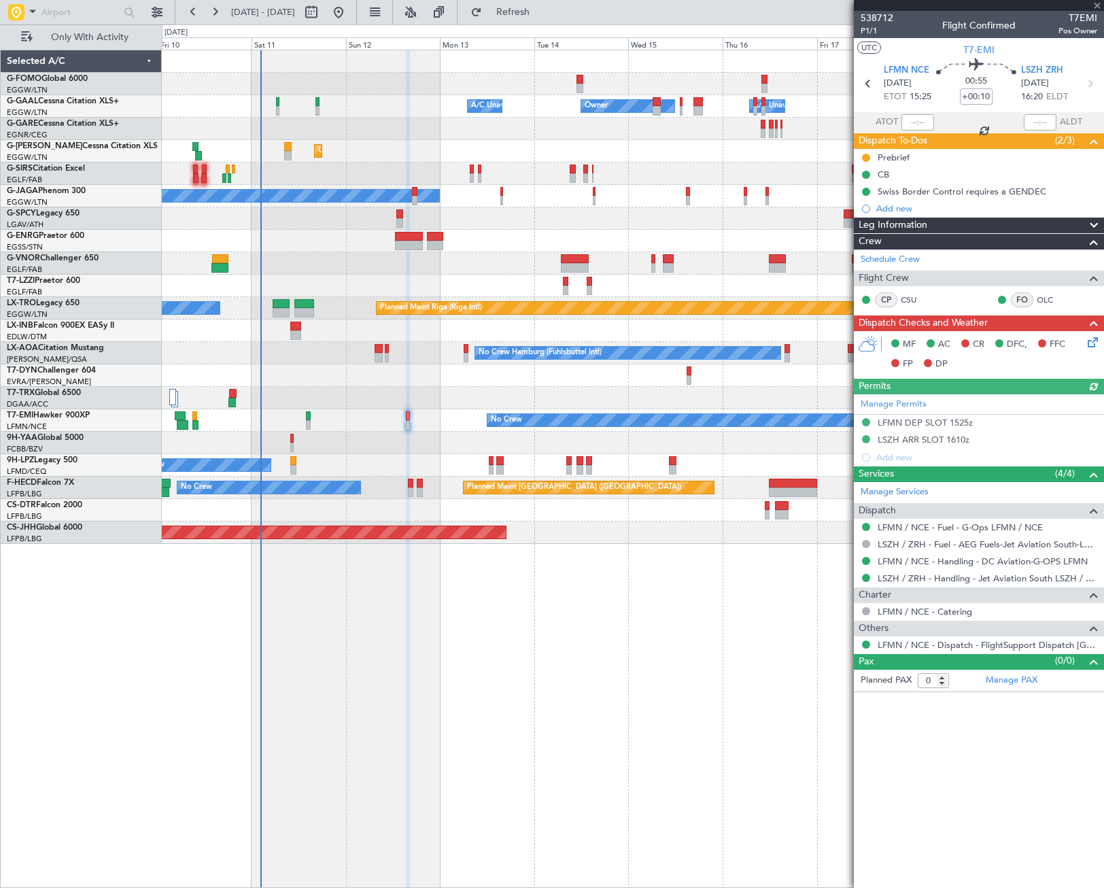
click at [1090, 343] on icon at bounding box center [1090, 339] width 11 height 11
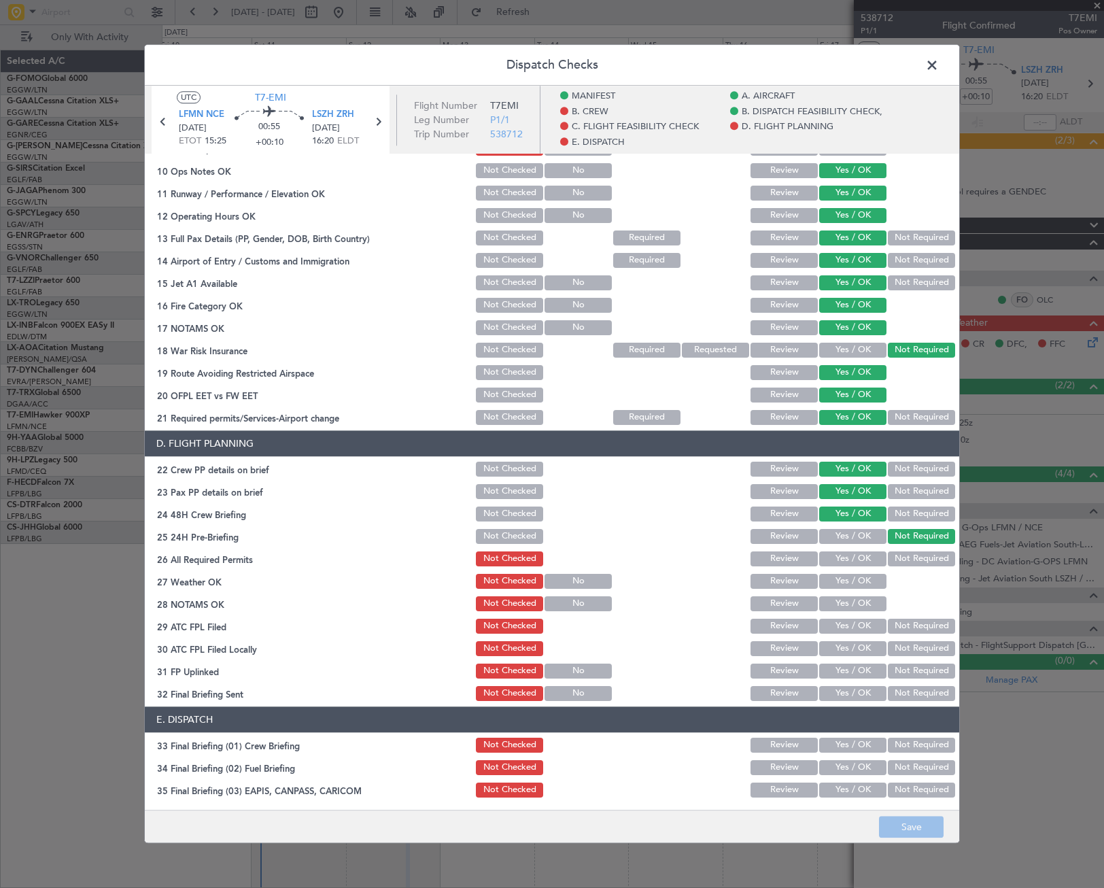
click at [939, 65] on span at bounding box center [939, 68] width 0 height 27
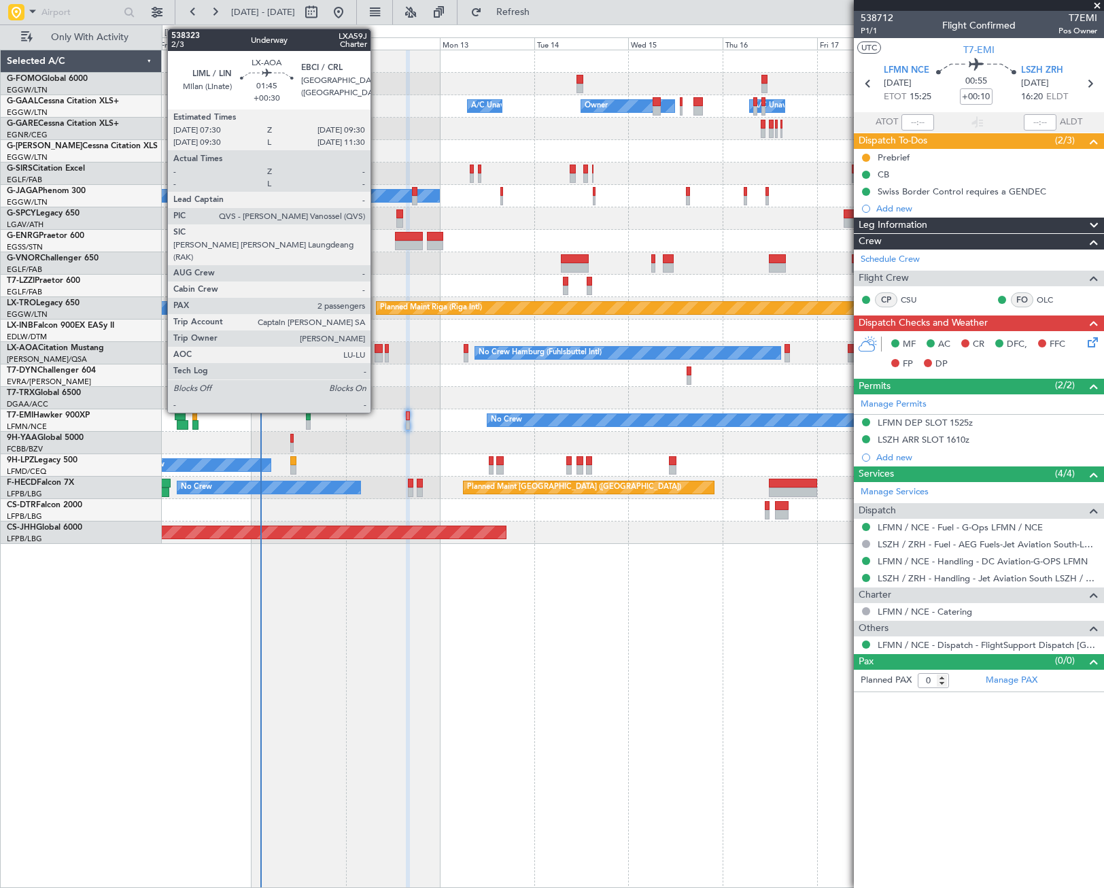
click at [377, 351] on div at bounding box center [379, 349] width 8 height 10
type input "+00:30"
type input "2"
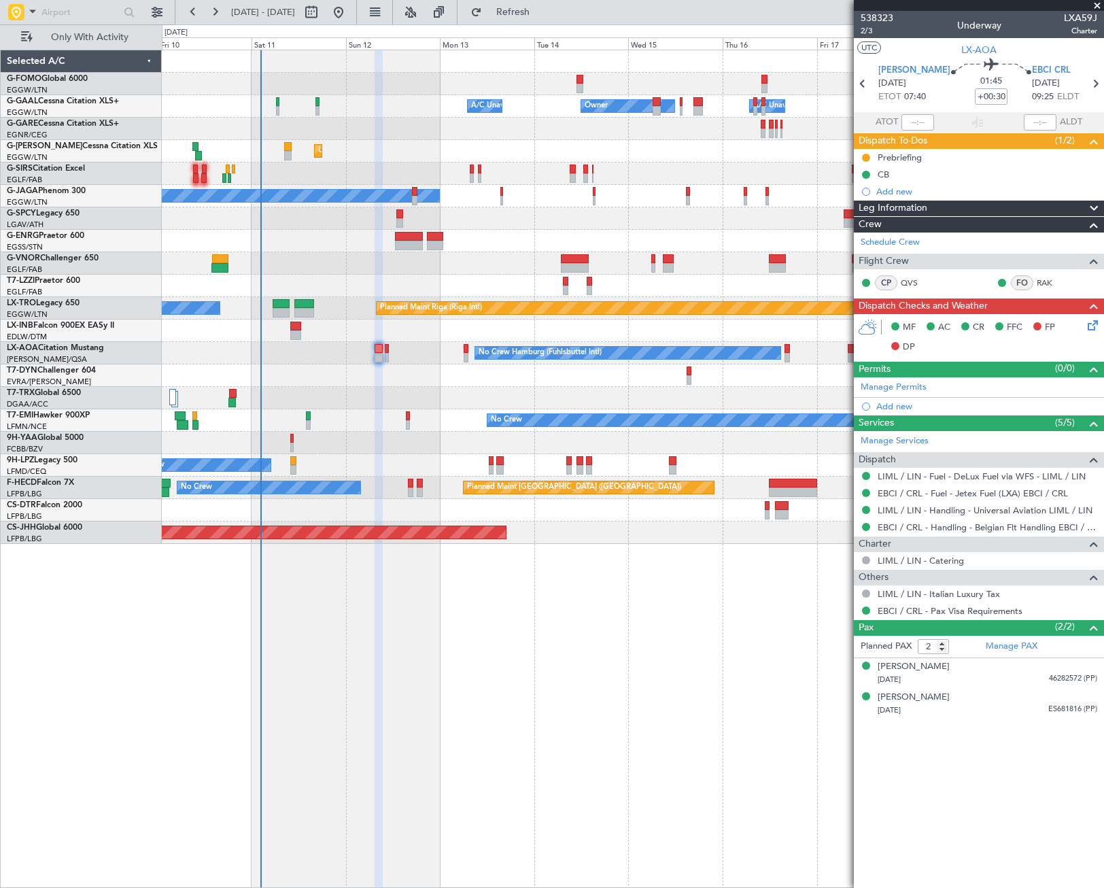
click at [1094, 322] on icon at bounding box center [1090, 322] width 11 height 11
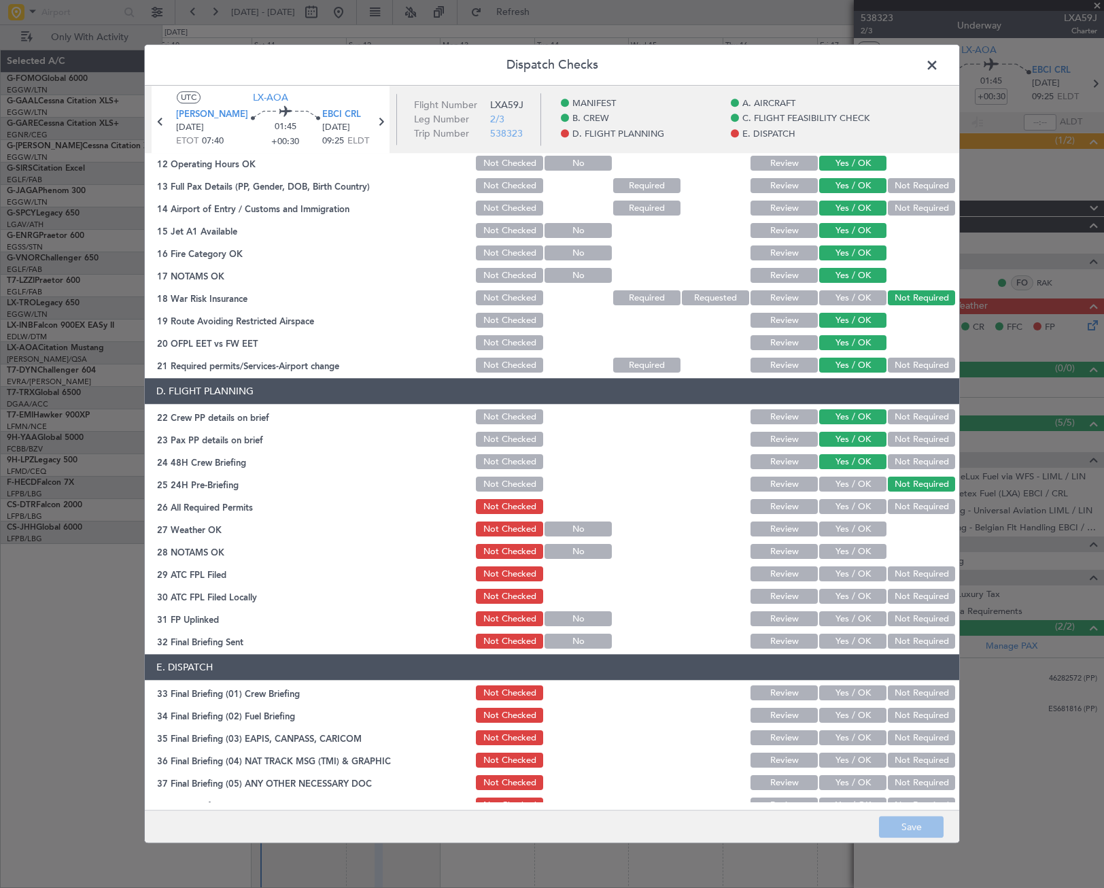
click at [939, 65] on span at bounding box center [939, 68] width 0 height 27
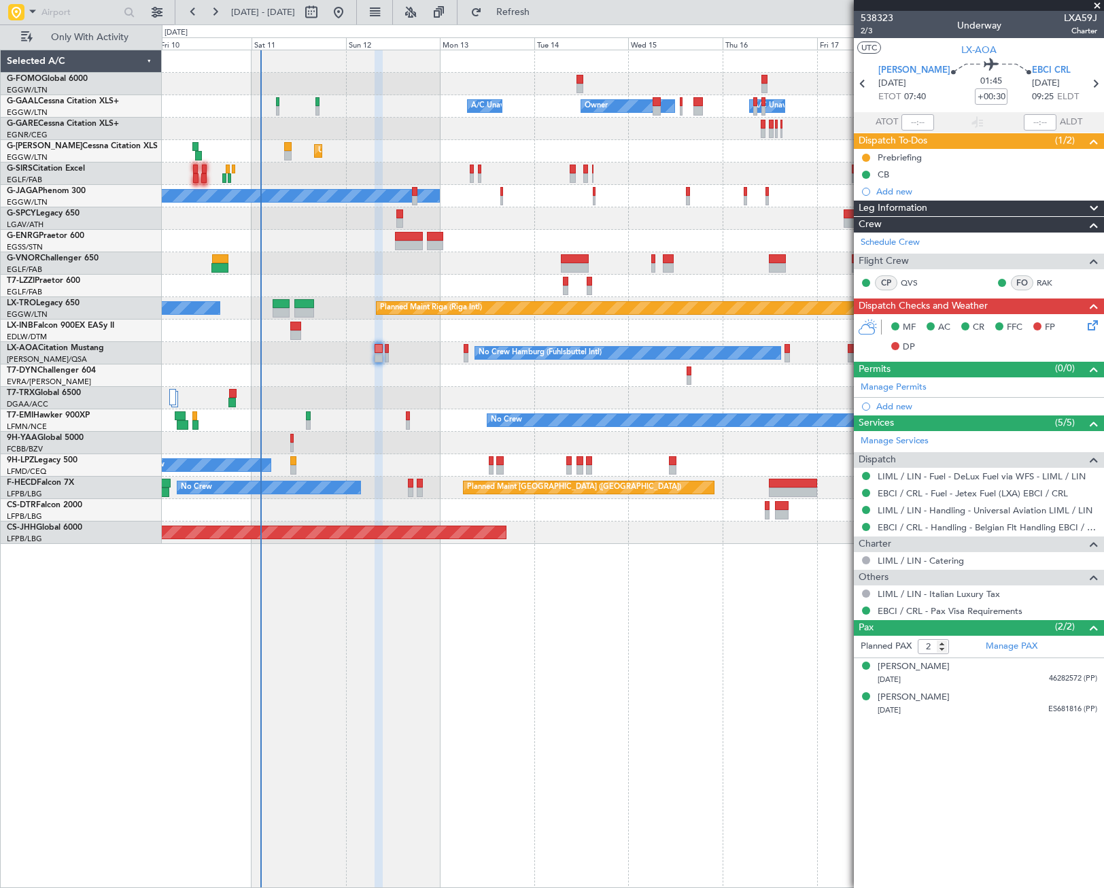
click at [513, 641] on div "Owner Owner A/C Unavailable A/C Unavailable Unplanned Maint [GEOGRAPHIC_DATA] (…" at bounding box center [633, 469] width 942 height 838
click at [578, 597] on div "Owner Owner A/C Unavailable A/C Unavailable Unplanned Maint [GEOGRAPHIC_DATA] (…" at bounding box center [633, 469] width 942 height 838
click at [95, 702] on div "Owner Owner A/C Unavailable A/C Unavailable Unplanned Maint [GEOGRAPHIC_DATA] (…" at bounding box center [552, 455] width 1104 height 863
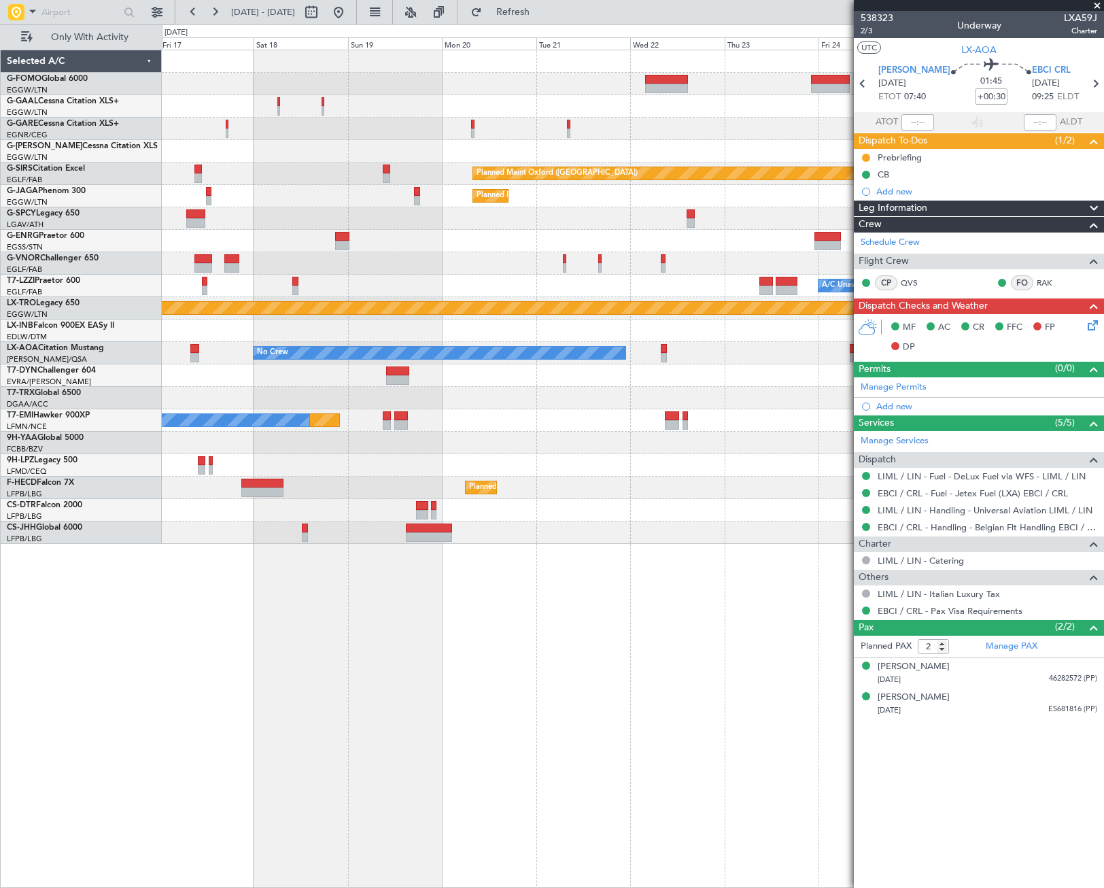
click at [0, 718] on html "[DATE] - [DATE] Refresh Quick Links Only With Activity Owner Owner A/C Unavaila…" at bounding box center [552, 444] width 1104 height 888
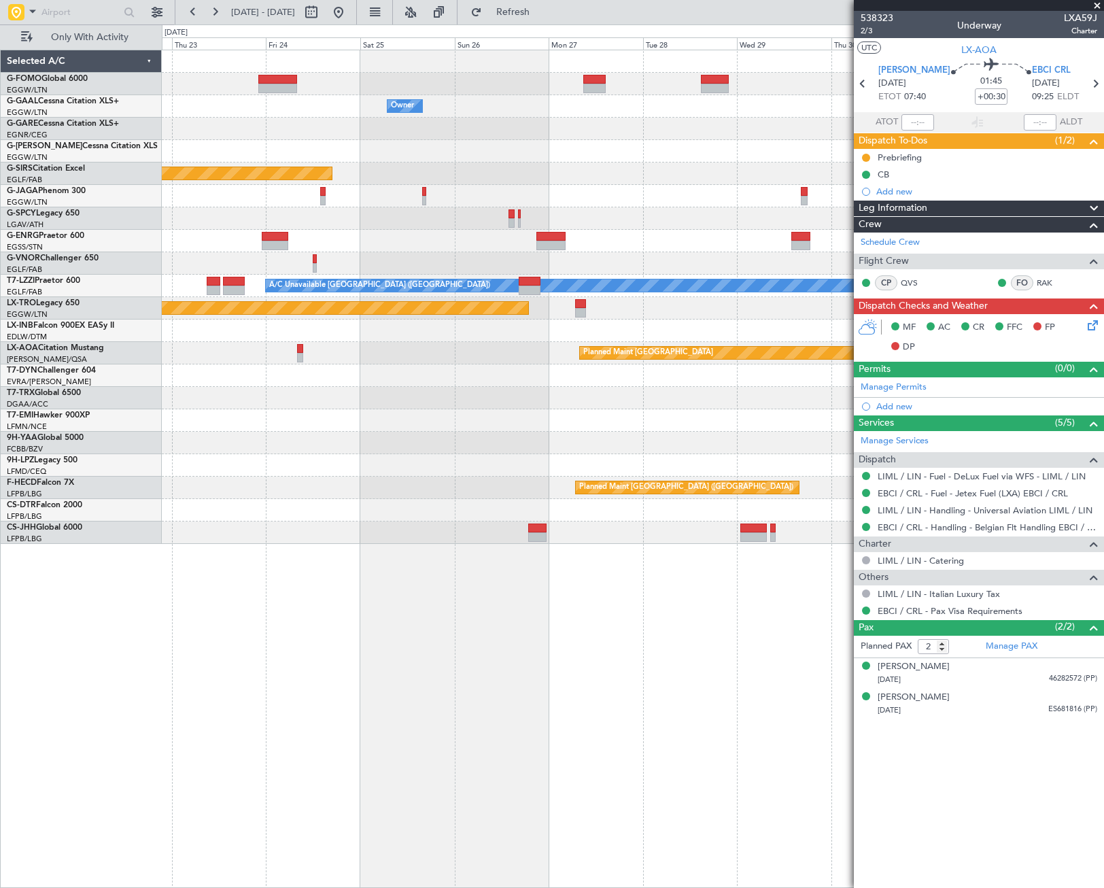
click at [288, 641] on div "Owner Owner Planned Maint [GEOGRAPHIC_DATA] ([GEOGRAPHIC_DATA]) Planned Maint […" at bounding box center [633, 469] width 942 height 838
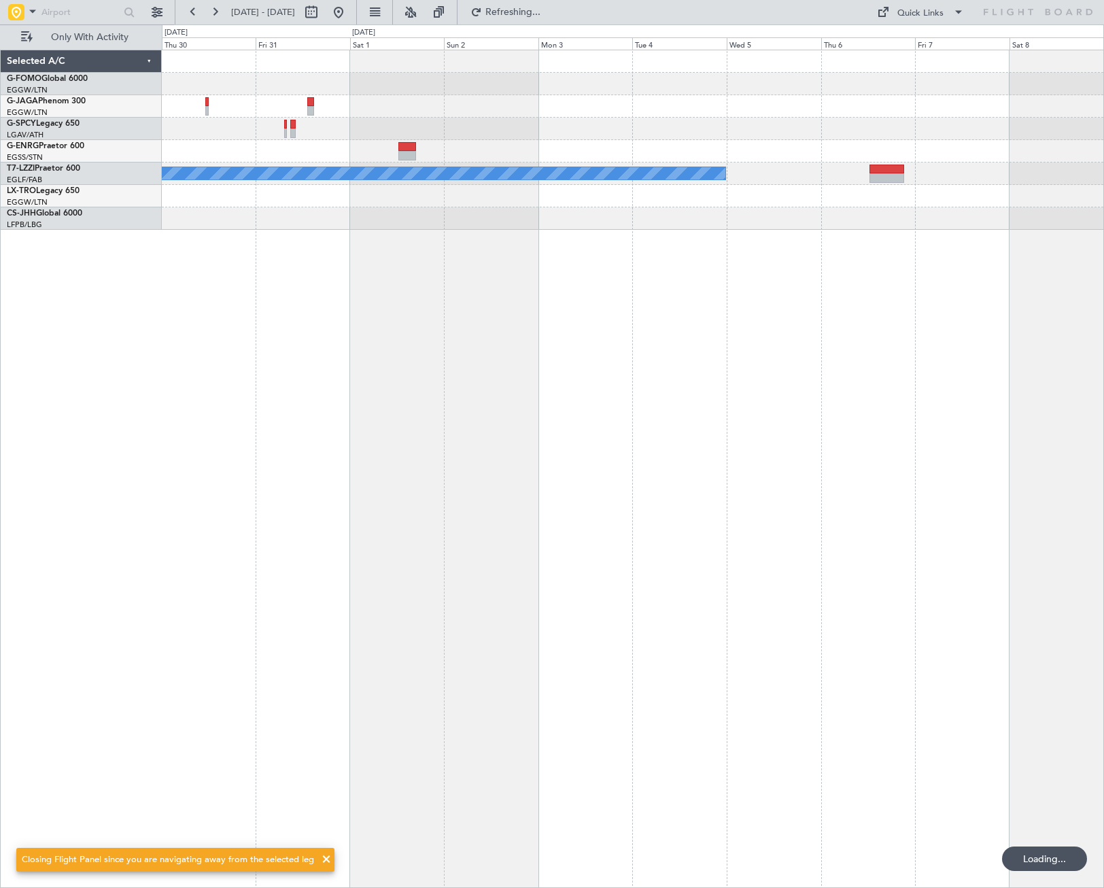
click at [313, 657] on div "A/C Unavailable [GEOGRAPHIC_DATA] ([GEOGRAPHIC_DATA])" at bounding box center [633, 469] width 942 height 838
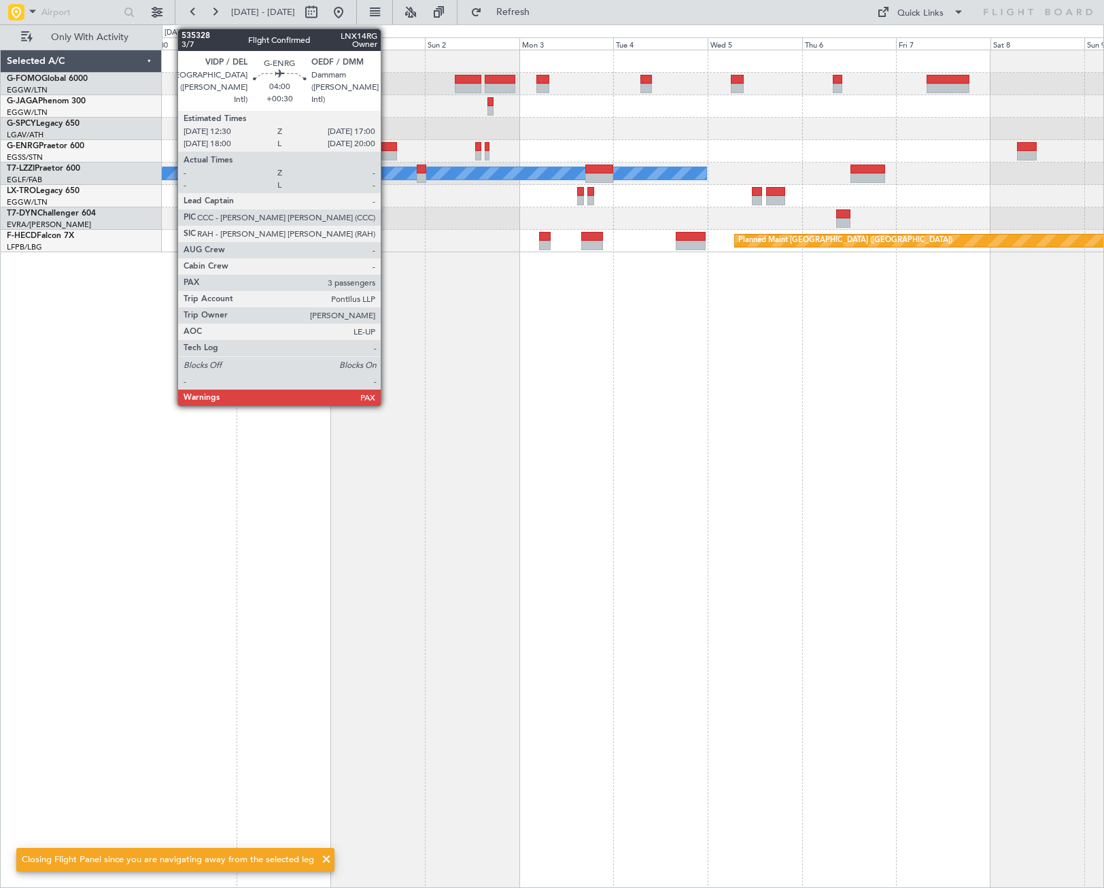
click at [387, 145] on div at bounding box center [388, 147] width 18 height 10
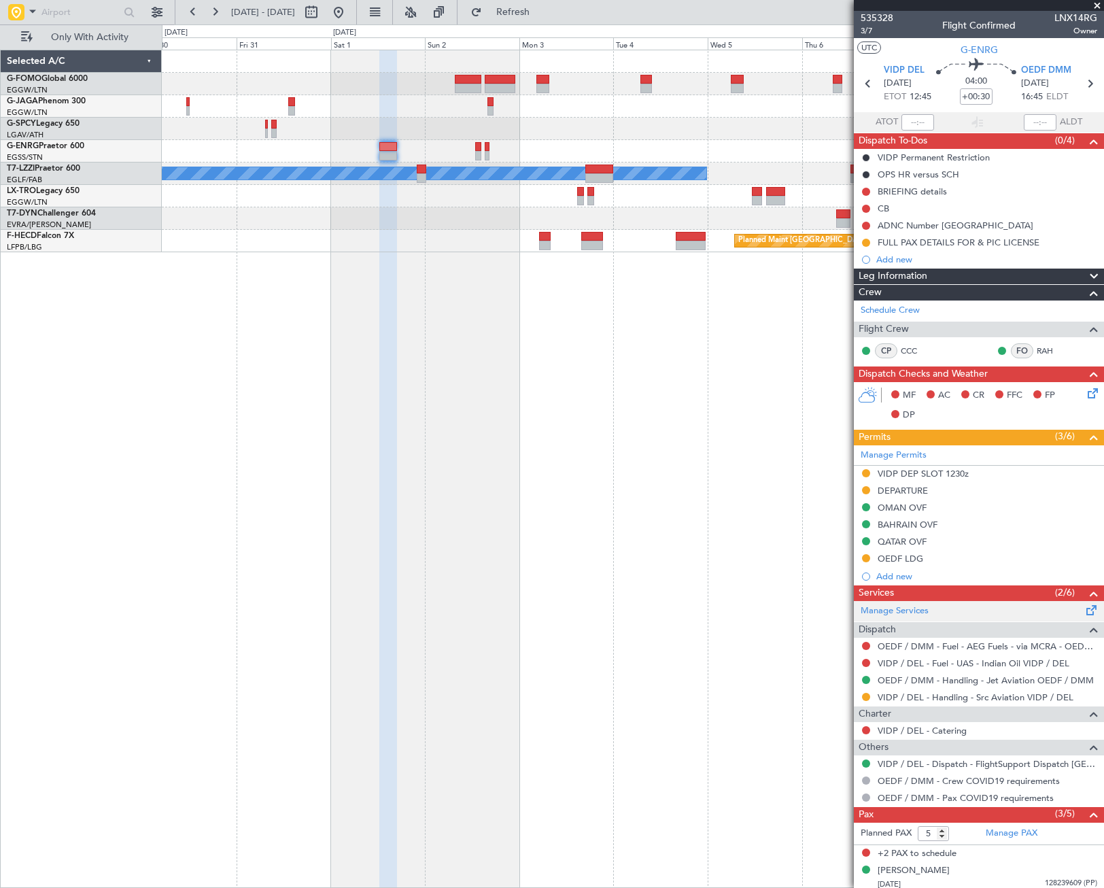
scroll to position [65, 0]
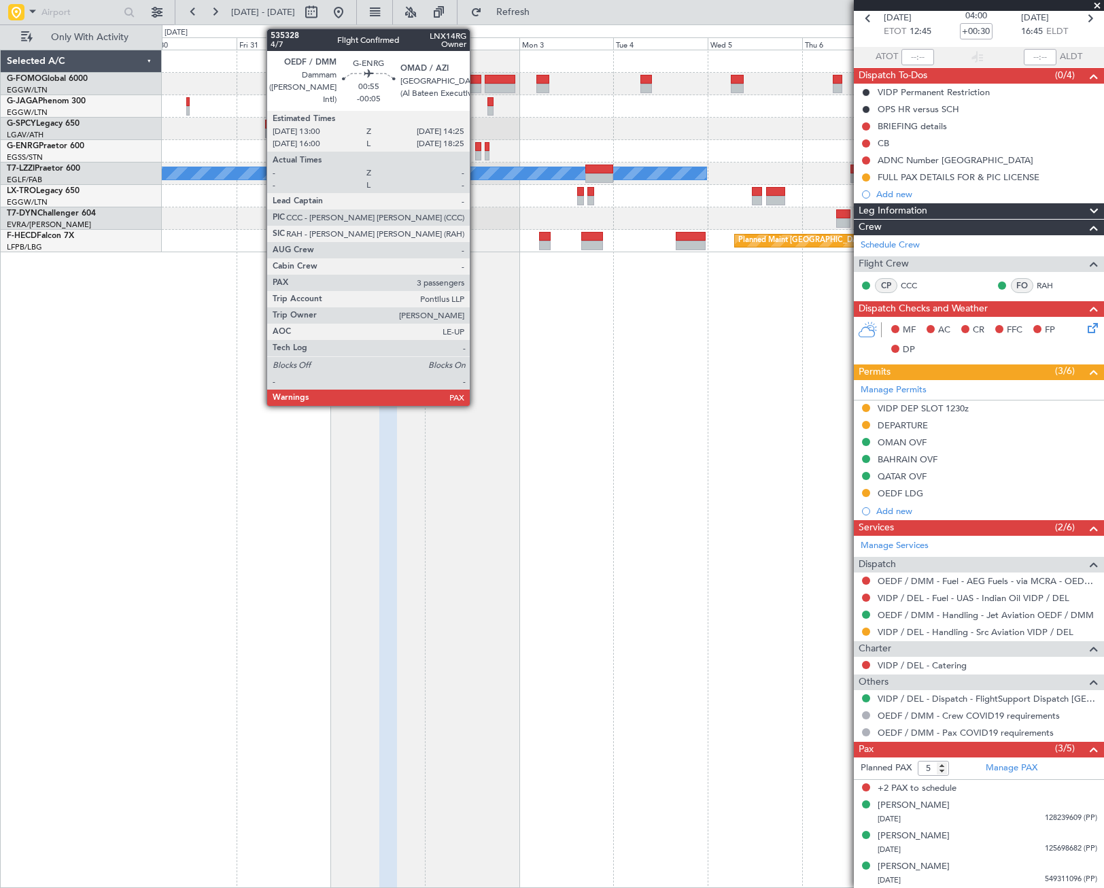
click at [476, 156] on div at bounding box center [478, 156] width 6 height 10
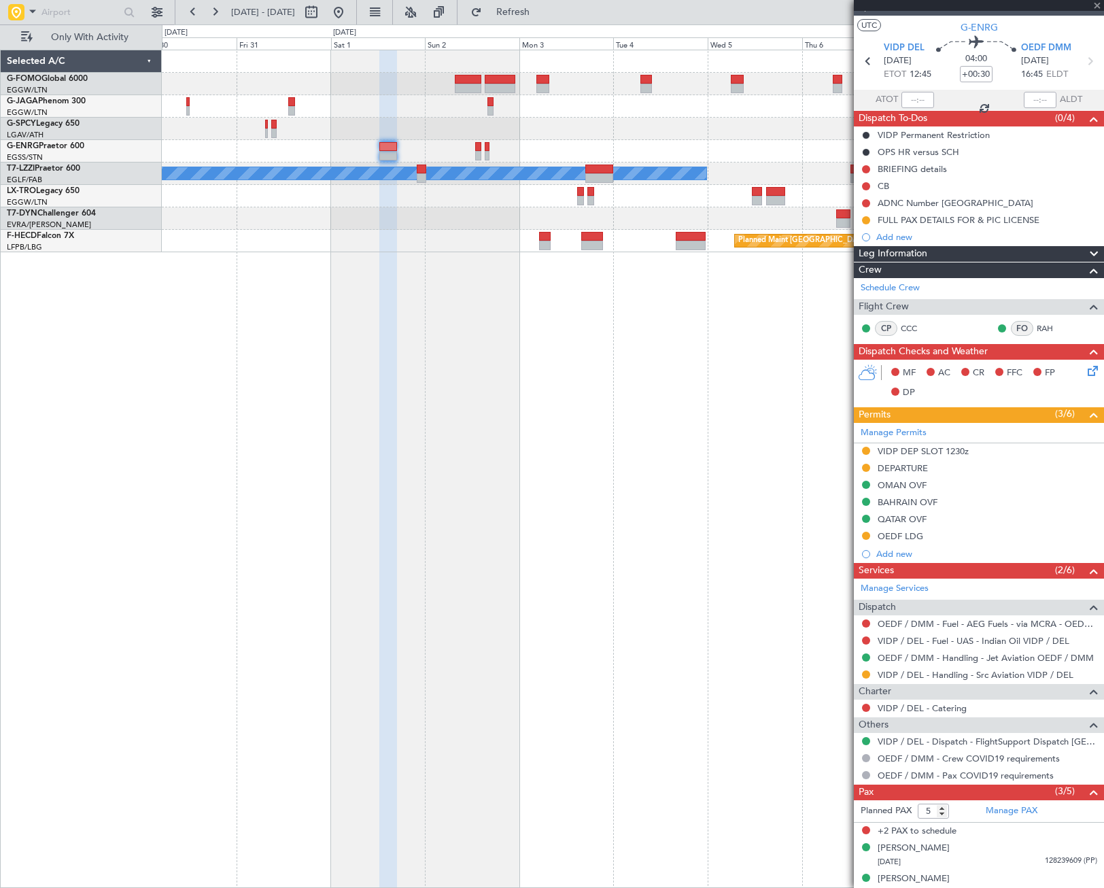
scroll to position [0, 0]
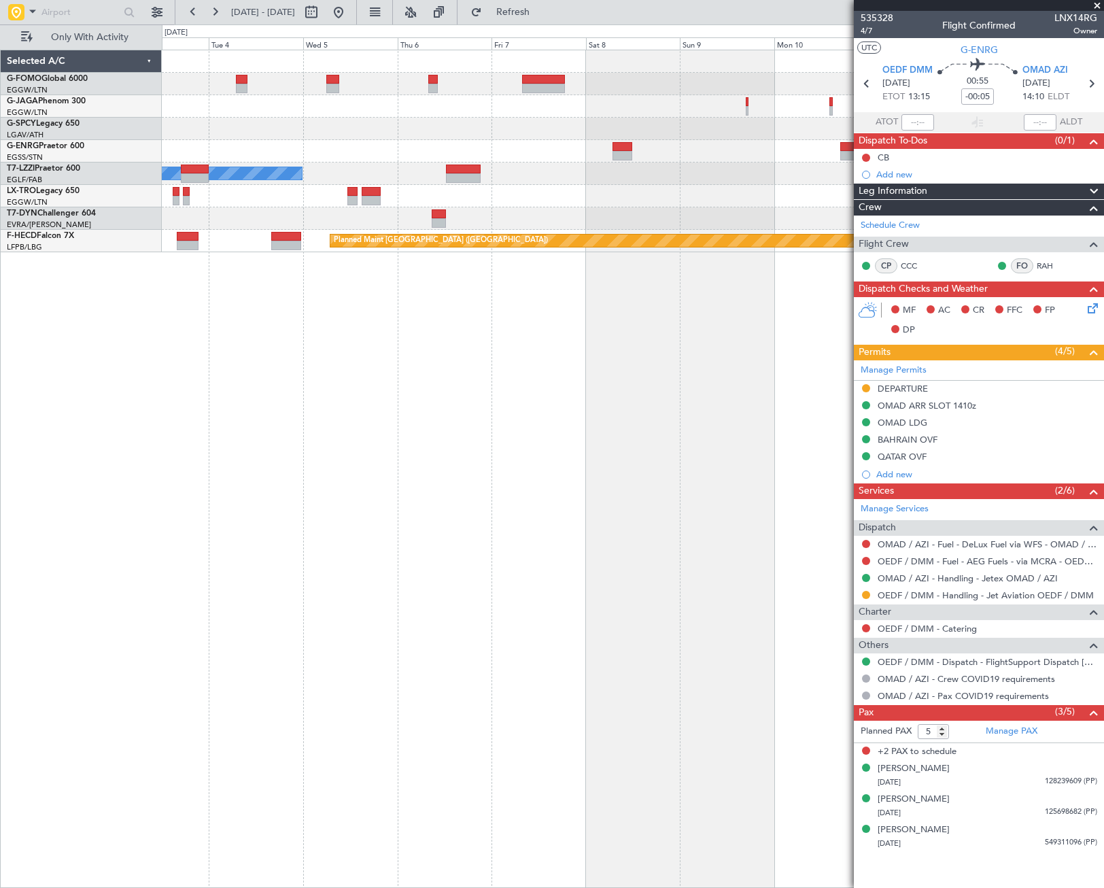
click at [238, 468] on div "A/C Unavailable [GEOGRAPHIC_DATA] ([GEOGRAPHIC_DATA]) Planned Maint [GEOGRAPHIC…" at bounding box center [633, 469] width 942 height 838
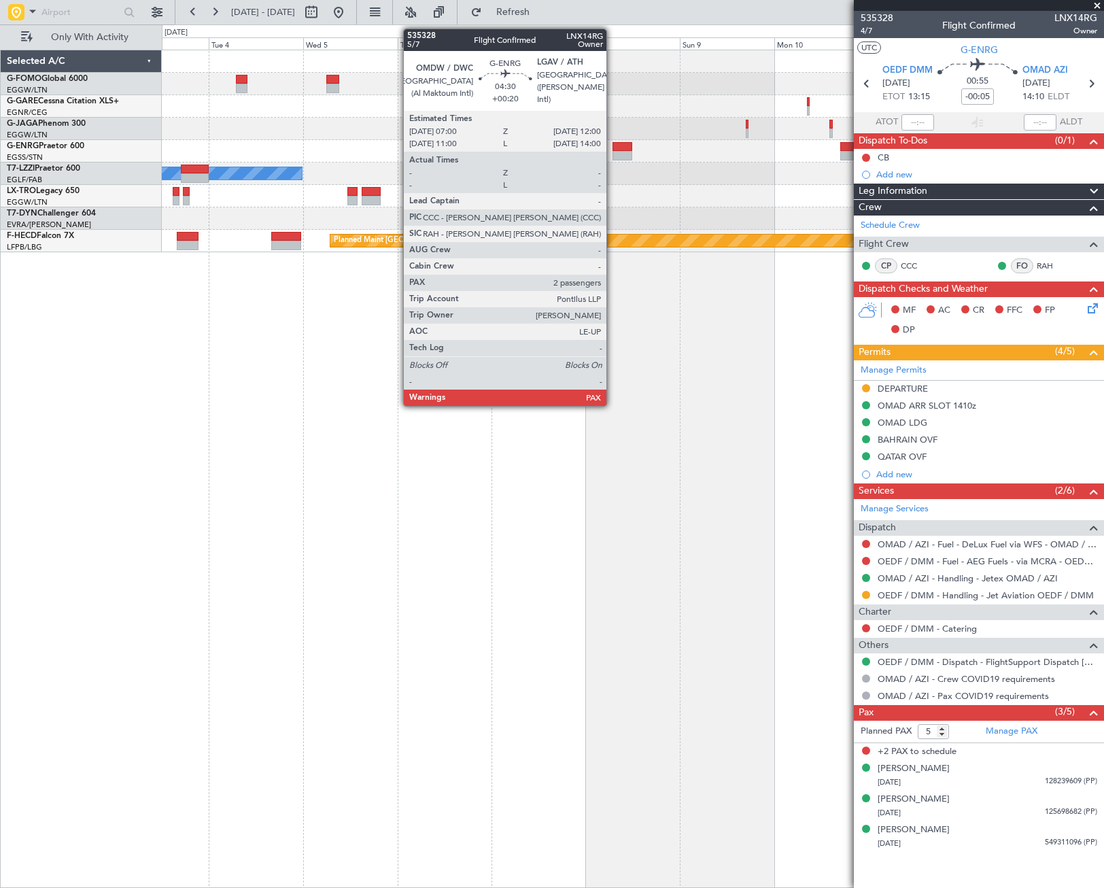
click at [612, 150] on div at bounding box center [622, 147] width 20 height 10
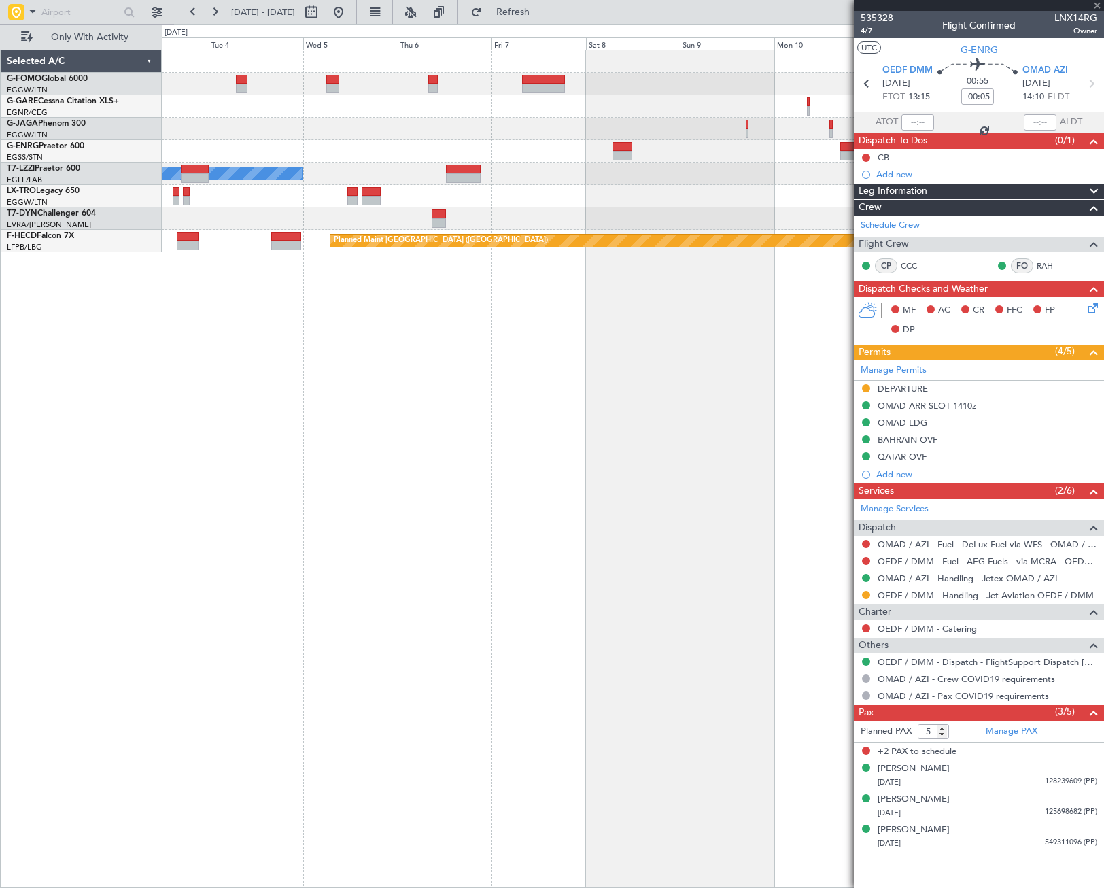
type input "+00:20"
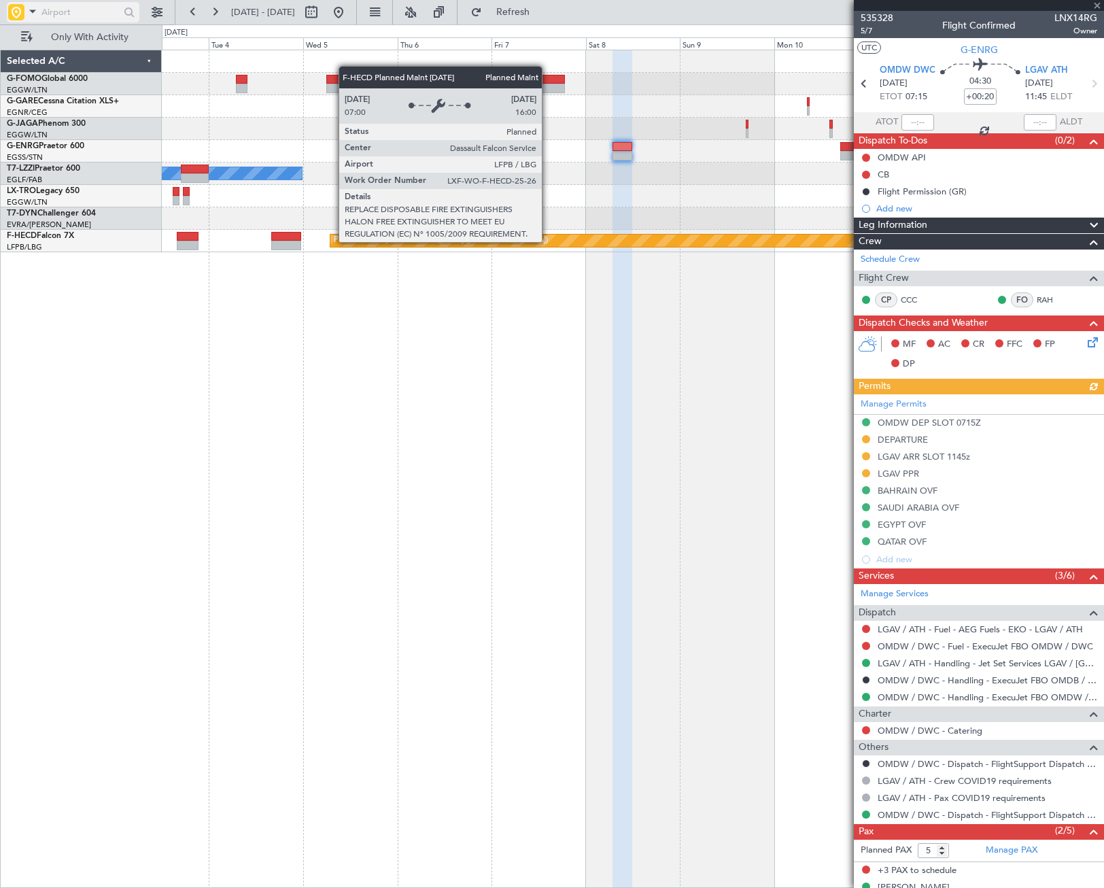
click at [69, 14] on input "text" at bounding box center [80, 12] width 78 height 20
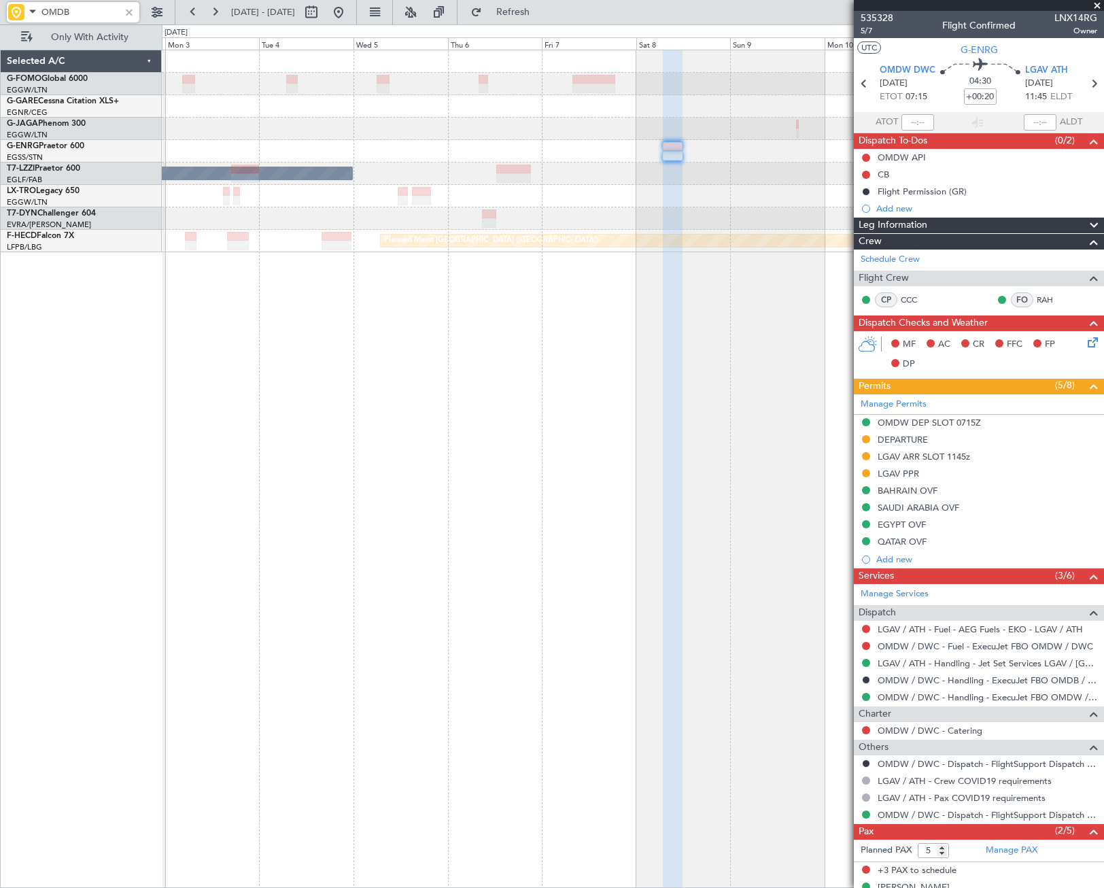
click at [736, 347] on div "A/C Unavailable [GEOGRAPHIC_DATA] ([GEOGRAPHIC_DATA]) Planned Maint [GEOGRAPHIC…" at bounding box center [633, 469] width 942 height 838
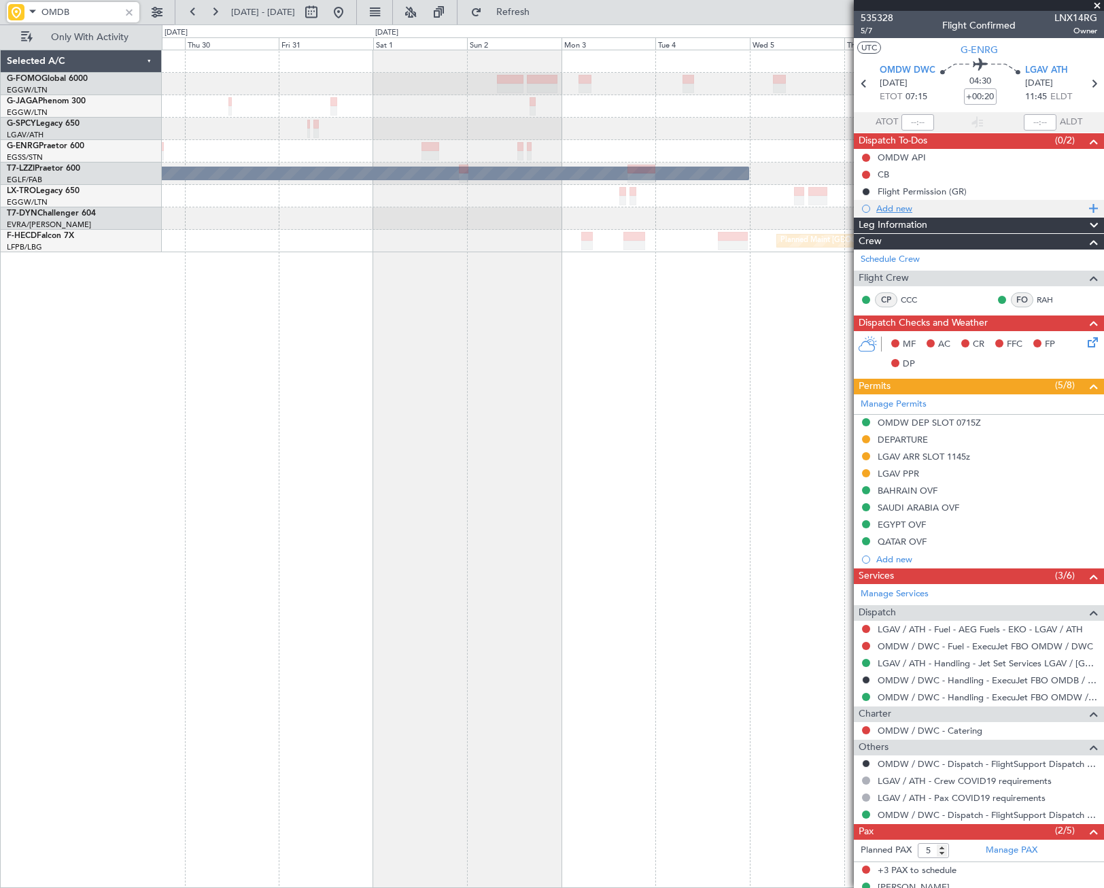
type input "OMDB"
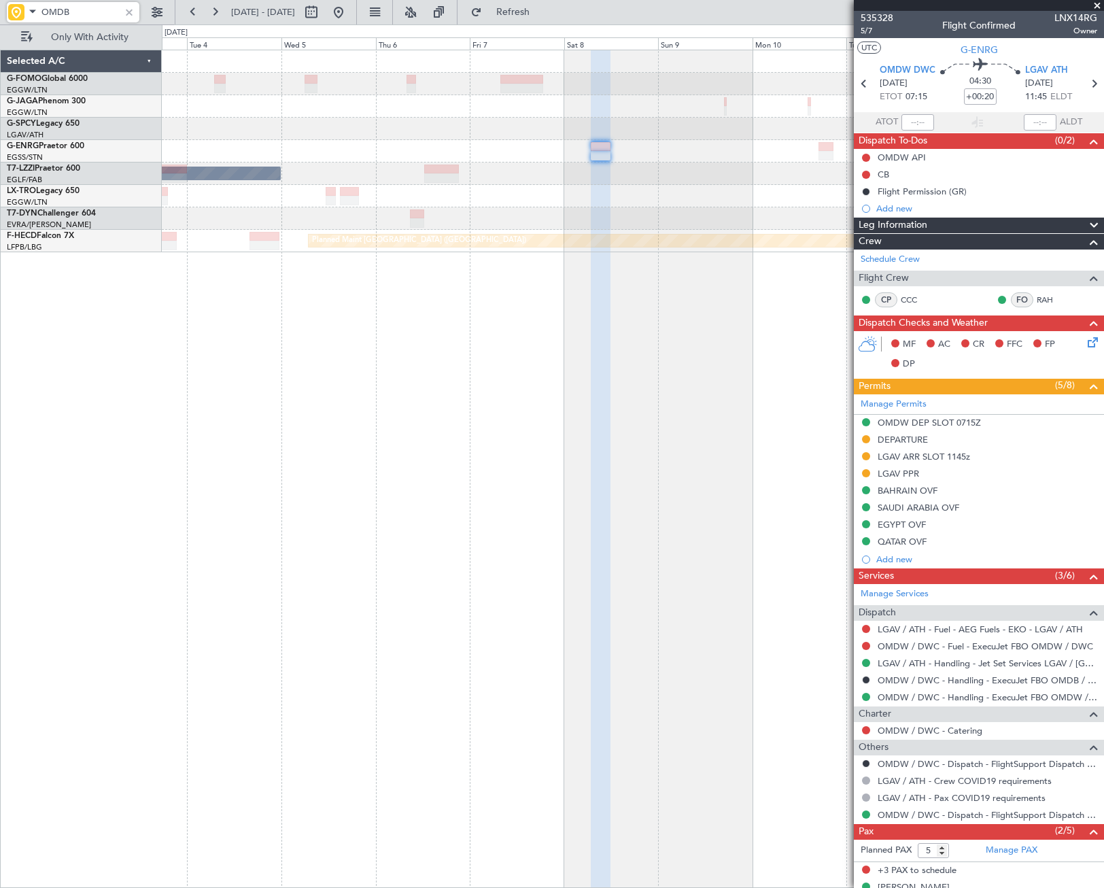
click at [107, 463] on div "A/C Unavailable [GEOGRAPHIC_DATA] ([GEOGRAPHIC_DATA]) Planned Maint [GEOGRAPHIC…" at bounding box center [552, 455] width 1104 height 863
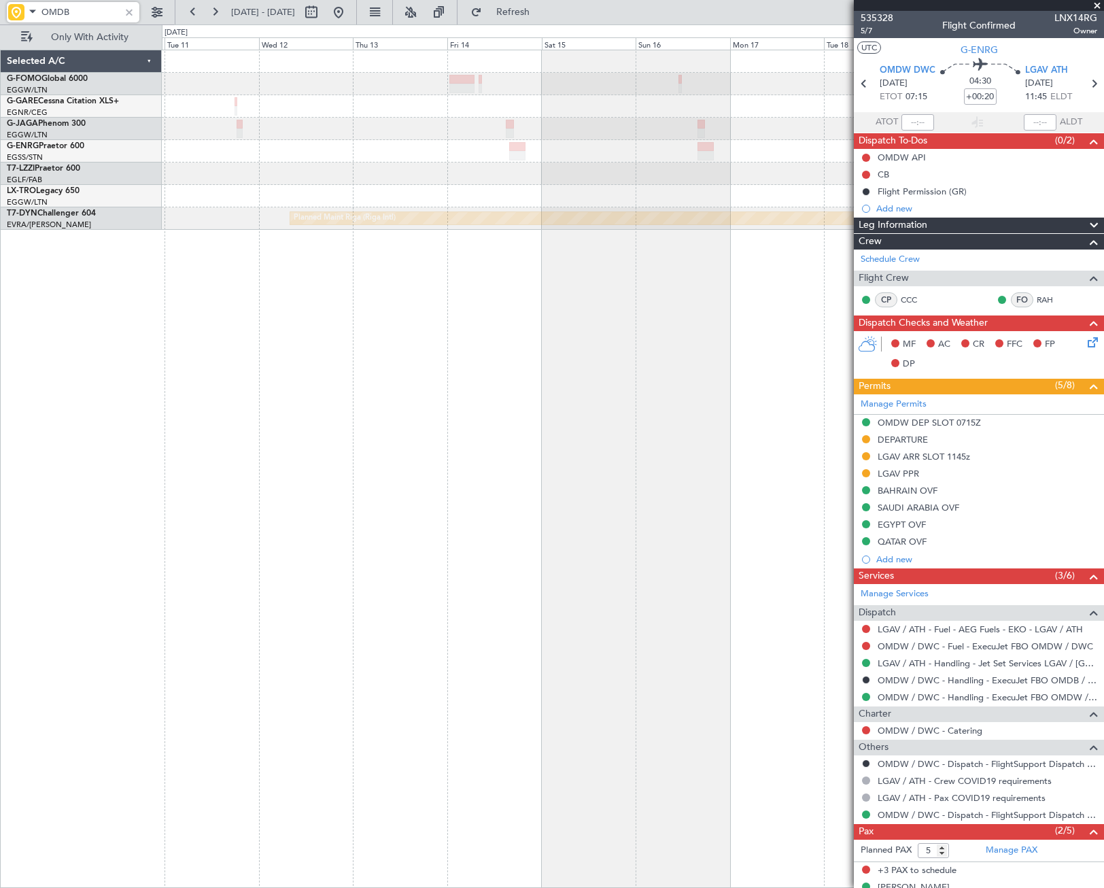
click at [156, 512] on div "Planned Maint Riga (Riga Intl) Selected A/C G-FOMO Global 6000 EGGW/LTN [GEOGRA…" at bounding box center [552, 455] width 1104 height 863
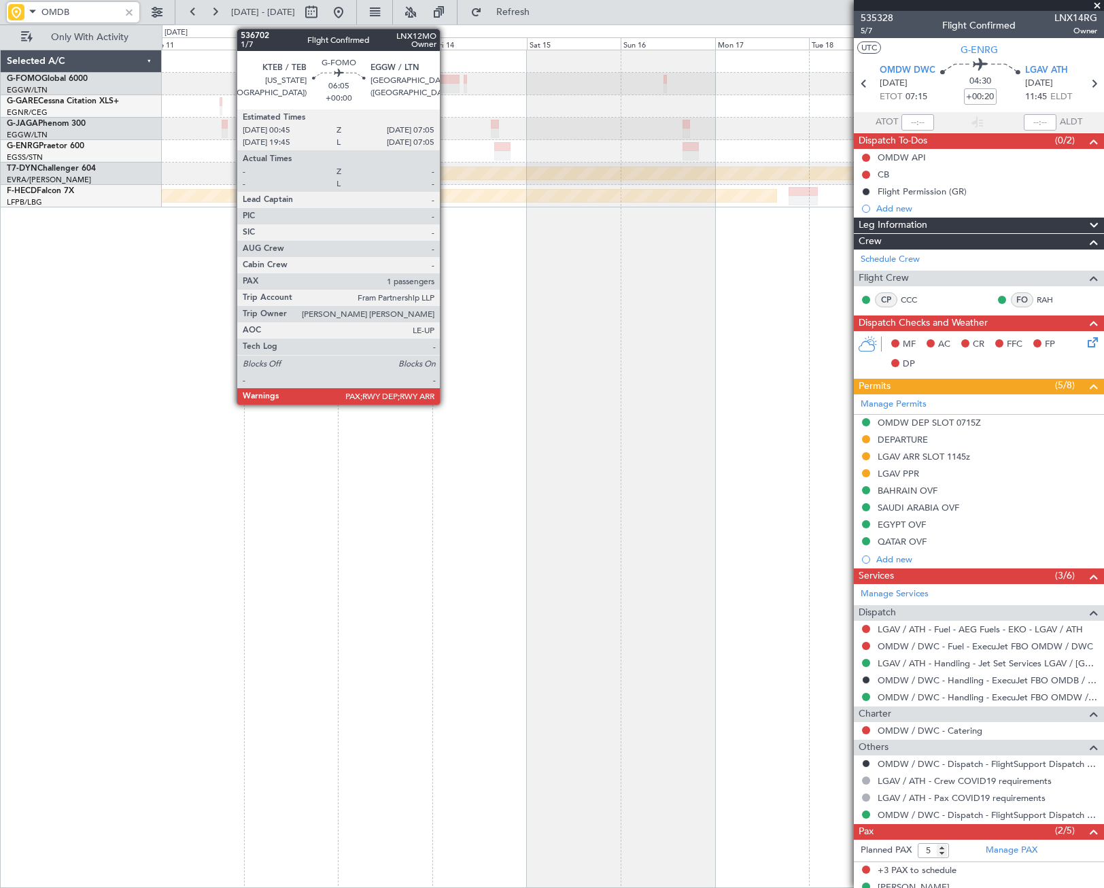
click at [446, 83] on div at bounding box center [446, 80] width 25 height 10
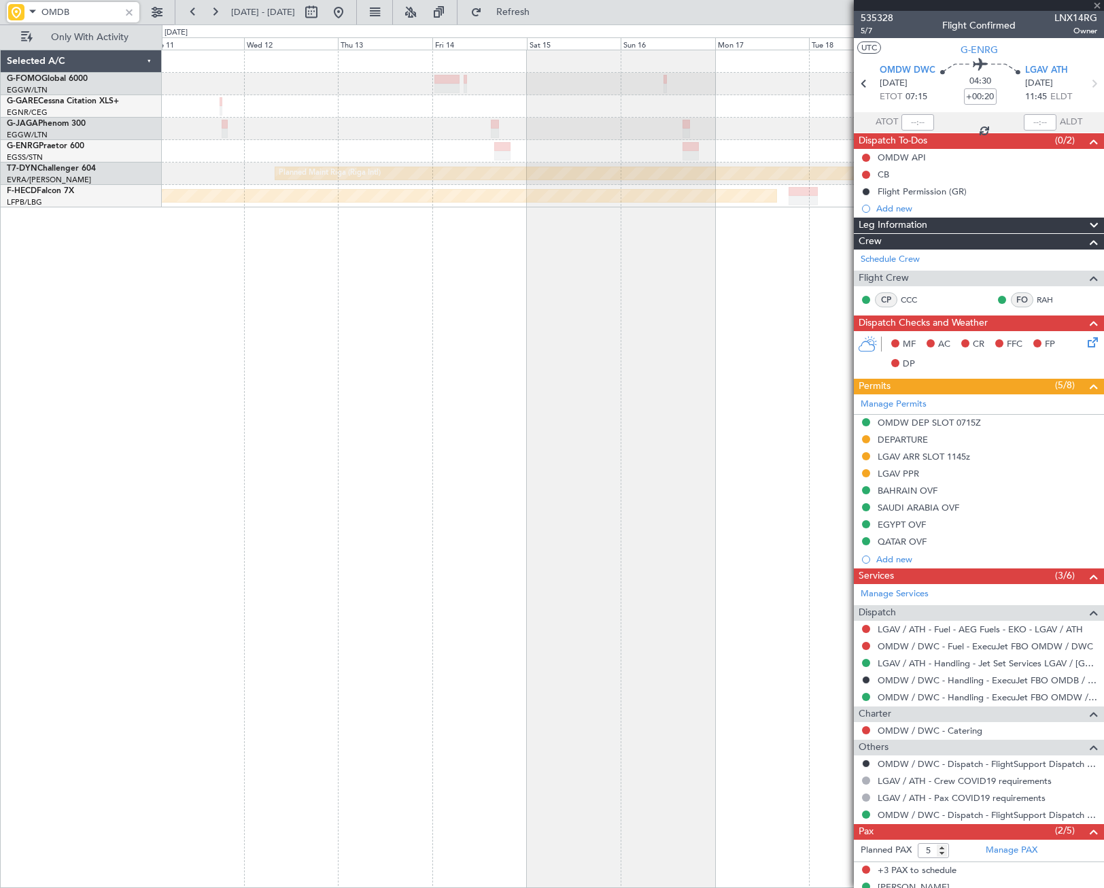
type input "1"
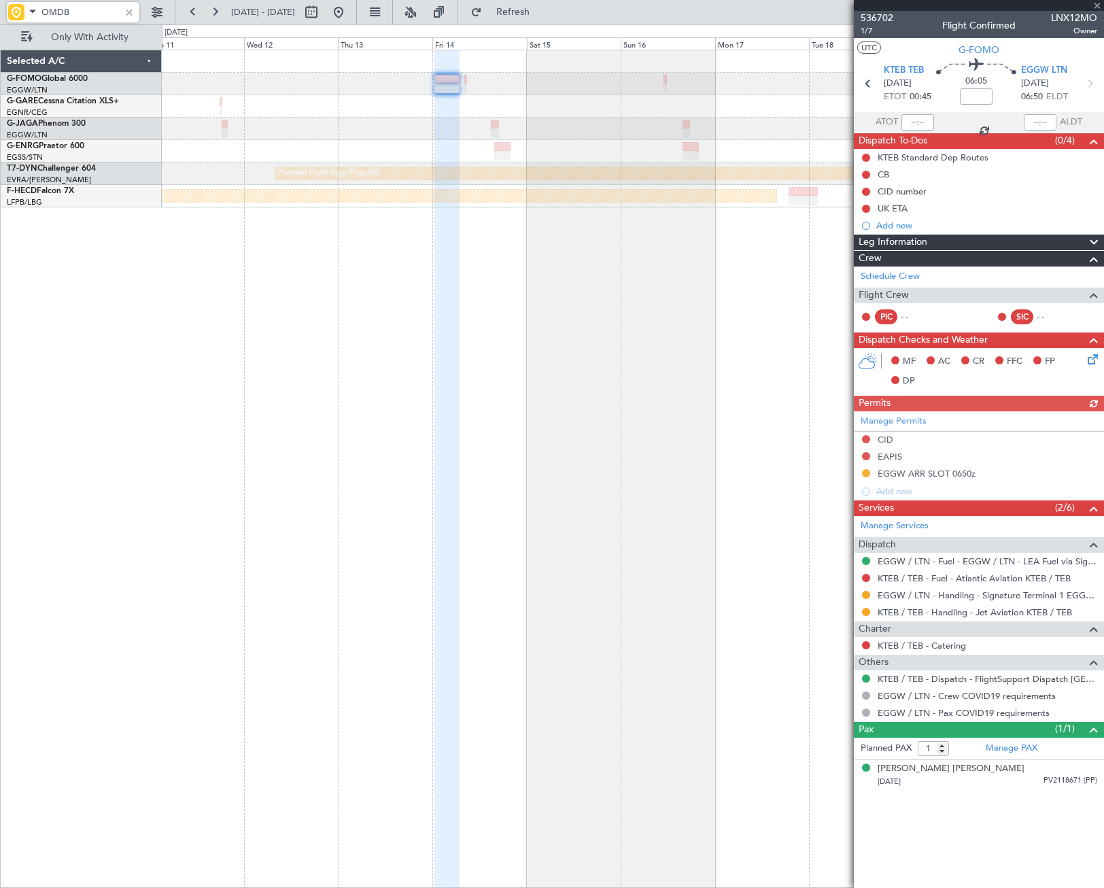
click at [132, 14] on div at bounding box center [129, 12] width 15 height 15
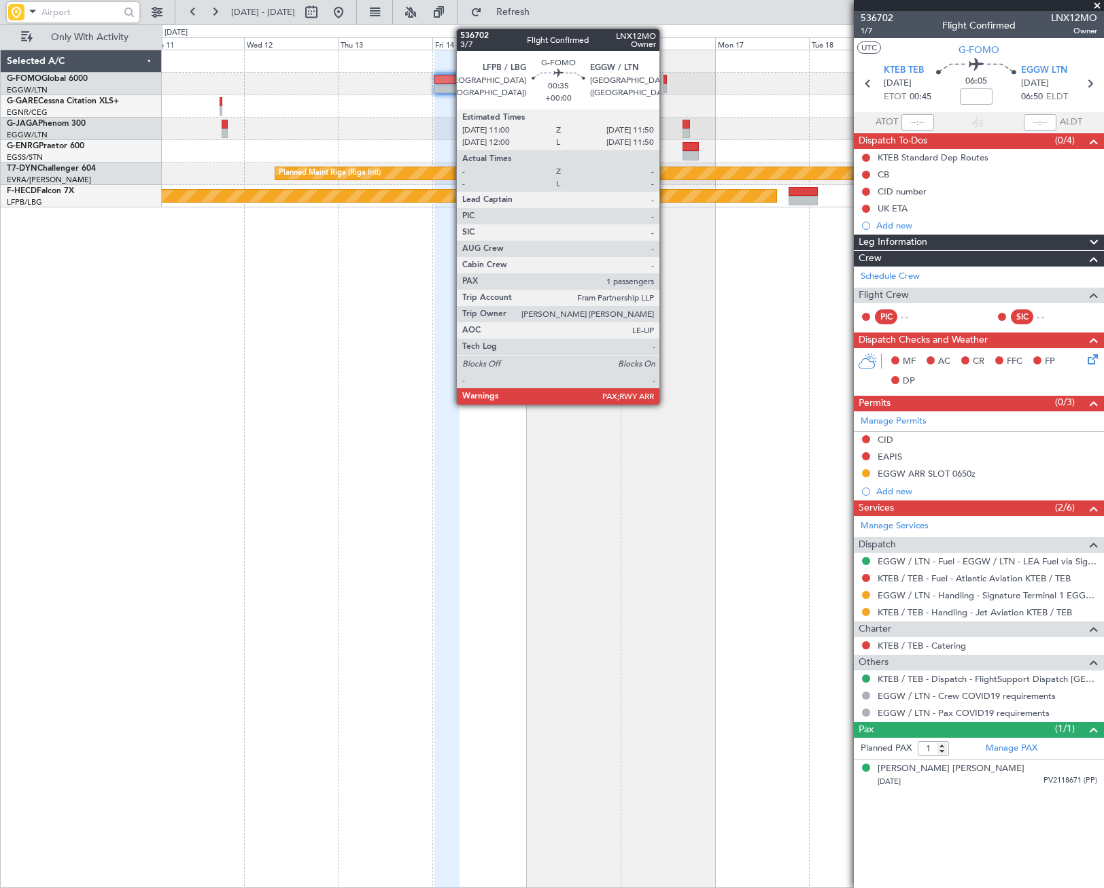
click at [665, 80] on div at bounding box center [664, 80] width 3 height 10
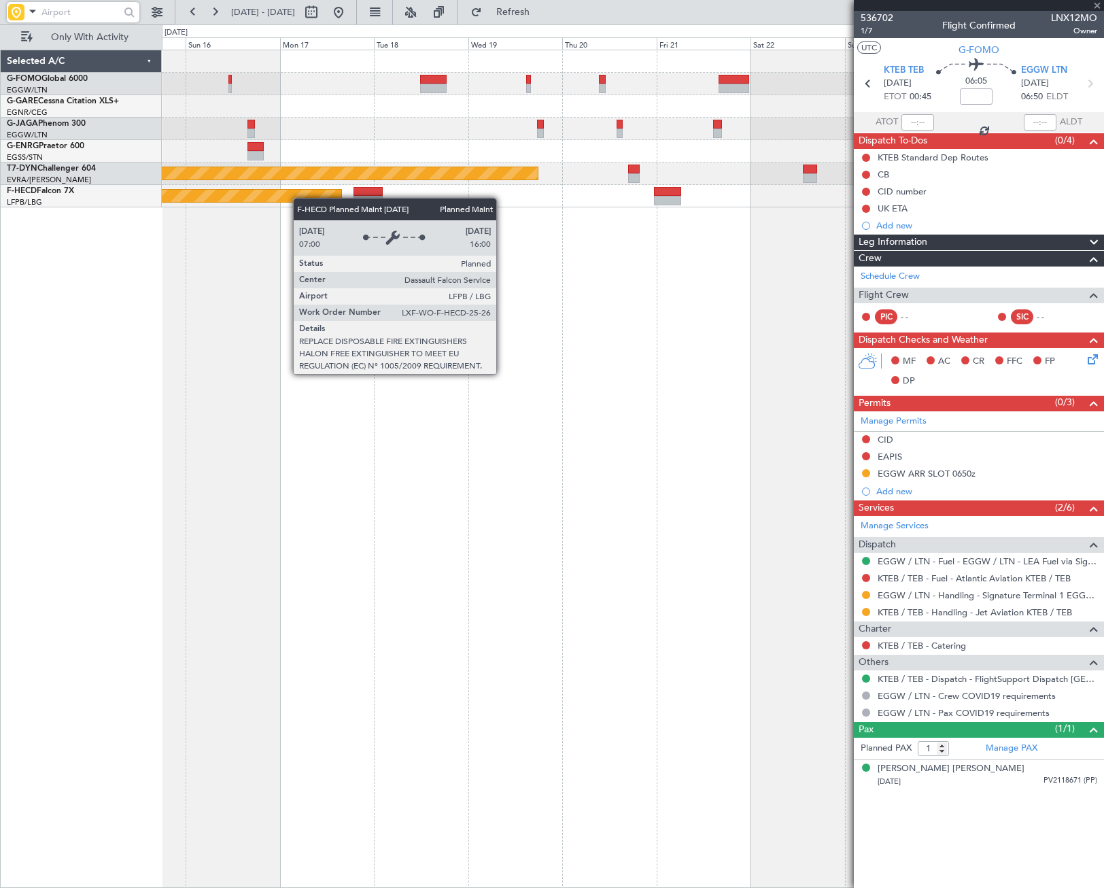
click at [281, 205] on div "Planned Maint Riga (Riga Intl) Planned Maint [GEOGRAPHIC_DATA] ([GEOGRAPHIC_DAT…" at bounding box center [632, 128] width 941 height 157
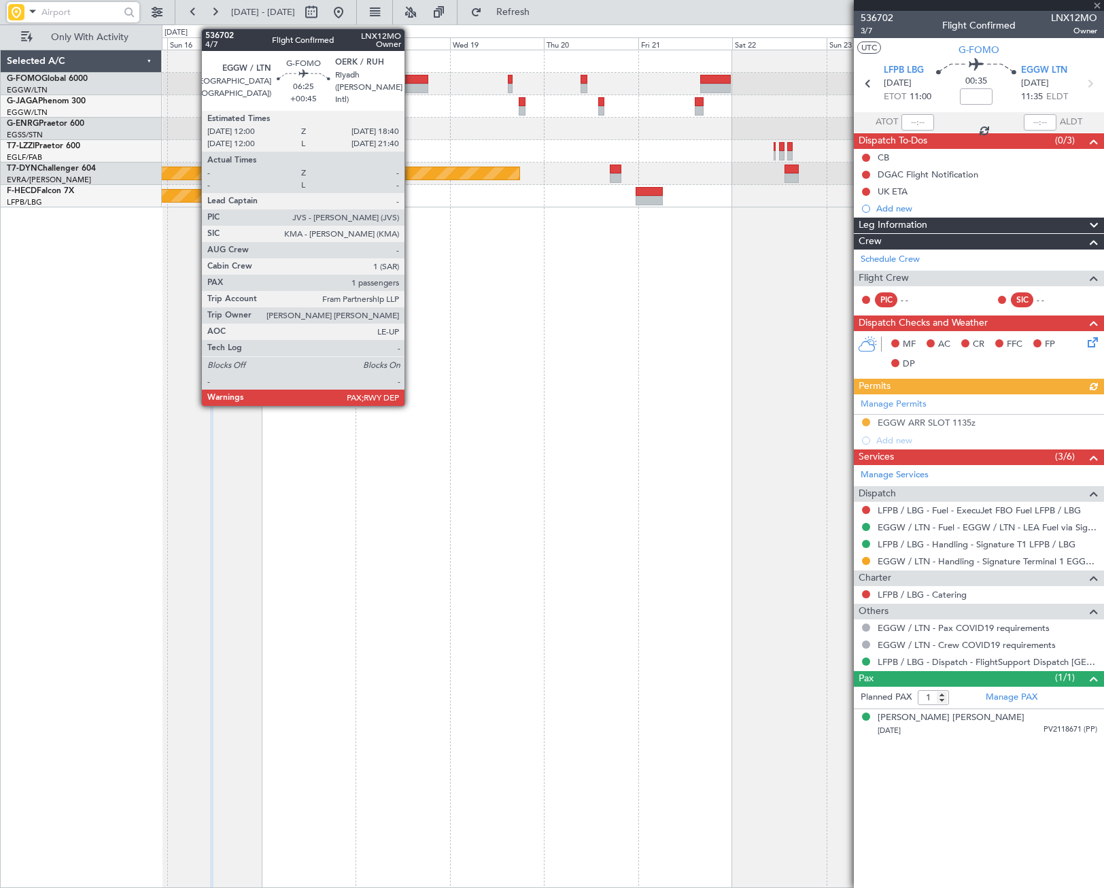
click at [411, 80] on div at bounding box center [415, 80] width 27 height 10
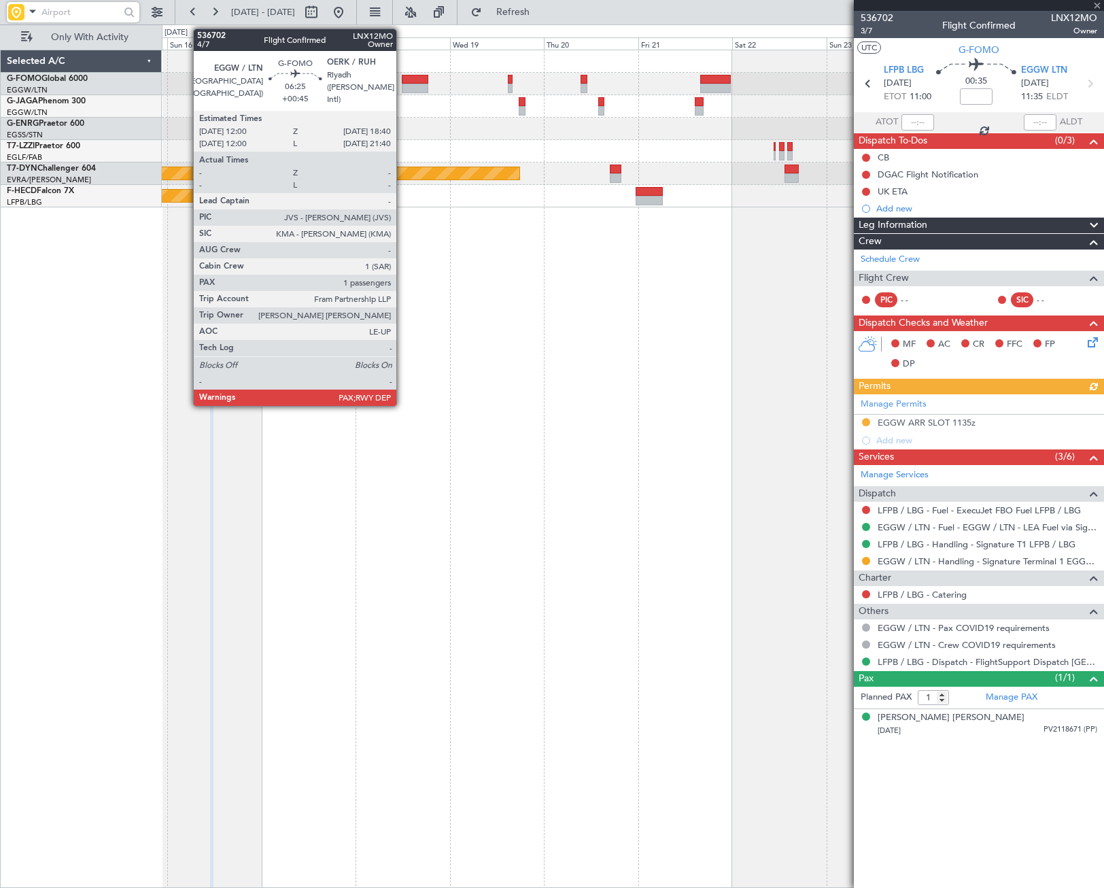
type input "+00:45"
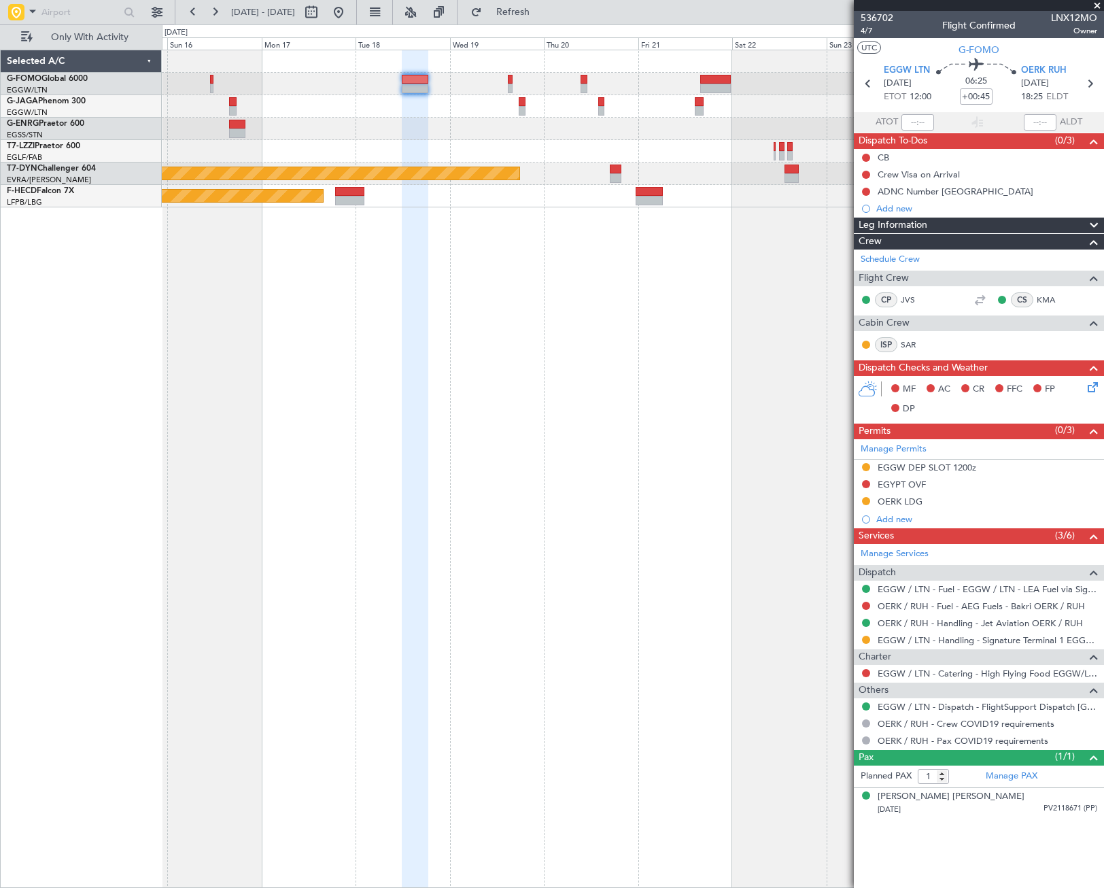
click at [312, 313] on div "Planned Maint Riga (Riga Intl) Planned Maint [GEOGRAPHIC_DATA] ([GEOGRAPHIC_DAT…" at bounding box center [633, 469] width 942 height 838
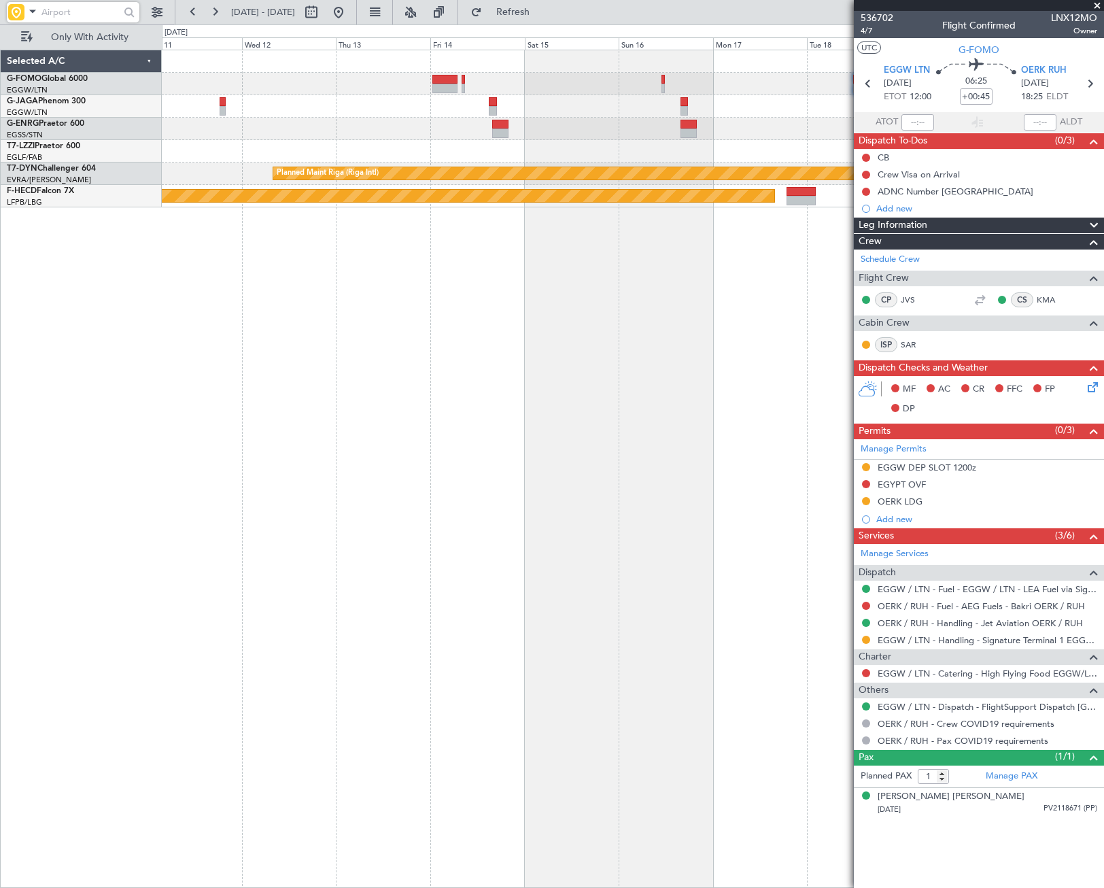
click at [689, 349] on div "Planned Maint Riga (Riga Intl) Planned Maint [GEOGRAPHIC_DATA] ([GEOGRAPHIC_DAT…" at bounding box center [633, 469] width 942 height 838
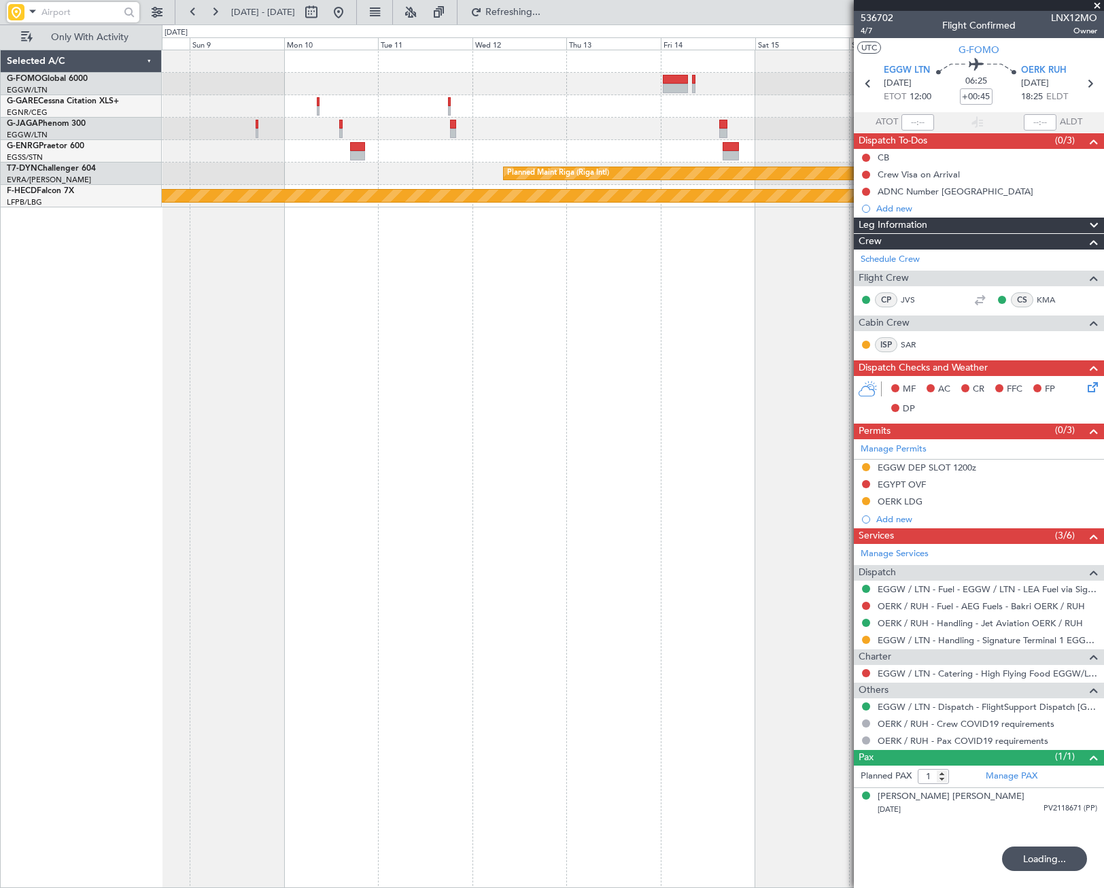
click at [617, 515] on div "Planned Maint Riga (Riga Intl) Planned Maint [GEOGRAPHIC_DATA] ([GEOGRAPHIC_DAT…" at bounding box center [633, 469] width 942 height 838
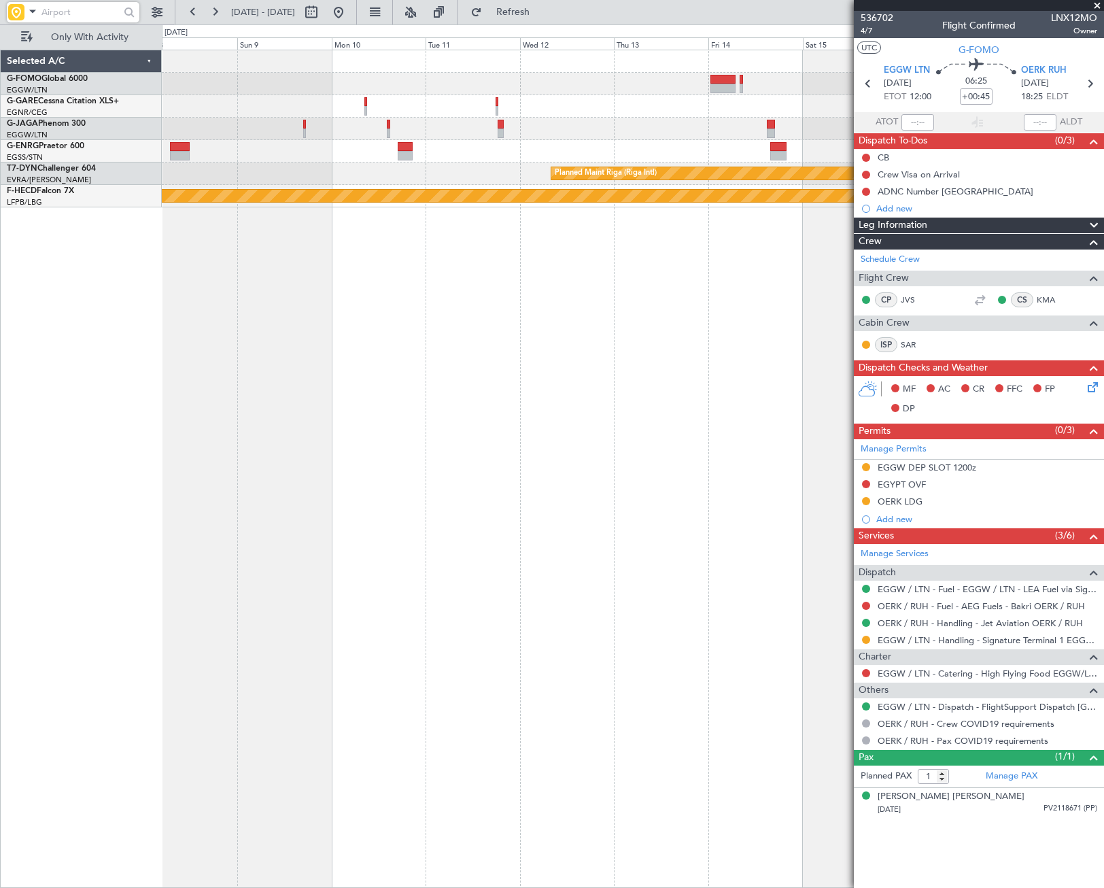
click at [941, 442] on fb-app "[DATE] - [DATE] Refresh Quick Links Only With Activity Planned Maint [GEOGRAPHI…" at bounding box center [552, 449] width 1104 height 878
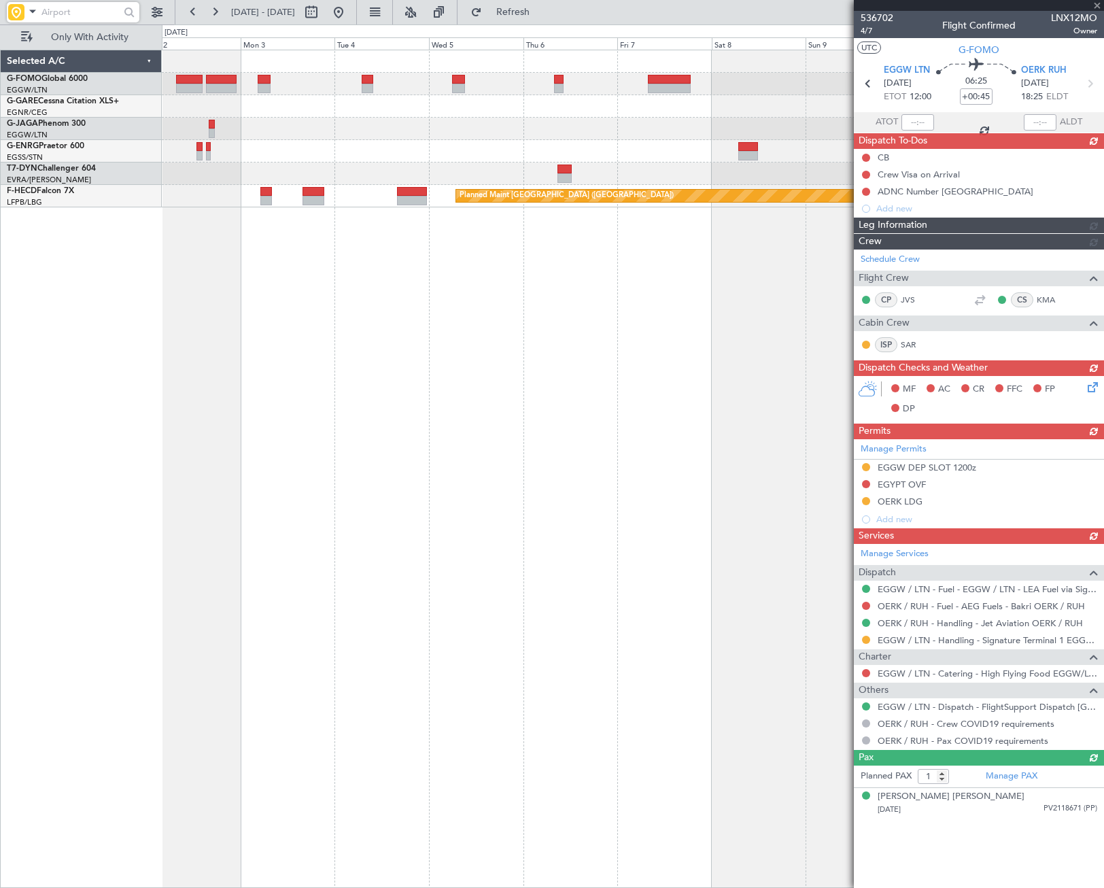
click at [960, 428] on fb-app "[DATE] - [DATE] Refresh Quick Links Only With Activity Planned Maint [GEOGRAPHI…" at bounding box center [552, 449] width 1104 height 878
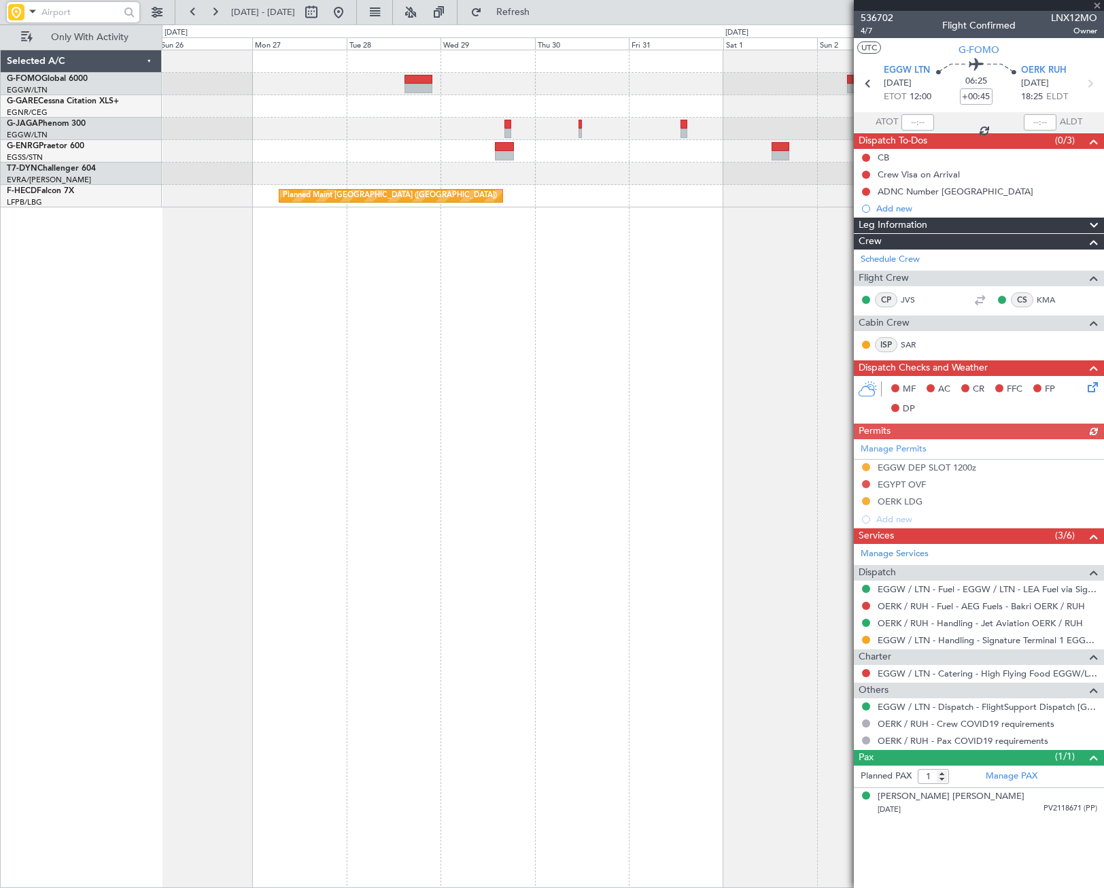
click at [882, 447] on fb-app "[DATE] - [DATE] Refresh Quick Links Only With Activity Planned Maint [GEOGRAPHI…" at bounding box center [552, 449] width 1104 height 878
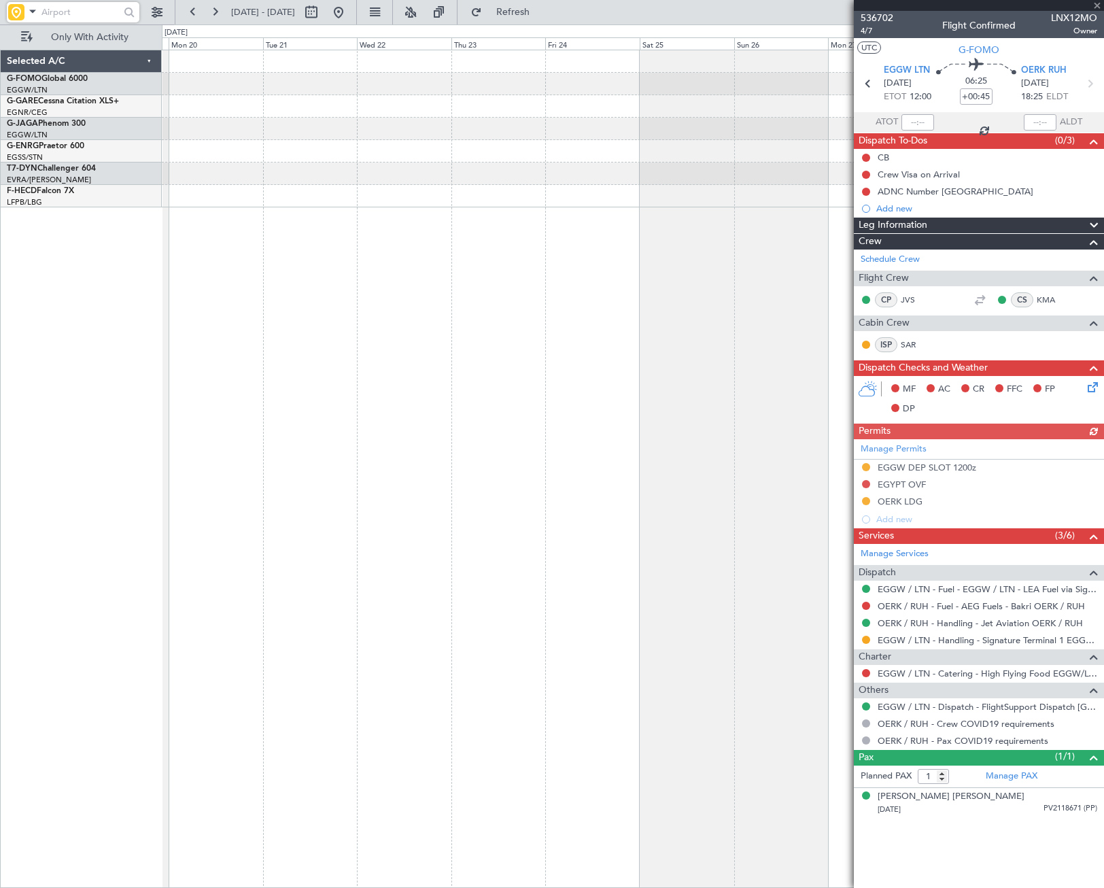
click at [667, 530] on div "Planned Maint [GEOGRAPHIC_DATA] ([GEOGRAPHIC_DATA])" at bounding box center [633, 469] width 942 height 838
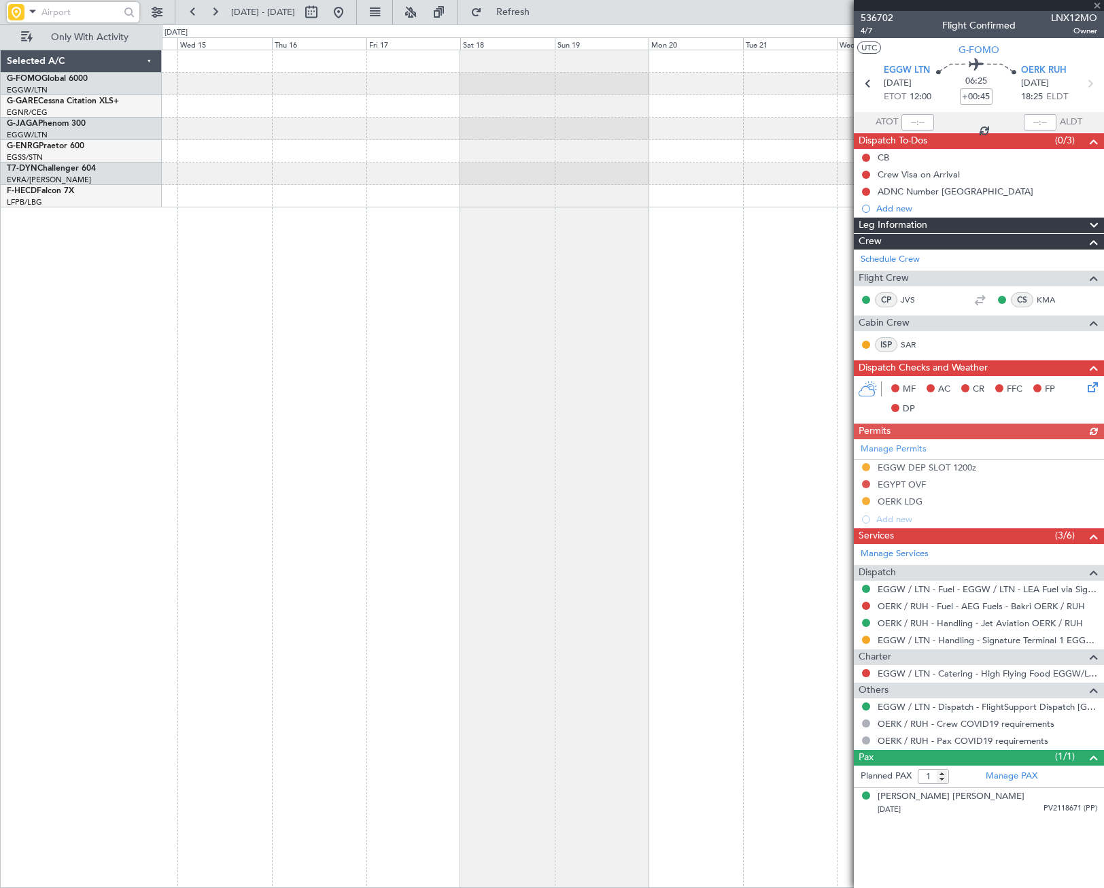
click at [956, 468] on fb-app "[DATE] - [DATE] Refresh Quick Links Only With Activity No Crew Planned Maint [G…" at bounding box center [552, 449] width 1104 height 878
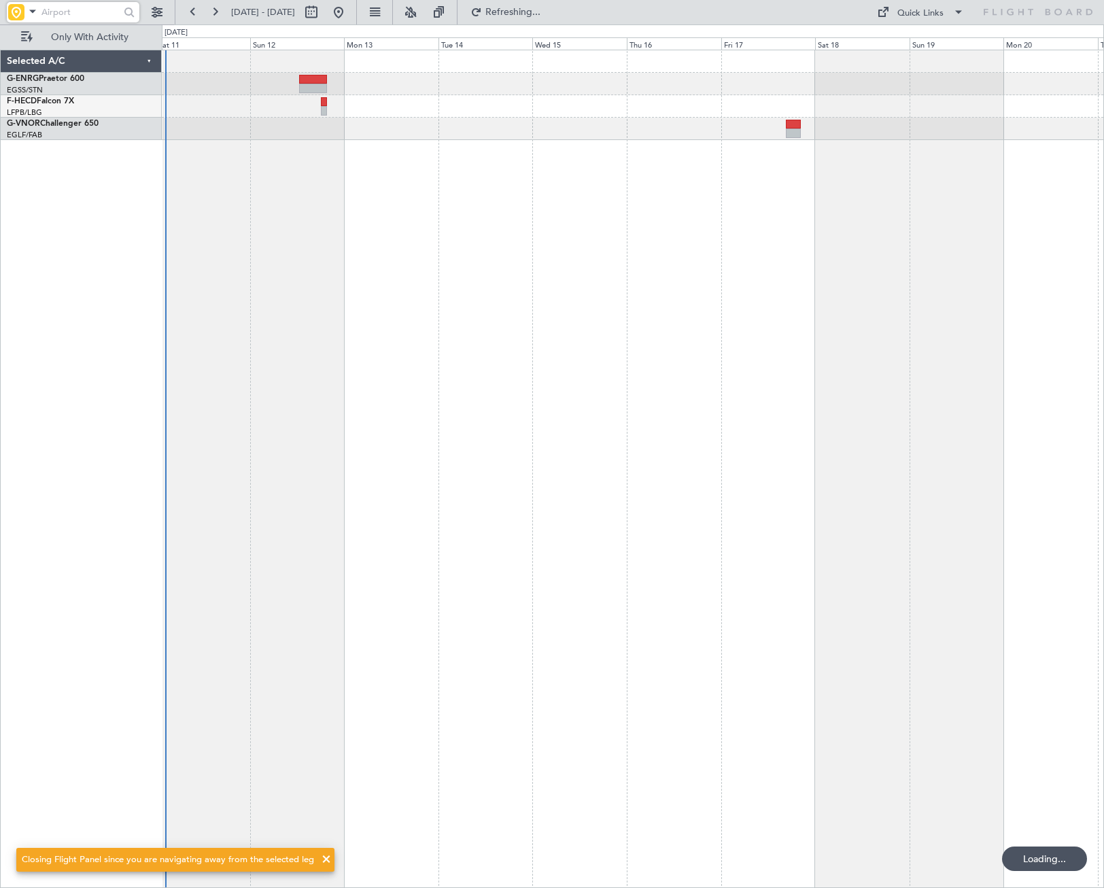
click at [300, 563] on div at bounding box center [633, 469] width 942 height 838
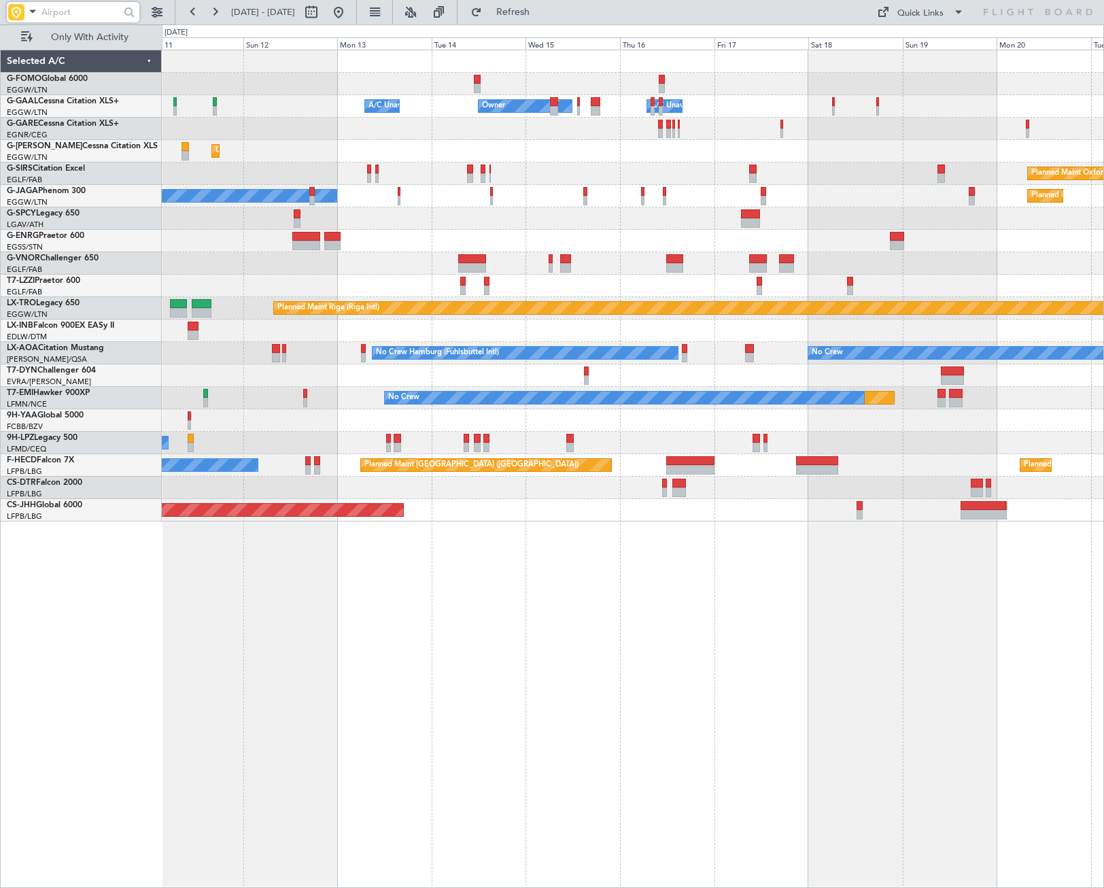
click at [701, 616] on div "Owner Owner A/C Unavailable A/C Unavailable Unplanned Maint [GEOGRAPHIC_DATA] (…" at bounding box center [633, 469] width 942 height 838
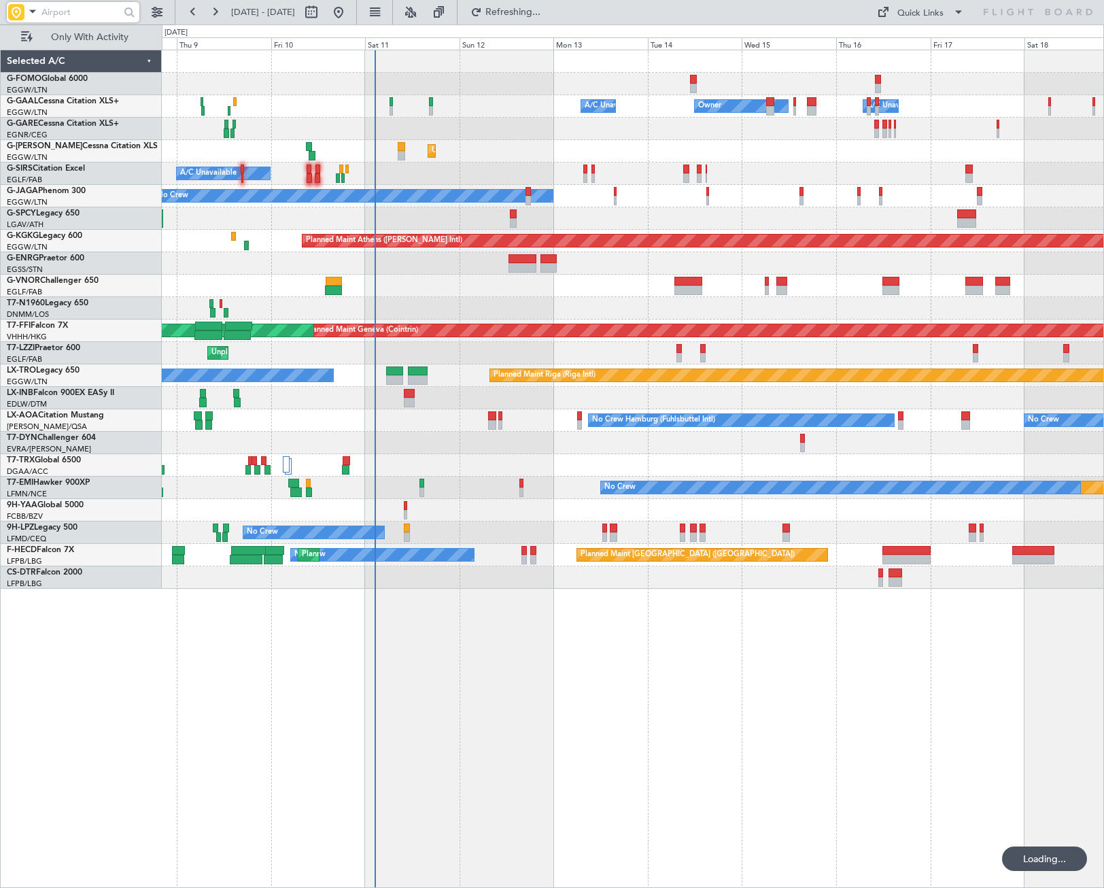
click at [596, 621] on div "Owner Owner A/C Unavailable A/C Unavailable Unplanned Maint [GEOGRAPHIC_DATA] (…" at bounding box center [633, 469] width 942 height 838
